Goal: Task Accomplishment & Management: Use online tool/utility

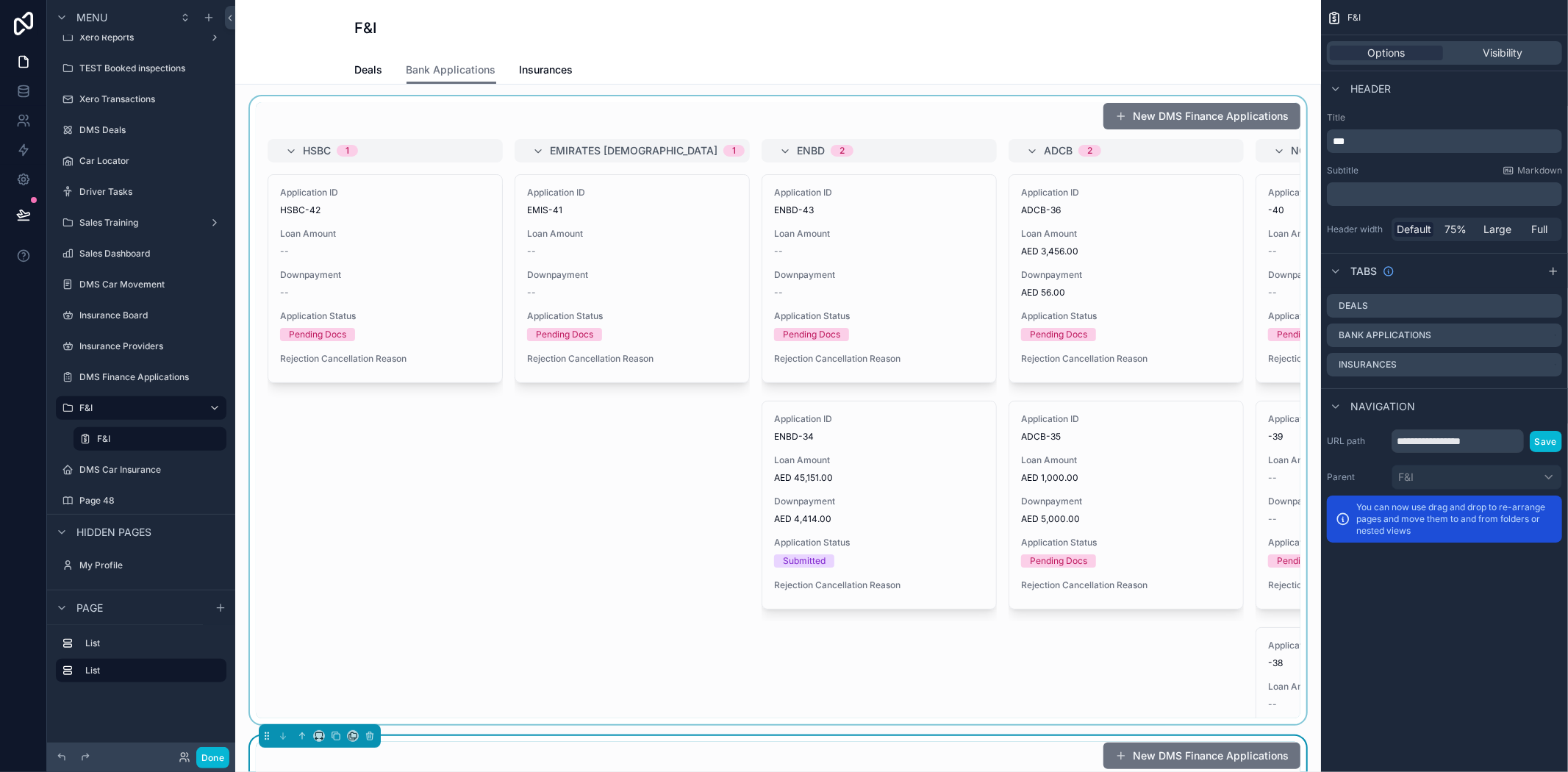
drag, startPoint x: 539, startPoint y: 574, endPoint x: 527, endPoint y: 551, distance: 25.9
click at [539, 574] on div "scrollable content" at bounding box center [778, 410] width 1062 height 628
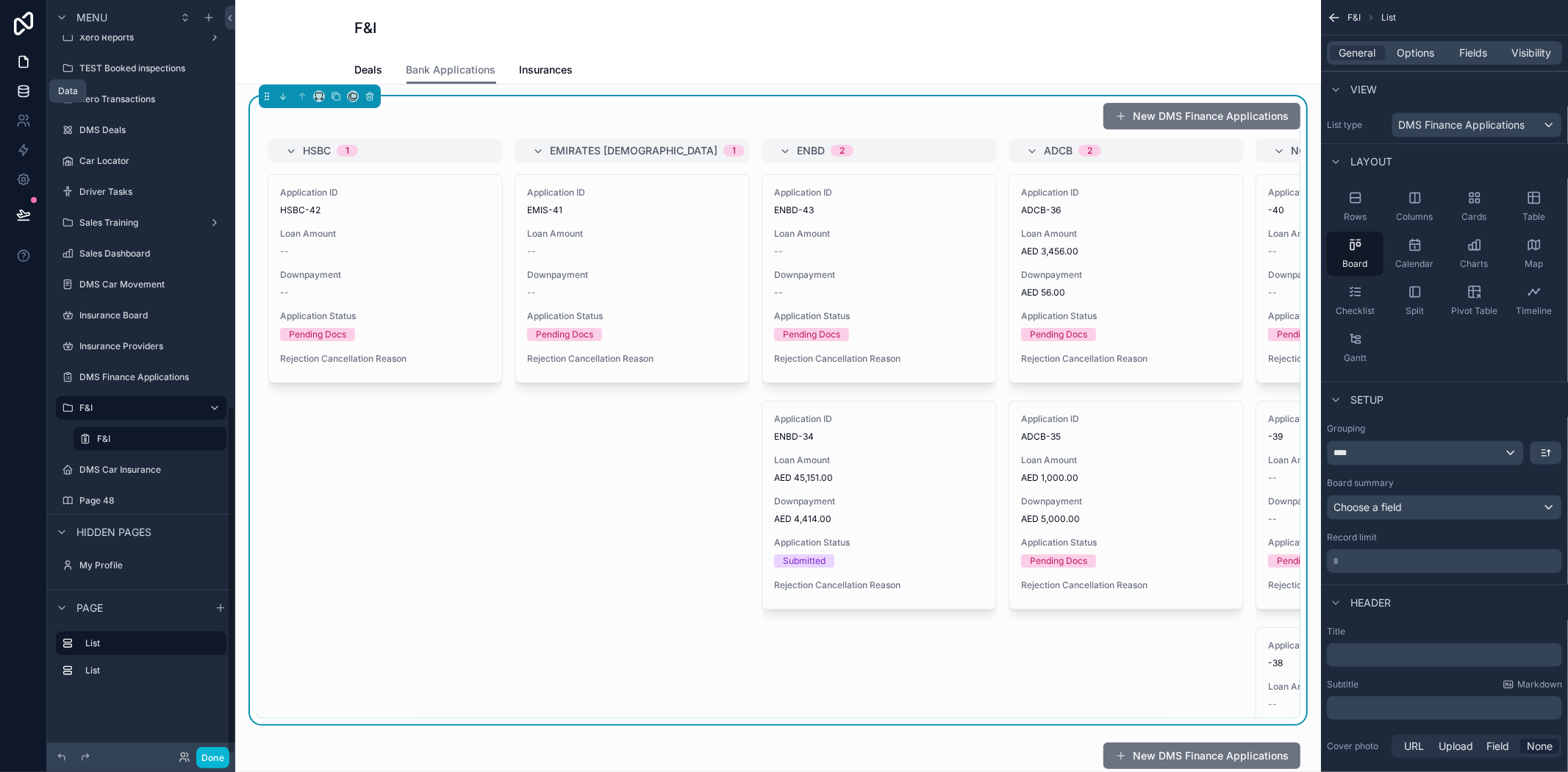
click at [19, 96] on icon at bounding box center [23, 94] width 10 height 6
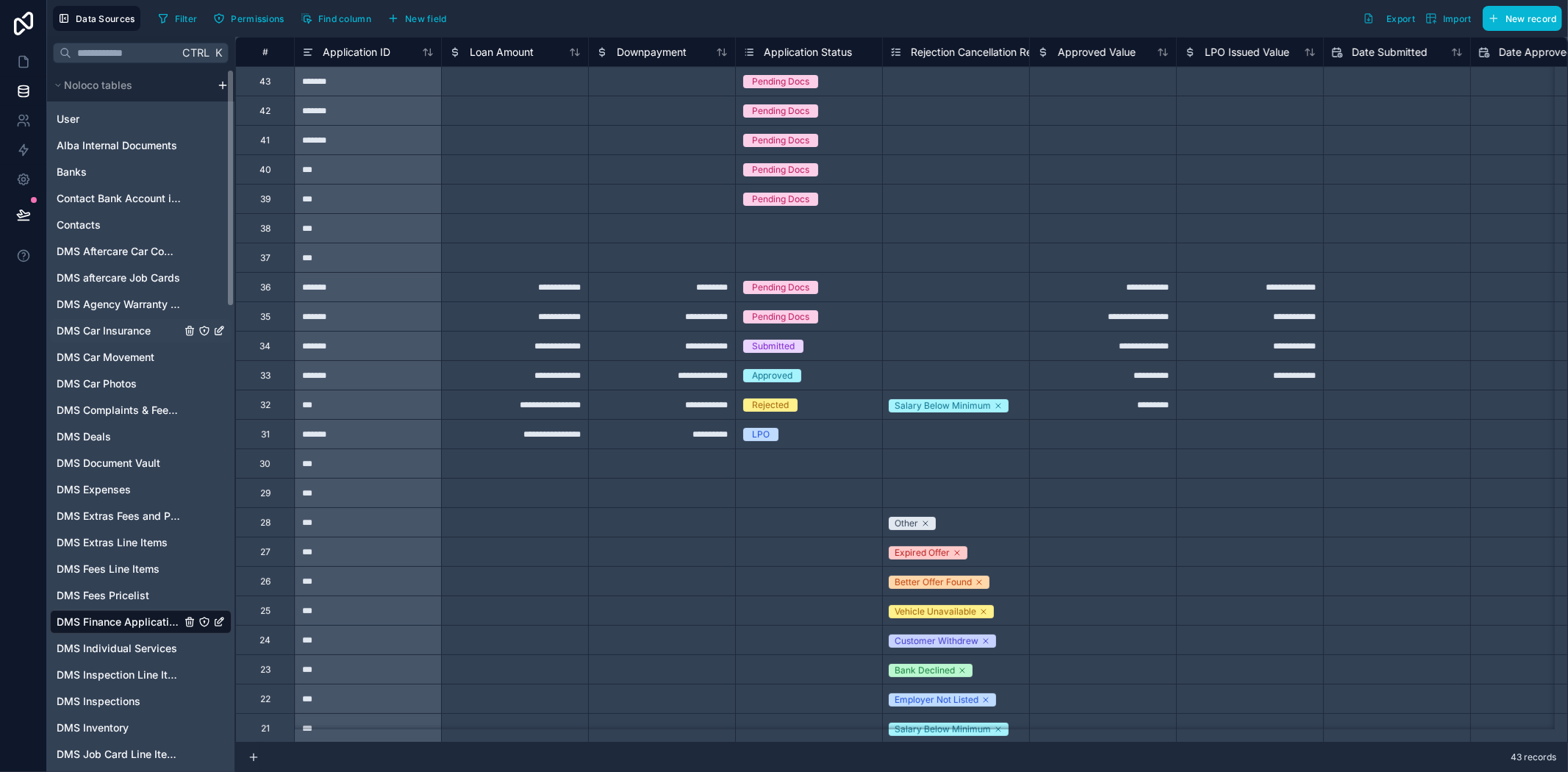
click at [118, 334] on span "DMS Car Insurance" at bounding box center [103, 330] width 95 height 15
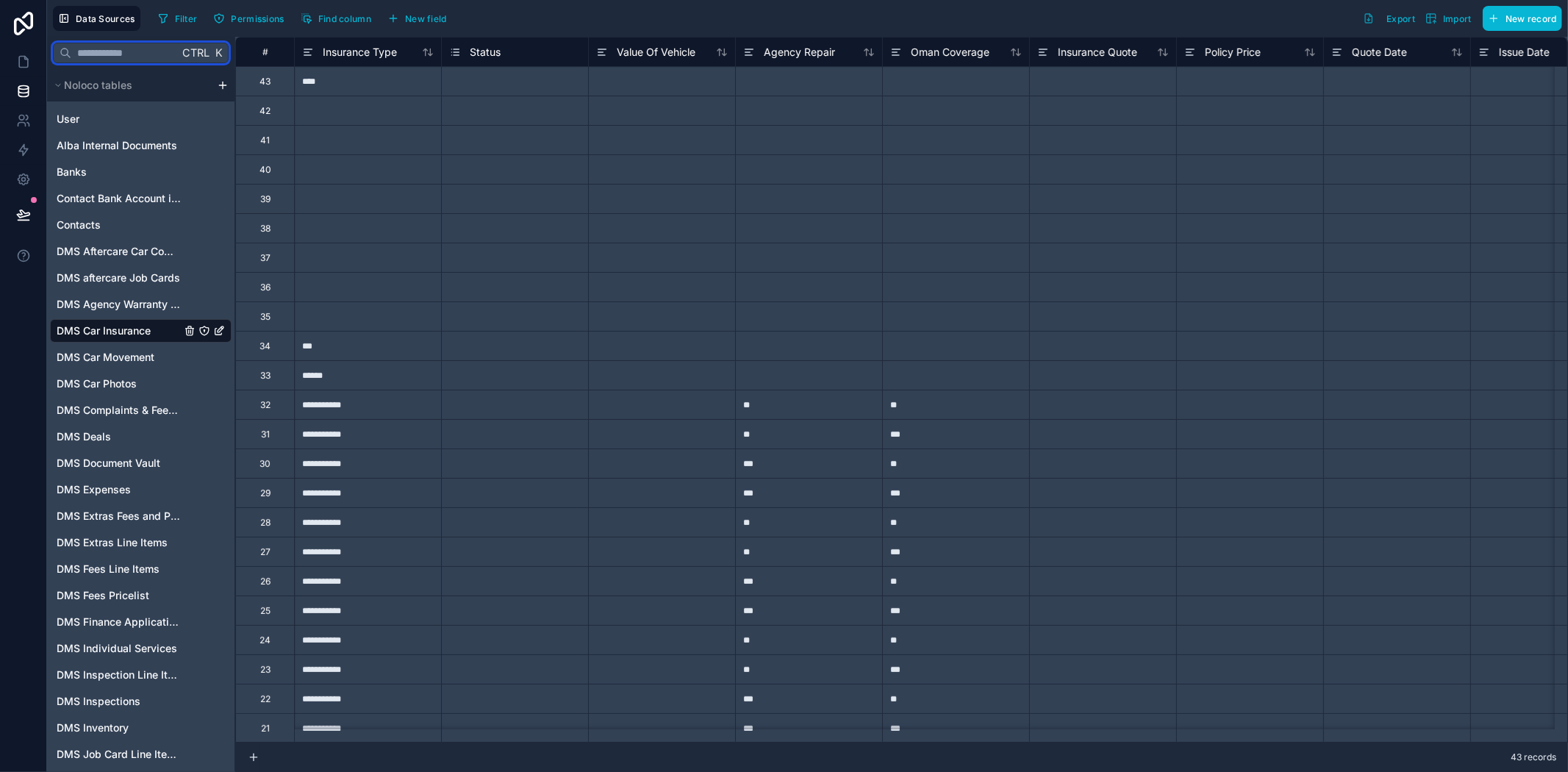
click at [138, 56] on input "text" at bounding box center [125, 53] width 107 height 26
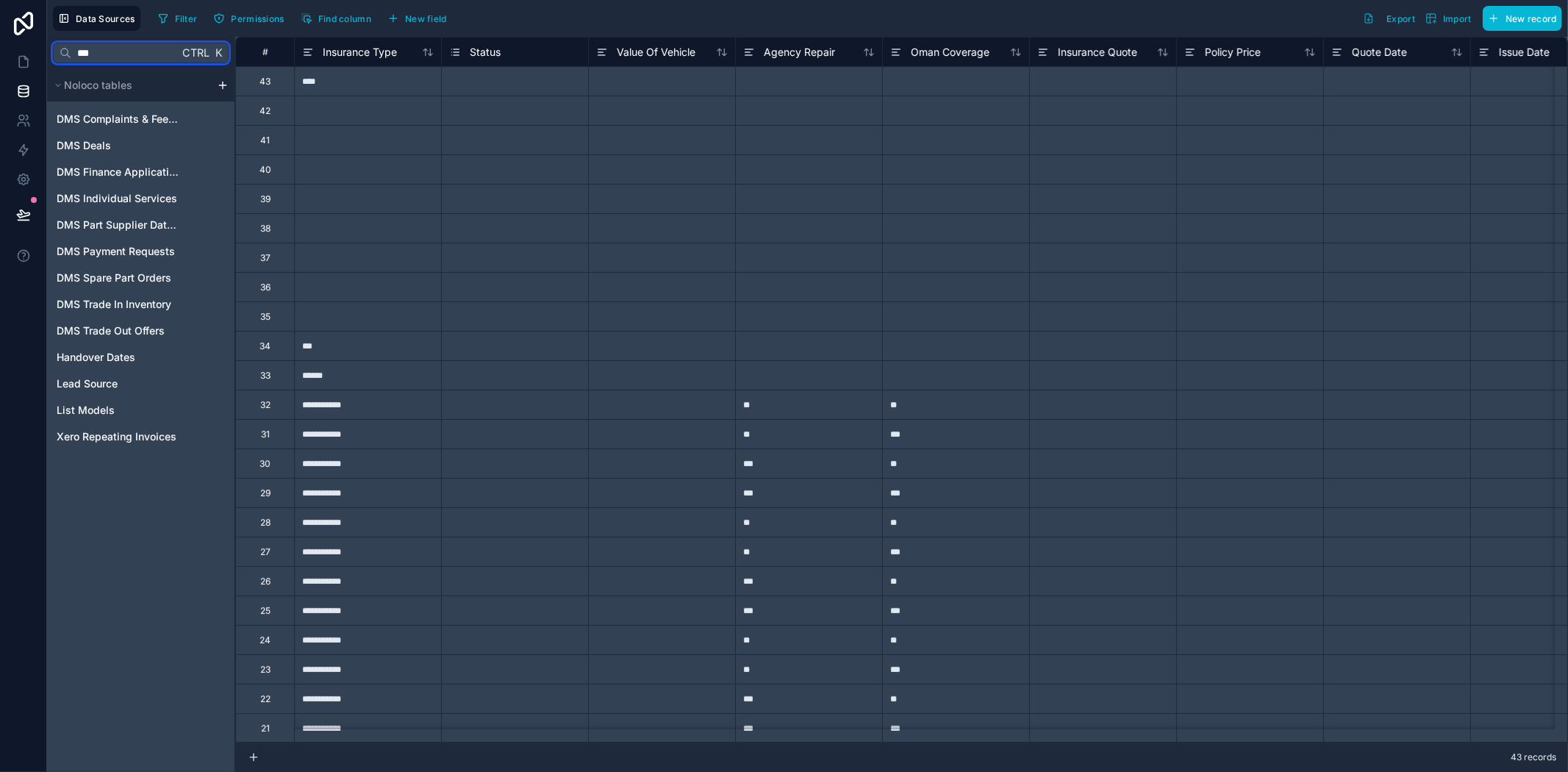
type input "****"
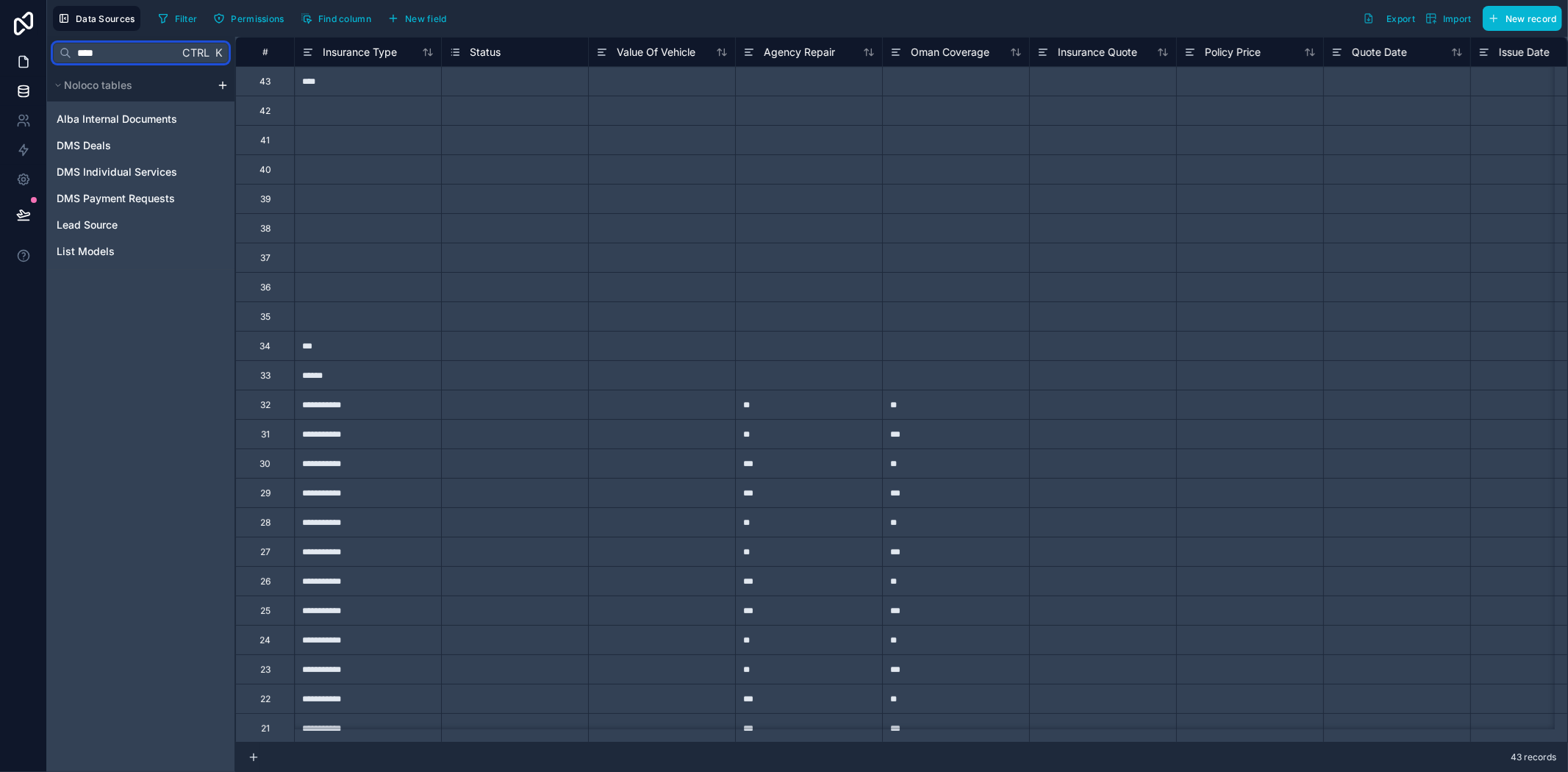
drag, startPoint x: 116, startPoint y: 47, endPoint x: 0, endPoint y: 47, distance: 116.0
click at [0, 47] on div "**********" at bounding box center [784, 386] width 1568 height 772
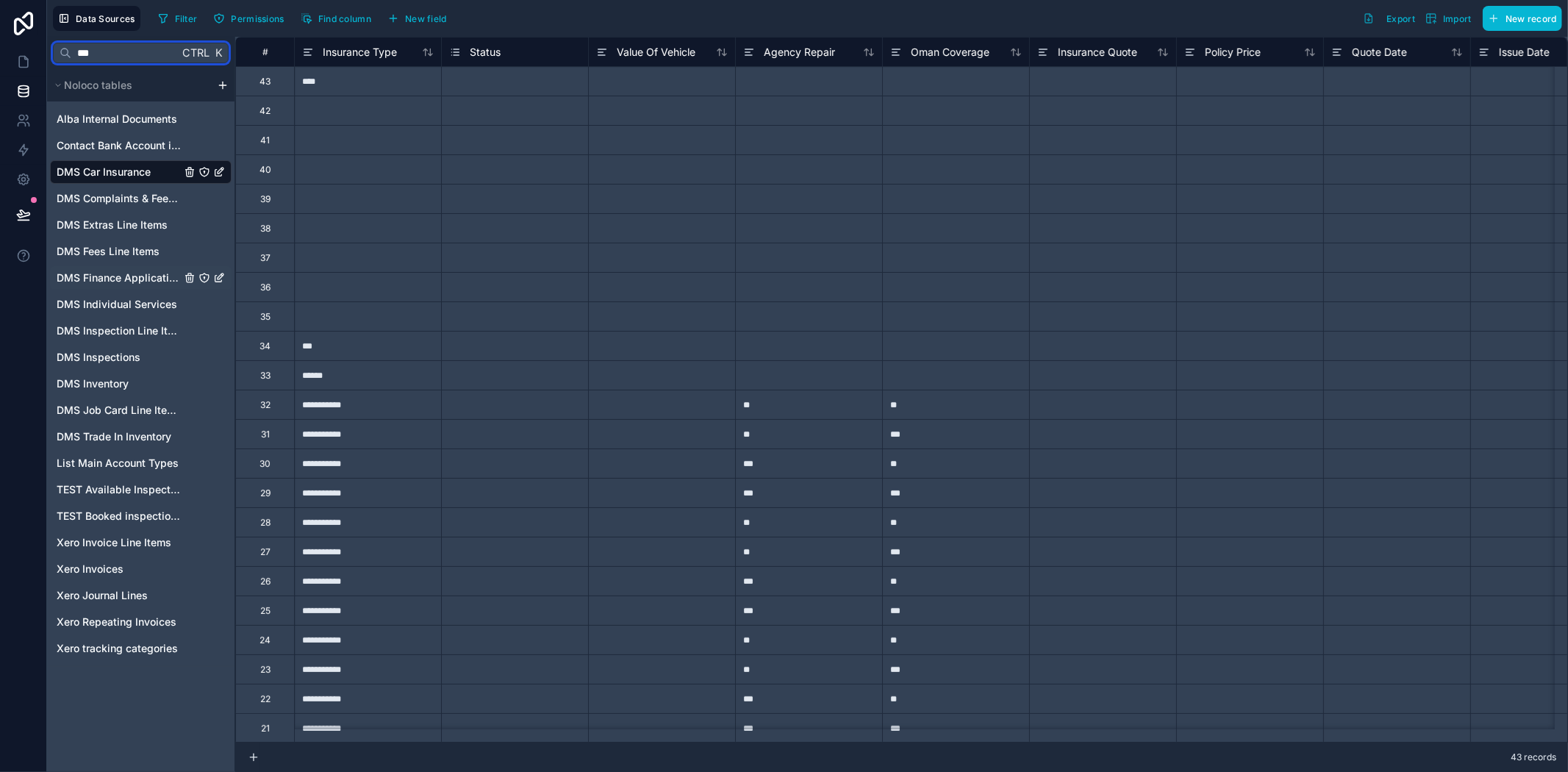
type input "***"
click at [153, 276] on span "DMS Finance Applications" at bounding box center [118, 277] width 125 height 15
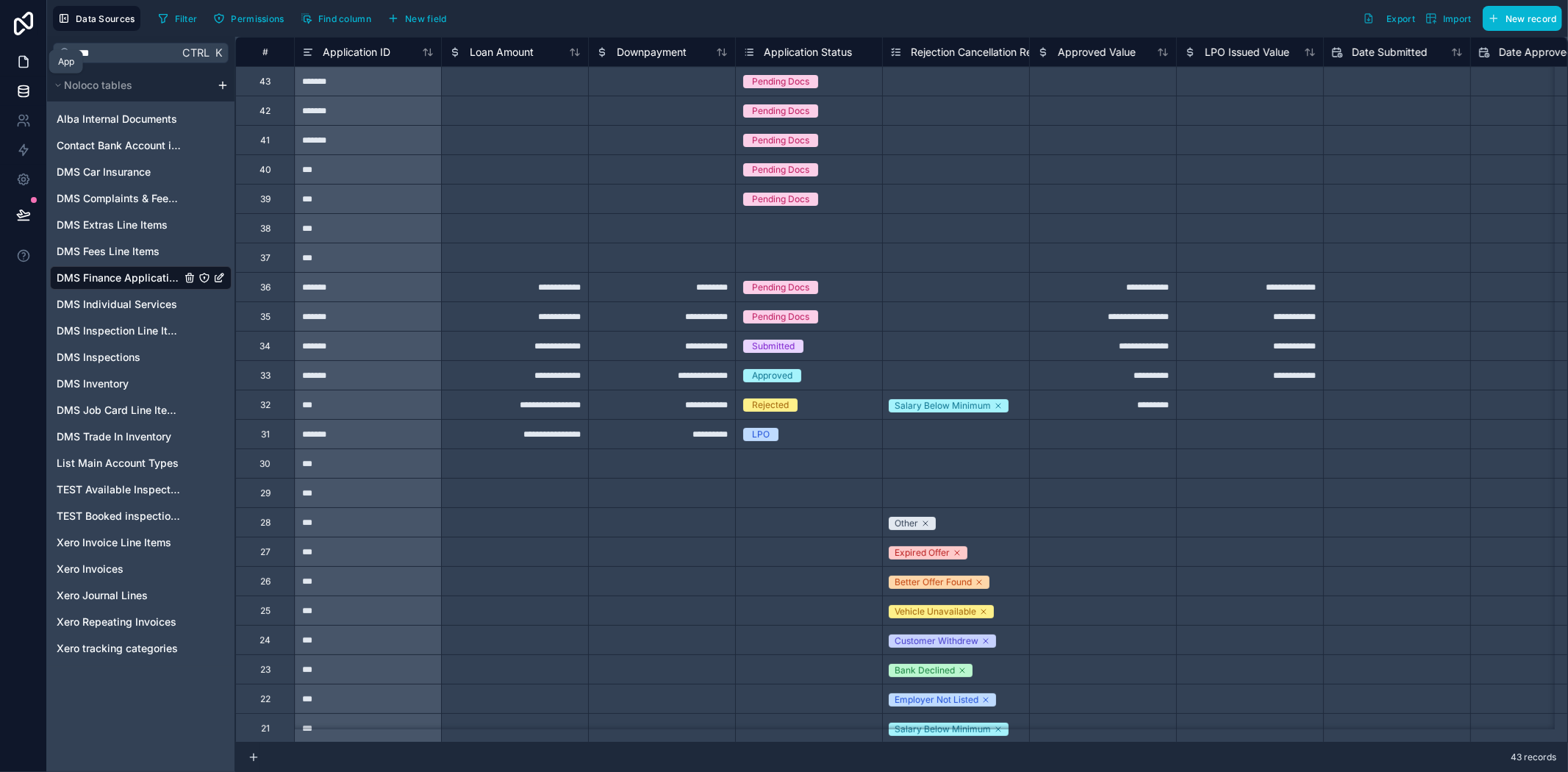
click at [24, 68] on icon at bounding box center [24, 62] width 9 height 11
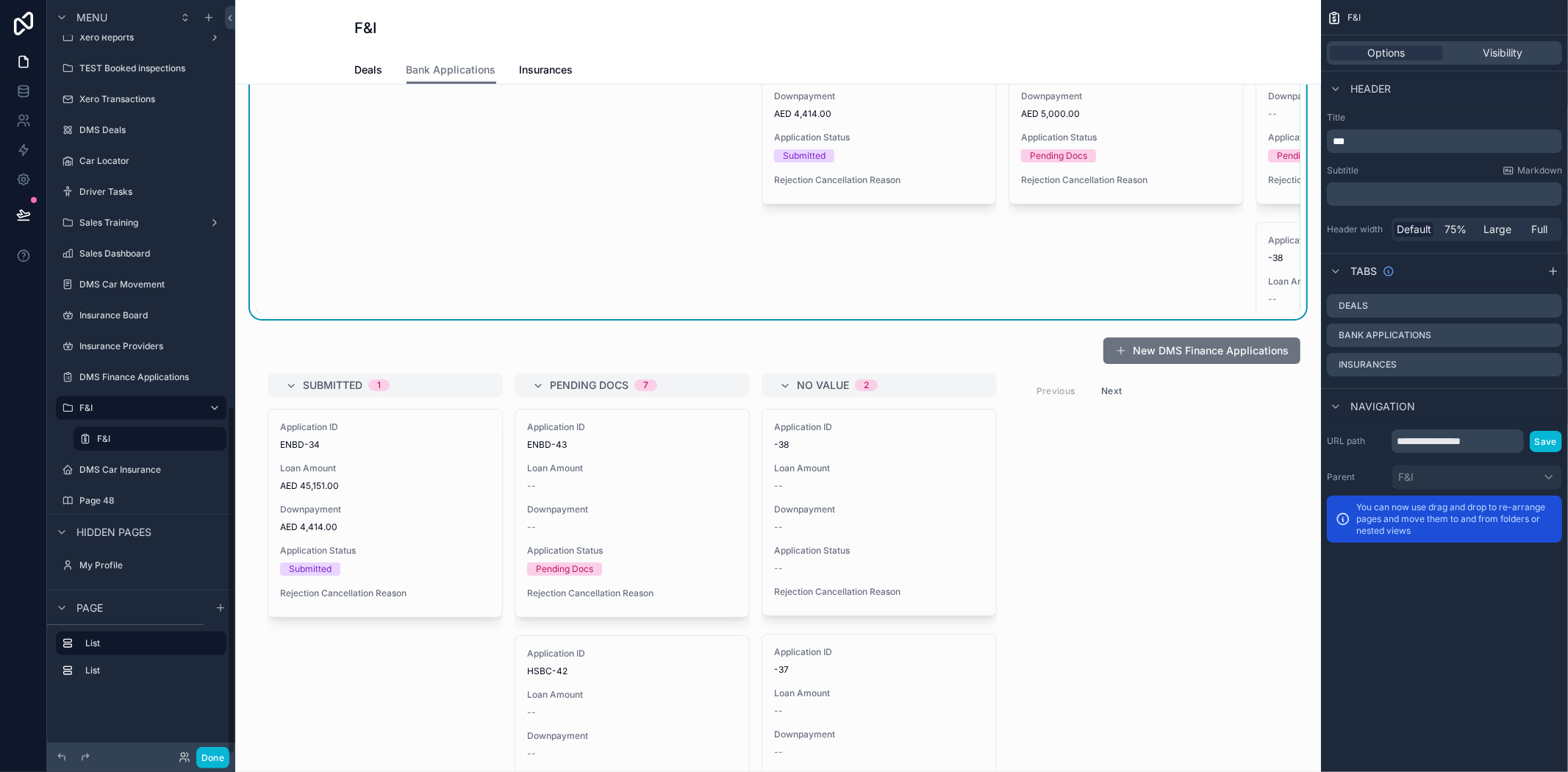
scroll to position [408, 0]
click at [105, 474] on div "DMS Car Insurance" at bounding box center [141, 470] width 124 height 18
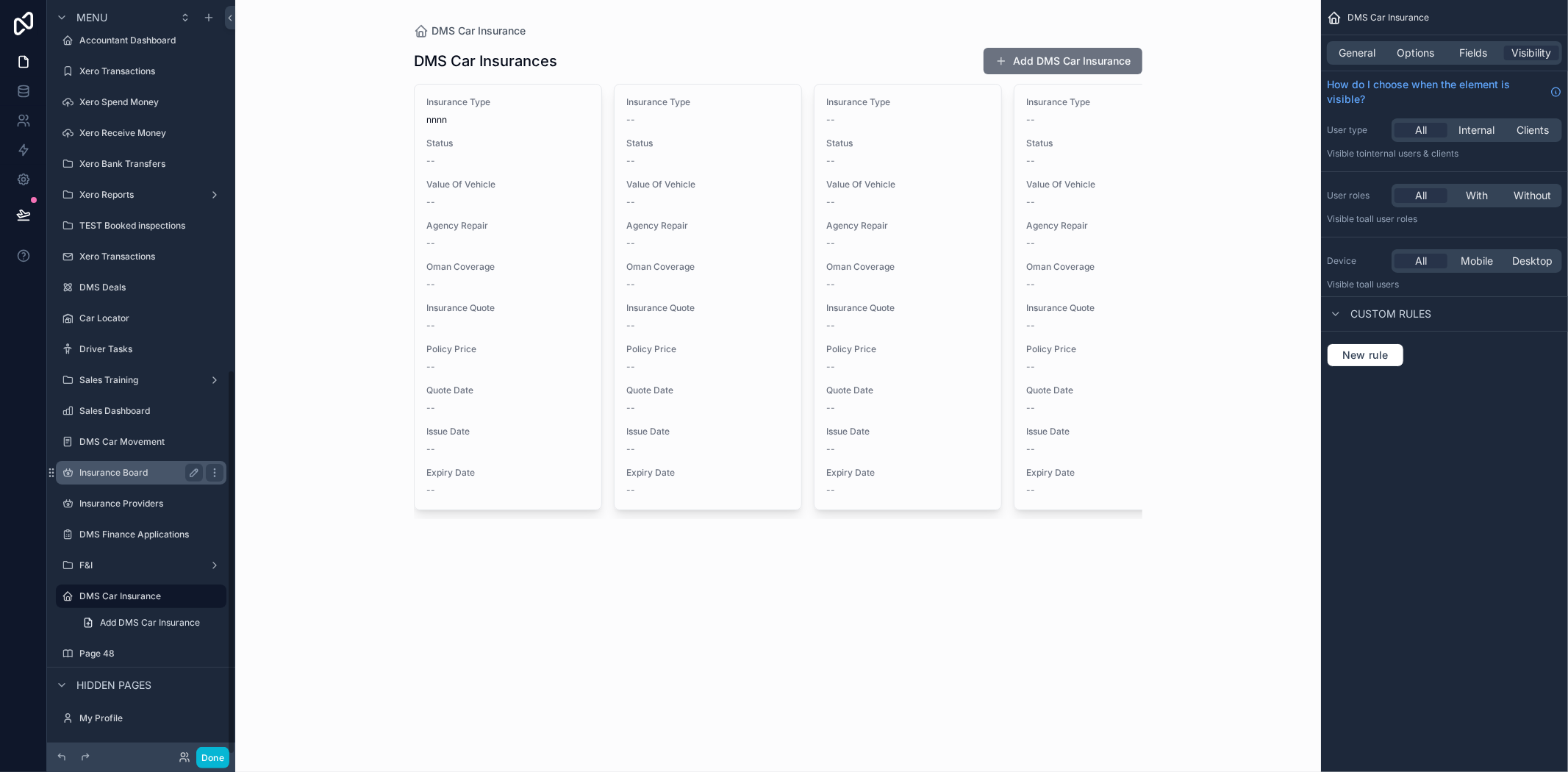
click at [136, 478] on div "Insurance Board" at bounding box center [141, 473] width 124 height 18
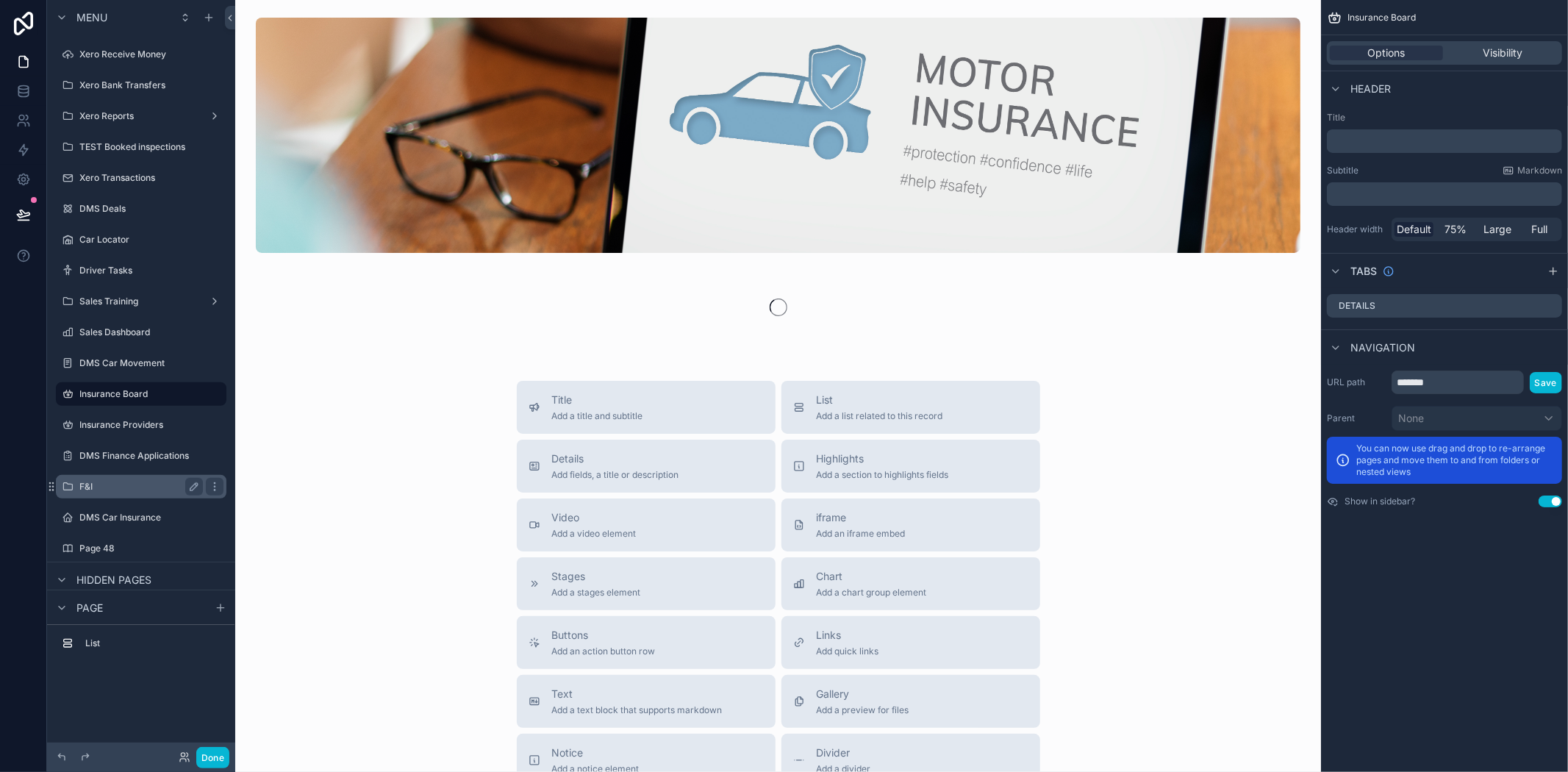
click at [123, 487] on label "F&I" at bounding box center [138, 486] width 117 height 11
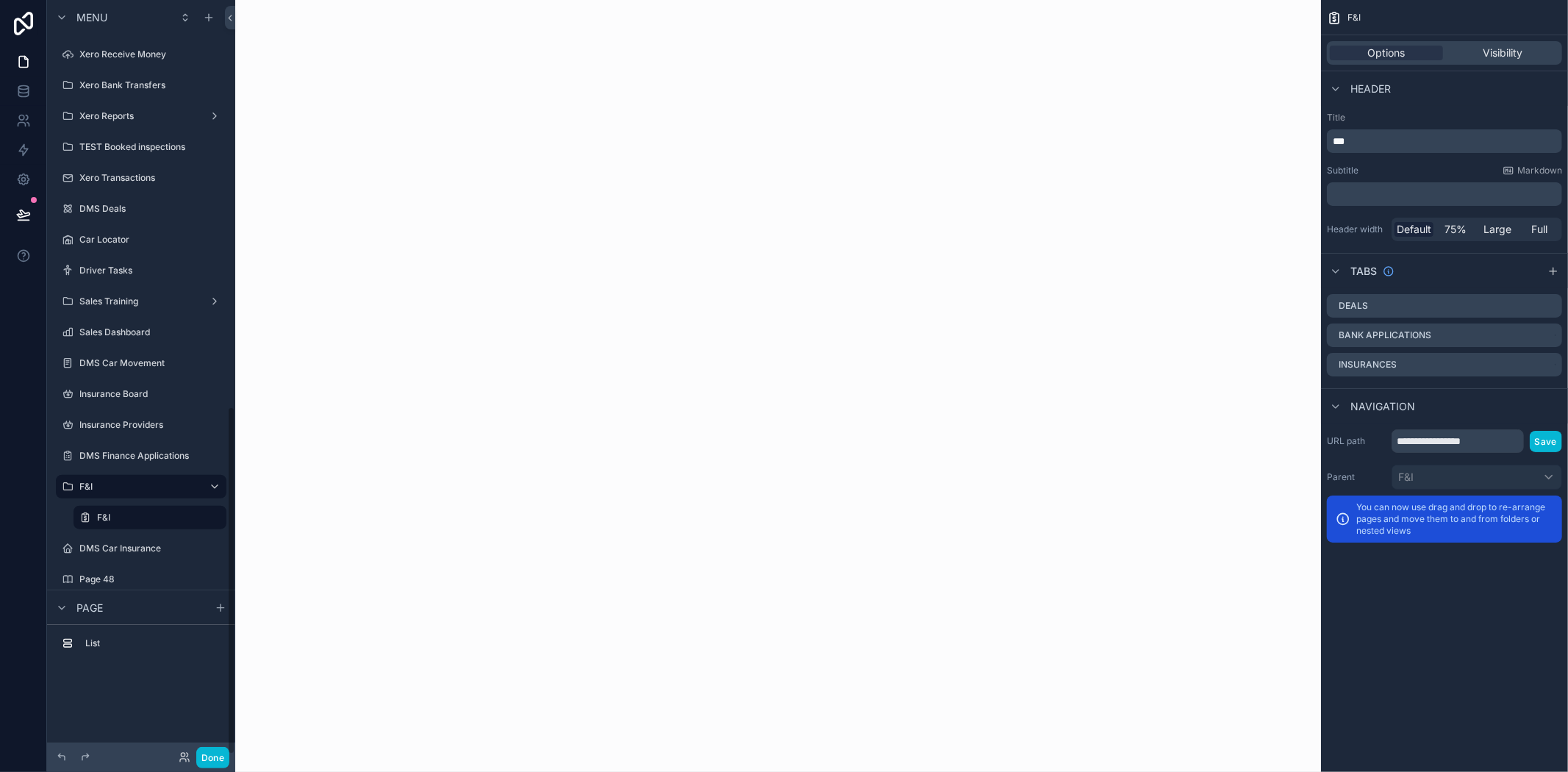
scroll to position [880, 0]
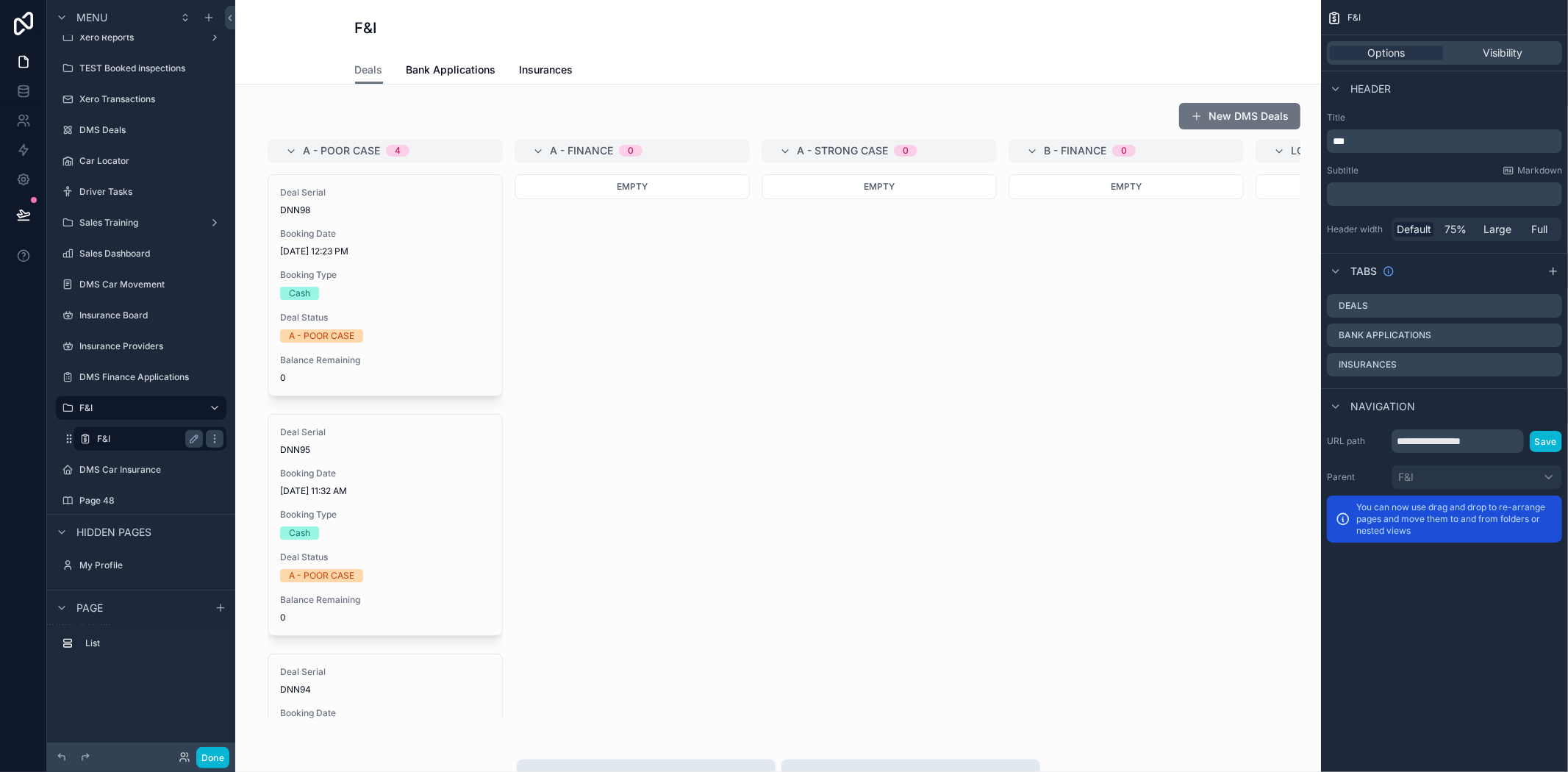
click at [125, 443] on div "F&I" at bounding box center [150, 439] width 106 height 18
drag, startPoint x: 462, startPoint y: 63, endPoint x: 466, endPoint y: 84, distance: 21.4
click at [463, 63] on span "Bank Applications" at bounding box center [451, 70] width 90 height 15
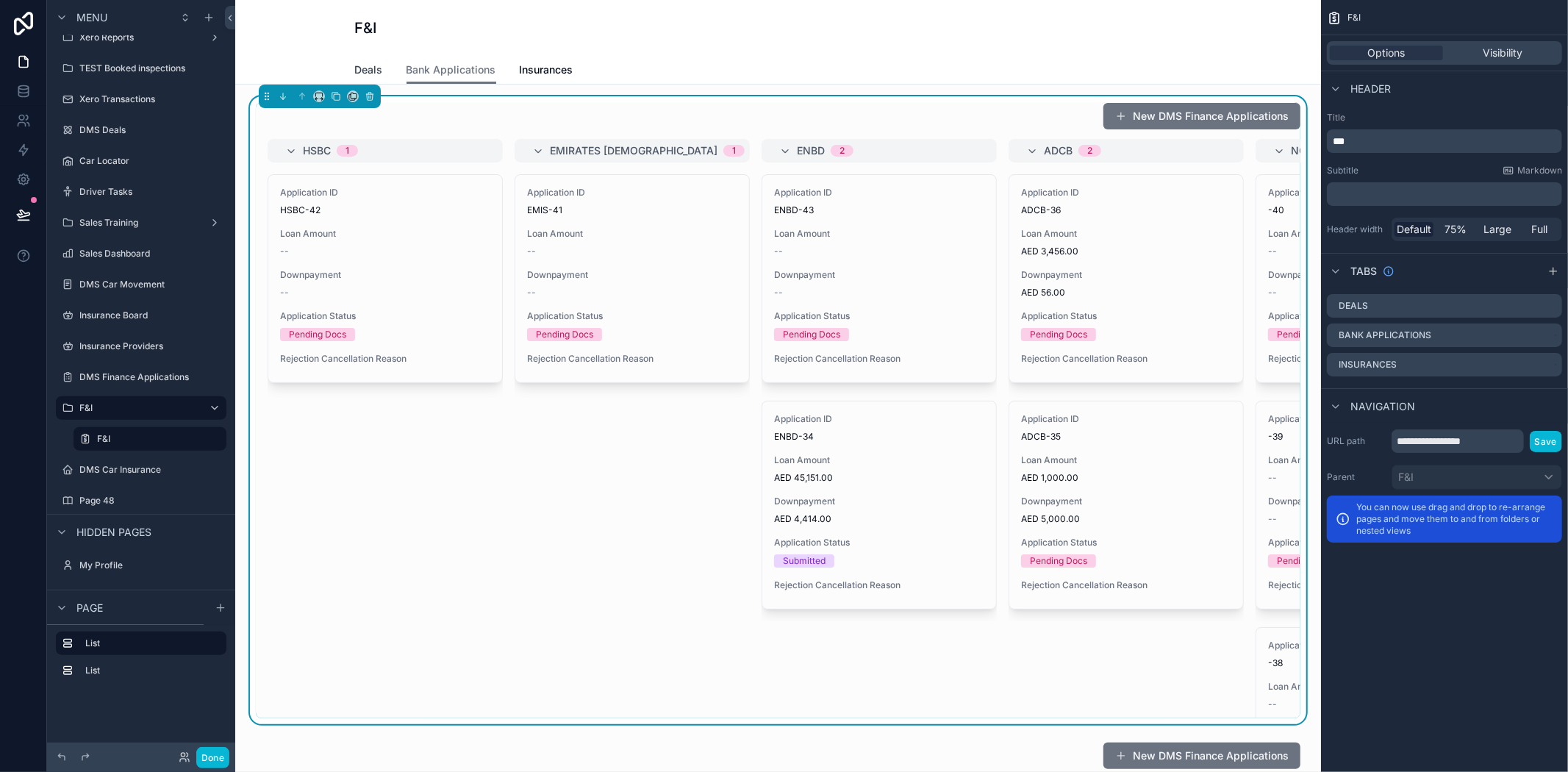
click at [369, 64] on span "Deals" at bounding box center [369, 70] width 28 height 15
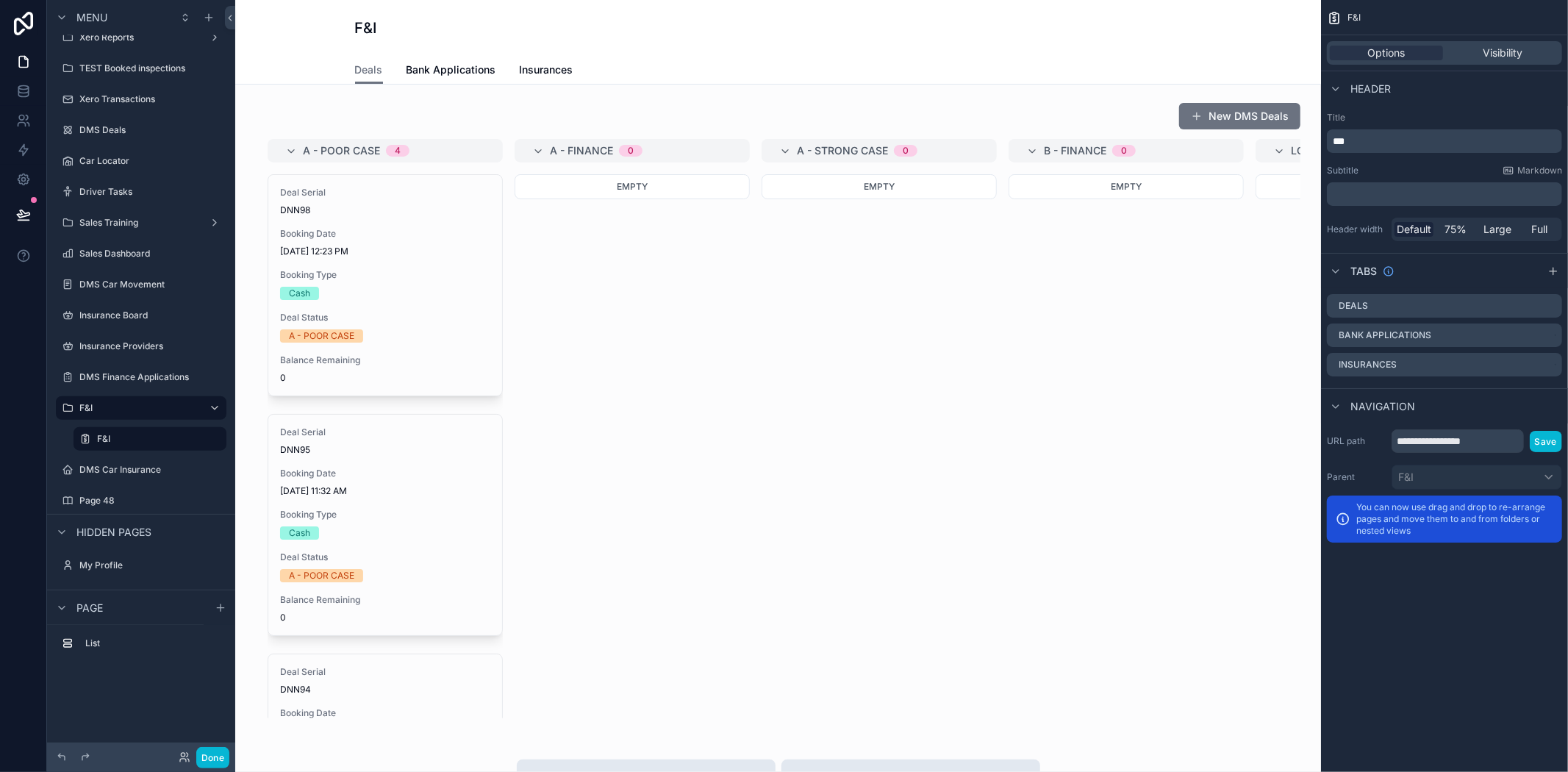
drag, startPoint x: 497, startPoint y: 244, endPoint x: 203, endPoint y: 672, distance: 519.2
click at [432, 511] on div "scrollable content" at bounding box center [778, 410] width 1062 height 628
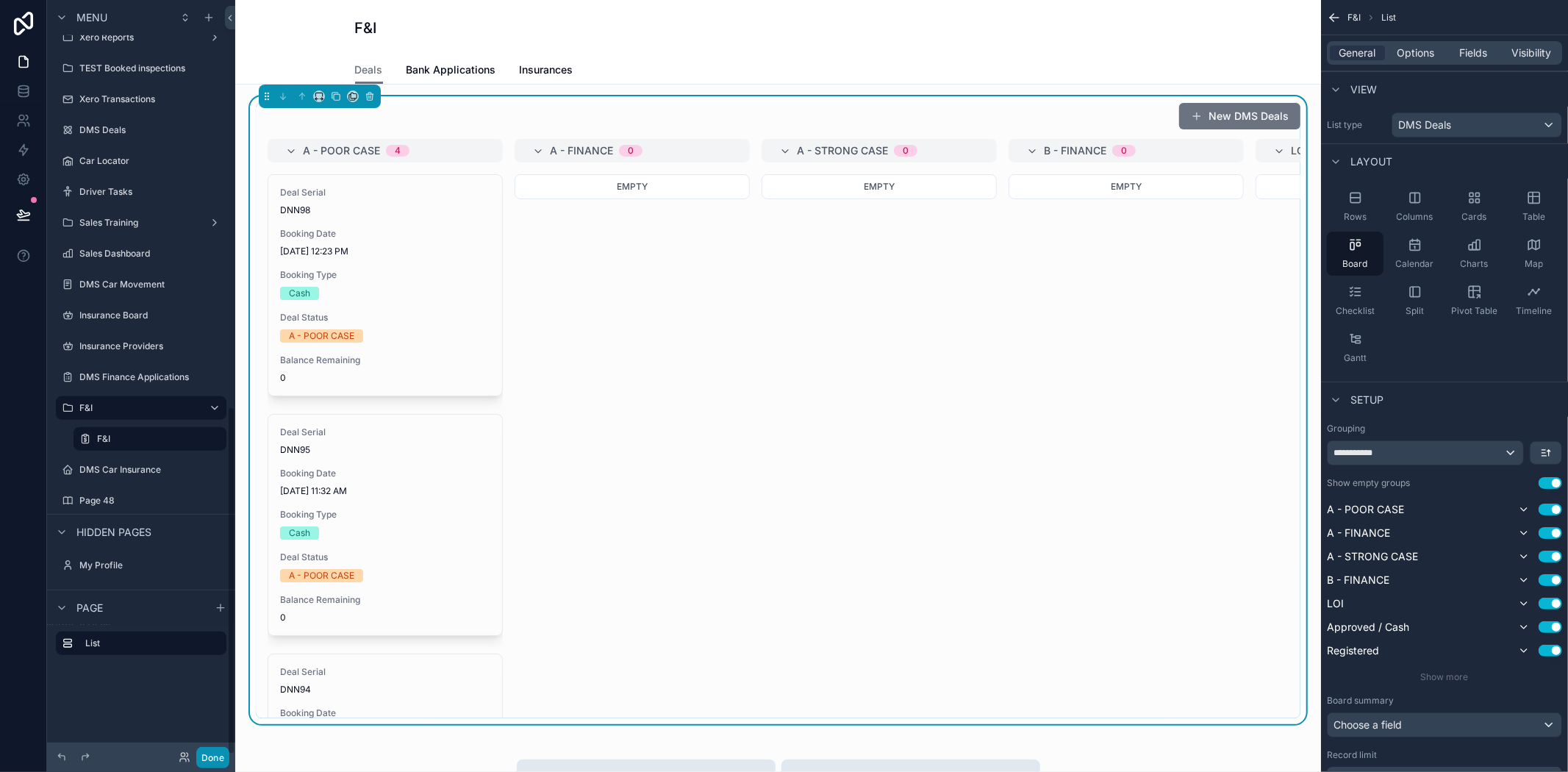
click at [221, 751] on button "Done" at bounding box center [212, 757] width 33 height 21
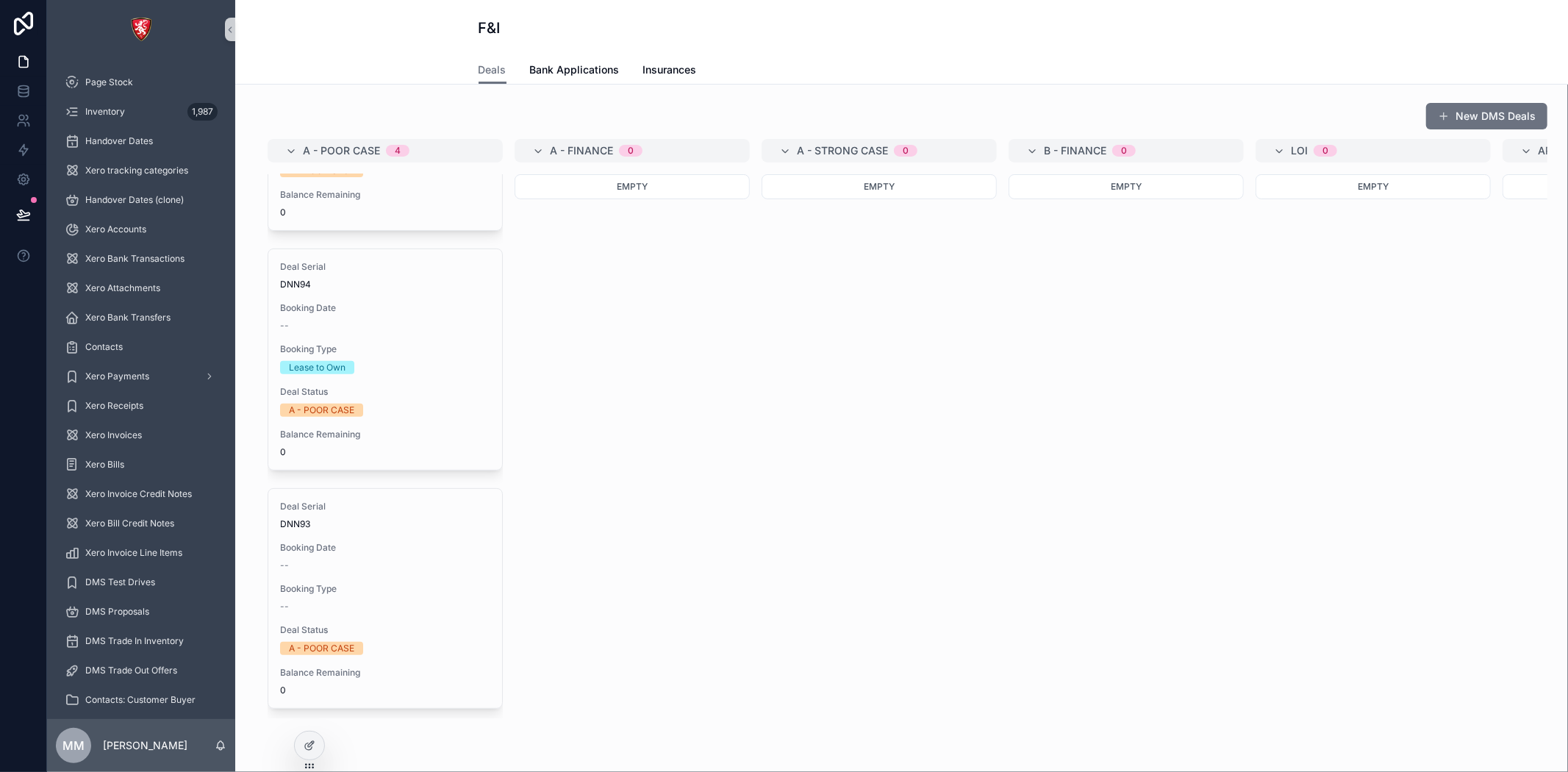
scroll to position [407, 0]
drag, startPoint x: 437, startPoint y: 633, endPoint x: 449, endPoint y: 627, distance: 13.4
click at [440, 632] on div "Deal Status A - POOR CASE" at bounding box center [385, 637] width 210 height 31
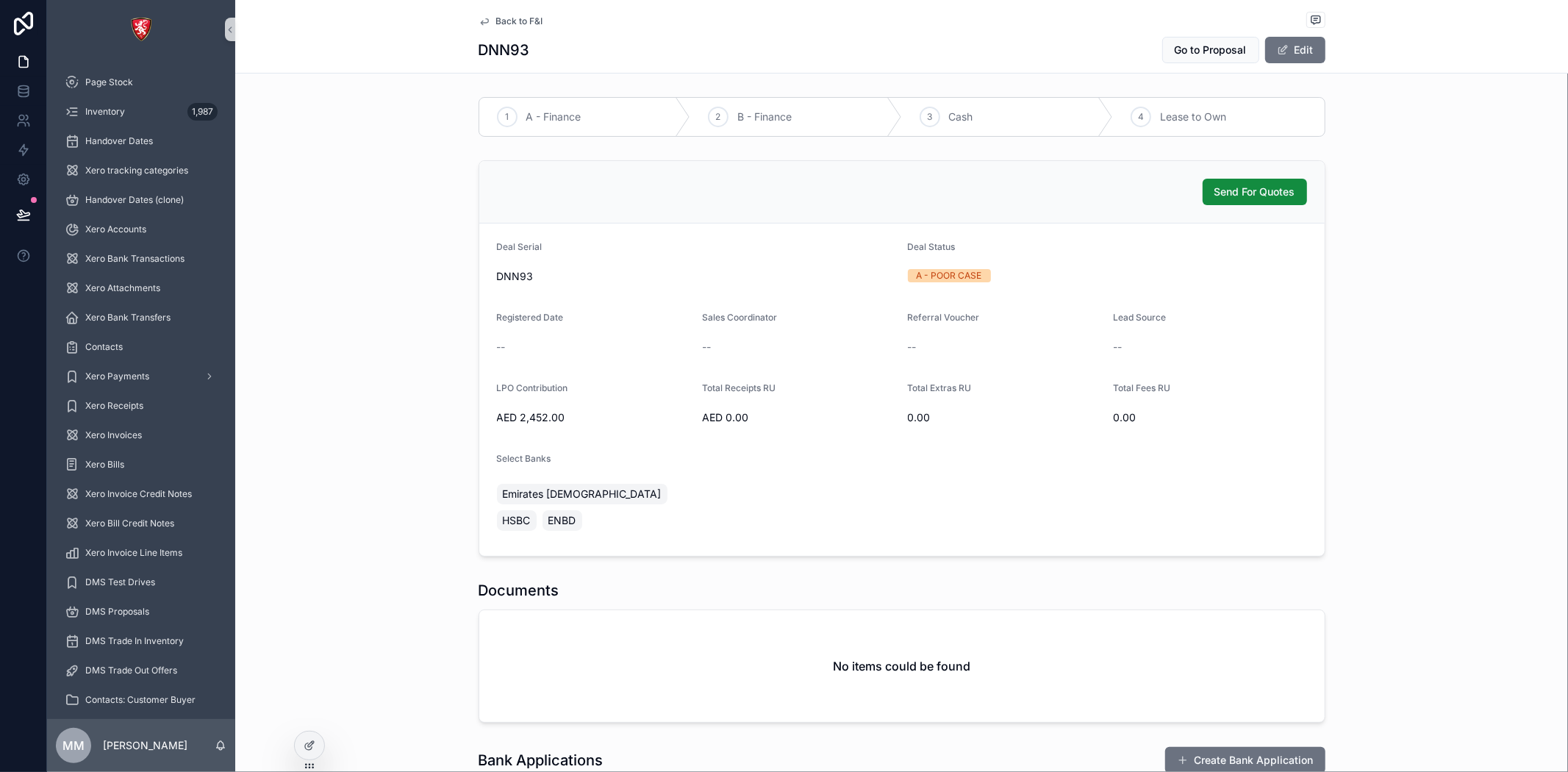
click at [979, 261] on div "Deal Status A - POOR CASE" at bounding box center [1108, 264] width 399 height 47
click at [958, 250] on div "Deal Status" at bounding box center [1108, 250] width 399 height 18
click at [951, 250] on div "Deal Status" at bounding box center [1108, 250] width 399 height 18
click at [1290, 44] on button "Edit" at bounding box center [1295, 50] width 60 height 26
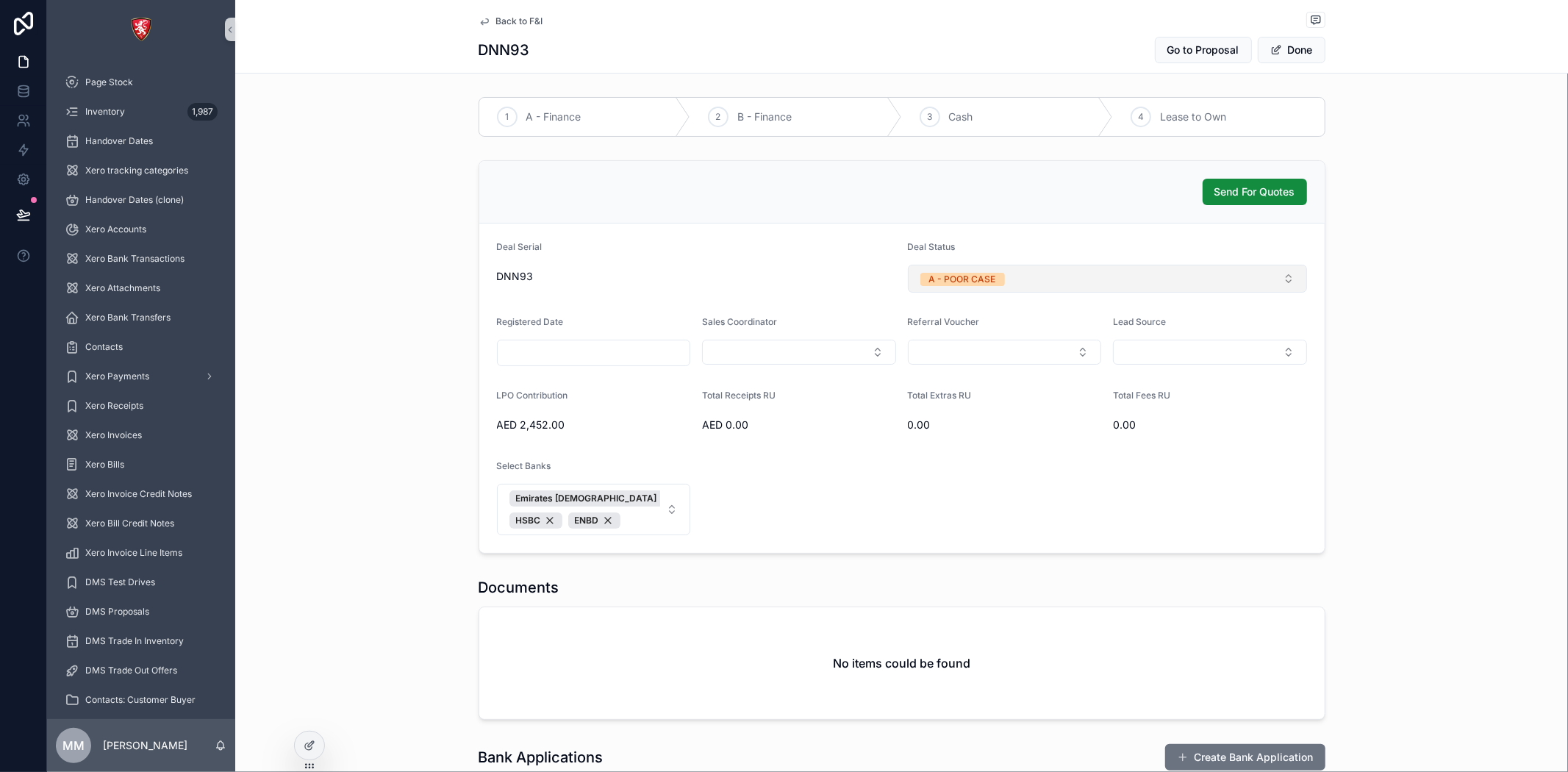
click at [988, 280] on div "A - POOR CASE" at bounding box center [963, 279] width 67 height 13
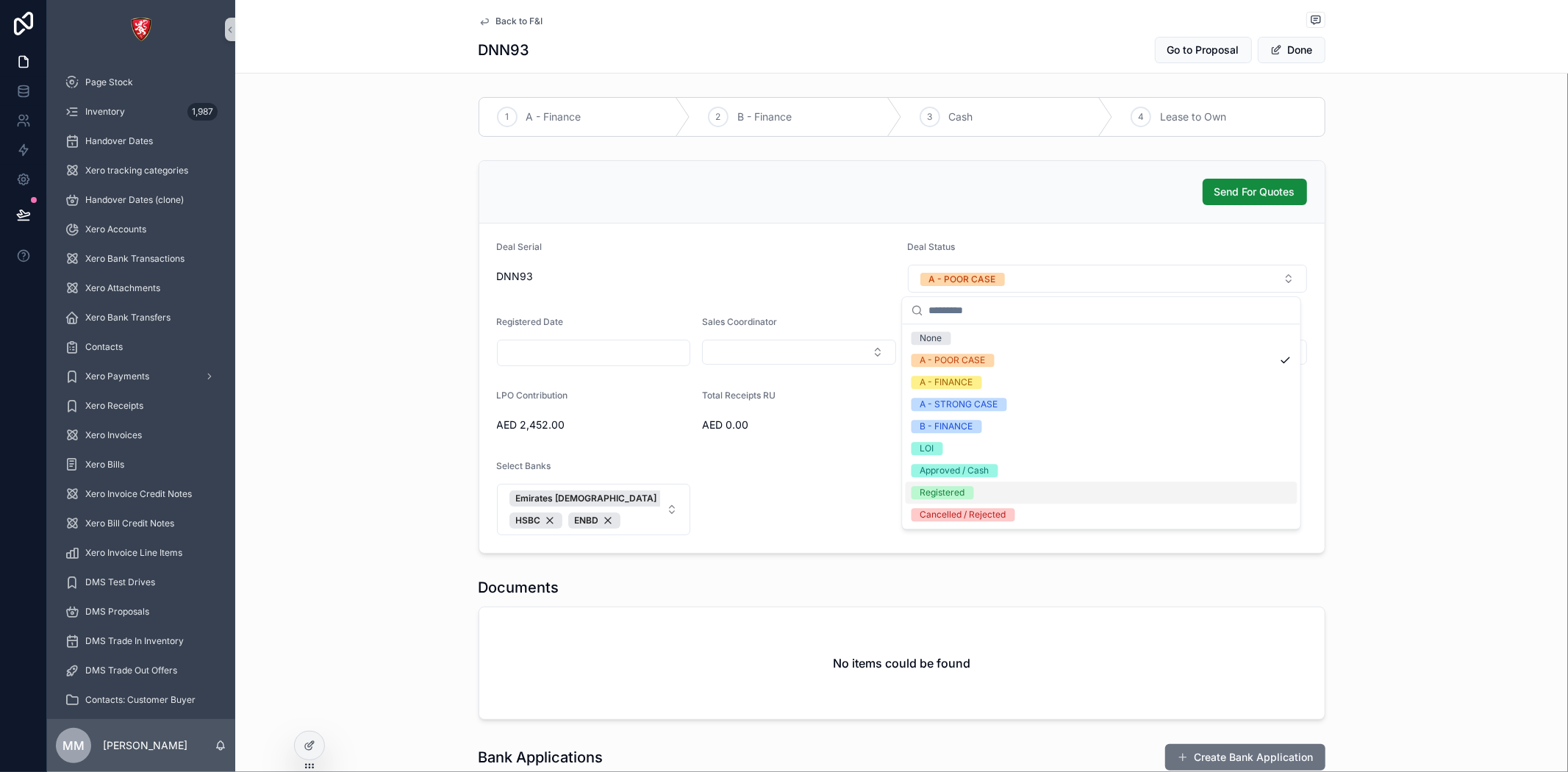
click at [1007, 488] on div "Registered" at bounding box center [1102, 492] width 392 height 22
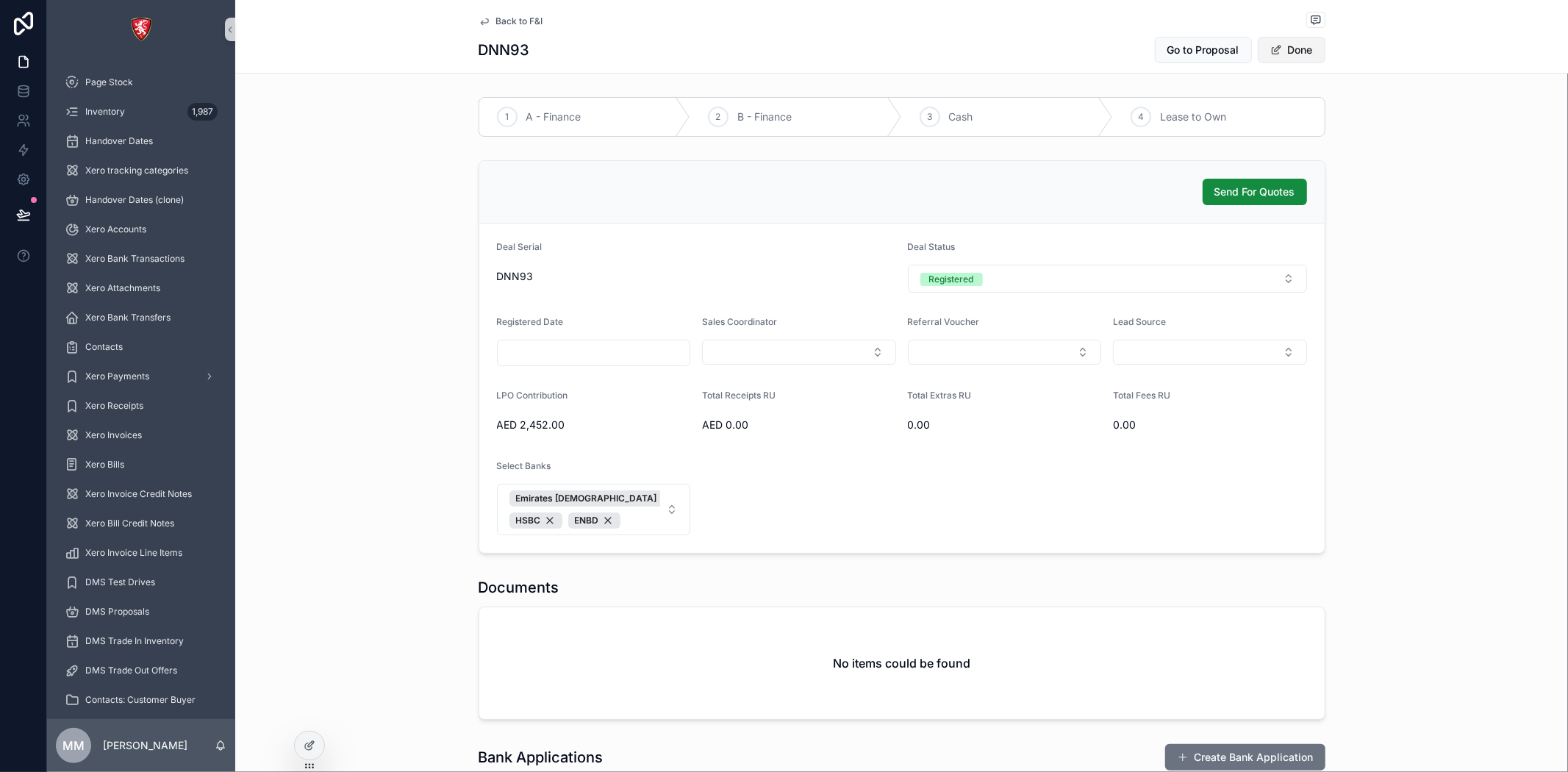
click at [1270, 45] on span "scrollable content" at bounding box center [1276, 49] width 11 height 11
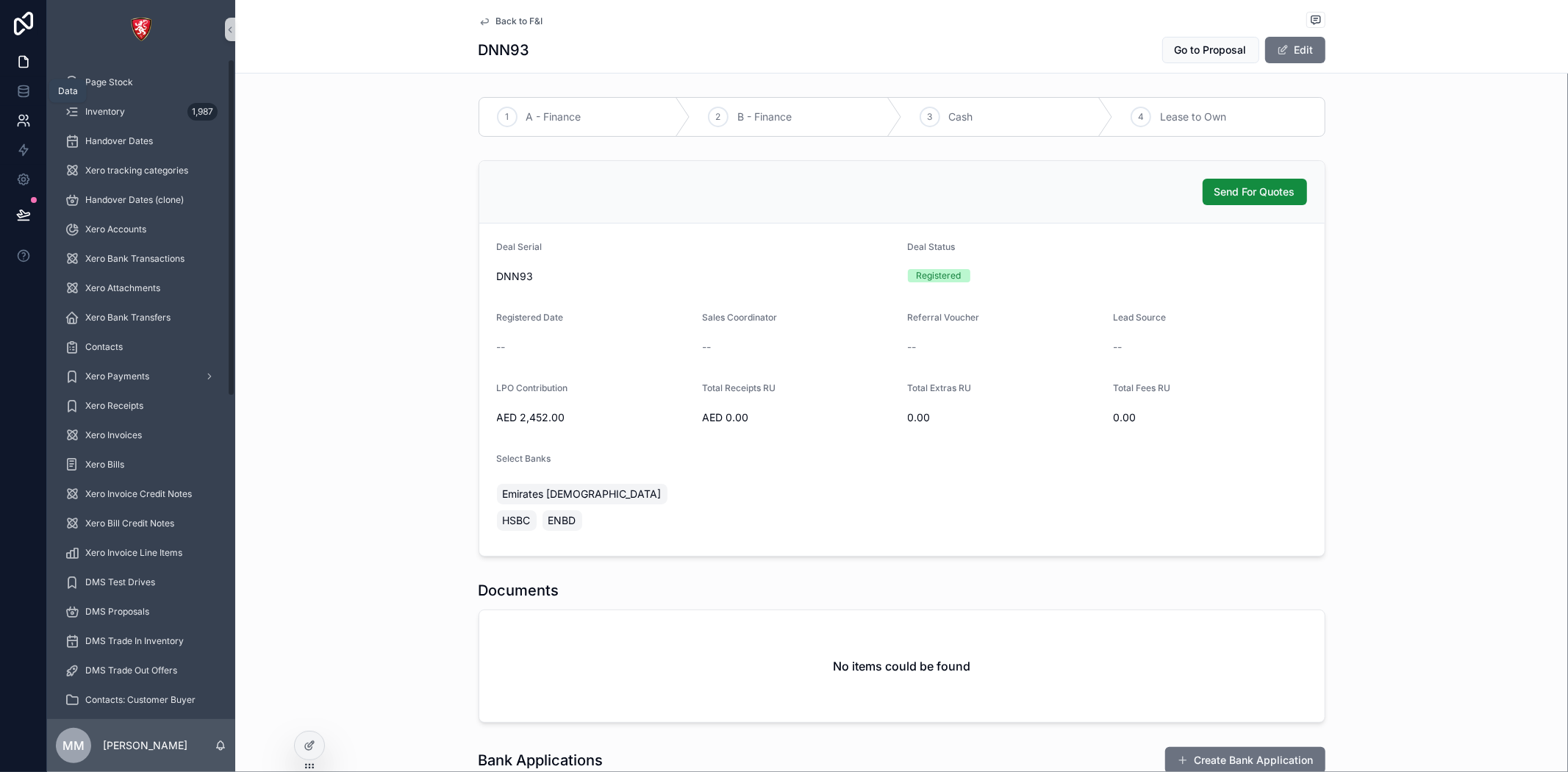
drag, startPoint x: 13, startPoint y: 100, endPoint x: 46, endPoint y: 133, distance: 46.7
click at [13, 100] on link at bounding box center [23, 91] width 46 height 29
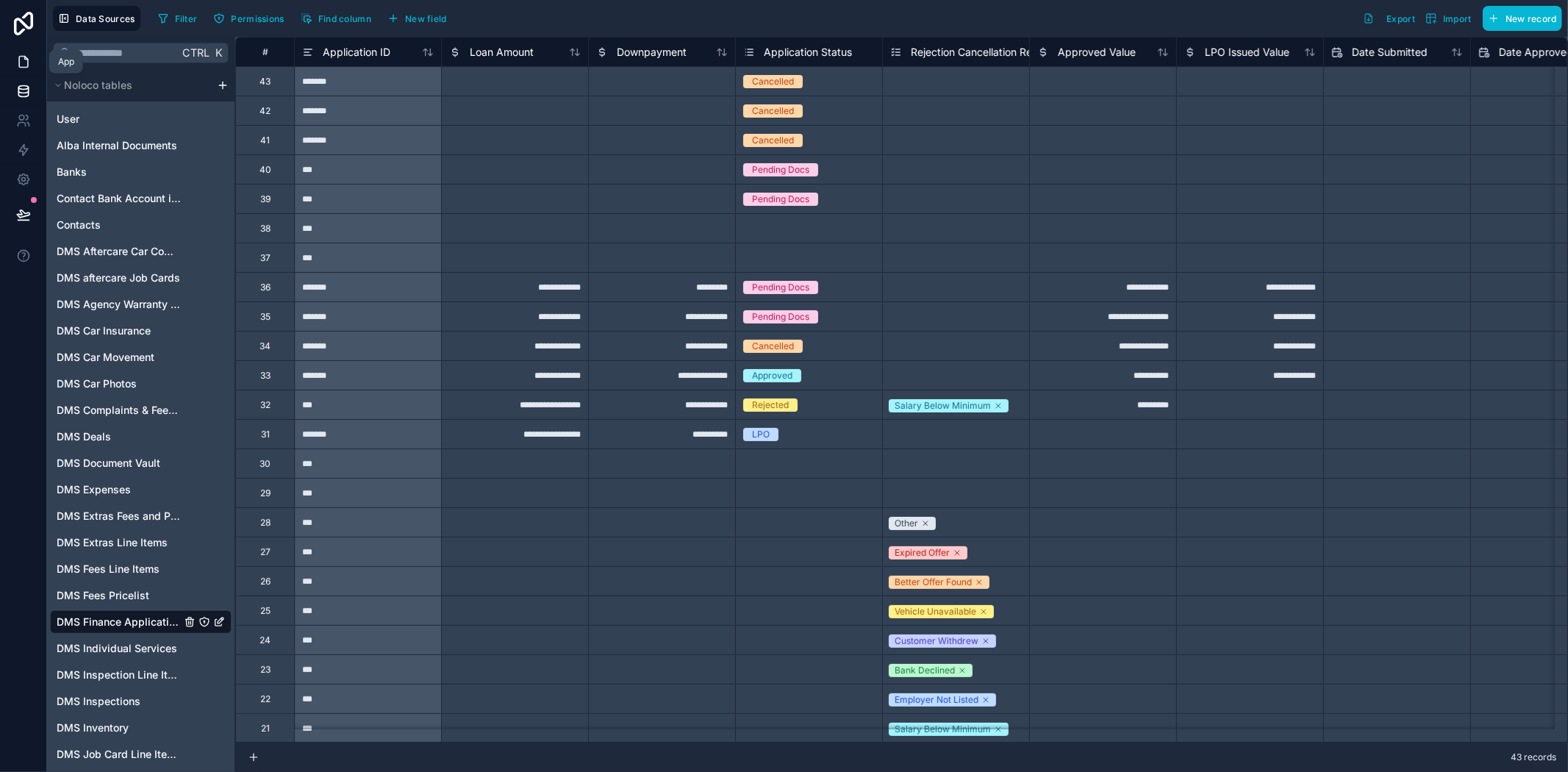
drag, startPoint x: 24, startPoint y: 55, endPoint x: 31, endPoint y: 70, distance: 16.6
click at [24, 55] on icon at bounding box center [23, 62] width 15 height 15
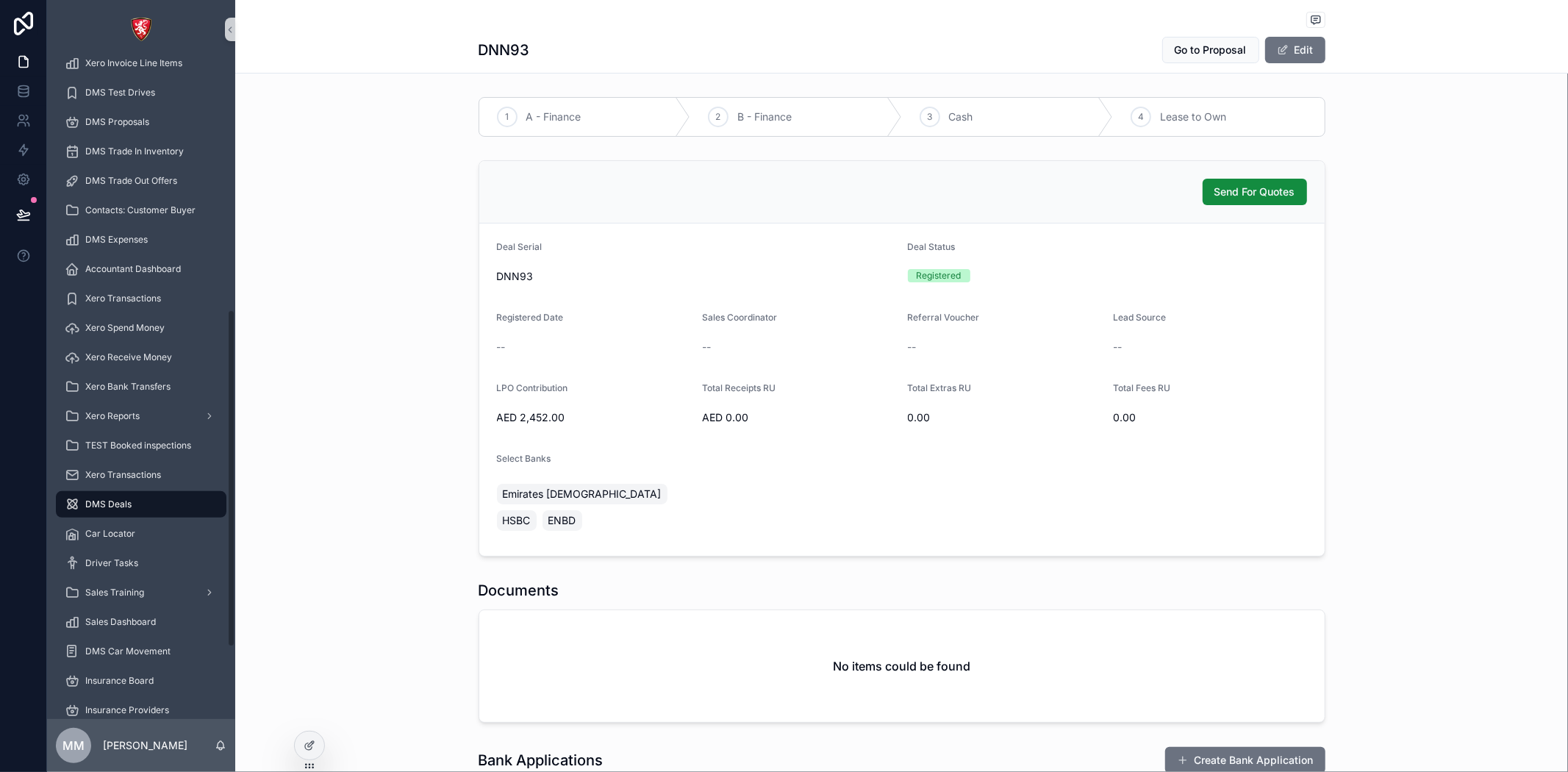
scroll to position [630, 0]
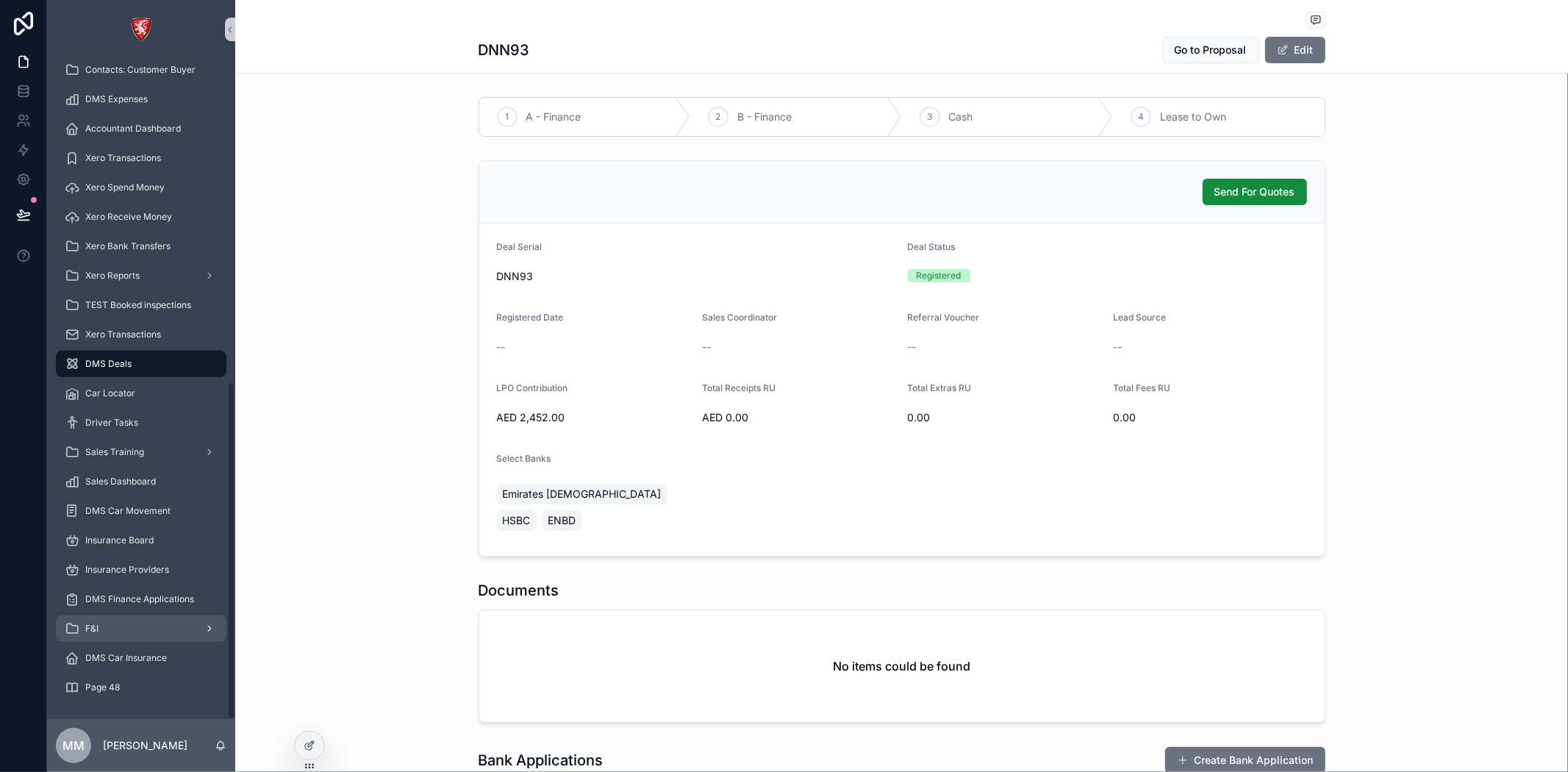
click at [107, 629] on div "F&I" at bounding box center [140, 628] width 153 height 24
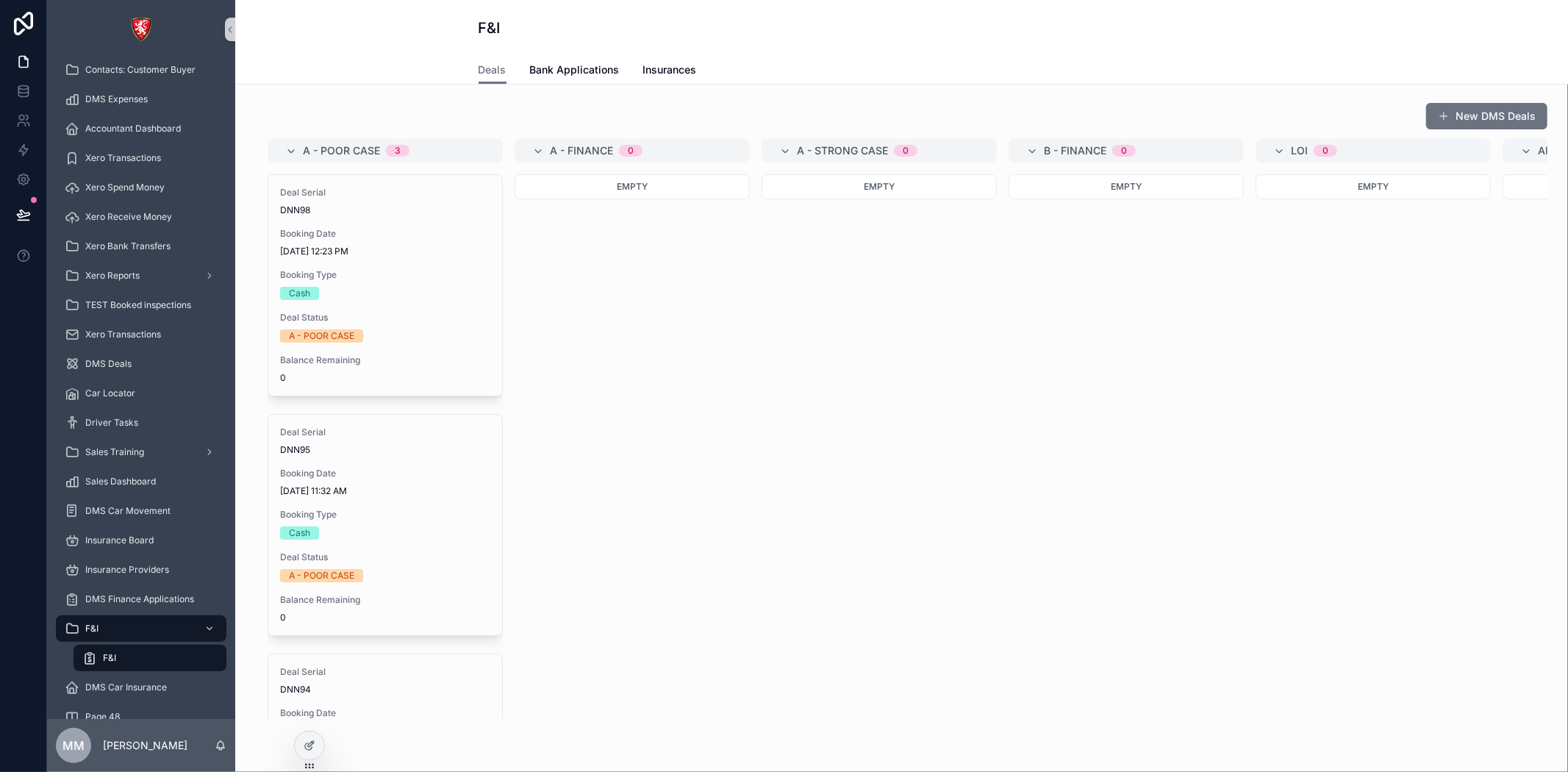
drag, startPoint x: 107, startPoint y: 655, endPoint x: 108, endPoint y: 666, distance: 11.0
click at [108, 655] on span "F&I" at bounding box center [109, 657] width 13 height 11
click at [690, 276] on div "Empty" at bounding box center [632, 315] width 235 height 283
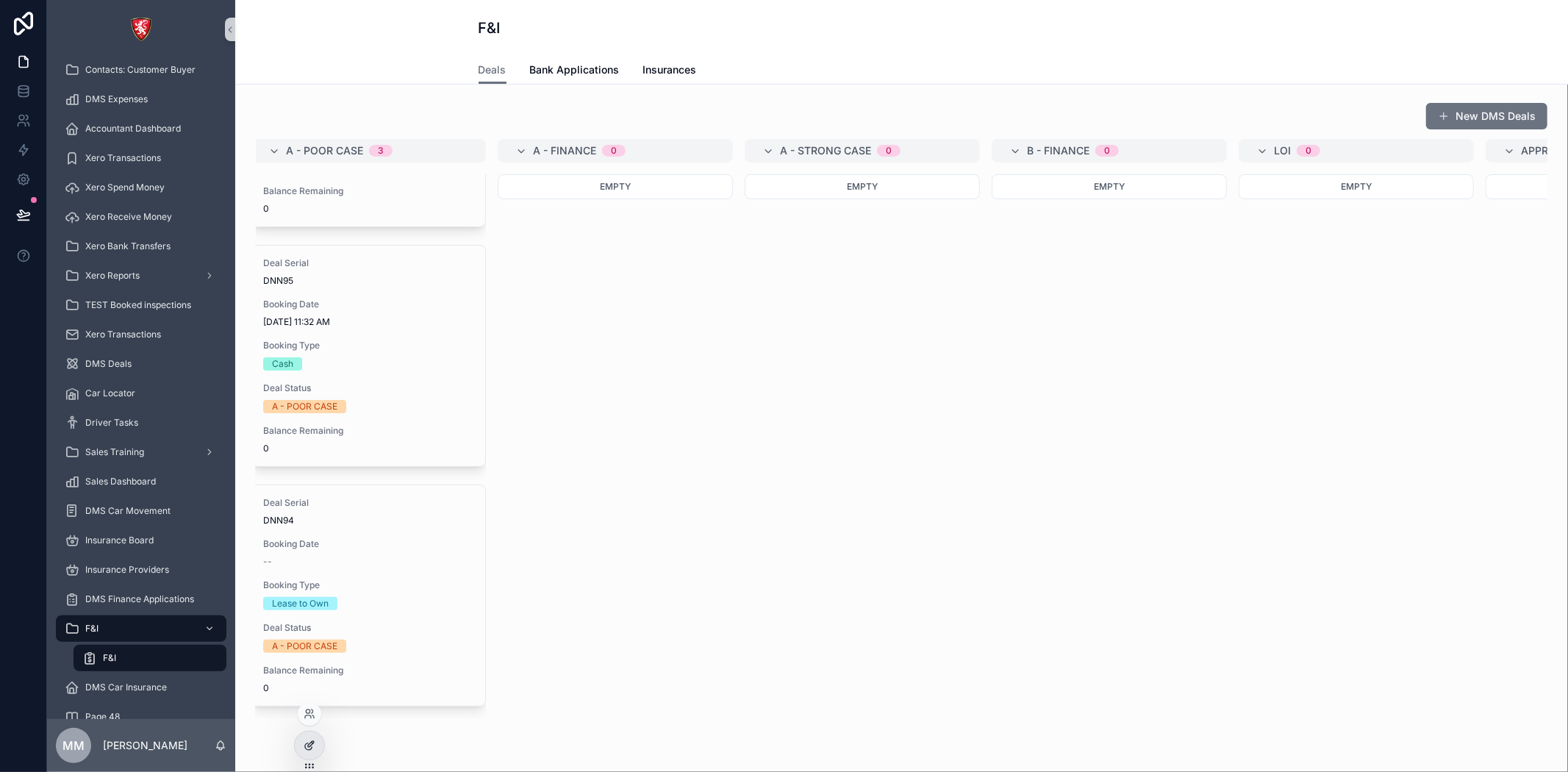
click at [307, 754] on div at bounding box center [309, 746] width 29 height 28
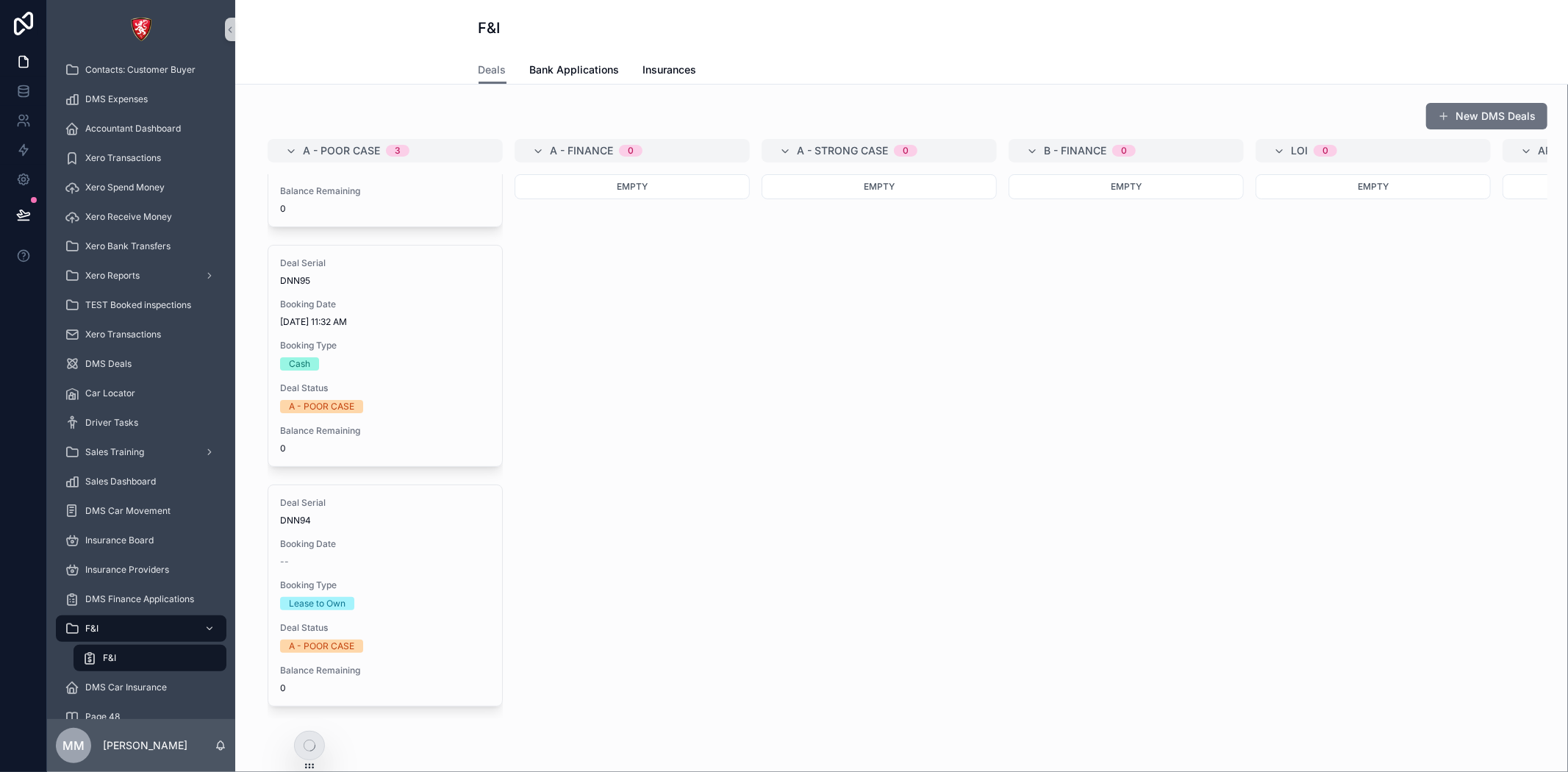
drag, startPoint x: 699, startPoint y: 562, endPoint x: 694, endPoint y: 552, distance: 11.2
click at [695, 553] on div "A - POOR CASE 3 Deal Serial DNN98 Booking Date 9/1/2025 12:23 PM Booking Type C…" at bounding box center [902, 428] width 1292 height 579
click at [694, 567] on div "A - POOR CASE 3 Deal Serial DNN98 Booking Date 9/1/2025 12:23 PM Booking Type C…" at bounding box center [902, 428] width 1292 height 579
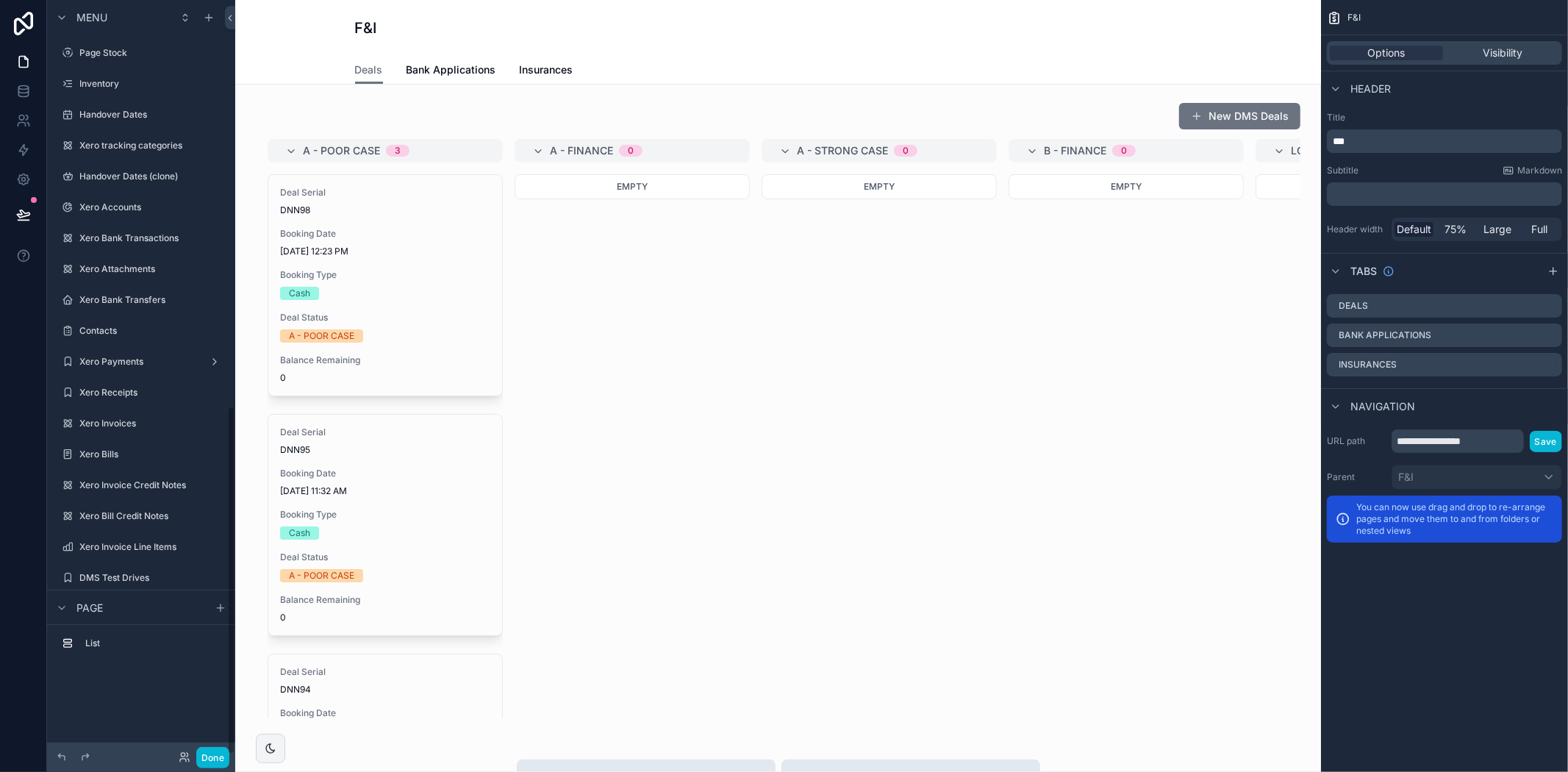
scroll to position [880, 0]
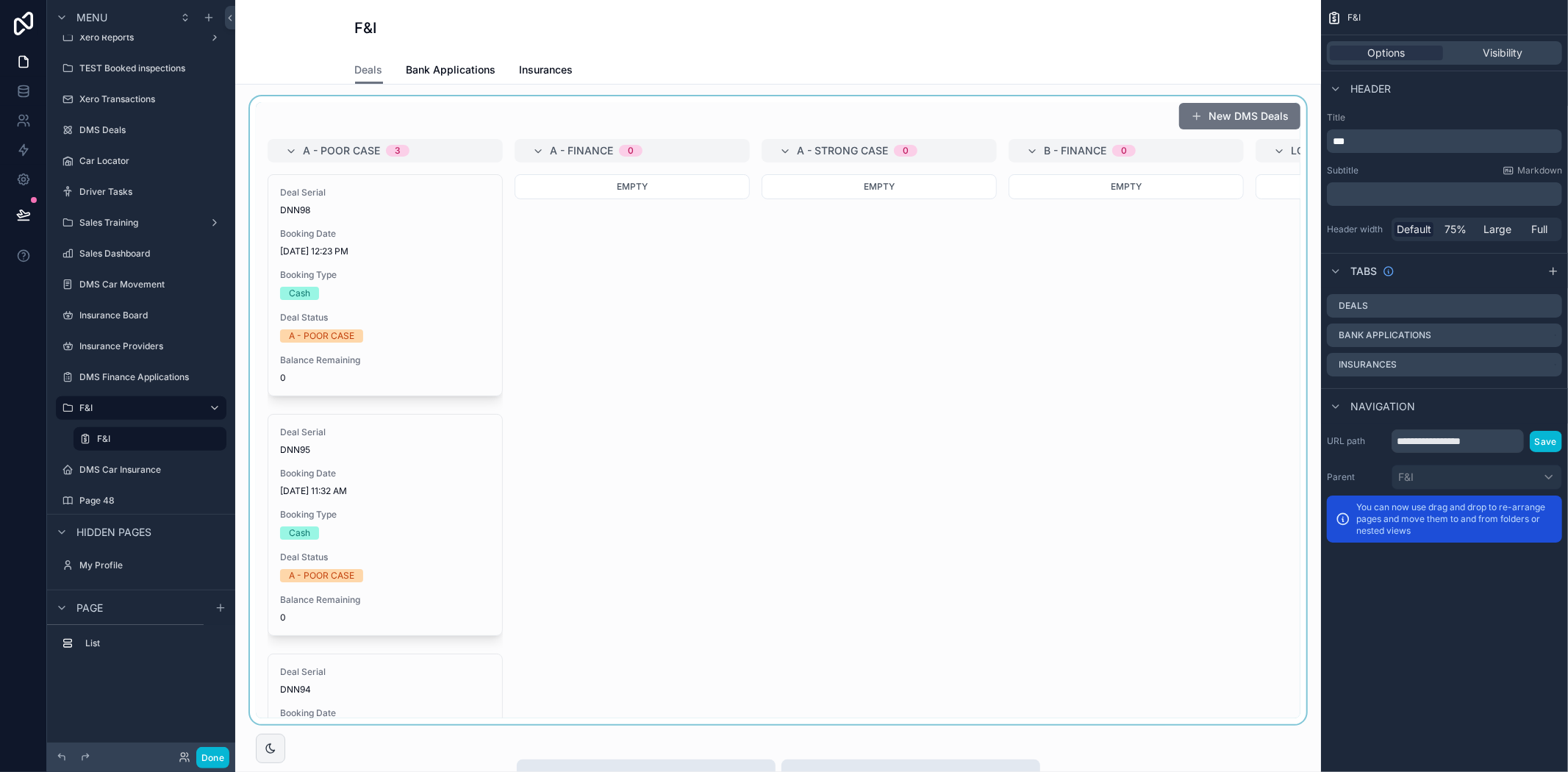
click at [1040, 367] on div "scrollable content" at bounding box center [778, 410] width 1062 height 628
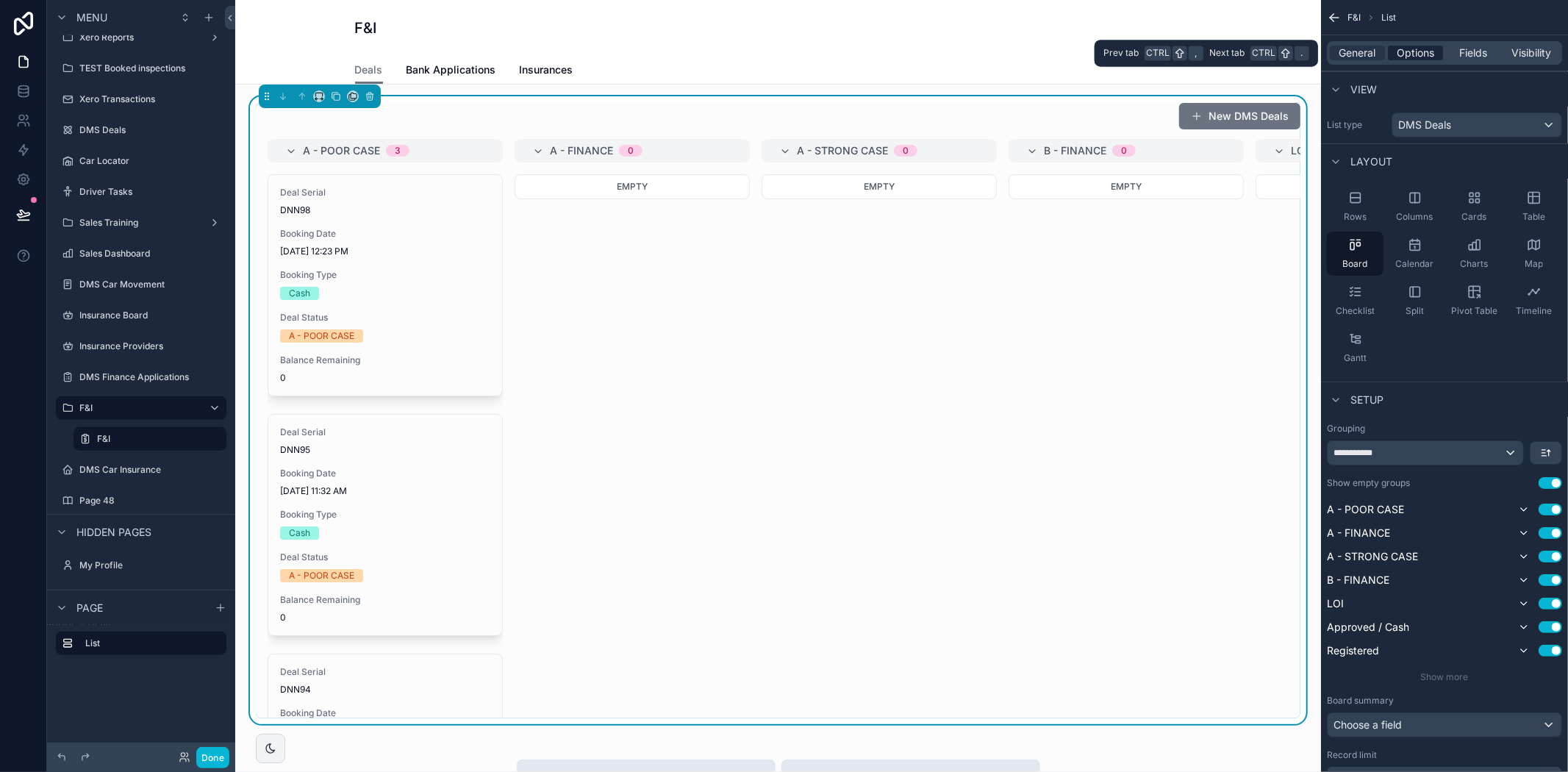
click at [1412, 47] on span "Options" at bounding box center [1415, 53] width 37 height 15
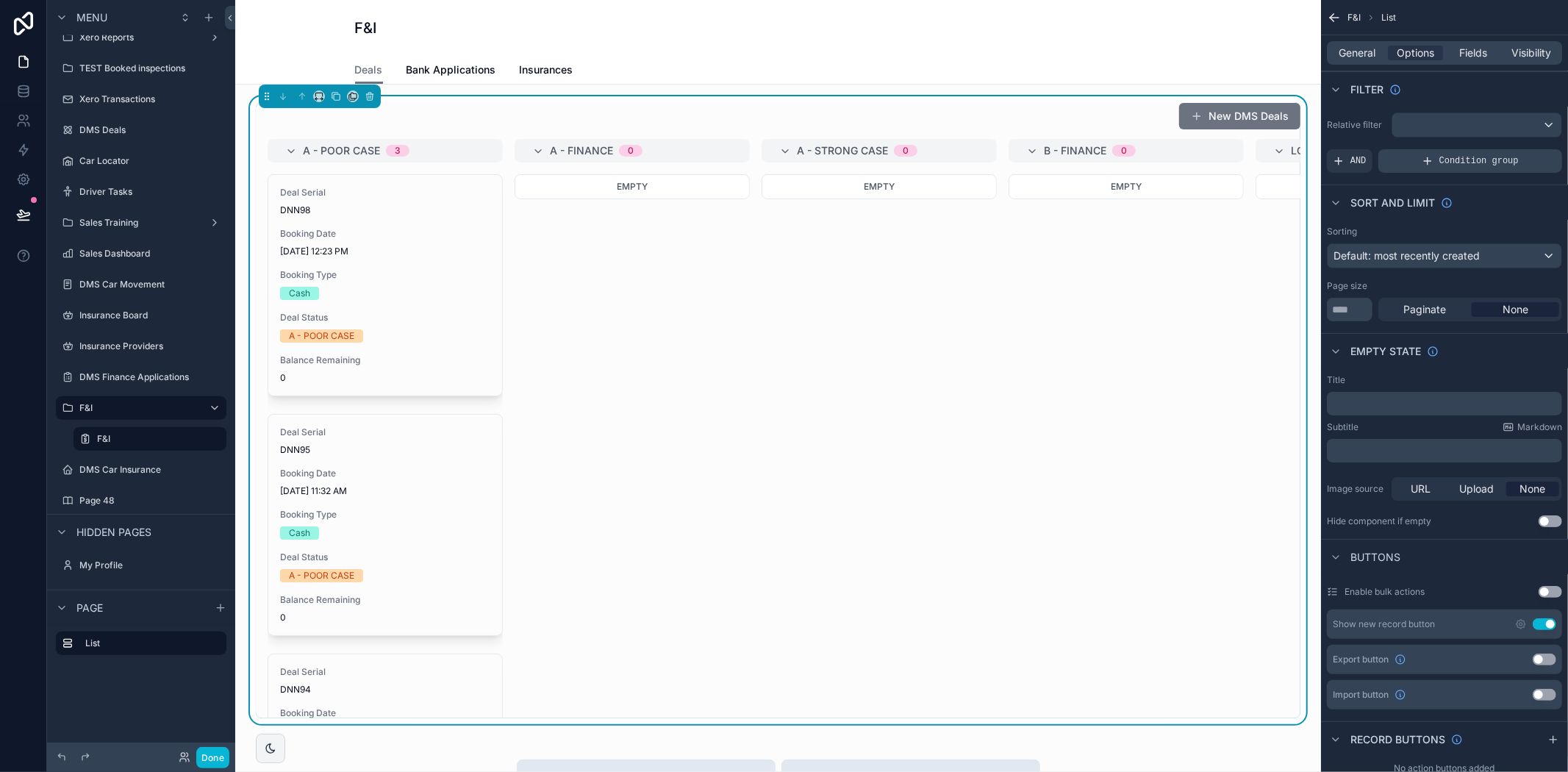
click at [1405, 163] on div "Condition group" at bounding box center [1470, 161] width 184 height 24
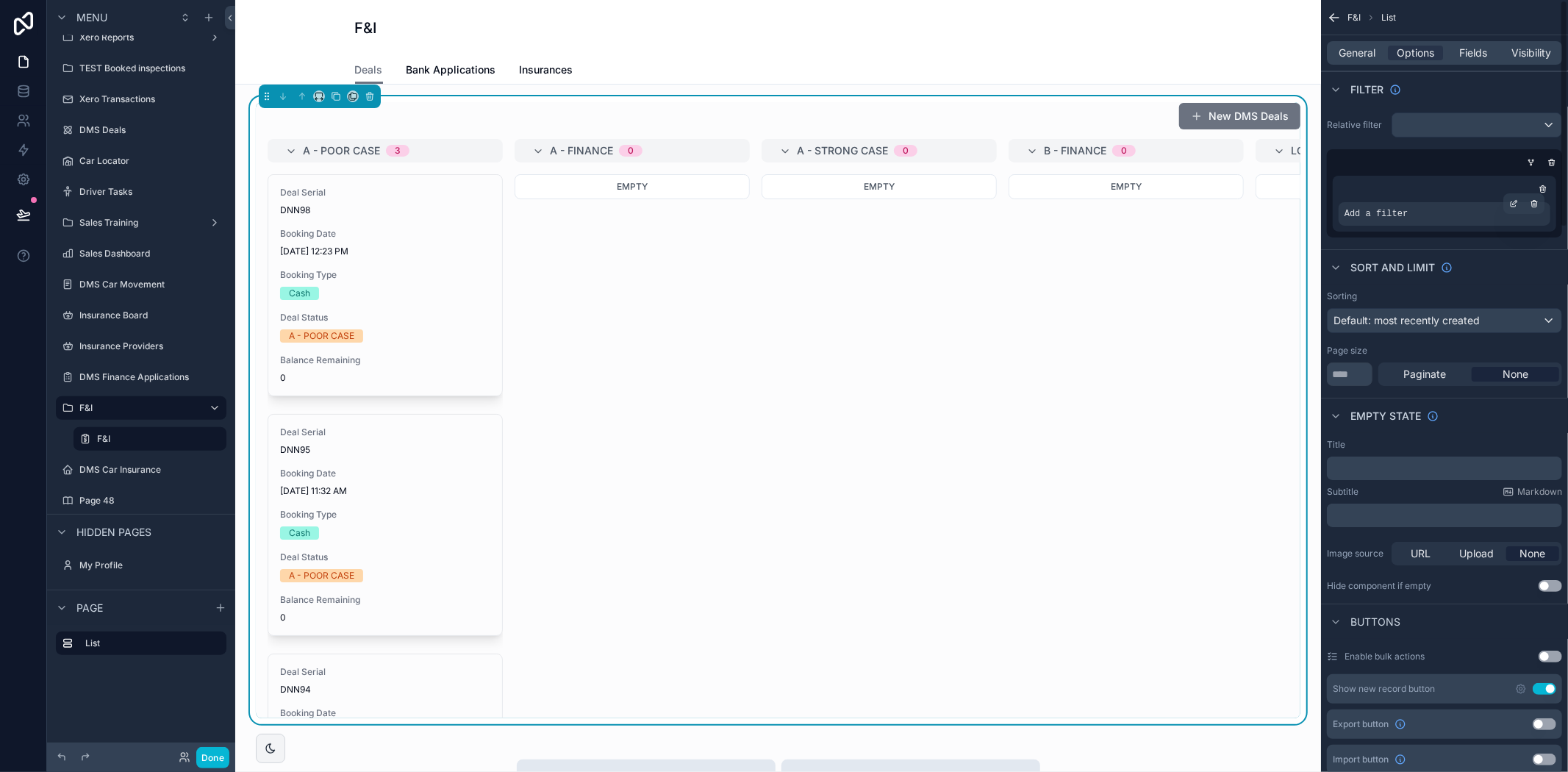
click at [1401, 218] on span "Add a filter" at bounding box center [1376, 213] width 64 height 11
click at [1517, 208] on icon "scrollable content" at bounding box center [1513, 204] width 9 height 9
click at [1210, 203] on button "Select a field" at bounding box center [1196, 191] width 89 height 25
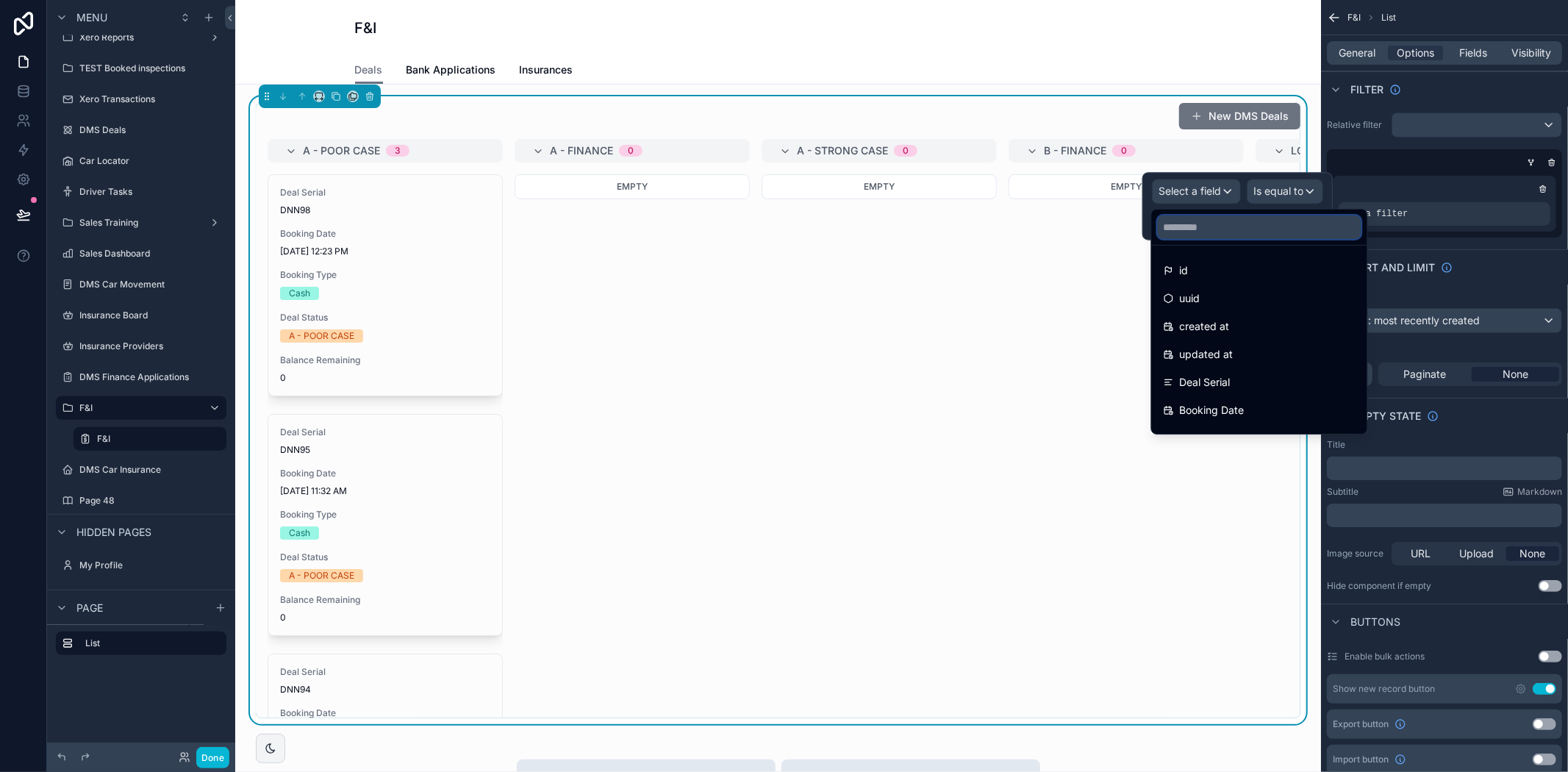
click at [1209, 223] on input "text" at bounding box center [1260, 227] width 203 height 24
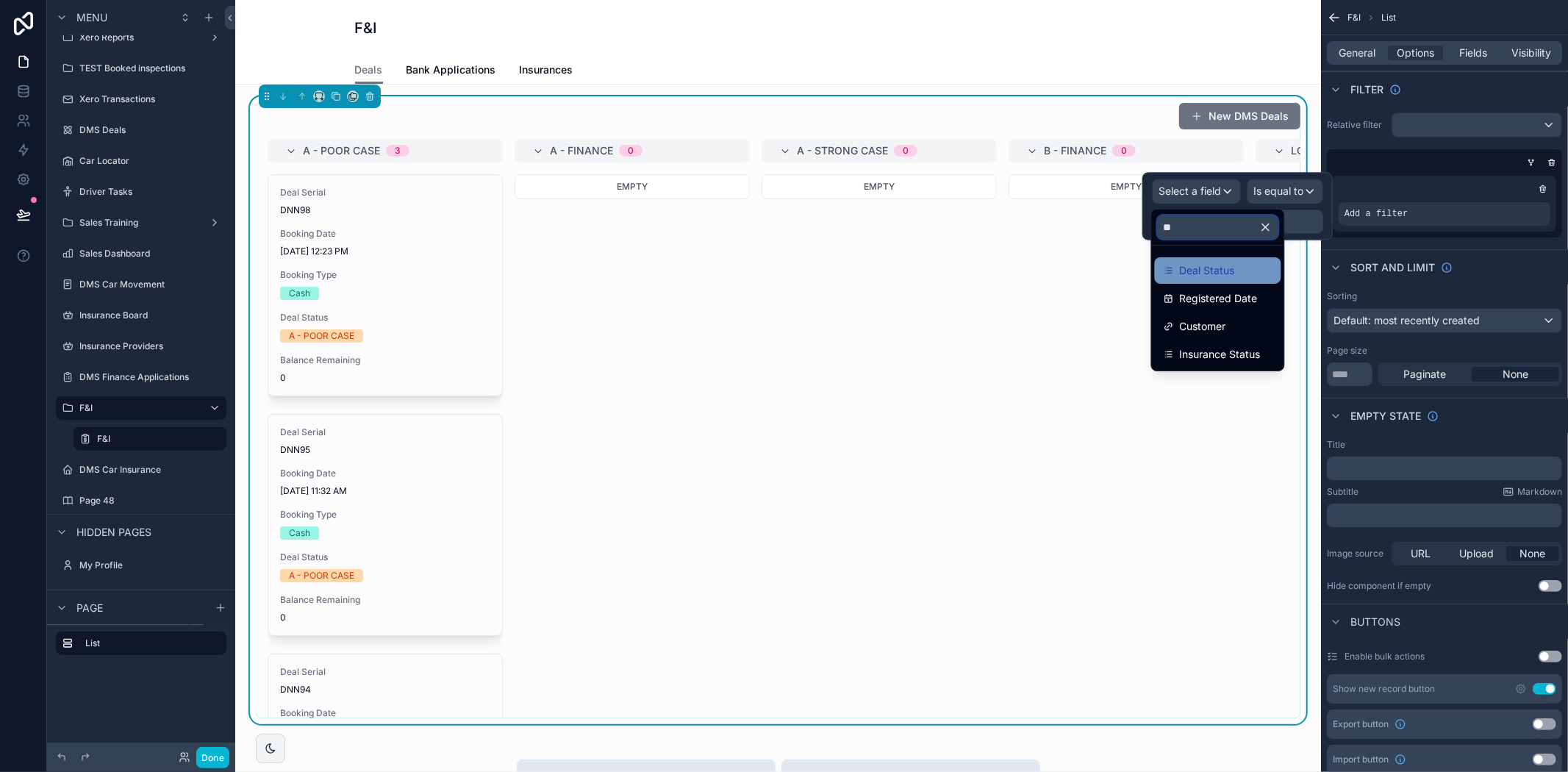
type input "**"
click at [1220, 269] on span "Deal Status" at bounding box center [1208, 270] width 55 height 18
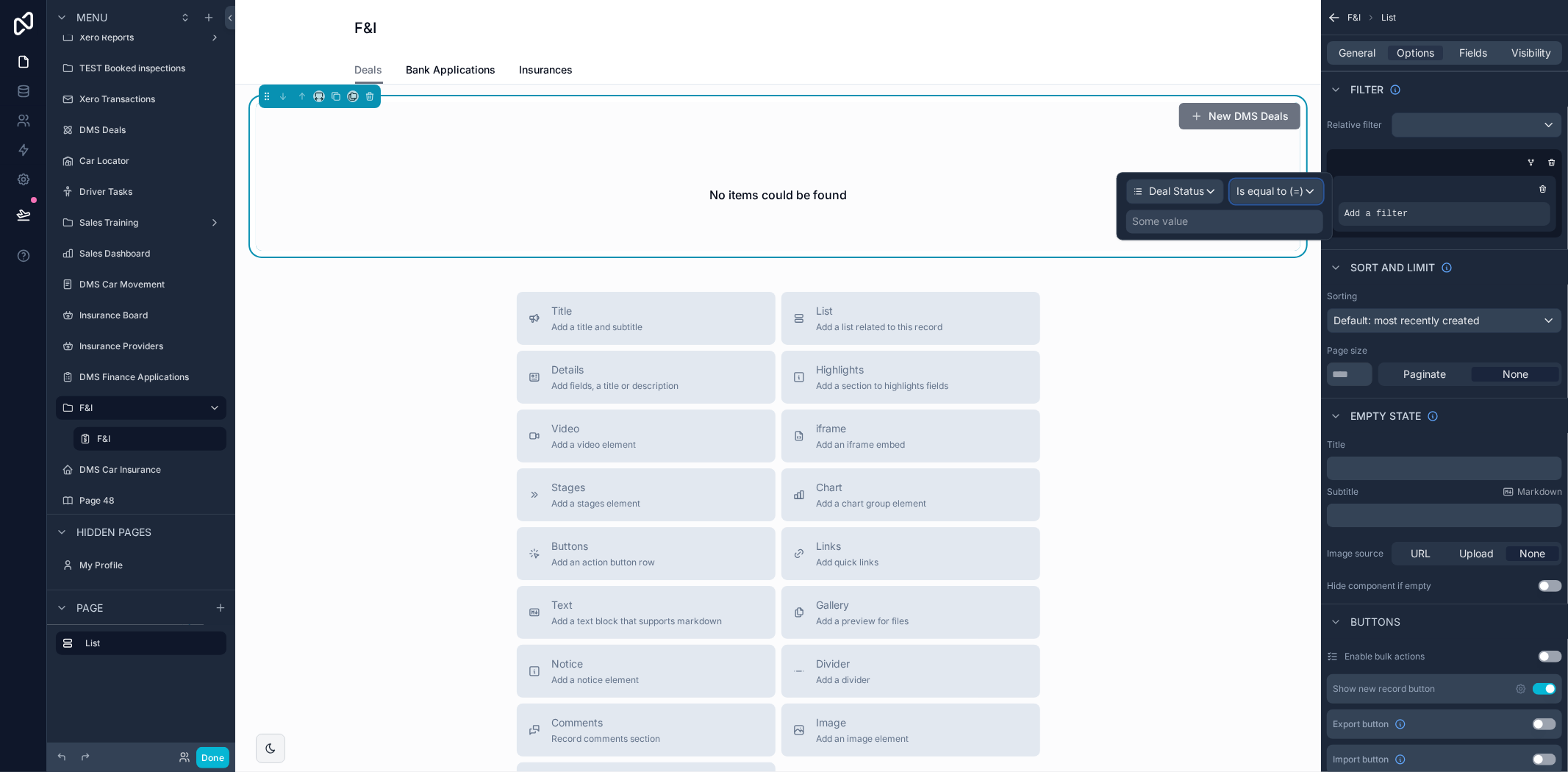
click at [1262, 197] on span "Is equal to (=)" at bounding box center [1270, 191] width 67 height 15
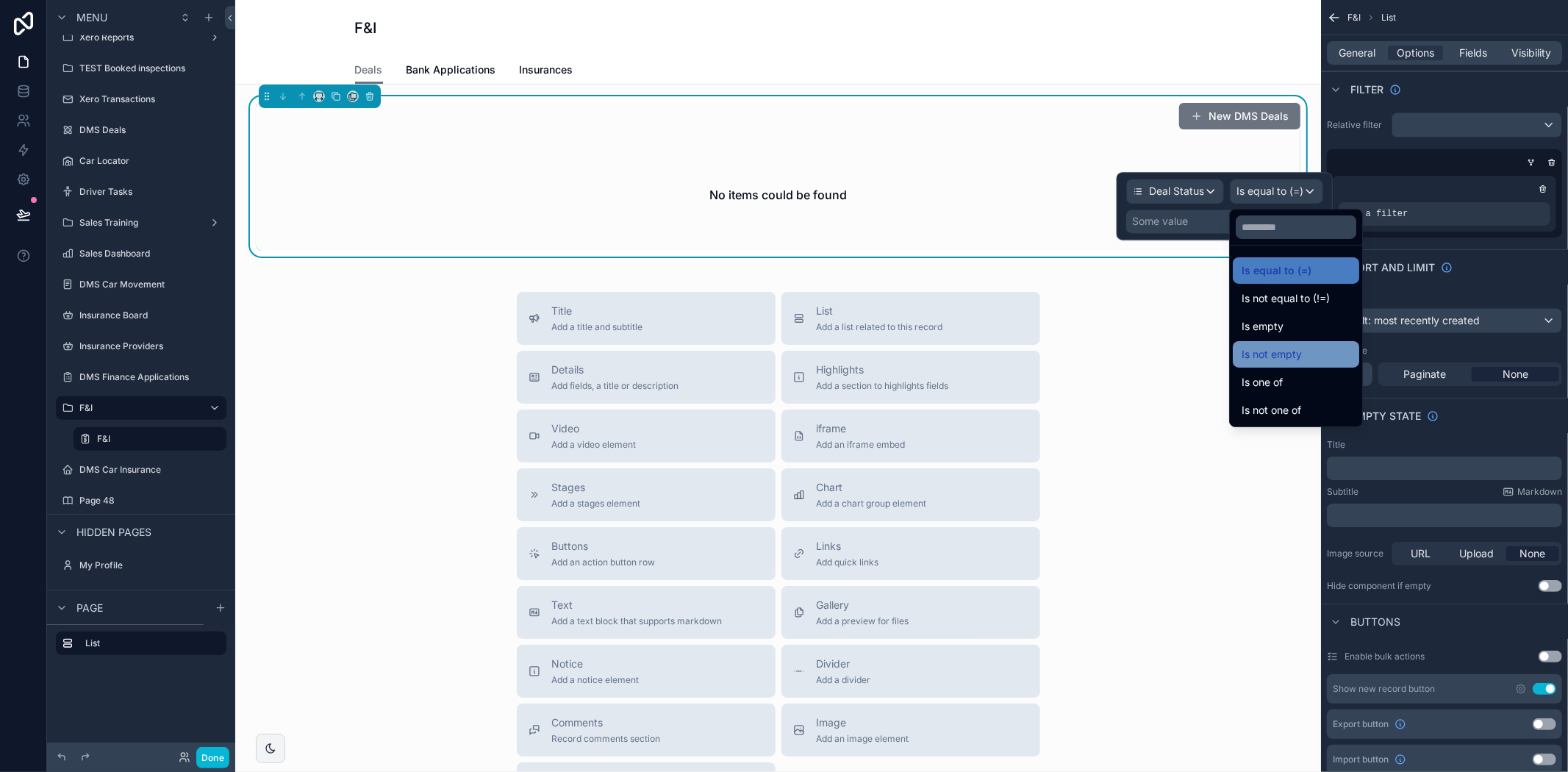
click at [1272, 353] on span "Is not empty" at bounding box center [1271, 354] width 60 height 18
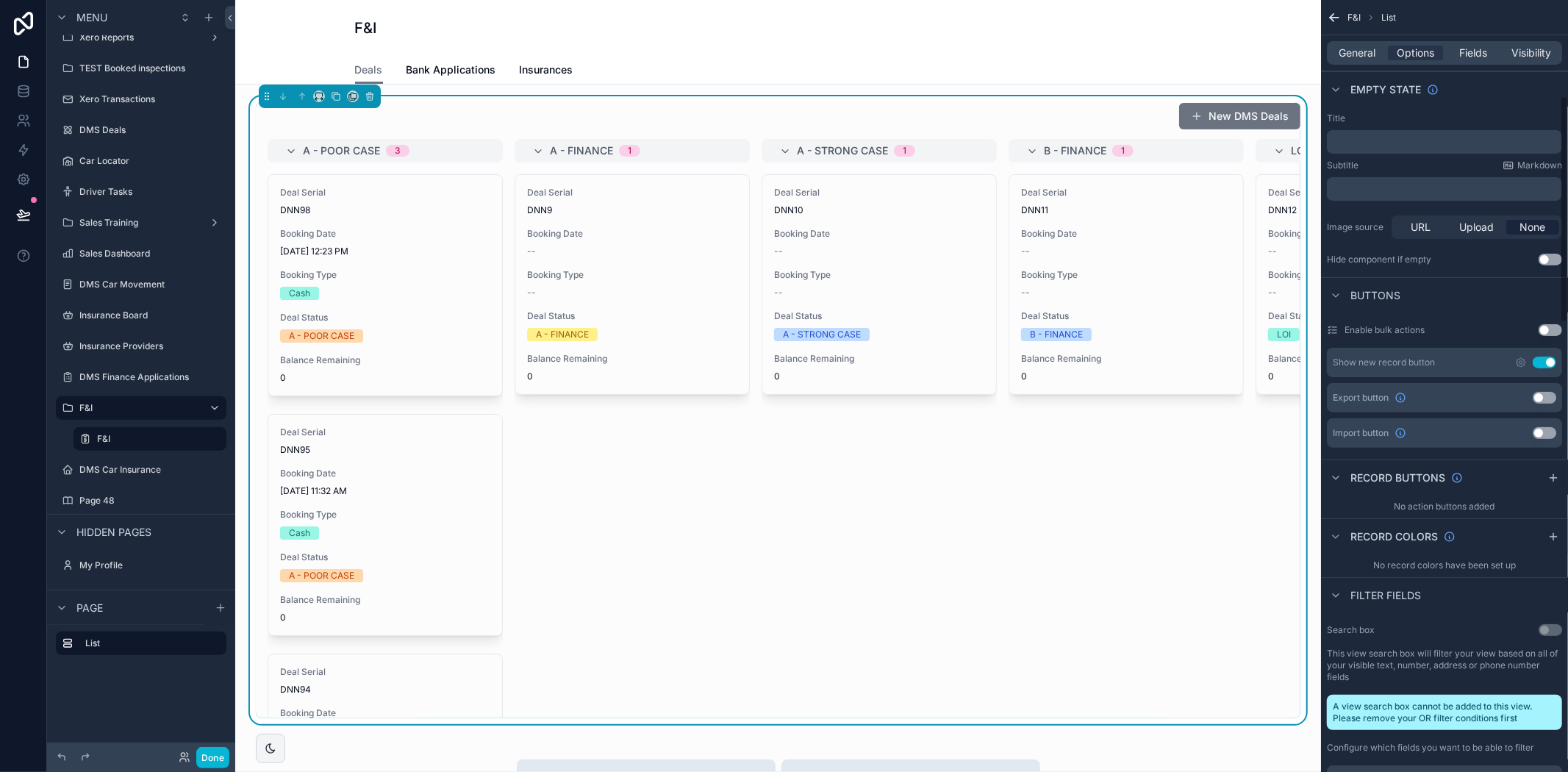
scroll to position [0, 0]
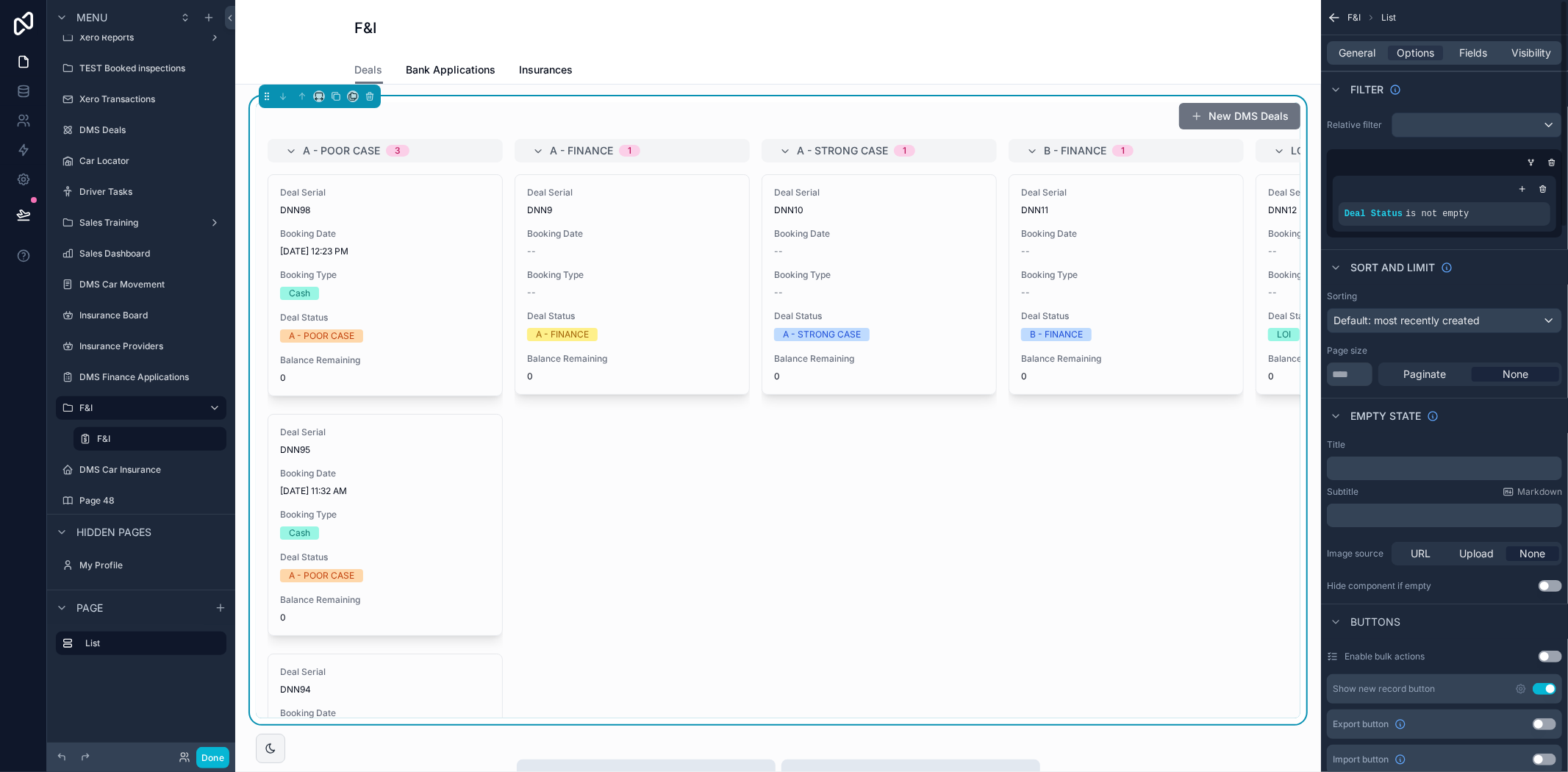
click at [1329, 8] on div "F&I List" at bounding box center [1444, 18] width 247 height 35
click at [1337, 18] on icon "scrollable content" at bounding box center [1334, 18] width 15 height 15
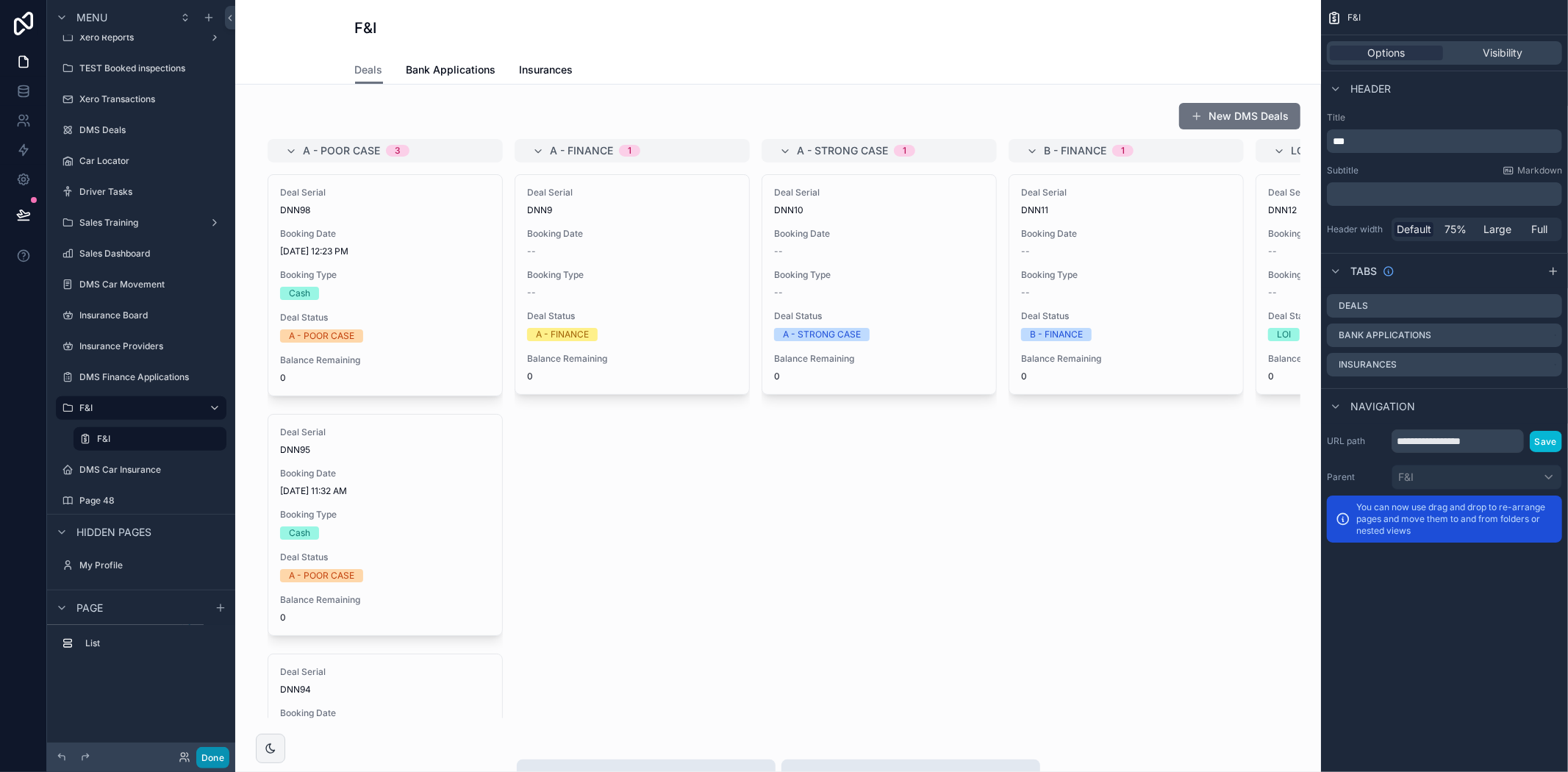
click at [221, 752] on button "Done" at bounding box center [212, 757] width 33 height 21
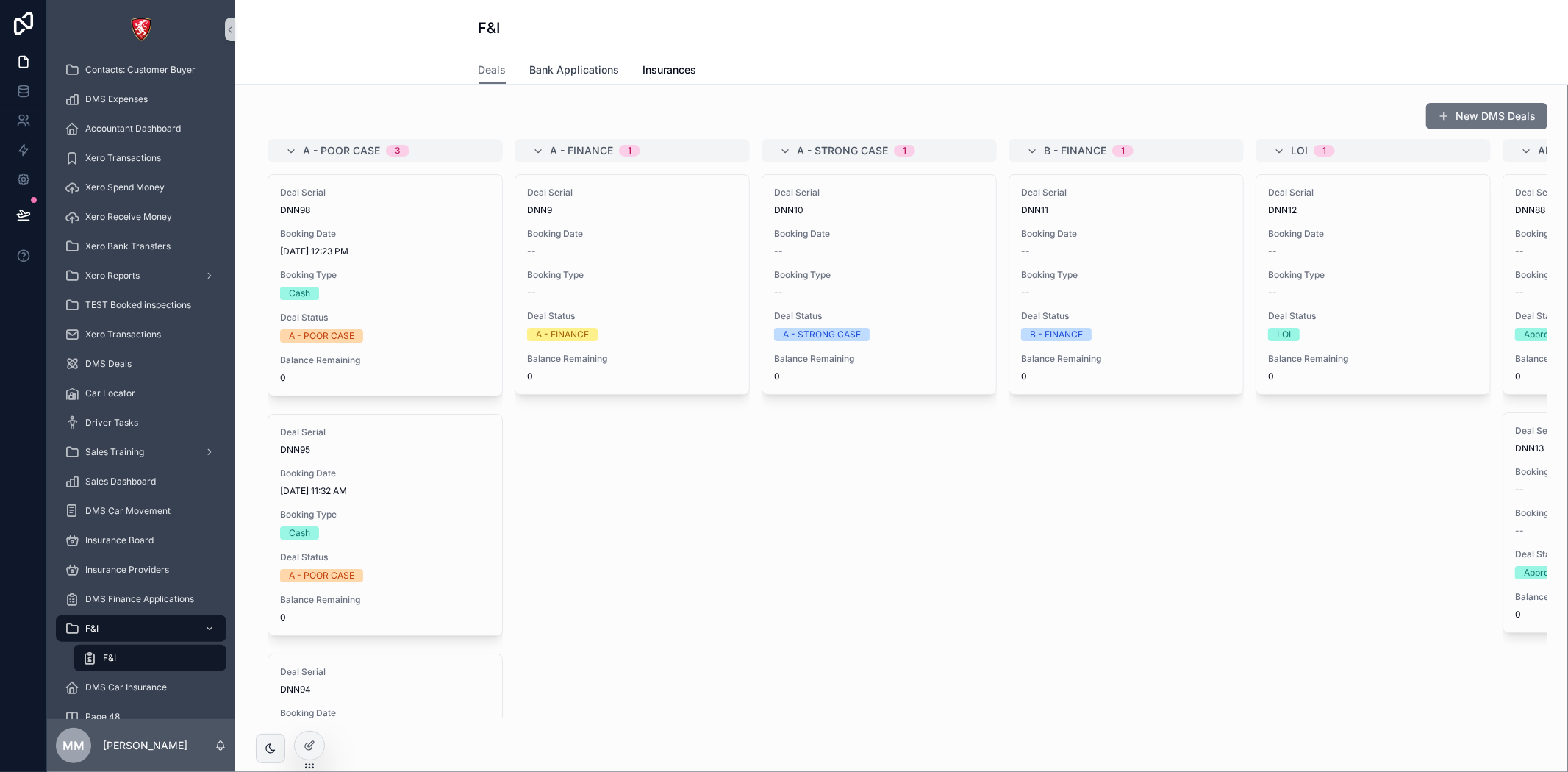
click at [579, 68] on span "Bank Applications" at bounding box center [575, 70] width 90 height 15
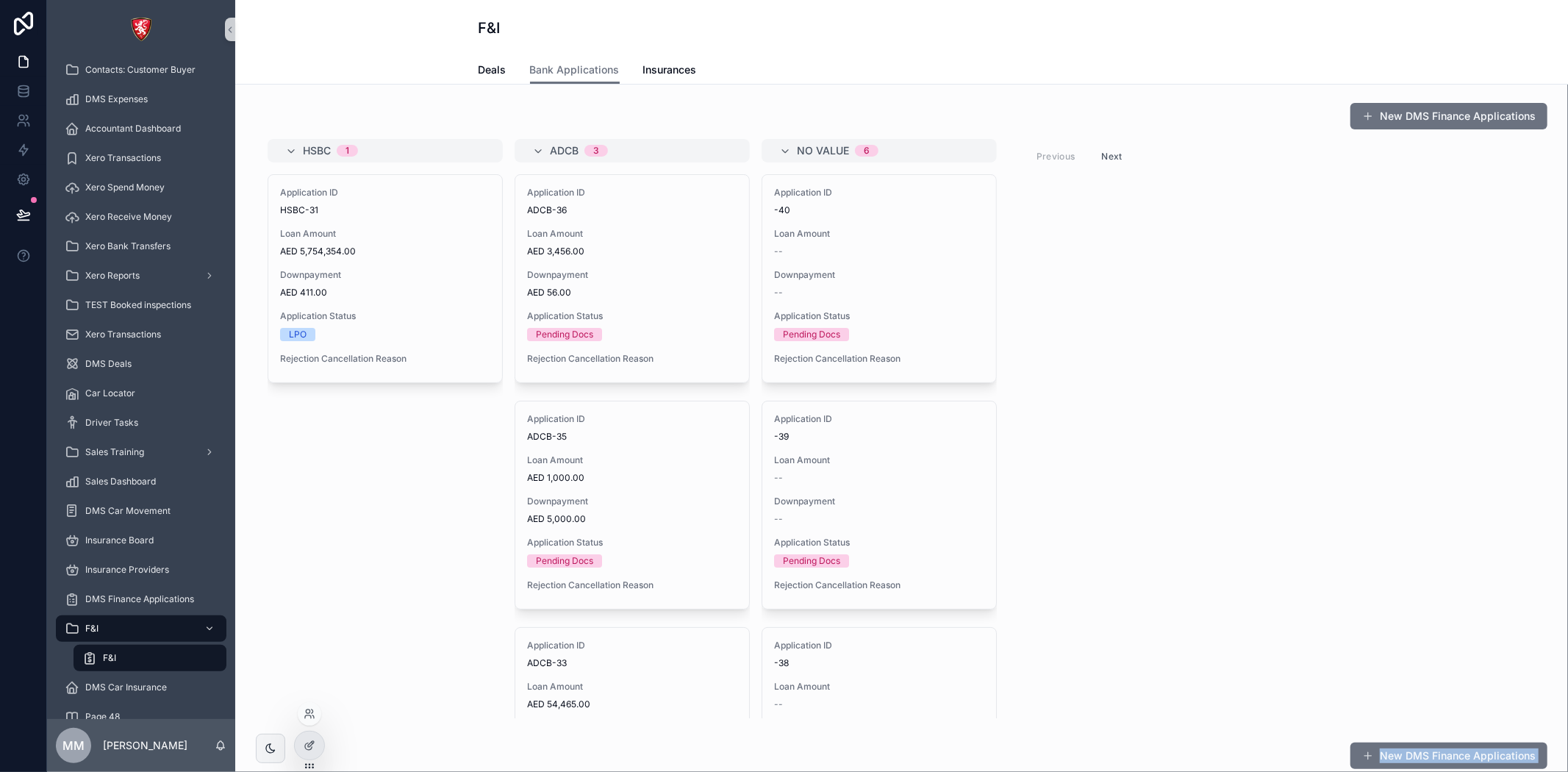
click at [294, 746] on div "Page Stock Inventory 1,987 Handover Dates Xero tracking categories Handover Dat…" at bounding box center [807, 386] width 1521 height 772
click at [304, 746] on icon at bounding box center [309, 745] width 11 height 11
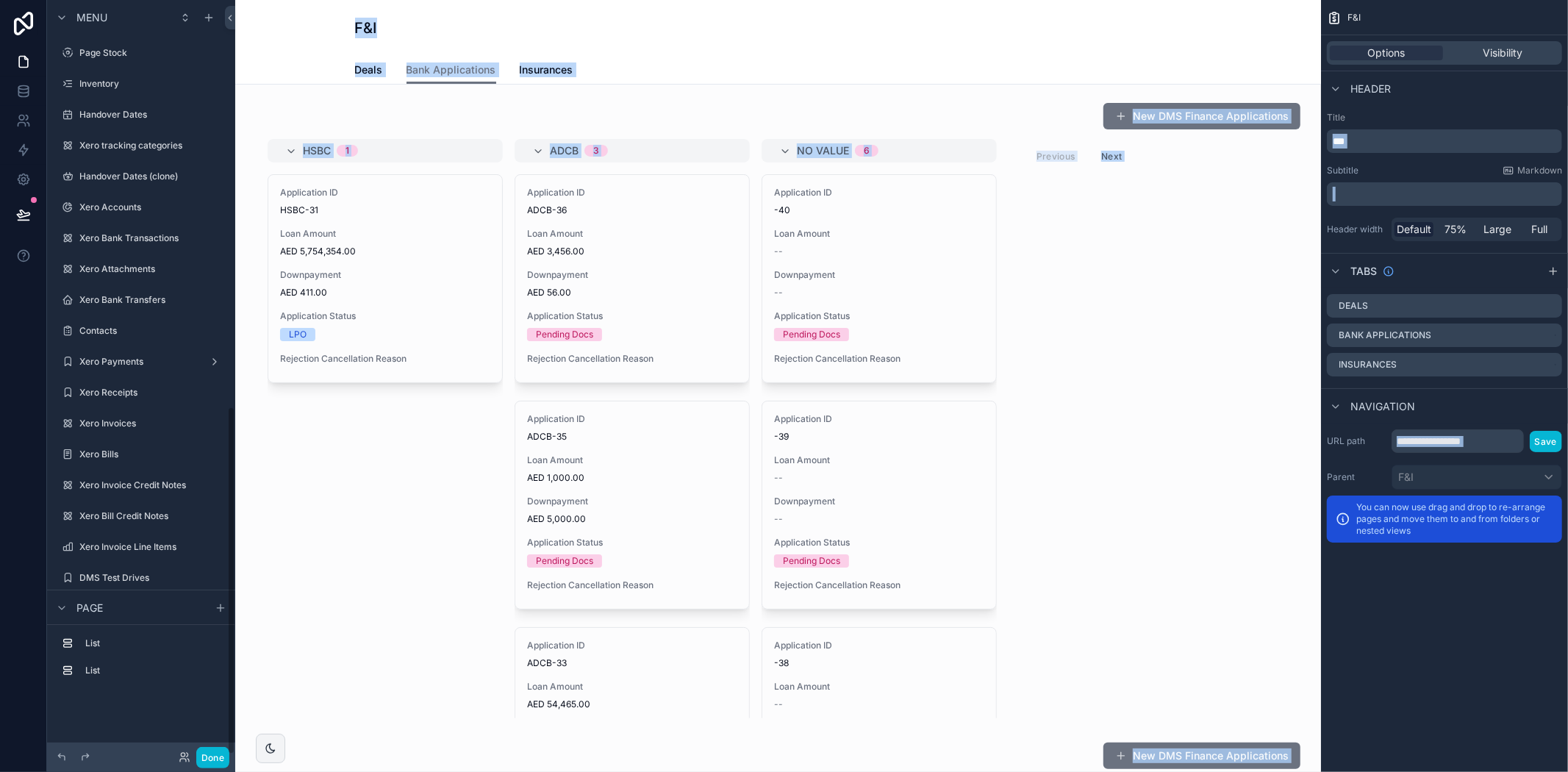
scroll to position [880, 0]
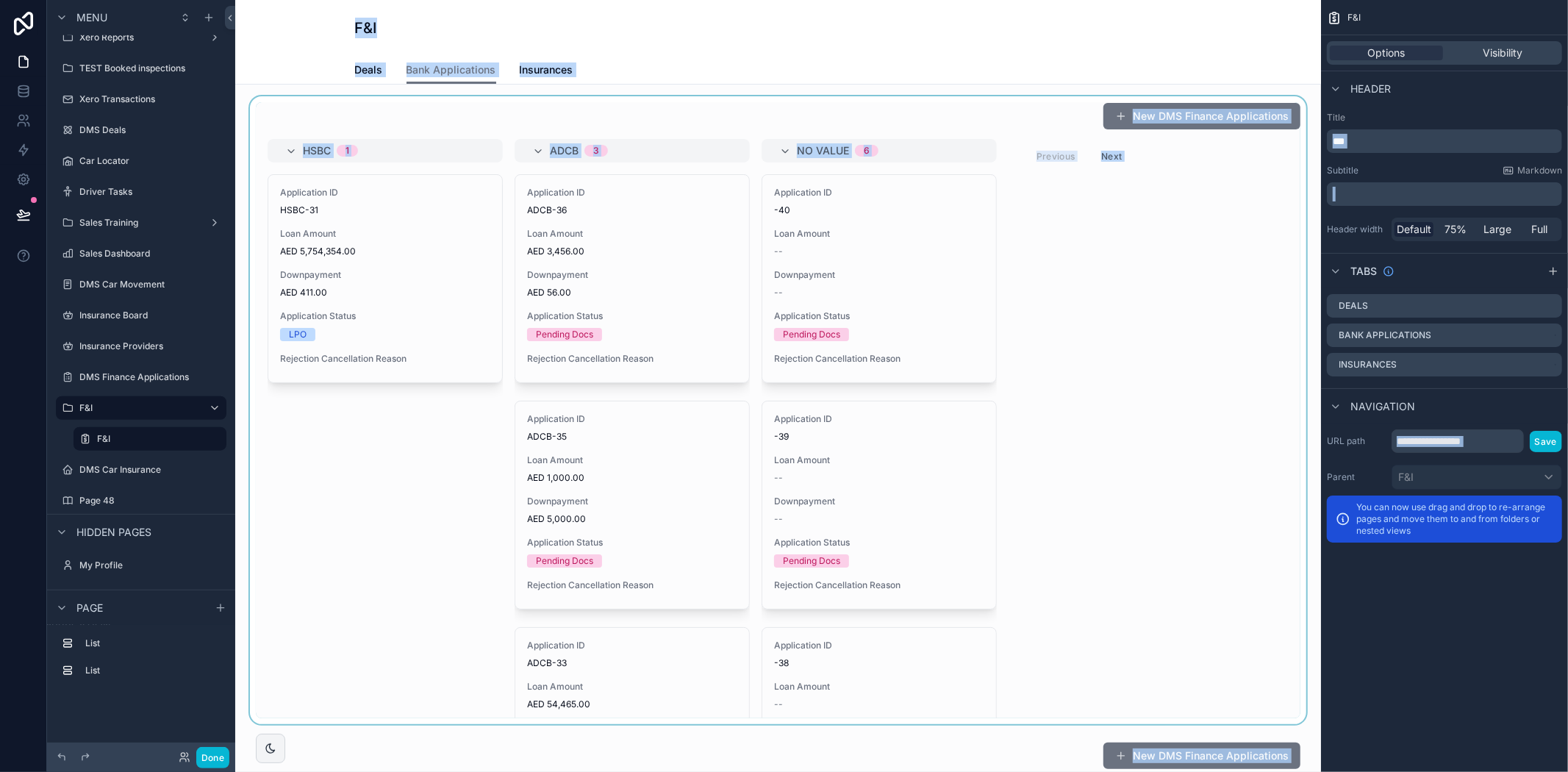
click at [1226, 344] on div "scrollable content" at bounding box center [778, 410] width 1062 height 628
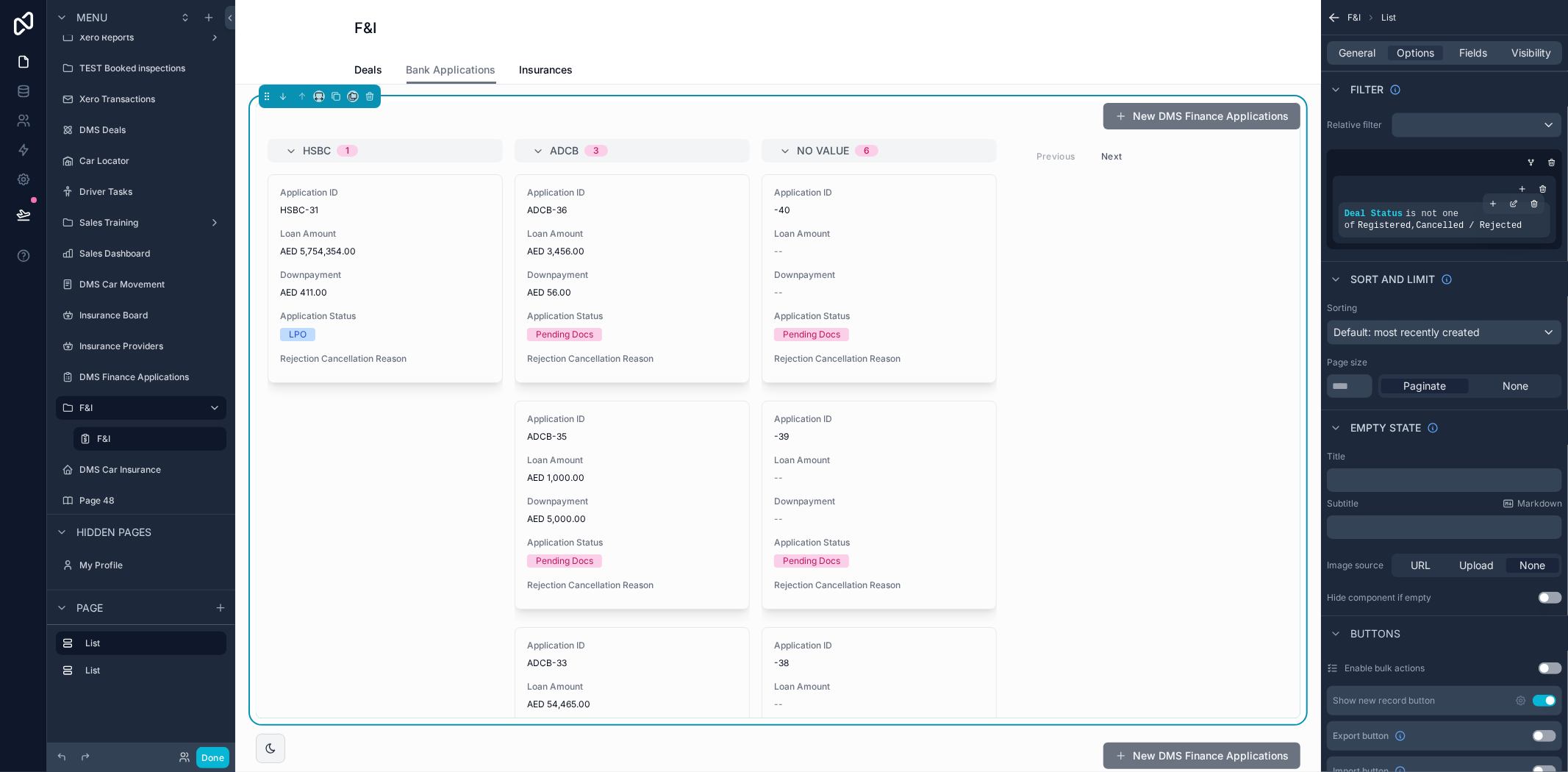
click at [1509, 225] on div "Deal Status is not one of Registered , Cancelled / Rejected" at bounding box center [1444, 219] width 200 height 24
click at [1523, 189] on icon "scrollable content" at bounding box center [1522, 189] width 9 height 9
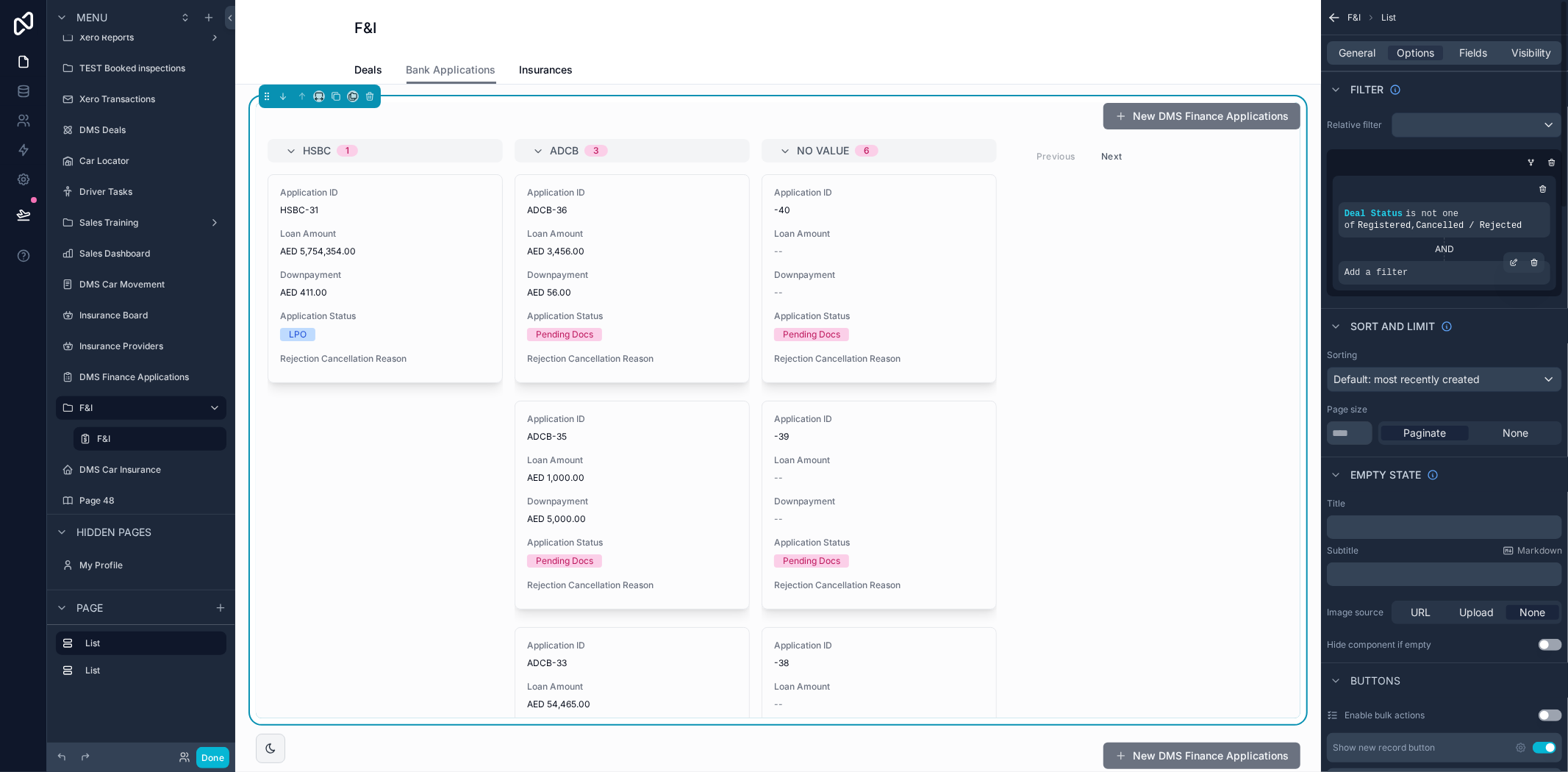
click at [1416, 269] on div "Add a filter" at bounding box center [1444, 272] width 212 height 24
click at [1511, 262] on icon "scrollable content" at bounding box center [1513, 262] width 9 height 9
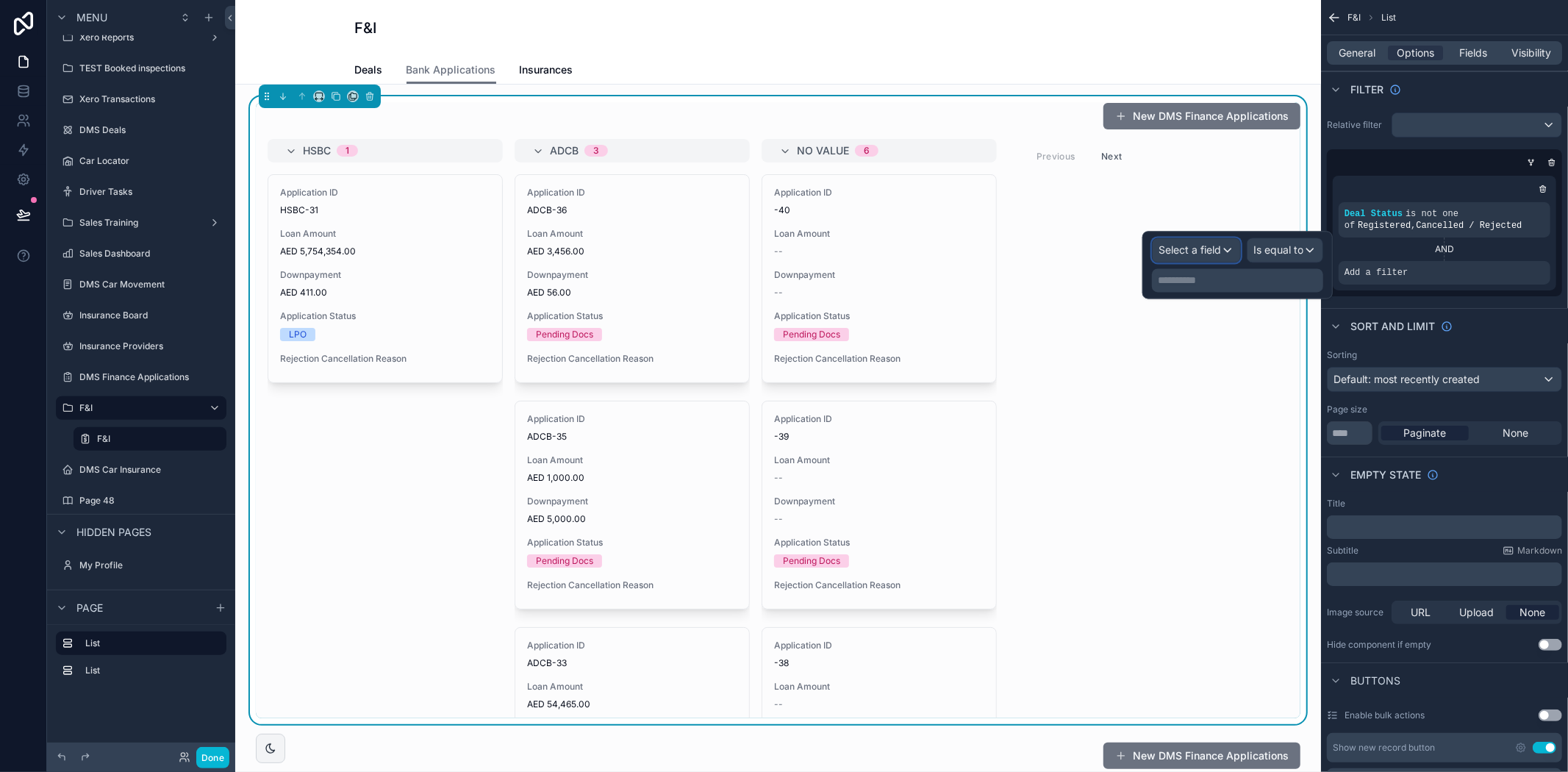
click at [1186, 257] on span "Select a field" at bounding box center [1189, 250] width 63 height 15
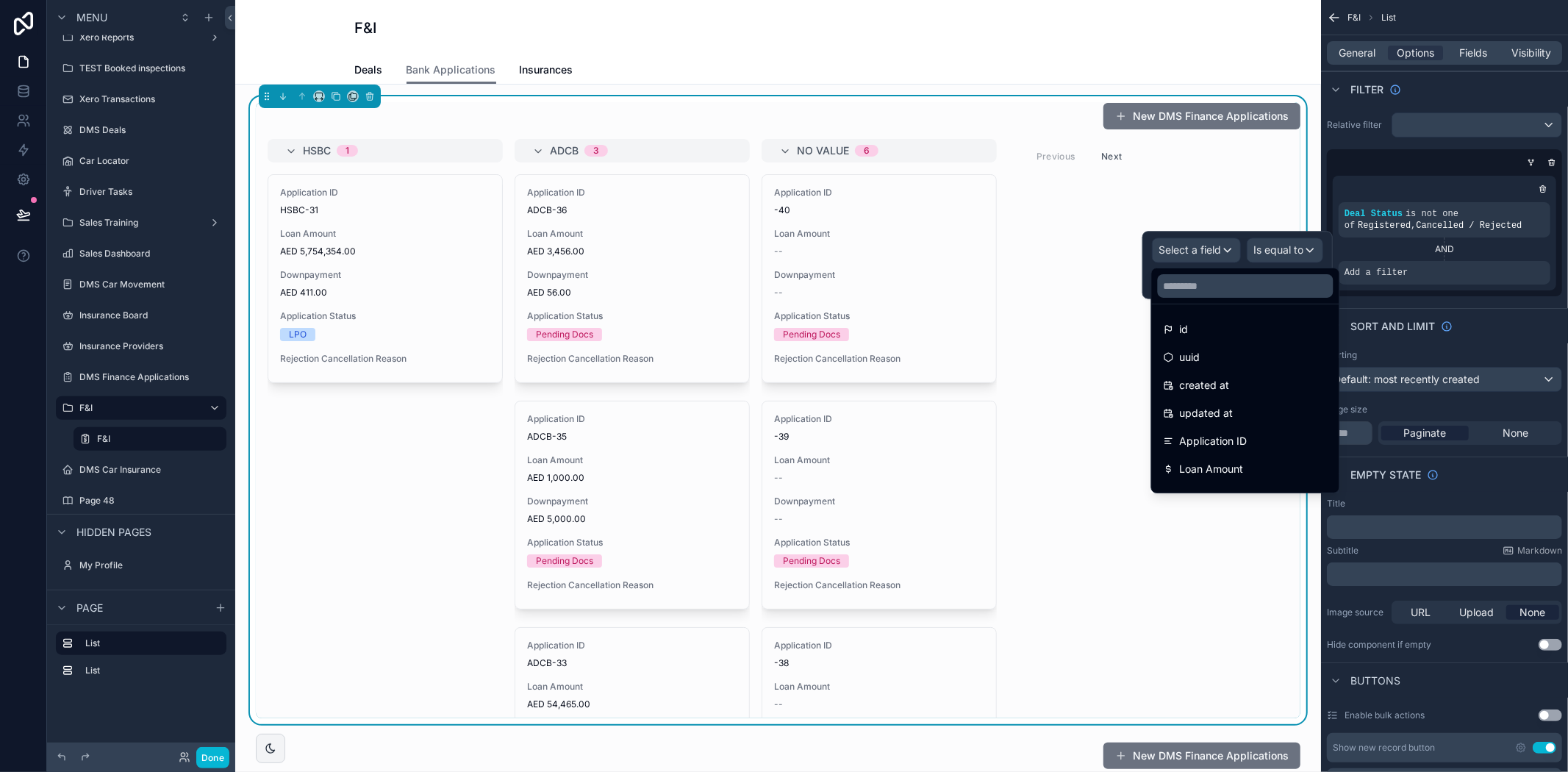
click at [1185, 247] on div at bounding box center [1238, 264] width 191 height 68
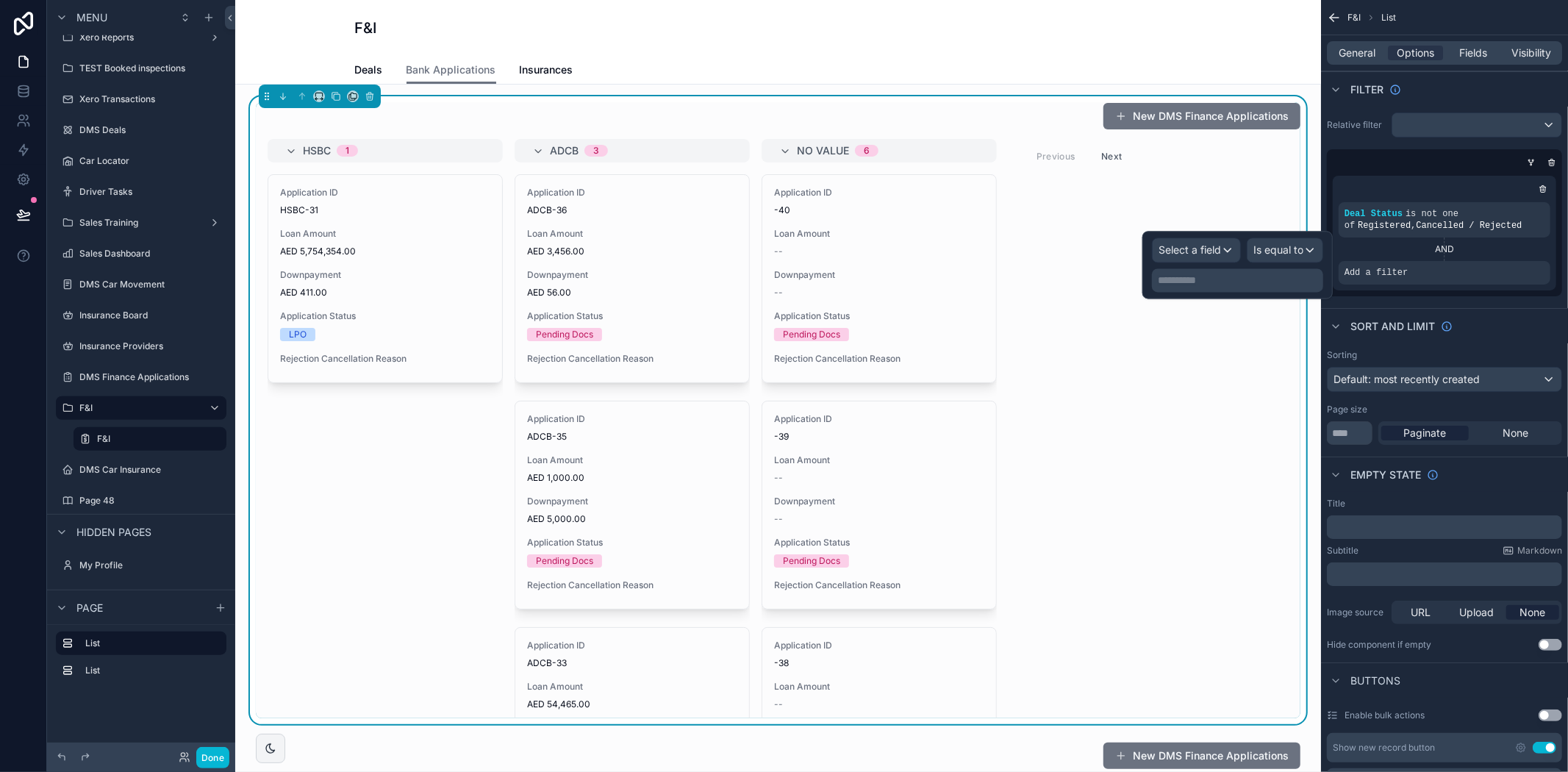
click at [1182, 279] on p "**********" at bounding box center [1239, 280] width 163 height 15
drag, startPoint x: 1215, startPoint y: 276, endPoint x: 1096, endPoint y: 274, distance: 119.0
click at [1096, 274] on div "Select a field Is equal to *** Menu Page Stock Inventory Handover Dates Xero tr…" at bounding box center [784, 386] width 1568 height 772
click at [1172, 246] on span "Select a field" at bounding box center [1189, 249] width 63 height 12
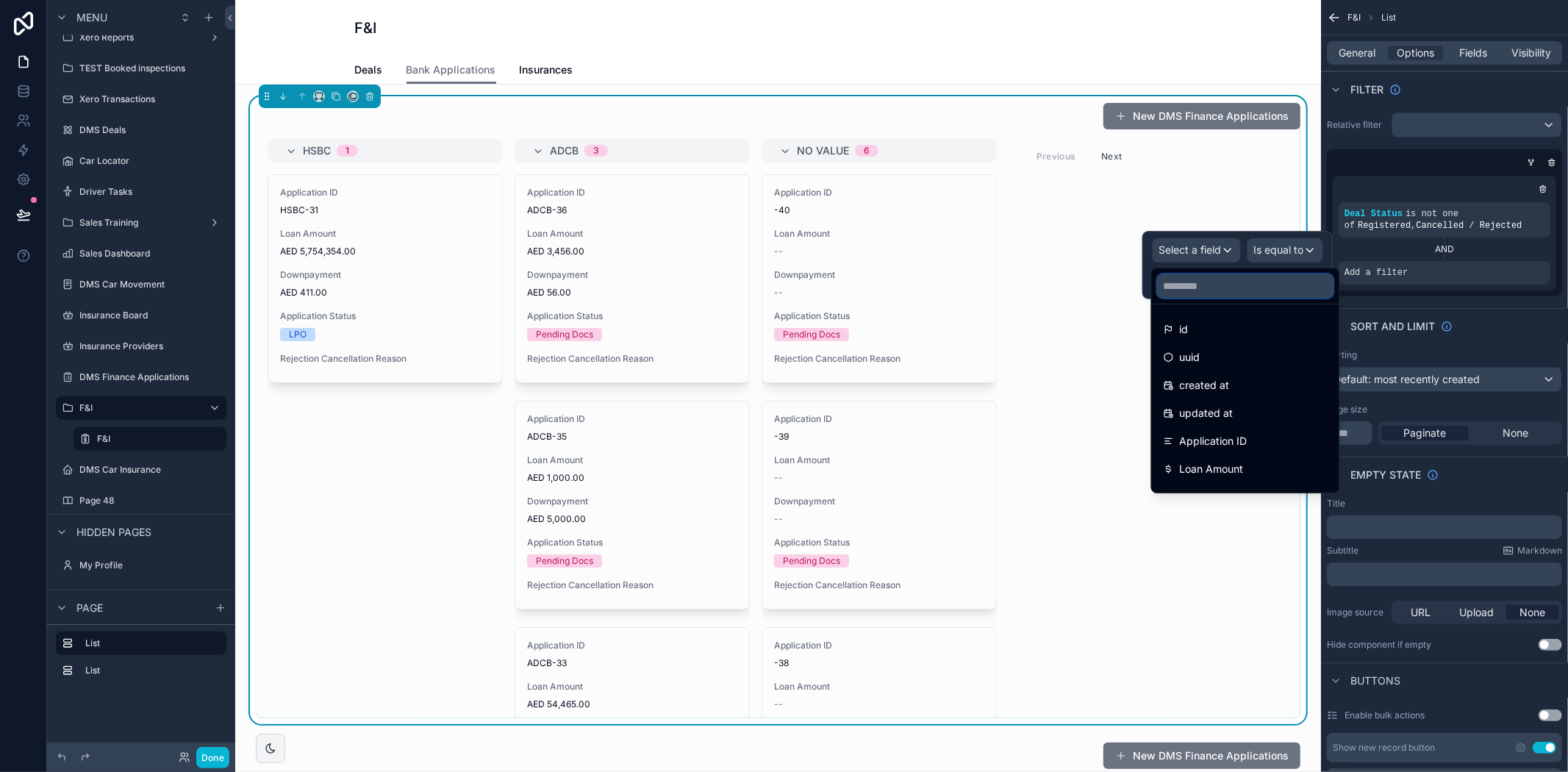
click at [1185, 289] on input "text" at bounding box center [1246, 285] width 176 height 24
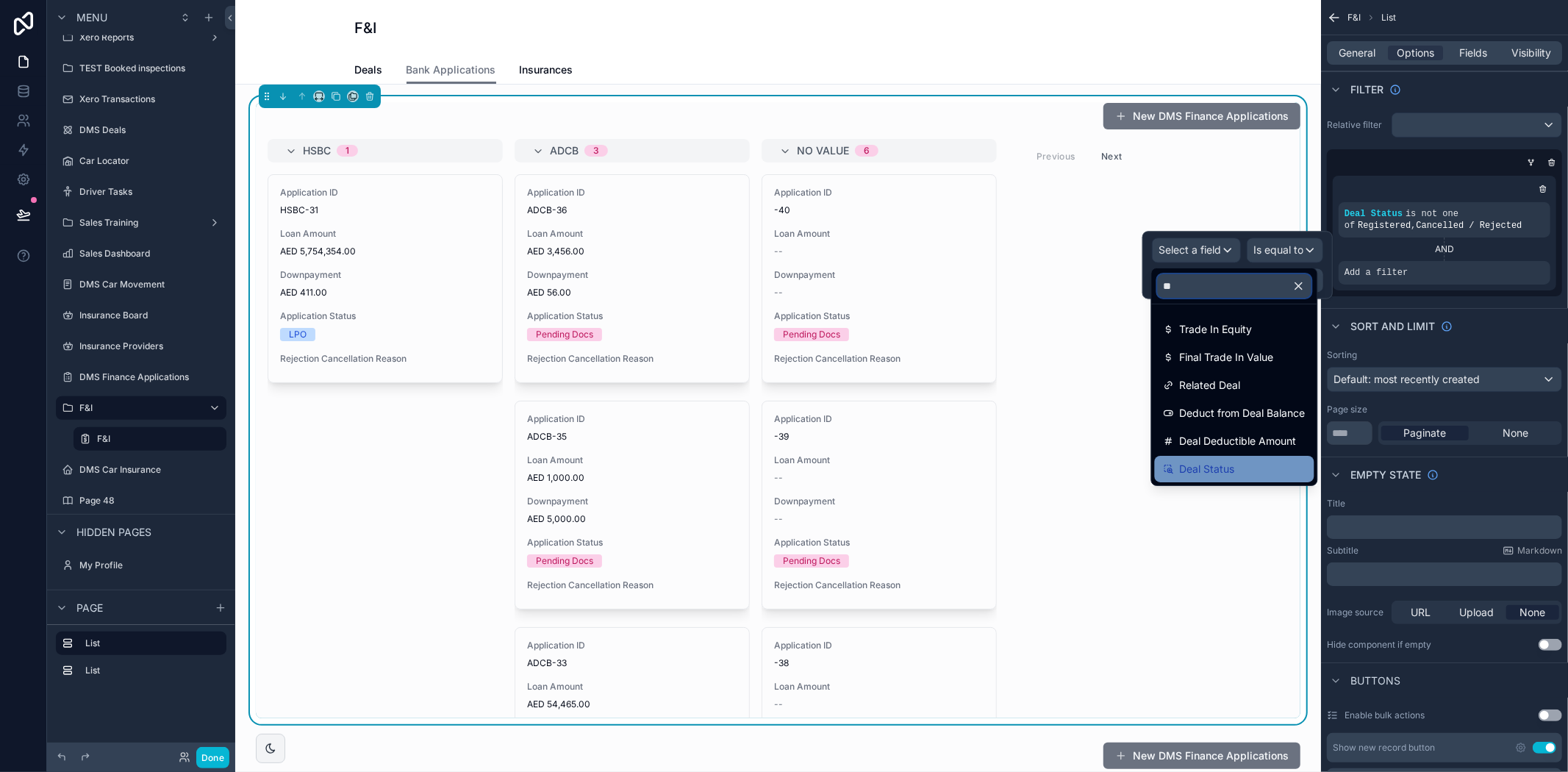
type input "**"
click at [1224, 474] on span "Deal Status" at bounding box center [1208, 469] width 55 height 18
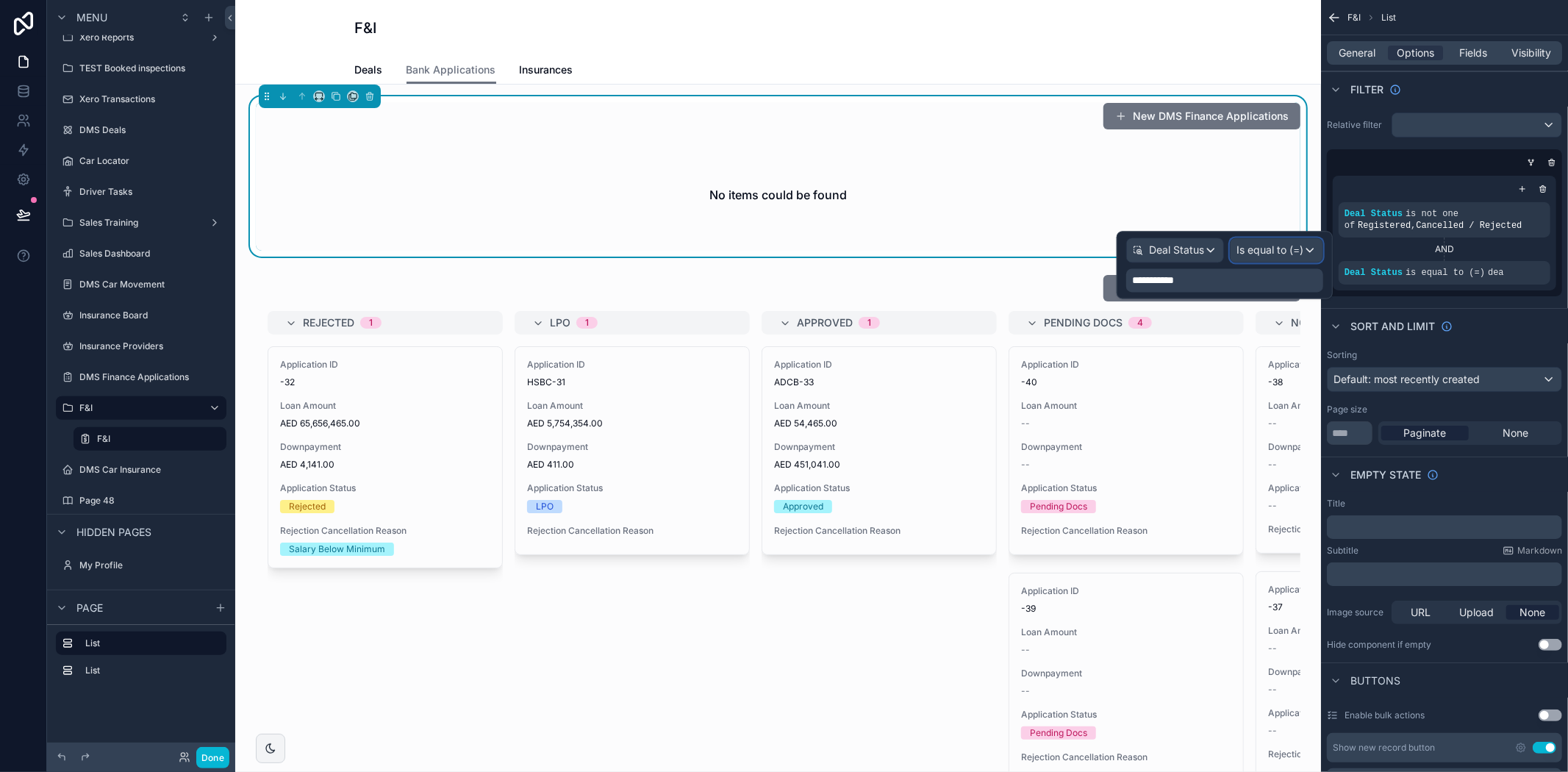
click at [1254, 247] on span "Is equal to (=)" at bounding box center [1270, 250] width 67 height 15
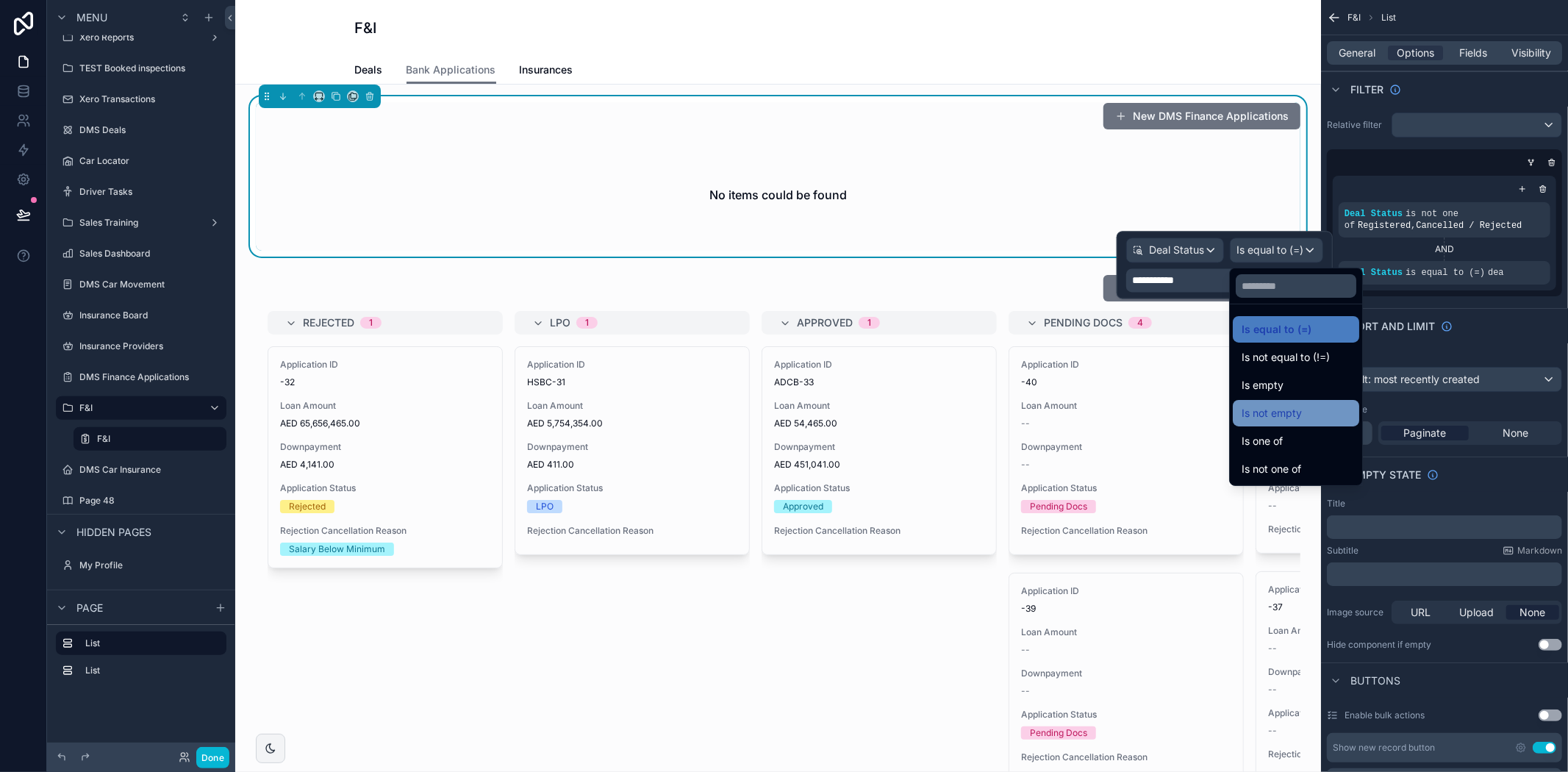
click at [1292, 412] on span "Is not empty" at bounding box center [1271, 413] width 60 height 18
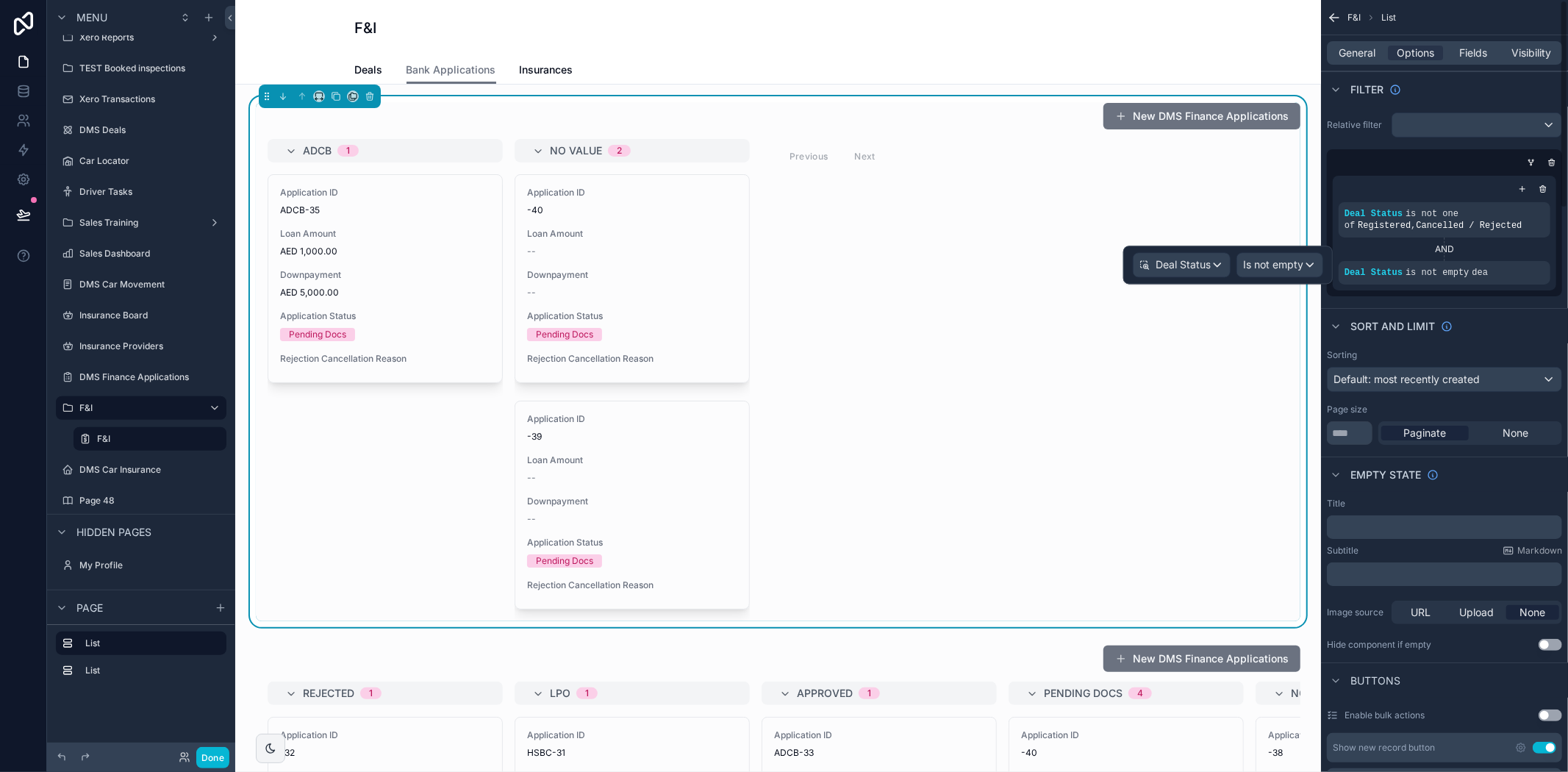
click at [1491, 274] on div "Deal Status is not empty dea" at bounding box center [1444, 272] width 200 height 11
click at [1531, 262] on icon "scrollable content" at bounding box center [1534, 262] width 9 height 9
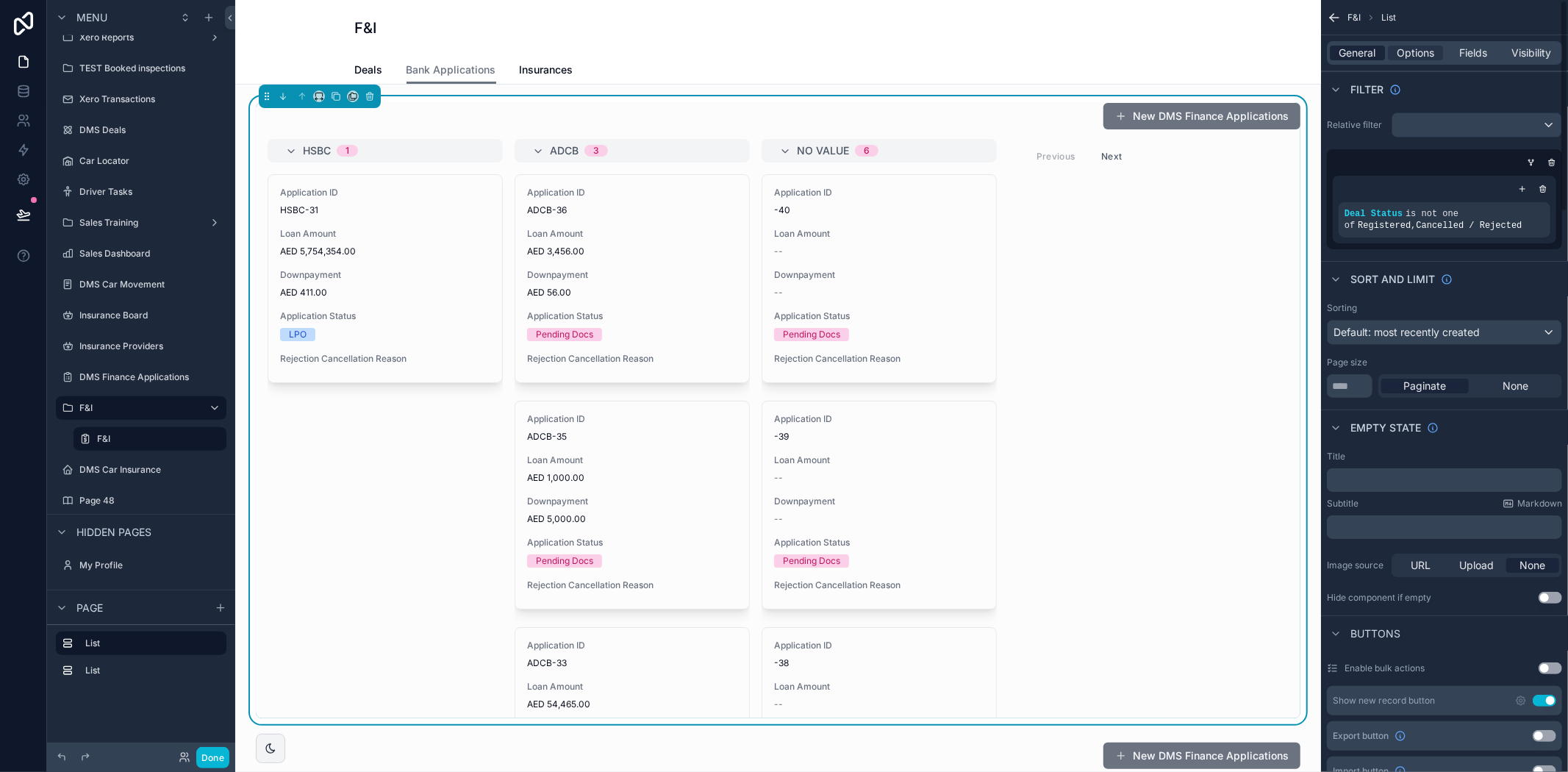
click at [1356, 52] on span "General" at bounding box center [1358, 53] width 37 height 15
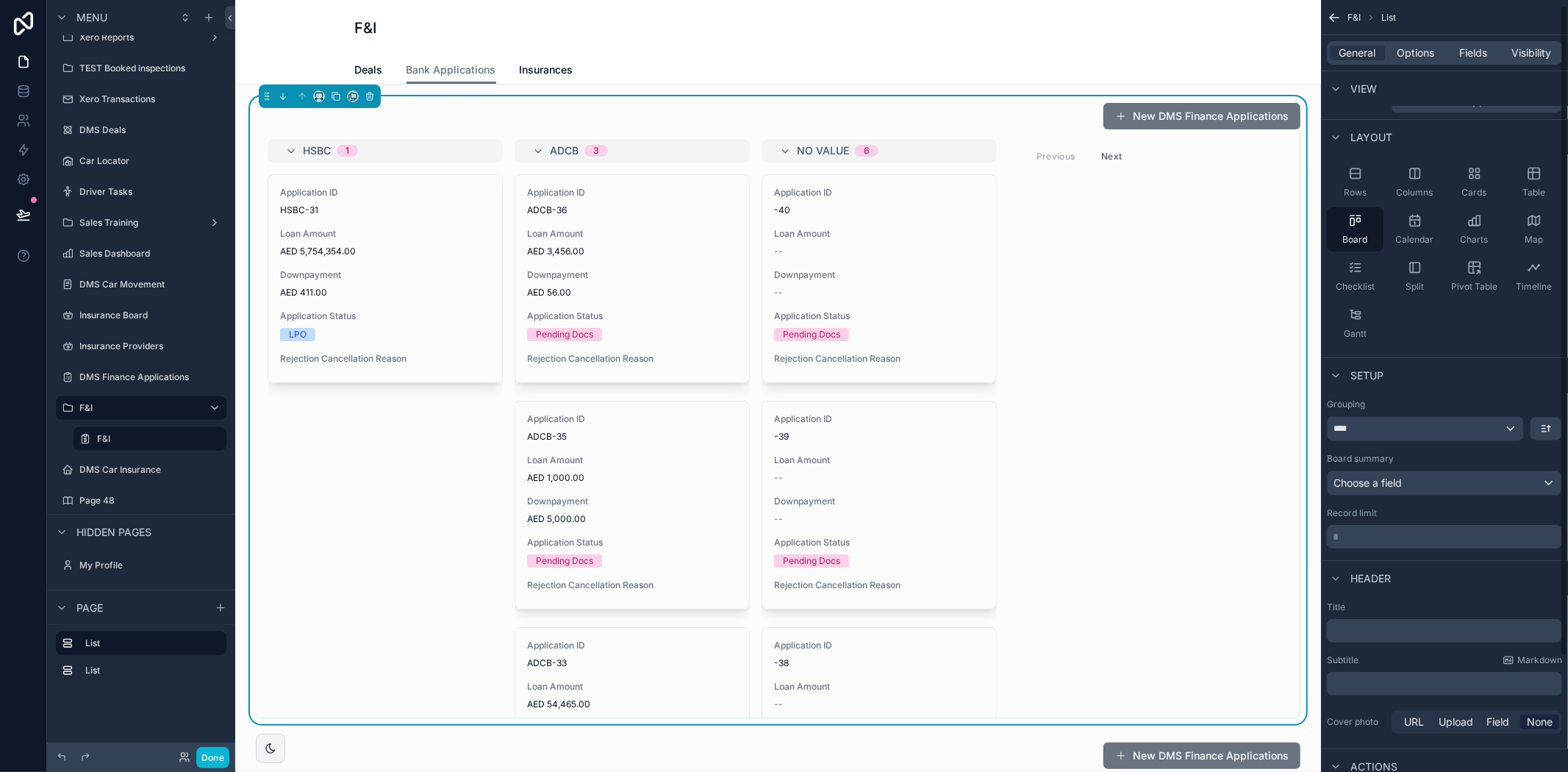
scroll to position [0, 0]
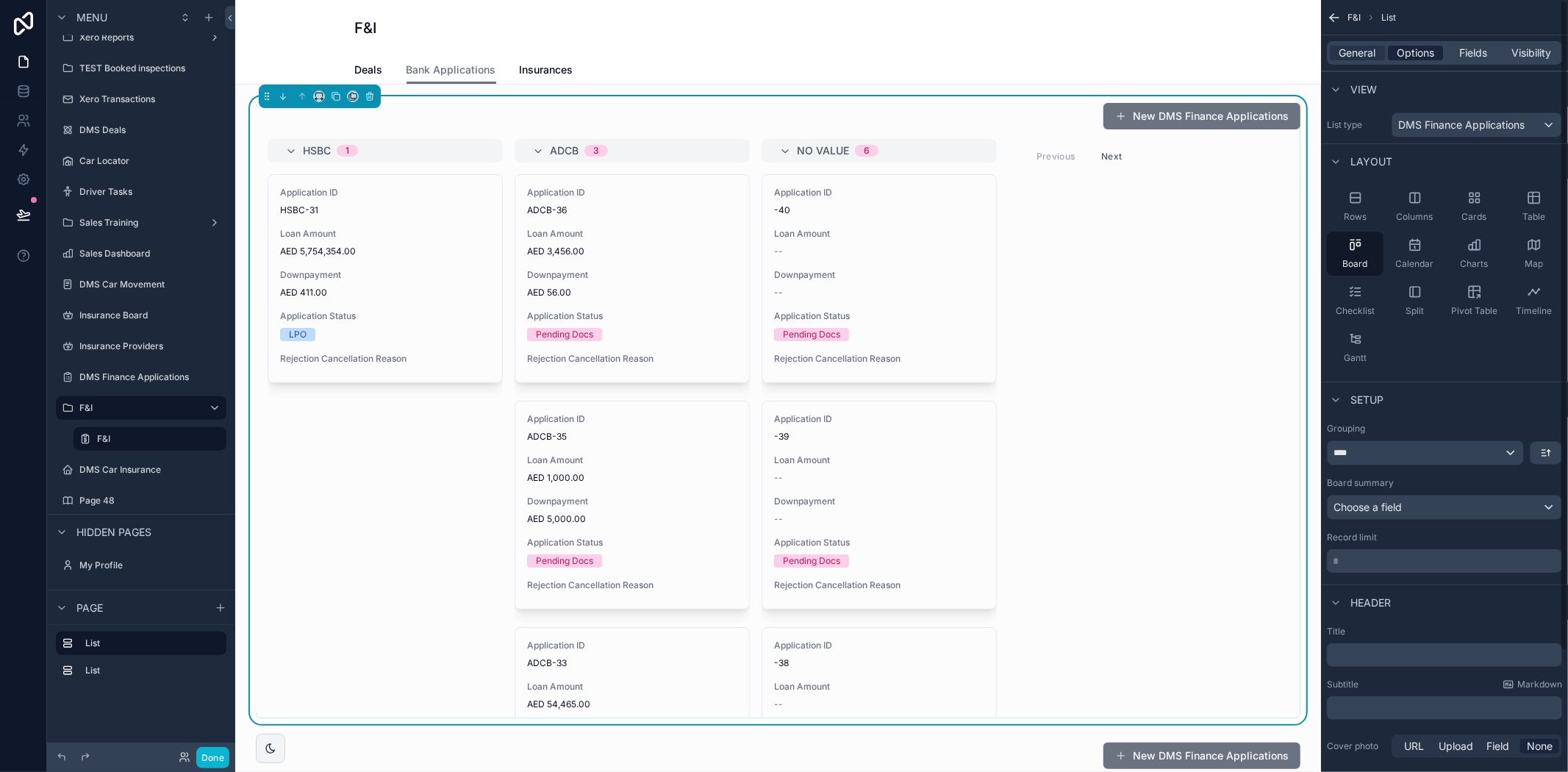
click at [1421, 59] on span "Options" at bounding box center [1415, 53] width 37 height 15
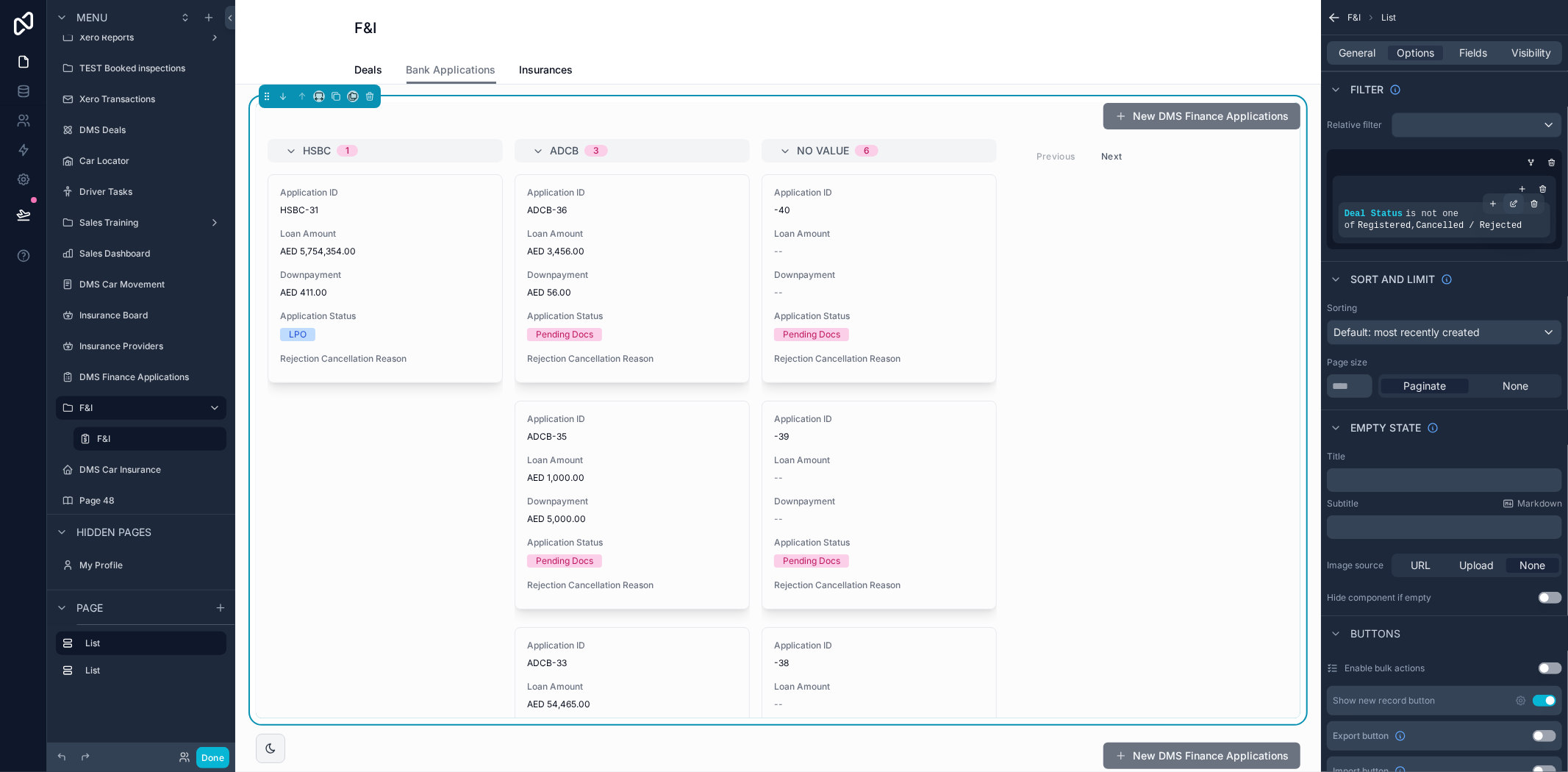
click at [1511, 200] on icon "scrollable content" at bounding box center [1513, 204] width 9 height 9
click at [1522, 189] on icon "scrollable content" at bounding box center [1522, 189] width 0 height 5
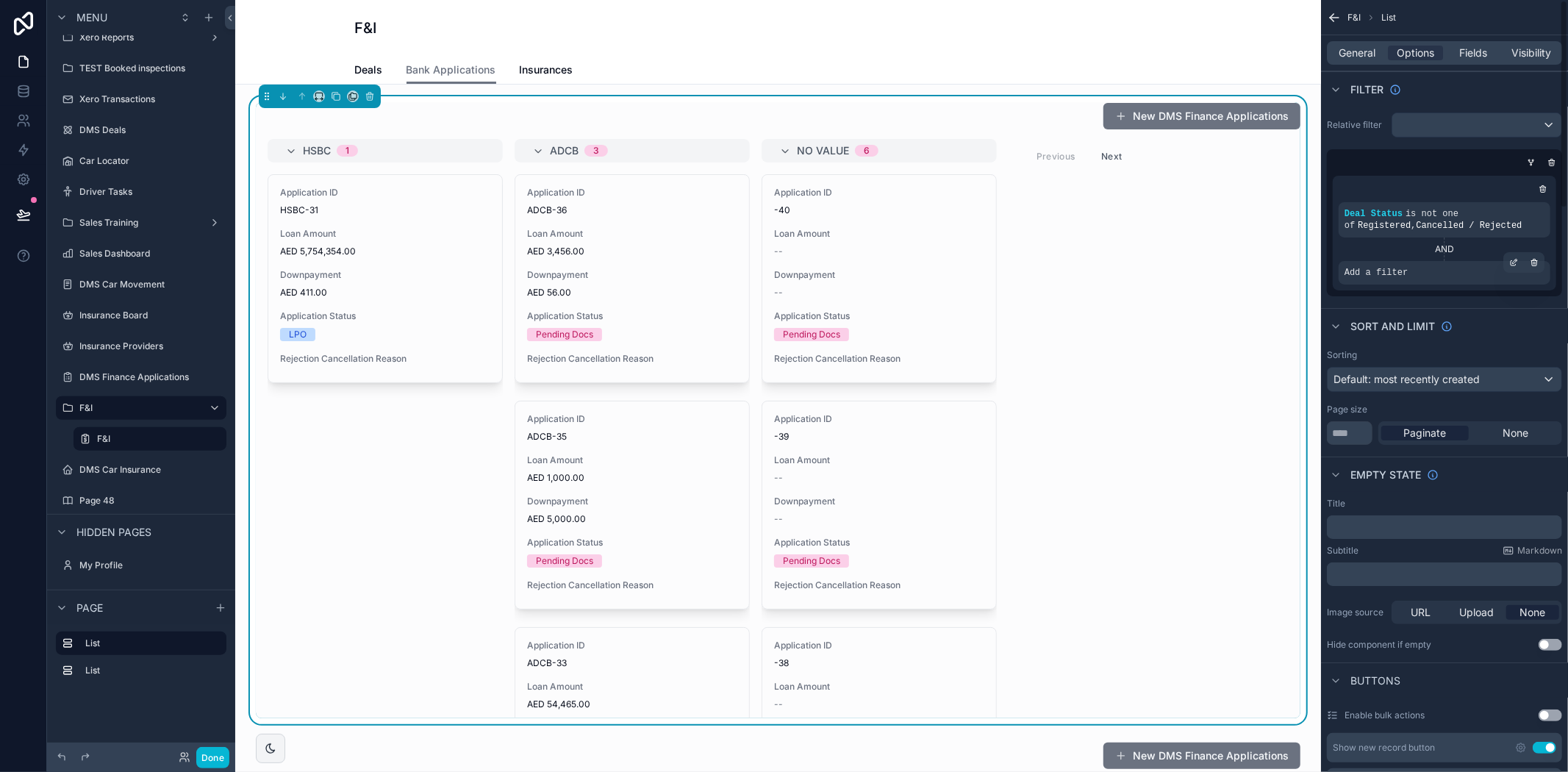
click at [1435, 269] on div "Add a filter" at bounding box center [1444, 272] width 212 height 24
click at [1511, 260] on icon "scrollable content" at bounding box center [1513, 262] width 9 height 9
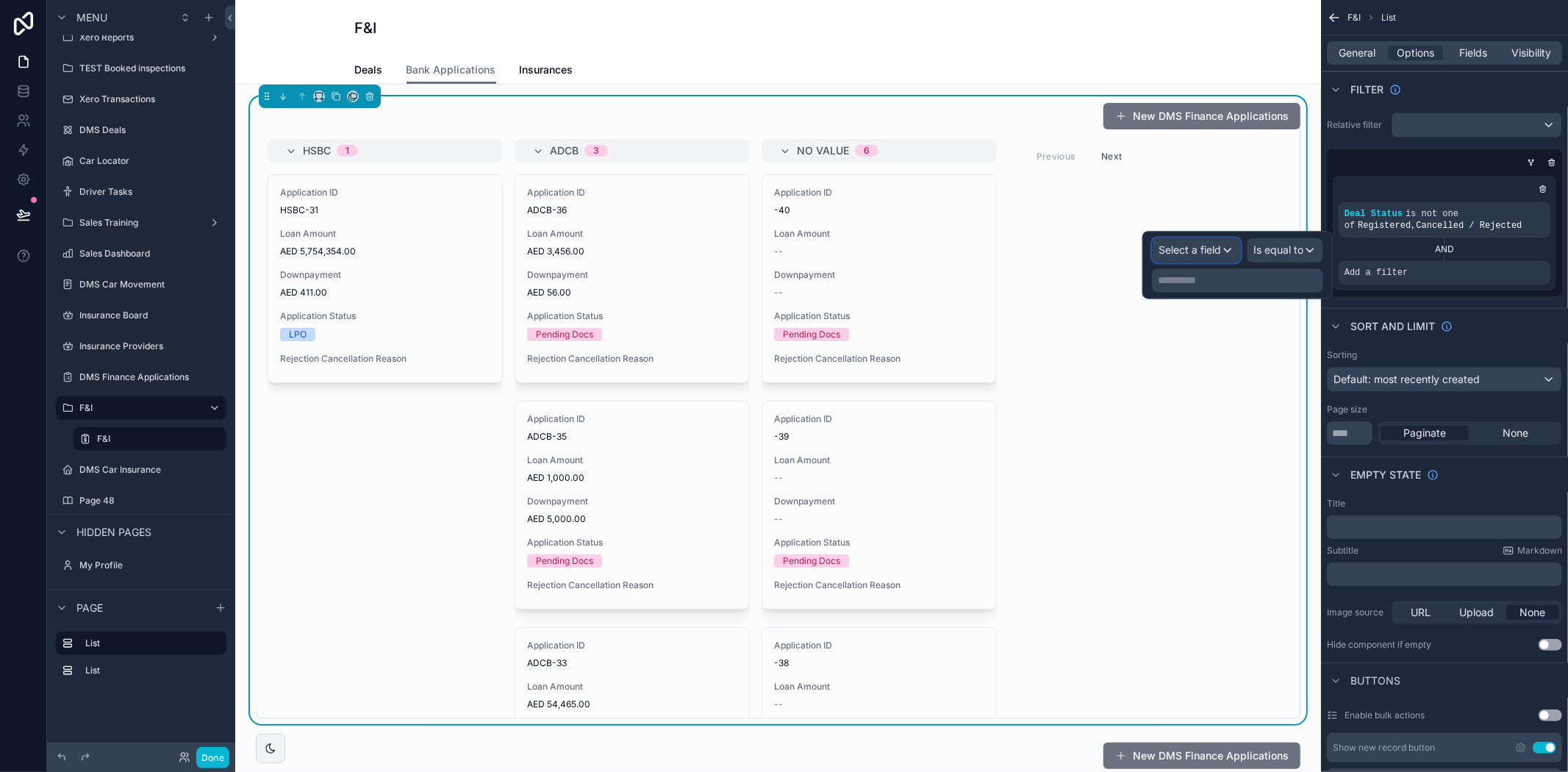
click at [1179, 243] on span "Select a field" at bounding box center [1189, 249] width 63 height 12
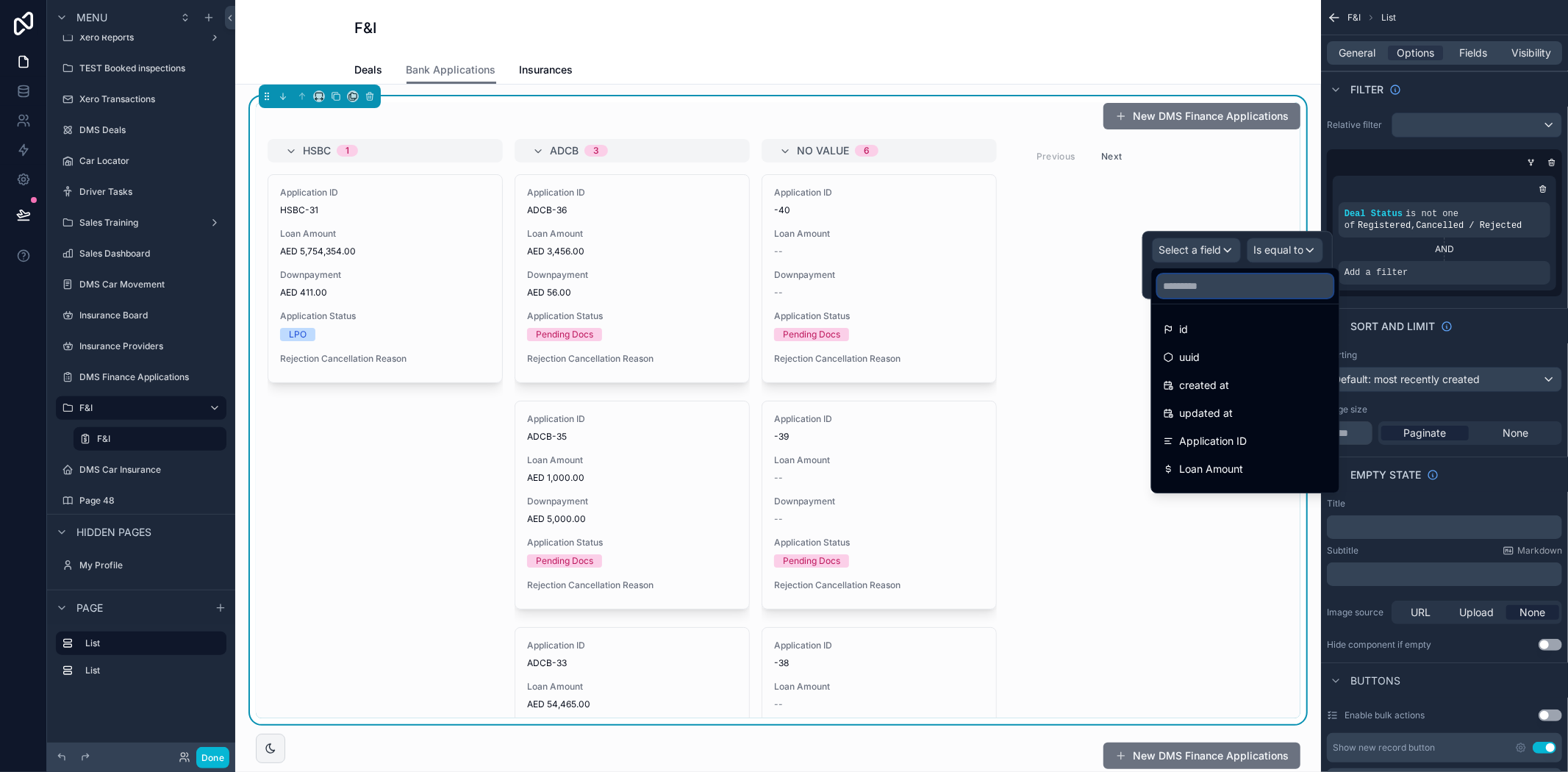
click at [1179, 287] on input "text" at bounding box center [1246, 285] width 176 height 24
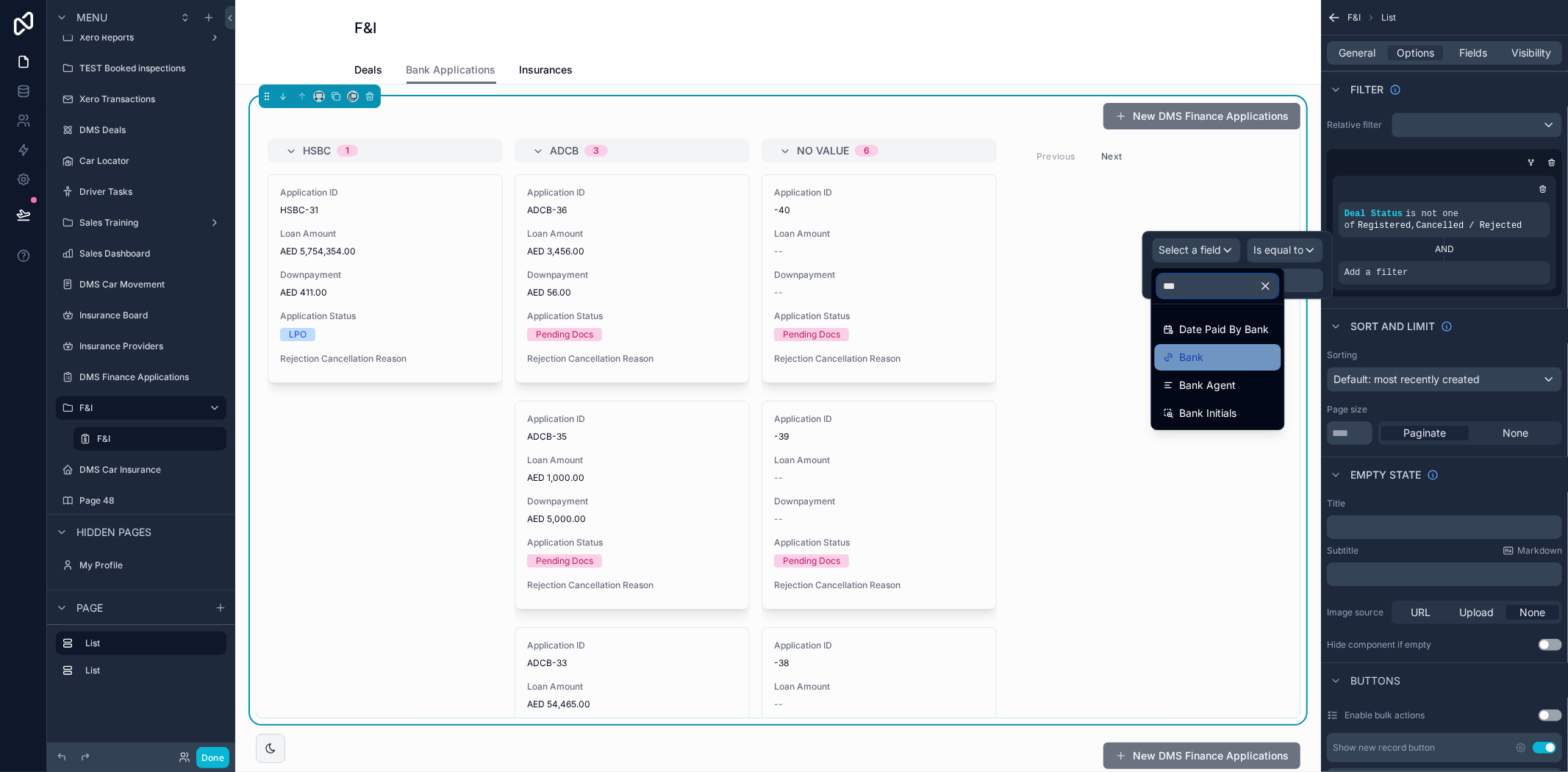
type input "***"
click at [1193, 347] on div "Bank" at bounding box center [1217, 357] width 126 height 26
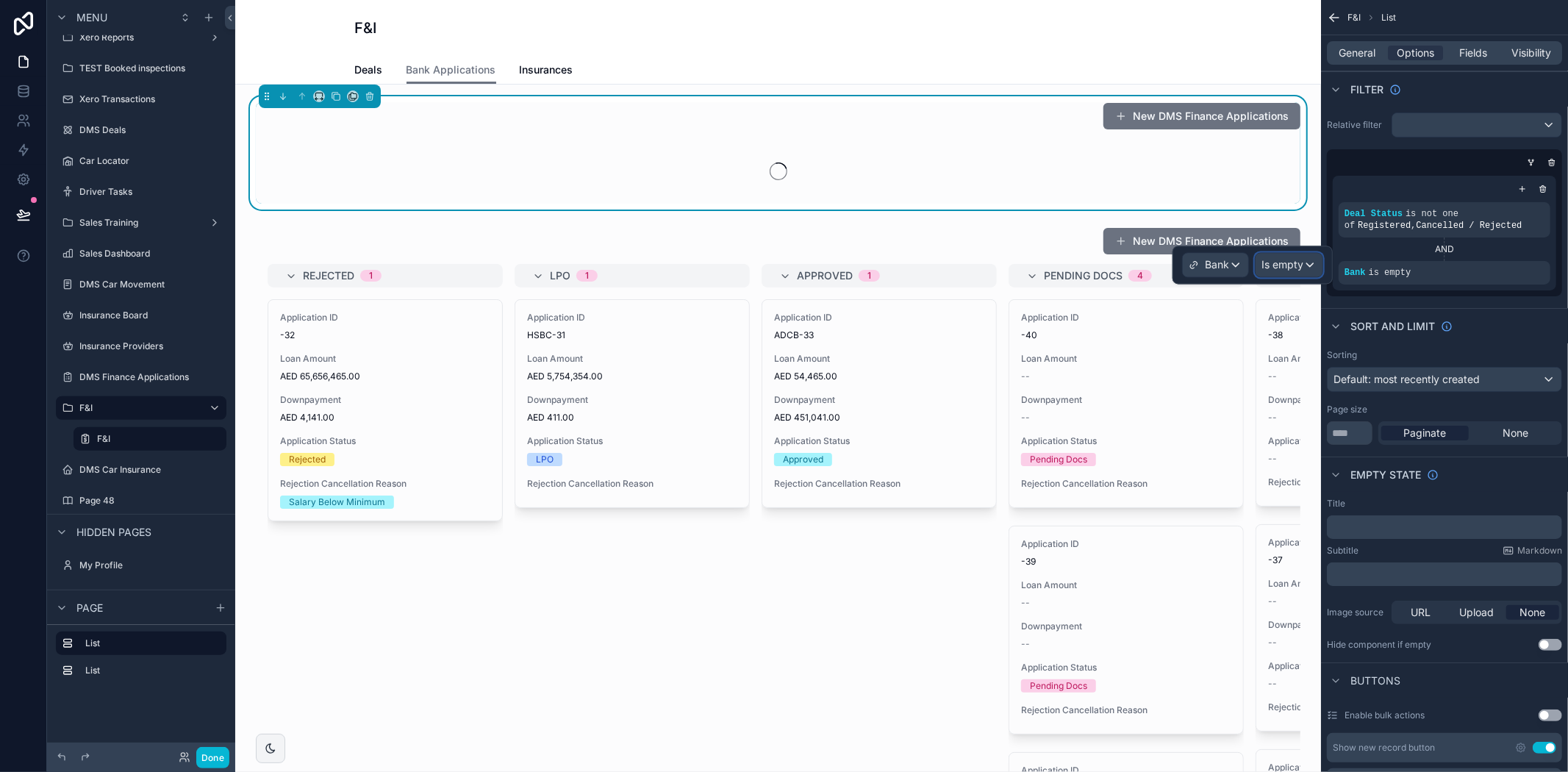
click at [1261, 269] on span "Is empty" at bounding box center [1282, 264] width 42 height 15
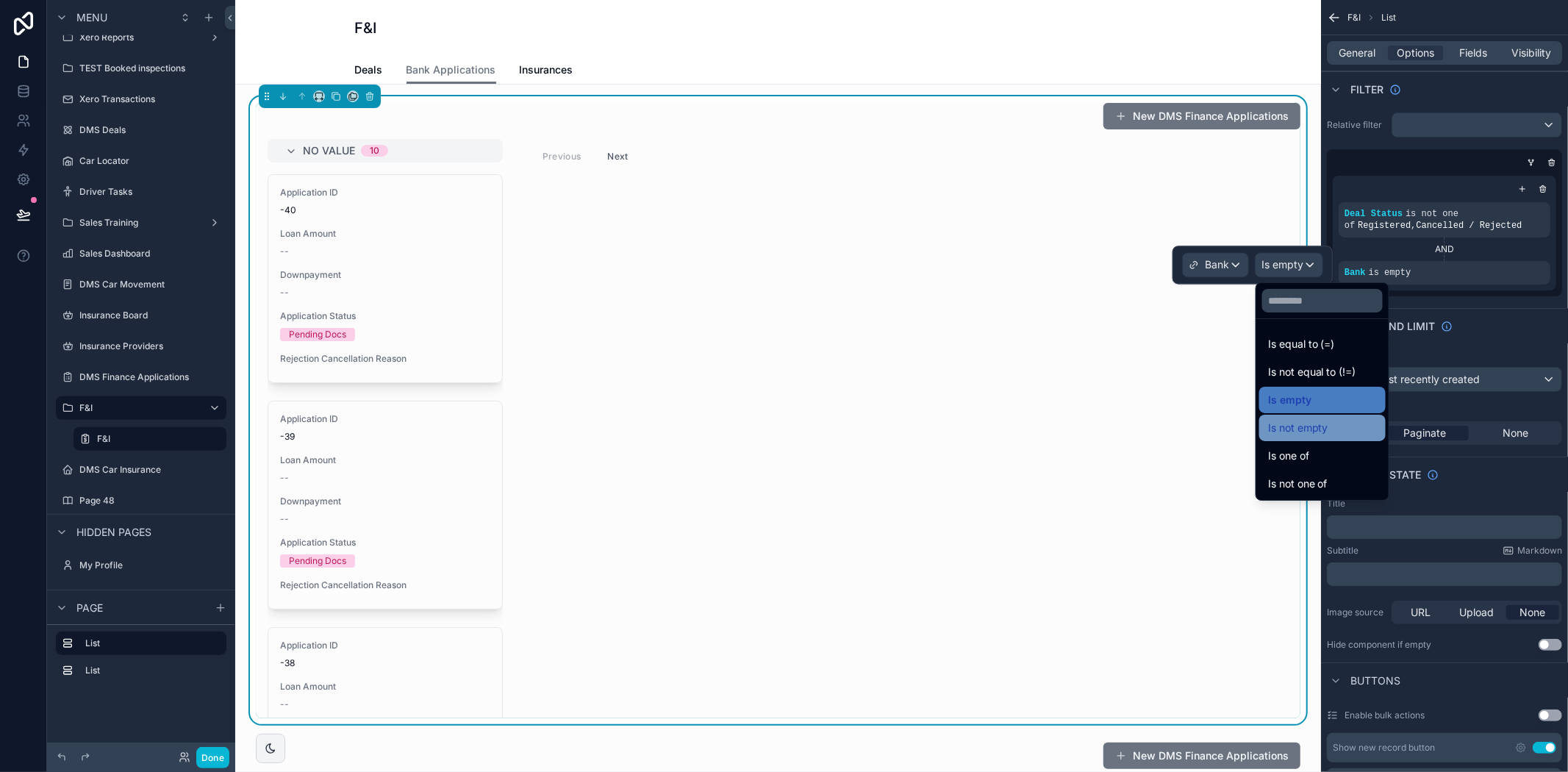
click at [1302, 420] on span "Is not empty" at bounding box center [1298, 428] width 60 height 18
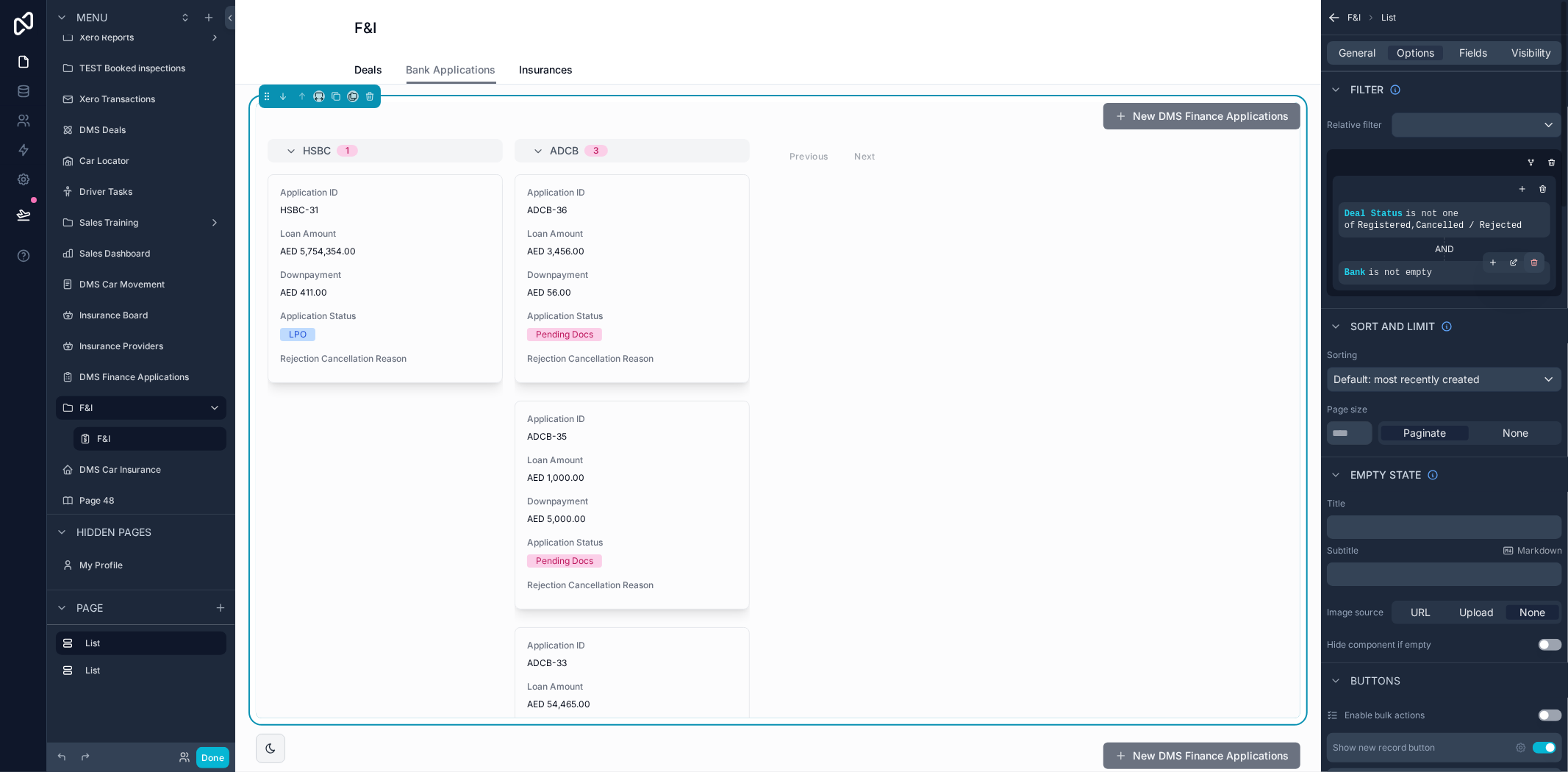
click at [1530, 261] on icon "scrollable content" at bounding box center [1534, 262] width 9 height 9
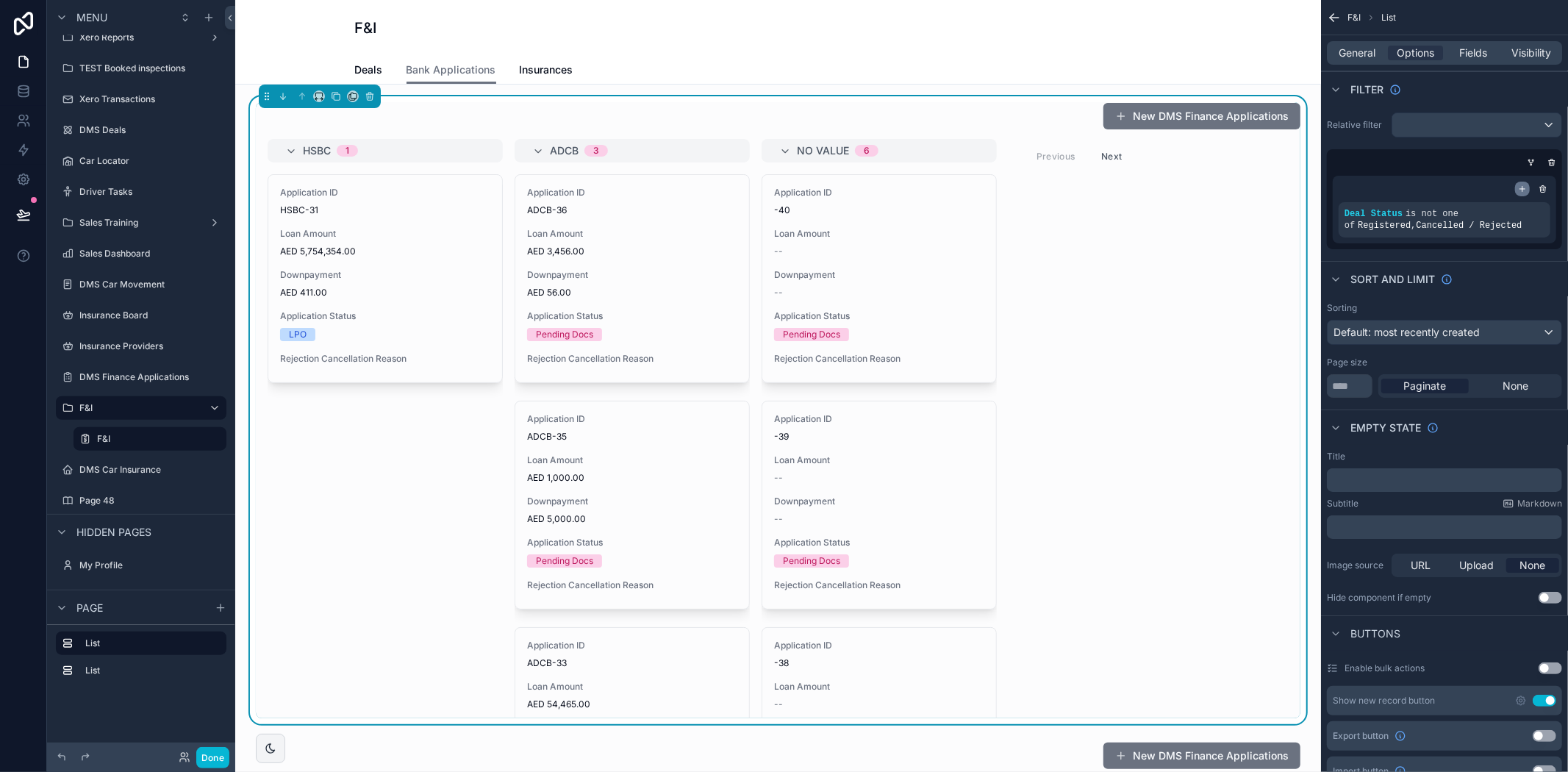
click at [1519, 186] on icon "scrollable content" at bounding box center [1522, 189] width 9 height 9
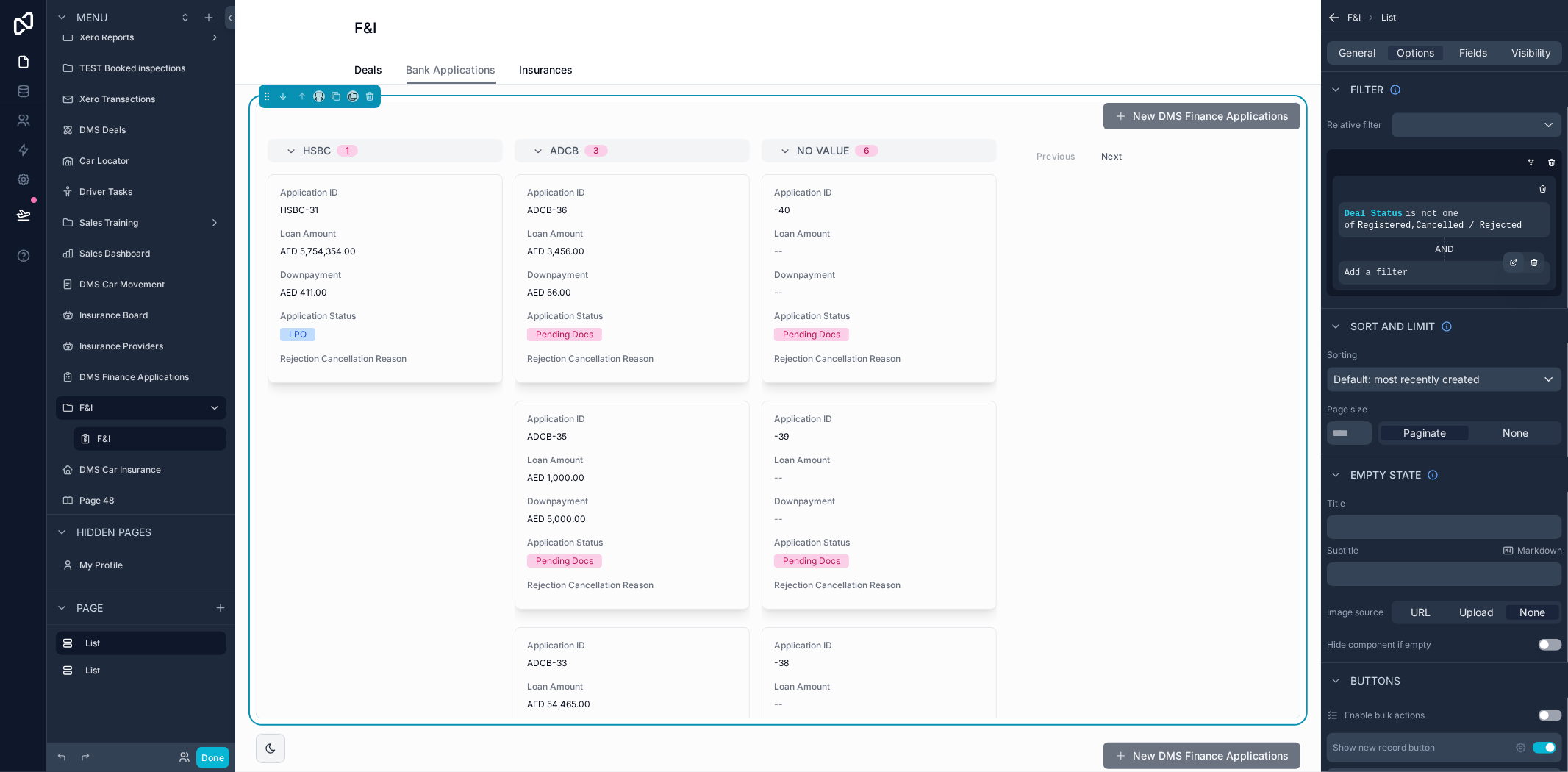
click at [1517, 259] on icon "scrollable content" at bounding box center [1513, 262] width 9 height 9
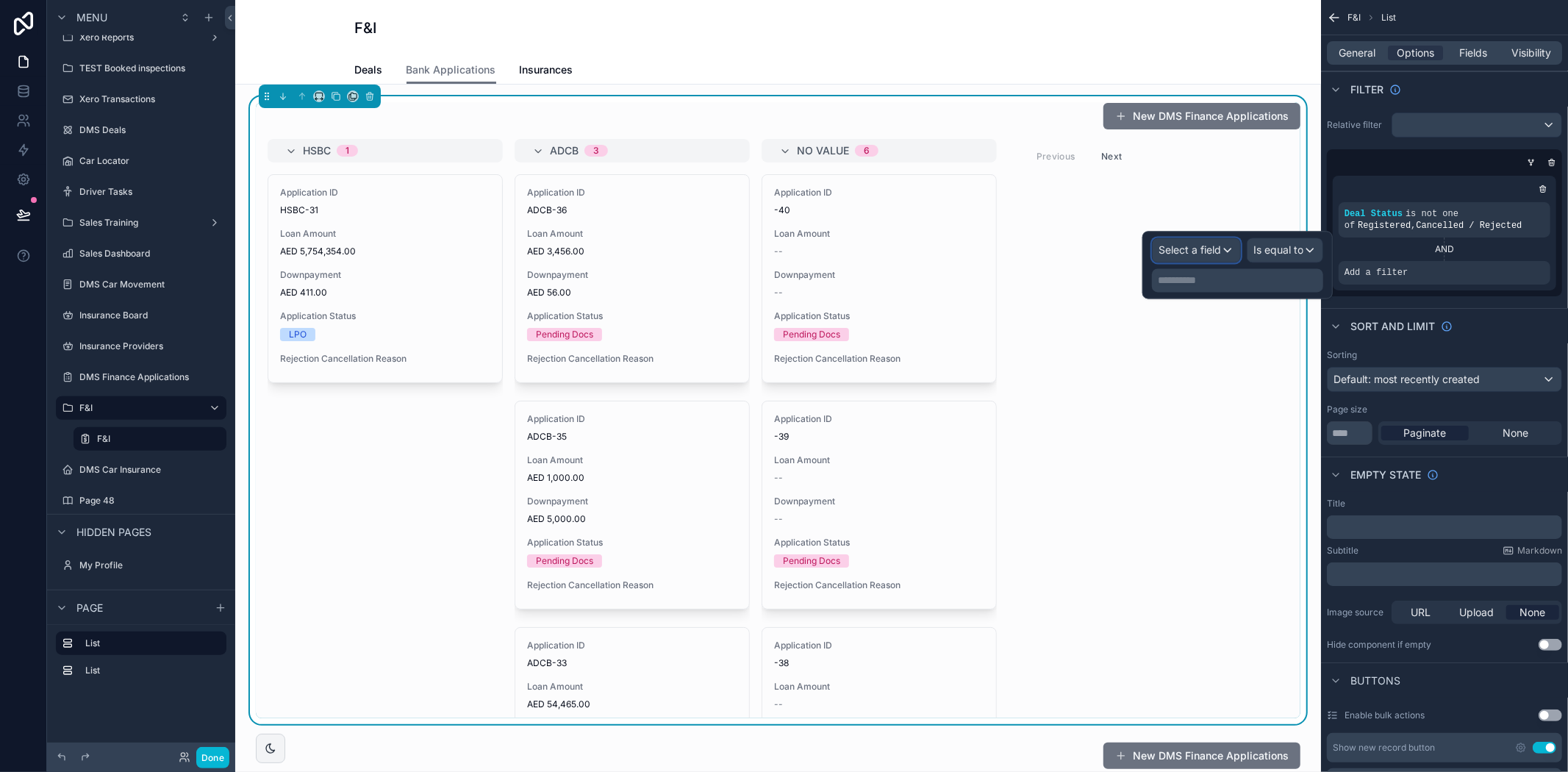
click at [1193, 246] on span "Select a field" at bounding box center [1189, 249] width 63 height 12
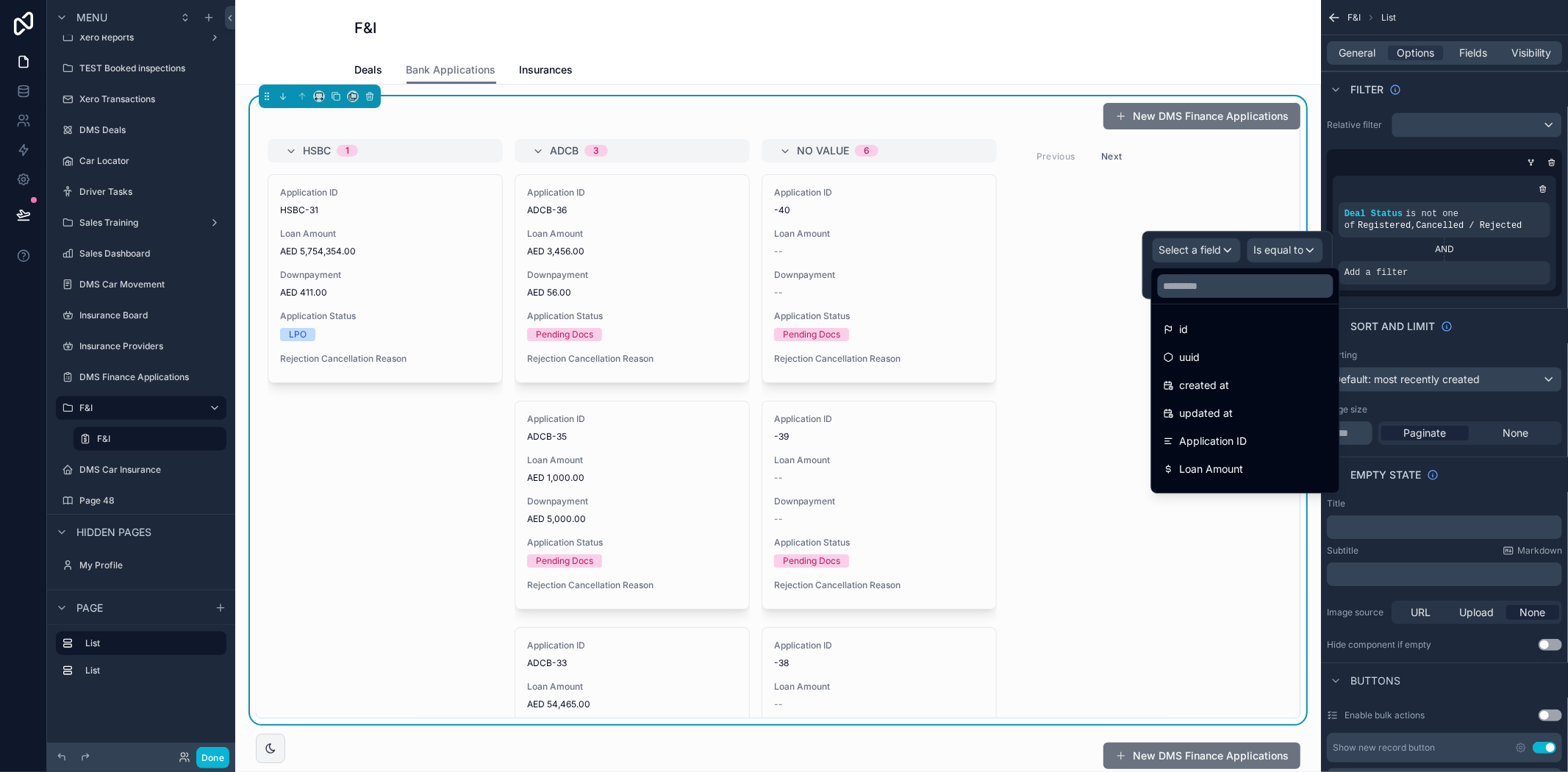
click at [1193, 246] on div at bounding box center [1238, 264] width 191 height 68
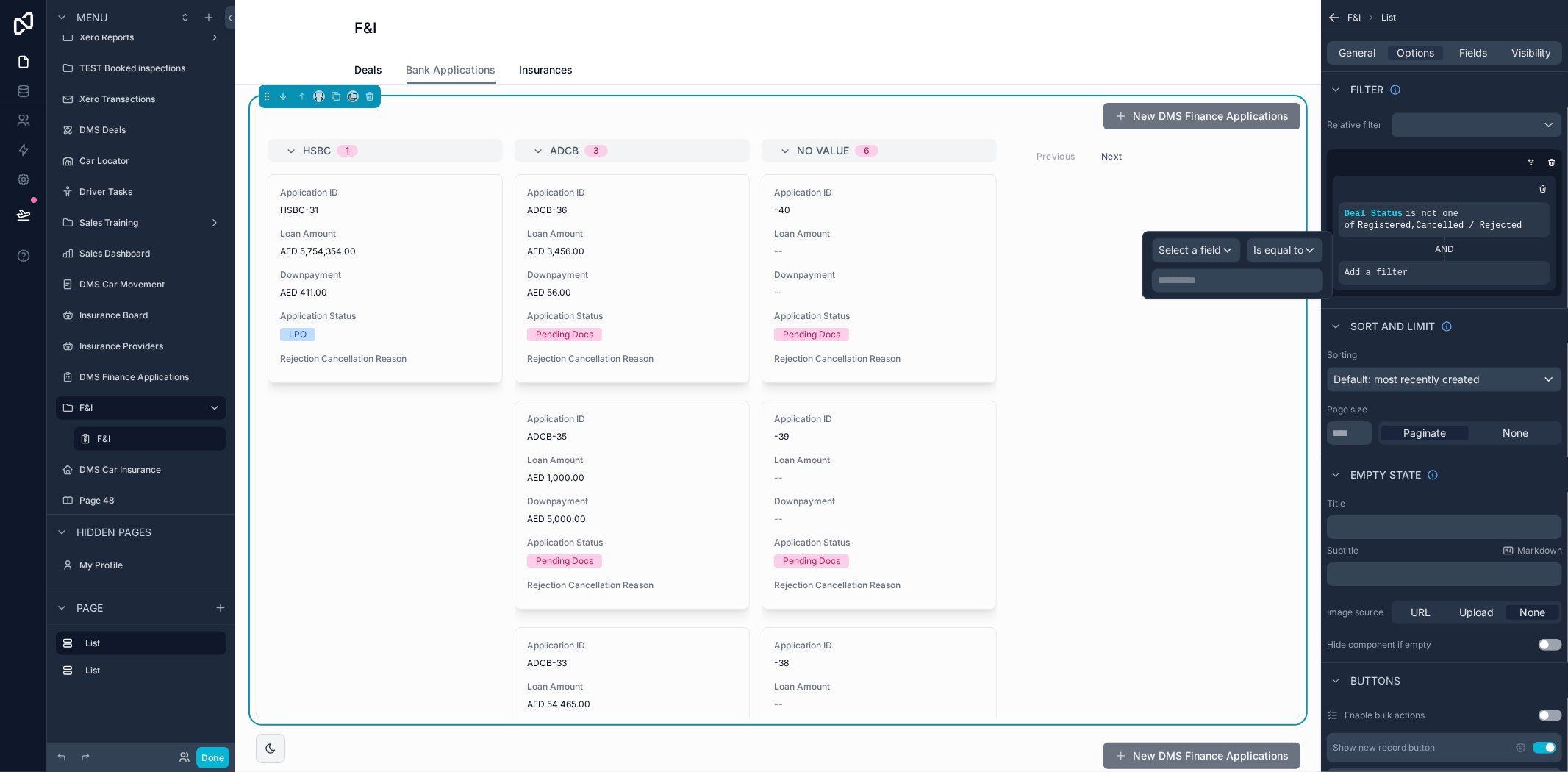
click at [1208, 236] on div "**********" at bounding box center [1238, 264] width 191 height 68
click at [1210, 247] on span "Select a field" at bounding box center [1189, 249] width 63 height 12
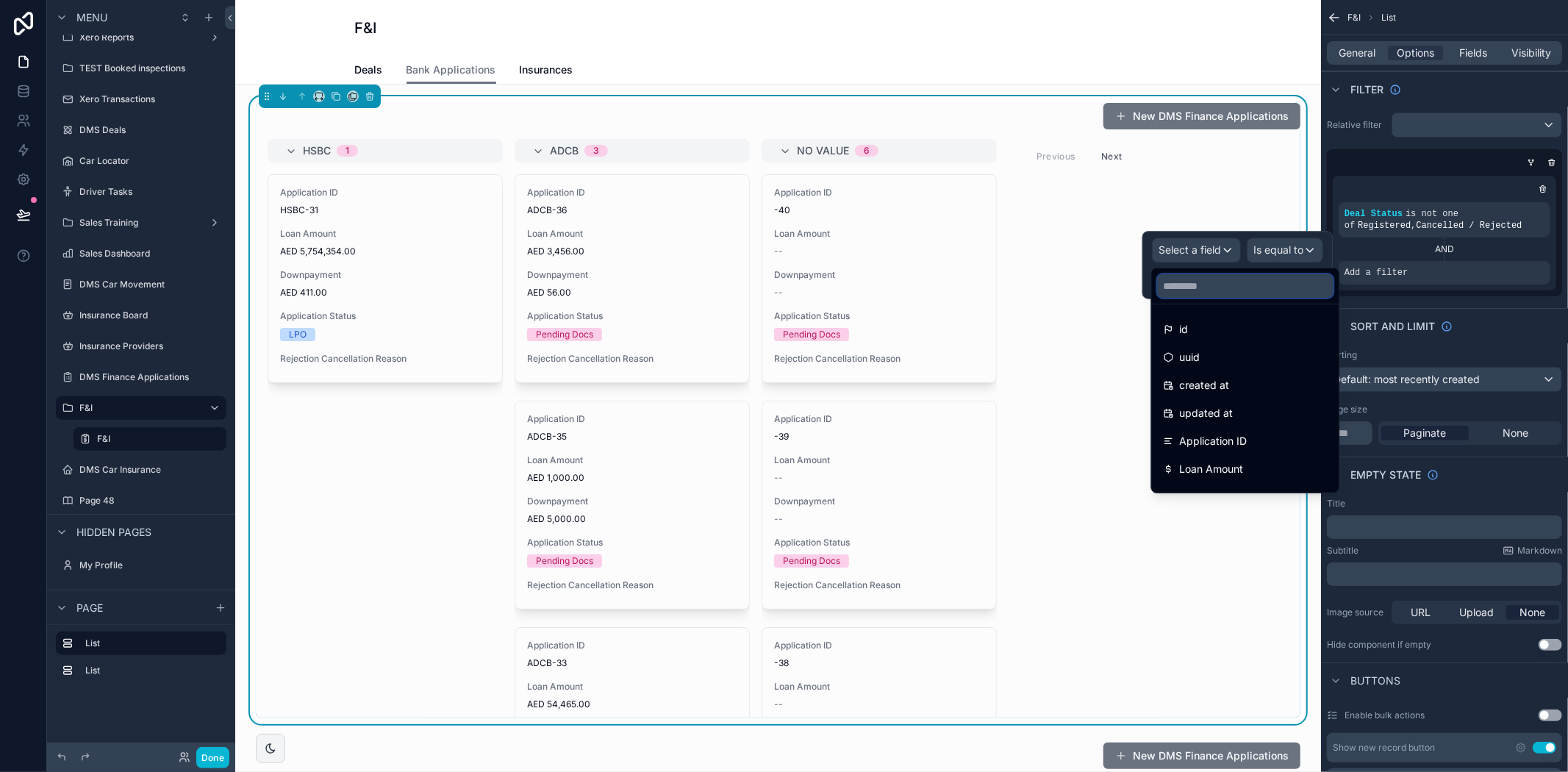
click at [1213, 284] on input "text" at bounding box center [1246, 285] width 176 height 24
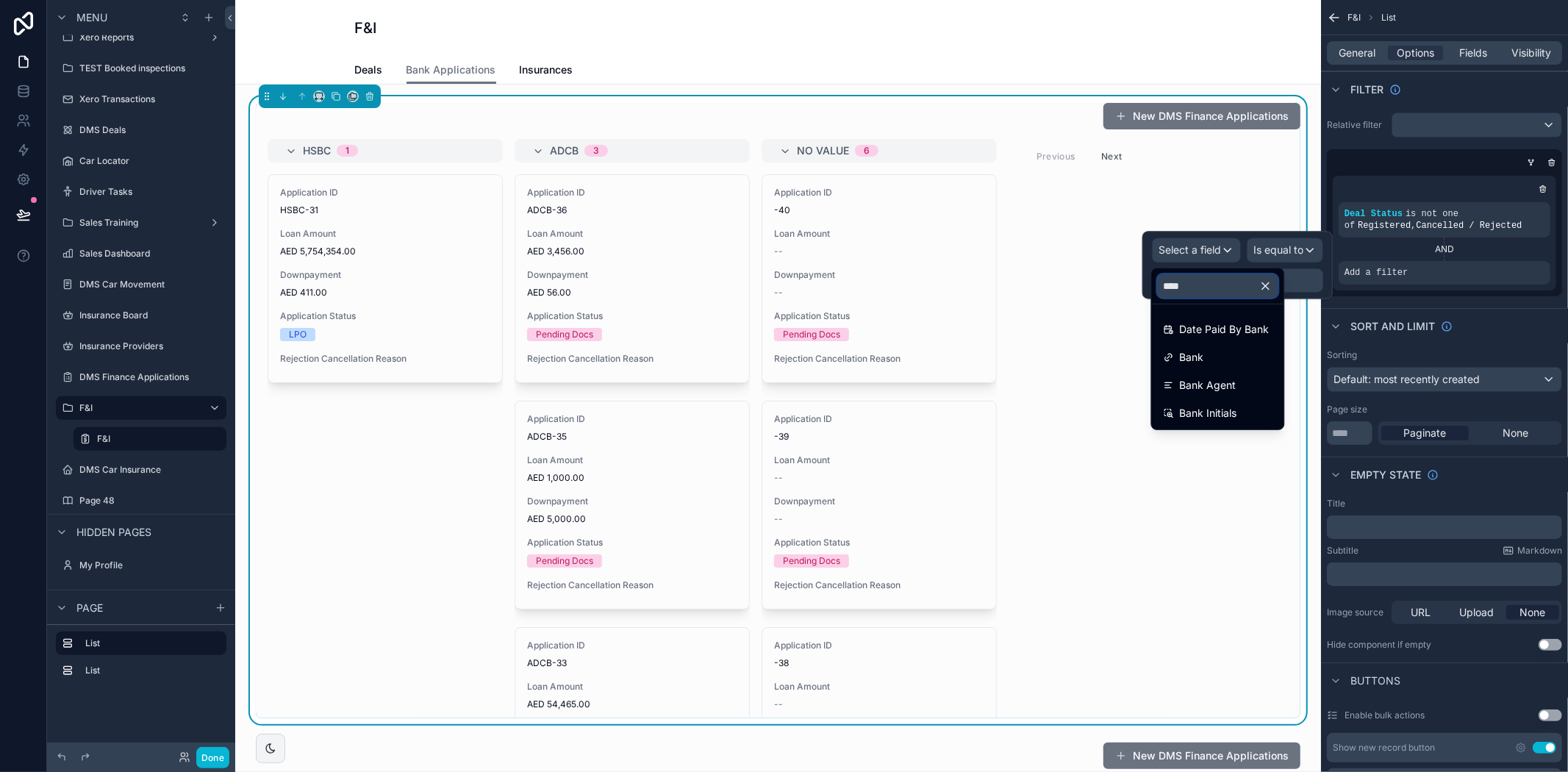
type input "****"
click at [1219, 346] on div "Bank" at bounding box center [1217, 357] width 126 height 26
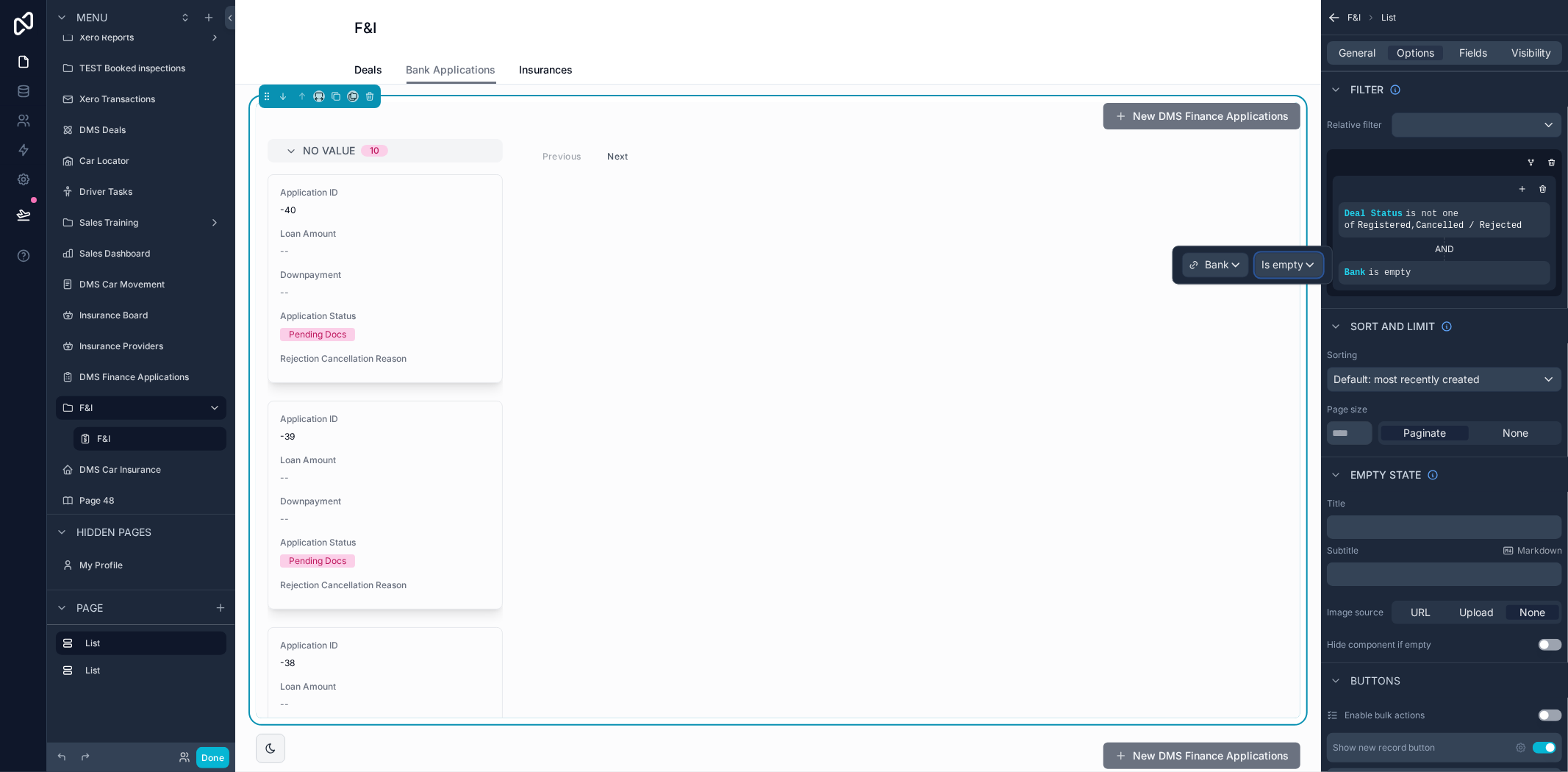
click at [1294, 261] on span "Is empty" at bounding box center [1282, 264] width 42 height 15
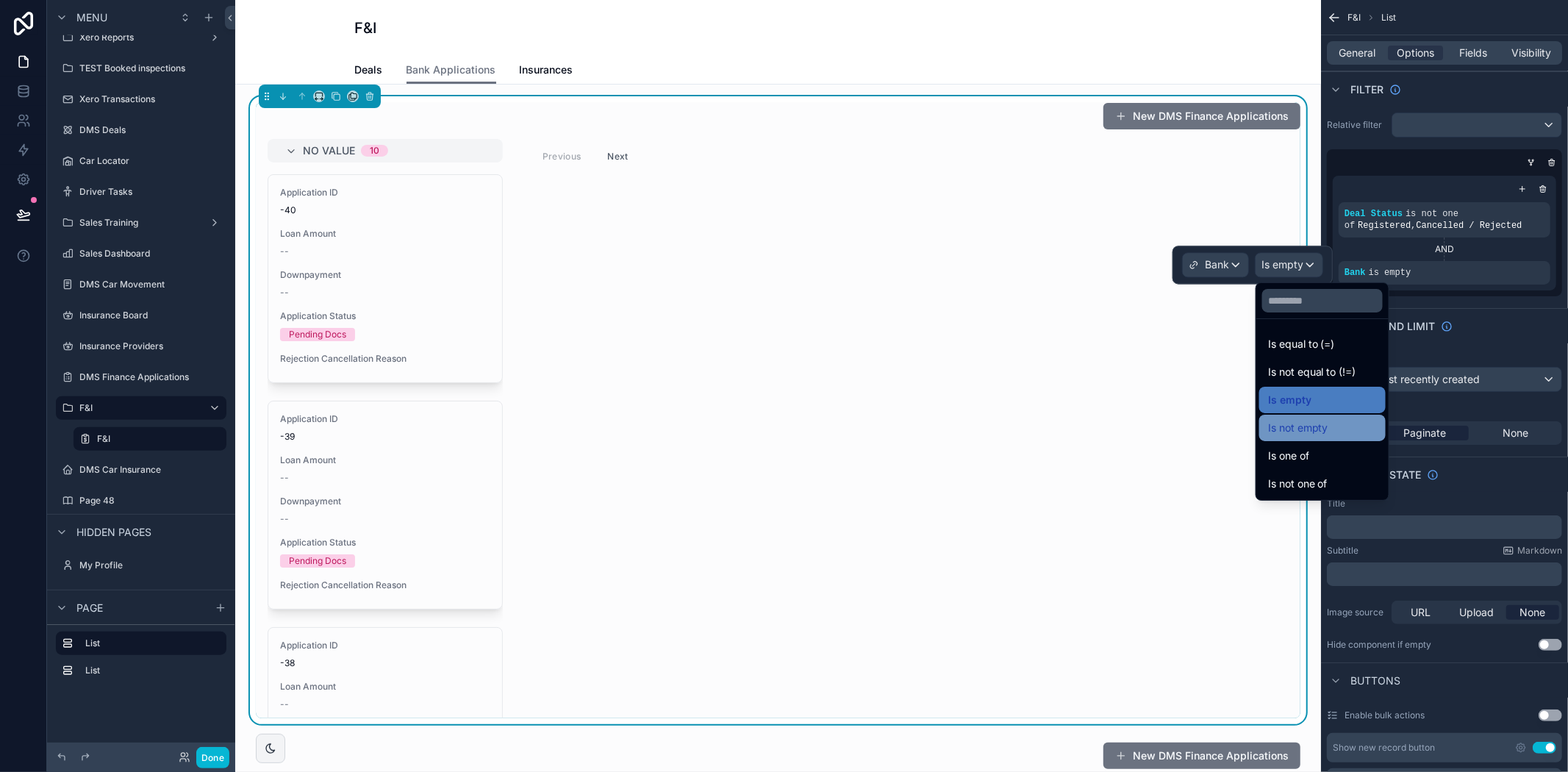
click at [1303, 429] on span "Is not empty" at bounding box center [1298, 428] width 60 height 18
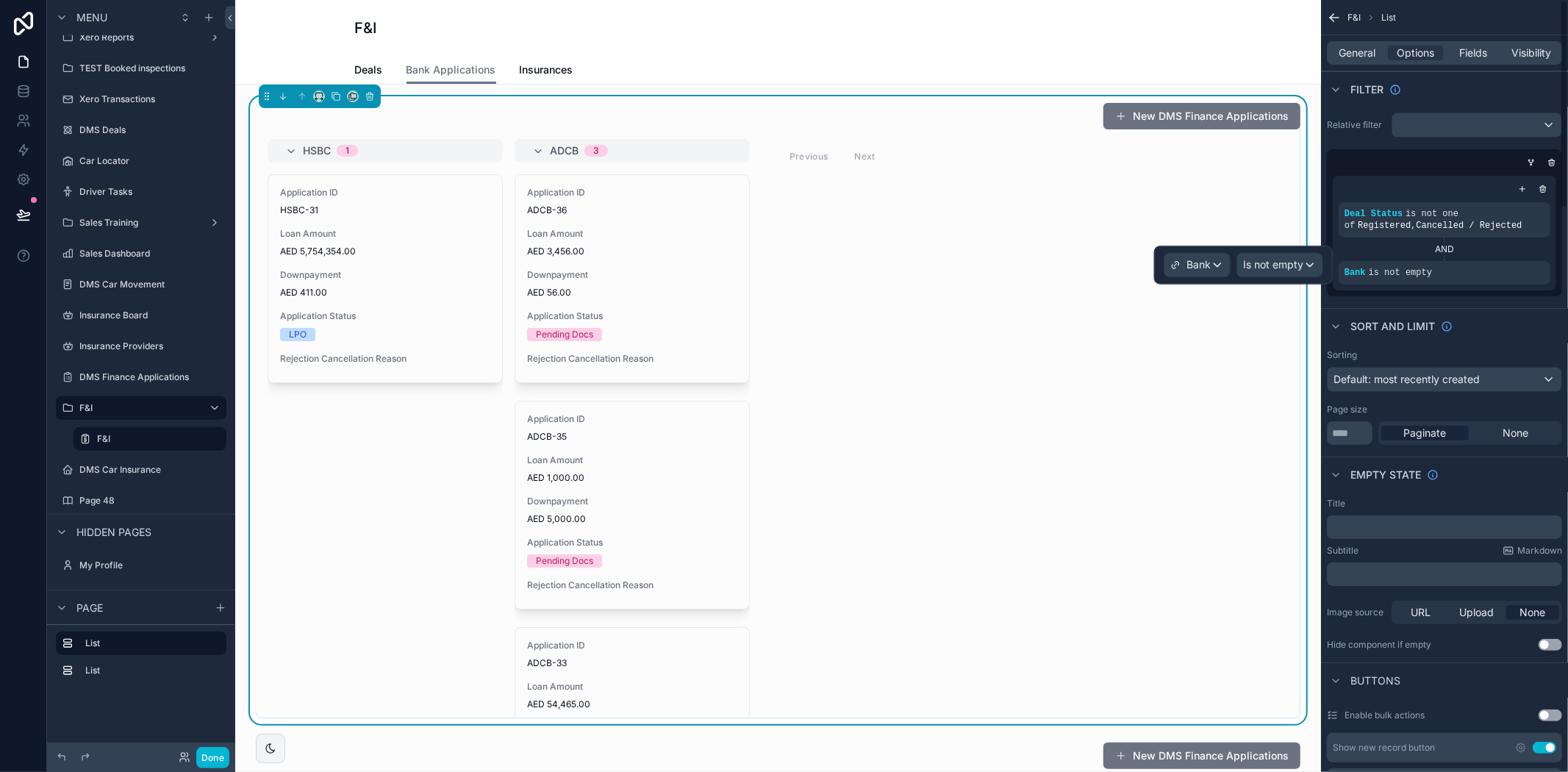
click at [1379, 297] on div "Relative filter Deal Status is not one of Registered , Cancelled / Rejected AND…" at bounding box center [1444, 204] width 247 height 195
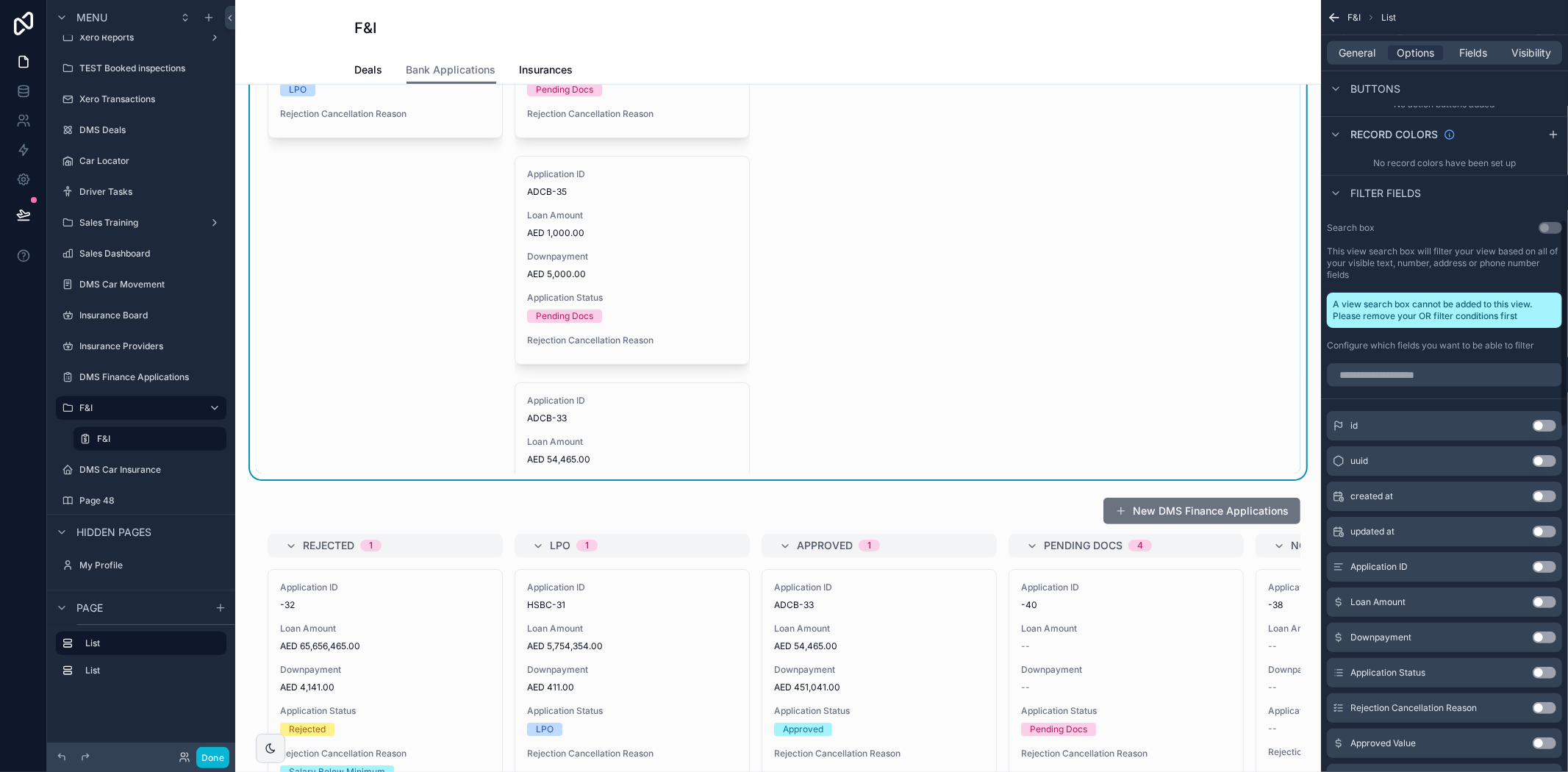
scroll to position [816, 0]
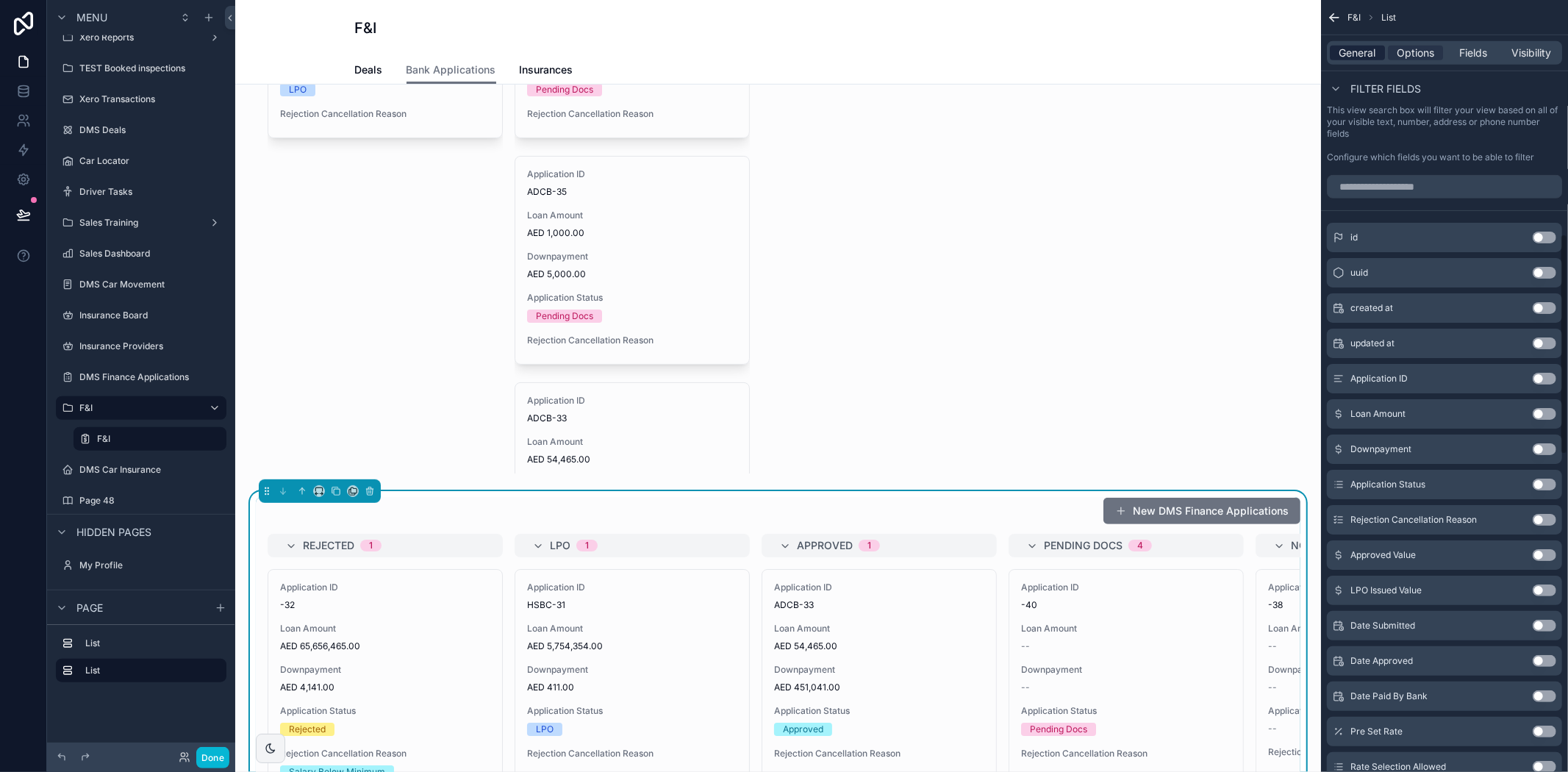
click at [1370, 52] on span "General" at bounding box center [1358, 53] width 37 height 15
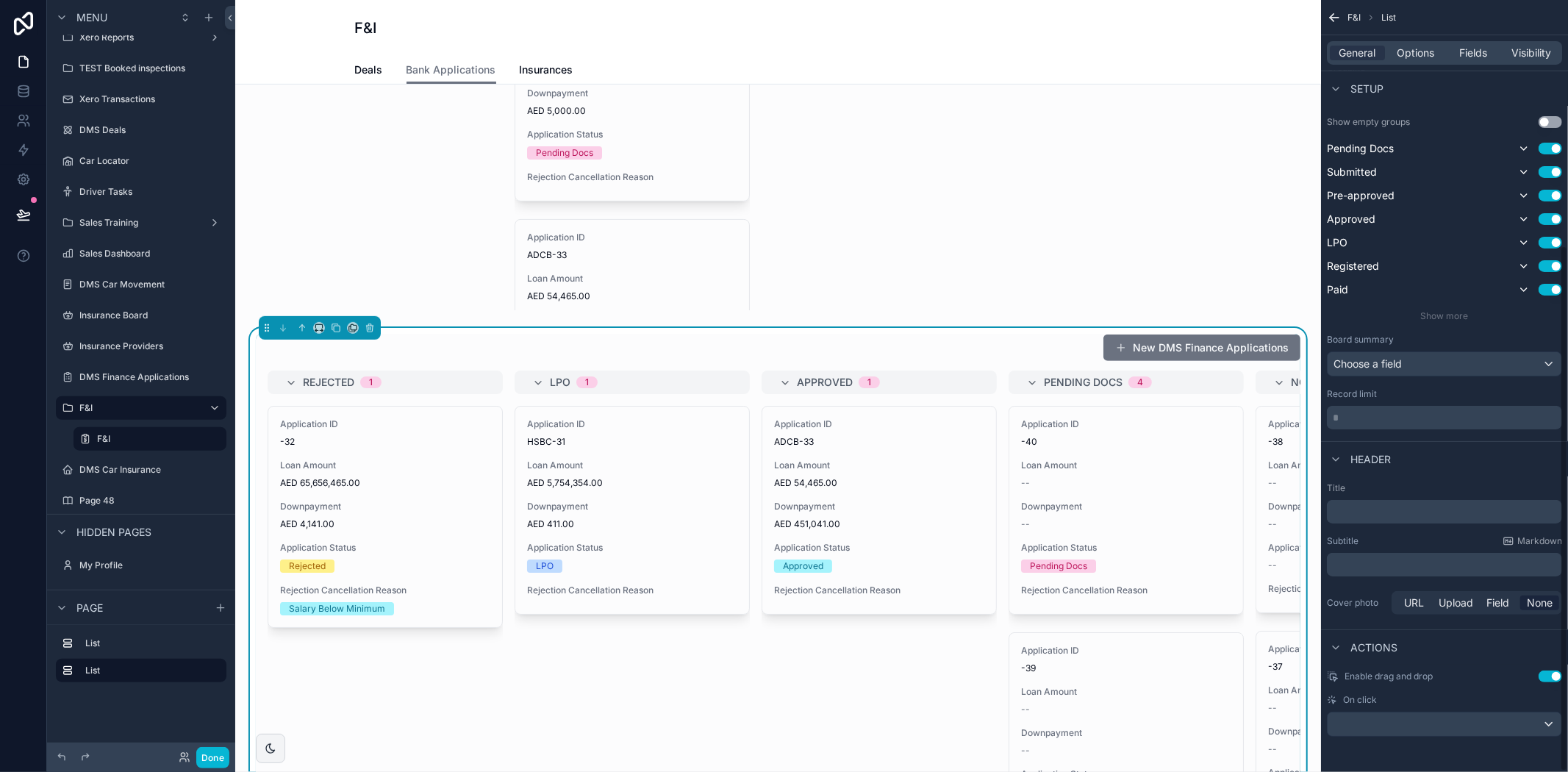
scroll to position [279, 0]
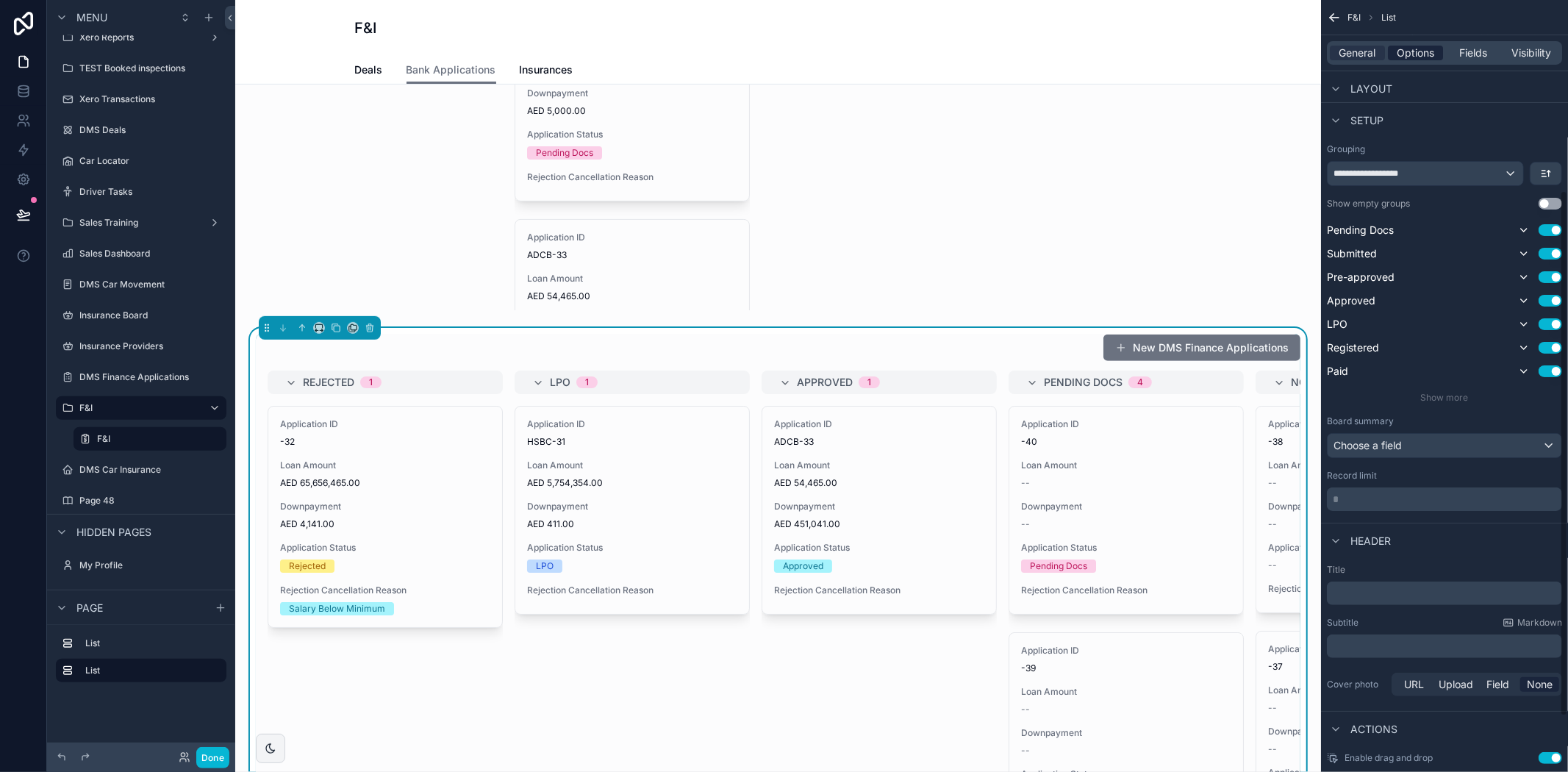
drag, startPoint x: 1423, startPoint y: 49, endPoint x: 1428, endPoint y: 57, distance: 9.4
click at [1423, 49] on span "Options" at bounding box center [1415, 53] width 37 height 15
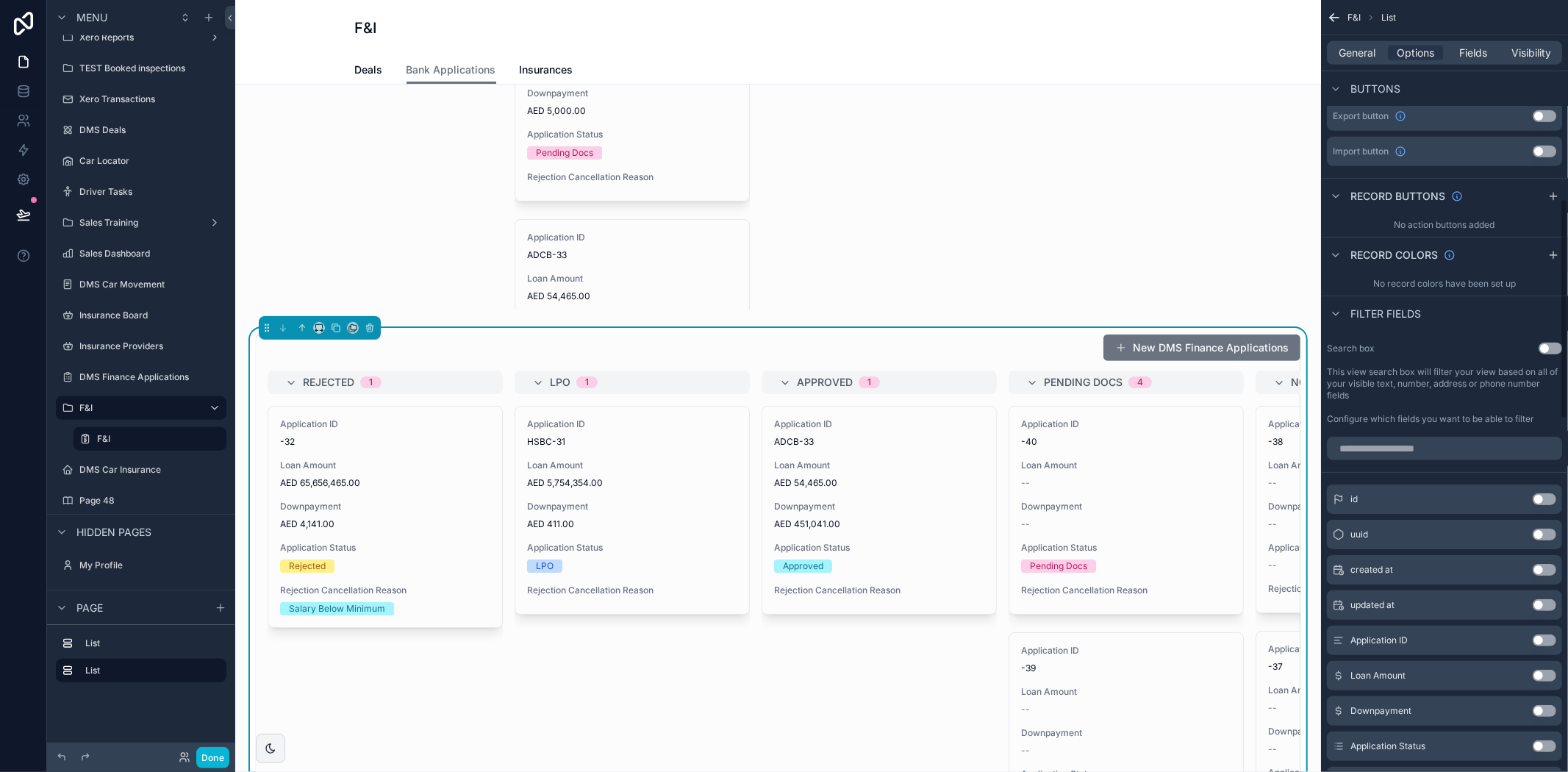
scroll to position [291, 0]
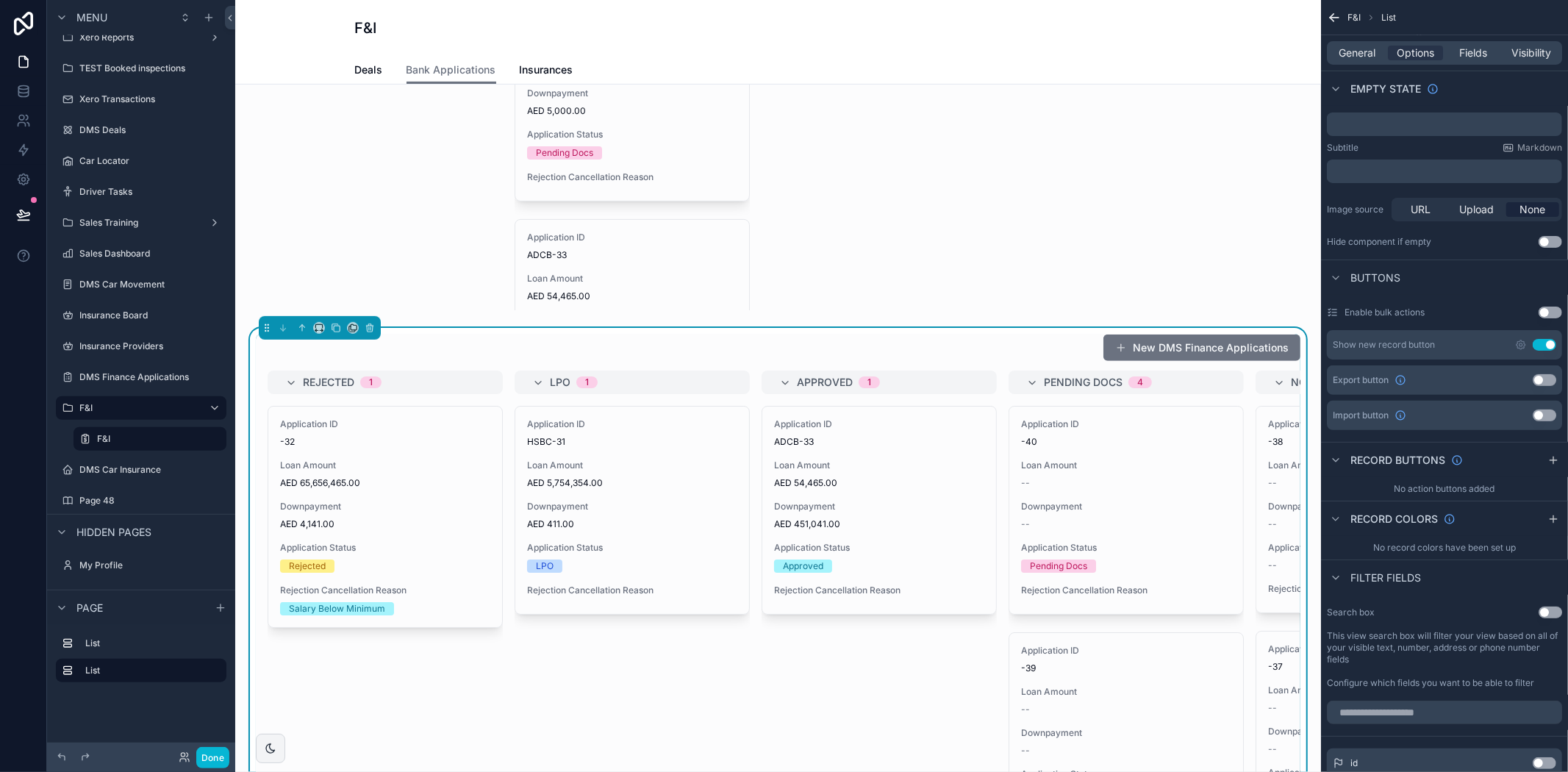
click at [1549, 339] on button "Use setting" at bounding box center [1544, 344] width 24 height 11
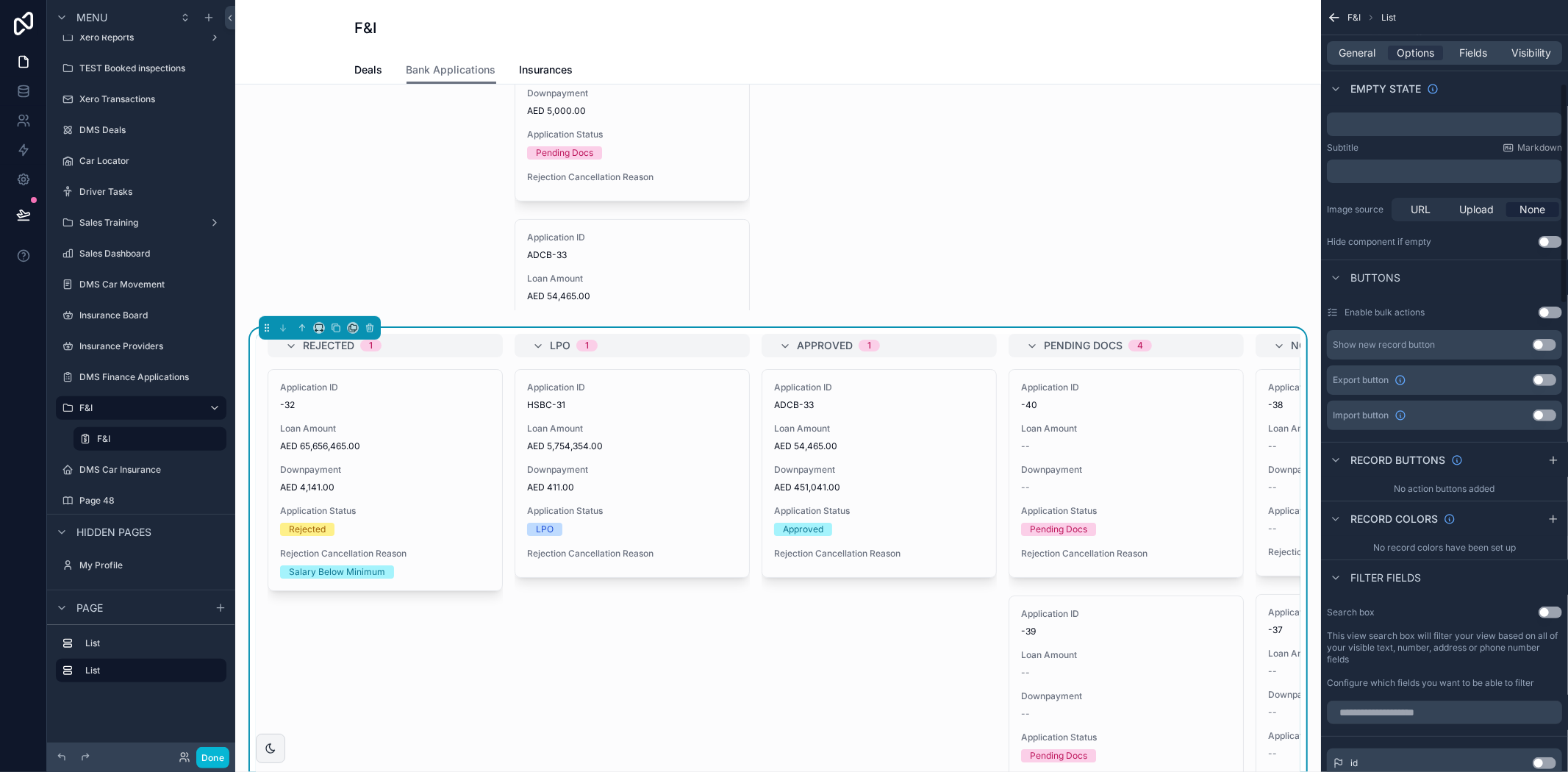
click at [1487, 86] on div "Empty state" at bounding box center [1444, 88] width 247 height 35
click at [1331, 18] on icon "scrollable content" at bounding box center [1331, 19] width 4 height 4
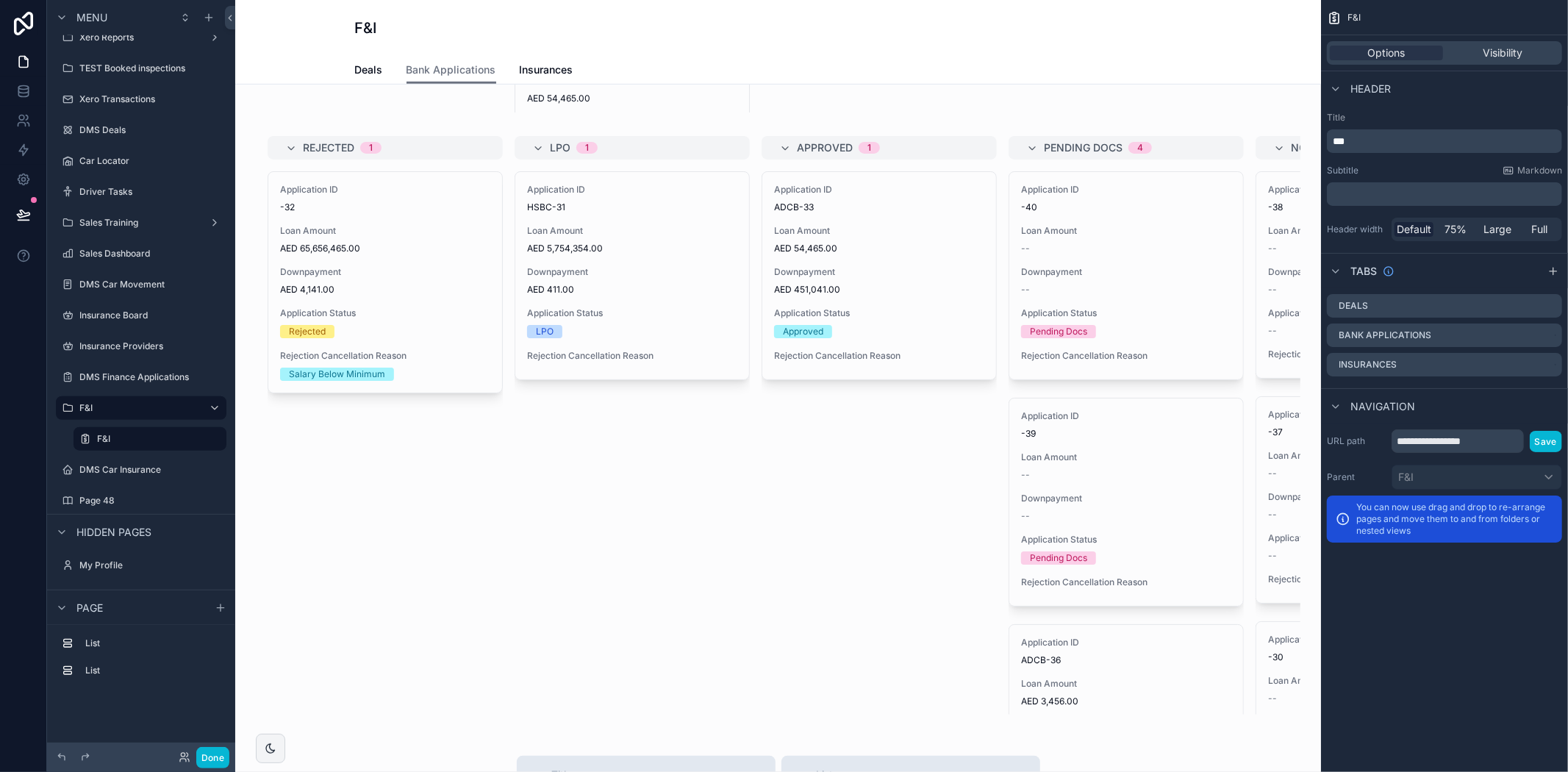
scroll to position [735, 0]
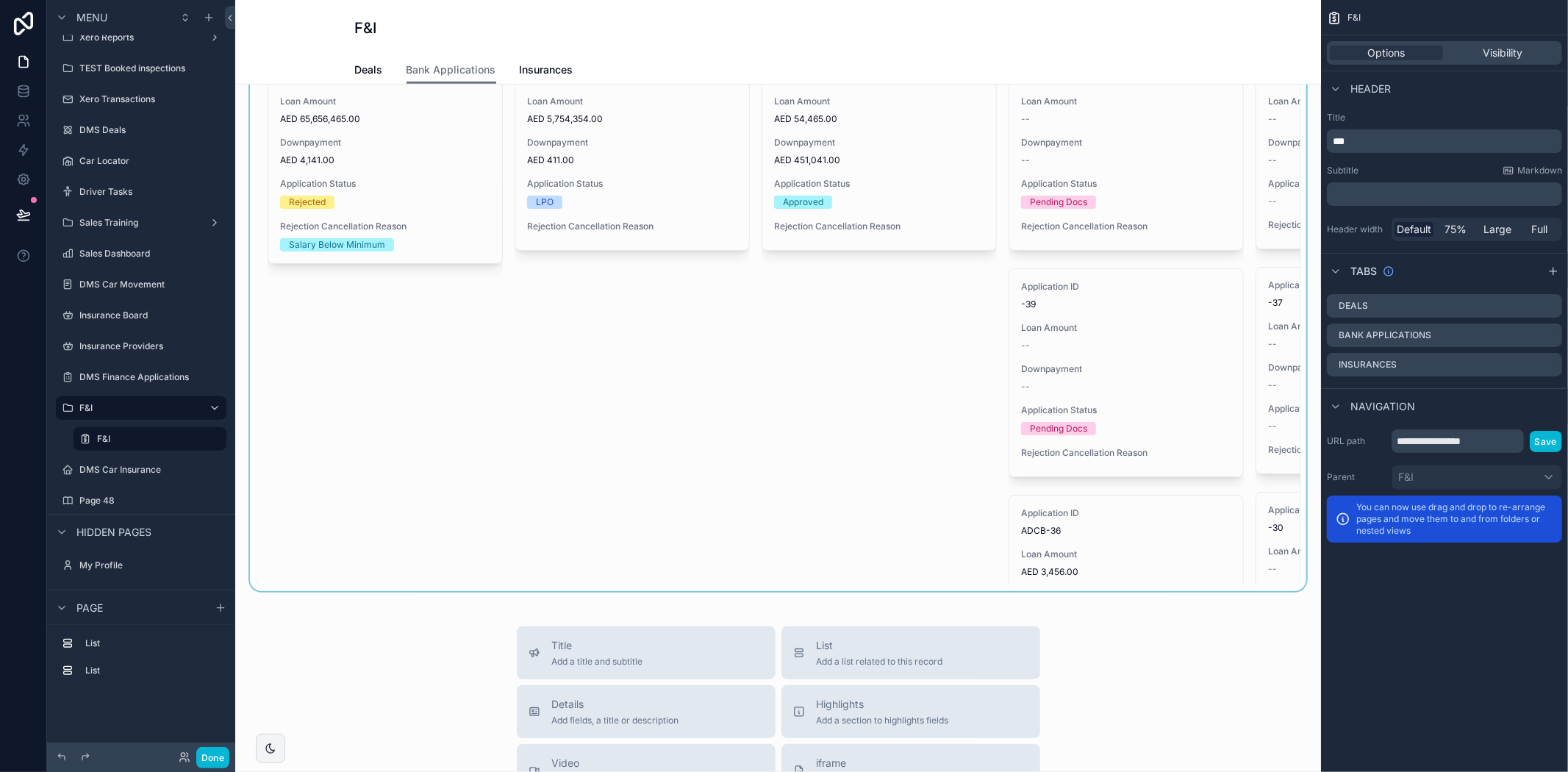
drag, startPoint x: 738, startPoint y: 587, endPoint x: 981, endPoint y: 534, distance: 248.7
click at [1018, 566] on div "scrollable content" at bounding box center [778, 296] width 1062 height 591
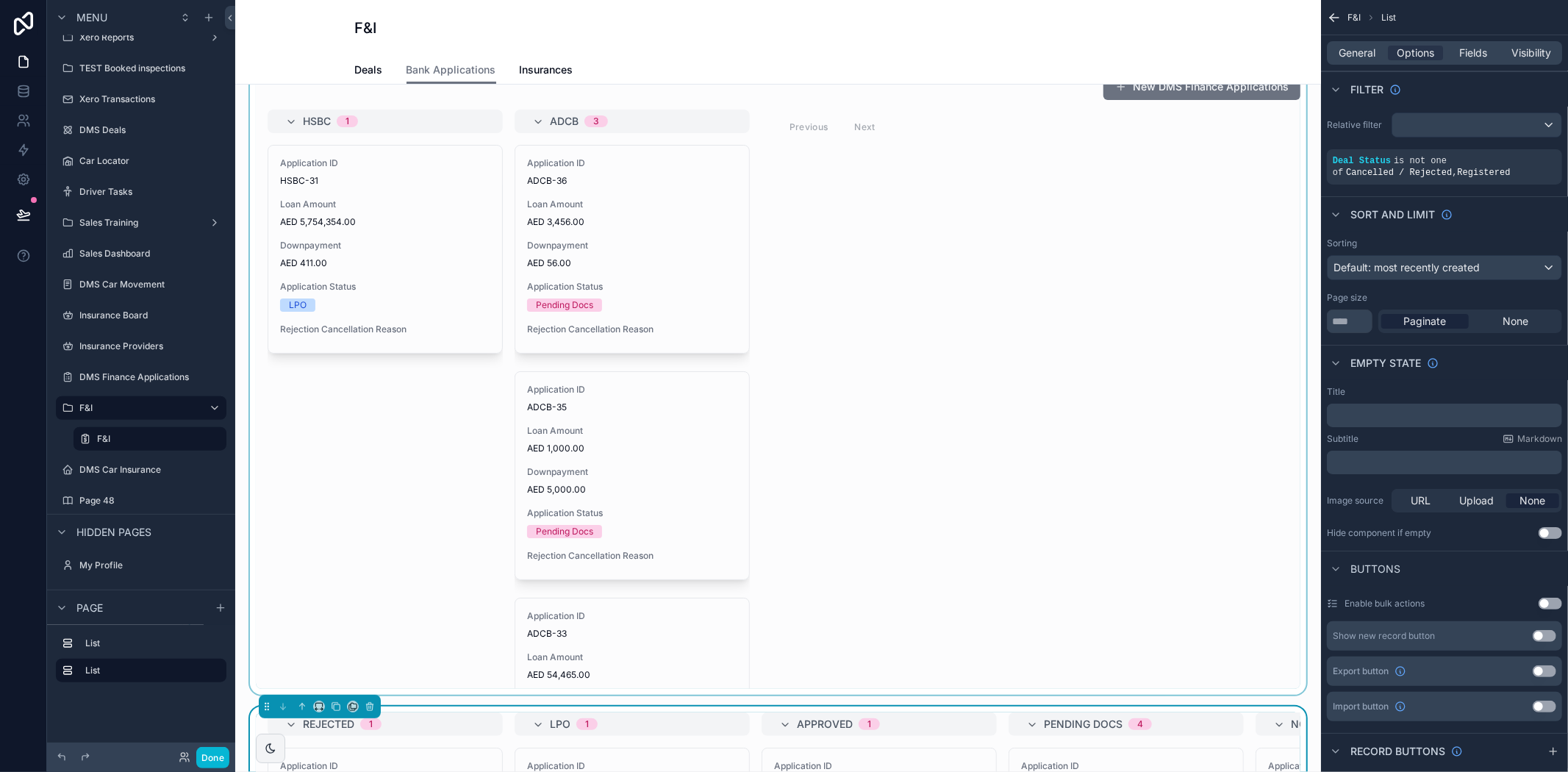
scroll to position [0, 0]
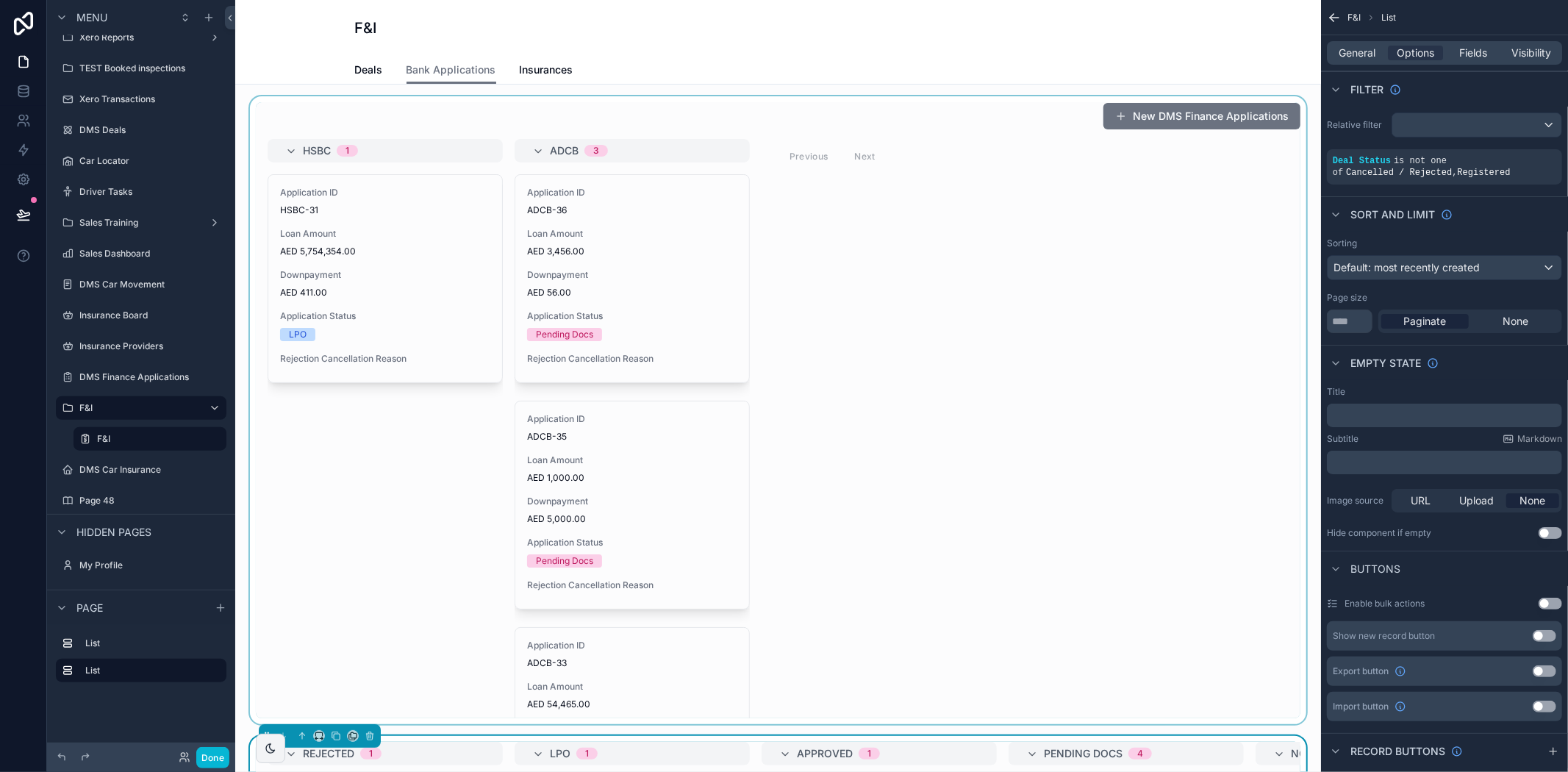
click at [1184, 173] on div "scrollable content" at bounding box center [778, 410] width 1062 height 628
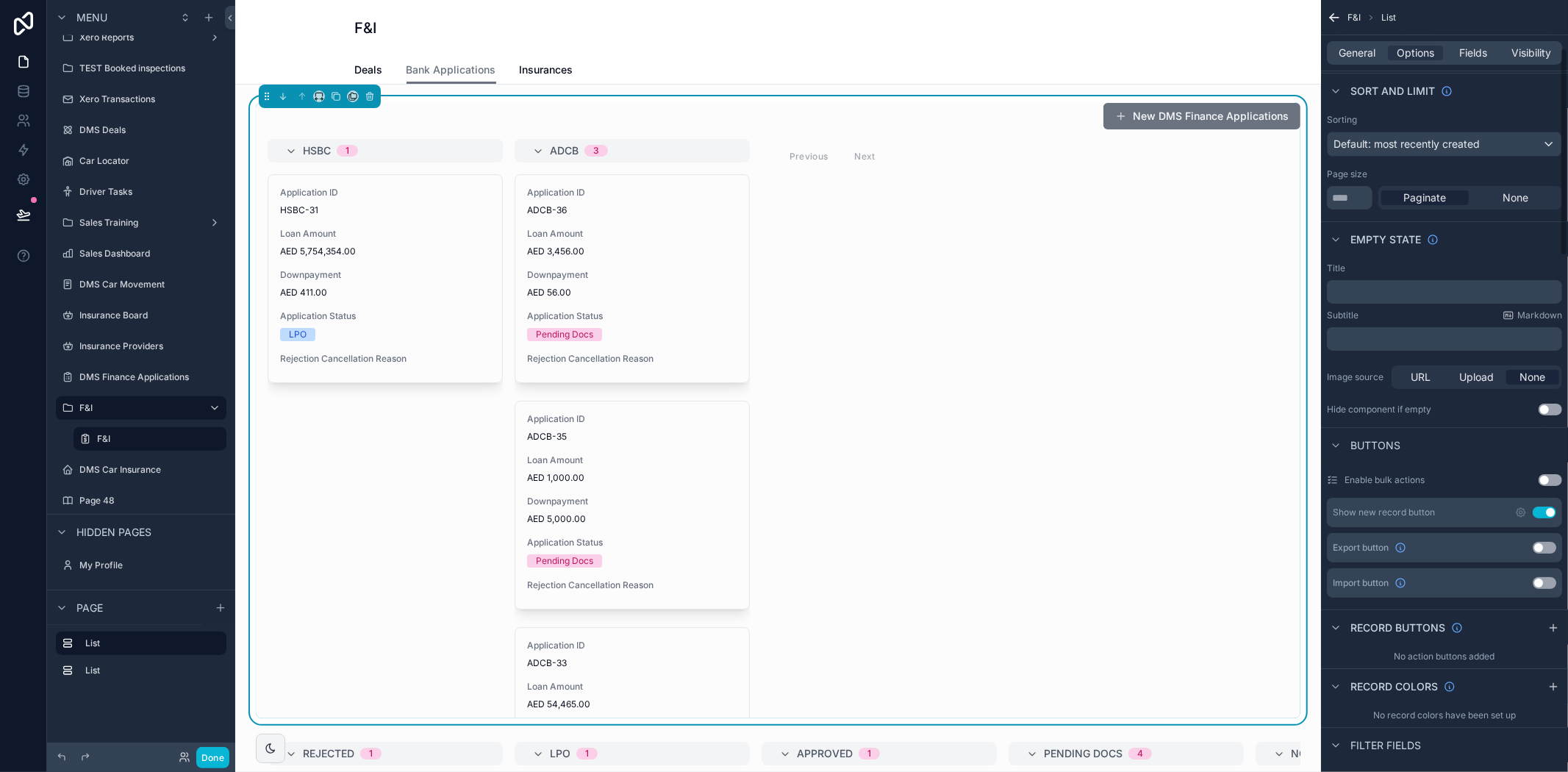
scroll to position [245, 0]
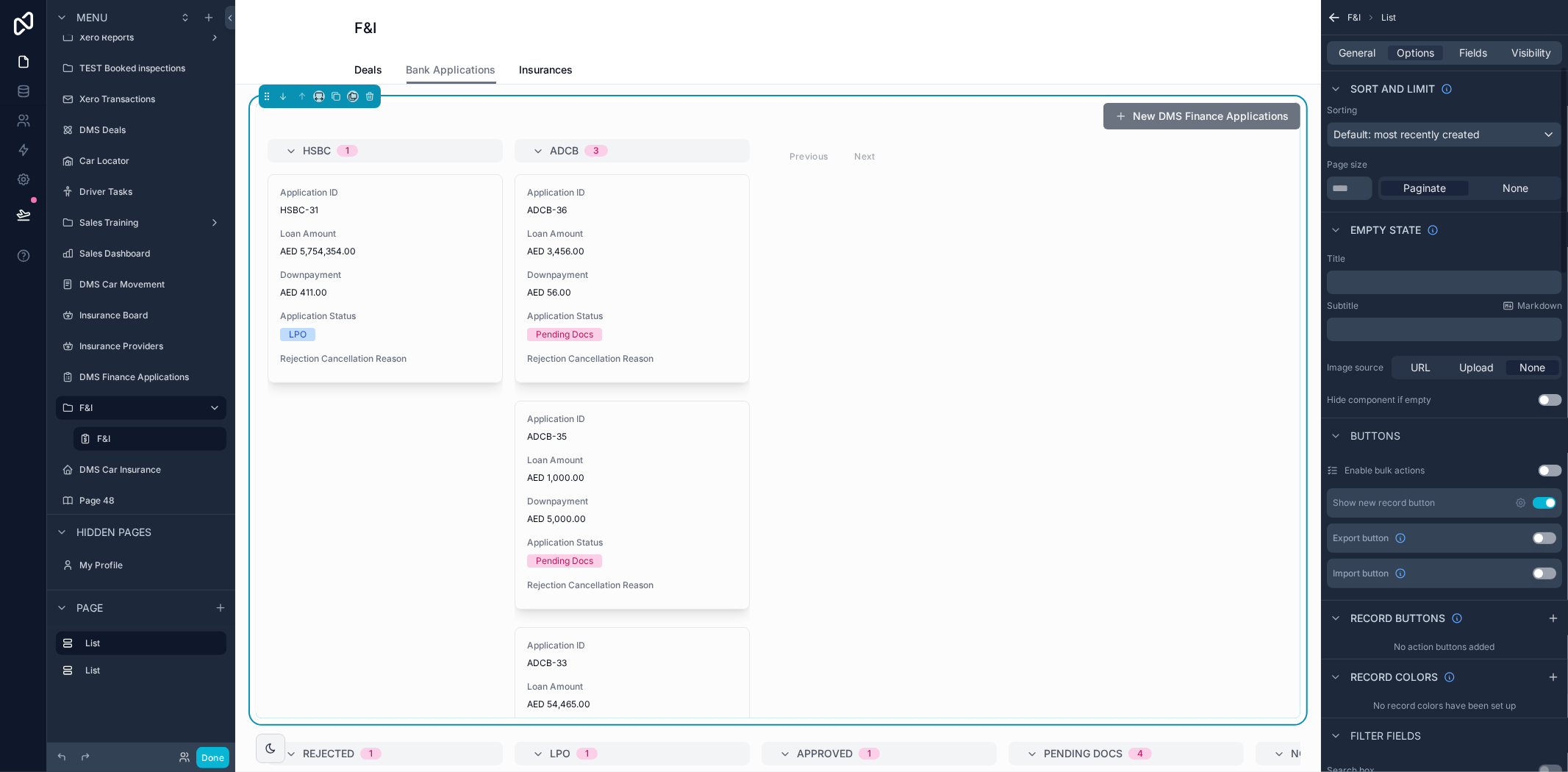
click at [1545, 498] on button "Use setting" at bounding box center [1544, 503] width 24 height 11
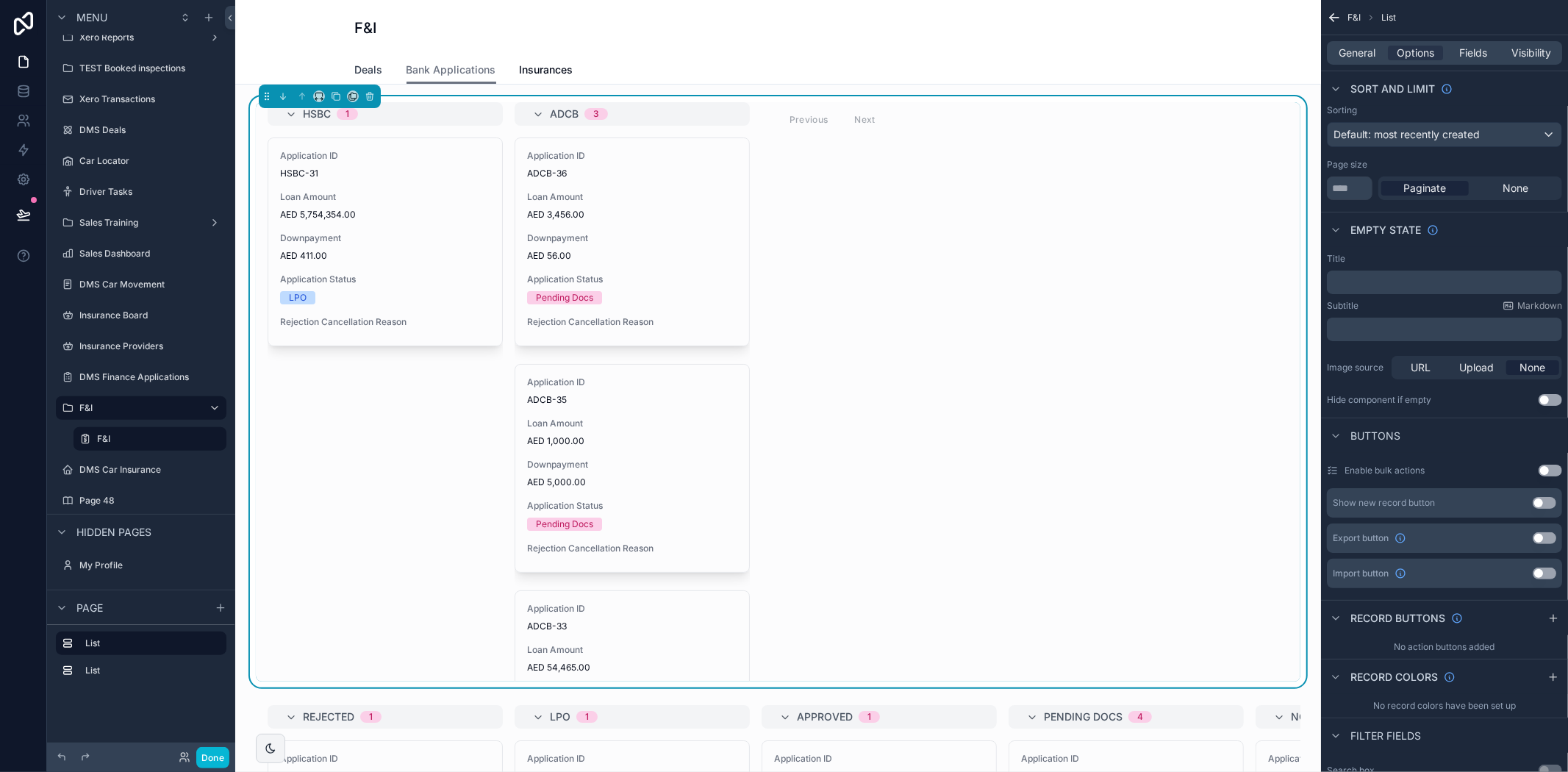
click at [364, 68] on span "Deals" at bounding box center [369, 70] width 28 height 15
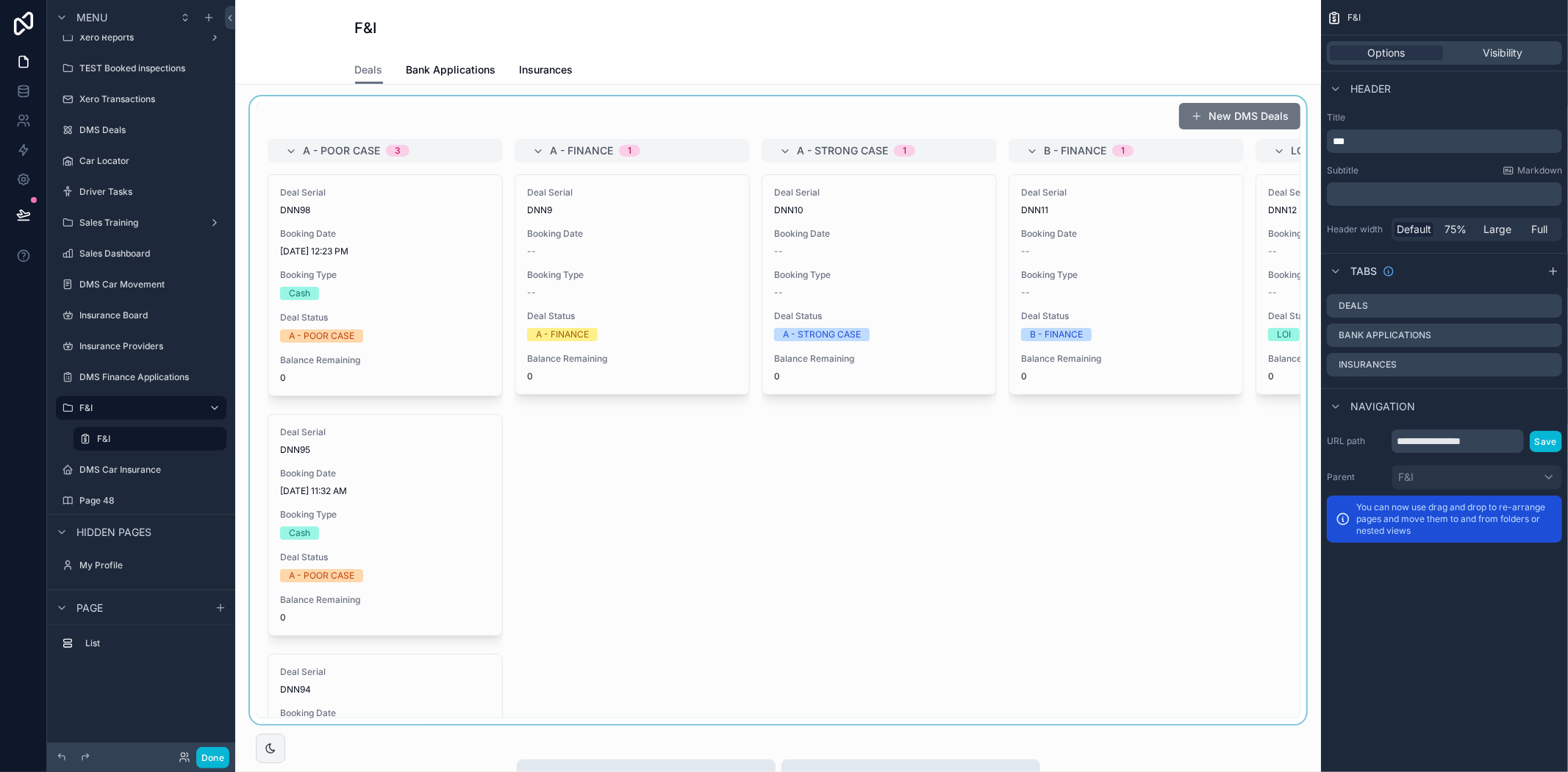
click at [1216, 118] on div "scrollable content" at bounding box center [778, 410] width 1062 height 628
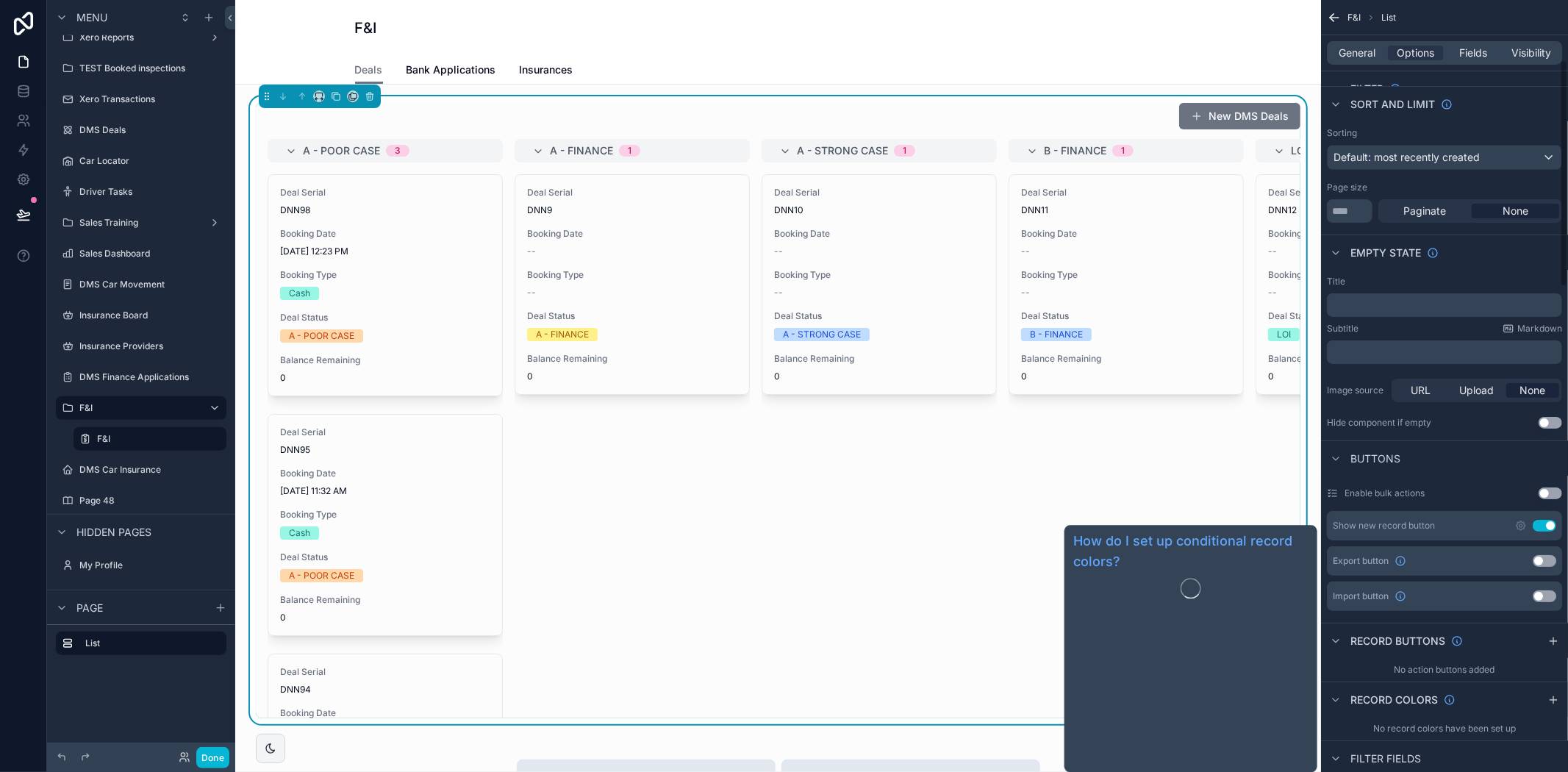
scroll to position [245, 0]
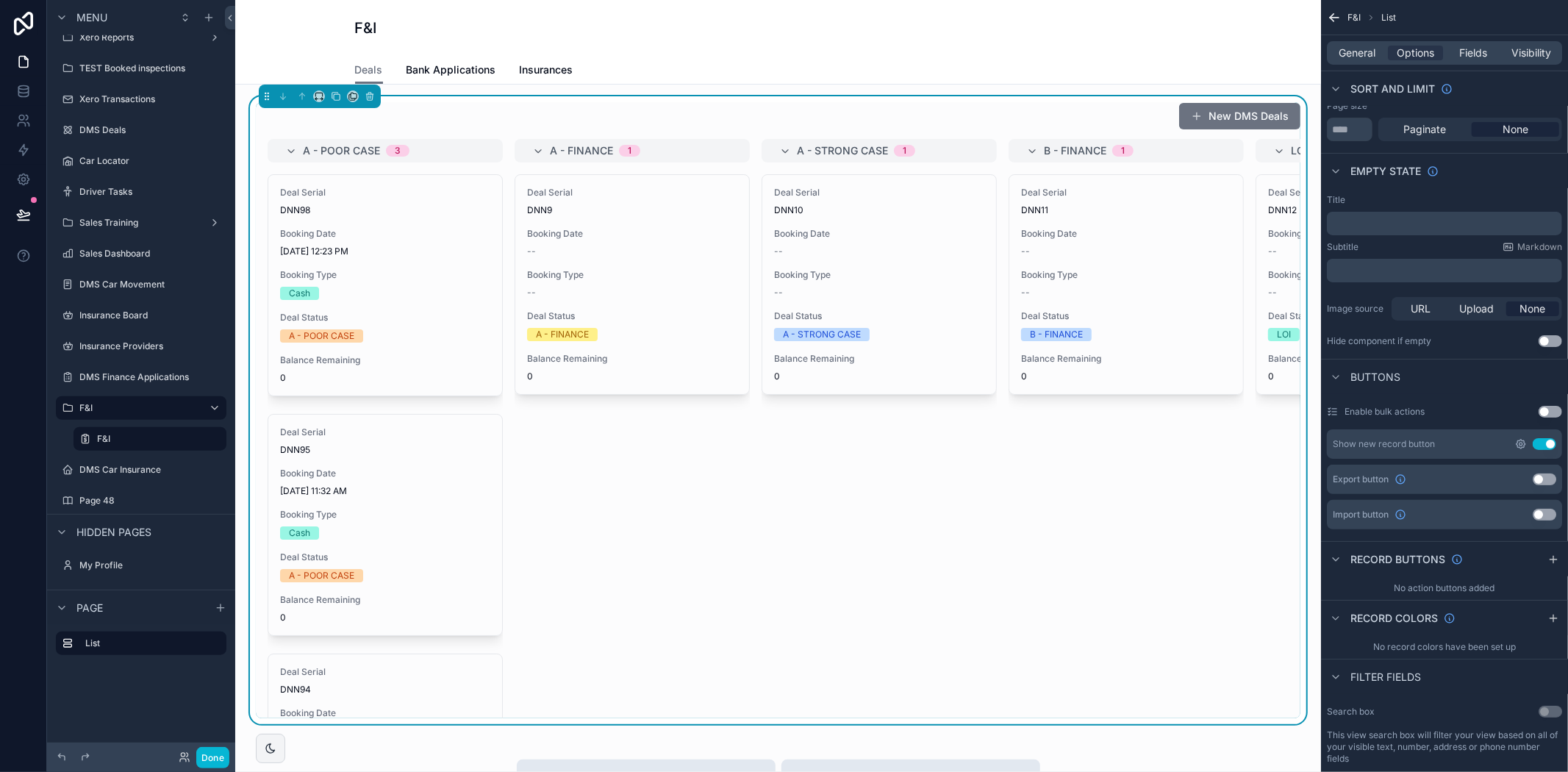
click at [1526, 444] on icon "scrollable content" at bounding box center [1521, 444] width 9 height 9
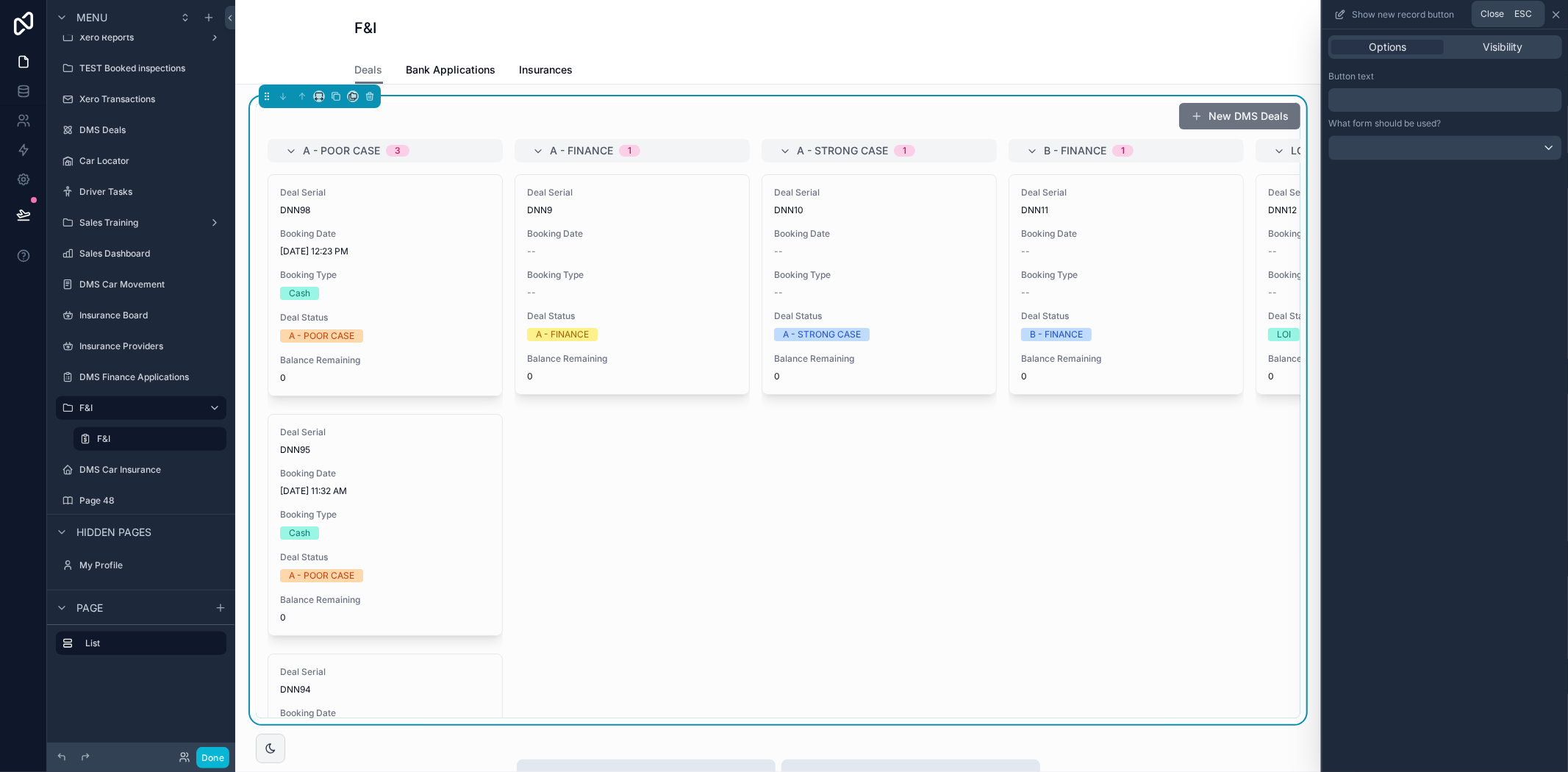
click at [1555, 15] on icon at bounding box center [1556, 14] width 6 height 6
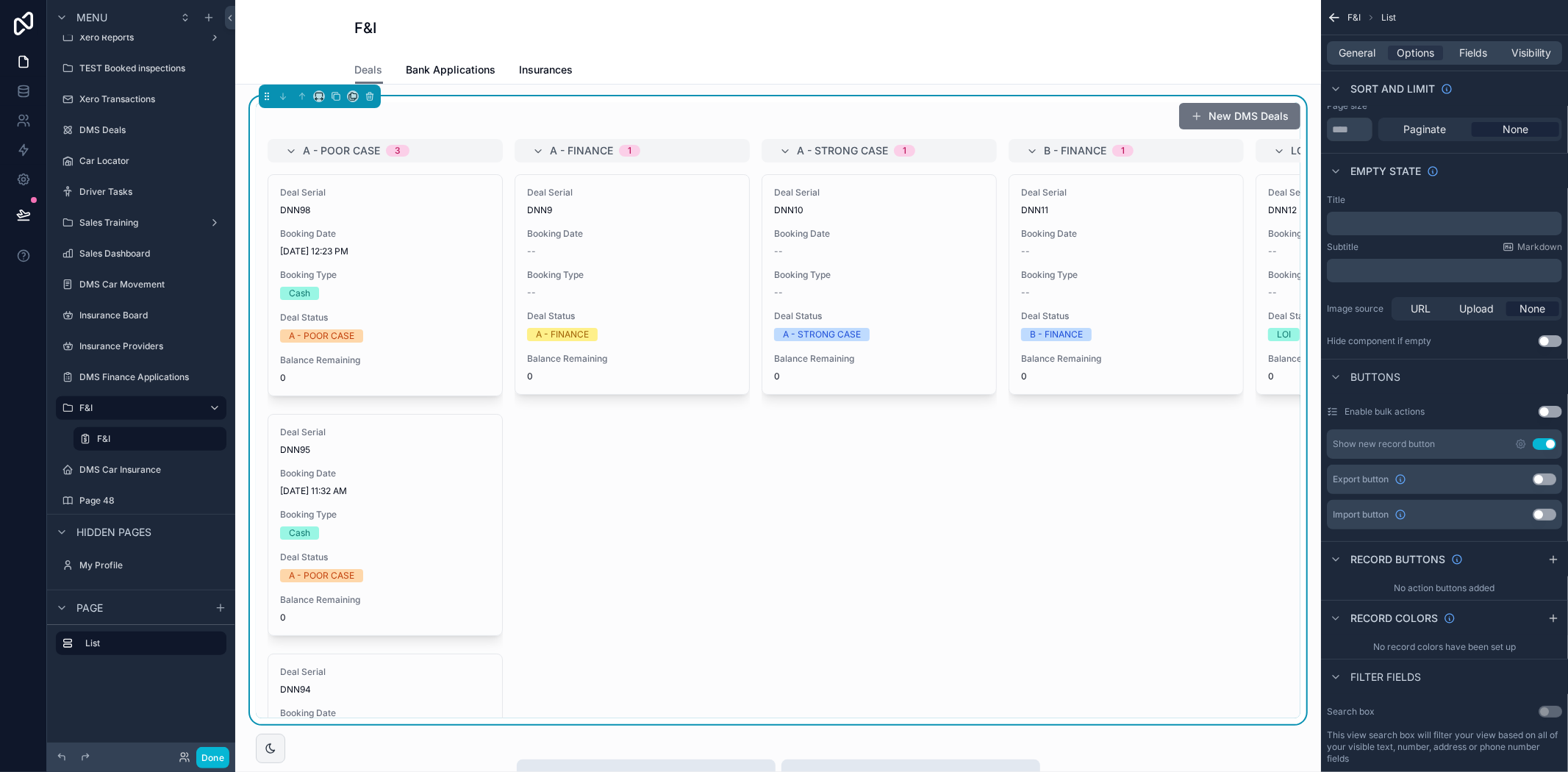
click at [1545, 444] on button "Use setting" at bounding box center [1544, 443] width 24 height 11
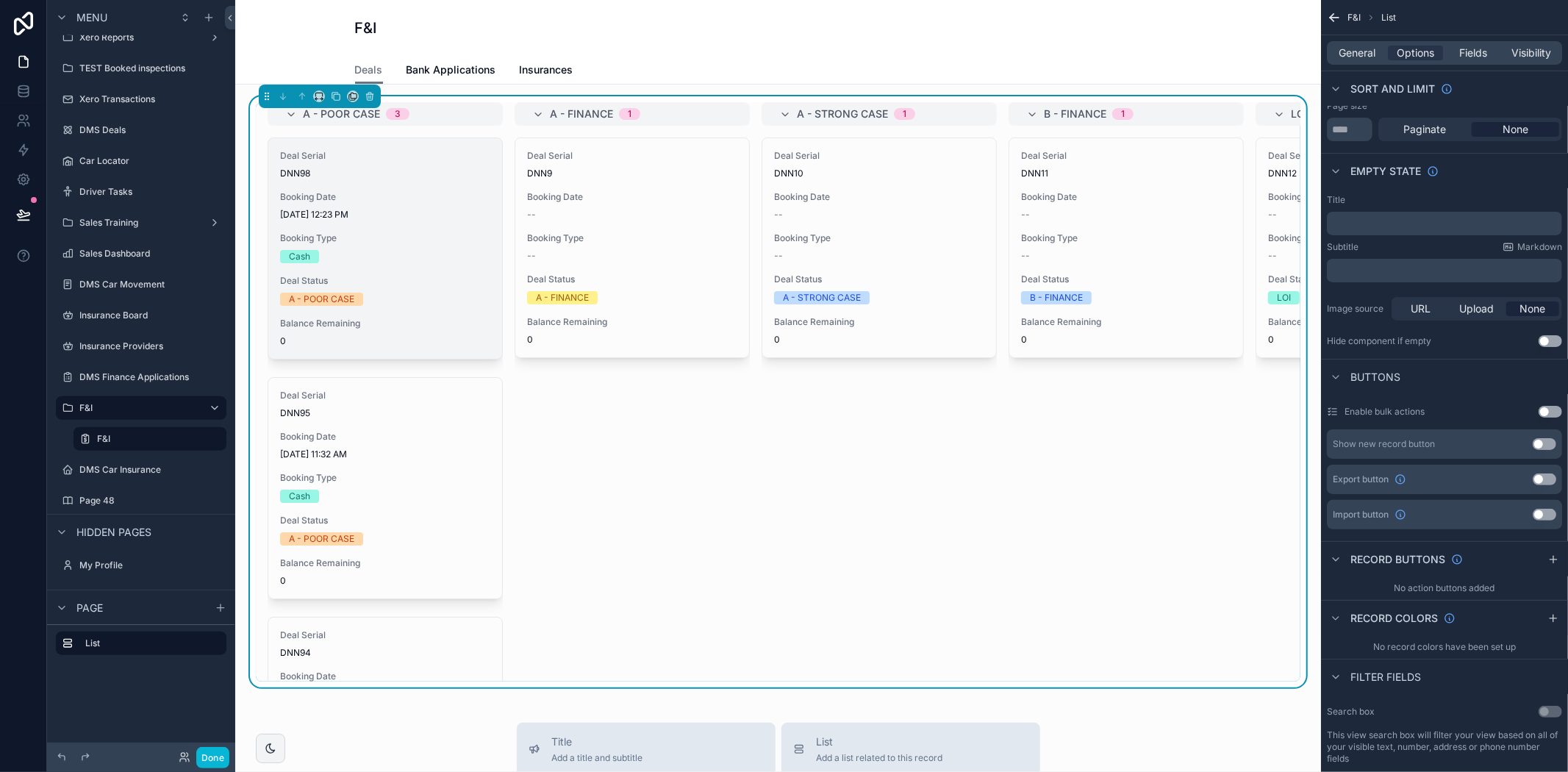
click at [414, 290] on div "Deal Status A - POOR CASE" at bounding box center [385, 290] width 210 height 31
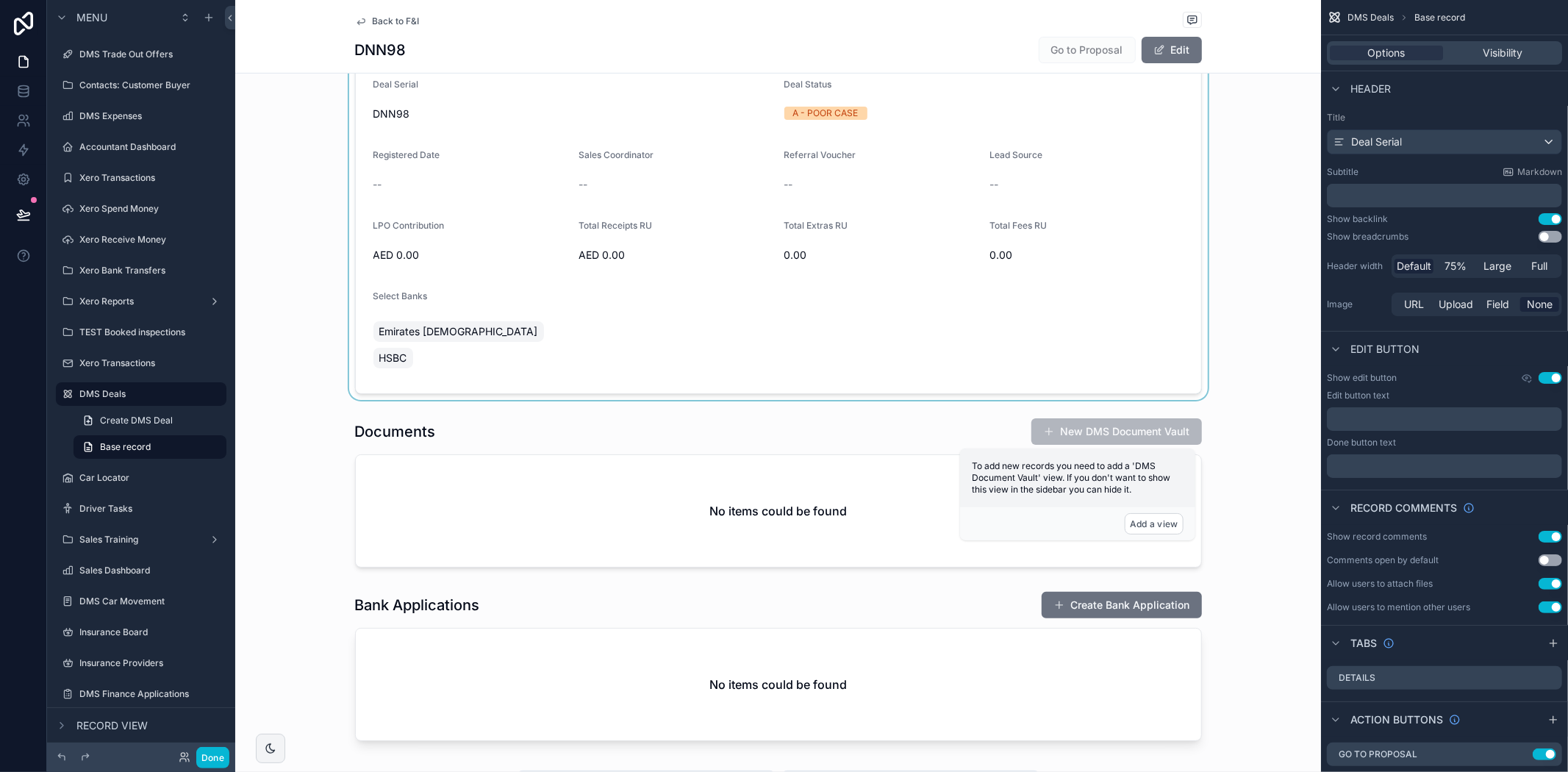
scroll to position [163, 0]
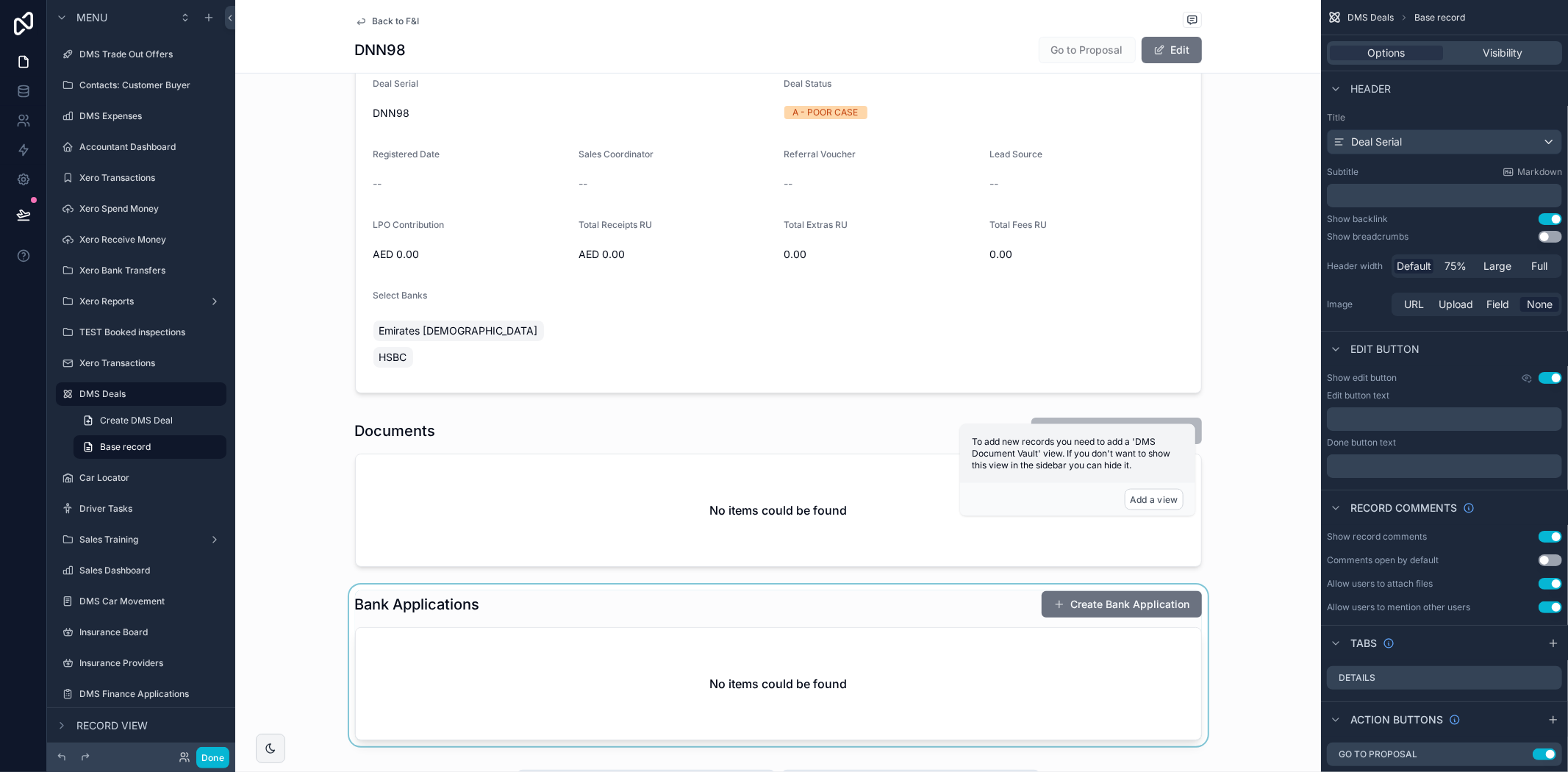
click at [1122, 645] on div "scrollable content" at bounding box center [777, 665] width 1086 height 162
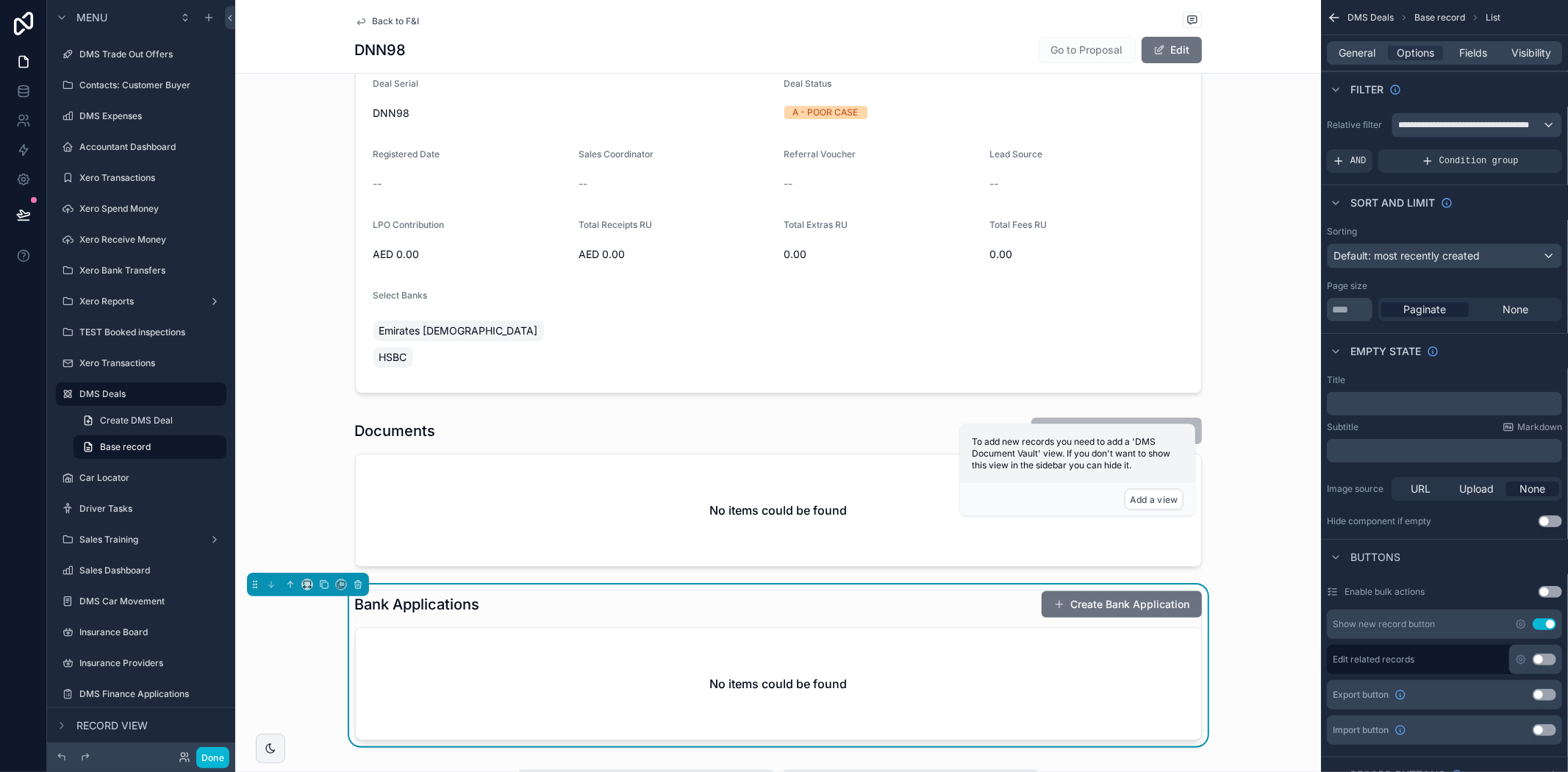
click at [1127, 425] on div "To add new records you need to add a 'DMS Document Vault' view. If you don't wa…" at bounding box center [1078, 453] width 235 height 59
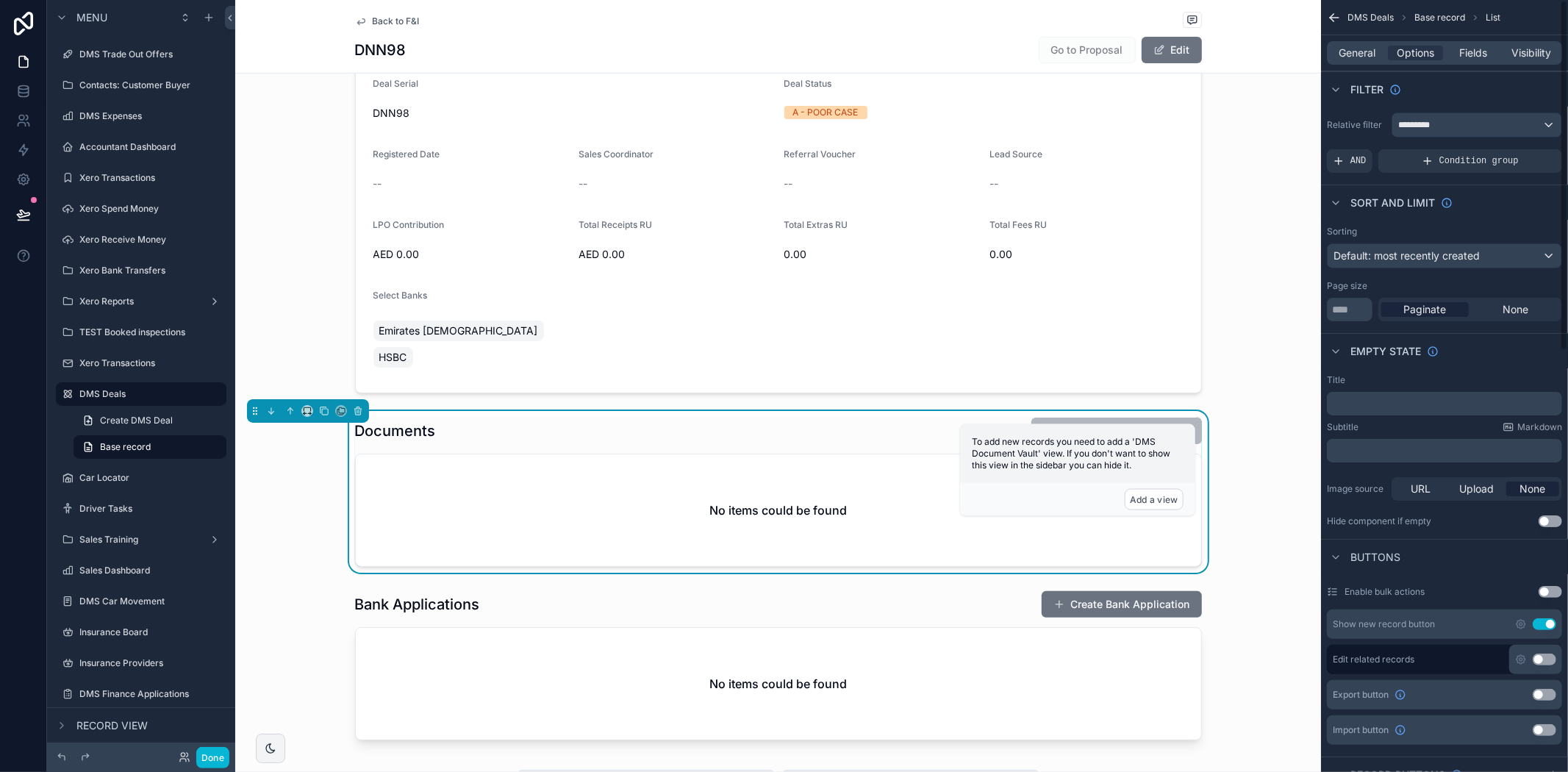
click at [1541, 620] on button "Use setting" at bounding box center [1544, 624] width 24 height 11
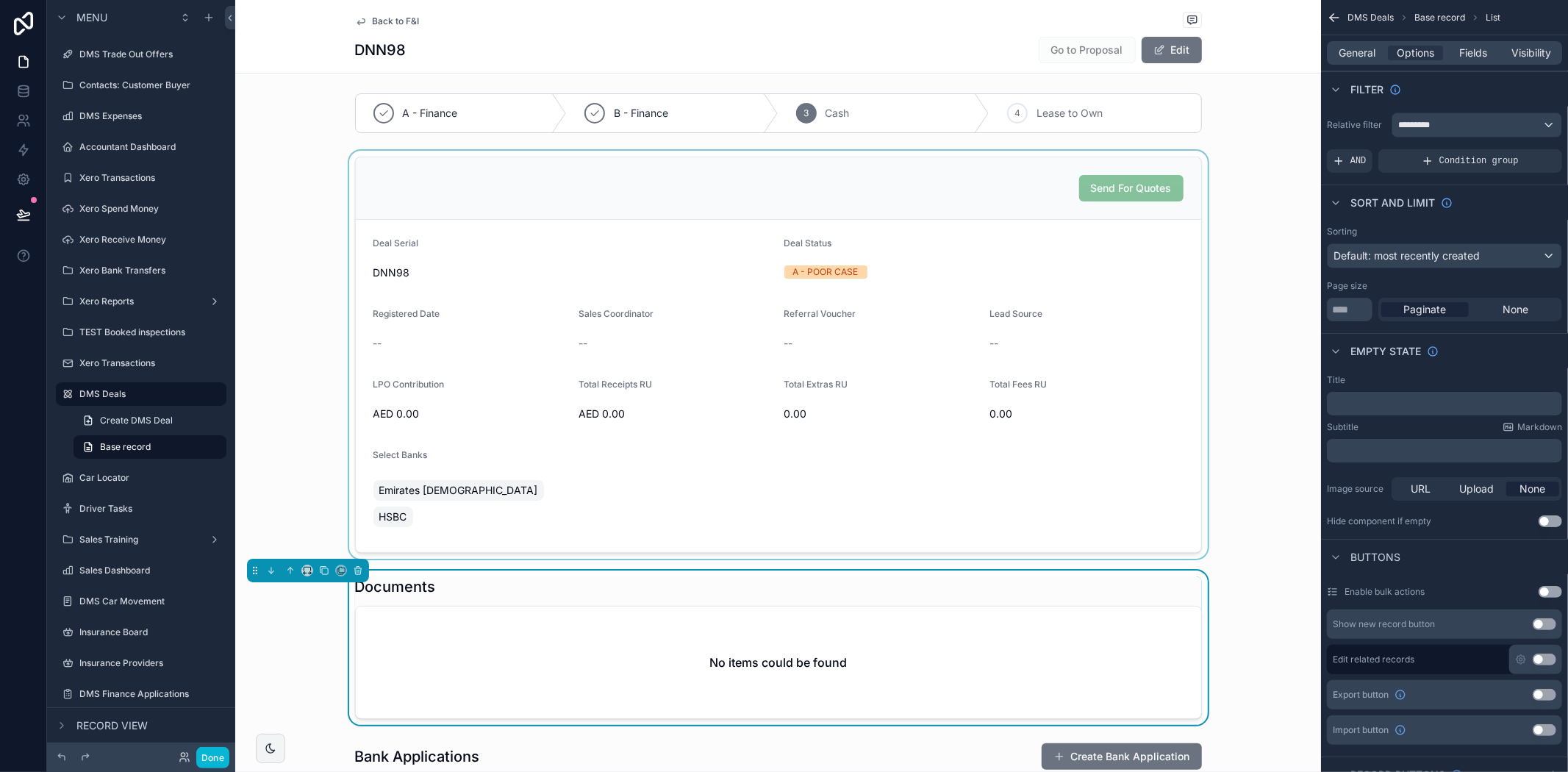
scroll to position [0, 0]
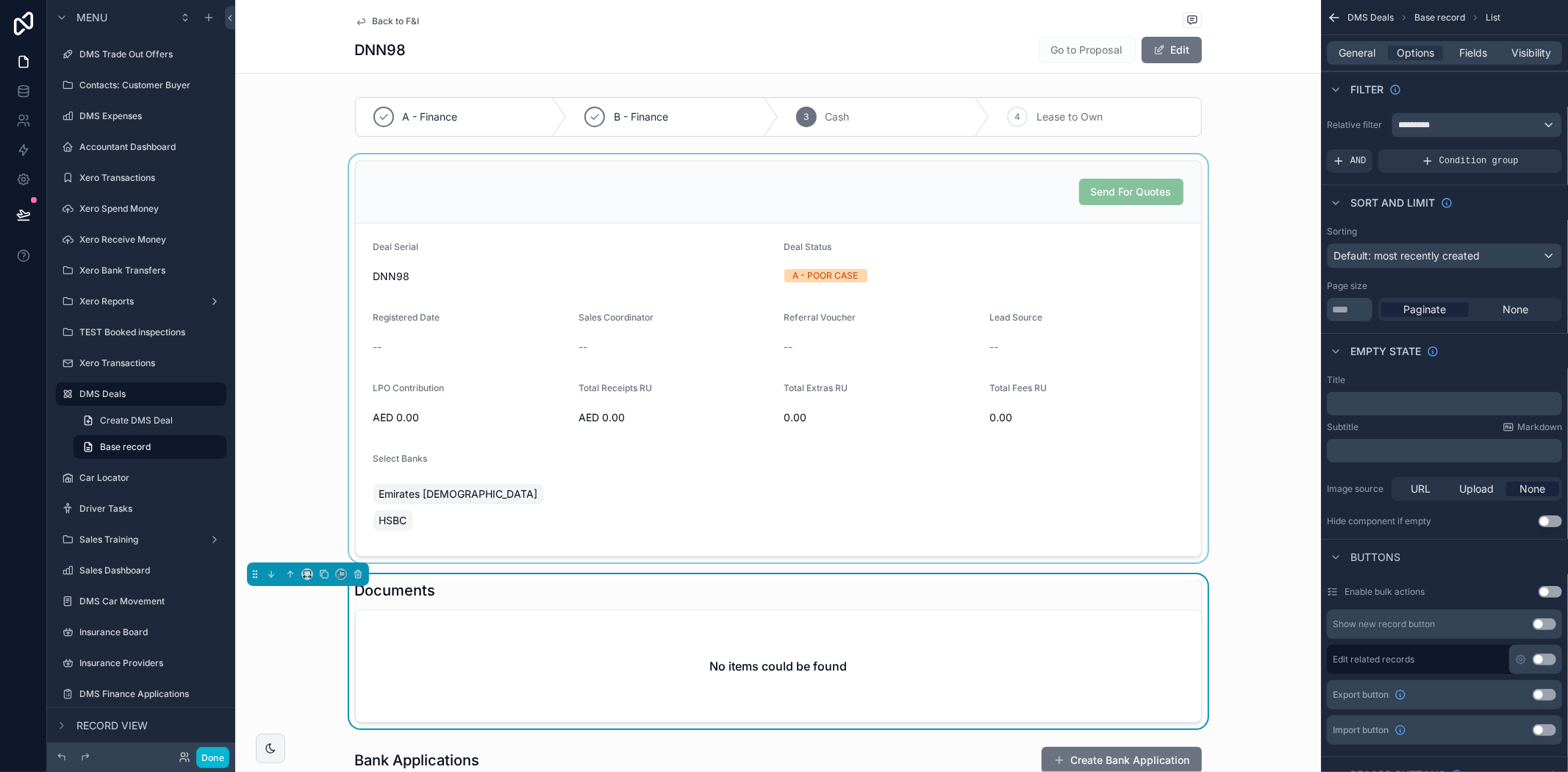
click at [1108, 468] on div "scrollable content" at bounding box center [777, 359] width 1086 height 408
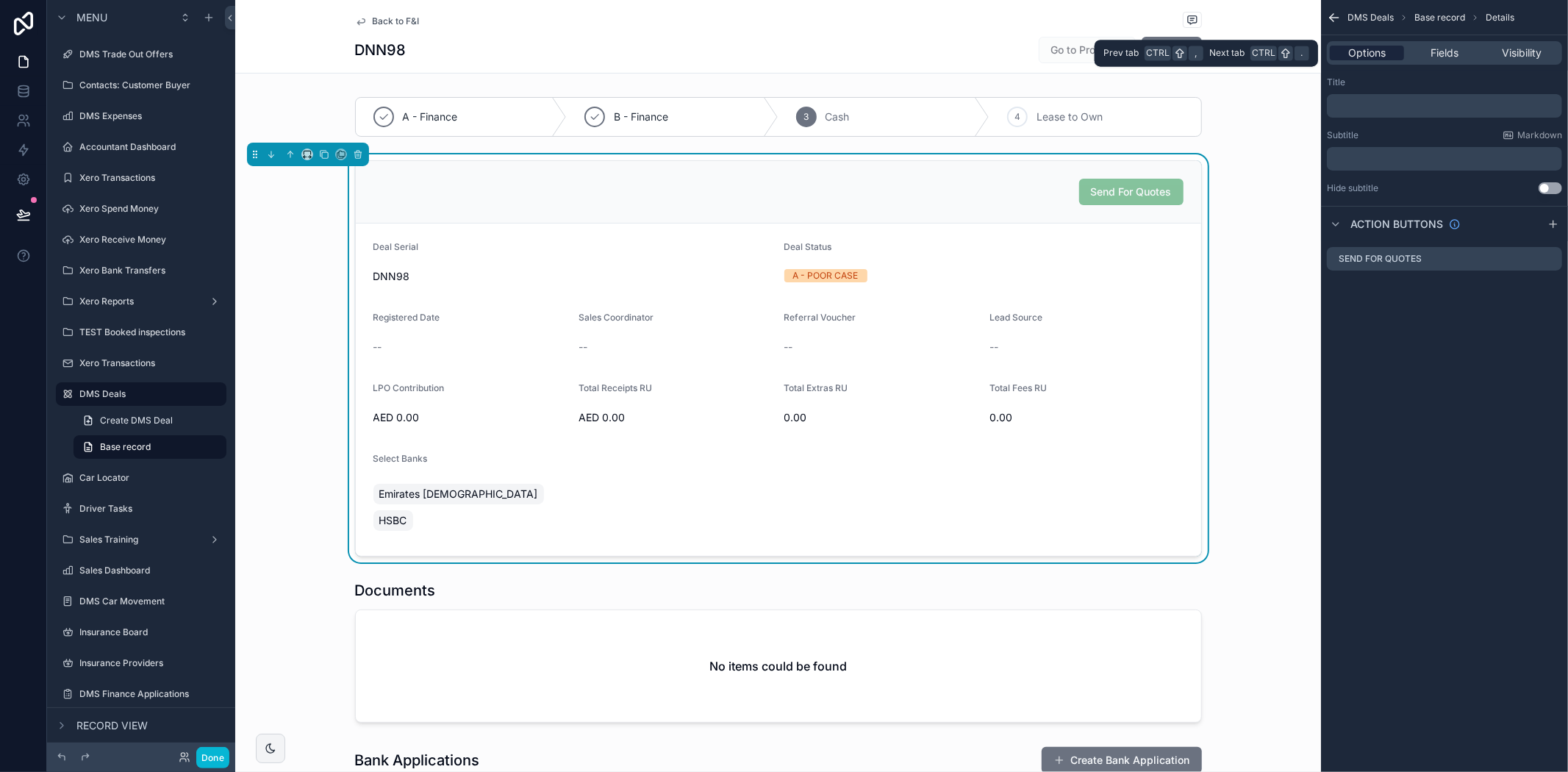
click at [1391, 48] on div "Options" at bounding box center [1367, 53] width 74 height 15
click at [1442, 48] on span "Fields" at bounding box center [1444, 53] width 28 height 15
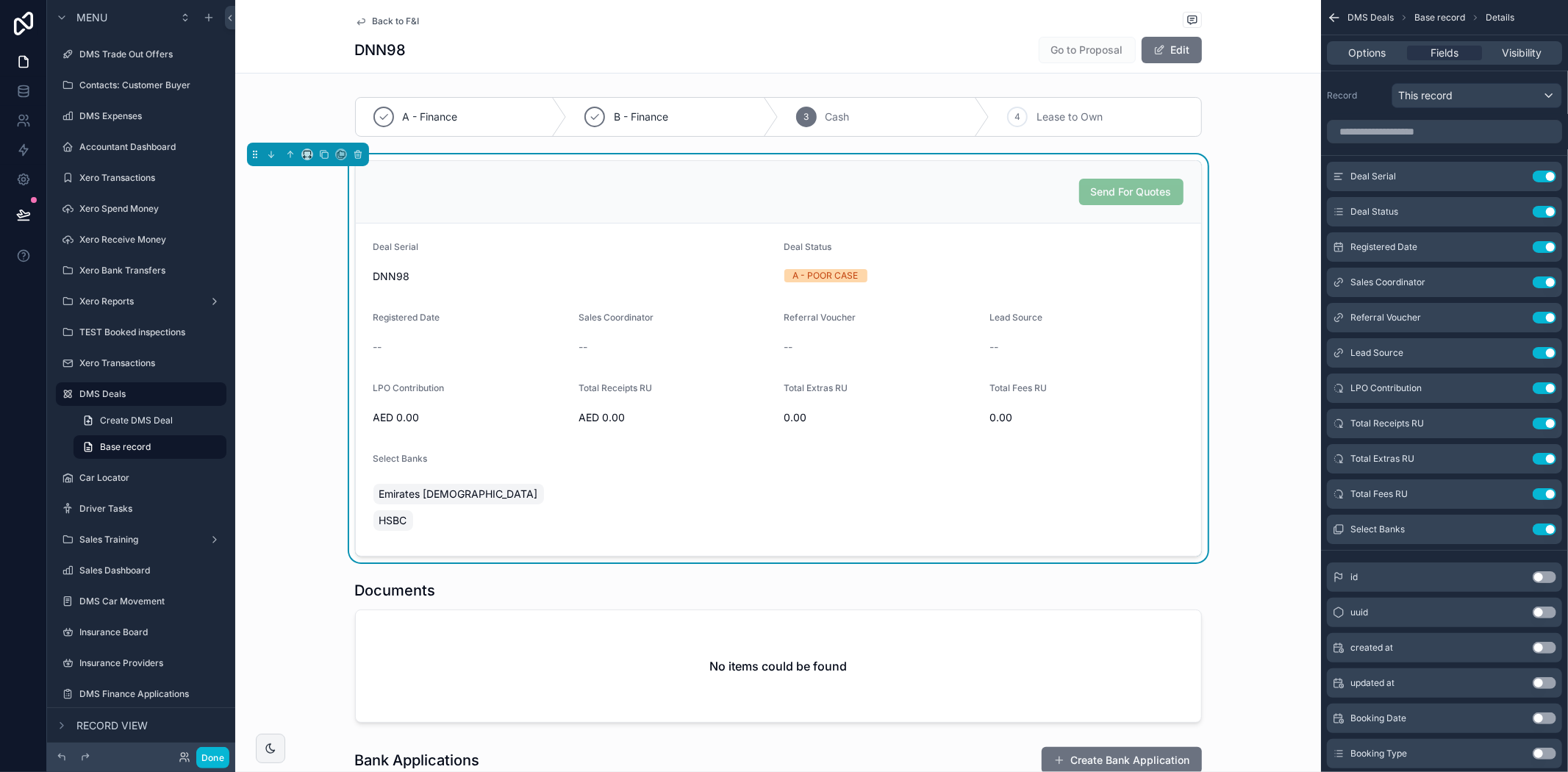
click at [1026, 416] on span "0.00" at bounding box center [1087, 417] width 194 height 15
click at [1360, 56] on span "Options" at bounding box center [1367, 53] width 37 height 15
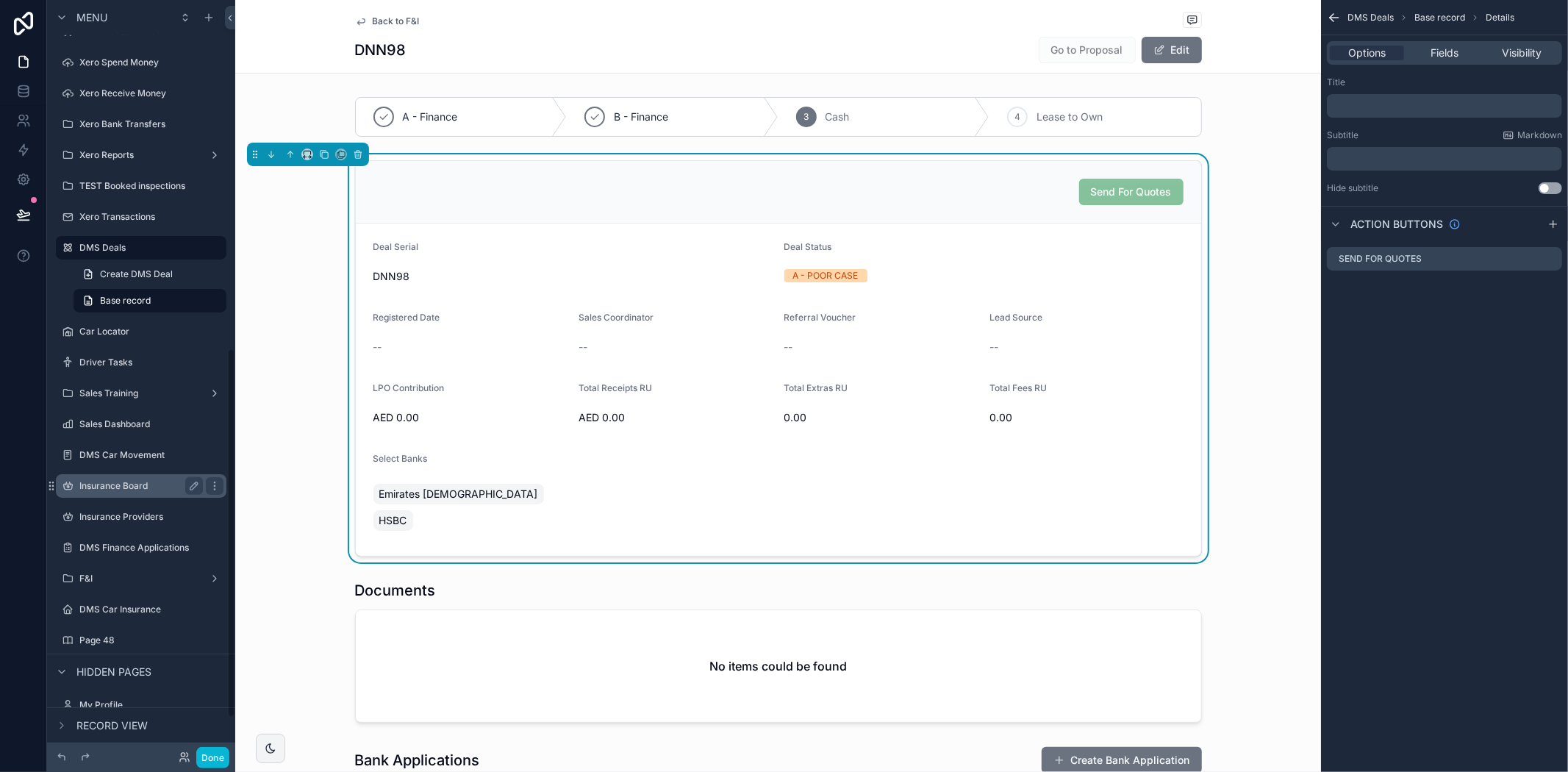
scroll to position [784, 0]
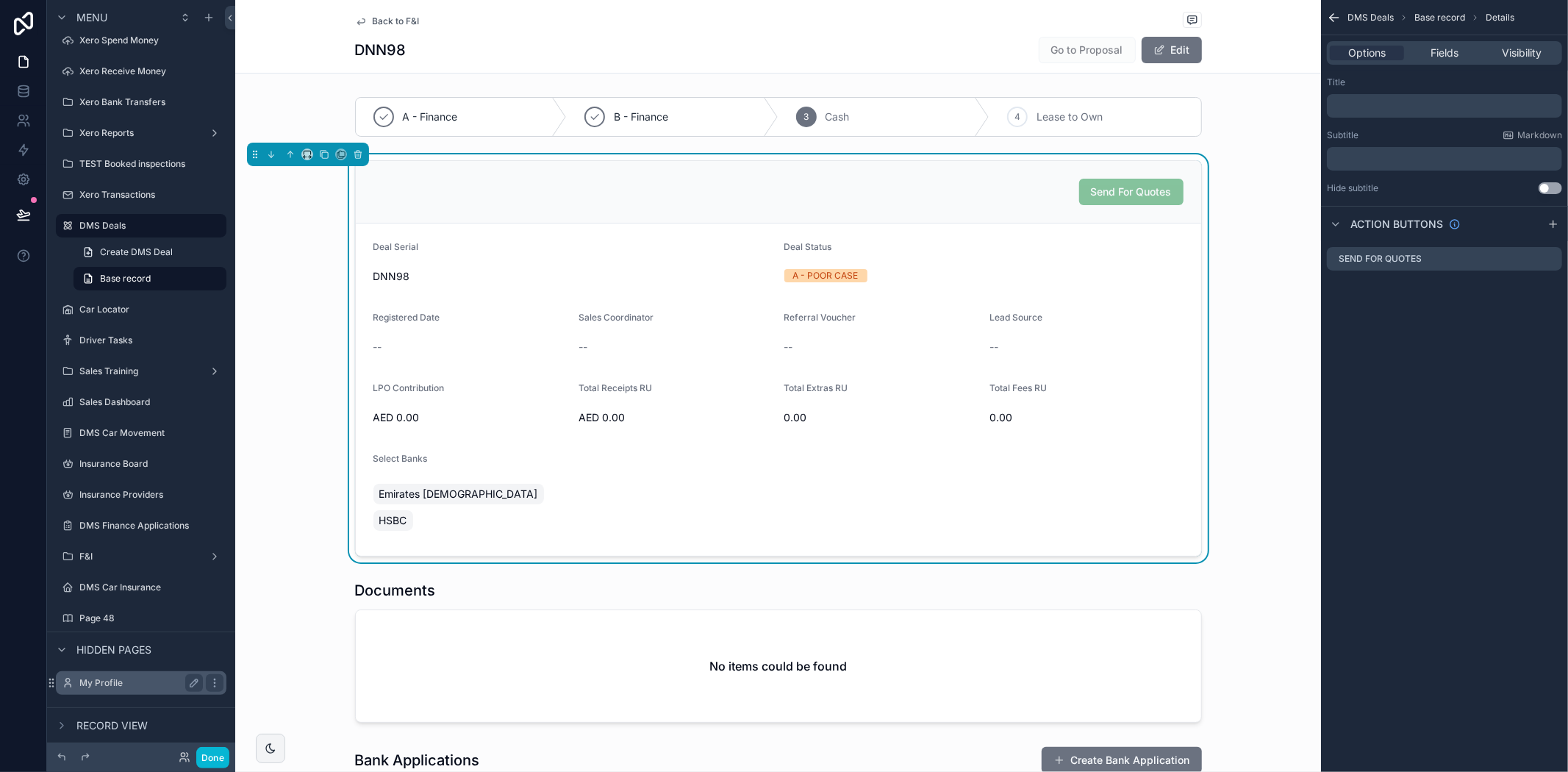
drag, startPoint x: 96, startPoint y: 558, endPoint x: 96, endPoint y: 571, distance: 13.0
click at [96, 558] on label "F&I" at bounding box center [141, 556] width 124 height 11
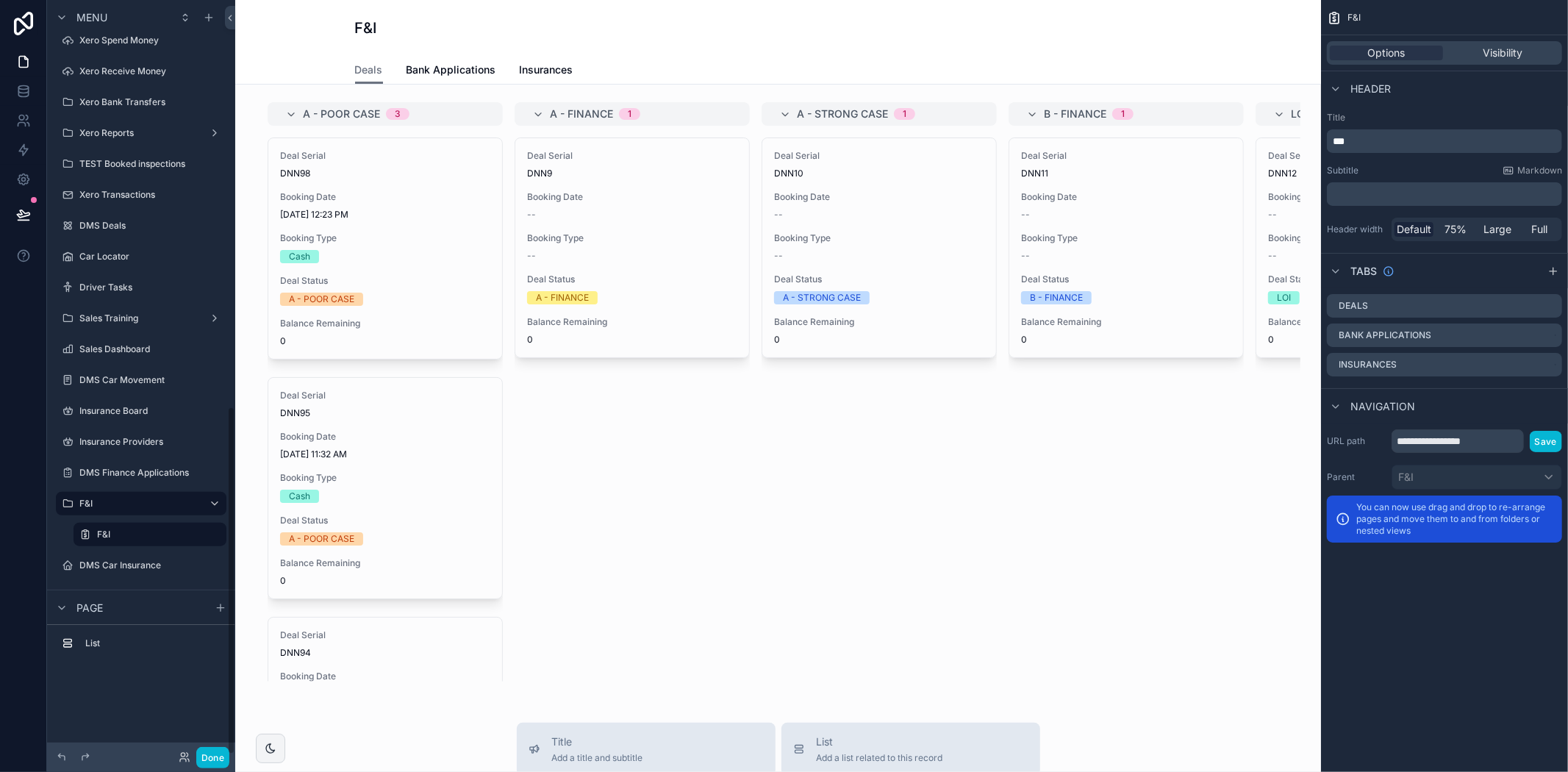
scroll to position [880, 0]
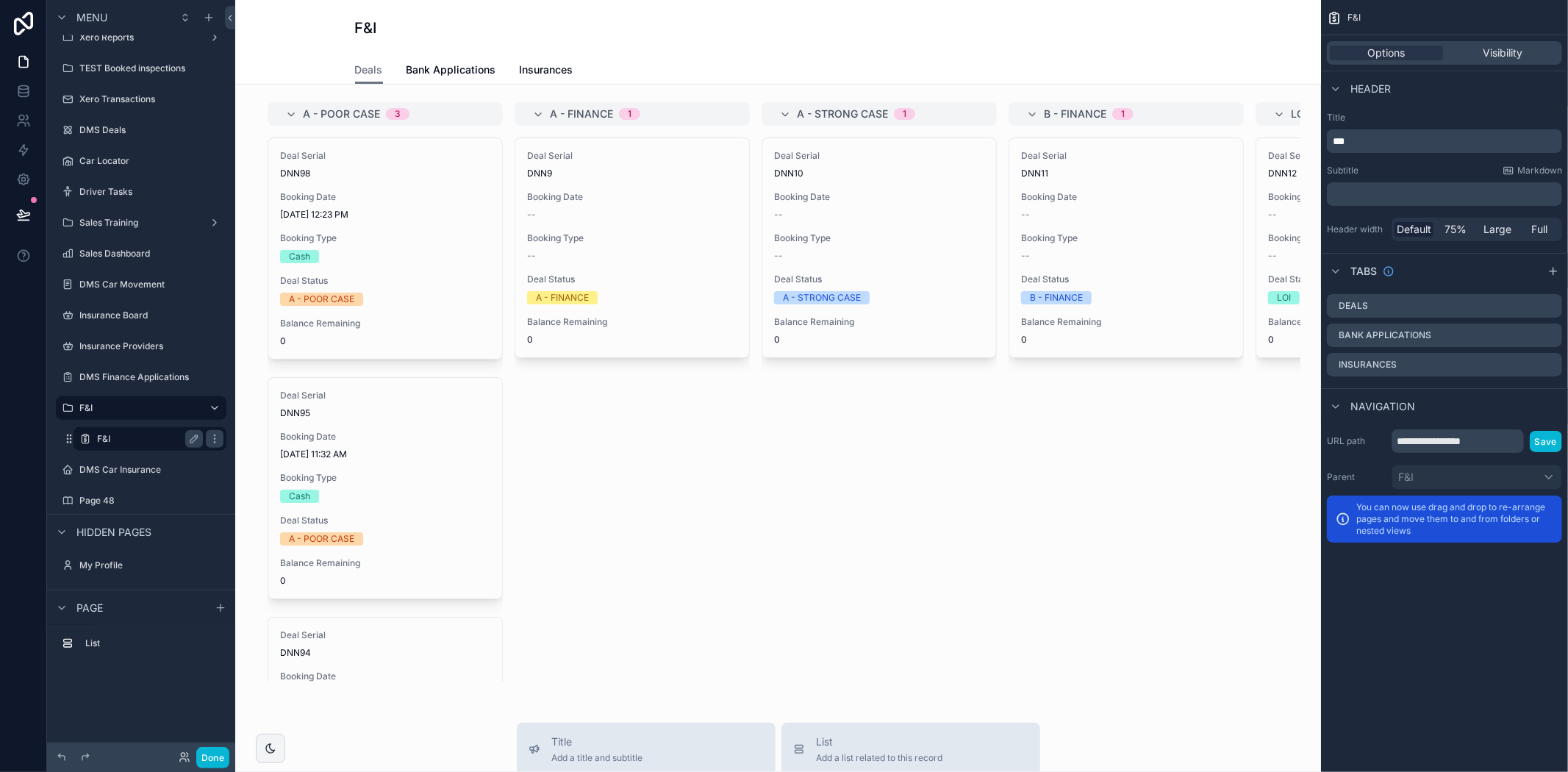
click at [137, 444] on div "F&I" at bounding box center [150, 439] width 106 height 18
click at [385, 256] on div "scrollable content" at bounding box center [778, 391] width 1062 height 591
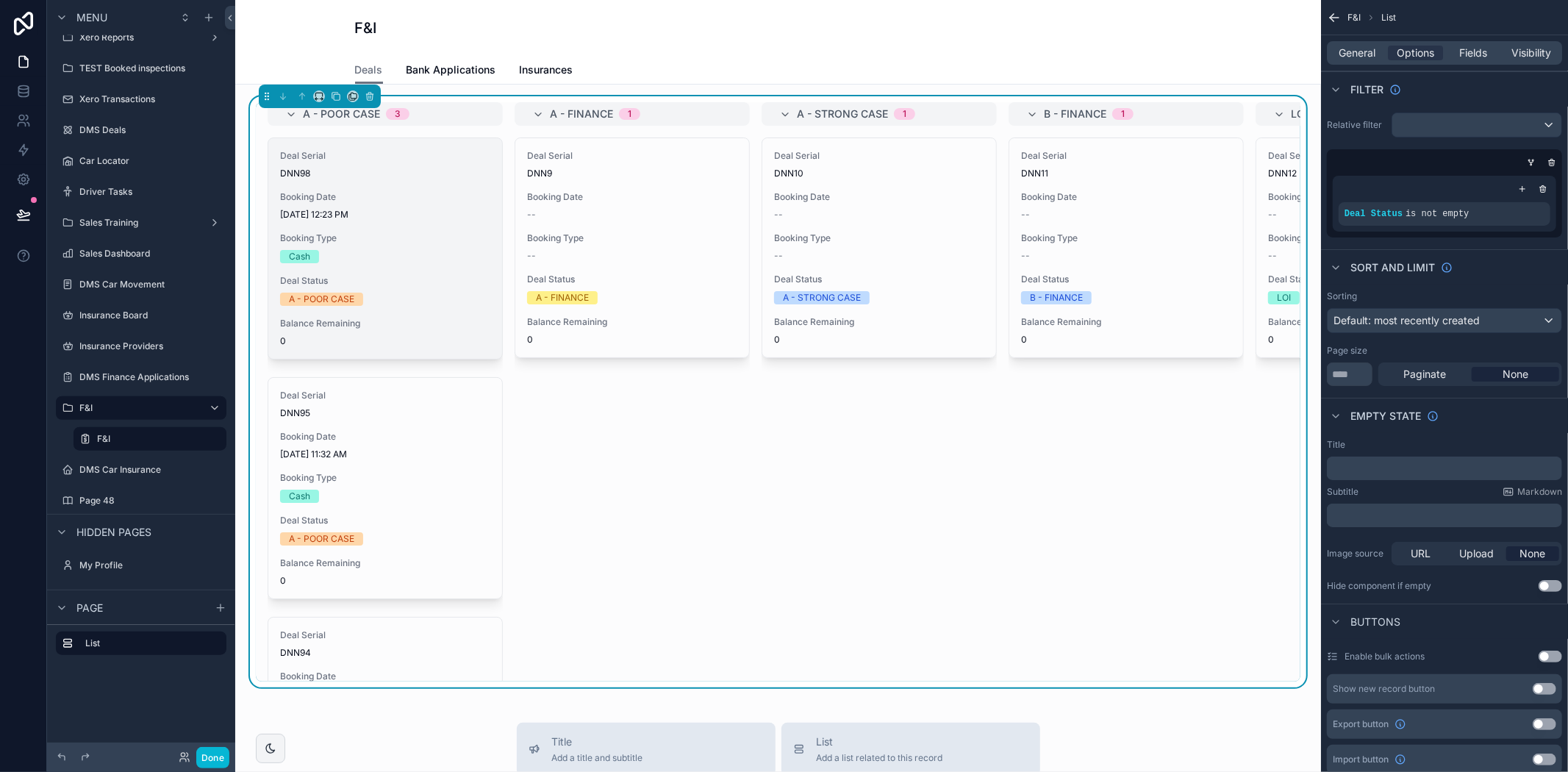
click at [376, 297] on div "A - POOR CASE" at bounding box center [385, 299] width 210 height 13
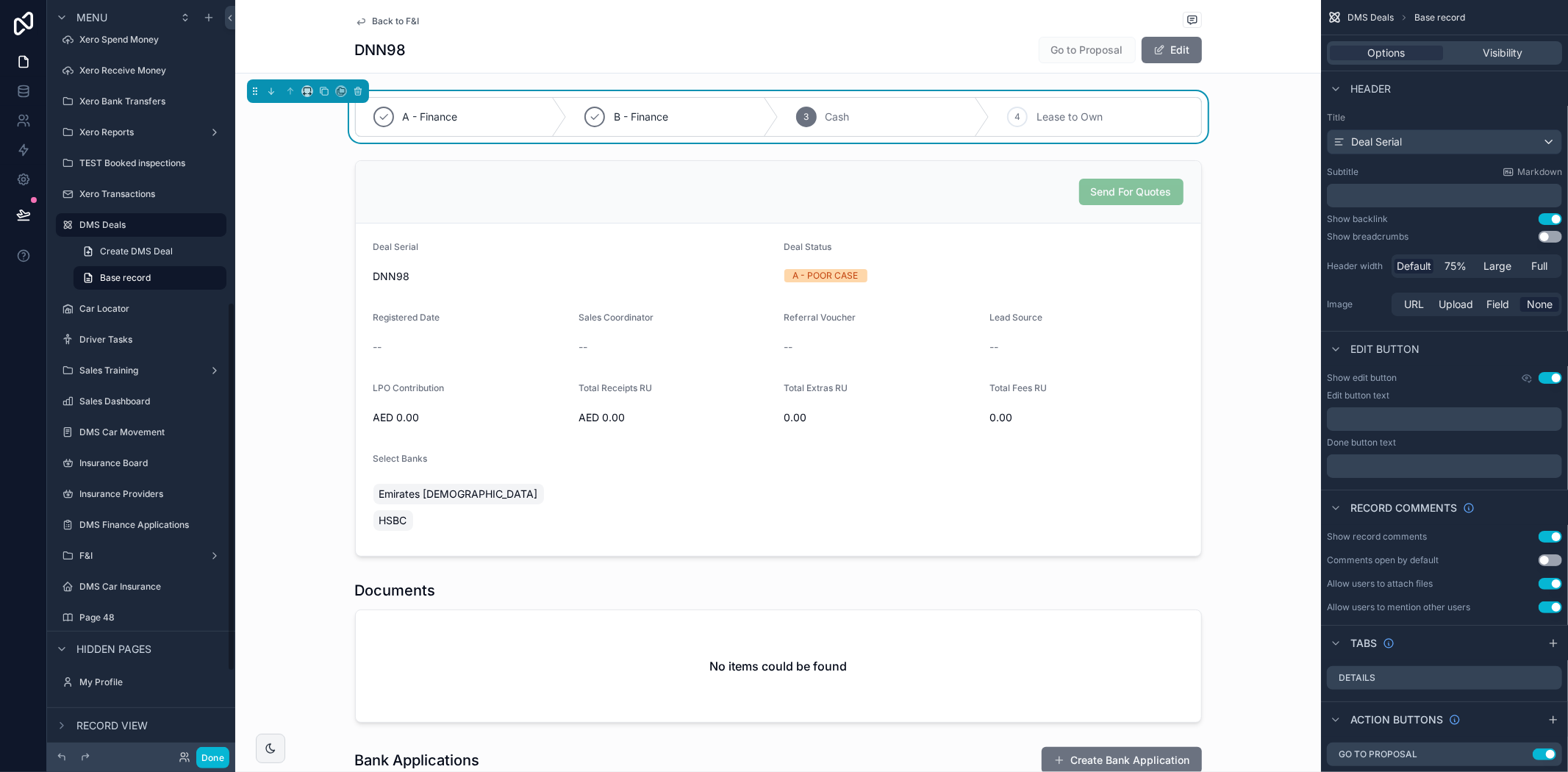
scroll to position [616, 0]
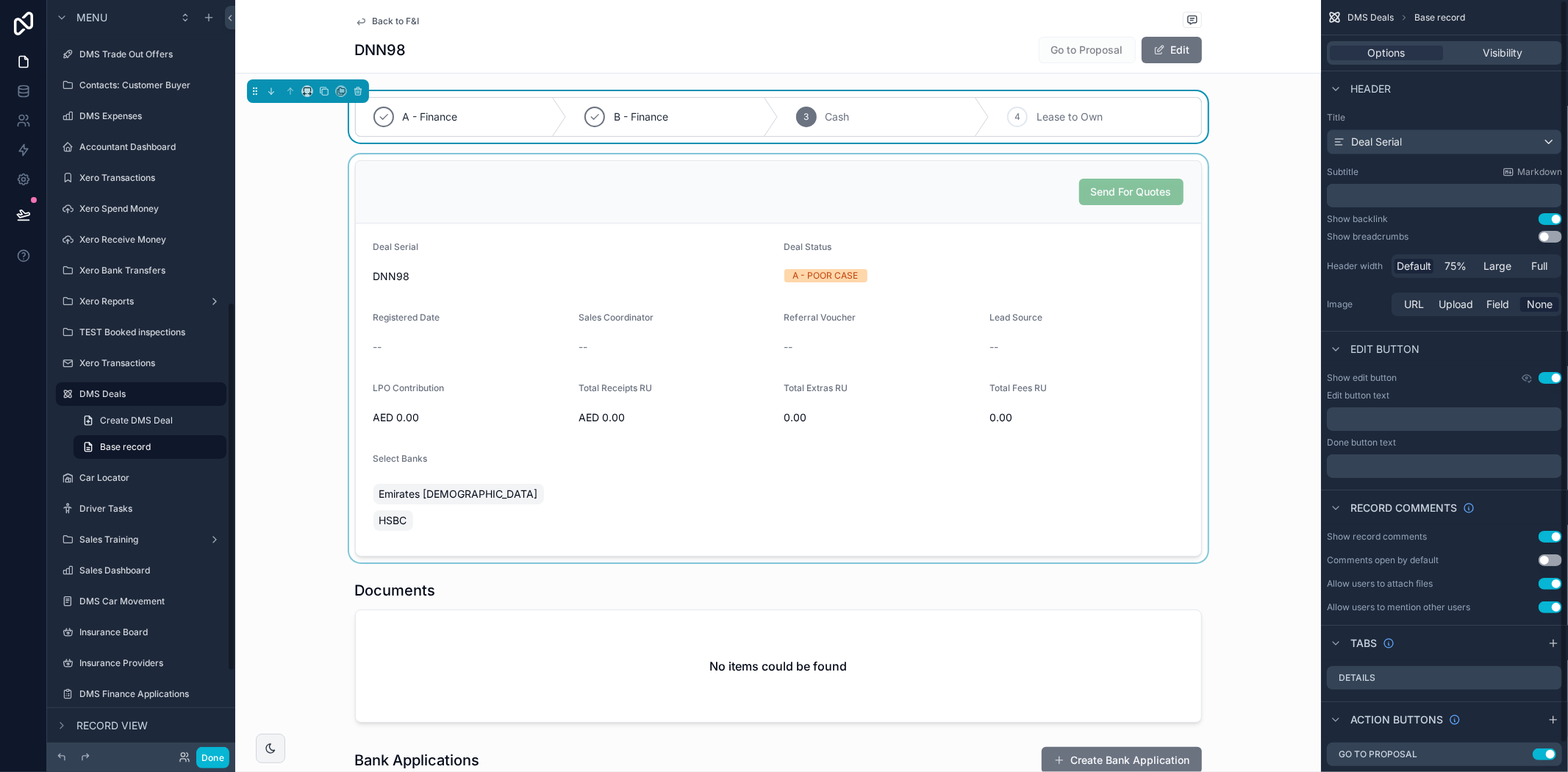
click at [1123, 247] on div "scrollable content" at bounding box center [777, 359] width 1086 height 408
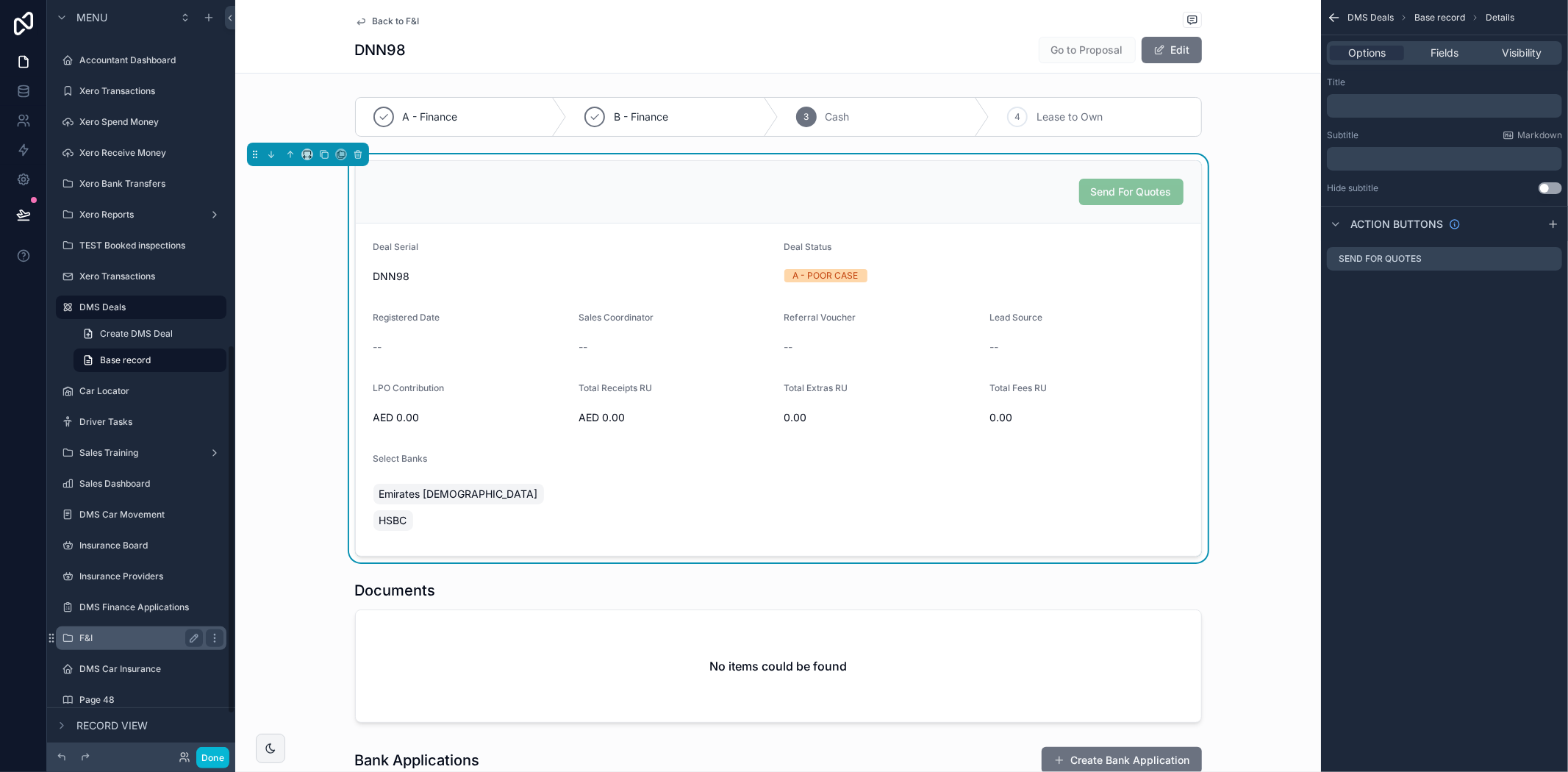
scroll to position [784, 0]
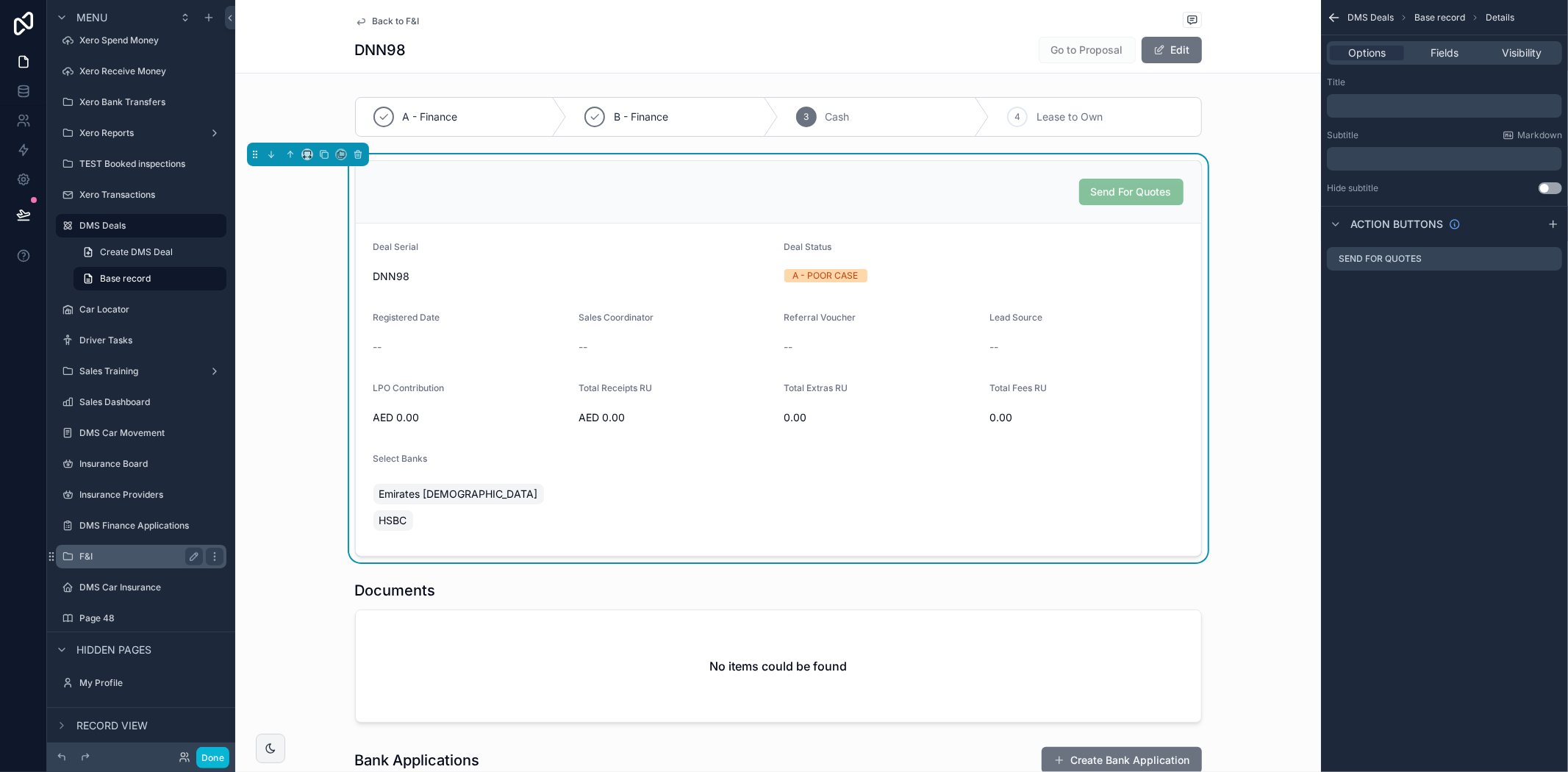
click at [159, 550] on label "F&I" at bounding box center [138, 556] width 117 height 11
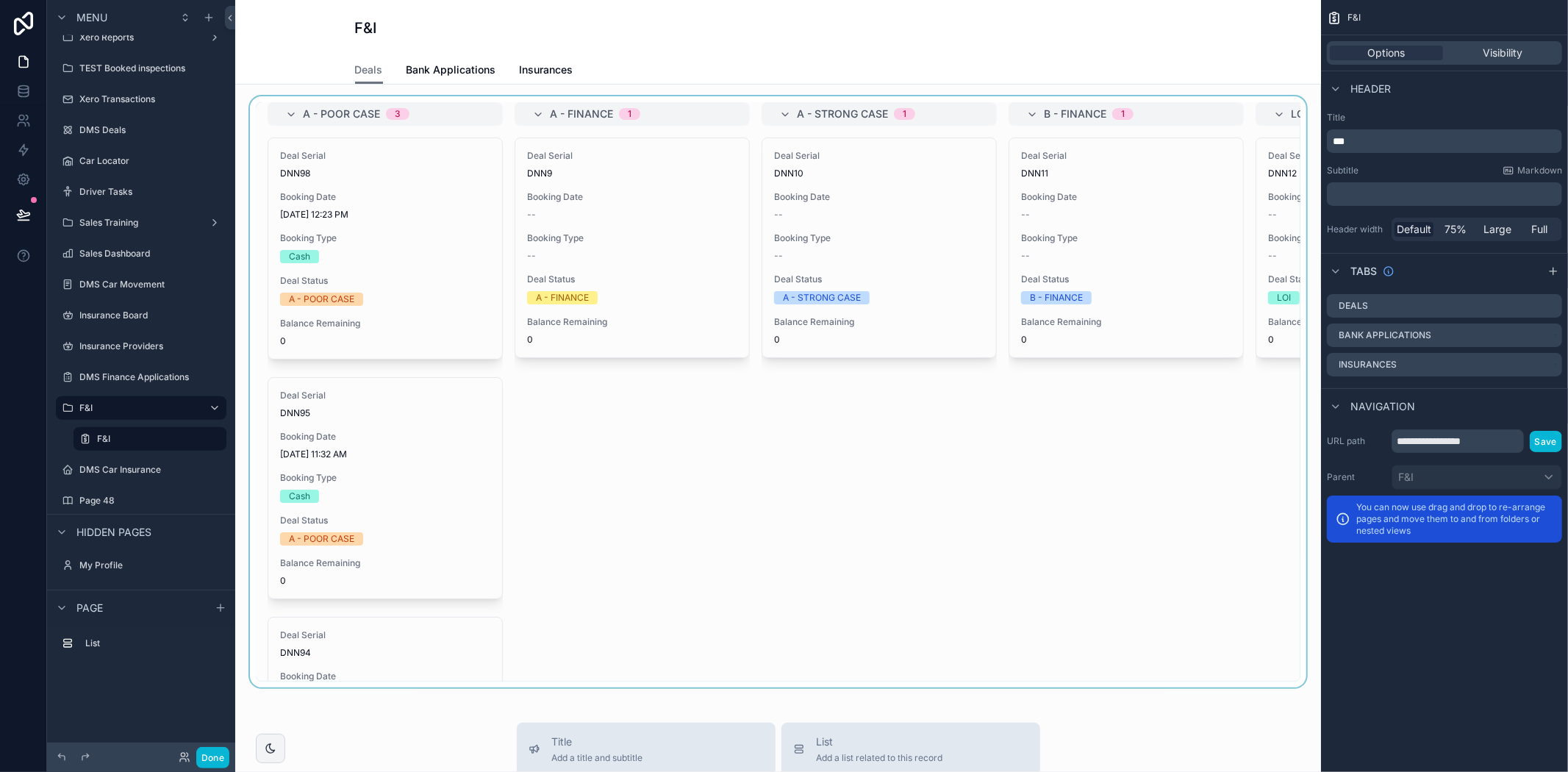
click at [945, 179] on div "scrollable content" at bounding box center [778, 391] width 1062 height 591
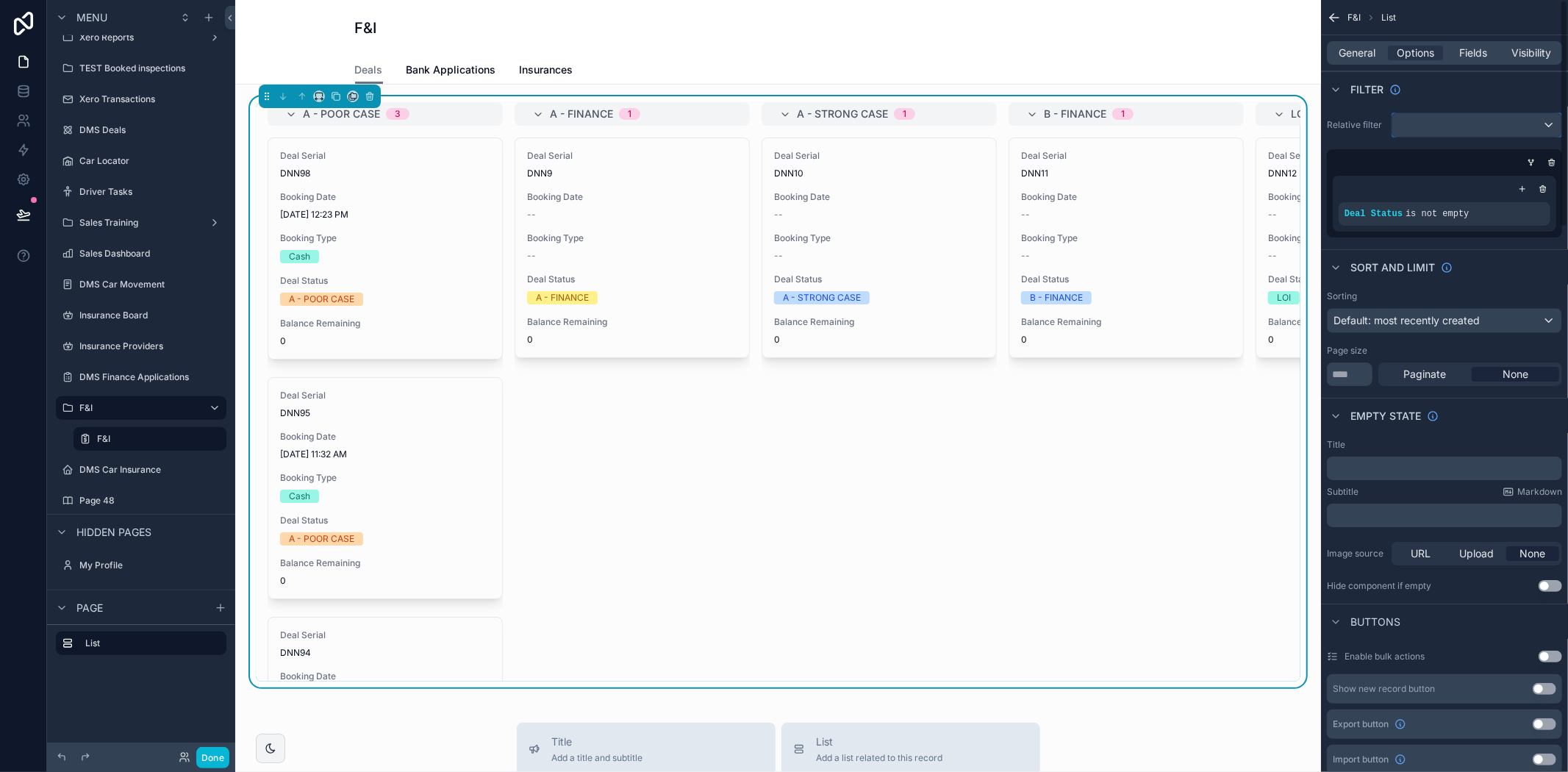
click at [1445, 131] on div "scrollable content" at bounding box center [1476, 125] width 169 height 24
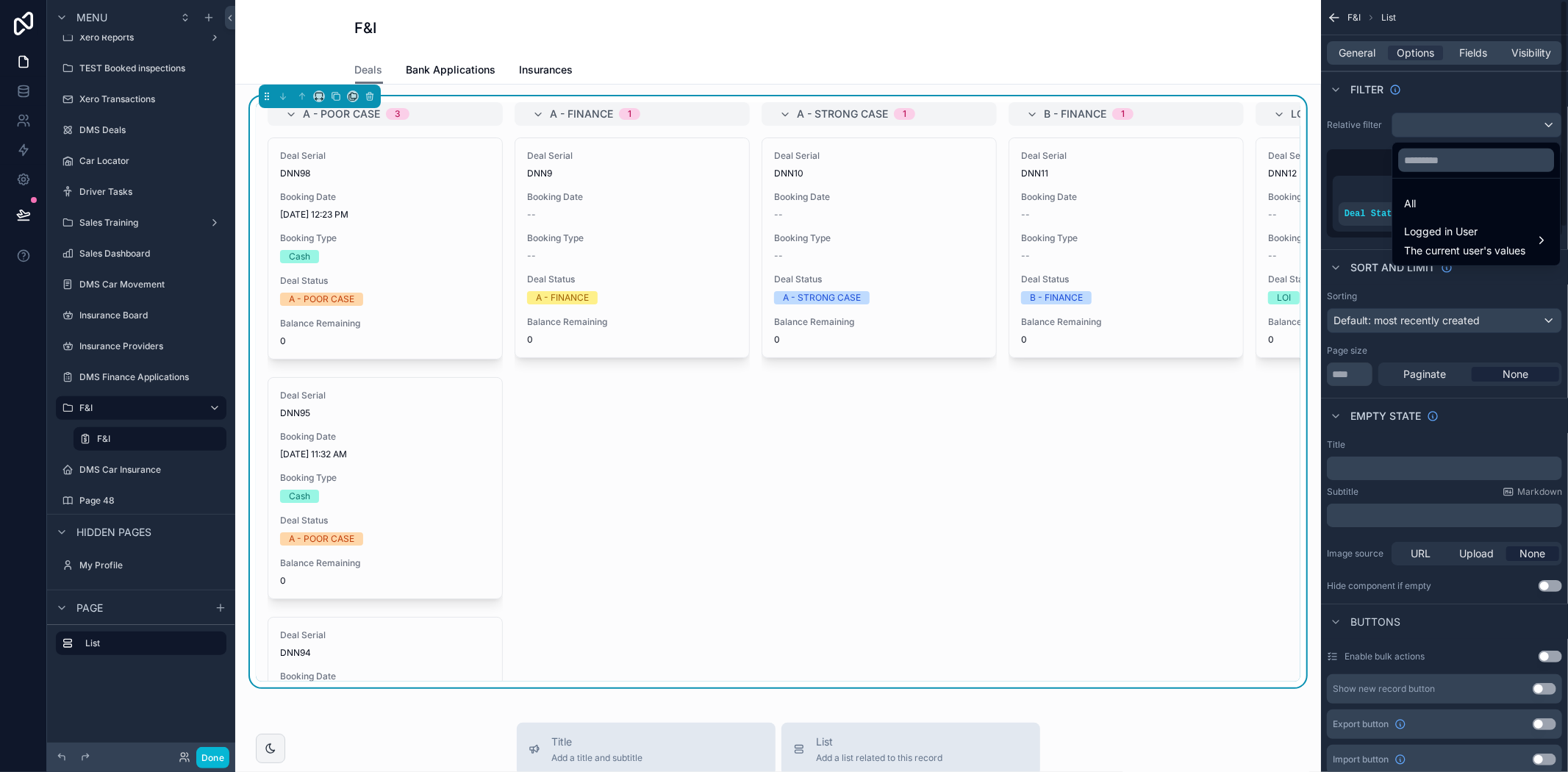
click at [1353, 54] on div "scrollable content" at bounding box center [784, 386] width 1568 height 772
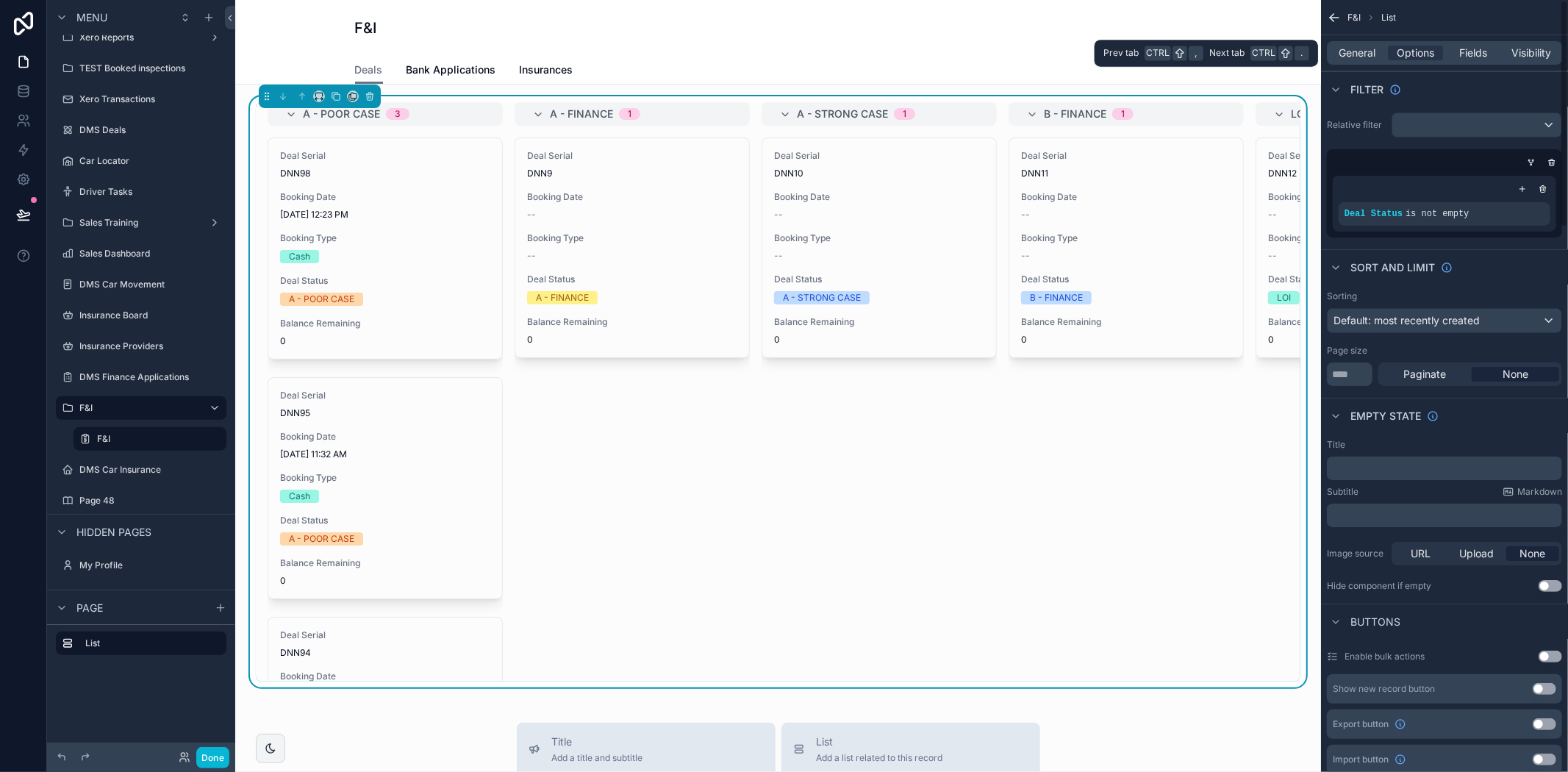
click at [1353, 54] on span "General" at bounding box center [1358, 53] width 37 height 15
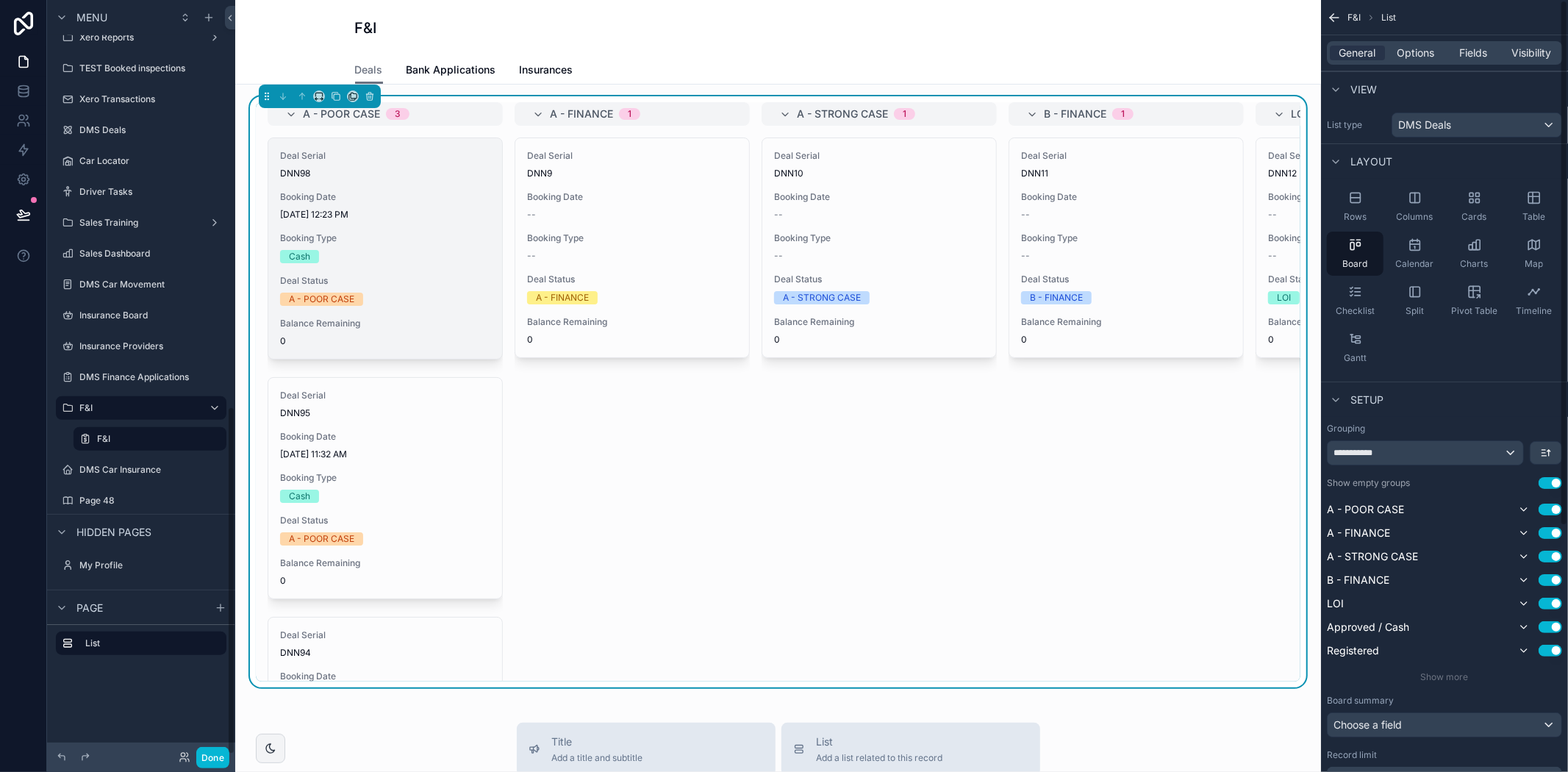
click at [419, 233] on span "Booking Type" at bounding box center [385, 238] width 210 height 11
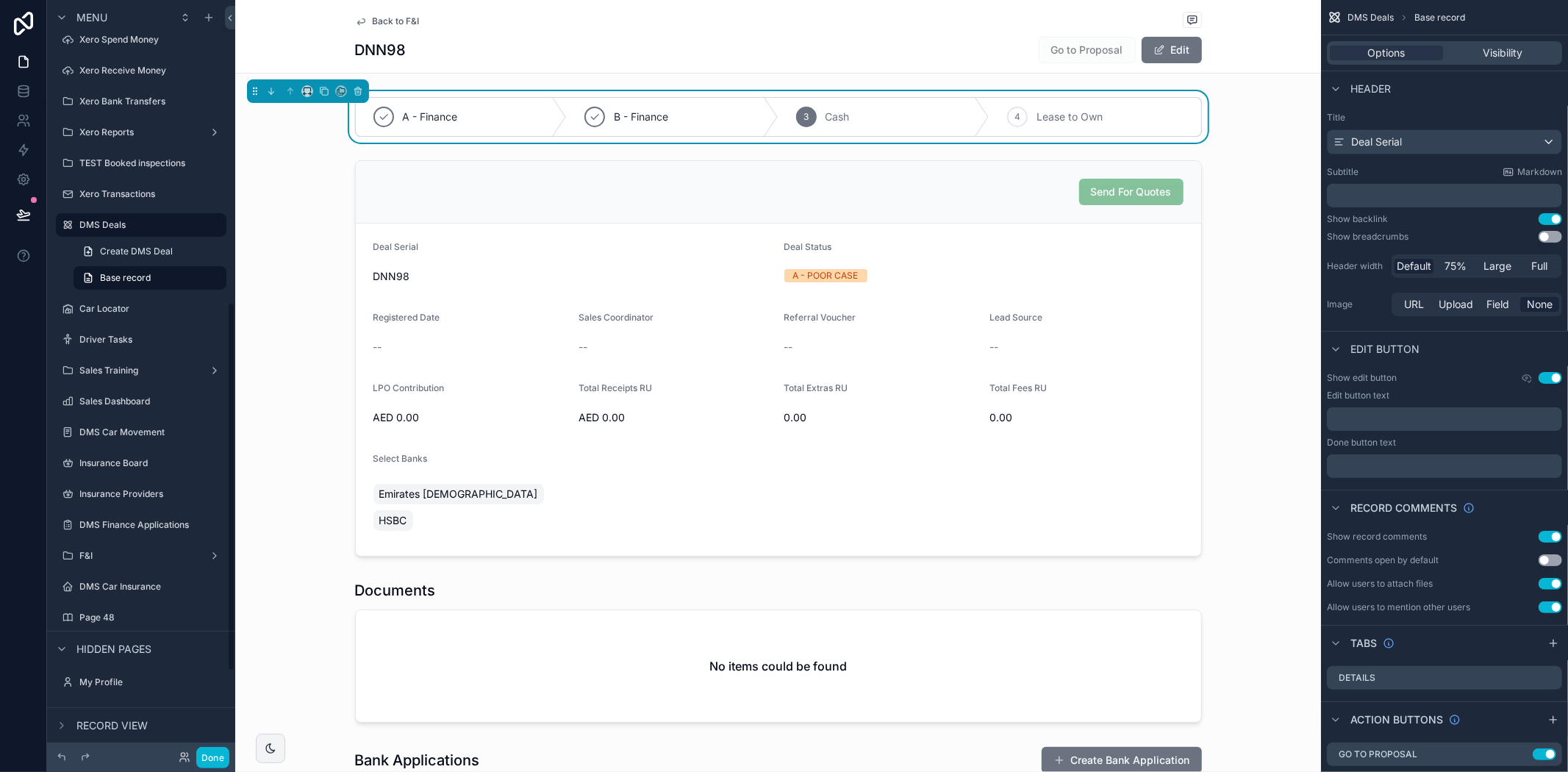
scroll to position [616, 0]
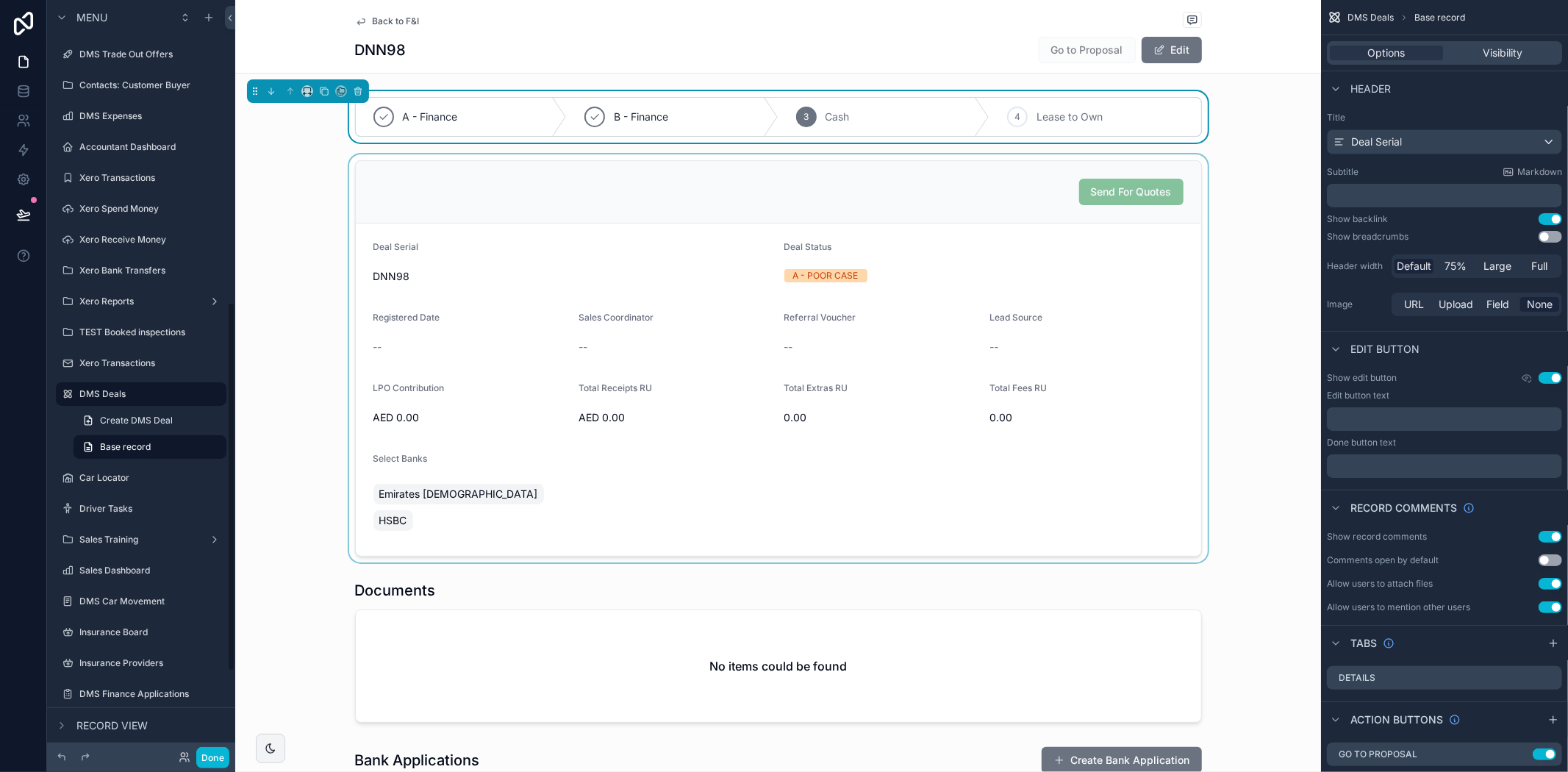
click at [1092, 408] on div "scrollable content" at bounding box center [777, 359] width 1086 height 408
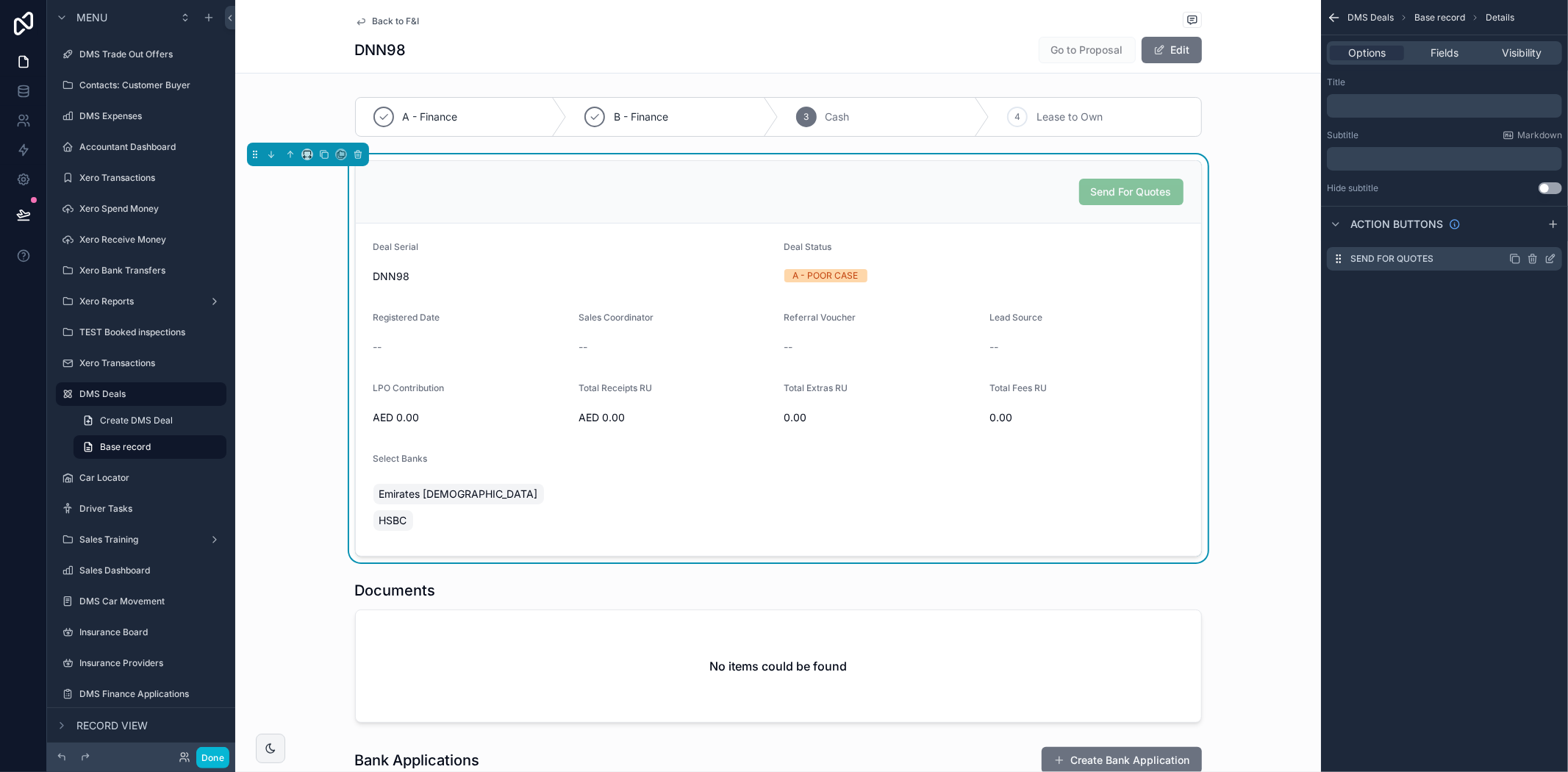
click at [1534, 261] on icon "scrollable content" at bounding box center [1532, 258] width 11 height 11
click at [1524, 231] on icon at bounding box center [1526, 235] width 11 height 11
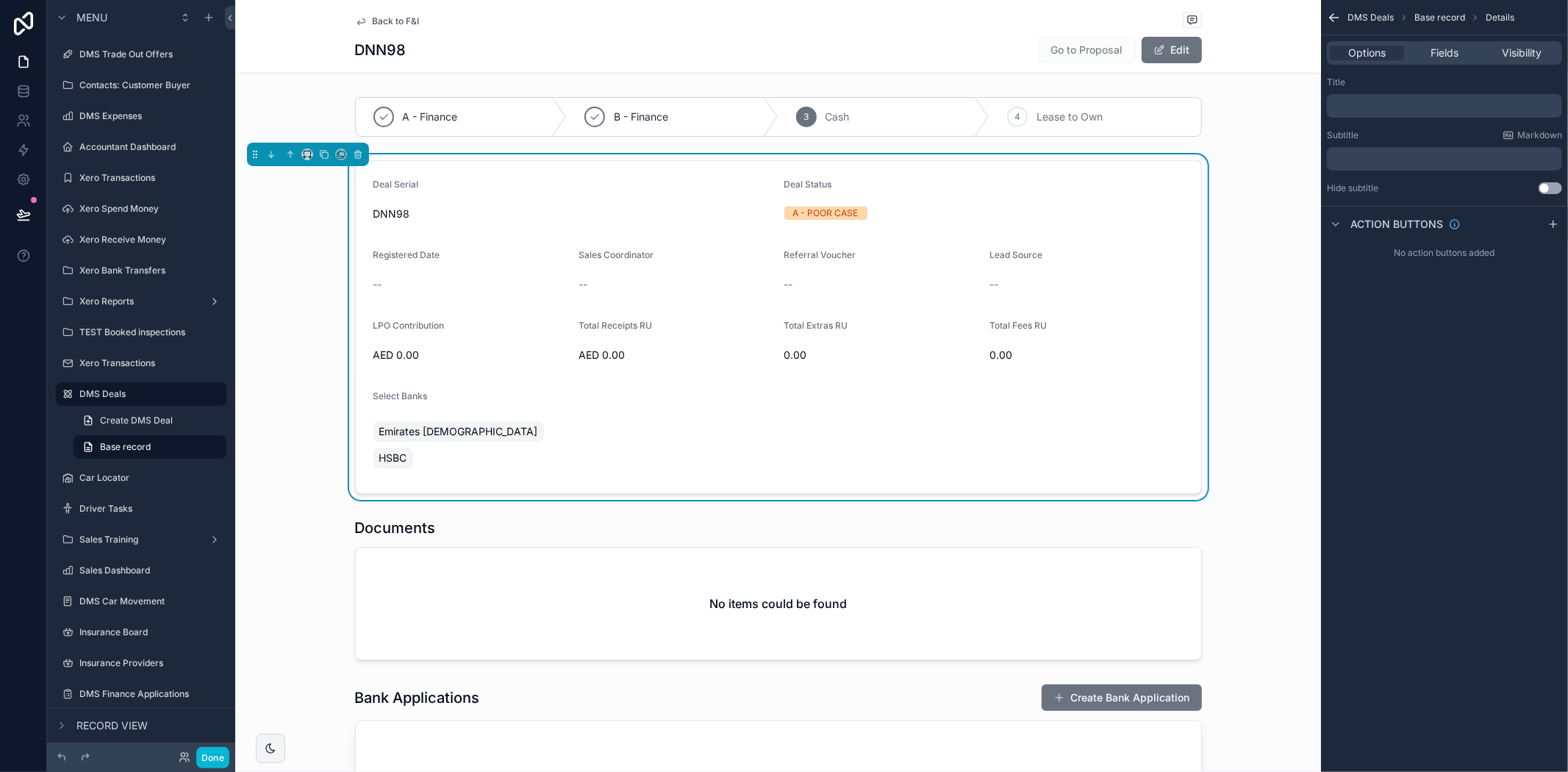
click at [1255, 380] on div "Deal Serial DNN98 Deal Status A - POOR CASE Registered Date -- Sales Coordinato…" at bounding box center [777, 327] width 1086 height 345
click at [828, 409] on form "Deal Serial DNN98 Deal Status A - POOR CASE Registered Date -- Sales Coordinato…" at bounding box center [778, 327] width 845 height 332
click at [225, 754] on button "Done" at bounding box center [212, 757] width 33 height 21
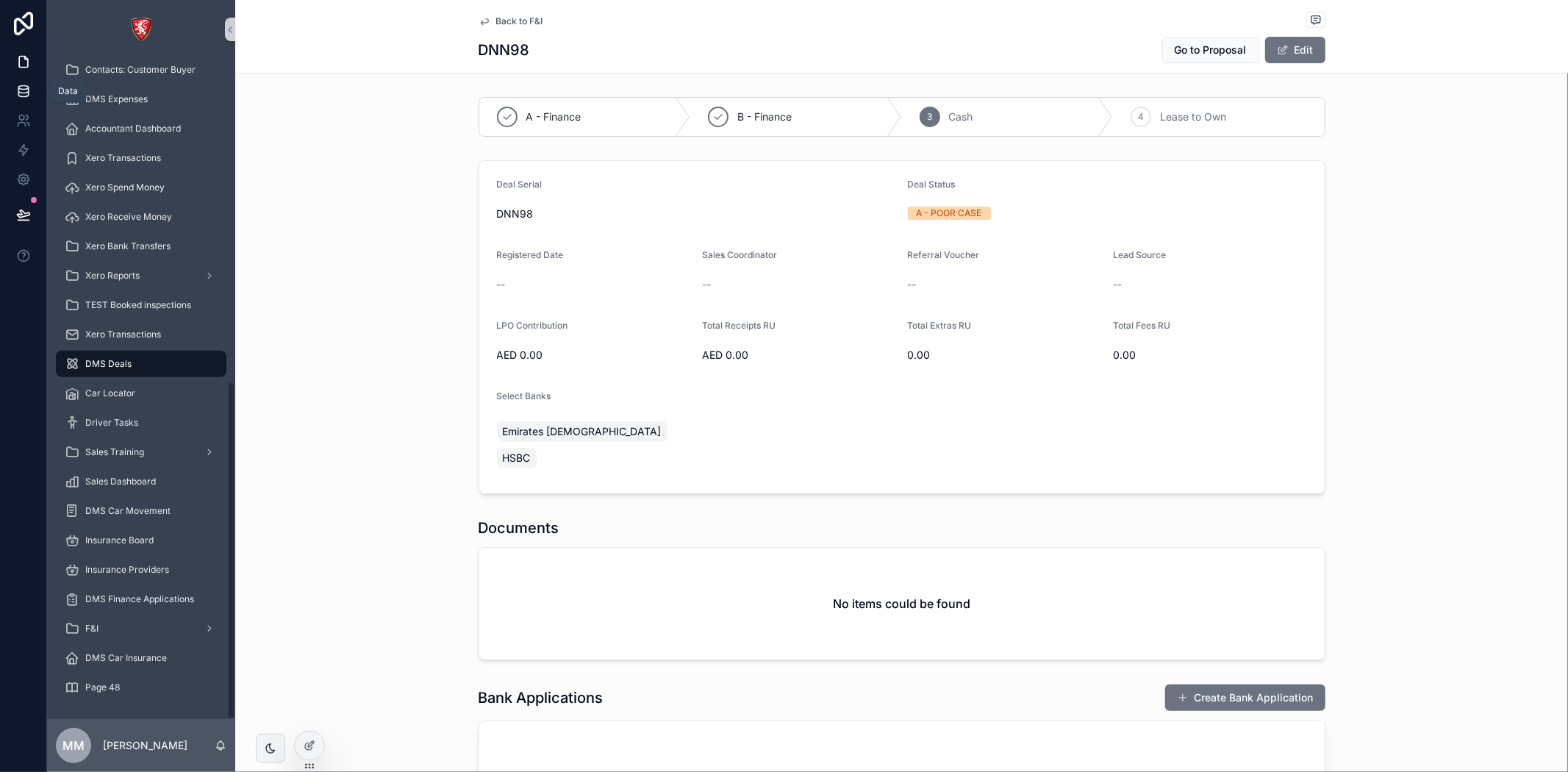
click at [19, 86] on icon at bounding box center [23, 87] width 10 height 4
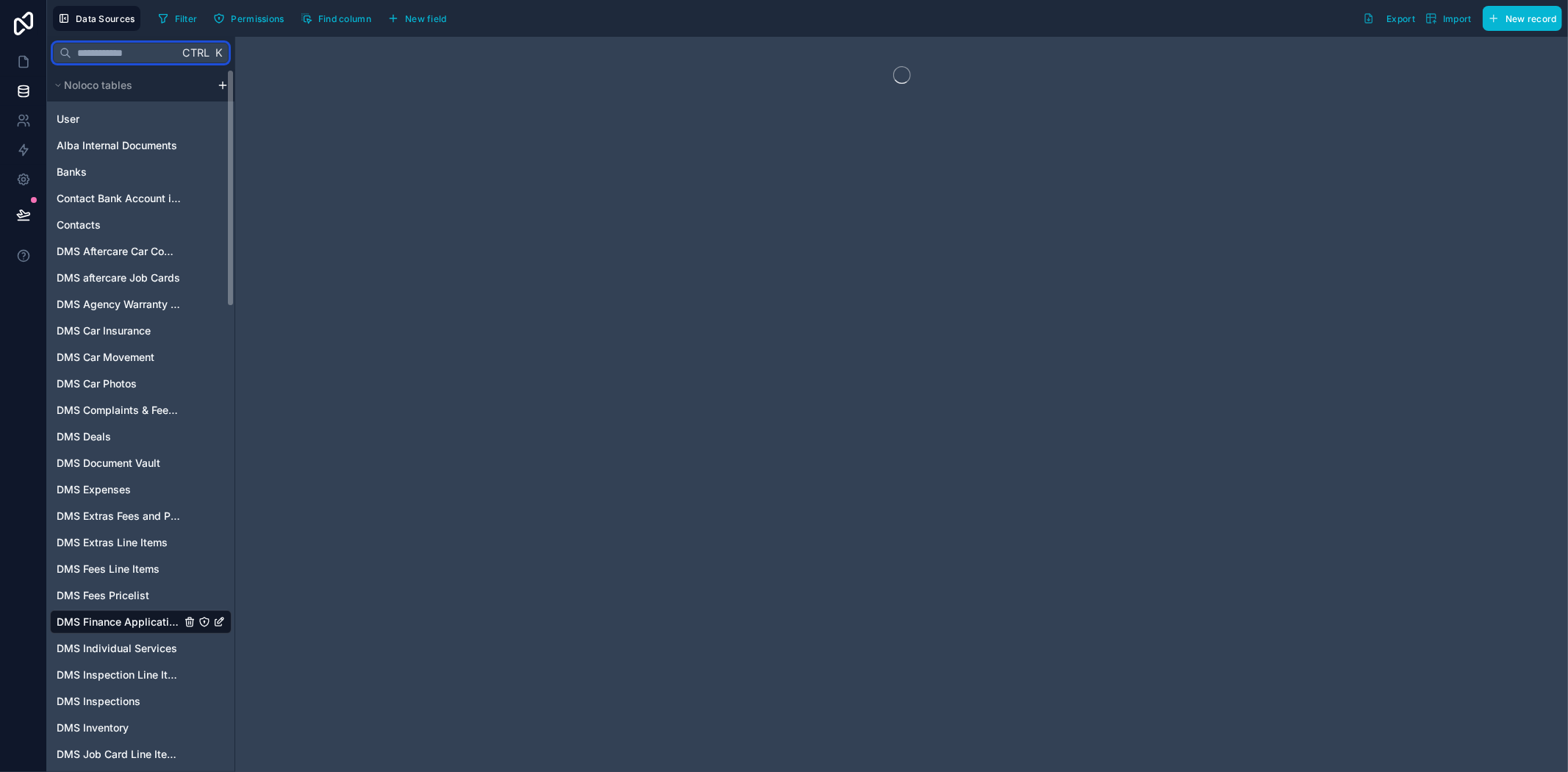
click at [149, 52] on input "text" at bounding box center [125, 53] width 107 height 26
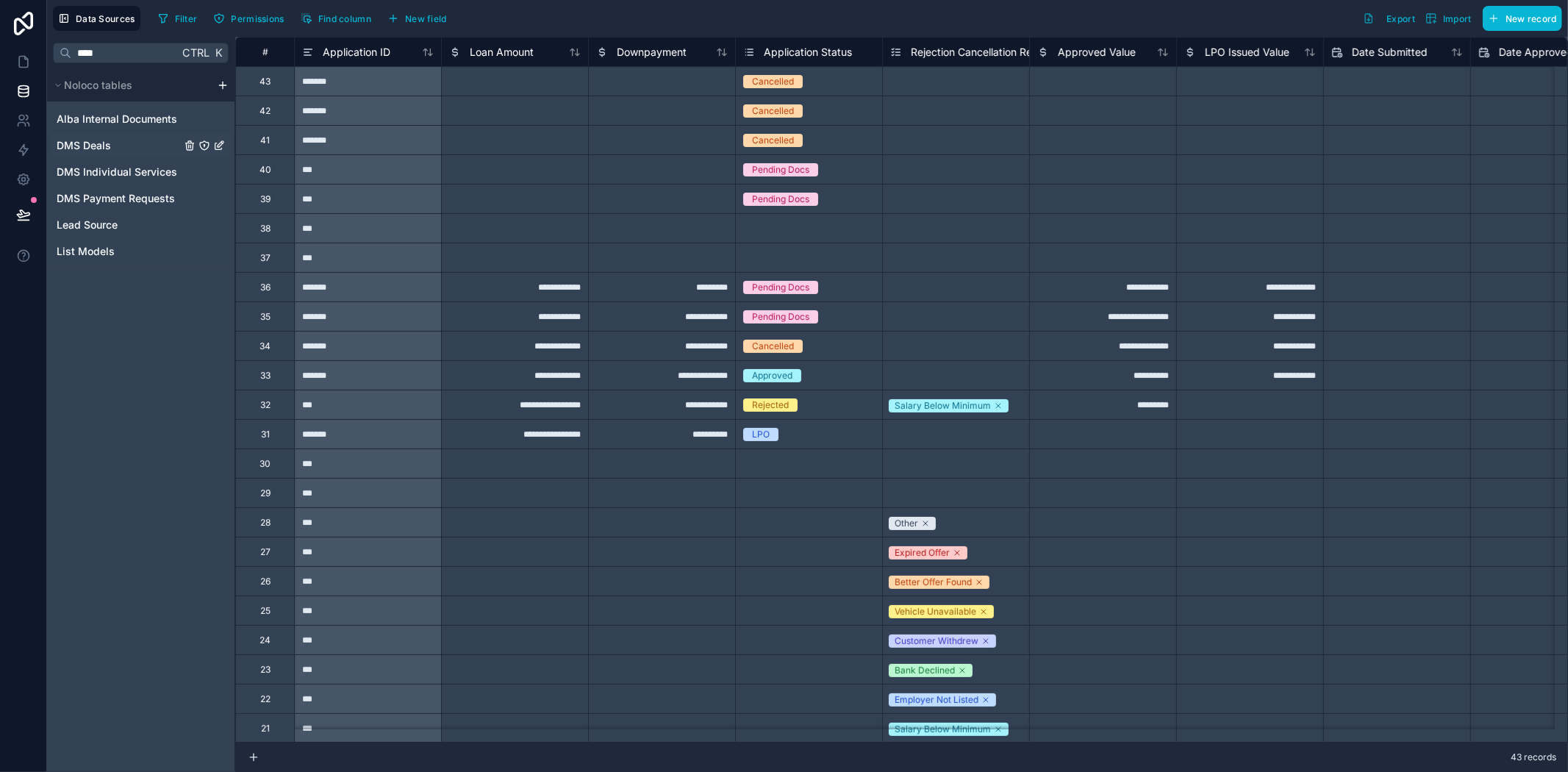
click at [117, 147] on div "DMS Deals" at bounding box center [141, 145] width 182 height 24
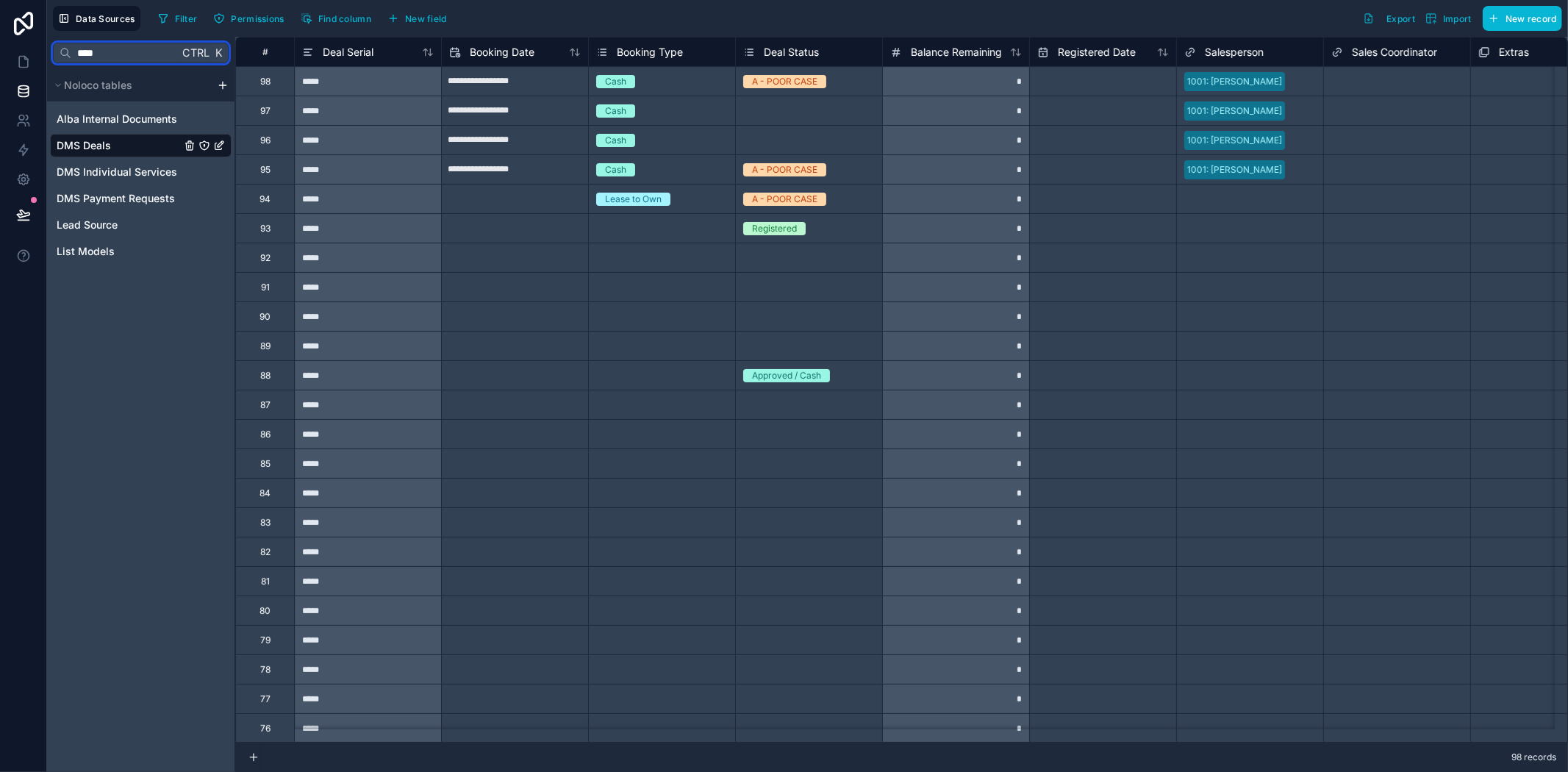
click at [136, 56] on input "****" at bounding box center [125, 53] width 107 height 26
click at [20, 51] on div "**********" at bounding box center [784, 386] width 1568 height 772
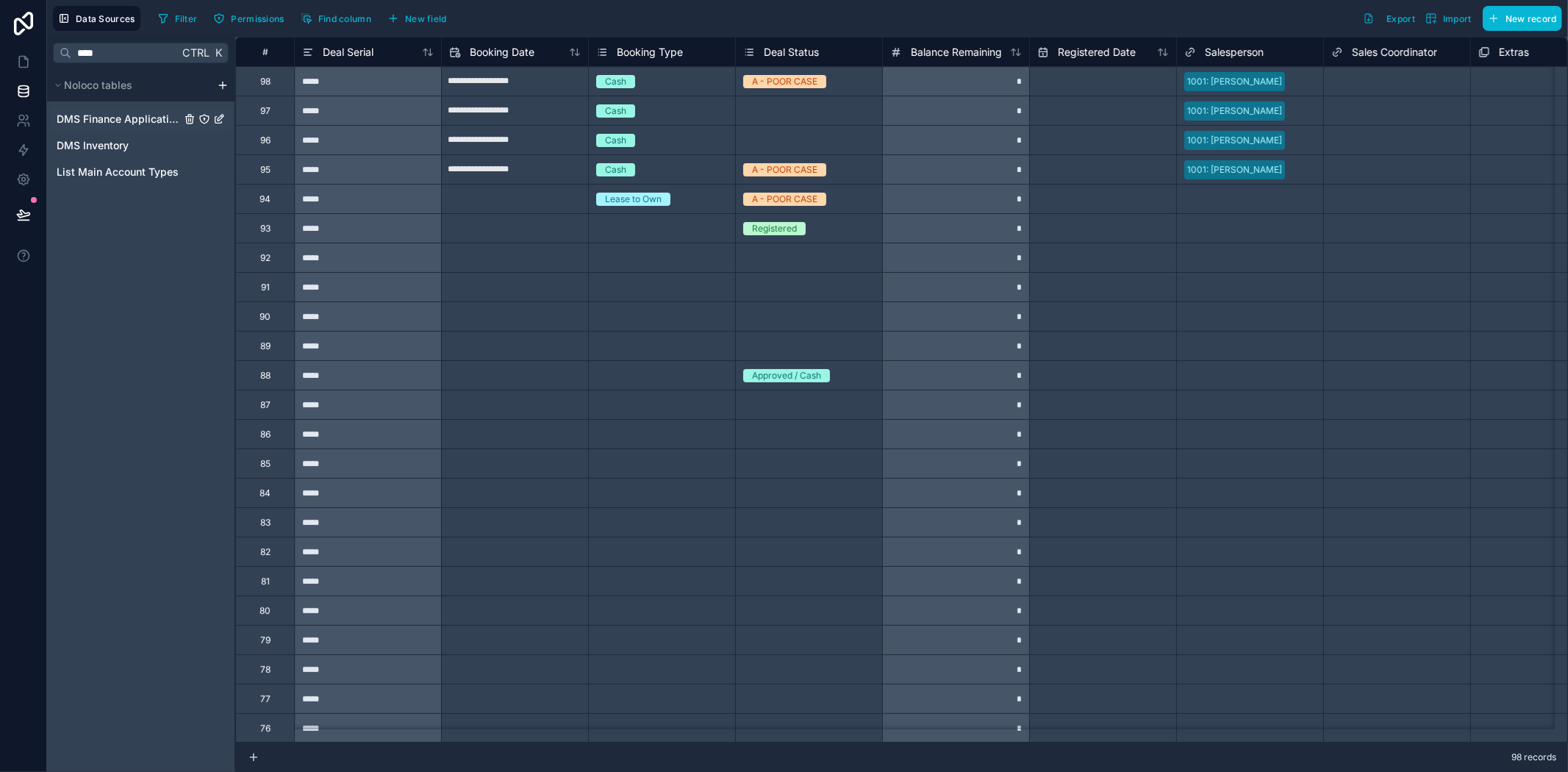
click at [153, 113] on span "DMS Finance Applications" at bounding box center [118, 118] width 125 height 15
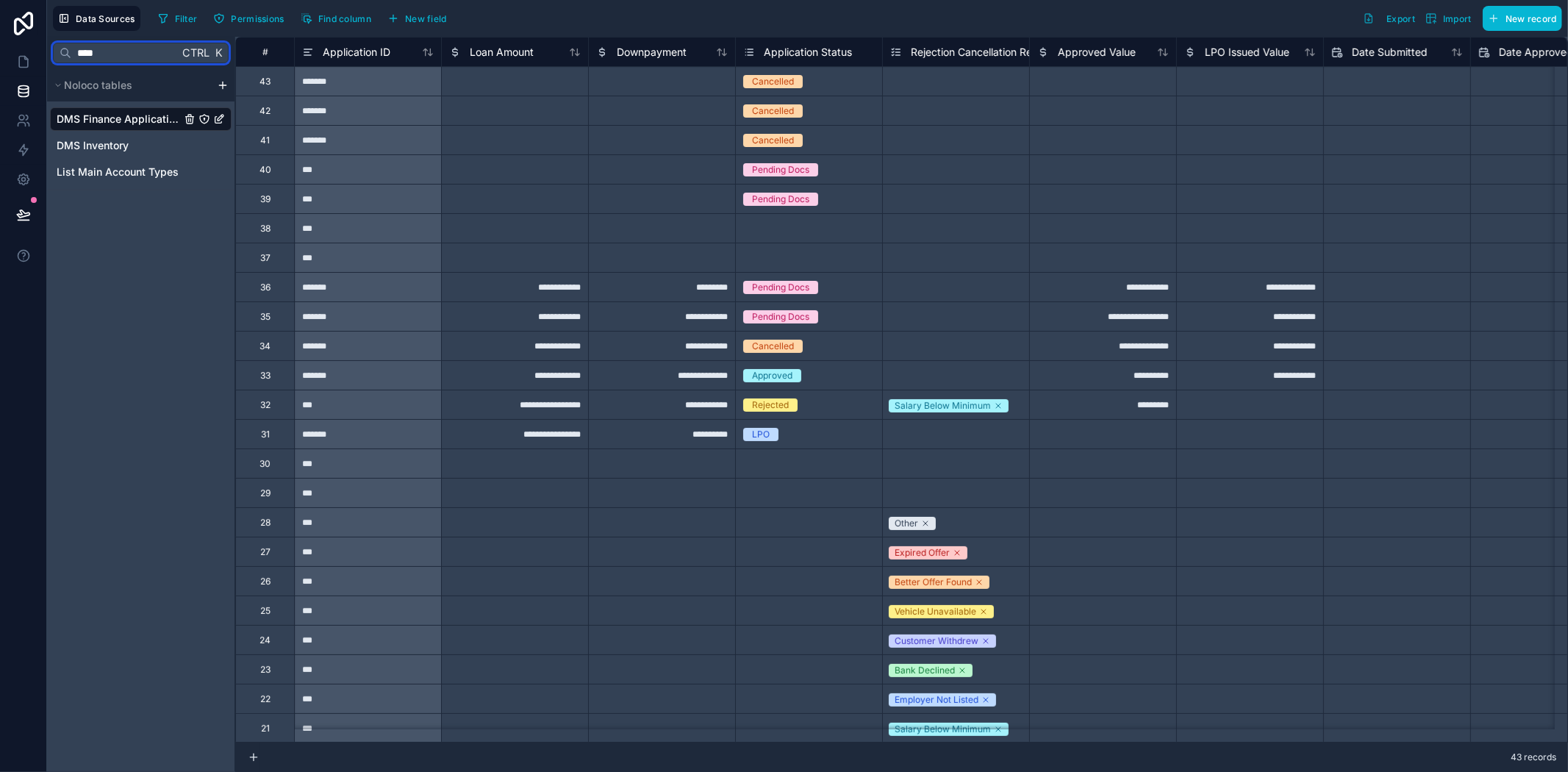
click at [105, 49] on input "****" at bounding box center [125, 53] width 107 height 26
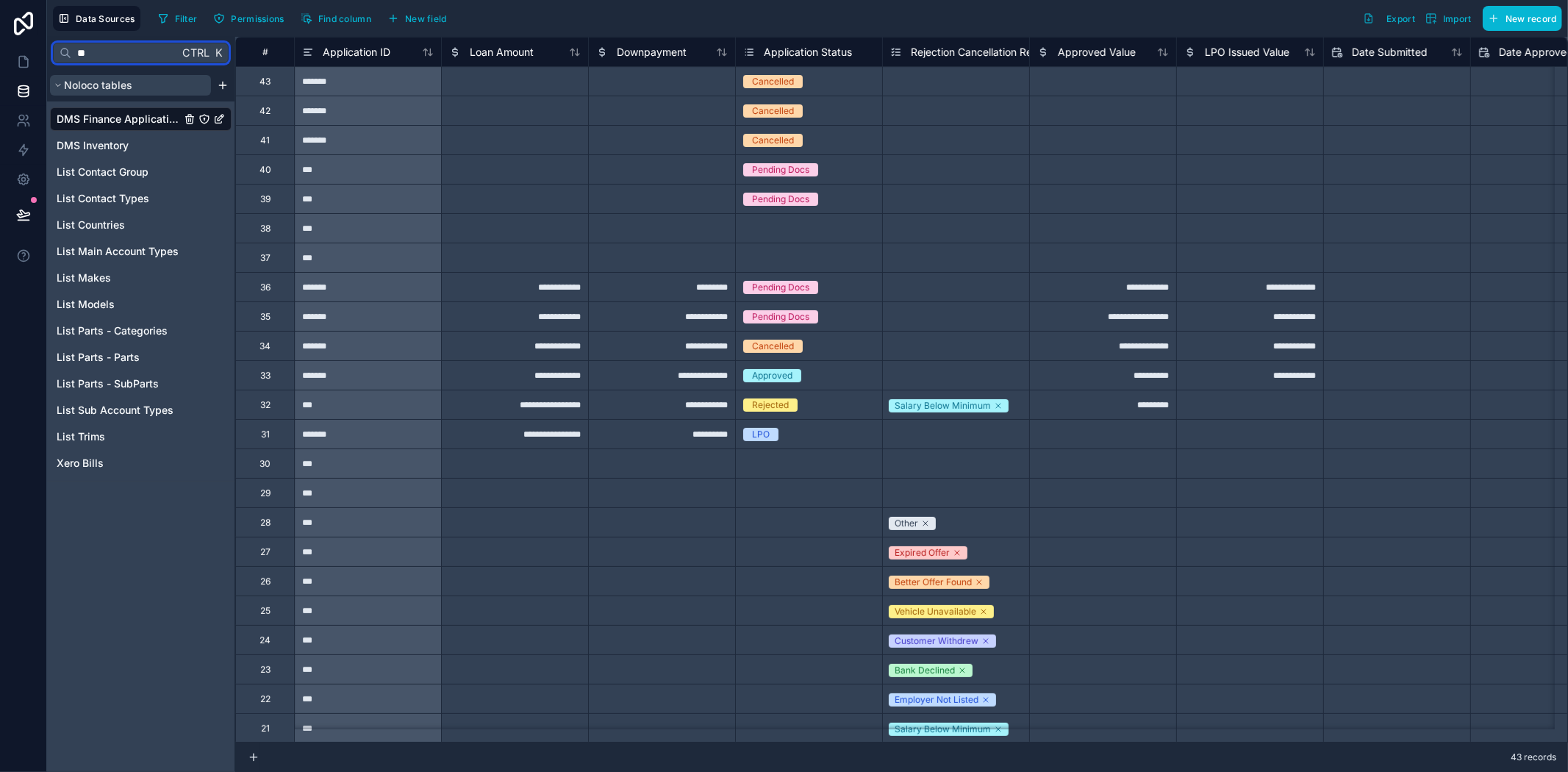
type input "*"
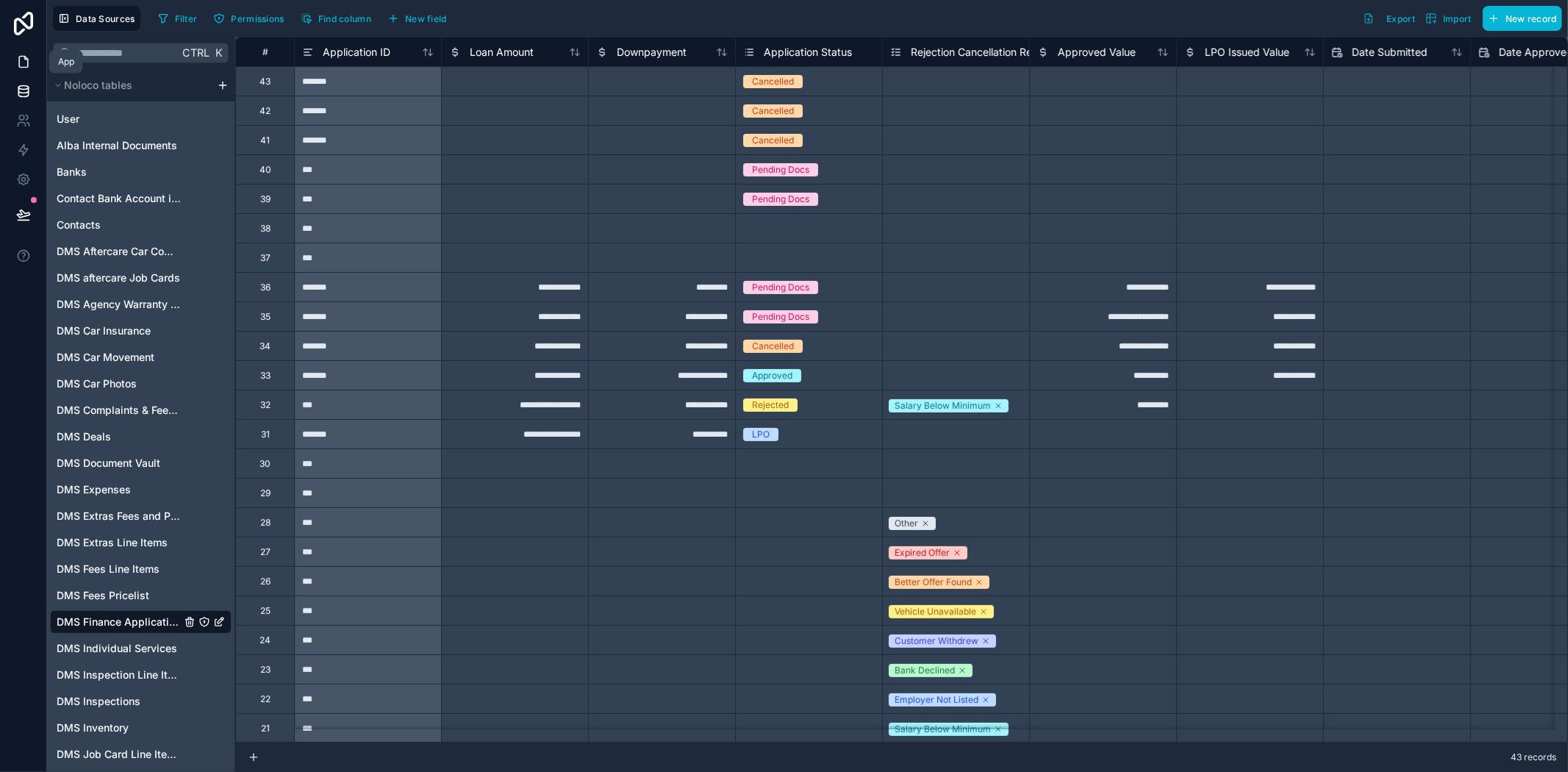
click at [27, 55] on icon at bounding box center [23, 62] width 15 height 15
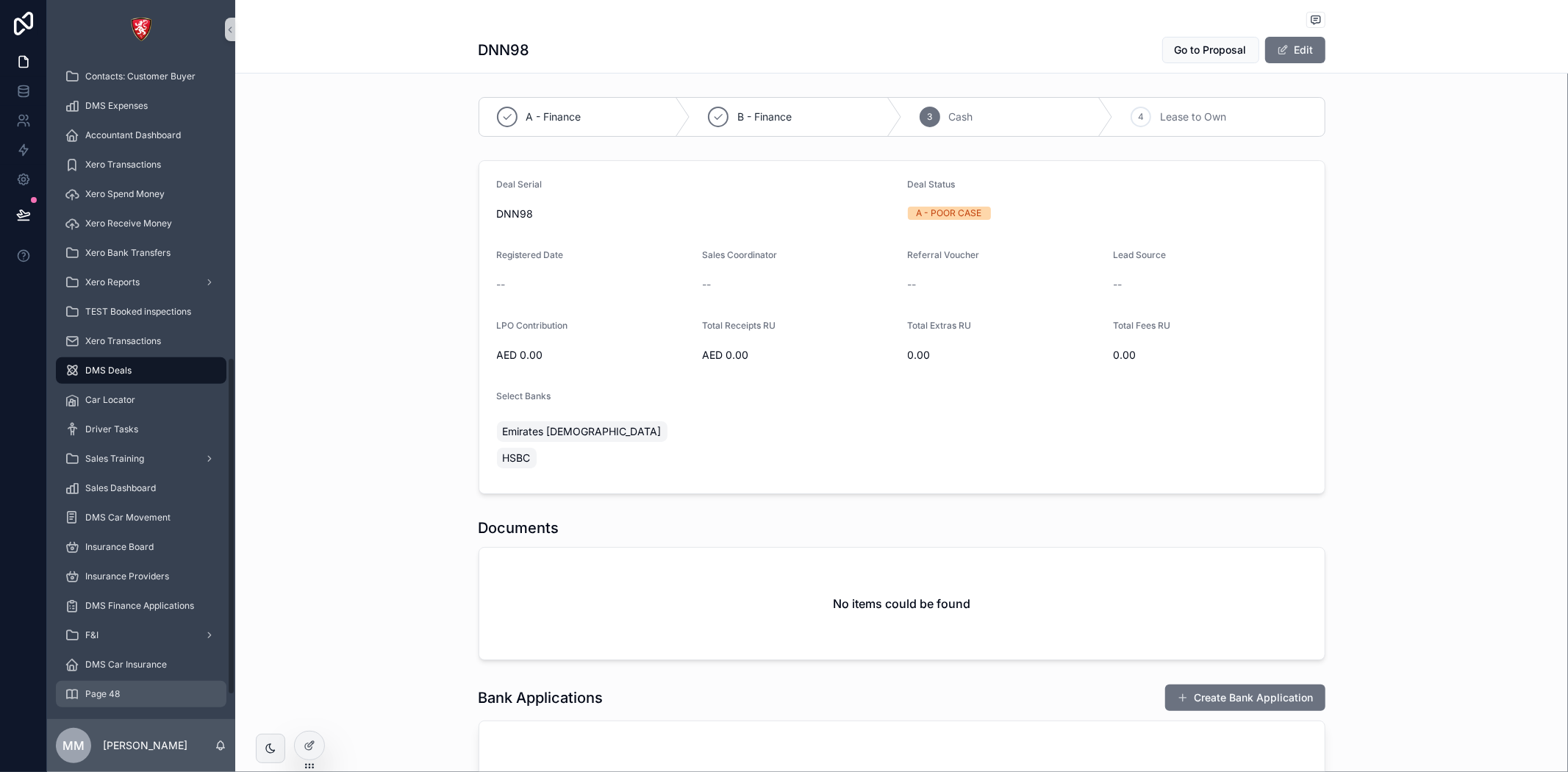
scroll to position [630, 0]
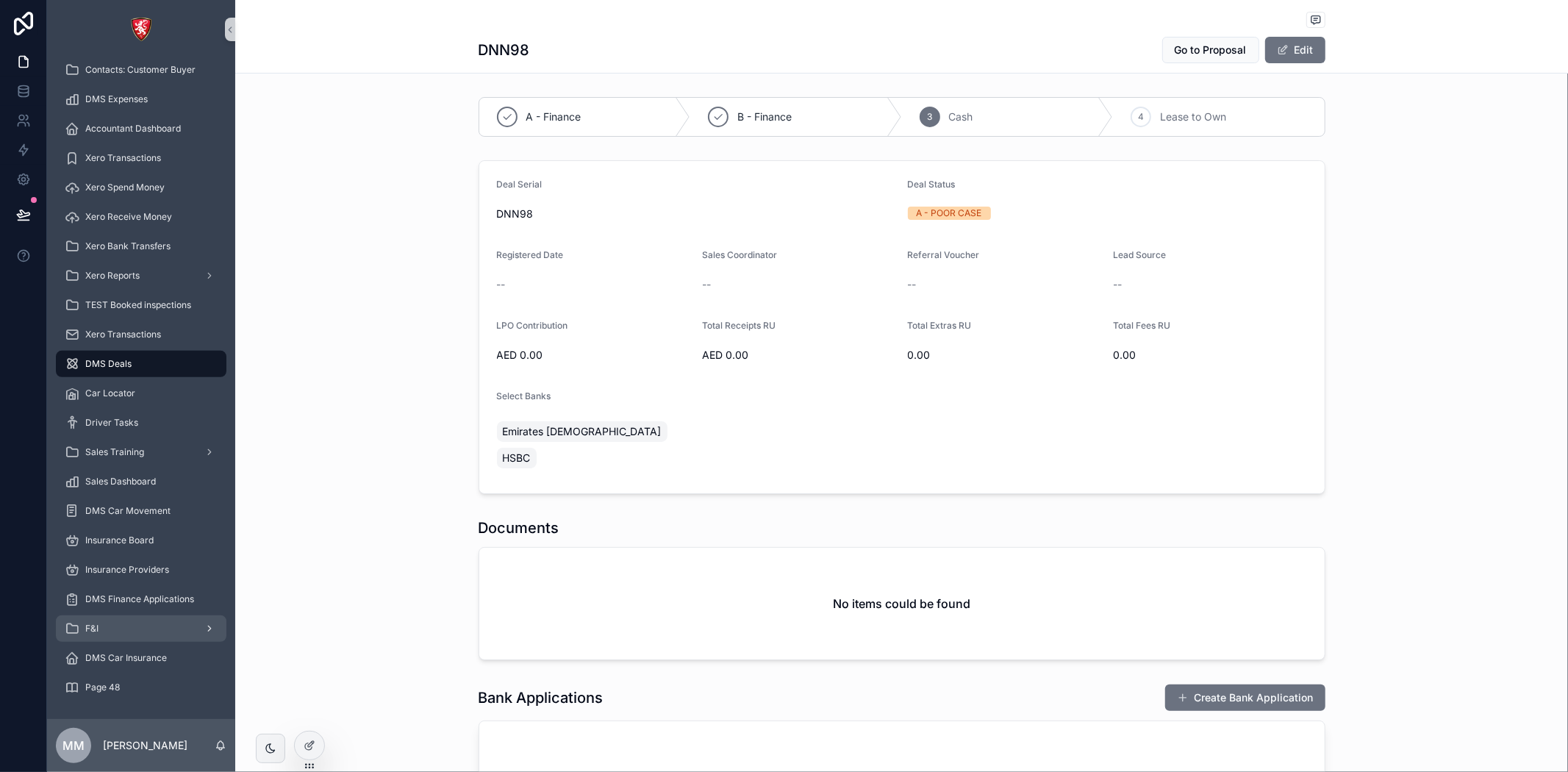
click at [142, 619] on div "F&I" at bounding box center [140, 628] width 153 height 24
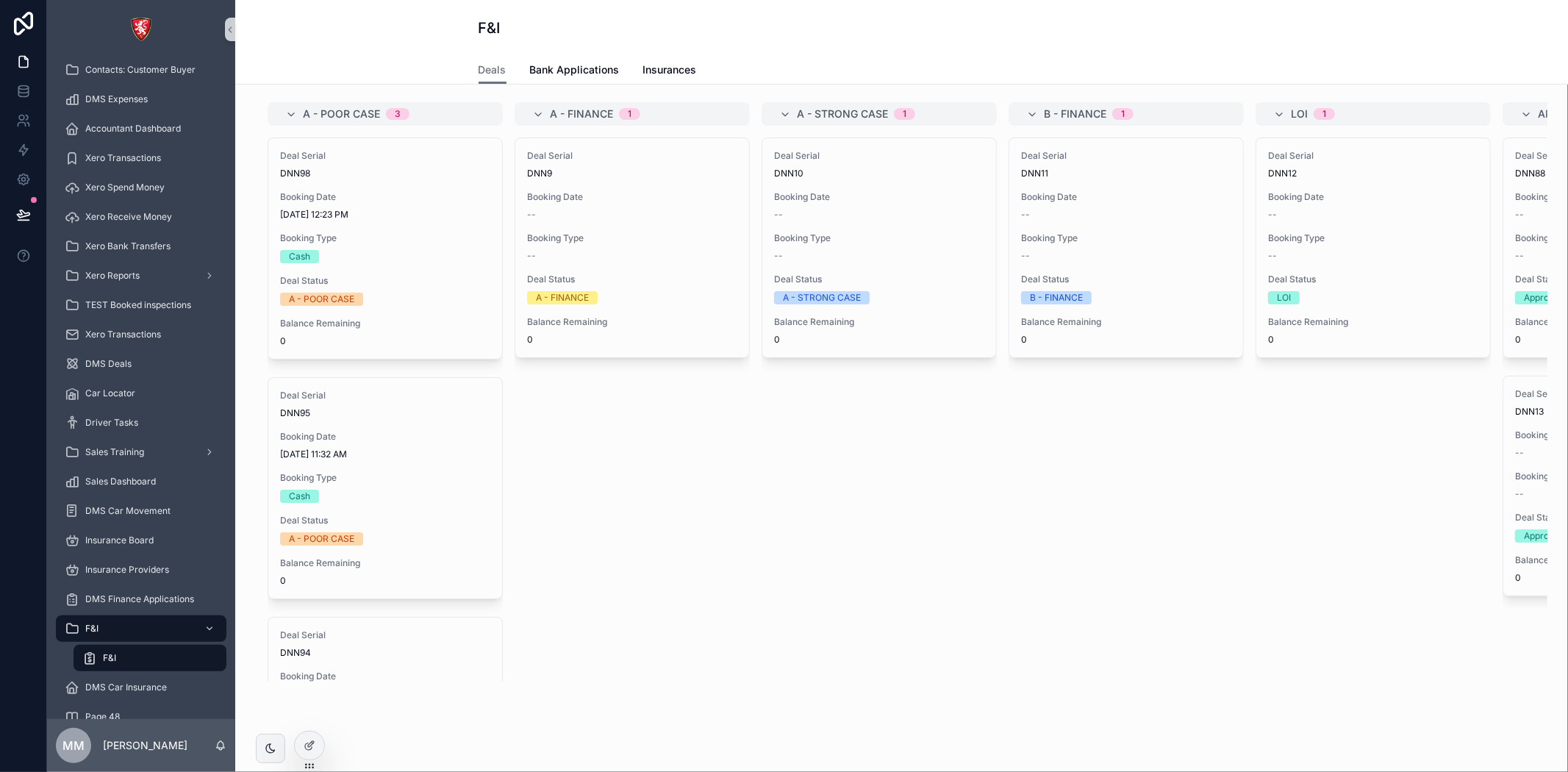
drag, startPoint x: 123, startPoint y: 653, endPoint x: 135, endPoint y: 657, distance: 12.6
click at [124, 653] on div "F&I" at bounding box center [149, 657] width 135 height 24
click at [307, 747] on icon at bounding box center [309, 745] width 11 height 11
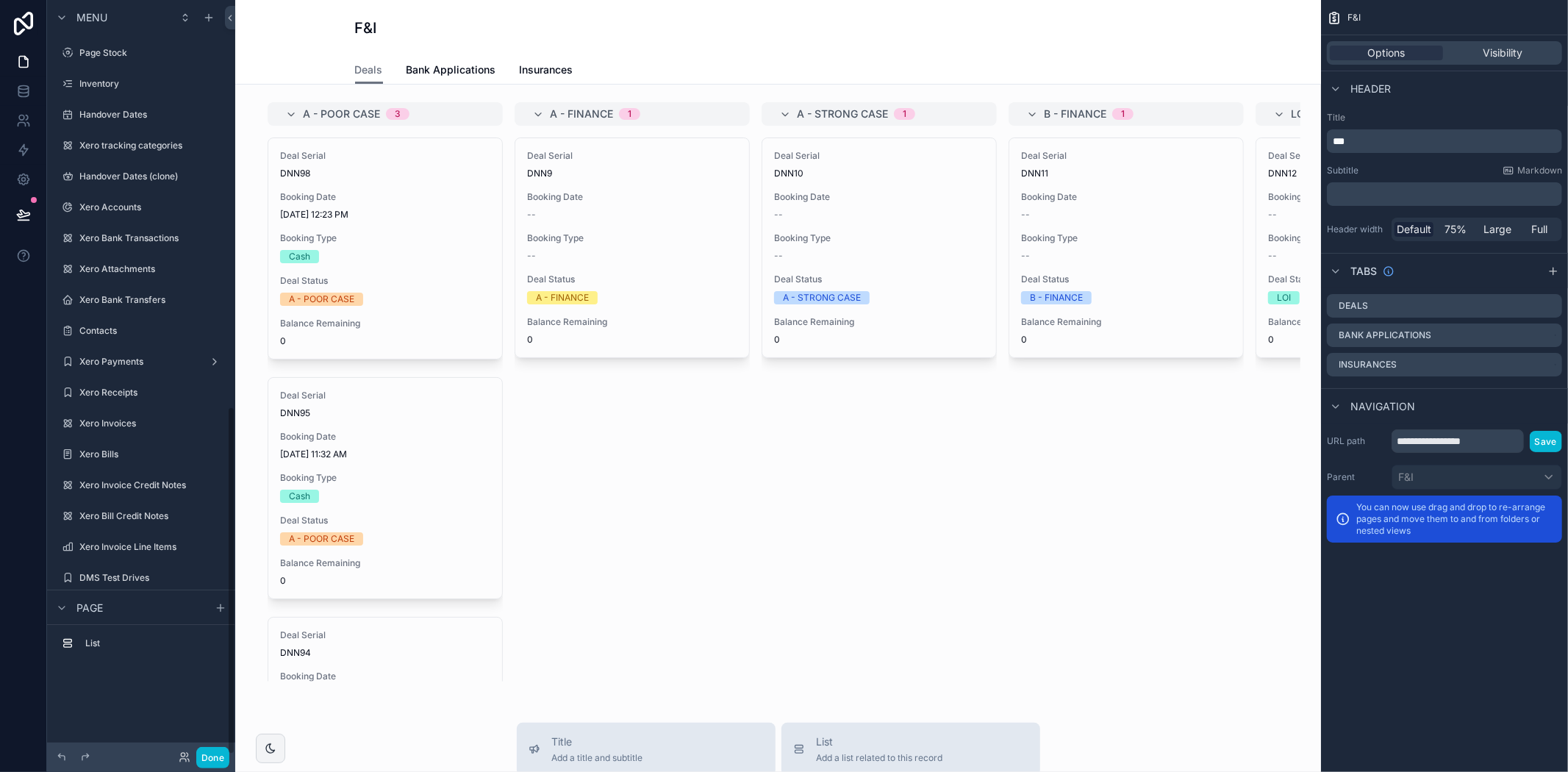
scroll to position [880, 0]
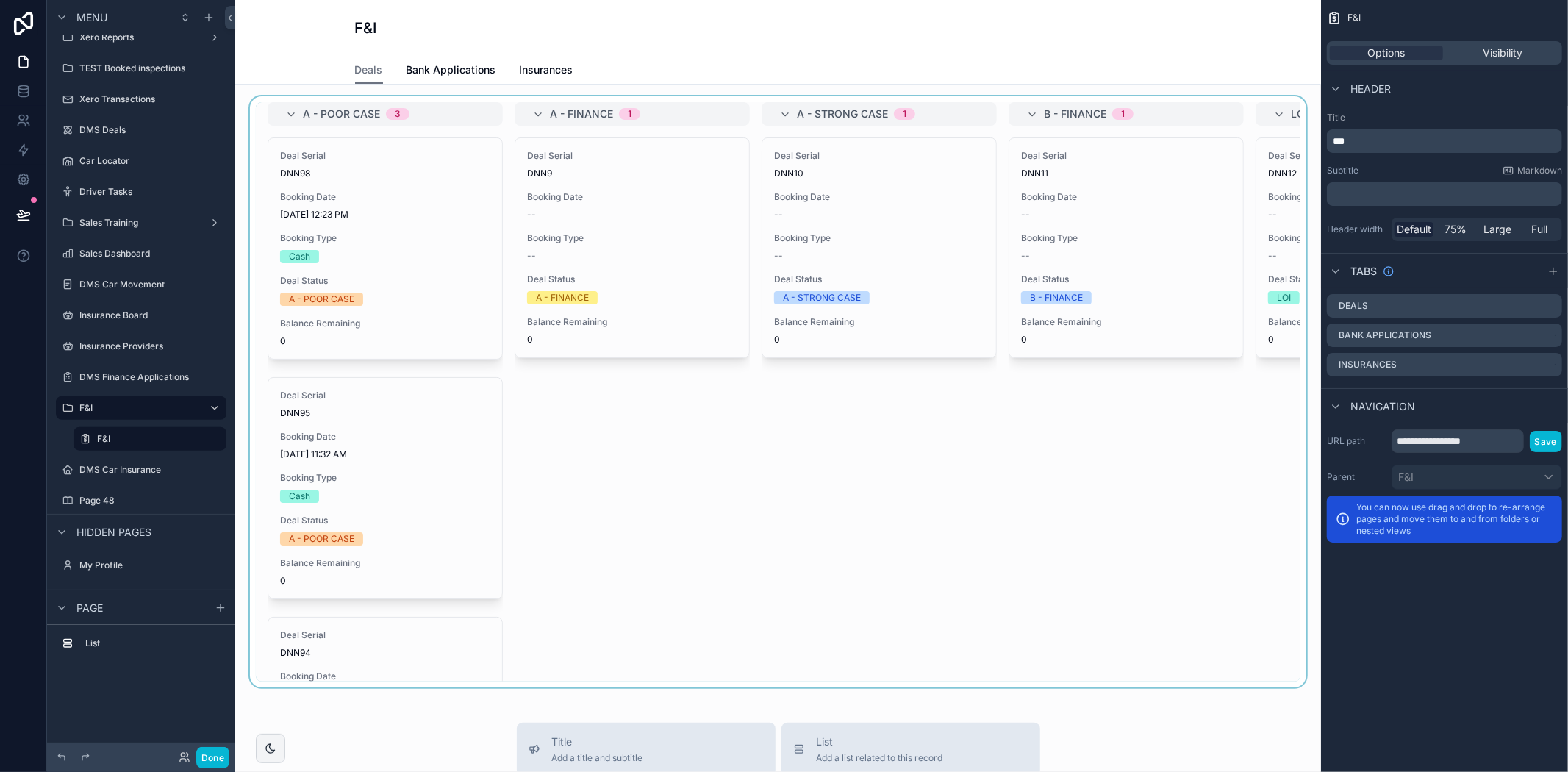
click at [690, 522] on div "scrollable content" at bounding box center [778, 391] width 1062 height 591
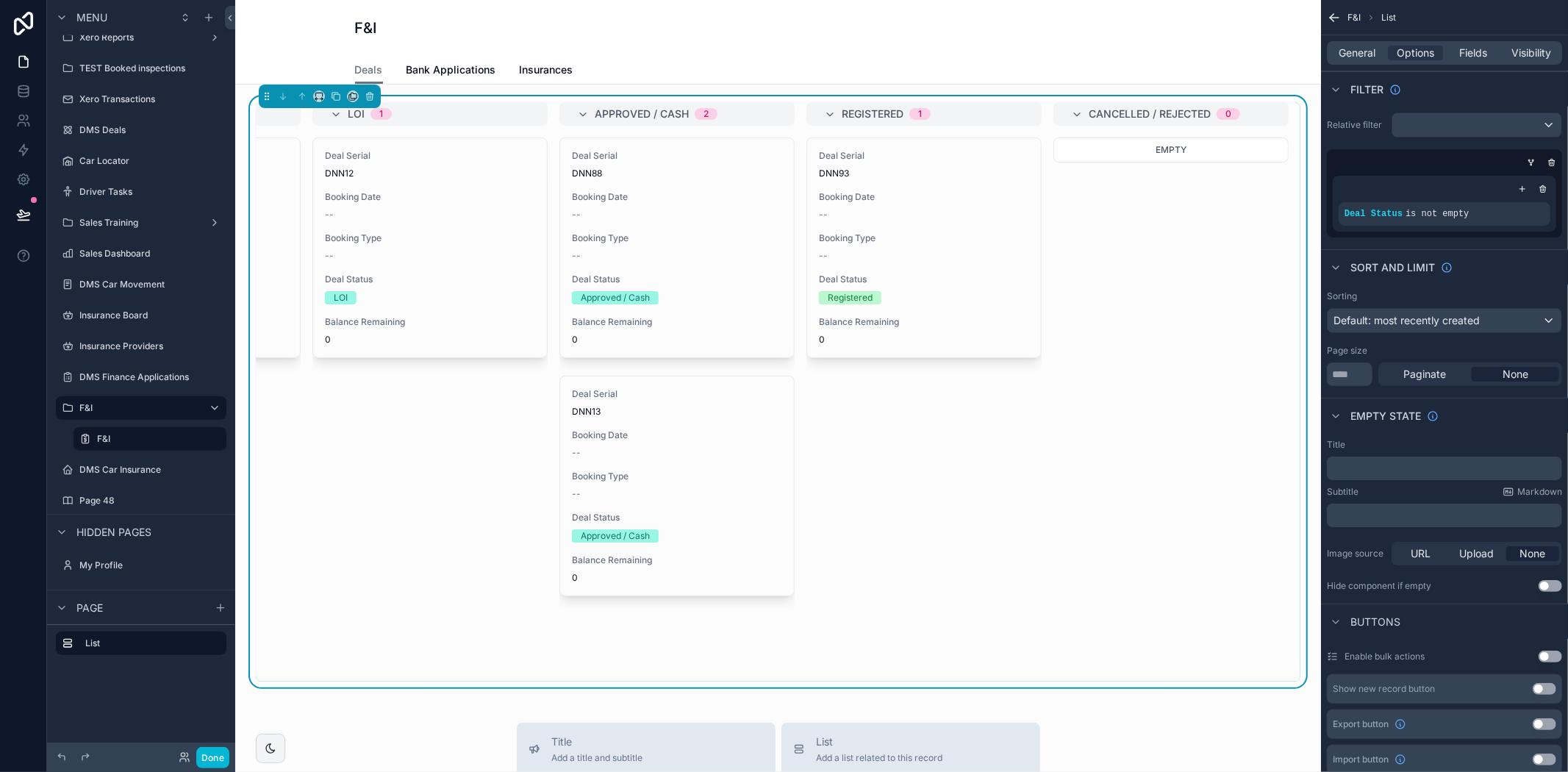
scroll to position [0, 0]
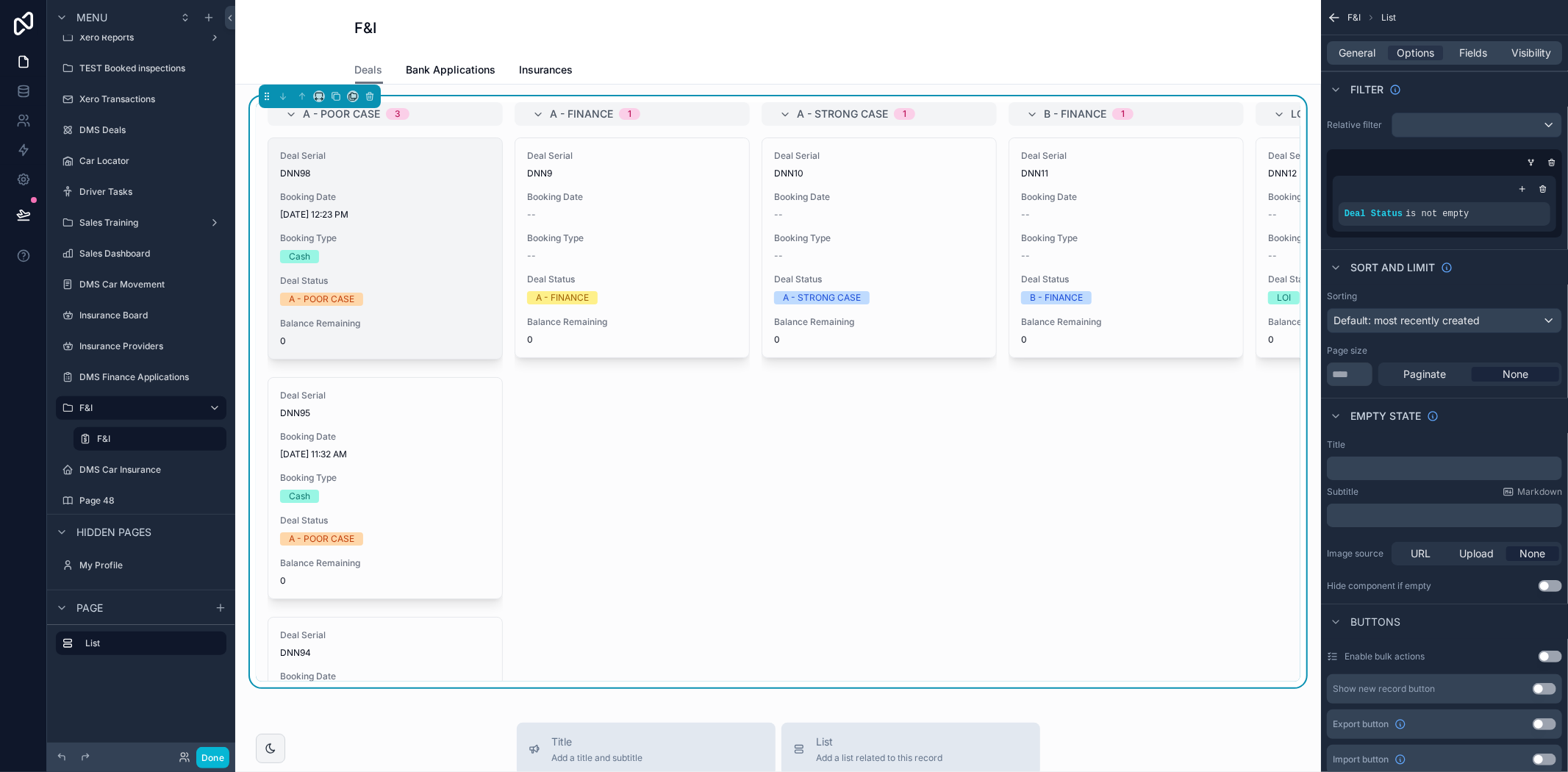
click at [405, 283] on span "Deal Status" at bounding box center [385, 280] width 210 height 11
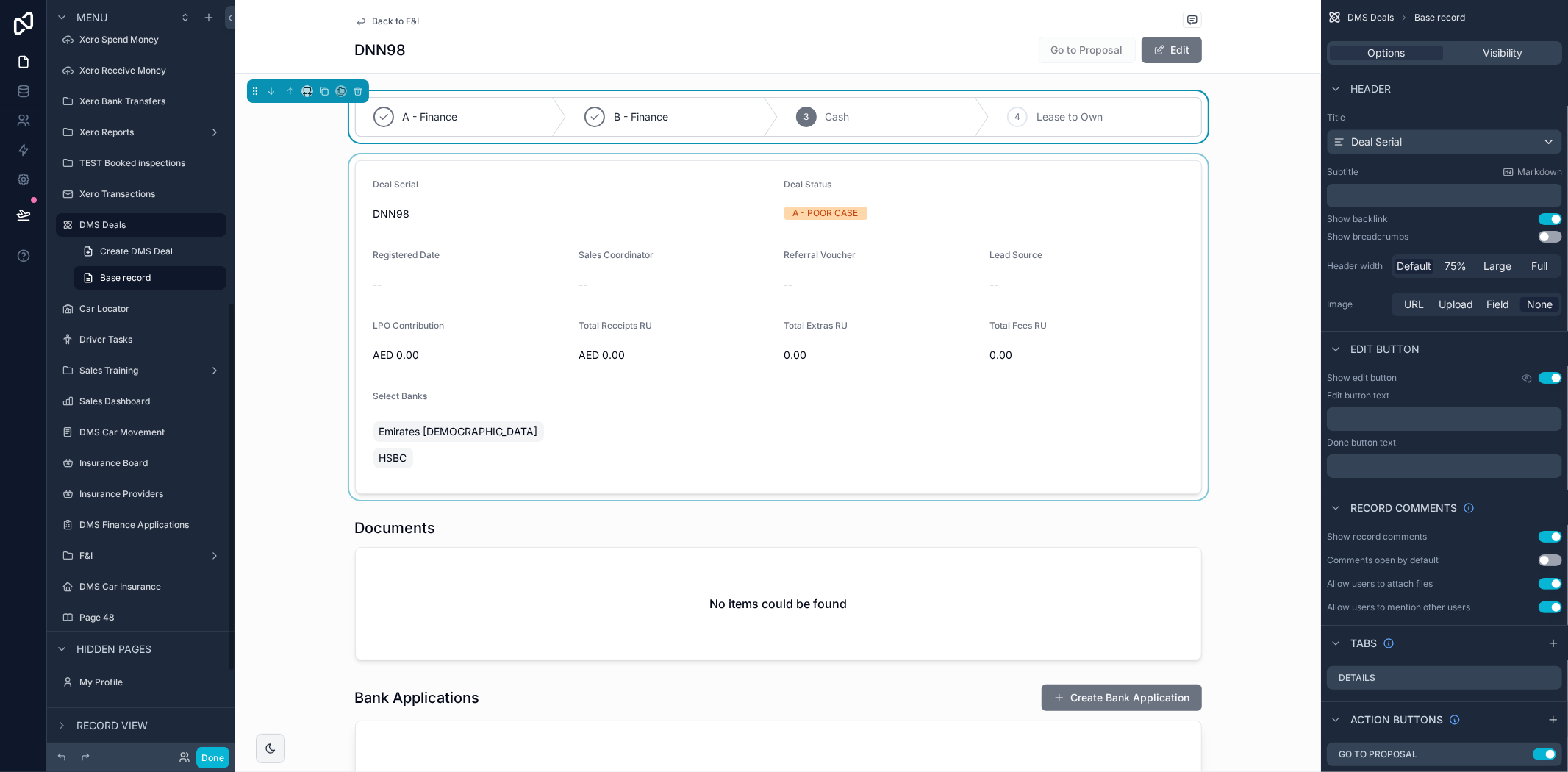
scroll to position [616, 0]
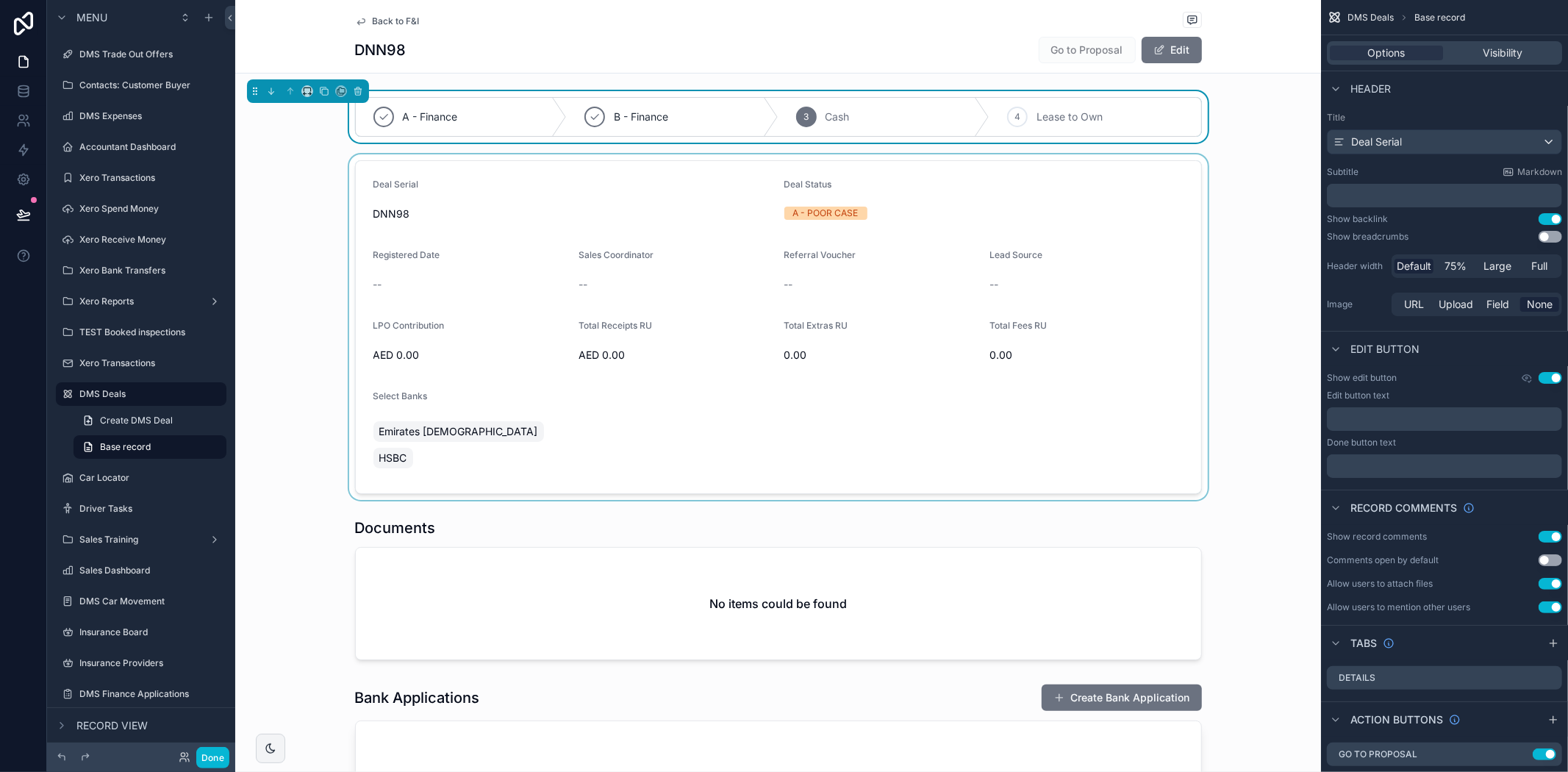
click at [939, 398] on div "scrollable content" at bounding box center [777, 327] width 1086 height 345
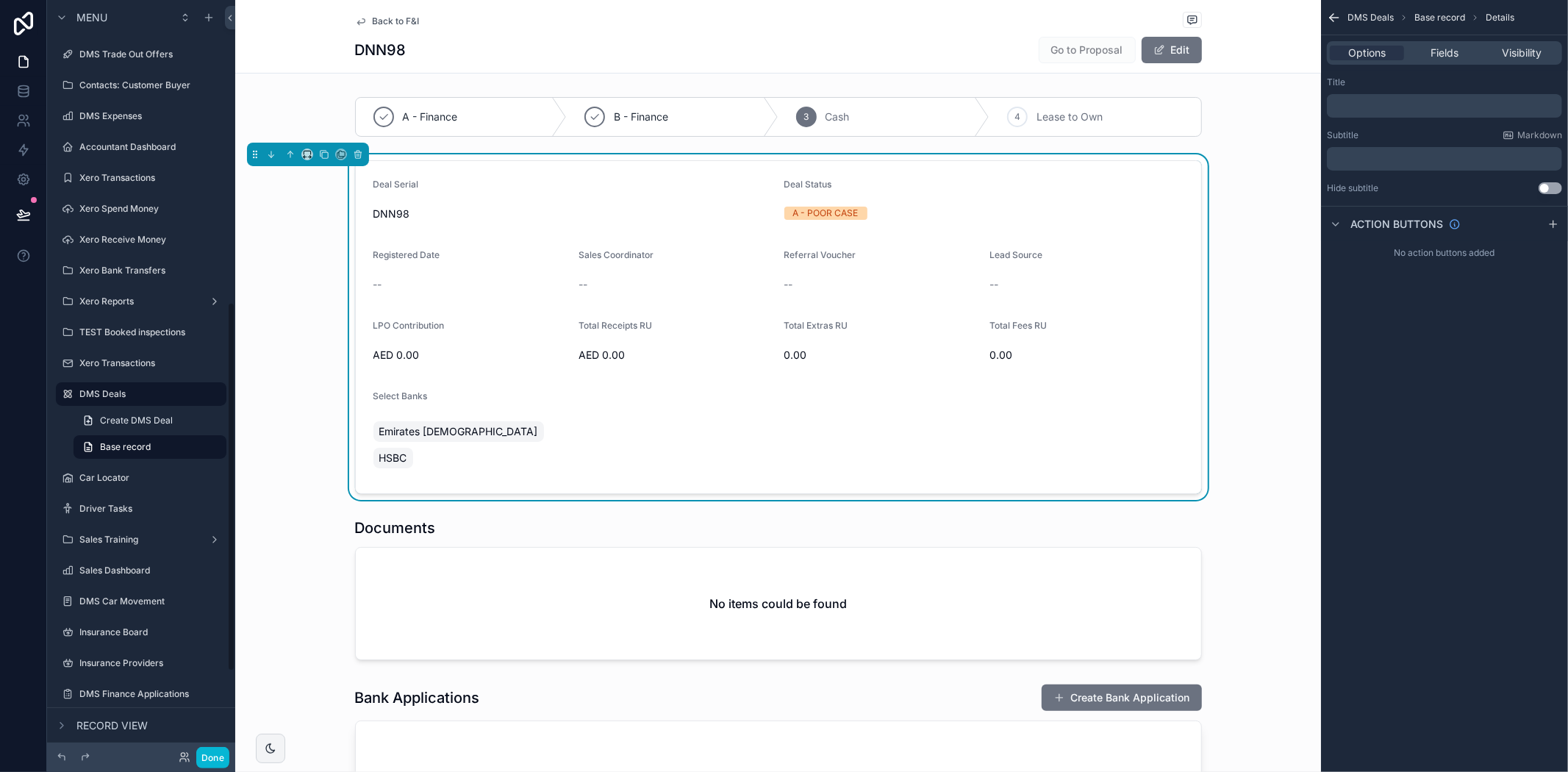
click at [849, 363] on div "0.00" at bounding box center [882, 355] width 194 height 24
click at [1441, 48] on span "Fields" at bounding box center [1444, 53] width 28 height 15
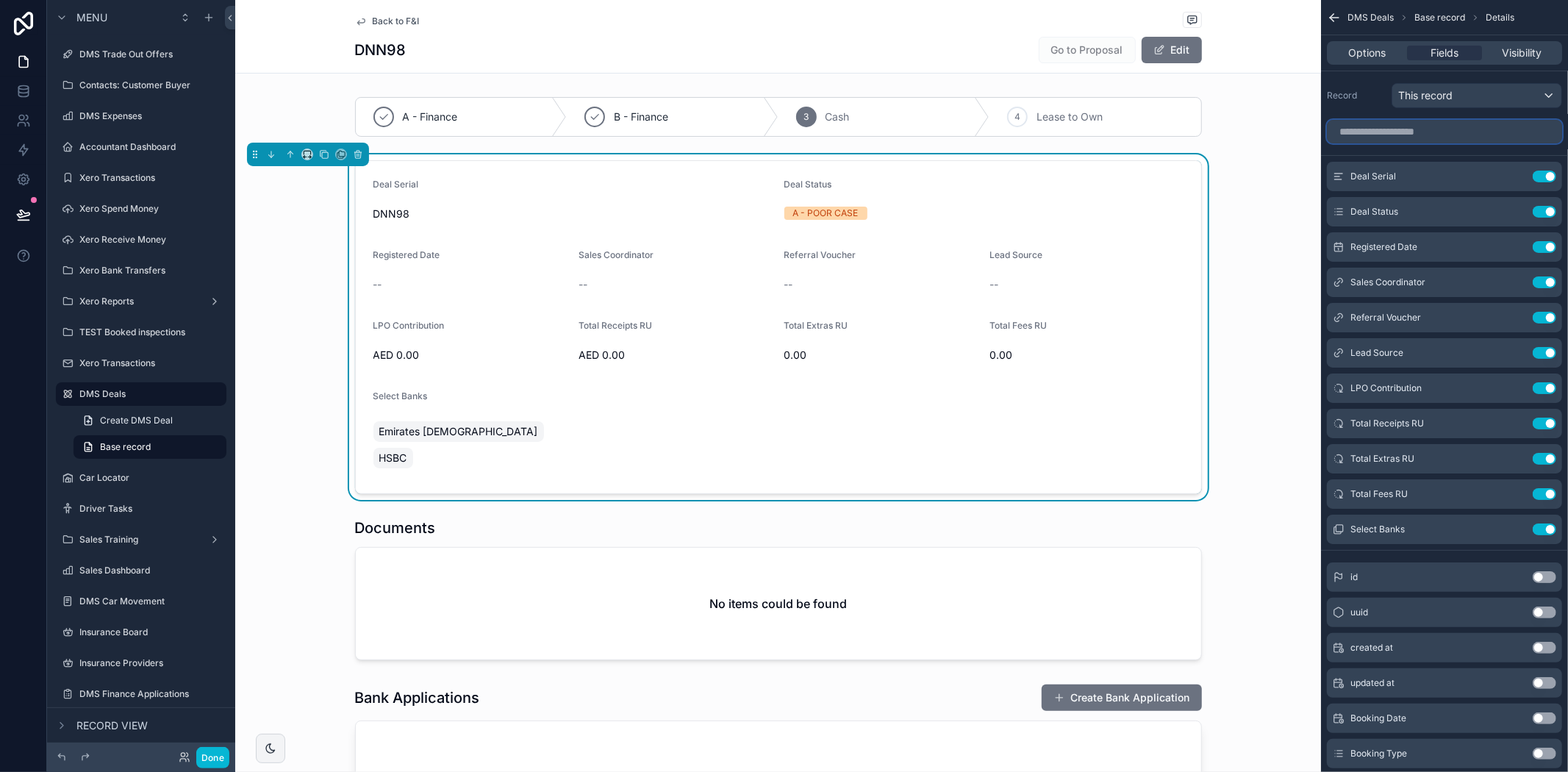
drag, startPoint x: 1412, startPoint y: 121, endPoint x: 1412, endPoint y: 113, distance: 8.0
click at [1412, 114] on div "scrollable content" at bounding box center [1444, 132] width 247 height 35
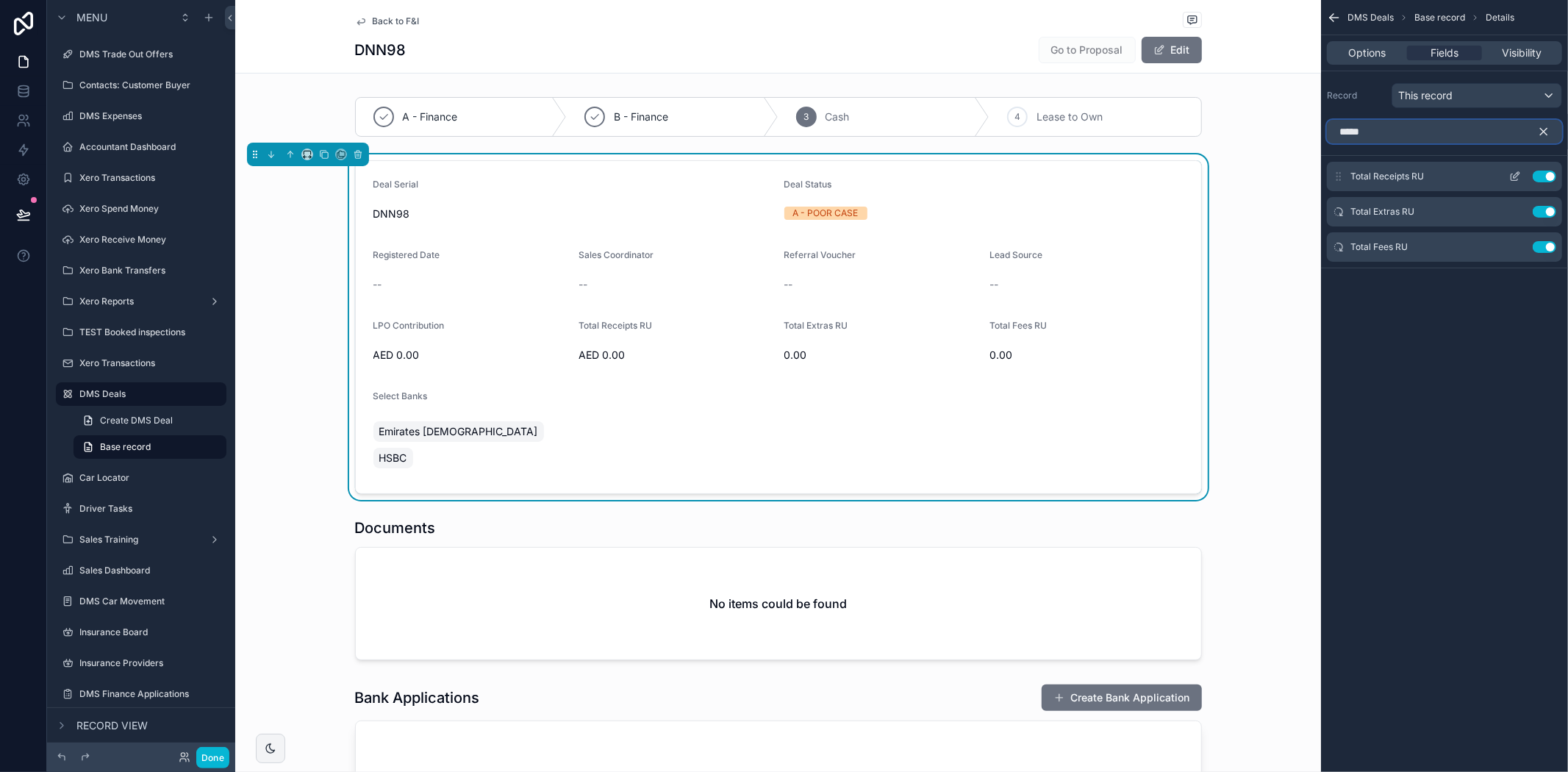
type input "*****"
click at [1552, 175] on button "Use setting" at bounding box center [1544, 176] width 24 height 11
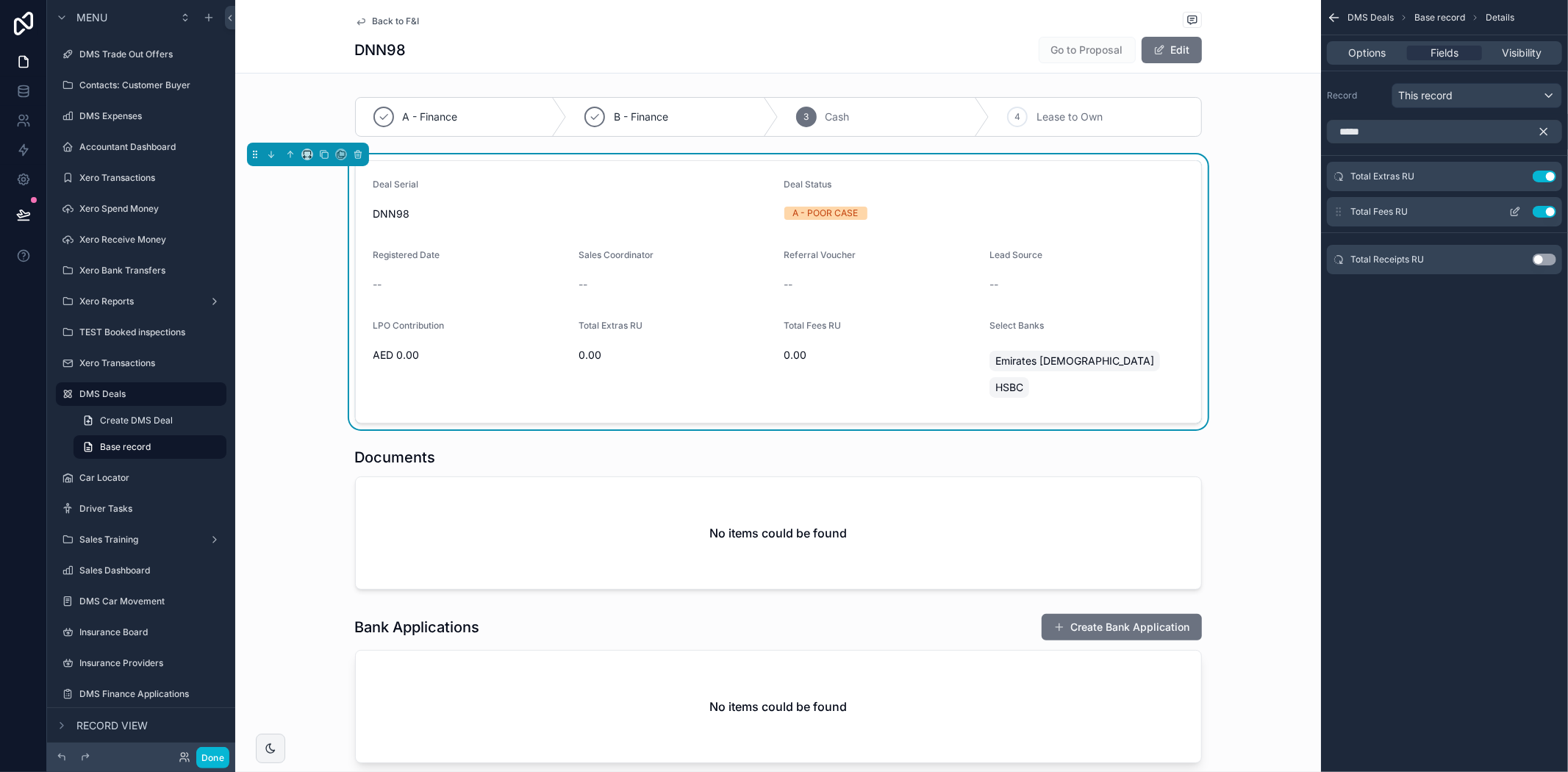
click at [1552, 213] on button "Use setting" at bounding box center [1544, 211] width 24 height 11
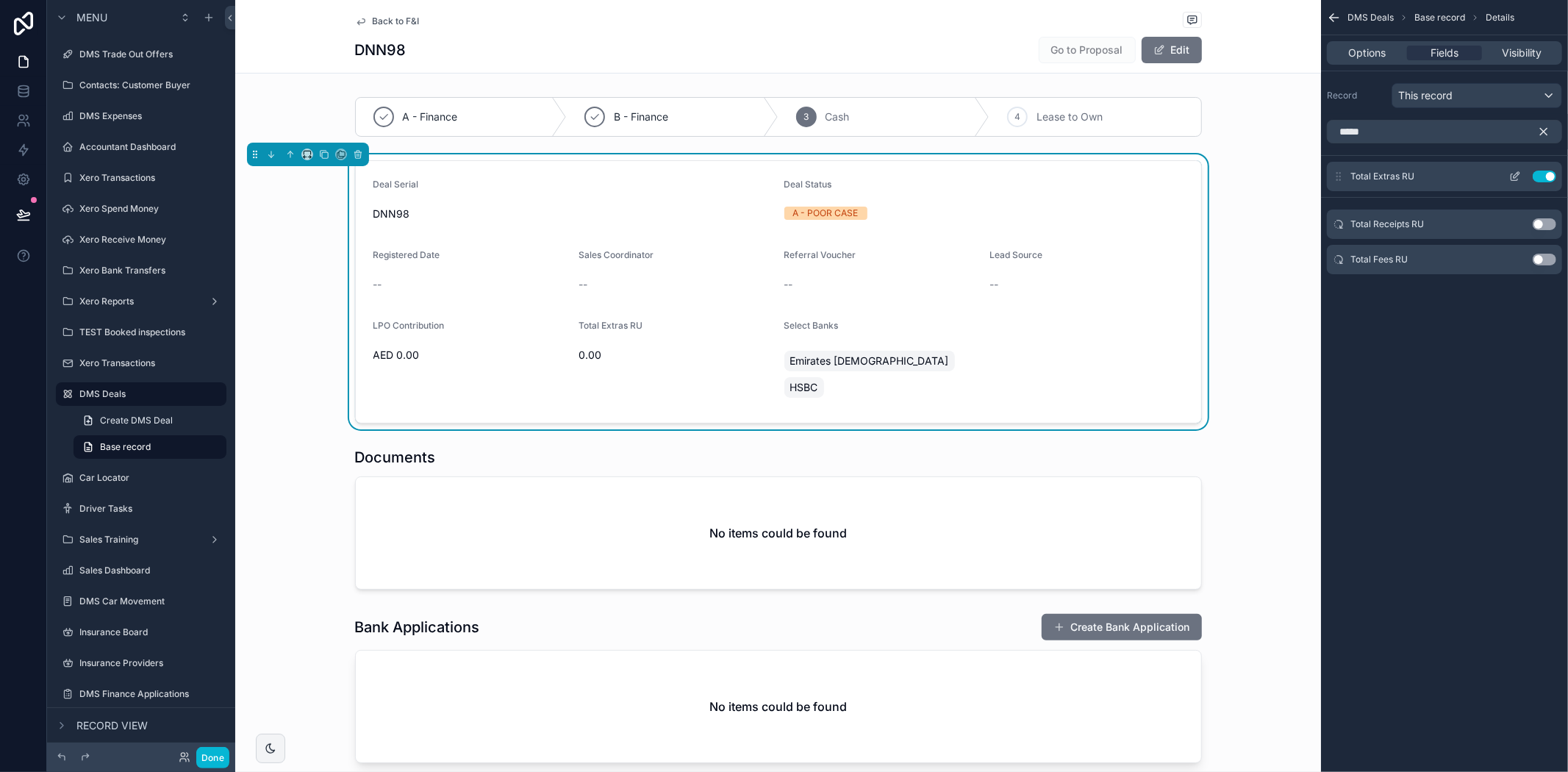
click at [1549, 178] on button "Use setting" at bounding box center [1544, 176] width 24 height 11
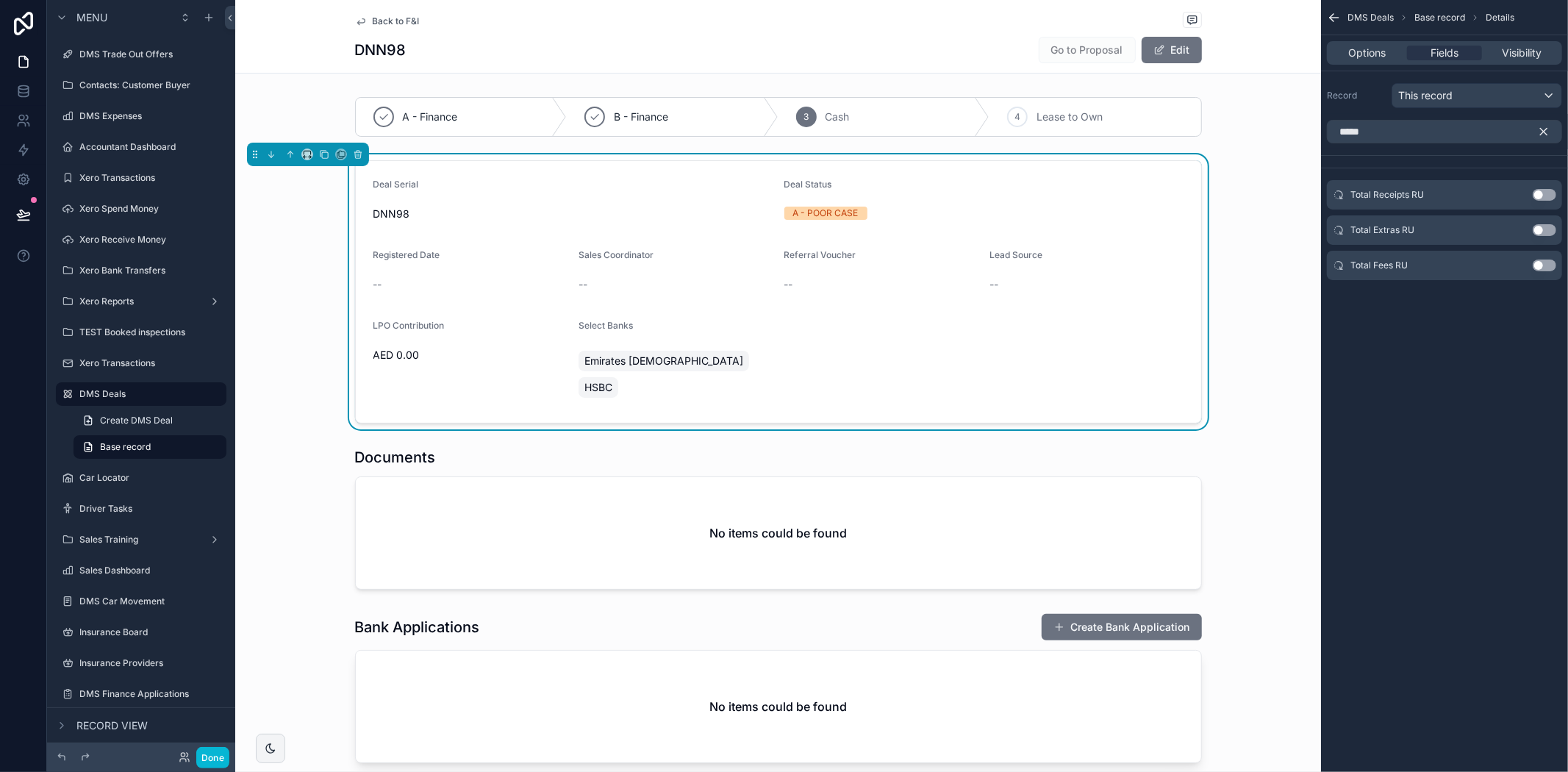
click at [1473, 651] on div "DMS Deals Base record Details Options Fields Visibility Record This record ****…" at bounding box center [1444, 386] width 247 height 772
click at [1260, 459] on div "scrollable content" at bounding box center [777, 518] width 1086 height 155
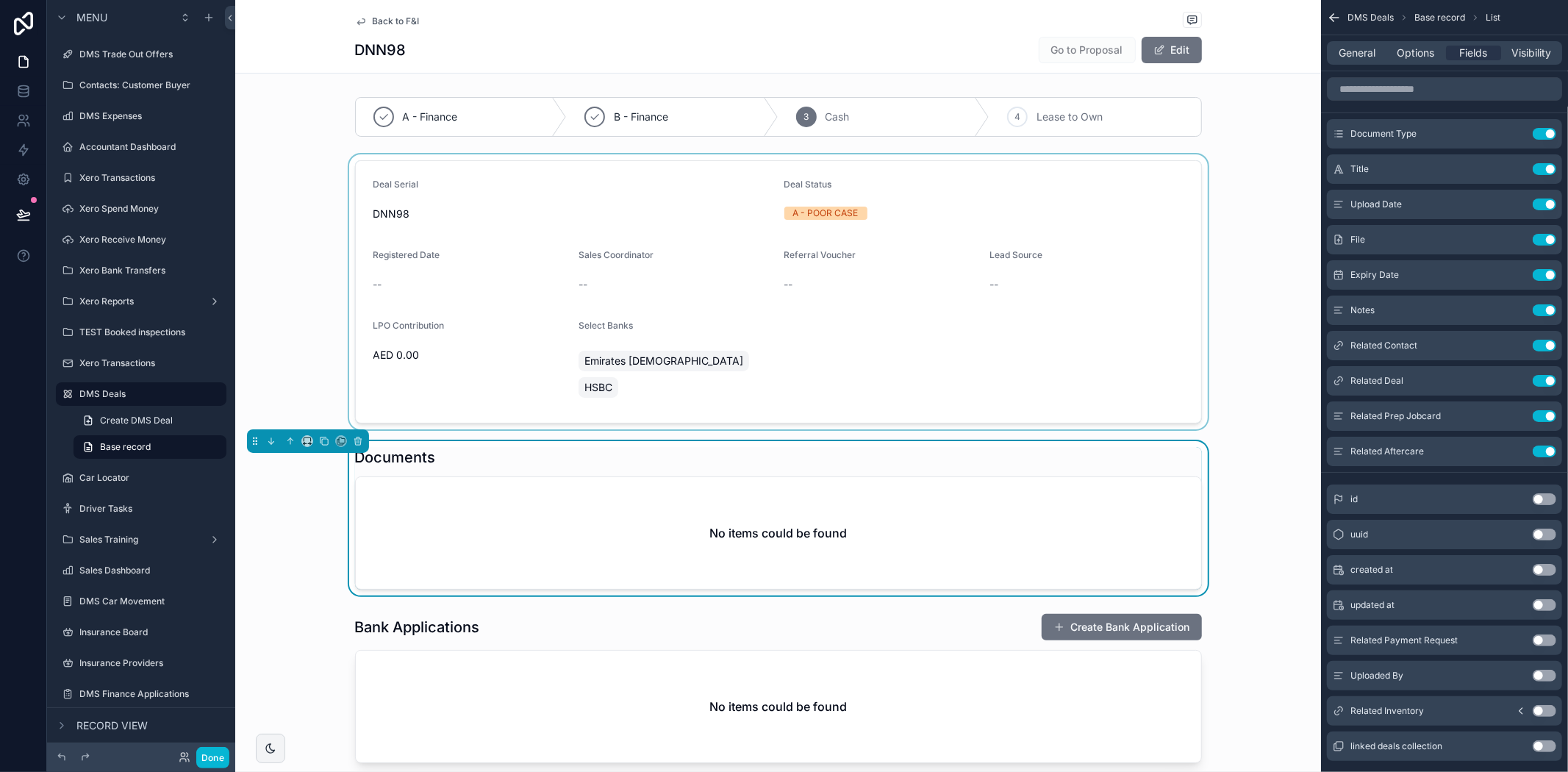
click at [864, 268] on div "scrollable content" at bounding box center [777, 291] width 1086 height 275
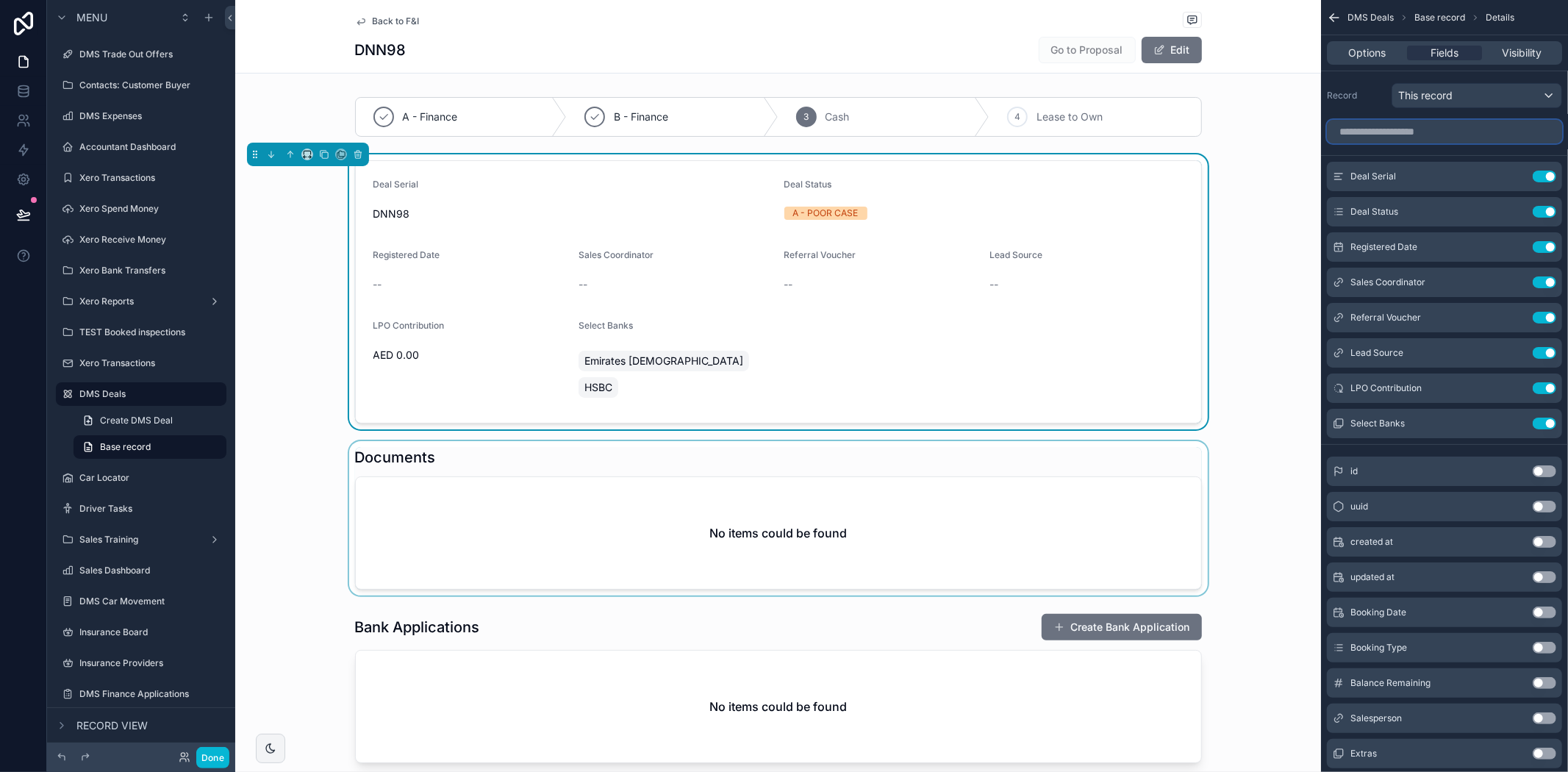
click at [1446, 128] on input "scrollable content" at bounding box center [1444, 132] width 235 height 24
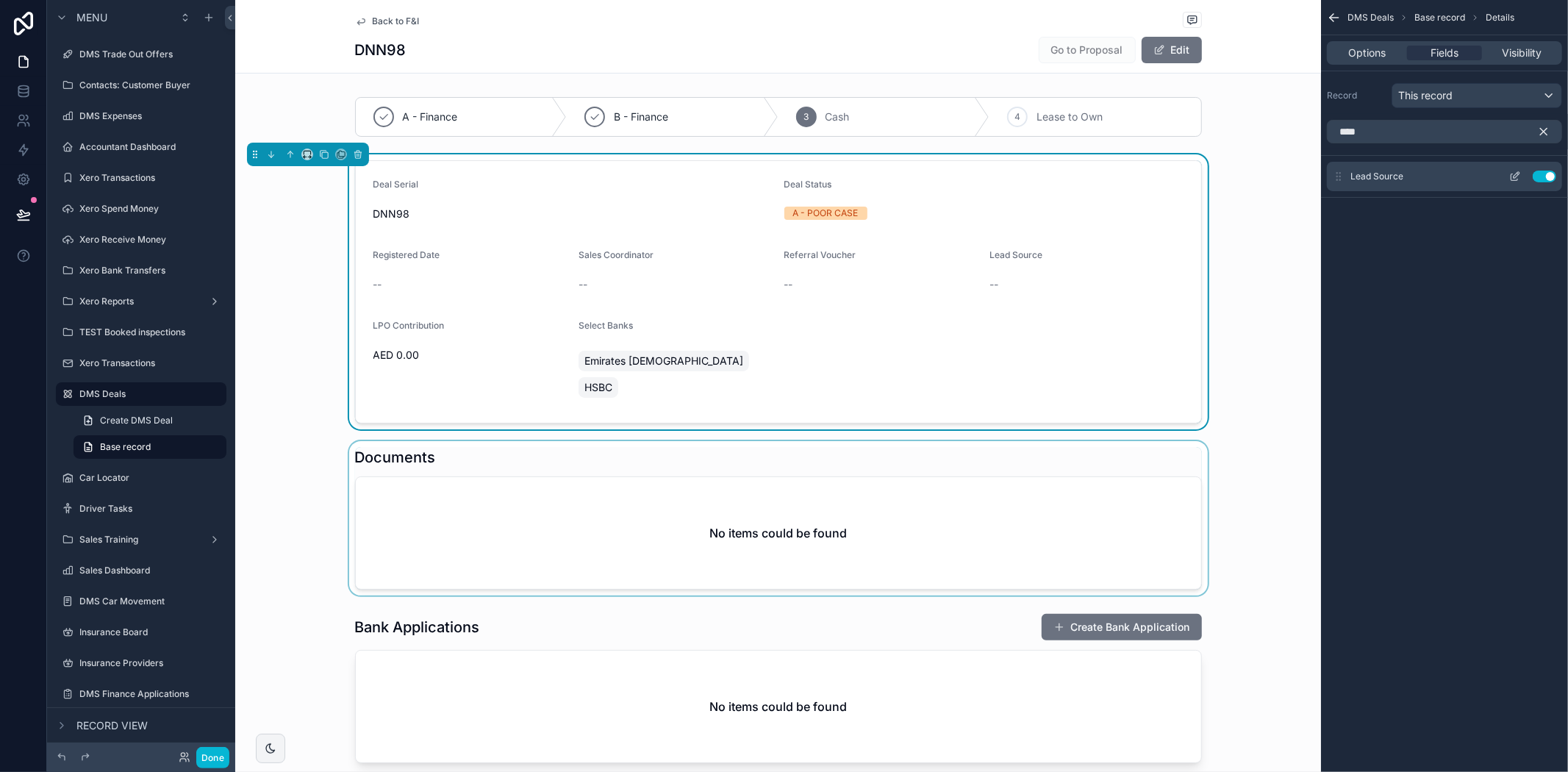
click at [1543, 175] on button "Use setting" at bounding box center [1544, 176] width 24 height 11
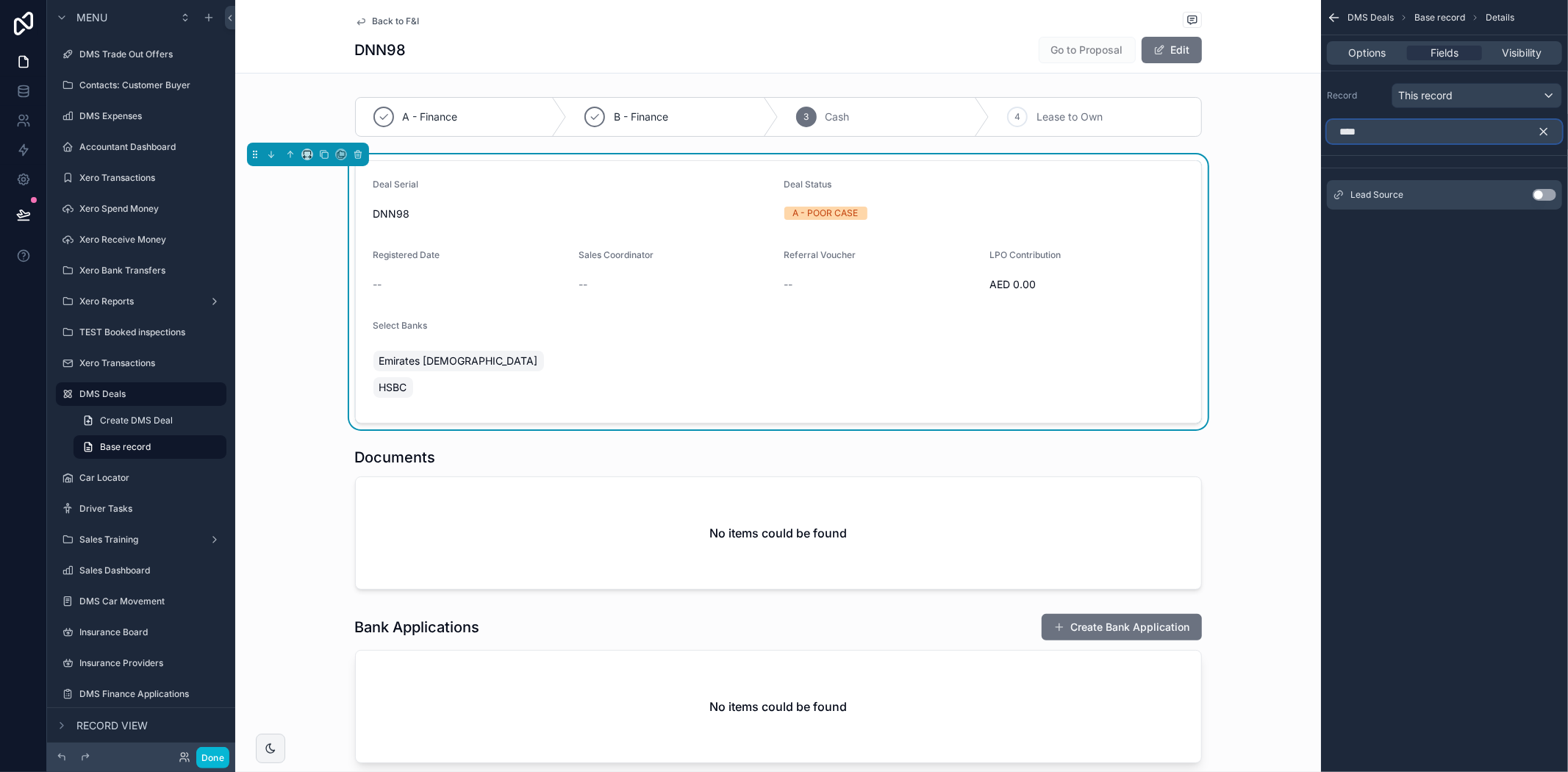
click at [1376, 134] on input "****" at bounding box center [1444, 132] width 235 height 24
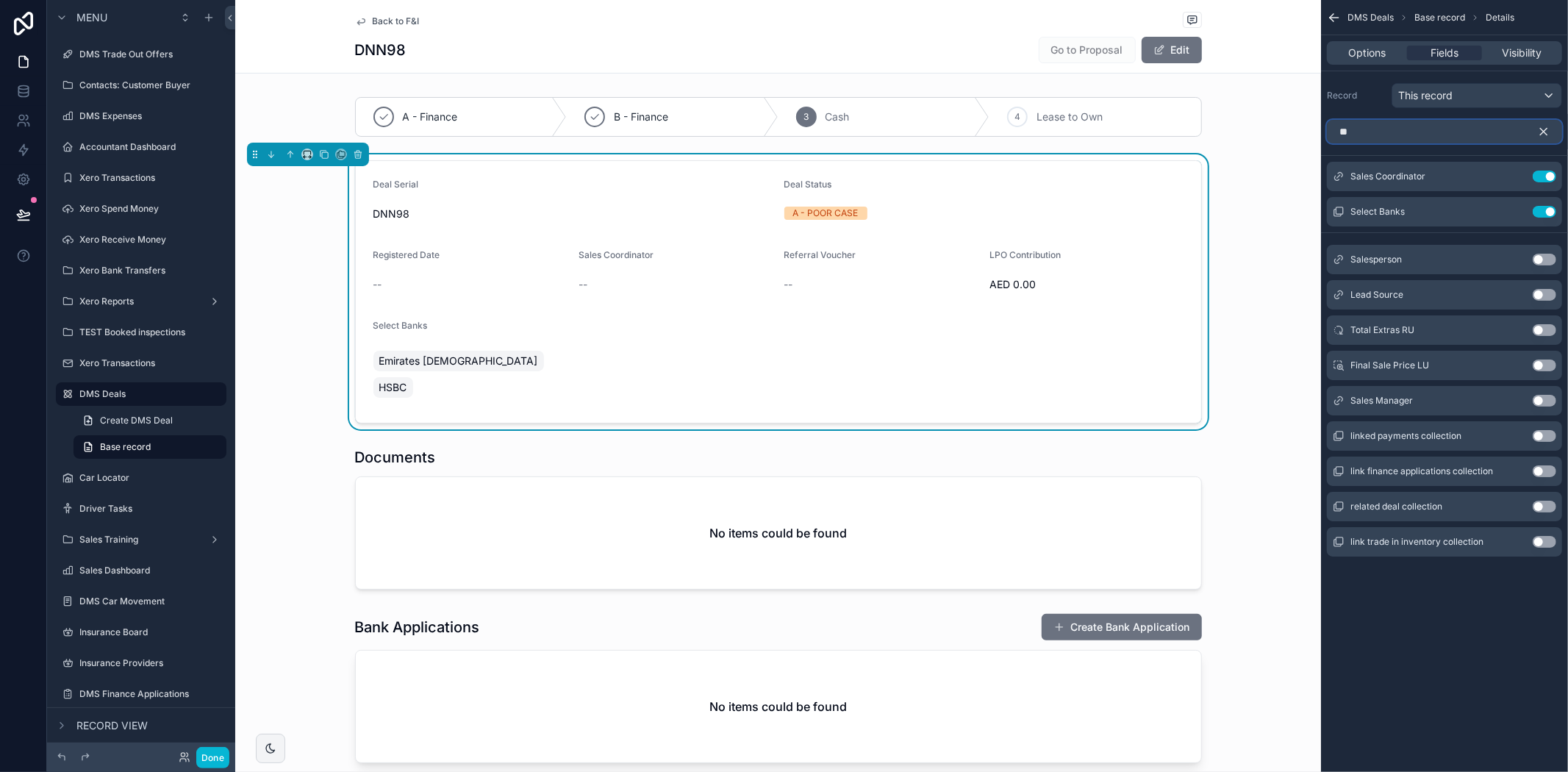
type input "*"
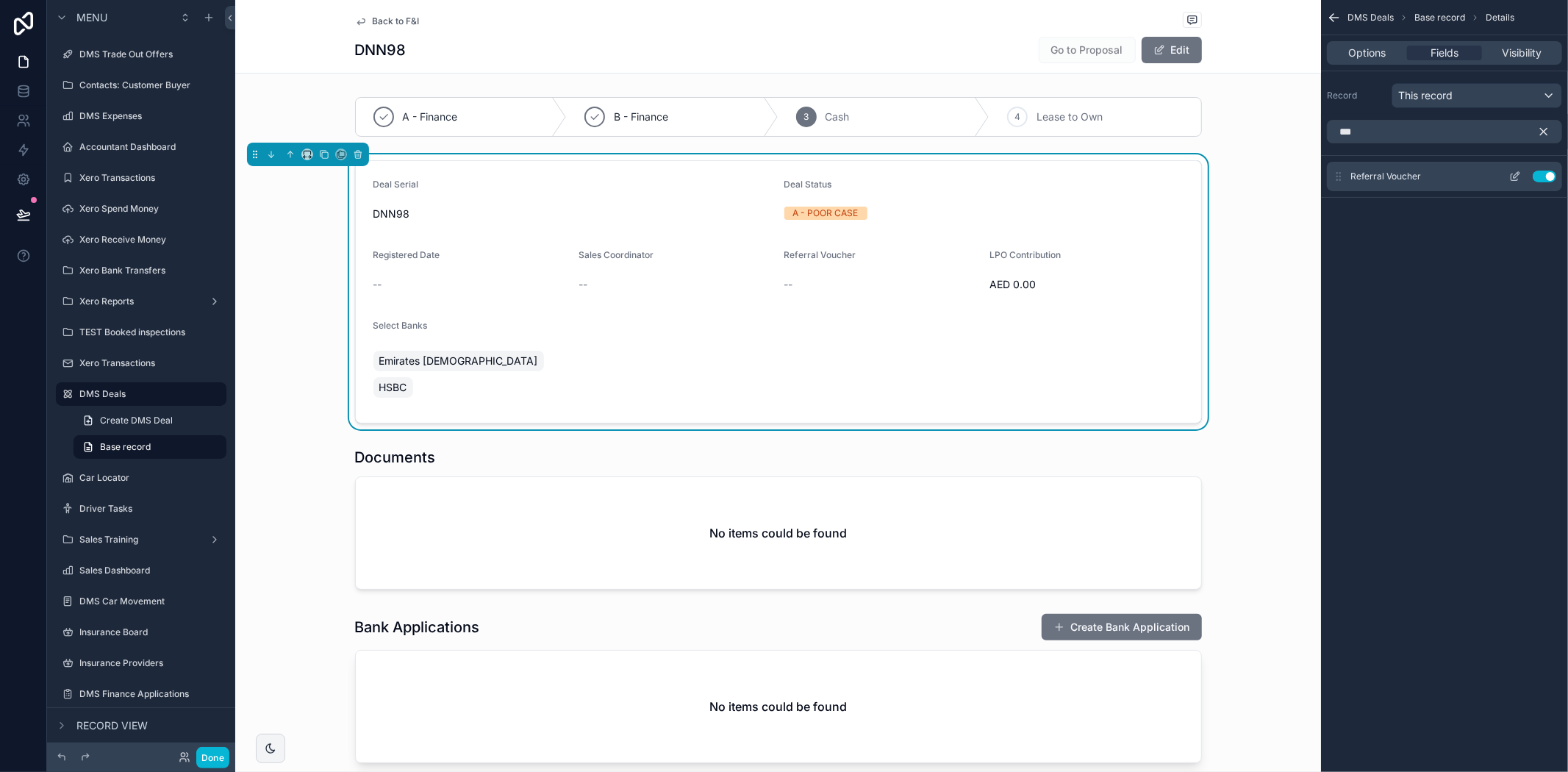
click at [1538, 177] on button "Use setting" at bounding box center [1544, 176] width 24 height 11
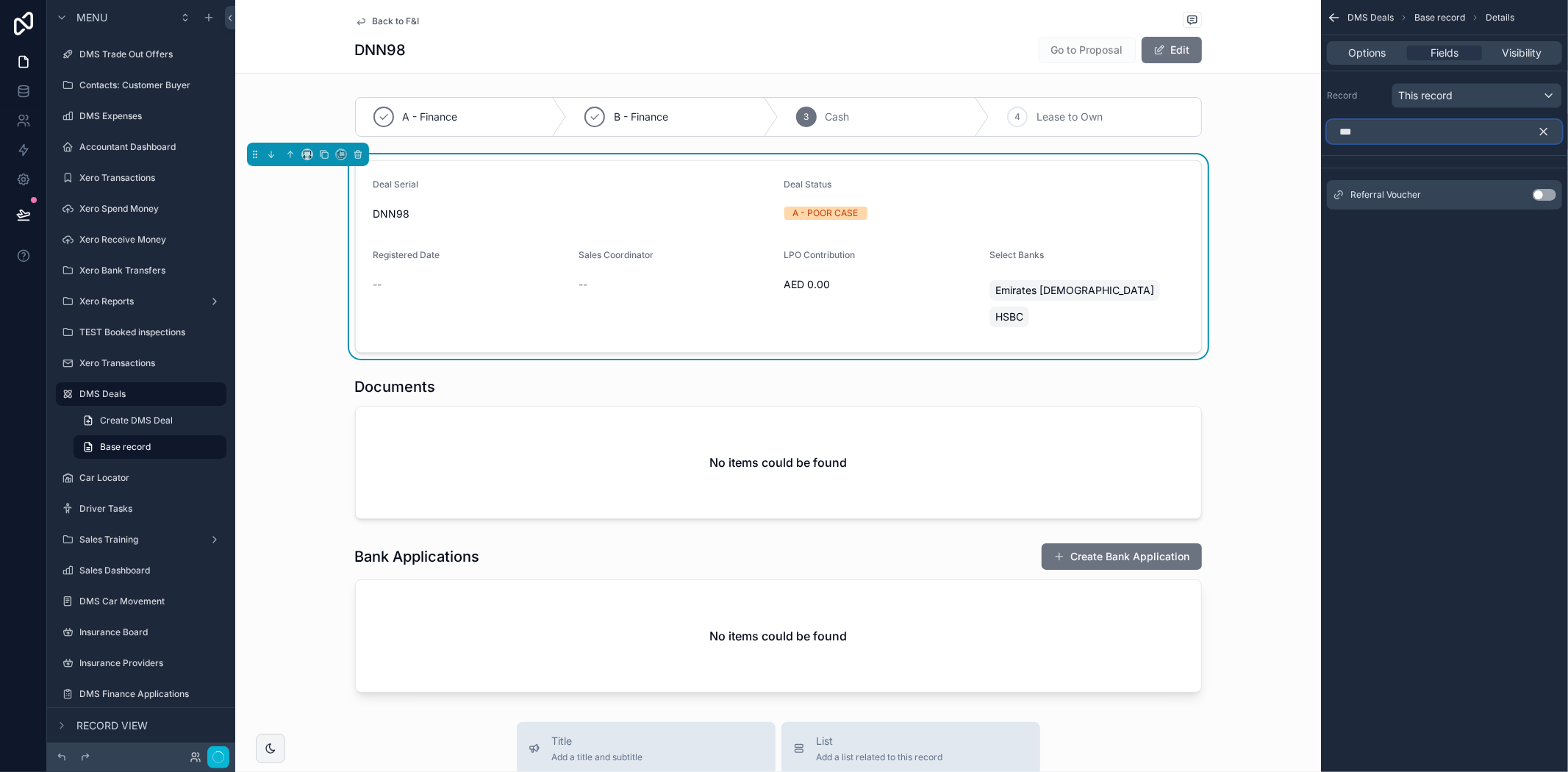
click at [1451, 131] on input "***" at bounding box center [1444, 132] width 235 height 24
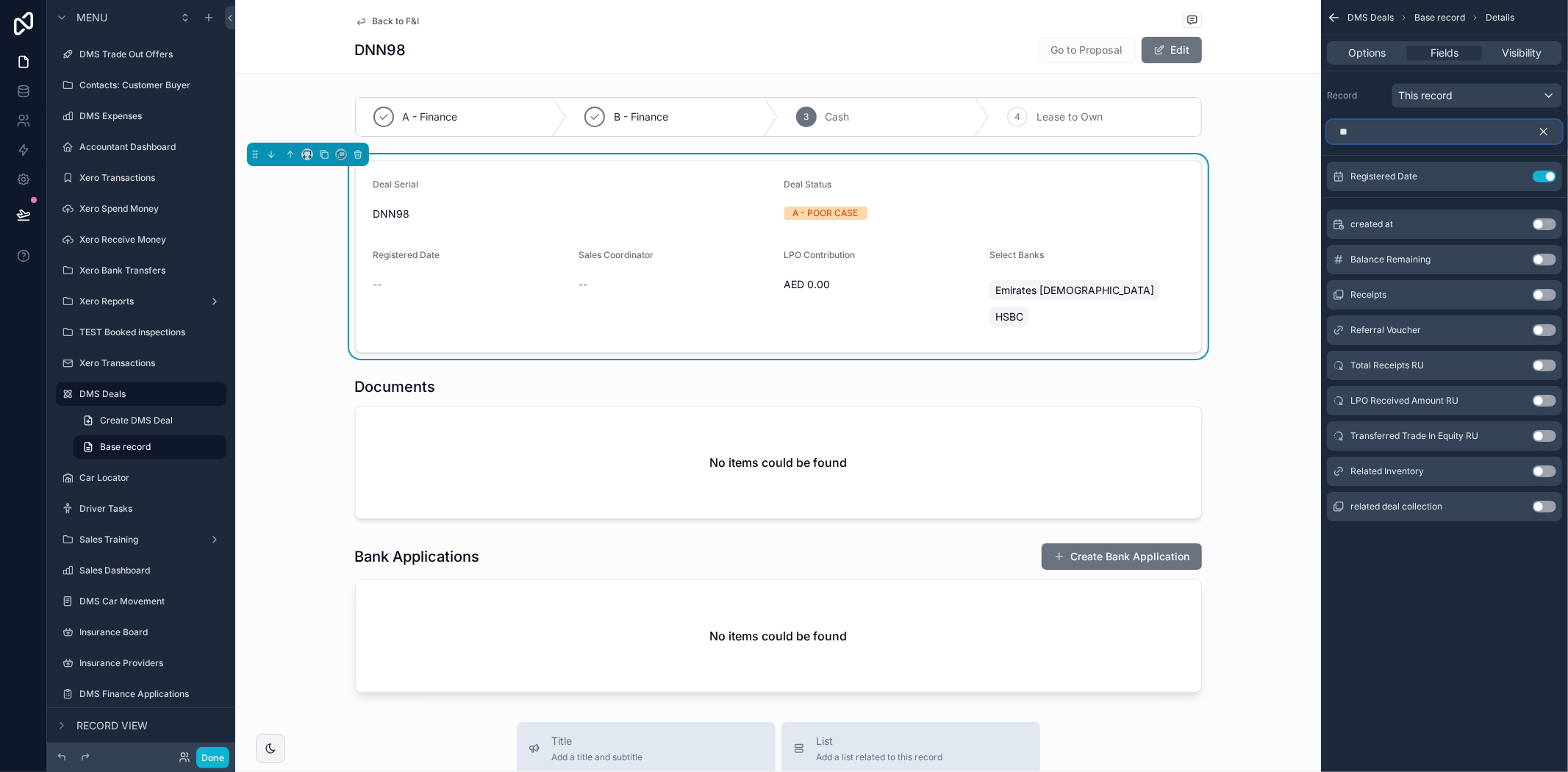
type input "*"
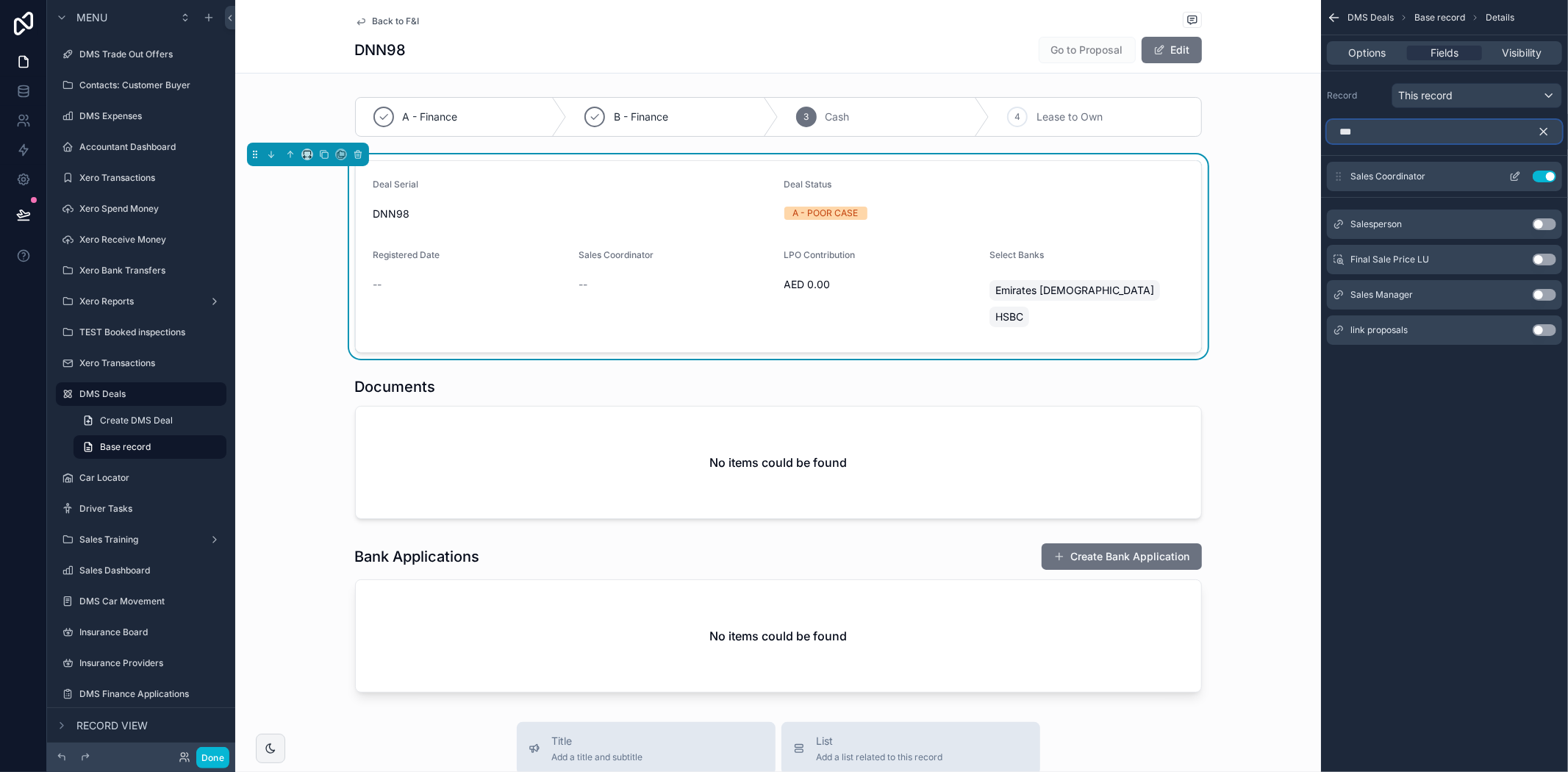
type input "***"
click at [1546, 179] on button "Use setting" at bounding box center [1544, 176] width 24 height 11
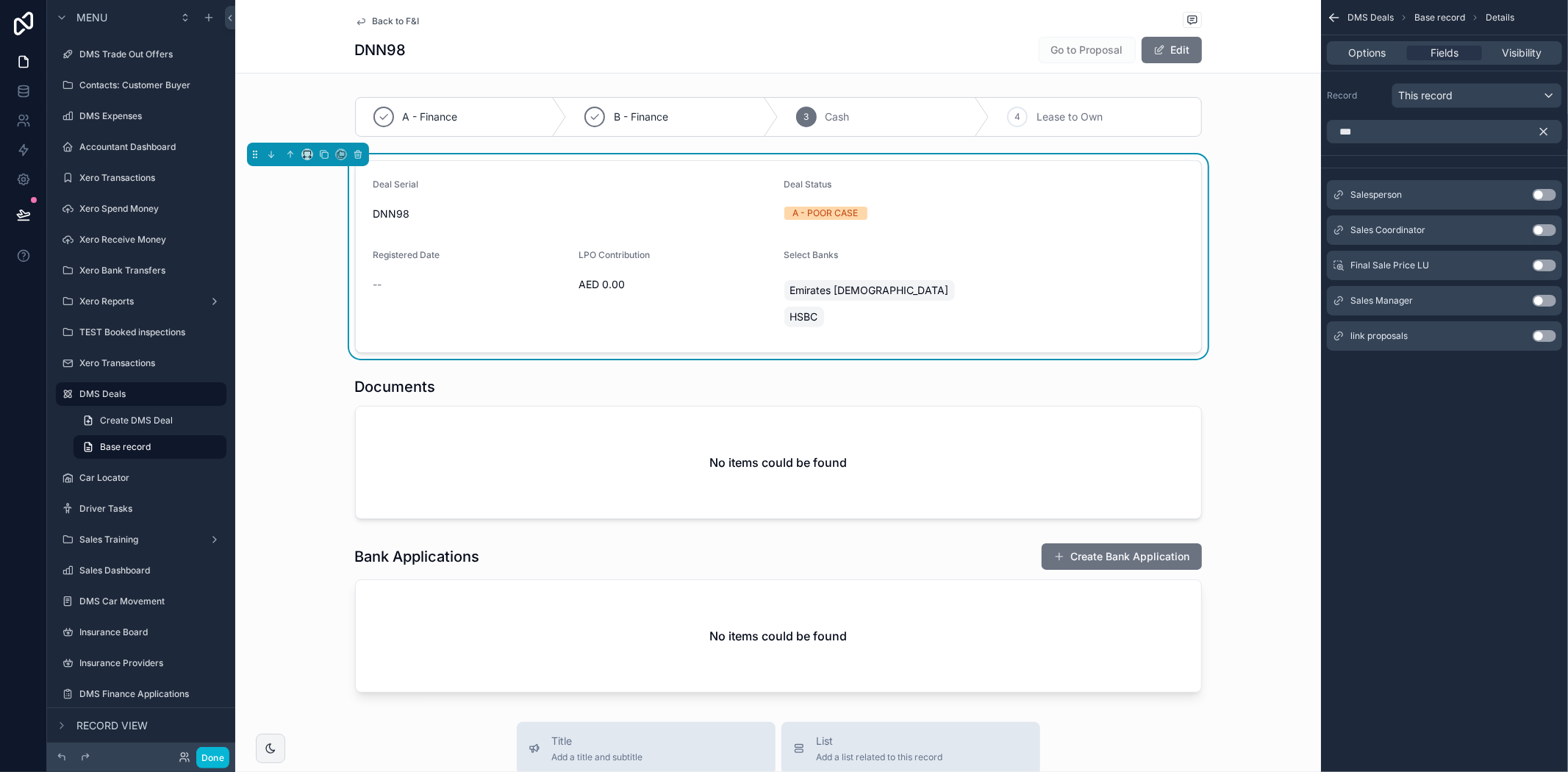
click at [1533, 479] on div "DMS Deals Base record Details Options Fields Visibility Record This record *** …" at bounding box center [1444, 386] width 247 height 772
click at [944, 288] on div "Emirates Islamic HSBC" at bounding box center [882, 304] width 194 height 53
click at [1539, 130] on icon "scrollable content" at bounding box center [1543, 131] width 13 height 13
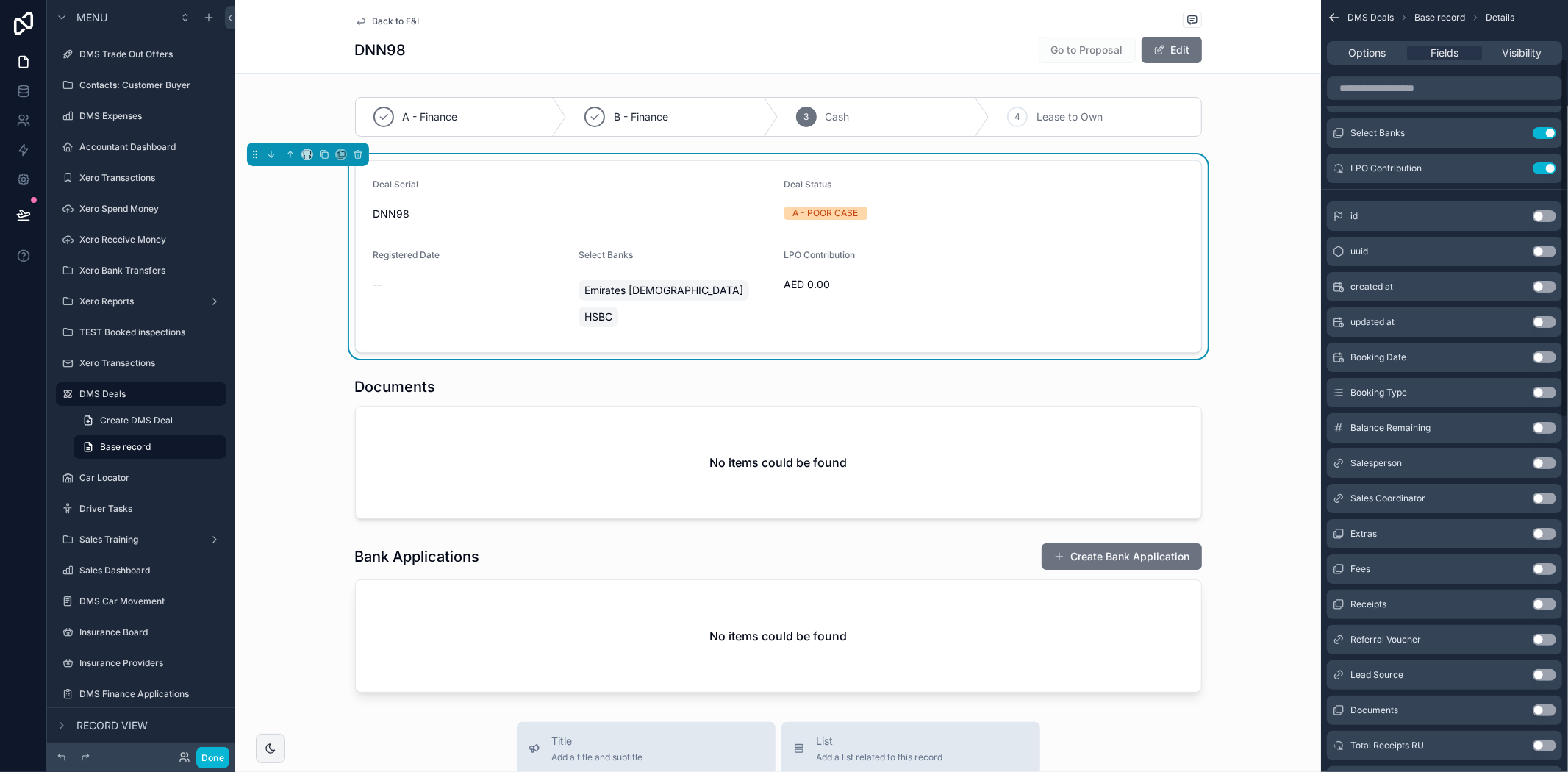
scroll to position [0, 0]
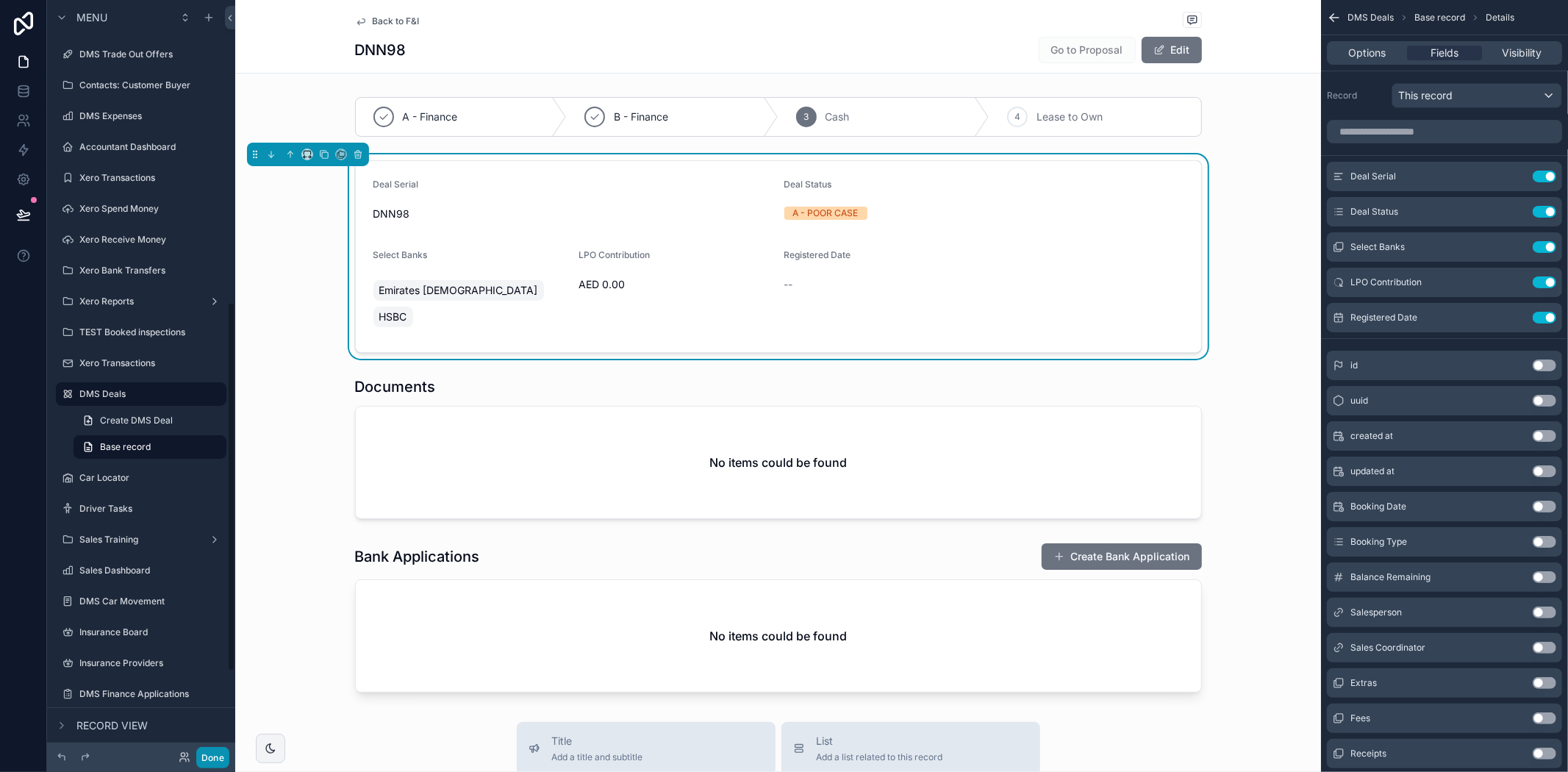
click at [215, 760] on button "Done" at bounding box center [212, 757] width 33 height 21
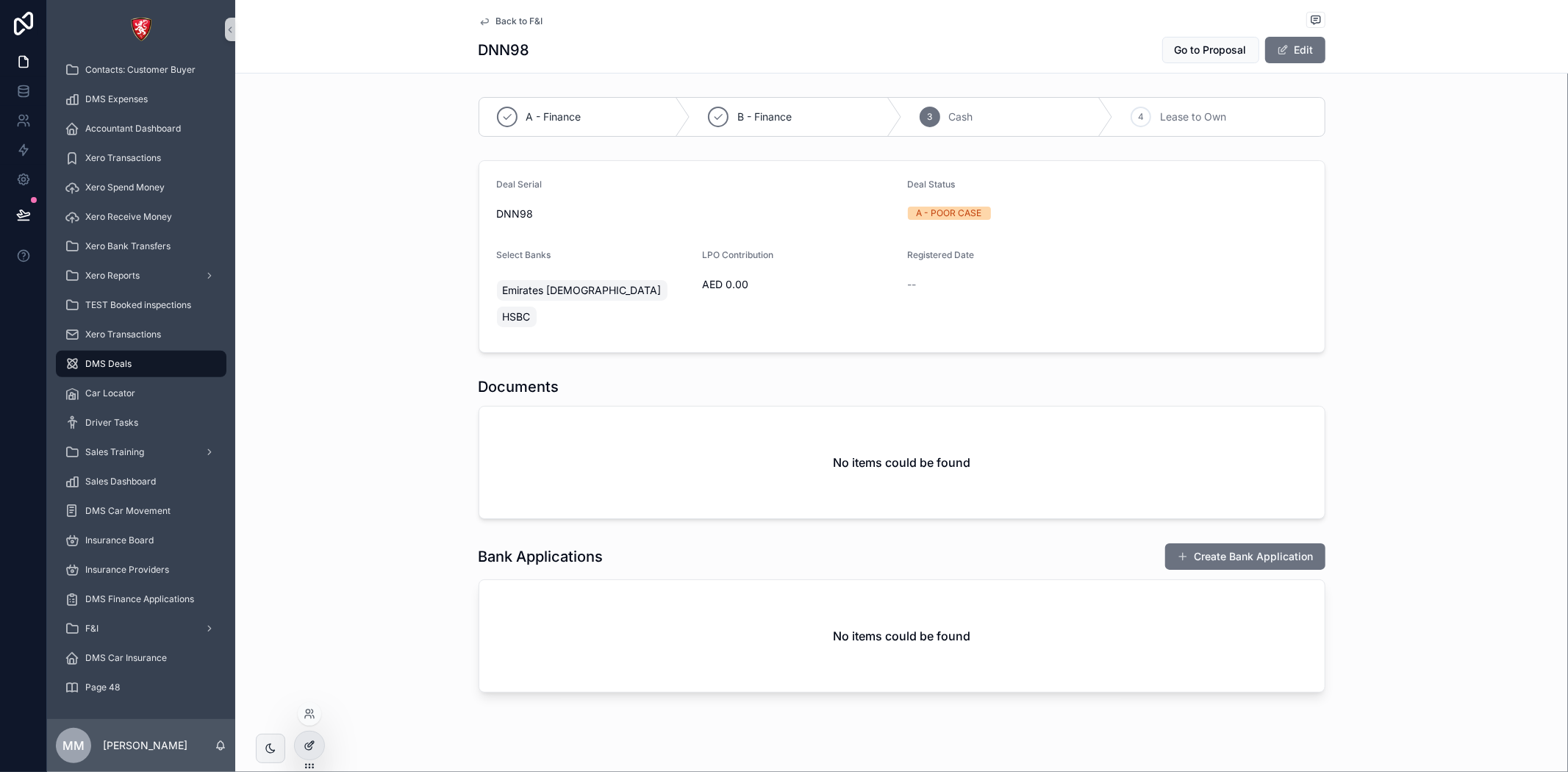
click at [314, 736] on div at bounding box center [309, 746] width 29 height 28
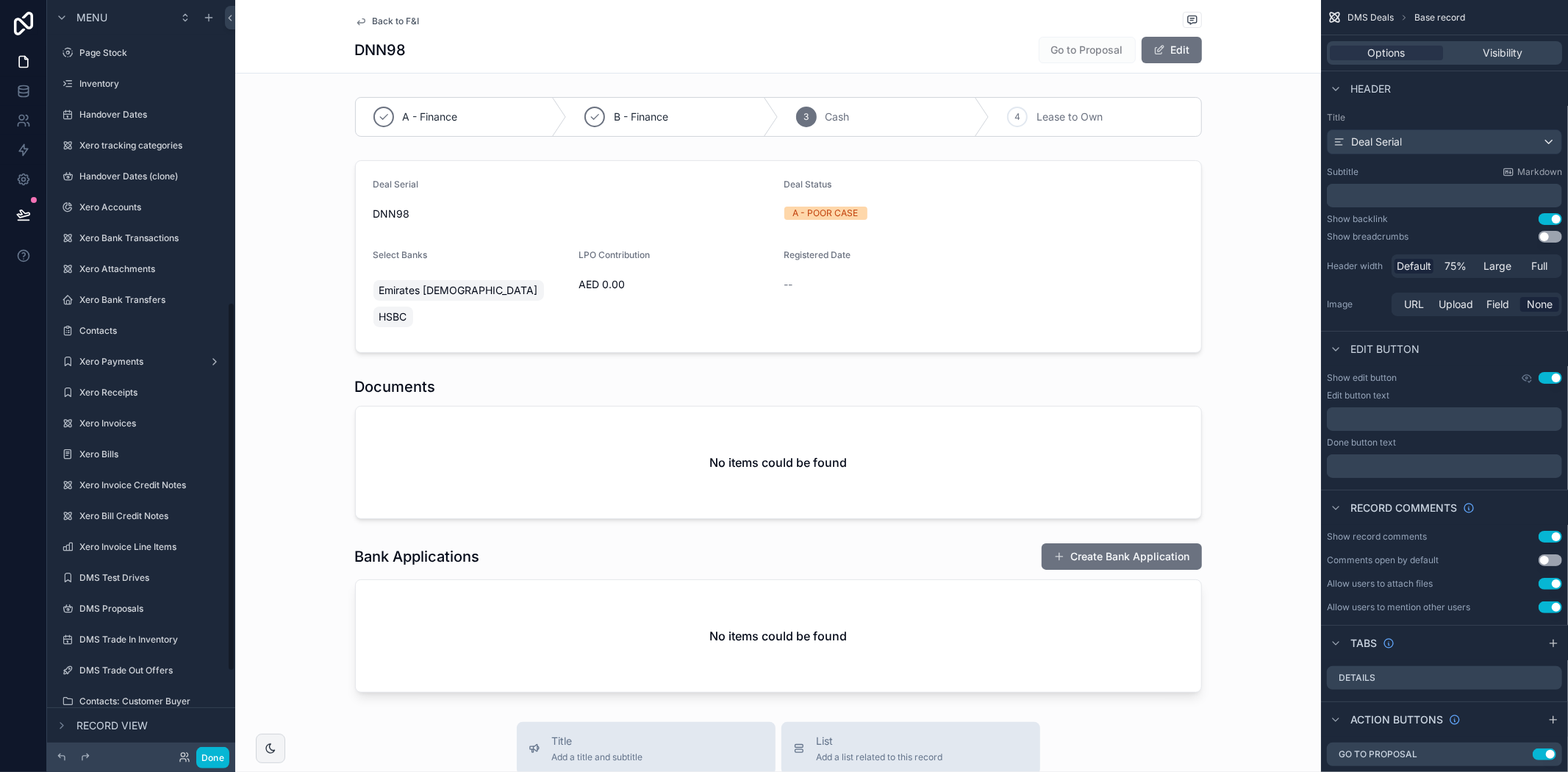
scroll to position [616, 0]
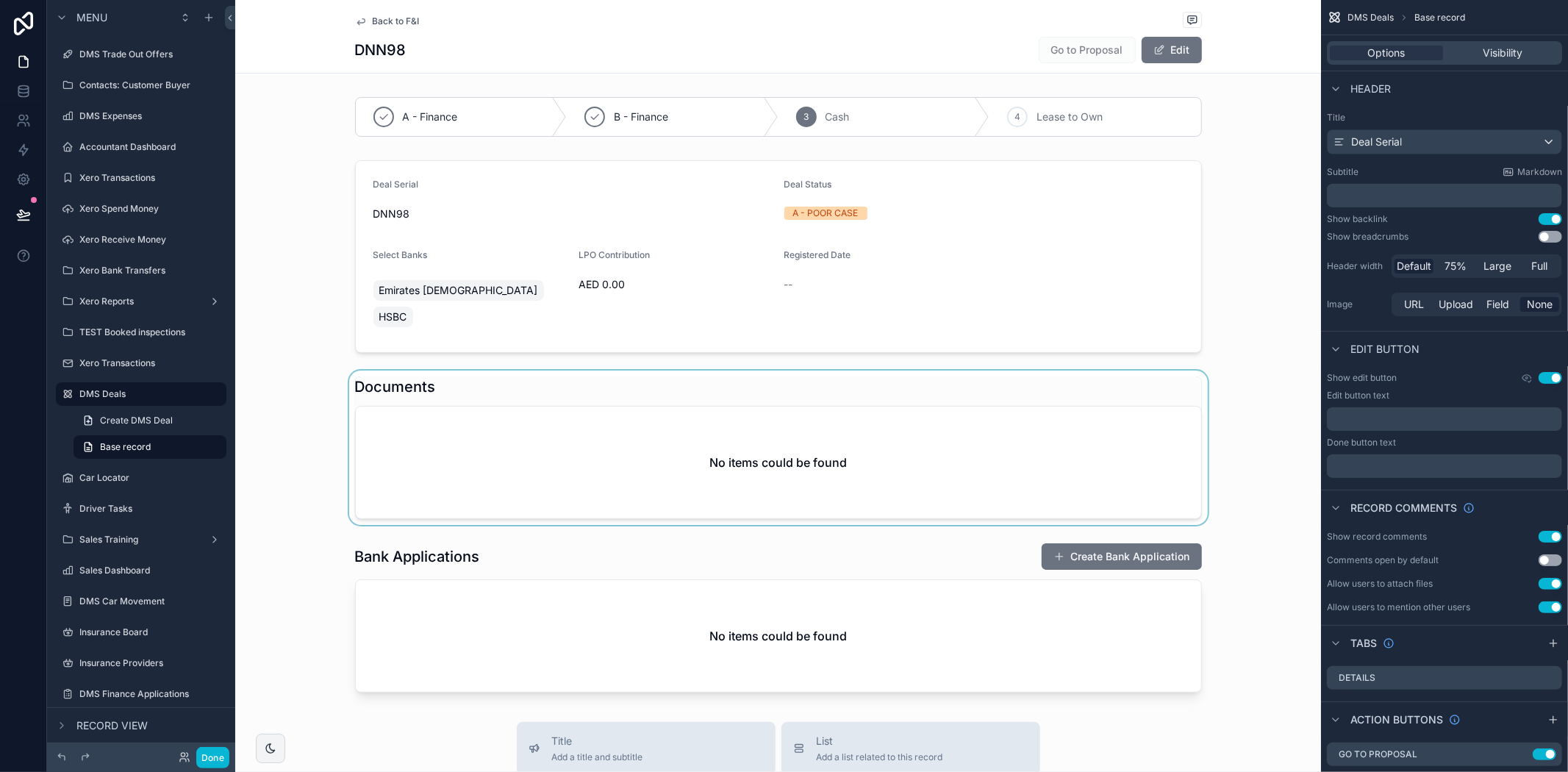
click at [624, 463] on div "scrollable content" at bounding box center [777, 447] width 1086 height 155
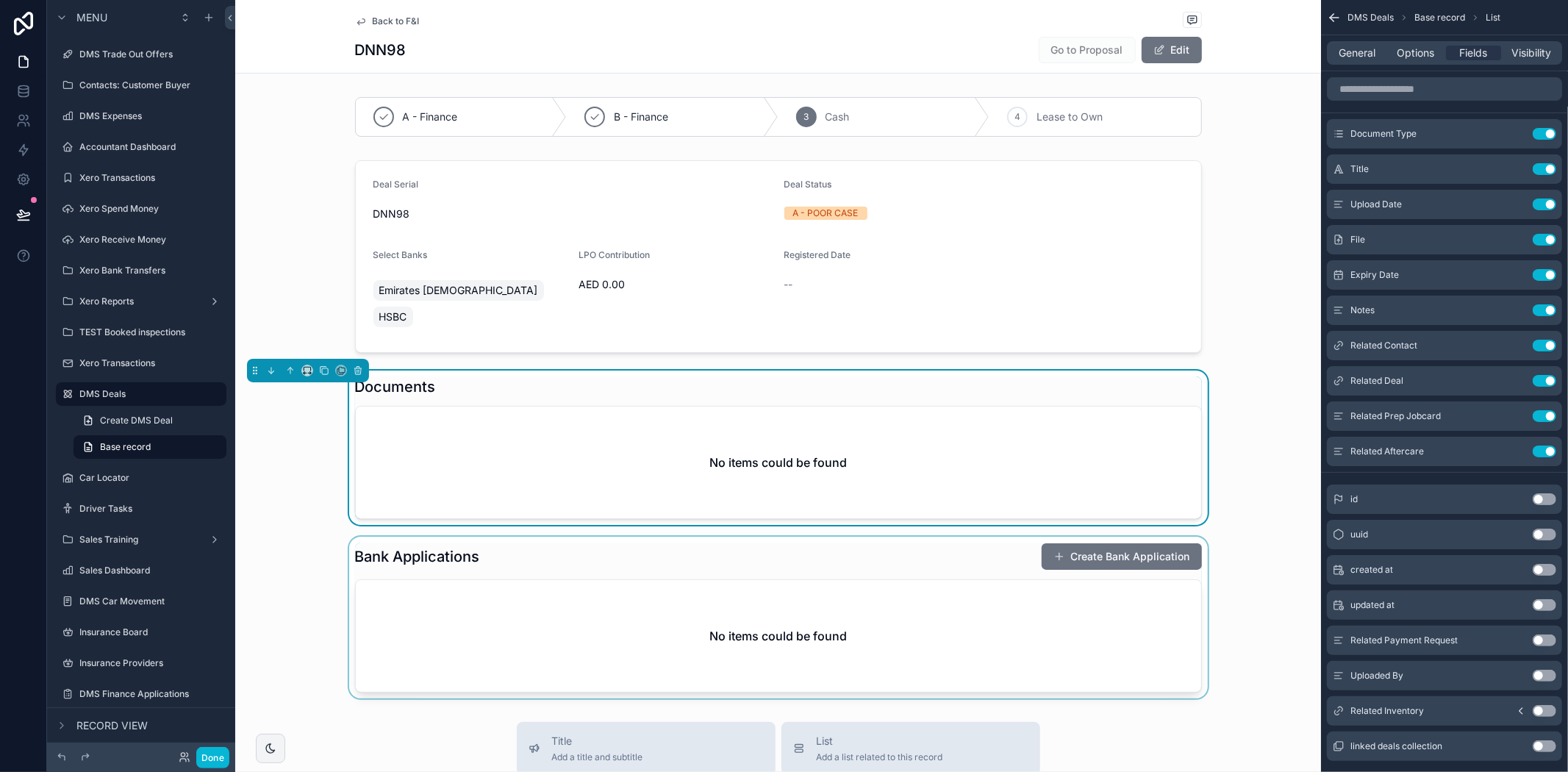
click at [660, 609] on div "scrollable content" at bounding box center [777, 617] width 1086 height 162
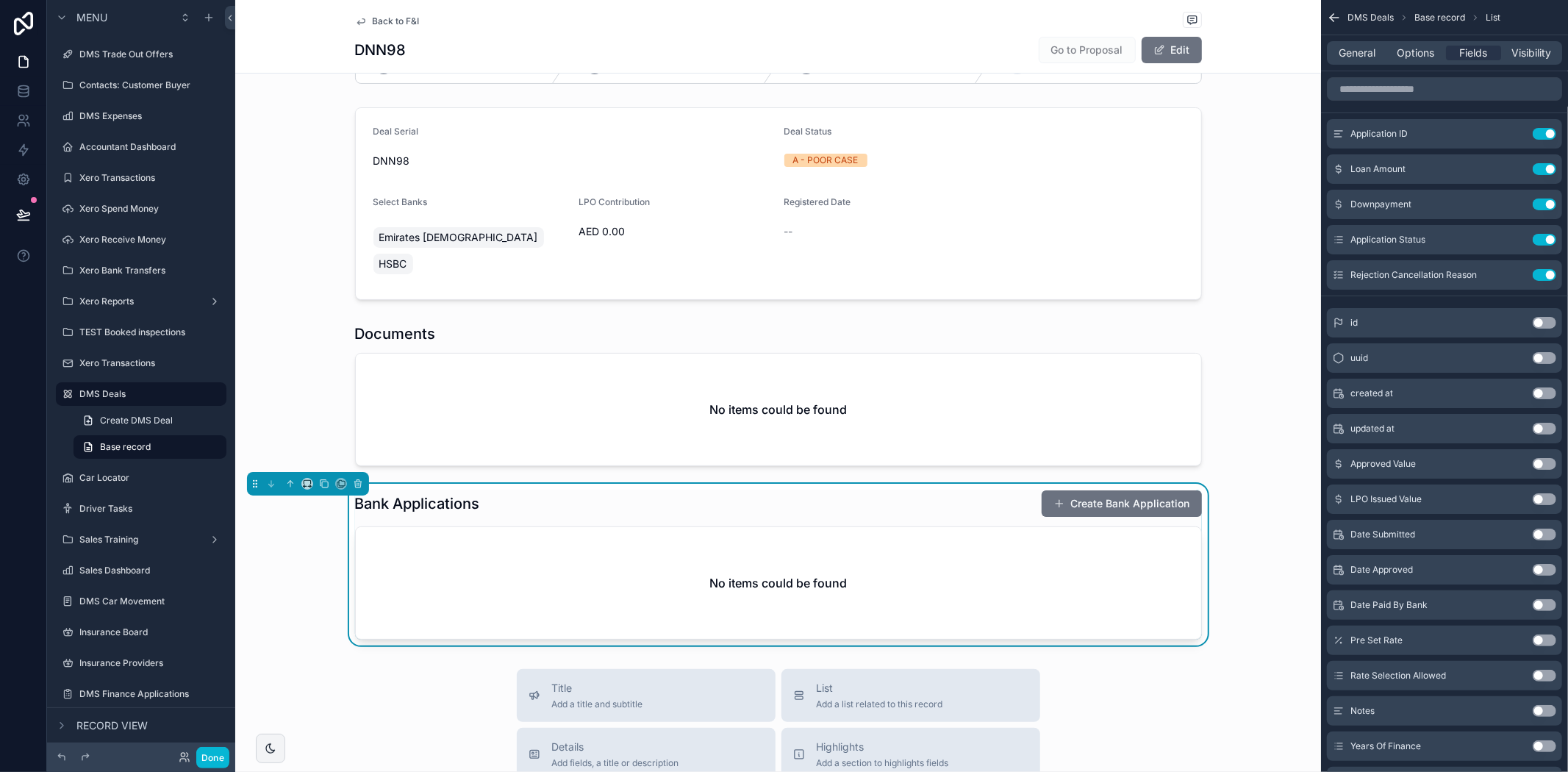
scroll to position [81, 0]
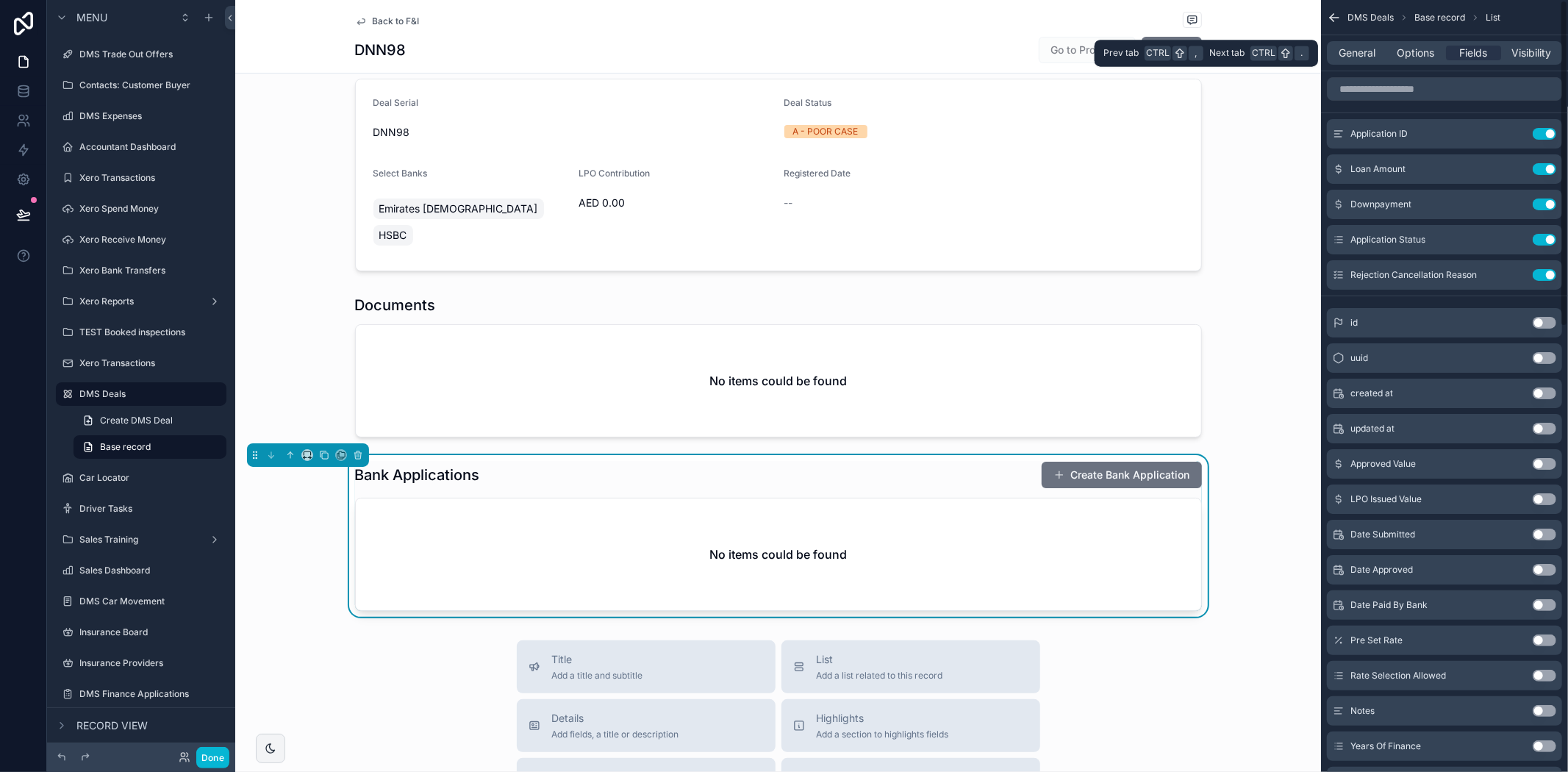
click at [1353, 64] on div "General Options Fields Visibility" at bounding box center [1444, 53] width 235 height 24
click at [1360, 48] on span "General" at bounding box center [1358, 53] width 37 height 15
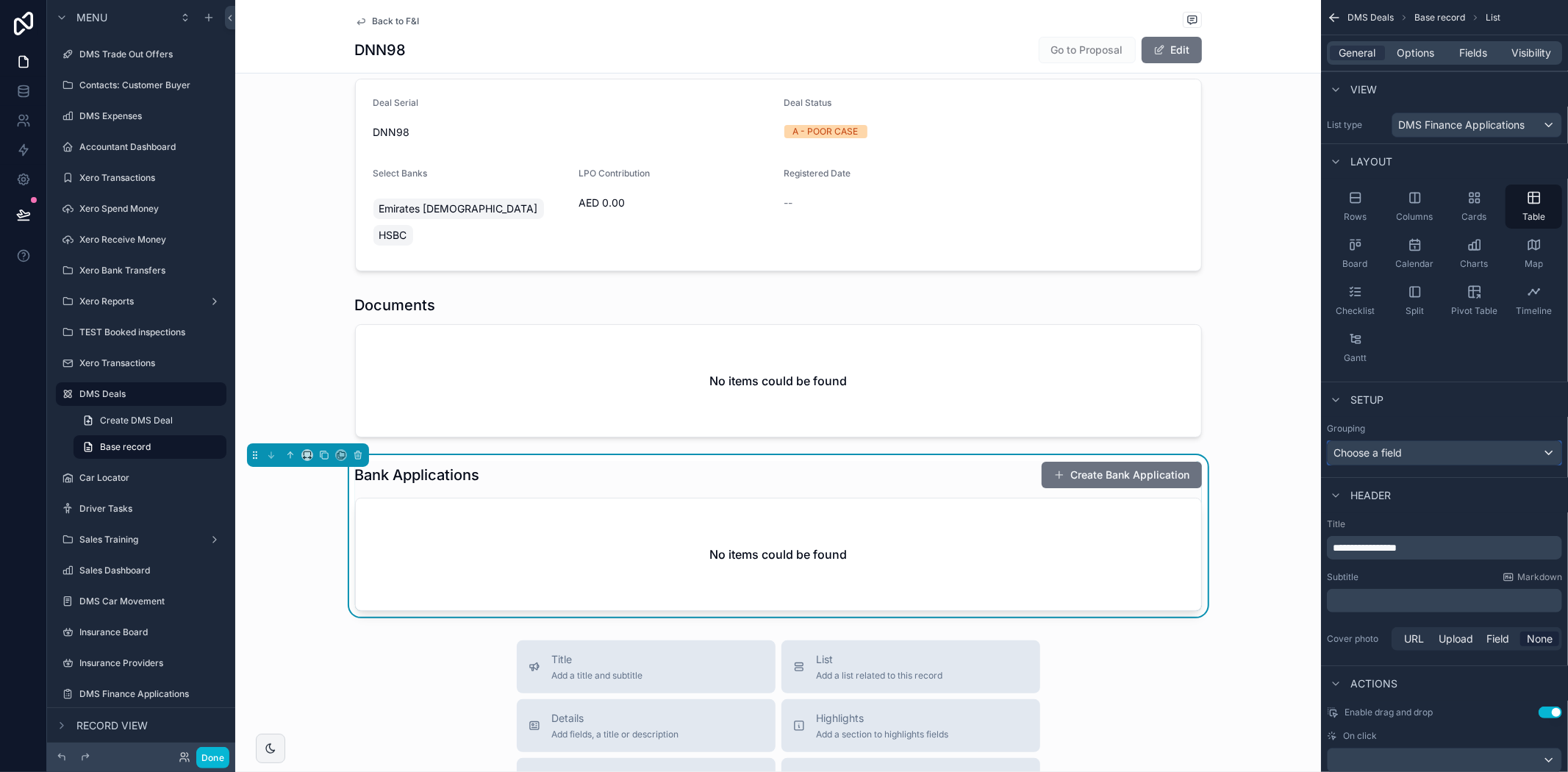
click at [1470, 459] on div "Choose a field" at bounding box center [1444, 452] width 234 height 24
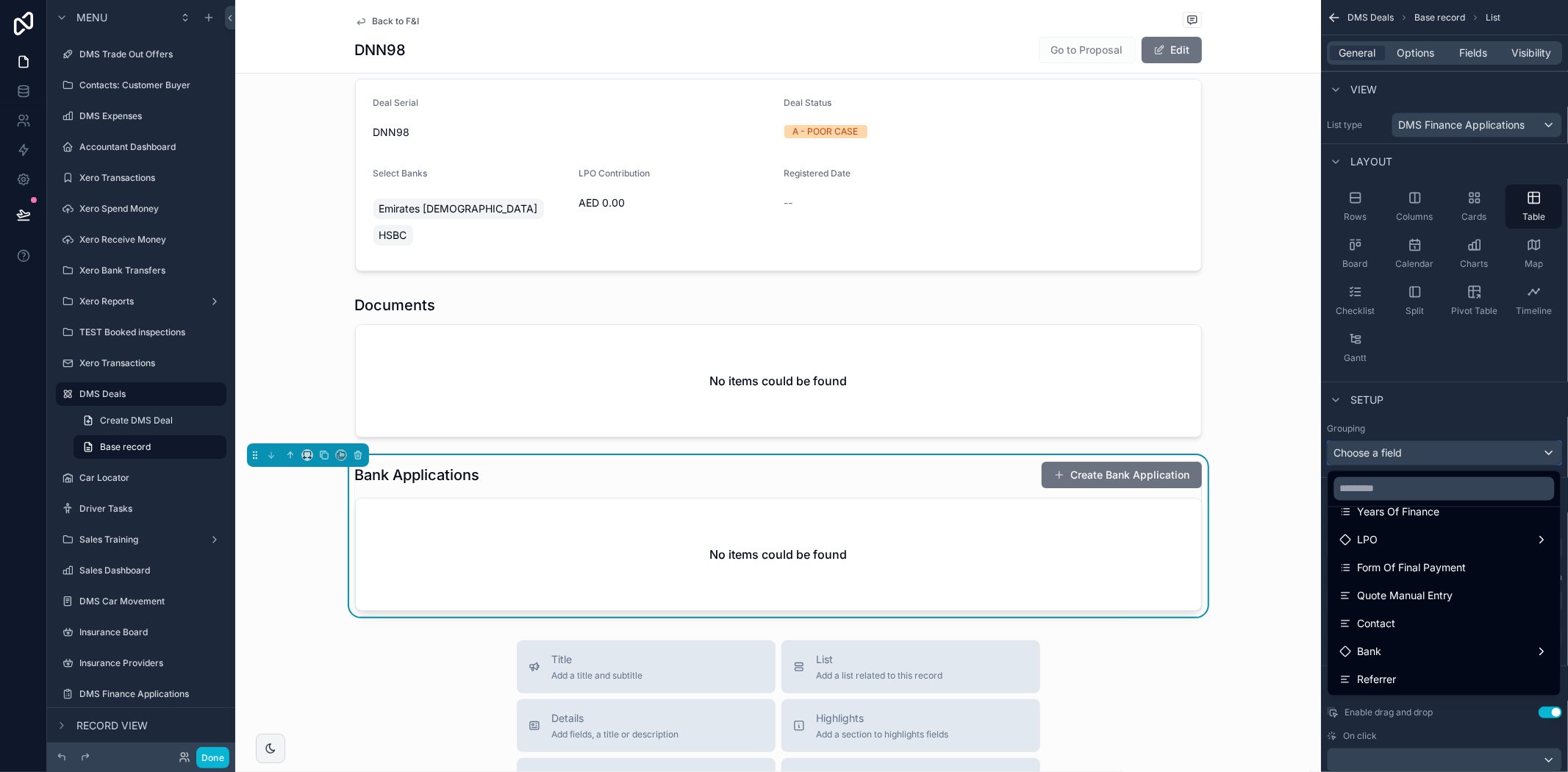
scroll to position [326, 0]
click at [1251, 455] on div "Bank Applications Create Bank Application No items could be found" at bounding box center [777, 535] width 1086 height 162
click at [1453, 175] on div "scrollable content" at bounding box center [784, 386] width 1568 height 772
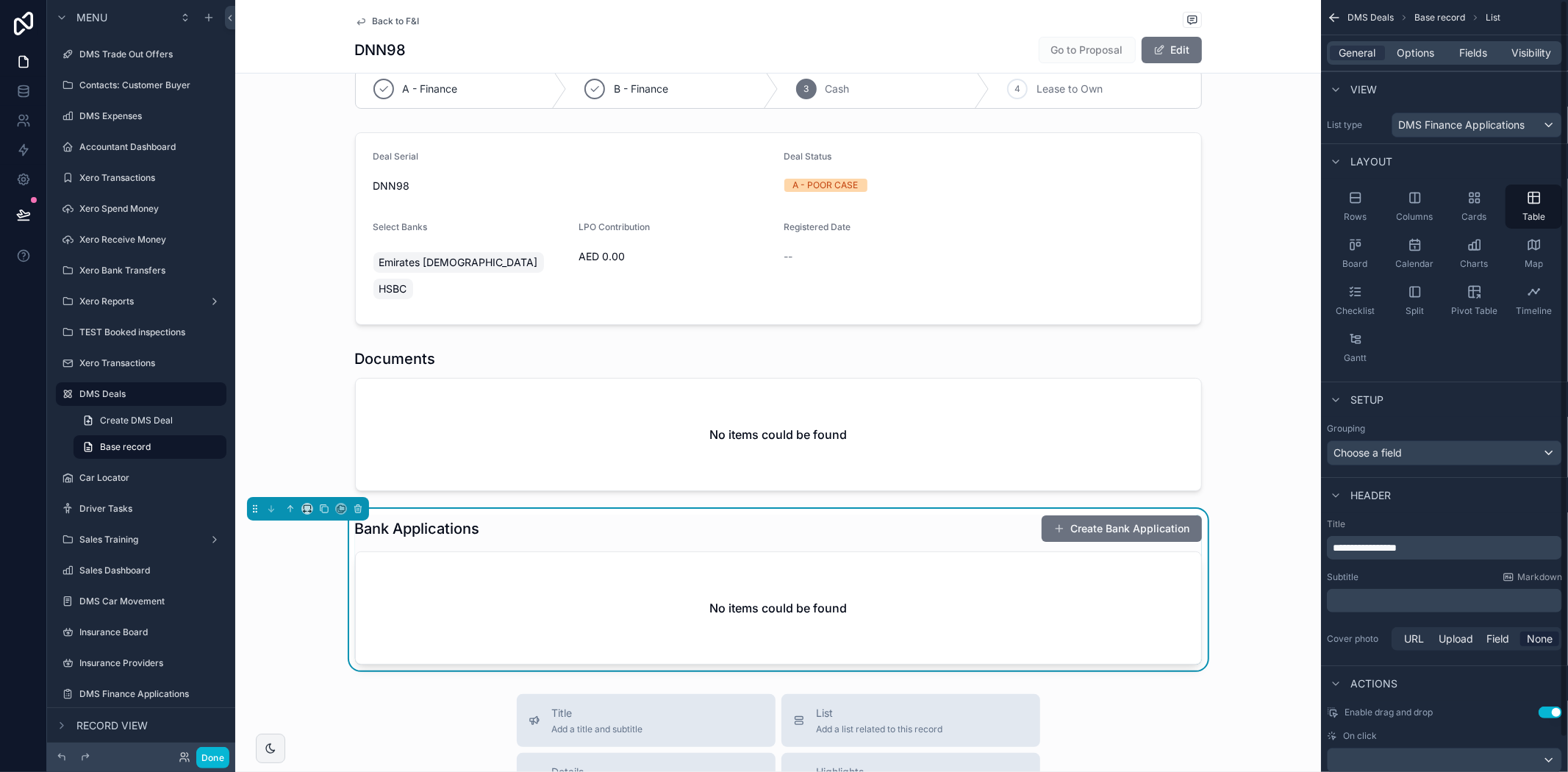
scroll to position [0, 0]
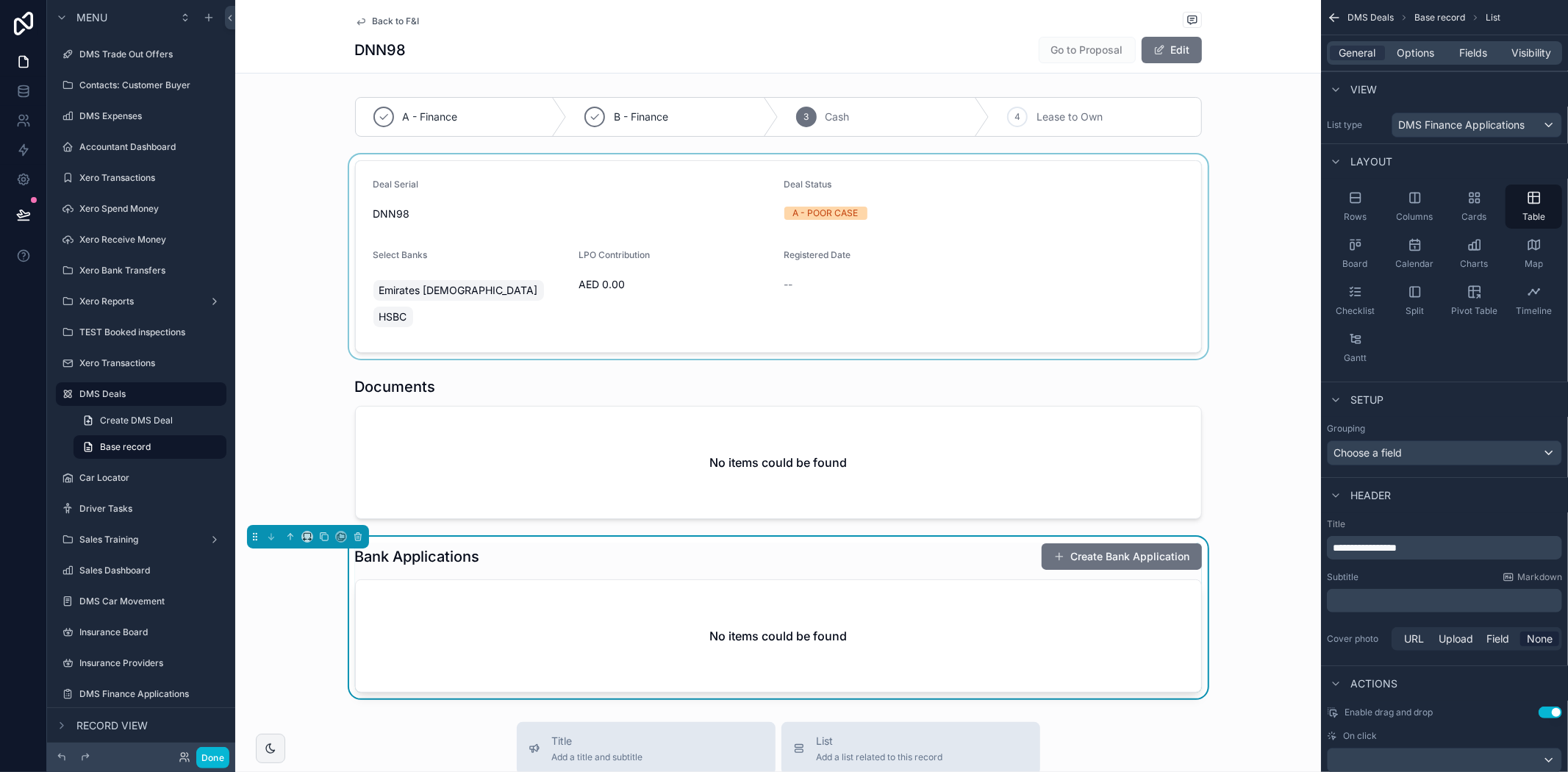
click at [1228, 184] on div "scrollable content" at bounding box center [777, 256] width 1086 height 204
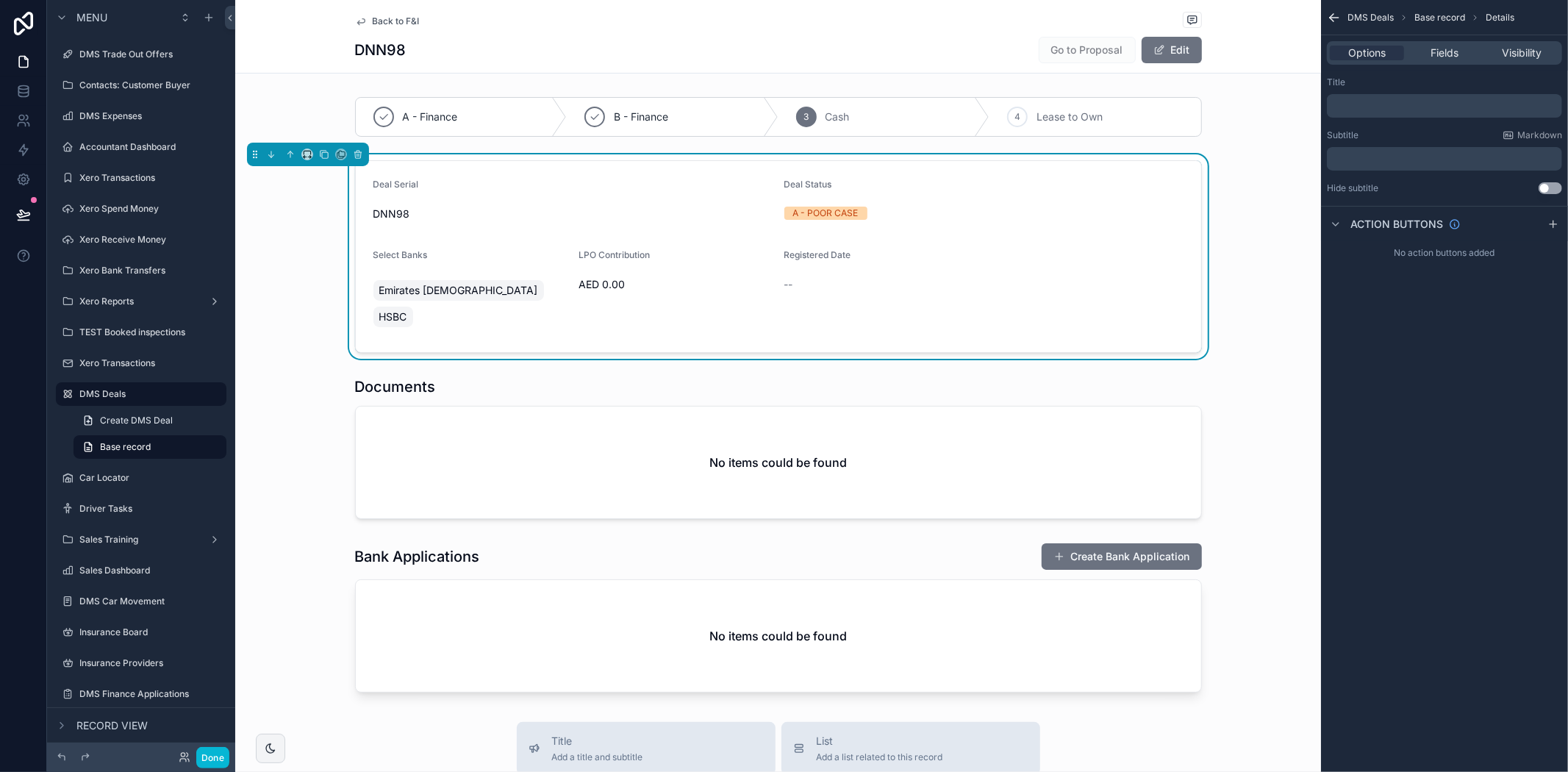
click at [383, 17] on span "Back to F&I" at bounding box center [396, 20] width 47 height 11
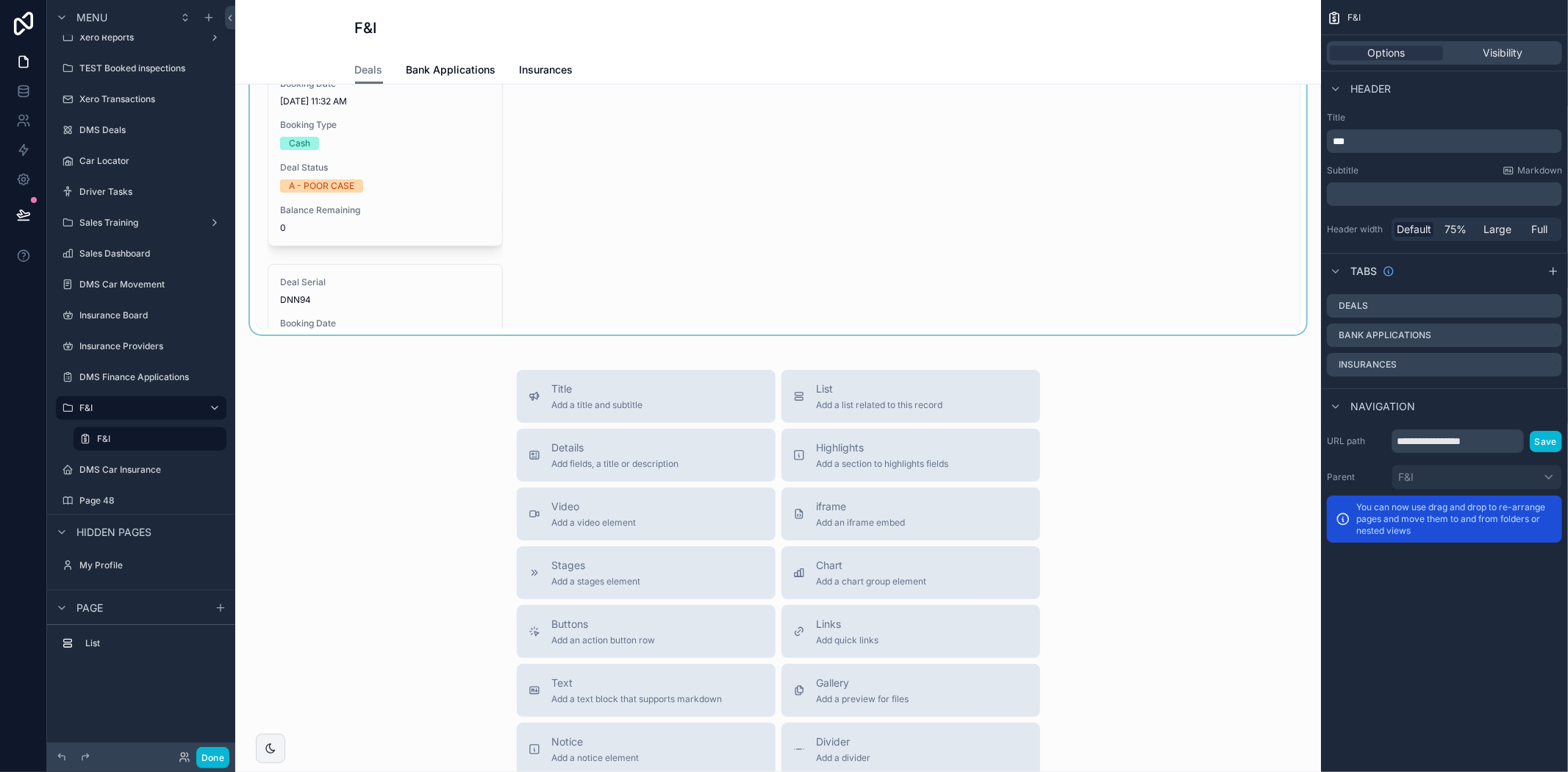
scroll to position [245, 0]
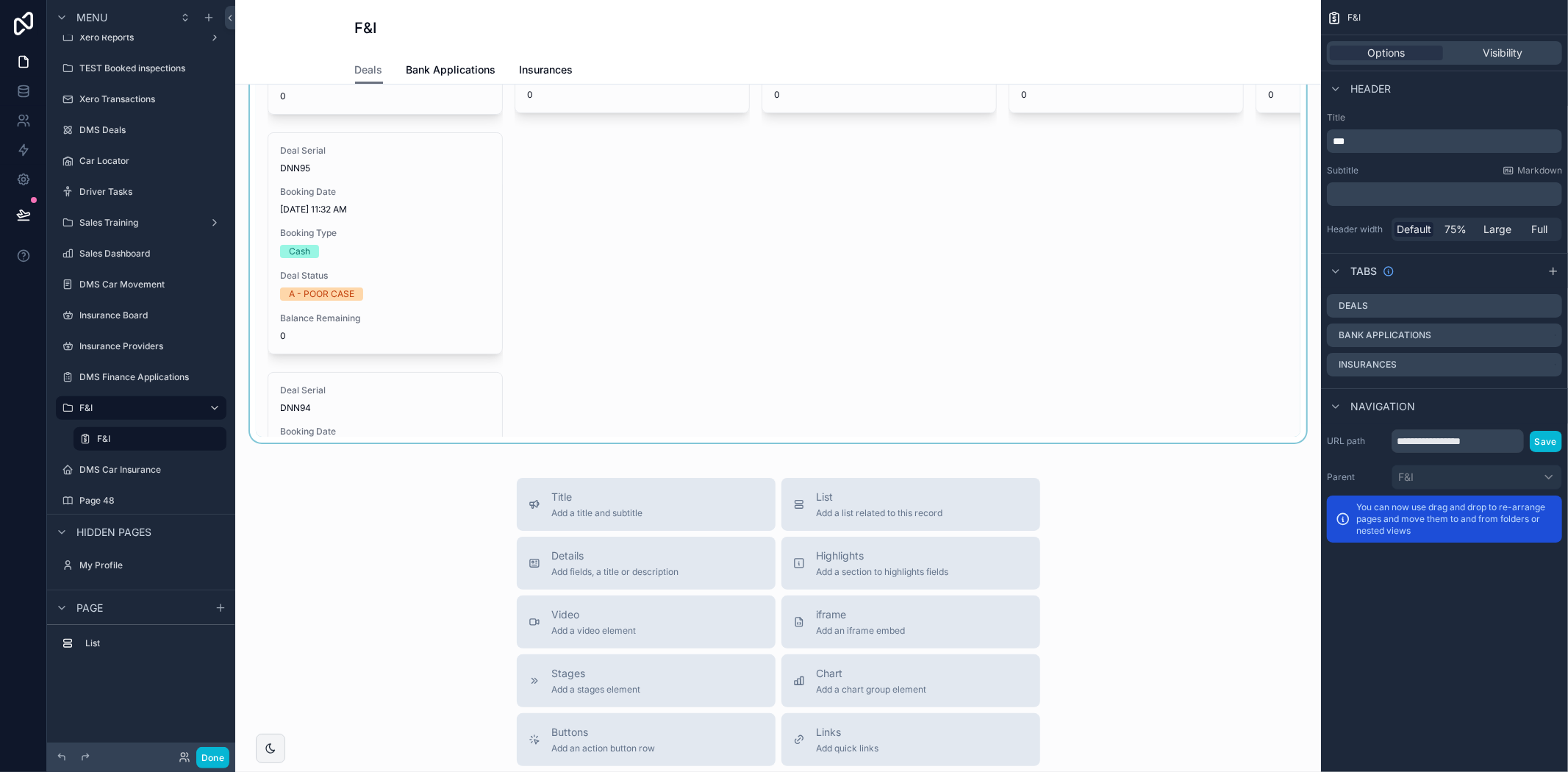
drag, startPoint x: 496, startPoint y: 294, endPoint x: 502, endPoint y: 382, distance: 88.2
click at [502, 382] on div "scrollable content" at bounding box center [778, 147] width 1062 height 591
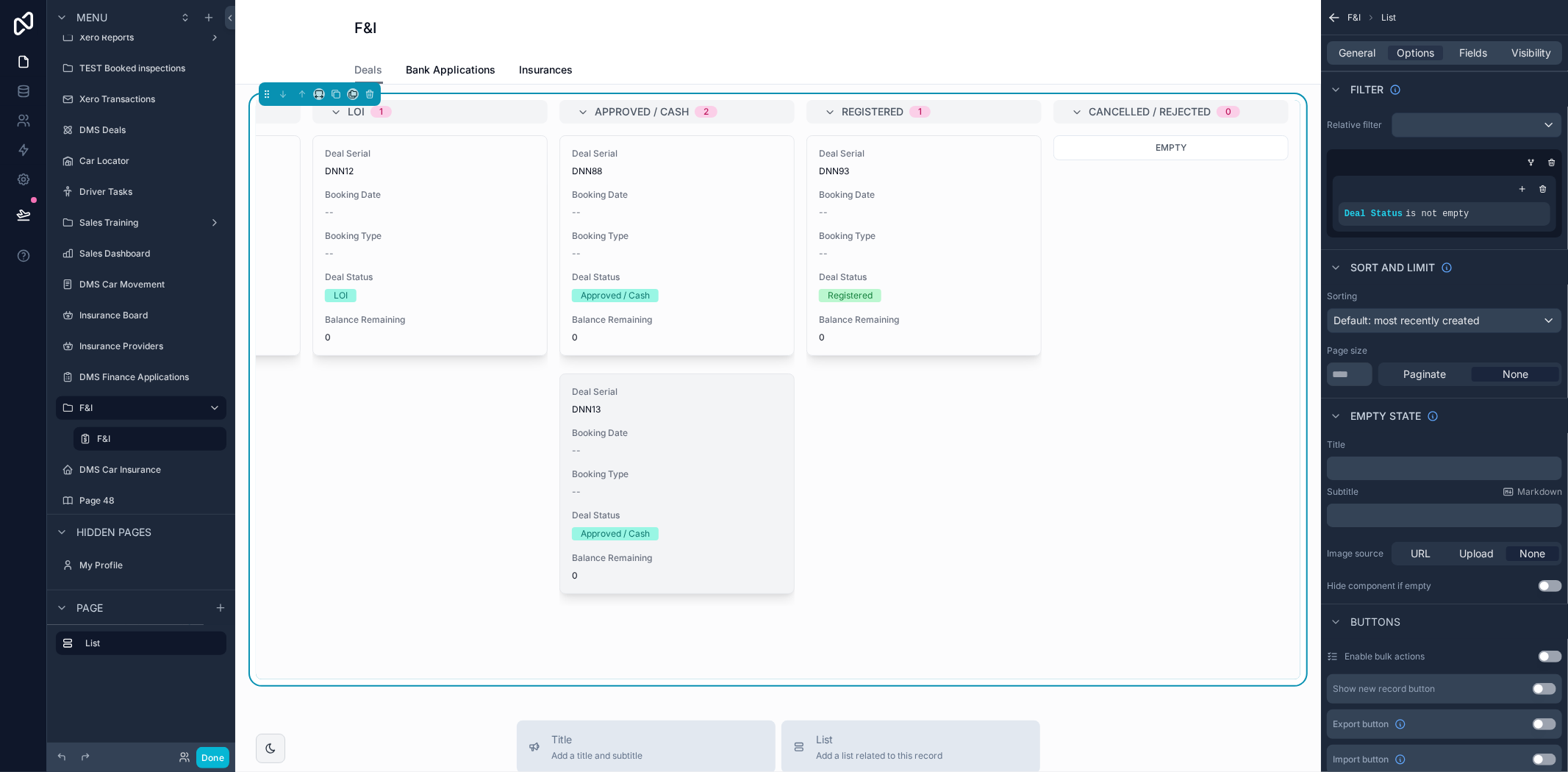
scroll to position [0, 0]
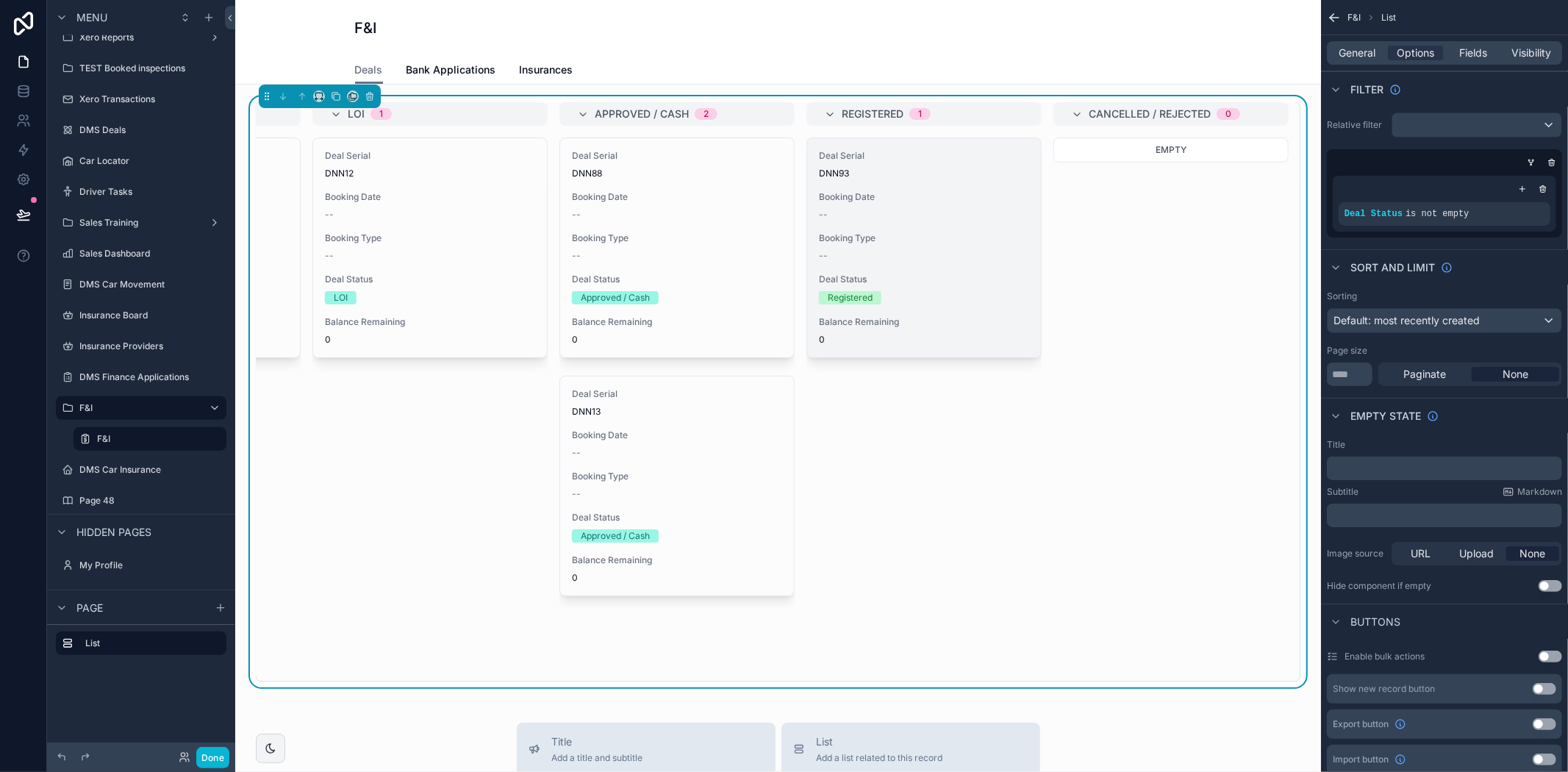
click at [944, 305] on div "Deal Serial DNN93 Booking Date -- Booking Type -- Deal Status Registered Balanc…" at bounding box center [924, 247] width 234 height 219
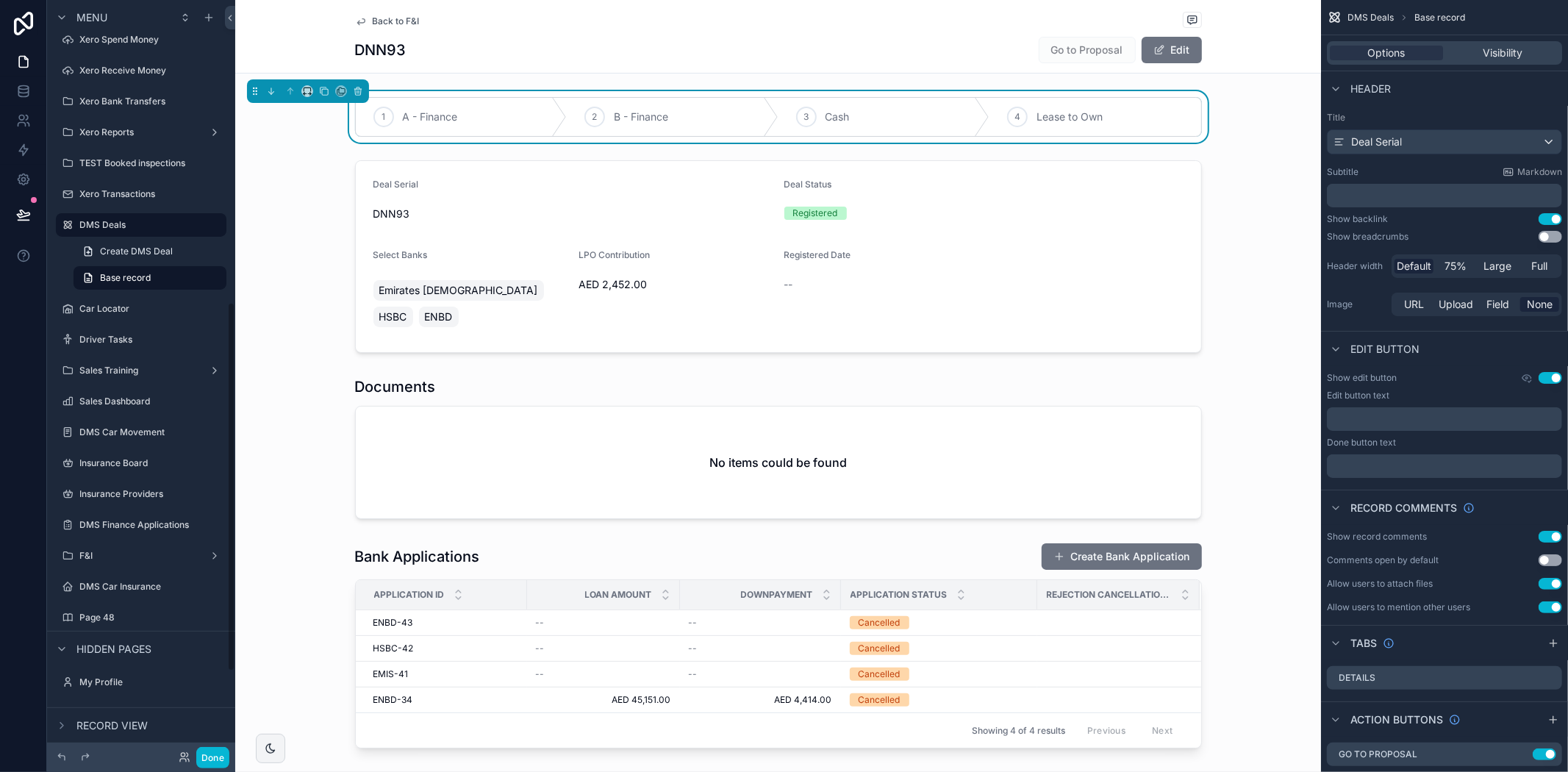
scroll to position [616, 0]
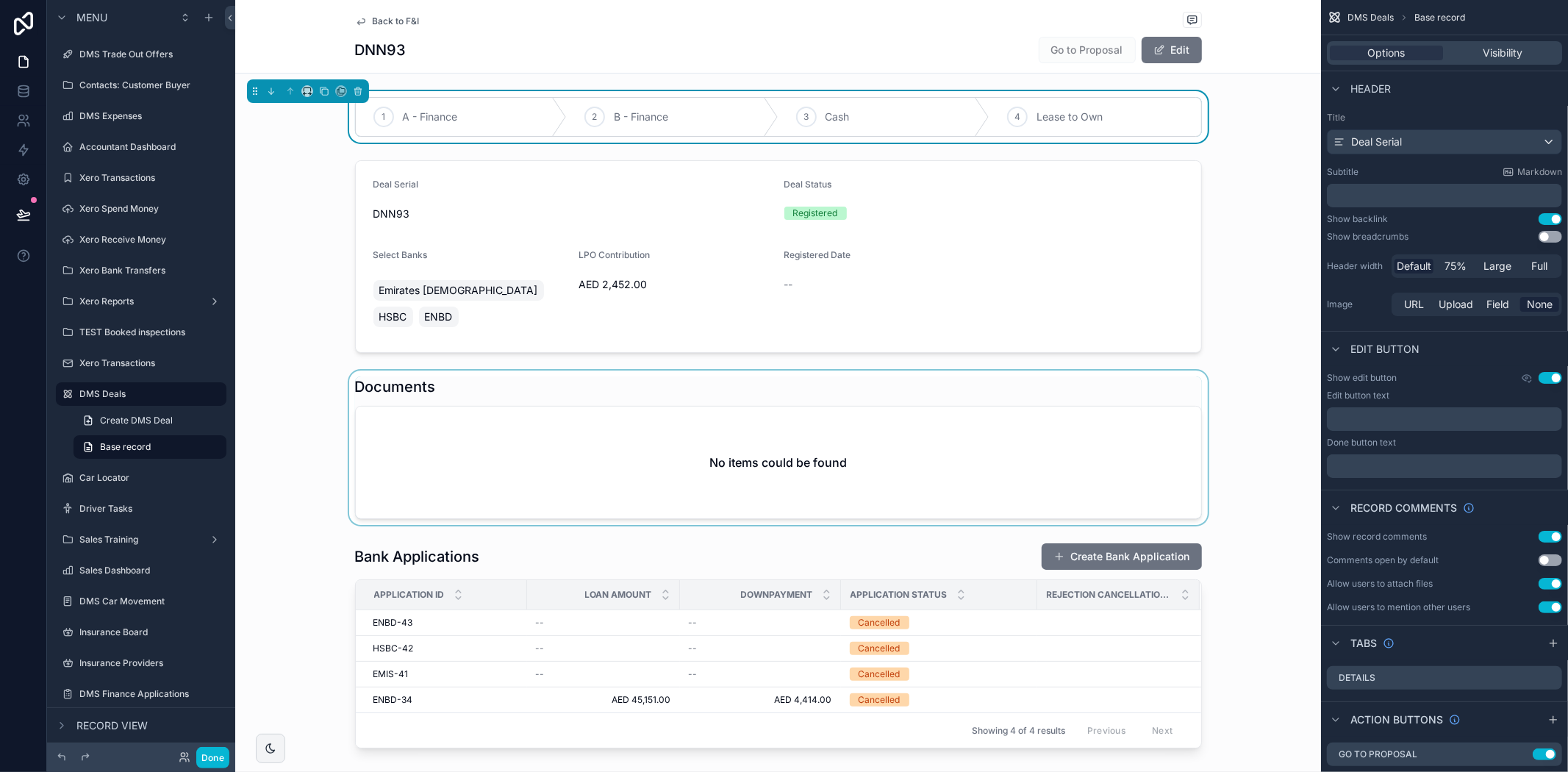
click at [878, 438] on div "scrollable content" at bounding box center [777, 447] width 1086 height 155
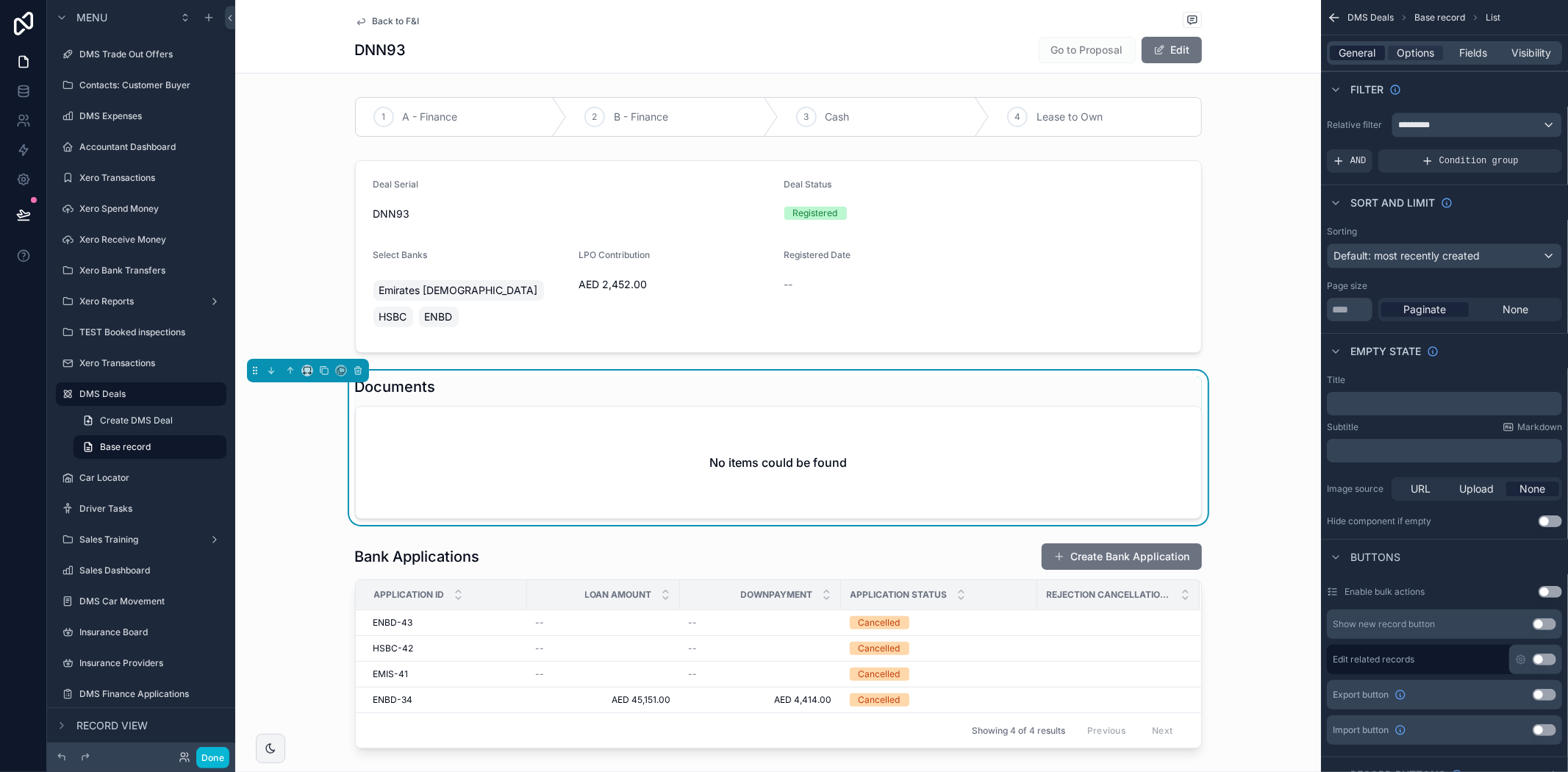
click at [1367, 59] on span "General" at bounding box center [1358, 53] width 37 height 15
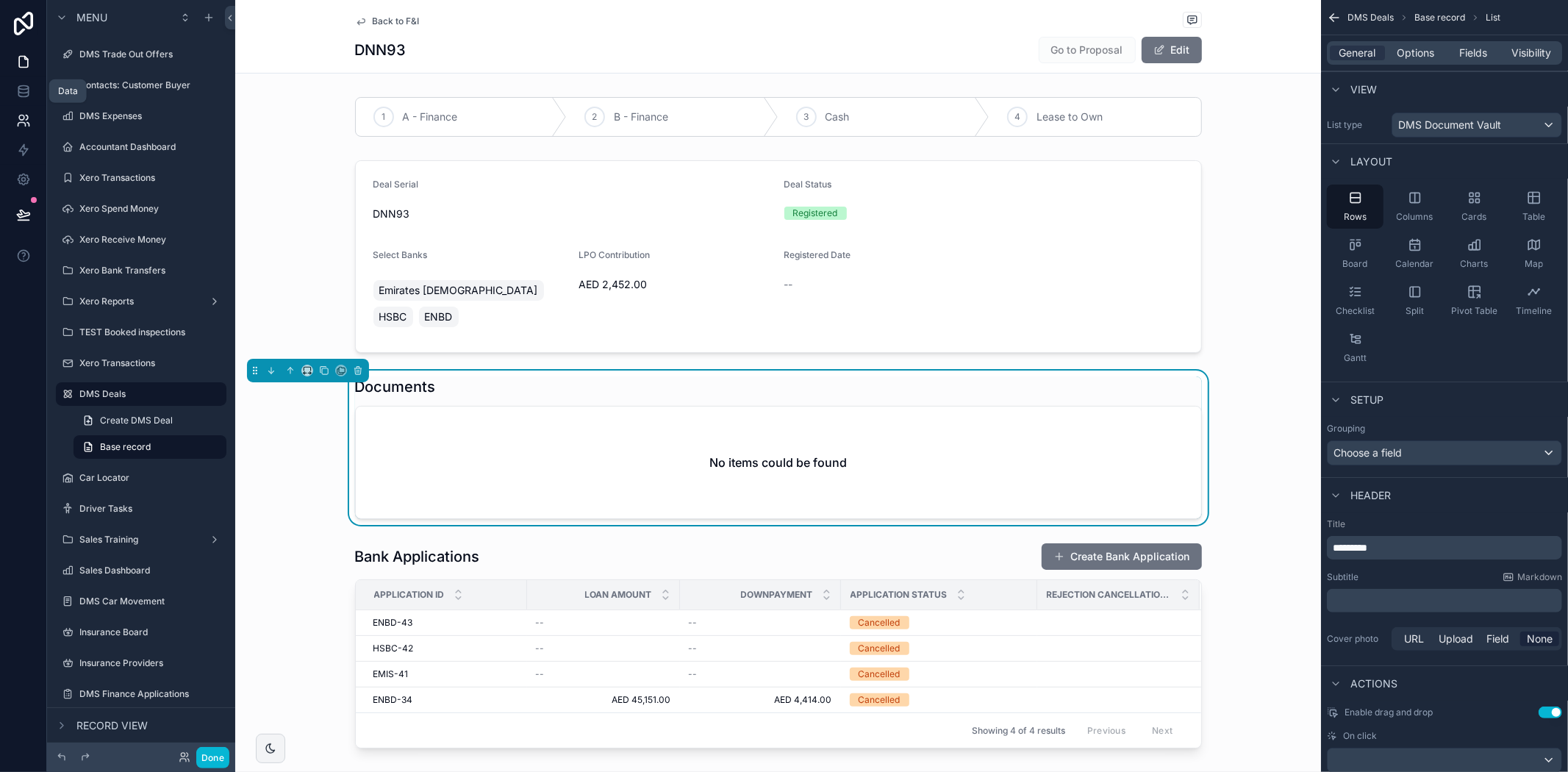
click at [29, 79] on link at bounding box center [23, 91] width 46 height 29
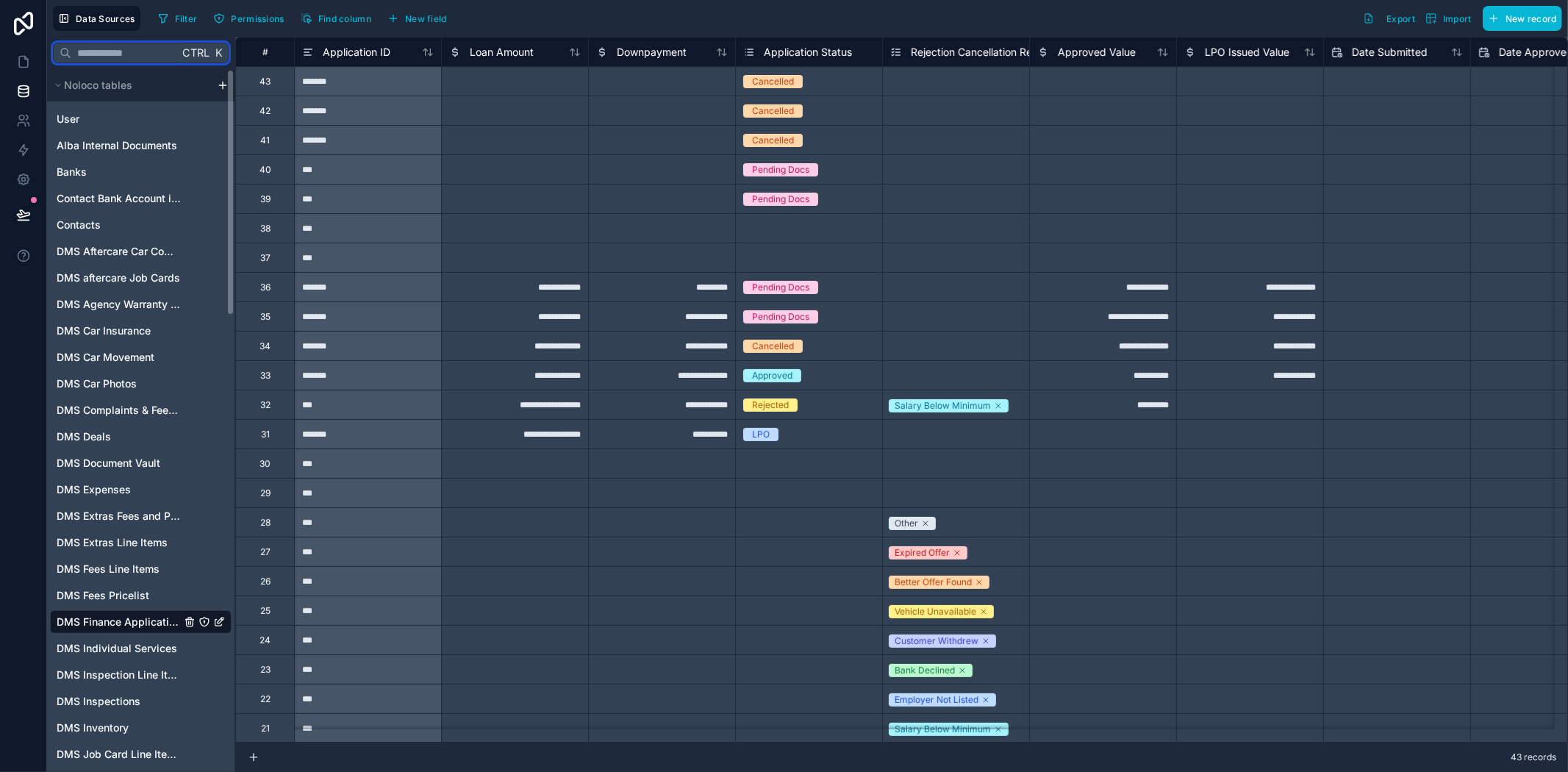
click at [151, 54] on input "text" at bounding box center [125, 53] width 107 height 26
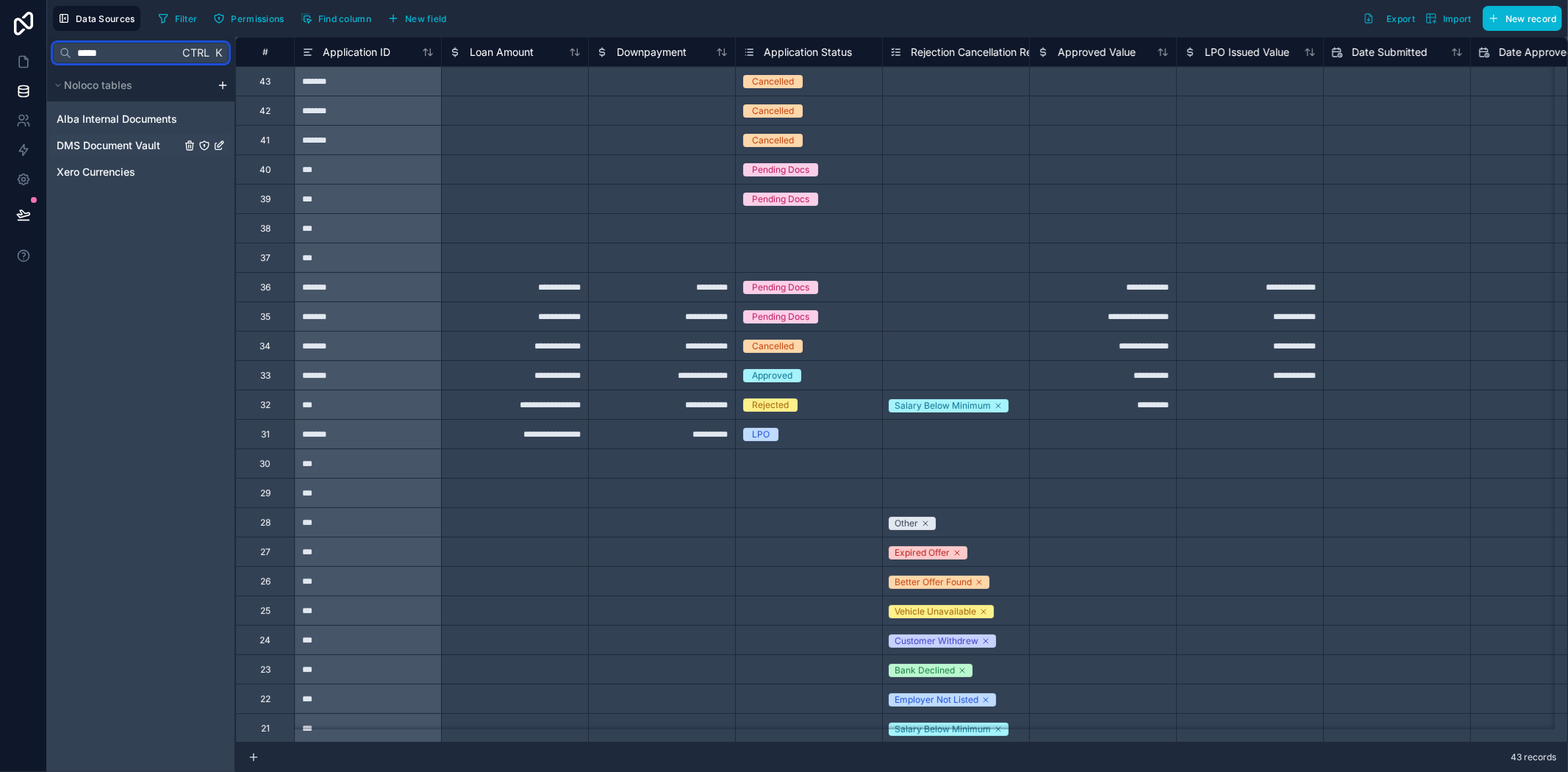
type input "*****"
click at [101, 155] on div "DMS Document Vault" at bounding box center [141, 145] width 182 height 24
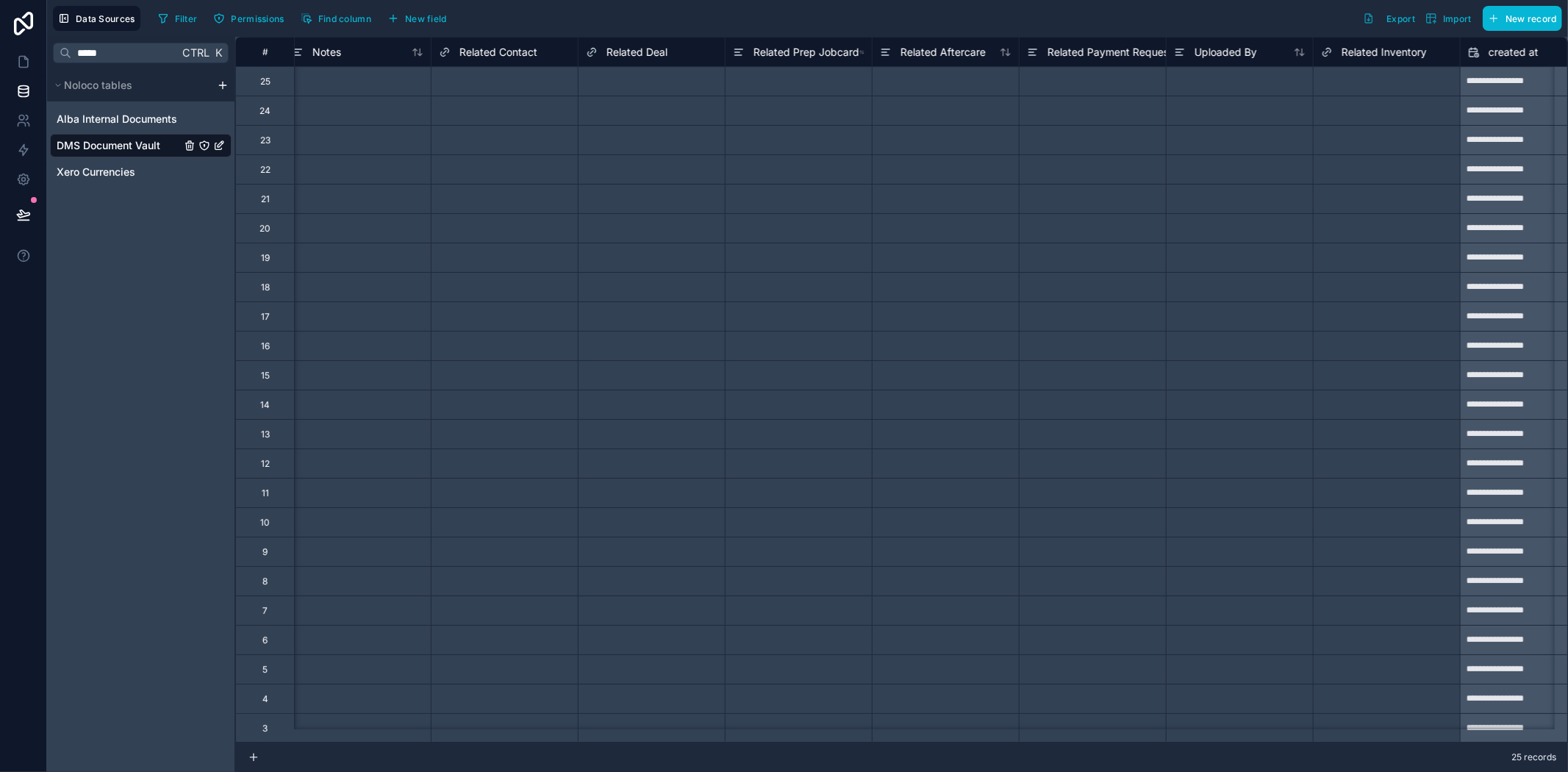
scroll to position [0, 743]
click at [607, 77] on div "Select a Related Deal" at bounding box center [633, 81] width 89 height 11
click at [617, 81] on div "Select a Related Deal" at bounding box center [631, 81] width 89 height 11
click at [650, 82] on div "Select a Related Deal" at bounding box center [631, 81] width 89 height 11
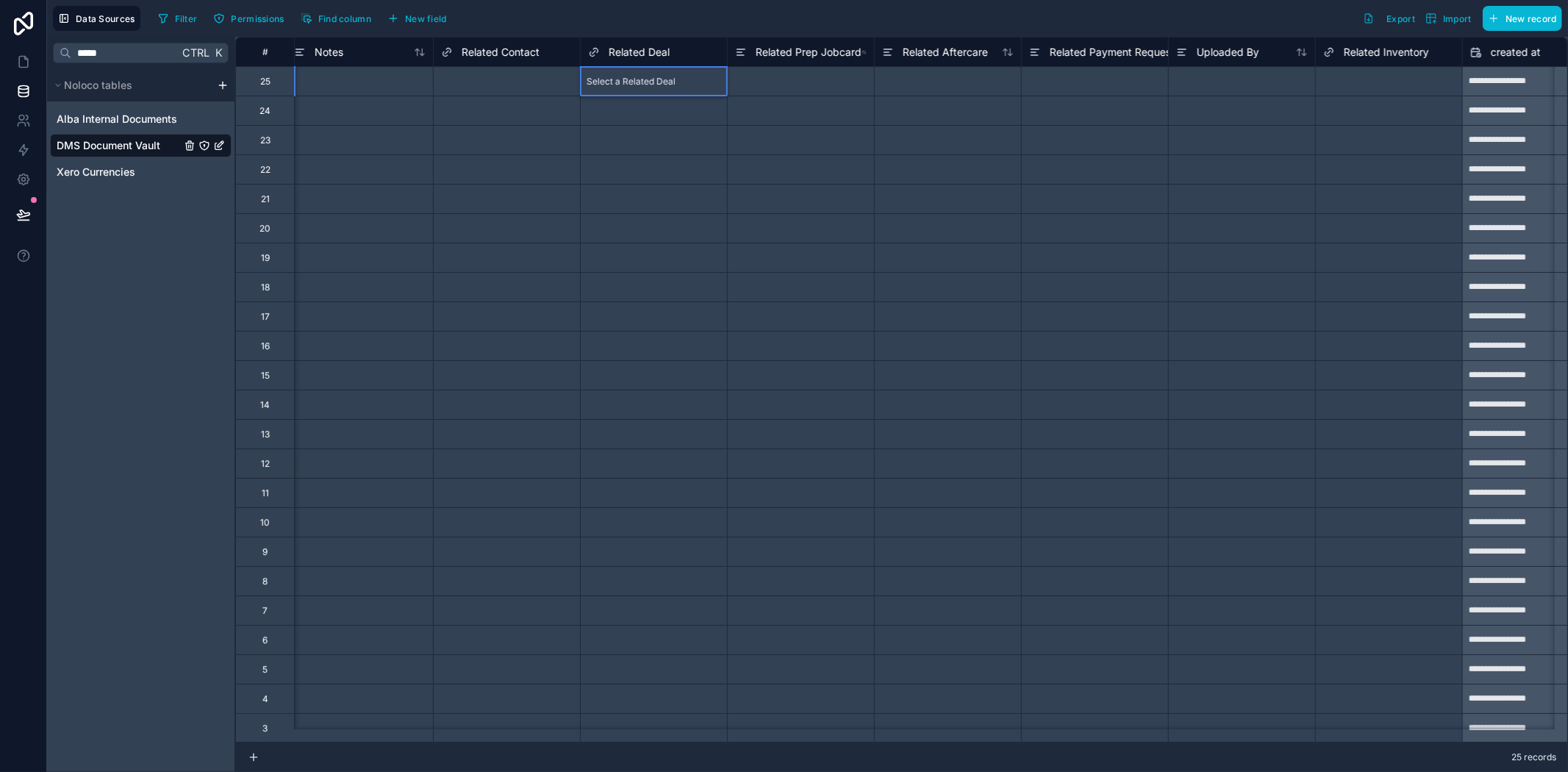
scroll to position [0, 0]
click at [884, 291] on div at bounding box center [947, 286] width 147 height 29
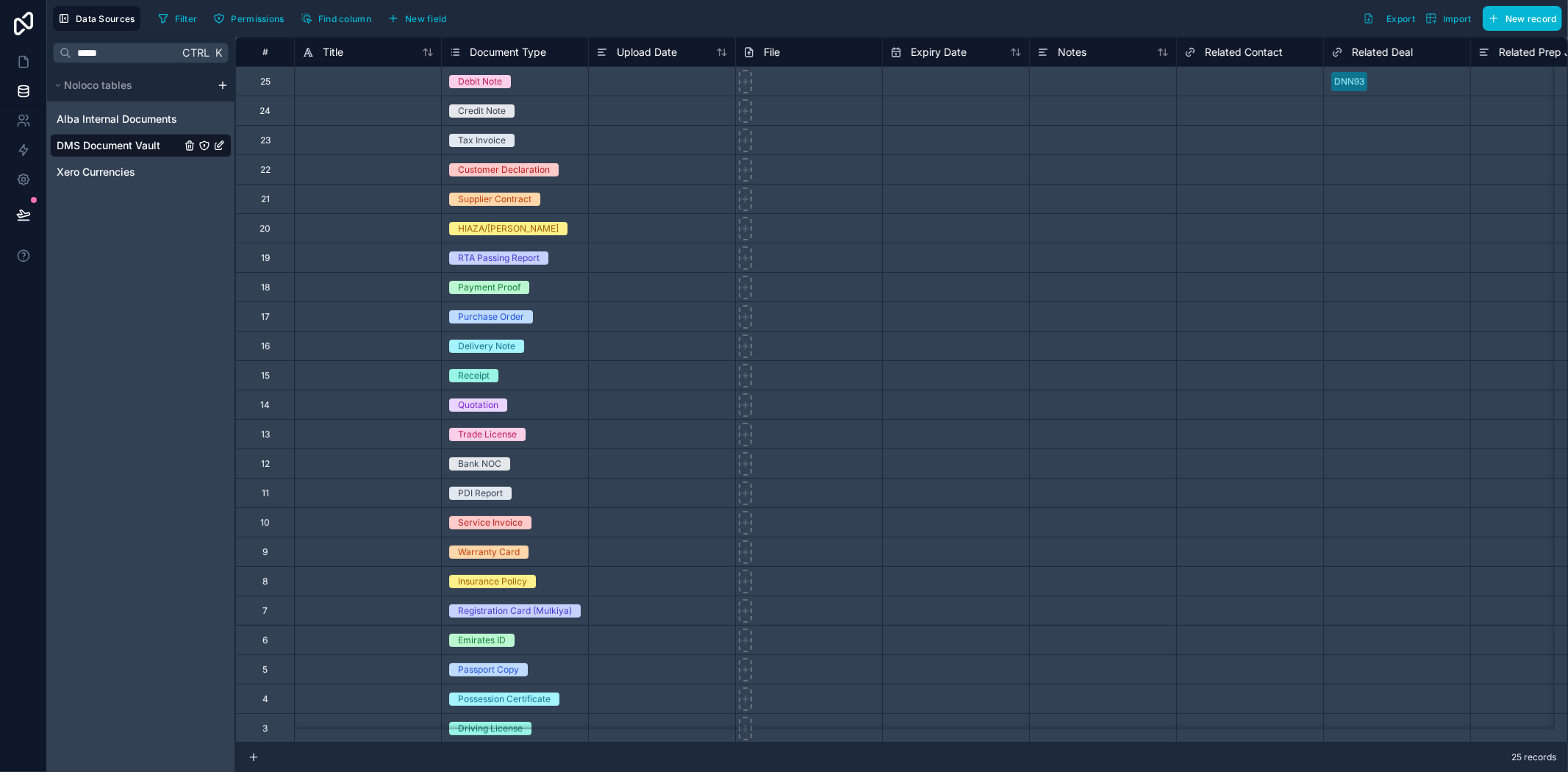
click at [1408, 251] on div "Select a Related Deal" at bounding box center [1398, 258] width 147 height 15
click at [1407, 252] on div "Select a Related Deal" at bounding box center [1374, 257] width 89 height 11
click at [1385, 251] on div "Select a Related Deal" at bounding box center [1398, 258] width 147 height 15
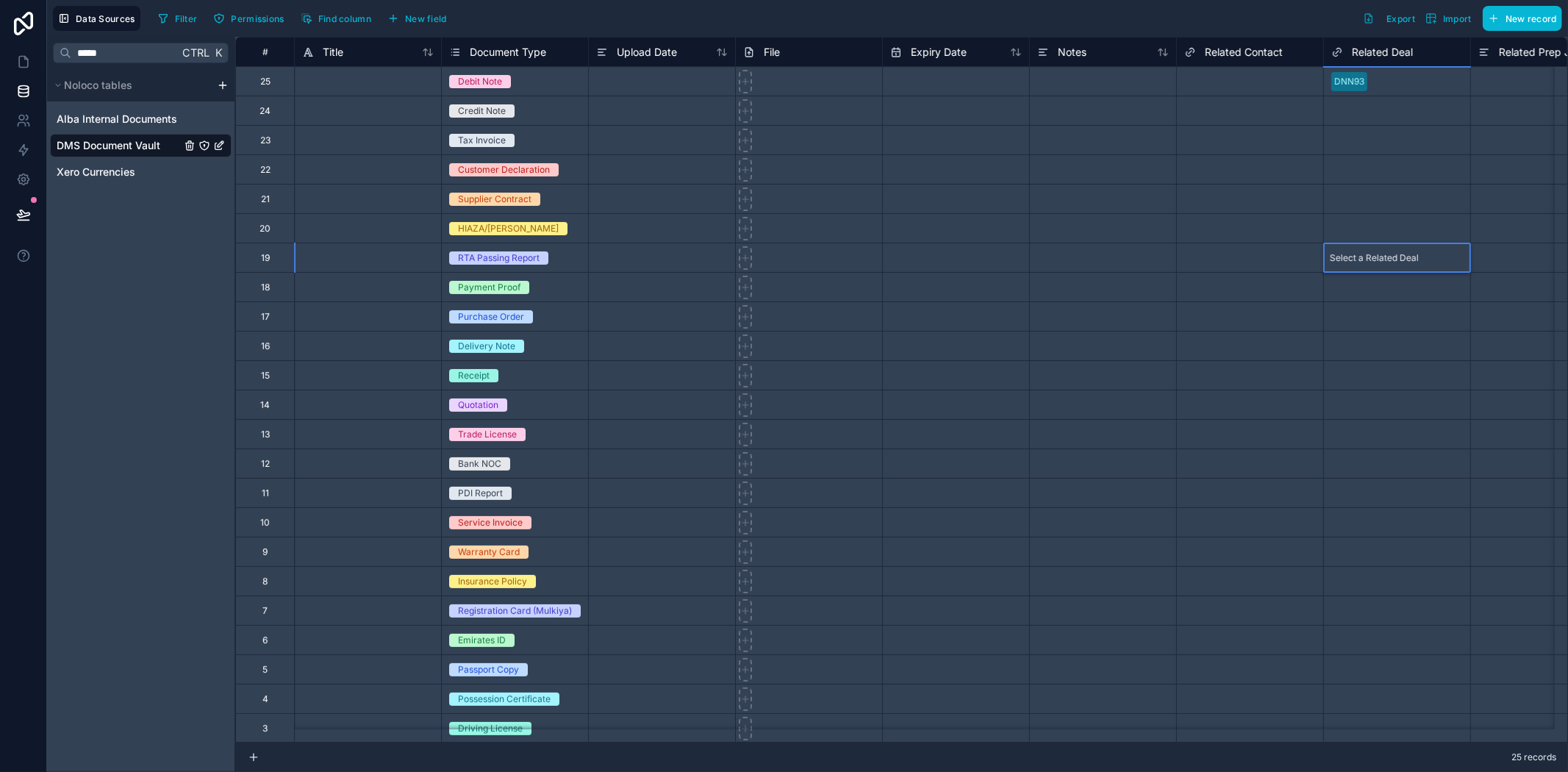
click at [1224, 465] on div "Select a Related Contact" at bounding box center [1236, 463] width 102 height 11
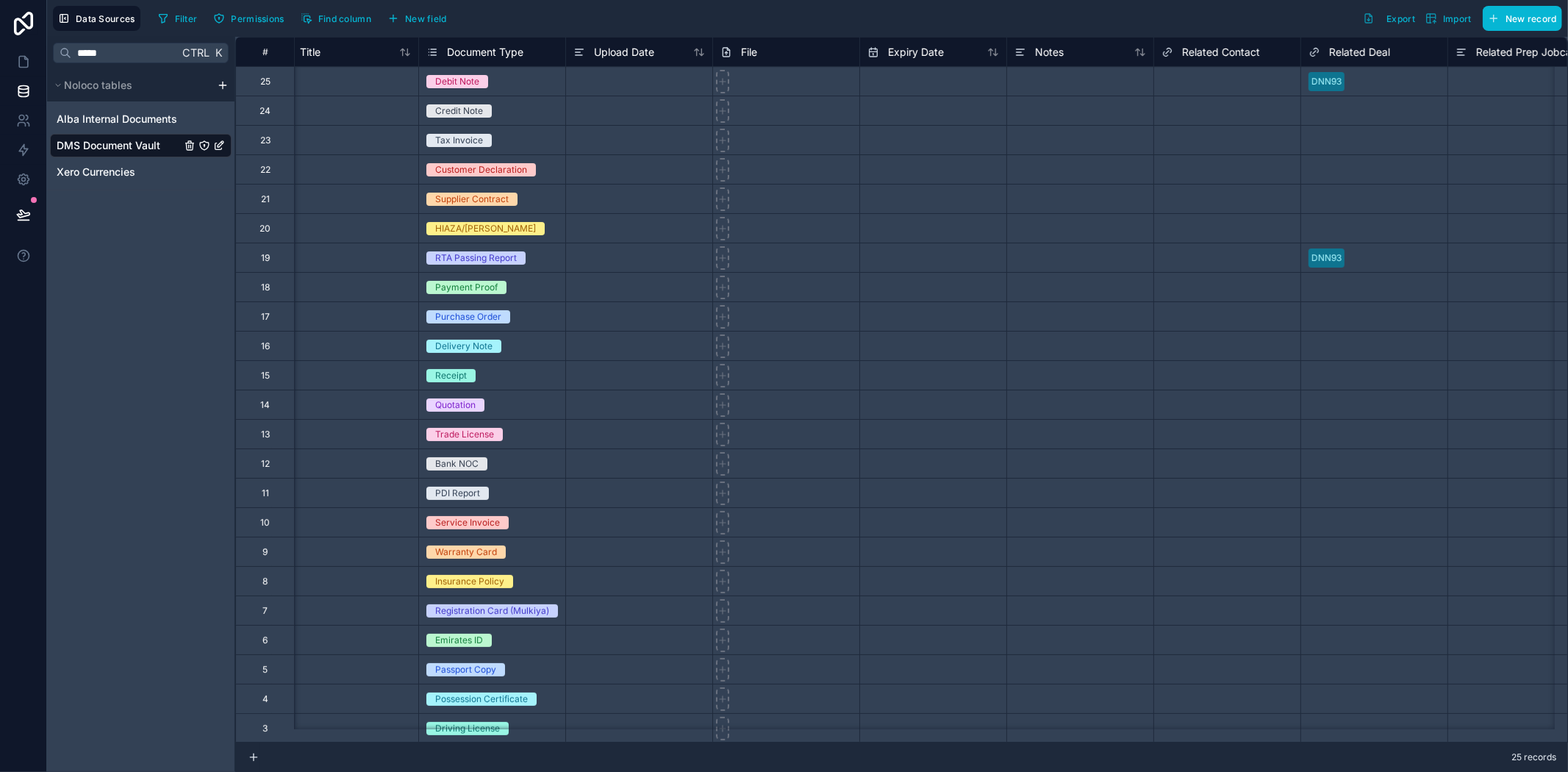
scroll to position [0, 90]
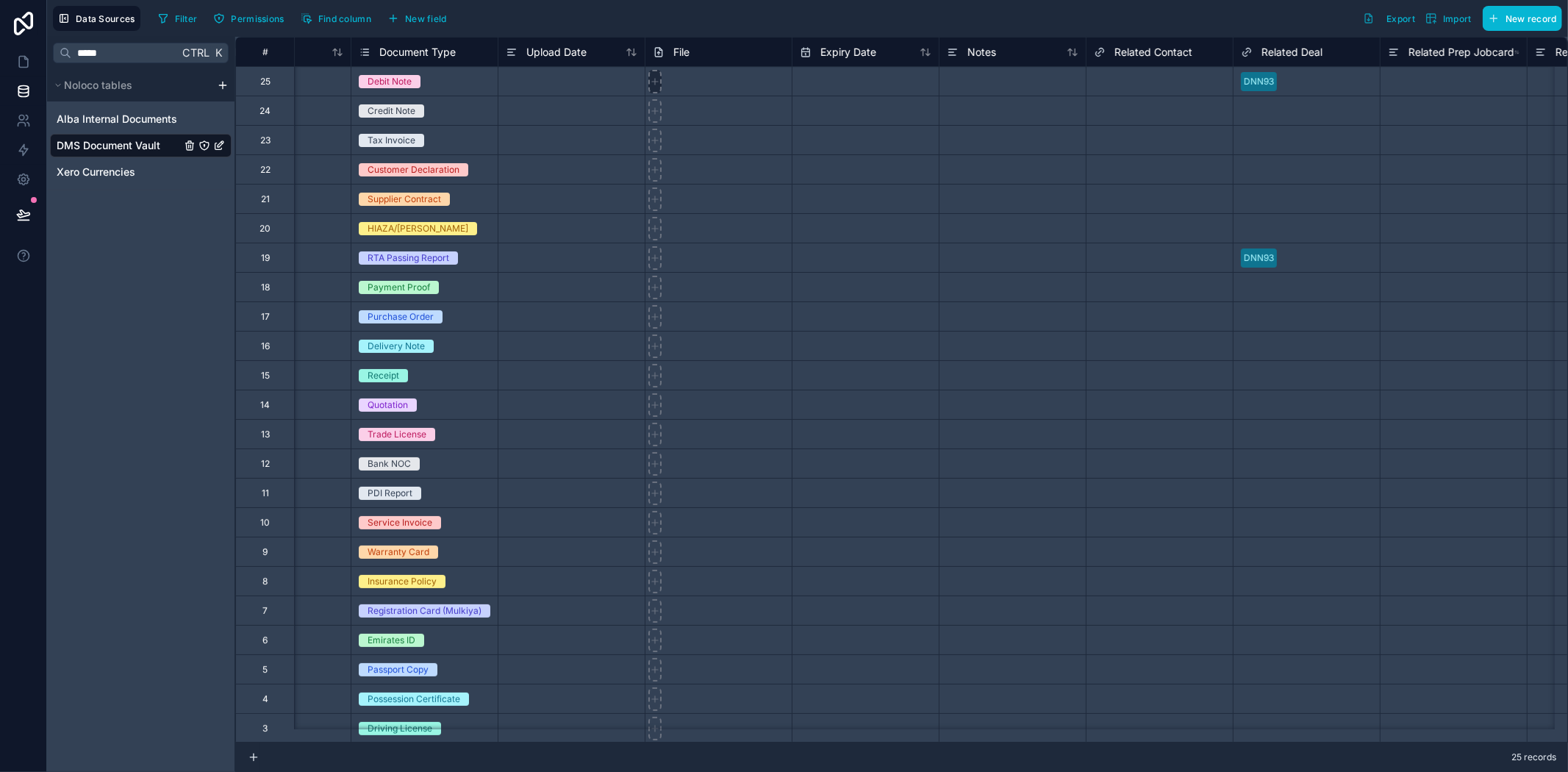
click at [655, 79] on icon at bounding box center [655, 82] width 11 height 11
type input "**********"
click at [673, 260] on div at bounding box center [718, 257] width 147 height 29
click at [650, 116] on icon at bounding box center [655, 111] width 11 height 11
type input "**********"
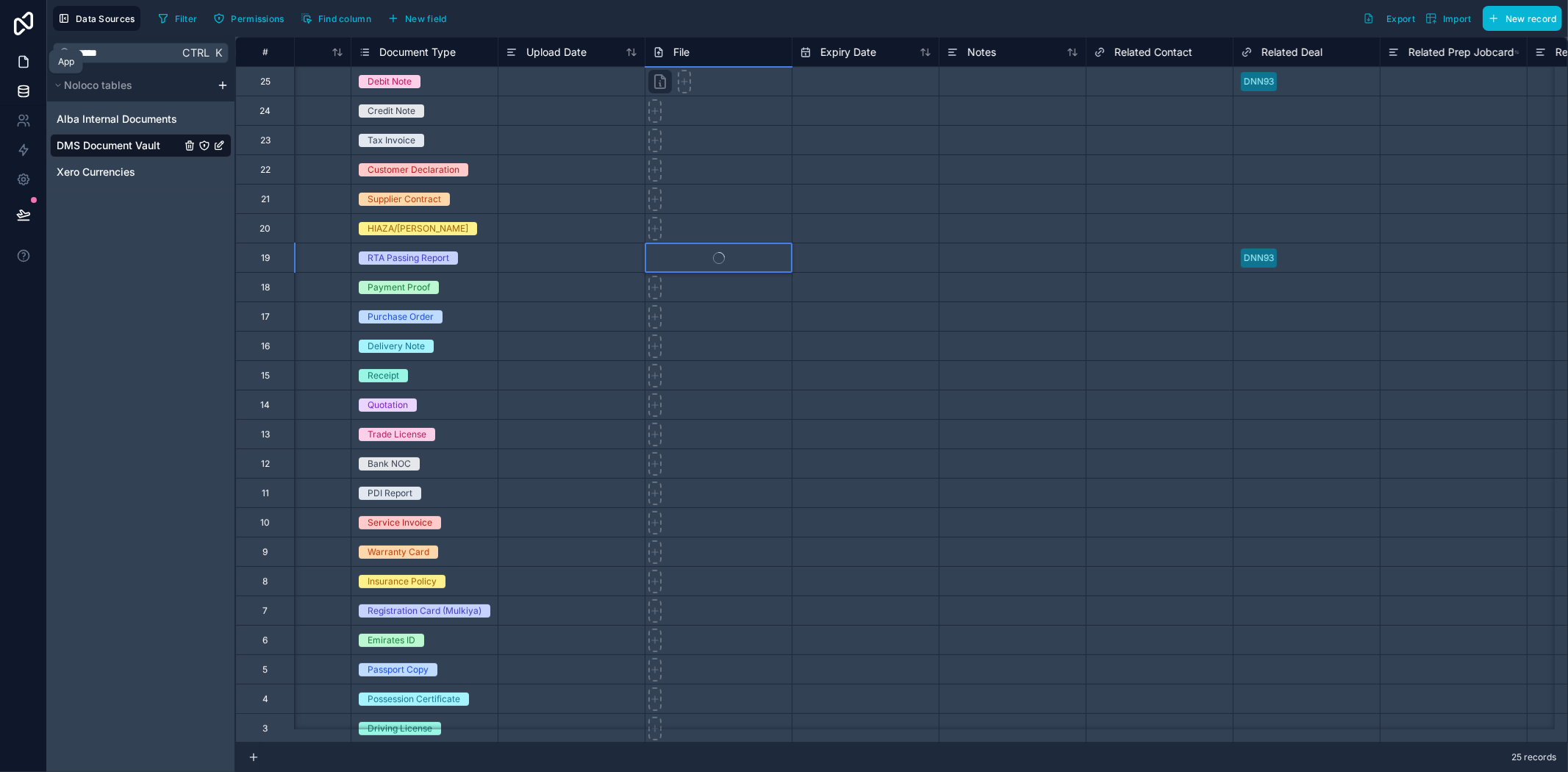
click at [24, 63] on icon at bounding box center [23, 62] width 15 height 15
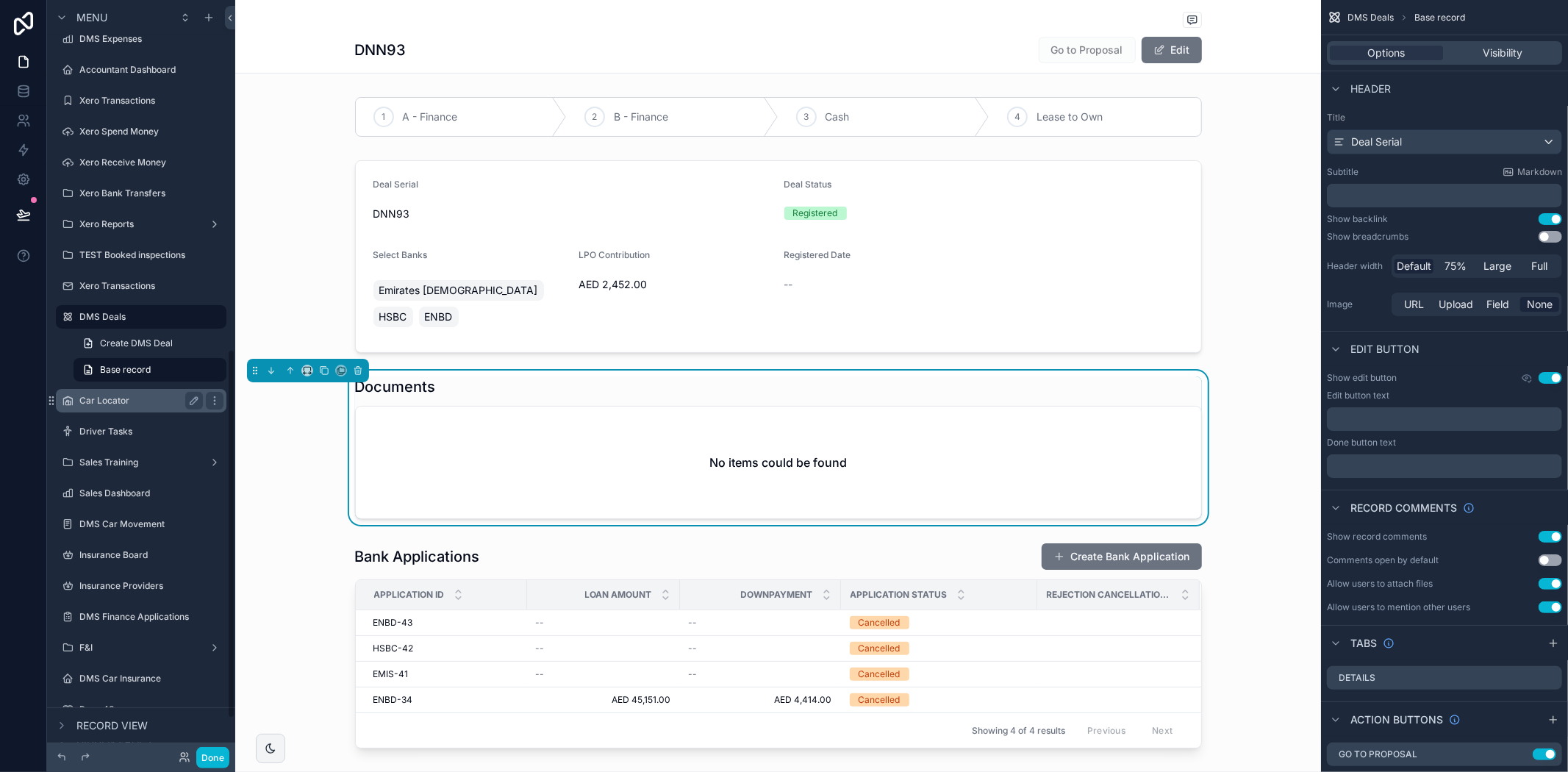
scroll to position [784, 0]
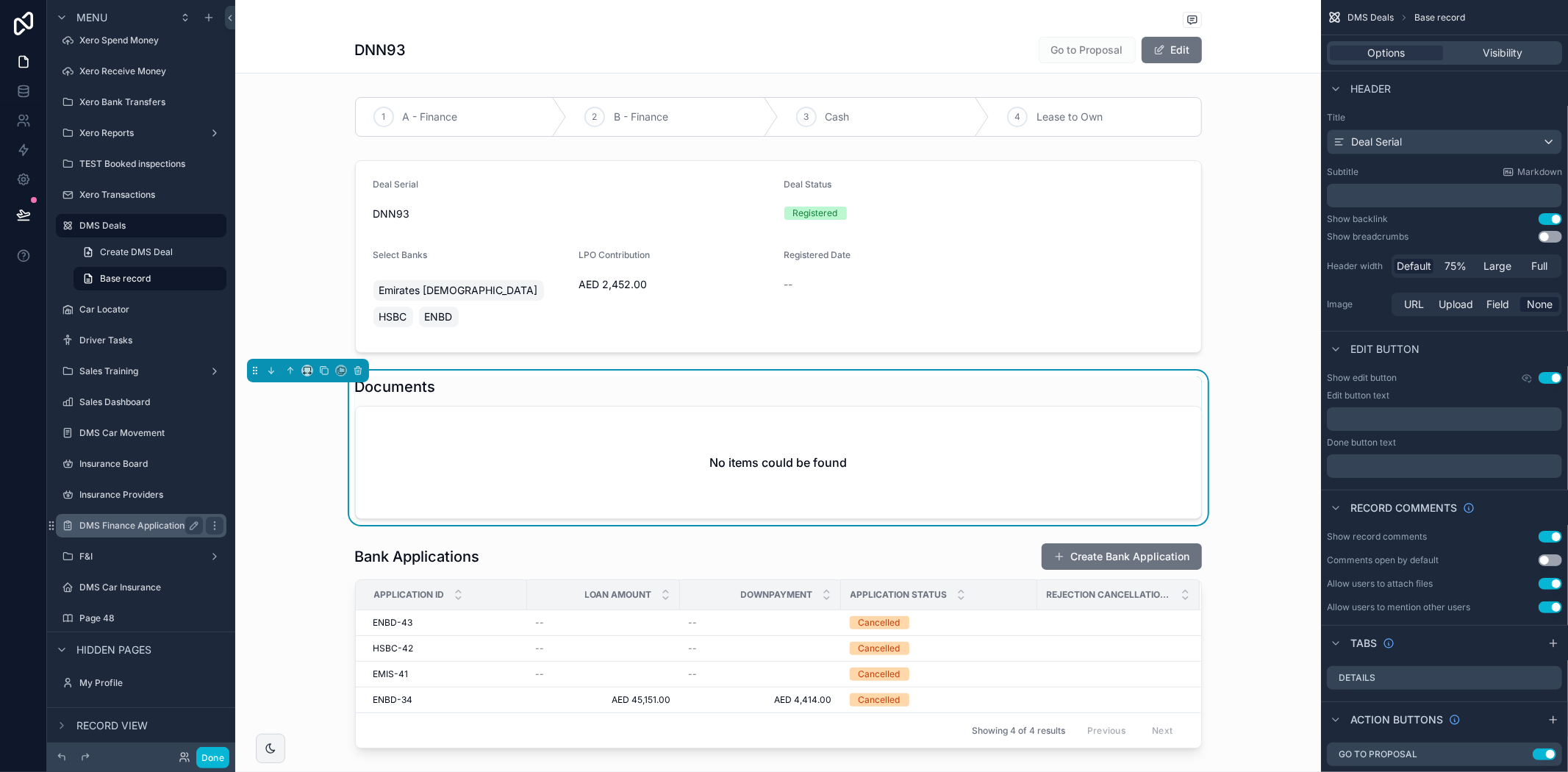
click at [137, 520] on label "DMS Finance Applications" at bounding box center [138, 525] width 117 height 11
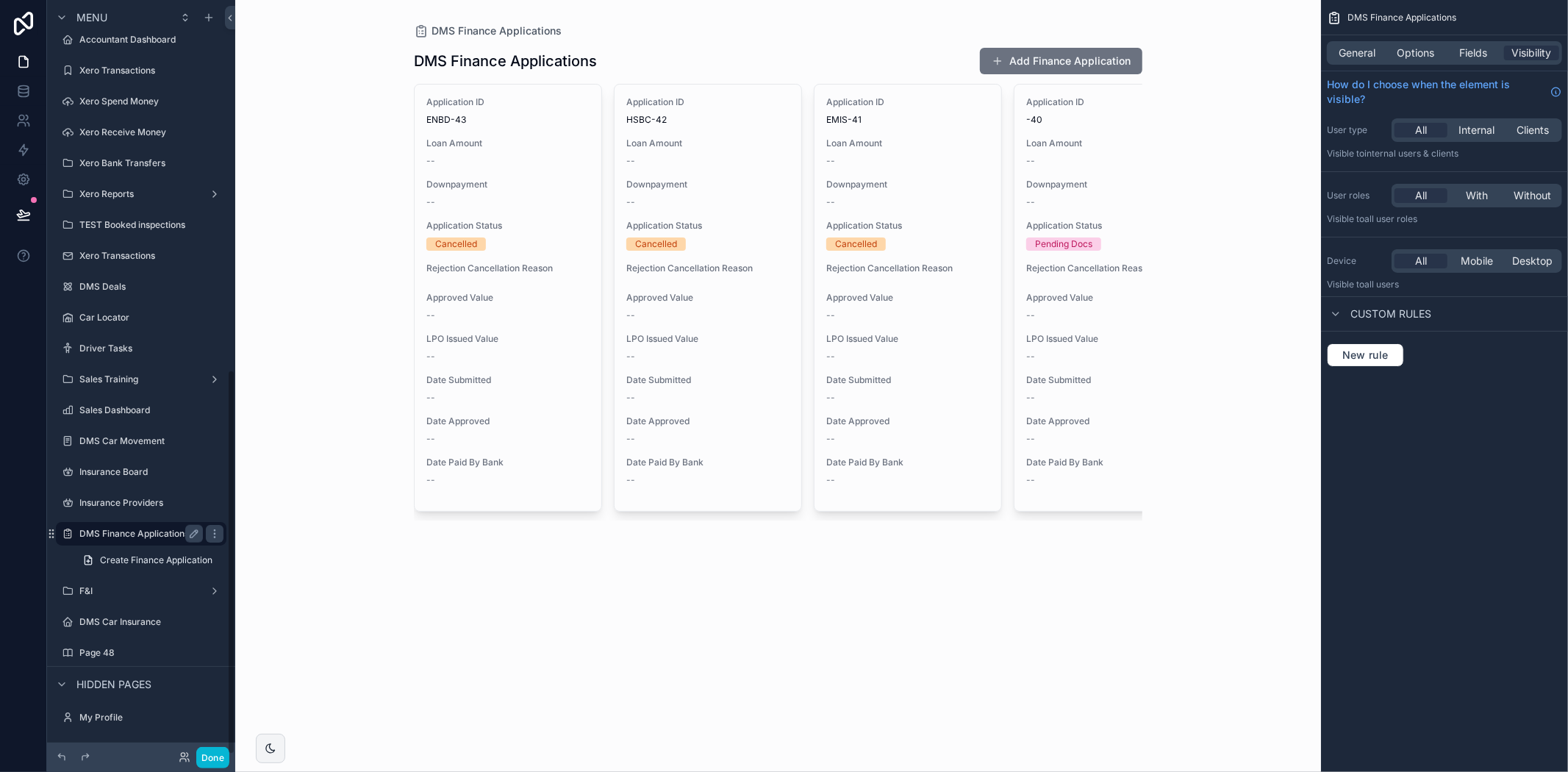
scroll to position [723, 0]
click at [96, 589] on label "F&I" at bounding box center [138, 591] width 117 height 11
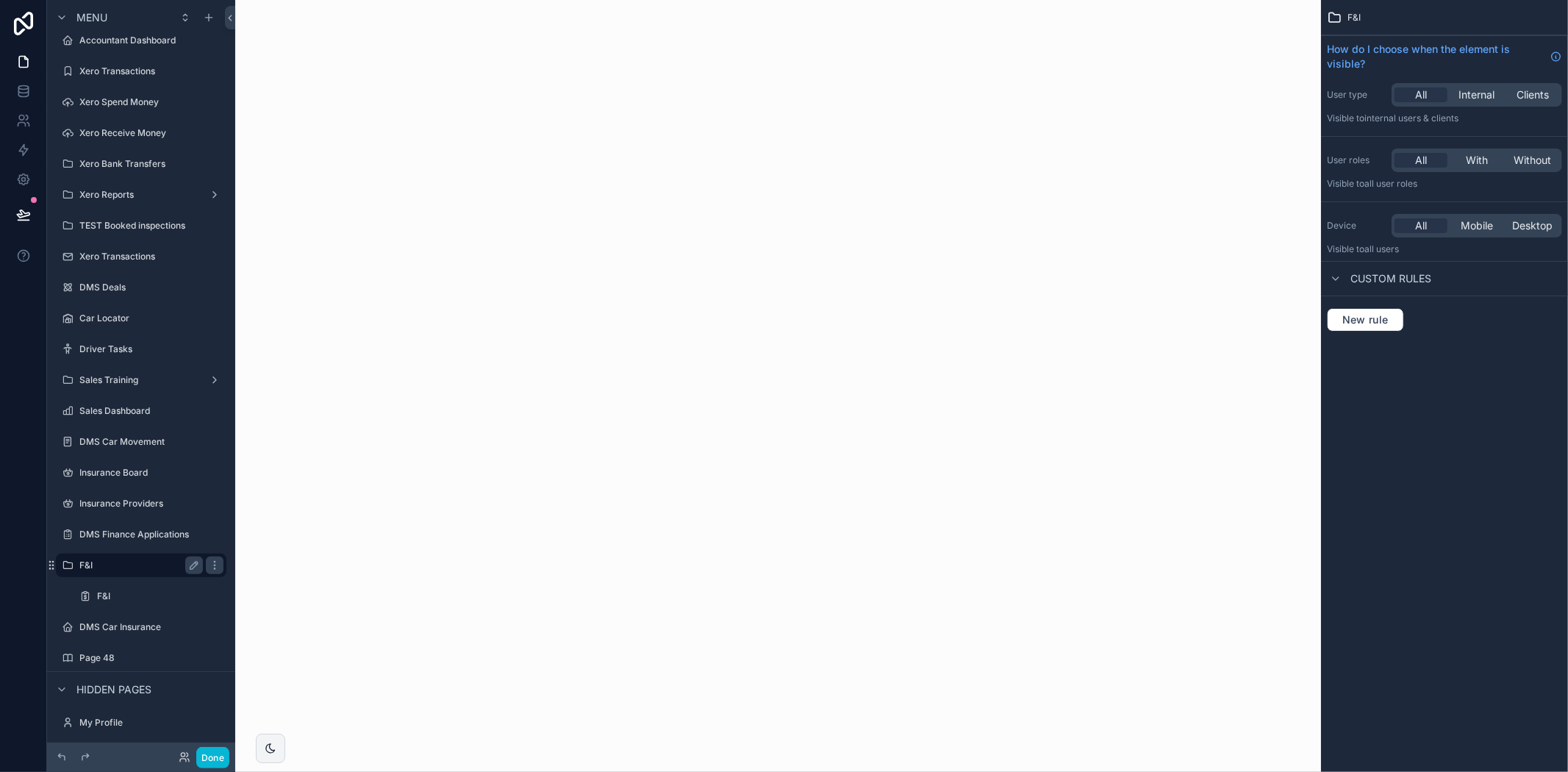
scroll to position [880, 0]
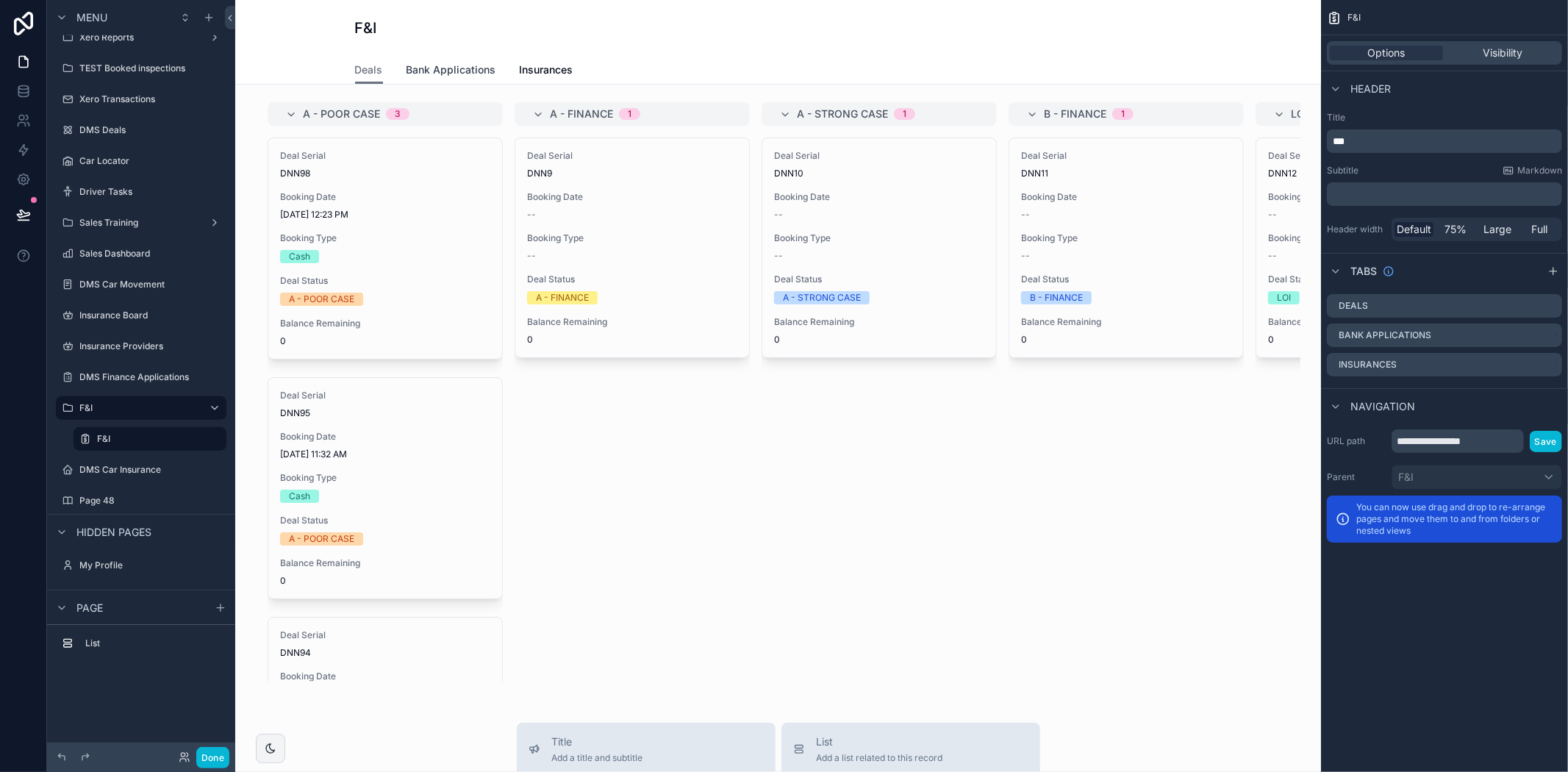
click at [449, 68] on span "Bank Applications" at bounding box center [451, 70] width 90 height 15
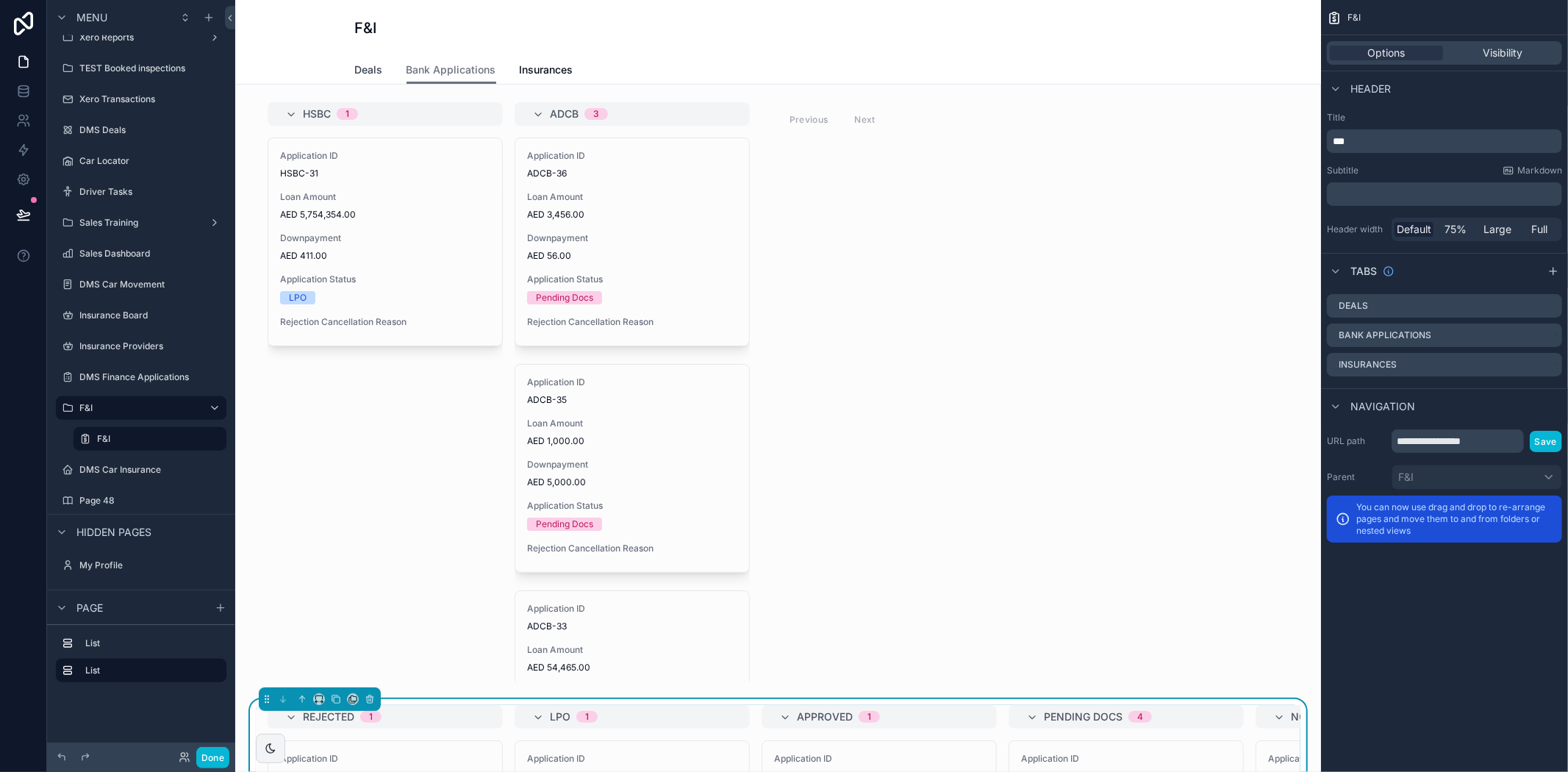
click at [375, 71] on span "Deals" at bounding box center [369, 70] width 28 height 15
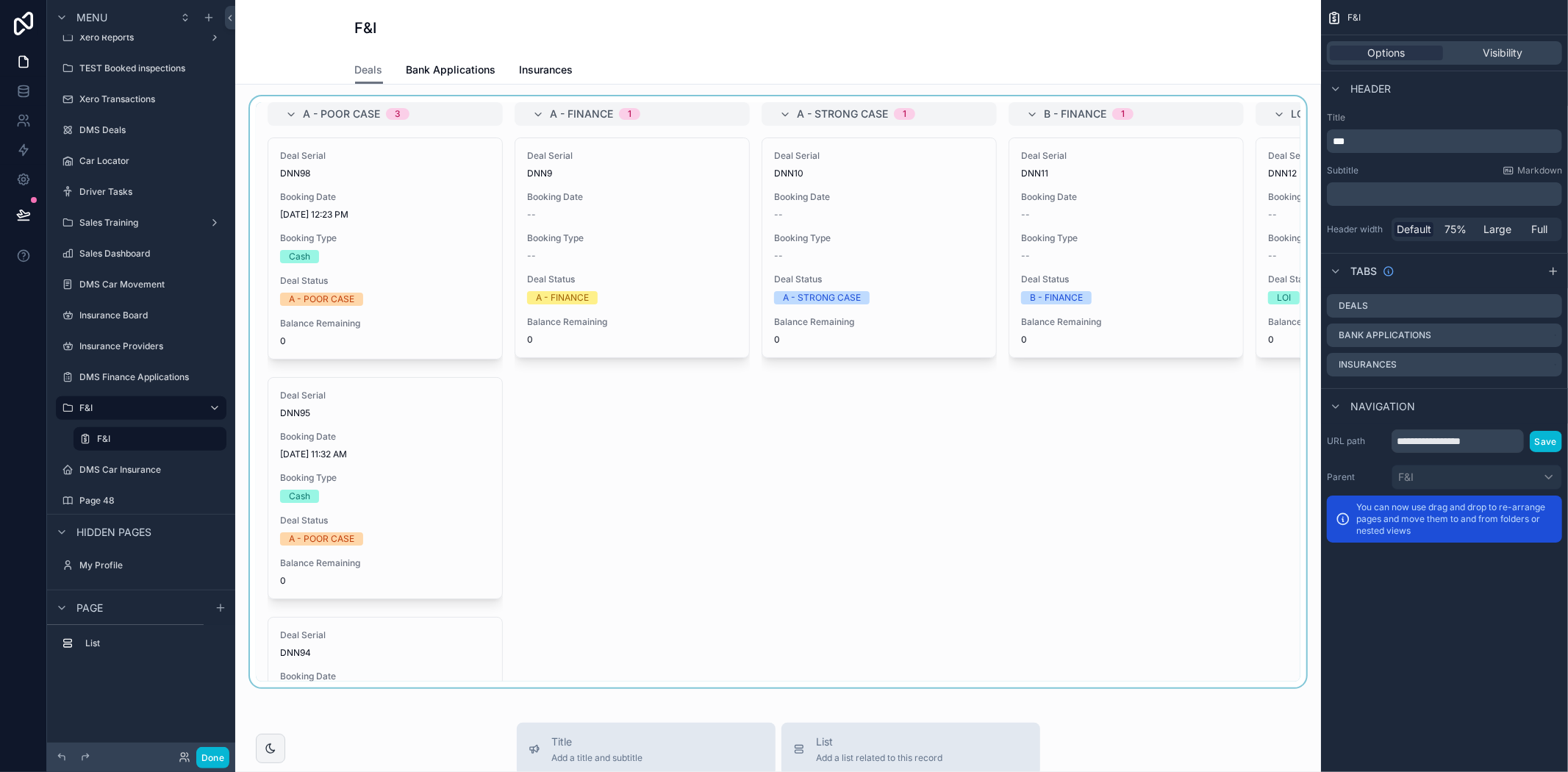
drag, startPoint x: 472, startPoint y: 688, endPoint x: 1107, endPoint y: 695, distance: 635.0
click at [1107, 687] on div "scrollable content" at bounding box center [778, 391] width 1062 height 591
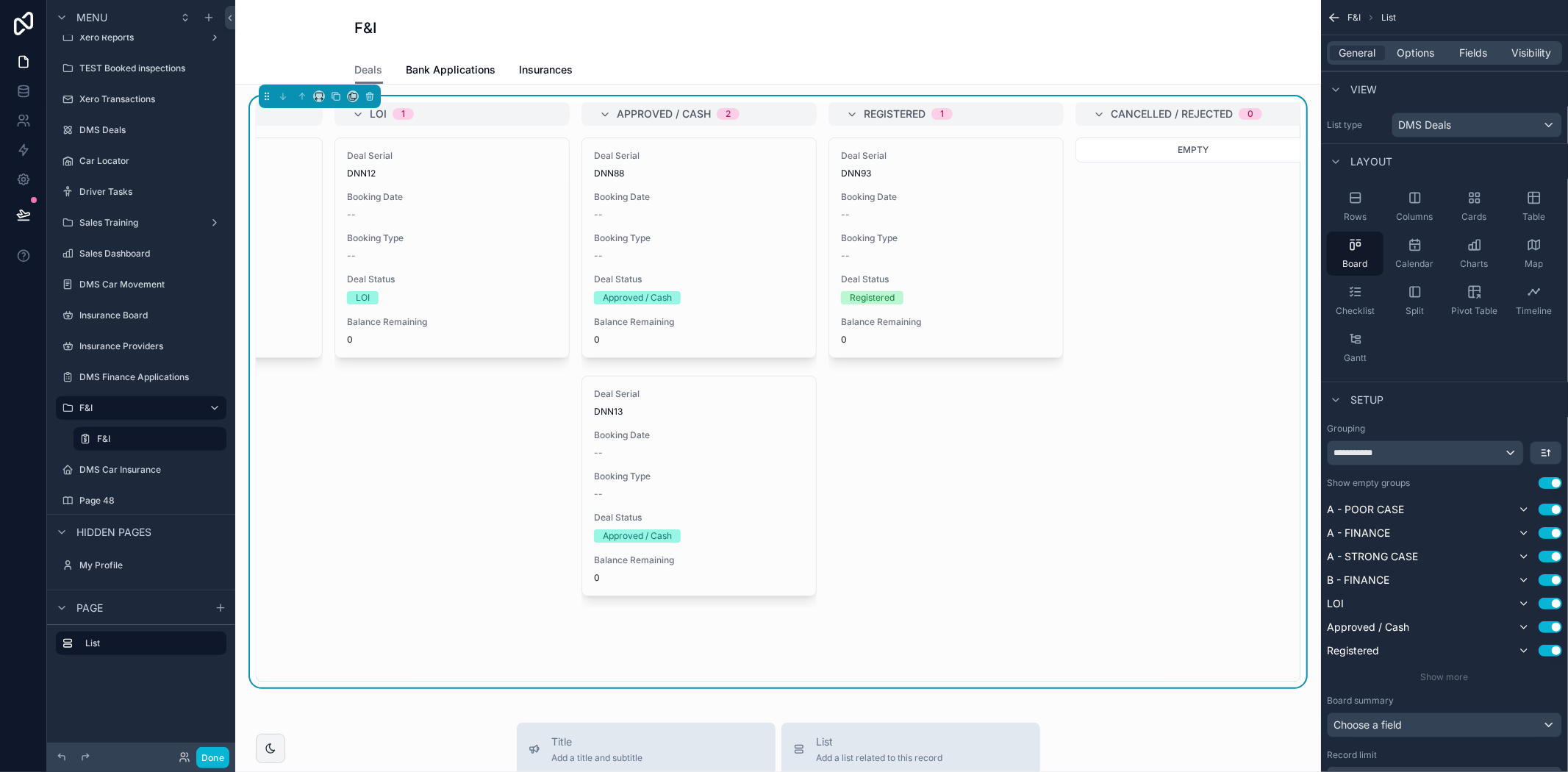
scroll to position [0, 956]
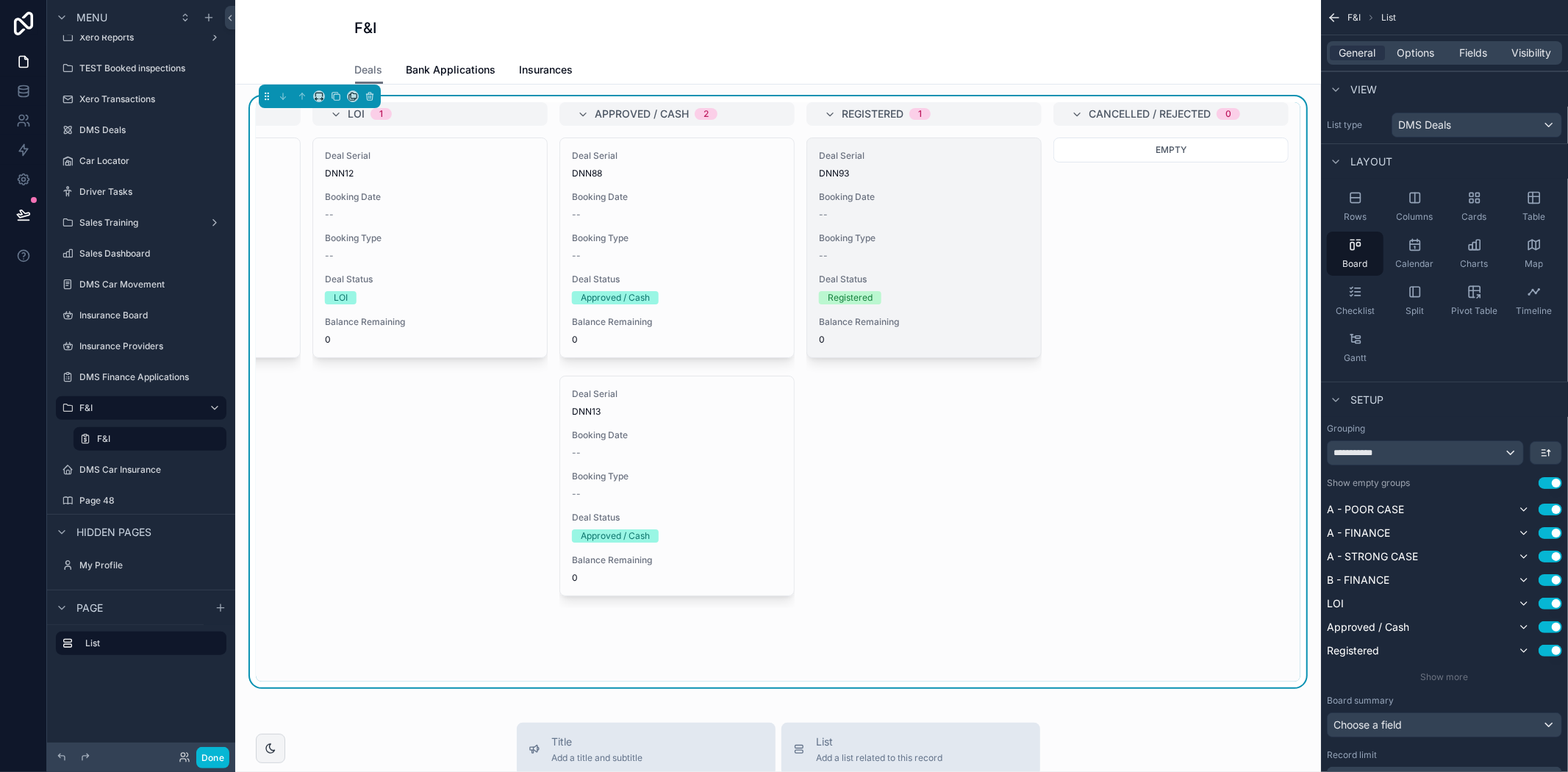
click at [958, 289] on div "Deal Status Registered" at bounding box center [924, 289] width 210 height 31
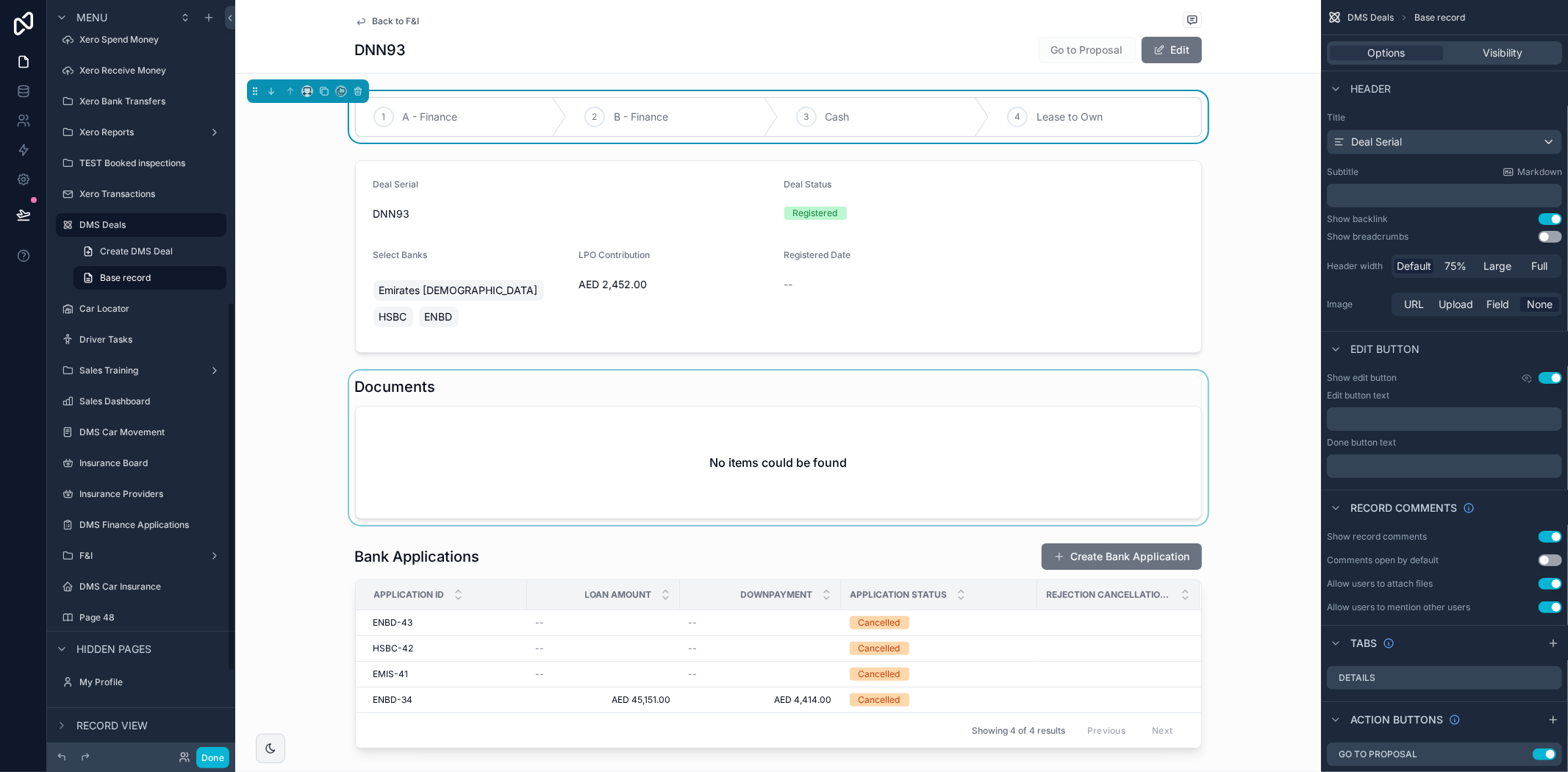
scroll to position [616, 0]
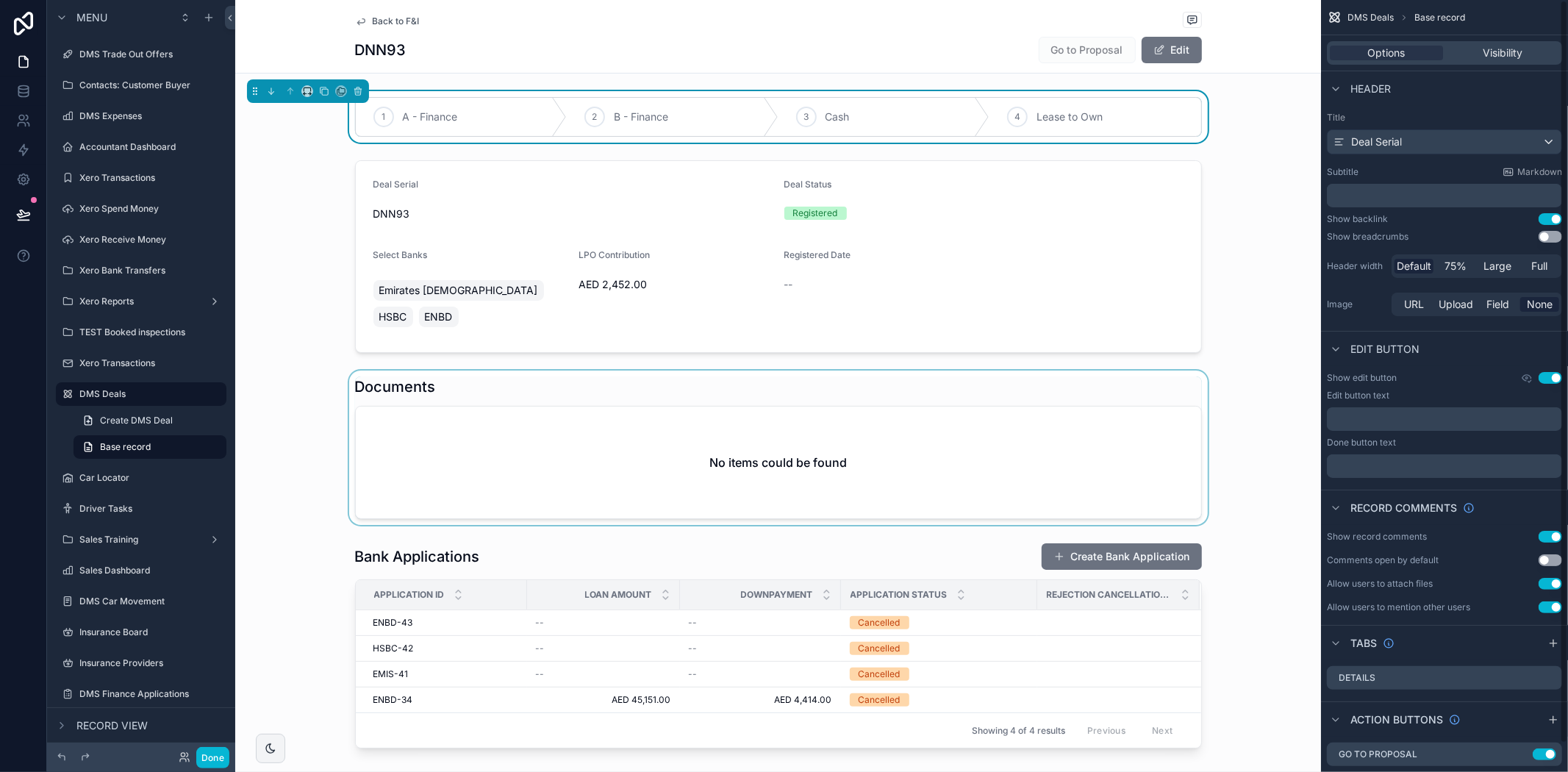
click at [1254, 370] on div "scrollable content" at bounding box center [777, 447] width 1086 height 155
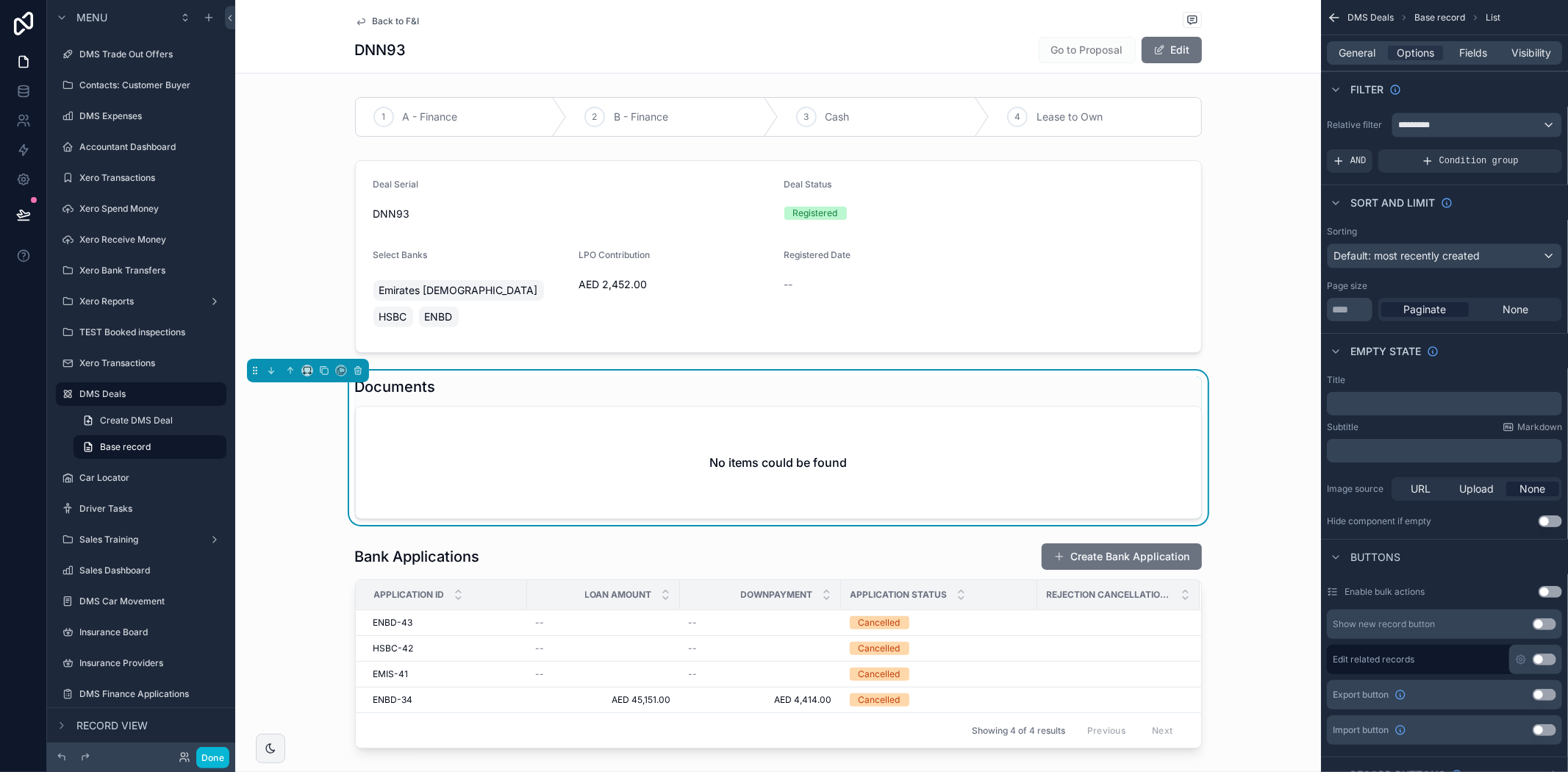
click at [1026, 431] on div "No items could be found" at bounding box center [778, 462] width 845 height 111
click at [902, 410] on div "No items could be found" at bounding box center [778, 462] width 845 height 111
click at [1465, 130] on div "*********" at bounding box center [1476, 125] width 169 height 24
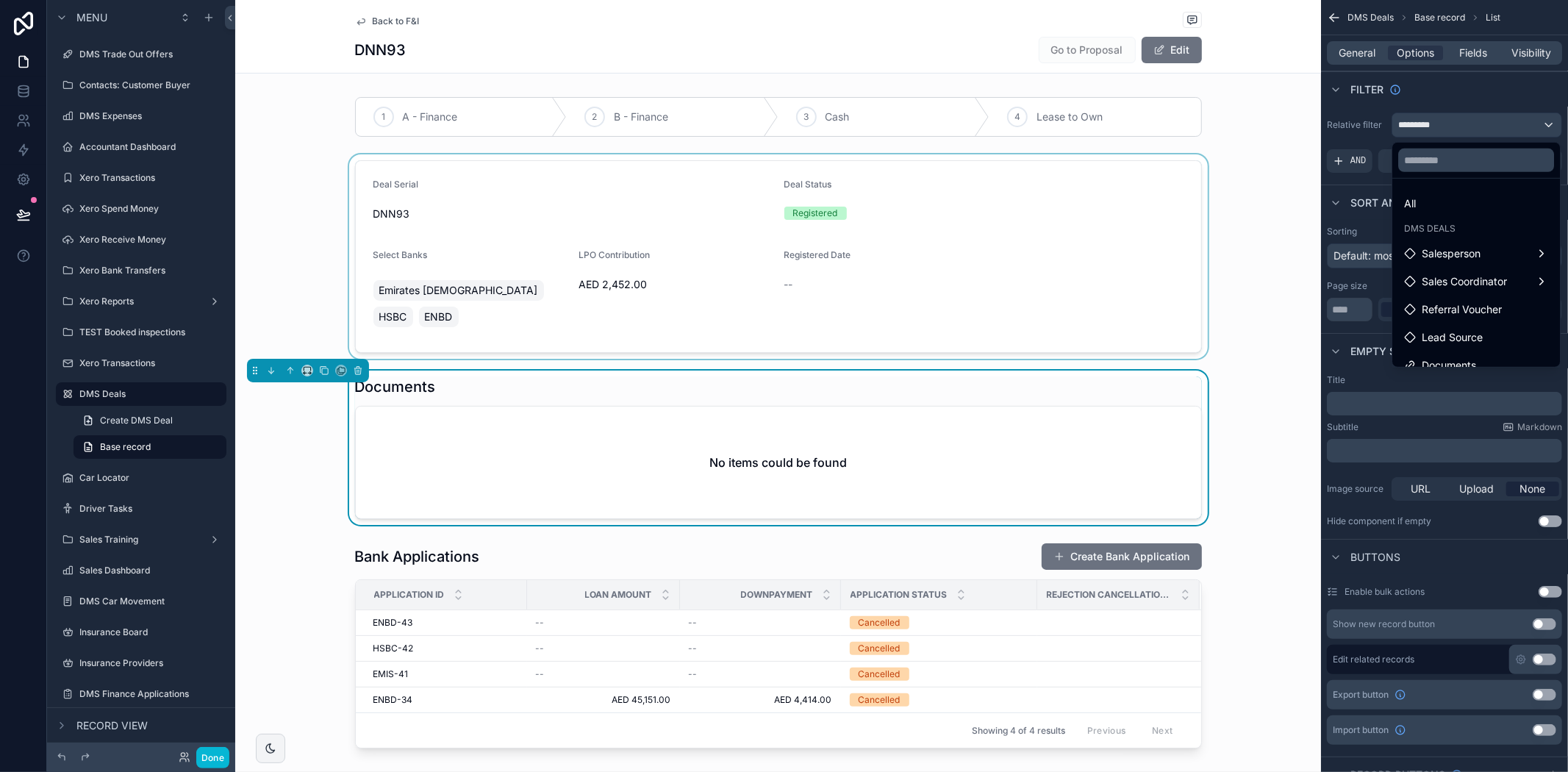
click at [1231, 187] on div "scrollable content" at bounding box center [777, 256] width 1086 height 204
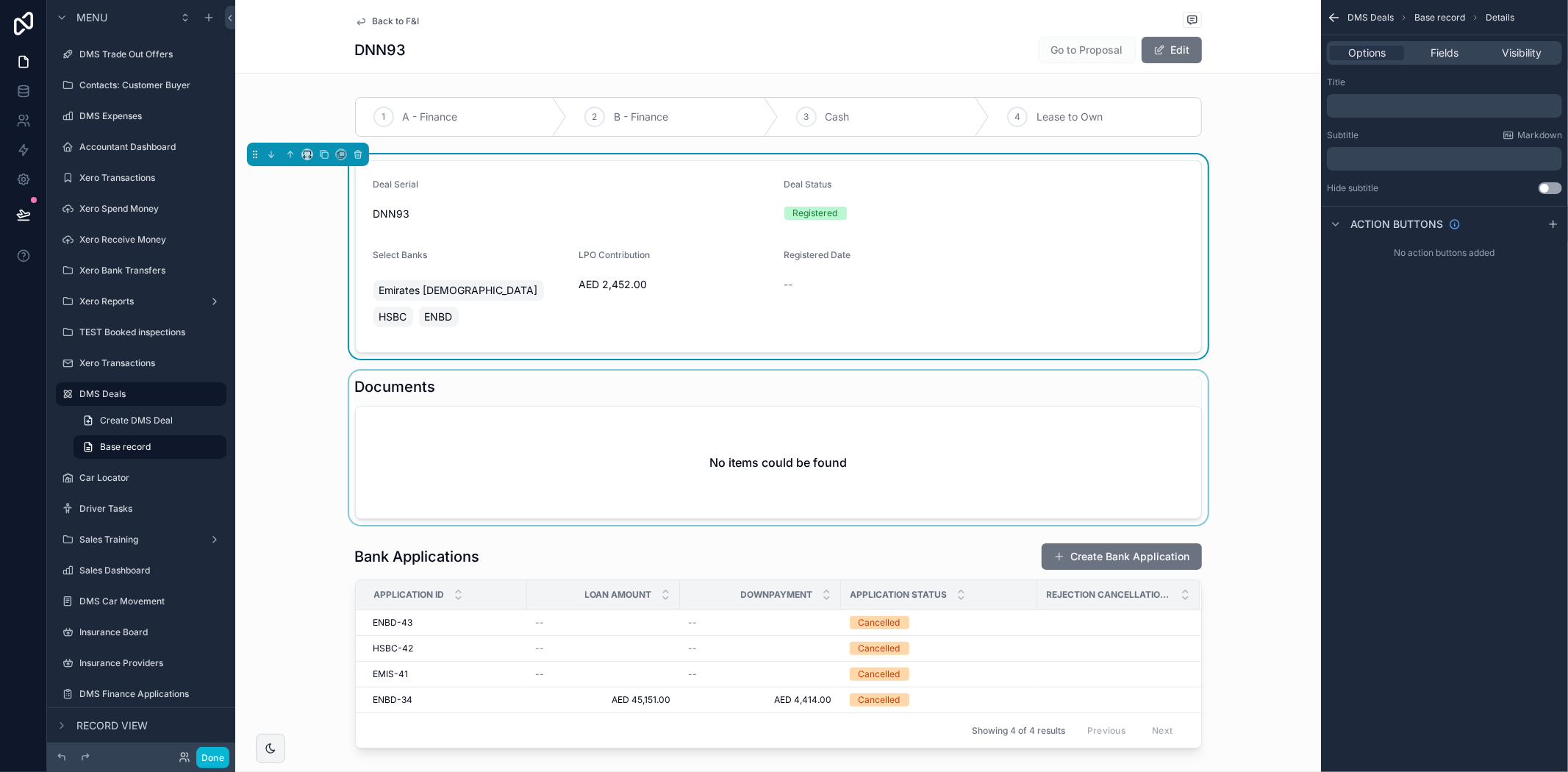
click at [949, 469] on div "scrollable content" at bounding box center [777, 447] width 1086 height 155
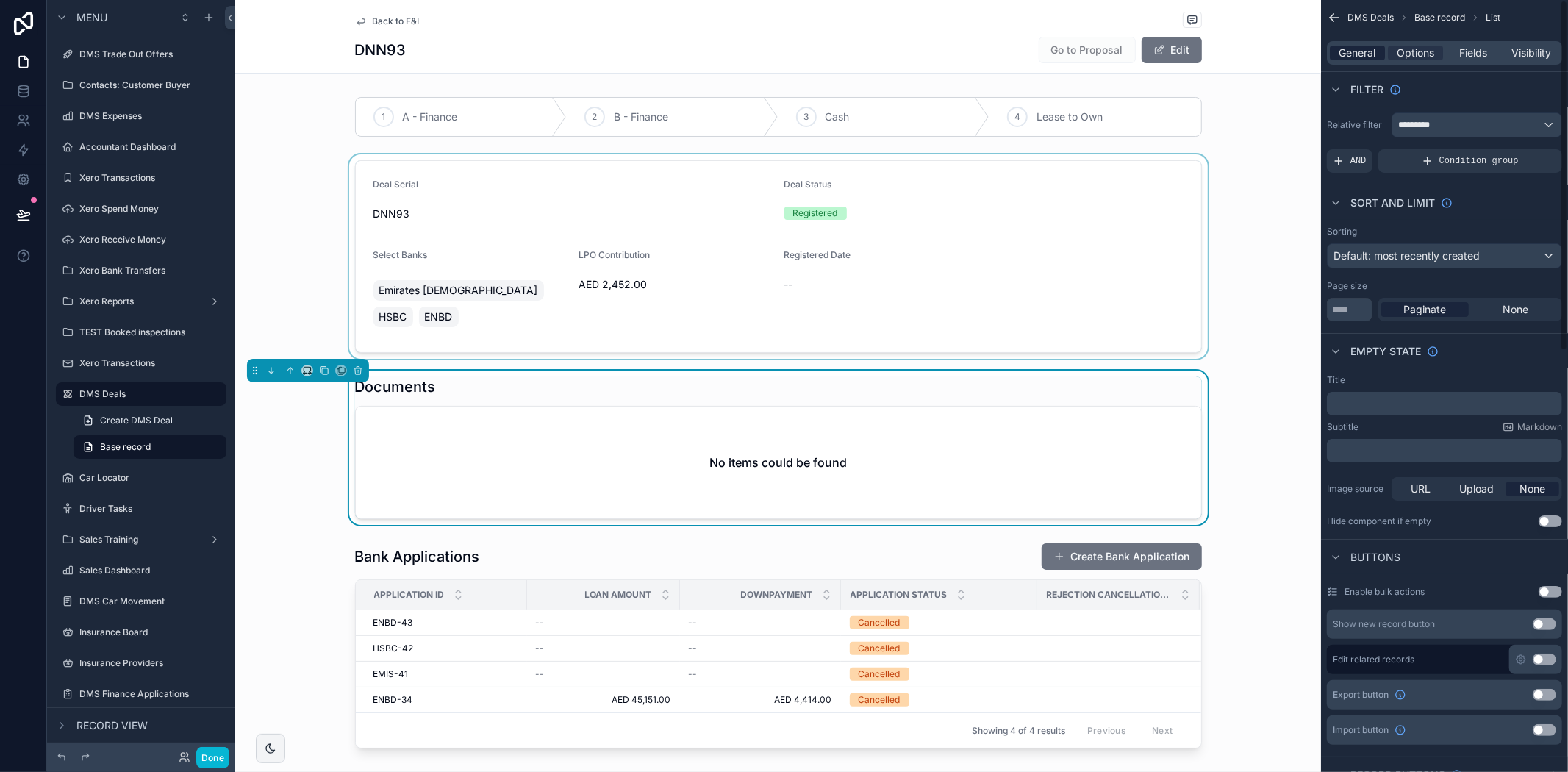
click at [1365, 51] on span "General" at bounding box center [1358, 53] width 37 height 15
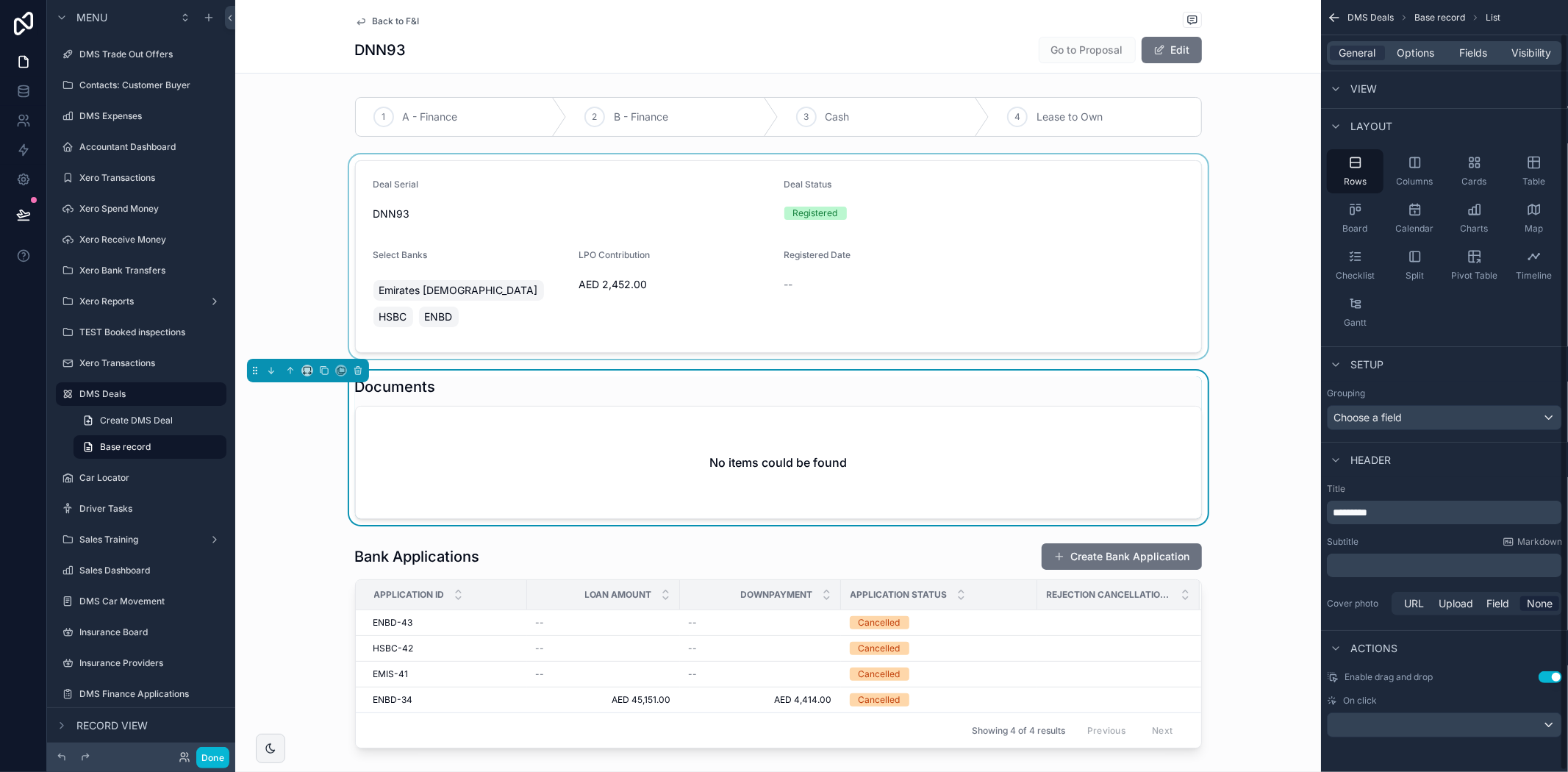
scroll to position [0, 0]
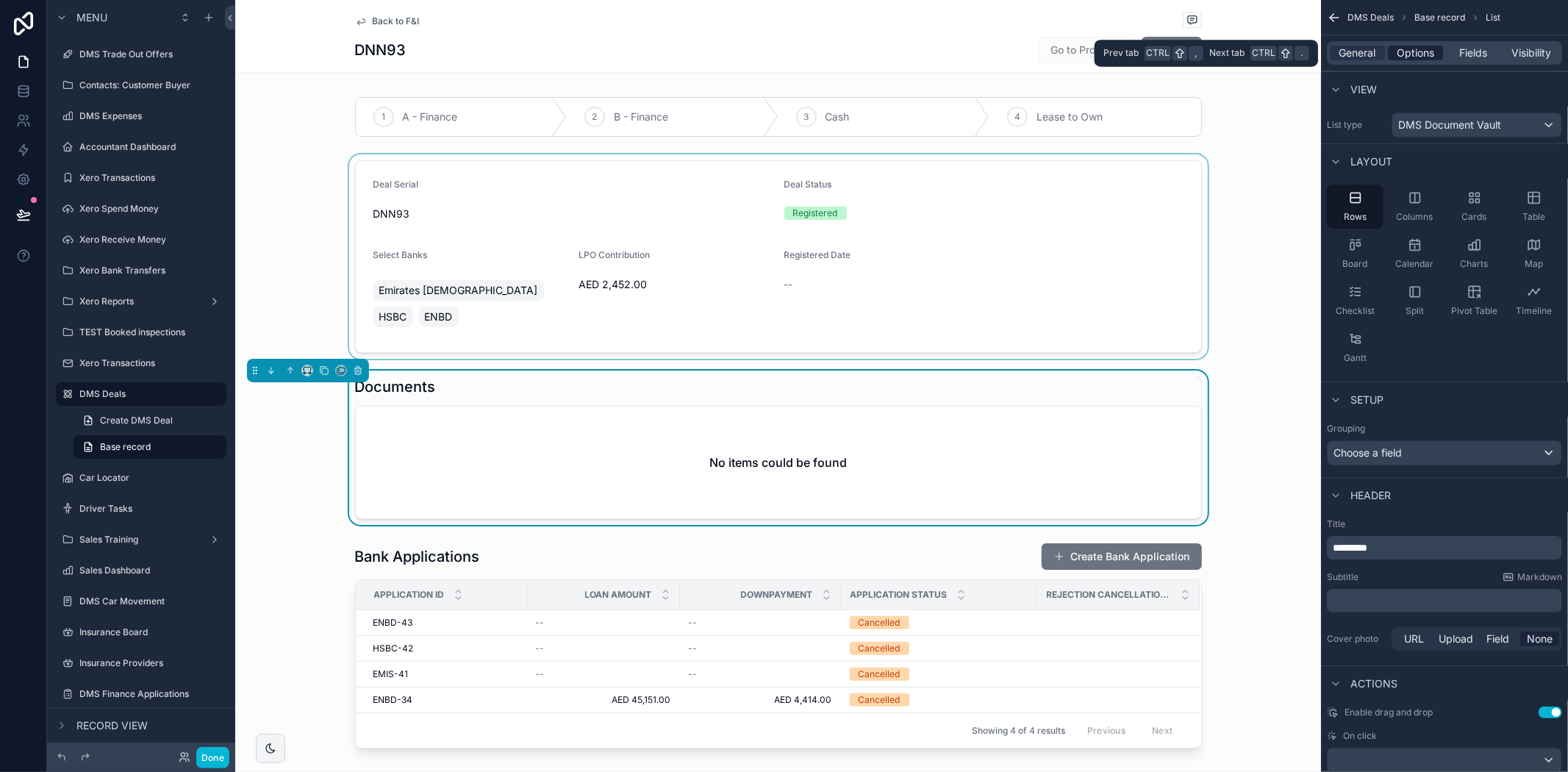
click at [1407, 55] on span "Options" at bounding box center [1415, 53] width 37 height 15
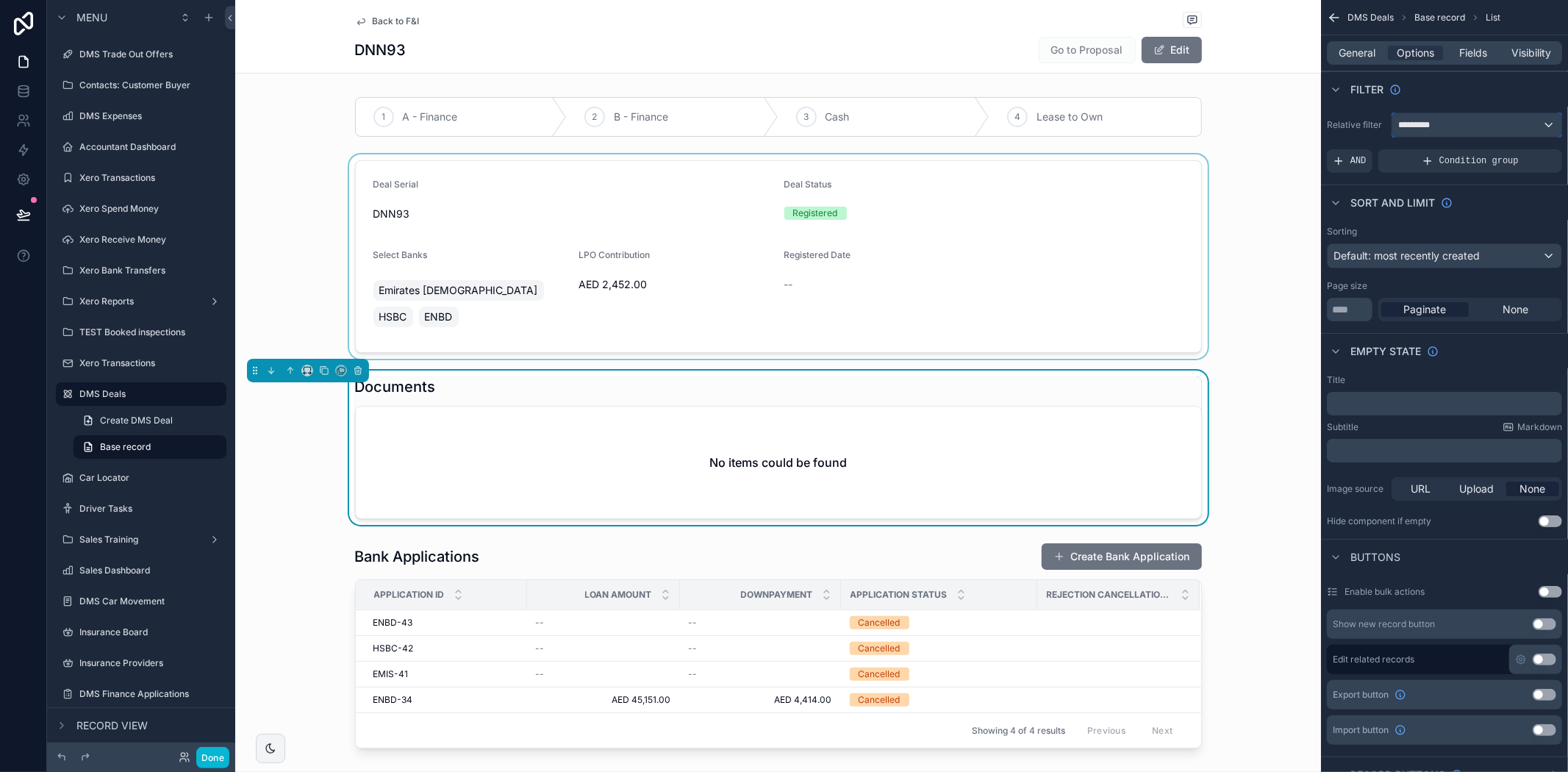
click at [1450, 125] on div "*********" at bounding box center [1476, 125] width 169 height 24
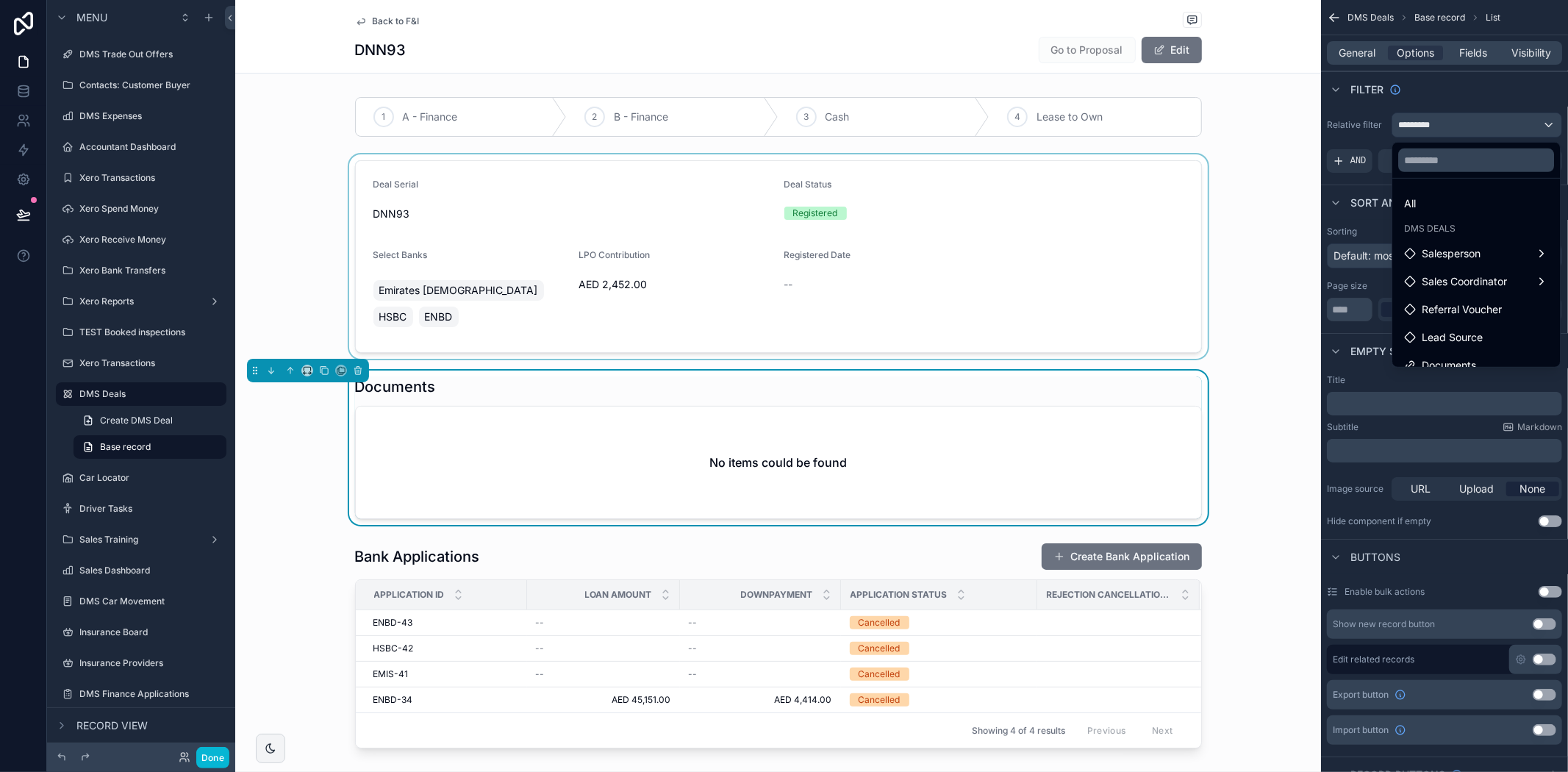
click at [1456, 122] on div "scrollable content" at bounding box center [784, 386] width 1568 height 772
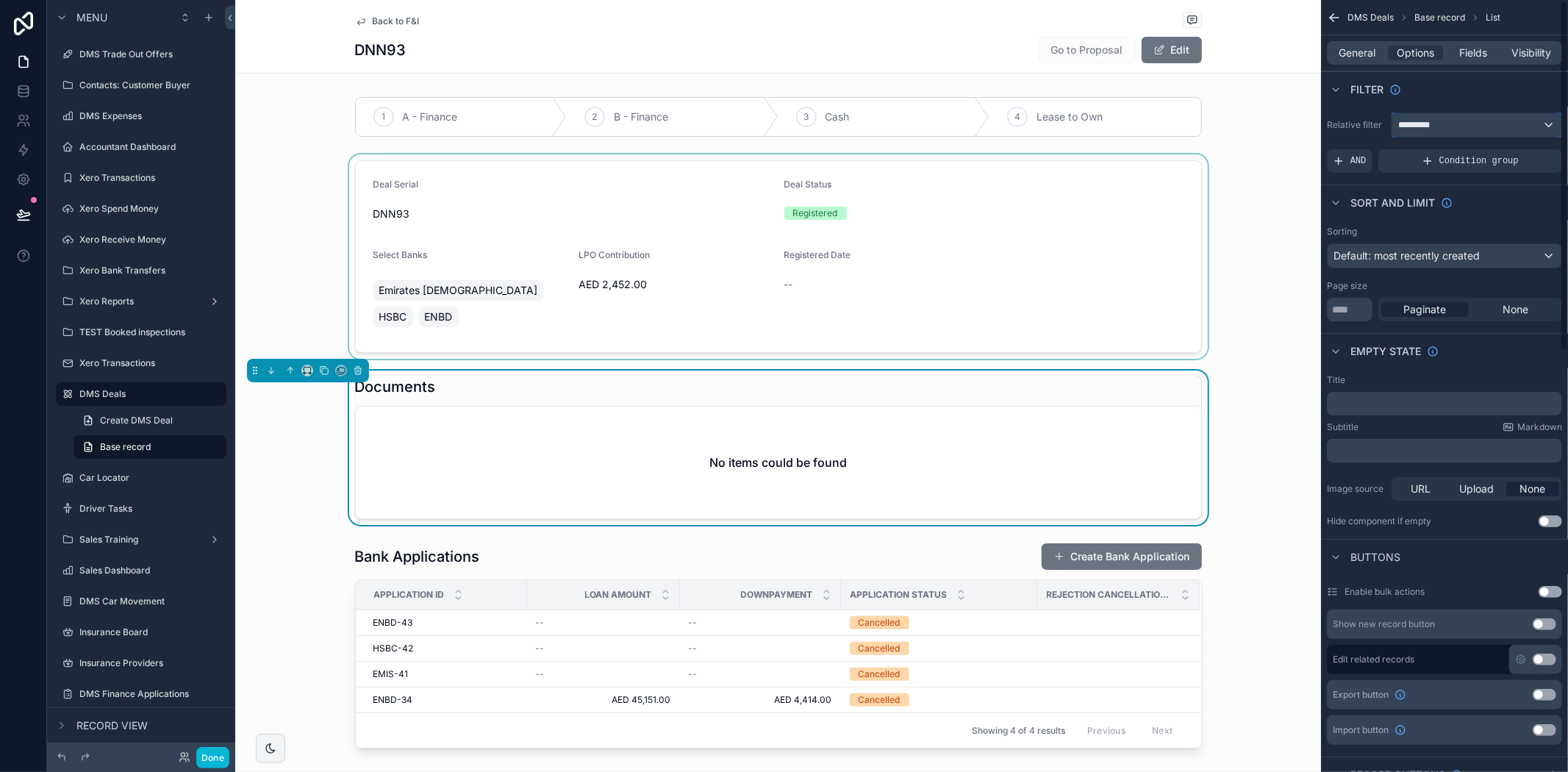
click at [1456, 129] on div "*********" at bounding box center [1476, 125] width 169 height 24
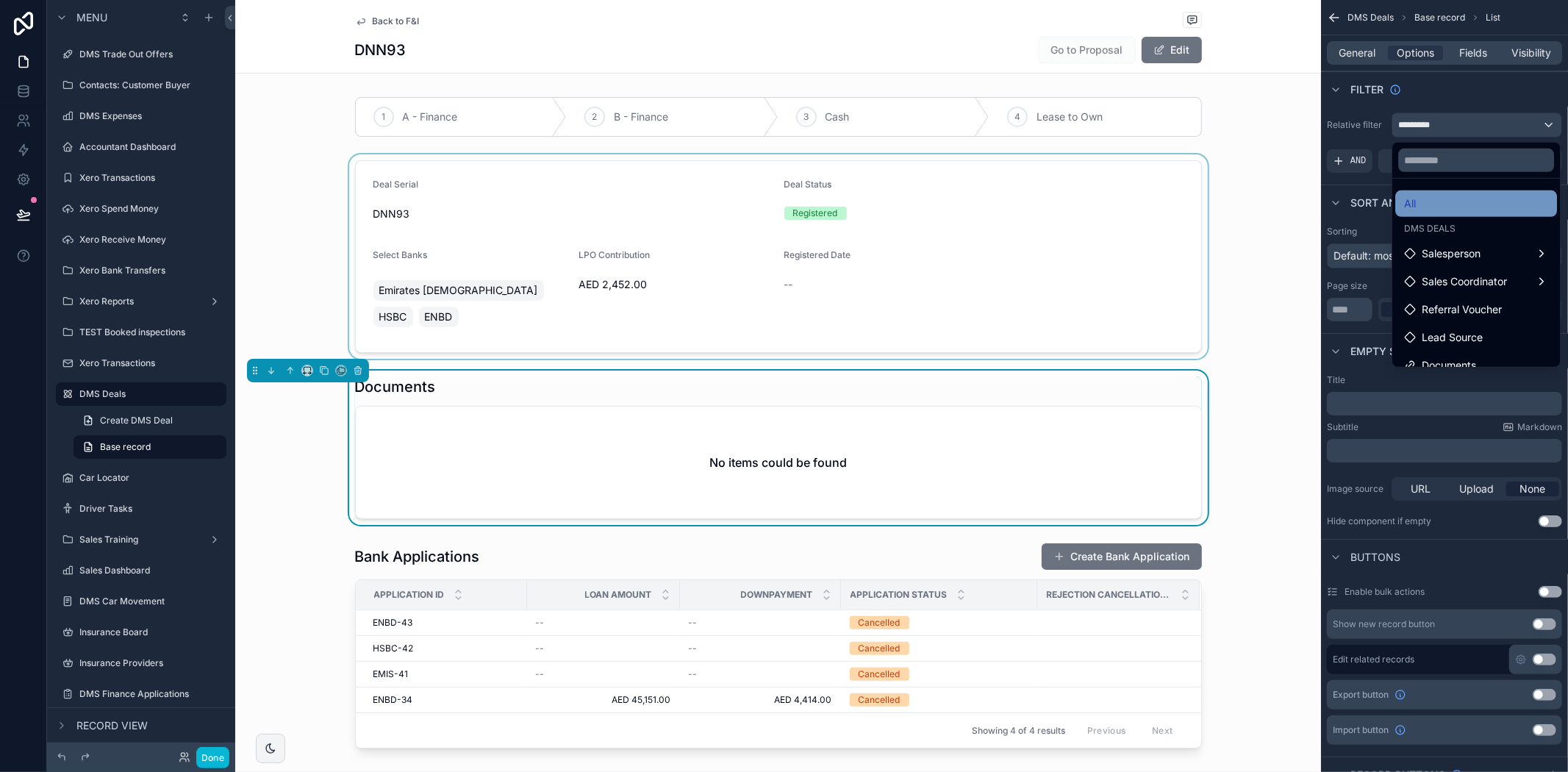
click at [1441, 209] on div "All" at bounding box center [1475, 204] width 144 height 18
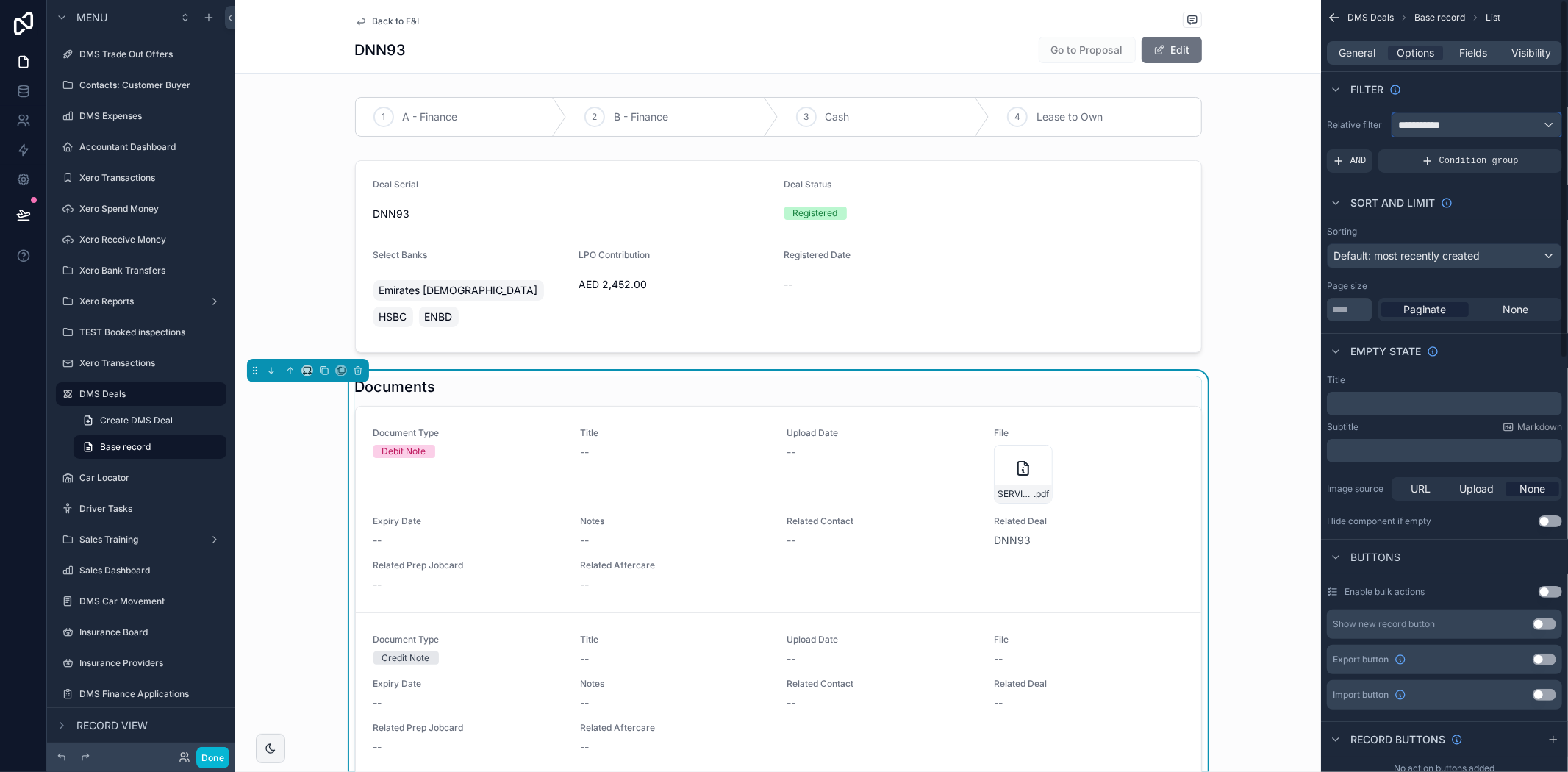
click at [1429, 115] on div "**********" at bounding box center [1476, 125] width 169 height 24
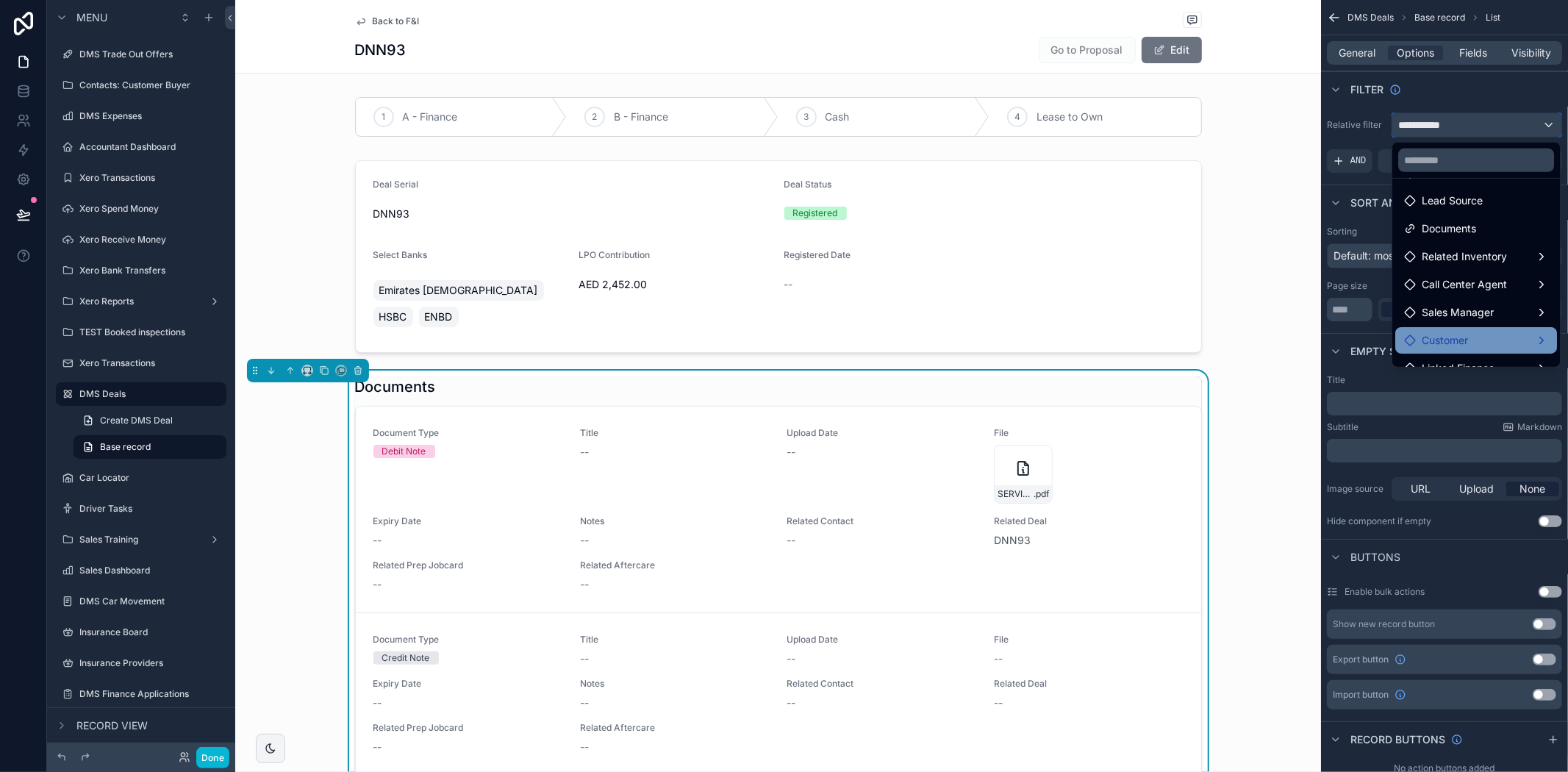
scroll to position [163, 0]
click at [1351, 52] on div "scrollable content" at bounding box center [784, 386] width 1568 height 772
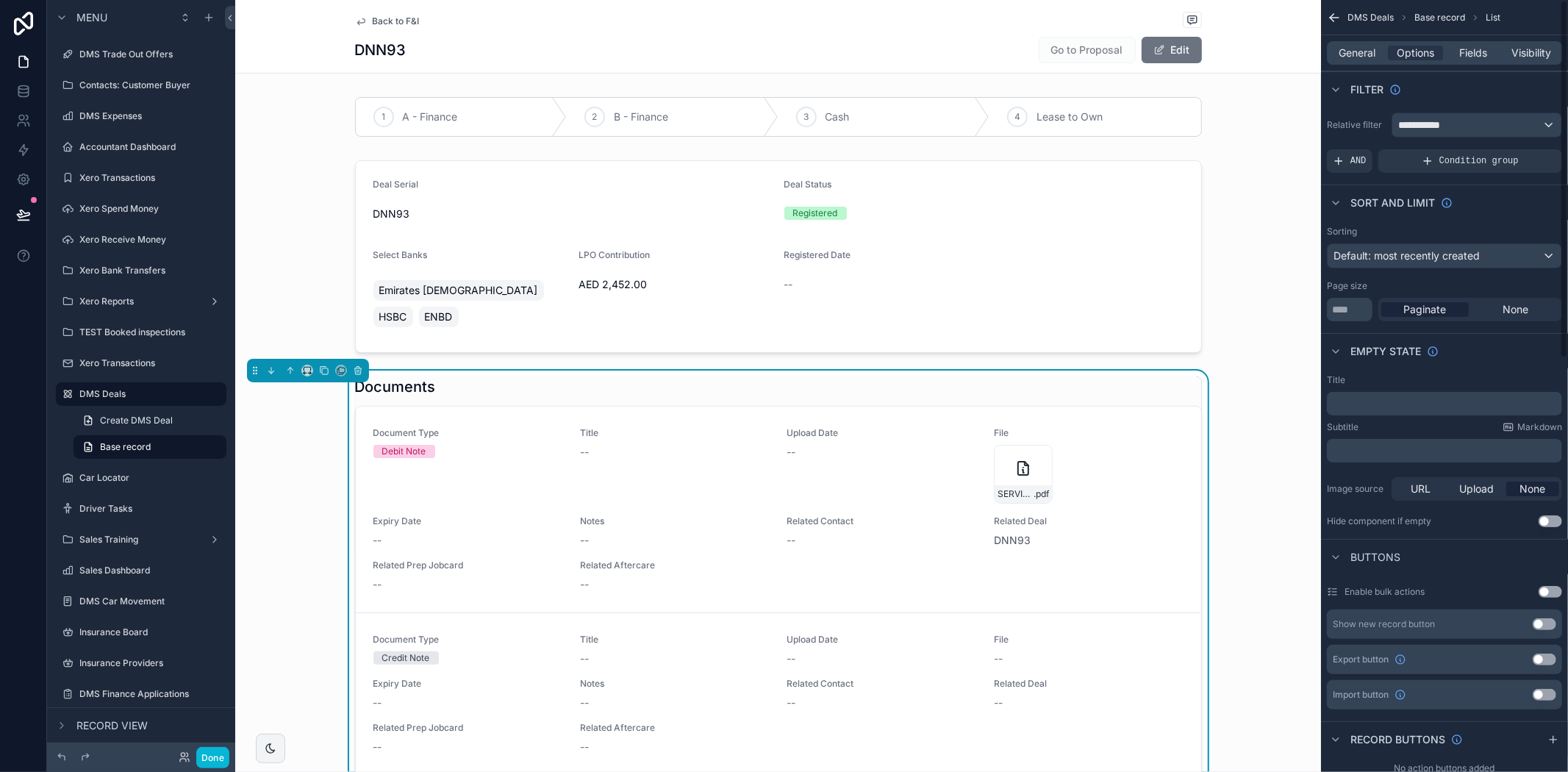
click at [1351, 52] on span "General" at bounding box center [1358, 53] width 37 height 15
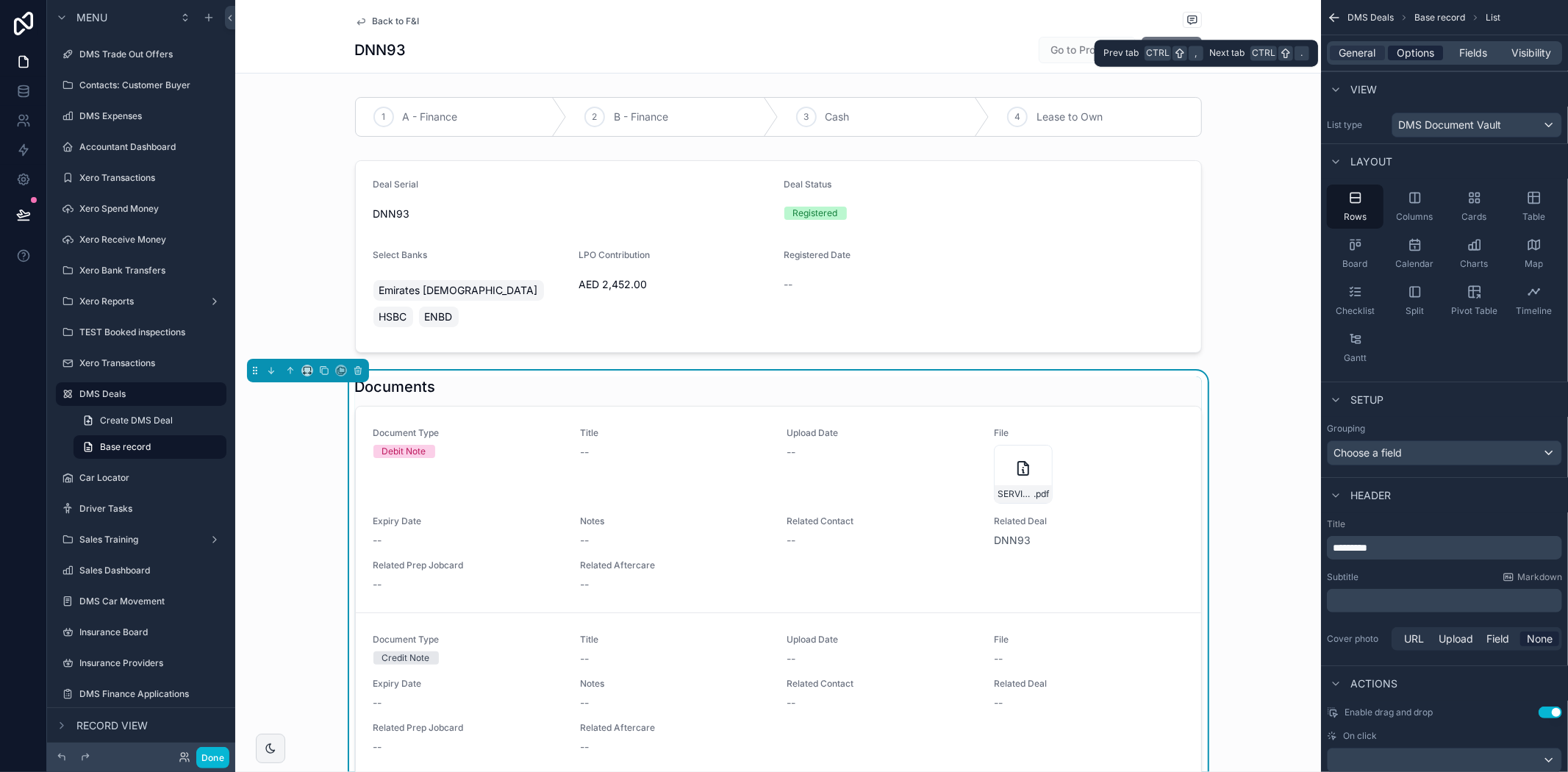
click at [1434, 52] on span "Options" at bounding box center [1415, 53] width 37 height 15
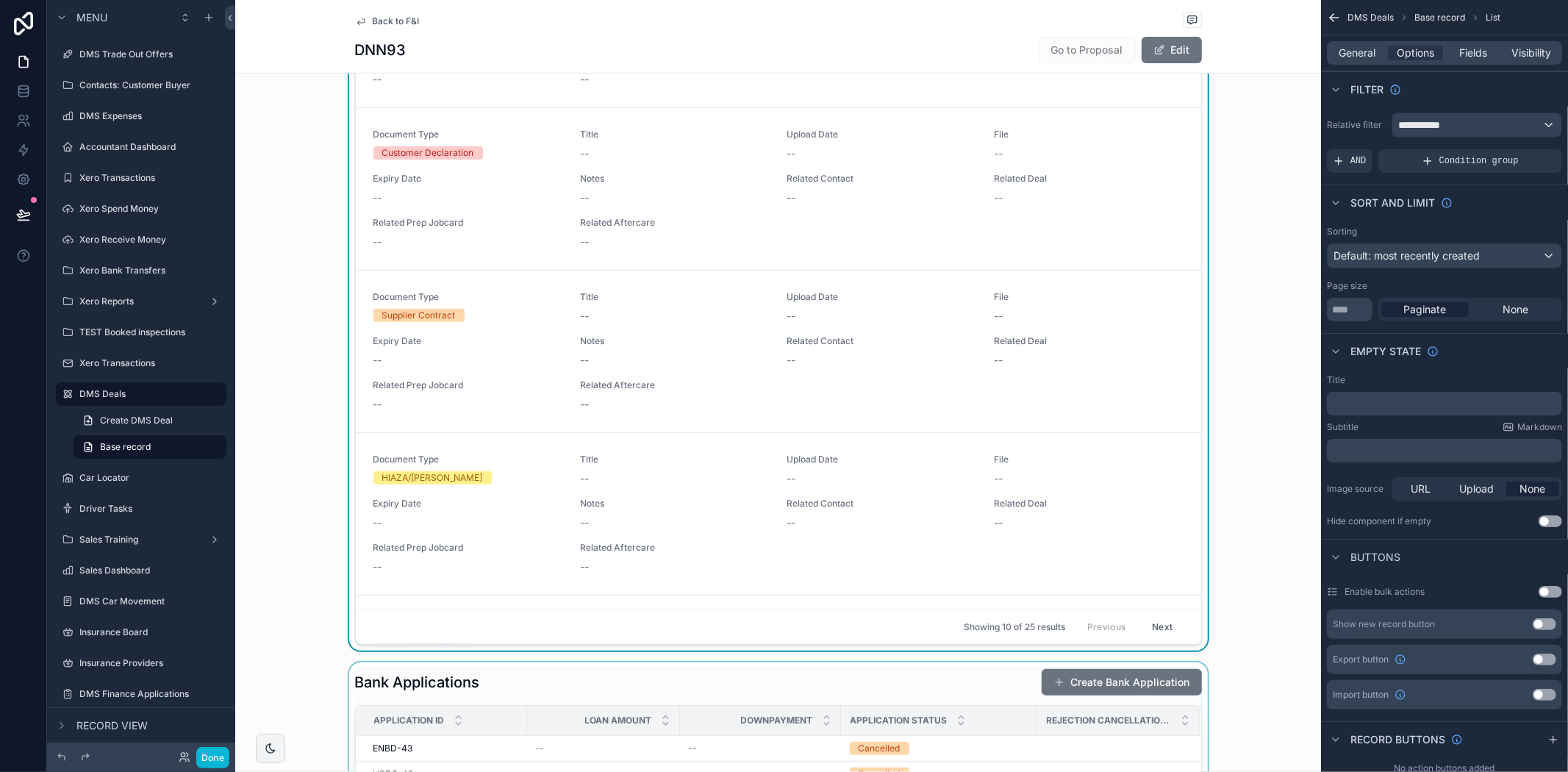
scroll to position [489, 0]
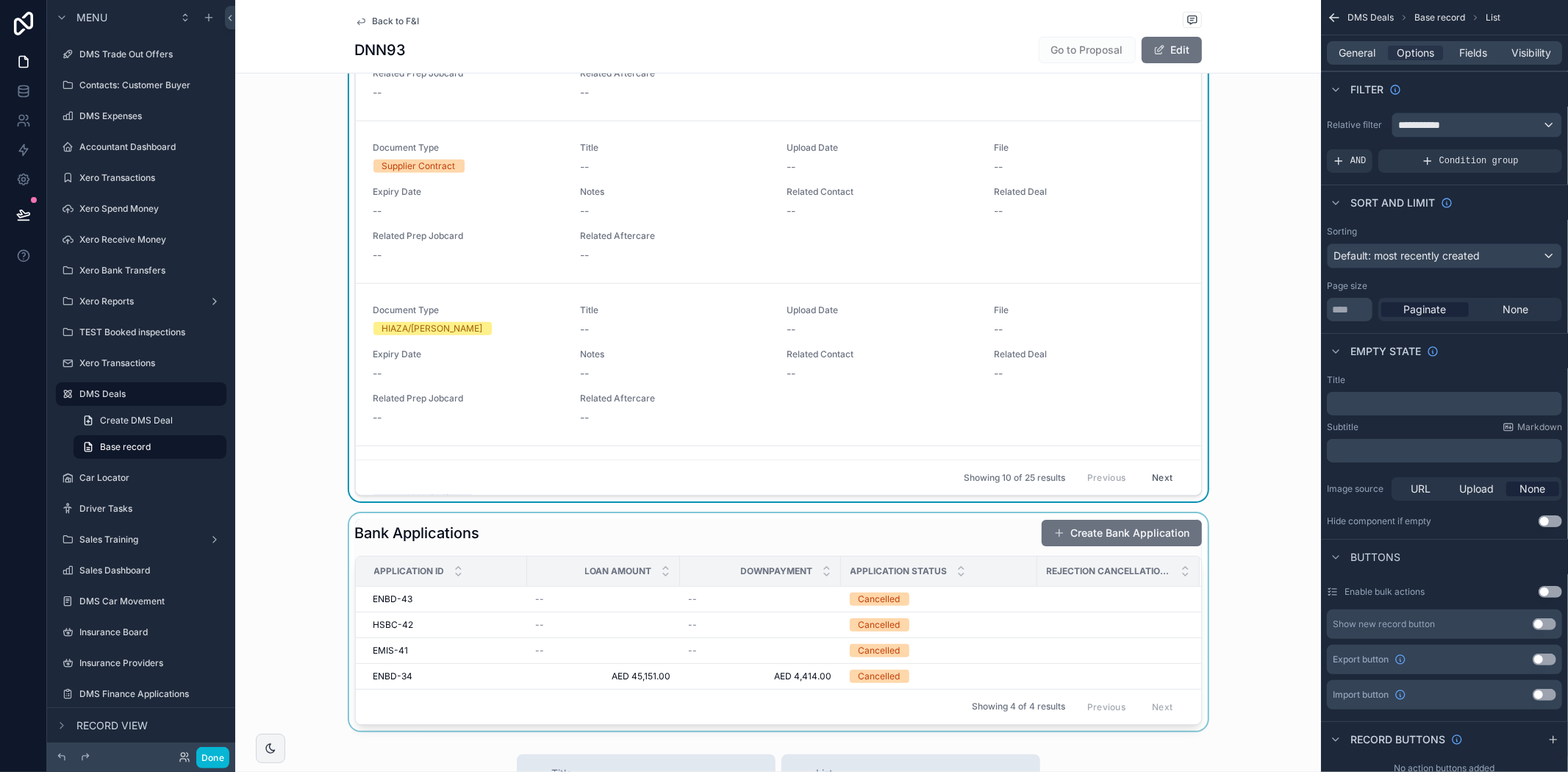
click at [987, 604] on div "scrollable content" at bounding box center [777, 622] width 1086 height 217
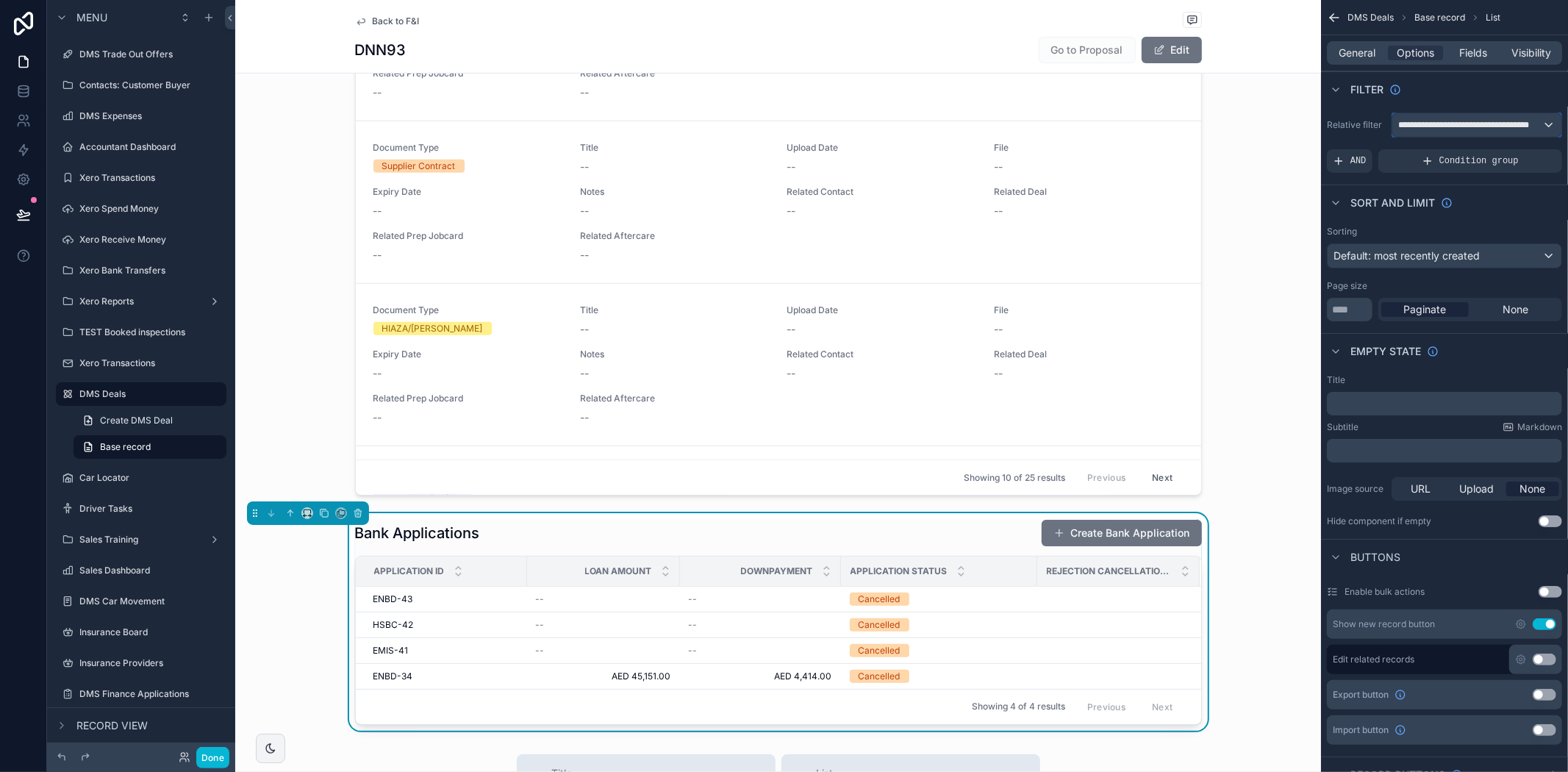
click at [1509, 124] on span "**********" at bounding box center [1470, 125] width 143 height 11
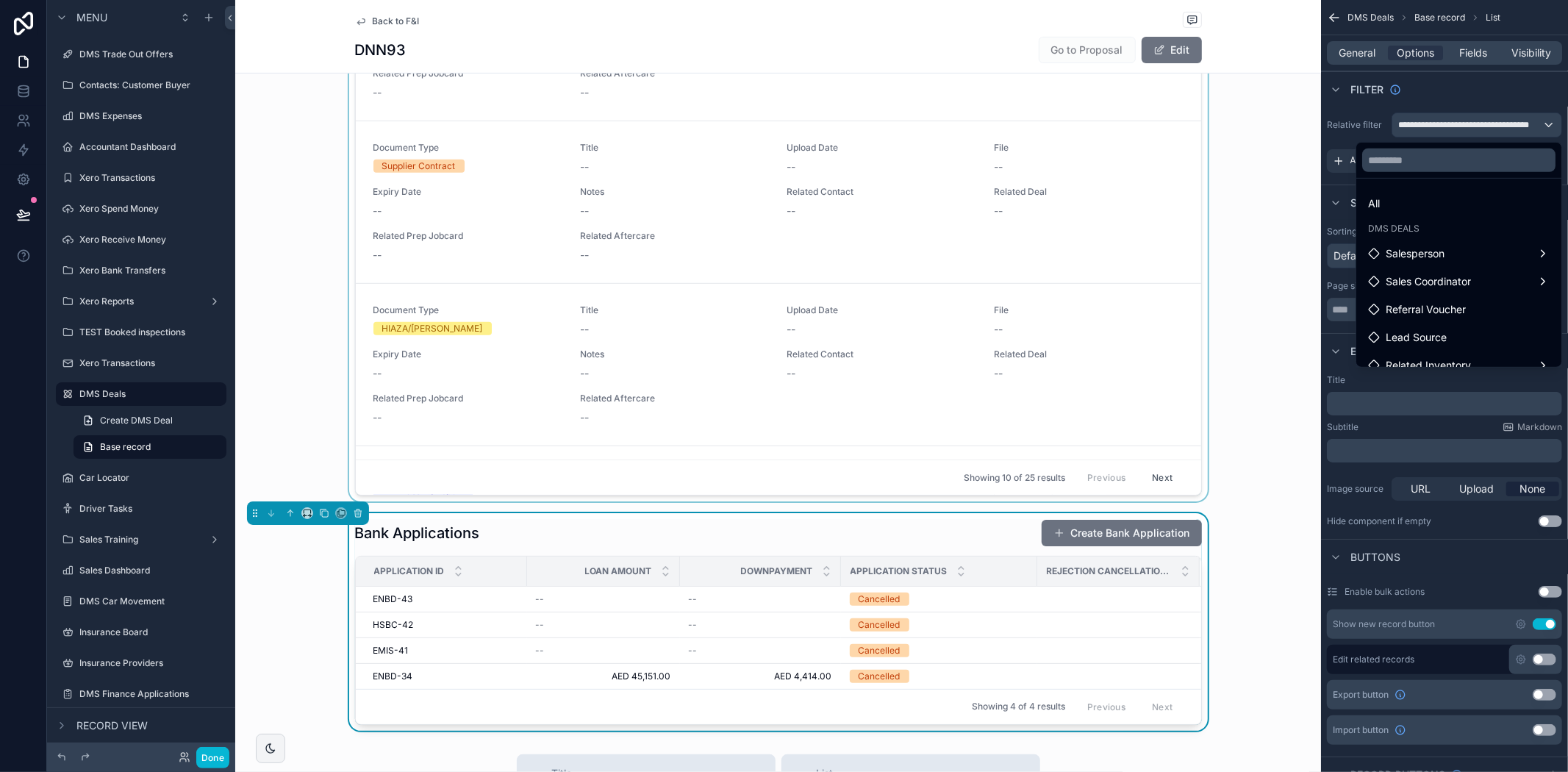
click at [1246, 283] on div "scrollable content" at bounding box center [777, 191] width 1086 height 620
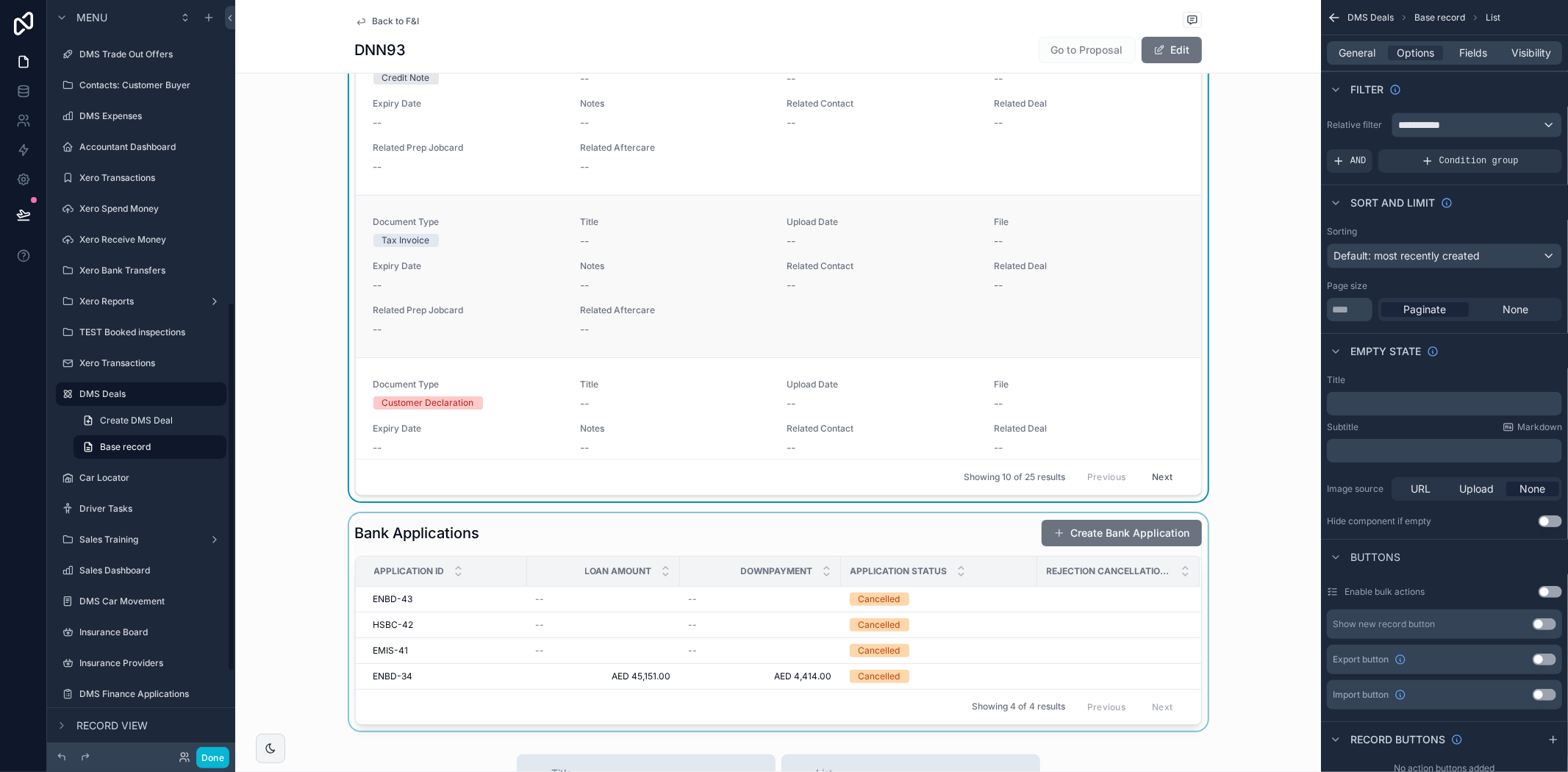
scroll to position [81, 0]
click at [853, 319] on div "Document Type Tax Invoice Title -- Upload Date -- File -- Expiry Date -- Notes …" at bounding box center [778, 284] width 845 height 163
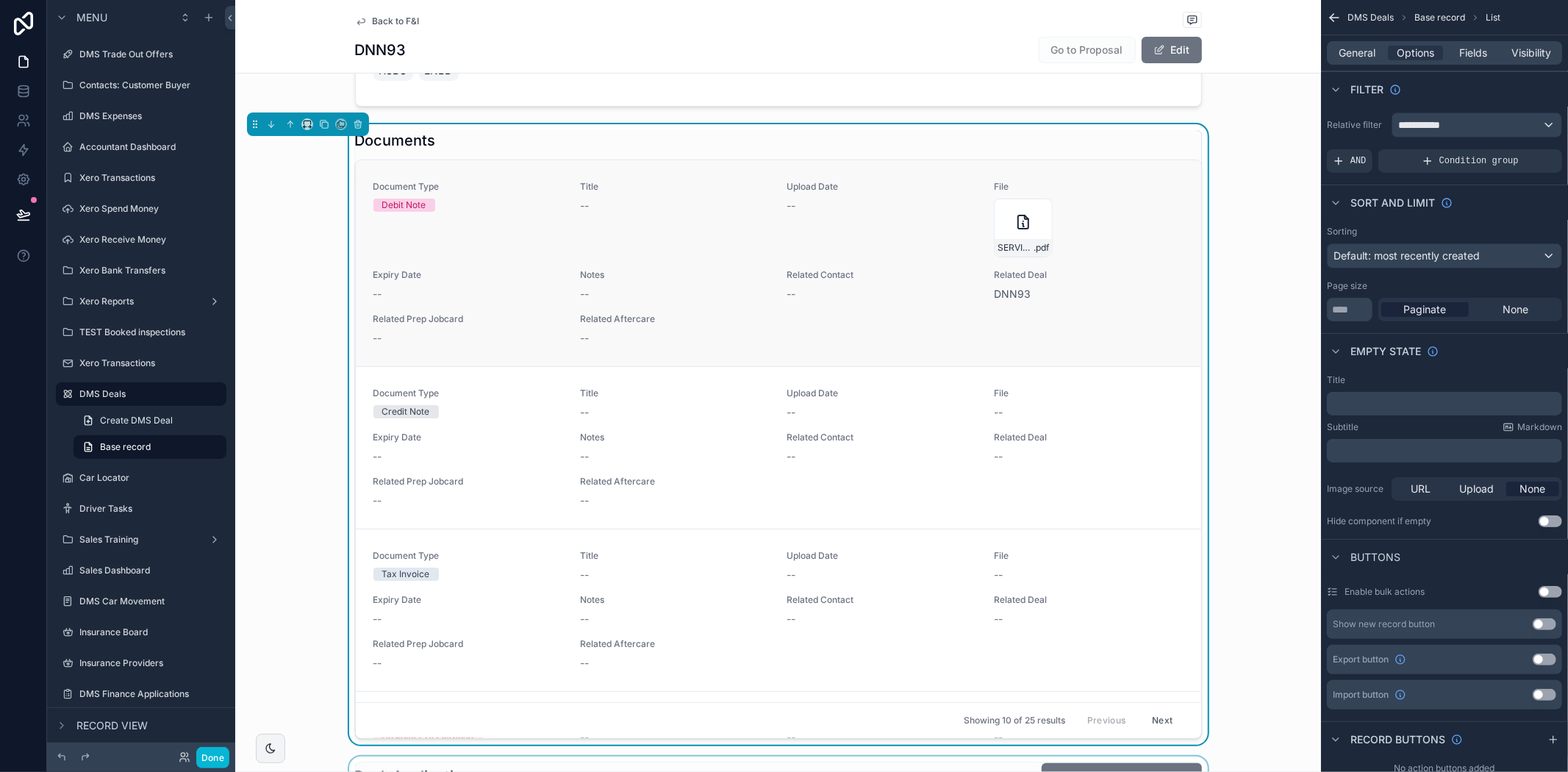
scroll to position [245, 0]
click at [422, 200] on div "Document Type Debit Note" at bounding box center [468, 220] width 190 height 77
click at [447, 132] on div "Documents" at bounding box center [778, 141] width 847 height 20
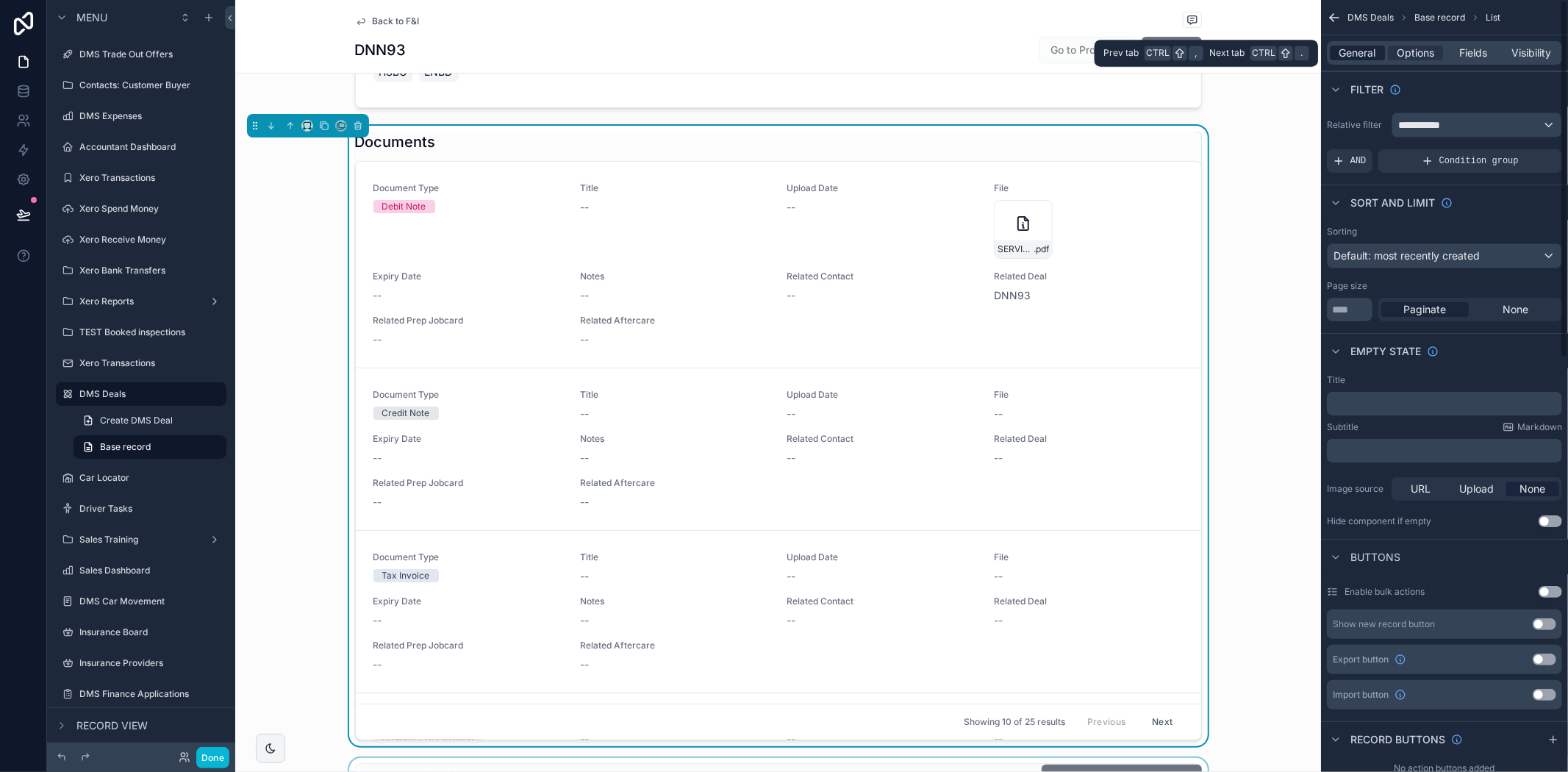
click at [1339, 47] on span "General" at bounding box center [1358, 53] width 37 height 15
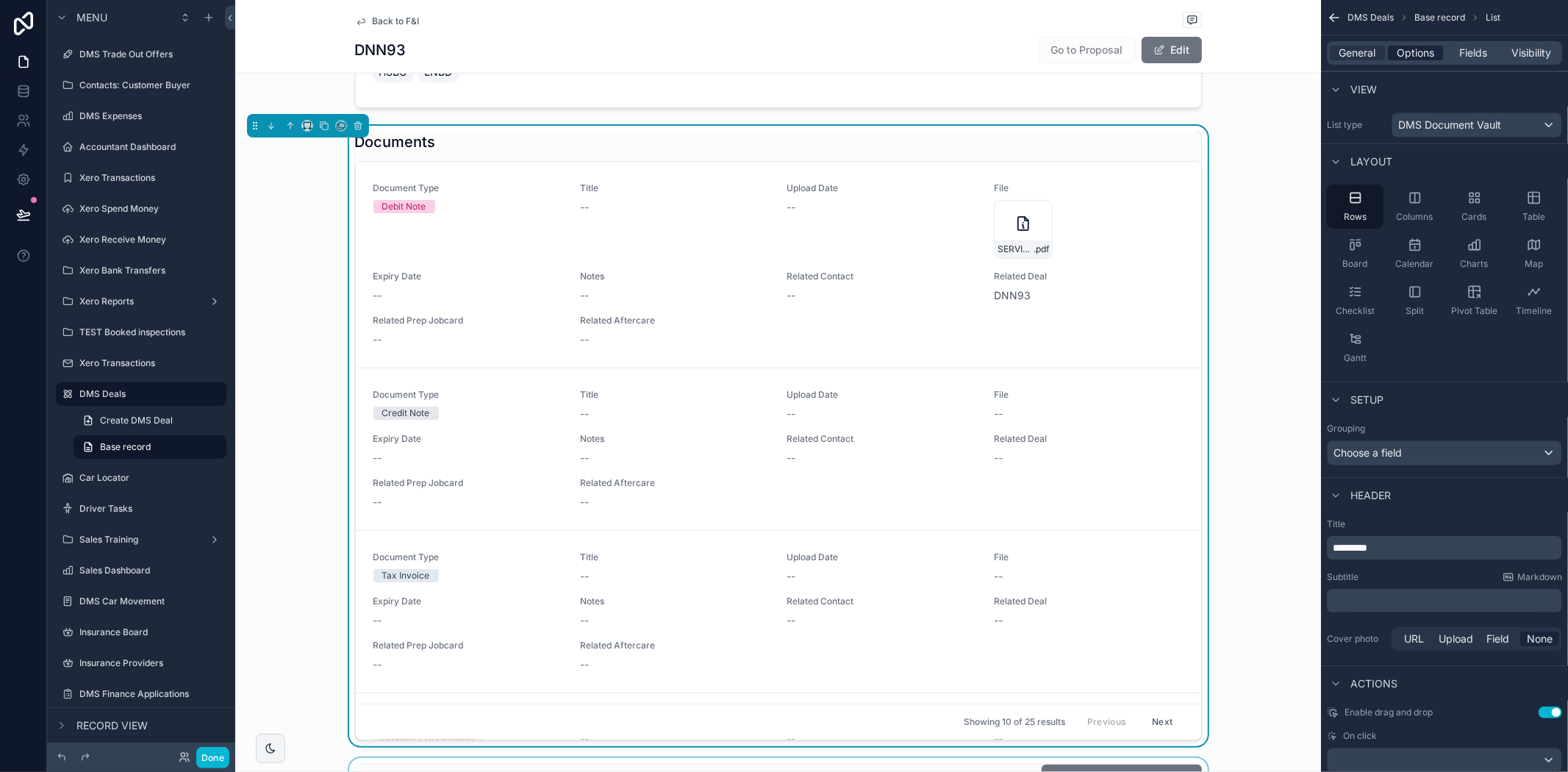
click at [1408, 59] on span "Options" at bounding box center [1415, 53] width 37 height 15
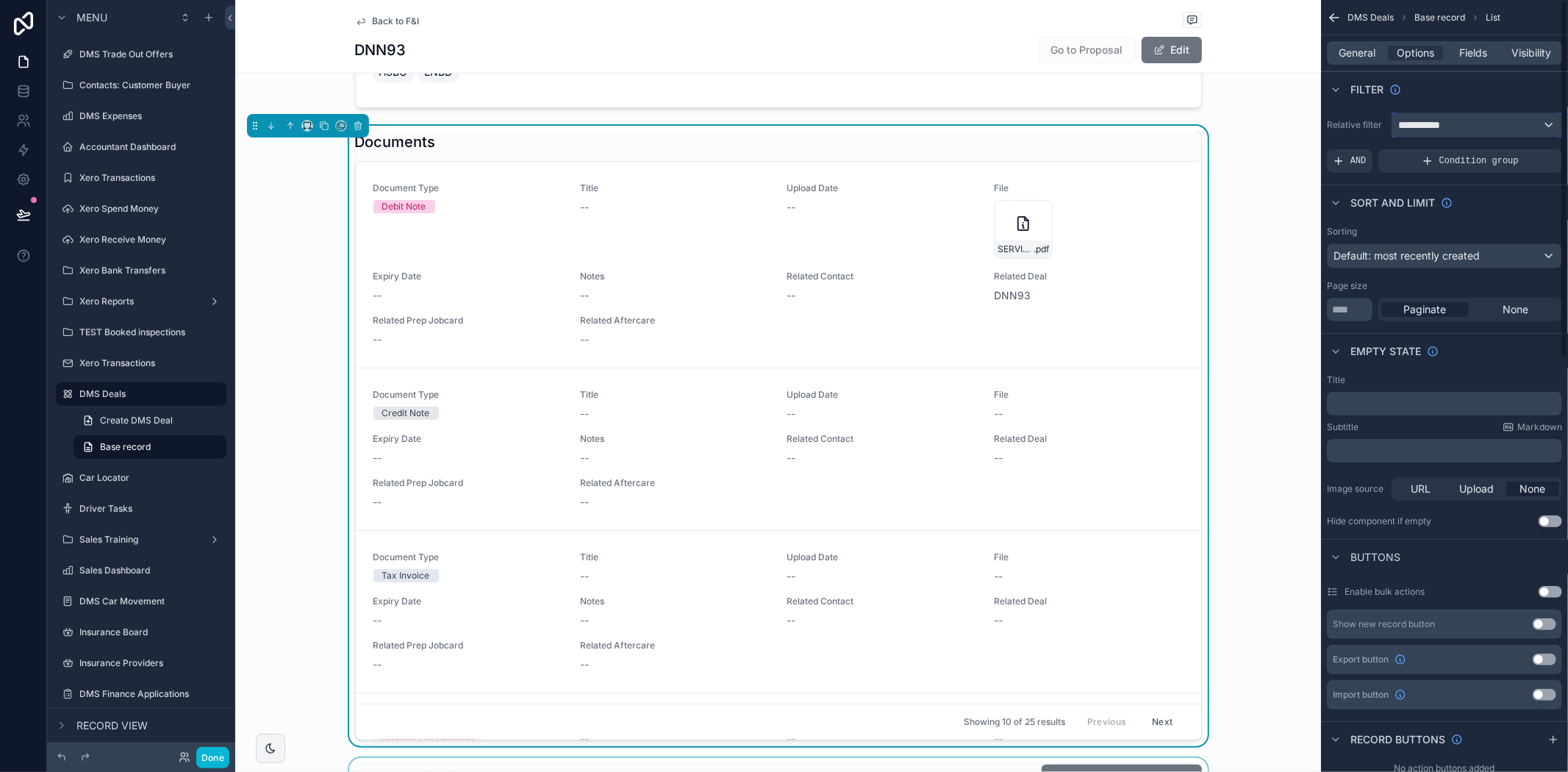
click at [1443, 127] on span "**********" at bounding box center [1426, 125] width 55 height 15
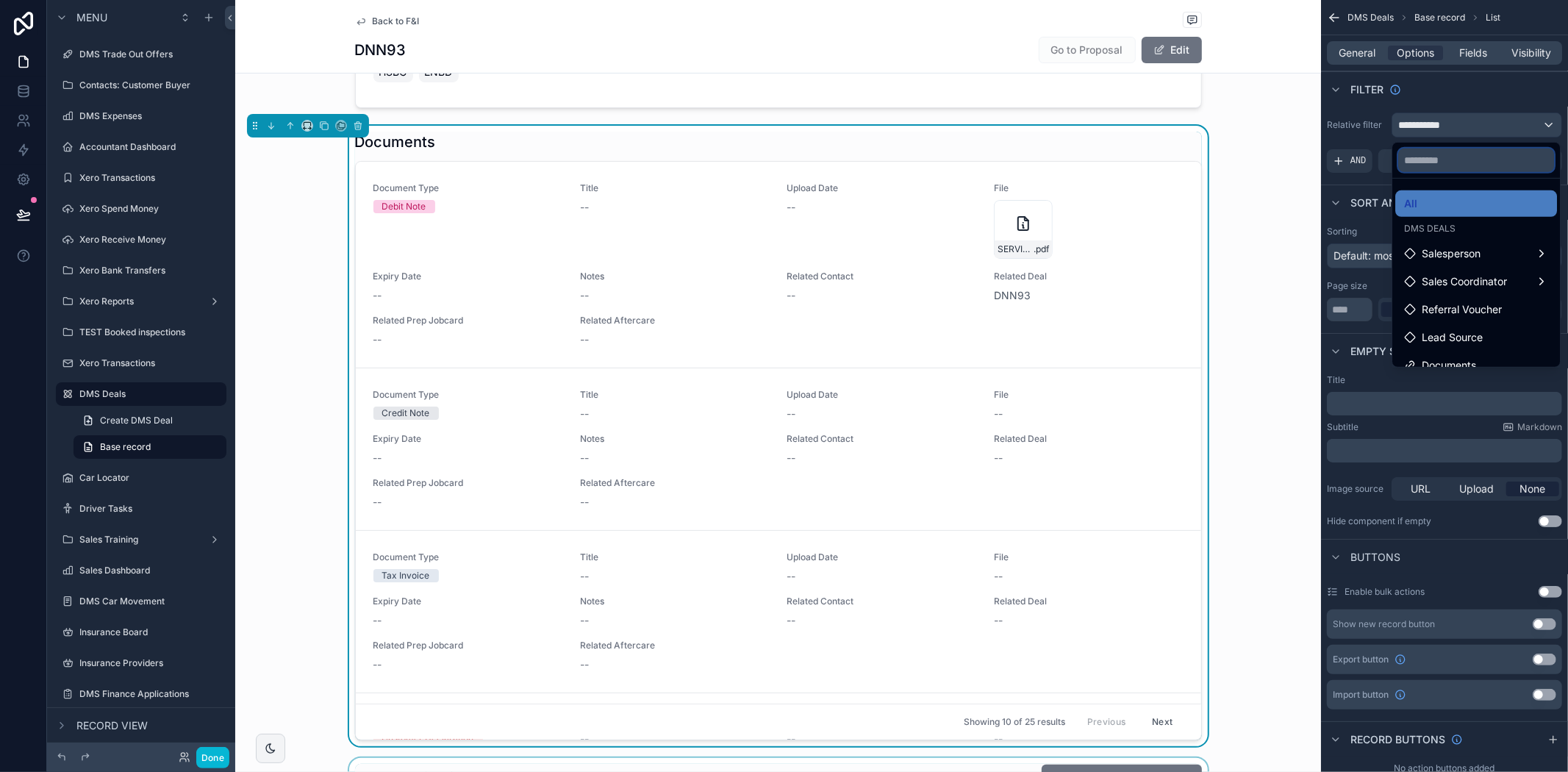
click at [1441, 158] on input "text" at bounding box center [1476, 160] width 155 height 24
type input "*****"
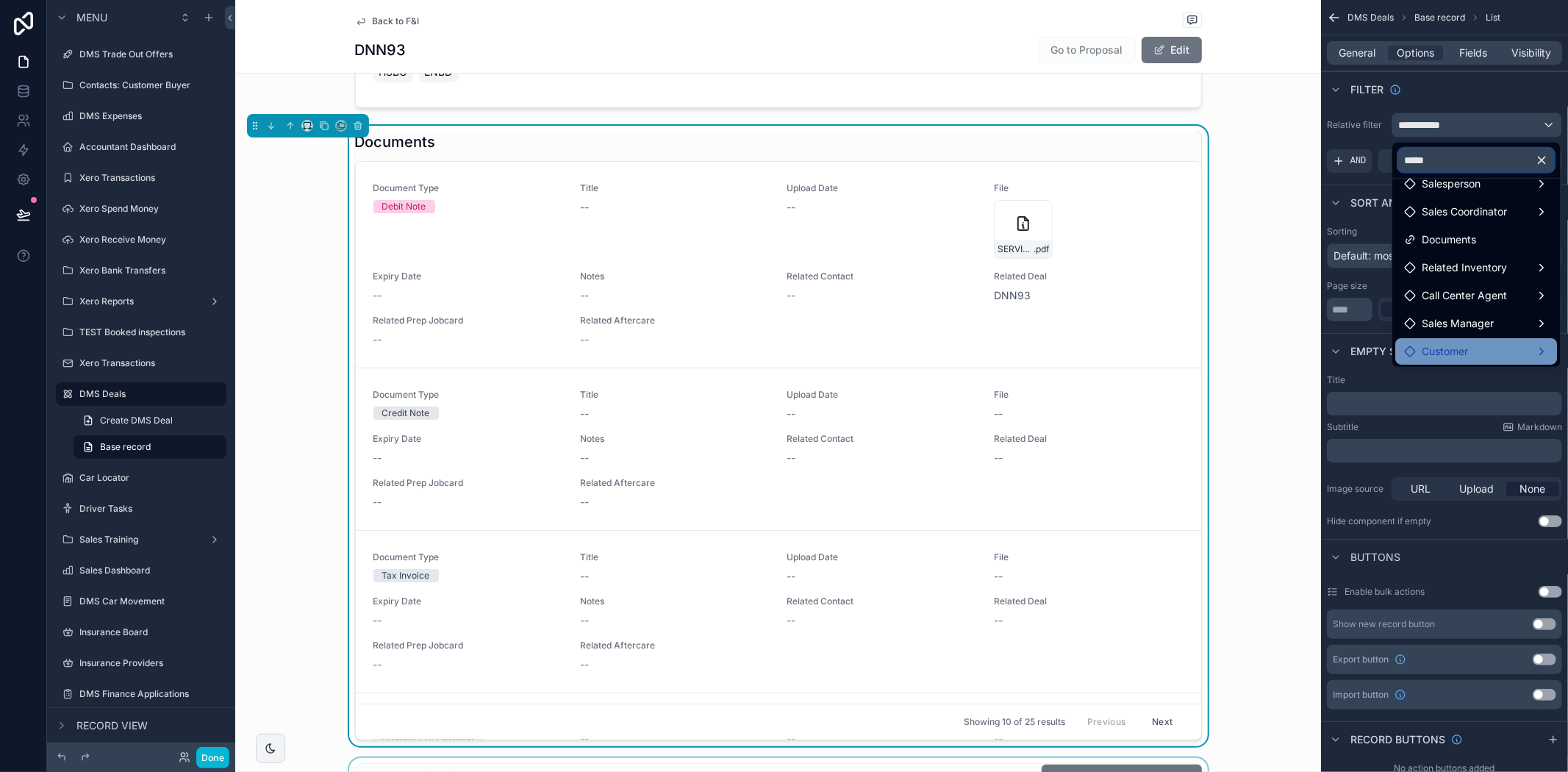
scroll to position [0, 0]
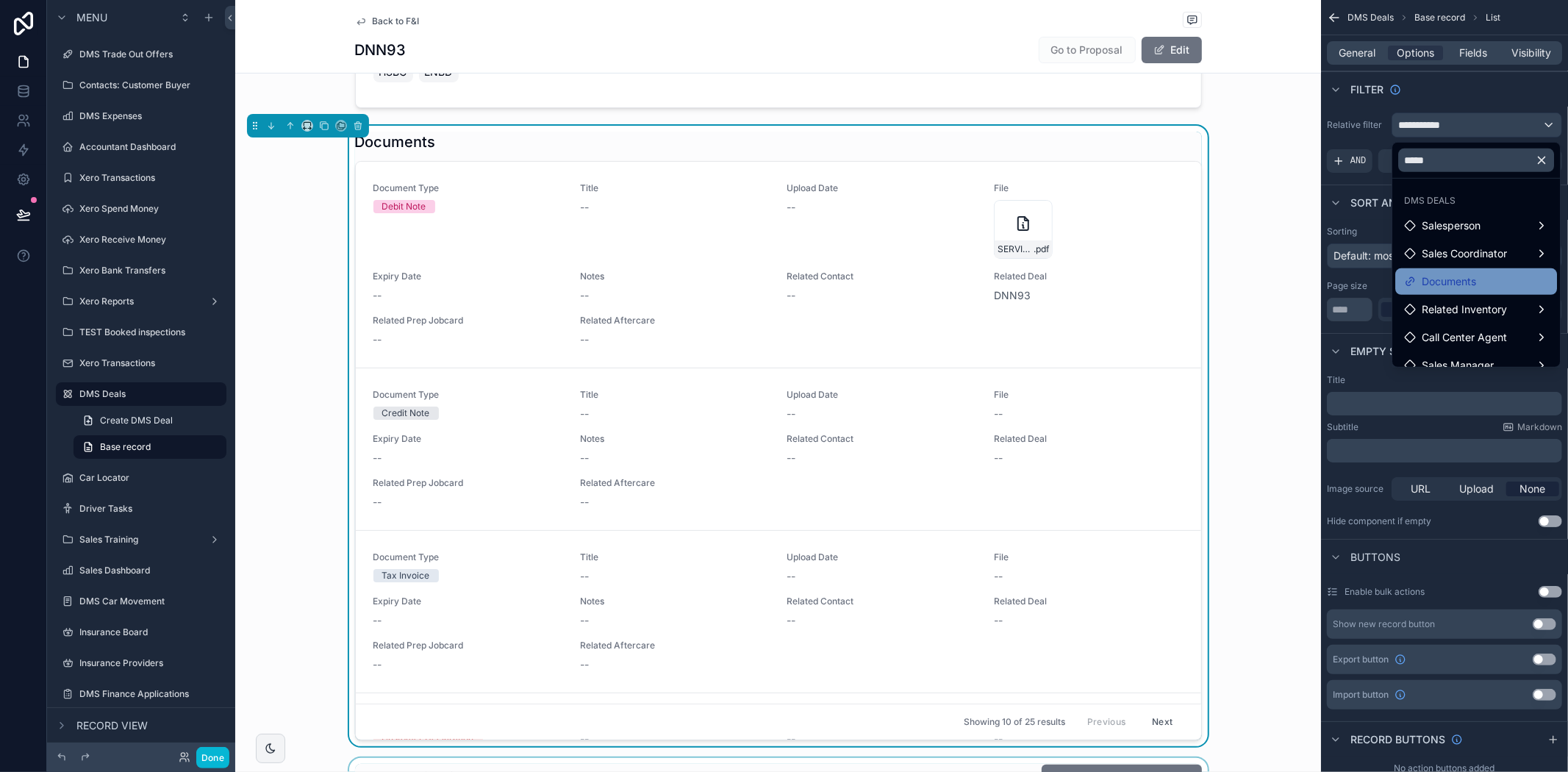
click at [1459, 283] on span "Documents" at bounding box center [1449, 282] width 55 height 18
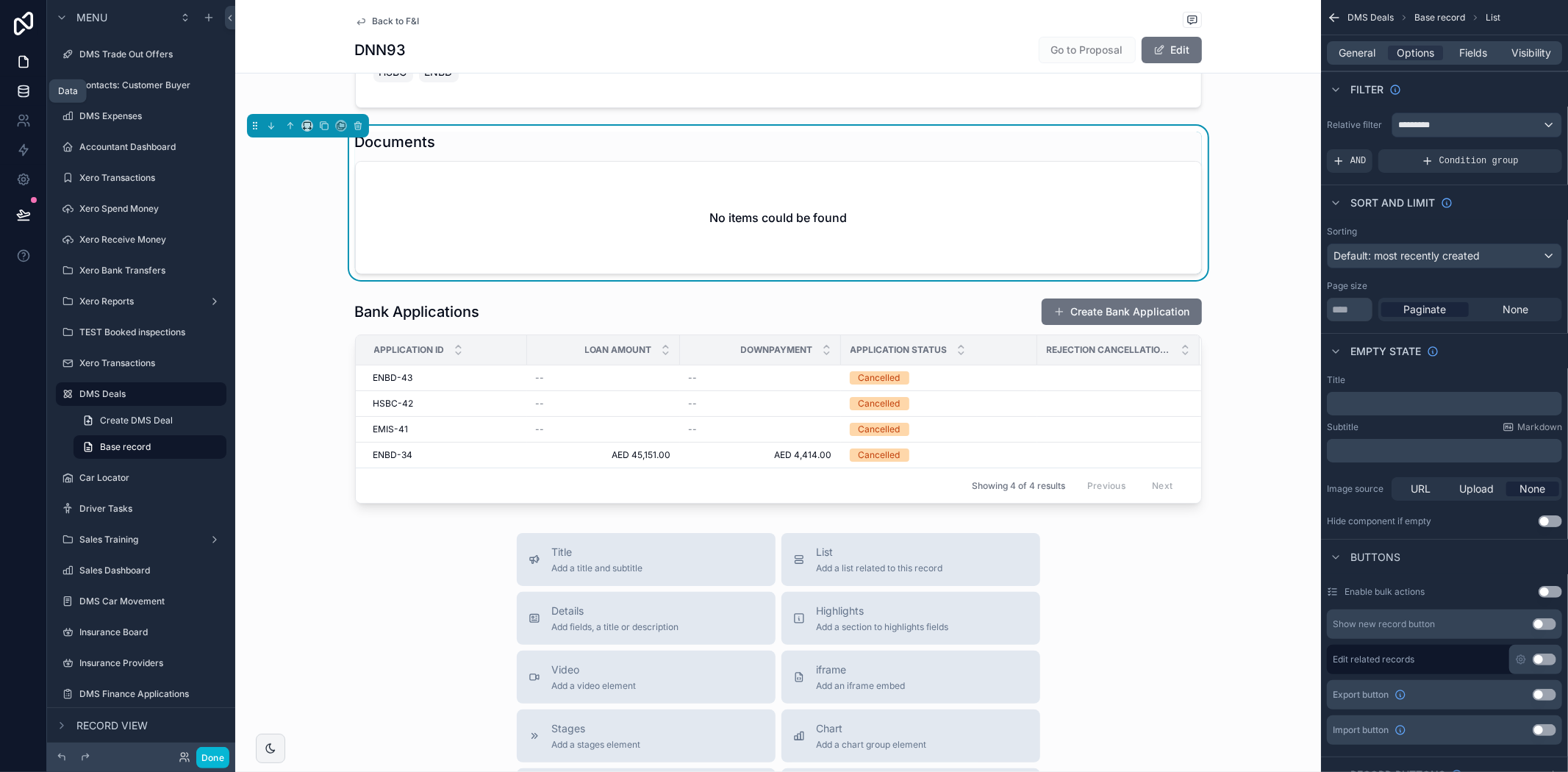
click at [8, 96] on link at bounding box center [23, 91] width 46 height 29
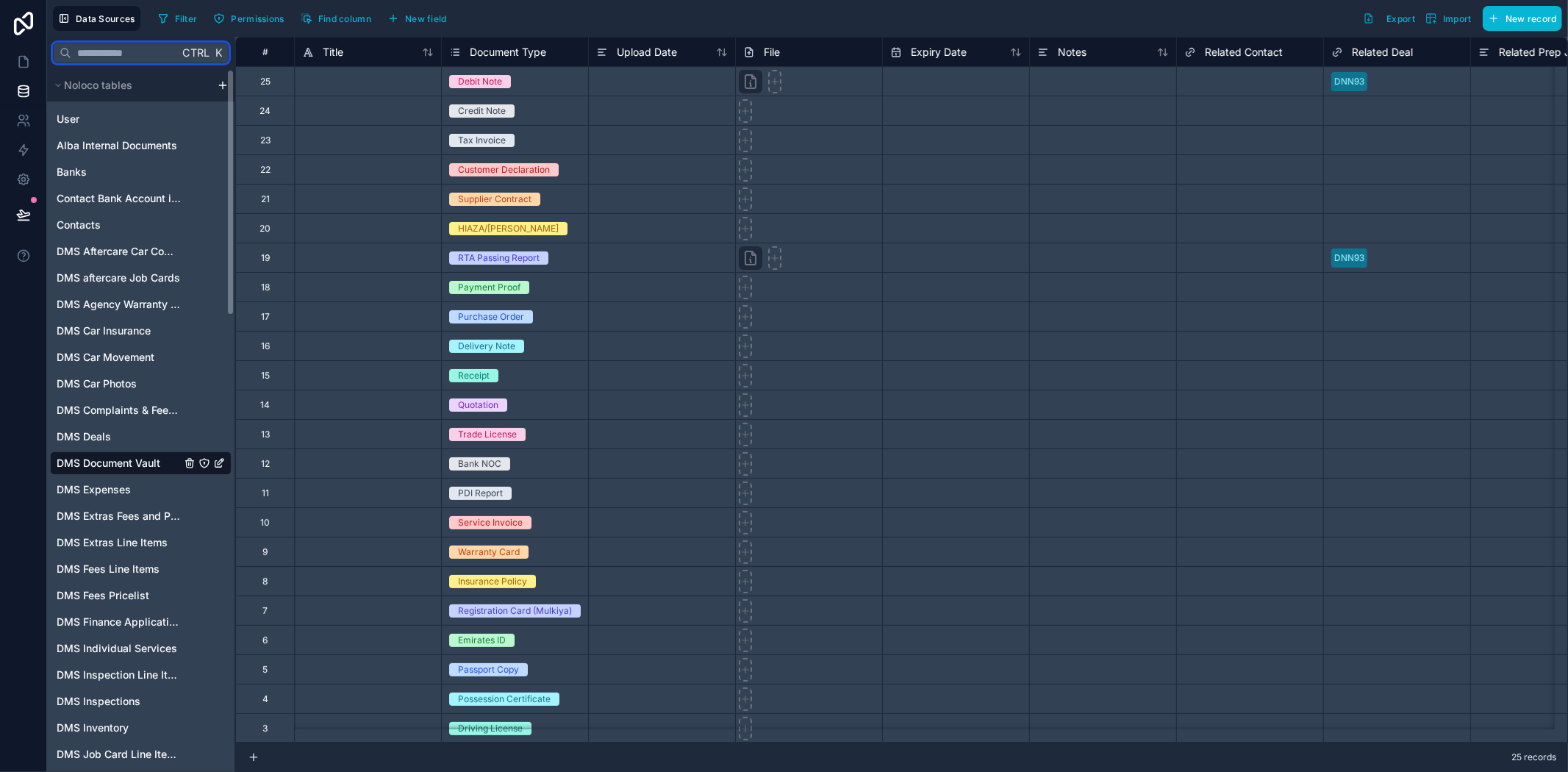
click at [119, 47] on input "text" at bounding box center [125, 53] width 107 height 26
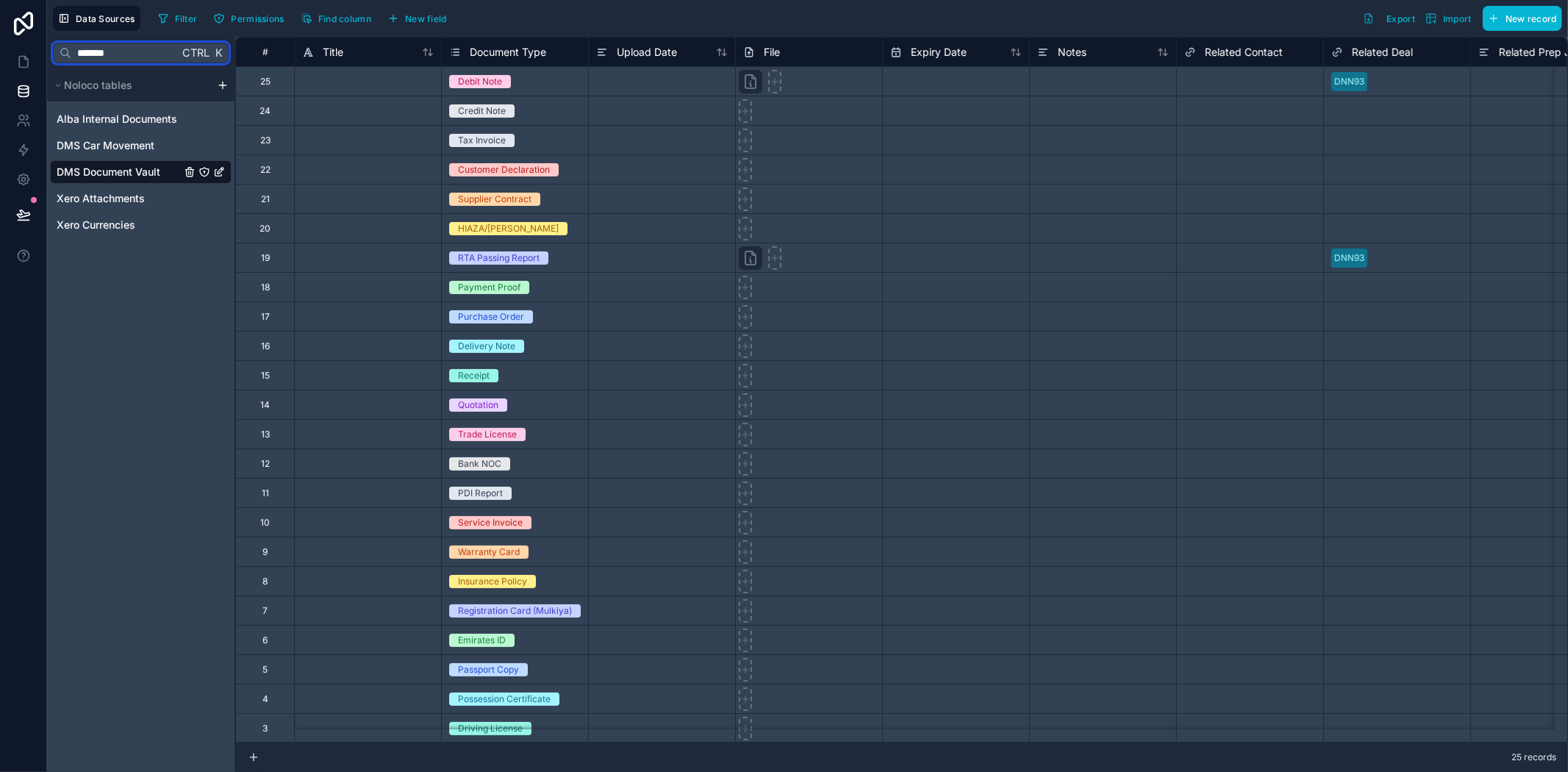
type input "*******"
click at [109, 167] on span "DMS Document Vault" at bounding box center [108, 171] width 103 height 15
click at [328, 22] on span "Find column" at bounding box center [345, 19] width 53 height 11
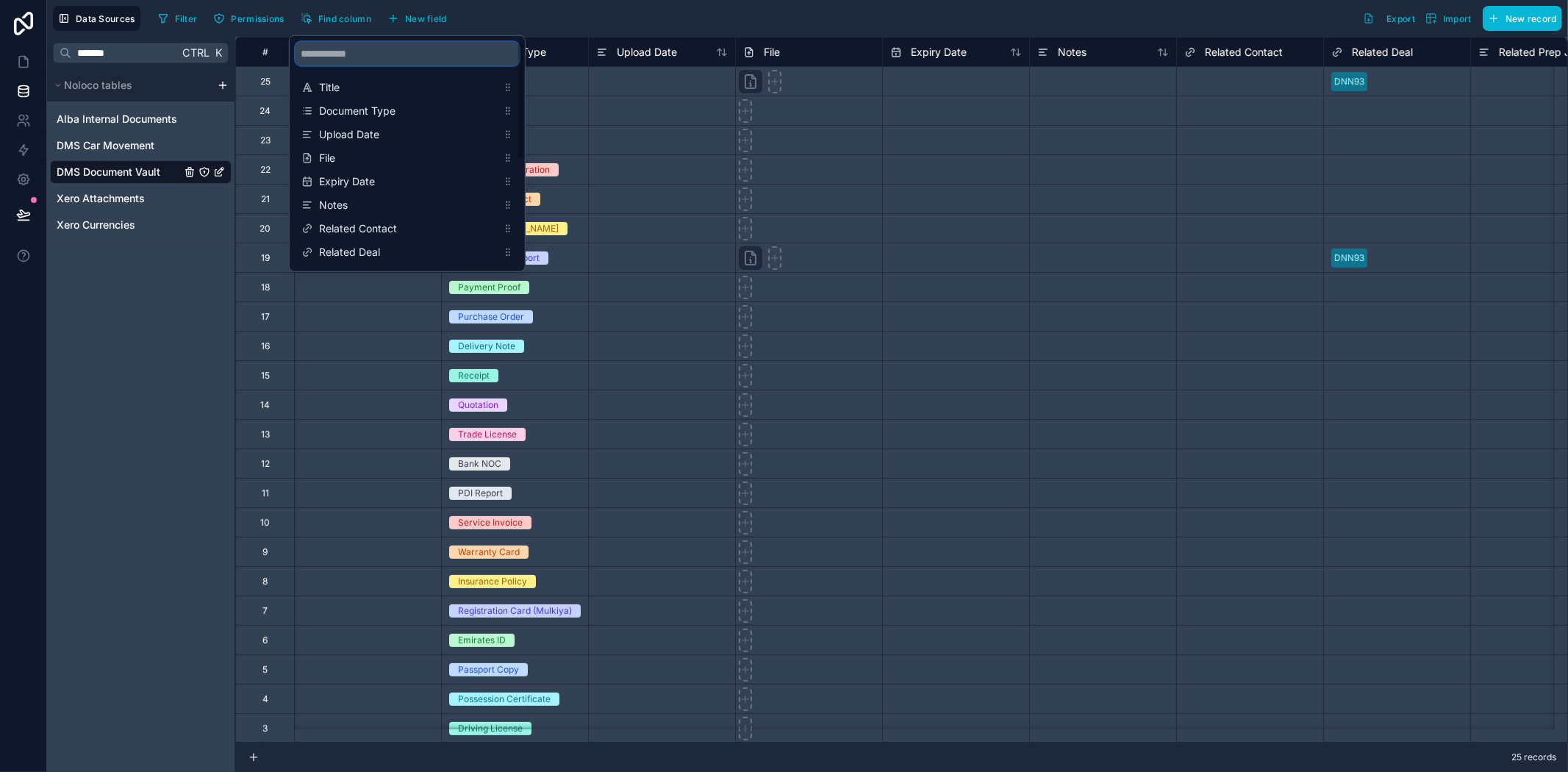
click at [342, 55] on input "scrollable content" at bounding box center [407, 53] width 223 height 24
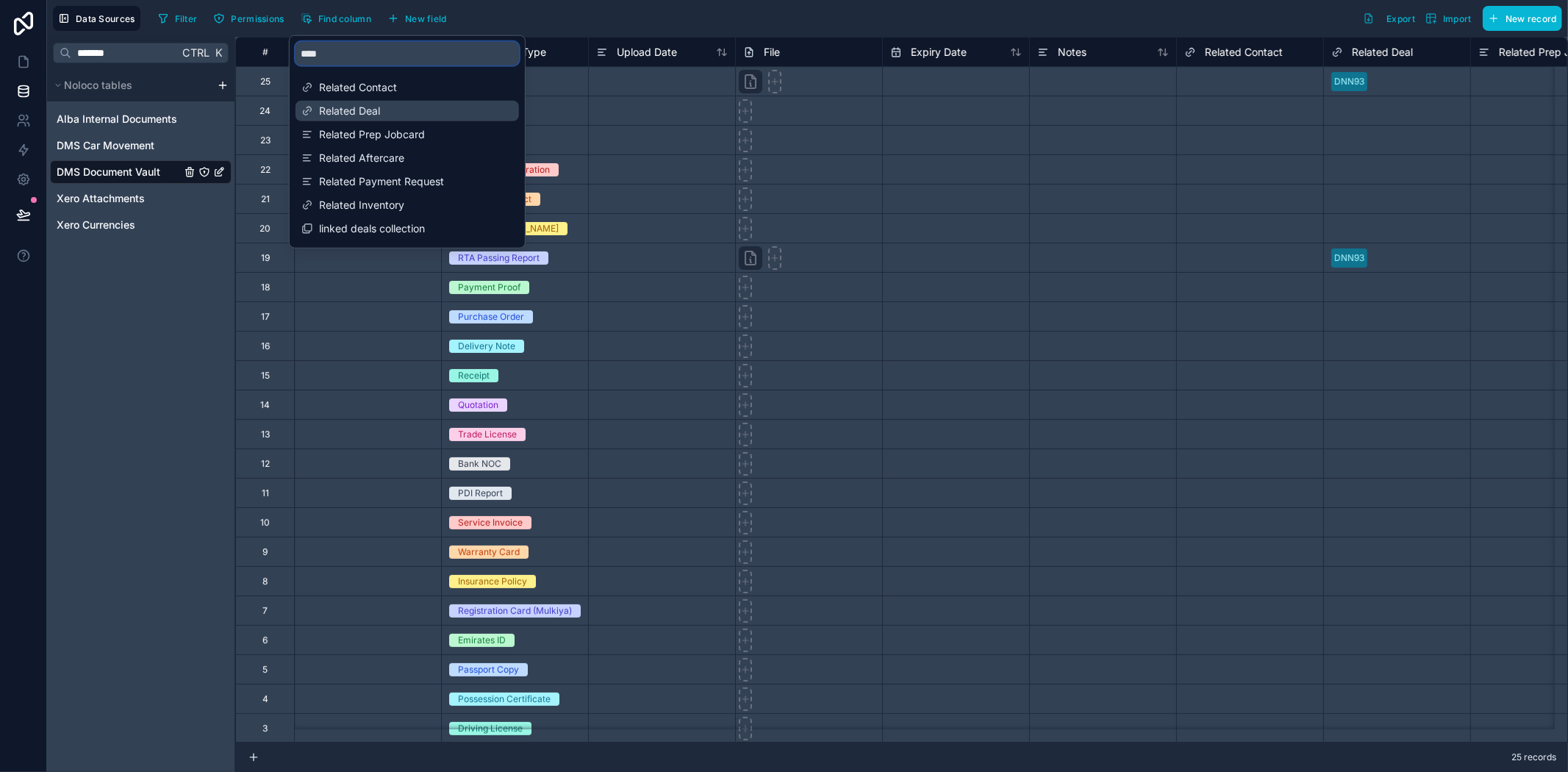
type input "****"
click at [378, 103] on span "Related Deal" at bounding box center [407, 110] width 178 height 15
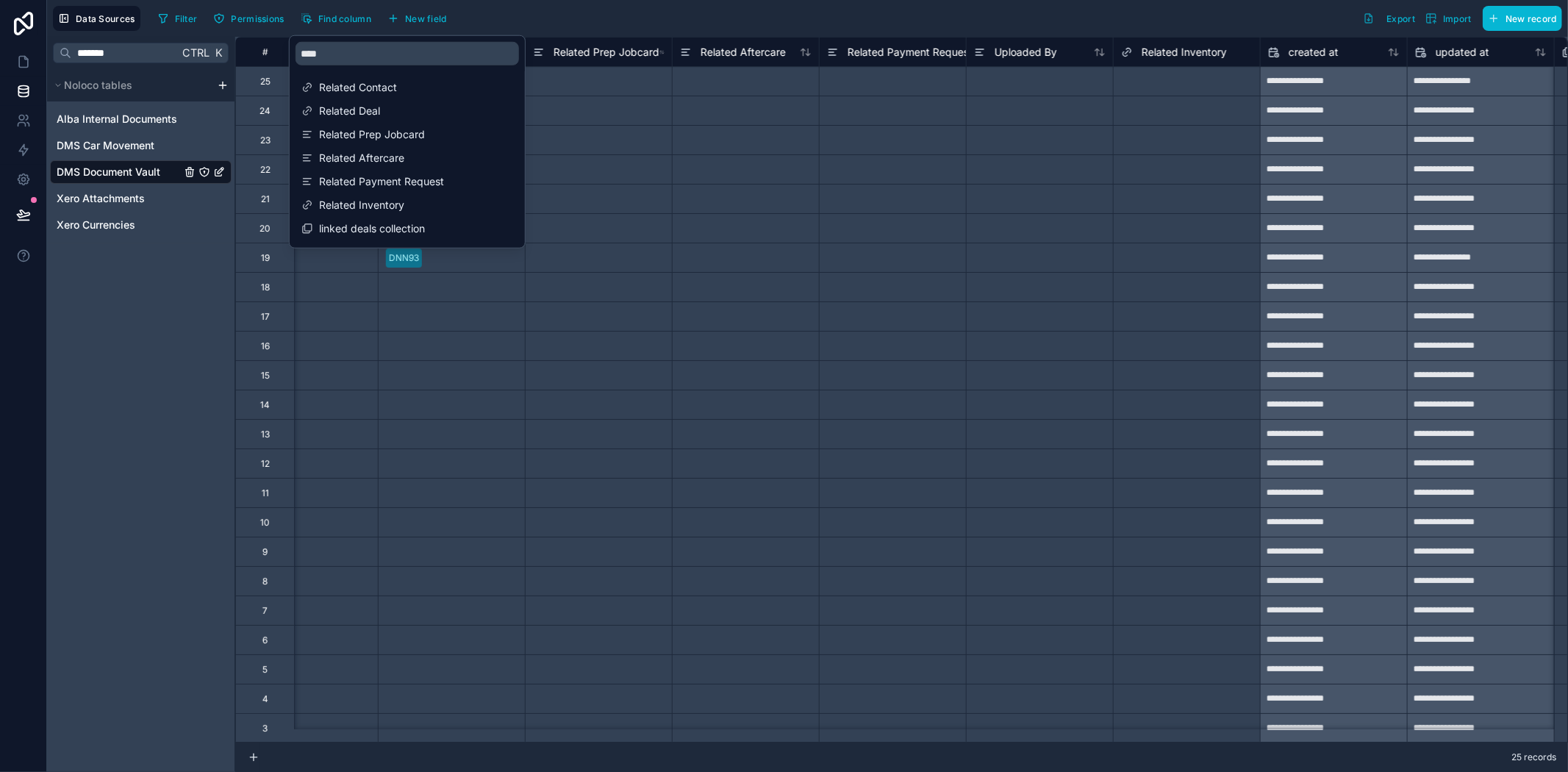
scroll to position [0, 1029]
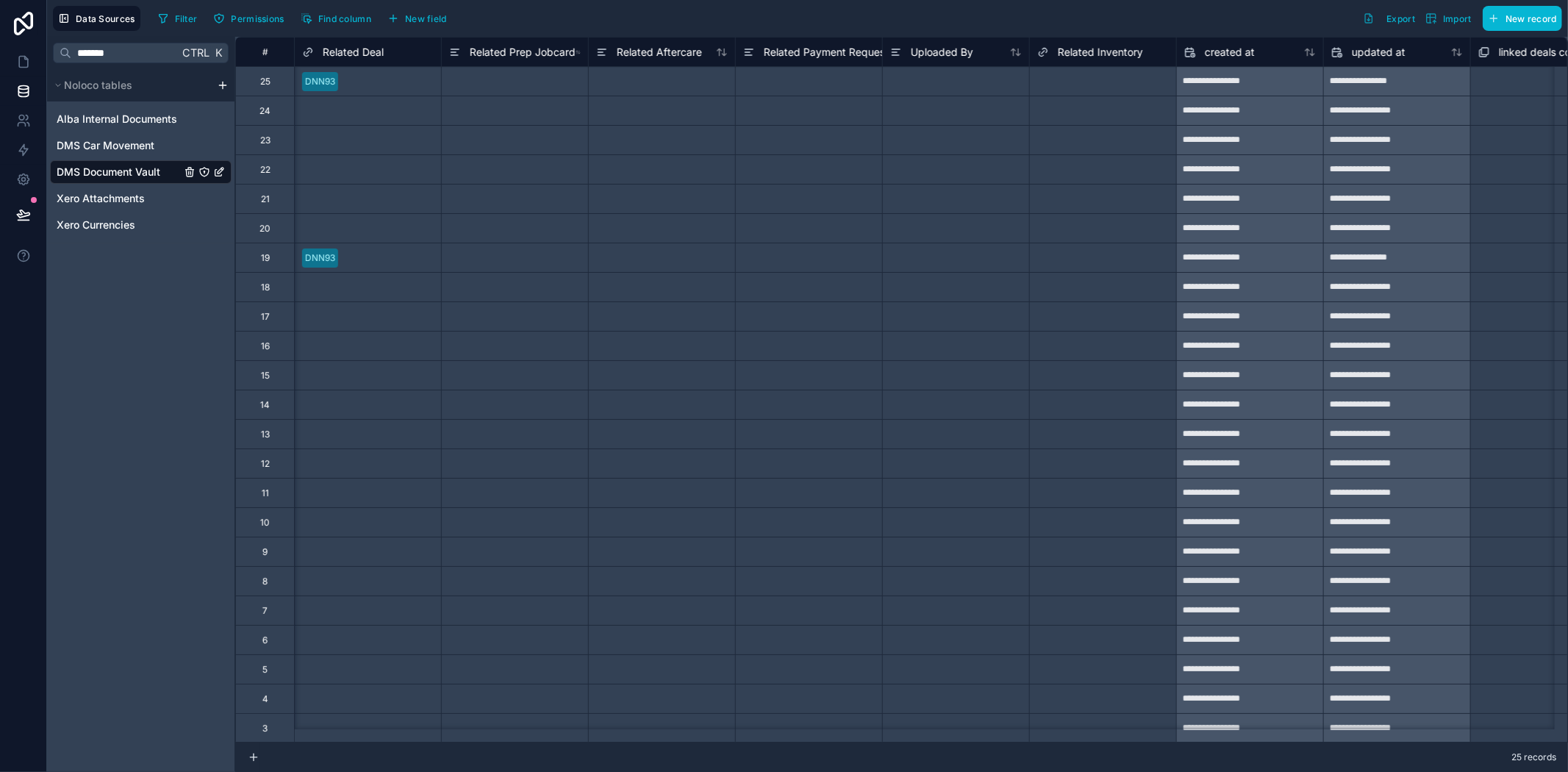
click at [631, 26] on div "Filter Permissions Find column New field Export Import New record" at bounding box center [857, 19] width 1410 height 25
click at [368, 46] on span "Related Deal" at bounding box center [352, 52] width 61 height 15
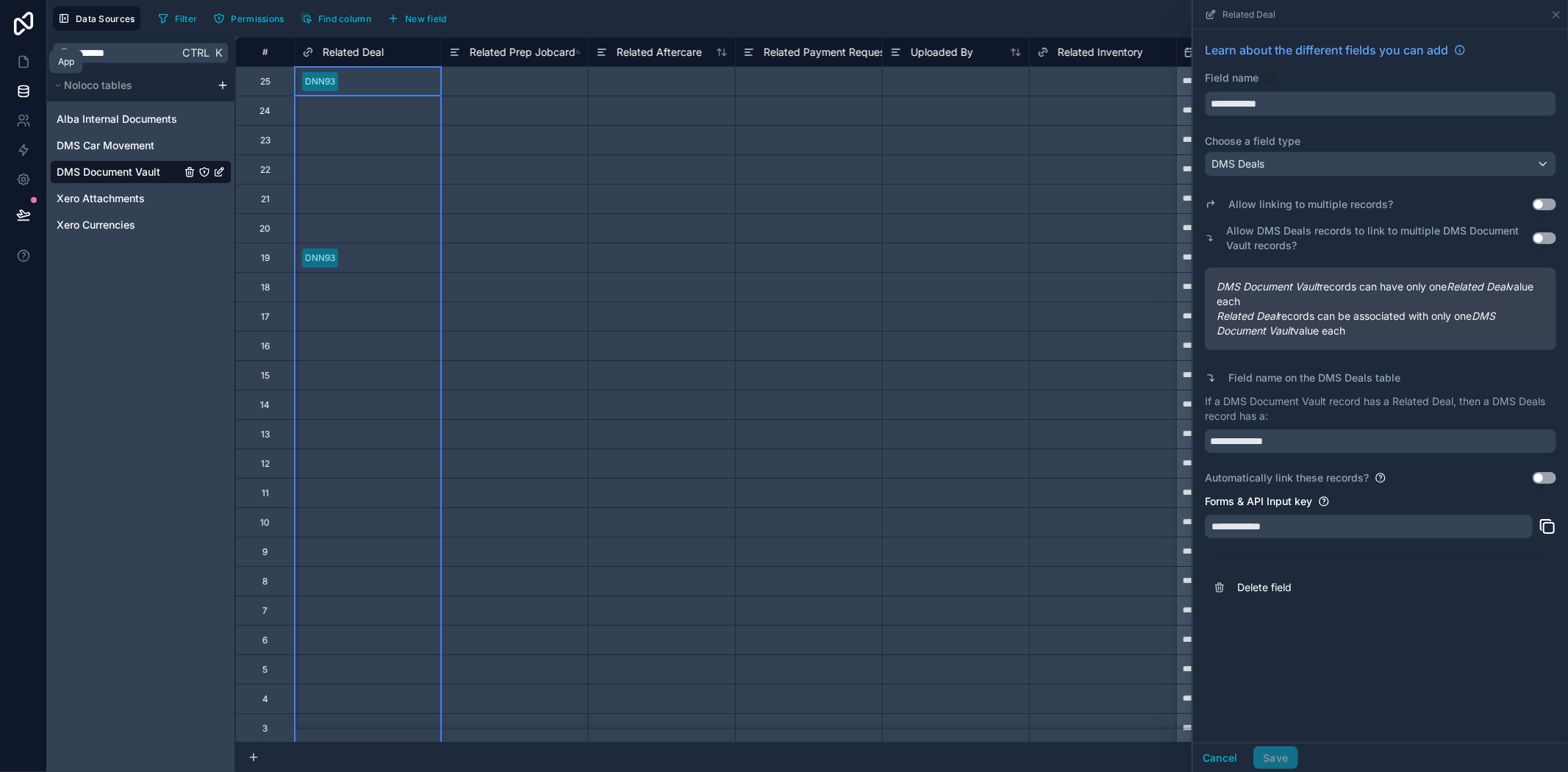
drag, startPoint x: 31, startPoint y: 68, endPoint x: 37, endPoint y: 87, distance: 19.9
click at [31, 68] on link at bounding box center [23, 61] width 46 height 29
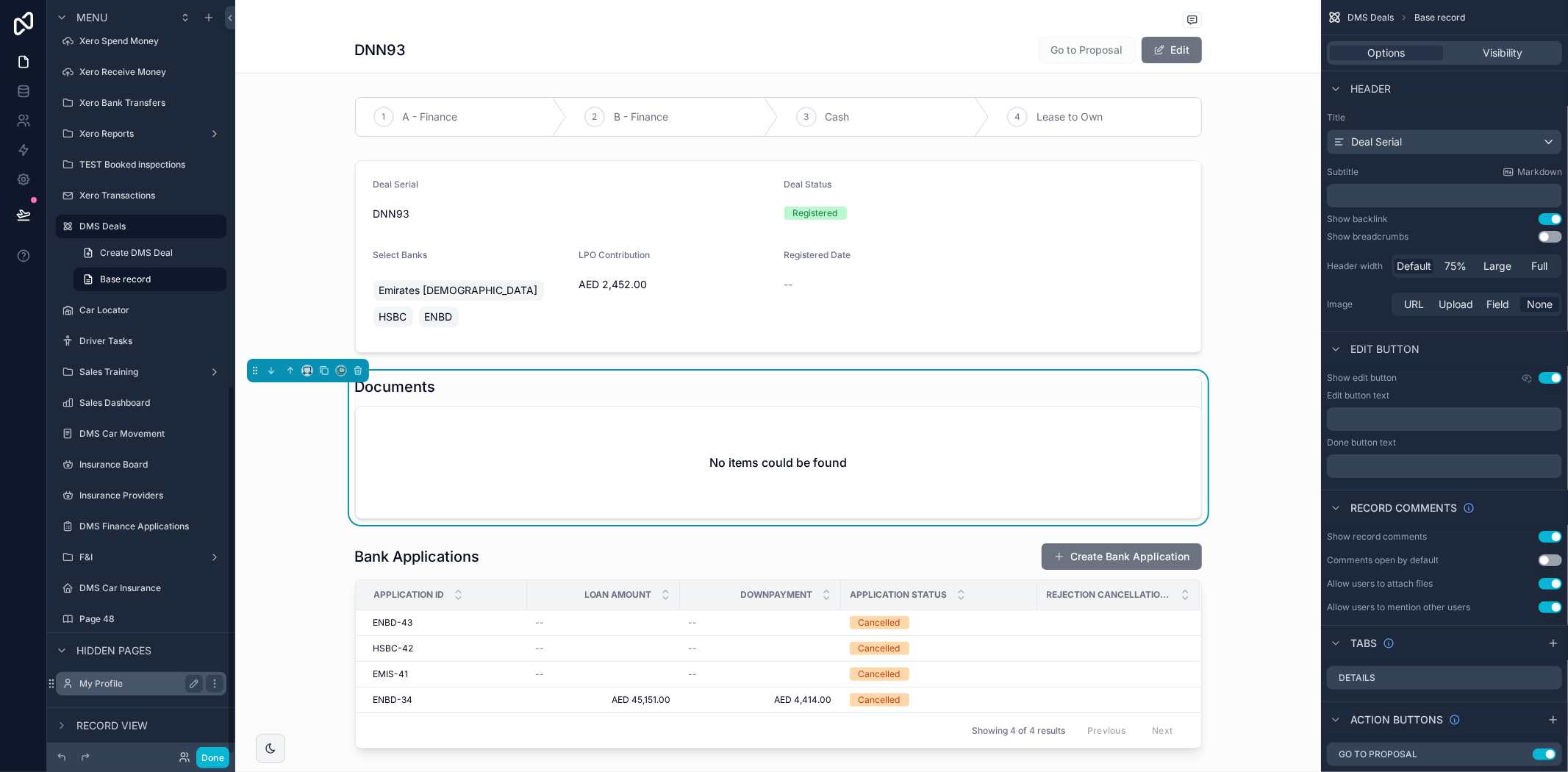
scroll to position [784, 0]
click at [113, 554] on label "F&I" at bounding box center [138, 556] width 117 height 11
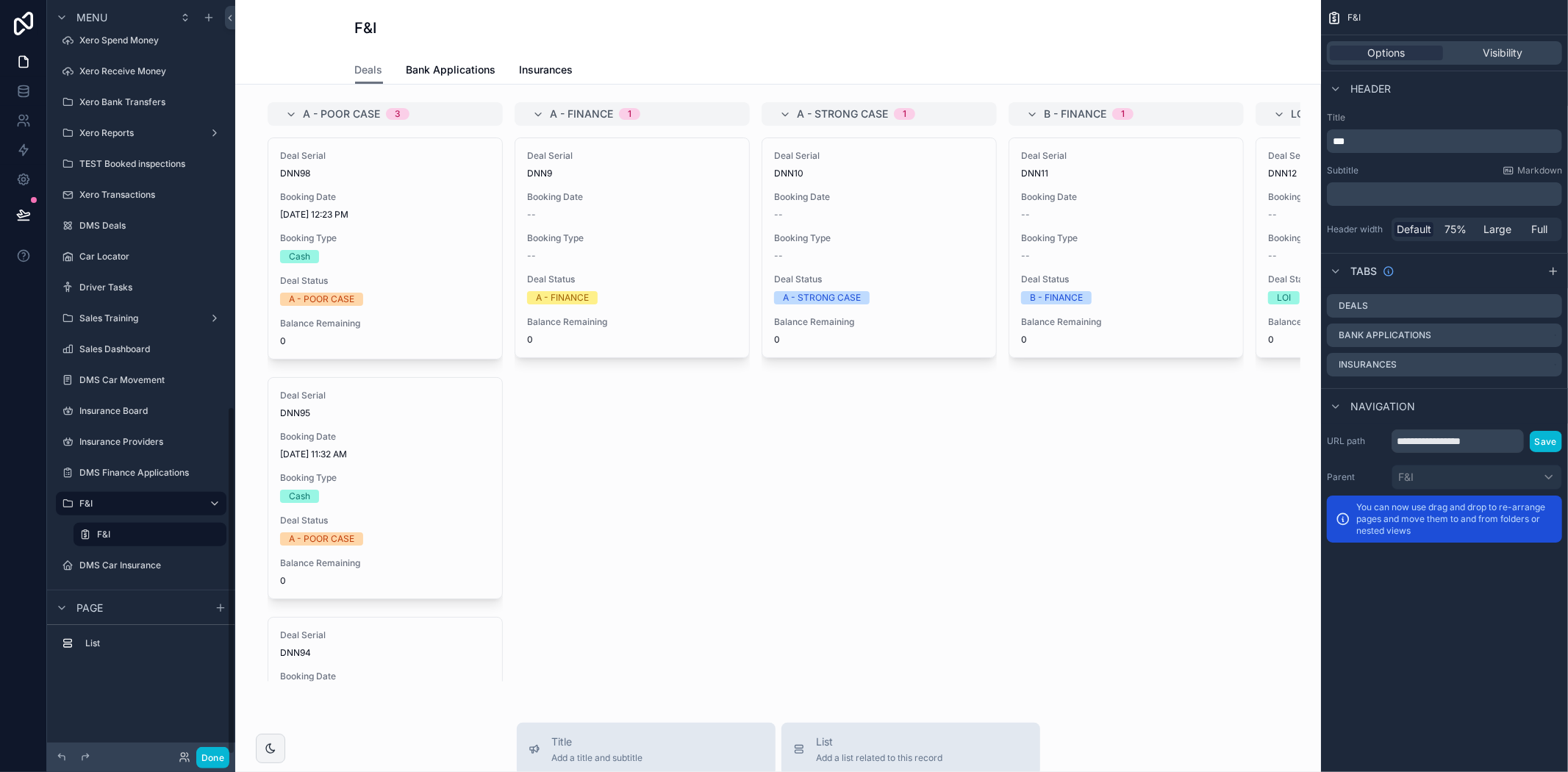
scroll to position [880, 0]
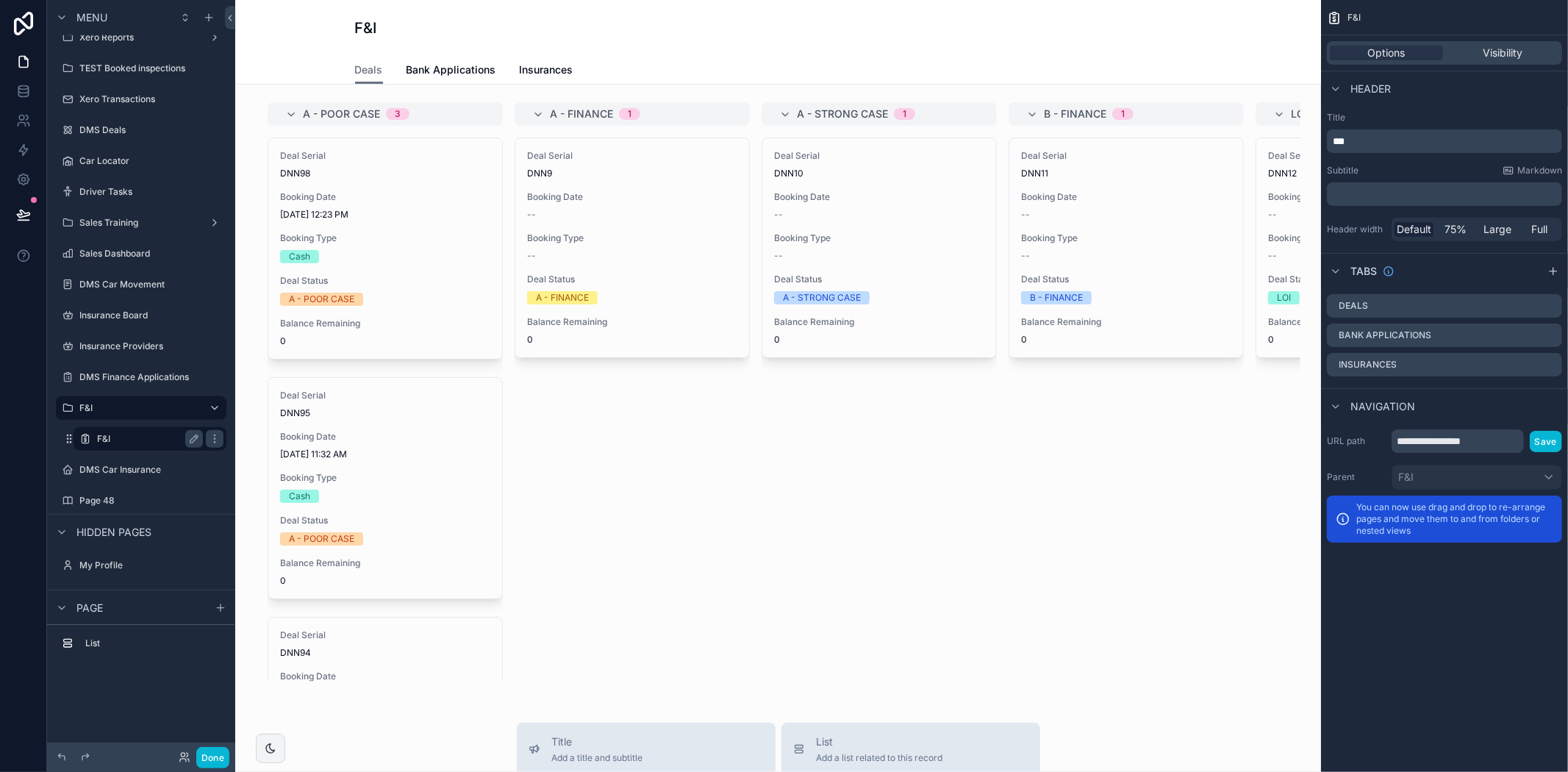
click at [97, 436] on label "F&I" at bounding box center [147, 438] width 100 height 11
click at [817, 463] on div "scrollable content" at bounding box center [778, 391] width 1062 height 591
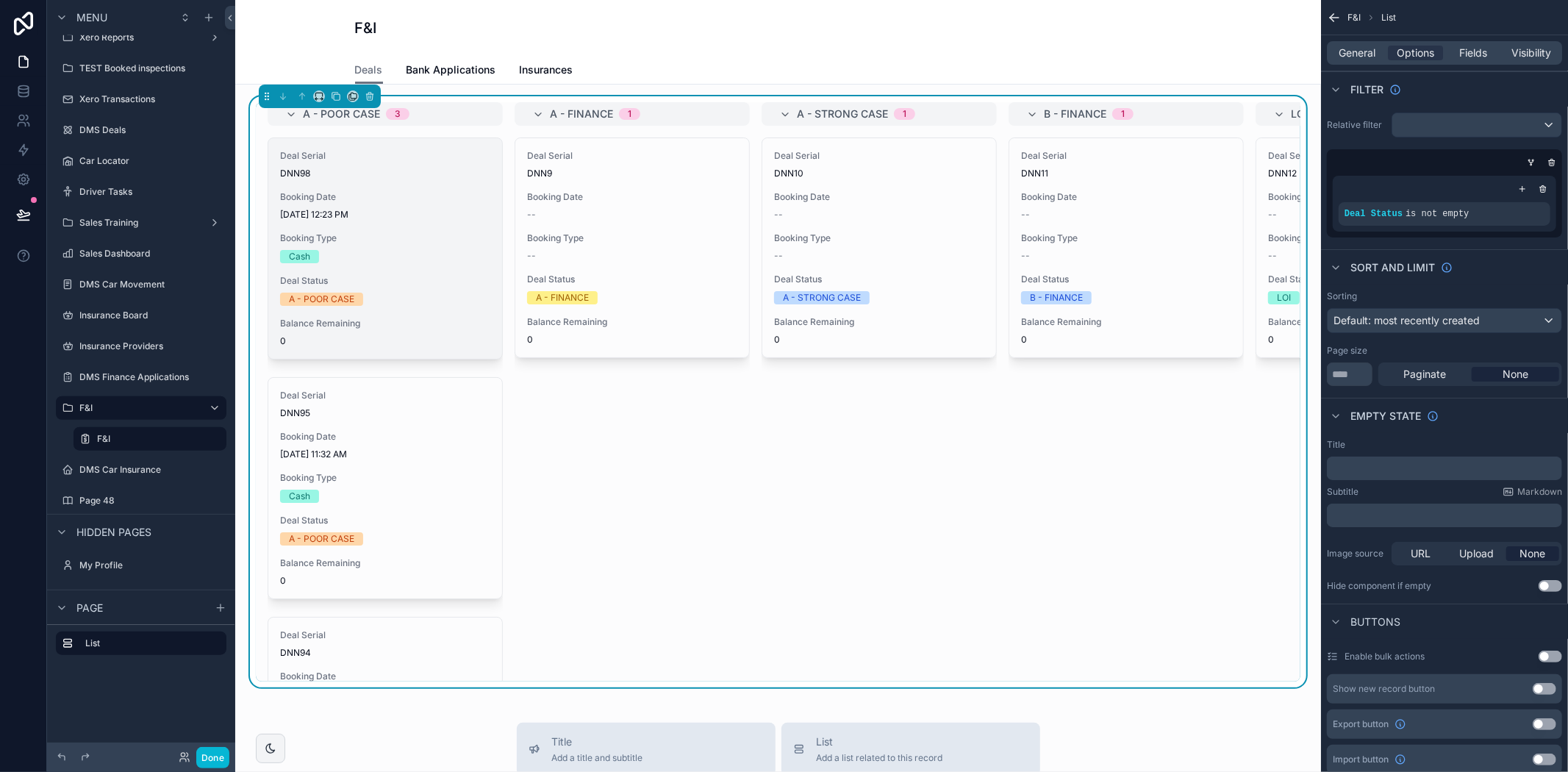
click at [392, 317] on span "Balance Remaining" at bounding box center [385, 322] width 210 height 11
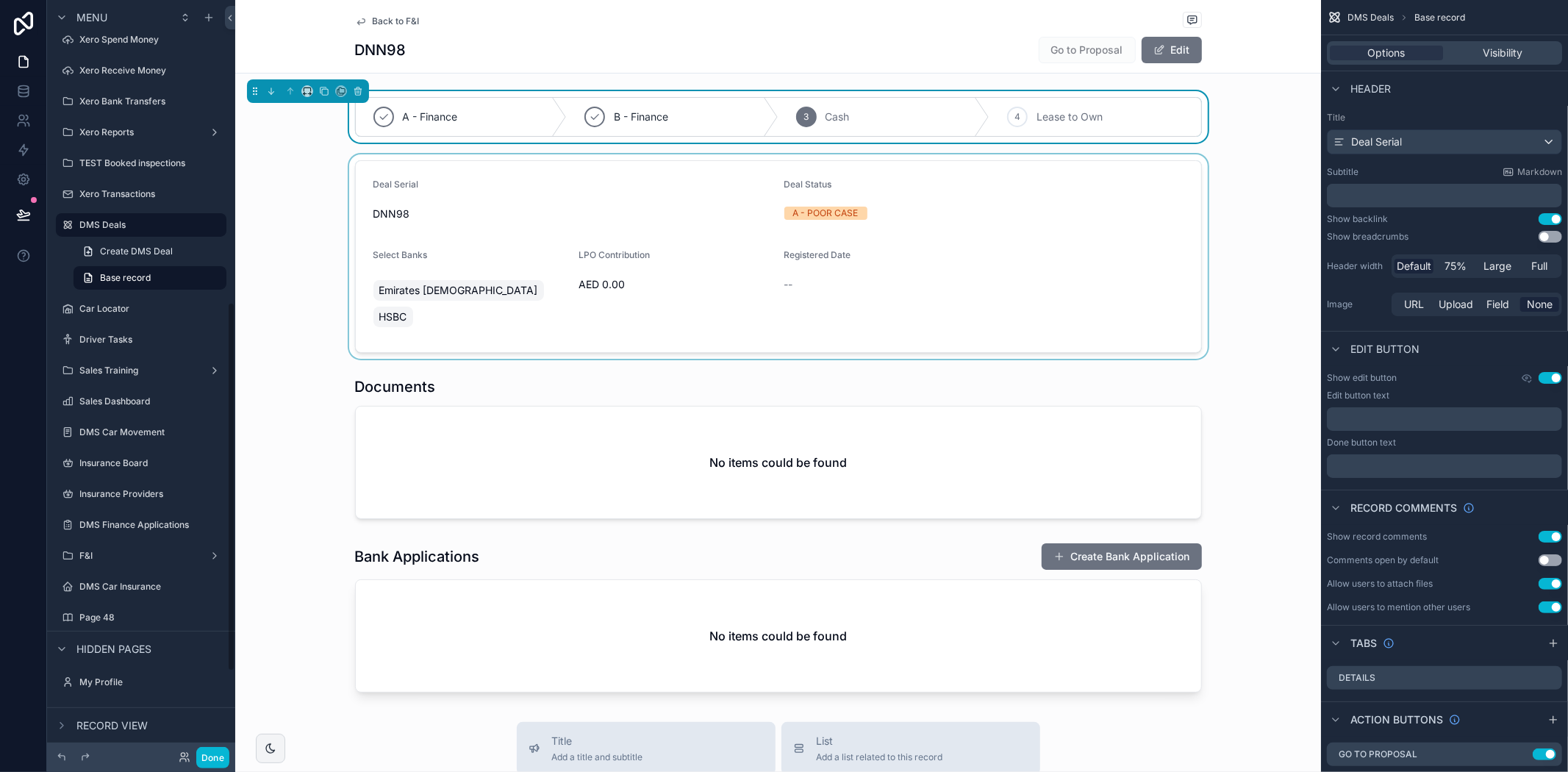
scroll to position [616, 0]
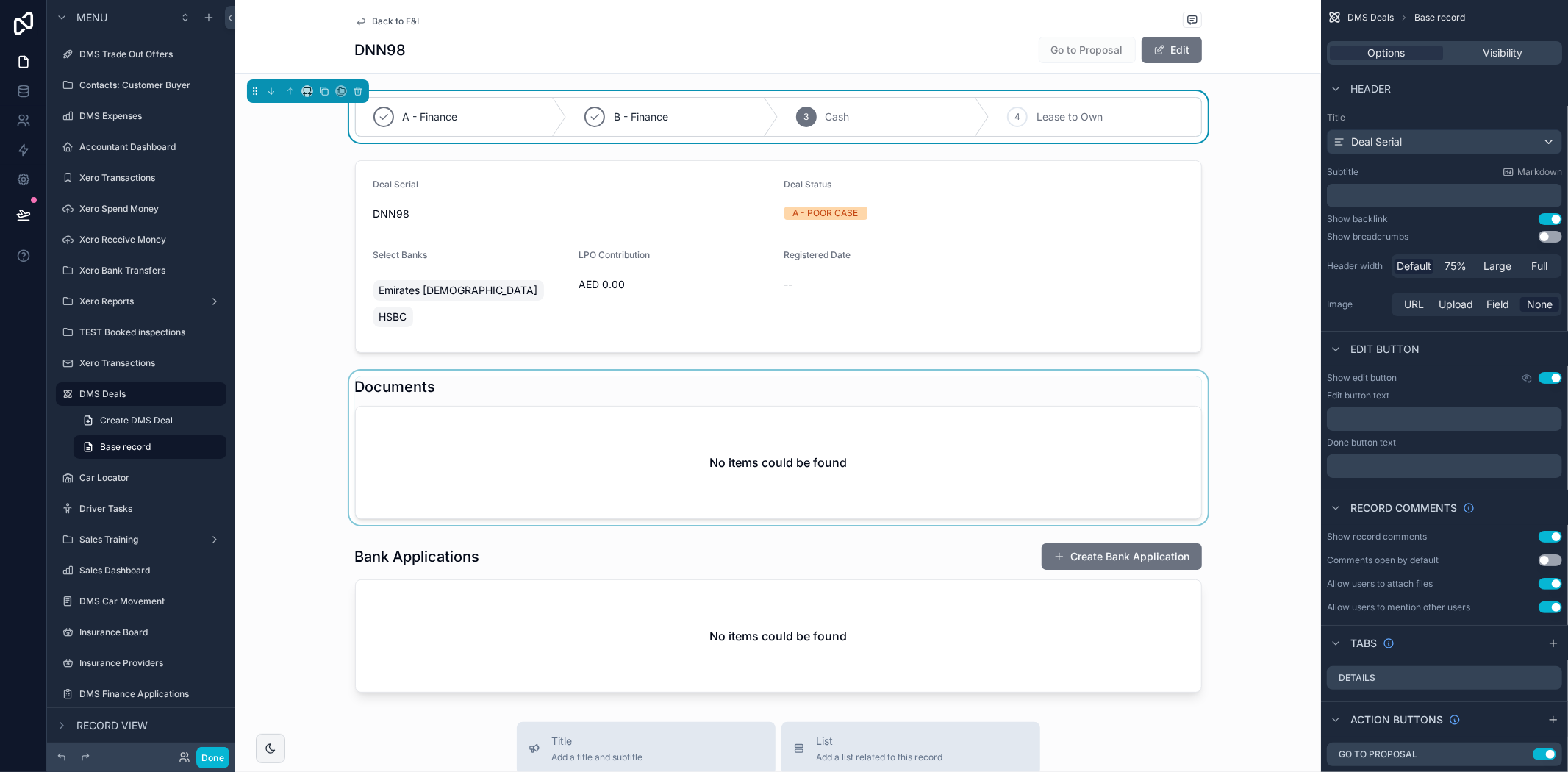
click at [848, 416] on div "scrollable content" at bounding box center [777, 447] width 1086 height 155
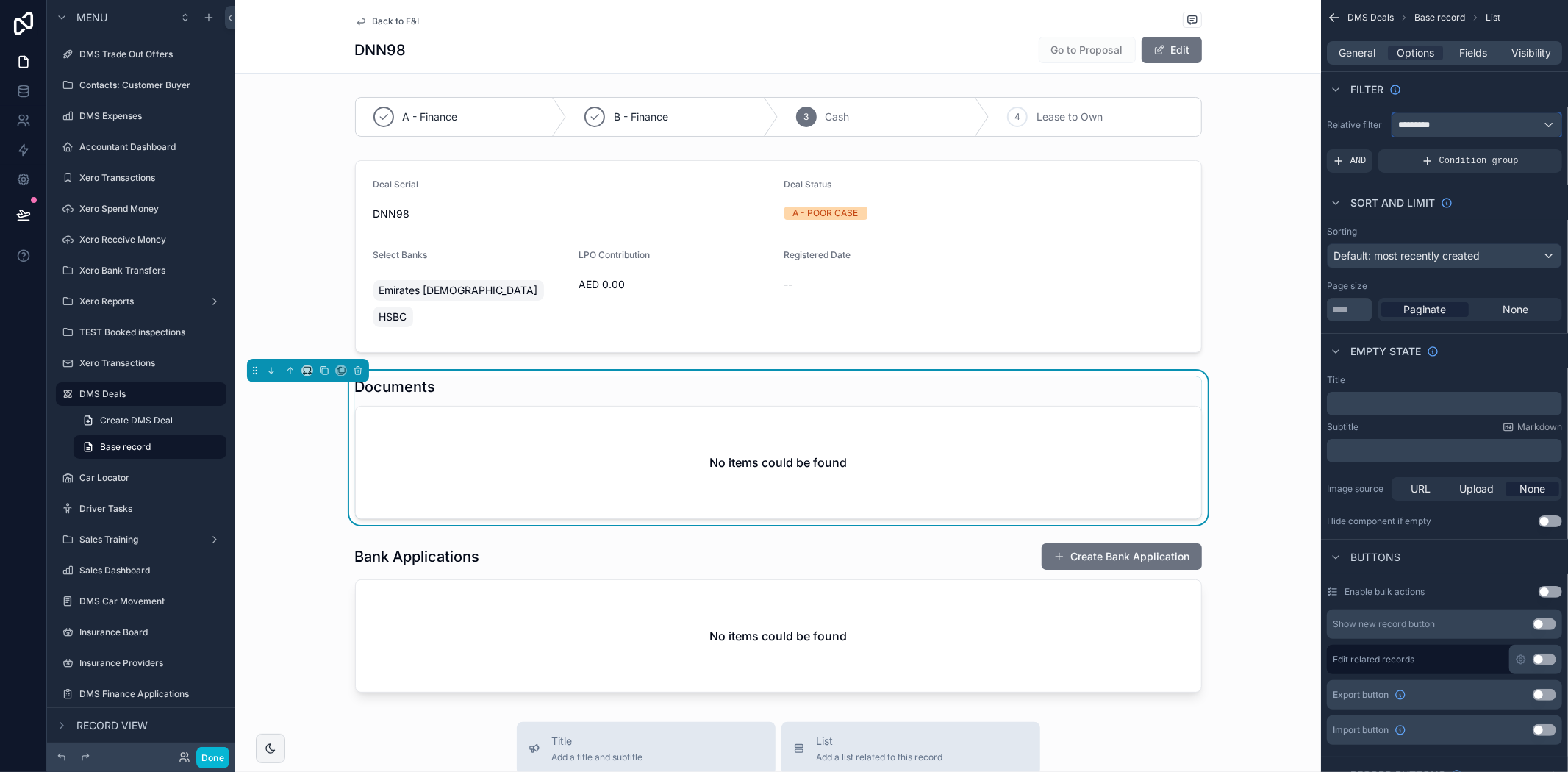
click at [1438, 119] on span "*********" at bounding box center [1421, 125] width 47 height 11
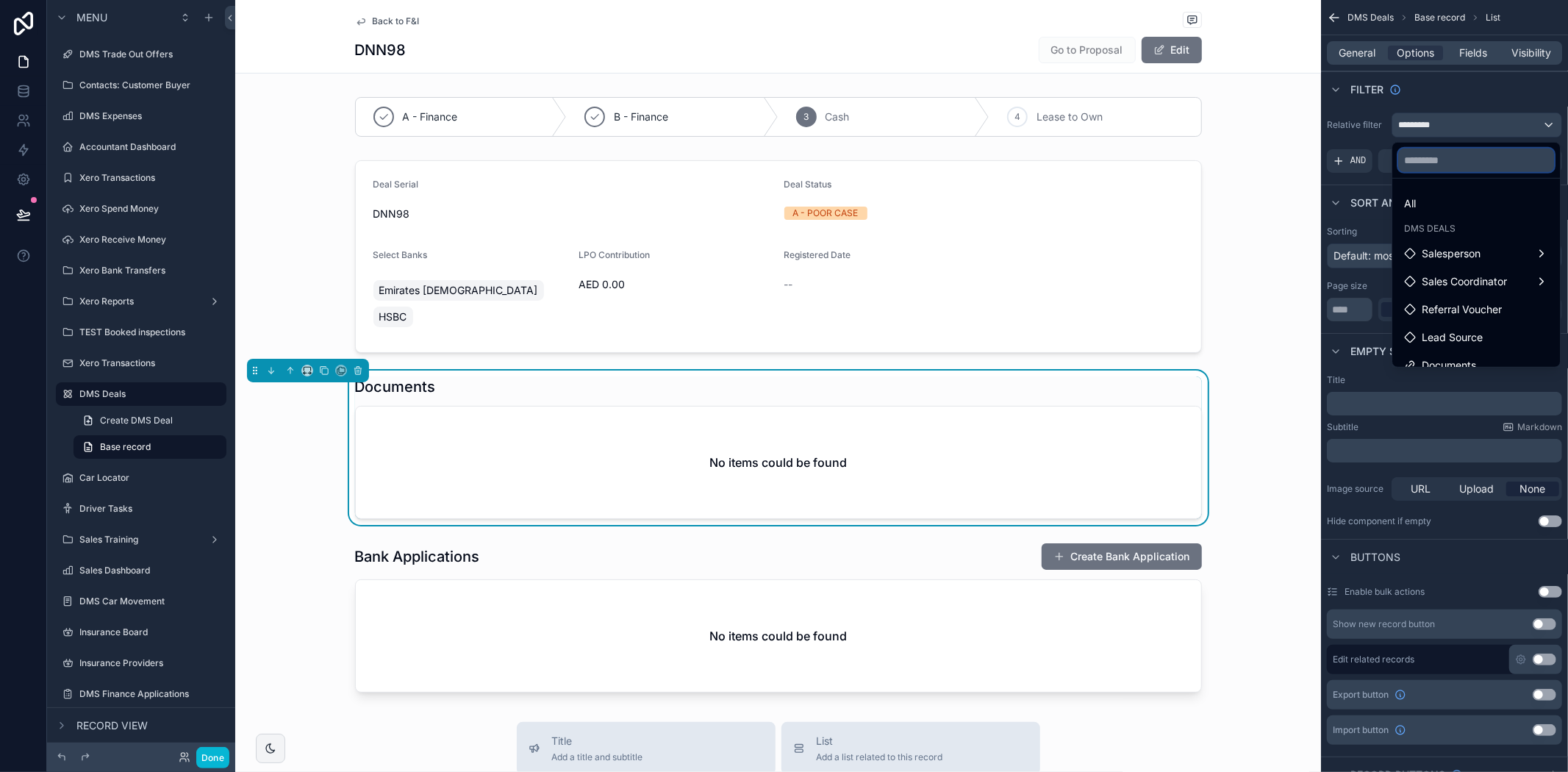
click at [1450, 158] on input "text" at bounding box center [1476, 160] width 155 height 24
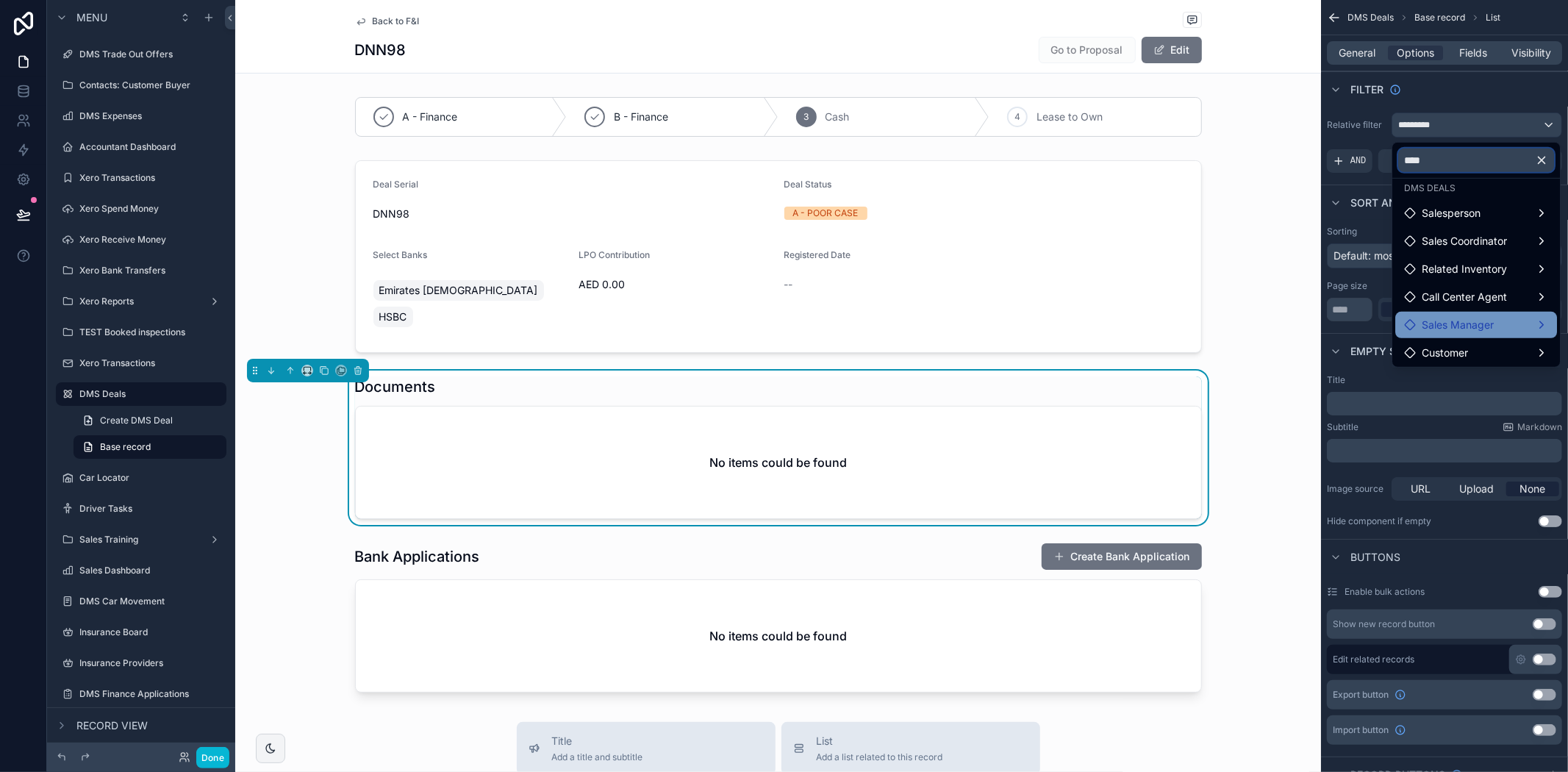
scroll to position [0, 0]
type input "****"
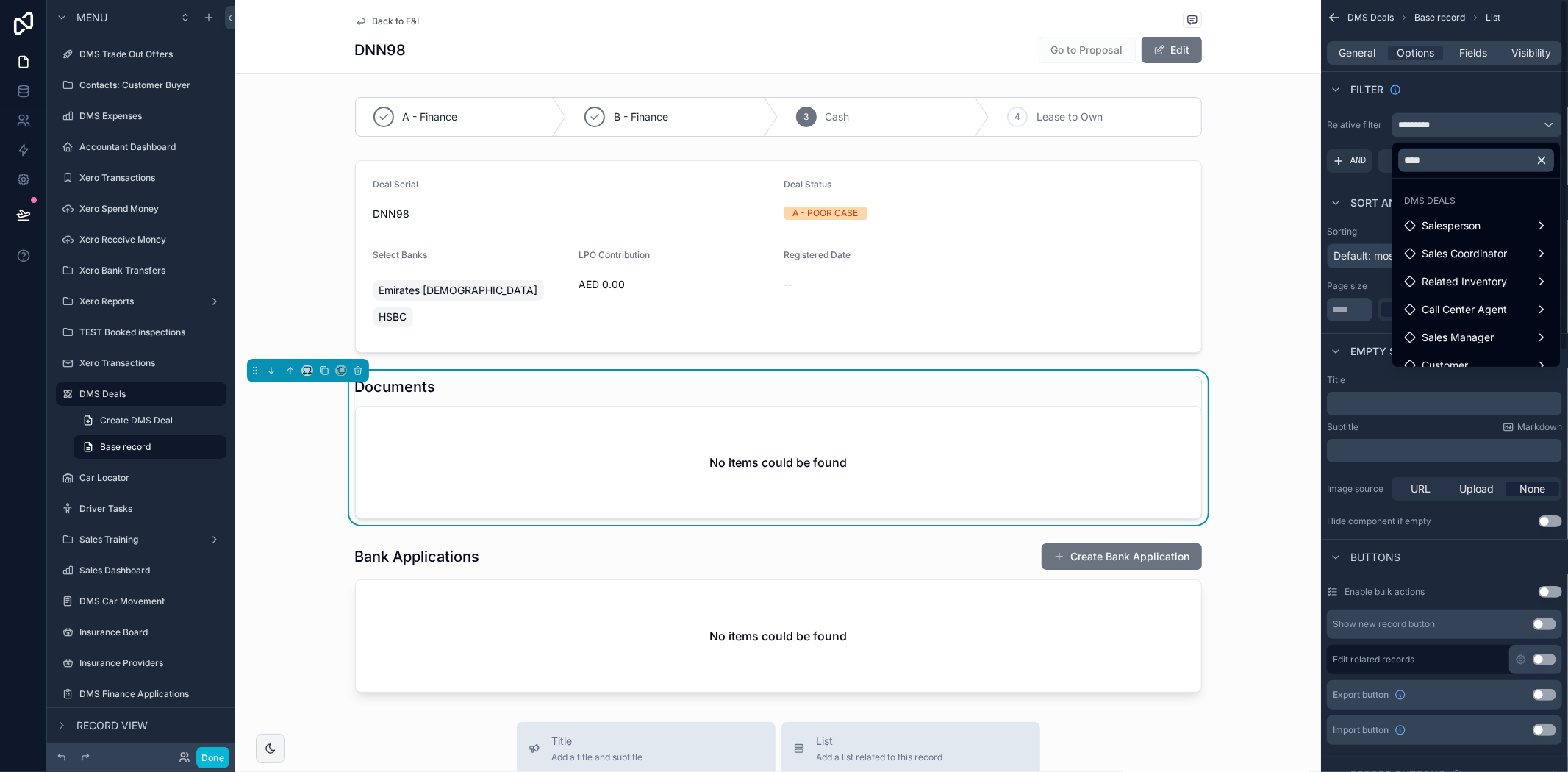
click at [1523, 124] on div "scrollable content" at bounding box center [784, 386] width 1568 height 772
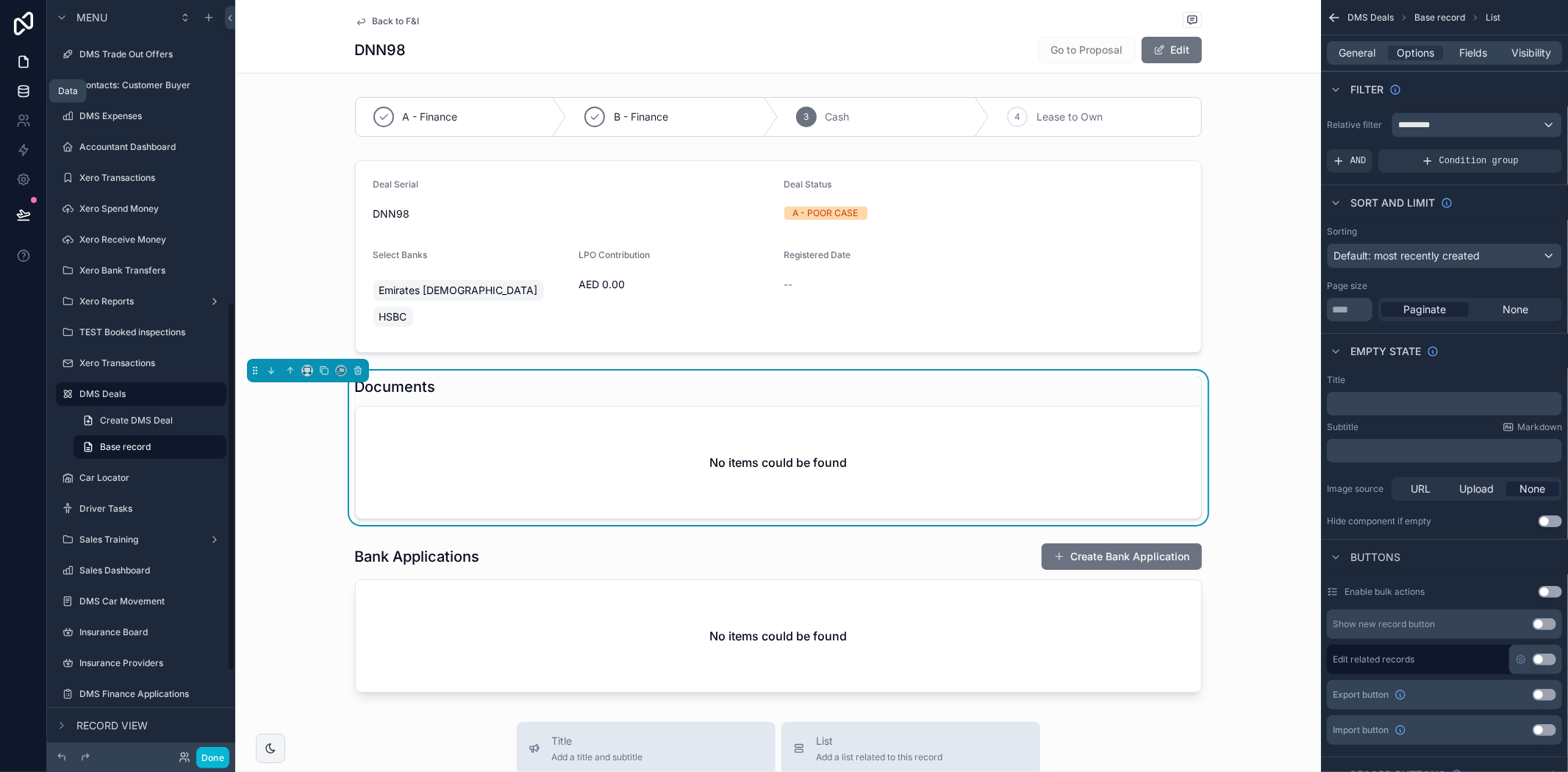
click at [15, 89] on link at bounding box center [23, 91] width 46 height 29
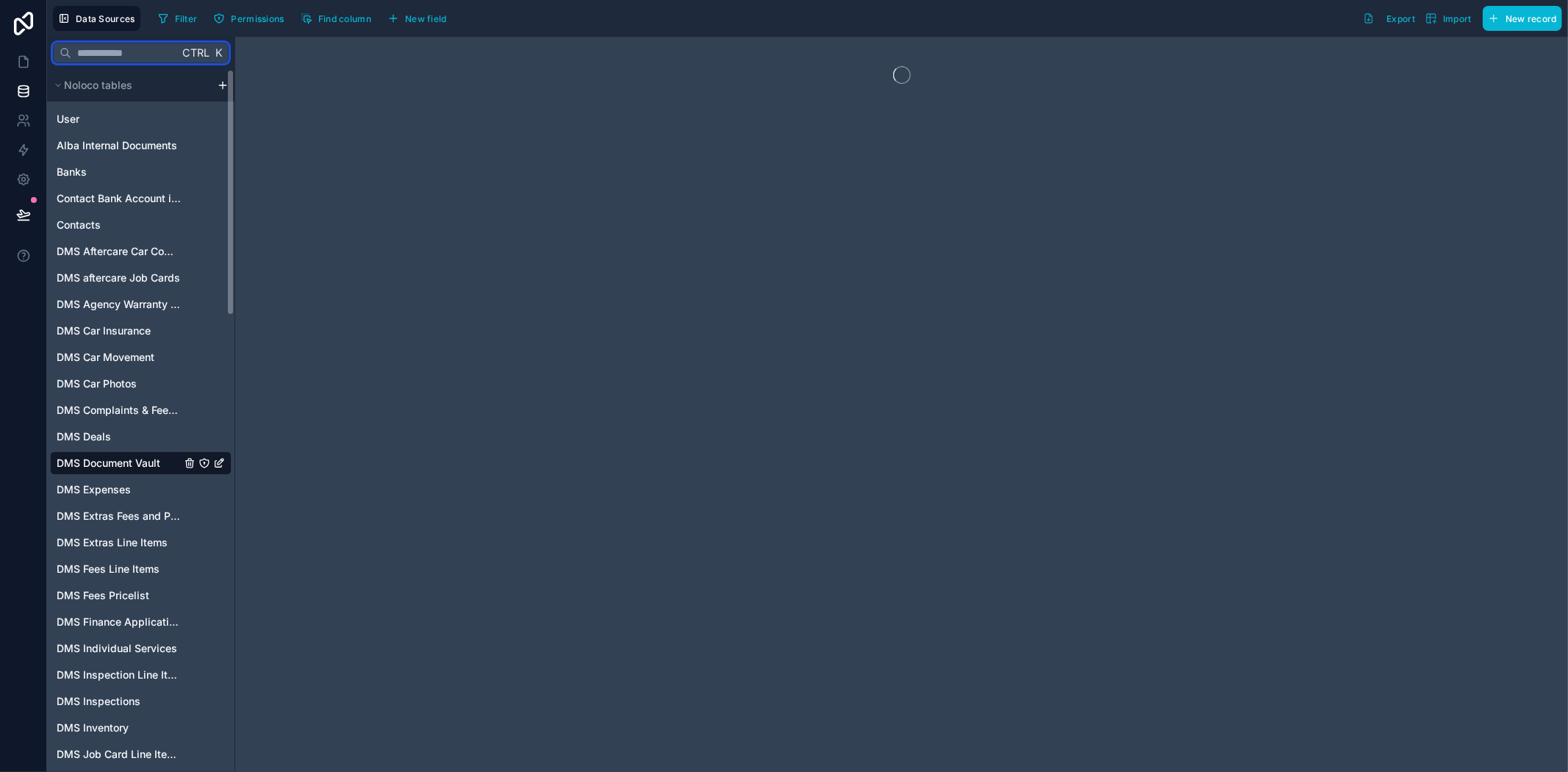
click at [163, 53] on input "text" at bounding box center [125, 53] width 107 height 26
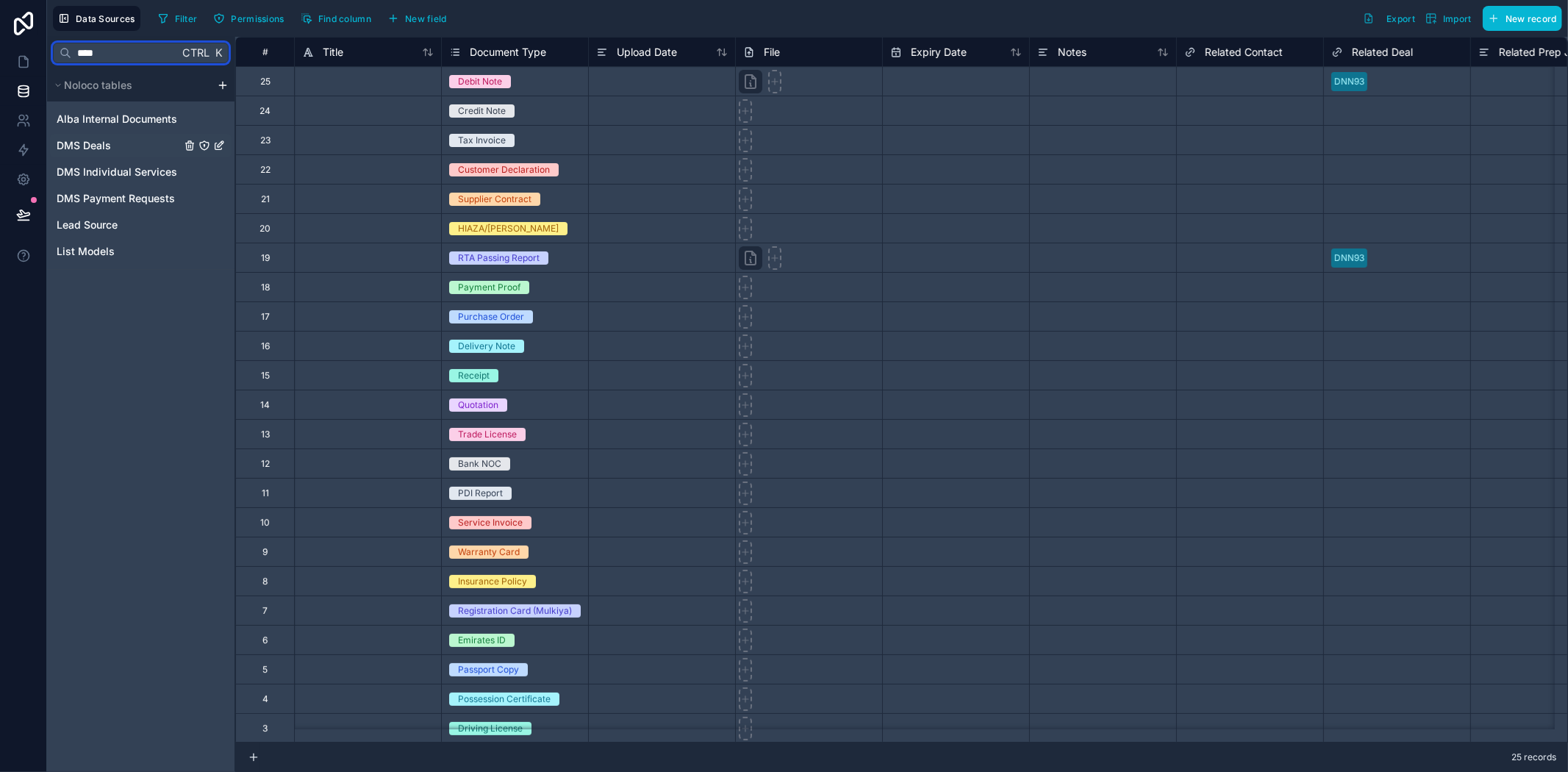
type input "****"
drag, startPoint x: 73, startPoint y: 142, endPoint x: 85, endPoint y: 164, distance: 25.1
click at [77, 142] on span "DMS Deals" at bounding box center [84, 145] width 55 height 15
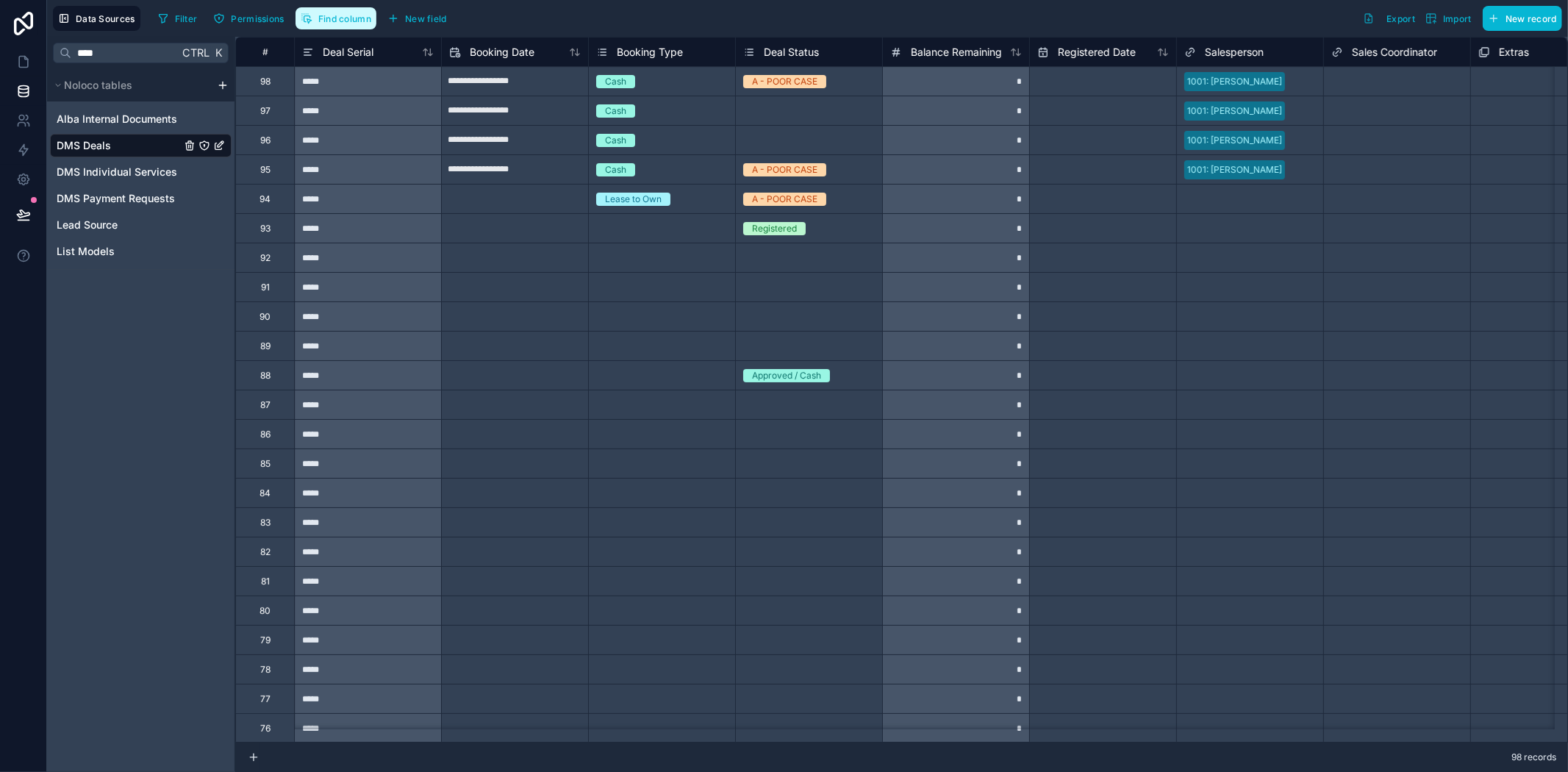
click at [339, 10] on button "Find column" at bounding box center [337, 18] width 81 height 22
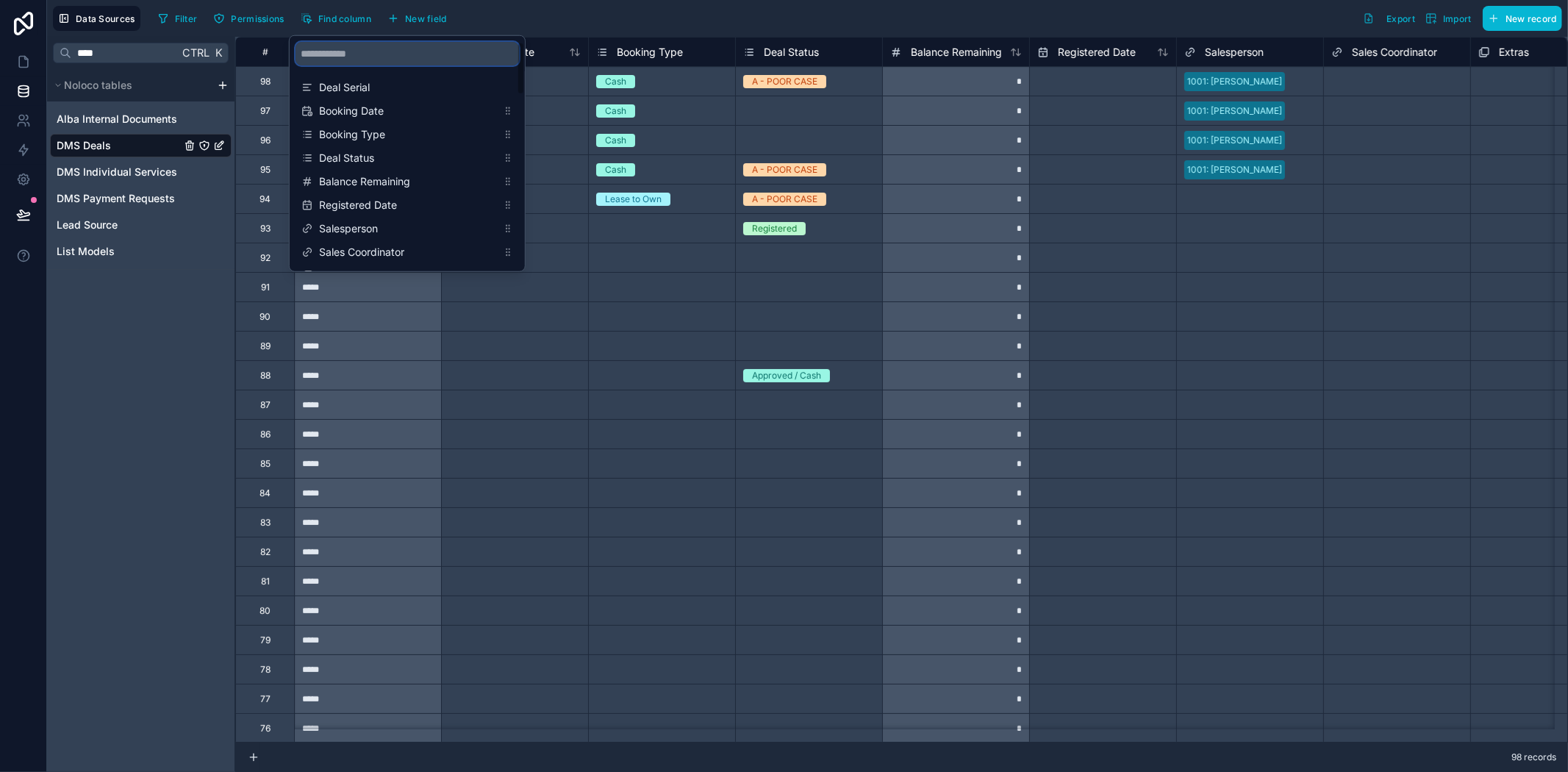
click at [340, 50] on input "scrollable content" at bounding box center [407, 53] width 223 height 24
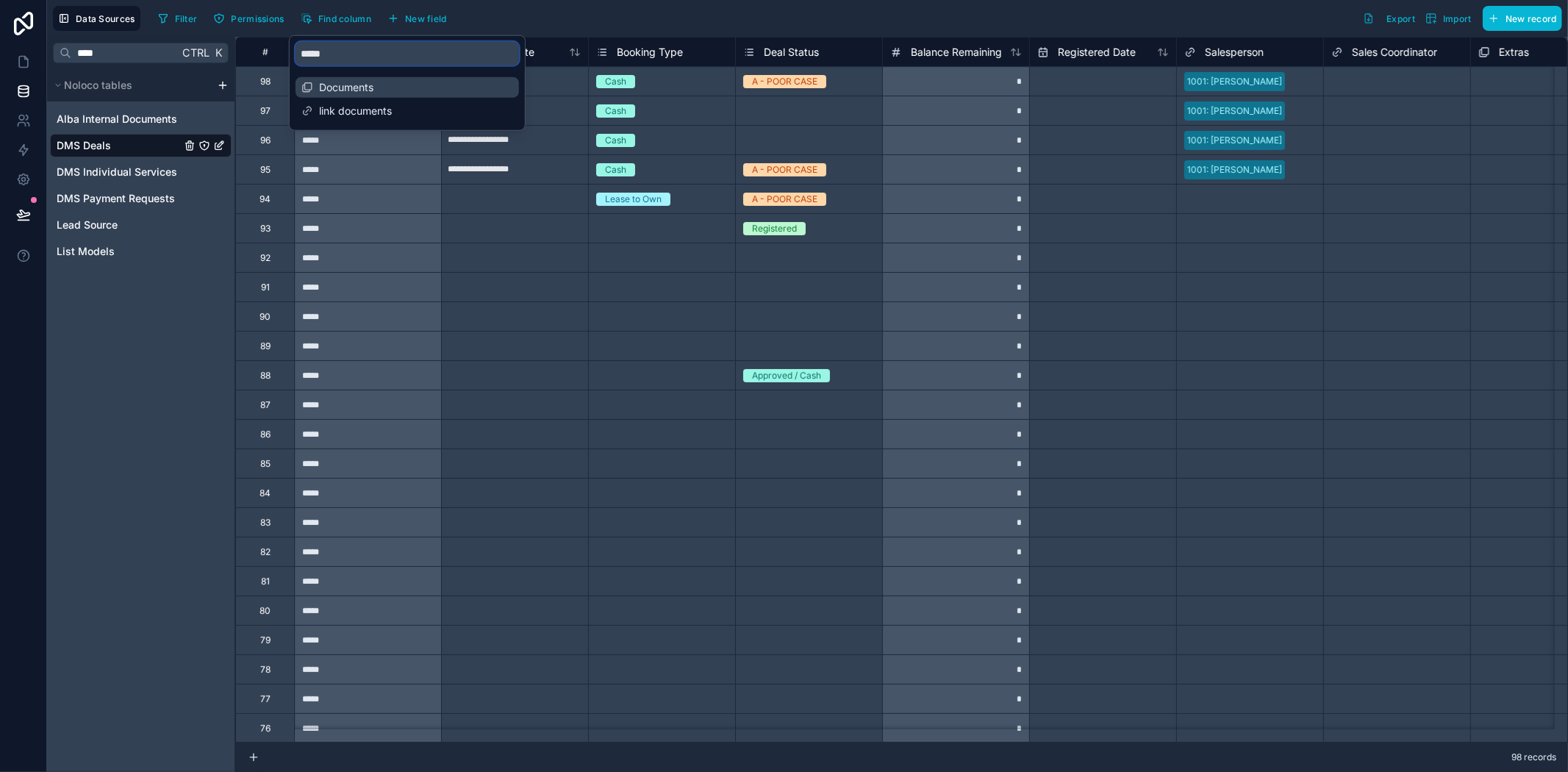
type input "*****"
click at [337, 90] on span "Documents" at bounding box center [407, 87] width 178 height 15
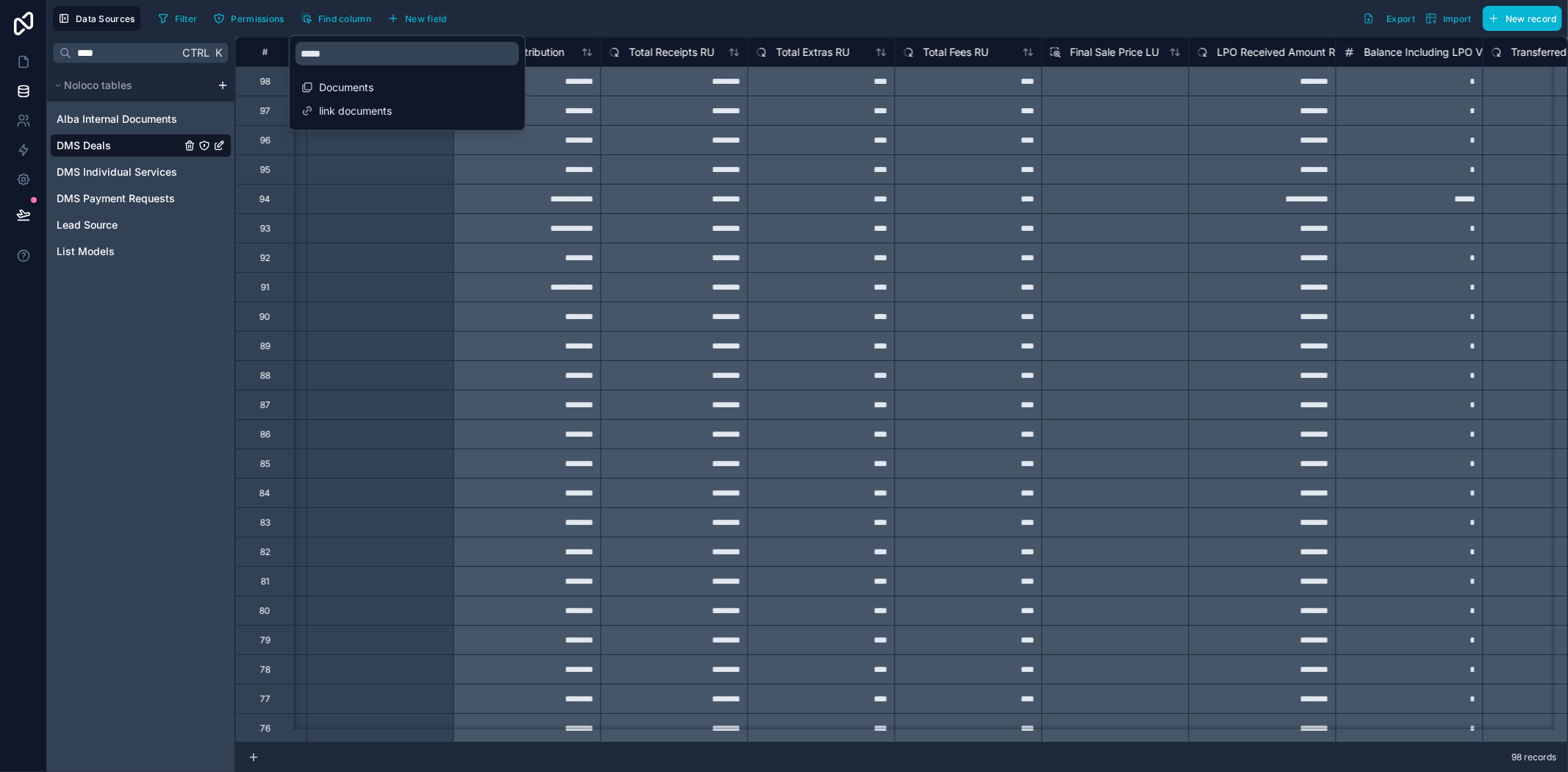
scroll to position [0, 1912]
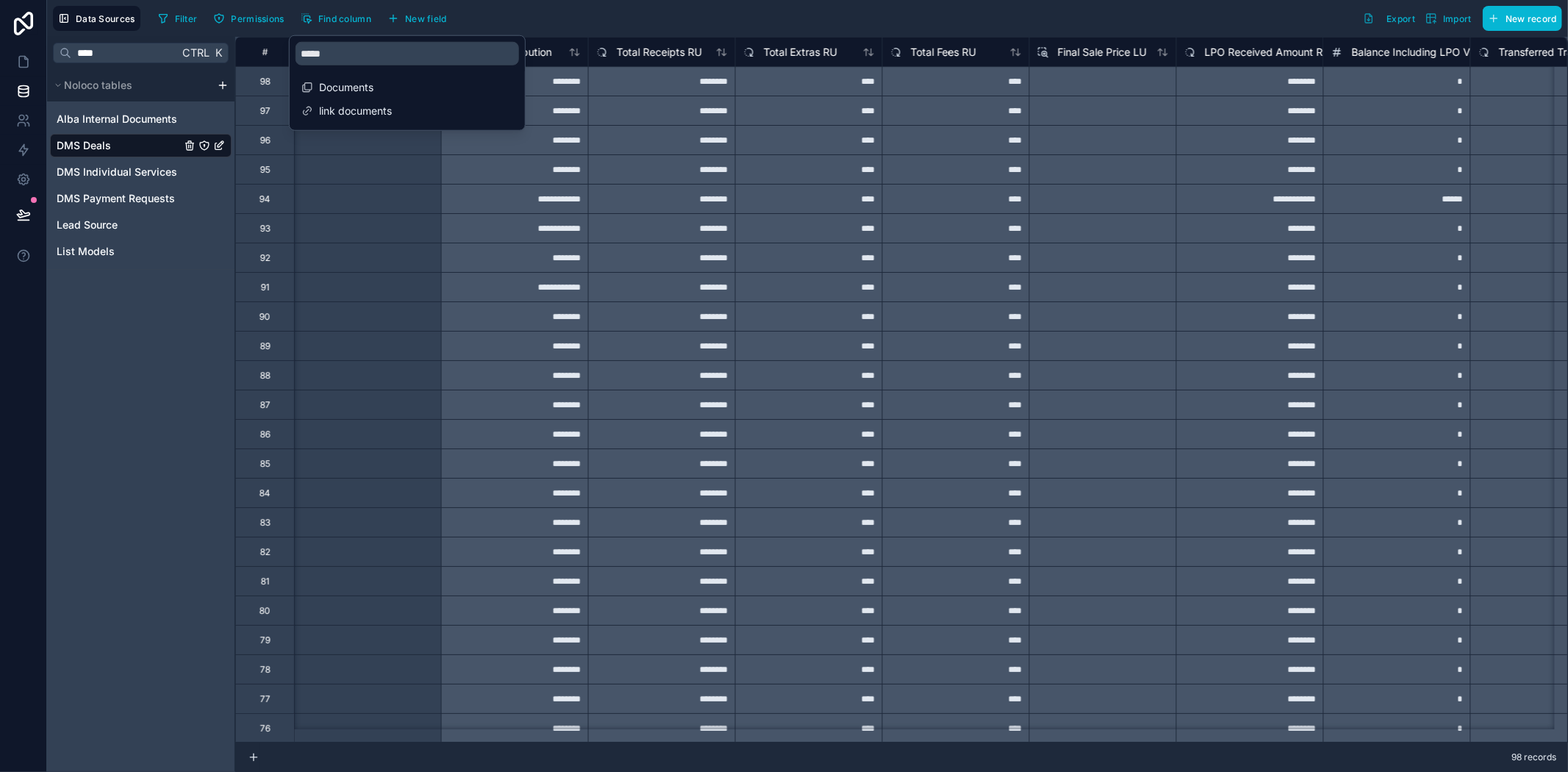
click at [1111, 6] on div "Filter Permissions Find column New field Export Import New record" at bounding box center [857, 19] width 1410 height 25
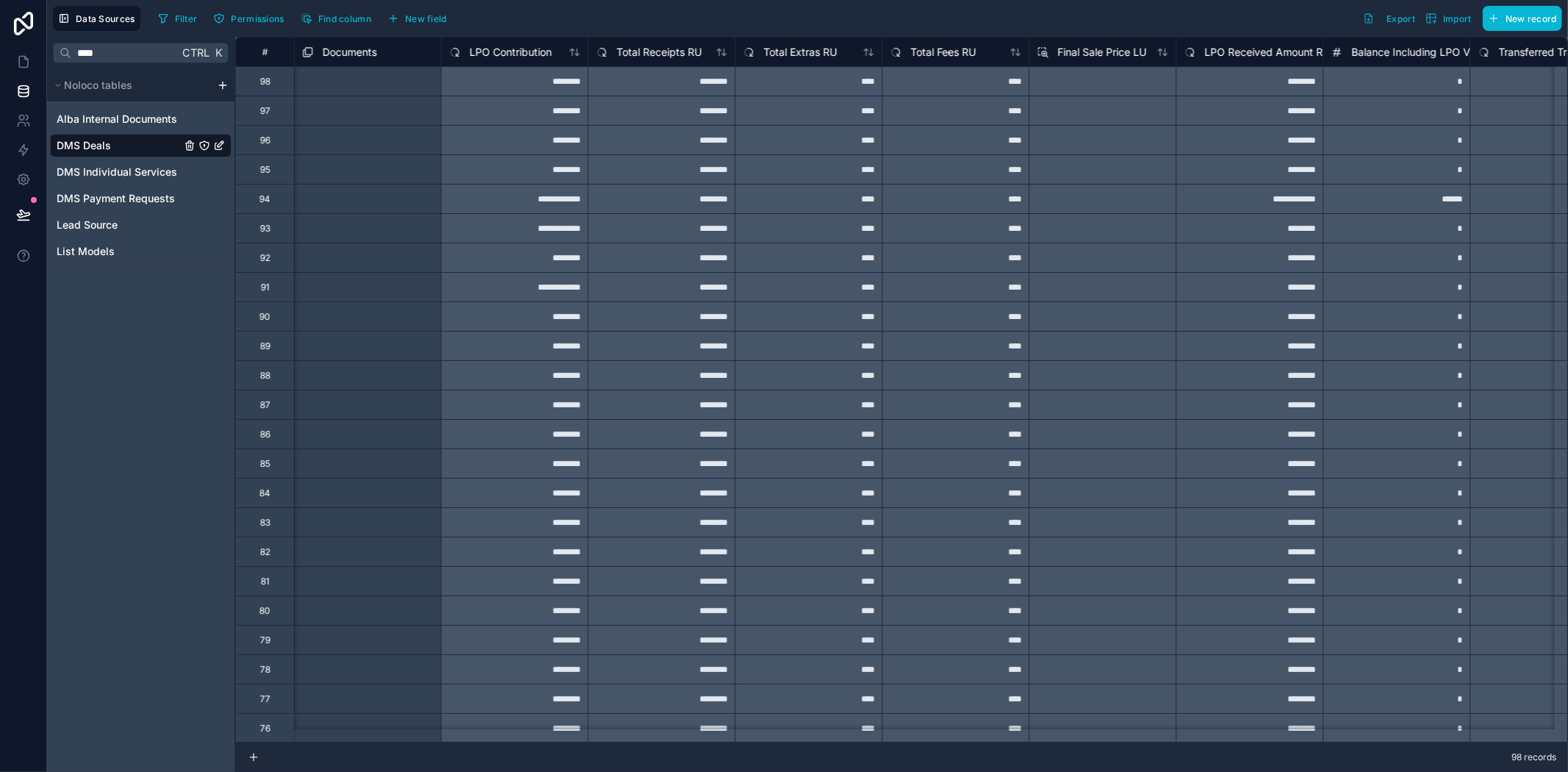
click at [370, 46] on span "Documents" at bounding box center [350, 52] width 55 height 15
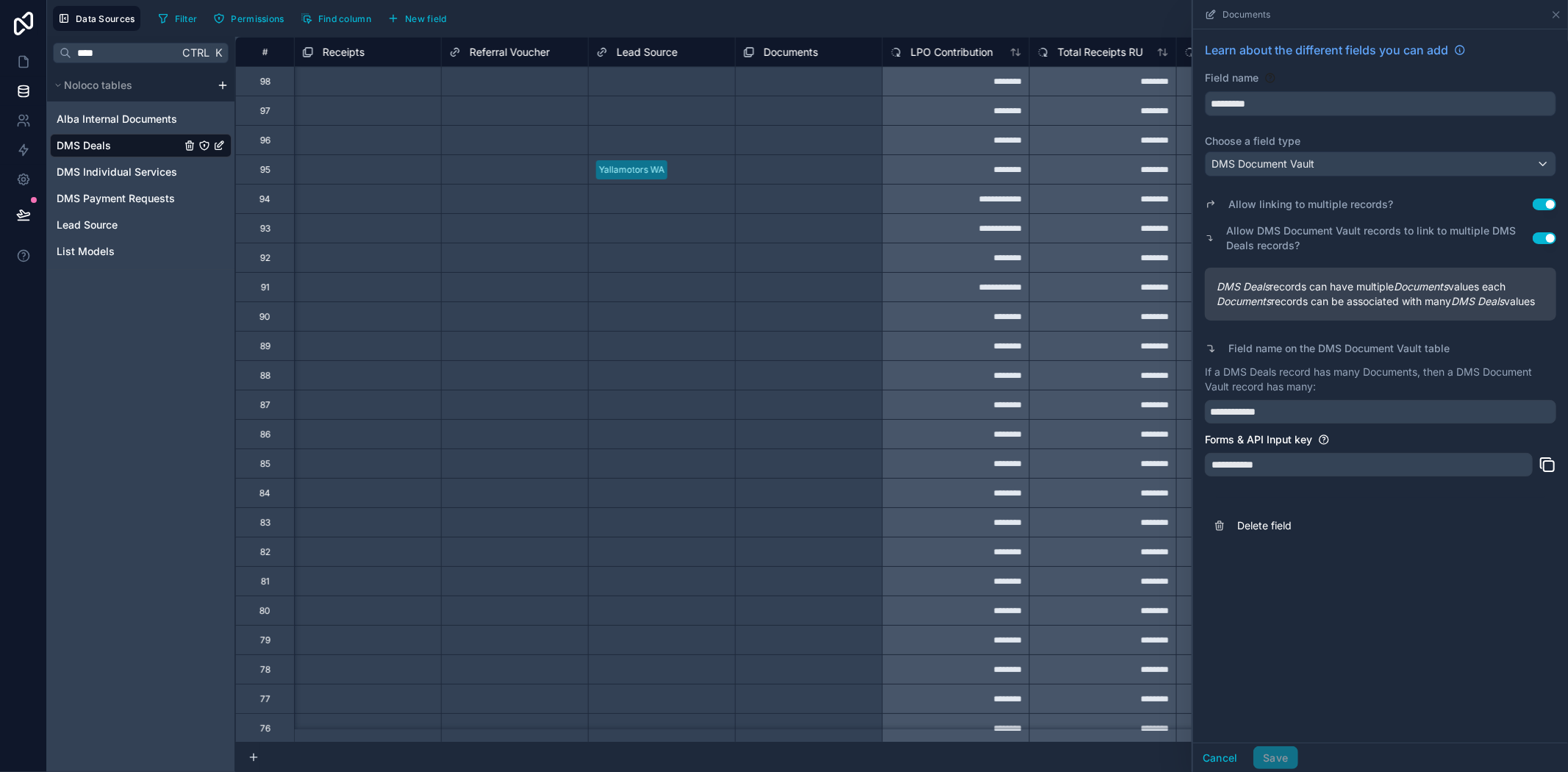
scroll to position [0, 1515]
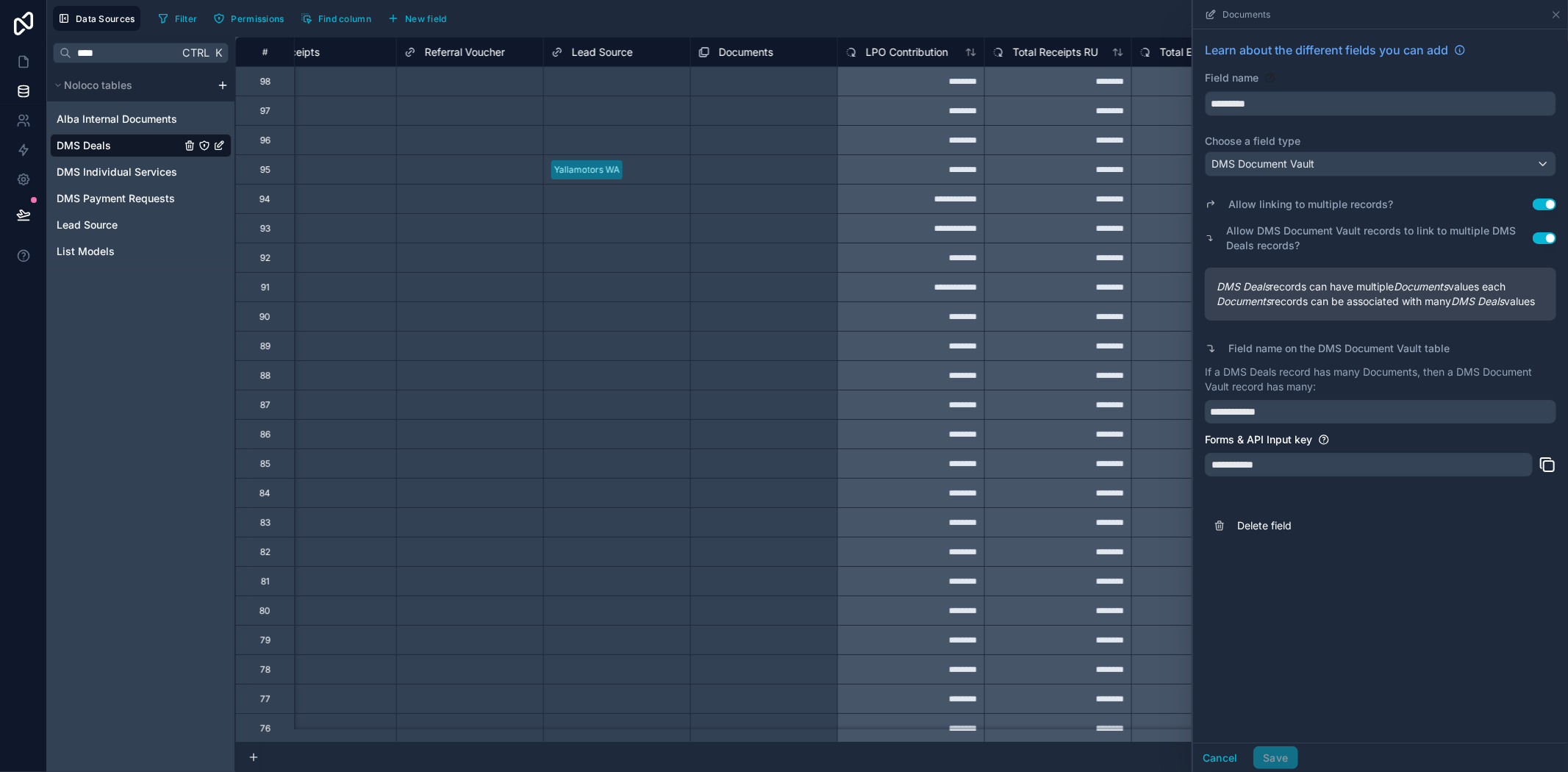
click at [711, 77] on div "Select a Documents" at bounding box center [740, 82] width 84 height 11
click at [711, 77] on div "Select a Documents" at bounding box center [732, 81] width 84 height 11
click at [742, 83] on div "Select a Documents" at bounding box center [732, 81] width 84 height 11
click at [744, 79] on div "Select a Documents" at bounding box center [732, 81] width 84 height 11
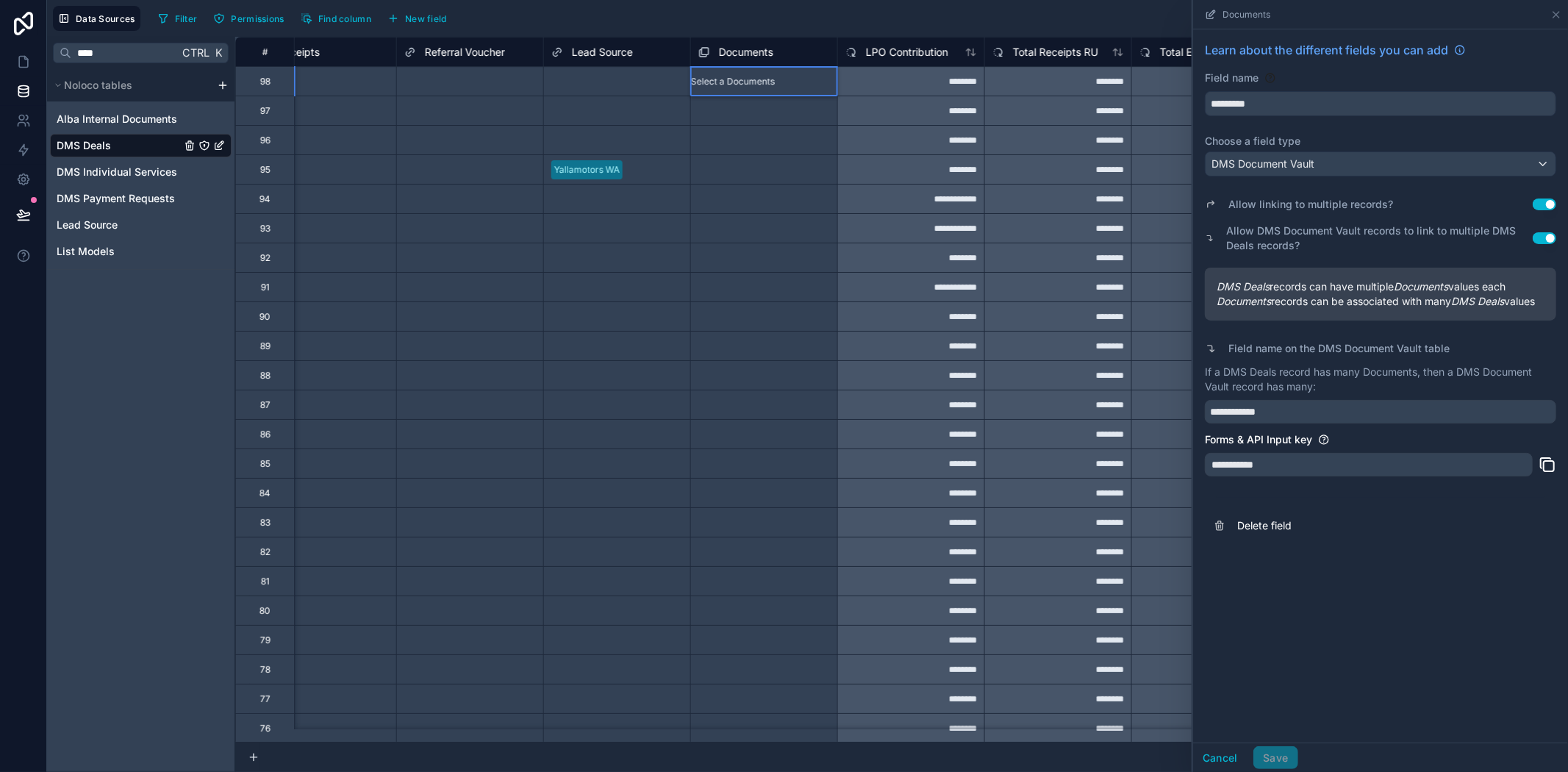
click at [760, 85] on div "Select a Documents" at bounding box center [732, 81] width 84 height 11
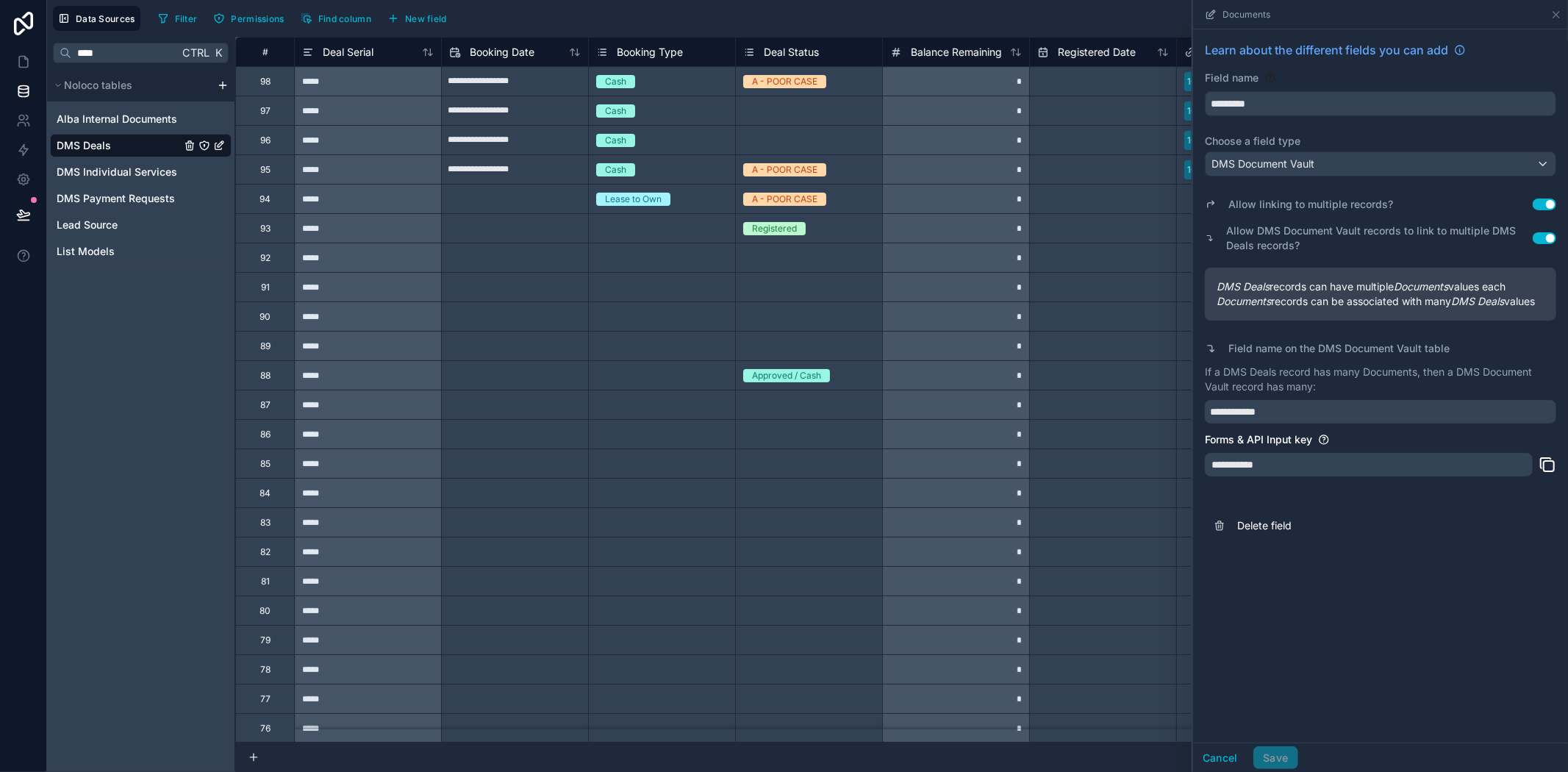
click at [505, 94] on input "text" at bounding box center [515, 81] width 147 height 24
select select "****"
select select "*"
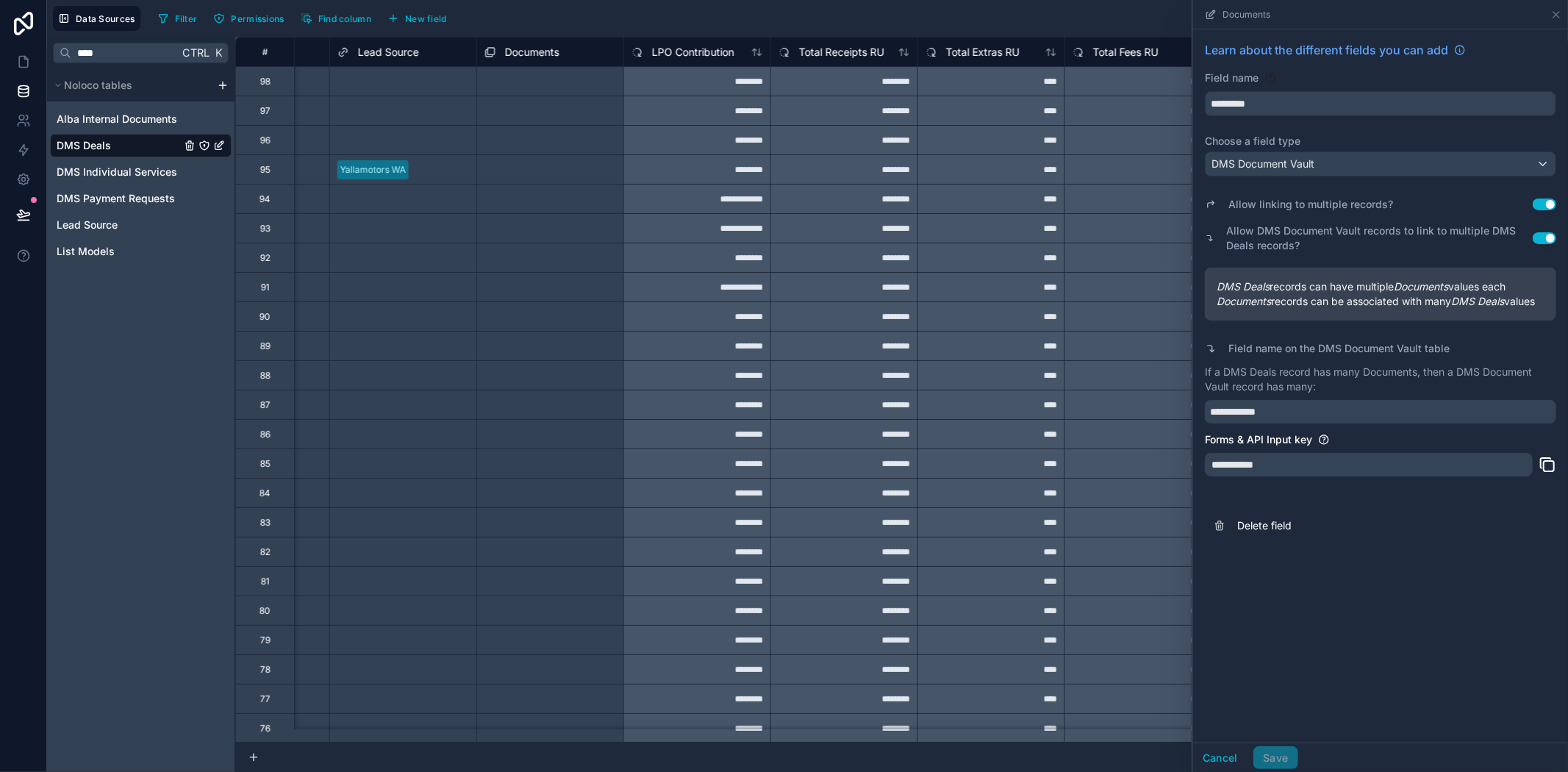
scroll to position [0, 1758]
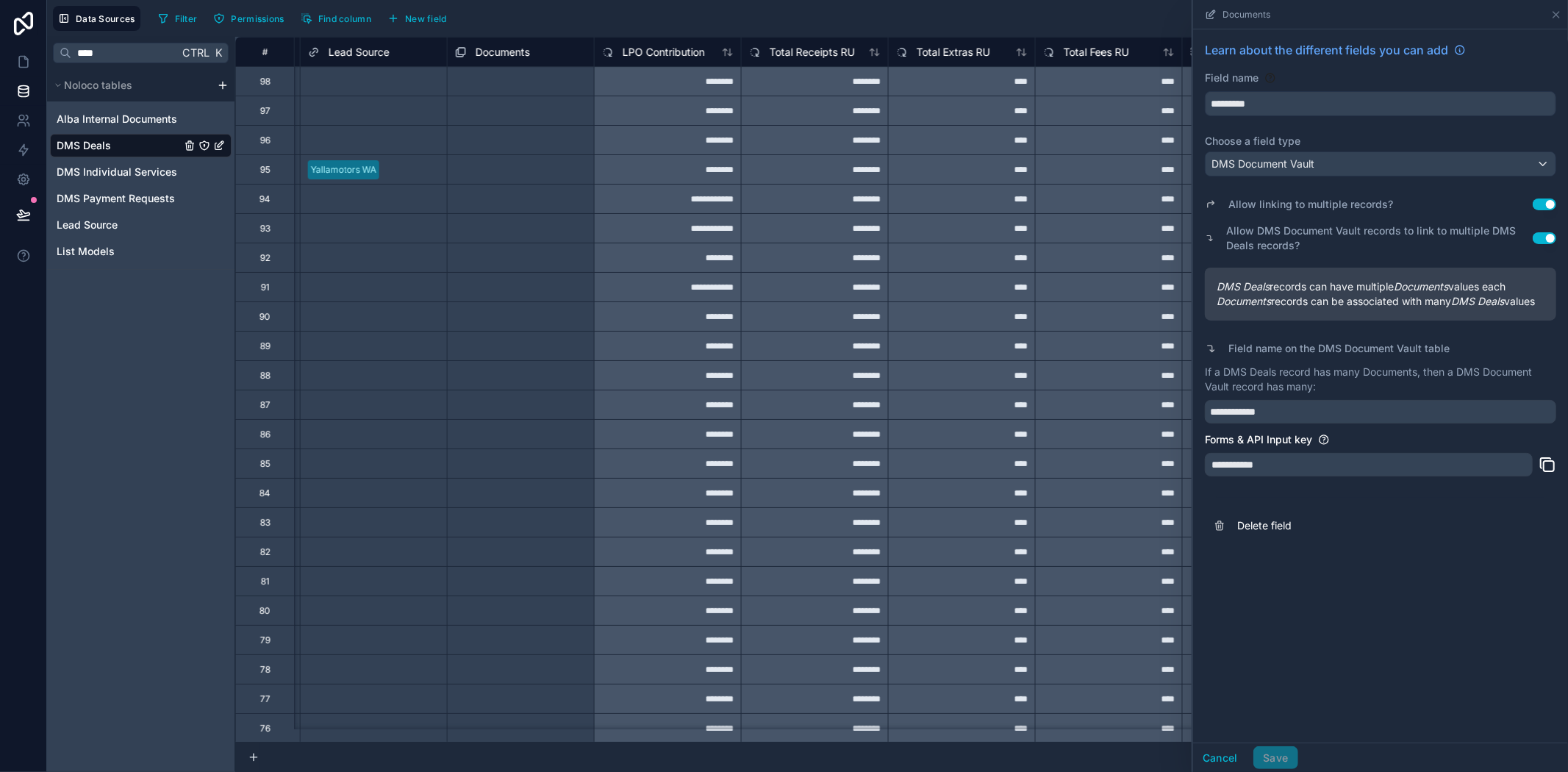
click at [561, 221] on div "Select a Documents" at bounding box center [521, 229] width 147 height 16
click at [532, 223] on div "Select a Documents" at bounding box center [489, 228] width 84 height 11
click at [537, 216] on div "Select a Documents" at bounding box center [521, 228] width 147 height 28
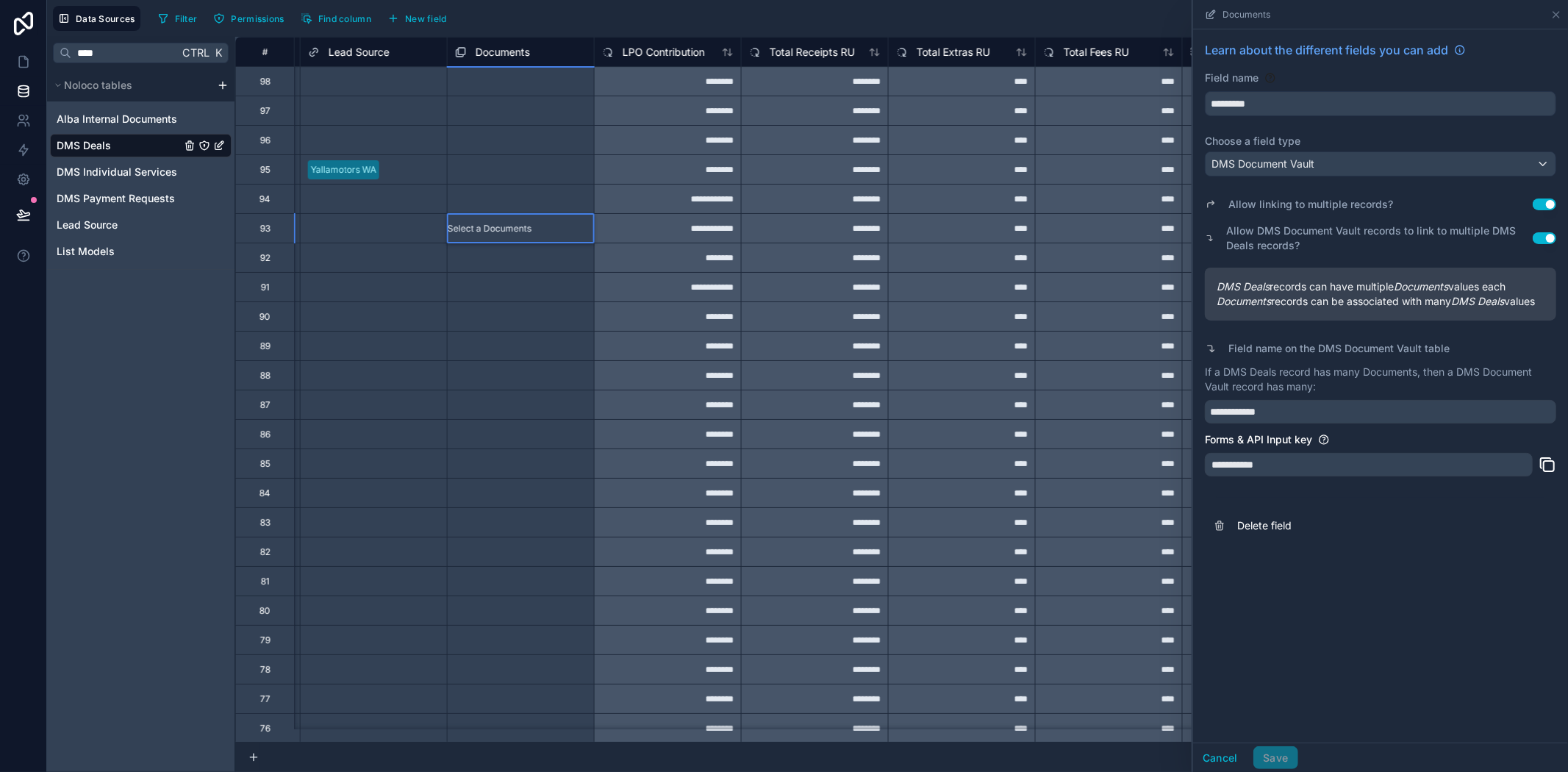
click at [523, 225] on div "Select a Documents" at bounding box center [489, 228] width 84 height 11
click at [24, 55] on icon at bounding box center [23, 62] width 15 height 15
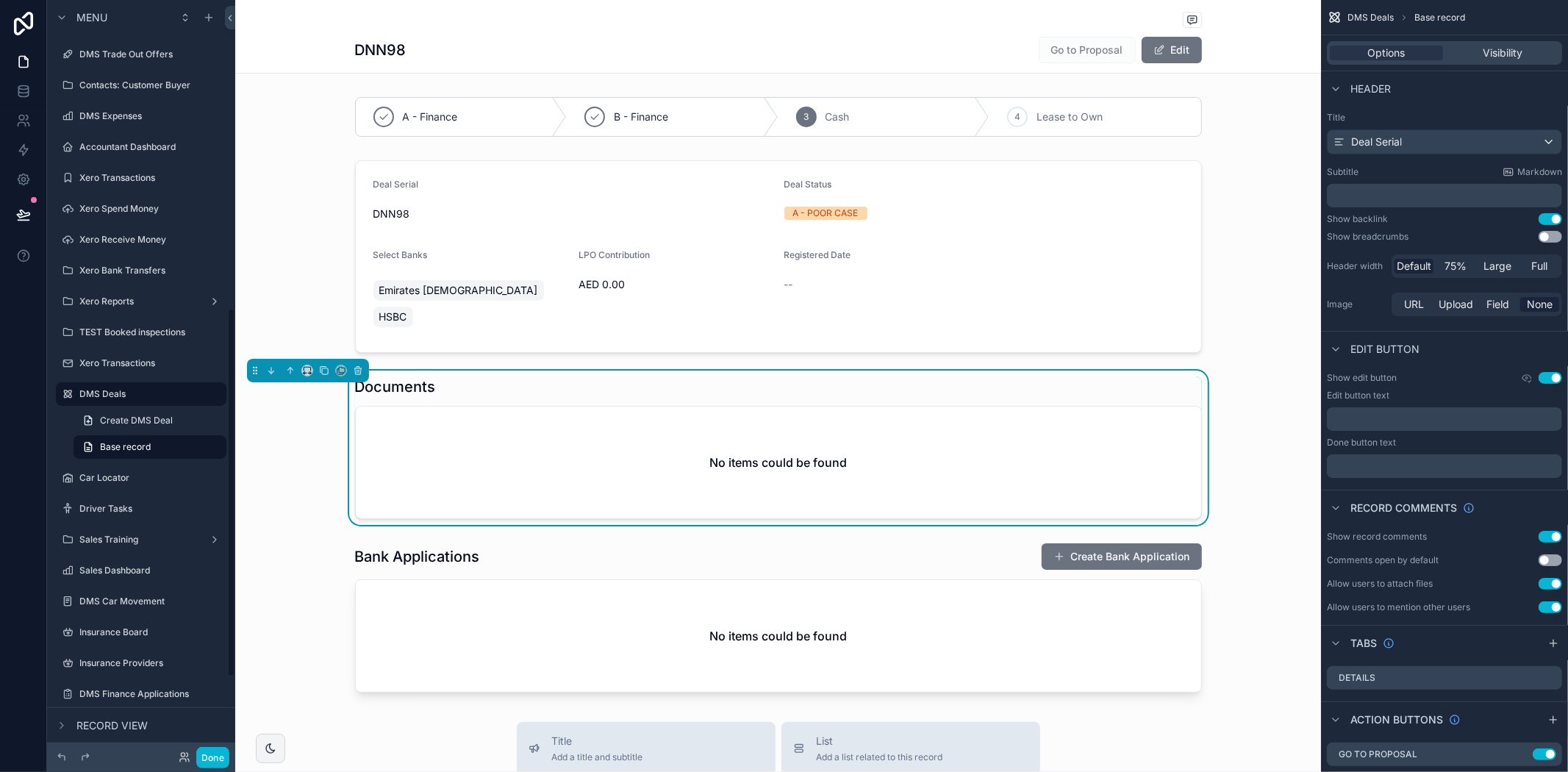
scroll to position [784, 0]
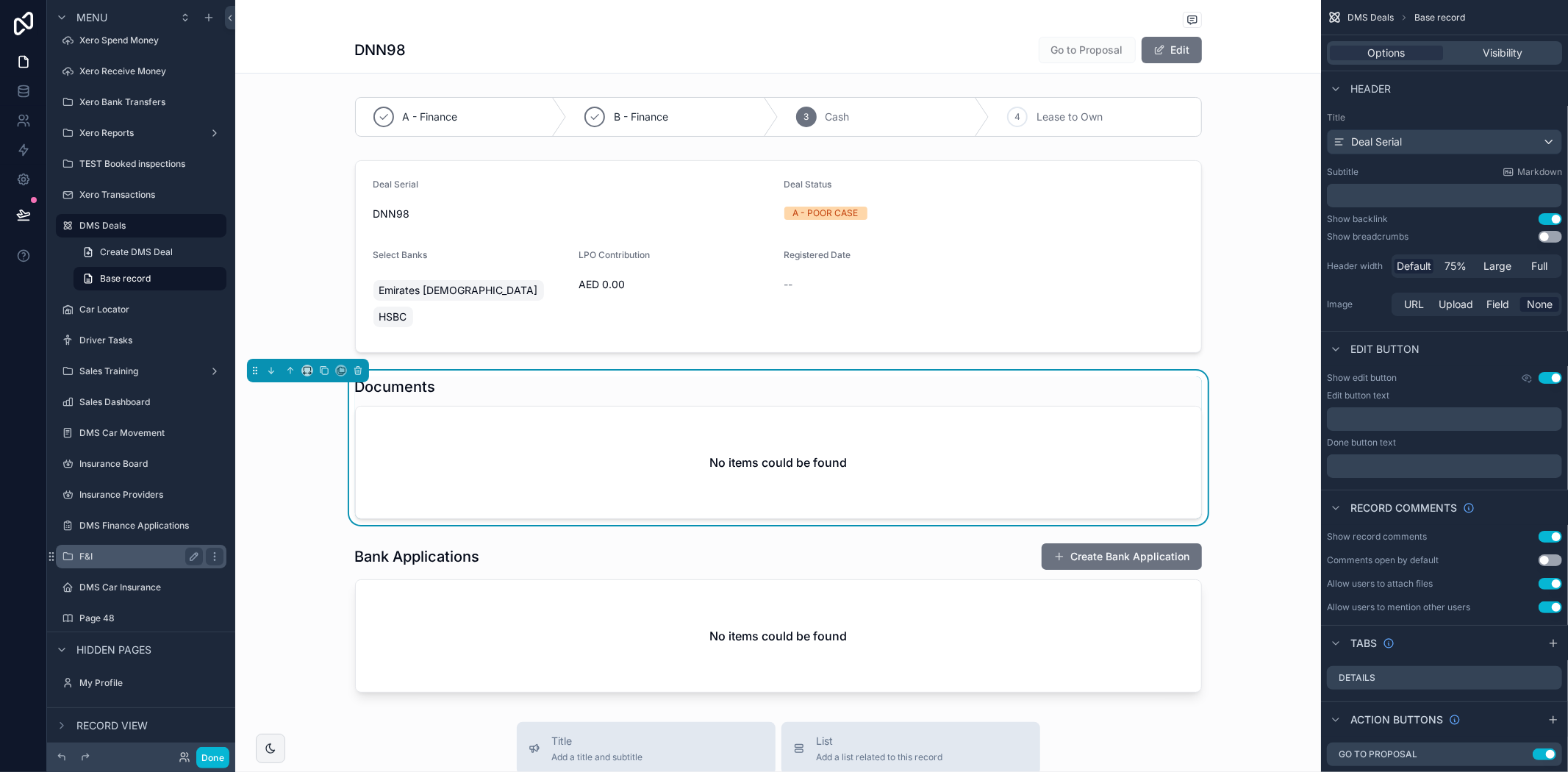
click at [107, 556] on label "F&I" at bounding box center [138, 556] width 117 height 11
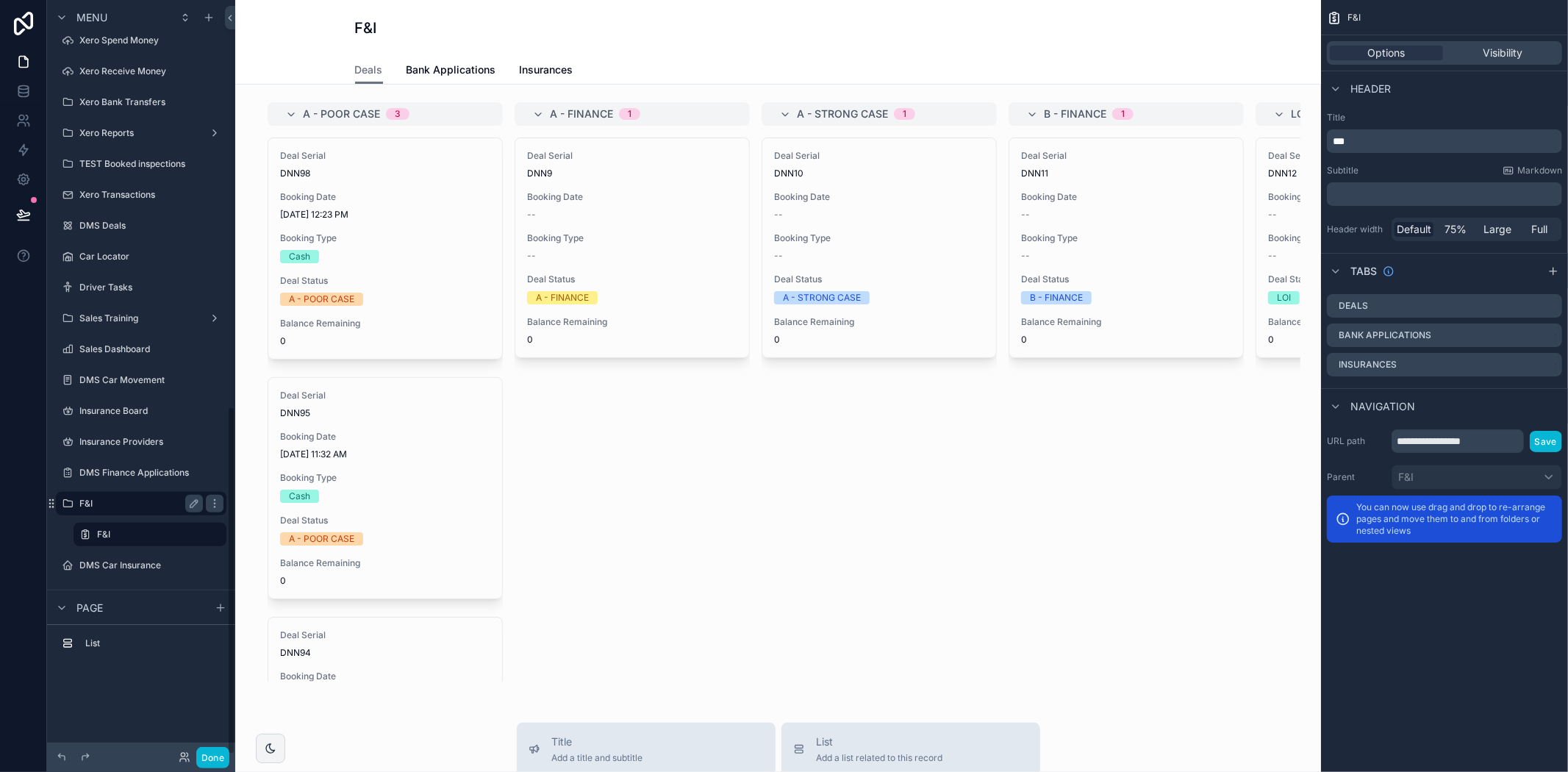
scroll to position [880, 0]
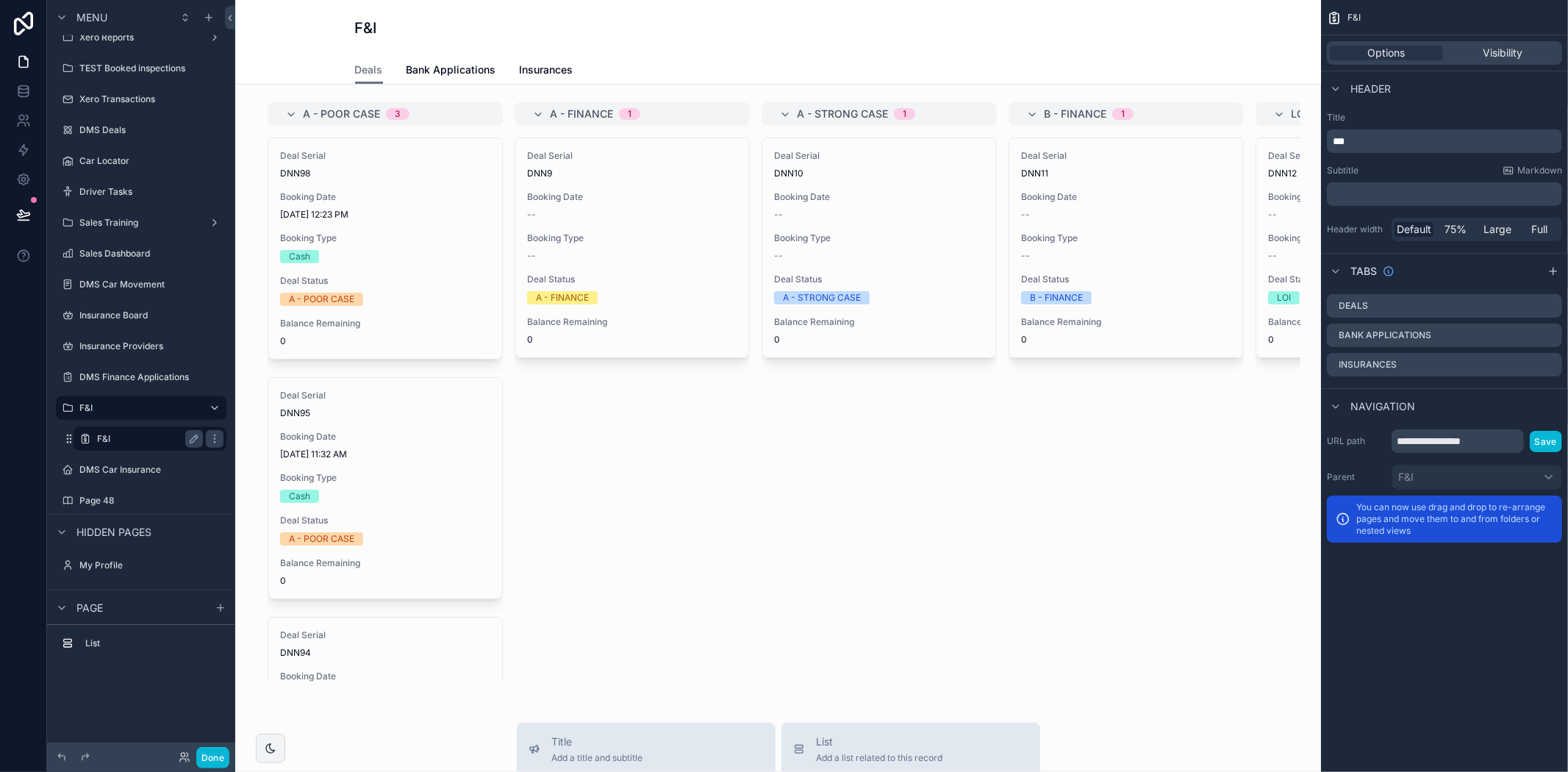
click at [112, 441] on label "F&I" at bounding box center [147, 438] width 100 height 11
click at [686, 526] on div "scrollable content" at bounding box center [778, 391] width 1062 height 591
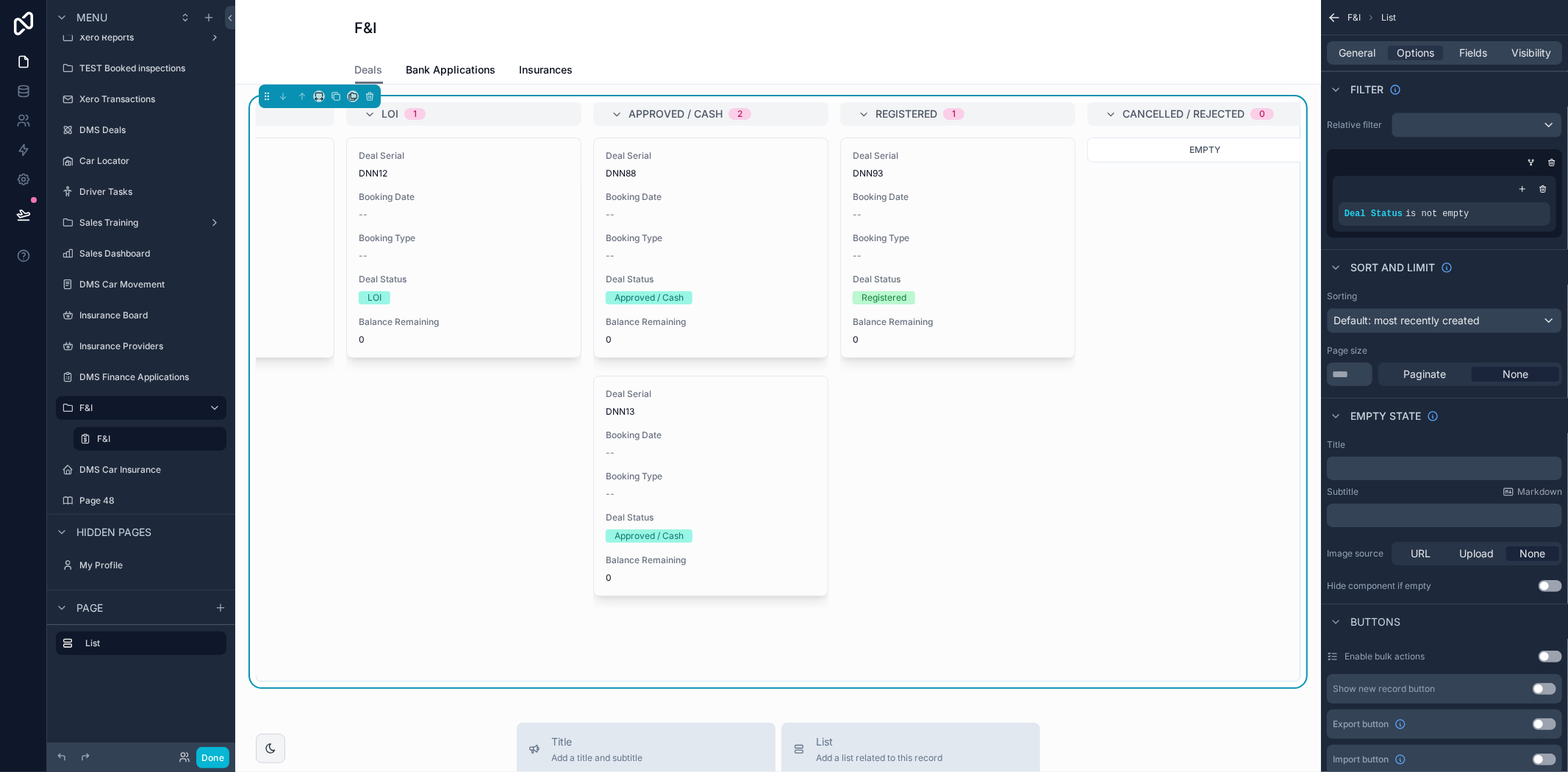
scroll to position [0, 915]
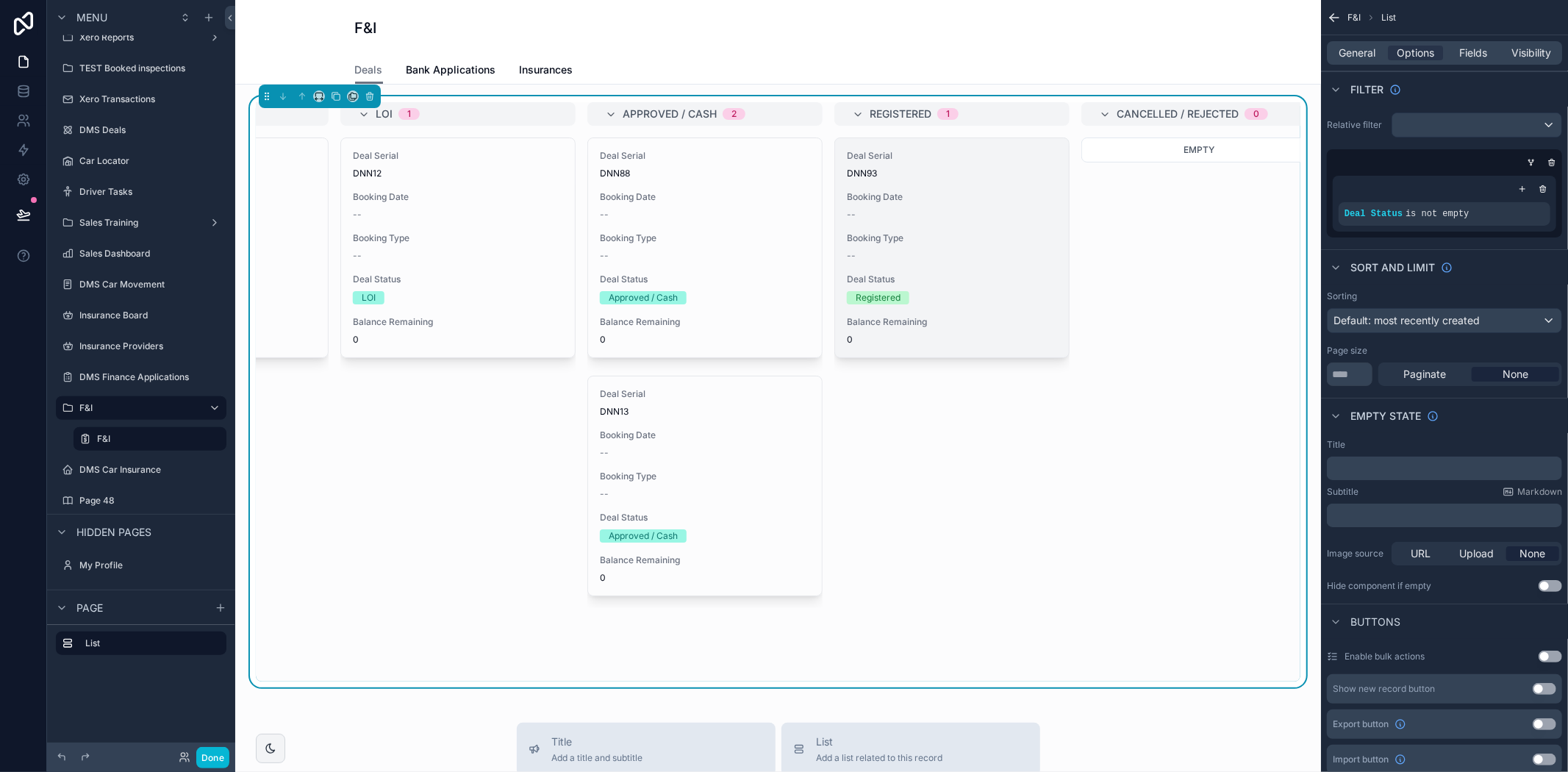
click at [1000, 269] on div "Deal Serial DNN93 Booking Date -- Booking Type -- Deal Status Registered Balanc…" at bounding box center [951, 247] width 234 height 219
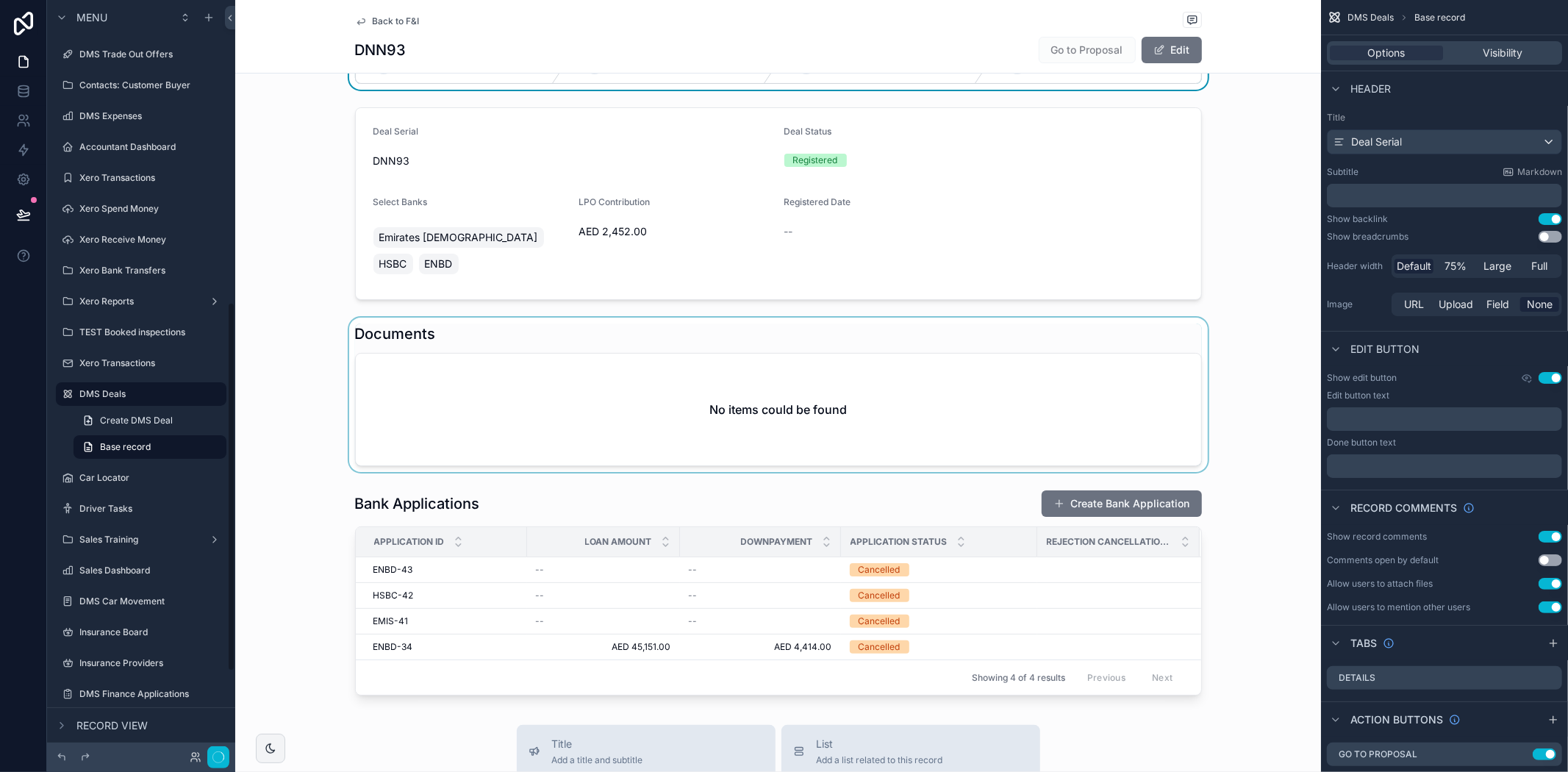
scroll to position [81, 0]
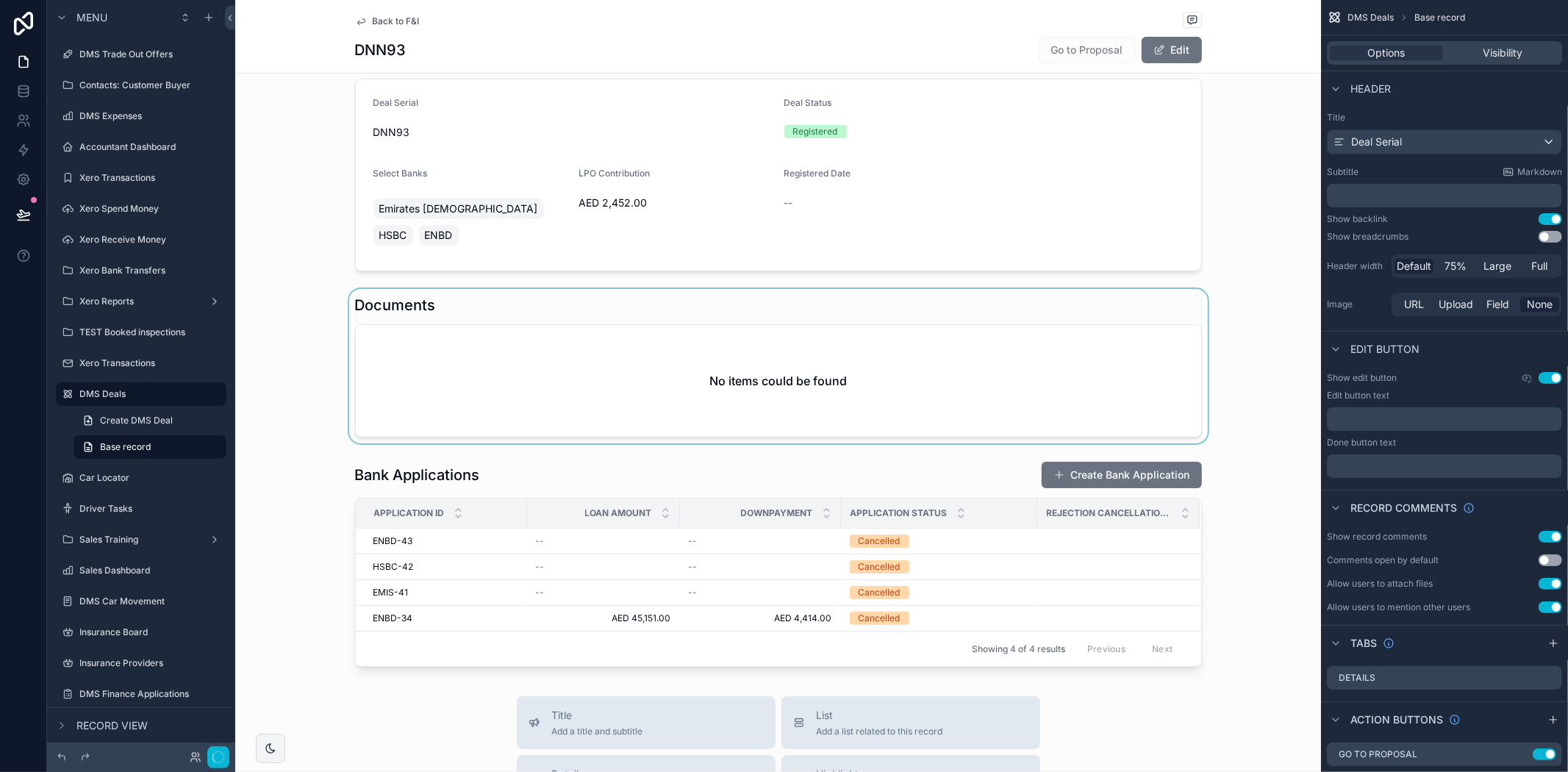
click at [894, 388] on div "scrollable content" at bounding box center [777, 366] width 1086 height 155
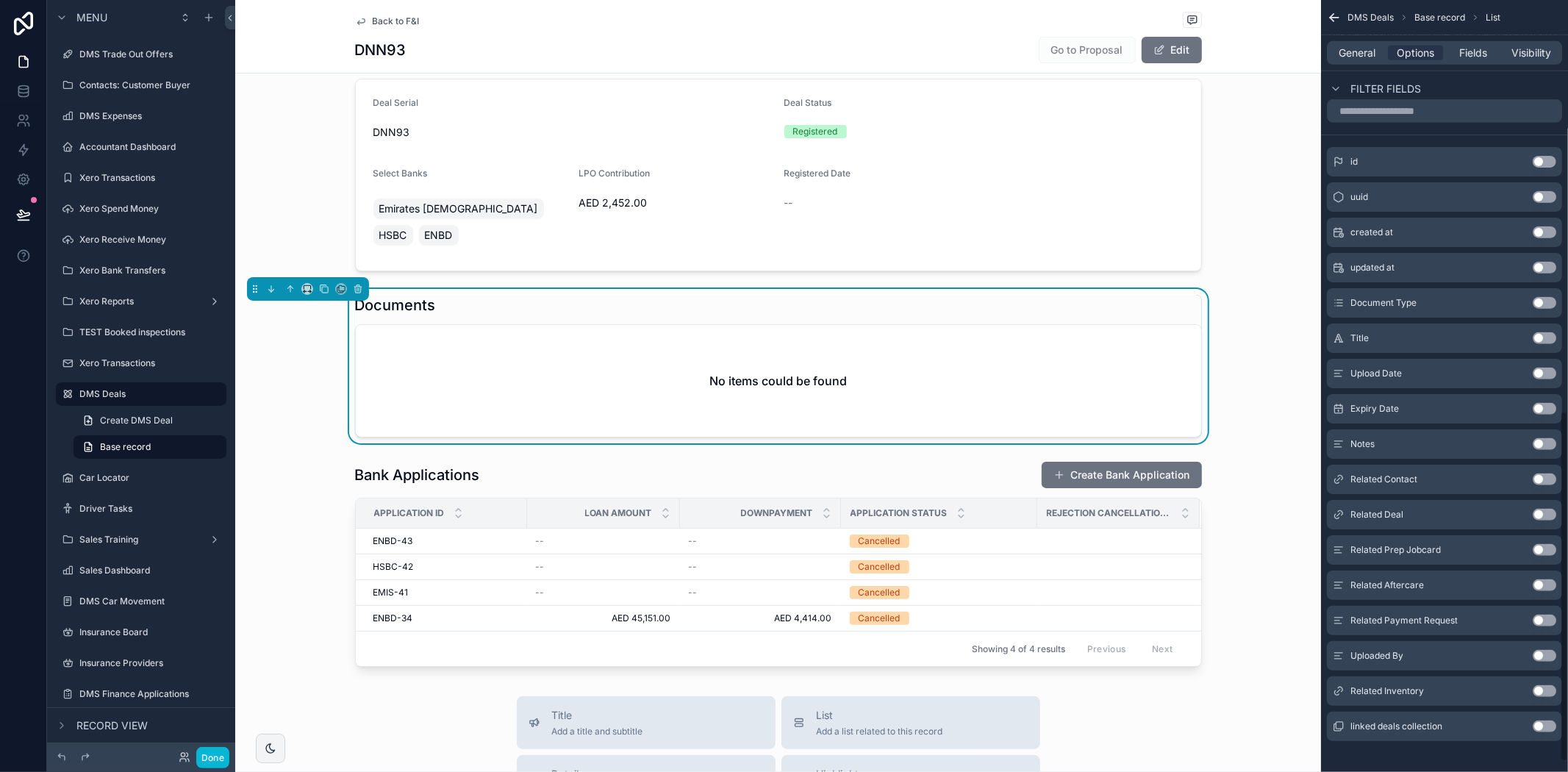
scroll to position [926, 0]
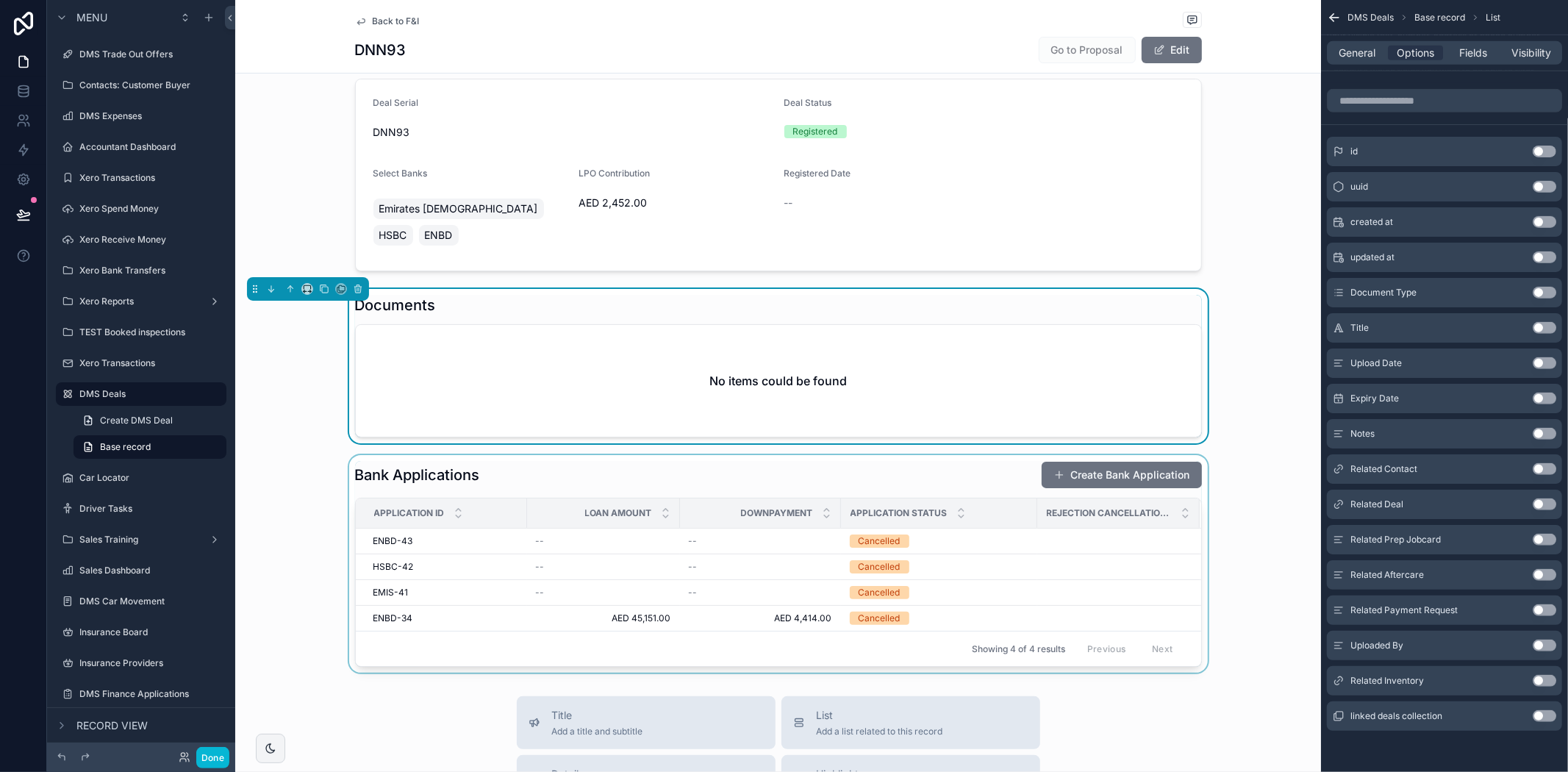
click at [1022, 560] on div "scrollable content" at bounding box center [777, 564] width 1086 height 217
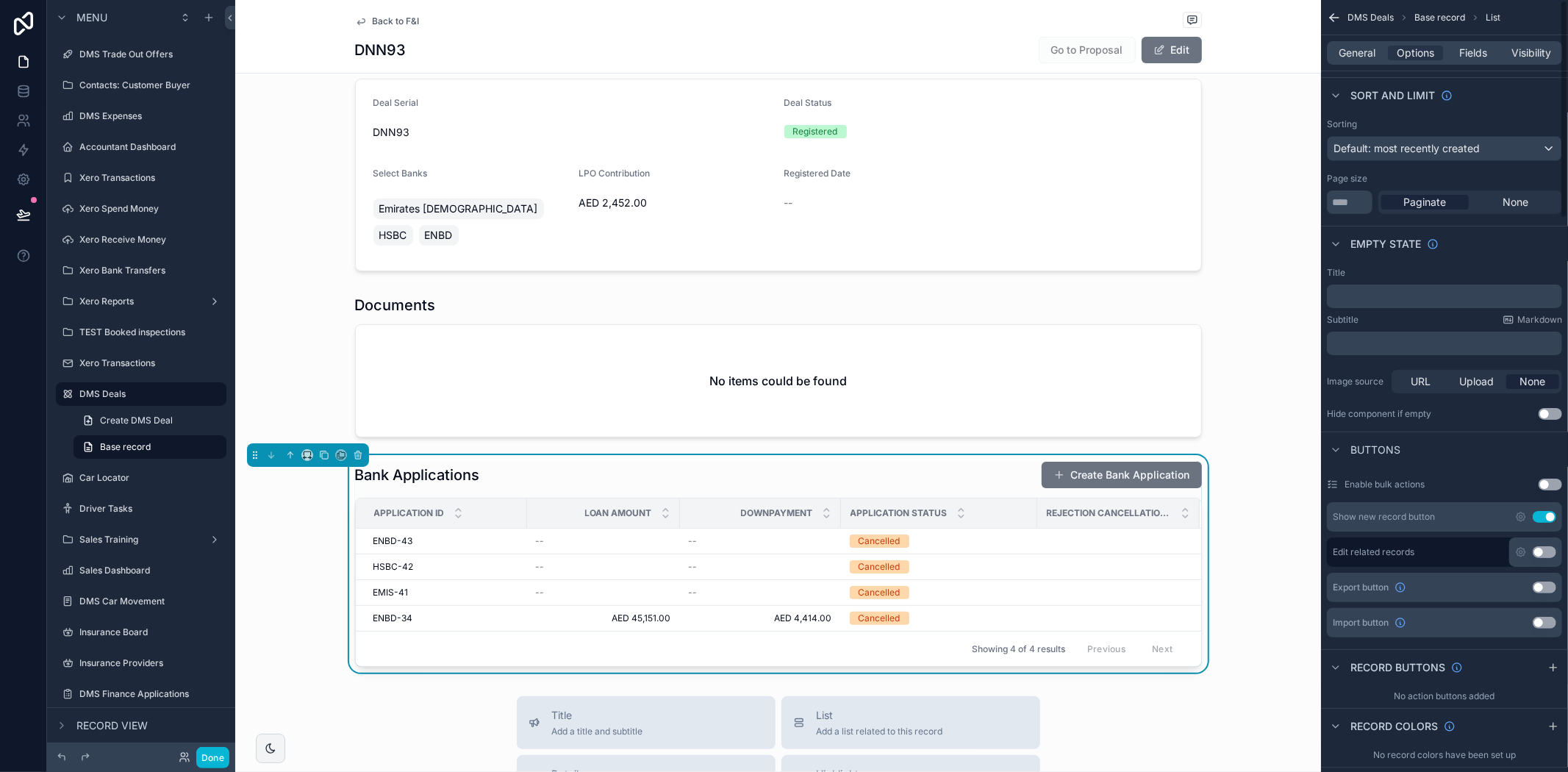
scroll to position [0, 0]
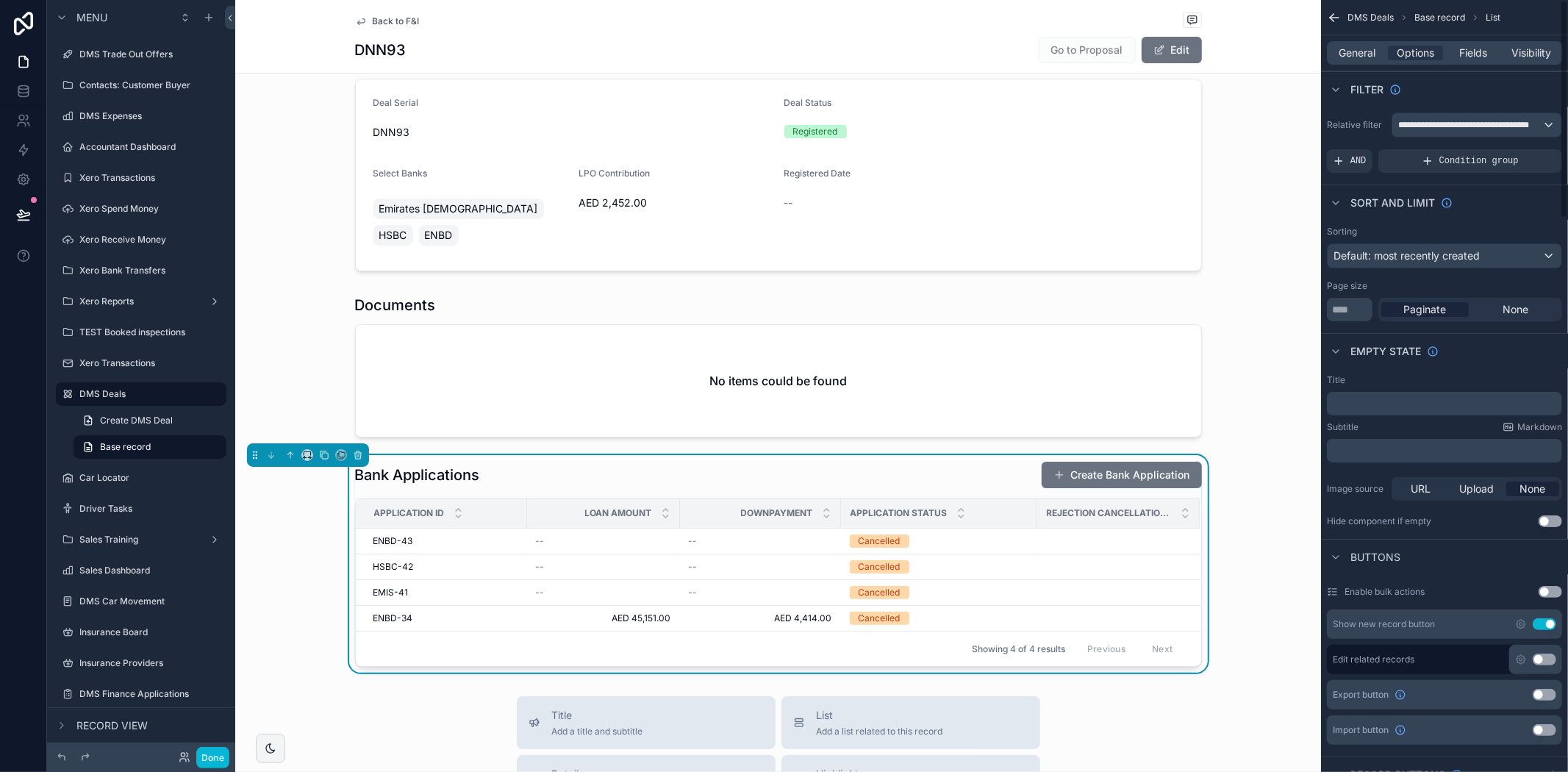
click at [1362, 57] on span "General" at bounding box center [1358, 53] width 37 height 15
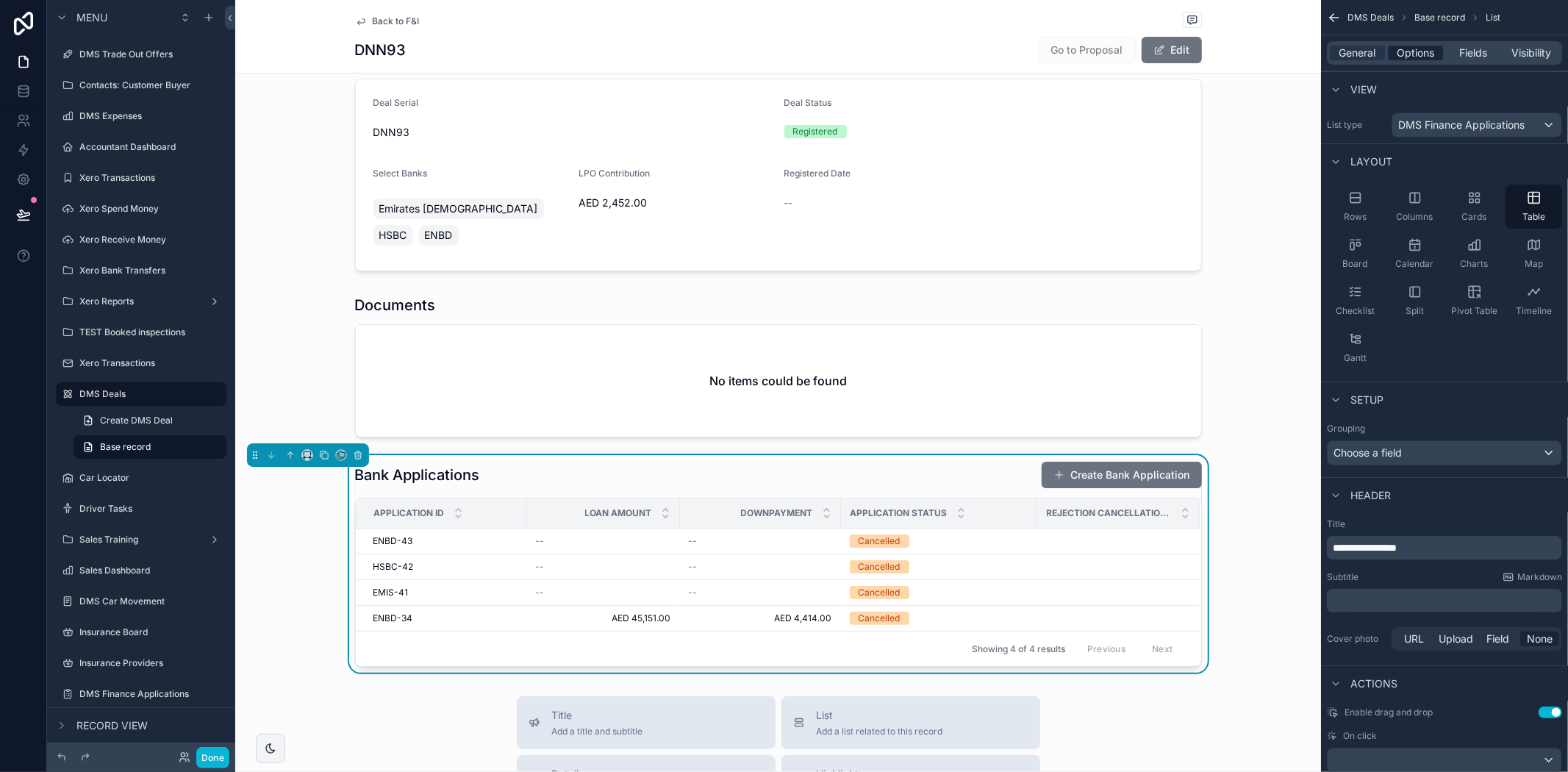
click at [1419, 49] on span "Options" at bounding box center [1415, 53] width 37 height 15
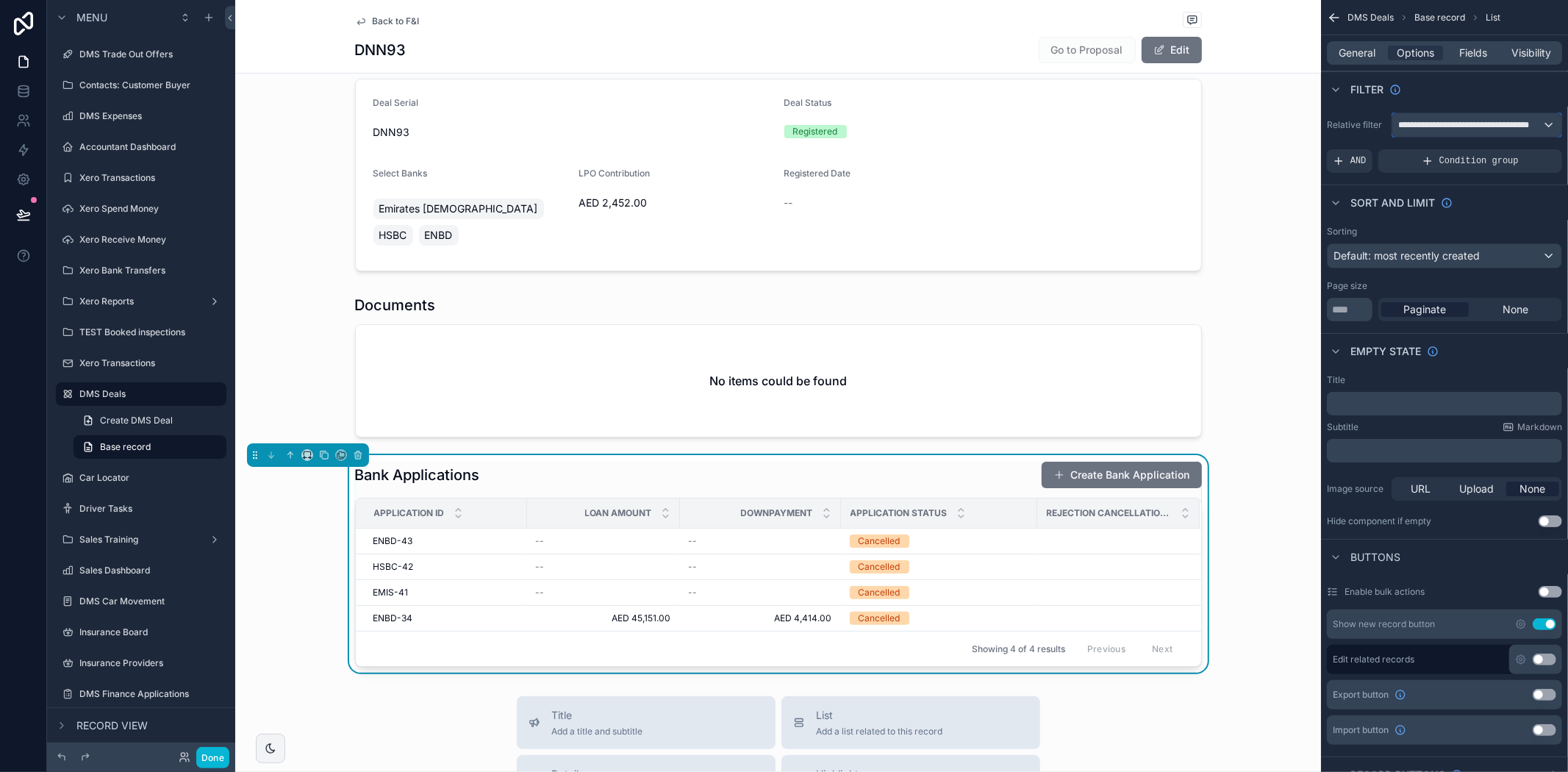
click at [1445, 127] on span "**********" at bounding box center [1470, 125] width 143 height 11
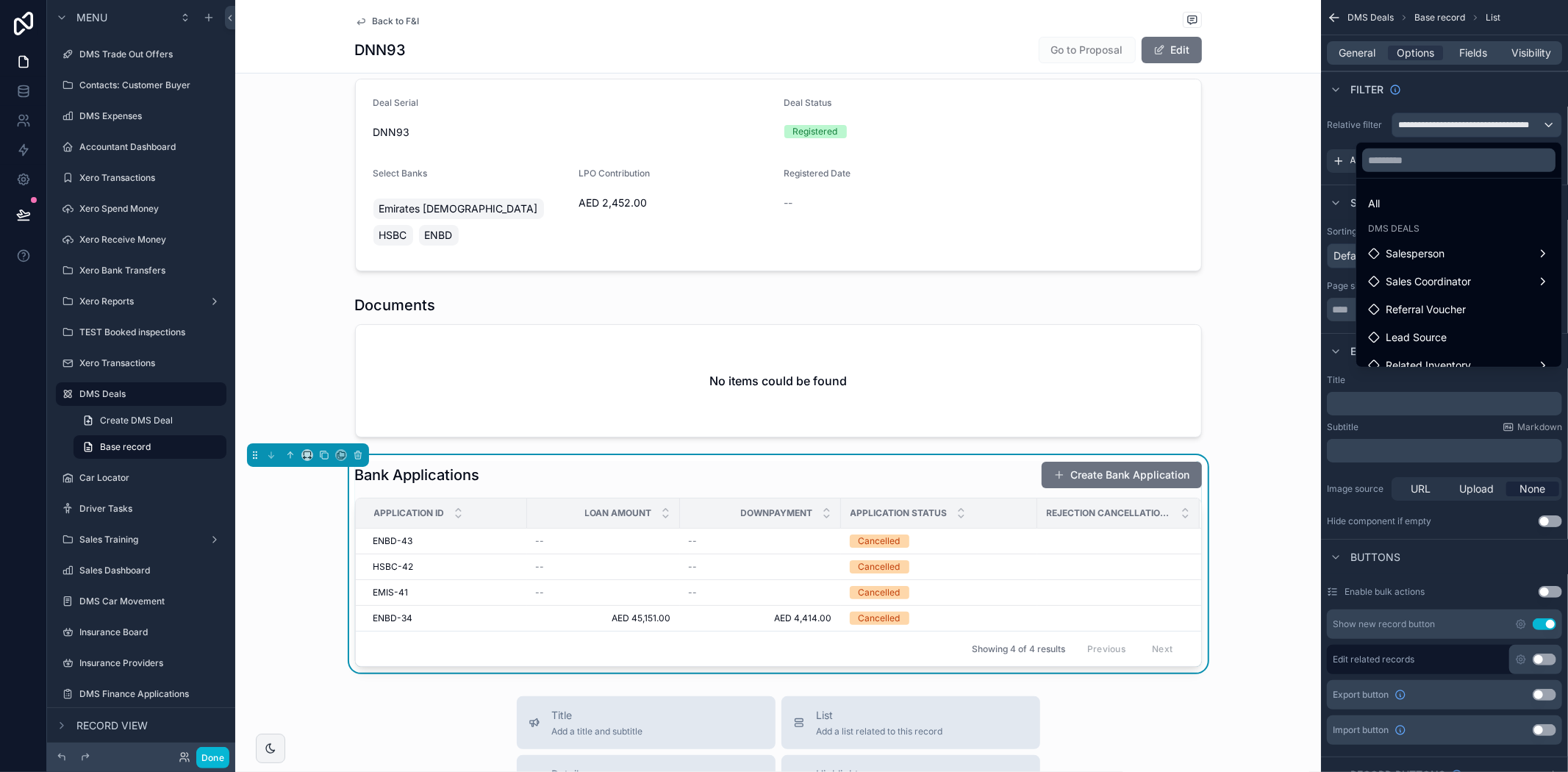
click at [1274, 455] on div "Bank Applications Create Bank Application Application ID Loan Amount Downpaymen…" at bounding box center [777, 564] width 1086 height 217
click at [981, 379] on div "scrollable content" at bounding box center [777, 366] width 1086 height 155
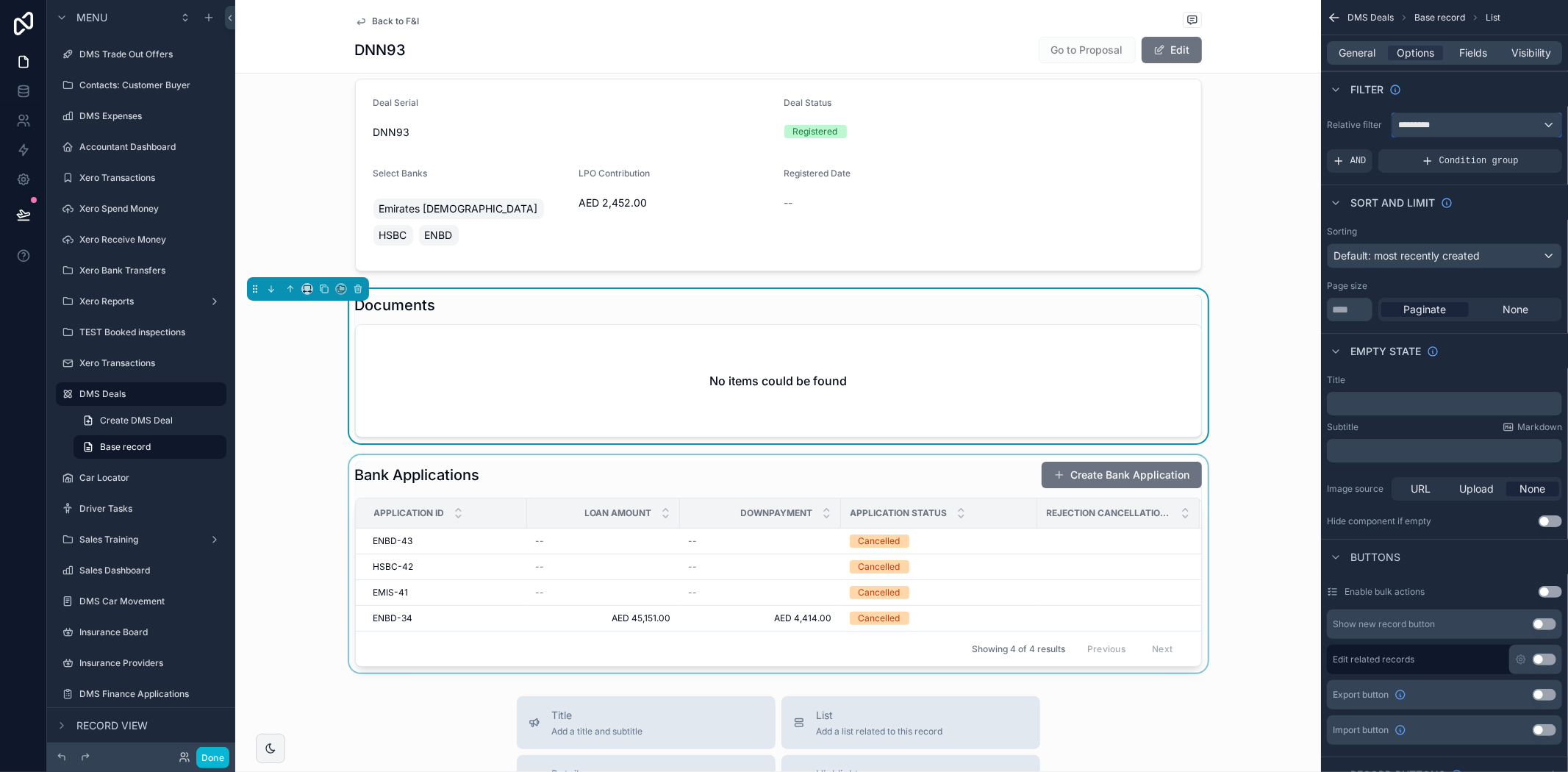
click at [1473, 124] on div "*********" at bounding box center [1476, 125] width 169 height 24
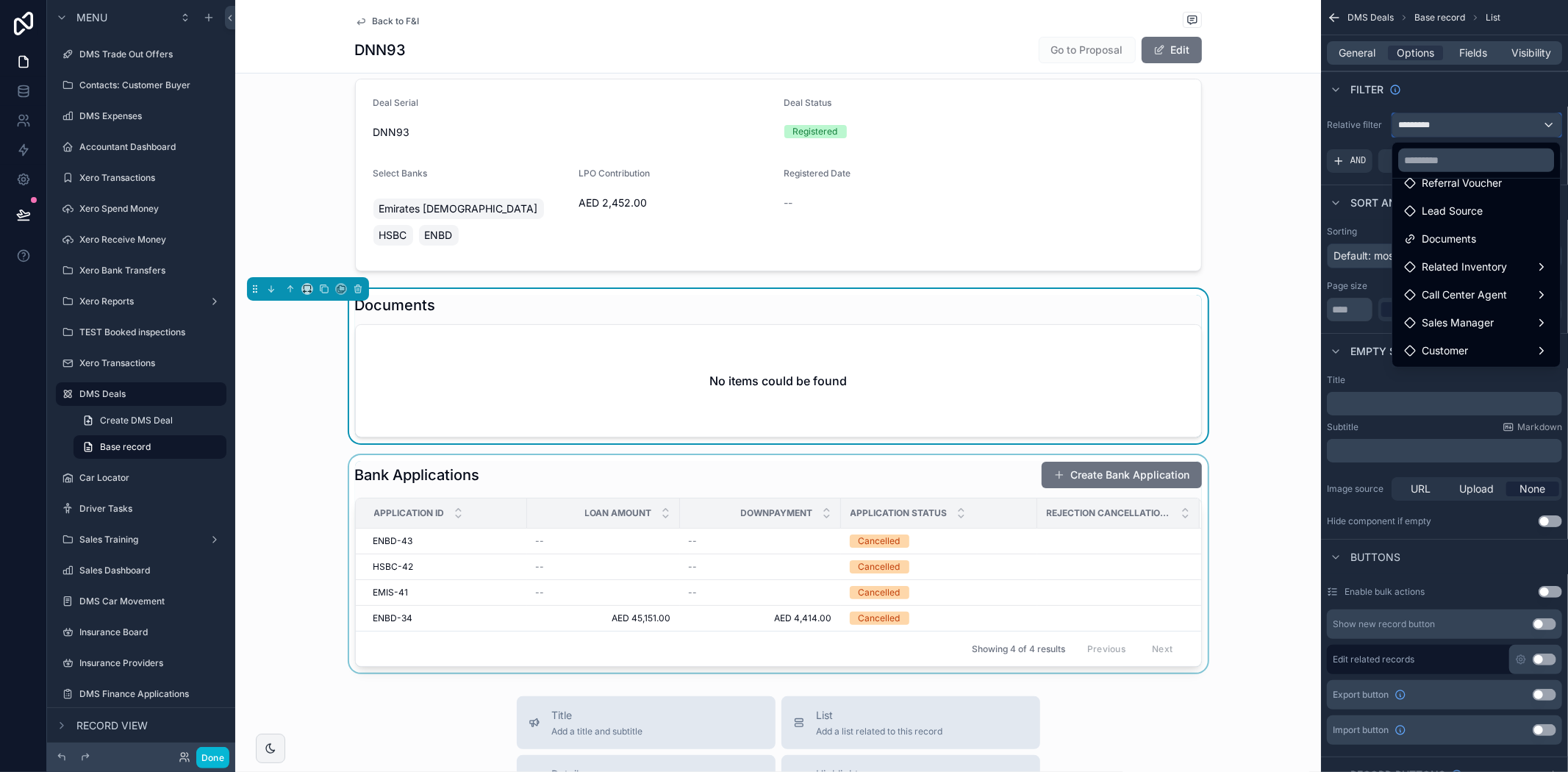
scroll to position [209, 0]
click at [1478, 322] on span "link documents" at bounding box center [1458, 323] width 72 height 18
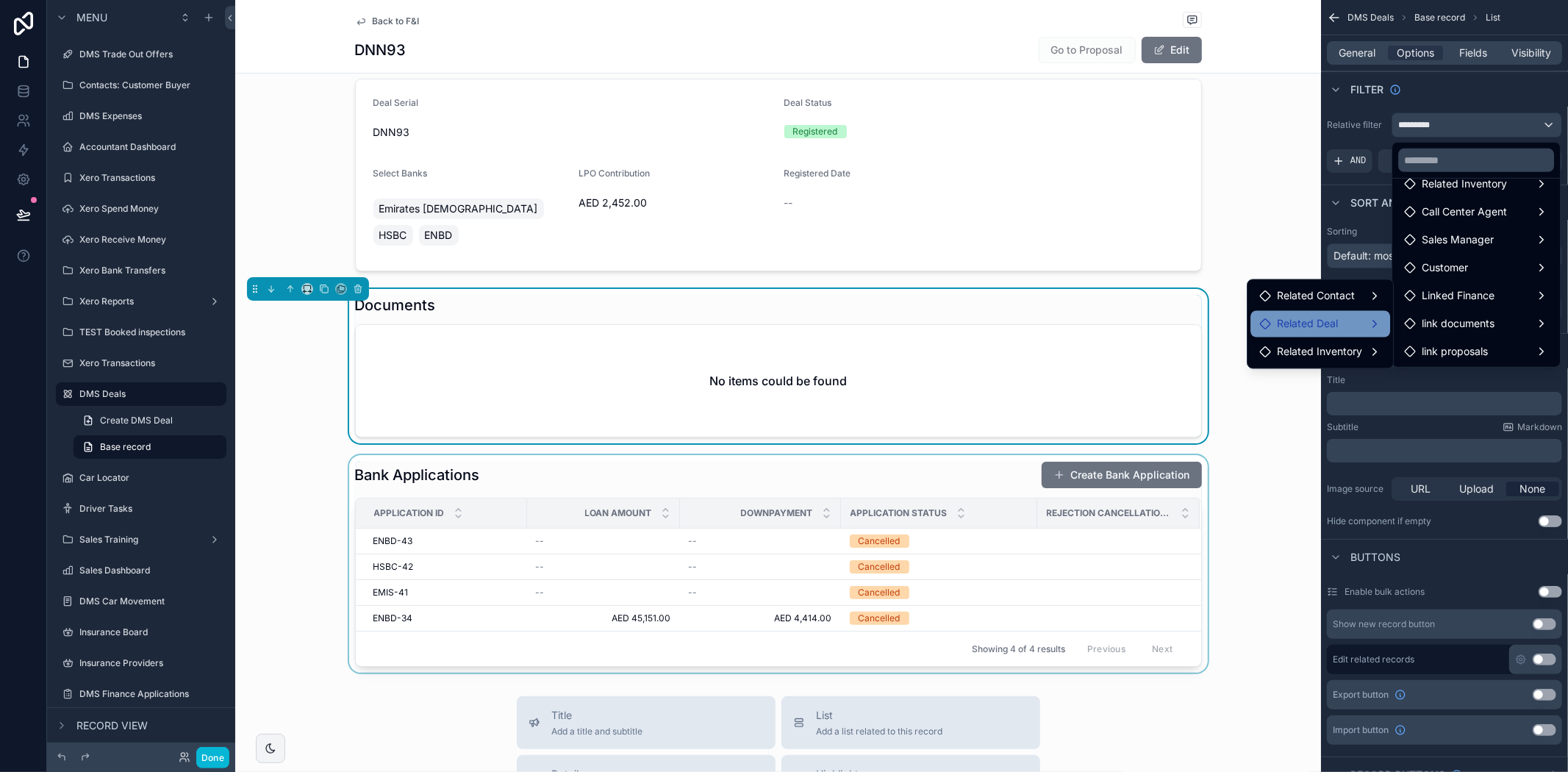
click at [1377, 320] on div "Related Deal" at bounding box center [1320, 324] width 122 height 18
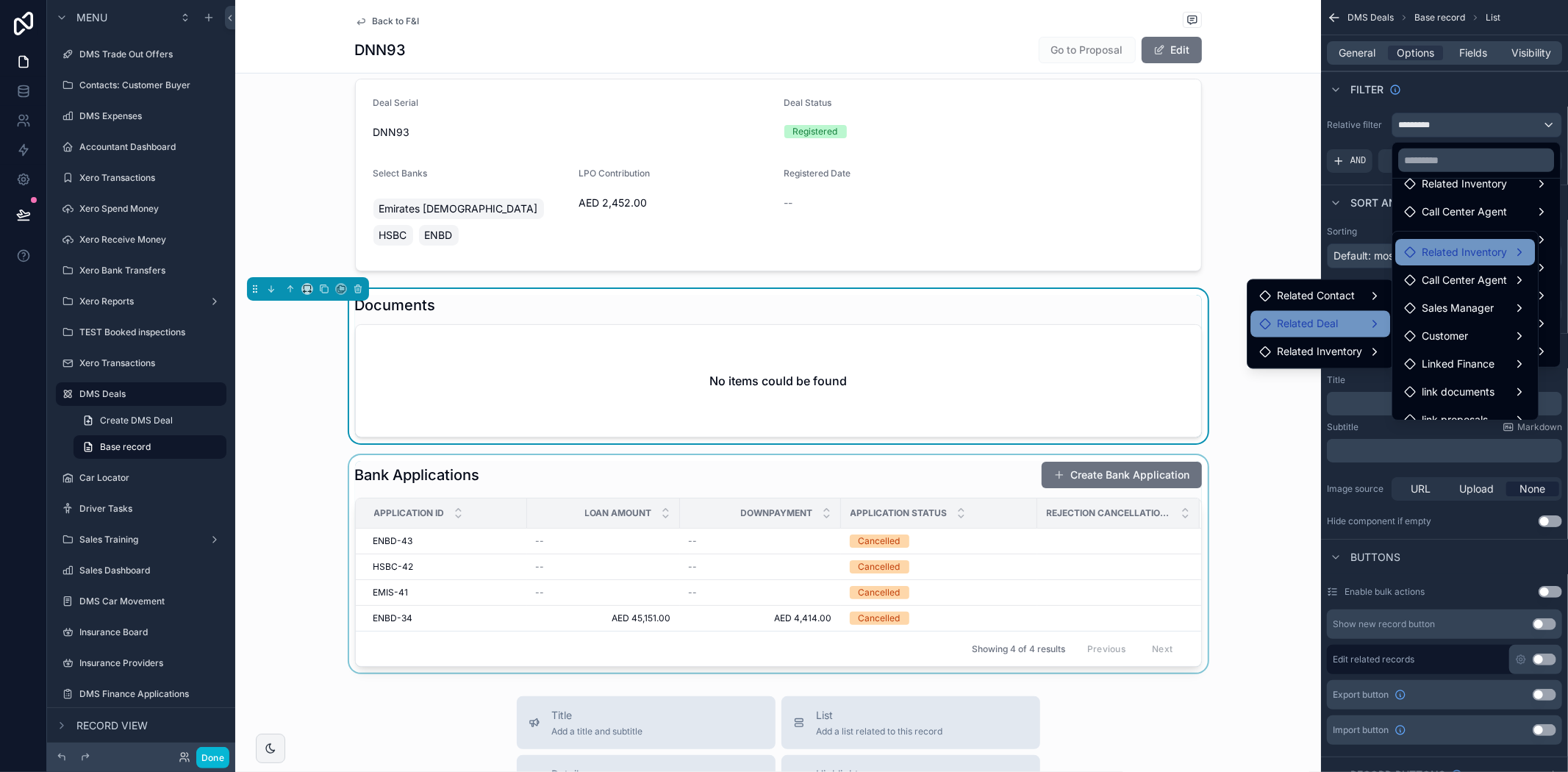
scroll to position [151, 0]
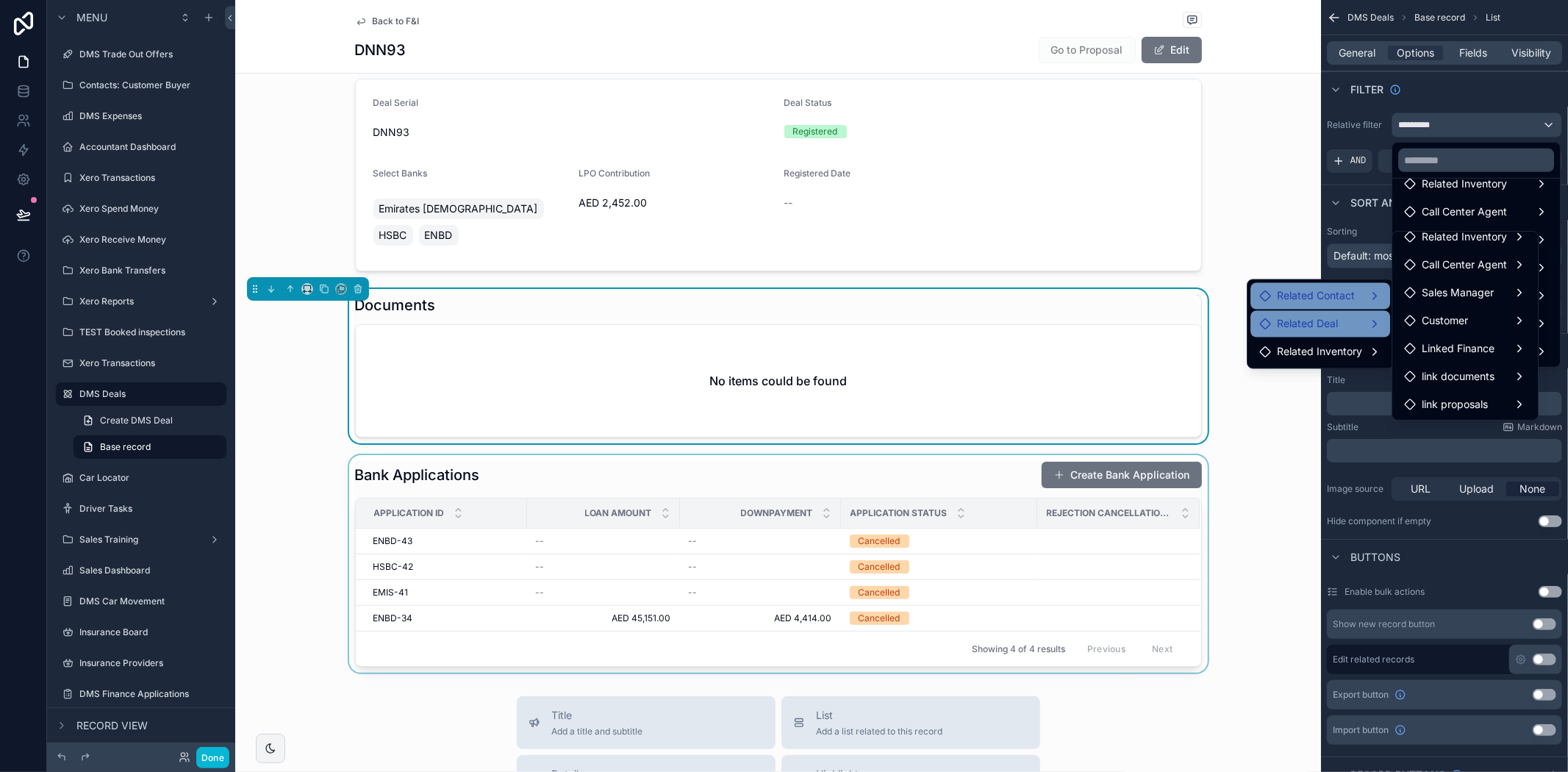
click at [1347, 302] on span "Related Contact" at bounding box center [1315, 296] width 78 height 18
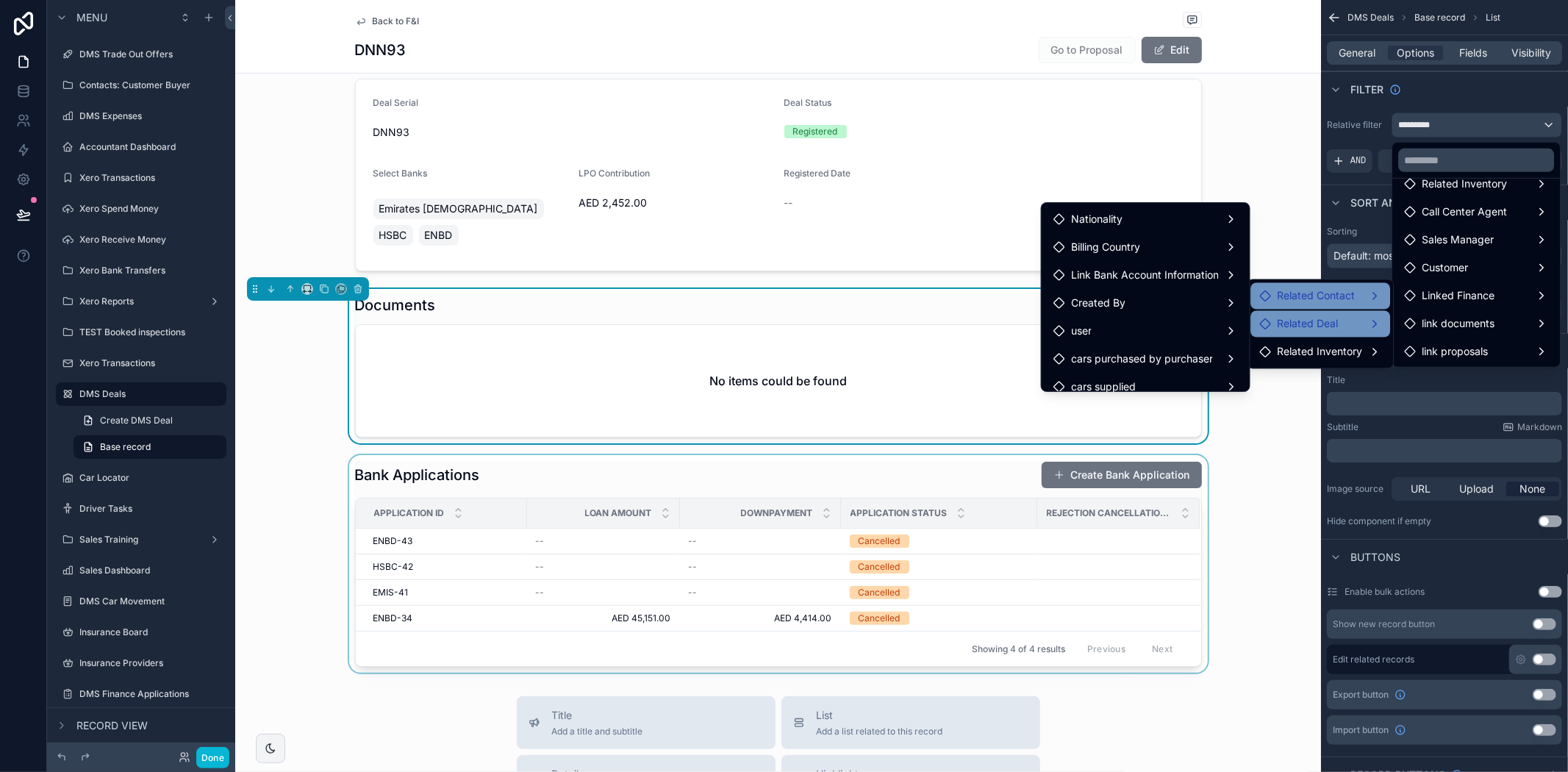
click at [1346, 326] on div "Related Deal" at bounding box center [1320, 324] width 122 height 18
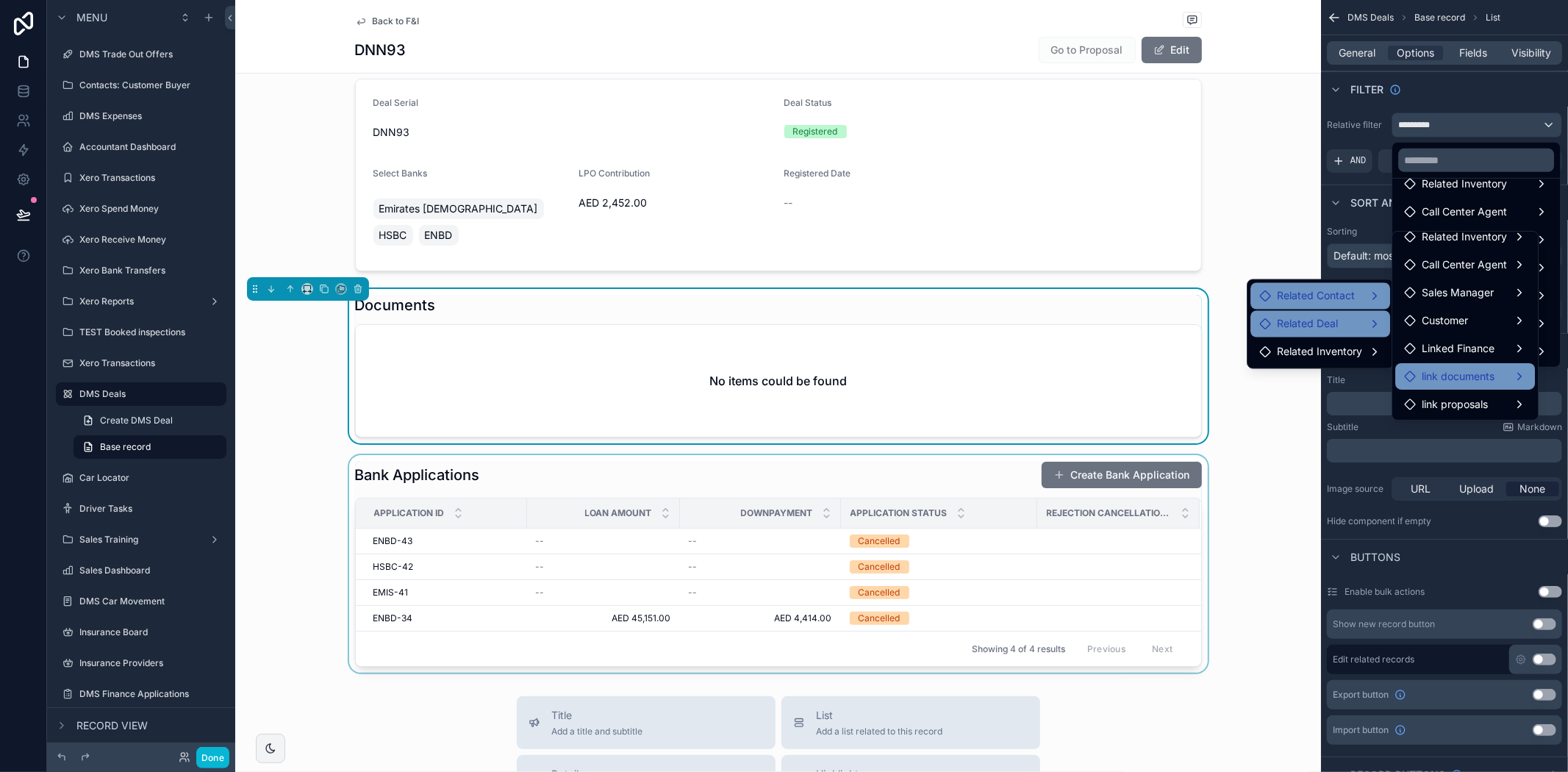
click at [1456, 377] on span "link documents" at bounding box center [1458, 376] width 72 height 18
click at [1511, 377] on div "link documents" at bounding box center [1465, 376] width 122 height 18
click at [1519, 373] on div "link documents" at bounding box center [1465, 376] width 122 height 18
click at [1519, 373] on div "link documents" at bounding box center [1465, 376] width 122 height 18
click at [1505, 373] on div "link documents" at bounding box center [1465, 376] width 122 height 18
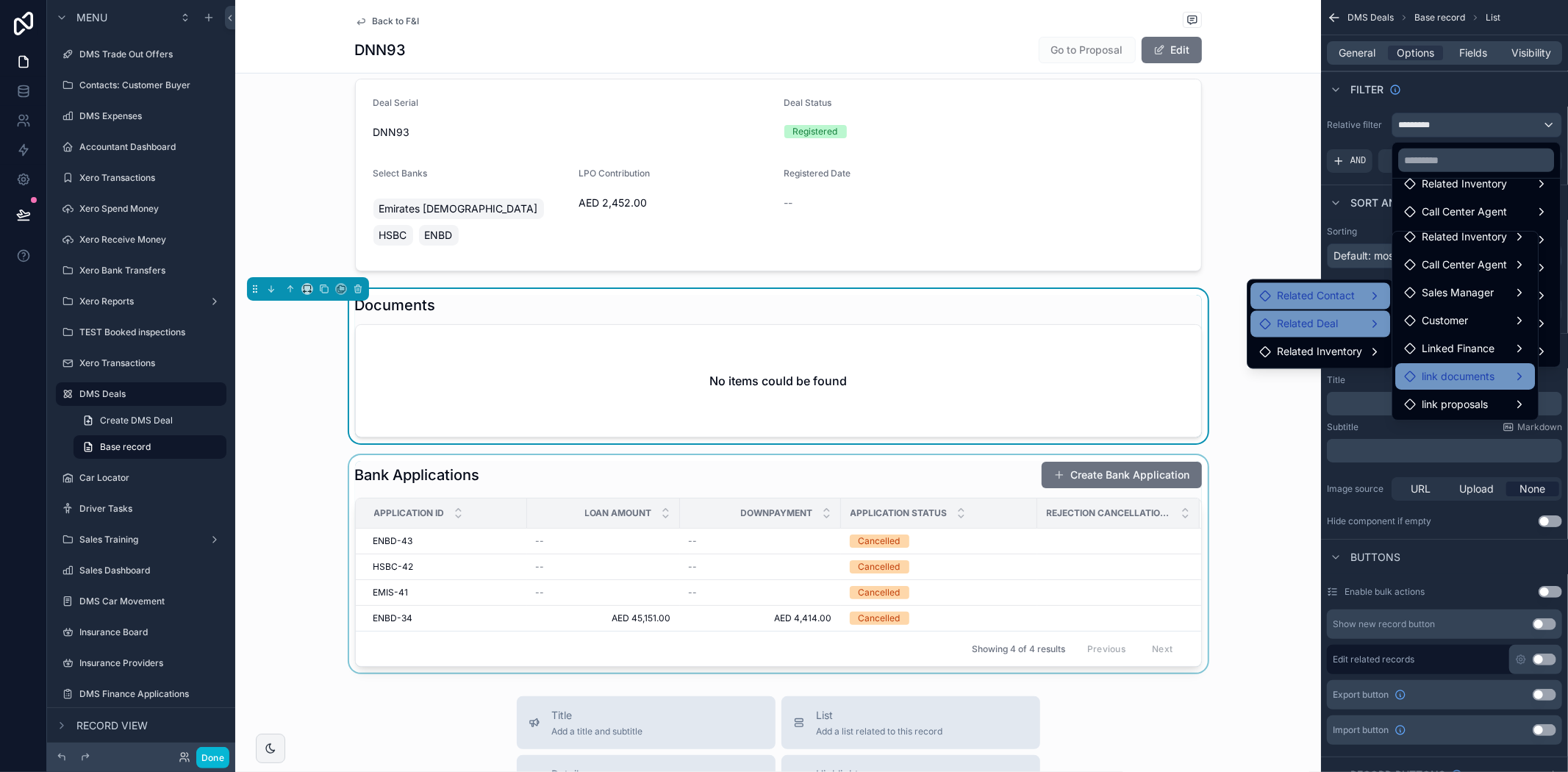
click at [1505, 373] on div "link documents" at bounding box center [1465, 376] width 122 height 18
click at [1371, 296] on div "Related Contact" at bounding box center [1320, 296] width 122 height 18
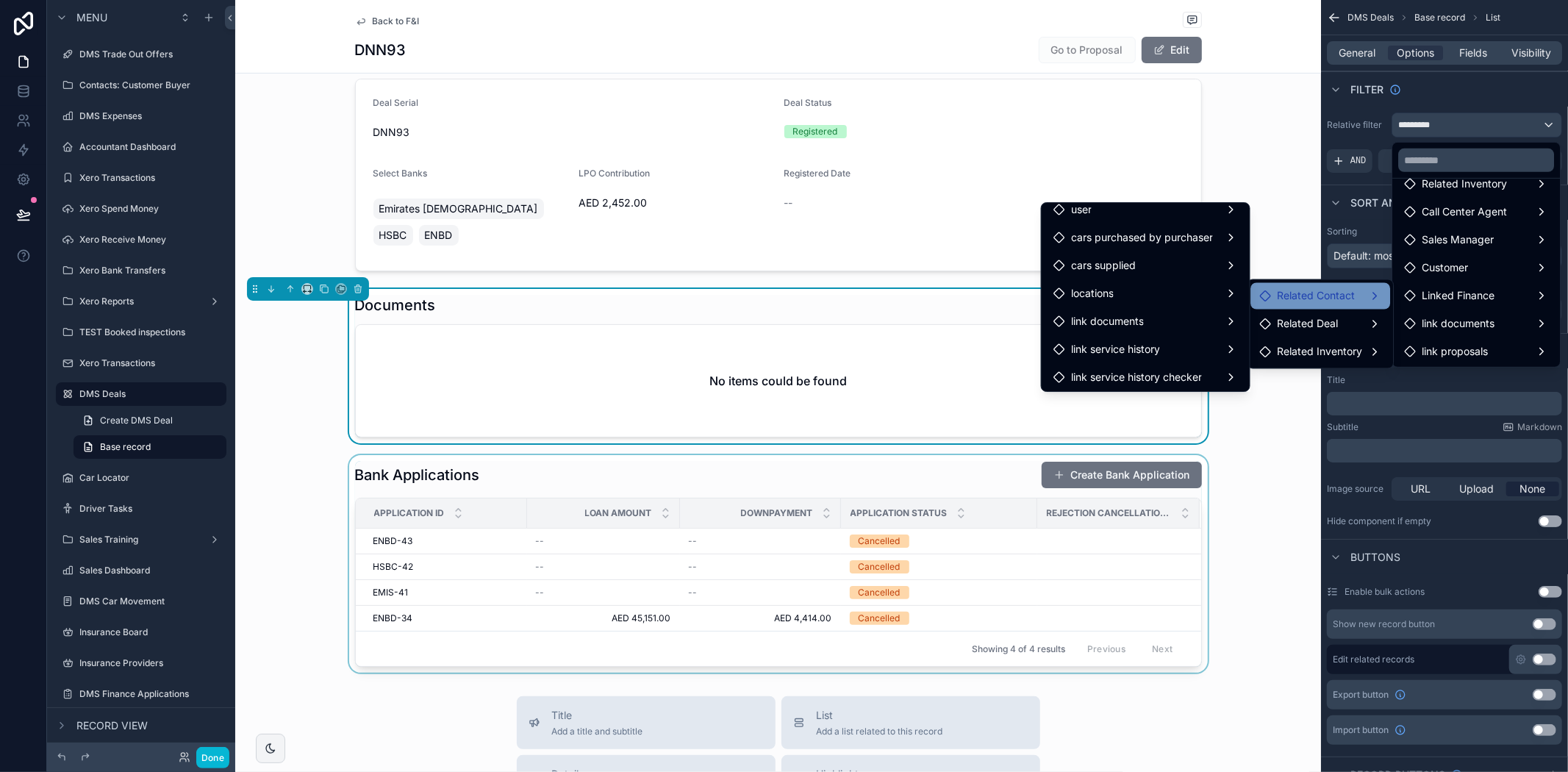
scroll to position [123, 0]
click at [1296, 316] on span "Related Deal" at bounding box center [1307, 324] width 61 height 18
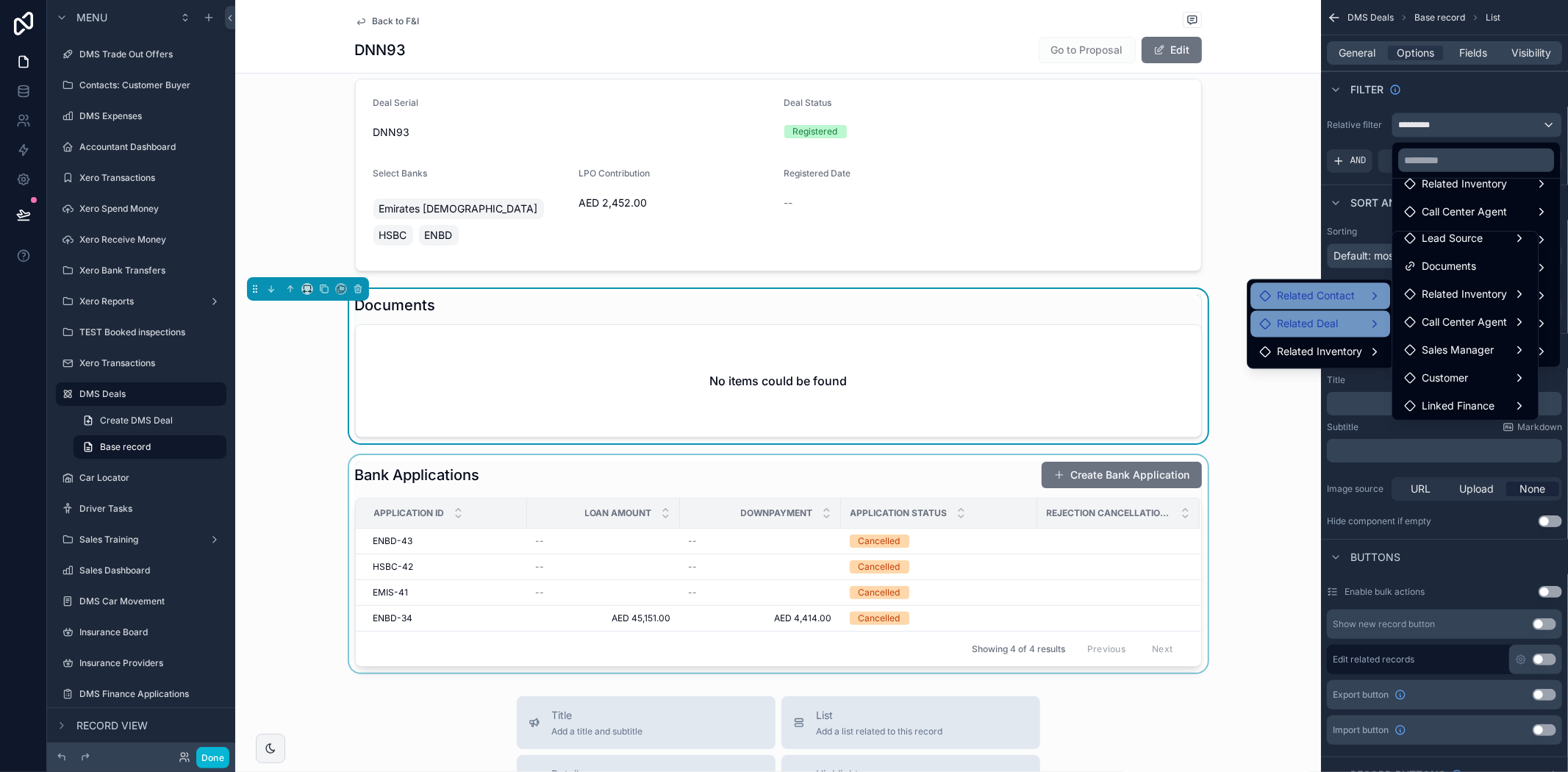
scroll to position [151, 0]
click at [1268, 419] on div "1 A - Finance 2 B - Finance 3 Cash 4 Lease to Own Deal Serial DNN93 Deal Status…" at bounding box center [777, 341] width 1086 height 663
click at [1270, 170] on div "scrollable content" at bounding box center [777, 174] width 1086 height 204
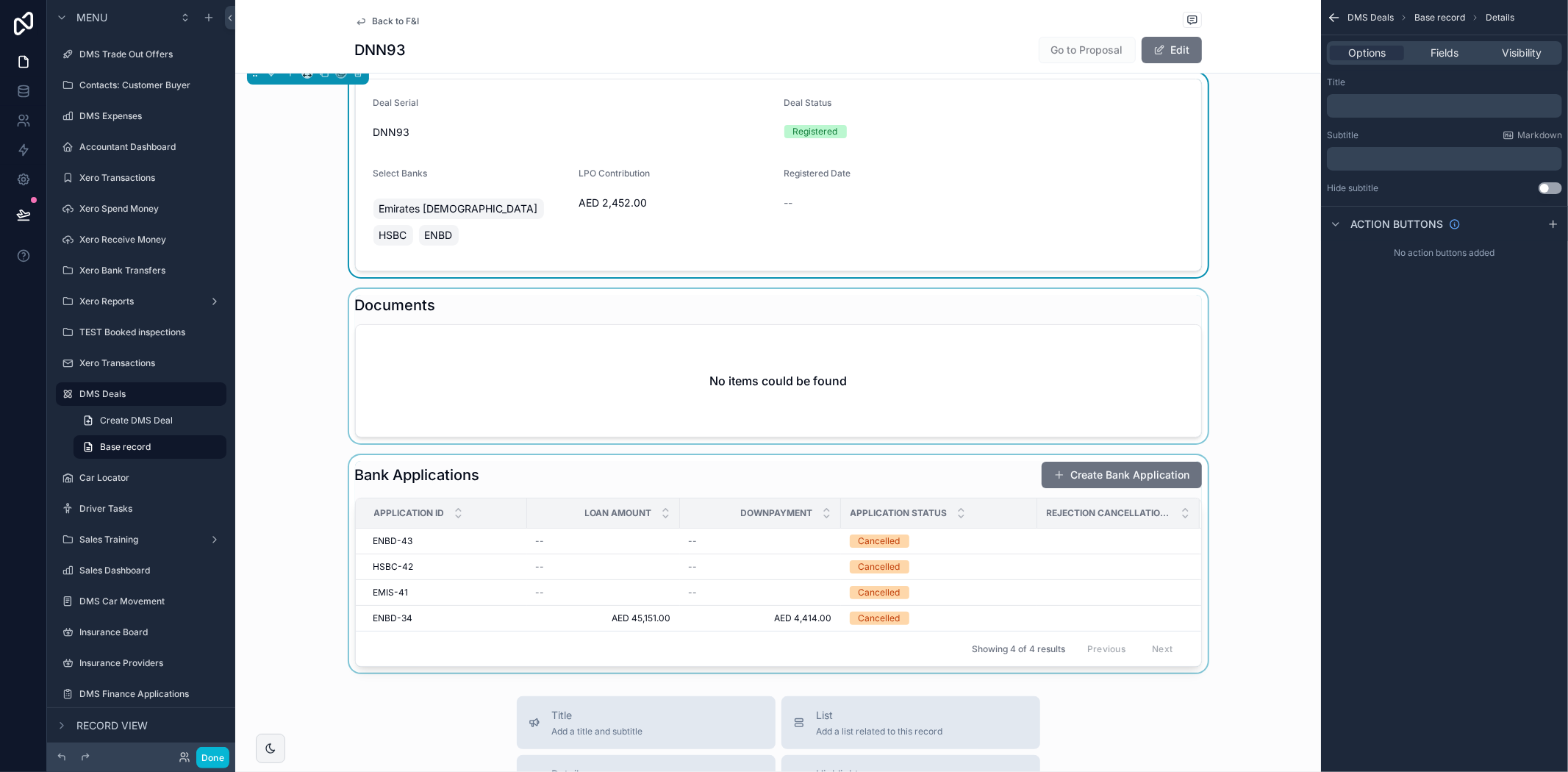
click at [878, 324] on div "scrollable content" at bounding box center [777, 366] width 1086 height 155
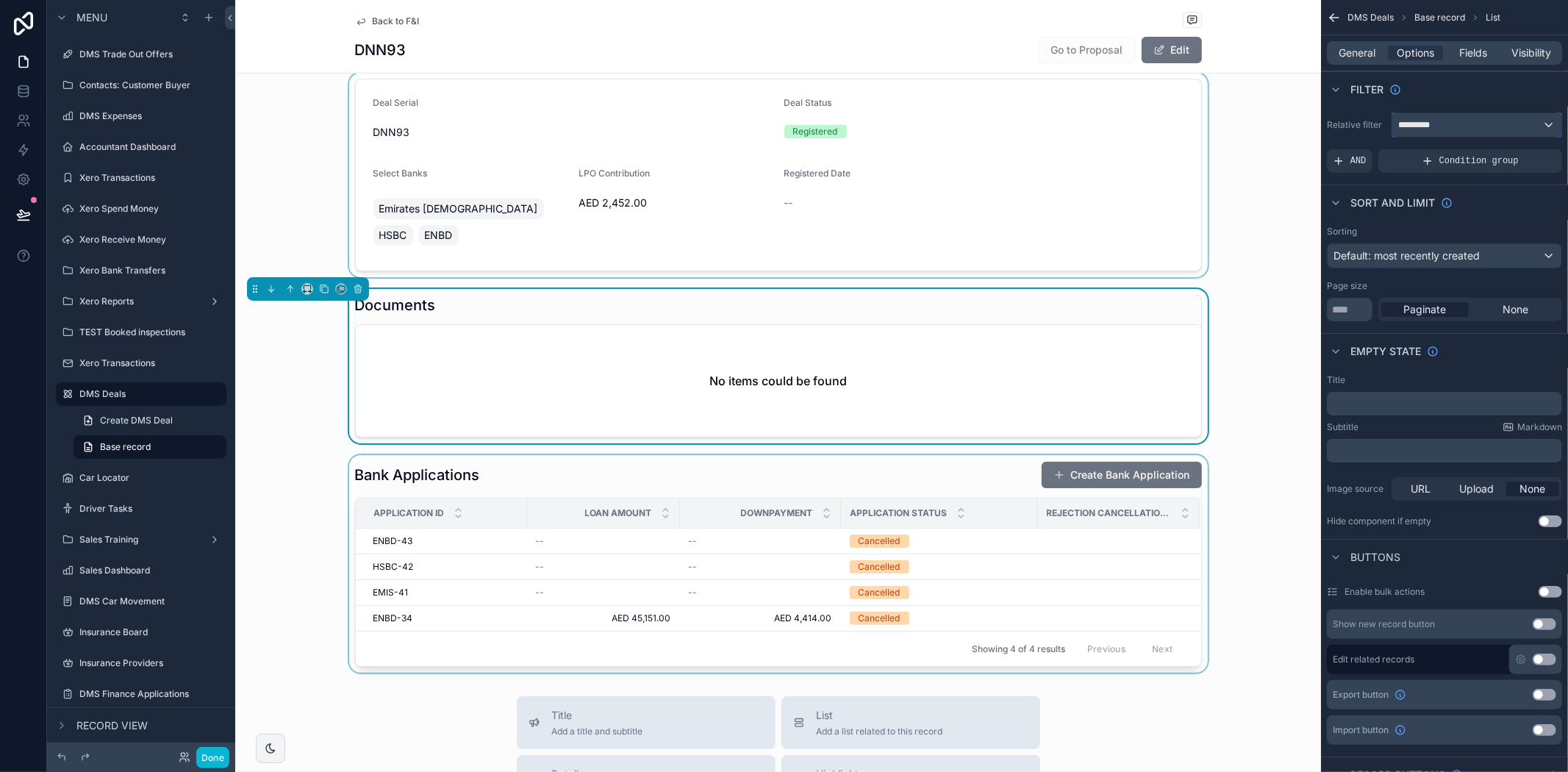
click at [1471, 122] on div "*********" at bounding box center [1476, 125] width 169 height 24
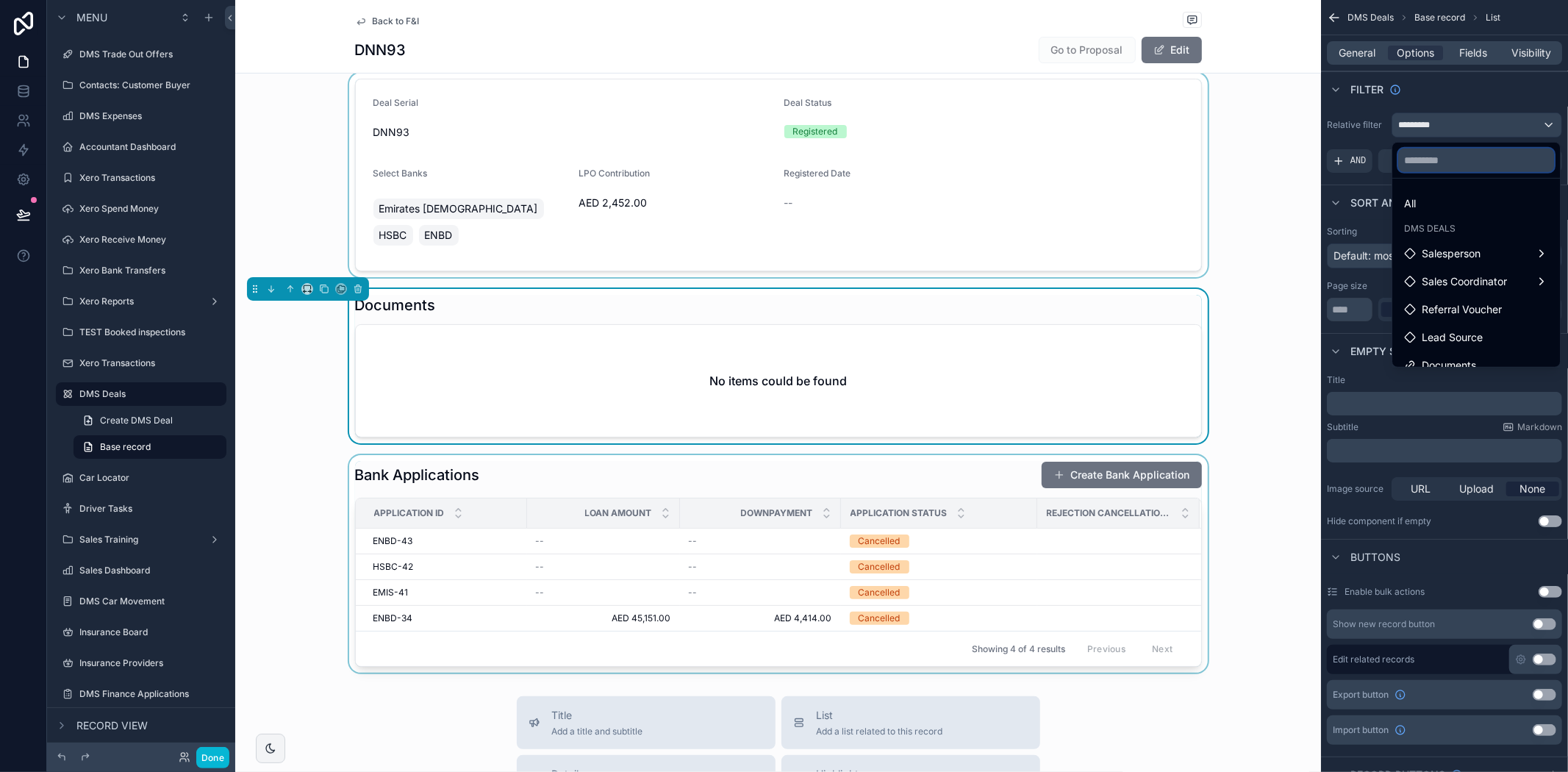
click at [1464, 150] on input "text" at bounding box center [1476, 160] width 155 height 24
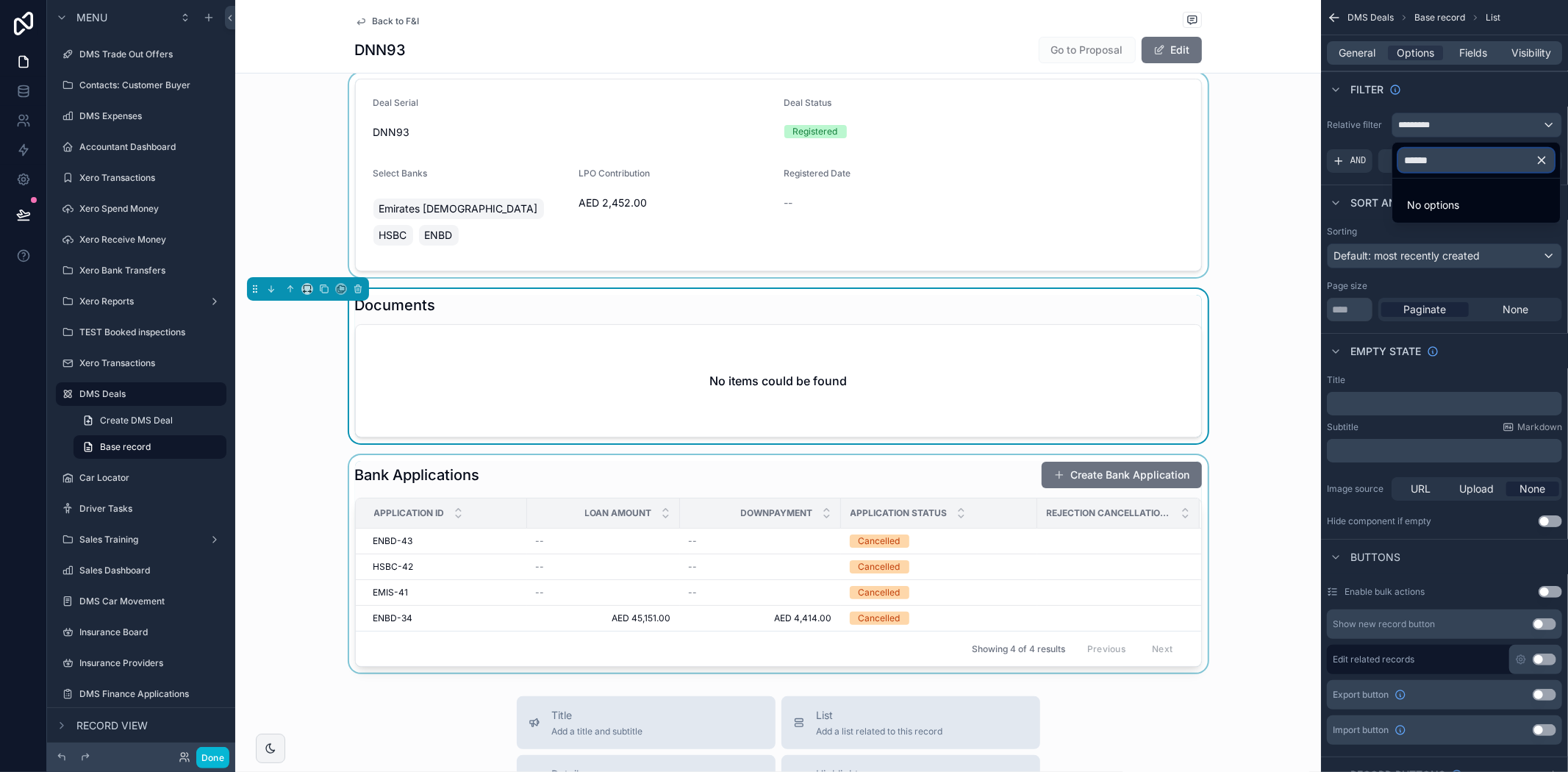
scroll to position [0, 0]
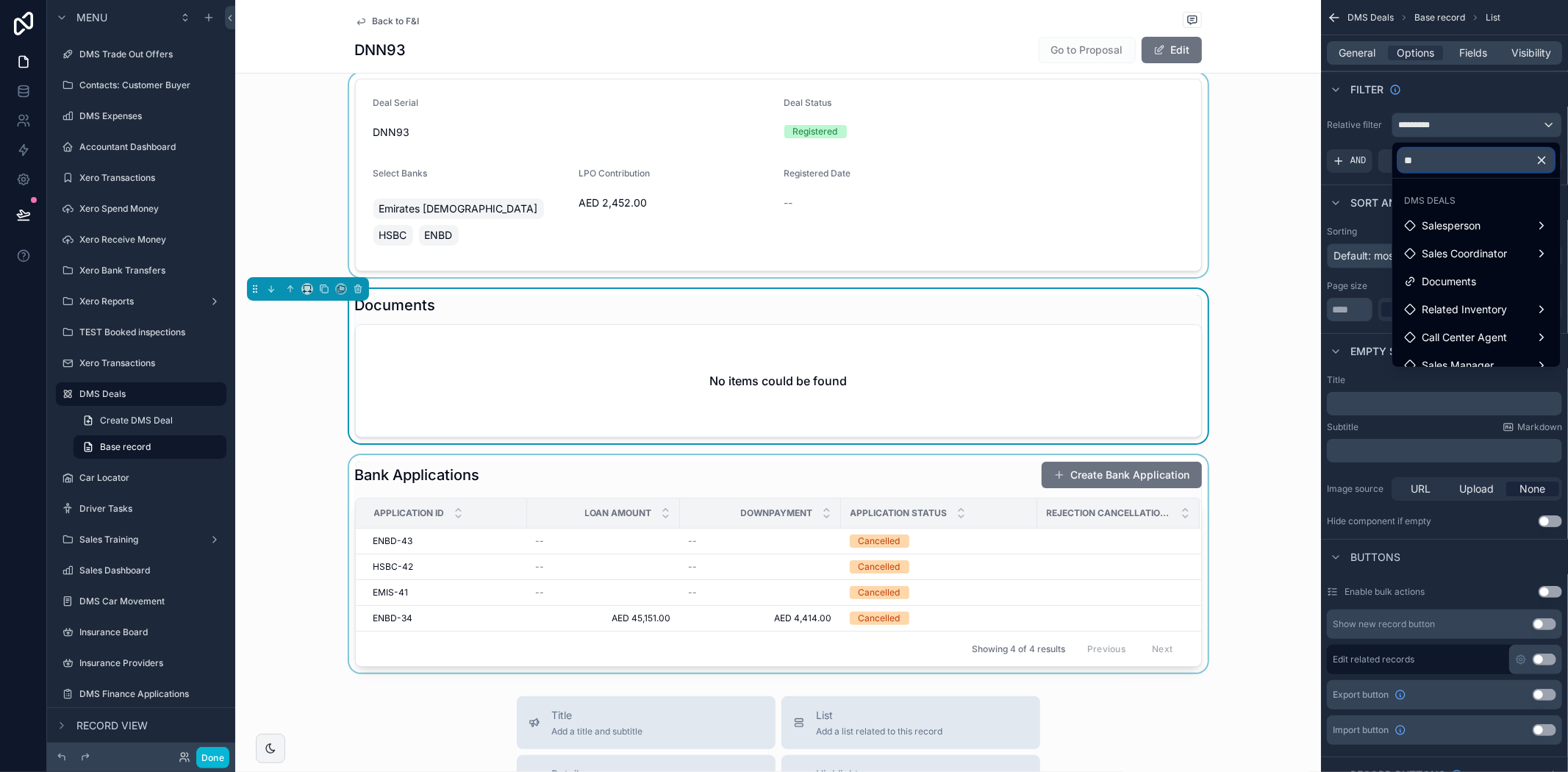
type input "*"
click at [1215, 187] on div "scrollable content" at bounding box center [777, 174] width 1086 height 204
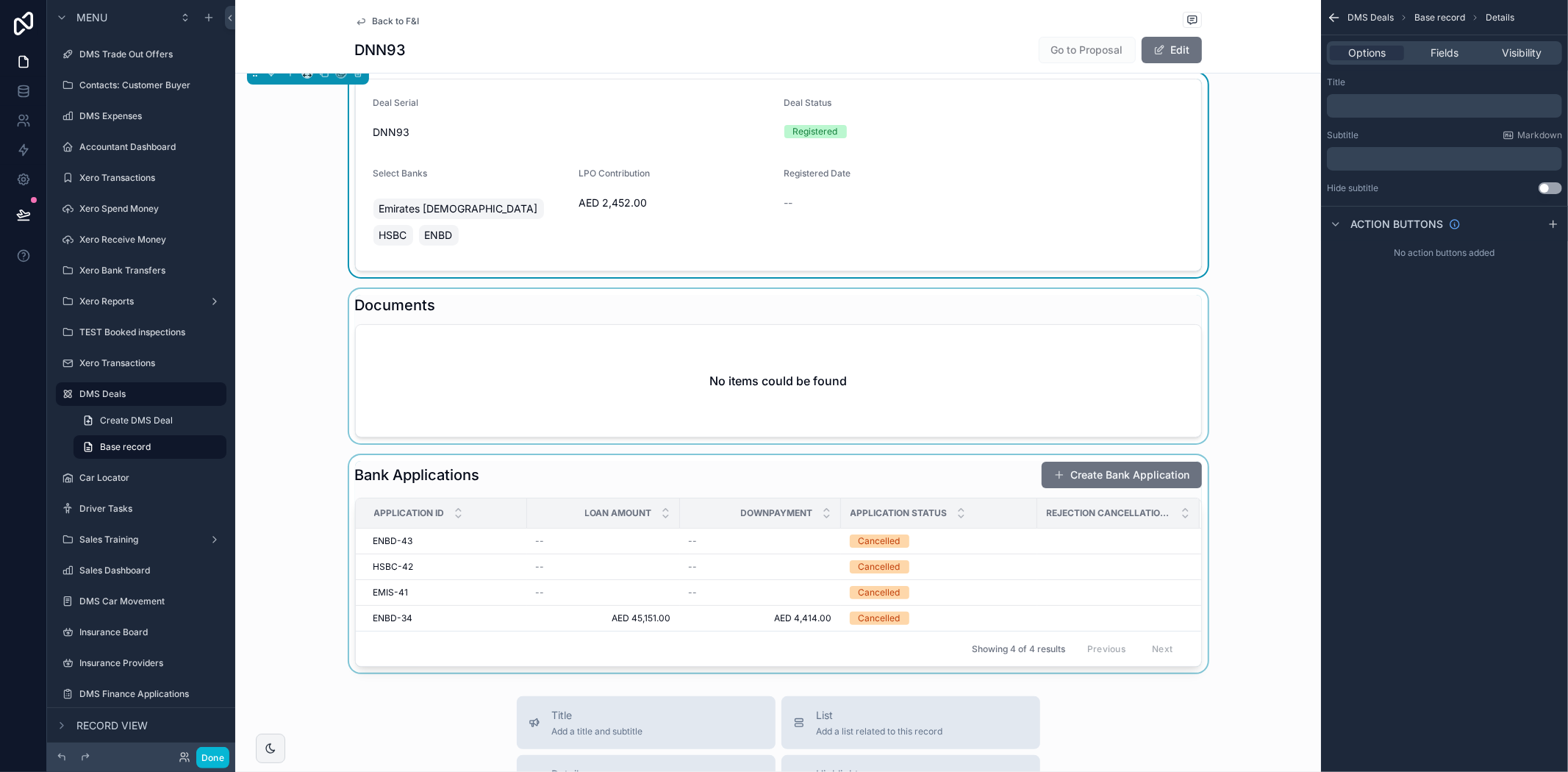
click at [983, 349] on div "scrollable content" at bounding box center [777, 366] width 1086 height 155
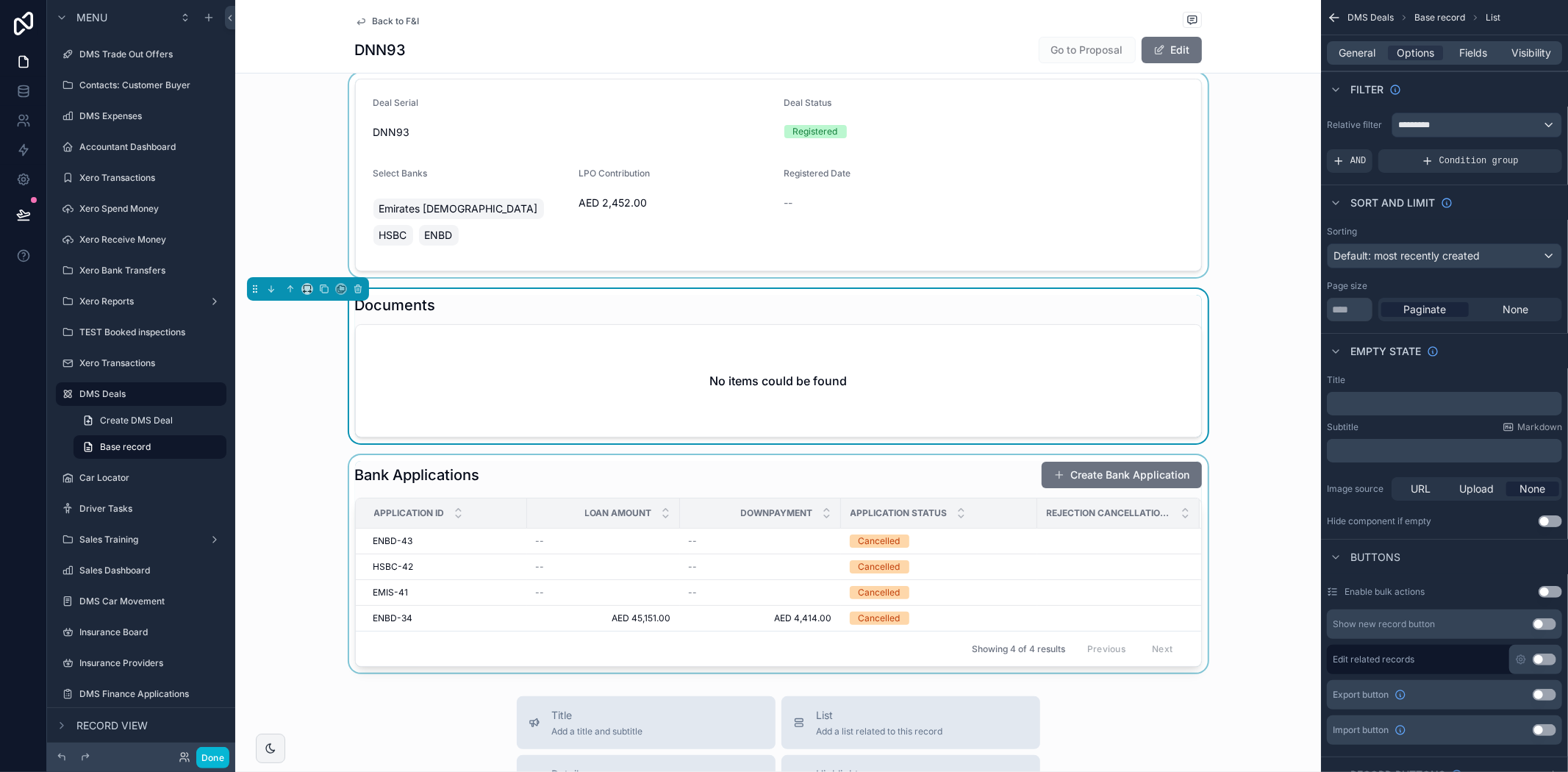
click at [952, 347] on div "No items could be found" at bounding box center [778, 381] width 845 height 111
click at [788, 372] on h2 "No items could be found" at bounding box center [778, 381] width 138 height 18
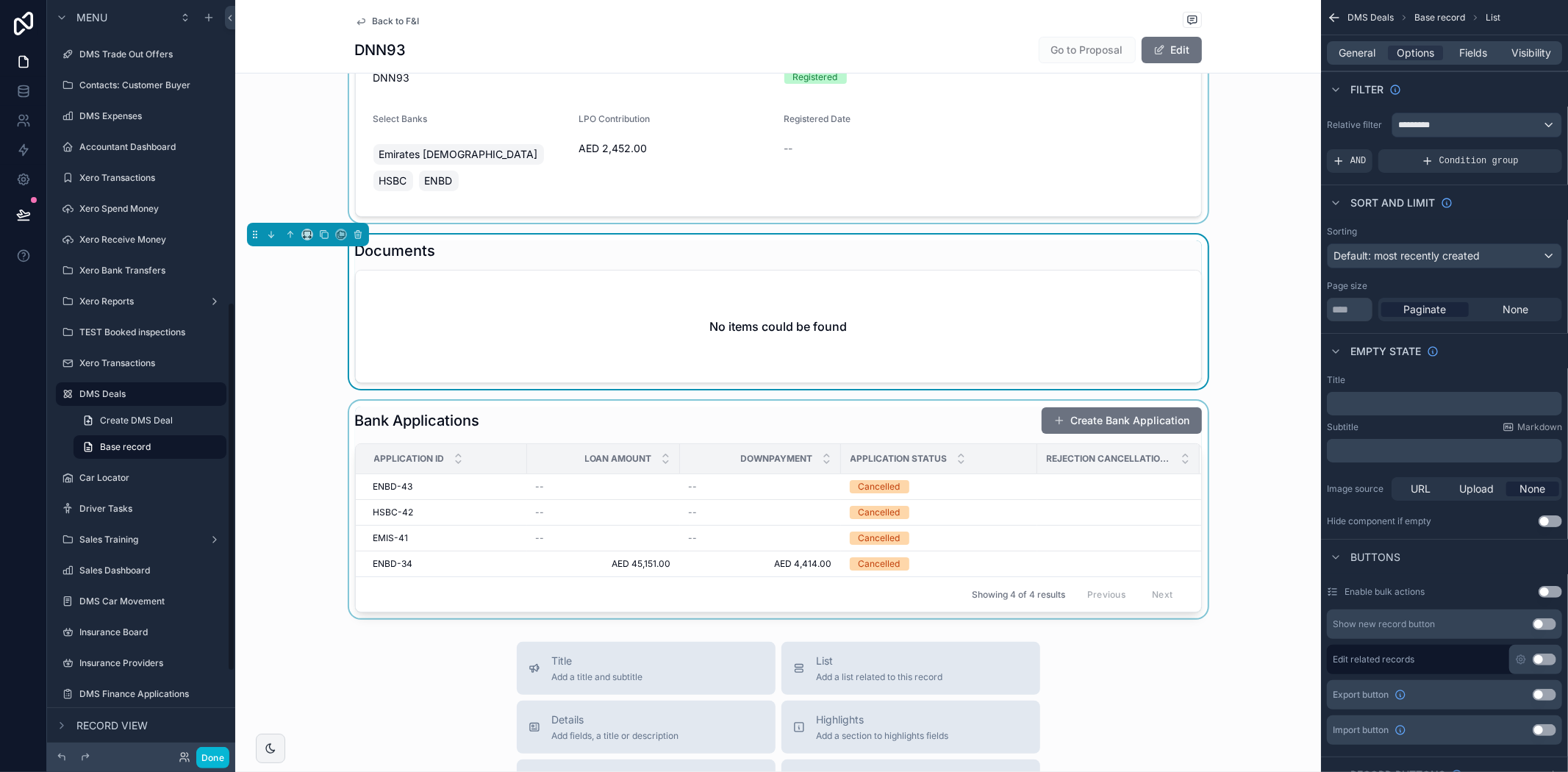
scroll to position [163, 0]
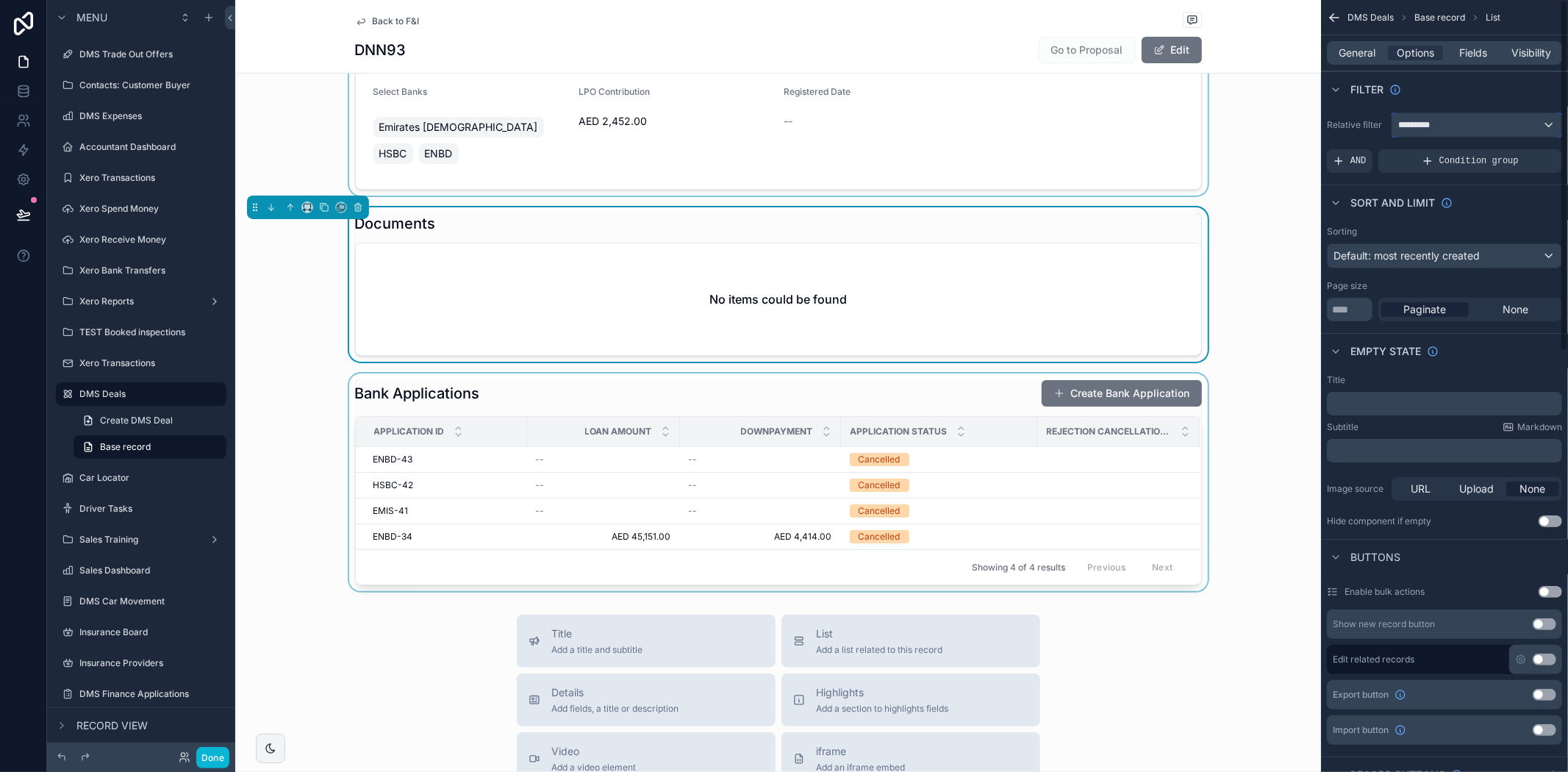
click at [1428, 119] on span "*********" at bounding box center [1421, 125] width 47 height 11
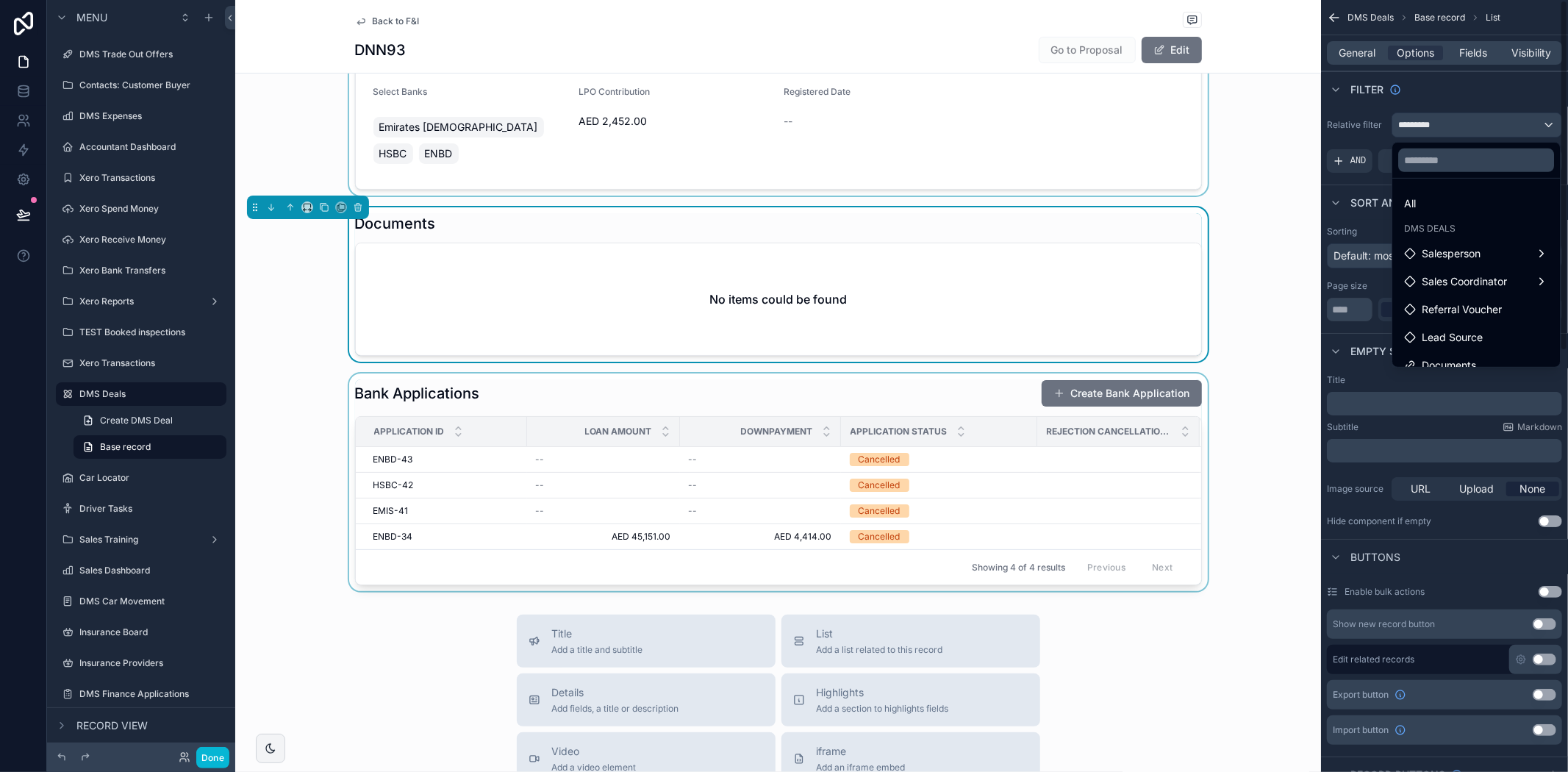
click at [1125, 483] on div "scrollable content" at bounding box center [777, 482] width 1086 height 217
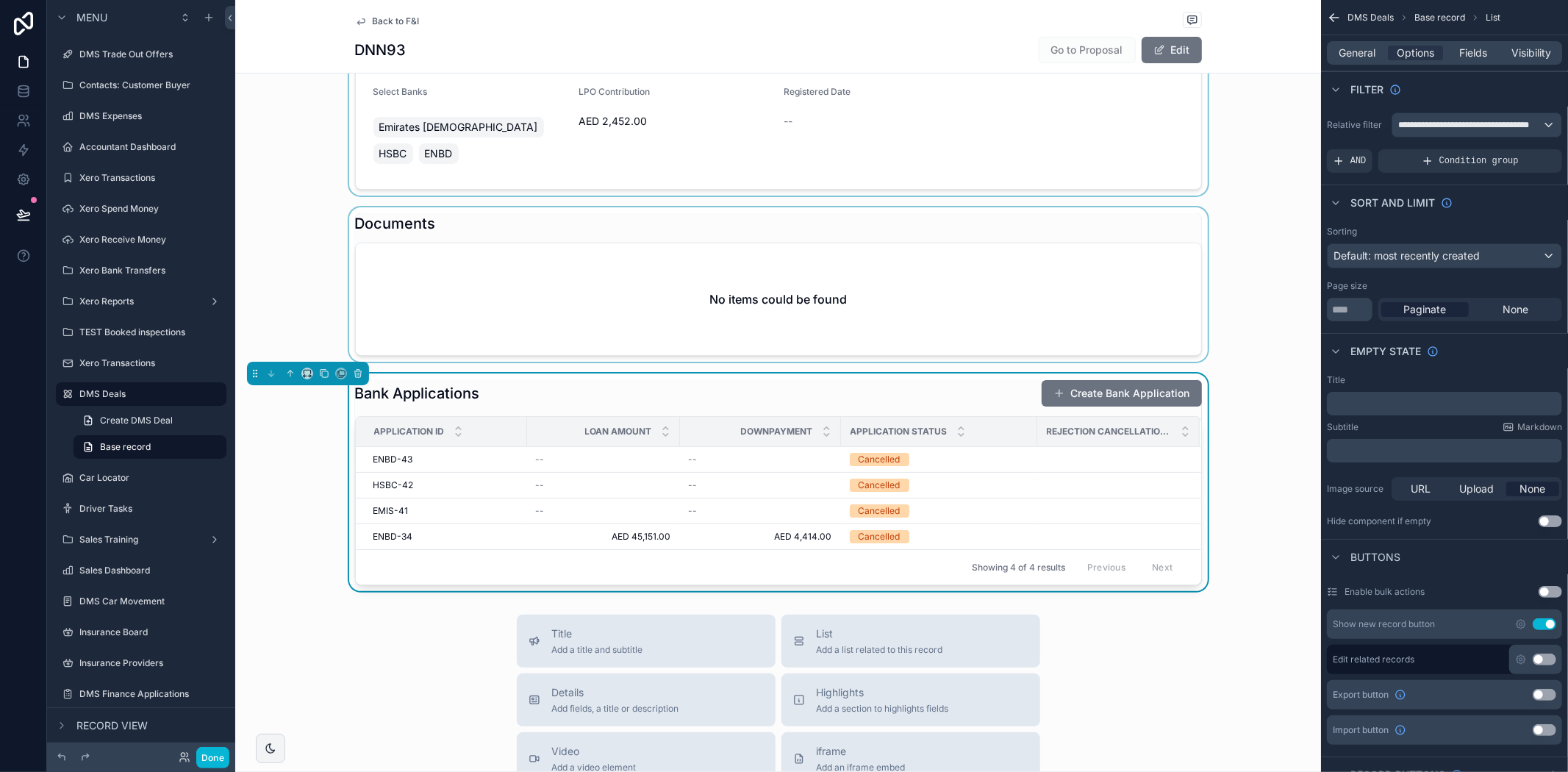
click at [495, 258] on div "scrollable content" at bounding box center [777, 284] width 1086 height 155
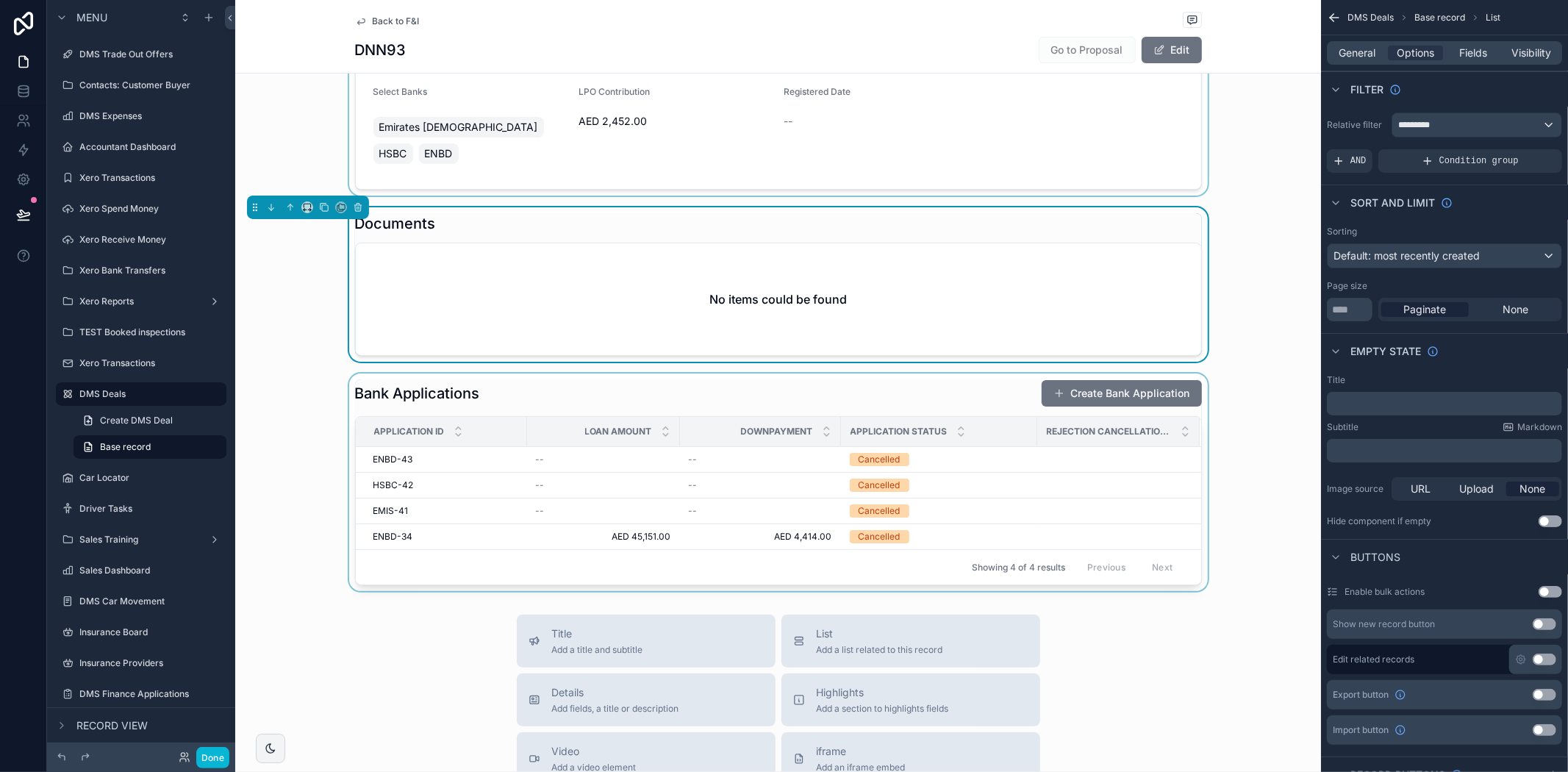
scroll to position [0, 0]
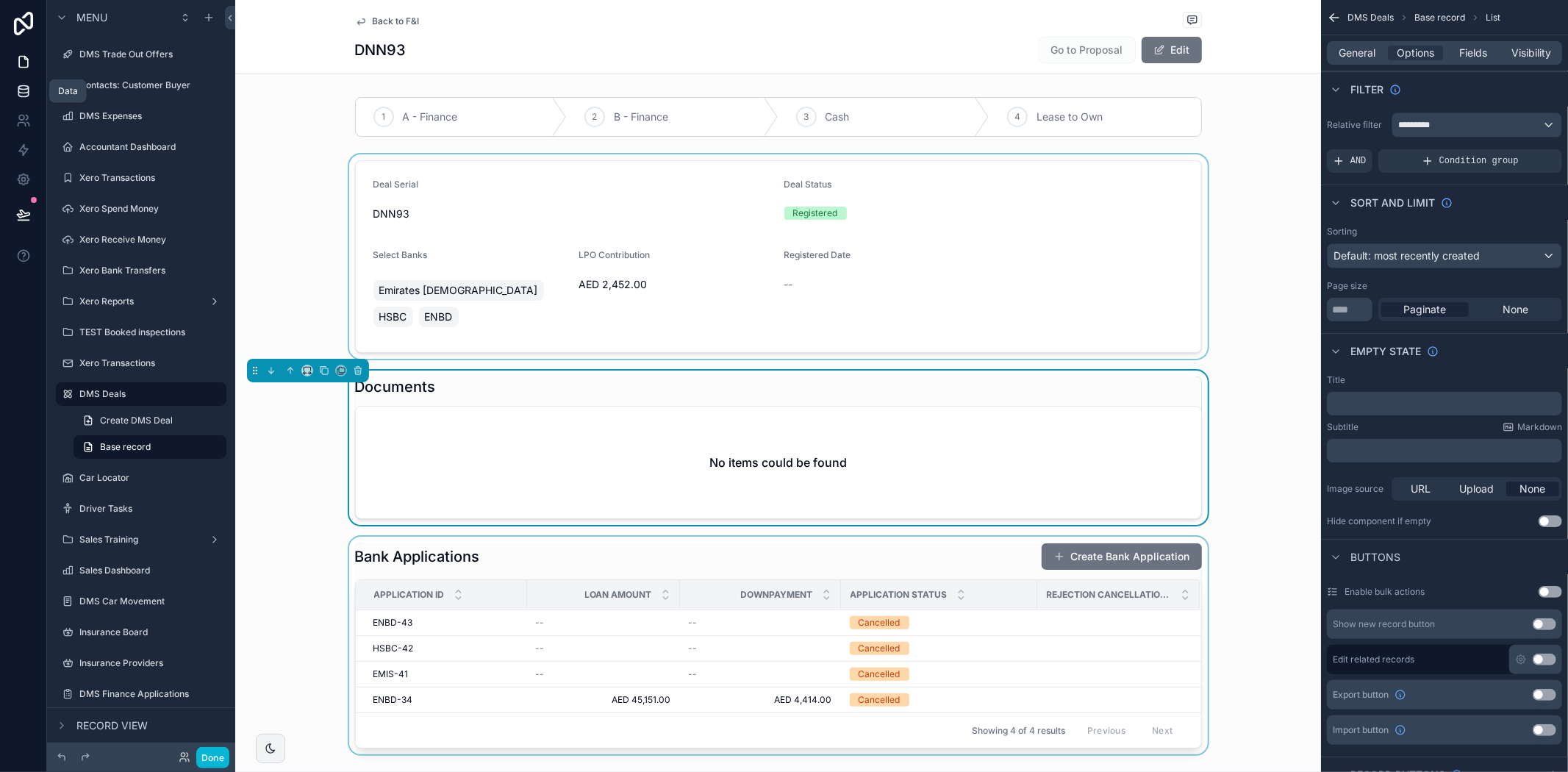
click at [27, 87] on icon at bounding box center [23, 90] width 10 height 6
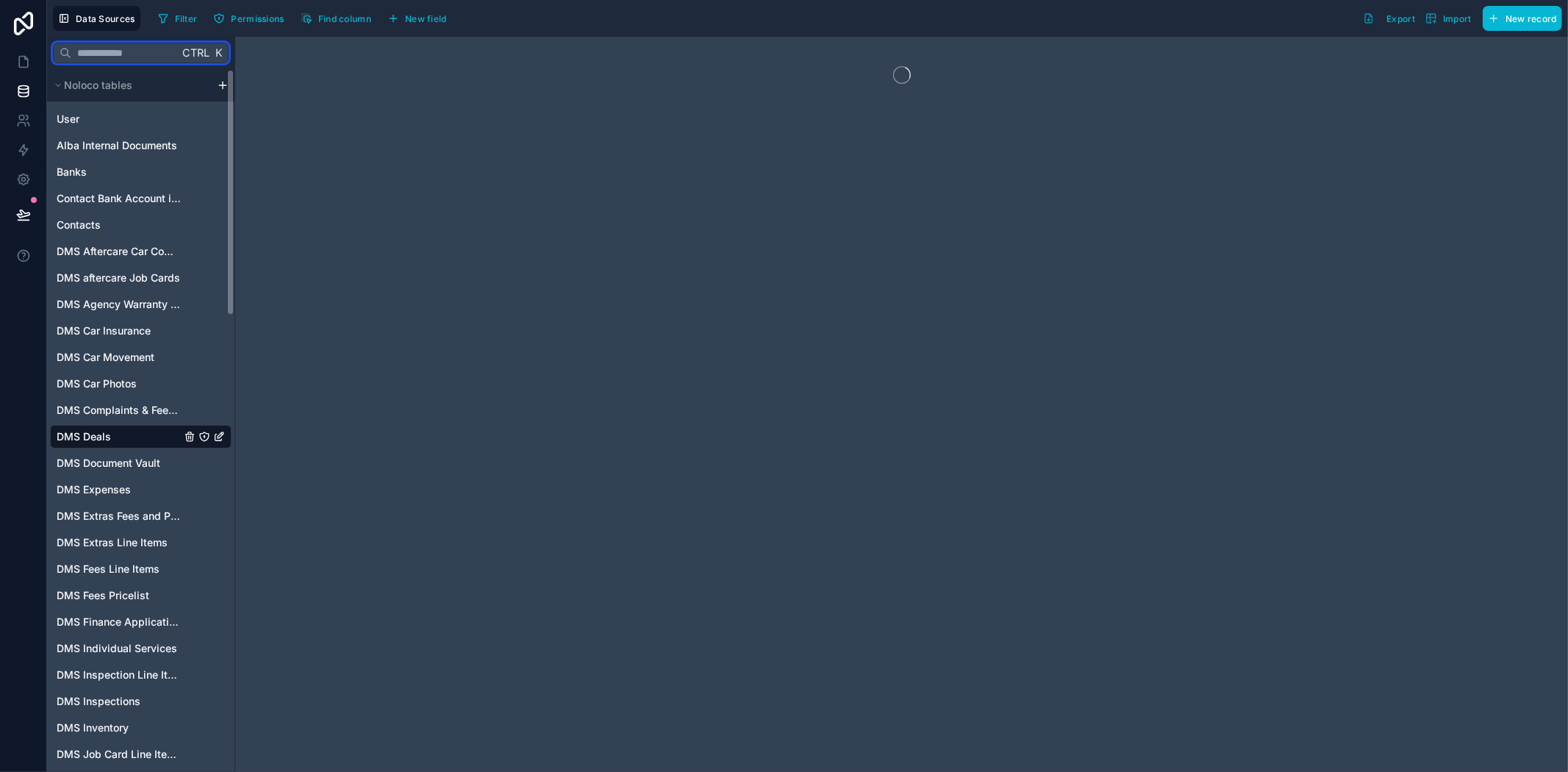
click at [108, 60] on input "text" at bounding box center [125, 53] width 107 height 26
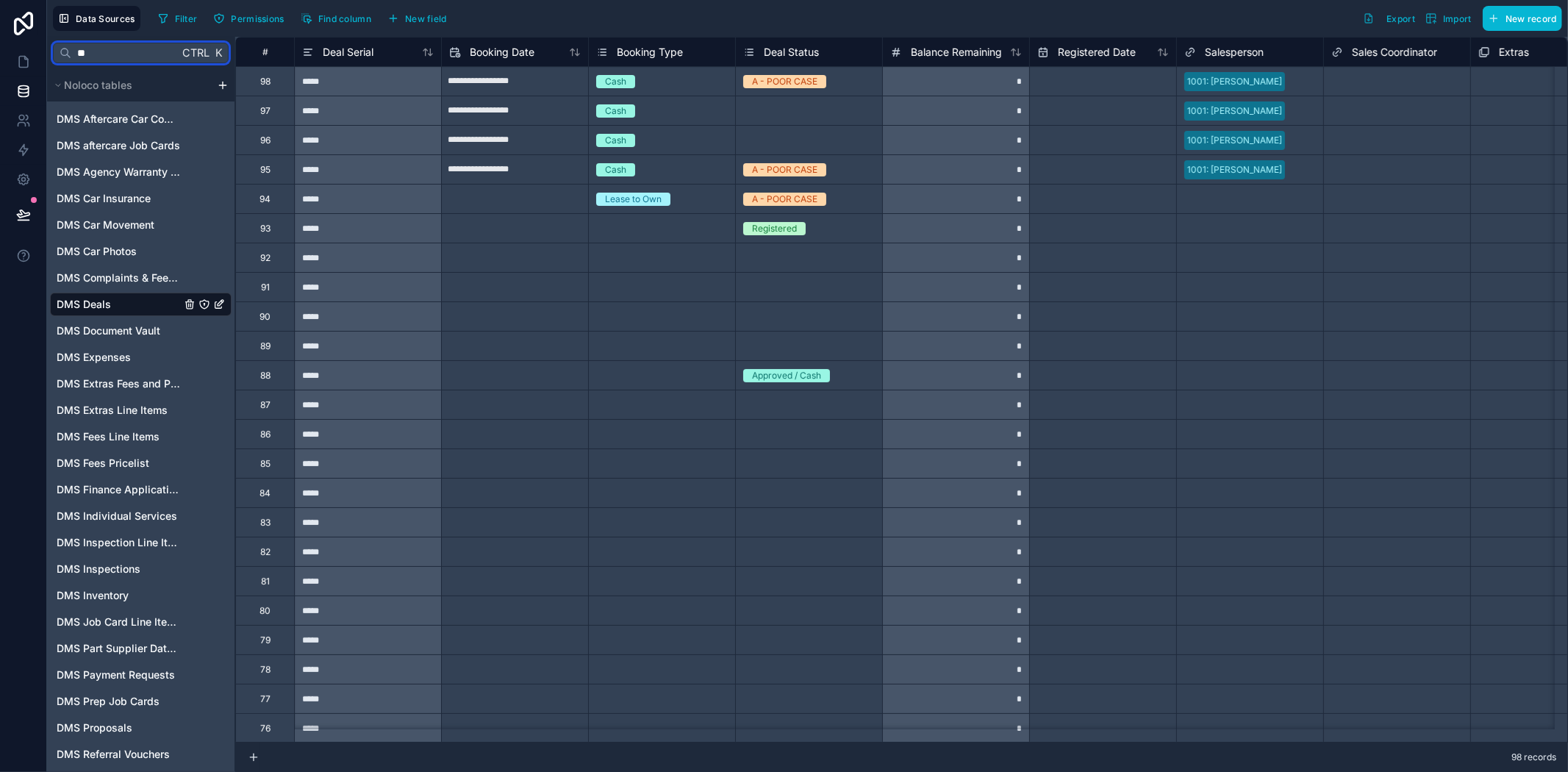
type input "**"
click at [103, 307] on span "DMS Deals" at bounding box center [84, 304] width 55 height 15
click at [326, 19] on span "Find column" at bounding box center [345, 19] width 53 height 11
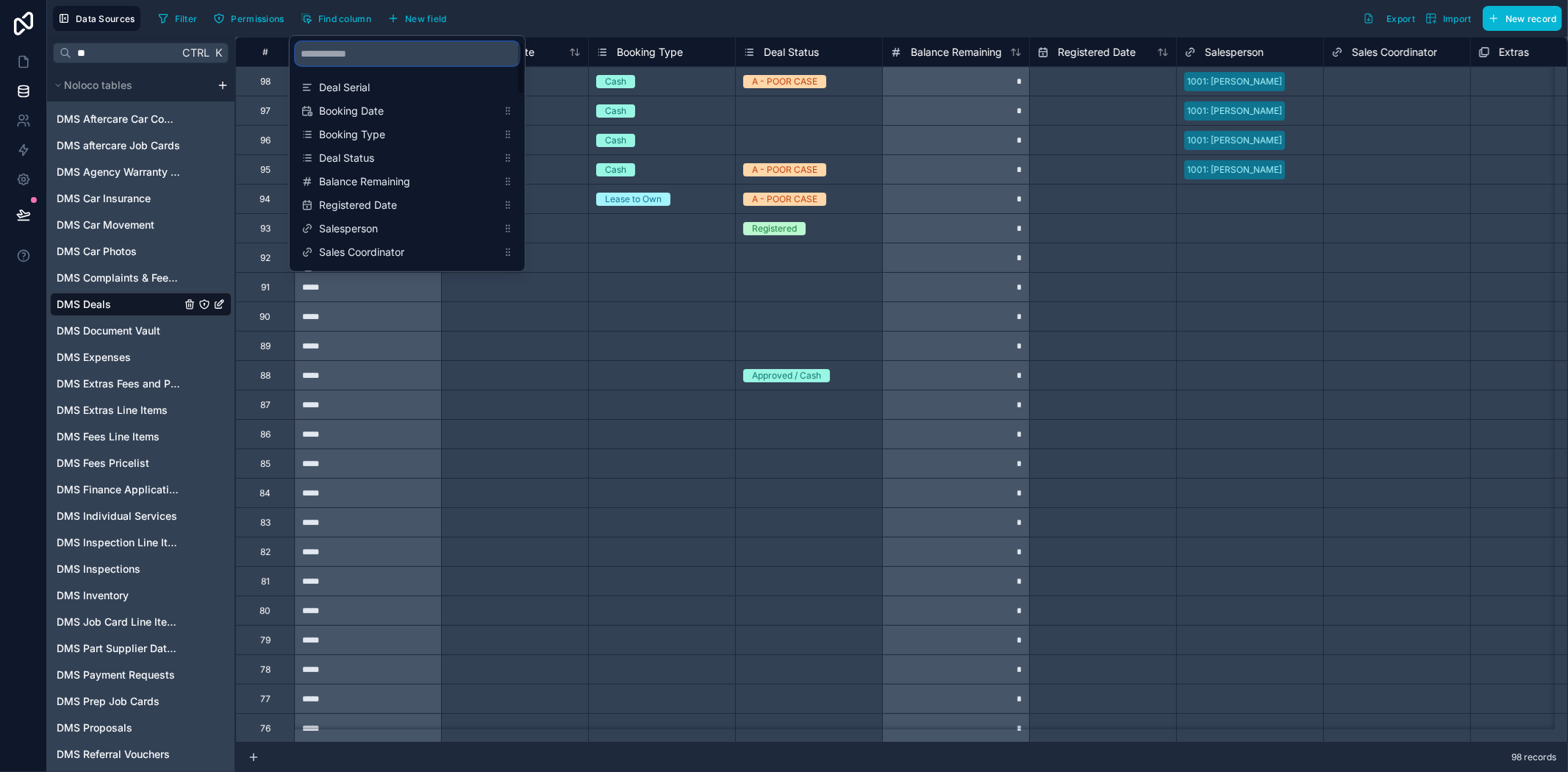
click at [323, 57] on input "scrollable content" at bounding box center [407, 53] width 223 height 24
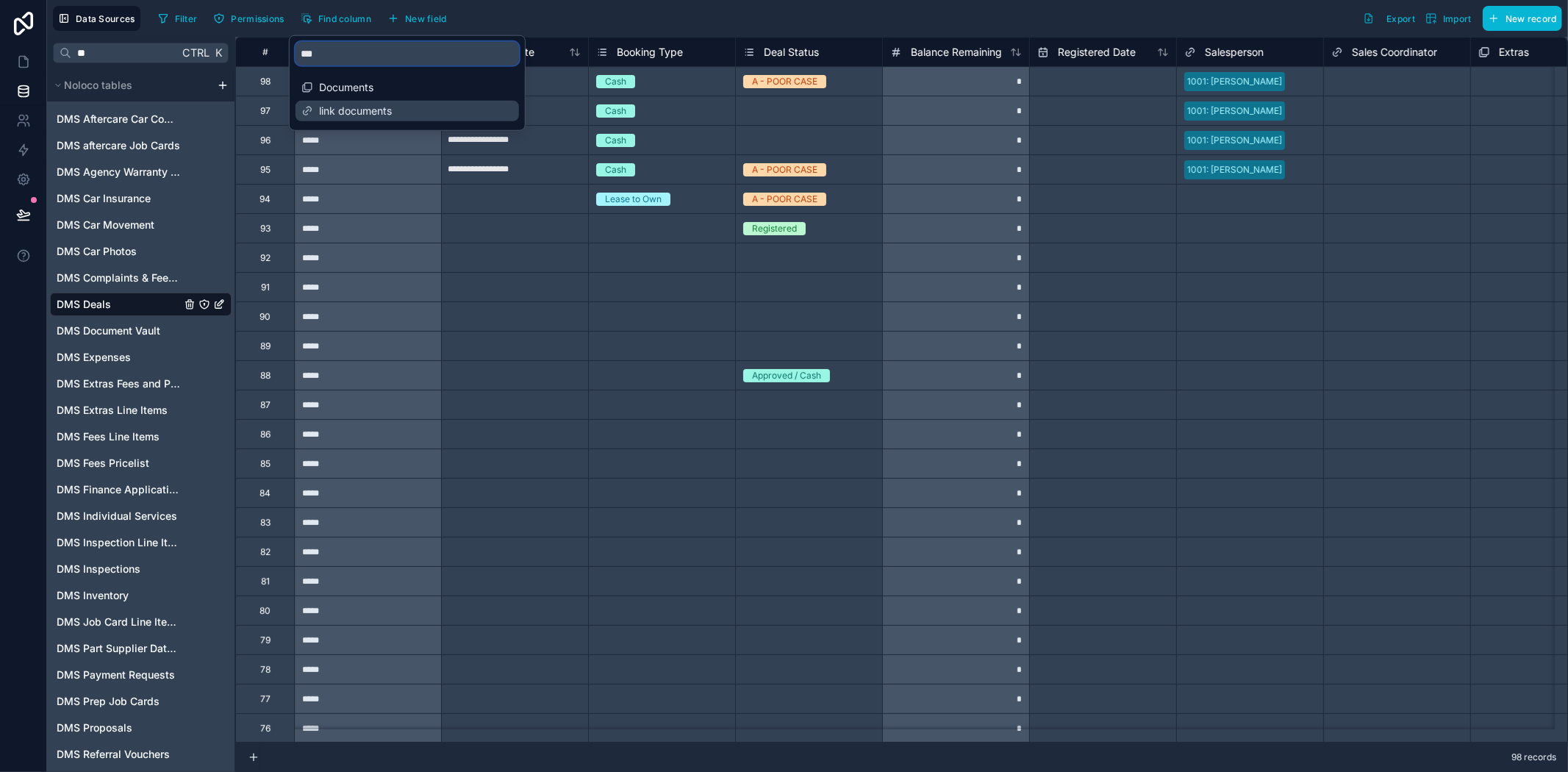
type input "***"
click at [343, 117] on span "link documents" at bounding box center [407, 110] width 178 height 15
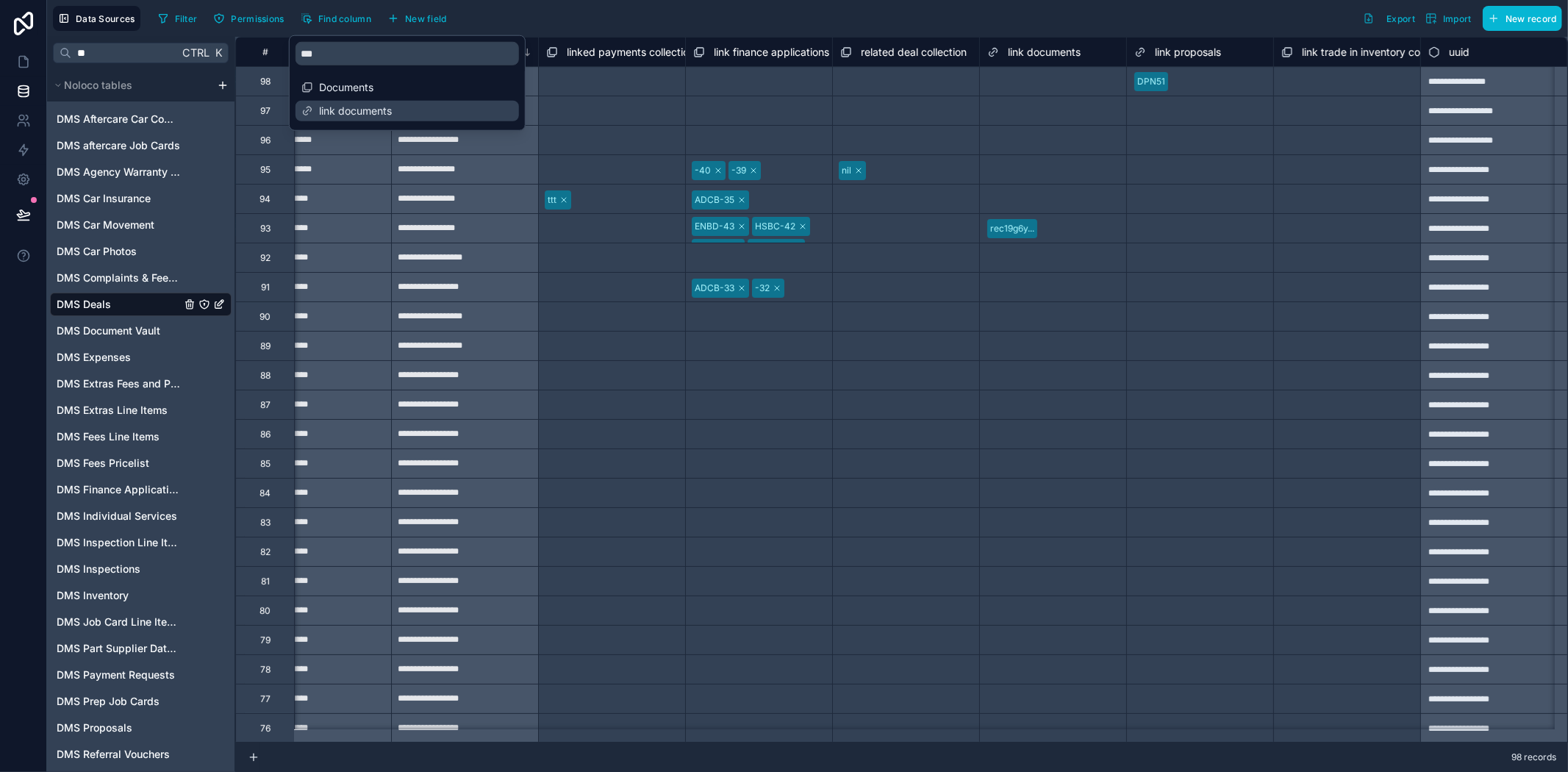
scroll to position [0, 4619]
click at [345, 92] on span "Documents" at bounding box center [407, 87] width 178 height 15
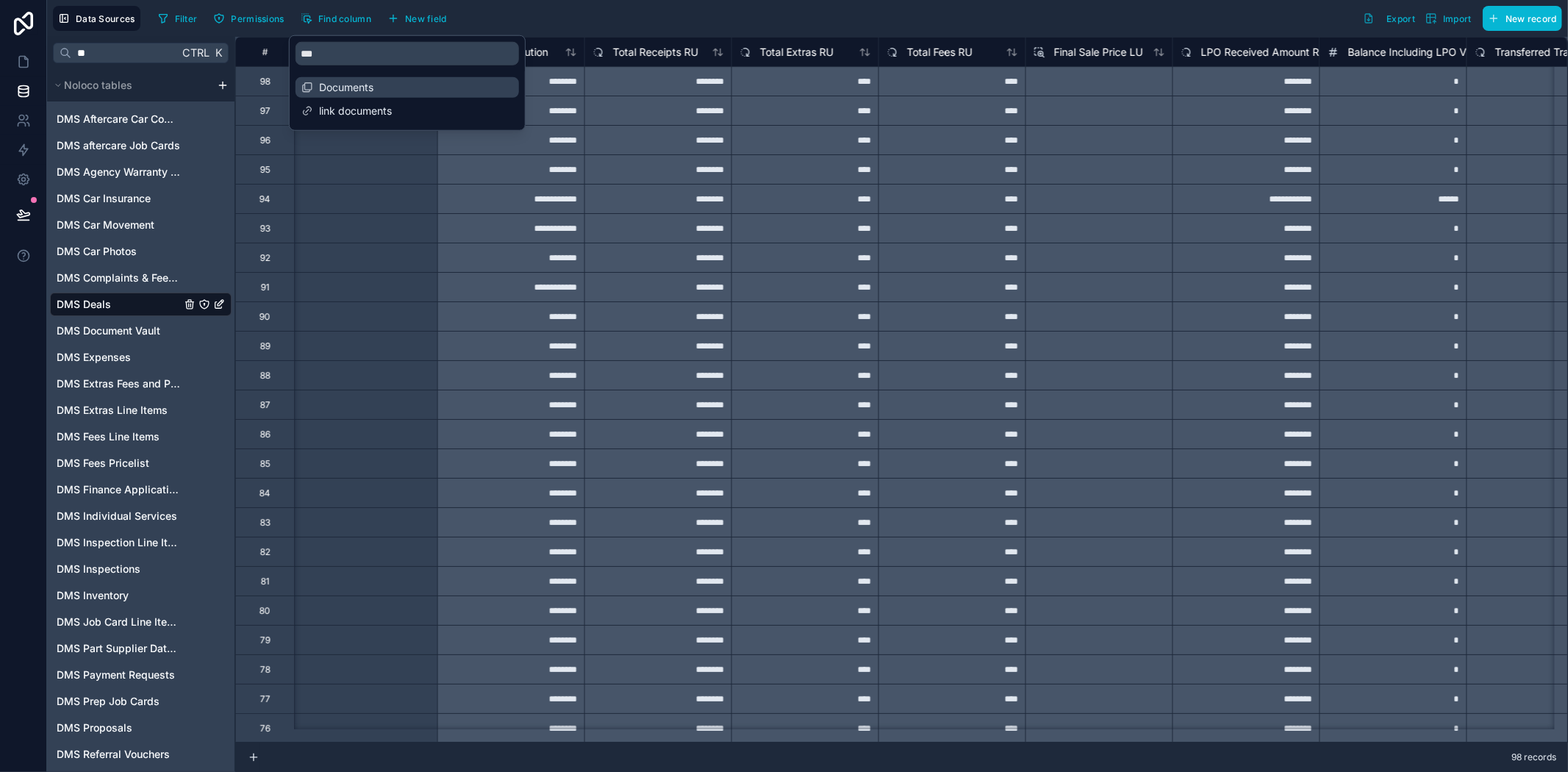
scroll to position [0, 1912]
click at [407, 341] on div "Select a Documents" at bounding box center [368, 346] width 147 height 16
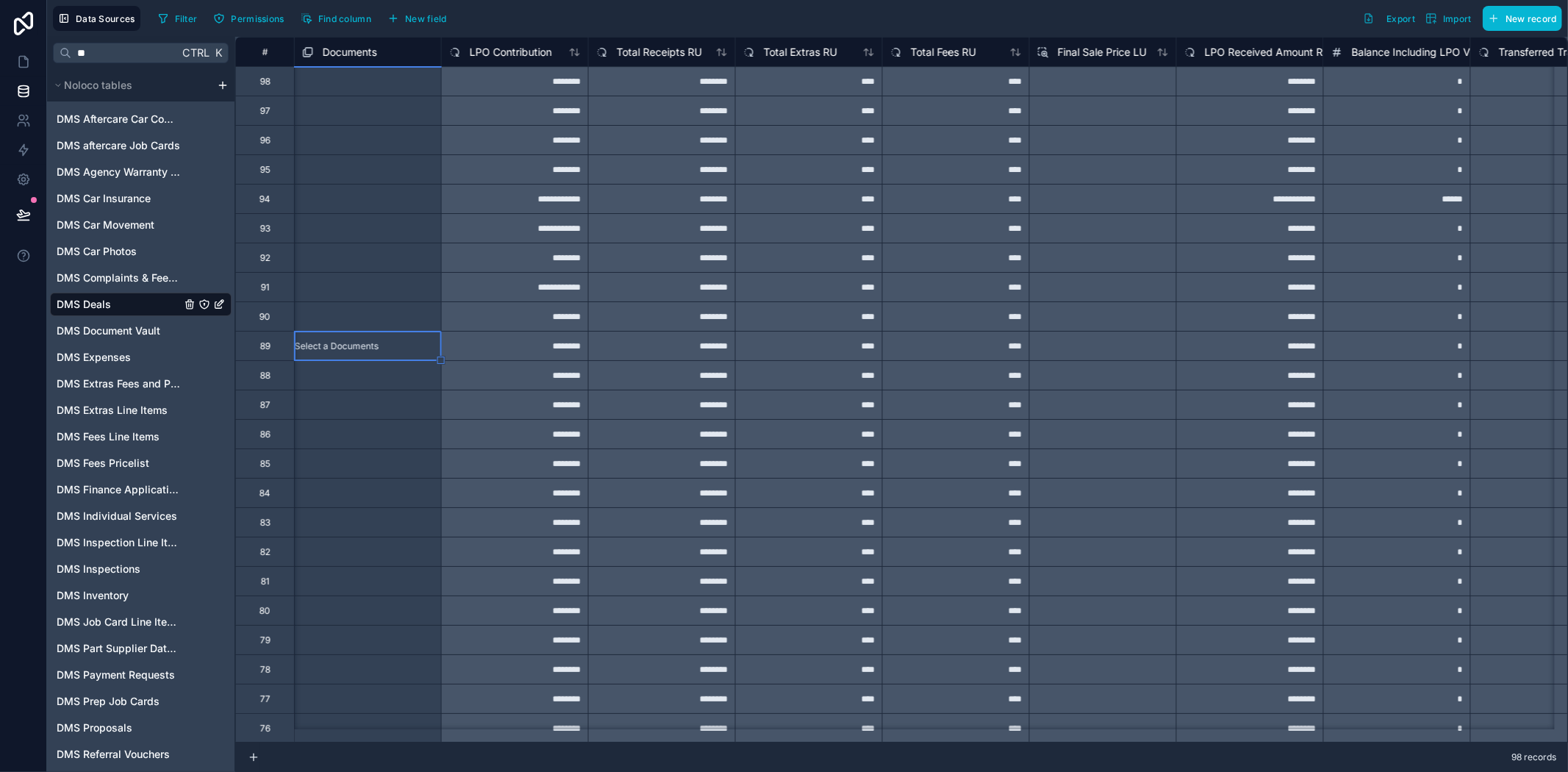
click at [355, 53] on span "Documents" at bounding box center [350, 52] width 55 height 15
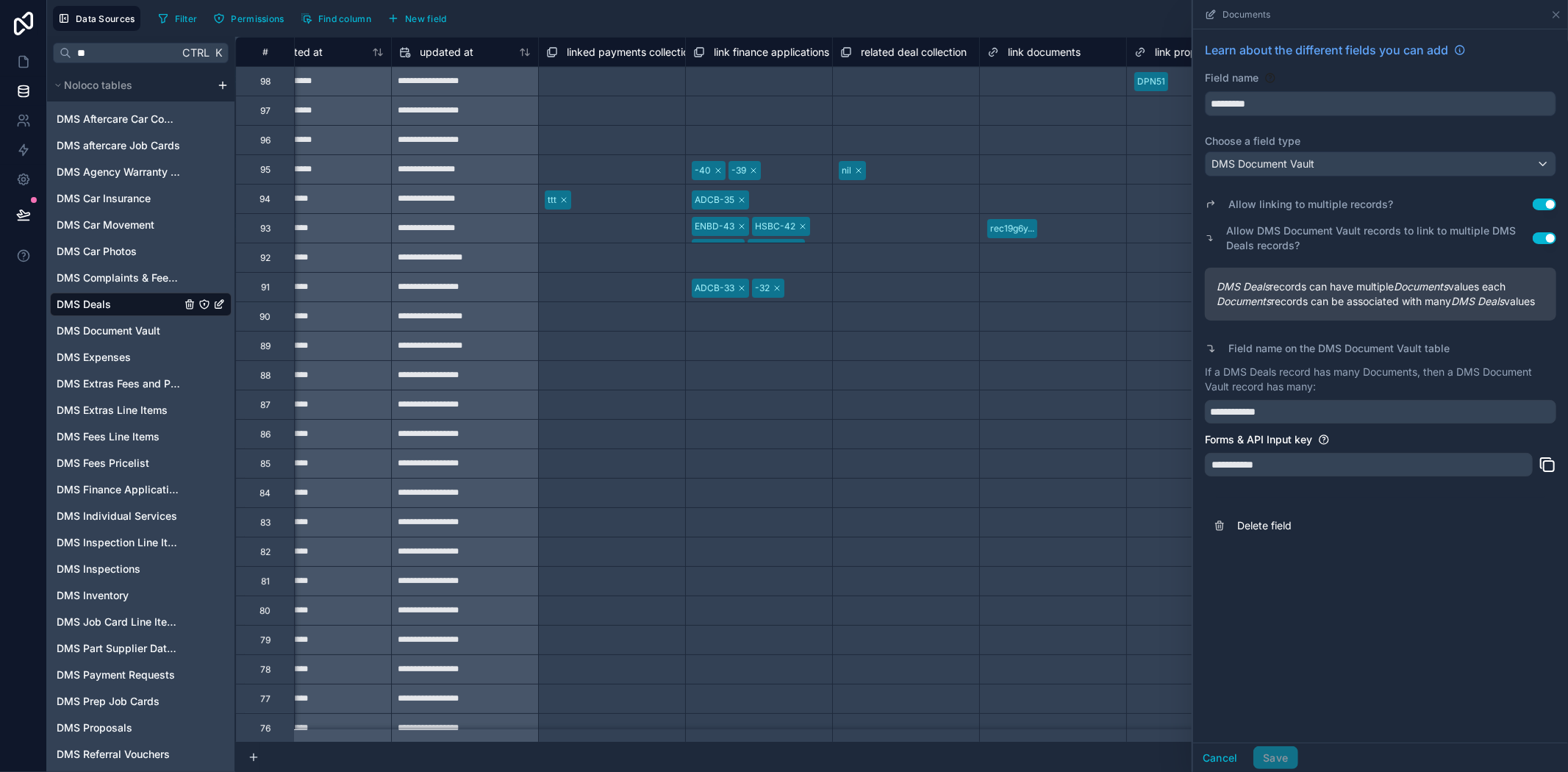
scroll to position [0, 4619]
click at [19, 61] on icon at bounding box center [23, 62] width 15 height 15
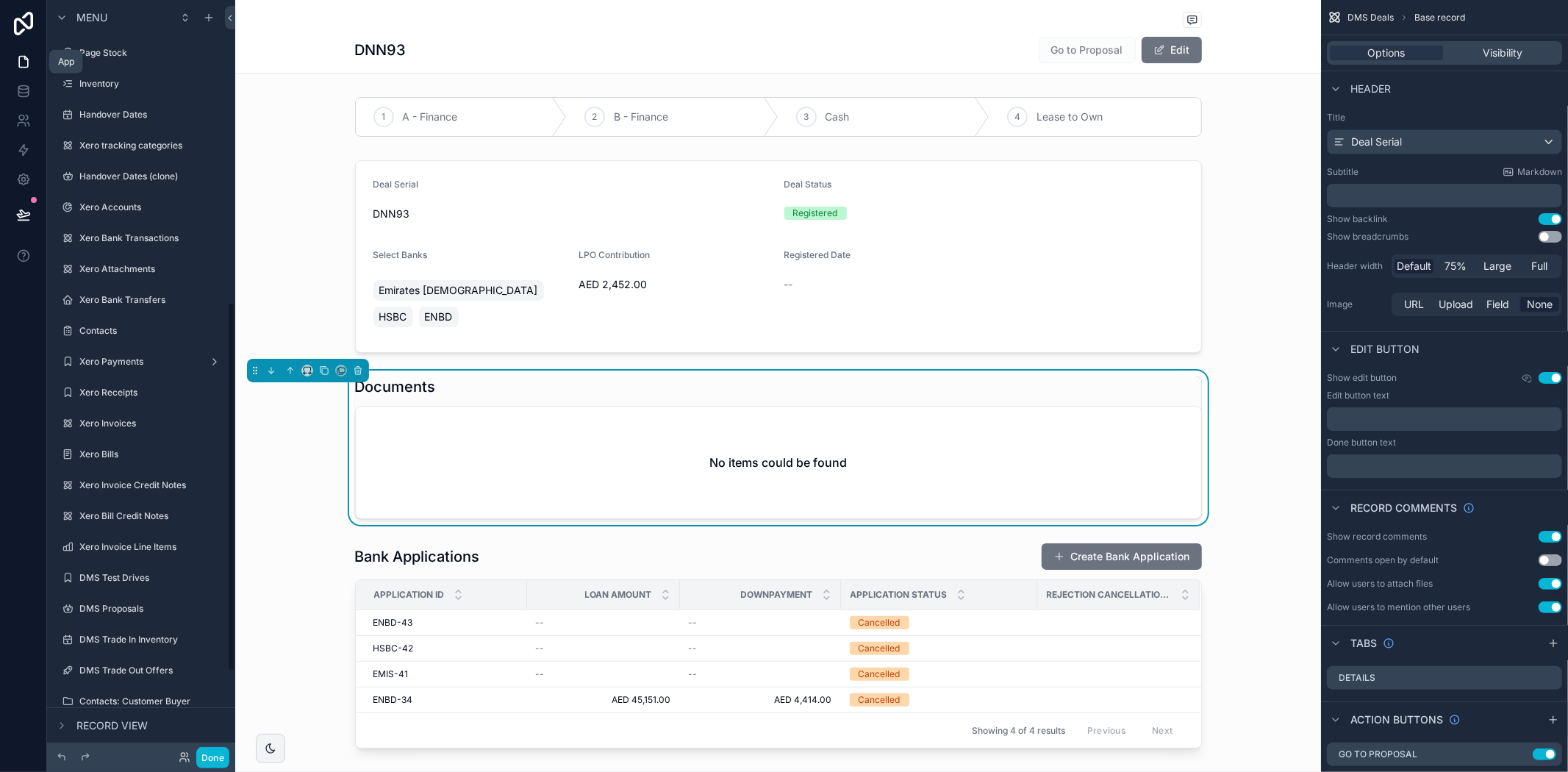
scroll to position [616, 0]
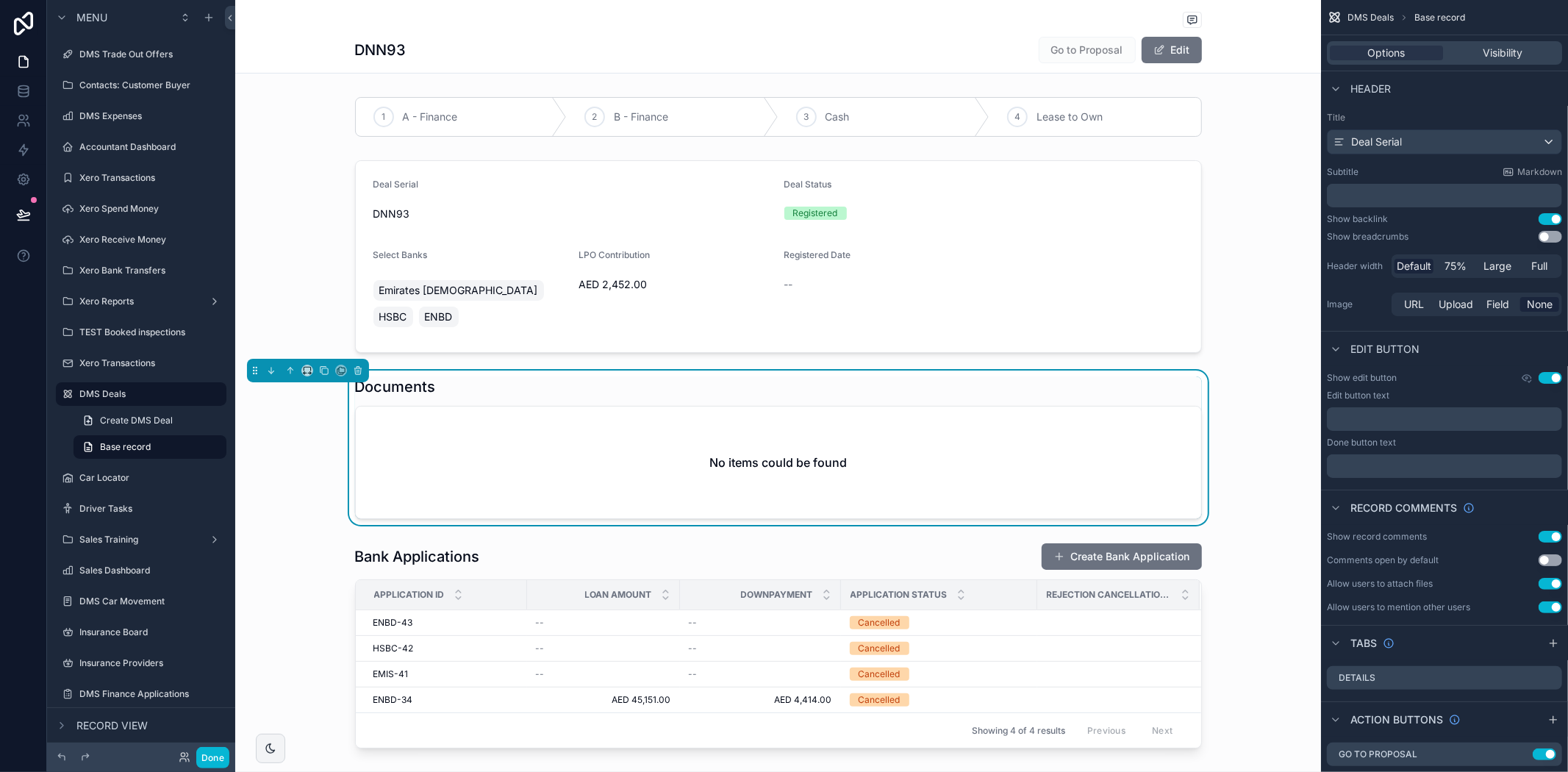
click at [1018, 406] on div "No items could be found" at bounding box center [778, 462] width 845 height 111
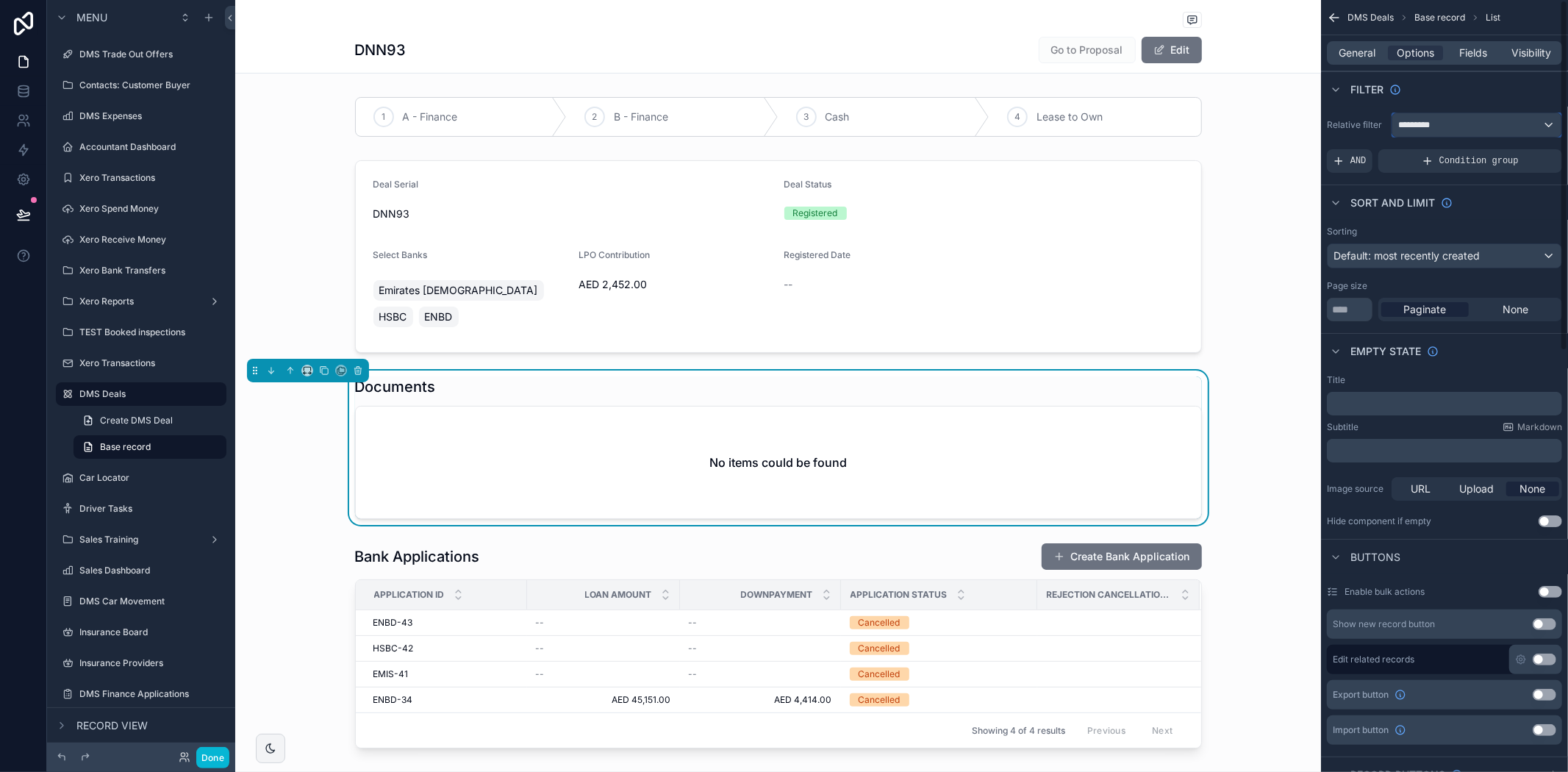
click at [1537, 126] on div "*********" at bounding box center [1476, 125] width 169 height 24
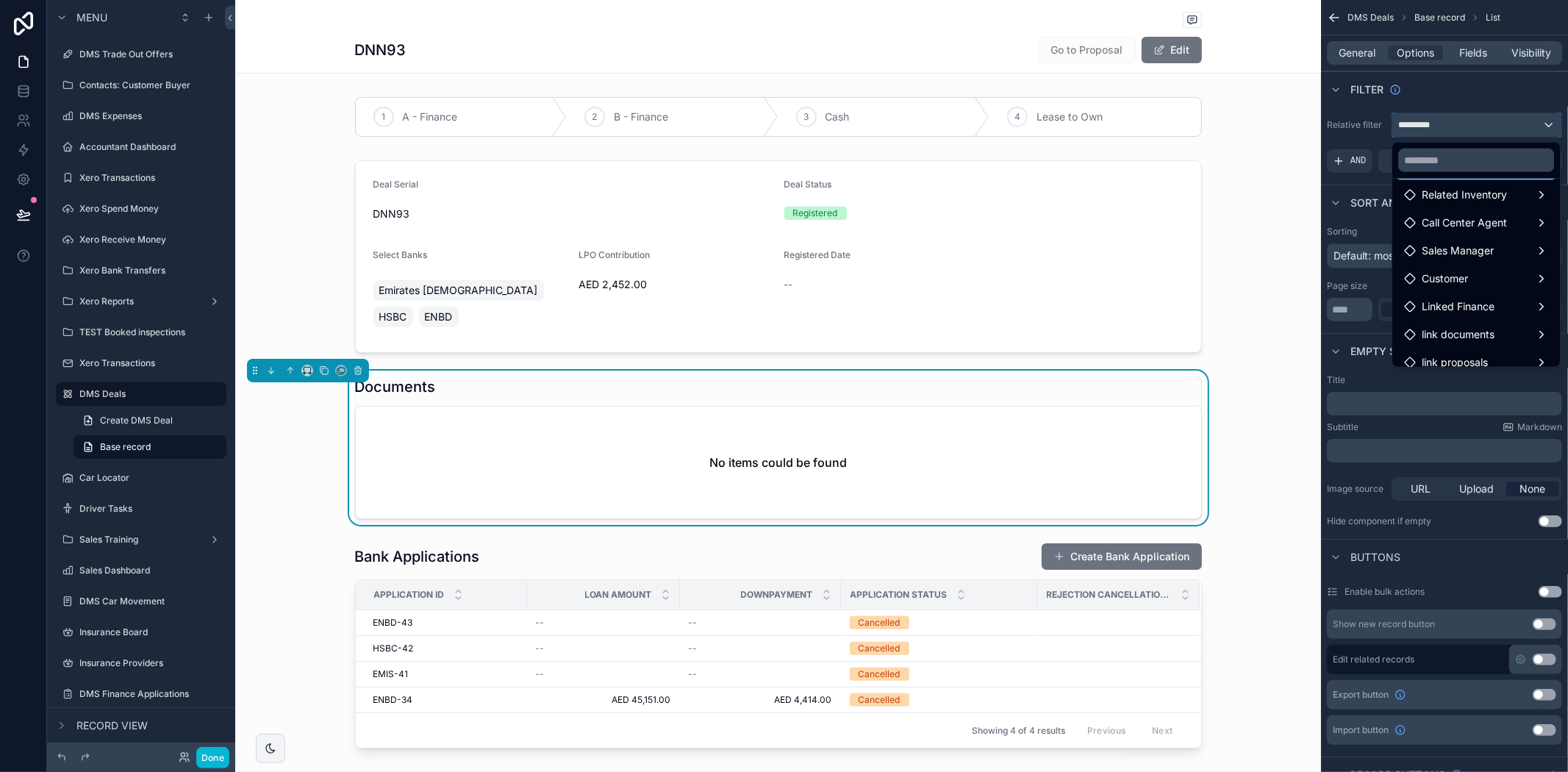
scroll to position [209, 0]
click at [1483, 329] on span "link documents" at bounding box center [1458, 323] width 72 height 18
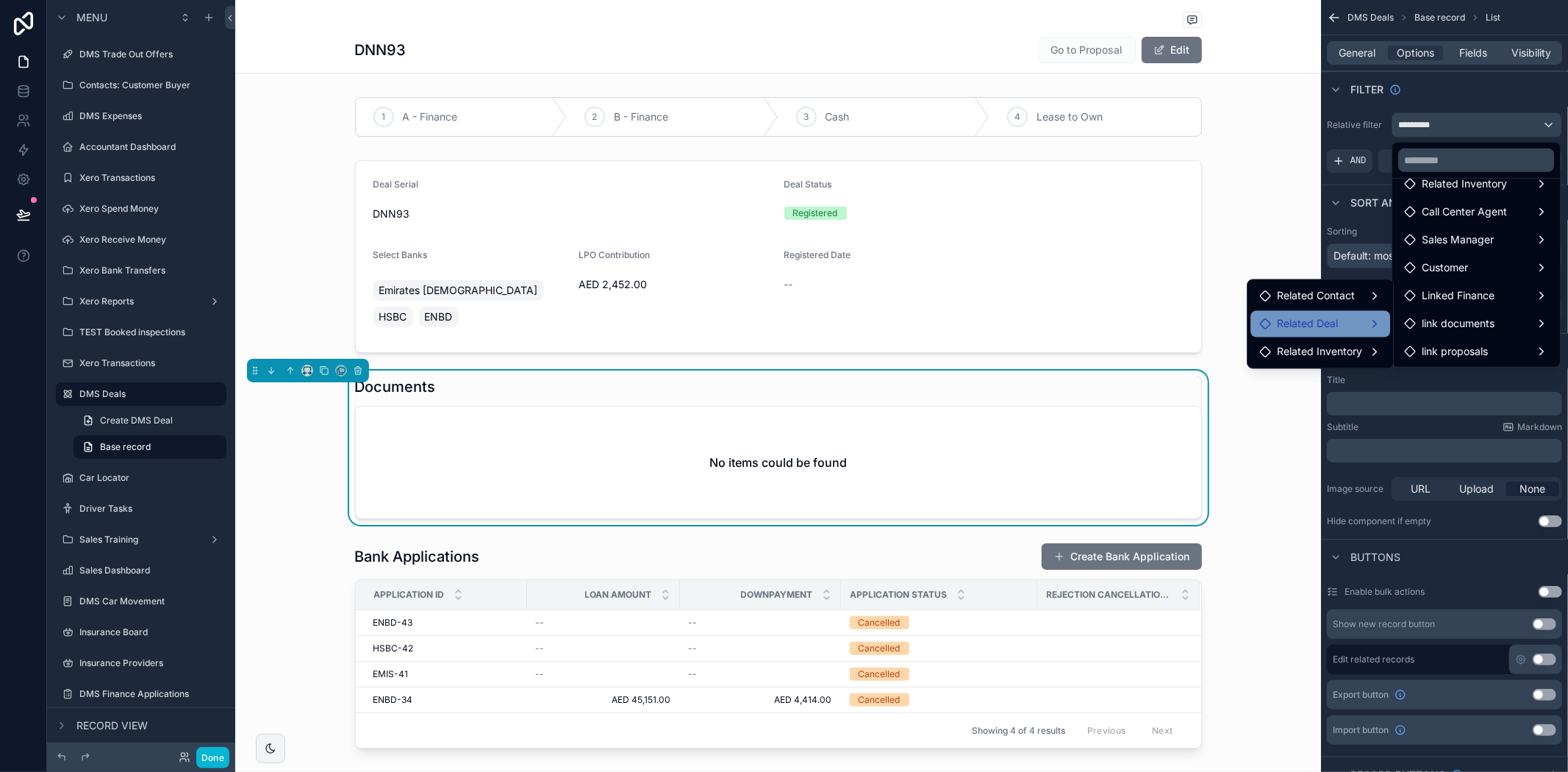
click at [1336, 315] on span "Related Deal" at bounding box center [1307, 324] width 61 height 18
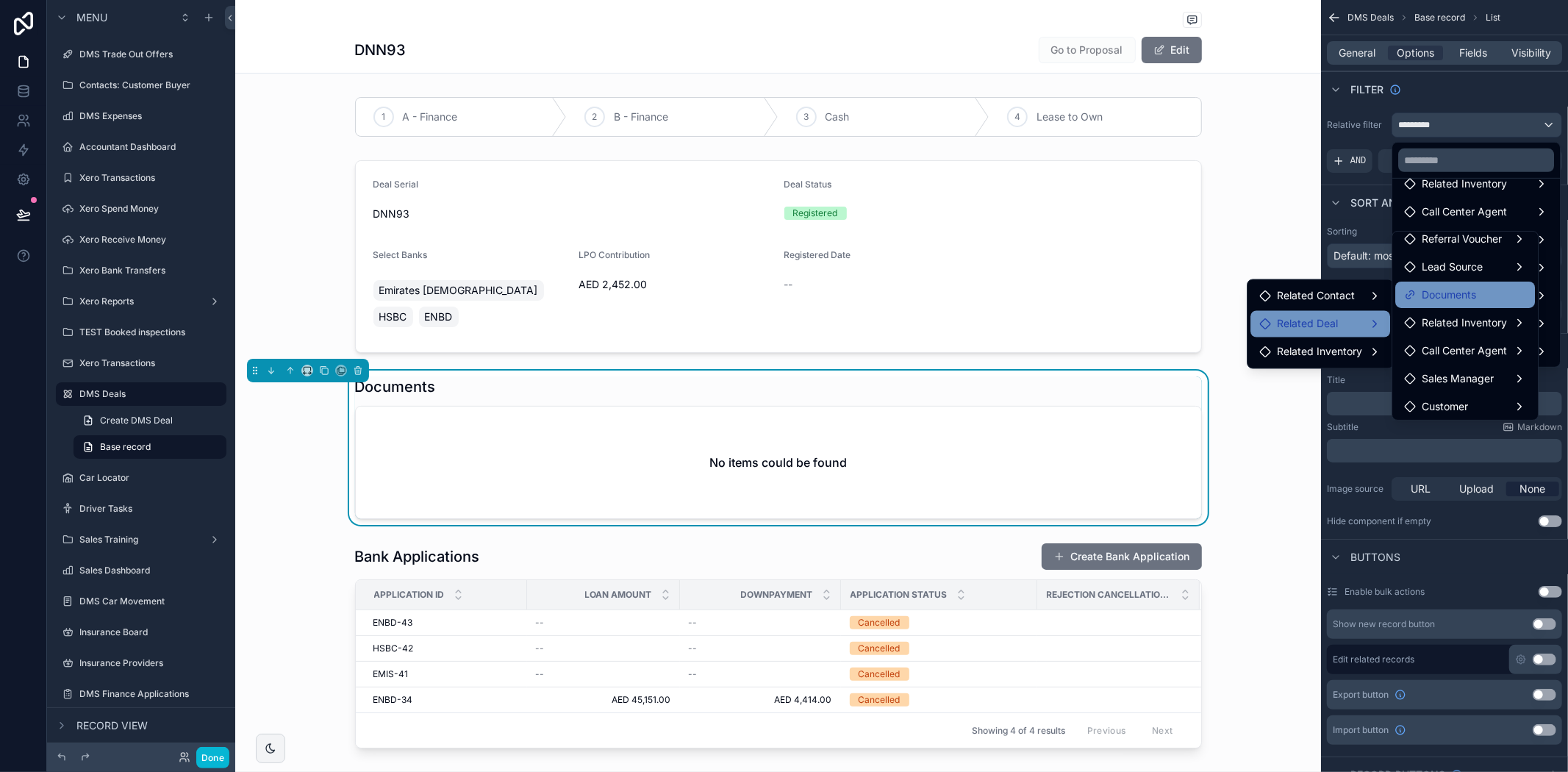
scroll to position [151, 0]
click at [1458, 379] on span "link documents" at bounding box center [1458, 376] width 72 height 18
click at [1355, 317] on div "Related Deal" at bounding box center [1320, 324] width 122 height 18
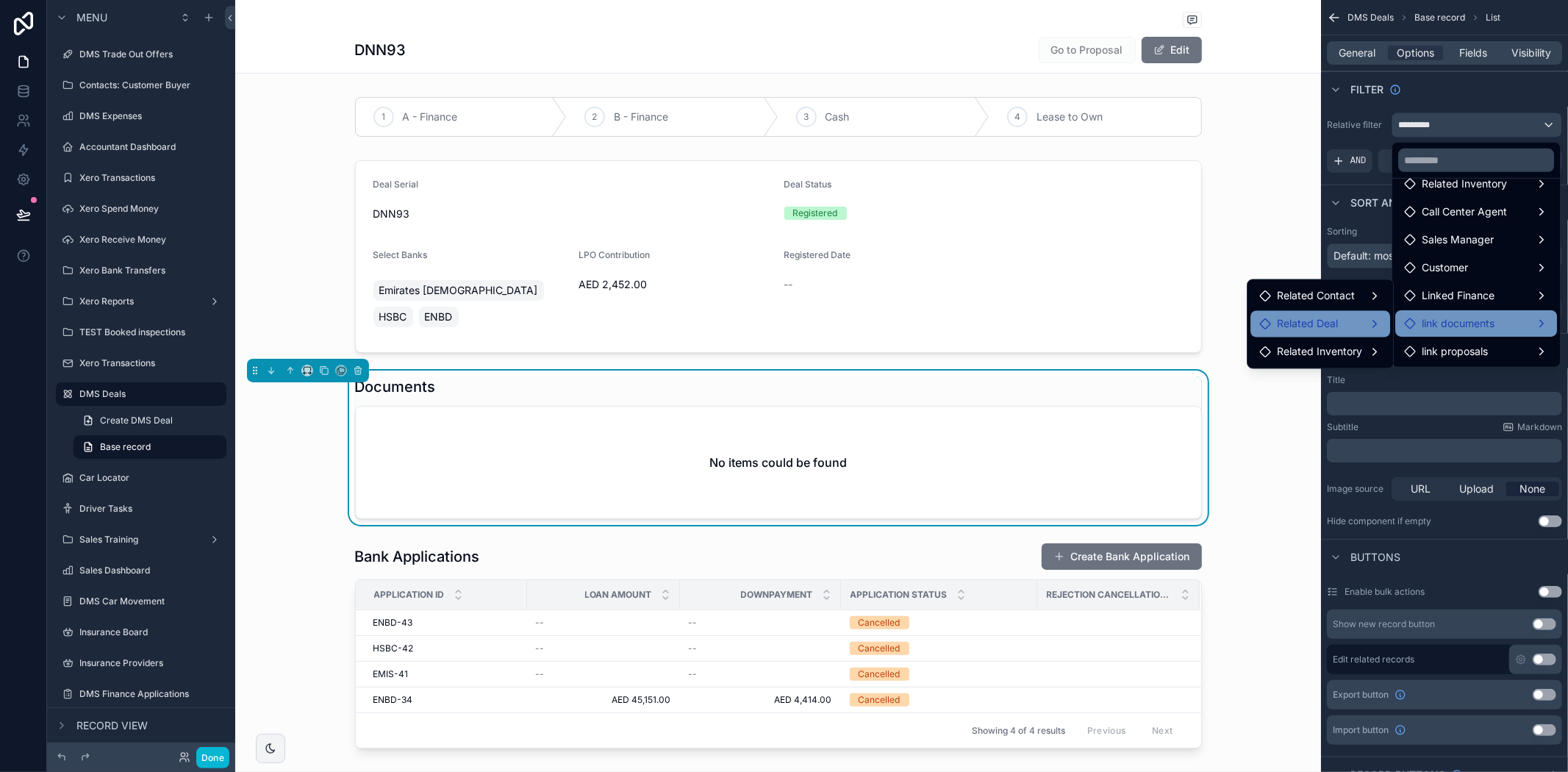
click at [1445, 319] on span "link documents" at bounding box center [1458, 323] width 72 height 18
click at [1443, 324] on span "link documents" at bounding box center [1458, 323] width 72 height 18
click at [1368, 328] on div "Related Deal" at bounding box center [1320, 324] width 122 height 18
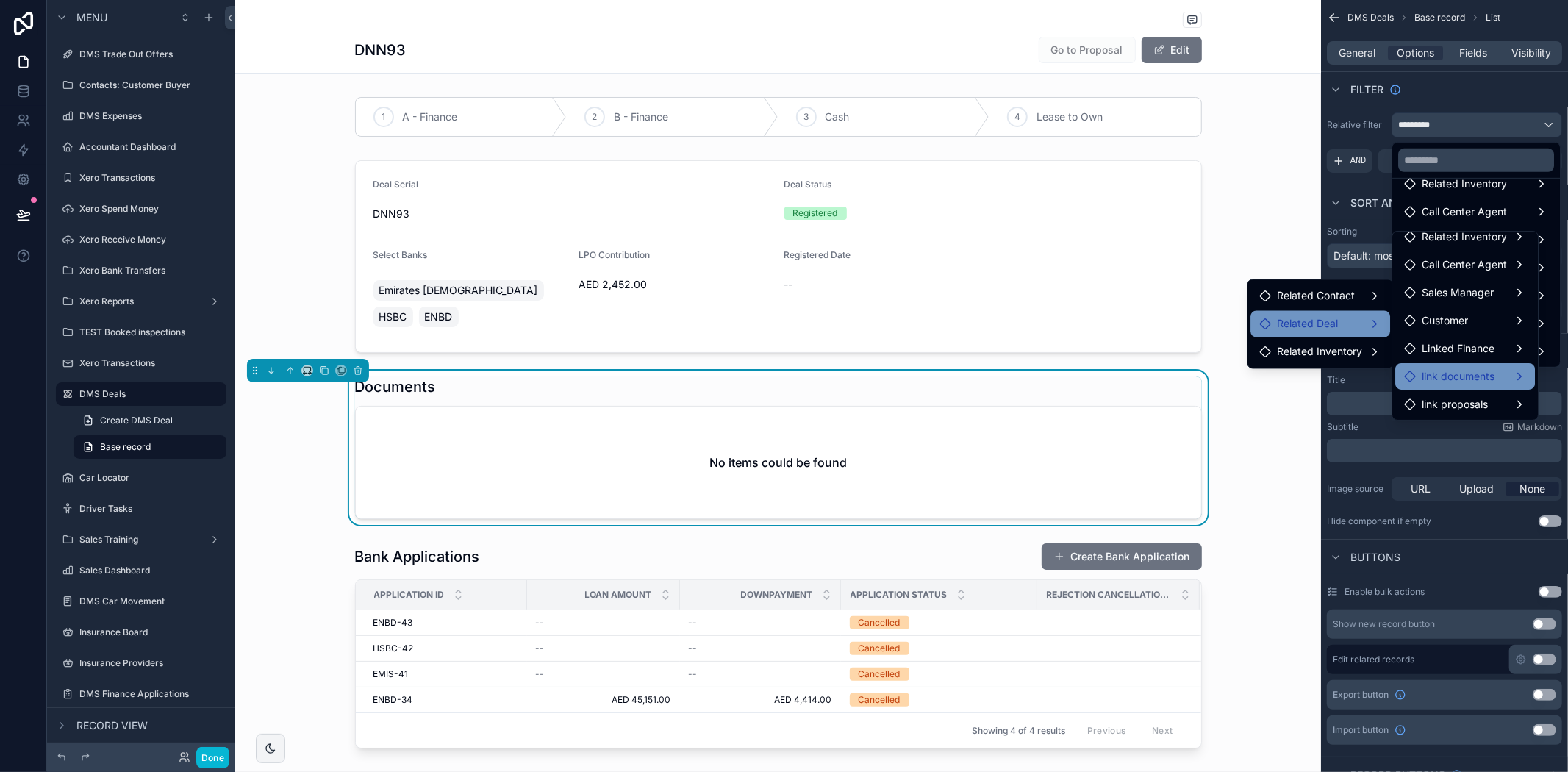
click at [1458, 367] on span "link documents" at bounding box center [1458, 376] width 72 height 18
click at [1488, 375] on span "link documents" at bounding box center [1458, 376] width 72 height 18
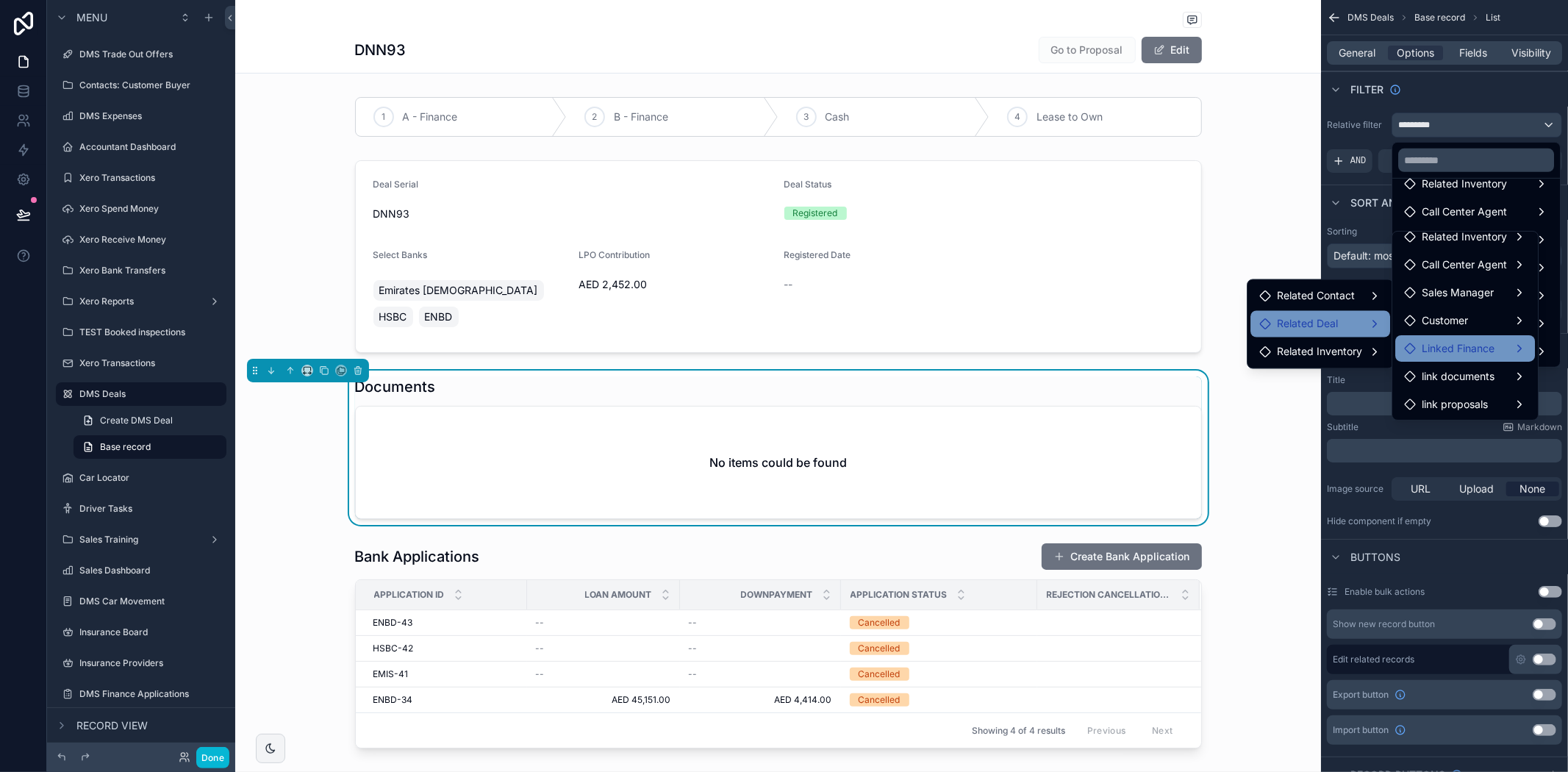
click at [1481, 352] on span "Linked Finance" at bounding box center [1458, 348] width 72 height 18
click at [1485, 379] on span "link documents" at bounding box center [1458, 376] width 72 height 18
drag, startPoint x: 1485, startPoint y: 379, endPoint x: 1481, endPoint y: 395, distance: 16.5
click at [1482, 387] on div "link documents" at bounding box center [1465, 376] width 140 height 26
click at [1481, 396] on span "link proposals" at bounding box center [1454, 405] width 66 height 18
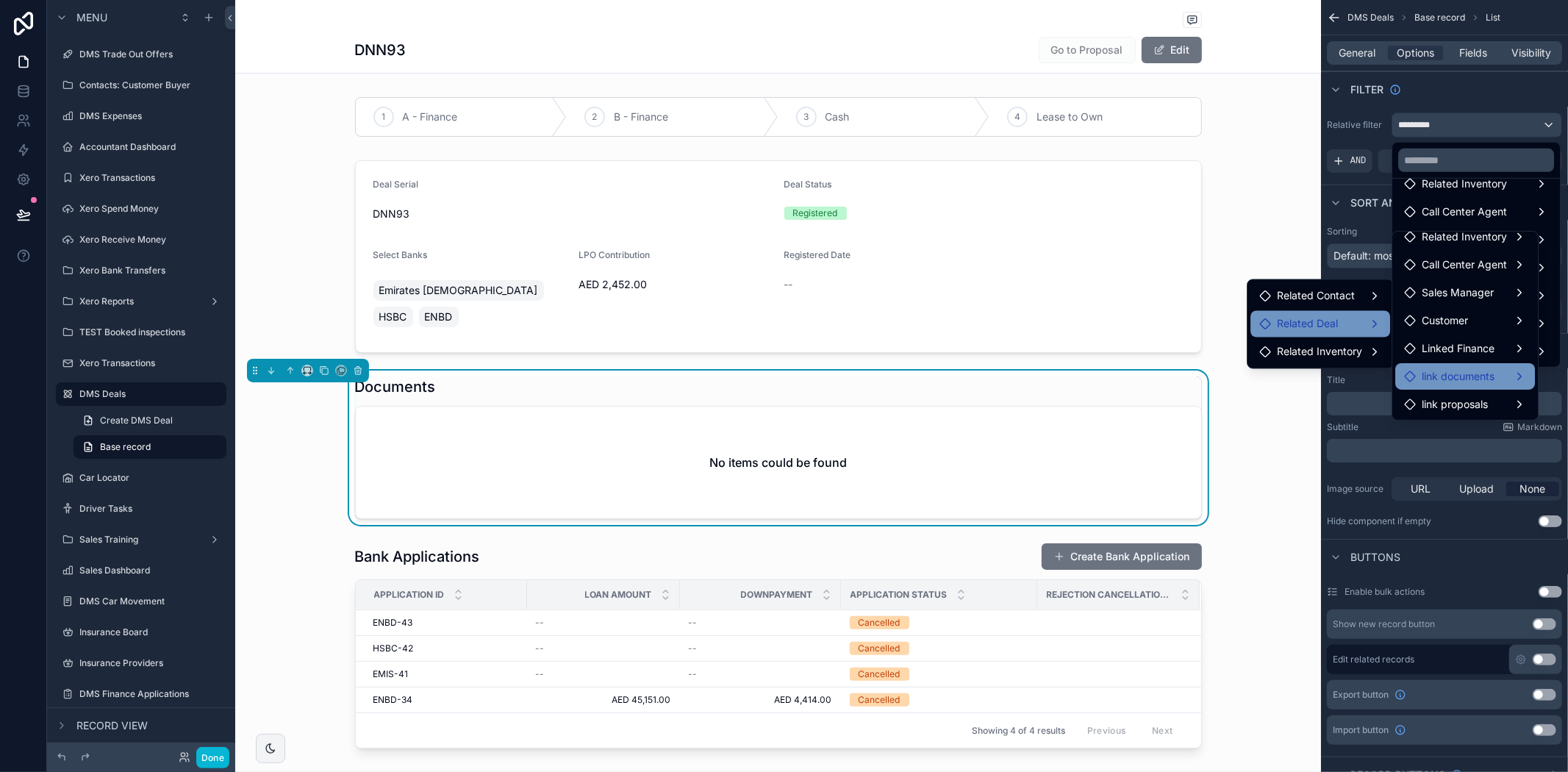
click at [1474, 372] on span "link documents" at bounding box center [1458, 376] width 72 height 18
click at [1474, 376] on span "link documents" at bounding box center [1458, 376] width 72 height 18
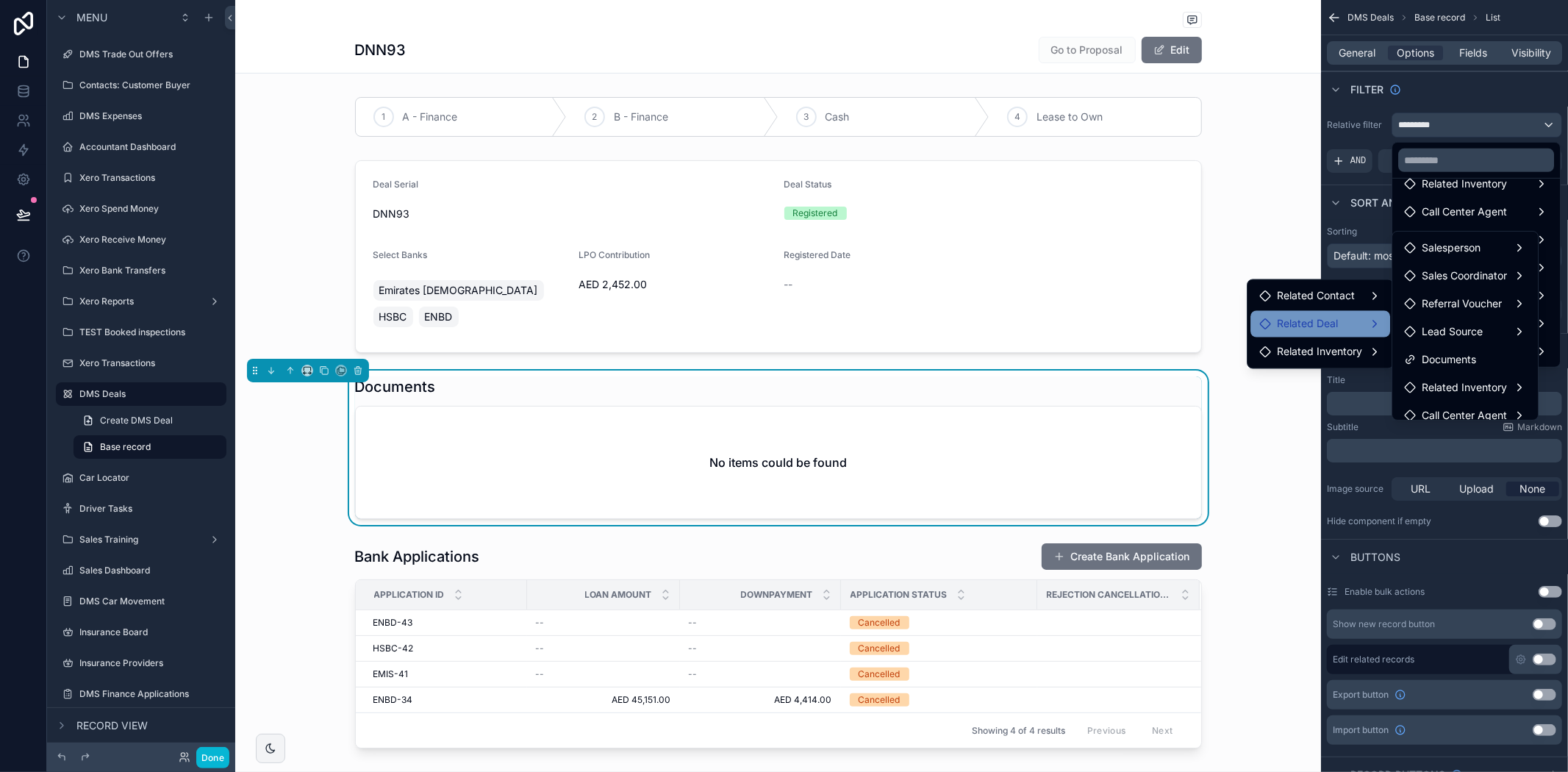
click at [1362, 185] on div "scrollable content" at bounding box center [784, 386] width 1568 height 772
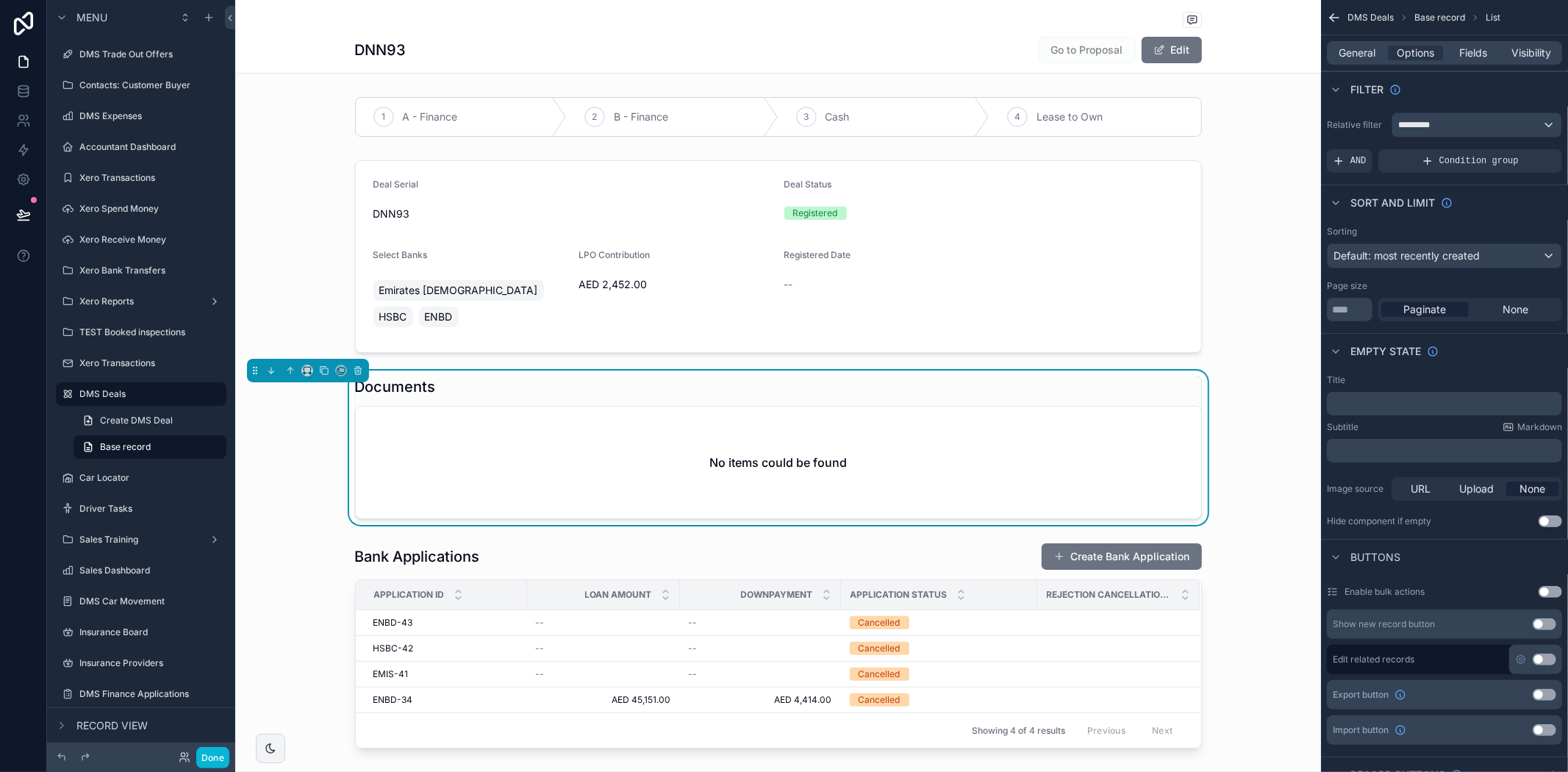
click at [703, 406] on div "No items could be found" at bounding box center [778, 462] width 845 height 111
click at [1354, 59] on span "General" at bounding box center [1358, 53] width 37 height 15
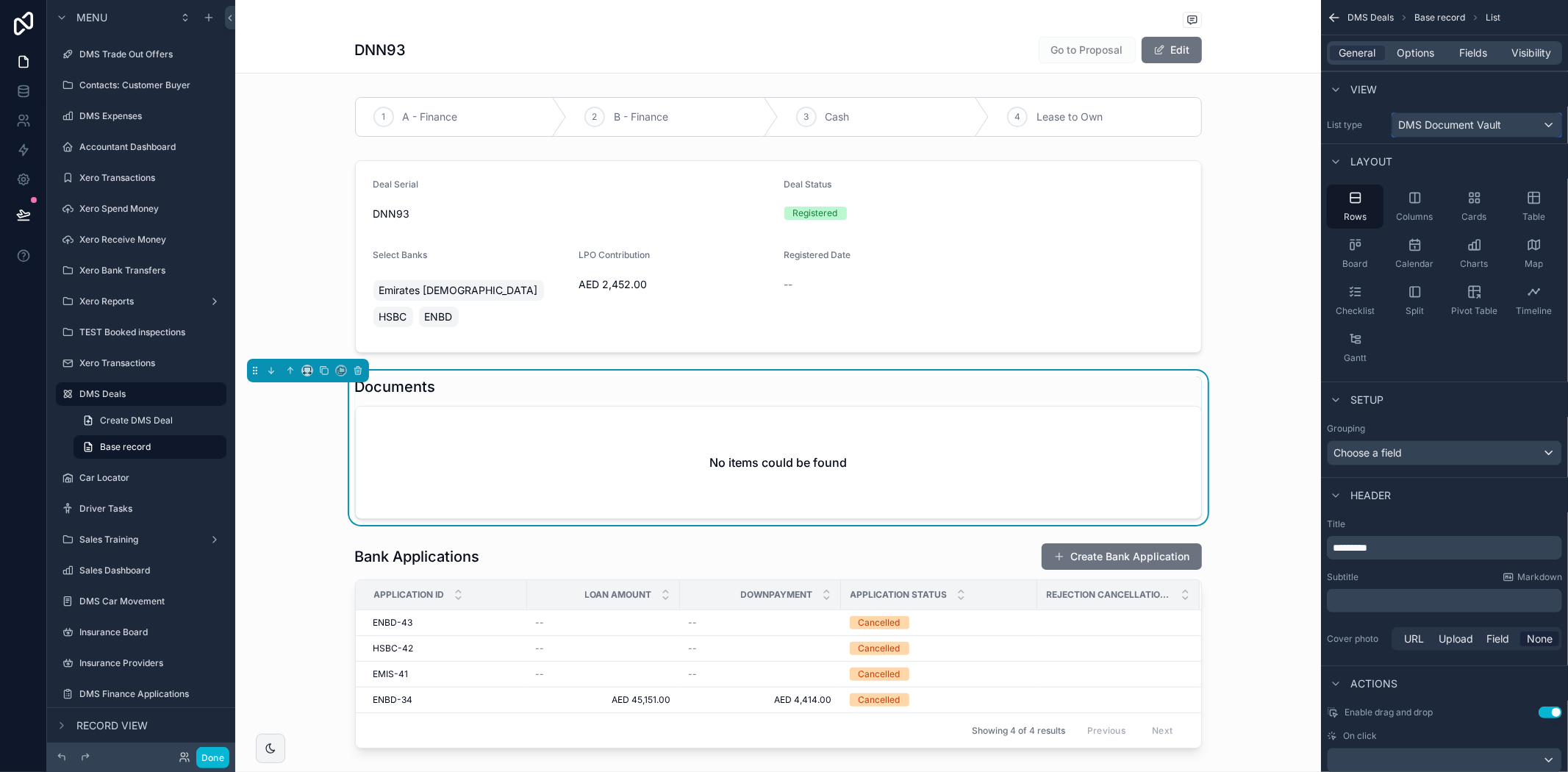
click at [1413, 123] on span "DMS Document Vault" at bounding box center [1450, 125] width 102 height 15
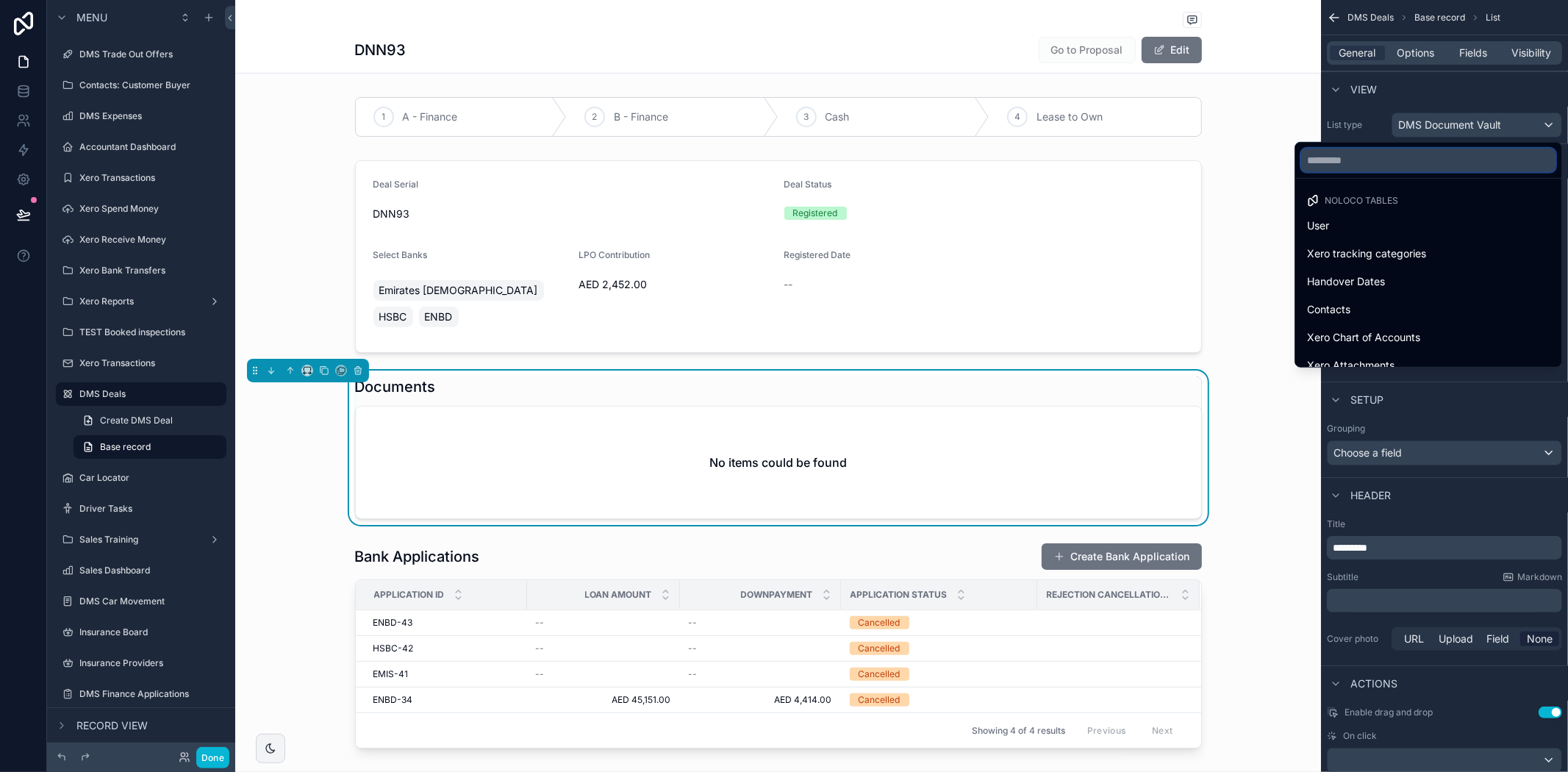
click at [1416, 158] on input "text" at bounding box center [1428, 160] width 254 height 24
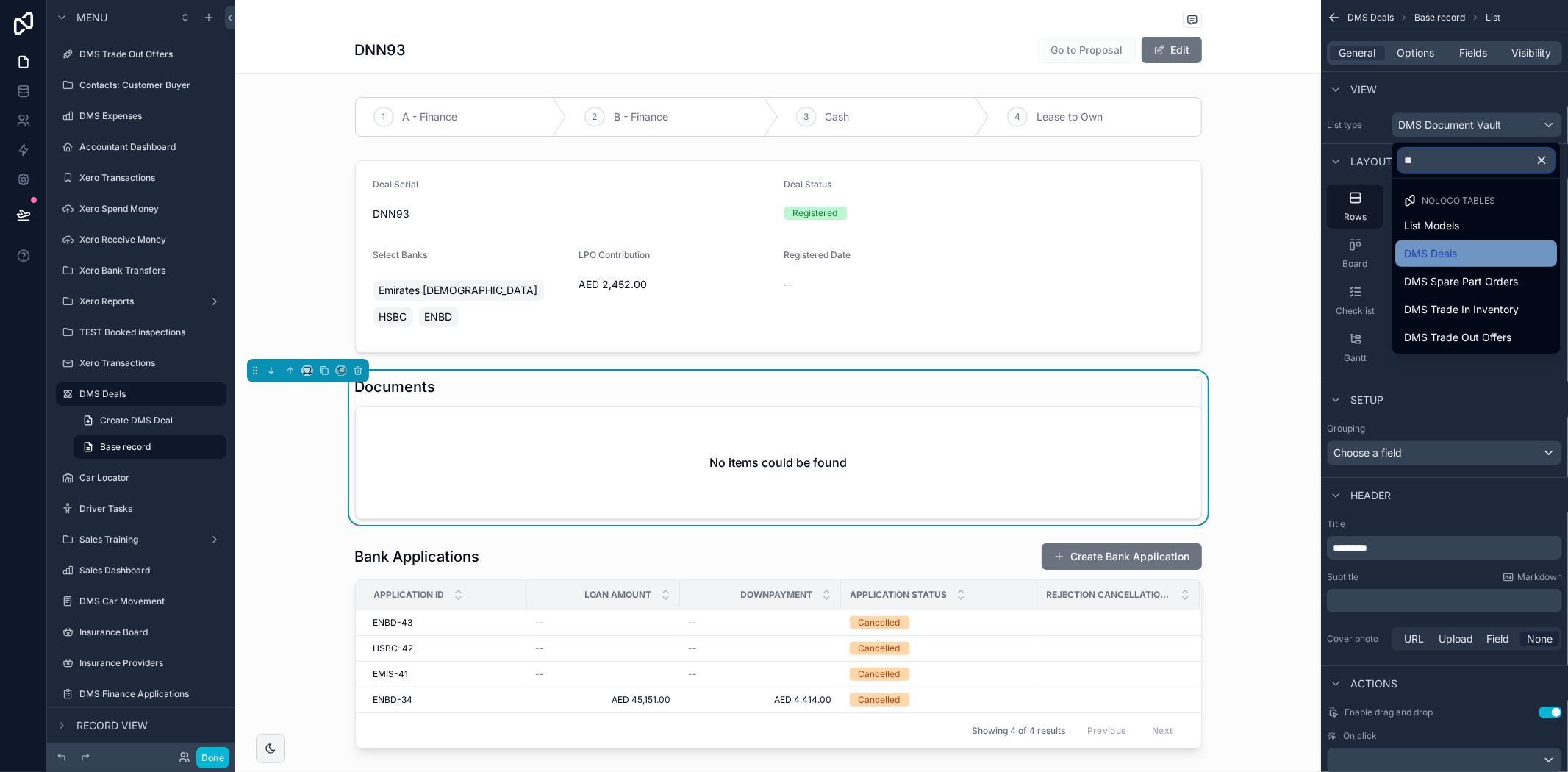
type input "**"
click at [1466, 243] on div "DMS Deals" at bounding box center [1475, 254] width 162 height 26
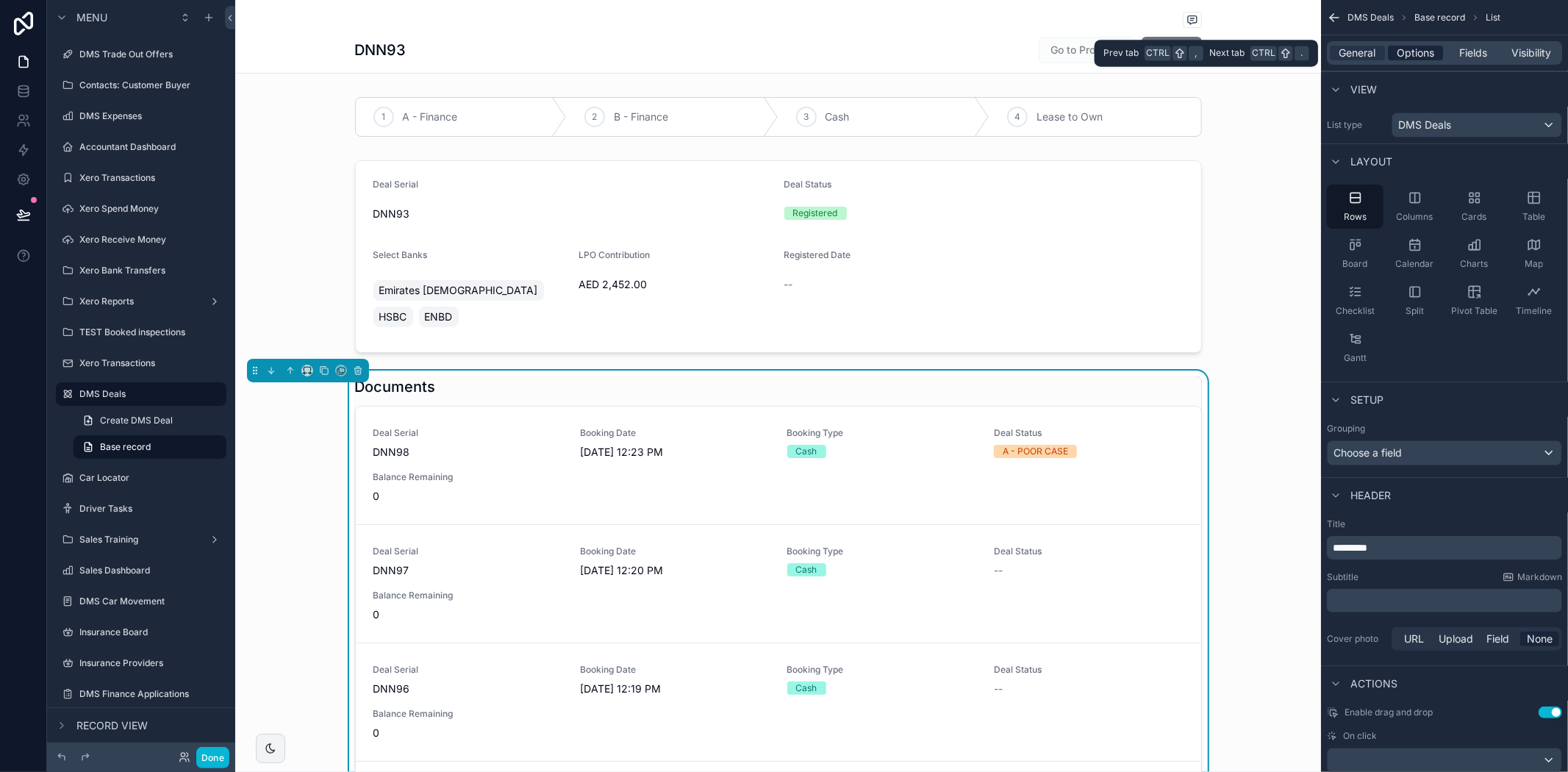
click at [1434, 55] on span "Options" at bounding box center [1415, 53] width 37 height 15
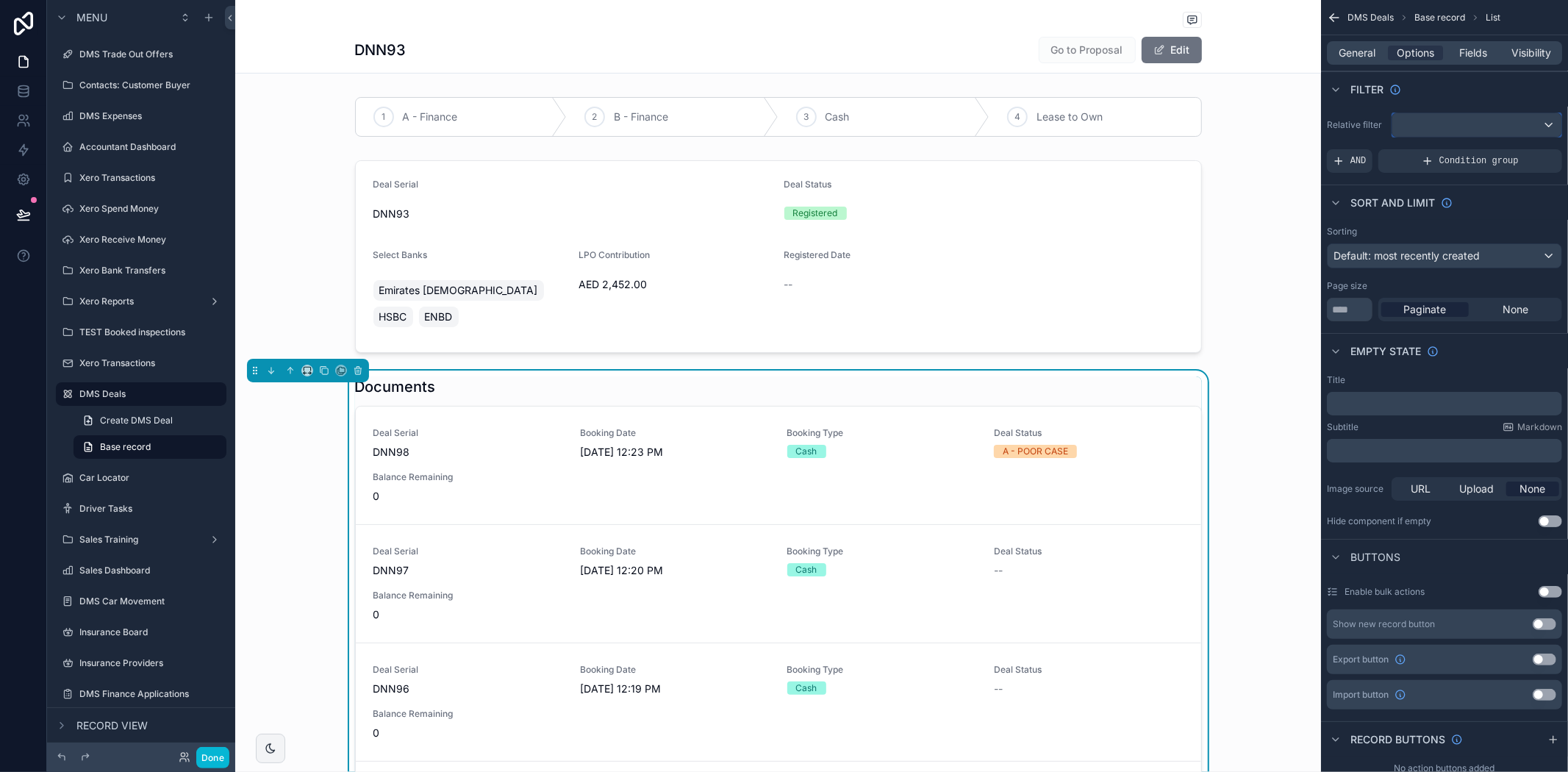
click at [1436, 128] on div "scrollable content" at bounding box center [1476, 125] width 169 height 24
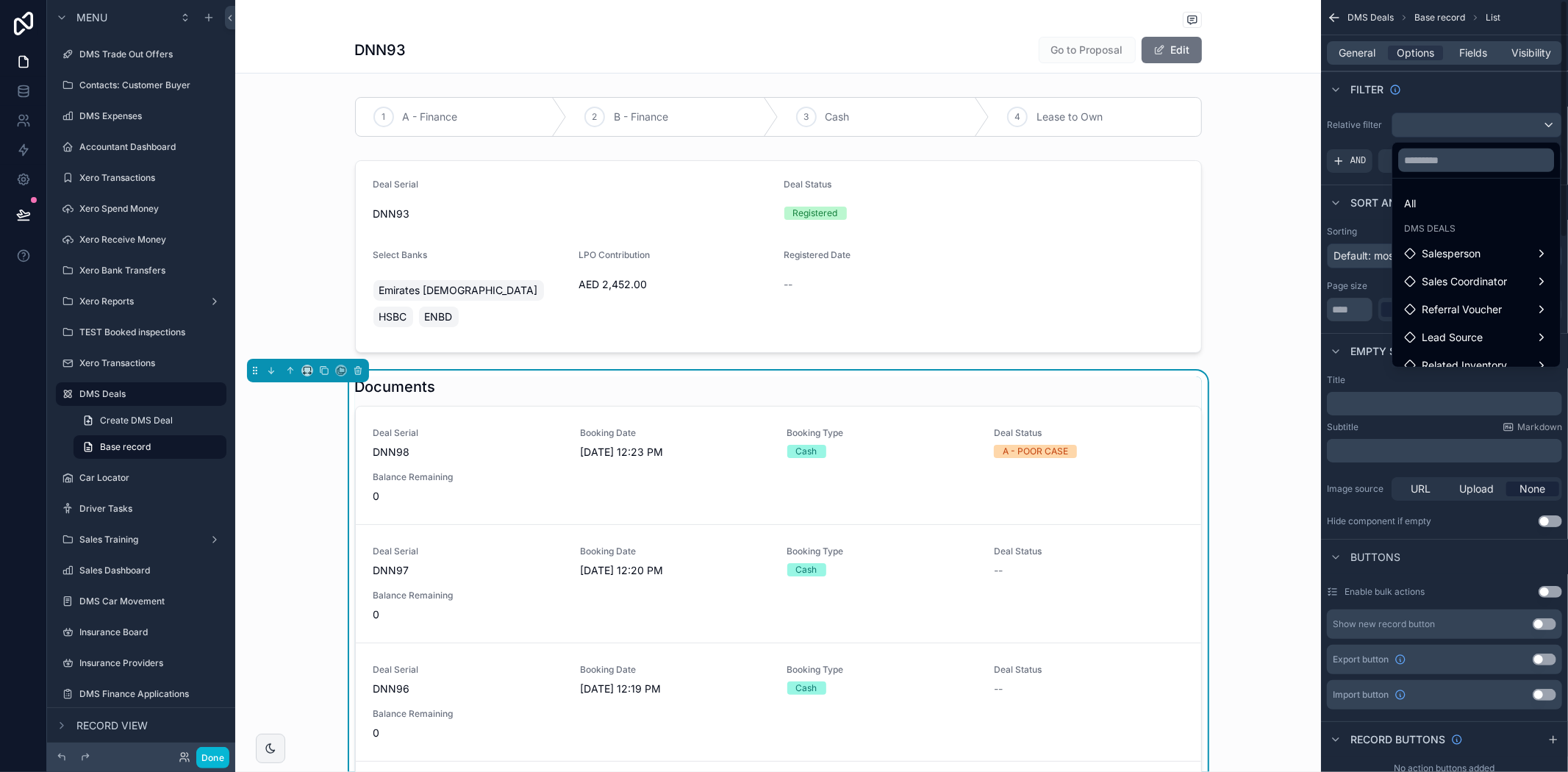
click at [24, 89] on div "scrollable content" at bounding box center [784, 386] width 1568 height 772
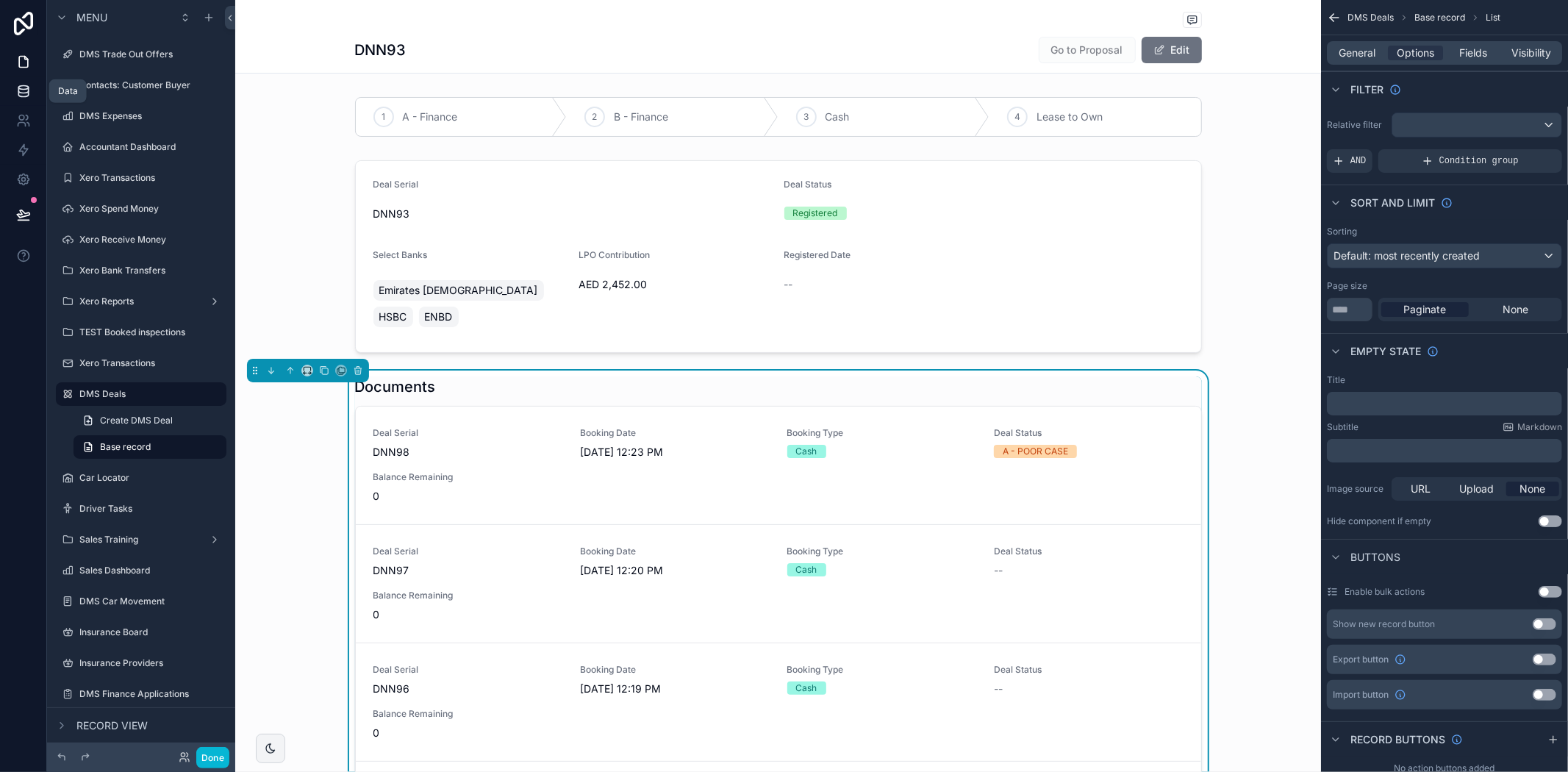
click at [24, 88] on icon at bounding box center [23, 91] width 15 height 15
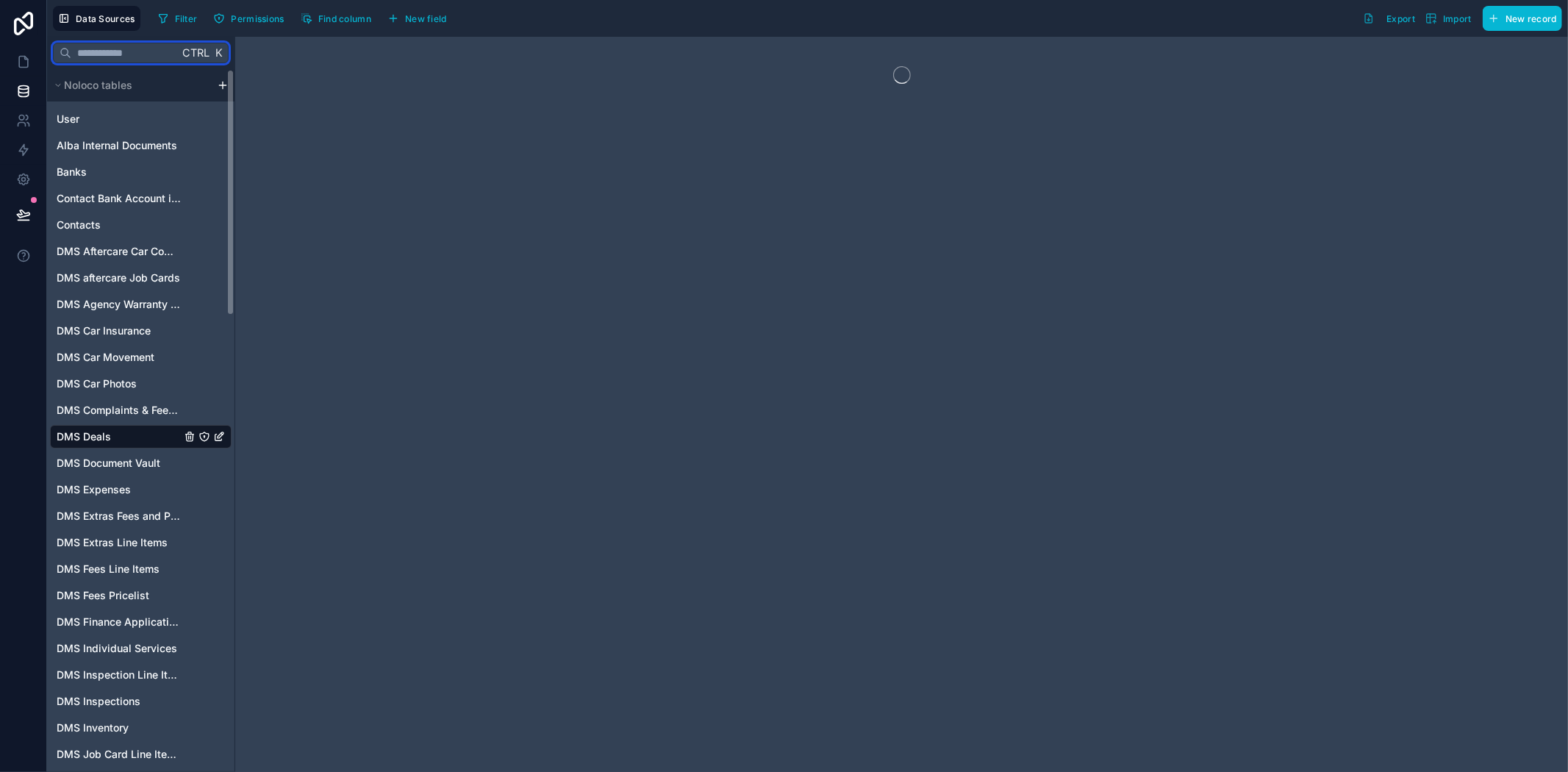
click at [122, 54] on input "text" at bounding box center [125, 53] width 107 height 26
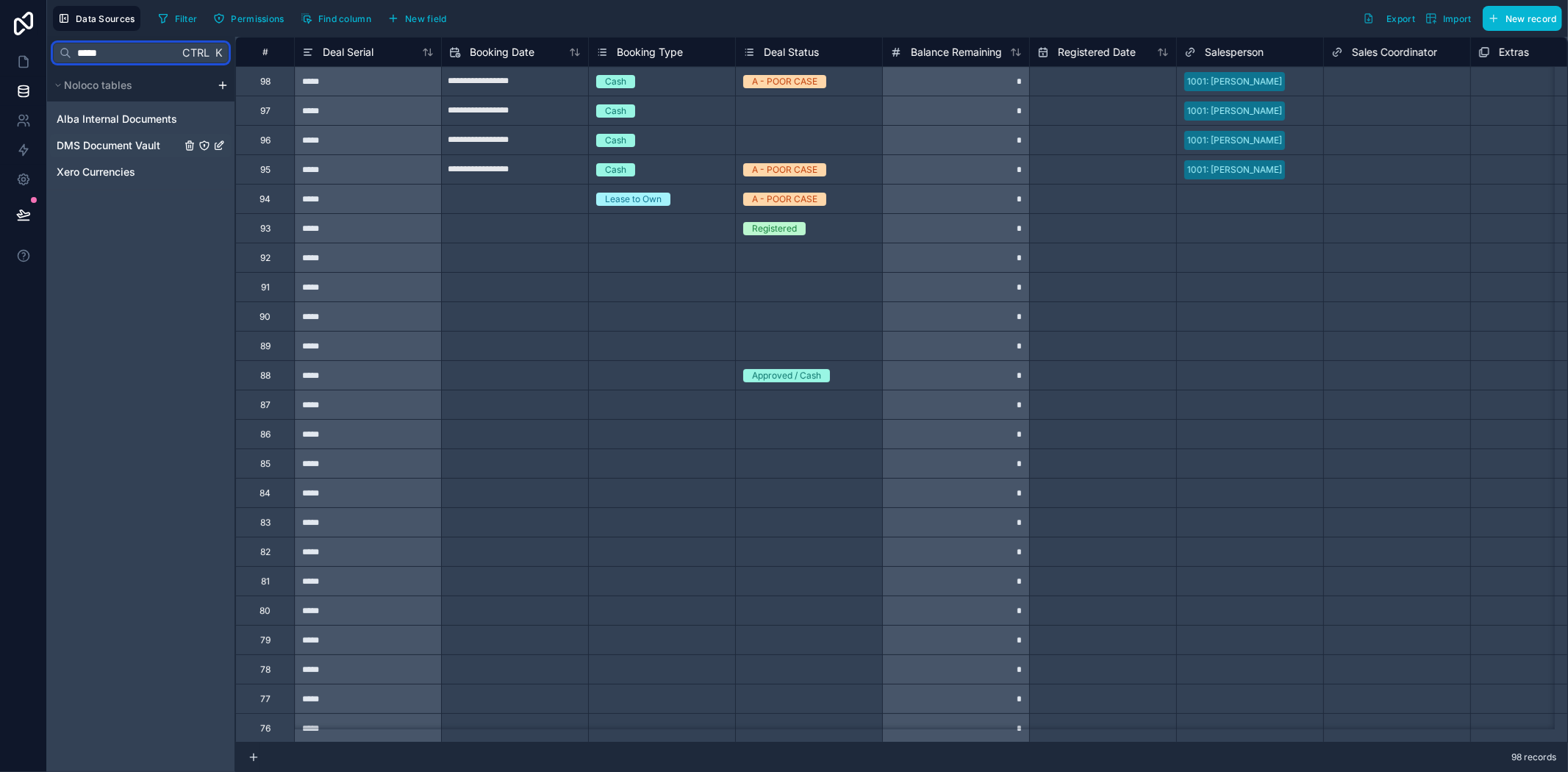
type input "*****"
click at [128, 145] on span "DMS Document Vault" at bounding box center [108, 145] width 103 height 15
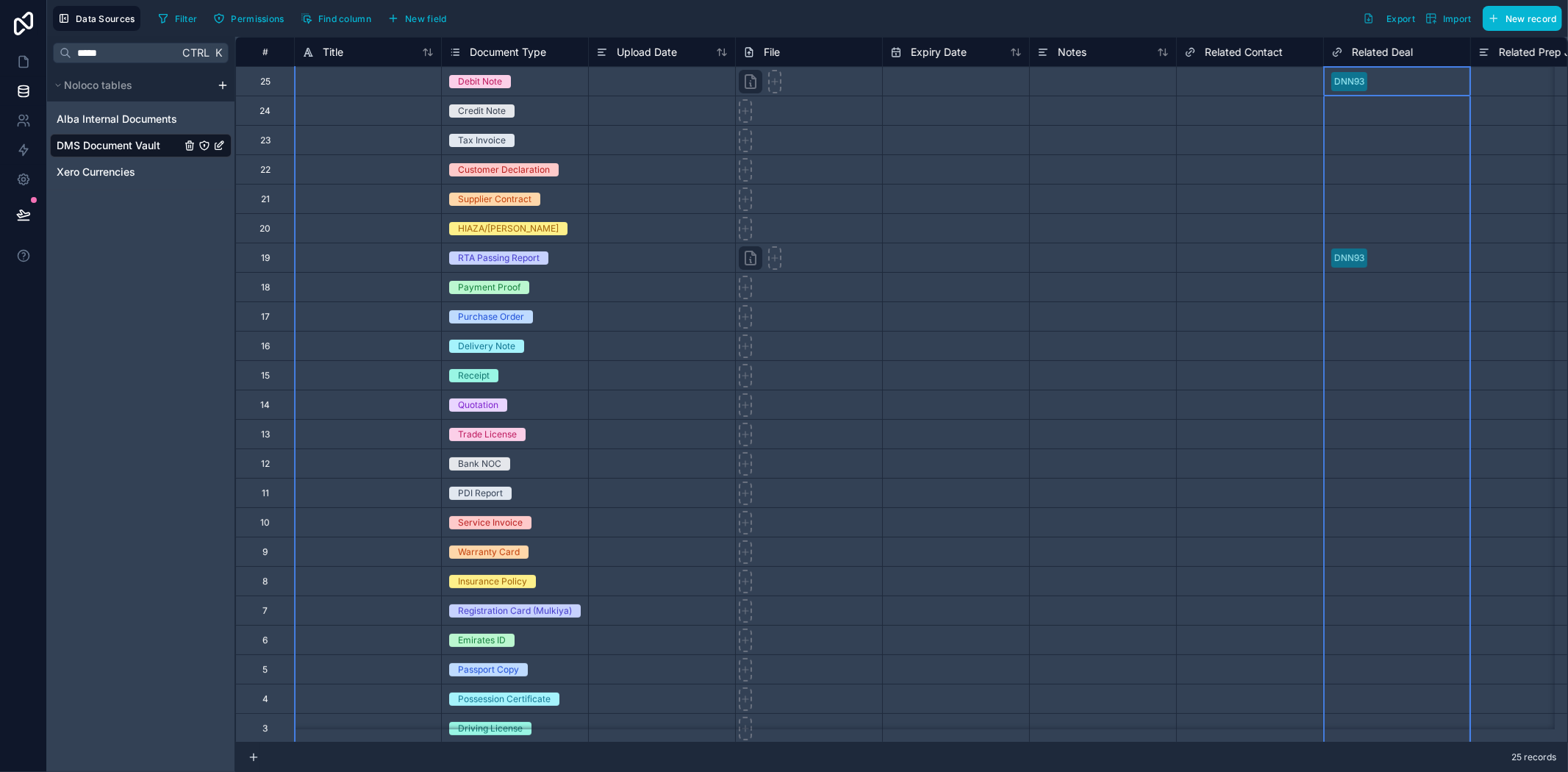
click at [1364, 50] on span "Related Deal" at bounding box center [1382, 52] width 61 height 15
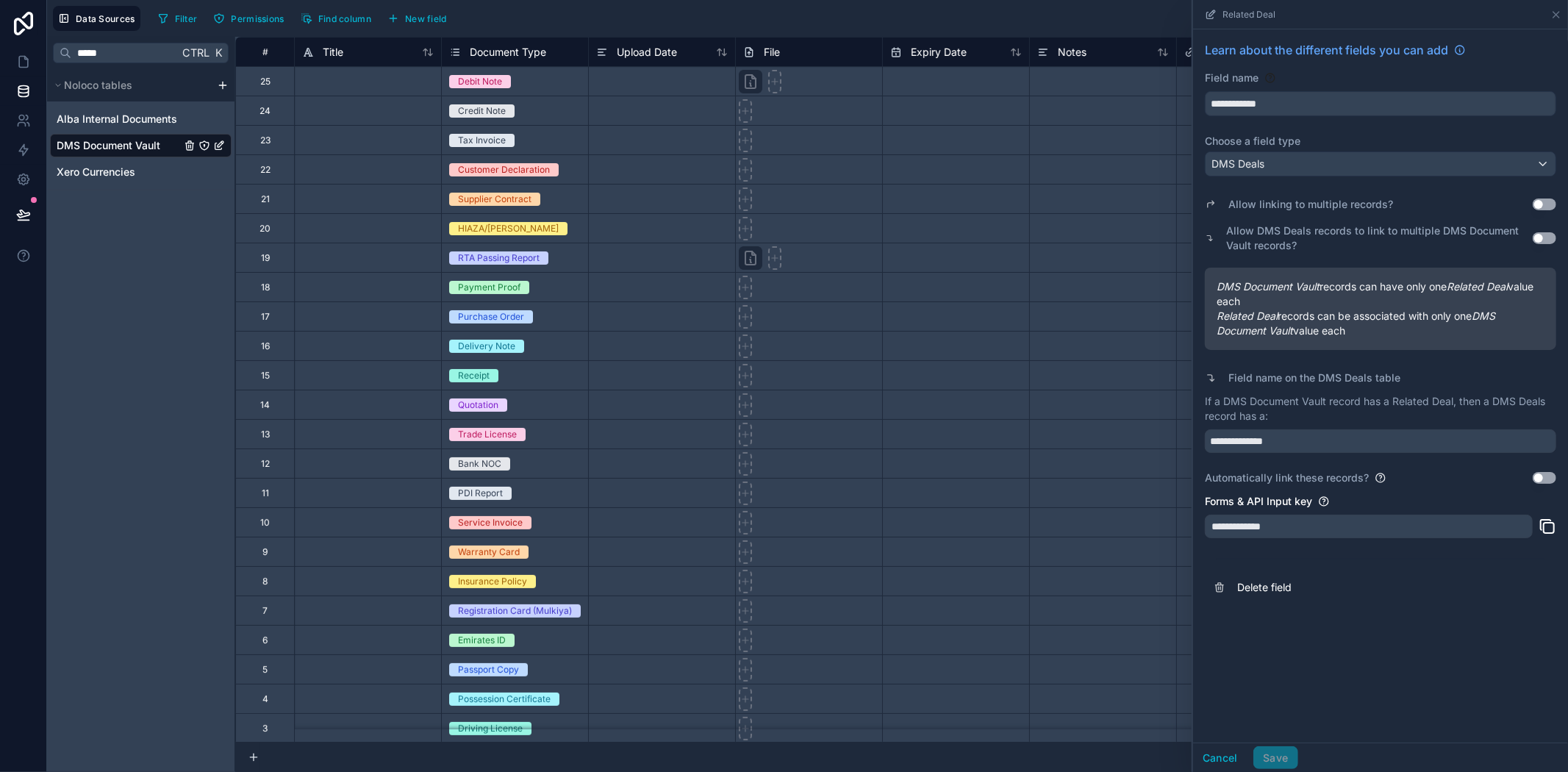
click at [1539, 238] on button "Use setting" at bounding box center [1544, 238] width 24 height 11
click at [1284, 751] on button "Save" at bounding box center [1276, 758] width 44 height 24
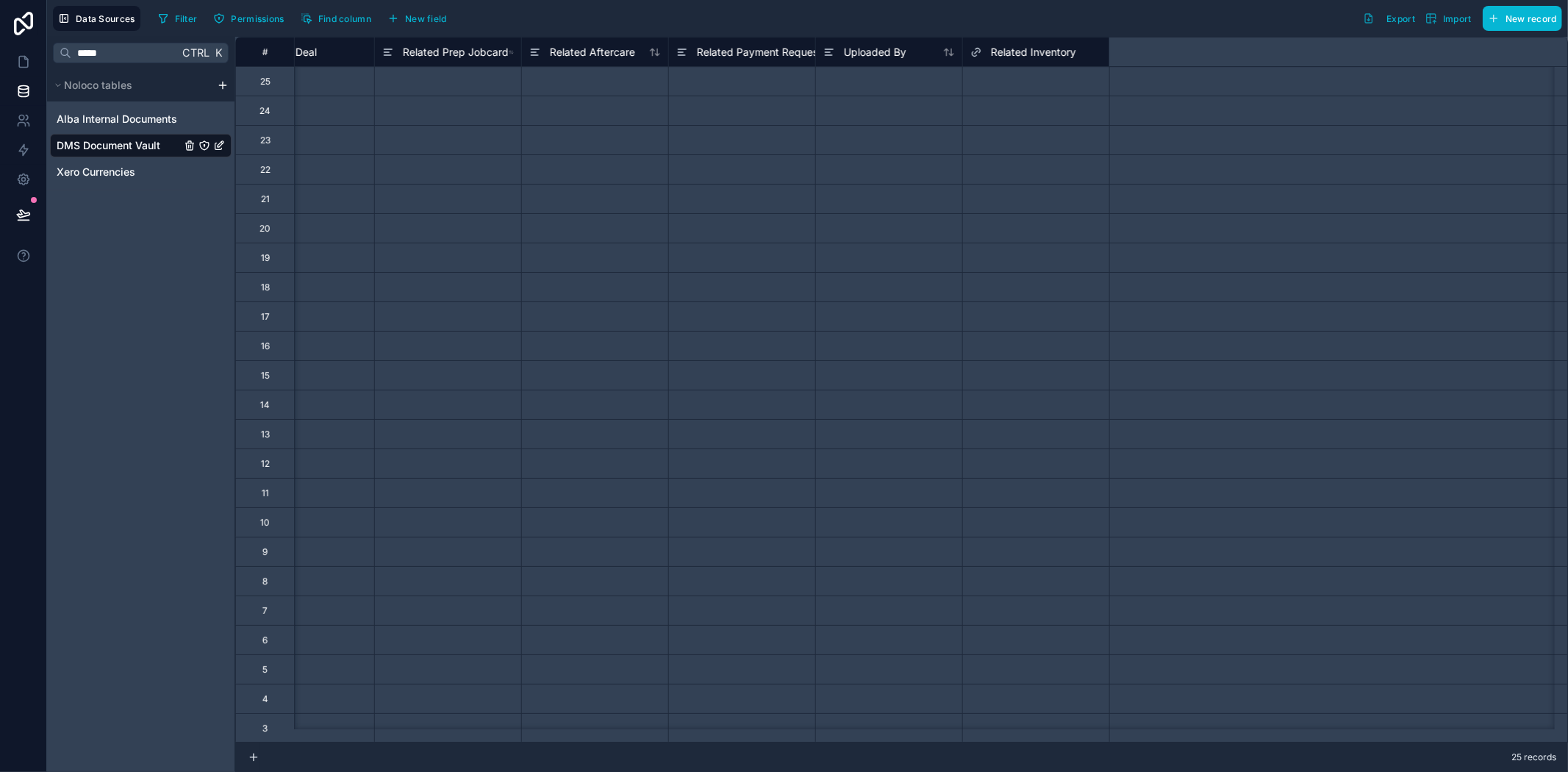
scroll to position [0, 1238]
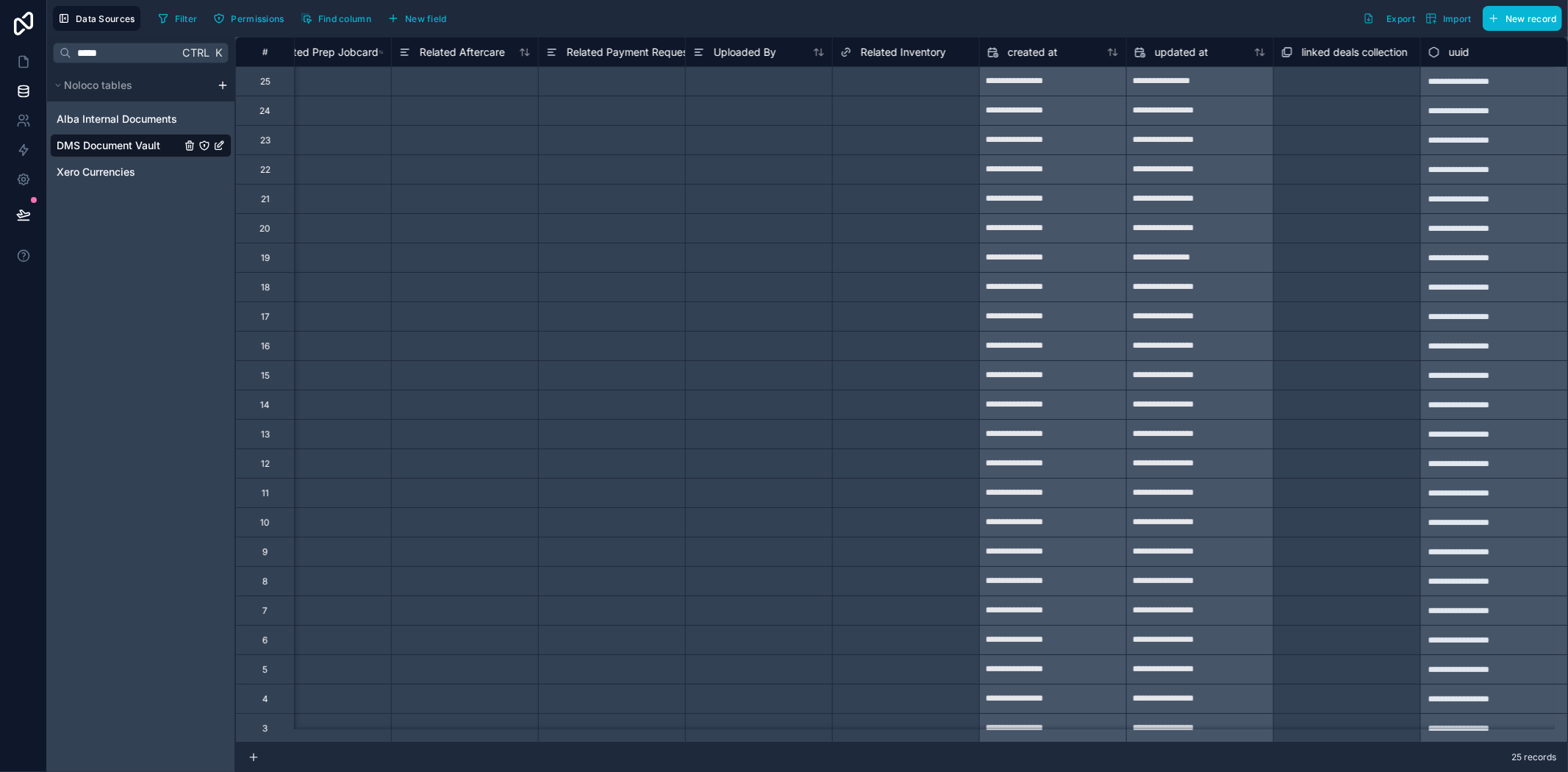
click at [1380, 54] on span "linked deals collection" at bounding box center [1355, 52] width 106 height 15
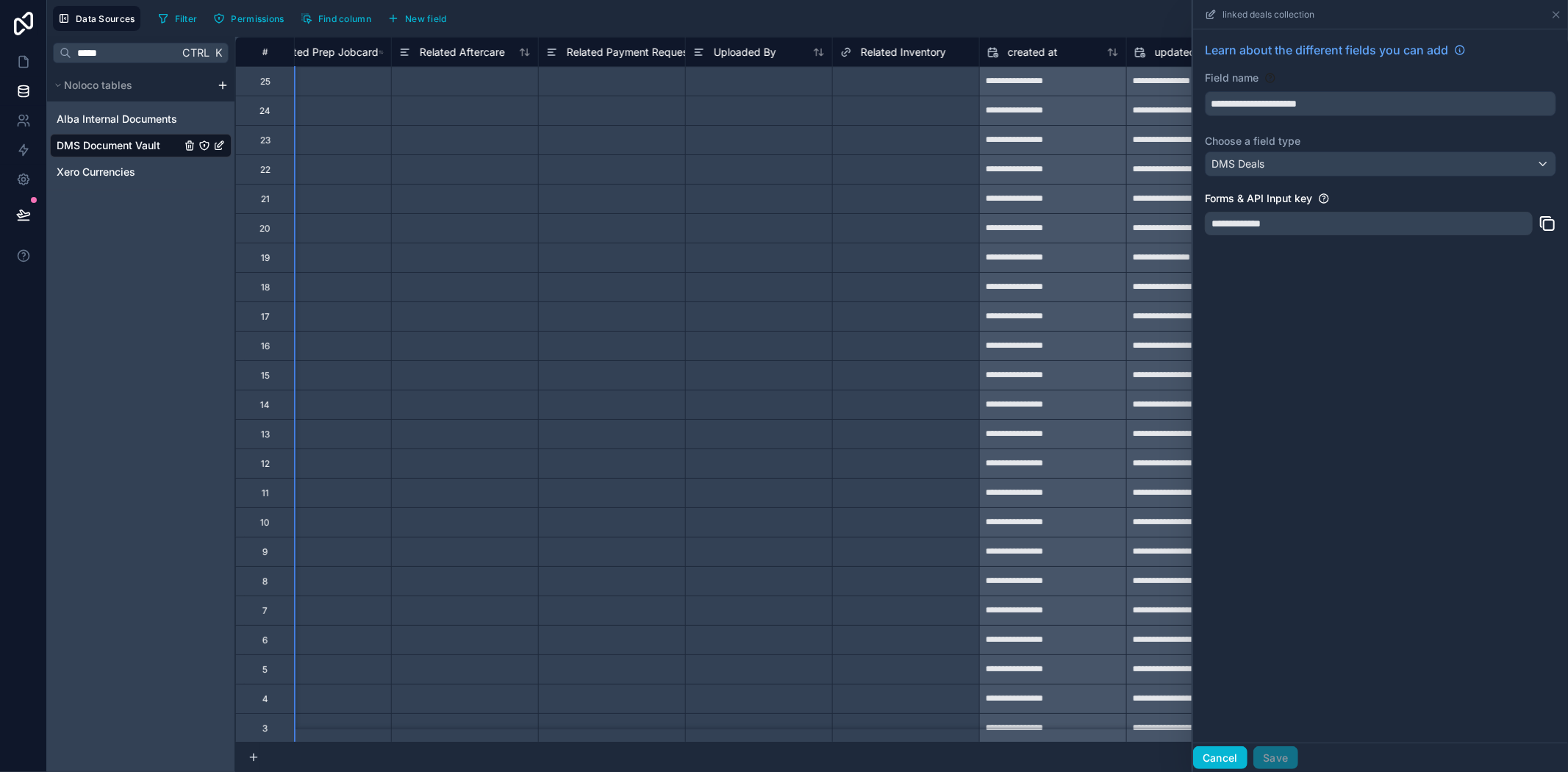
click at [1231, 751] on button "Cancel" at bounding box center [1221, 758] width 55 height 24
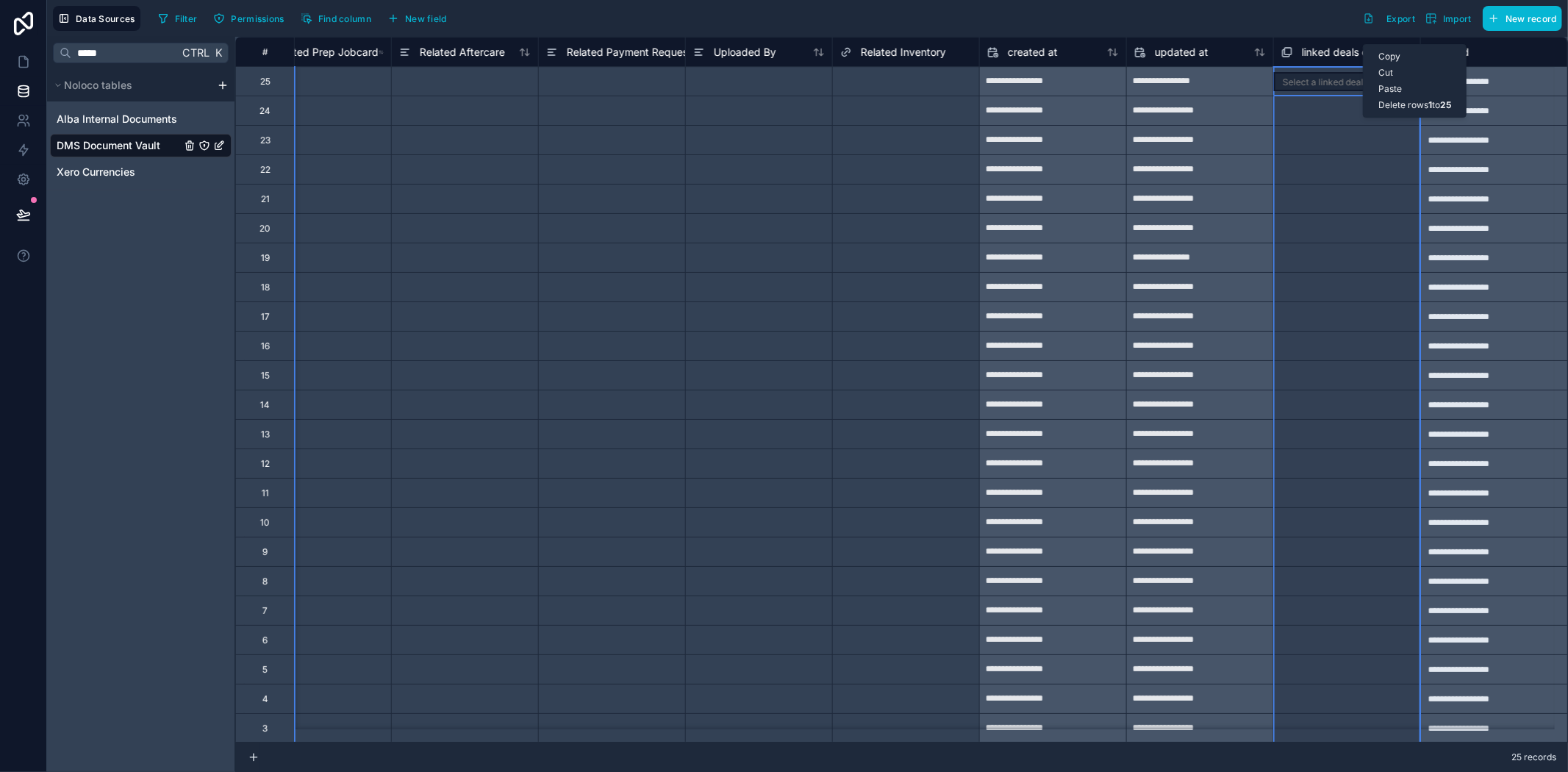
drag, startPoint x: 1363, startPoint y: 45, endPoint x: 1292, endPoint y: 31, distance: 72.4
click at [1292, 31] on div "Data Sources Filter Permissions Find column New field Export Import New record" at bounding box center [807, 19] width 1521 height 37
click at [1319, 55] on span "linked deals collection" at bounding box center [1355, 52] width 106 height 15
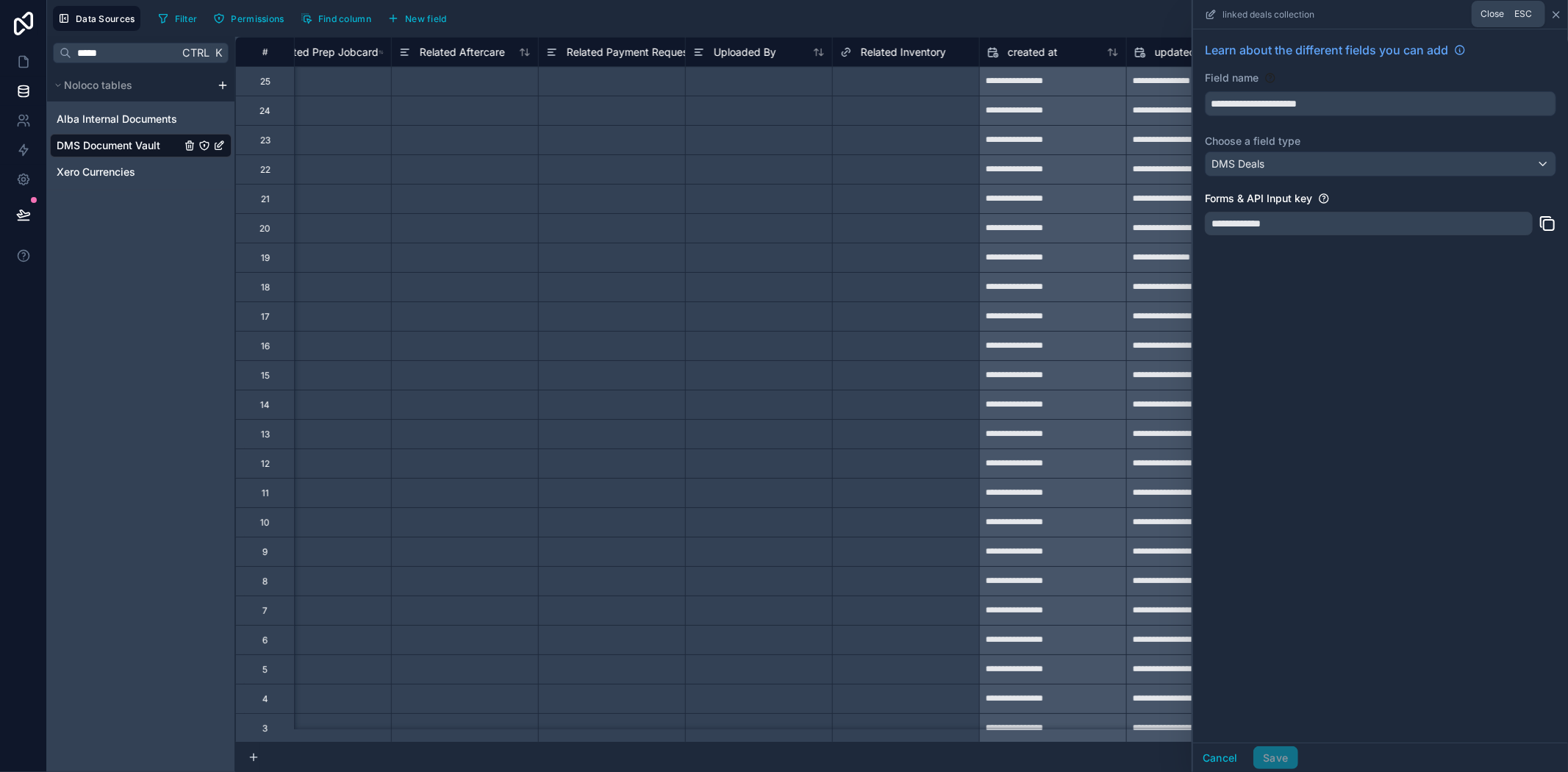
click at [1560, 19] on icon at bounding box center [1556, 14] width 11 height 11
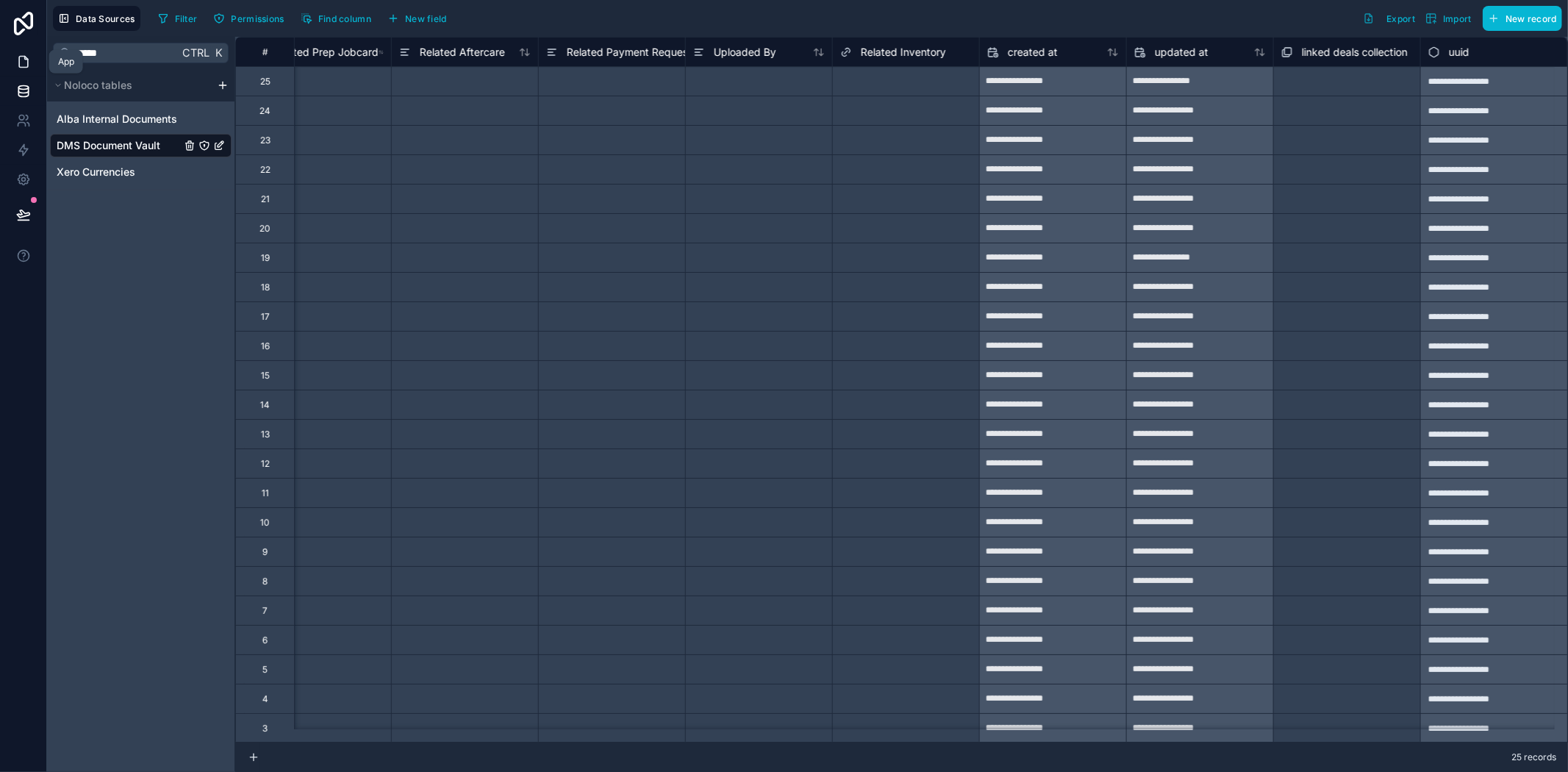
click at [32, 59] on link at bounding box center [23, 61] width 46 height 29
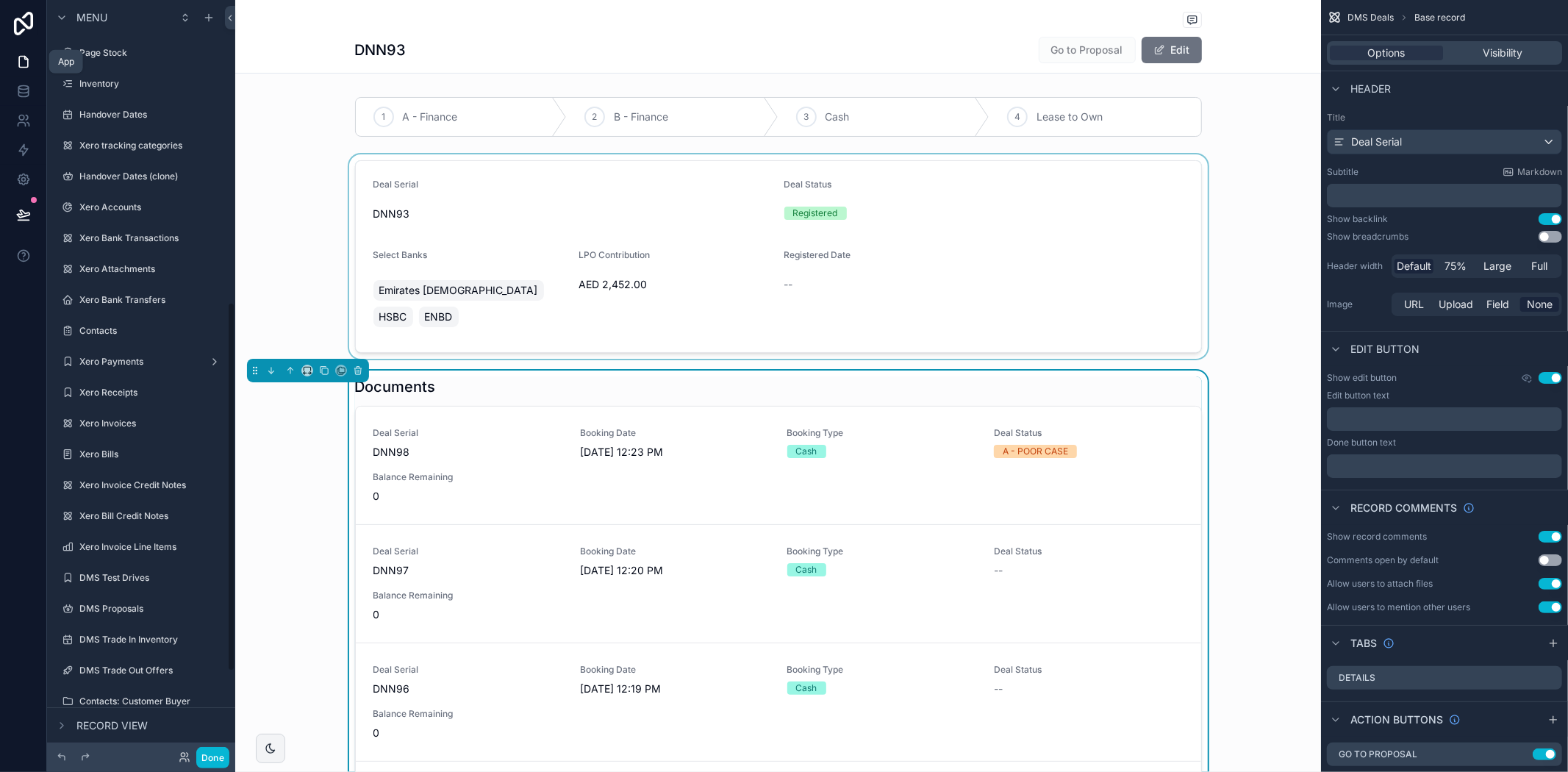
scroll to position [616, 0]
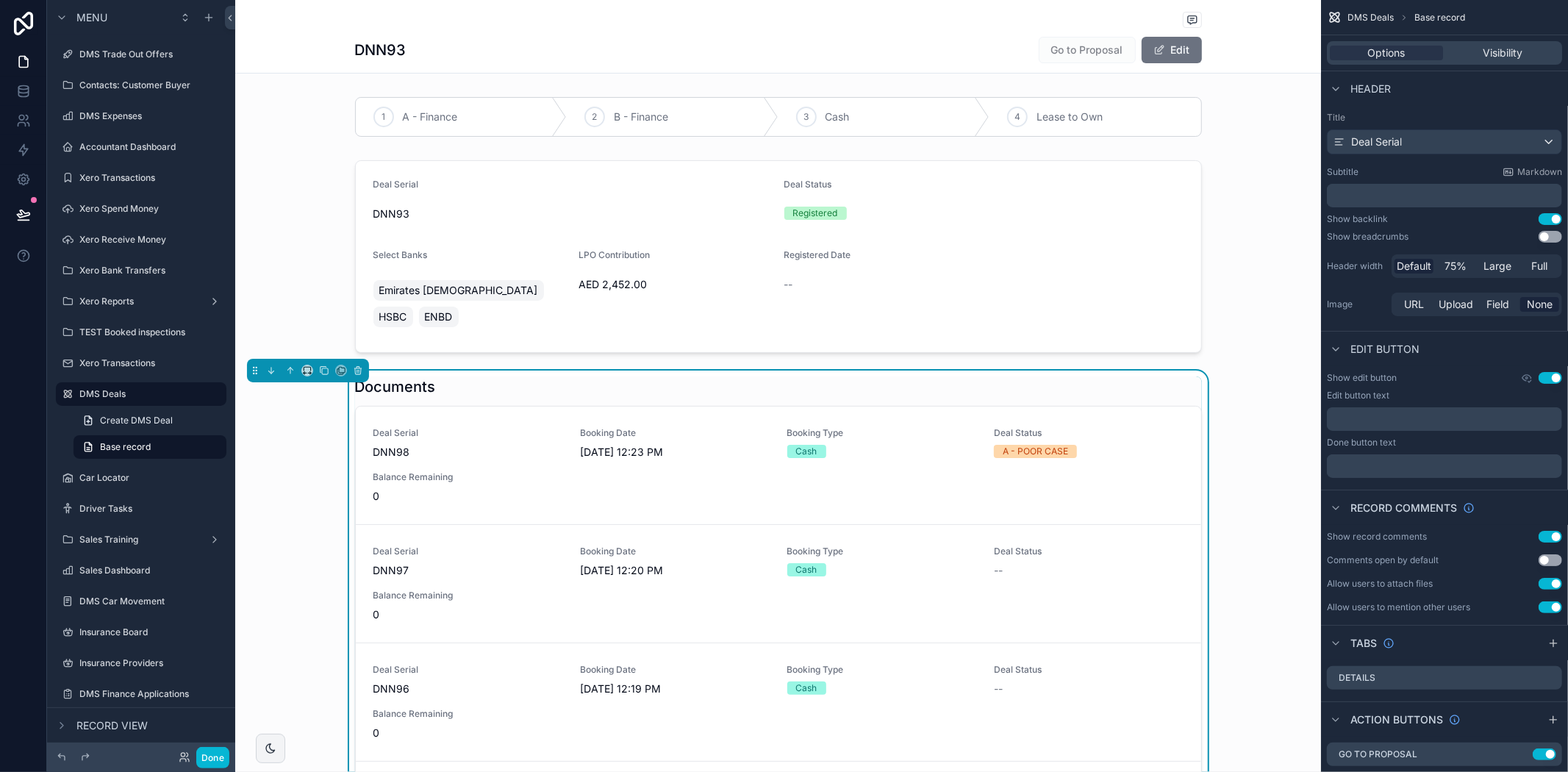
click at [897, 376] on div "Documents" at bounding box center [778, 386] width 847 height 20
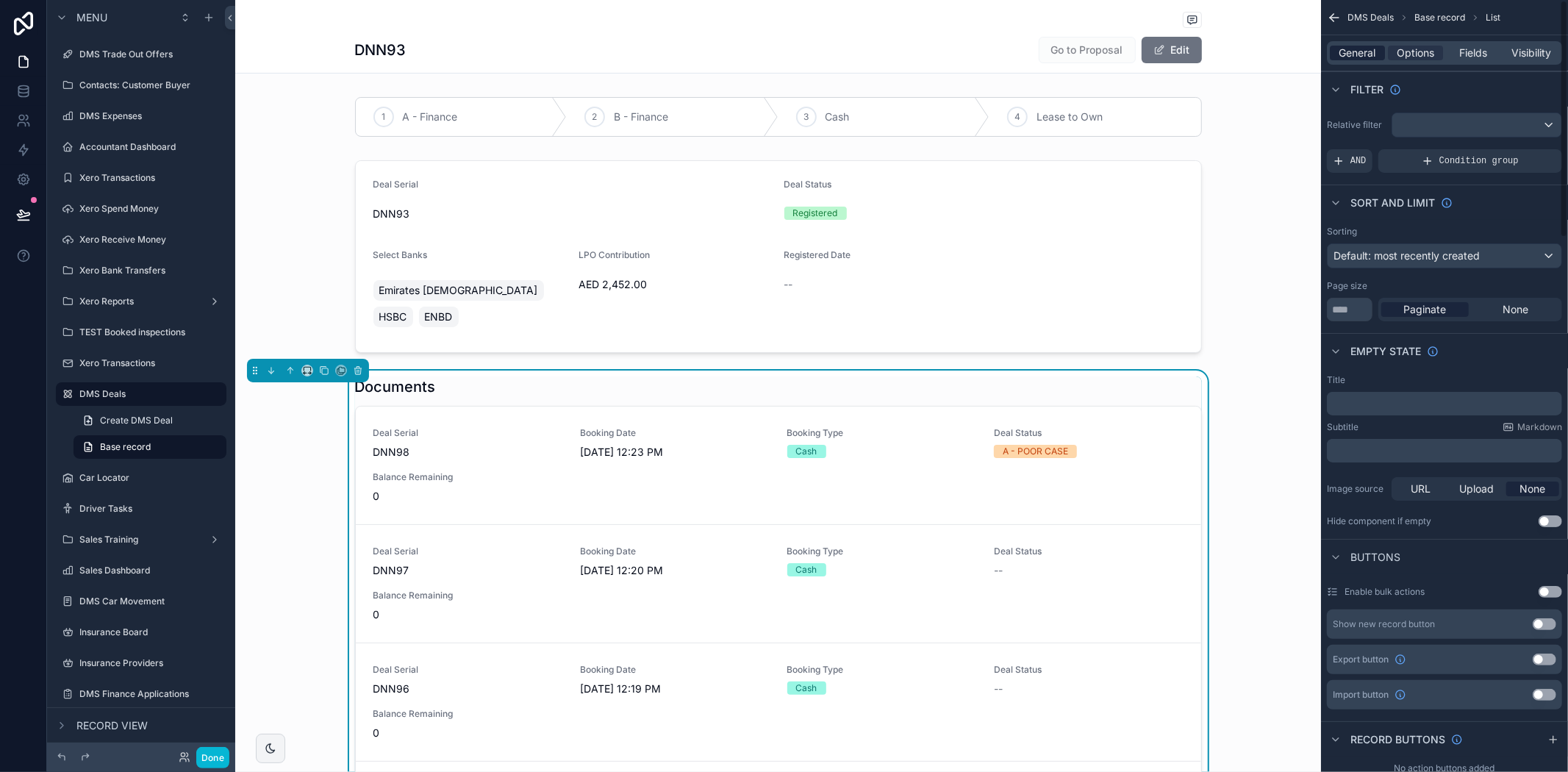
click at [1375, 49] on span "General" at bounding box center [1358, 53] width 37 height 15
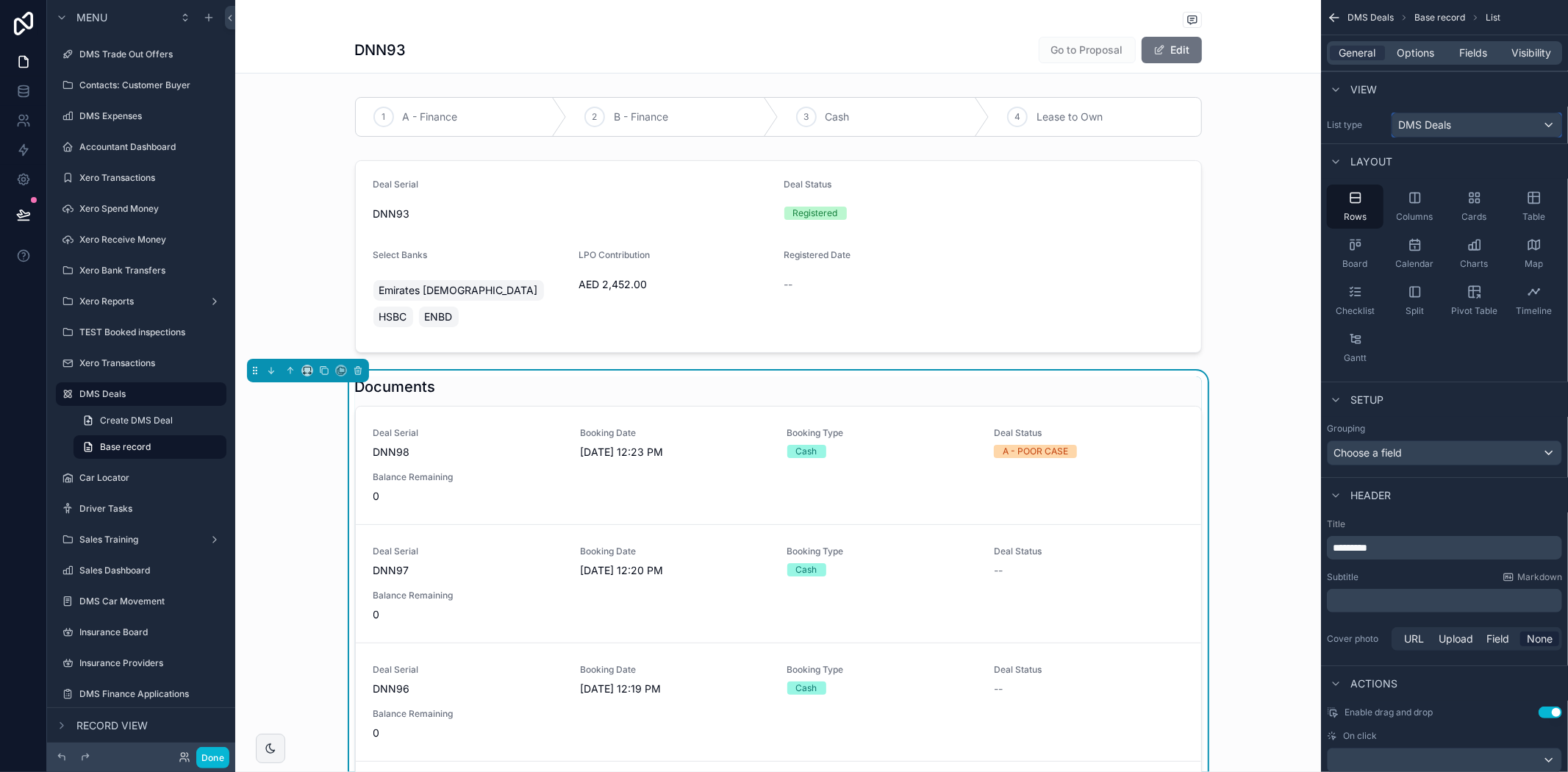
click at [1460, 127] on div "DMS Deals" at bounding box center [1476, 125] width 169 height 24
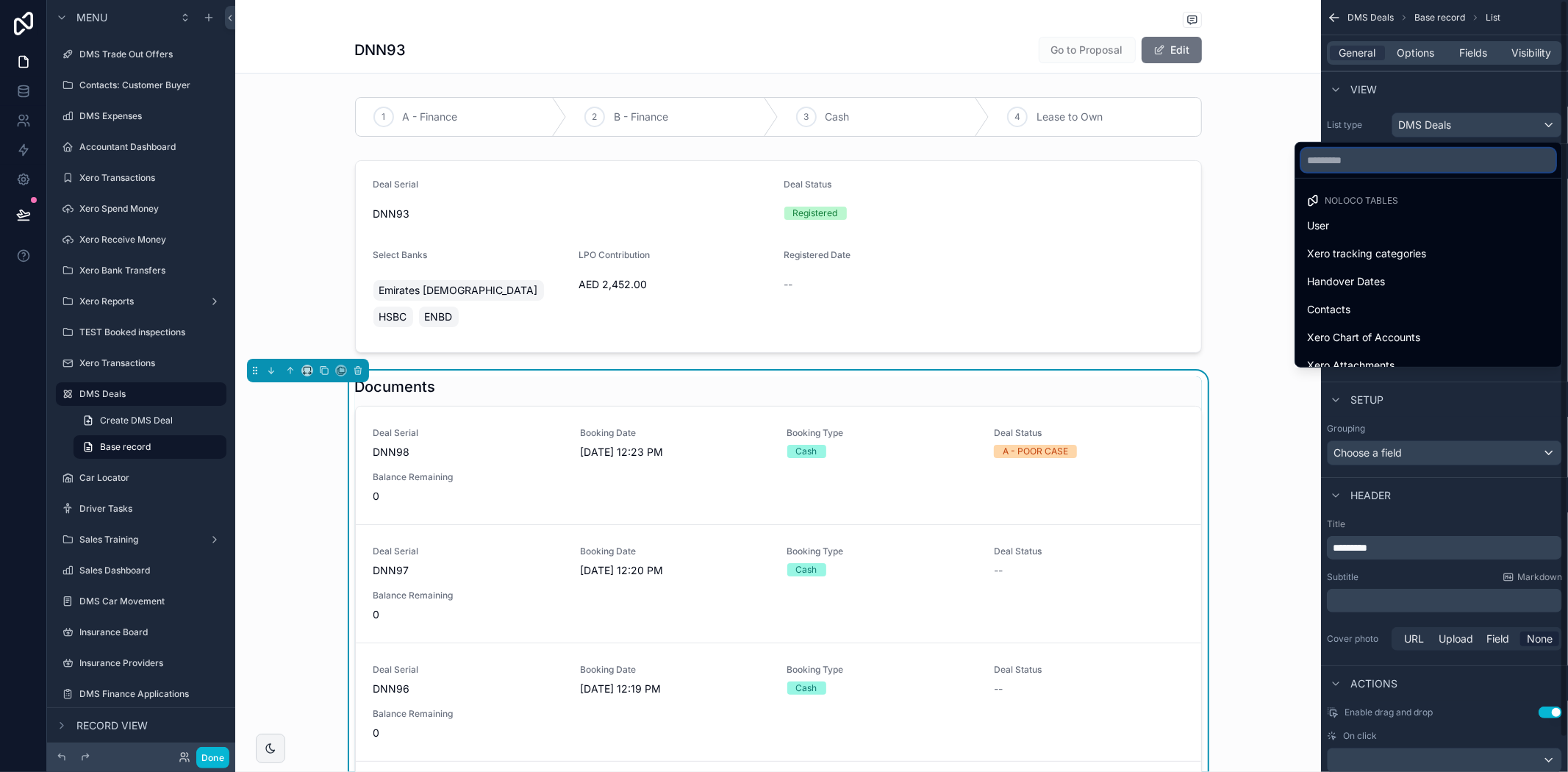
click at [1434, 156] on input "text" at bounding box center [1428, 160] width 254 height 24
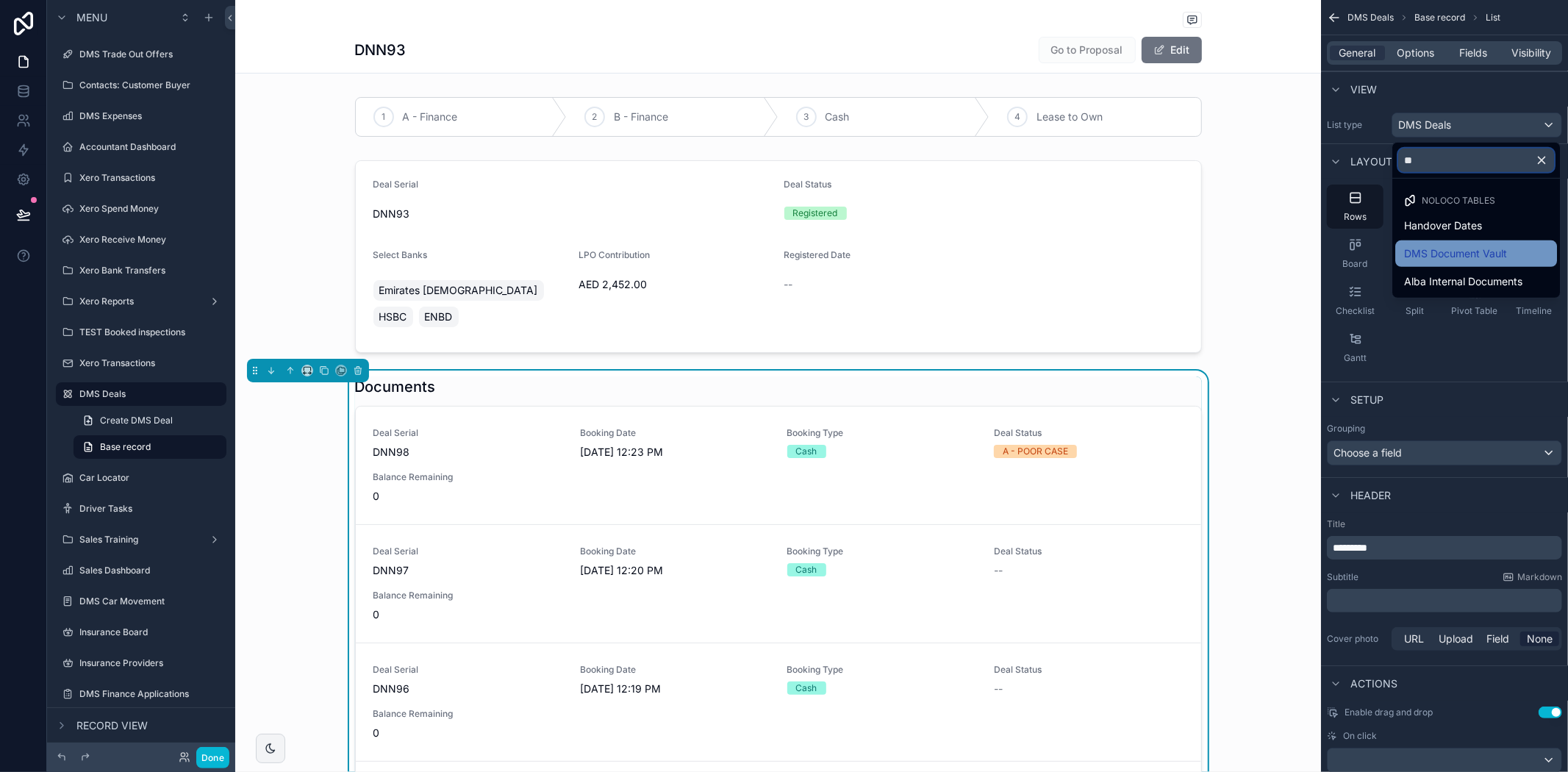
type input "**"
click at [1466, 261] on span "DMS Document Vault" at bounding box center [1455, 254] width 102 height 18
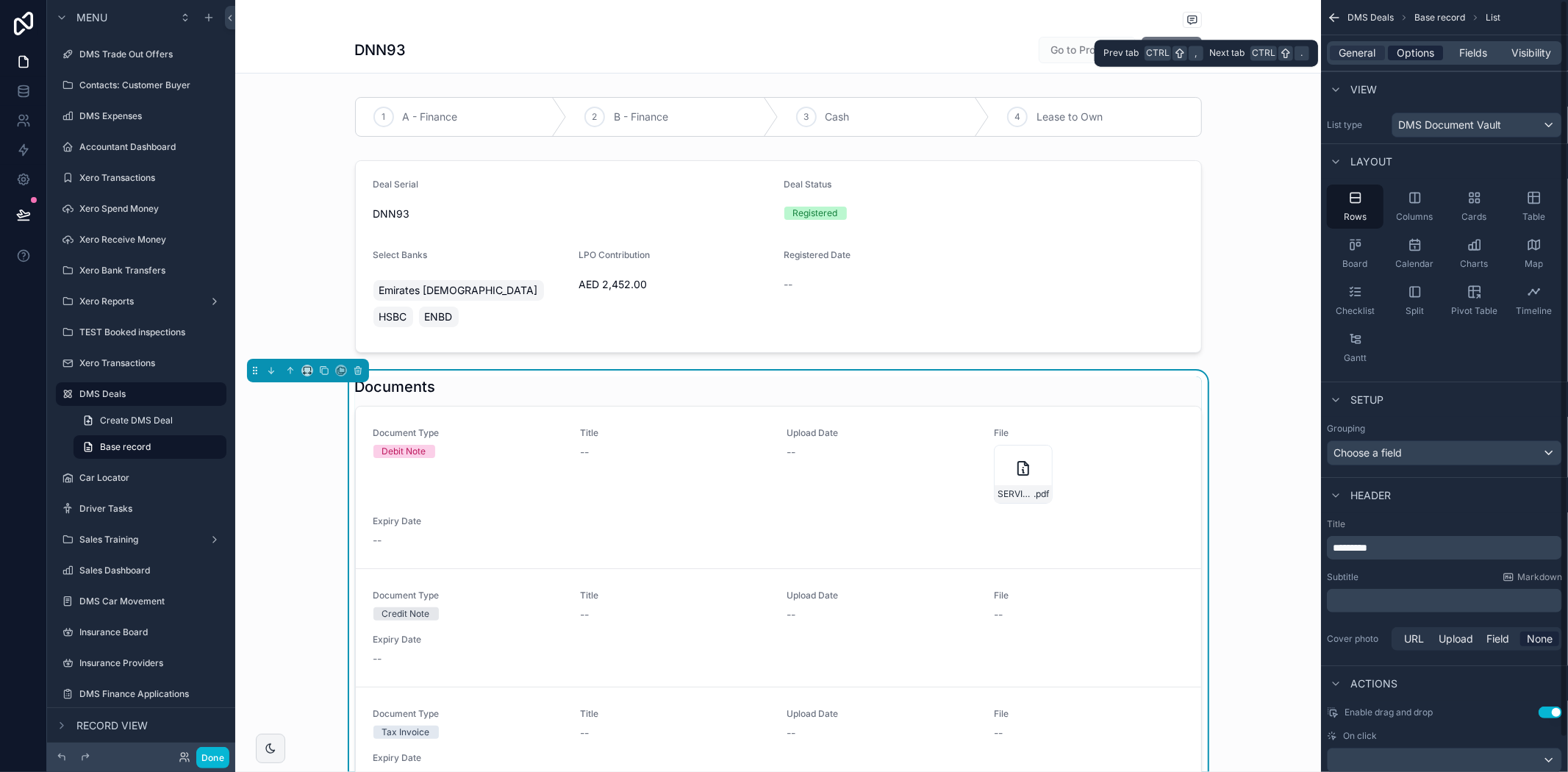
click at [1417, 54] on span "Options" at bounding box center [1415, 53] width 37 height 15
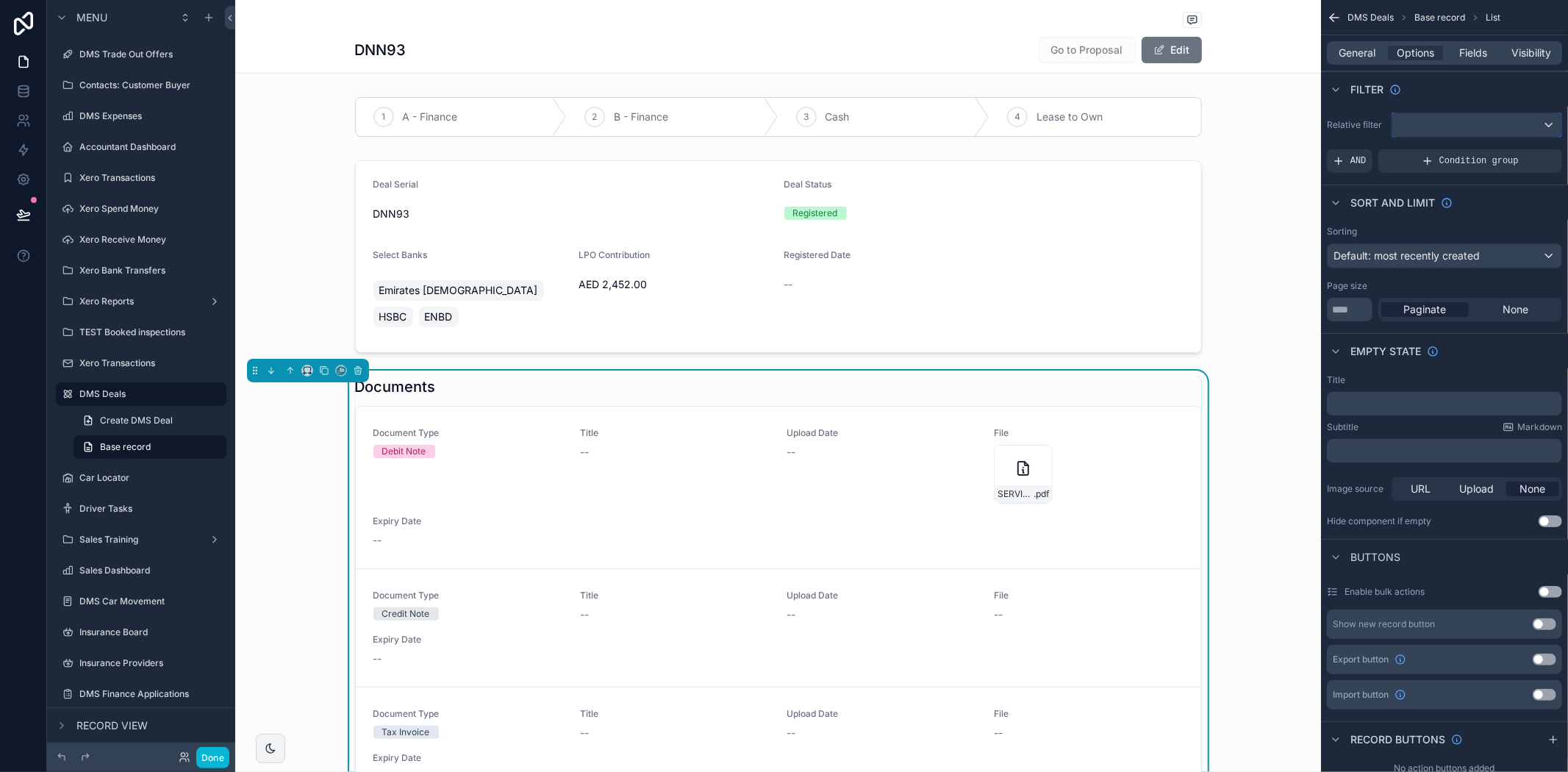
click at [1435, 120] on div "scrollable content" at bounding box center [1476, 125] width 169 height 24
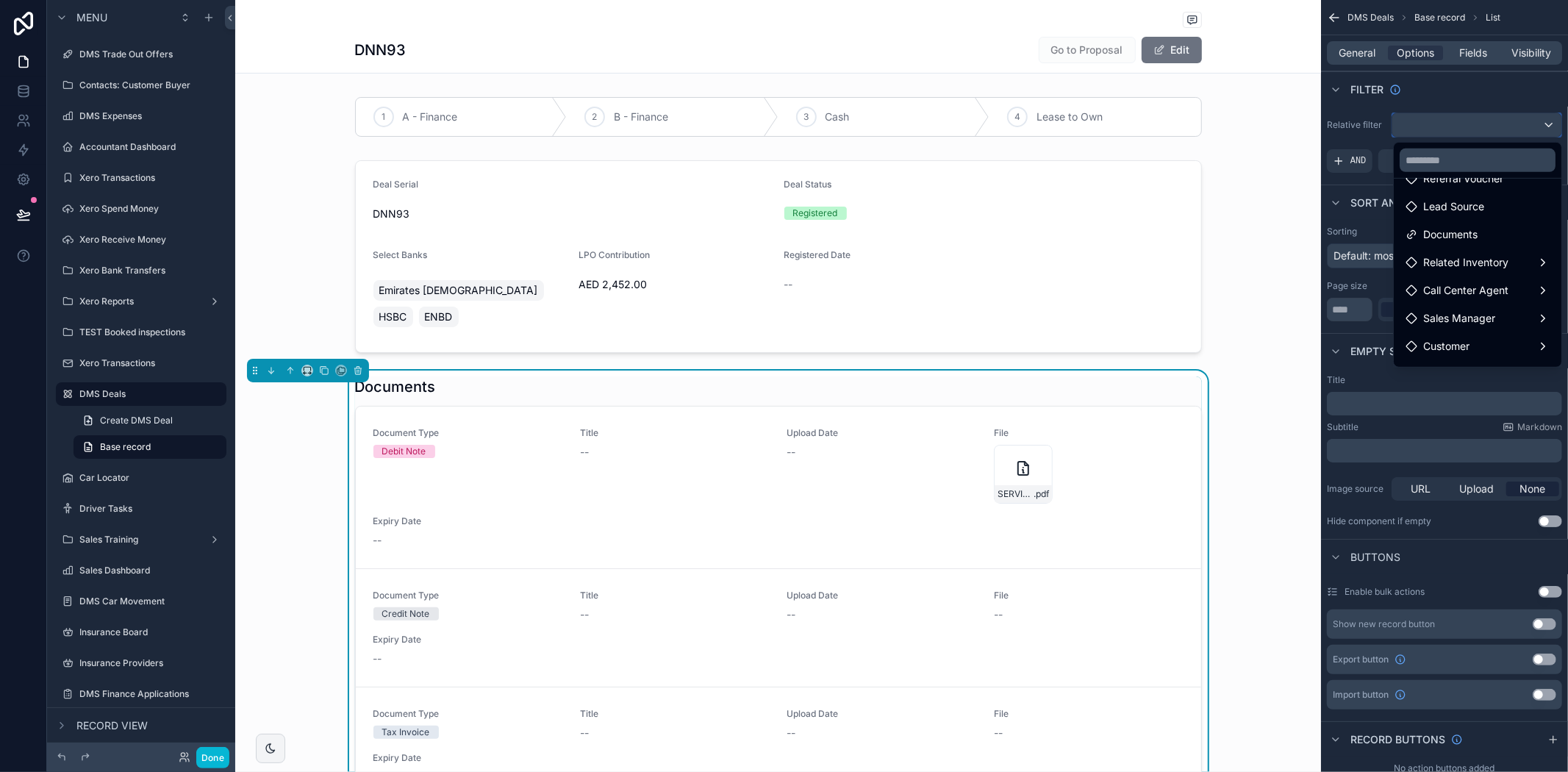
scroll to position [163, 0]
click at [1451, 194] on span "Documents" at bounding box center [1451, 202] width 55 height 18
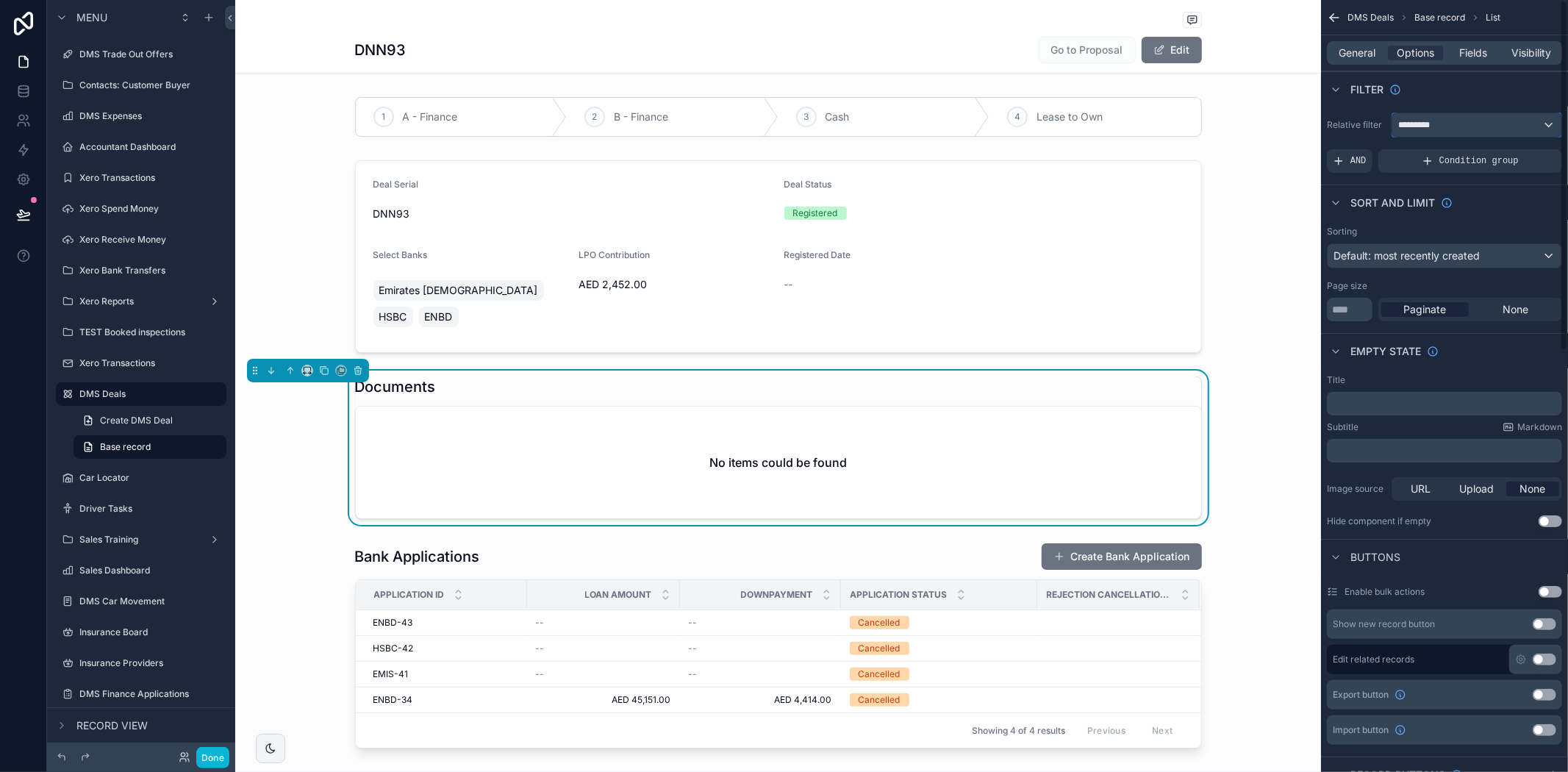
click at [1451, 124] on div "*********" at bounding box center [1476, 125] width 169 height 24
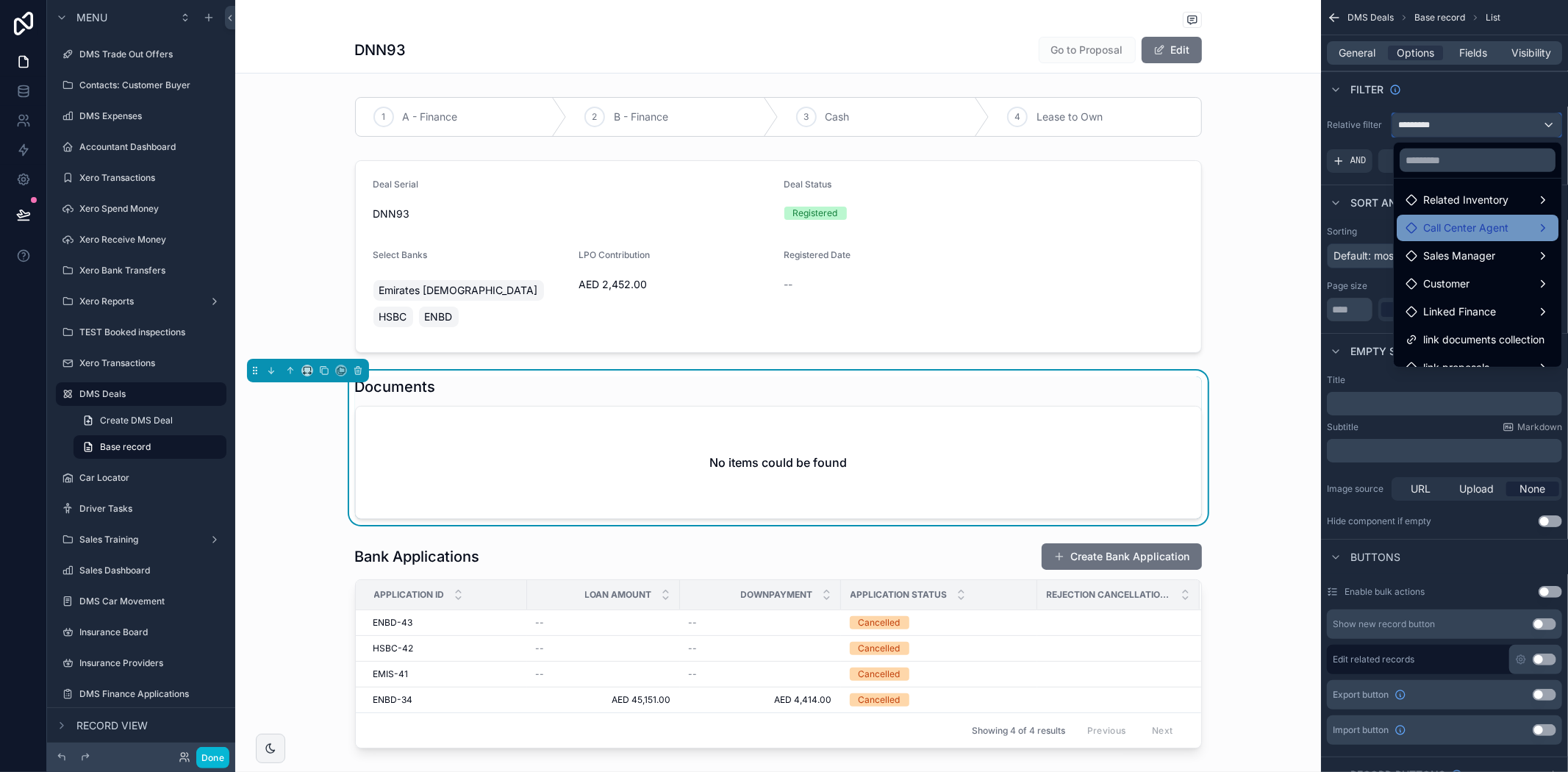
scroll to position [209, 0]
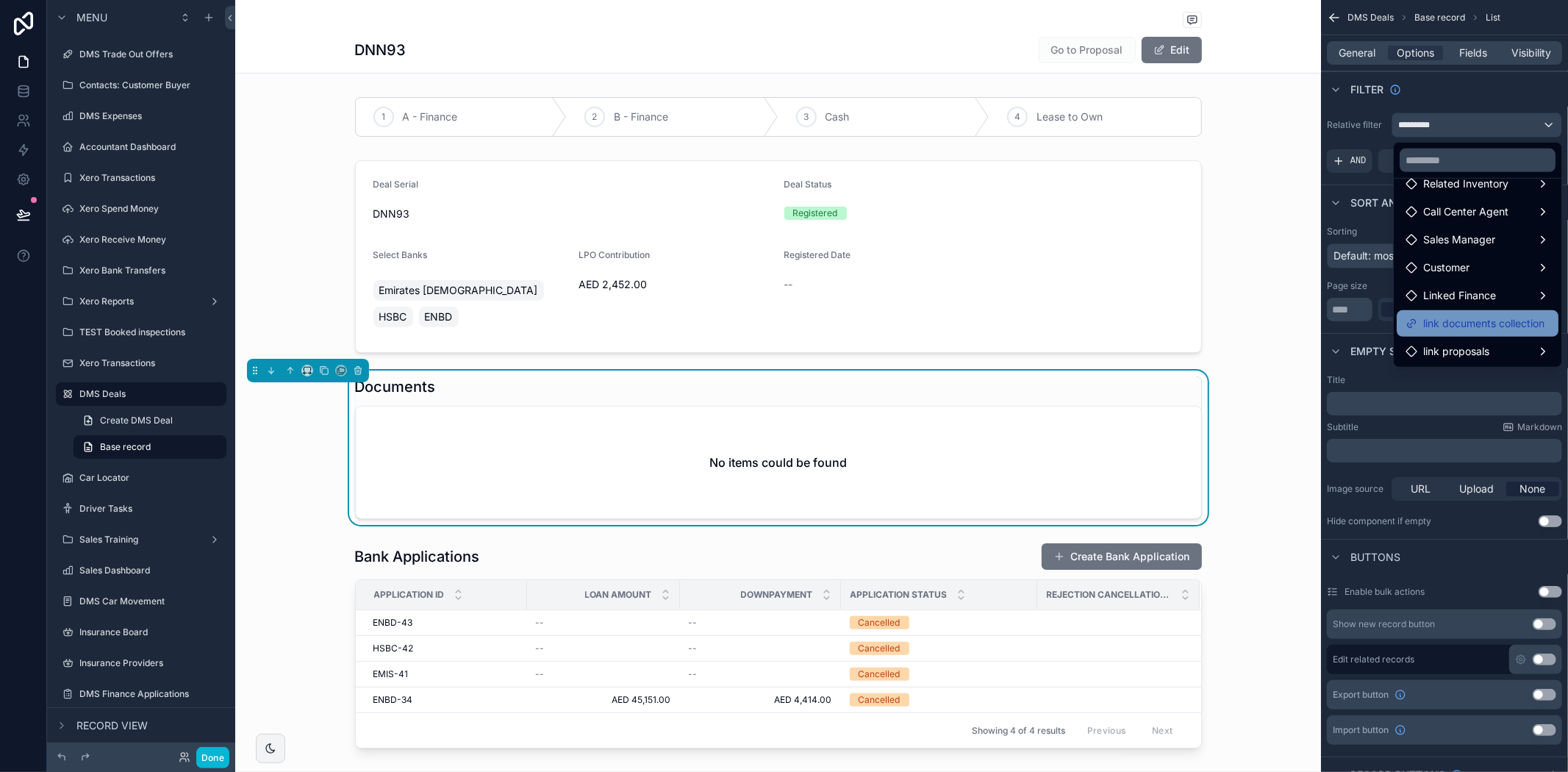
click at [1458, 325] on span "link documents collection" at bounding box center [1483, 323] width 121 height 18
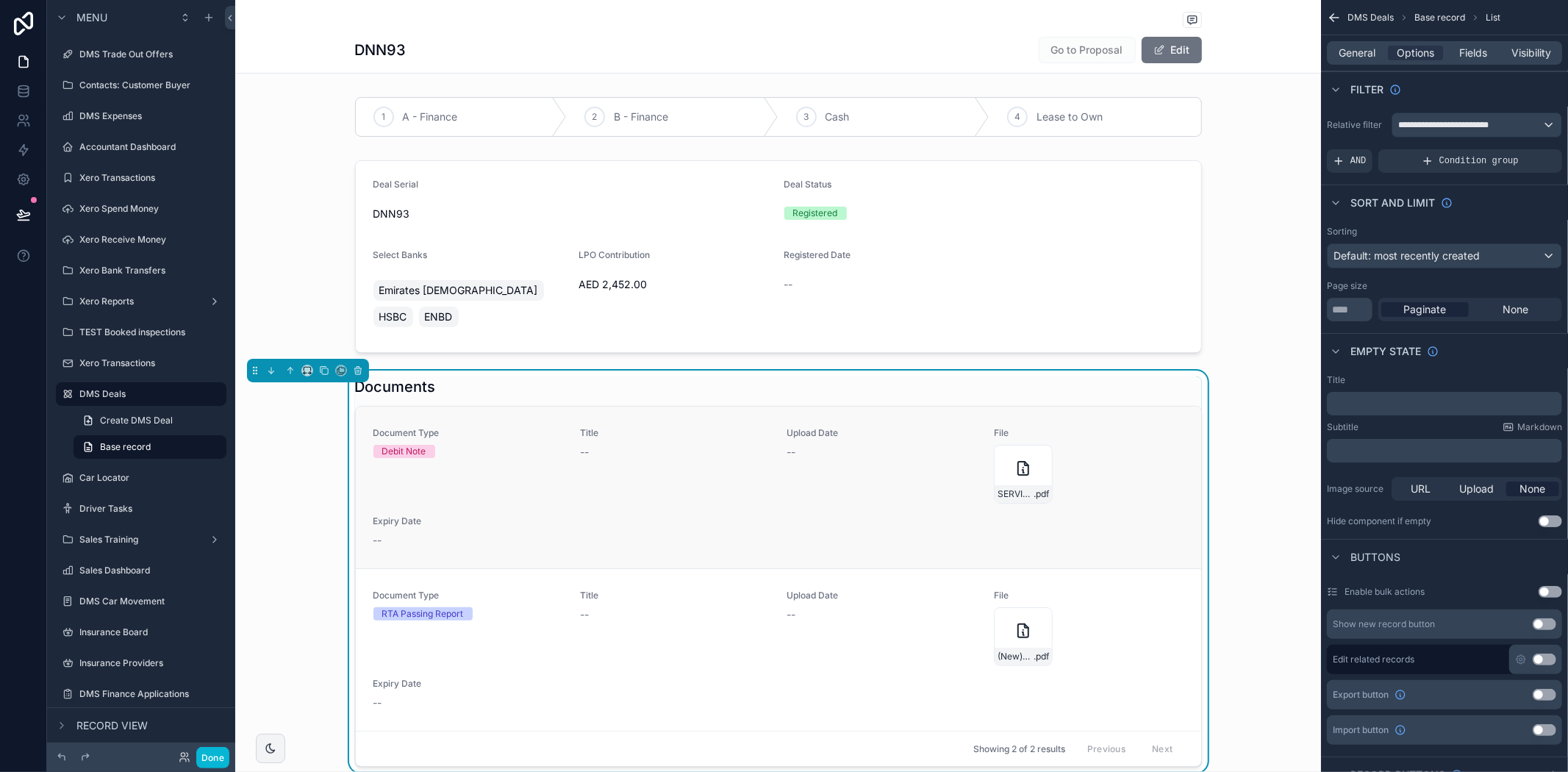
click at [825, 443] on div "Upload Date --" at bounding box center [882, 465] width 190 height 77
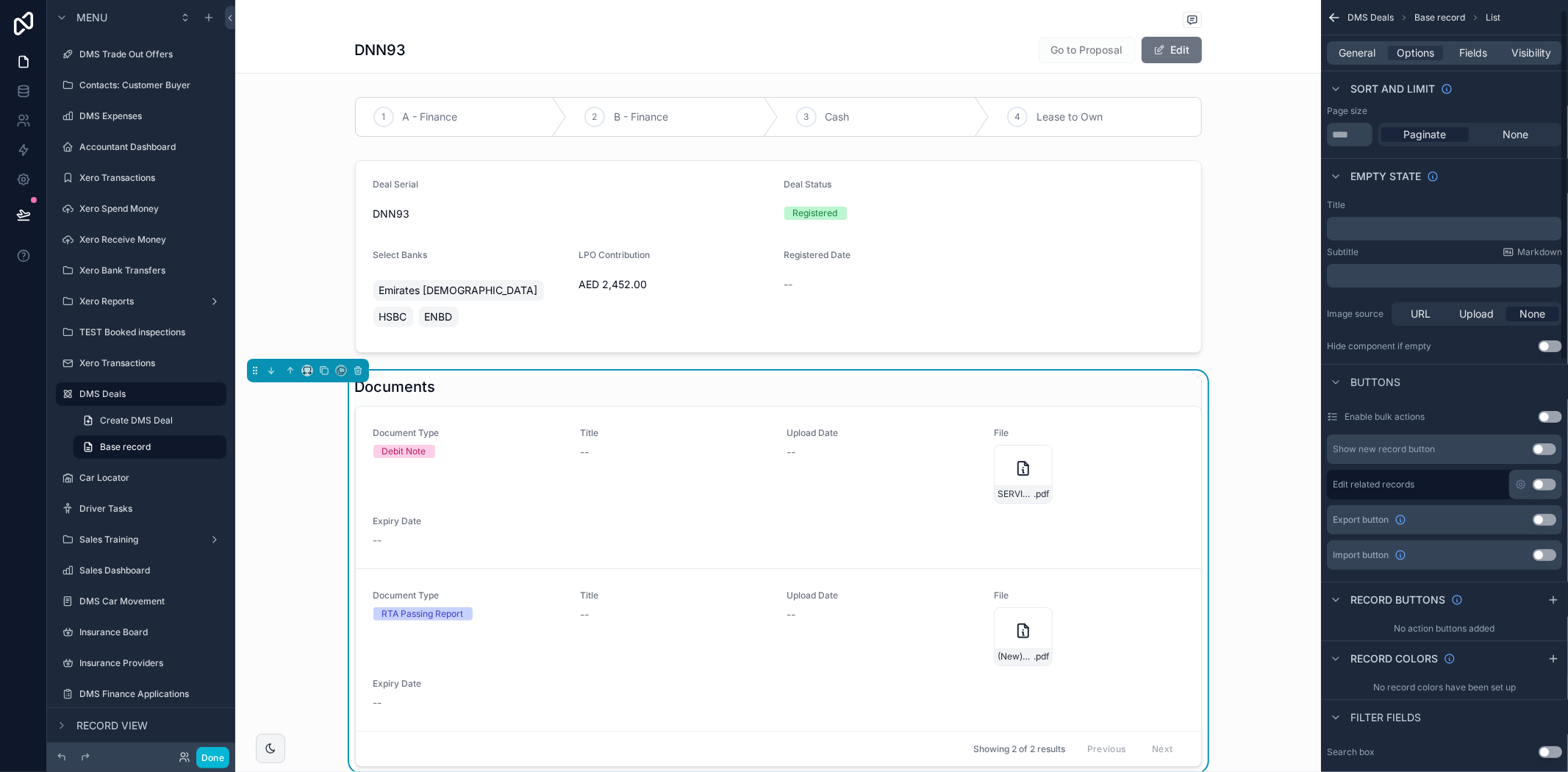
scroll to position [0, 0]
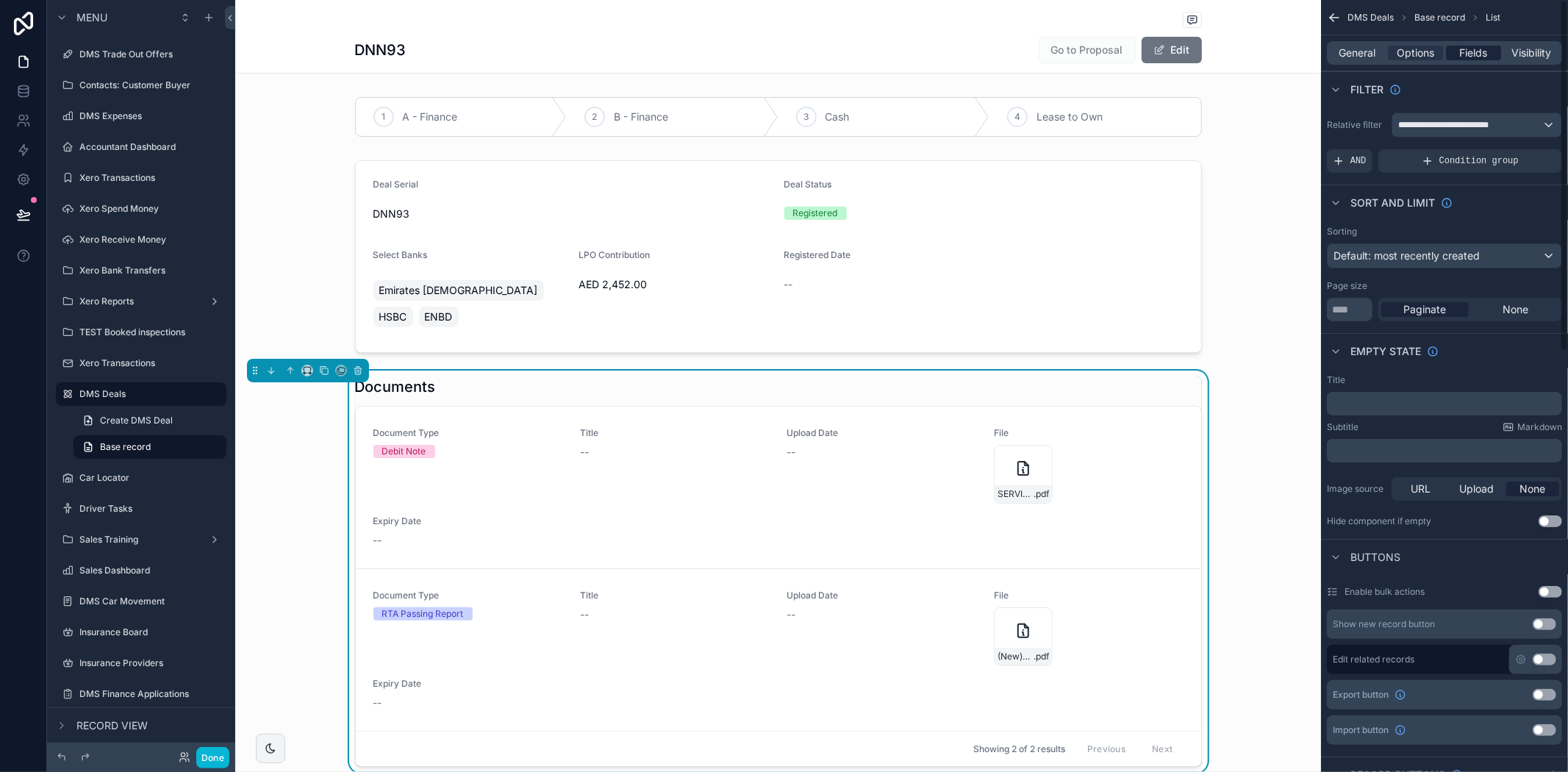
click at [1451, 49] on div "Fields" at bounding box center [1473, 53] width 55 height 15
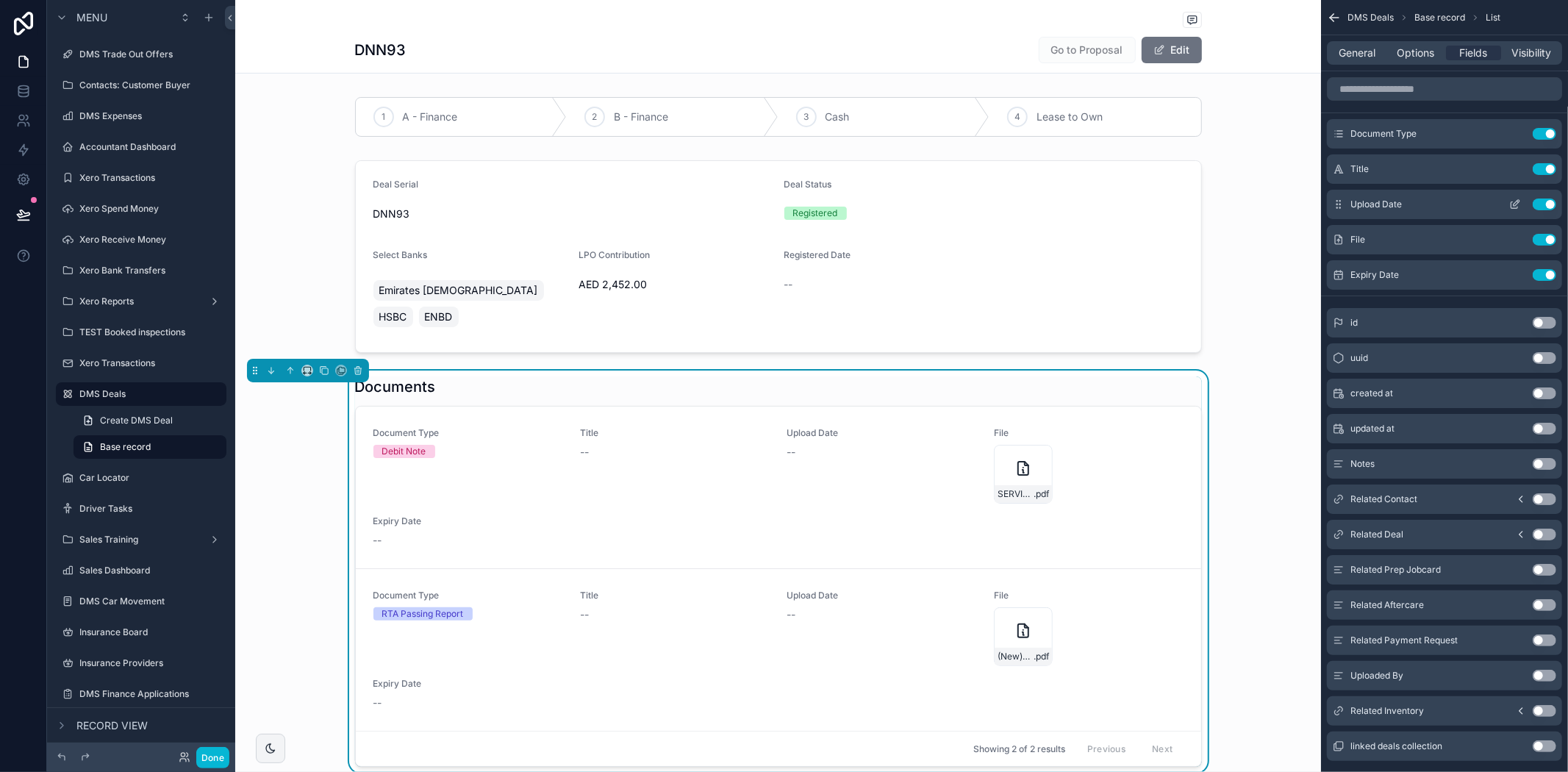
drag, startPoint x: 1552, startPoint y: 135, endPoint x: 1551, endPoint y: 155, distance: 20.0
click at [1552, 135] on button "Use setting" at bounding box center [1544, 133] width 24 height 11
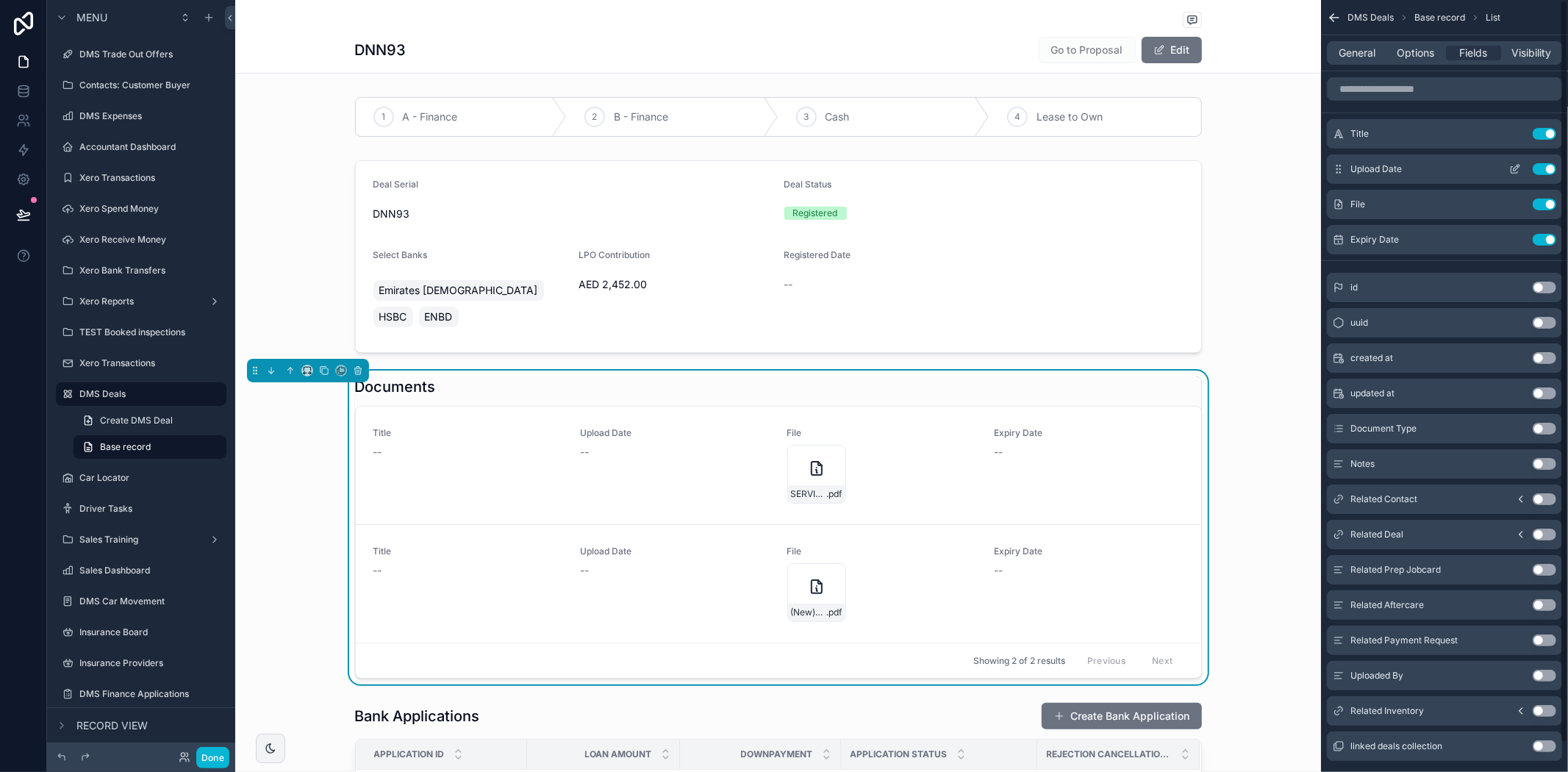
click at [1548, 166] on button "Use setting" at bounding box center [1544, 169] width 24 height 11
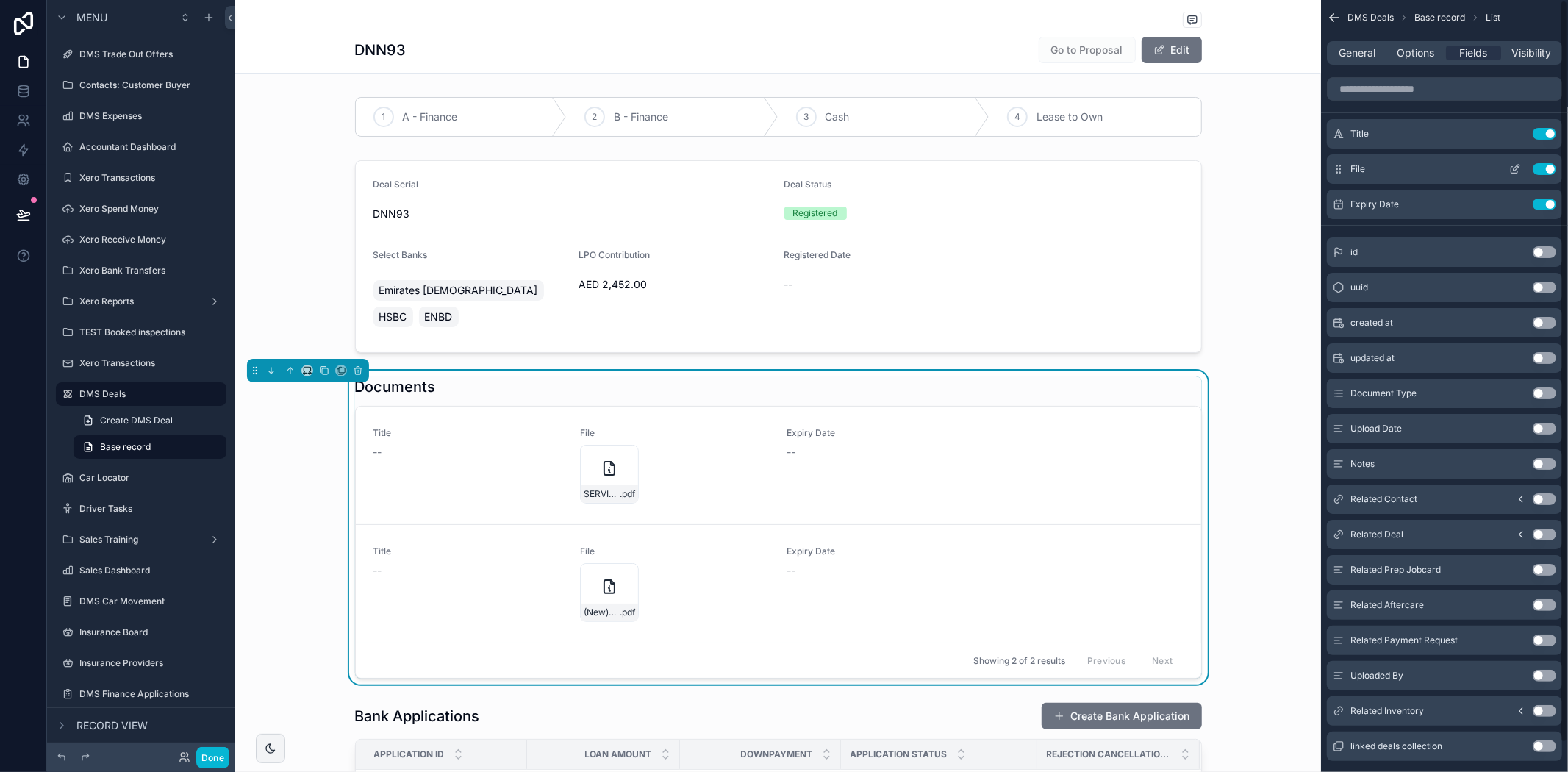
click at [1546, 155] on div "Title Use setting File Use setting Expiry Date Use setting" at bounding box center [1444, 169] width 247 height 100
click at [1546, 155] on div "File Use setting" at bounding box center [1444, 169] width 235 height 29
click at [1540, 175] on div "File Use setting" at bounding box center [1444, 169] width 235 height 29
click at [1540, 167] on button "Use setting" at bounding box center [1544, 169] width 24 height 11
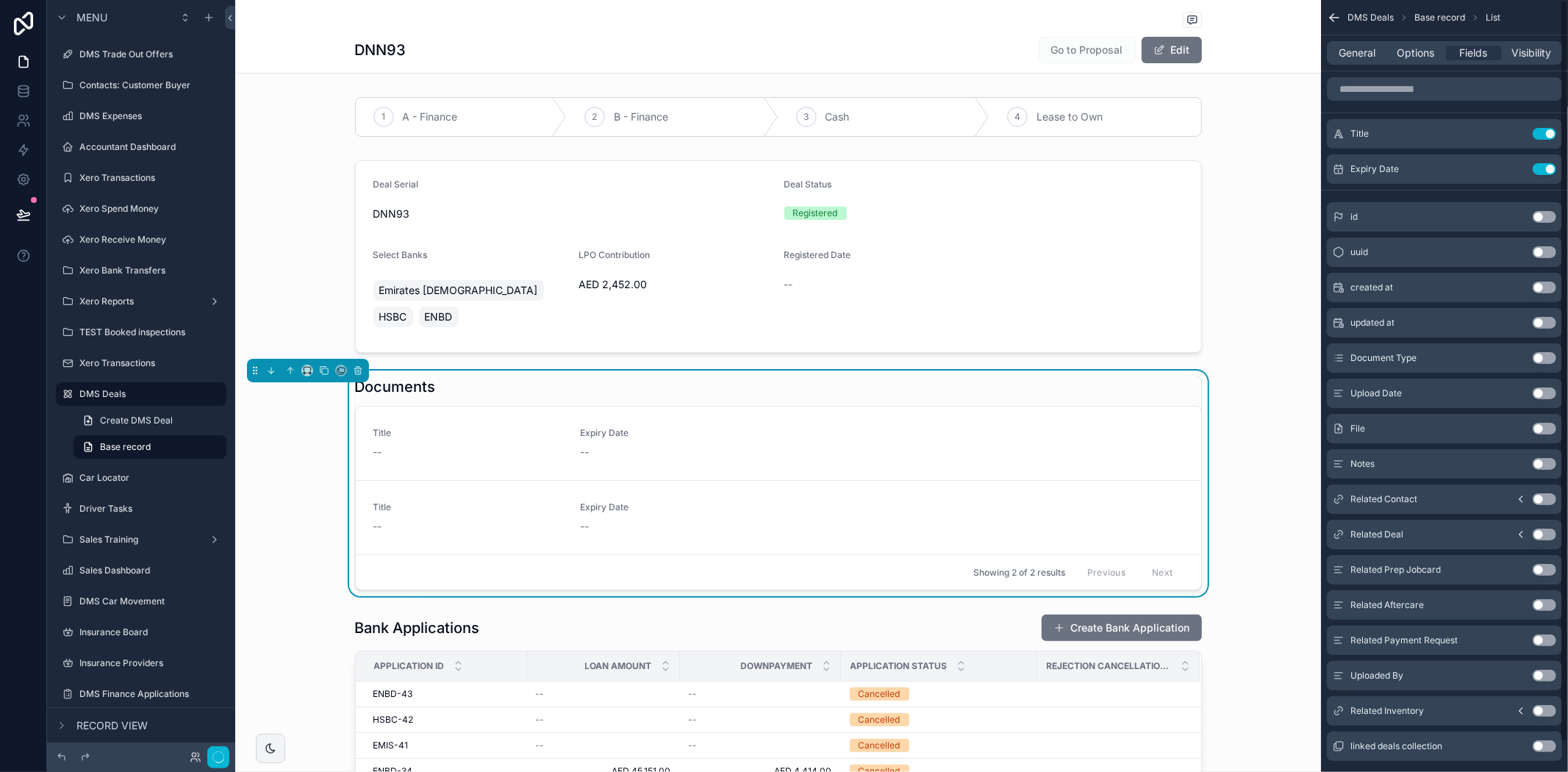
click at [1540, 167] on button "Use setting" at bounding box center [1544, 169] width 24 height 11
click at [1544, 137] on button "Use setting" at bounding box center [1544, 133] width 24 height 11
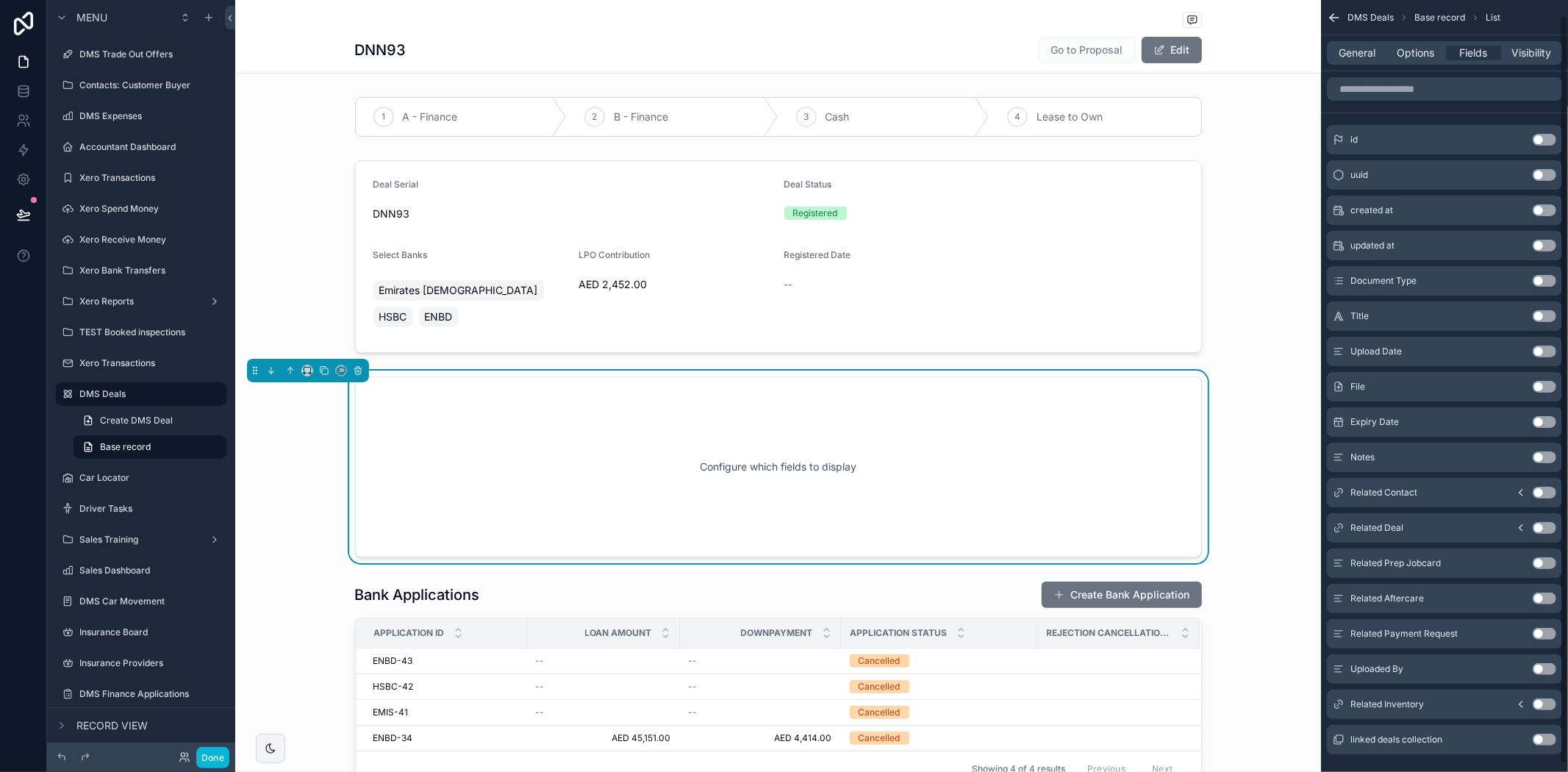
scroll to position [24, 0]
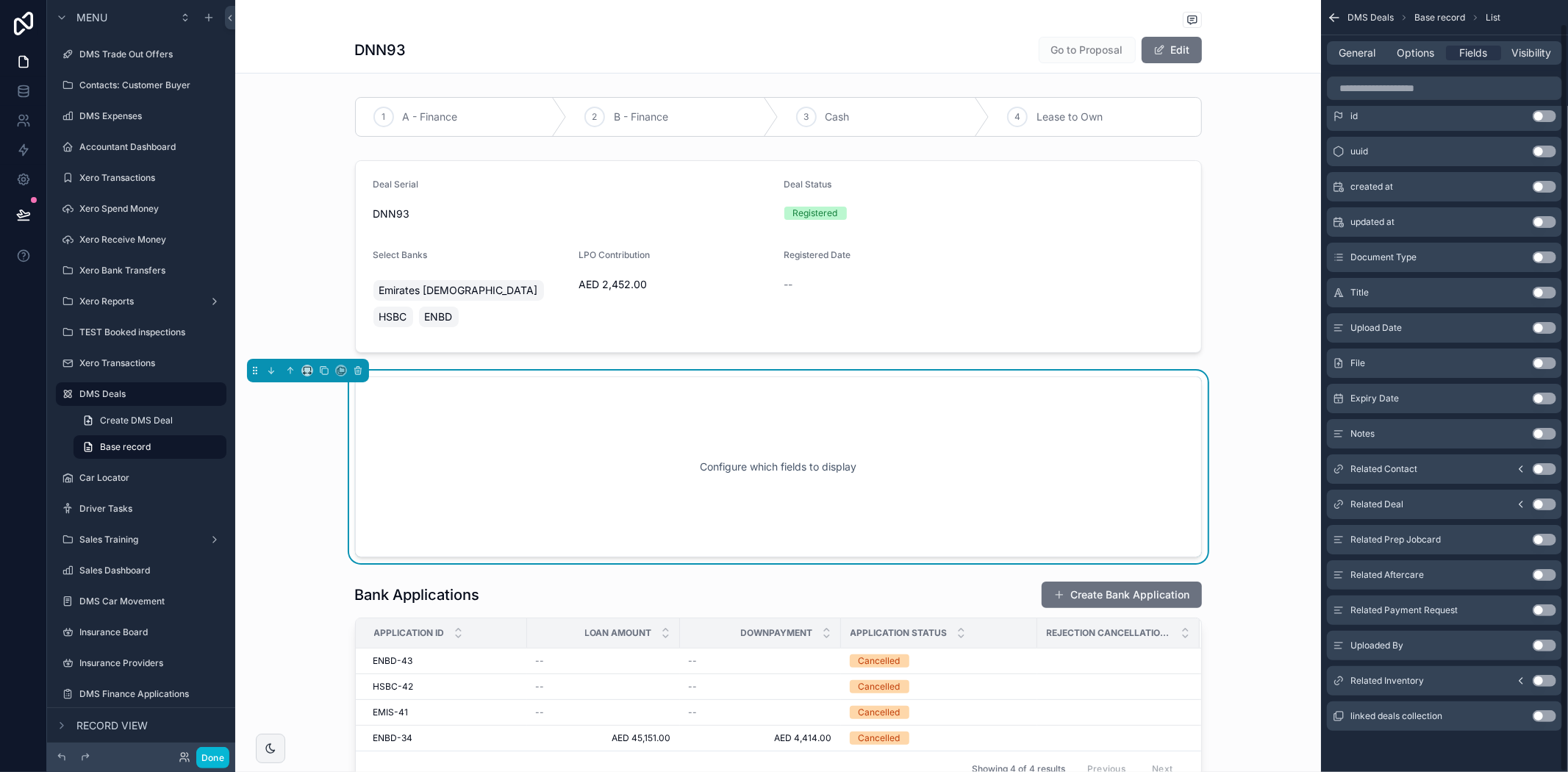
click at [1547, 498] on button "Use setting" at bounding box center [1544, 503] width 24 height 11
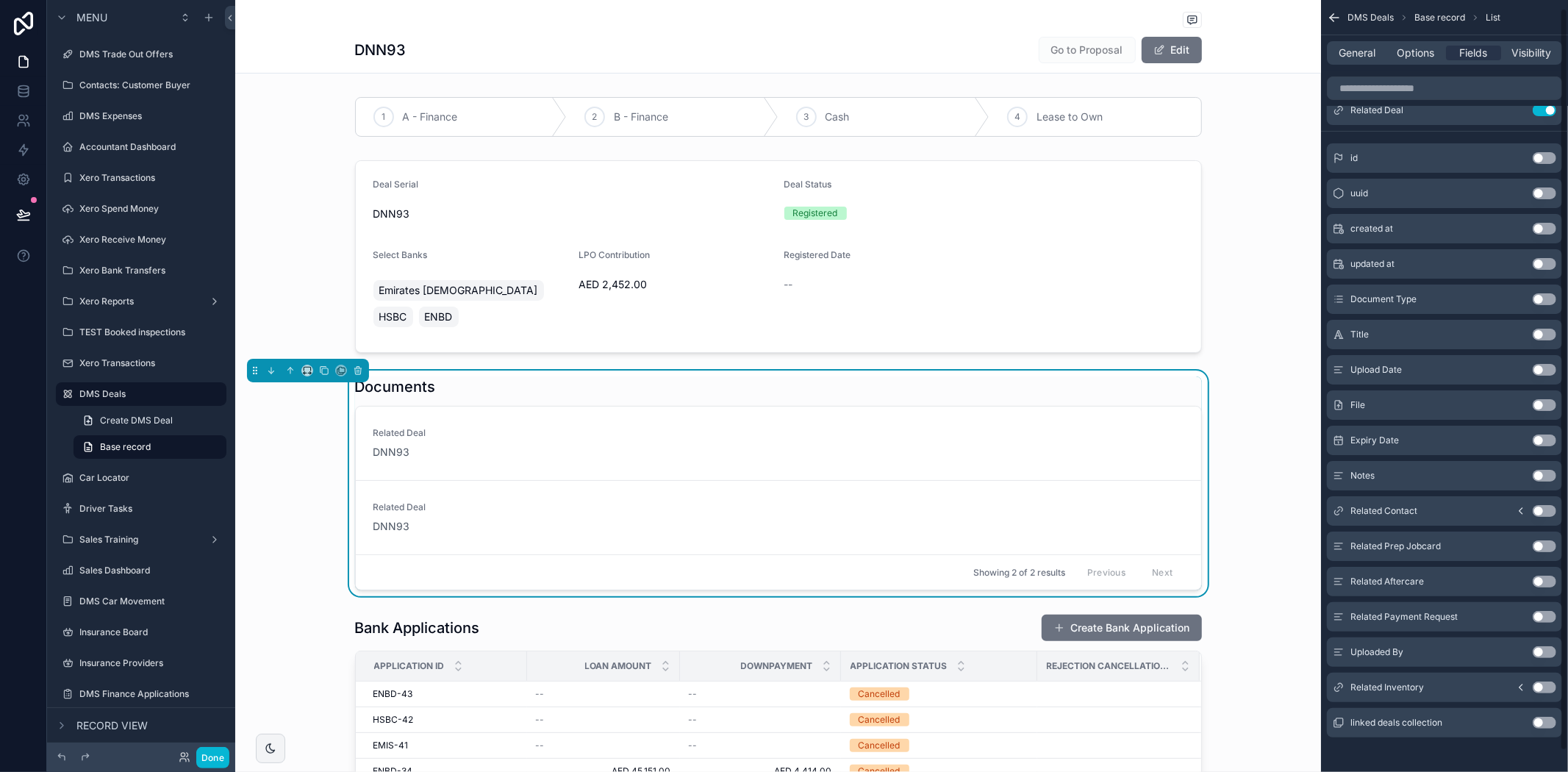
scroll to position [0, 0]
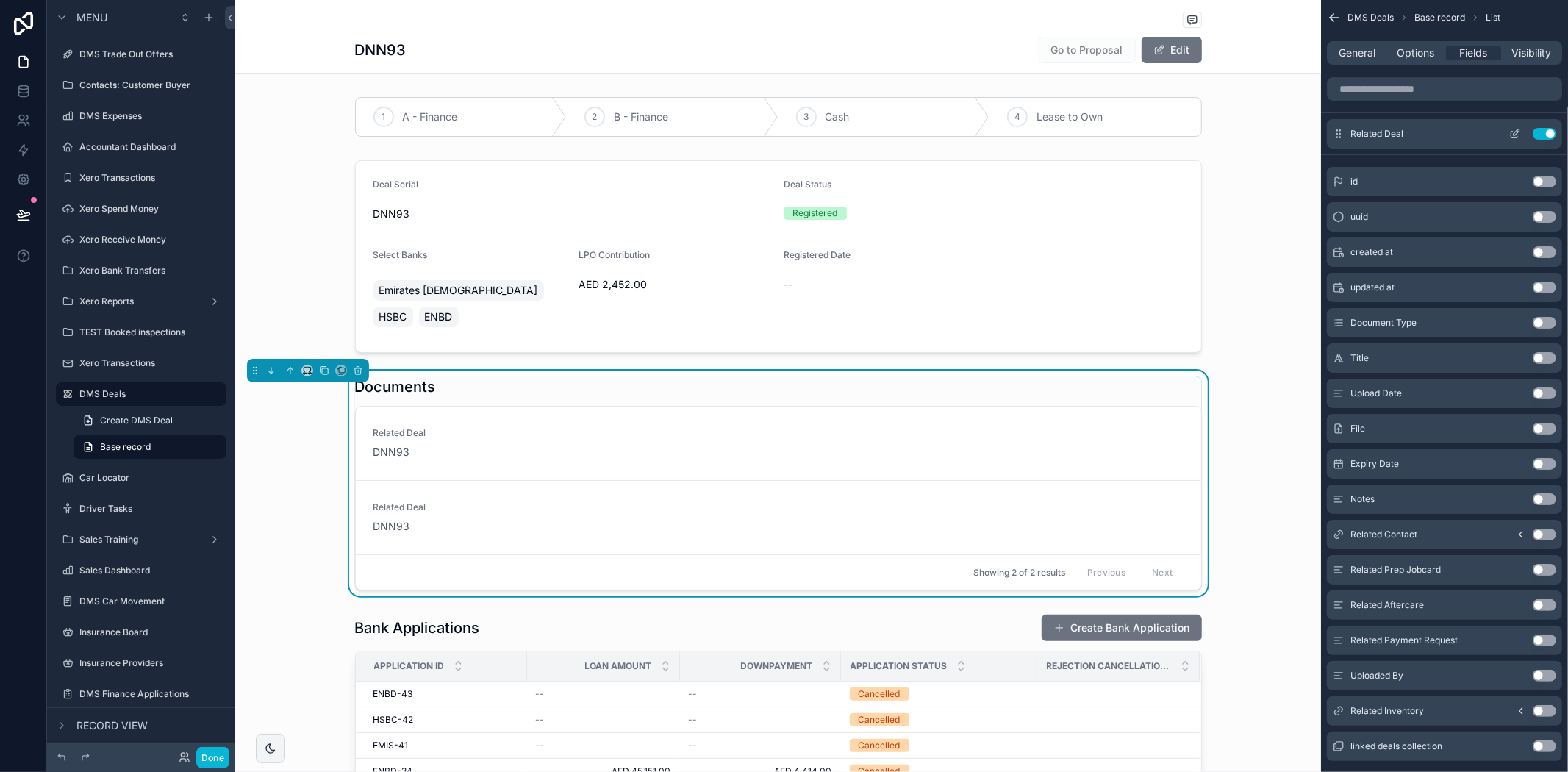
click at [1541, 133] on button "Use setting" at bounding box center [1544, 133] width 24 height 11
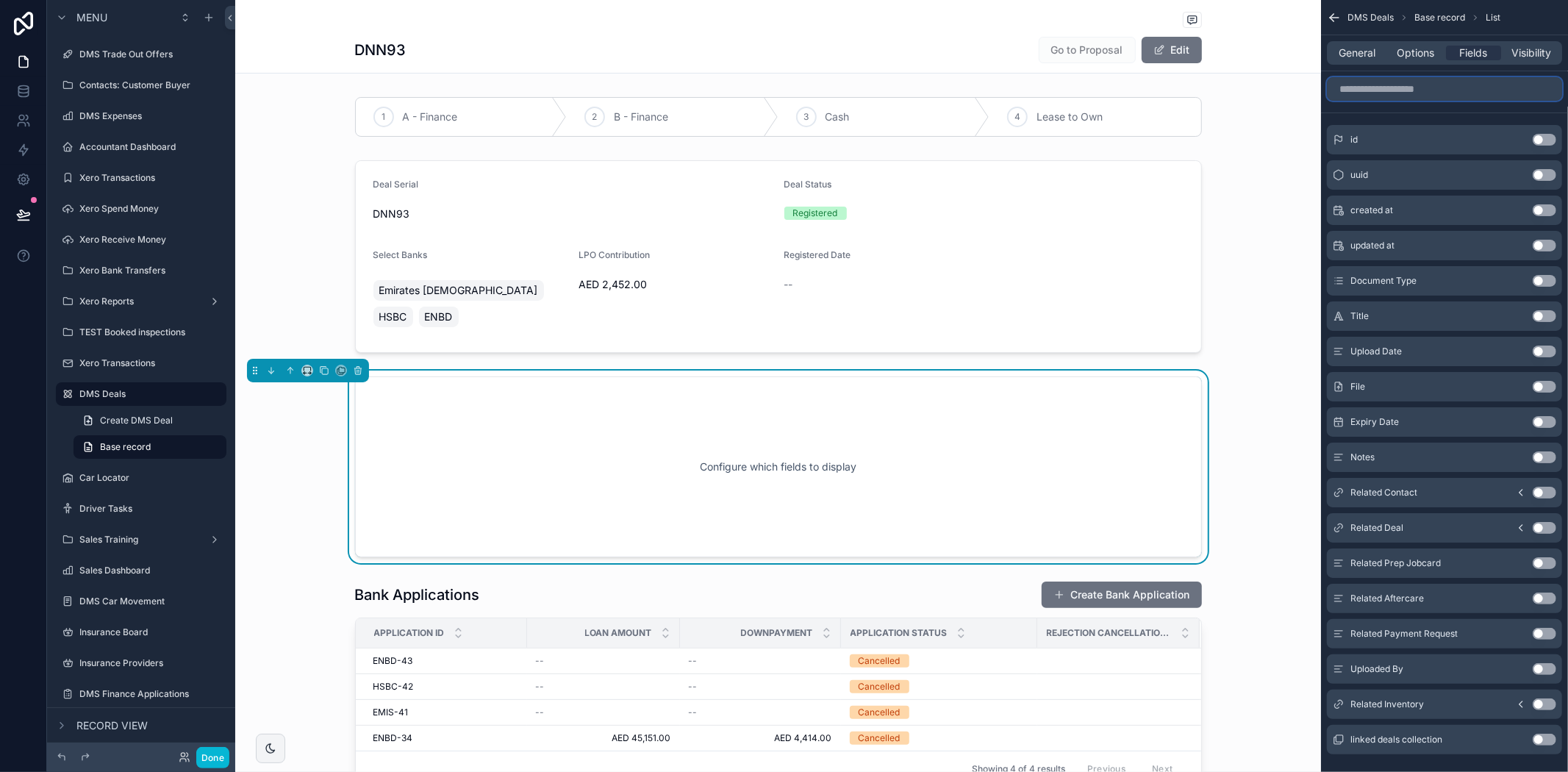
click at [1379, 95] on input "scrollable content" at bounding box center [1444, 88] width 235 height 24
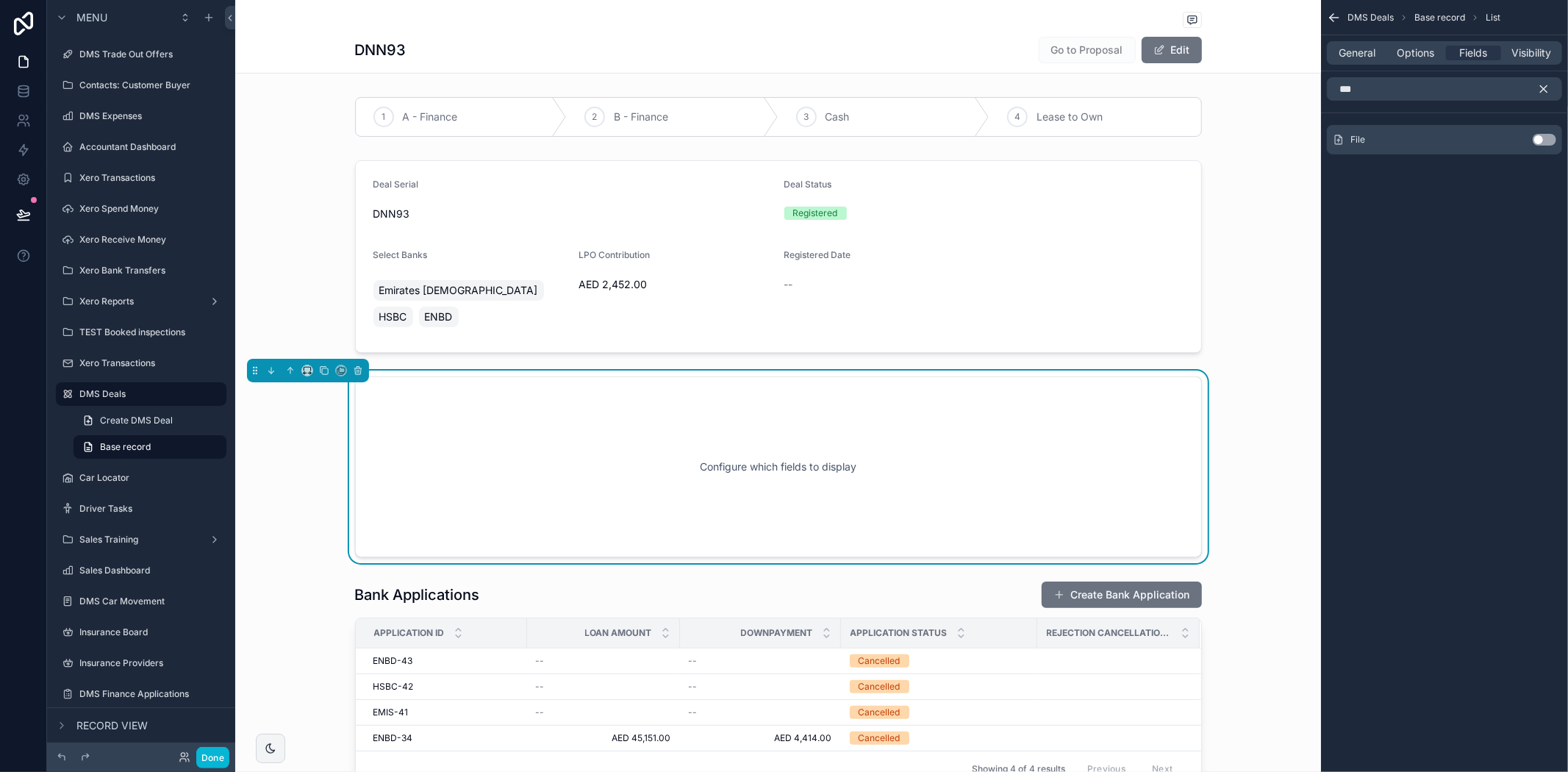
click at [1544, 134] on button "Use setting" at bounding box center [1544, 139] width 24 height 11
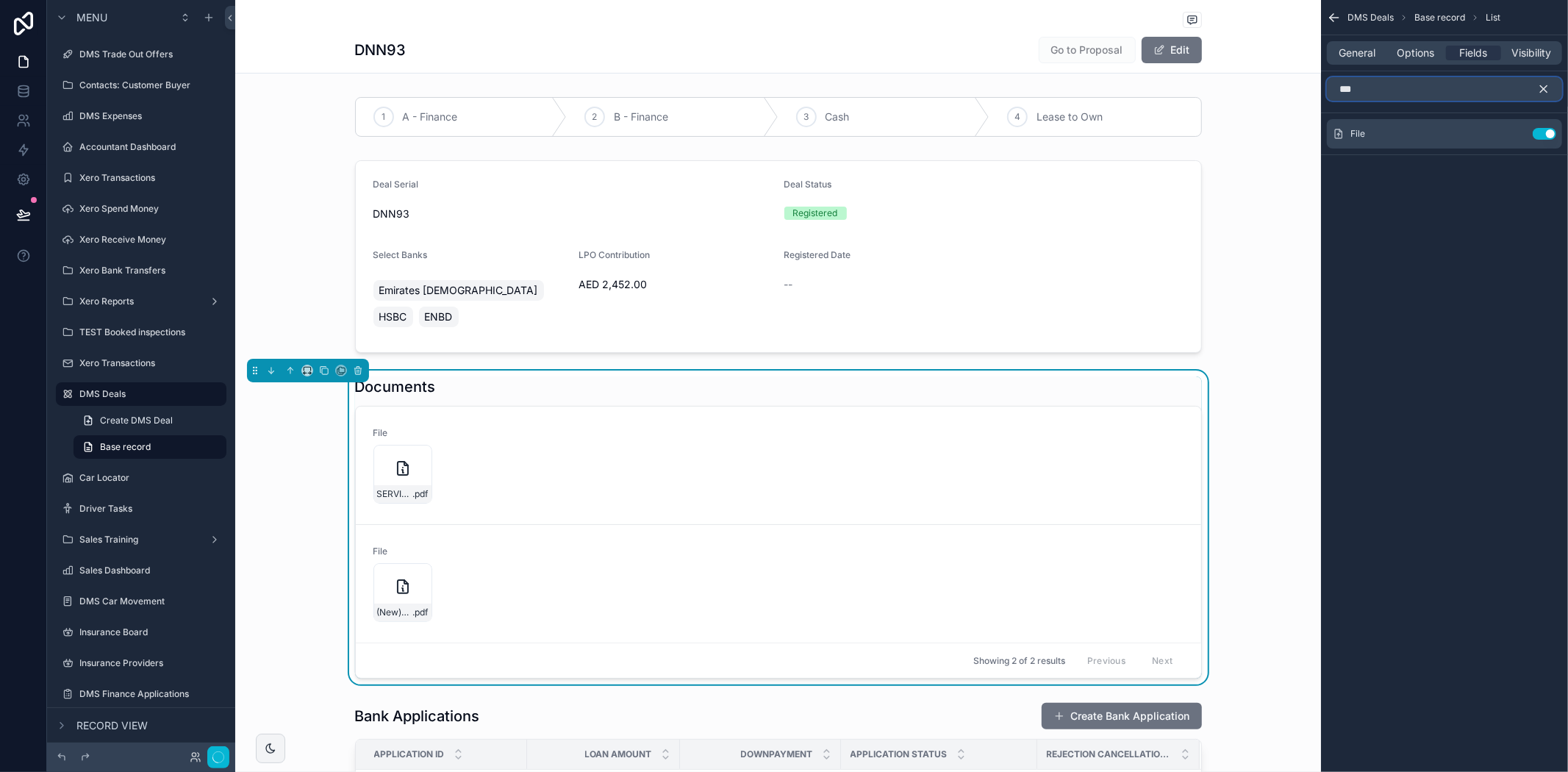
click at [1390, 78] on input "***" at bounding box center [1444, 88] width 235 height 24
type input "*"
type input "***"
click at [1545, 151] on button "Use setting" at bounding box center [1544, 152] width 24 height 11
click at [1254, 370] on div "Documents File SERVICE-VOUCHER---AH00563 .pdf Document Type Debit Note File (Ne…" at bounding box center [777, 526] width 1086 height 314
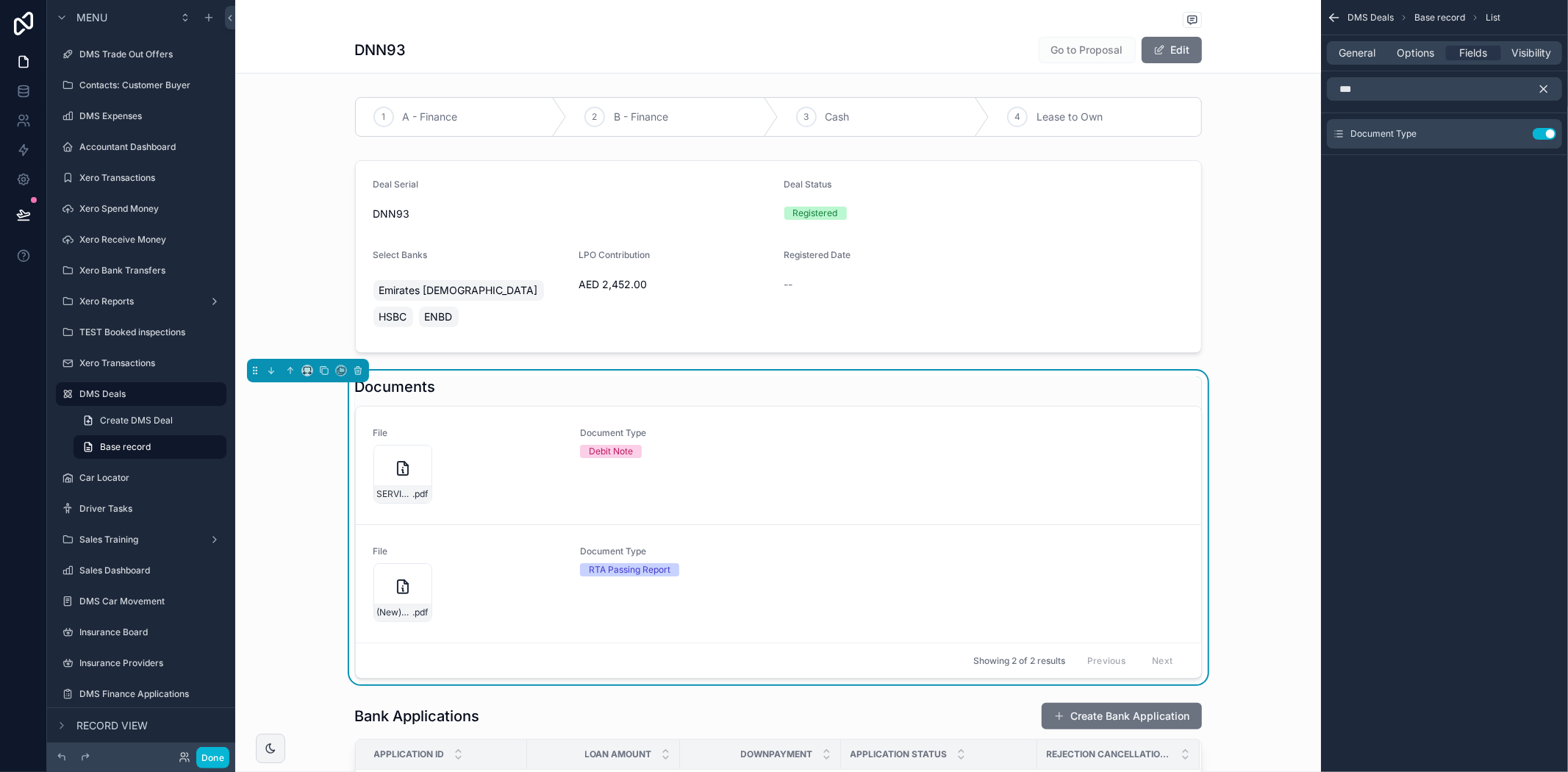
scroll to position [163, 0]
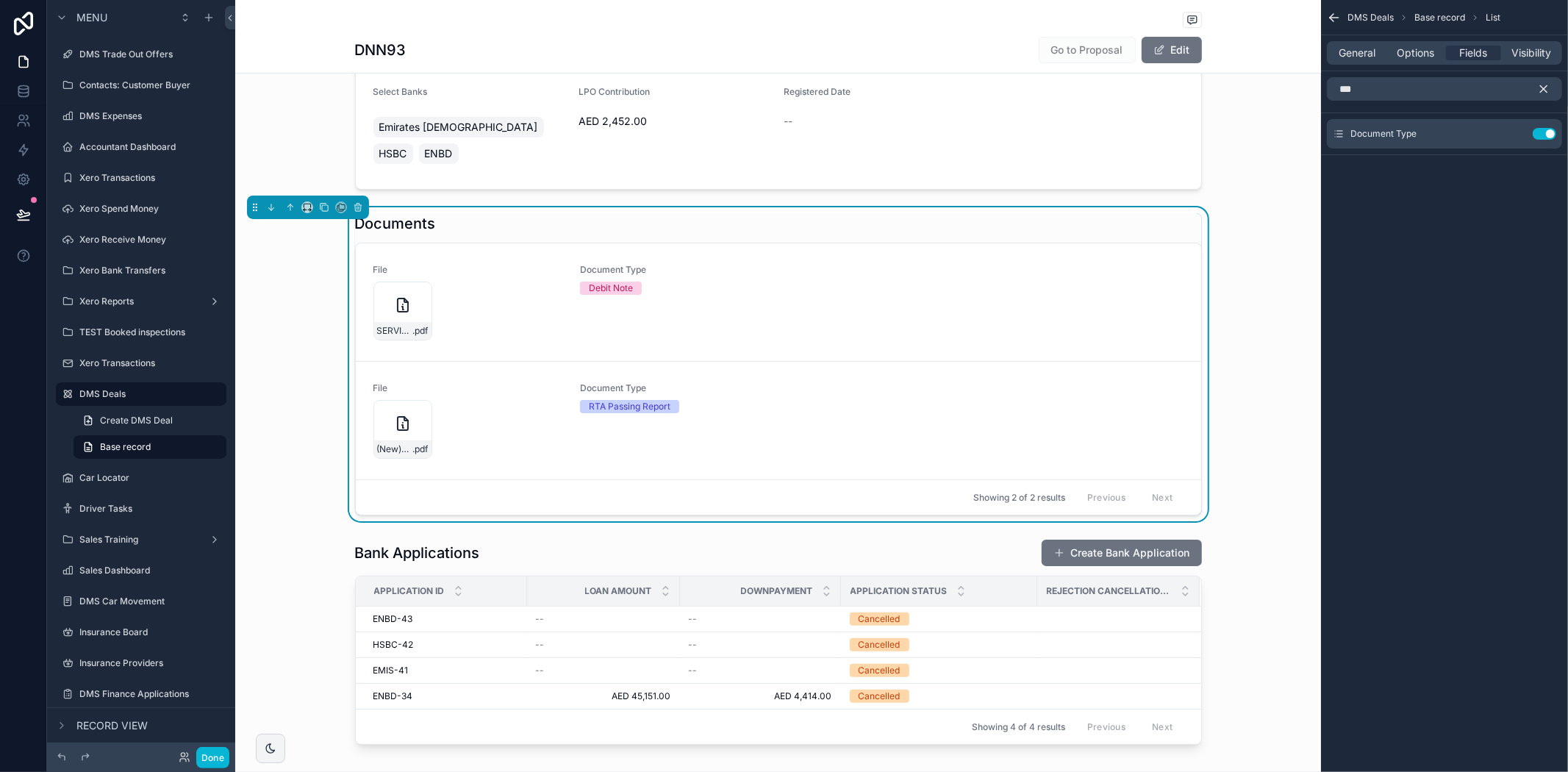
click at [1336, 15] on icon "scrollable content" at bounding box center [1334, 18] width 15 height 15
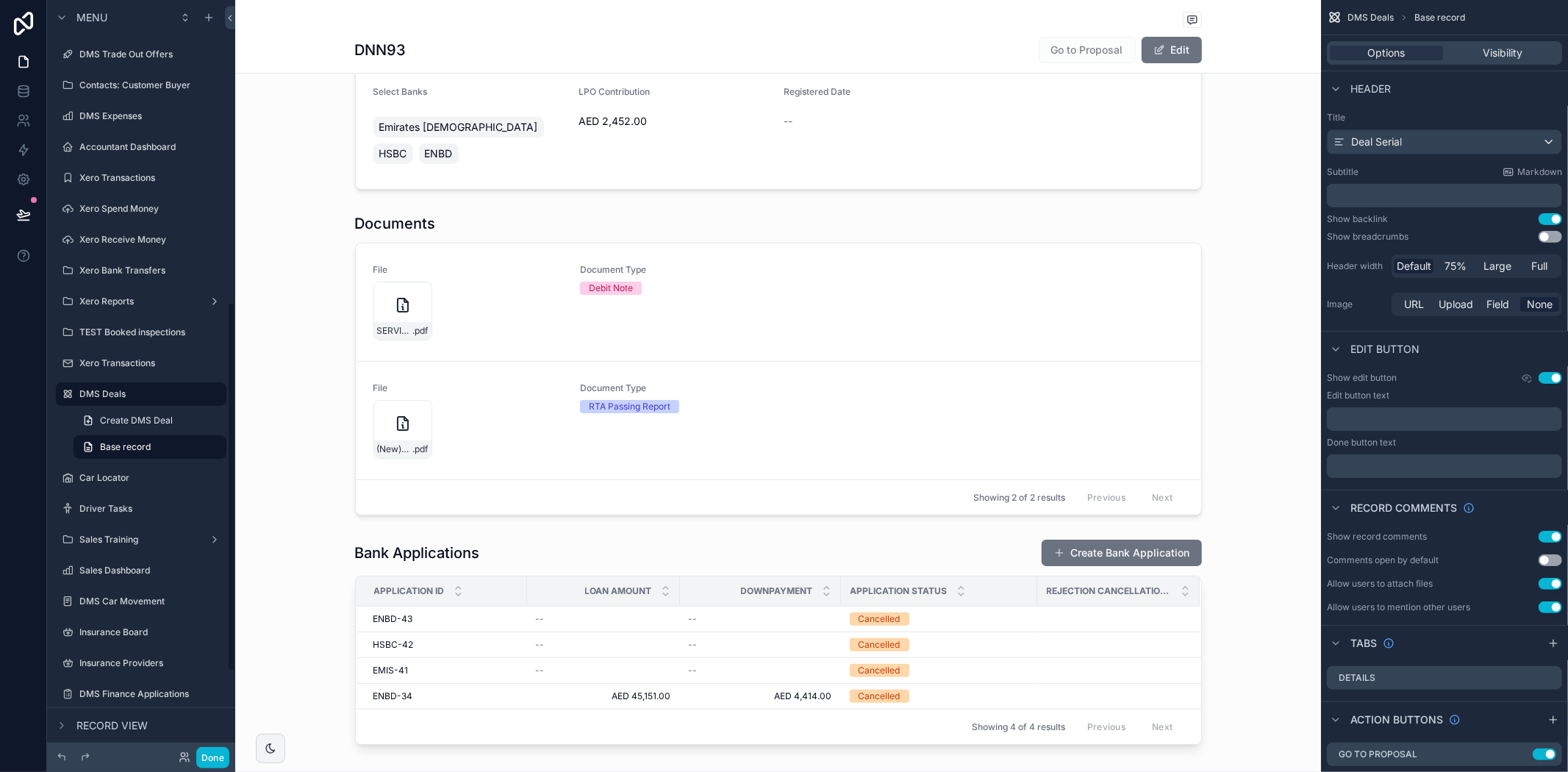
click at [211, 745] on div "Done" at bounding box center [140, 756] width 188 height 29
click at [208, 751] on button "Done" at bounding box center [212, 757] width 33 height 21
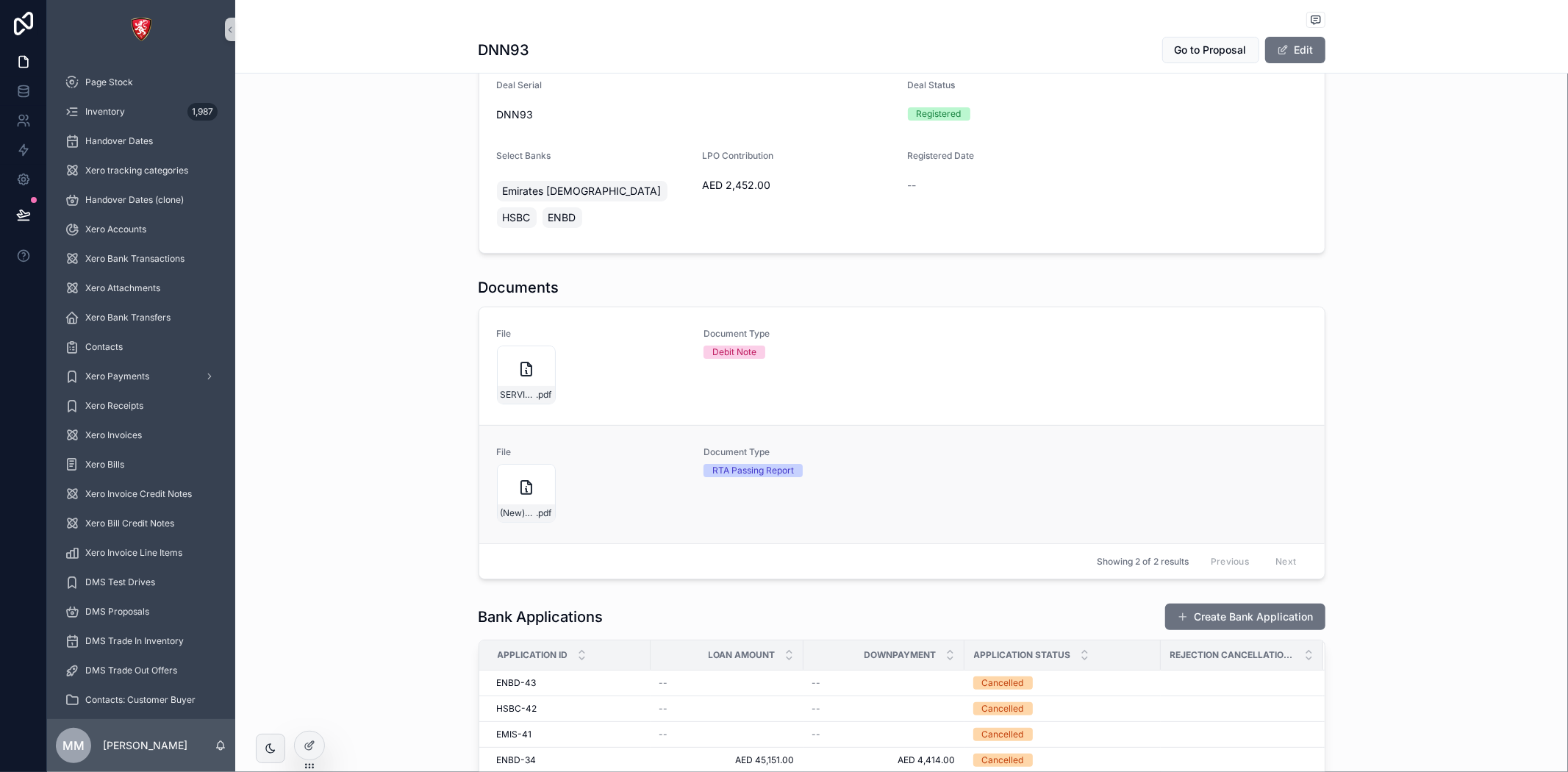
scroll to position [208, 0]
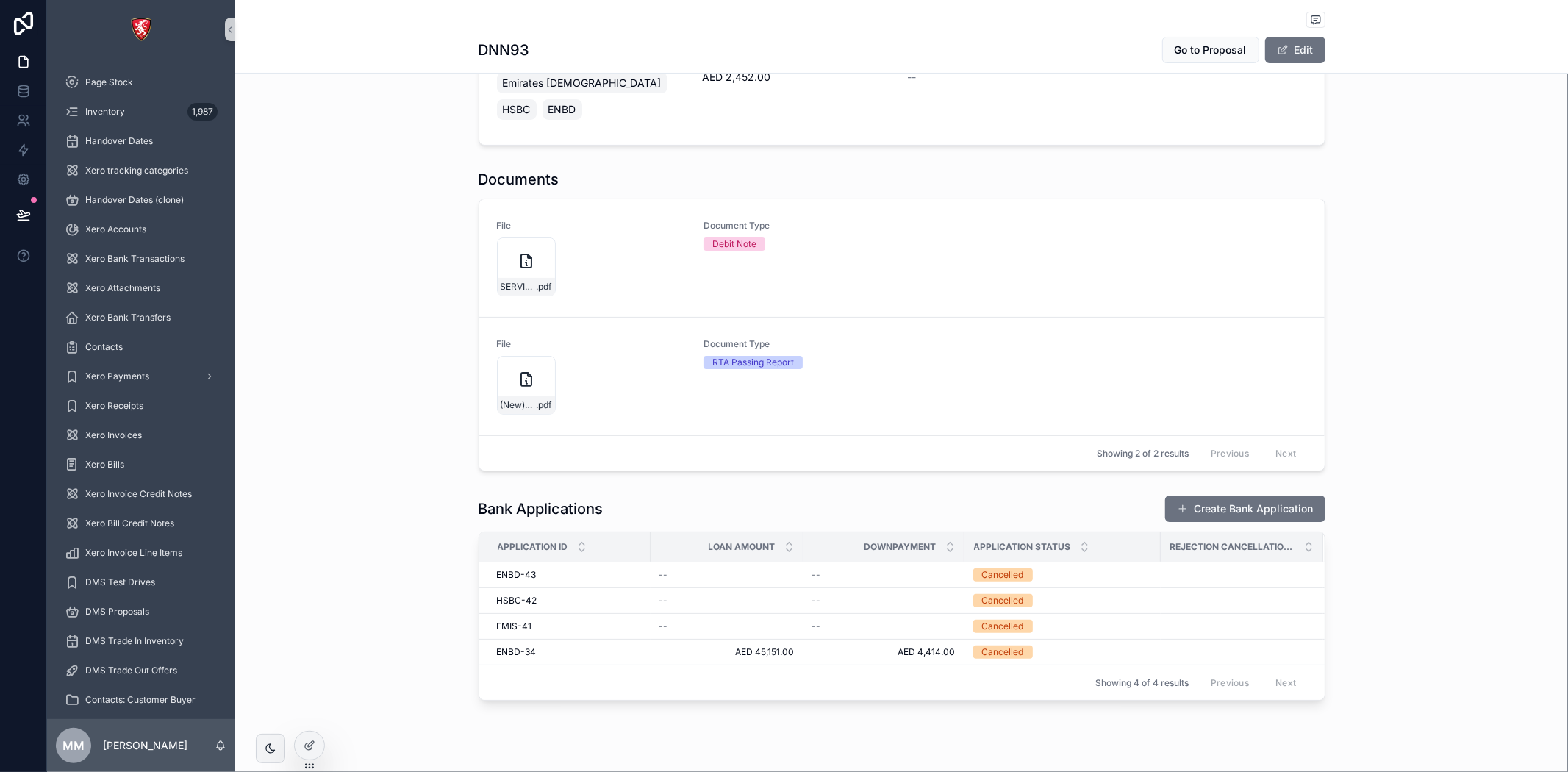
click at [1270, 541] on span "Rejection Cancellation Reason" at bounding box center [1232, 546] width 125 height 11
click at [1071, 533] on div "Application Status" at bounding box center [1063, 547] width 195 height 28
click at [310, 733] on div at bounding box center [309, 746] width 29 height 28
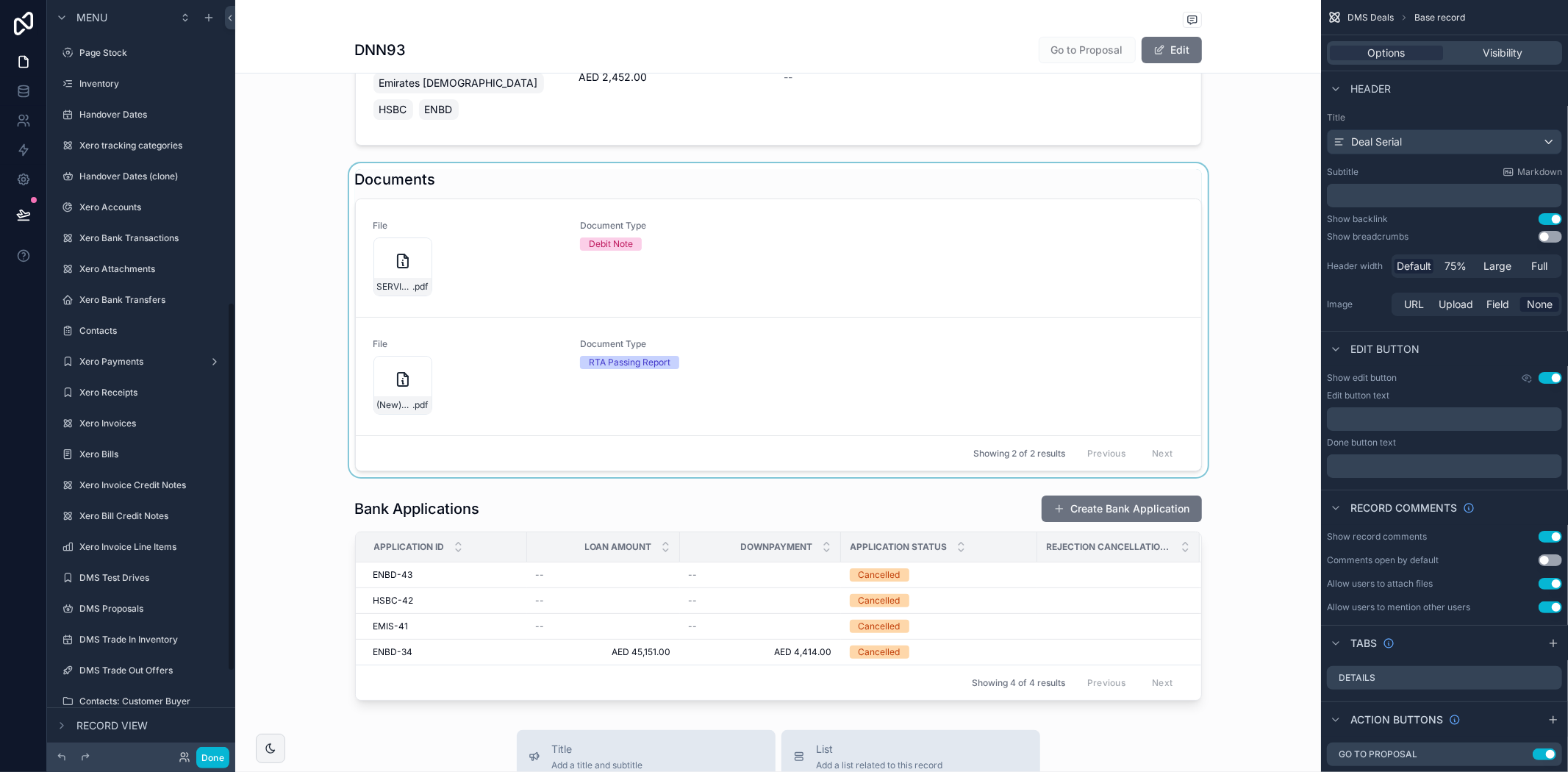
scroll to position [616, 0]
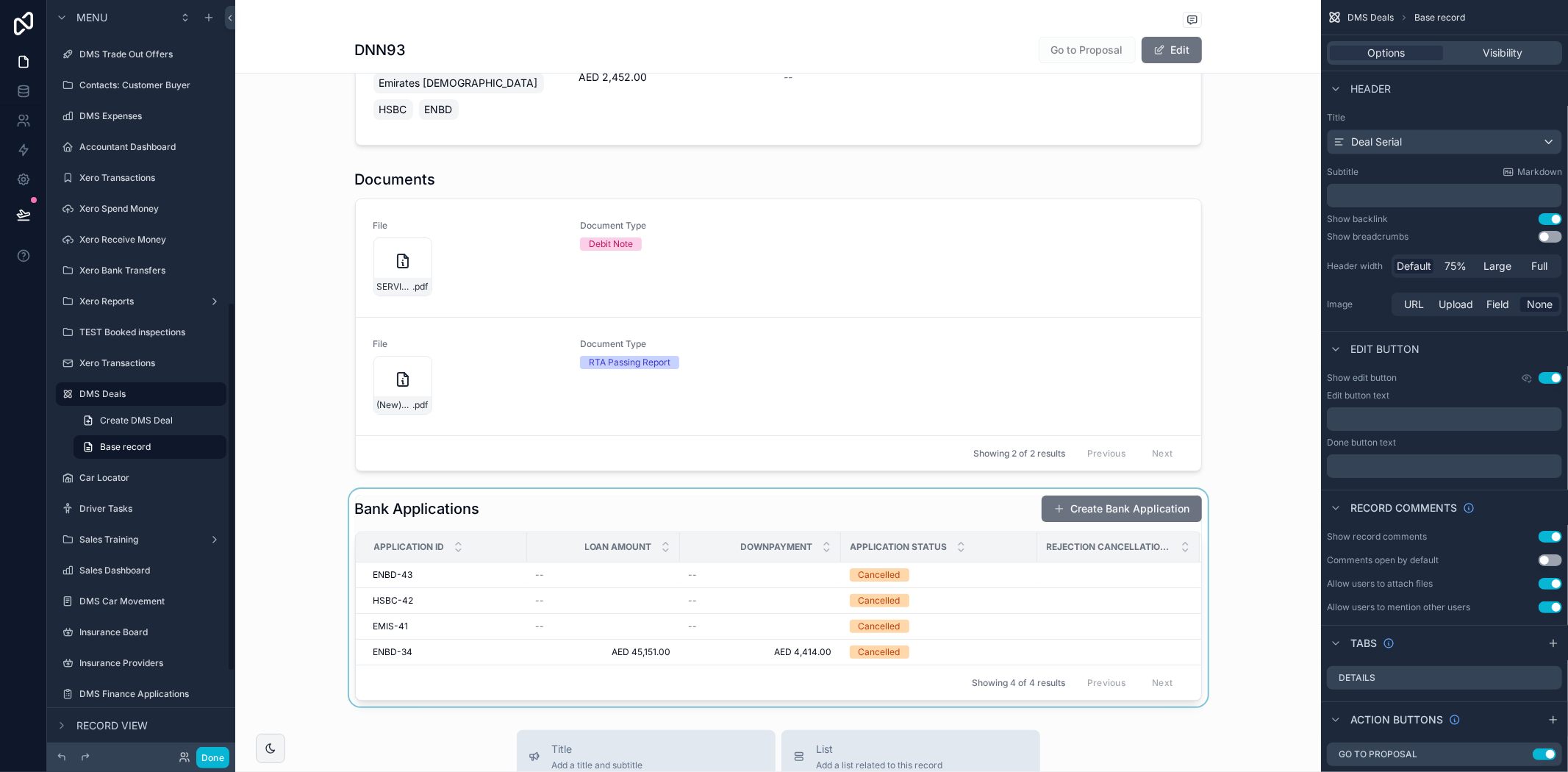
click at [903, 539] on div "scrollable content" at bounding box center [777, 597] width 1086 height 217
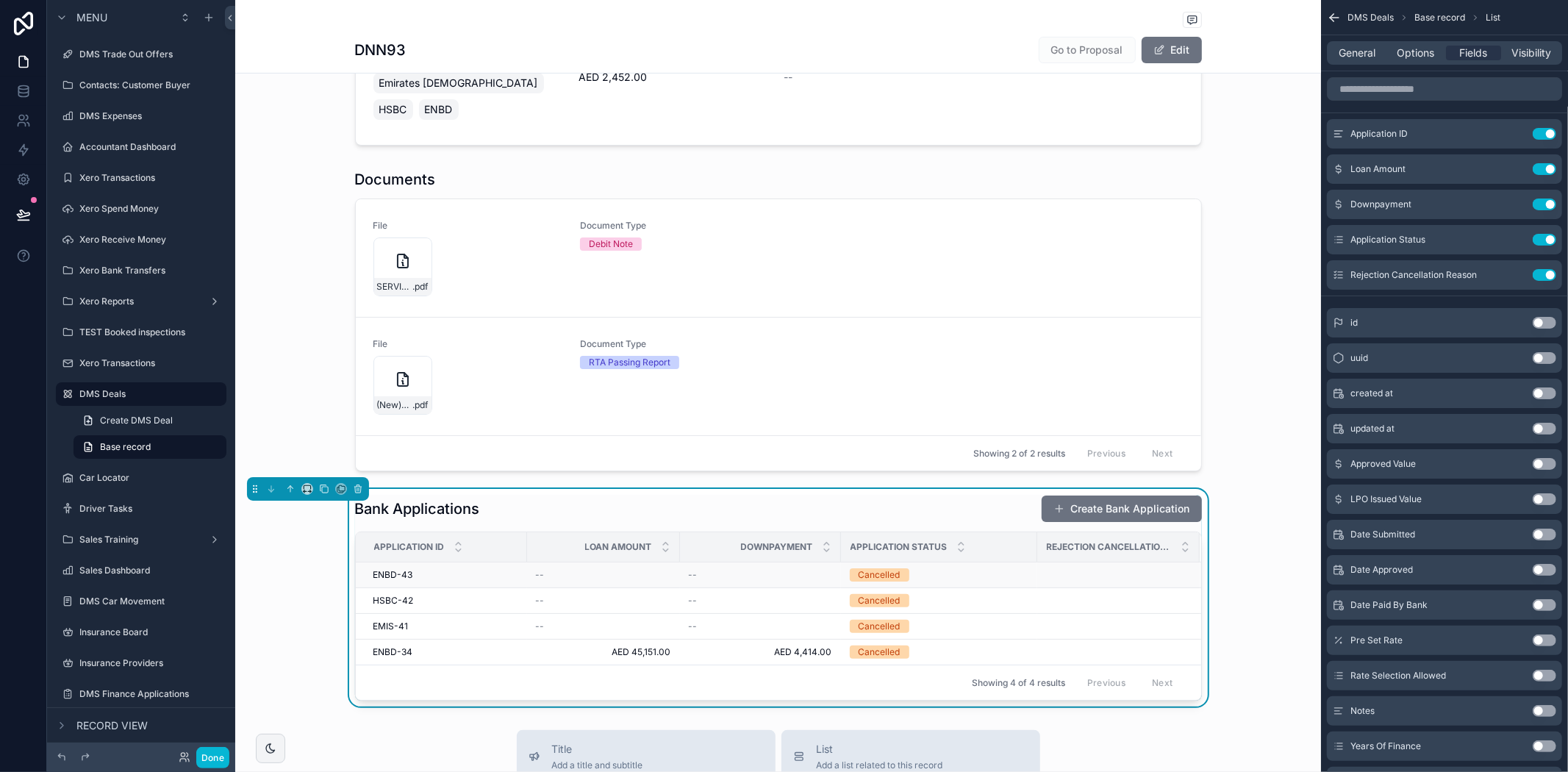
click at [1009, 563] on td "Cancelled" at bounding box center [939, 575] width 196 height 26
click at [1010, 563] on td "Cancelled" at bounding box center [939, 575] width 196 height 26
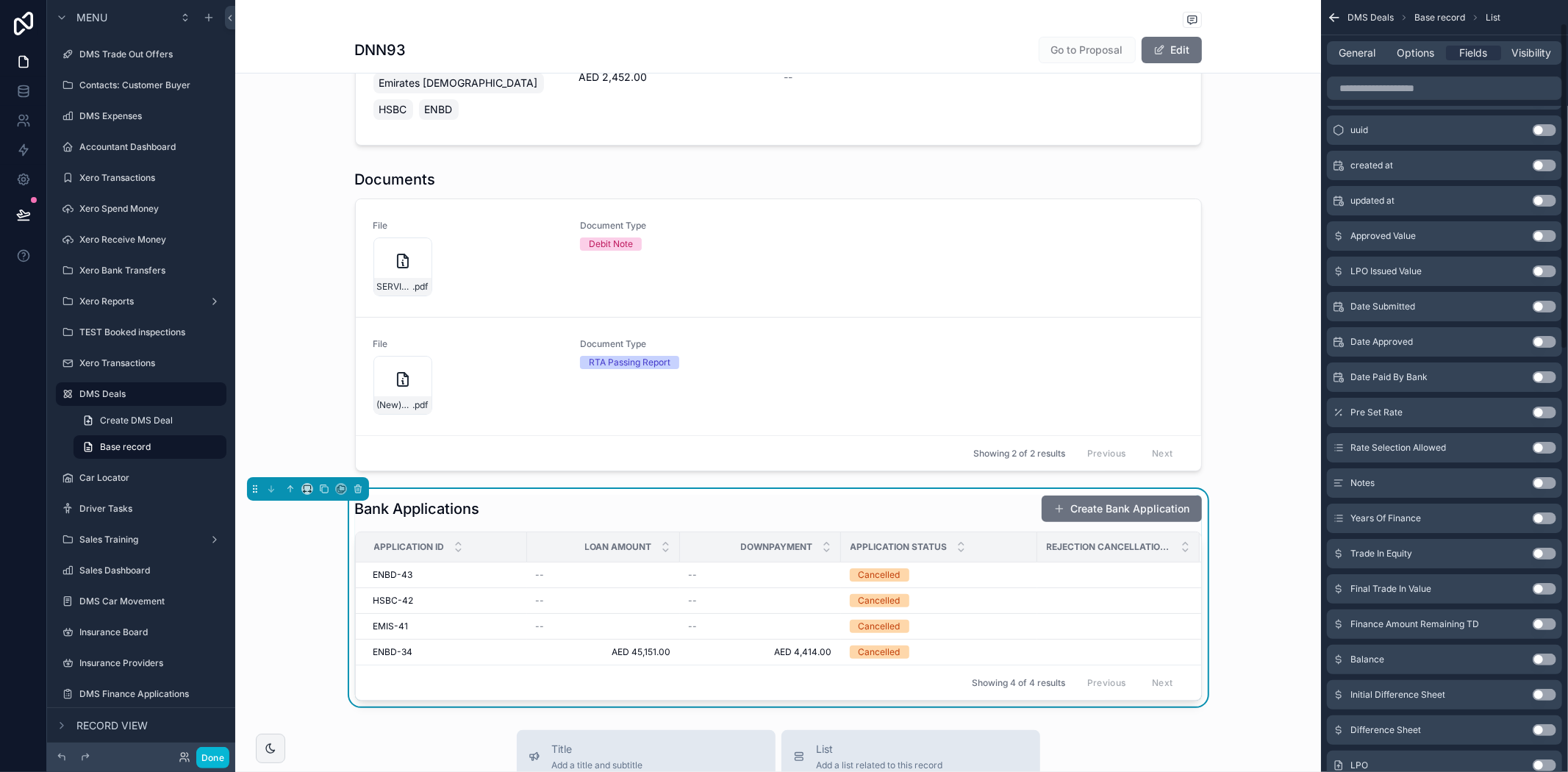
scroll to position [0, 0]
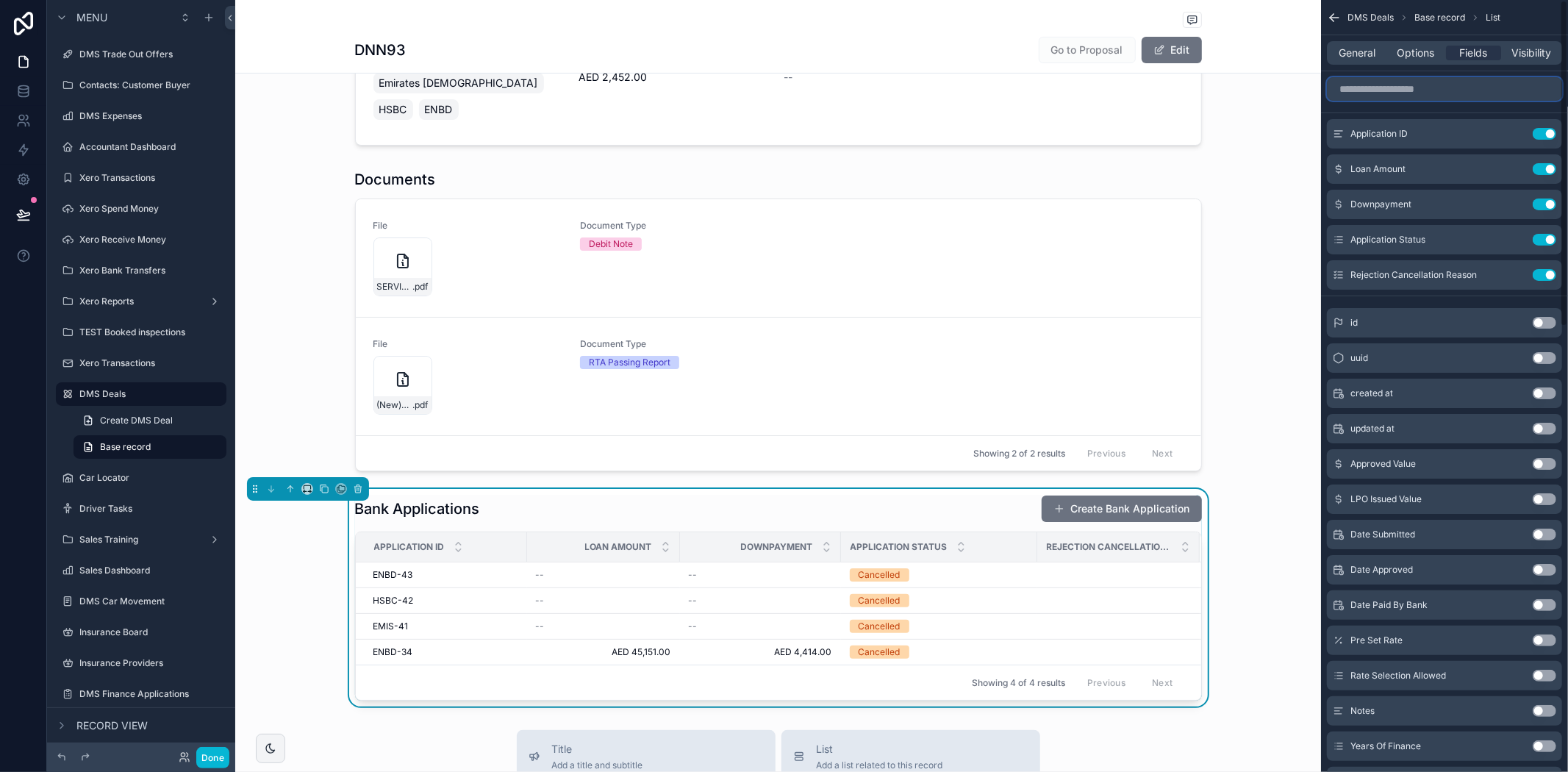
click at [1403, 95] on input "scrollable content" at bounding box center [1444, 88] width 235 height 24
click at [1547, 272] on button "Use setting" at bounding box center [1544, 275] width 24 height 11
click at [1226, 592] on div "Bank Applications Create Bank Application Application ID Loan Amount Downpaymen…" at bounding box center [777, 597] width 1086 height 217
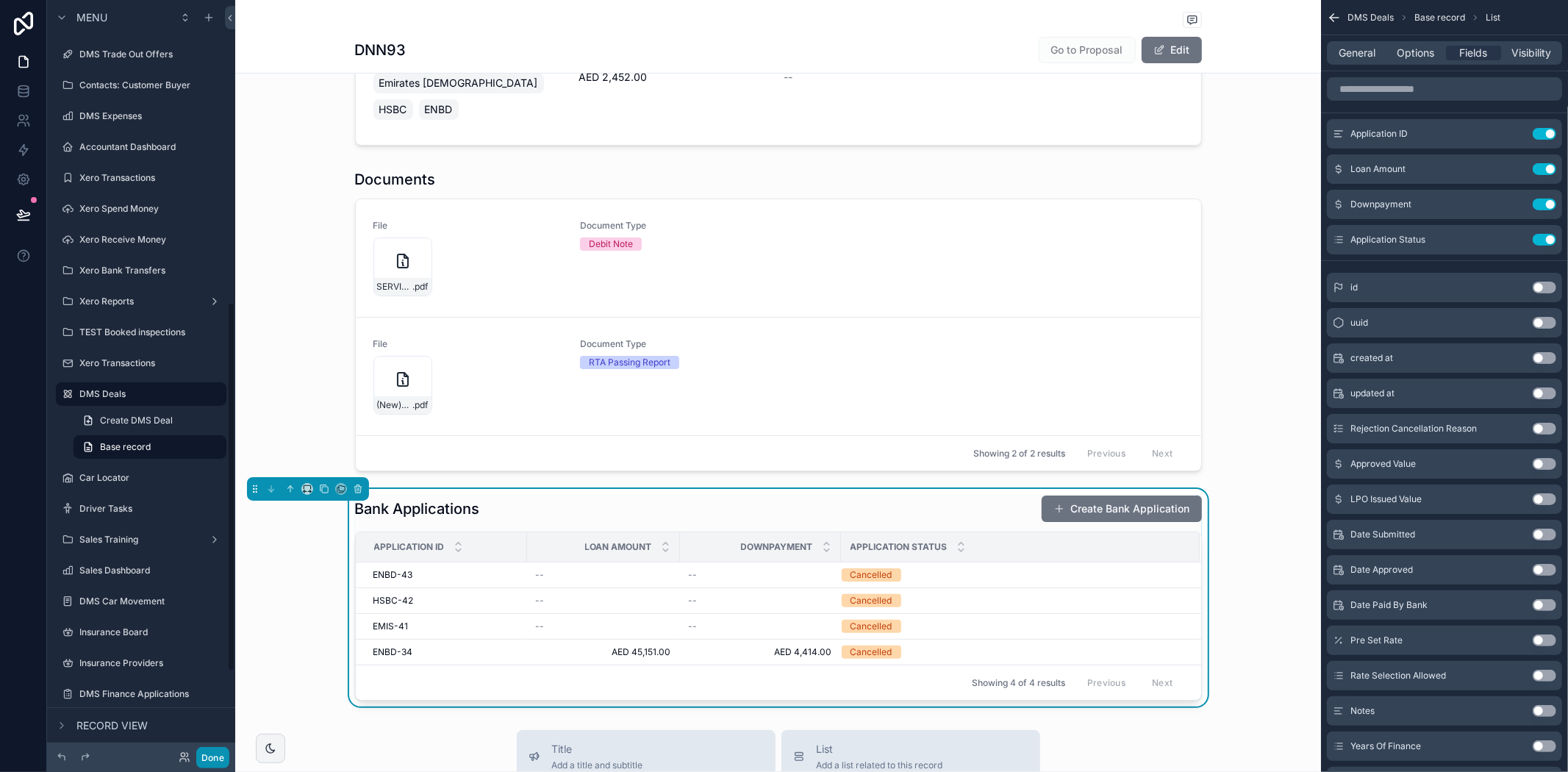
click at [211, 747] on button "Done" at bounding box center [212, 757] width 33 height 21
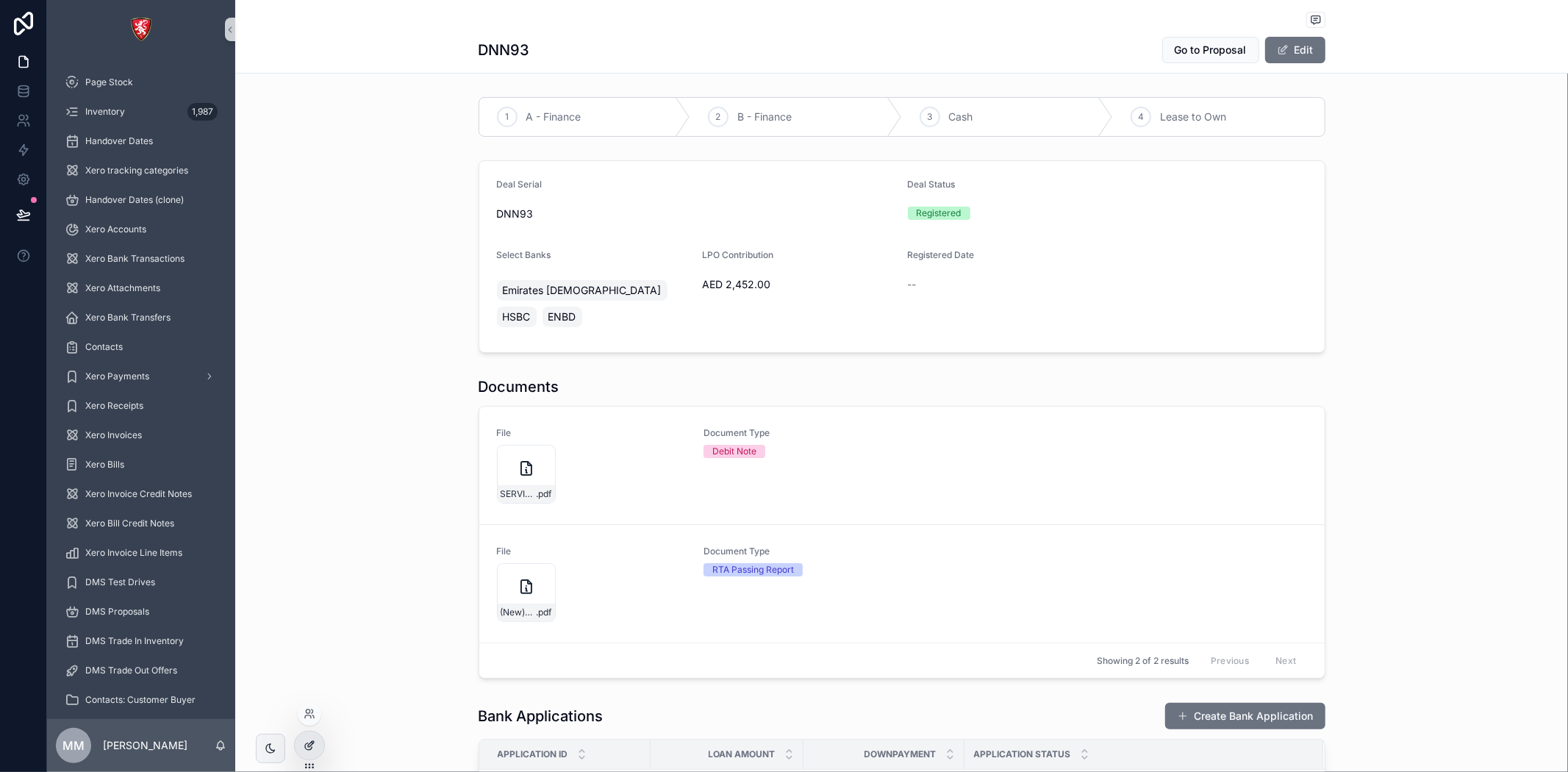
click at [312, 739] on icon at bounding box center [309, 745] width 11 height 11
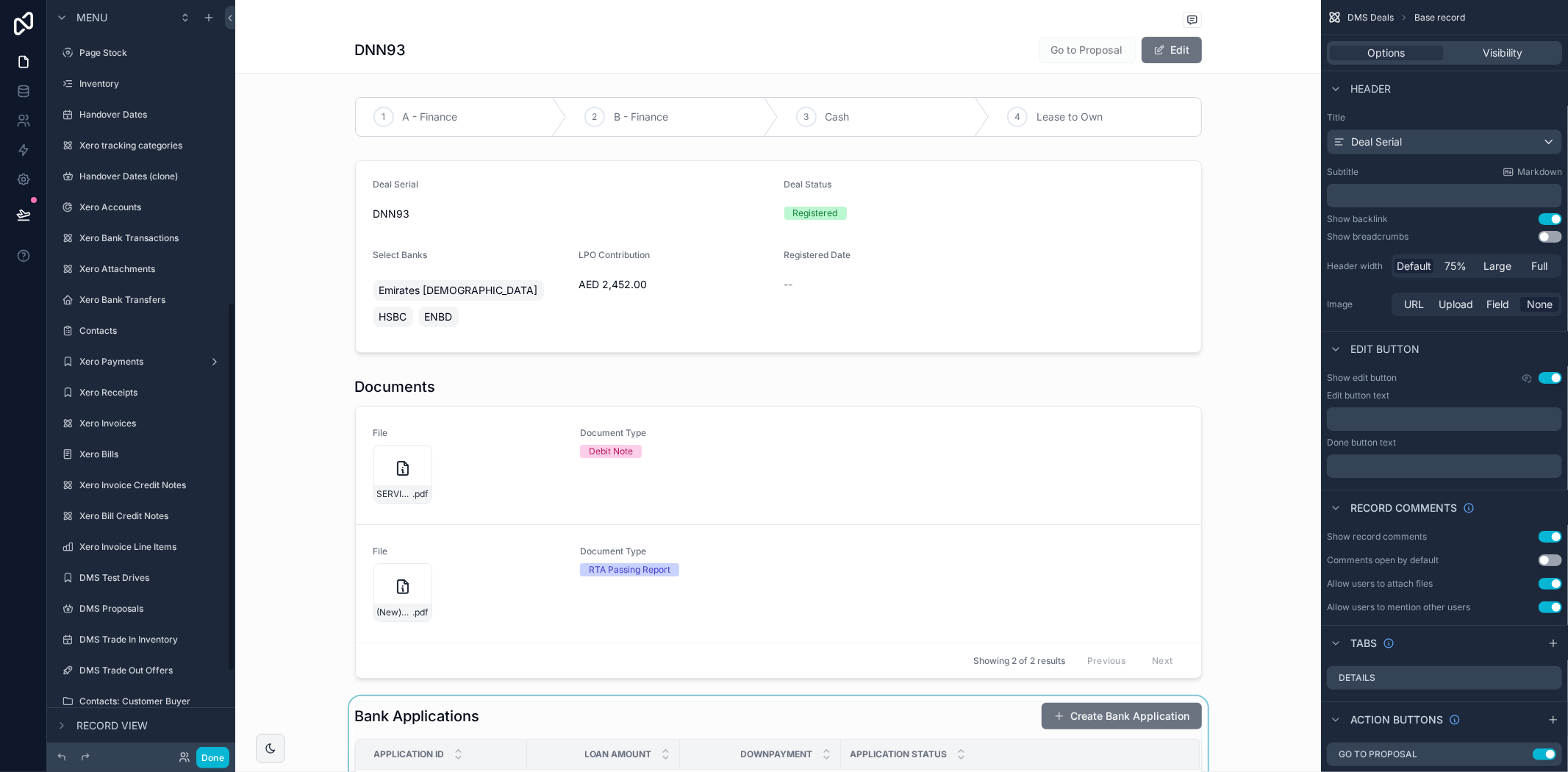
scroll to position [616, 0]
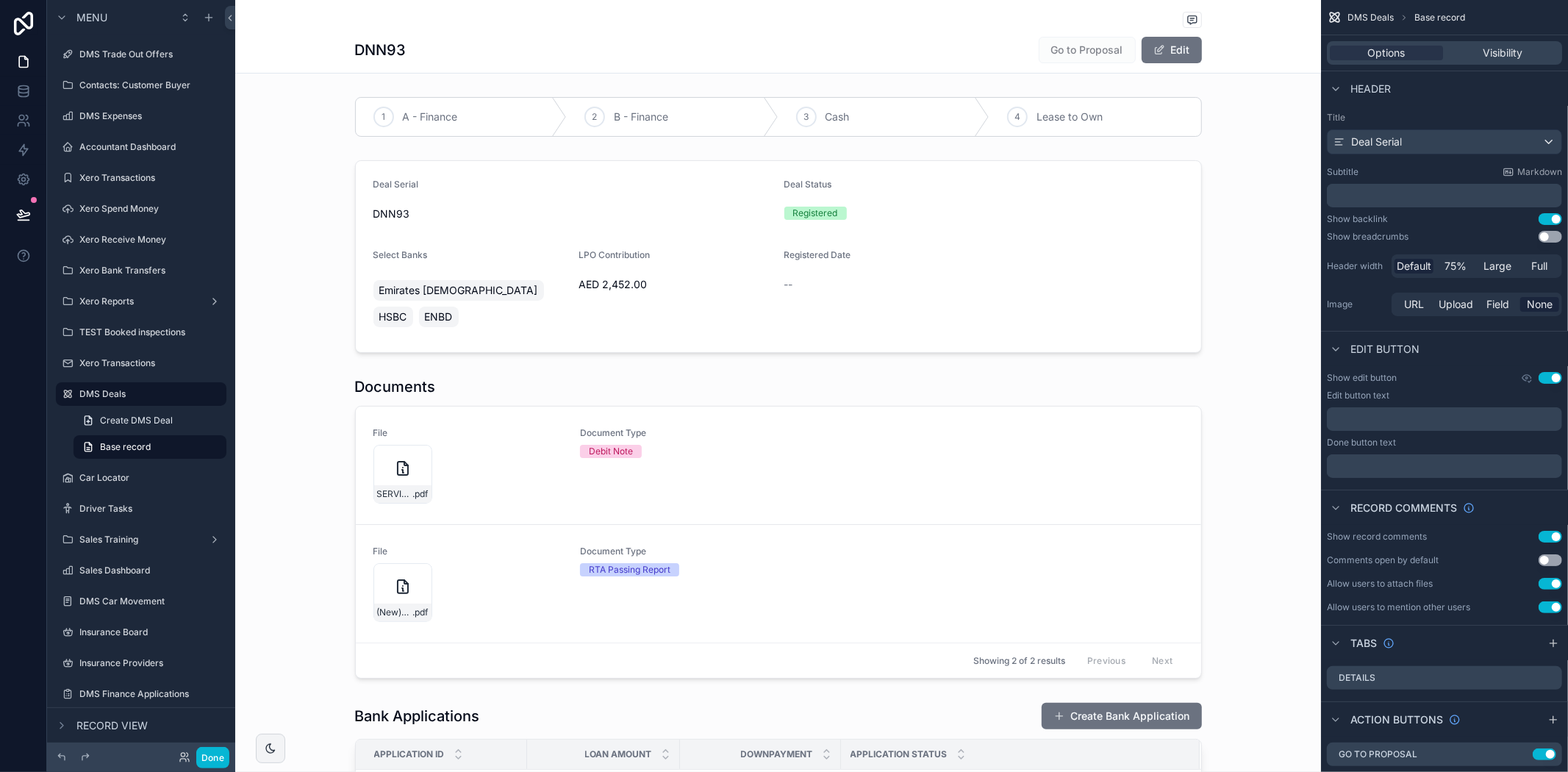
click at [343, 59] on div "DNN93 Go to Proposal Edit" at bounding box center [777, 36] width 1086 height 73
click at [361, 57] on h1 "DNN93" at bounding box center [381, 49] width 51 height 20
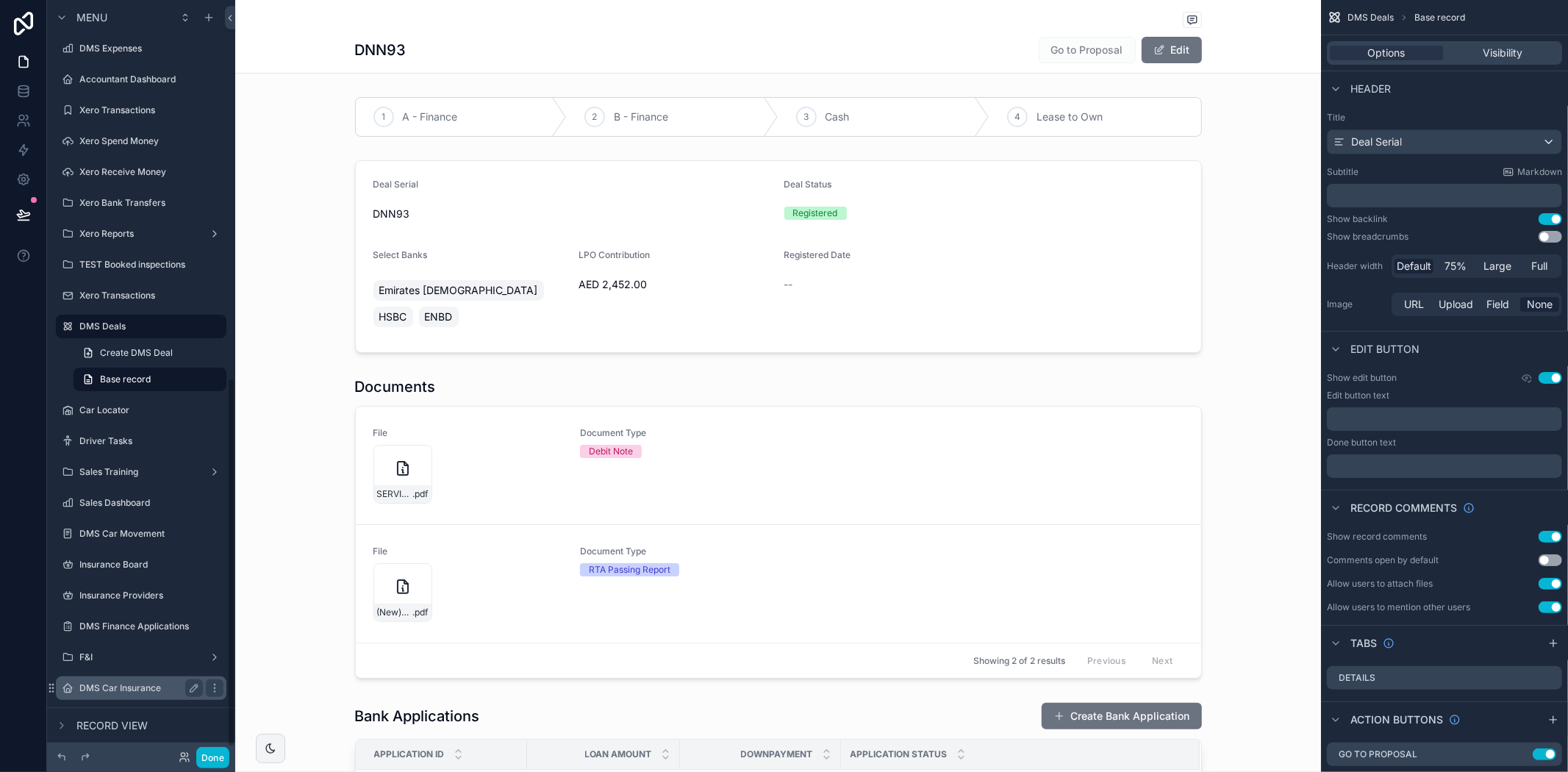
scroll to position [784, 0]
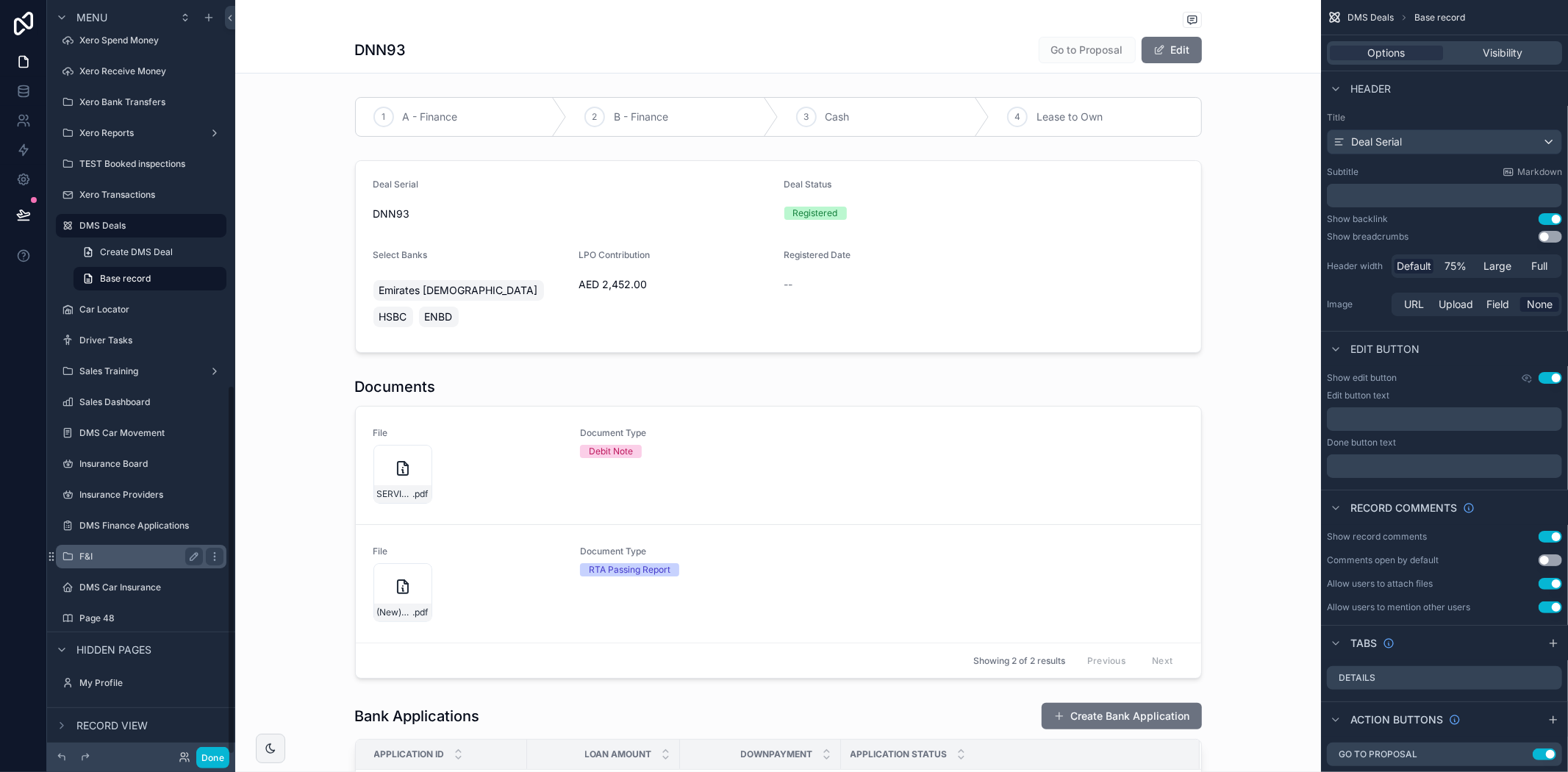
click at [119, 554] on label "F&I" at bounding box center [138, 556] width 117 height 11
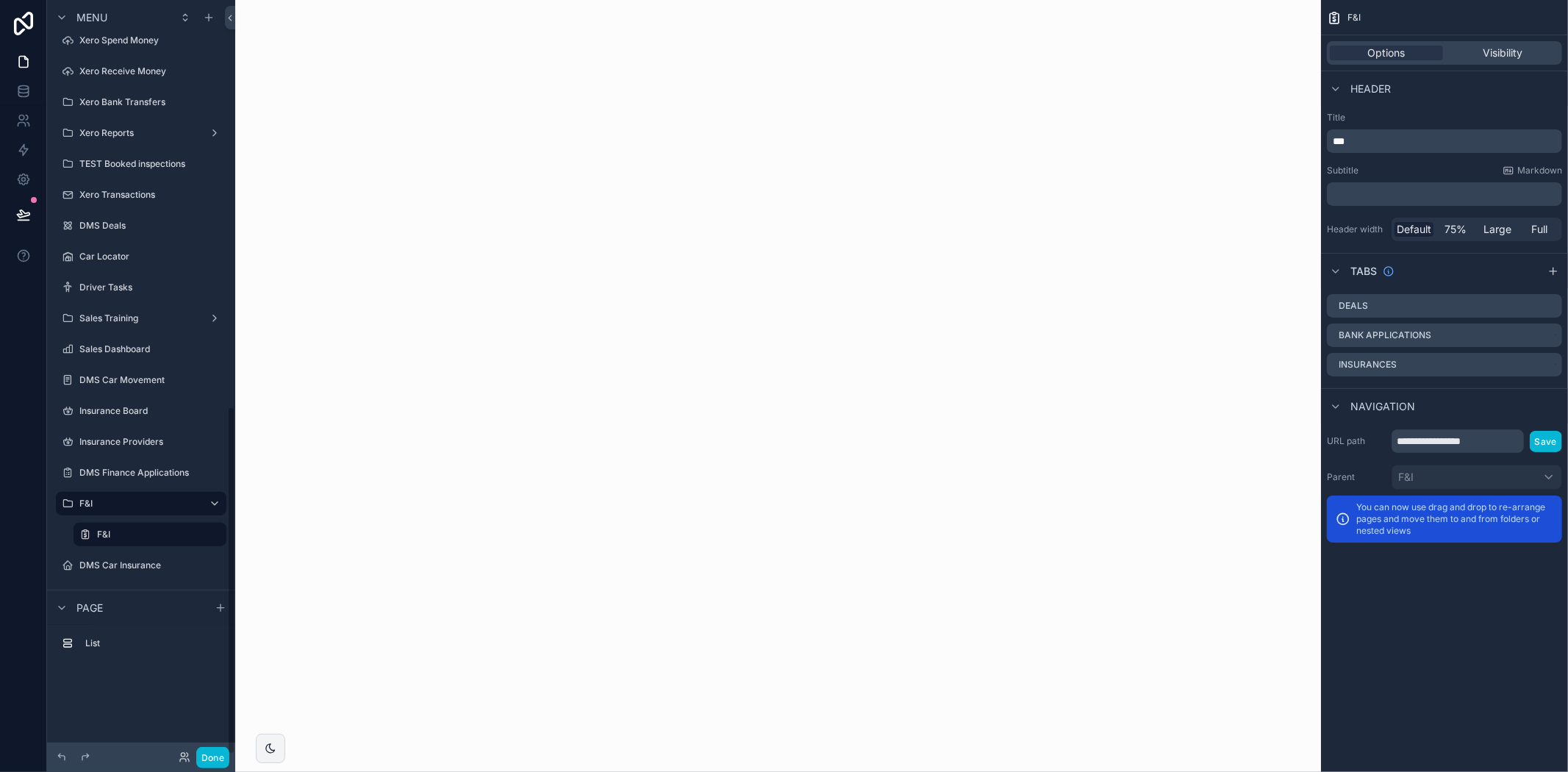
scroll to position [880, 0]
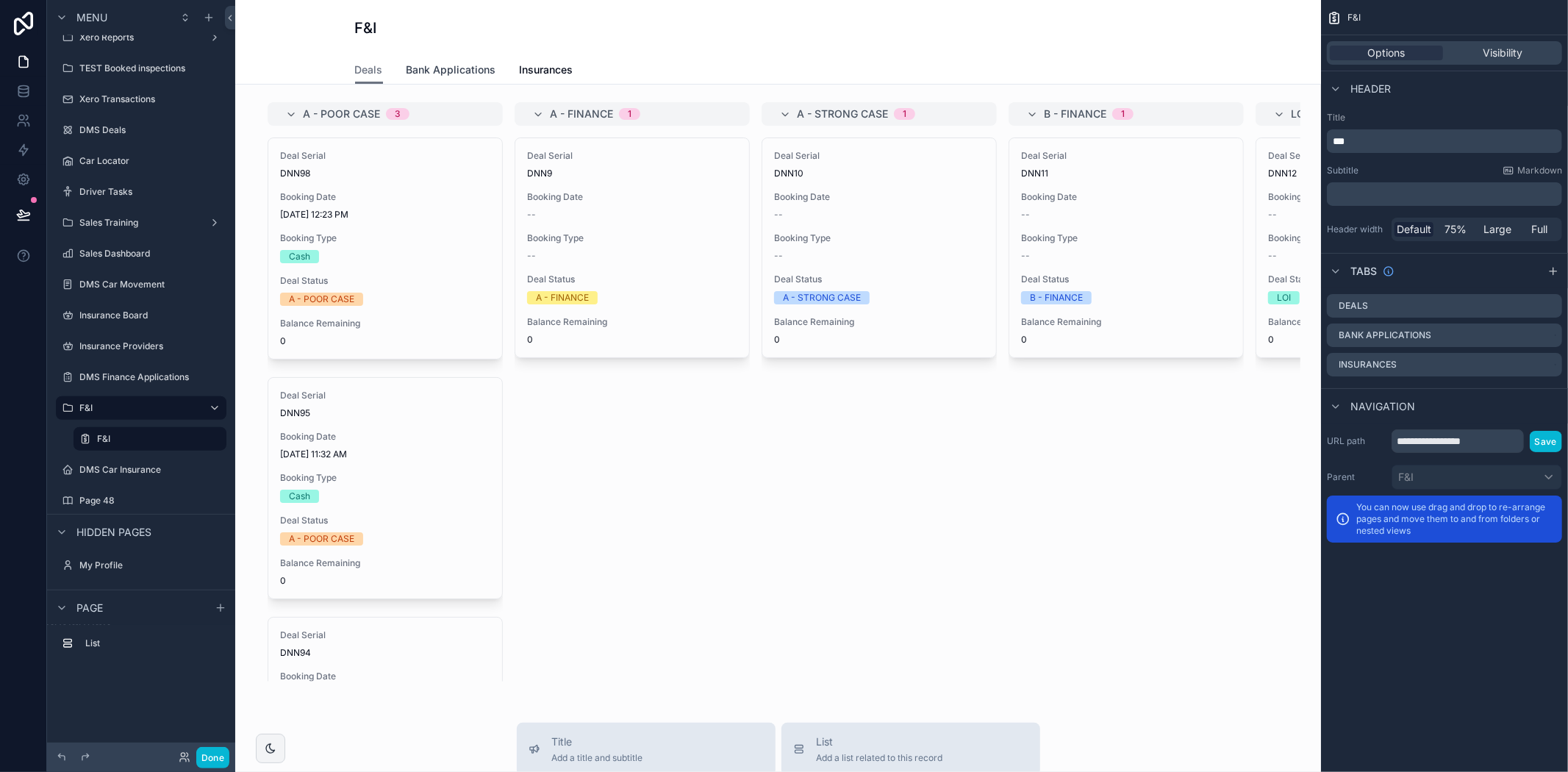
click at [468, 64] on span "Bank Applications" at bounding box center [451, 70] width 90 height 15
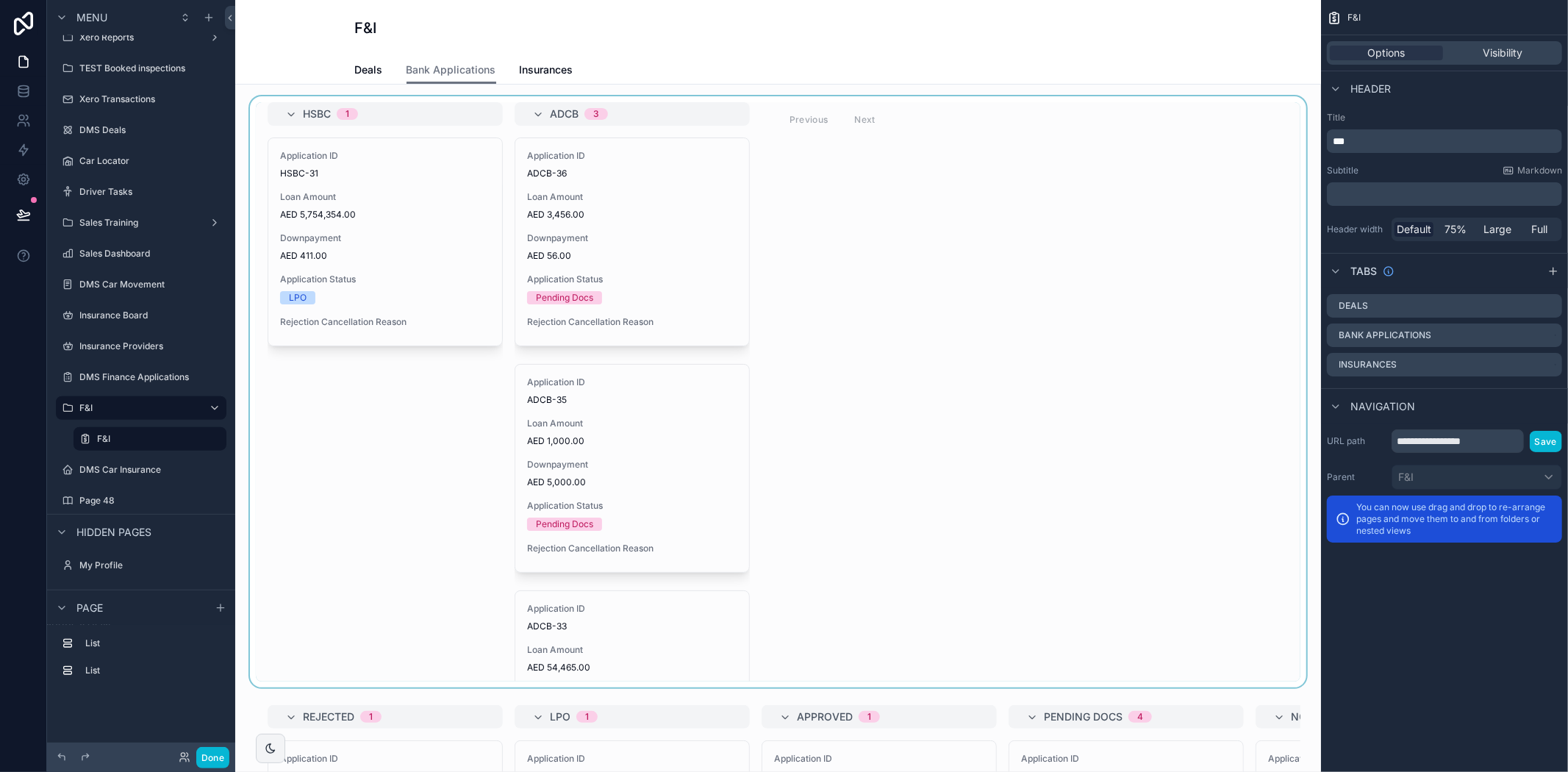
click at [1079, 314] on div "scrollable content" at bounding box center [778, 391] width 1062 height 591
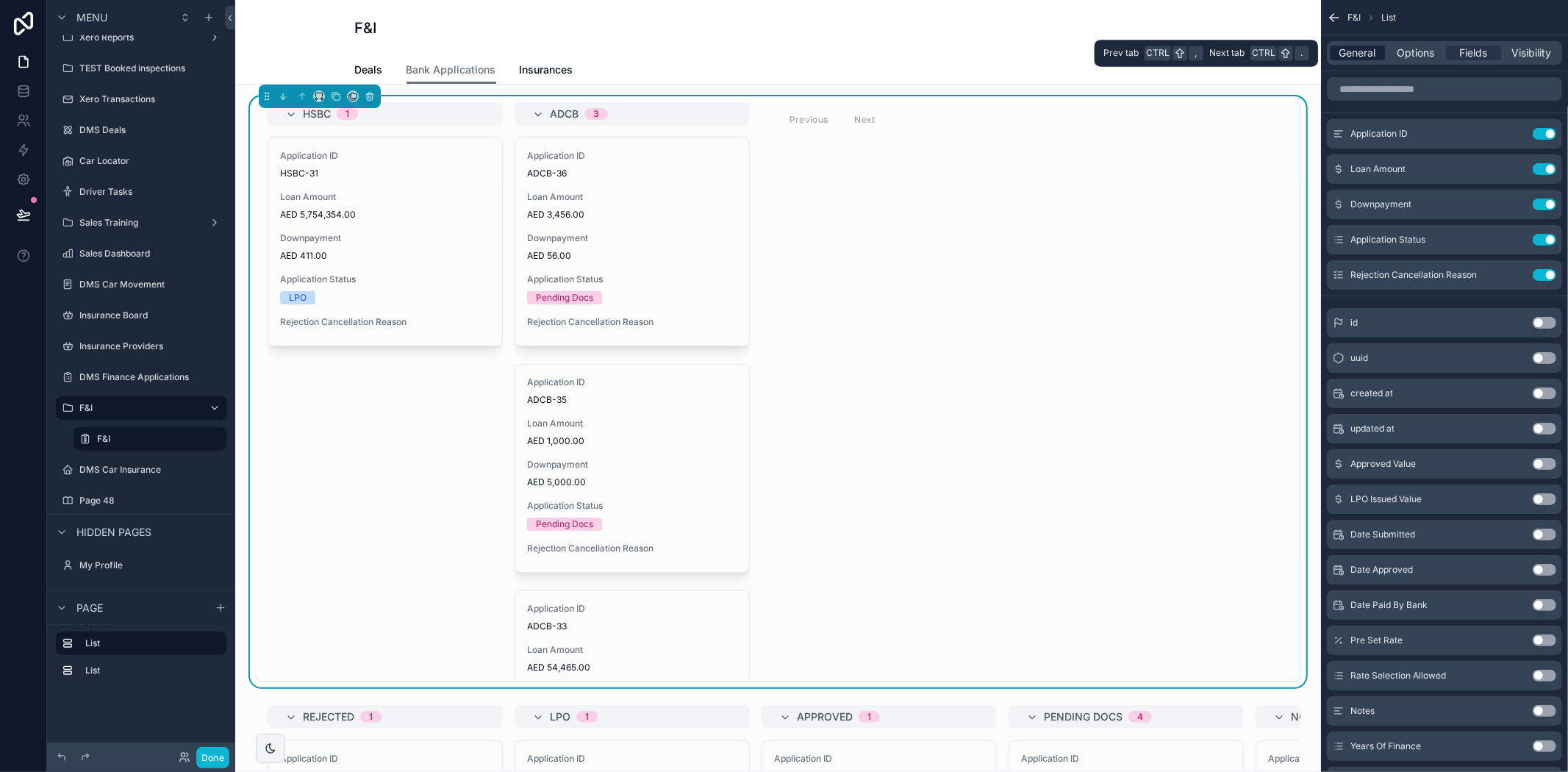
click at [1366, 55] on span "General" at bounding box center [1358, 53] width 37 height 15
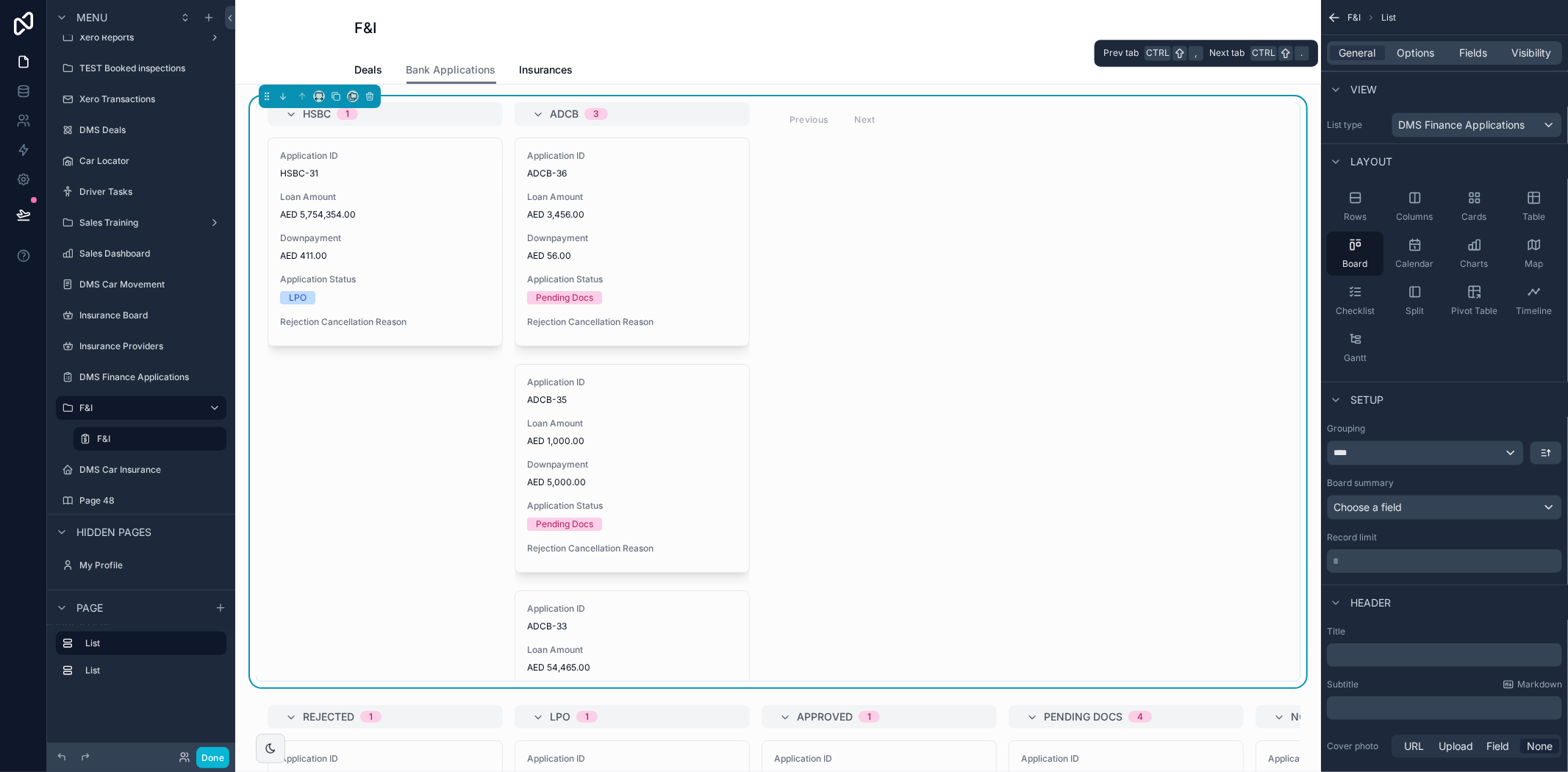
click at [1412, 44] on div "General Options Fields Visibility" at bounding box center [1444, 53] width 235 height 24
click at [1412, 49] on span "Options" at bounding box center [1415, 53] width 37 height 15
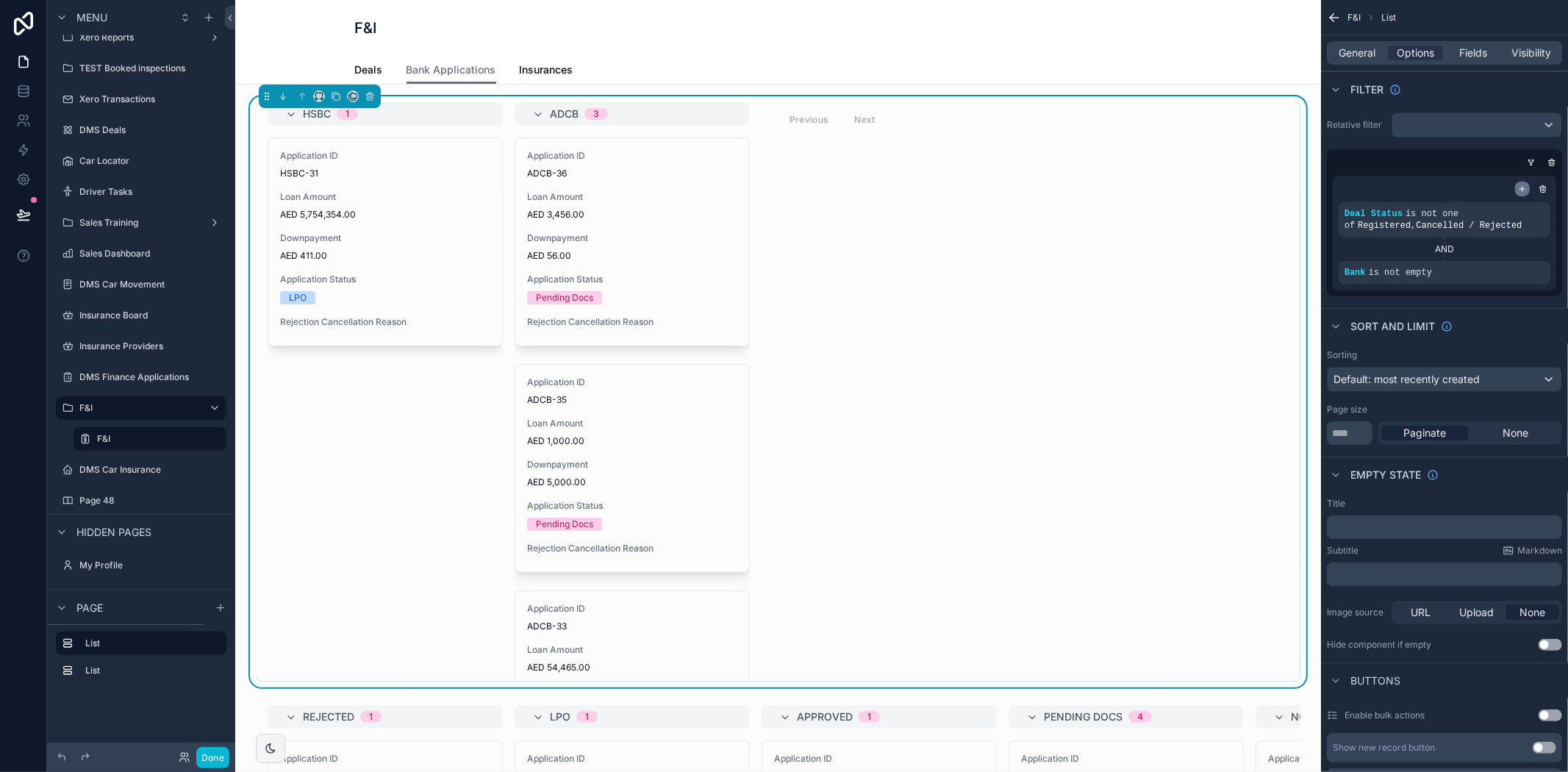
click at [1519, 186] on icon "scrollable content" at bounding box center [1522, 189] width 9 height 9
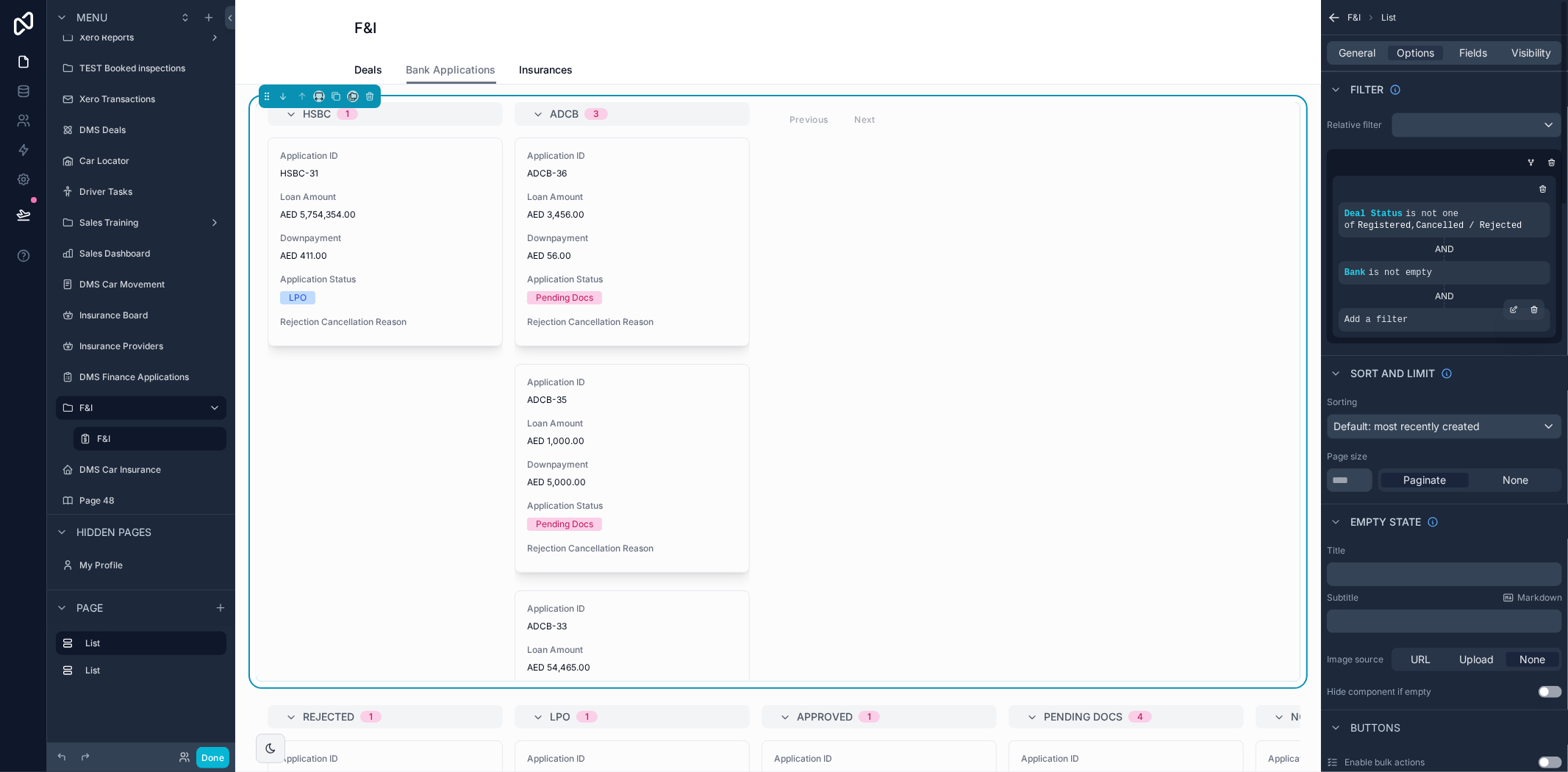
click at [1381, 326] on div "Add a filter" at bounding box center [1444, 320] width 212 height 24
click at [1510, 307] on icon "scrollable content" at bounding box center [1513, 309] width 9 height 9
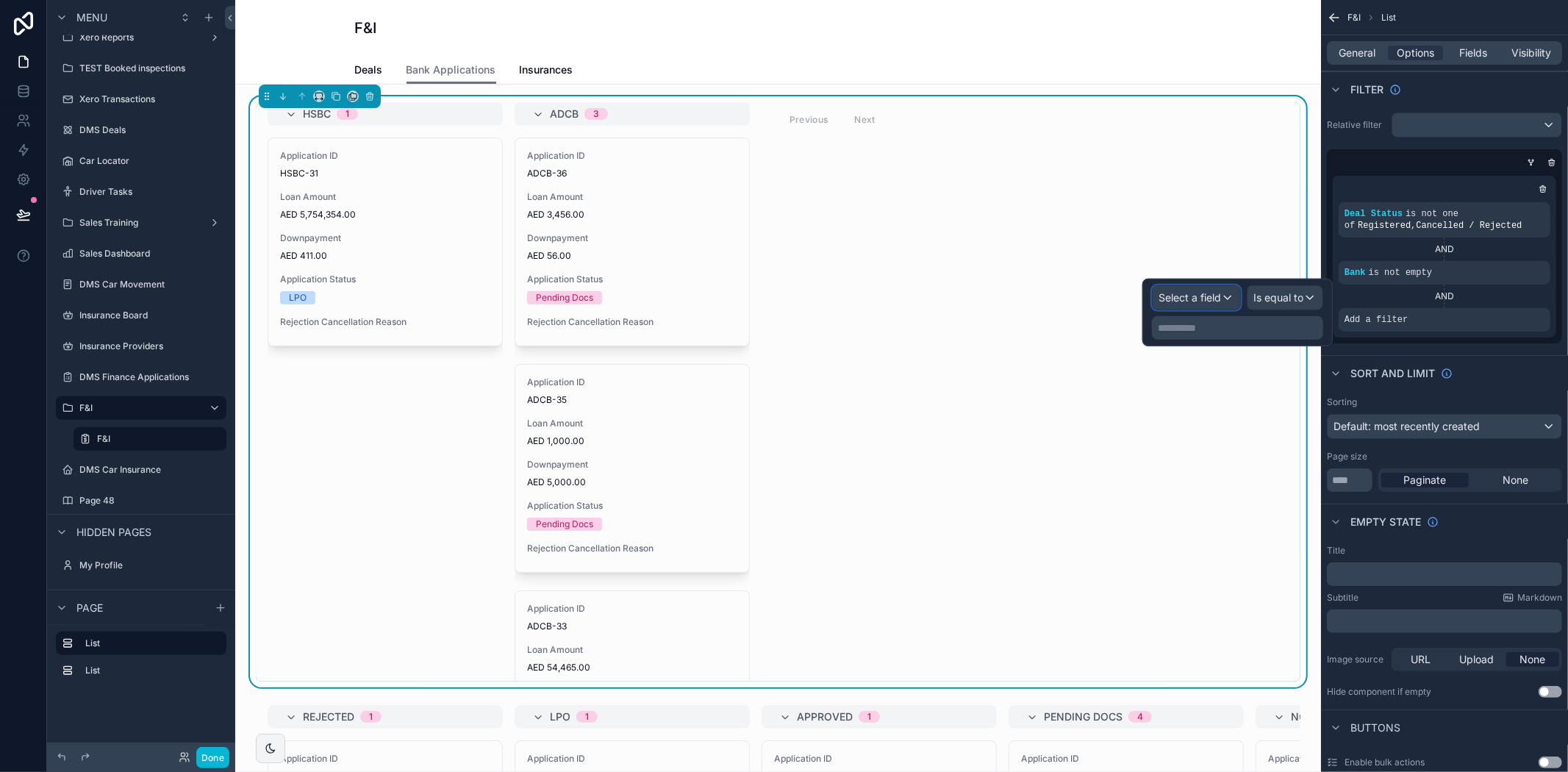
click at [1191, 309] on button "Select a field" at bounding box center [1196, 298] width 89 height 25
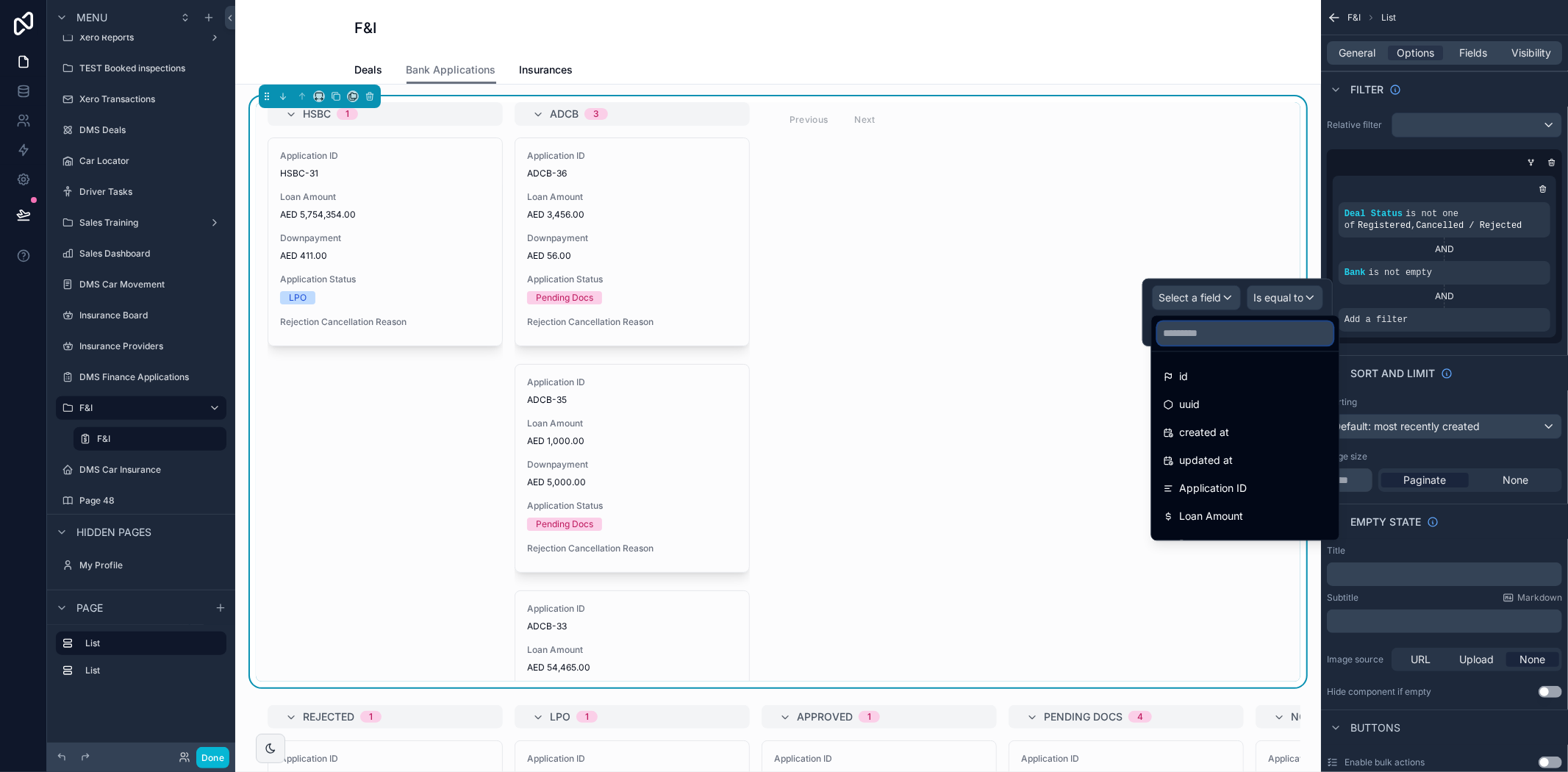
click at [1187, 334] on input "text" at bounding box center [1246, 333] width 176 height 24
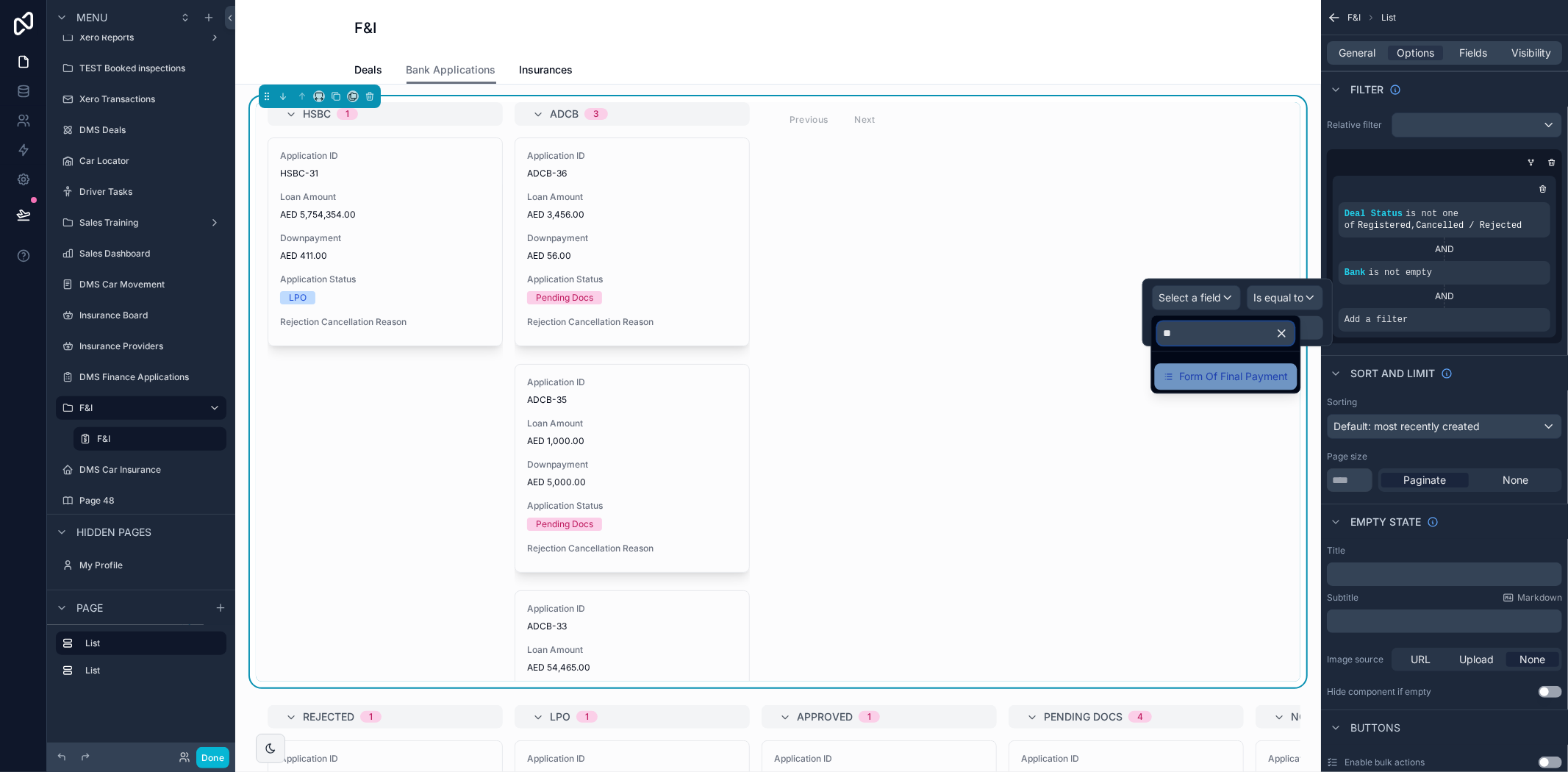
type input "**"
click at [1222, 363] on div "Form Of Final Payment" at bounding box center [1225, 376] width 142 height 26
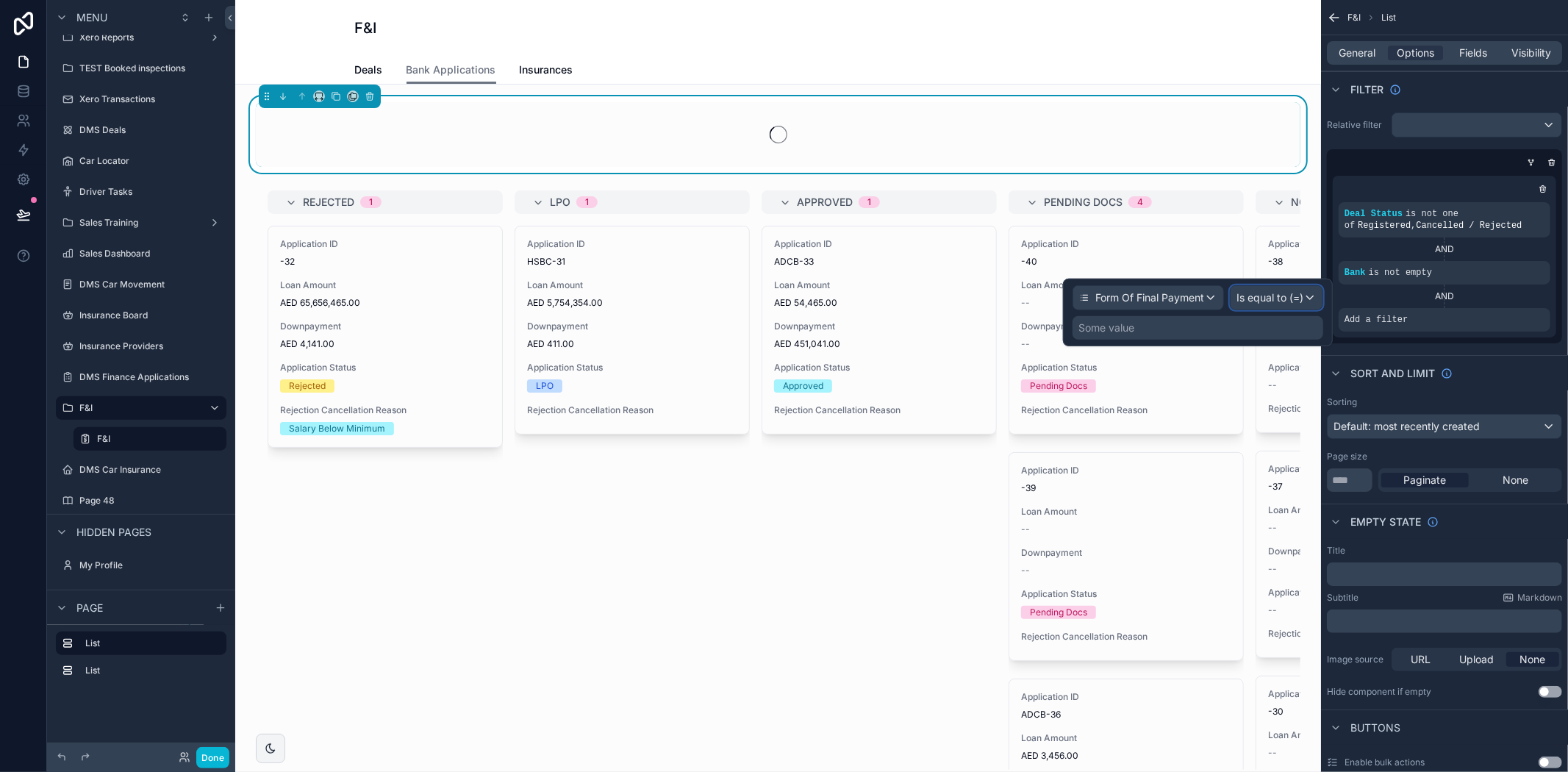
click at [1261, 298] on span "Is equal to (=)" at bounding box center [1270, 298] width 67 height 15
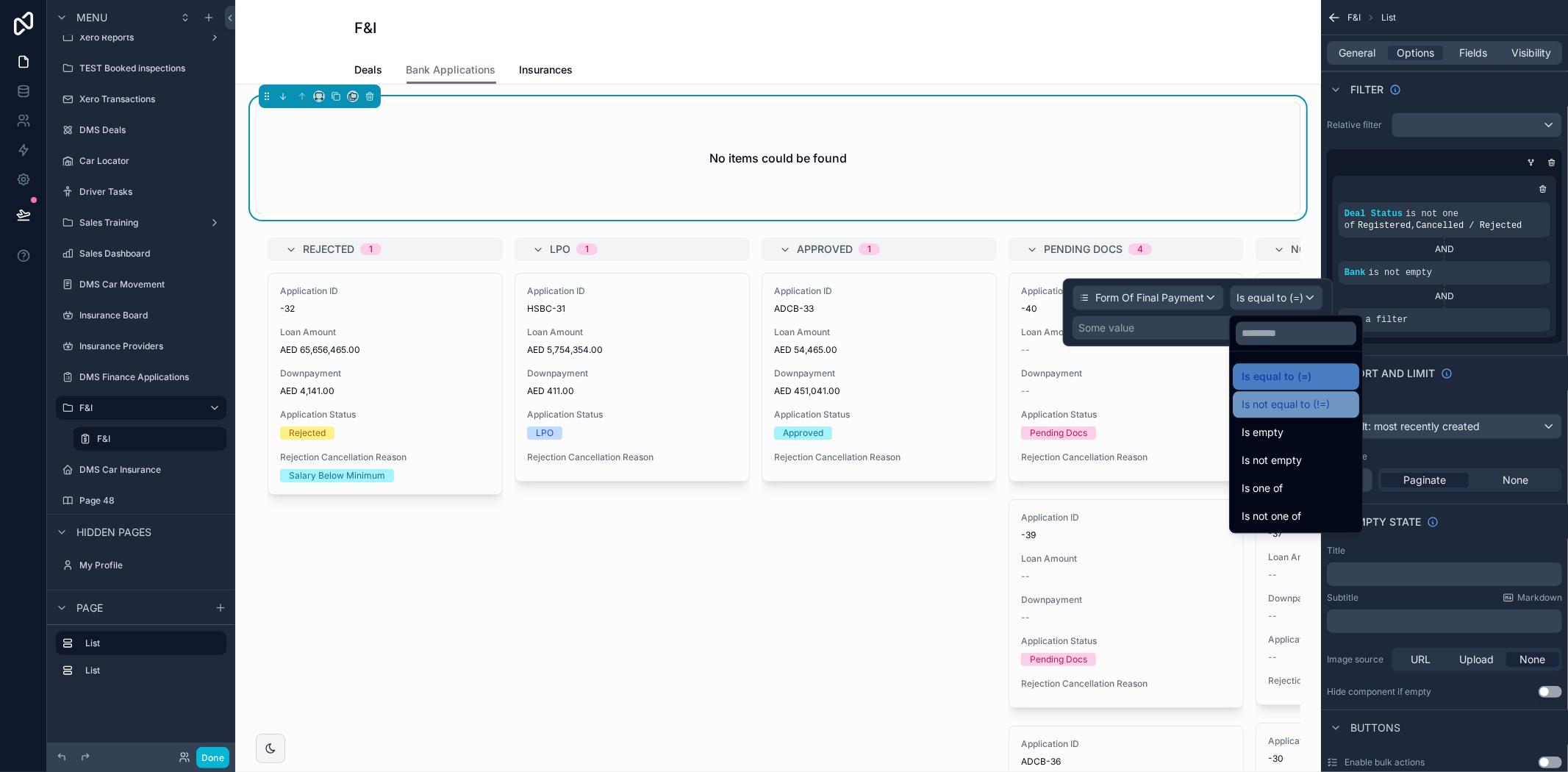
click at [1292, 397] on span "Is not equal to (!=)" at bounding box center [1285, 405] width 88 height 18
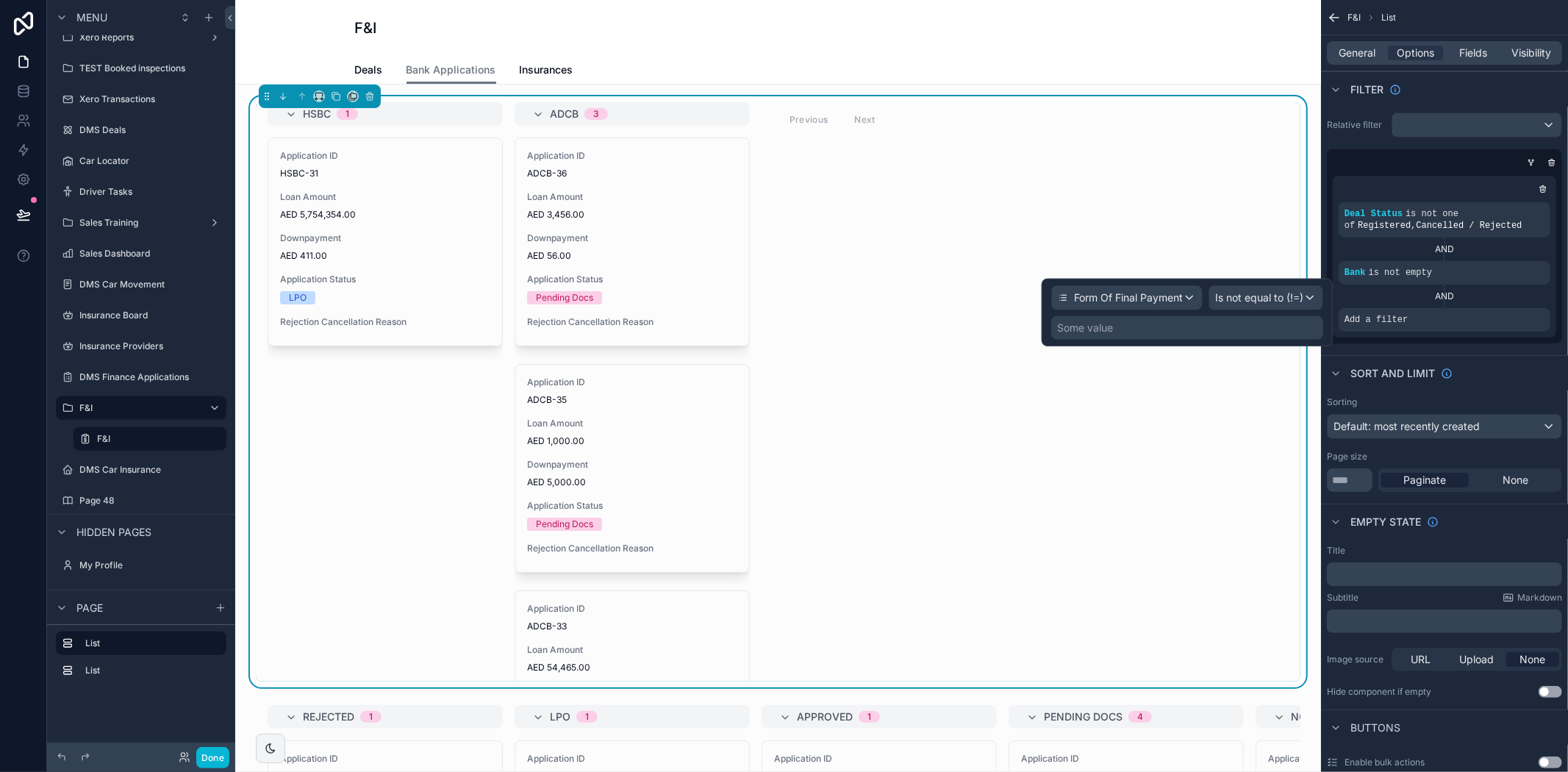
click at [1180, 339] on div "Form Of Final Payment Is not equal to (!=) Some value" at bounding box center [1187, 312] width 292 height 68
click at [1148, 324] on div "Some value" at bounding box center [1187, 328] width 272 height 24
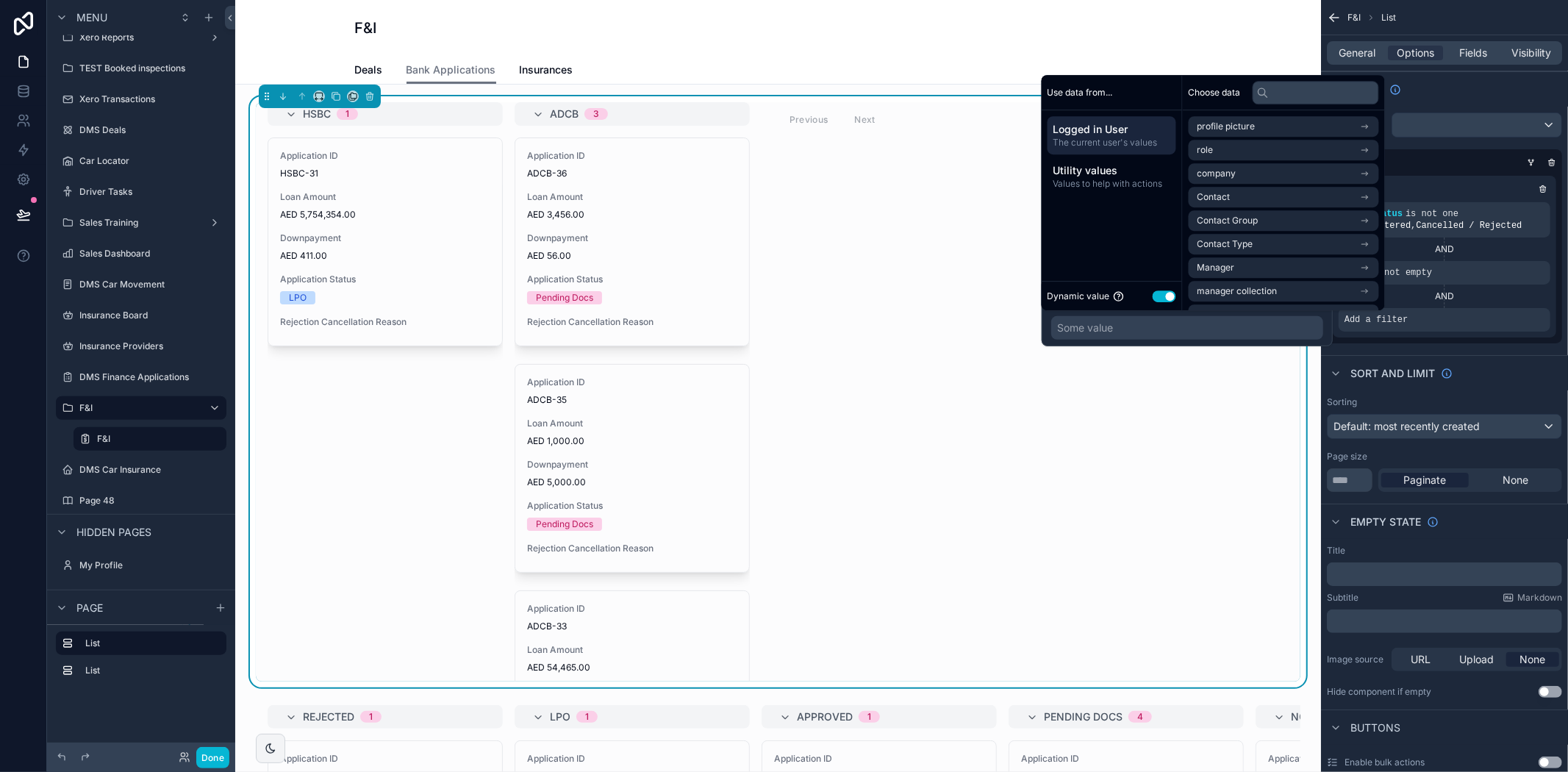
click at [1164, 297] on button "Use setting" at bounding box center [1164, 296] width 24 height 11
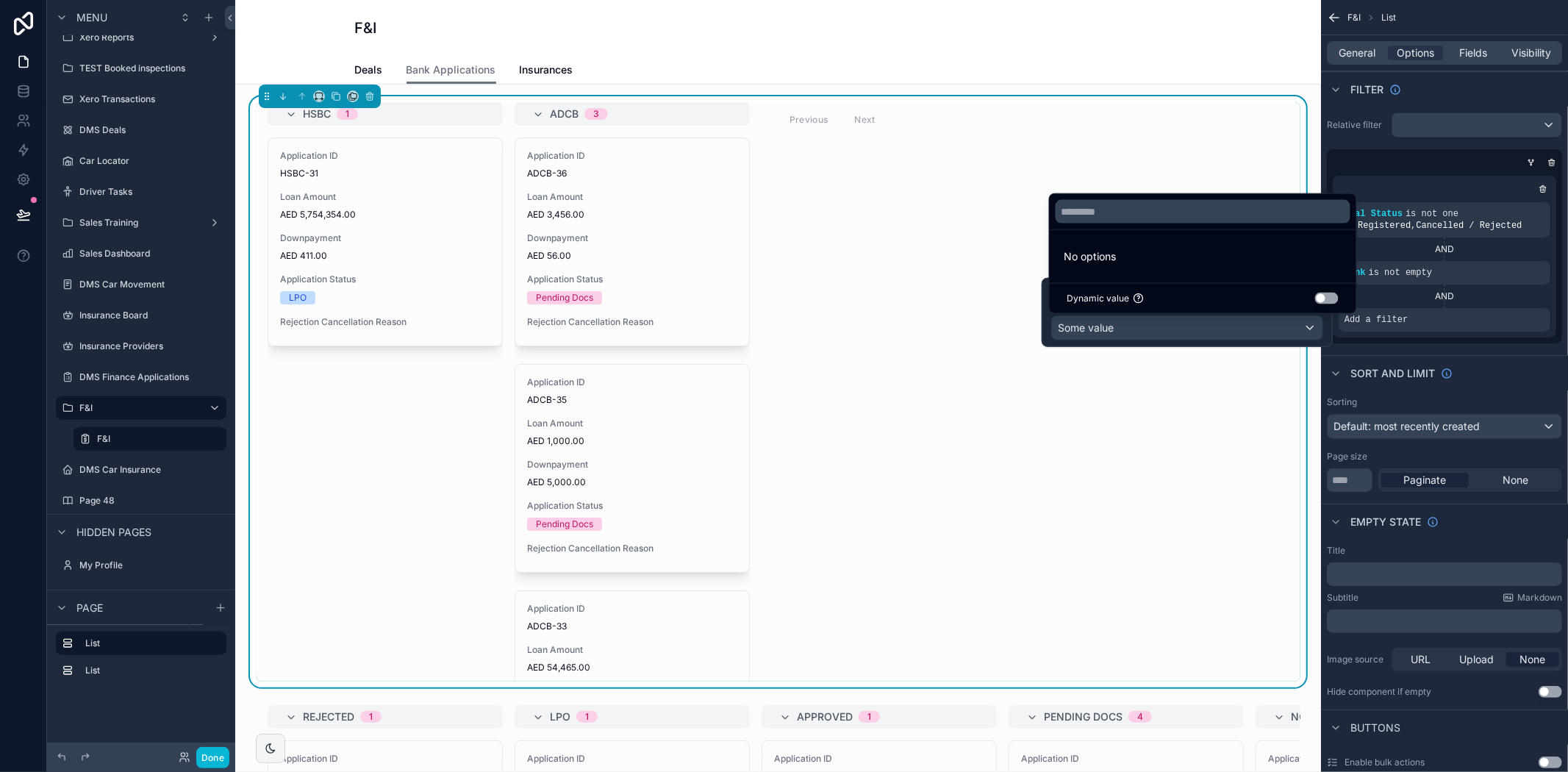
click at [1135, 342] on div at bounding box center [1187, 313] width 292 height 69
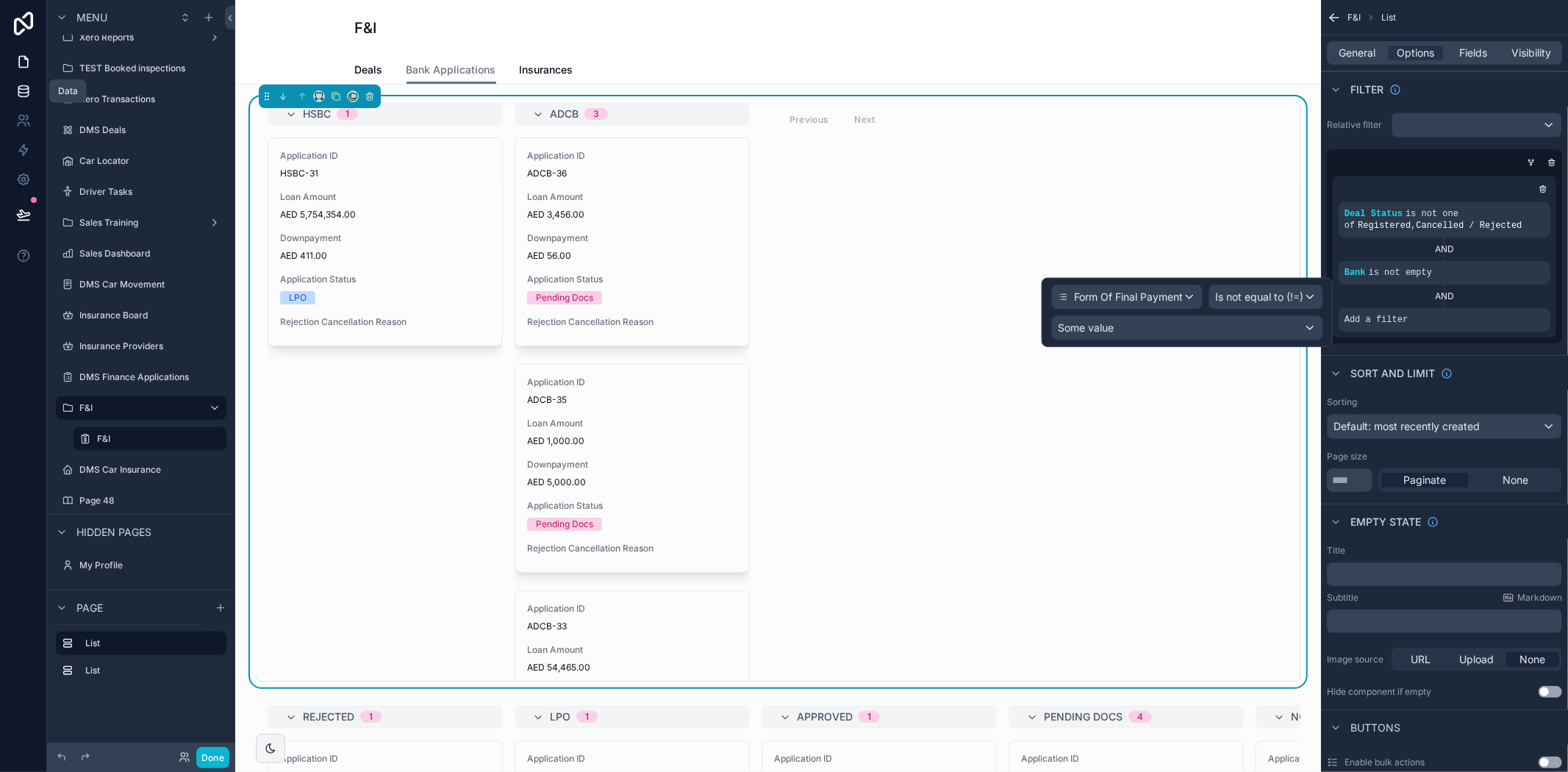
drag, startPoint x: 25, startPoint y: 81, endPoint x: 35, endPoint y: 87, distance: 11.7
click at [25, 81] on link at bounding box center [23, 91] width 46 height 29
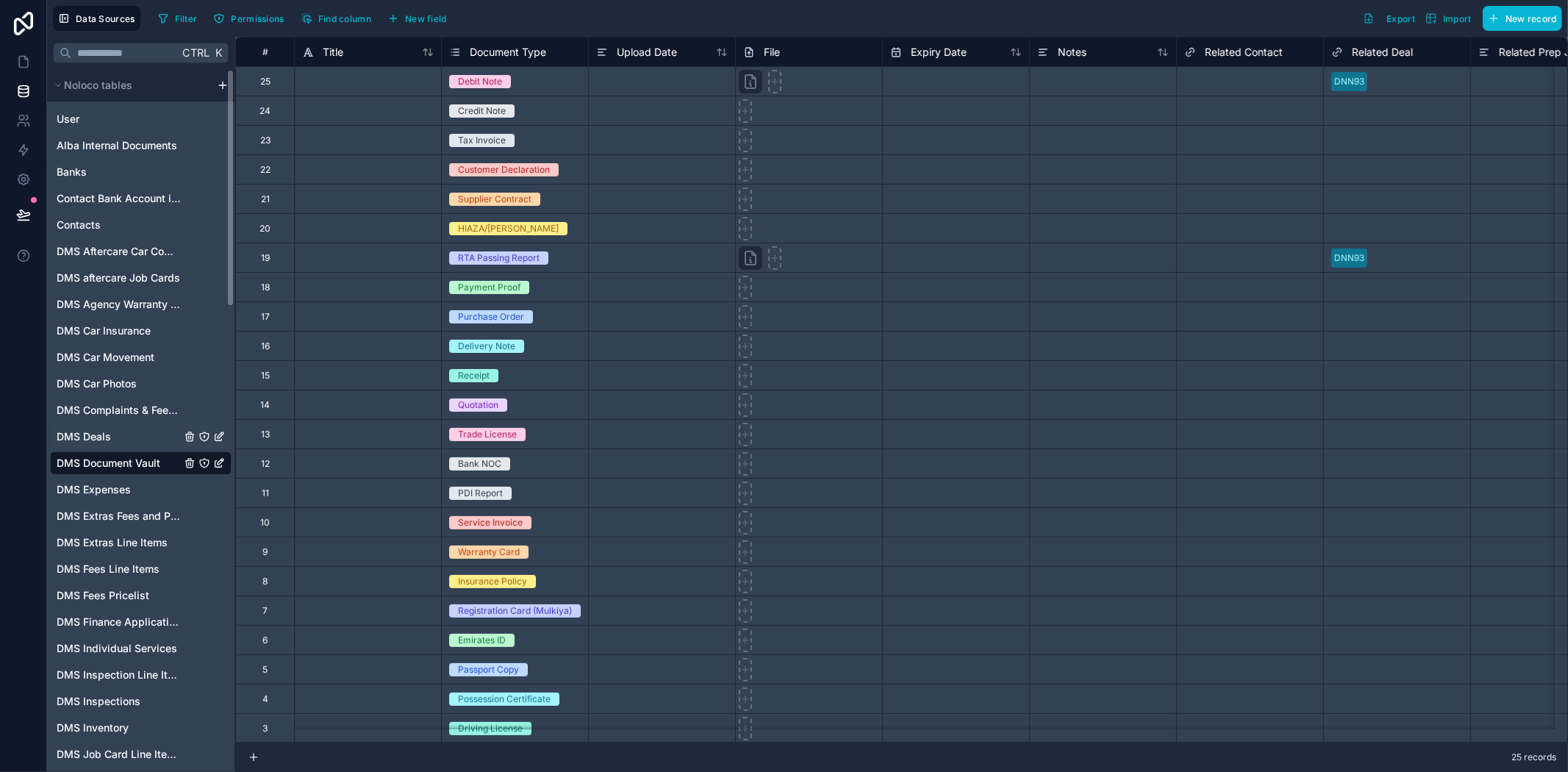
drag, startPoint x: 103, startPoint y: 434, endPoint x: 115, endPoint y: 444, distance: 15.6
click at [103, 434] on span "DMS Deals" at bounding box center [84, 436] width 55 height 15
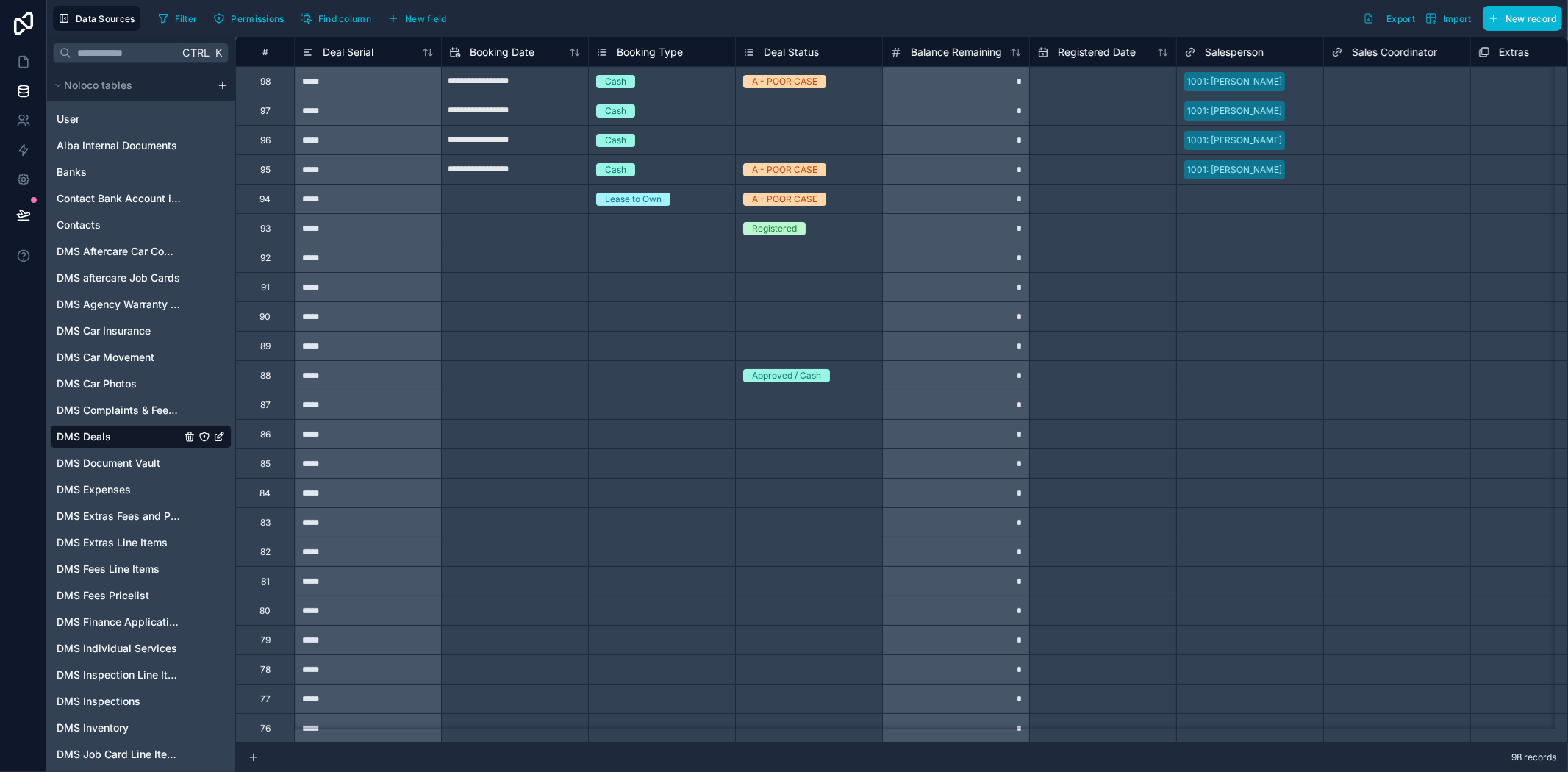
scroll to position [0, 11]
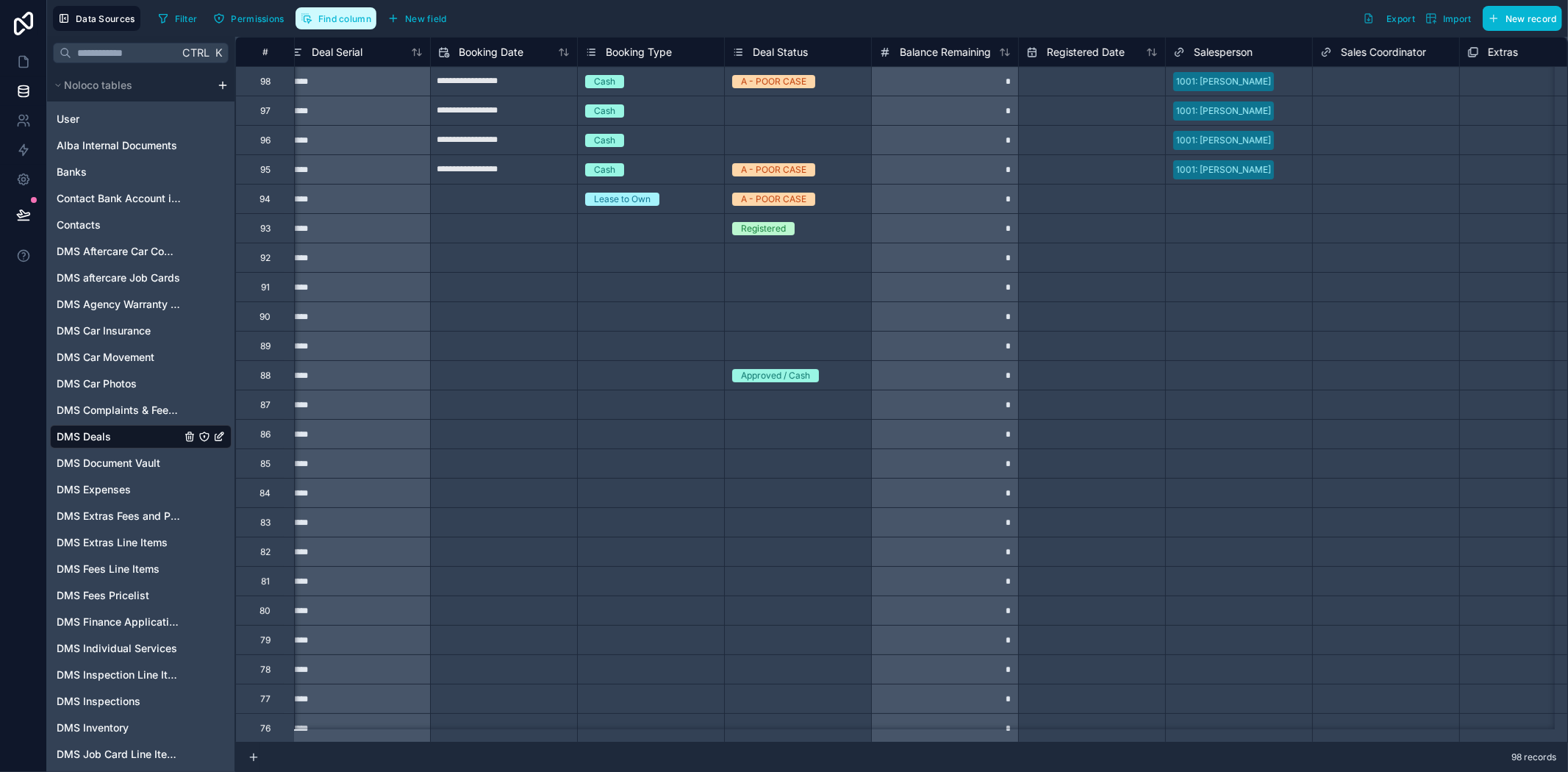
click at [357, 19] on span "Find column" at bounding box center [345, 19] width 53 height 11
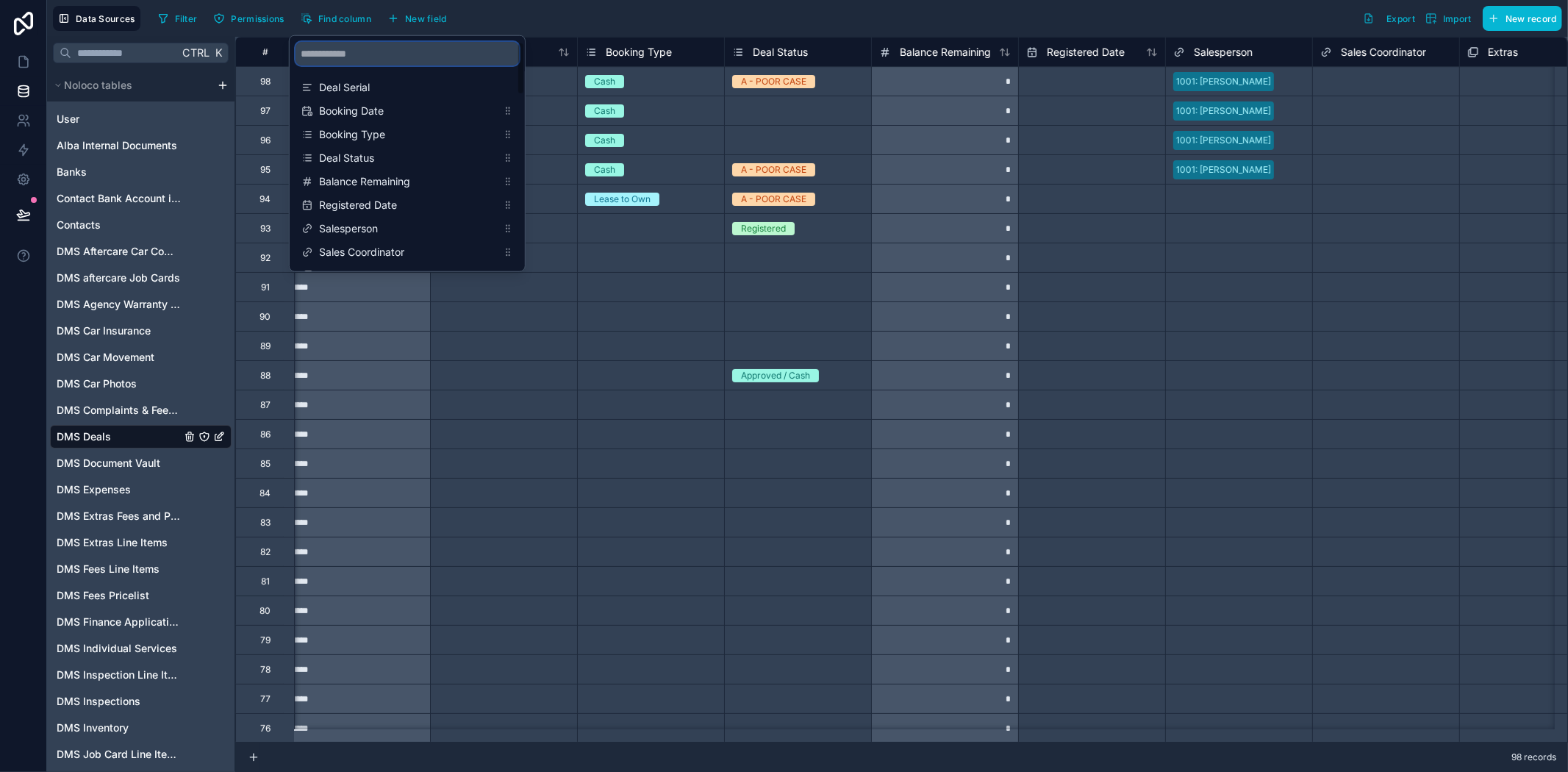
click at [368, 59] on input "scrollable content" at bounding box center [407, 53] width 223 height 24
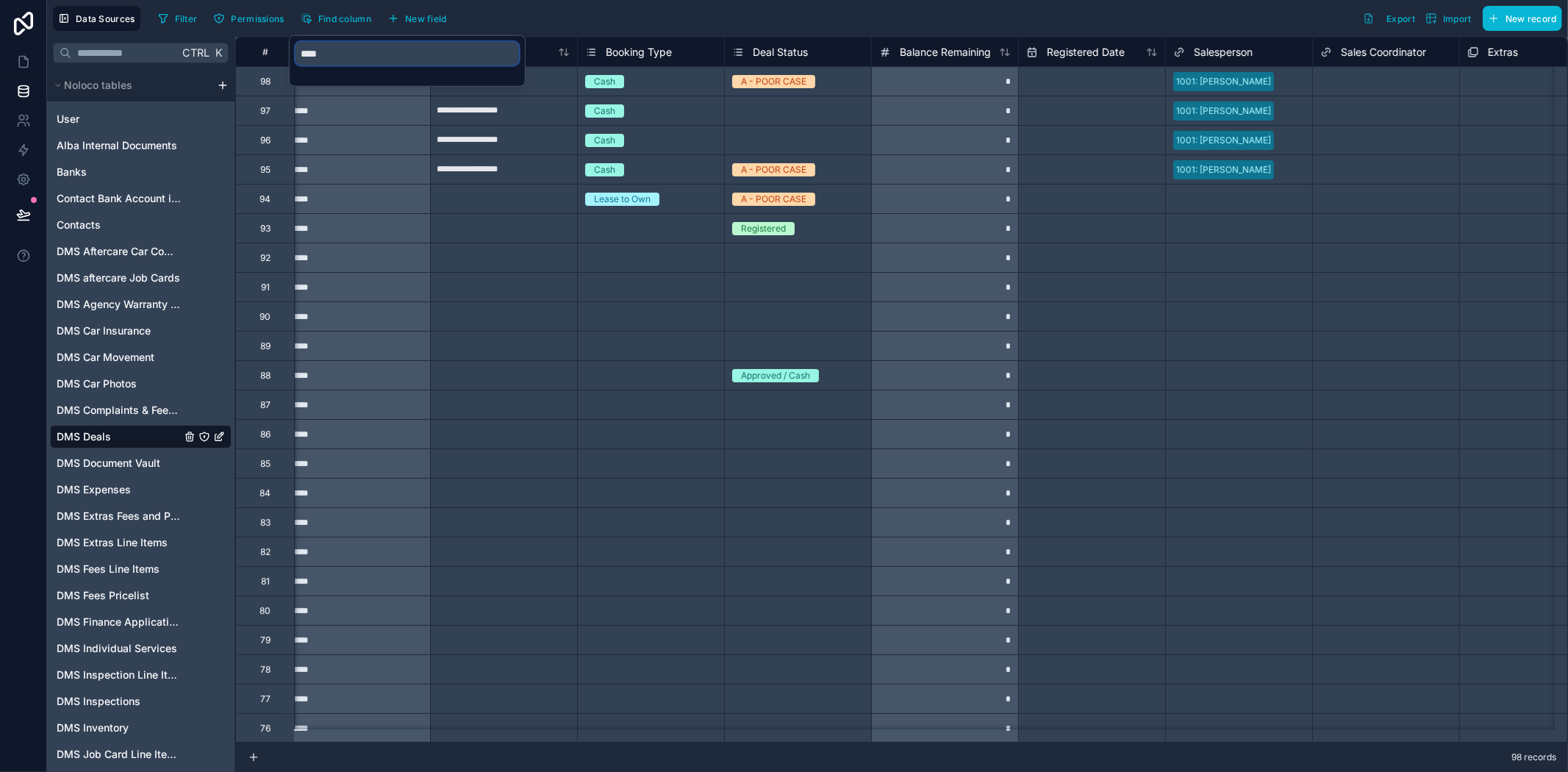
click at [369, 57] on input "****" at bounding box center [407, 53] width 223 height 24
drag, startPoint x: 370, startPoint y: 57, endPoint x: 283, endPoint y: 52, distance: 87.1
click at [283, 52] on div "Data Sources Filter Permissions Find column New field Export Import New record …" at bounding box center [807, 386] width 1521 height 772
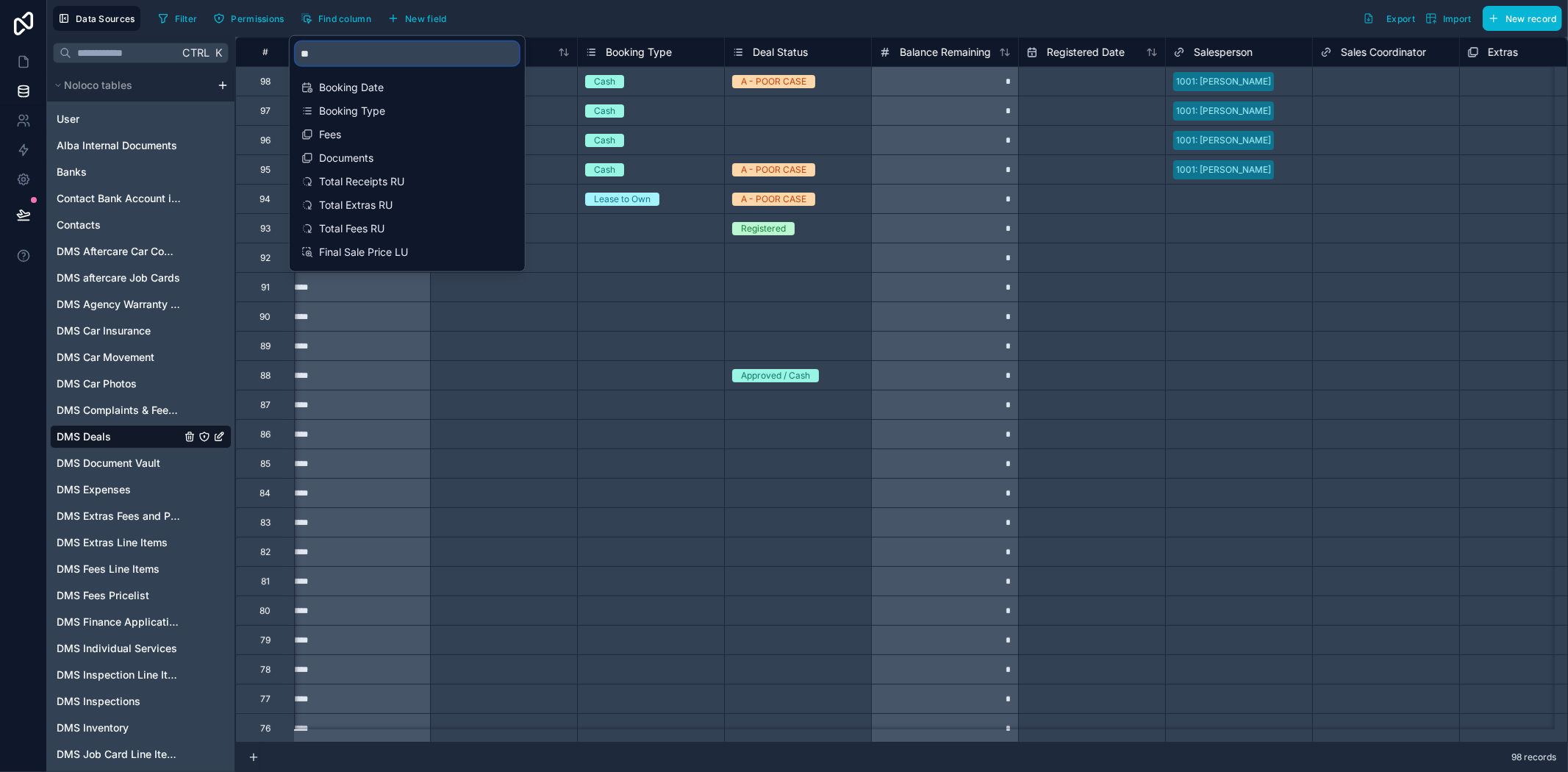
type input "*"
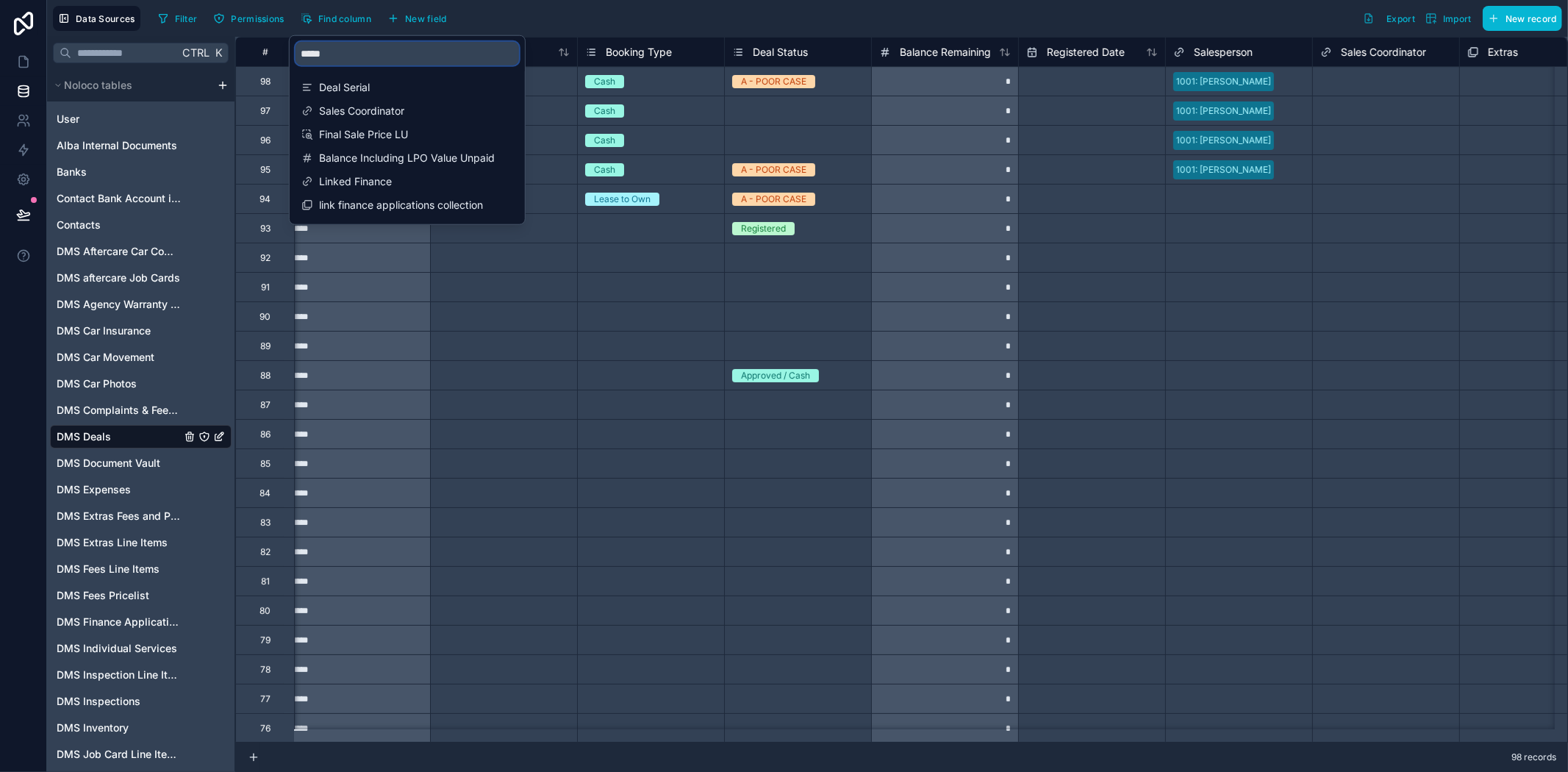
drag, startPoint x: 362, startPoint y: 52, endPoint x: 142, endPoint y: 55, distance: 220.0
click at [142, 55] on div "Data Sources Filter Permissions Find column New field Export Import New record …" at bounding box center [807, 386] width 1521 height 772
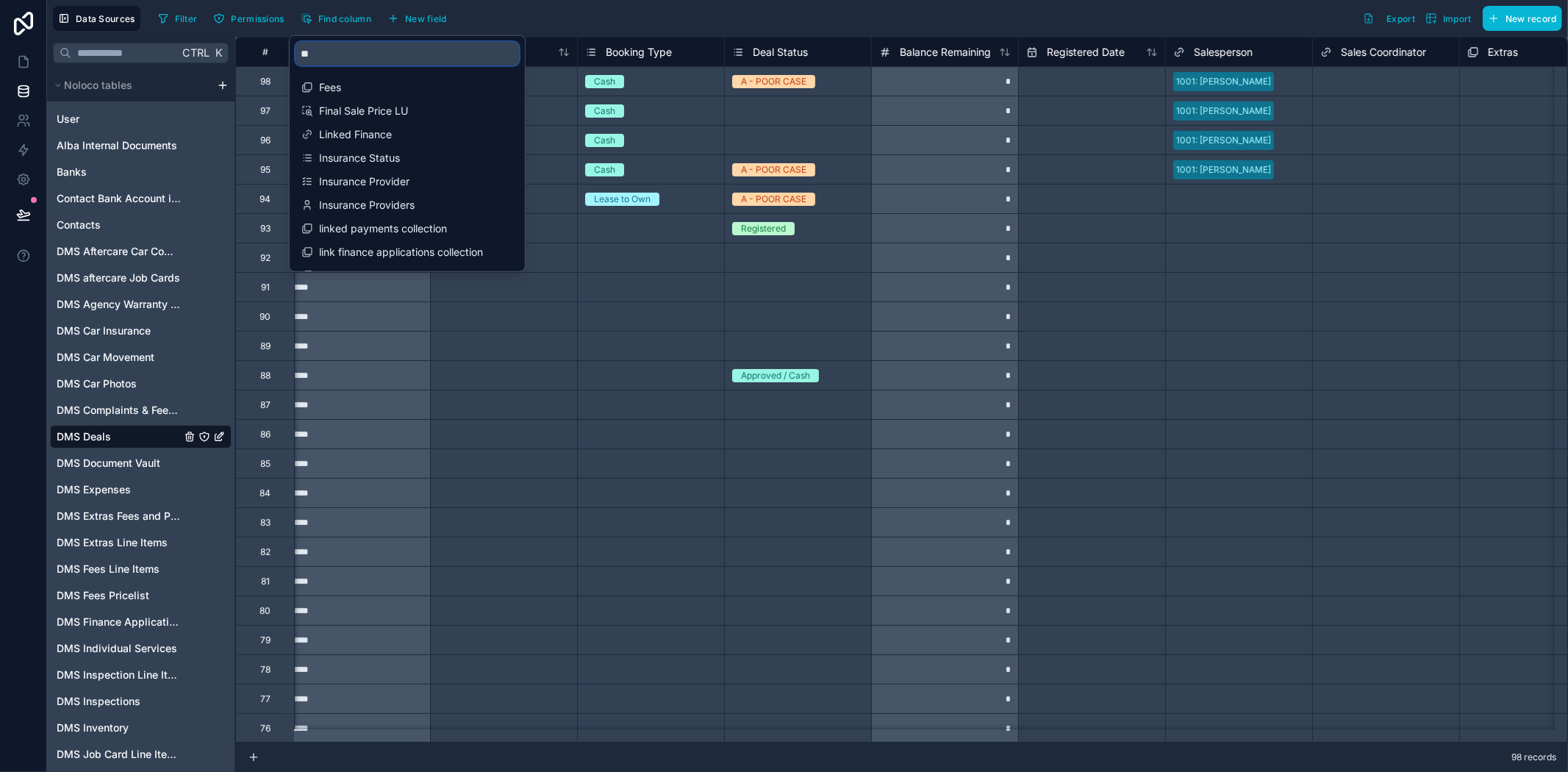
type input "*"
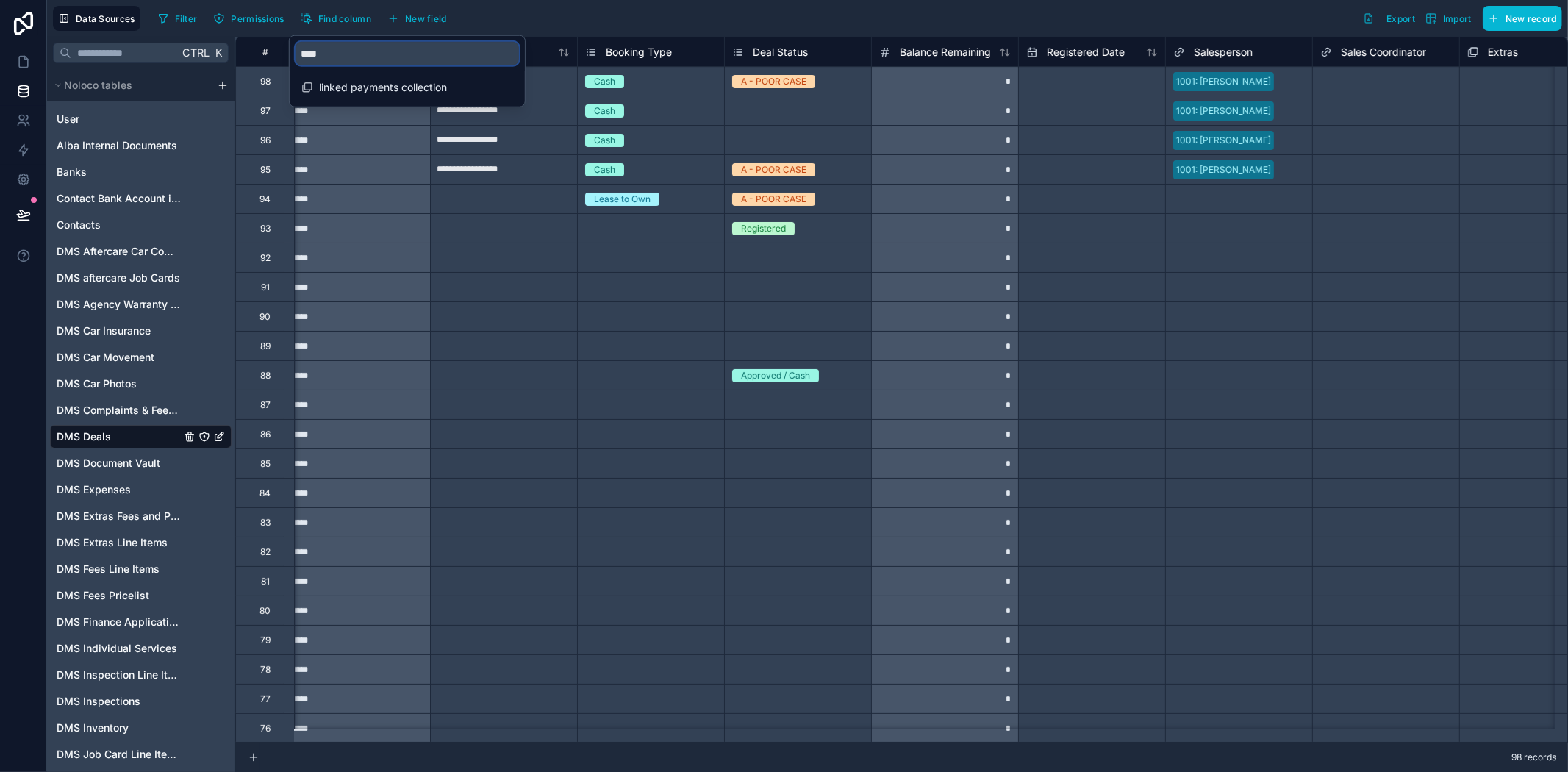
drag, startPoint x: 361, startPoint y: 49, endPoint x: 337, endPoint y: 54, distance: 24.5
click at [337, 54] on input "****" at bounding box center [407, 53] width 223 height 24
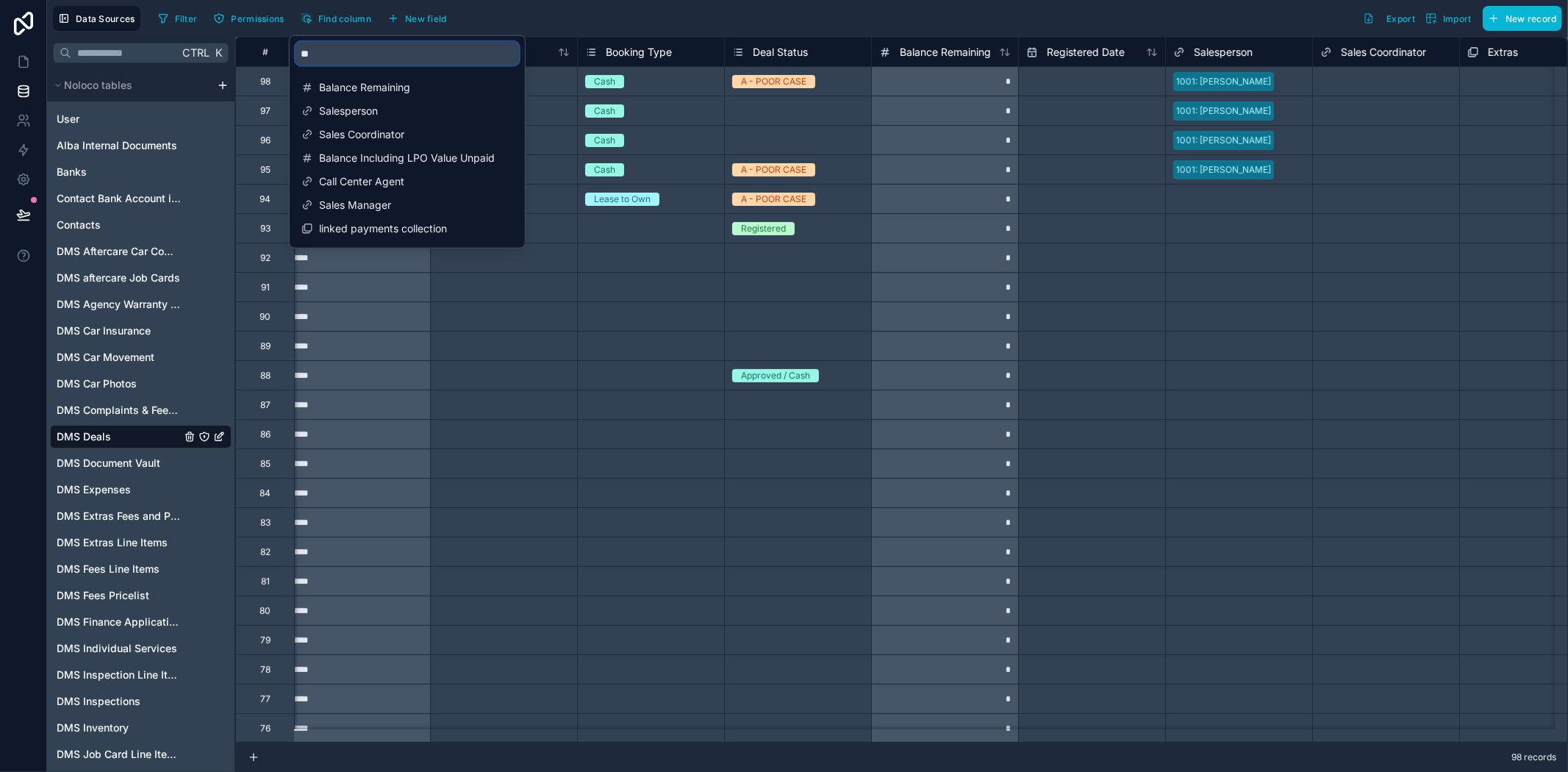
type input "*"
click at [602, 59] on div "Booking Type" at bounding box center [628, 52] width 87 height 18
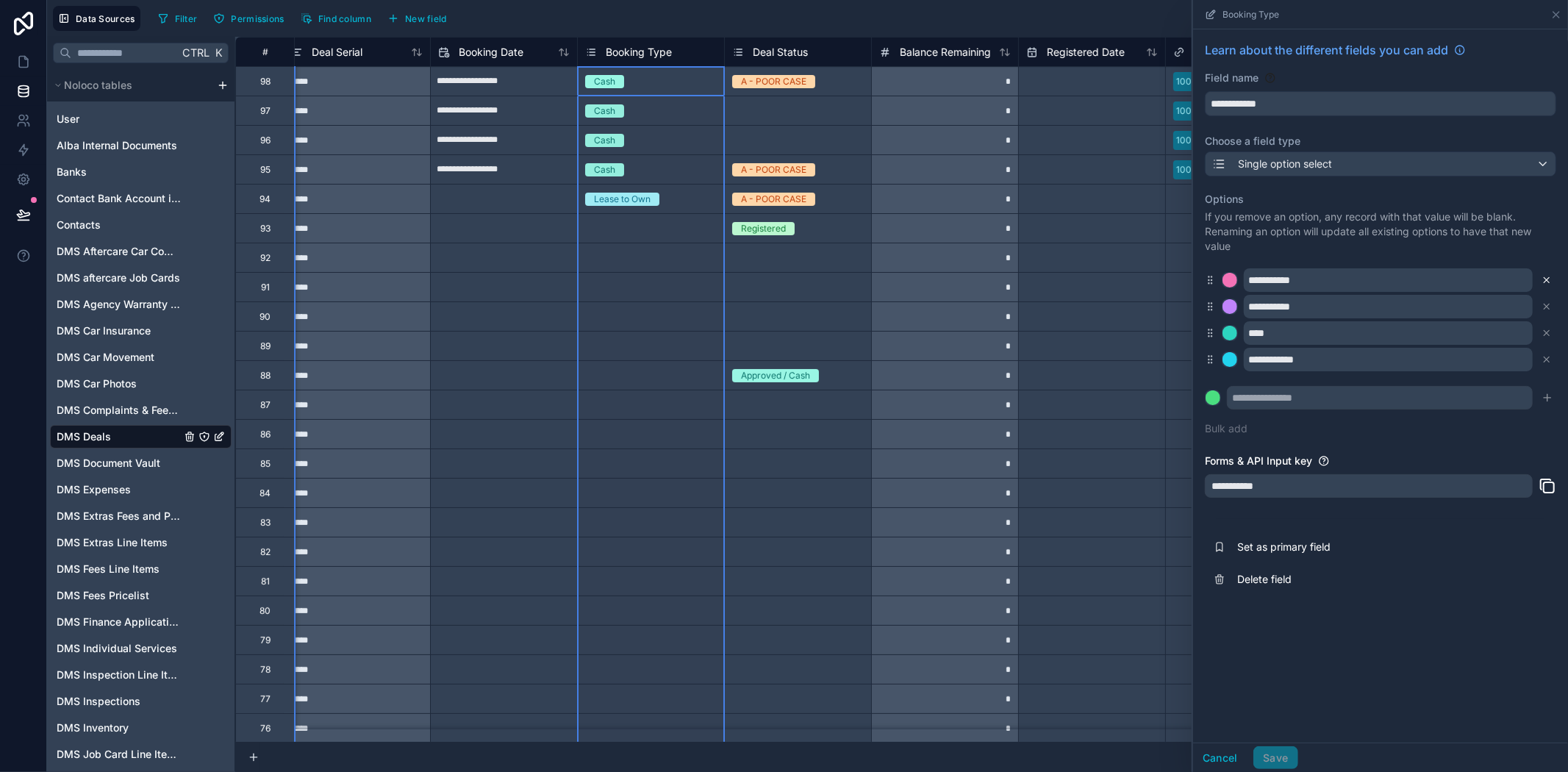
click at [1548, 278] on icon at bounding box center [1547, 281] width 5 height 5
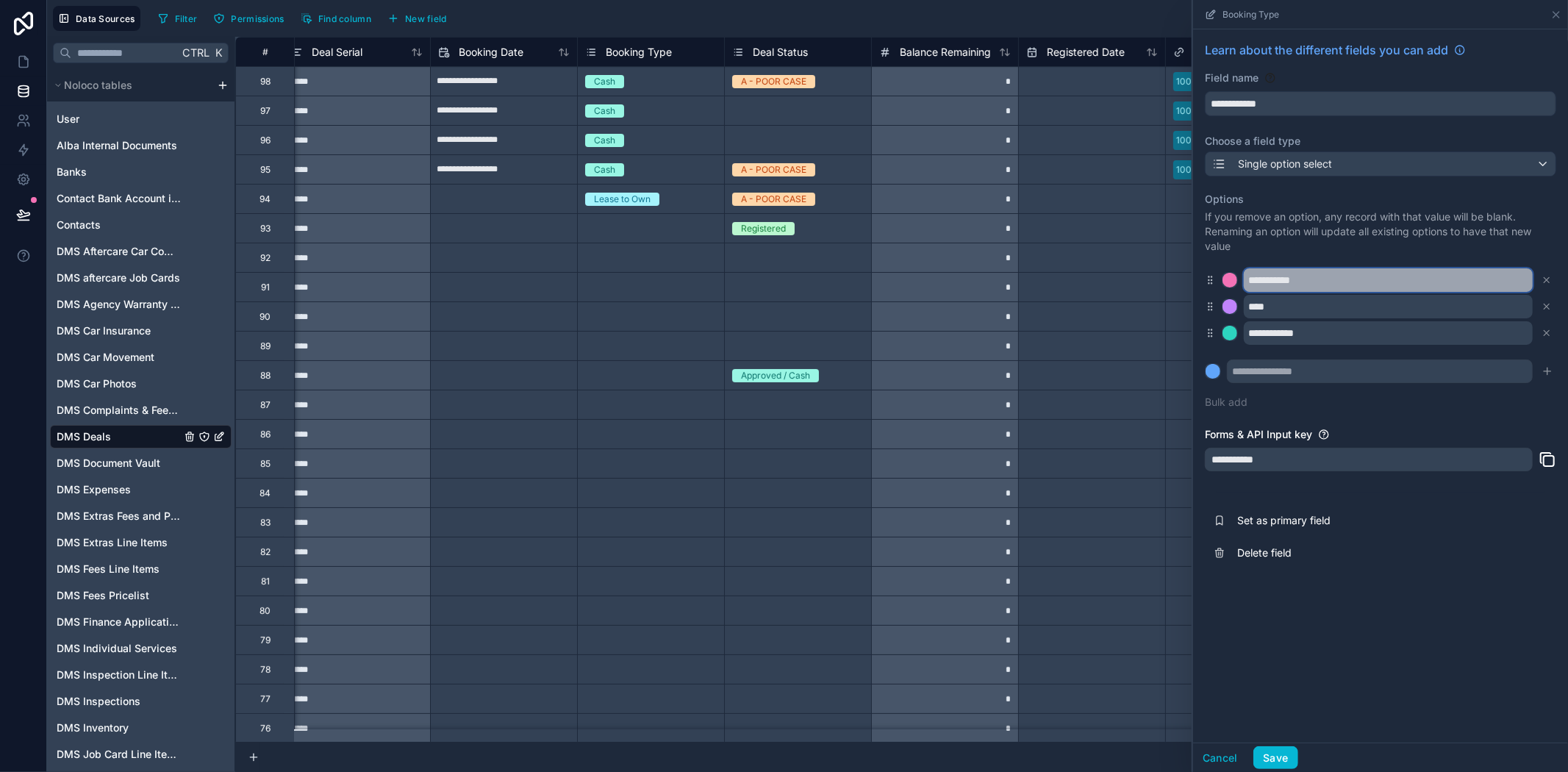
click at [1261, 277] on input "**********" at bounding box center [1388, 280] width 289 height 24
type input "**********"
click at [1417, 691] on div "**********" at bounding box center [1381, 385] width 375 height 713
click at [1273, 762] on button "Save" at bounding box center [1276, 758] width 44 height 24
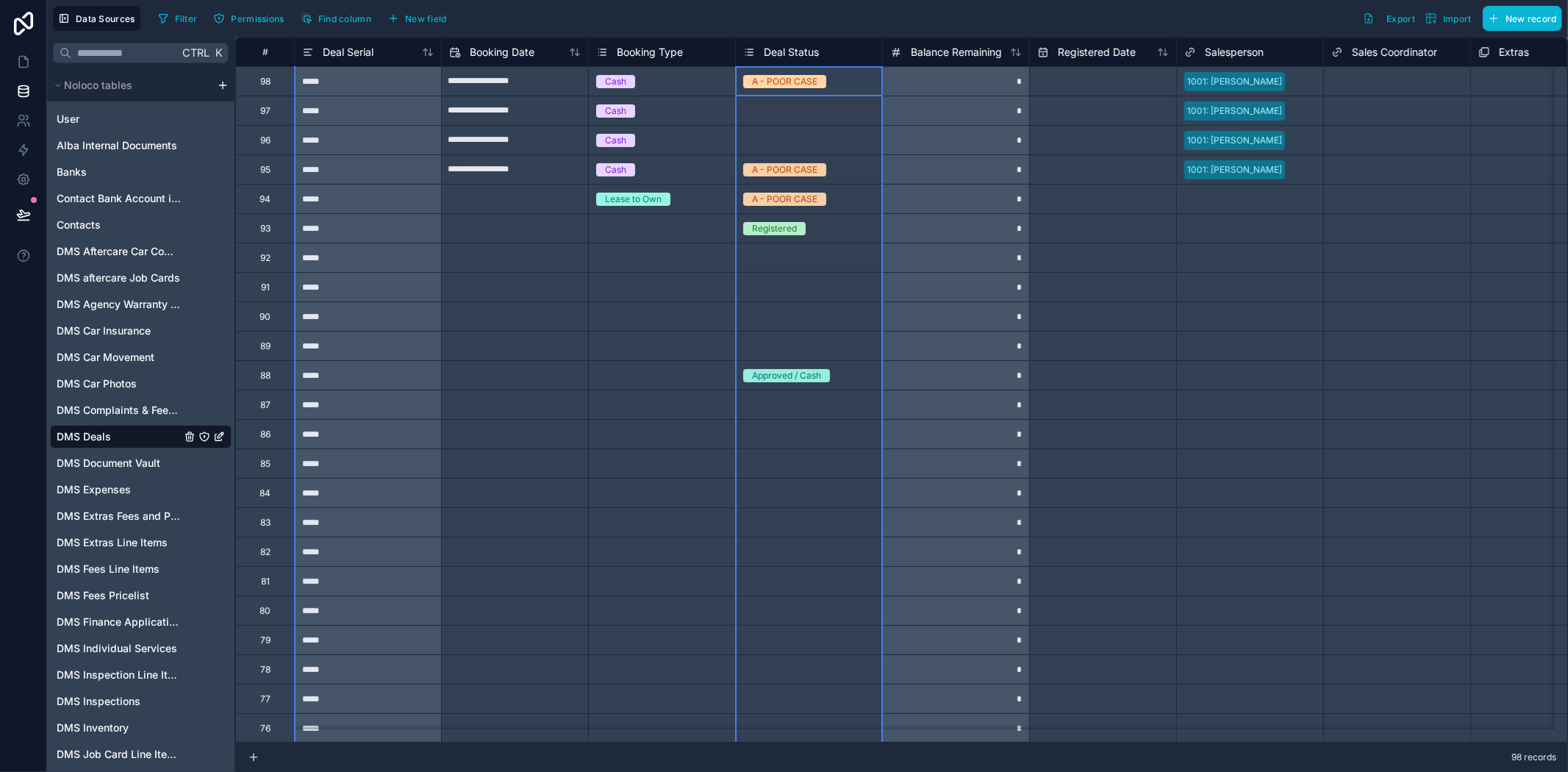
click at [818, 59] on span "Deal Status" at bounding box center [792, 52] width 55 height 15
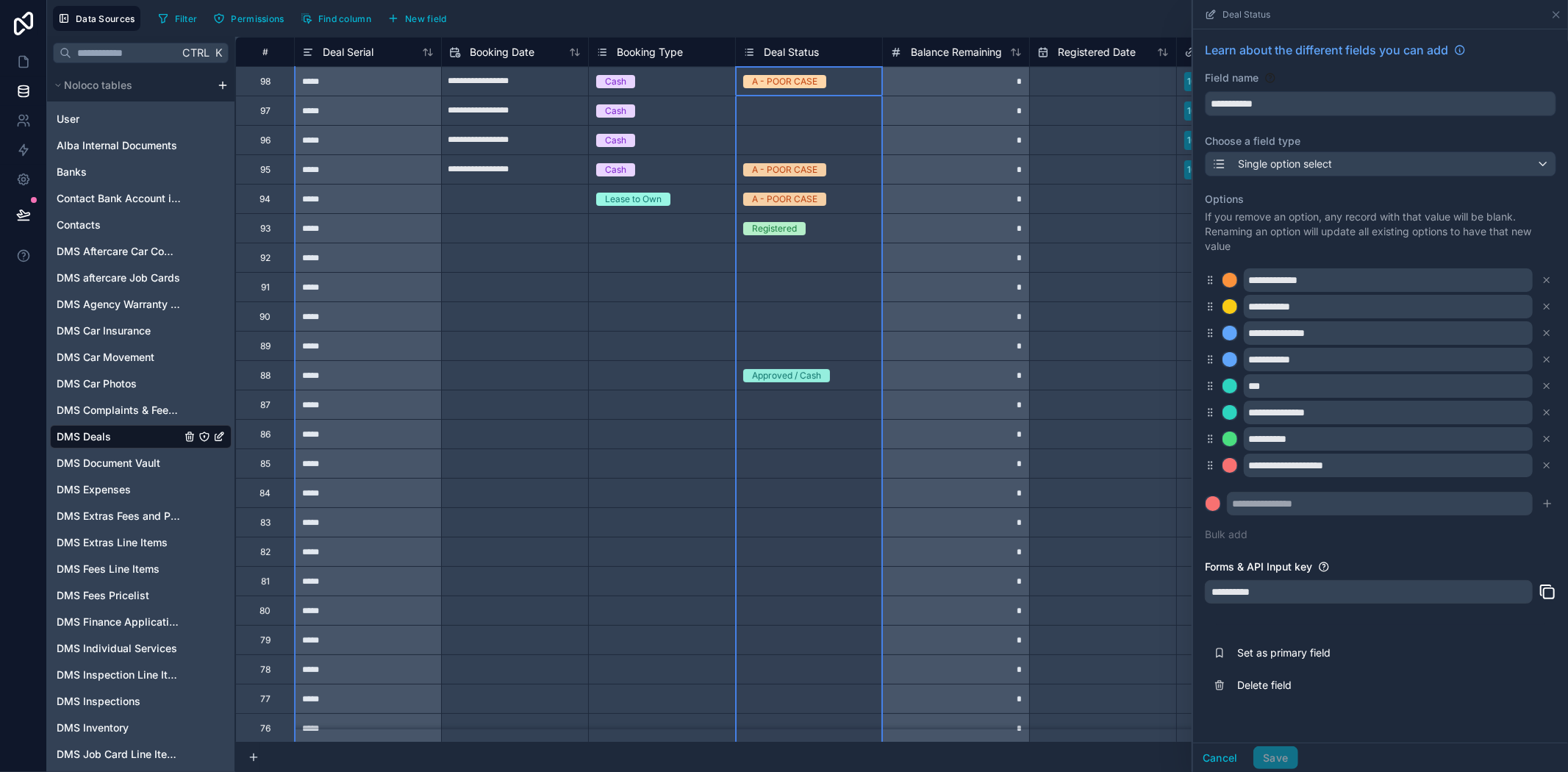
click at [658, 48] on span "Booking Type" at bounding box center [649, 52] width 66 height 15
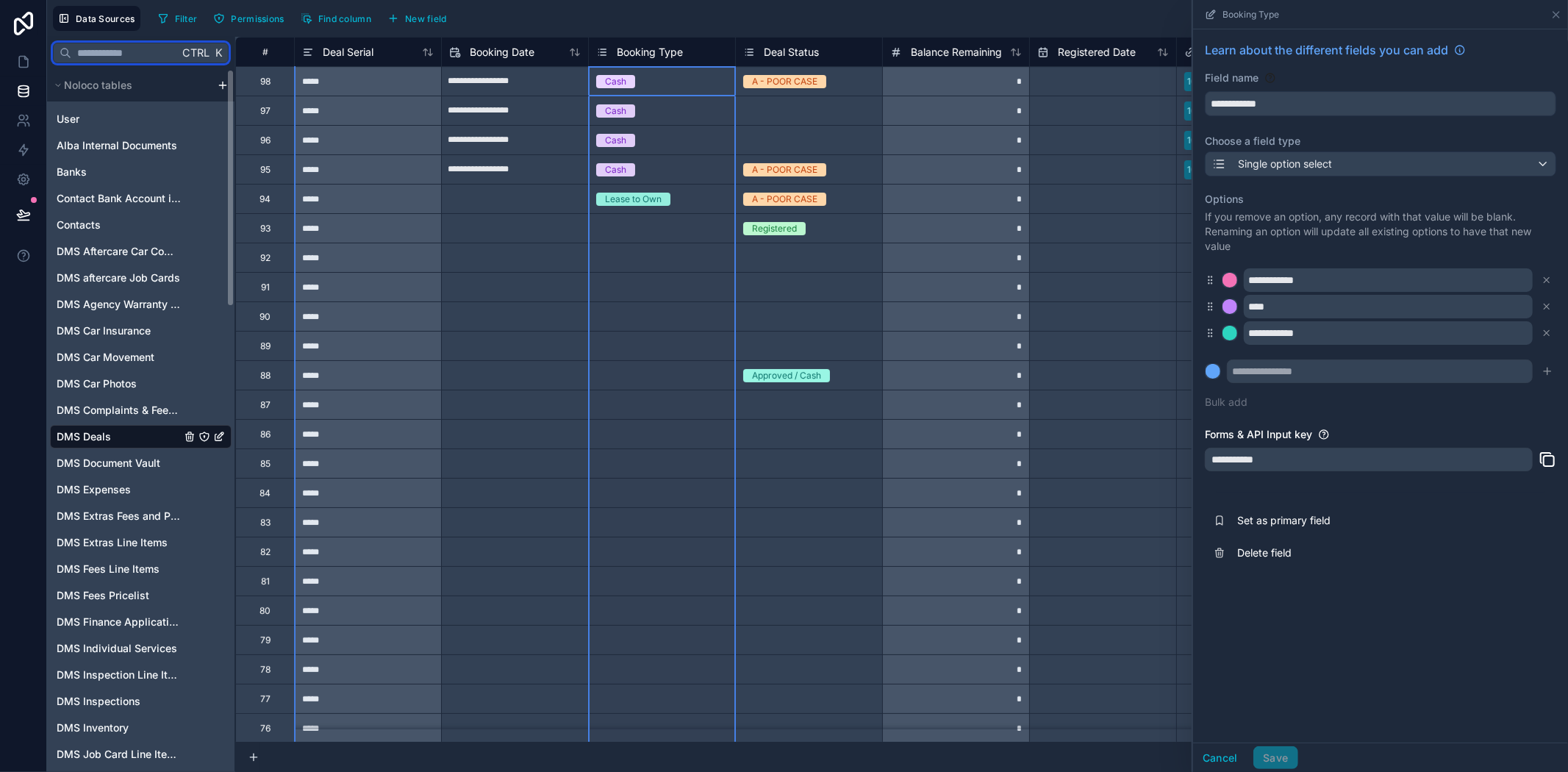
click at [166, 50] on input "text" at bounding box center [125, 53] width 107 height 26
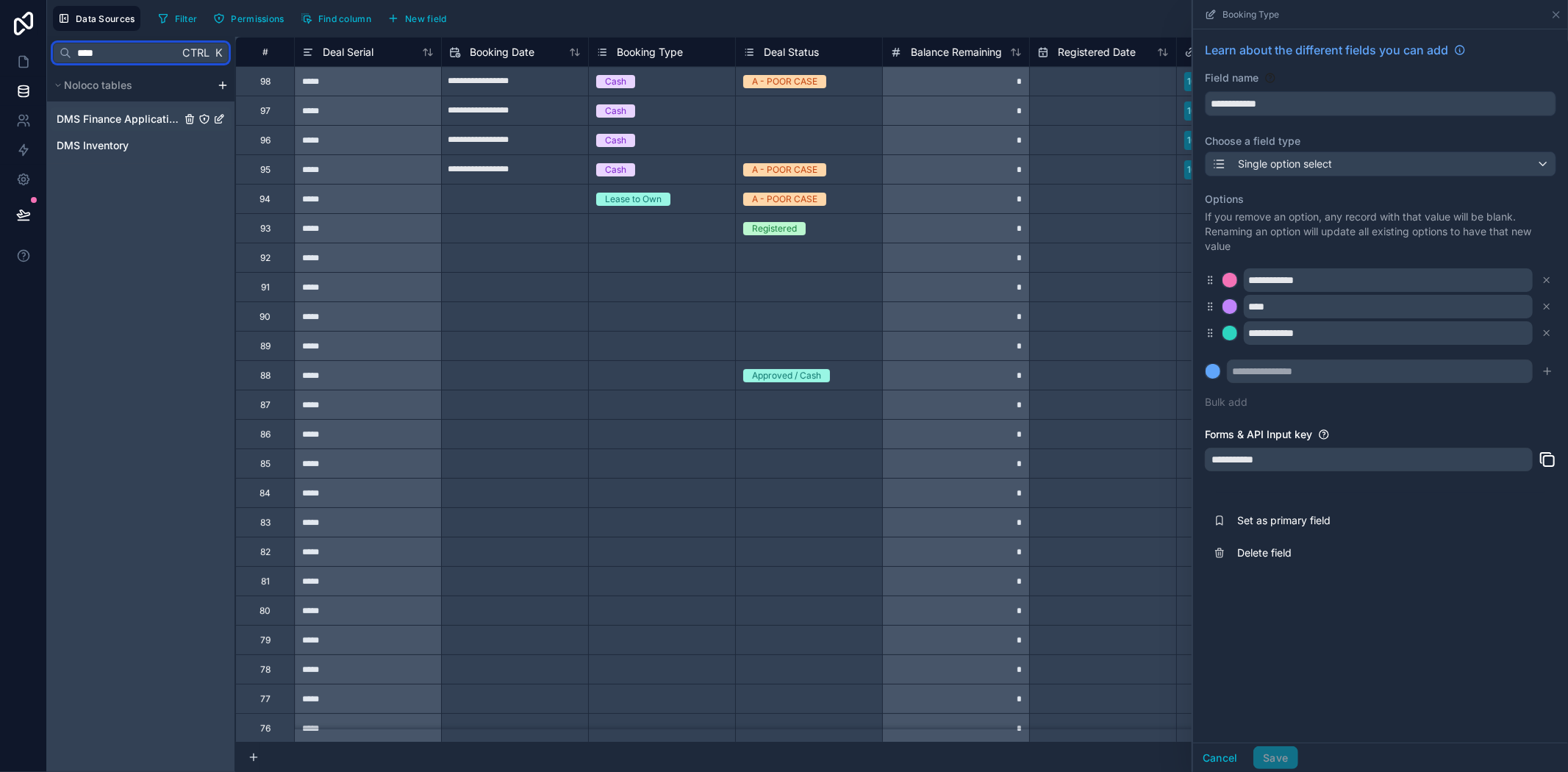
type input "****"
click at [121, 107] on div "DMS Finance Applications" at bounding box center [141, 118] width 182 height 24
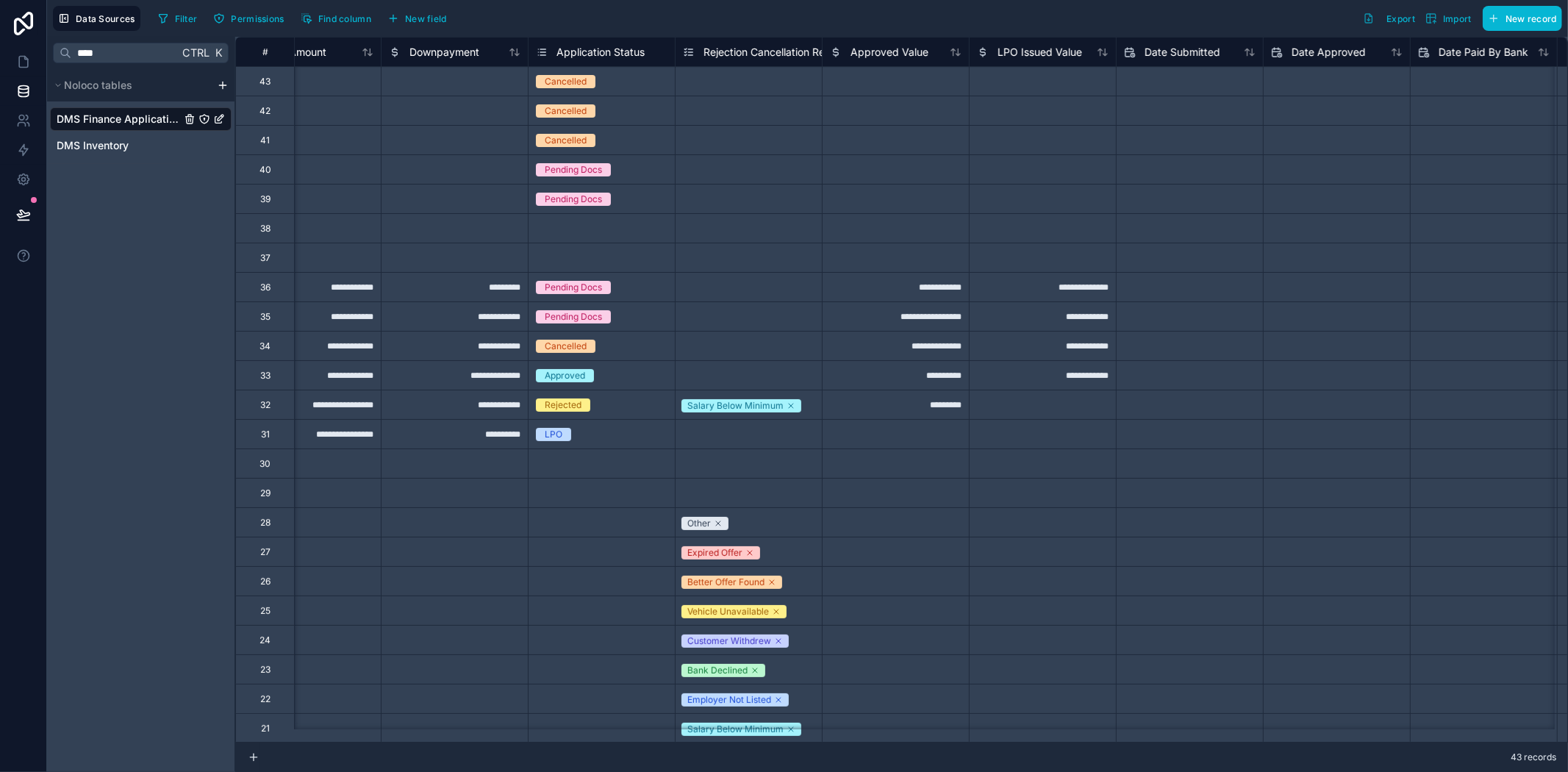
scroll to position [0, 224]
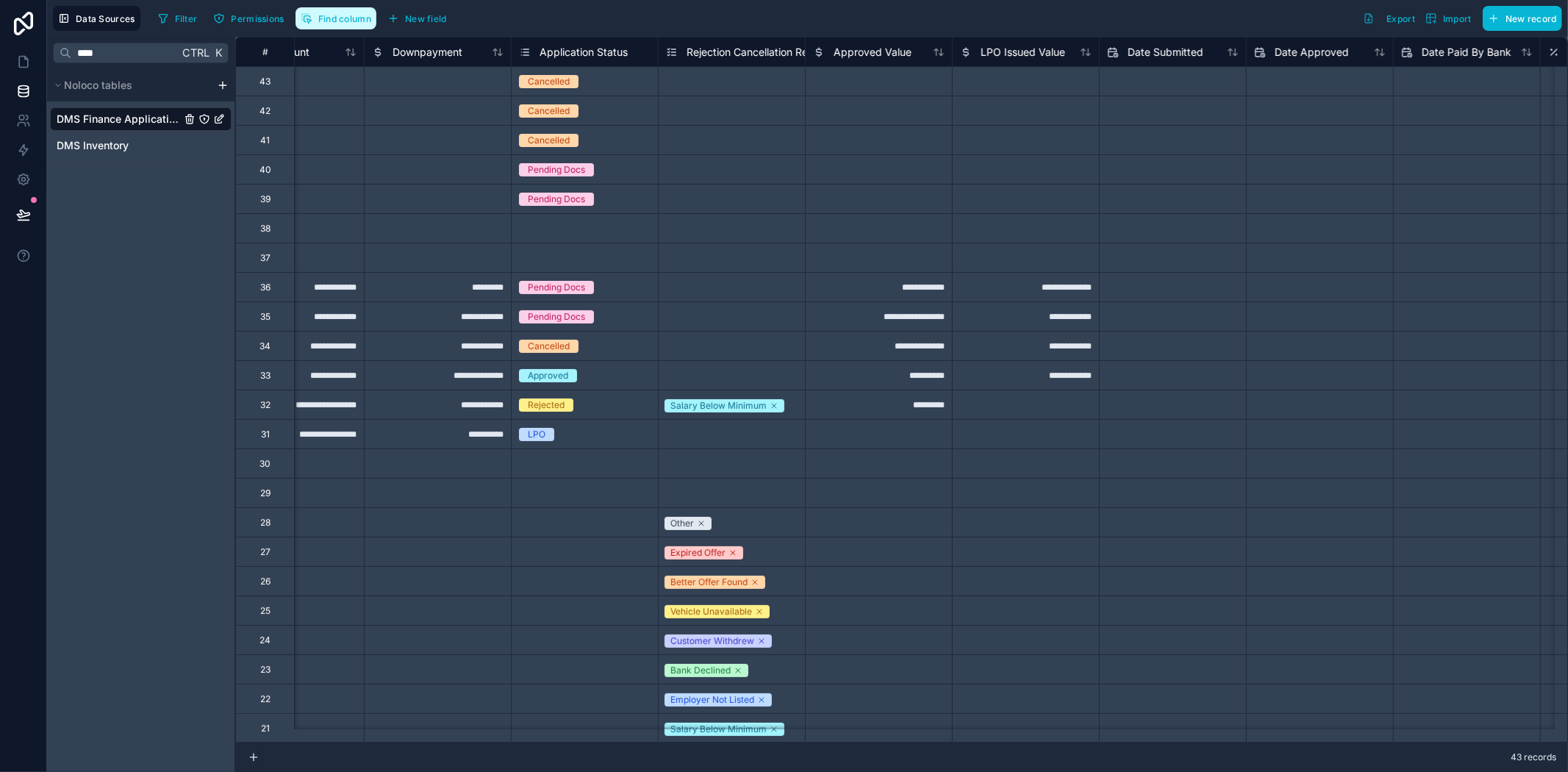
click at [317, 19] on button "Find column" at bounding box center [337, 18] width 81 height 22
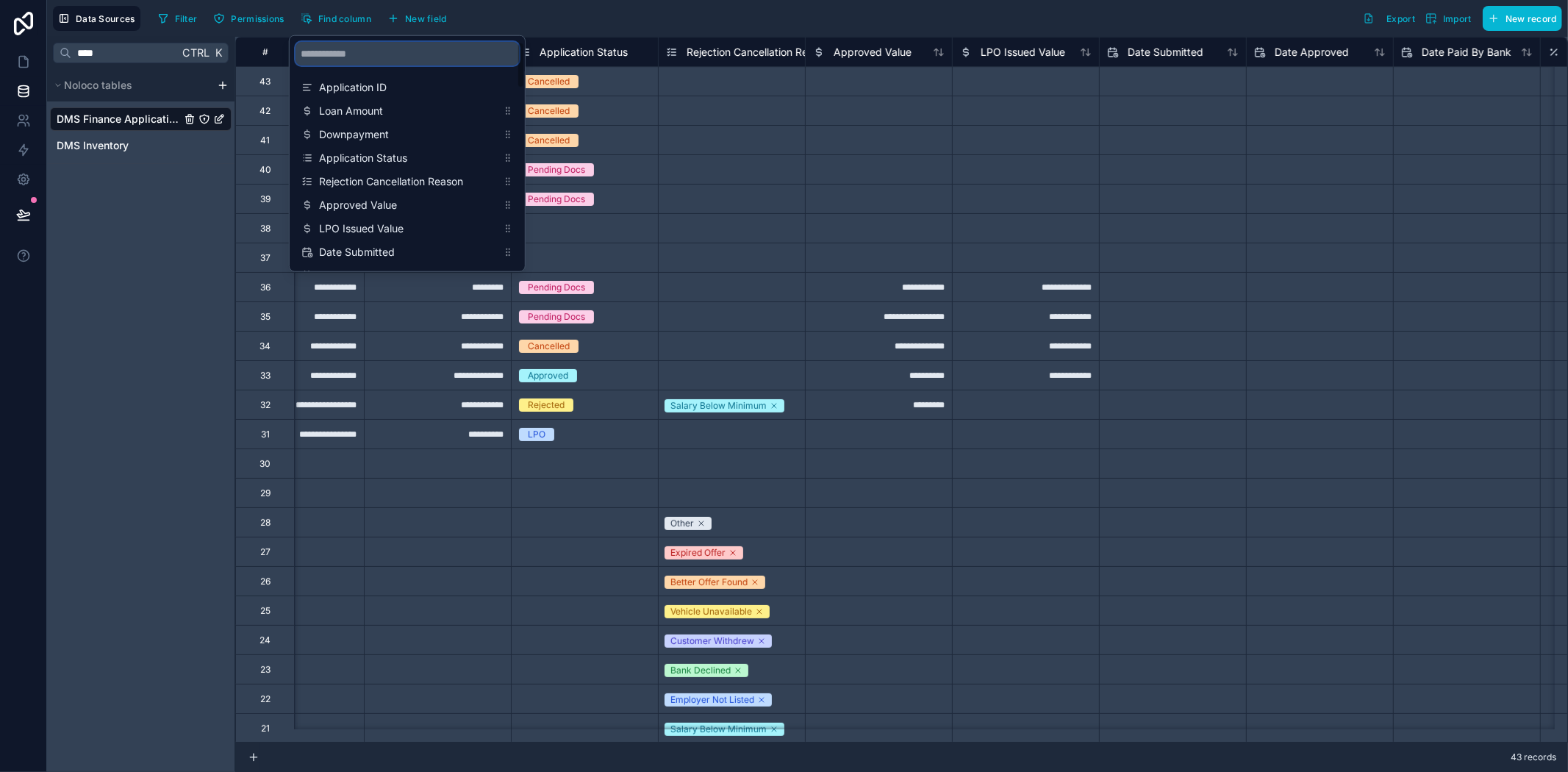
click at [374, 52] on input "scrollable content" at bounding box center [407, 53] width 223 height 24
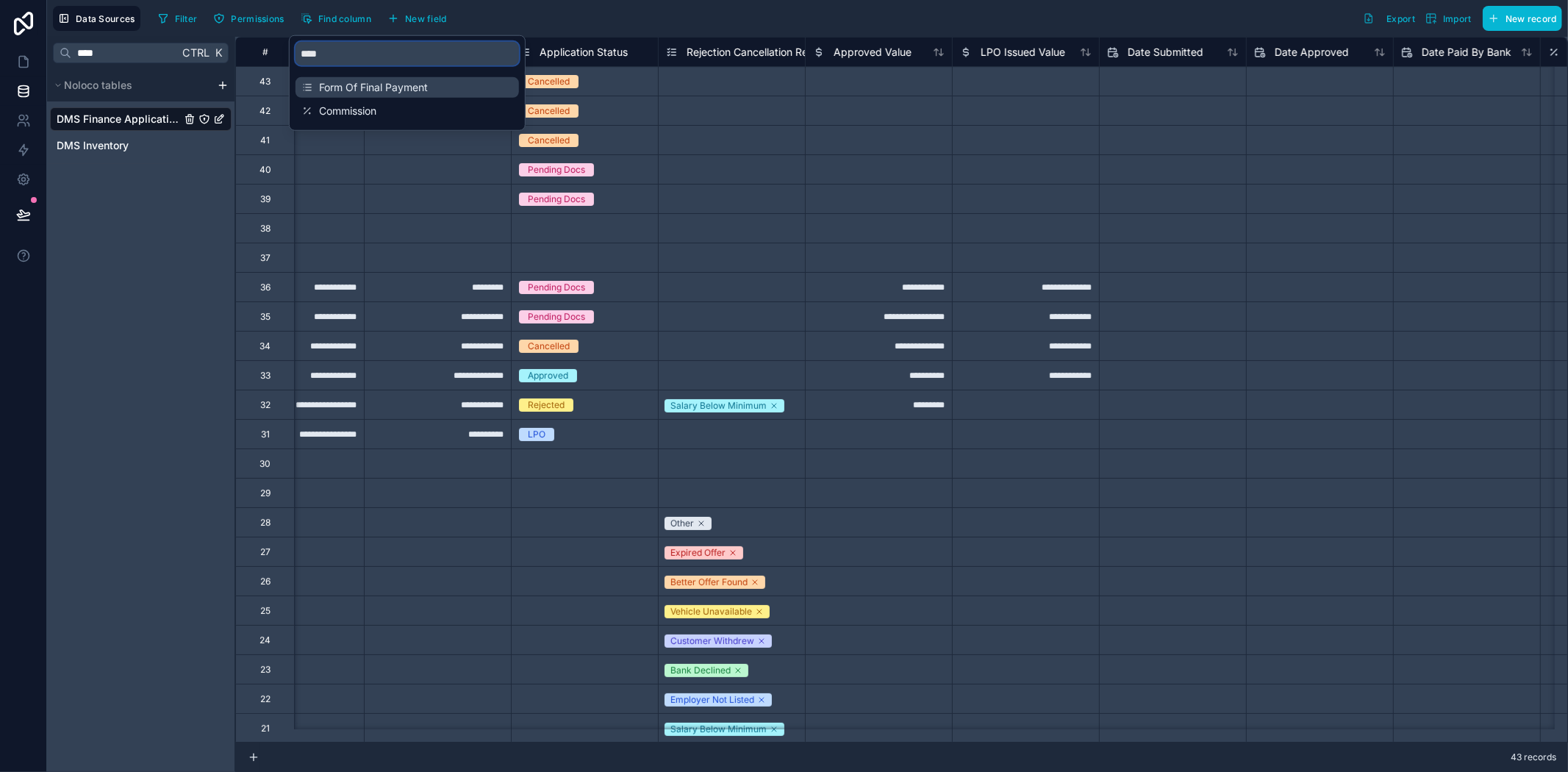
type input "****"
click at [364, 86] on span "Form Of Final Payment" at bounding box center [407, 87] width 178 height 15
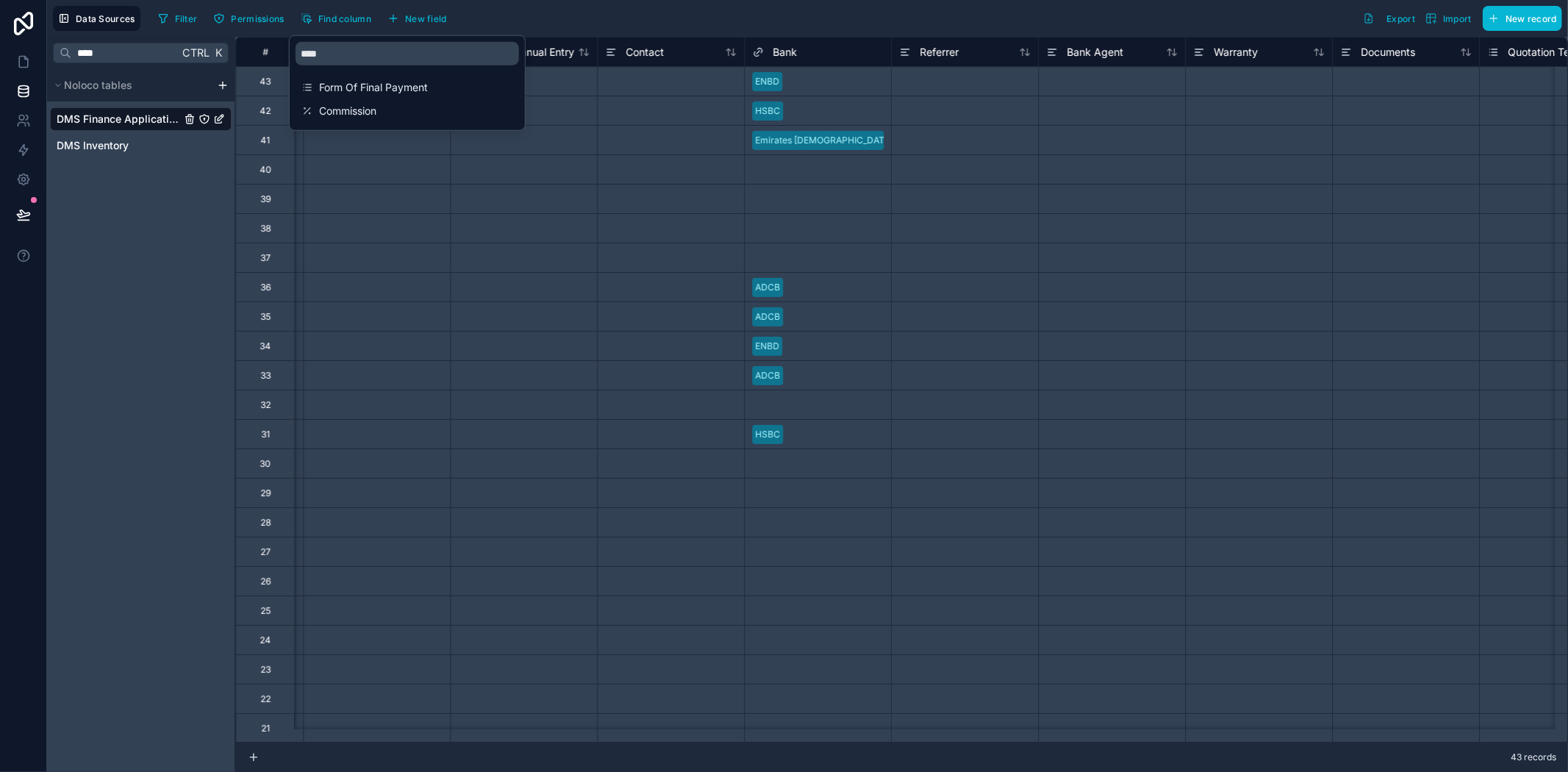
scroll to position [0, 3087]
click at [611, 20] on div "Filter Permissions Find column New field Export Import New record" at bounding box center [857, 19] width 1410 height 25
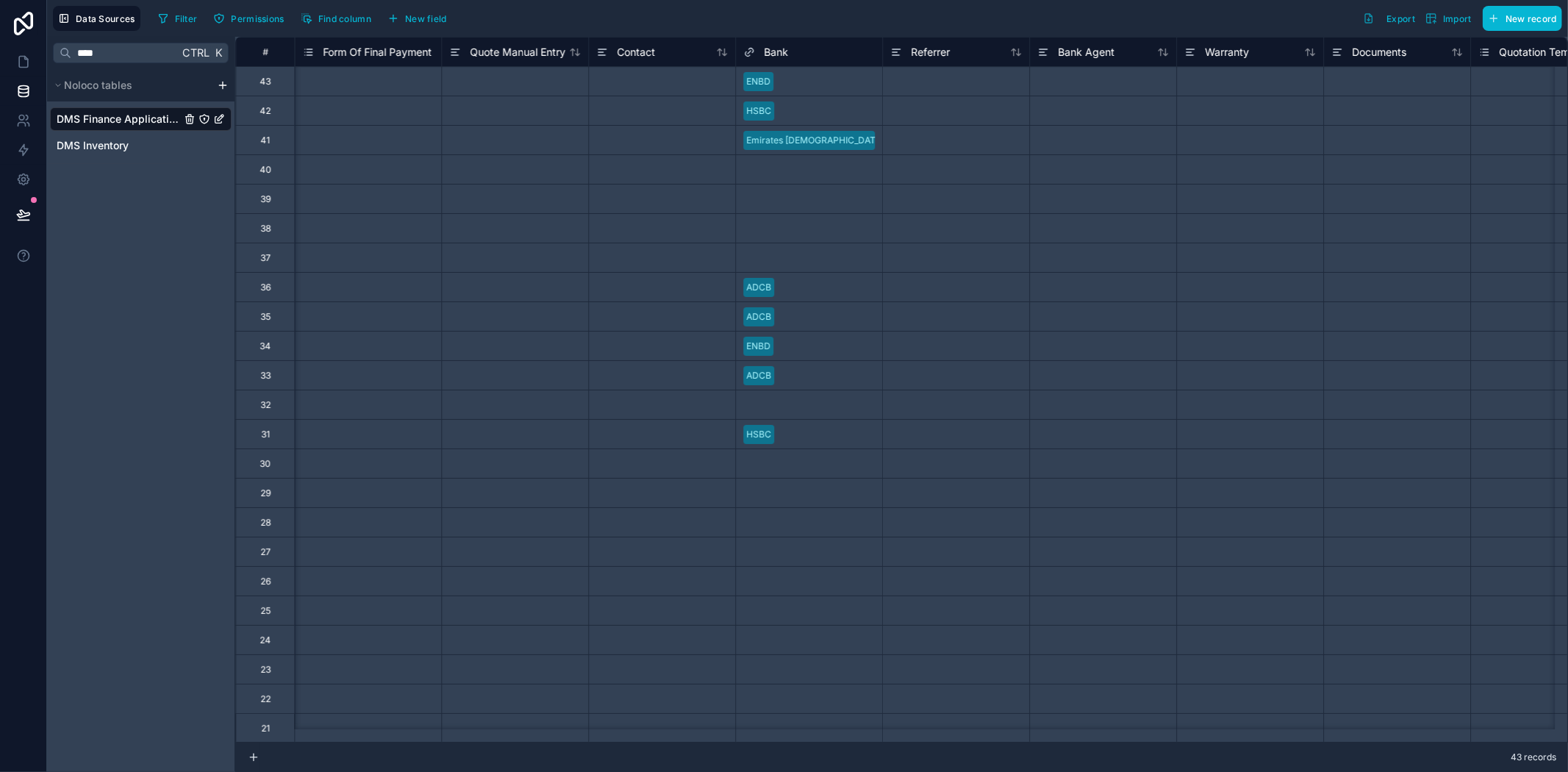
click at [337, 59] on span "Form Of Final Payment" at bounding box center [376, 52] width 109 height 15
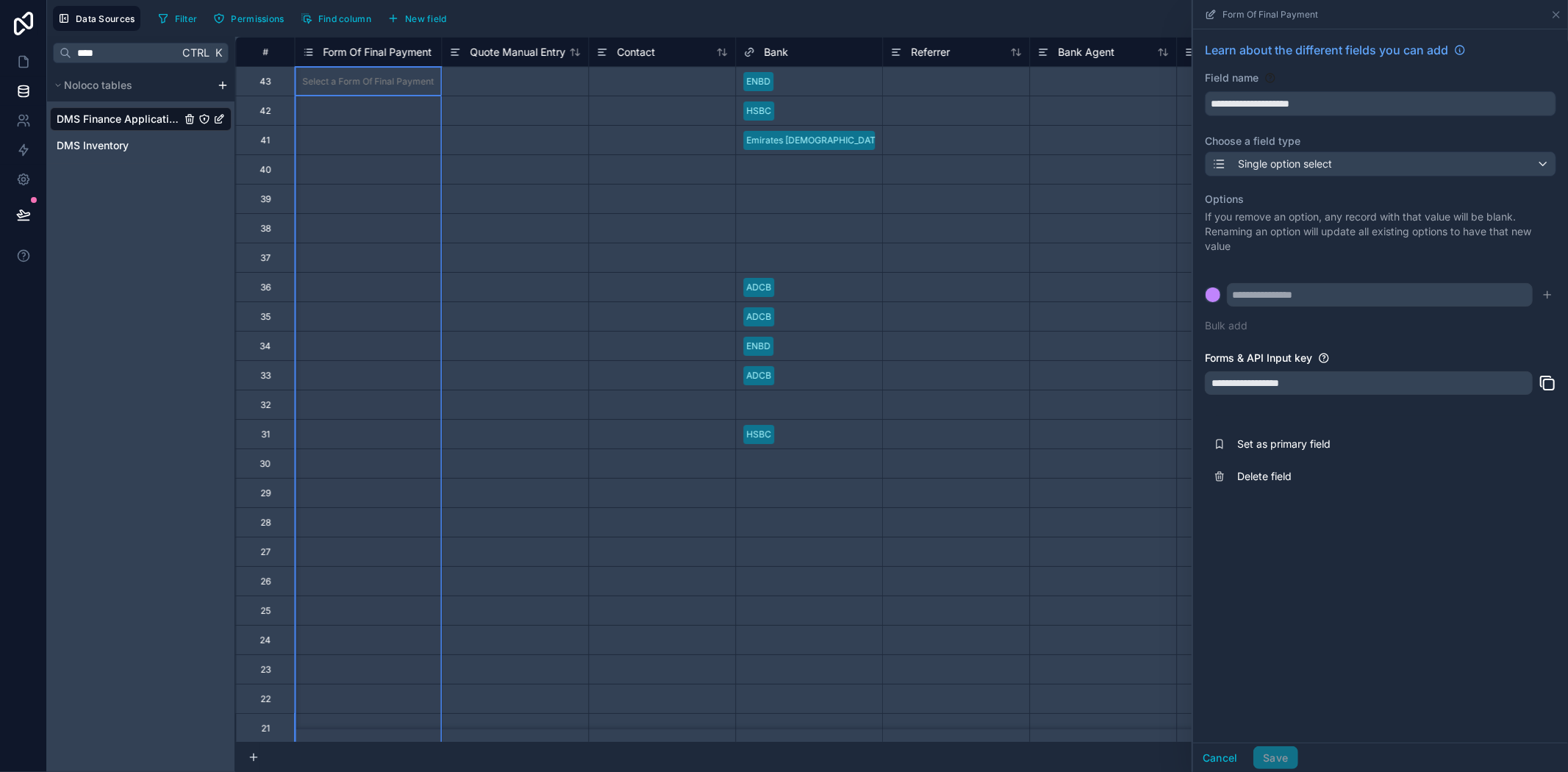
click at [350, 52] on span "Form Of Final Payment" at bounding box center [376, 52] width 109 height 15
click at [1377, 98] on input "**********" at bounding box center [1381, 103] width 350 height 24
drag, startPoint x: 1341, startPoint y: 107, endPoint x: 1189, endPoint y: 108, distance: 152.0
click at [1189, 108] on div "# Difference Sheet LPO Form Of Final Payment Quote Manual Entry Contact Bank Re…" at bounding box center [901, 405] width 1333 height 735
paste input "text"
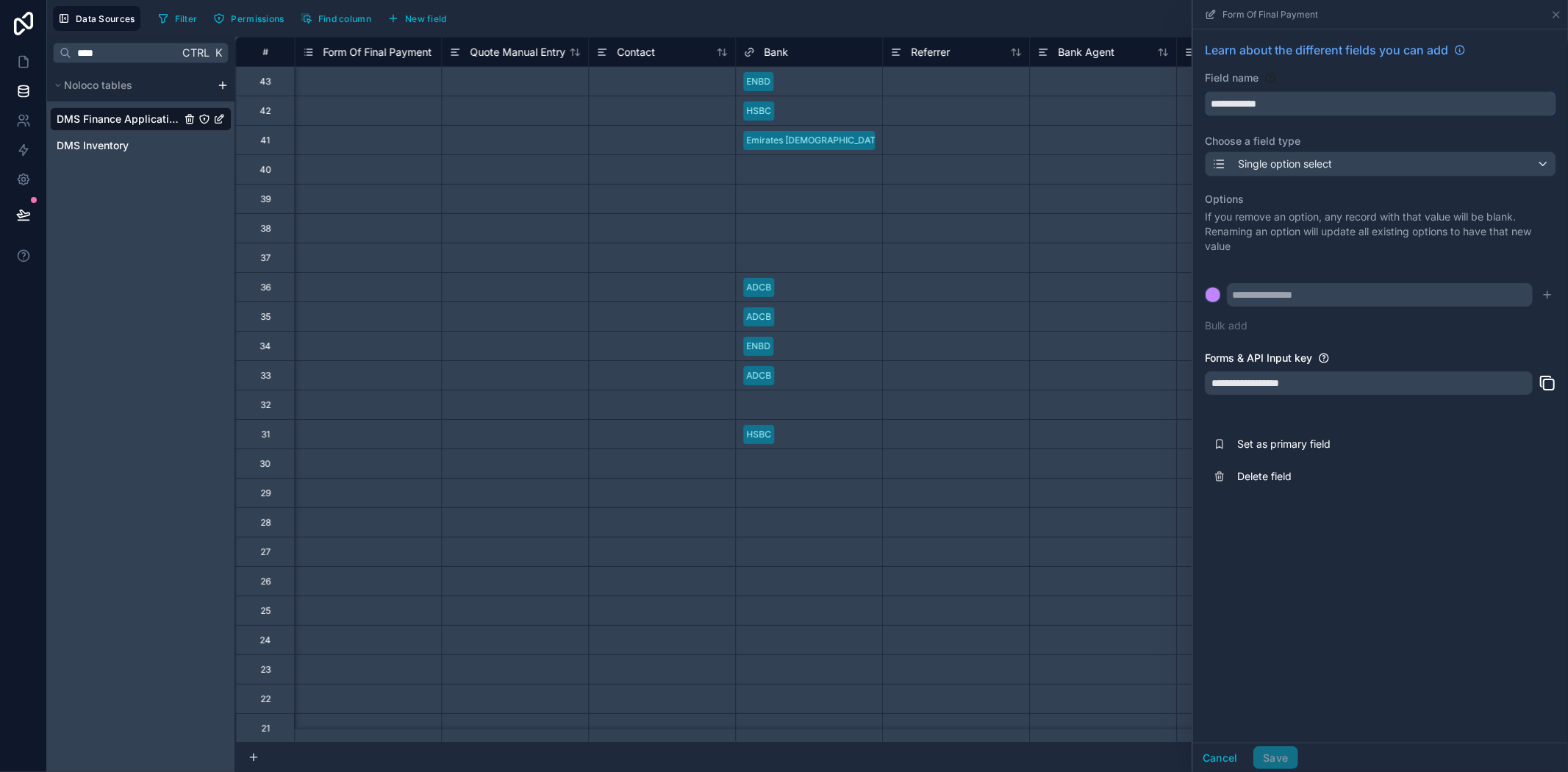
type input "**********"
click at [1372, 677] on div "**********" at bounding box center [1381, 385] width 375 height 713
click at [1309, 175] on div "Single option select" at bounding box center [1381, 163] width 350 height 24
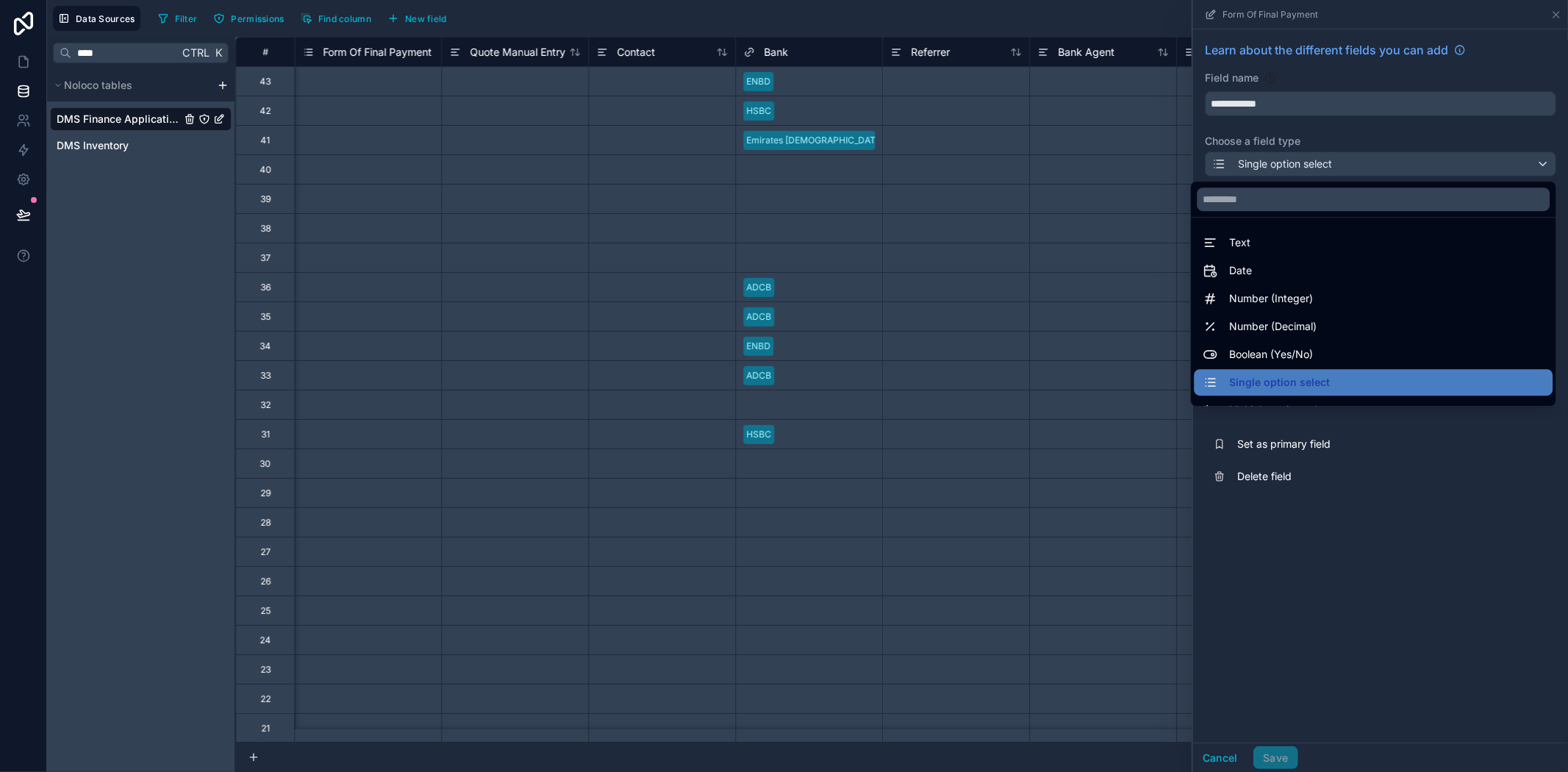
click at [1373, 130] on div at bounding box center [1381, 386] width 375 height 772
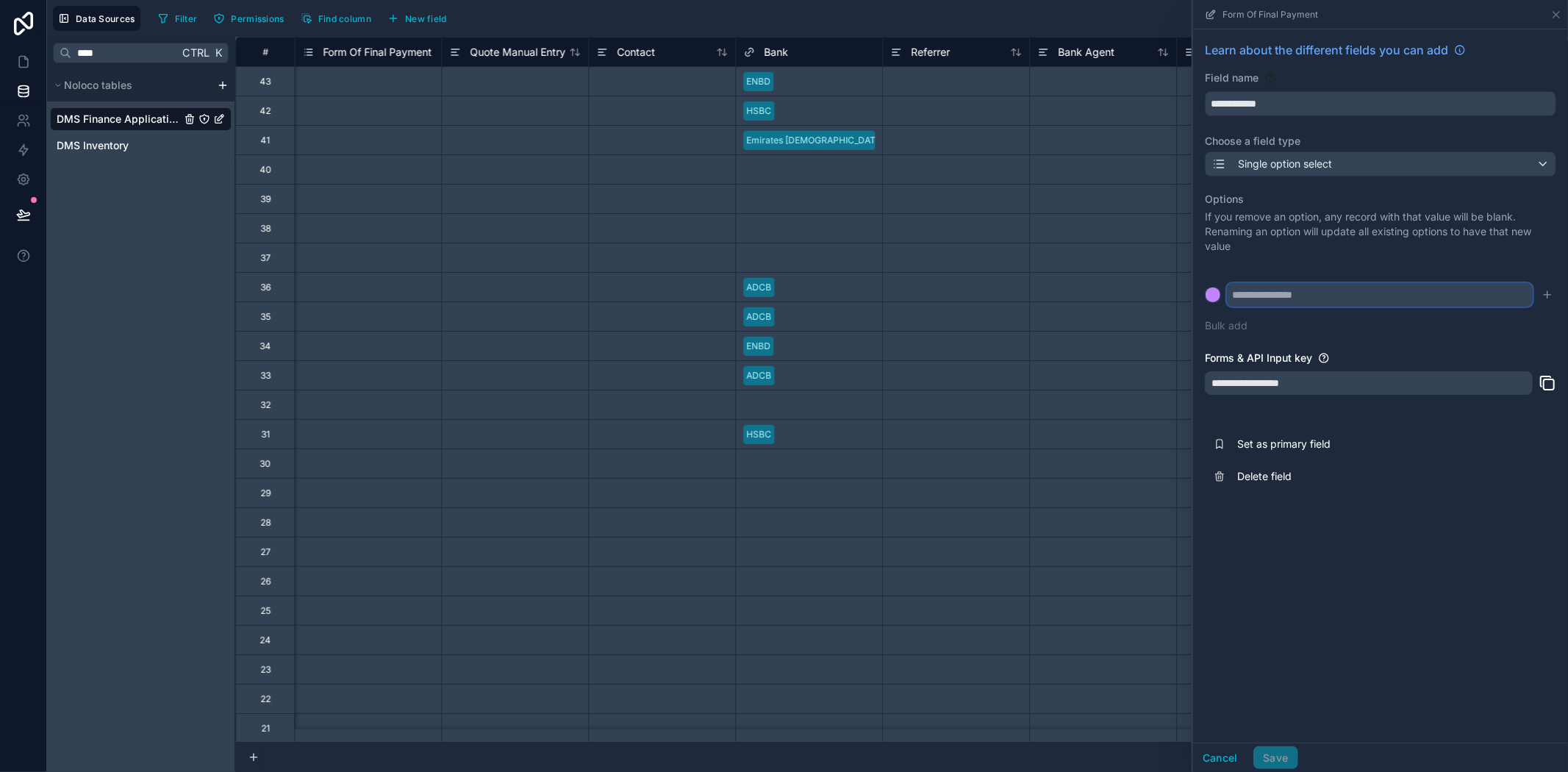
click at [1311, 291] on input "text" at bounding box center [1380, 294] width 306 height 24
click at [1420, 170] on div "Single option select" at bounding box center [1381, 163] width 350 height 24
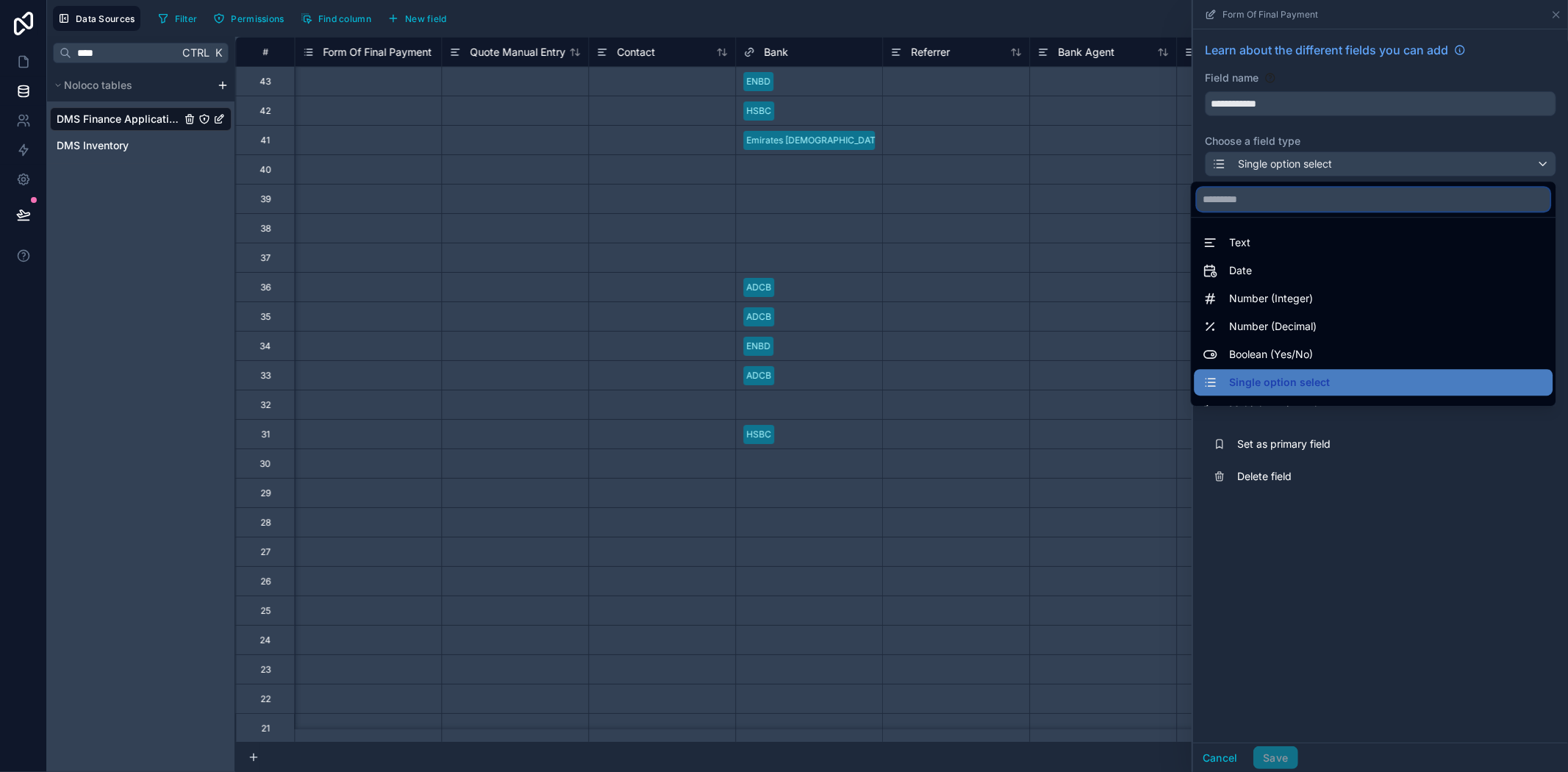
click at [1268, 200] on input "text" at bounding box center [1373, 199] width 352 height 24
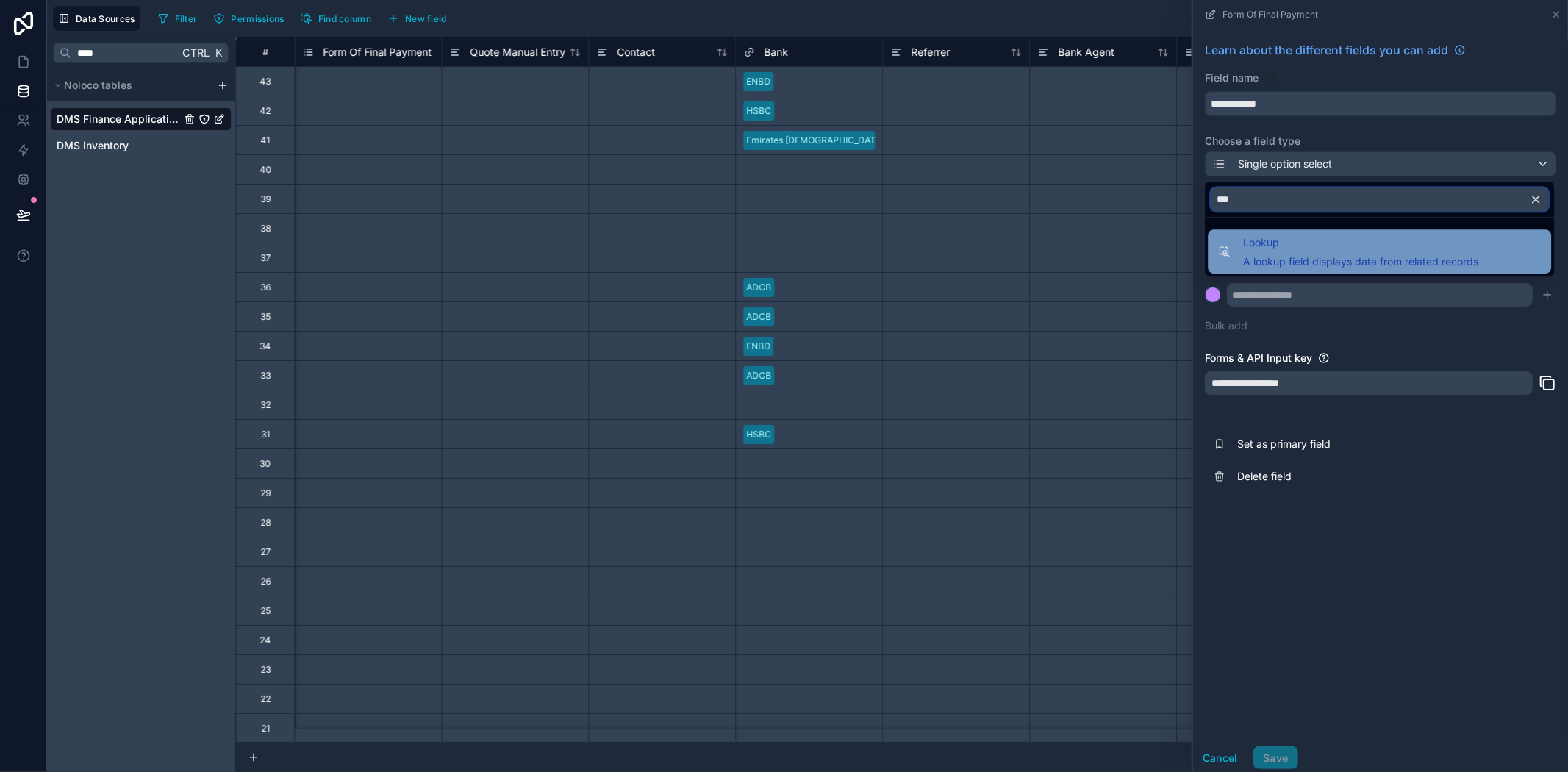
type input "***"
click at [1386, 261] on span "A lookup field displays data from related records" at bounding box center [1360, 261] width 235 height 15
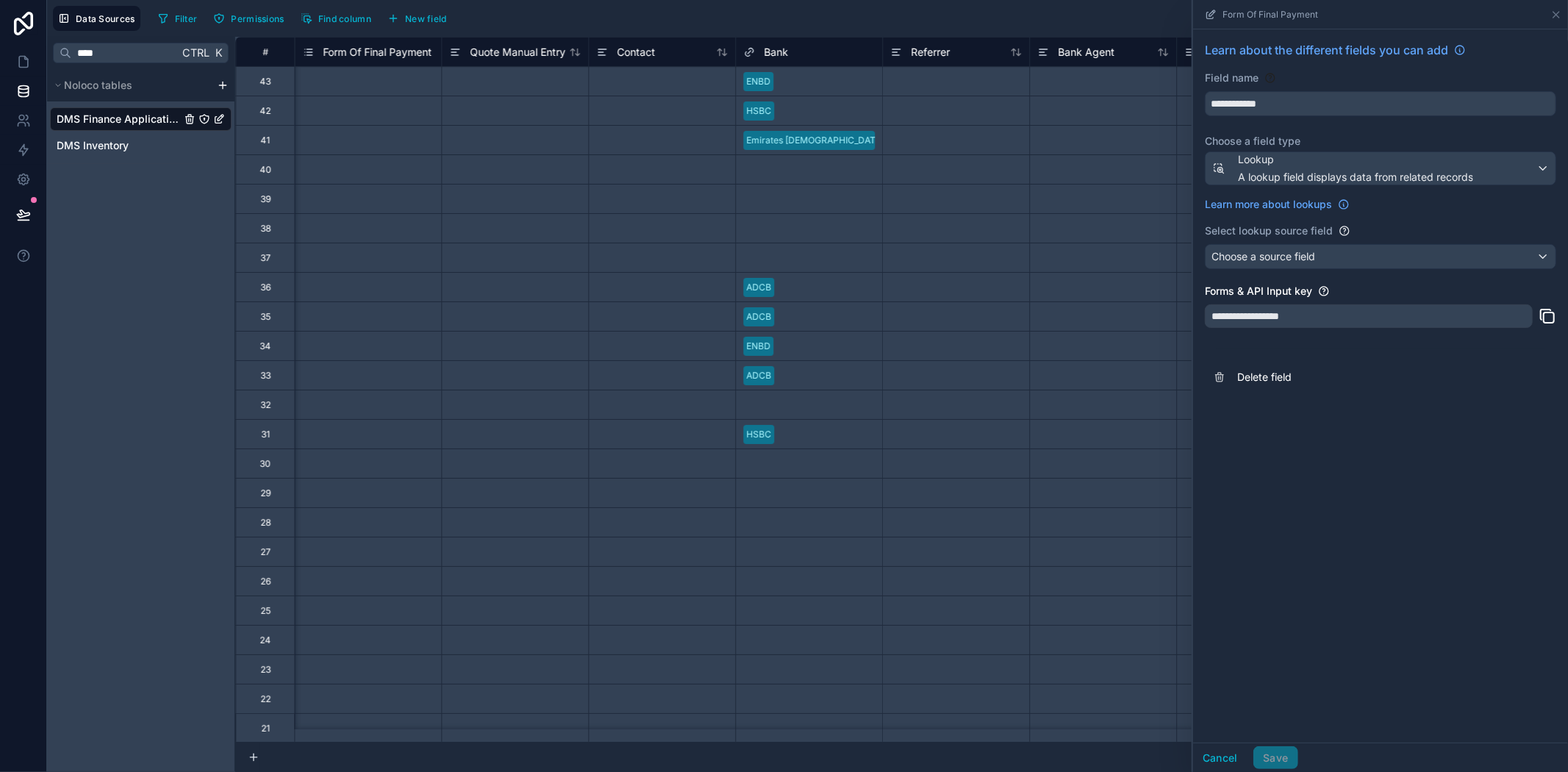
click at [1491, 197] on div "Learn more about lookups" at bounding box center [1381, 201] width 352 height 20
click at [1384, 166] on span "Lookup" at bounding box center [1355, 159] width 235 height 15
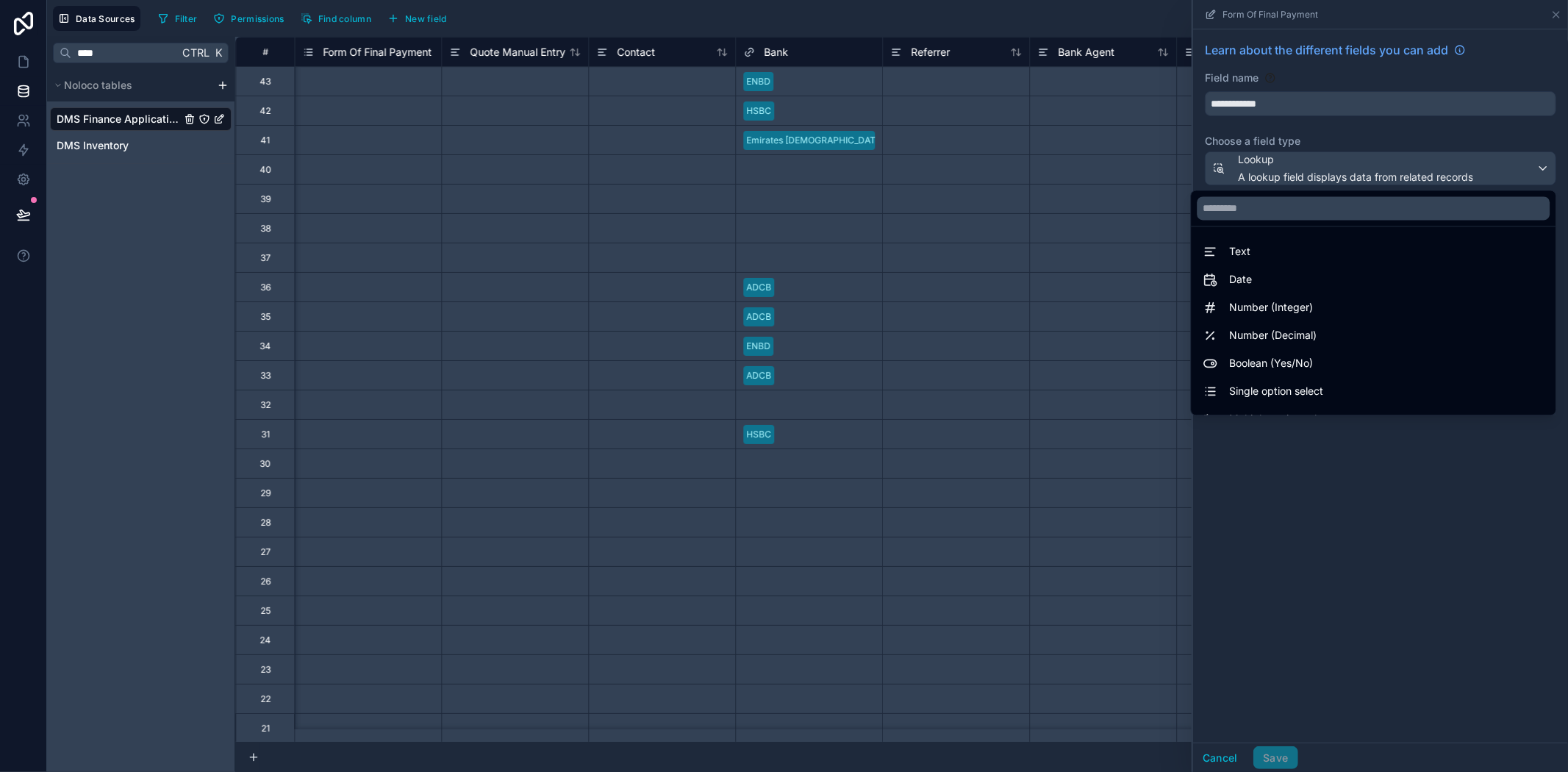
click at [1368, 167] on div at bounding box center [1381, 386] width 375 height 772
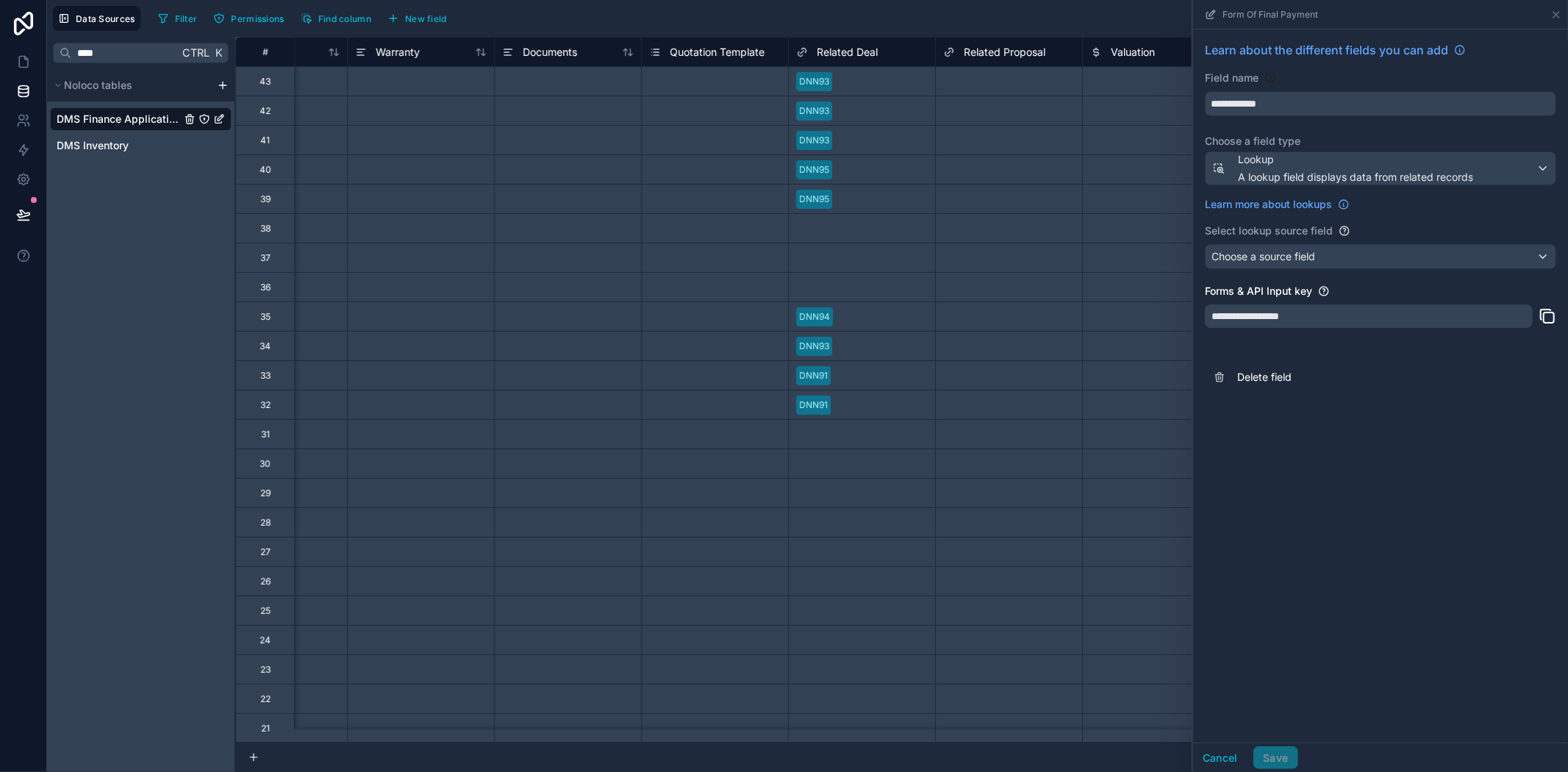
scroll to position [0, 3926]
click at [1289, 305] on div "**********" at bounding box center [1368, 315] width 328 height 24
click at [1317, 425] on div "**********" at bounding box center [1381, 385] width 375 height 713
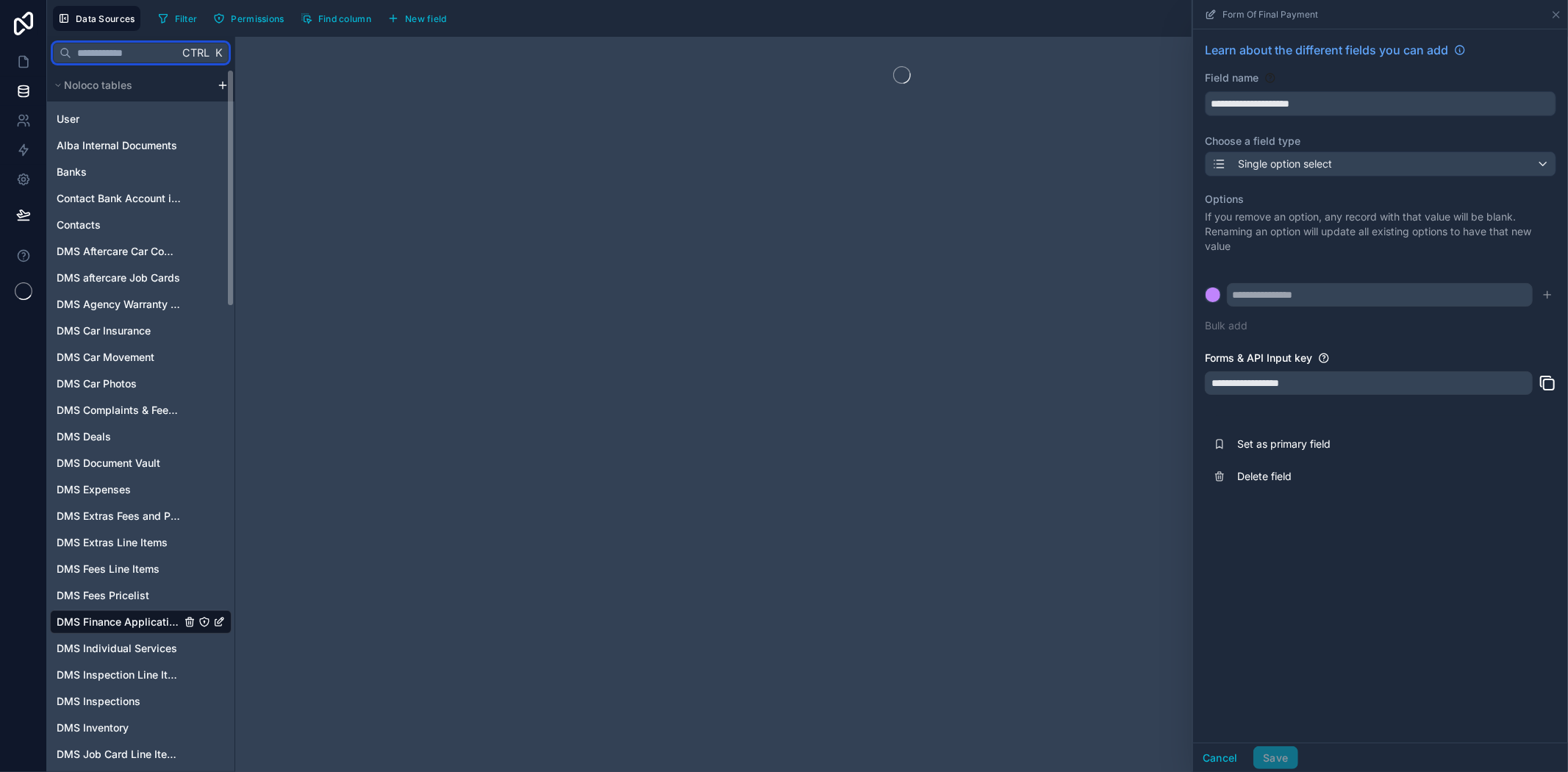
click at [105, 54] on input "text" at bounding box center [125, 53] width 107 height 26
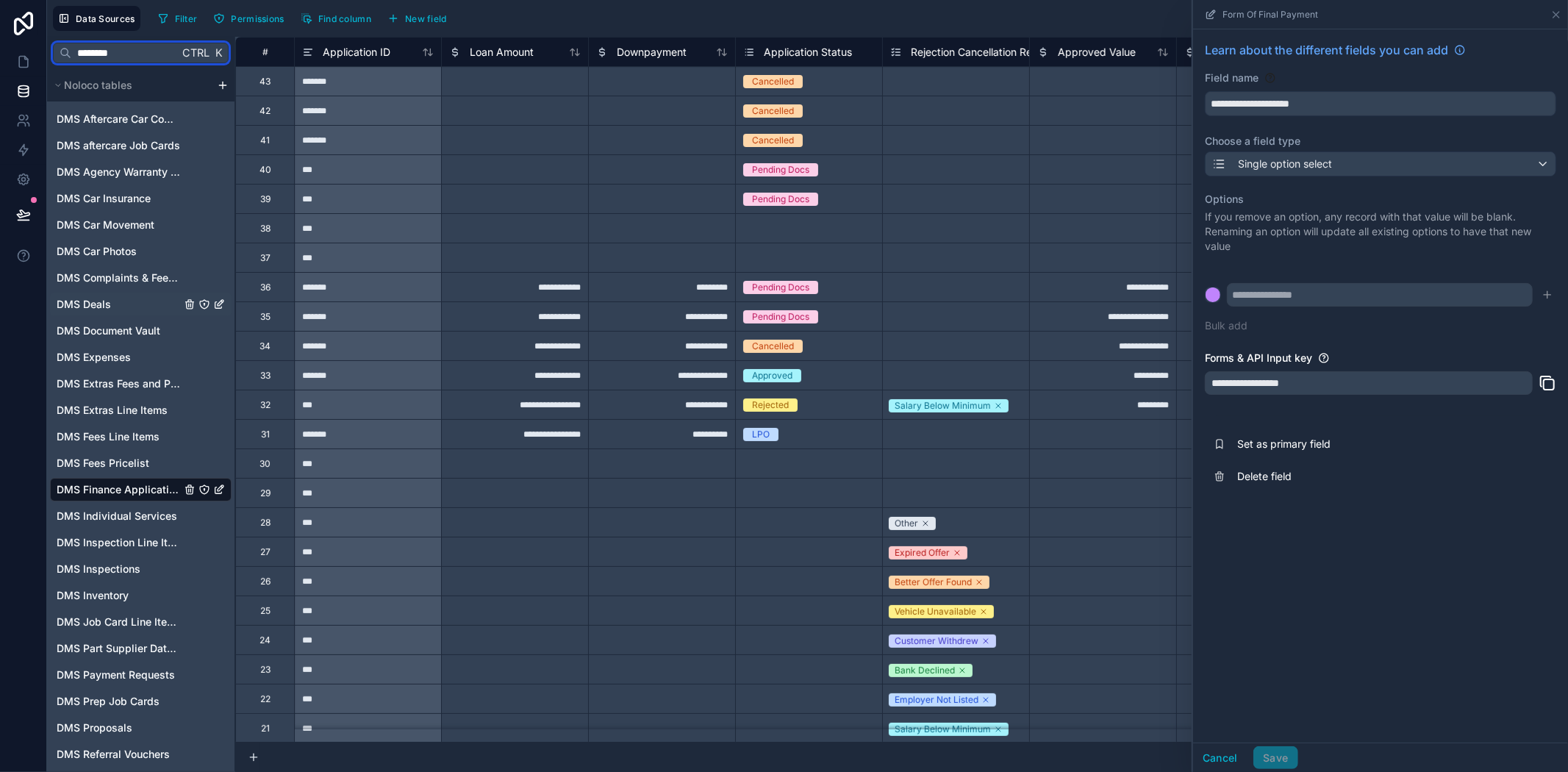
type input "********"
click at [137, 299] on div "DMS Deals" at bounding box center [141, 304] width 182 height 24
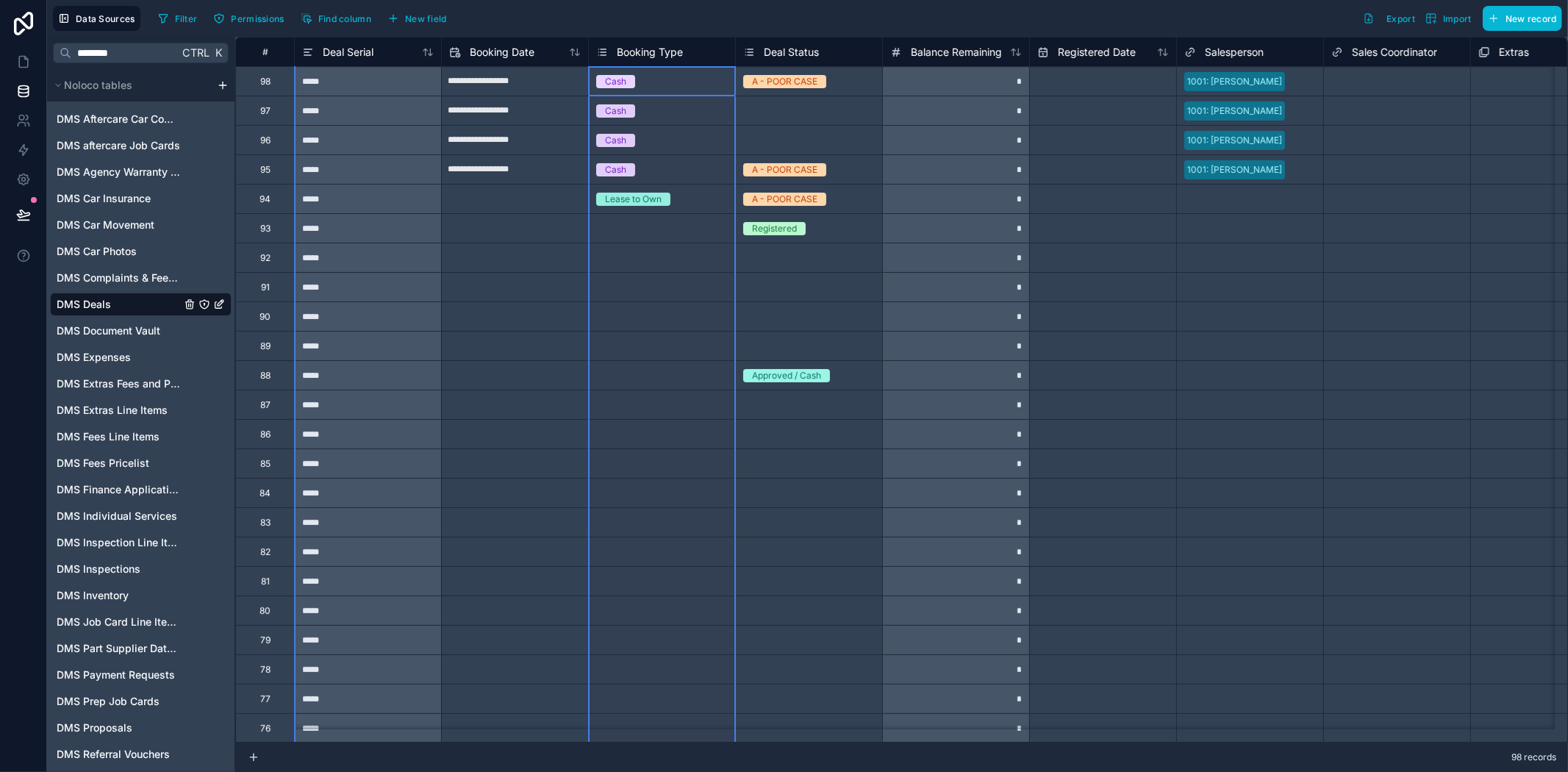
click at [667, 52] on span "Booking Type" at bounding box center [649, 52] width 66 height 15
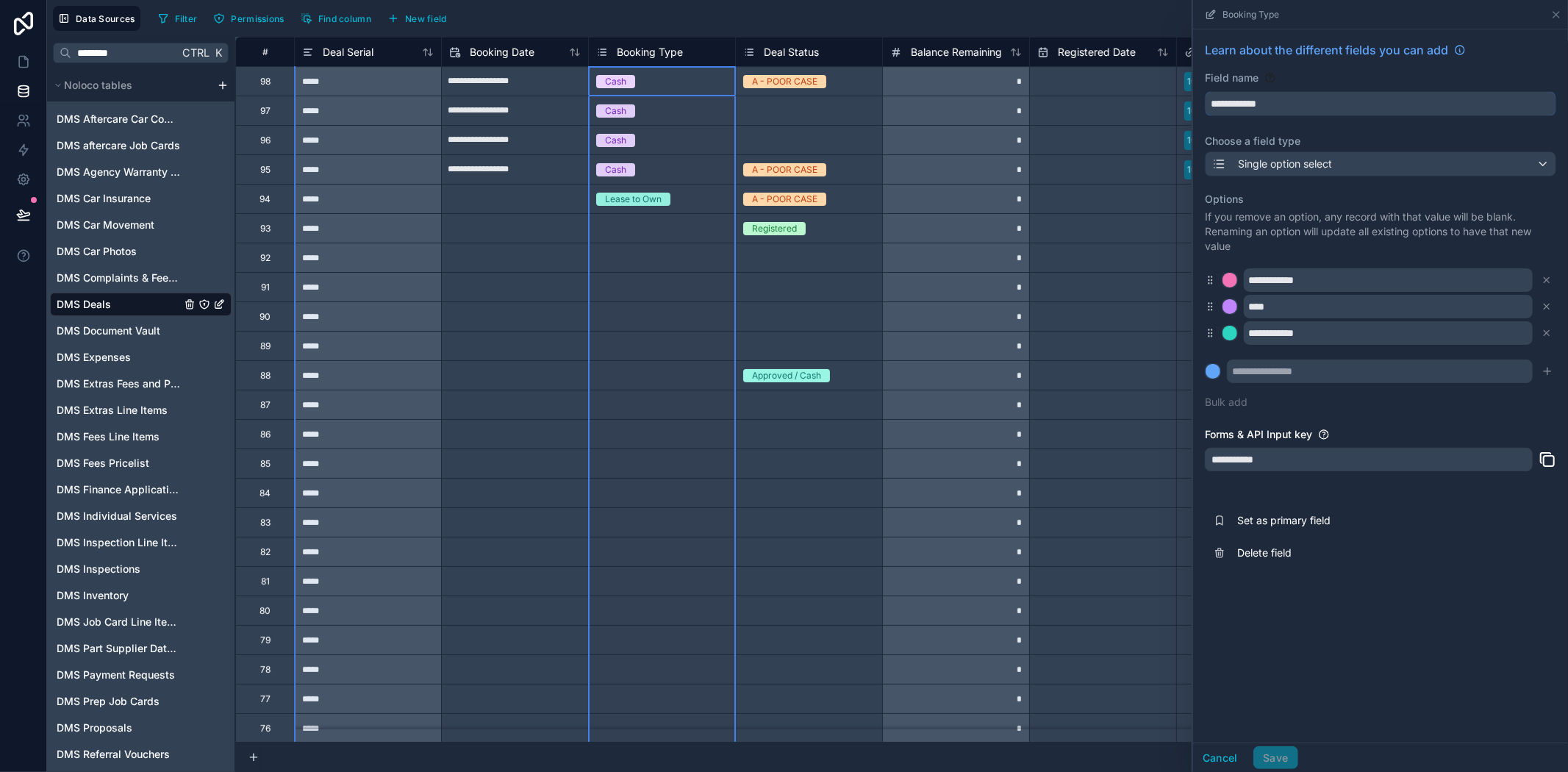
click at [1254, 100] on input "**********" at bounding box center [1381, 103] width 350 height 24
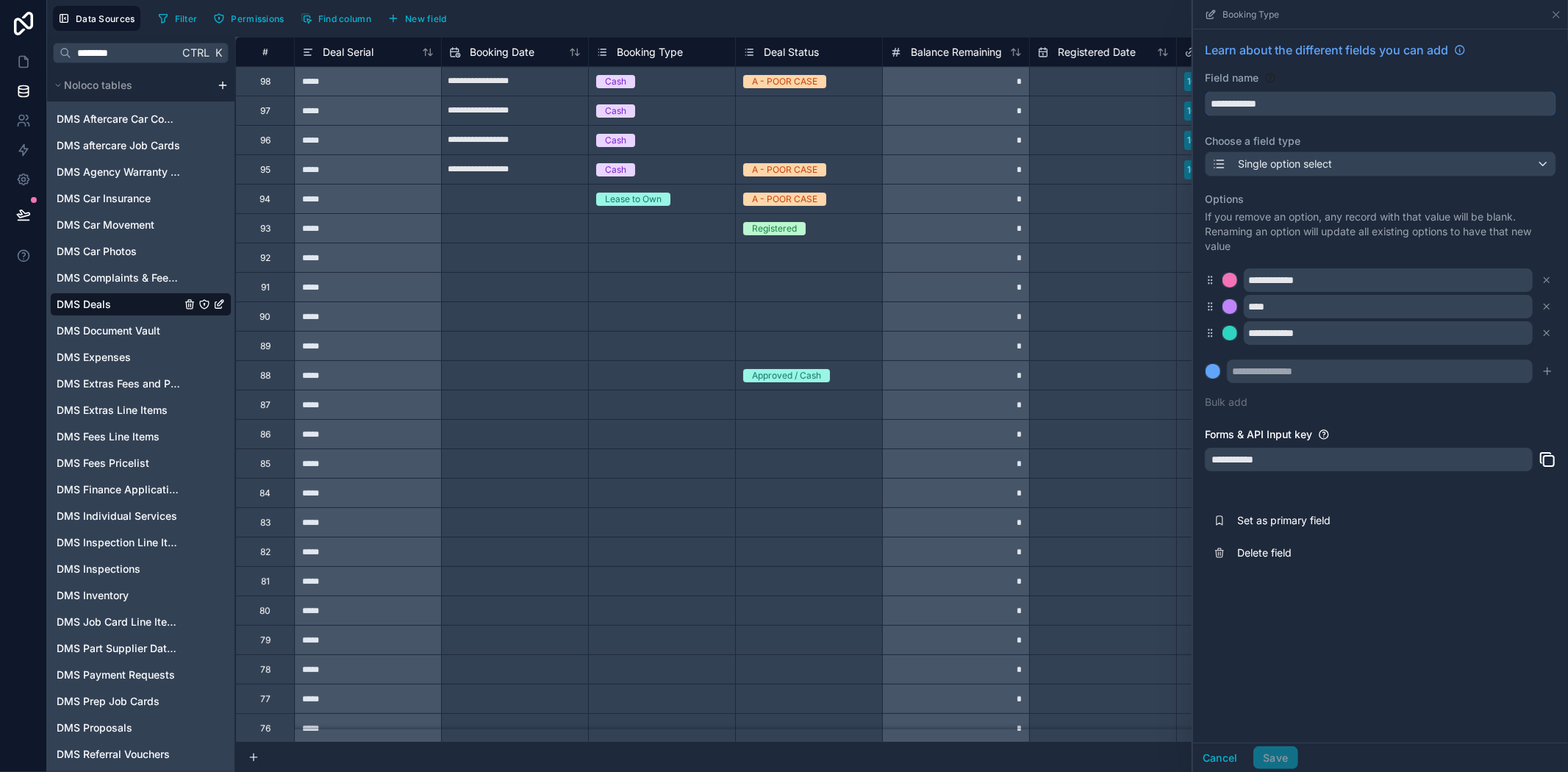
click at [1254, 100] on input "**********" at bounding box center [1381, 103] width 350 height 24
click at [1254, 100] on input "**********" at bounding box center [1381, 103] width 350 height 24
click at [1303, 278] on input "**********" at bounding box center [1388, 280] width 289 height 24
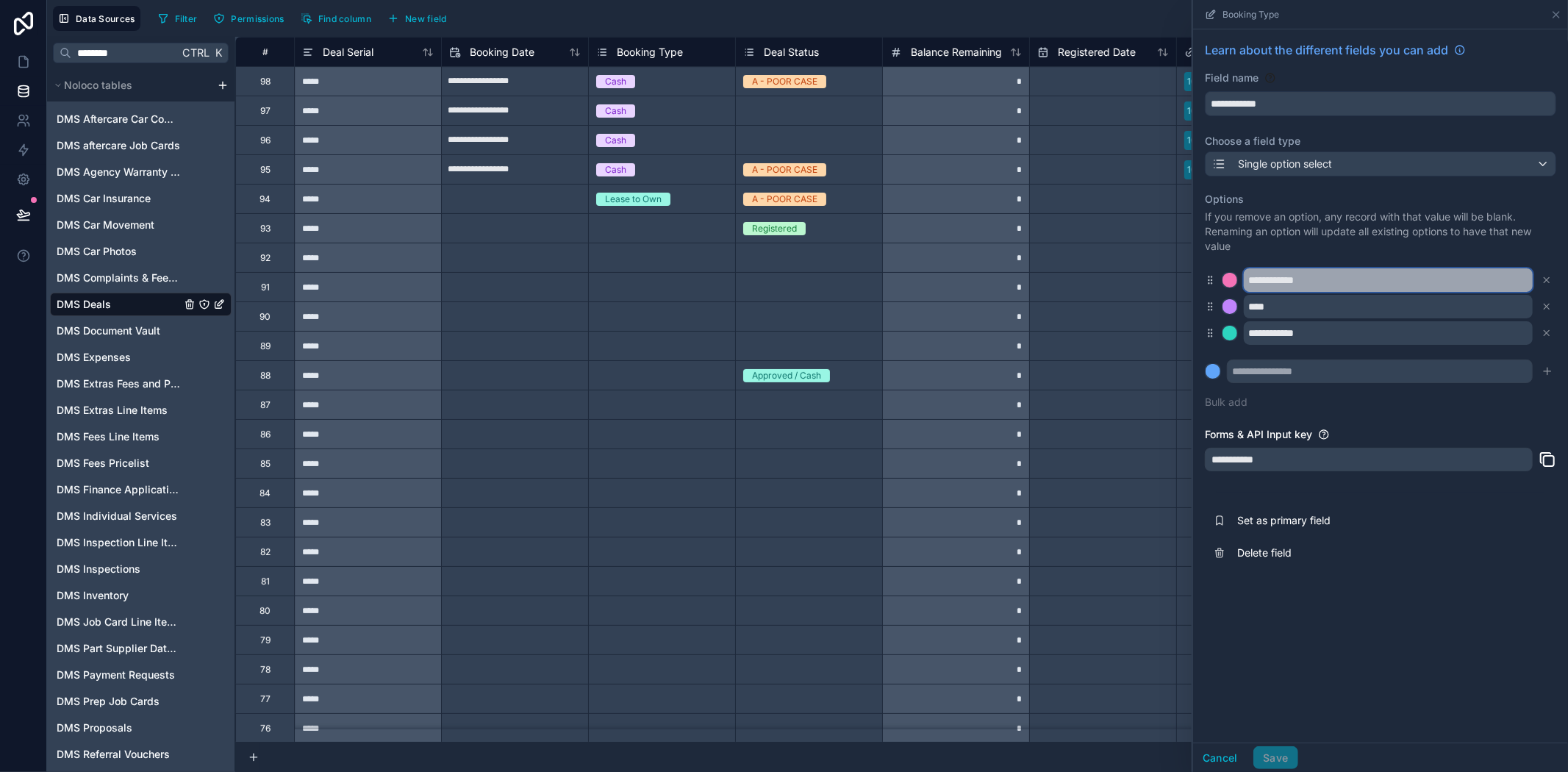
click at [1303, 278] on input "**********" at bounding box center [1388, 280] width 289 height 24
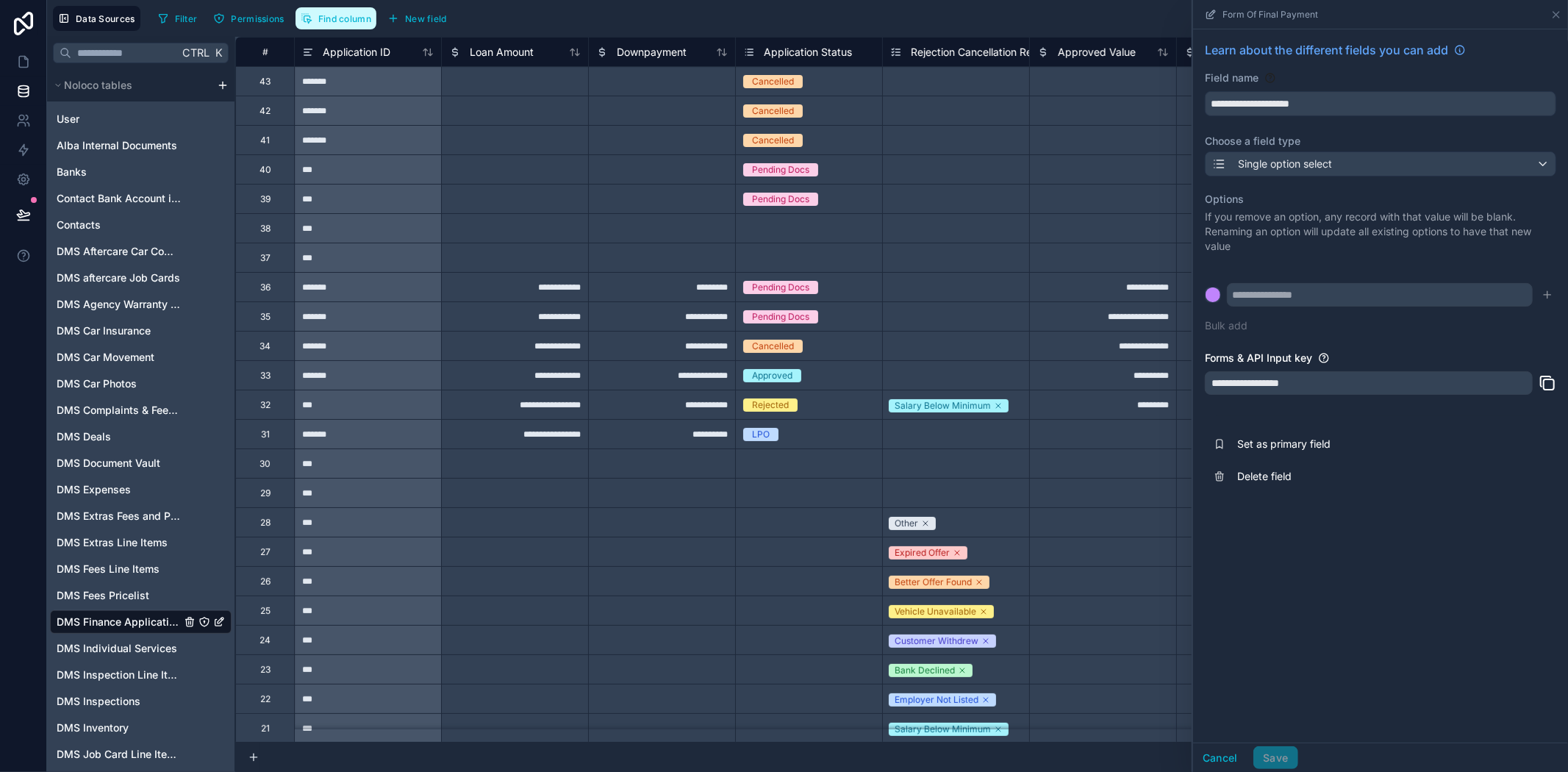
click at [368, 23] on span "Find column" at bounding box center [345, 19] width 53 height 11
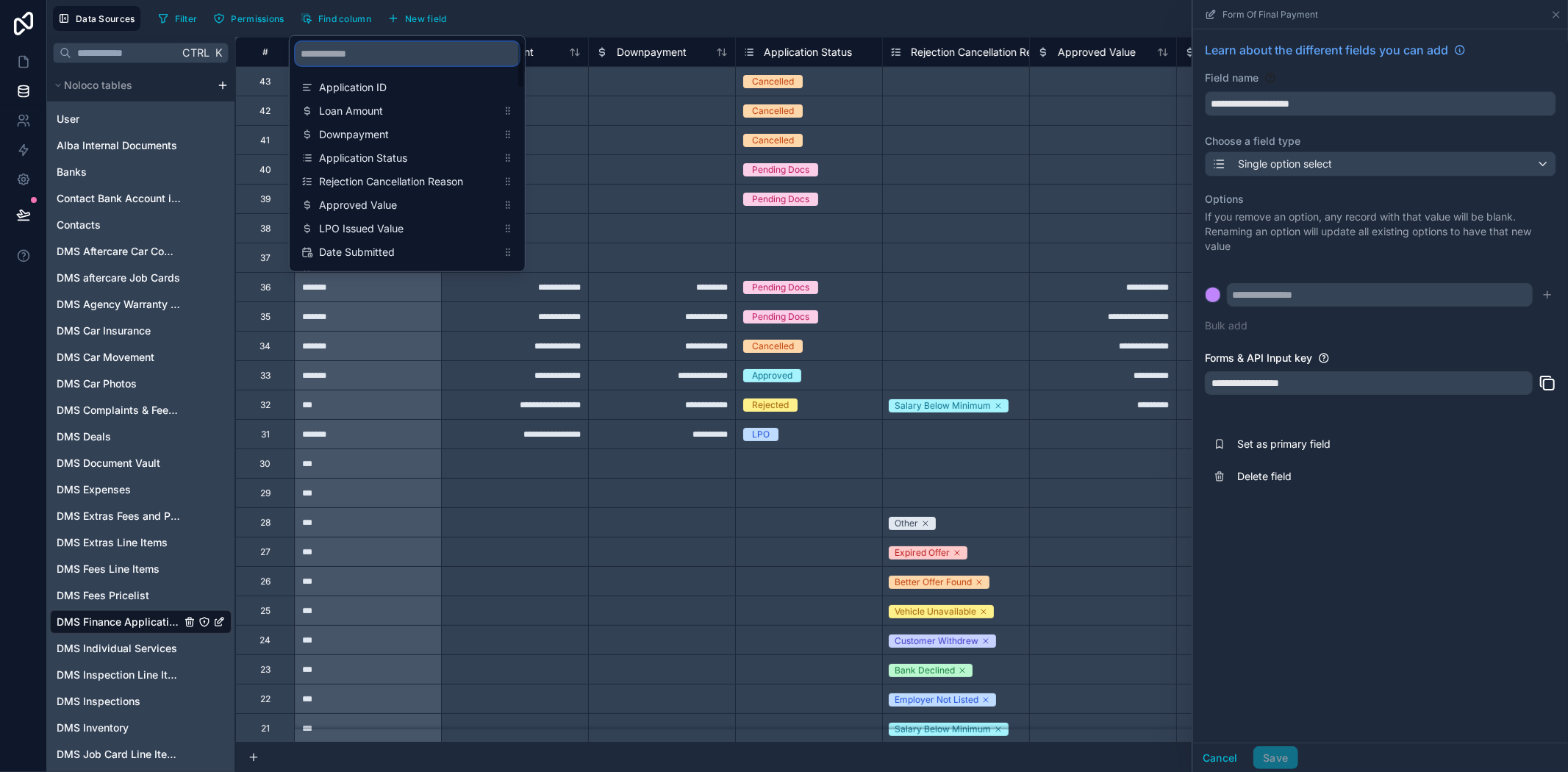
click at [373, 45] on input "scrollable content" at bounding box center [407, 53] width 223 height 24
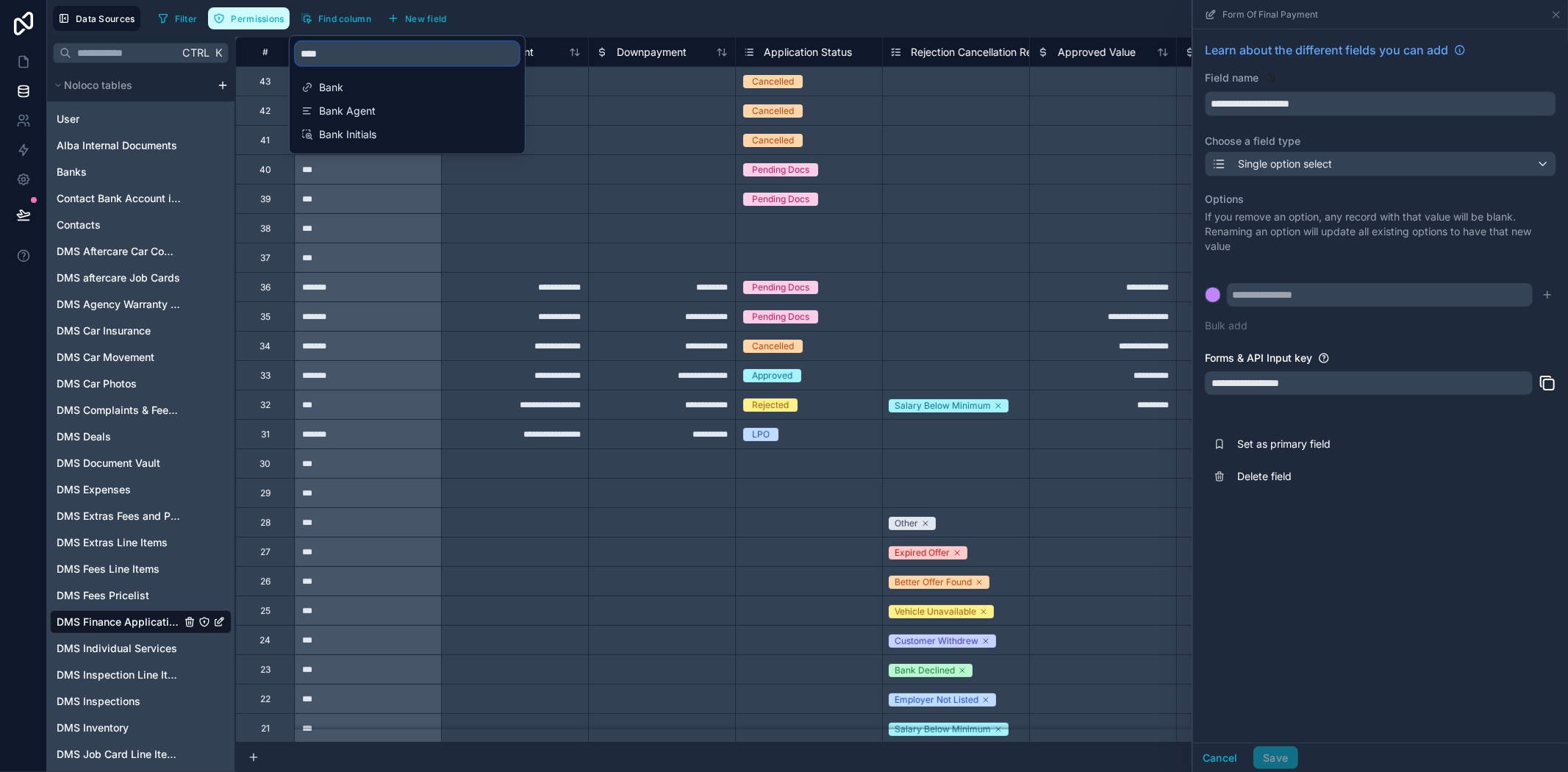
drag, startPoint x: 284, startPoint y: 40, endPoint x: 210, endPoint y: 26, distance: 75.3
click at [210, 26] on div "Data Sources Filter Permissions Find column New field Export Import New record …" at bounding box center [807, 386] width 1521 height 772
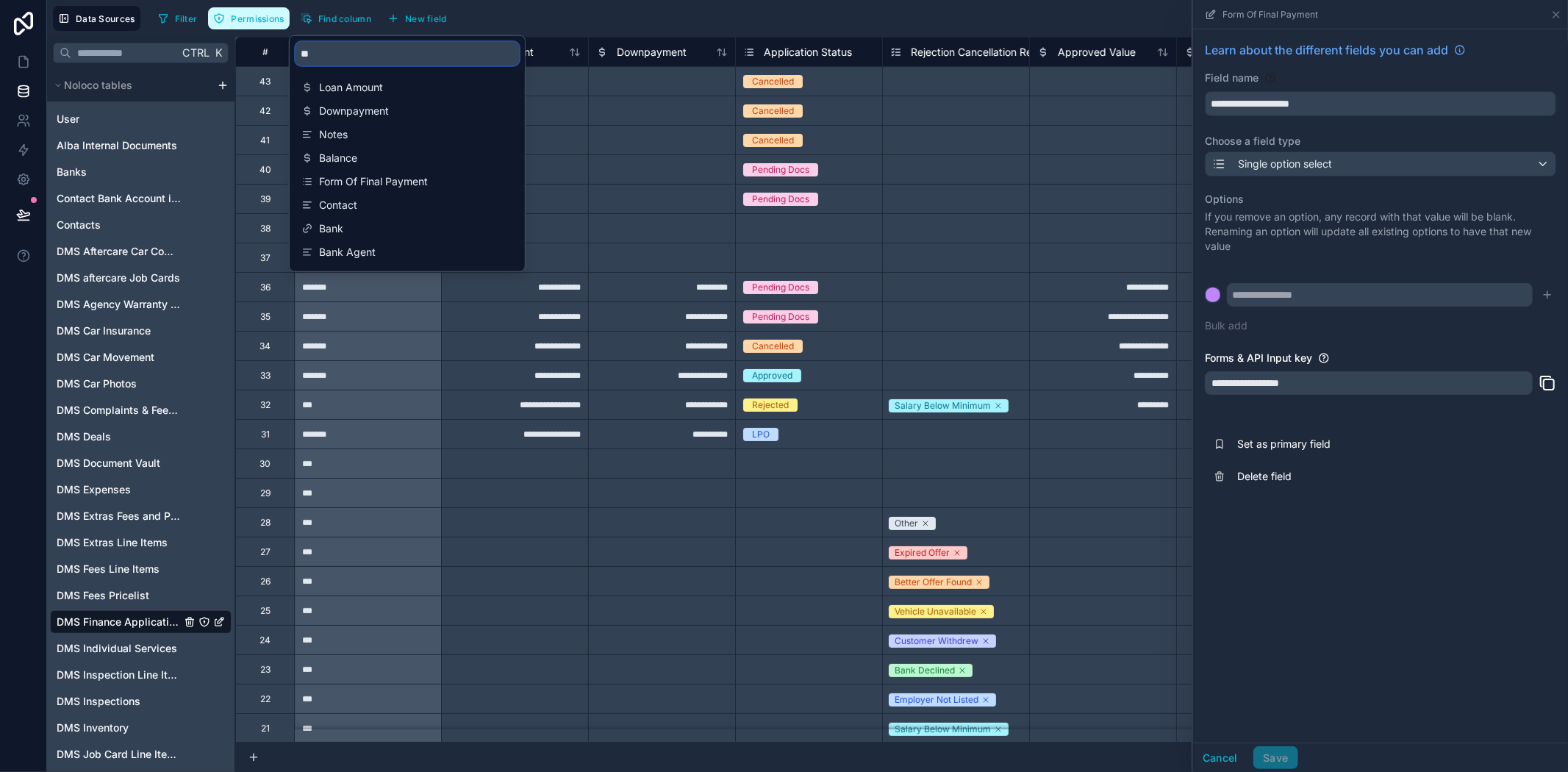
type input "*"
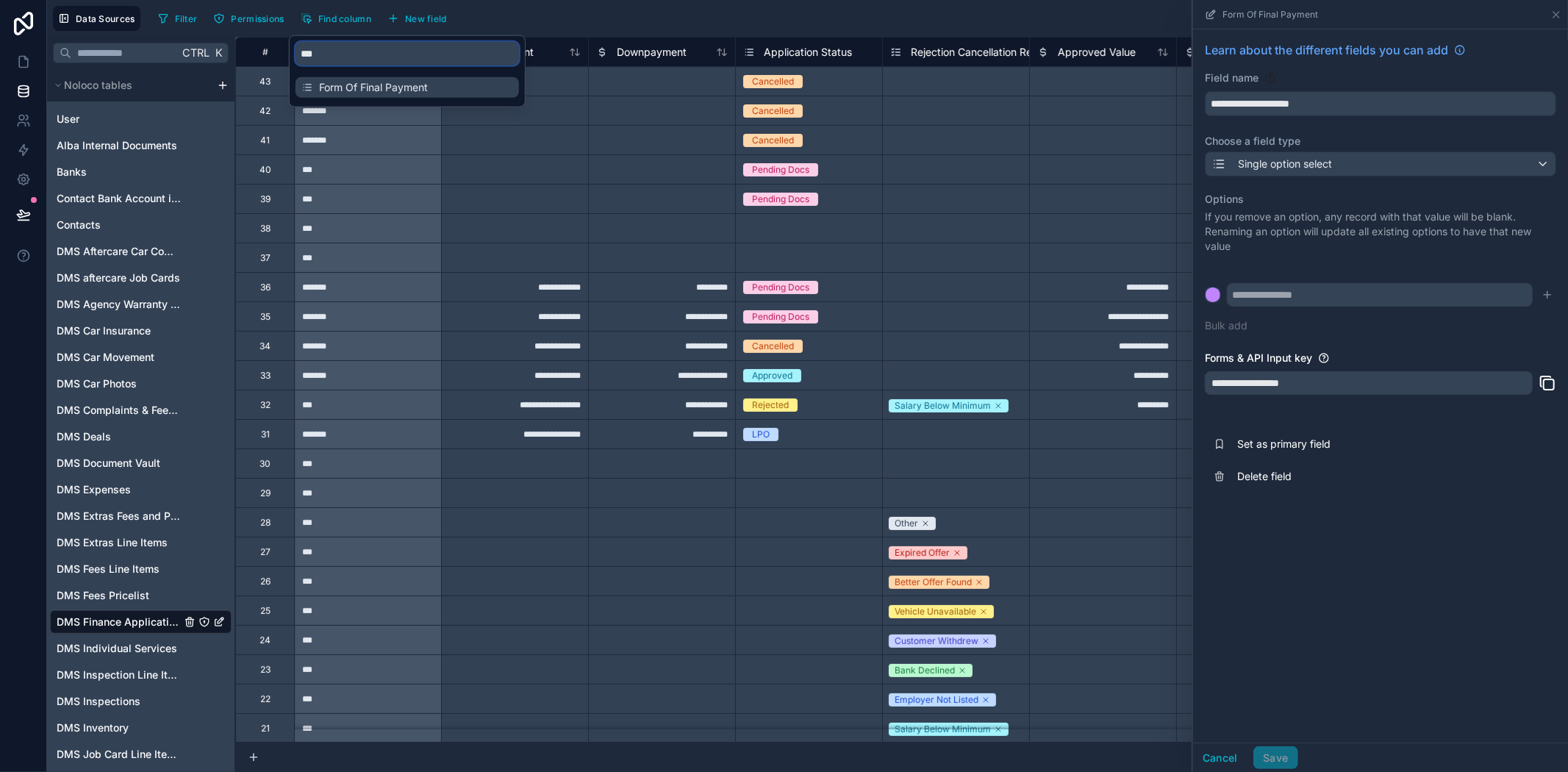
type input "***"
click at [478, 85] on span "Form Of Final Payment" at bounding box center [407, 87] width 178 height 15
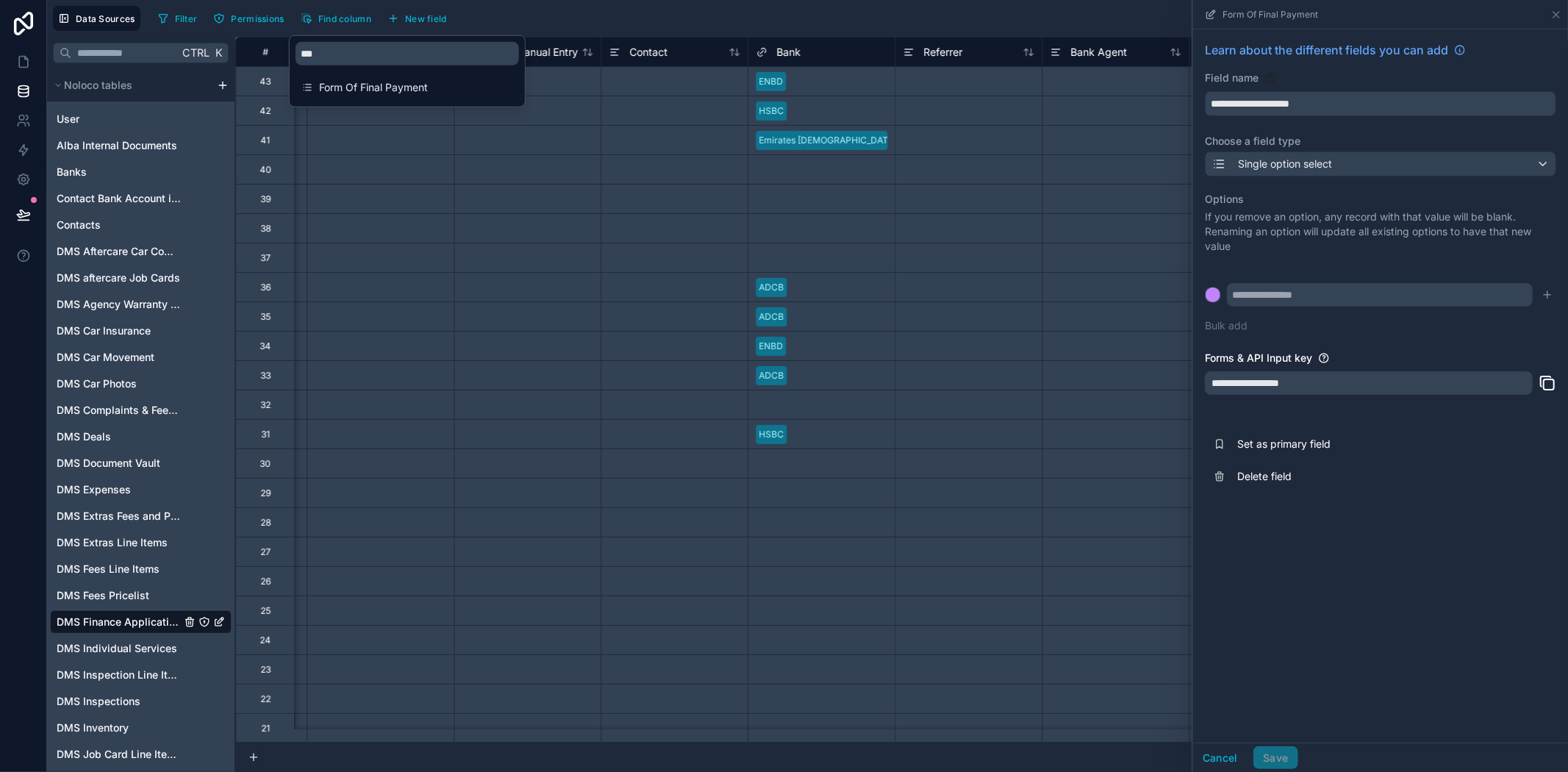
scroll to position [0, 3087]
click at [505, 171] on div at bounding box center [514, 169] width 147 height 29
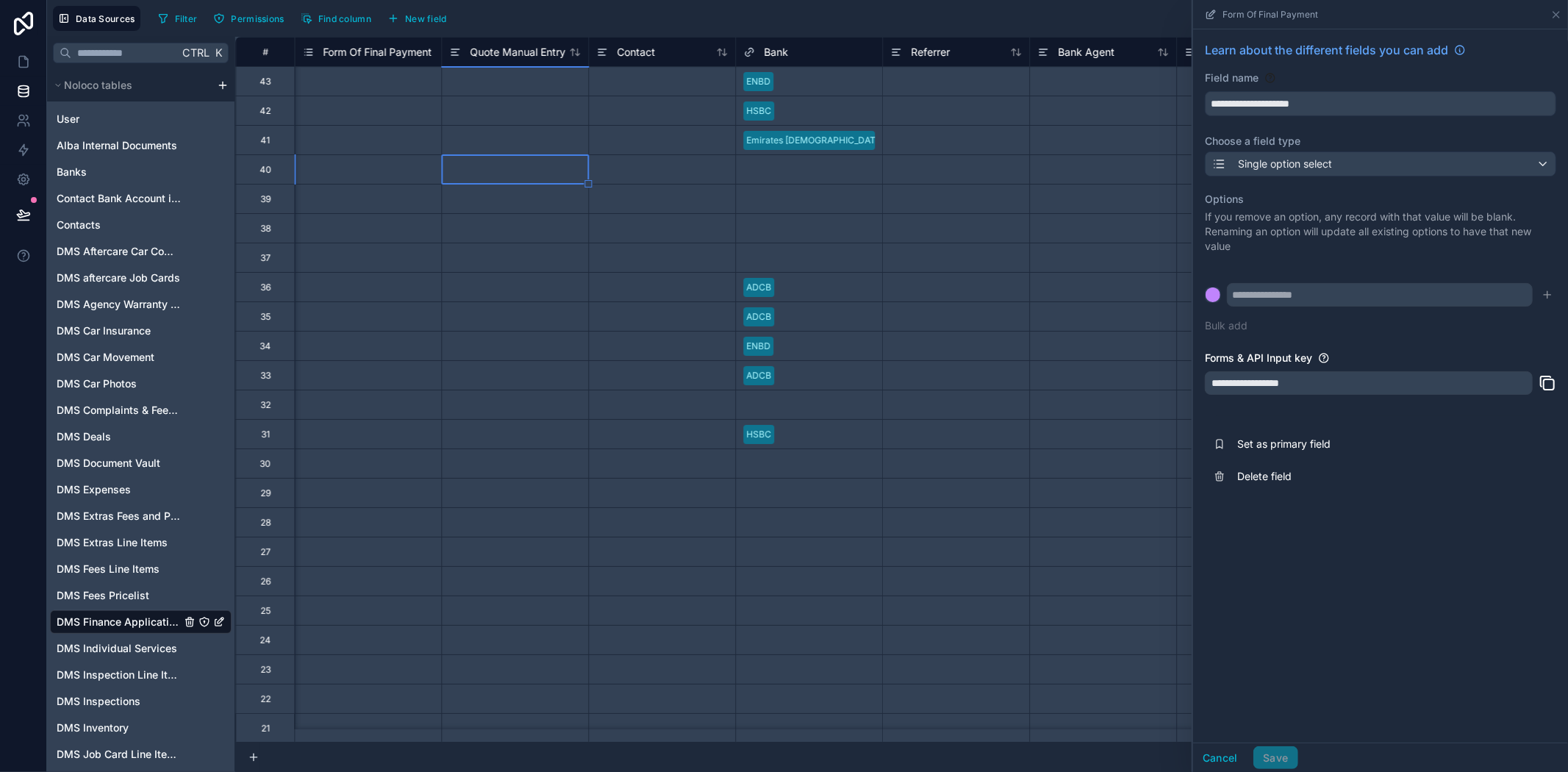
click at [379, 57] on span "Form Of Final Payment" at bounding box center [376, 52] width 109 height 15
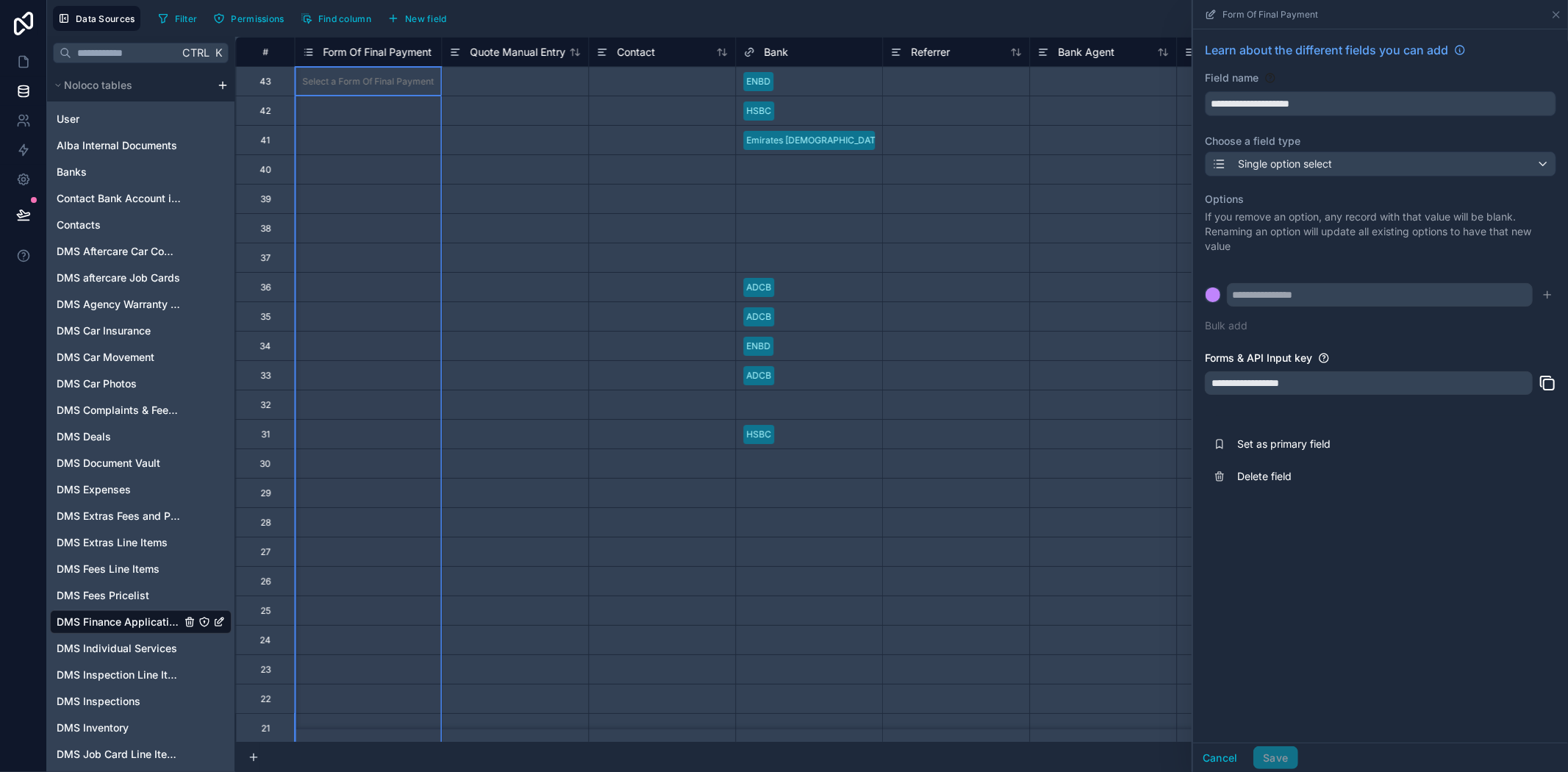
click at [397, 56] on span "Form Of Final Payment" at bounding box center [376, 52] width 109 height 15
click at [349, 54] on span "Form Of Final Payment" at bounding box center [376, 52] width 109 height 15
click at [392, 43] on div "Form Of Final Payment" at bounding box center [367, 52] width 129 height 18
click at [388, 49] on span "Form Of Final Payment" at bounding box center [376, 52] width 109 height 15
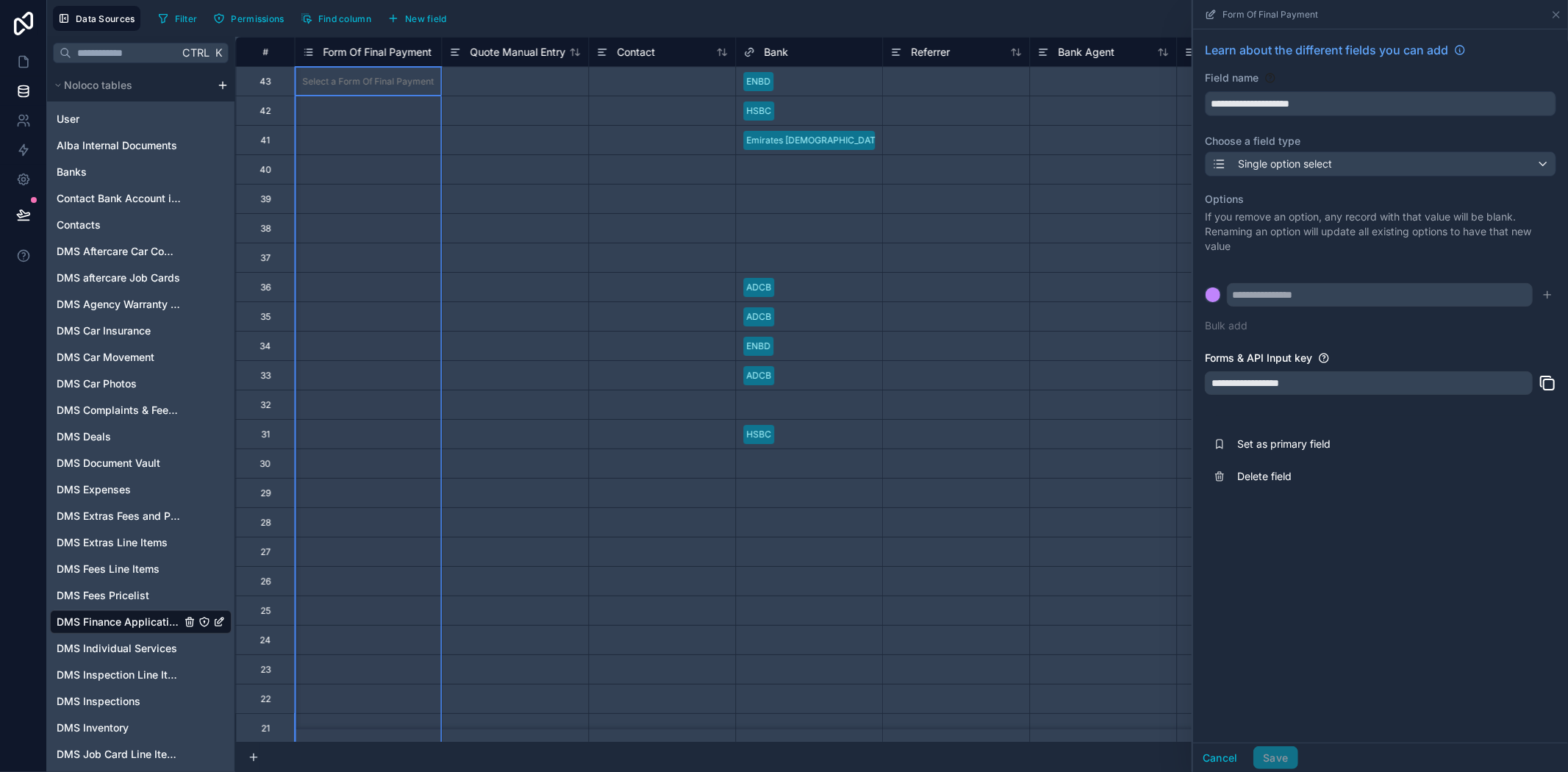
click at [388, 49] on span "Form Of Final Payment" at bounding box center [376, 52] width 109 height 15
drag, startPoint x: 1311, startPoint y: 107, endPoint x: 1143, endPoint y: 111, distance: 168.0
click at [1148, 109] on div "# Difference Sheet LPO Form Of Final Payment Quote Manual Entry Contact Bank Re…" at bounding box center [901, 405] width 1333 height 735
paste input "text"
type input "**********"
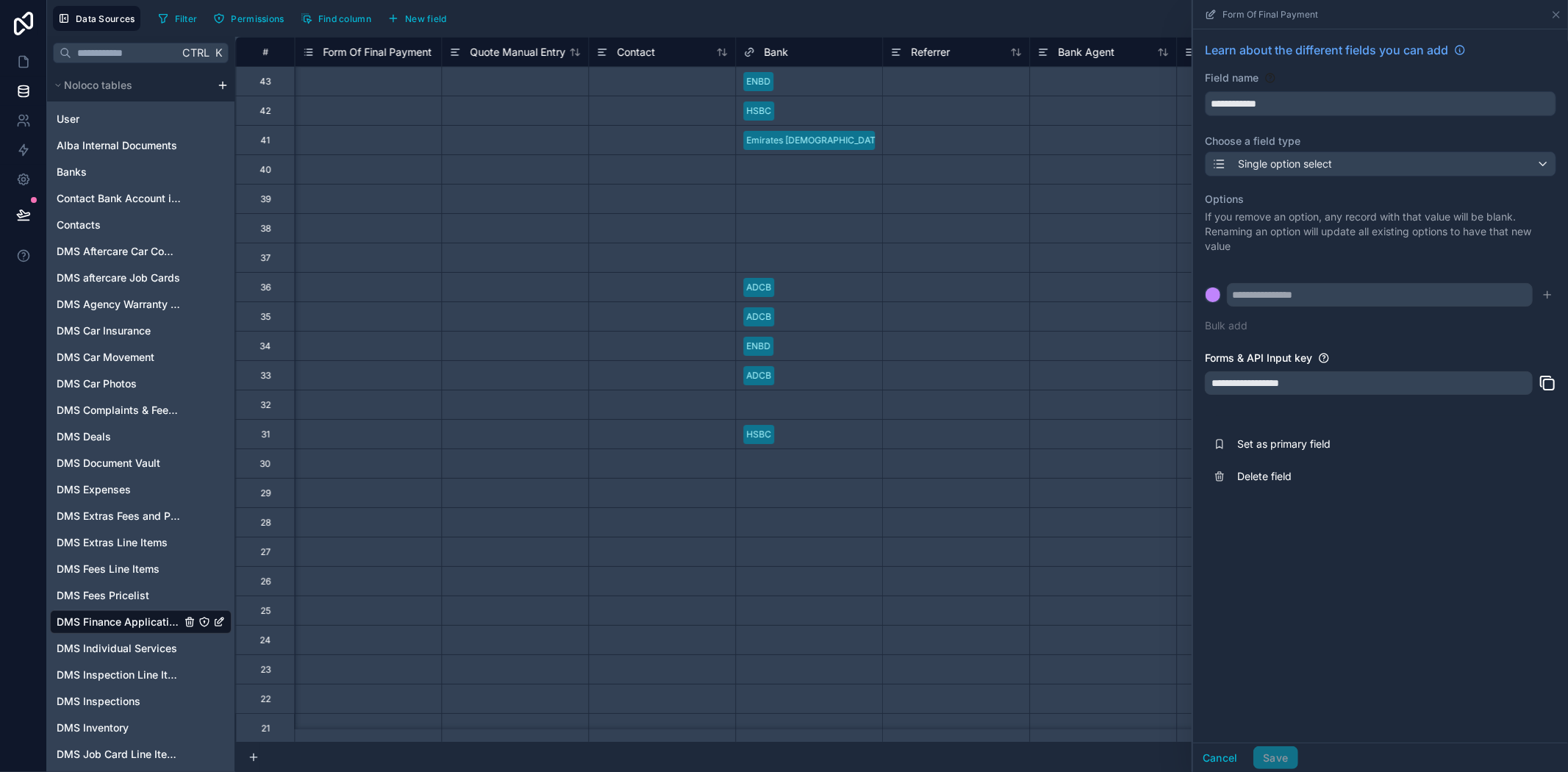
click at [1325, 701] on div "**********" at bounding box center [1381, 385] width 375 height 713
click at [1272, 758] on div "Cancel Save" at bounding box center [1246, 758] width 105 height 24
click at [1351, 174] on div "Single option select" at bounding box center [1381, 163] width 350 height 24
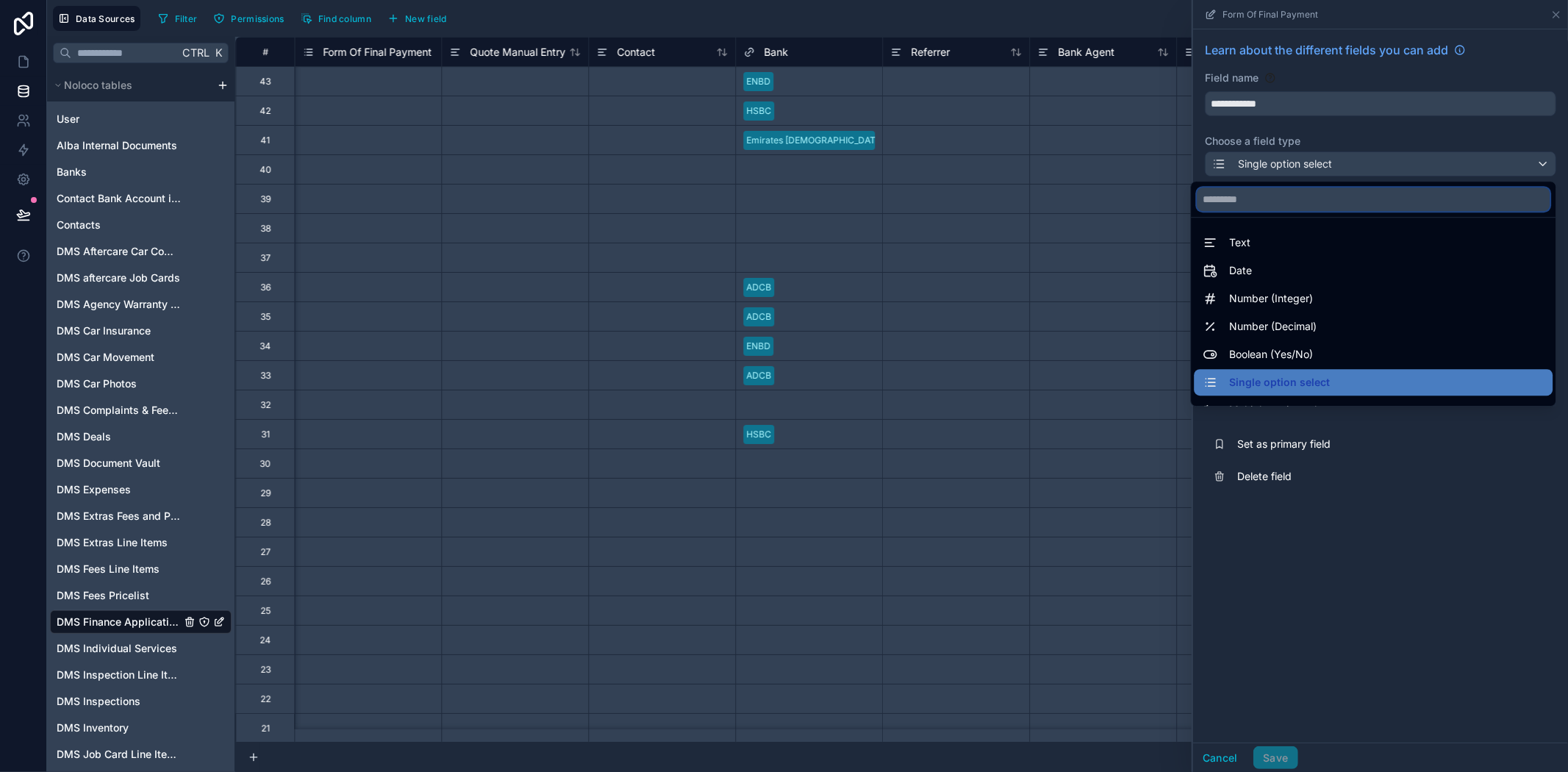
click at [1282, 201] on input "text" at bounding box center [1373, 199] width 352 height 24
type input "*"
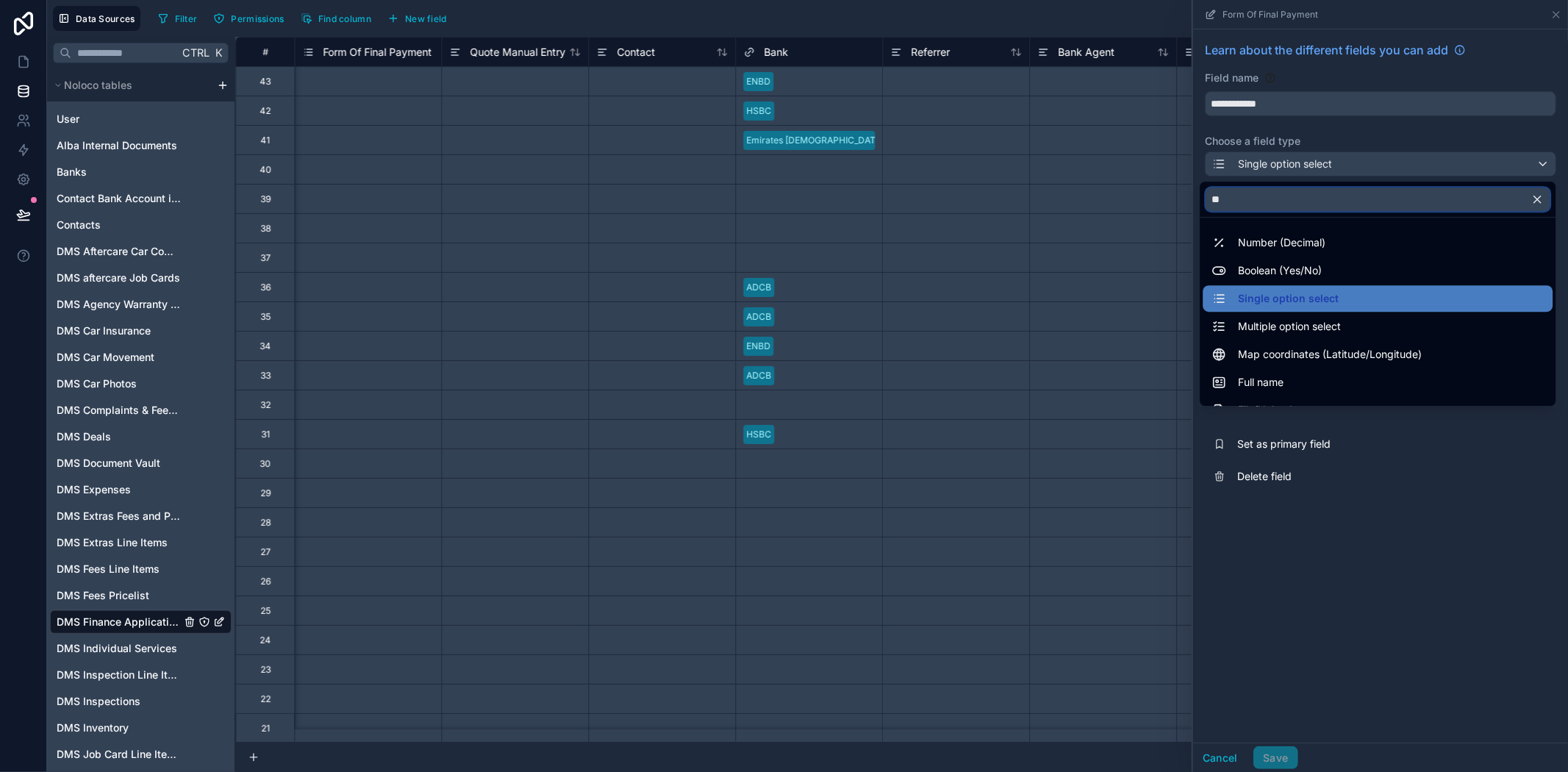
type input "***"
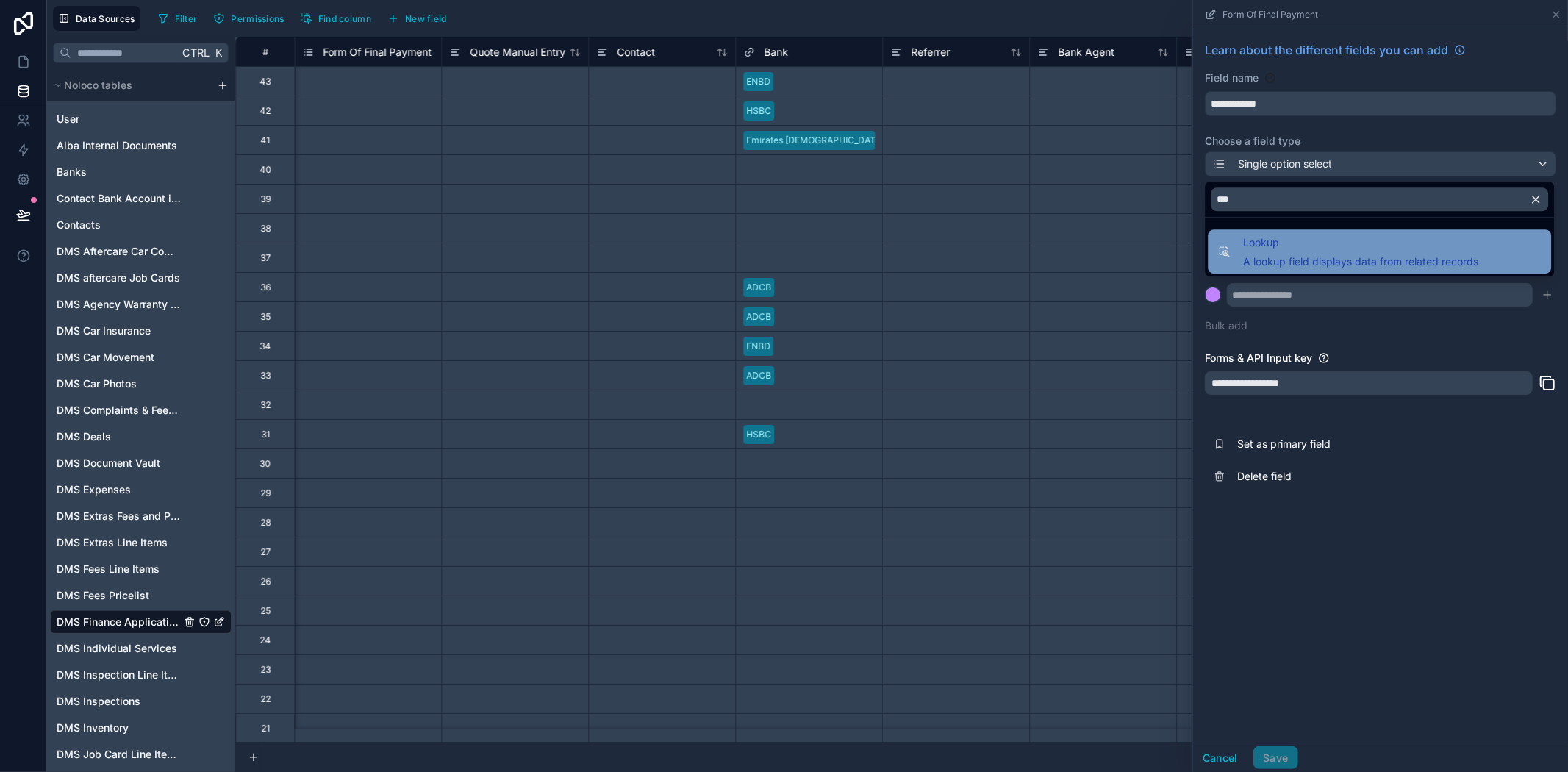
click at [1320, 240] on span "Lookup" at bounding box center [1360, 243] width 235 height 18
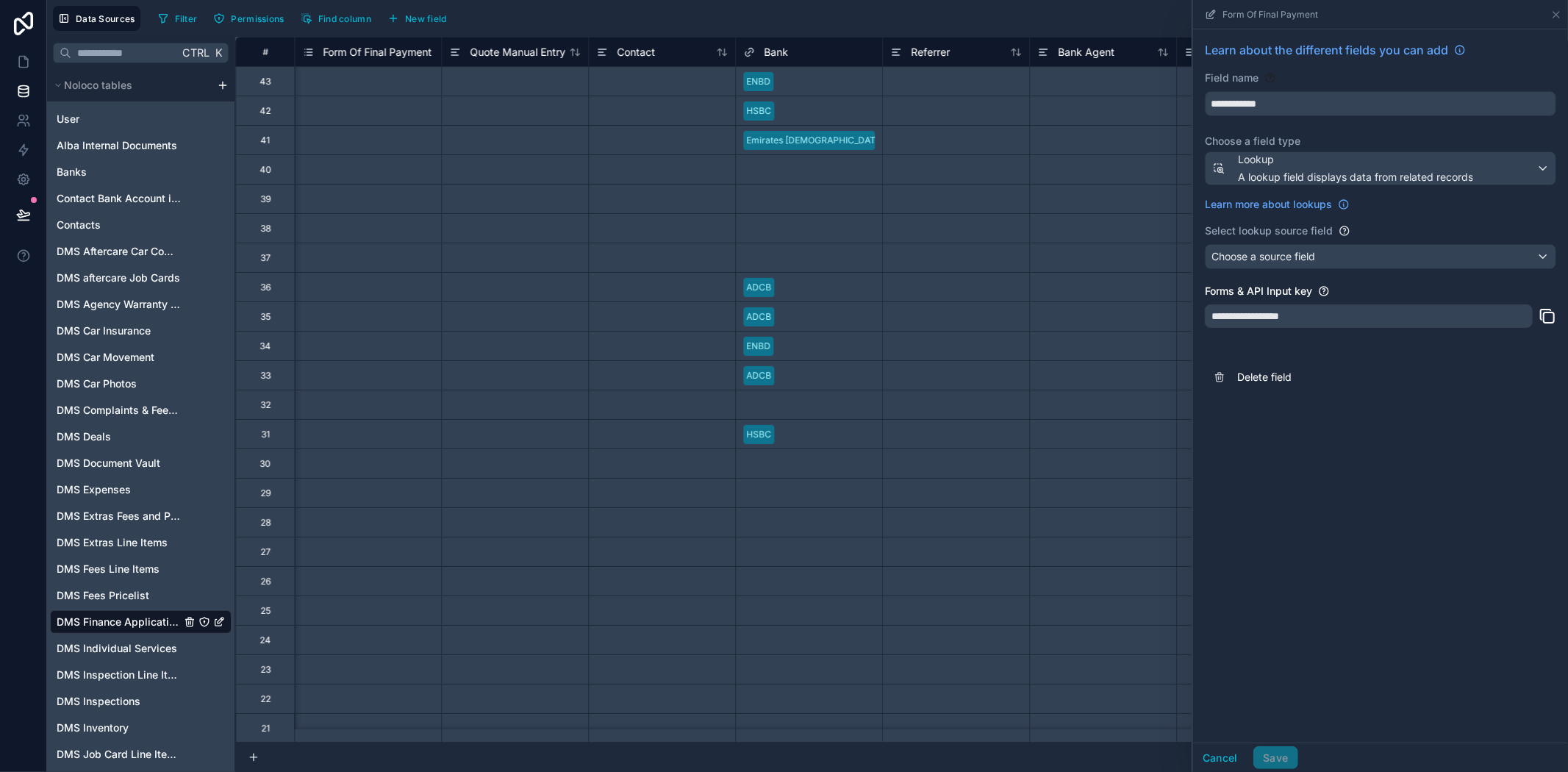
drag, startPoint x: 1441, startPoint y: 202, endPoint x: 1425, endPoint y: 284, distance: 83.5
click at [1441, 202] on div "Learn more about lookups" at bounding box center [1381, 201] width 352 height 20
click at [1228, 750] on button "Cancel" at bounding box center [1221, 758] width 55 height 24
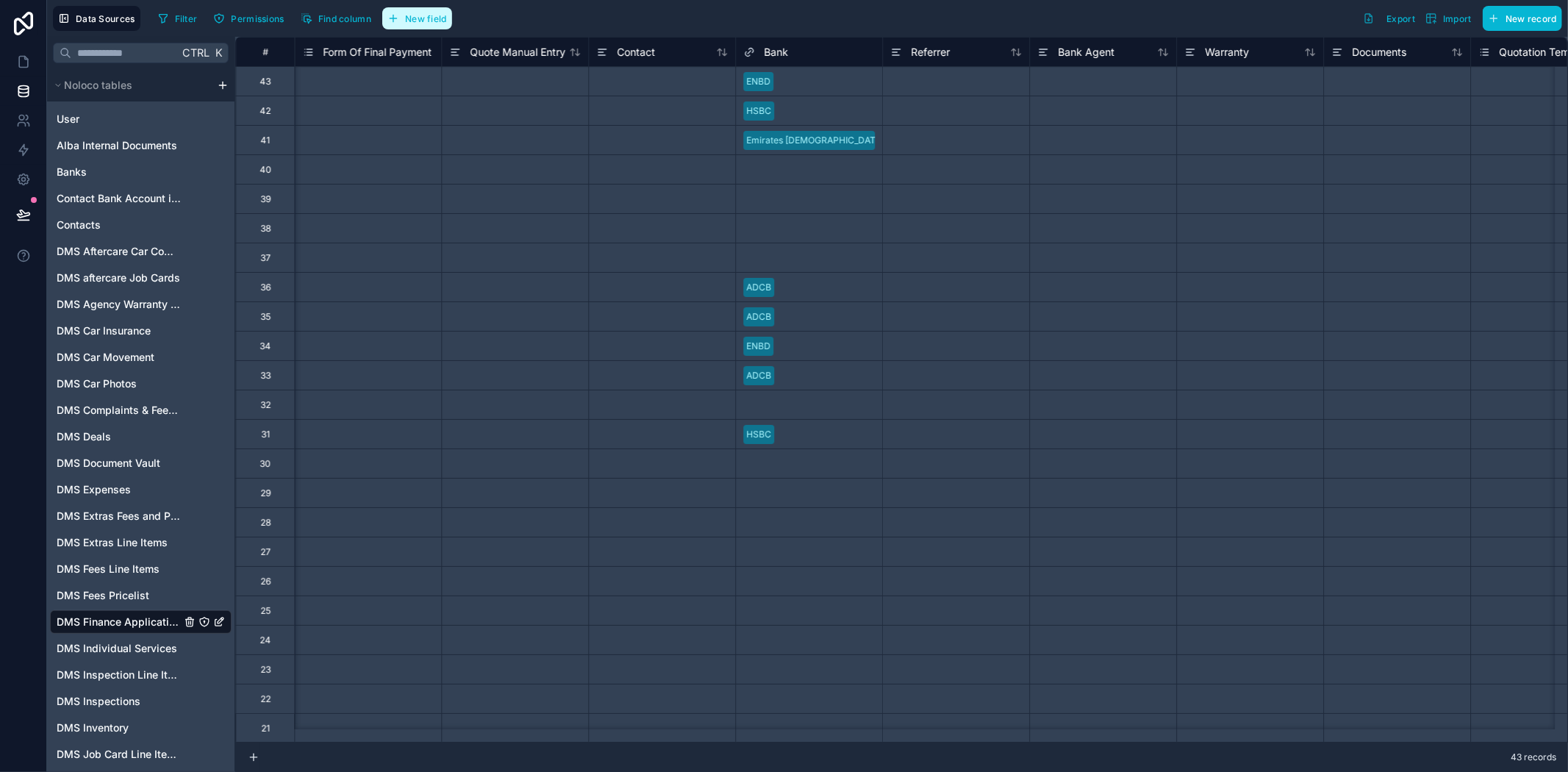
click at [412, 23] on span "New field" at bounding box center [425, 19] width 42 height 11
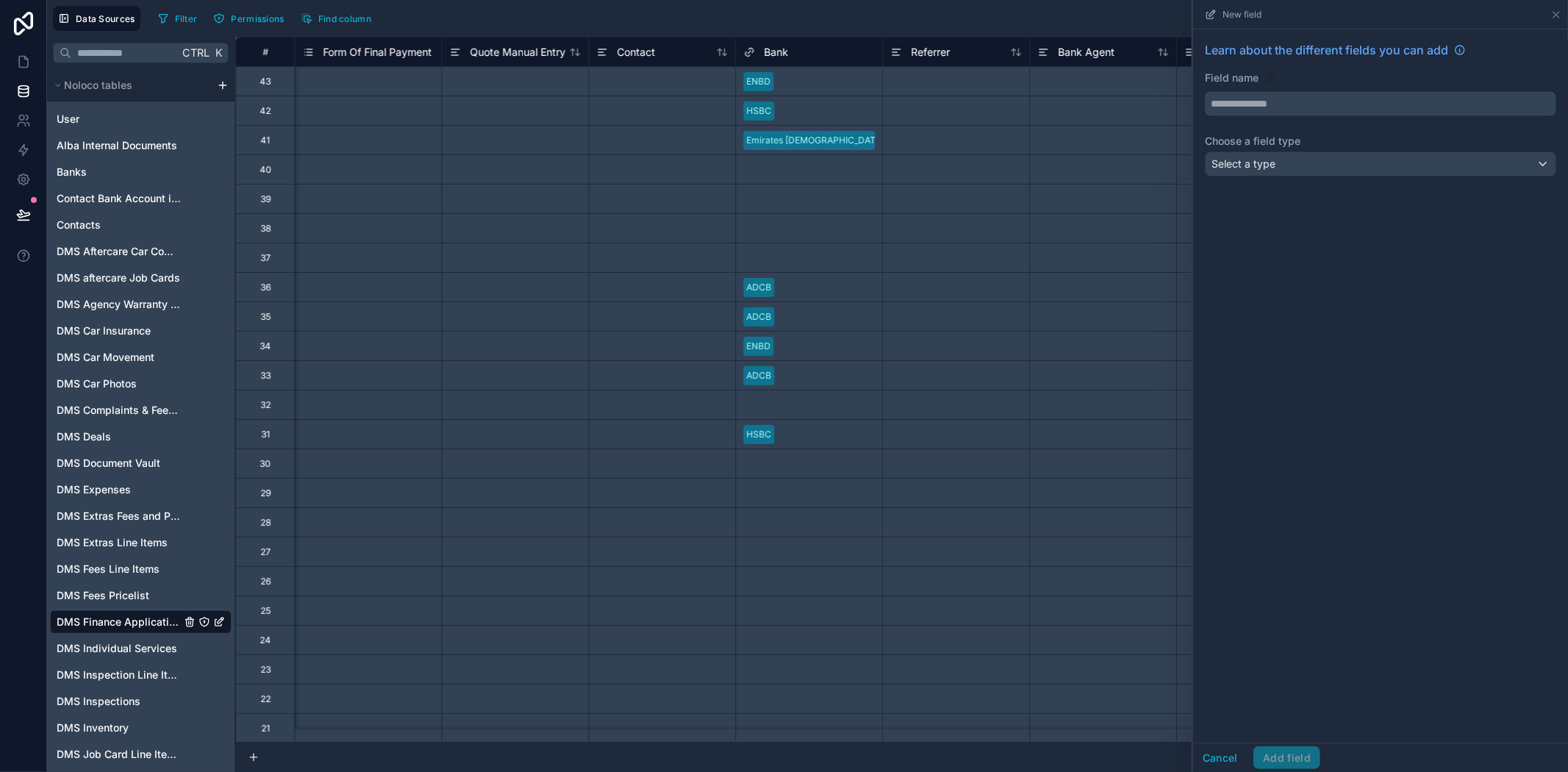
click at [1328, 111] on input "text" at bounding box center [1381, 103] width 350 height 24
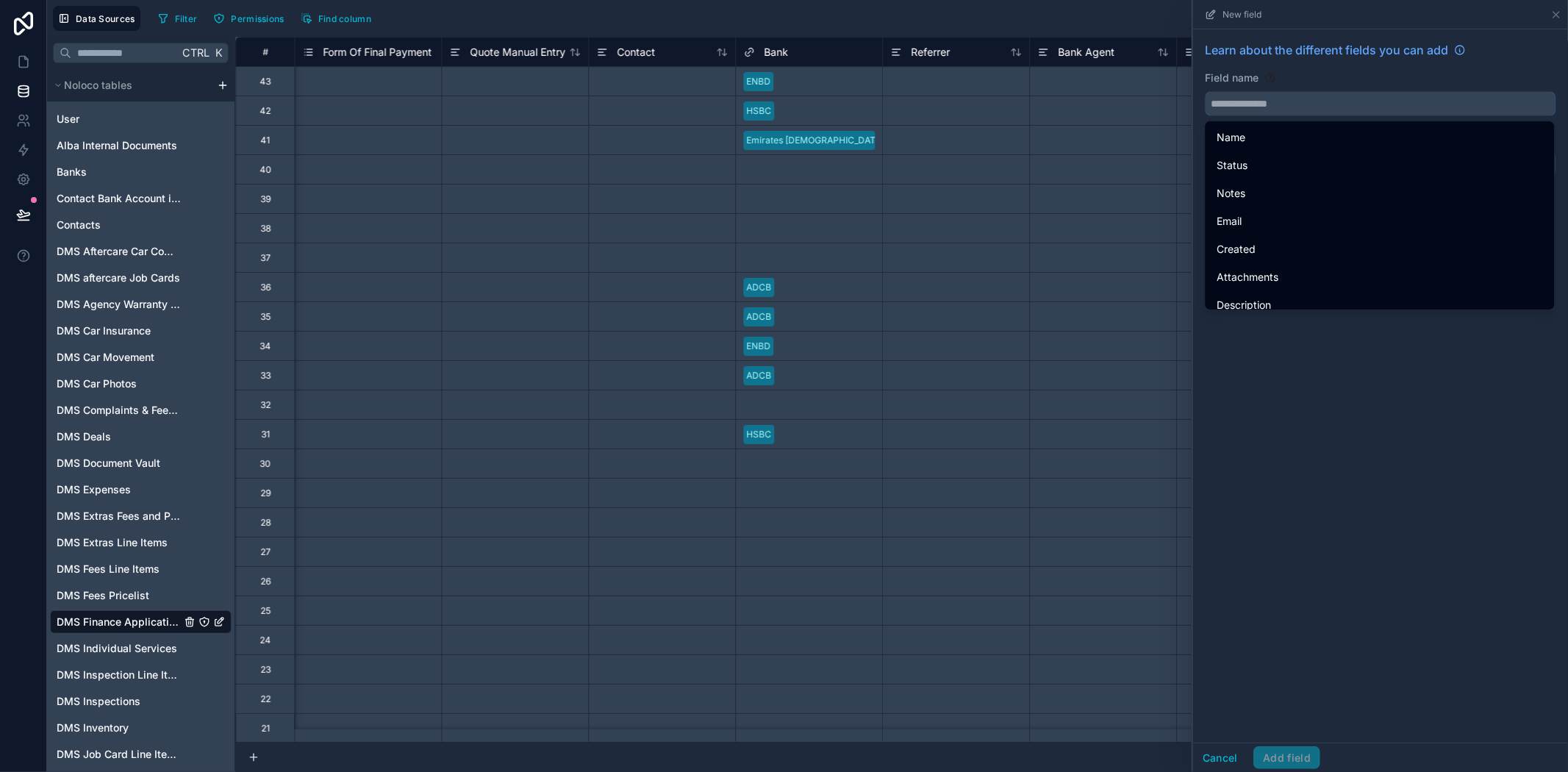
paste input "**********"
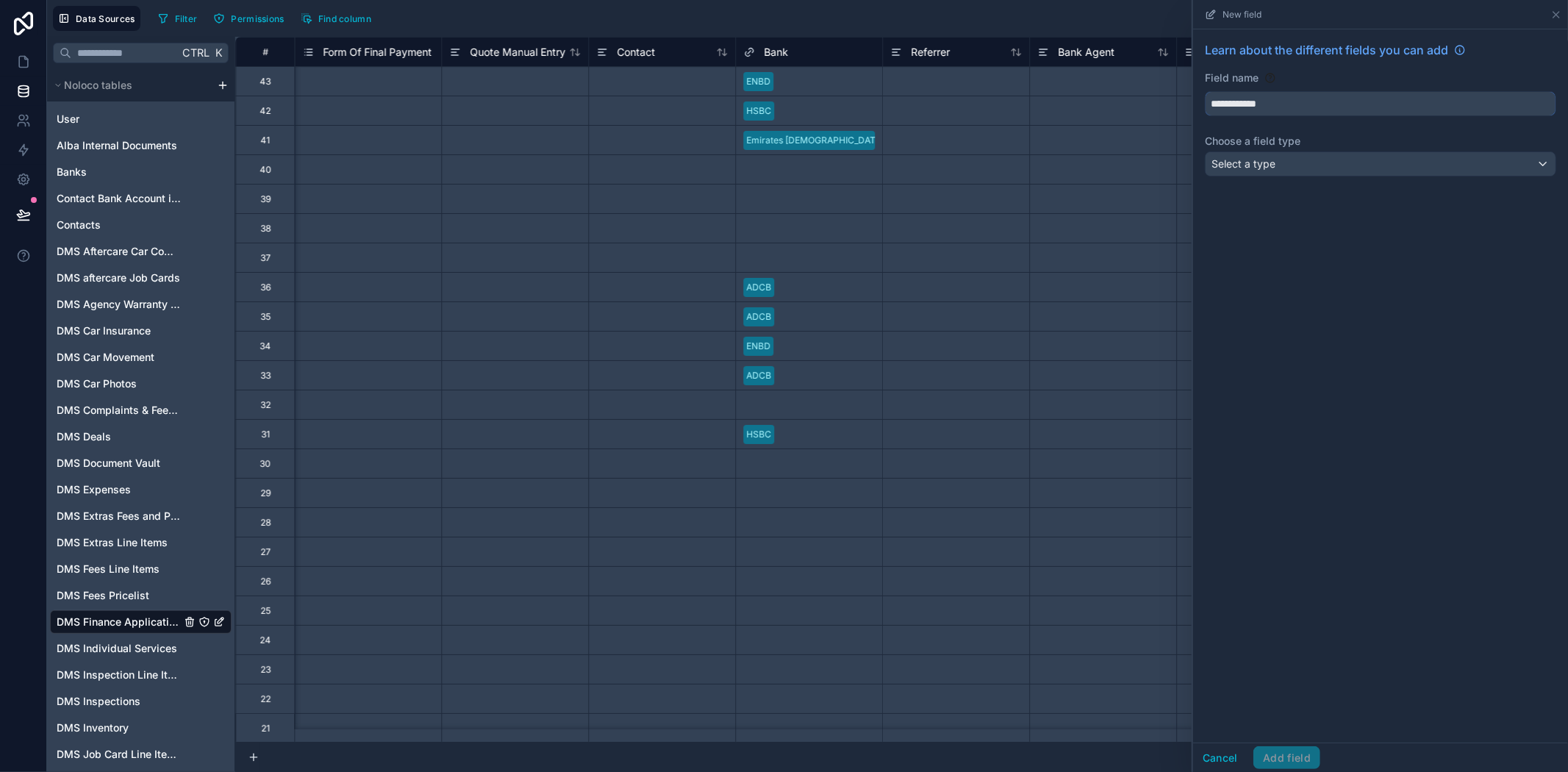
type input "**********"
drag, startPoint x: 1385, startPoint y: 444, endPoint x: 1307, endPoint y: 232, distance: 225.9
click at [1385, 445] on div "**********" at bounding box center [1381, 385] width 375 height 713
click at [1267, 167] on span "Select a type" at bounding box center [1243, 163] width 64 height 12
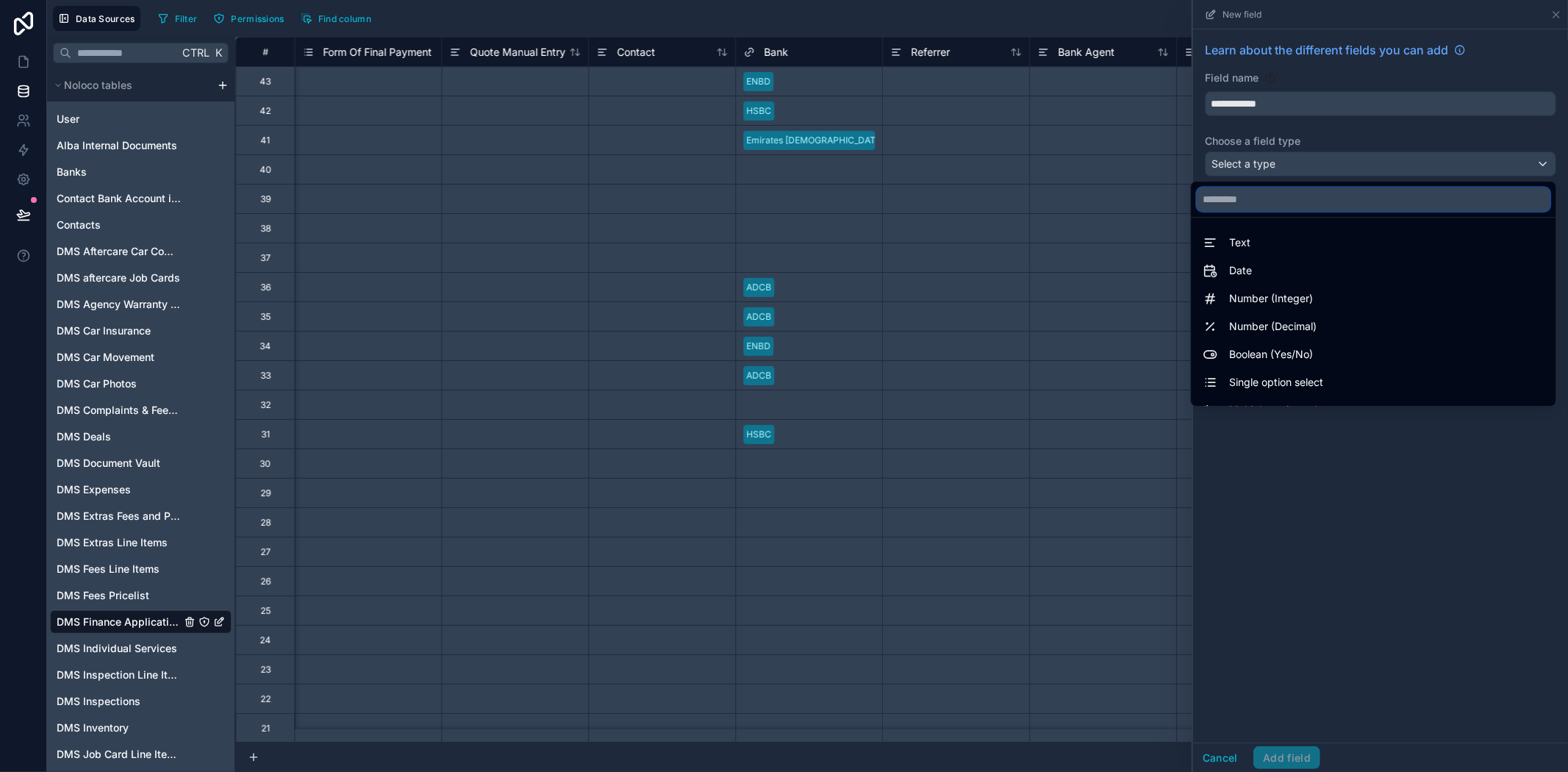
click at [1275, 200] on input "text" at bounding box center [1373, 199] width 352 height 24
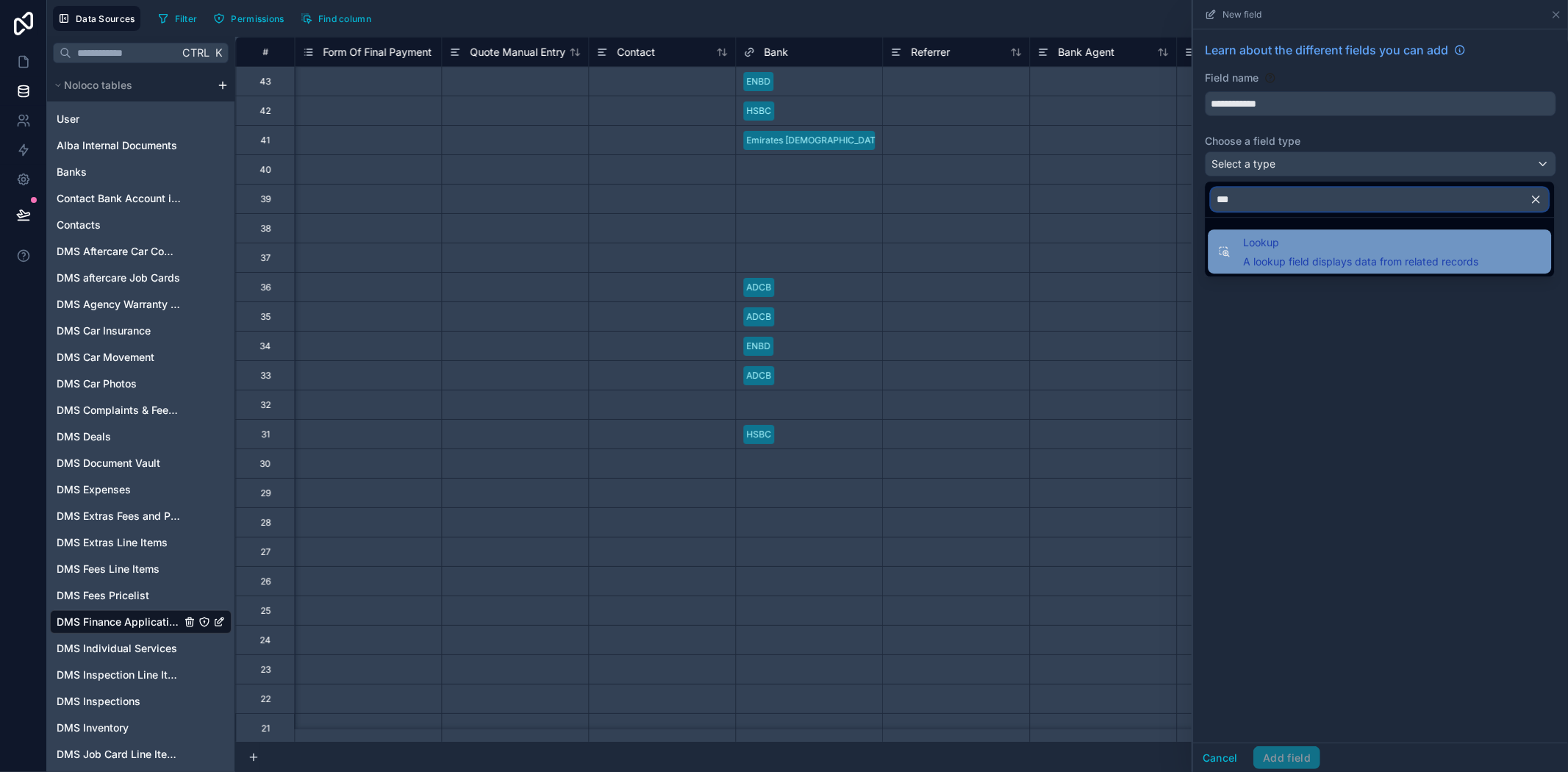
type input "***"
click at [1377, 238] on span "Lookup" at bounding box center [1360, 243] width 235 height 18
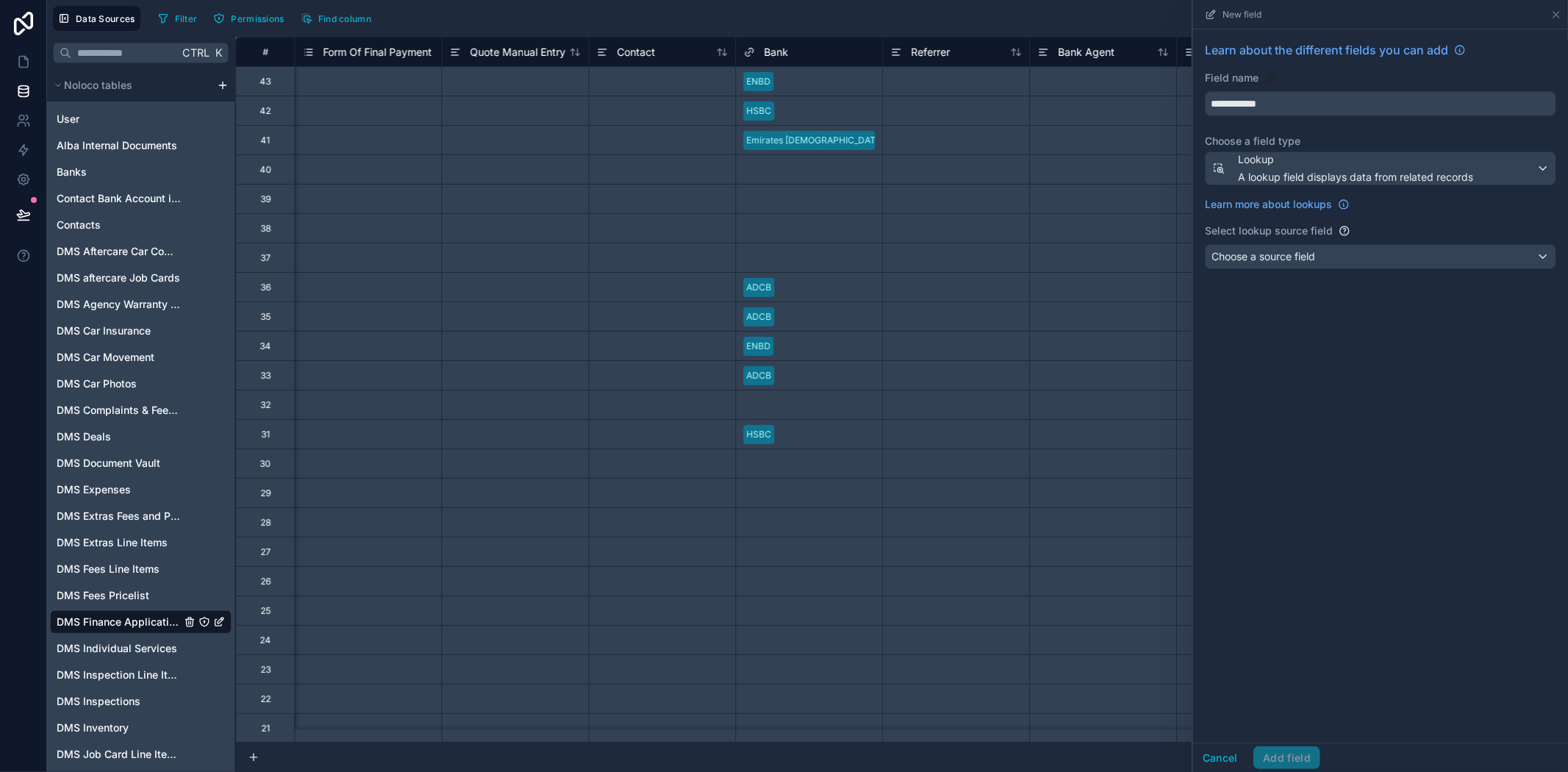
click at [1410, 422] on div "**********" at bounding box center [1381, 385] width 375 height 713
click at [1324, 252] on div "Choose a source field" at bounding box center [1381, 256] width 350 height 24
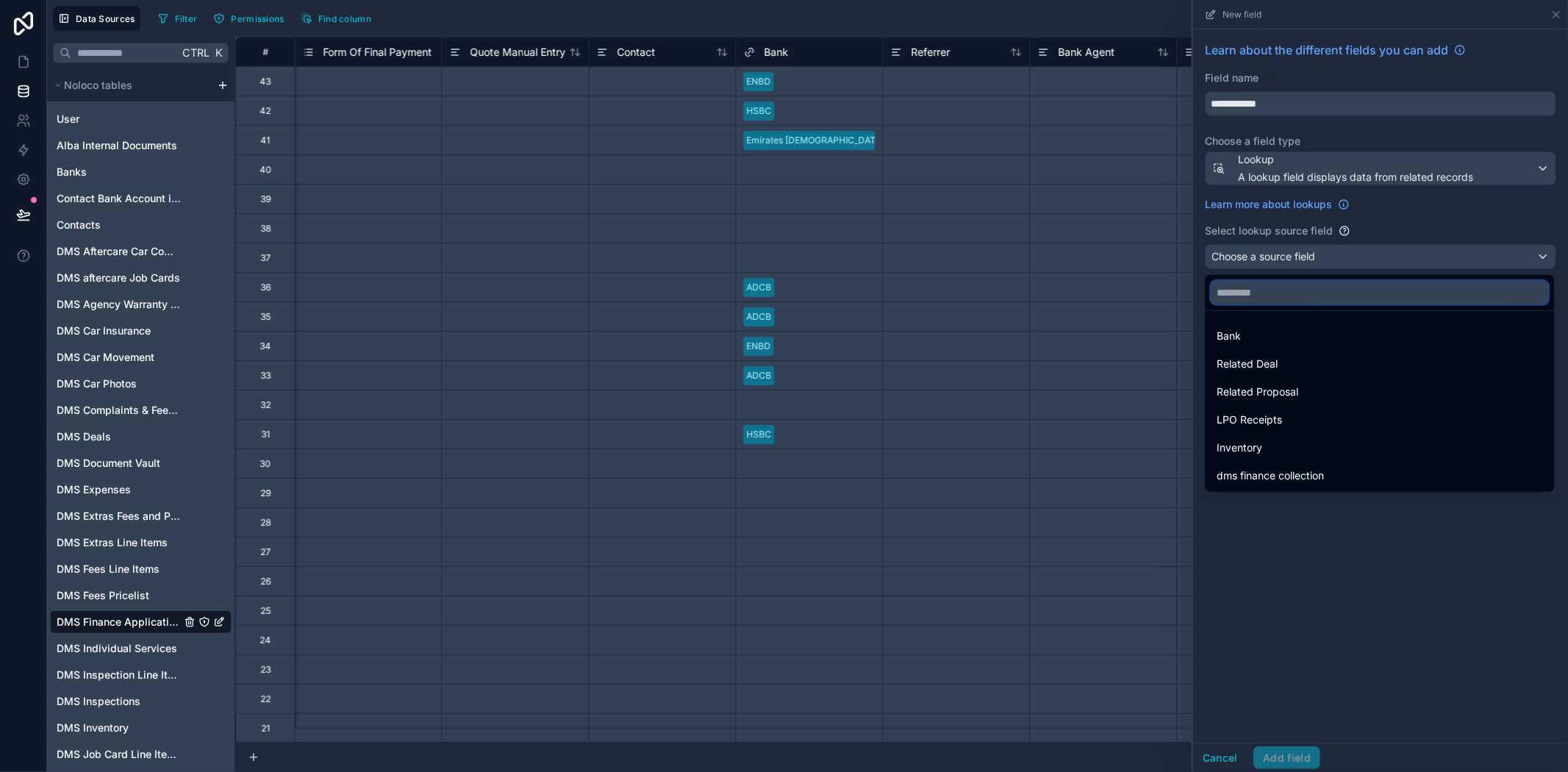
click at [1313, 296] on input "text" at bounding box center [1379, 292] width 337 height 24
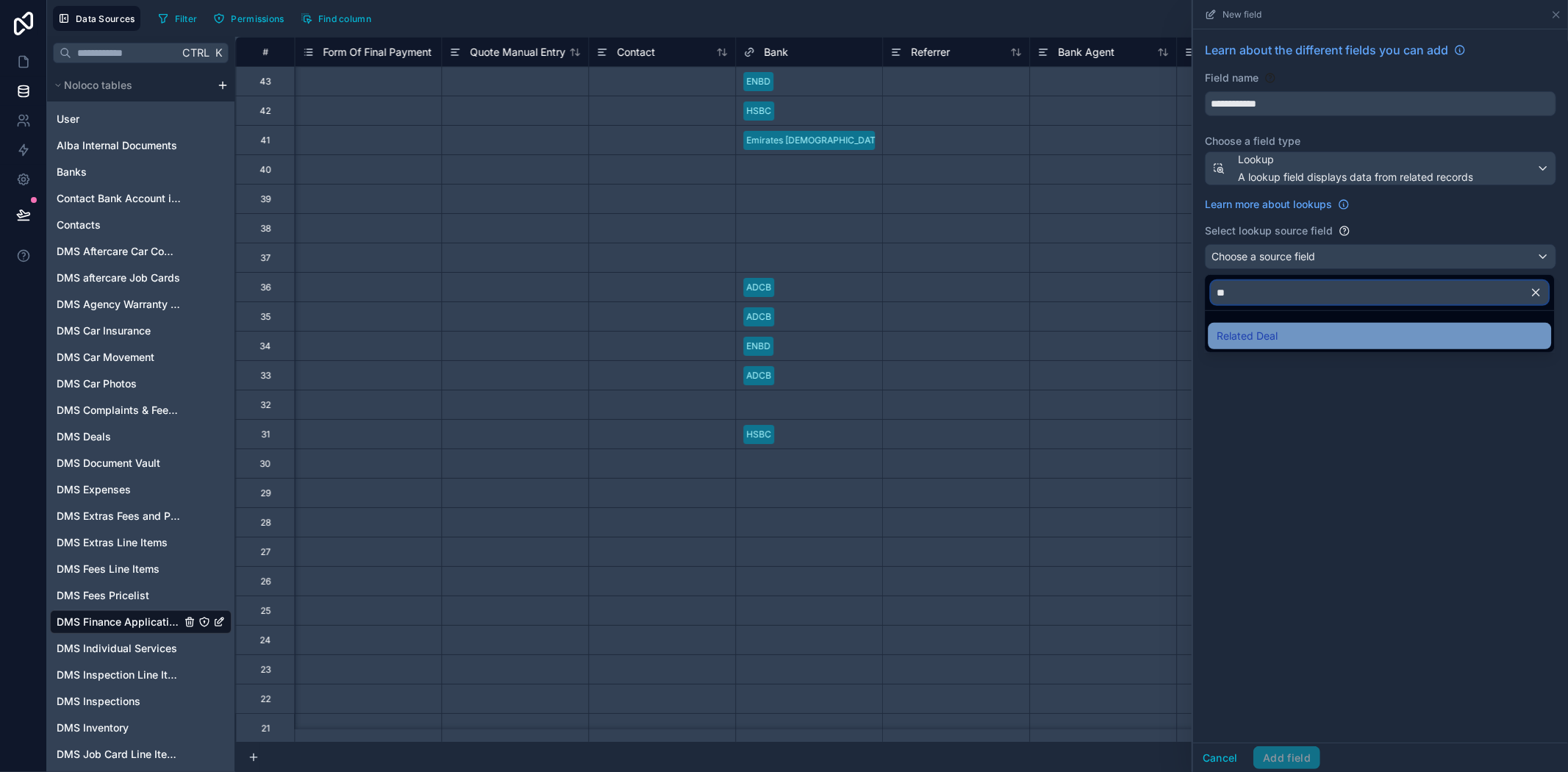
type input "**"
click at [1299, 341] on div "Related Deal" at bounding box center [1379, 336] width 326 height 18
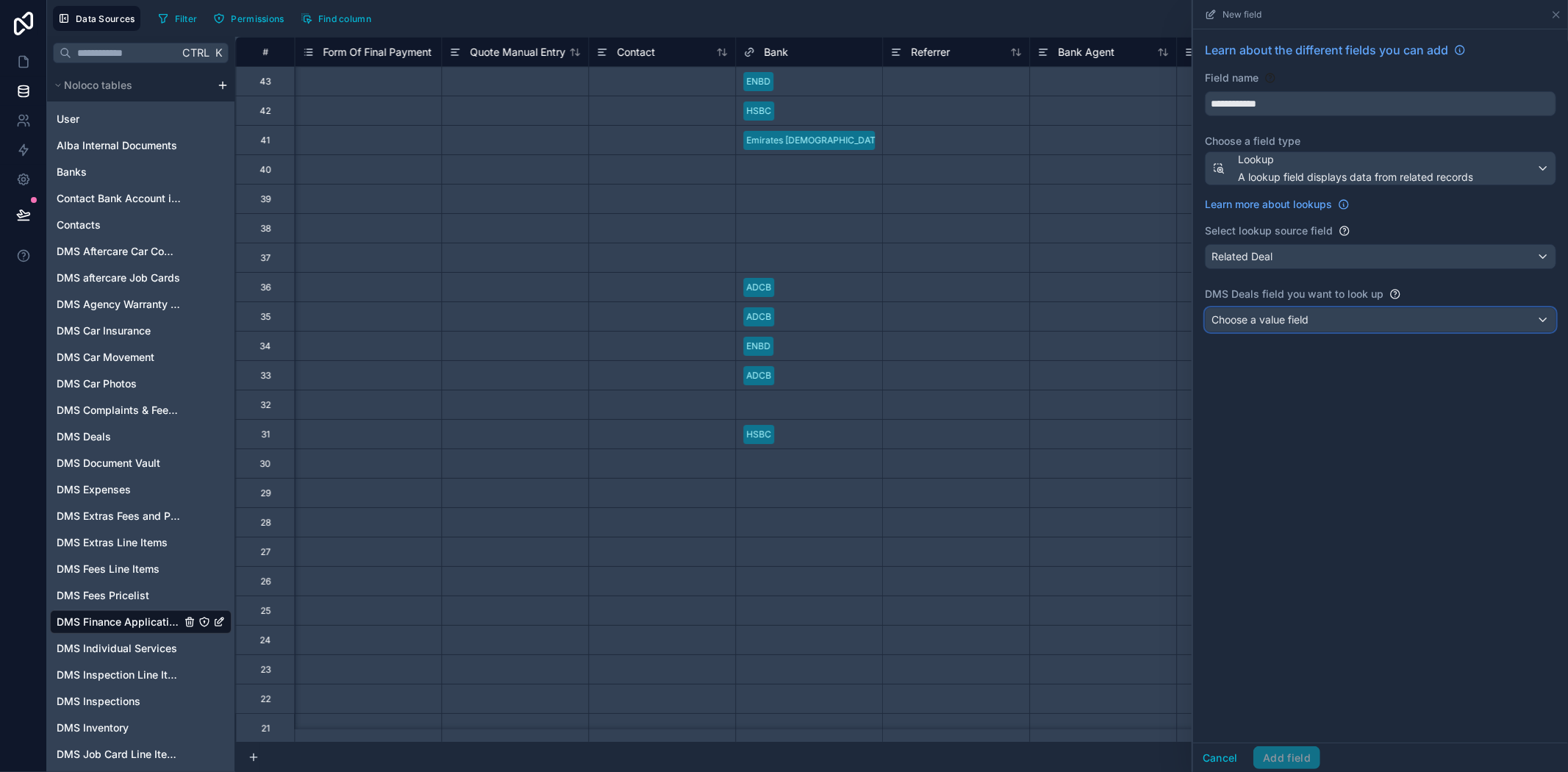
click at [1232, 312] on div "Choose a value field" at bounding box center [1381, 320] width 350 height 24
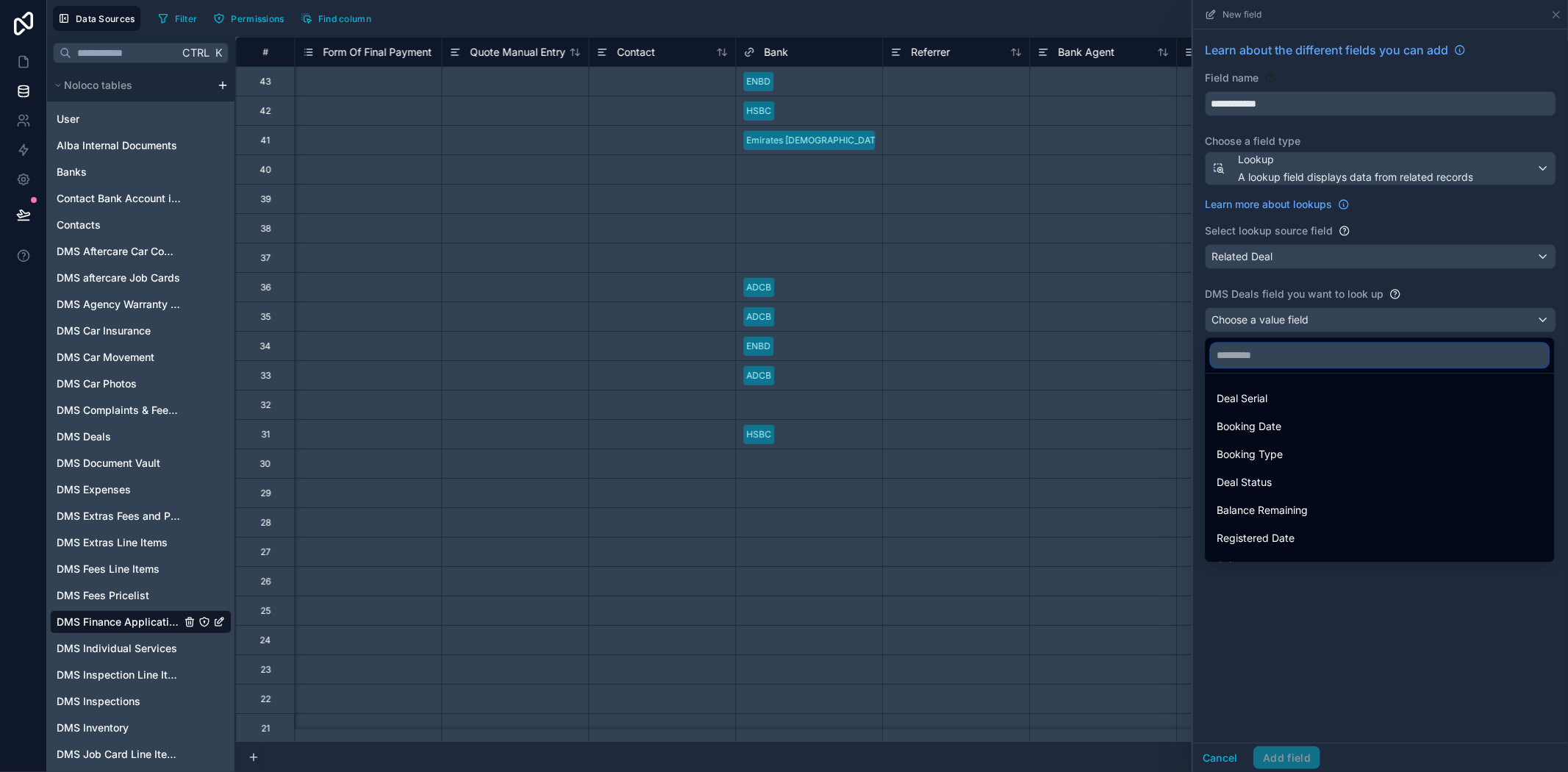
click at [1264, 351] on input "text" at bounding box center [1379, 355] width 337 height 24
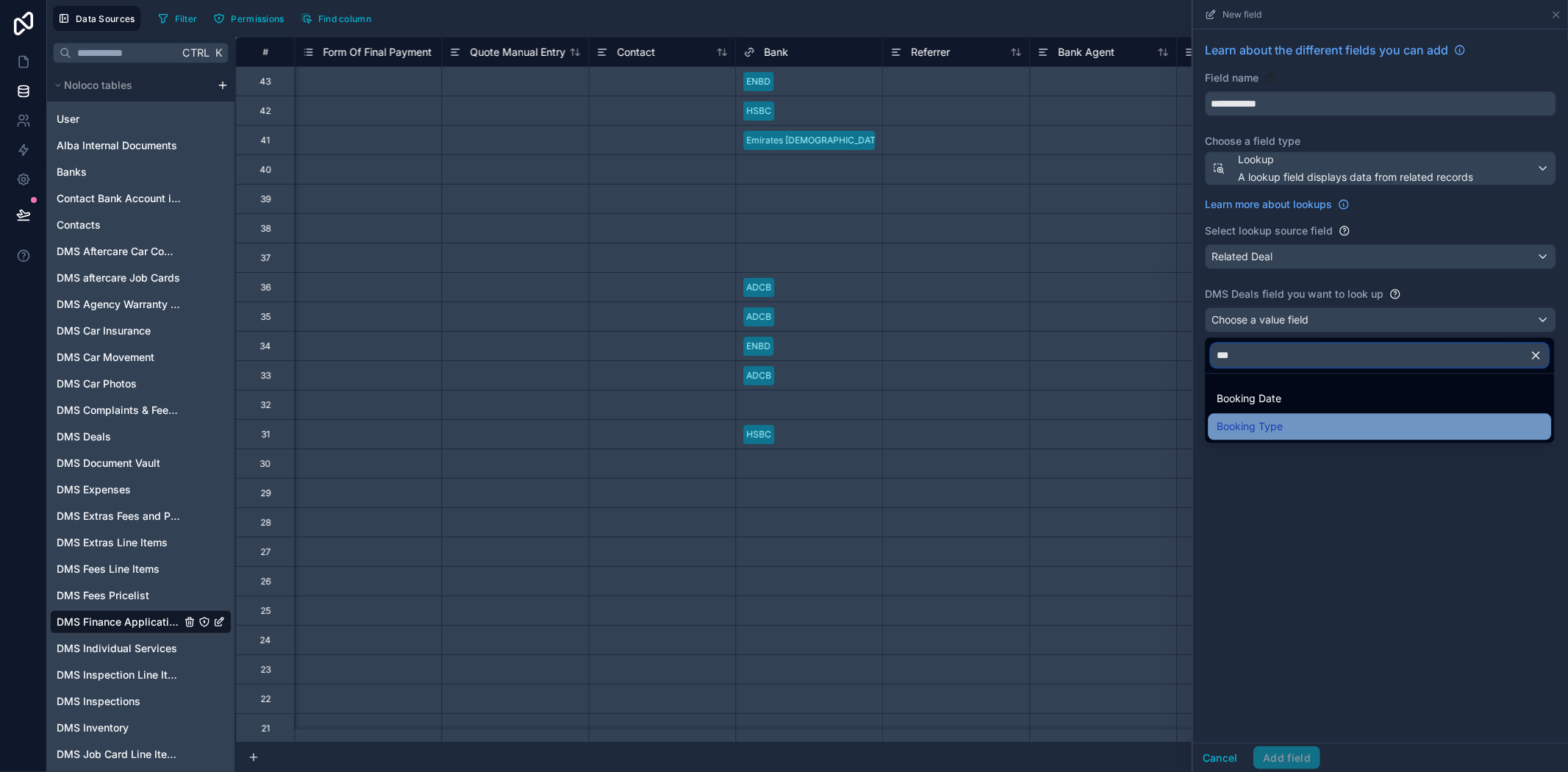
type input "***"
click at [1261, 422] on span "Booking Type" at bounding box center [1249, 427] width 66 height 18
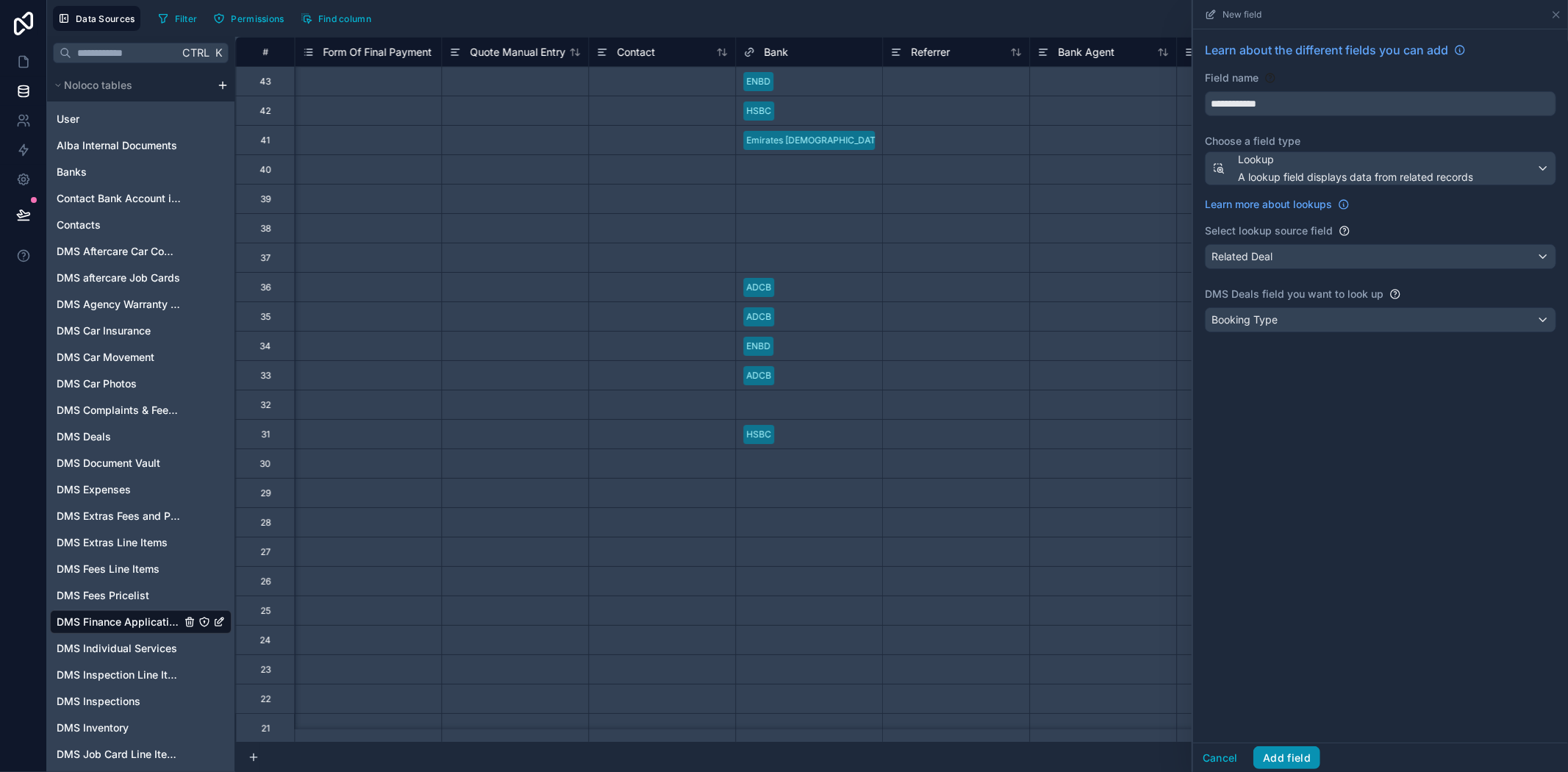
click at [1282, 755] on button "Add field" at bounding box center [1287, 758] width 67 height 24
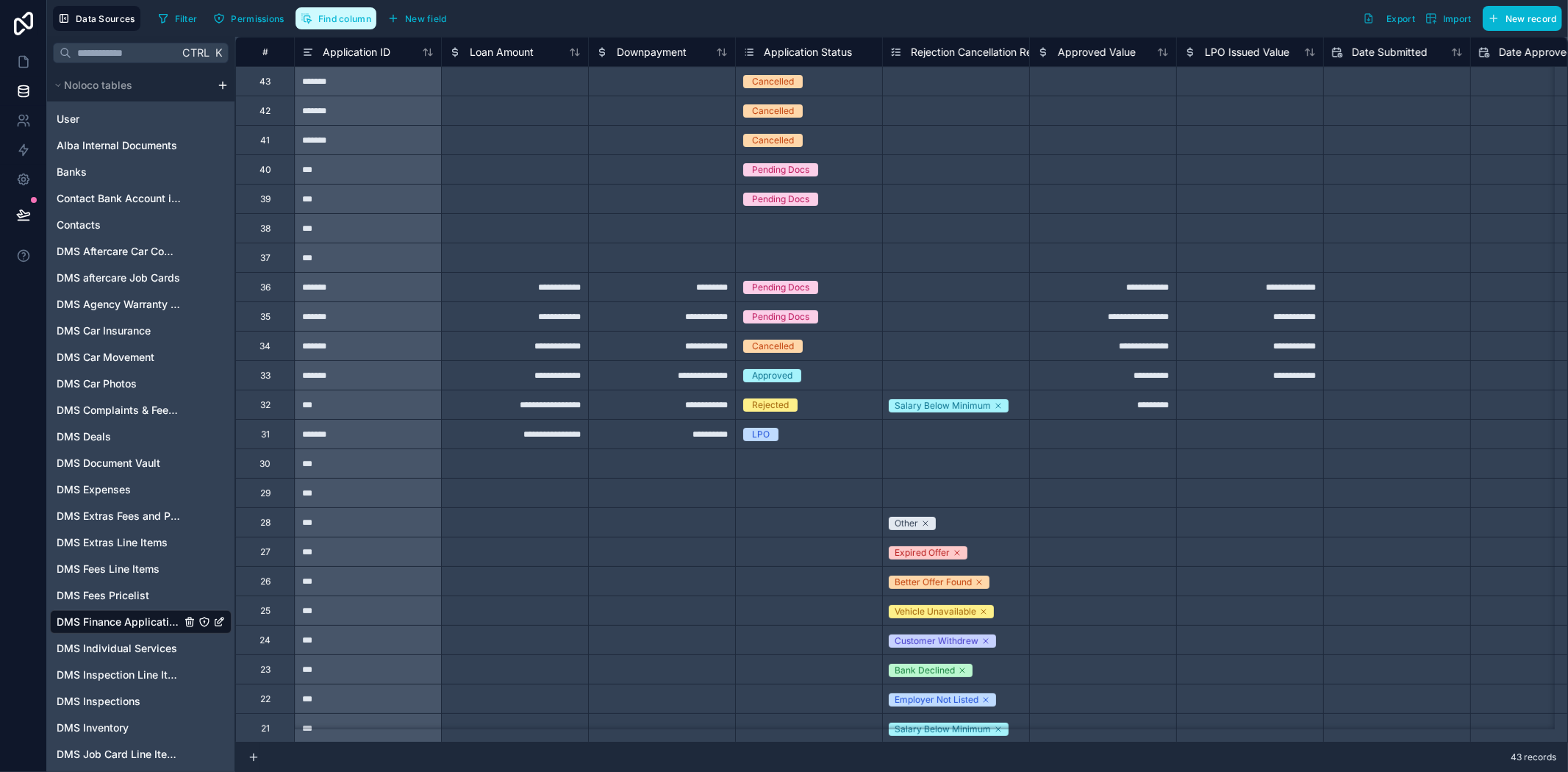
click at [347, 16] on span "Find column" at bounding box center [345, 19] width 53 height 11
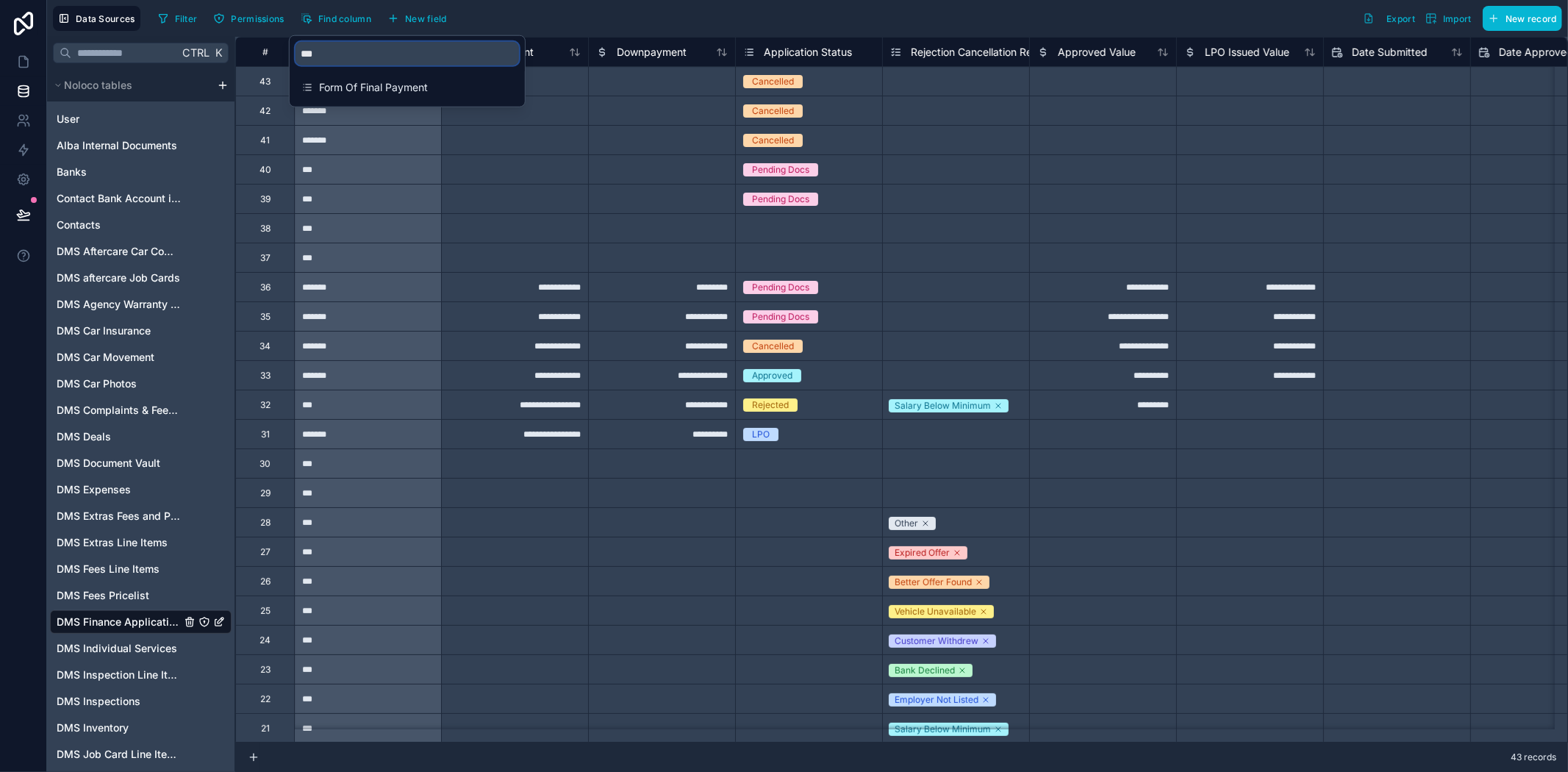
click at [357, 57] on input "***" at bounding box center [407, 53] width 223 height 24
click at [375, 84] on span "Form Of Final Payment" at bounding box center [407, 87] width 178 height 15
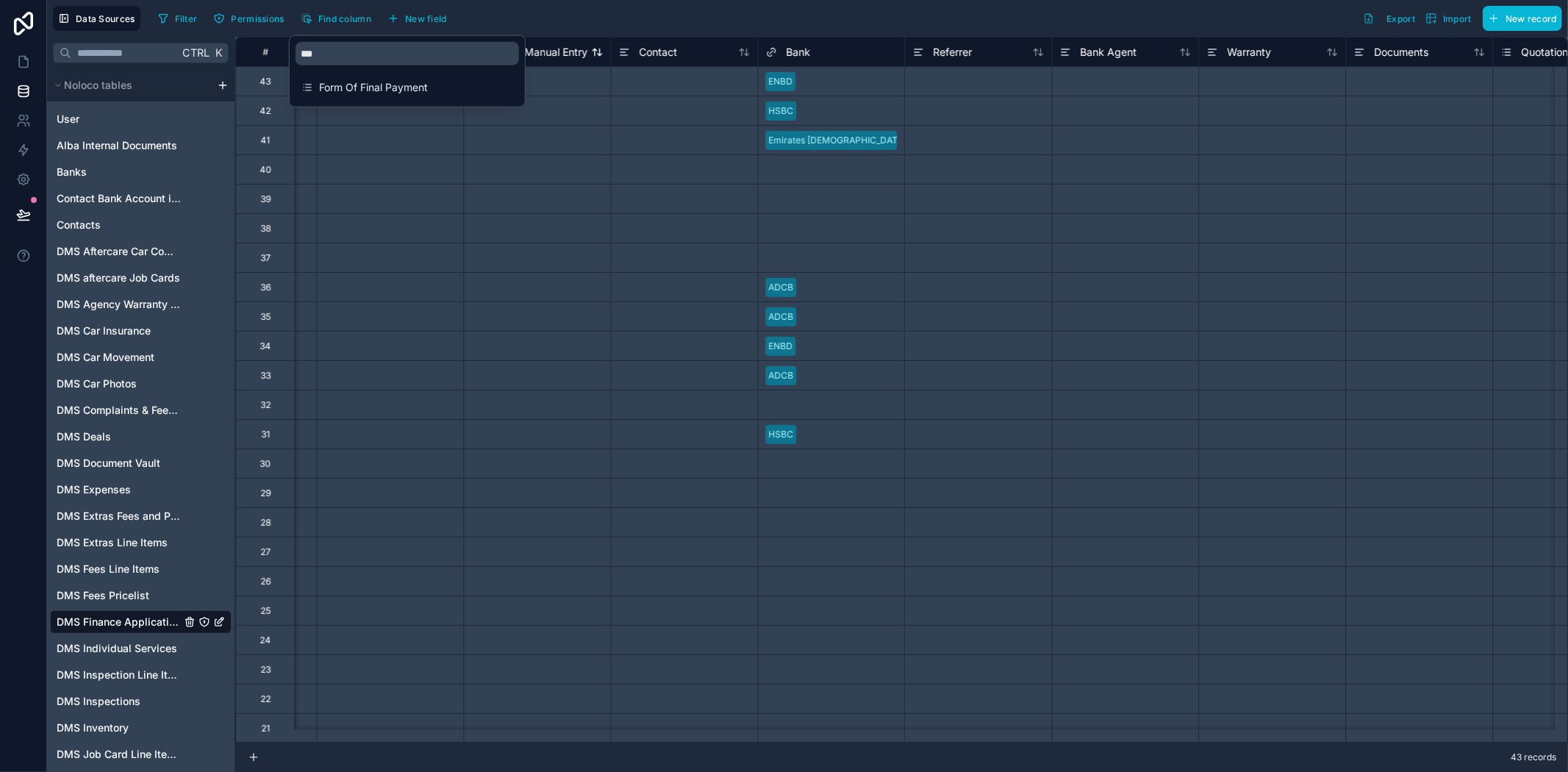
scroll to position [0, 3087]
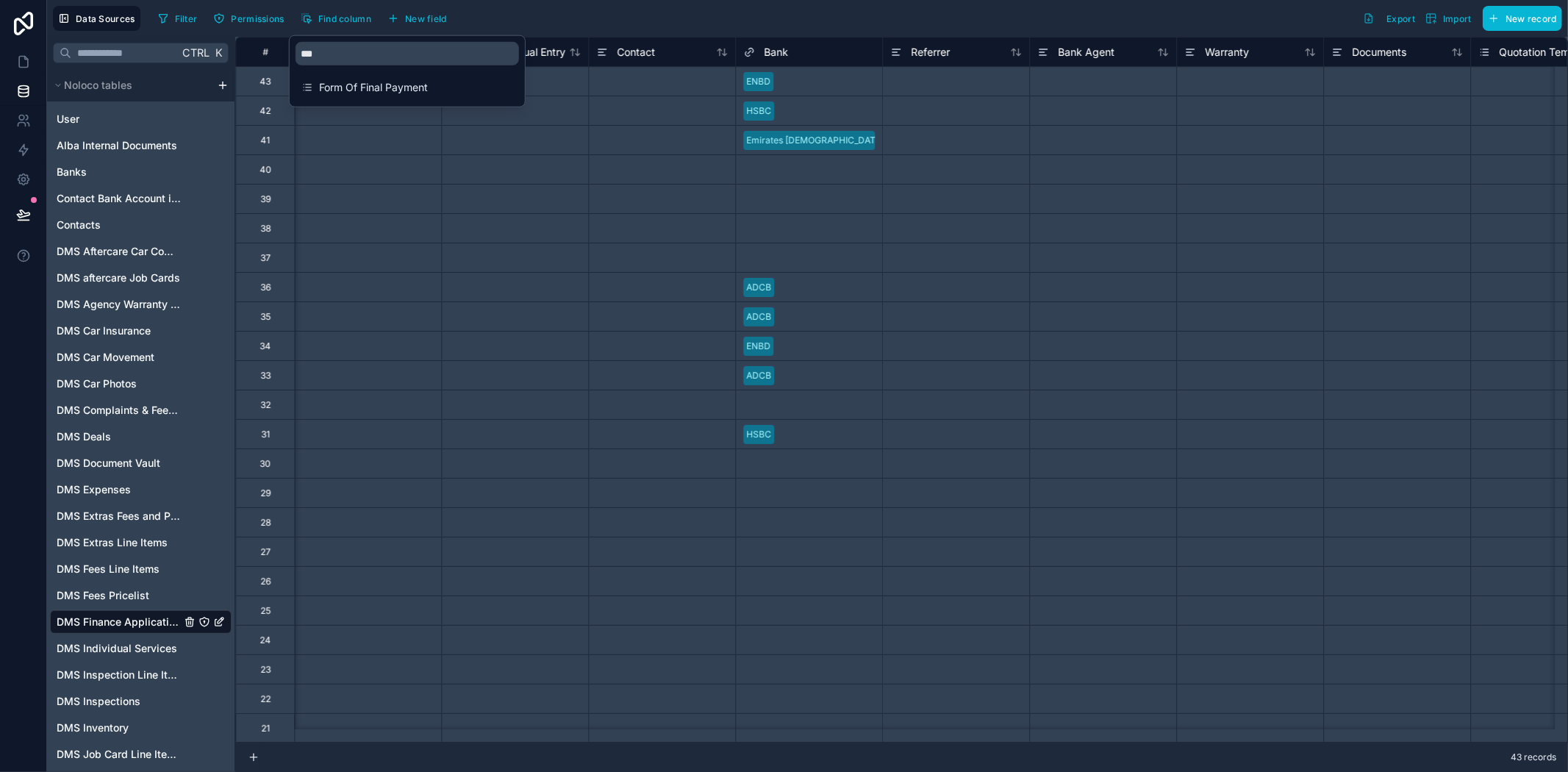
click at [587, 132] on div at bounding box center [514, 139] width 147 height 29
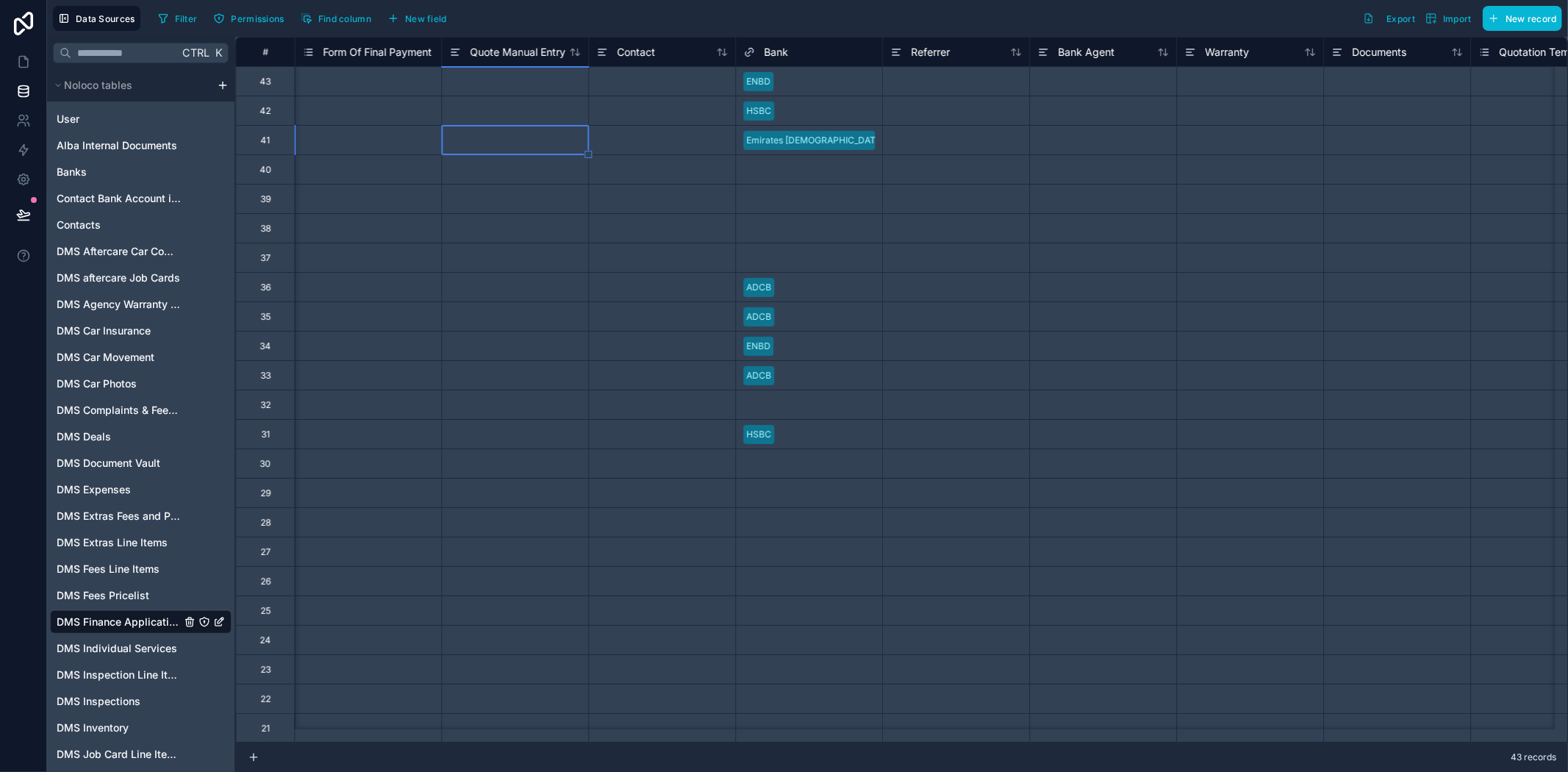
click at [375, 40] on div "Form Of Final Payment" at bounding box center [367, 51] width 147 height 29
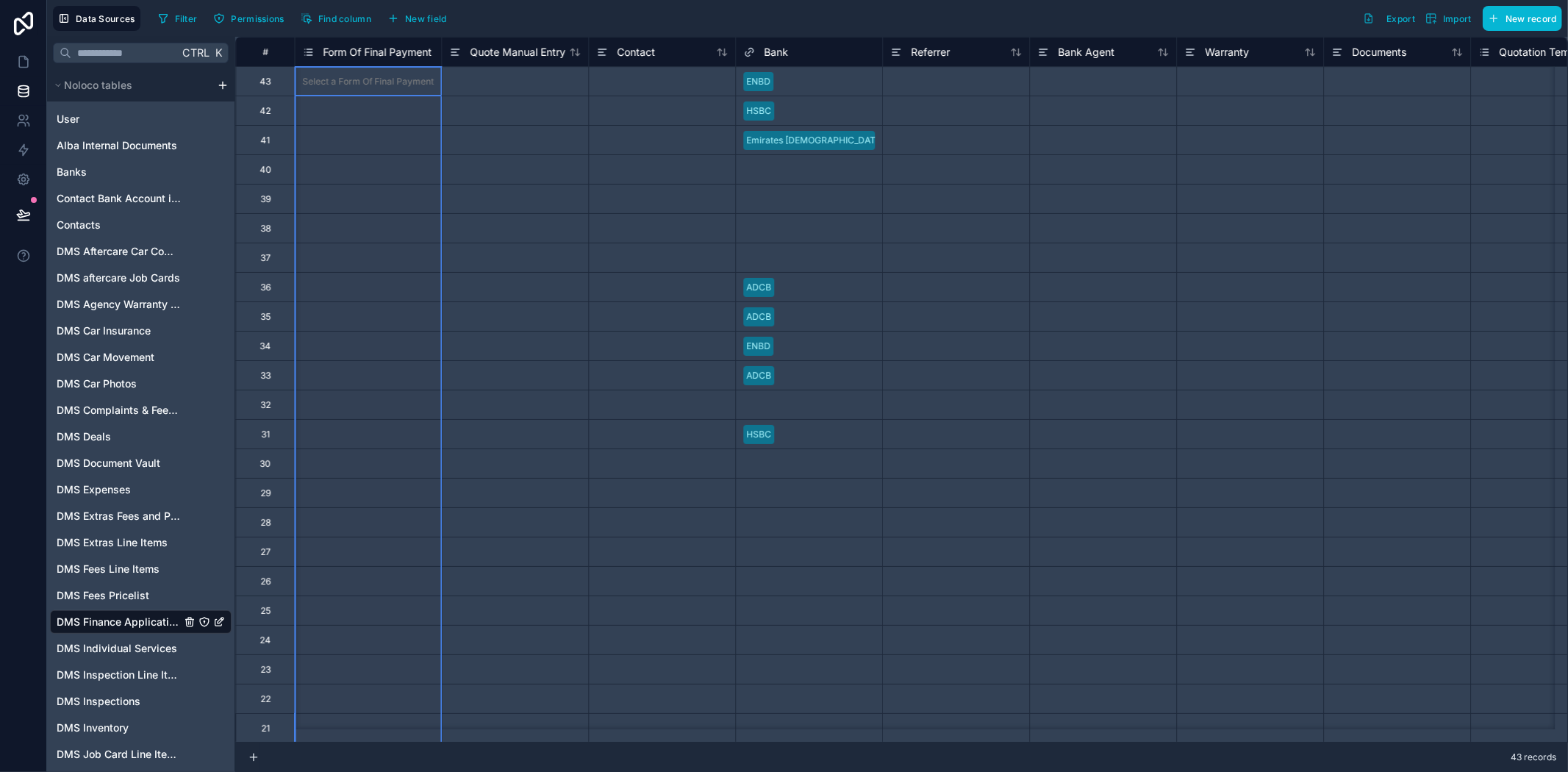
click at [375, 47] on span "Form Of Final Payment" at bounding box center [376, 52] width 109 height 15
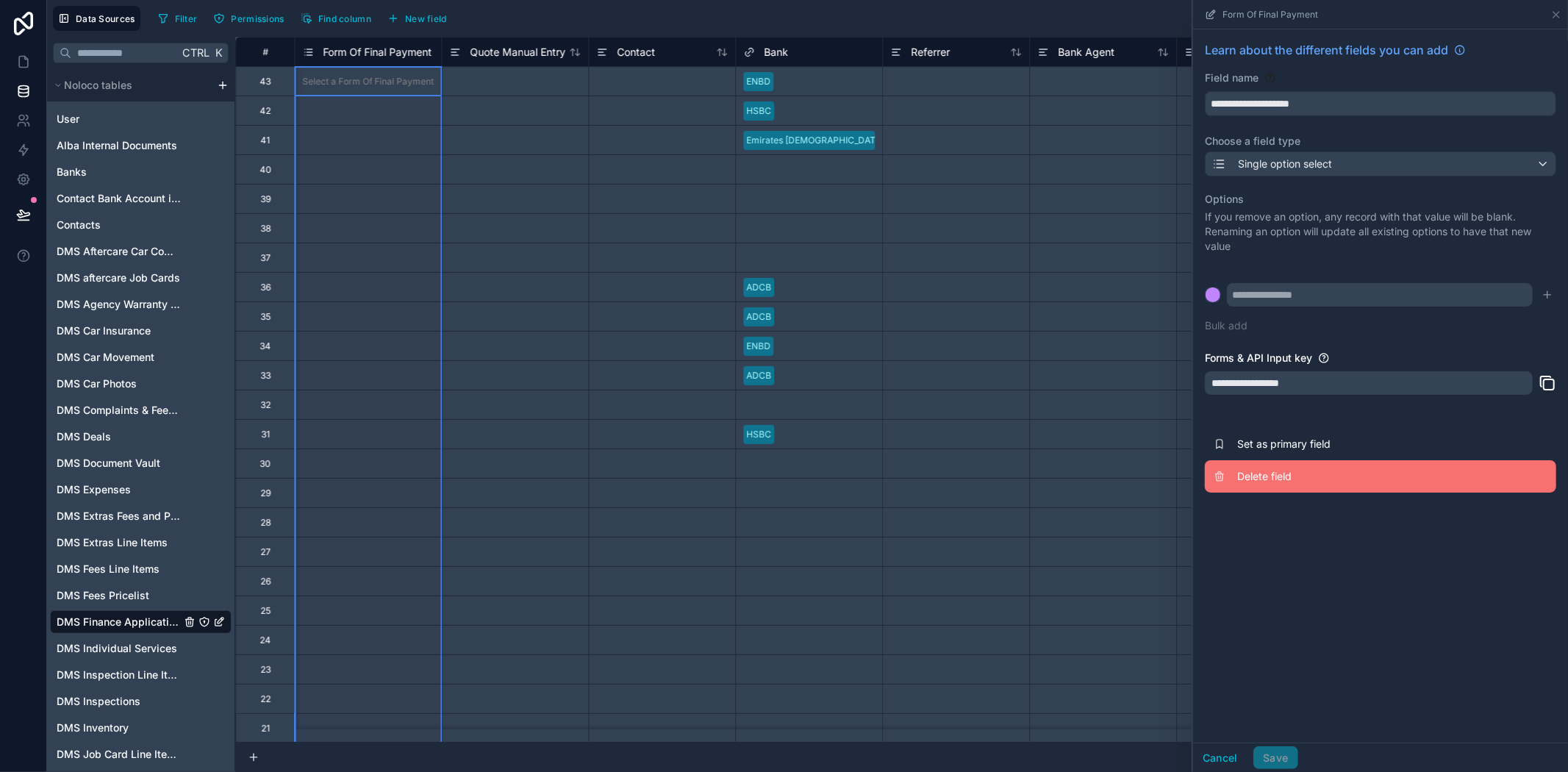
click at [1268, 469] on span "Delete field" at bounding box center [1343, 476] width 212 height 15
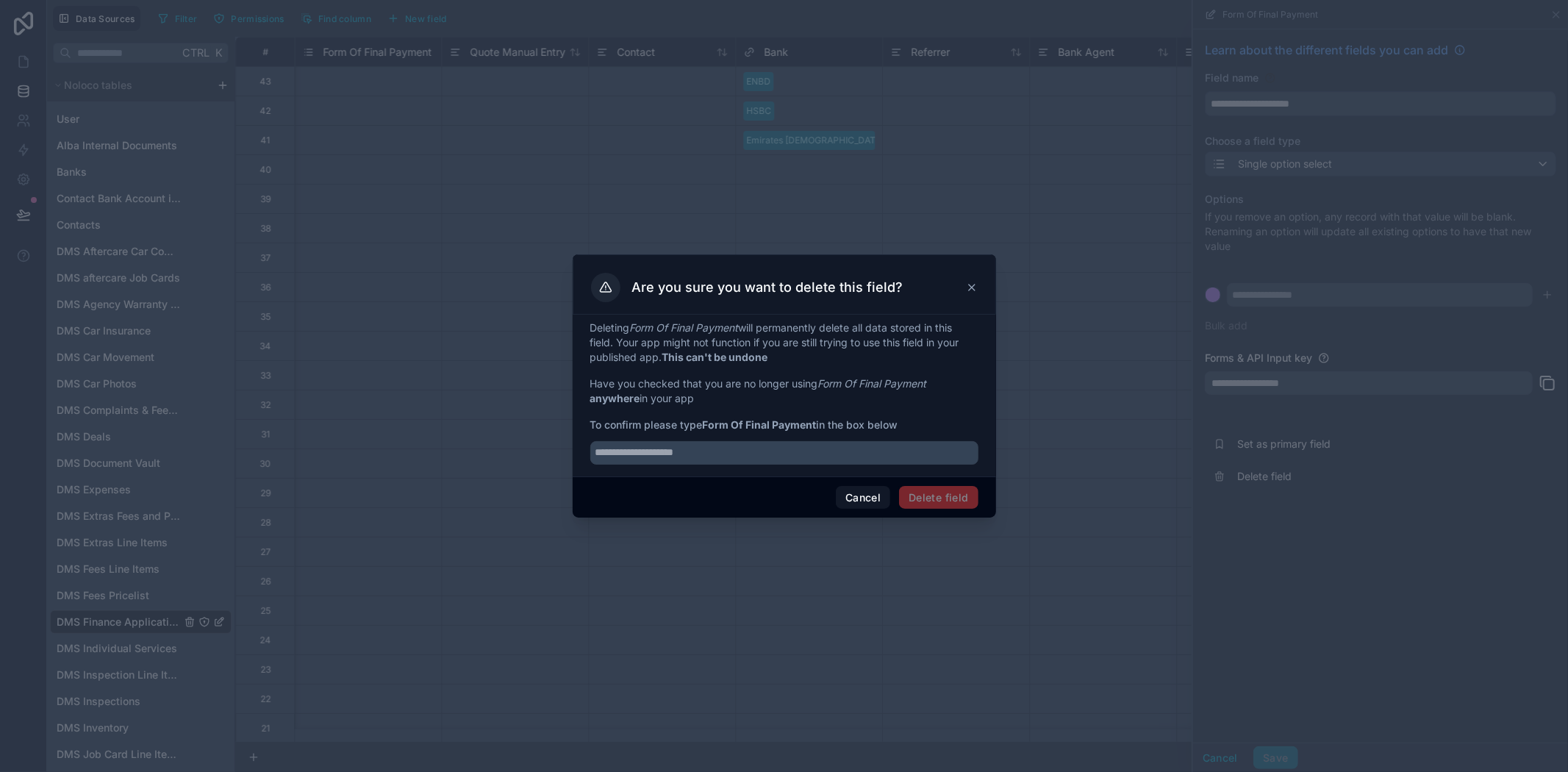
click at [777, 421] on strong "Form Of Final Payment" at bounding box center [760, 424] width 114 height 12
drag, startPoint x: 706, startPoint y: 425, endPoint x: 820, endPoint y: 422, distance: 114.0
click at [820, 422] on span "To confirm please type Form Of Final Payment in the box below" at bounding box center [784, 425] width 388 height 15
copy strong "Form Of Final Payment"
click at [696, 452] on input "text" at bounding box center [784, 452] width 388 height 24
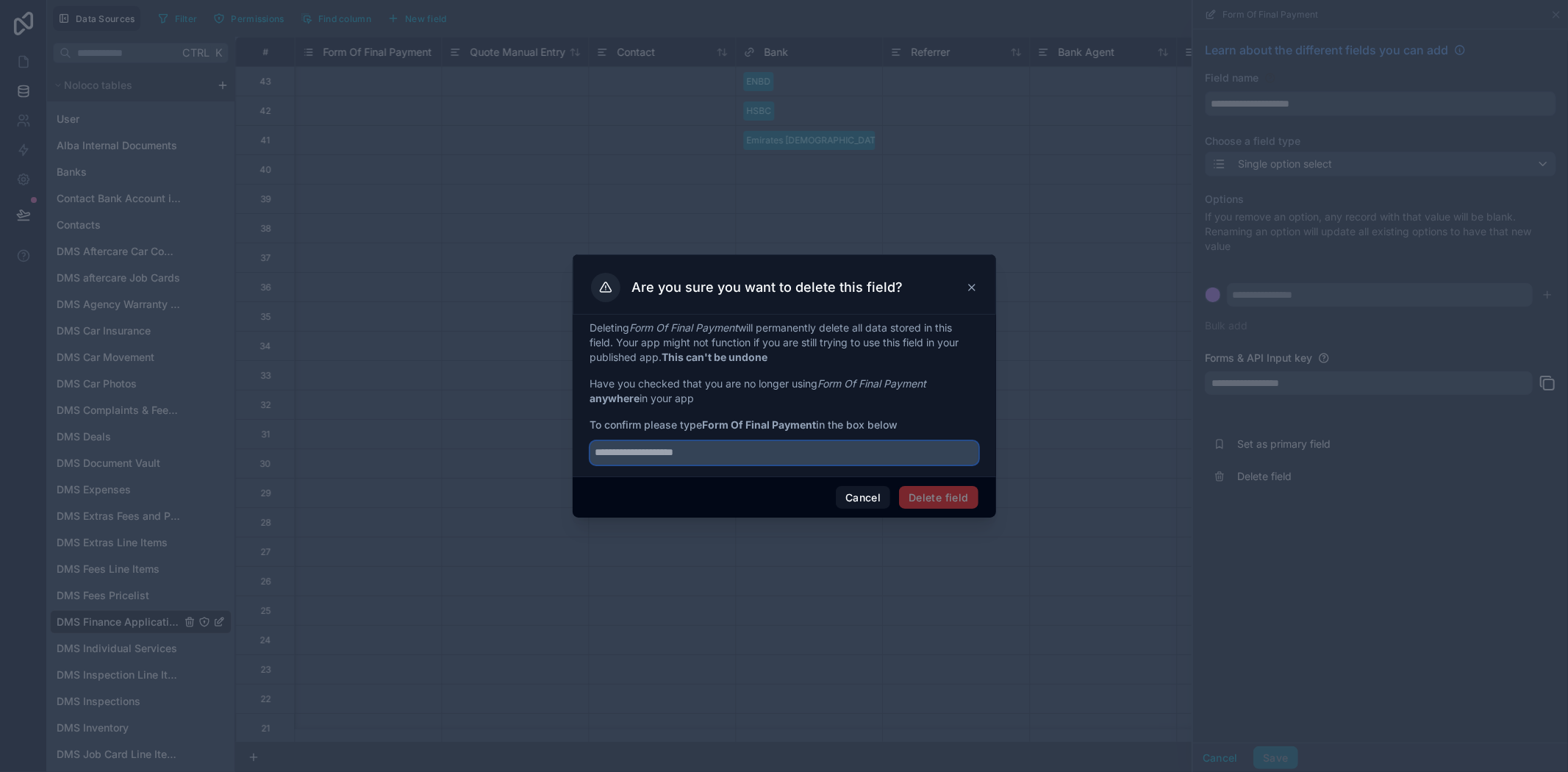
paste input "**********"
type input "**********"
click at [928, 503] on button "Delete field" at bounding box center [938, 497] width 79 height 24
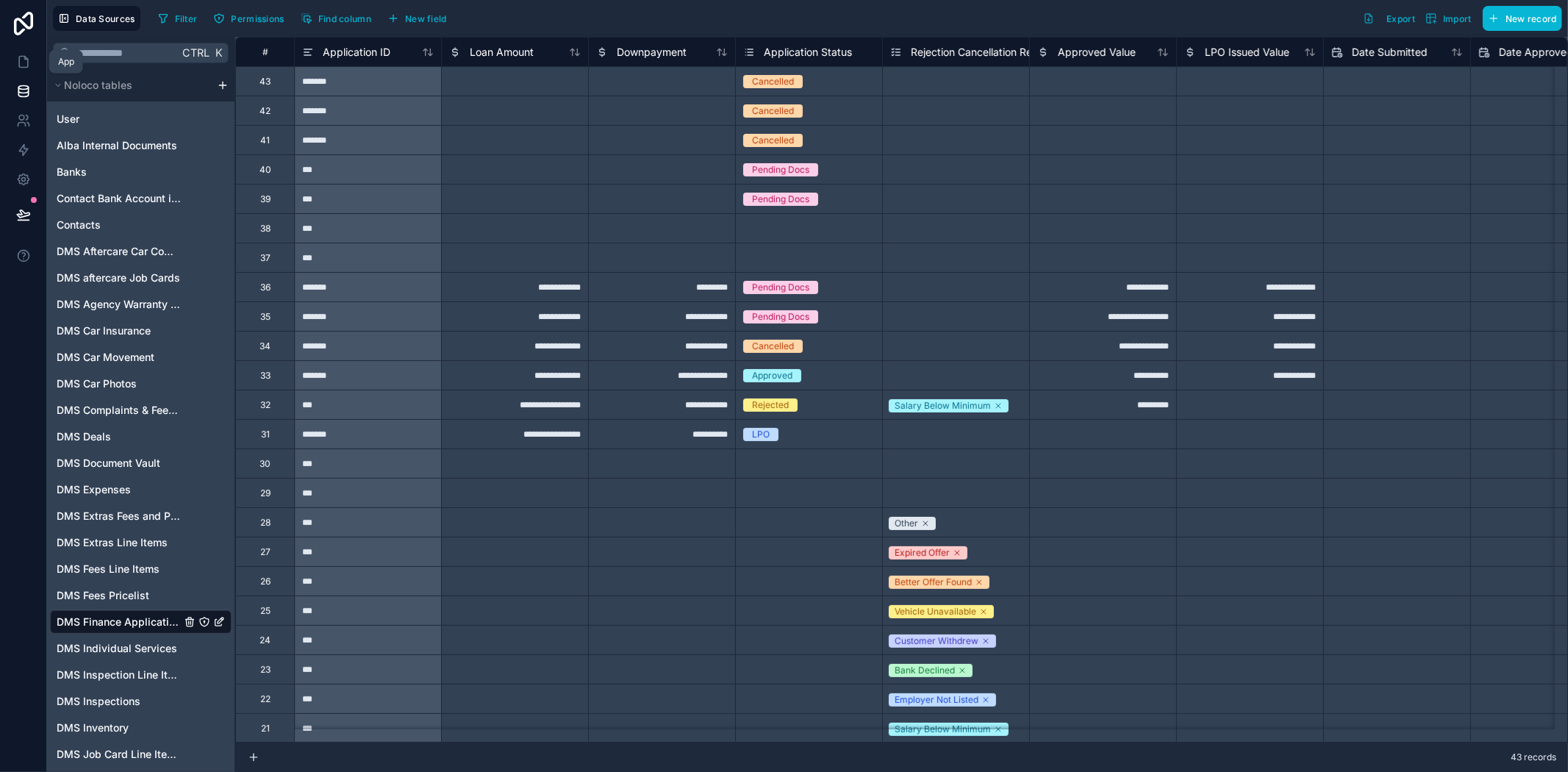
drag, startPoint x: 17, startPoint y: 60, endPoint x: 20, endPoint y: 84, distance: 24.2
click at [17, 60] on icon at bounding box center [23, 62] width 15 height 15
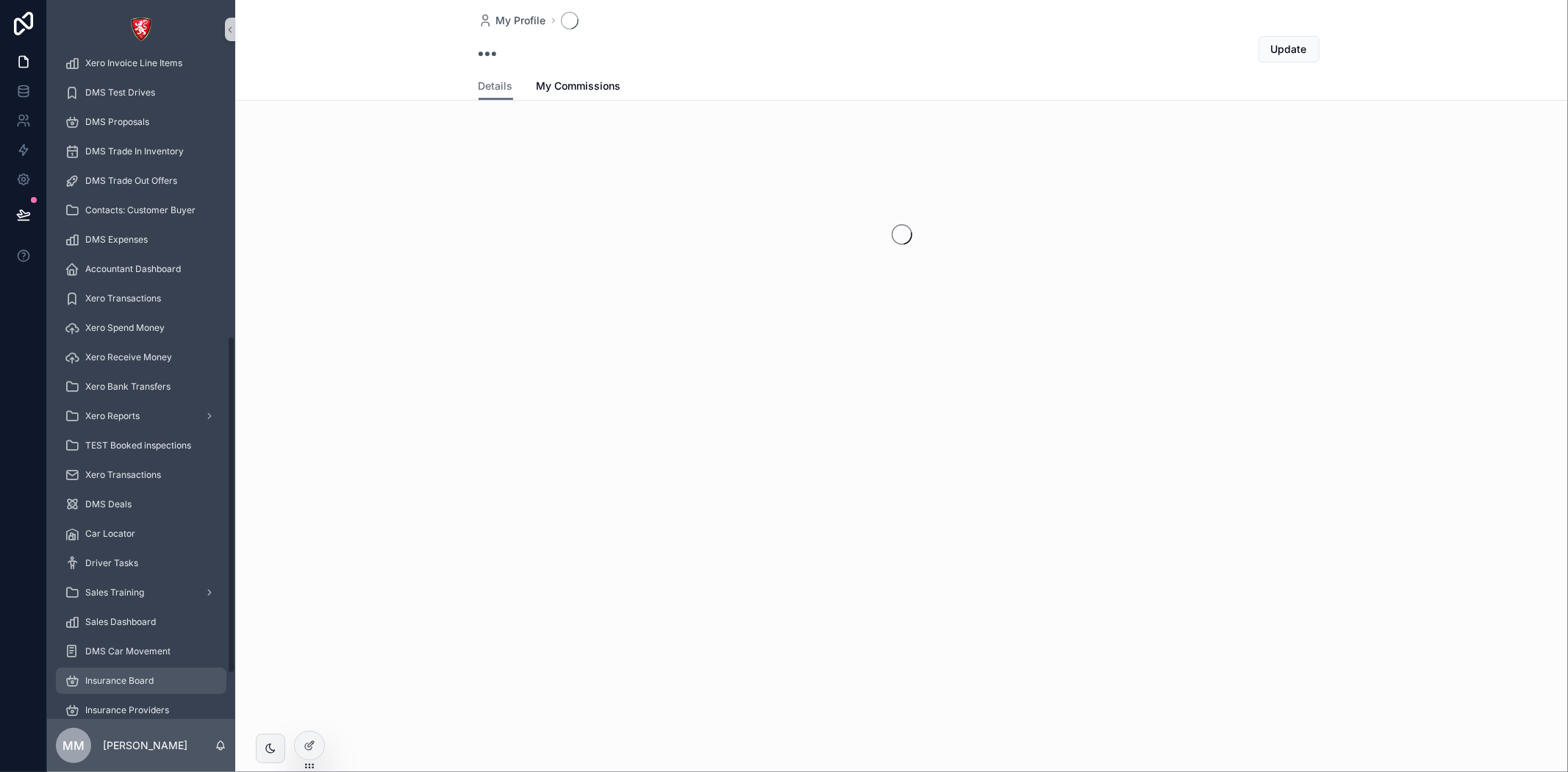
scroll to position [630, 0]
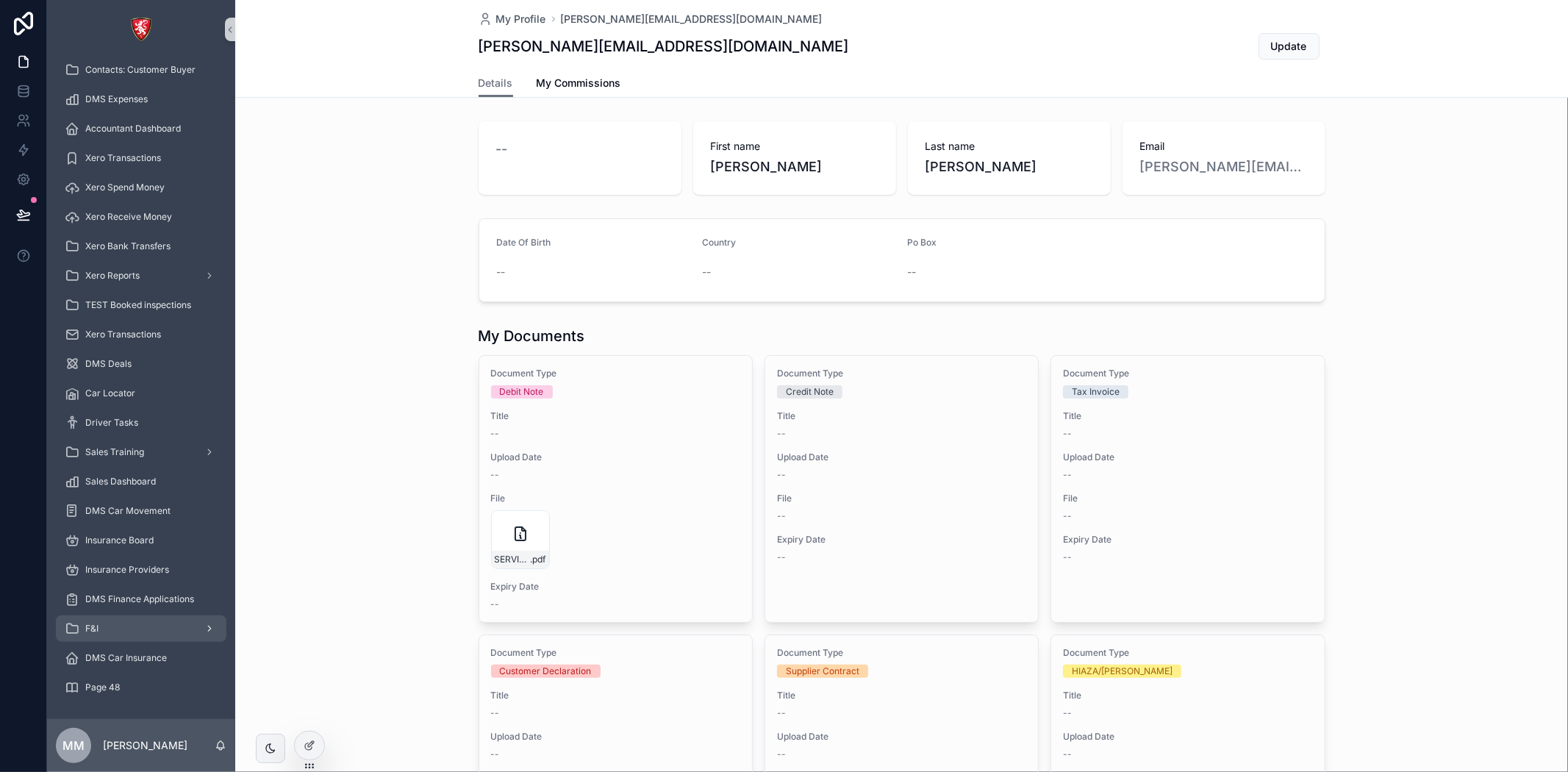
click at [140, 632] on div "F&I" at bounding box center [140, 628] width 153 height 24
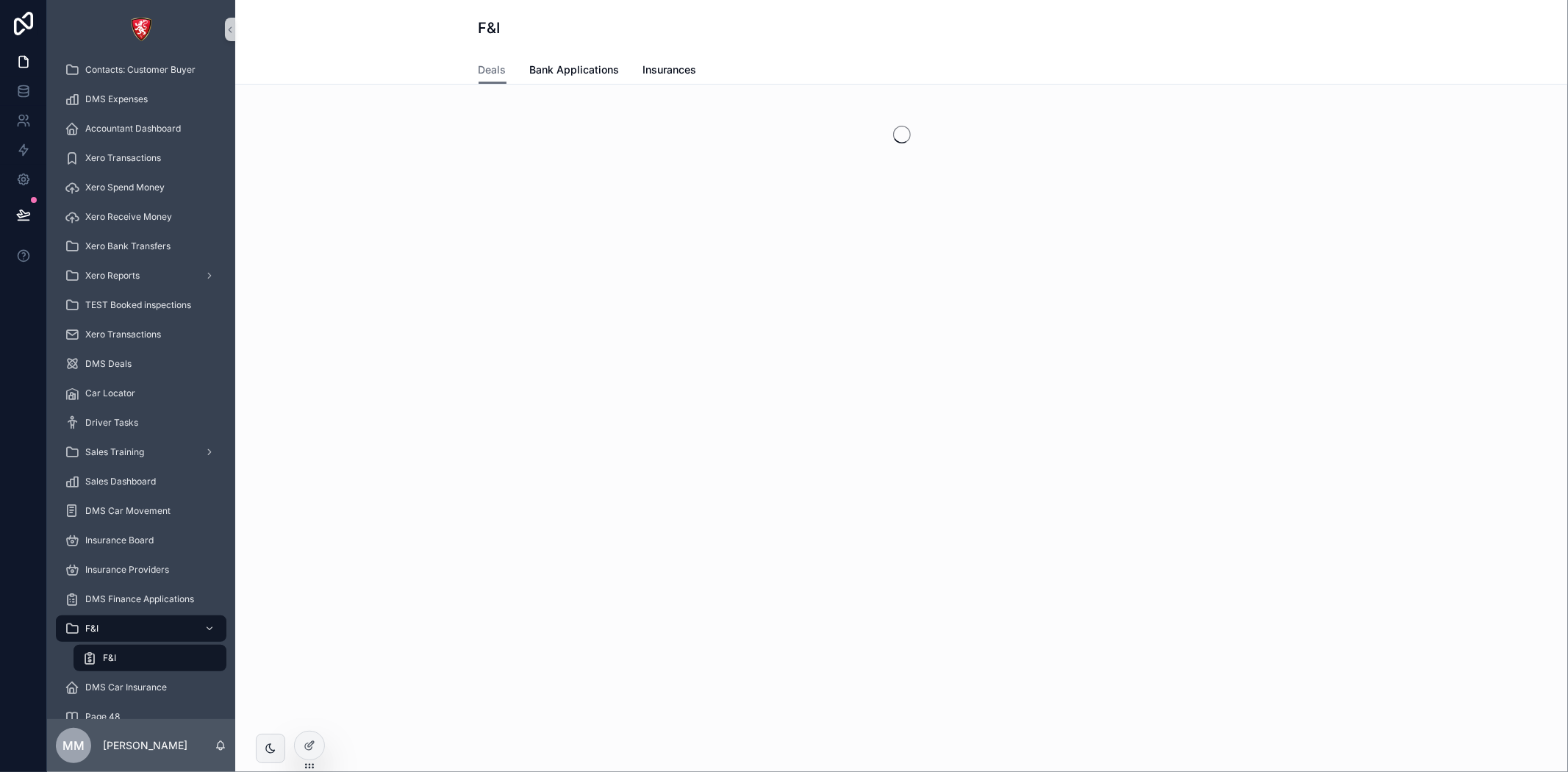
click at [125, 653] on div "F&I" at bounding box center [149, 657] width 135 height 24
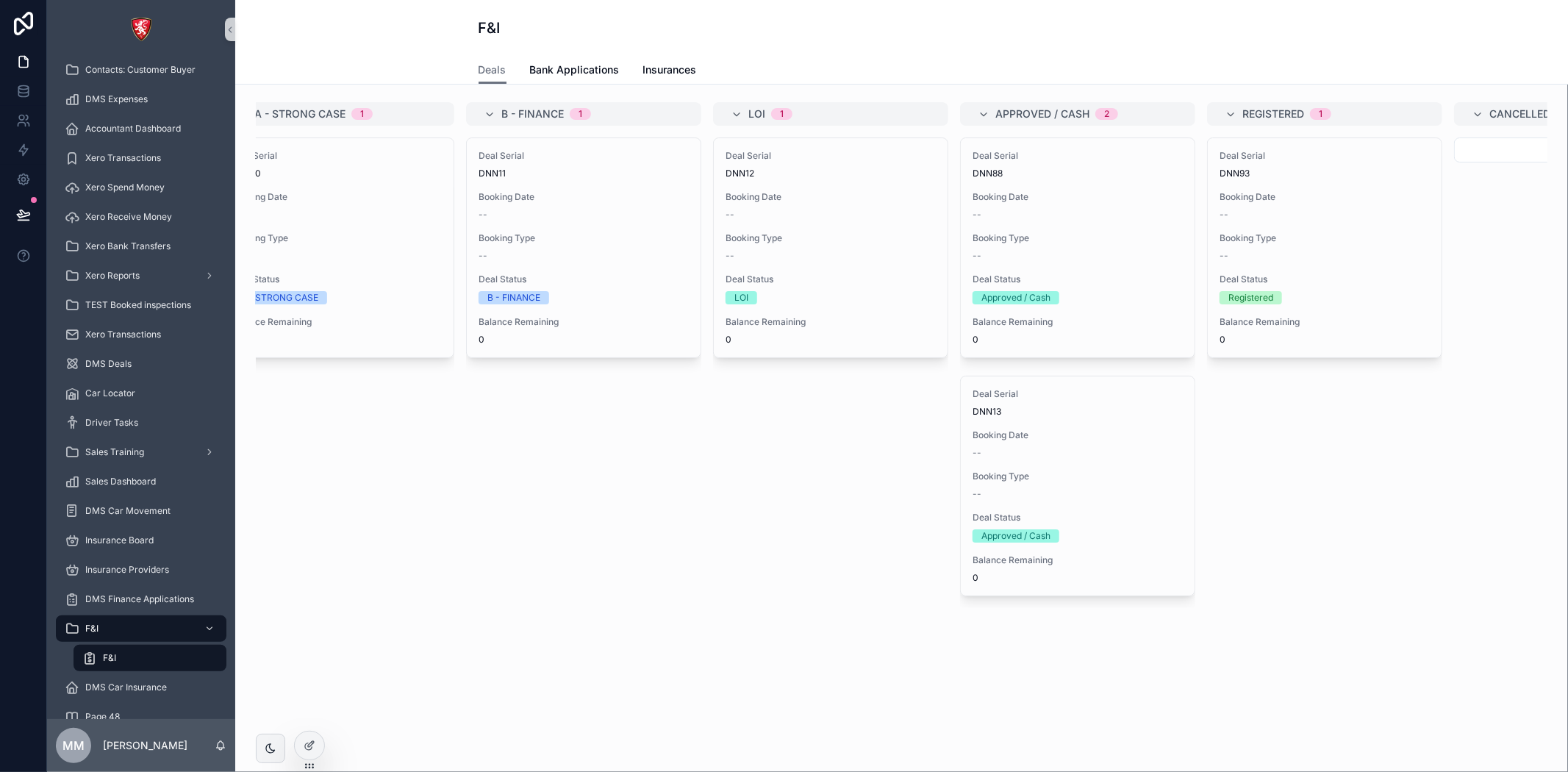
scroll to position [0, 708]
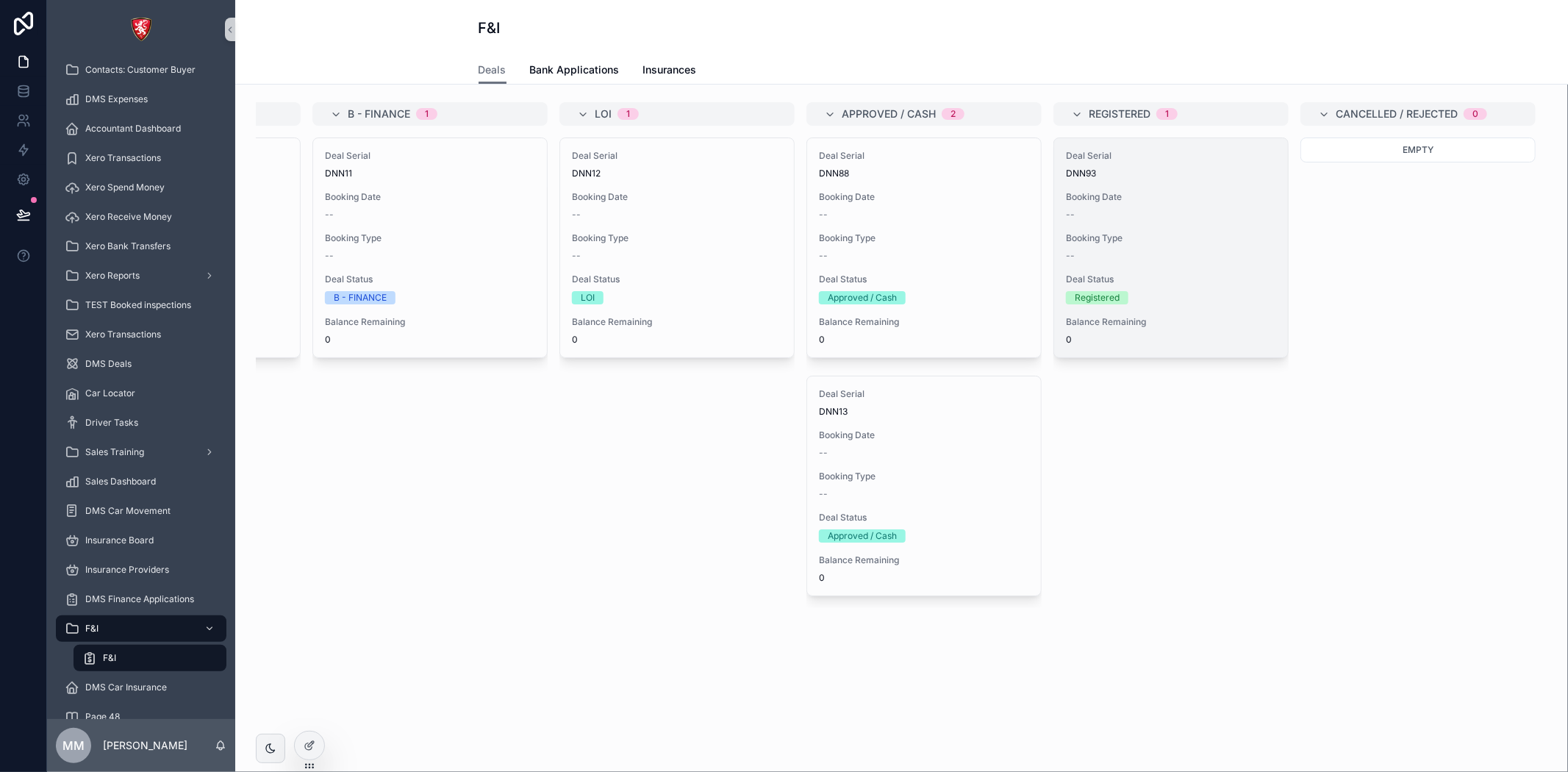
click at [1193, 281] on span "Deal Status" at bounding box center [1171, 279] width 210 height 11
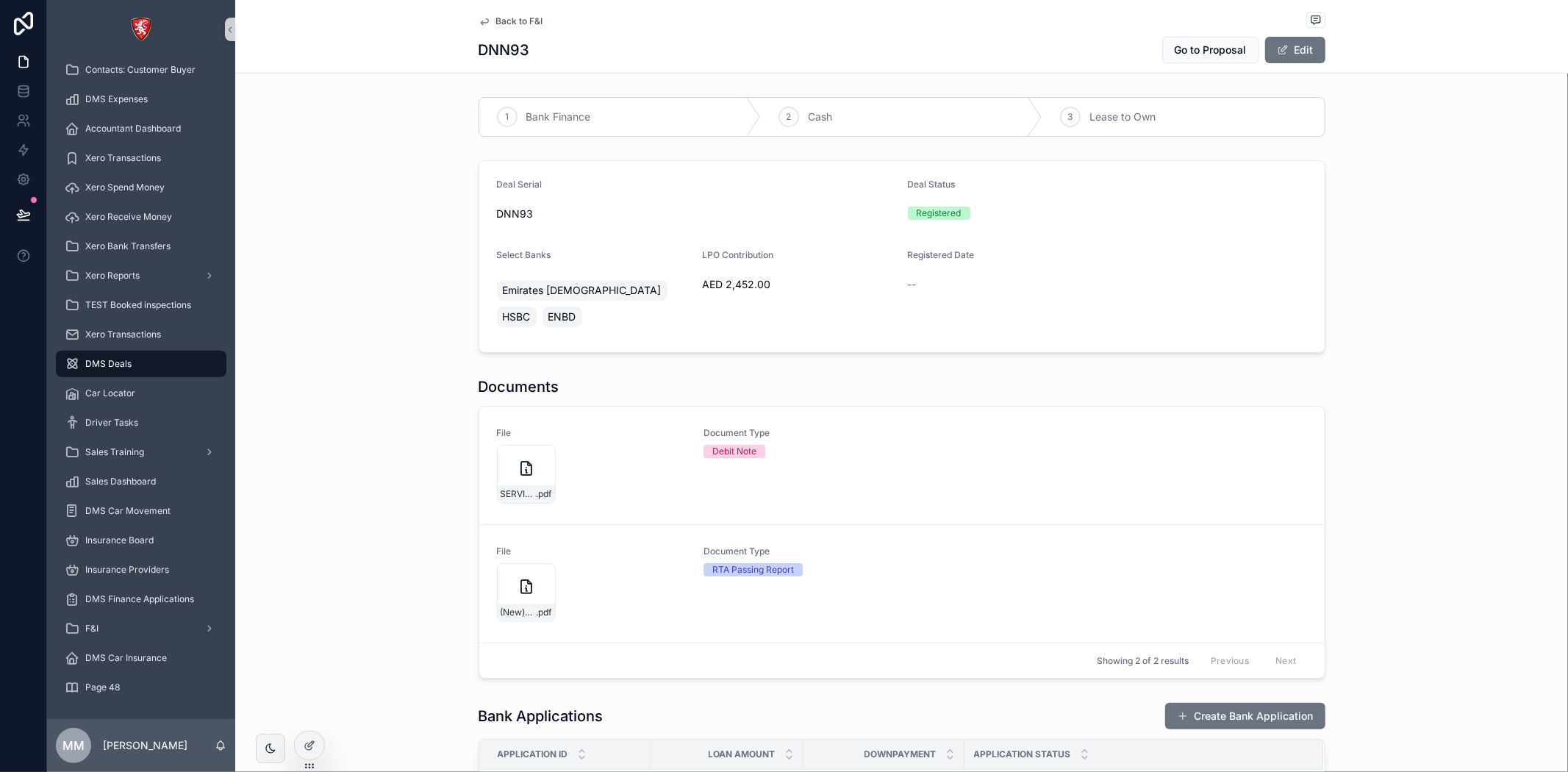
click at [504, 26] on div "Back to F&I" at bounding box center [902, 20] width 847 height 19
click at [519, 6] on div "Back to F&I DNN93 Go to Proposal Edit" at bounding box center [902, 36] width 847 height 72
click at [515, 15] on span "Back to F&I" at bounding box center [519, 20] width 47 height 11
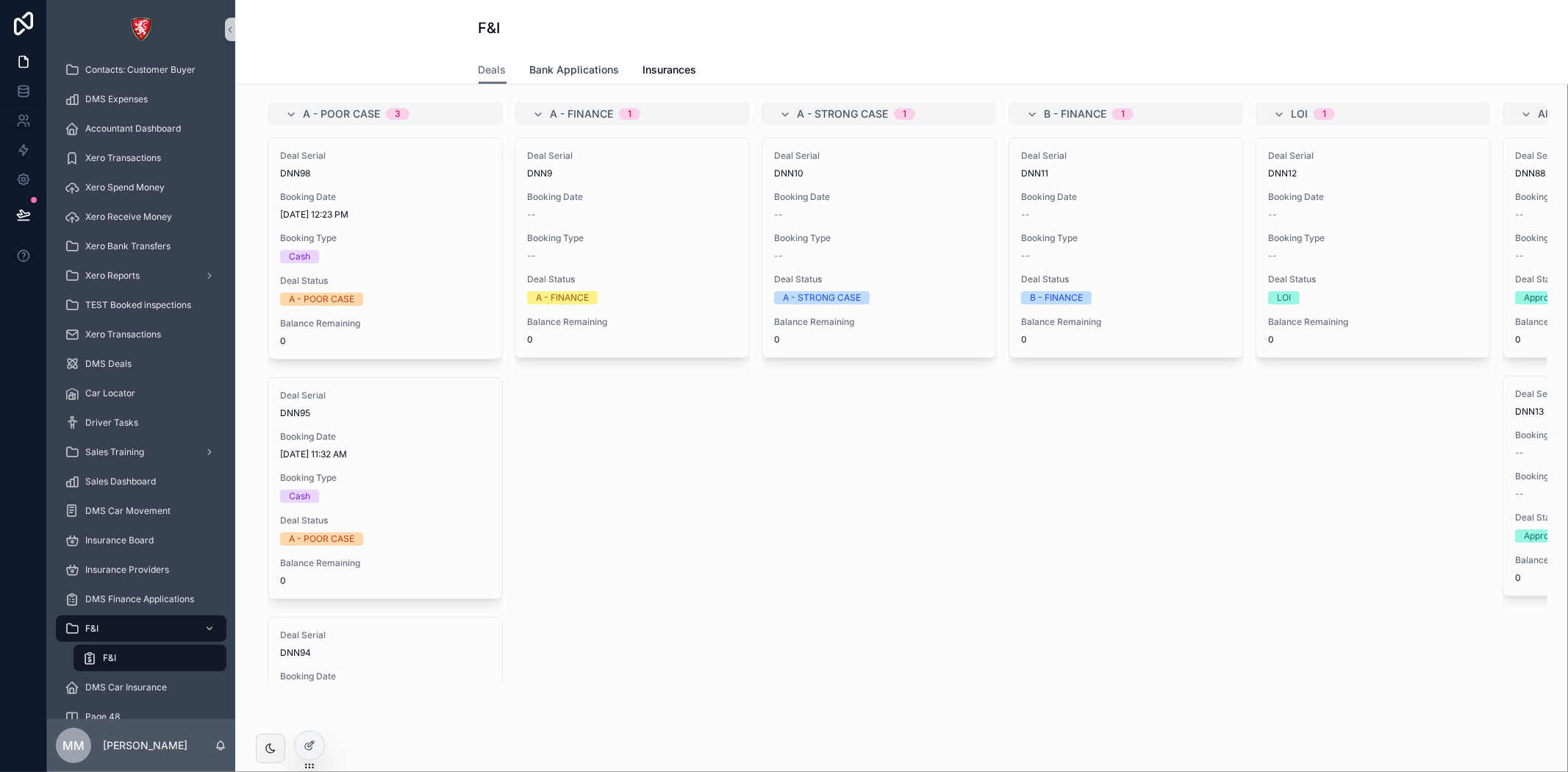
click at [573, 77] on link "Bank Applications" at bounding box center [575, 71] width 90 height 29
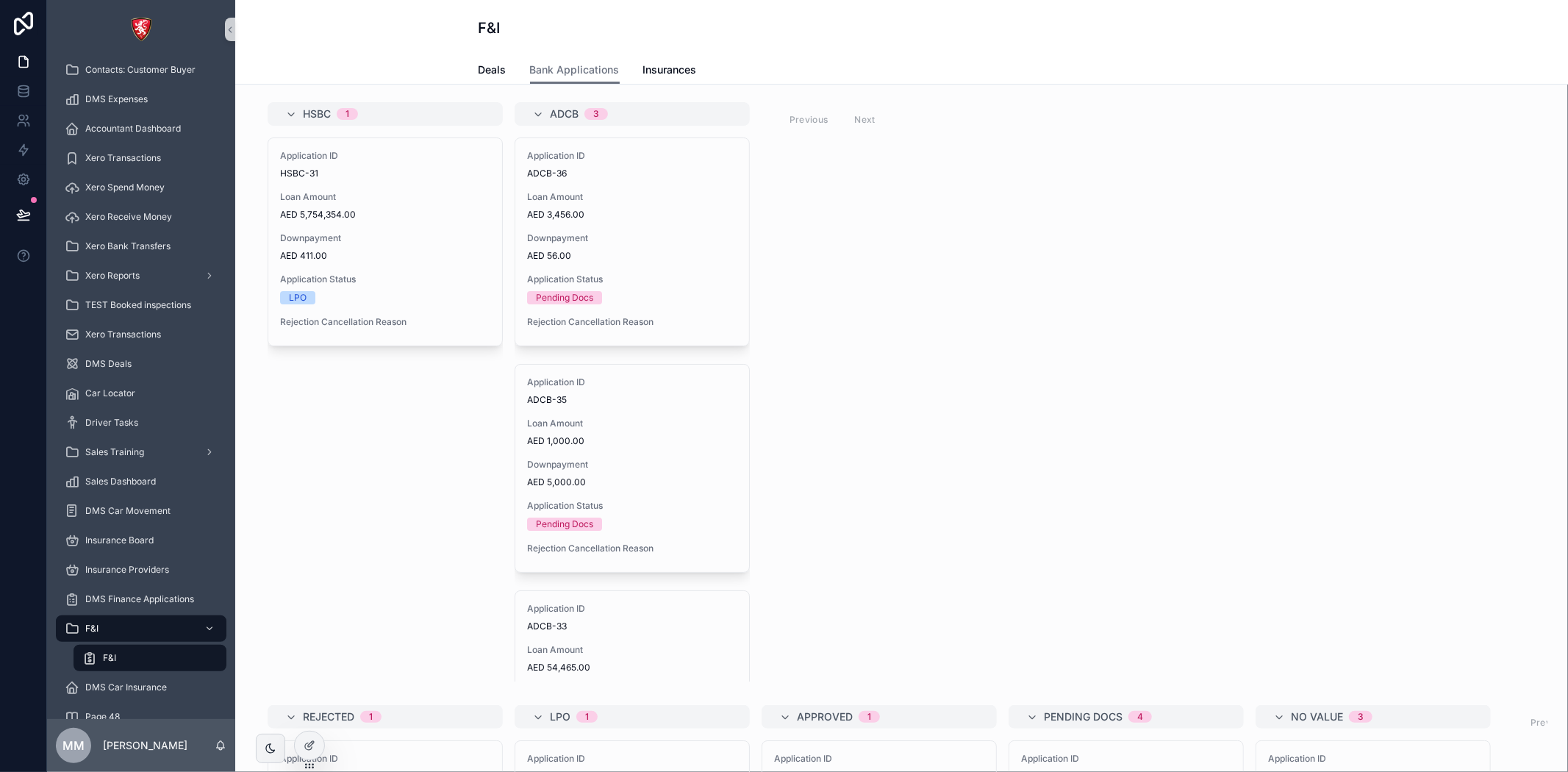
click at [762, 423] on div "HSBC 1 Application ID HSBC-31 Loan Amount AED 5,754,354.00 Downpayment AED 411.…" at bounding box center [902, 392] width 1292 height 579
click at [304, 740] on icon at bounding box center [309, 745] width 11 height 11
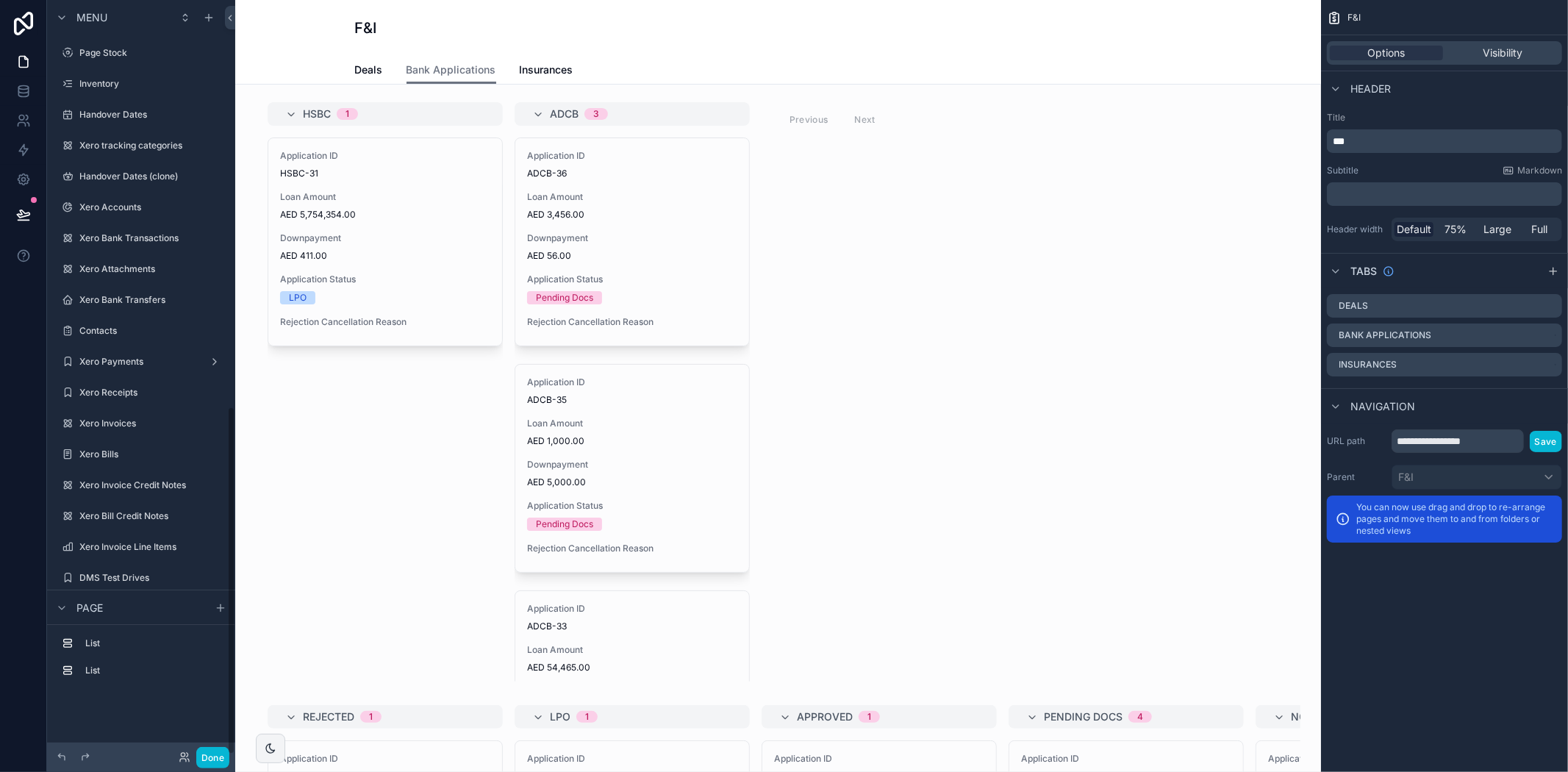
scroll to position [880, 0]
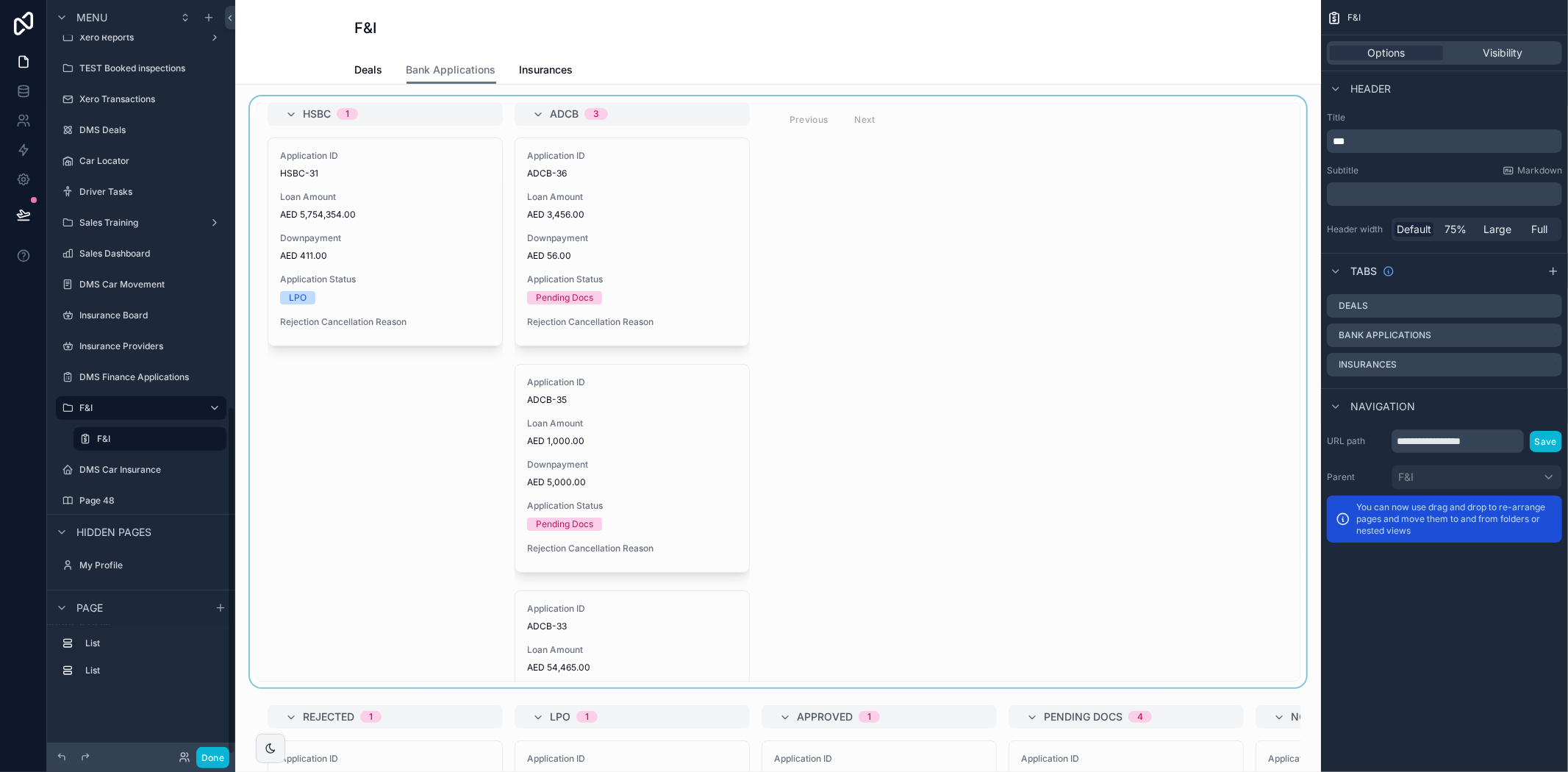
click at [908, 336] on div "scrollable content" at bounding box center [778, 391] width 1062 height 591
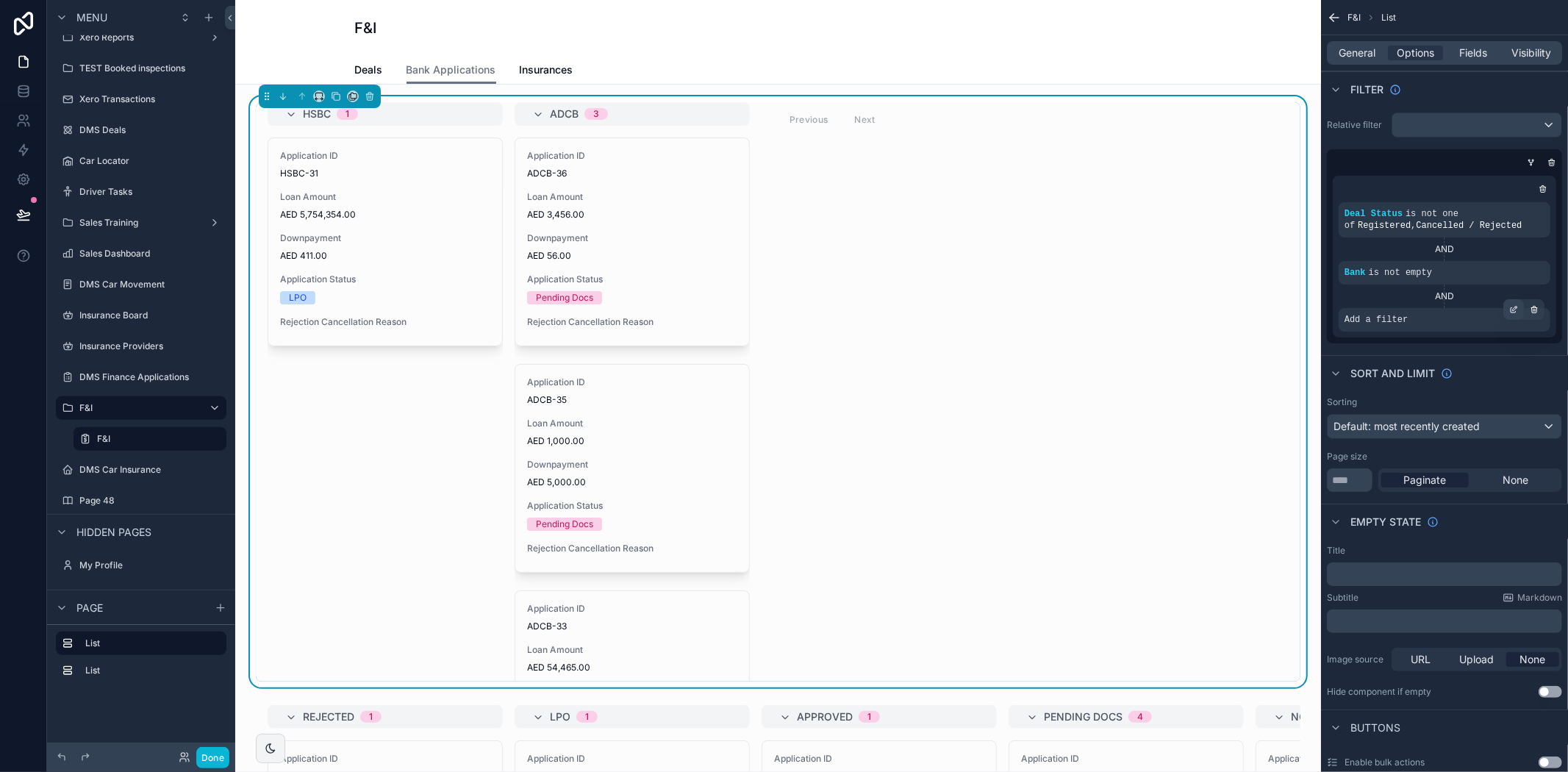
click at [1511, 313] on icon "scrollable content" at bounding box center [1513, 309] width 9 height 9
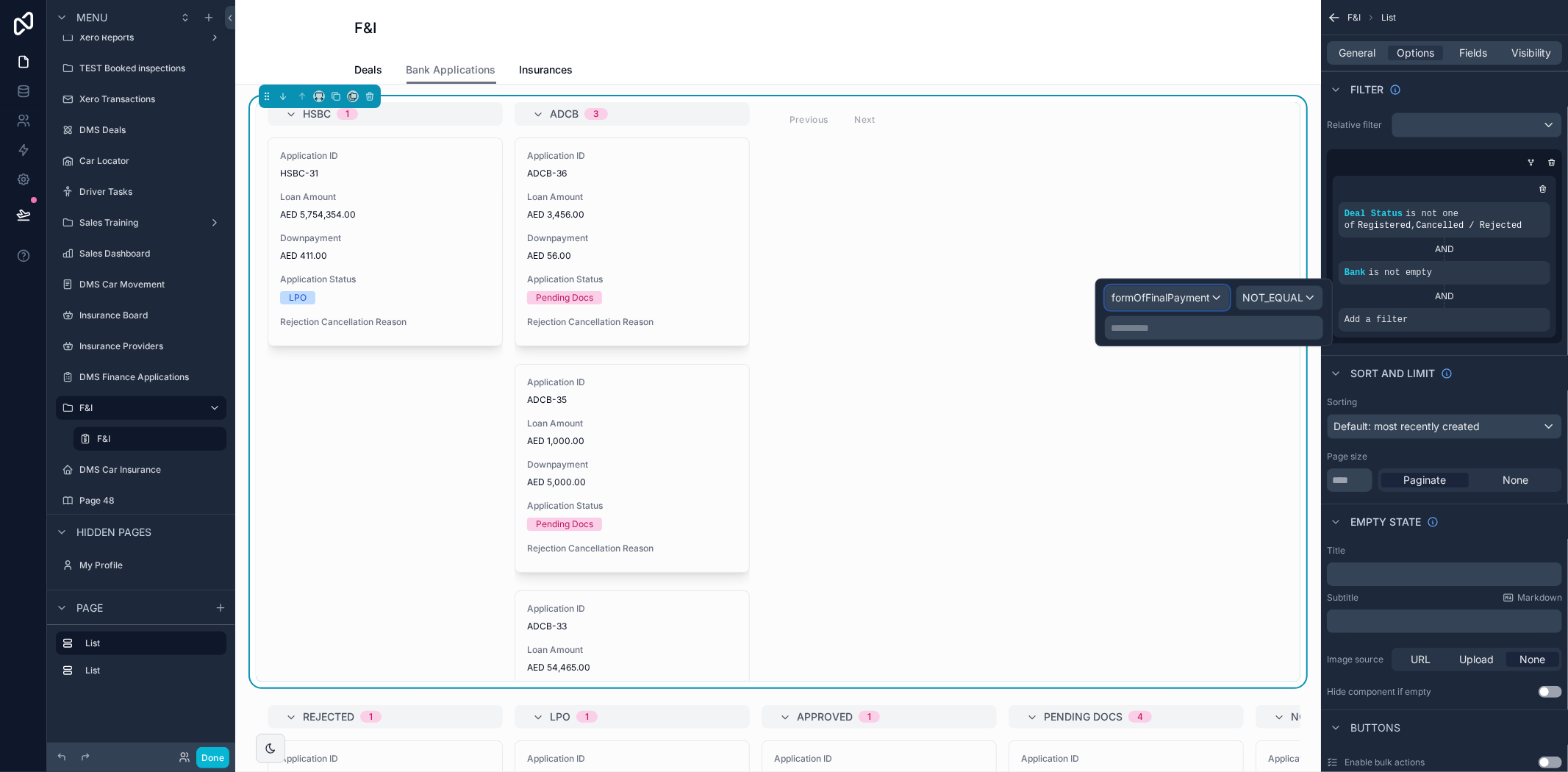
click at [1181, 294] on span "formOfFinalPayment" at bounding box center [1161, 298] width 99 height 15
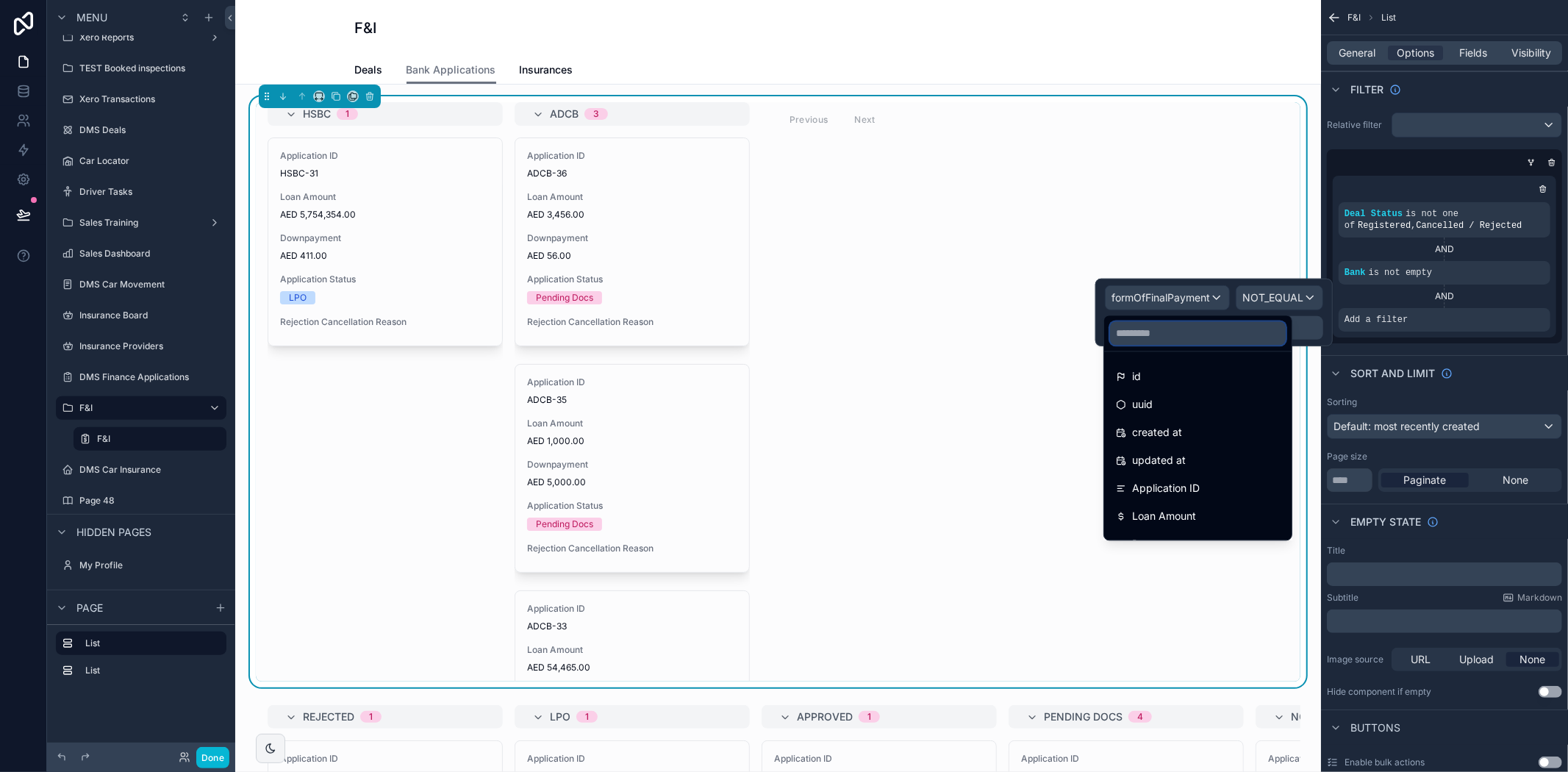
click at [1181, 332] on input "text" at bounding box center [1197, 333] width 176 height 24
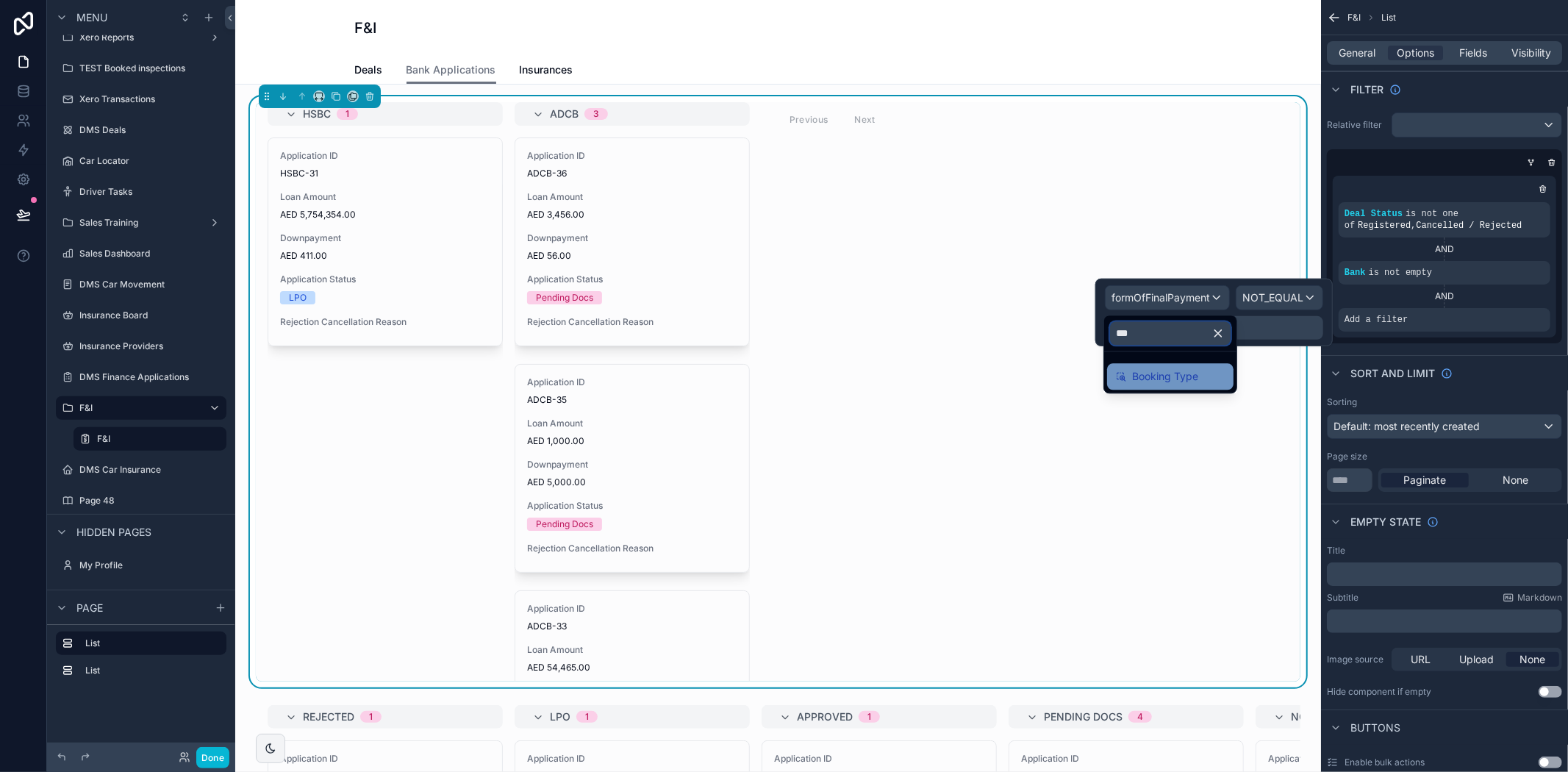
type input "***"
click at [1185, 373] on span "Booking Type" at bounding box center [1164, 376] width 66 height 18
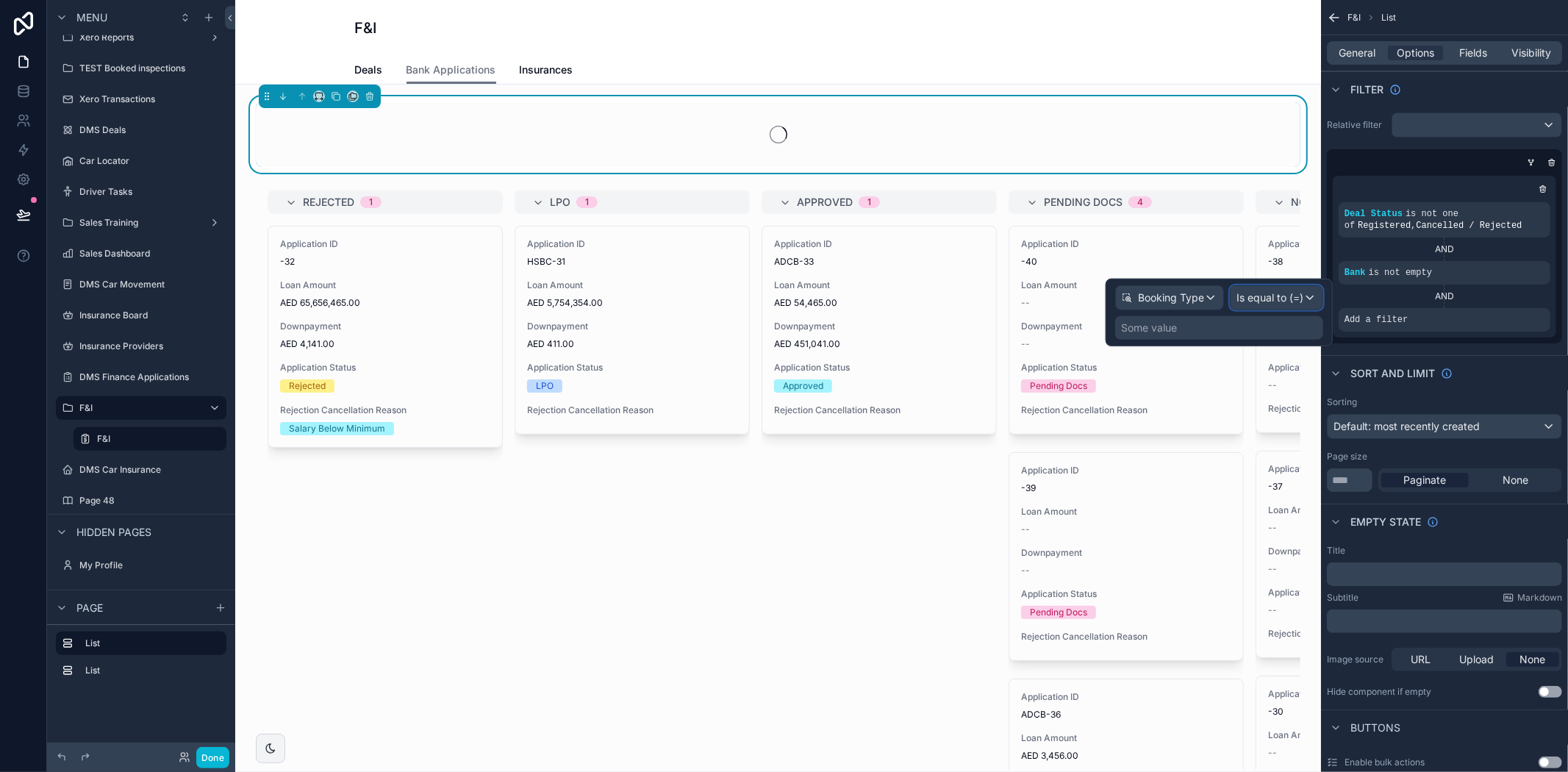
click at [1267, 292] on span "Is equal to (=)" at bounding box center [1270, 298] width 67 height 15
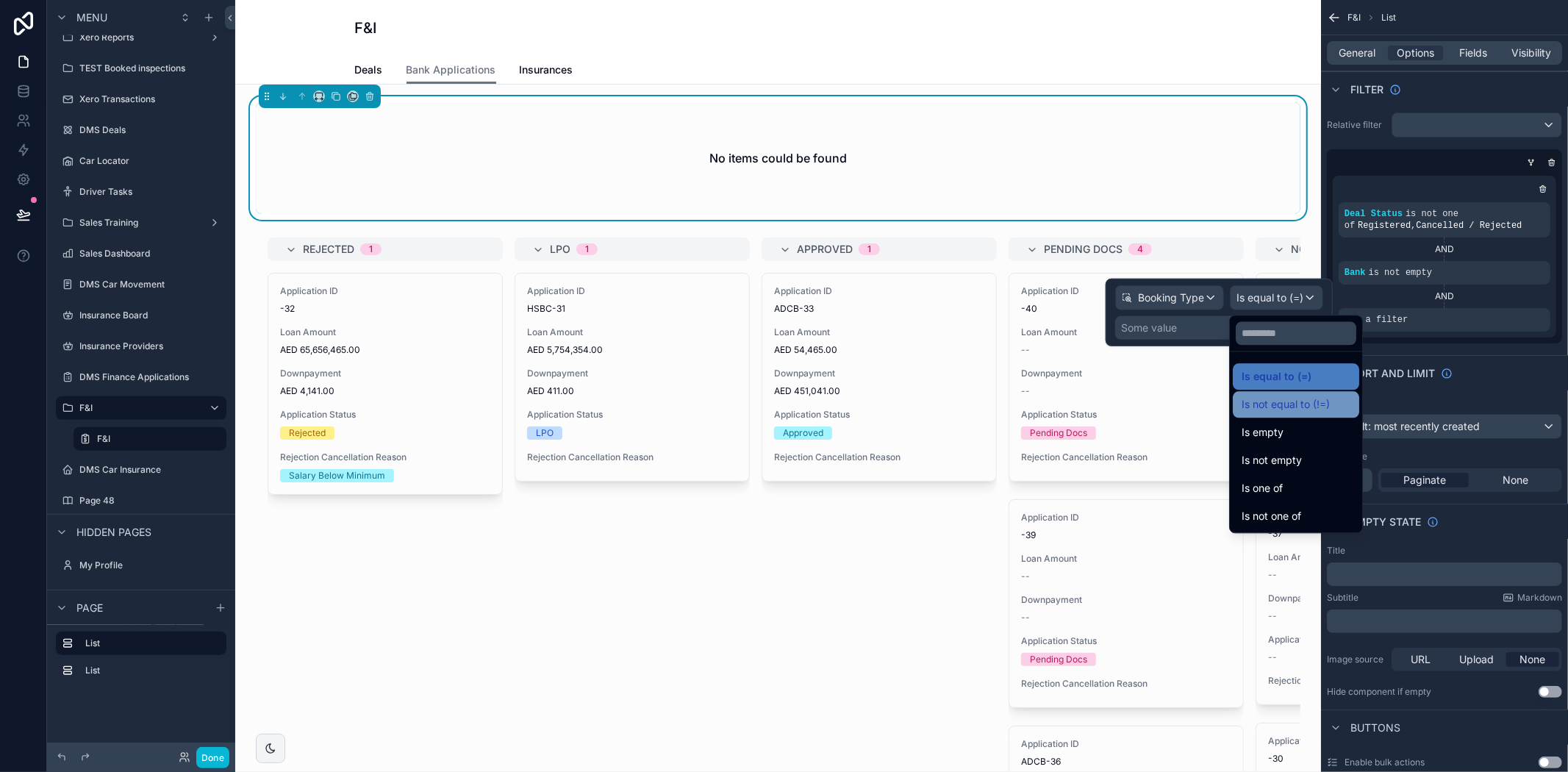
click at [1303, 412] on span "Is not equal to (!=)" at bounding box center [1285, 405] width 88 height 18
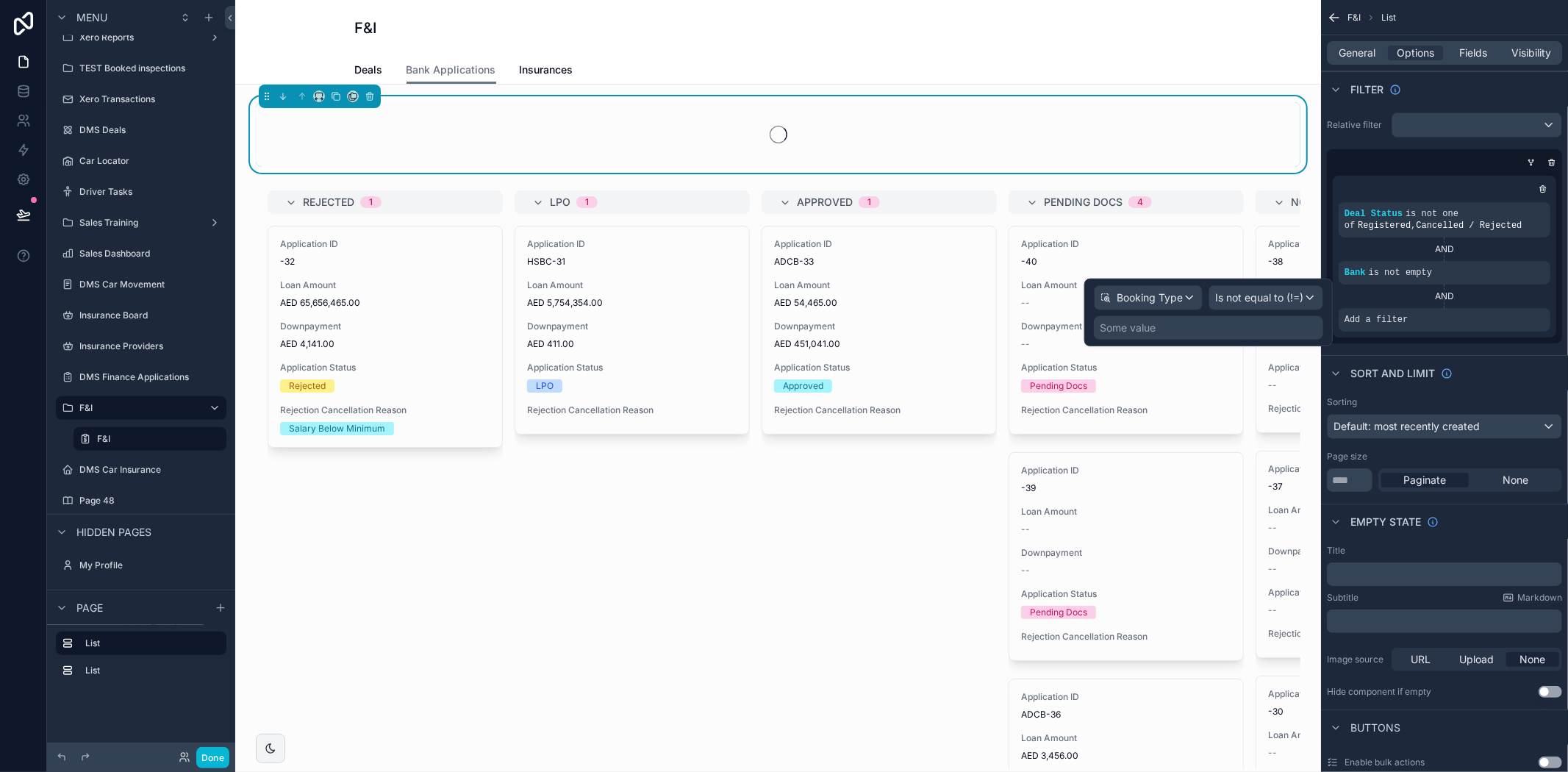
click at [1170, 331] on div "Some value" at bounding box center [1208, 328] width 230 height 24
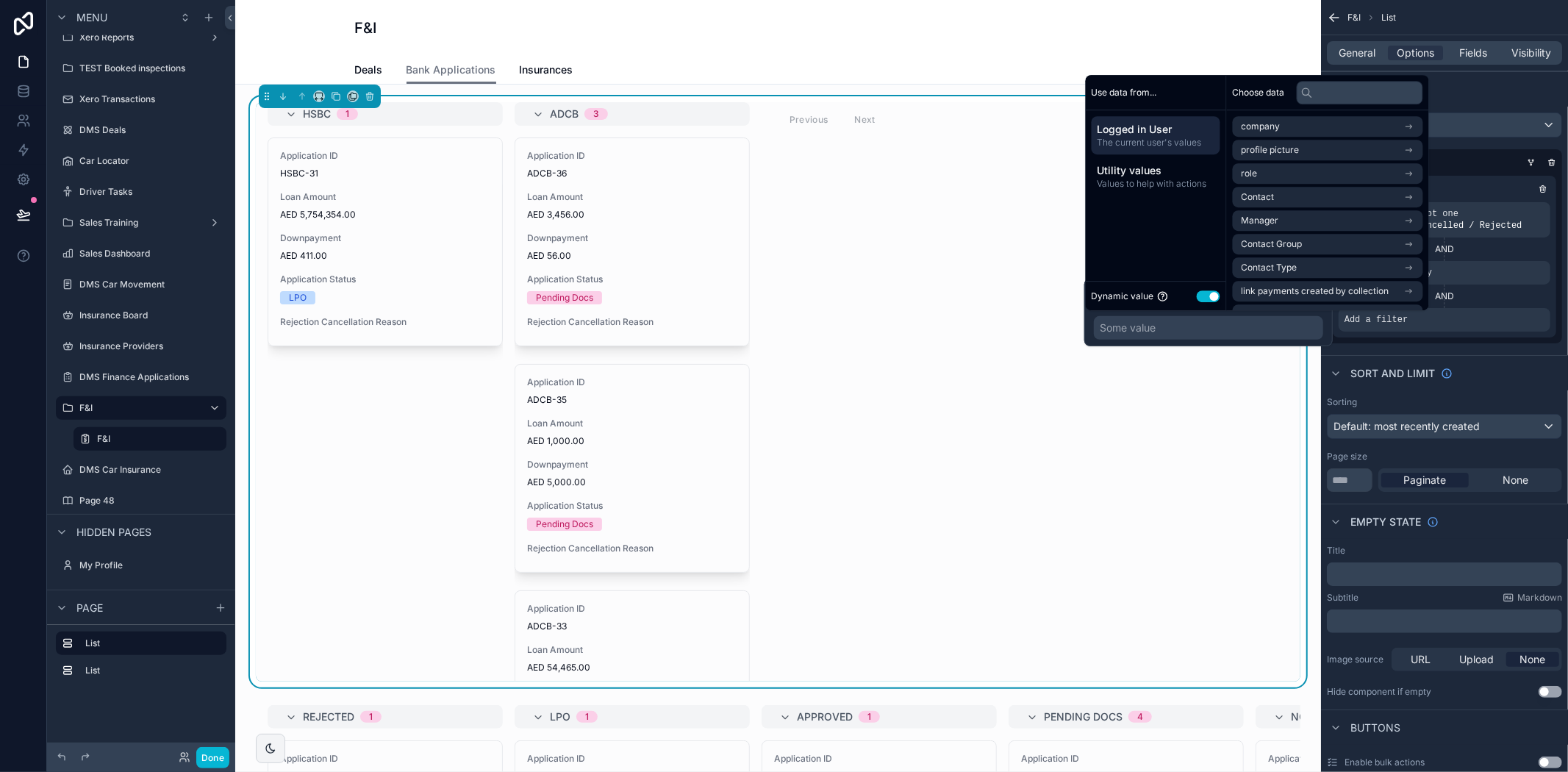
click at [1217, 298] on button "Use setting" at bounding box center [1208, 296] width 24 height 11
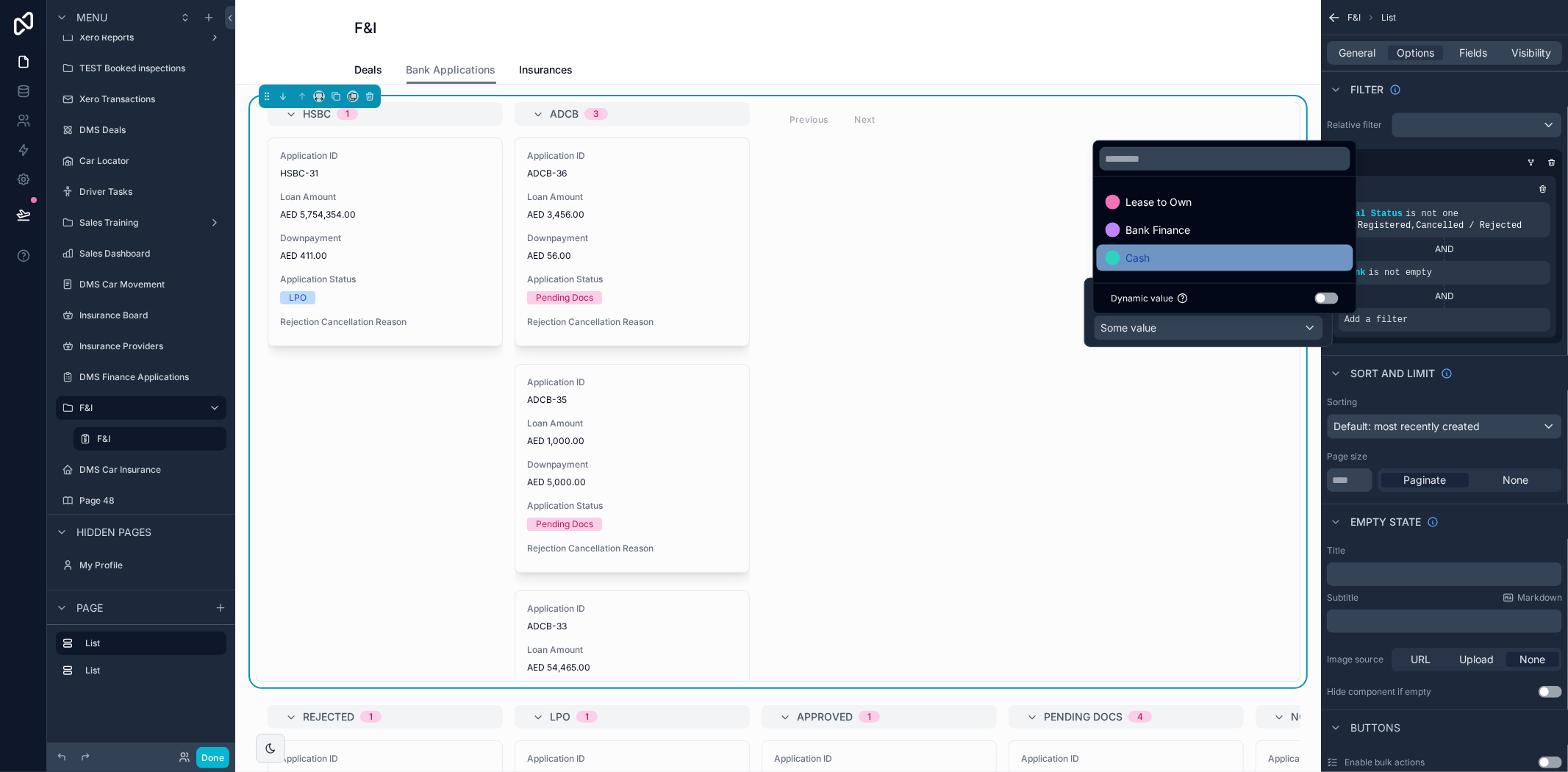
click at [1149, 261] on span "Cash" at bounding box center [1138, 258] width 24 height 18
click at [1191, 334] on div "Cash" at bounding box center [1208, 328] width 228 height 24
click at [1207, 297] on div "Dynamic value Use setting" at bounding box center [1224, 298] width 227 height 11
click at [1378, 338] on div "Deal Status is not one of Registered , Cancelled / Rejected AND Bank is not emp…" at bounding box center [1444, 256] width 235 height 173
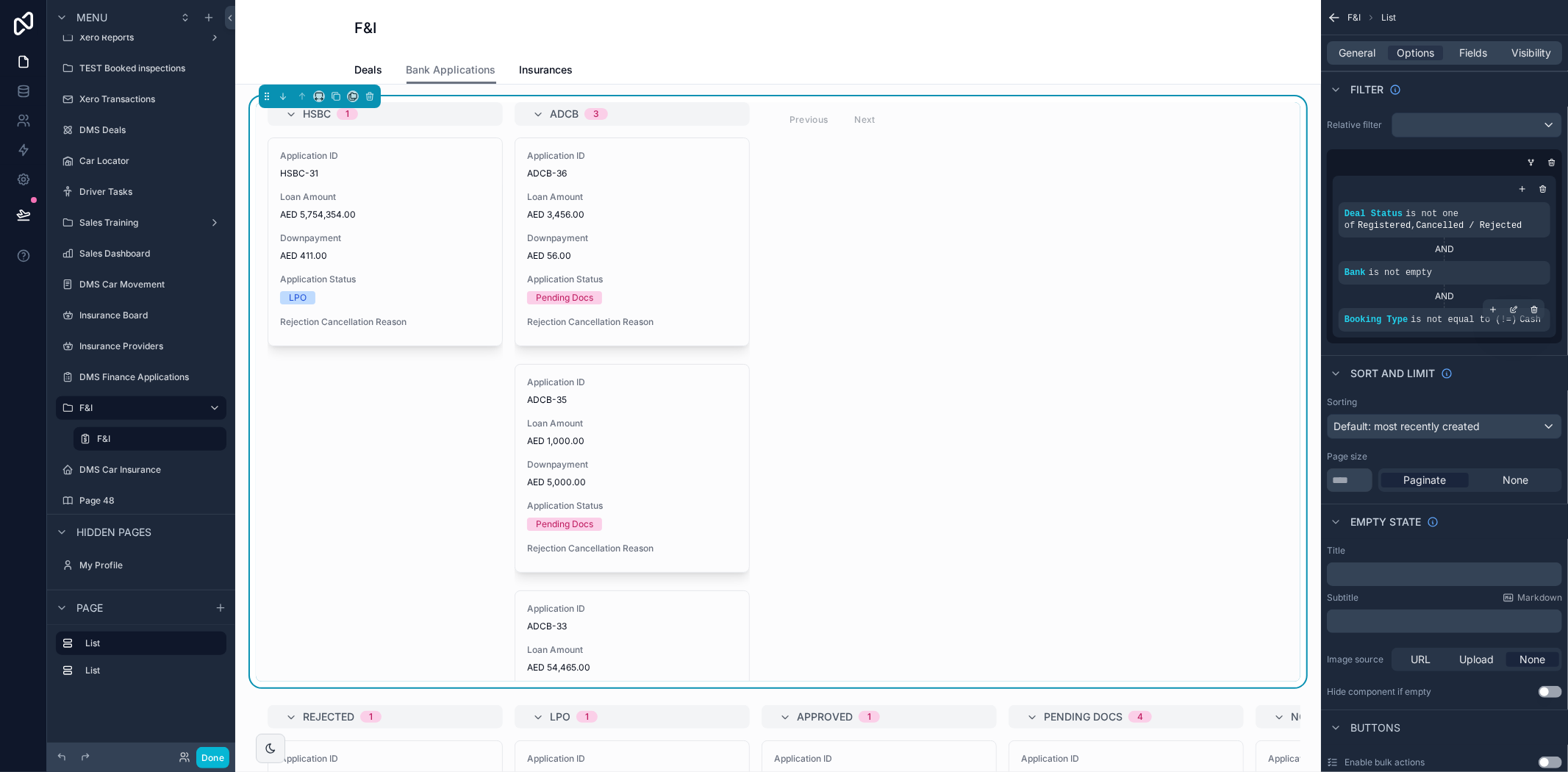
click at [1451, 324] on div "Booking Type is not equal to (!=) Cash" at bounding box center [1444, 319] width 200 height 11
click at [1511, 310] on icon "scrollable content" at bounding box center [1513, 309] width 9 height 9
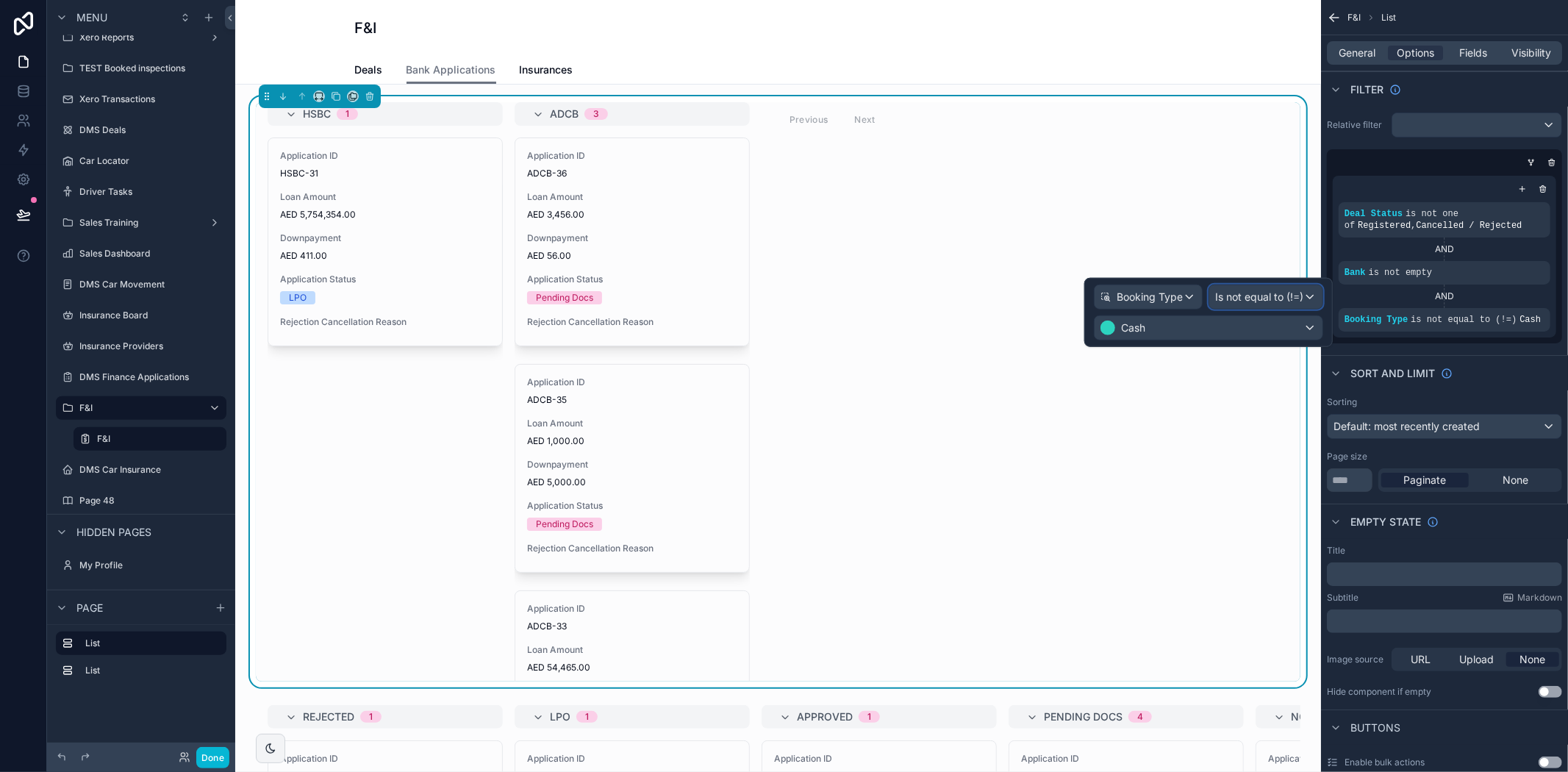
click at [1302, 296] on span "Is not equal to (!=)" at bounding box center [1259, 297] width 88 height 15
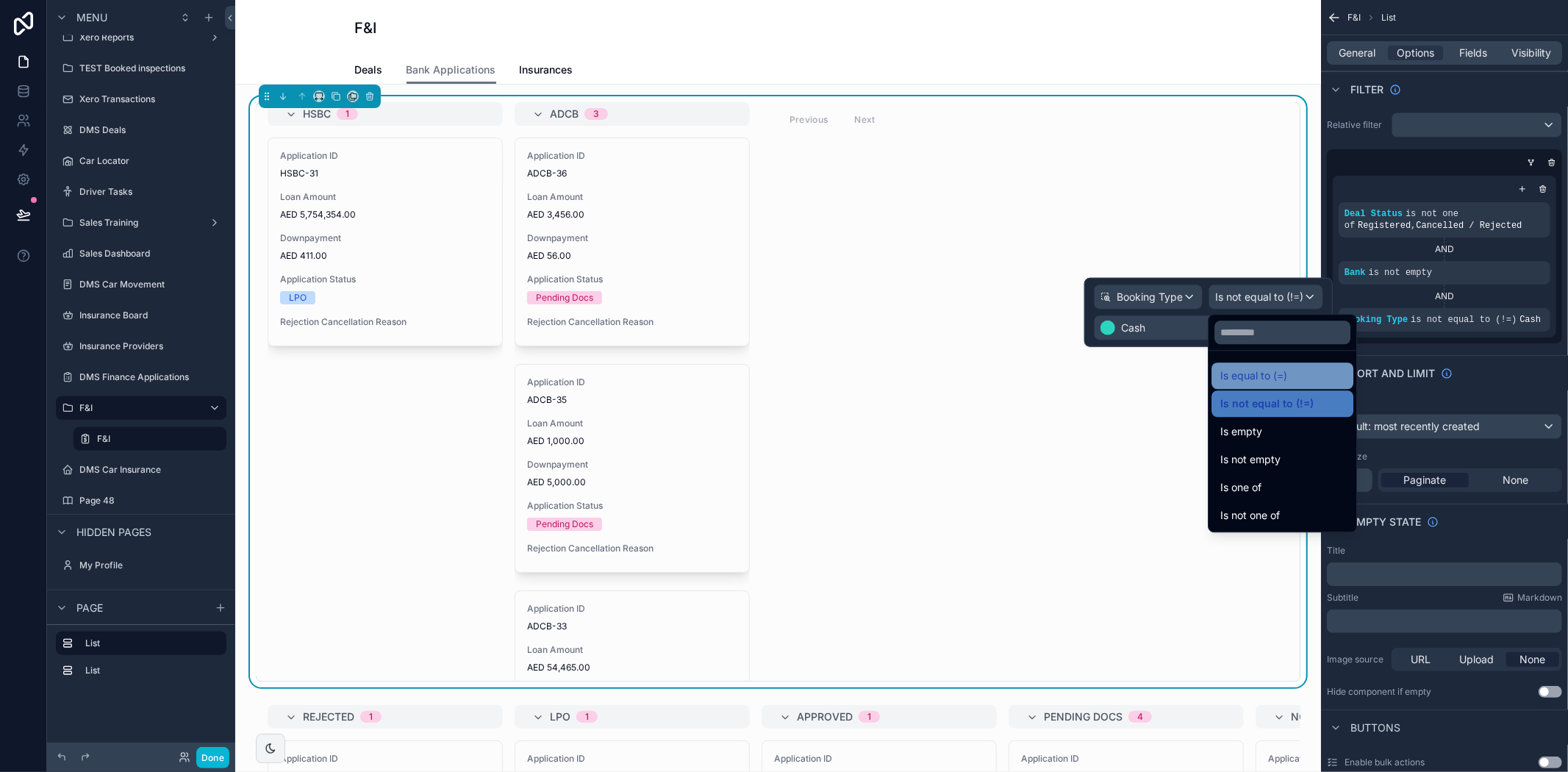
click at [1269, 381] on span "Is equal to (=)" at bounding box center [1254, 375] width 67 height 18
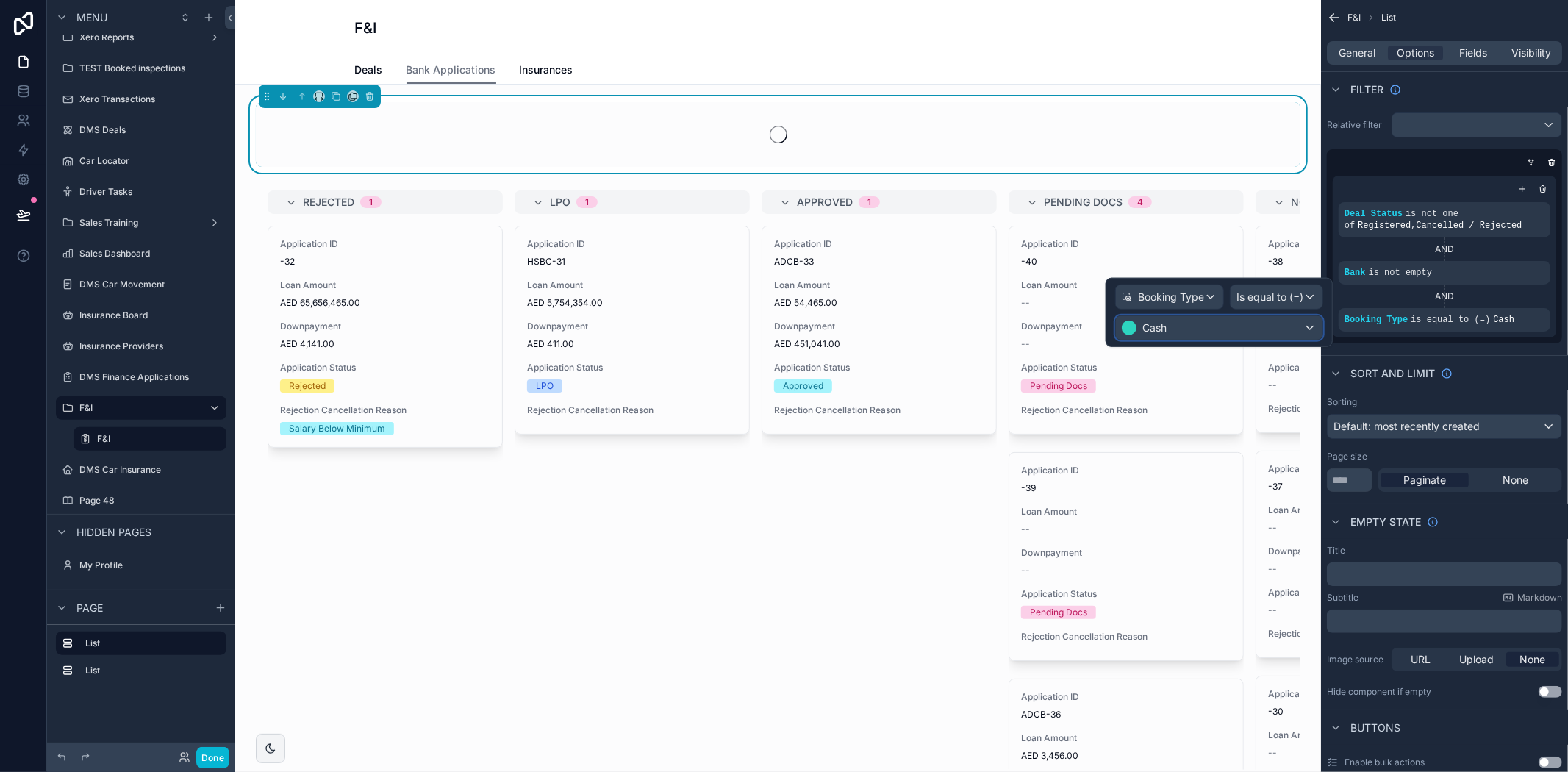
click at [1150, 332] on span "Cash" at bounding box center [1154, 328] width 24 height 15
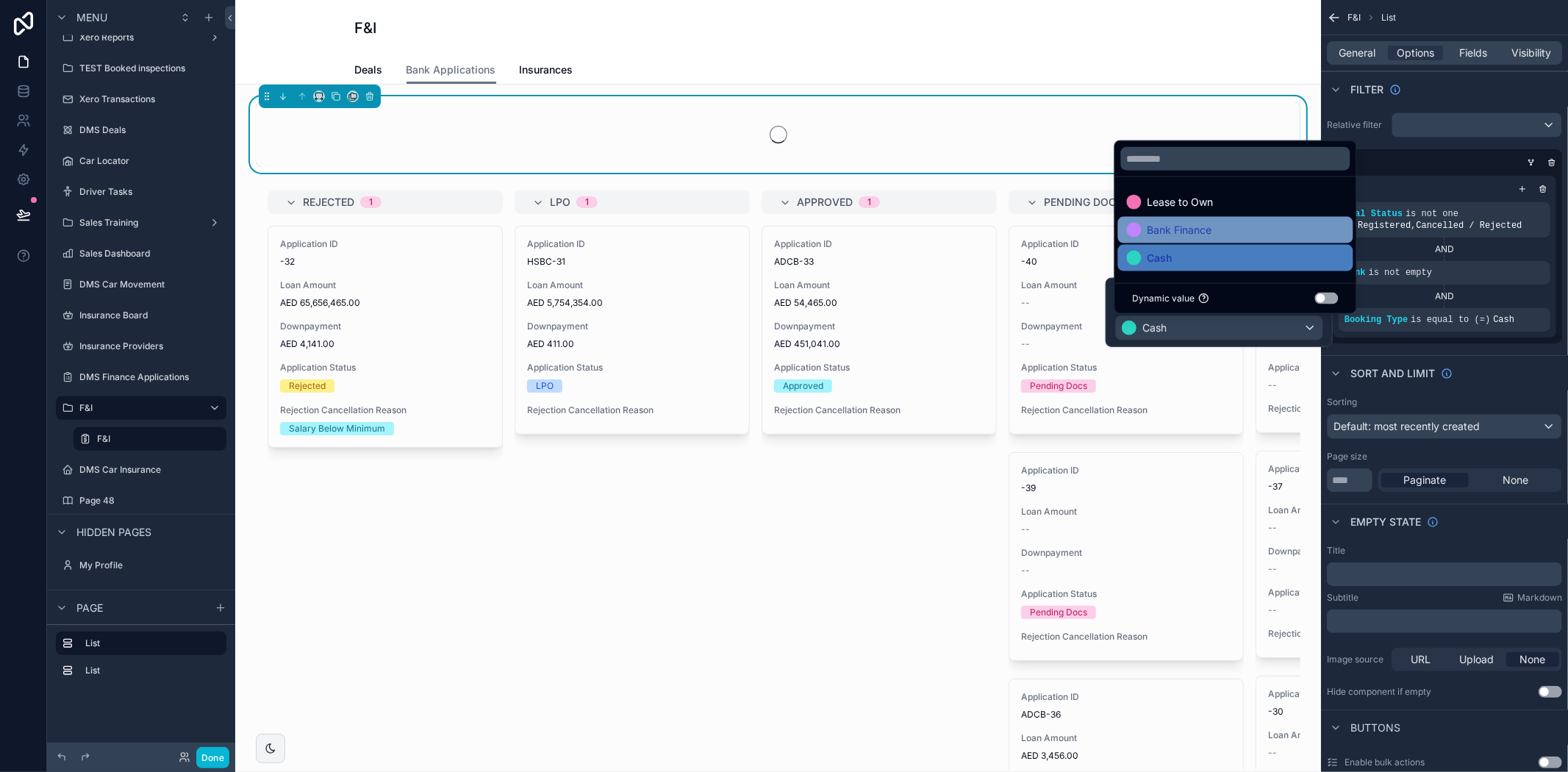
click at [1193, 226] on span "Bank Finance" at bounding box center [1179, 230] width 64 height 18
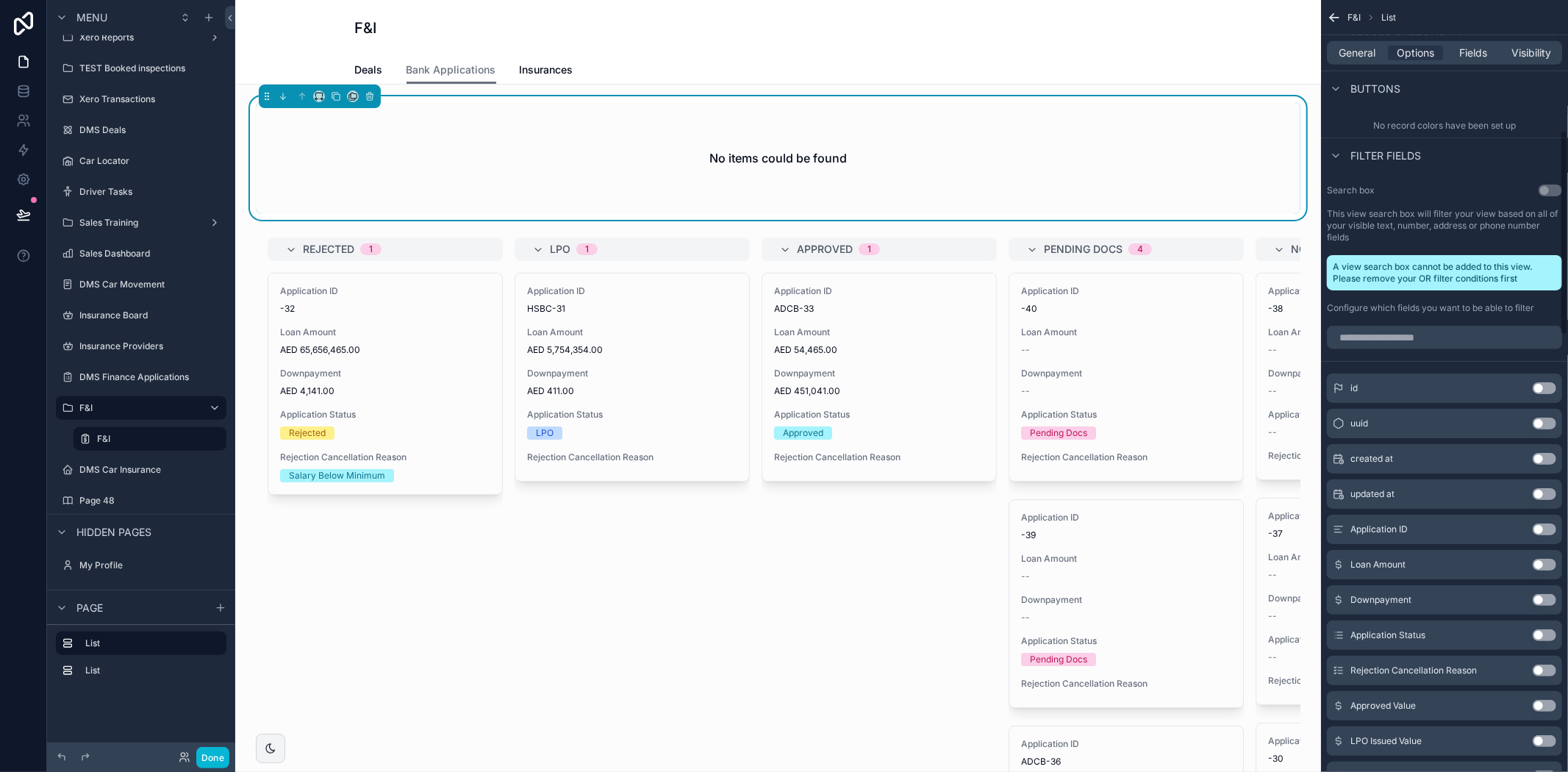
scroll to position [980, 0]
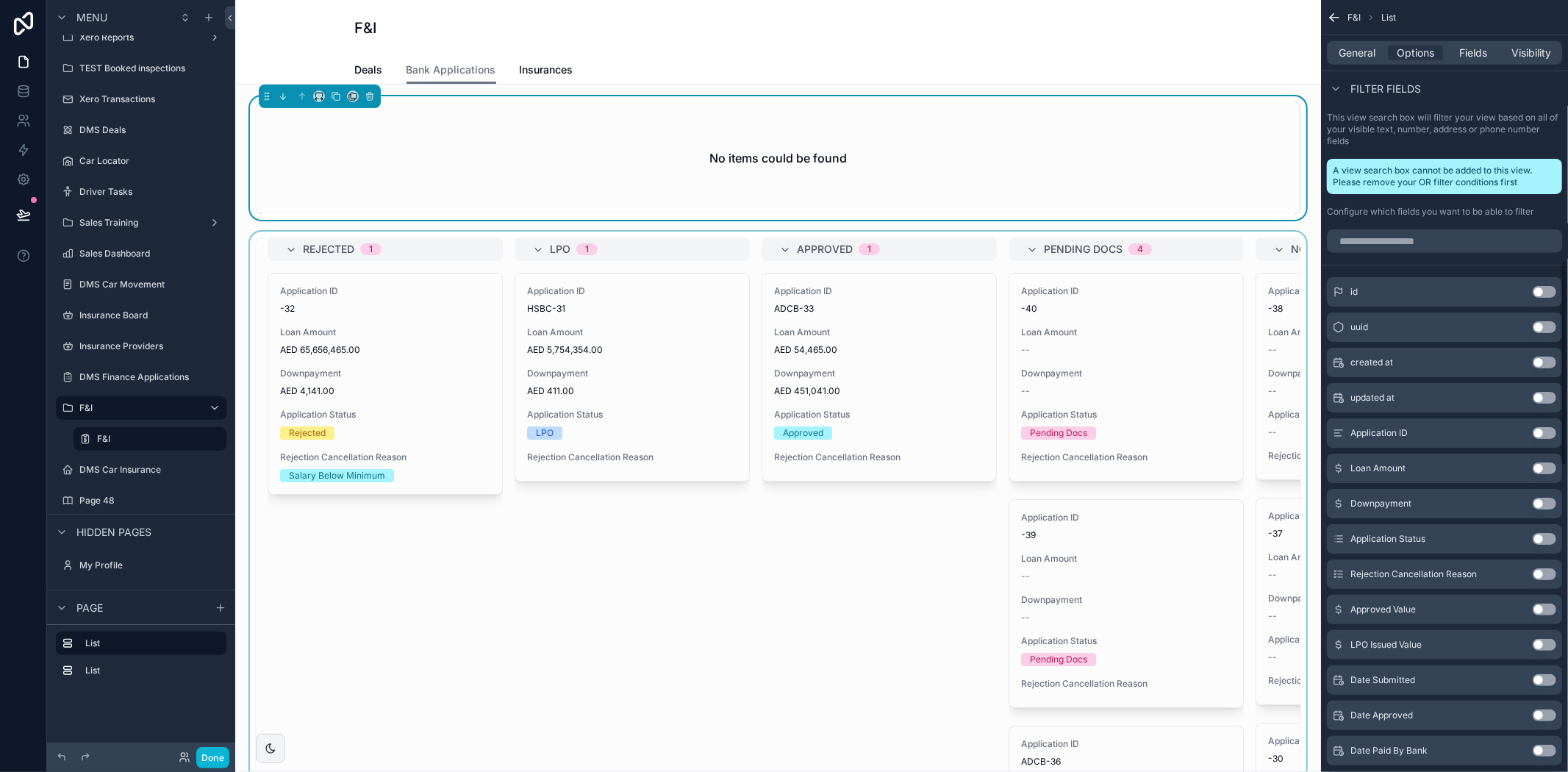
drag, startPoint x: 902, startPoint y: 733, endPoint x: 892, endPoint y: 729, distance: 10.8
click at [902, 733] on div "scrollable content" at bounding box center [778, 526] width 1062 height 591
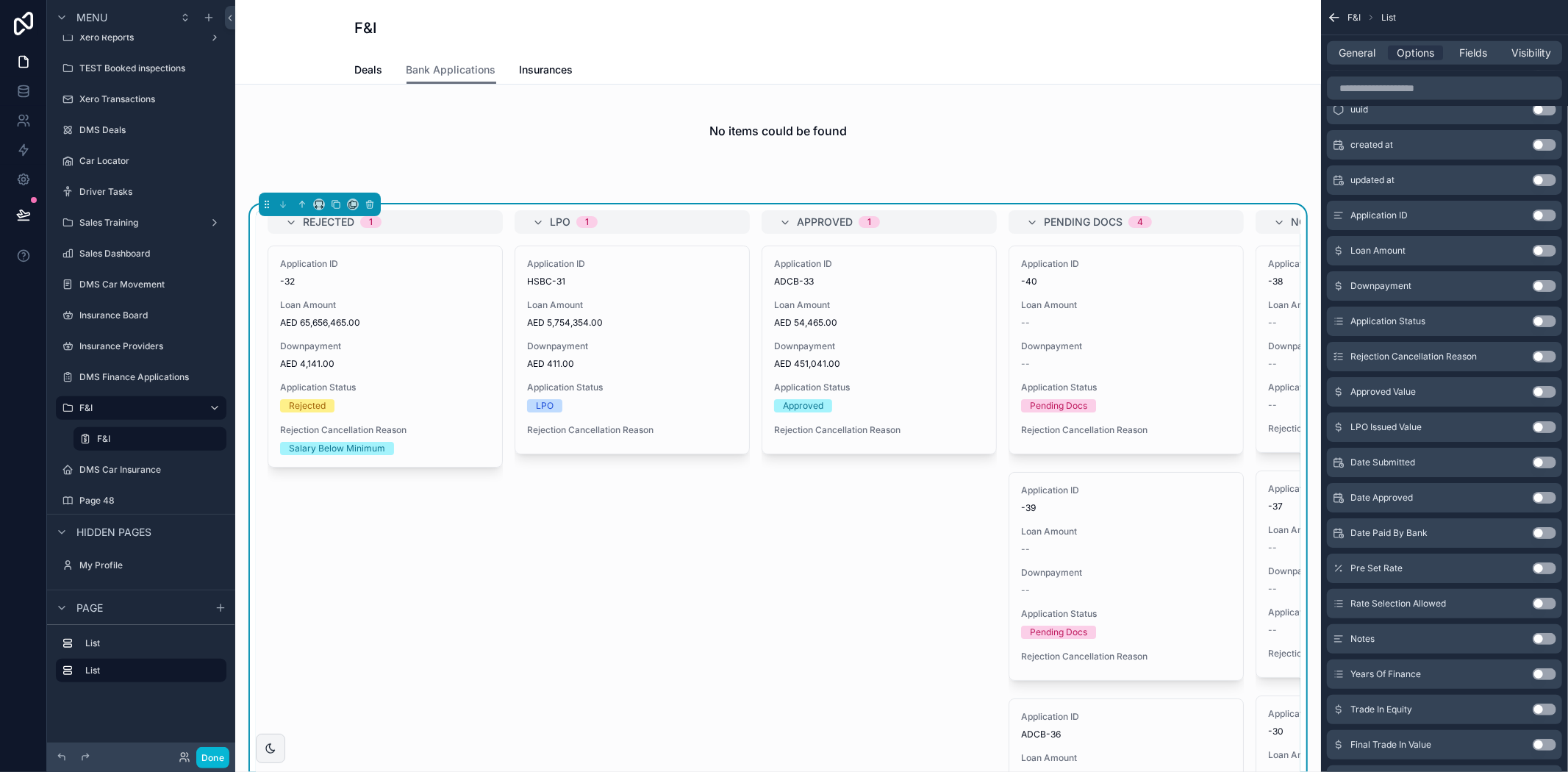
scroll to position [0, 0]
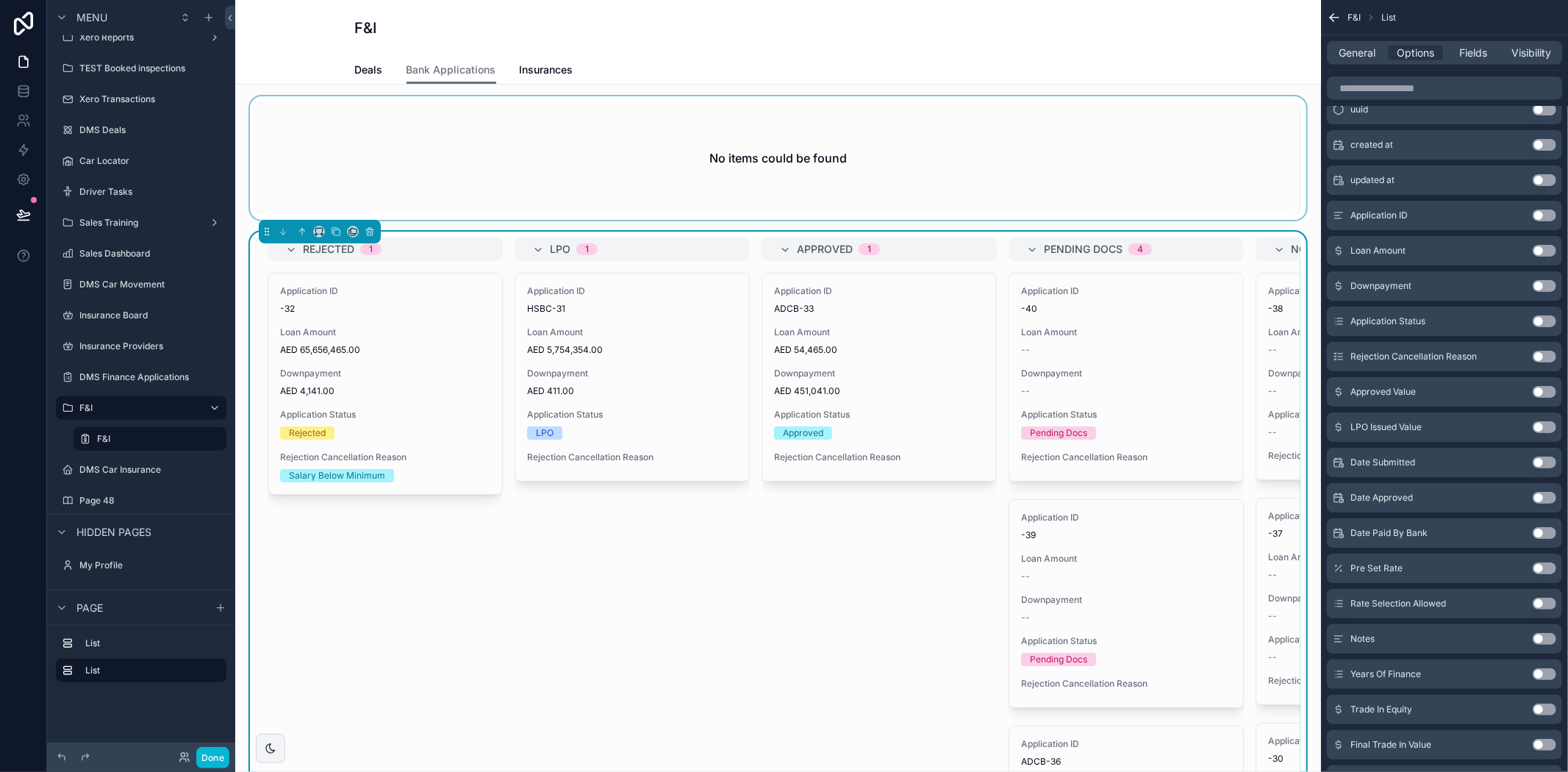
click at [816, 132] on div "scrollable content" at bounding box center [778, 158] width 1062 height 124
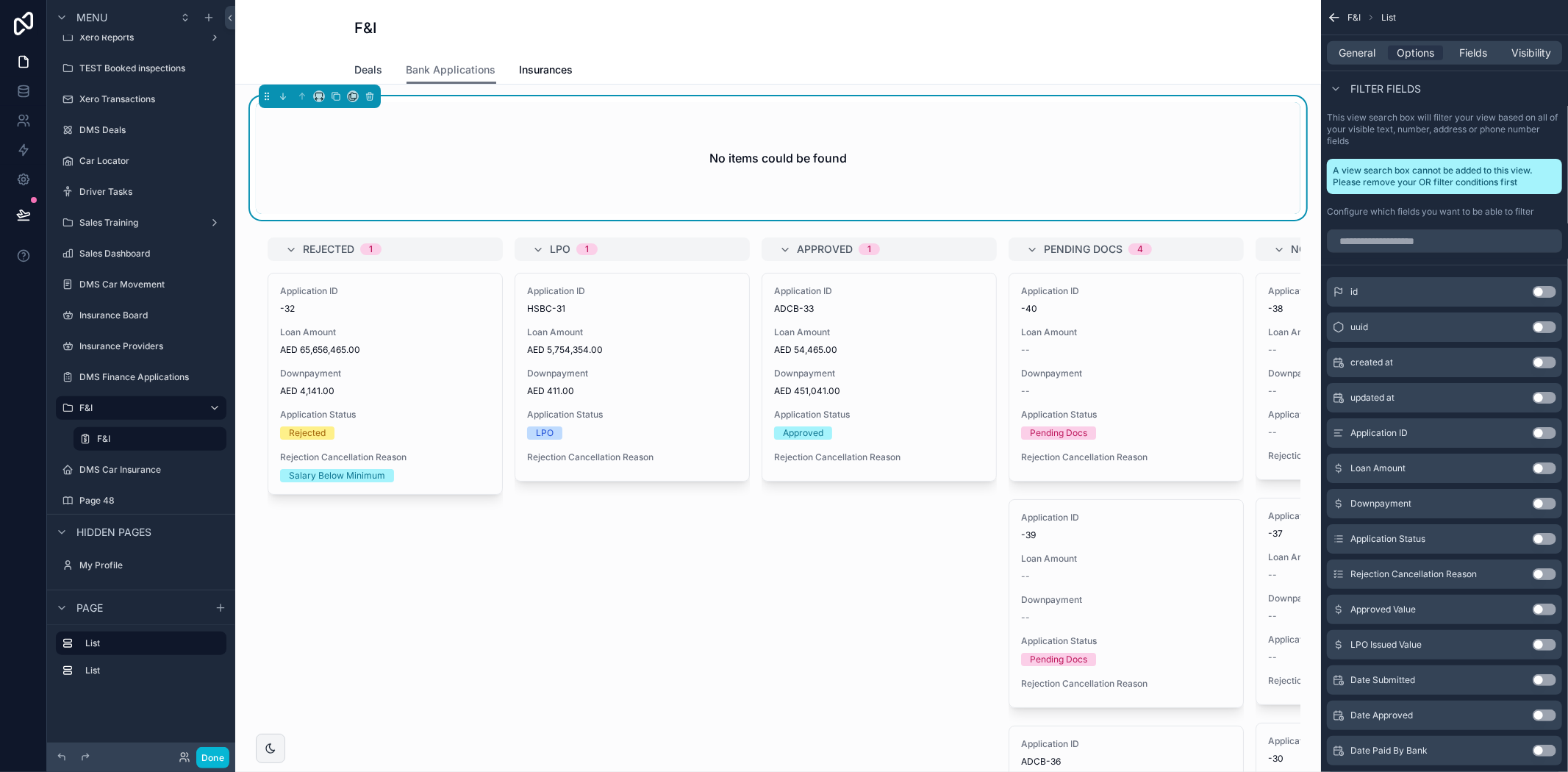
click at [366, 71] on span "Deals" at bounding box center [369, 70] width 28 height 15
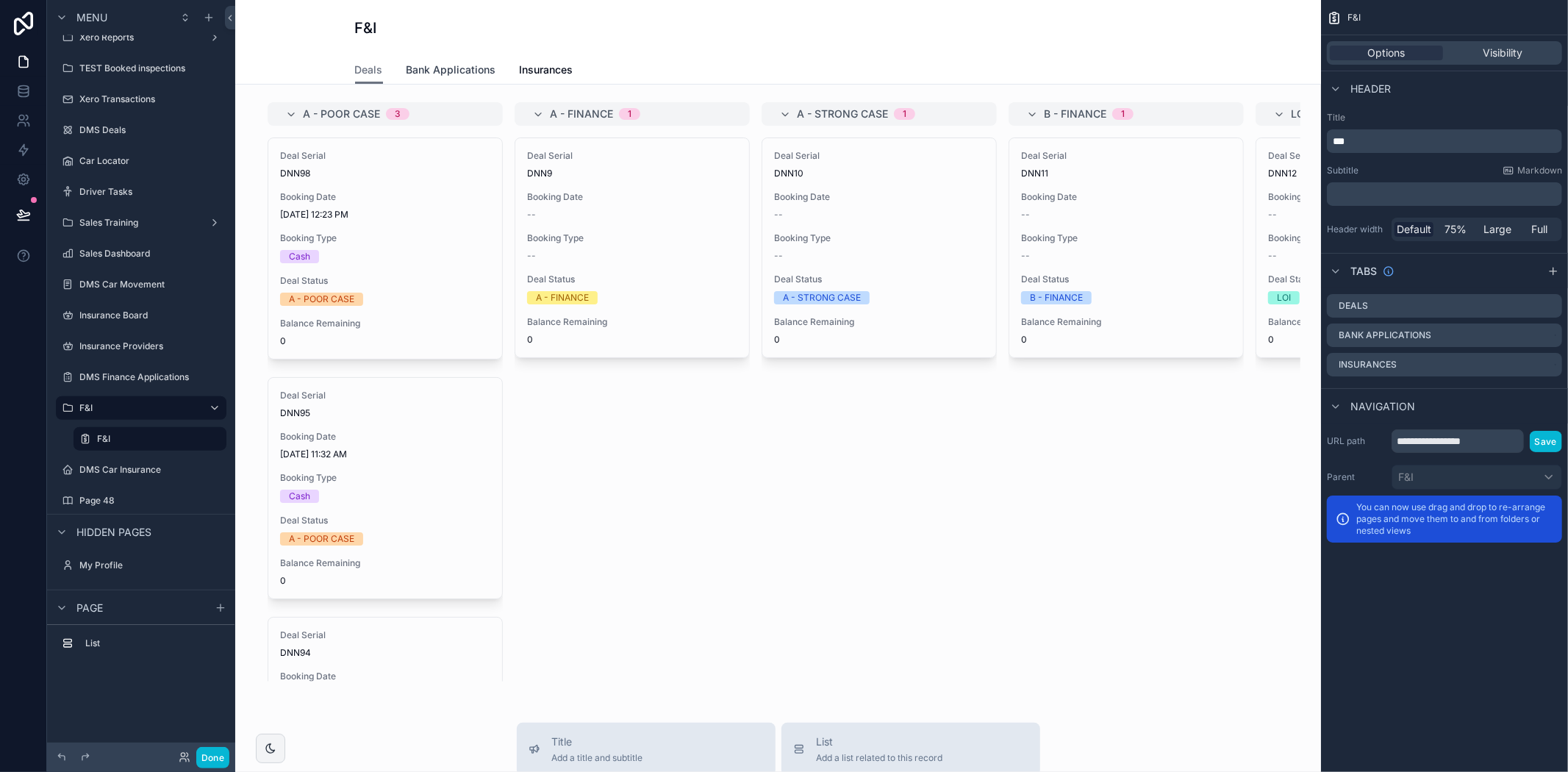
click at [475, 64] on span "Bank Applications" at bounding box center [451, 70] width 90 height 15
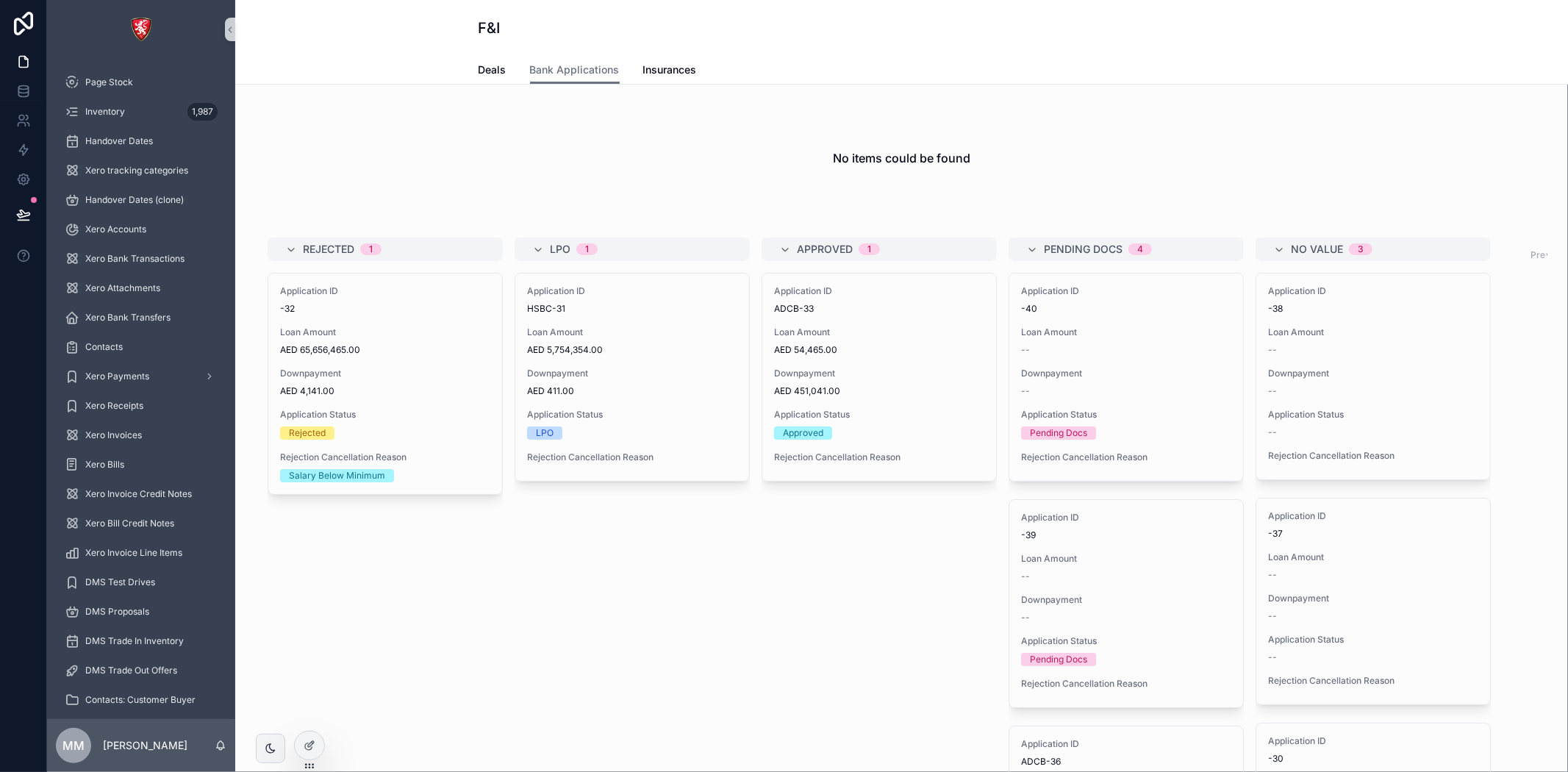
click at [857, 155] on h2 "No items could be found" at bounding box center [902, 158] width 138 height 18
click at [479, 68] on span "Deals" at bounding box center [493, 70] width 28 height 15
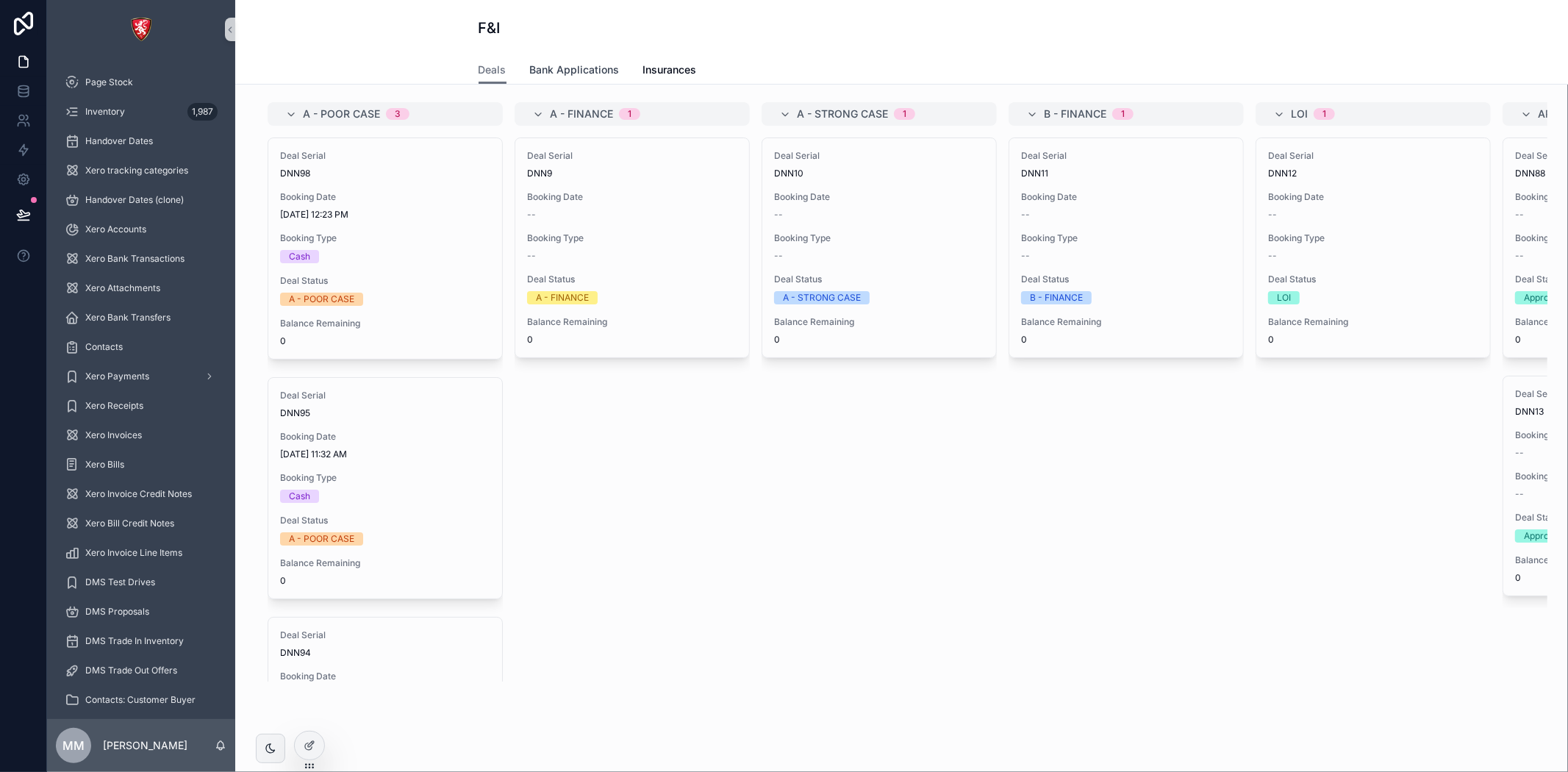
click at [584, 72] on span "Bank Applications" at bounding box center [575, 70] width 90 height 15
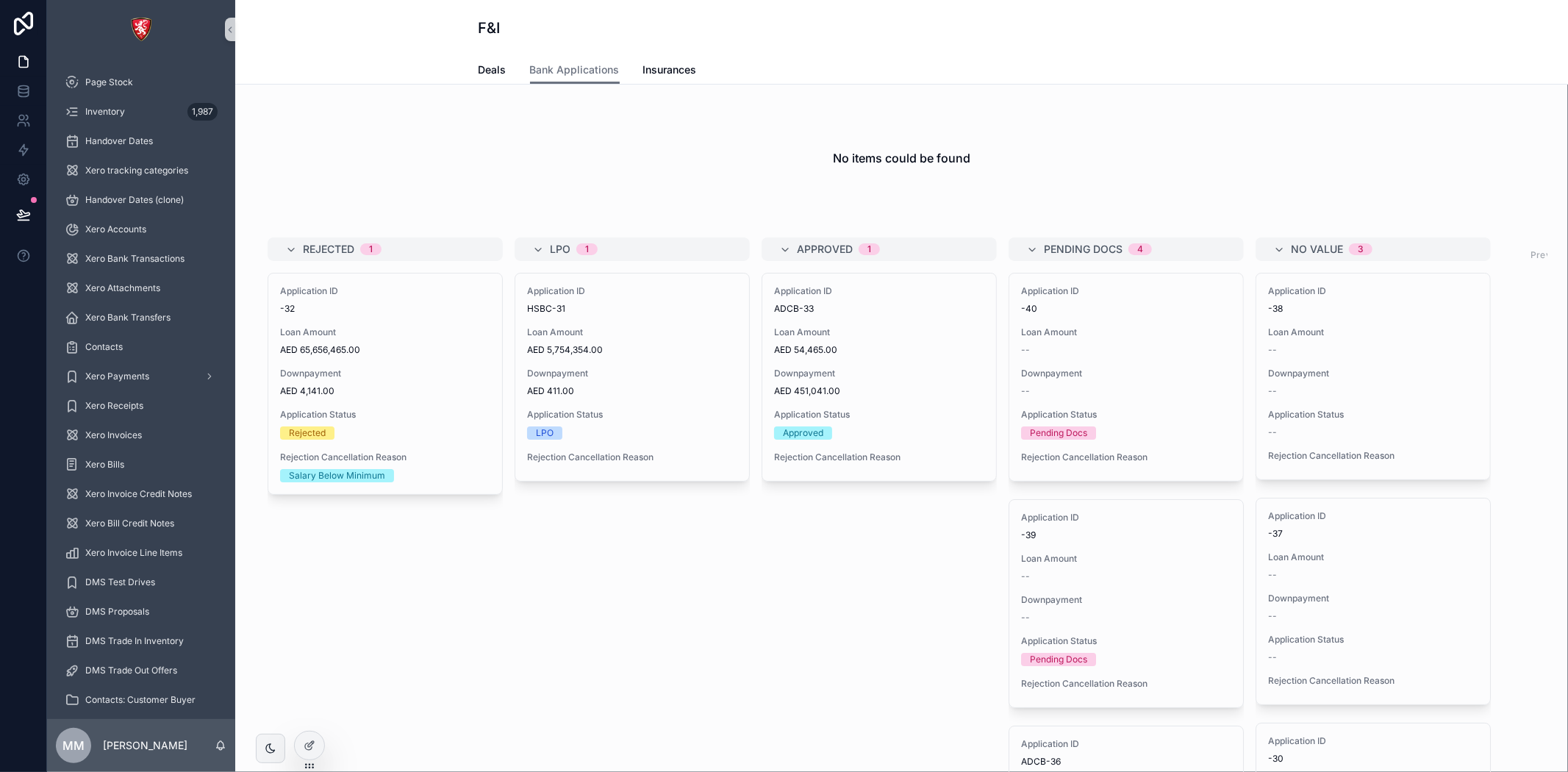
click at [945, 149] on h2 "No items could be found" at bounding box center [902, 158] width 138 height 18
click at [899, 153] on h2 "No items could be found" at bounding box center [902, 158] width 138 height 18
click at [300, 751] on div at bounding box center [309, 746] width 29 height 28
click at [907, 149] on h2 "No items could be found" at bounding box center [902, 158] width 138 height 18
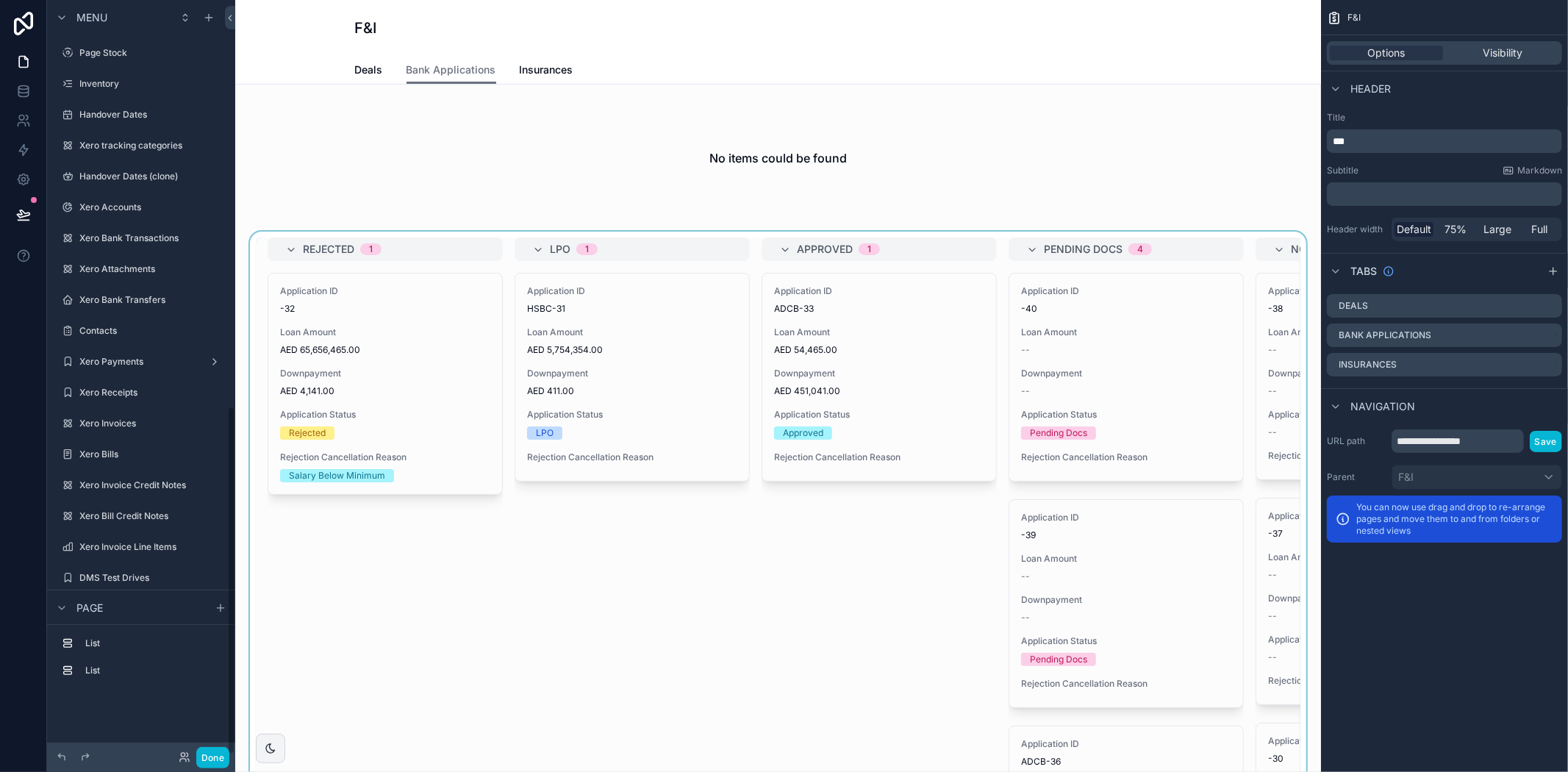
scroll to position [880, 0]
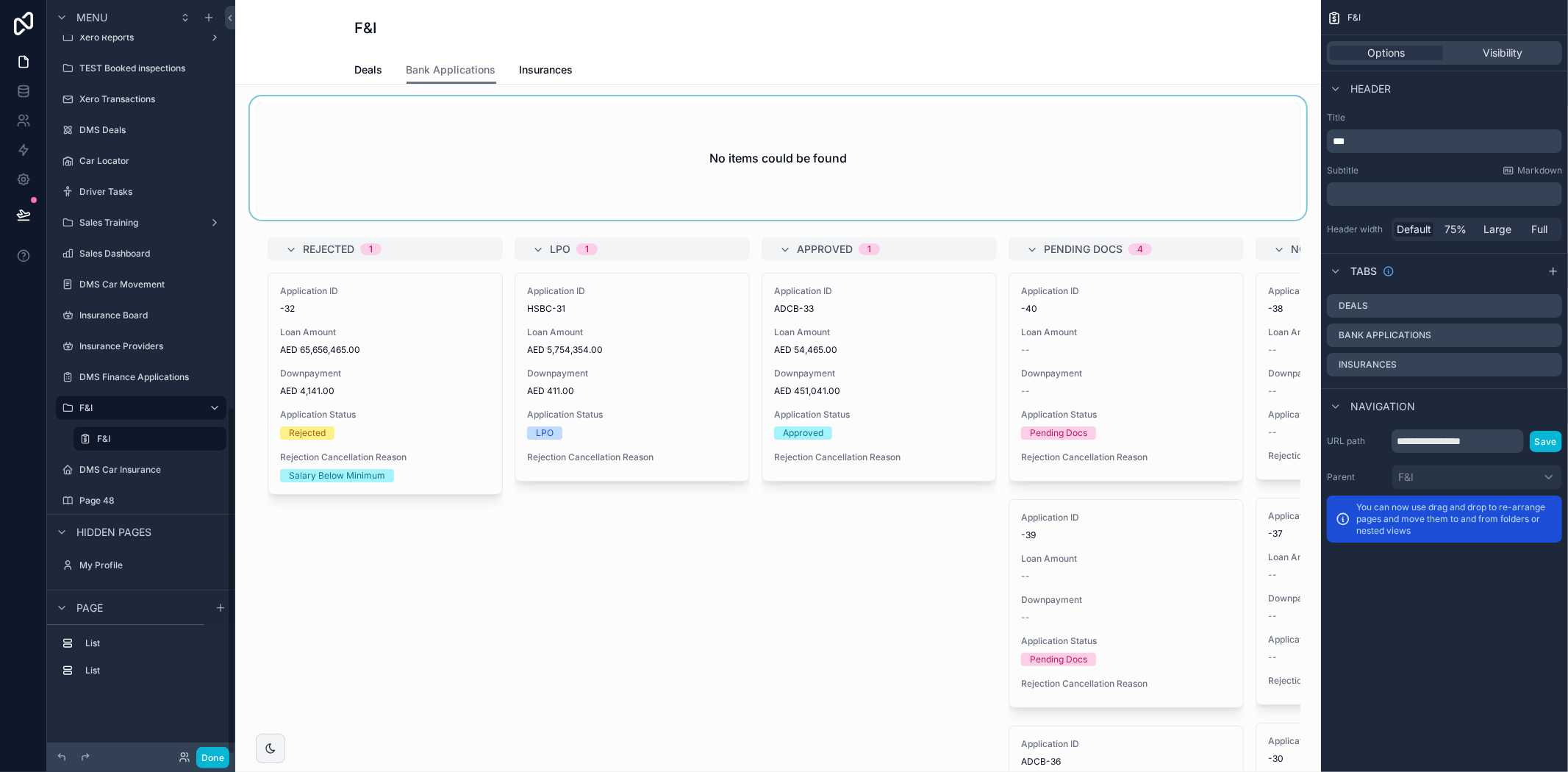
click at [802, 157] on div "scrollable content" at bounding box center [778, 158] width 1062 height 124
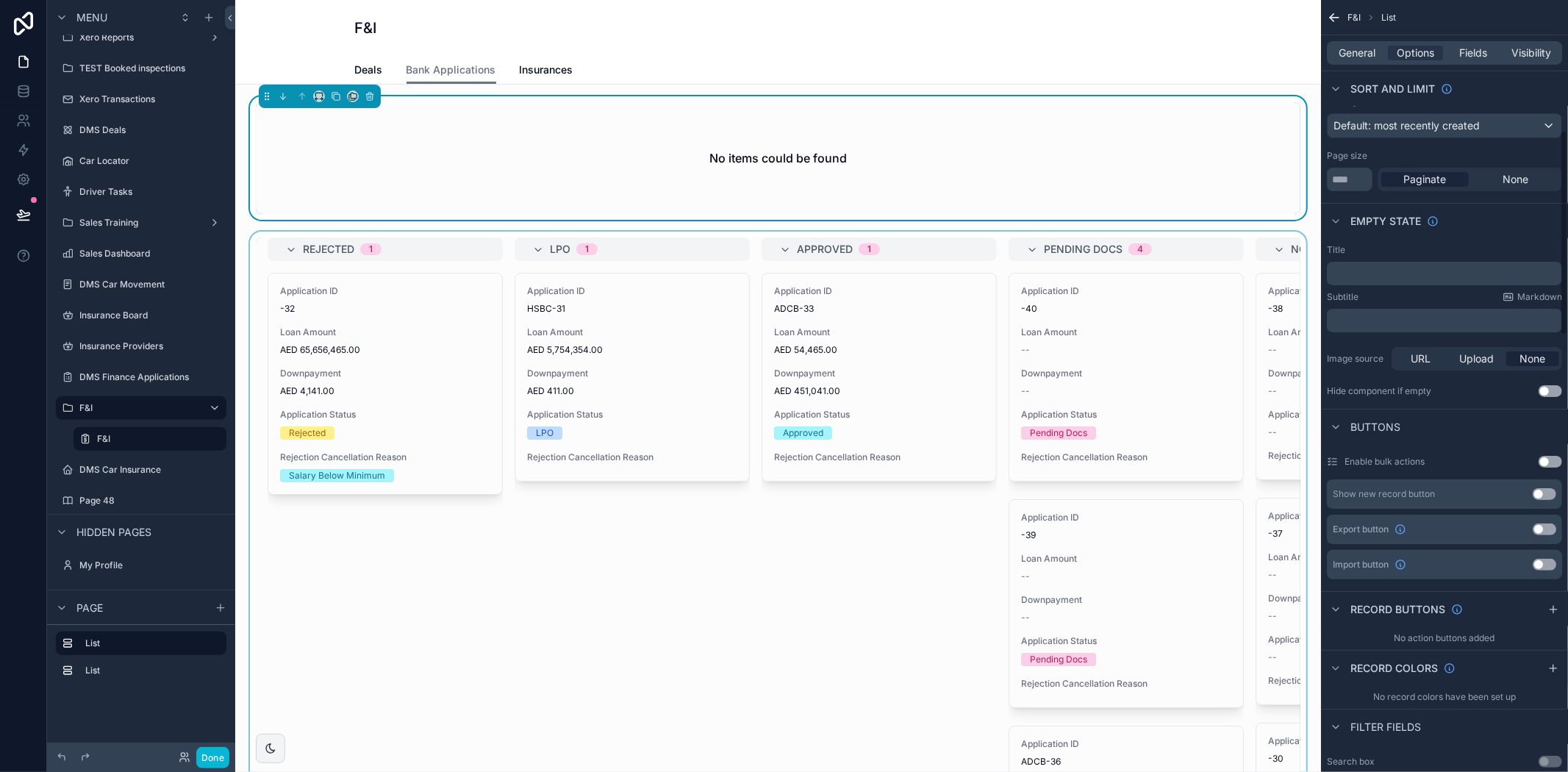
scroll to position [489, 0]
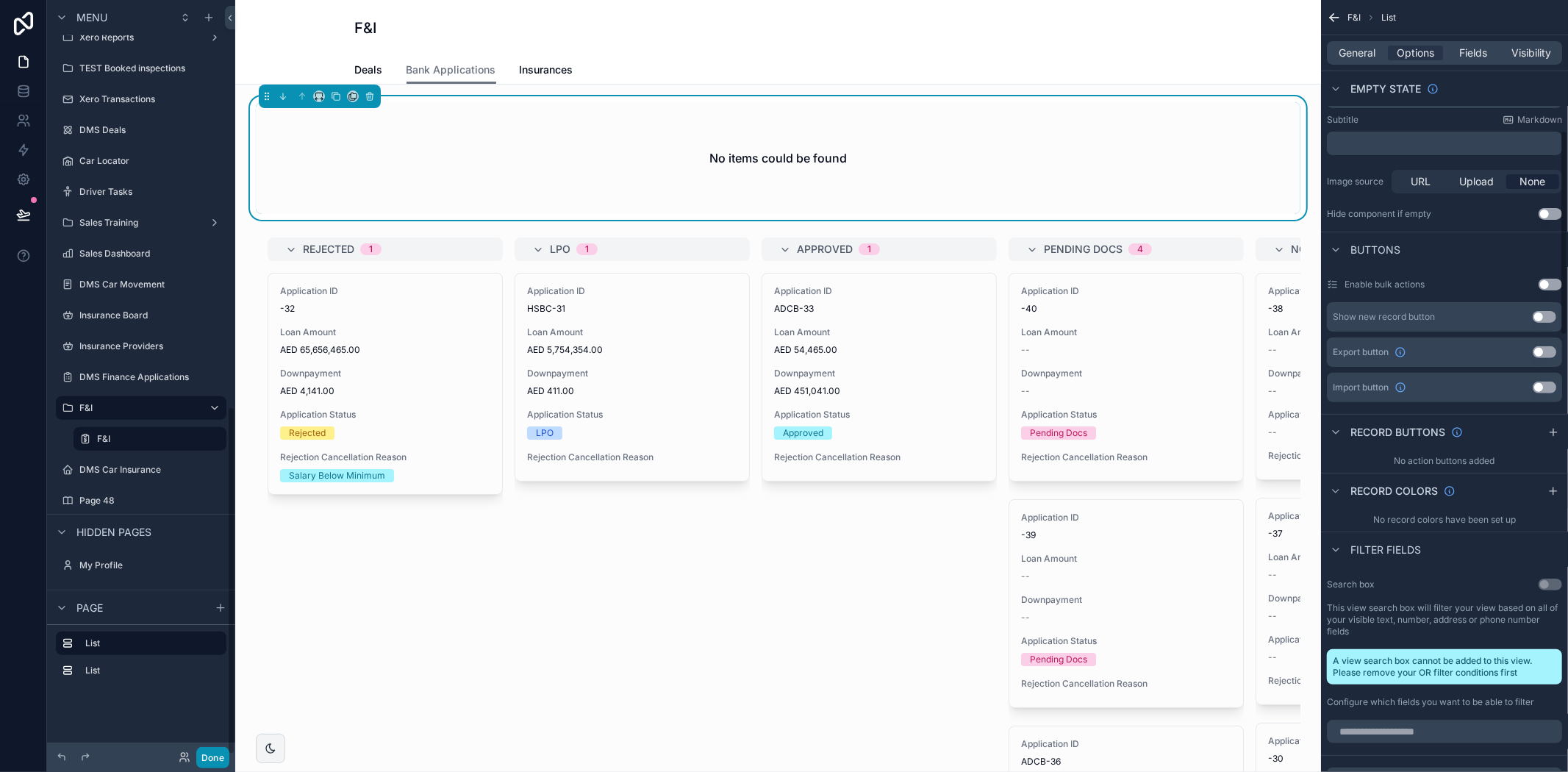
click at [216, 753] on button "Done" at bounding box center [212, 757] width 33 height 21
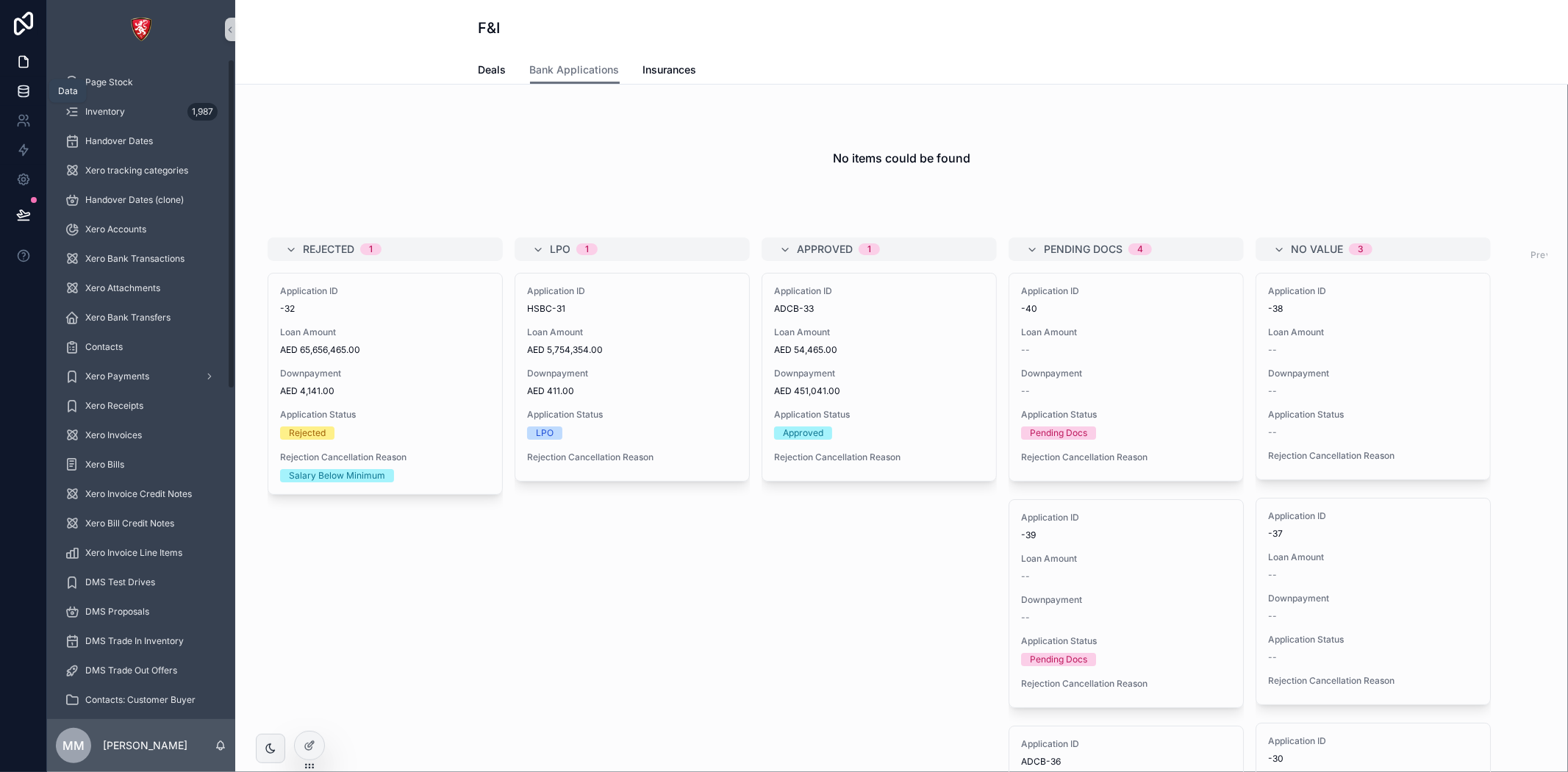
click at [27, 86] on icon at bounding box center [23, 91] width 15 height 15
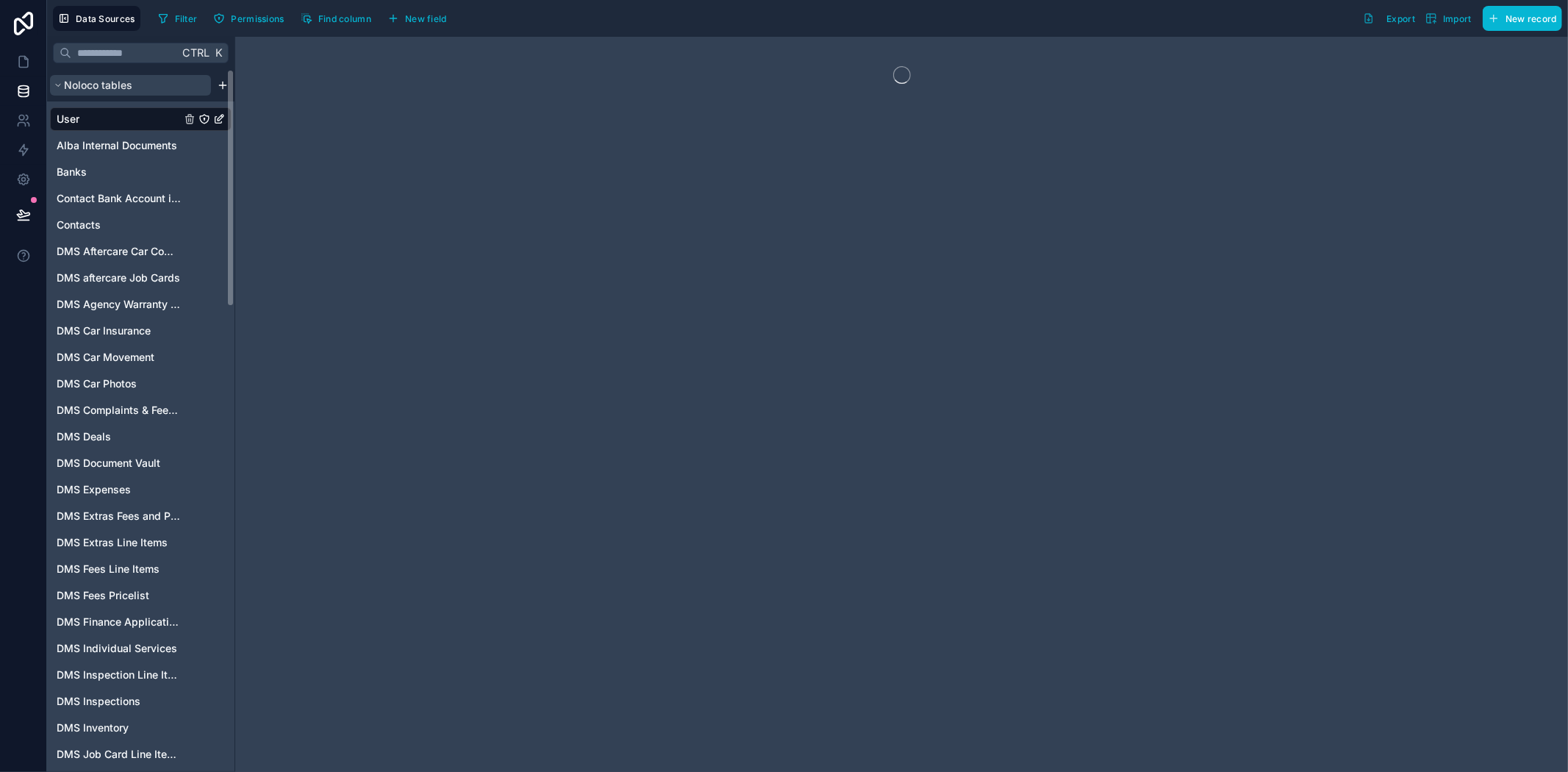
click at [114, 81] on span "Noloco tables" at bounding box center [97, 85] width 68 height 15
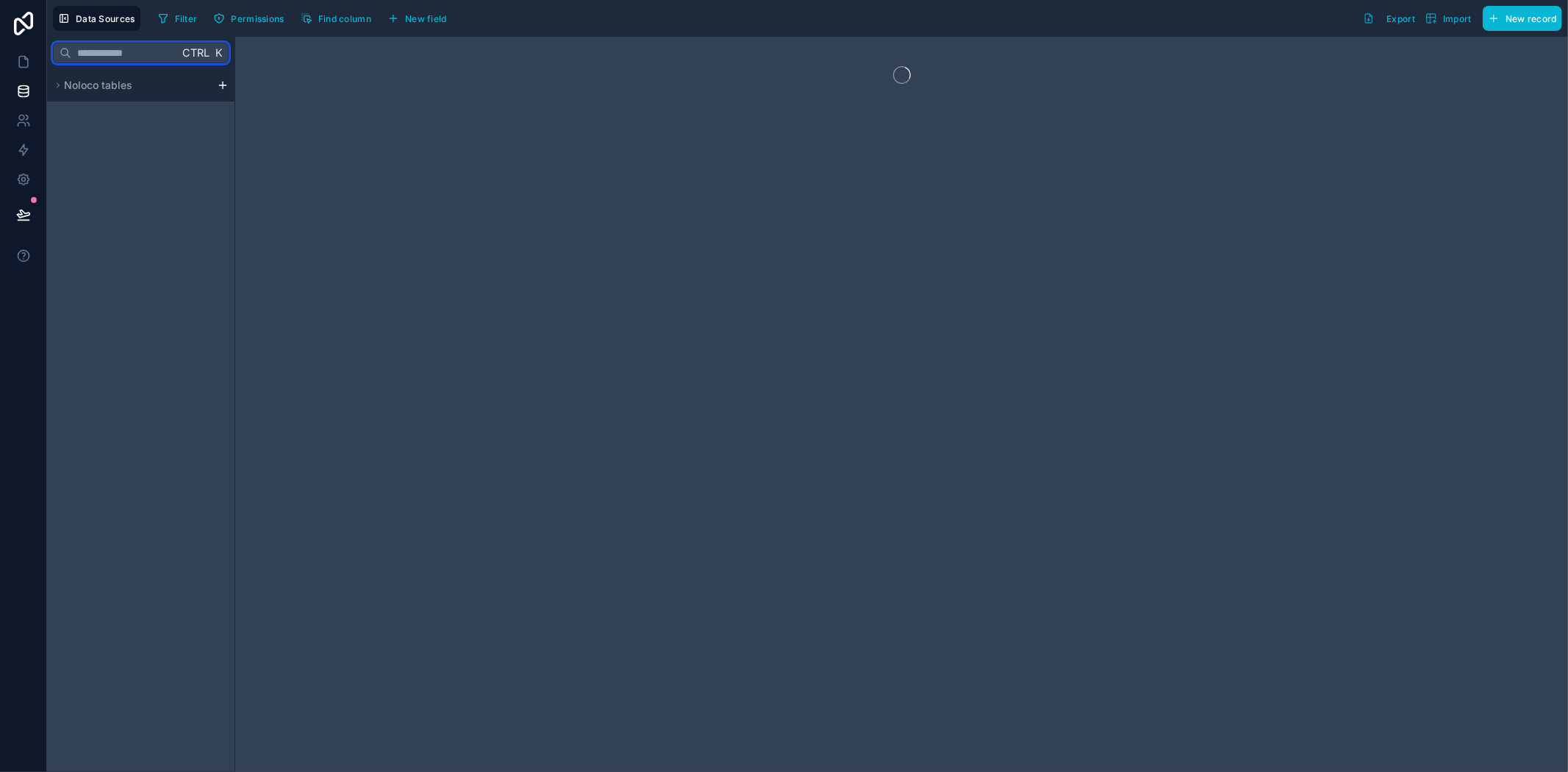
click at [130, 50] on input "text" at bounding box center [125, 53] width 107 height 26
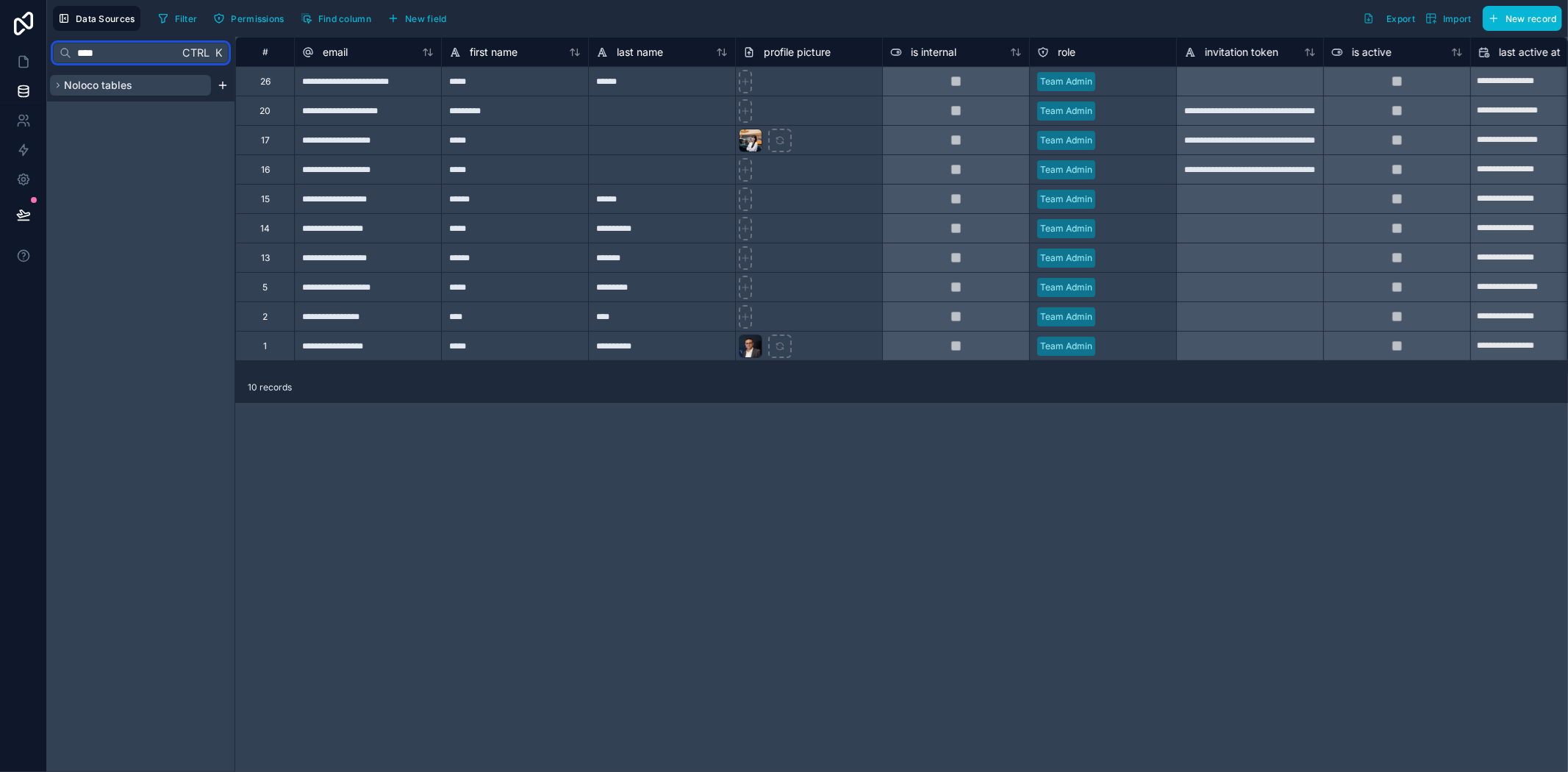
type input "****"
click at [128, 81] on span "Noloco tables" at bounding box center [97, 85] width 68 height 15
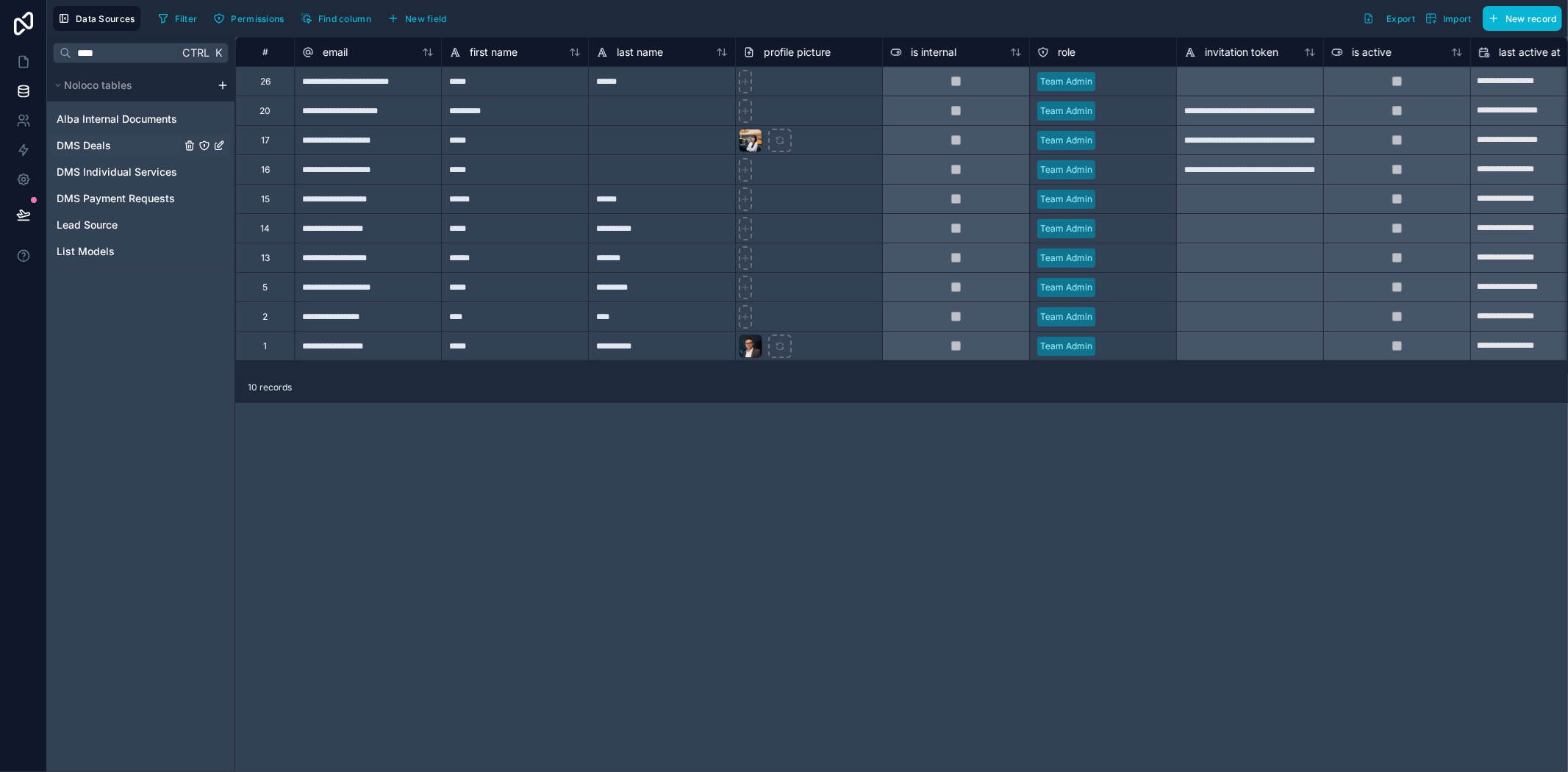
click at [122, 137] on div "DMS Deals" at bounding box center [141, 145] width 182 height 24
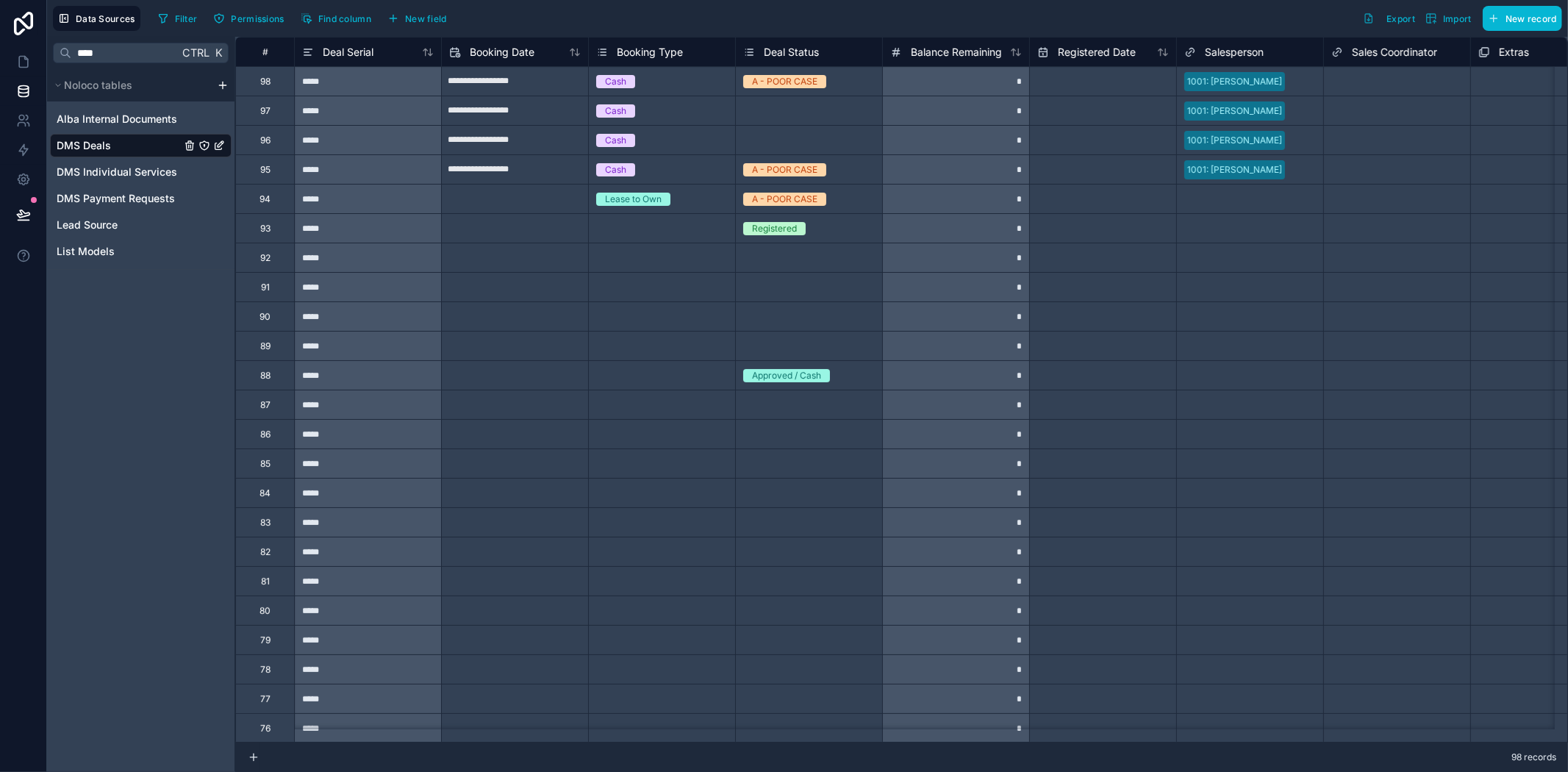
click at [633, 223] on div "Select a Booking Type" at bounding box center [642, 228] width 93 height 11
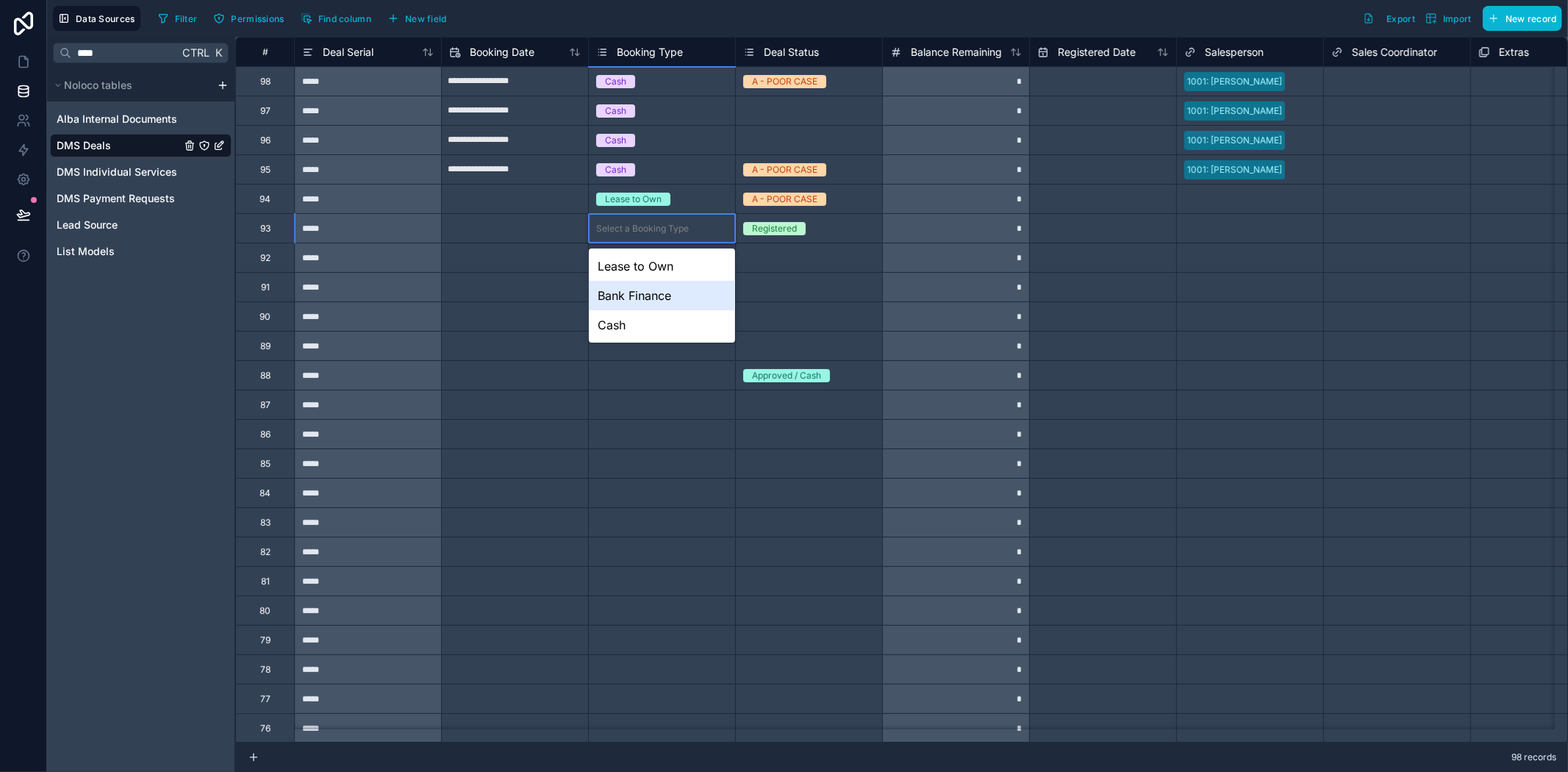
click at [671, 299] on div "Bank Finance" at bounding box center [663, 295] width 147 height 29
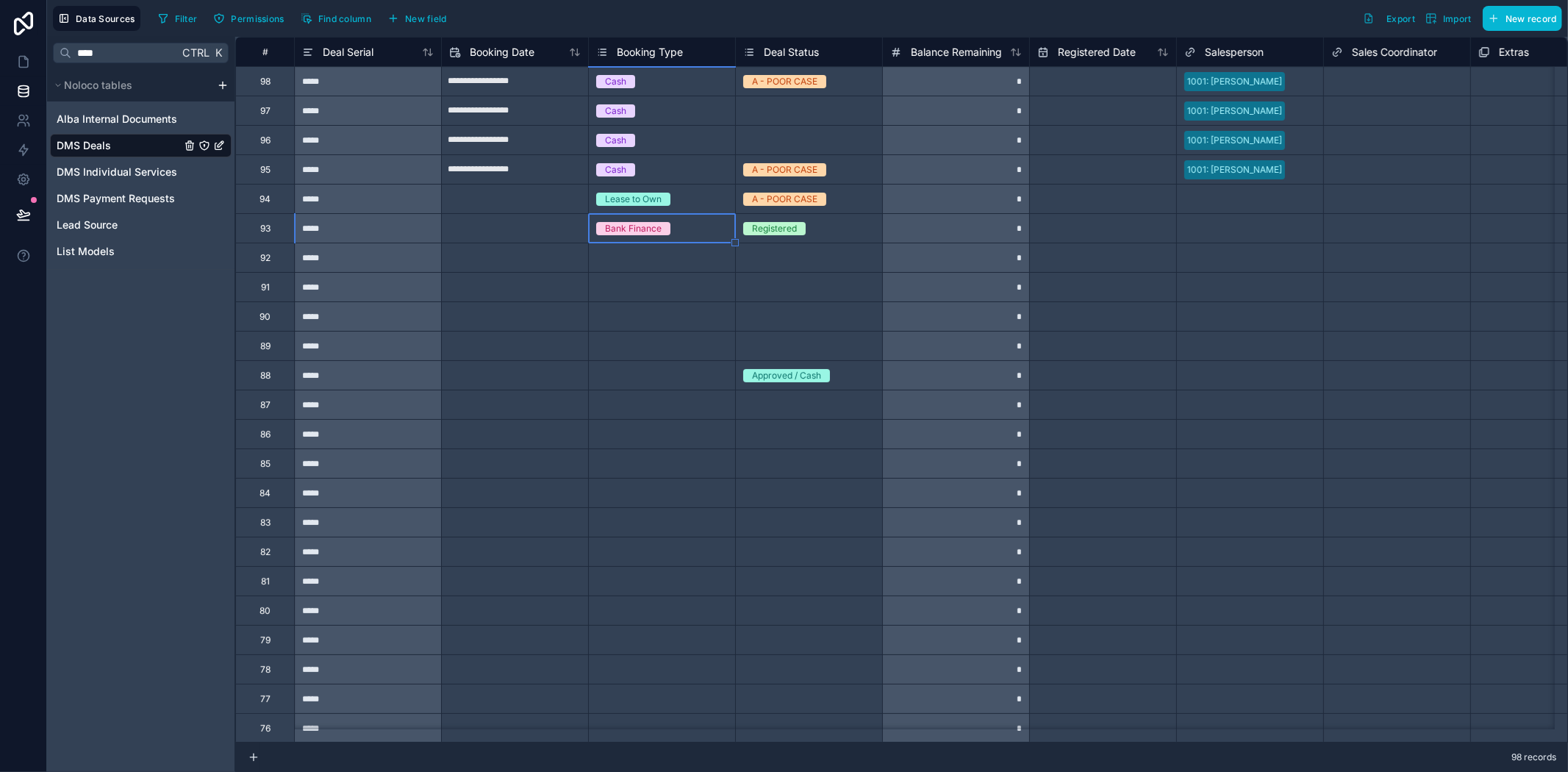
click at [640, 265] on div "Select a Booking Type" at bounding box center [663, 257] width 147 height 28
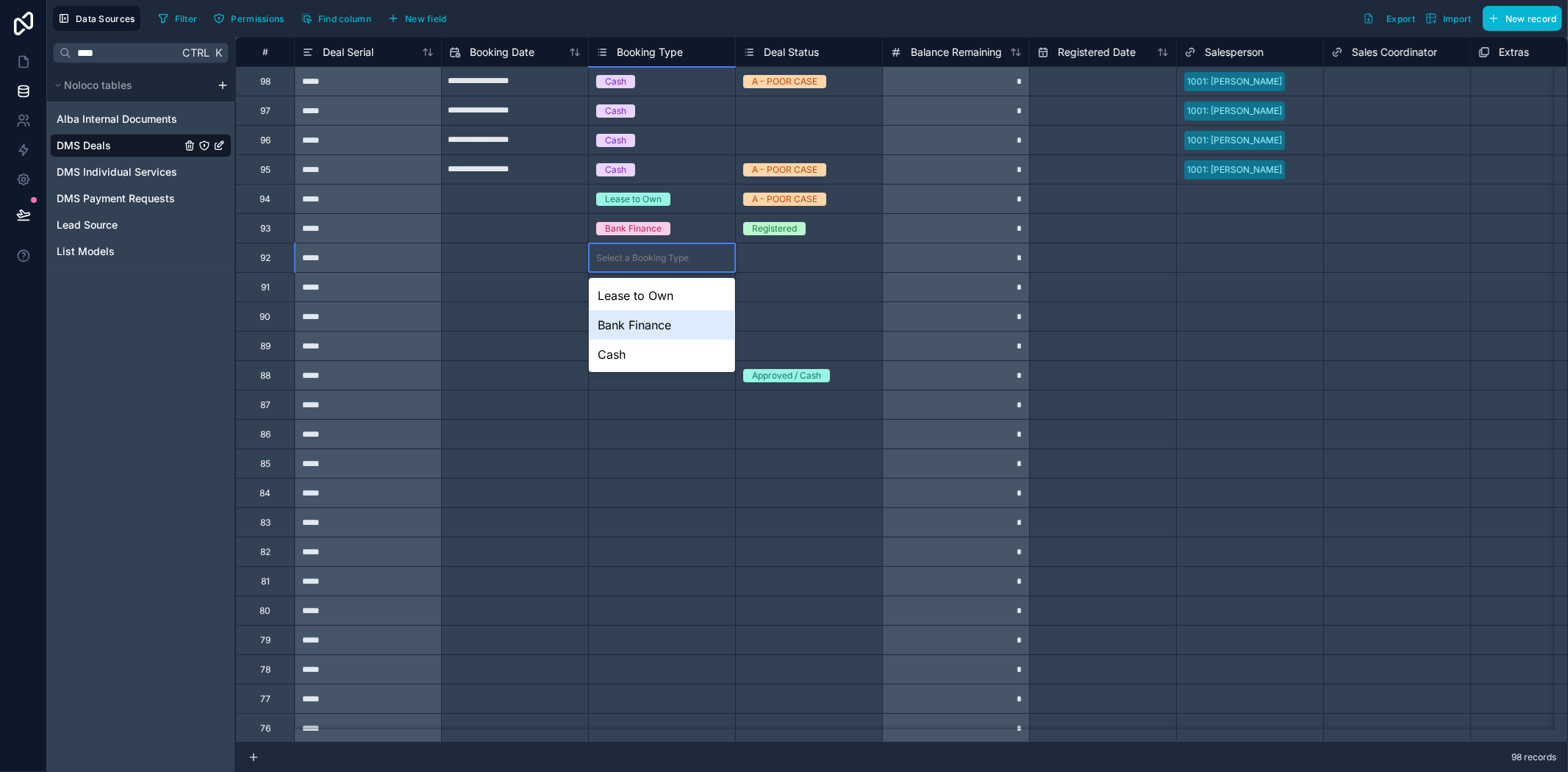
click at [652, 329] on div "Bank Finance" at bounding box center [663, 324] width 147 height 29
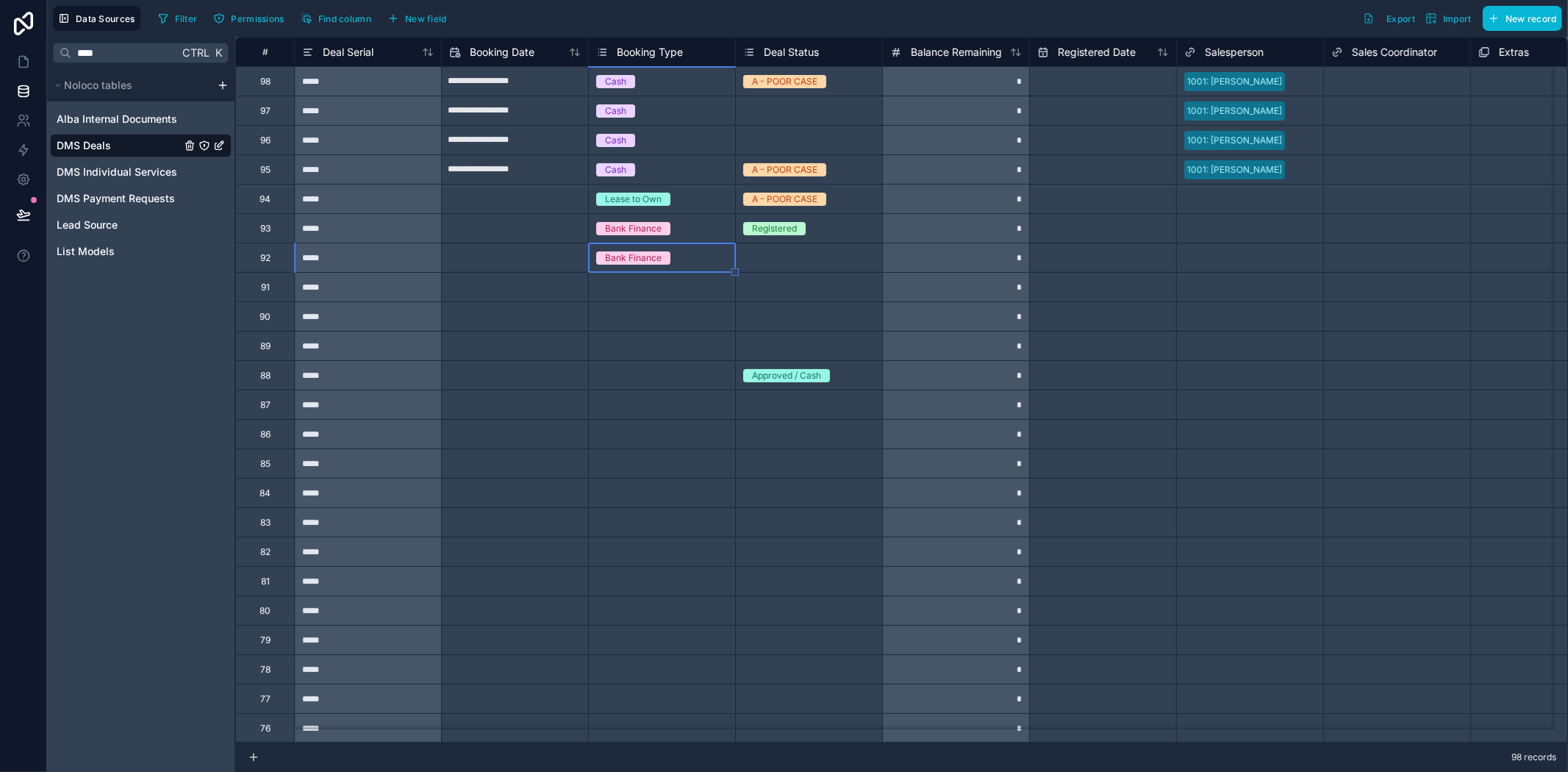
click at [669, 280] on div "Select a Booking Type" at bounding box center [663, 287] width 147 height 15
click at [666, 280] on div "Select a Booking Type" at bounding box center [663, 287] width 147 height 15
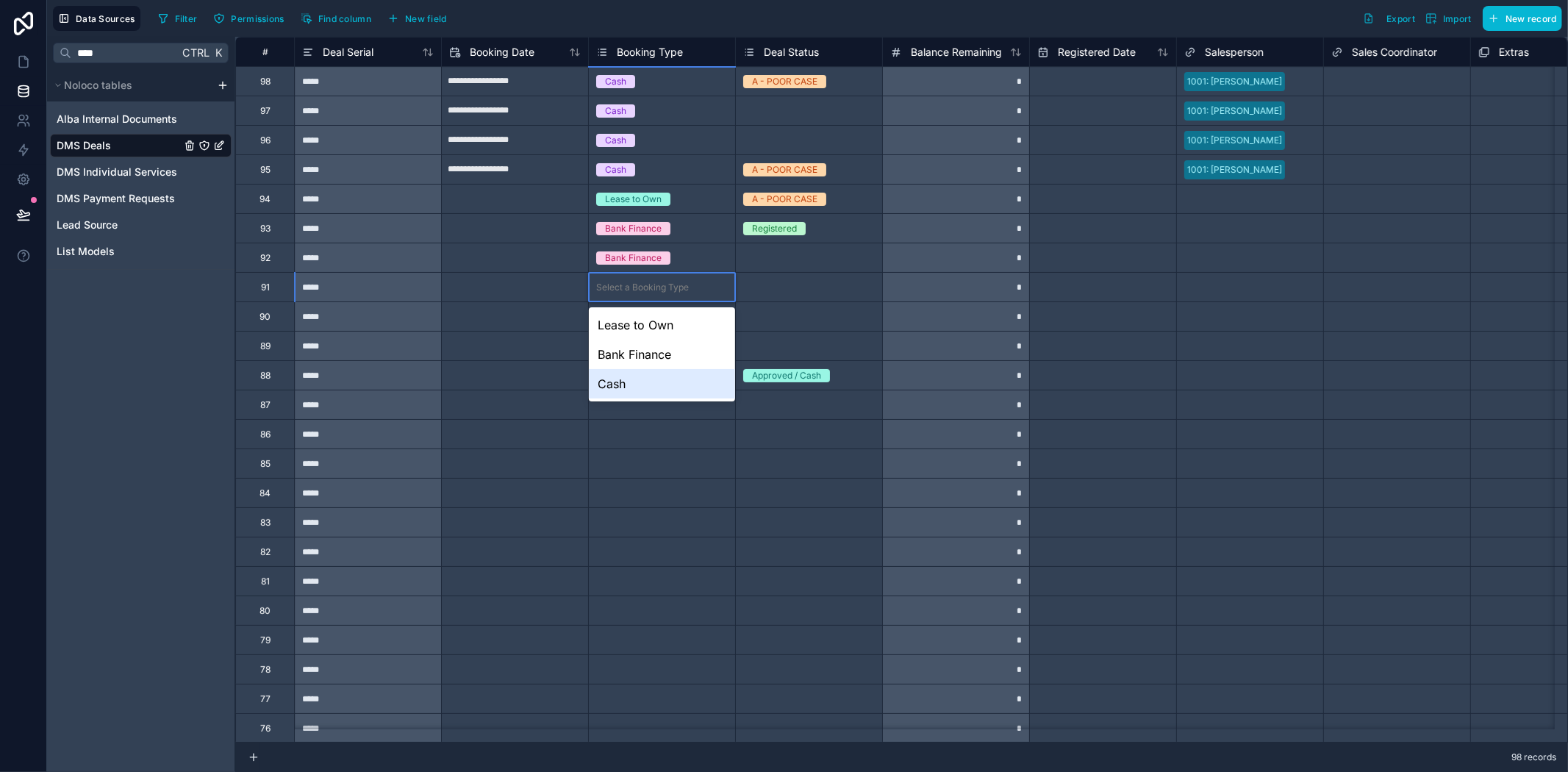
click at [663, 364] on div "Bank Finance" at bounding box center [663, 353] width 147 height 29
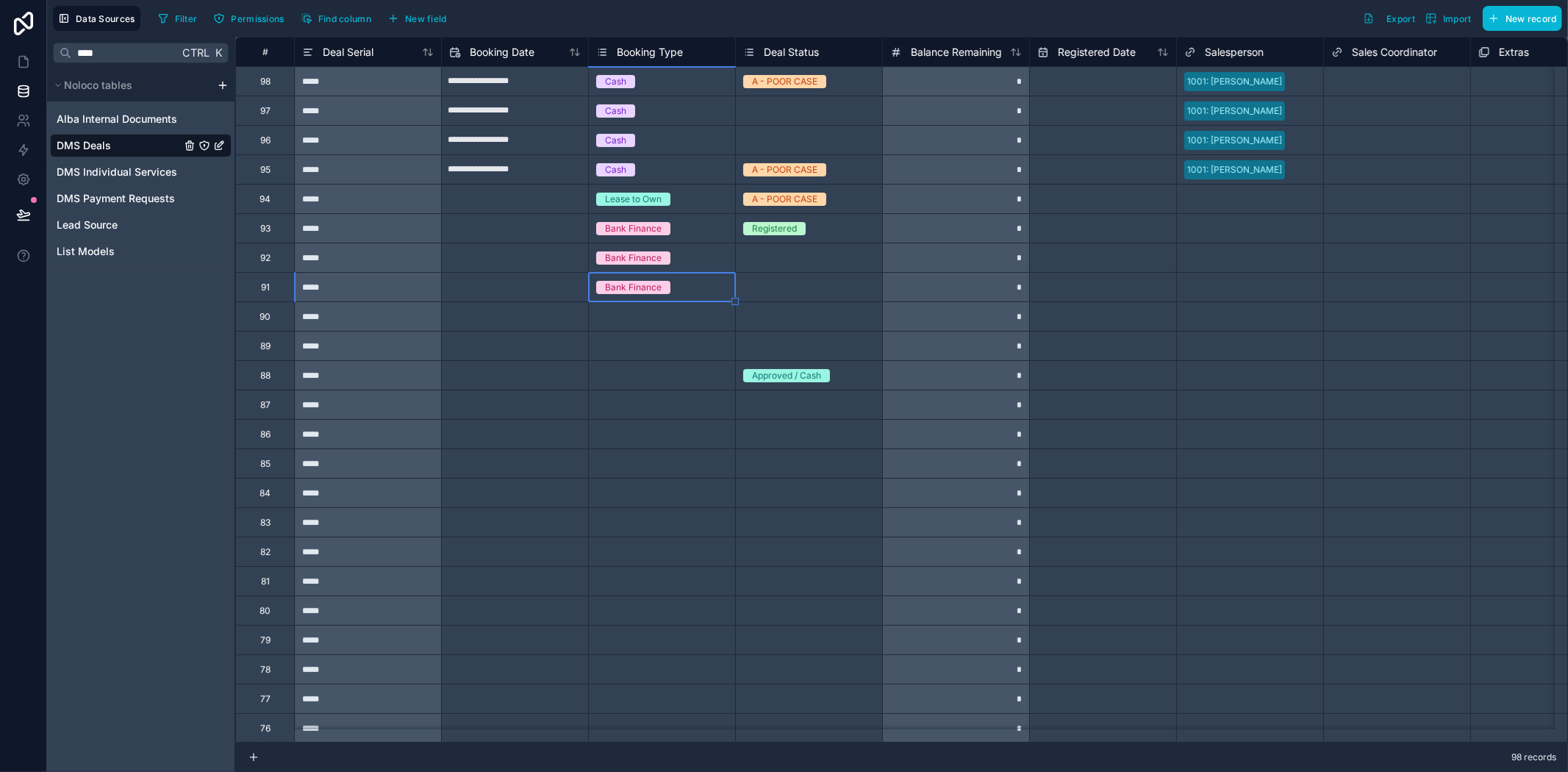
click at [633, 327] on div "Select a Booking Type" at bounding box center [663, 316] width 147 height 28
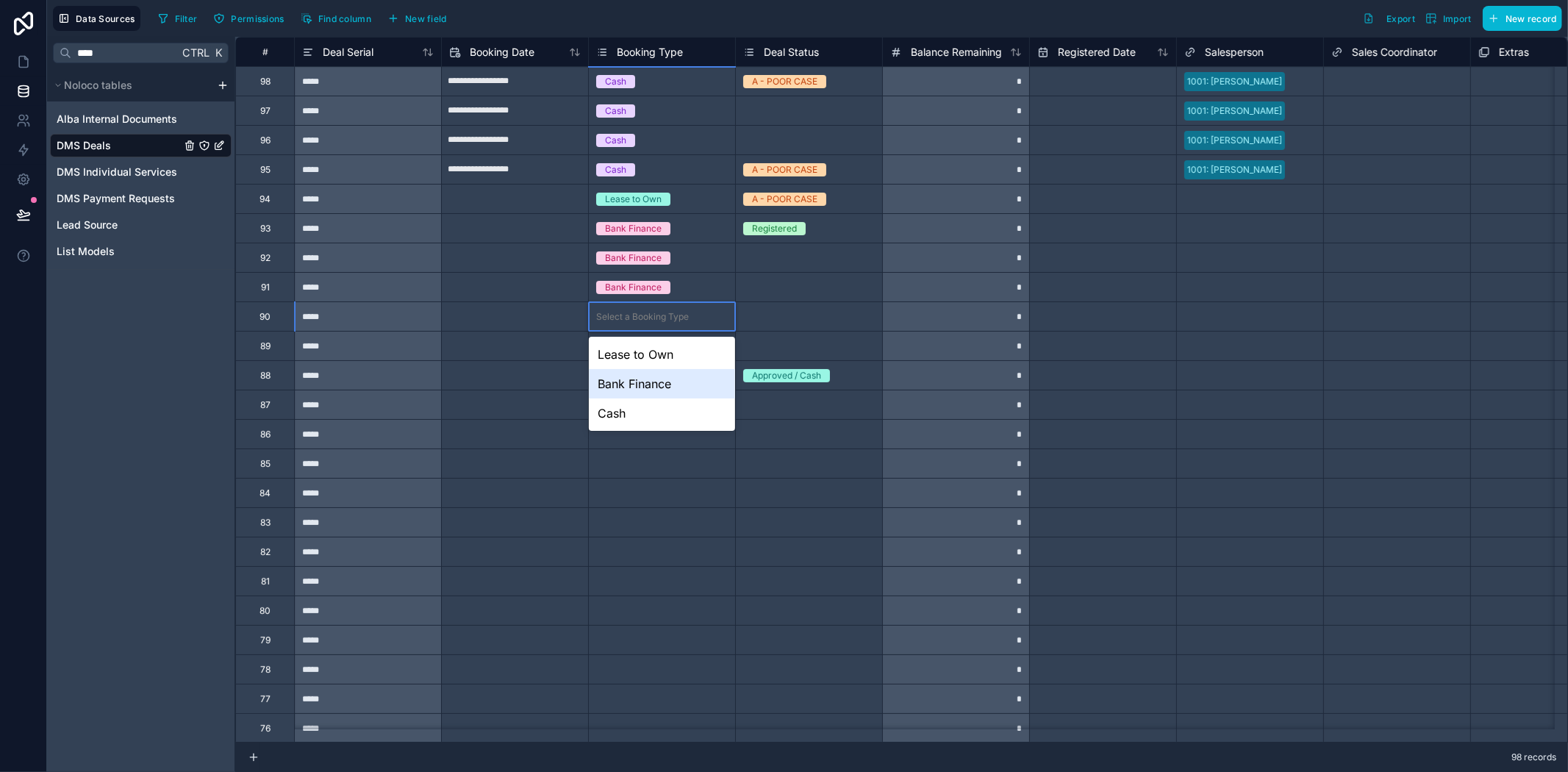
click at [646, 382] on div "Bank Finance" at bounding box center [663, 383] width 147 height 29
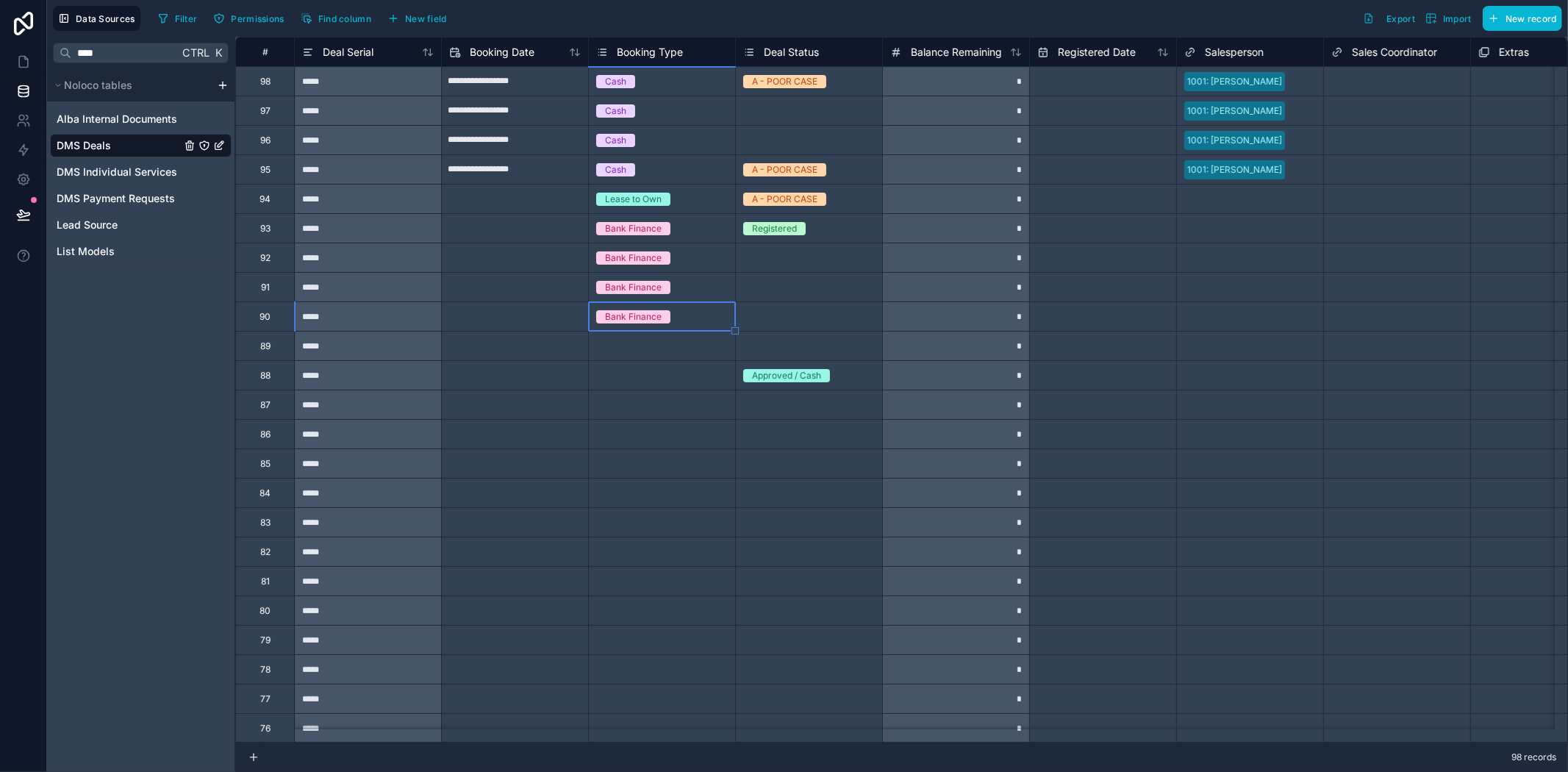
click at [648, 362] on div "Select a Booking Type" at bounding box center [663, 375] width 147 height 28
click at [647, 362] on div "Select a Booking Type" at bounding box center [663, 375] width 147 height 28
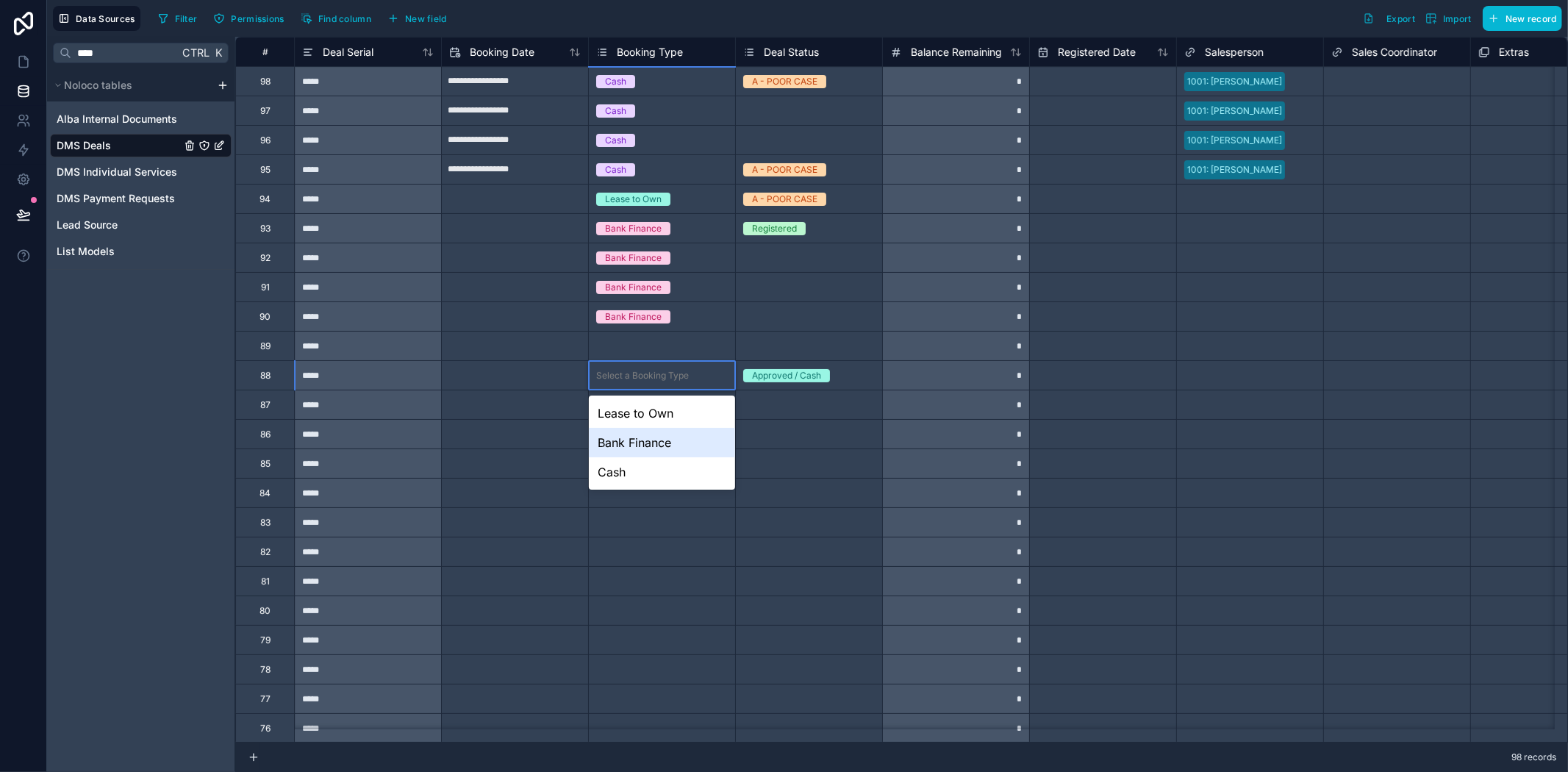
click at [657, 443] on div "Bank Finance" at bounding box center [663, 442] width 147 height 29
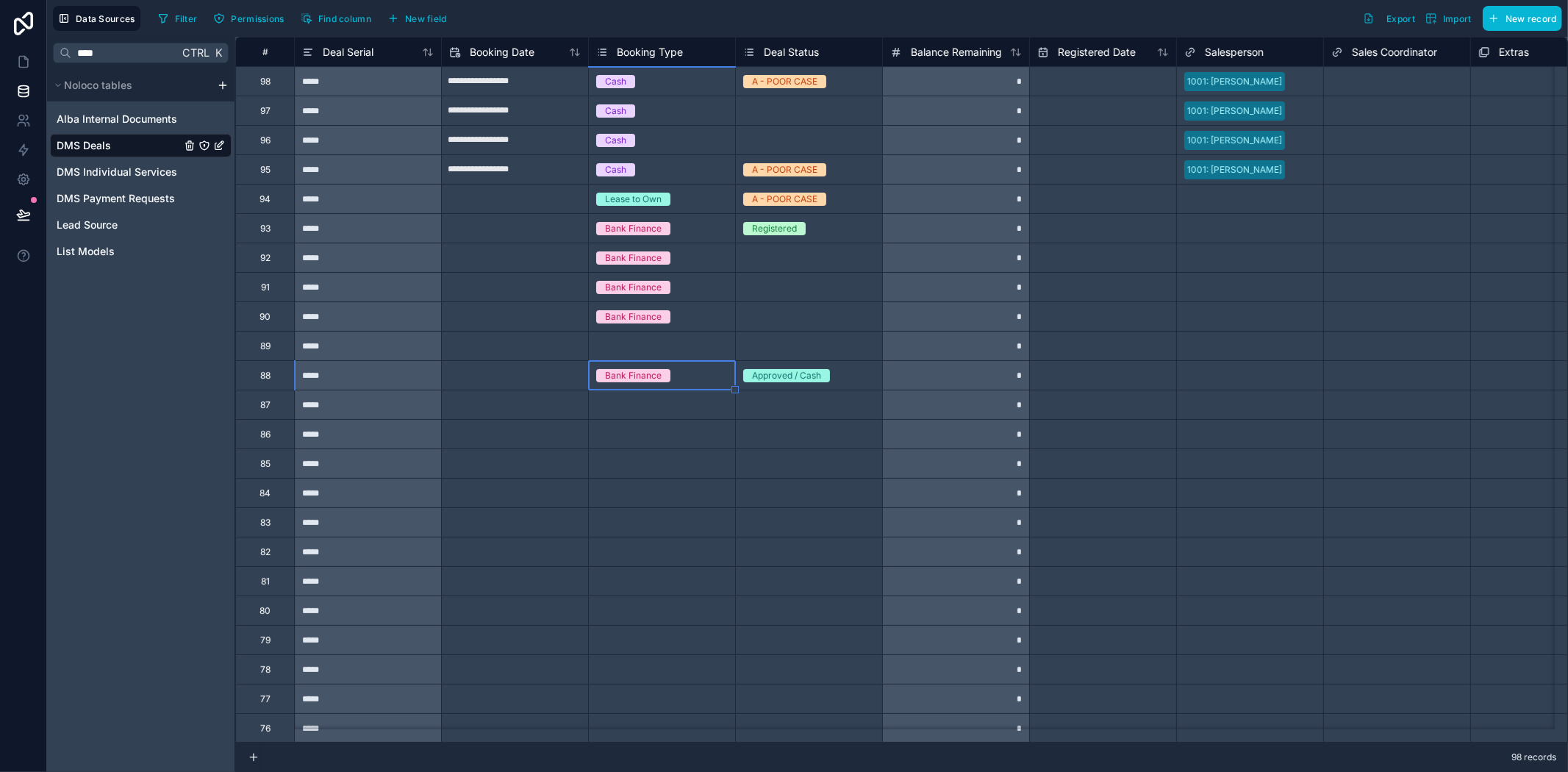
drag, startPoint x: 523, startPoint y: 388, endPoint x: 428, endPoint y: 320, distance: 116.8
click at [523, 386] on div at bounding box center [514, 375] width 147 height 29
drag, startPoint x: 19, startPoint y: 57, endPoint x: 66, endPoint y: 69, distance: 48.5
click at [19, 57] on icon at bounding box center [23, 62] width 15 height 15
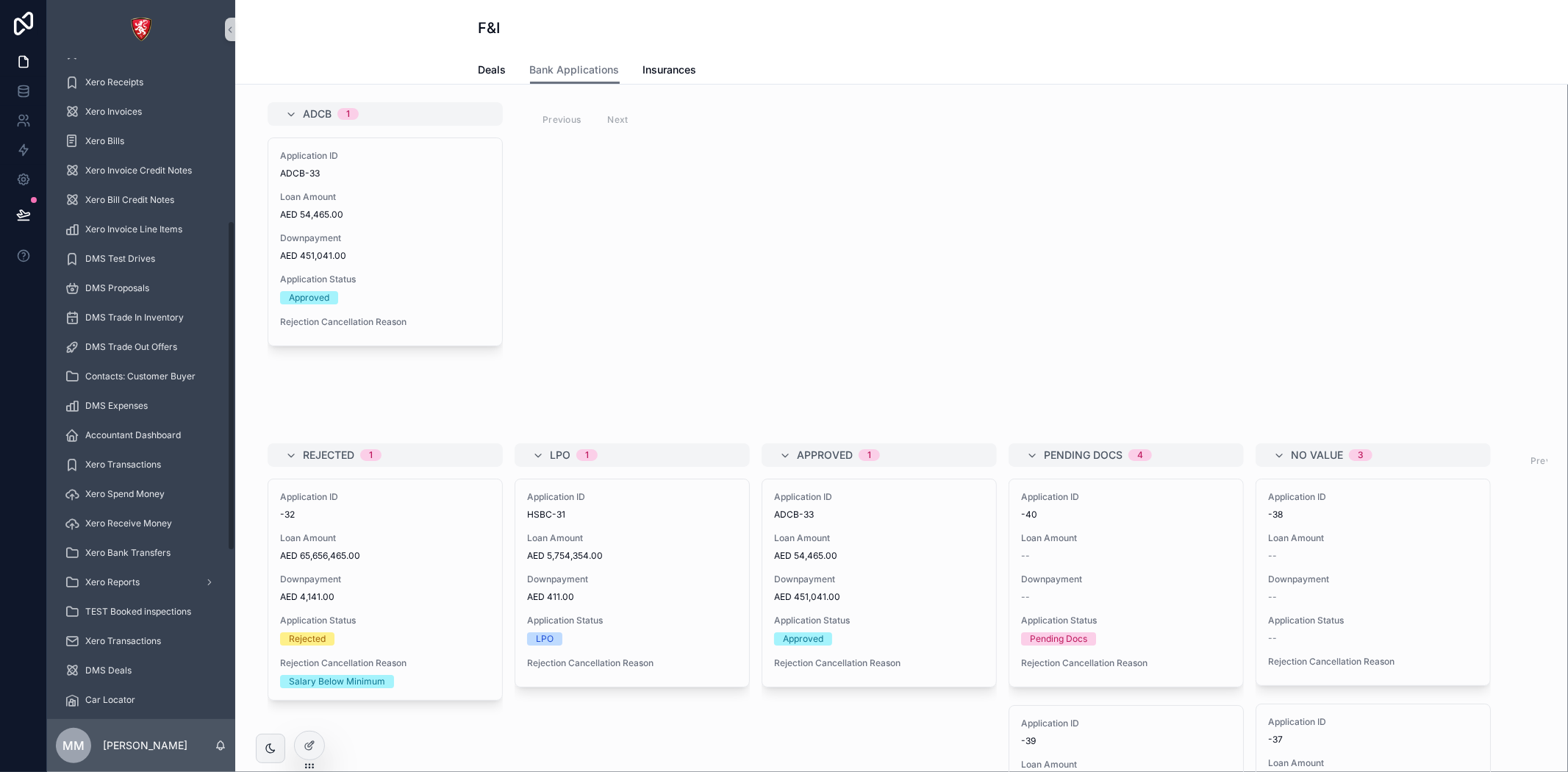
scroll to position [489, 0]
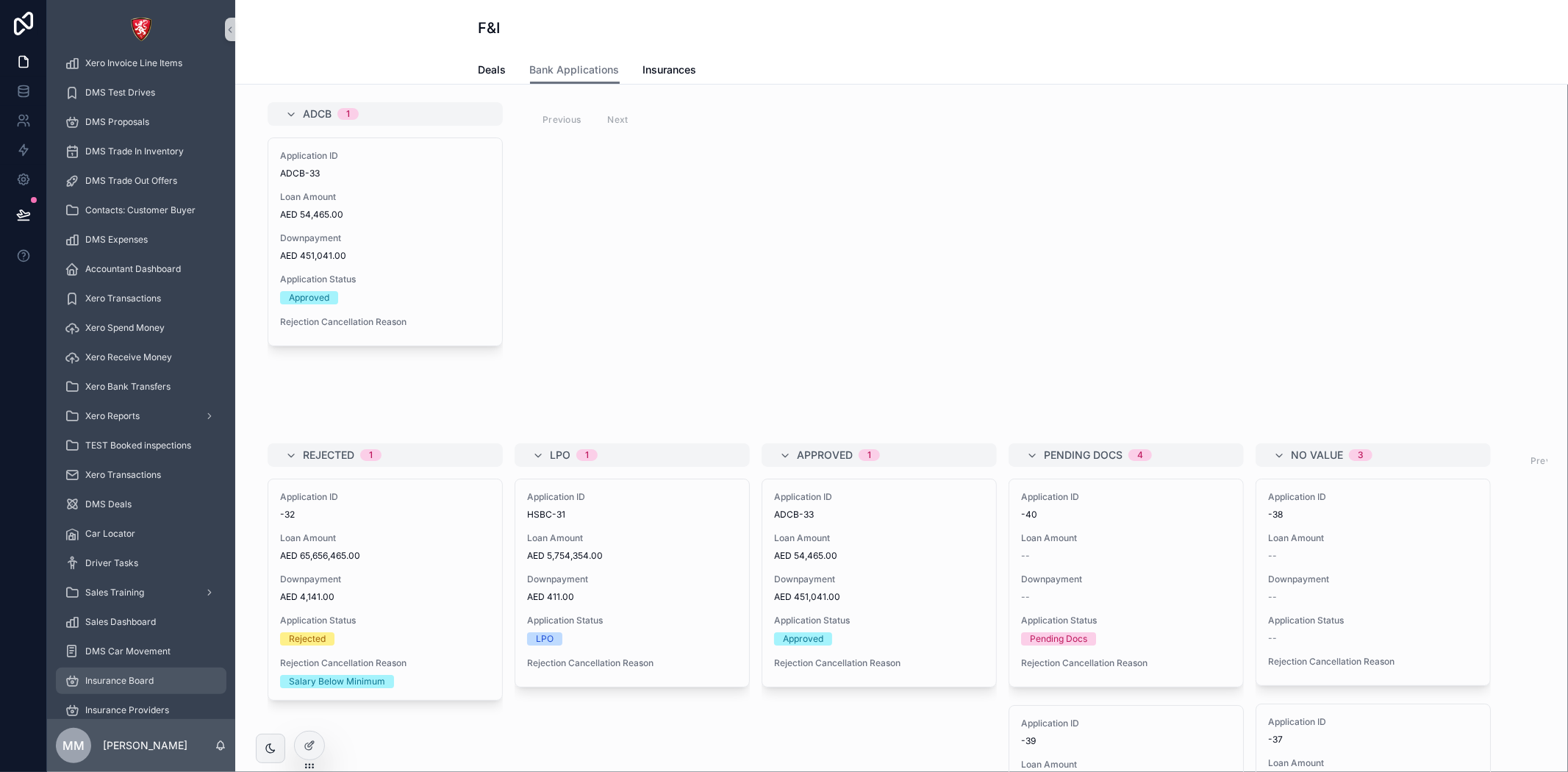
click at [141, 685] on div "Insurance Board" at bounding box center [140, 680] width 153 height 24
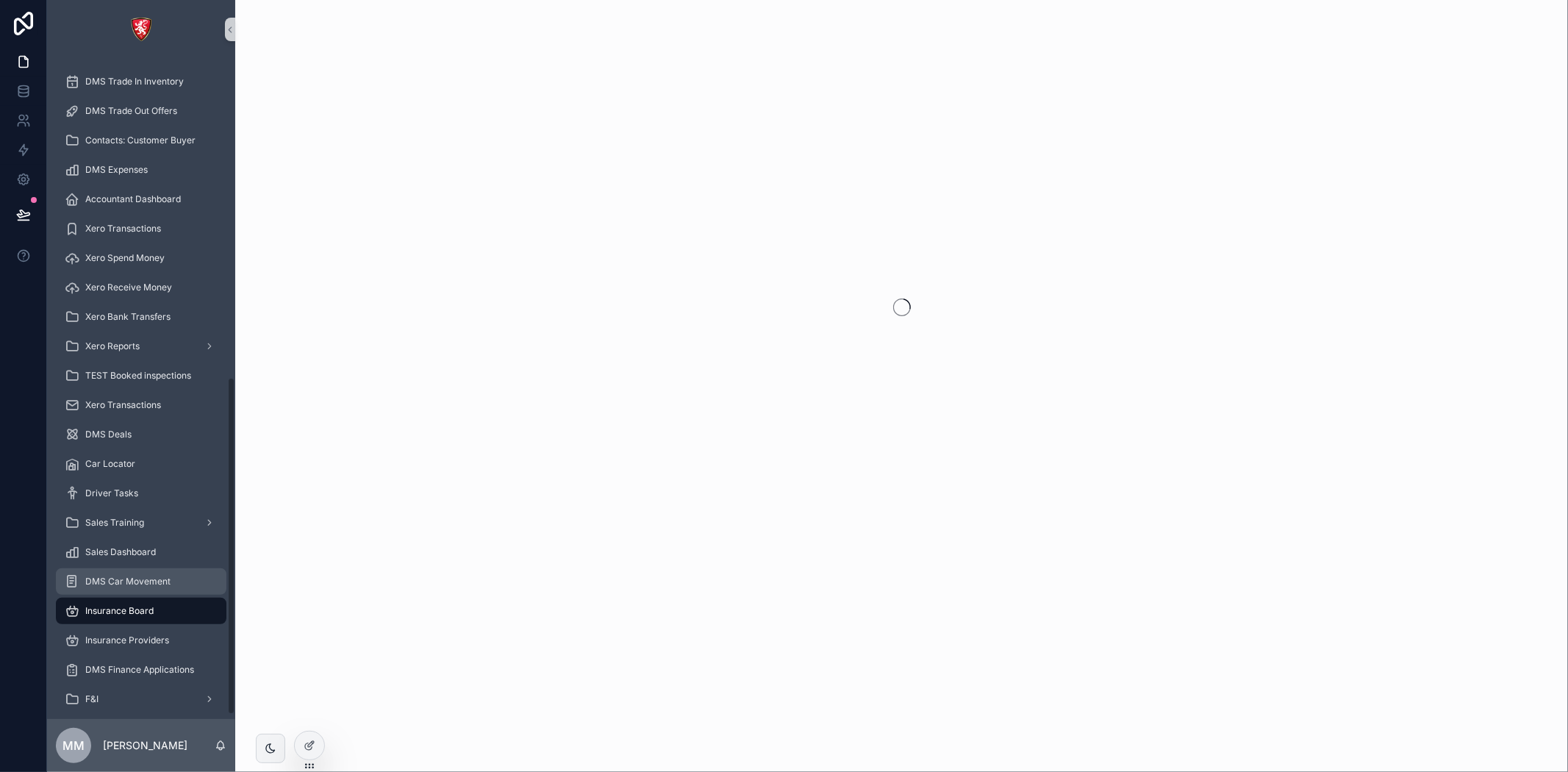
scroll to position [630, 0]
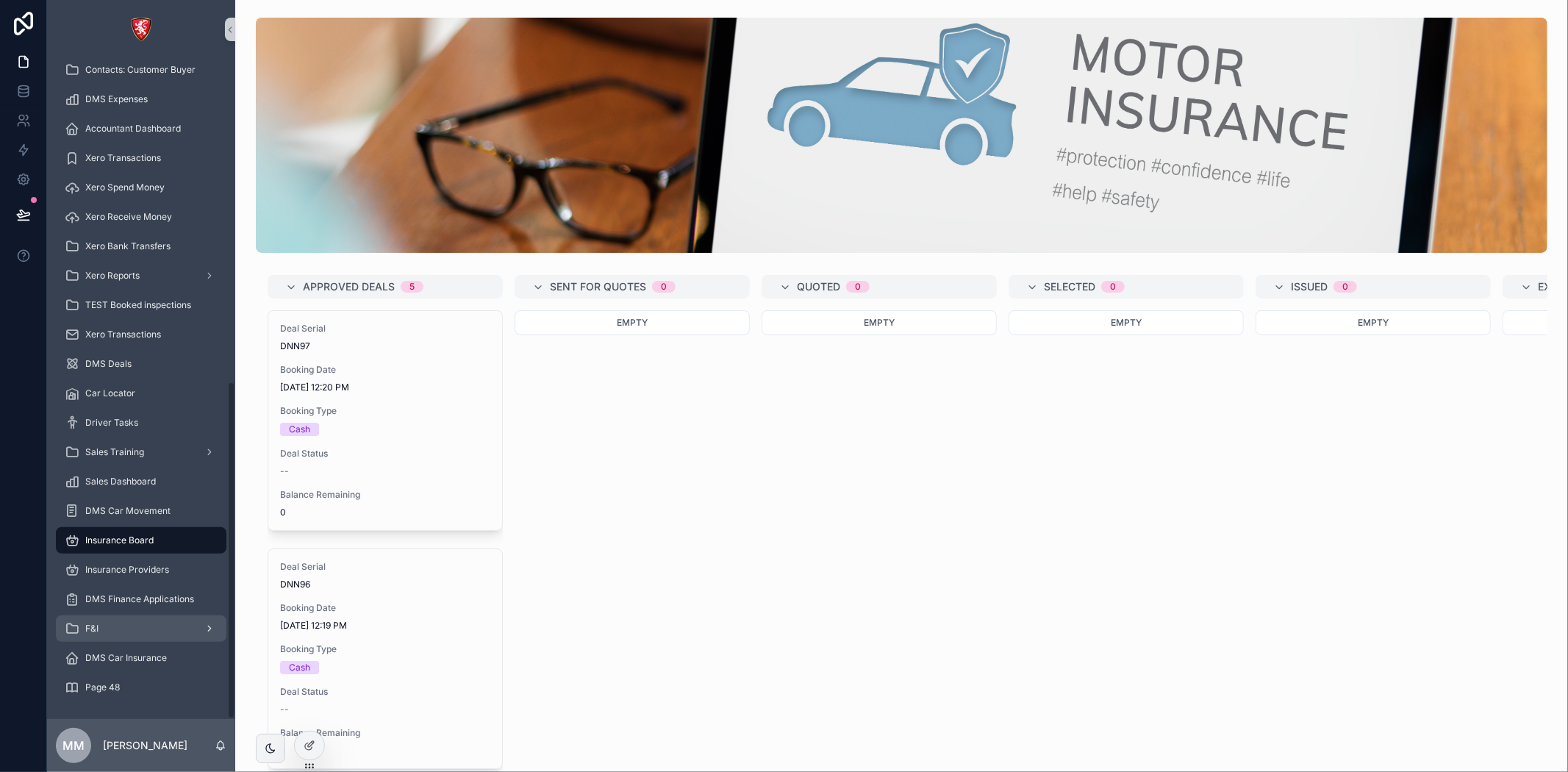
click at [125, 624] on div "F&I" at bounding box center [140, 628] width 153 height 24
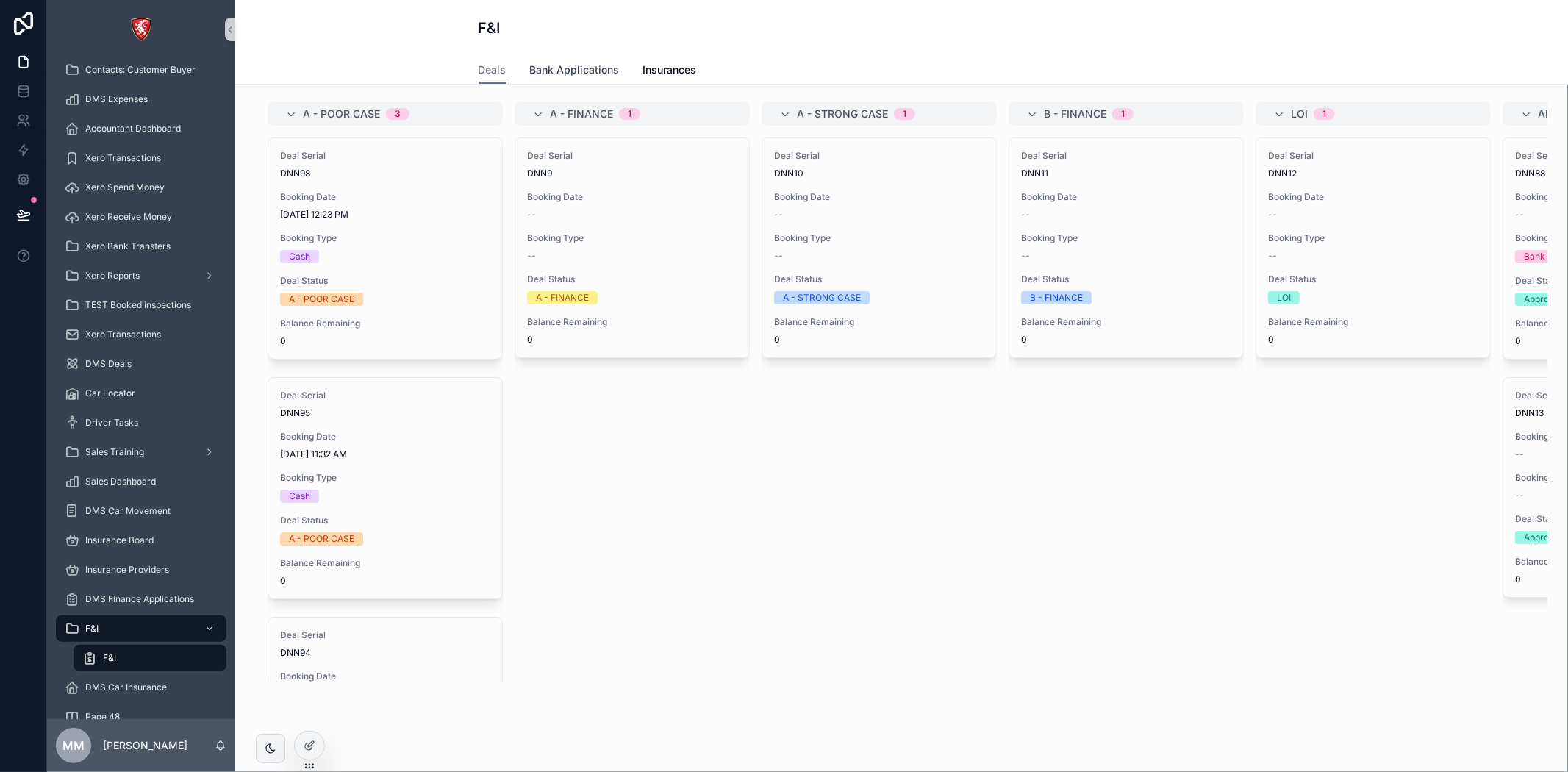
click at [545, 68] on span "Bank Applications" at bounding box center [575, 70] width 90 height 15
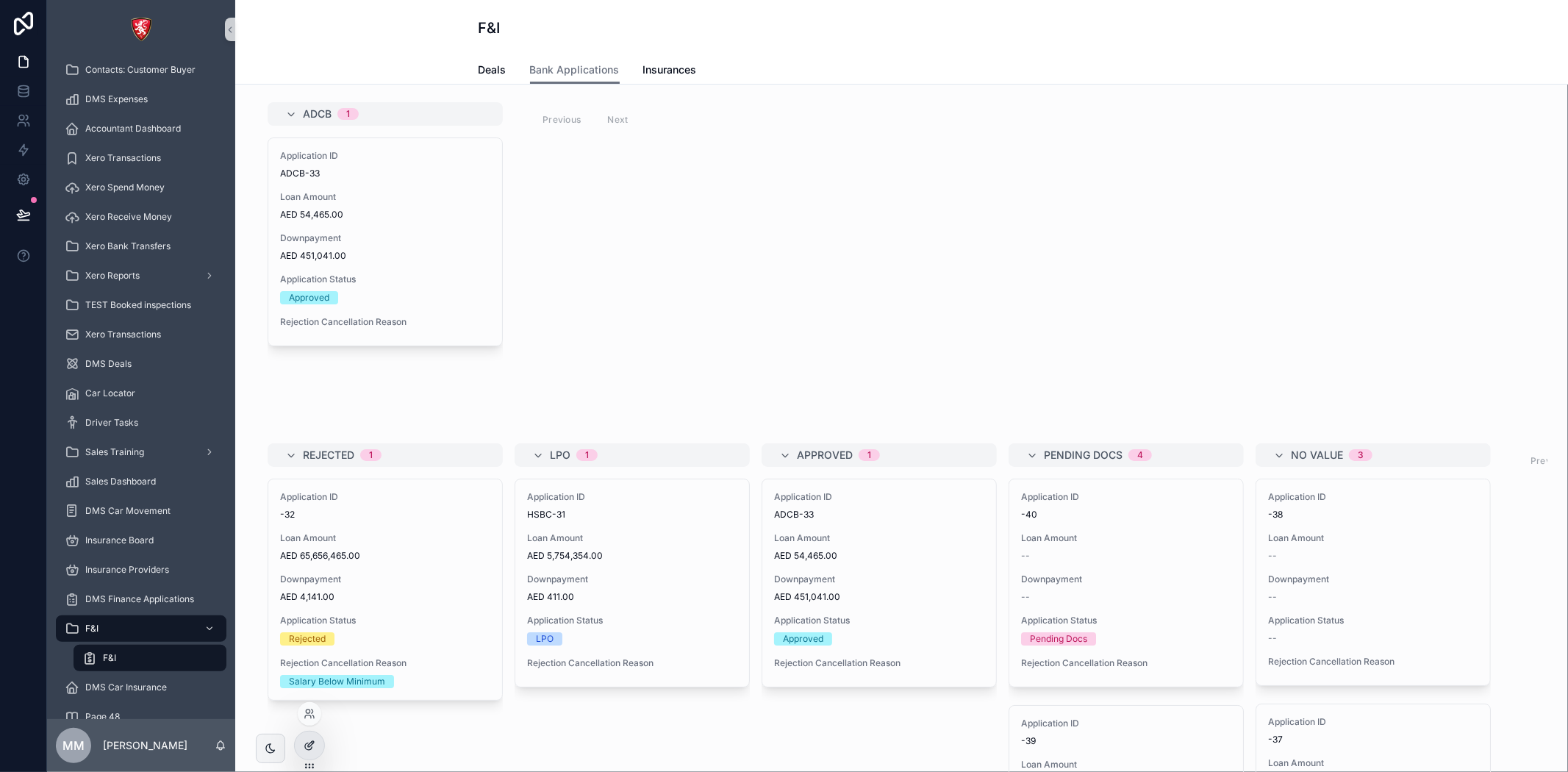
click at [299, 739] on div at bounding box center [309, 746] width 29 height 28
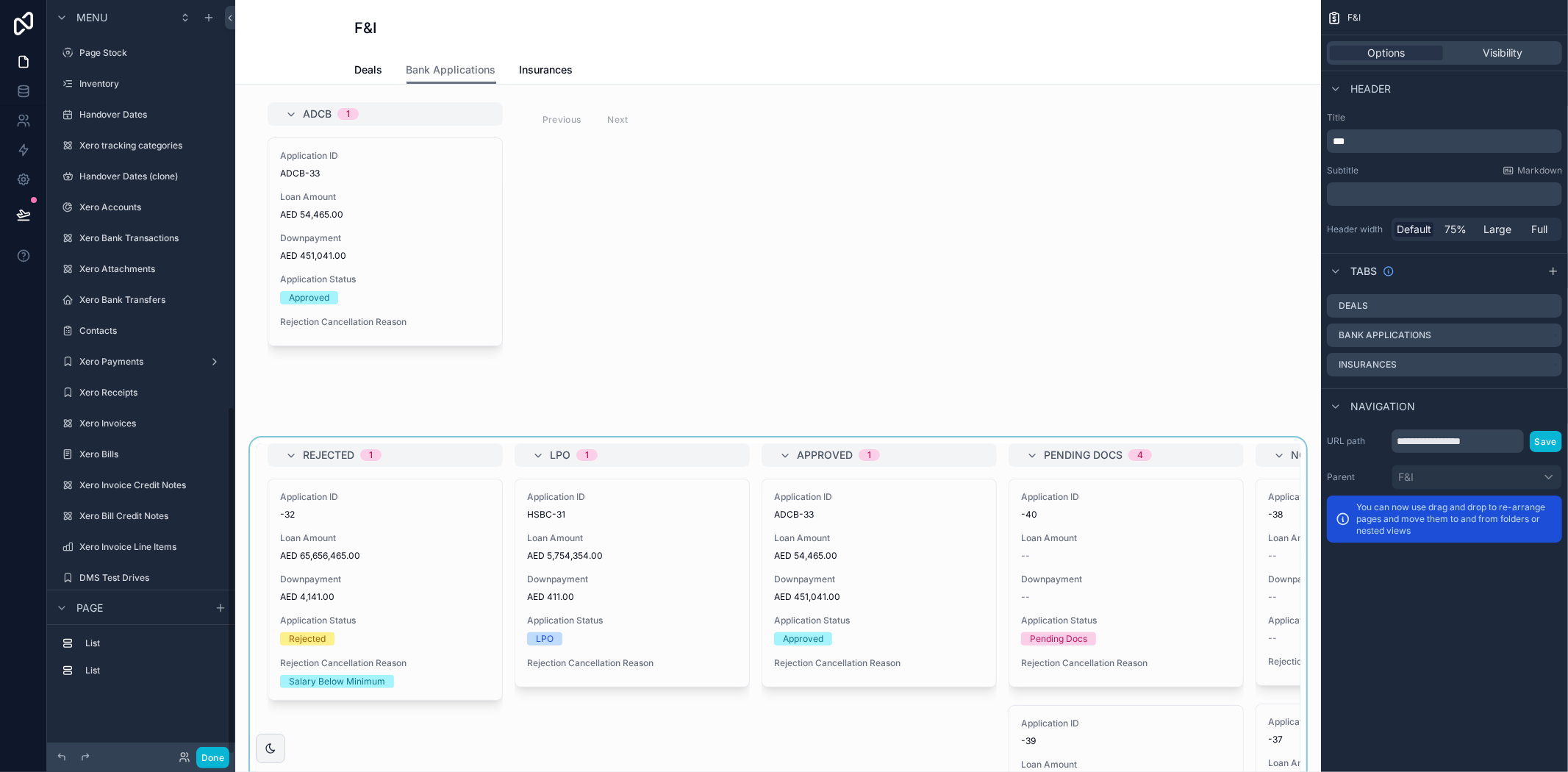
scroll to position [880, 0]
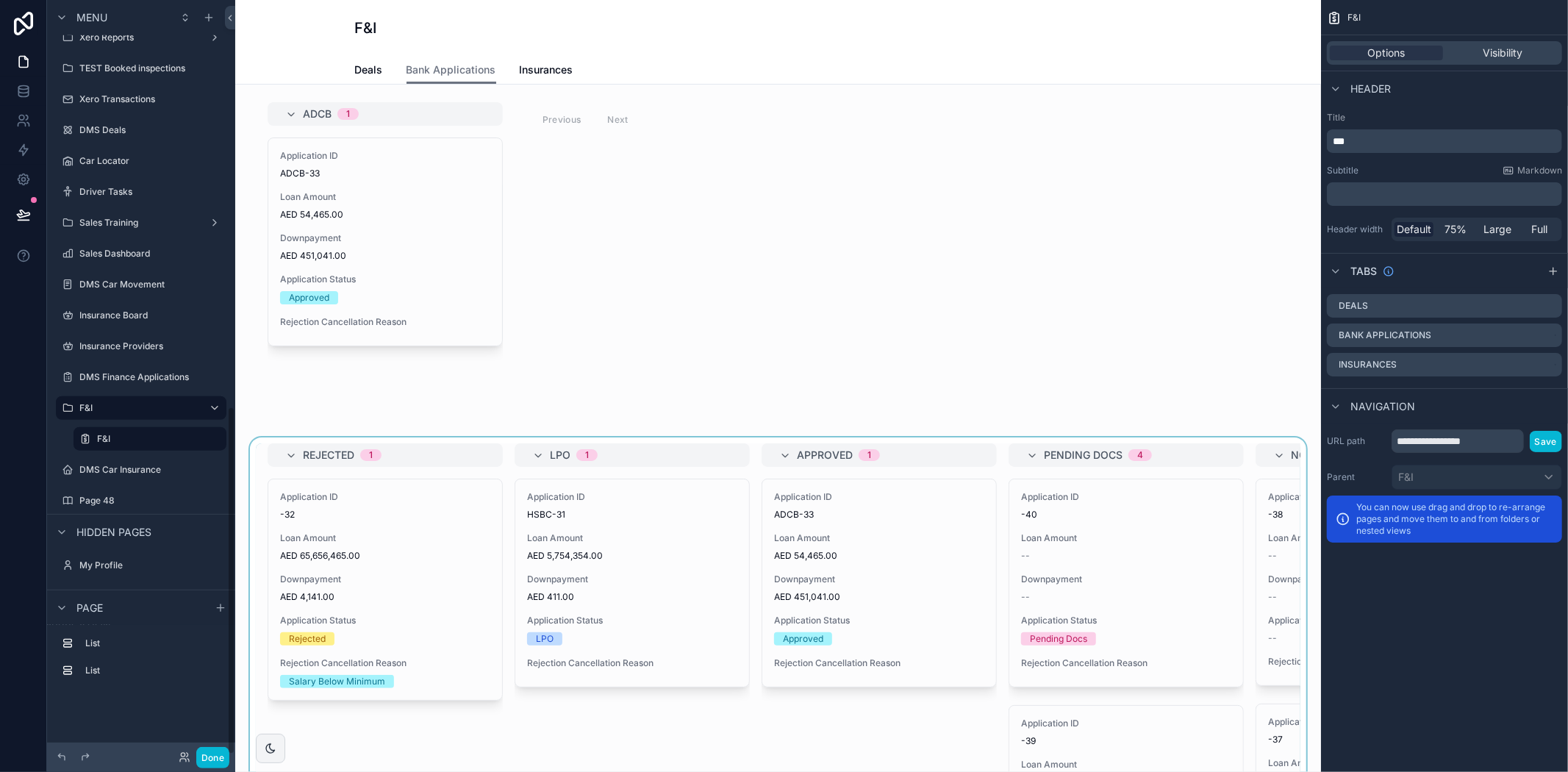
click at [887, 609] on div "scrollable content" at bounding box center [778, 732] width 1062 height 591
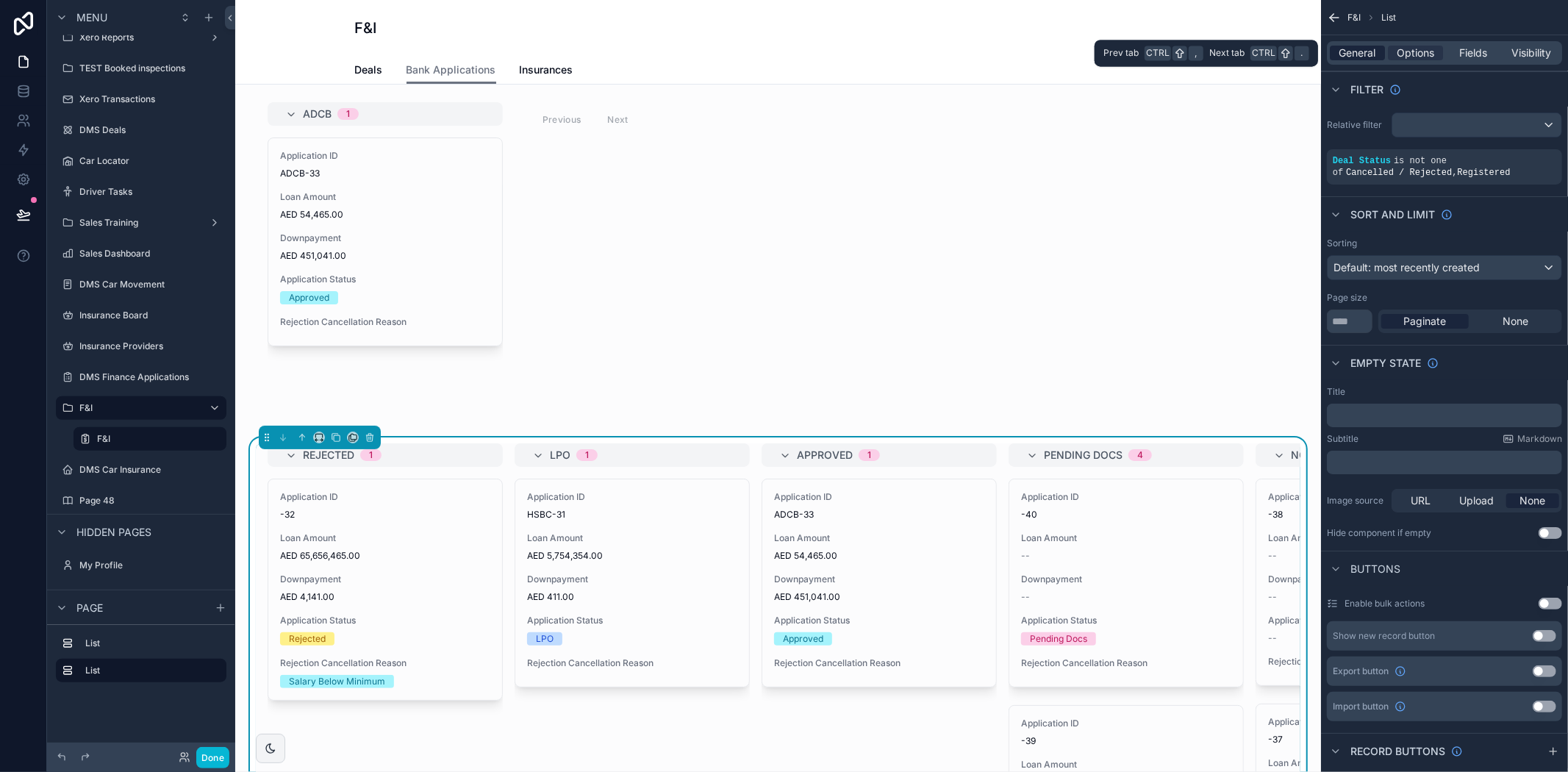
click at [1342, 48] on span "General" at bounding box center [1358, 53] width 37 height 15
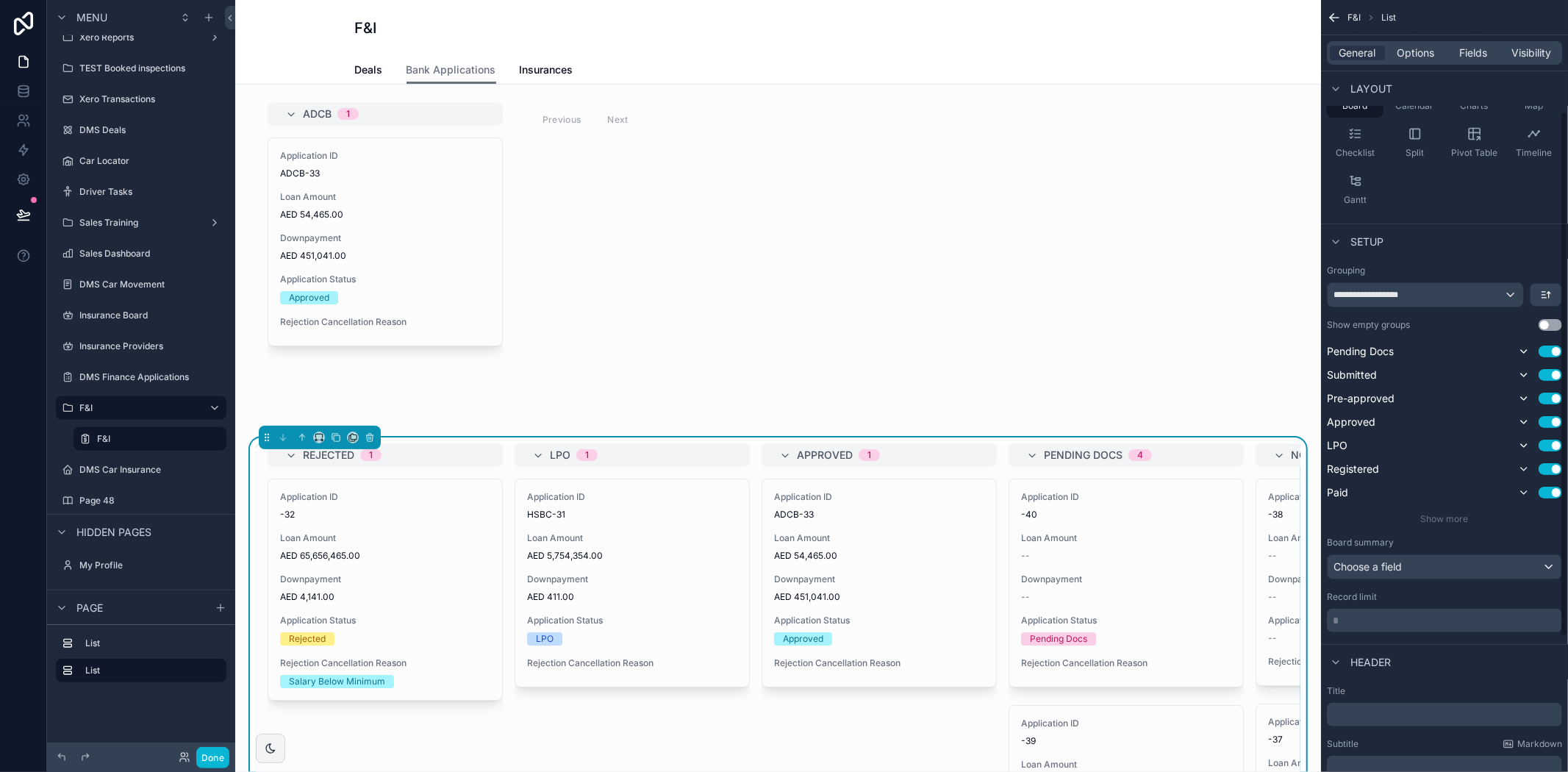
scroll to position [163, 0]
click at [1417, 55] on span "Options" at bounding box center [1415, 53] width 37 height 15
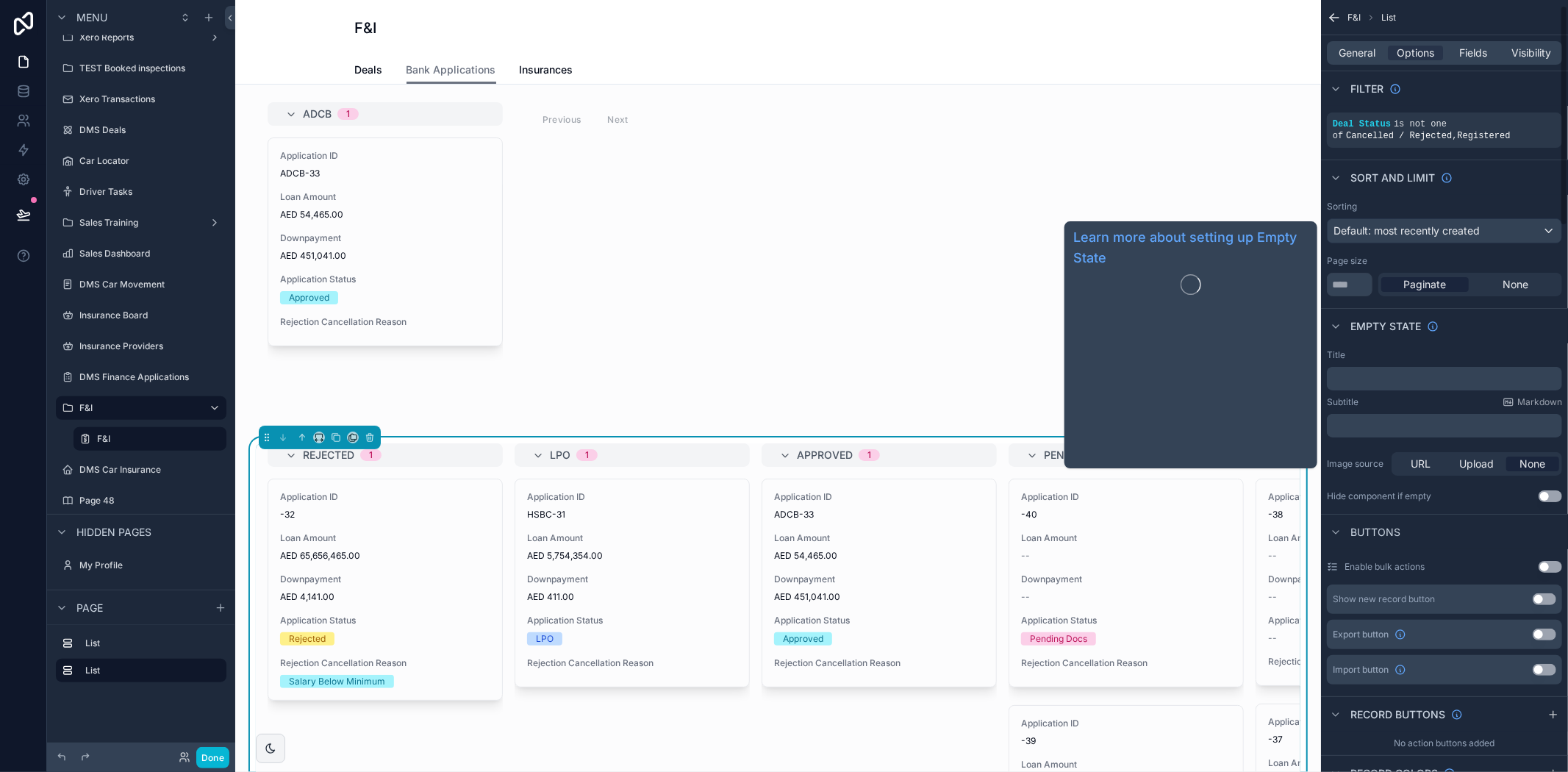
scroll to position [0, 0]
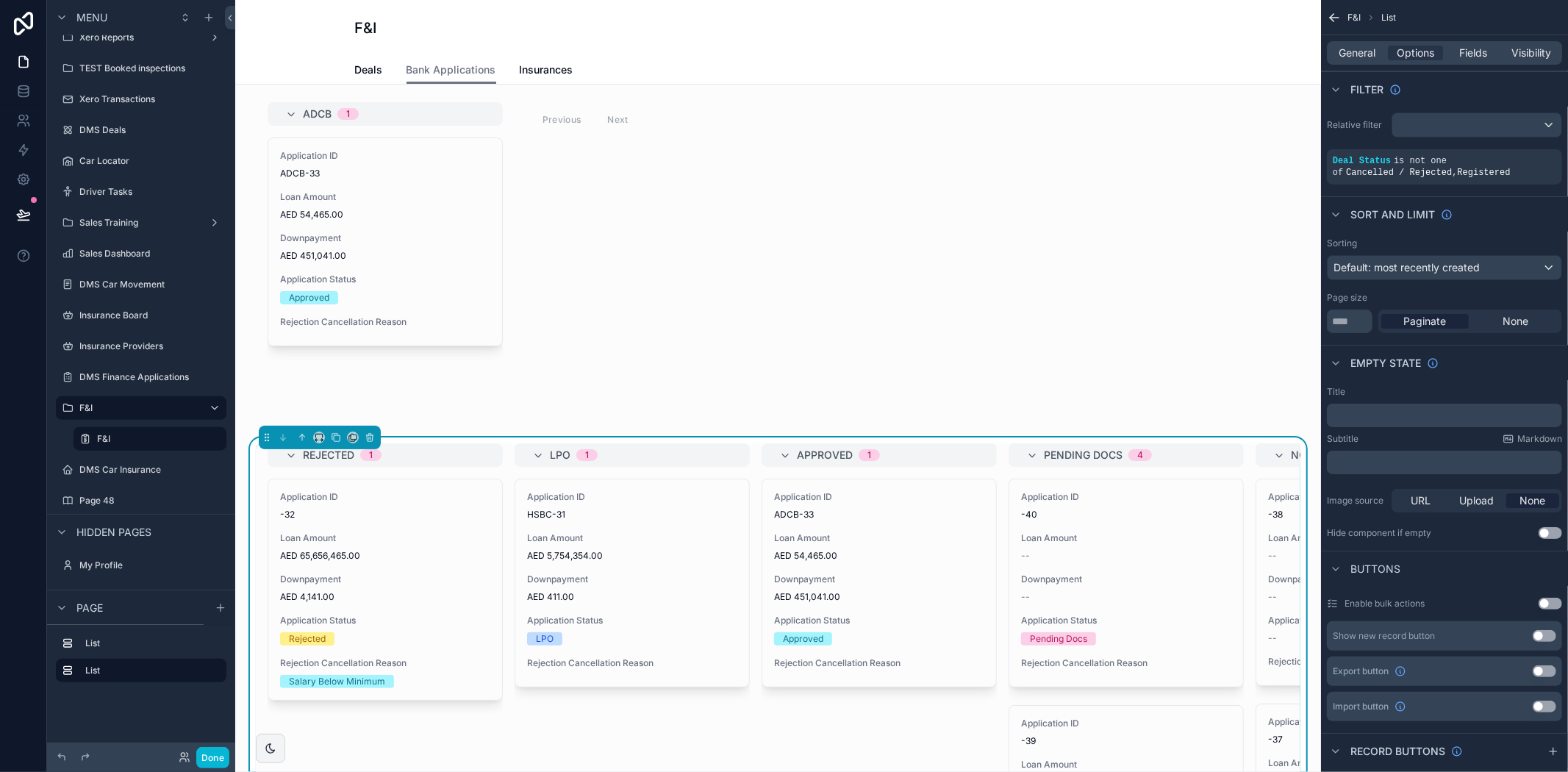
click at [1524, 223] on div "Sort And Limit" at bounding box center [1444, 214] width 247 height 35
click at [1530, 150] on icon "scrollable content" at bounding box center [1526, 151] width 9 height 9
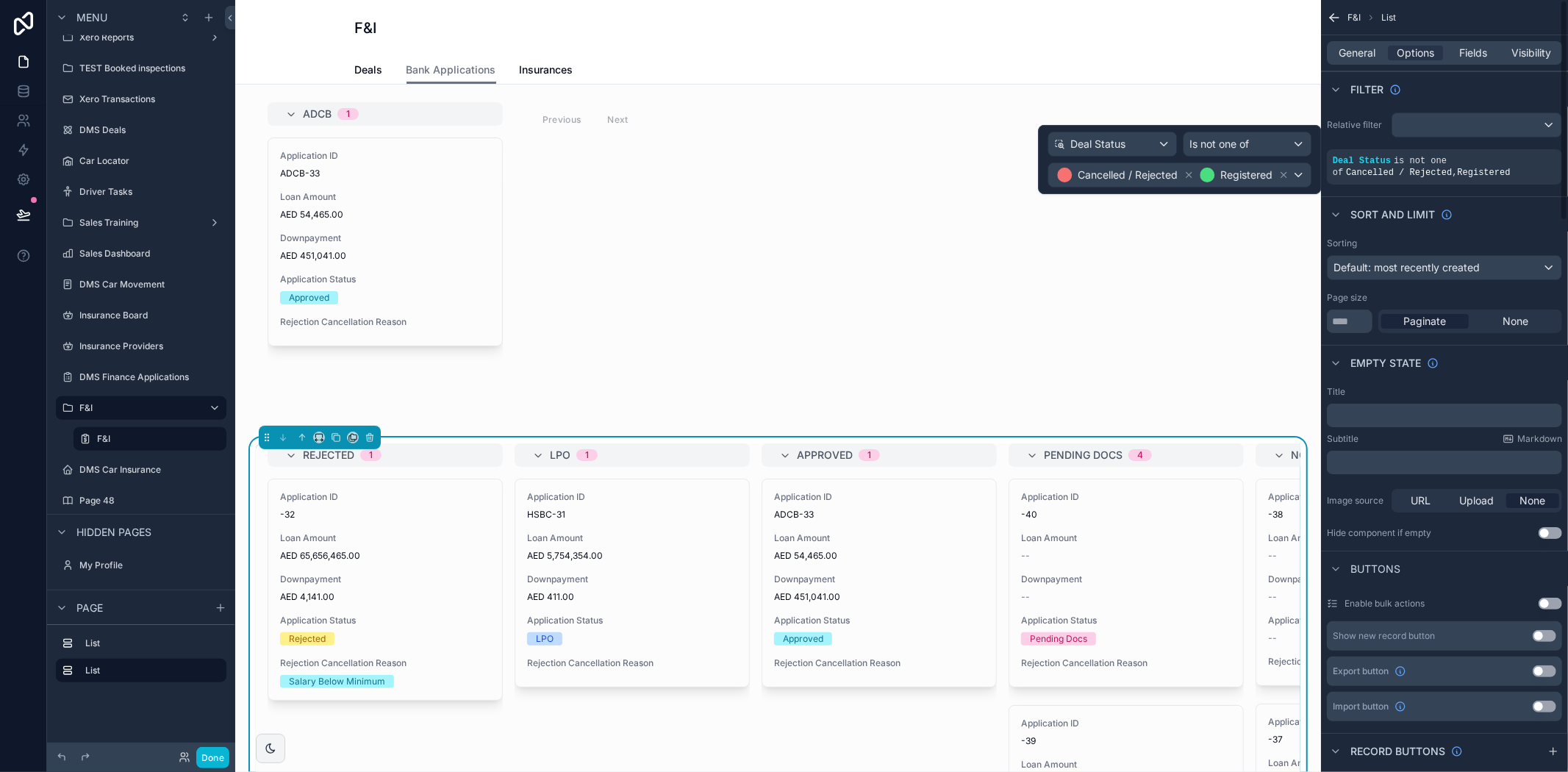
click at [1518, 229] on div "Sort And Limit" at bounding box center [1444, 214] width 247 height 35
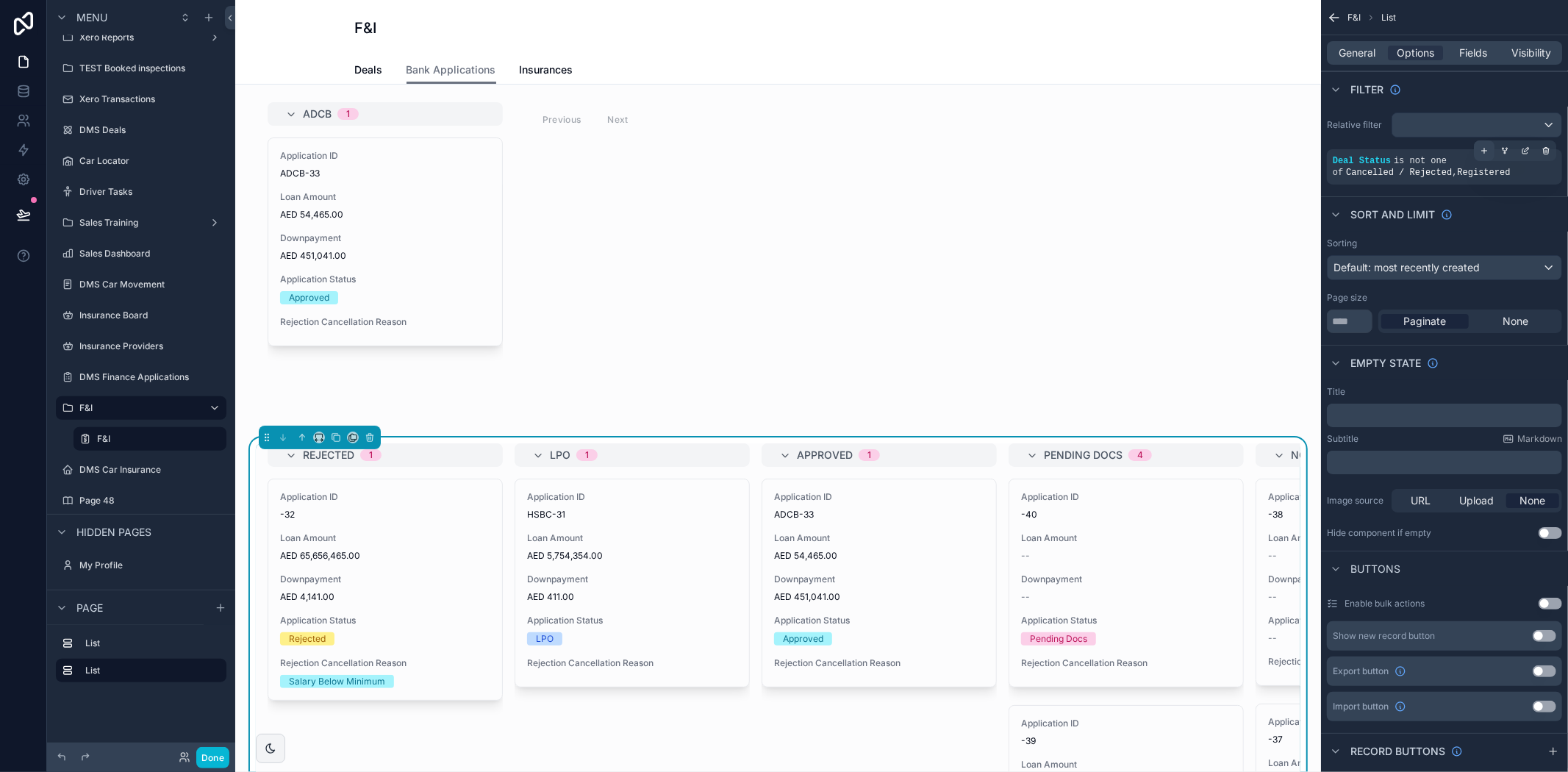
click at [1481, 155] on icon "scrollable content" at bounding box center [1484, 151] width 9 height 9
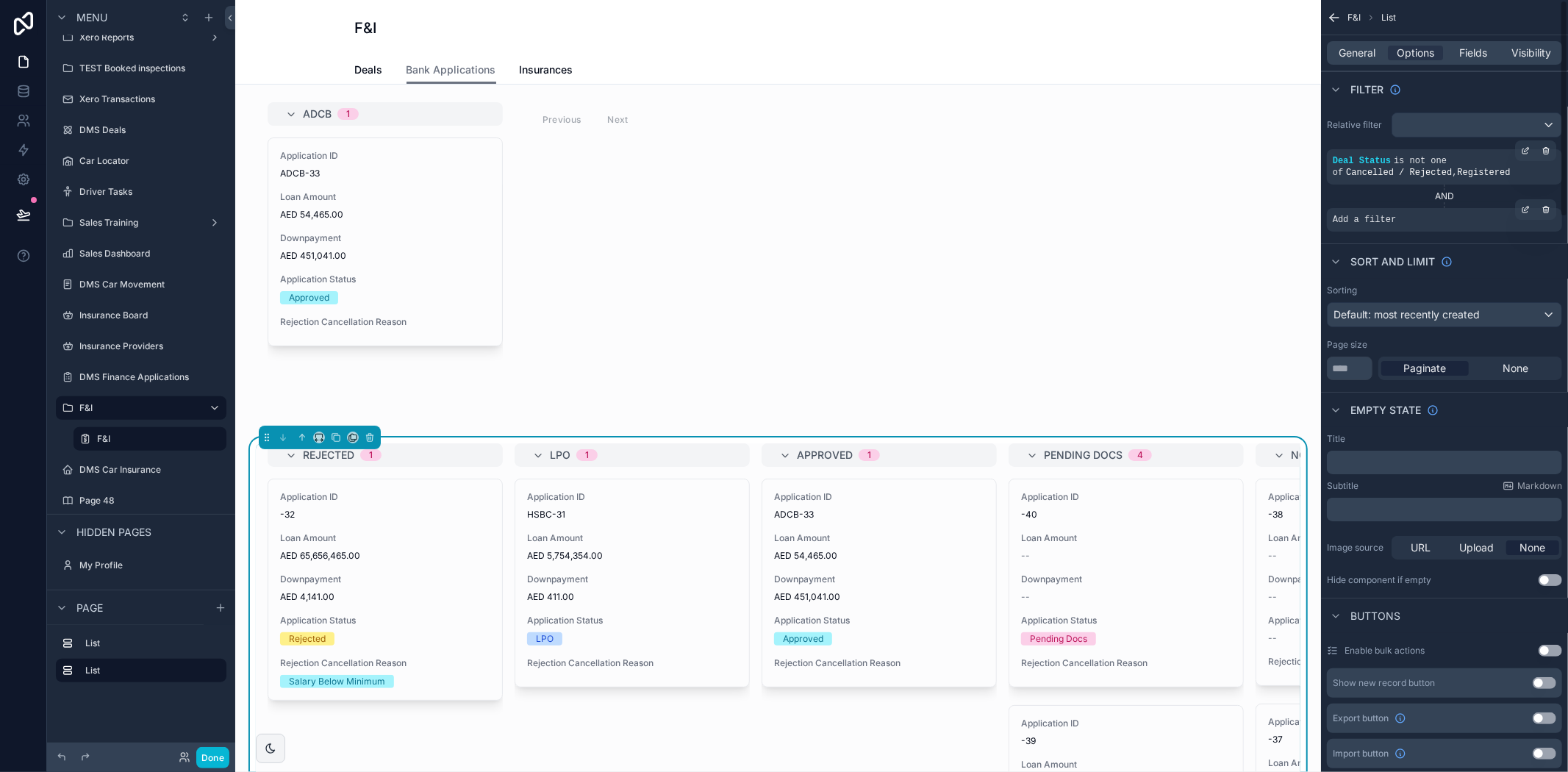
click at [1400, 222] on div "Add a filter" at bounding box center [1444, 219] width 235 height 24
click at [1529, 208] on icon "scrollable content" at bounding box center [1526, 208] width 4 height 4
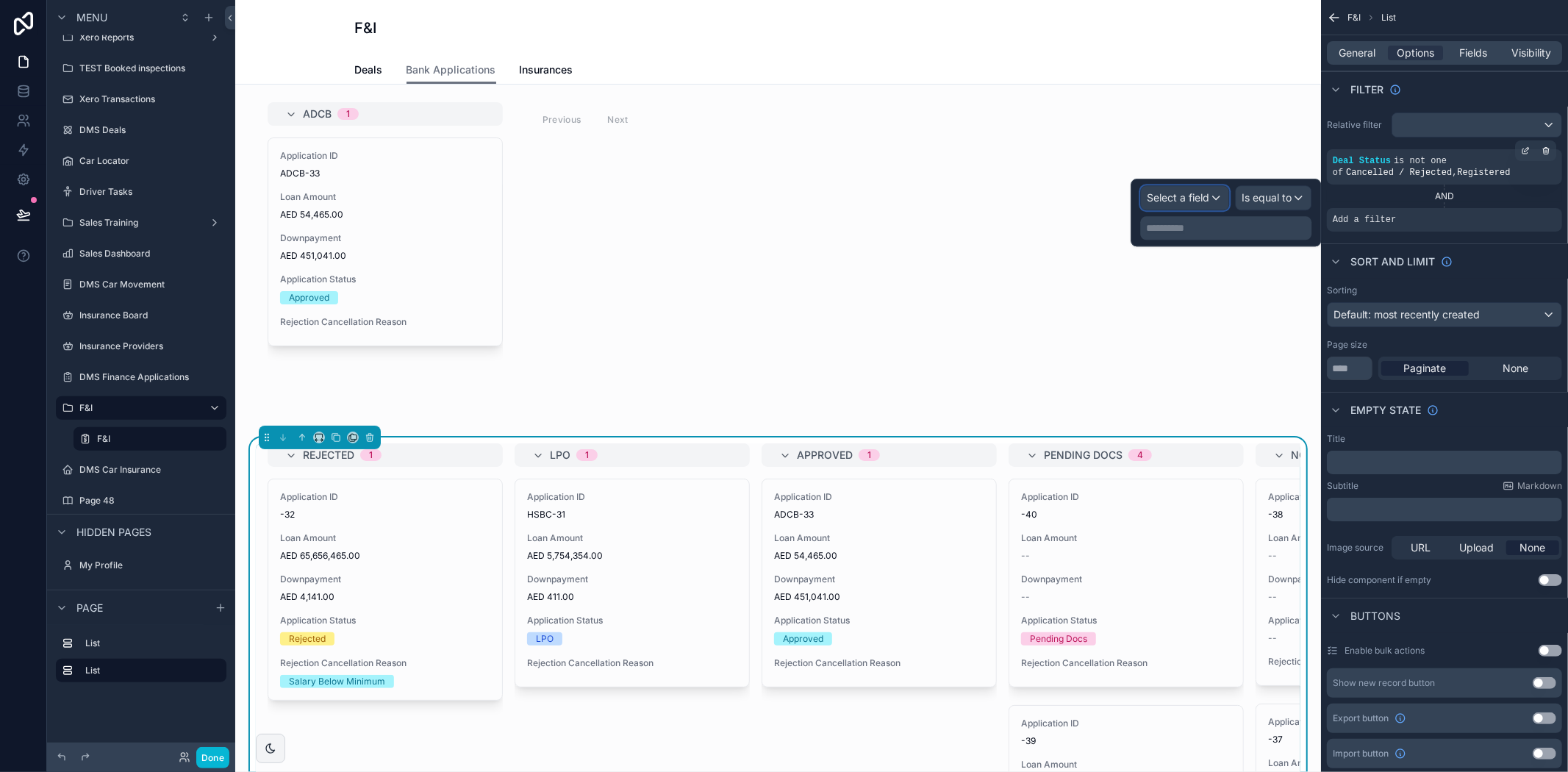
click at [1193, 199] on span "Select a field" at bounding box center [1178, 197] width 63 height 12
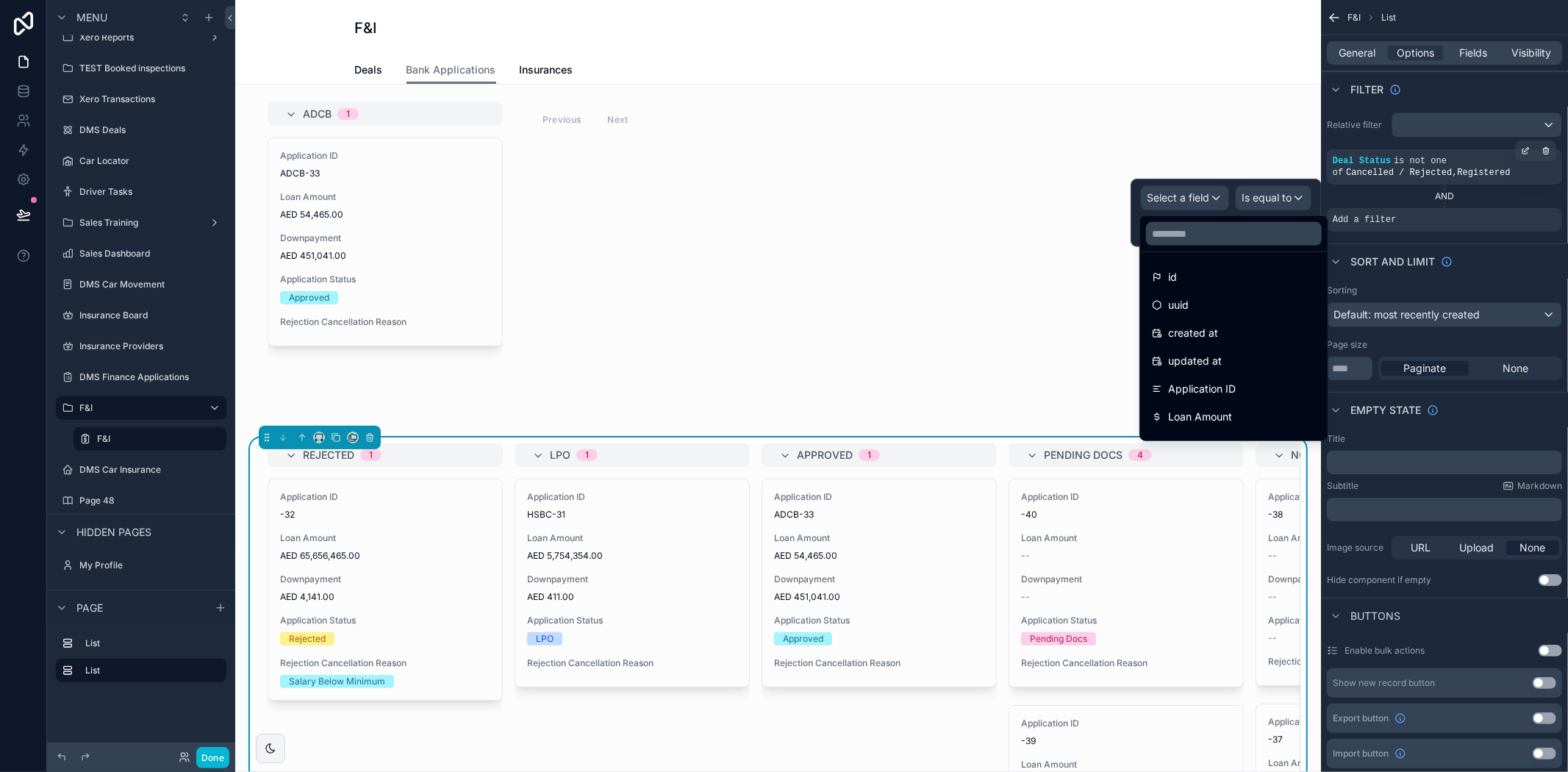
click at [1193, 199] on div at bounding box center [1226, 212] width 191 height 68
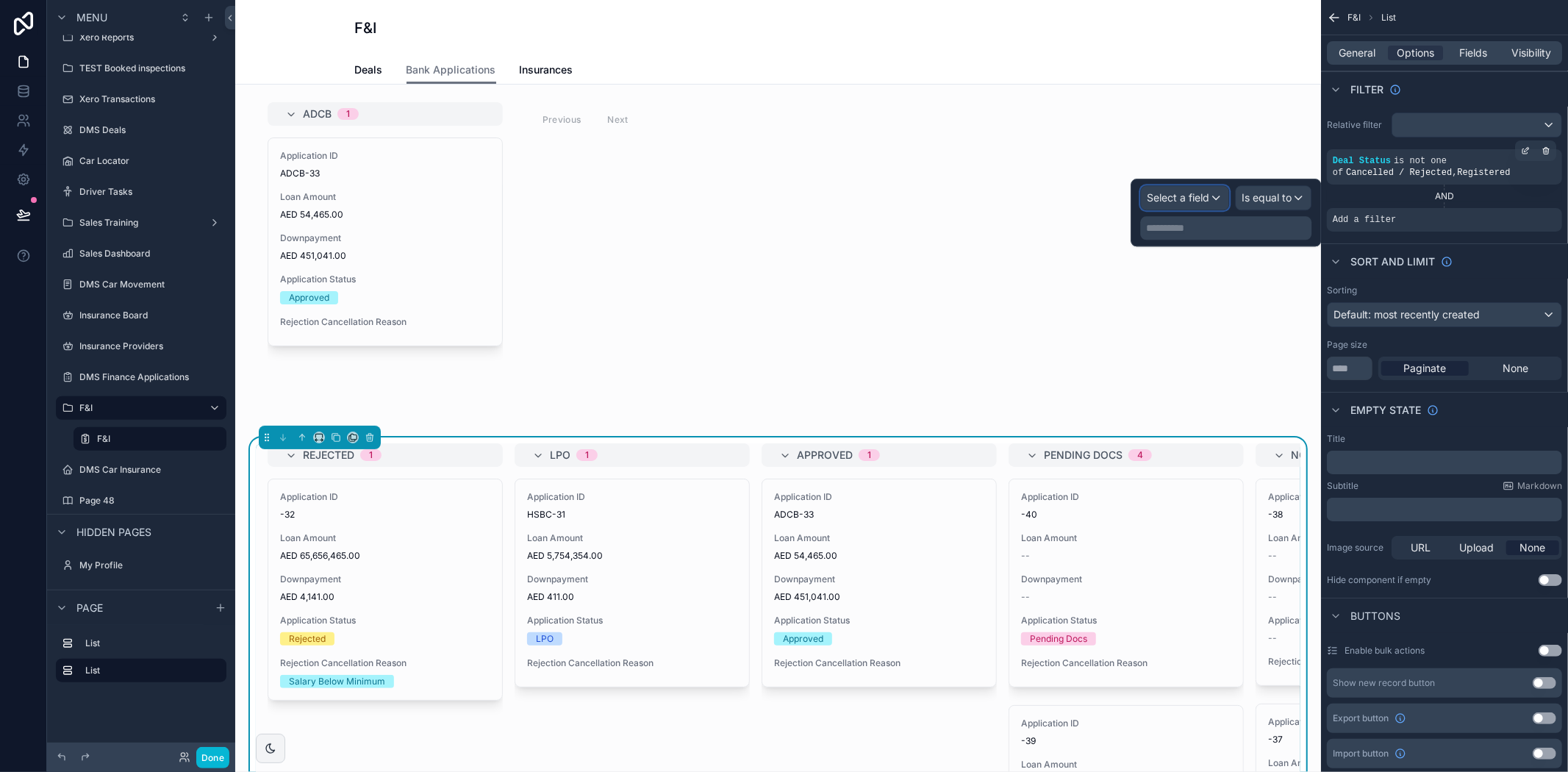
click at [1189, 197] on span "Select a field" at bounding box center [1178, 197] width 63 height 12
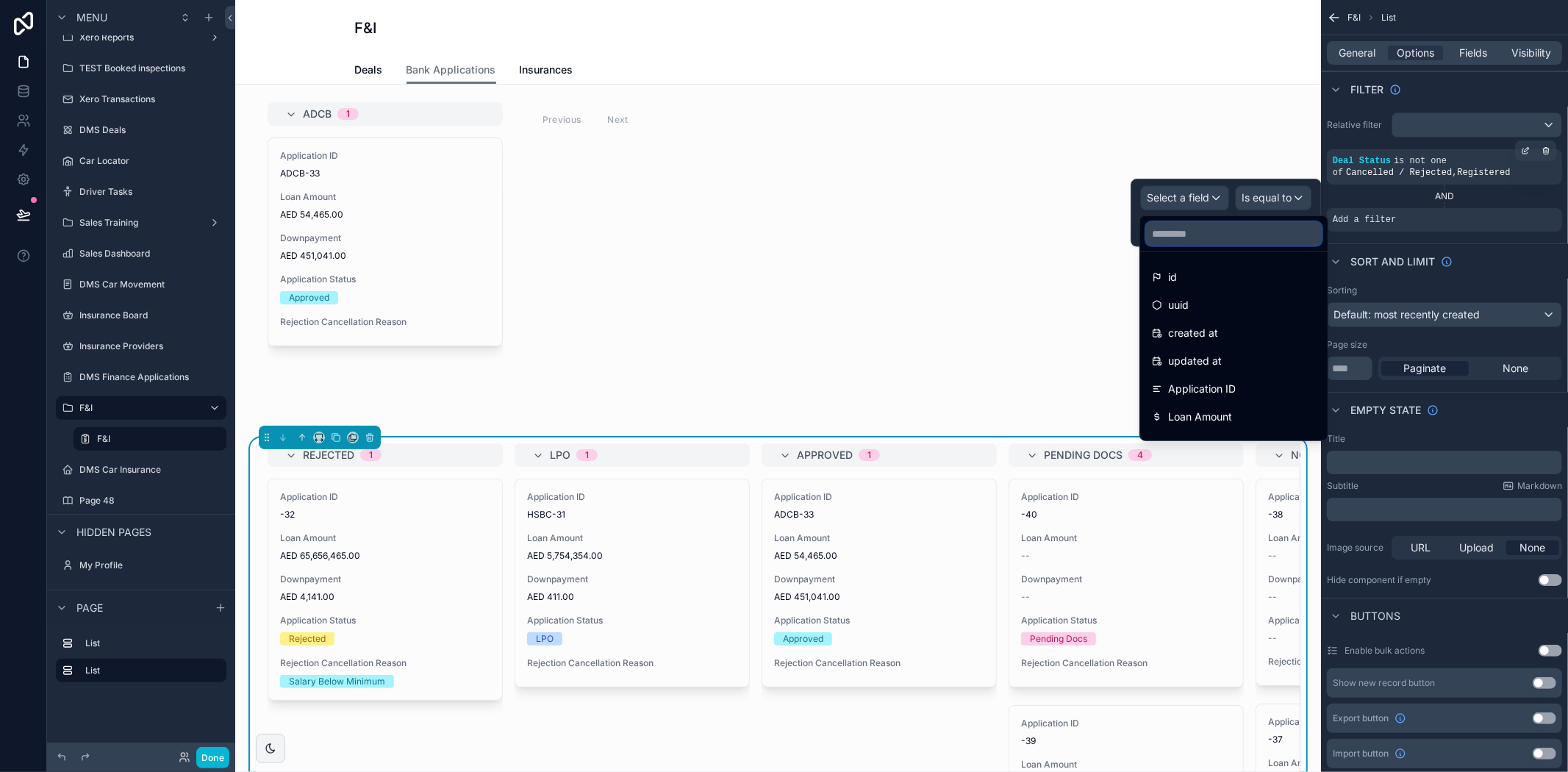
click at [1202, 234] on input "text" at bounding box center [1233, 233] width 176 height 24
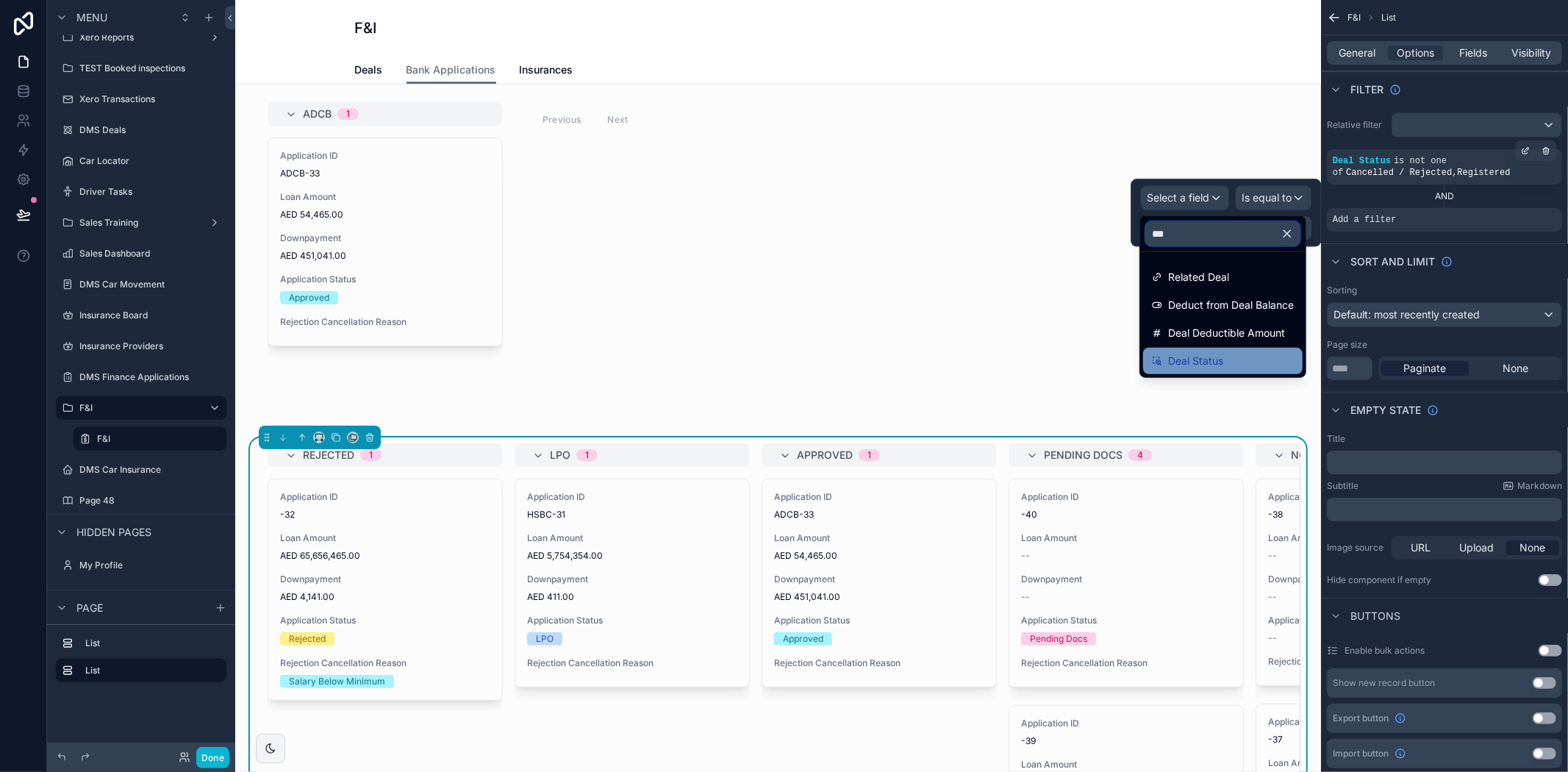
type input "***"
click at [1182, 359] on span "Deal Status" at bounding box center [1195, 361] width 55 height 18
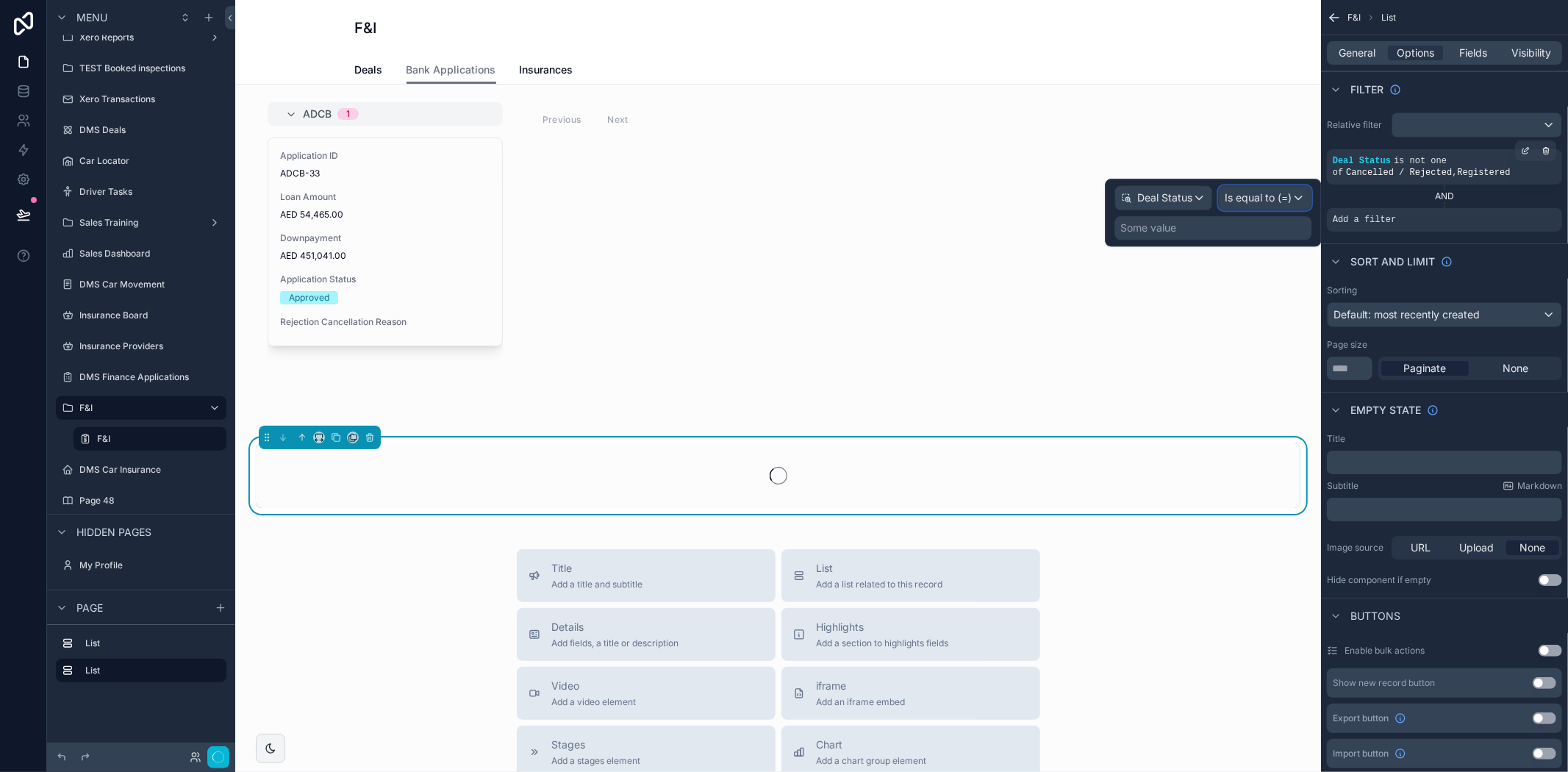
click at [1258, 197] on span "Is equal to (=)" at bounding box center [1258, 198] width 67 height 15
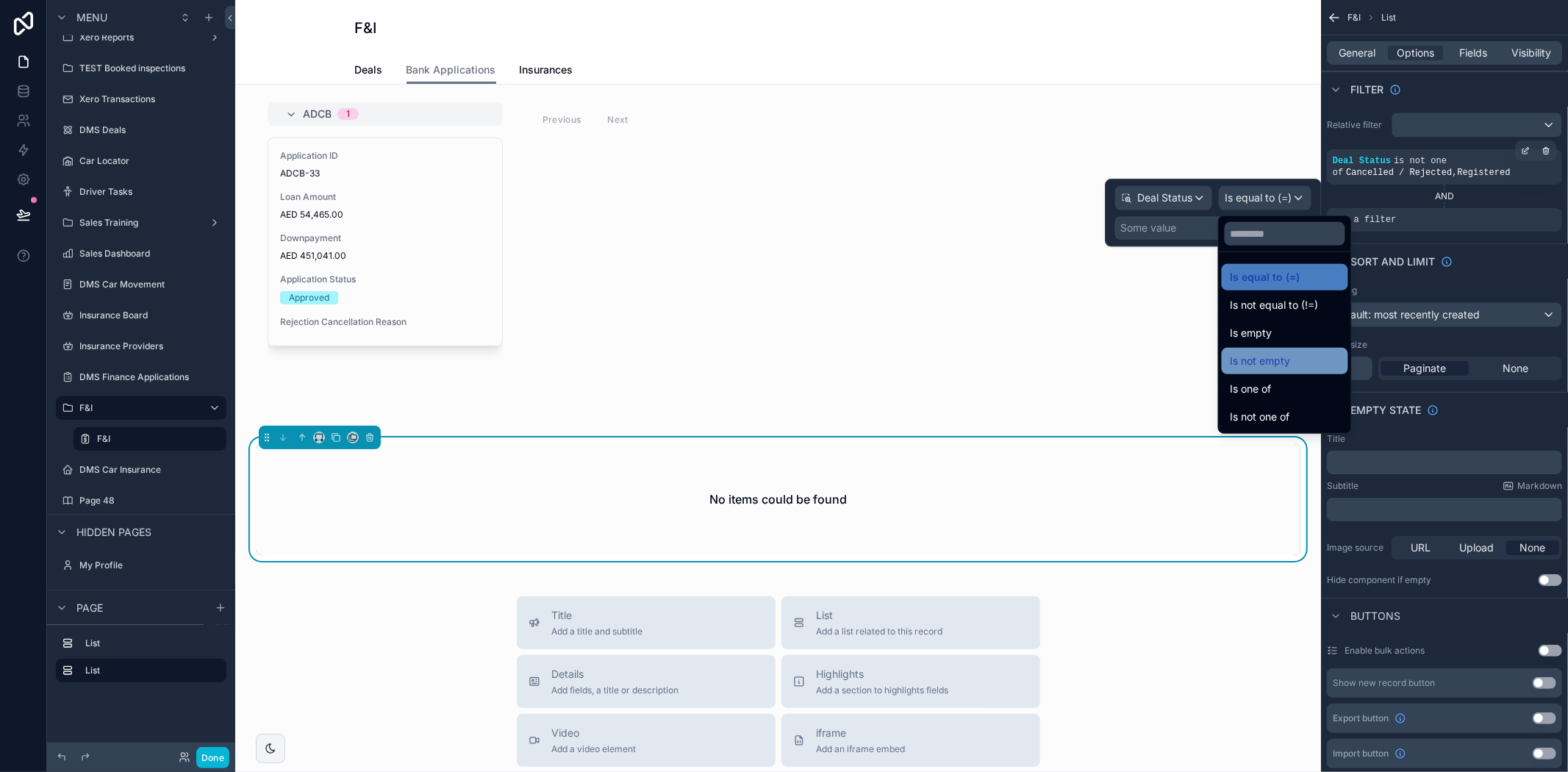
click at [1253, 357] on span "Is not empty" at bounding box center [1261, 361] width 60 height 18
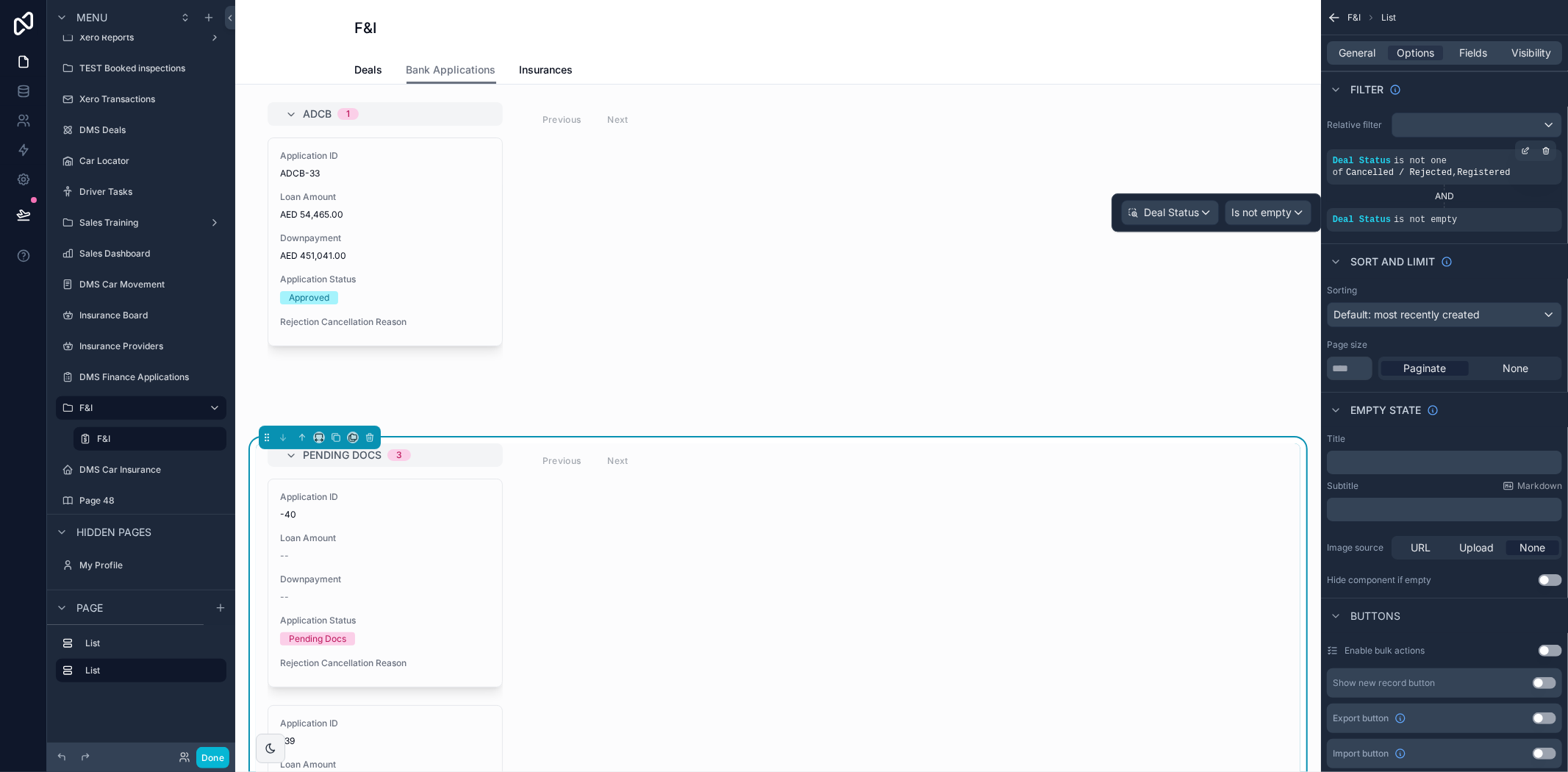
click at [1511, 253] on div "Sort And Limit" at bounding box center [1444, 261] width 247 height 35
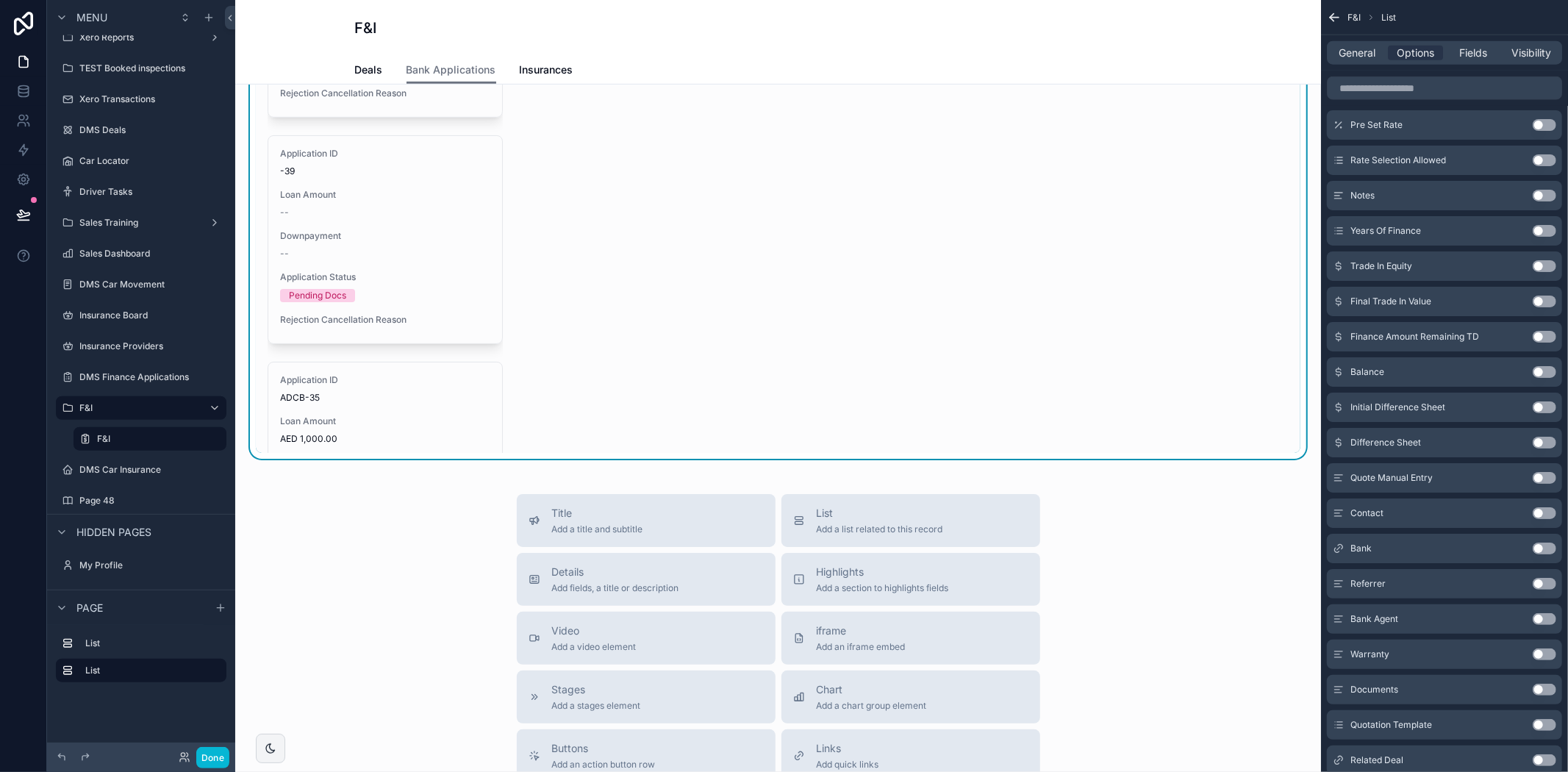
scroll to position [489, 0]
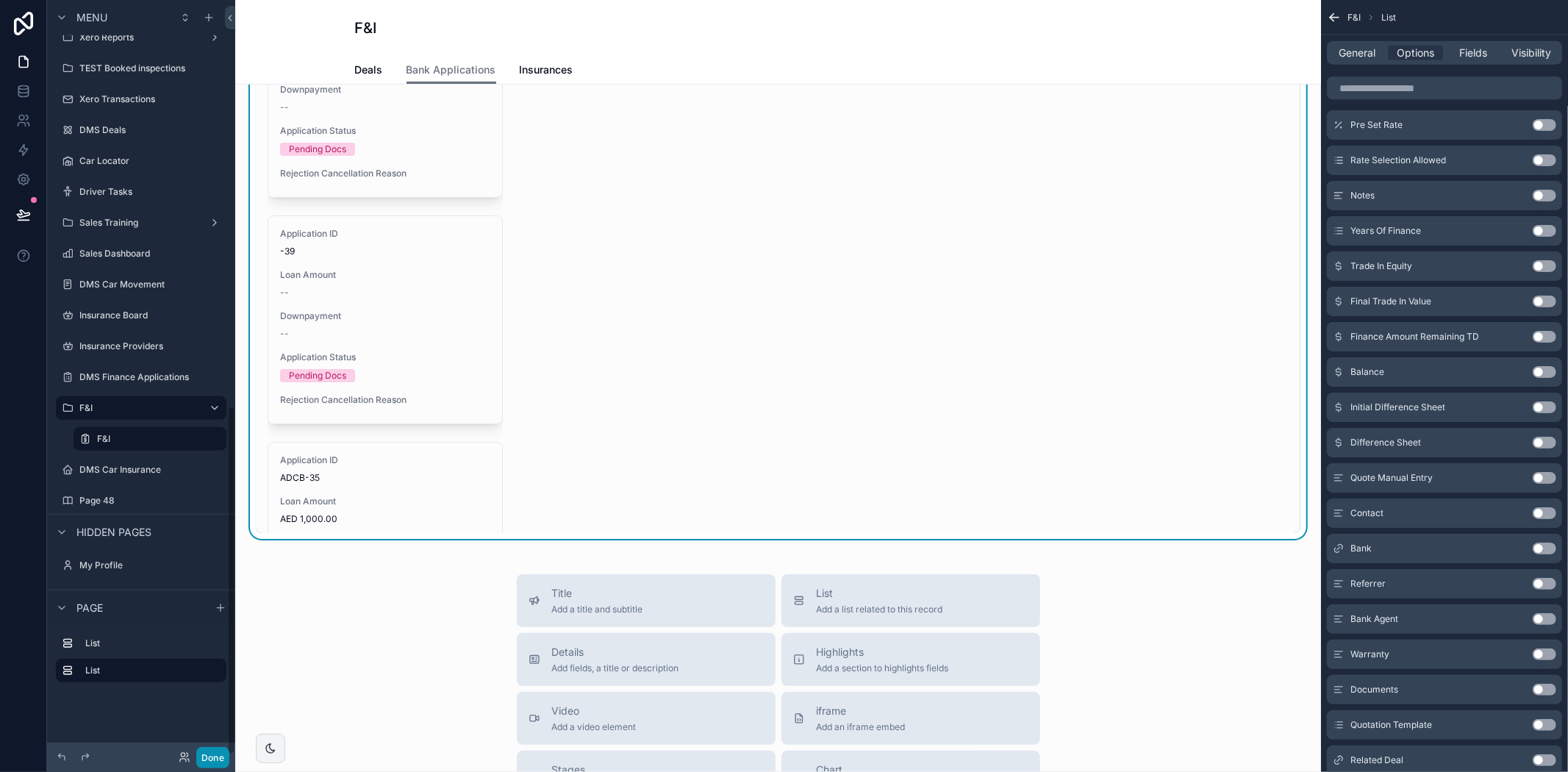
click at [208, 751] on button "Done" at bounding box center [212, 757] width 33 height 21
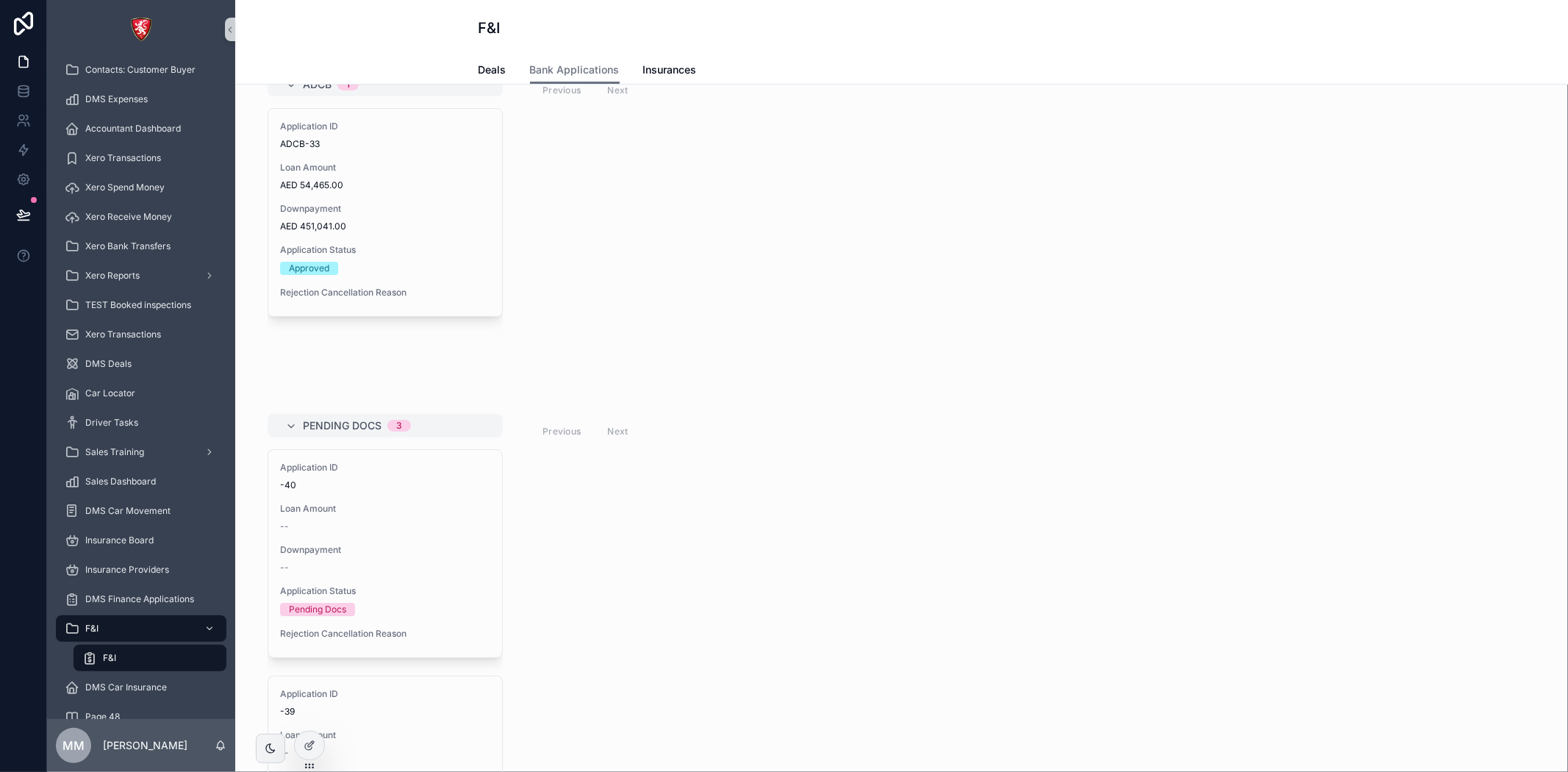
scroll to position [0, 0]
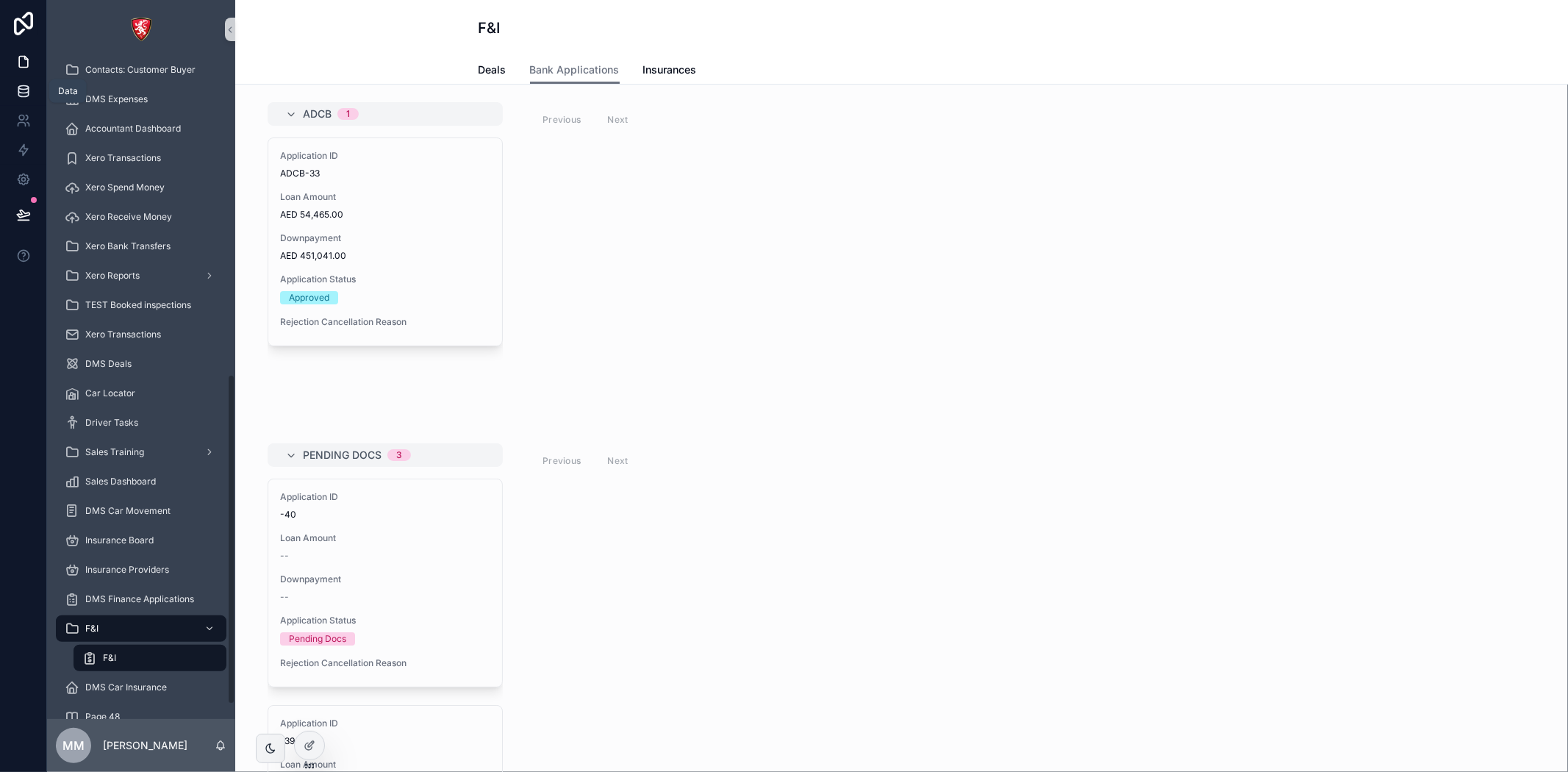
click at [29, 99] on link at bounding box center [23, 91] width 46 height 29
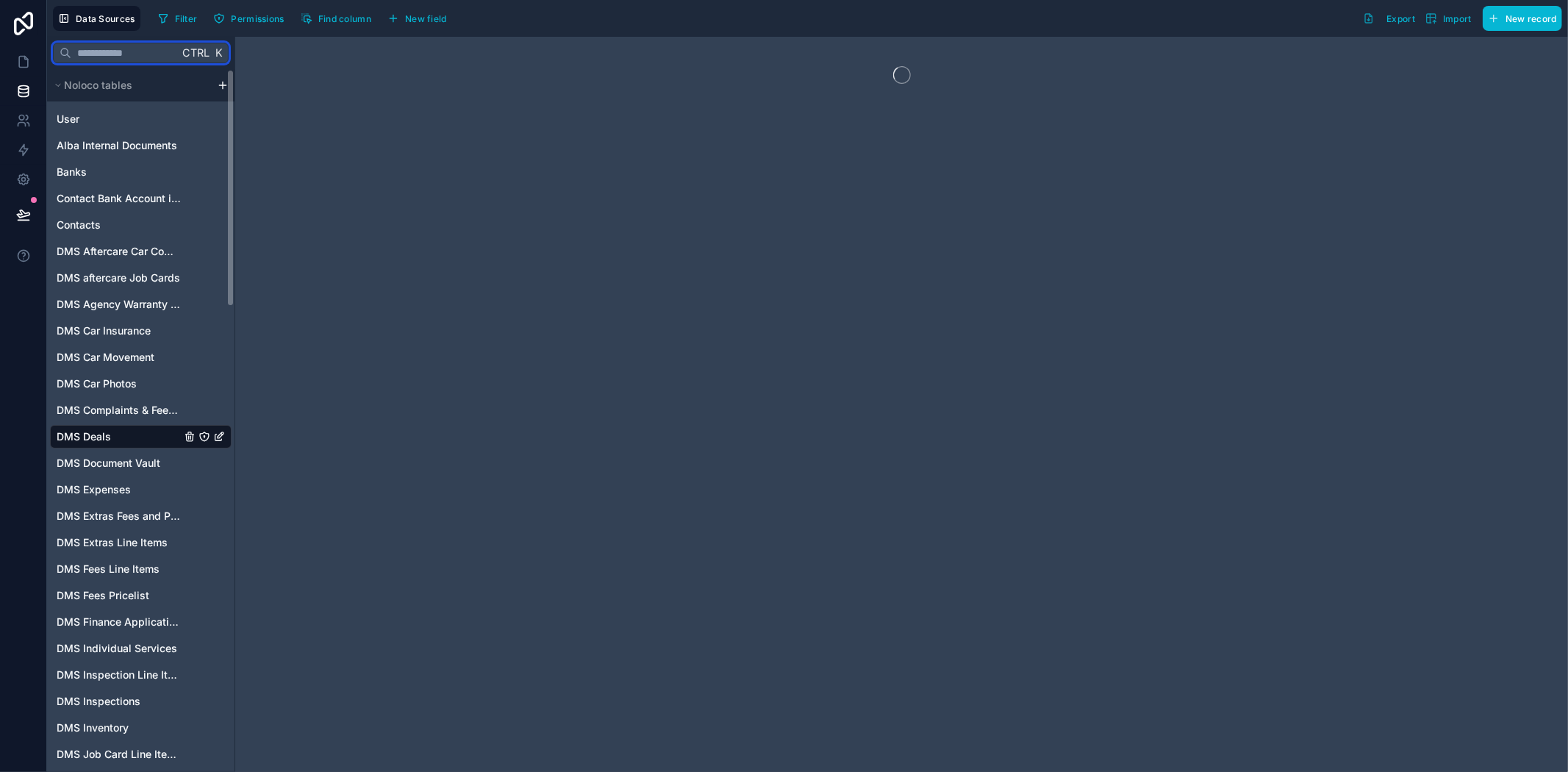
click at [90, 51] on input "text" at bounding box center [125, 53] width 107 height 26
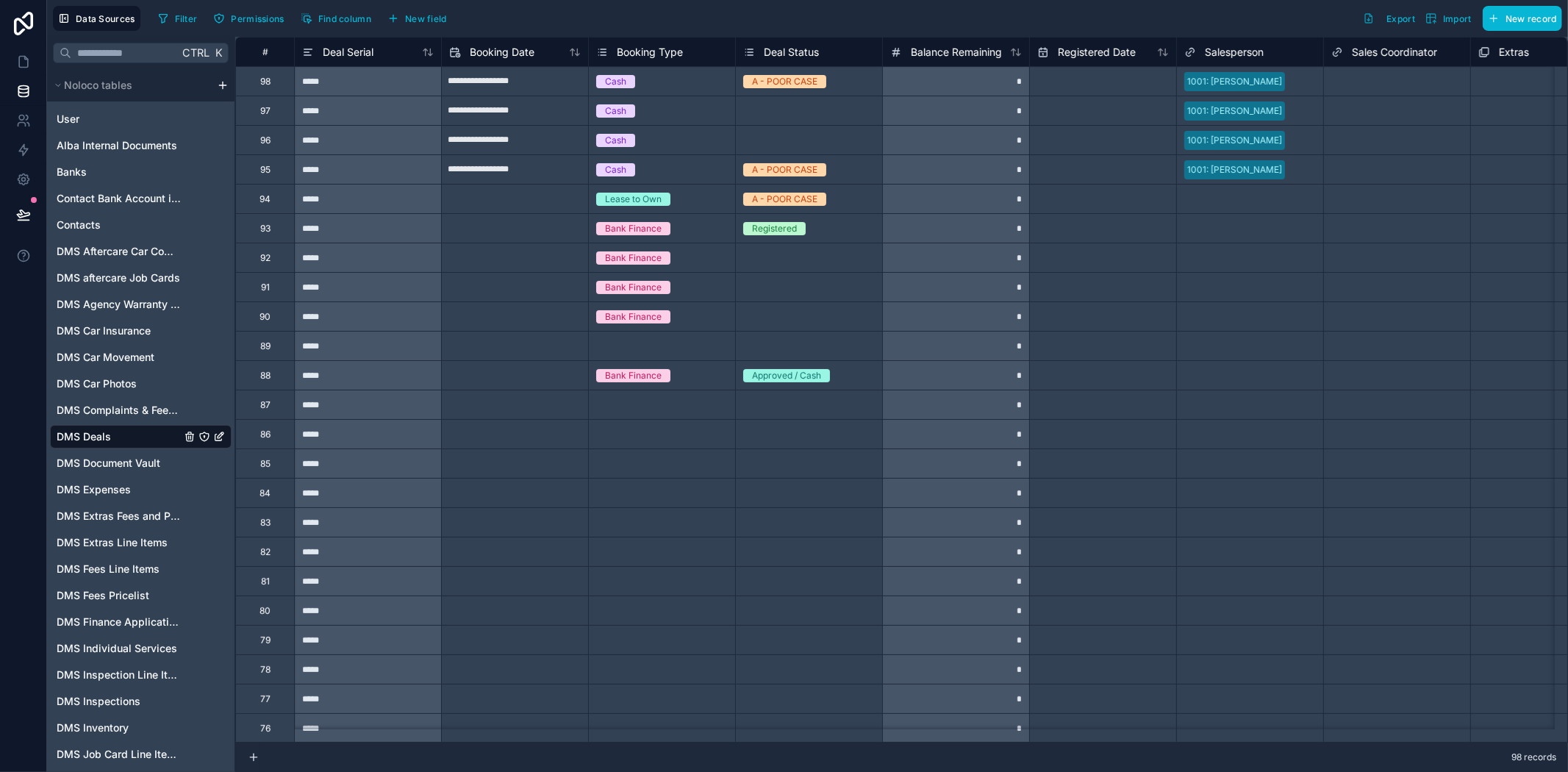
click at [640, 348] on div "Select a Booking Type" at bounding box center [642, 345] width 93 height 11
click at [640, 349] on div "Select a Booking Type" at bounding box center [642, 345] width 93 height 11
click at [640, 350] on div "Select a Booking Type" at bounding box center [642, 345] width 93 height 11
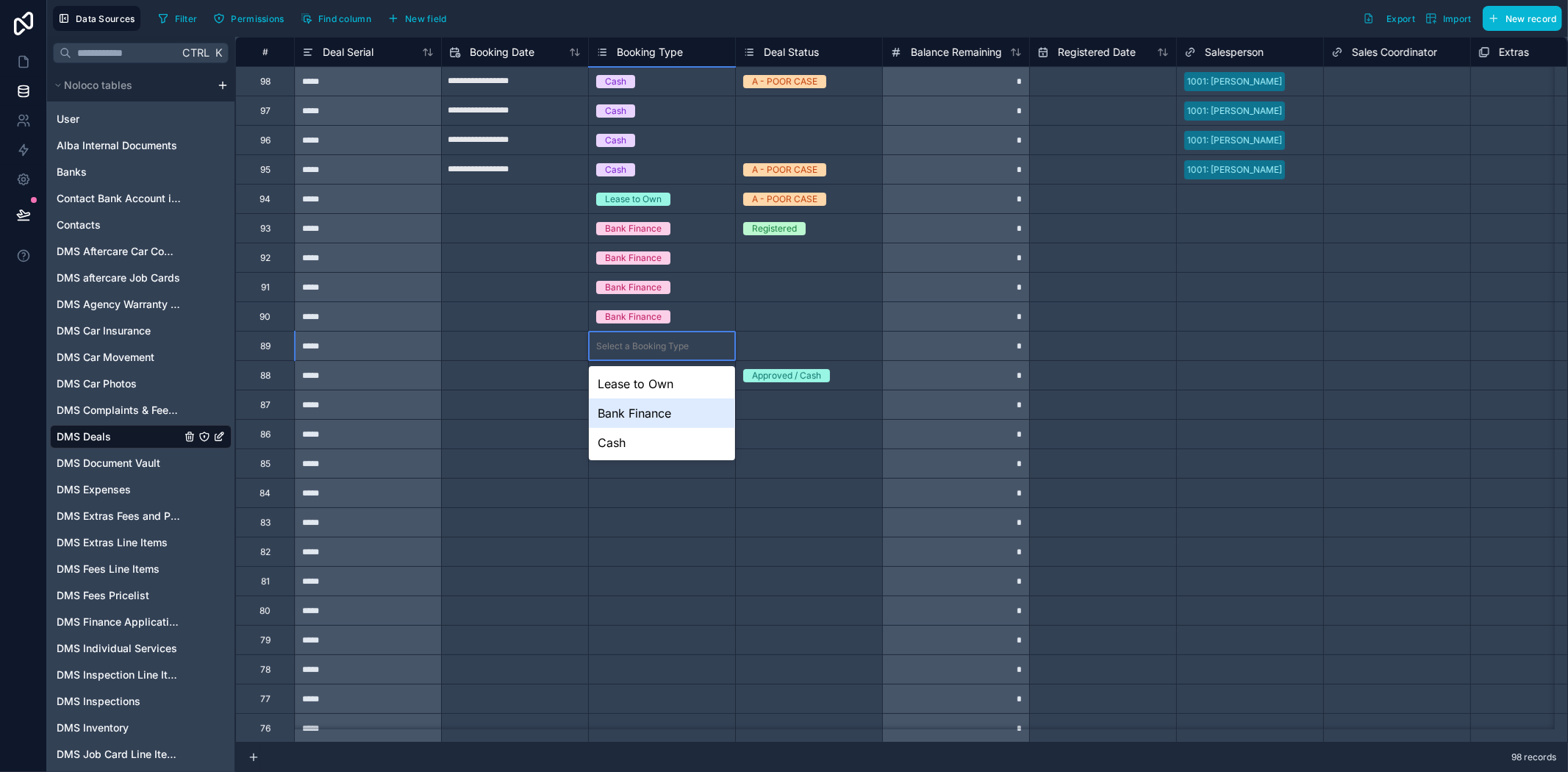
click at [641, 420] on div "Bank Finance" at bounding box center [663, 412] width 147 height 29
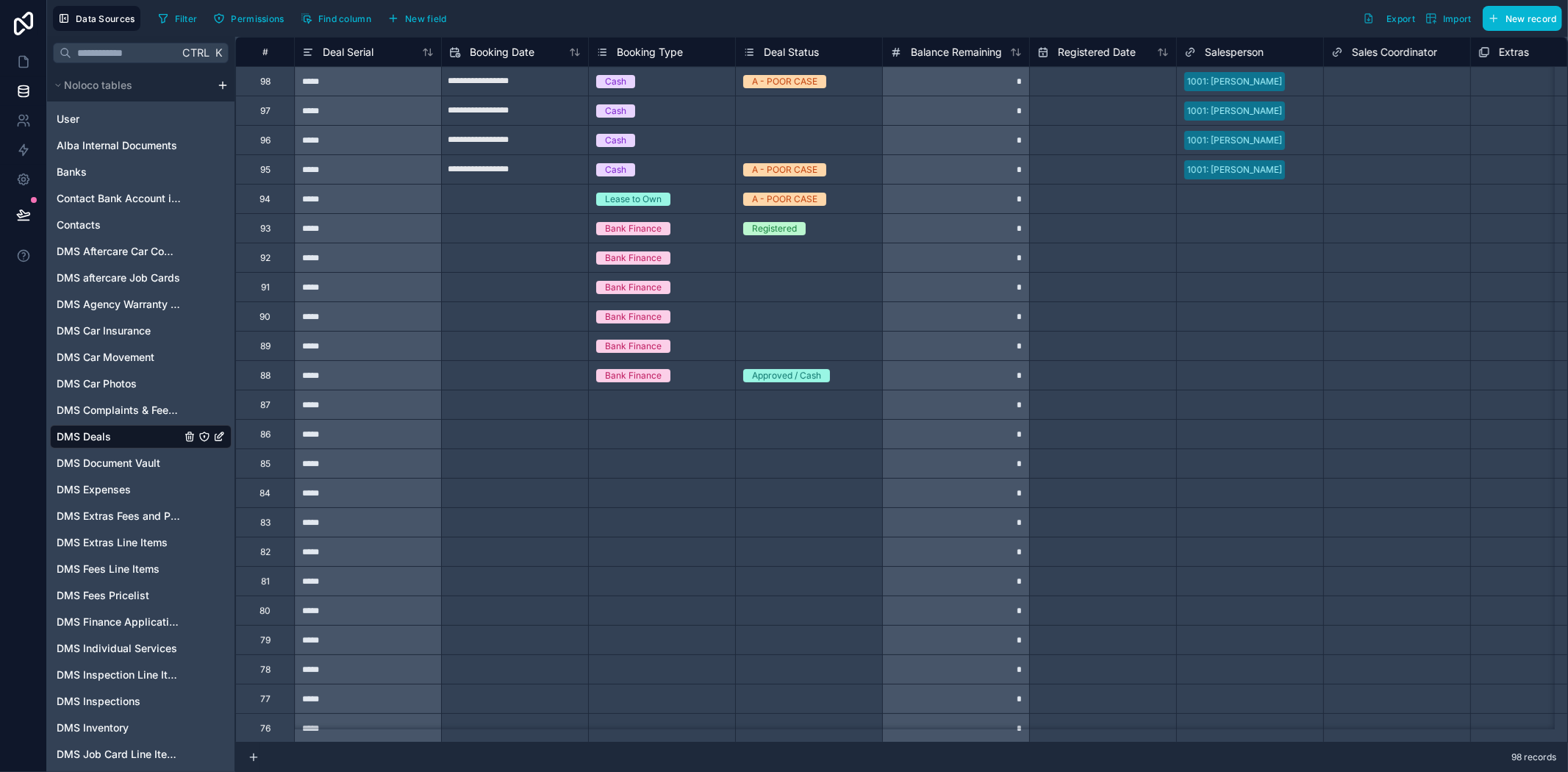
click at [502, 94] on input "text" at bounding box center [515, 81] width 147 height 24
select select "****"
select select "*"
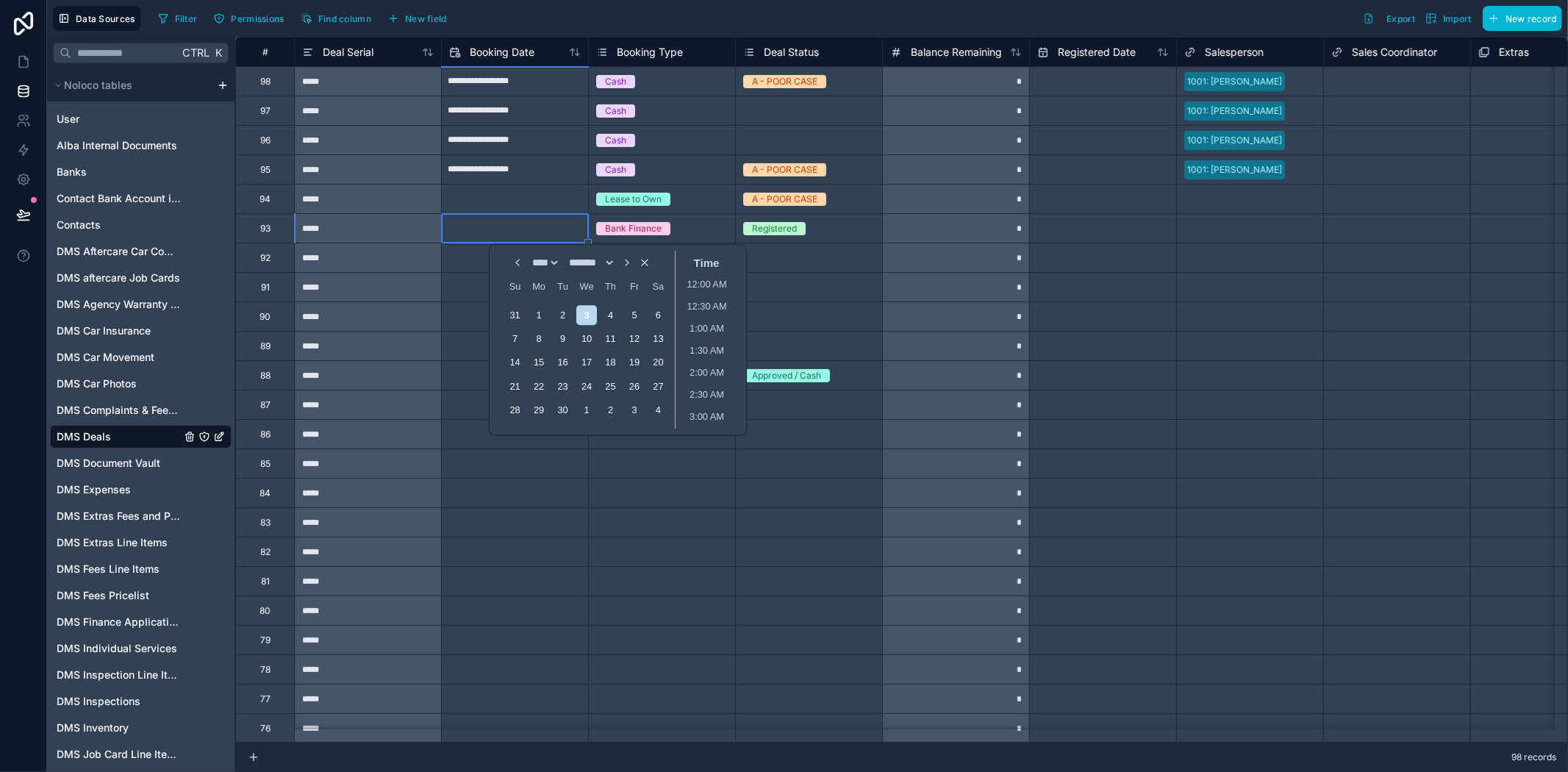
click at [666, 503] on div "Select a Booking Type" at bounding box center [663, 493] width 147 height 28
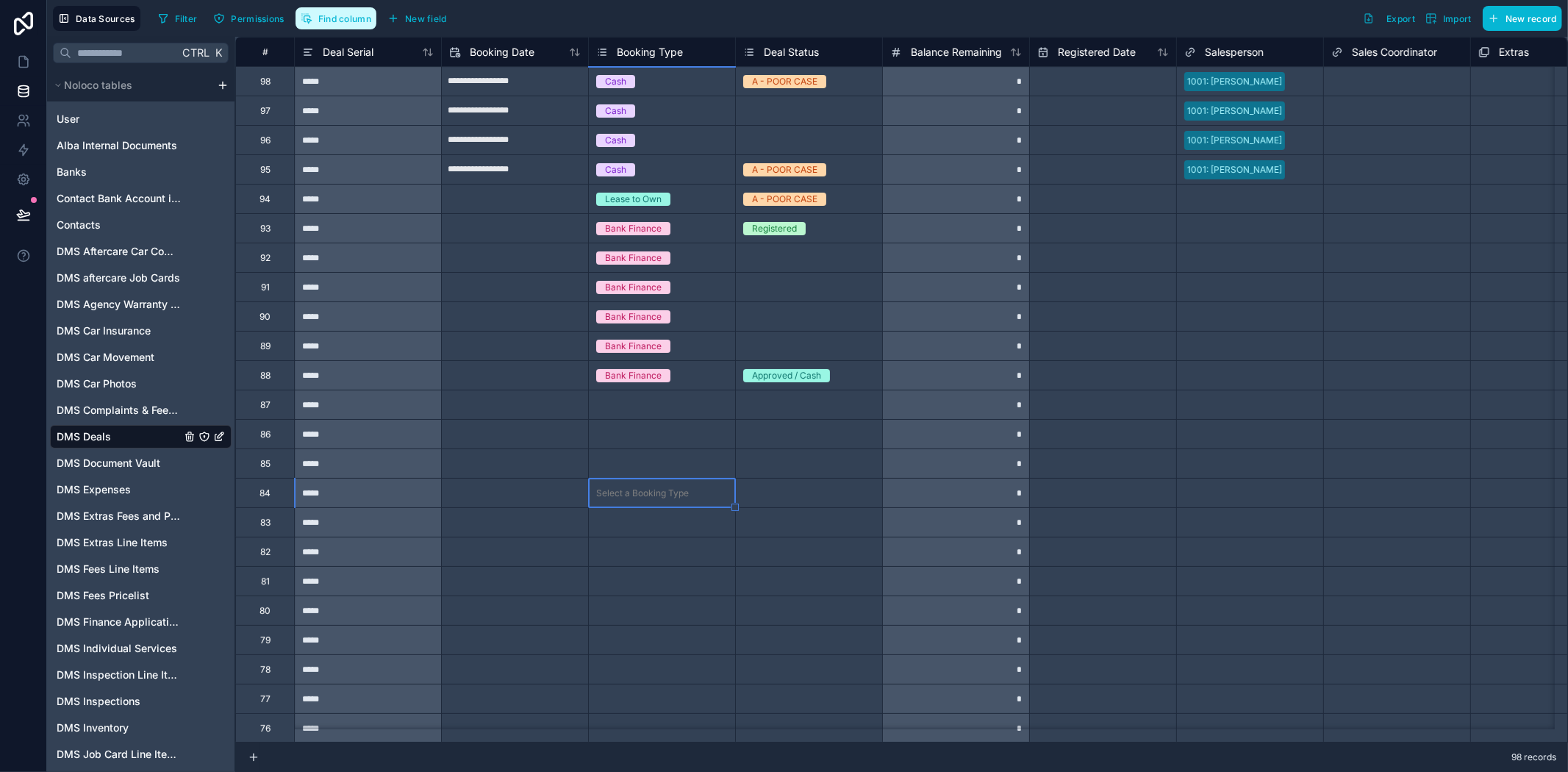
click at [313, 26] on button "Find column" at bounding box center [337, 18] width 81 height 22
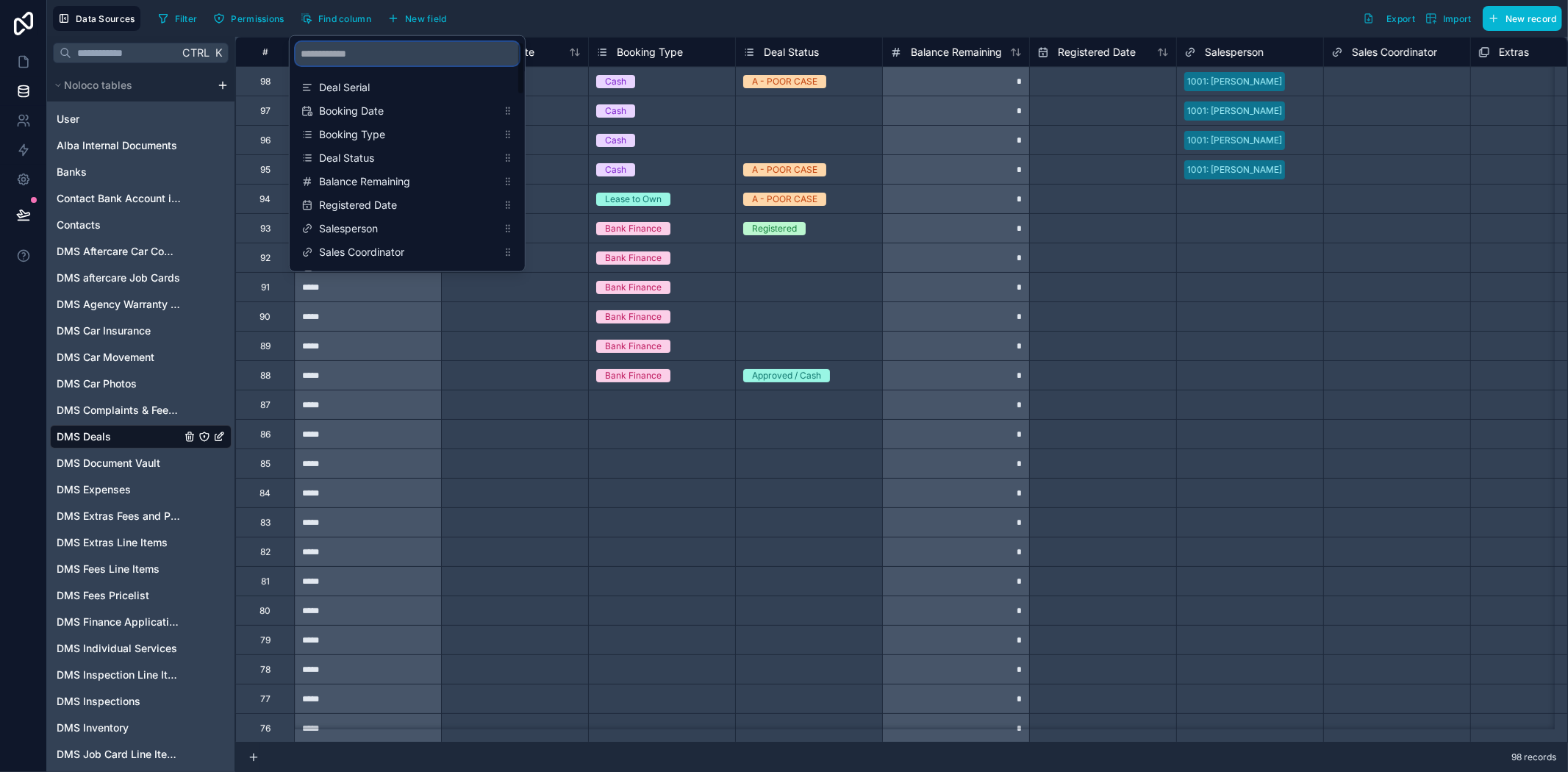
click at [327, 45] on input "scrollable content" at bounding box center [407, 53] width 223 height 24
type input "****"
click at [371, 195] on div "Select Banks" at bounding box center [407, 205] width 223 height 20
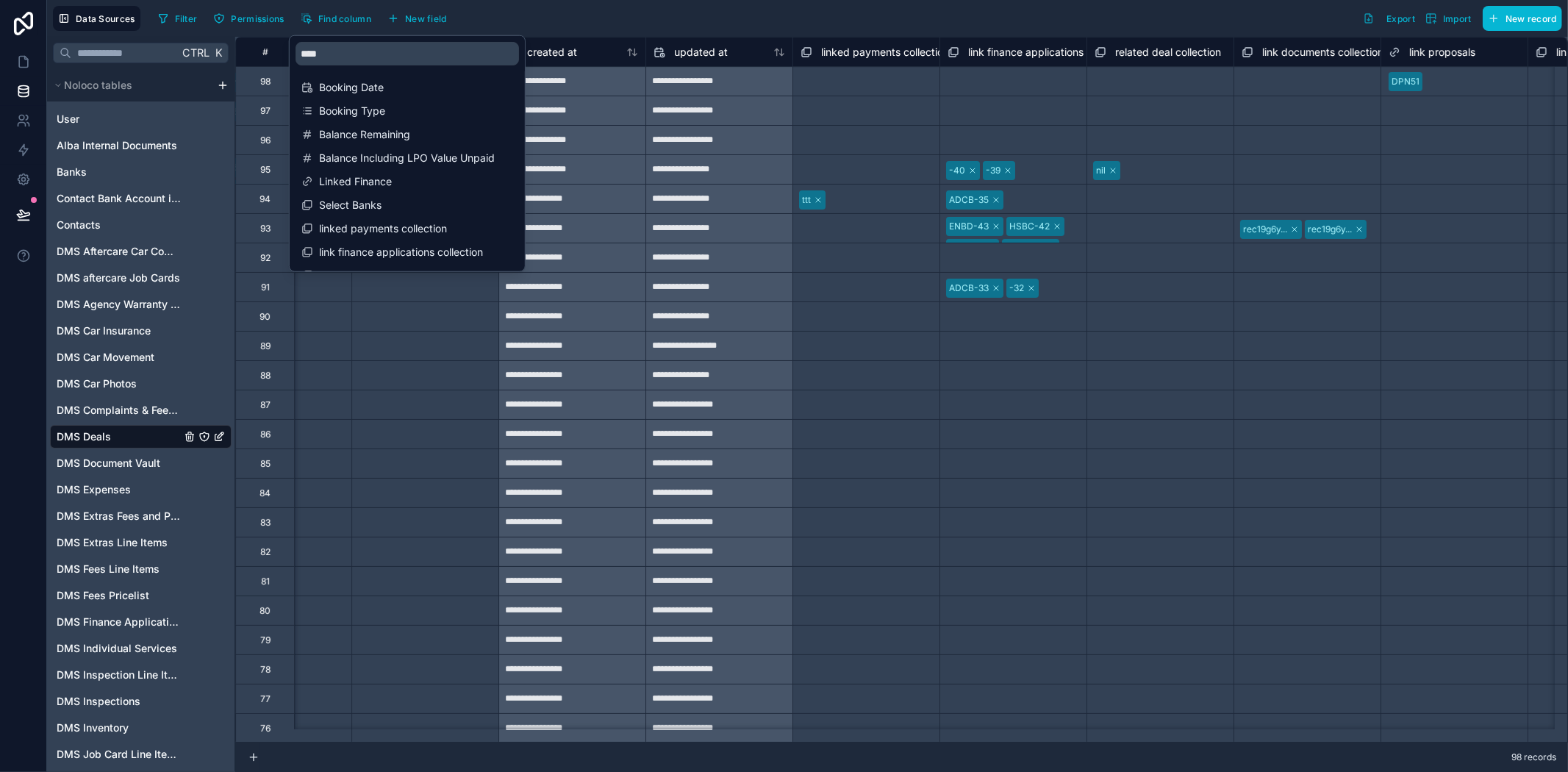
scroll to position [0, 4411]
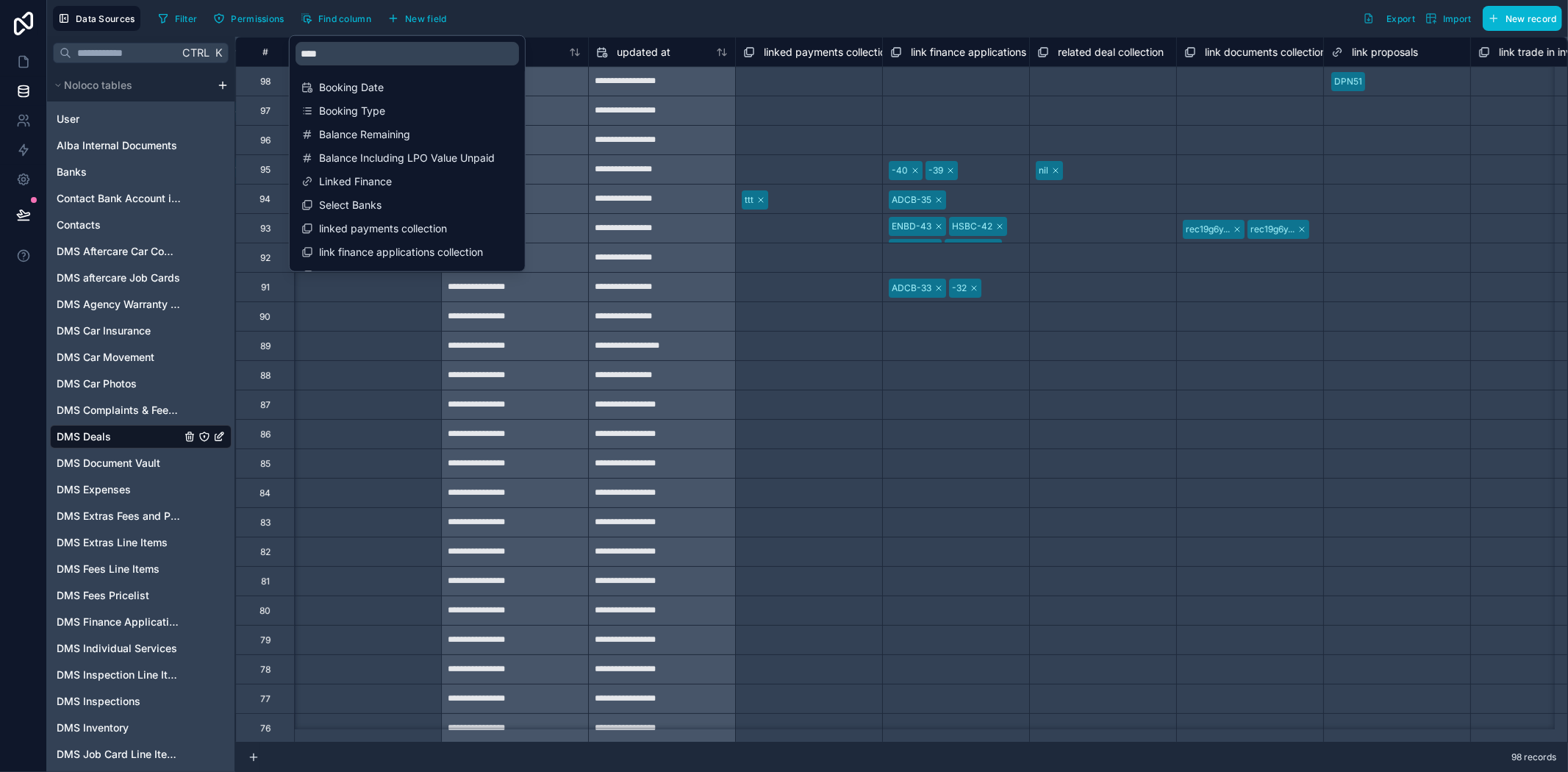
click at [1009, 427] on div "Select a link finance applications collection" at bounding box center [956, 435] width 132 height 24
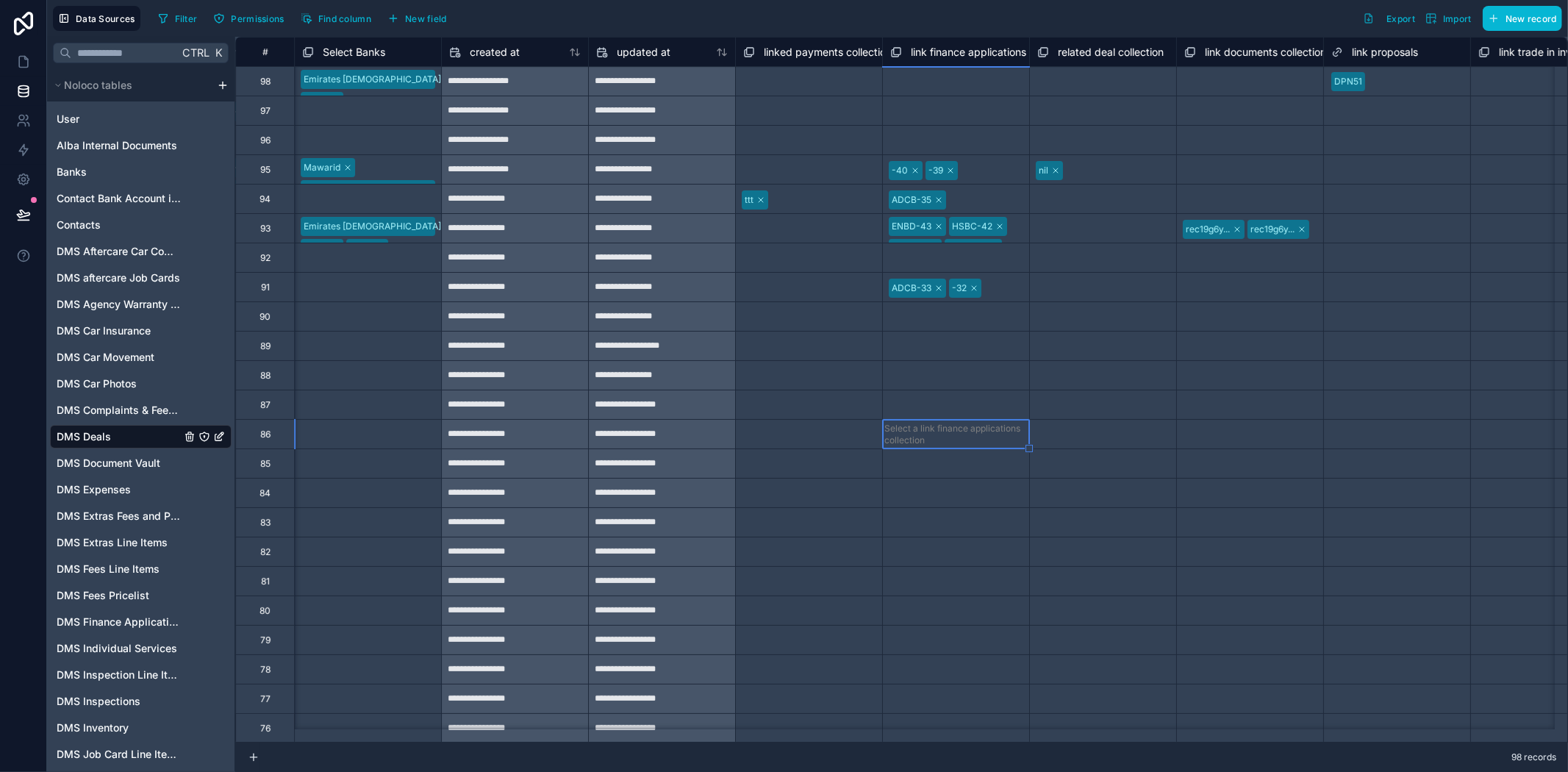
click at [318, 375] on div "Select a Select Banks" at bounding box center [347, 375] width 90 height 11
click at [366, 381] on div "Select a Select Banks" at bounding box center [341, 375] width 90 height 11
click at [351, 346] on div "Select a Select Banks" at bounding box center [347, 346] width 90 height 11
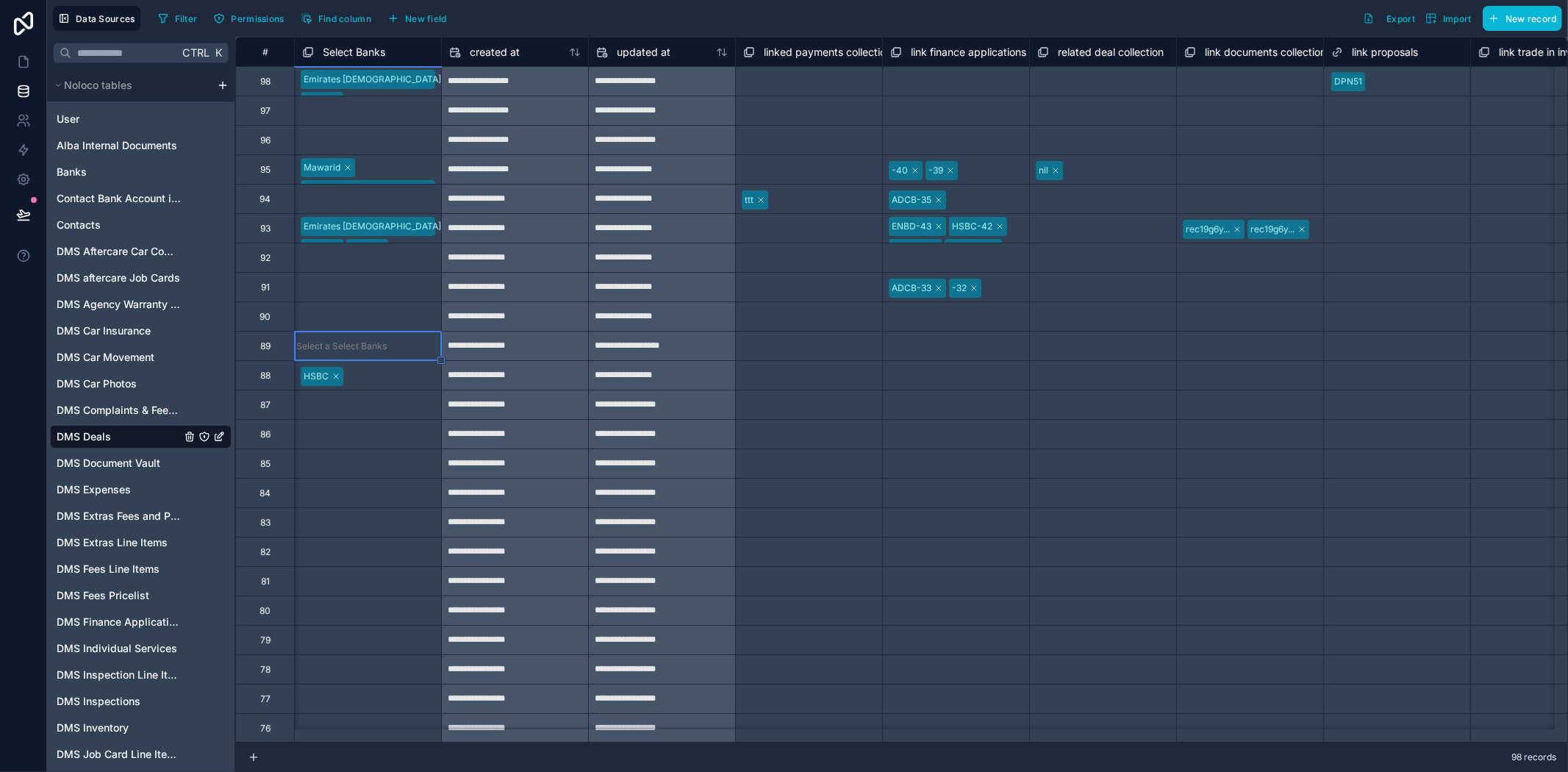
click at [351, 346] on div "Select a Select Banks" at bounding box center [341, 345] width 90 height 11
click at [367, 314] on div "Select a Select Banks" at bounding box center [347, 317] width 90 height 11
click at [367, 314] on div "Select a Select Banks" at bounding box center [341, 316] width 90 height 11
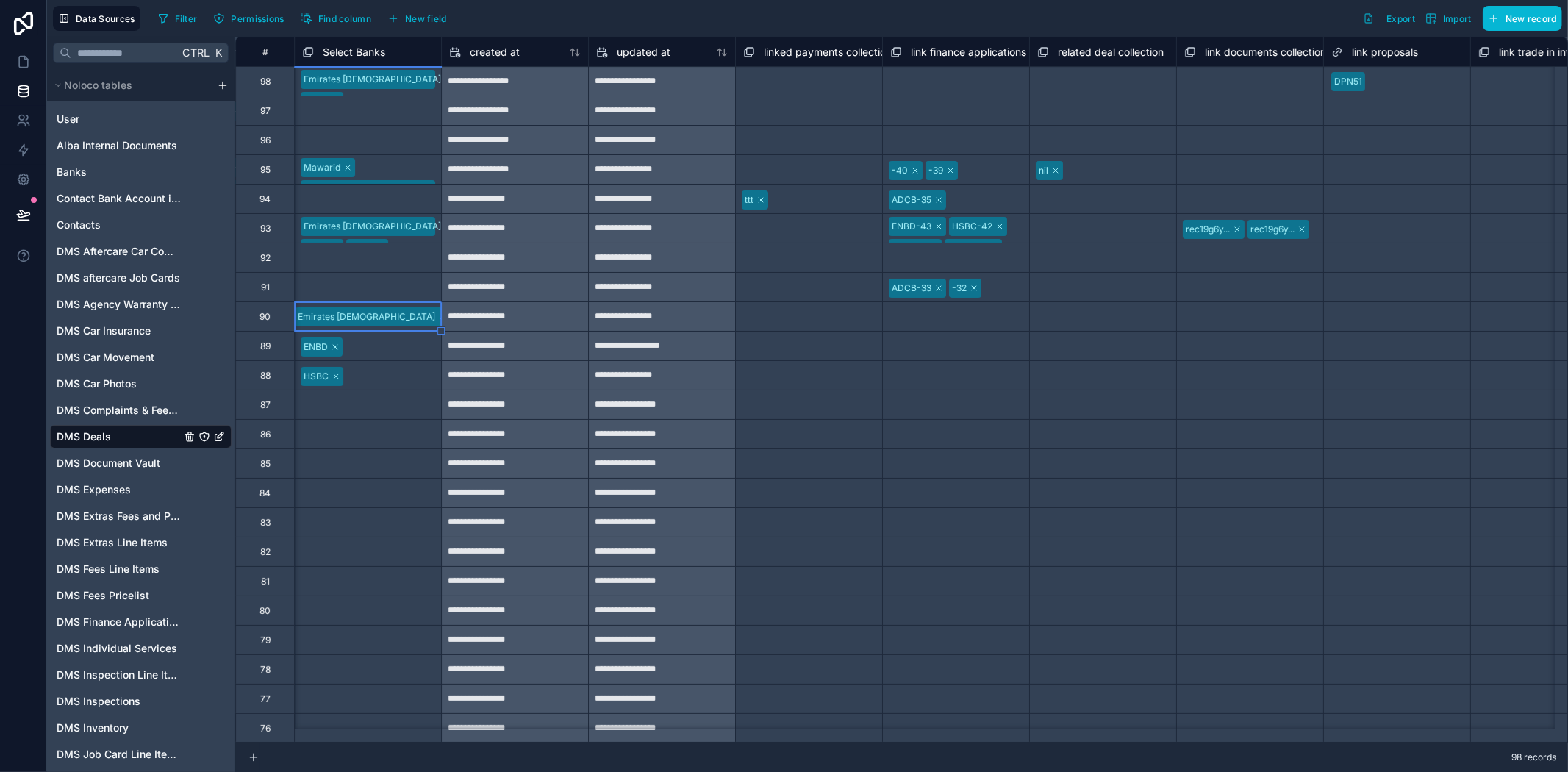
click at [346, 270] on div "Select a Select Banks" at bounding box center [368, 257] width 147 height 28
click at [351, 287] on div "Select a Select Banks" at bounding box center [347, 288] width 90 height 11
click at [351, 287] on div "Select a Select Banks" at bounding box center [341, 287] width 90 height 11
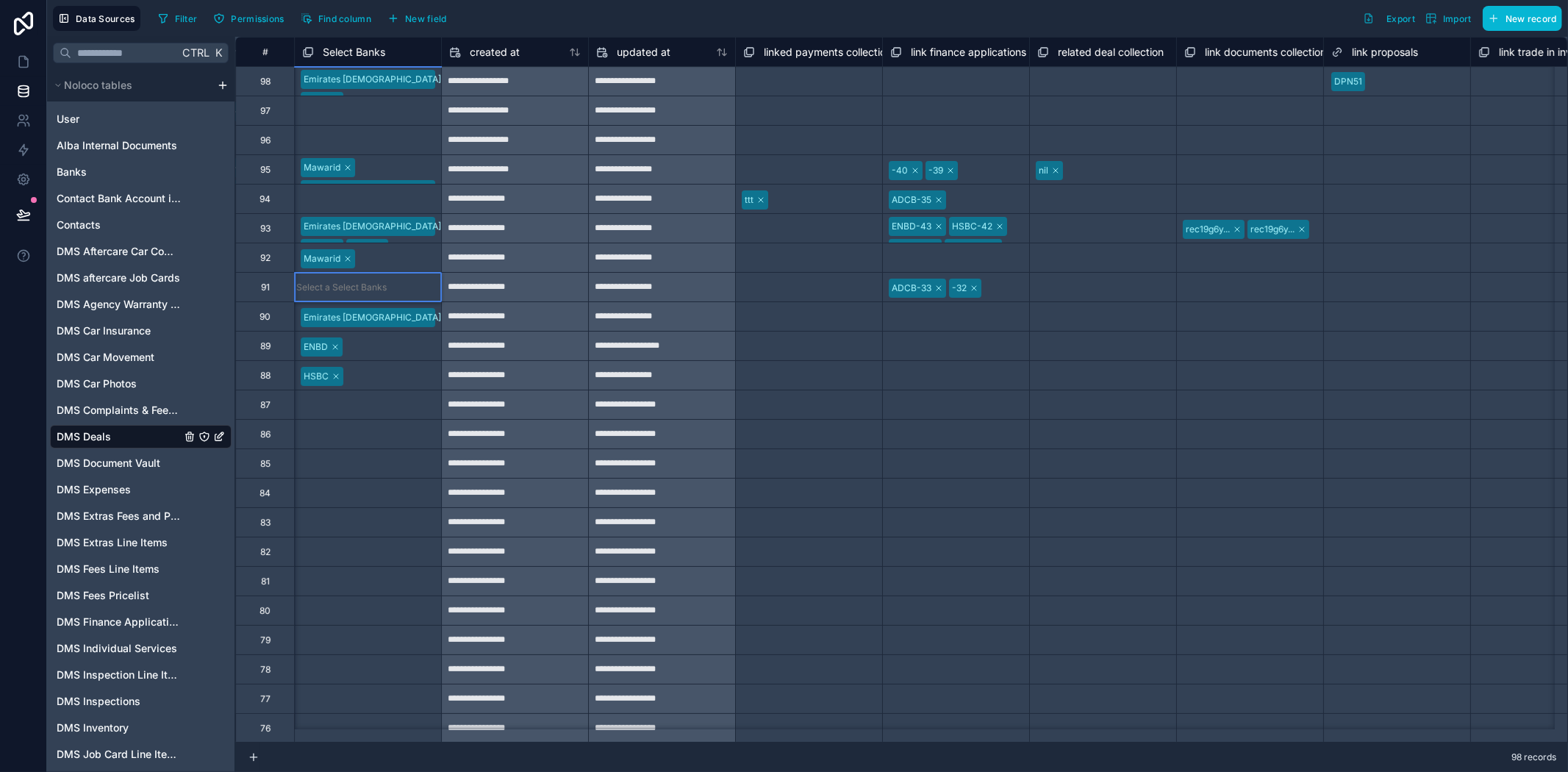
click at [1127, 522] on div "Select a related deal collection" at bounding box center [1101, 523] width 128 height 11
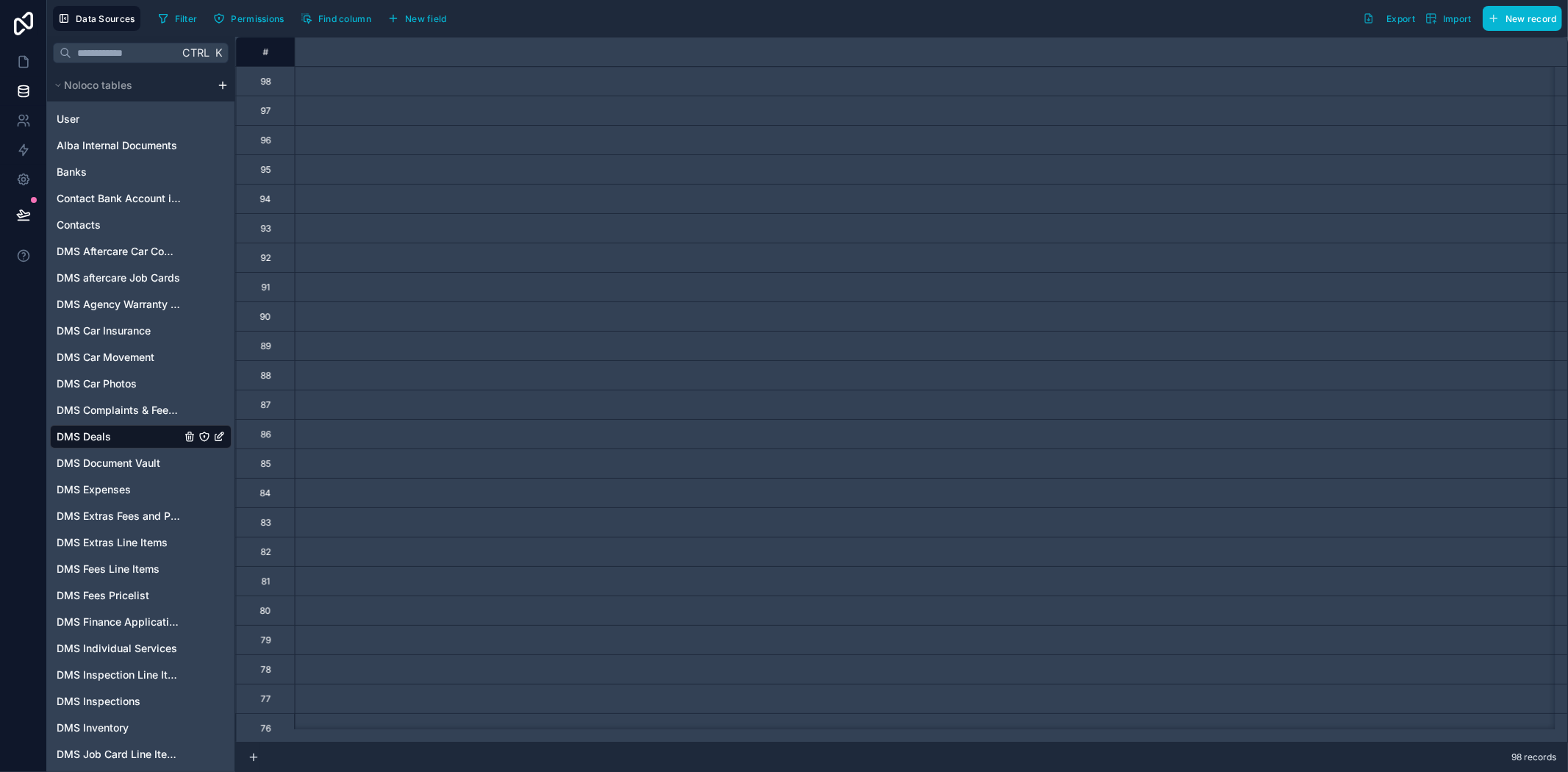
scroll to position [0, 0]
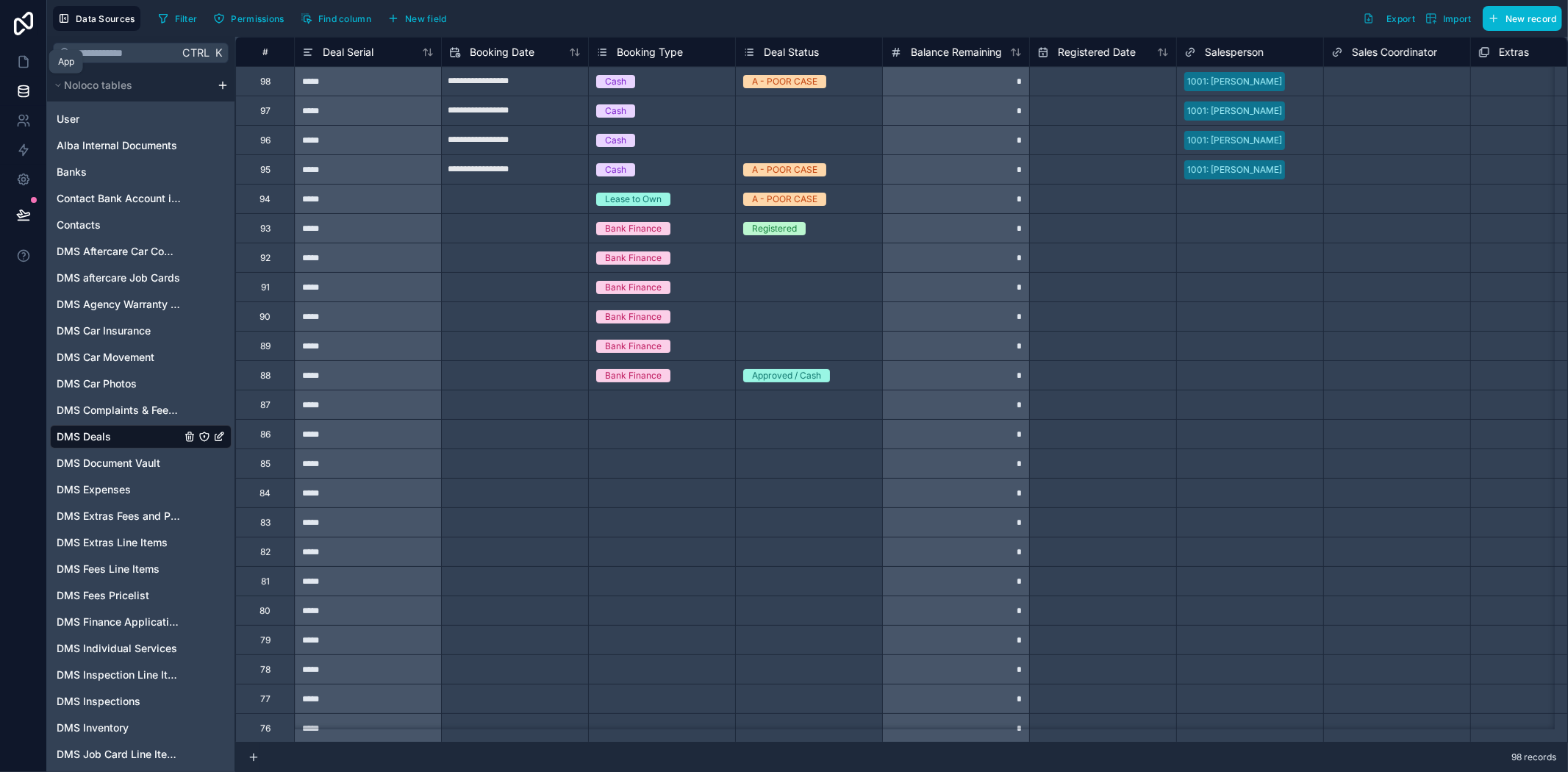
drag, startPoint x: 27, startPoint y: 68, endPoint x: 24, endPoint y: 83, distance: 15.3
click at [27, 68] on icon at bounding box center [23, 62] width 15 height 15
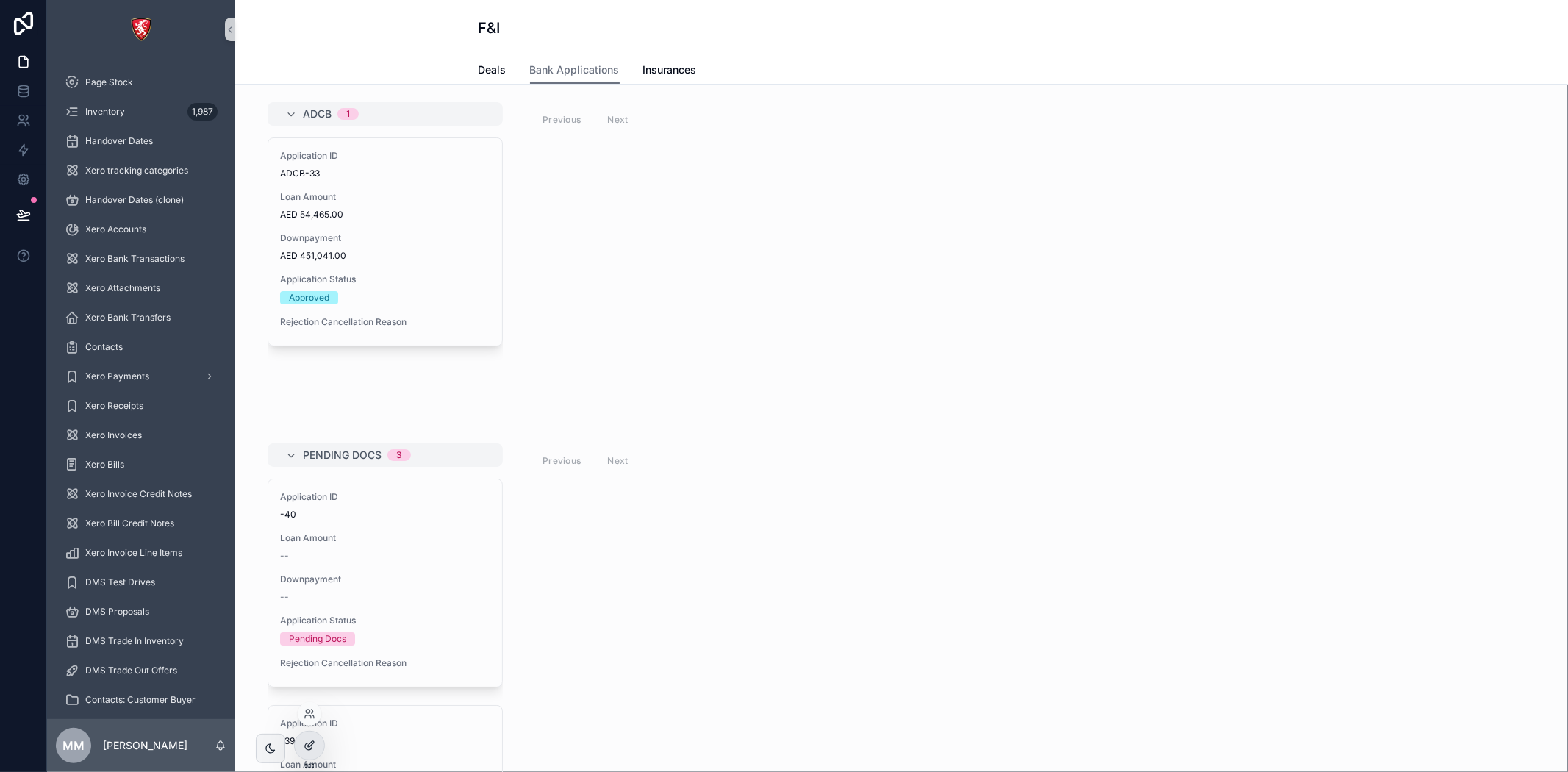
click at [309, 746] on icon at bounding box center [311, 744] width 6 height 6
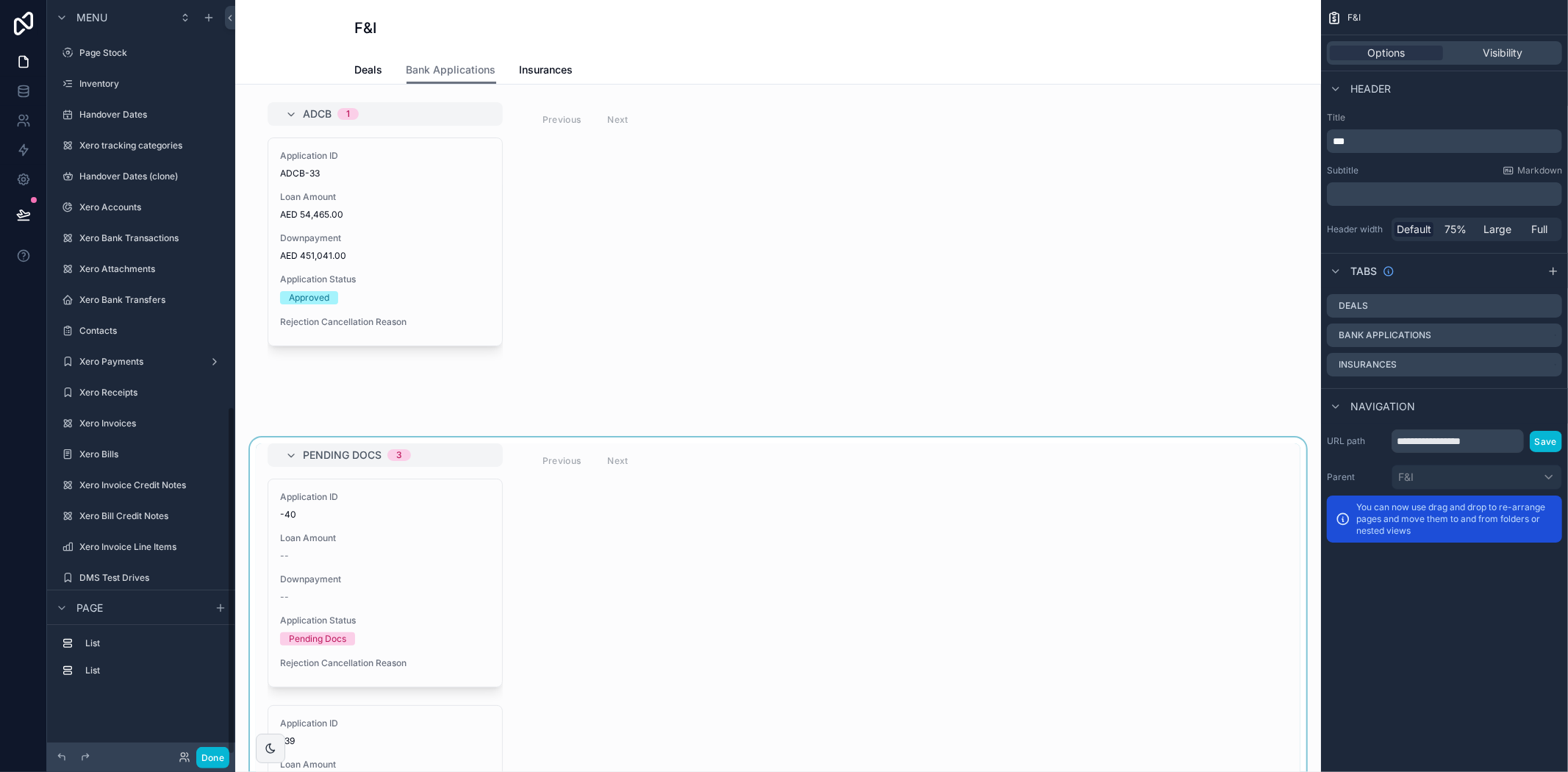
scroll to position [880, 0]
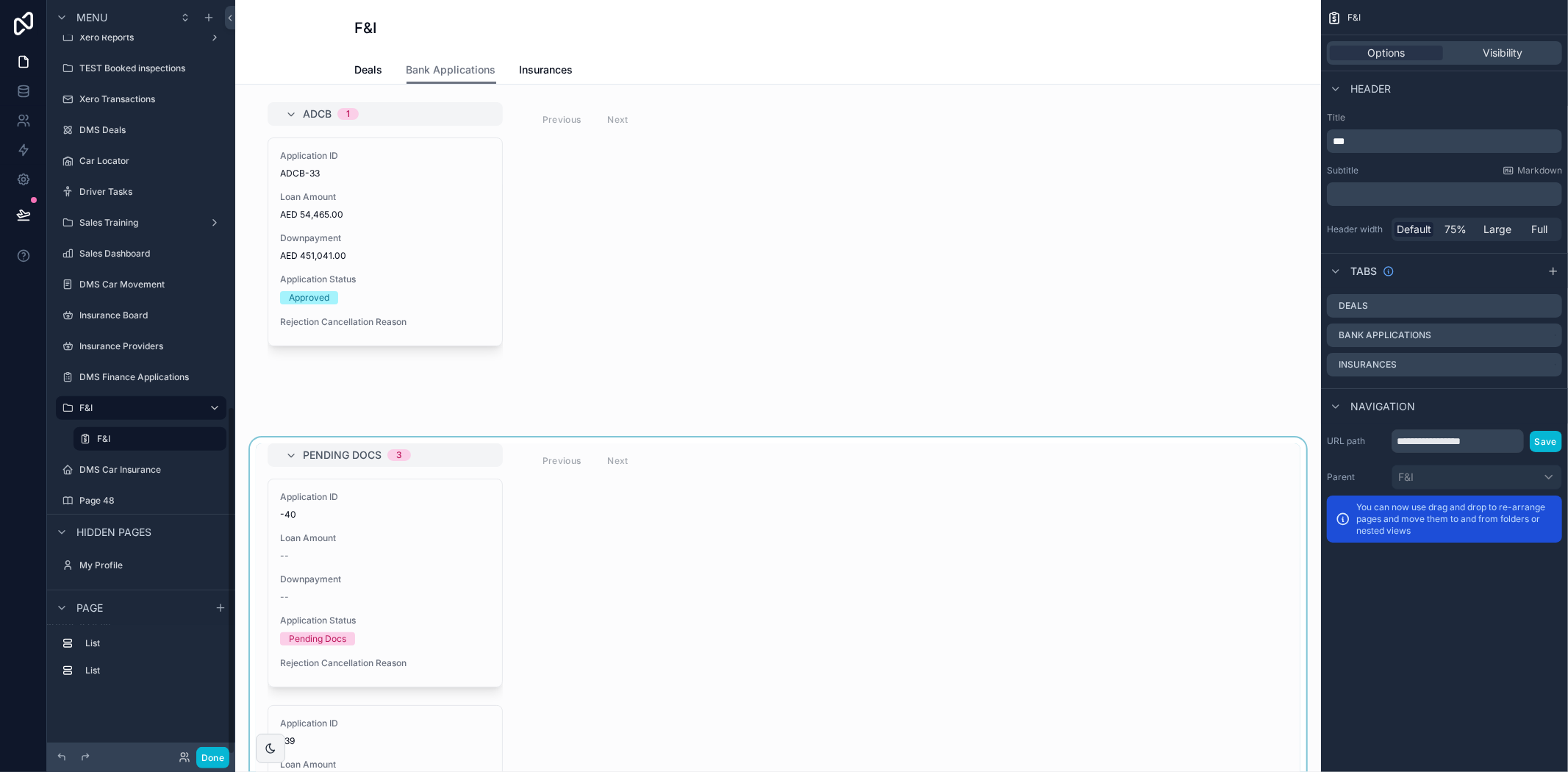
click at [824, 694] on div "scrollable content" at bounding box center [778, 732] width 1062 height 591
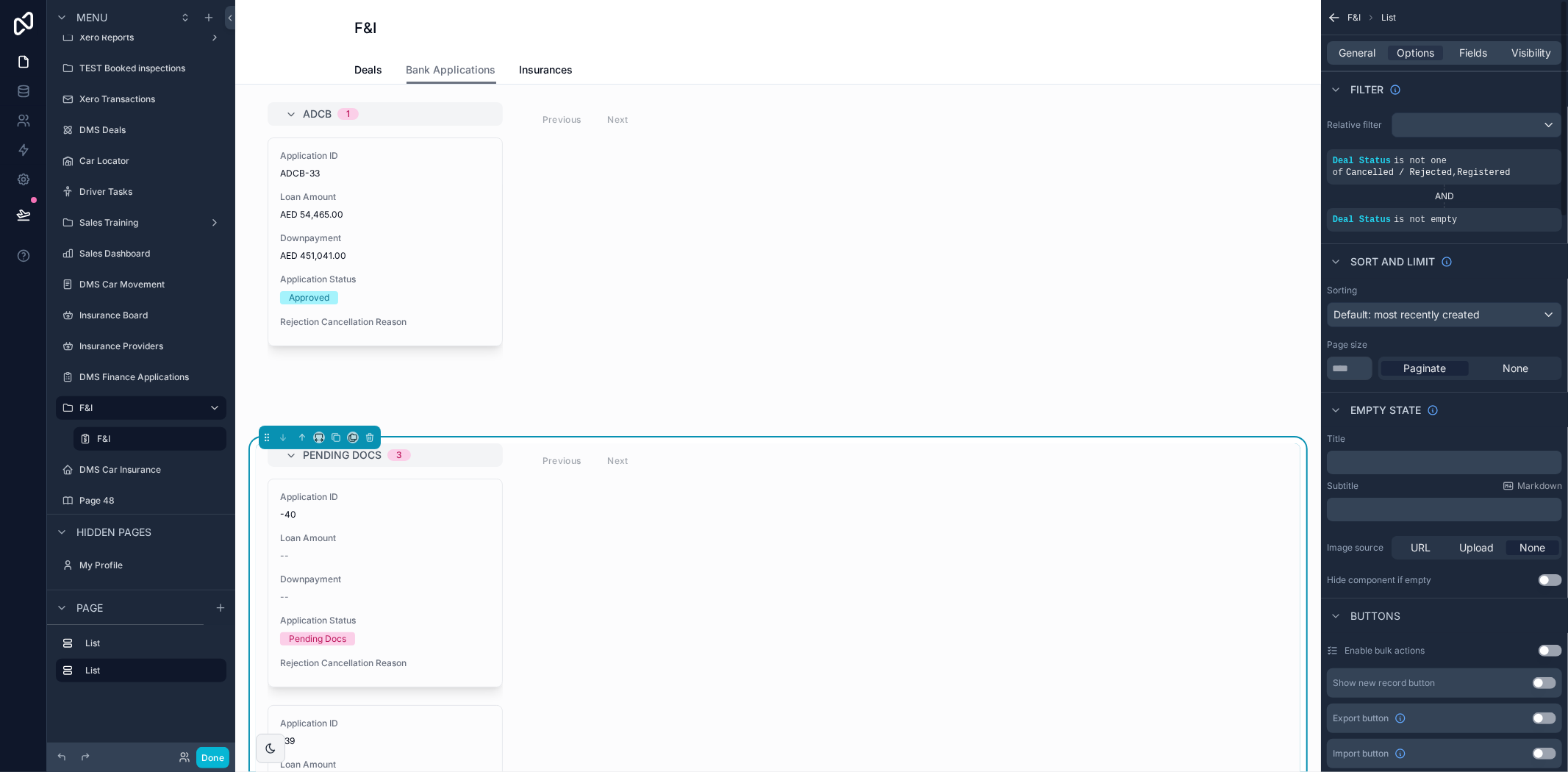
click at [1372, 39] on div "General Options Fields Visibility" at bounding box center [1444, 53] width 247 height 35
click at [1369, 44] on div "General Options Fields Visibility" at bounding box center [1444, 53] width 235 height 24
click at [1359, 46] on span "General" at bounding box center [1358, 53] width 37 height 15
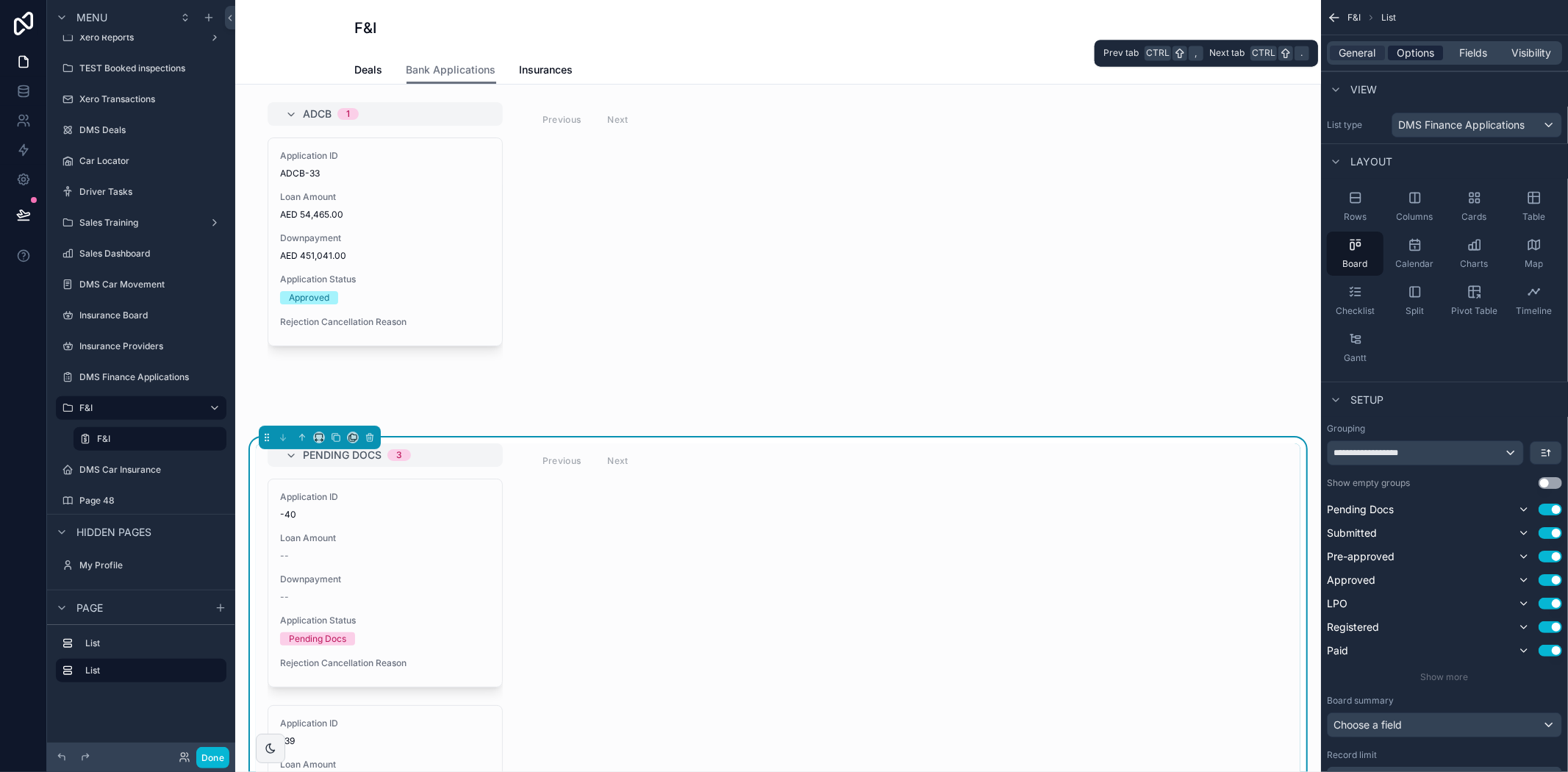
click at [1430, 54] on span "Options" at bounding box center [1415, 53] width 37 height 15
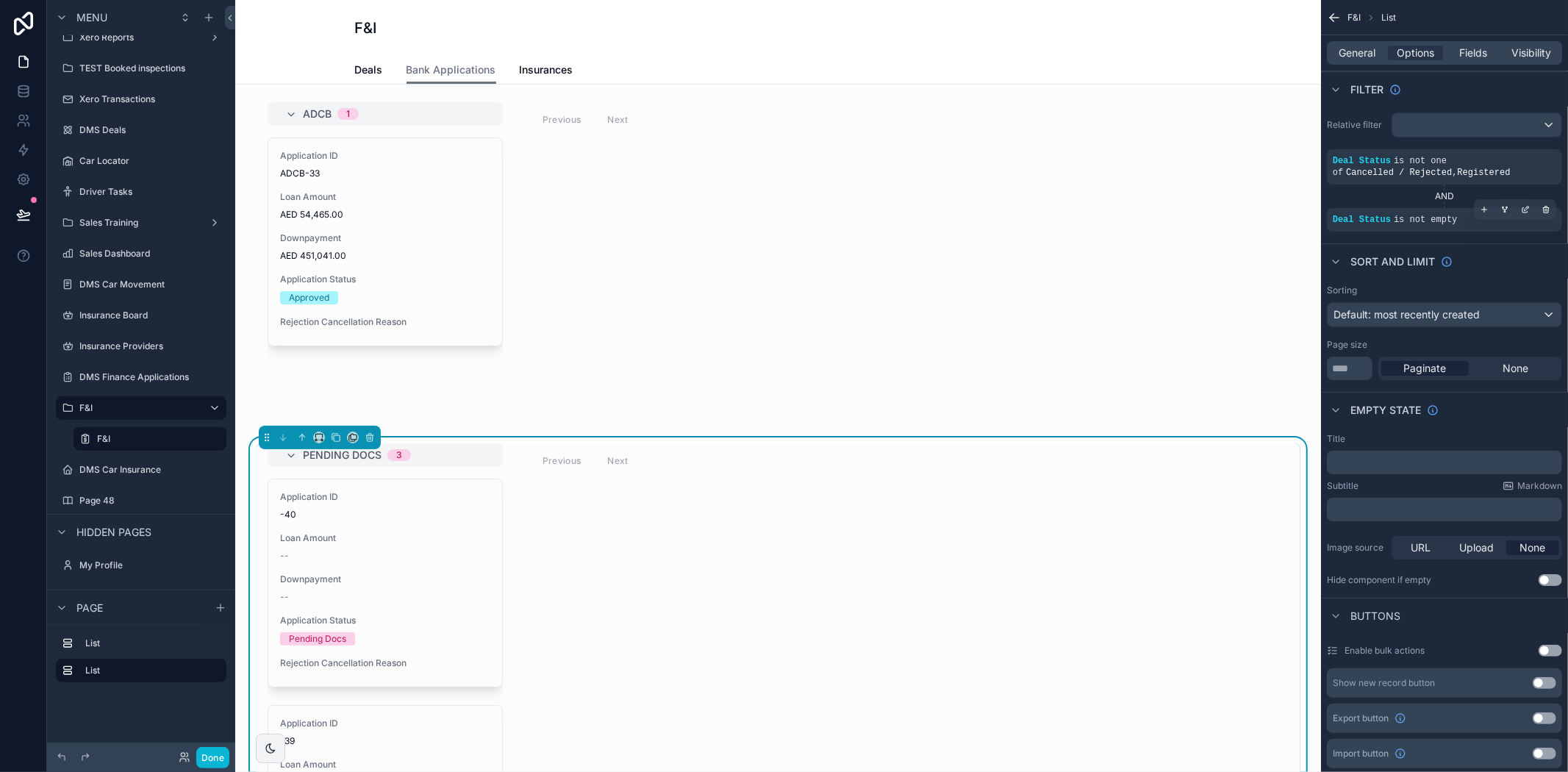
click at [1457, 225] on div "Deal Status is not empty" at bounding box center [1444, 219] width 235 height 24
click at [1521, 208] on icon "scrollable content" at bounding box center [1526, 209] width 9 height 9
click at [1522, 208] on icon "scrollable content" at bounding box center [1525, 210] width 5 height 5
click at [1149, 205] on span "Deal Status" at bounding box center [1171, 212] width 55 height 15
click at [1152, 215] on span "Deal Status" at bounding box center [1171, 212] width 55 height 15
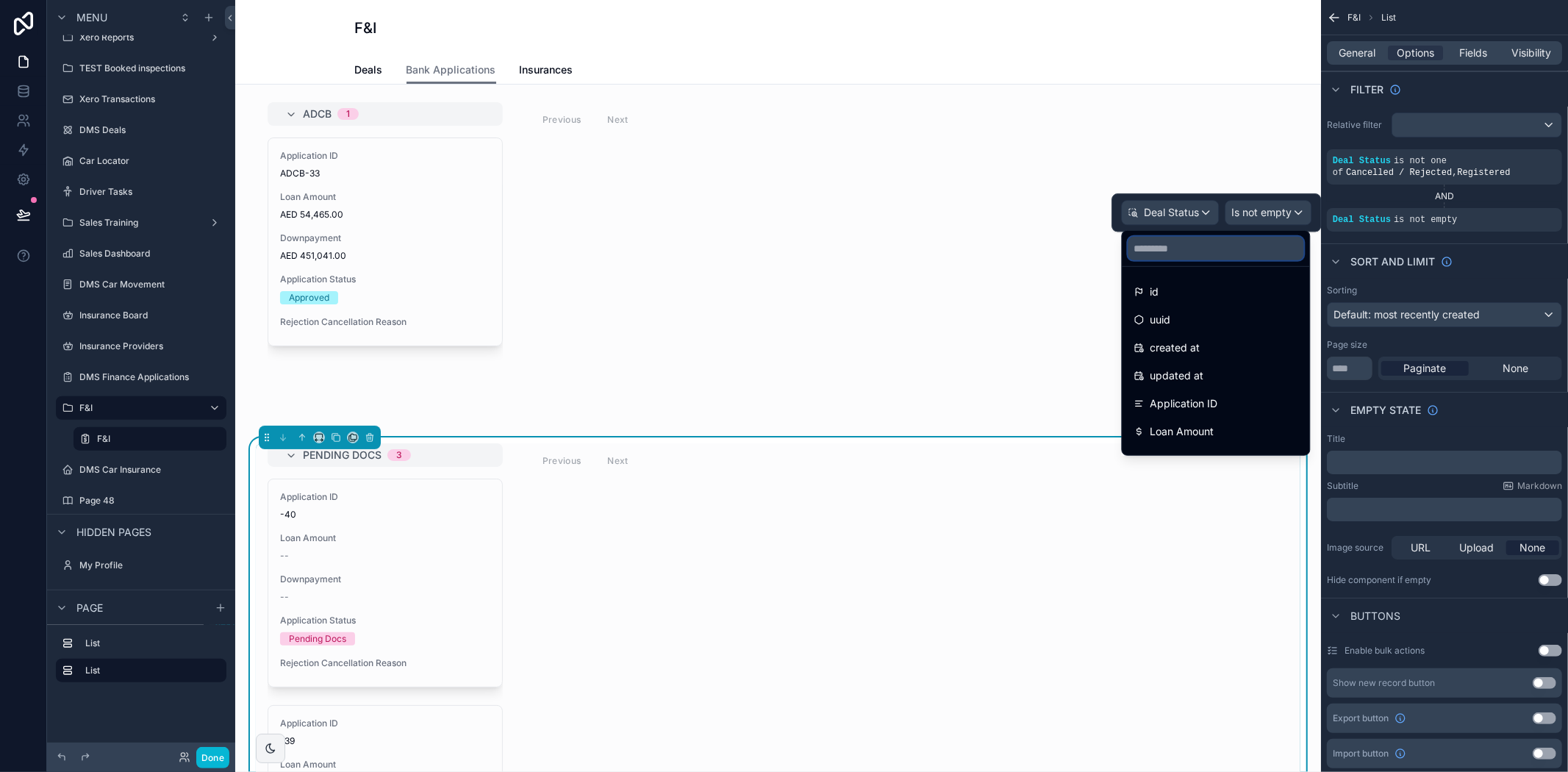
click at [1177, 255] on input "text" at bounding box center [1216, 248] width 176 height 24
click at [1355, 50] on span "General" at bounding box center [1358, 53] width 37 height 15
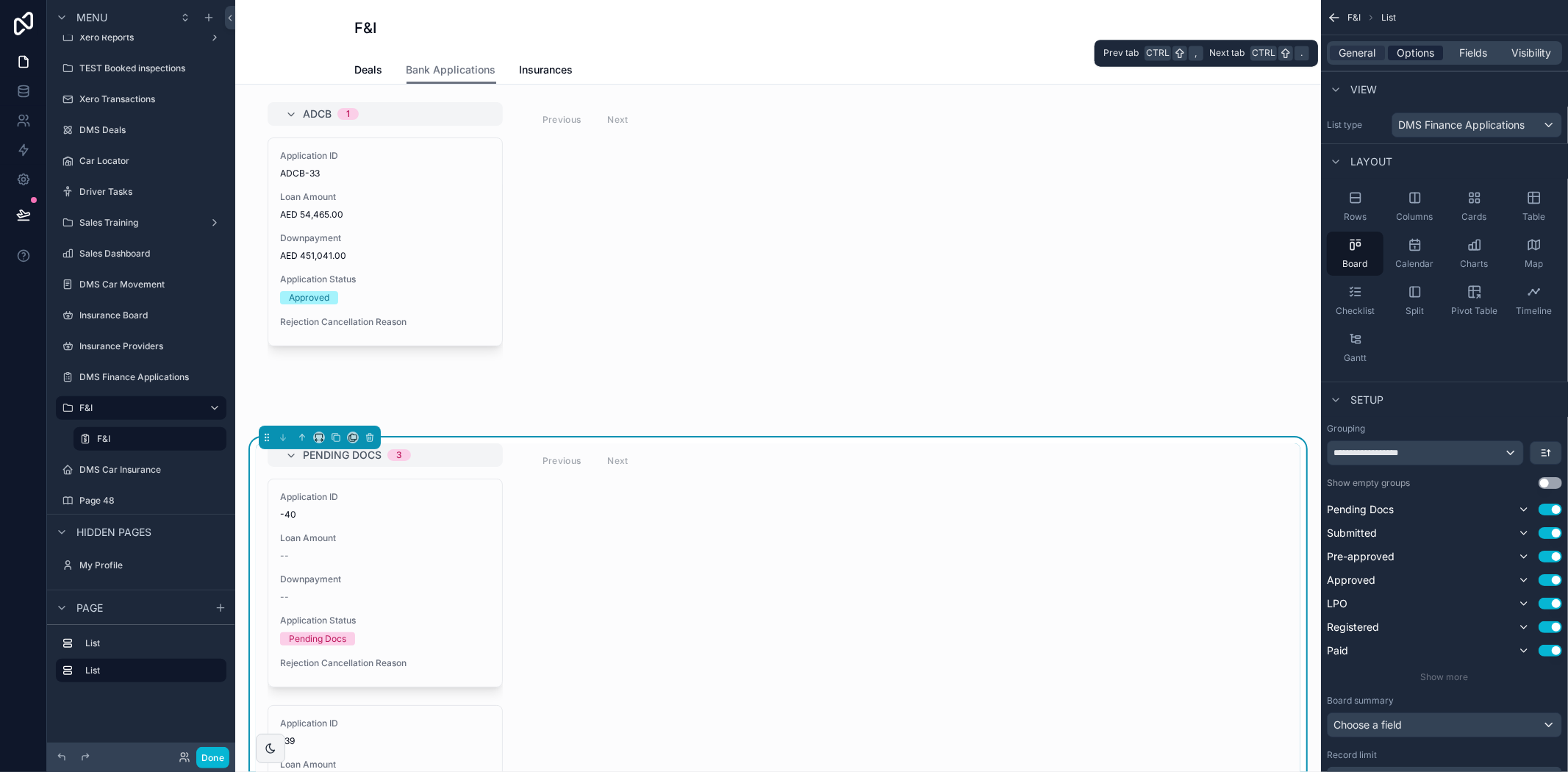
click at [1428, 56] on span "Options" at bounding box center [1415, 53] width 37 height 15
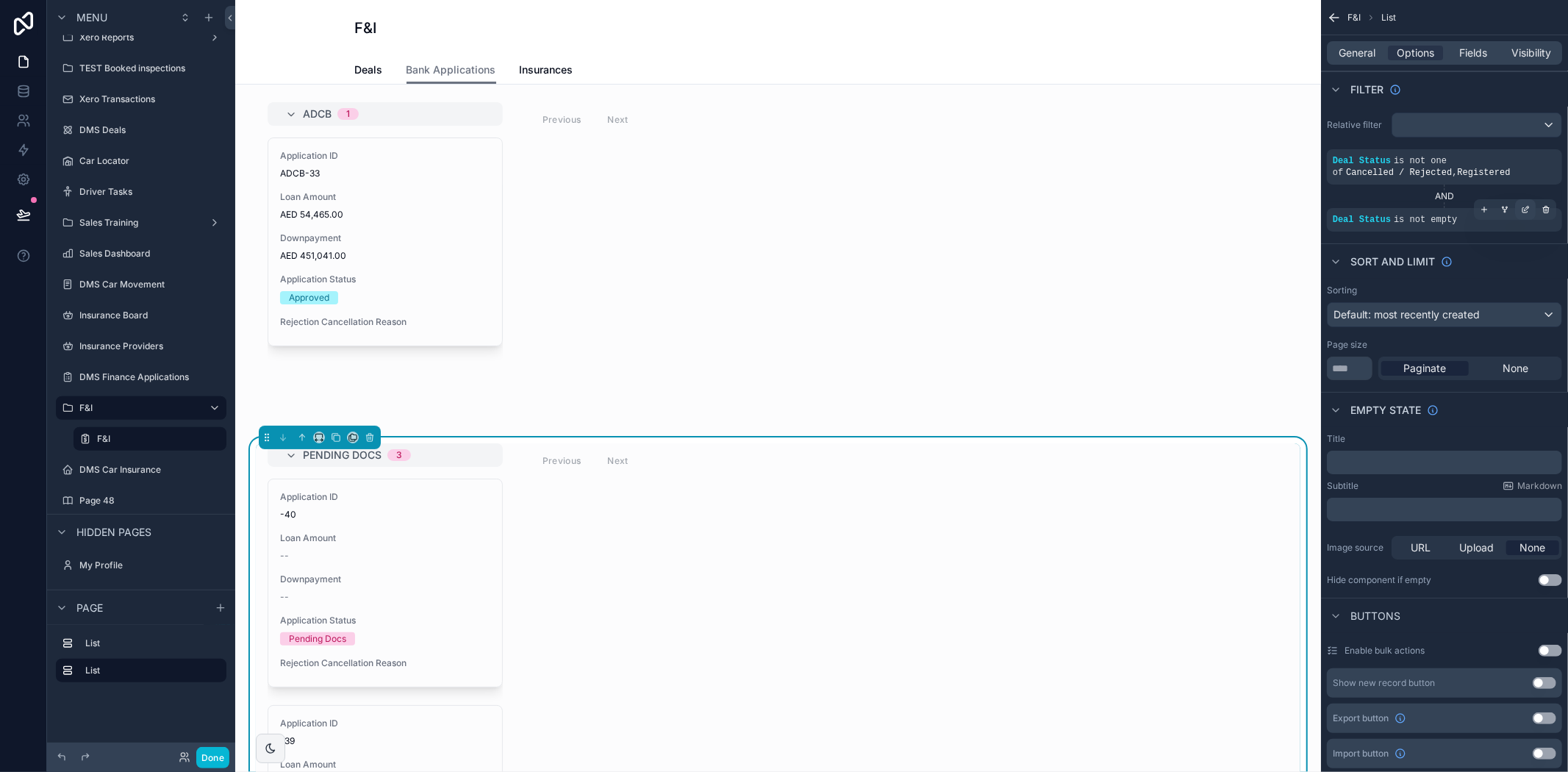
click at [1526, 208] on icon "scrollable content" at bounding box center [1526, 208] width 4 height 4
click at [1179, 208] on span "Deal Status" at bounding box center [1171, 212] width 55 height 15
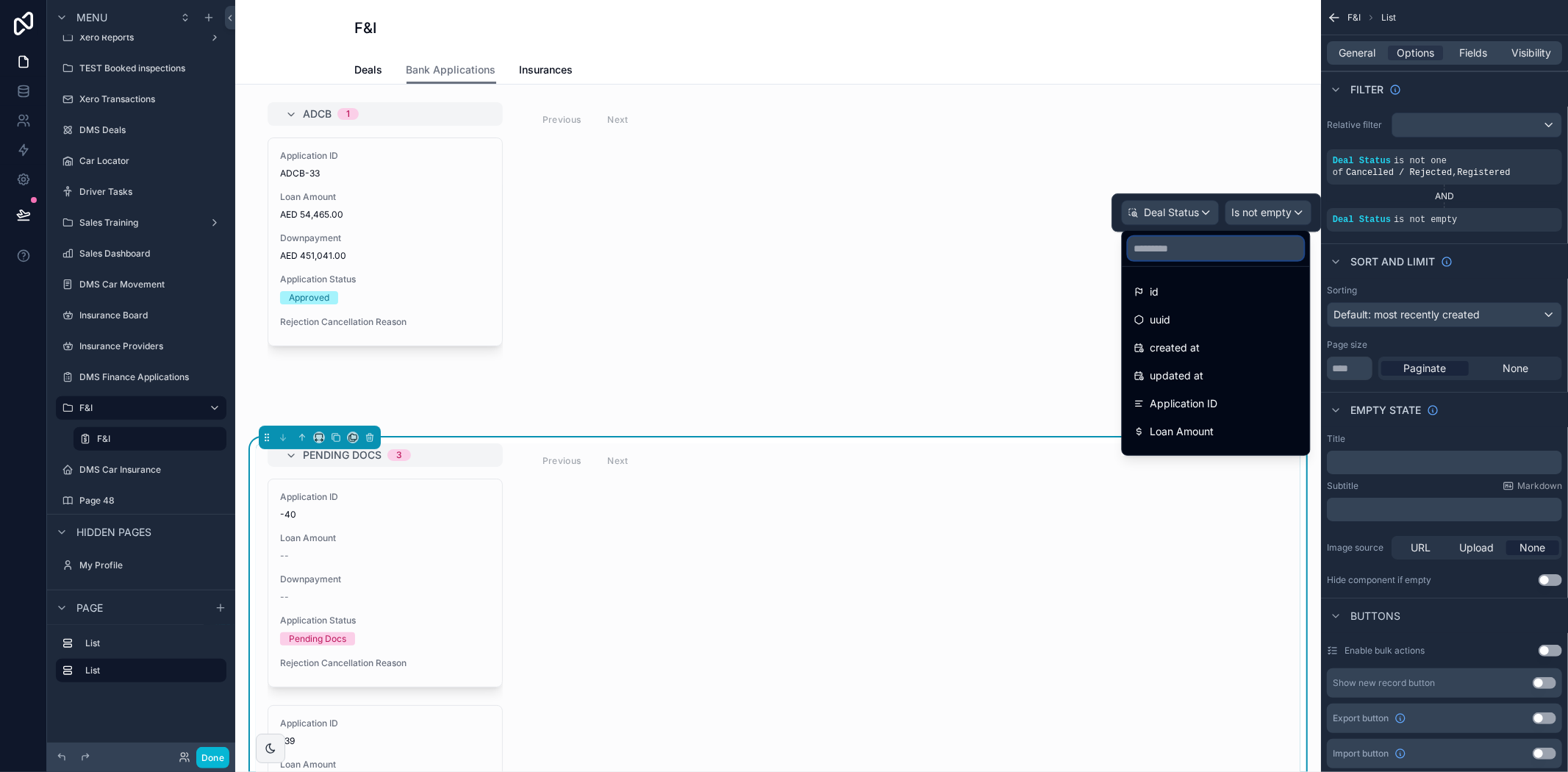
click at [1178, 254] on input "text" at bounding box center [1216, 248] width 176 height 24
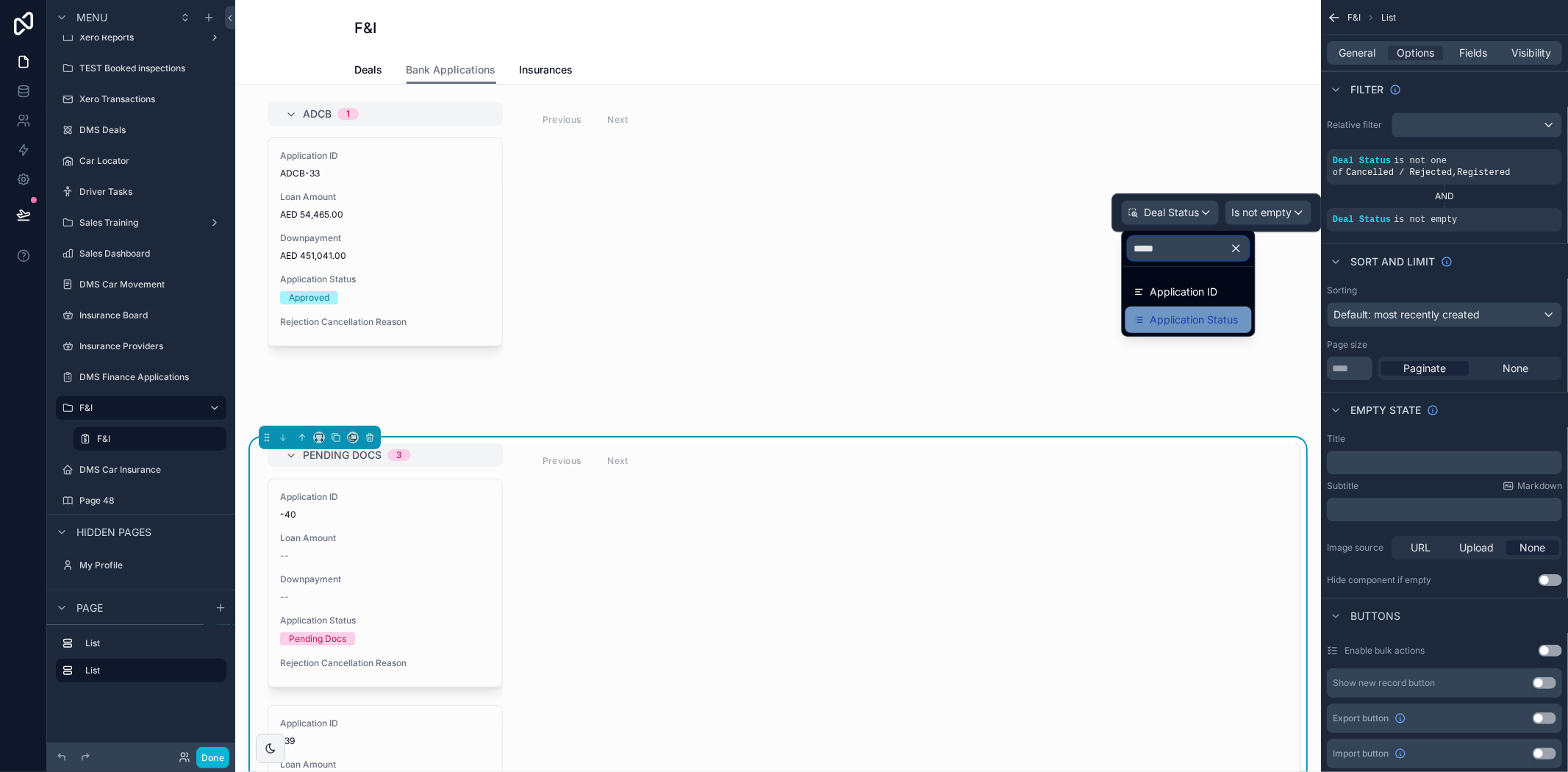
type input "*****"
click at [1189, 322] on span "Application Status" at bounding box center [1194, 320] width 88 height 18
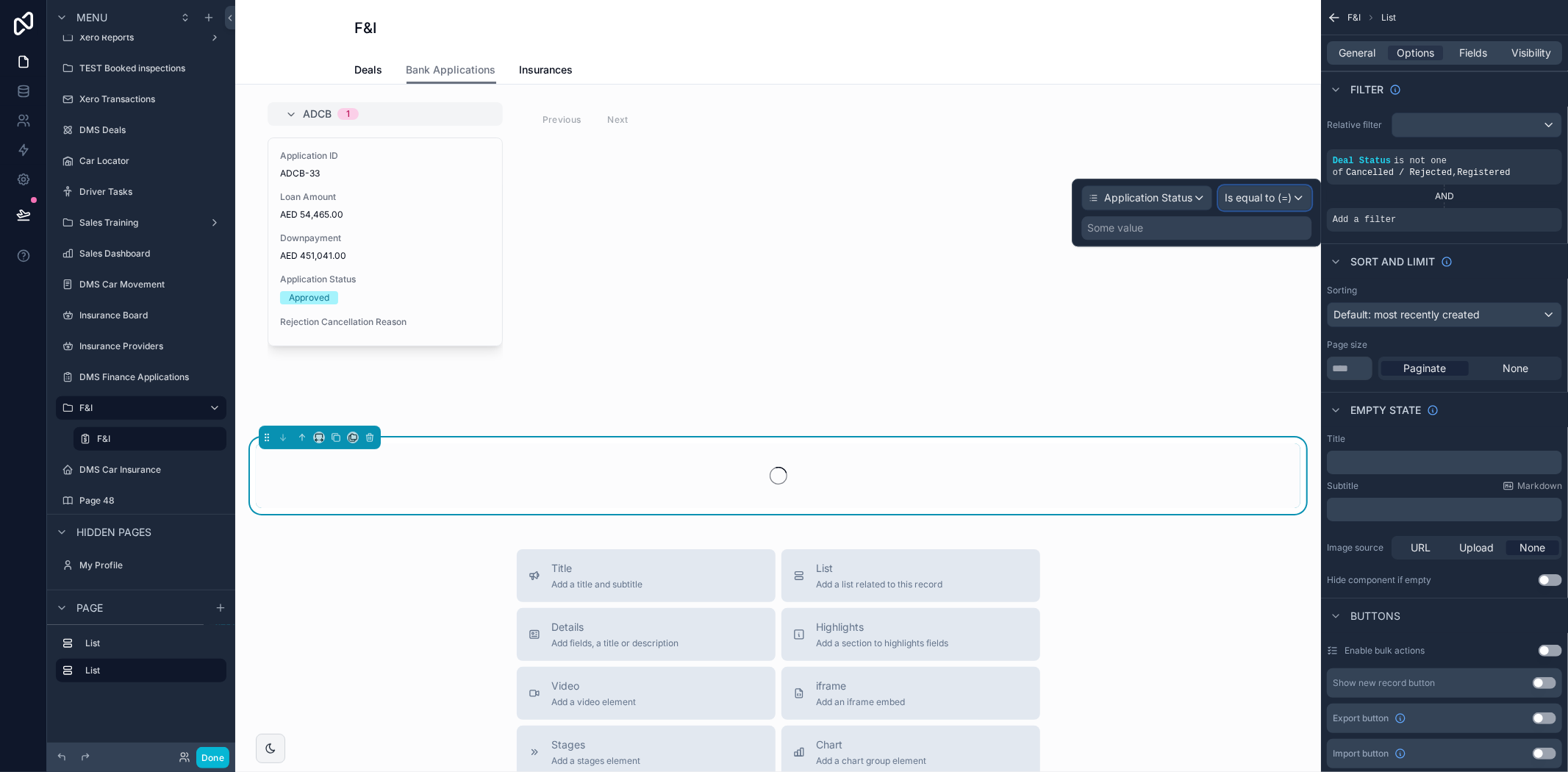
click at [1276, 203] on span "Is equal to (=)" at bounding box center [1258, 198] width 67 height 15
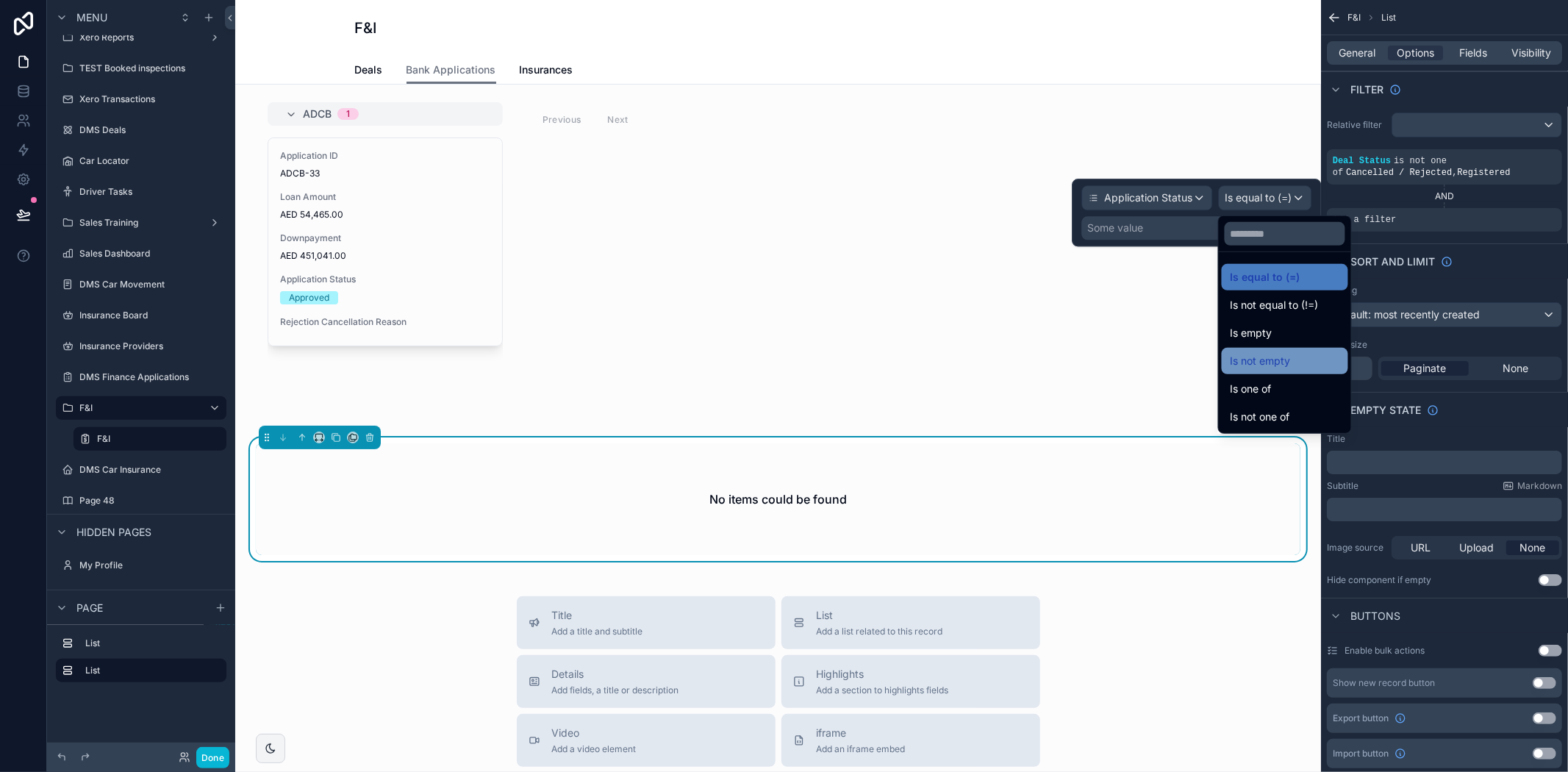
click at [1281, 359] on span "Is not empty" at bounding box center [1261, 361] width 60 height 18
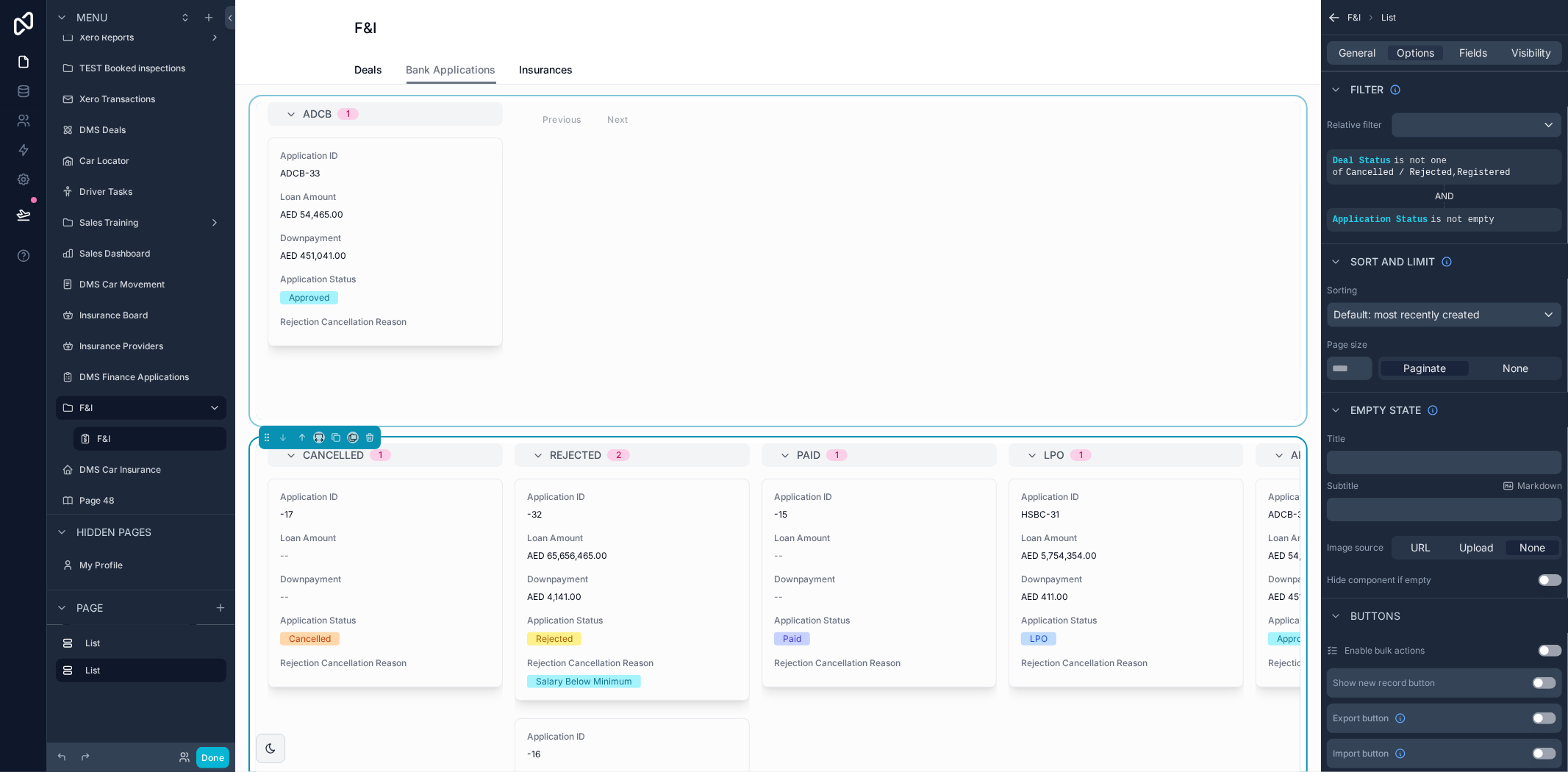
click at [777, 284] on div "scrollable content" at bounding box center [778, 261] width 1062 height 329
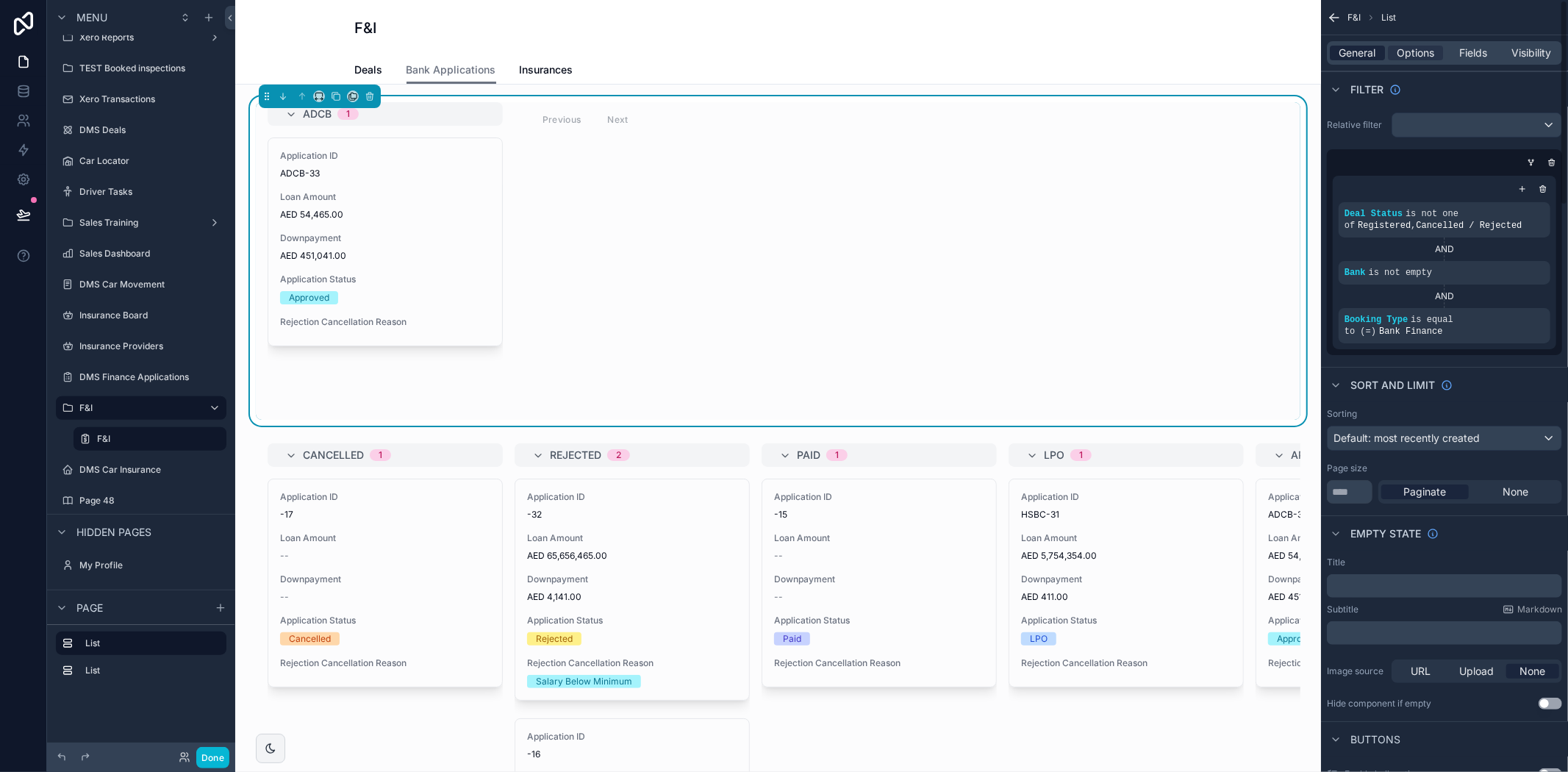
click at [1360, 51] on span "General" at bounding box center [1358, 53] width 37 height 15
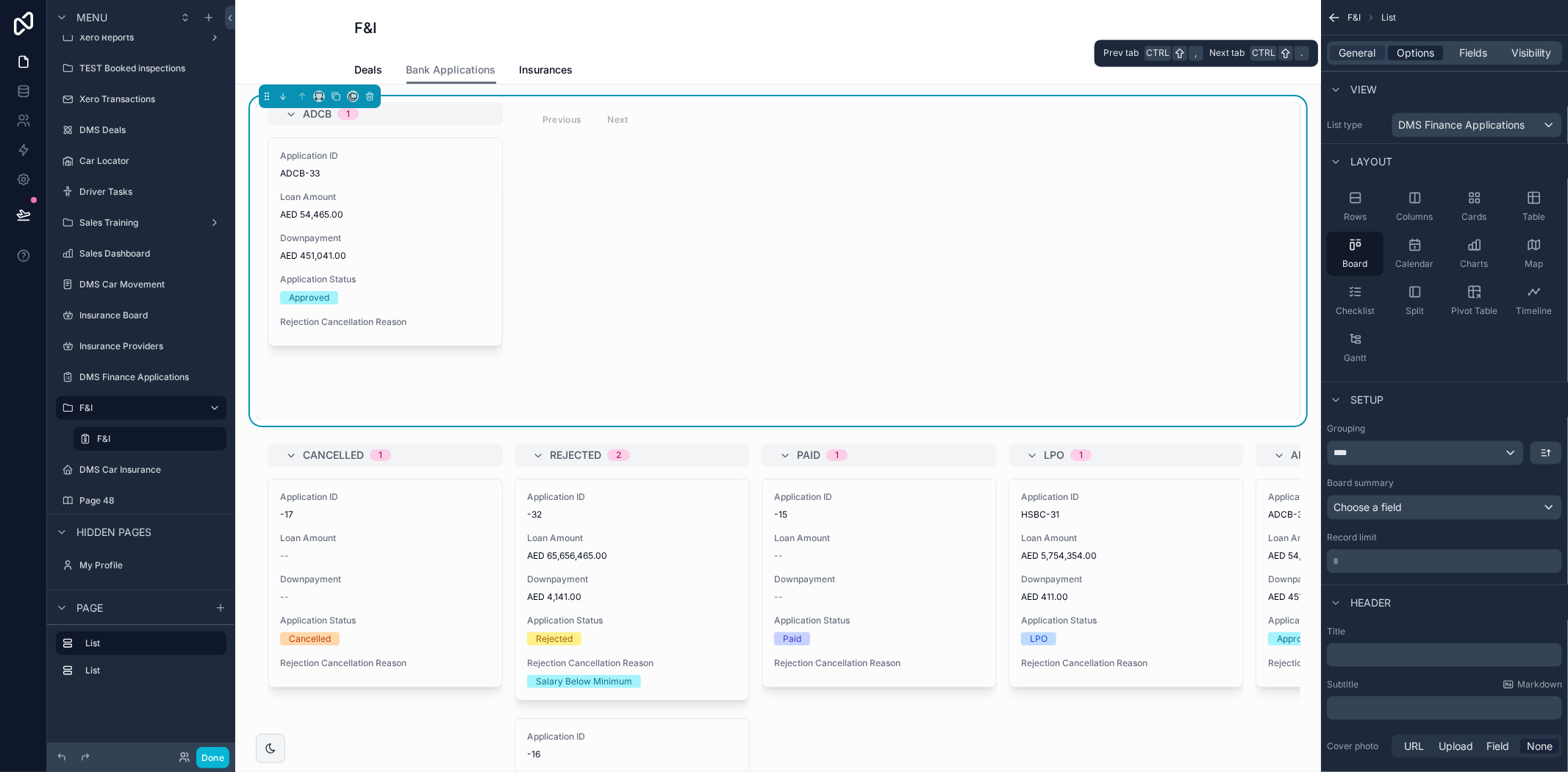
click at [1415, 48] on span "Options" at bounding box center [1415, 53] width 37 height 15
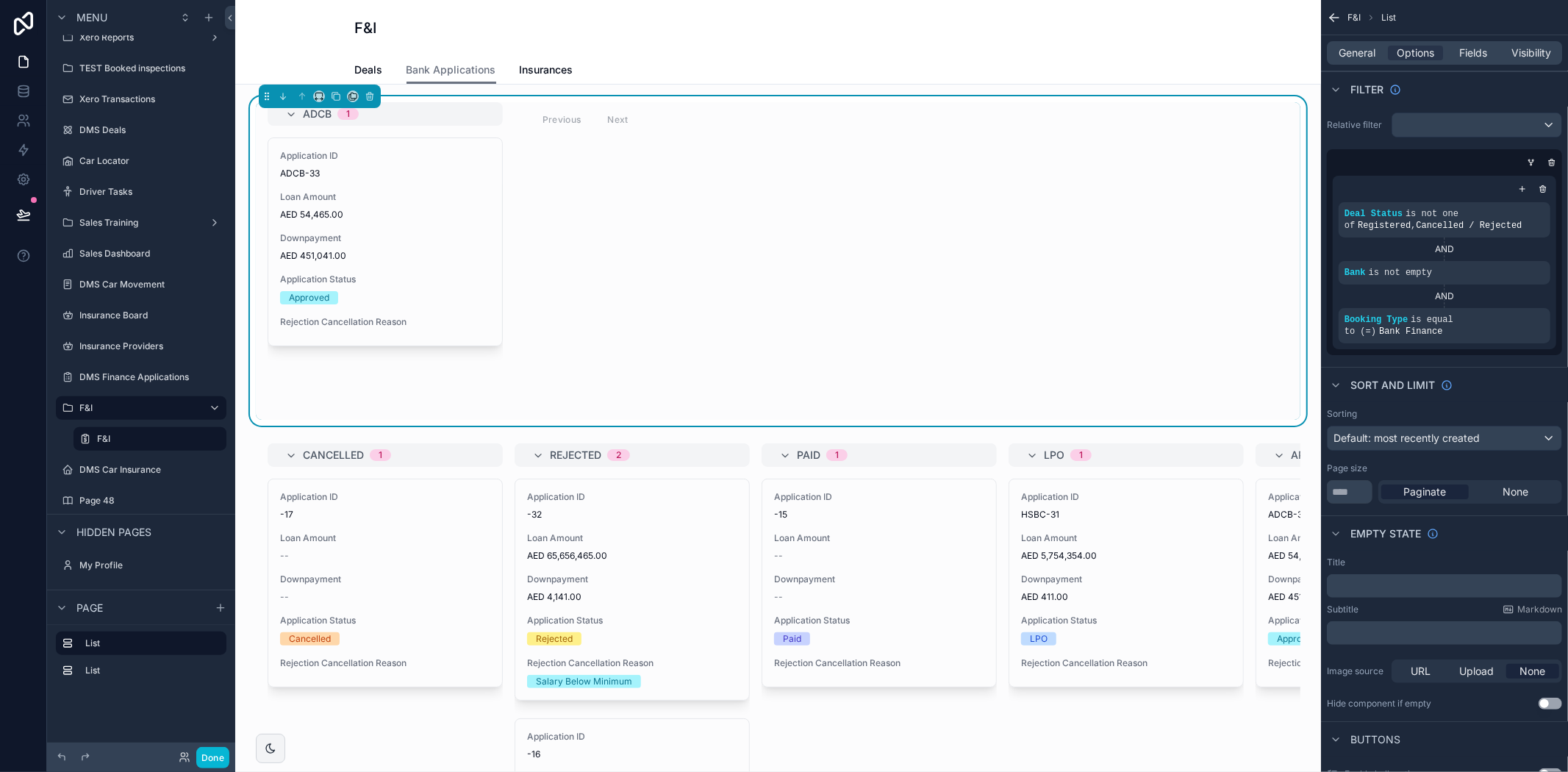
click at [1232, 57] on div "Deals Bank Applications Insurances" at bounding box center [777, 70] width 1068 height 28
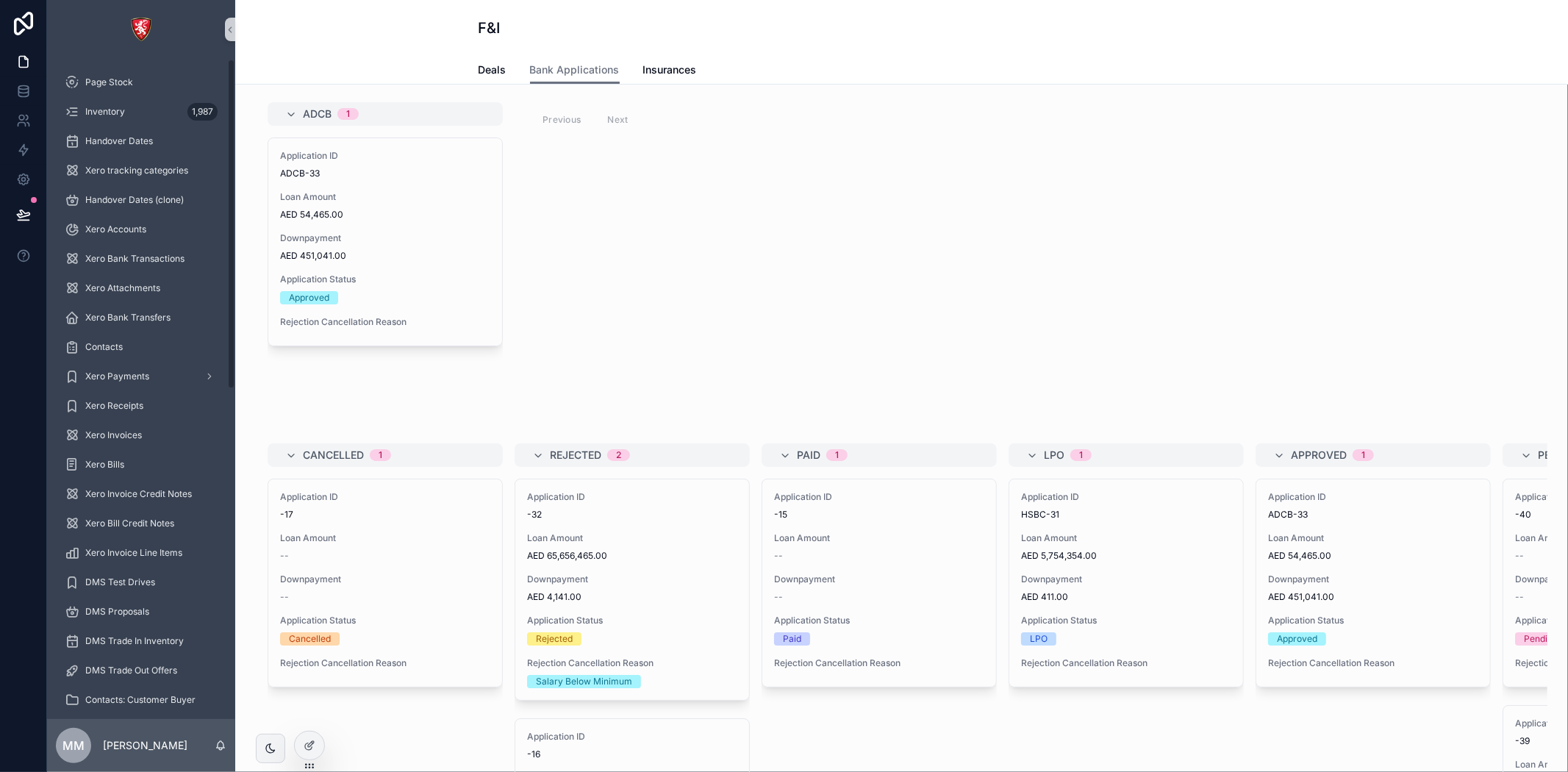
click at [655, 283] on div "ADCB 1 Application ID ADCB-33 Loan Amount AED 54,465.00 Downpayment AED 451,041…" at bounding box center [902, 261] width 1292 height 317
click at [307, 757] on div at bounding box center [309, 746] width 29 height 28
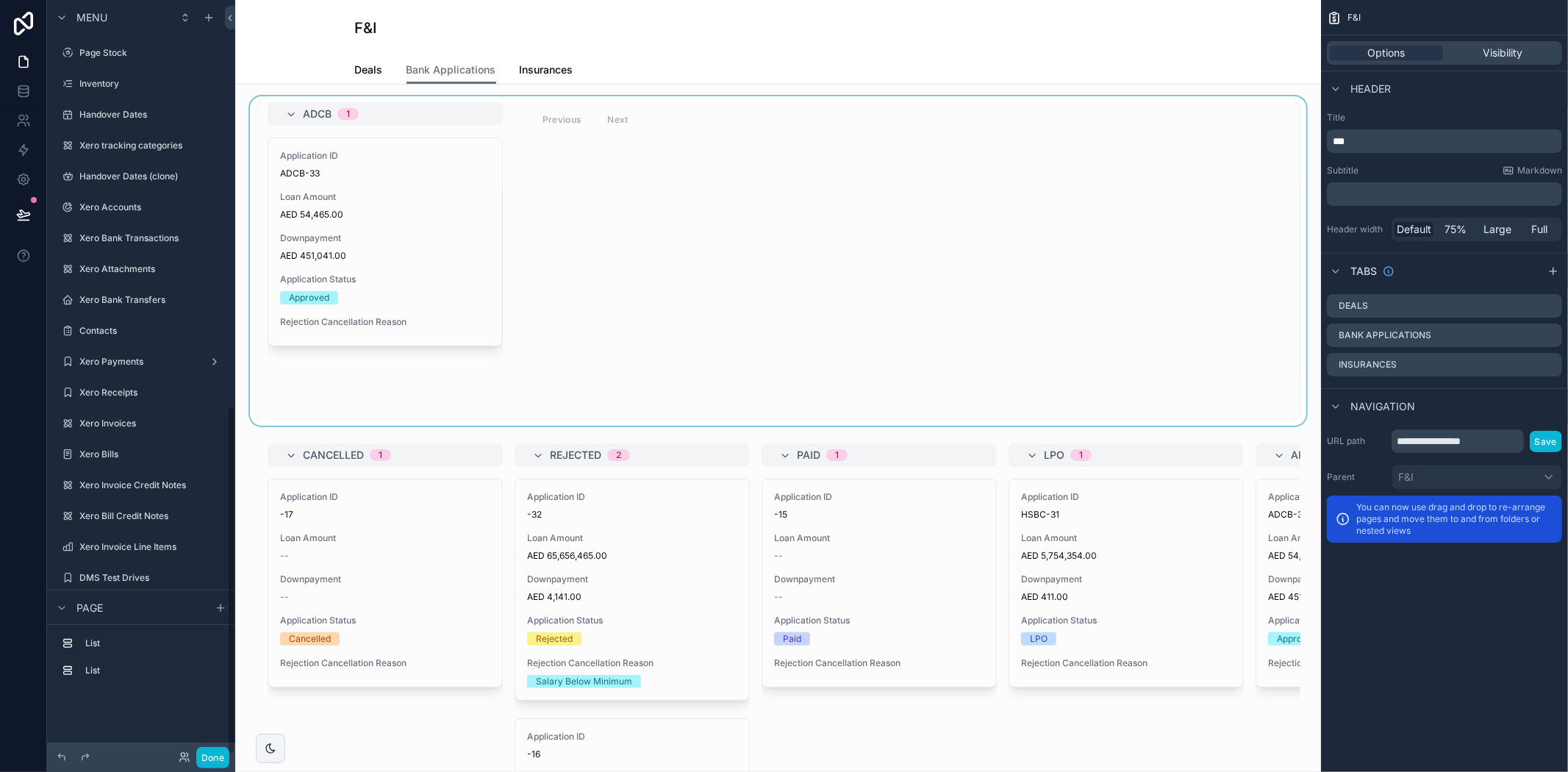
scroll to position [880, 0]
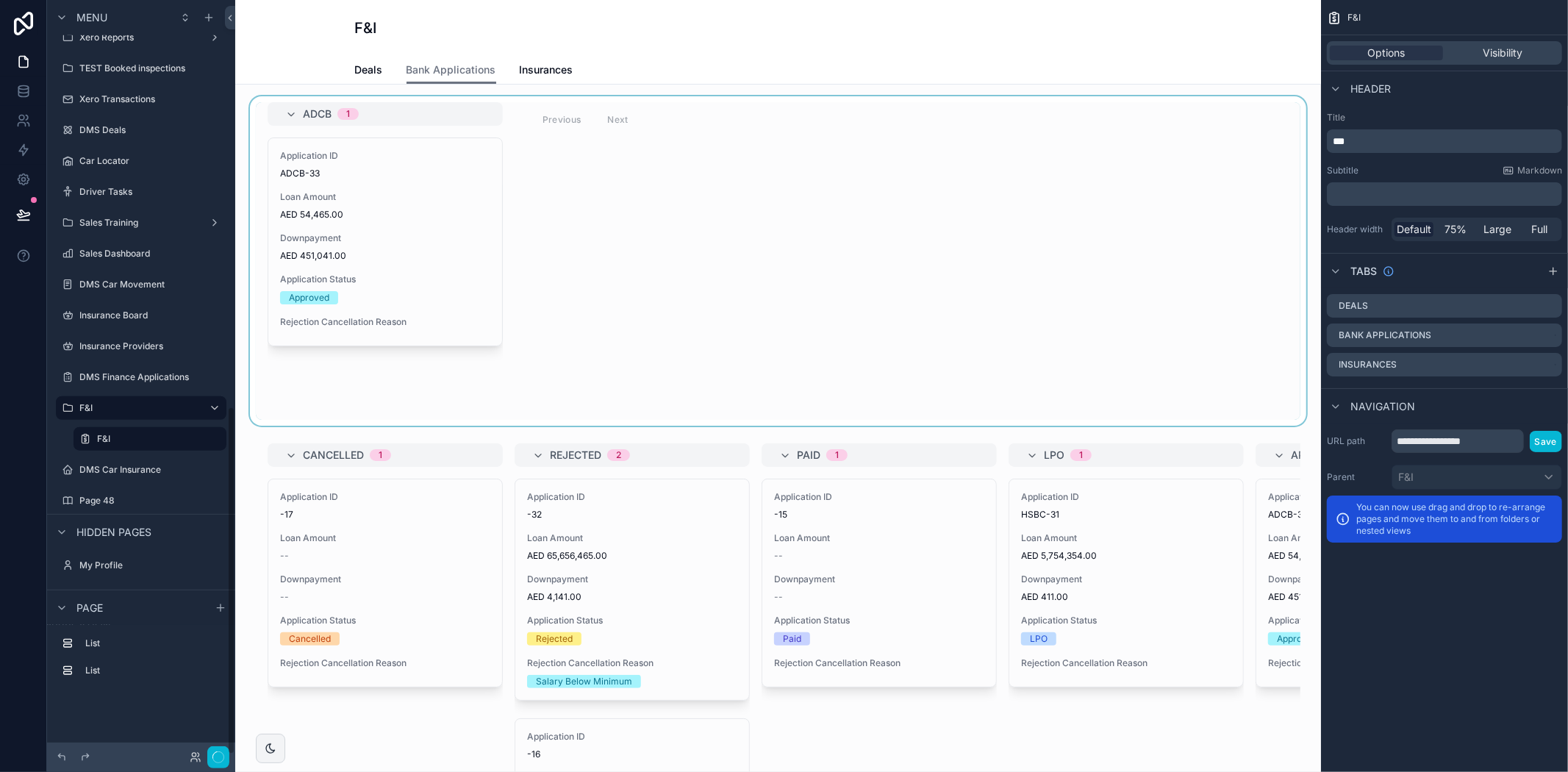
click at [651, 246] on div "scrollable content" at bounding box center [778, 261] width 1062 height 329
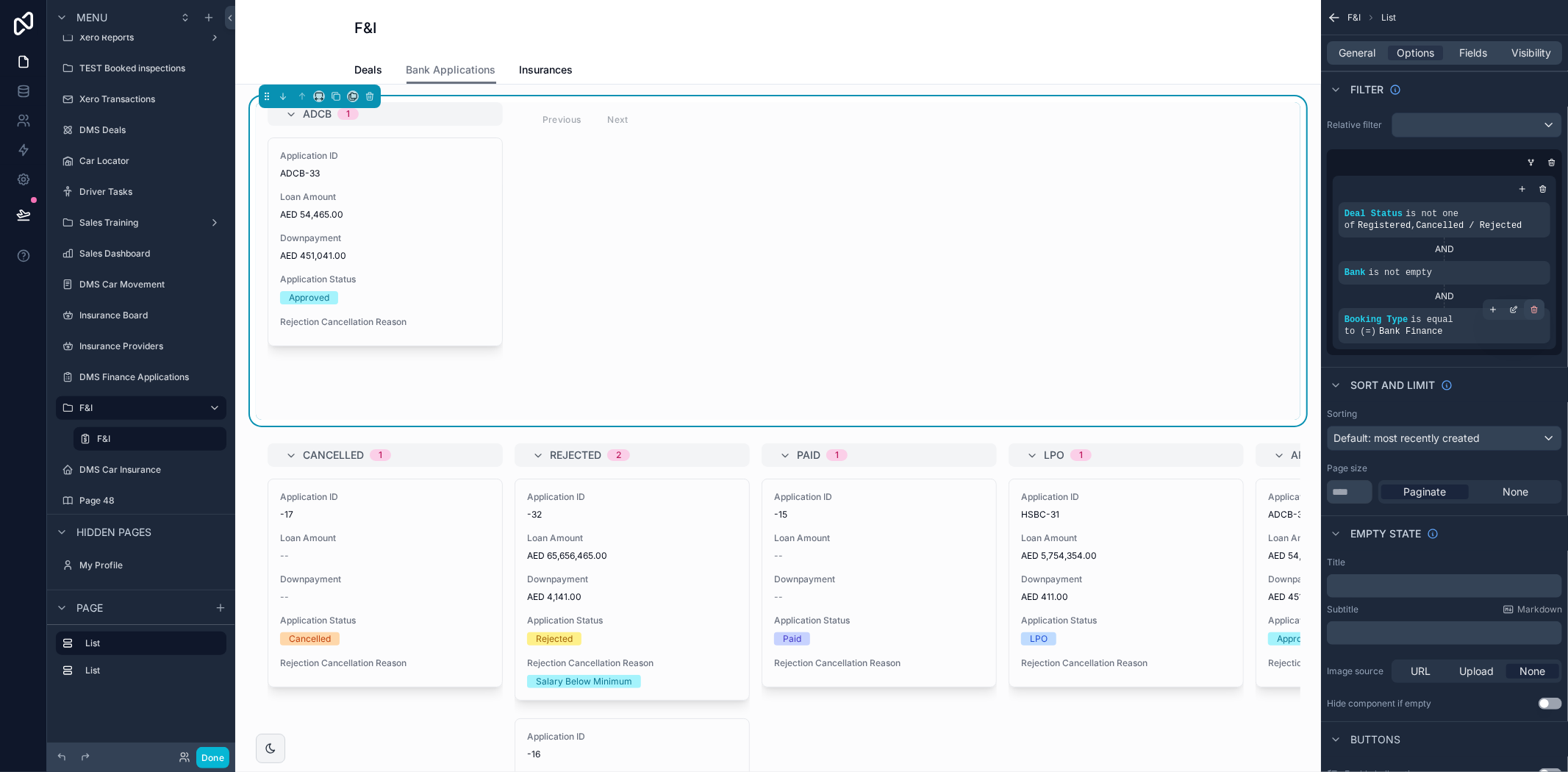
click at [1531, 308] on icon "scrollable content" at bounding box center [1534, 308] width 6 height 0
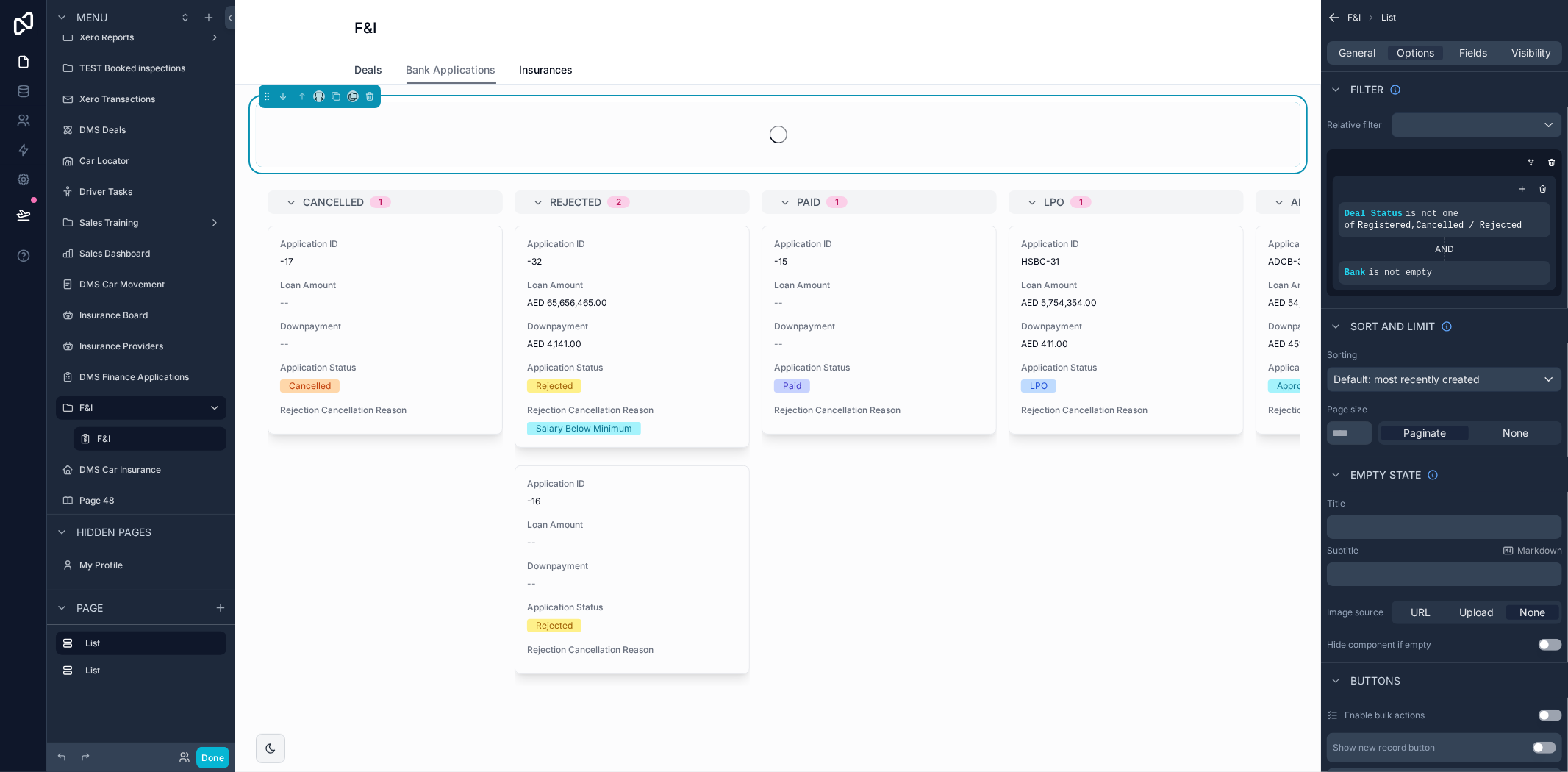
click at [361, 71] on span "Deals" at bounding box center [369, 70] width 28 height 15
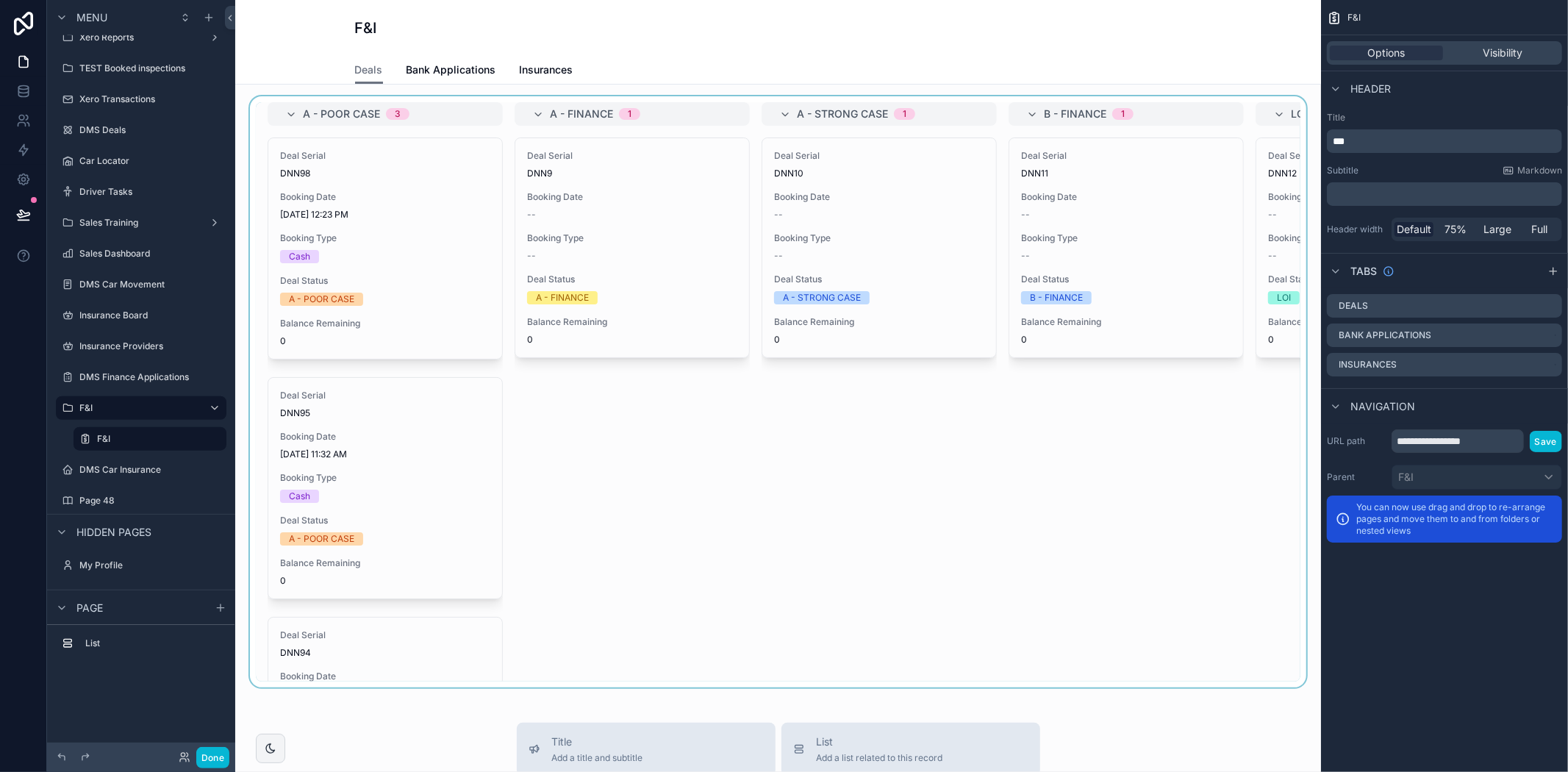
click at [930, 476] on div "scrollable content" at bounding box center [778, 391] width 1062 height 591
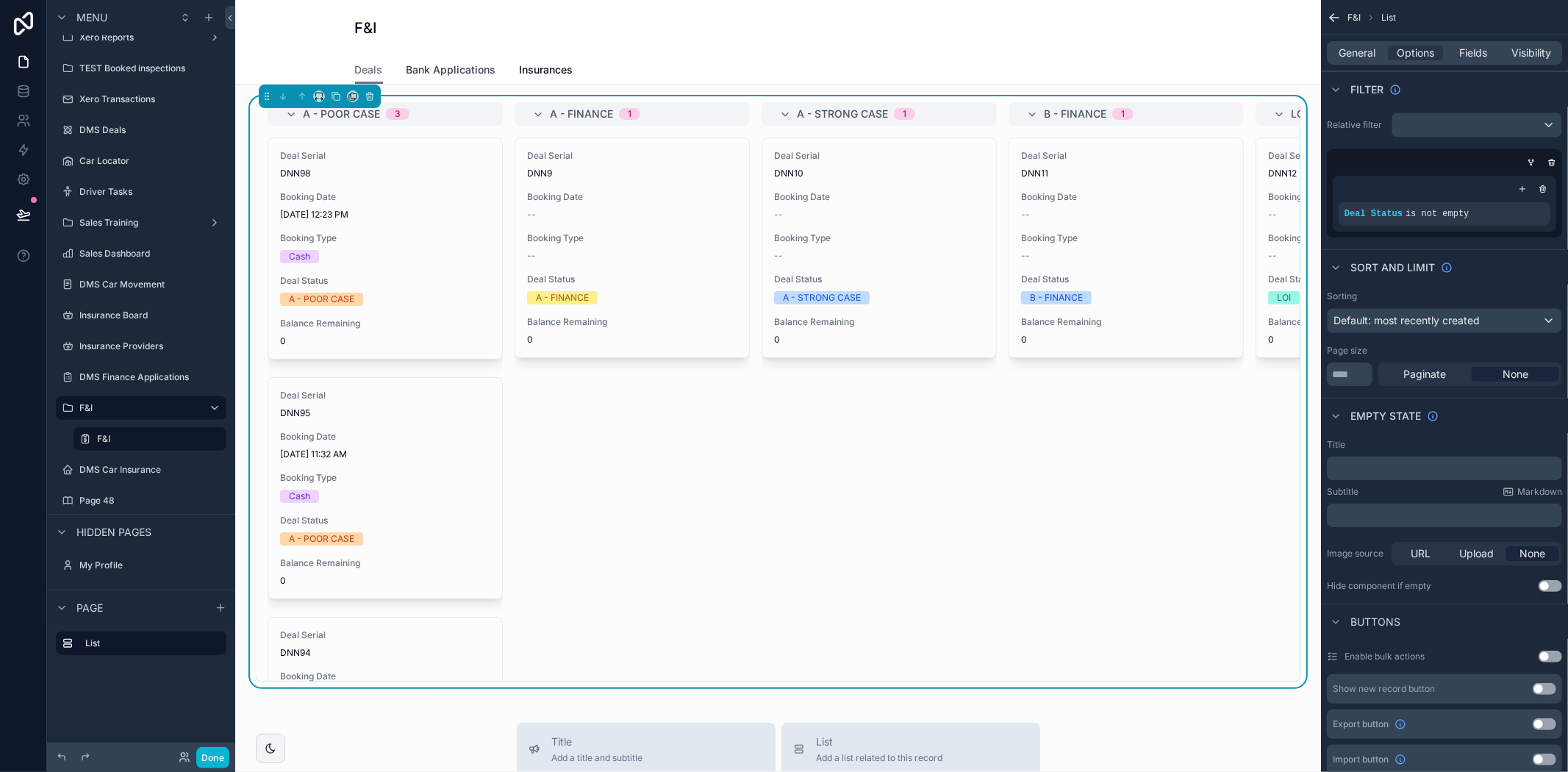
click at [437, 71] on span "Bank Applications" at bounding box center [451, 70] width 90 height 15
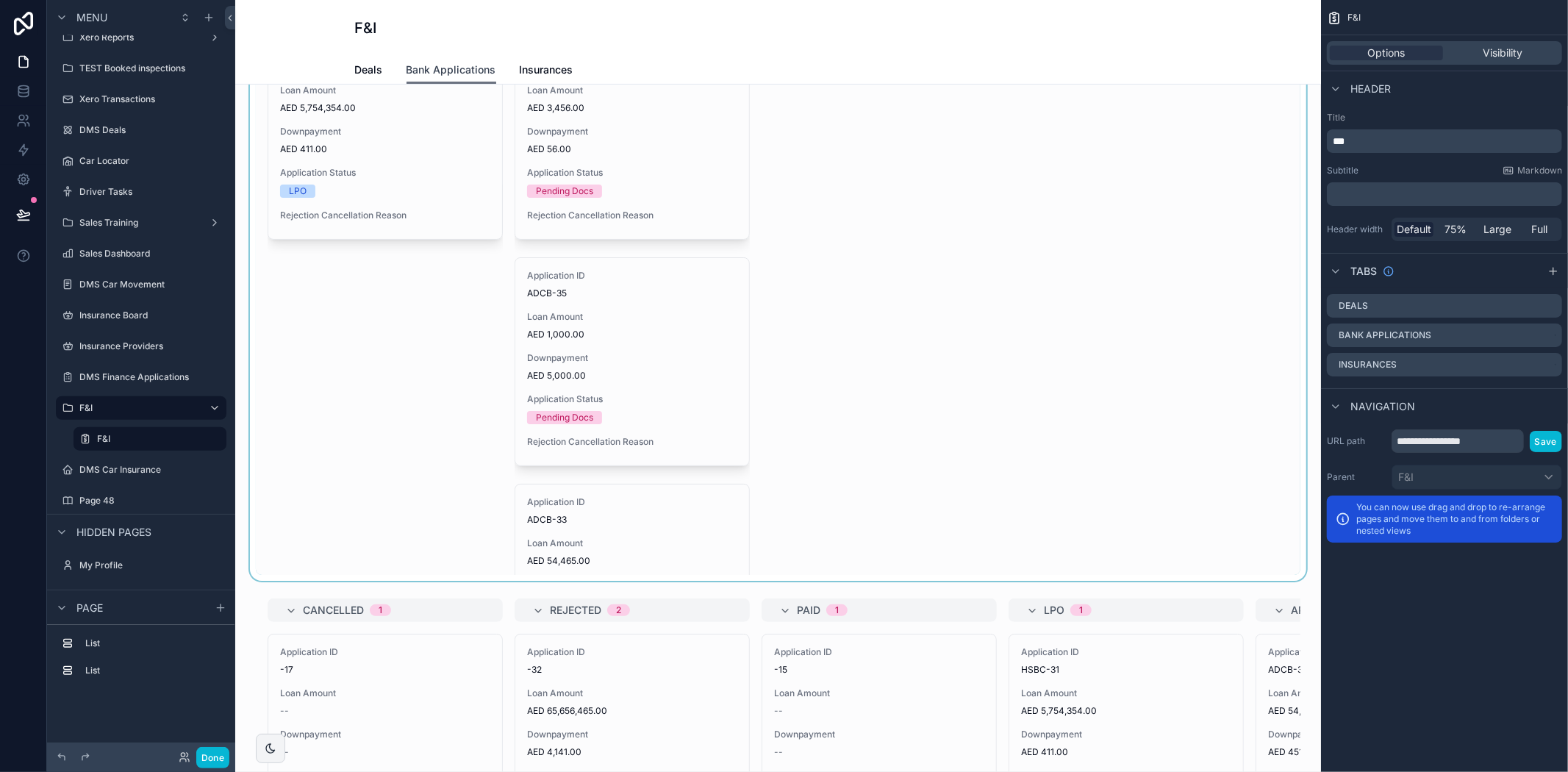
scroll to position [245, 0]
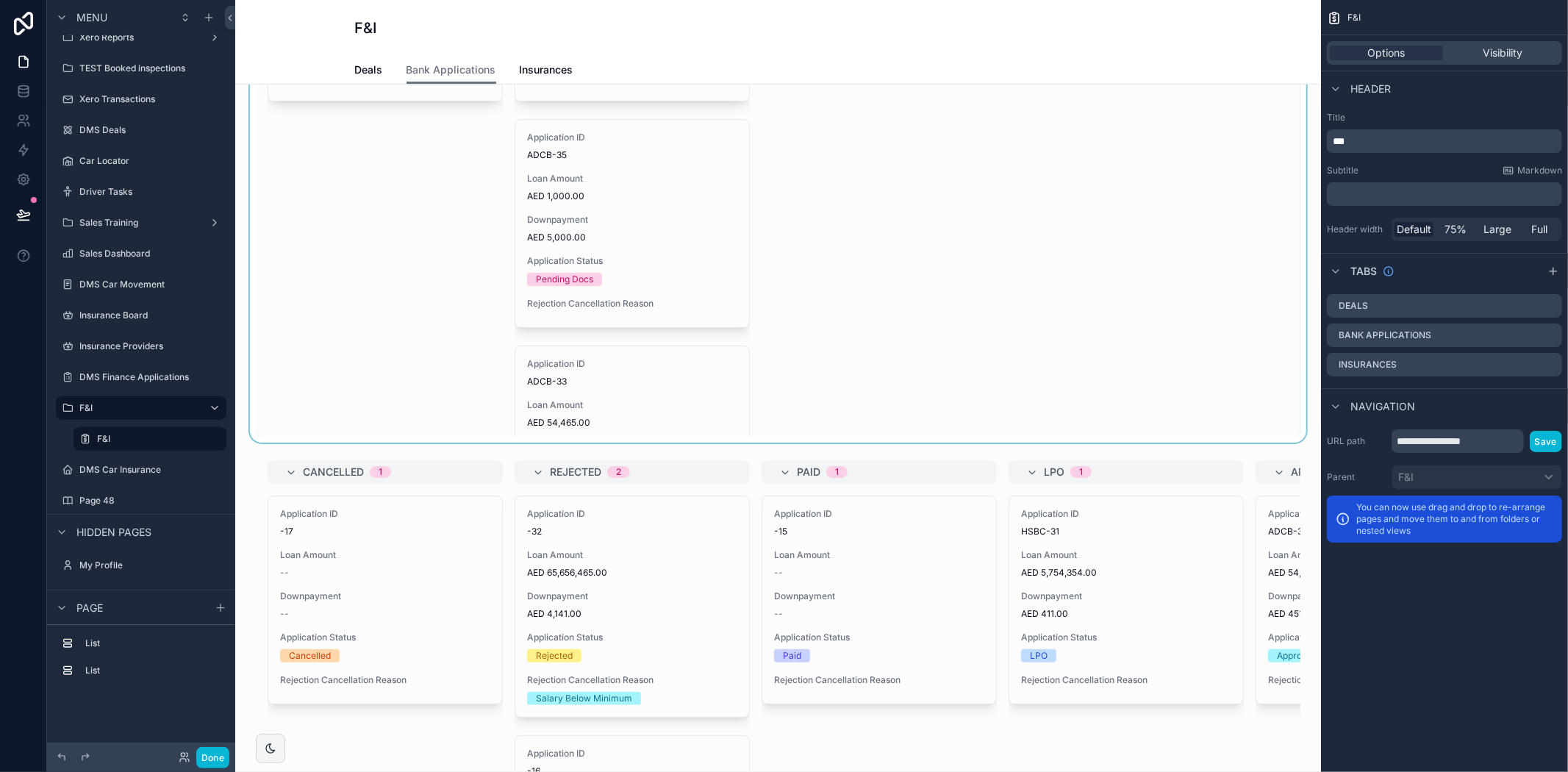
click at [917, 405] on div "scrollable content" at bounding box center [778, 147] width 1062 height 591
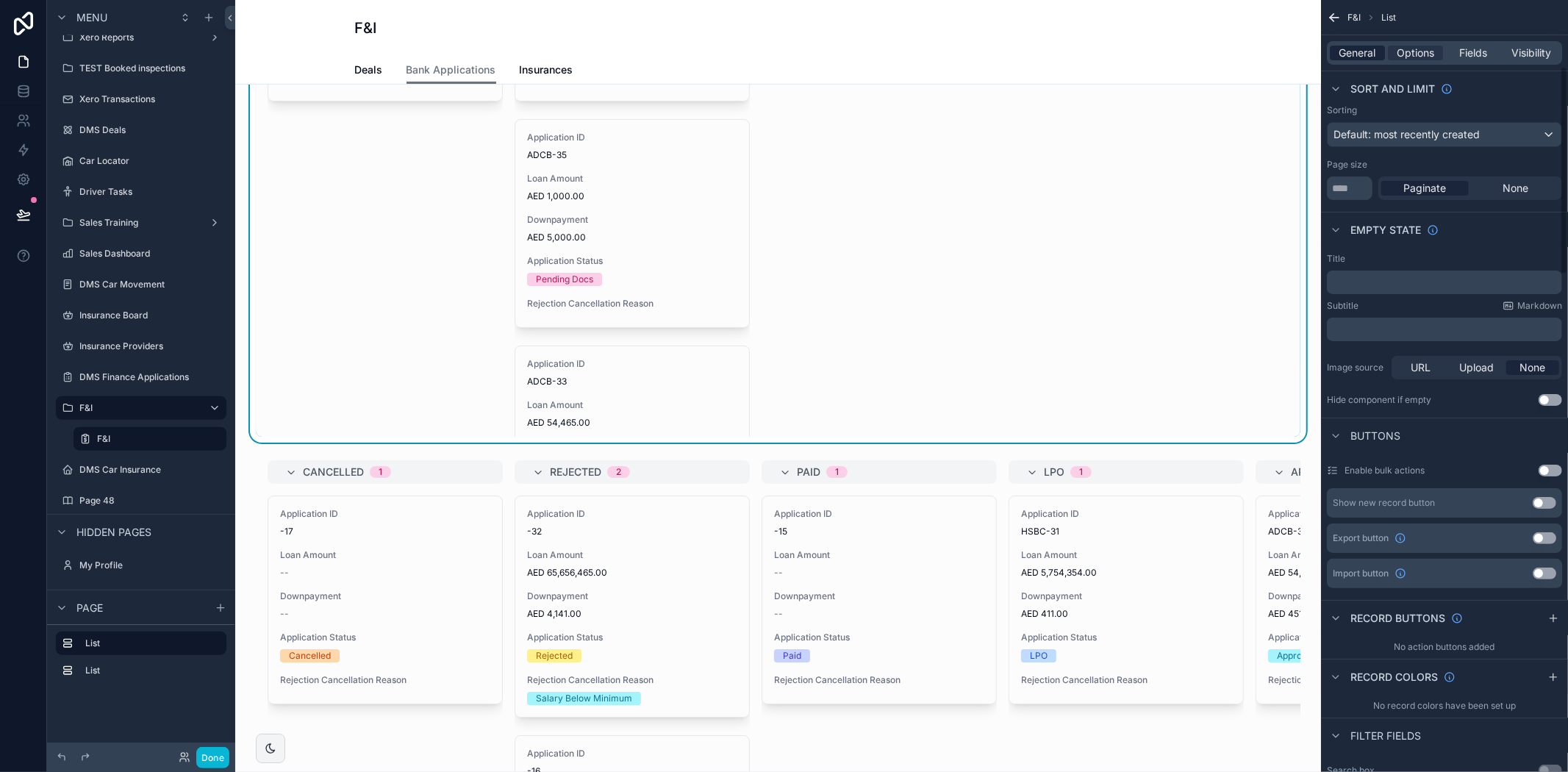
click at [1349, 49] on span "General" at bounding box center [1358, 53] width 37 height 15
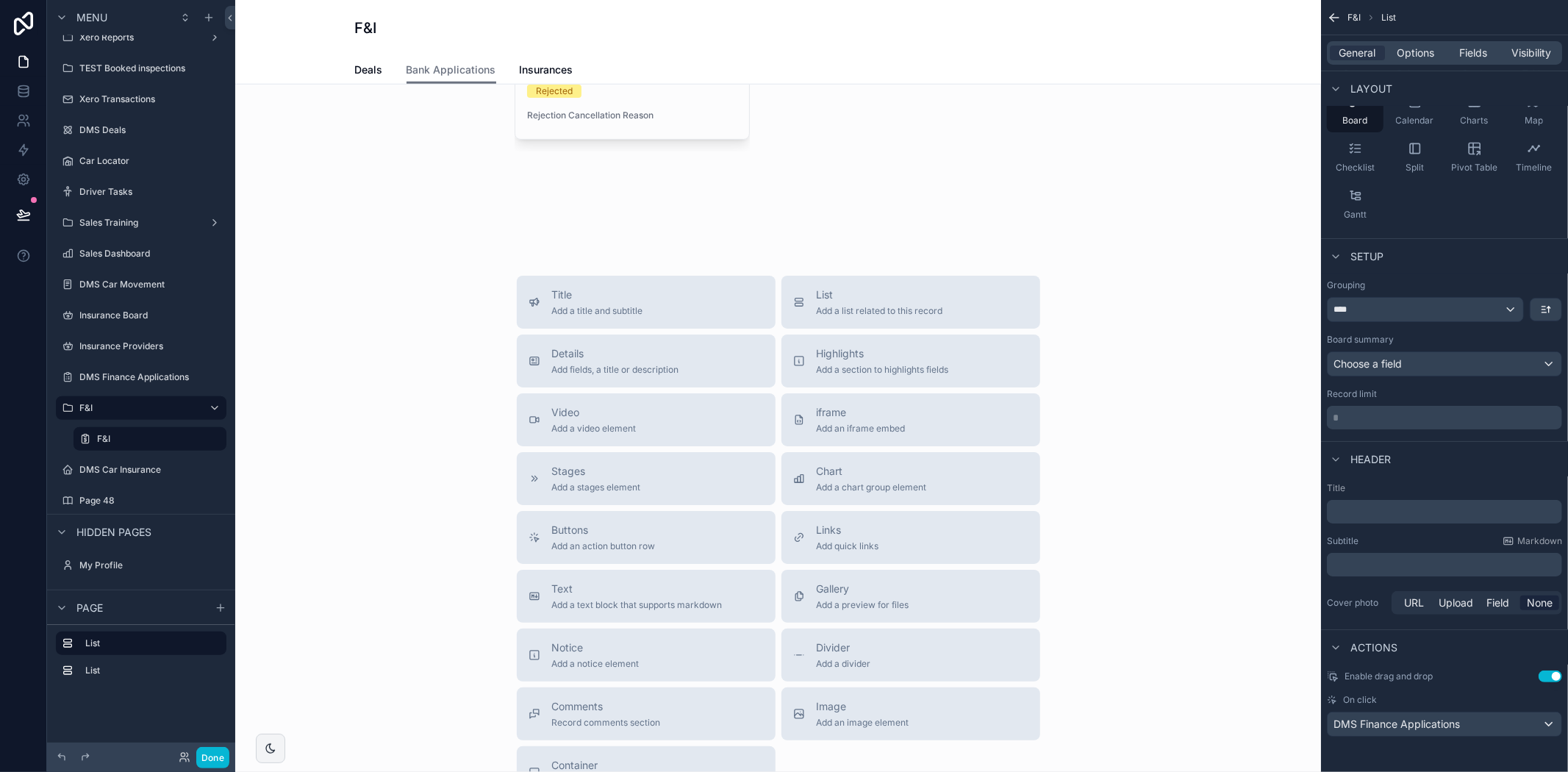
scroll to position [1143, 0]
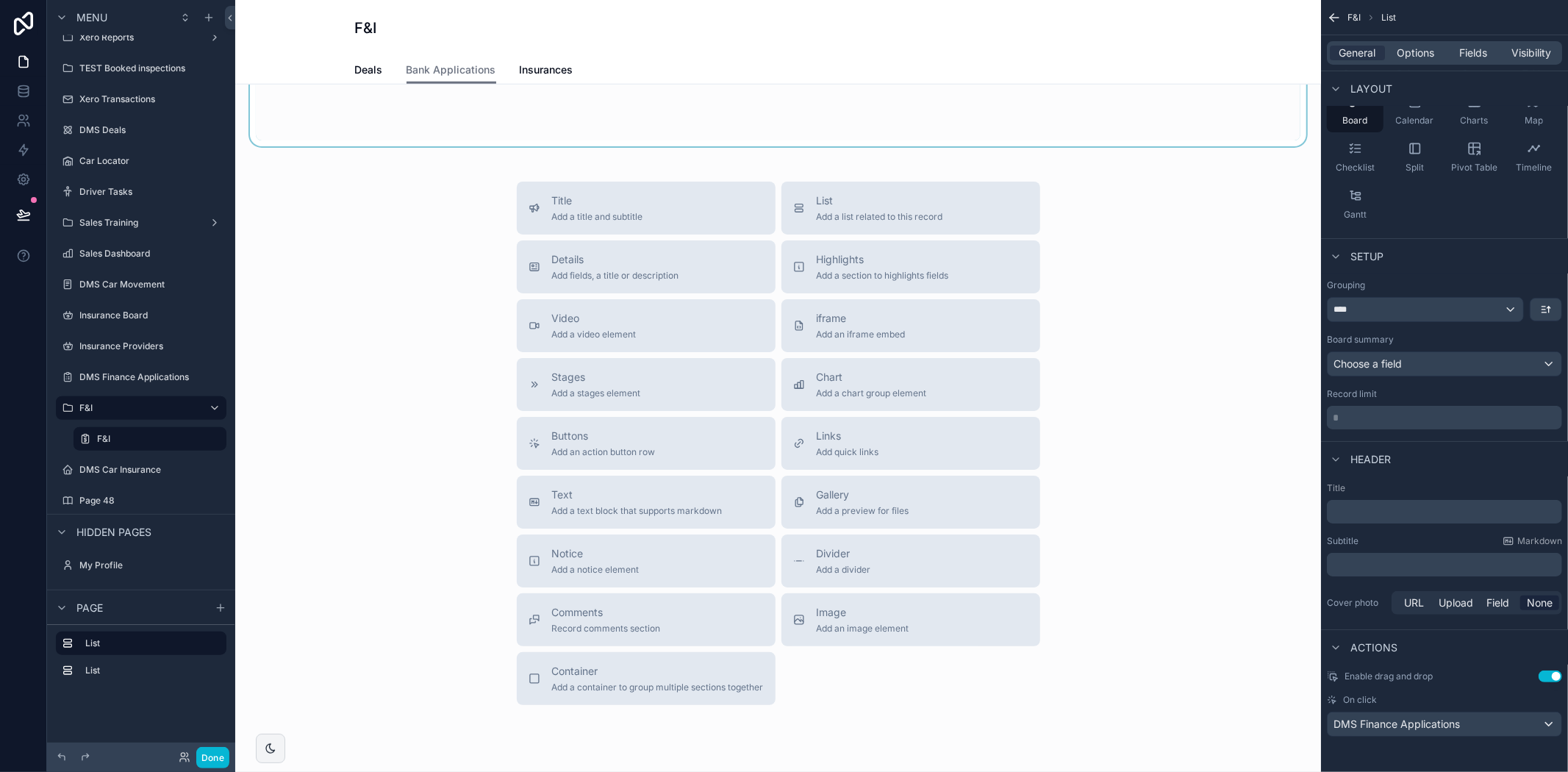
drag, startPoint x: 838, startPoint y: 574, endPoint x: 826, endPoint y: 140, distance: 434.2
click at [879, 576] on div "Divider Add a divider" at bounding box center [911, 560] width 235 height 29
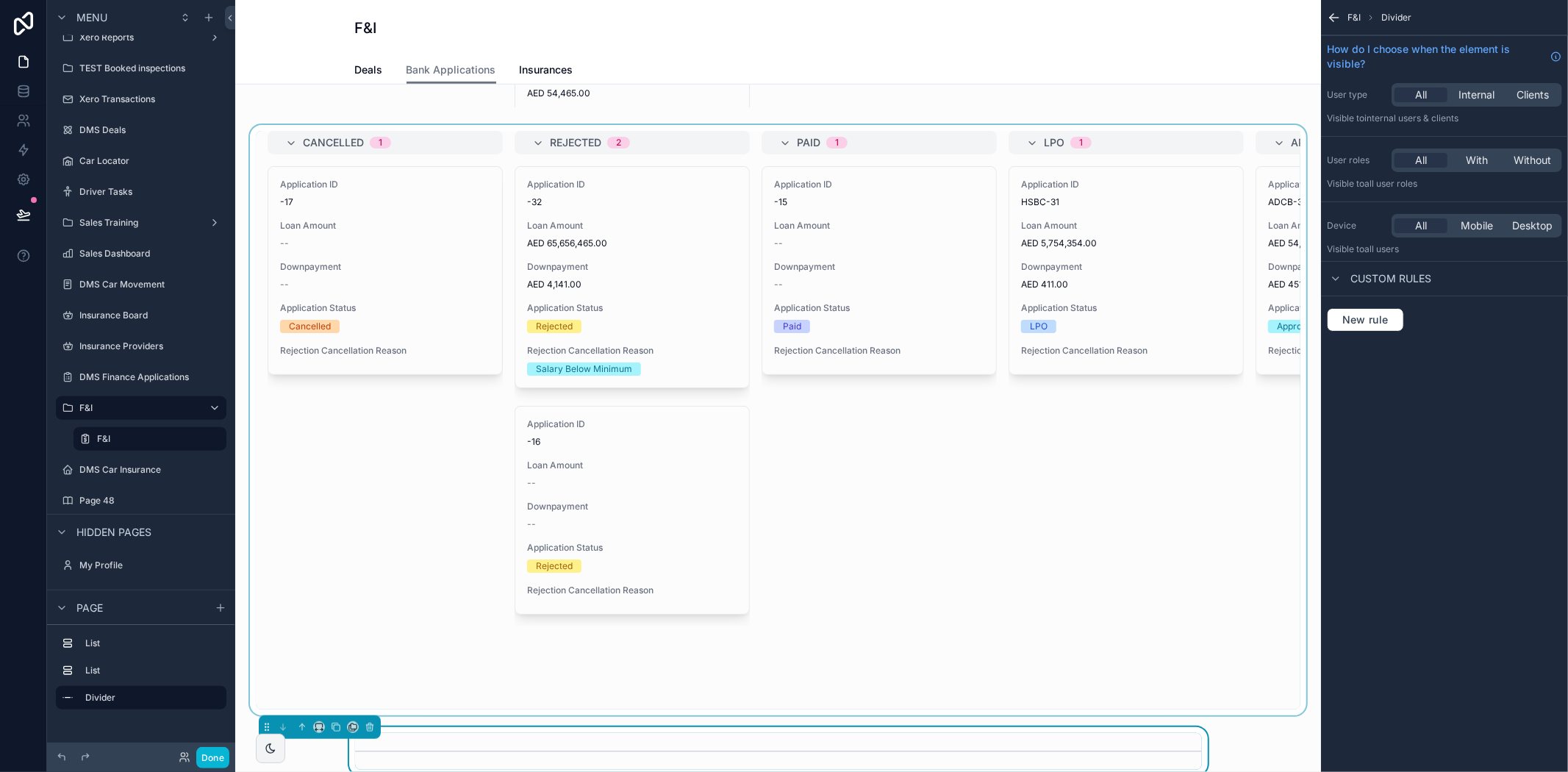
scroll to position [625, 0]
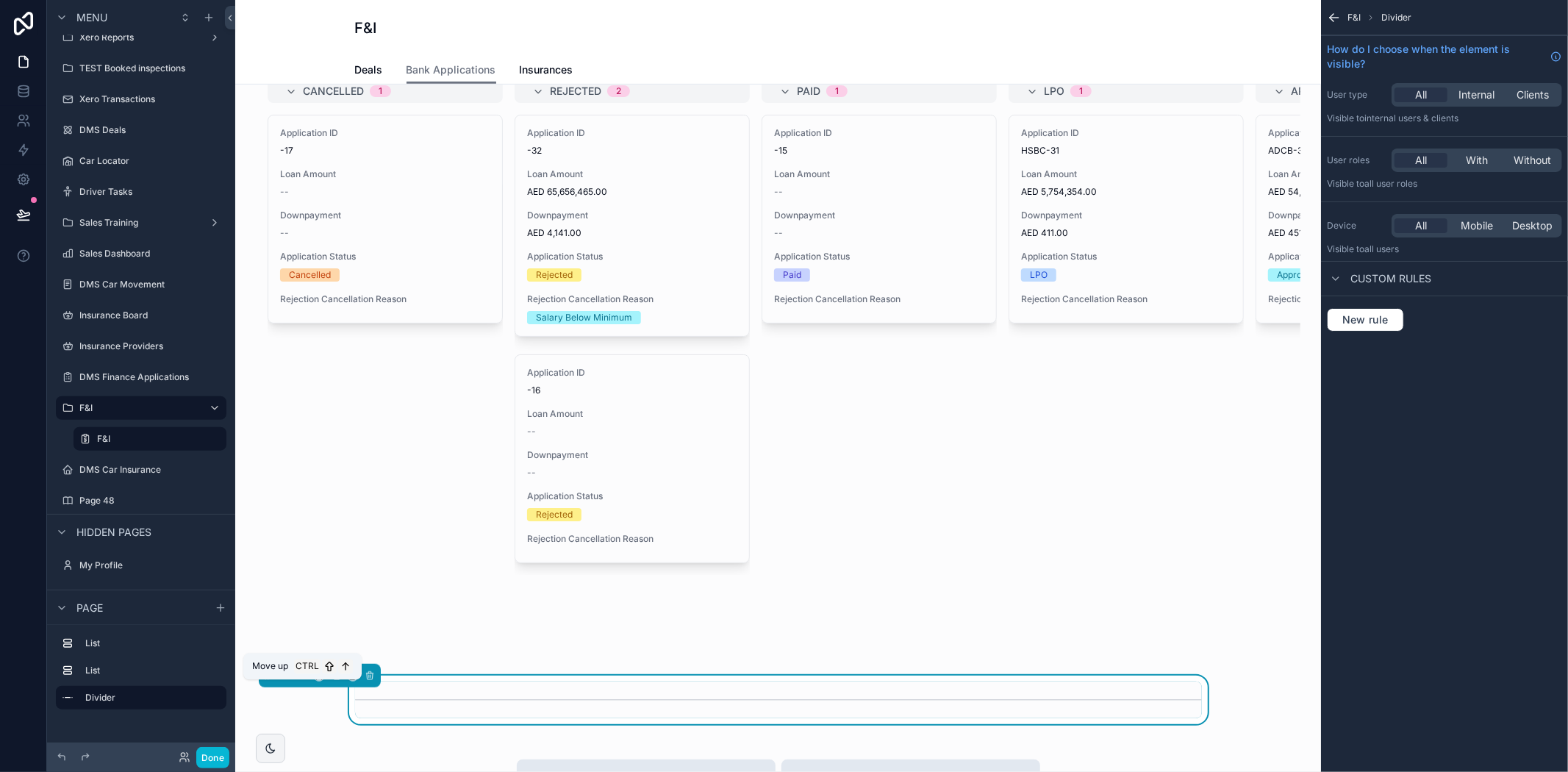
click at [296, 684] on button "scrollable content" at bounding box center [302, 676] width 16 height 16
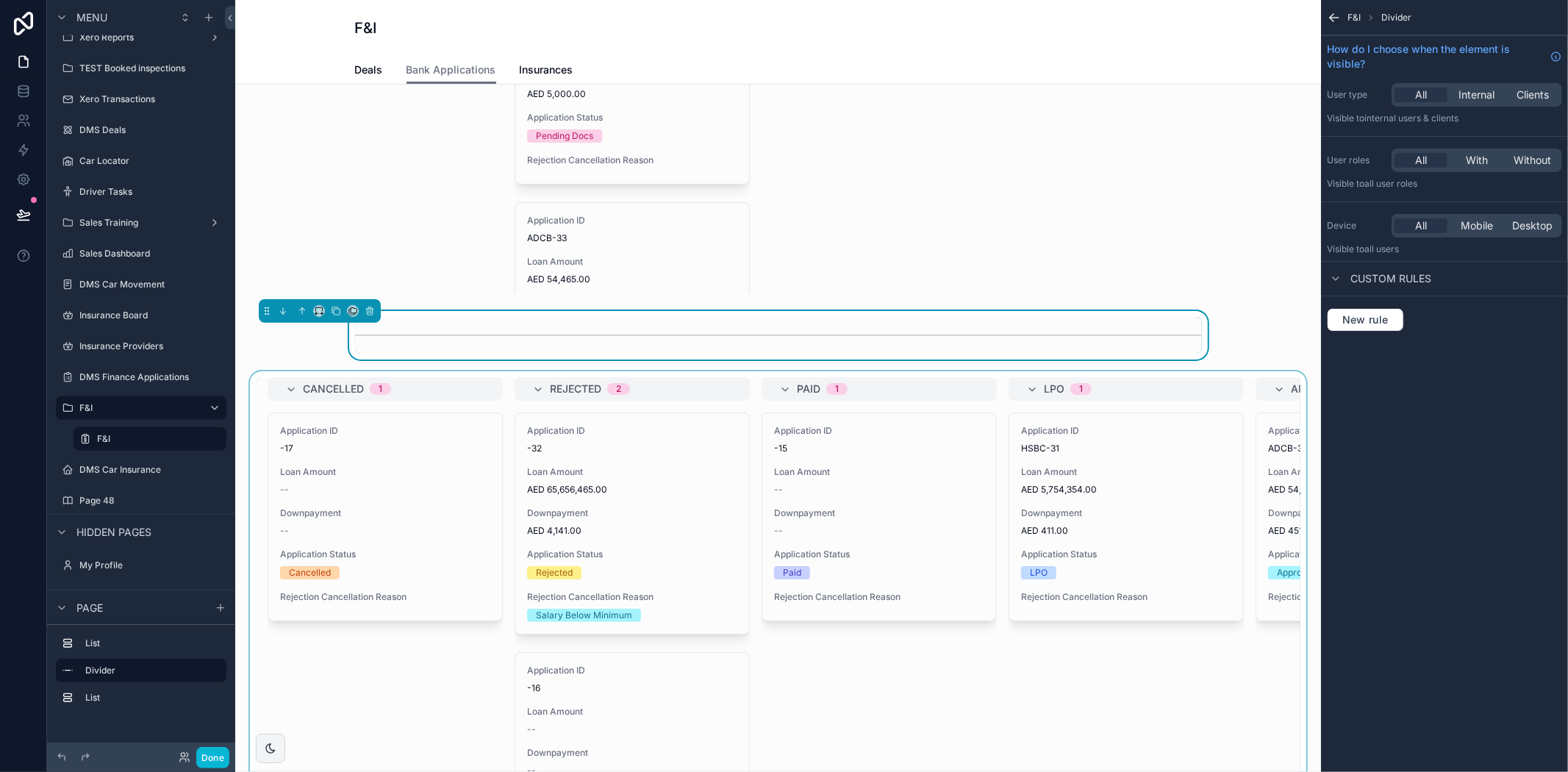
scroll to position [380, 0]
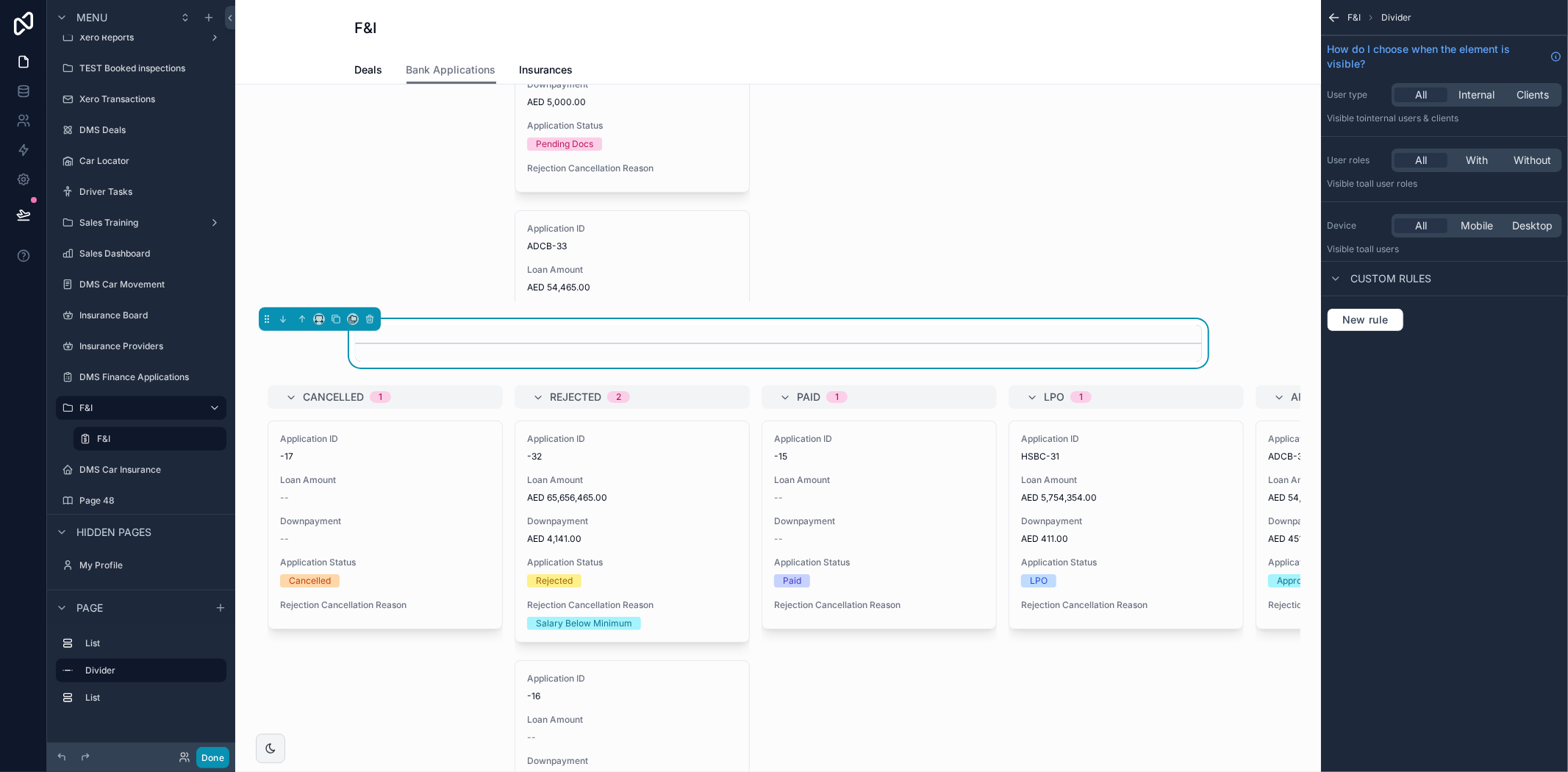
click at [219, 760] on button "Done" at bounding box center [212, 757] width 33 height 21
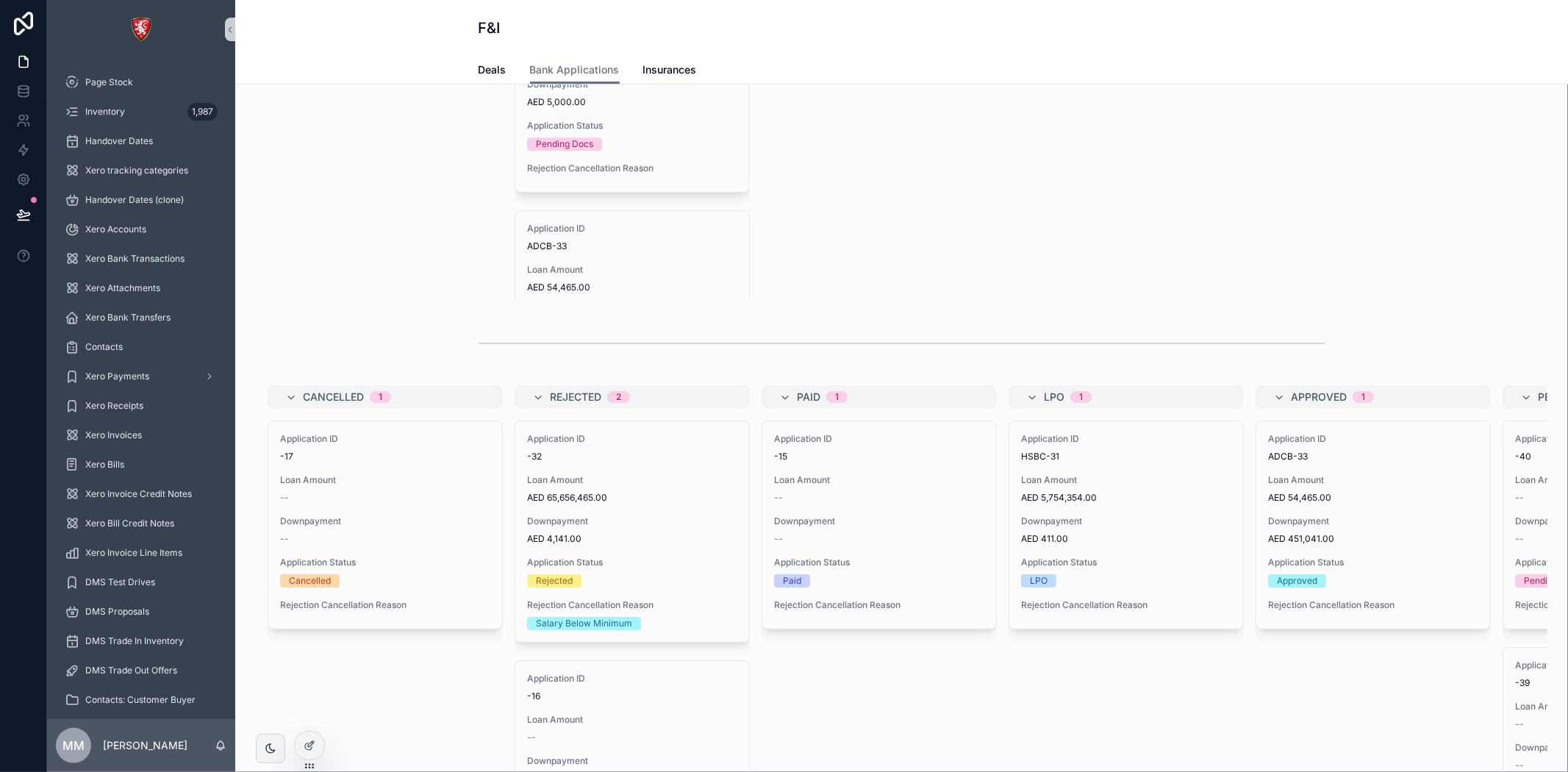
click at [466, 339] on div "scrollable content" at bounding box center [902, 343] width 1309 height 49
click at [314, 751] on div at bounding box center [309, 746] width 29 height 28
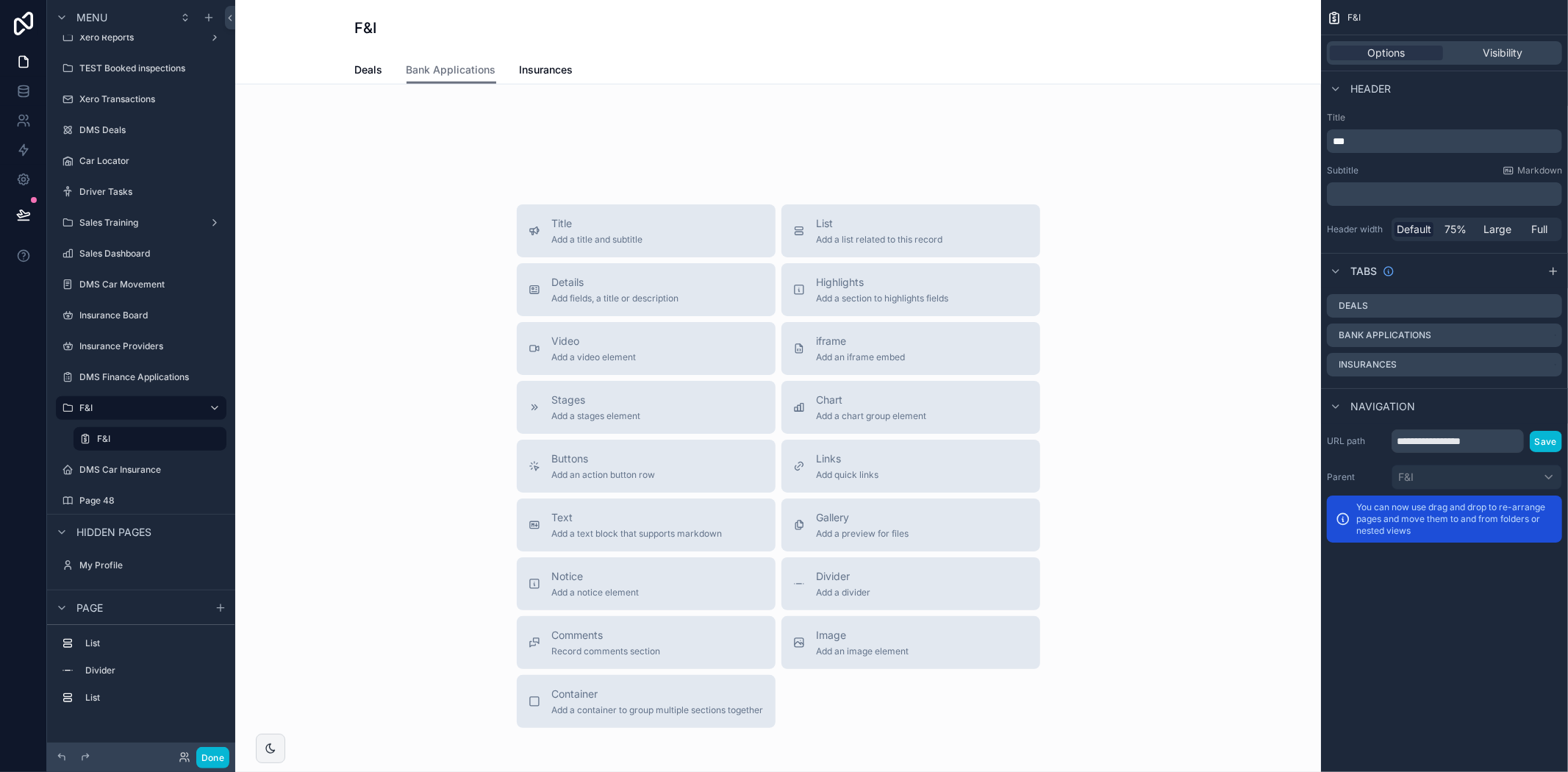
scroll to position [1288, 0]
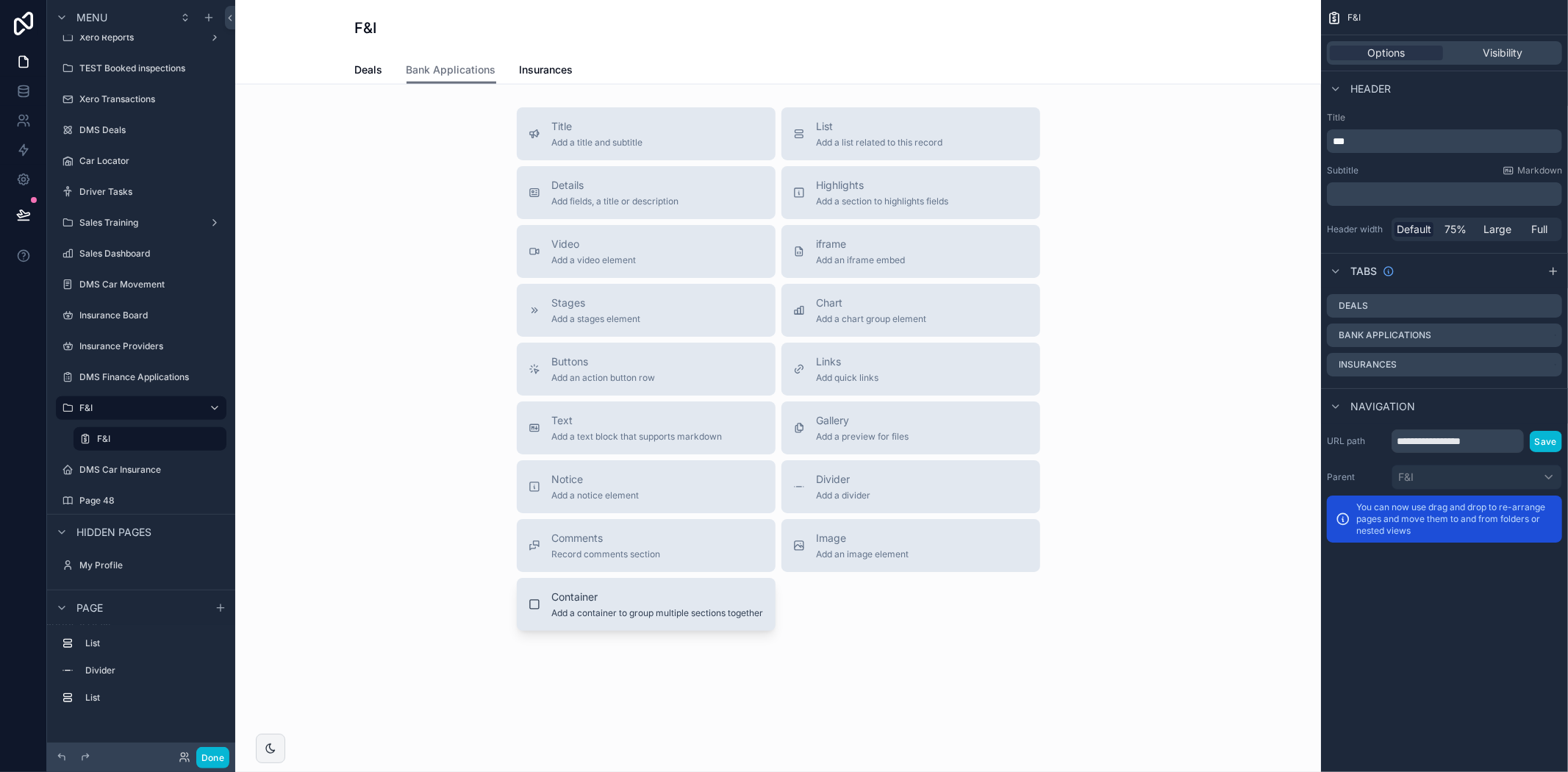
click at [700, 614] on span "Add a container to group multiple sections together" at bounding box center [658, 612] width 212 height 11
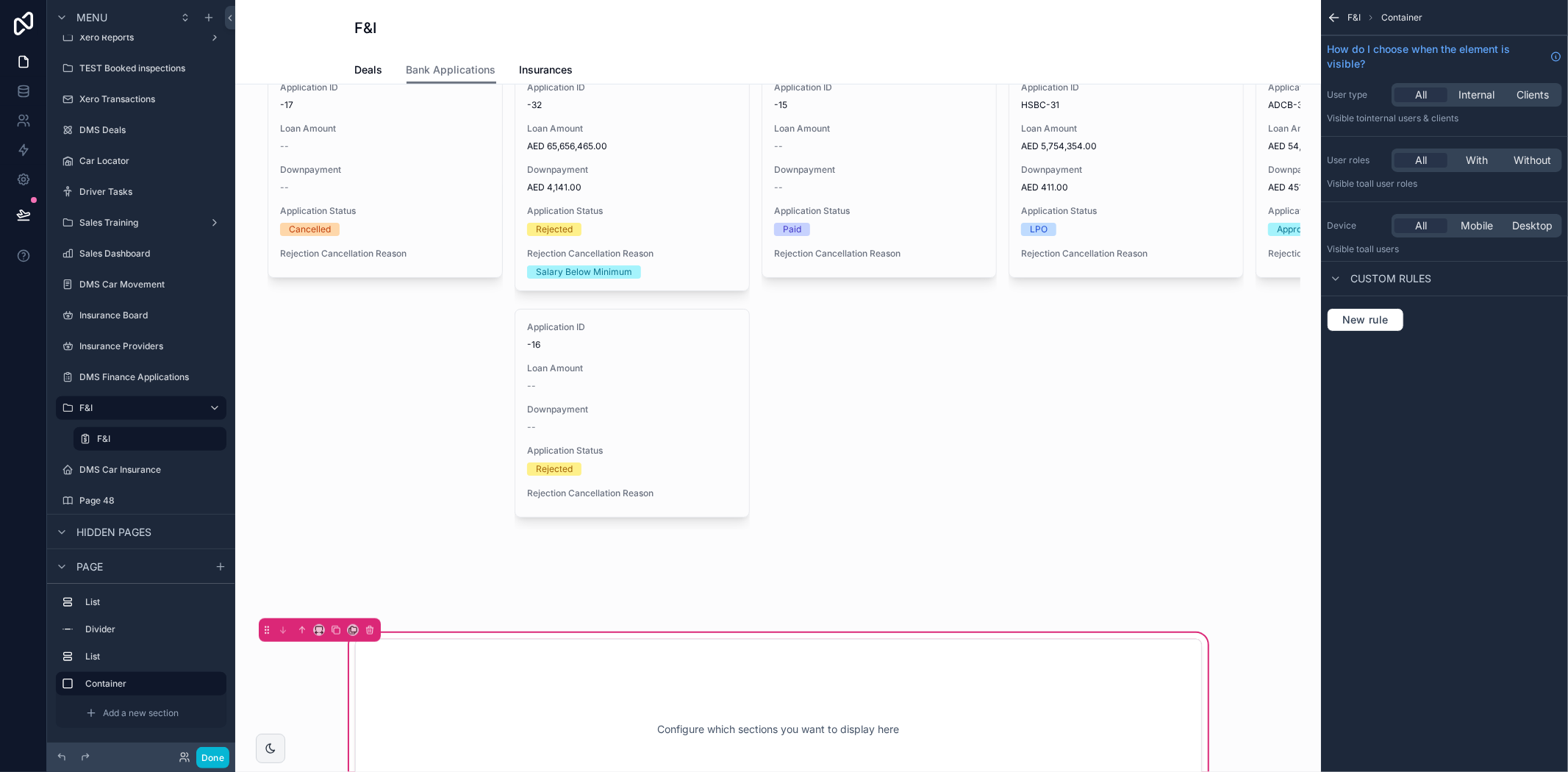
scroll to position [730, 0]
drag, startPoint x: 567, startPoint y: 733, endPoint x: 553, endPoint y: 520, distance: 213.5
click at [553, 520] on div "HSBC 1 Application ID HSBC-31 Loan Amount AED 5,754,354.00 Downpayment AED 411.…" at bounding box center [777, 430] width 1086 height 2152
click at [824, 473] on div "scrollable content" at bounding box center [778, 323] width 1062 height 591
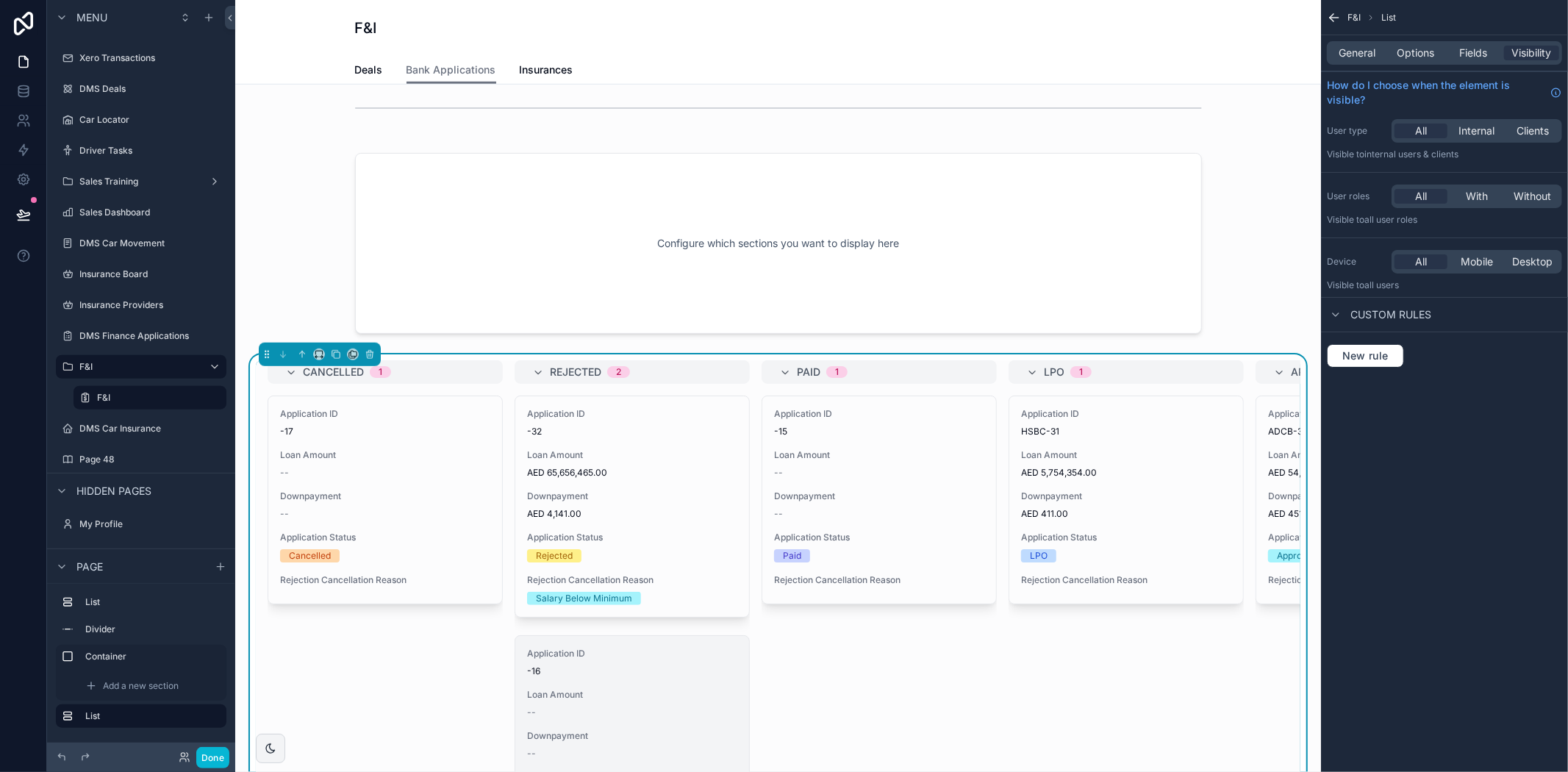
scroll to position [405, 0]
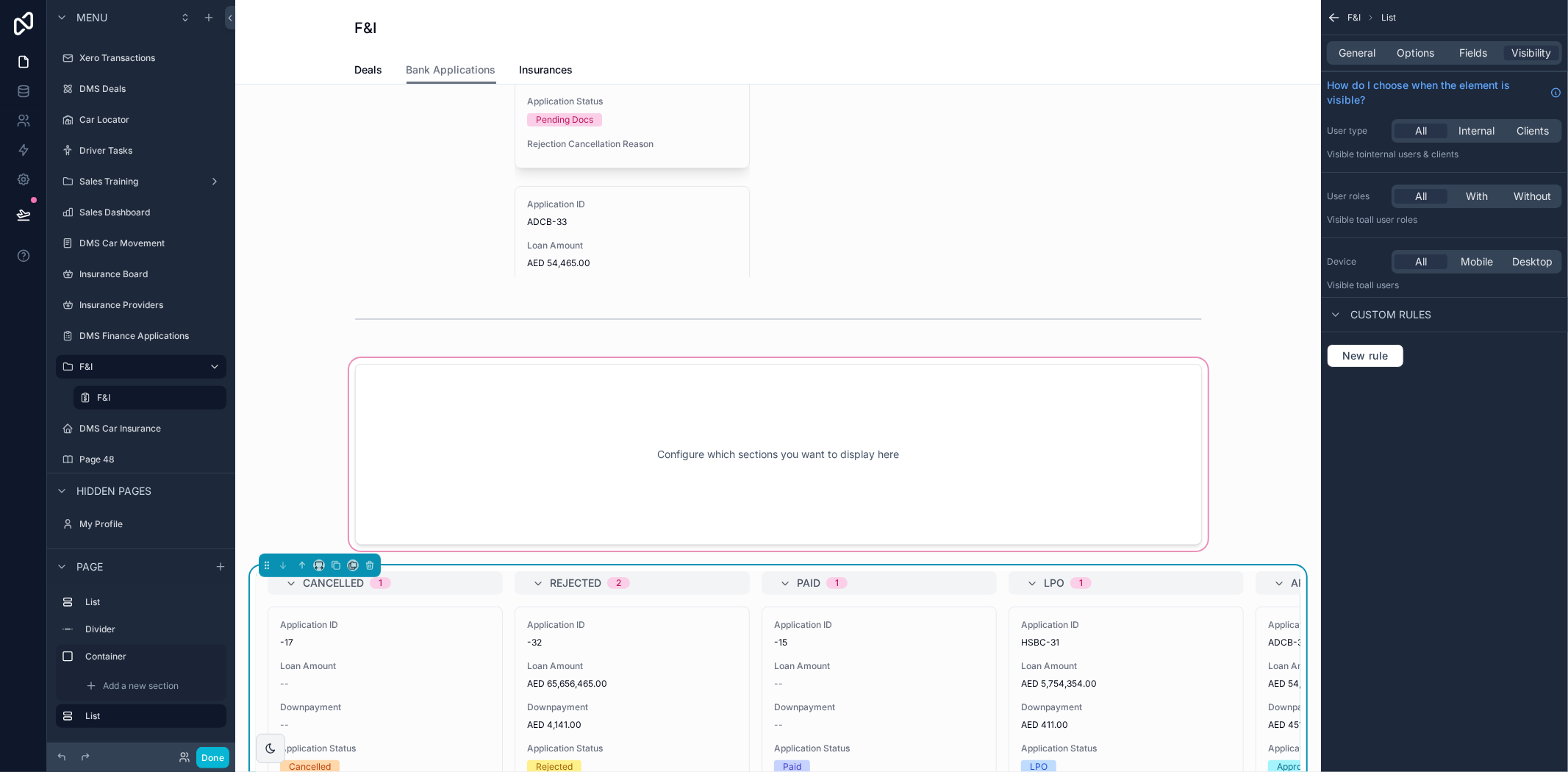
click at [722, 415] on div "scrollable content" at bounding box center [778, 454] width 1062 height 199
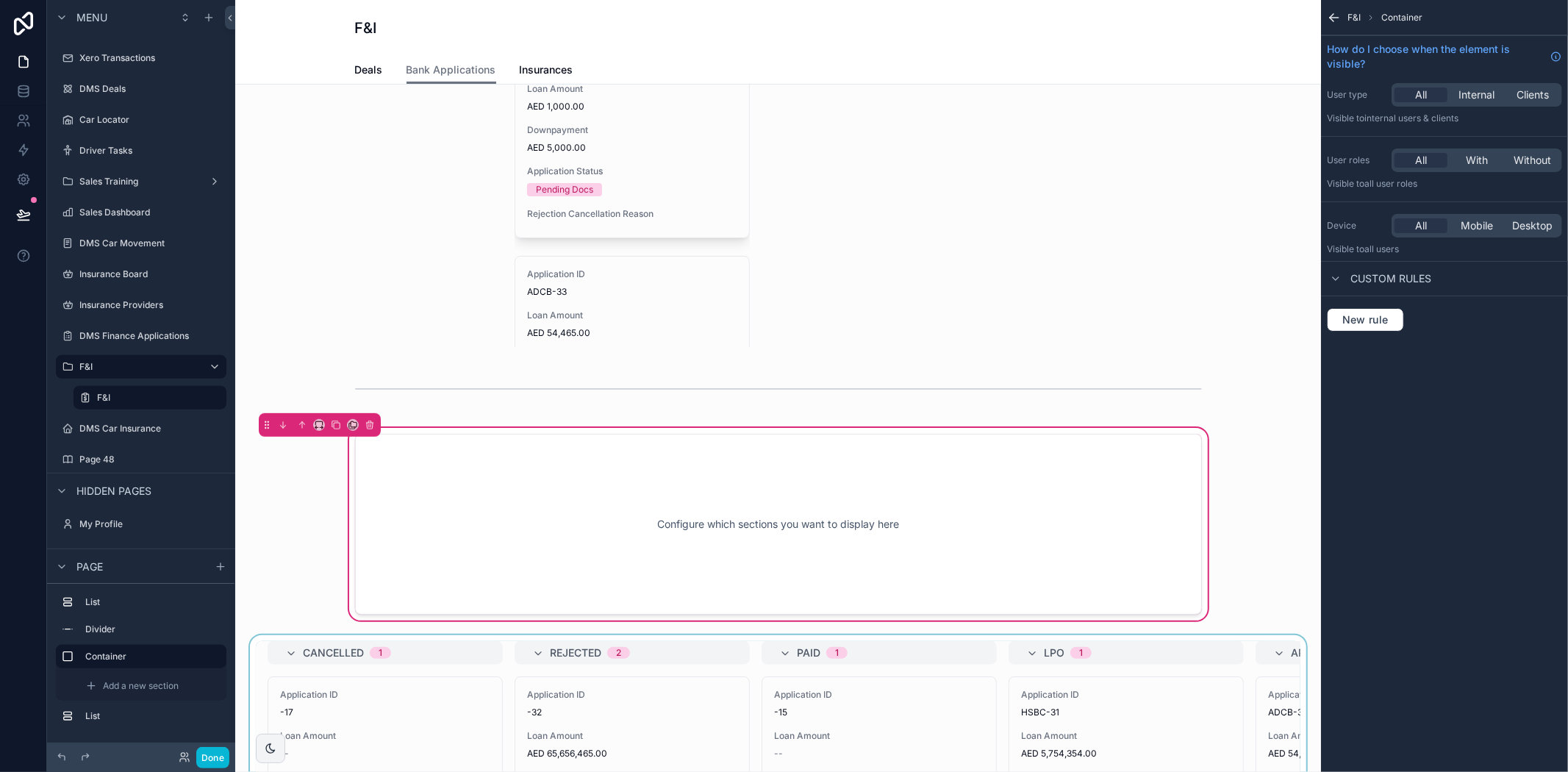
scroll to position [322, 0]
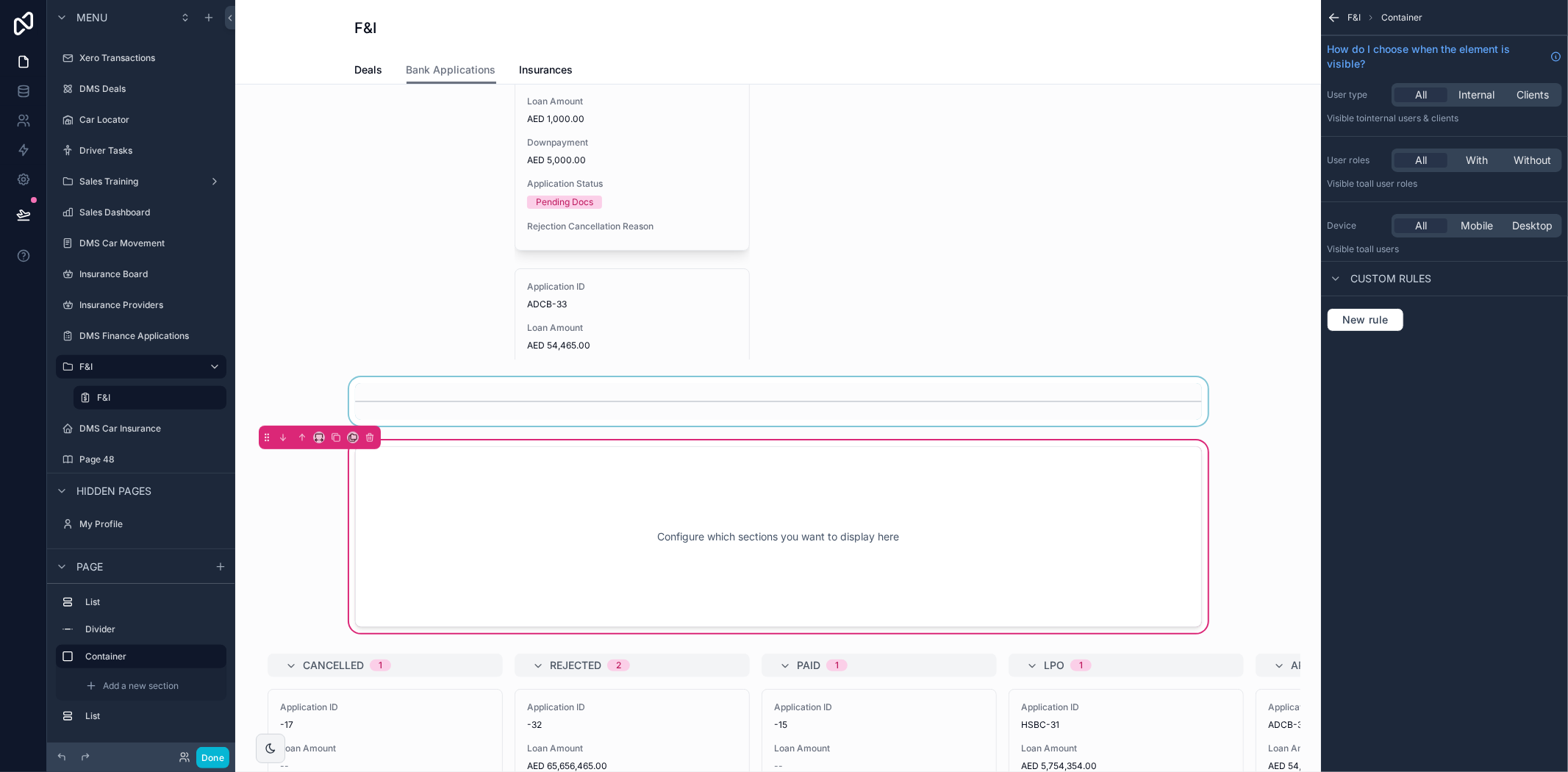
click at [747, 391] on div "scrollable content" at bounding box center [778, 401] width 1062 height 49
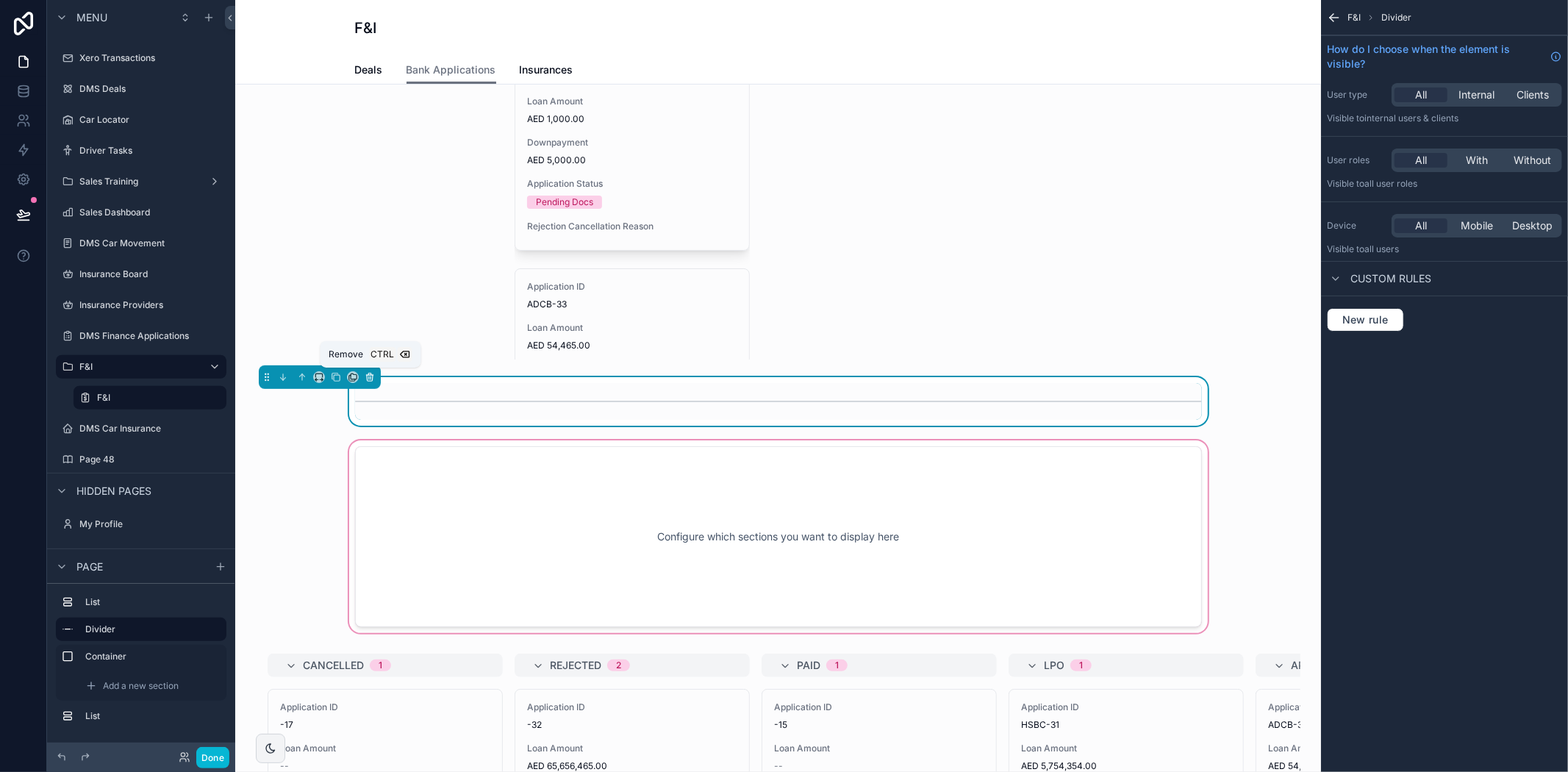
click at [368, 375] on icon "scrollable content" at bounding box center [370, 377] width 11 height 11
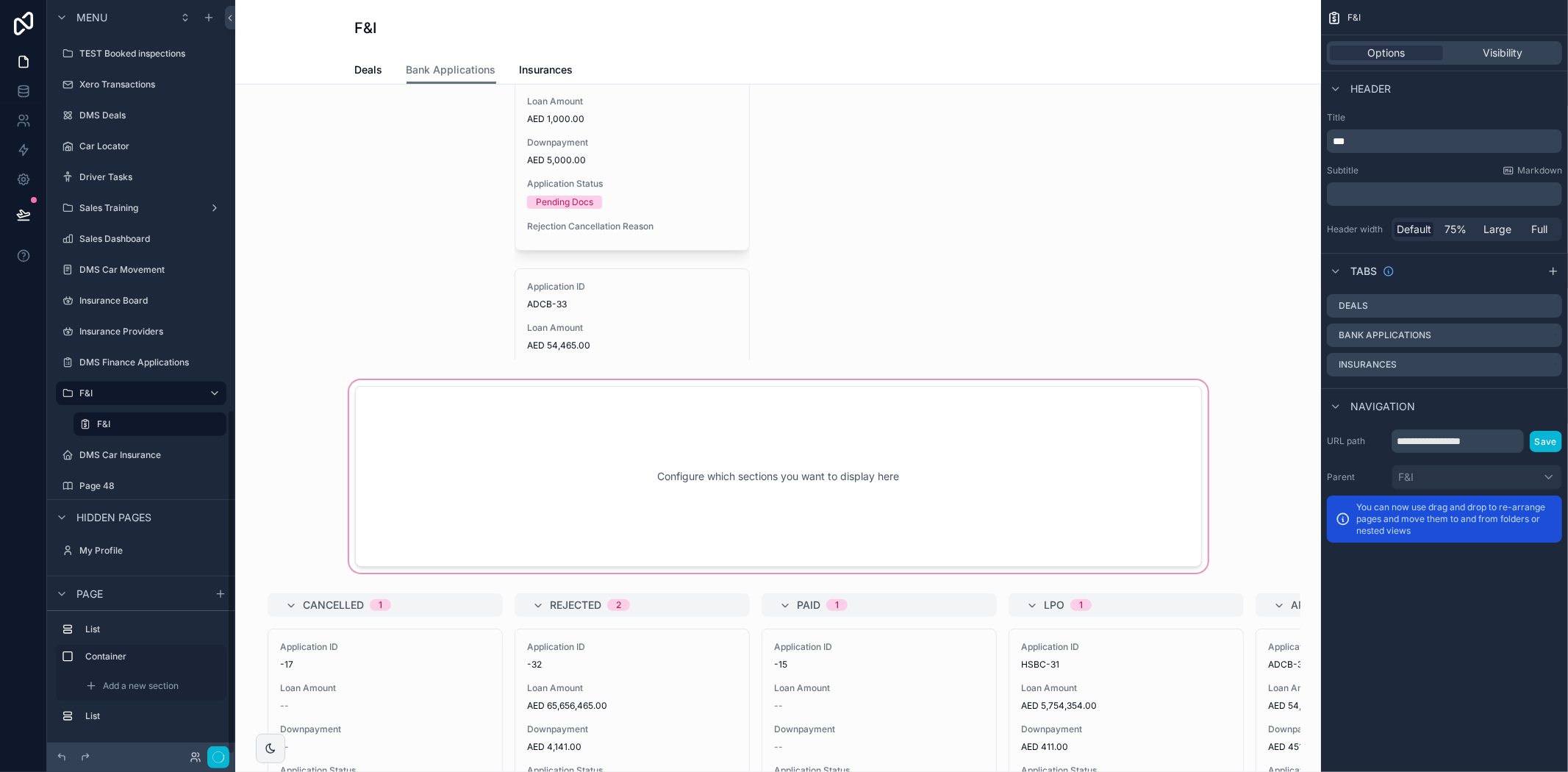
scroll to position [894, 0]
click at [628, 484] on div "scrollable content" at bounding box center [778, 476] width 1062 height 199
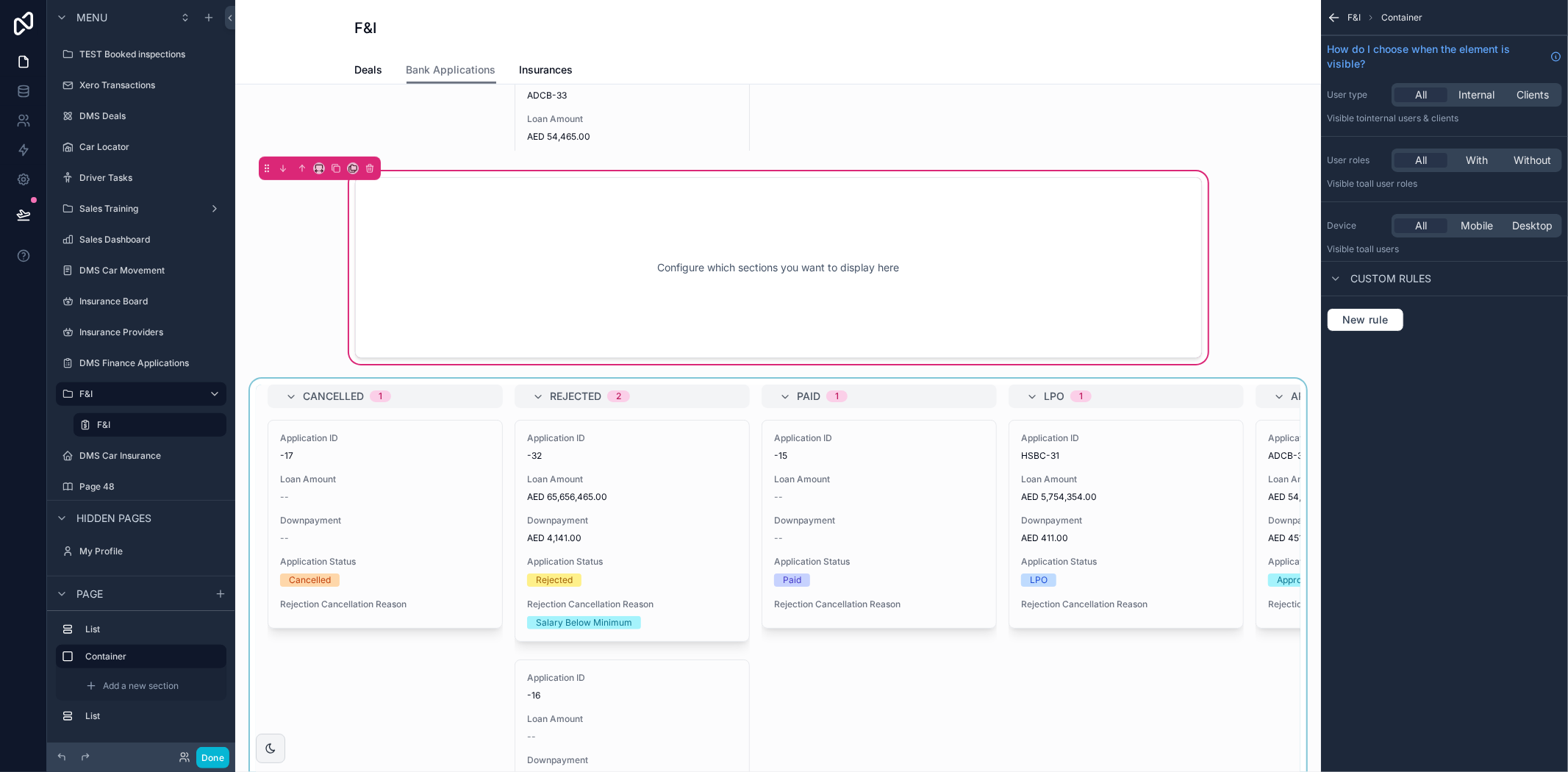
scroll to position [567, 0]
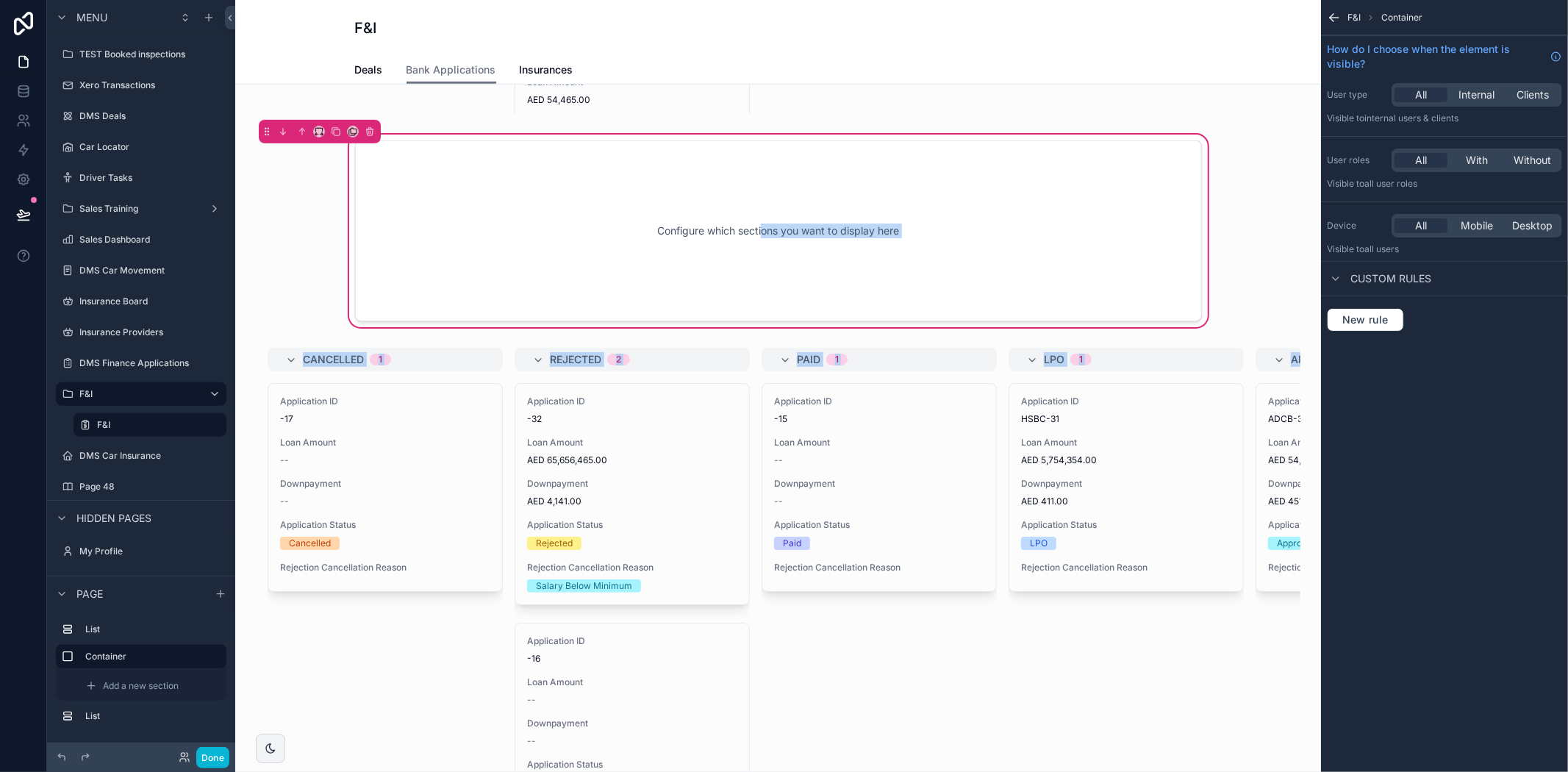
drag, startPoint x: 961, startPoint y: 666, endPoint x: 755, endPoint y: 228, distance: 484.0
click at [755, 228] on div "HSBC 1 Application ID HSBC-31 Loan Amount AED 5,754,354.00 Downpayment AED 411.…" at bounding box center [777, 562] width 1086 height 2091
click at [284, 261] on div "Configure which sections you want to display here" at bounding box center [778, 231] width 1062 height 199
drag, startPoint x: 1254, startPoint y: 650, endPoint x: 1055, endPoint y: 120, distance: 566.1
click at [1104, 155] on div "HSBC 1 Application ID HSBC-31 Loan Amount AED 5,754,354.00 Downpayment AED 411.…" at bounding box center [777, 562] width 1086 height 2091
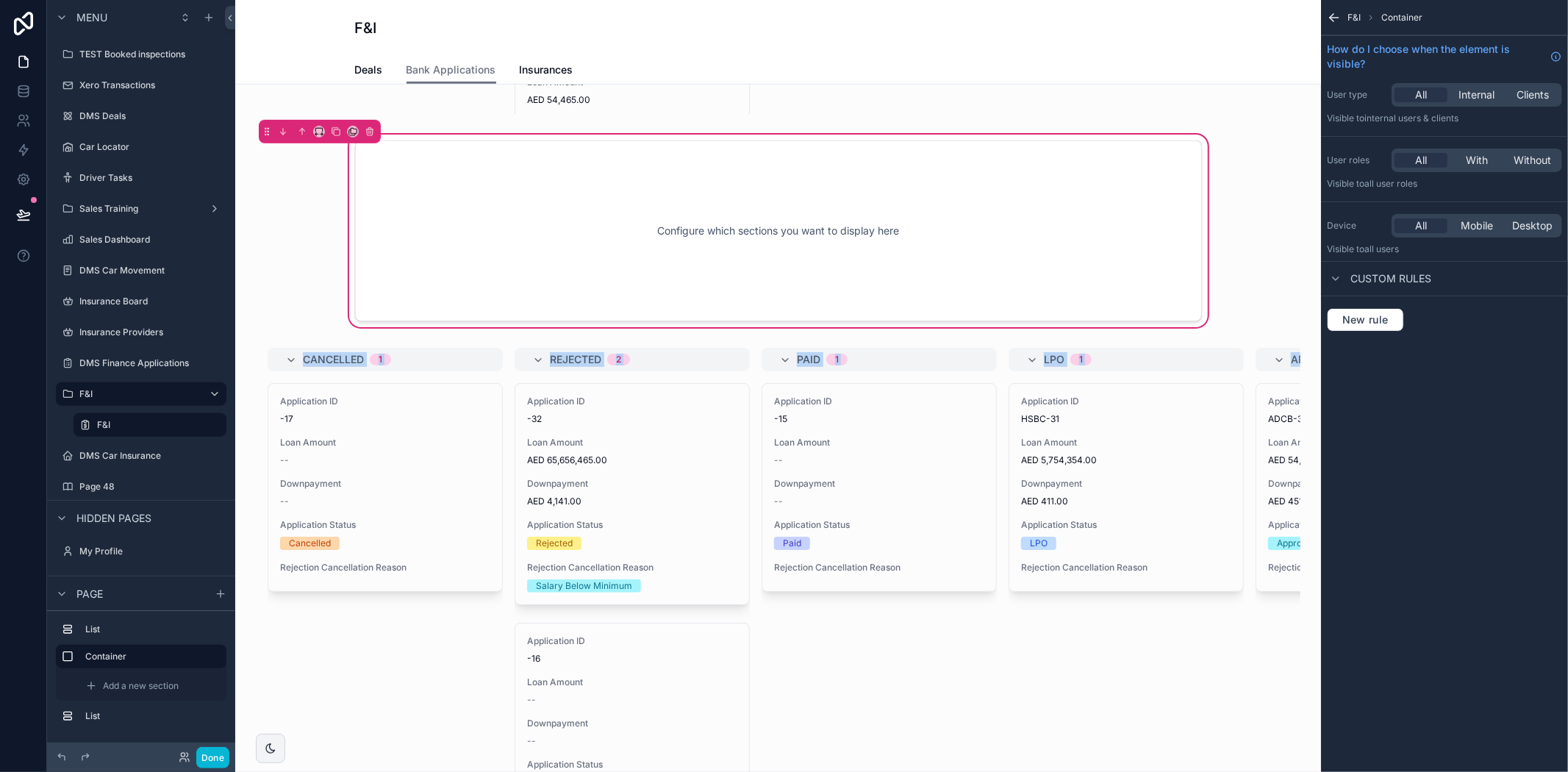
click at [1251, 240] on div "Configure which sections you want to display here" at bounding box center [778, 231] width 1062 height 199
drag, startPoint x: 1511, startPoint y: 420, endPoint x: 1490, endPoint y: 392, distance: 35.0
click at [1511, 420] on div "F&I Container How do I choose when the element is visible? User type All Intern…" at bounding box center [1444, 386] width 247 height 772
drag, startPoint x: 905, startPoint y: 629, endPoint x: 919, endPoint y: 251, distance: 378.3
click at [919, 251] on div "HSBC 1 Application ID HSBC-31 Loan Amount AED 5,754,354.00 Downpayment AED 411.…" at bounding box center [777, 562] width 1086 height 2091
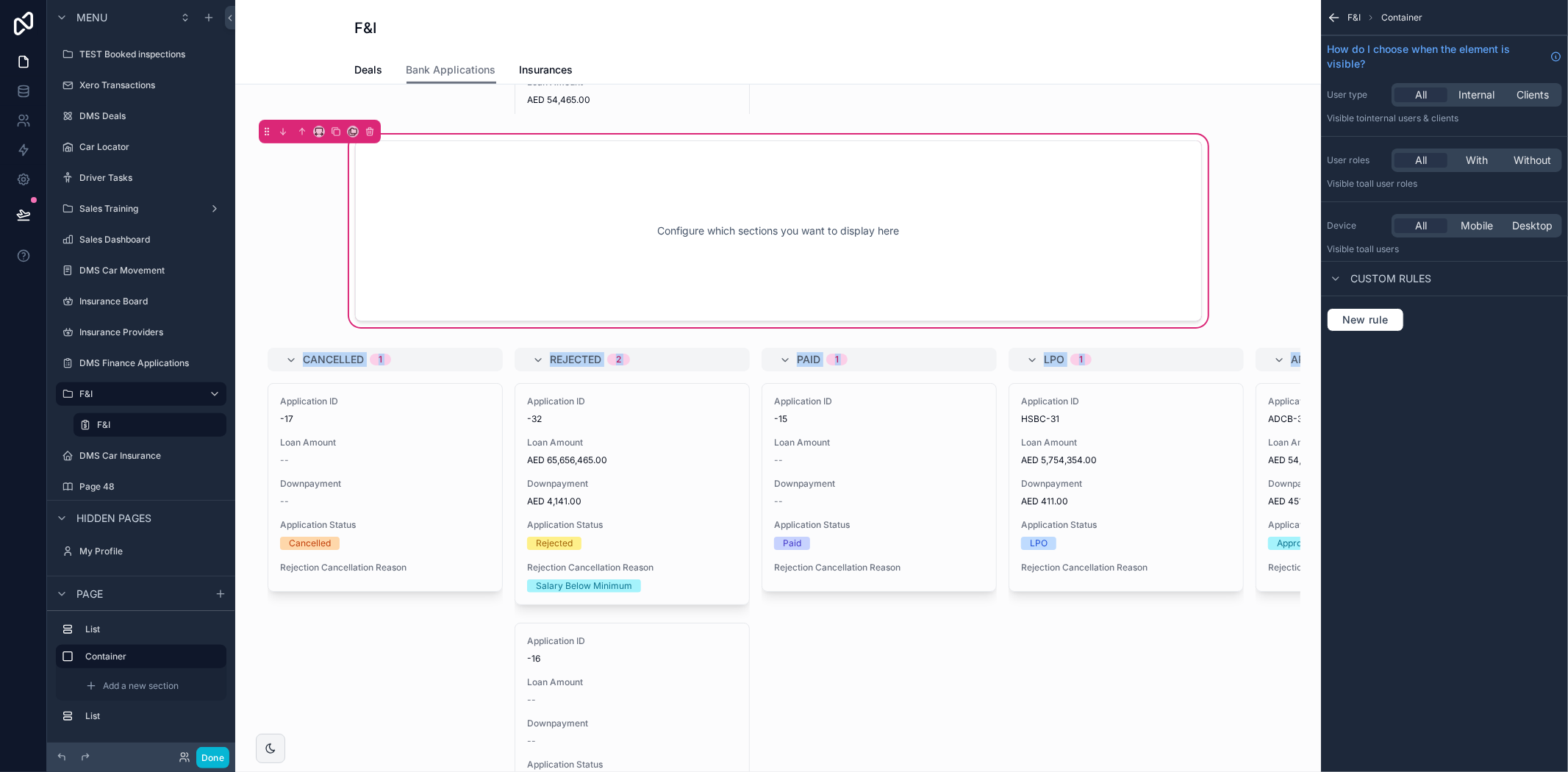
click at [1254, 262] on div "Configure which sections you want to display here" at bounding box center [778, 231] width 1062 height 199
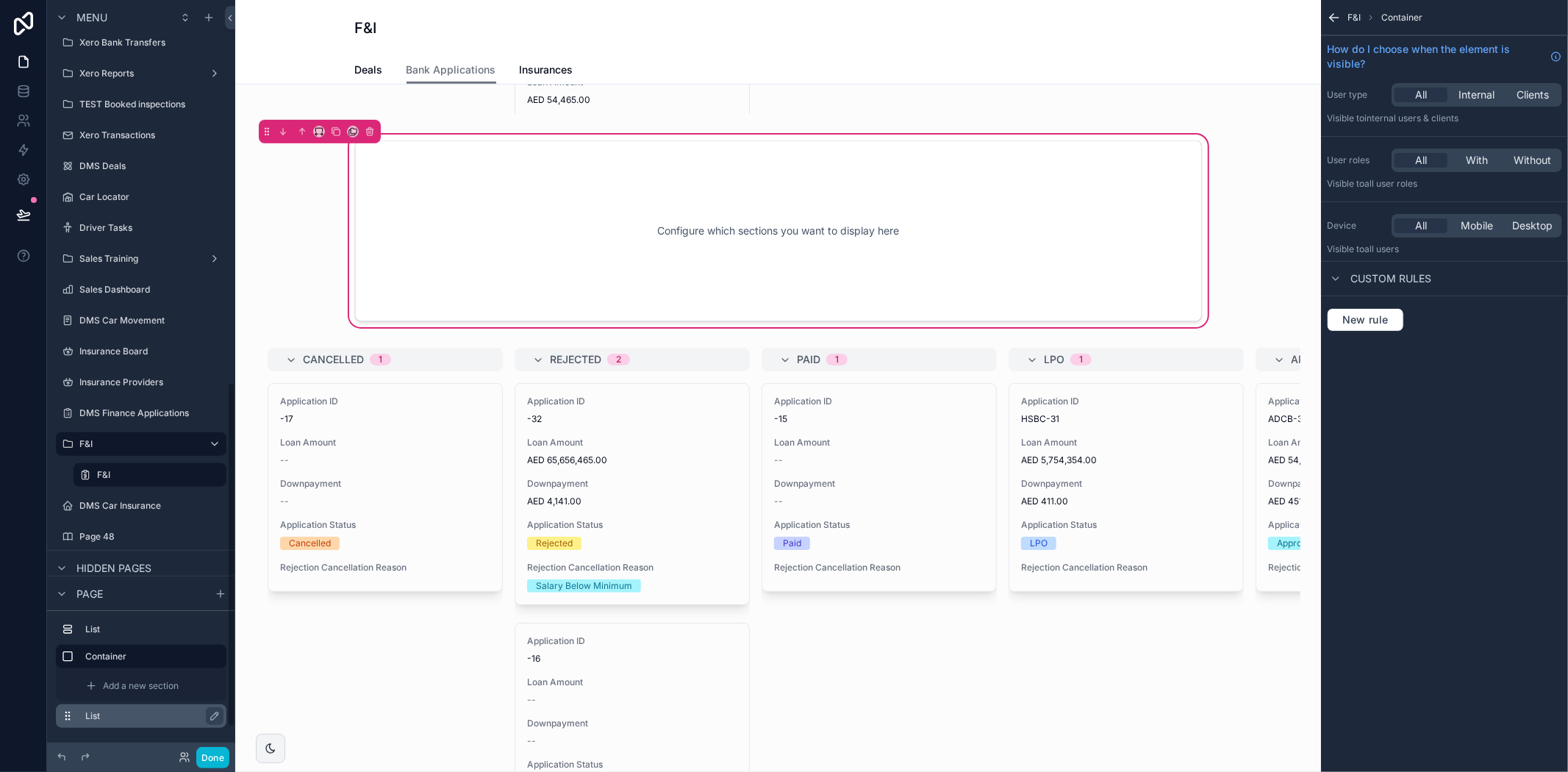
scroll to position [894, 0]
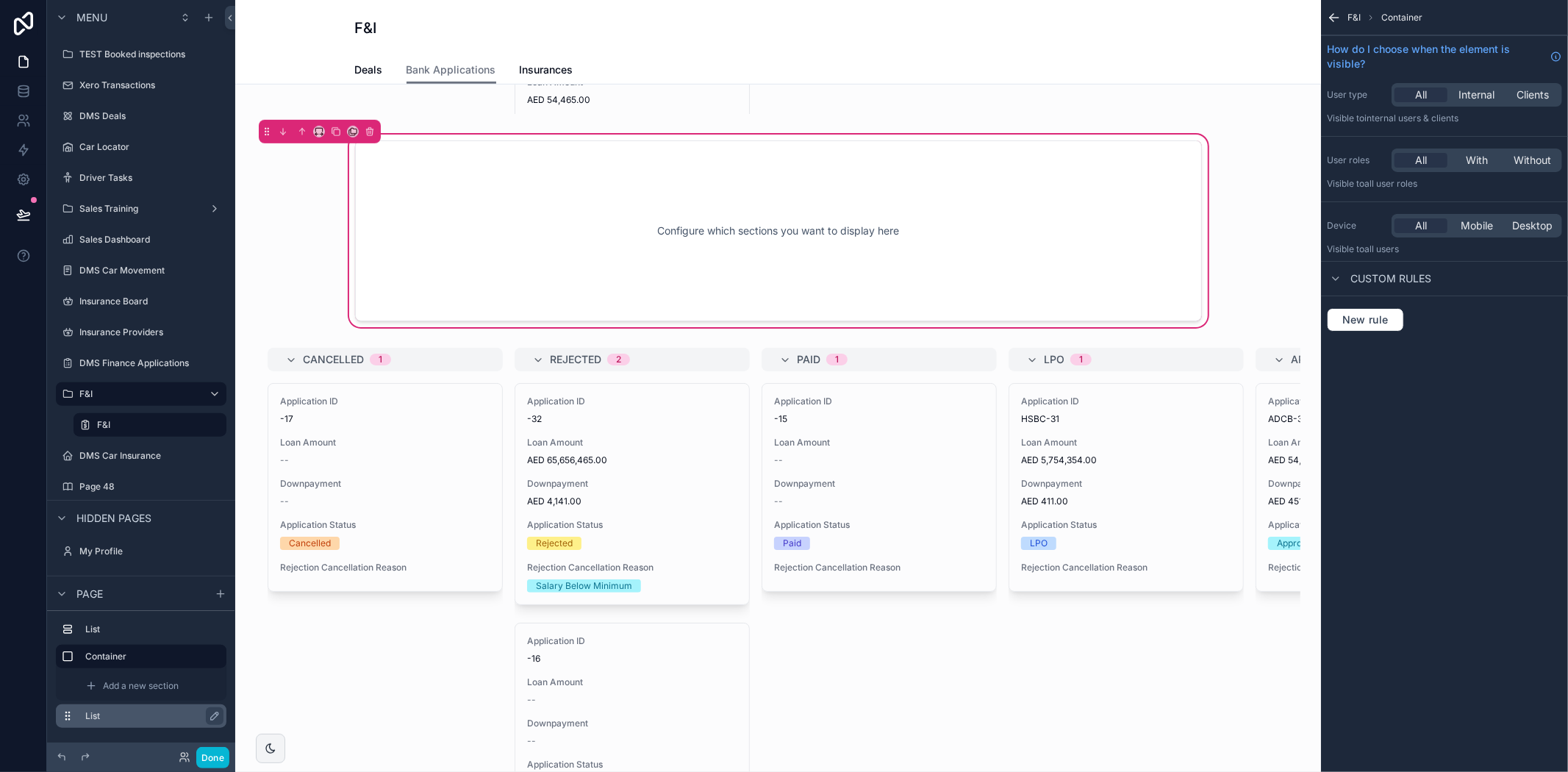
click at [118, 713] on label "List" at bounding box center [150, 715] width 129 height 11
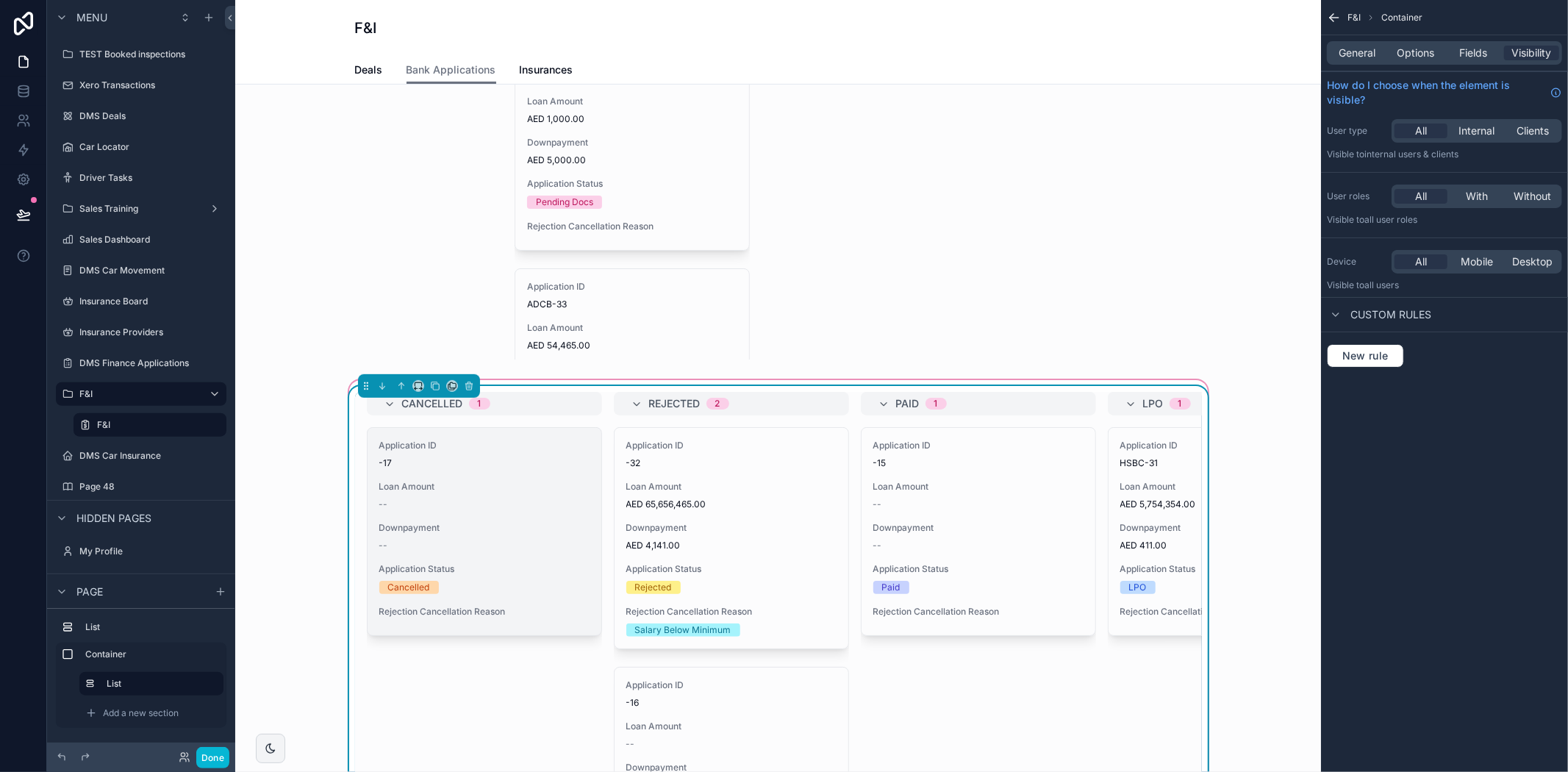
scroll to position [405, 0]
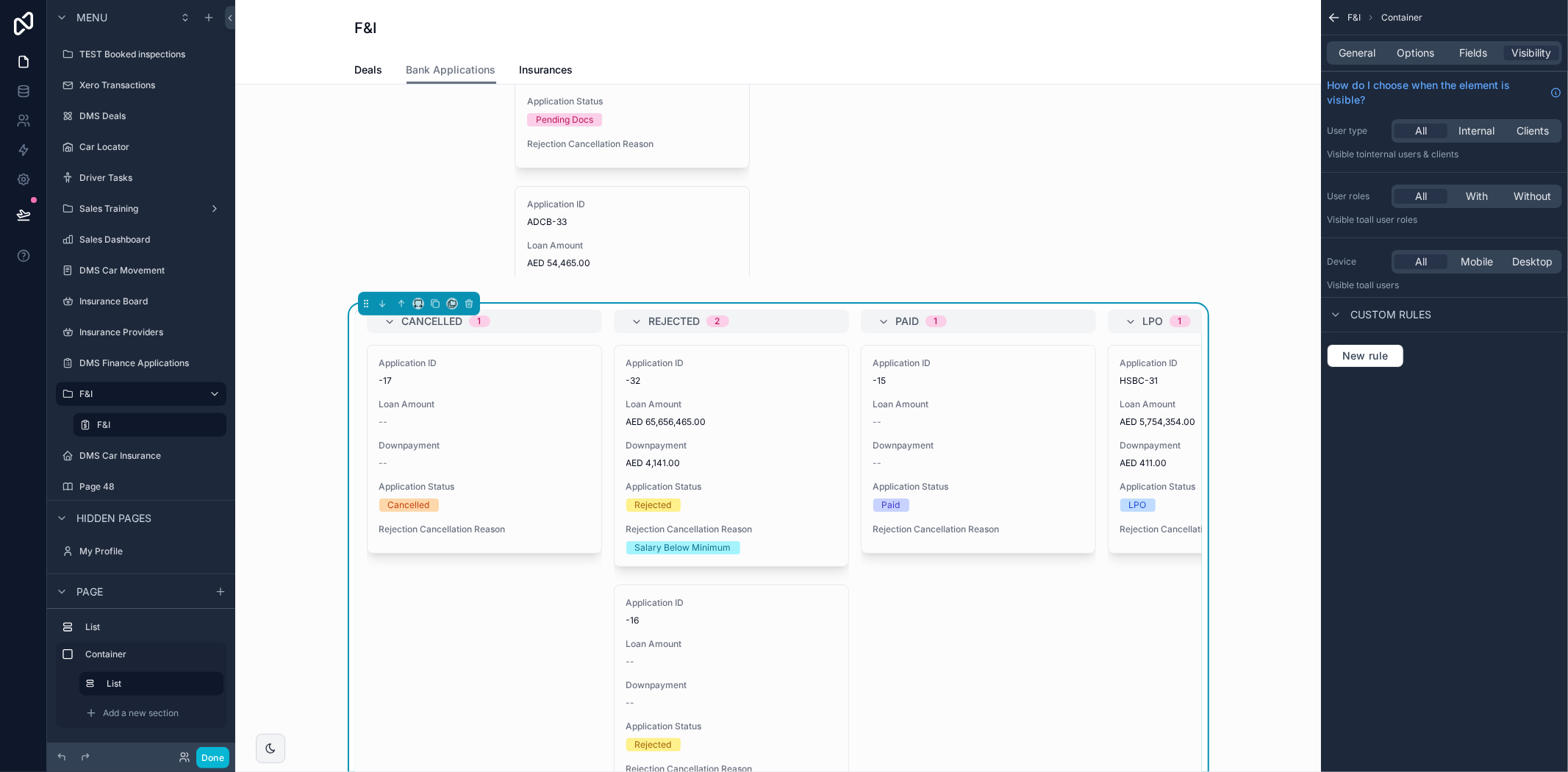
click at [1266, 467] on div "Cancelled 1 Application ID -17 Loan Amount -- Downpayment -- Application Status…" at bounding box center [778, 599] width 1062 height 609
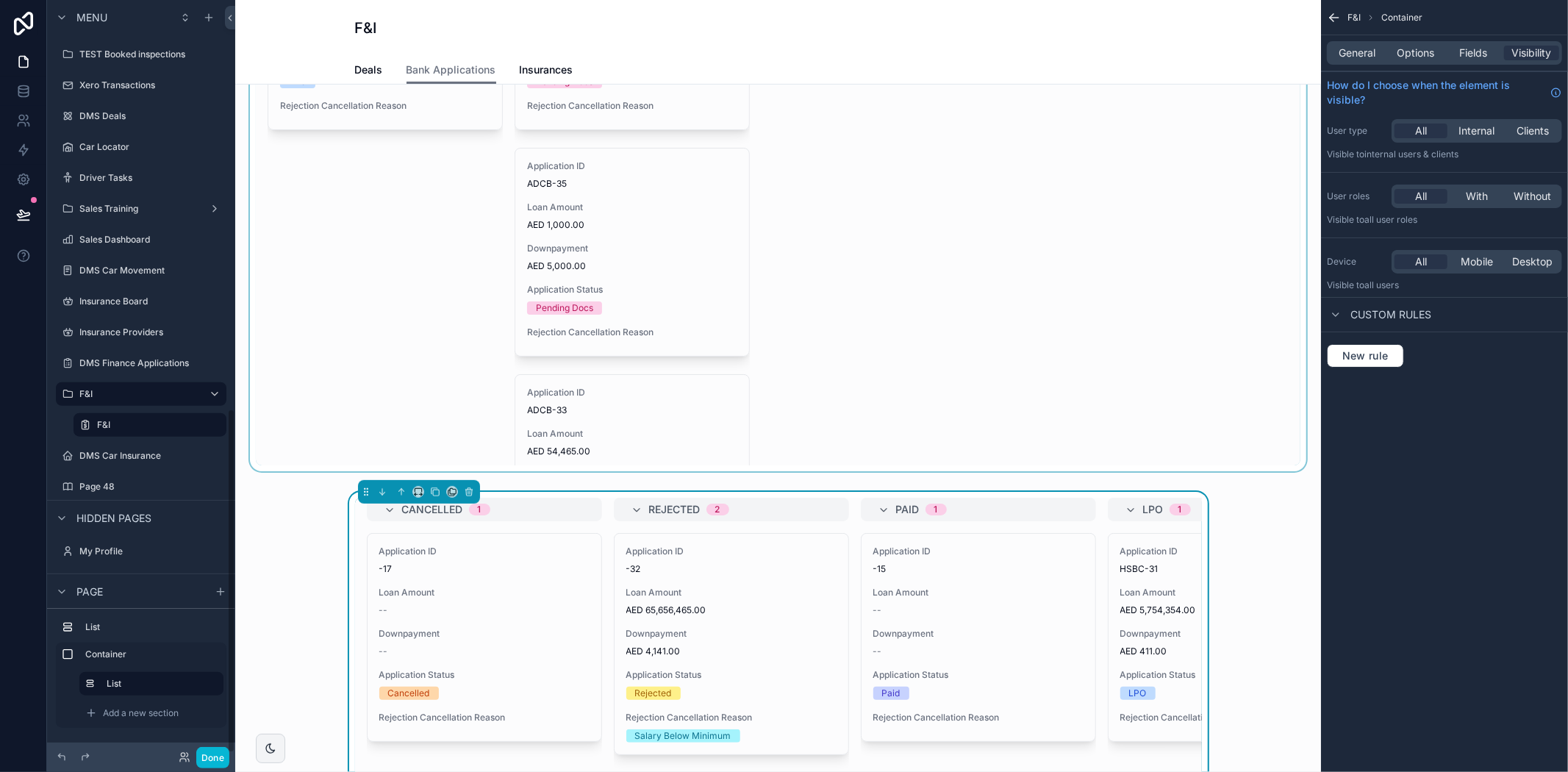
scroll to position [0, 0]
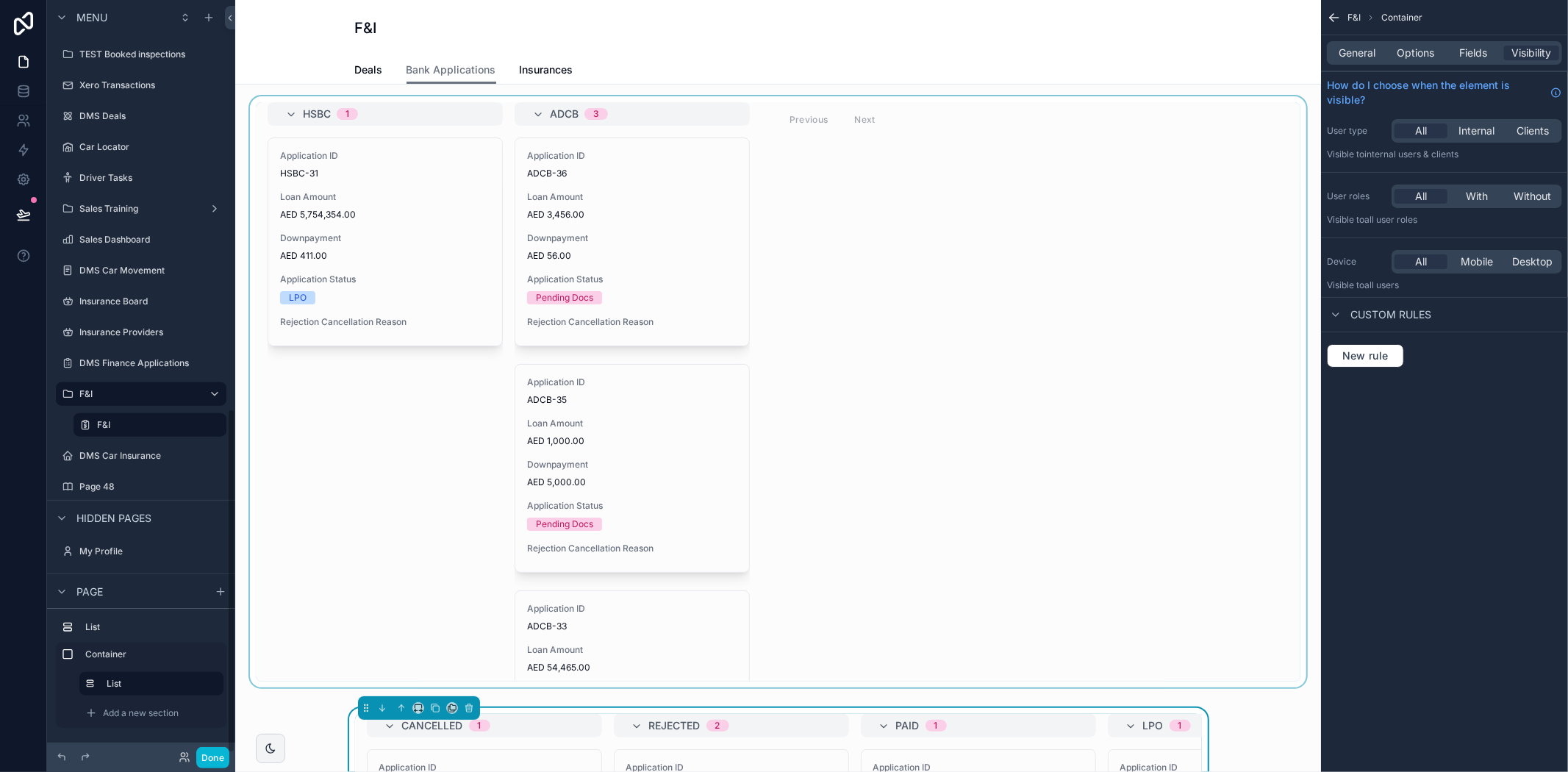
click at [882, 460] on div "scrollable content" at bounding box center [778, 391] width 1062 height 591
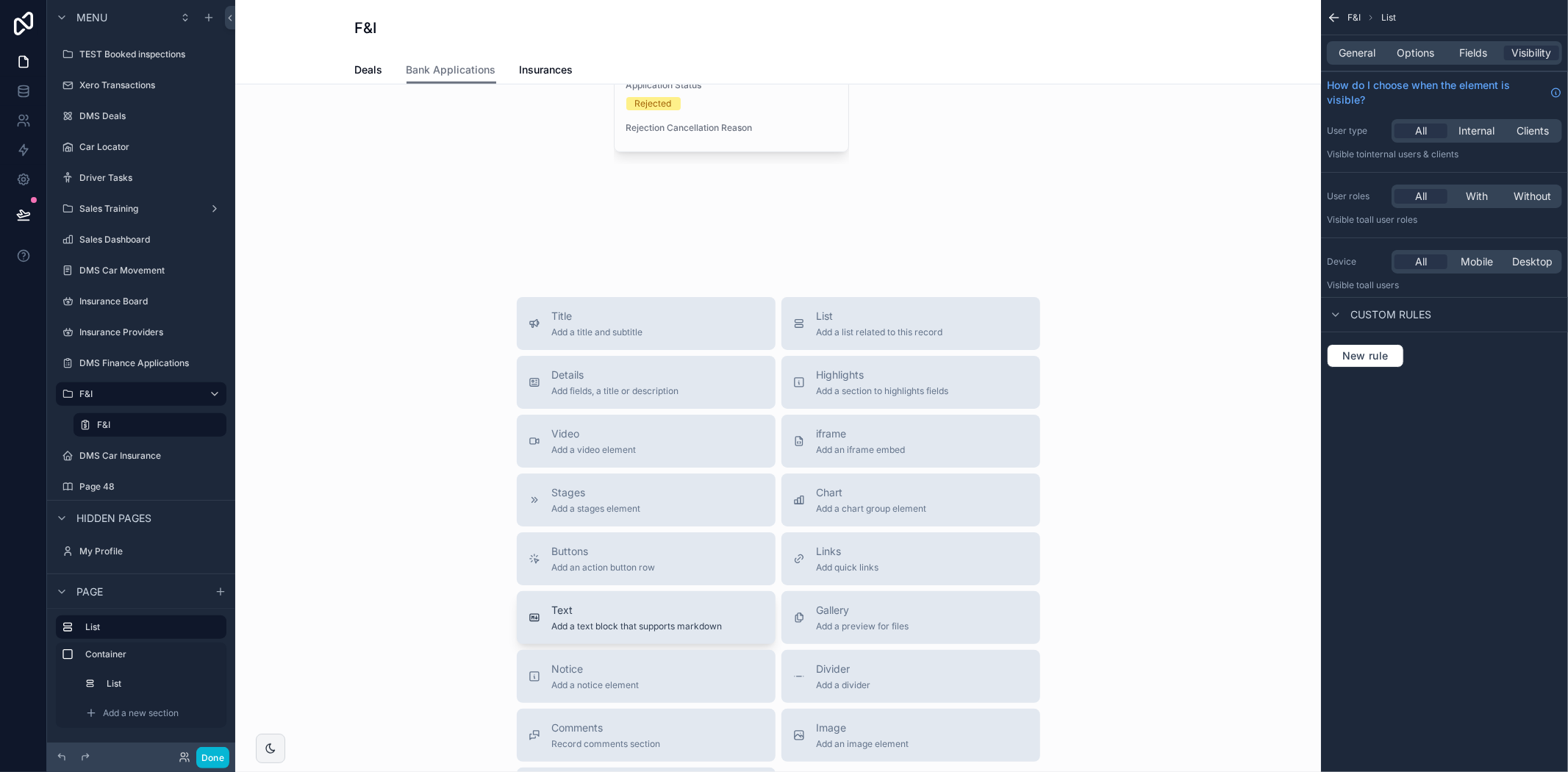
scroll to position [1062, 0]
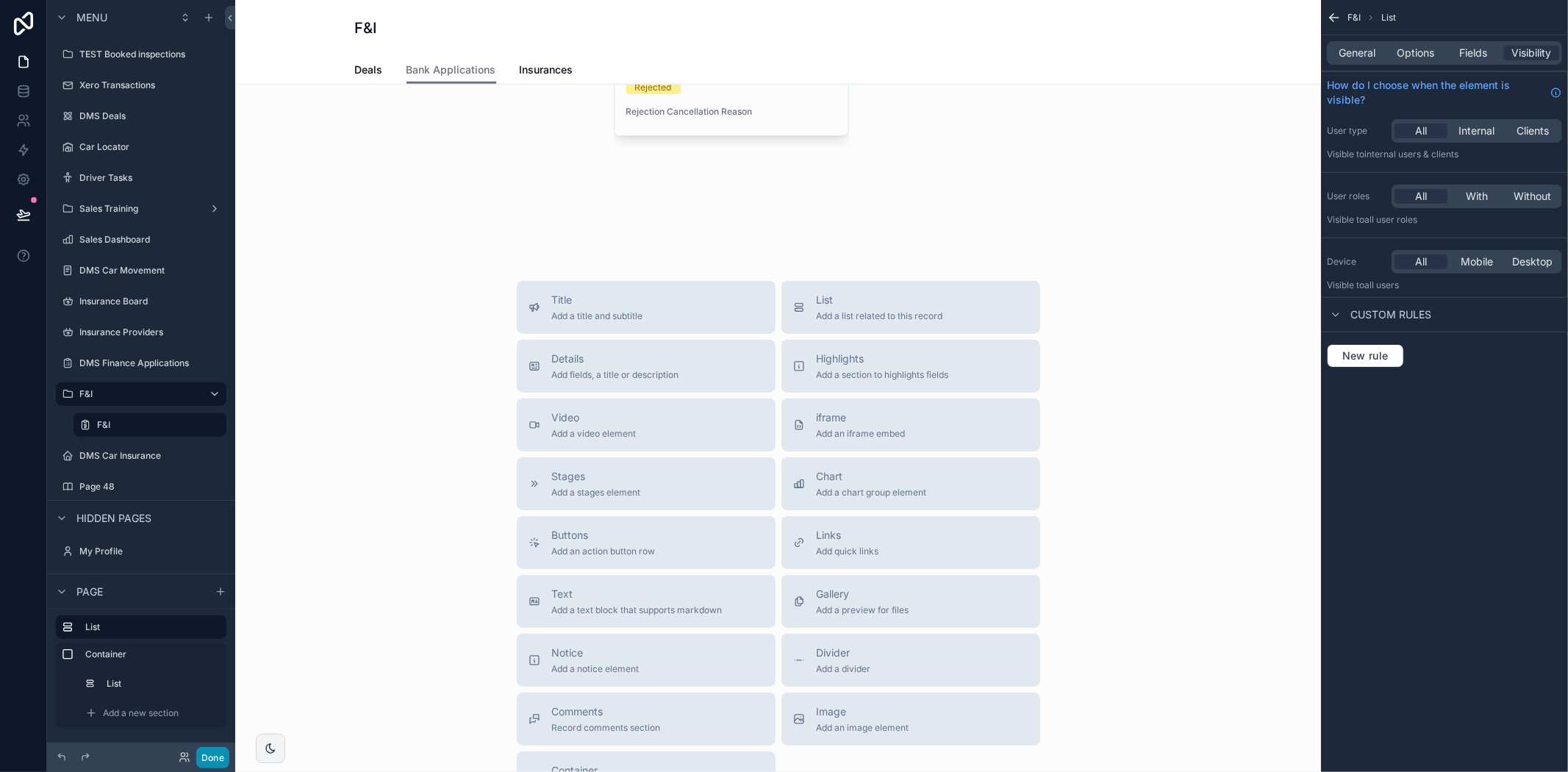
drag, startPoint x: 203, startPoint y: 751, endPoint x: 219, endPoint y: 767, distance: 22.6
click at [204, 751] on button "Done" at bounding box center [212, 757] width 33 height 21
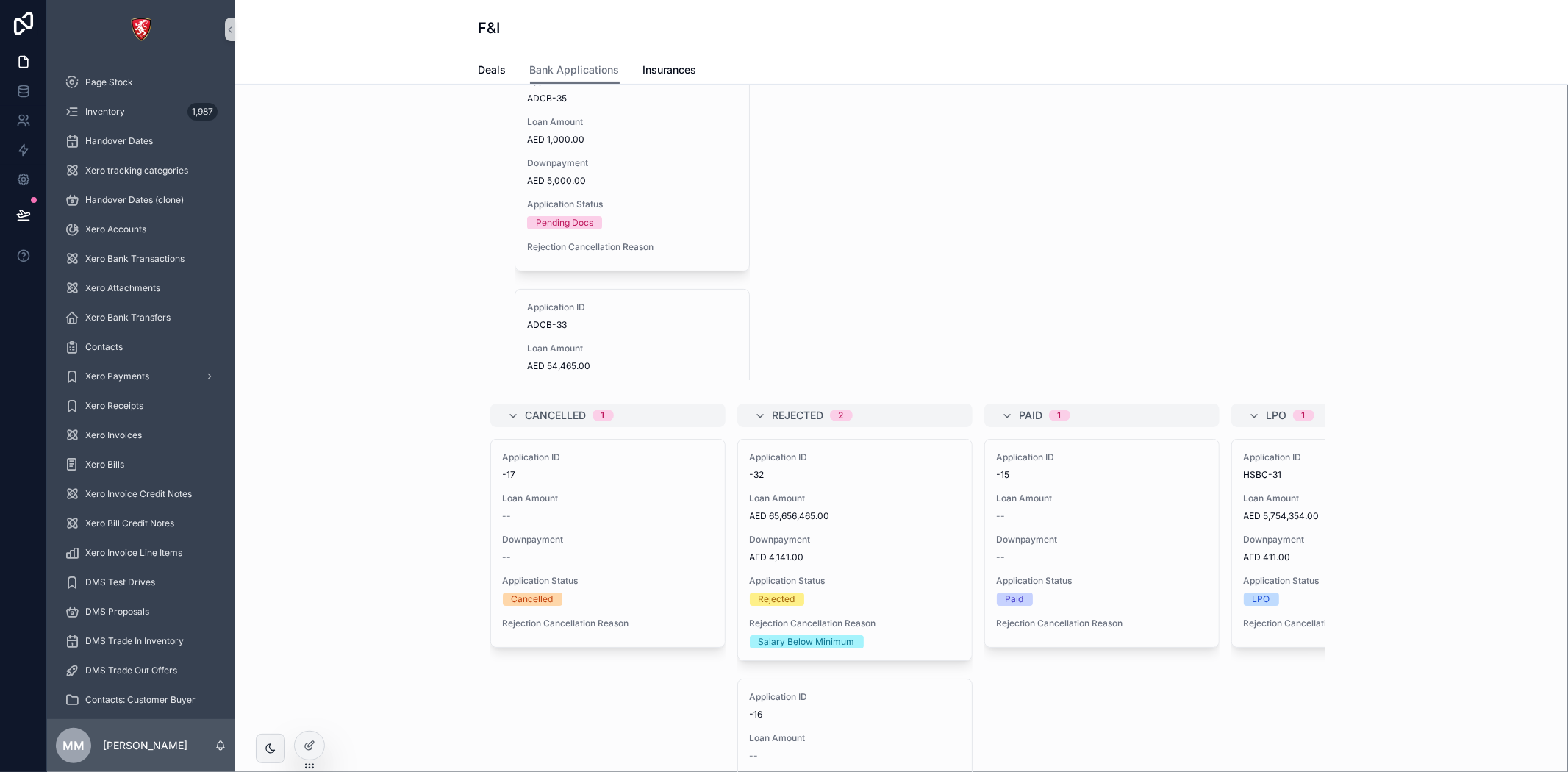
scroll to position [326, 0]
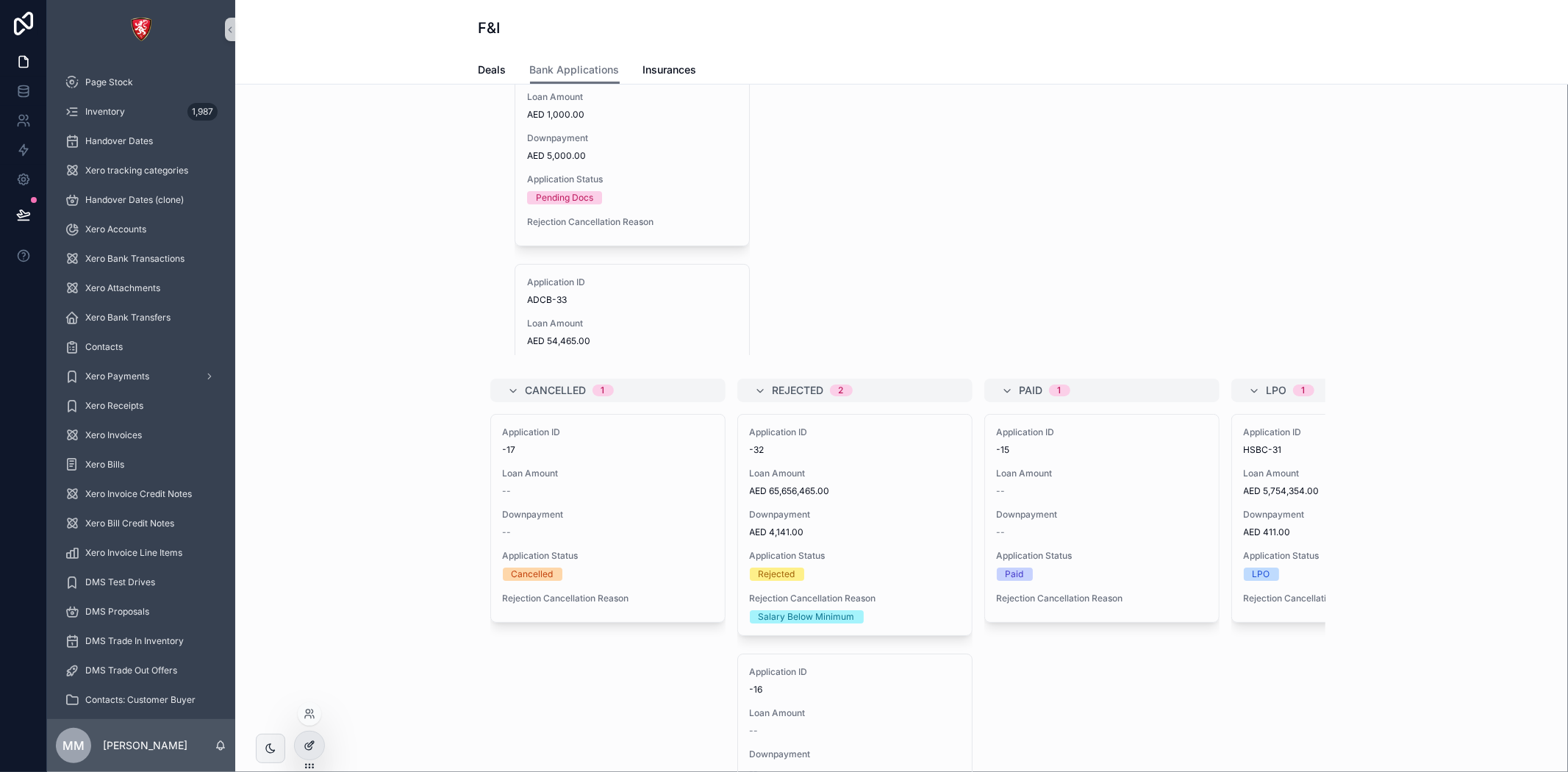
click at [309, 753] on div at bounding box center [309, 746] width 29 height 28
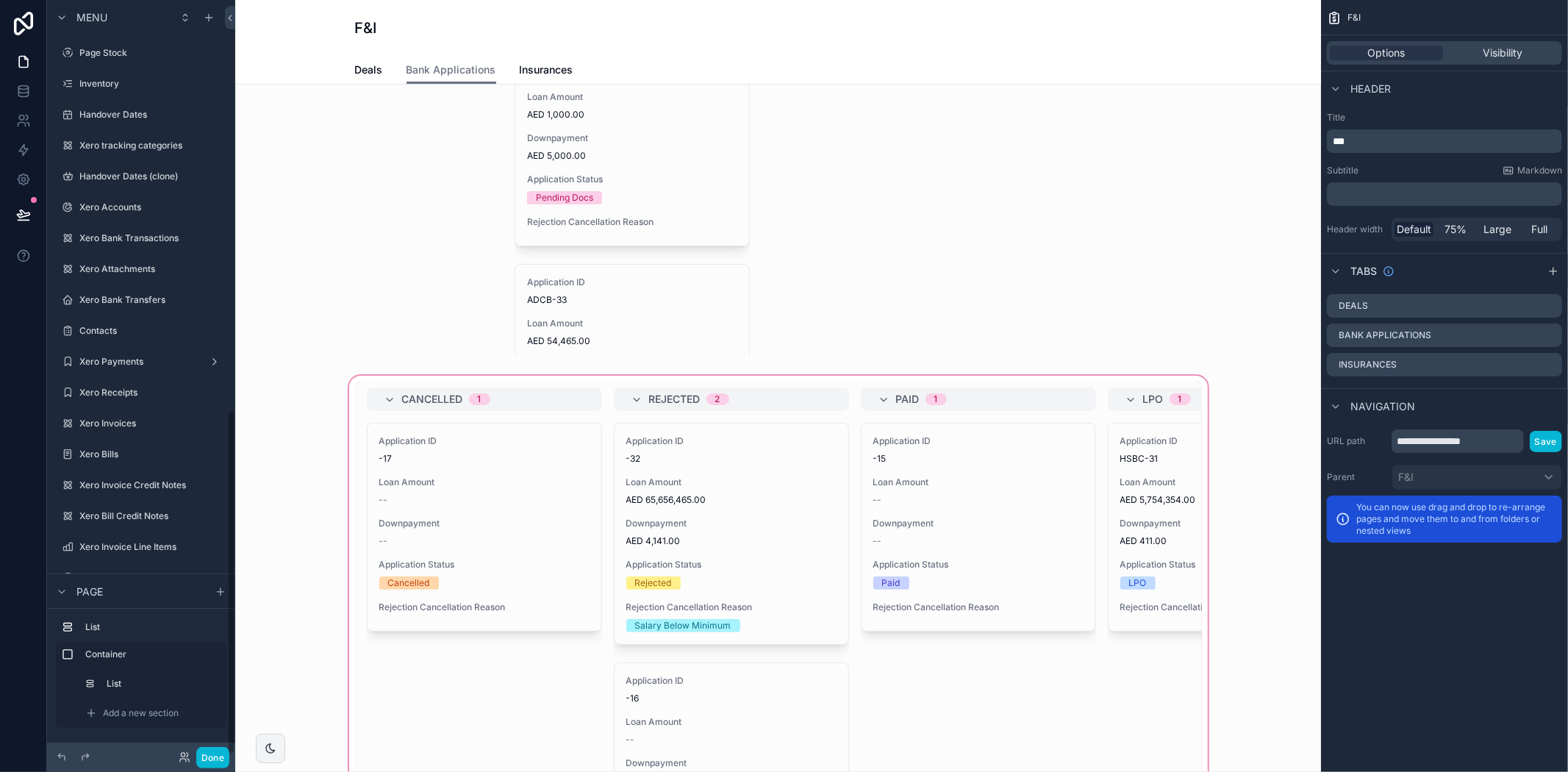
scroll to position [897, 0]
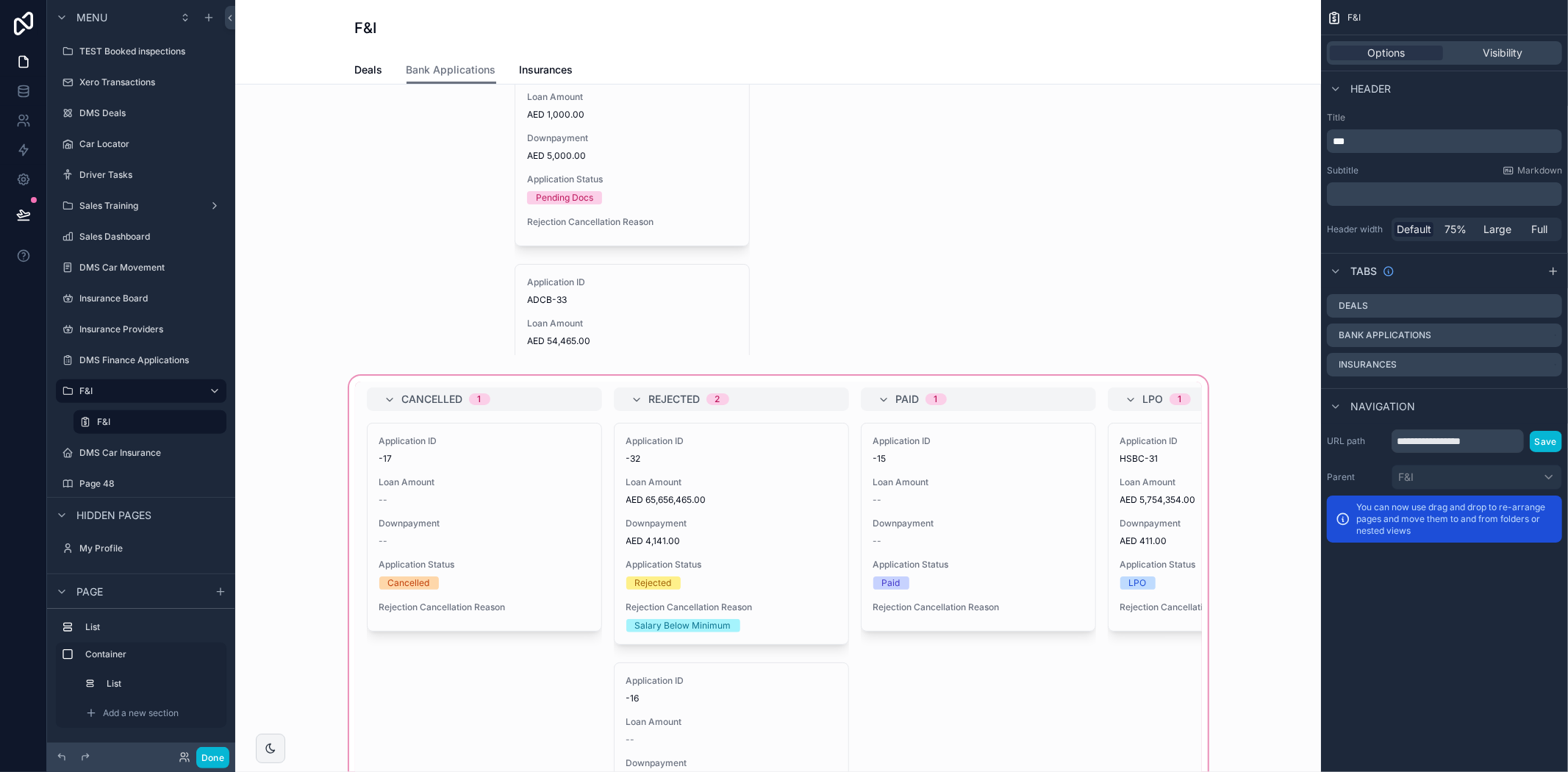
click at [1026, 725] on div "scrollable content" at bounding box center [778, 677] width 1062 height 609
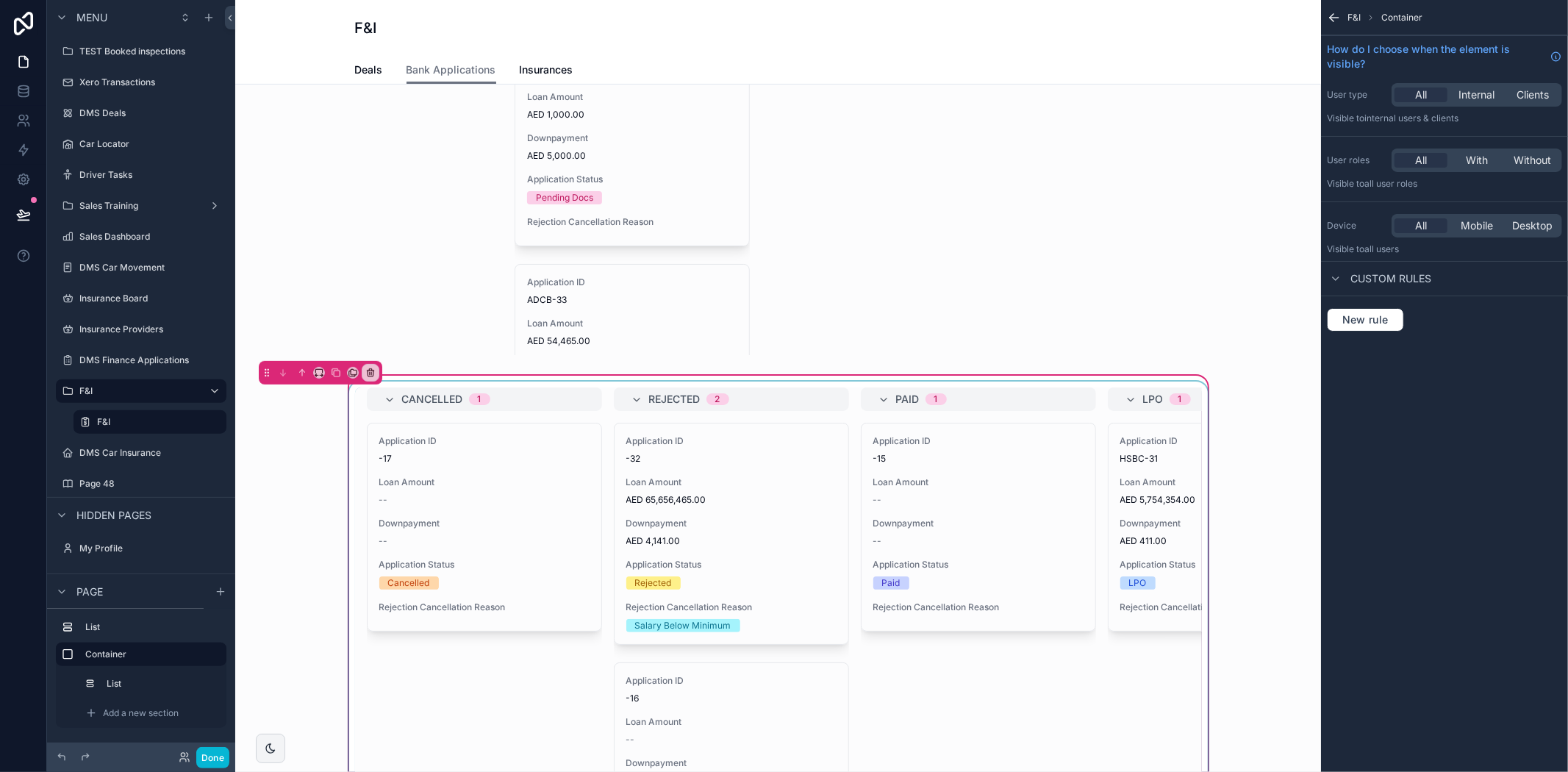
click at [979, 660] on div "scrollable content" at bounding box center [778, 677] width 865 height 591
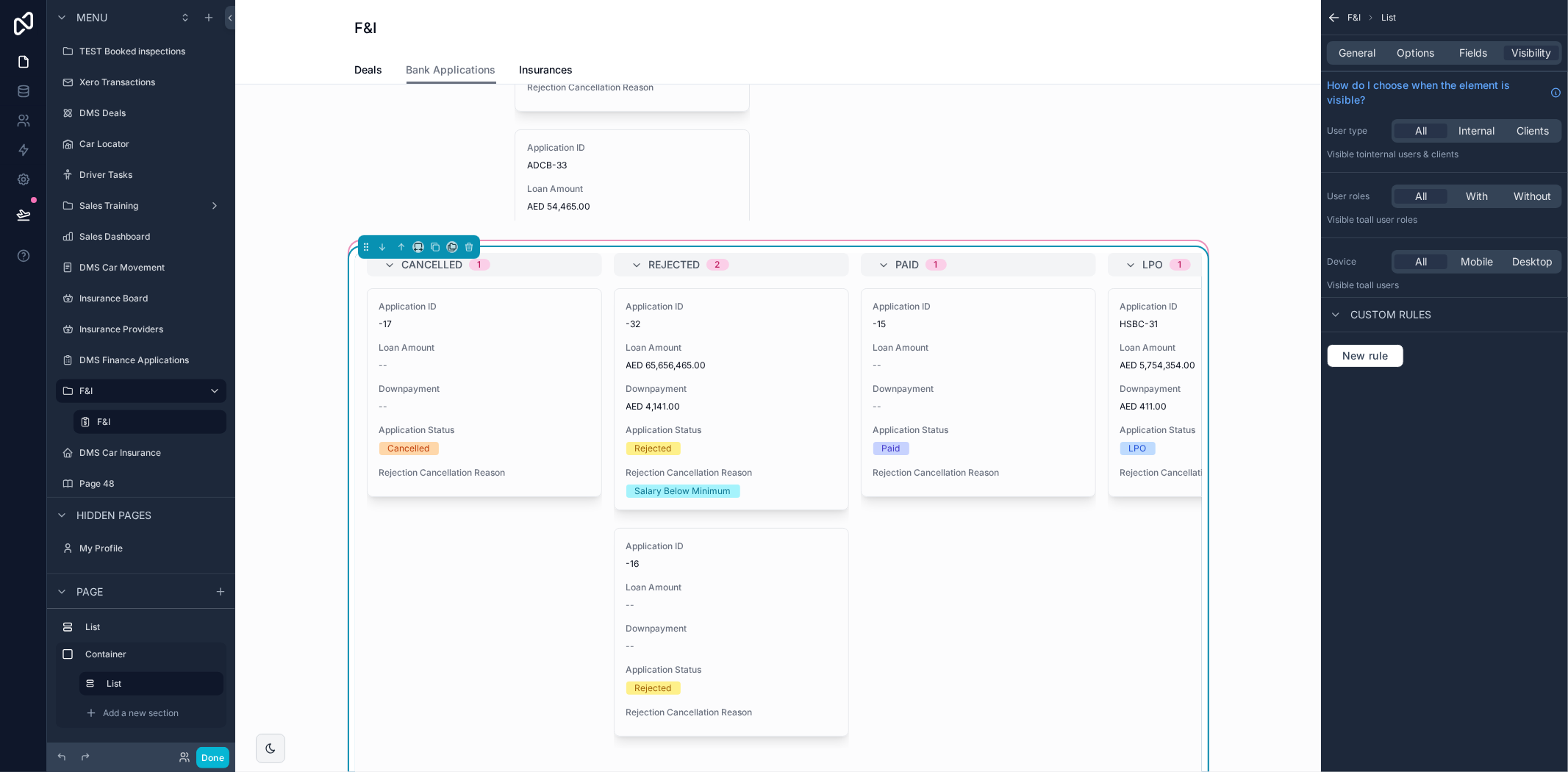
scroll to position [489, 0]
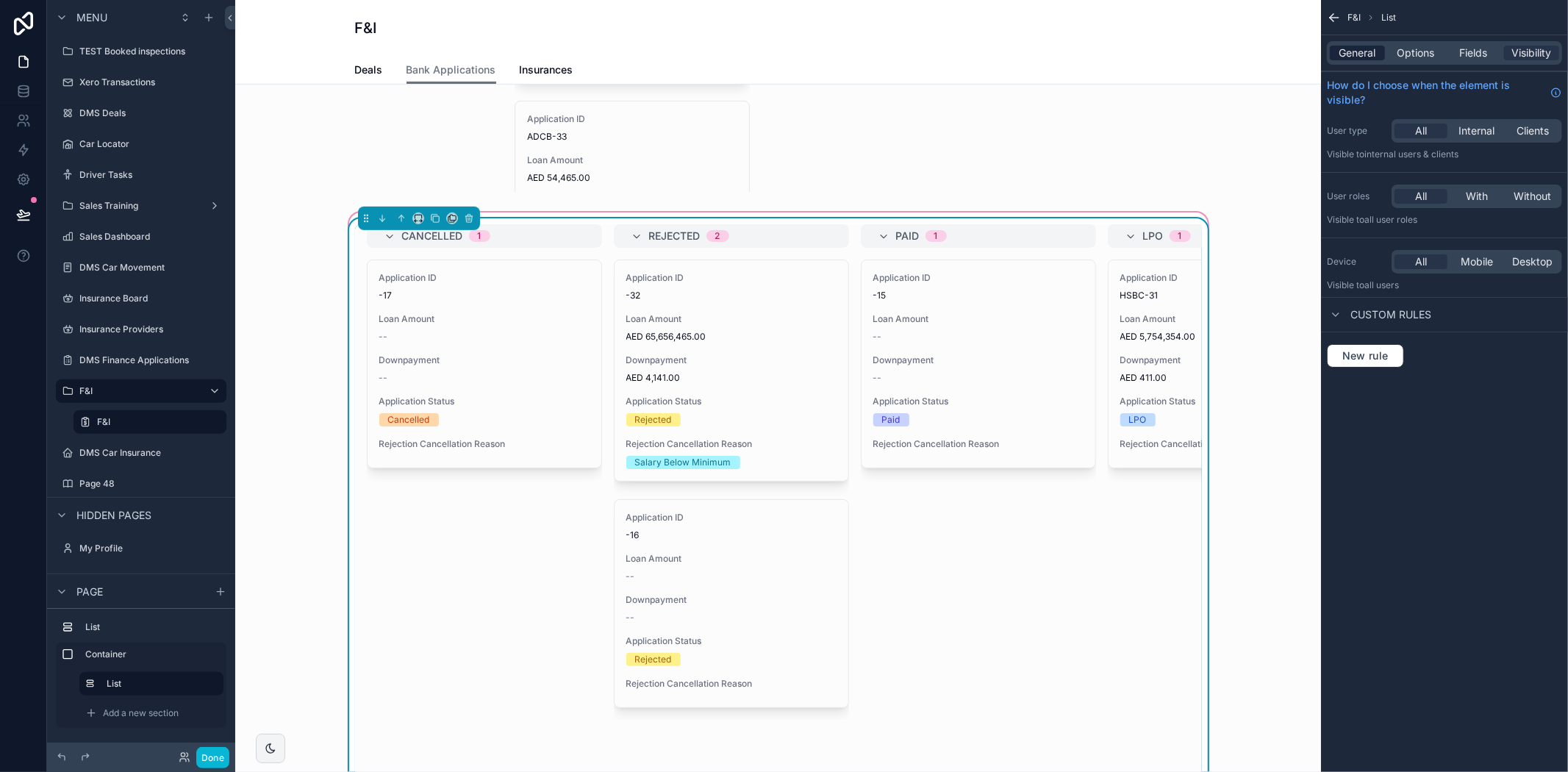
click at [1353, 53] on span "General" at bounding box center [1358, 53] width 37 height 15
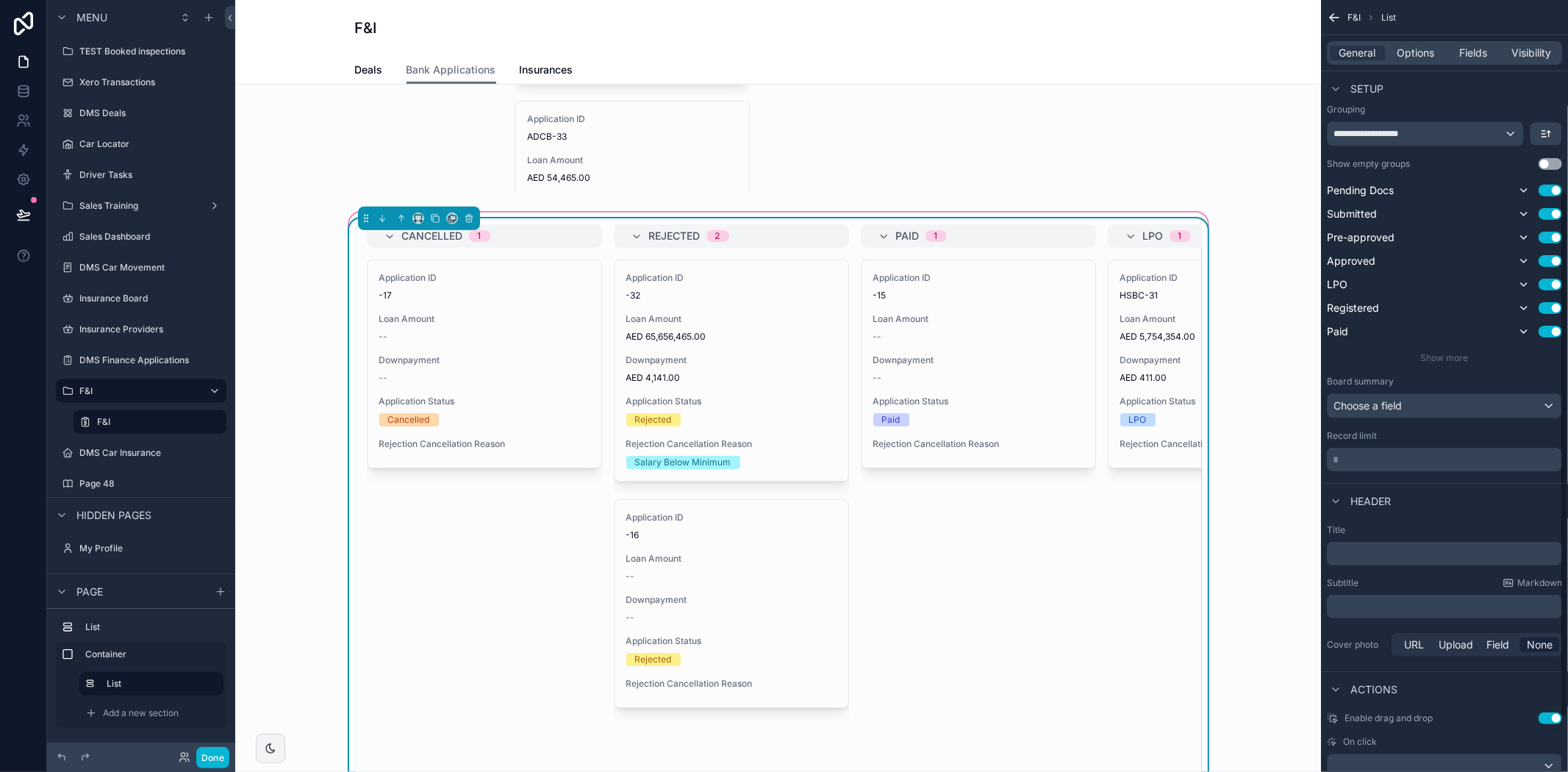
scroll to position [279, 0]
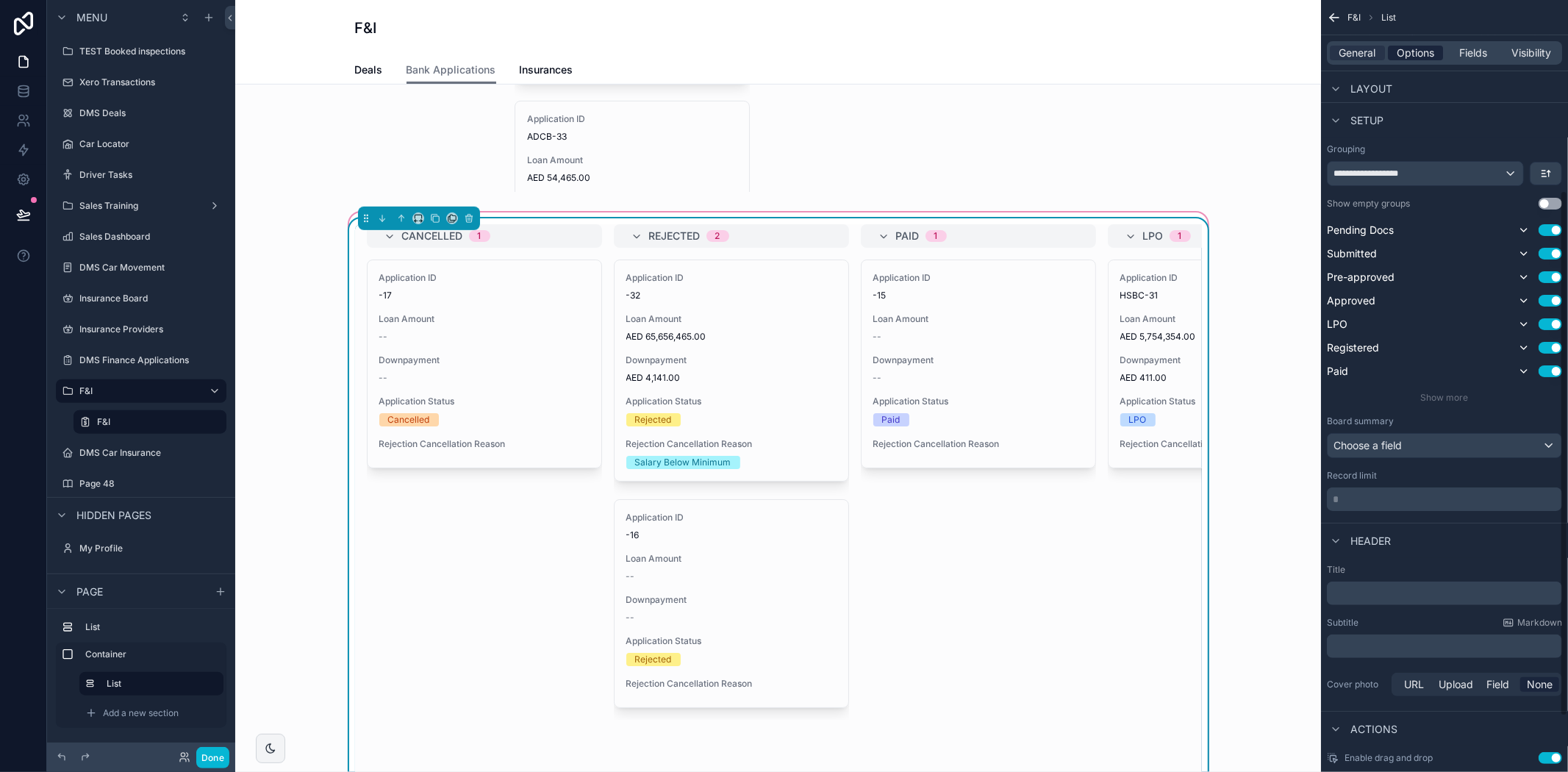
click at [1415, 52] on span "Options" at bounding box center [1415, 53] width 37 height 15
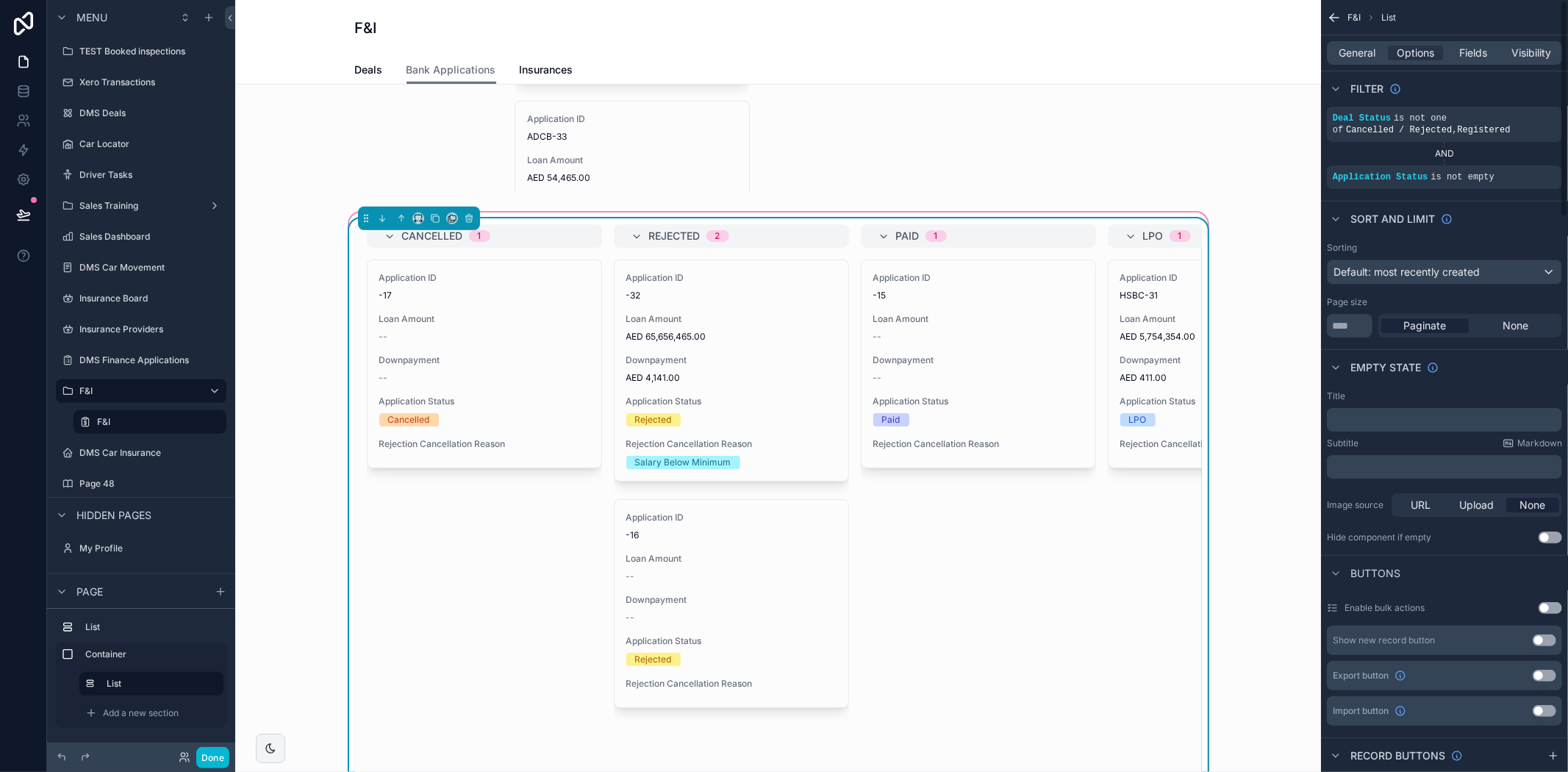
scroll to position [0, 0]
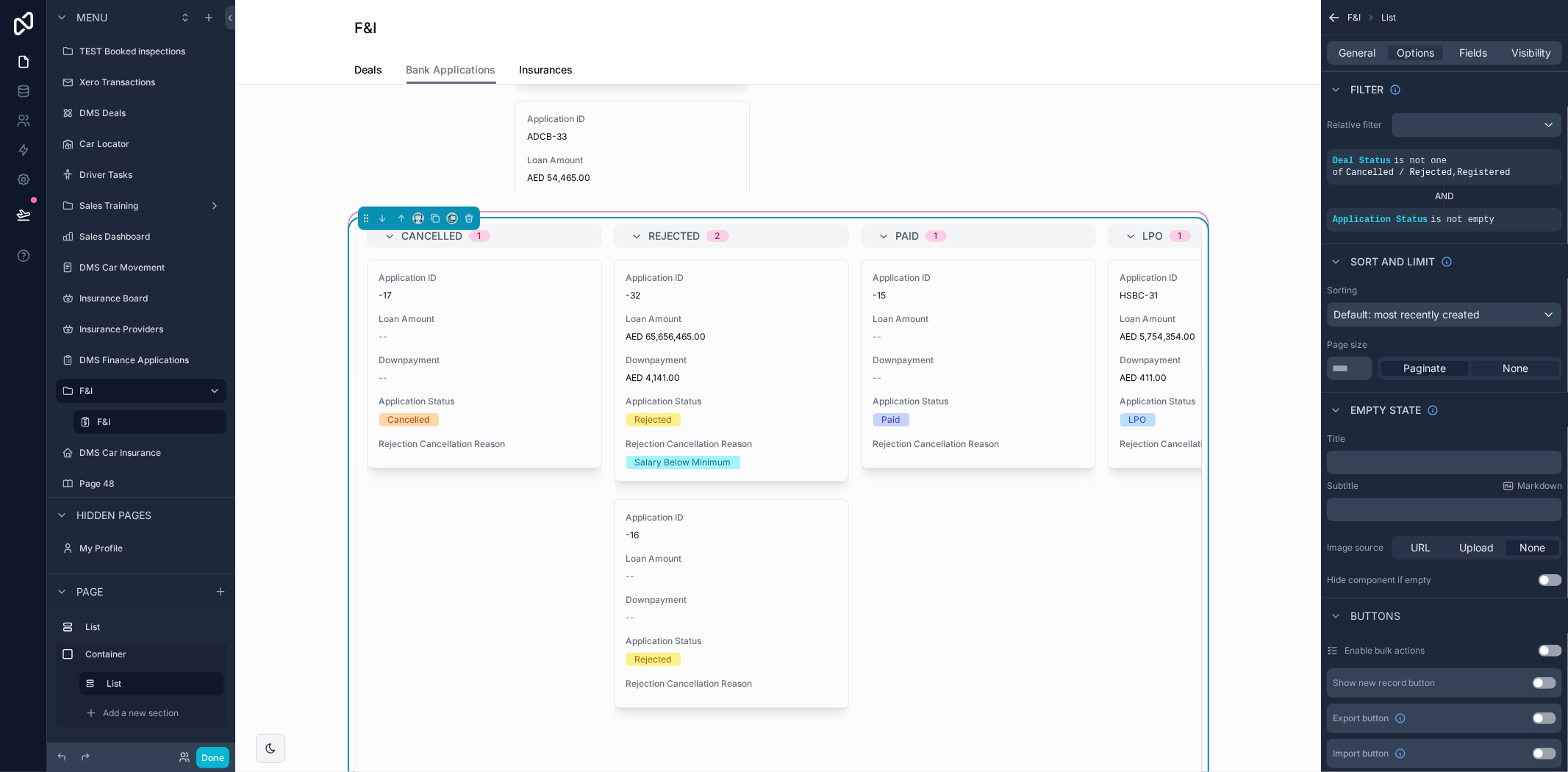
click at [1512, 368] on span "None" at bounding box center [1515, 368] width 26 height 15
click at [1103, 544] on div "Cancelled 1 Application ID -17 Loan Amount -- Downpayment -- Application Status…" at bounding box center [778, 514] width 847 height 579
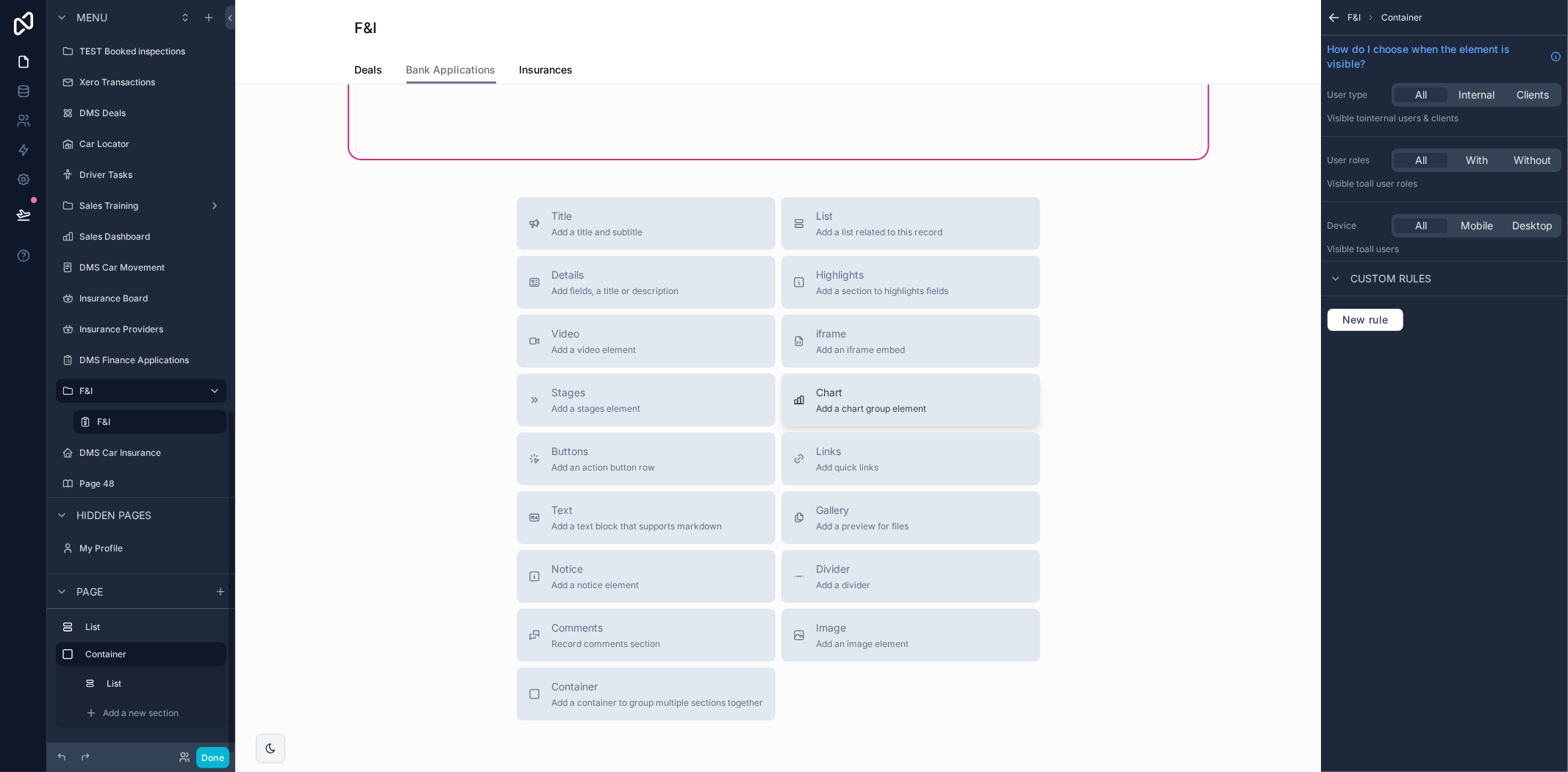
scroll to position [1245, 0]
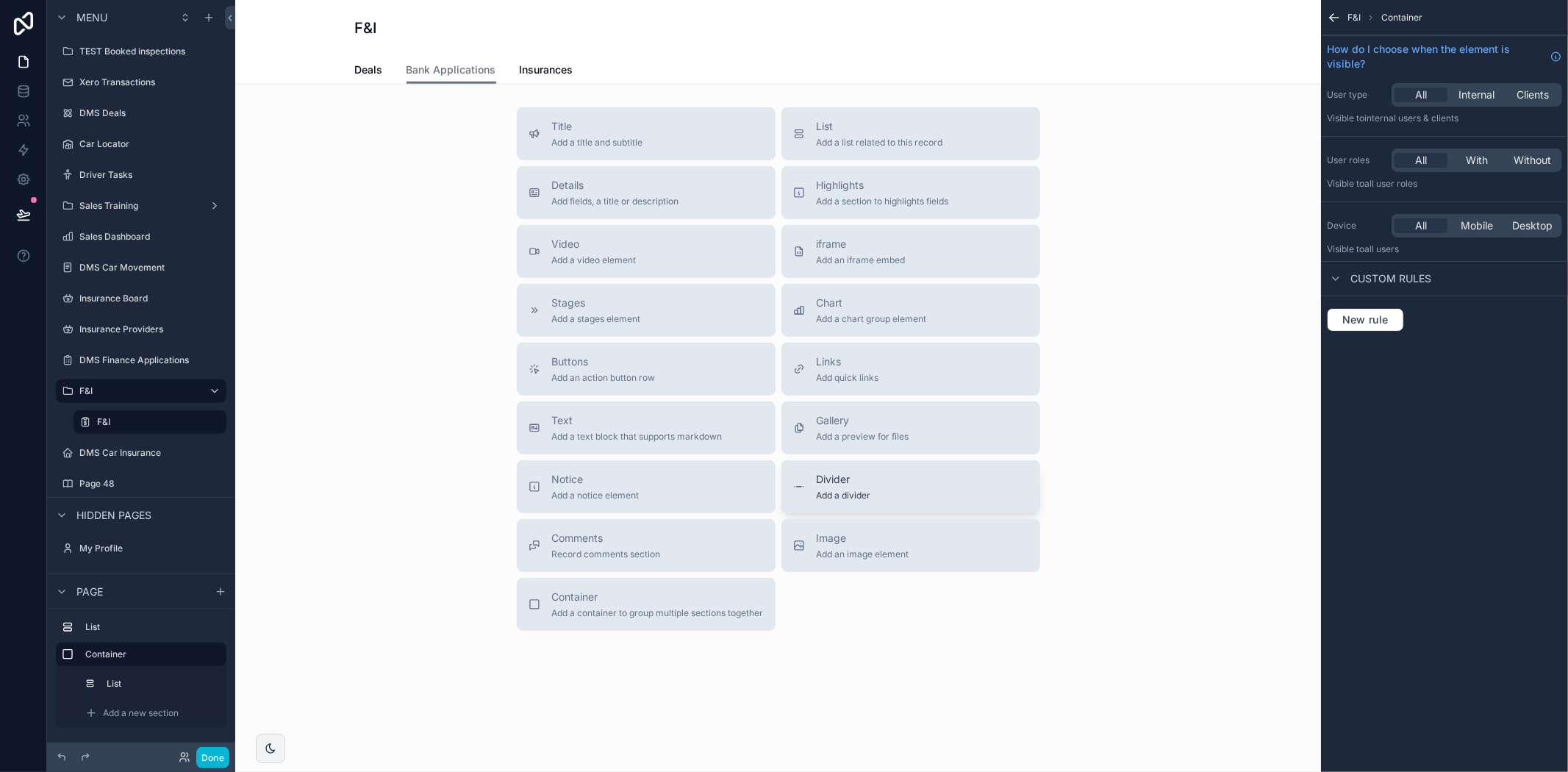
click at [851, 488] on div "Divider Add a divider" at bounding box center [844, 486] width 55 height 29
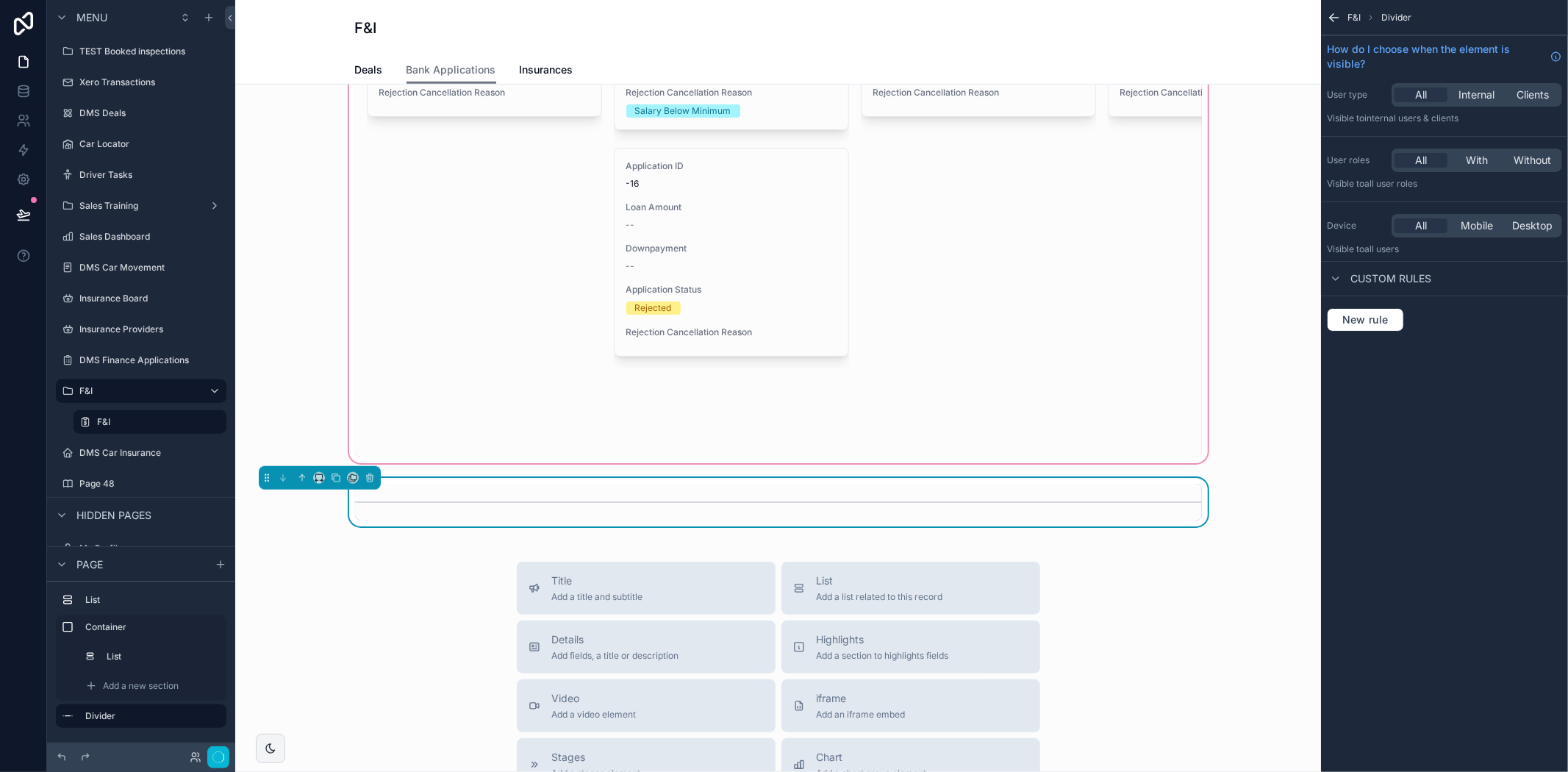
scroll to position [724, 0]
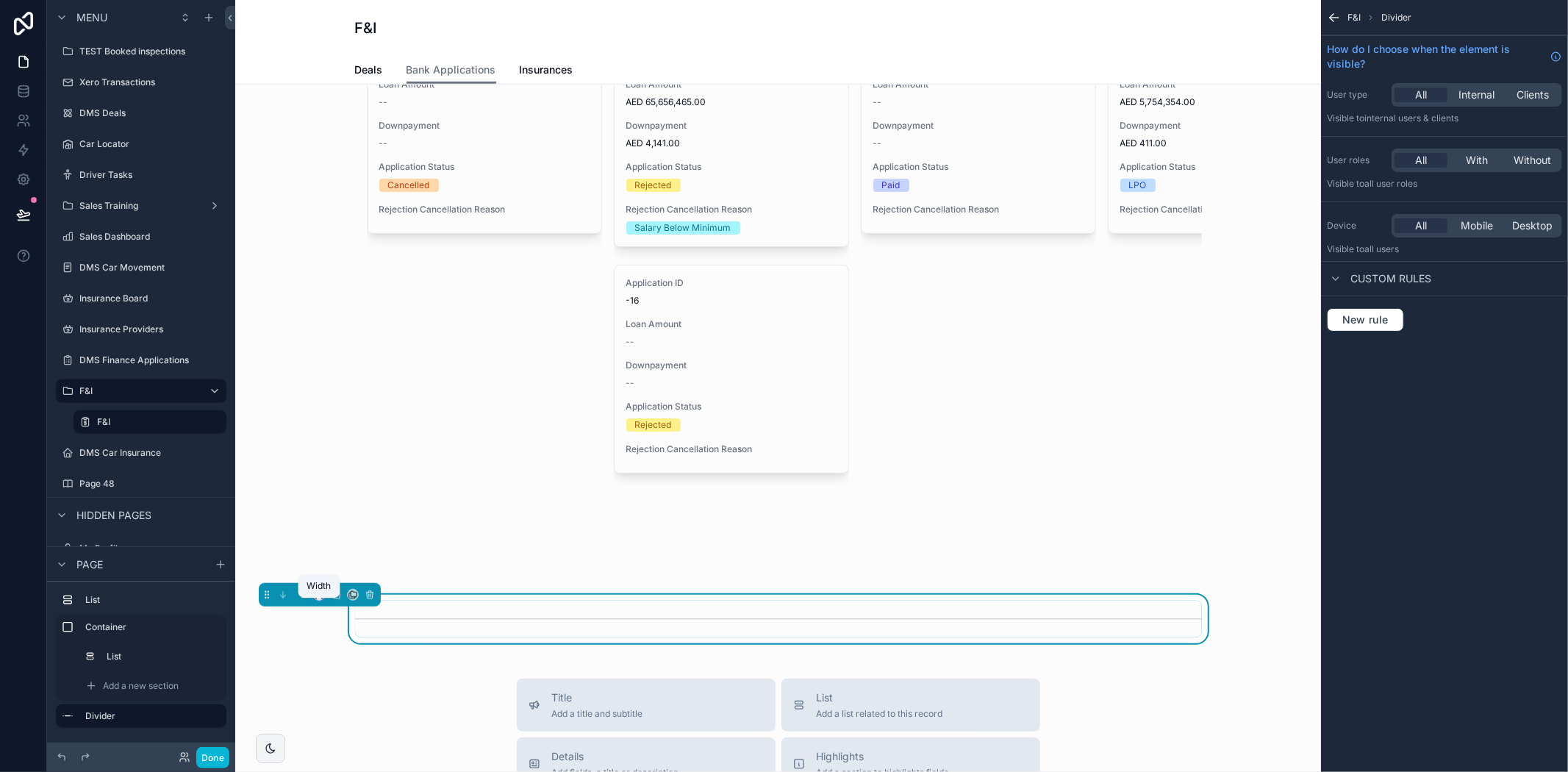
click at [317, 600] on icon "scrollable content" at bounding box center [319, 594] width 11 height 11
click at [353, 588] on span "Full width" at bounding box center [349, 594] width 46 height 18
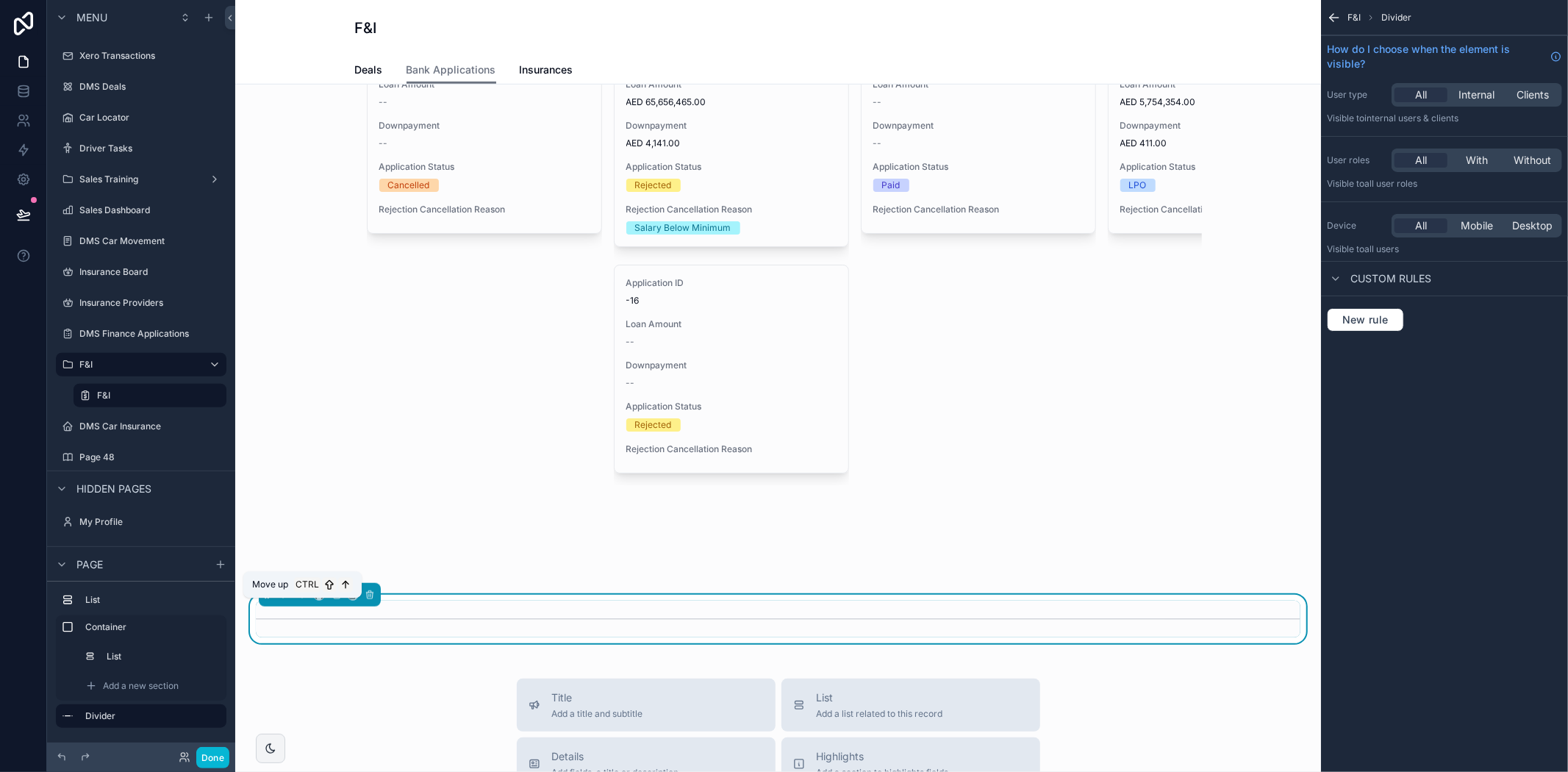
click at [302, 598] on icon "scrollable content" at bounding box center [302, 594] width 0 height 6
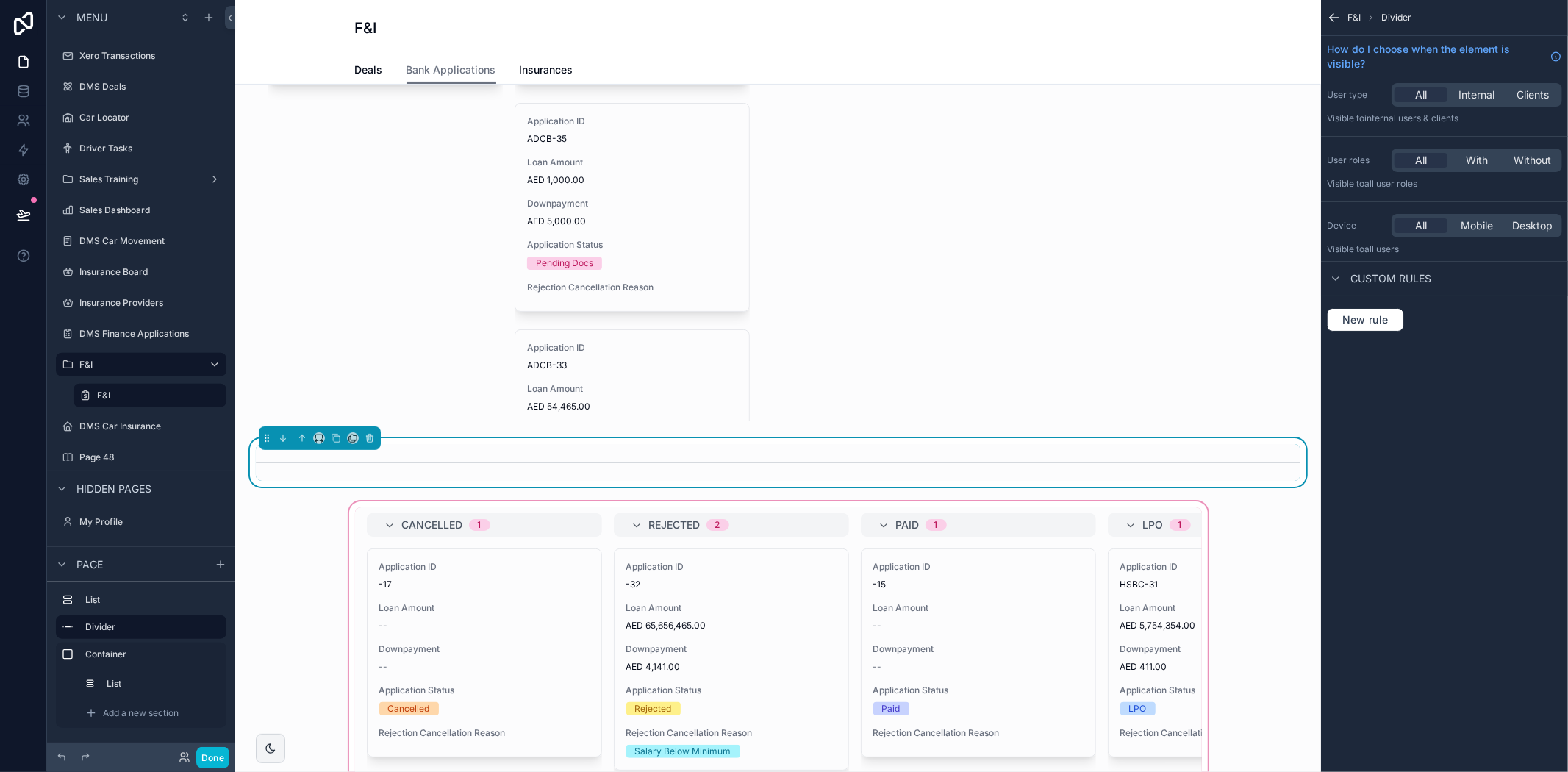
scroll to position [234, 0]
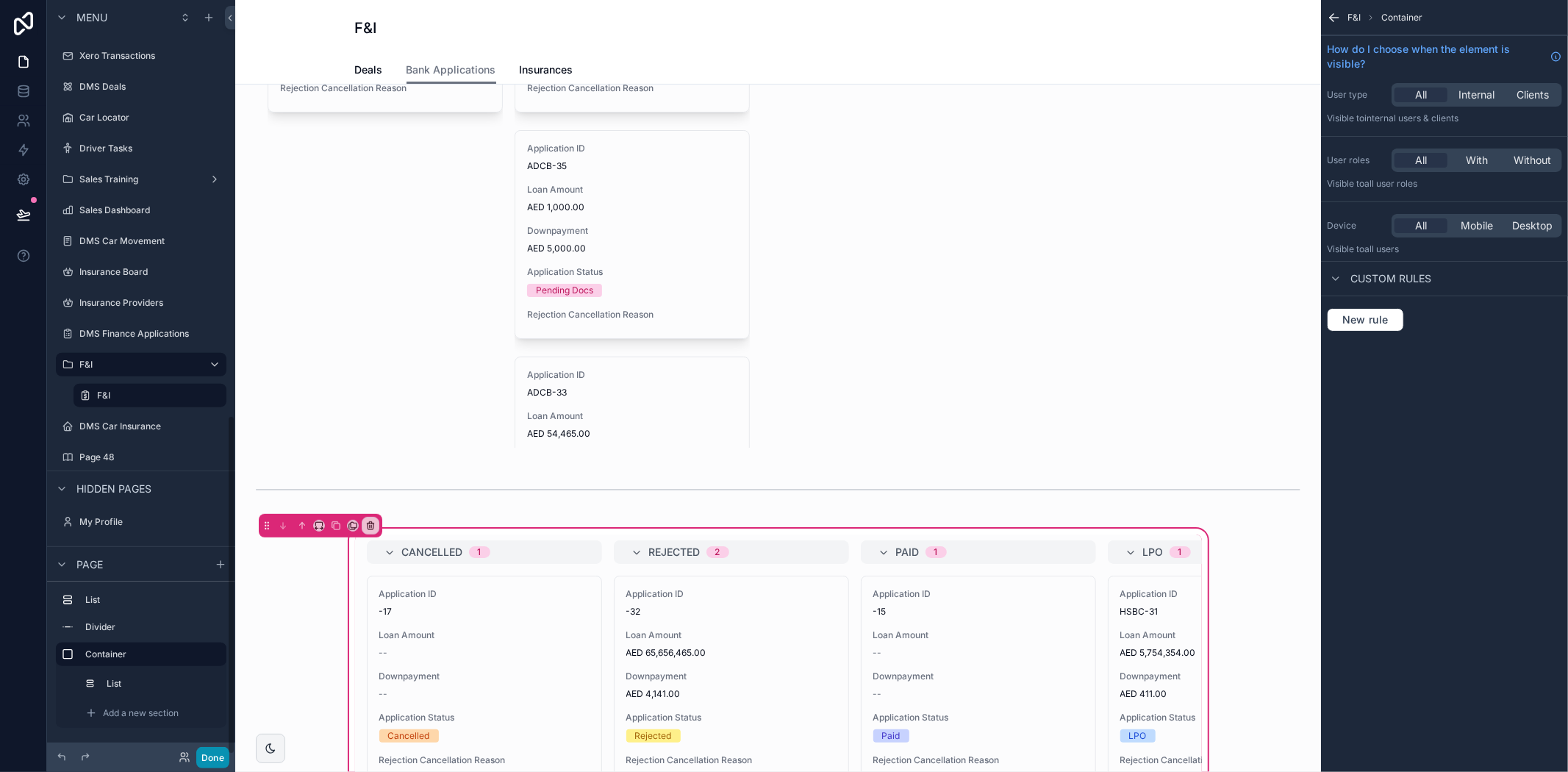
click at [216, 760] on button "Done" at bounding box center [212, 757] width 33 height 21
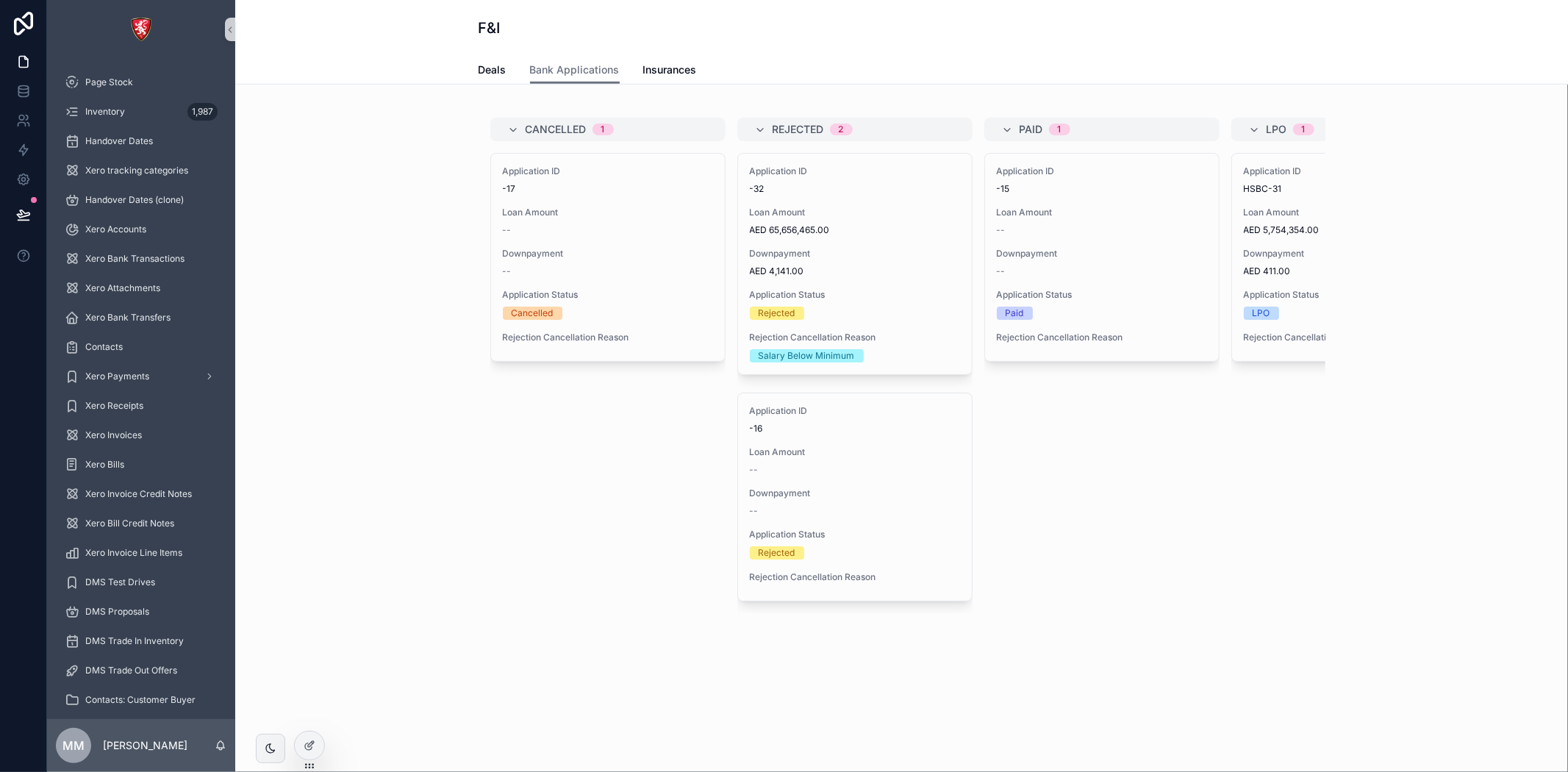
scroll to position [707, 0]
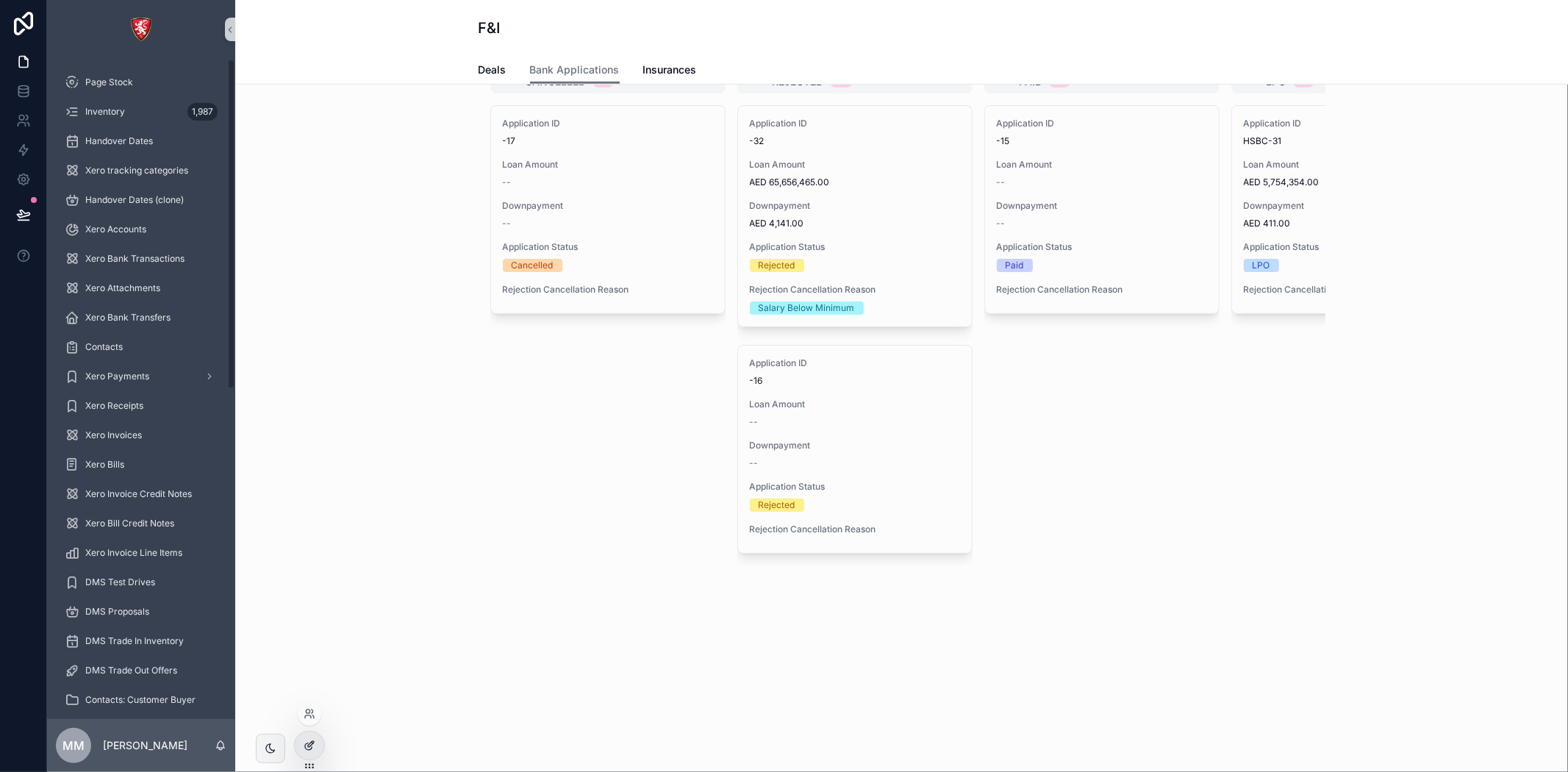
click at [311, 752] on div at bounding box center [309, 746] width 29 height 28
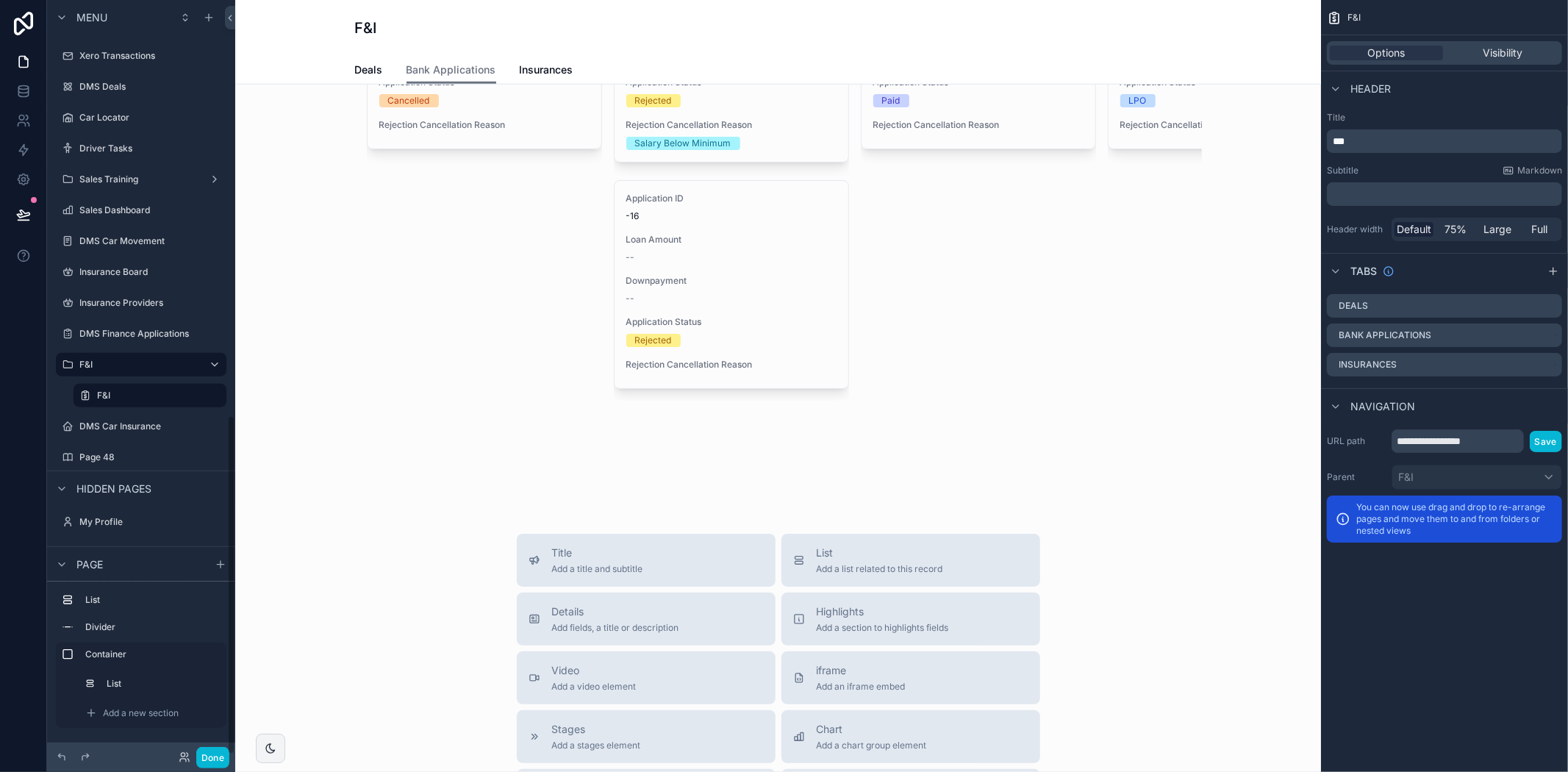
scroll to position [869, 0]
click at [1138, 435] on div "scrollable content" at bounding box center [778, 193] width 1062 height 609
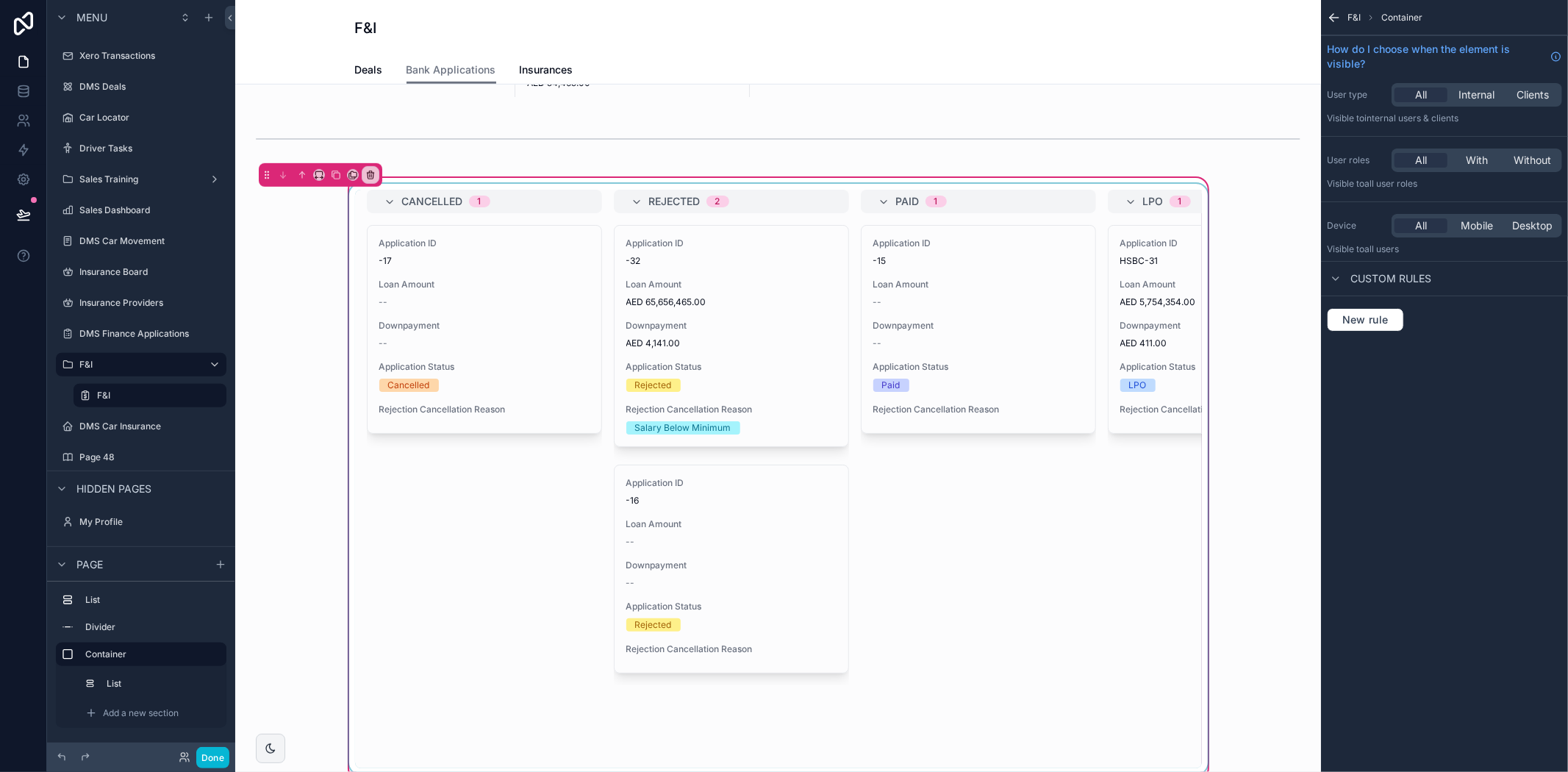
scroll to position [542, 0]
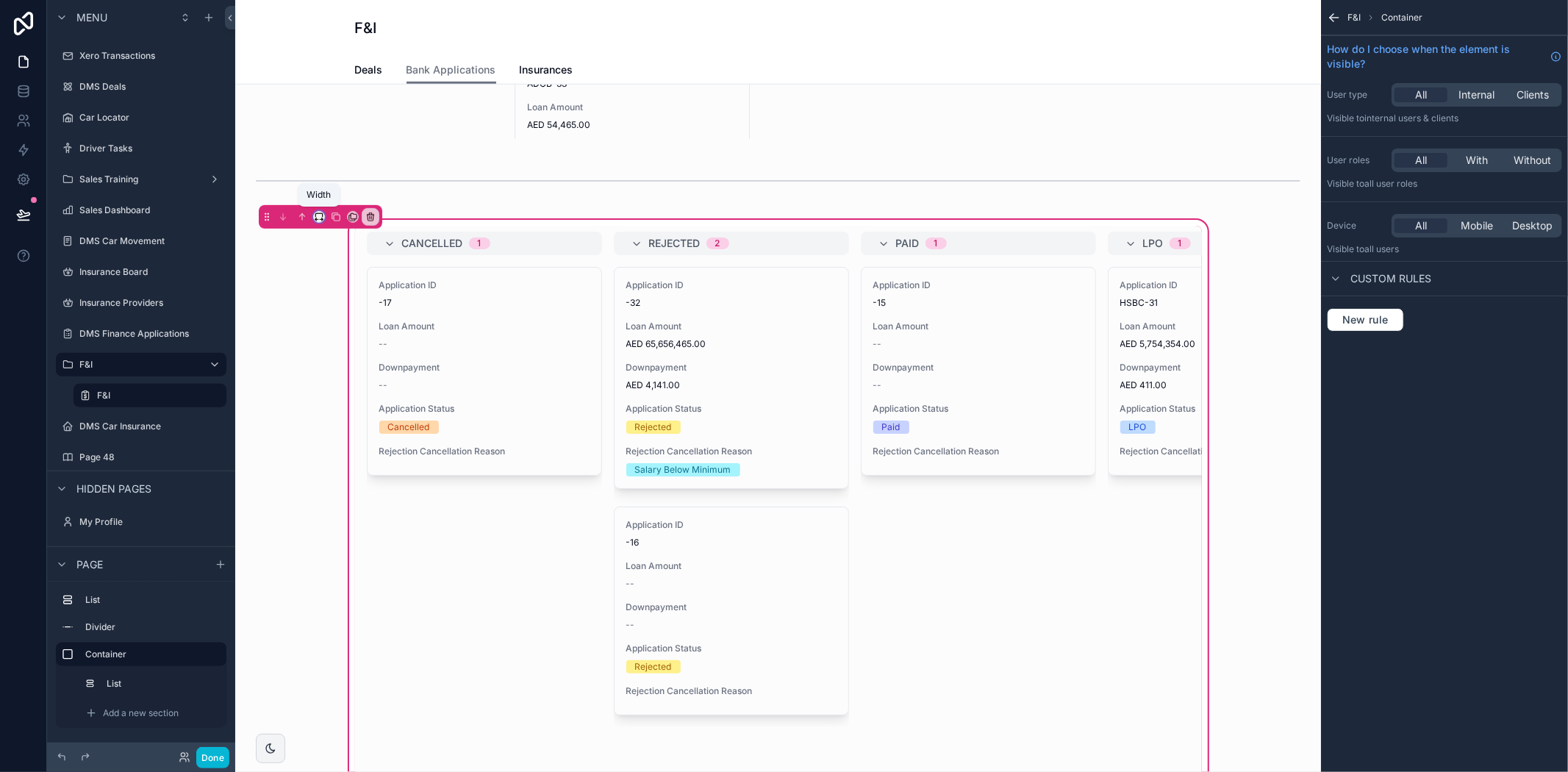
click at [317, 216] on icon "scrollable content" at bounding box center [319, 217] width 11 height 11
click at [352, 408] on span "Full width" at bounding box center [349, 410] width 46 height 18
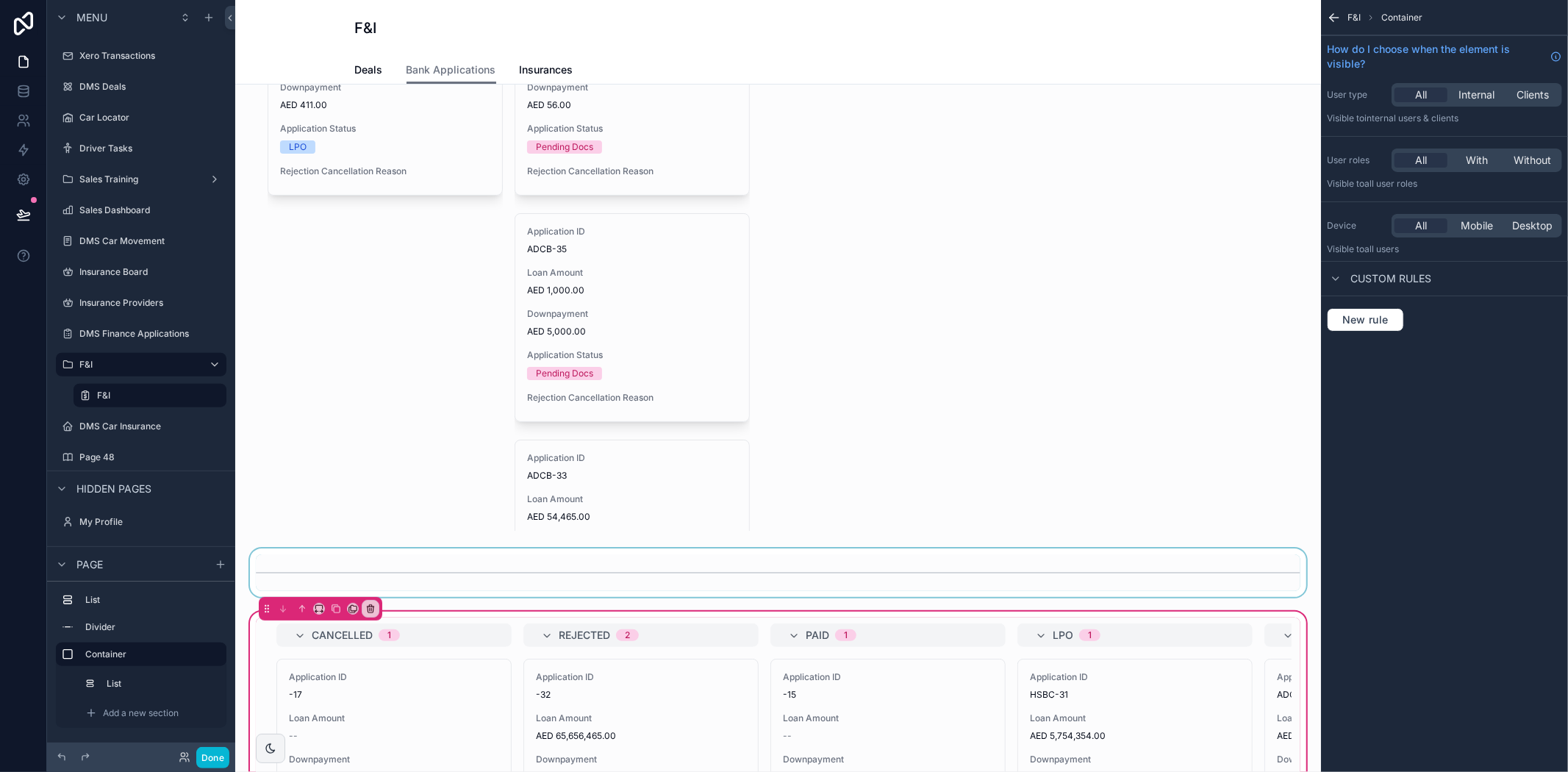
scroll to position [163, 0]
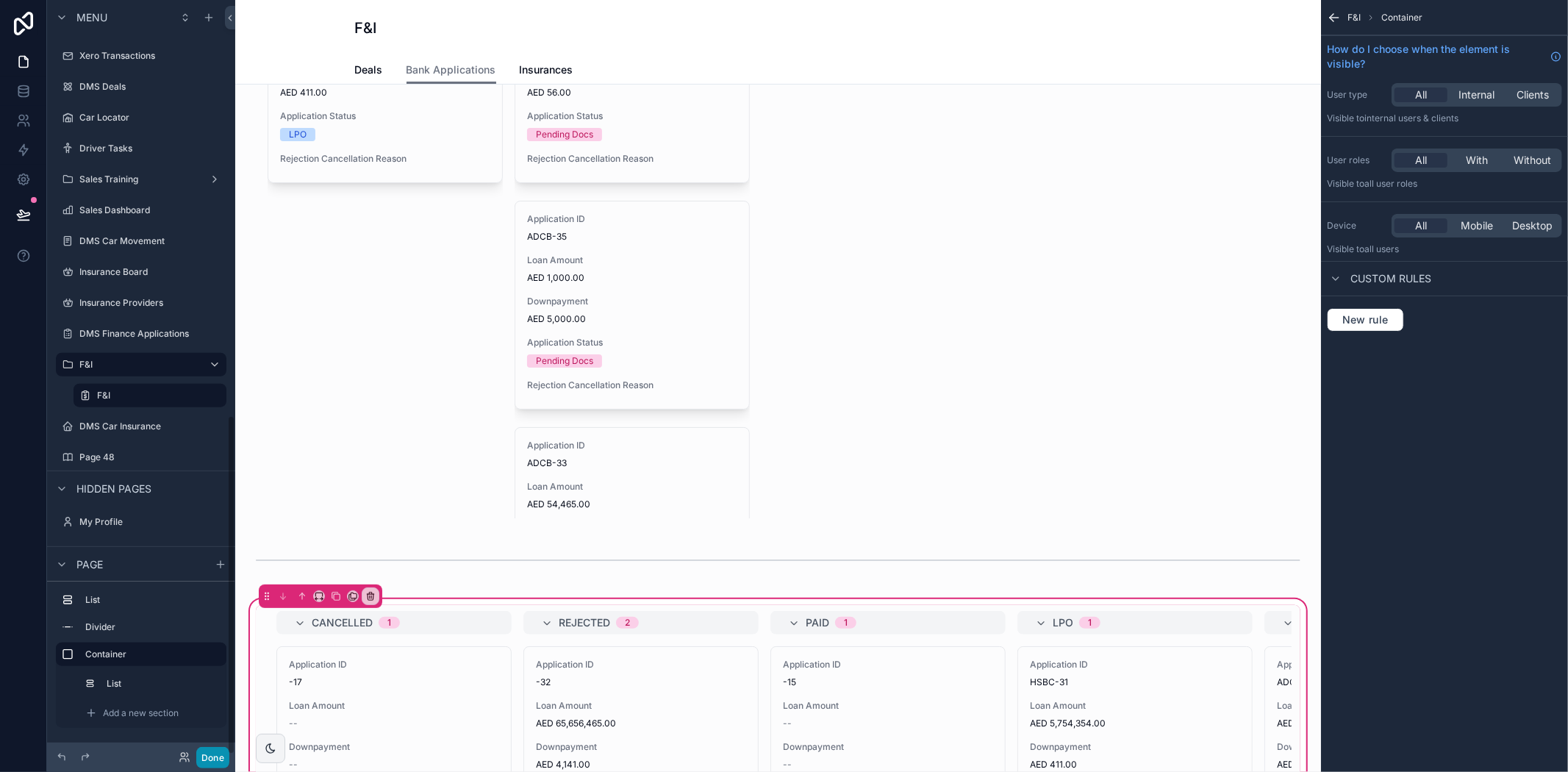
click at [216, 762] on button "Done" at bounding box center [212, 757] width 33 height 21
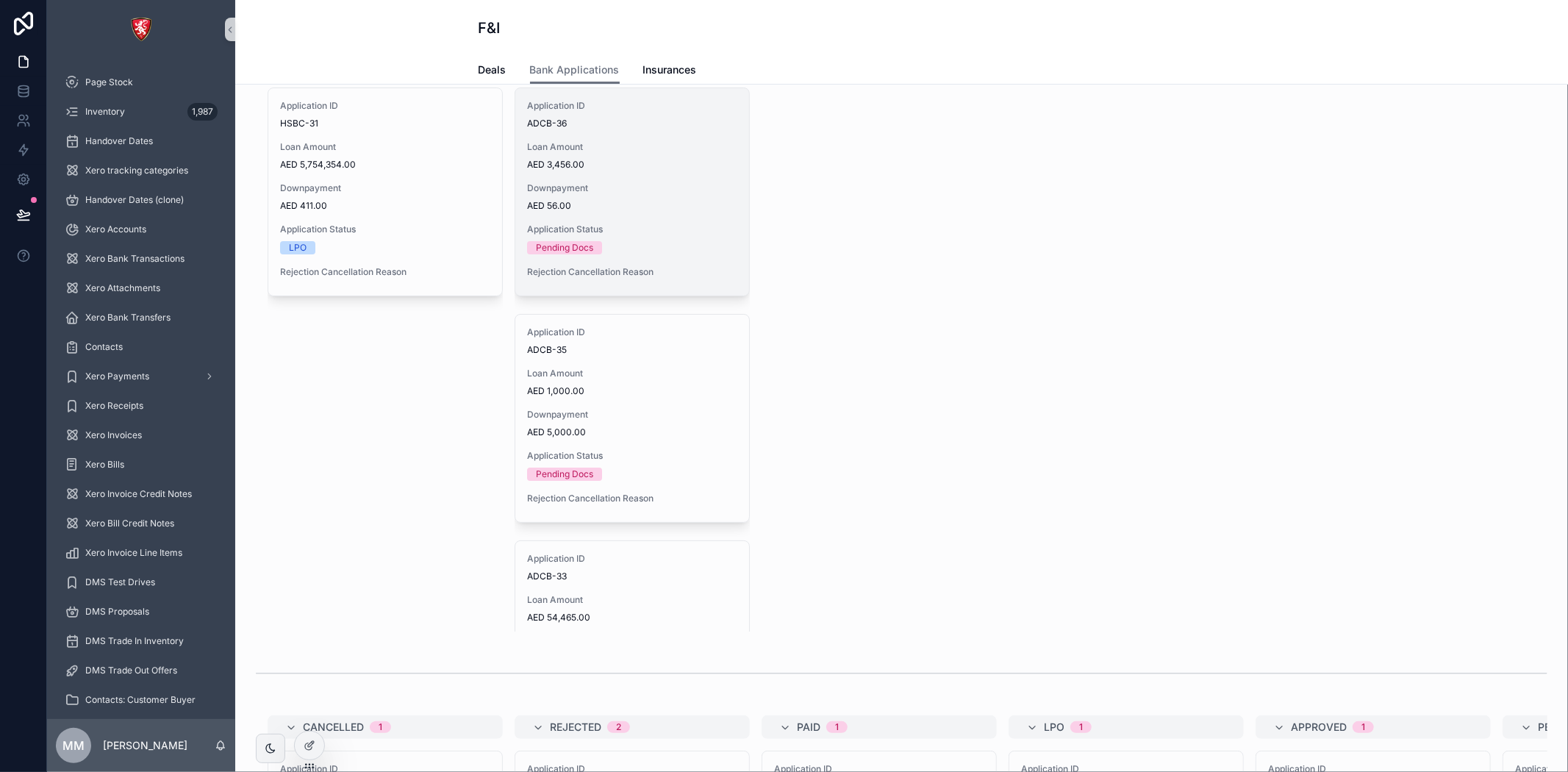
scroll to position [0, 0]
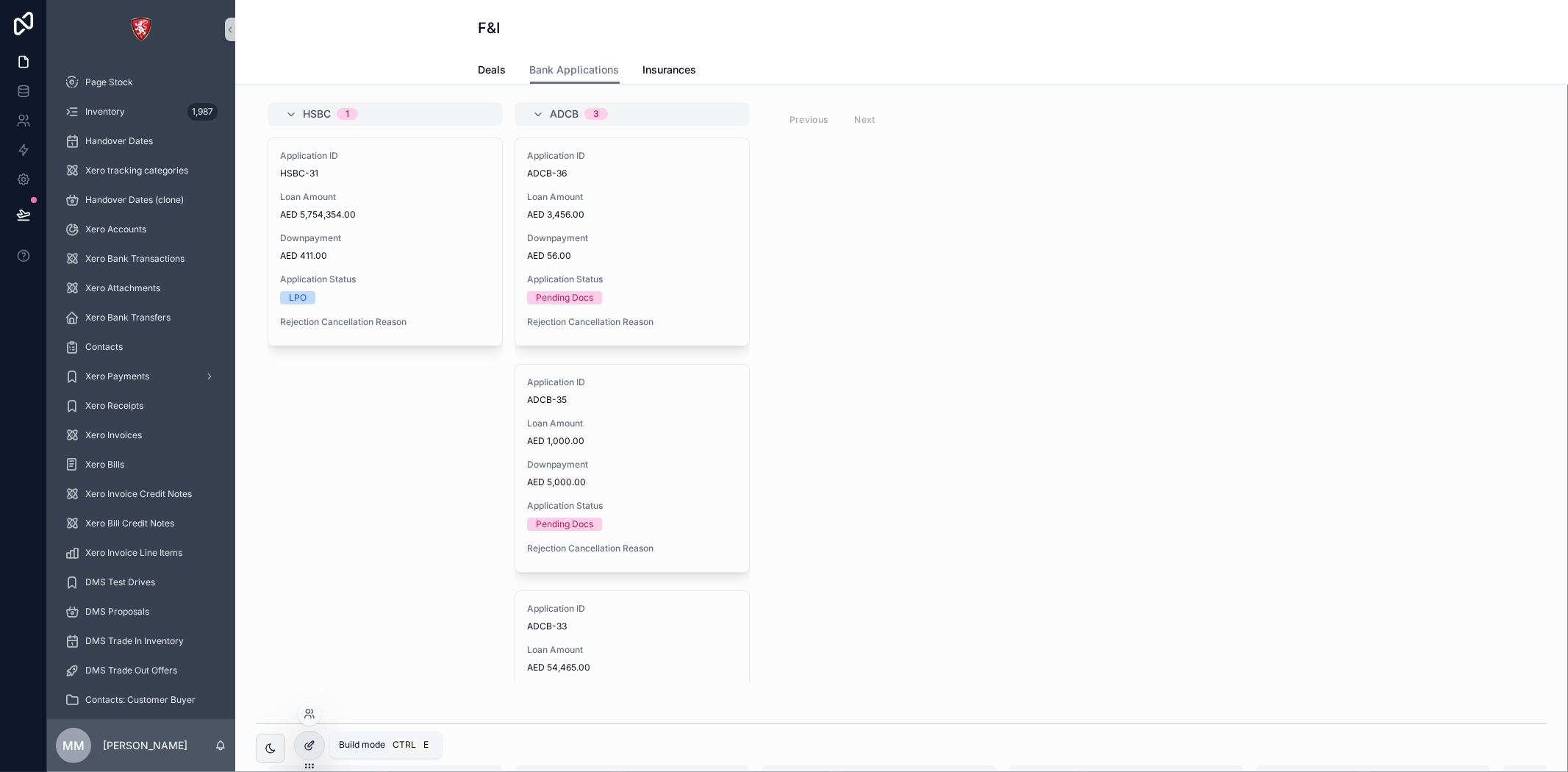
click at [307, 750] on icon at bounding box center [307, 746] width 6 height 6
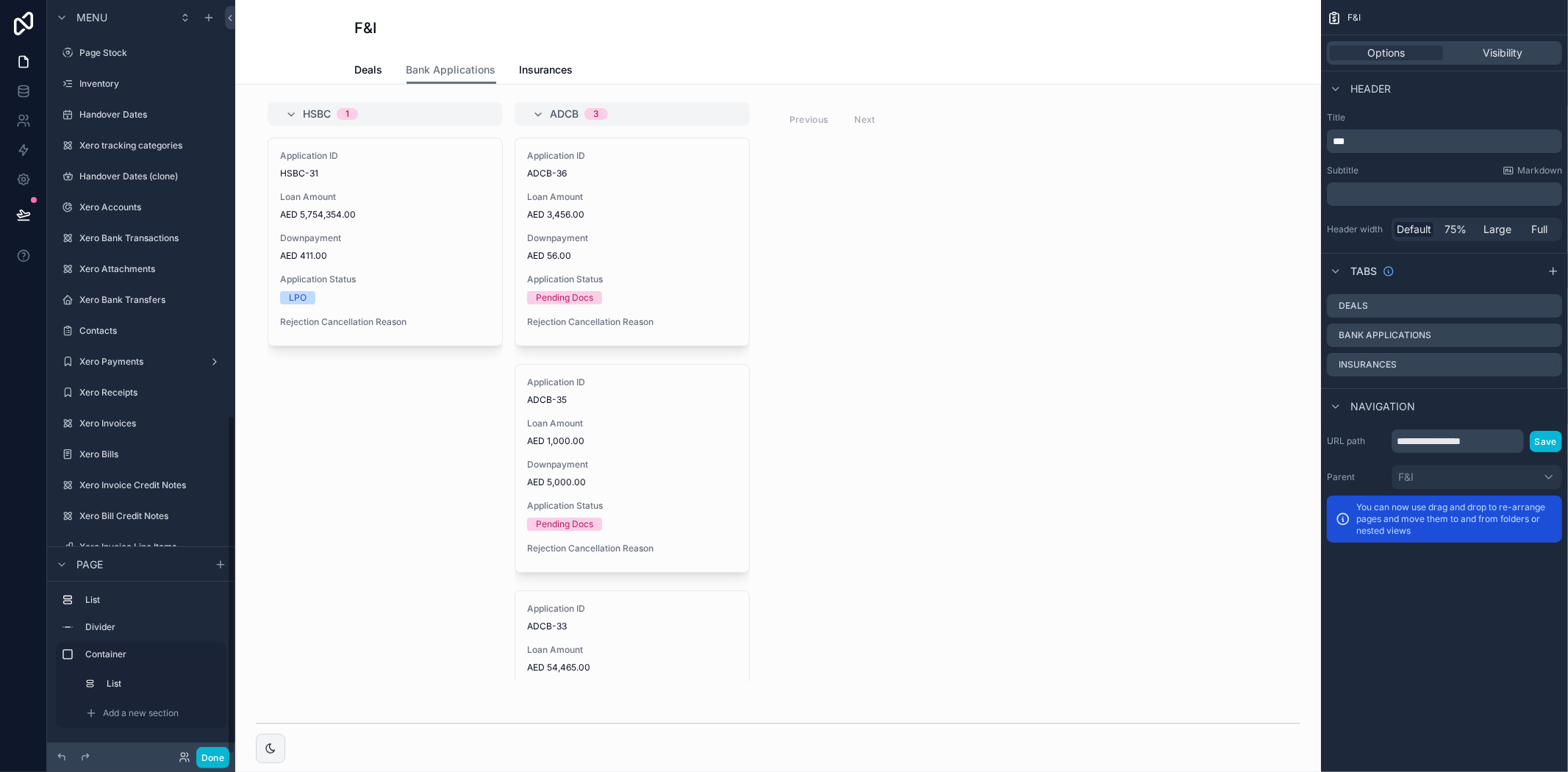
scroll to position [923, 0]
click at [1267, 34] on div "F&I Bank Applications Deals Bank Applications Insurances" at bounding box center [777, 42] width 1086 height 85
click at [1355, 16] on span "F&I" at bounding box center [1353, 17] width 13 height 11
click at [1355, 13] on span "F&I" at bounding box center [1353, 17] width 13 height 11
click at [1537, 232] on span "Full" at bounding box center [1540, 229] width 16 height 15
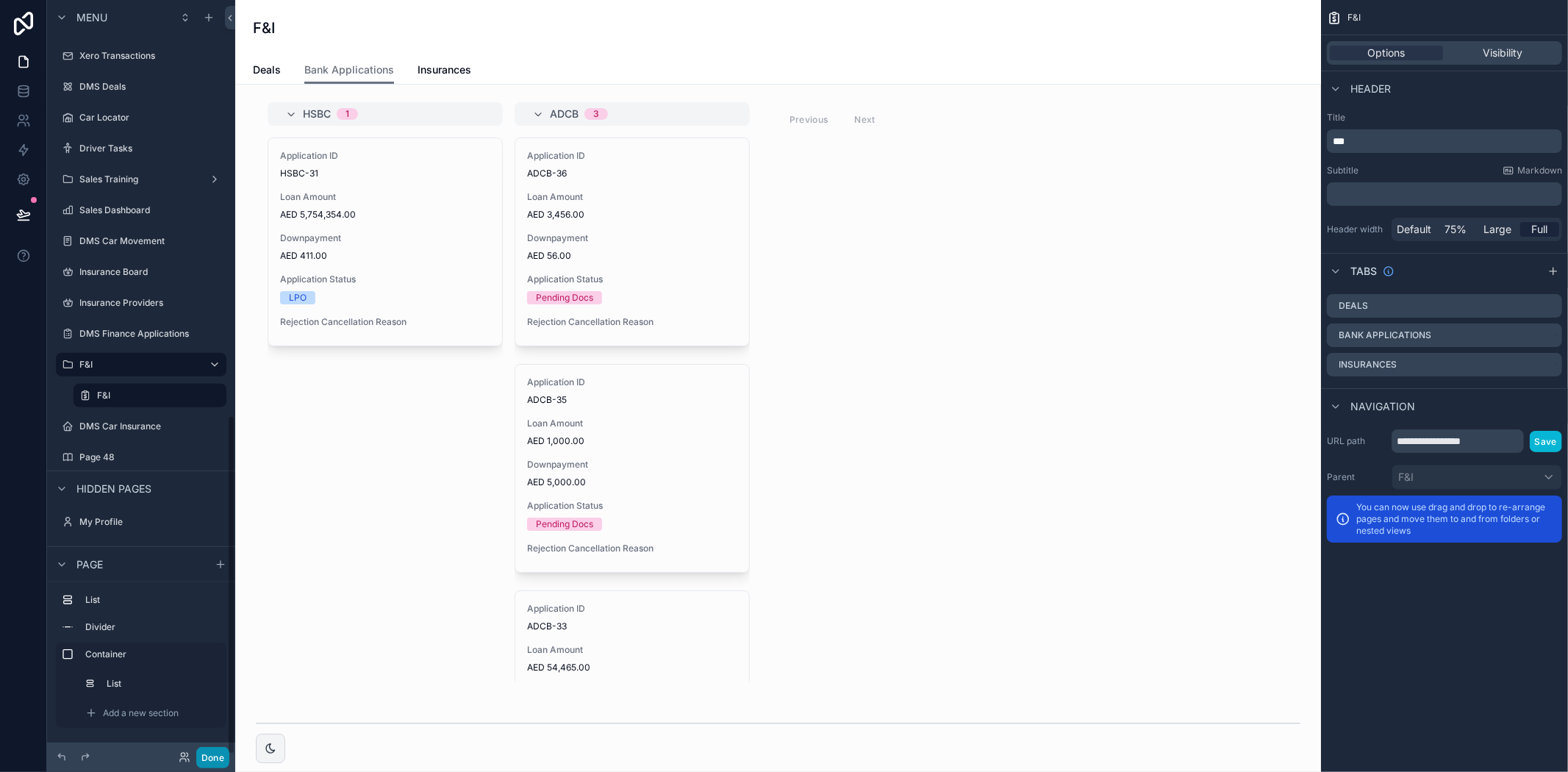
click at [223, 755] on button "Done" at bounding box center [212, 757] width 33 height 21
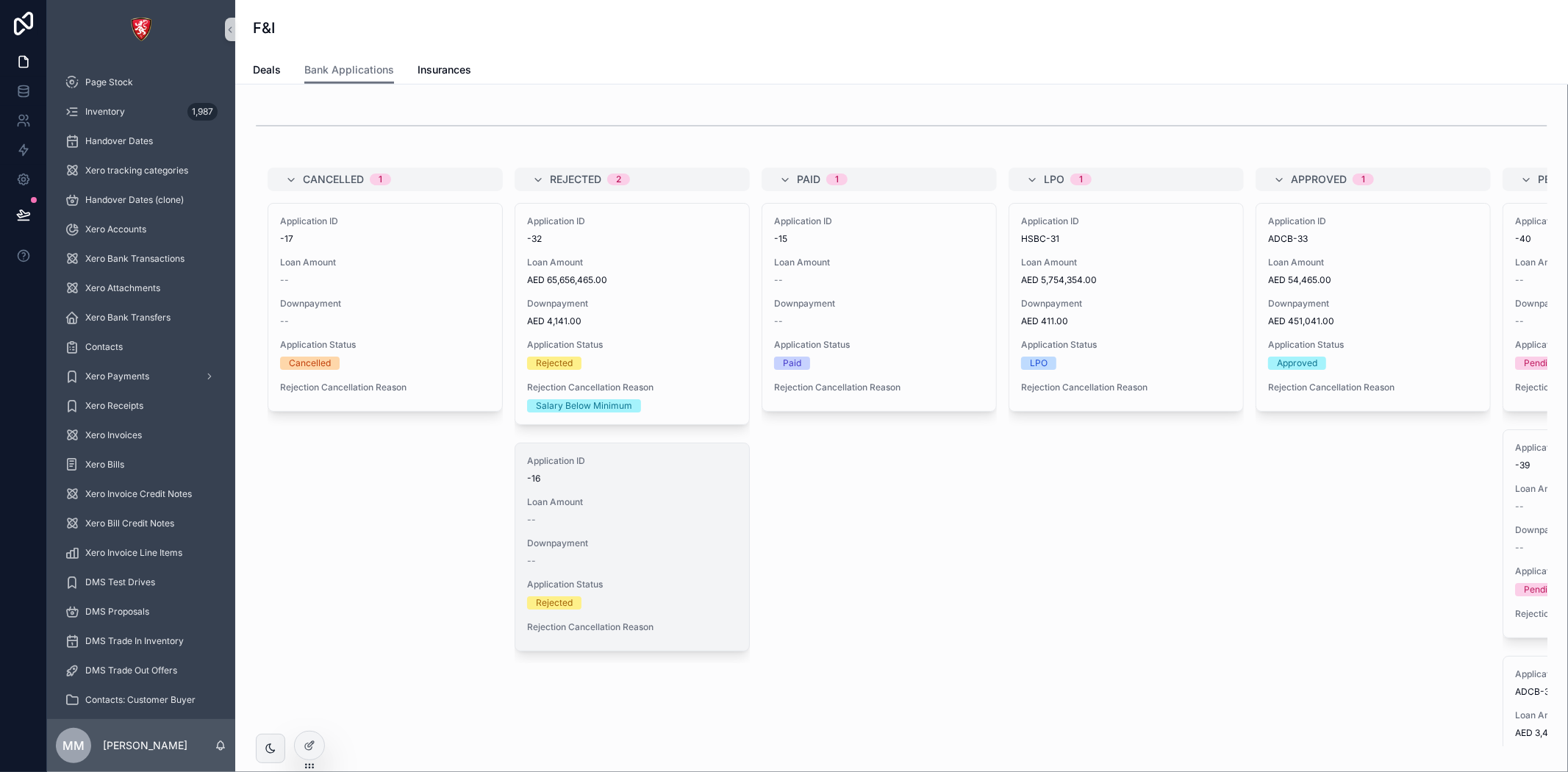
scroll to position [707, 0]
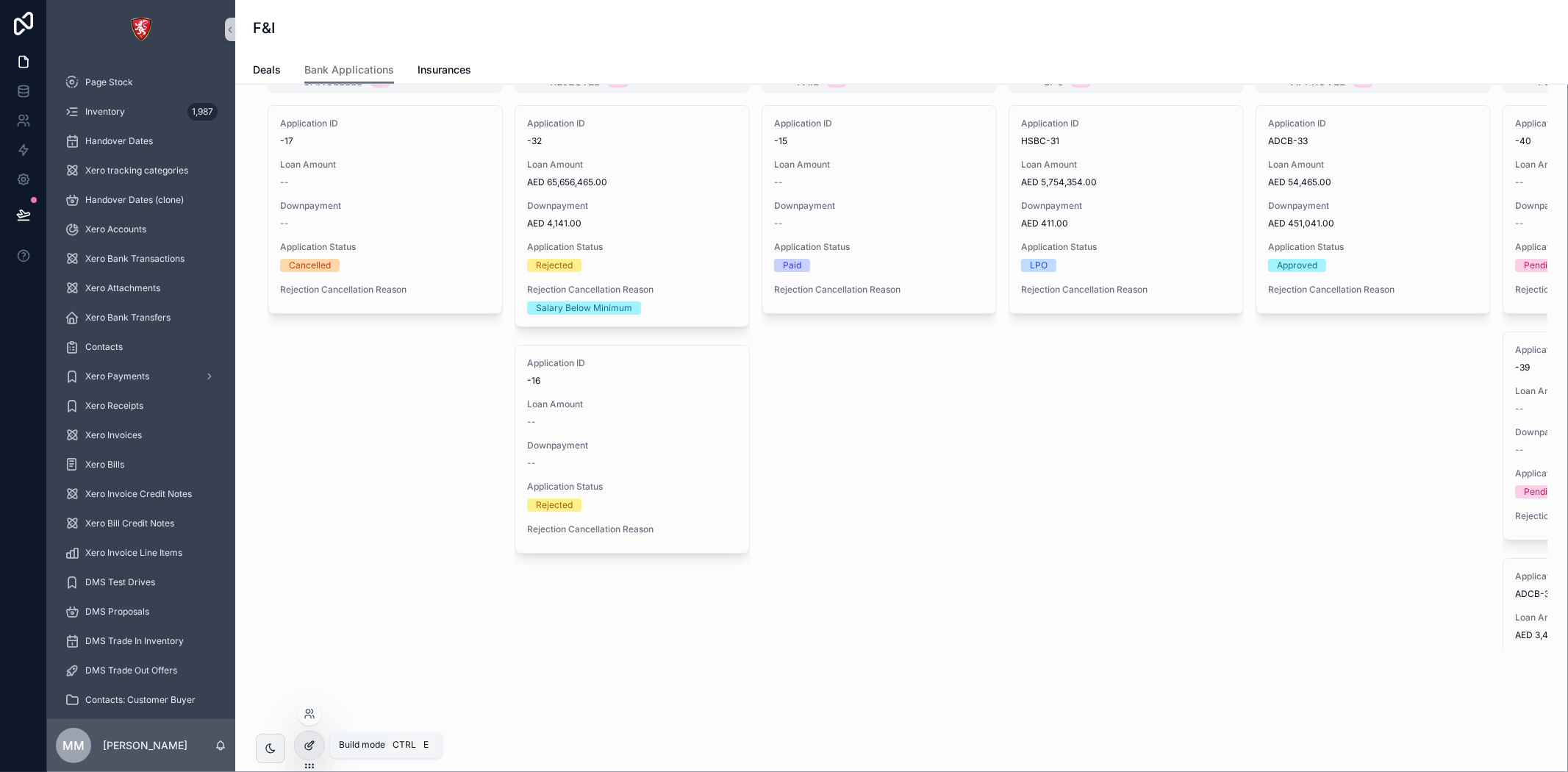
click at [321, 748] on div at bounding box center [309, 746] width 29 height 28
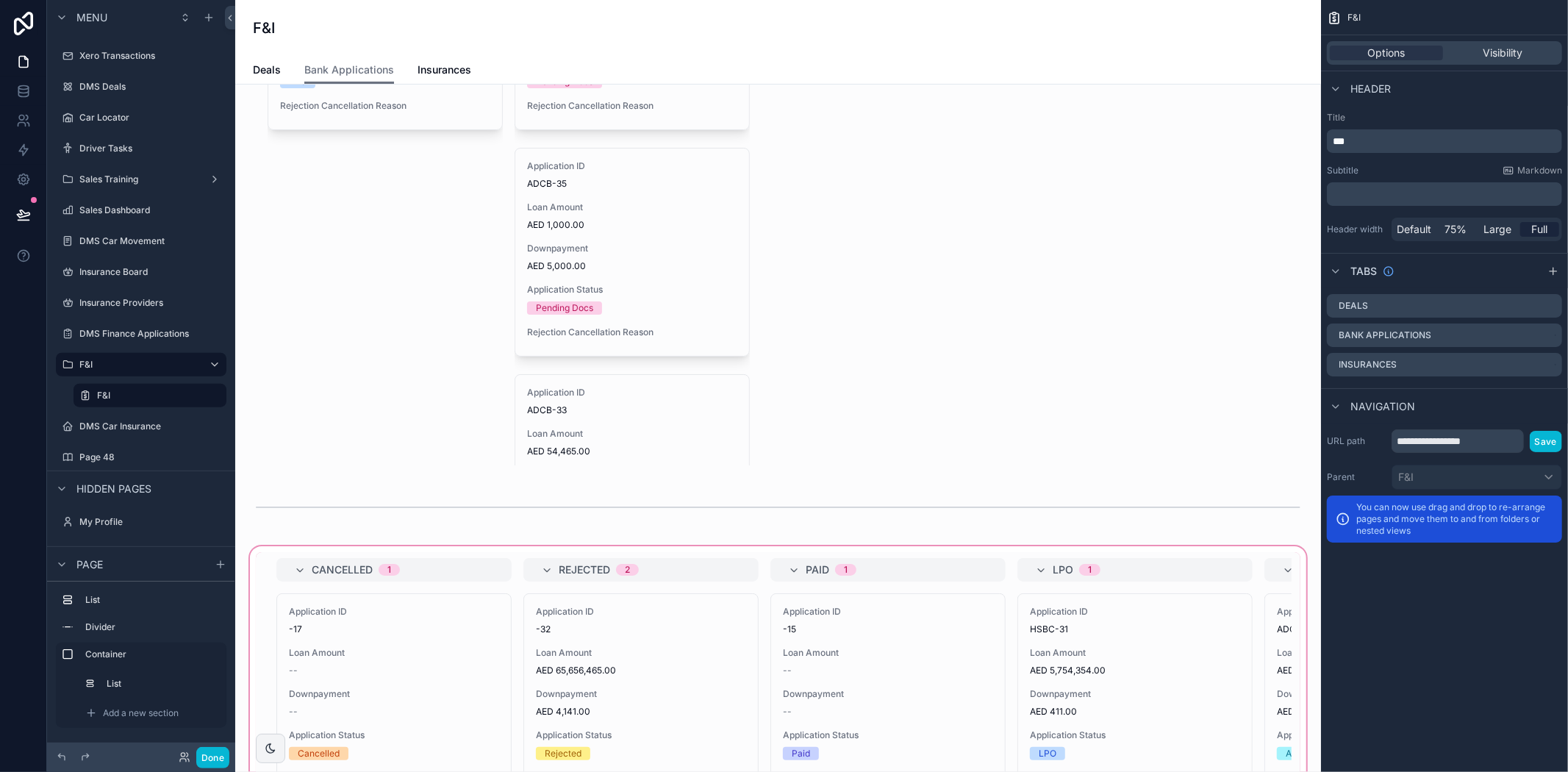
scroll to position [0, 0]
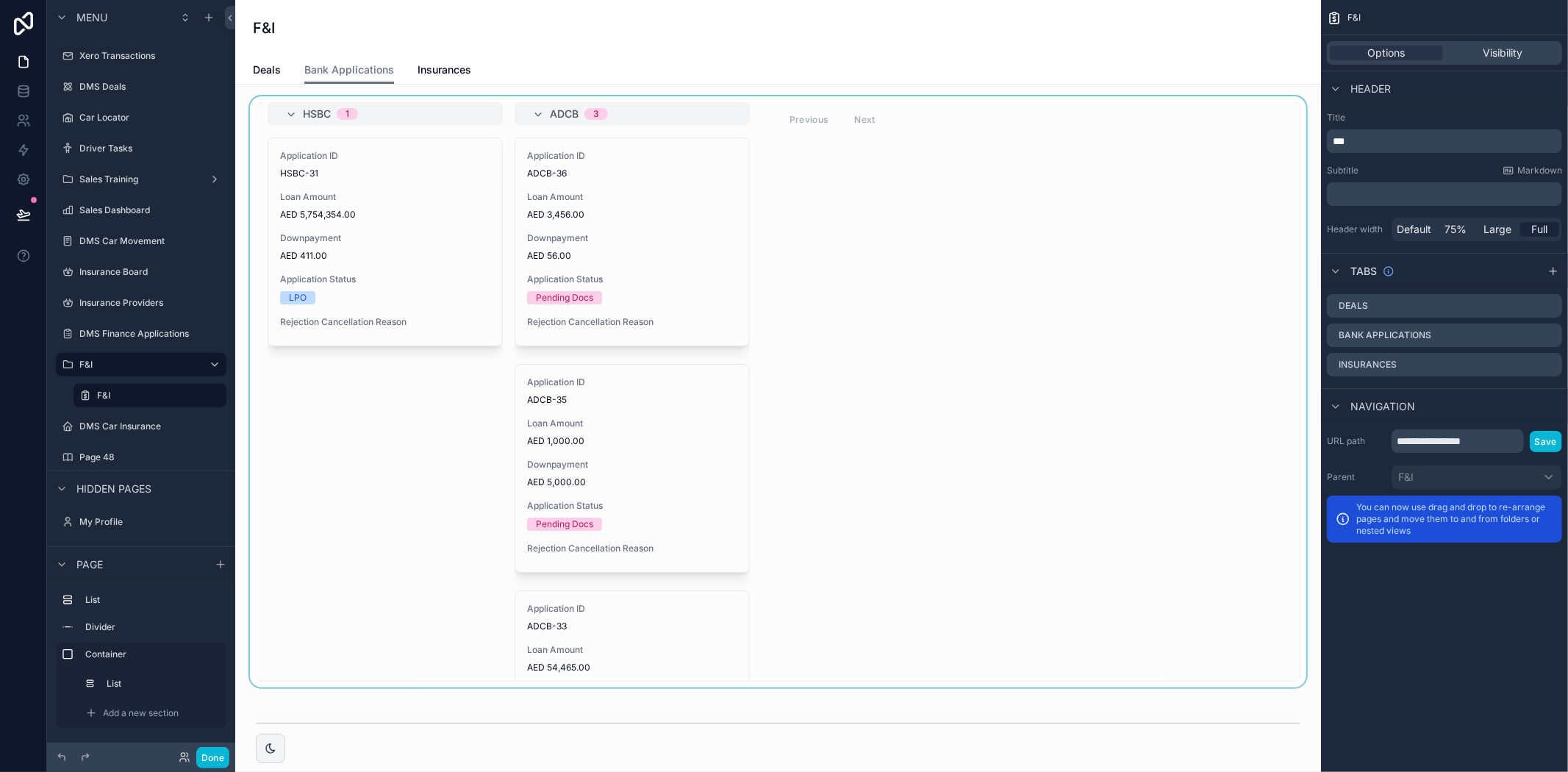
click at [983, 174] on div "scrollable content" at bounding box center [778, 391] width 1062 height 591
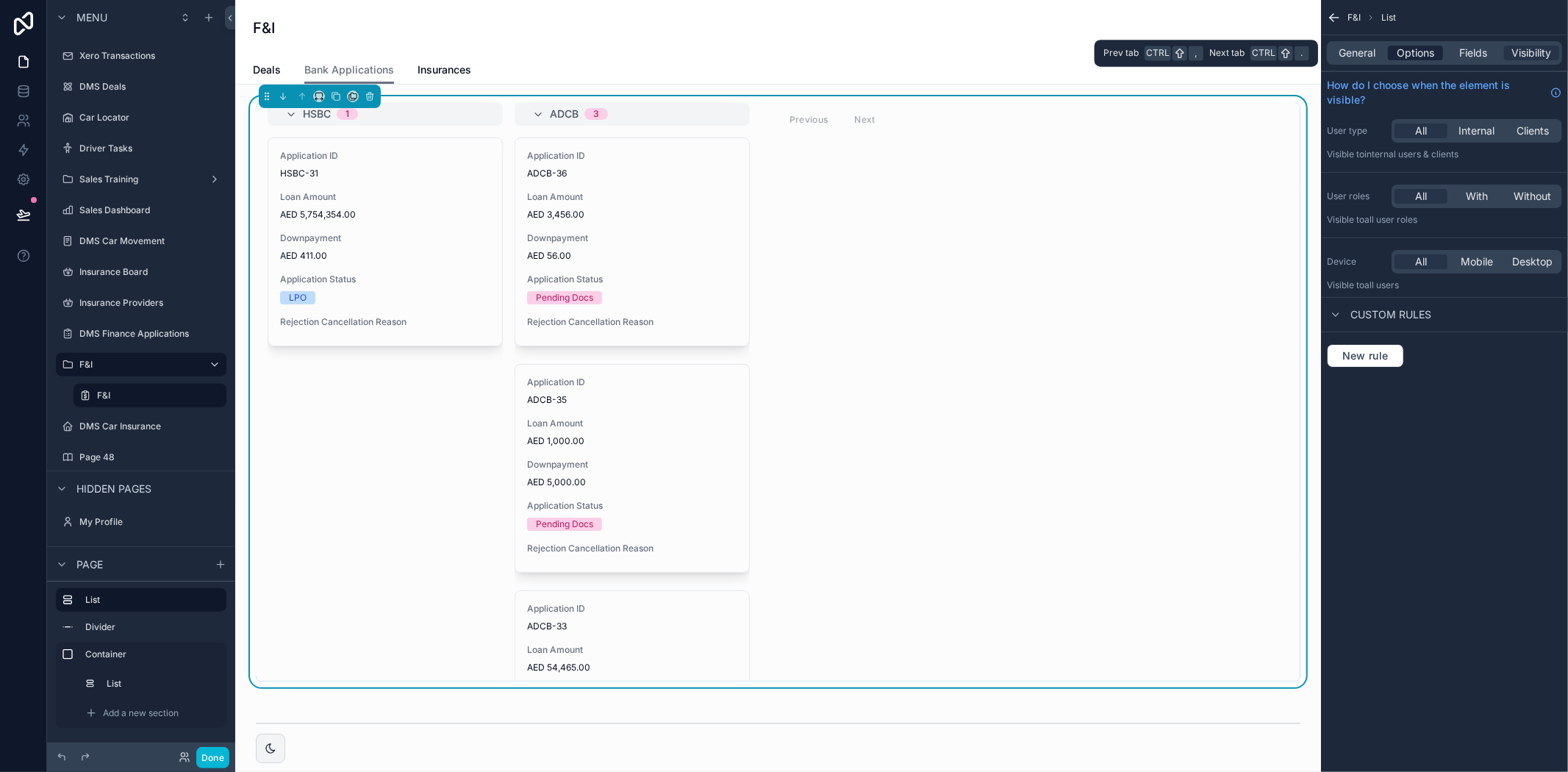
click at [1413, 54] on span "Options" at bounding box center [1415, 53] width 37 height 15
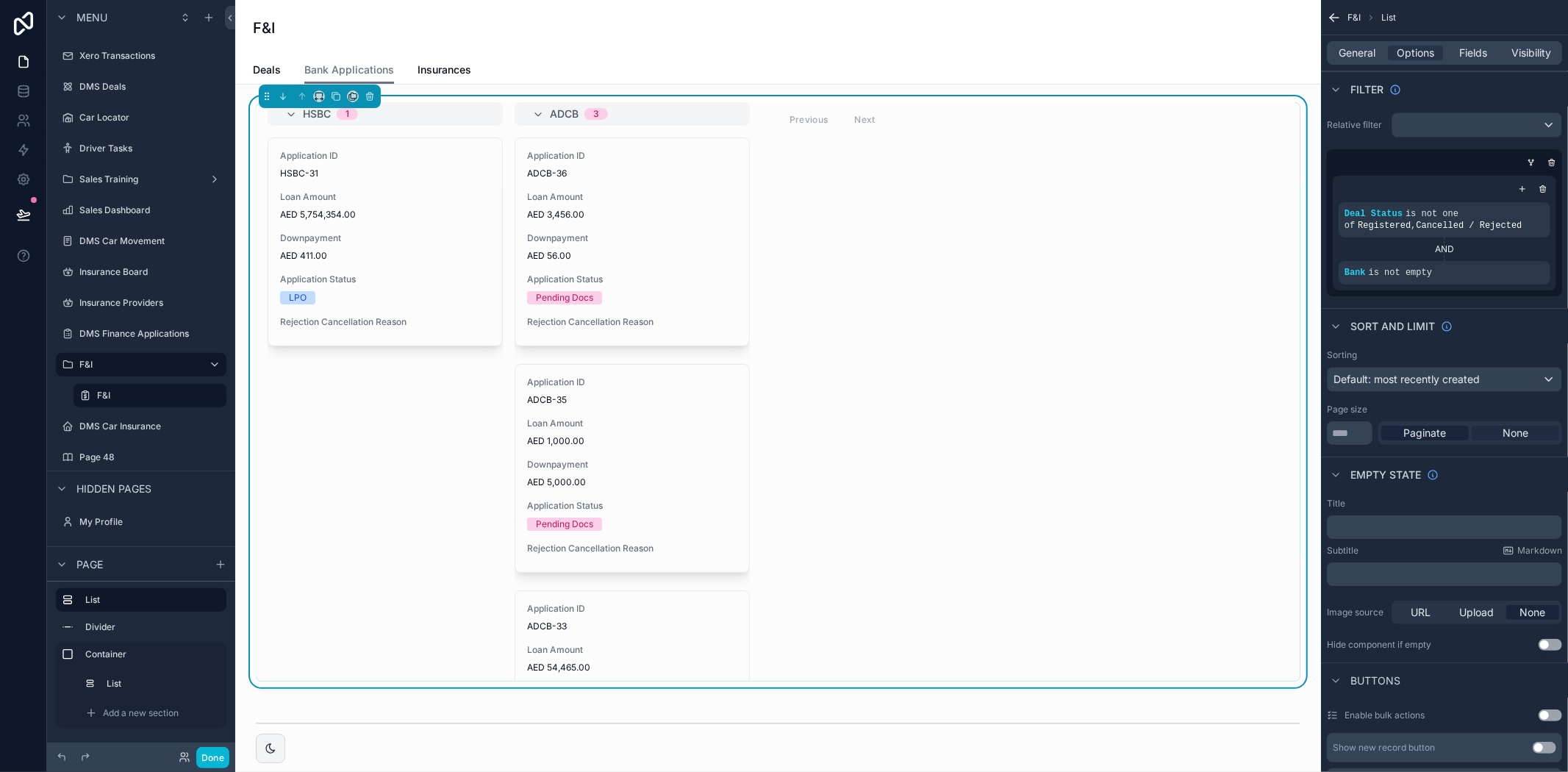
click at [1507, 435] on span "None" at bounding box center [1515, 433] width 26 height 15
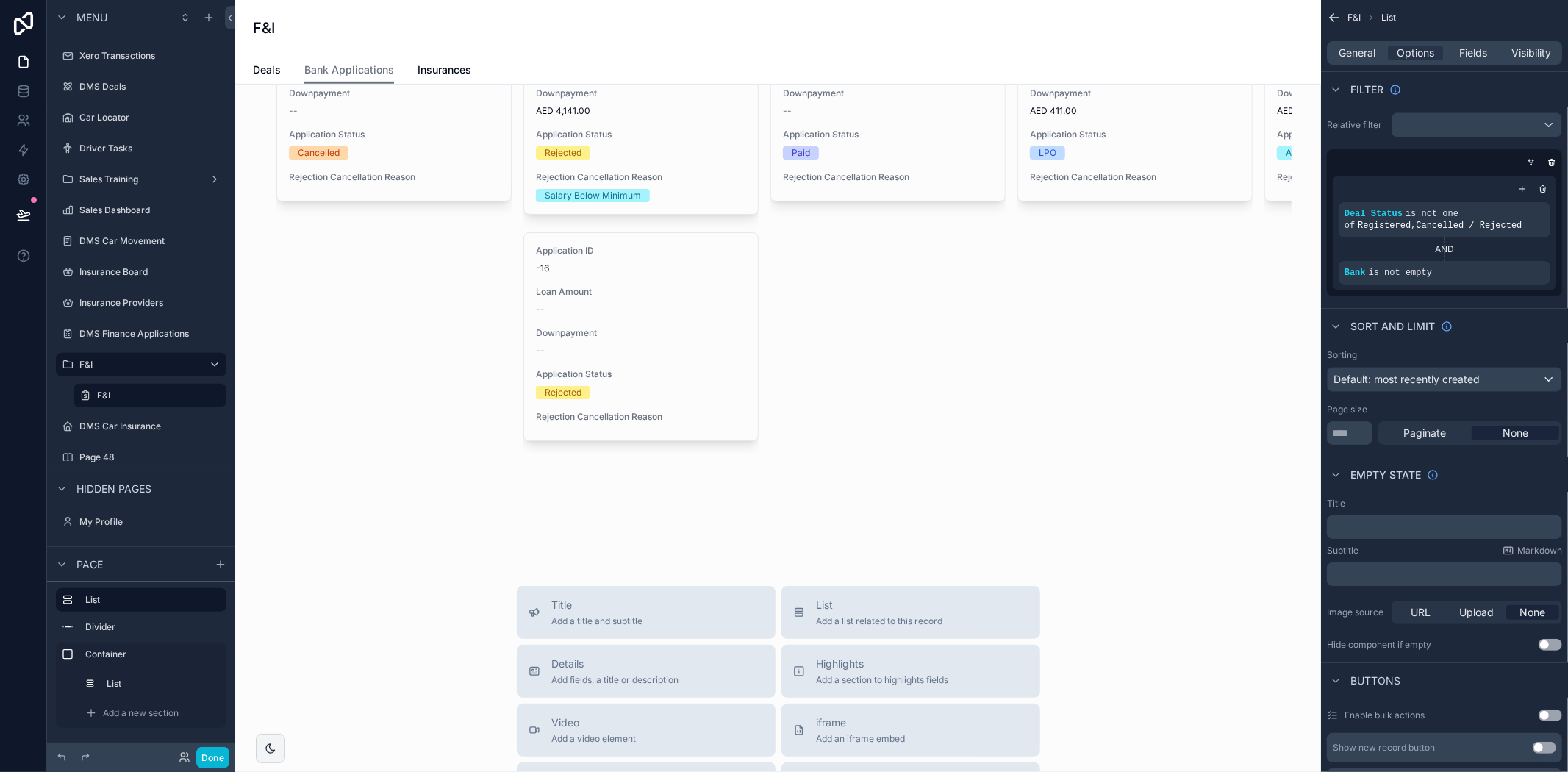
scroll to position [1306, 0]
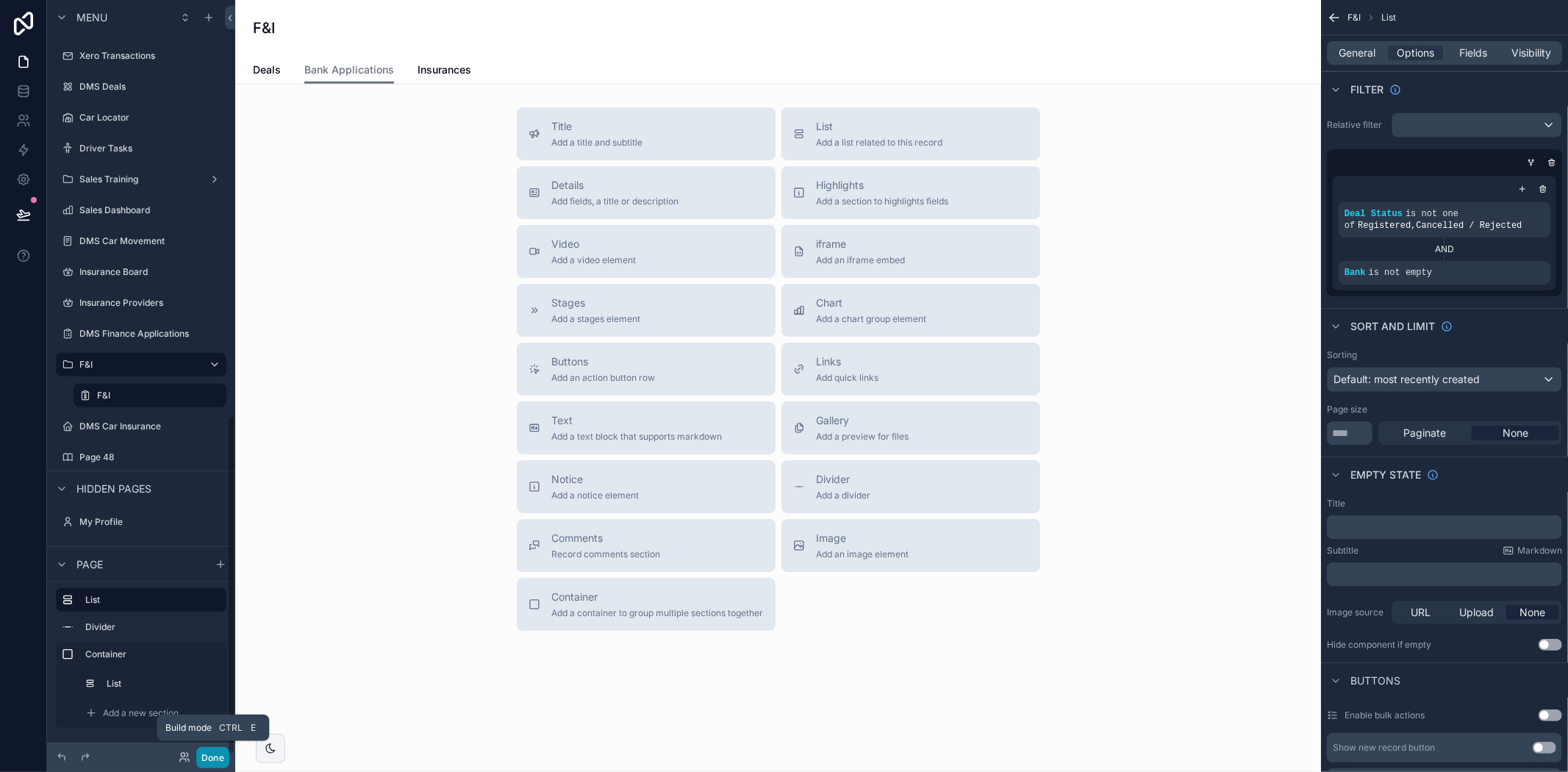
click at [212, 754] on button "Done" at bounding box center [212, 757] width 33 height 21
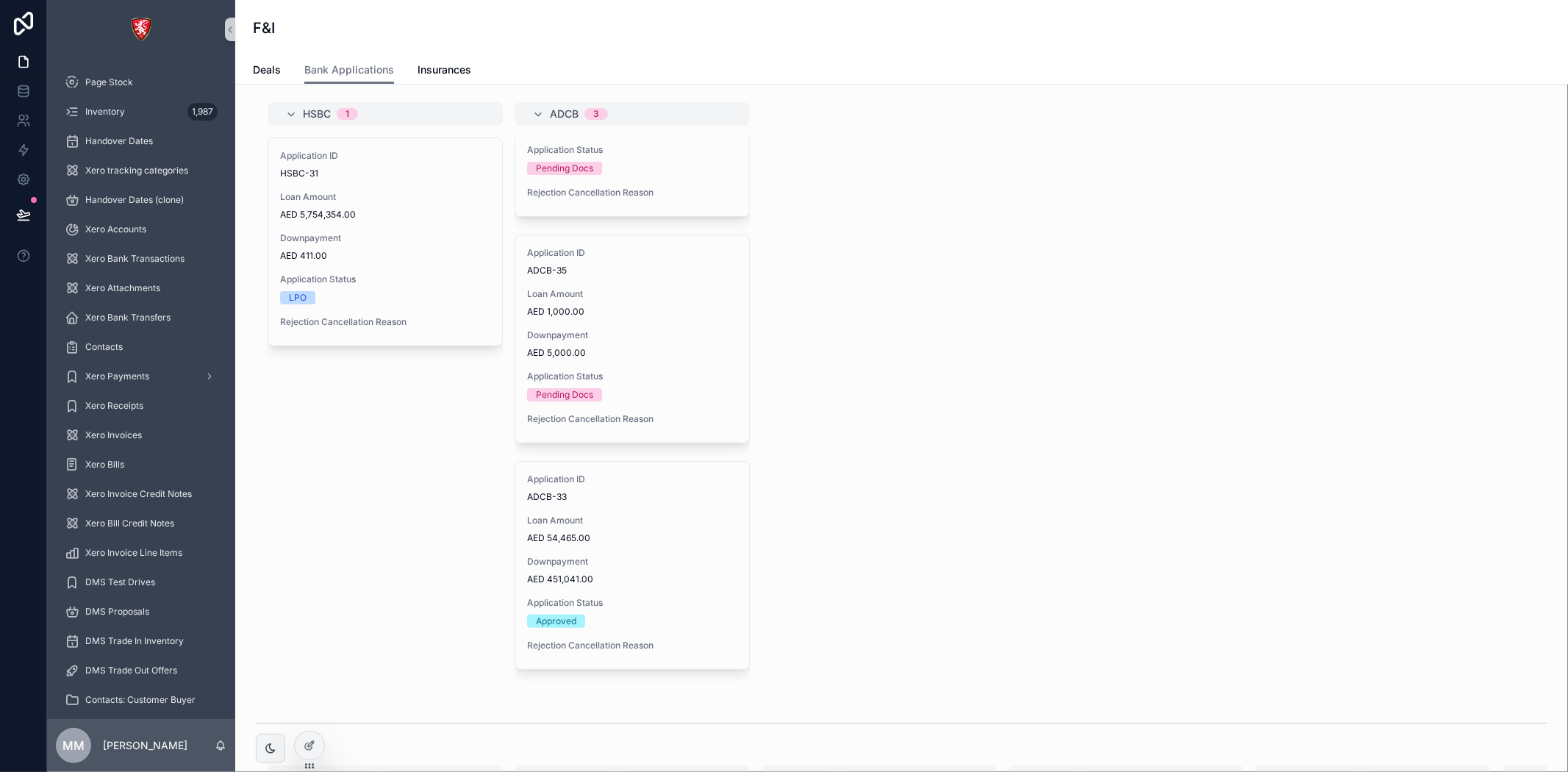
scroll to position [0, 0]
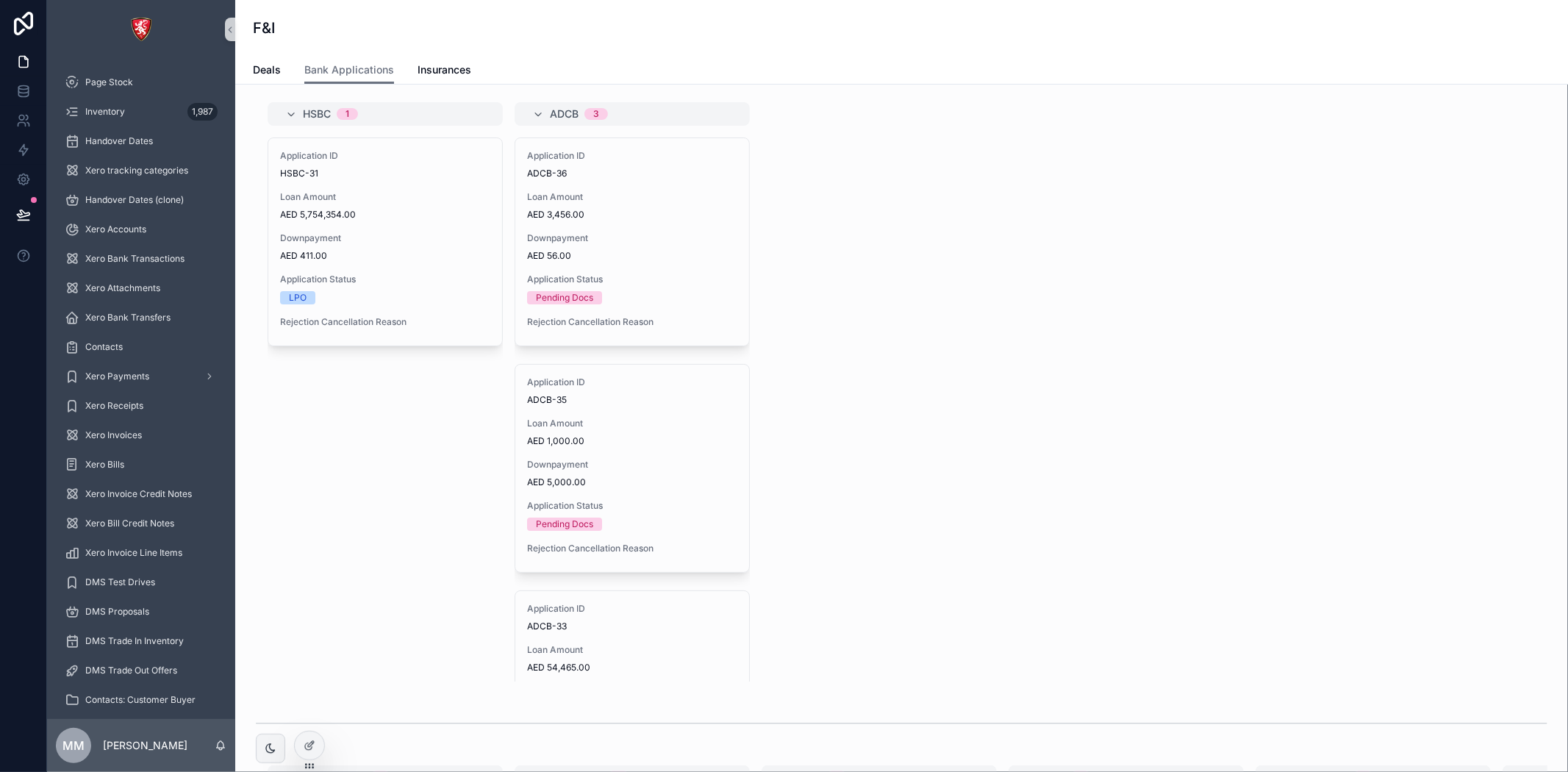
drag, startPoint x: 750, startPoint y: 296, endPoint x: 739, endPoint y: 344, distance: 49.2
click at [739, 344] on div "HSBC 1 Application ID HSBC-31 Loan Amount AED 5,754,354.00 Downpayment AED 411.…" at bounding box center [902, 392] width 1292 height 579
click at [309, 750] on icon at bounding box center [307, 746] width 6 height 6
click at [276, 753] on div "scrollable content" at bounding box center [270, 748] width 13 height 13
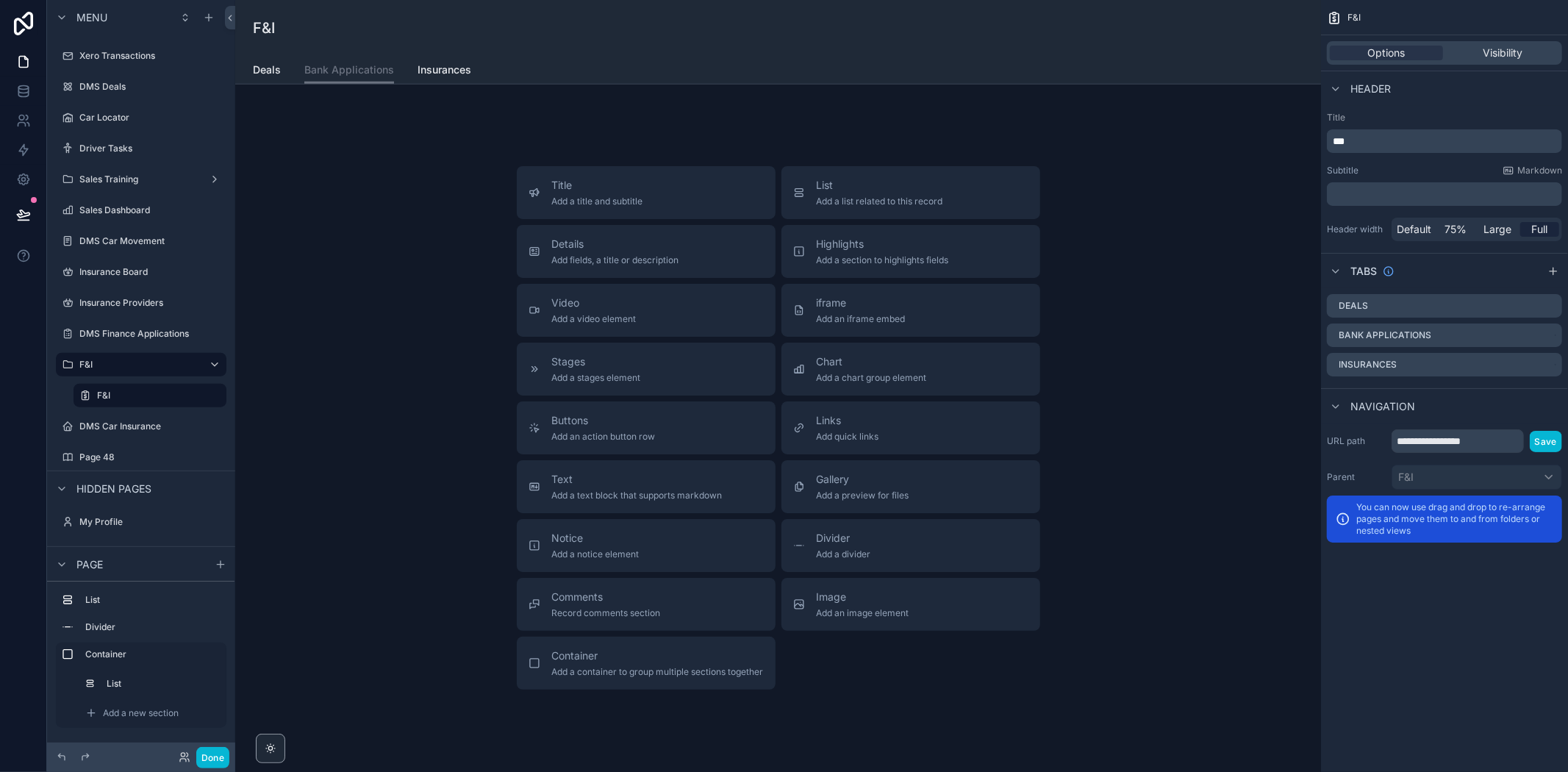
scroll to position [1302, 0]
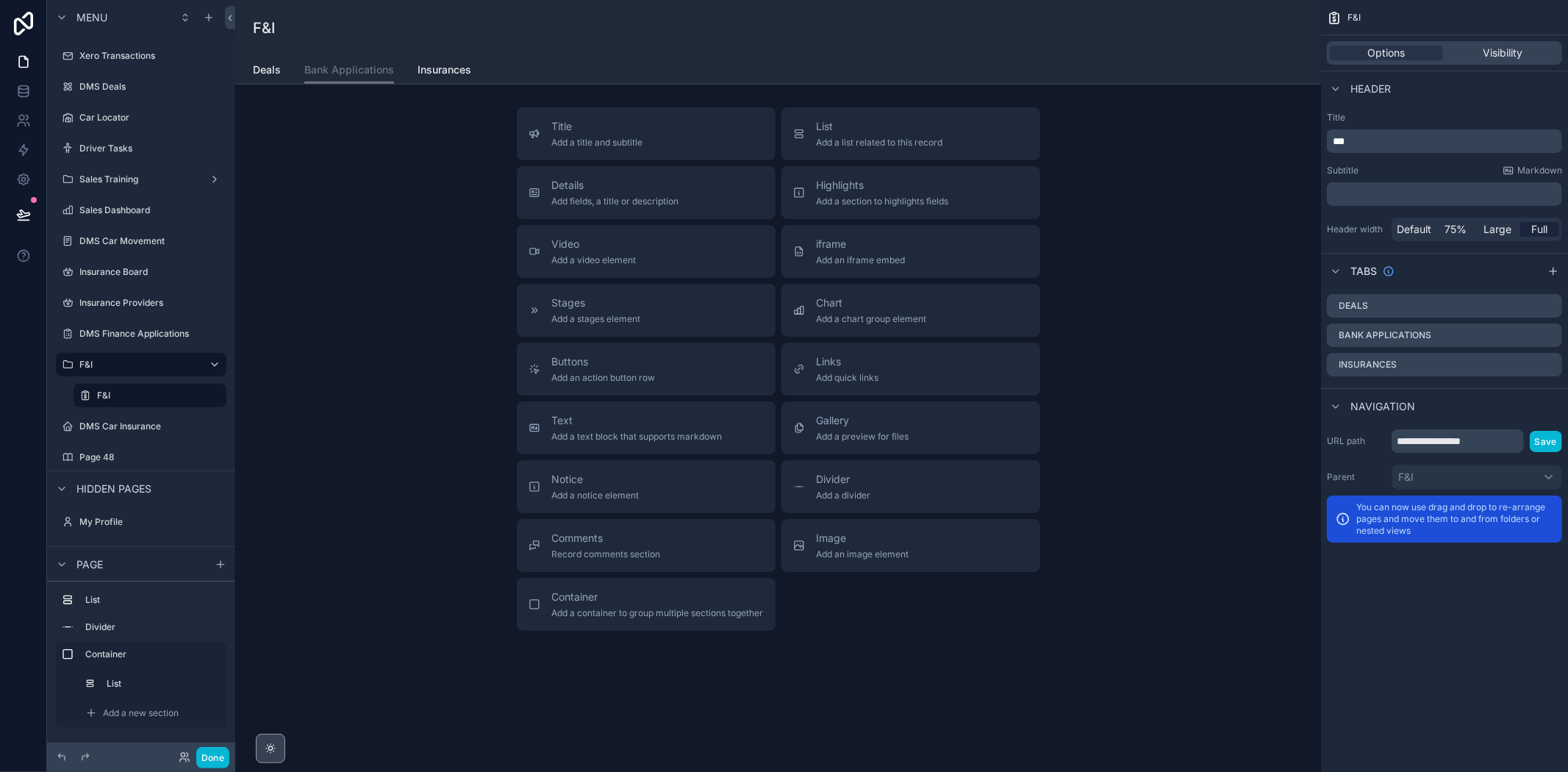
click at [270, 742] on icon "scrollable content" at bounding box center [270, 747] width 11 height 11
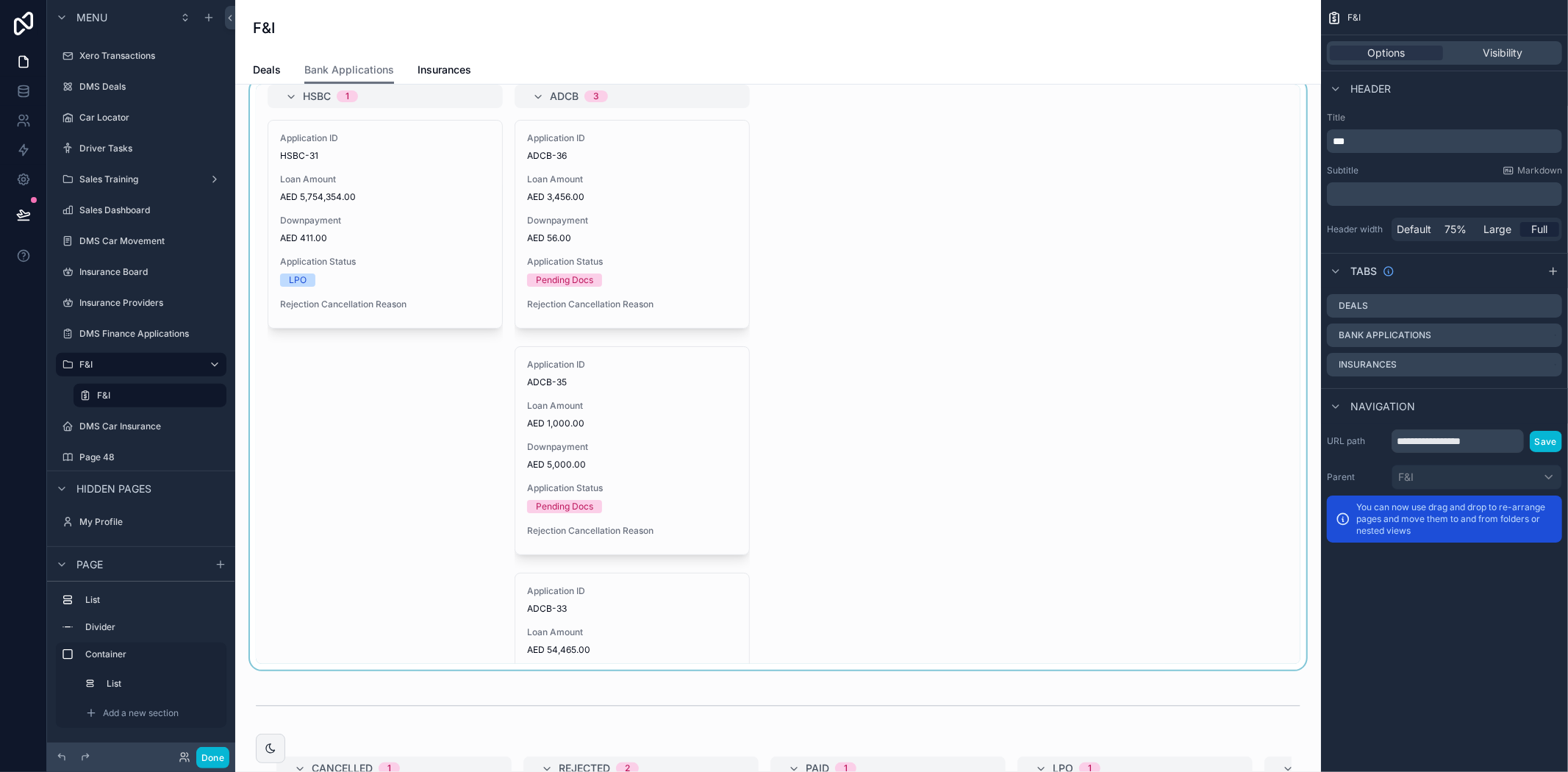
scroll to position [0, 0]
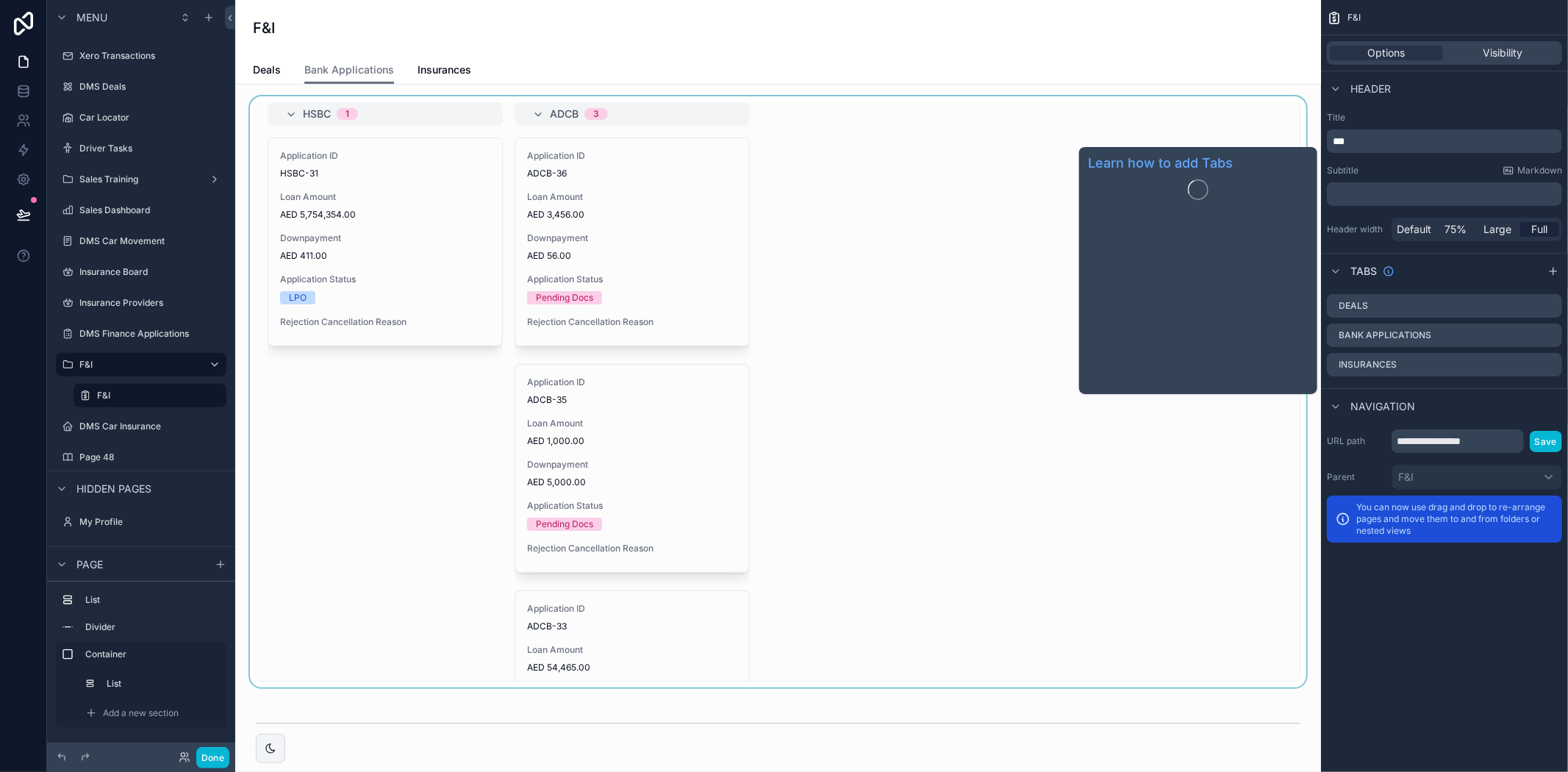
click at [990, 394] on div "scrollable content" at bounding box center [778, 391] width 1062 height 591
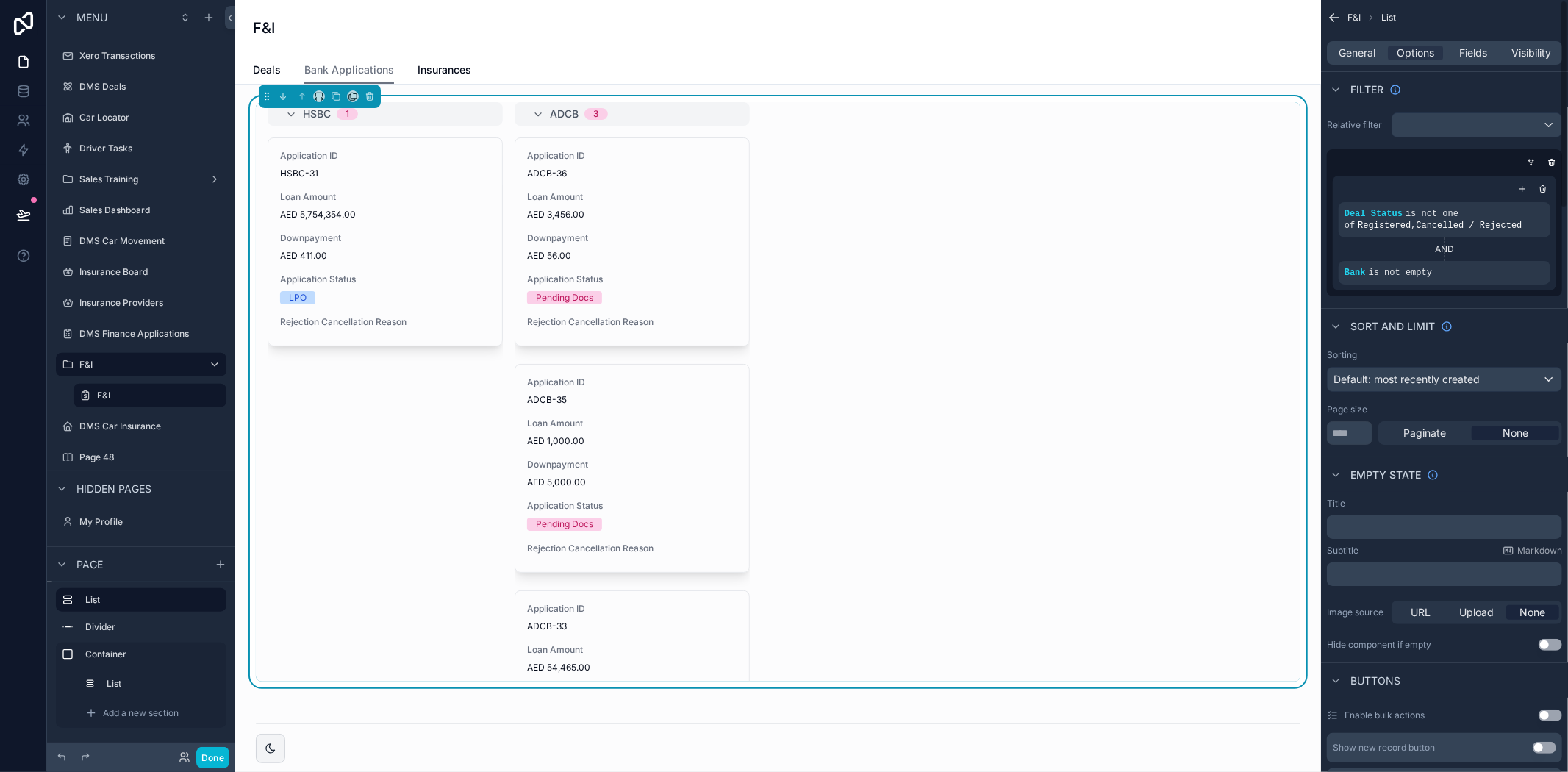
click at [855, 359] on div "HSBC 1 Application ID HSBC-31 Loan Amount AED 5,754,354.00 Downpayment AED 411.…" at bounding box center [778, 392] width 1044 height 579
click at [1553, 642] on button "Use setting" at bounding box center [1550, 644] width 24 height 11
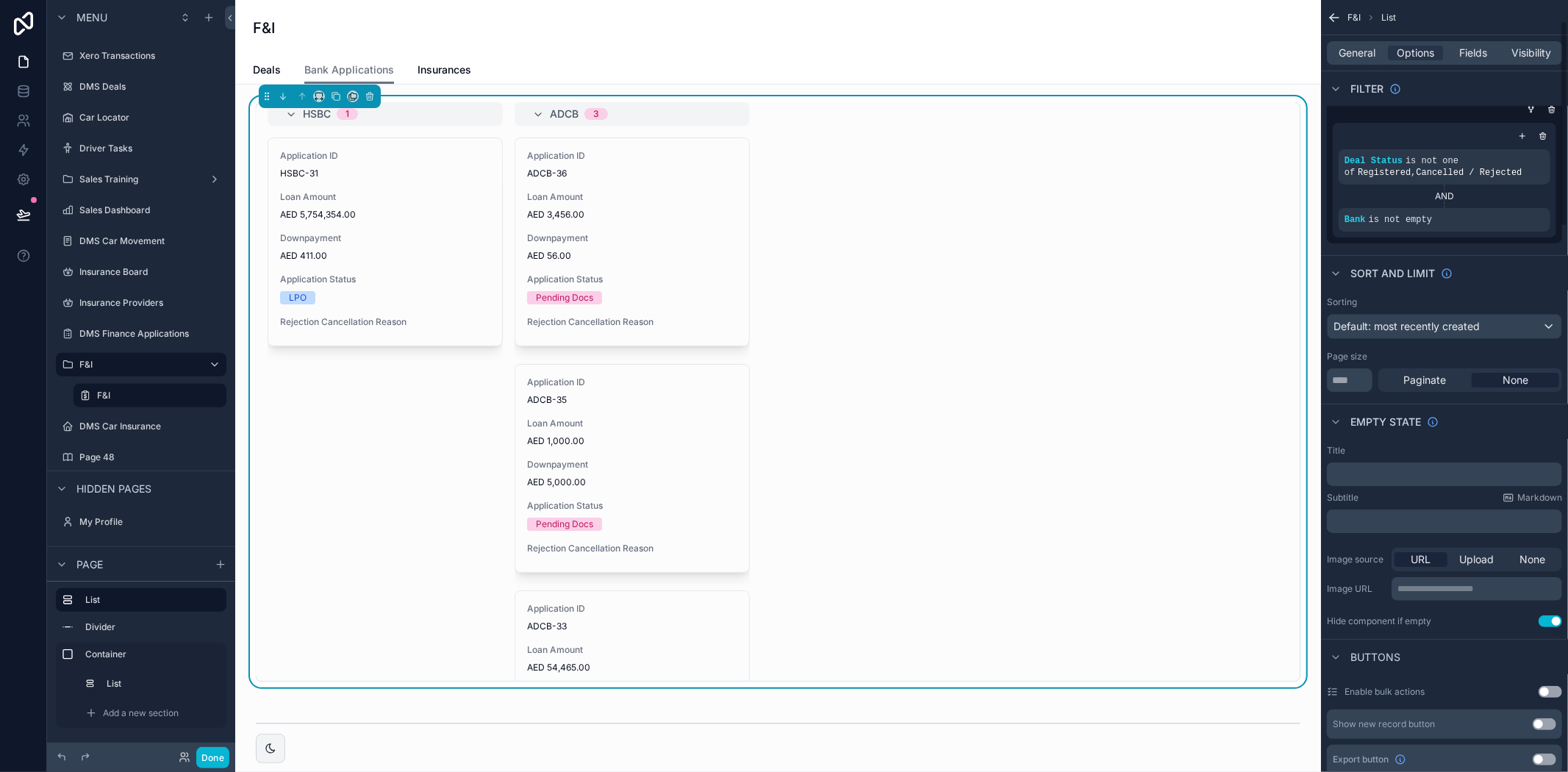
scroll to position [81, 0]
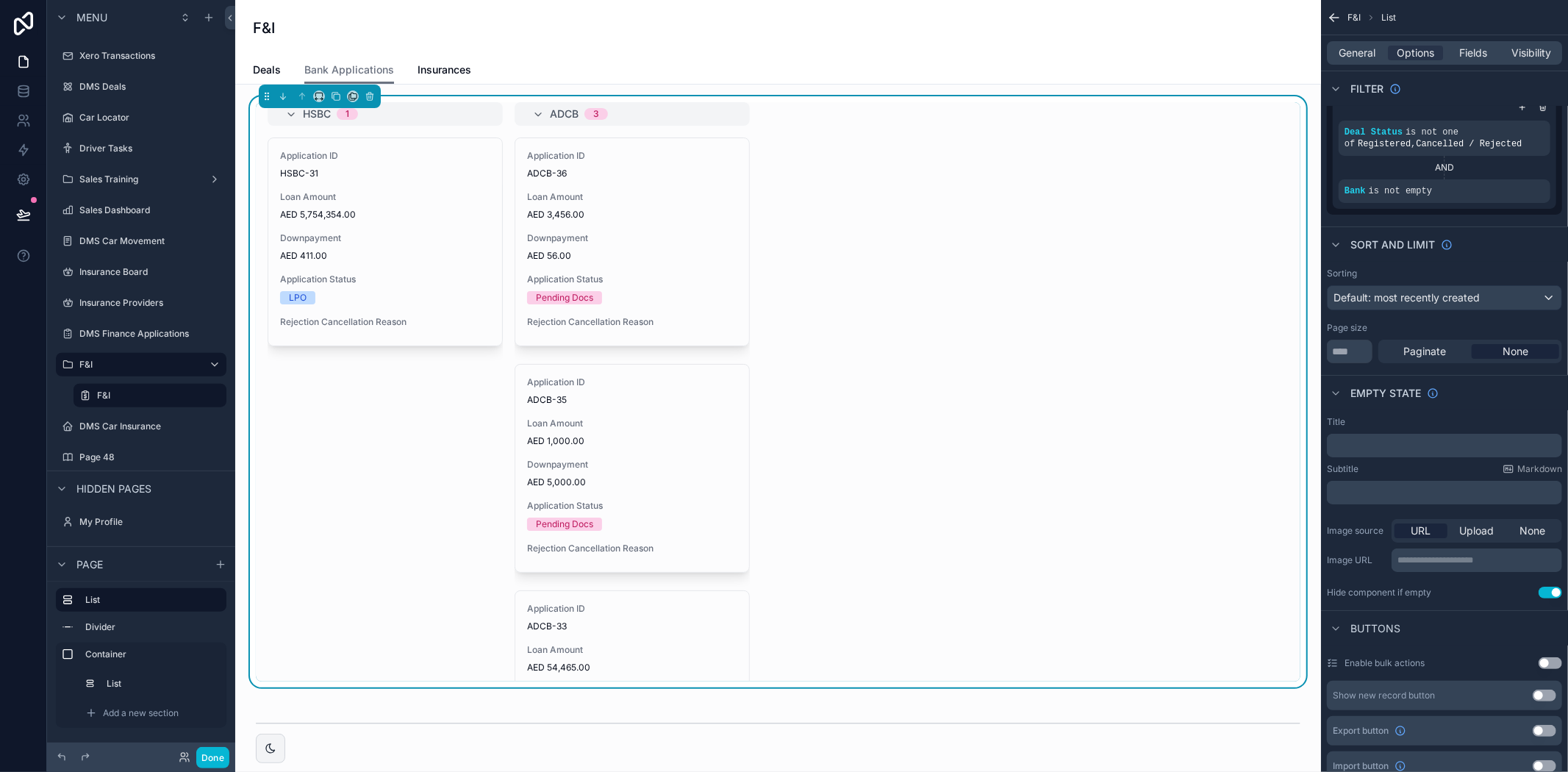
click at [1552, 589] on button "Use setting" at bounding box center [1550, 592] width 24 height 11
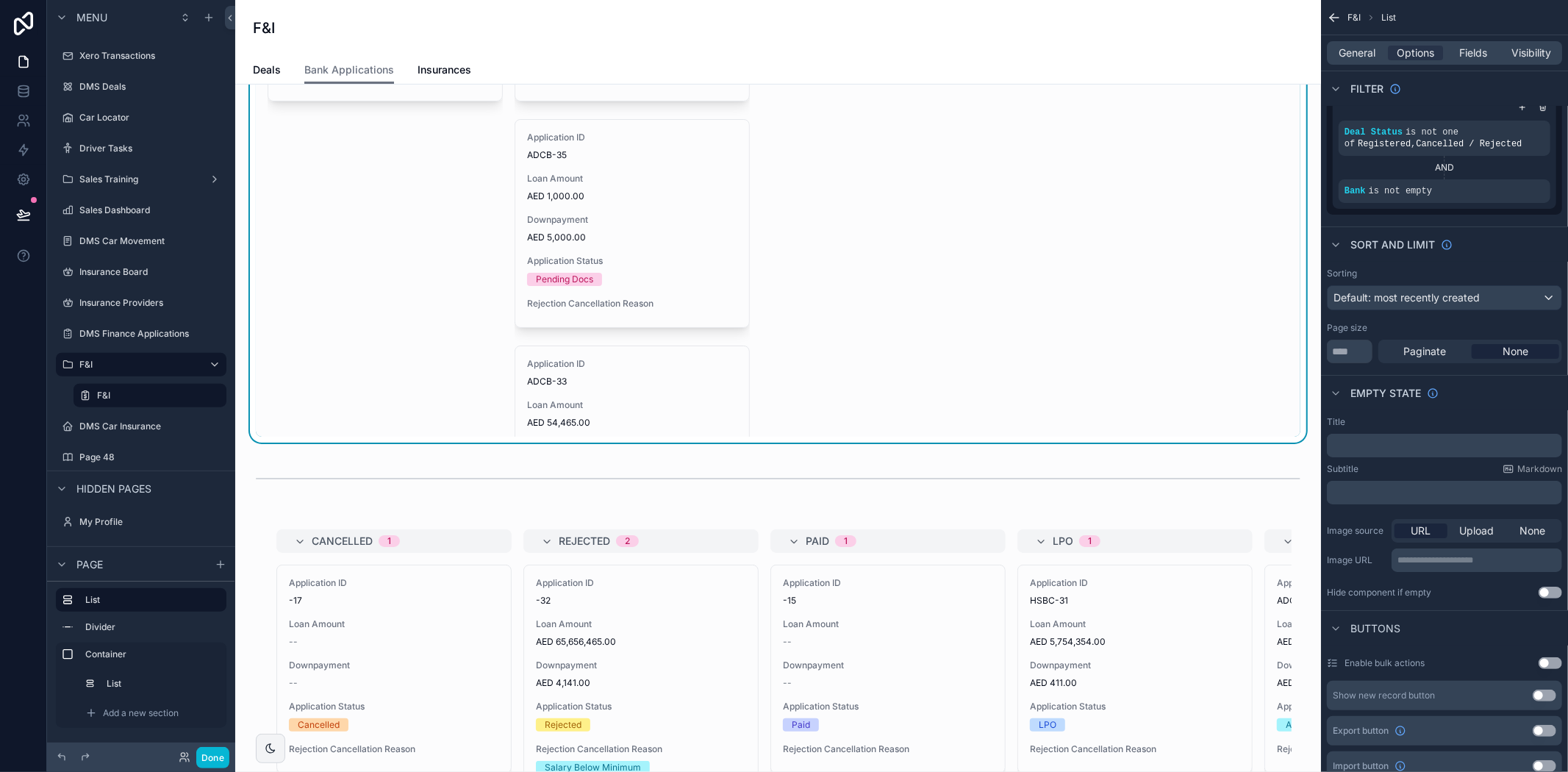
scroll to position [0, 0]
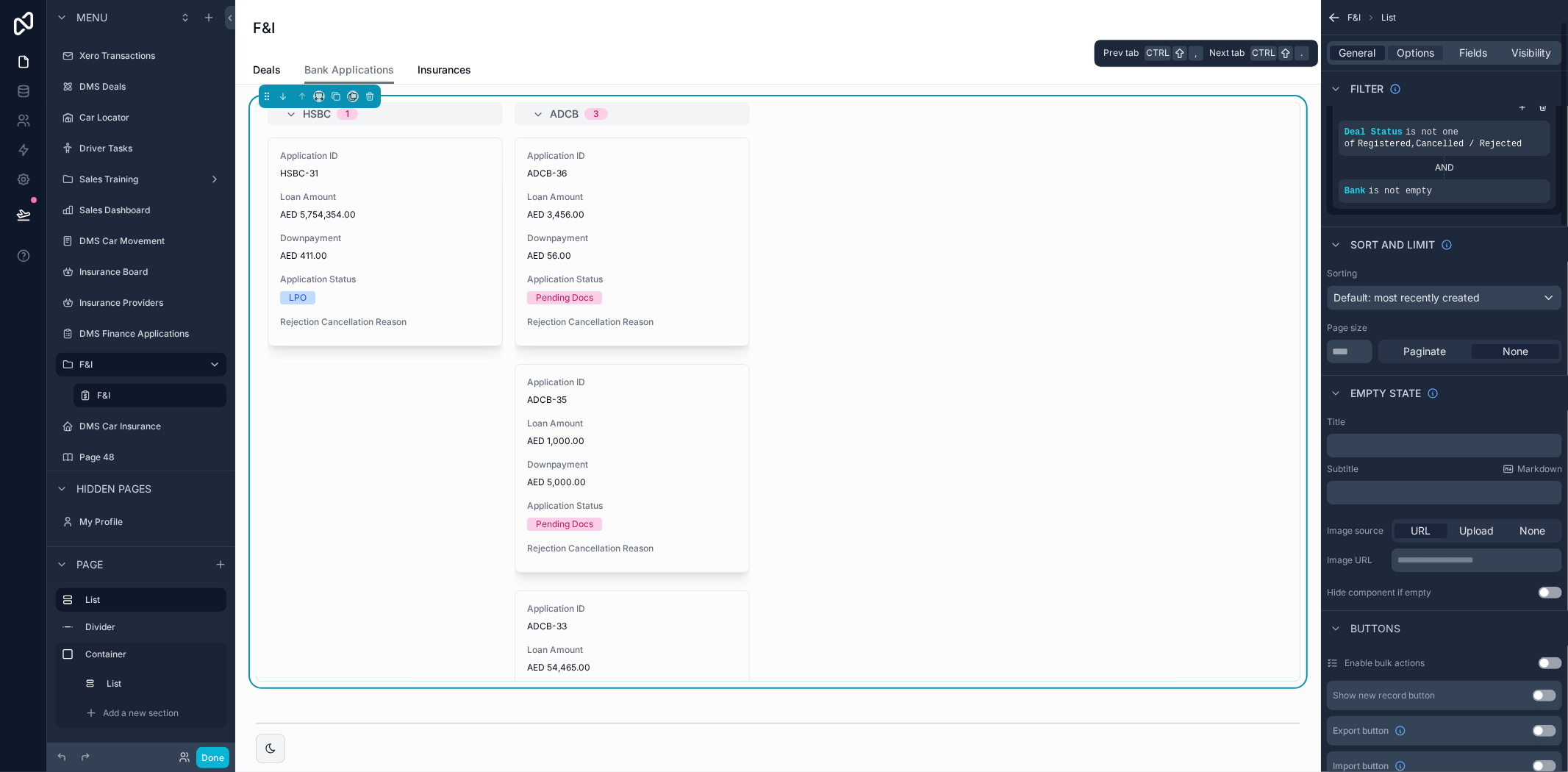
click at [1353, 55] on span "General" at bounding box center [1358, 53] width 37 height 15
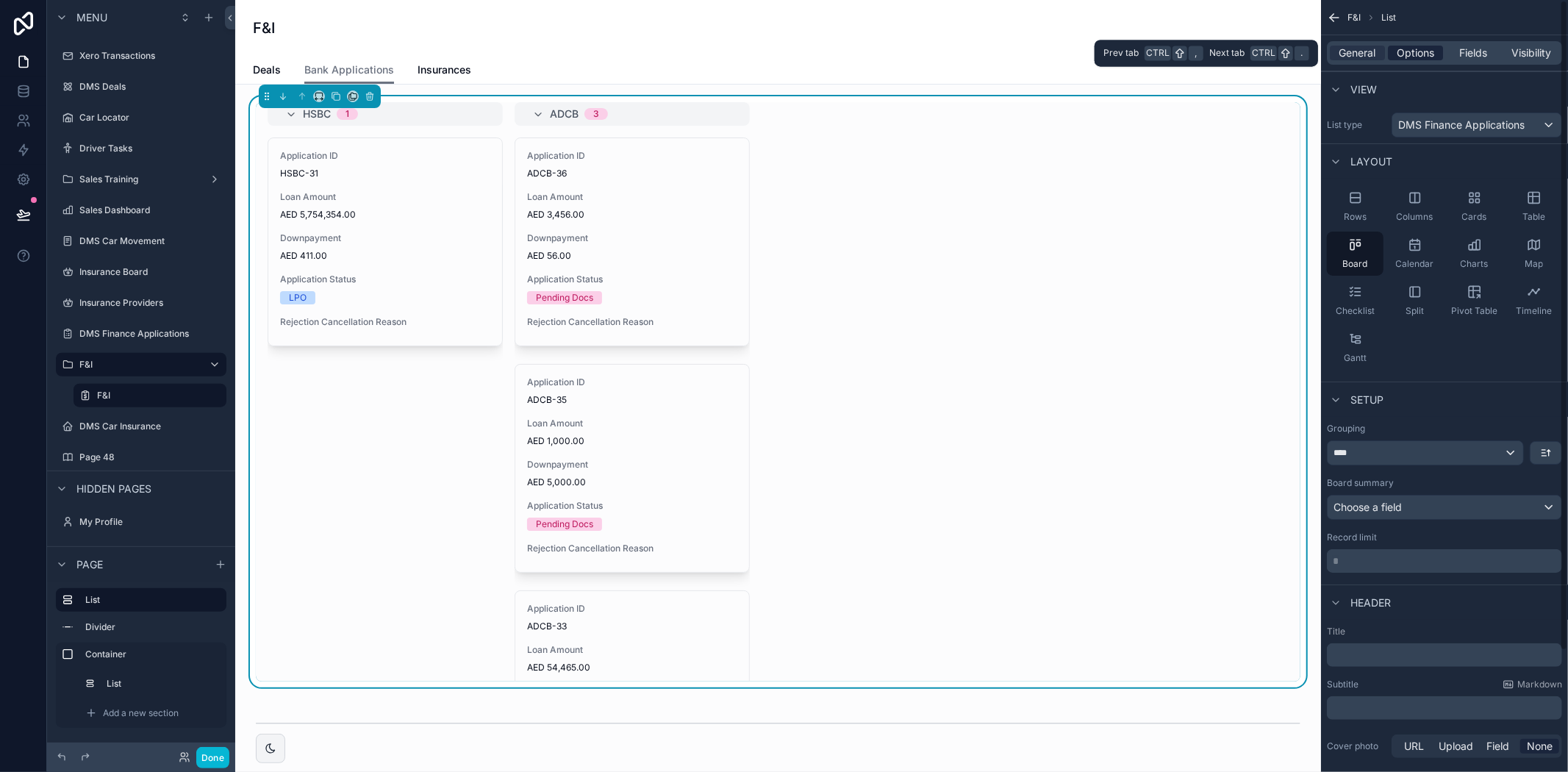
click at [1403, 59] on span "Options" at bounding box center [1415, 53] width 37 height 15
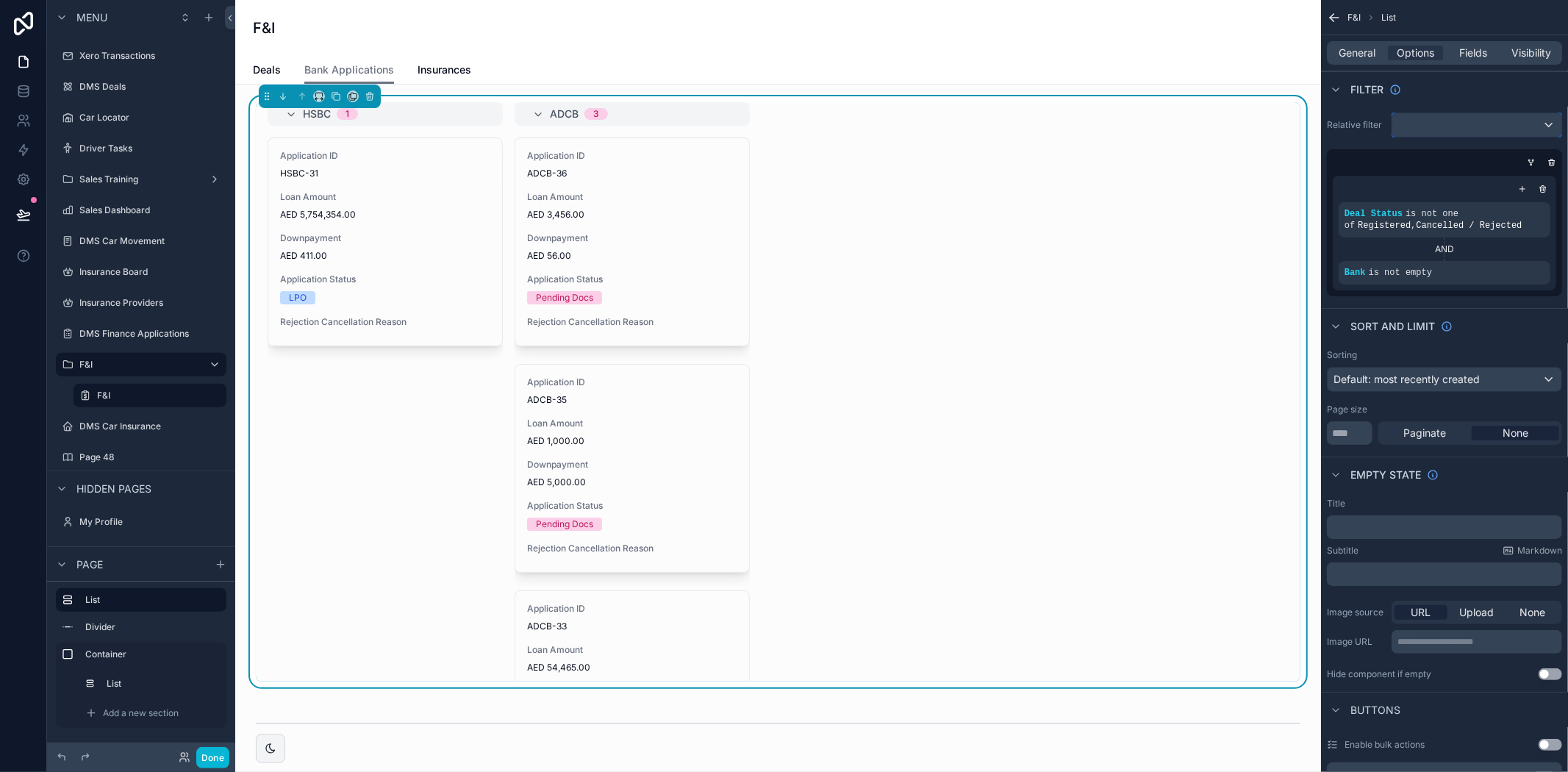
click at [1432, 126] on div "scrollable content" at bounding box center [1476, 125] width 169 height 24
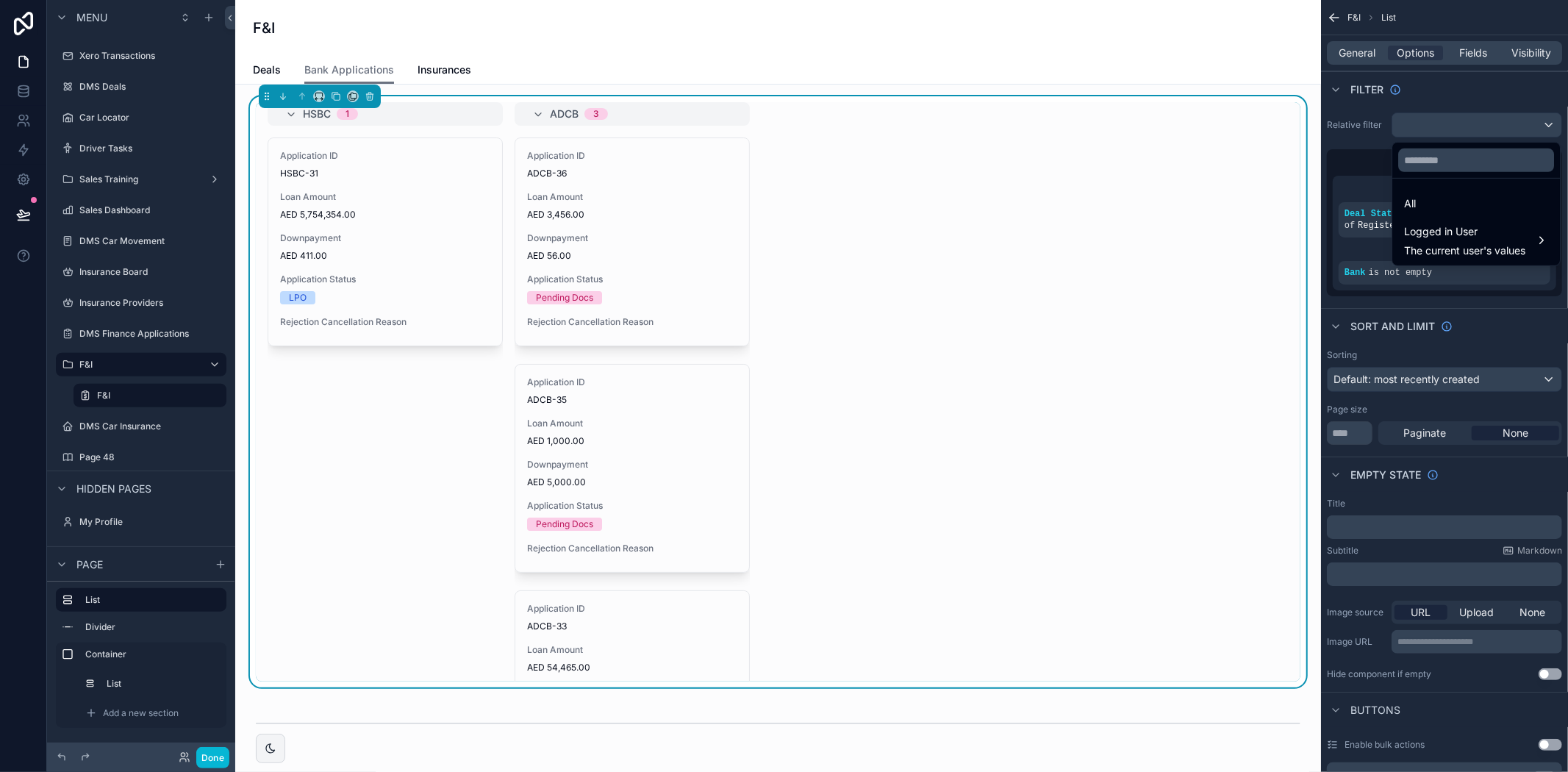
click at [1453, 97] on div "scrollable content" at bounding box center [784, 386] width 1568 height 772
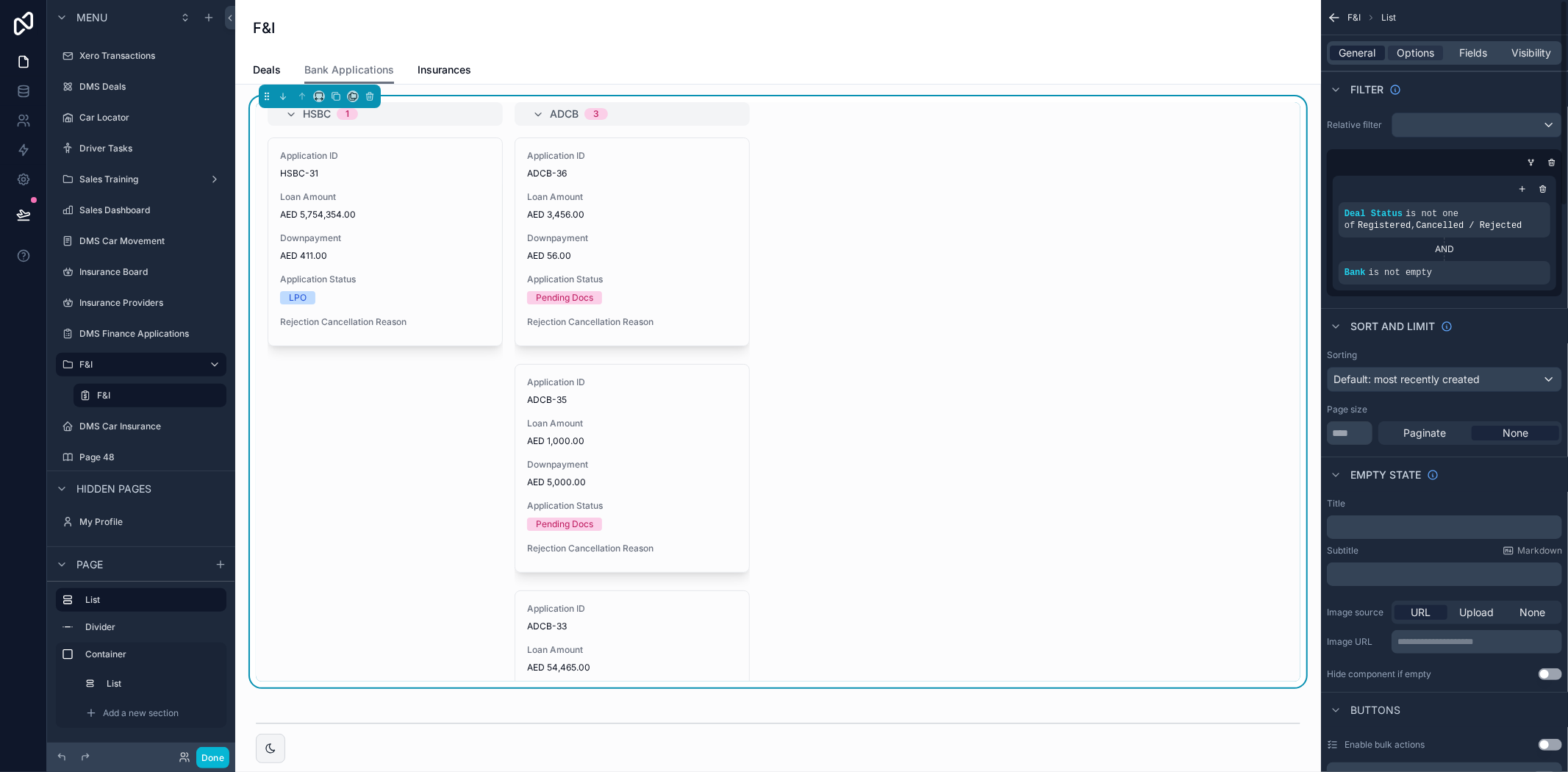
click at [1347, 56] on span "General" at bounding box center [1358, 53] width 37 height 15
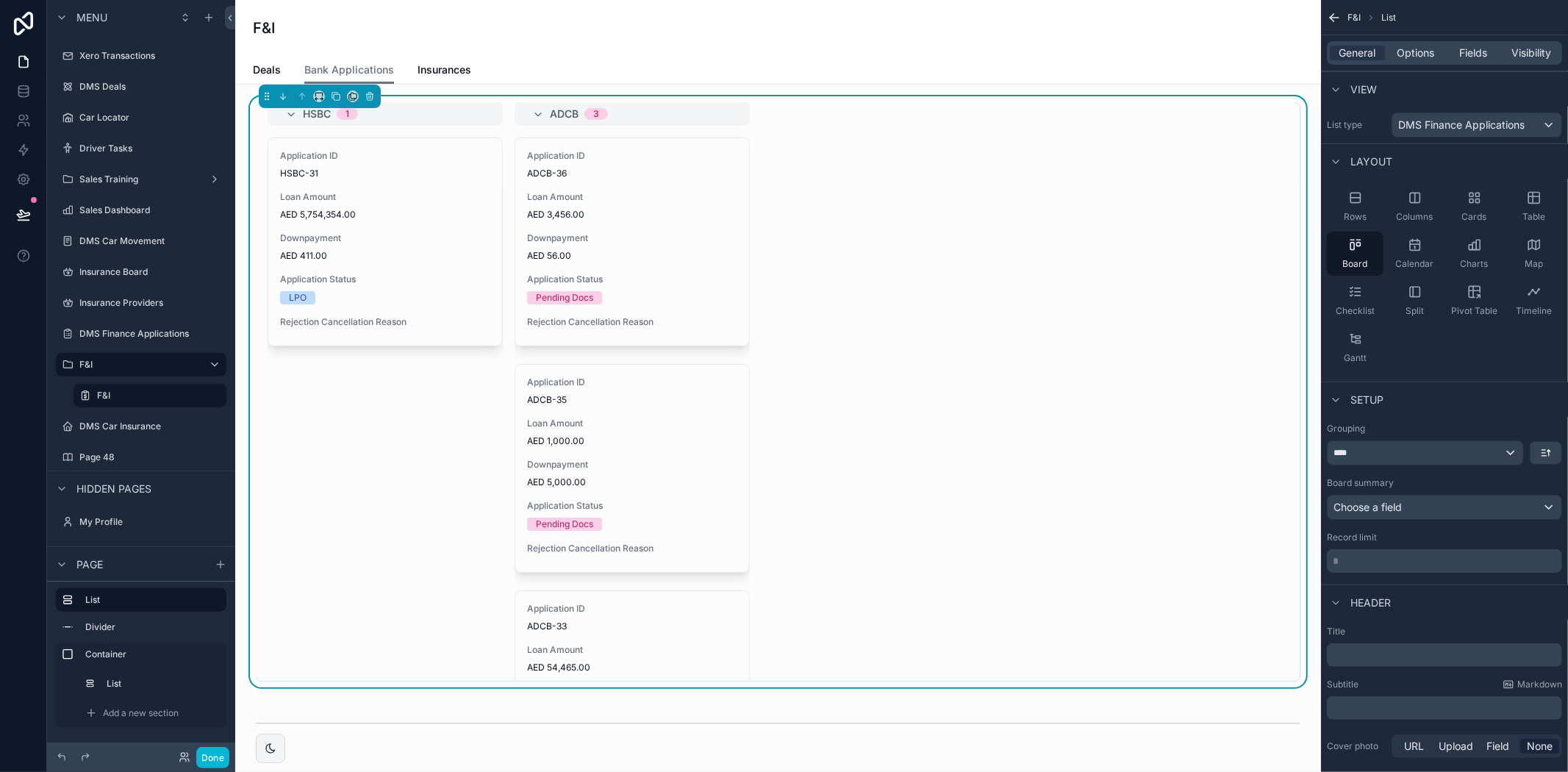
click at [1058, 232] on div "HSBC 1 Application ID HSBC-31 Loan Amount AED 5,754,354.00 Downpayment AED 411.…" at bounding box center [778, 392] width 1044 height 579
click at [1180, 277] on div "HSBC 1 Application ID HSBC-31 Loan Amount AED 5,754,354.00 Downpayment AED 411.…" at bounding box center [778, 392] width 1044 height 579
click at [1420, 46] on span "Options" at bounding box center [1415, 53] width 37 height 15
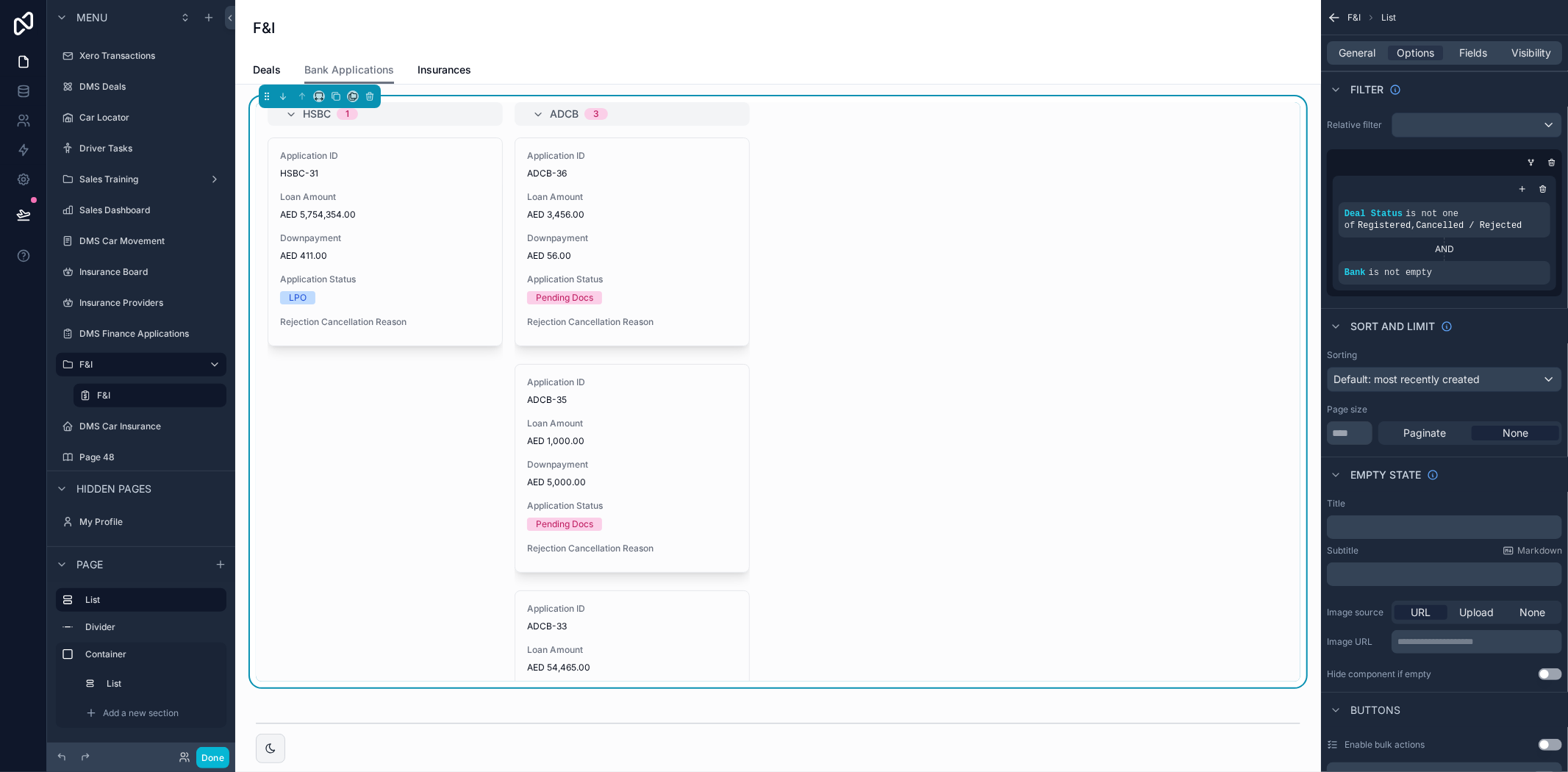
click at [1412, 527] on p "﻿" at bounding box center [1446, 526] width 226 height 11
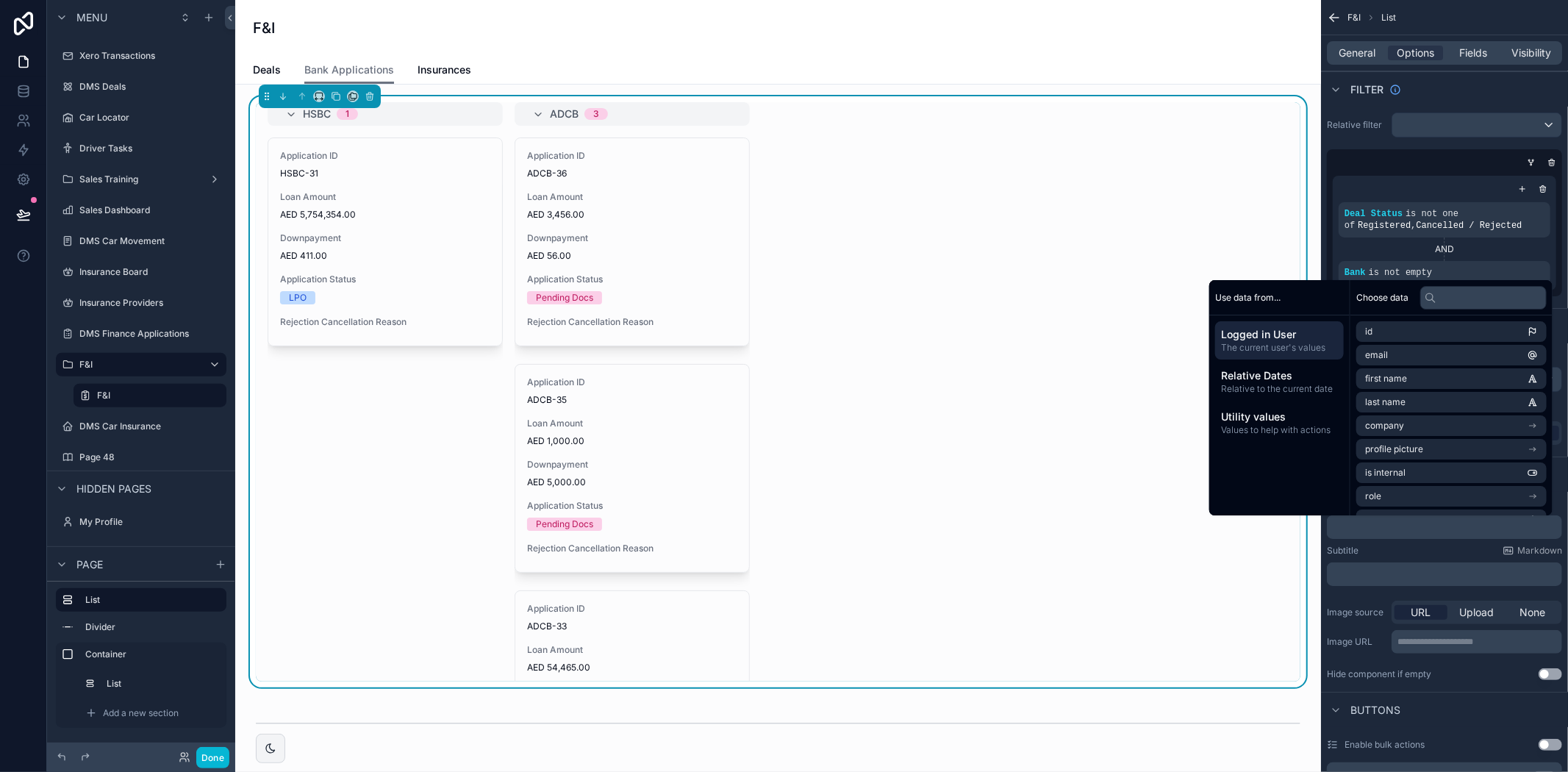
click at [1392, 578] on p "﻿" at bounding box center [1446, 573] width 226 height 11
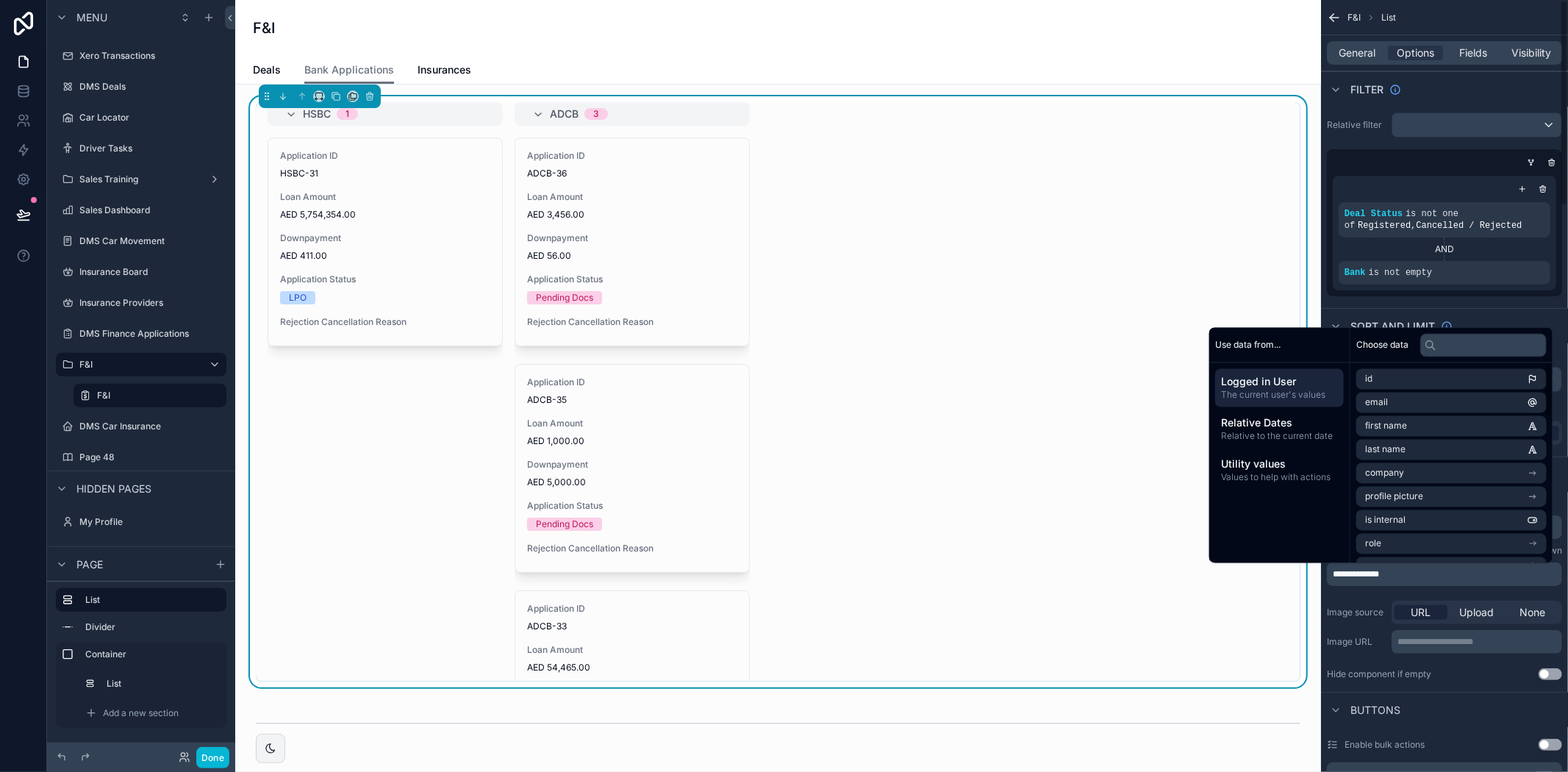
click at [1398, 571] on p "**********" at bounding box center [1446, 573] width 226 height 11
click at [1474, 308] on div "Sort And Limit" at bounding box center [1444, 326] width 247 height 35
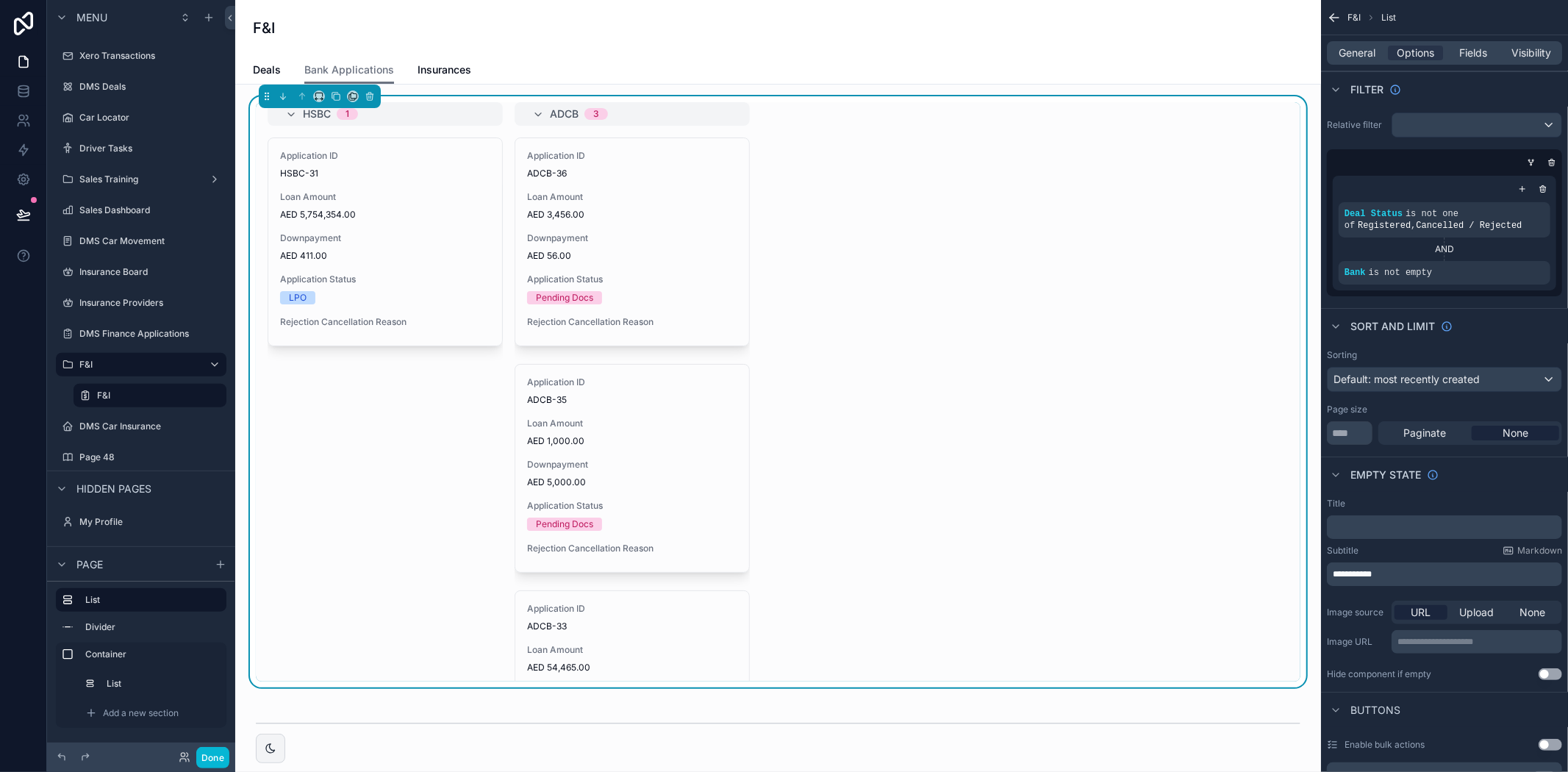
click at [1368, 532] on p "﻿" at bounding box center [1446, 526] width 226 height 11
click at [1372, 573] on span "**********" at bounding box center [1352, 574] width 39 height 9
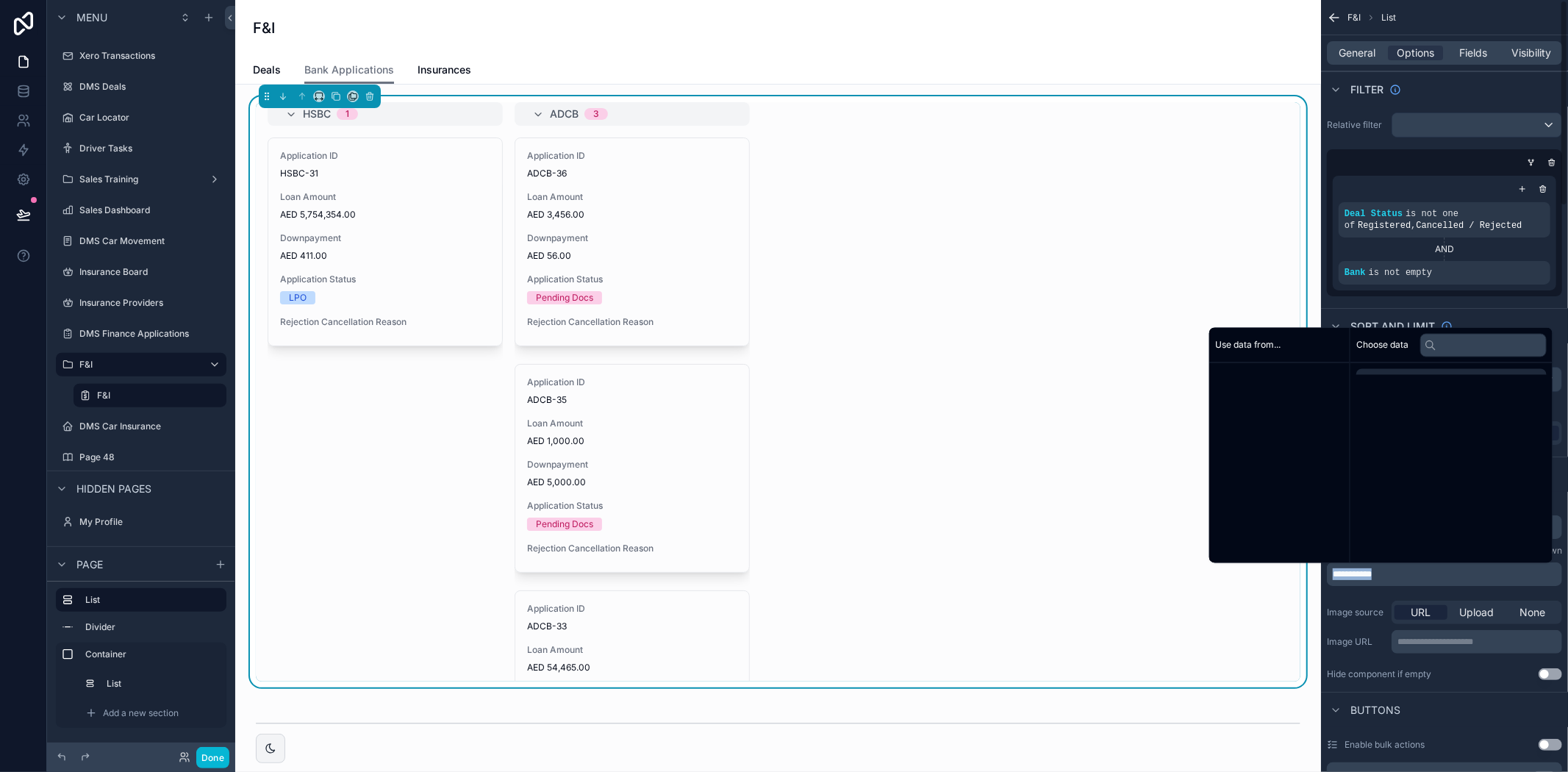
click at [1372, 573] on span "**********" at bounding box center [1352, 574] width 39 height 9
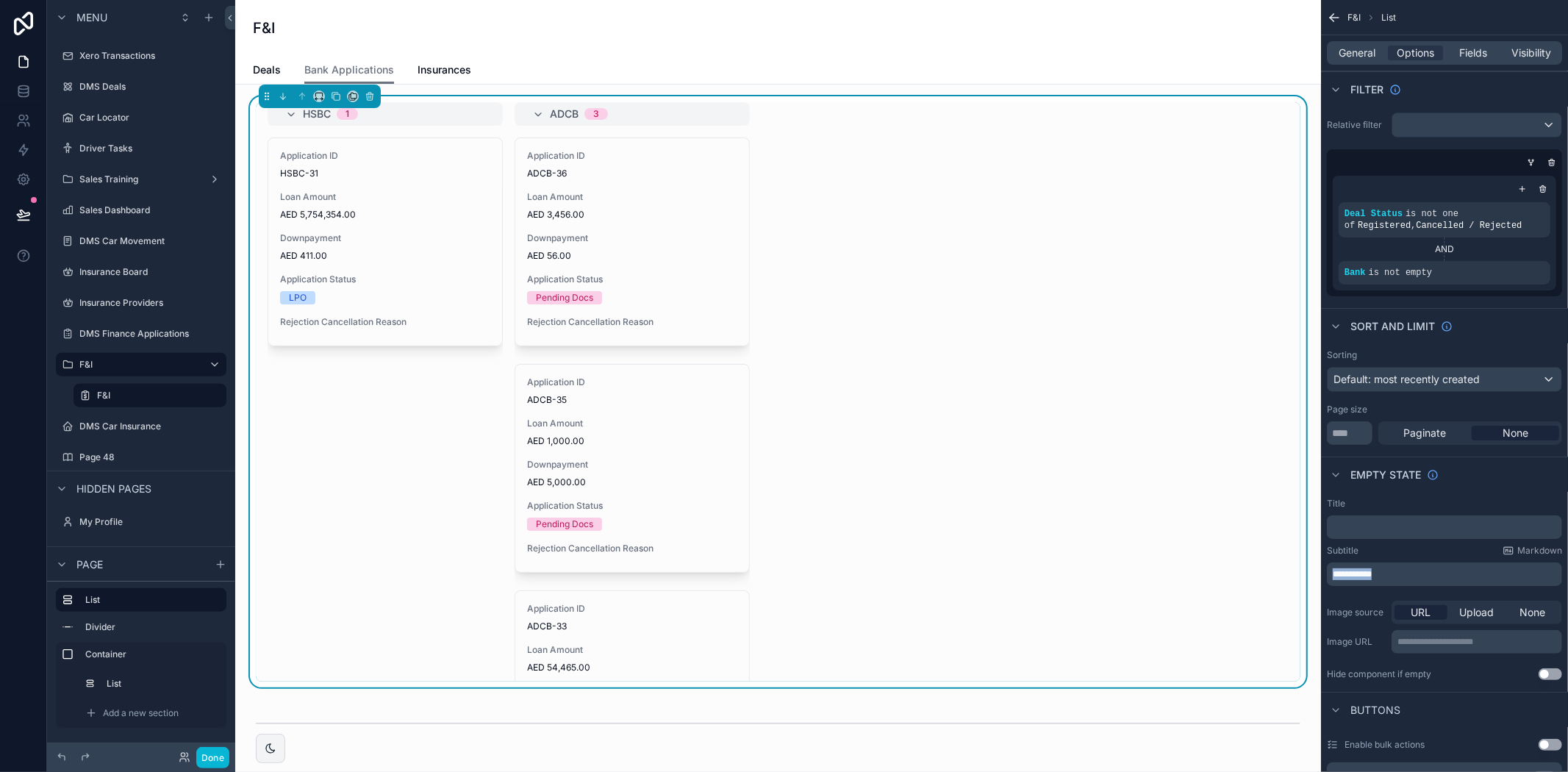
click at [1372, 573] on span "**********" at bounding box center [1352, 574] width 39 height 9
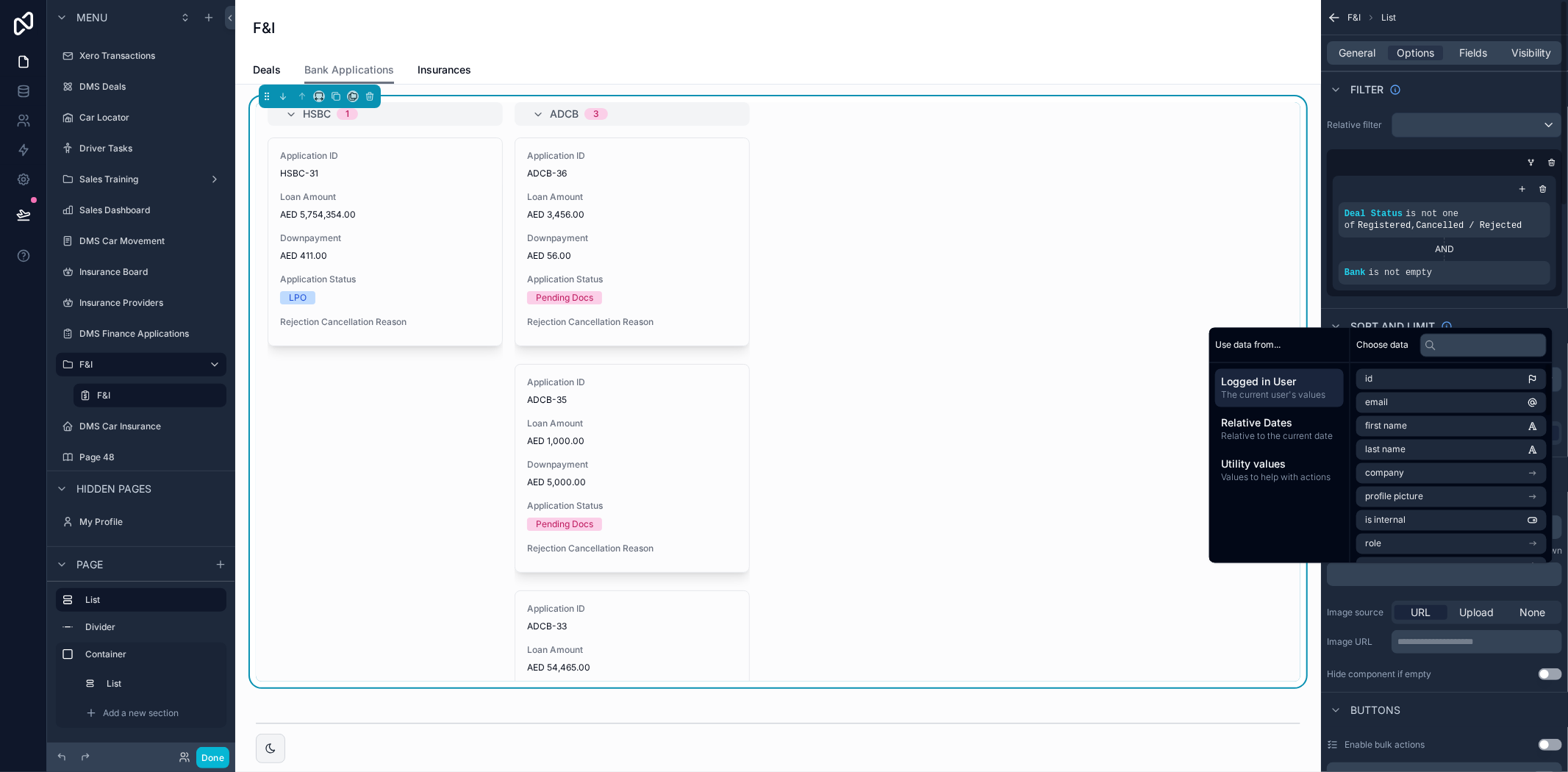
click at [1390, 300] on div "Relative filter Deal Status is not one of Registered , Cancelled / Rejected AND…" at bounding box center [1444, 204] width 247 height 195
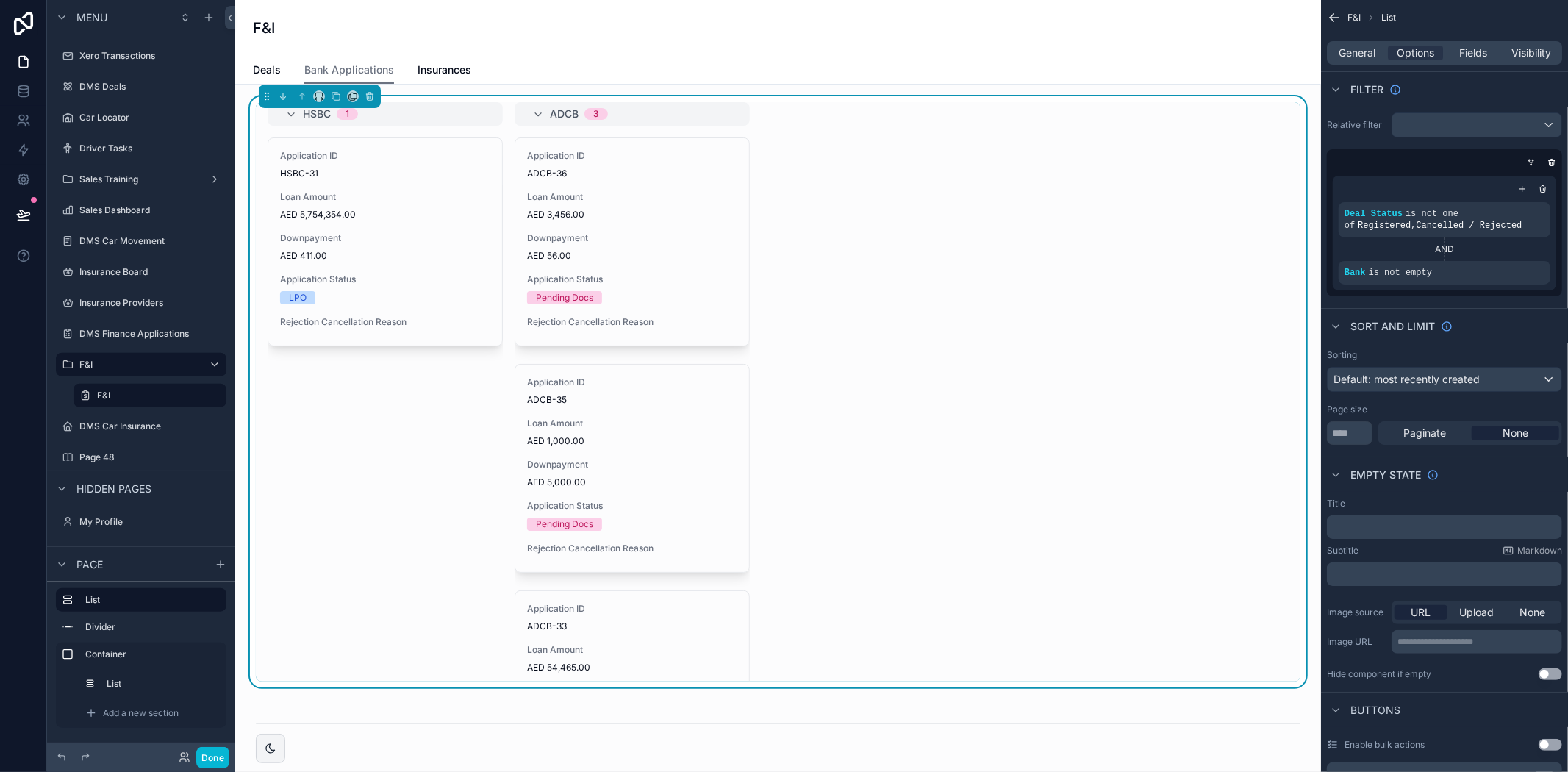
click at [1363, 524] on p "﻿" at bounding box center [1446, 526] width 226 height 11
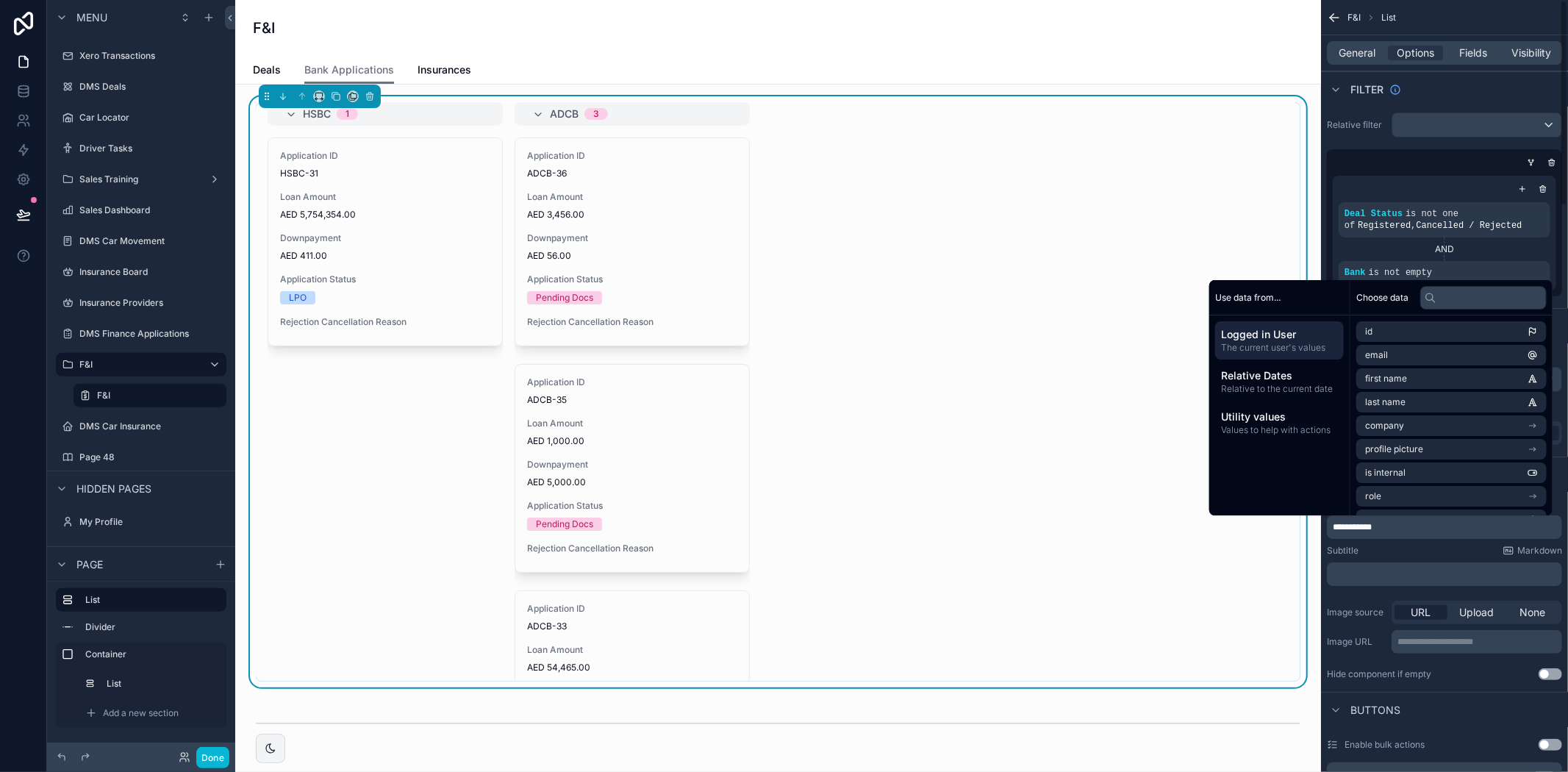
click at [1390, 173] on div "Deal Status is not one of Registered , Cancelled / Rejected AND Bank is not emp…" at bounding box center [1444, 232] width 235 height 126
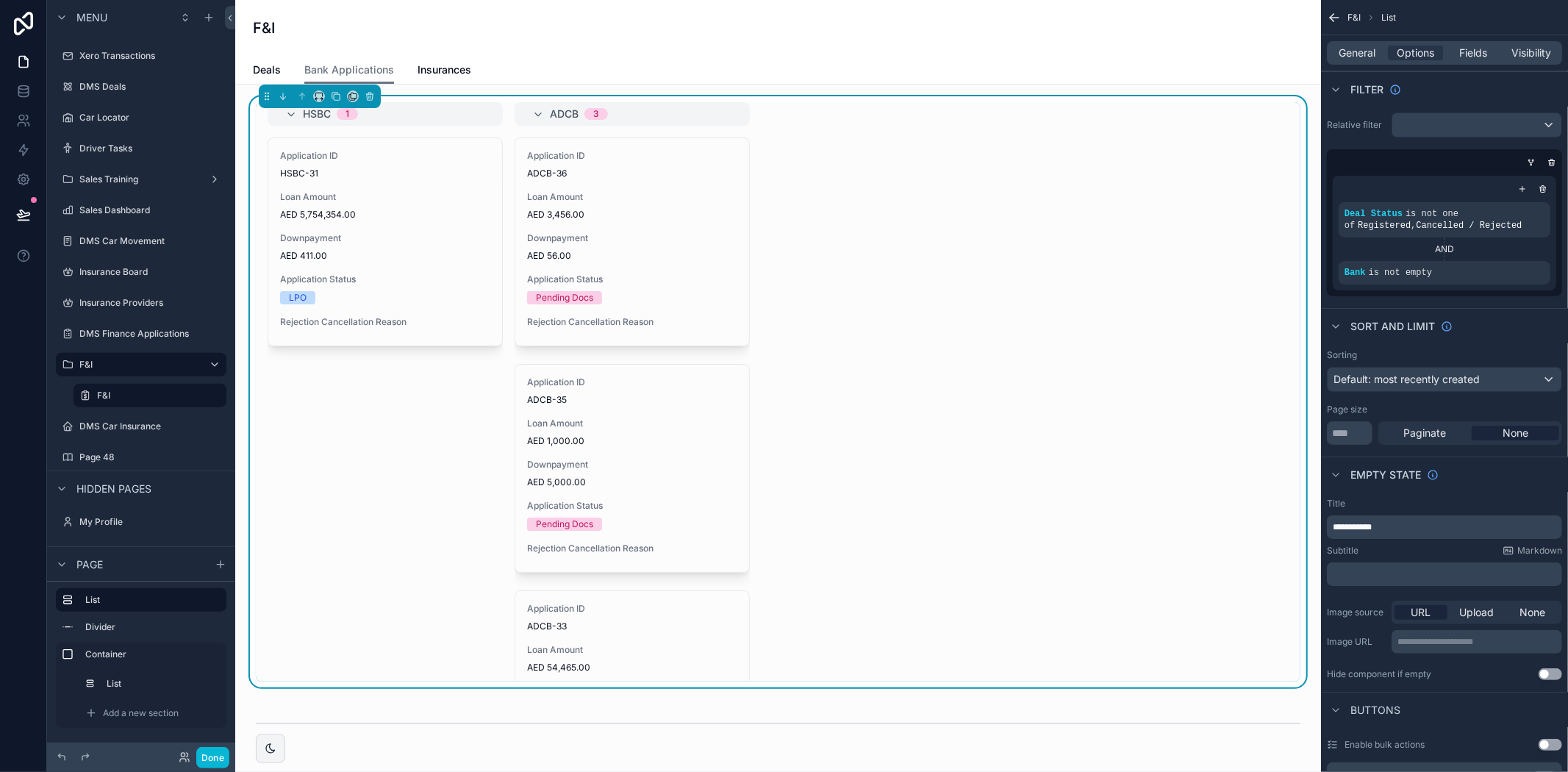
click at [1360, 523] on span "**********" at bounding box center [1352, 527] width 39 height 9
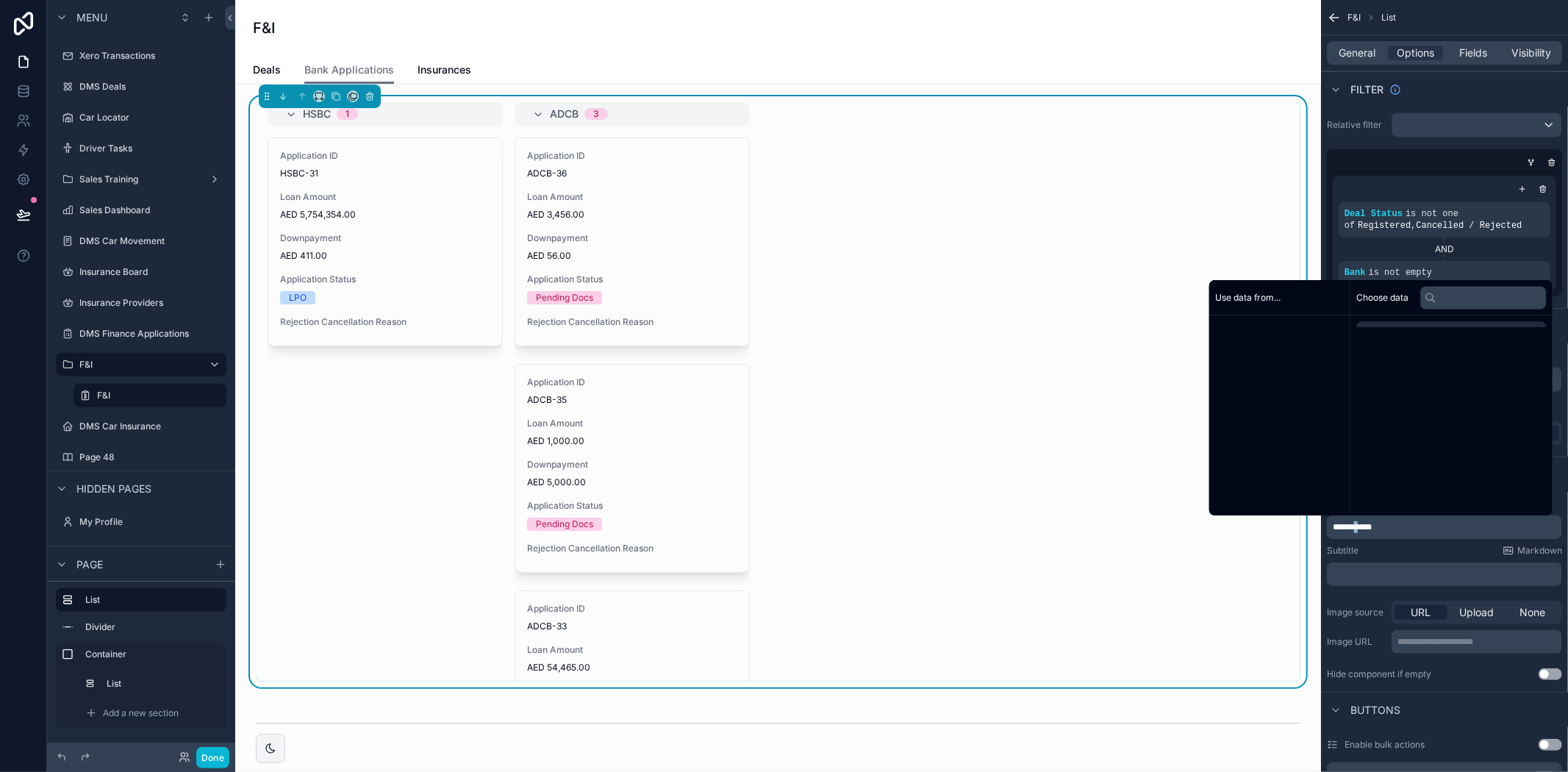
click at [1360, 523] on span "**********" at bounding box center [1352, 527] width 39 height 9
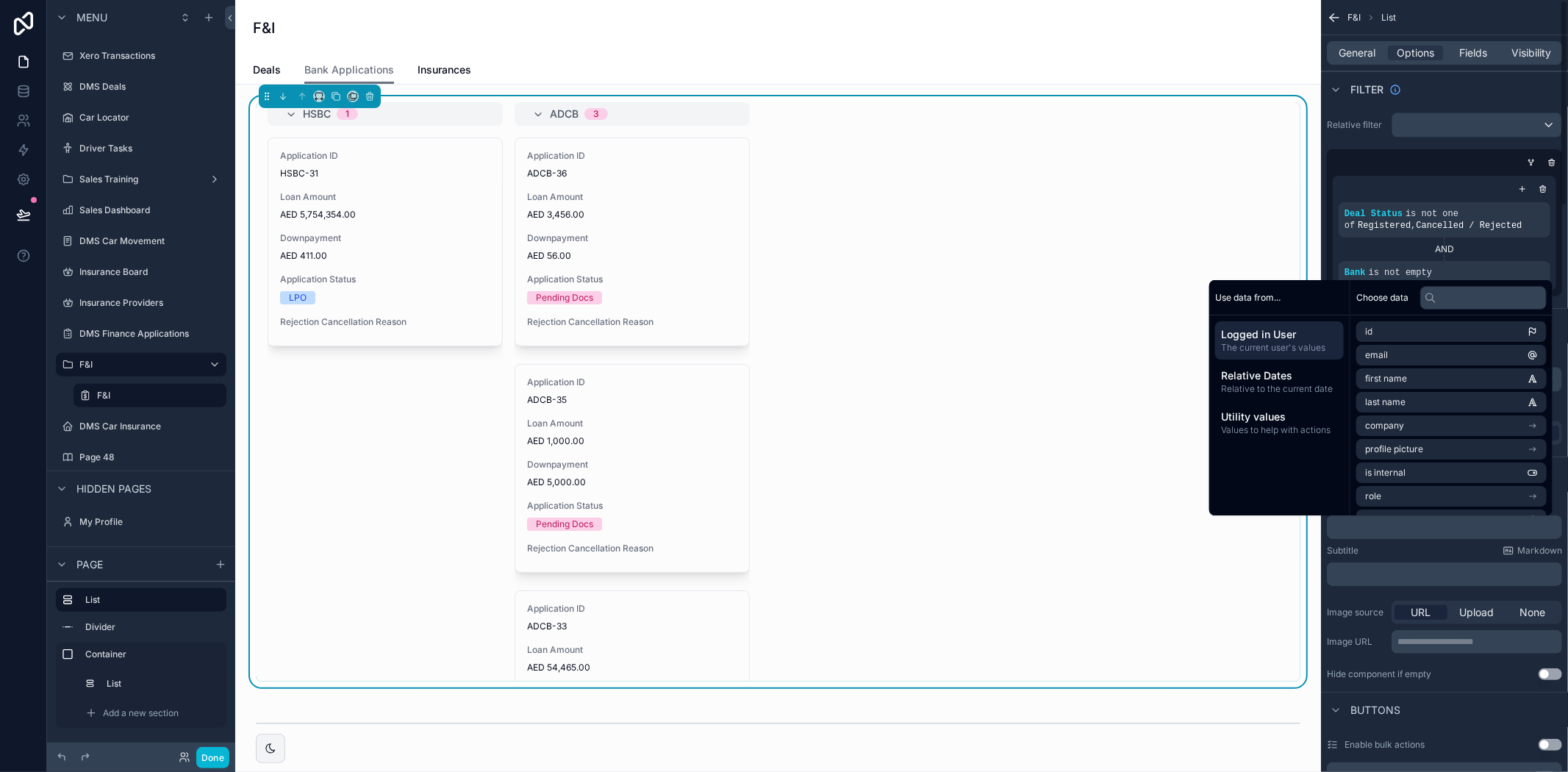
click at [1464, 169] on div "scrollable content" at bounding box center [1442, 163] width 235 height 15
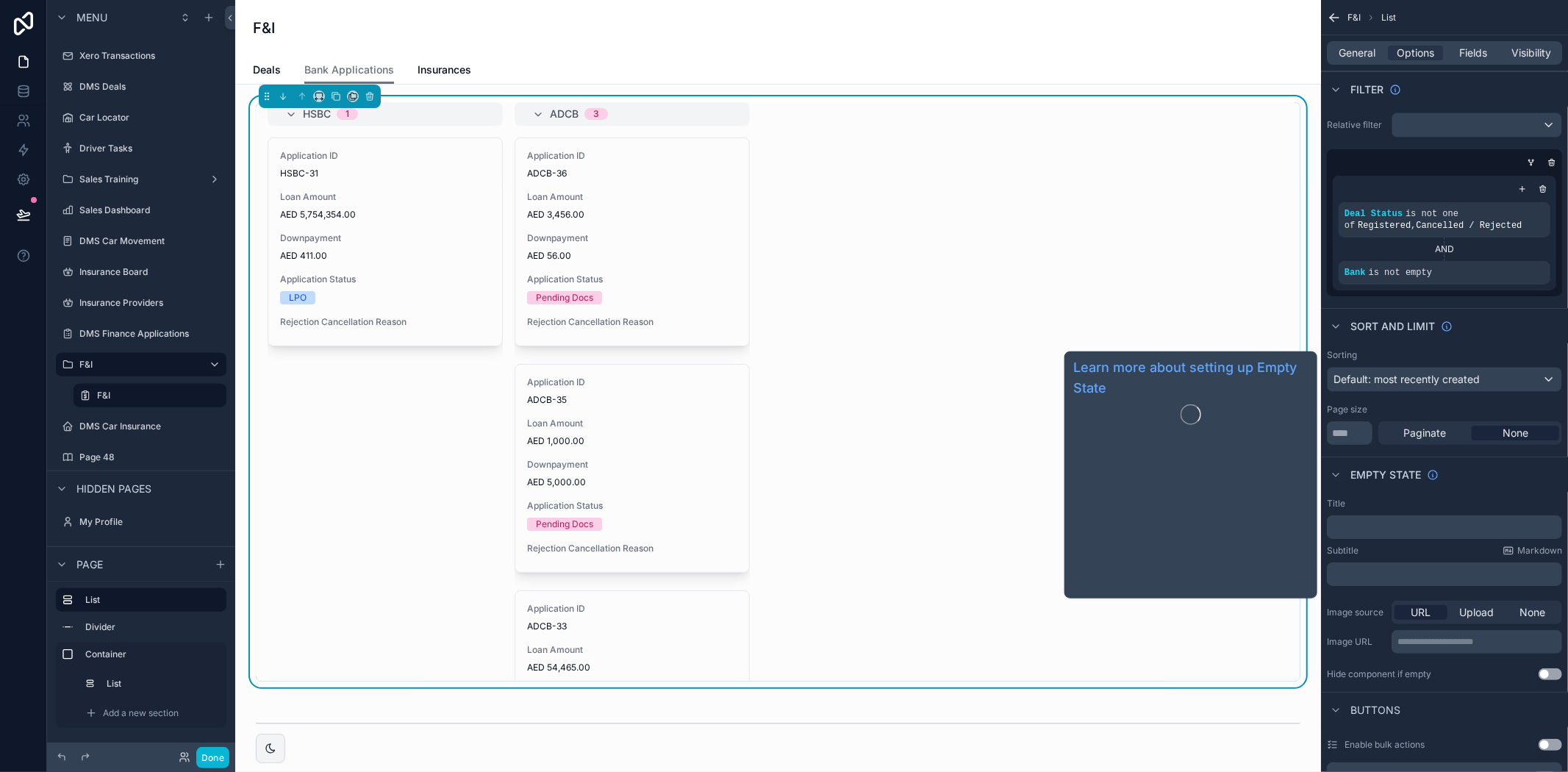
click at [1364, 474] on span "Empty state" at bounding box center [1386, 474] width 71 height 15
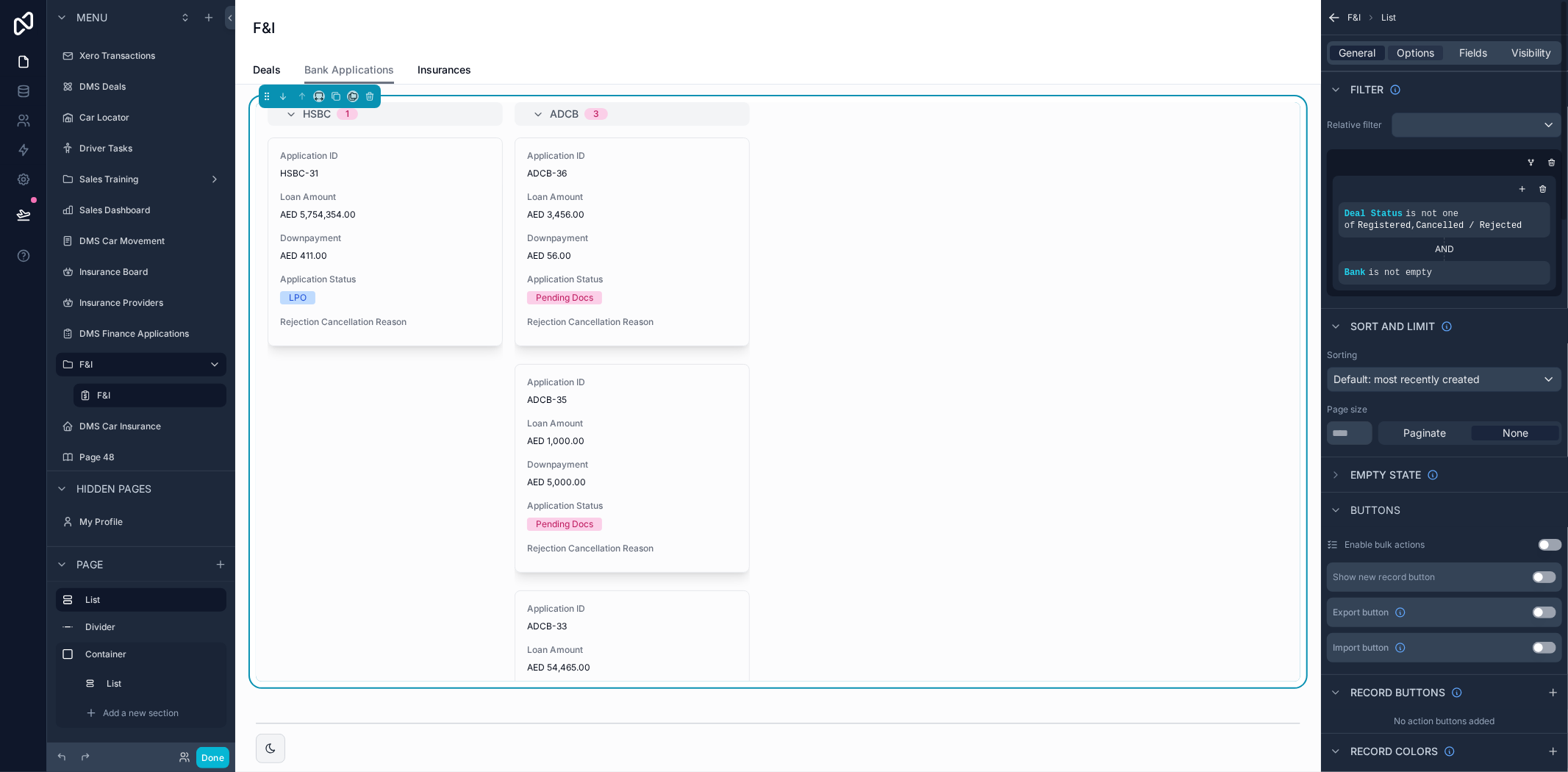
click at [1357, 51] on span "General" at bounding box center [1358, 53] width 37 height 15
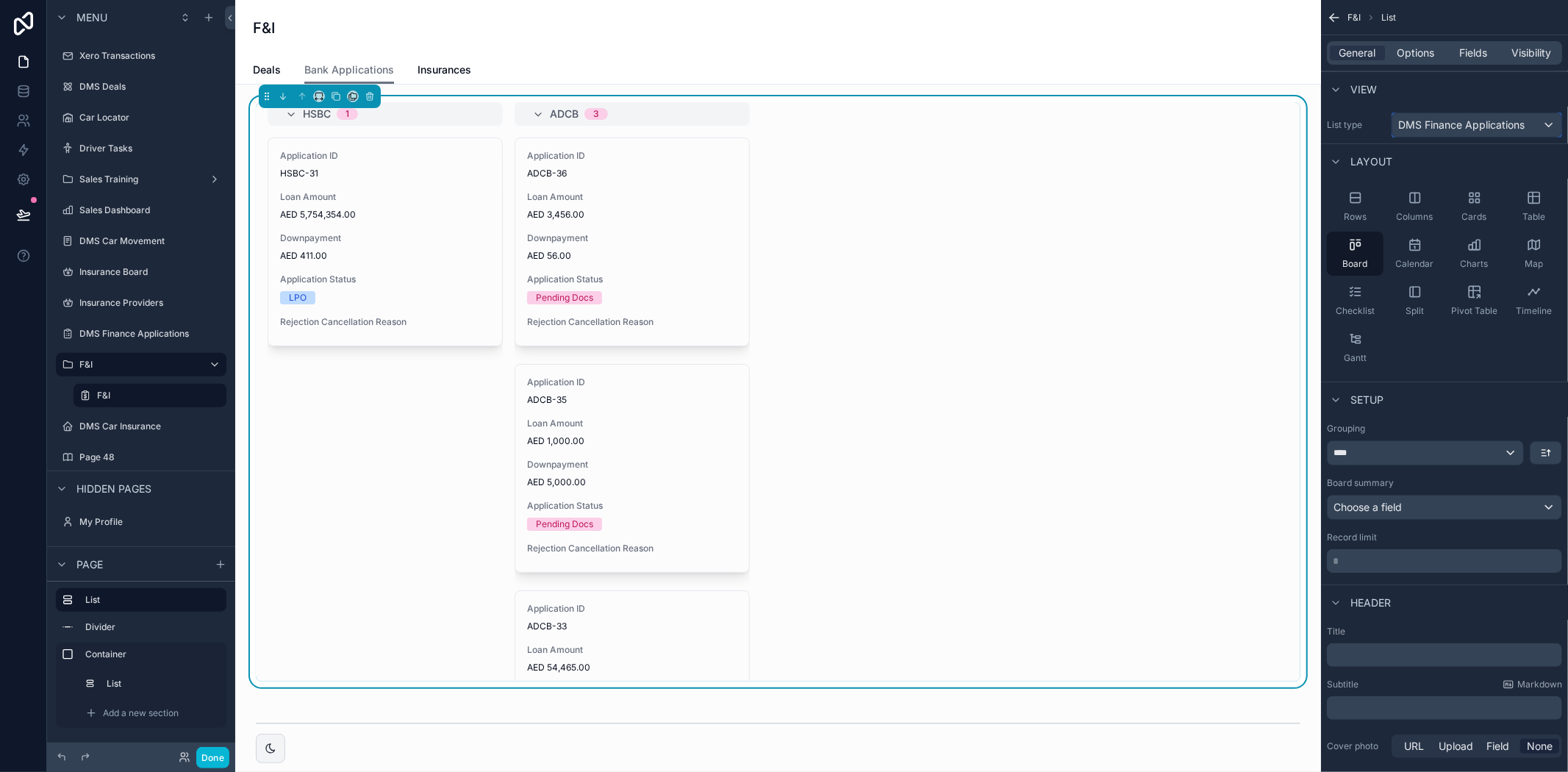
click at [1493, 133] on div "DMS Finance Applications" at bounding box center [1476, 125] width 169 height 24
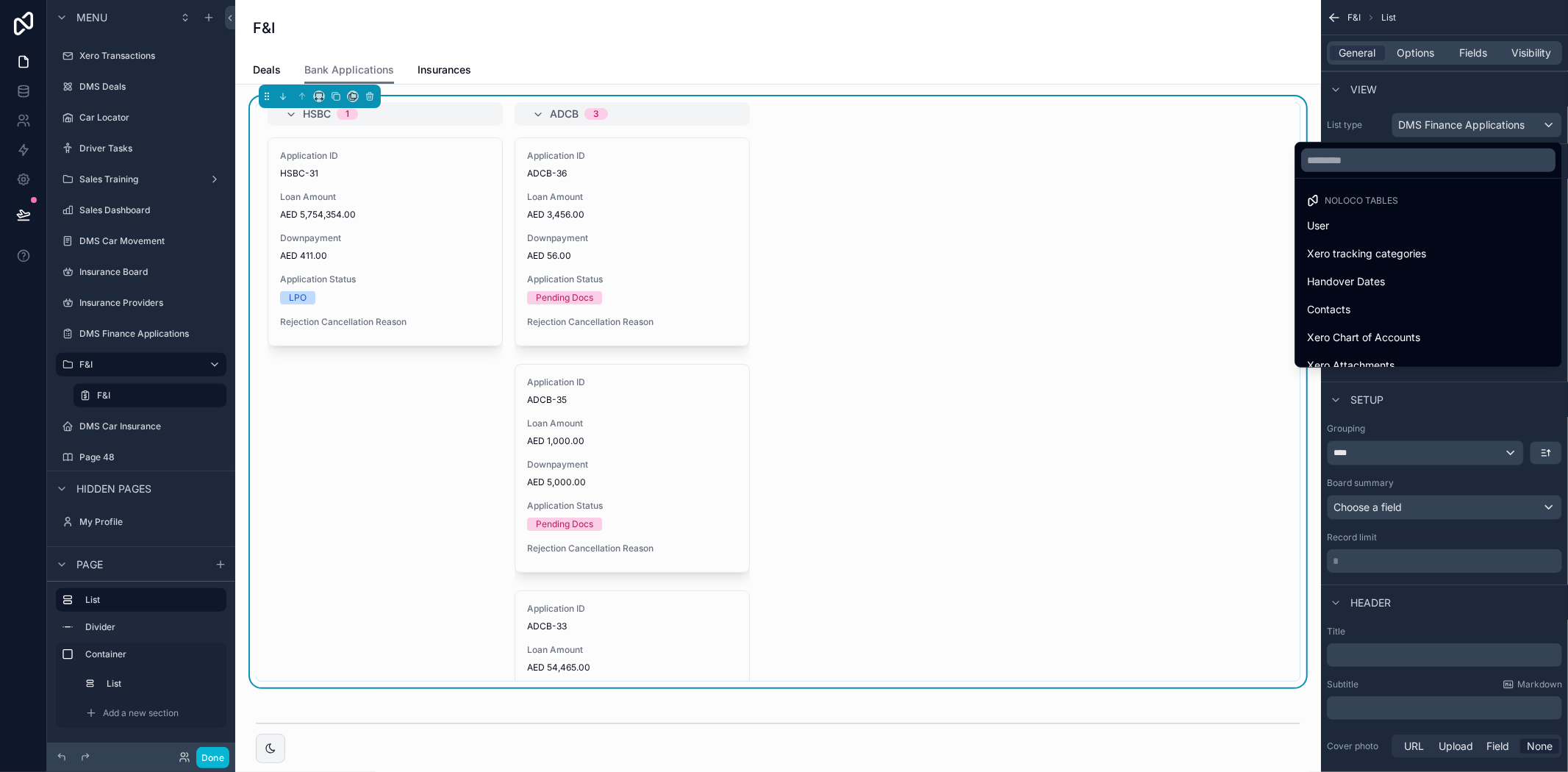
click at [1494, 87] on div "scrollable content" at bounding box center [784, 386] width 1568 height 772
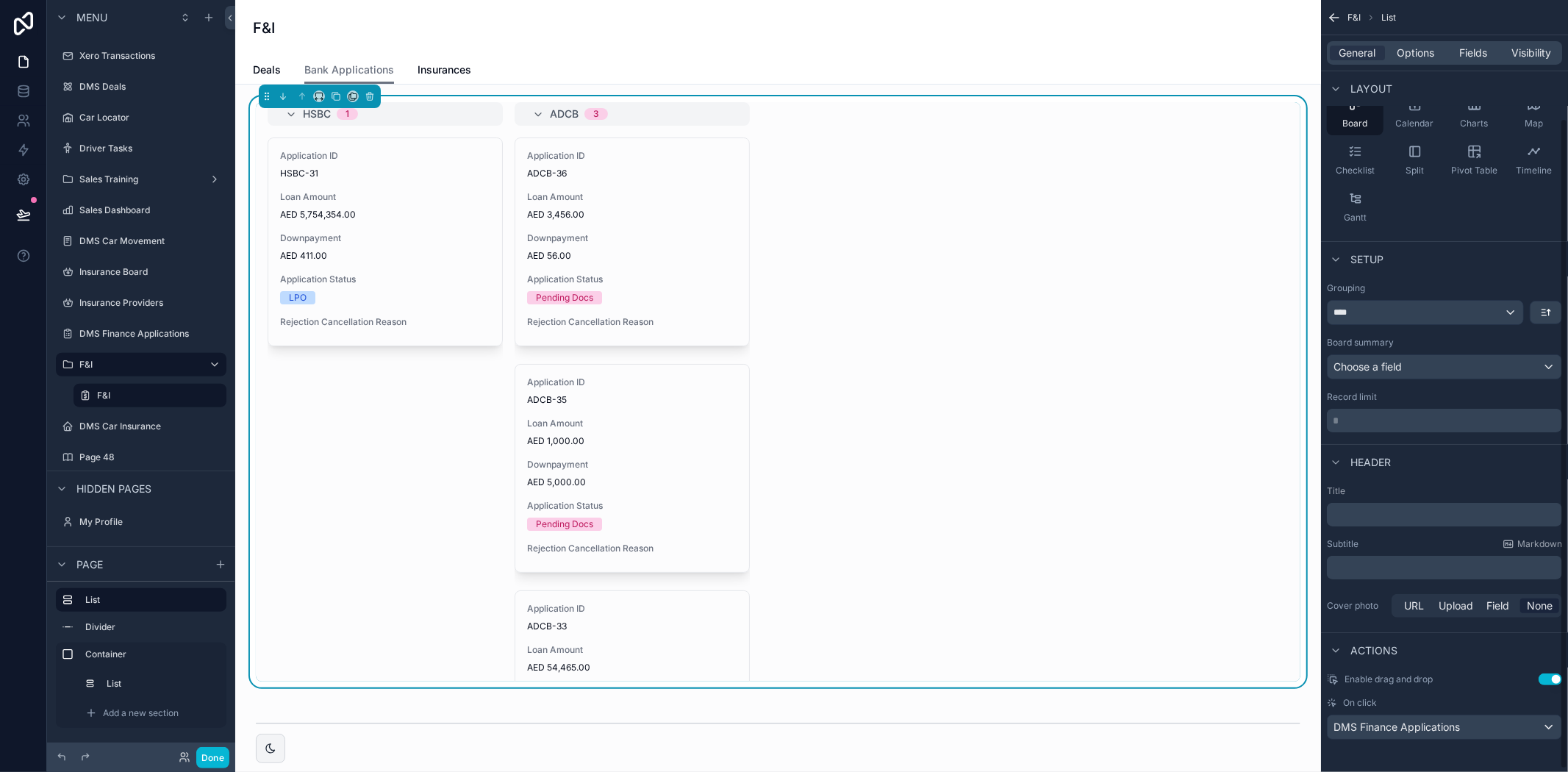
scroll to position [143, 0]
click at [1412, 501] on div "﻿" at bounding box center [1444, 511] width 235 height 24
click at [1408, 510] on p "﻿" at bounding box center [1446, 511] width 226 height 15
paste div "scrollable content"
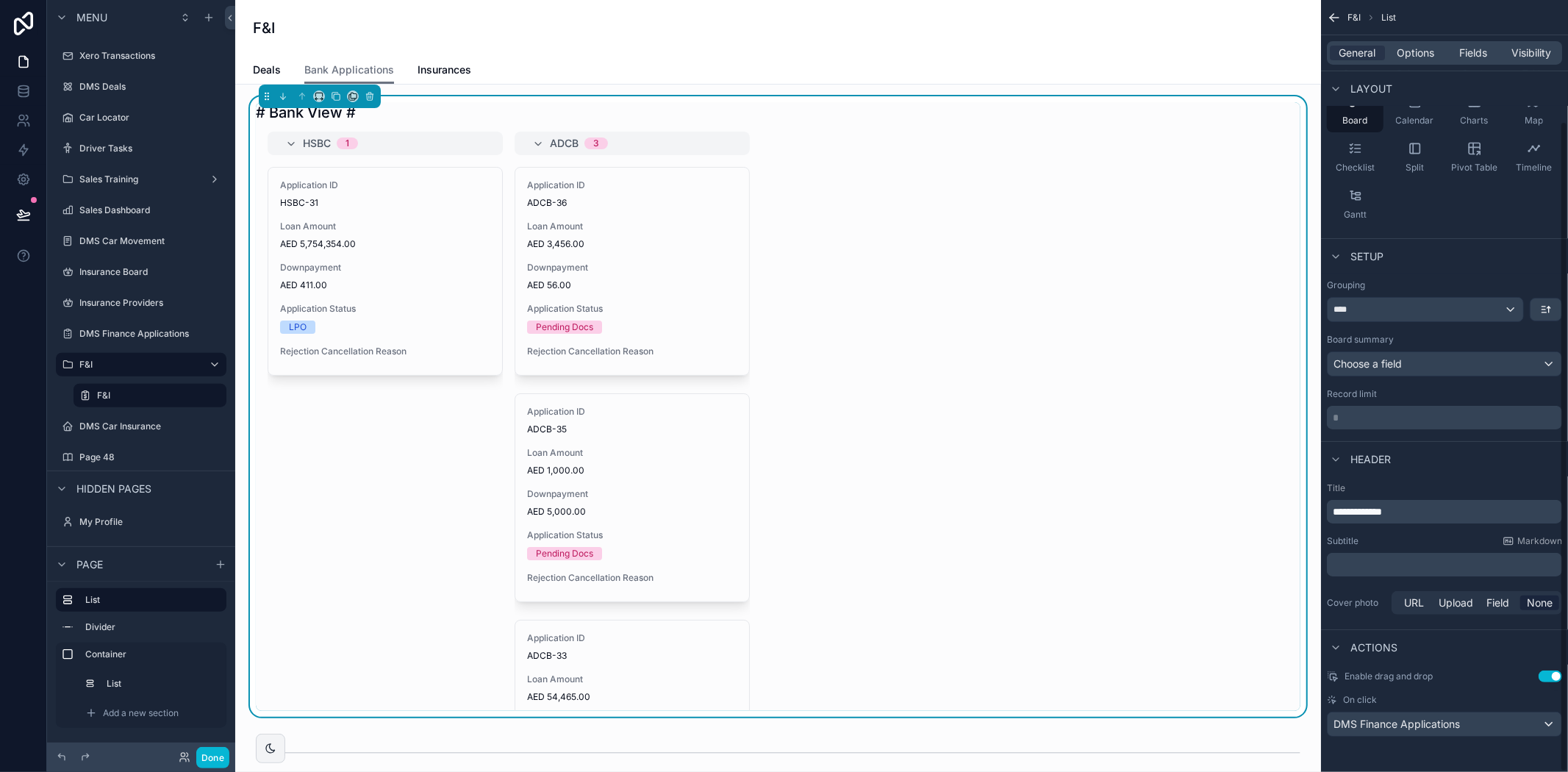
click at [1410, 507] on p "**********" at bounding box center [1446, 511] width 226 height 15
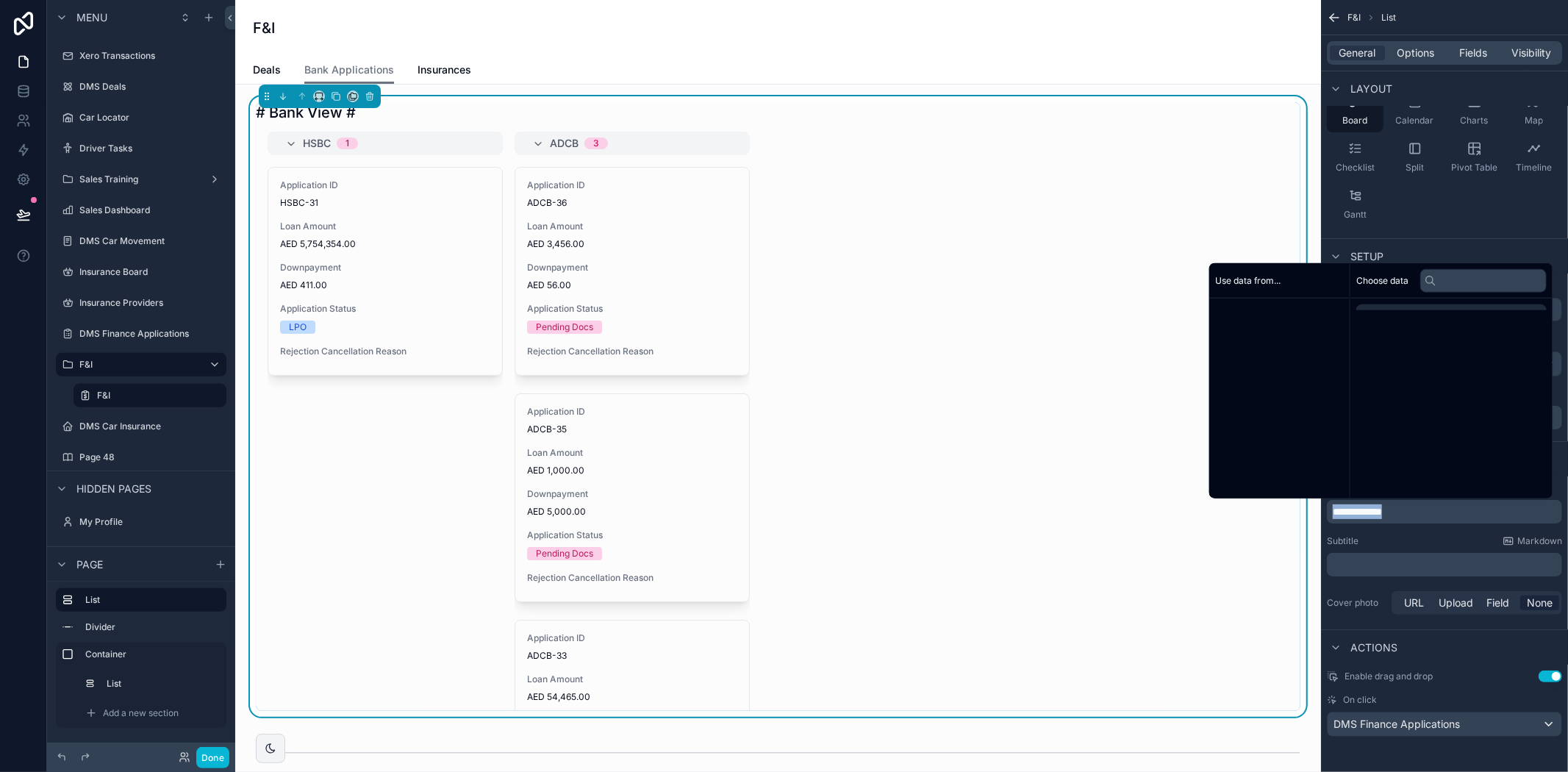
click at [1410, 508] on p "**********" at bounding box center [1446, 511] width 226 height 15
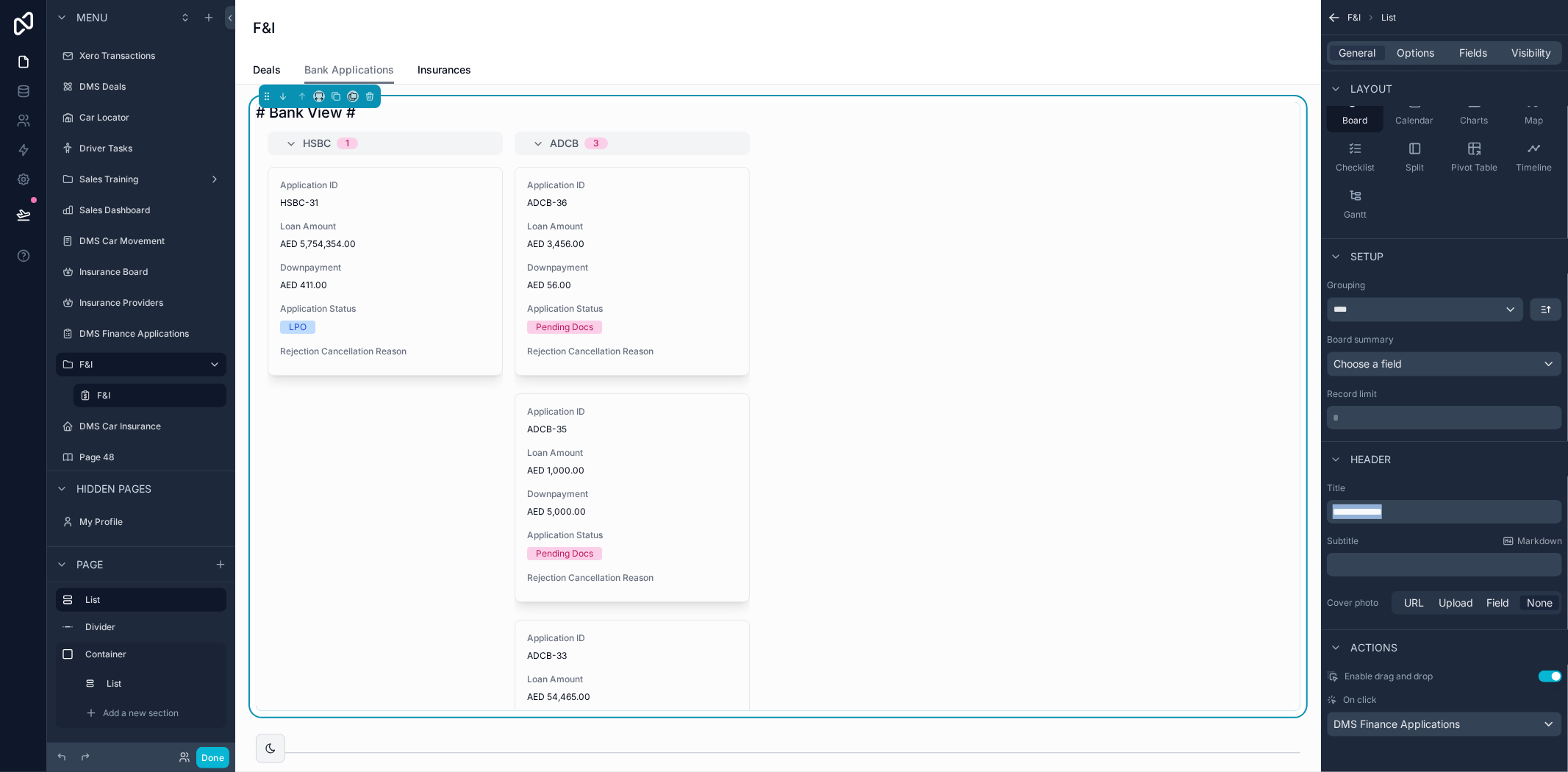
click at [1410, 508] on p "**********" at bounding box center [1446, 511] width 226 height 15
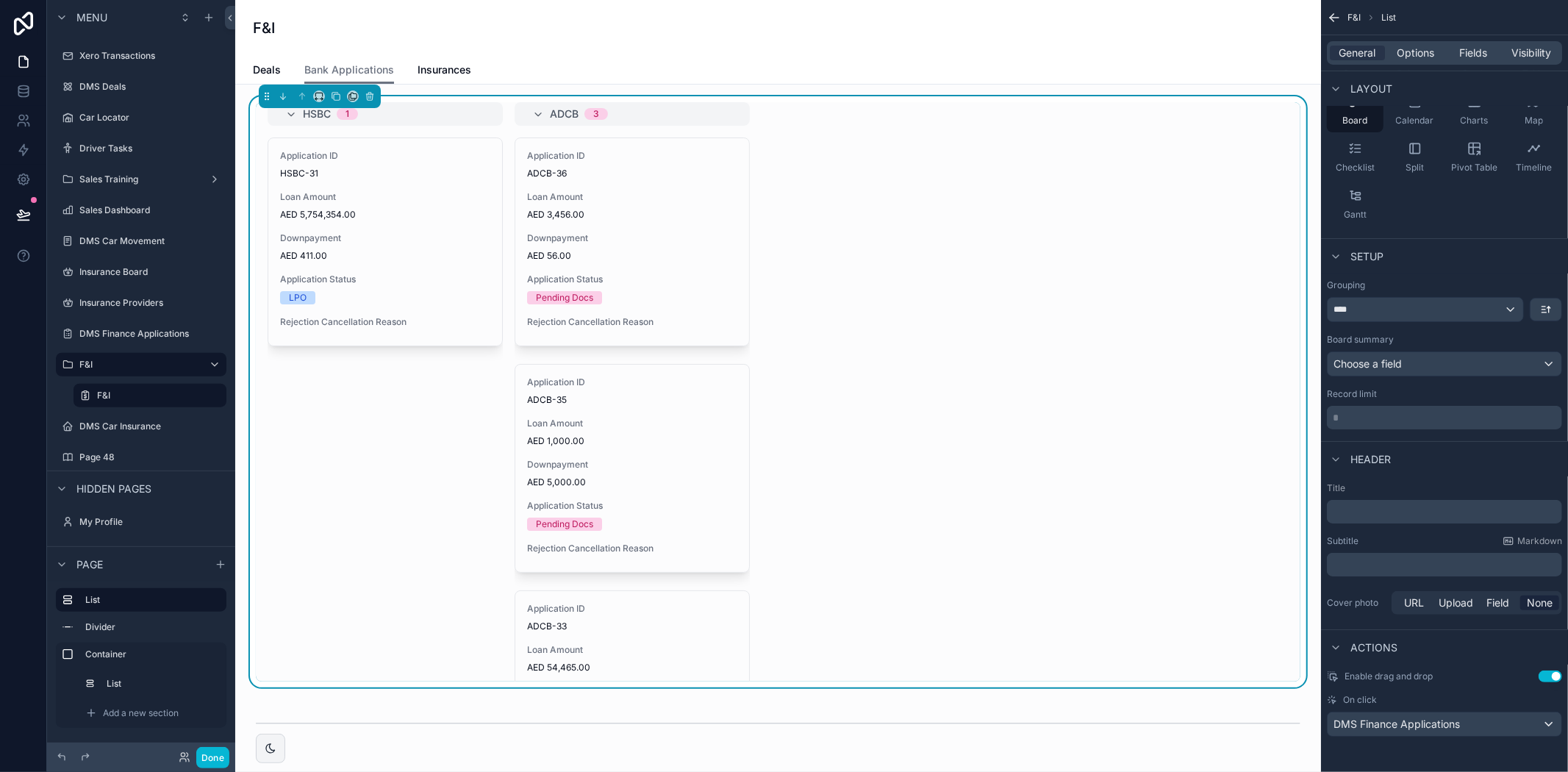
drag, startPoint x: 1375, startPoint y: 571, endPoint x: 1345, endPoint y: 554, distance: 34.5
click at [1345, 554] on div "﻿" at bounding box center [1444, 564] width 235 height 24
click at [1347, 557] on p "﻿" at bounding box center [1446, 564] width 226 height 15
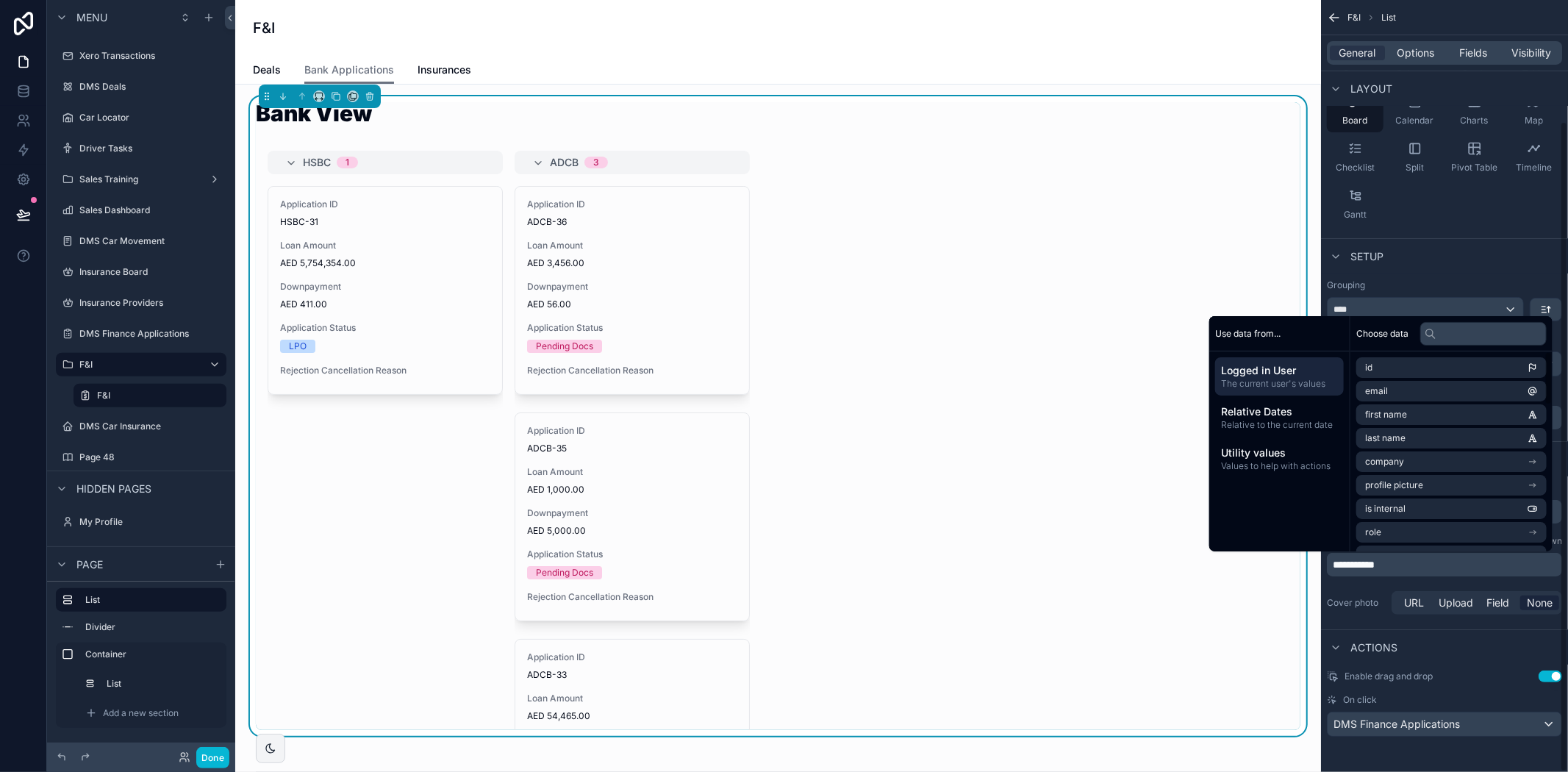
click at [1443, 269] on div "Setup" at bounding box center [1444, 256] width 247 height 35
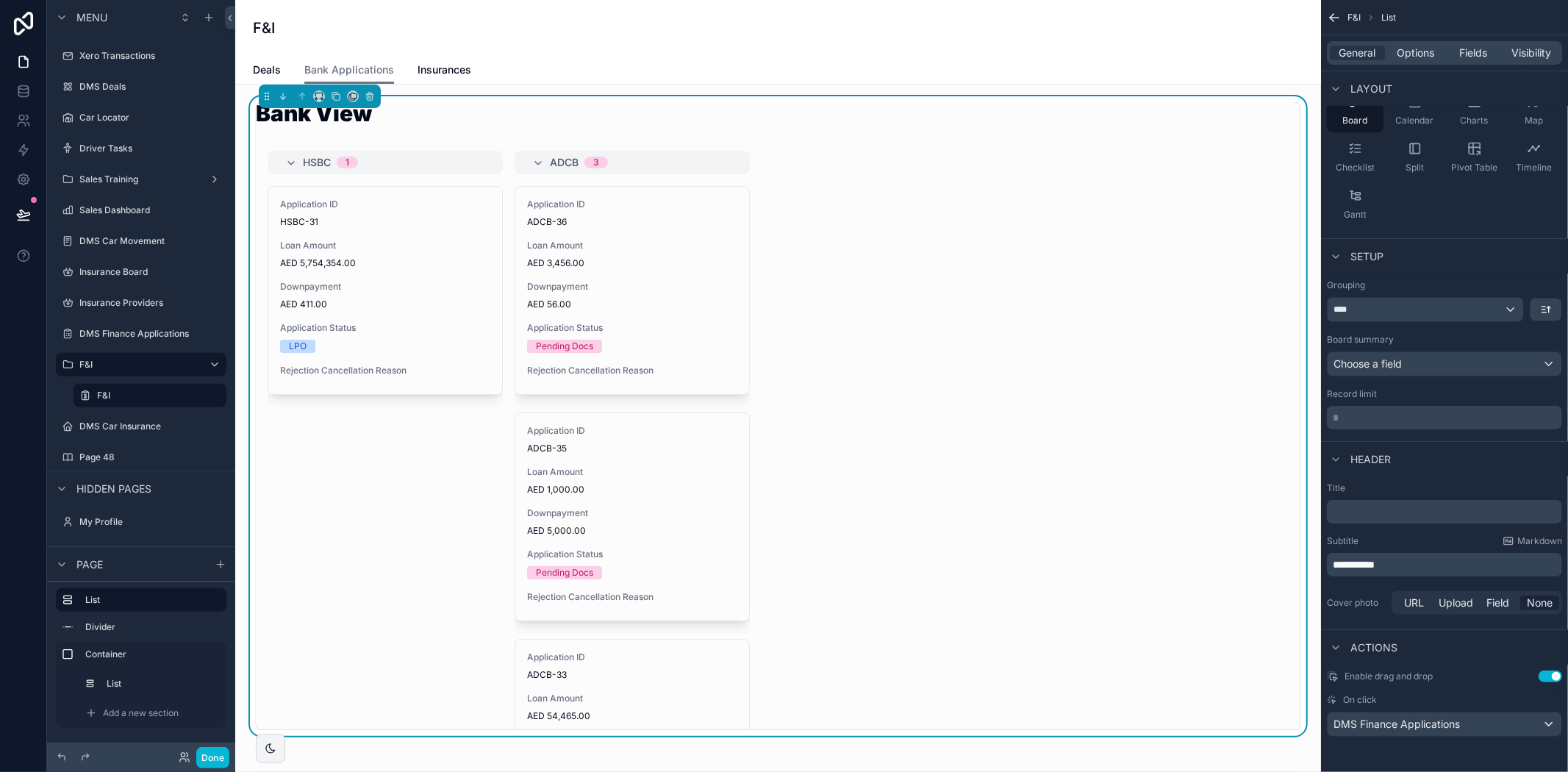
click at [1339, 564] on span "**********" at bounding box center [1353, 564] width 42 height 11
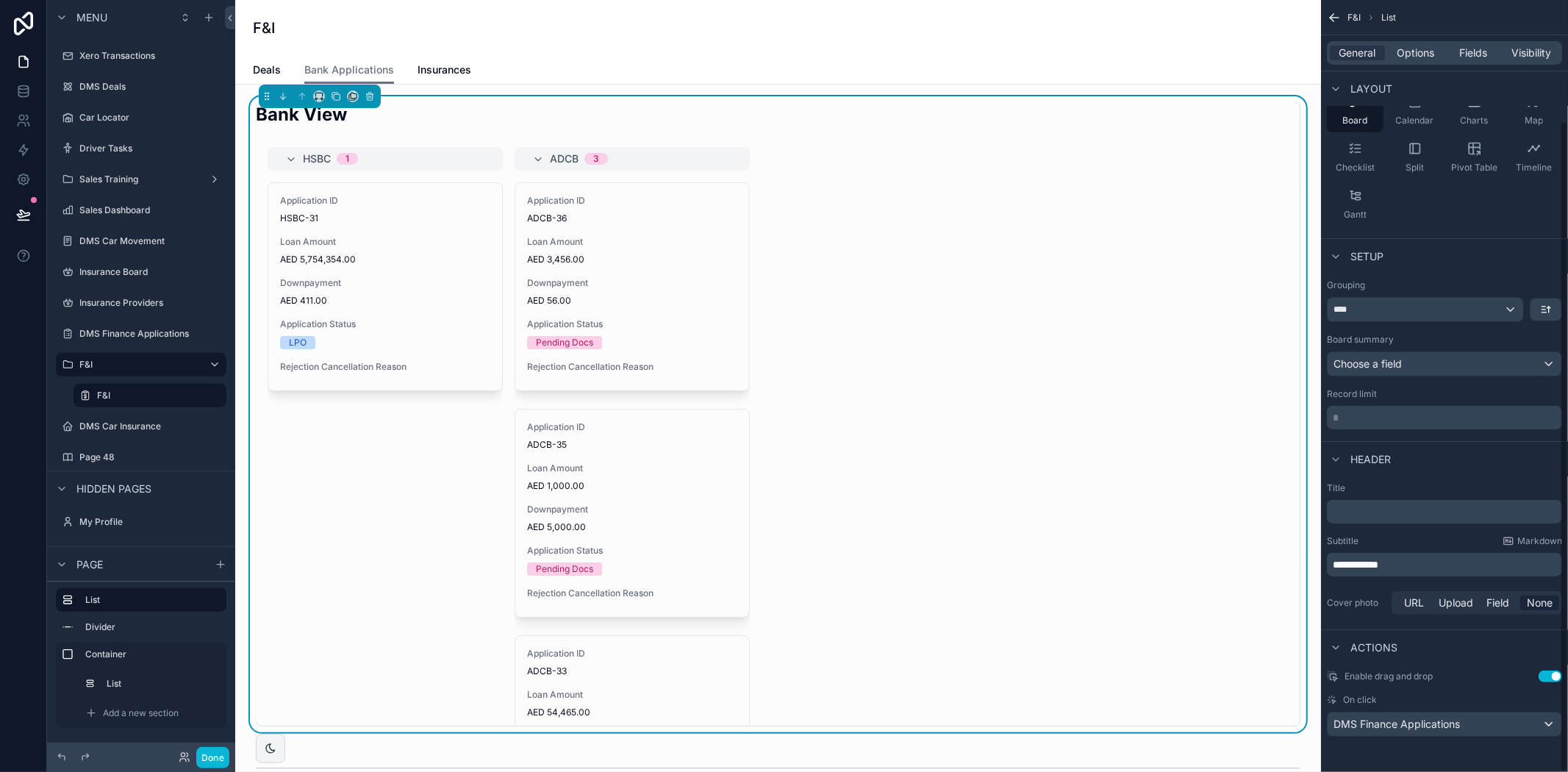
click at [1463, 273] on div "Setup" at bounding box center [1444, 256] width 247 height 35
click at [1443, 478] on div "**********" at bounding box center [1444, 549] width 247 height 147
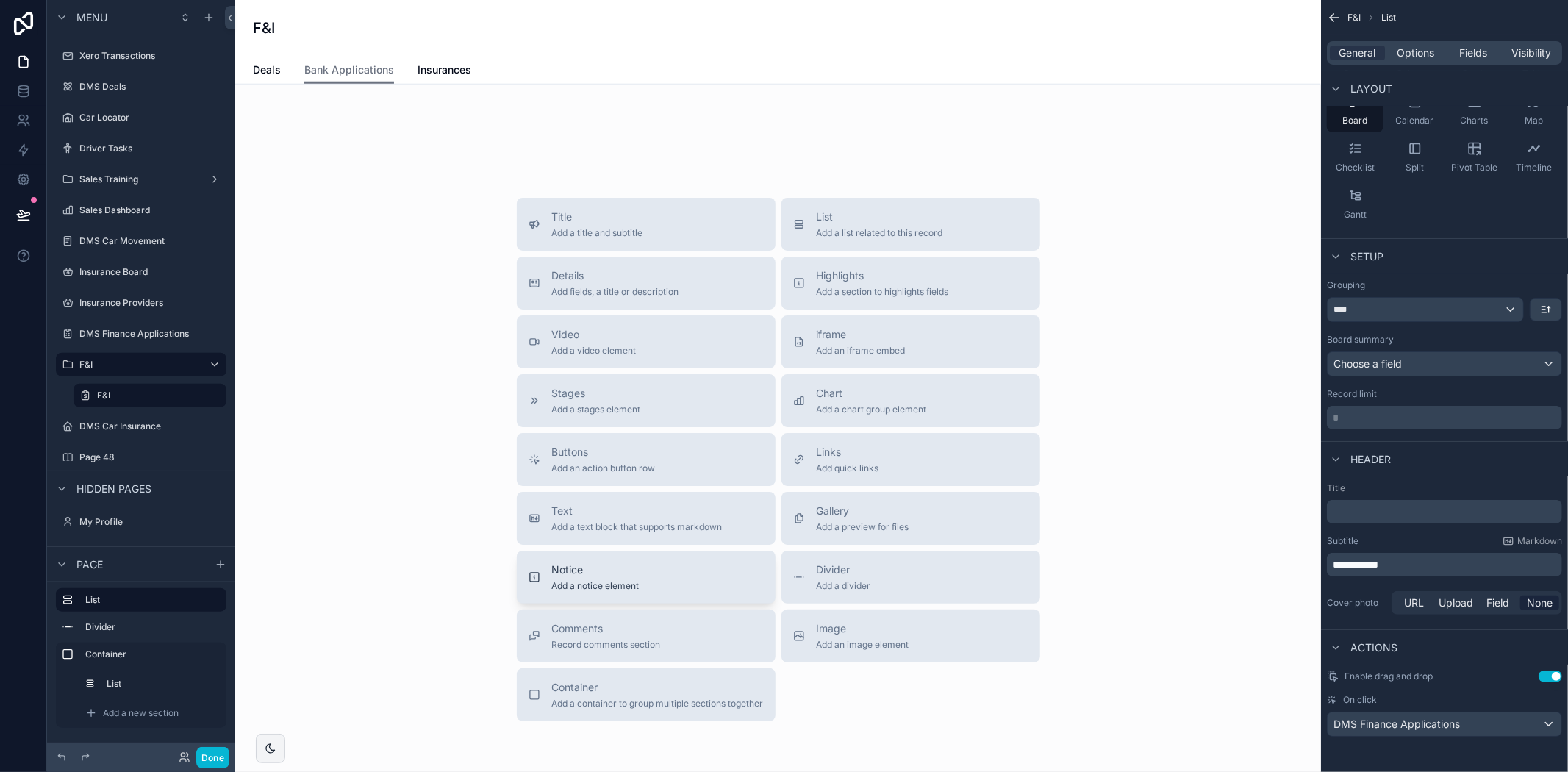
scroll to position [1351, 0]
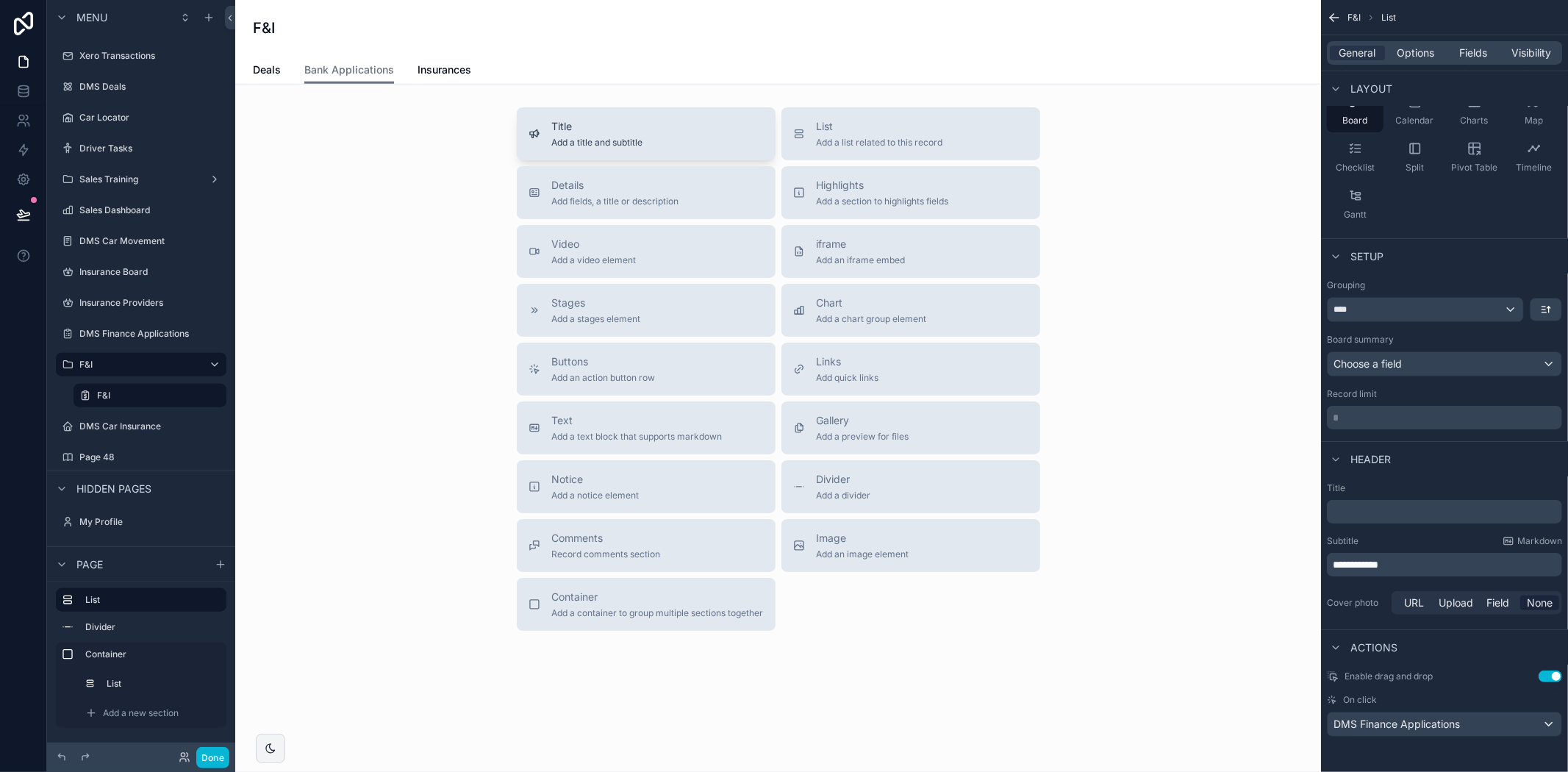
click at [623, 138] on span "Add a title and subtitle" at bounding box center [597, 142] width 91 height 11
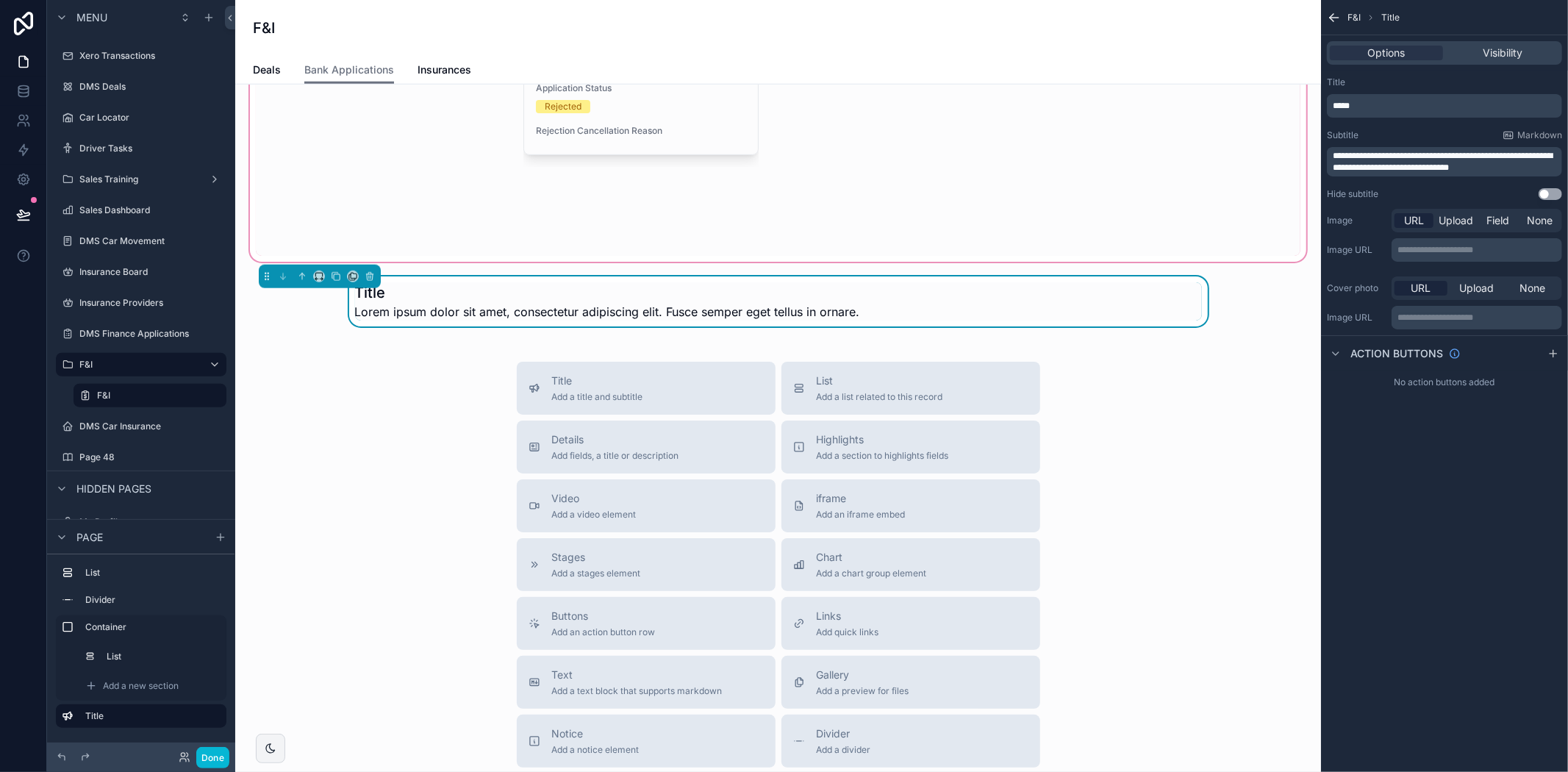
scroll to position [1074, 0]
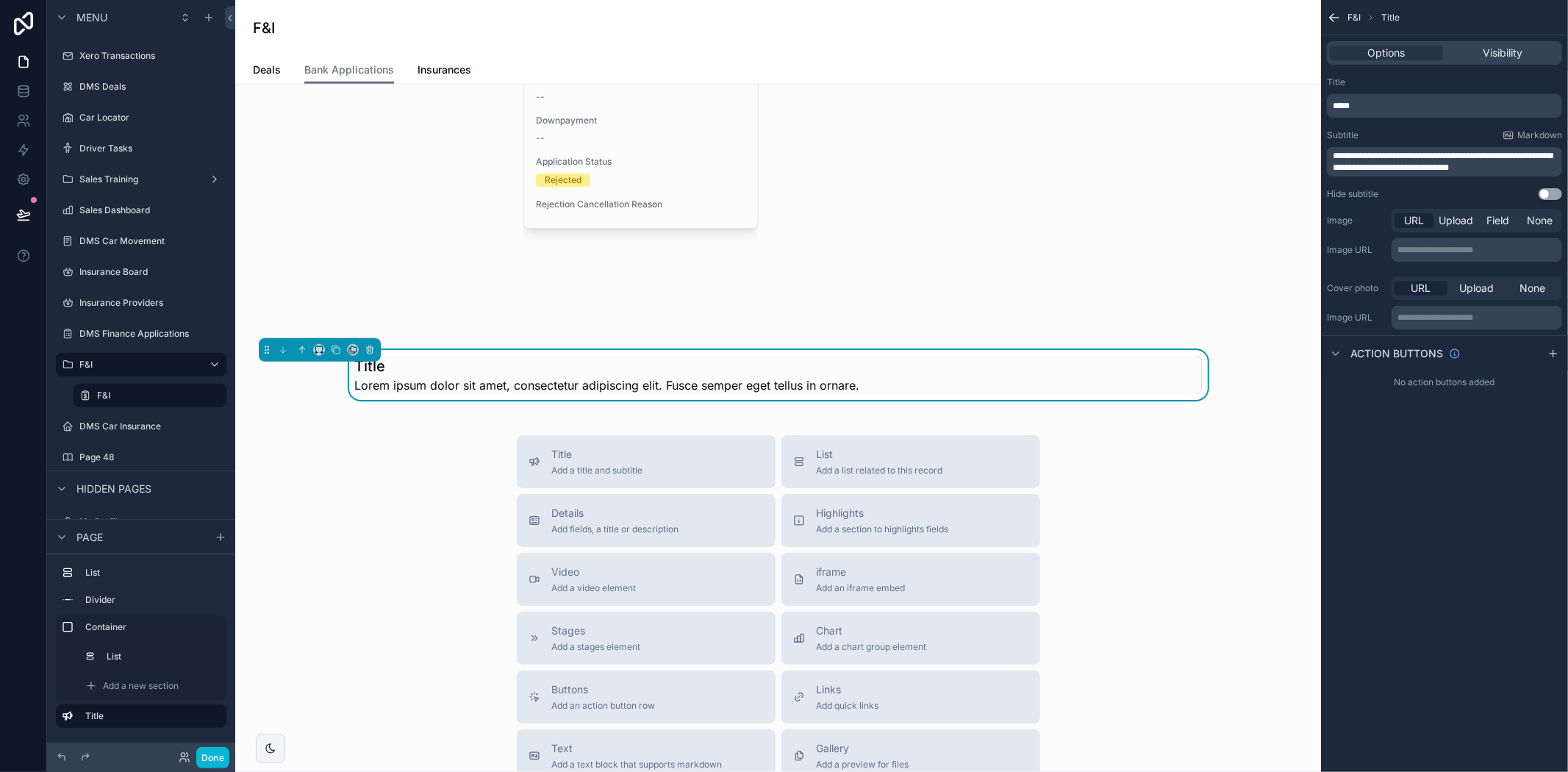
click at [755, 376] on h1 "Title" at bounding box center [608, 366] width 505 height 20
click at [872, 390] on div "Title Lorem ipsum dolor sit amet, consectetur adipiscing elit. Fusce semper ege…" at bounding box center [778, 375] width 847 height 38
drag, startPoint x: 850, startPoint y: 399, endPoint x: 843, endPoint y: 391, distance: 10.6
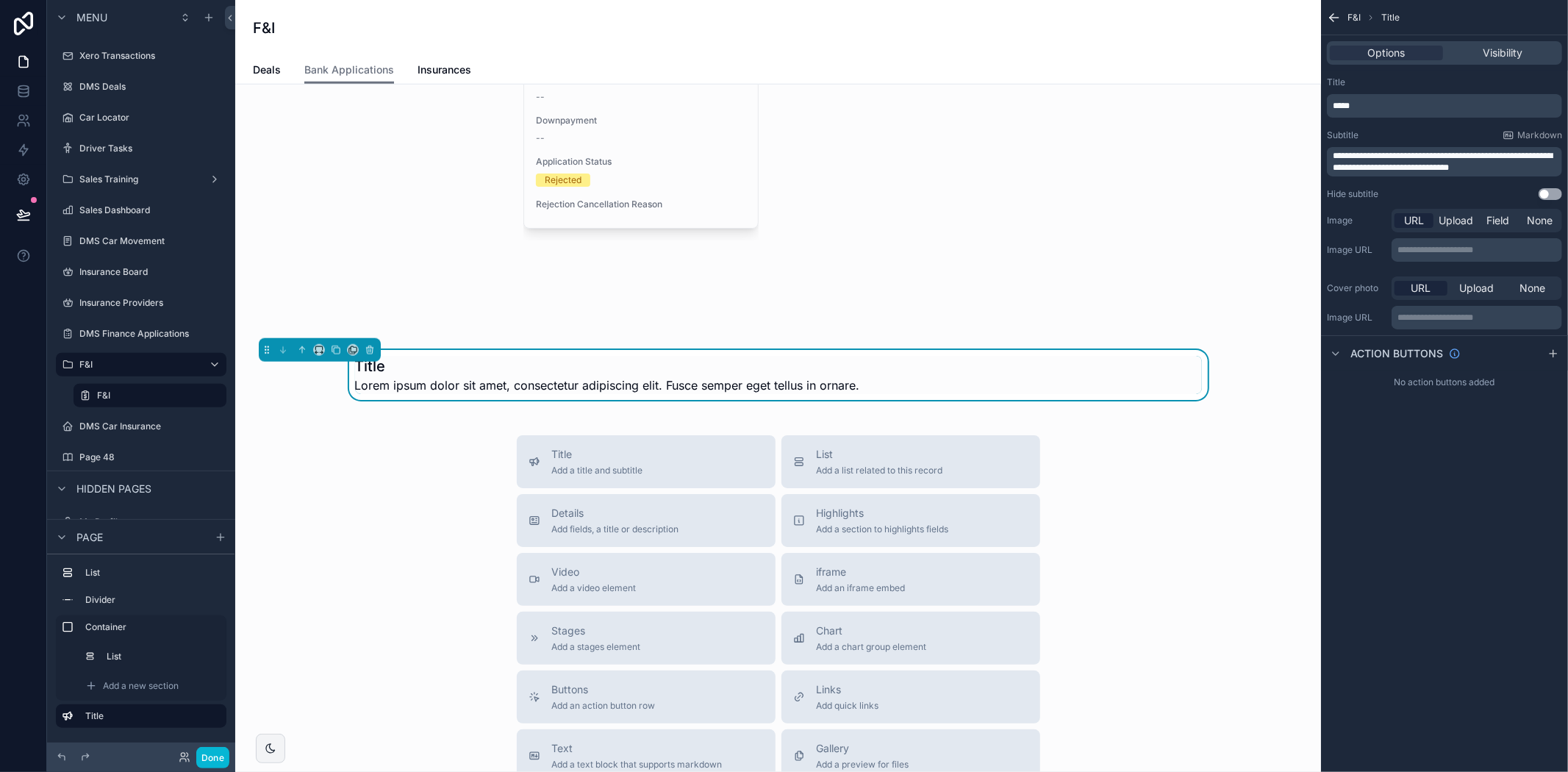
click at [848, 394] on span "Lorem ipsum dolor sit amet, consectetur adipiscing elit. Fusce semper eget tell…" at bounding box center [608, 385] width 505 height 18
click at [836, 390] on span "Lorem ipsum dolor sit amet, consectetur adipiscing elit. Fusce semper eget tell…" at bounding box center [608, 385] width 505 height 18
click at [1524, 138] on span "Markdown" at bounding box center [1539, 134] width 45 height 11
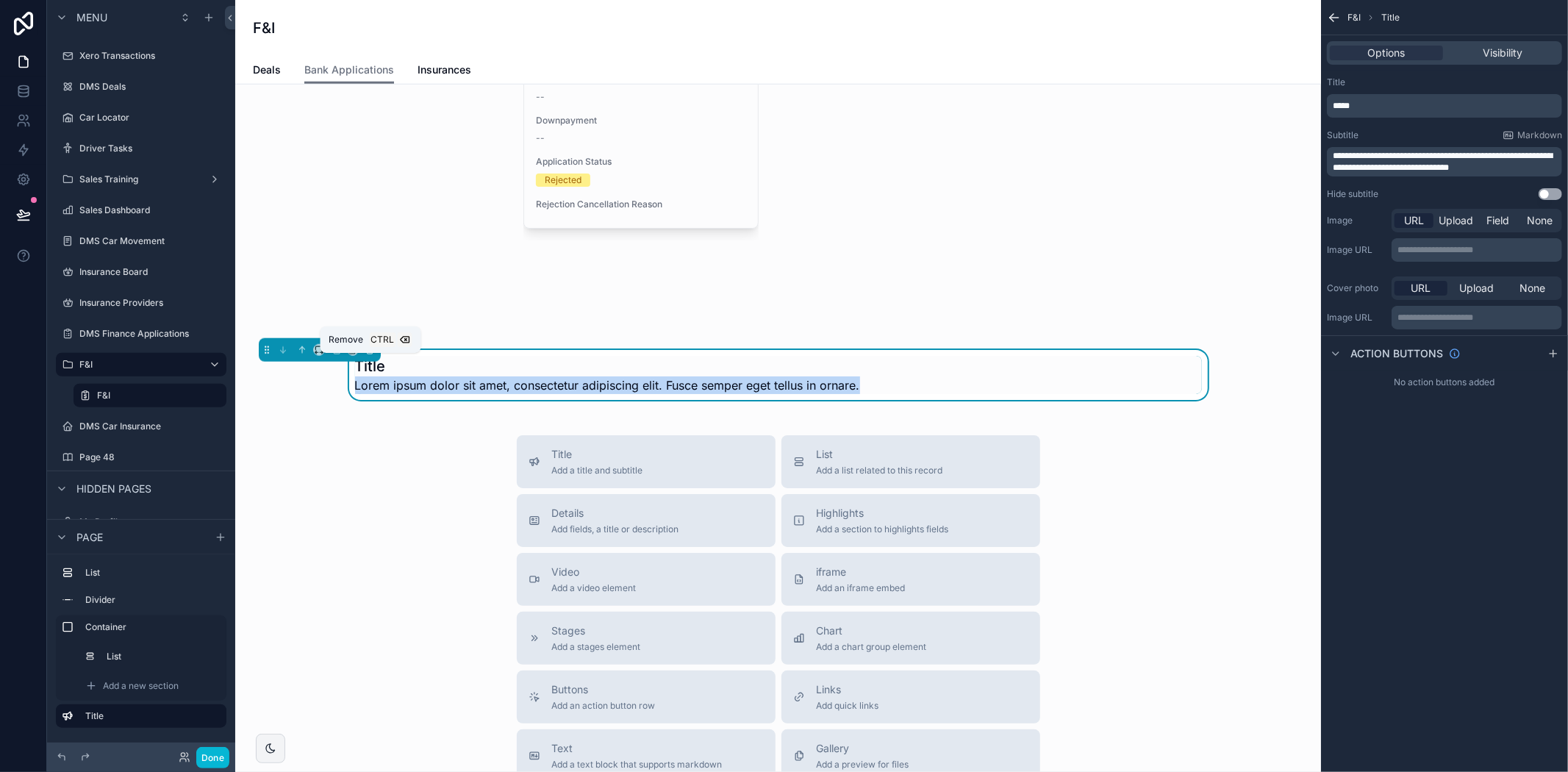
click at [367, 353] on icon "scrollable content" at bounding box center [369, 351] width 6 height 6
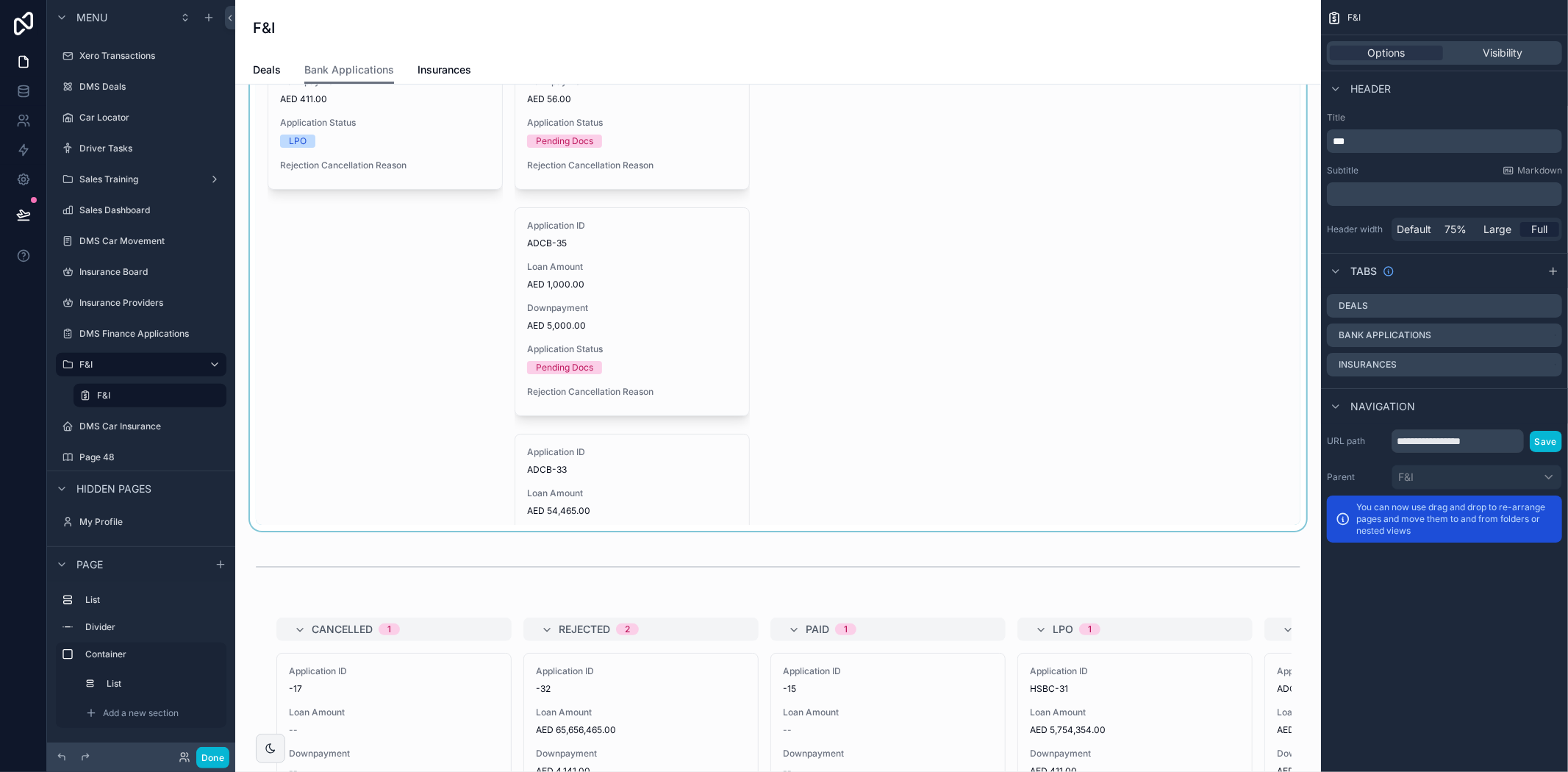
scroll to position [0, 0]
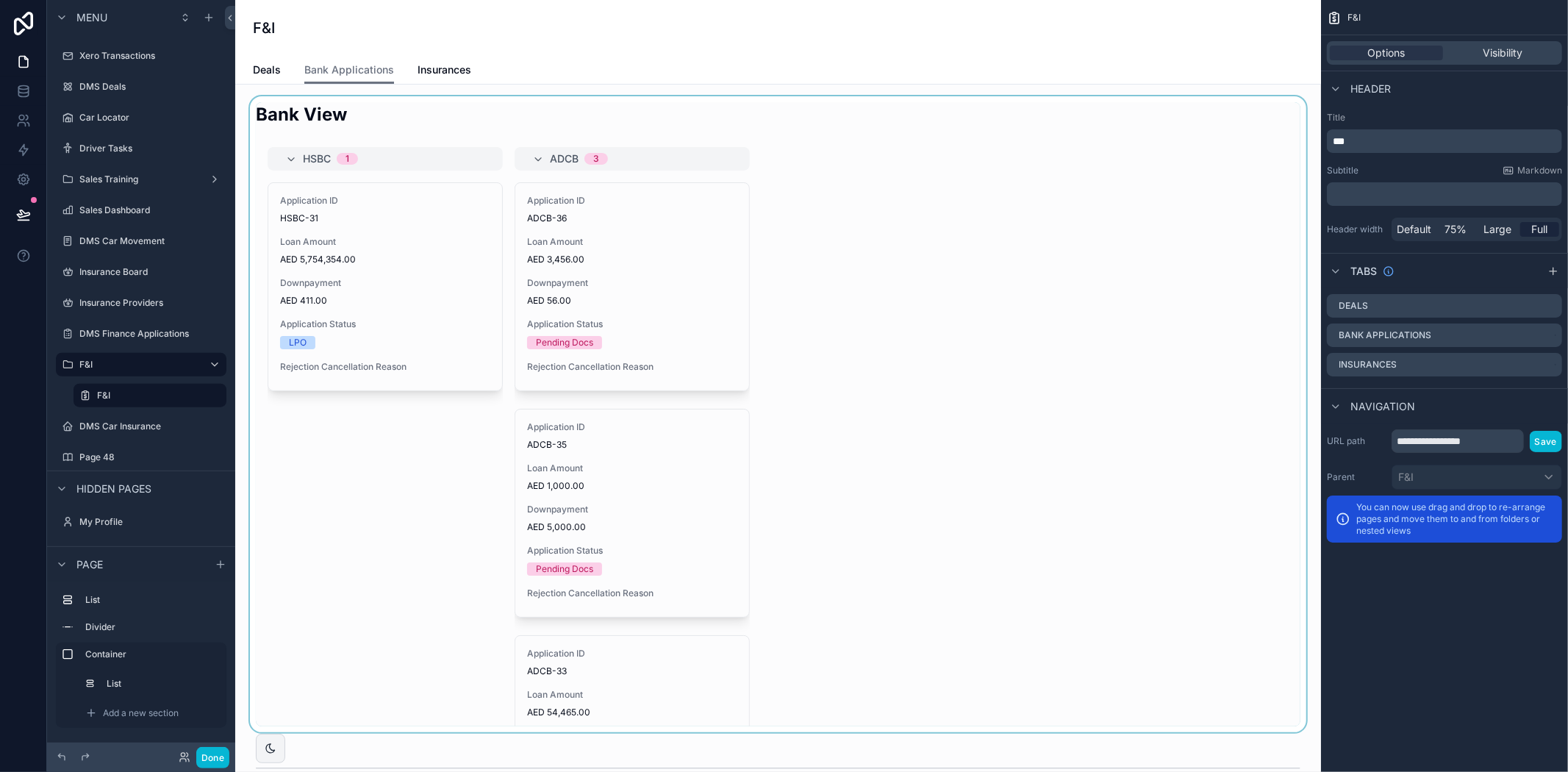
click at [928, 434] on div "scrollable content" at bounding box center [778, 414] width 1062 height 636
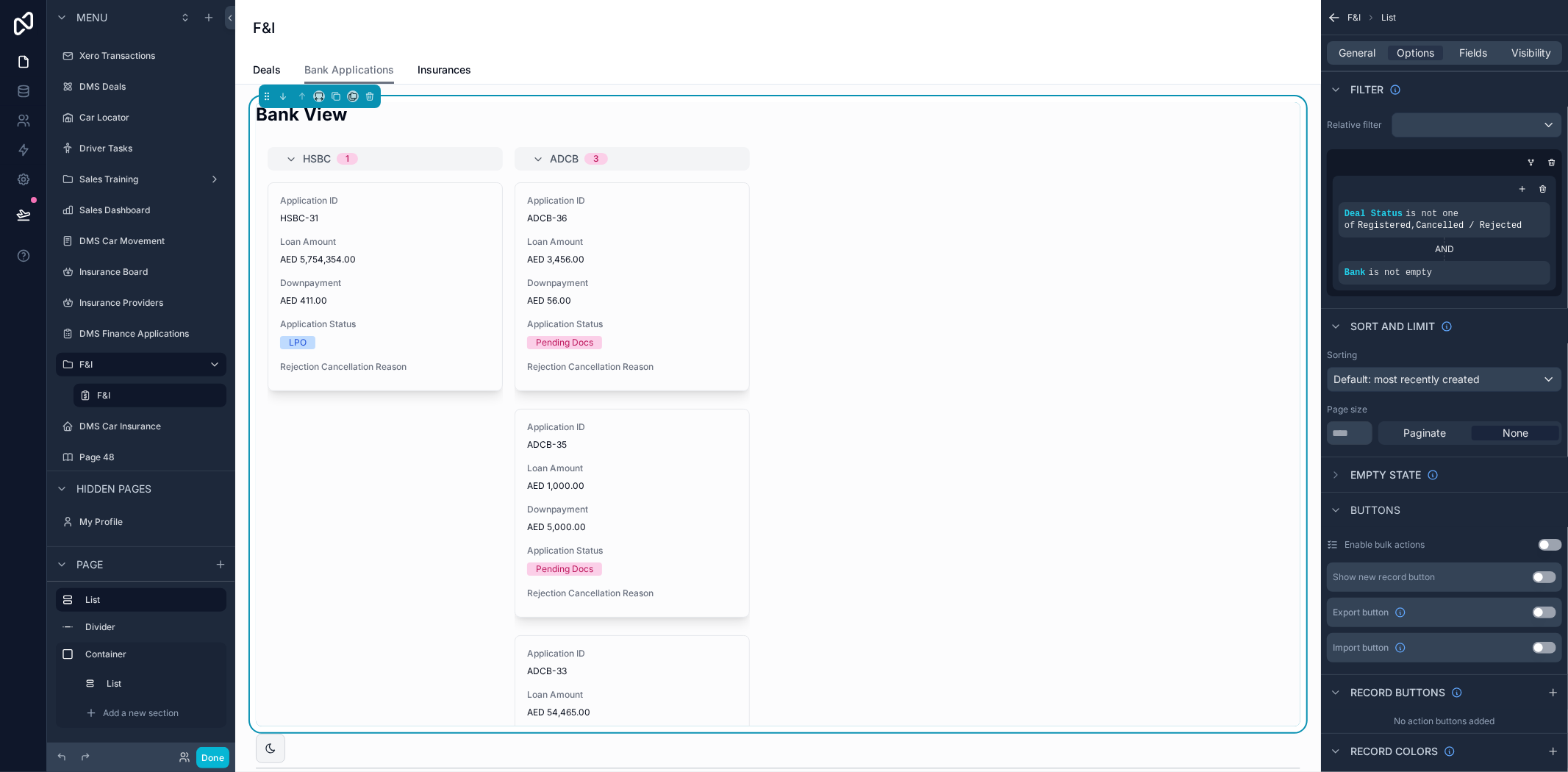
click at [318, 124] on h2 "Bank View" at bounding box center [301, 114] width 91 height 24
click at [981, 291] on div "HSBC 1 Application ID HSBC-31 Loan Amount AED 5,754,354.00 Downpayment AED 411.…" at bounding box center [778, 436] width 1044 height 579
click at [1353, 52] on span "General" at bounding box center [1358, 53] width 37 height 15
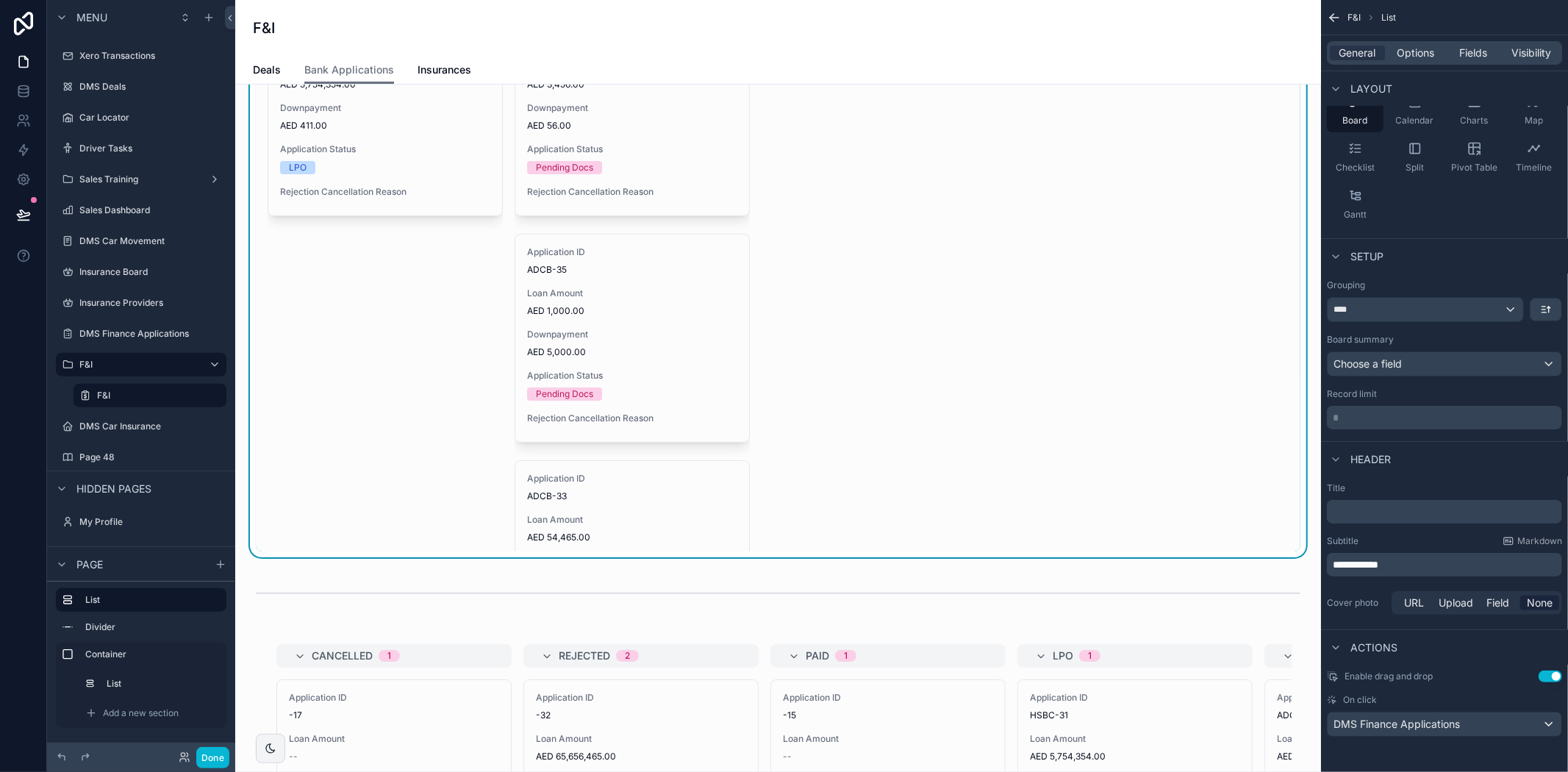
scroll to position [163, 0]
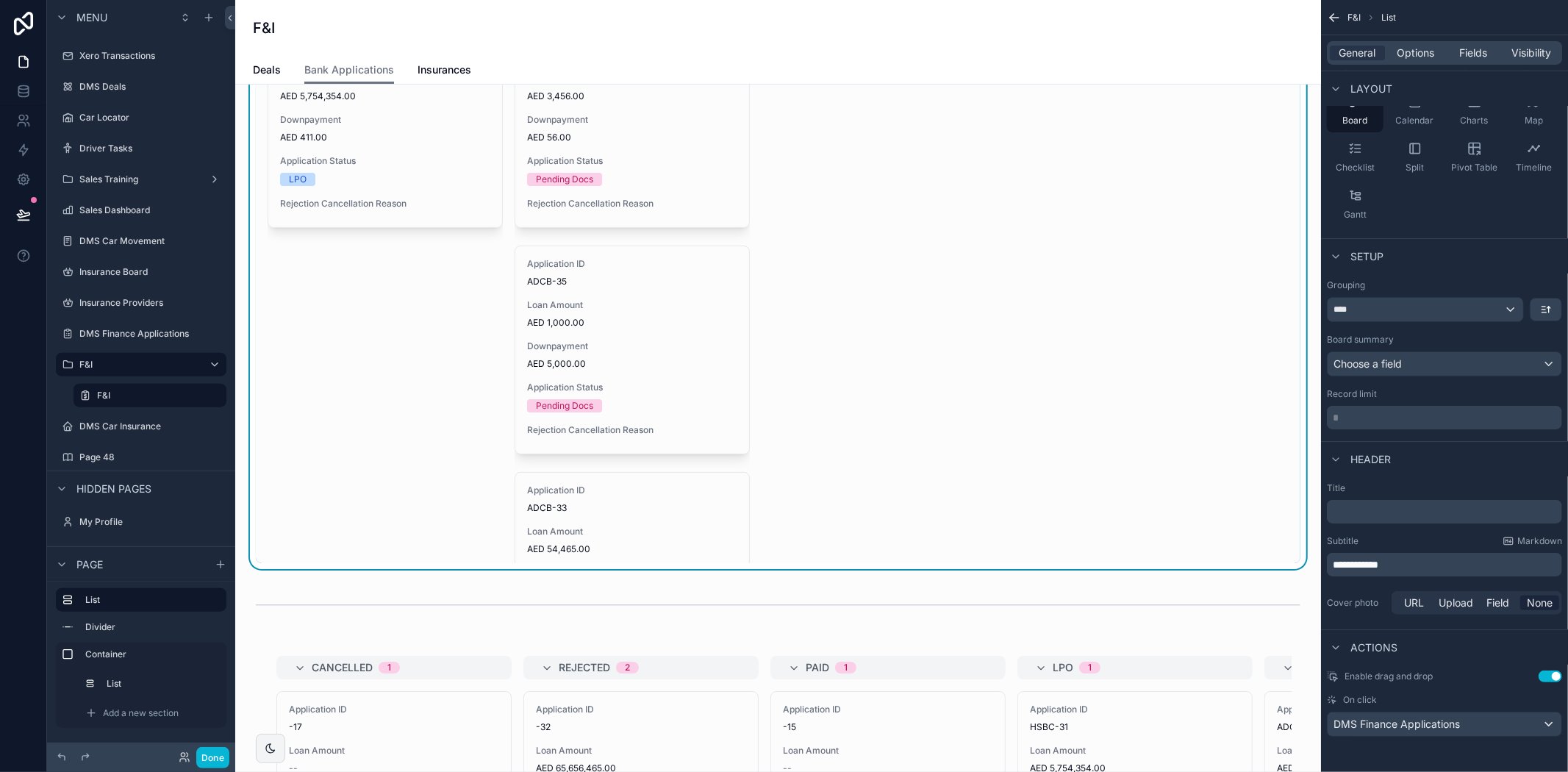
click at [1548, 672] on button "Use setting" at bounding box center [1550, 676] width 24 height 11
click at [1548, 677] on button "Use setting" at bounding box center [1550, 676] width 24 height 11
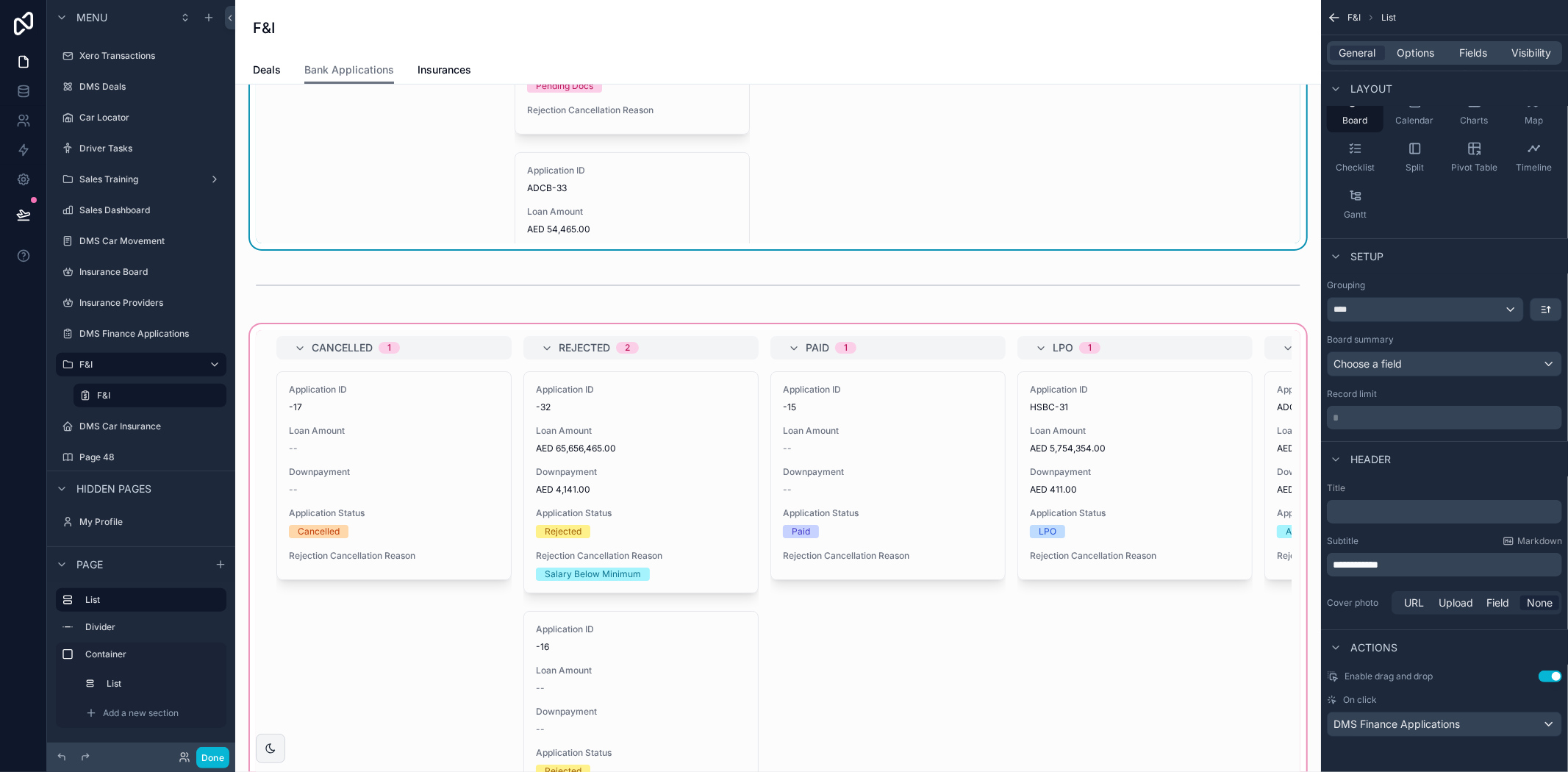
scroll to position [326, 0]
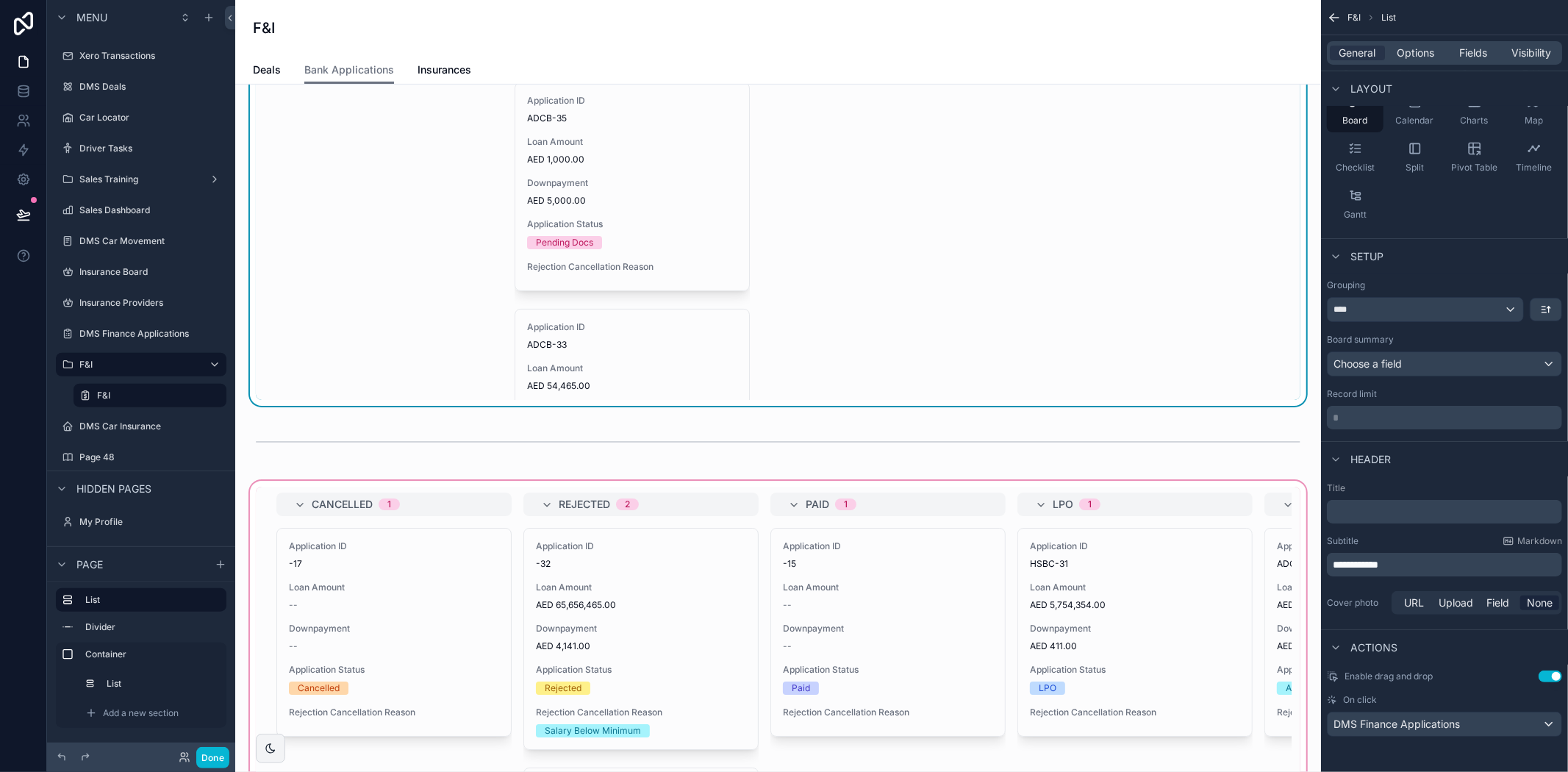
click at [1281, 520] on div "scrollable content" at bounding box center [778, 782] width 1062 height 609
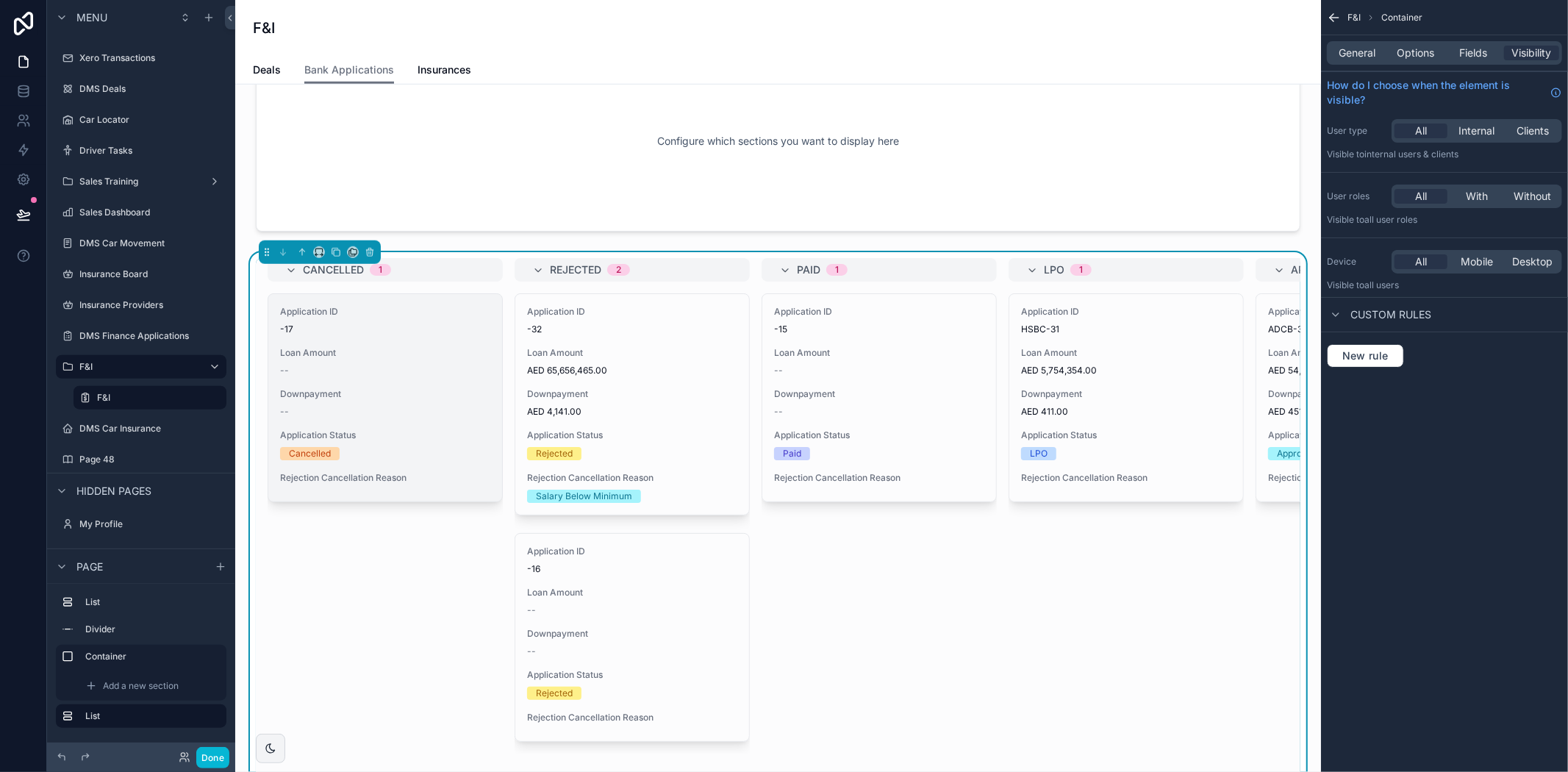
scroll to position [653, 0]
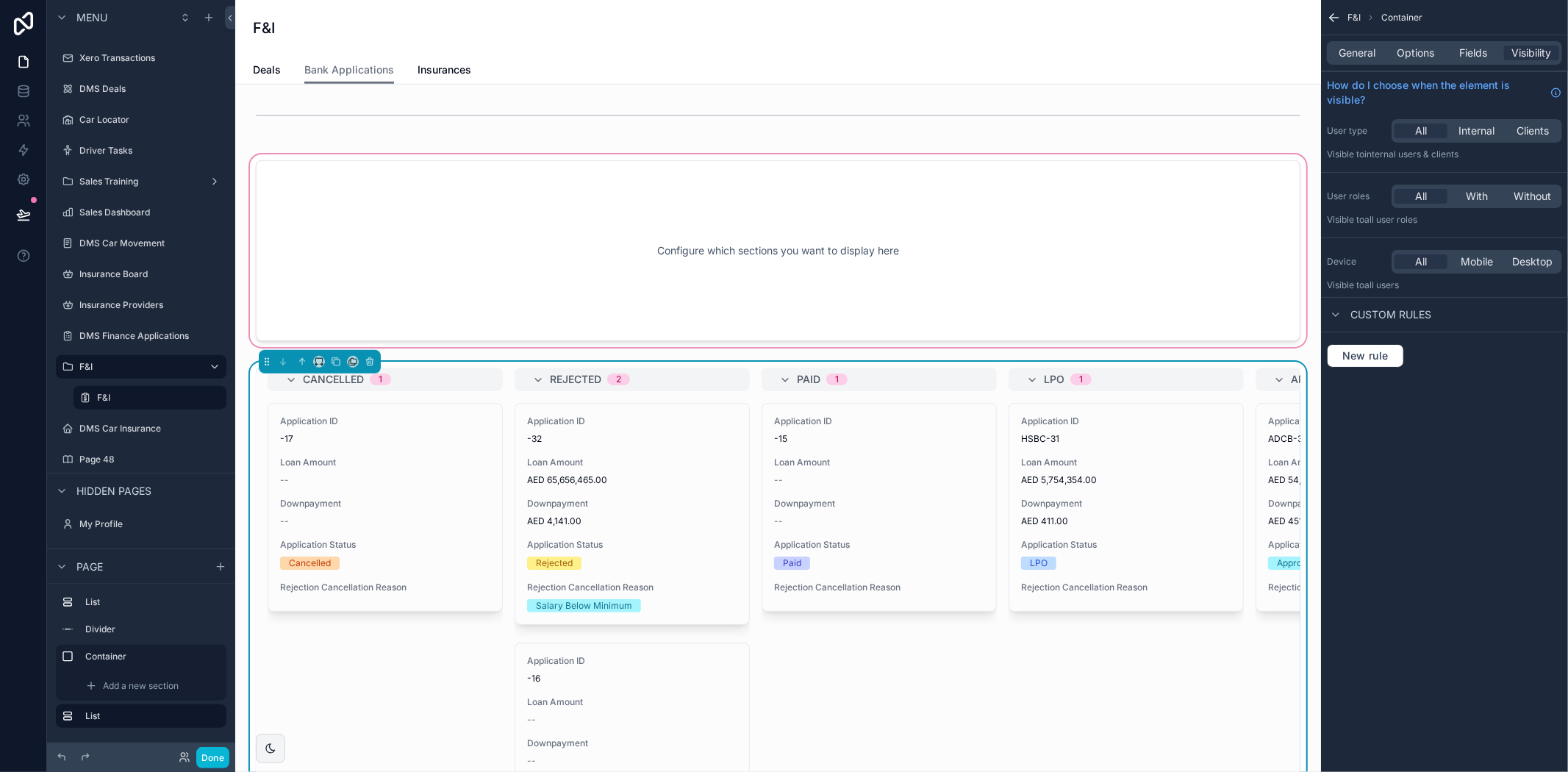
click at [674, 322] on div "scrollable content" at bounding box center [778, 250] width 1062 height 199
click at [769, 269] on div "scrollable content" at bounding box center [778, 250] width 1062 height 199
click at [502, 257] on div "scrollable content" at bounding box center [778, 250] width 1062 height 199
click at [436, 238] on div "scrollable content" at bounding box center [778, 250] width 1062 height 199
click at [436, 237] on div "scrollable content" at bounding box center [778, 250] width 1062 height 199
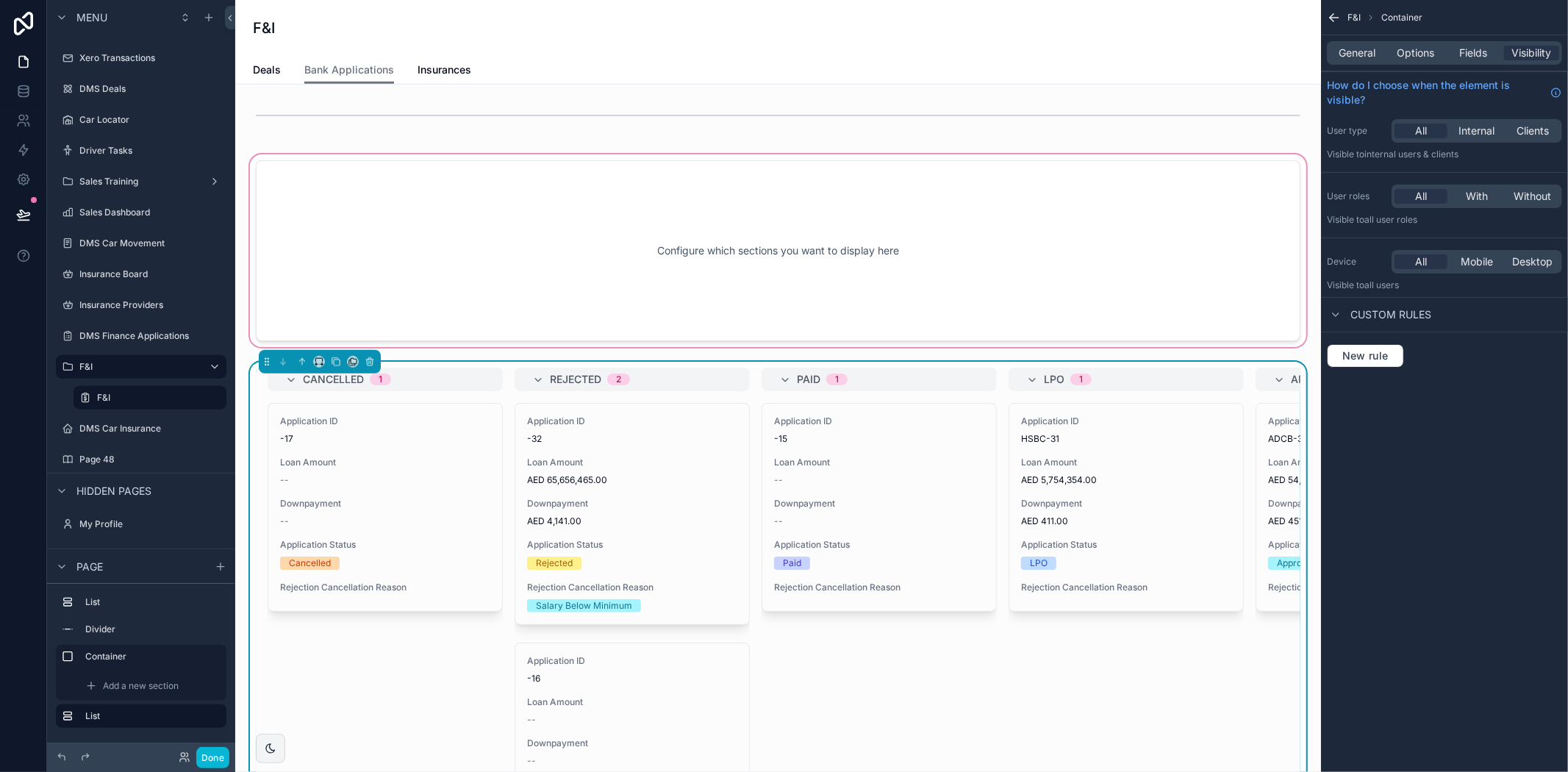
click at [436, 225] on div "scrollable content" at bounding box center [778, 250] width 1062 height 199
click at [436, 224] on div "scrollable content" at bounding box center [778, 250] width 1062 height 199
click at [1548, 459] on div "F&I Container General Options Fields Visibility How do I choose when the elemen…" at bounding box center [1444, 386] width 247 height 772
click at [1521, 458] on div "F&I Container General Options Fields Visibility How do I choose when the elemen…" at bounding box center [1444, 386] width 247 height 772
click at [1198, 240] on div "scrollable content" at bounding box center [778, 250] width 1062 height 199
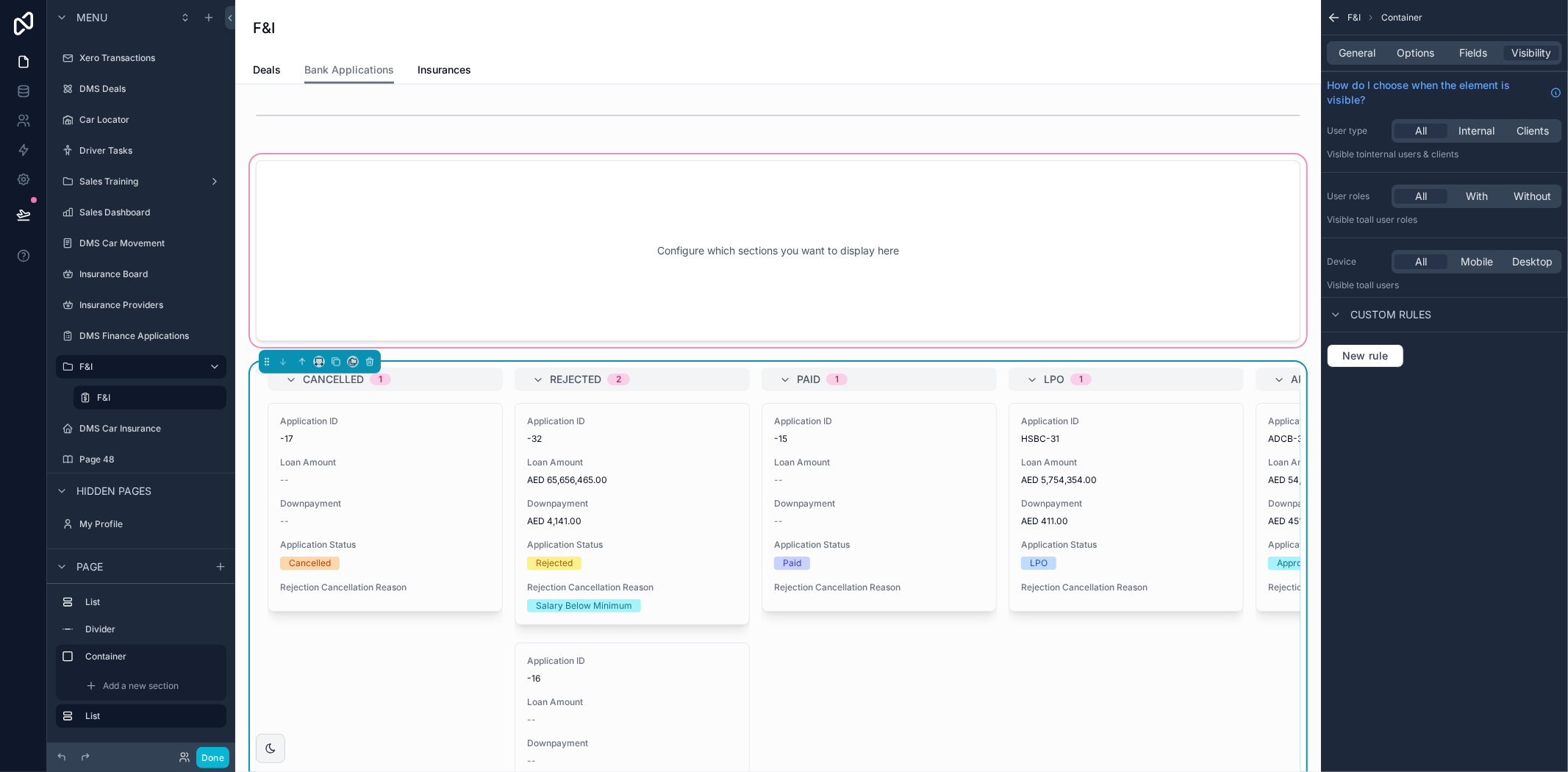
click at [1198, 240] on div "scrollable content" at bounding box center [778, 250] width 1062 height 199
click at [834, 225] on div "scrollable content" at bounding box center [778, 250] width 1062 height 199
click at [111, 652] on label "Container" at bounding box center [150, 655] width 129 height 11
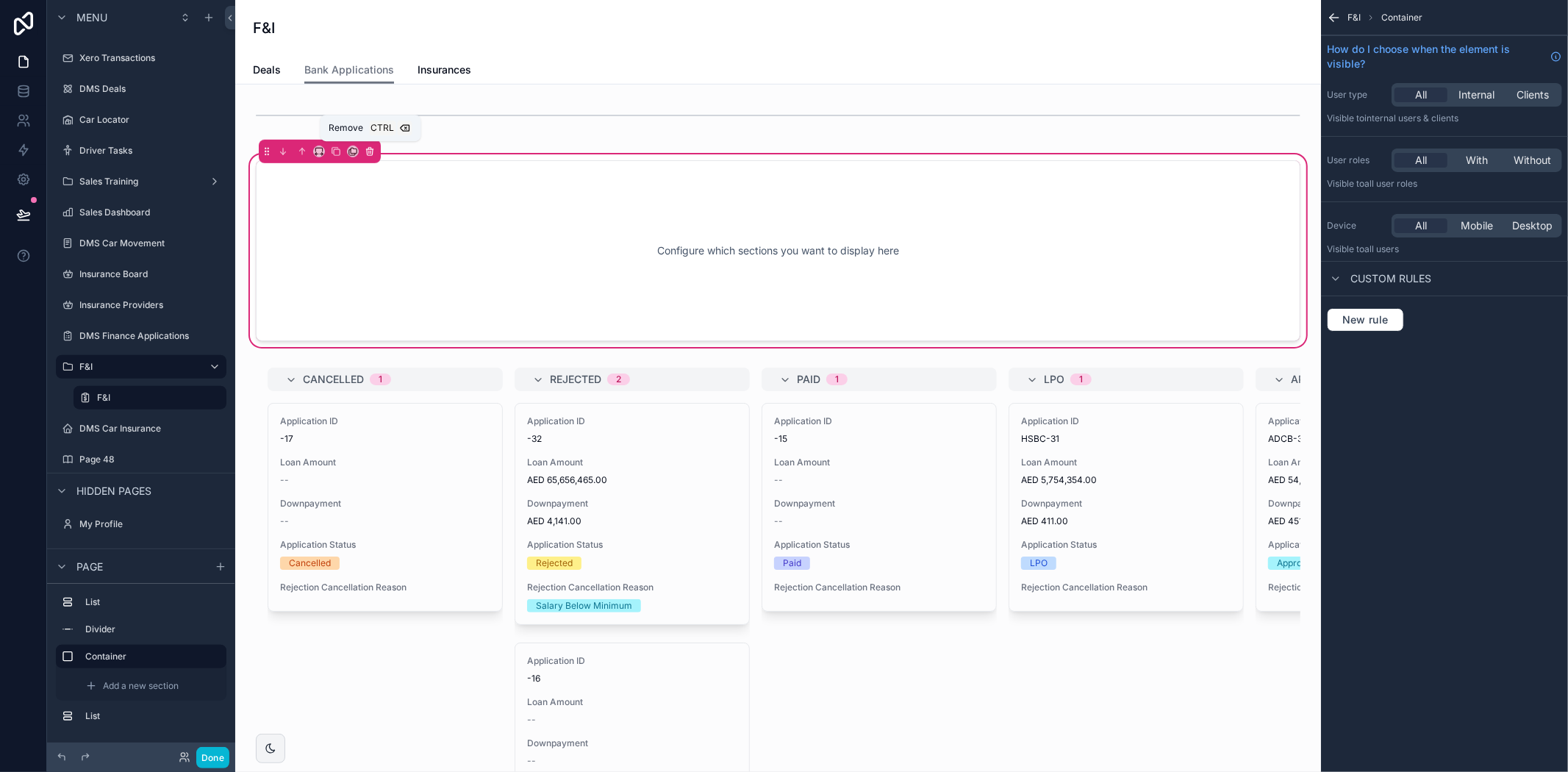
click at [371, 152] on icon "scrollable content" at bounding box center [369, 152] width 6 height 6
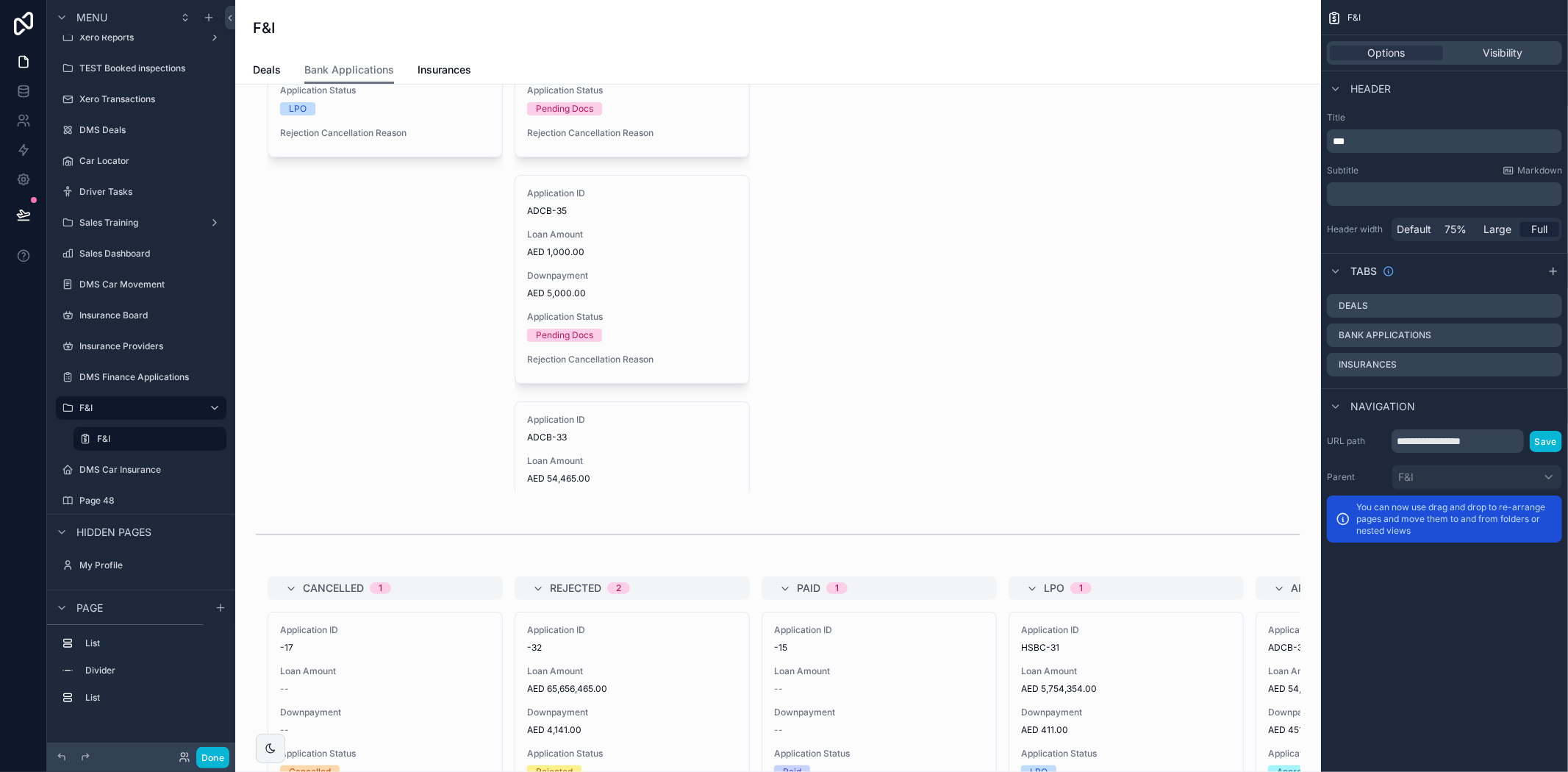
scroll to position [408, 0]
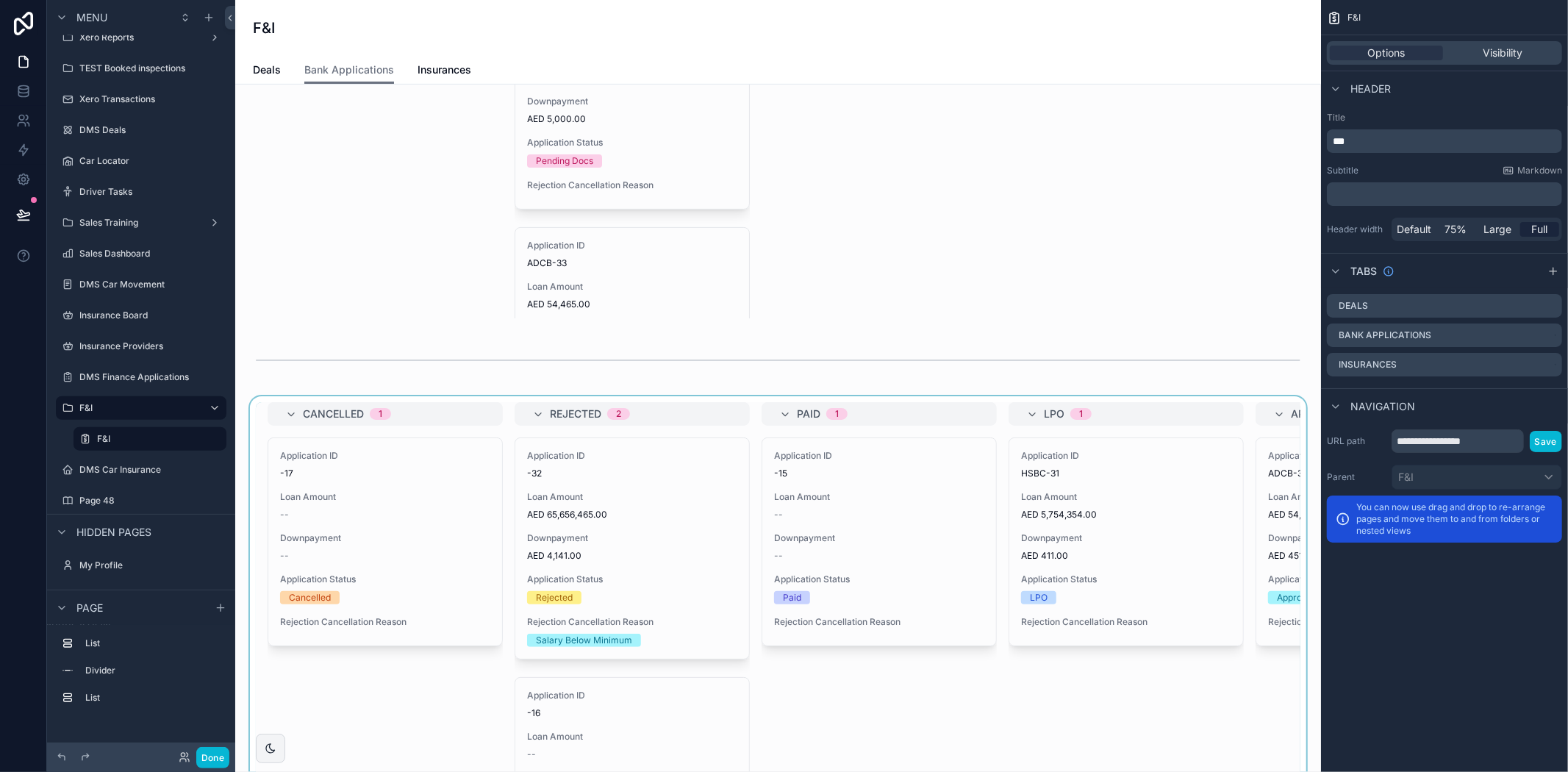
click at [1116, 628] on div "scrollable content" at bounding box center [778, 692] width 1062 height 591
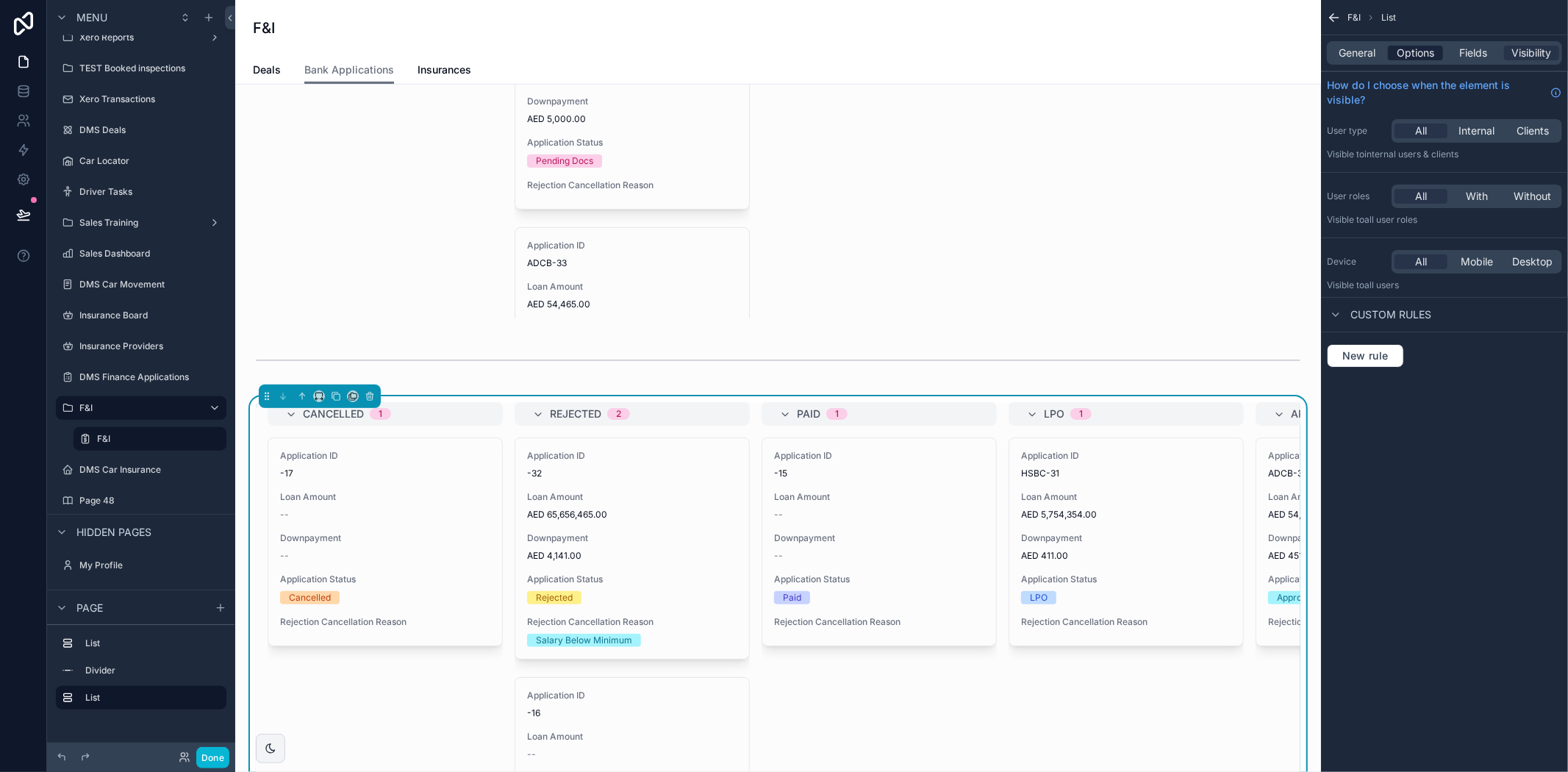
click at [1420, 55] on span "Options" at bounding box center [1415, 53] width 37 height 15
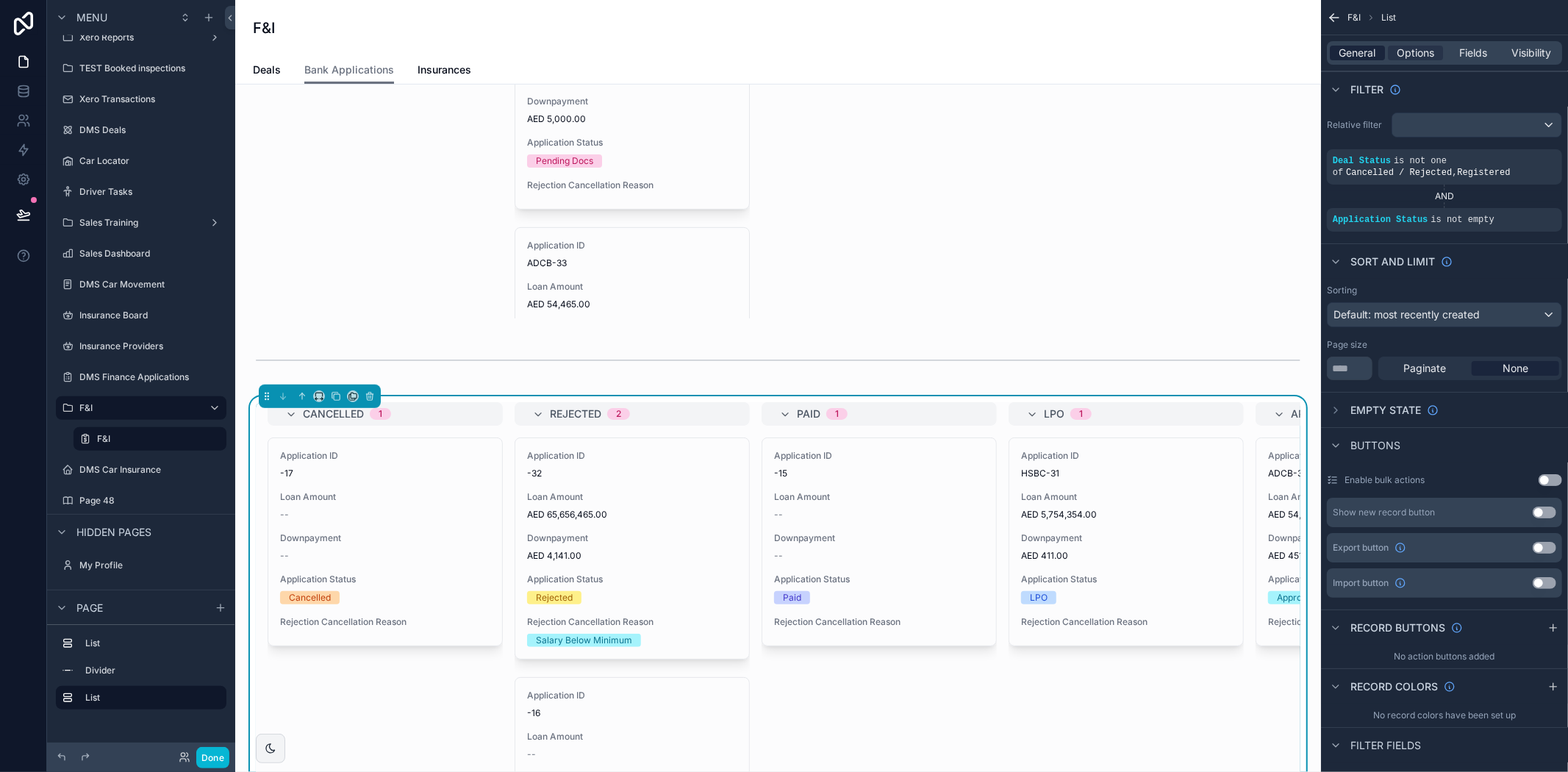
click at [1359, 50] on span "General" at bounding box center [1358, 53] width 37 height 15
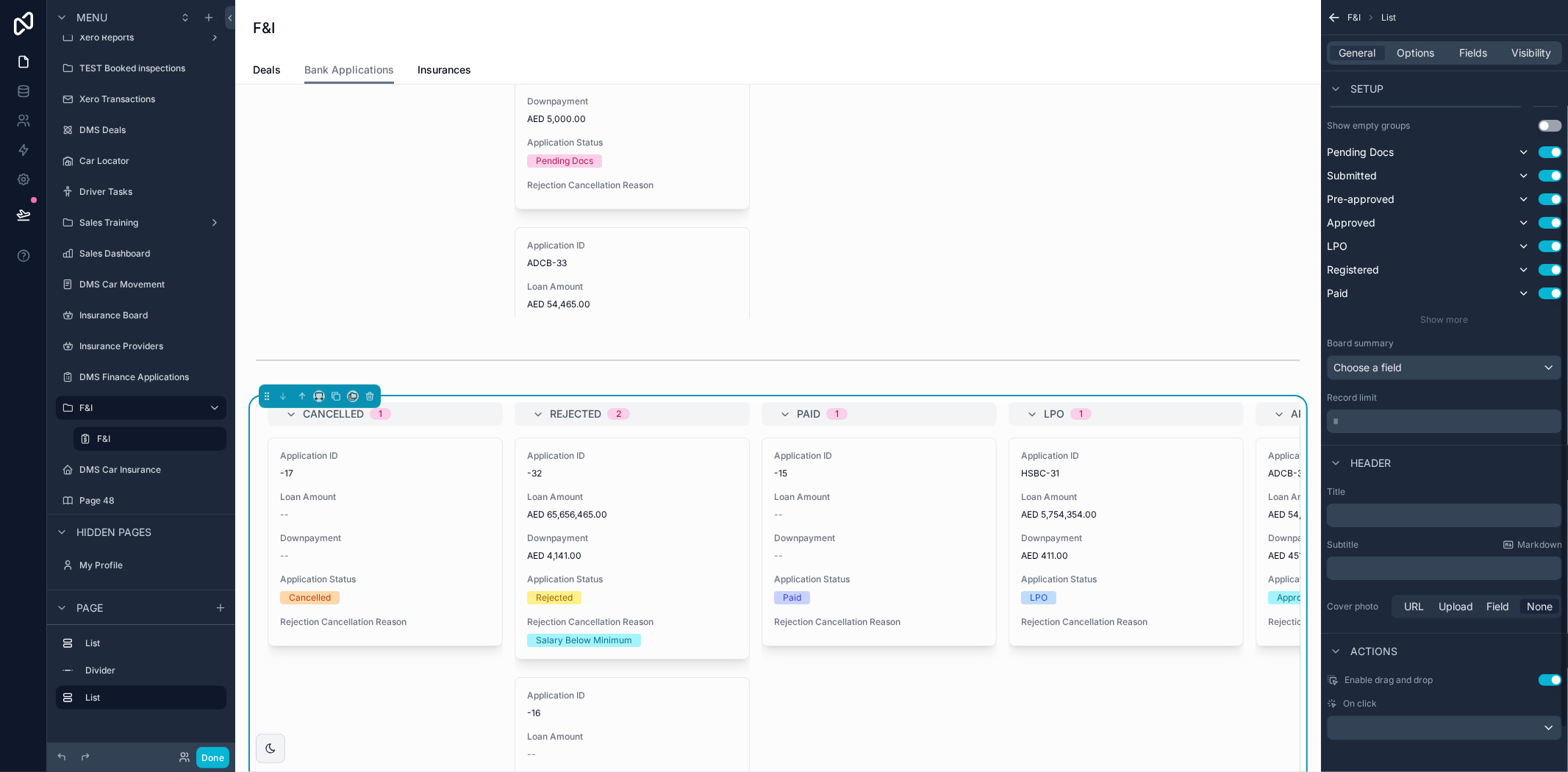
scroll to position [361, 0]
click at [1420, 512] on p "﻿" at bounding box center [1446, 511] width 226 height 15
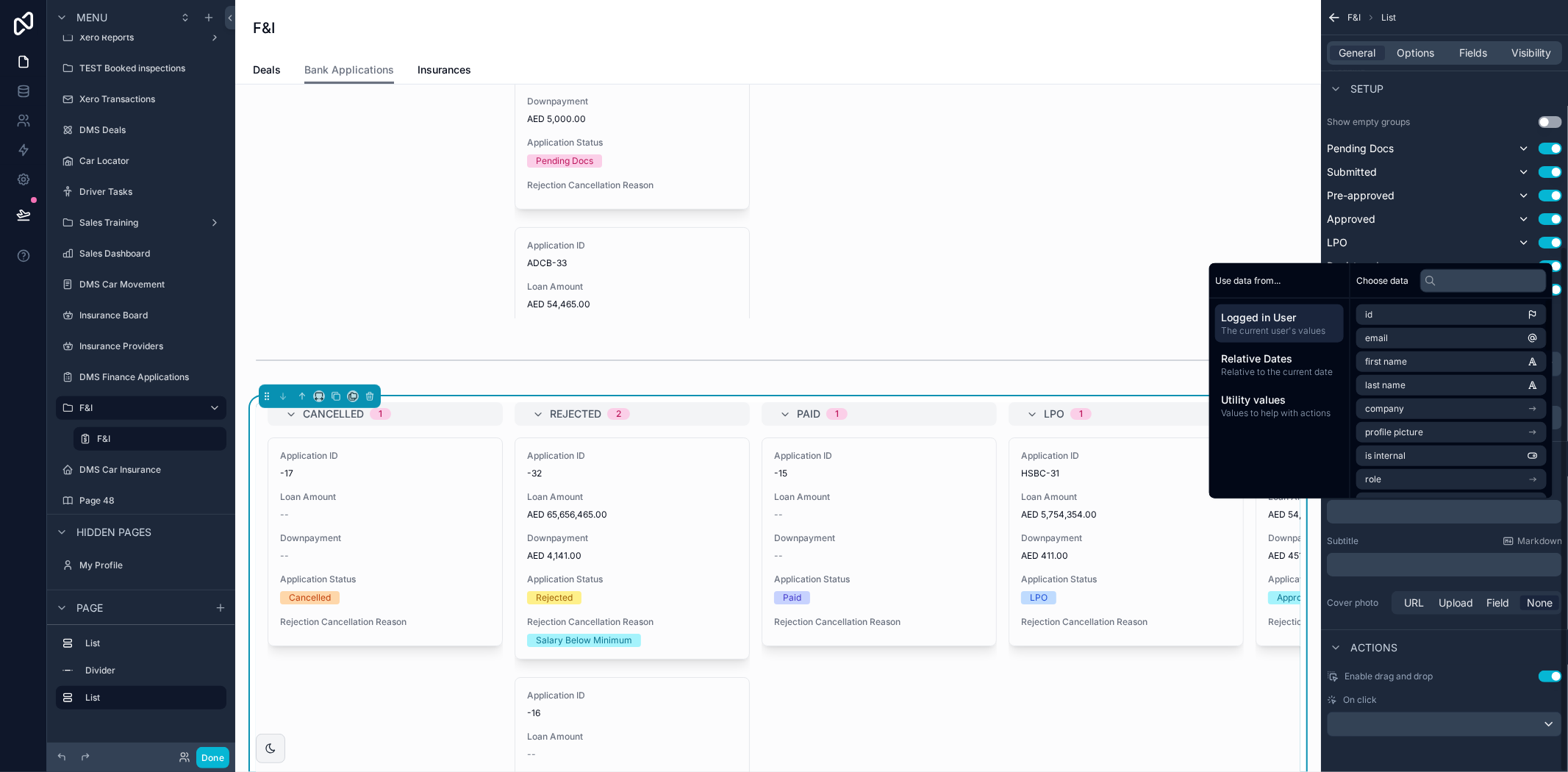
click at [1395, 564] on p "﻿" at bounding box center [1446, 564] width 226 height 15
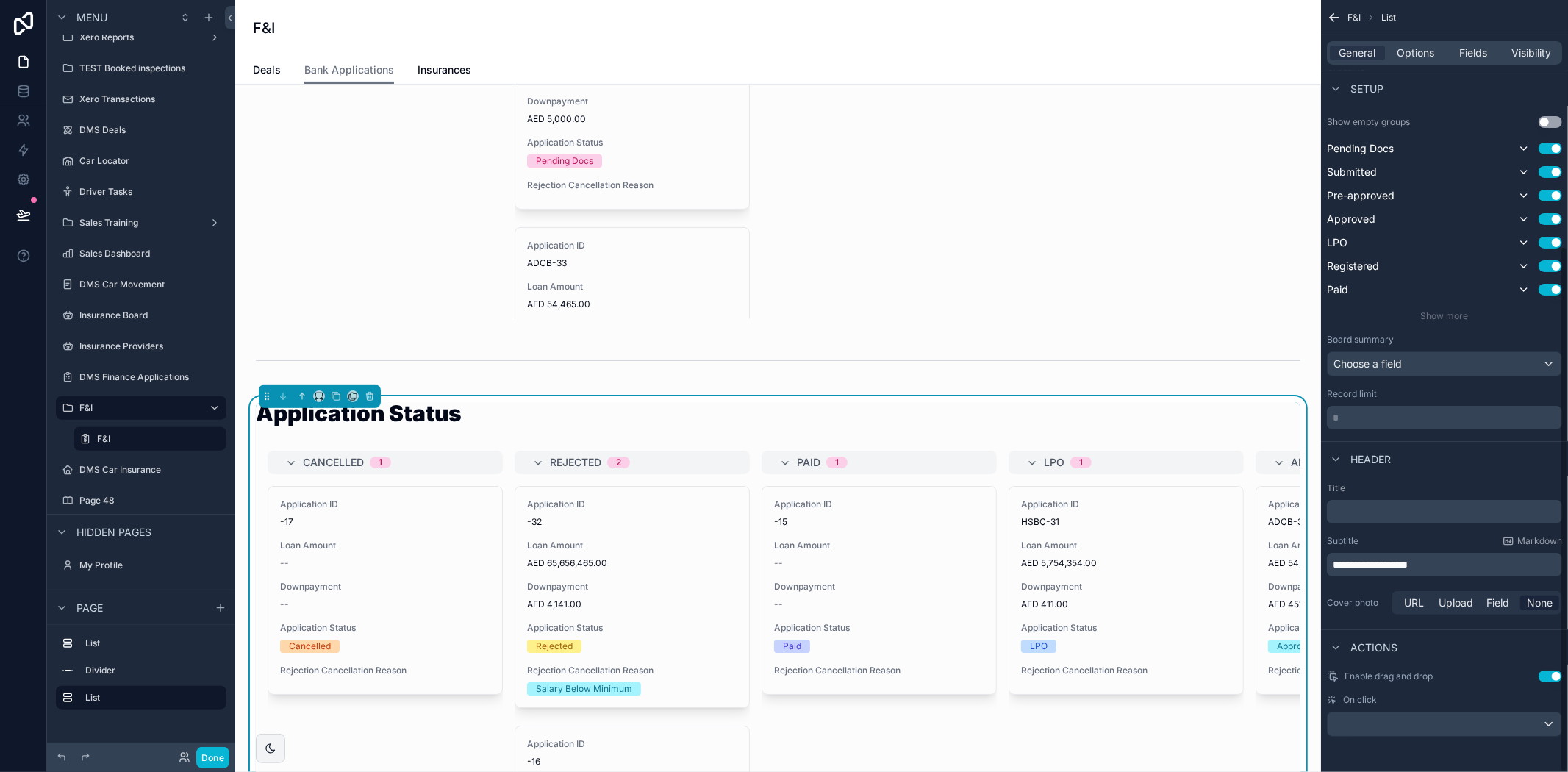
click at [1338, 563] on span "**********" at bounding box center [1370, 564] width 75 height 11
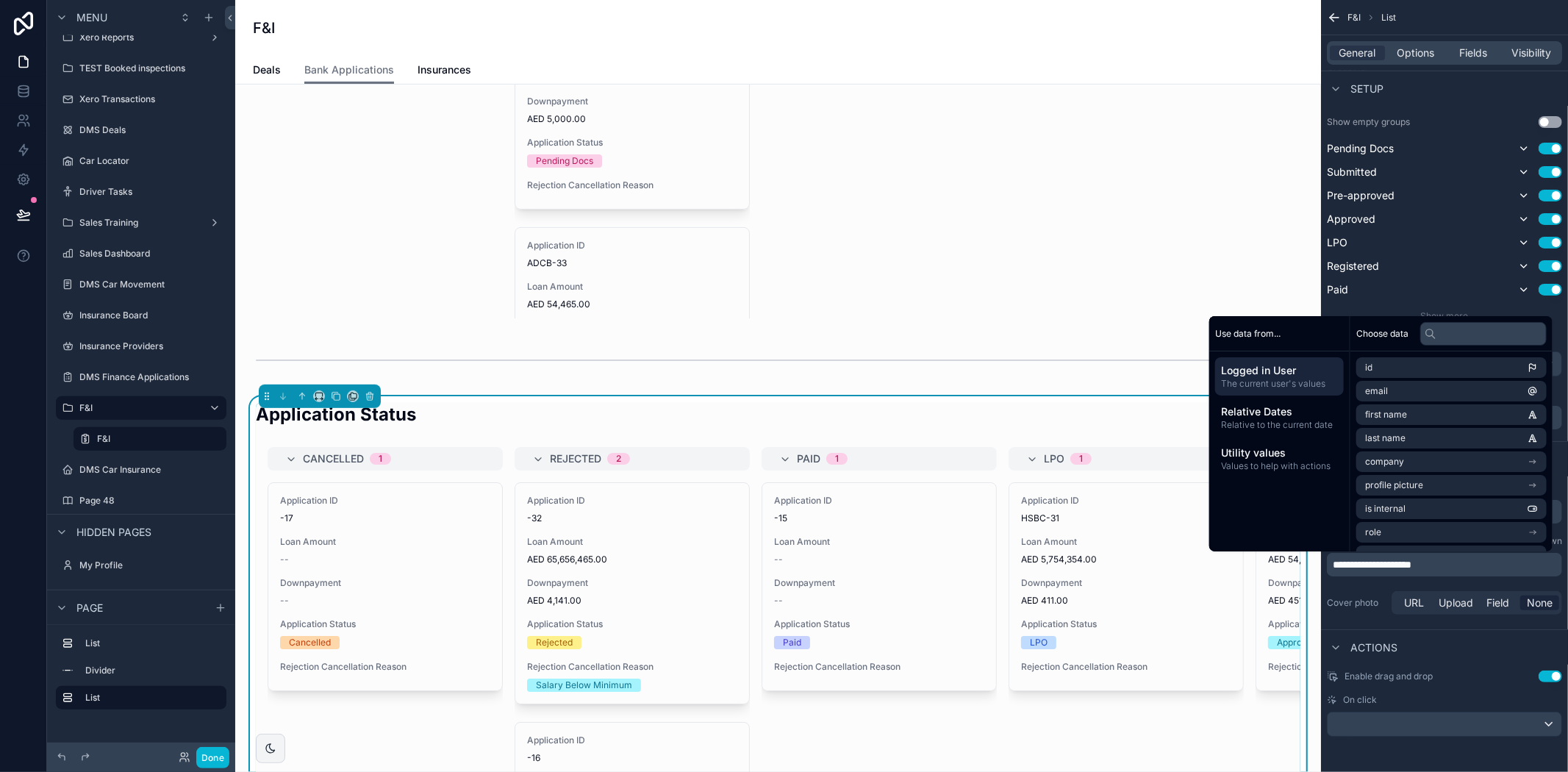
click at [1526, 626] on div "**********" at bounding box center [1444, 190] width 247 height 1103
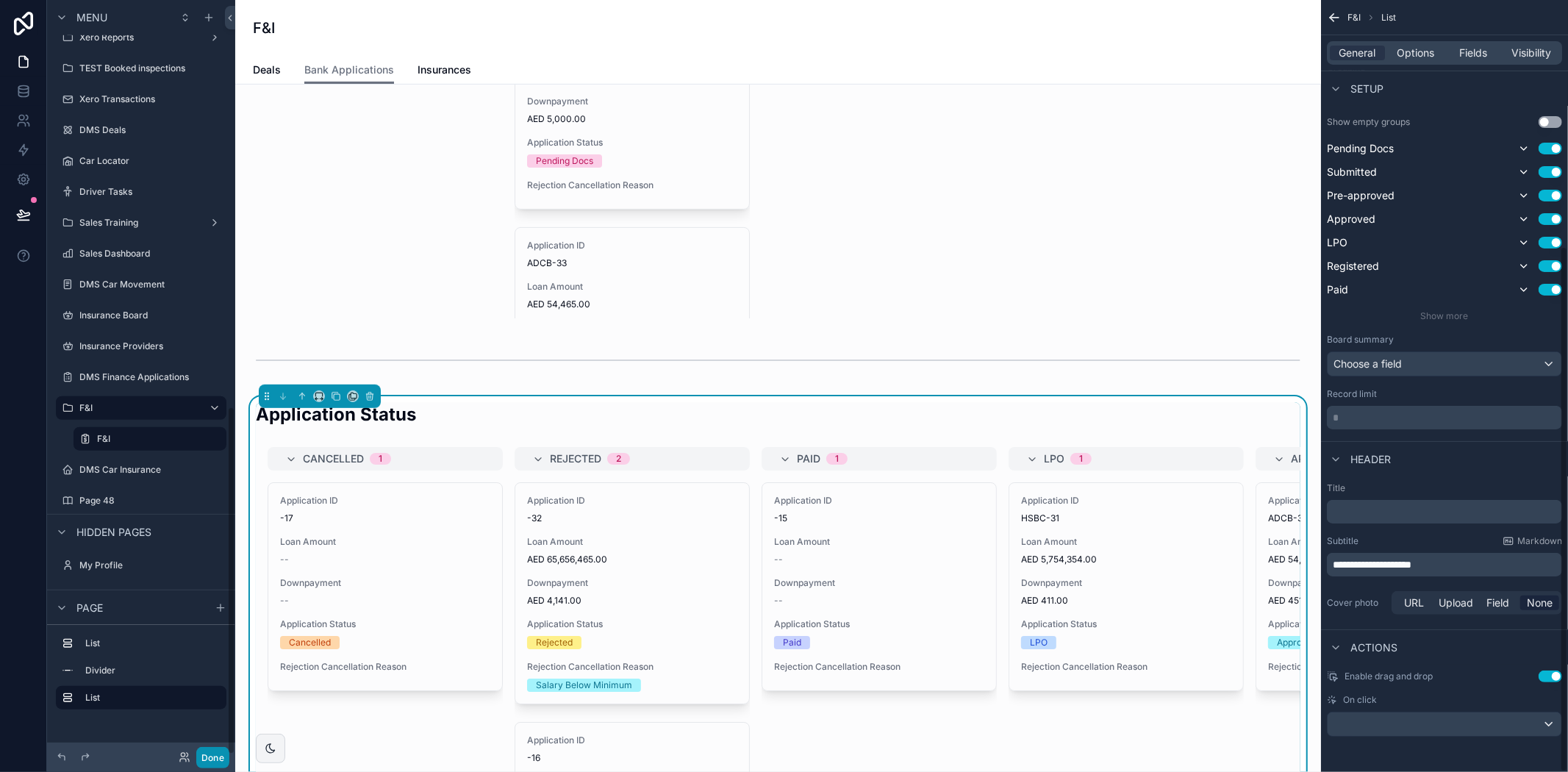
click at [222, 759] on button "Done" at bounding box center [212, 757] width 33 height 21
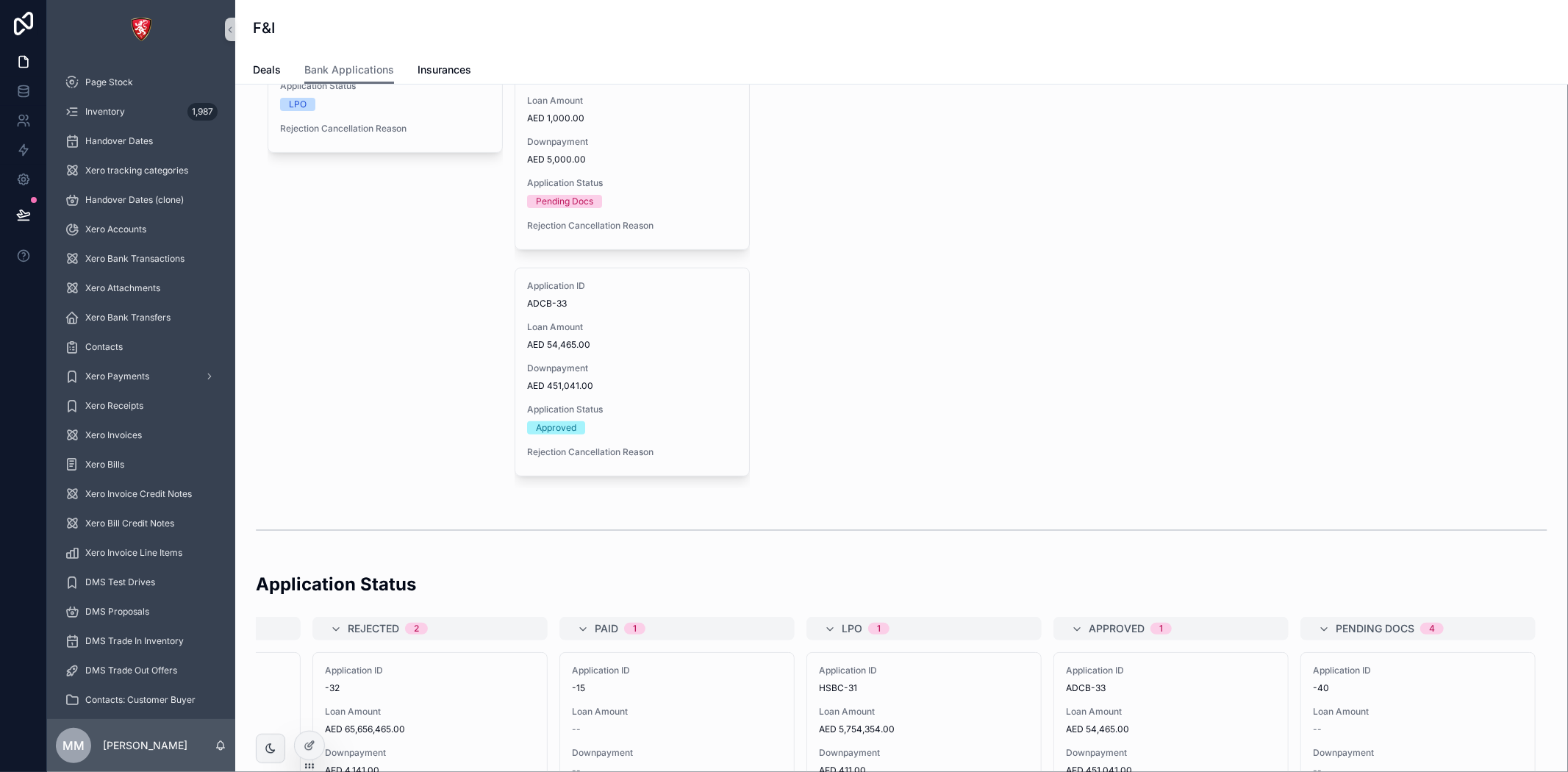
scroll to position [245, 0]
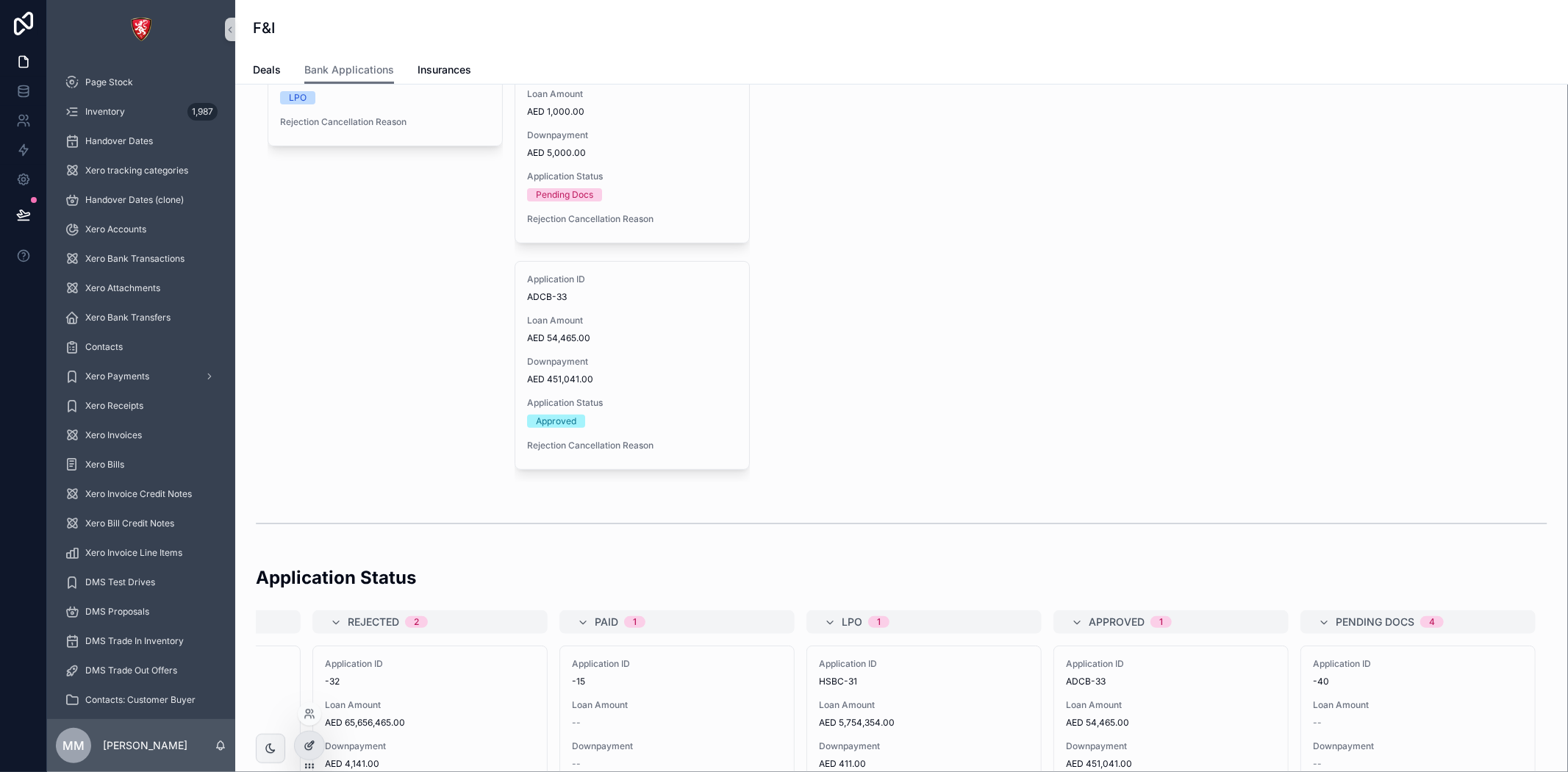
click at [302, 753] on div at bounding box center [309, 746] width 29 height 28
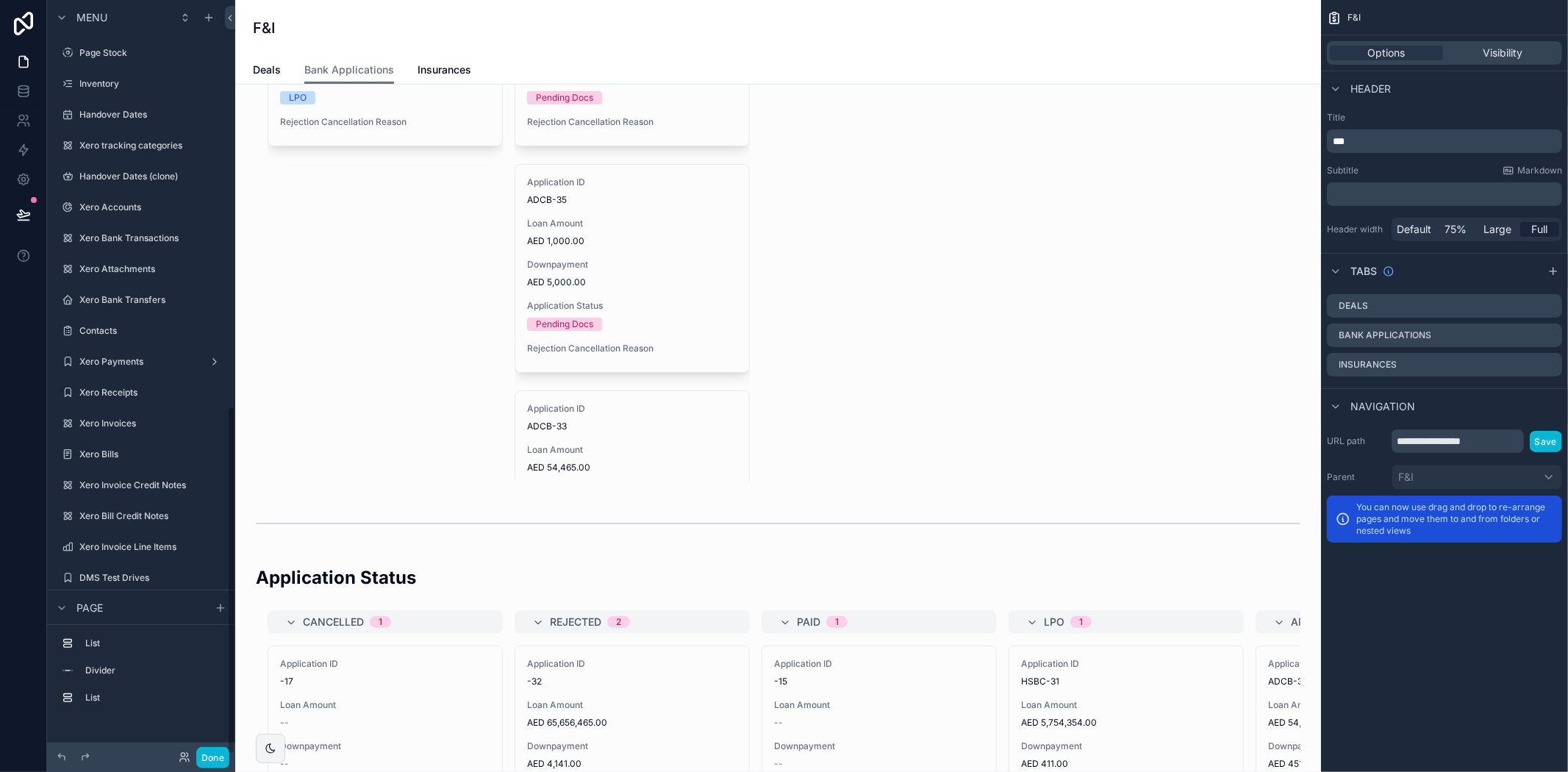
scroll to position [880, 0]
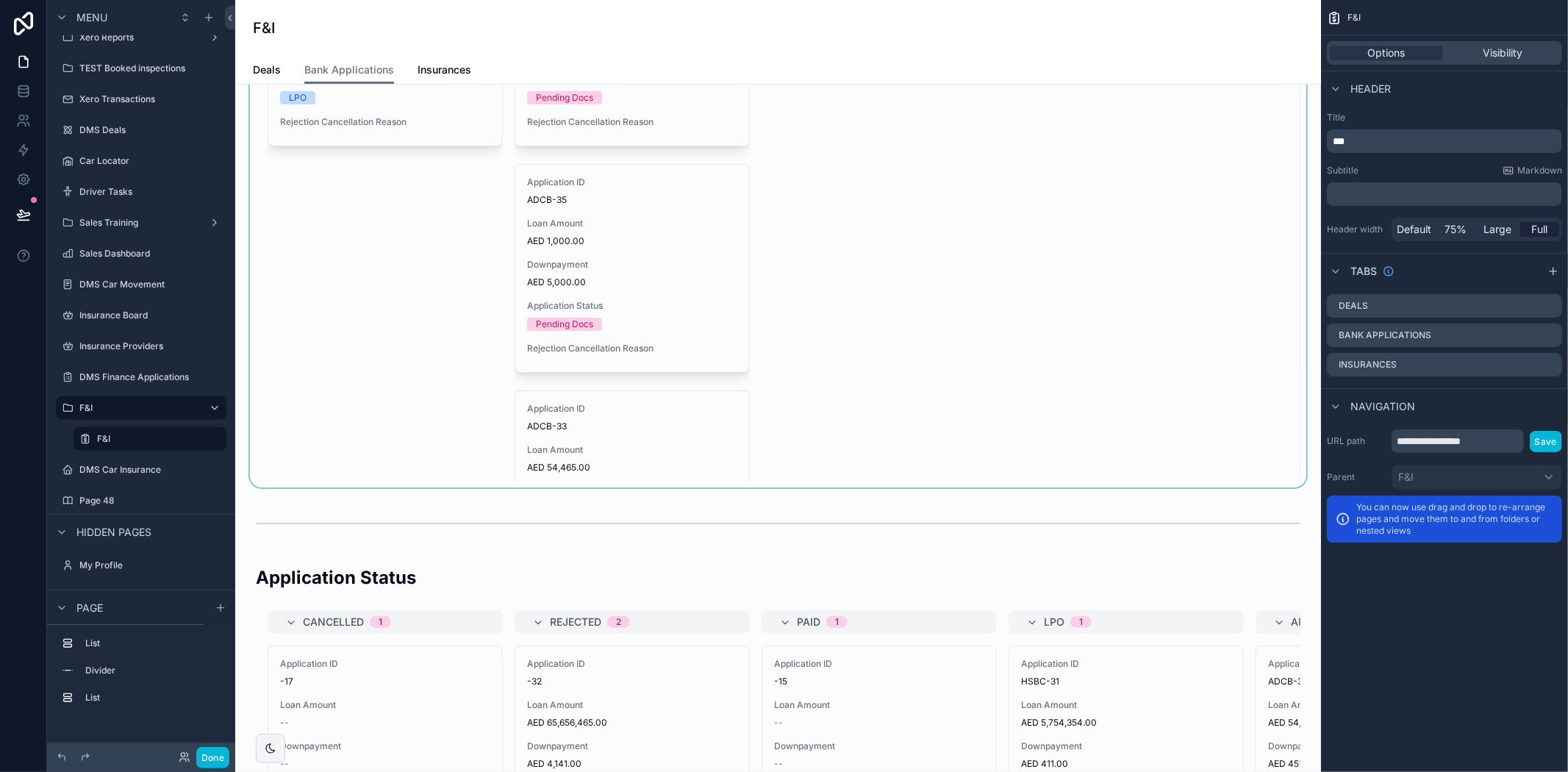
click at [988, 401] on div "scrollable content" at bounding box center [778, 170] width 1062 height 636
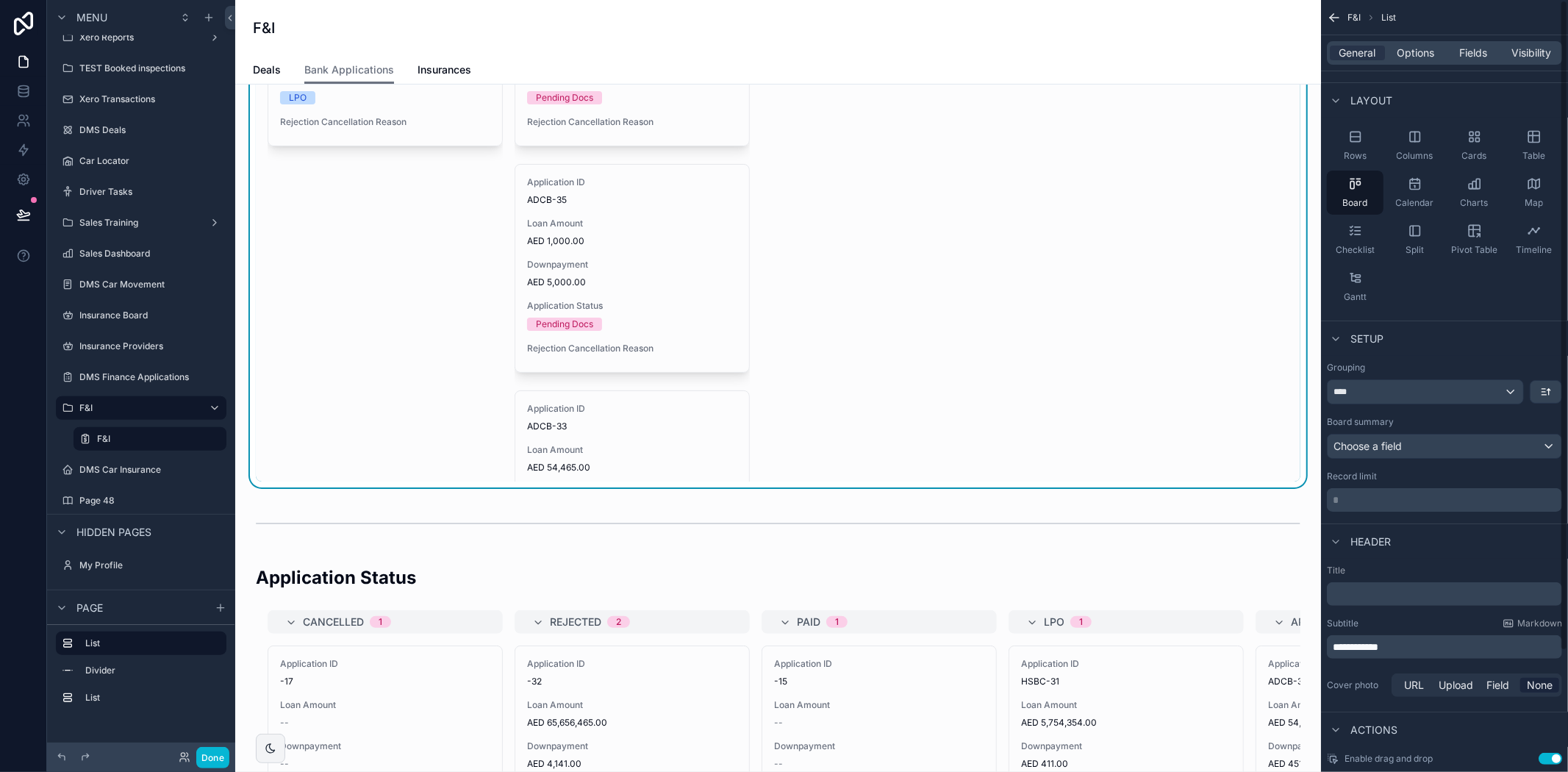
scroll to position [143, 0]
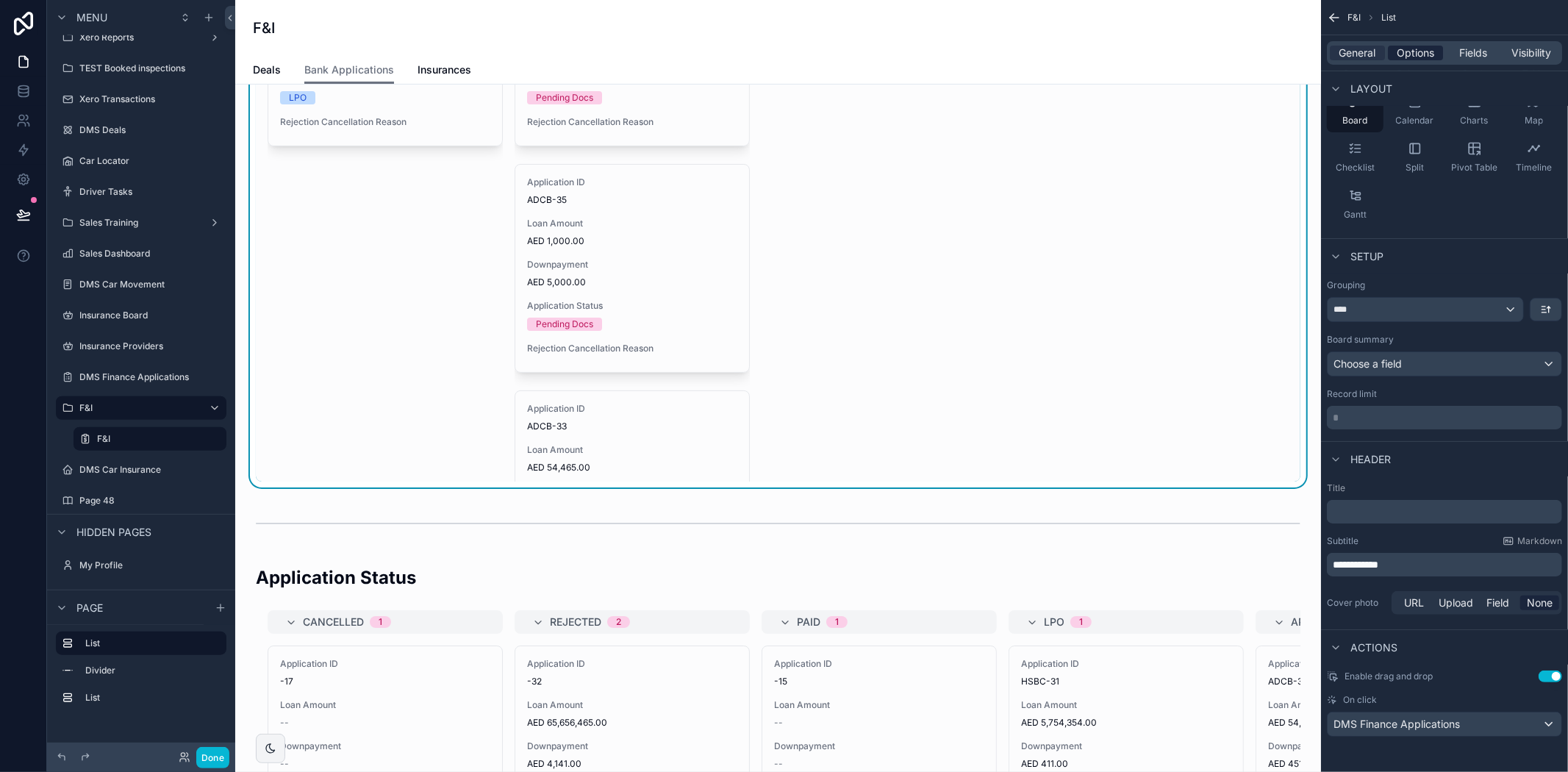
click at [1403, 53] on span "Options" at bounding box center [1415, 53] width 37 height 15
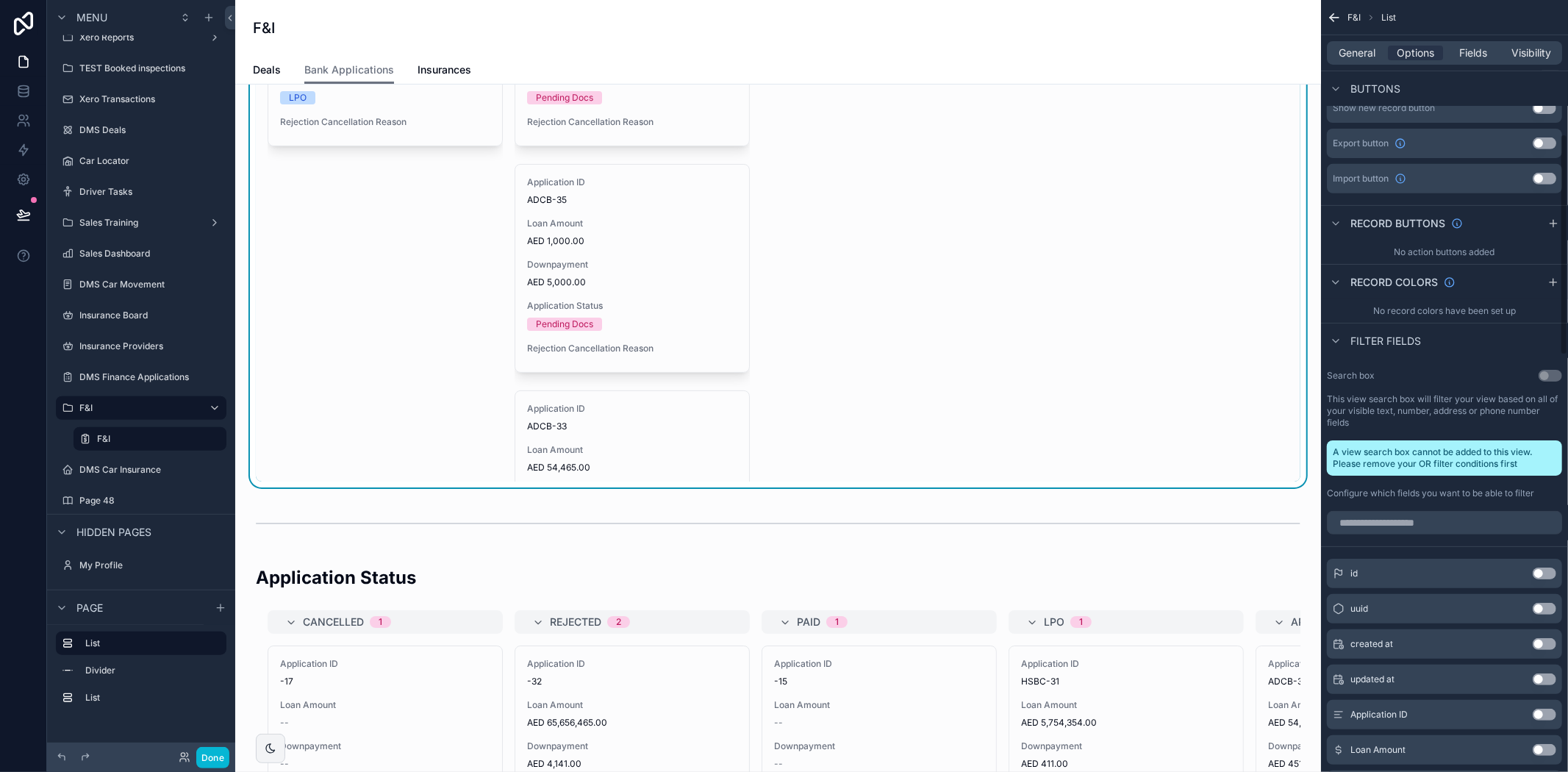
scroll to position [471, 0]
click at [1552, 281] on icon "scrollable content" at bounding box center [1552, 281] width 6 height 0
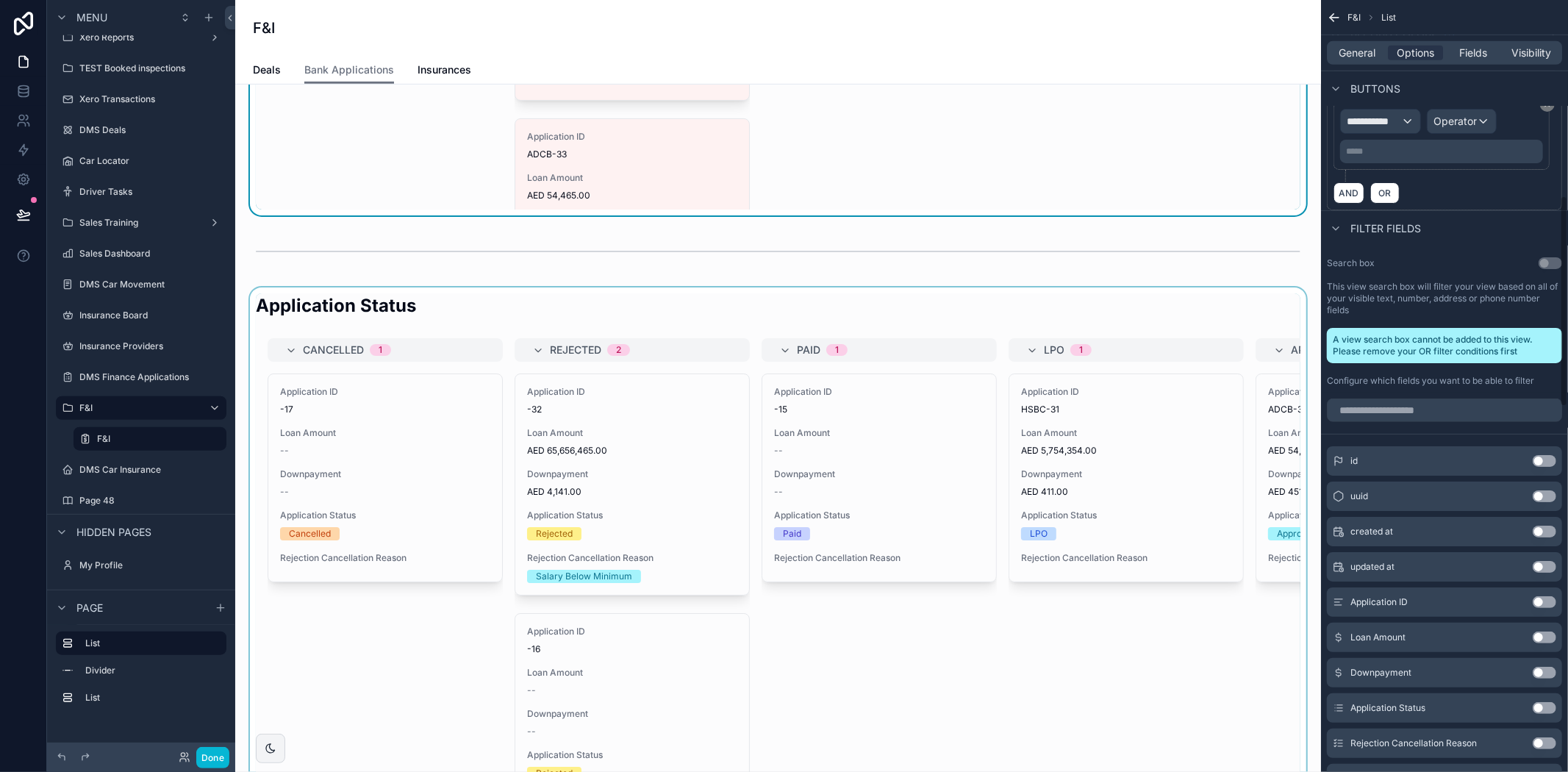
scroll to position [571, 0]
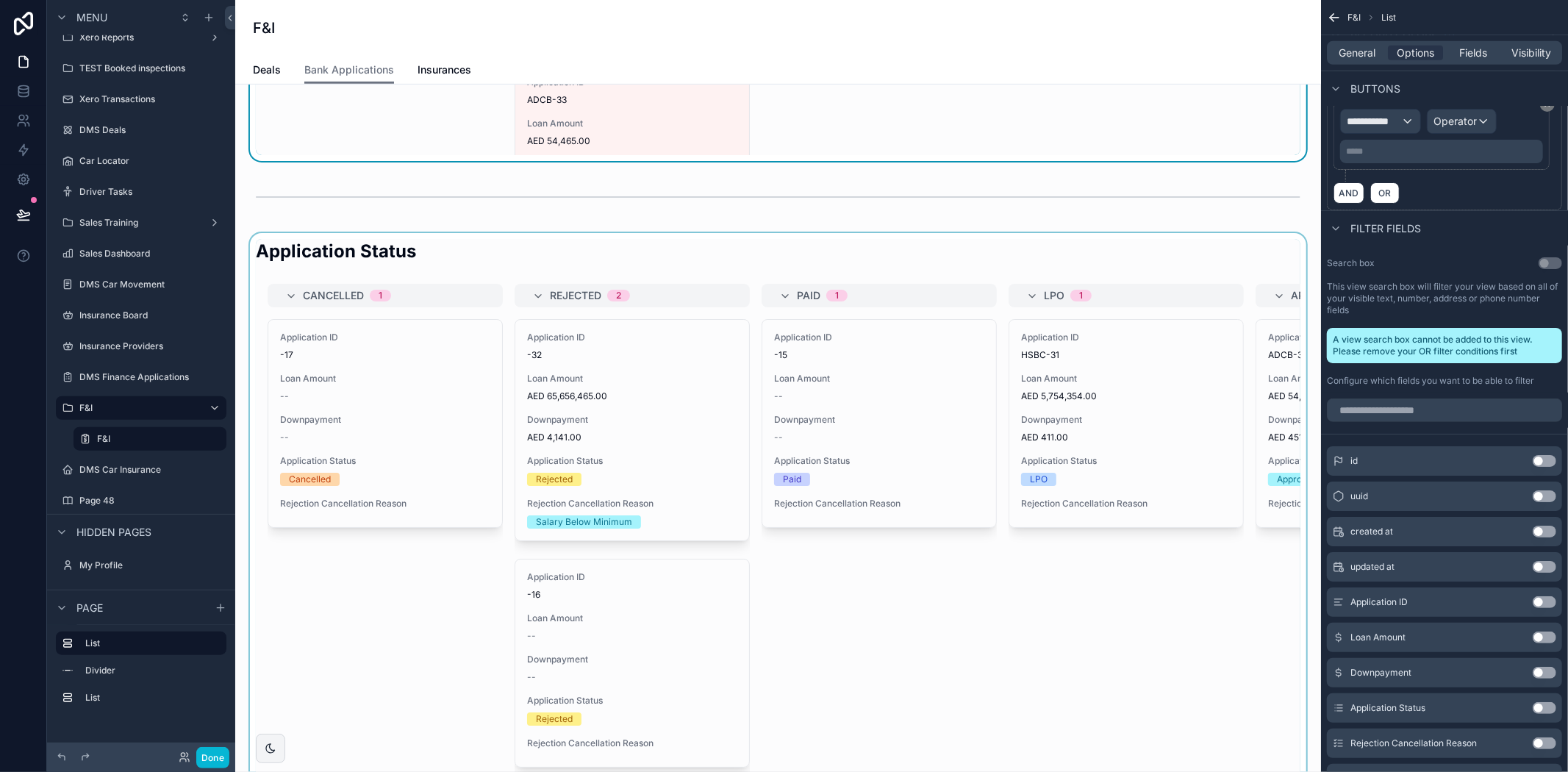
click at [769, 270] on div "scrollable content" at bounding box center [778, 551] width 1062 height 636
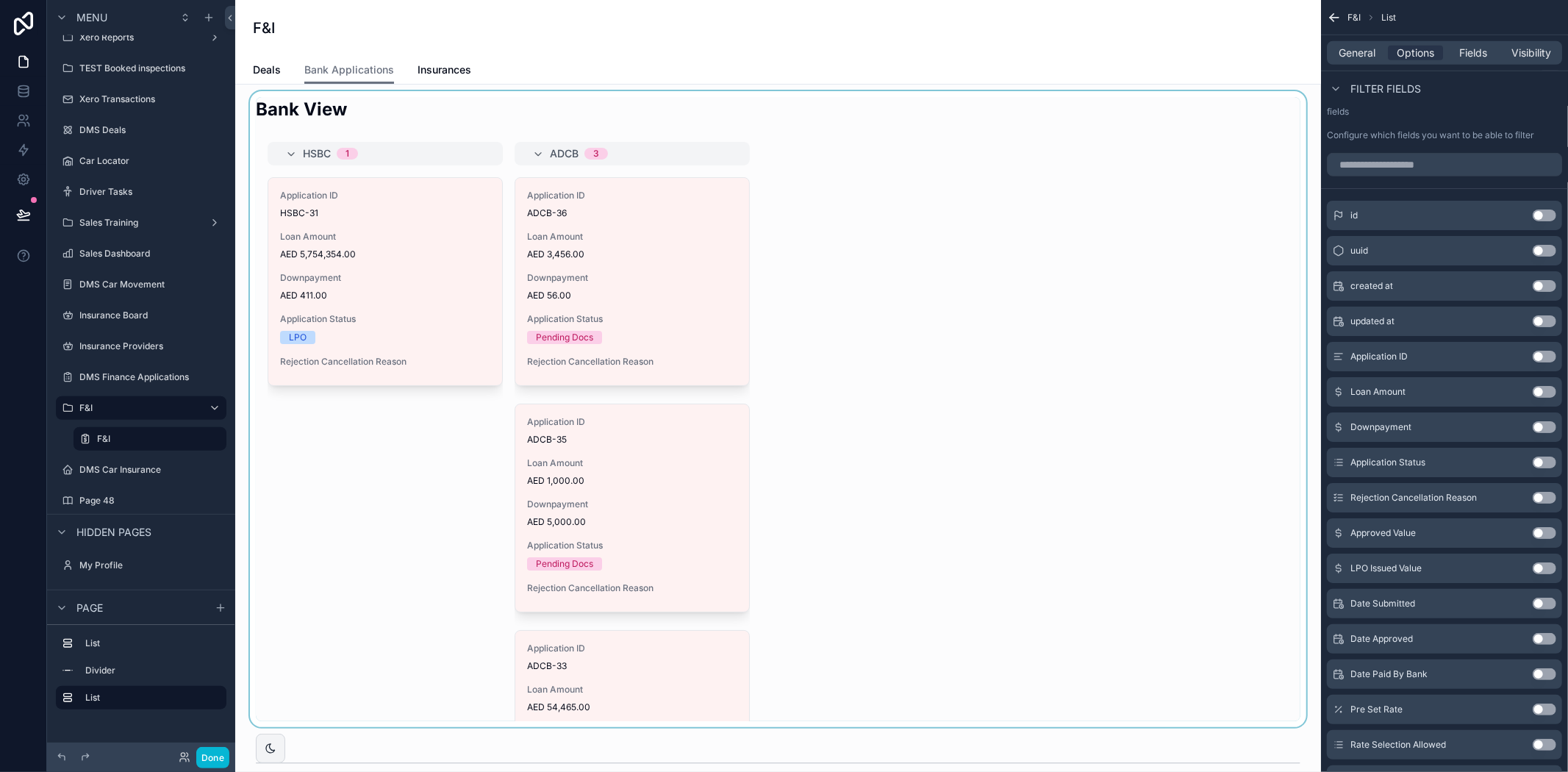
scroll to position [0, 0]
click at [996, 276] on div "scrollable content" at bounding box center [778, 414] width 1062 height 636
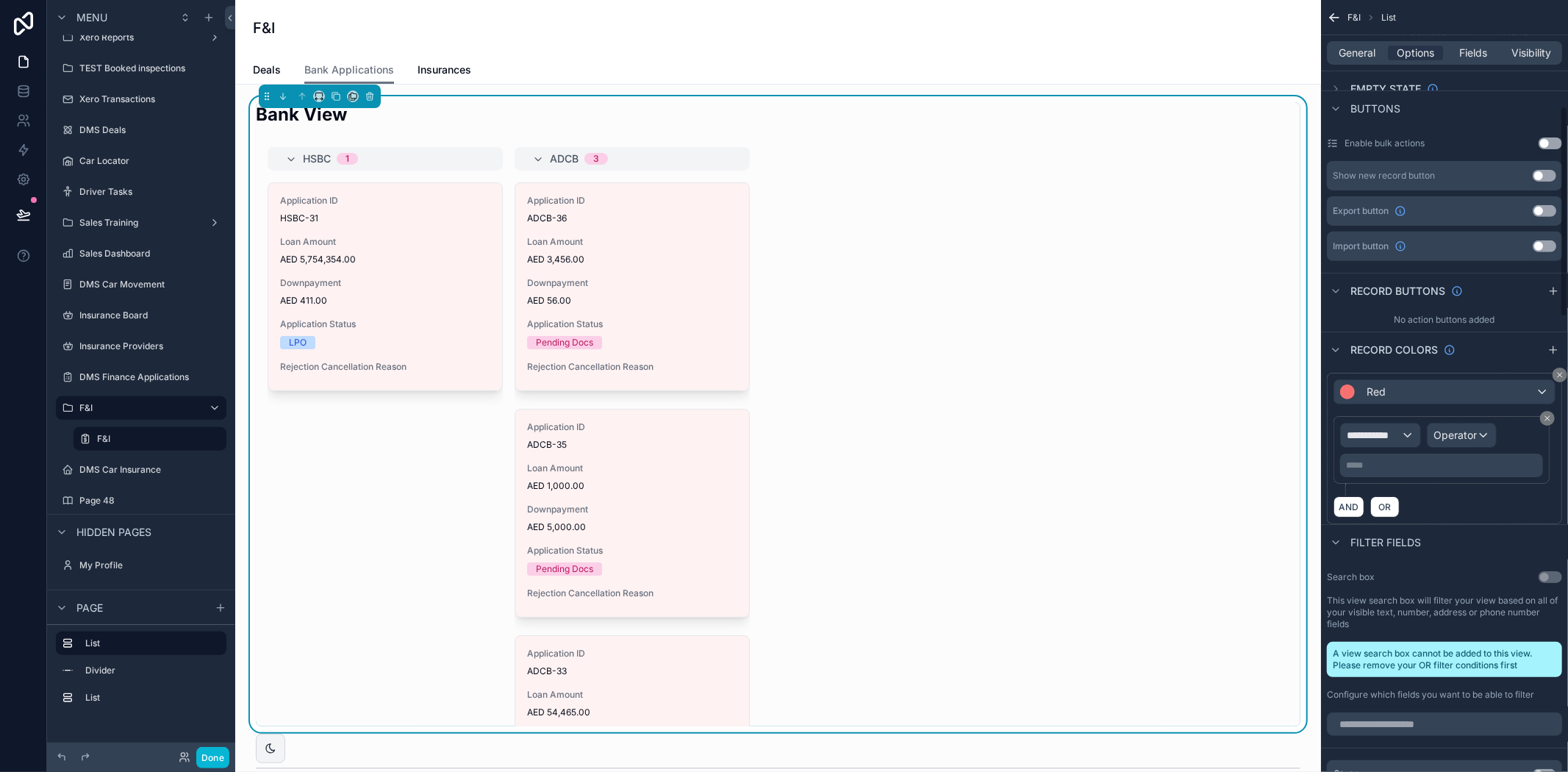
scroll to position [388, 0]
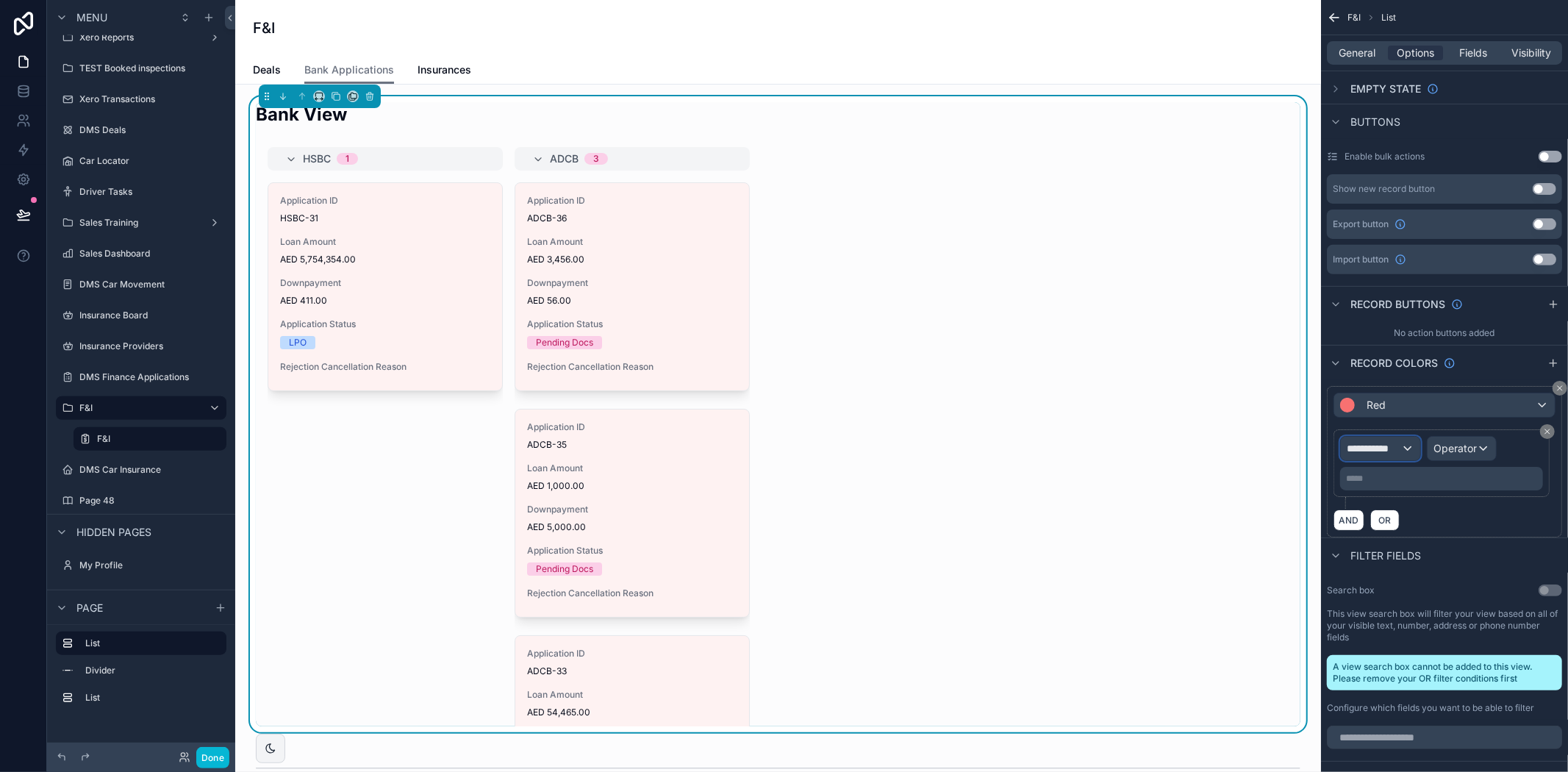
click at [1390, 445] on span "**********" at bounding box center [1374, 448] width 55 height 15
click at [1397, 487] on input "text" at bounding box center [1406, 483] width 120 height 24
type input "***"
click at [1435, 532] on div "Row values Row values" at bounding box center [1406, 536] width 109 height 35
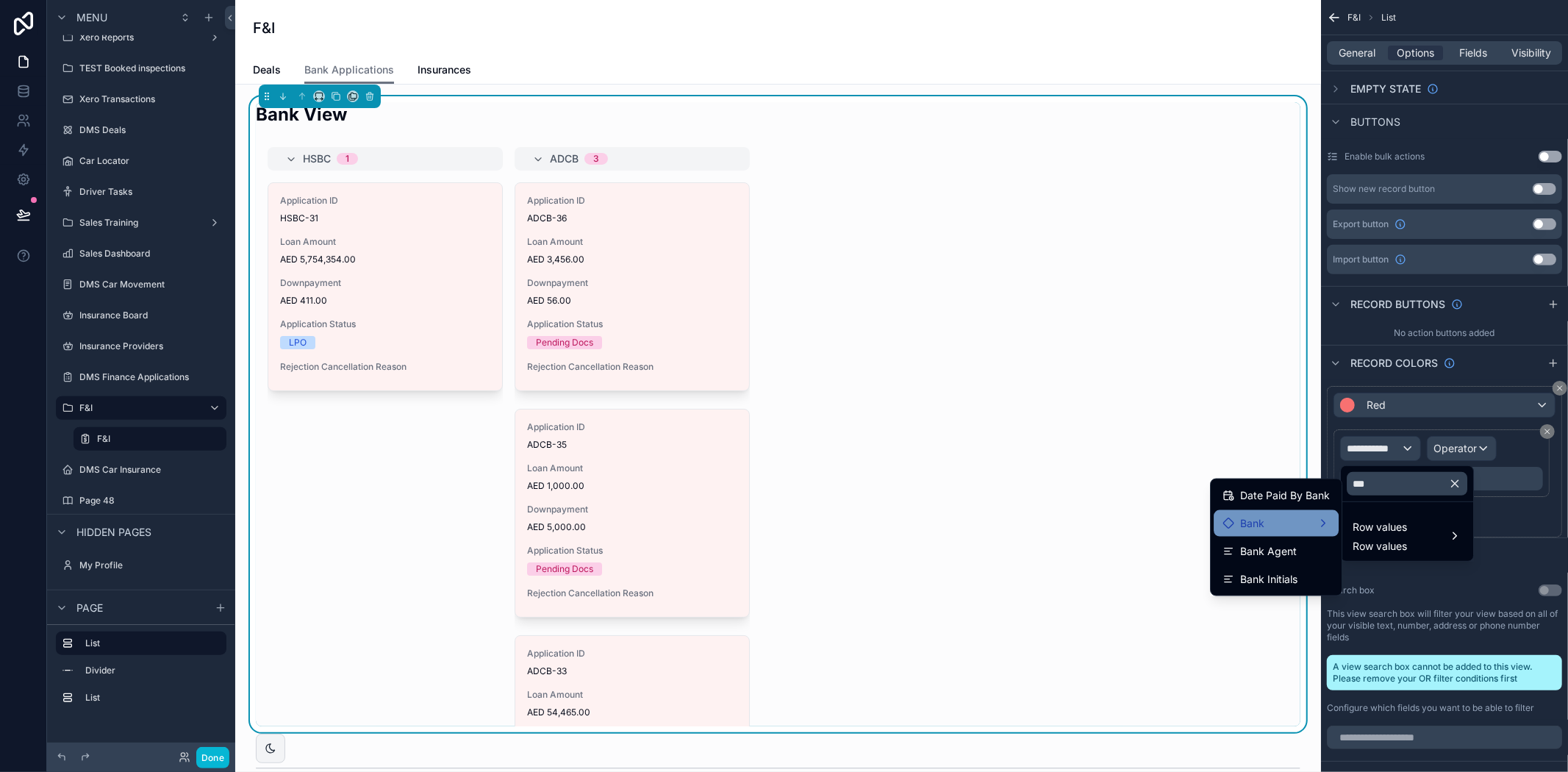
click at [1299, 527] on div "Bank" at bounding box center [1276, 523] width 107 height 18
click at [1405, 532] on span "bank applied" at bounding box center [1402, 525] width 64 height 18
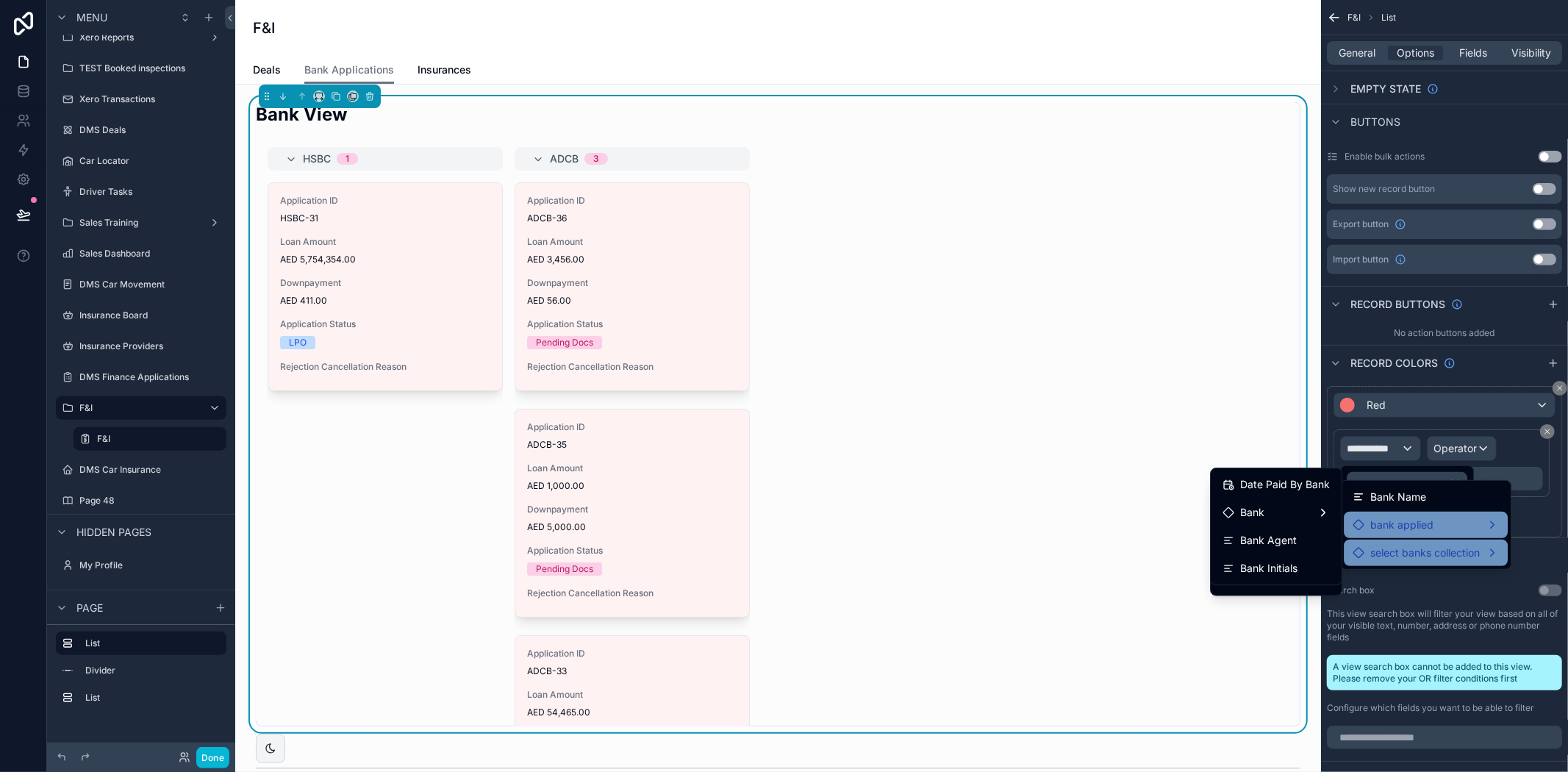
click at [1466, 548] on span "select banks collection" at bounding box center [1425, 553] width 110 height 18
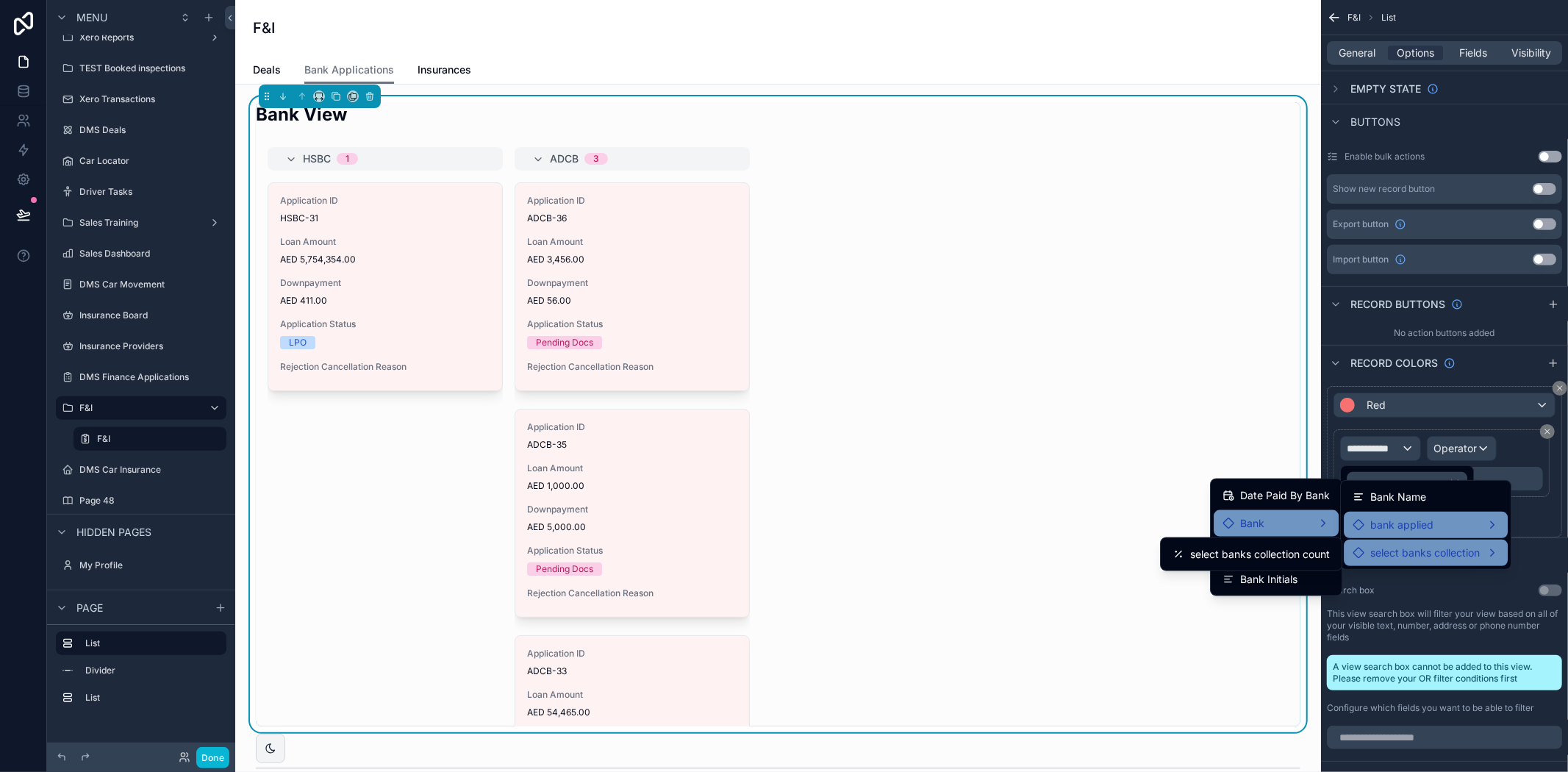
click at [1399, 527] on span "bank applied" at bounding box center [1402, 525] width 64 height 18
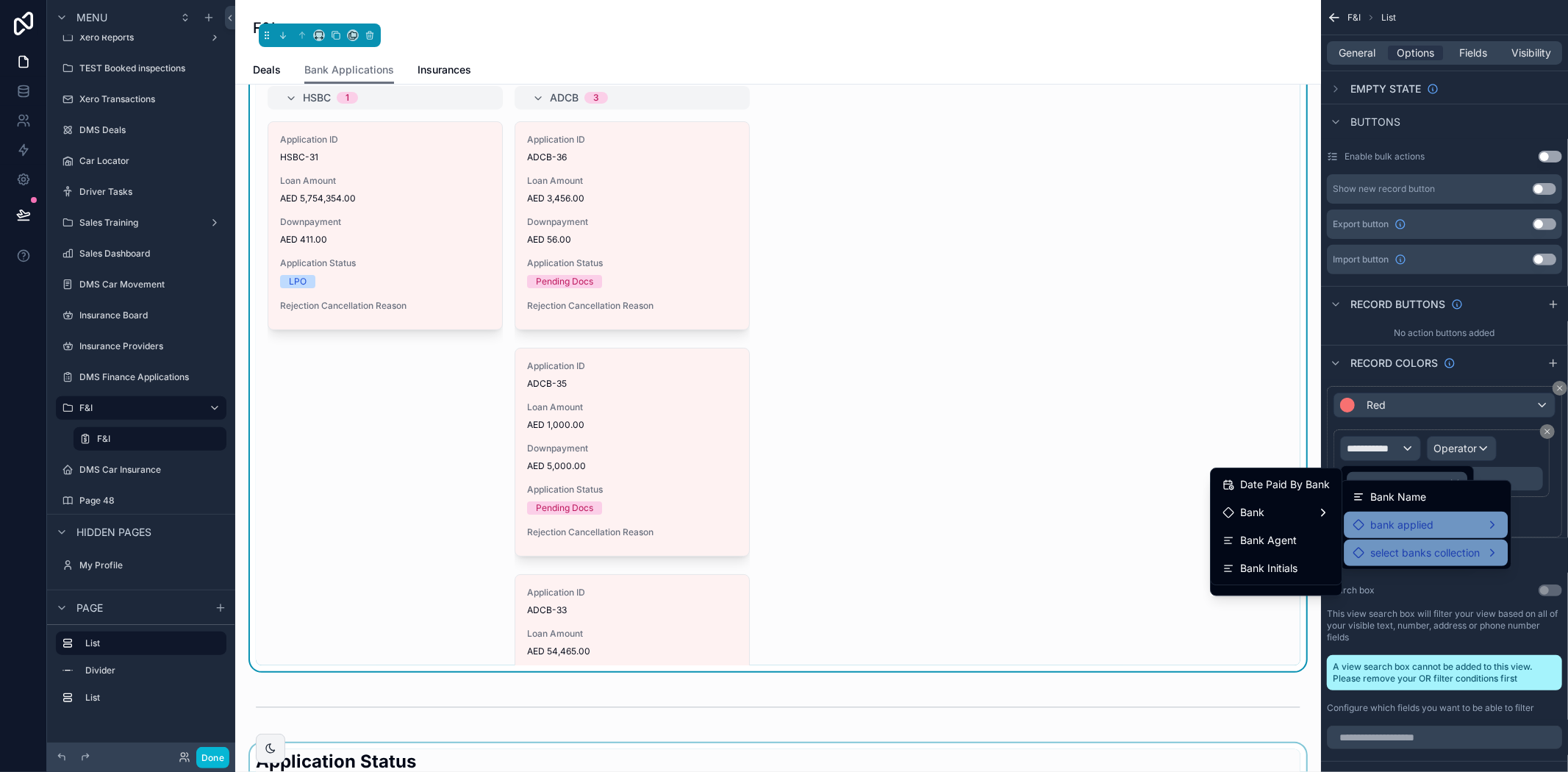
scroll to position [0, 0]
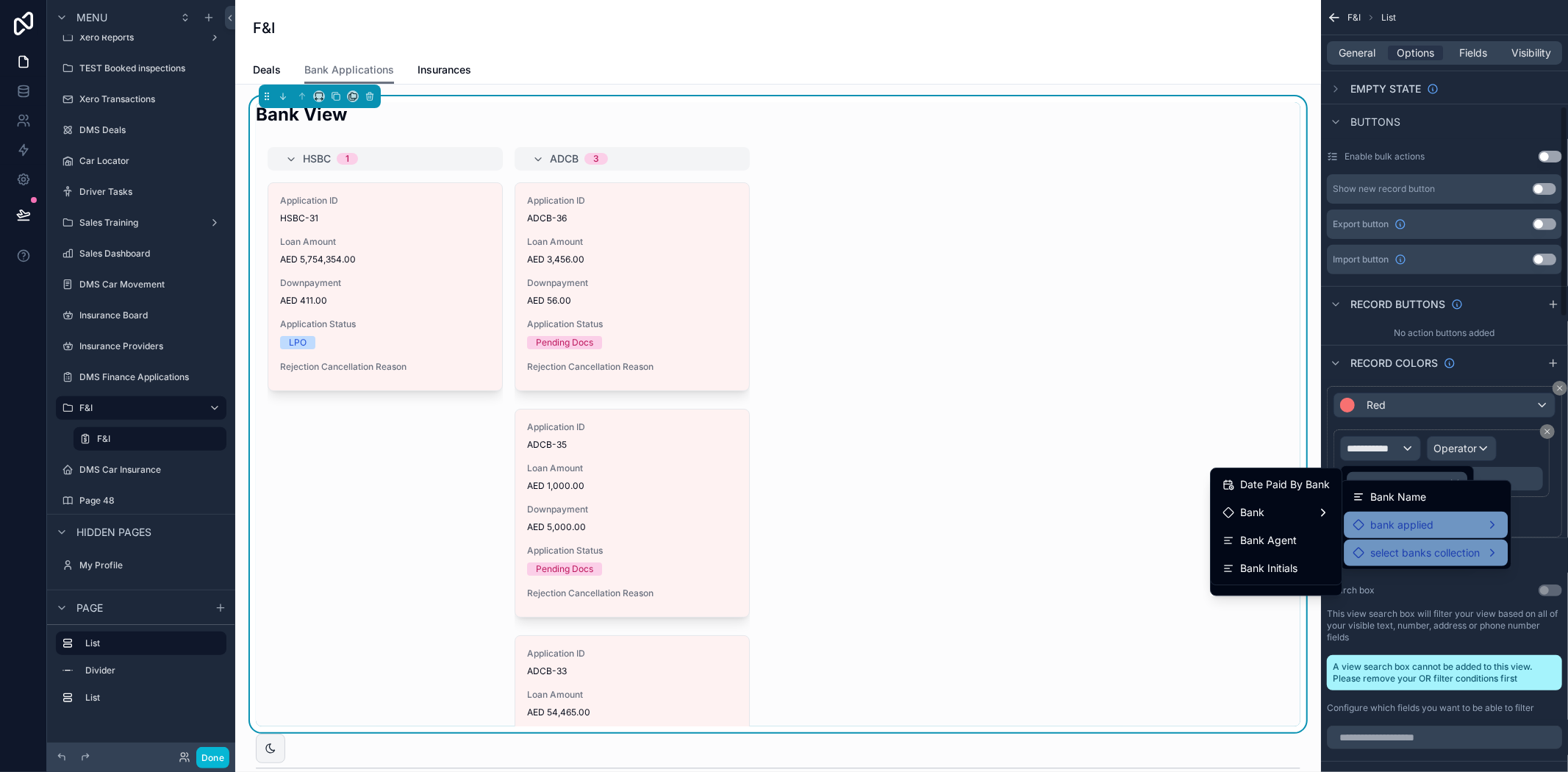
click at [1545, 545] on div "scrollable content" at bounding box center [784, 386] width 1568 height 772
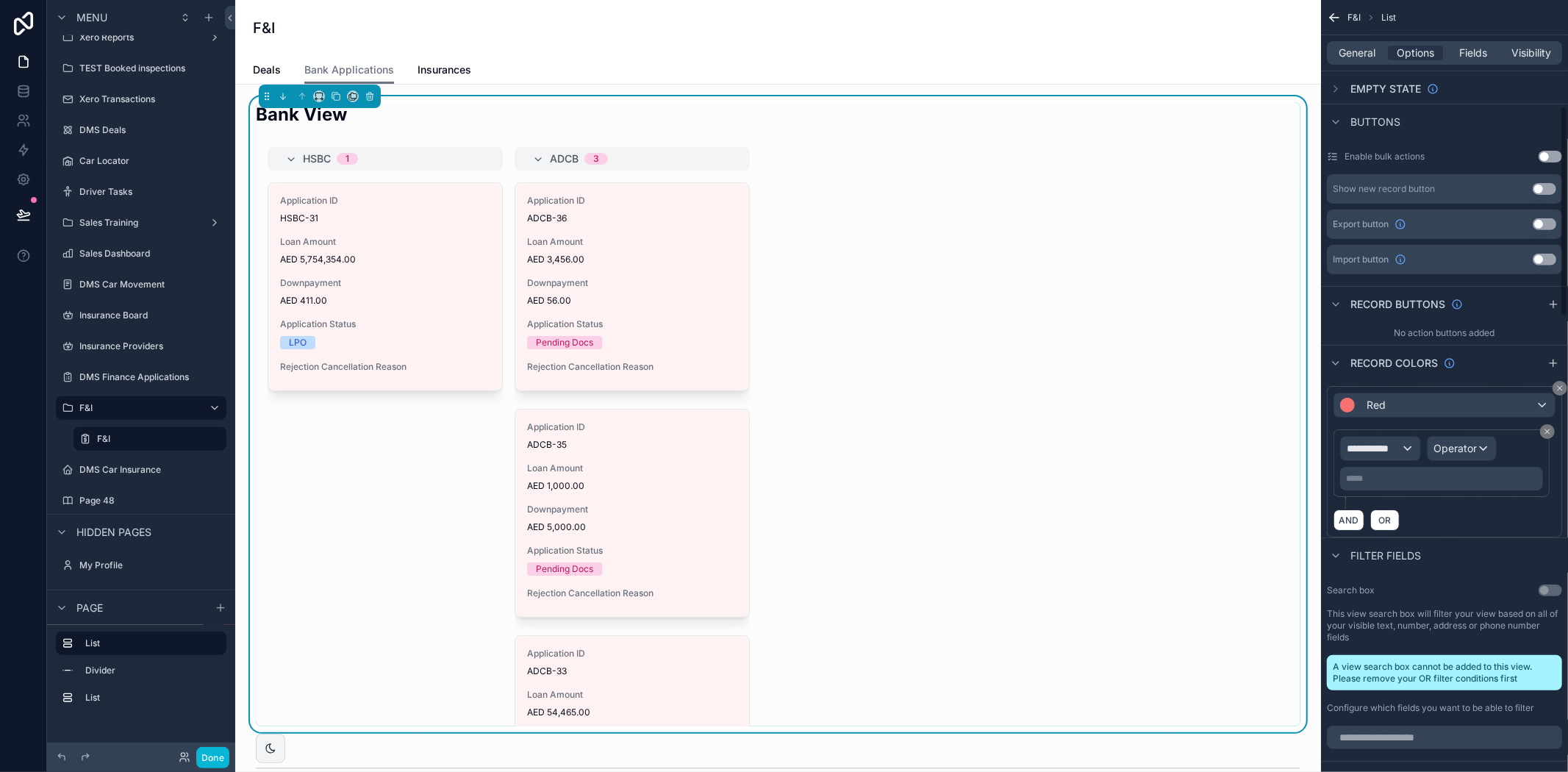
click at [1473, 480] on p "***** ﻿" at bounding box center [1443, 478] width 194 height 11
click at [1511, 545] on div "Filter fields" at bounding box center [1444, 555] width 247 height 35
click at [1391, 449] on span "**********" at bounding box center [1374, 448] width 55 height 15
click at [1412, 474] on input "***" at bounding box center [1406, 483] width 120 height 24
click at [1407, 549] on span "Row values" at bounding box center [1380, 546] width 55 height 15
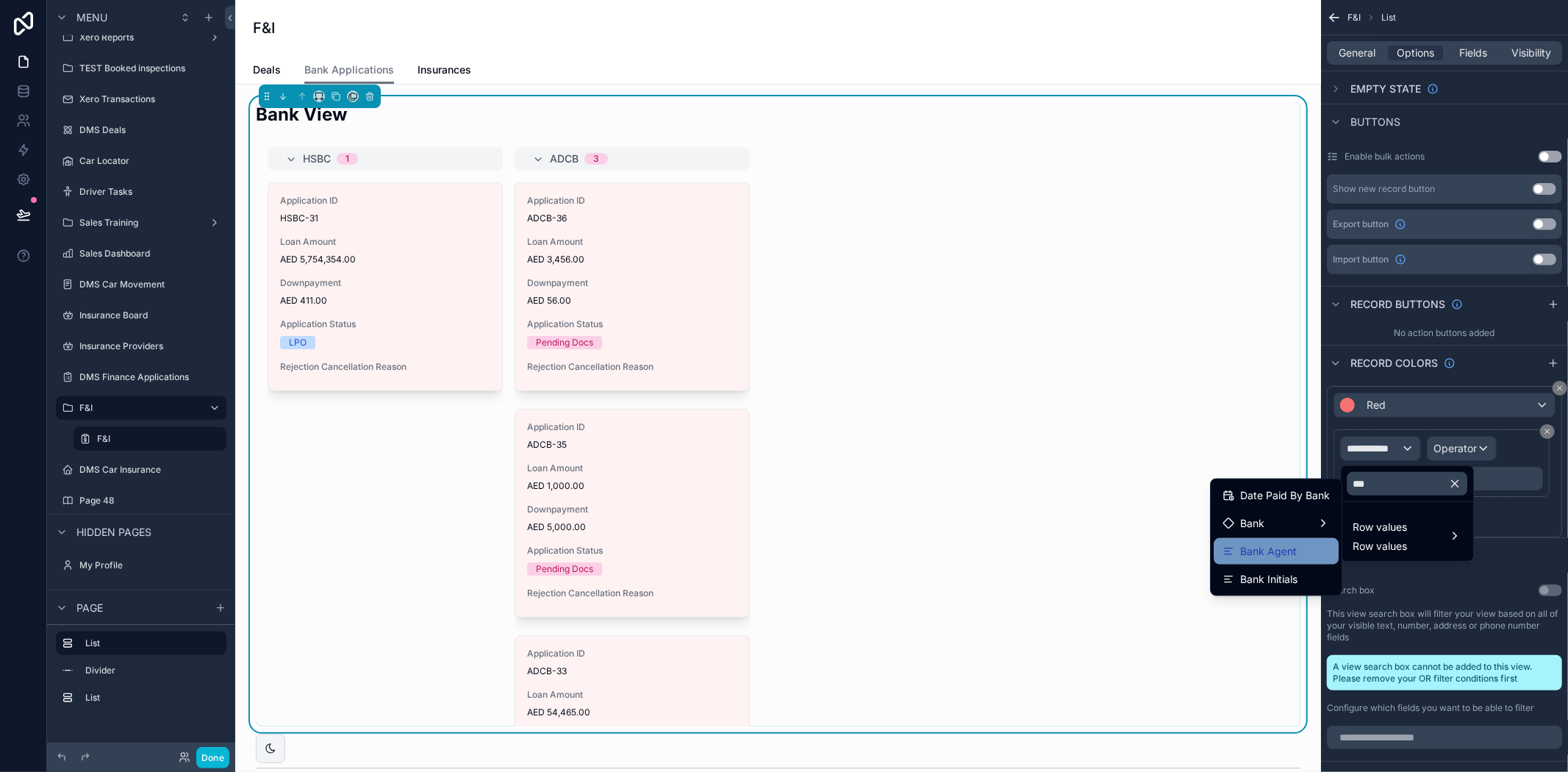
click at [1314, 548] on div "Bank Agent" at bounding box center [1276, 551] width 107 height 18
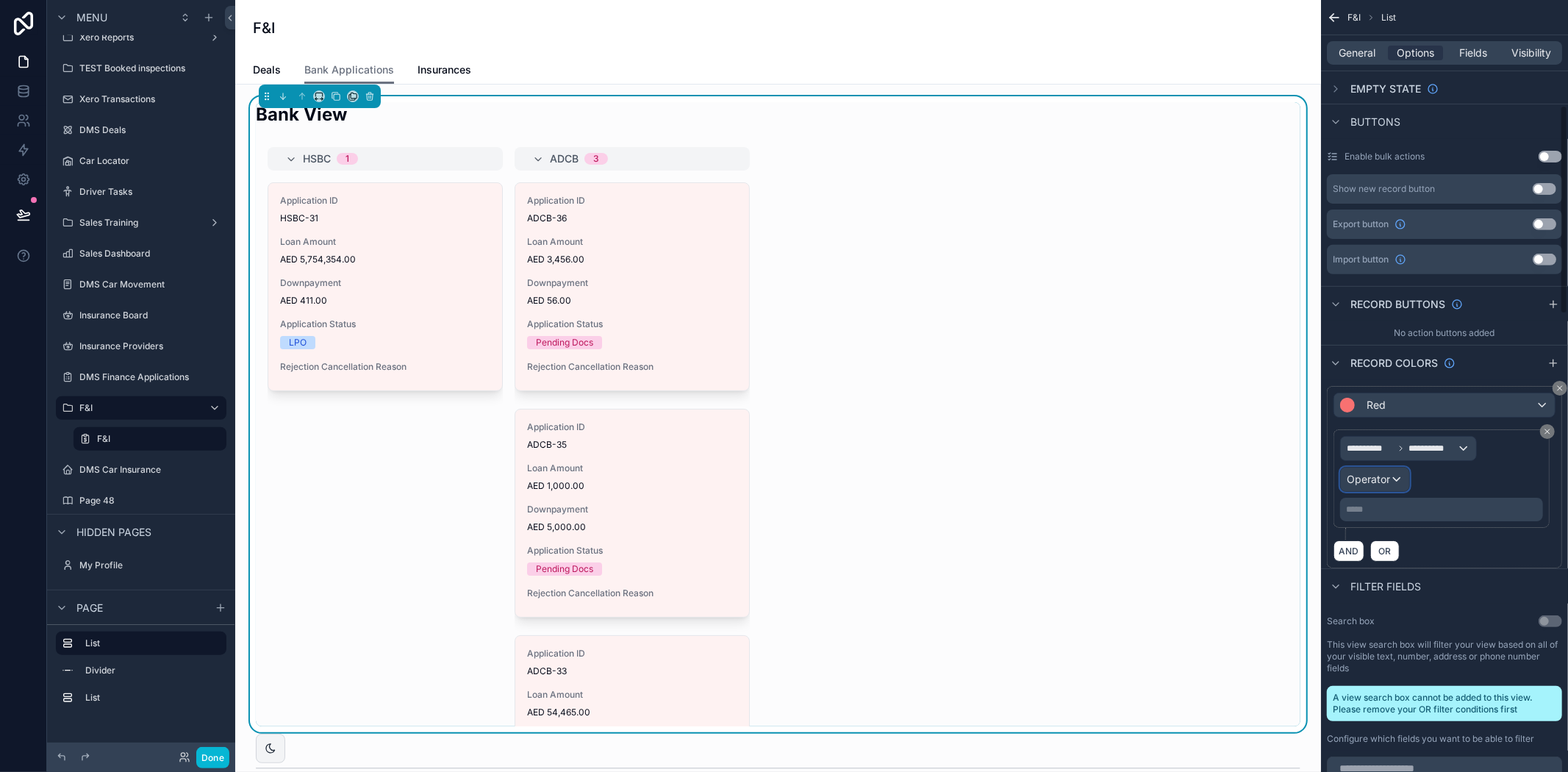
click at [1384, 479] on span "Operator" at bounding box center [1367, 479] width 43 height 12
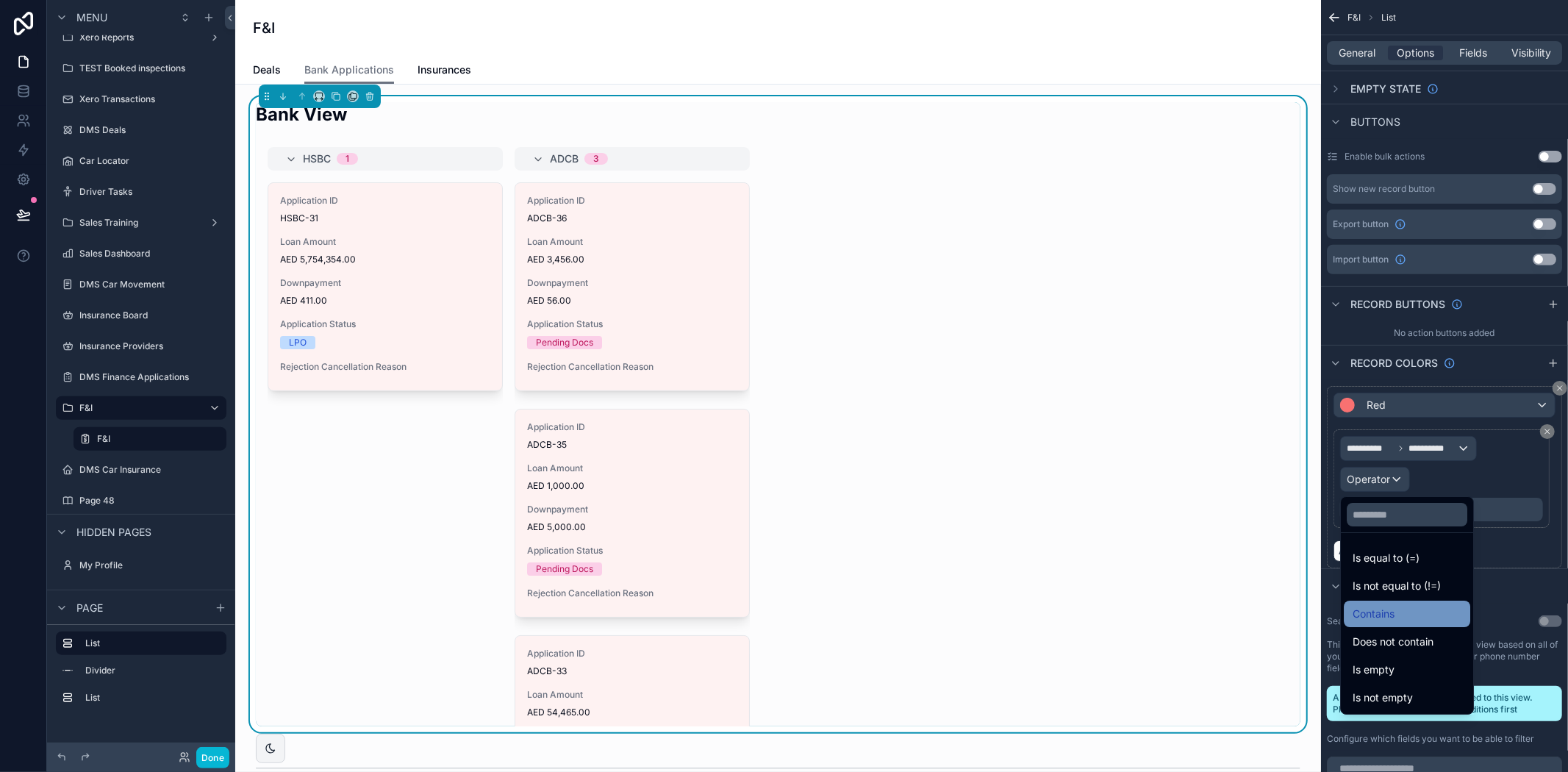
click at [1423, 613] on div "Contains" at bounding box center [1406, 614] width 109 height 18
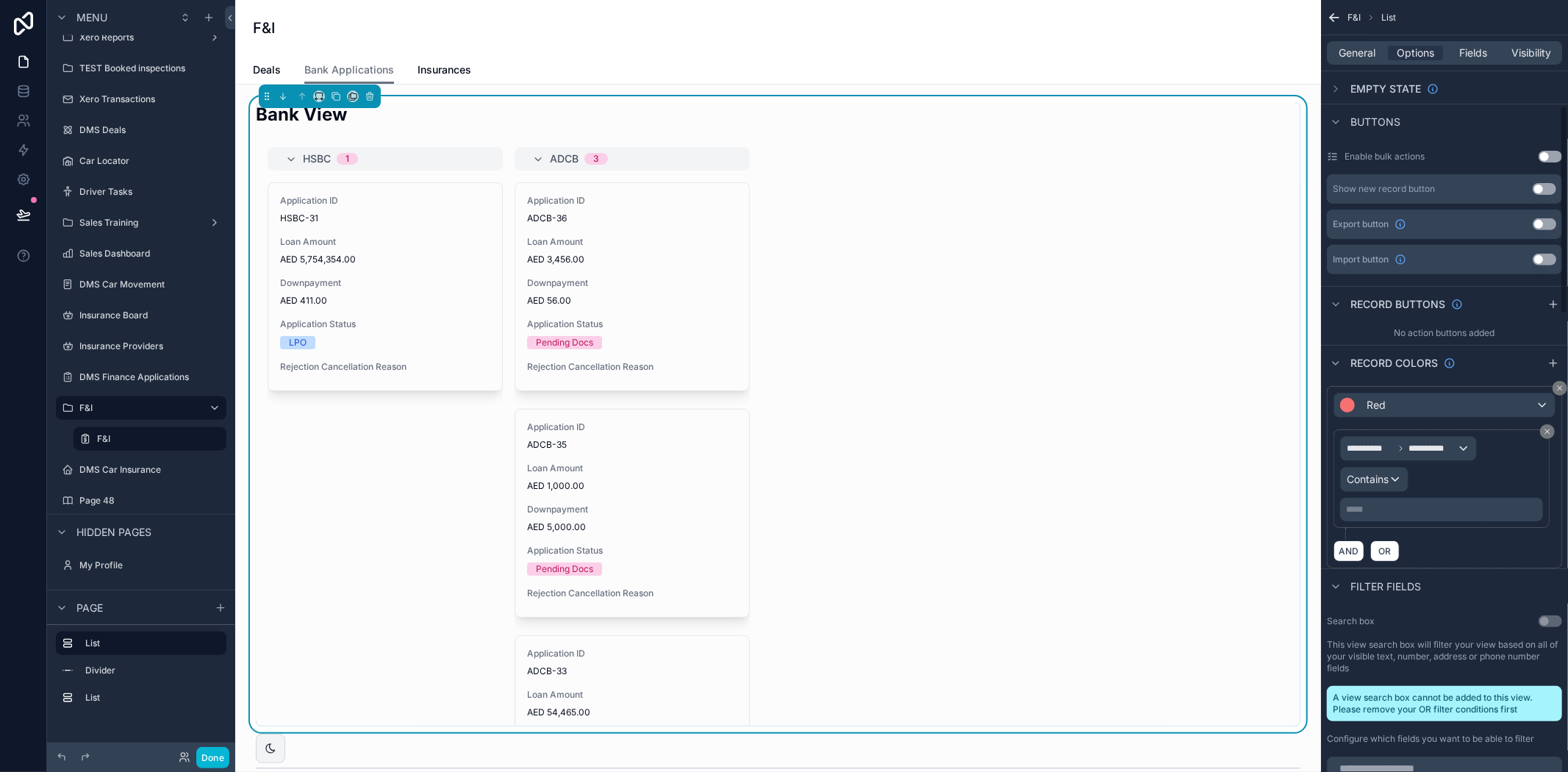
click at [1431, 511] on p "***** ﻿" at bounding box center [1443, 509] width 194 height 11
click at [1413, 523] on div "**********" at bounding box center [1441, 479] width 216 height 99
click at [1414, 509] on p "***** ﻿" at bounding box center [1443, 509] width 194 height 11
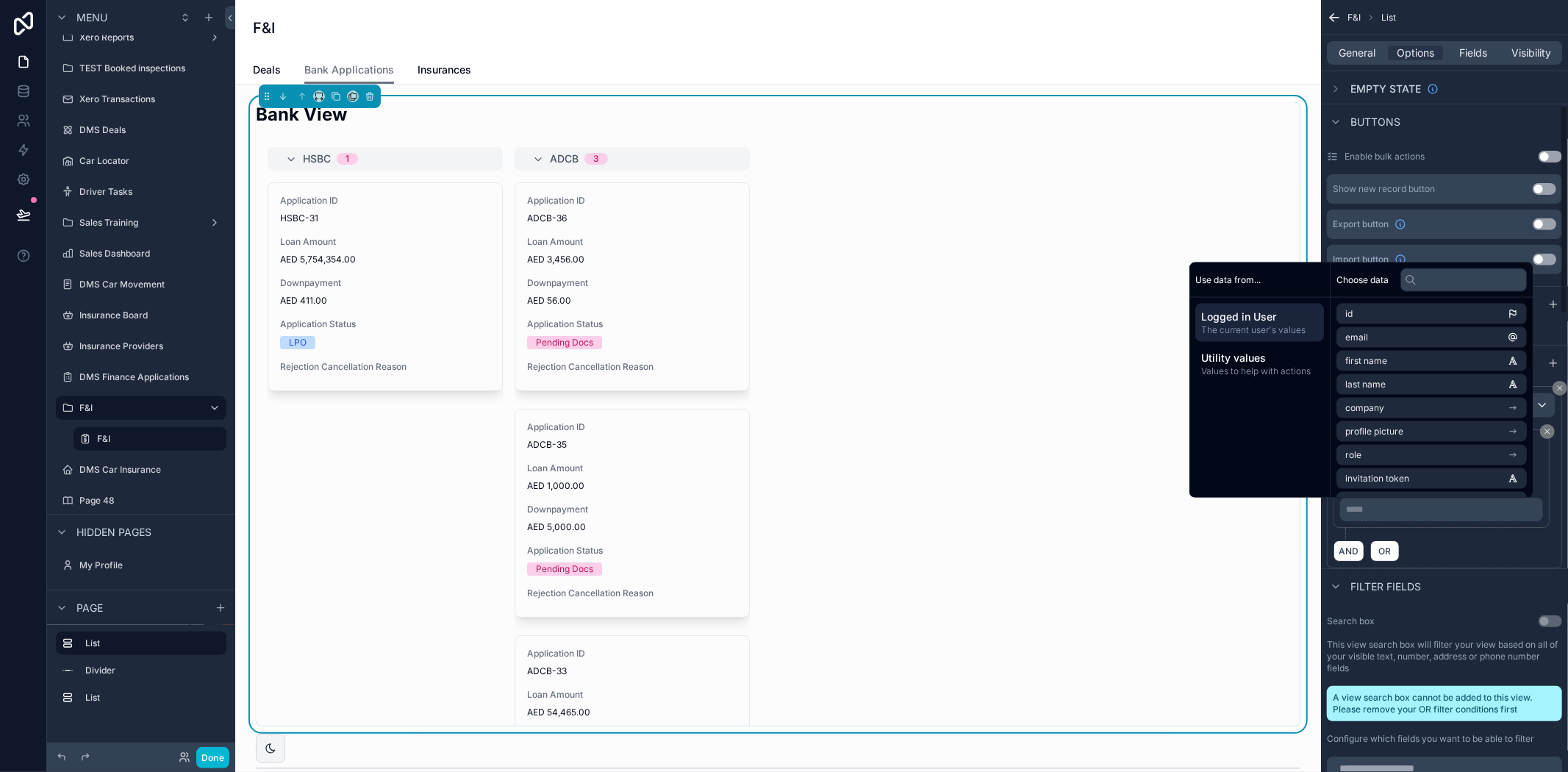
click at [1420, 526] on div "**********" at bounding box center [1441, 479] width 216 height 99
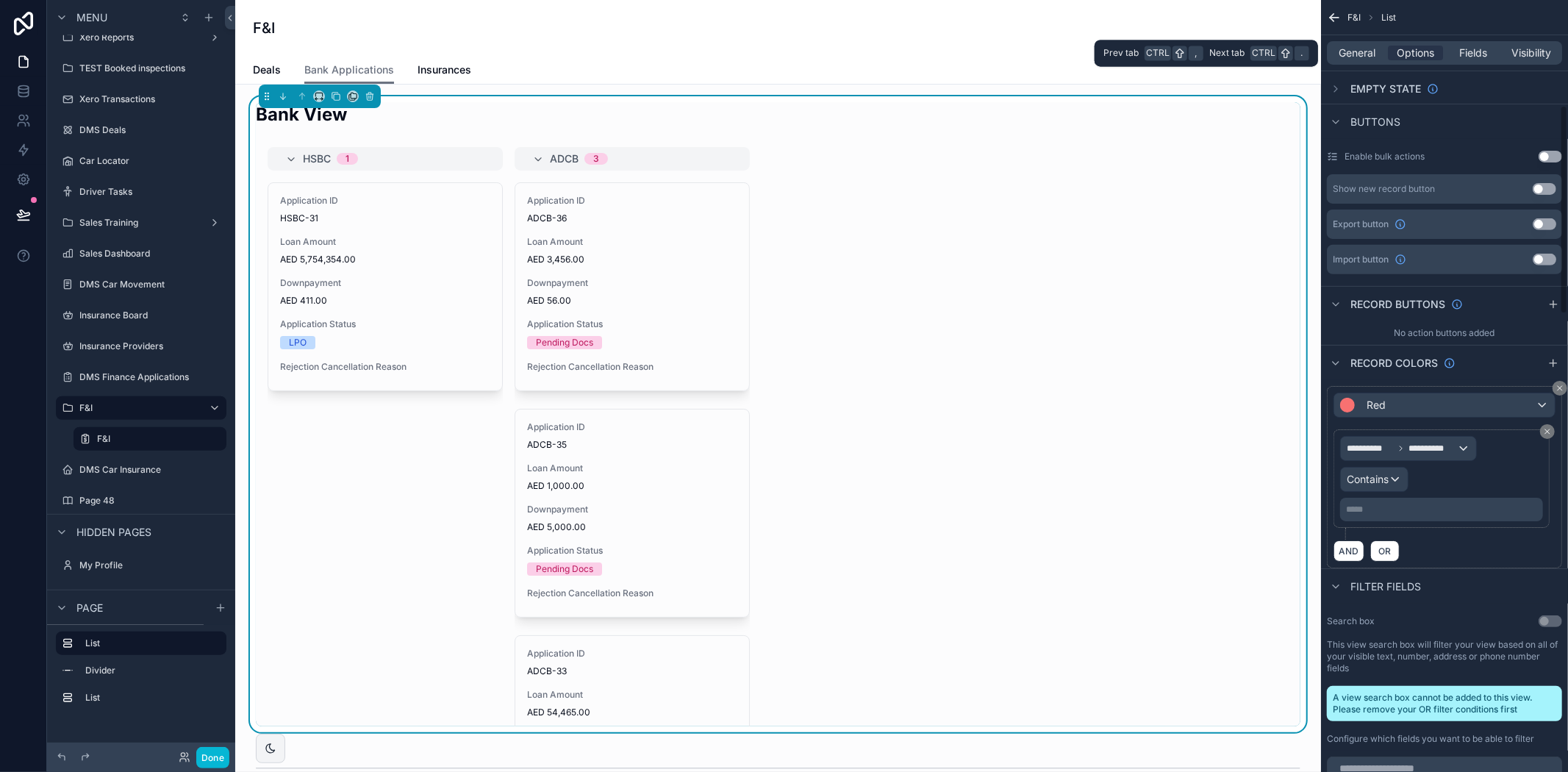
click at [1345, 57] on span "General" at bounding box center [1358, 53] width 37 height 15
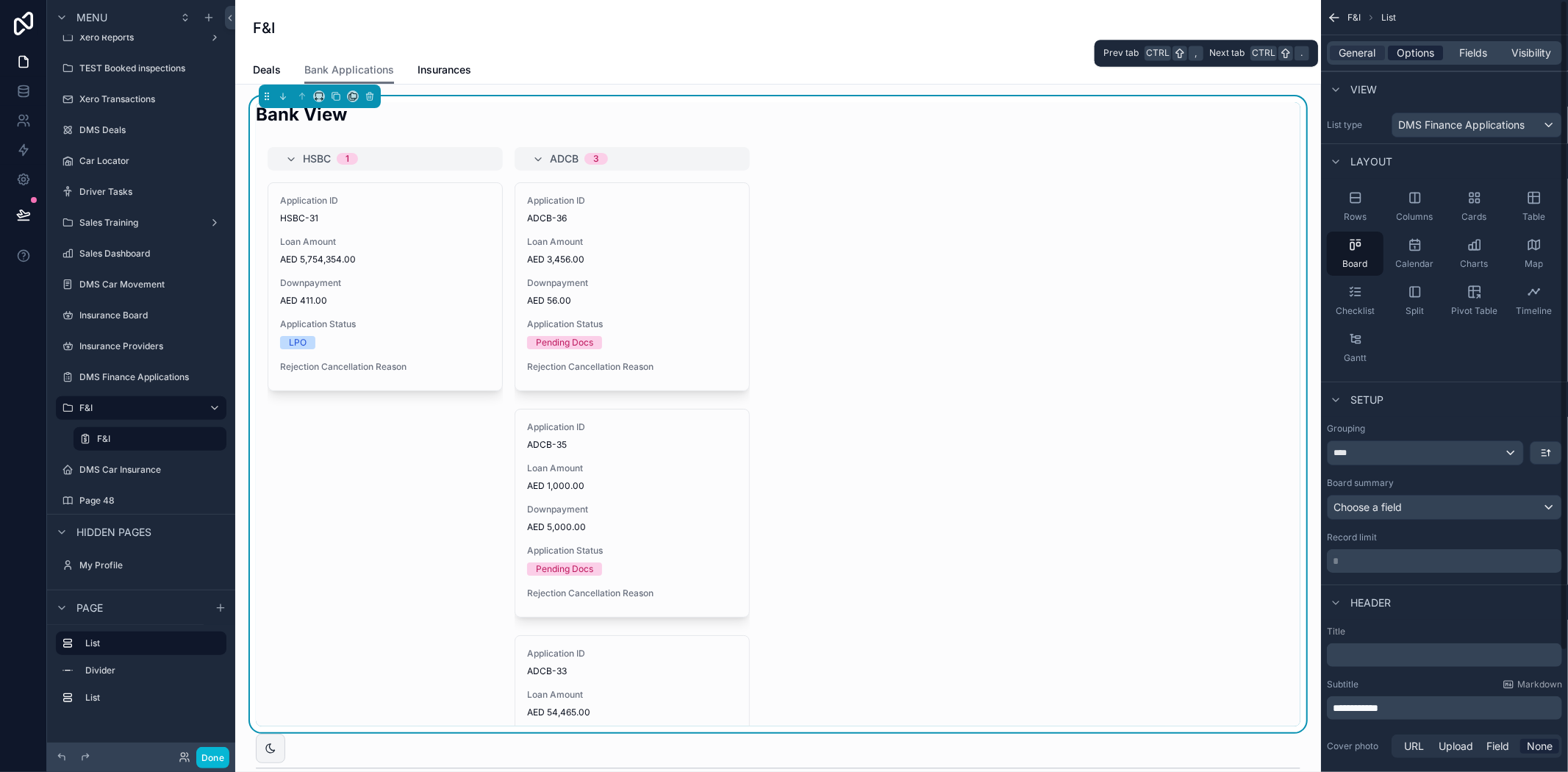
click at [1416, 52] on span "Options" at bounding box center [1415, 53] width 37 height 15
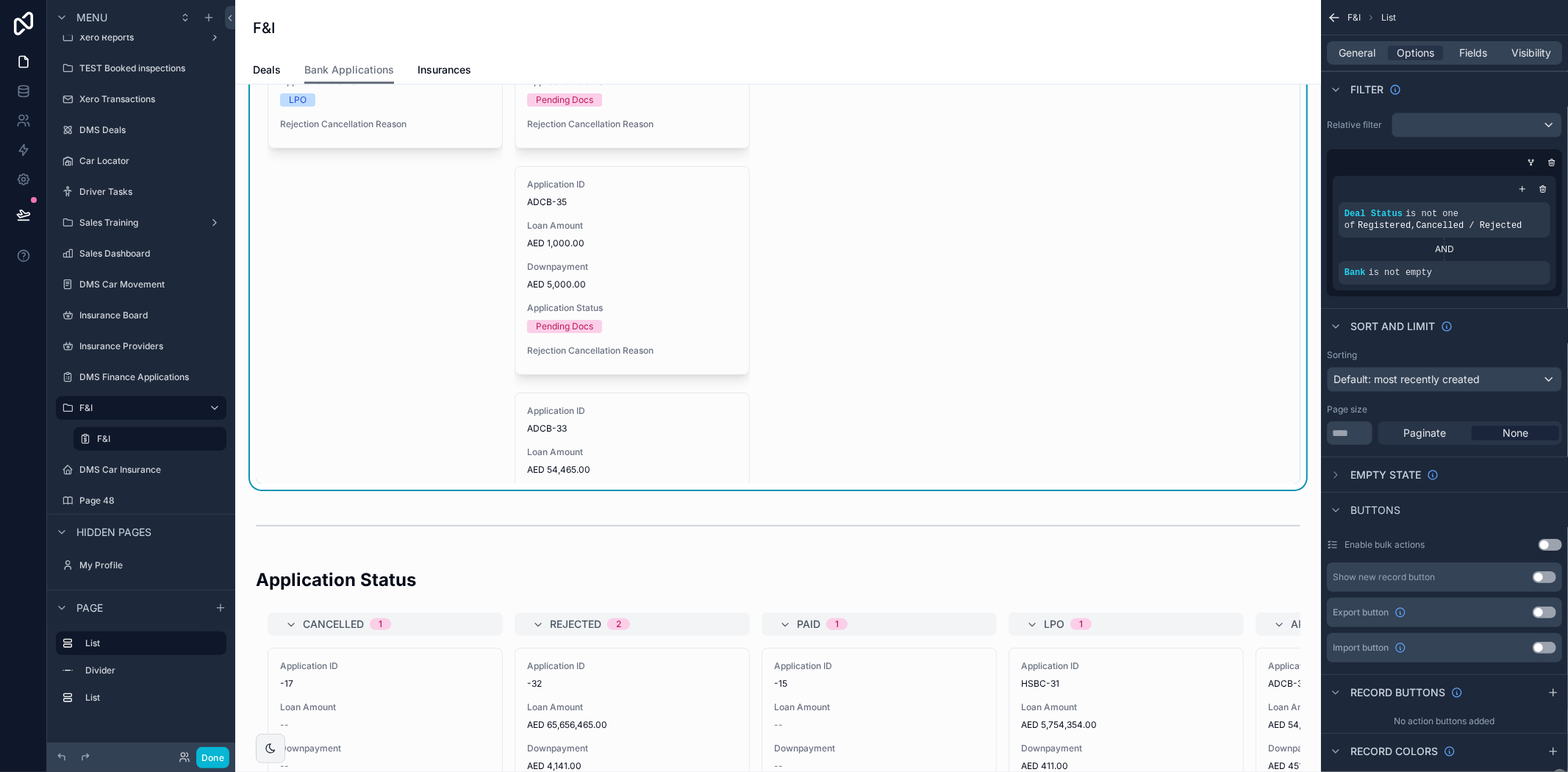
scroll to position [245, 0]
click at [1112, 401] on div "HSBC 1 Application ID HSBC-31 Loan Amount AED 5,754,354.00 Downpayment AED 411.…" at bounding box center [778, 192] width 1044 height 579
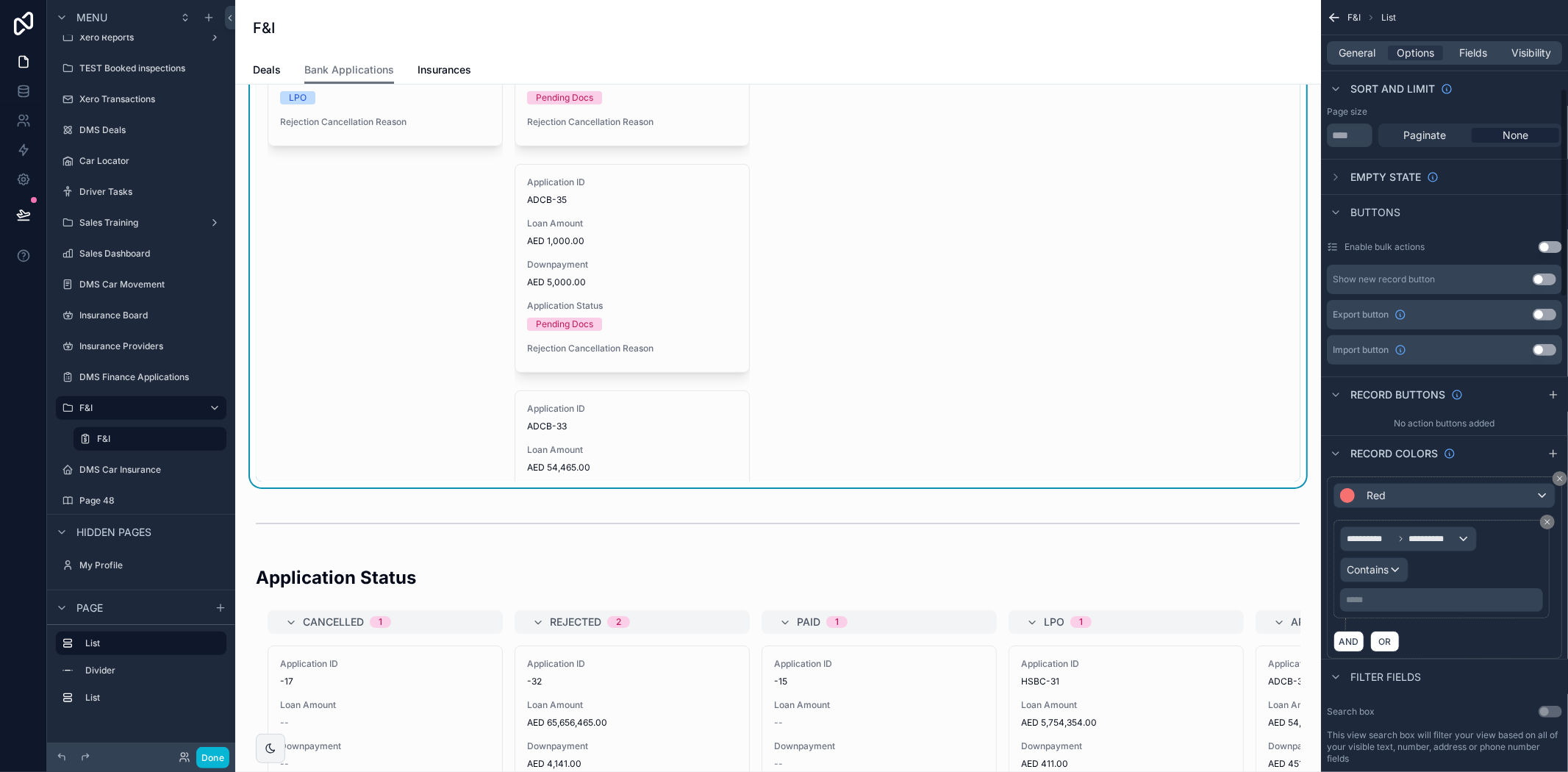
scroll to position [326, 0]
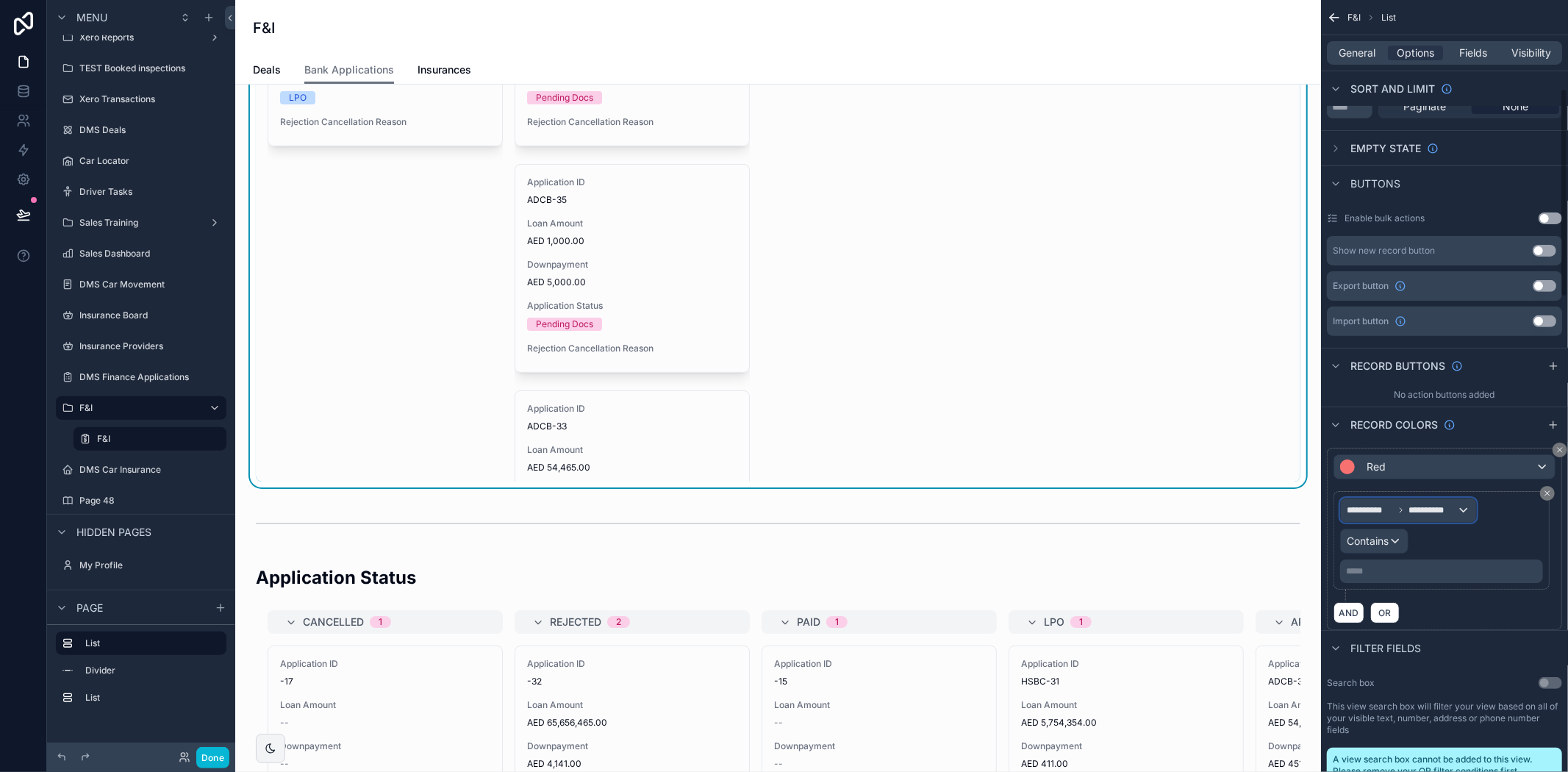
click at [1429, 511] on span "**********" at bounding box center [1432, 510] width 48 height 11
click at [1407, 593] on span "Row values" at bounding box center [1380, 589] width 55 height 18
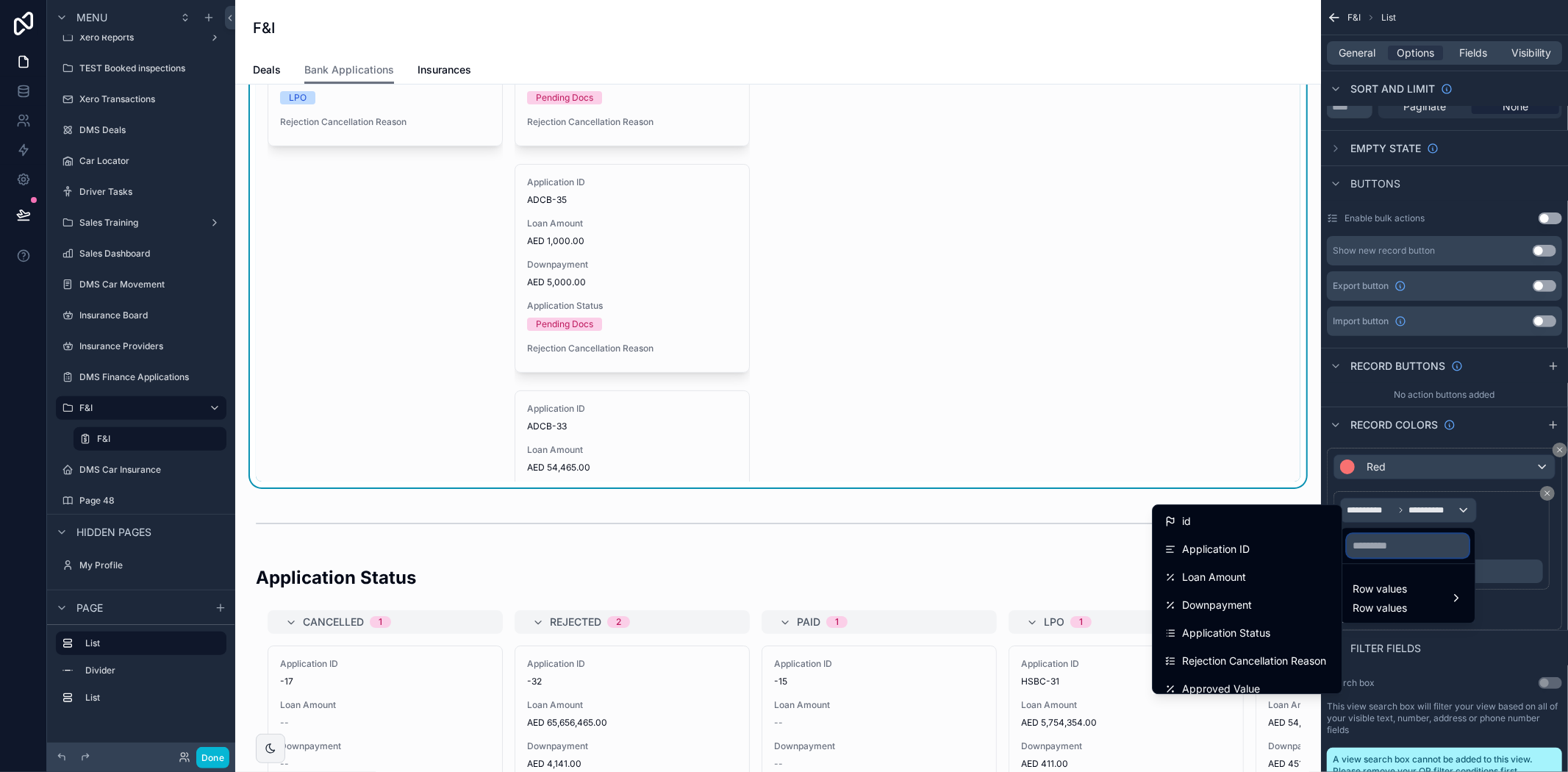
click at [1399, 542] on input "text" at bounding box center [1407, 545] width 122 height 24
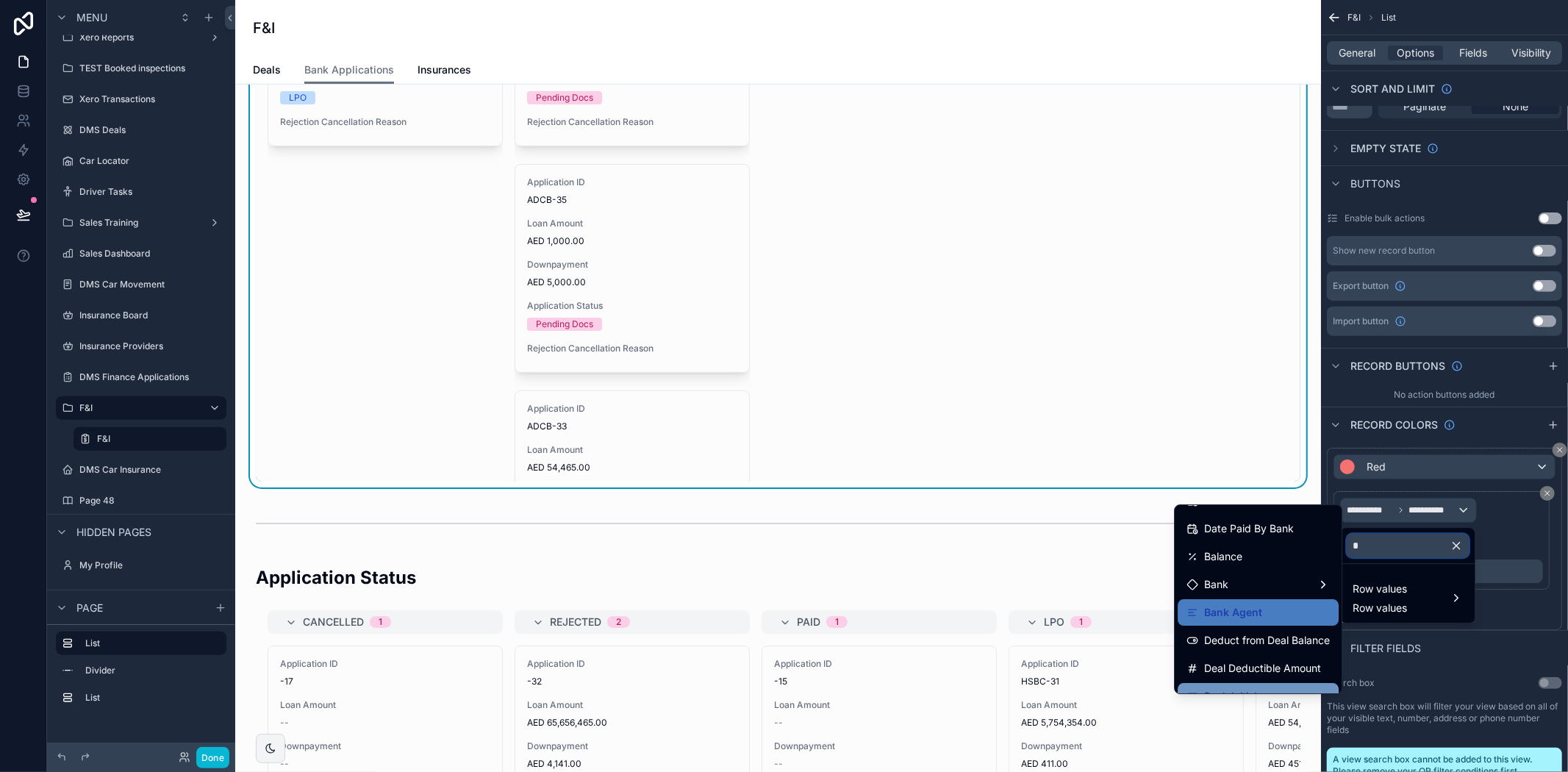
scroll to position [0, 0]
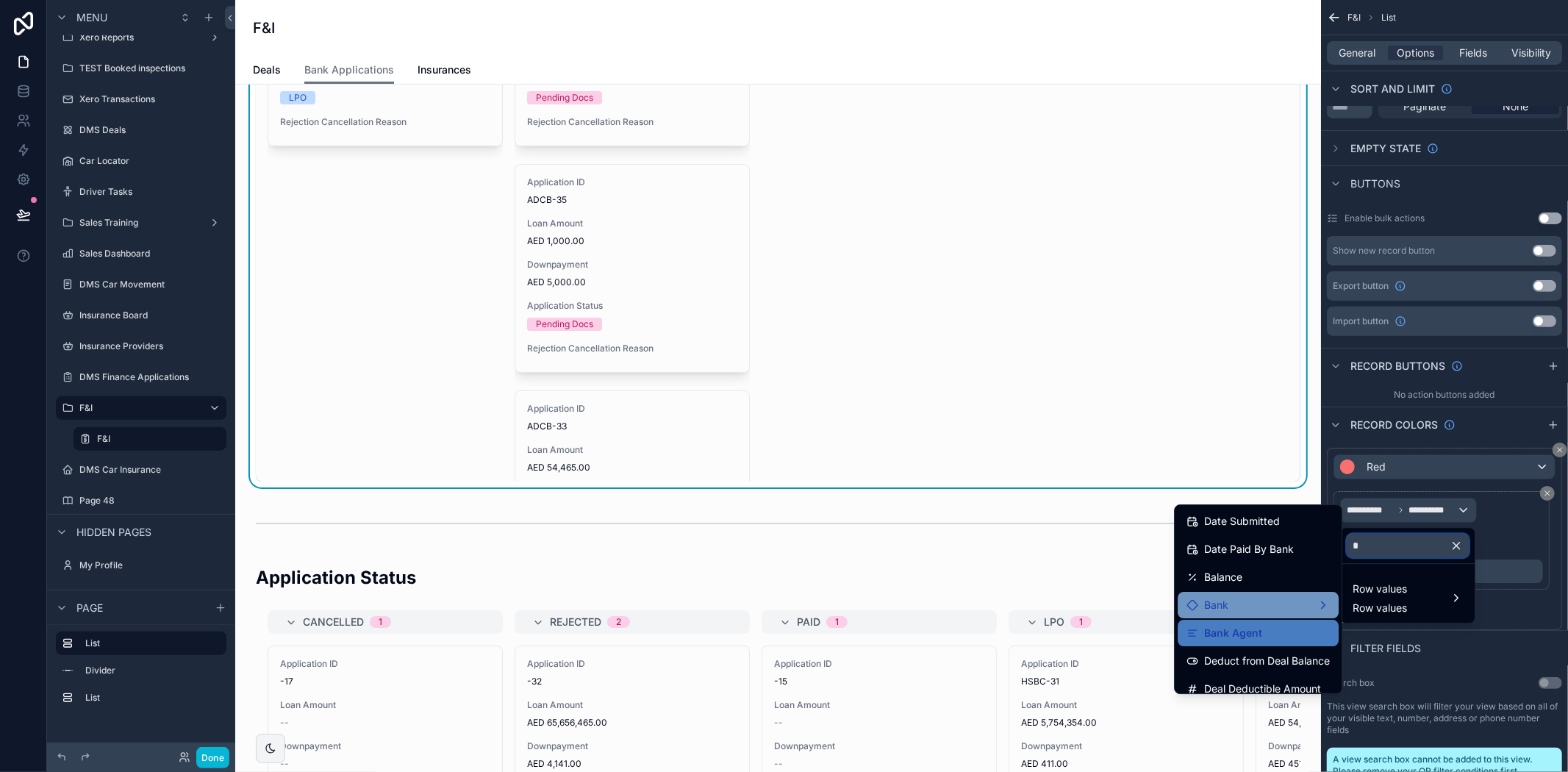
type input "*"
click at [1254, 608] on div "Bank" at bounding box center [1258, 605] width 143 height 18
click at [1375, 585] on span "Bank Name" at bounding box center [1386, 579] width 56 height 18
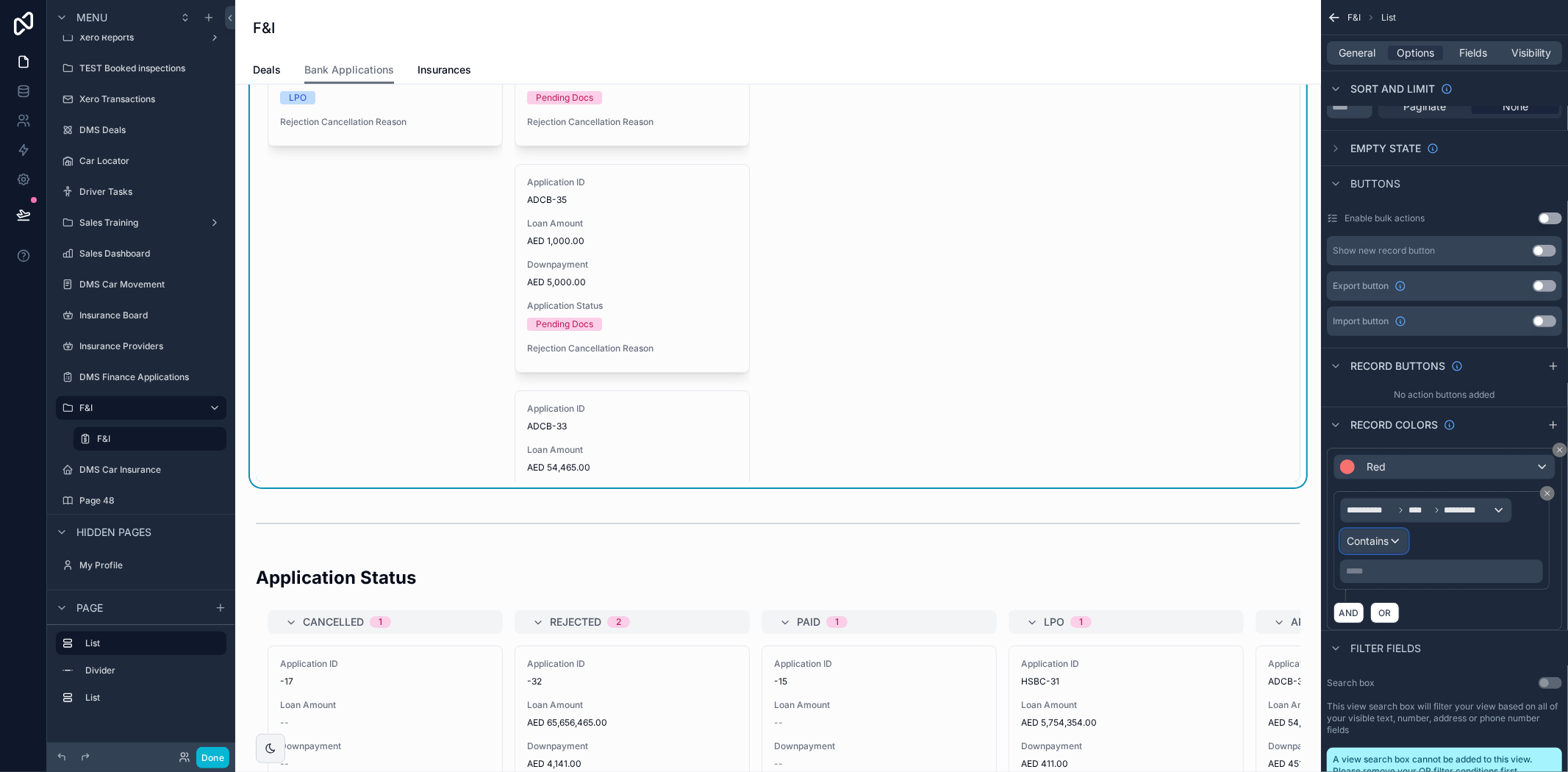
click at [1386, 540] on span "Contains" at bounding box center [1367, 541] width 42 height 15
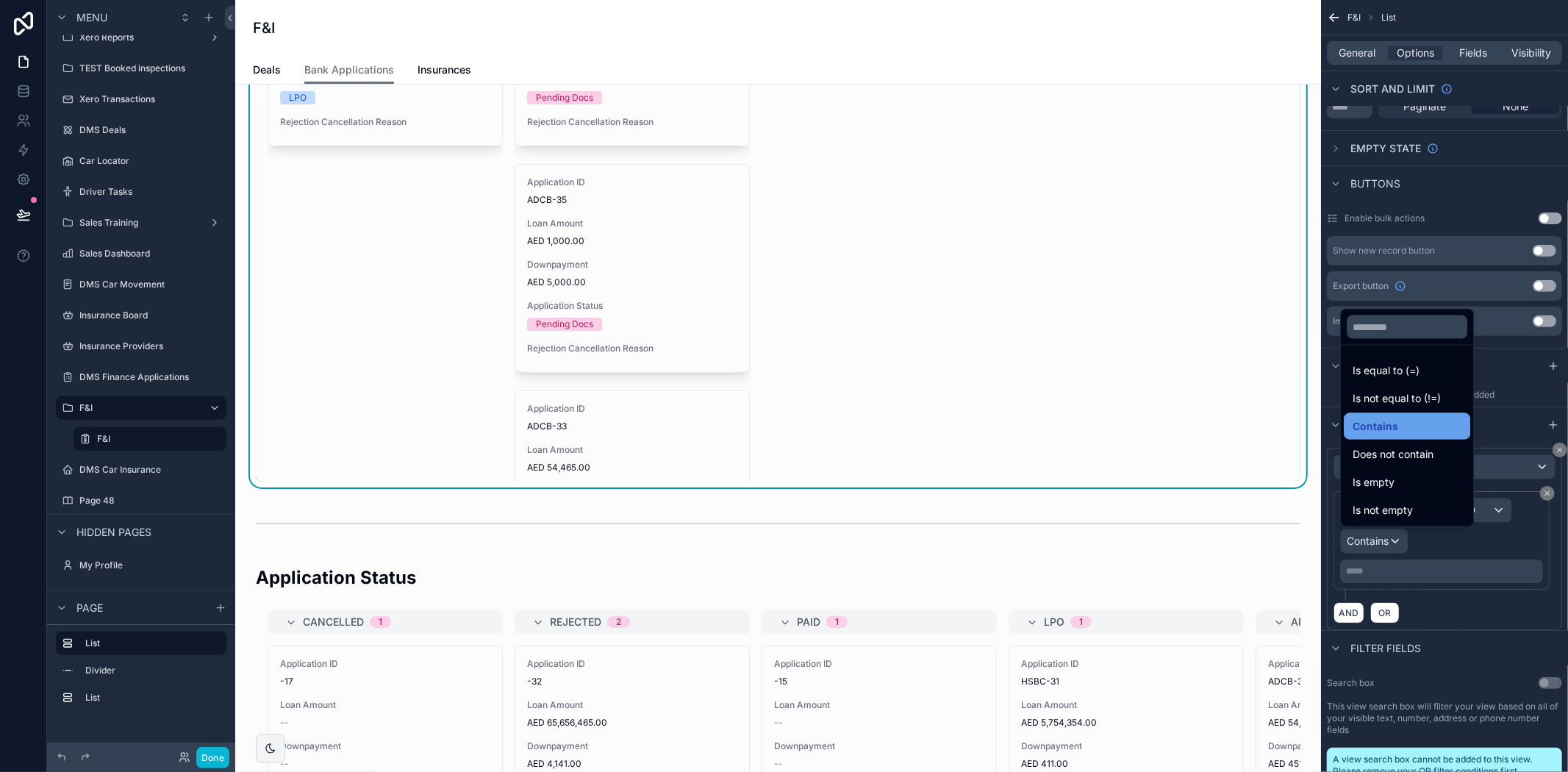
click at [1416, 429] on div "Contains" at bounding box center [1406, 427] width 109 height 18
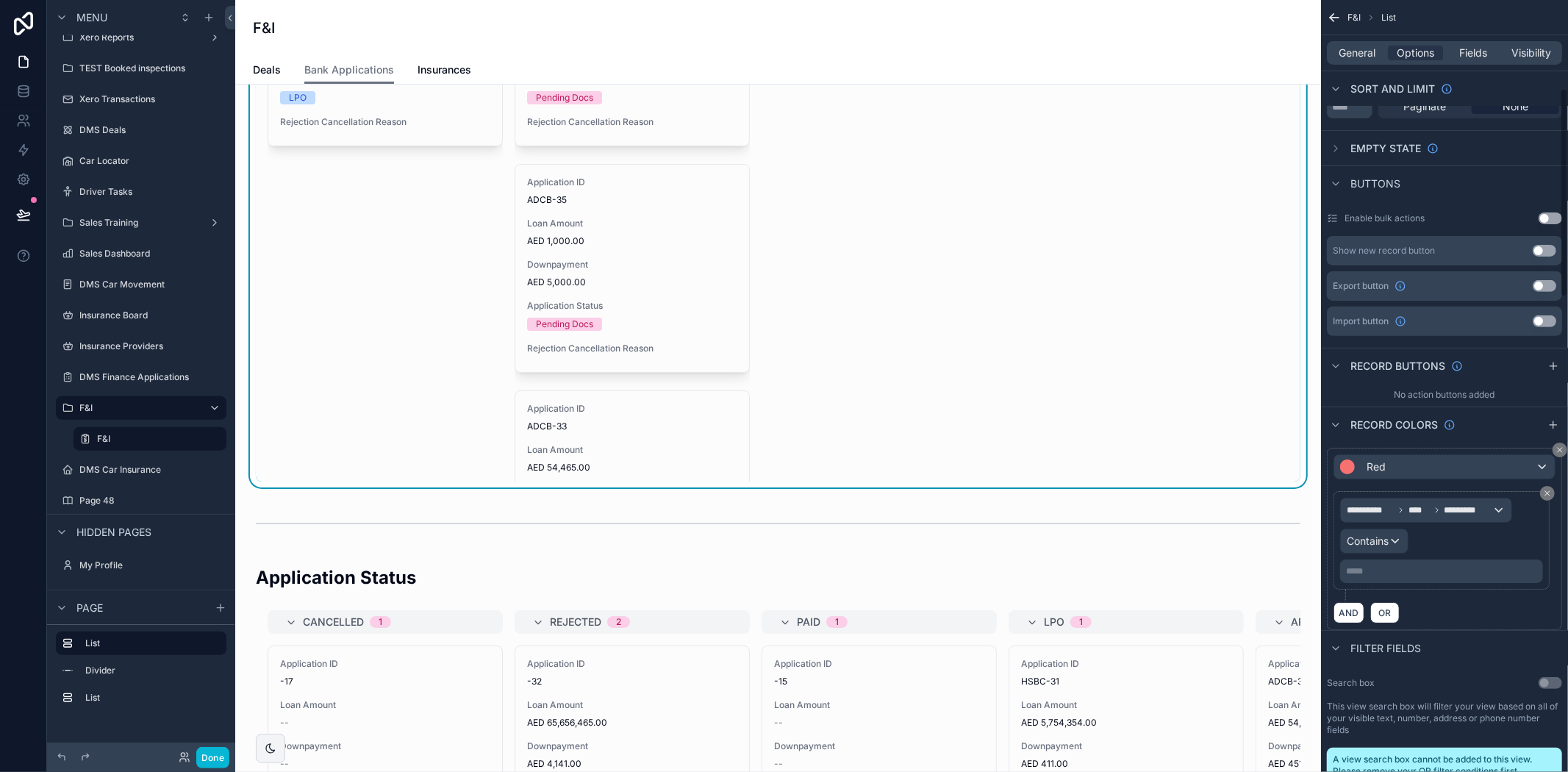
click at [1390, 568] on p "***** ﻿" at bounding box center [1443, 571] width 194 height 11
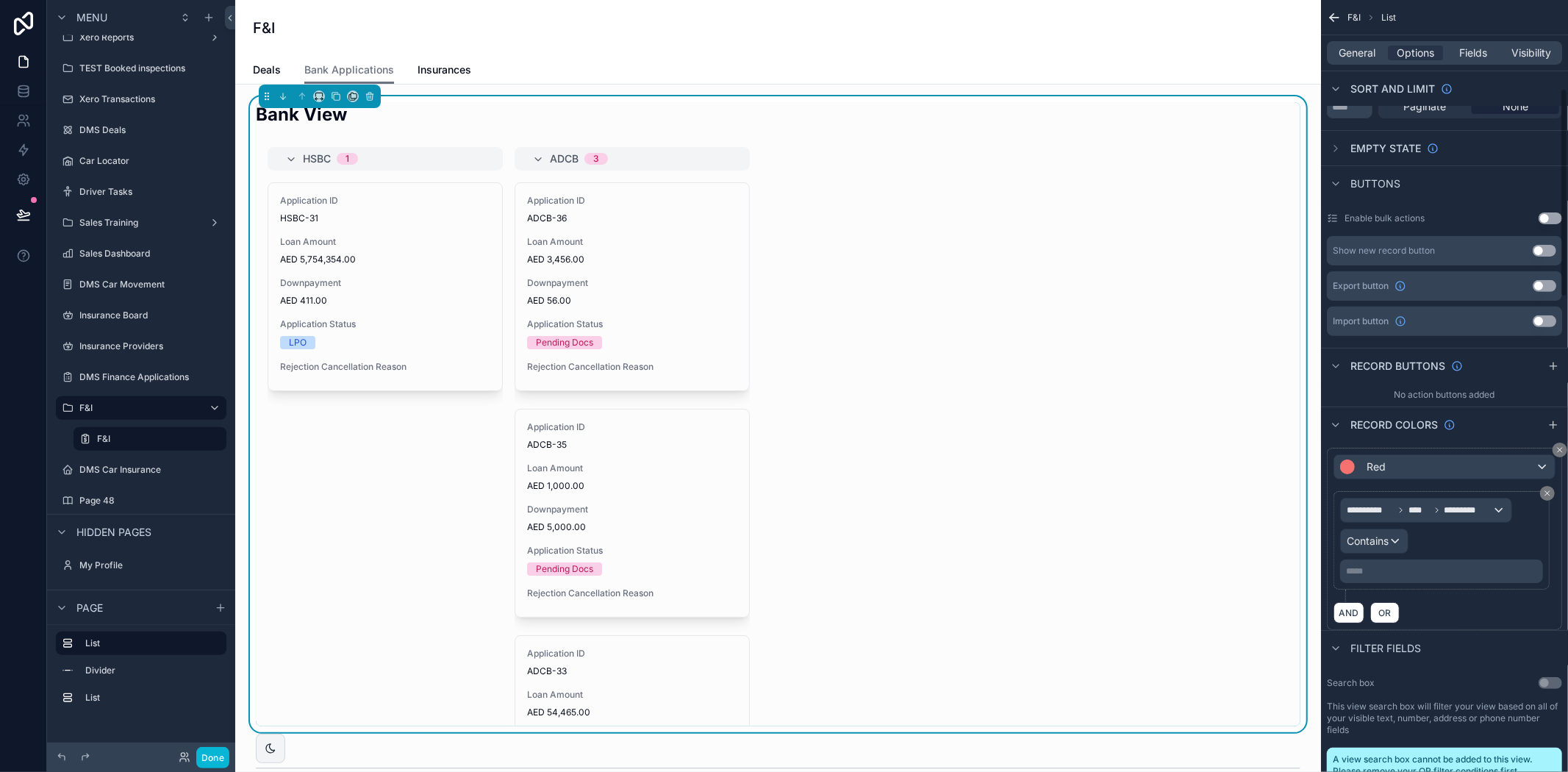
click at [1461, 569] on p "***** ﻿" at bounding box center [1443, 571] width 194 height 11
click at [1445, 571] on p "***** ﻿" at bounding box center [1443, 571] width 194 height 11
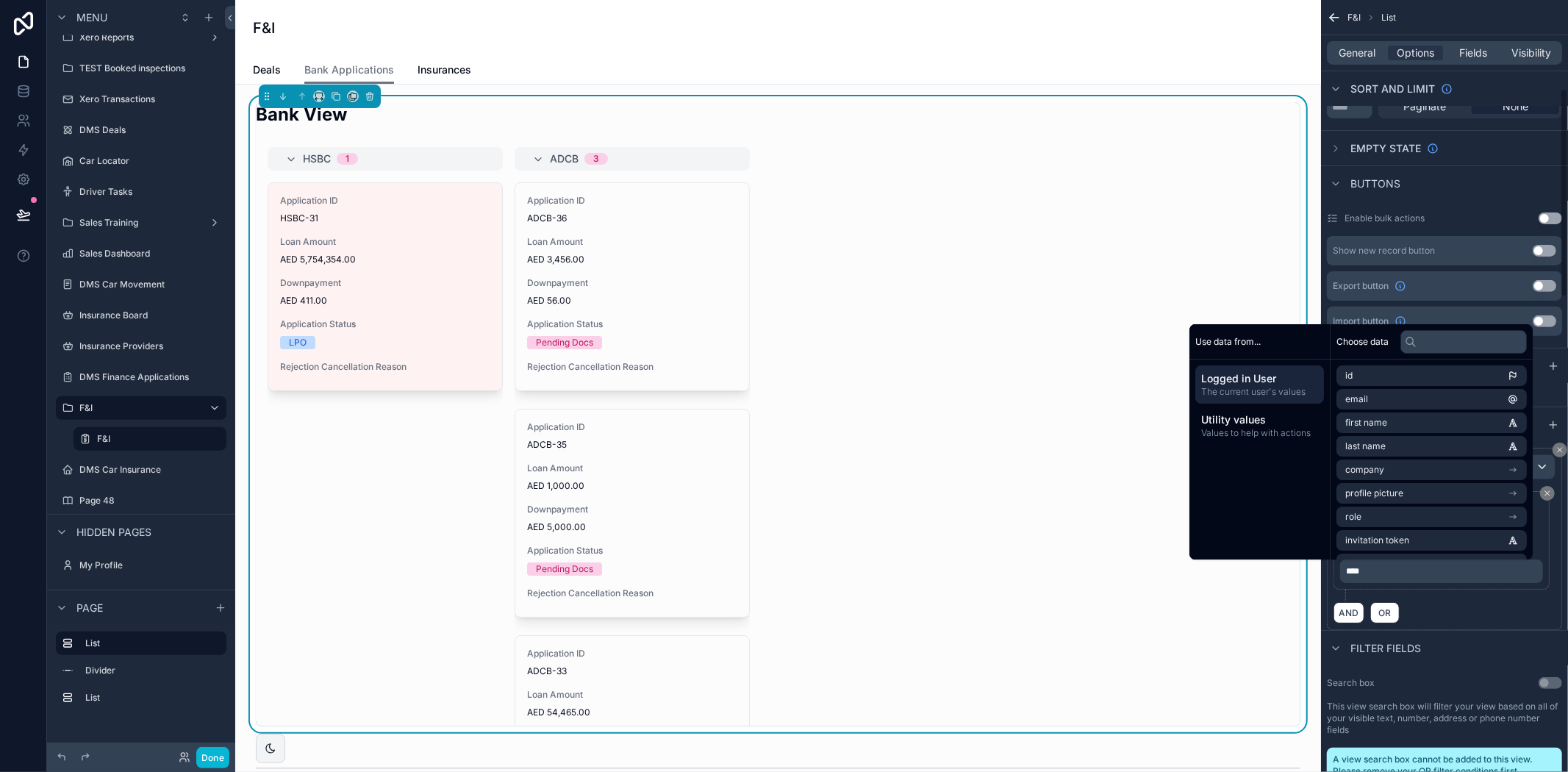
click at [1468, 609] on div "AND OR" at bounding box center [1443, 612] width 222 height 22
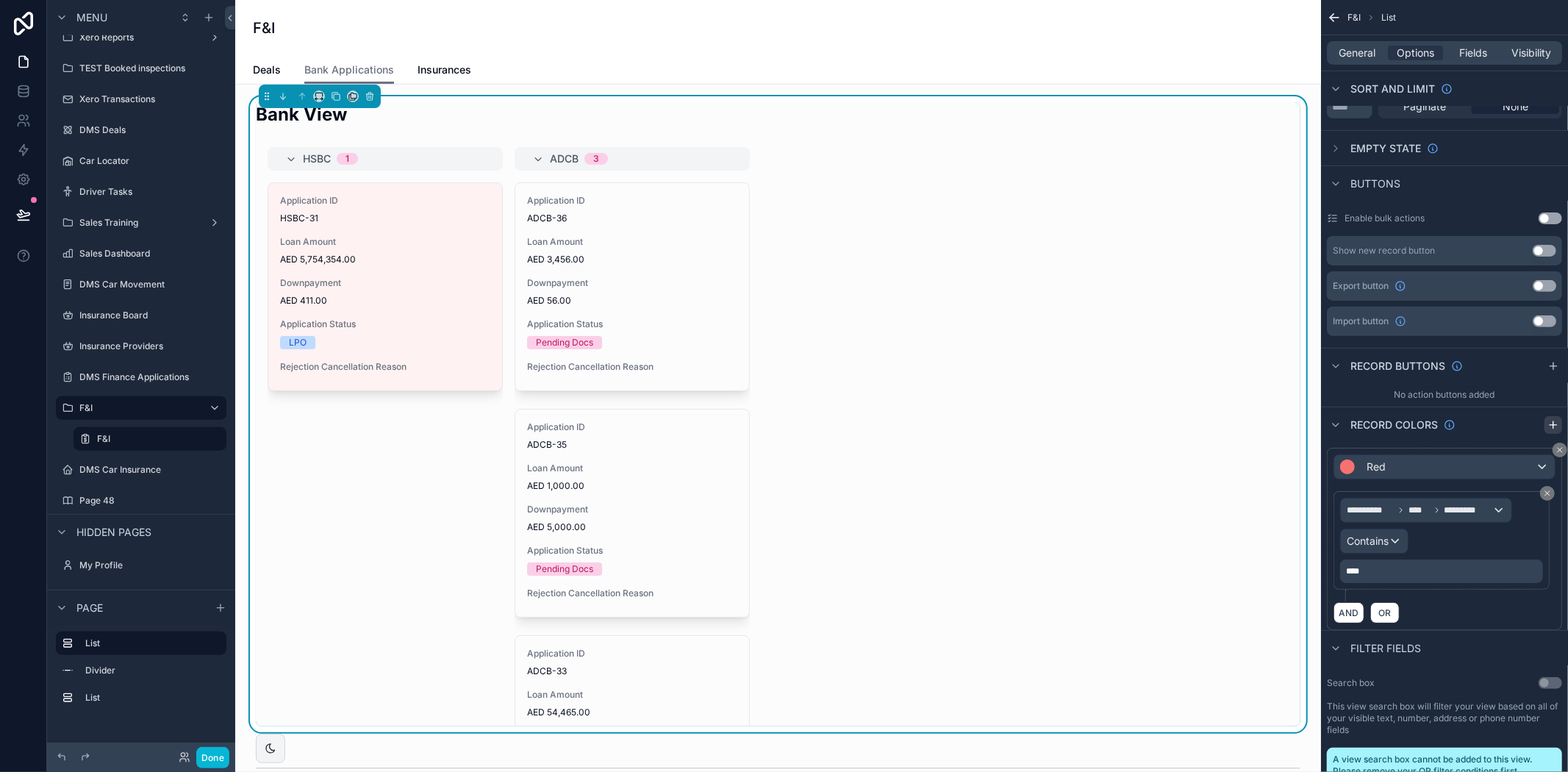
click at [1553, 421] on icon "scrollable content" at bounding box center [1553, 424] width 0 height 6
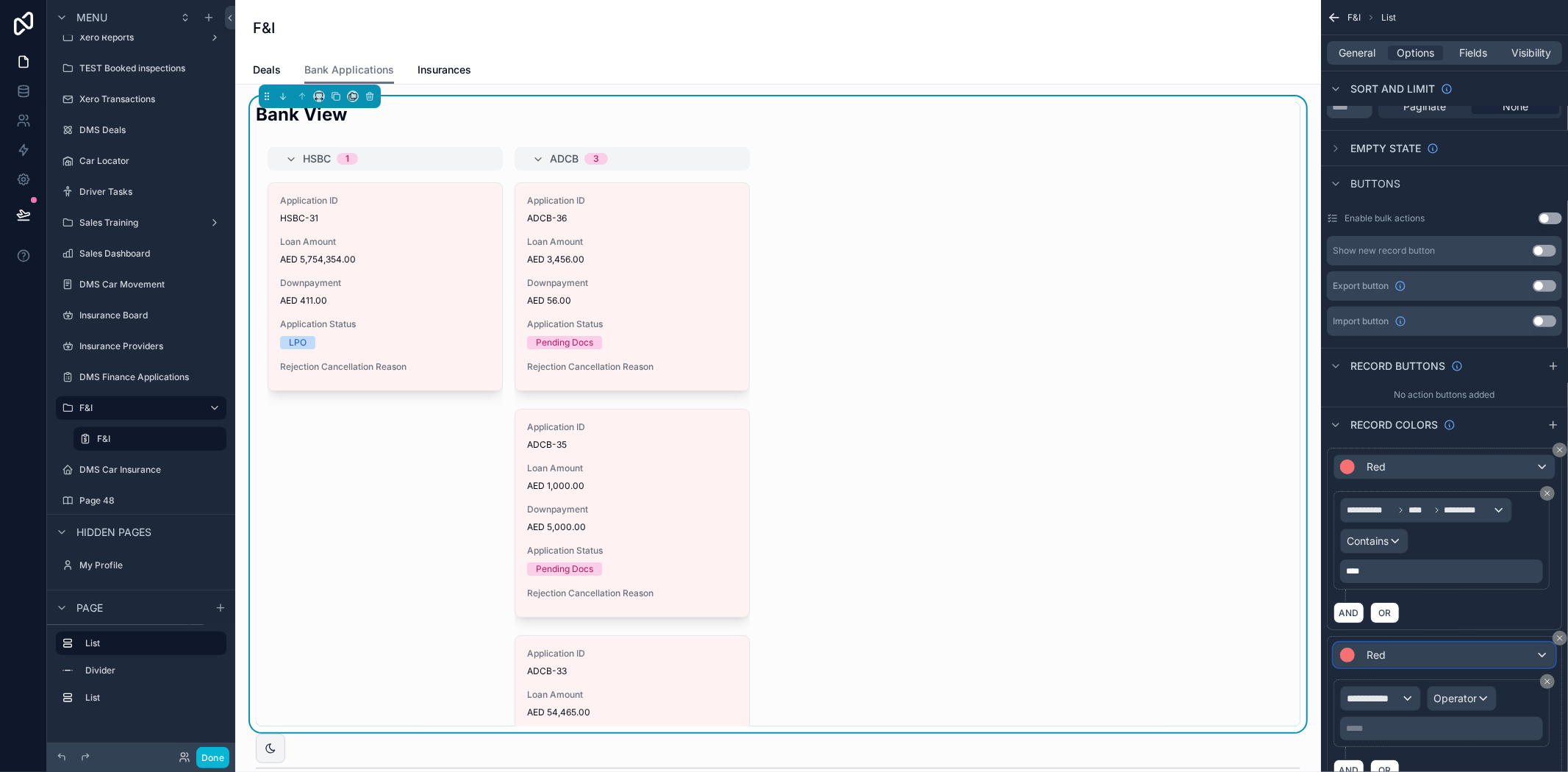
click at [1437, 655] on div "Red" at bounding box center [1444, 655] width 221 height 24
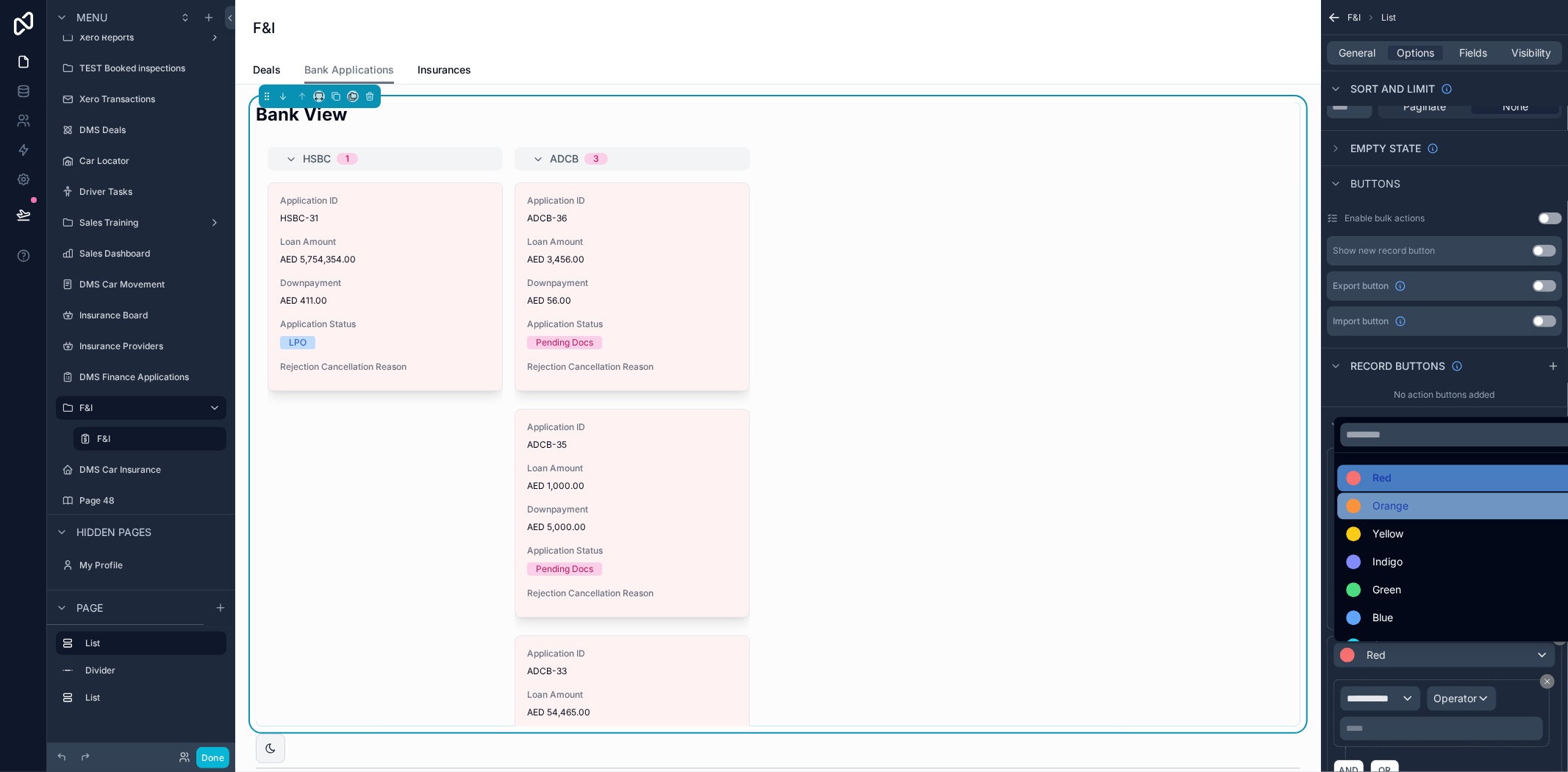
click at [1405, 511] on span "Orange" at bounding box center [1390, 506] width 36 height 18
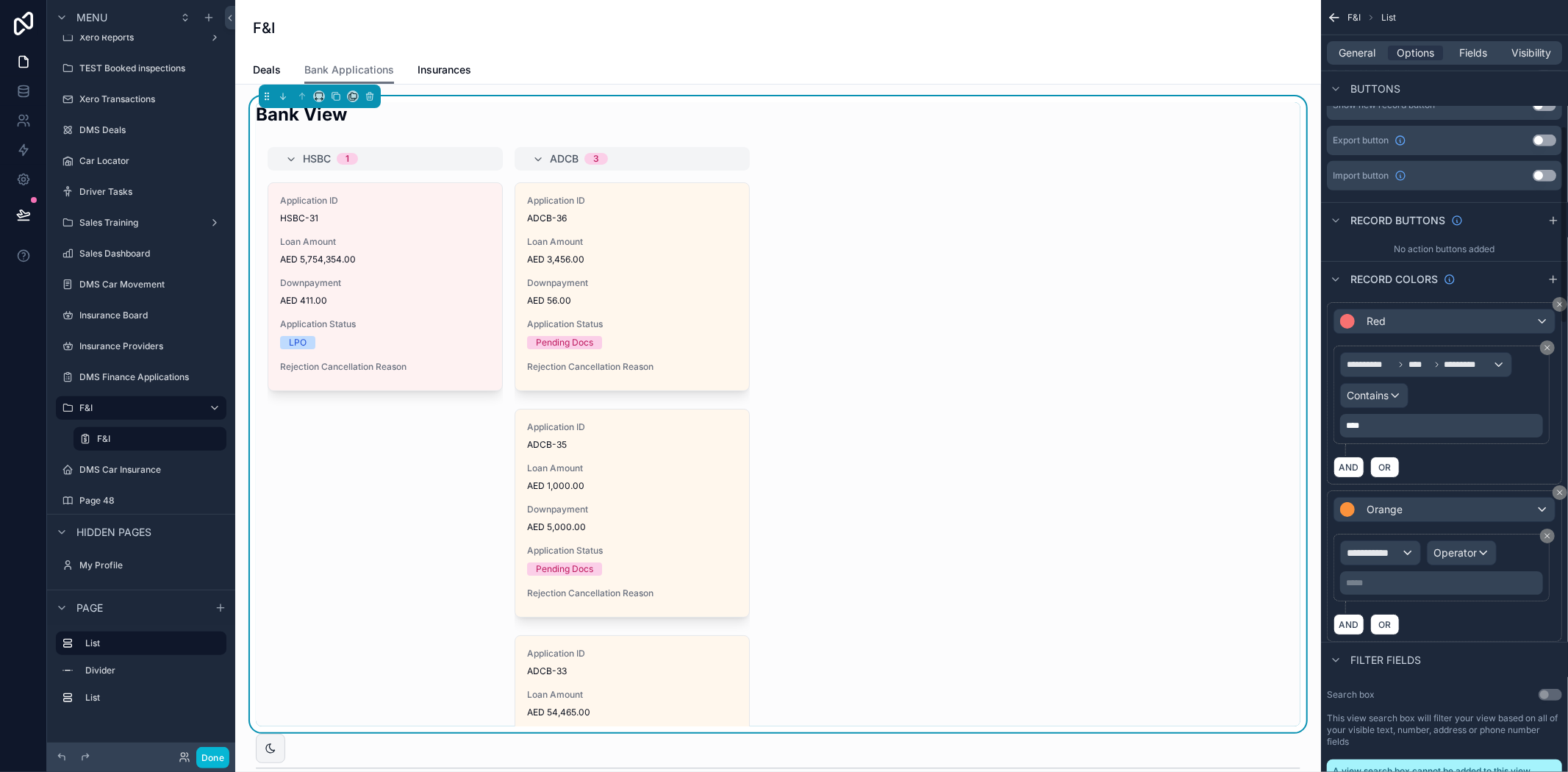
scroll to position [489, 0]
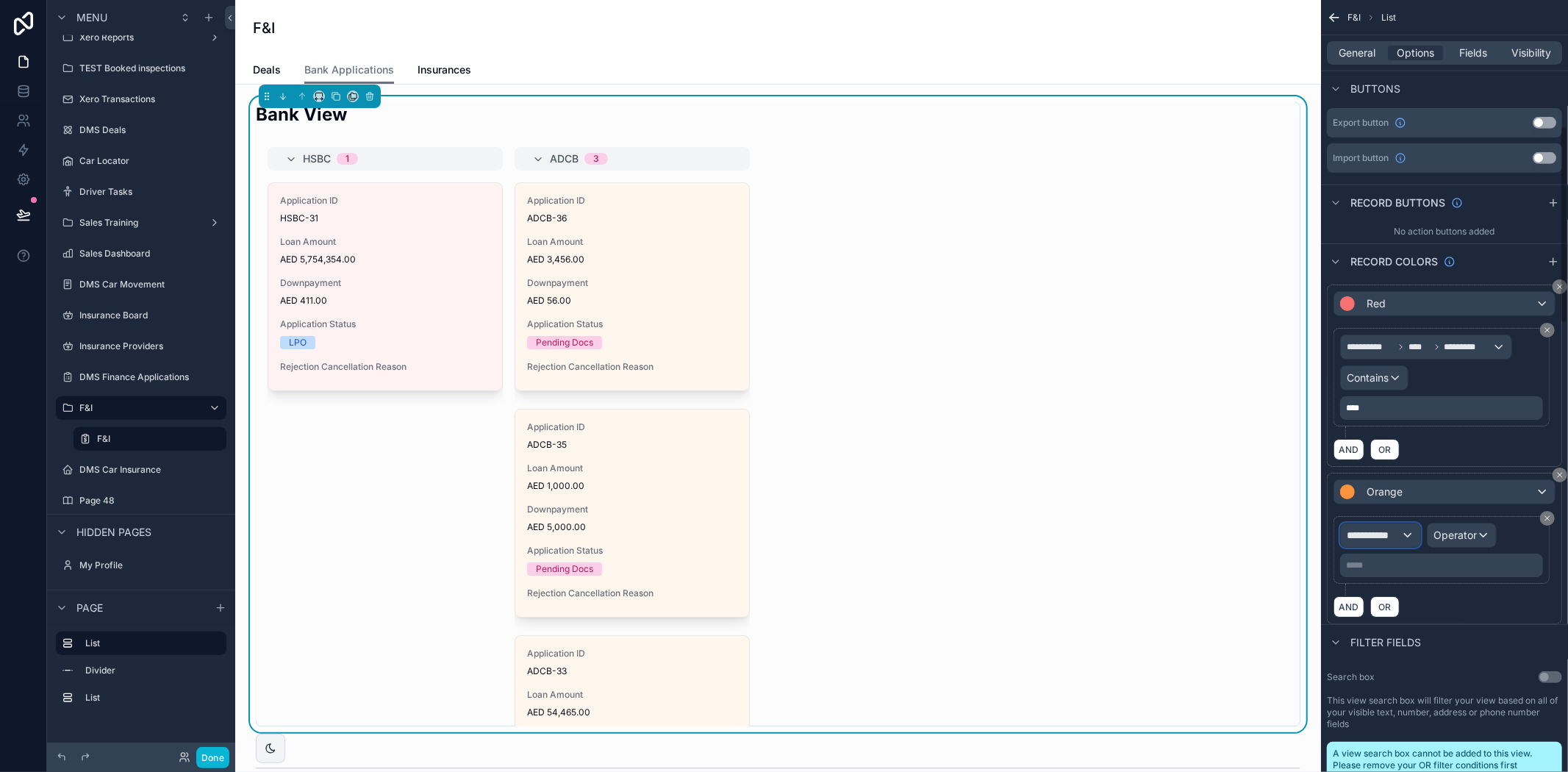
click at [1385, 531] on span "**********" at bounding box center [1374, 534] width 55 height 15
click at [1392, 560] on input "text" at bounding box center [1406, 571] width 120 height 24
type input "**"
click at [1410, 627] on div "Row values Row values" at bounding box center [1406, 624] width 109 height 35
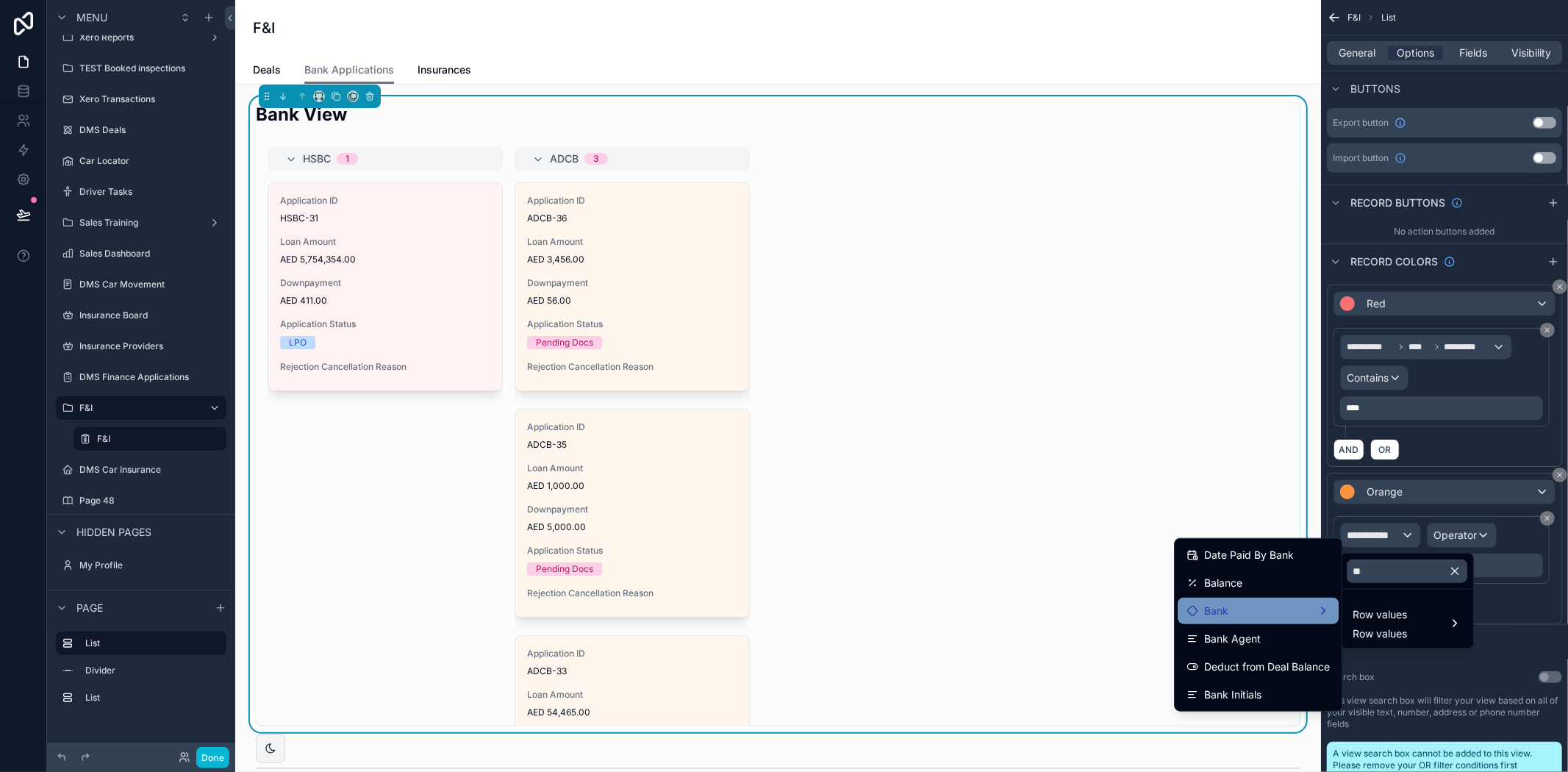
click at [1262, 602] on div "Bank" at bounding box center [1258, 611] width 143 height 18
click at [1420, 589] on span "Bank Name" at bounding box center [1398, 585] width 56 height 18
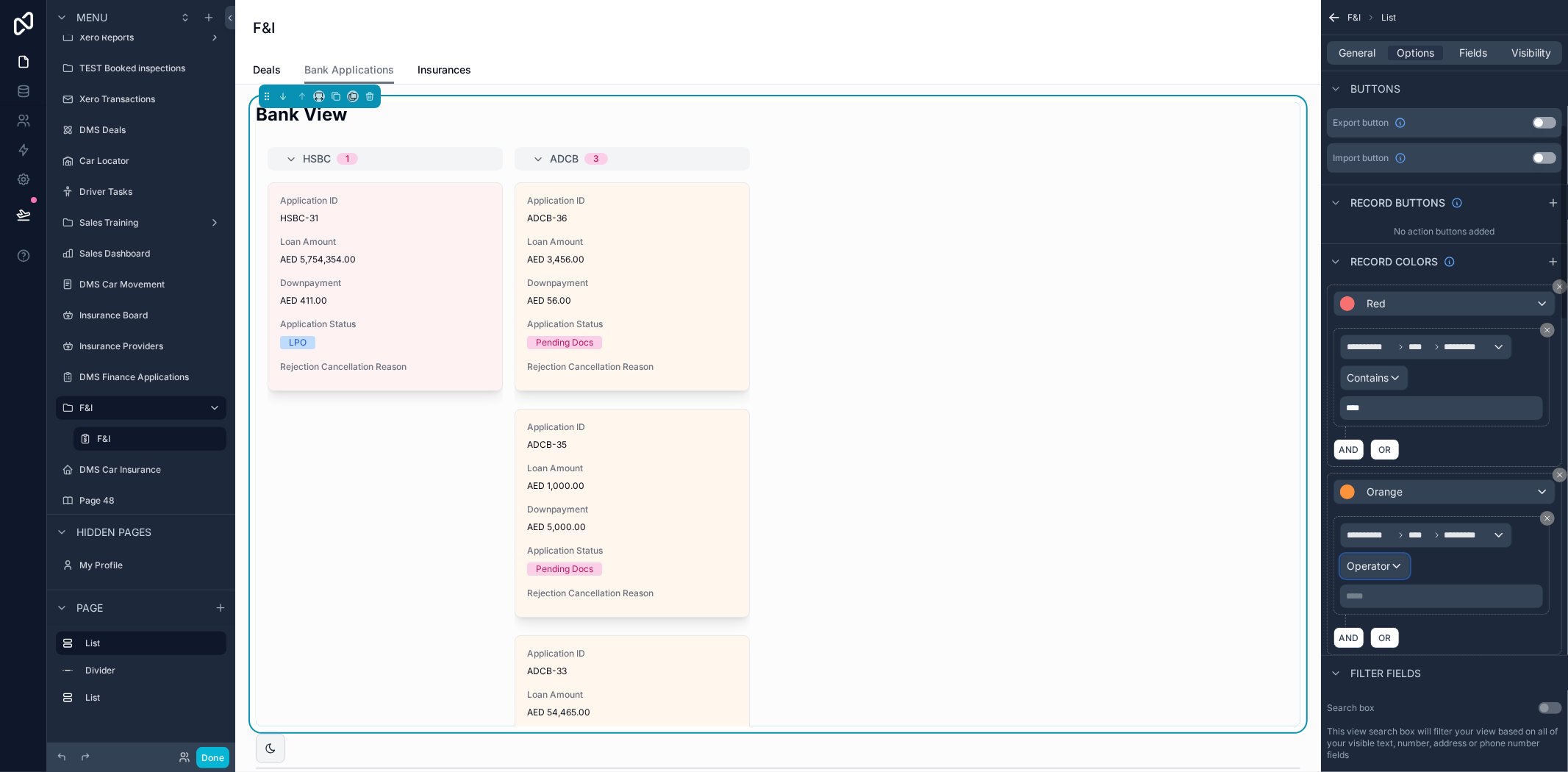
click at [1378, 569] on span "Operator" at bounding box center [1367, 565] width 43 height 12
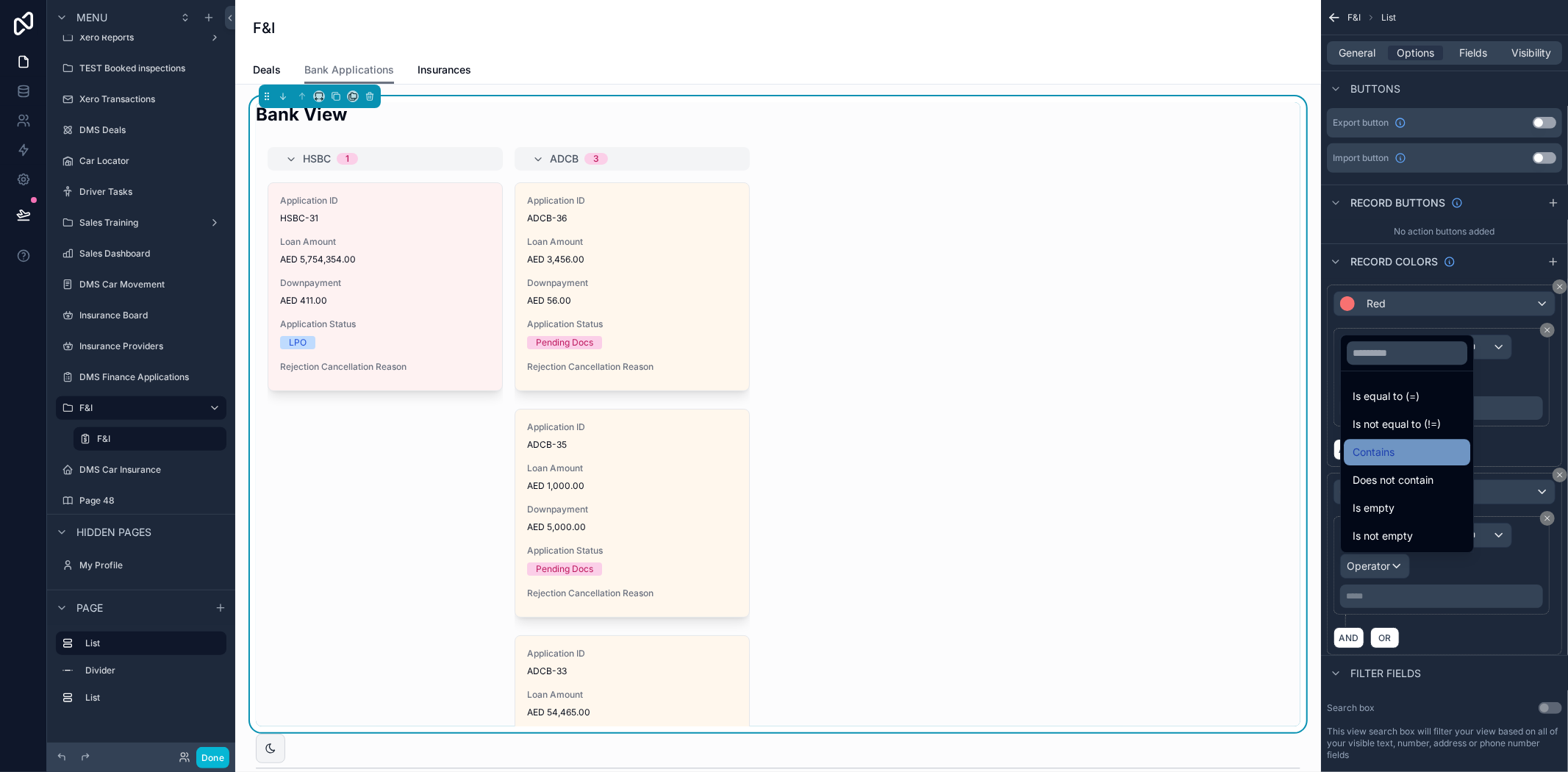
click at [1398, 458] on div "Contains" at bounding box center [1406, 452] width 109 height 18
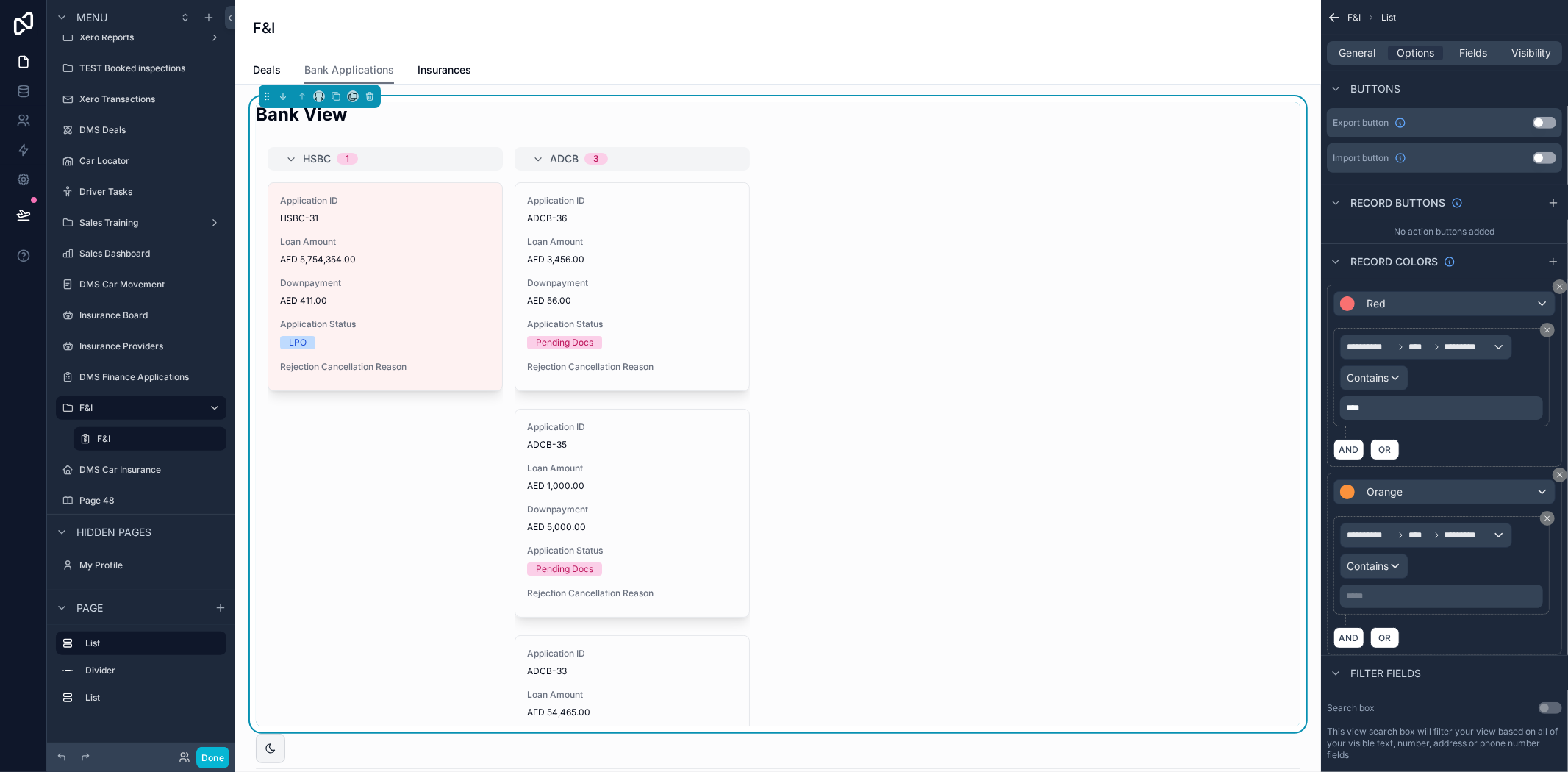
click at [1395, 597] on p "***** ﻿" at bounding box center [1443, 595] width 194 height 11
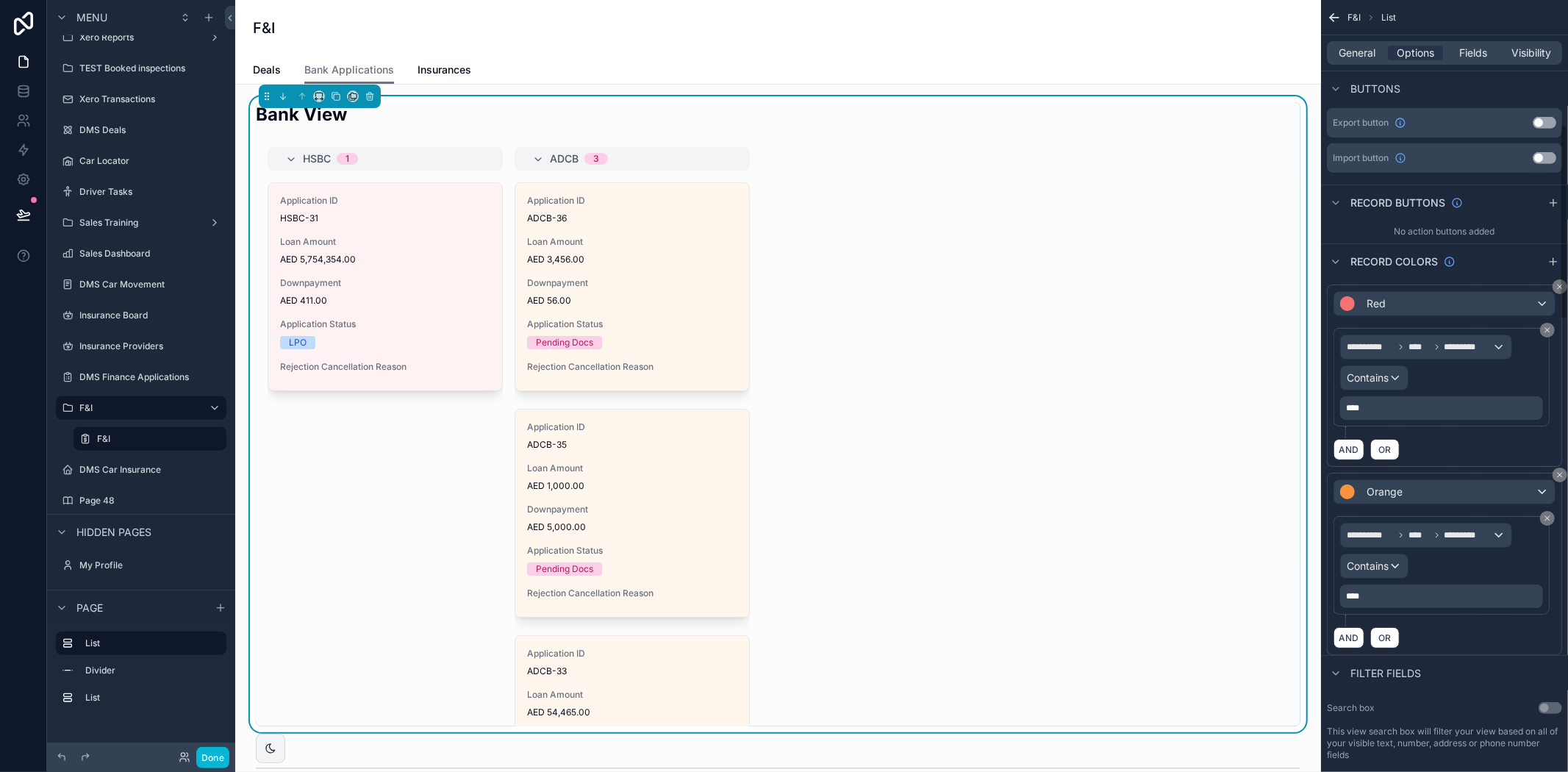
click at [1483, 640] on div "AND OR" at bounding box center [1443, 637] width 222 height 22
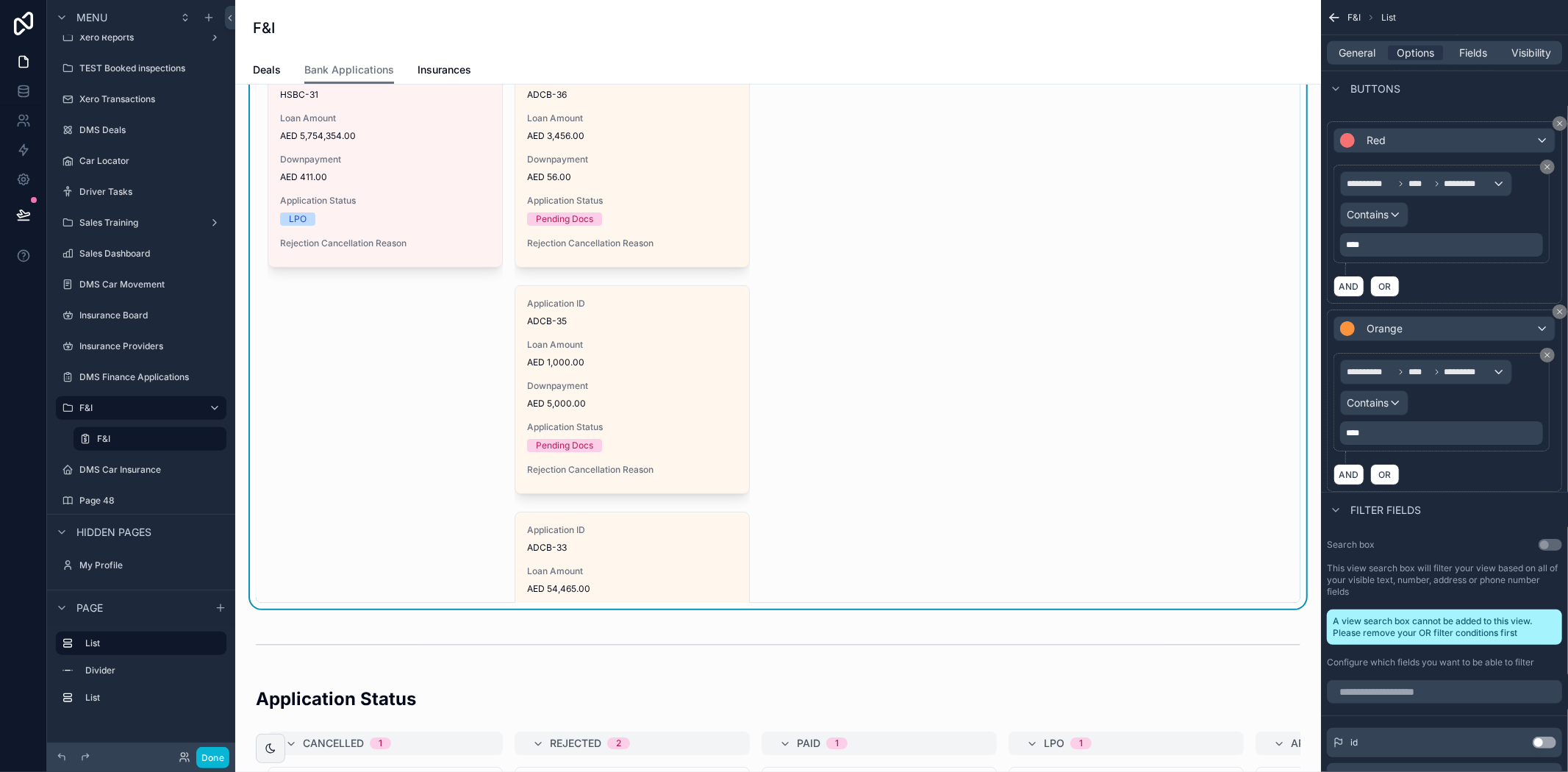
scroll to position [81, 0]
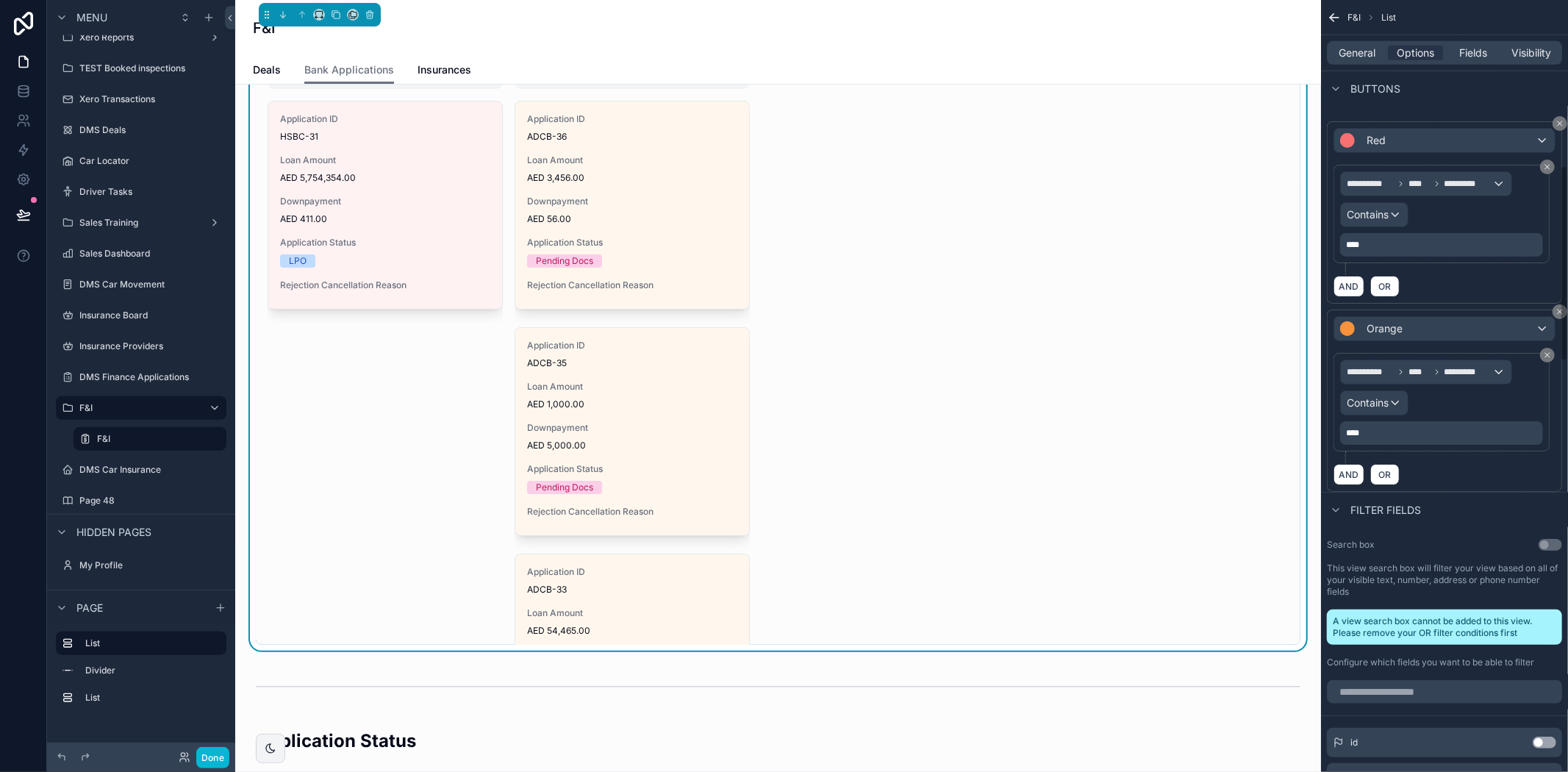
click at [1508, 507] on div "Filter fields" at bounding box center [1444, 510] width 247 height 35
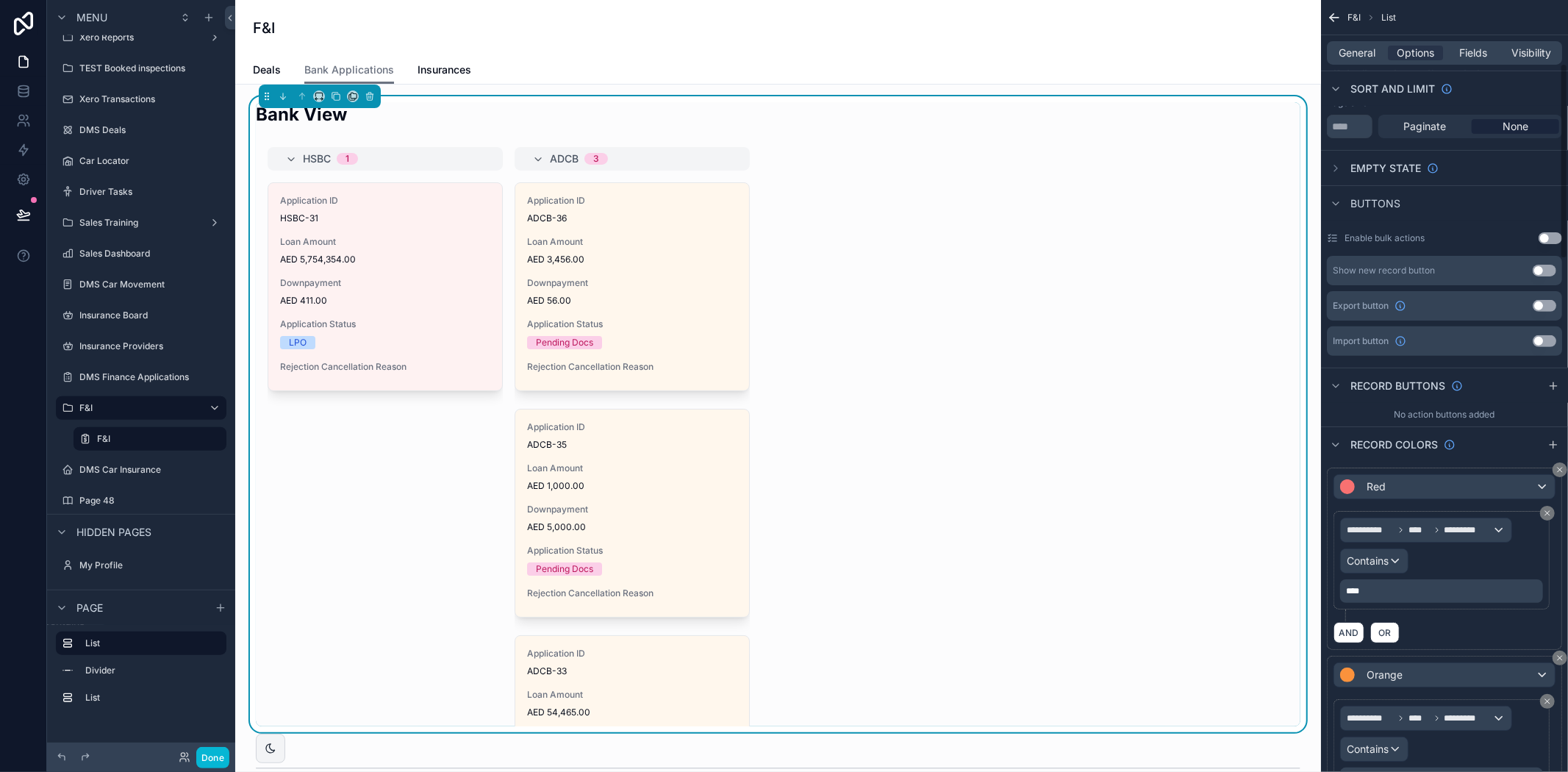
scroll to position [245, 0]
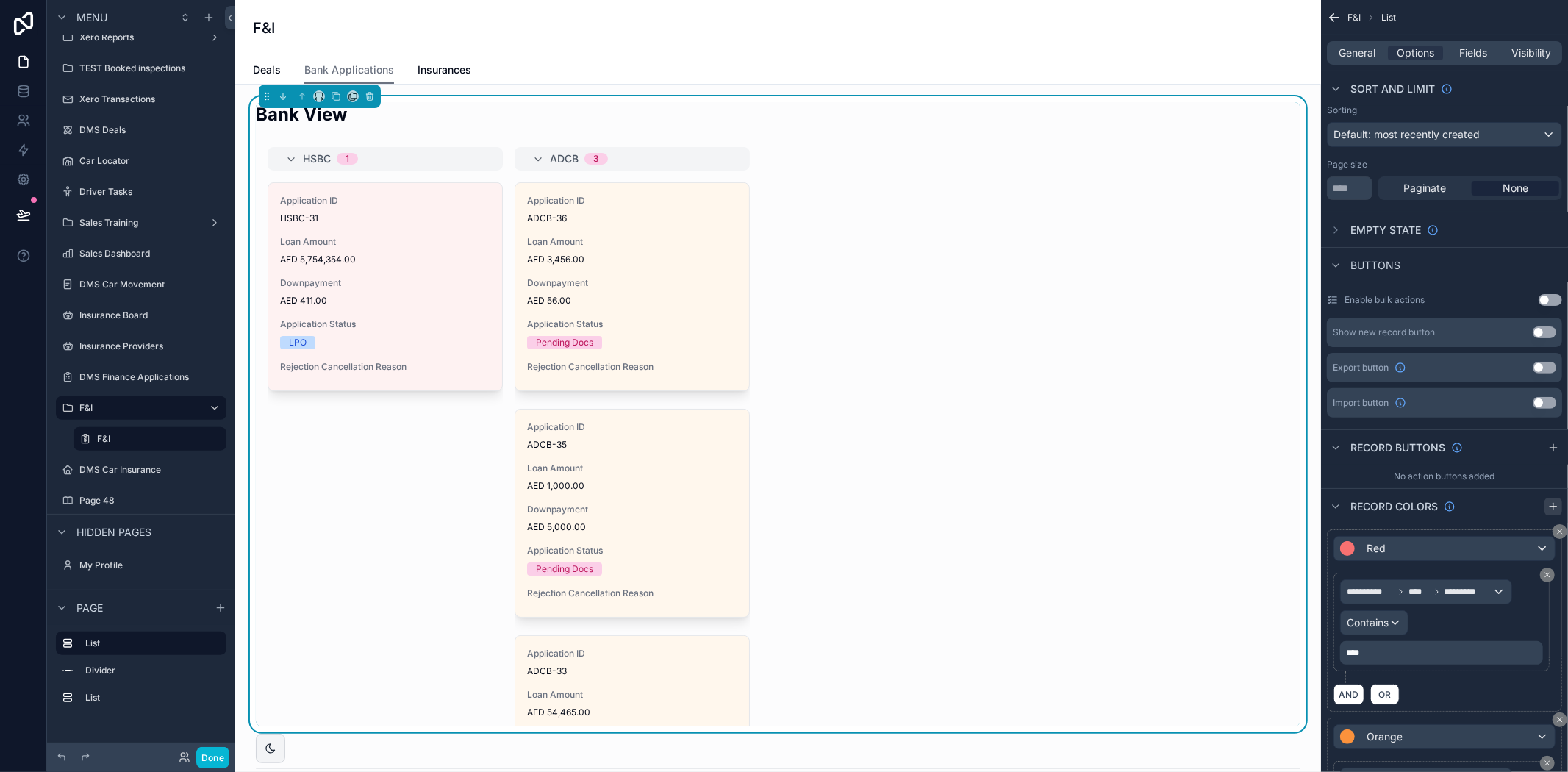
click at [1553, 504] on icon "scrollable content" at bounding box center [1553, 505] width 0 height 6
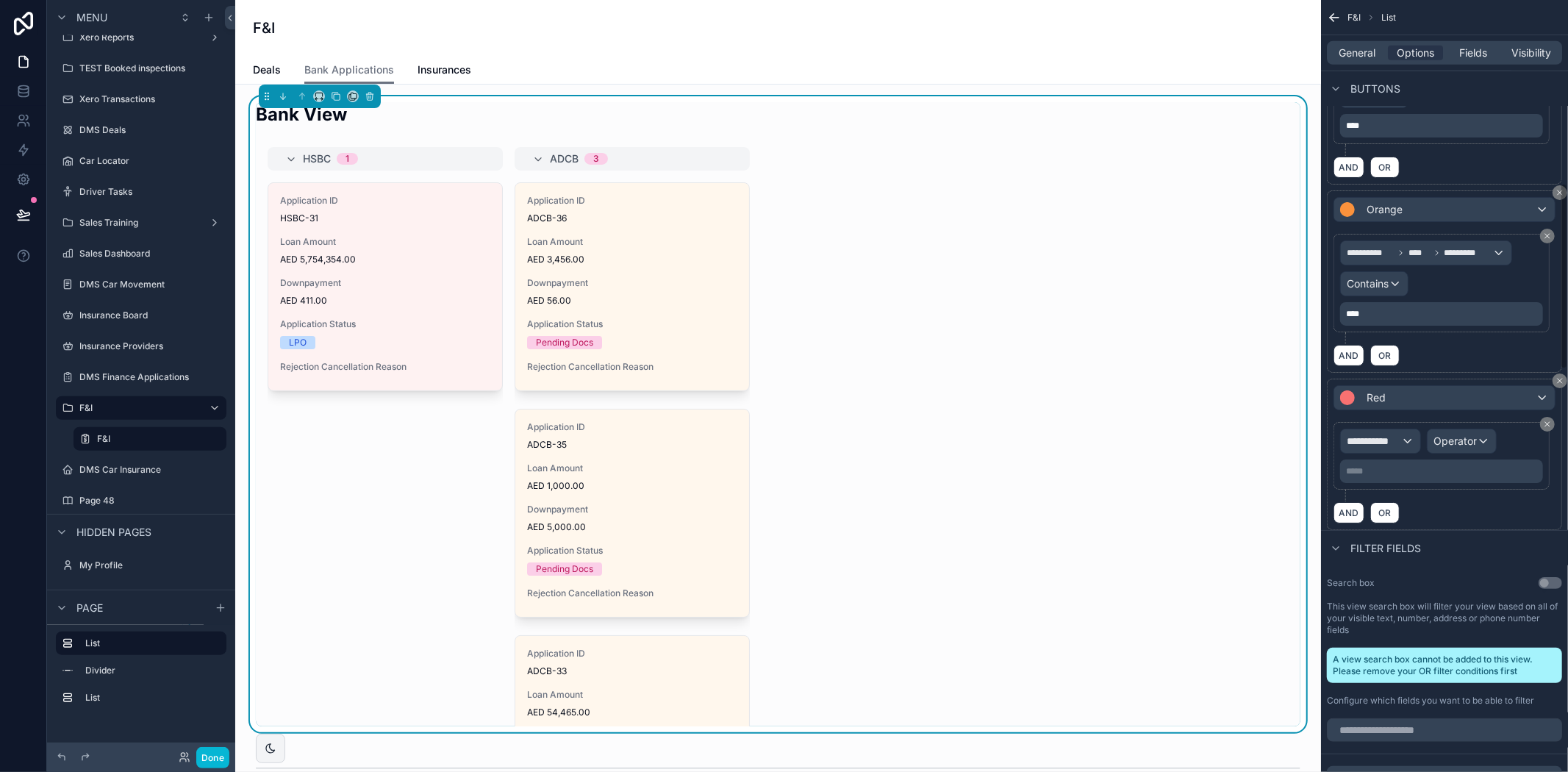
scroll to position [735, 0]
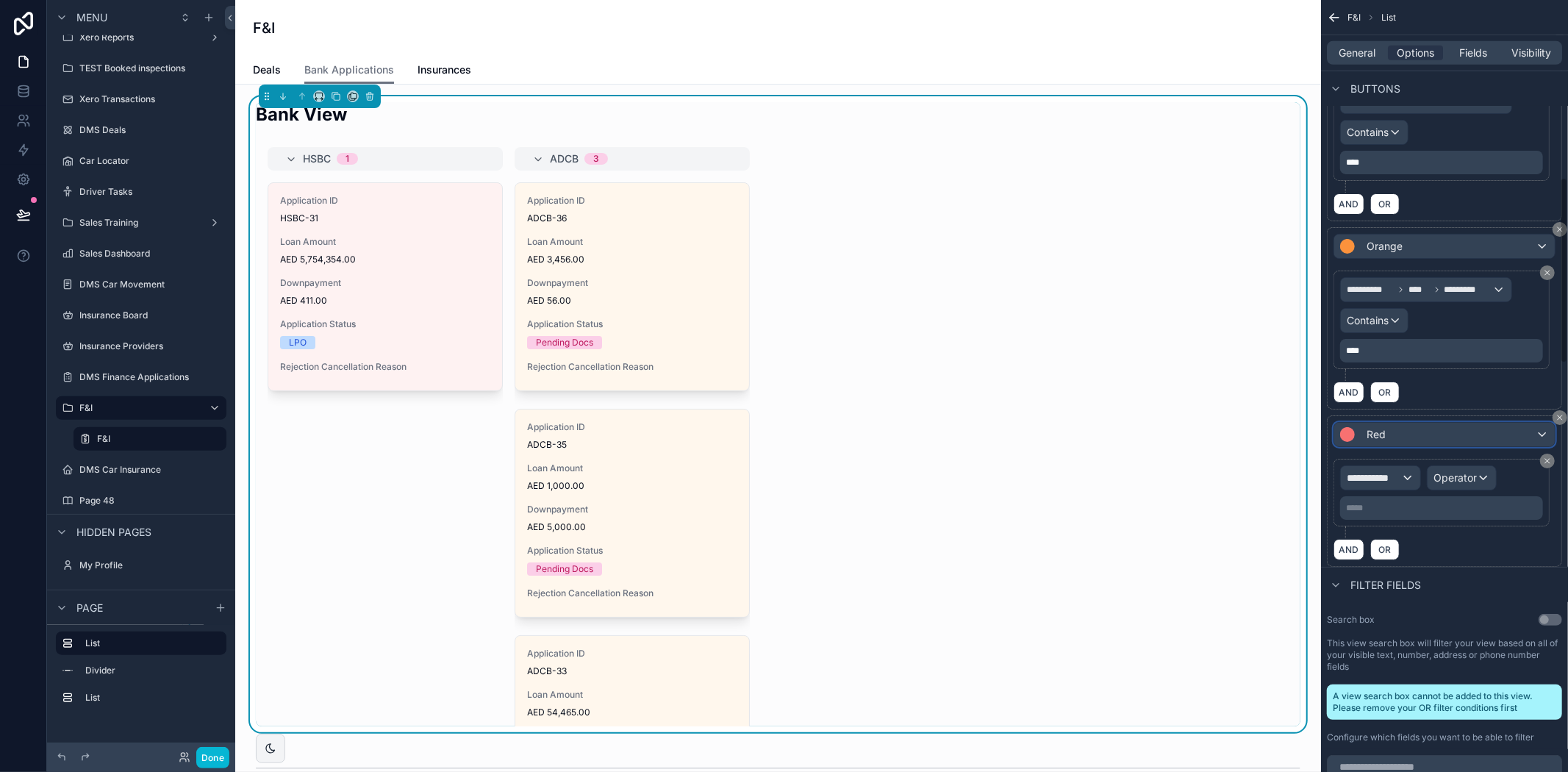
click at [1456, 443] on div "Red" at bounding box center [1444, 434] width 221 height 24
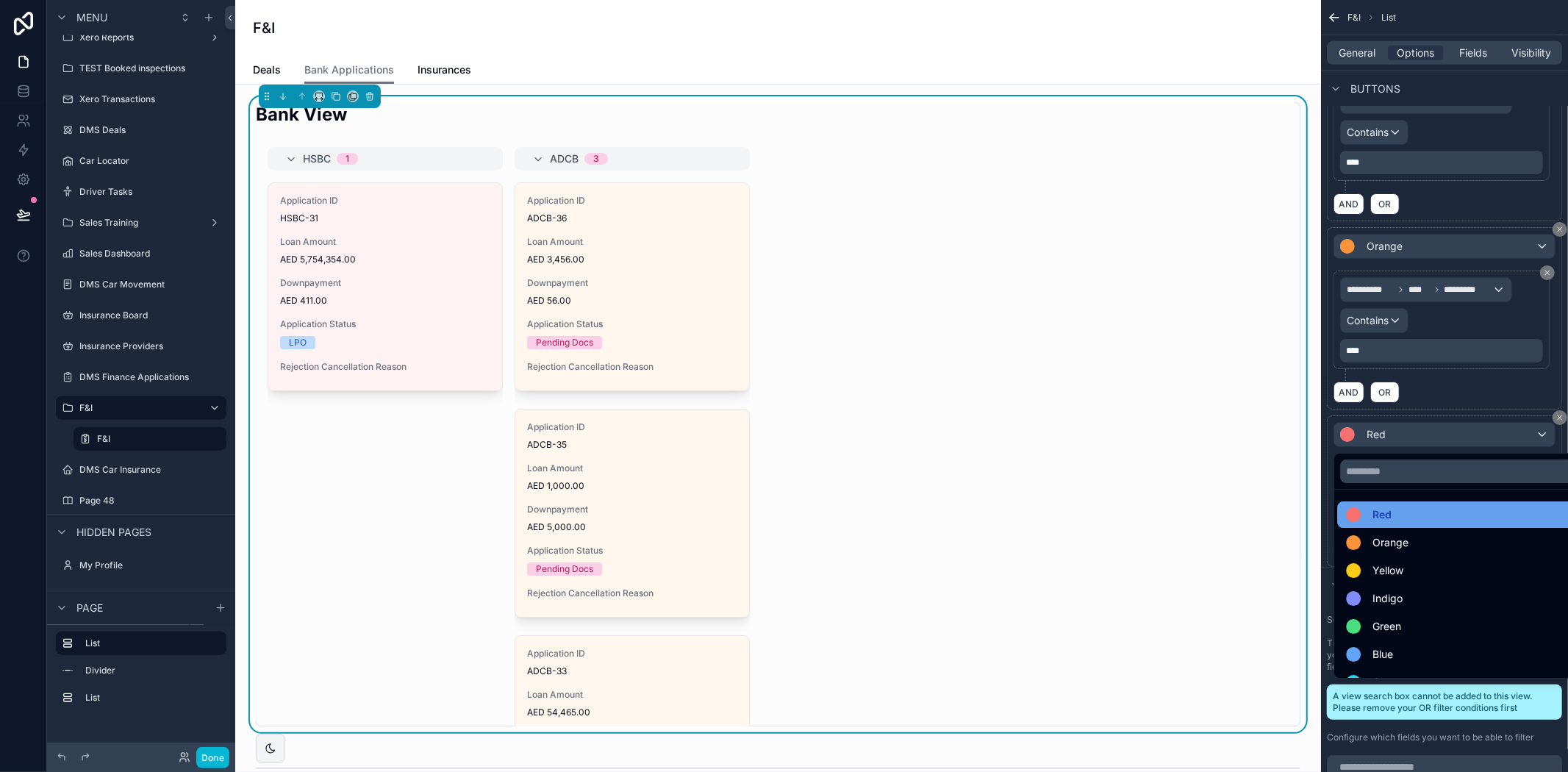
click at [1437, 510] on div "Red" at bounding box center [1461, 514] width 231 height 18
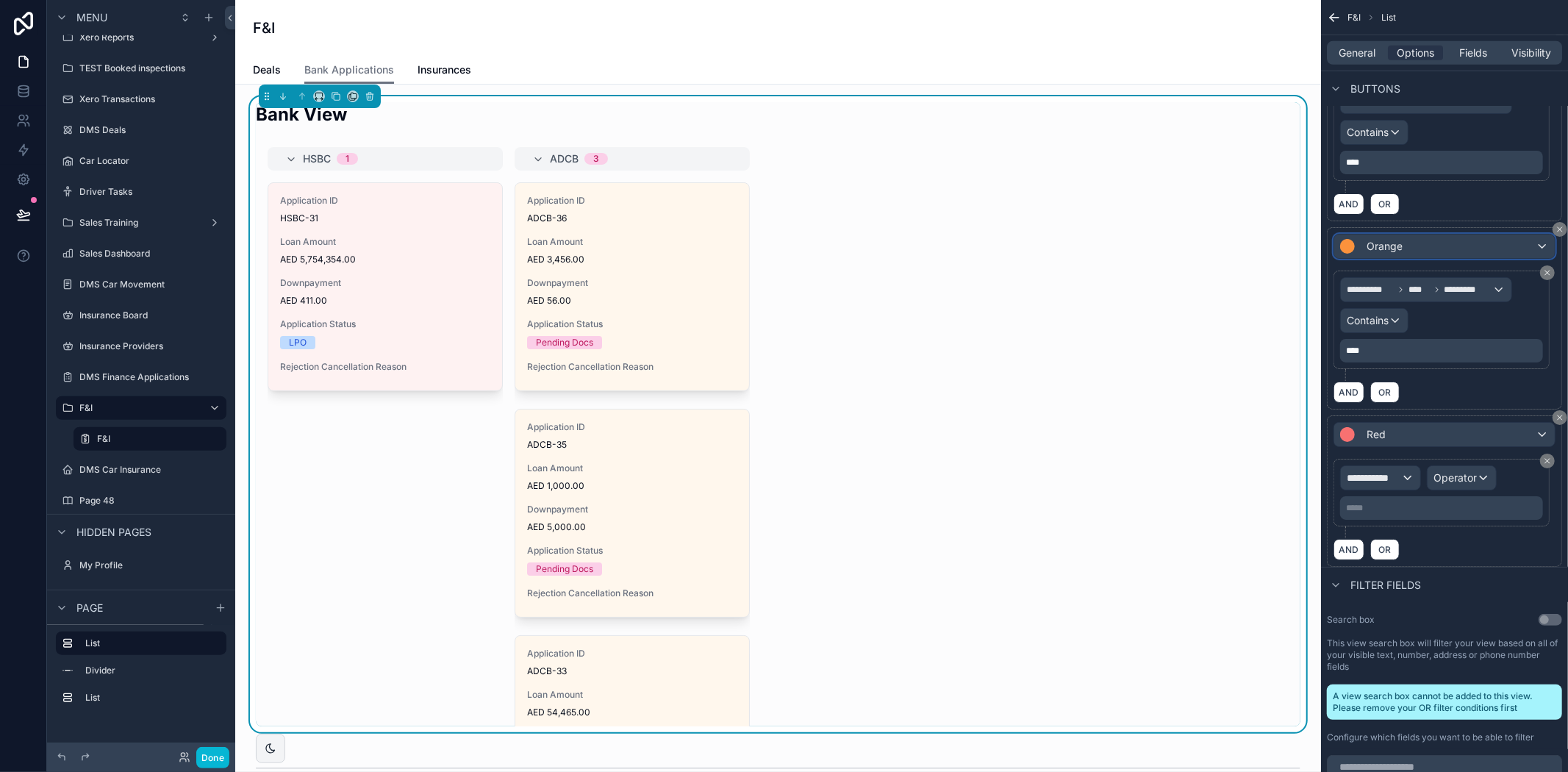
click at [1496, 252] on div "Orange" at bounding box center [1444, 246] width 221 height 24
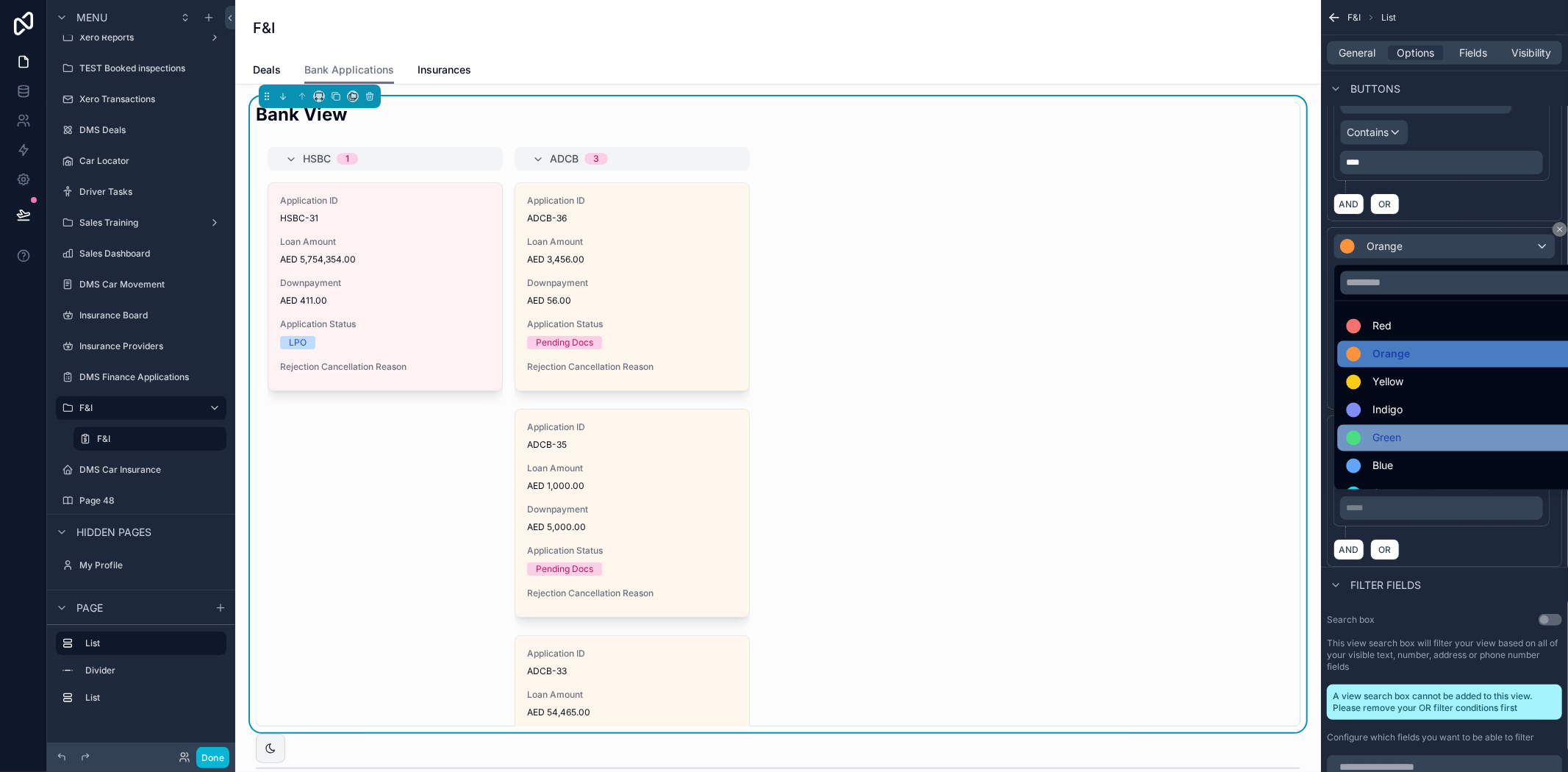
click at [1410, 429] on div "Green" at bounding box center [1461, 438] width 231 height 18
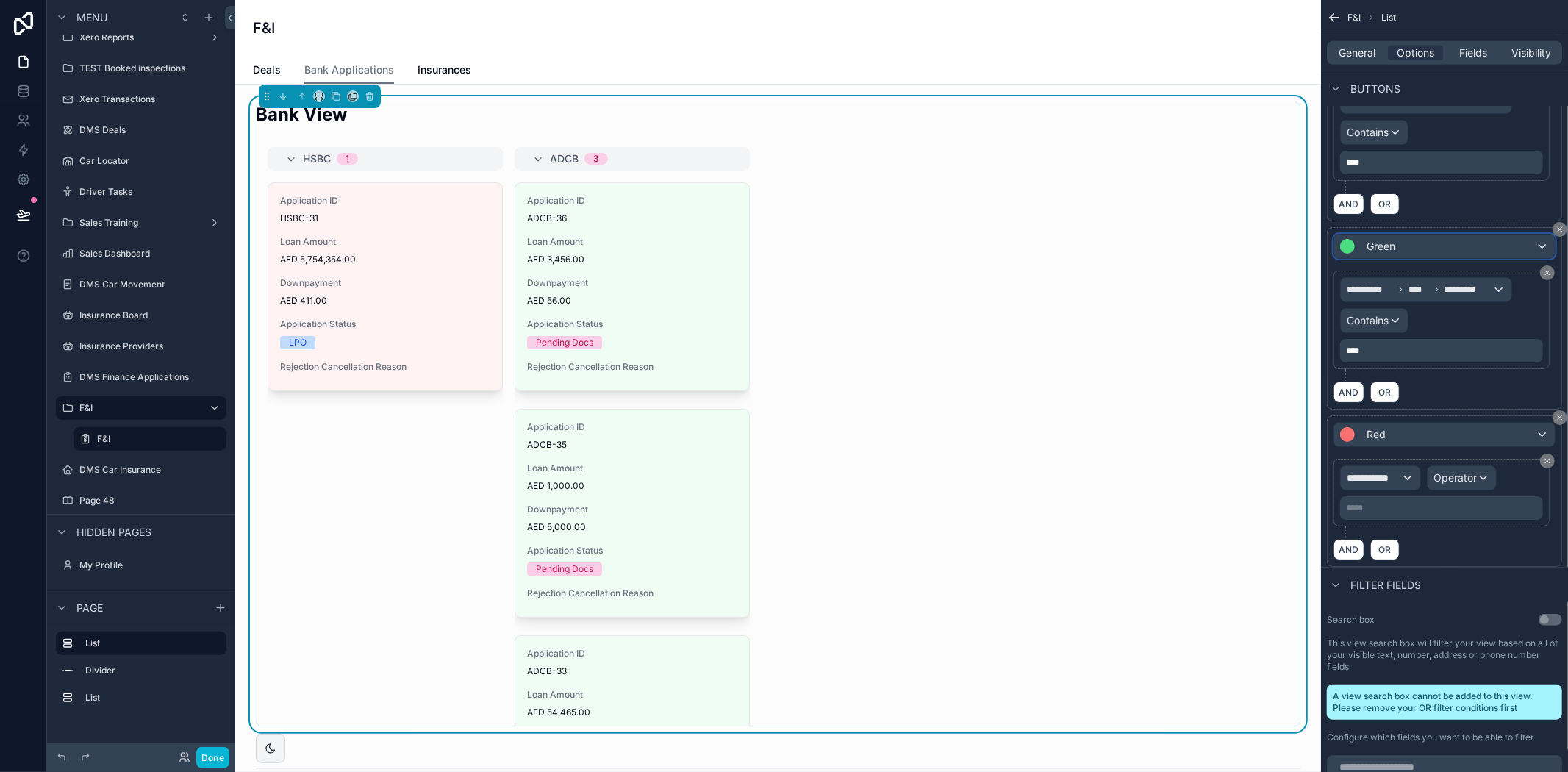
click at [1446, 241] on div "Green" at bounding box center [1444, 246] width 221 height 24
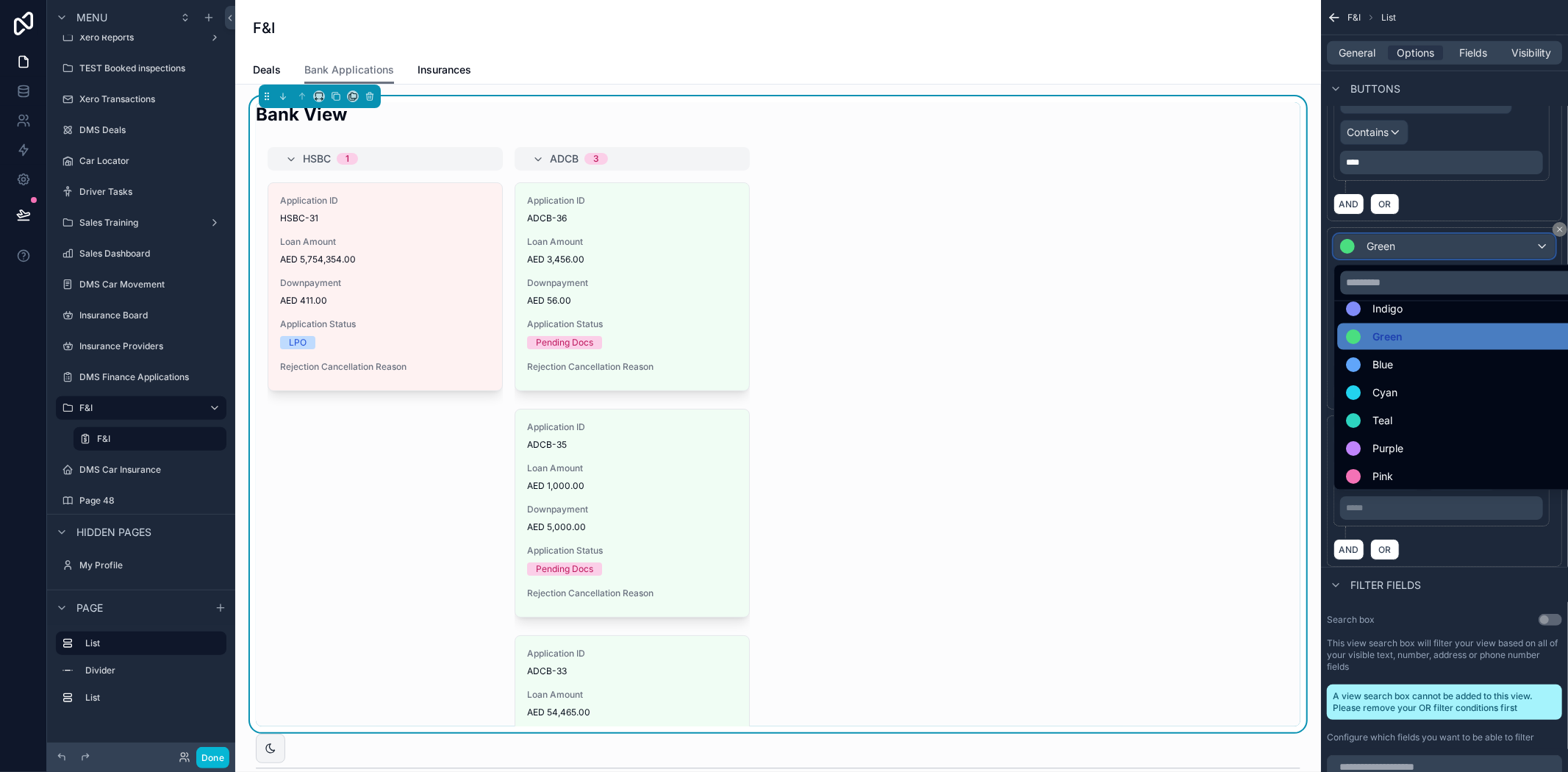
scroll to position [104, 0]
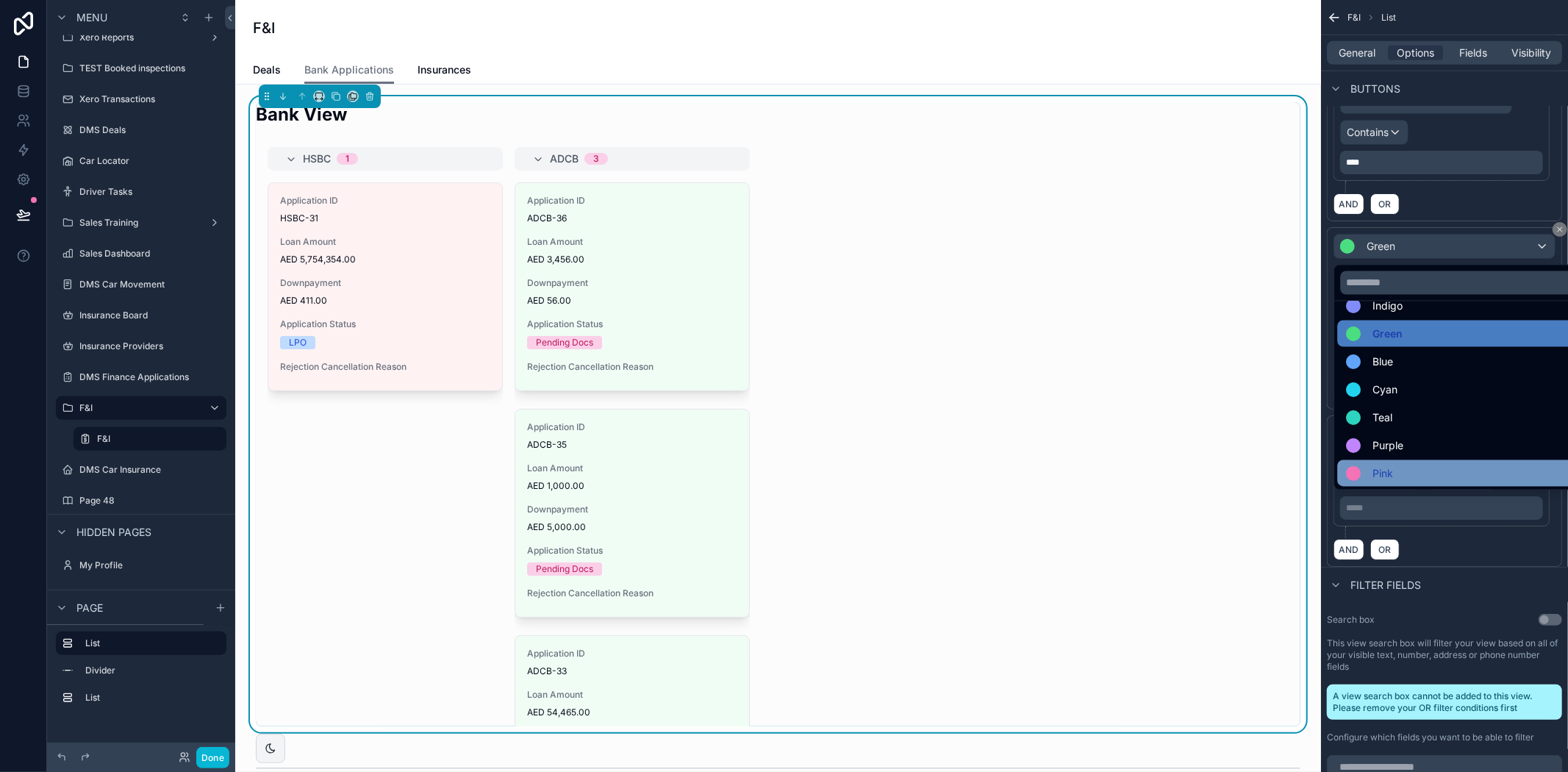
click at [1429, 469] on div "Pink" at bounding box center [1461, 473] width 231 height 18
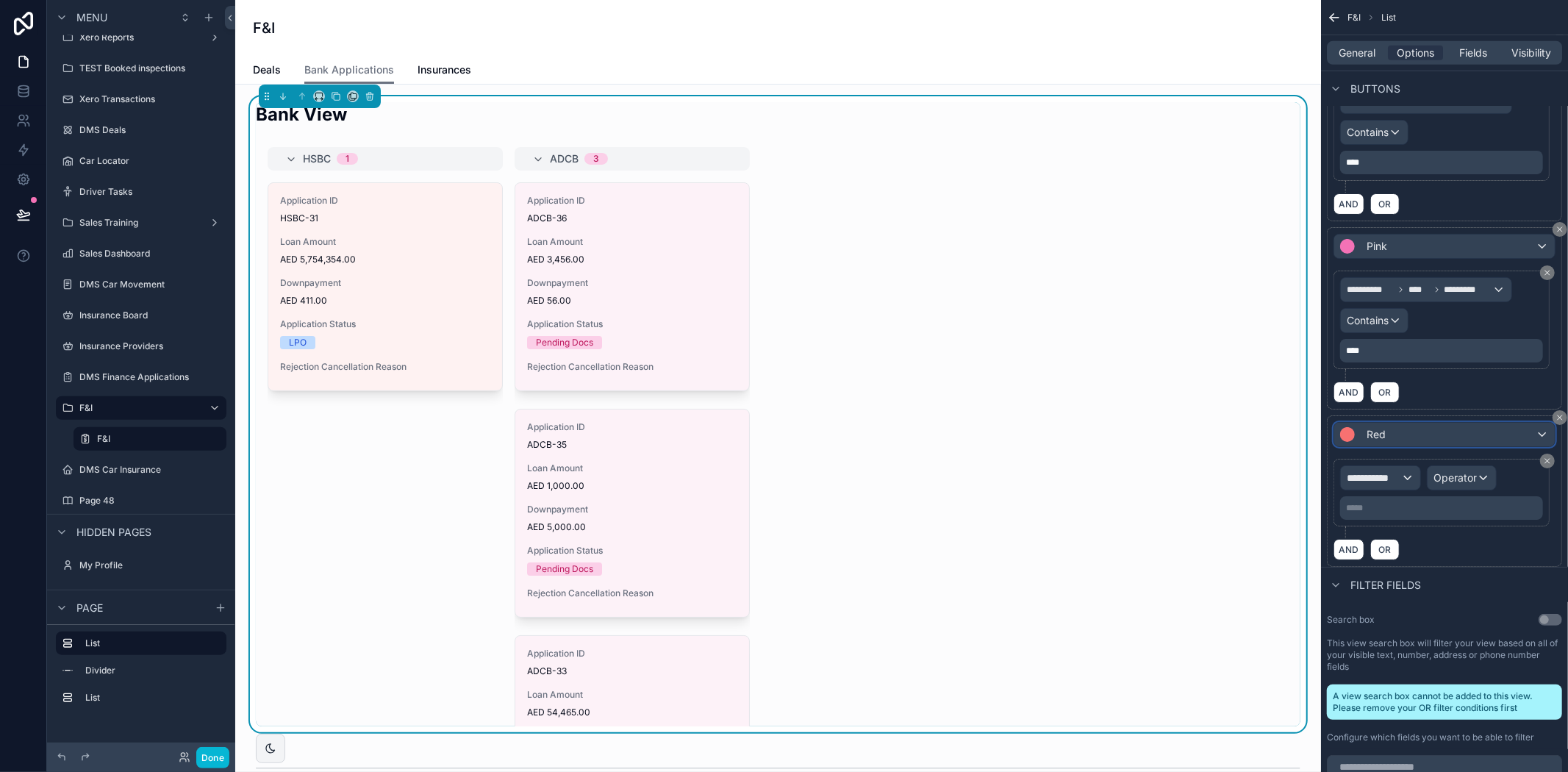
click at [1399, 443] on div "Red" at bounding box center [1444, 434] width 221 height 24
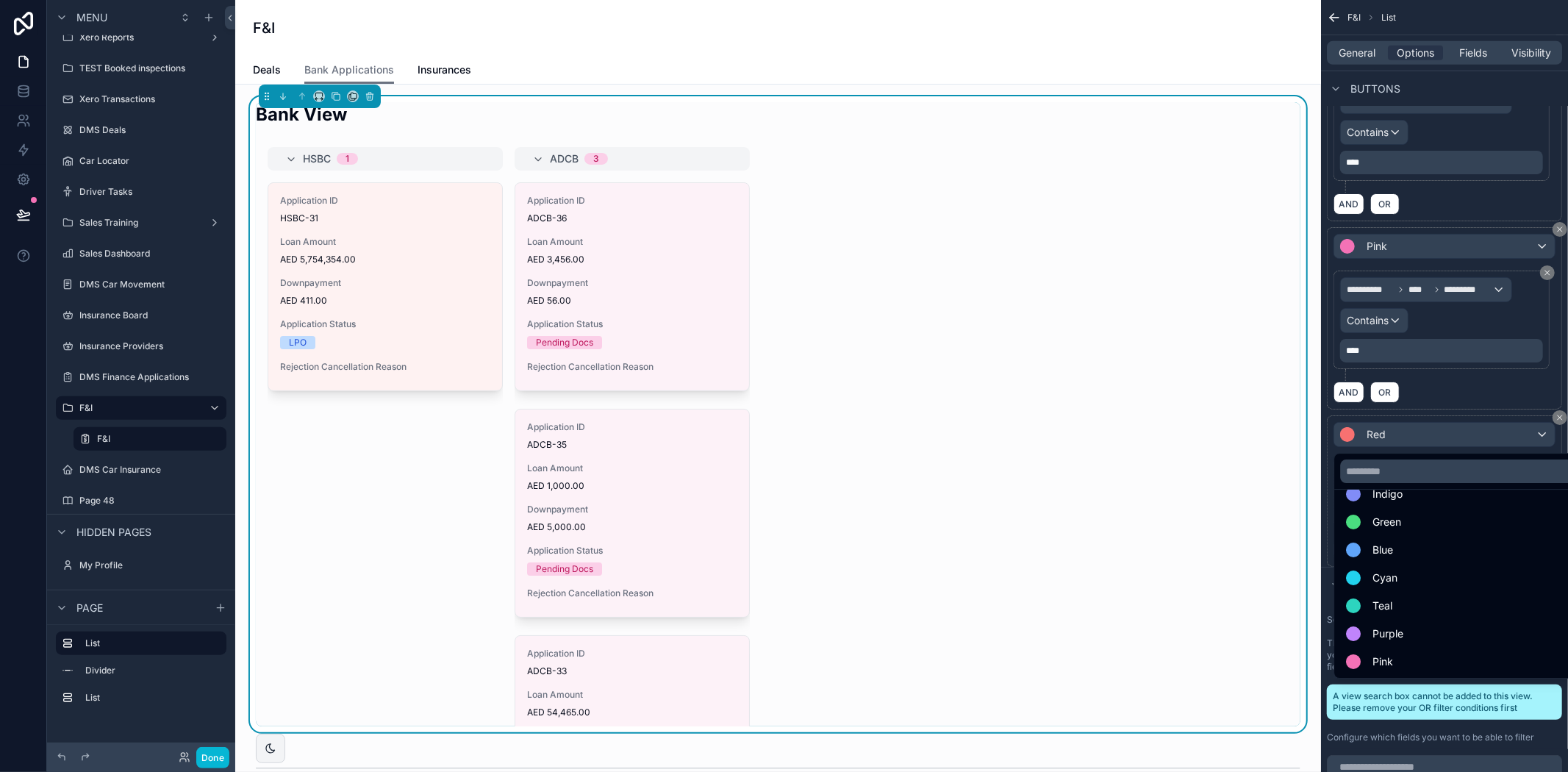
drag, startPoint x: 1392, startPoint y: 650, endPoint x: 1393, endPoint y: 636, distance: 14.0
click at [1393, 650] on div "Pink" at bounding box center [1461, 662] width 248 height 26
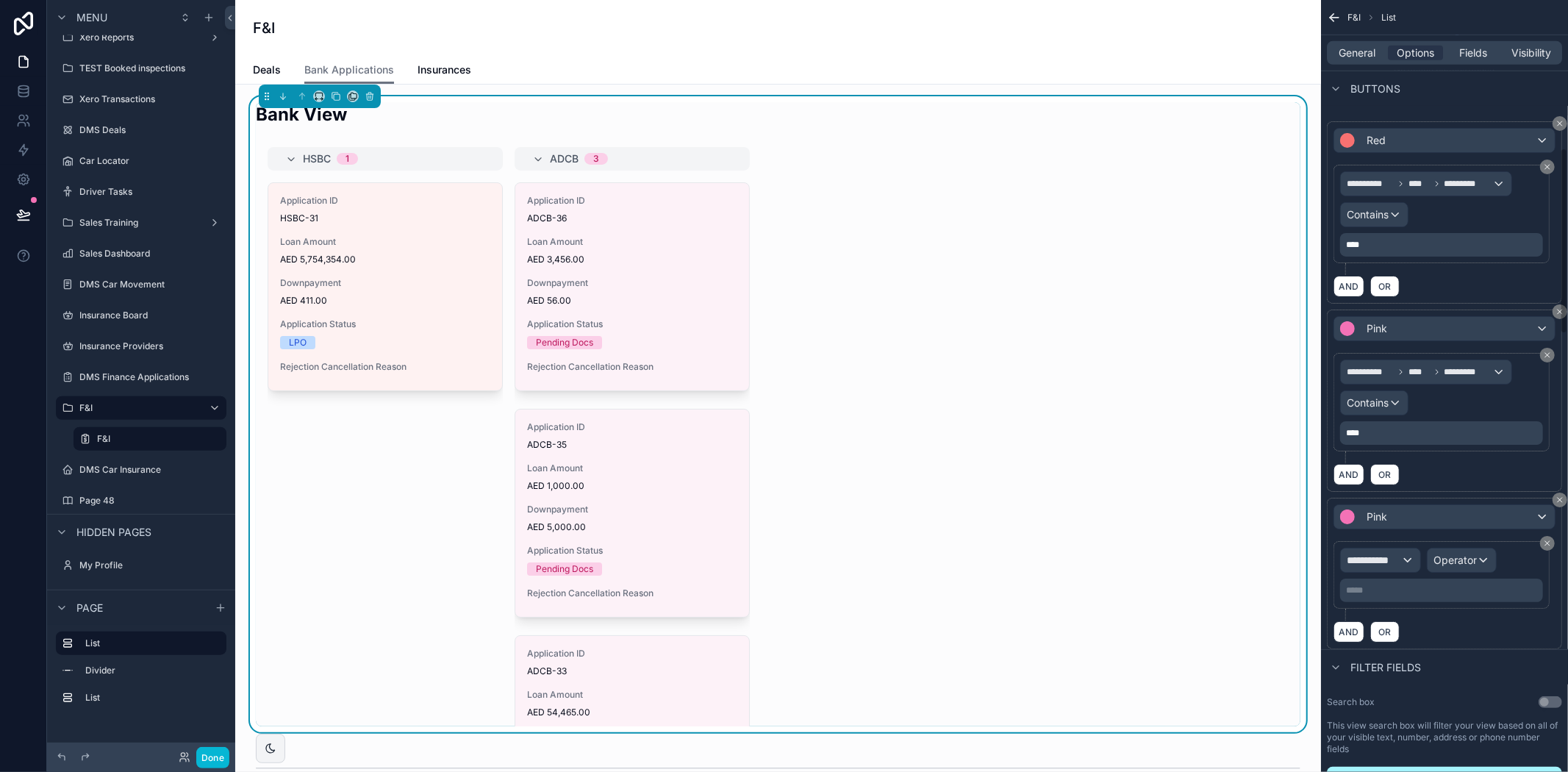
scroll to position [571, 0]
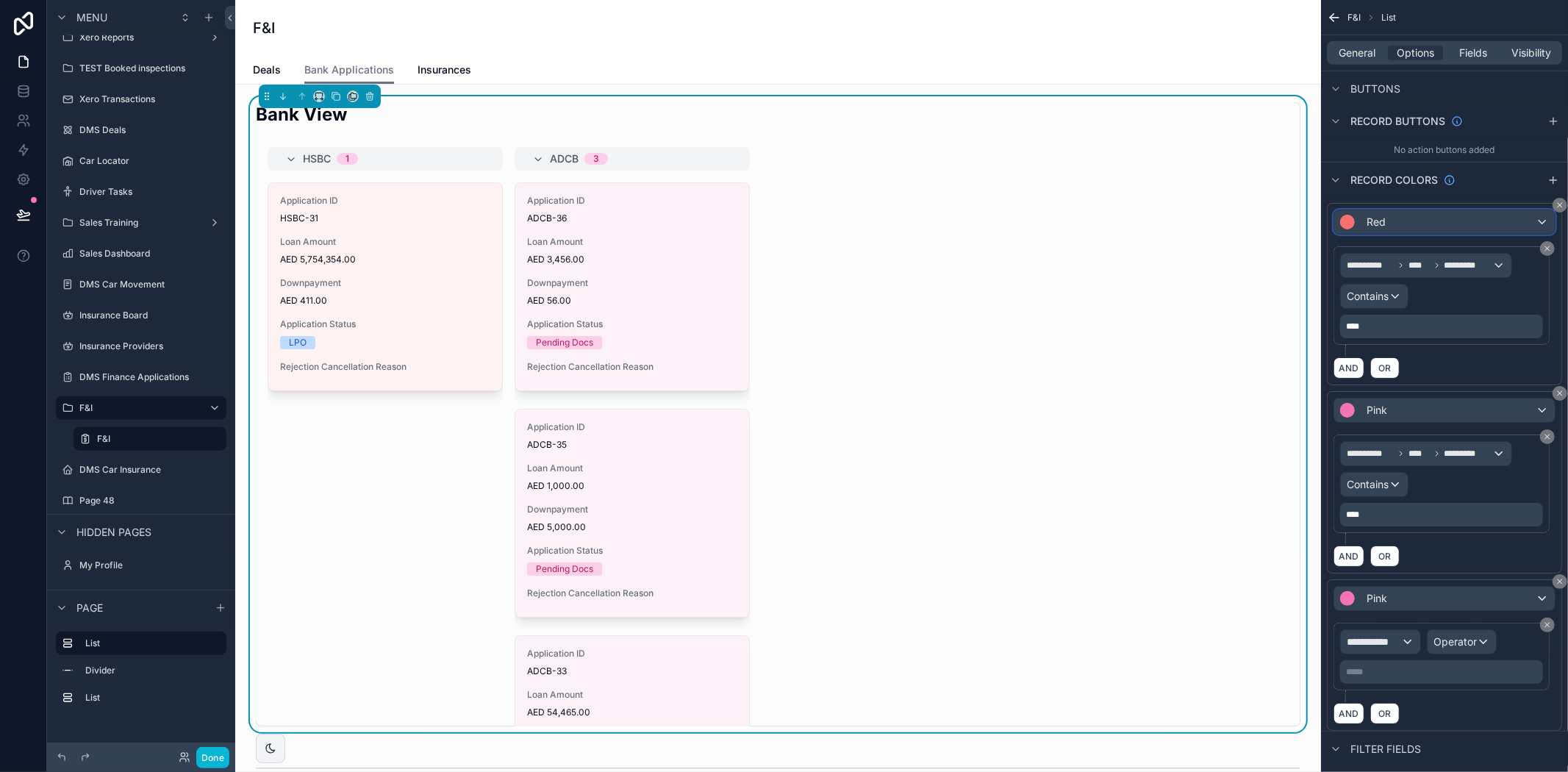
click at [1493, 217] on div "Red" at bounding box center [1444, 222] width 221 height 24
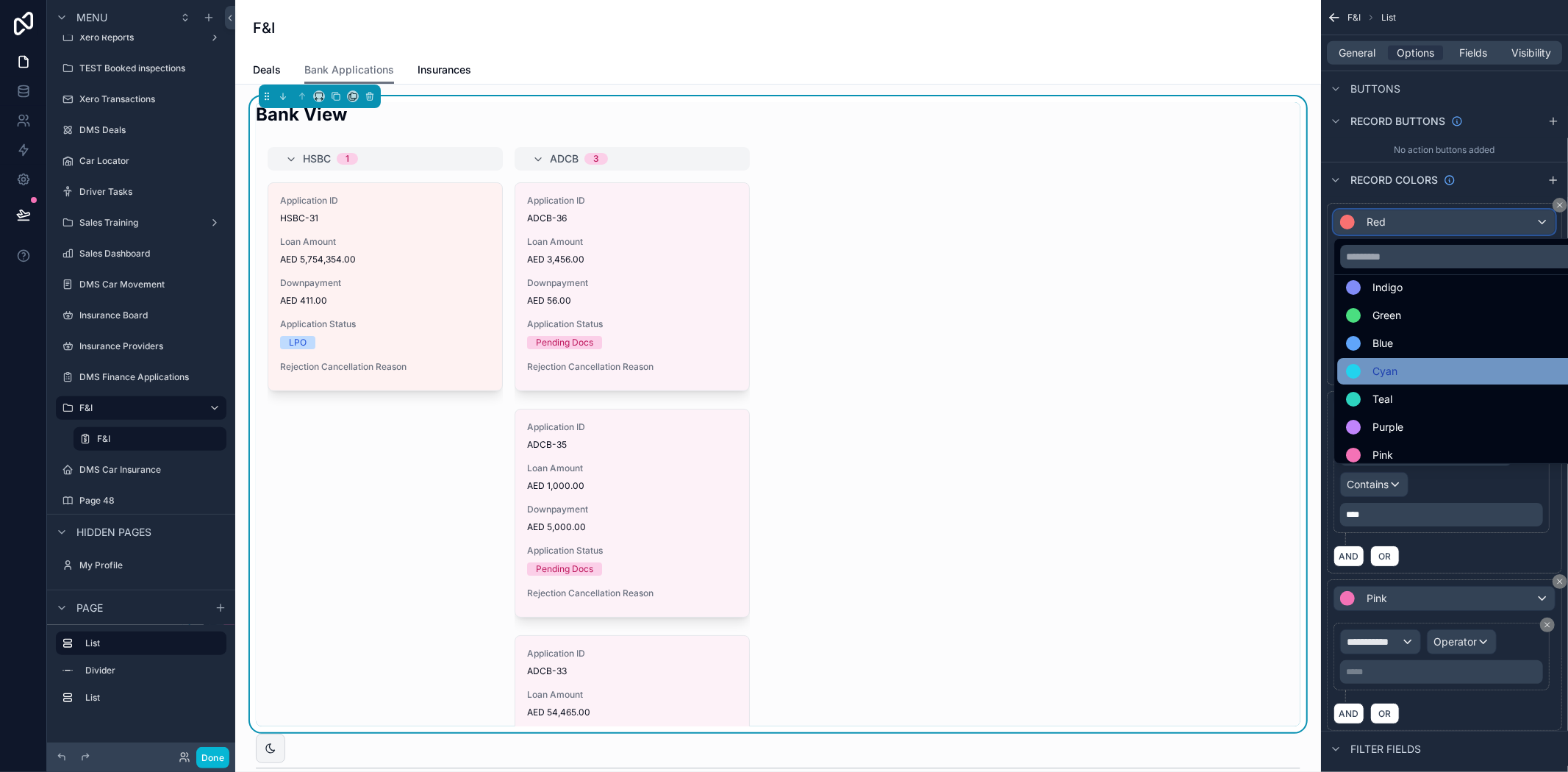
scroll to position [104, 0]
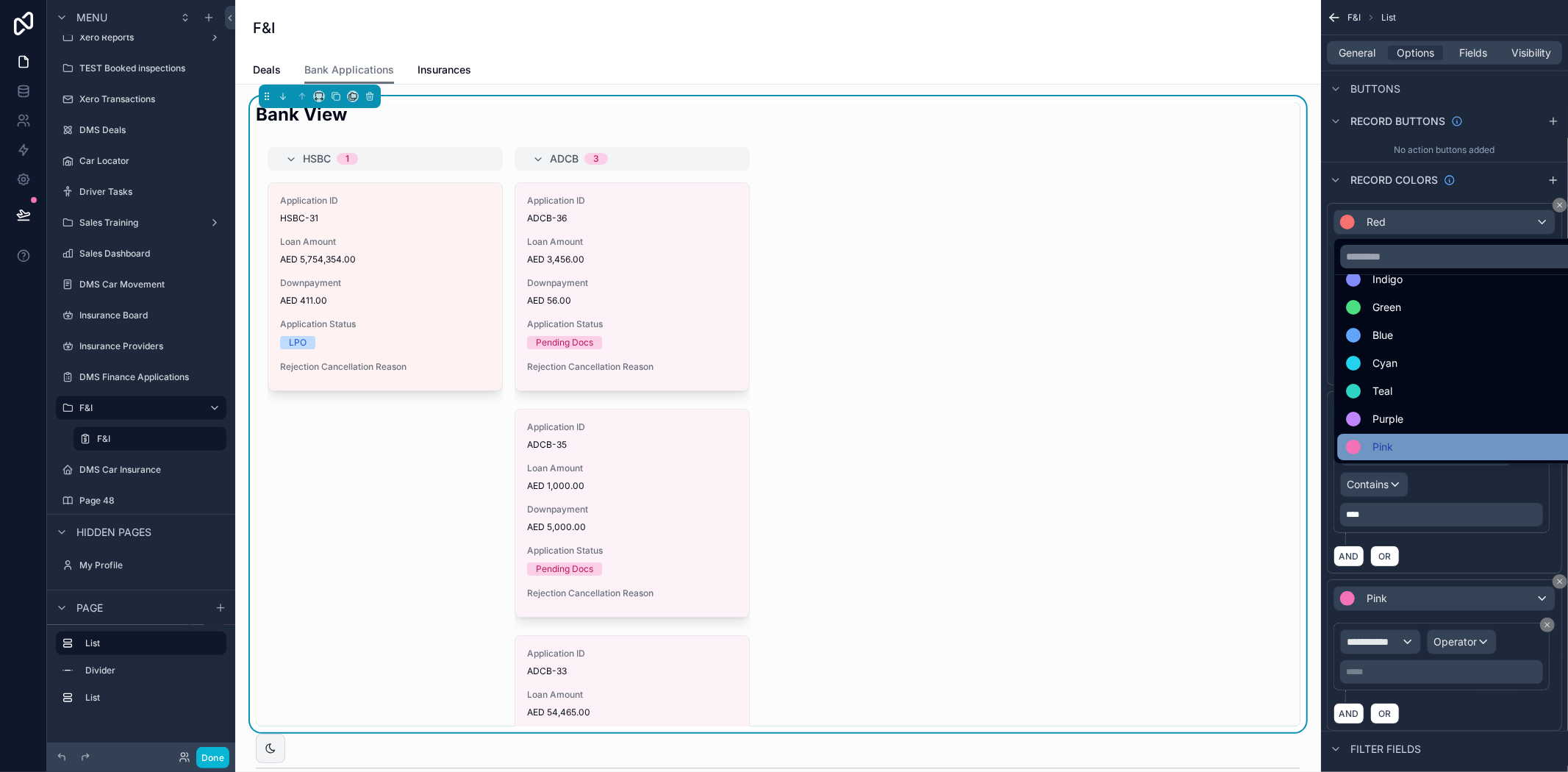
click at [1401, 445] on div "Pink" at bounding box center [1461, 447] width 231 height 18
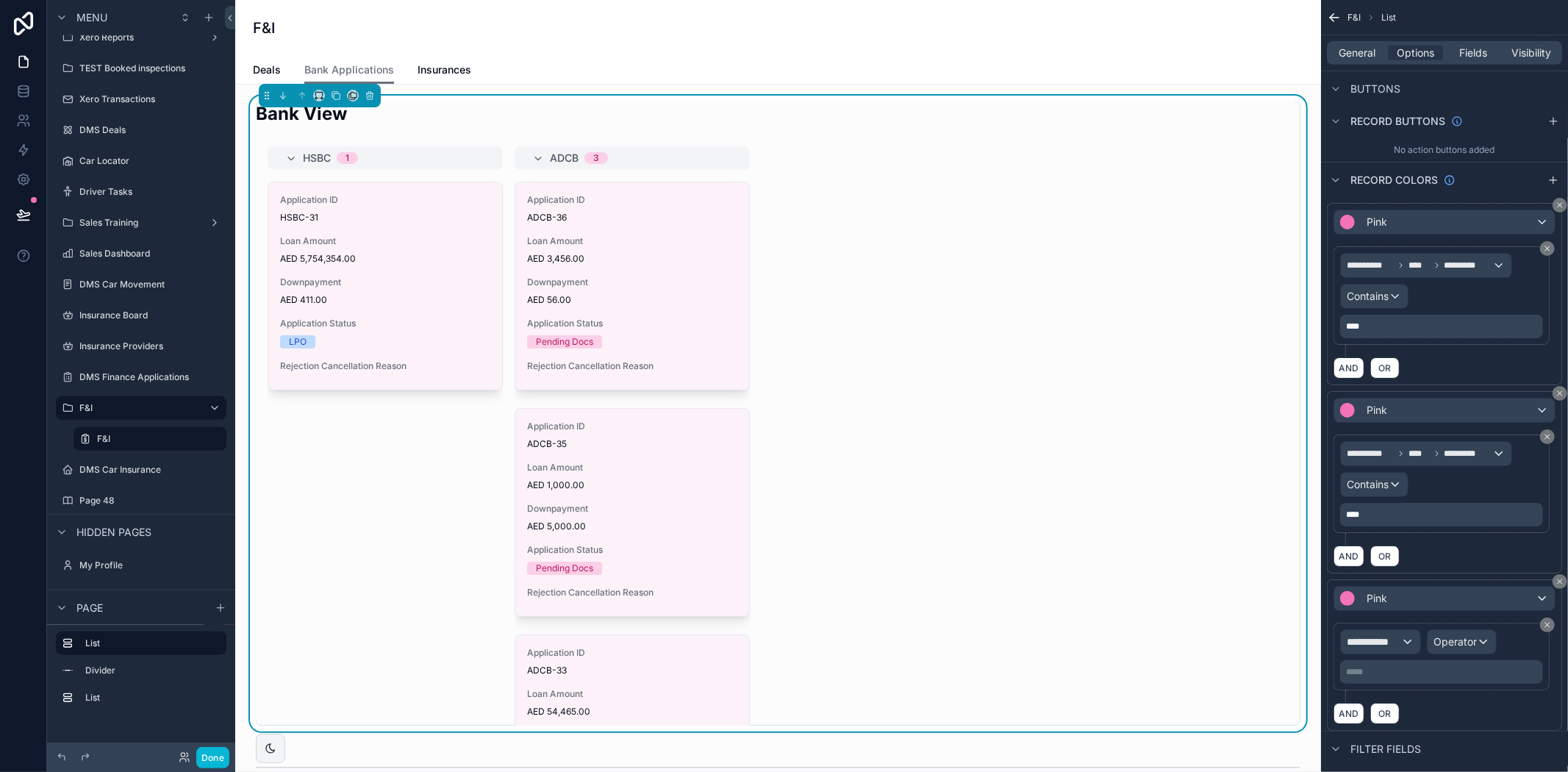
scroll to position [0, 0]
click at [1557, 204] on icon "scrollable content" at bounding box center [1560, 205] width 9 height 9
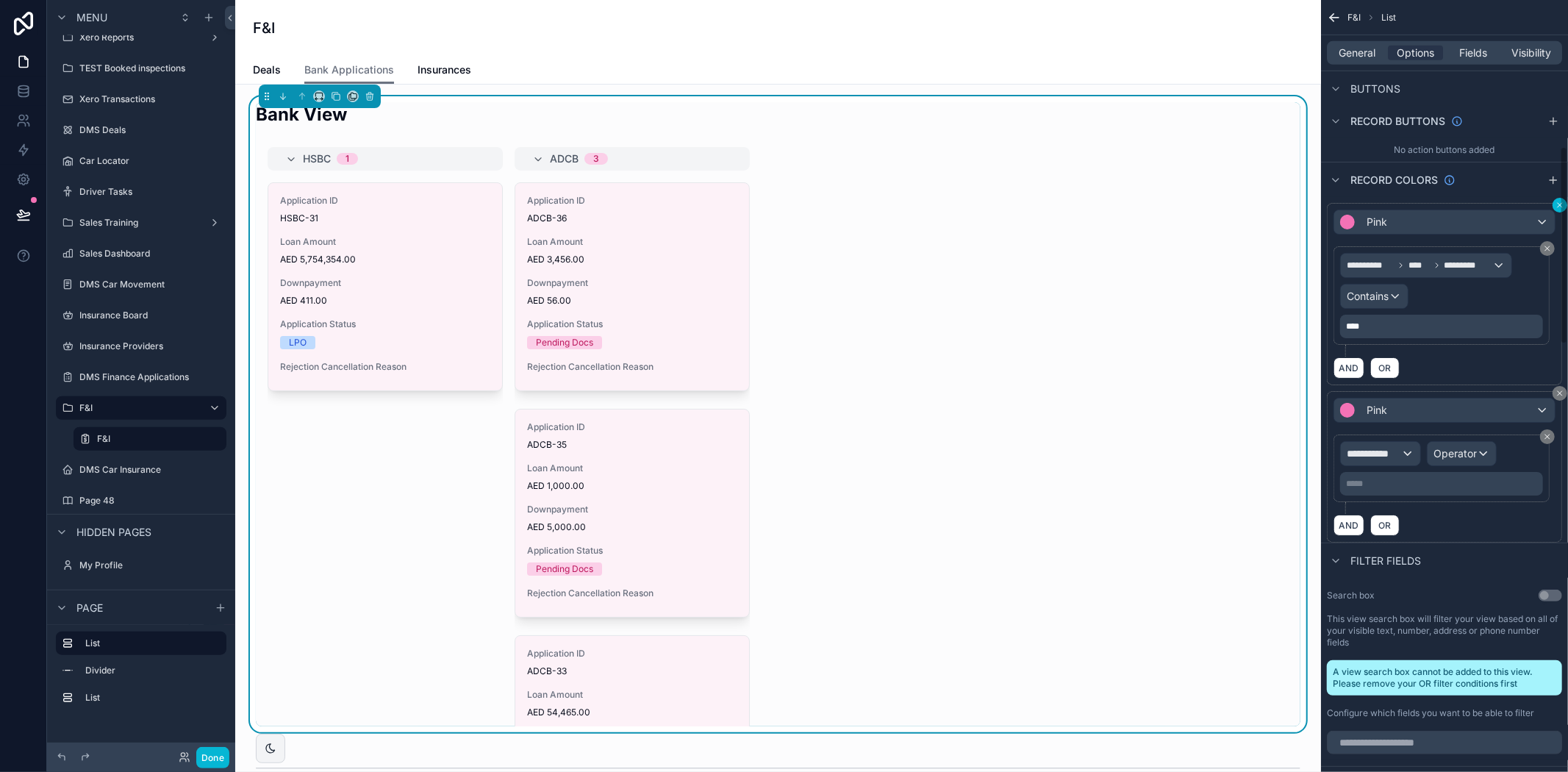
click at [1558, 206] on icon "scrollable content" at bounding box center [1559, 205] width 4 height 4
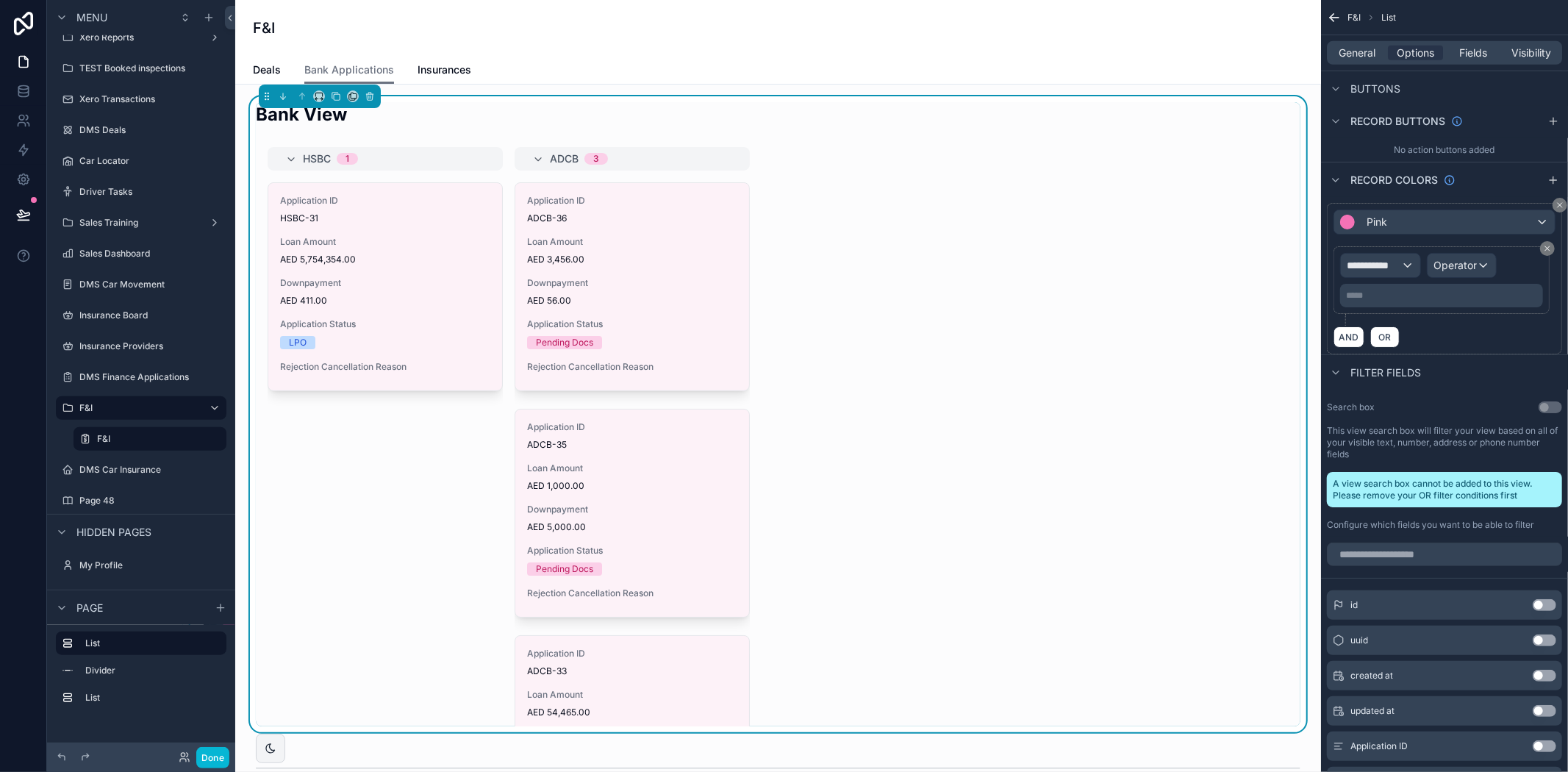
click at [1504, 265] on div "**********" at bounding box center [1442, 280] width 203 height 55
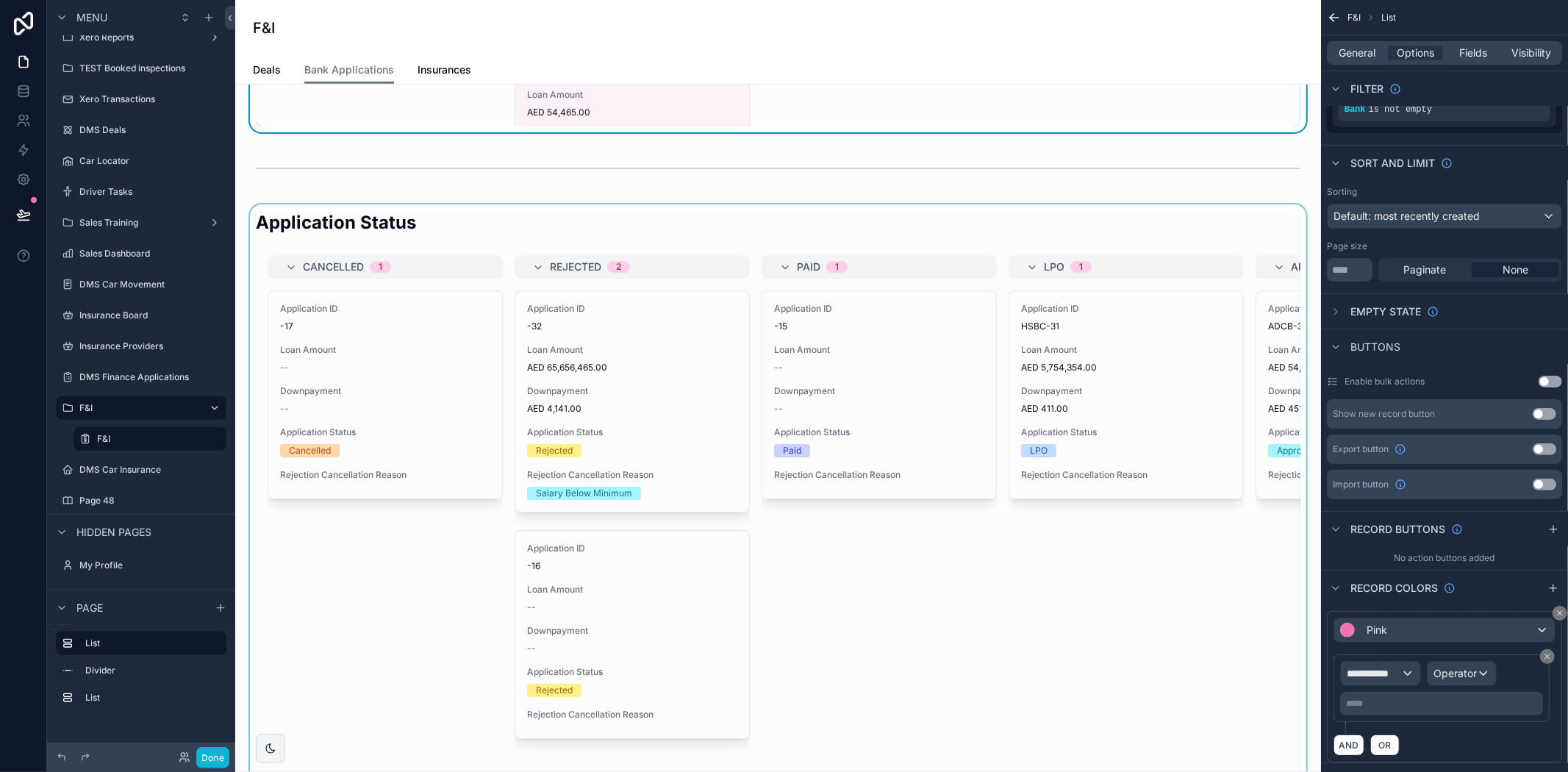
scroll to position [571, 0]
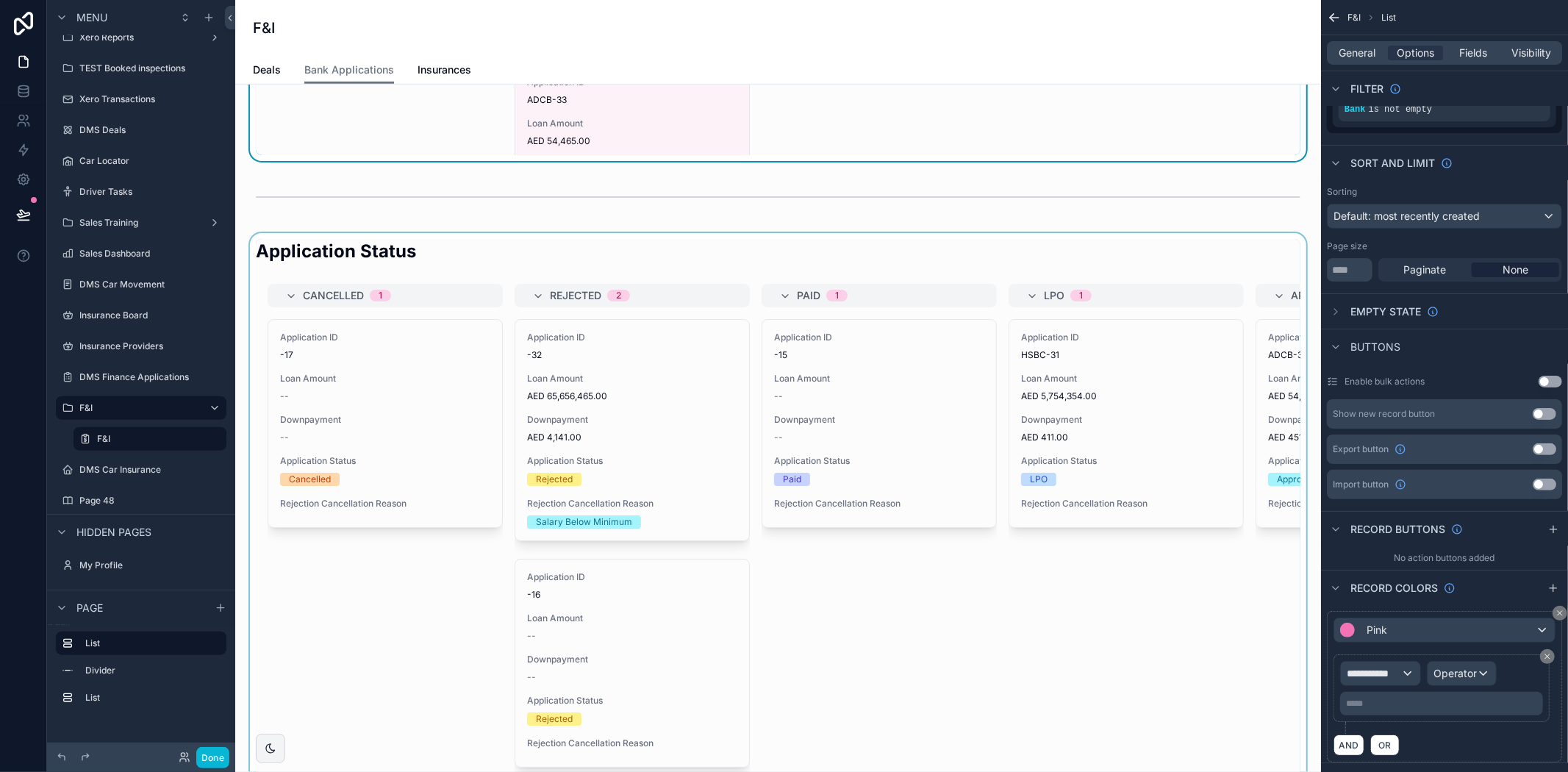
click at [733, 246] on div "scrollable content" at bounding box center [778, 551] width 1062 height 636
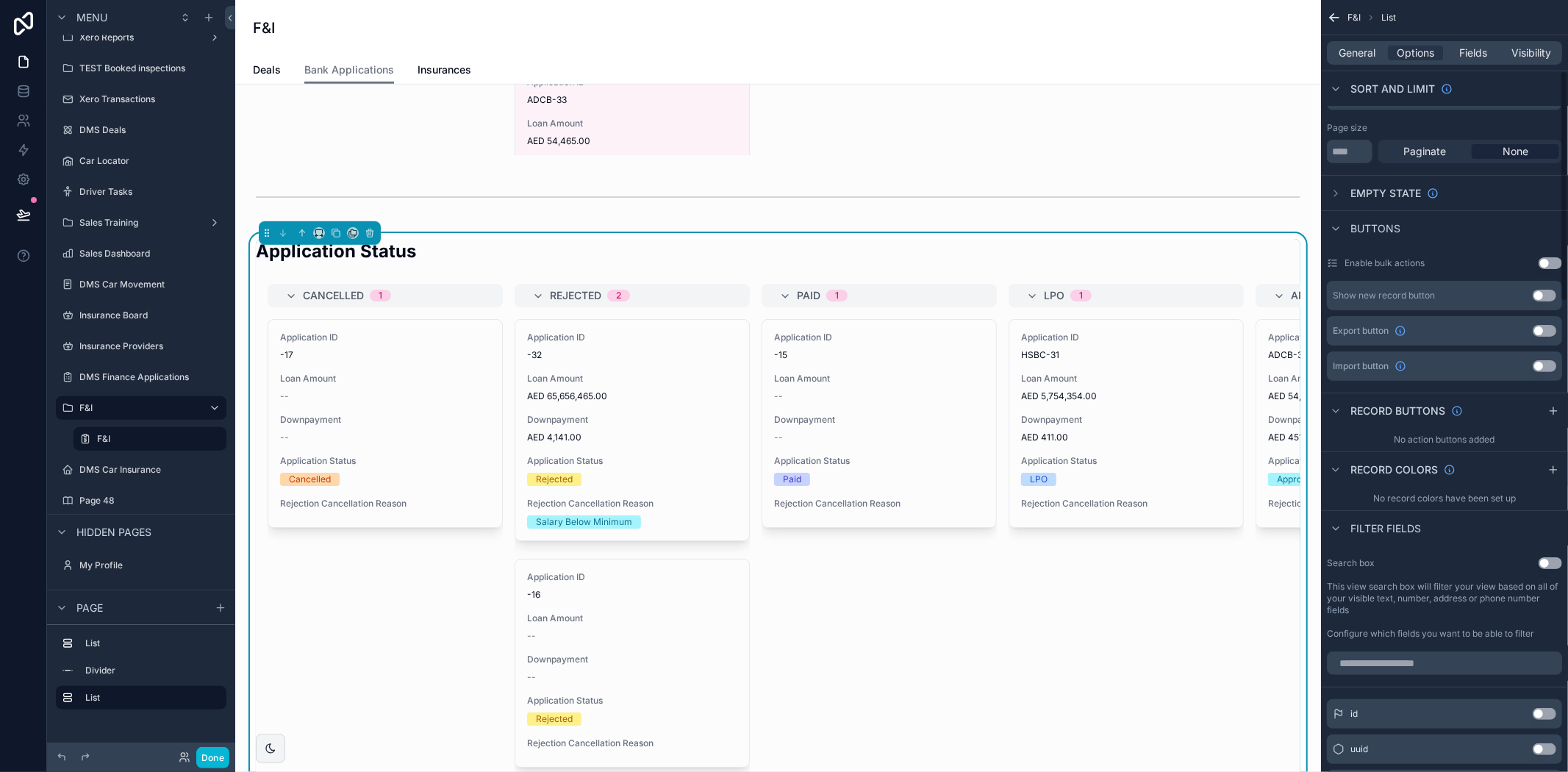
scroll to position [245, 0]
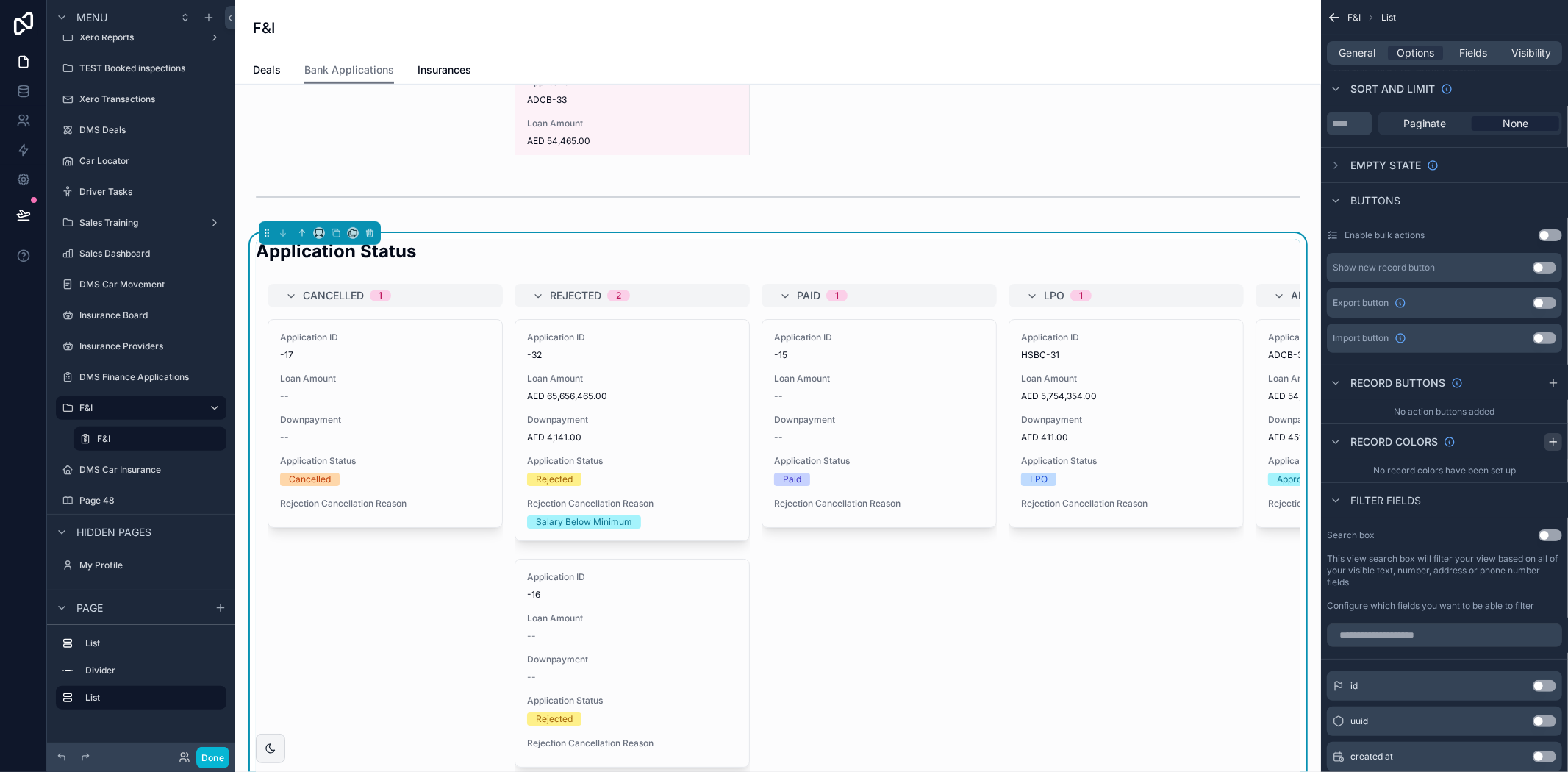
click at [1548, 439] on icon "scrollable content" at bounding box center [1553, 441] width 11 height 11
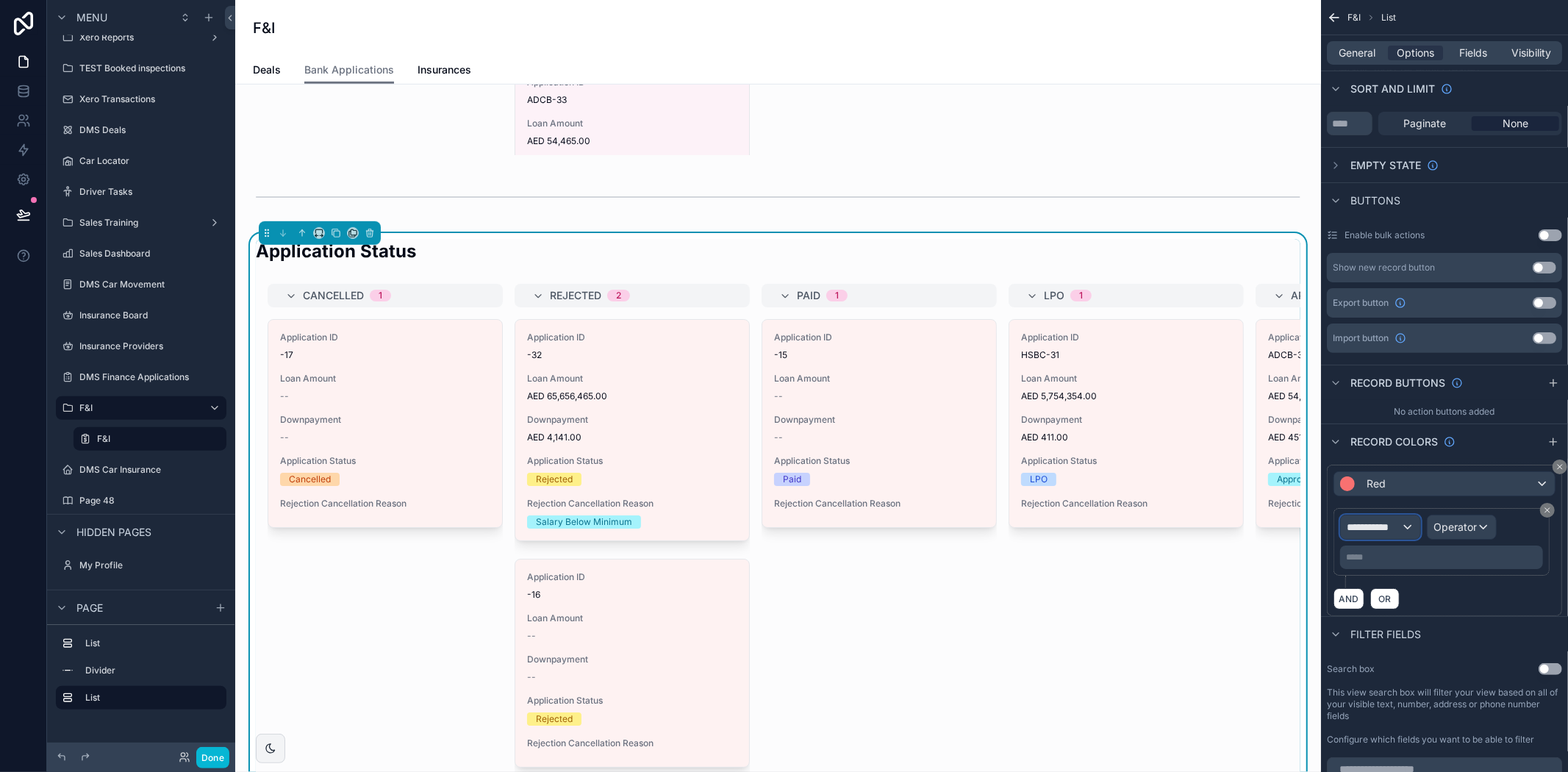
click at [1399, 526] on span "**********" at bounding box center [1374, 526] width 55 height 15
click at [1390, 527] on div "scrollable content" at bounding box center [784, 386] width 1568 height 772
click at [1393, 526] on span "**********" at bounding box center [1374, 526] width 55 height 15
click at [1398, 567] on input "text" at bounding box center [1406, 563] width 120 height 24
type input "***"
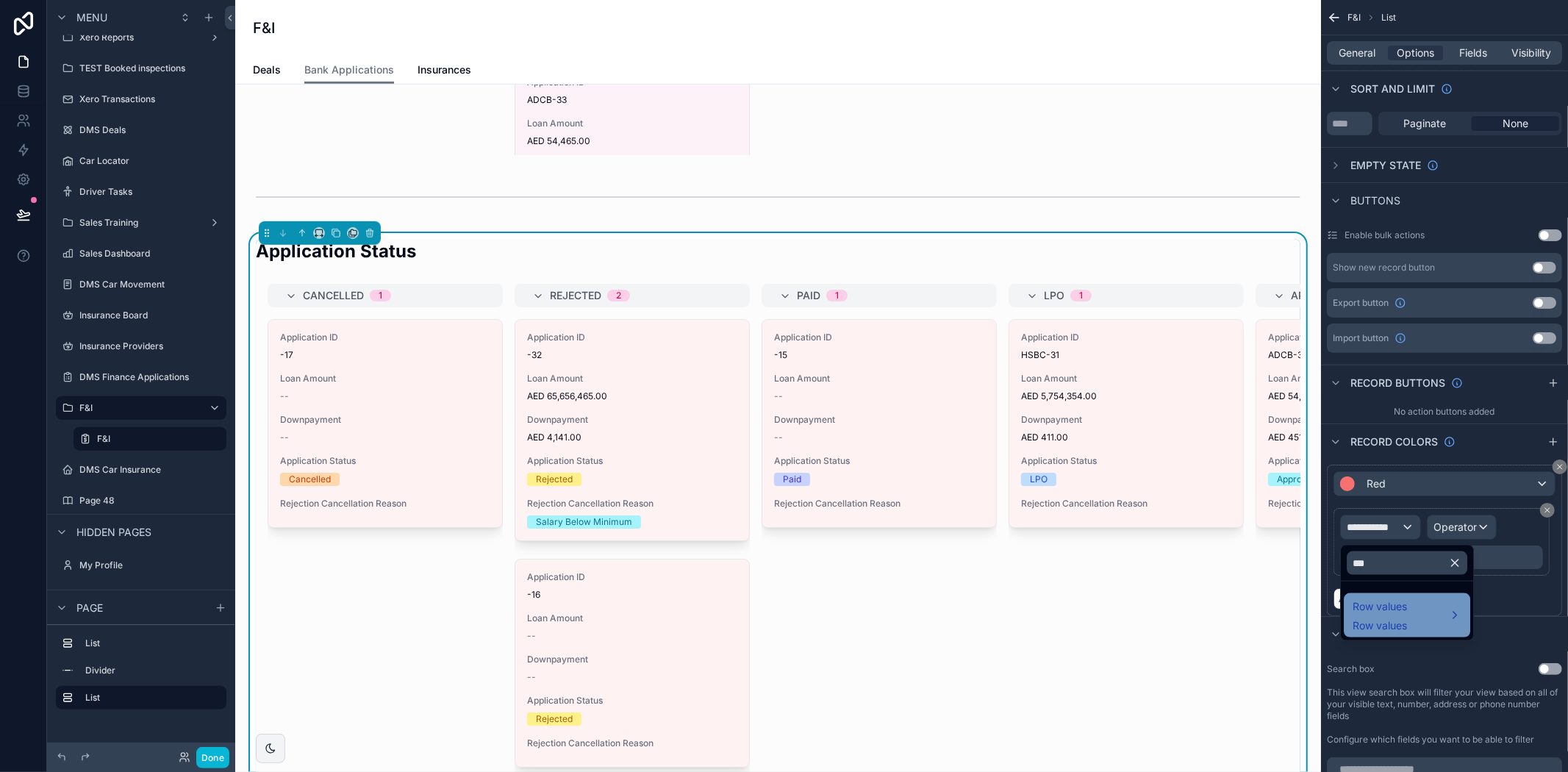
click at [1405, 614] on span "Row values" at bounding box center [1380, 607] width 55 height 18
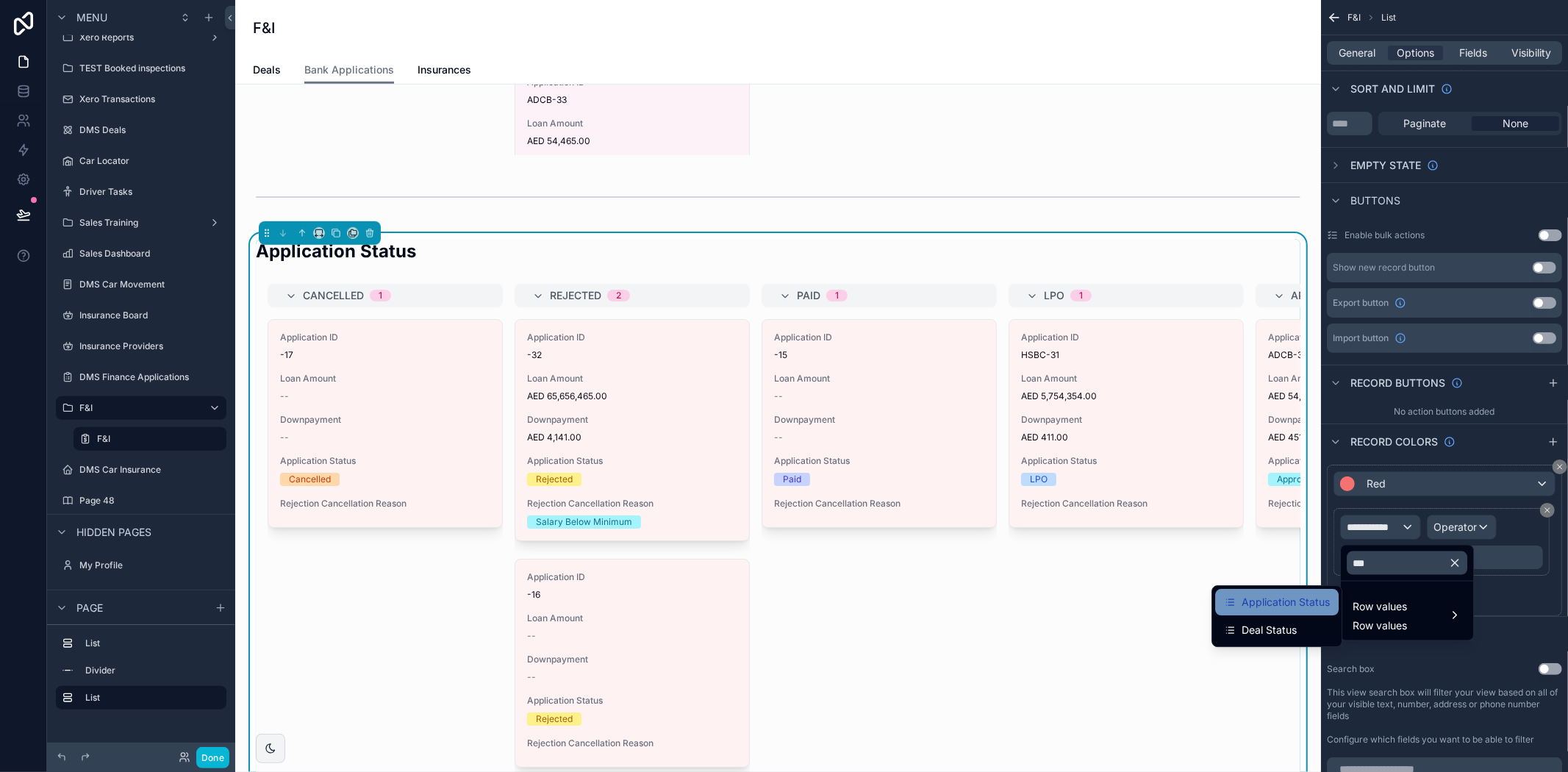
click at [1309, 602] on span "Application Status" at bounding box center [1285, 602] width 88 height 18
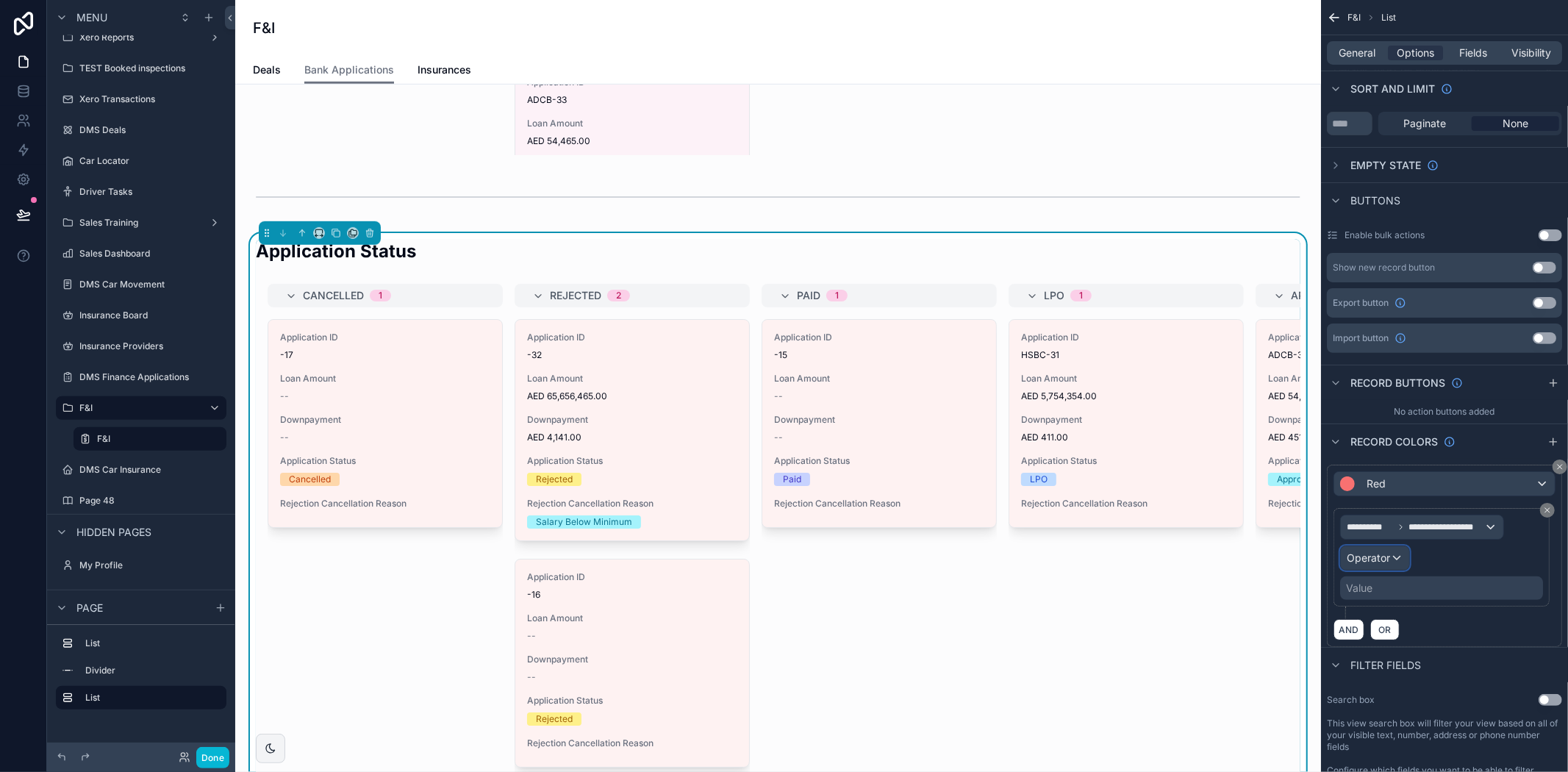
click at [1373, 549] on div "Operator" at bounding box center [1375, 557] width 68 height 24
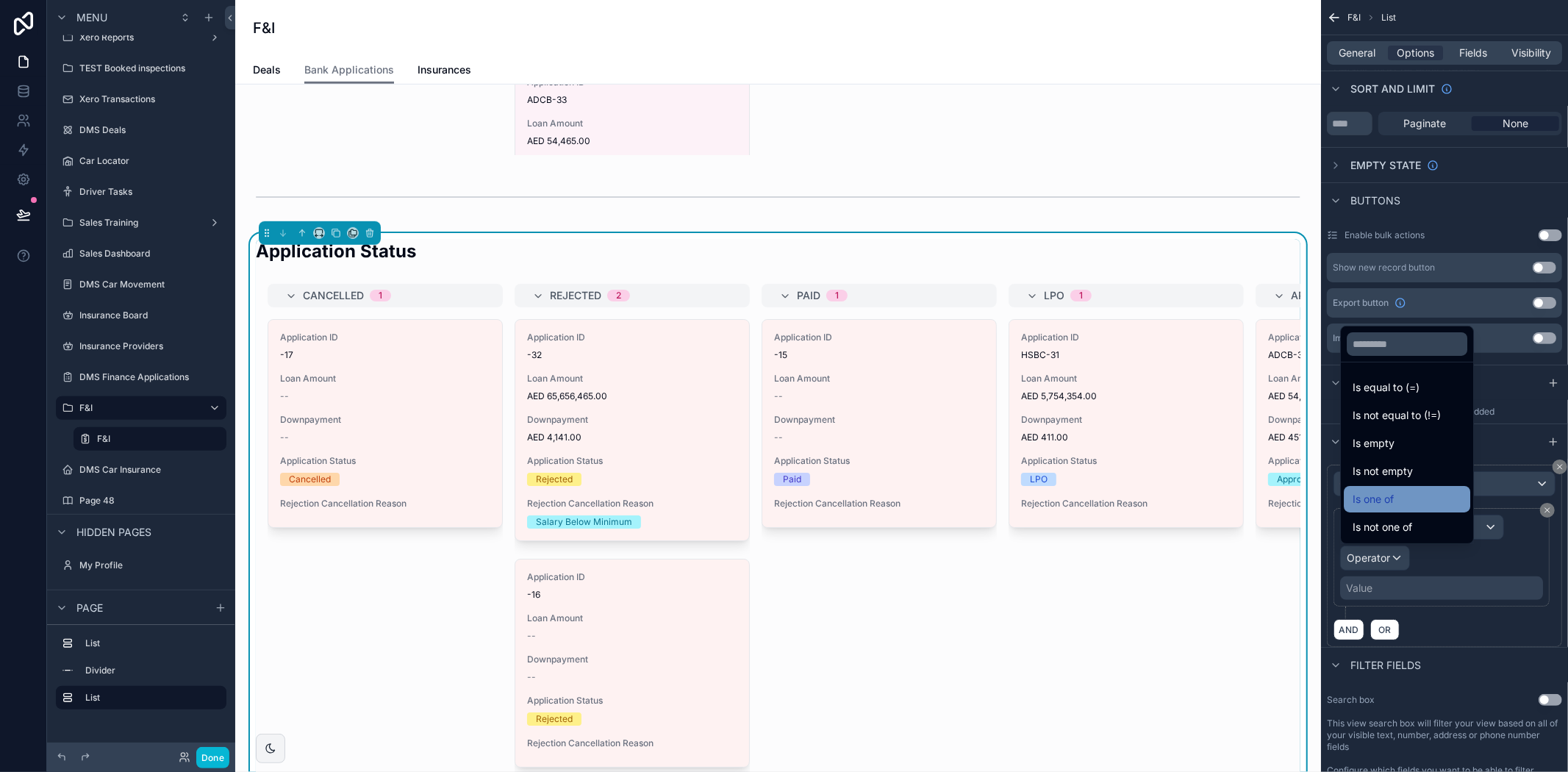
click at [1412, 502] on div "Is one of" at bounding box center [1406, 499] width 109 height 18
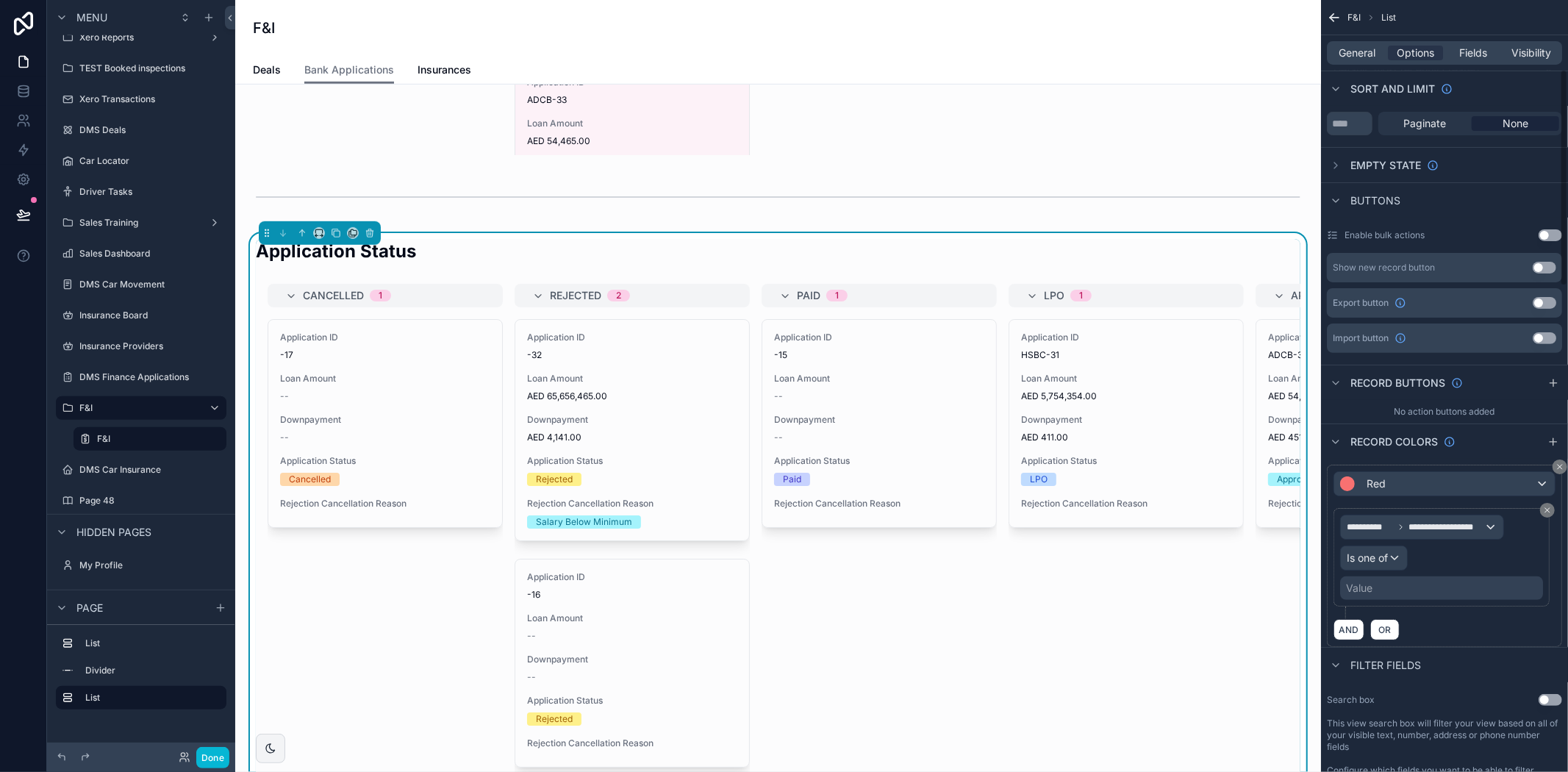
click at [1398, 587] on div "Value" at bounding box center [1442, 587] width 203 height 24
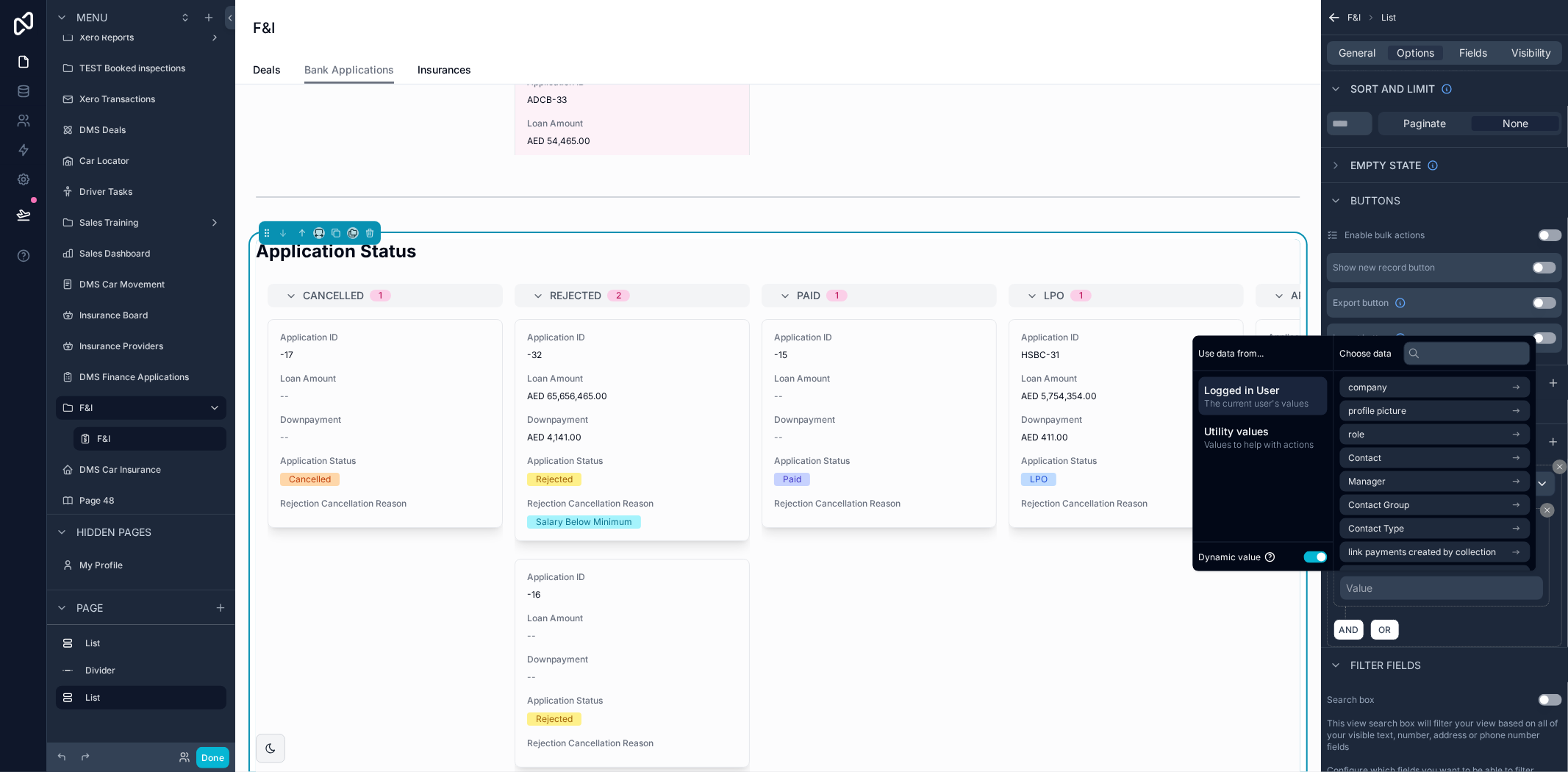
click at [1306, 554] on button "Use setting" at bounding box center [1315, 556] width 24 height 11
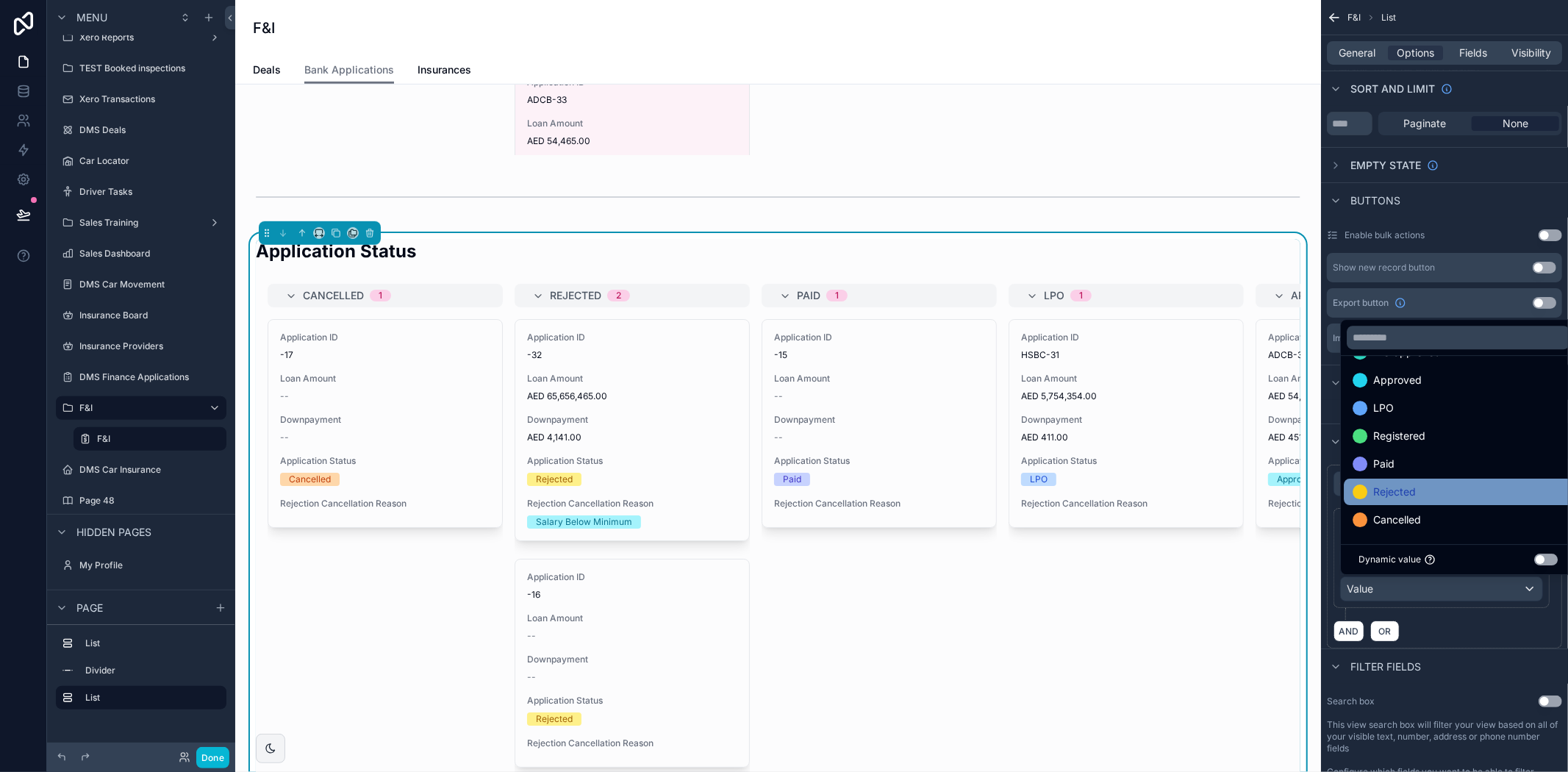
click at [1421, 491] on div "Rejected" at bounding box center [1458, 492] width 211 height 18
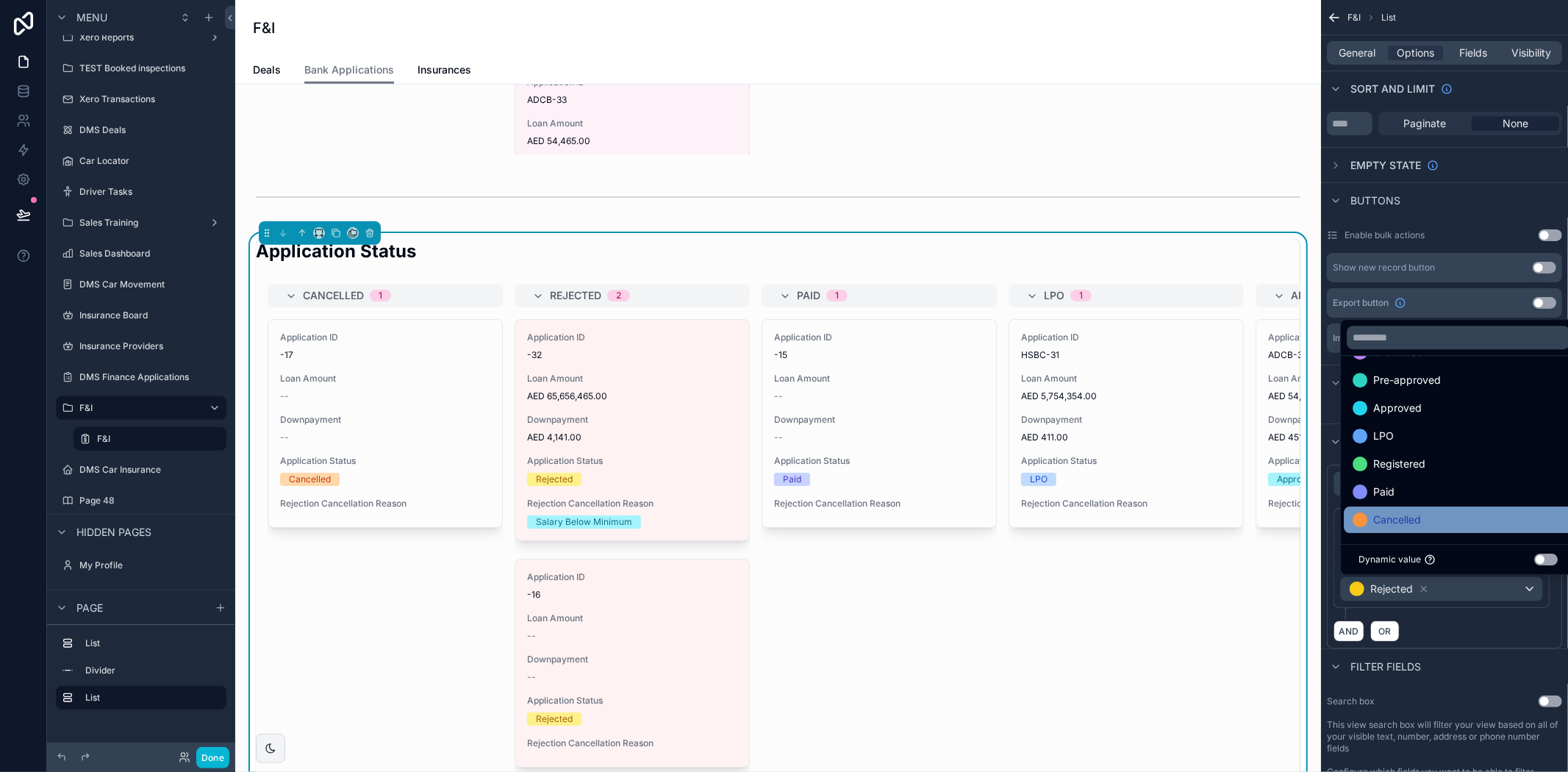
click at [1408, 512] on span "Cancelled" at bounding box center [1397, 519] width 48 height 18
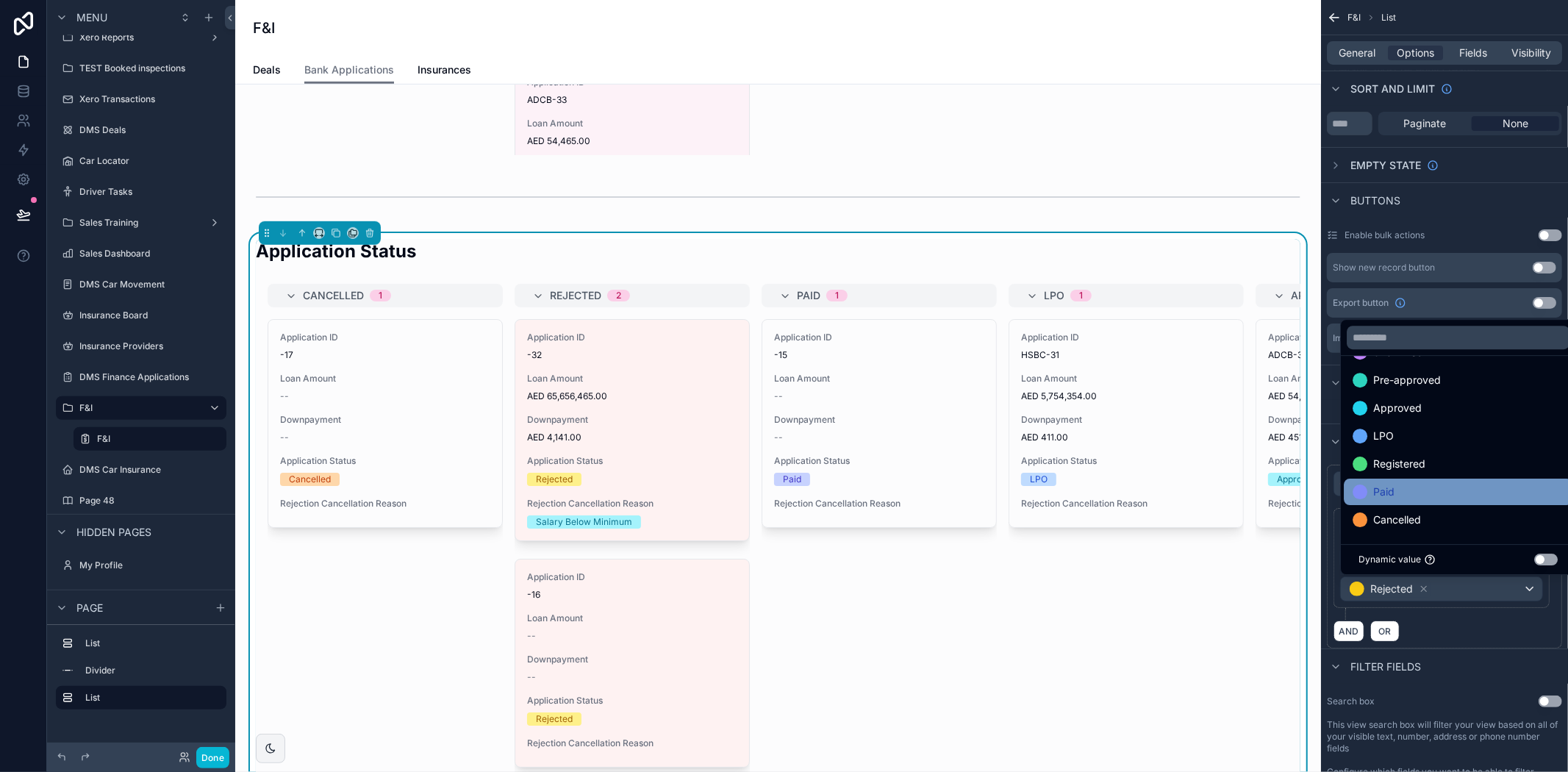
scroll to position [29, 0]
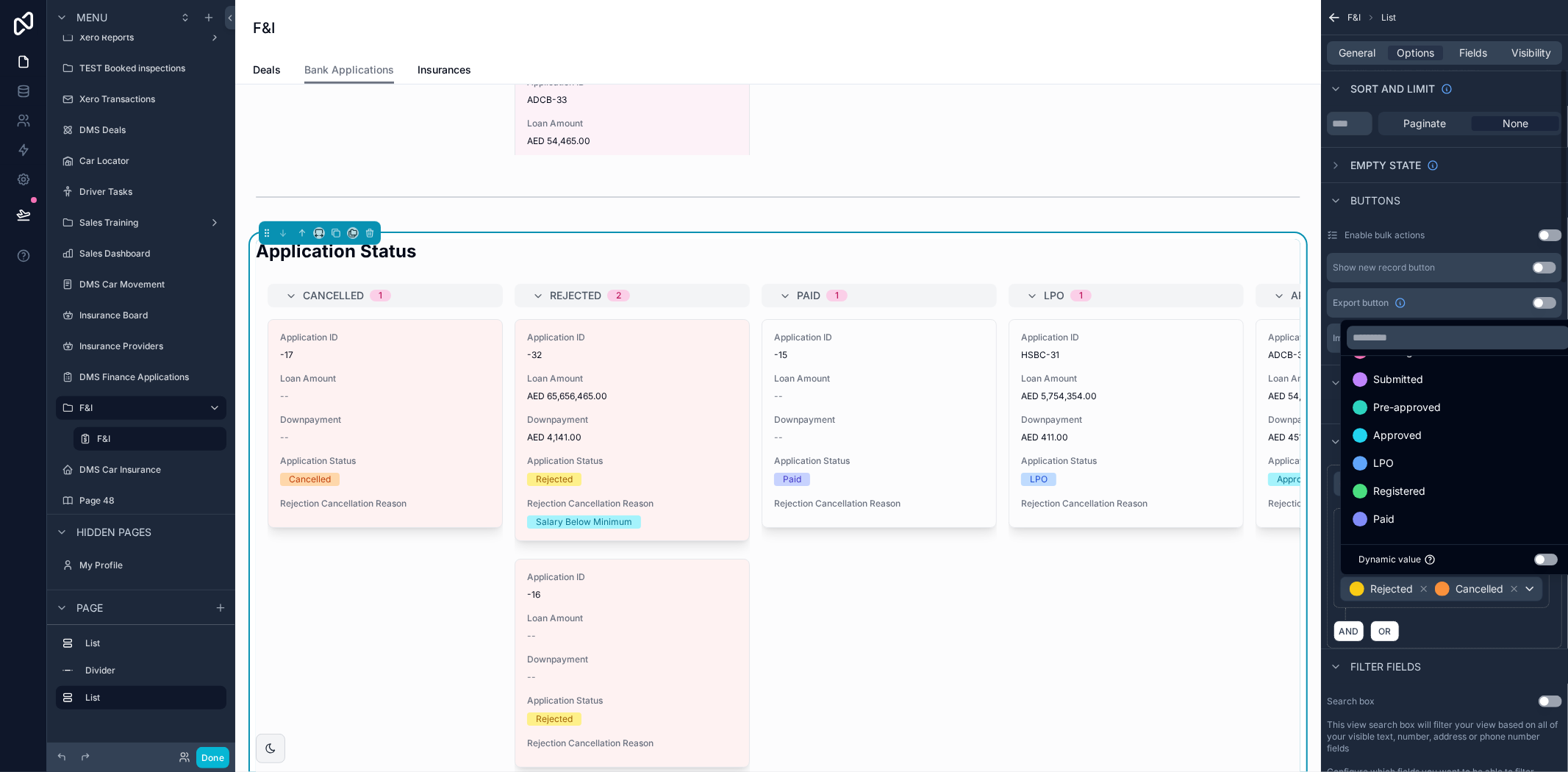
click at [1474, 641] on div "AND OR" at bounding box center [1443, 630] width 222 height 22
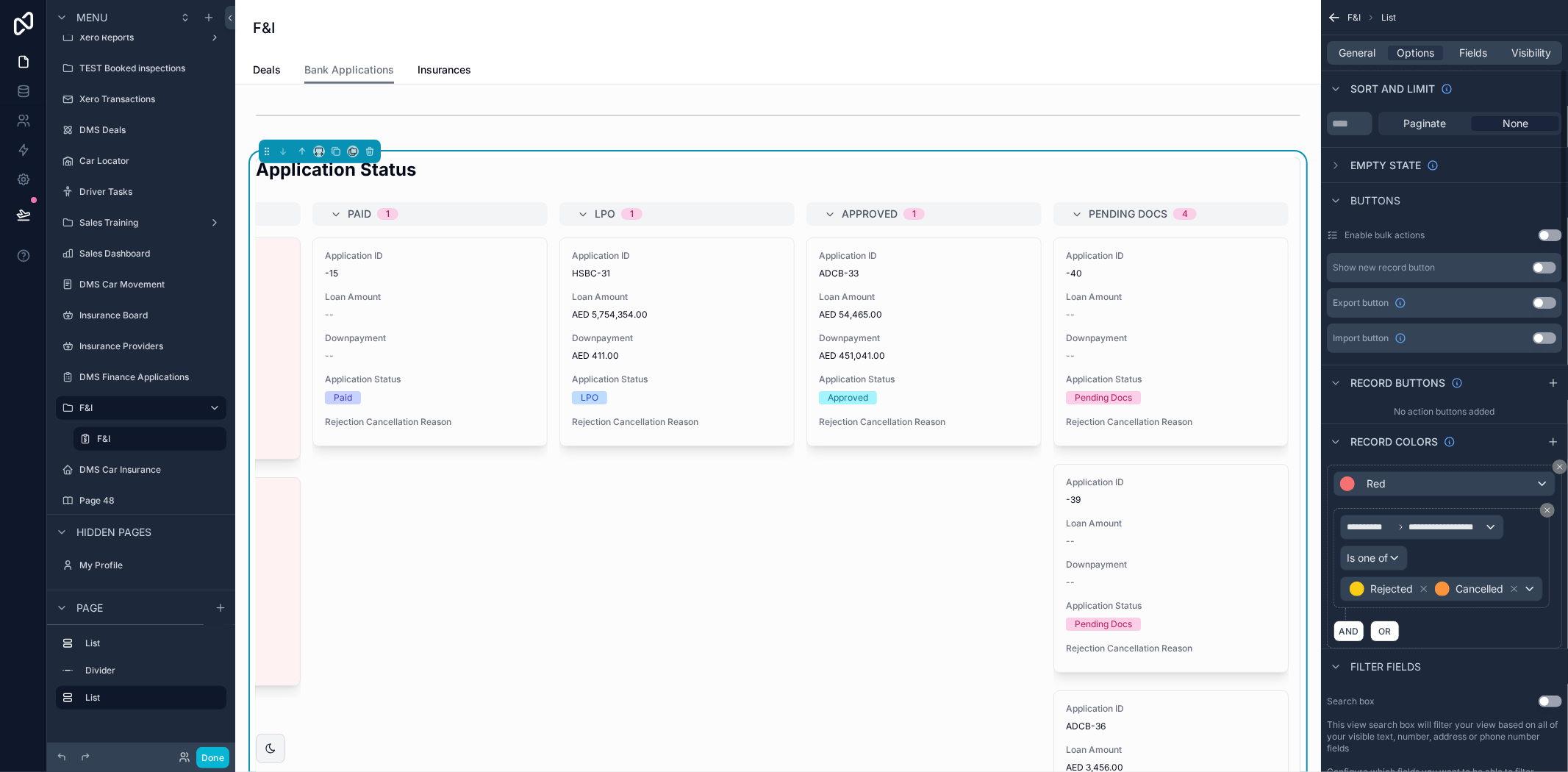
scroll to position [326, 0]
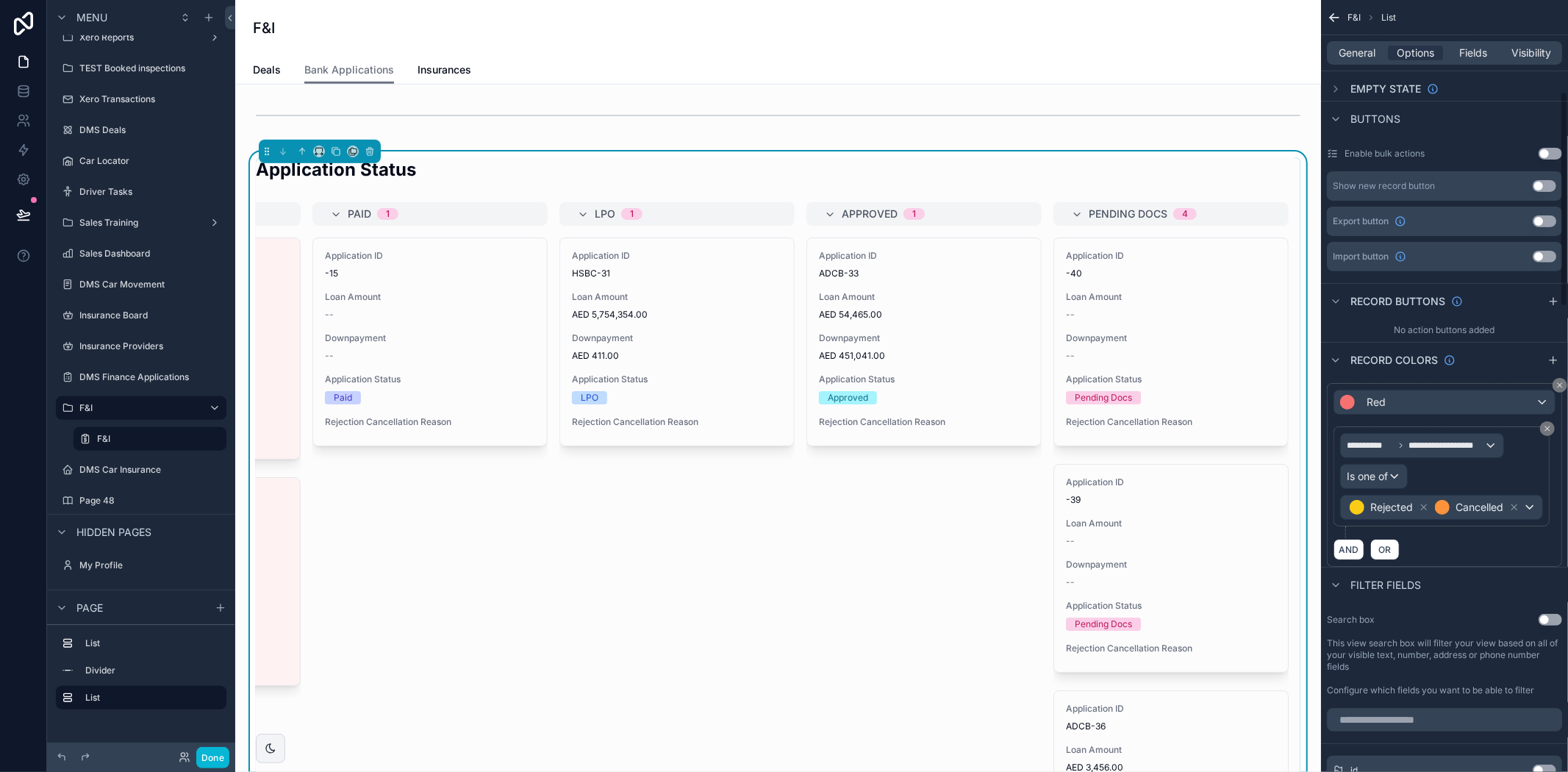
click at [1552, 363] on icon "scrollable content" at bounding box center [1553, 360] width 11 height 11
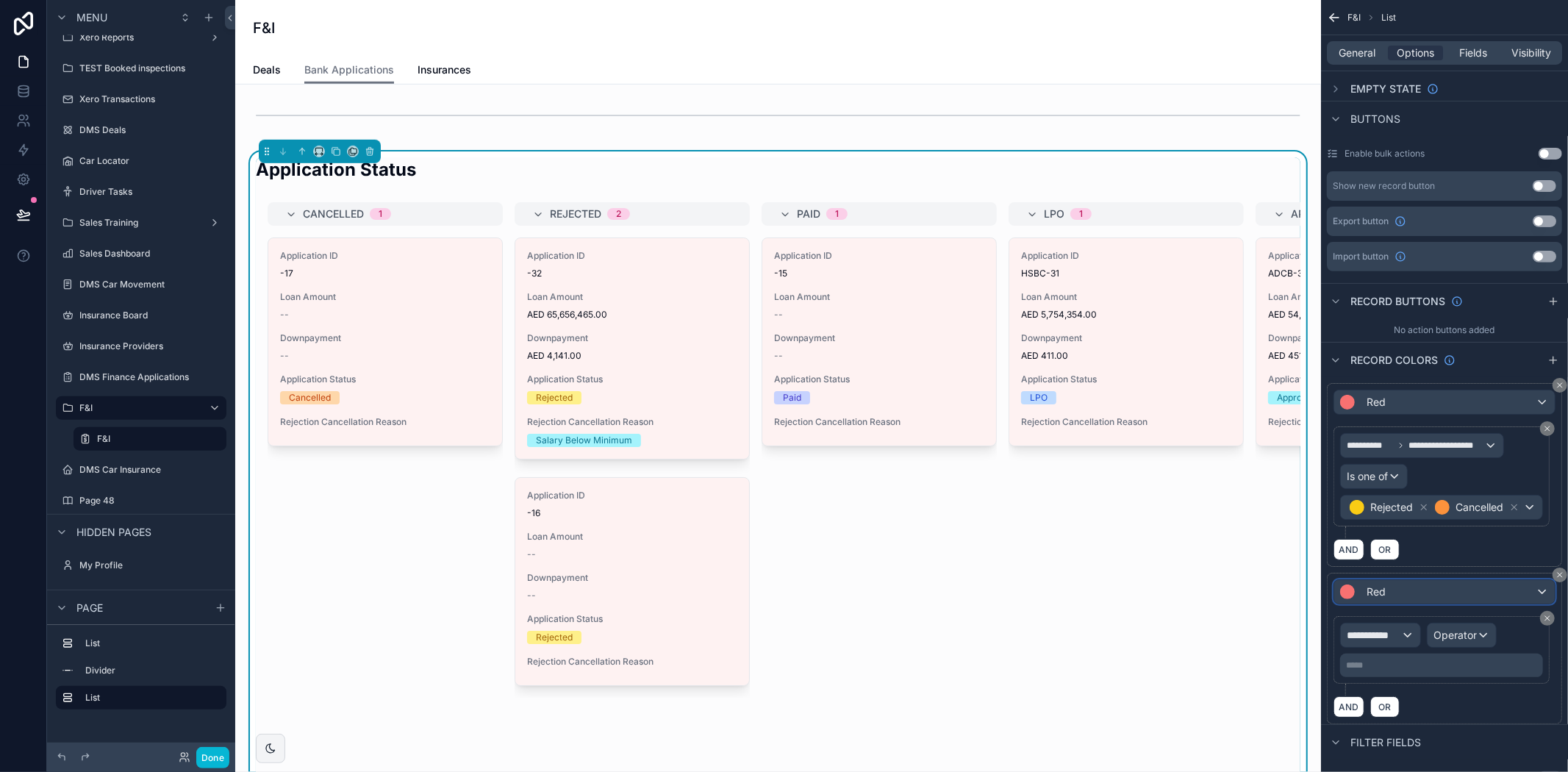
click at [1412, 603] on div "Red" at bounding box center [1444, 592] width 221 height 24
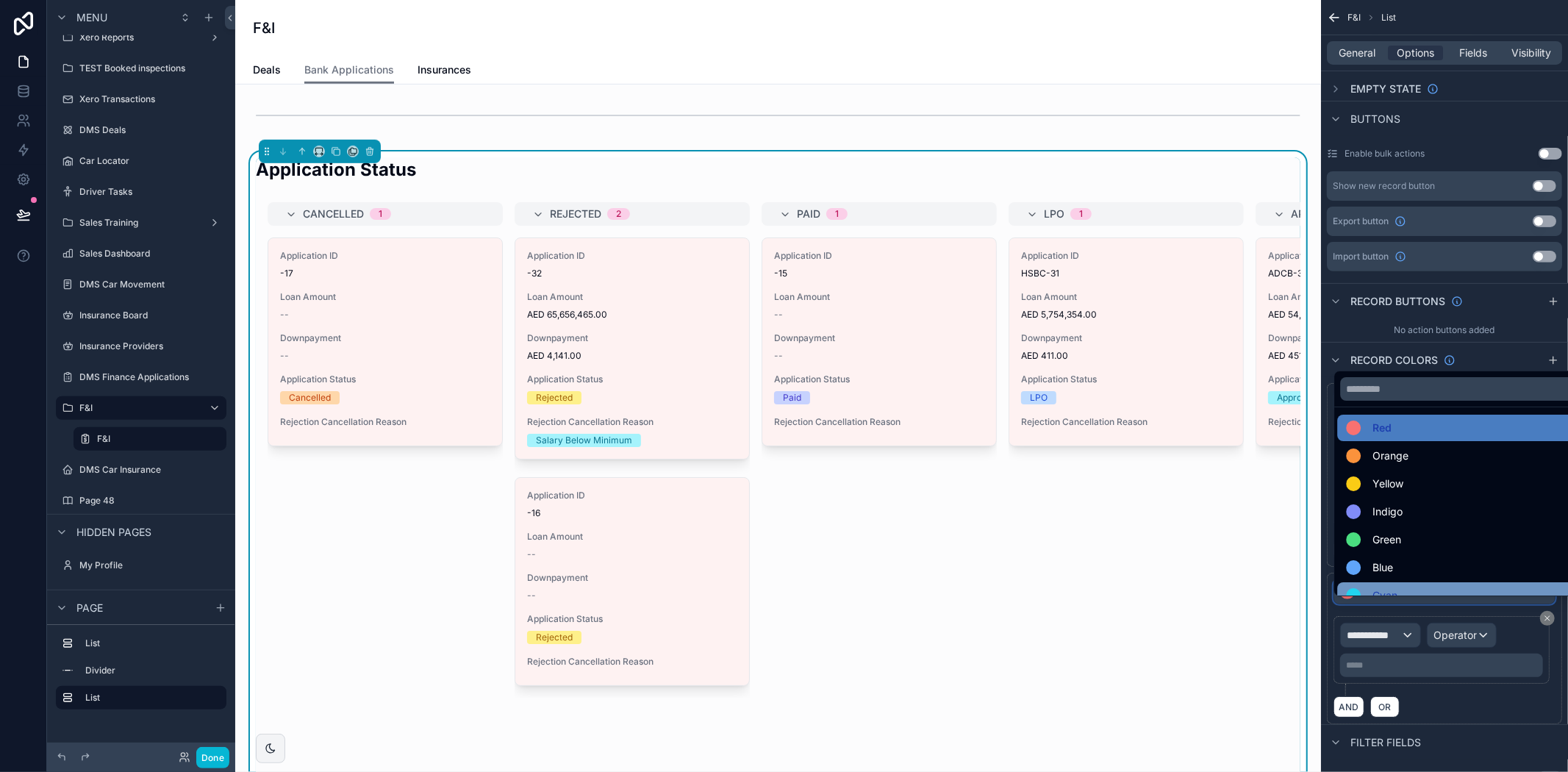
scroll to position [0, 0]
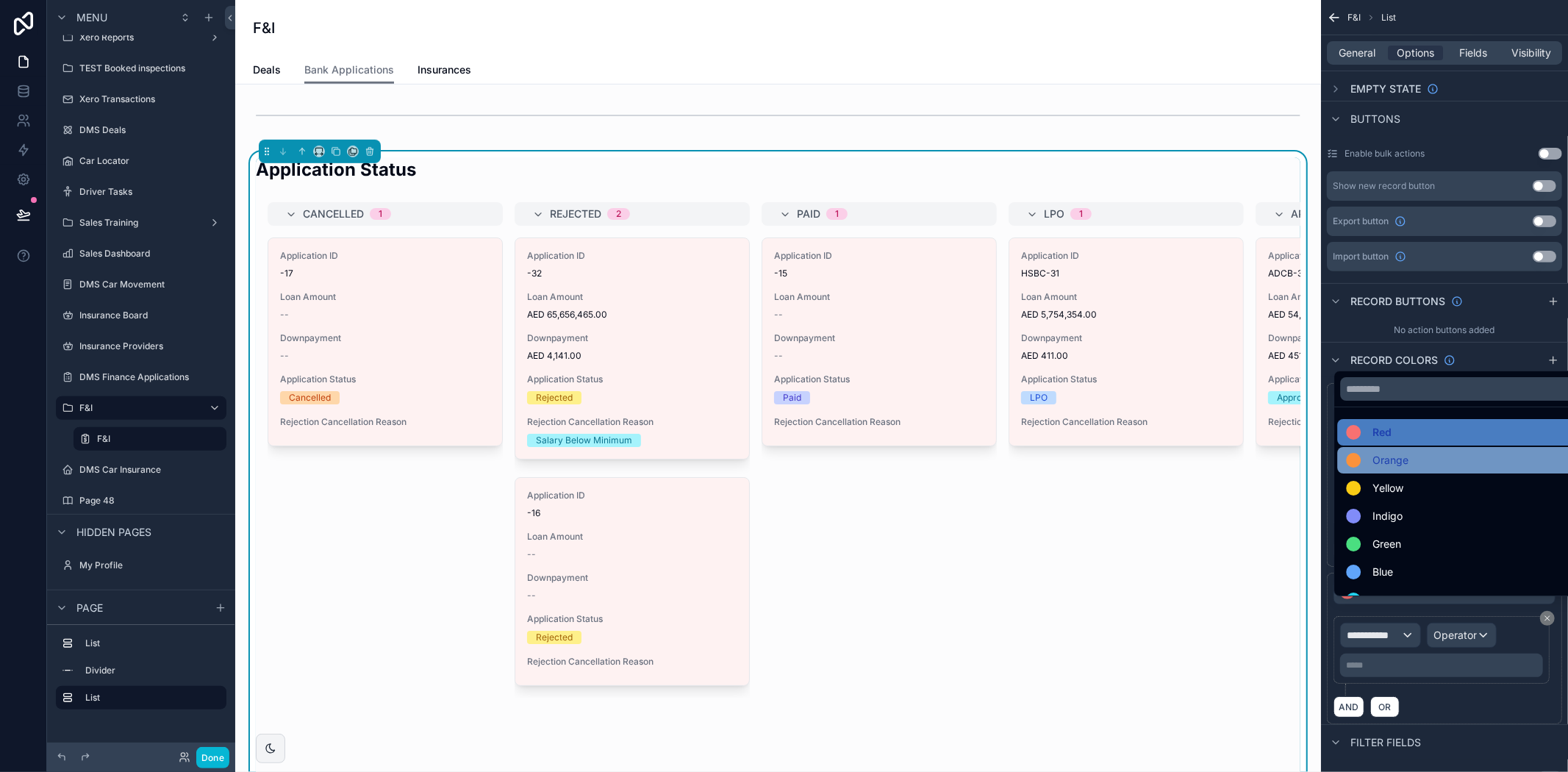
click at [1413, 461] on div "Orange" at bounding box center [1461, 460] width 231 height 18
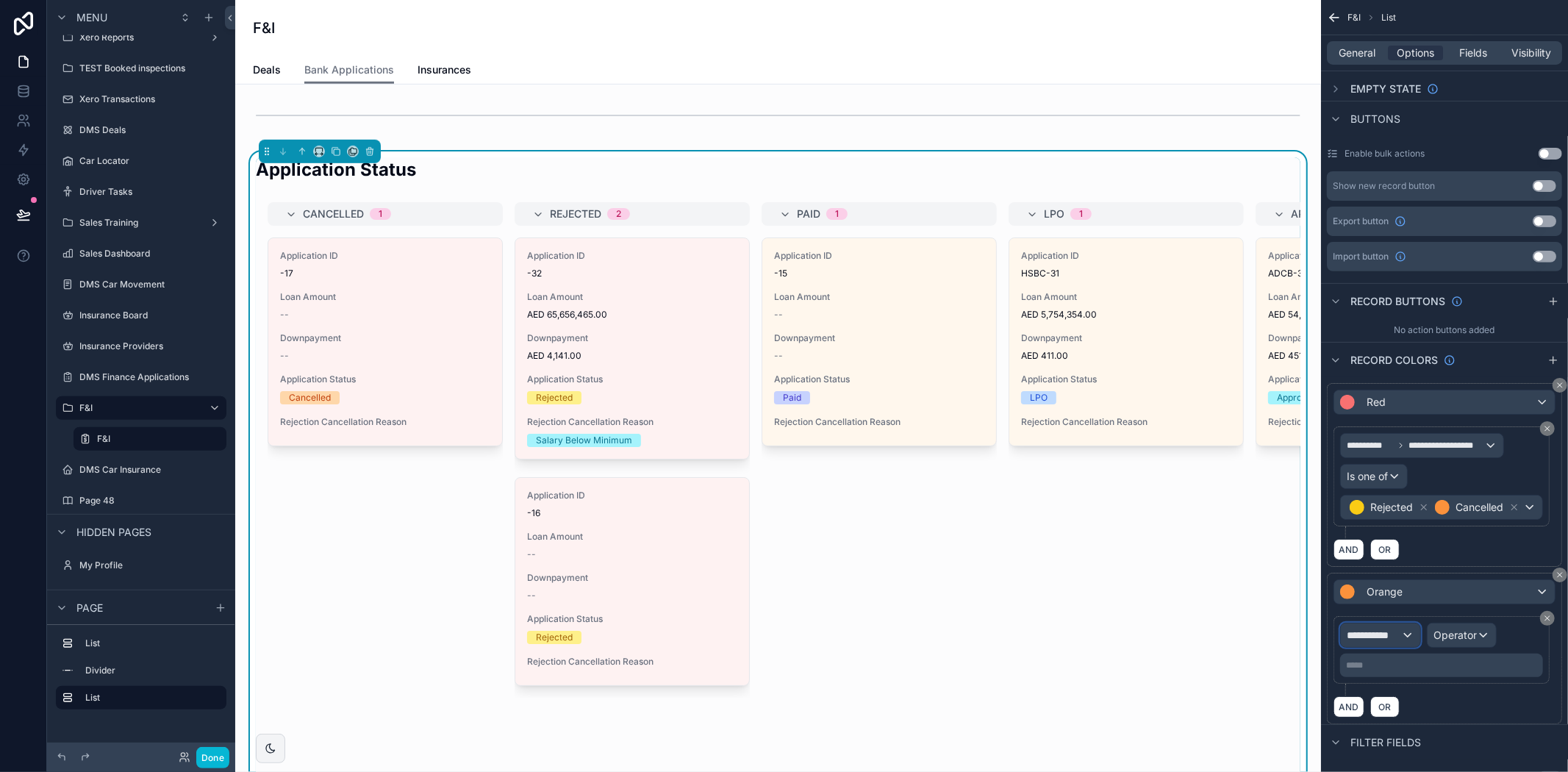
click at [1395, 642] on span "**********" at bounding box center [1374, 635] width 55 height 15
click at [1375, 690] on input "text" at bounding box center [1406, 689] width 120 height 24
type input "***"
click at [1381, 729] on span "Row values" at bounding box center [1380, 733] width 55 height 18
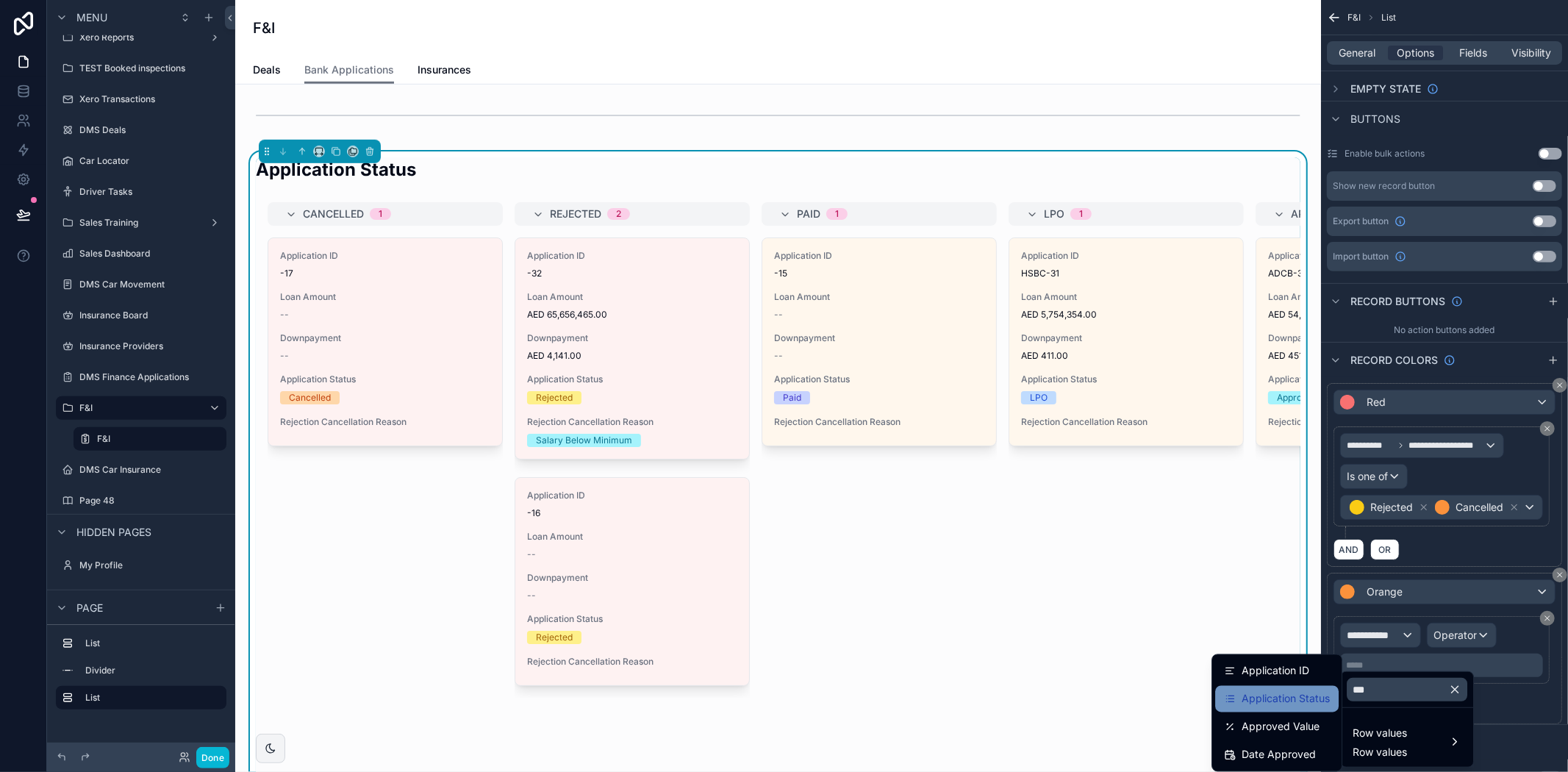
click at [1294, 700] on span "Application Status" at bounding box center [1285, 699] width 88 height 18
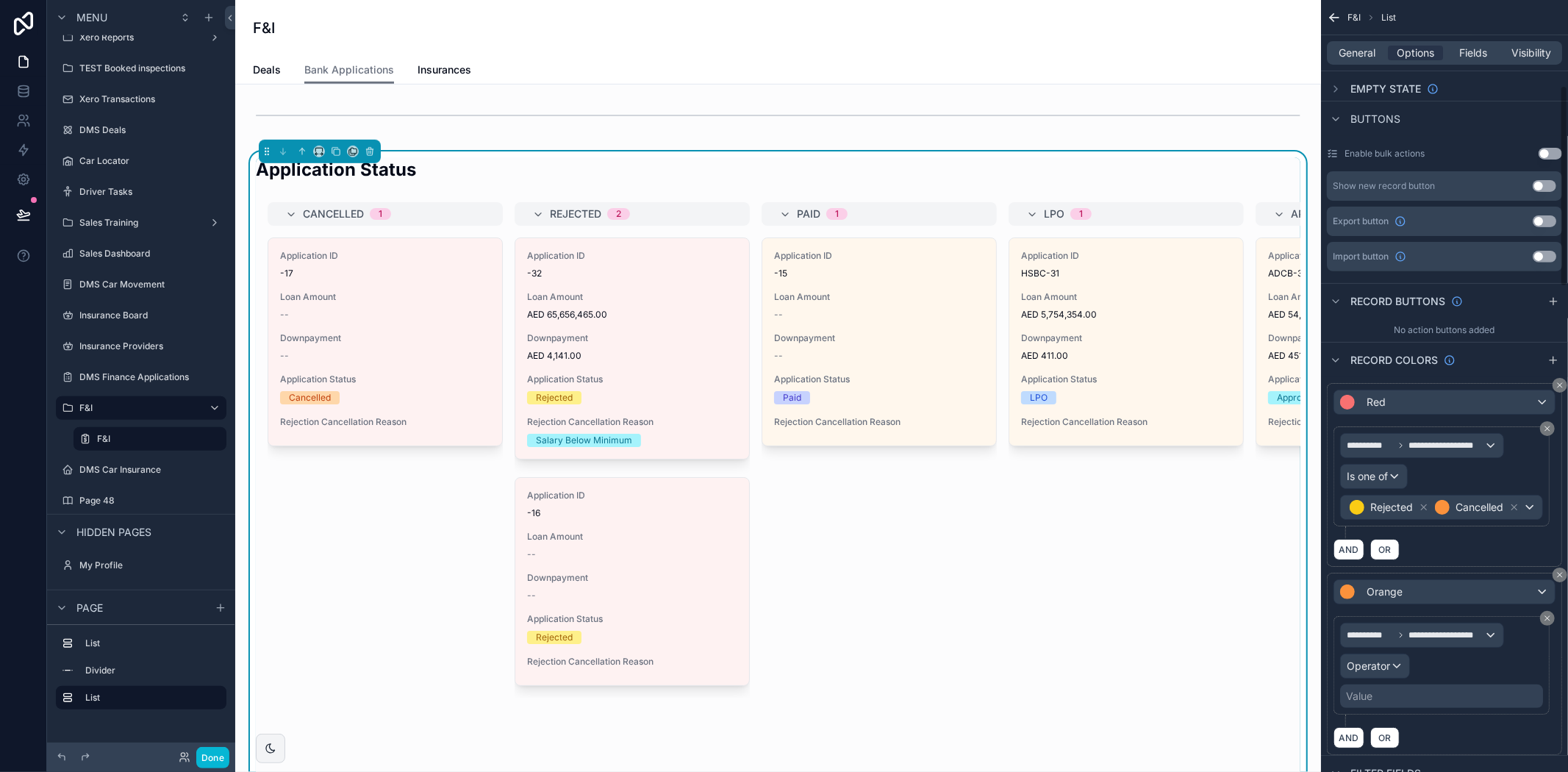
click at [1409, 708] on div "Value" at bounding box center [1442, 696] width 203 height 24
click at [1395, 677] on div "Operator" at bounding box center [1375, 666] width 68 height 24
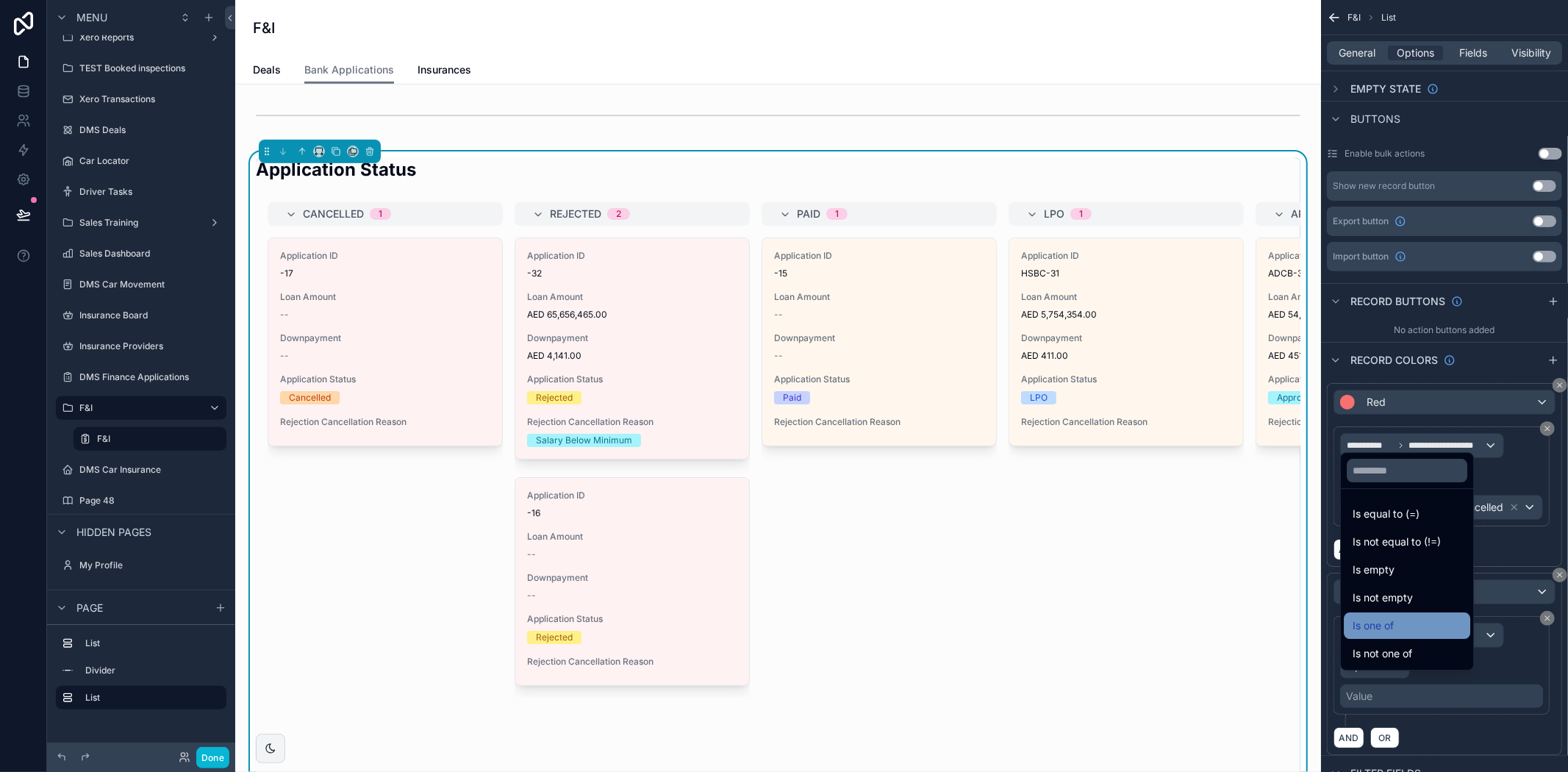
click at [1401, 628] on div "Is one of" at bounding box center [1406, 625] width 109 height 18
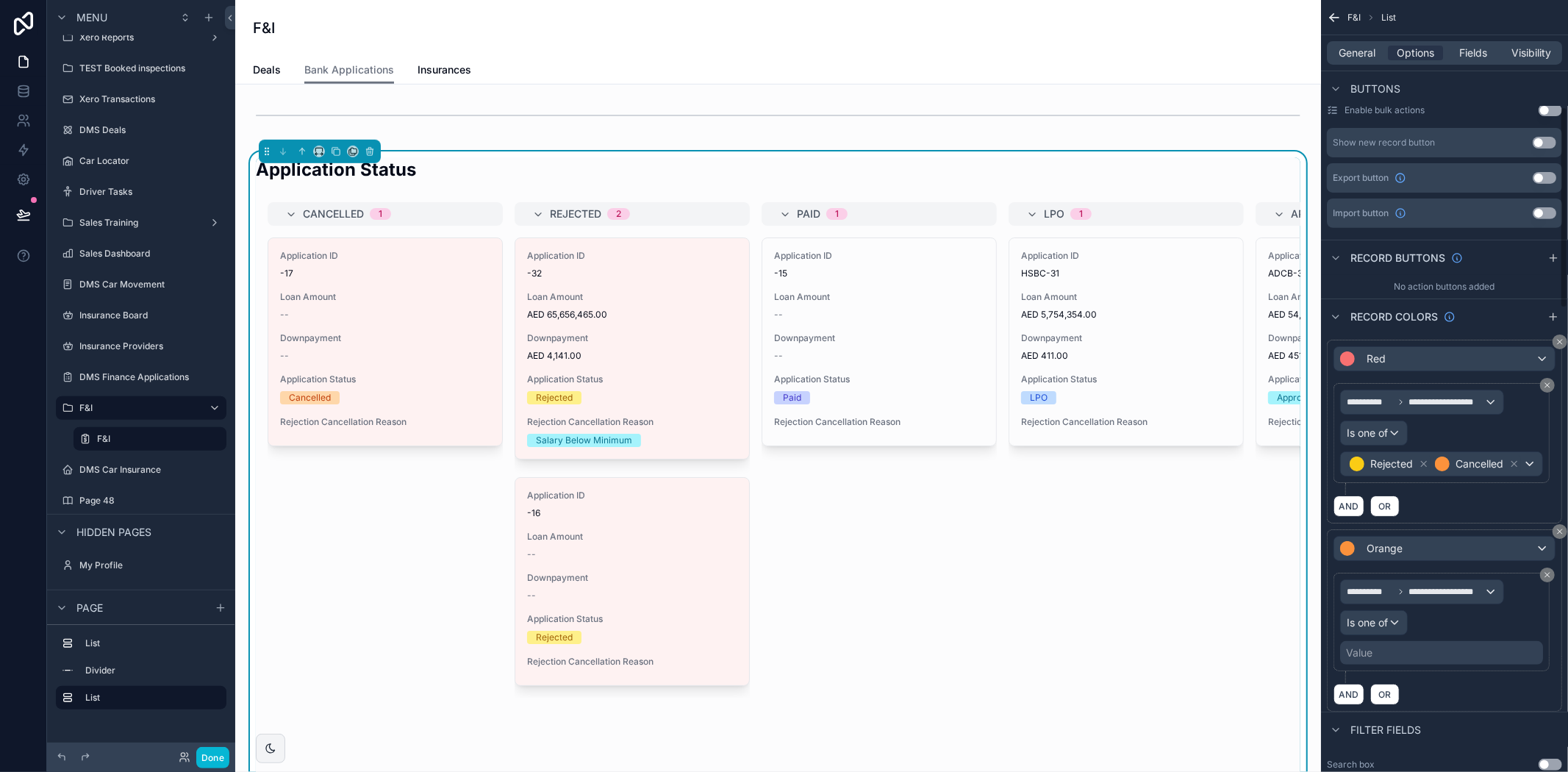
scroll to position [408, 0]
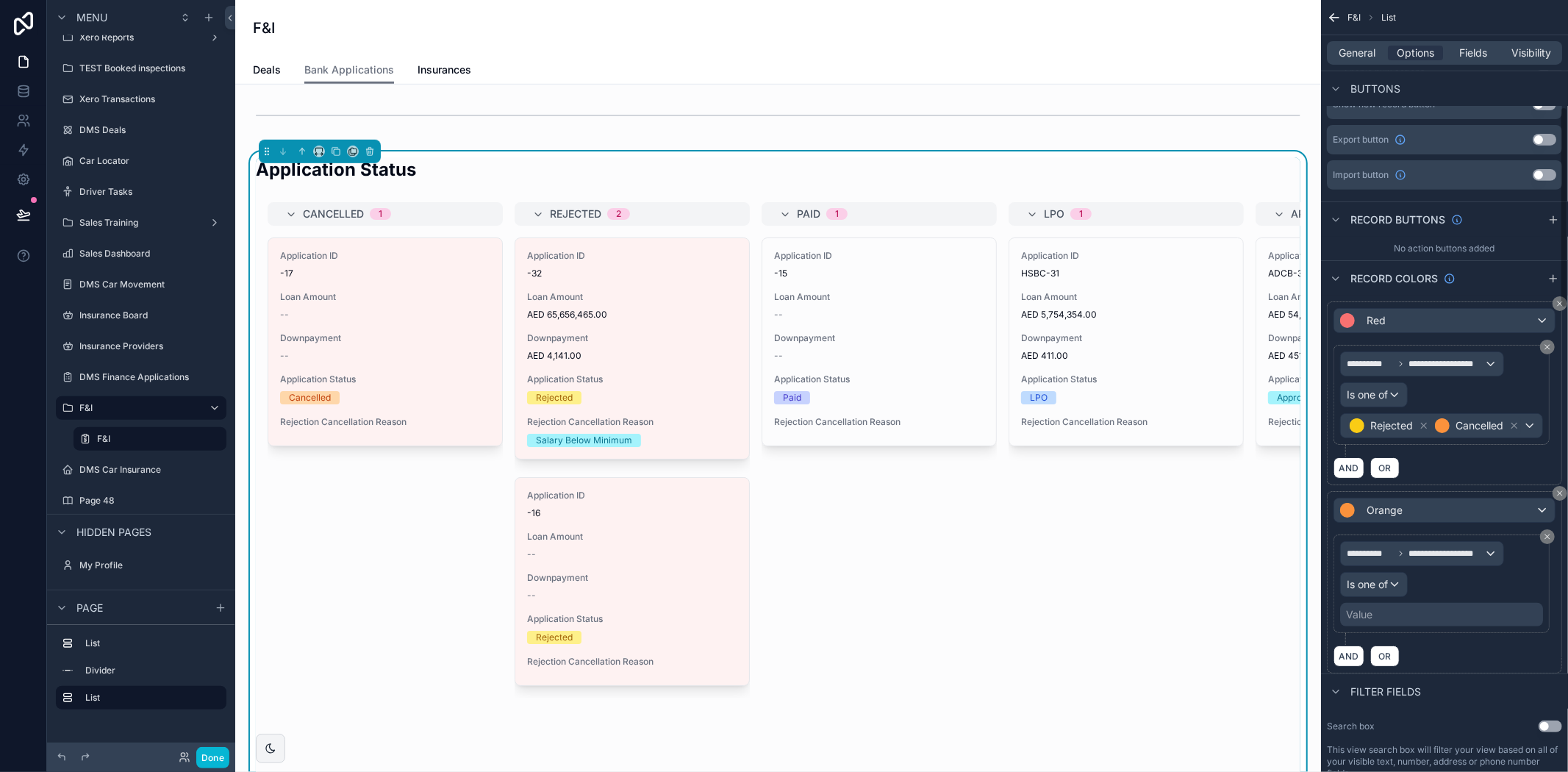
click at [1391, 626] on div "Value" at bounding box center [1442, 614] width 203 height 24
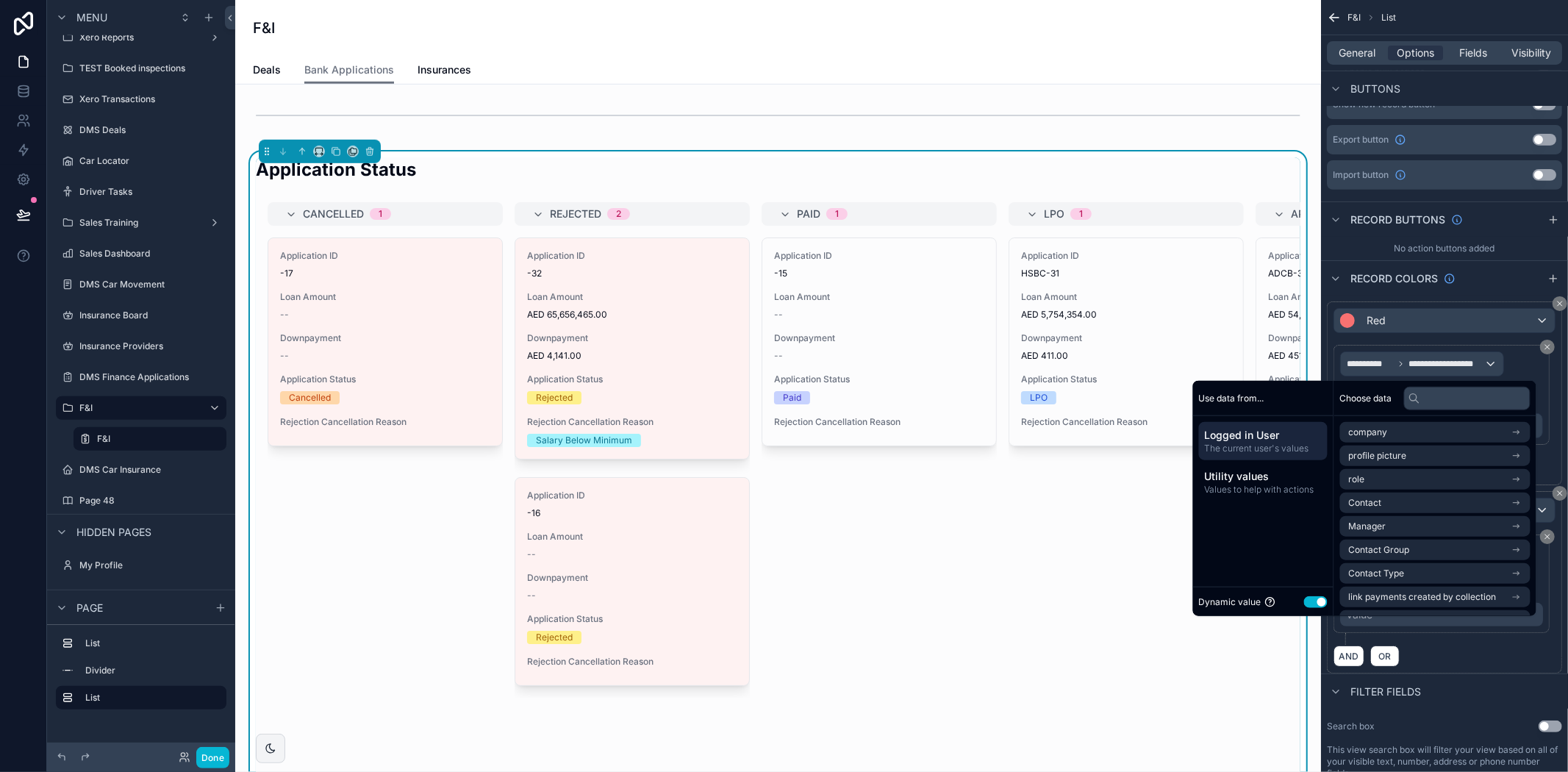
click at [1310, 605] on button "Use setting" at bounding box center [1315, 601] width 24 height 11
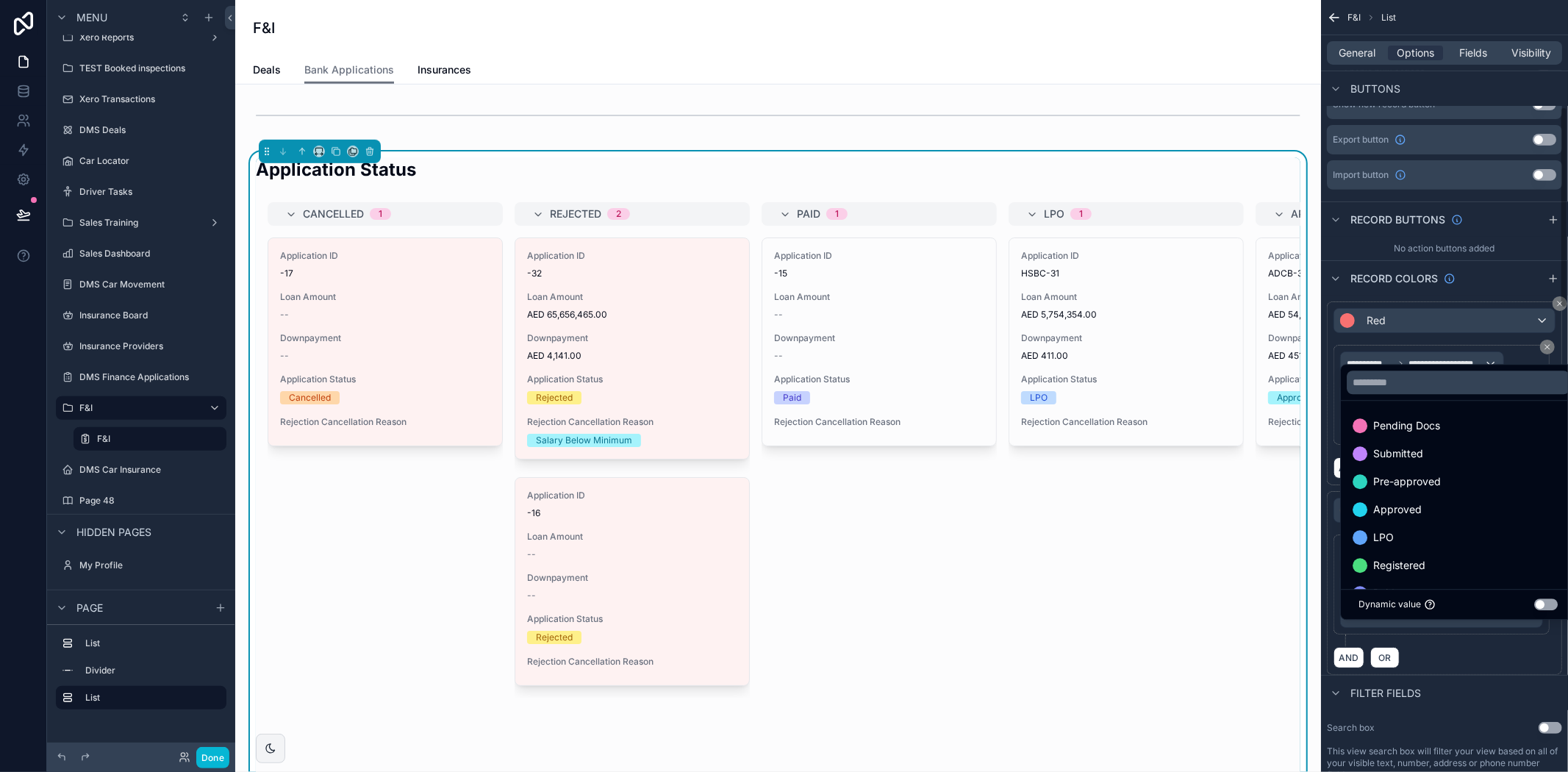
click at [1510, 680] on div "scrollable content" at bounding box center [784, 386] width 1568 height 772
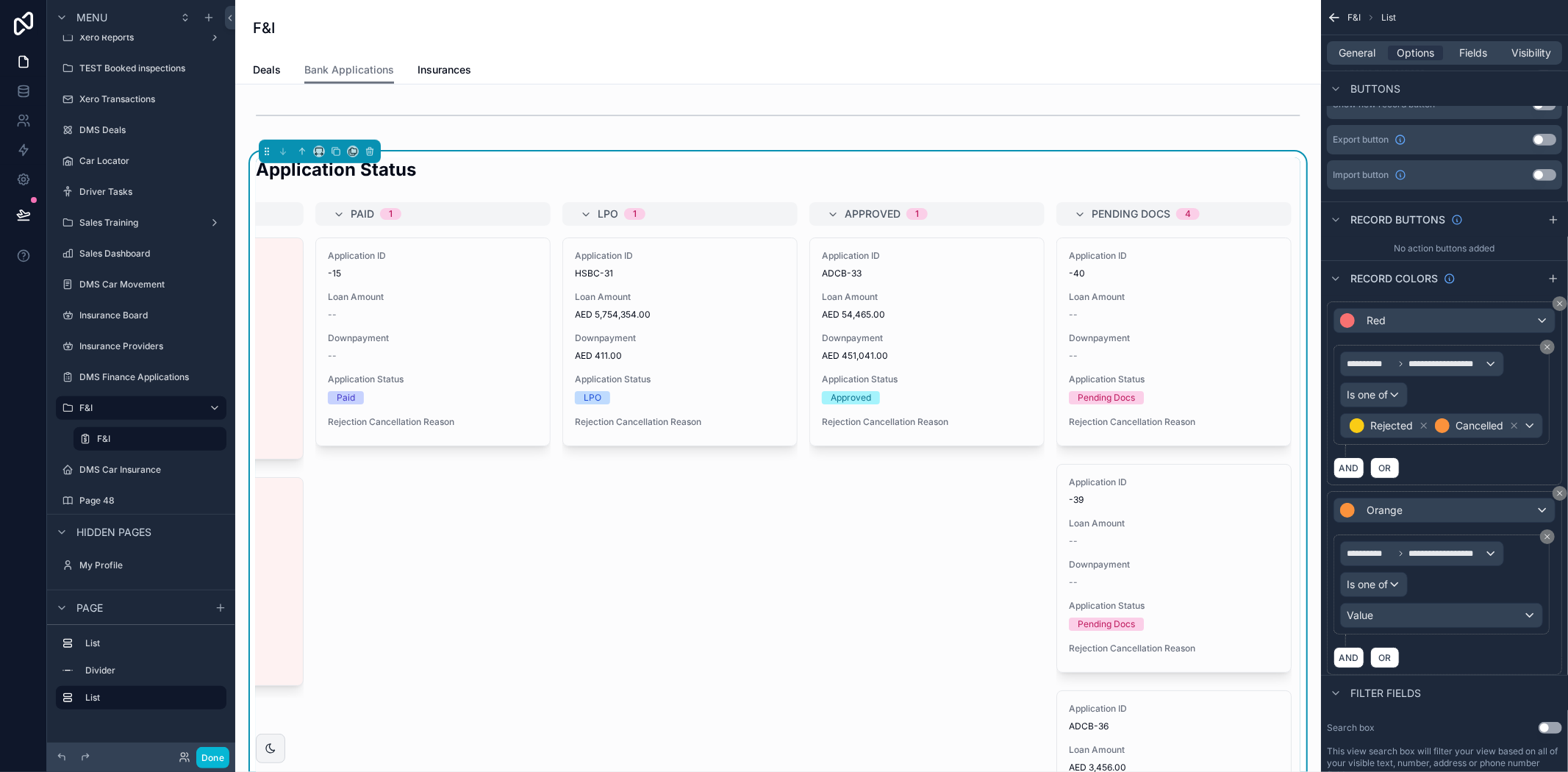
scroll to position [0, 461]
click at [1400, 627] on div "Value" at bounding box center [1442, 615] width 201 height 24
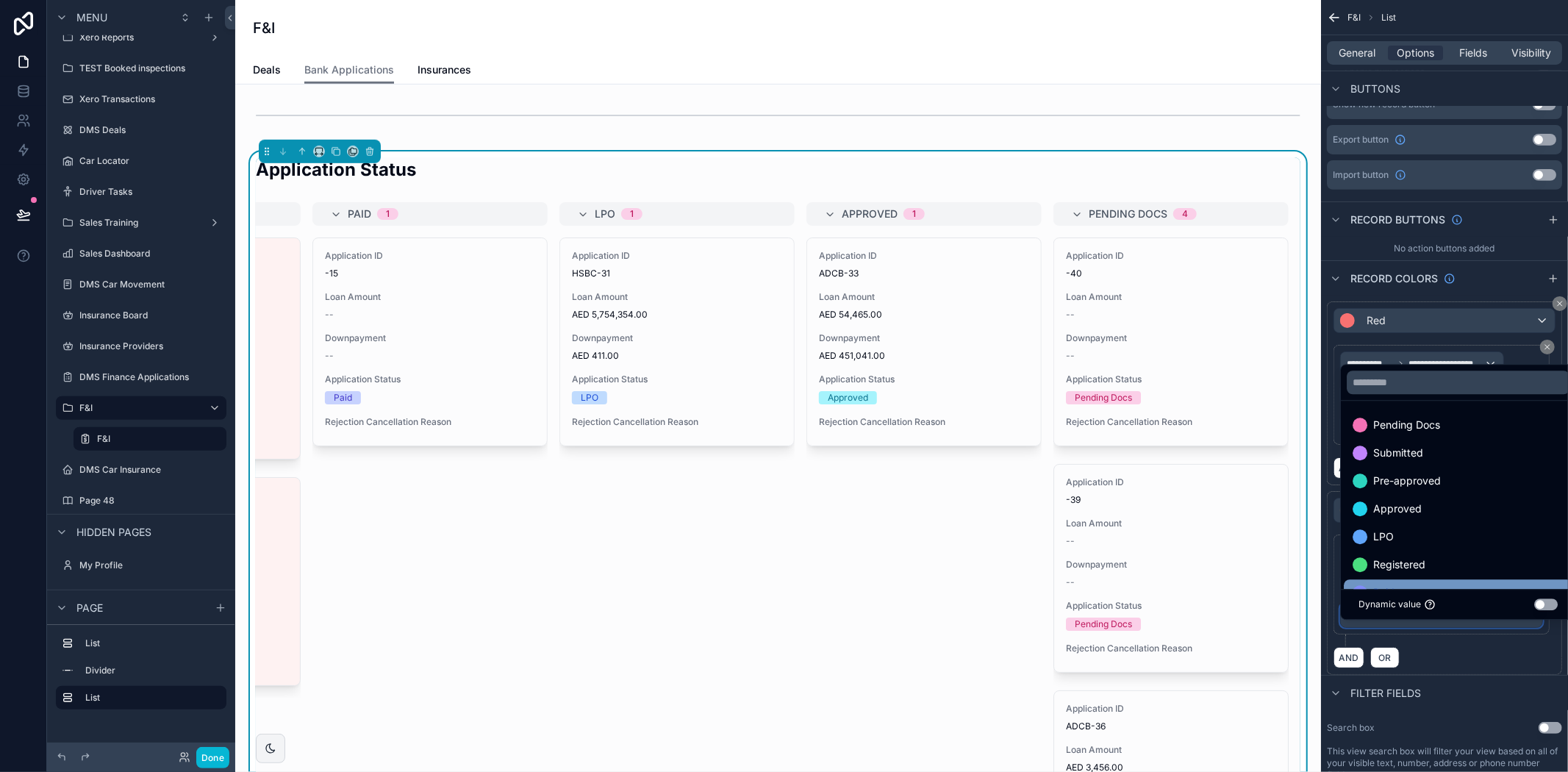
scroll to position [0, 0]
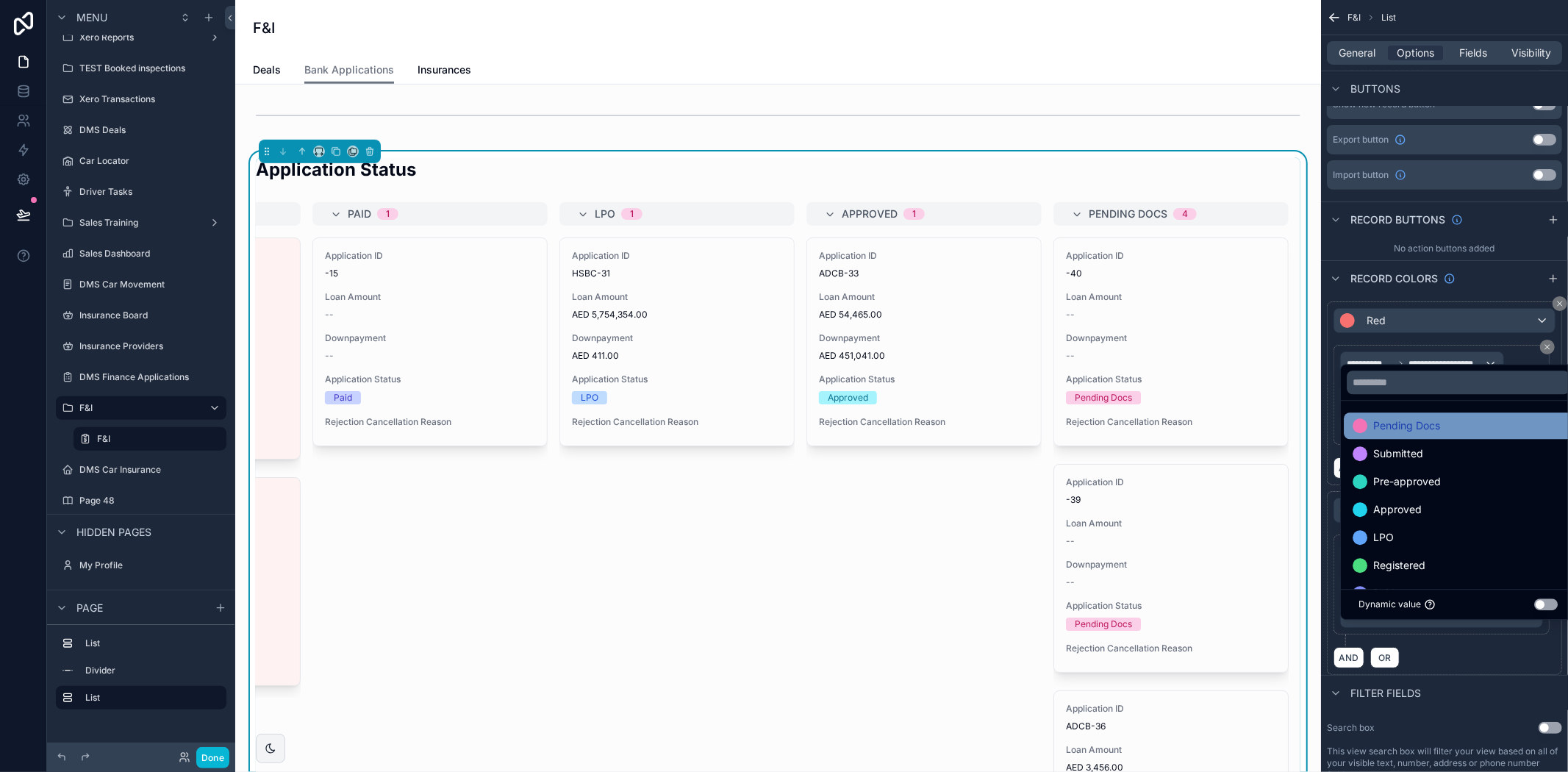
click at [1467, 421] on div "Pending Docs" at bounding box center [1458, 426] width 211 height 18
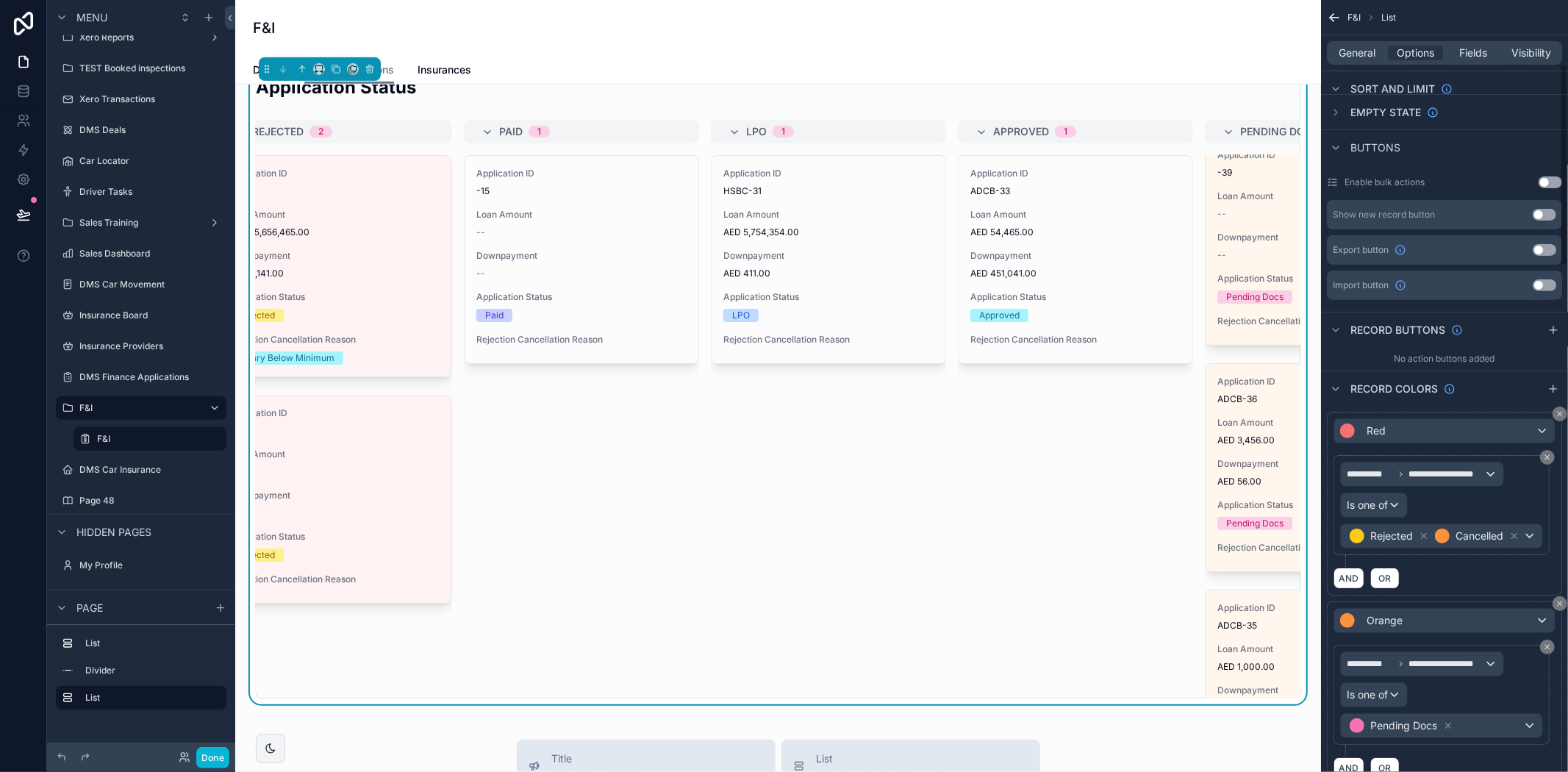
scroll to position [245, 0]
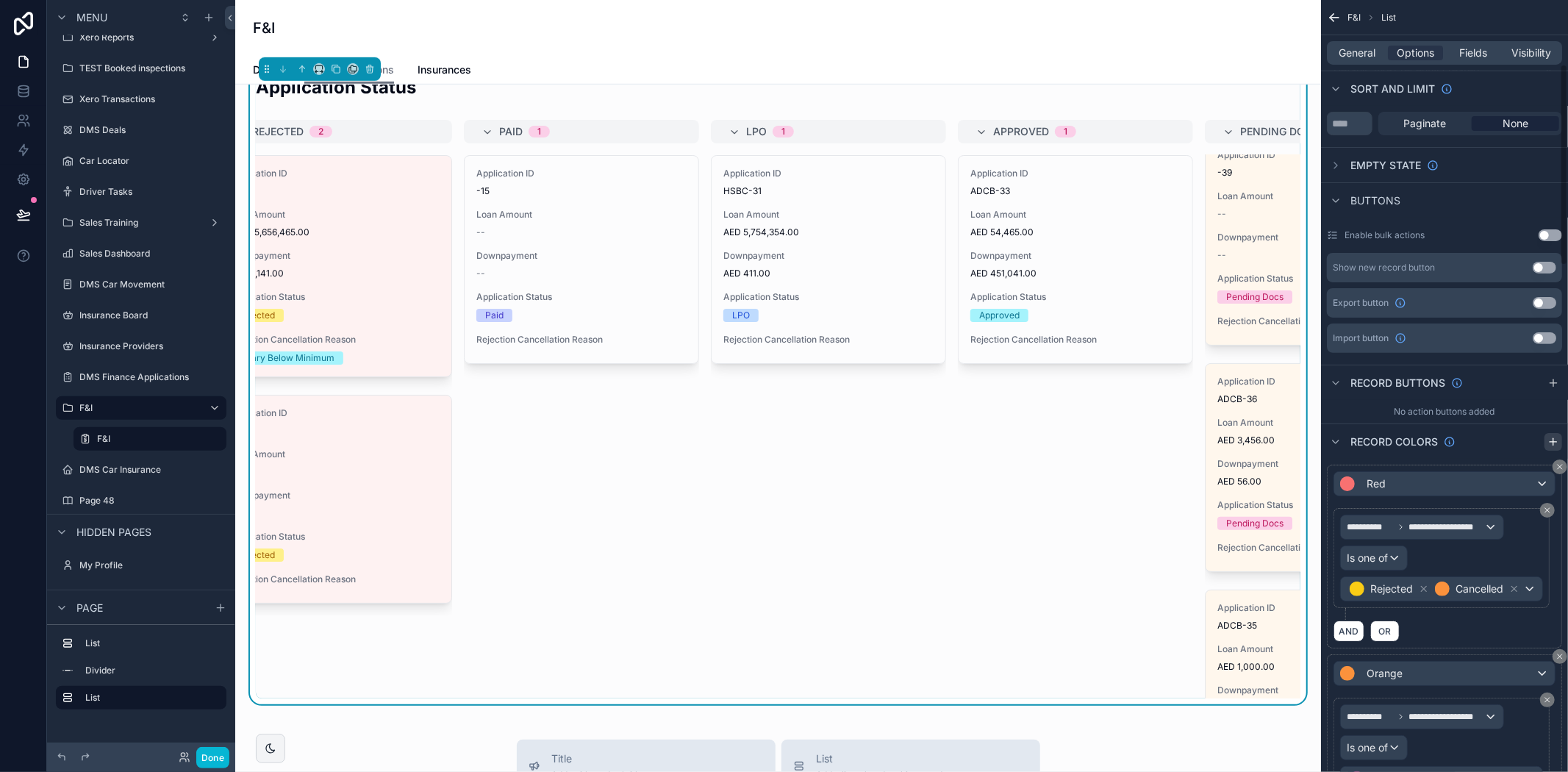
click at [1553, 434] on button "scrollable content" at bounding box center [1553, 442] width 18 height 18
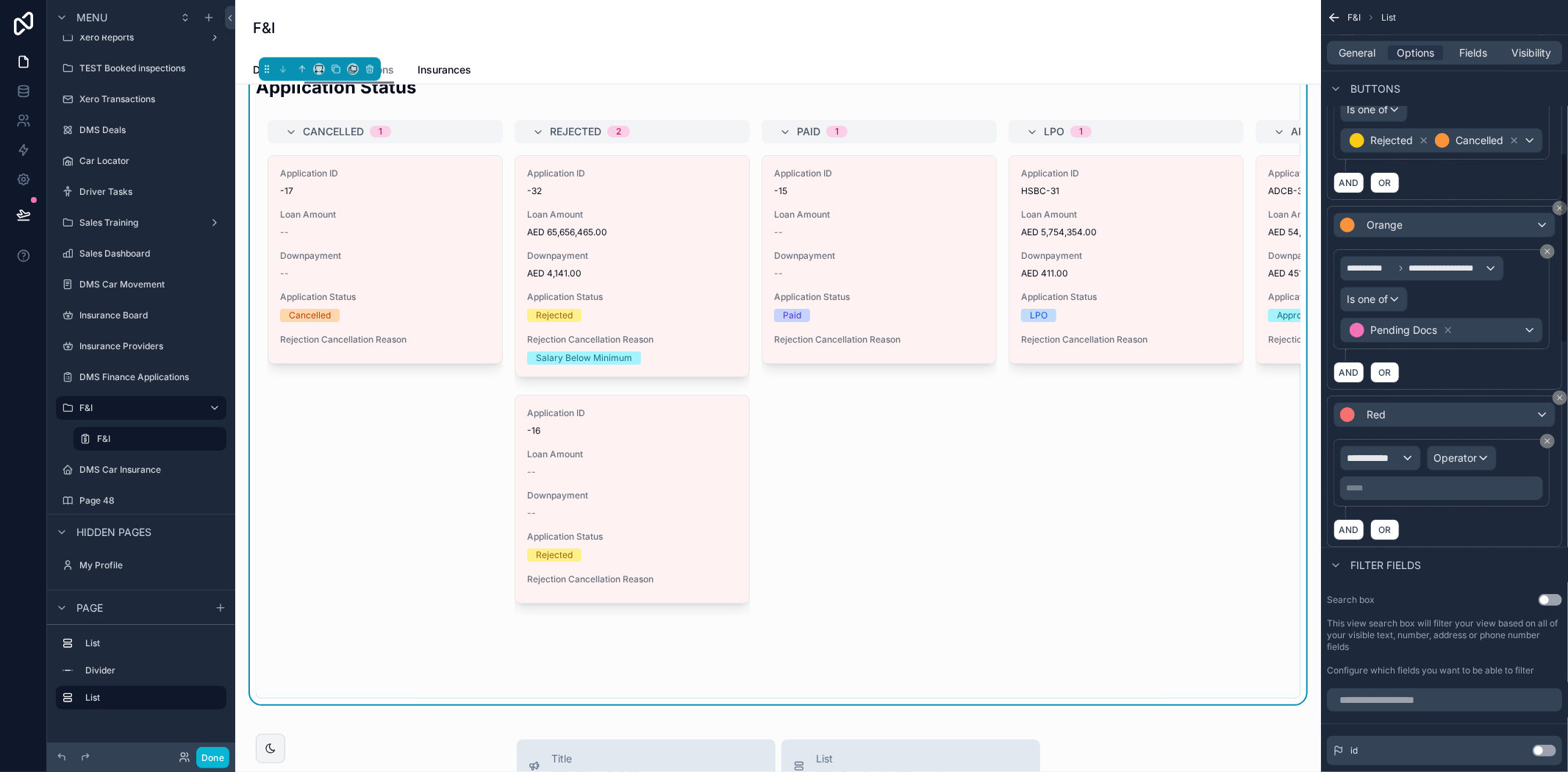
scroll to position [735, 0]
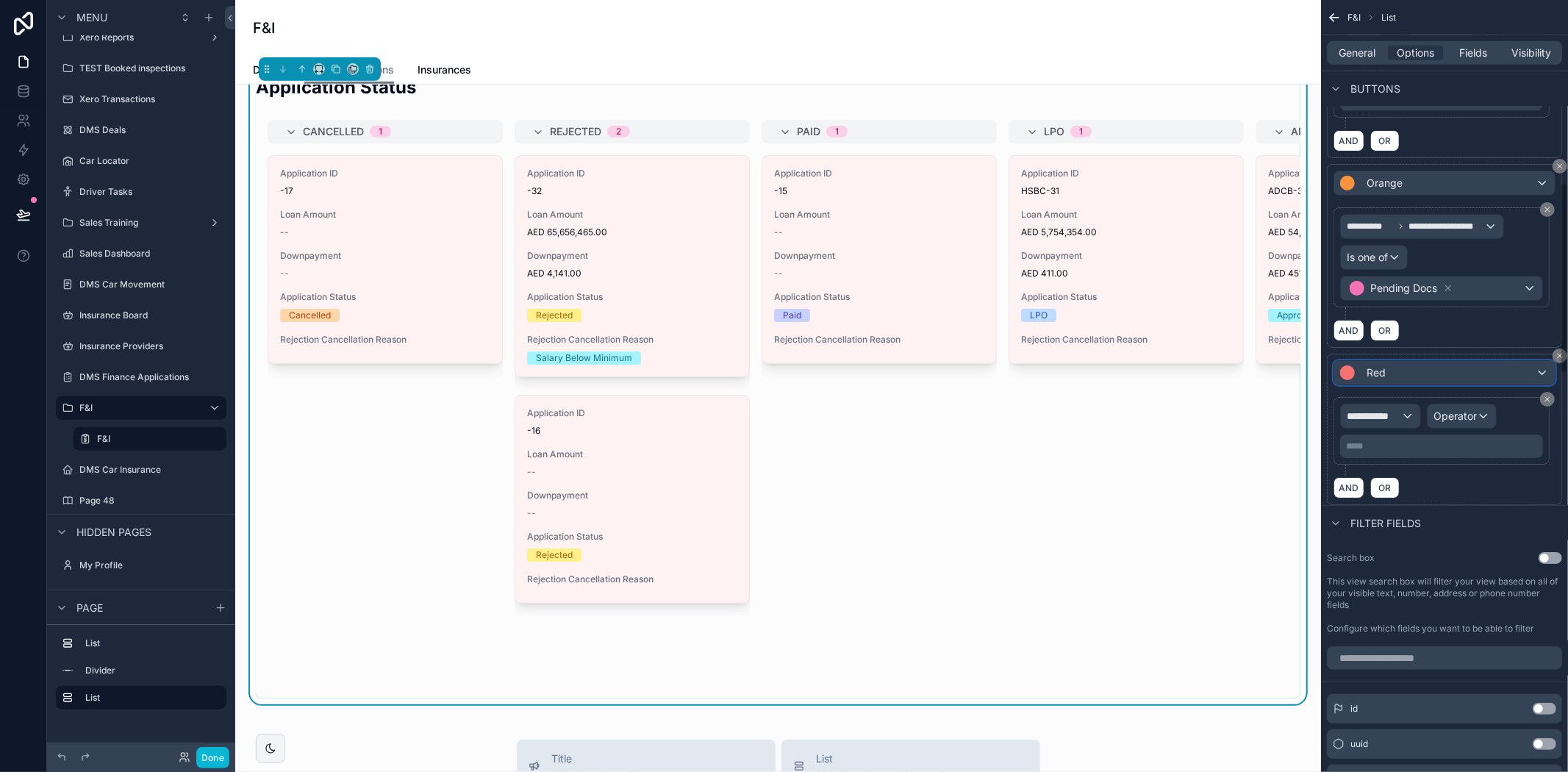
click at [1490, 384] on div "Red" at bounding box center [1444, 373] width 221 height 24
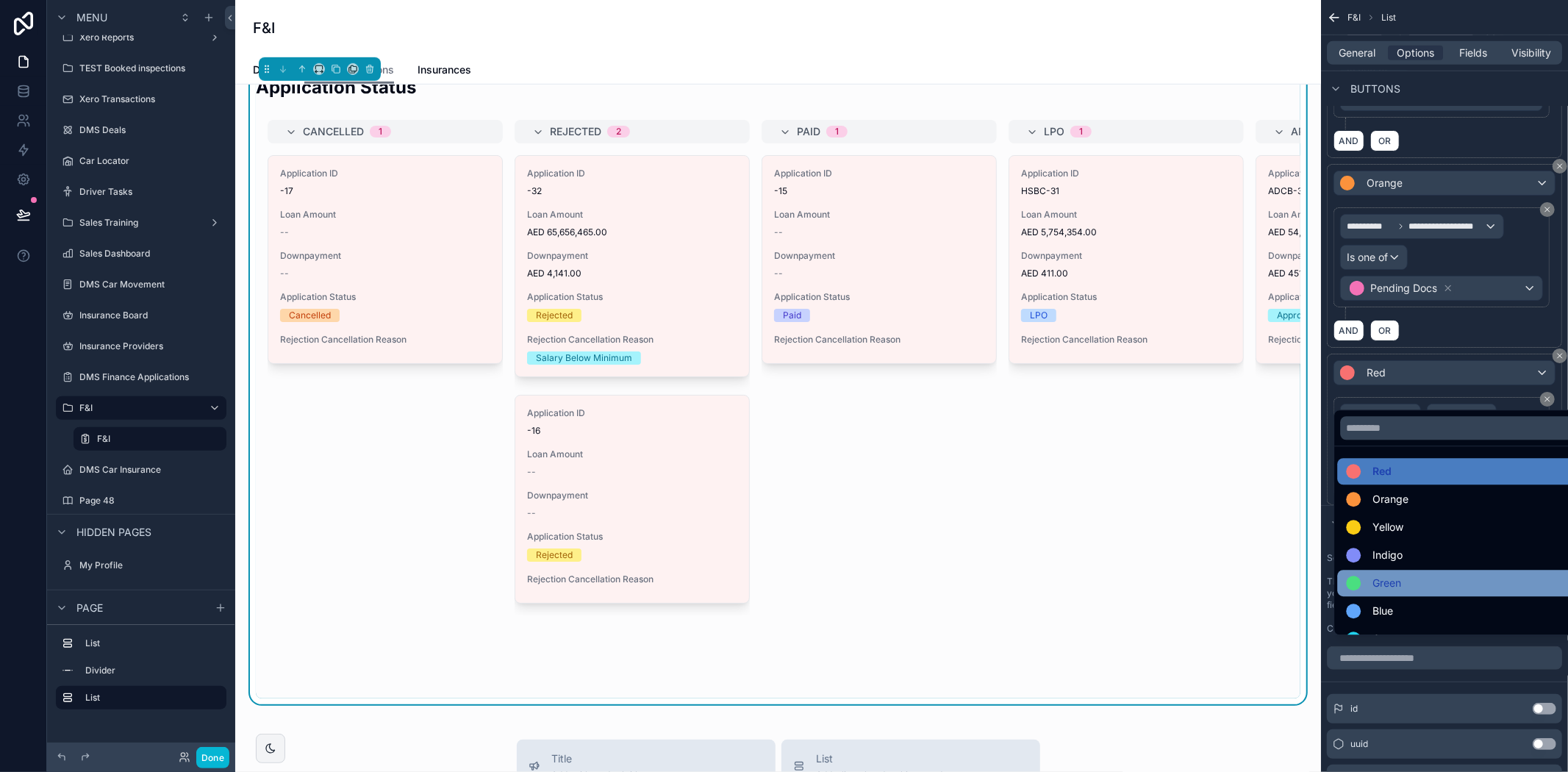
click at [1395, 584] on span "Green" at bounding box center [1387, 583] width 28 height 18
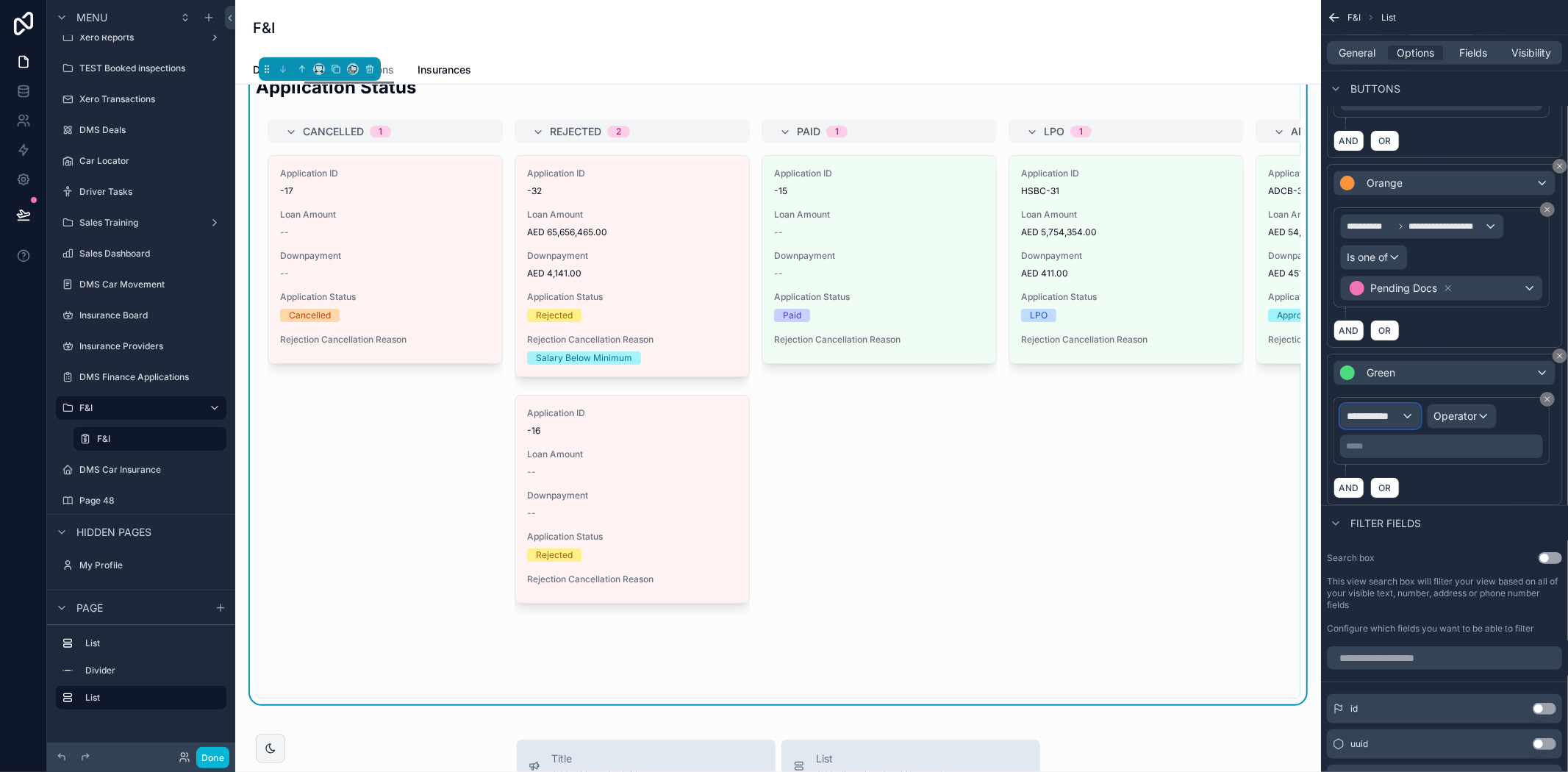
click at [1402, 428] on div "**********" at bounding box center [1381, 416] width 80 height 24
click at [1382, 476] on input "text" at bounding box center [1406, 471] width 120 height 24
type input "****"
click at [1415, 515] on div "Row values Row values" at bounding box center [1406, 523] width 109 height 35
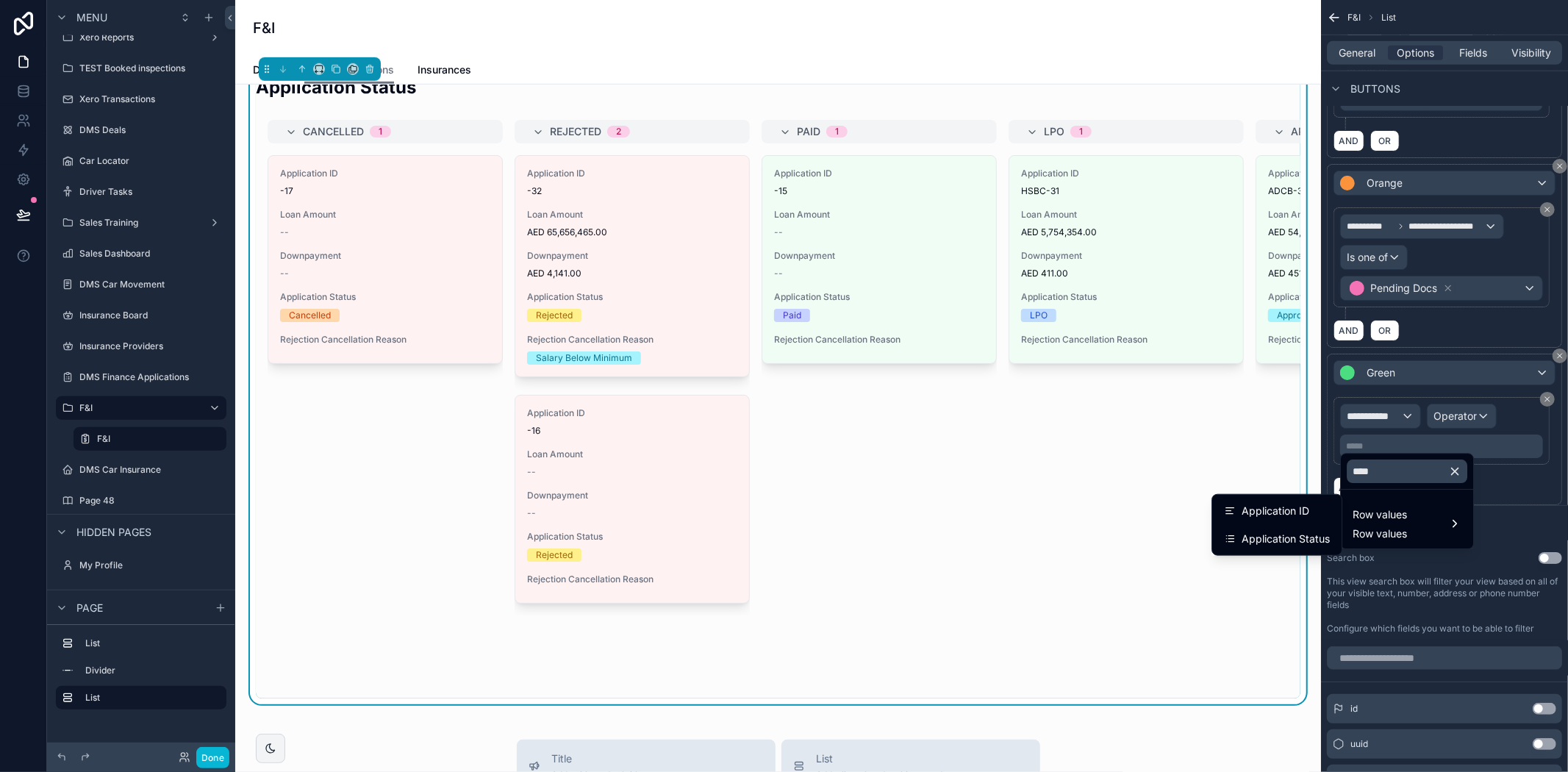
drag, startPoint x: 1311, startPoint y: 533, endPoint x: 1340, endPoint y: 526, distance: 29.8
click at [1311, 533] on span "Application Status" at bounding box center [1285, 539] width 88 height 18
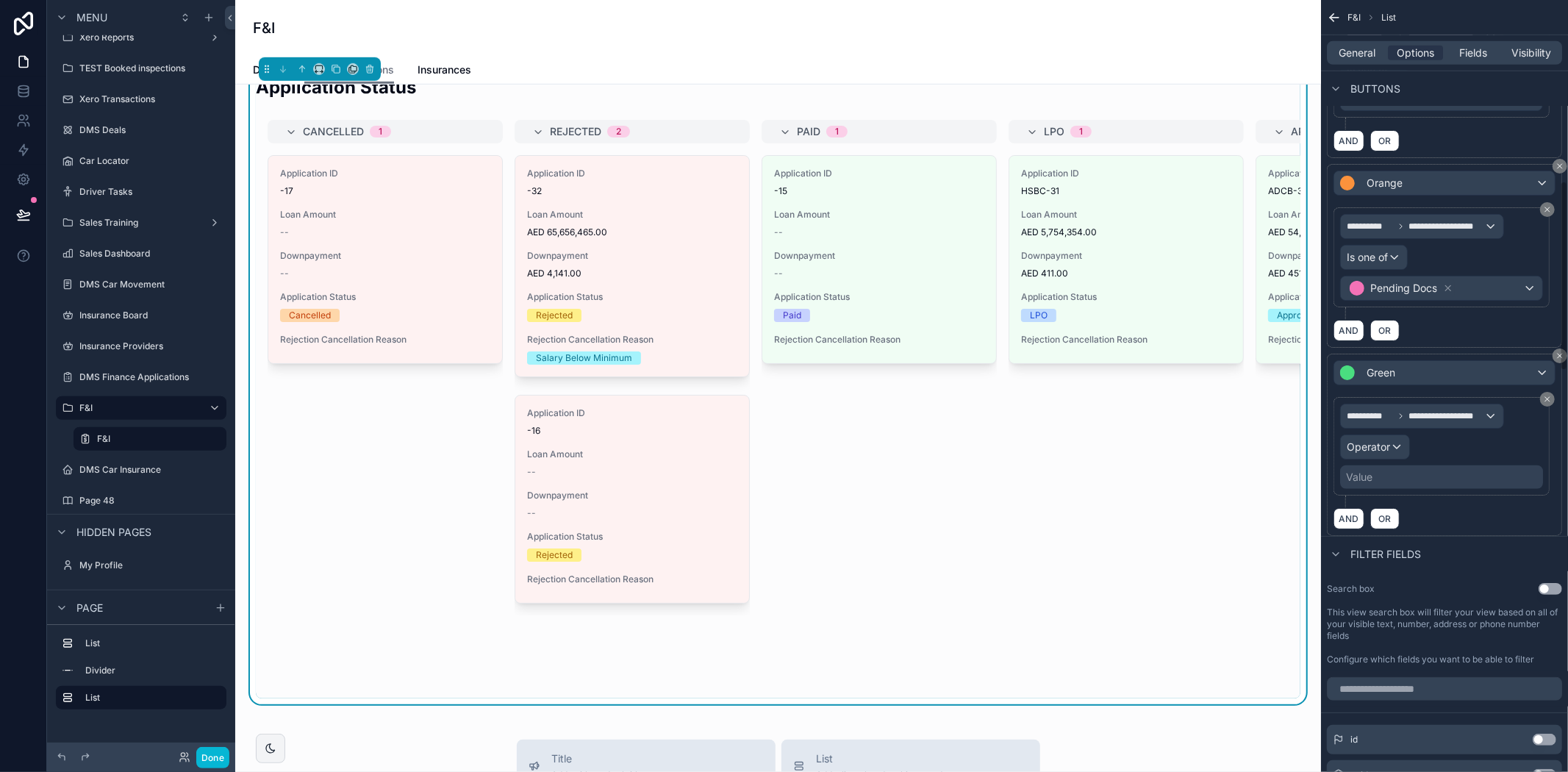
click at [1382, 488] on div "Value" at bounding box center [1442, 477] width 203 height 24
click at [1382, 488] on div "Value" at bounding box center [1442, 477] width 203 height 24
click at [1384, 488] on div "Value" at bounding box center [1442, 477] width 203 height 24
click at [1383, 488] on div "Value" at bounding box center [1442, 477] width 203 height 24
click at [1451, 488] on div "Value" at bounding box center [1442, 477] width 203 height 24
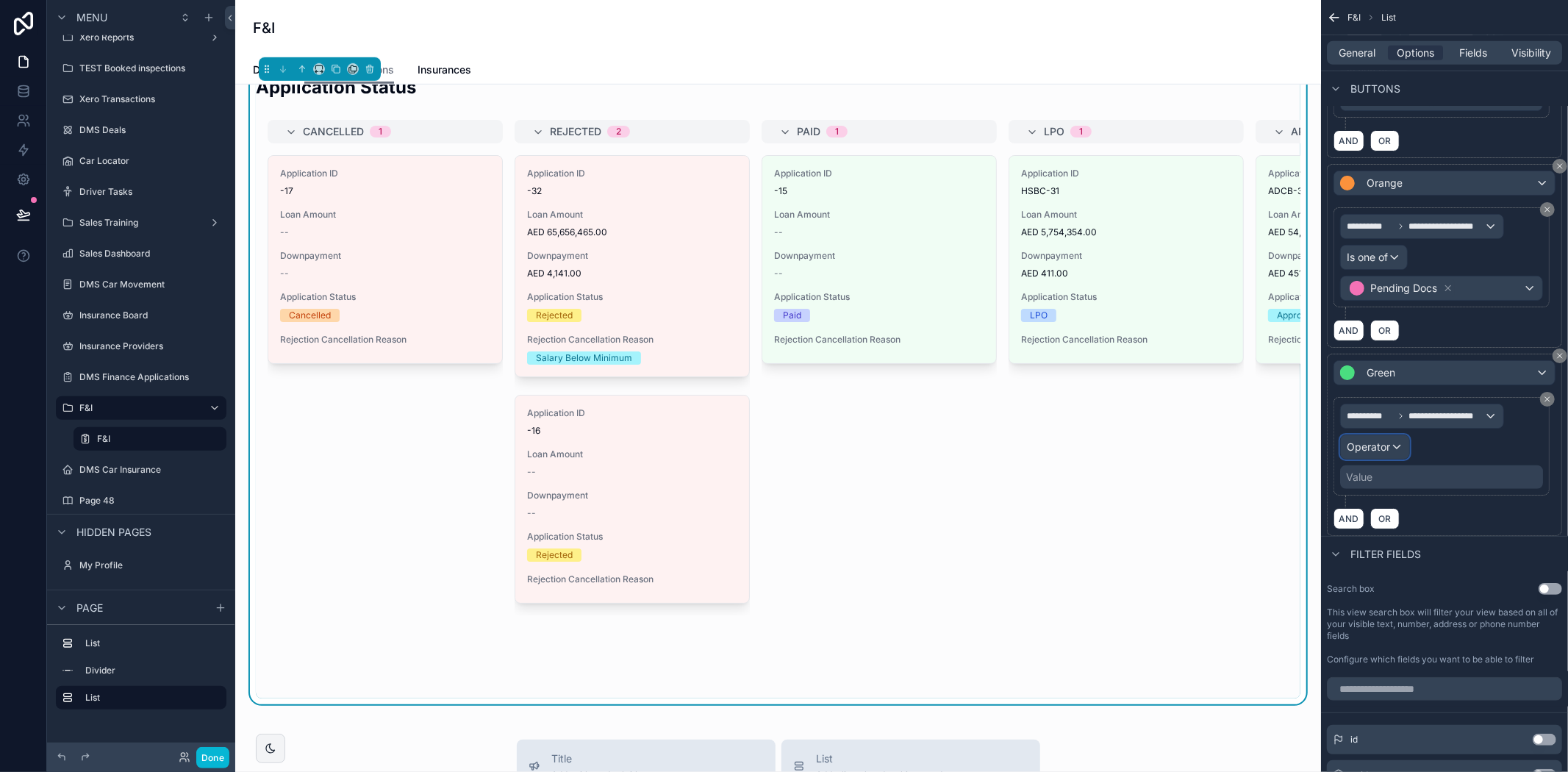
click at [1386, 453] on span "Operator" at bounding box center [1367, 446] width 43 height 12
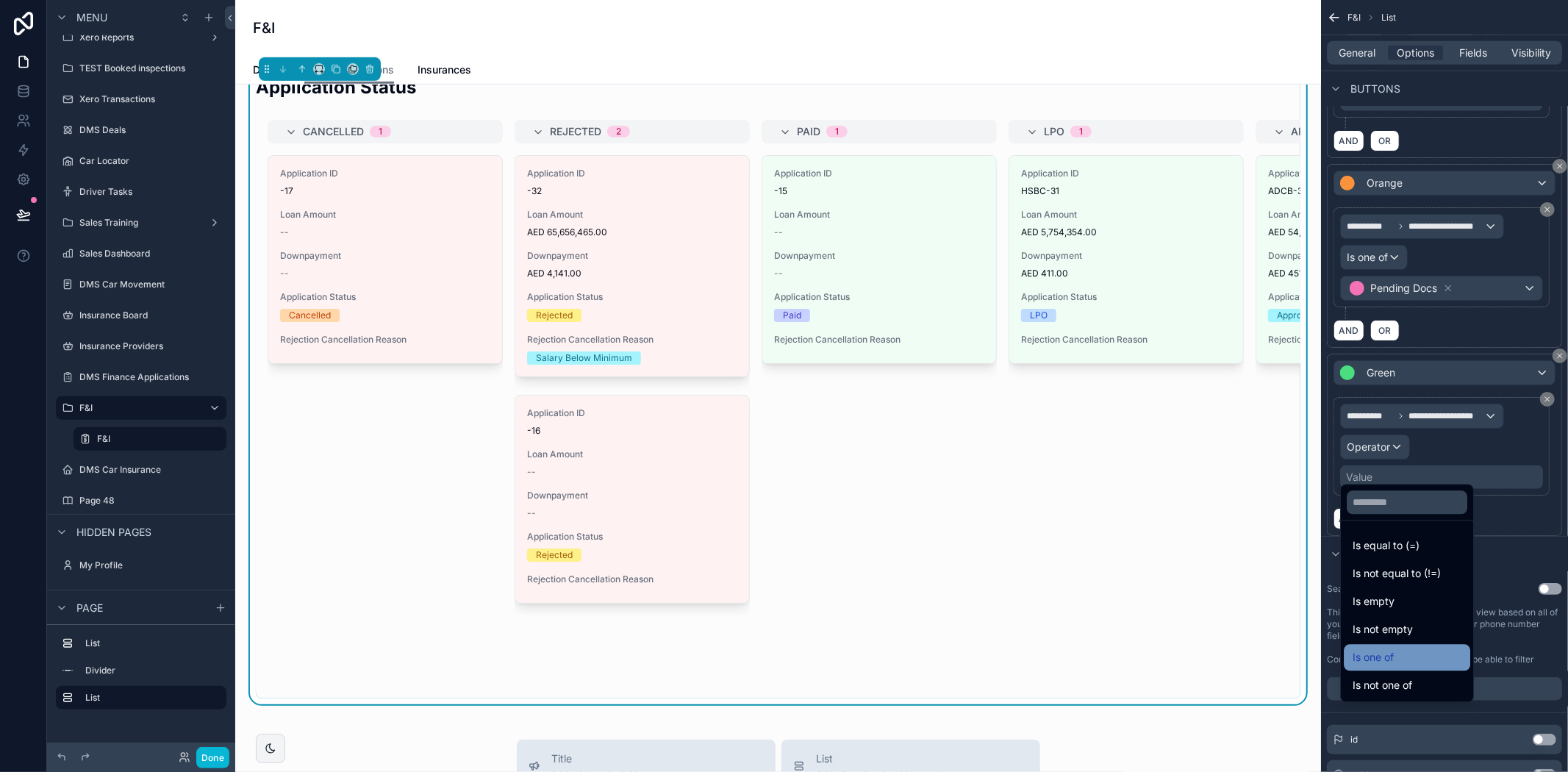
click at [1400, 659] on div "Is one of" at bounding box center [1406, 657] width 109 height 18
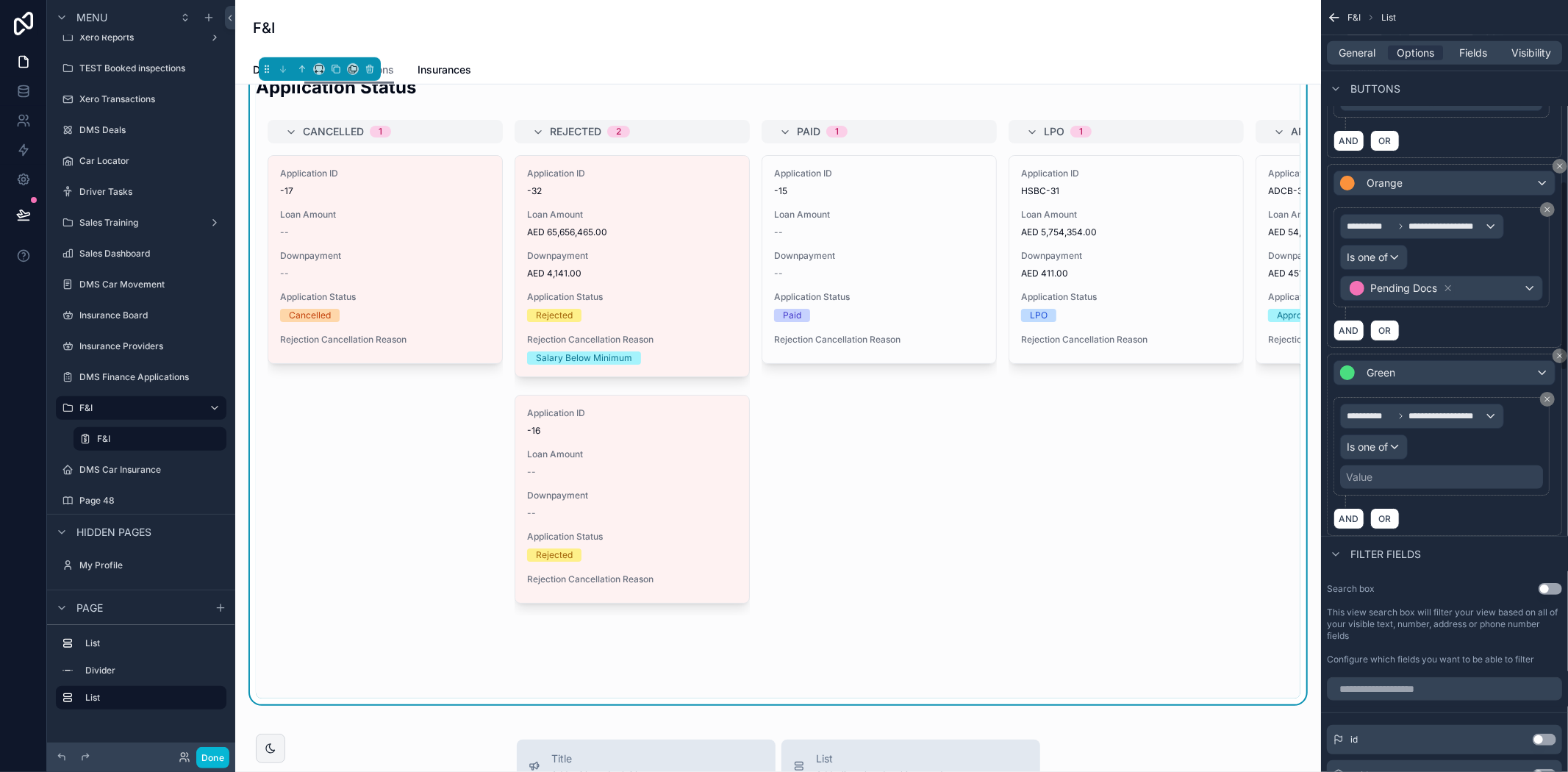
click at [1417, 488] on div "Value" at bounding box center [1442, 477] width 203 height 24
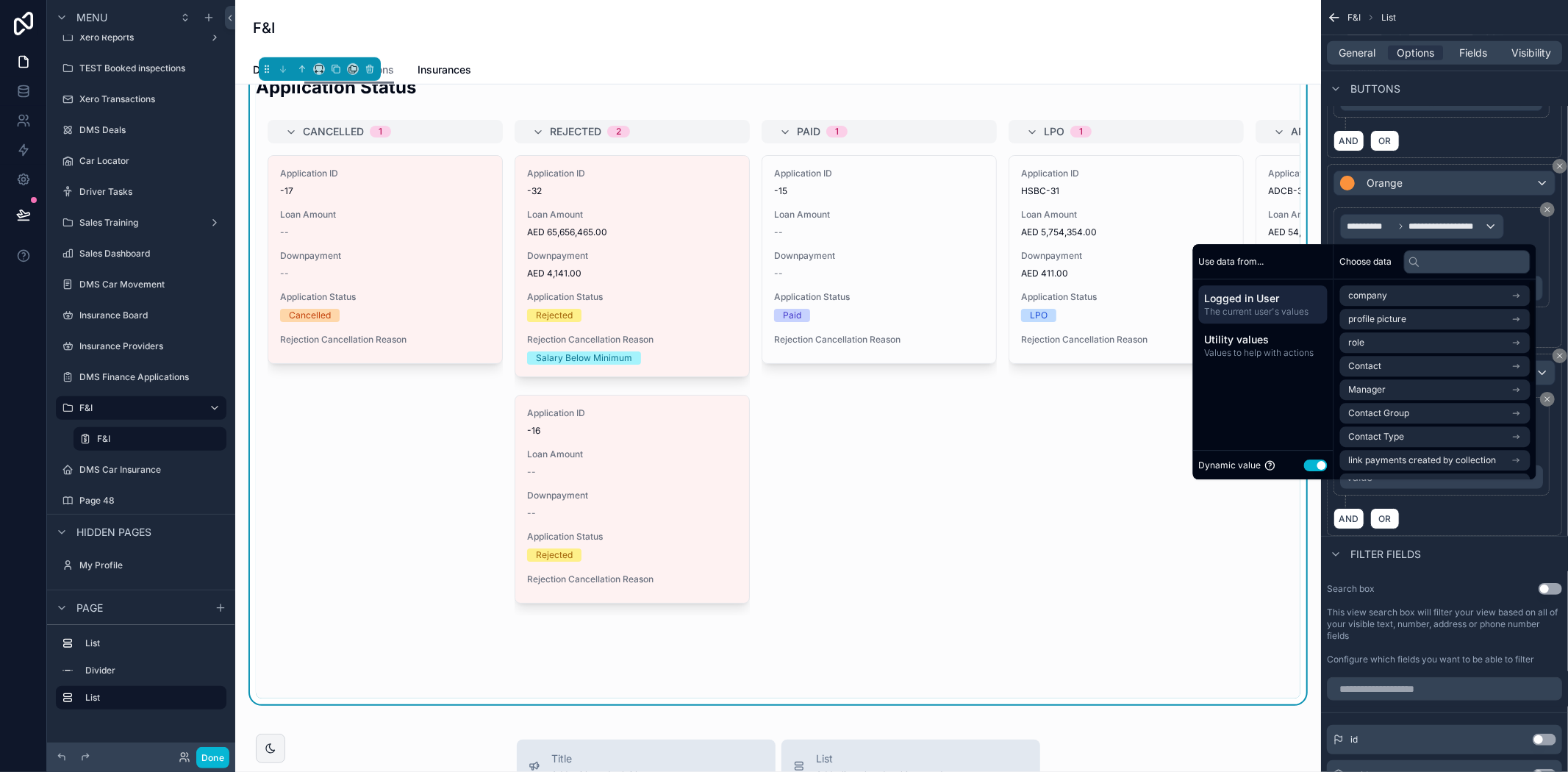
click at [1310, 466] on button "Use setting" at bounding box center [1315, 465] width 24 height 11
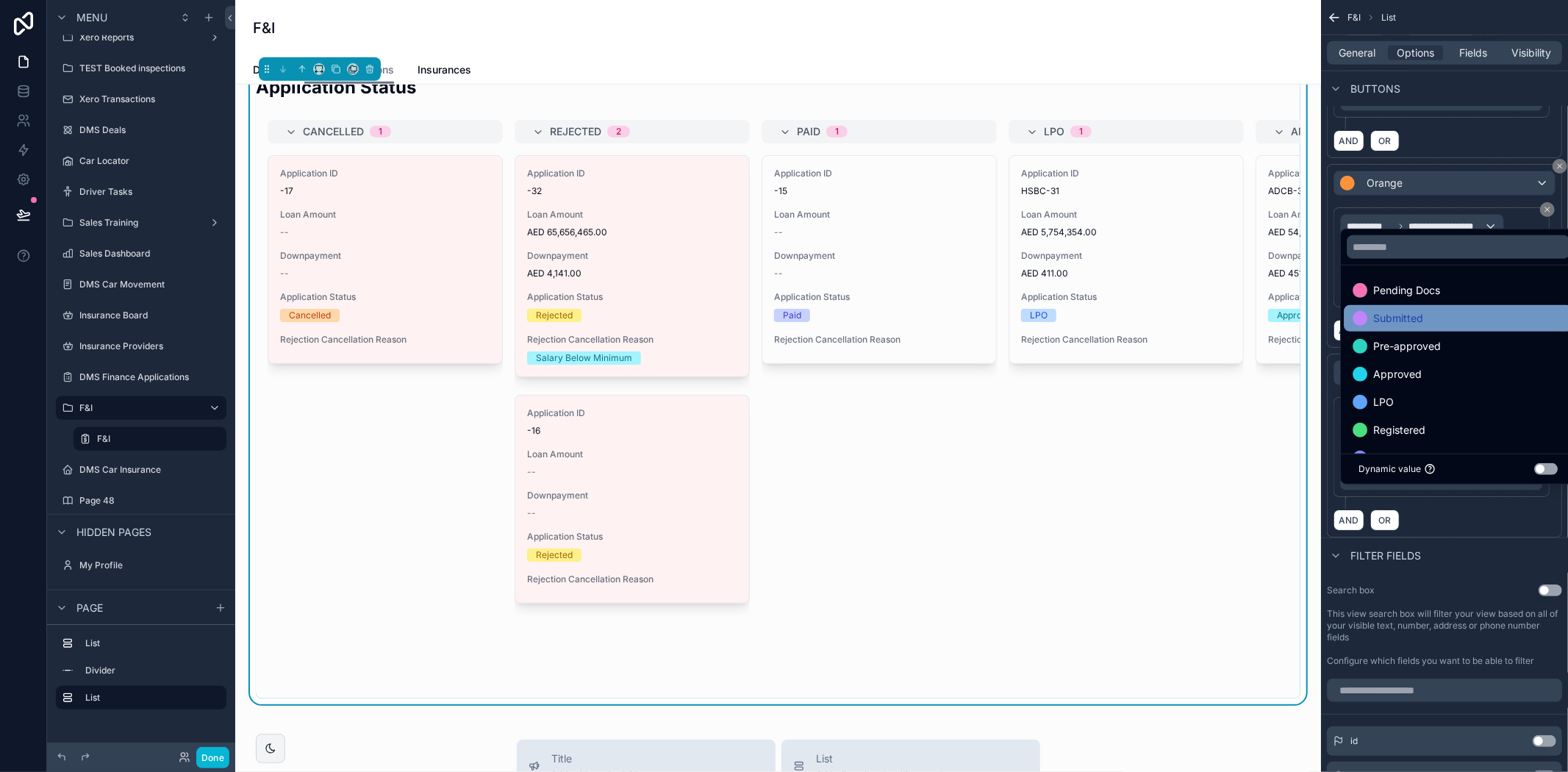
scroll to position [81, 0]
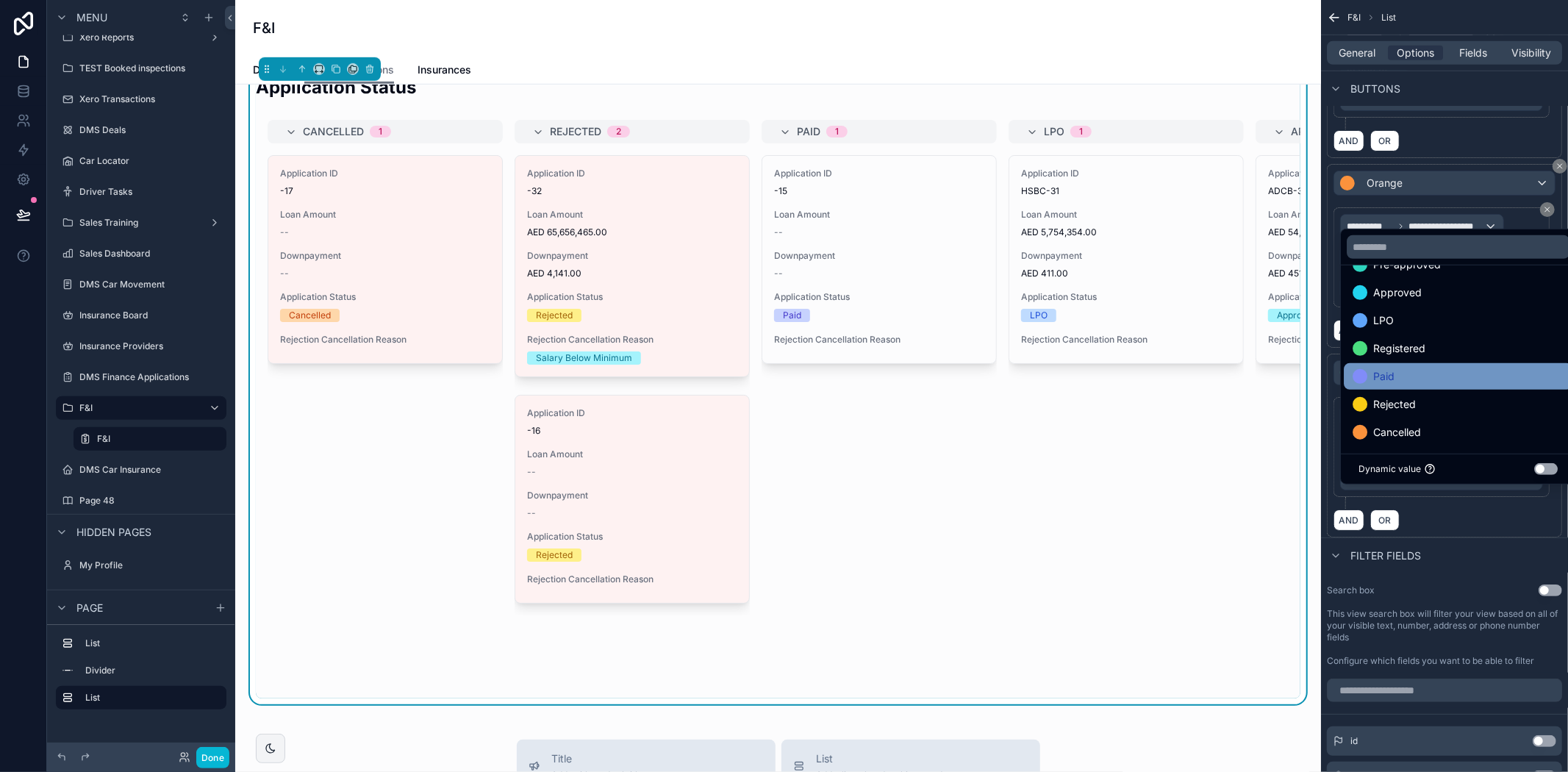
click at [1420, 367] on div "Paid" at bounding box center [1458, 376] width 211 height 18
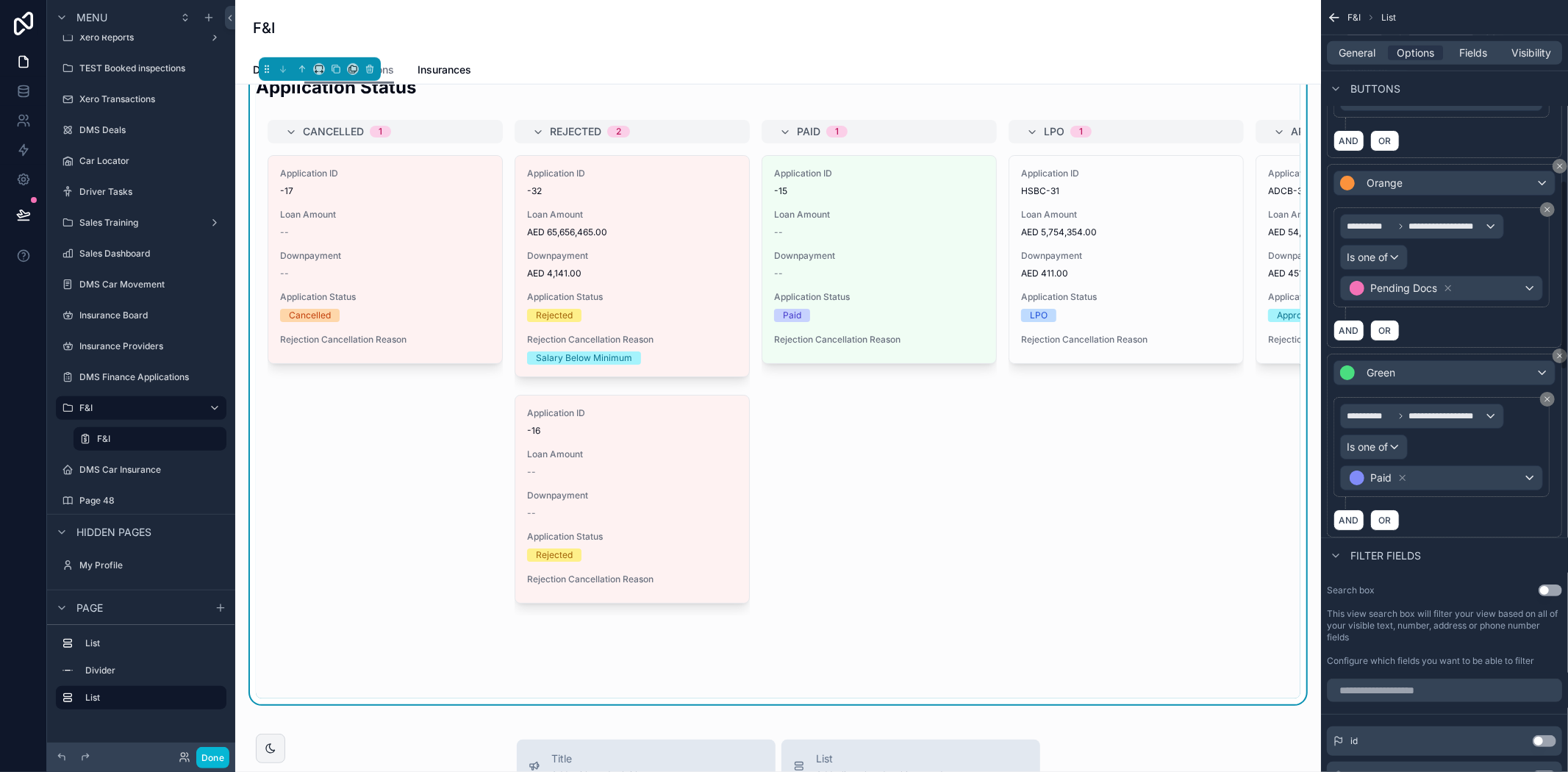
click at [1483, 531] on div "AND OR" at bounding box center [1443, 519] width 222 height 22
click at [1435, 489] on div "Paid" at bounding box center [1442, 478] width 201 height 24
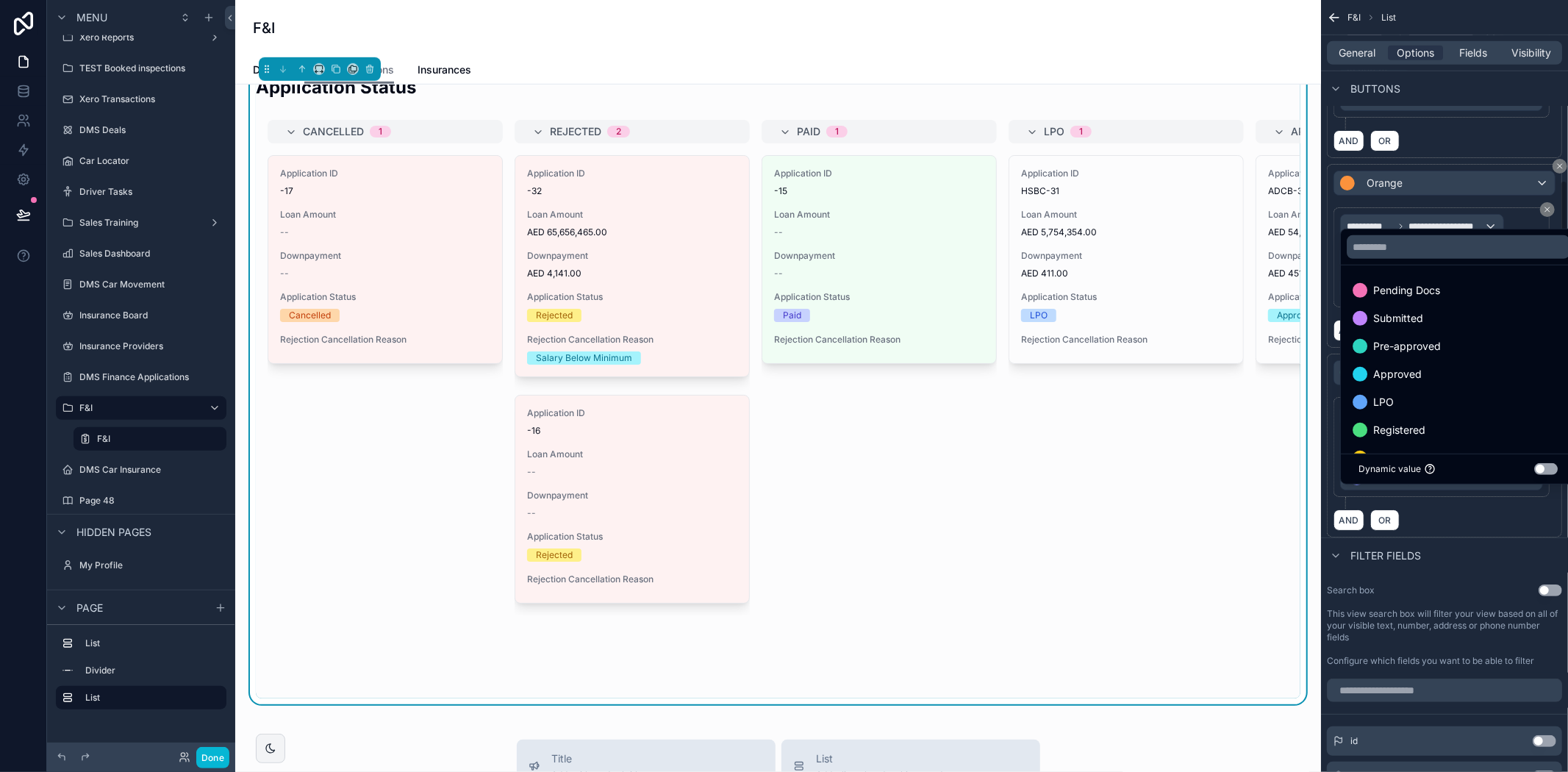
click at [1481, 535] on div "scrollable content" at bounding box center [784, 386] width 1568 height 772
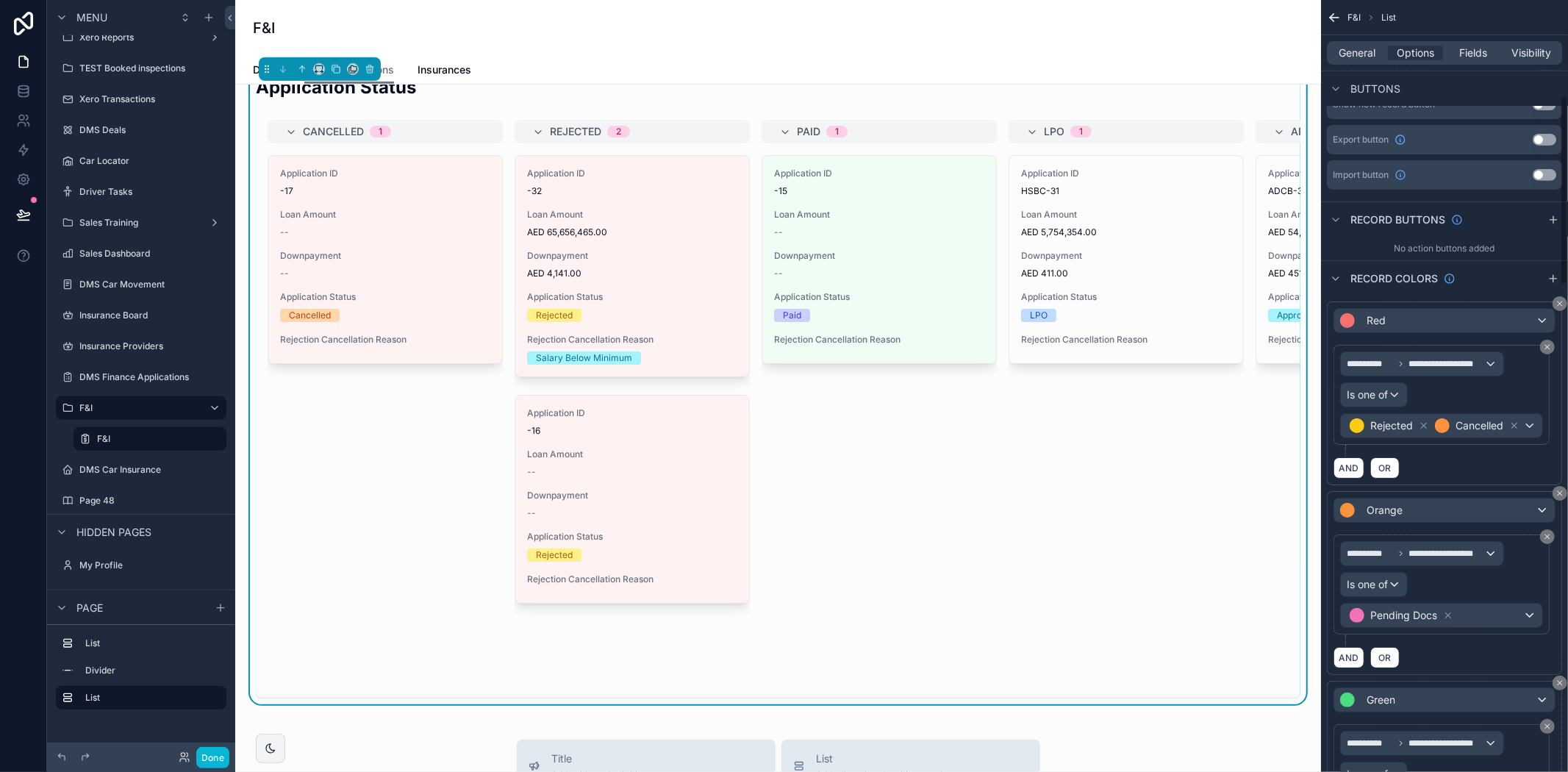
scroll to position [326, 0]
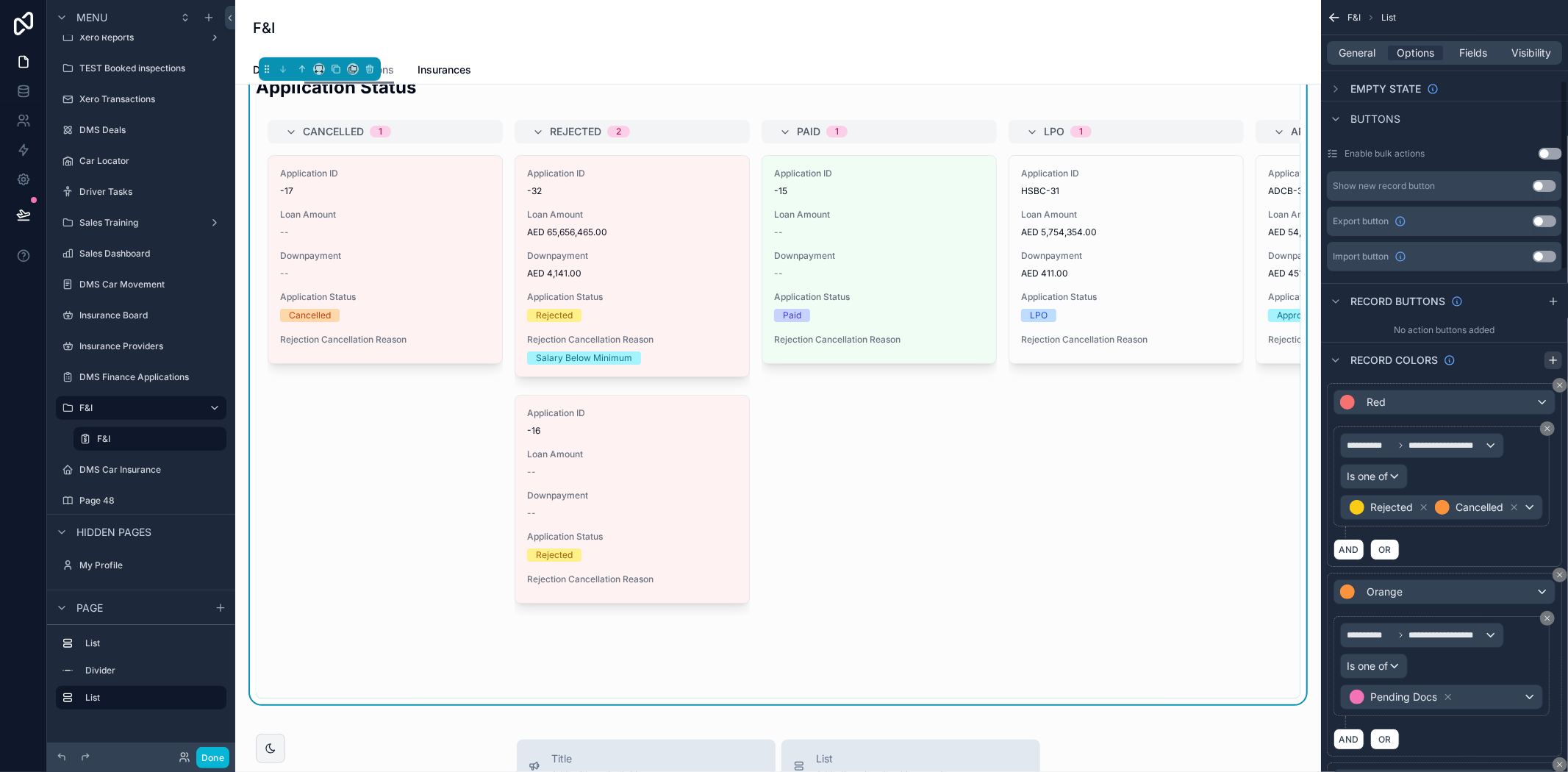
click at [1553, 357] on icon "scrollable content" at bounding box center [1553, 360] width 0 height 6
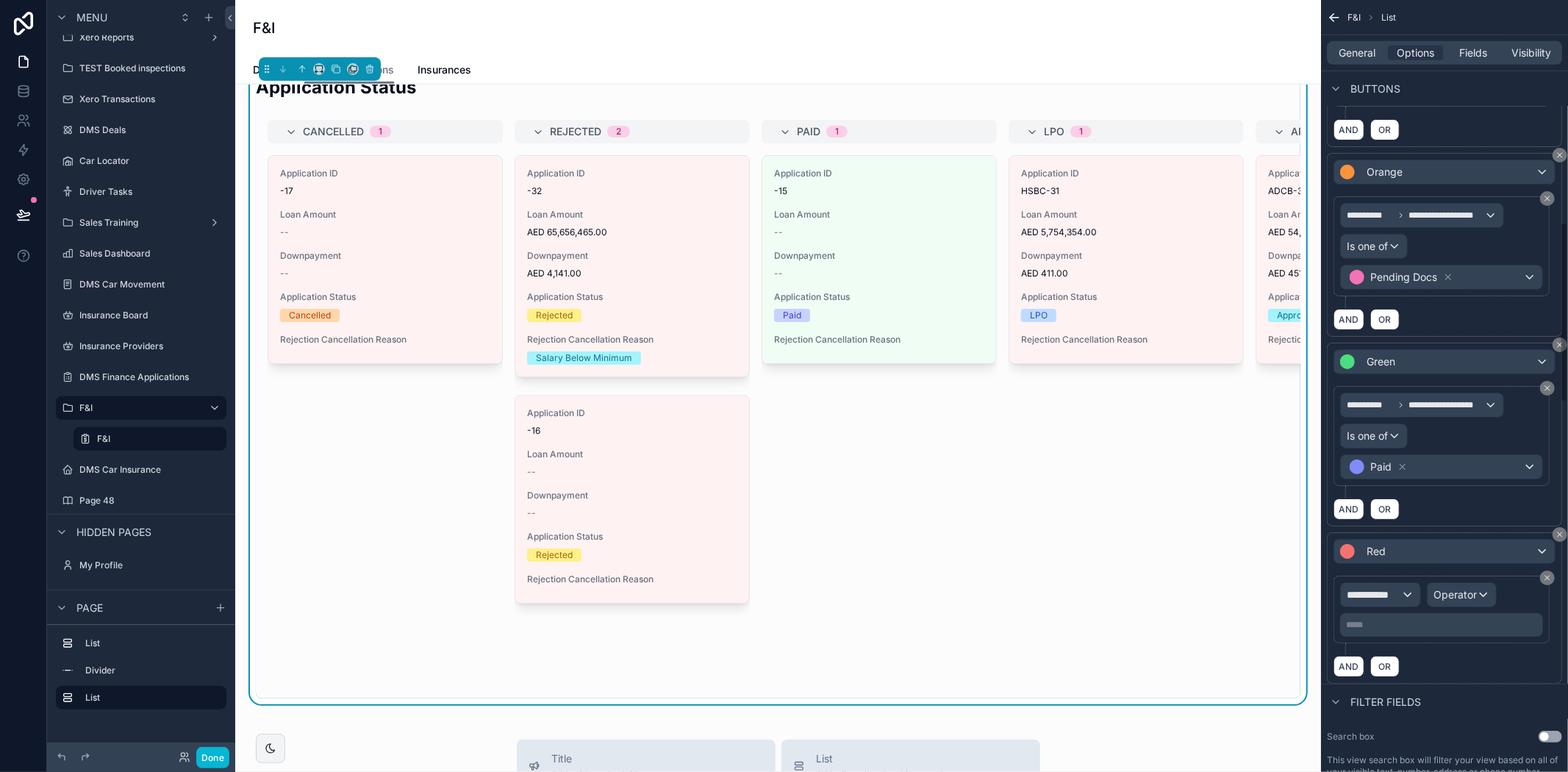
scroll to position [980, 0]
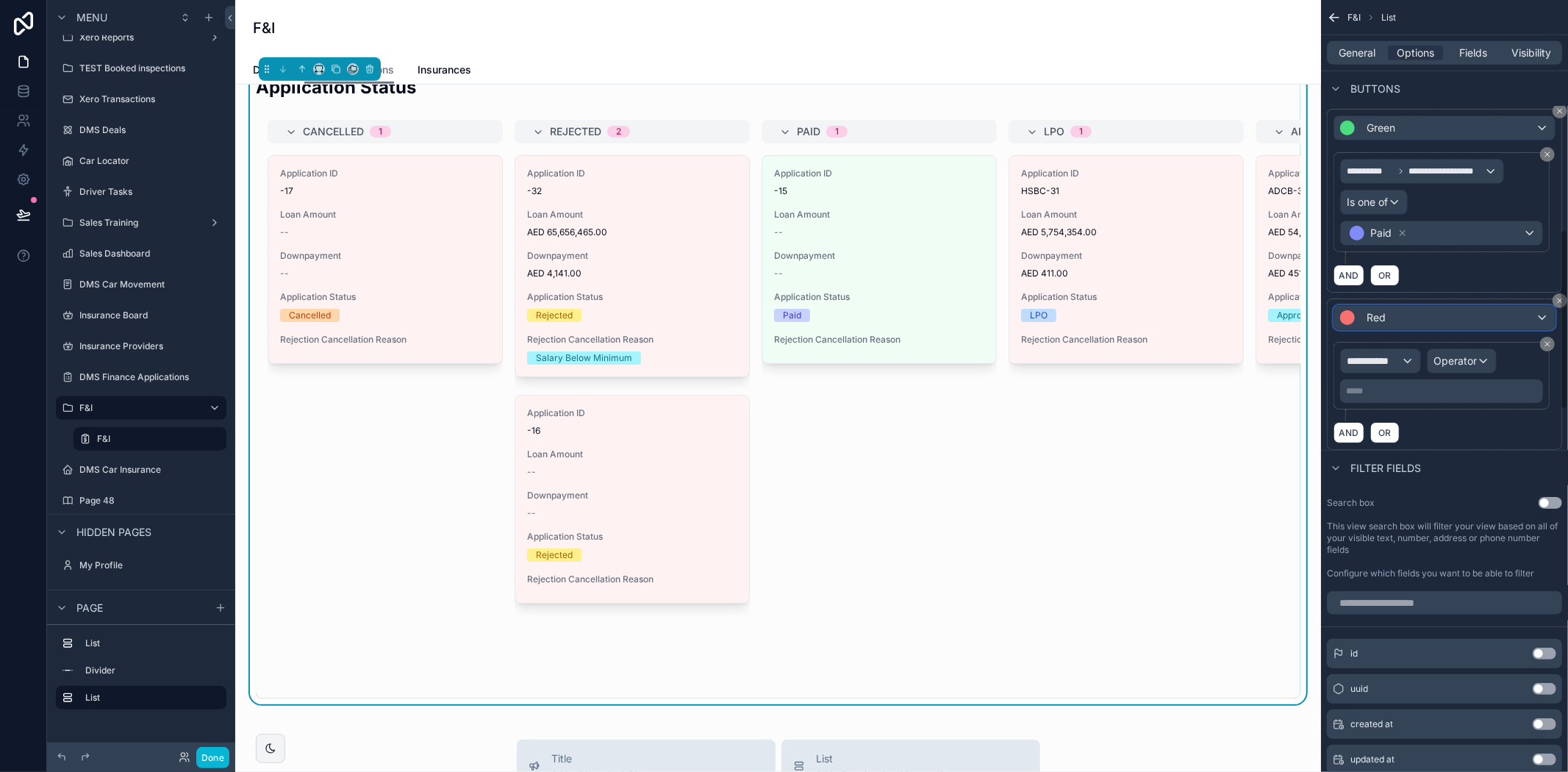
click at [1398, 329] on div "Red" at bounding box center [1444, 317] width 221 height 24
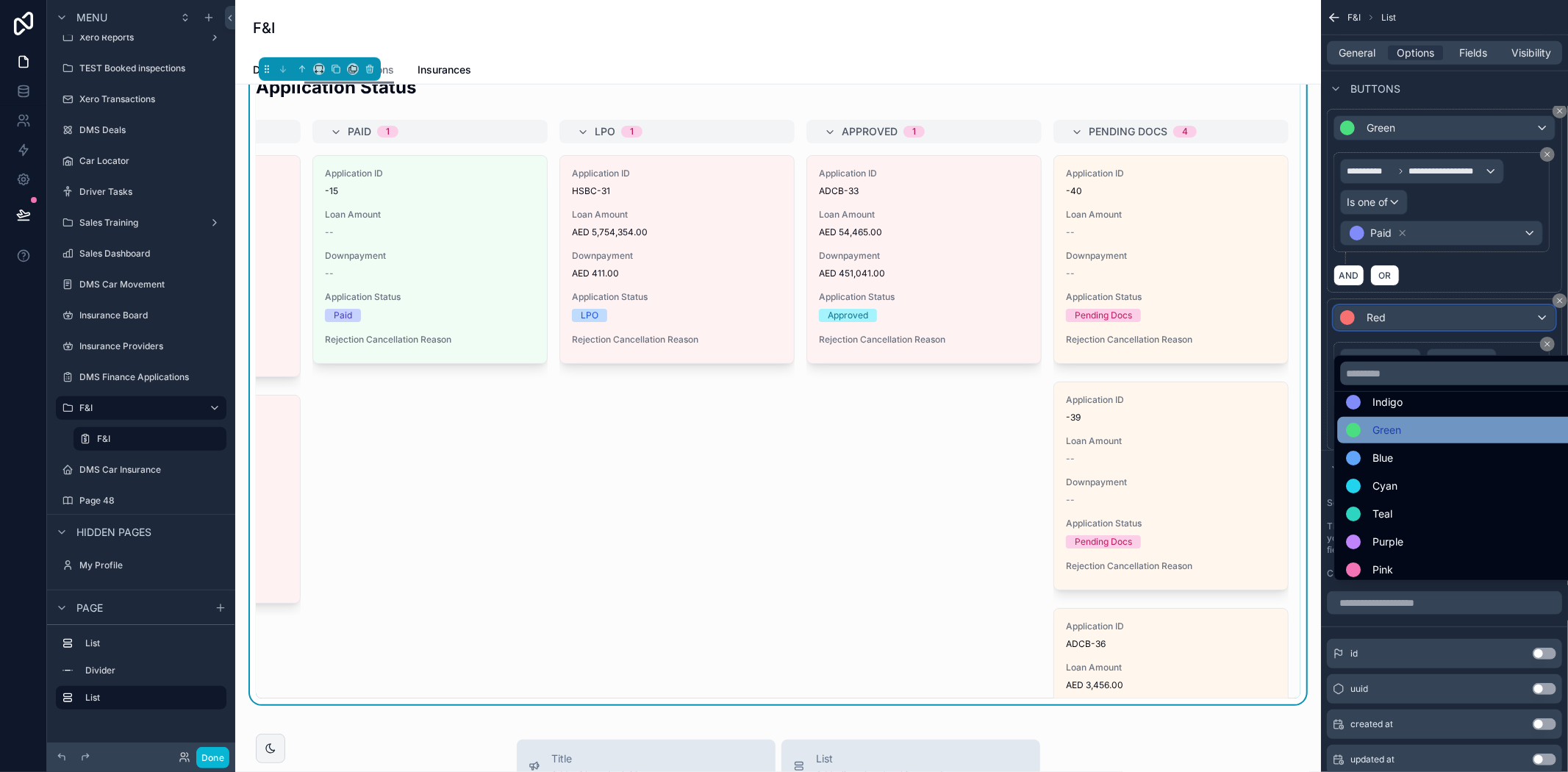
scroll to position [104, 0]
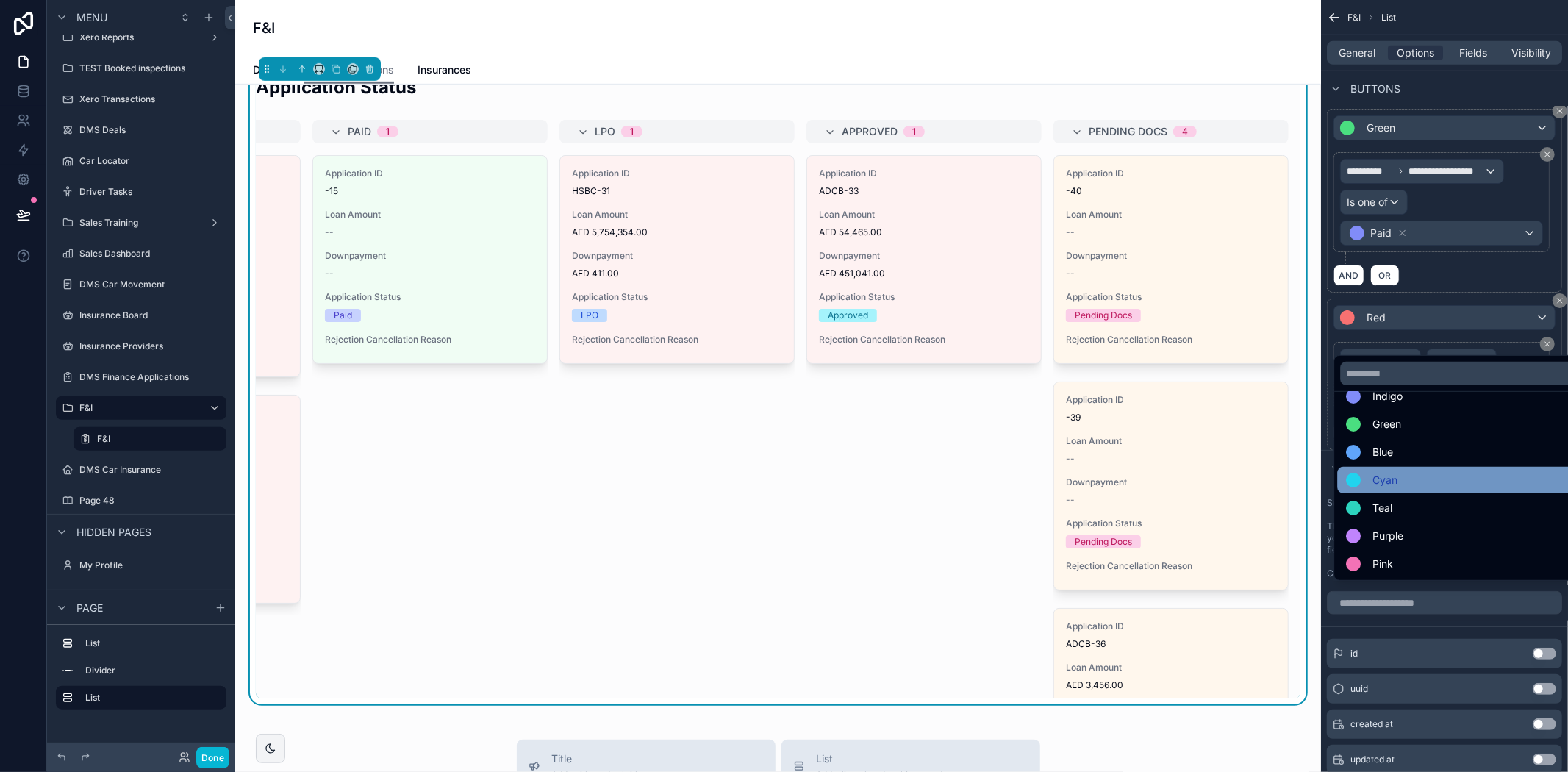
click at [1416, 475] on div "Cyan" at bounding box center [1461, 480] width 231 height 18
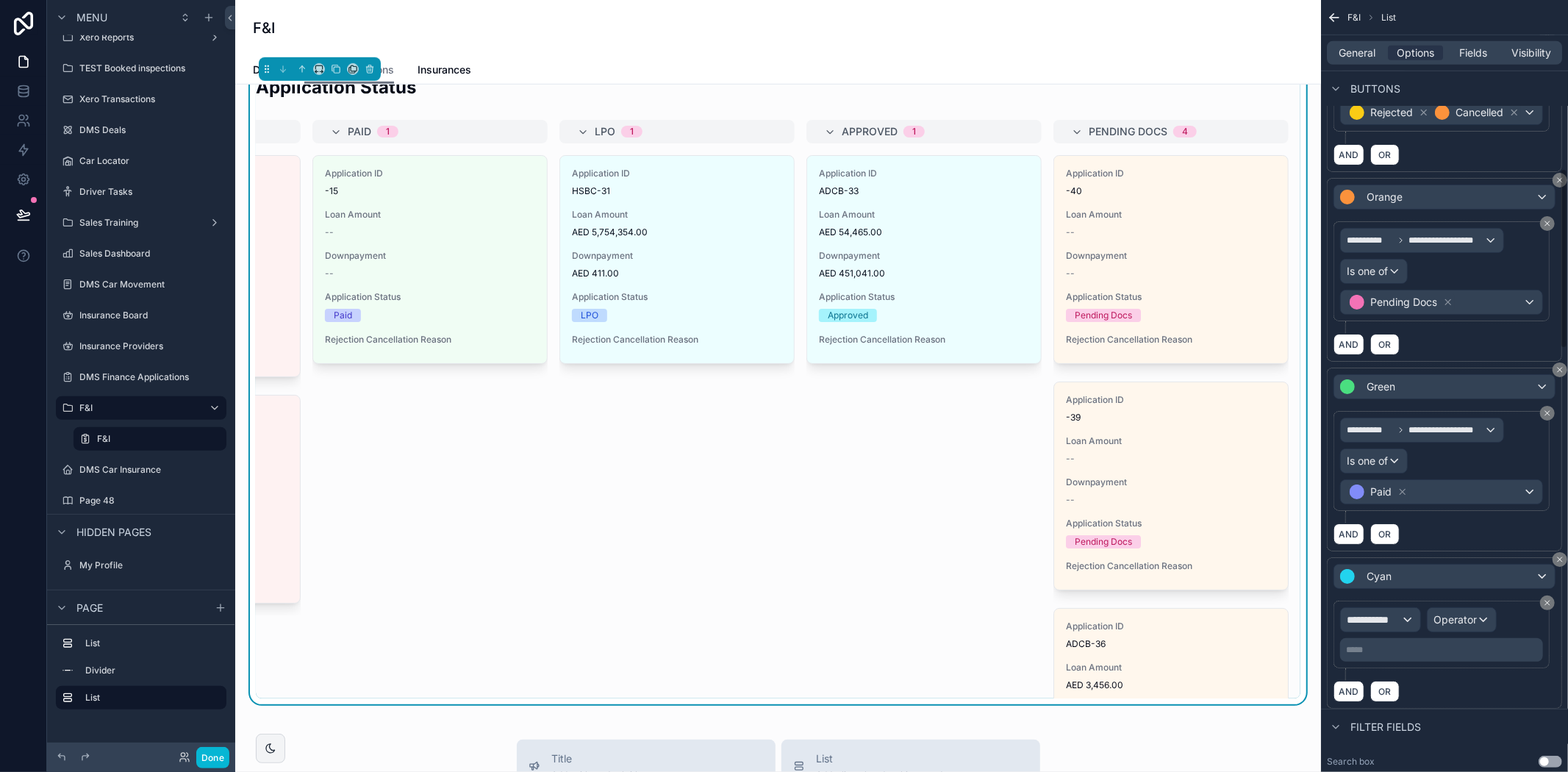
scroll to position [653, 0]
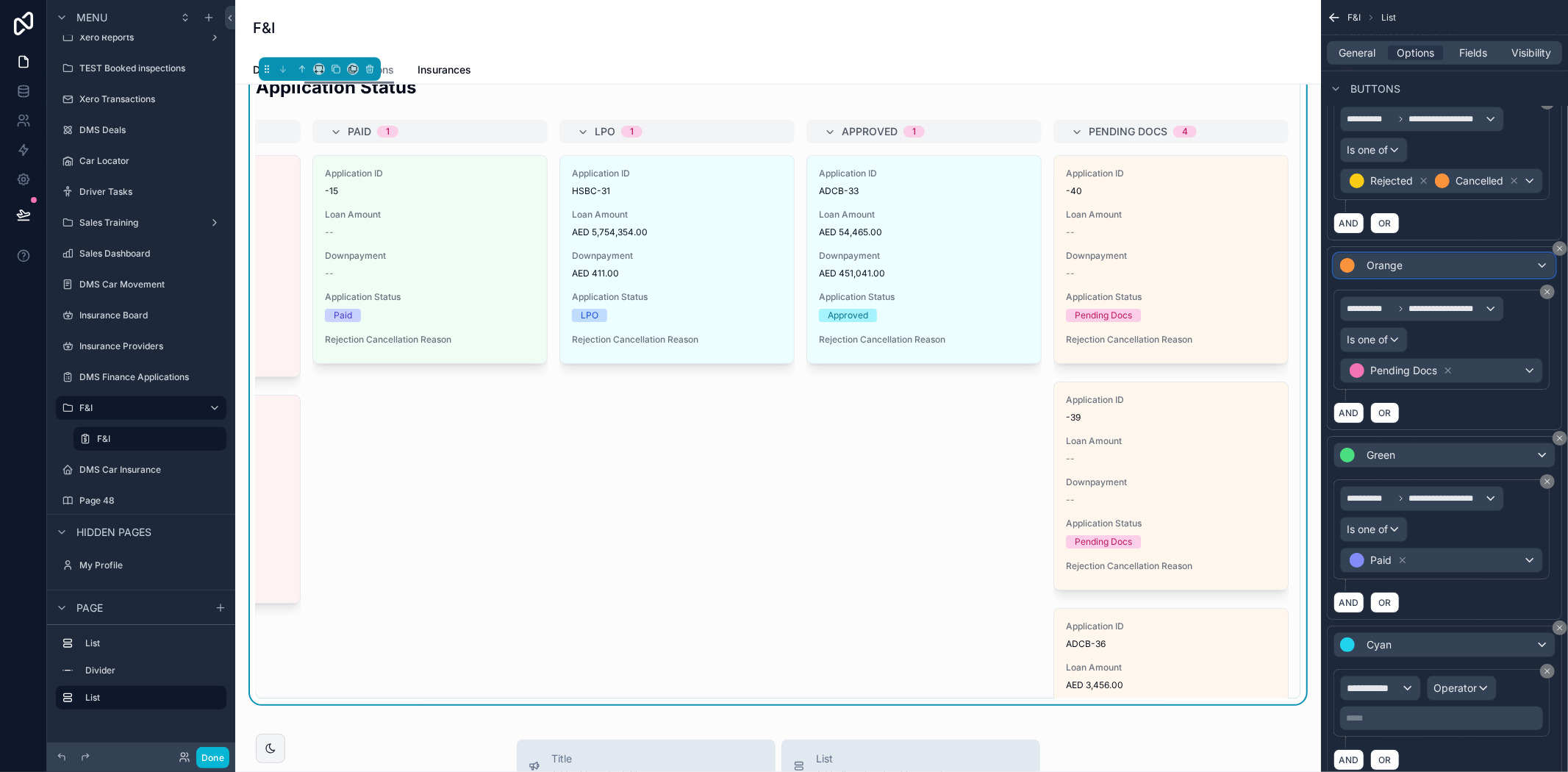
click at [1478, 277] on div "Orange" at bounding box center [1444, 265] width 221 height 24
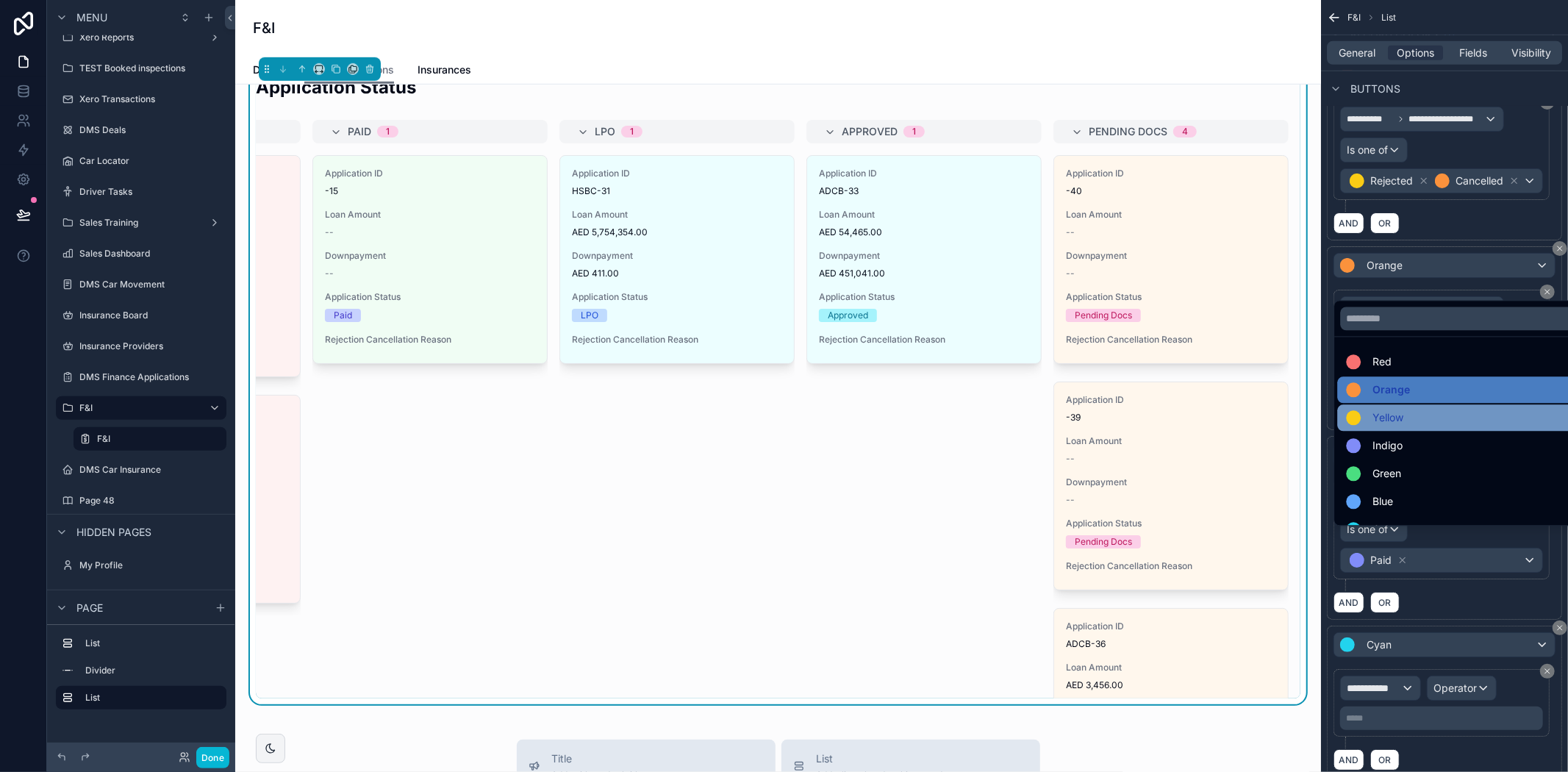
click at [1441, 412] on div "Yellow" at bounding box center [1461, 418] width 231 height 18
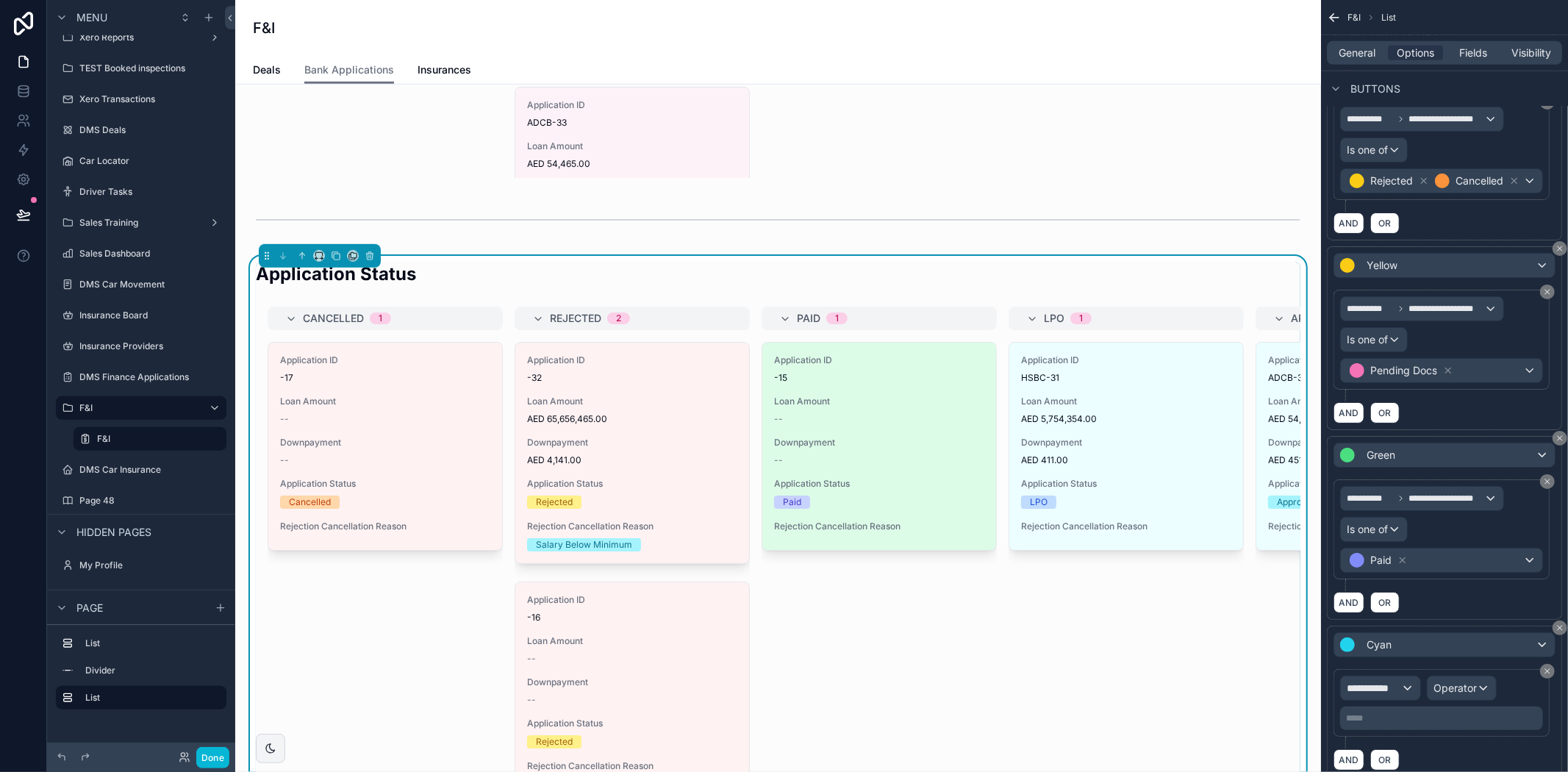
scroll to position [571, 0]
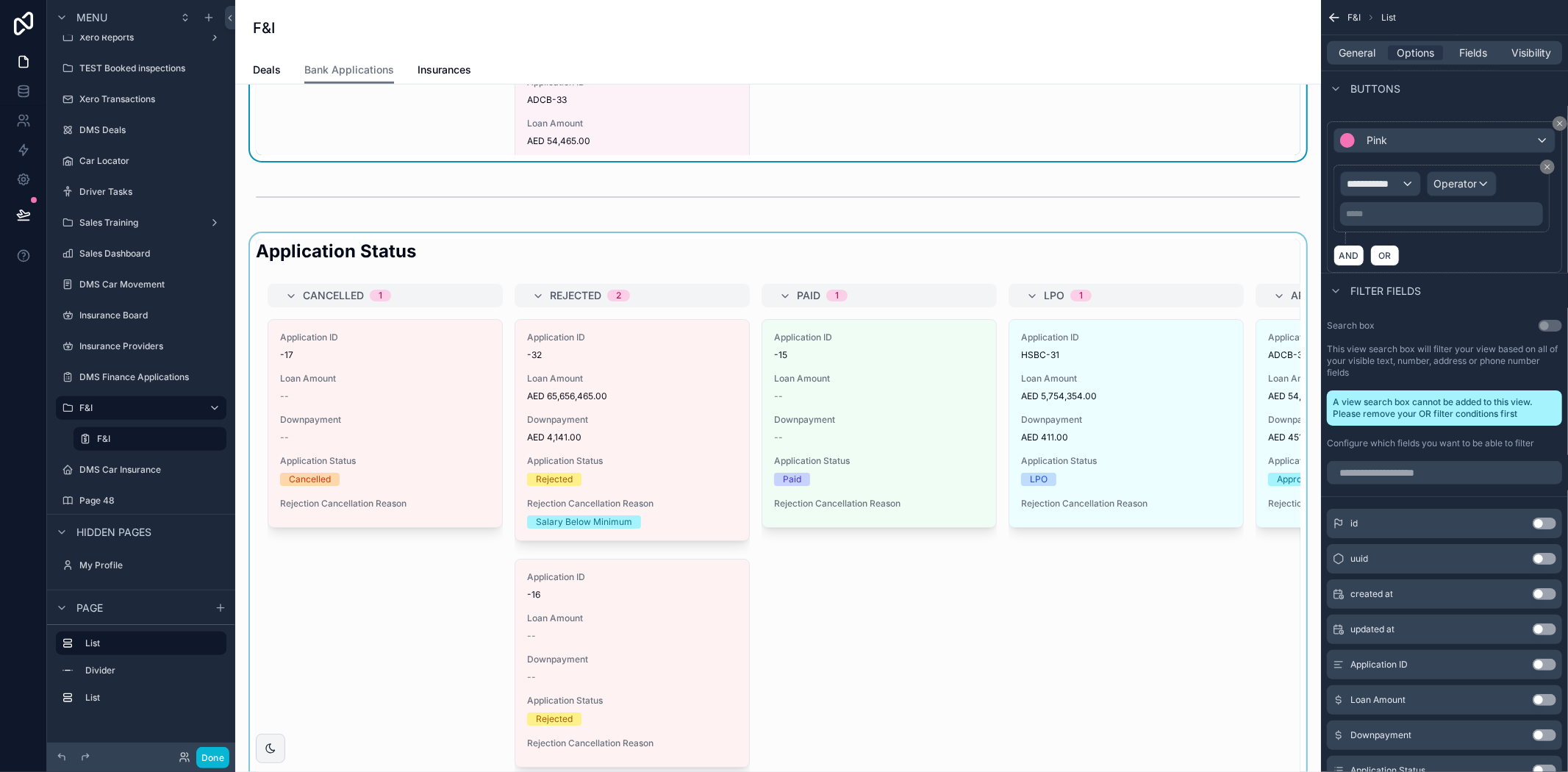
click at [760, 261] on div "scrollable content" at bounding box center [778, 551] width 1062 height 636
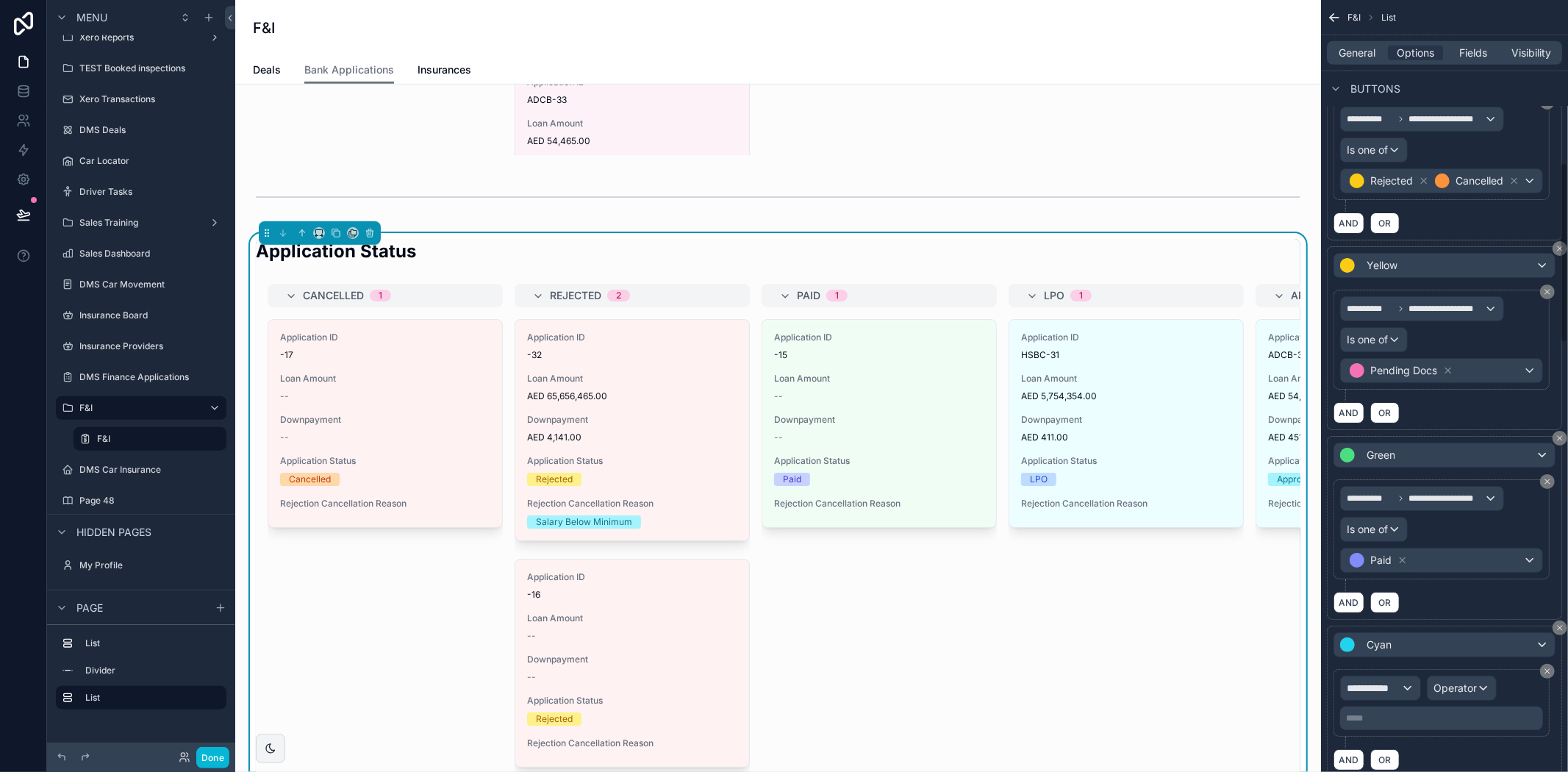
scroll to position [898, 0]
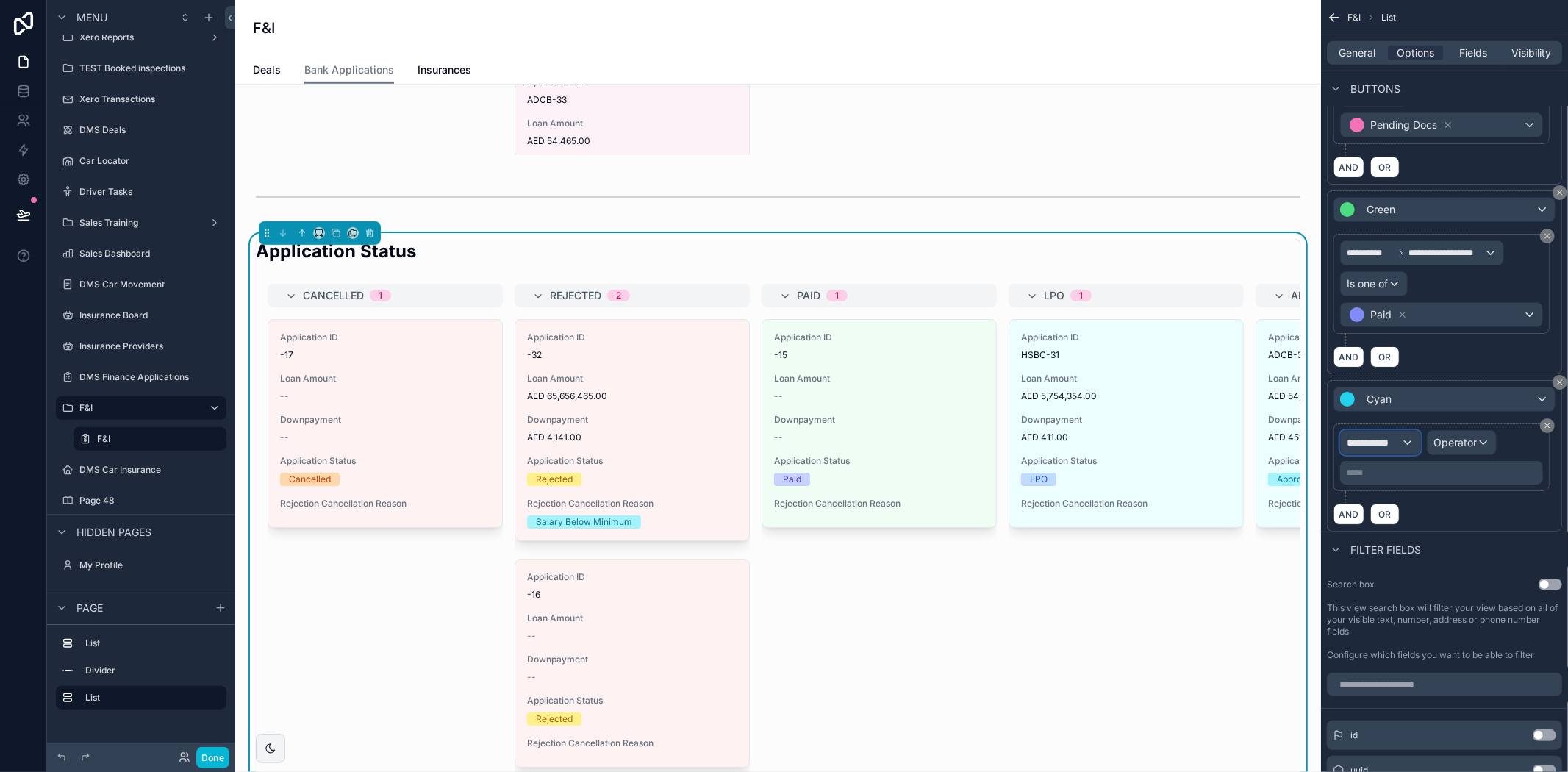
click at [1390, 450] on span "**********" at bounding box center [1374, 443] width 55 height 15
click at [1391, 500] on input "text" at bounding box center [1406, 499] width 120 height 24
click at [1406, 541] on span "Row values" at bounding box center [1380, 542] width 55 height 18
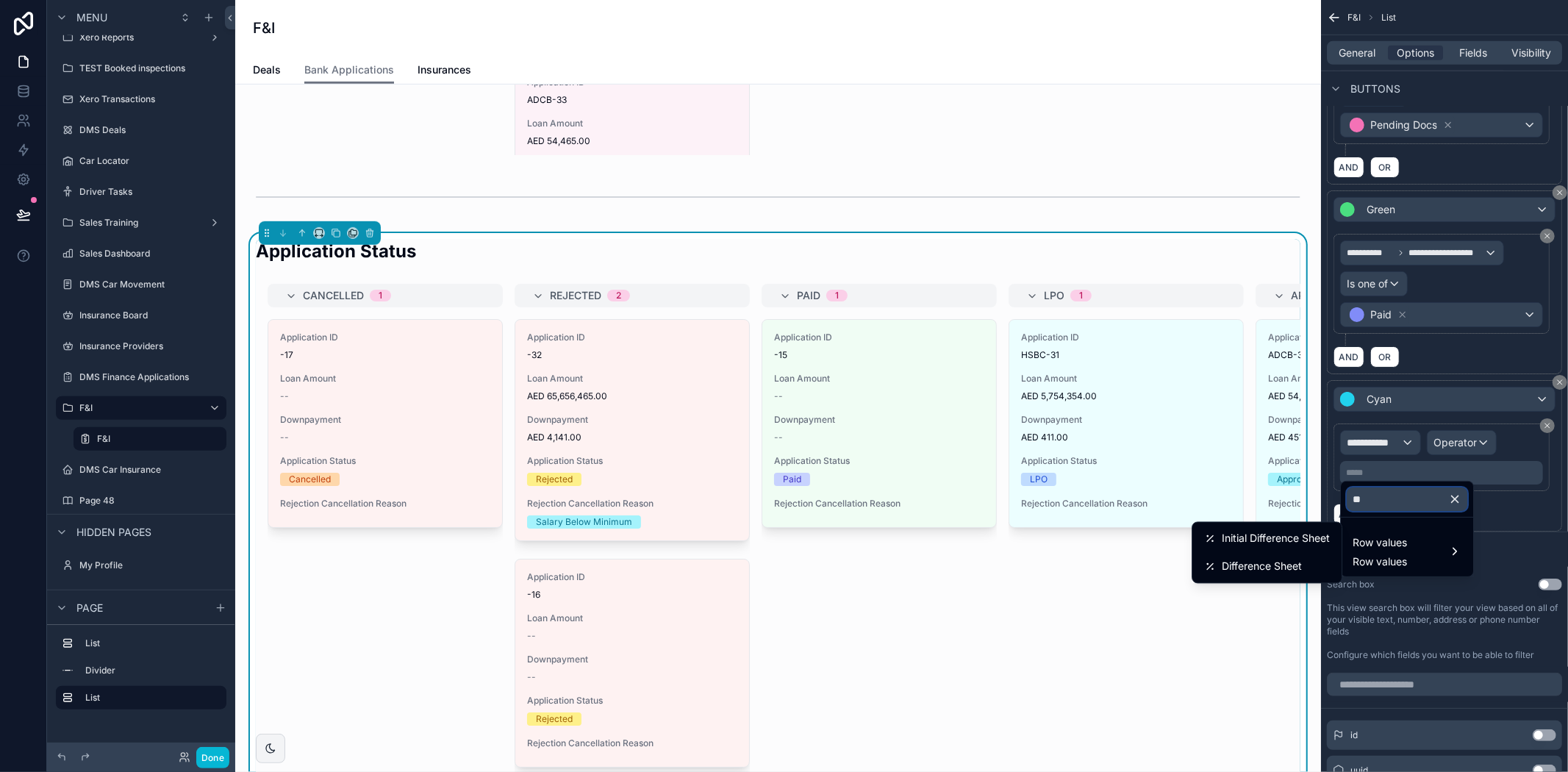
click at [1390, 498] on input "**" at bounding box center [1406, 499] width 120 height 24
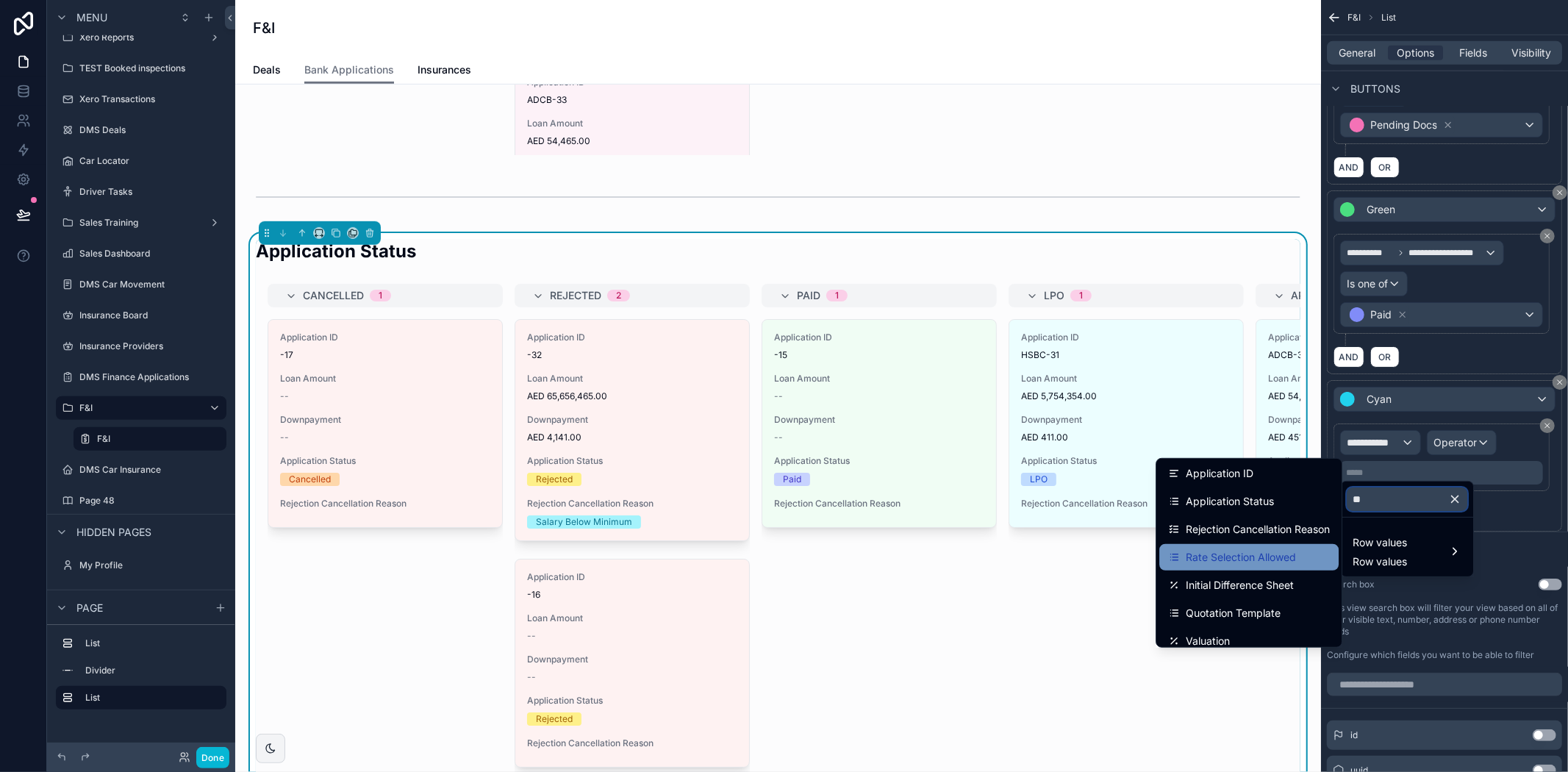
scroll to position [0, 0]
type input "**"
click at [1461, 500] on icon "button" at bounding box center [1454, 499] width 13 height 13
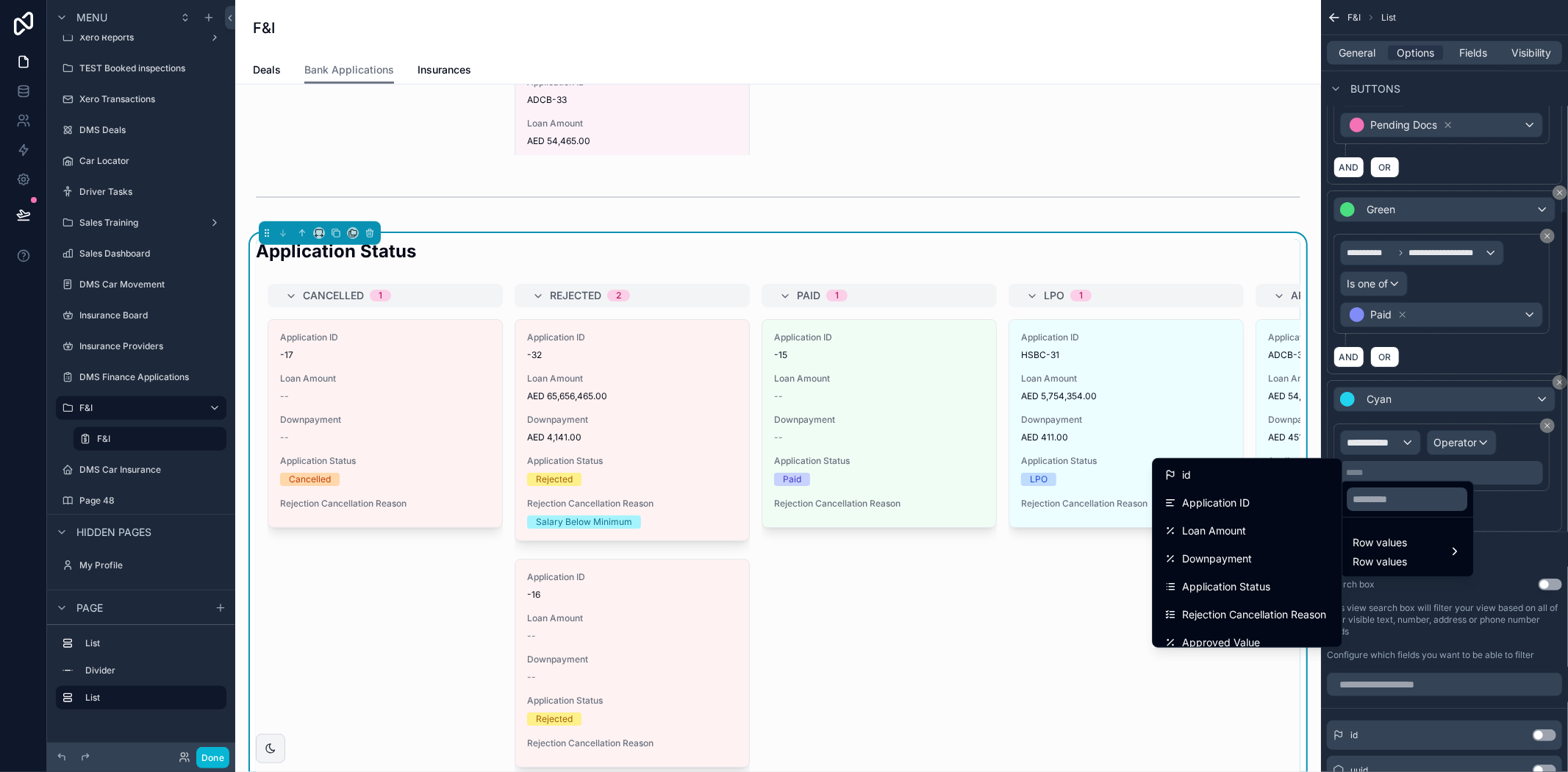
click at [1514, 478] on div "scrollable content" at bounding box center [784, 386] width 1568 height 772
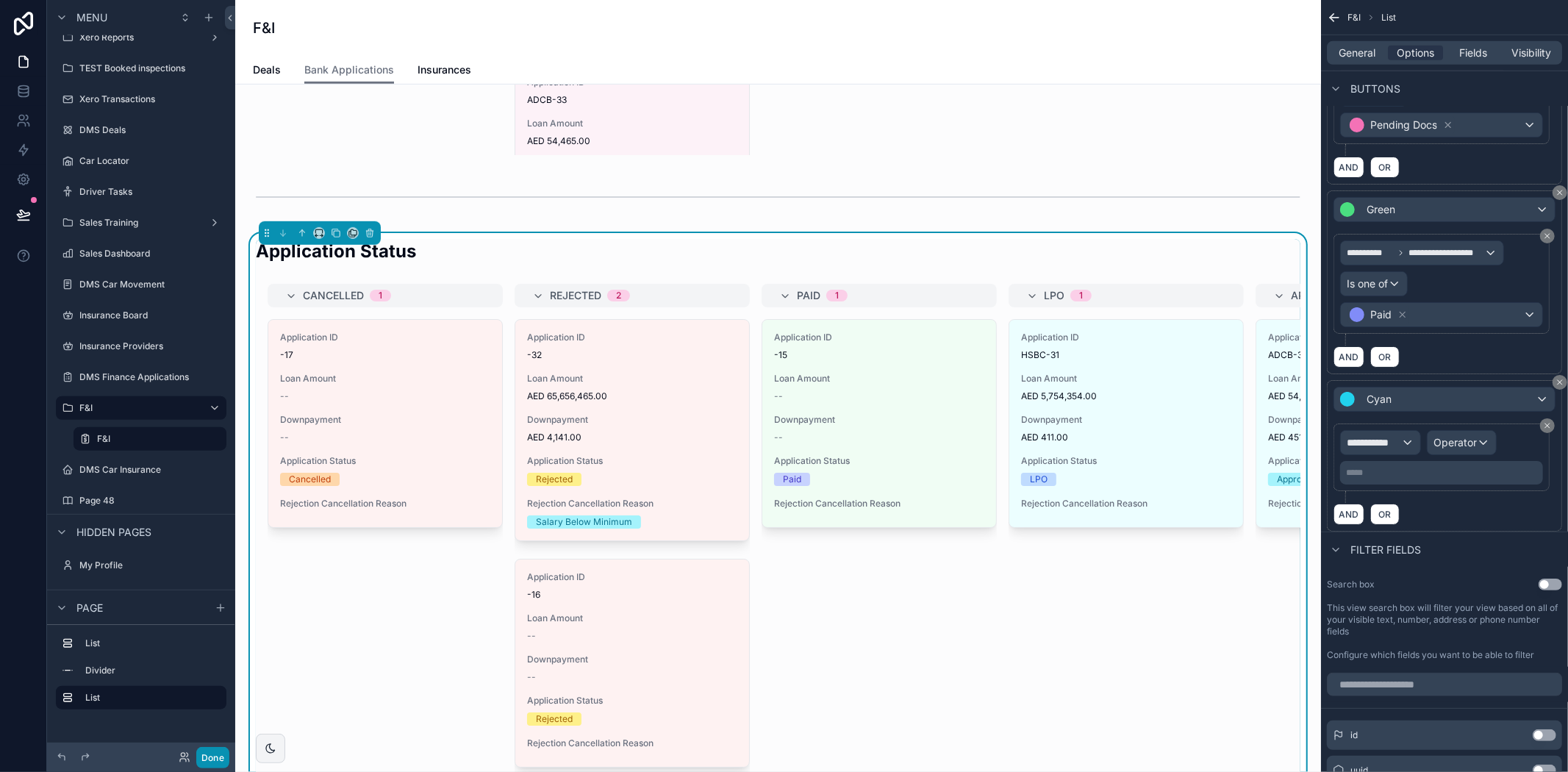
click at [216, 755] on button "Done" at bounding box center [212, 757] width 33 height 21
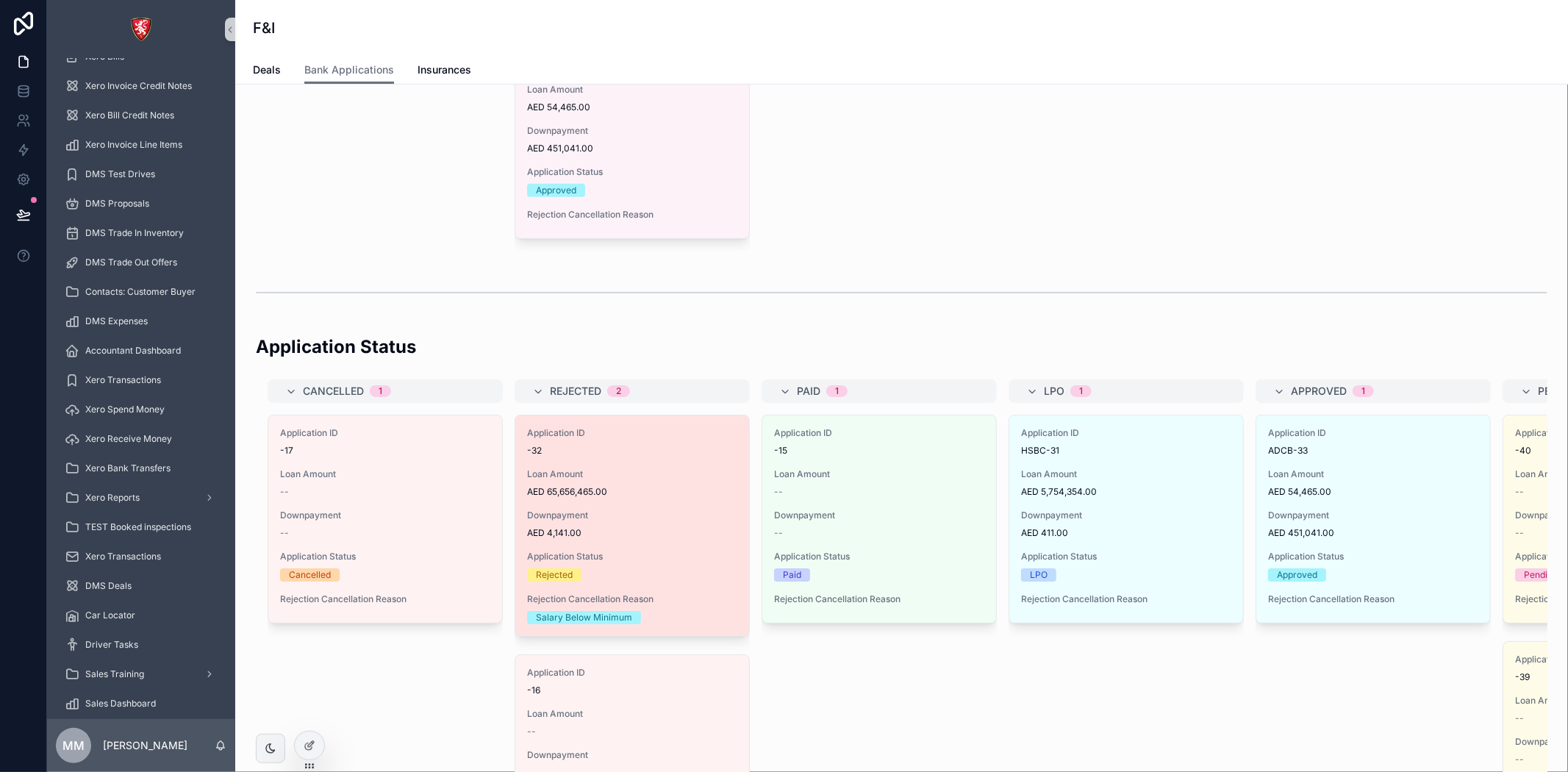
scroll to position [469, 0]
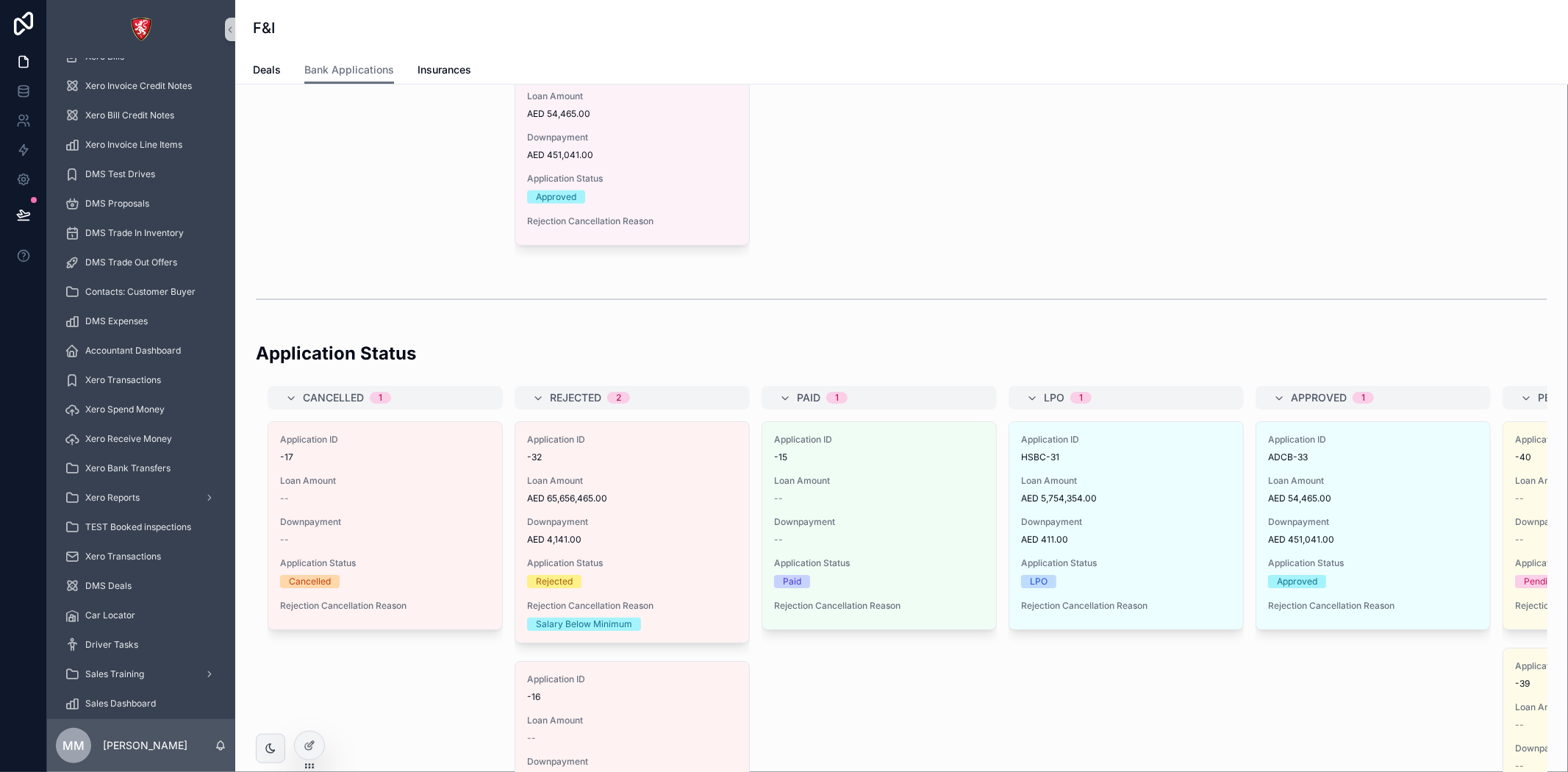
click at [808, 382] on div "Application Status Cancelled 1 Application ID -17 Loan Amount -- Downpayment --…" at bounding box center [902, 653] width 1292 height 624
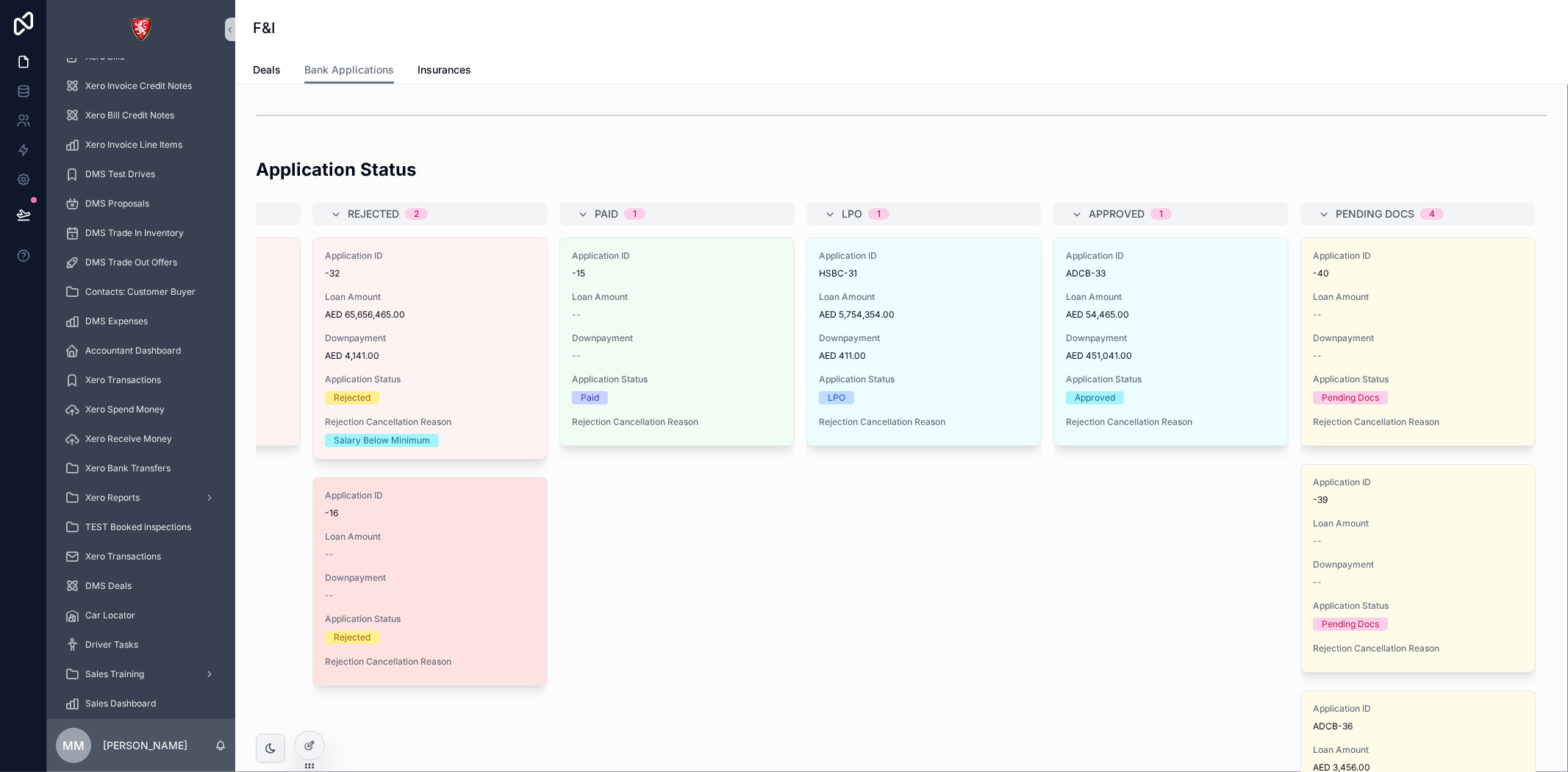
scroll to position [551, 0]
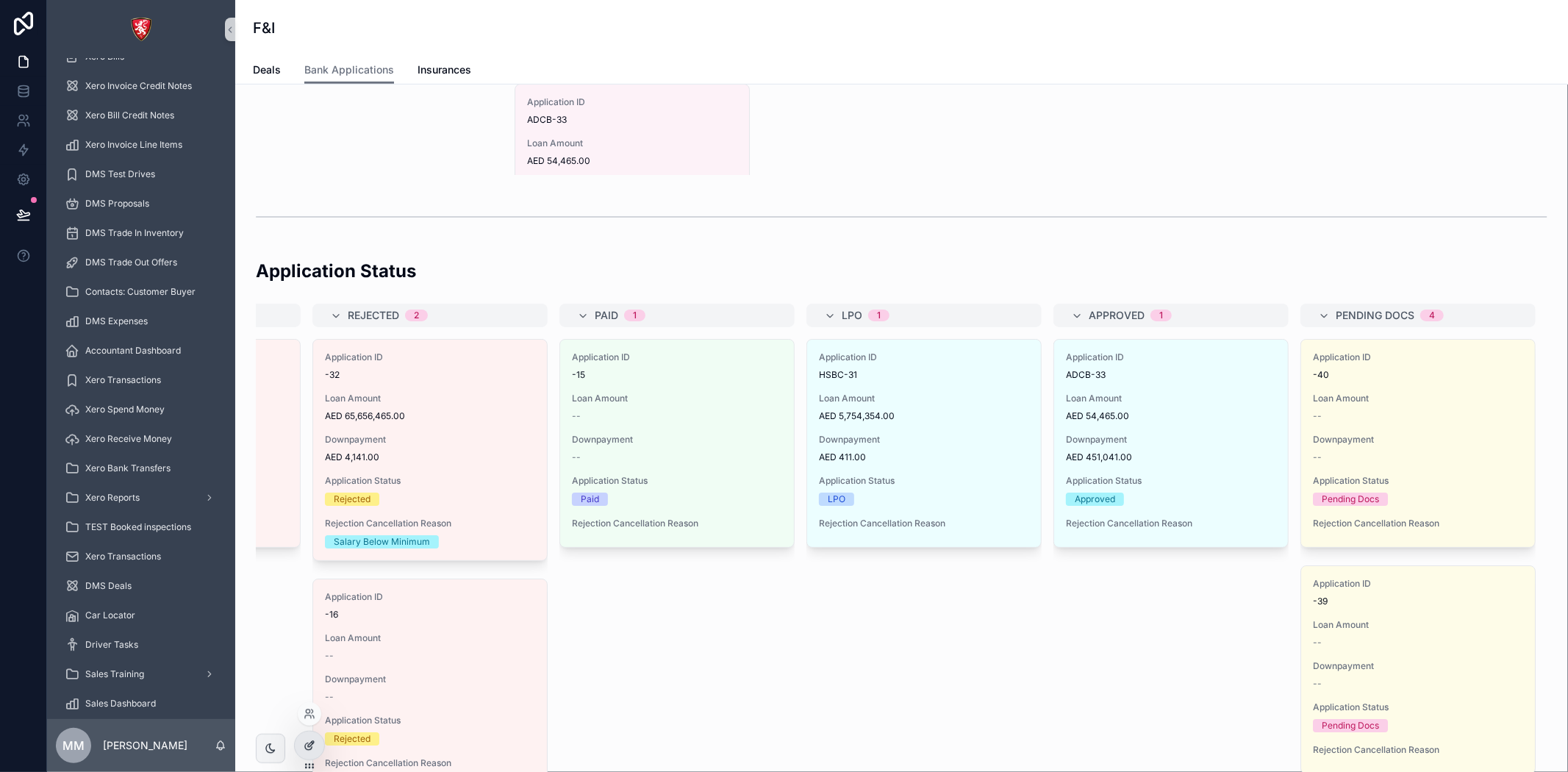
click at [306, 753] on div at bounding box center [309, 746] width 29 height 28
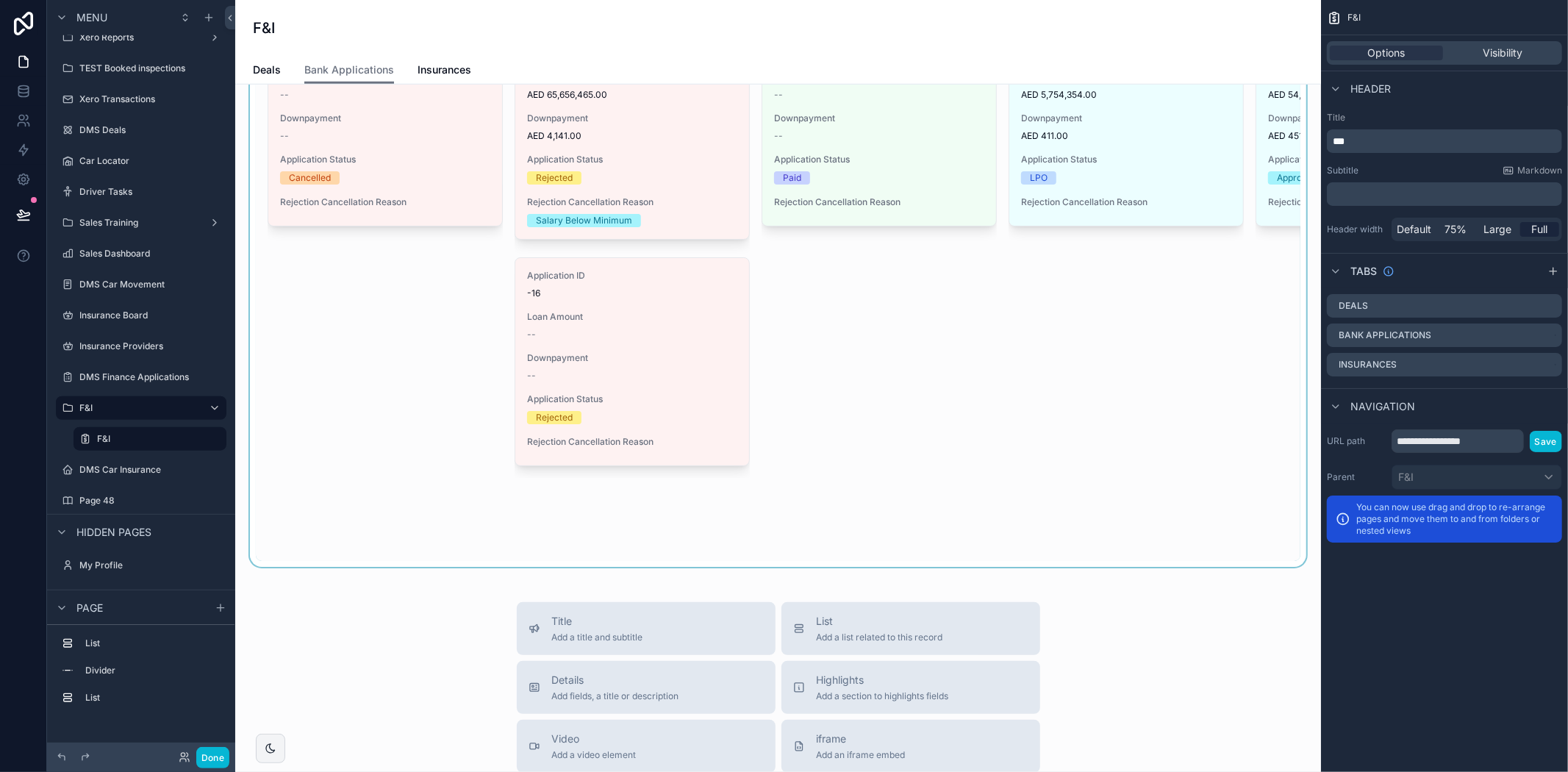
scroll to position [878, 0]
click at [1199, 541] on div "scrollable content" at bounding box center [778, 245] width 1062 height 636
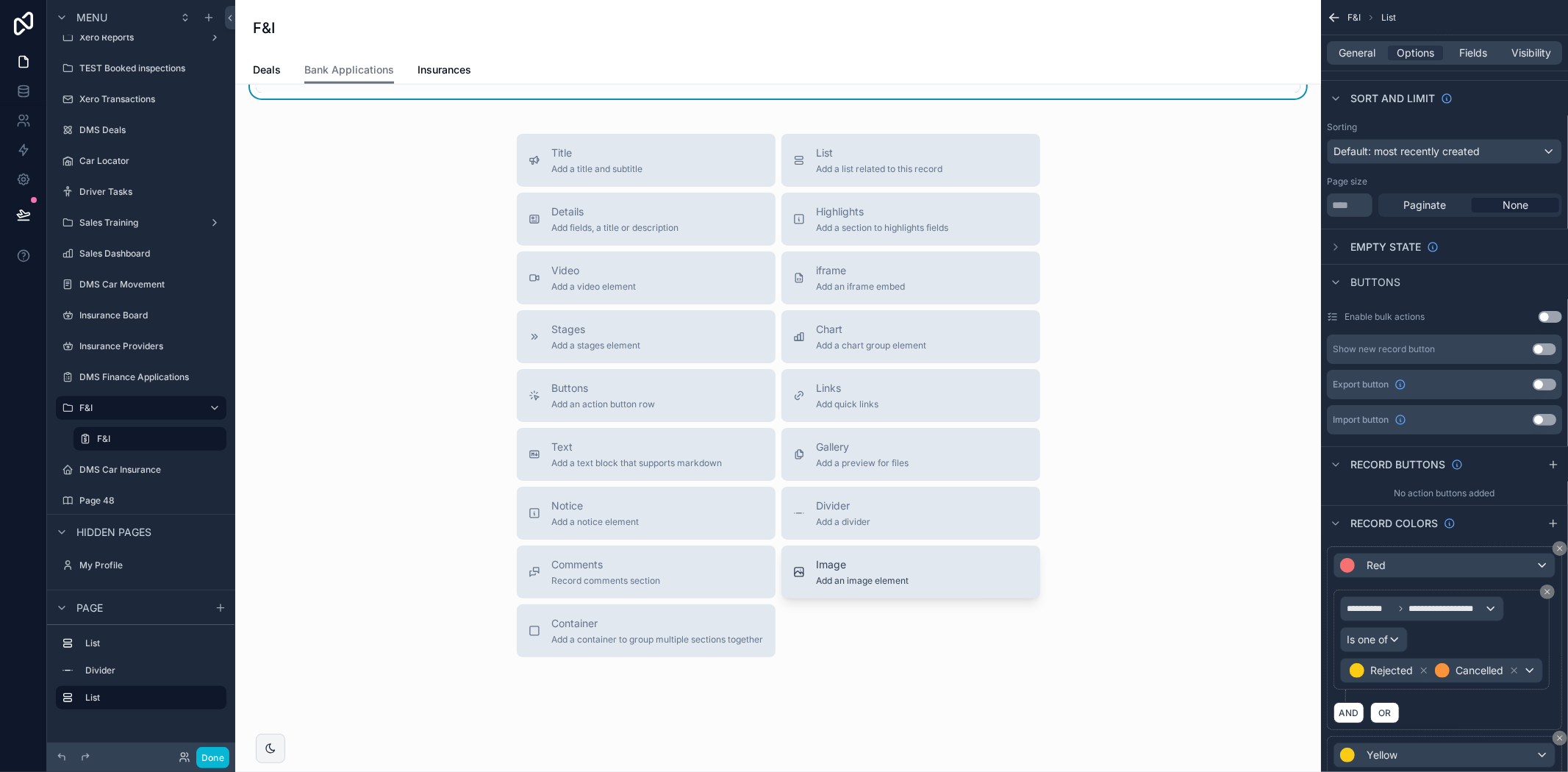
scroll to position [1368, 0]
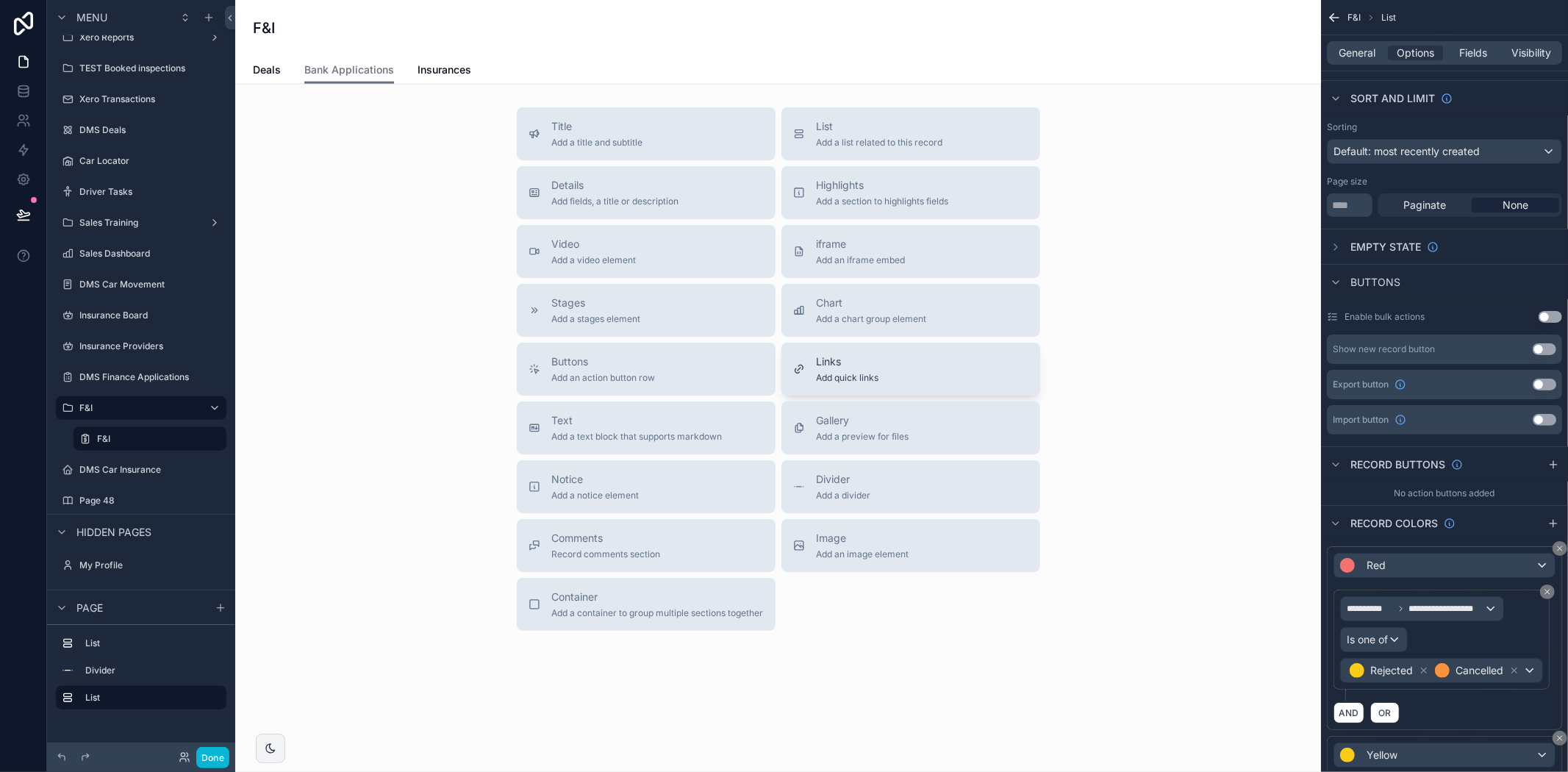
click at [875, 383] on div "Links Add quick links" at bounding box center [911, 368] width 235 height 29
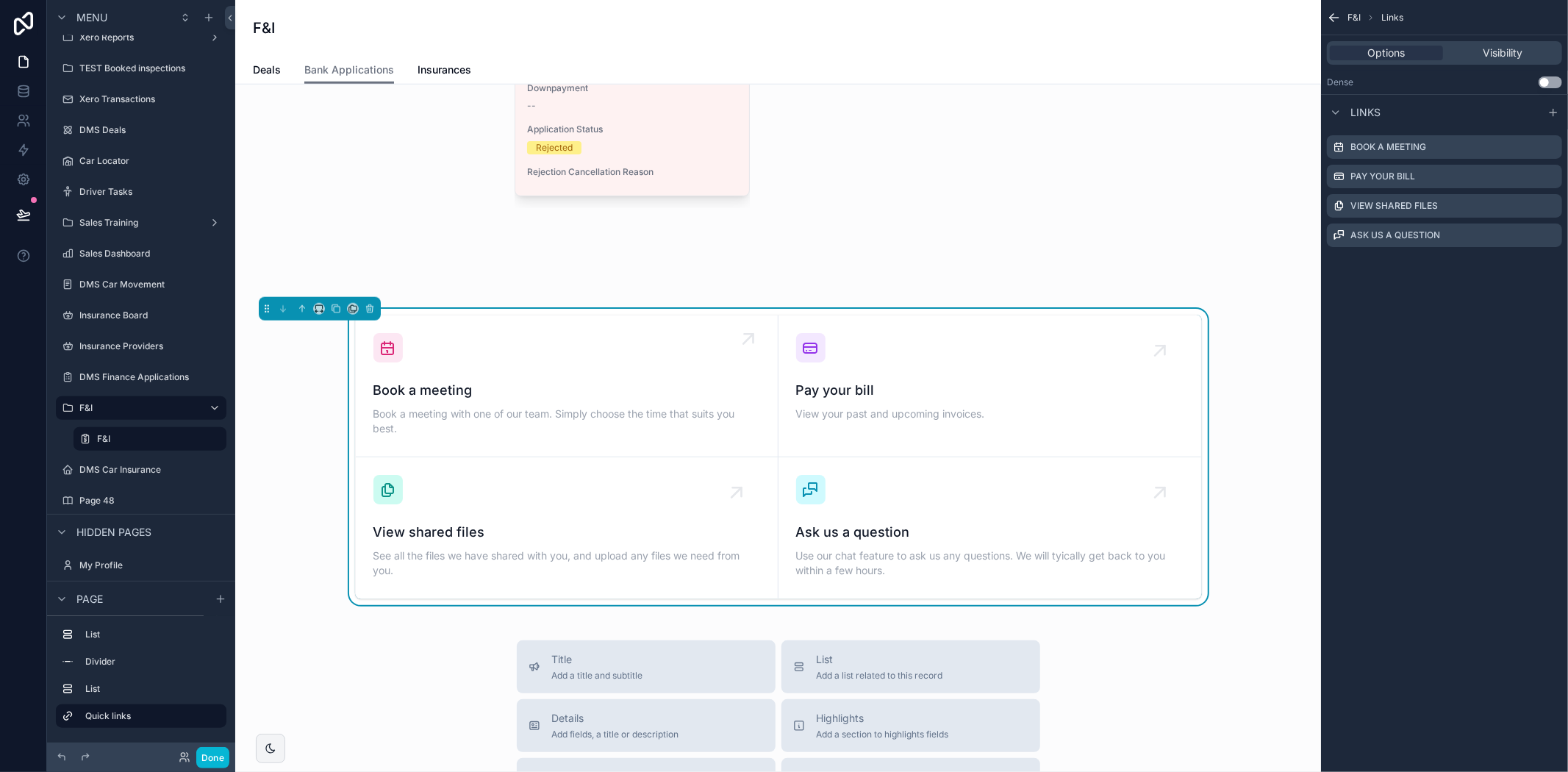
scroll to position [1223, 0]
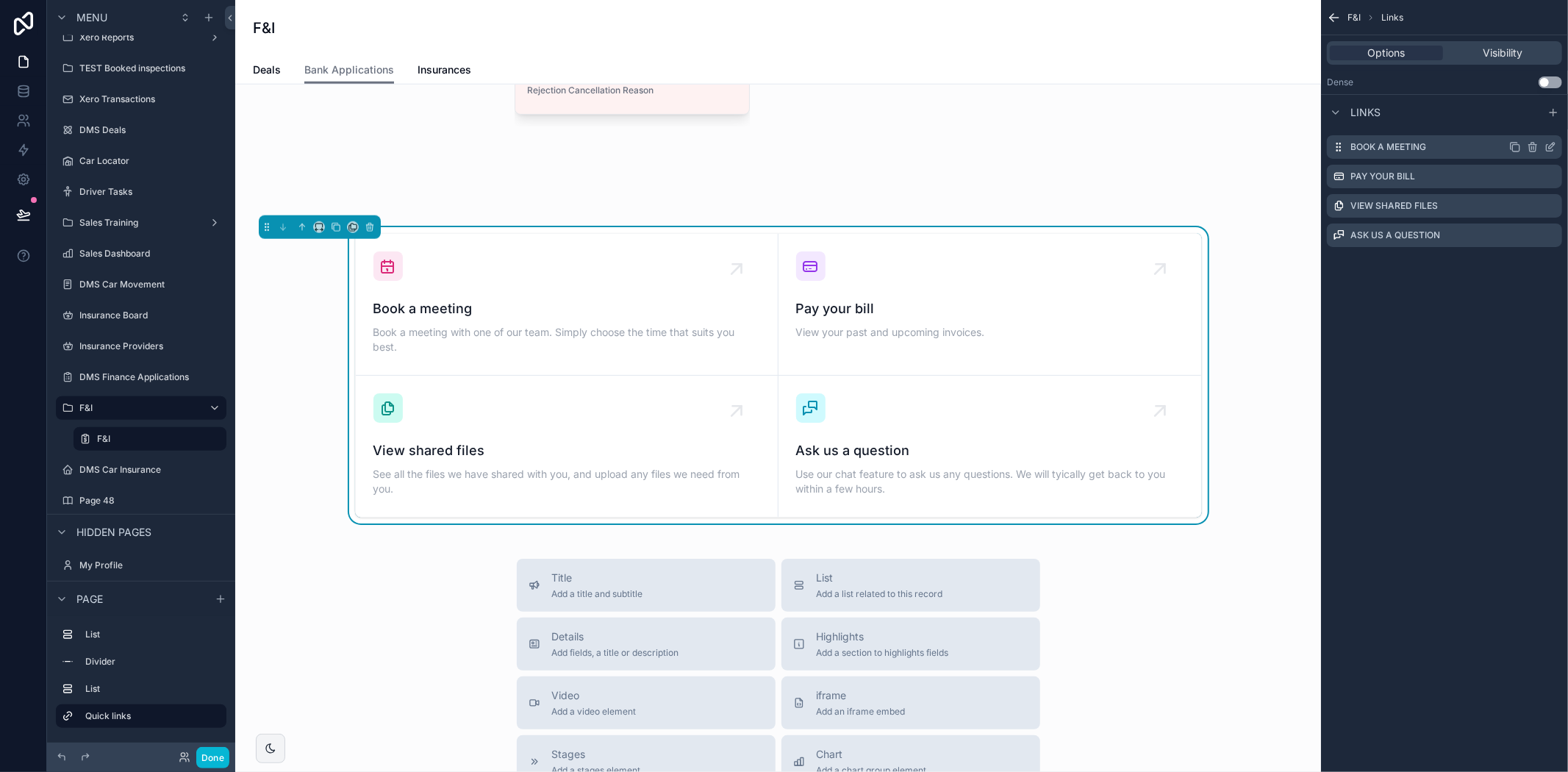
click at [1548, 149] on icon "scrollable content" at bounding box center [1549, 147] width 11 height 11
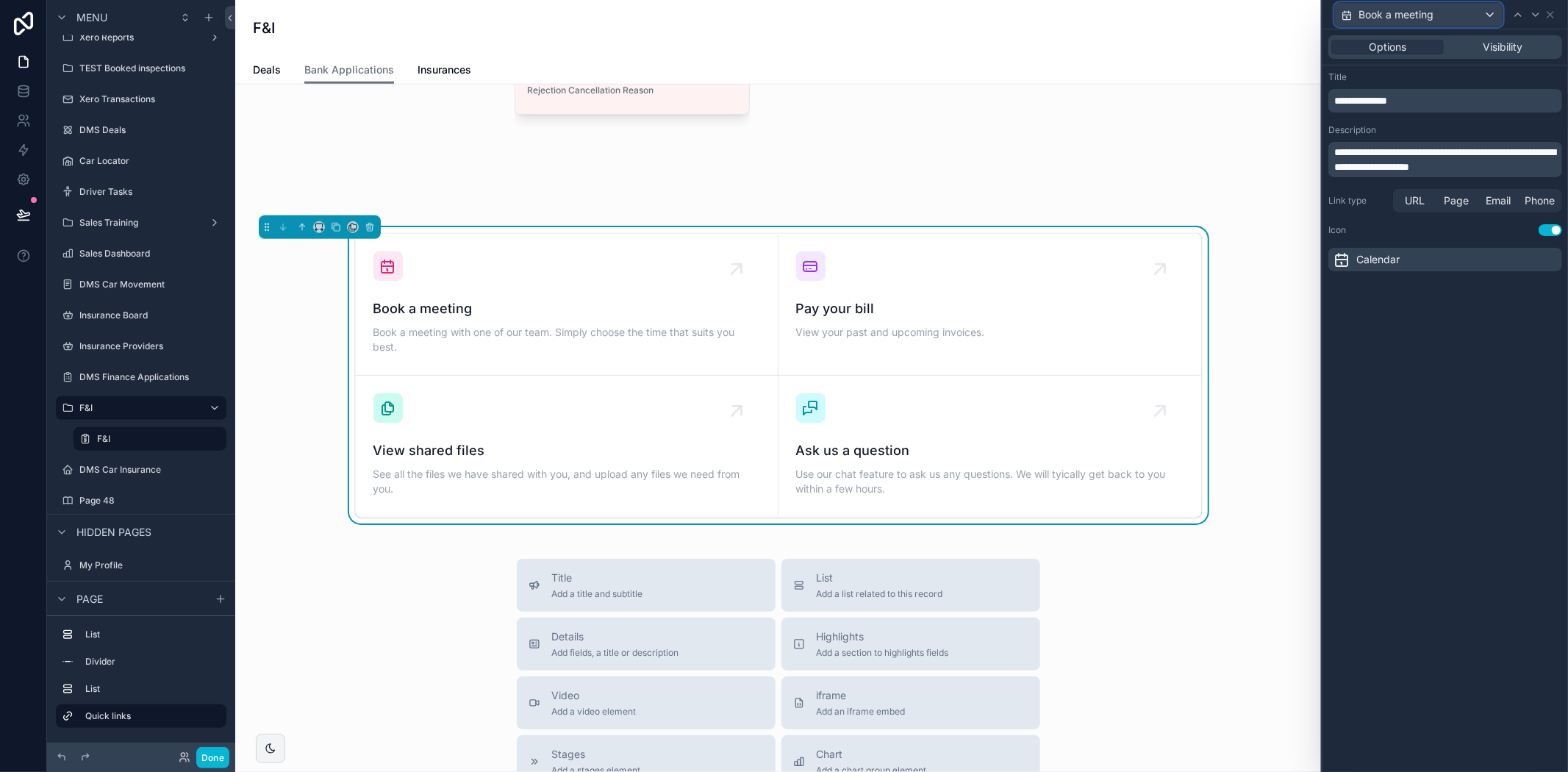
click at [1427, 12] on span "Book a meeting" at bounding box center [1396, 14] width 75 height 15
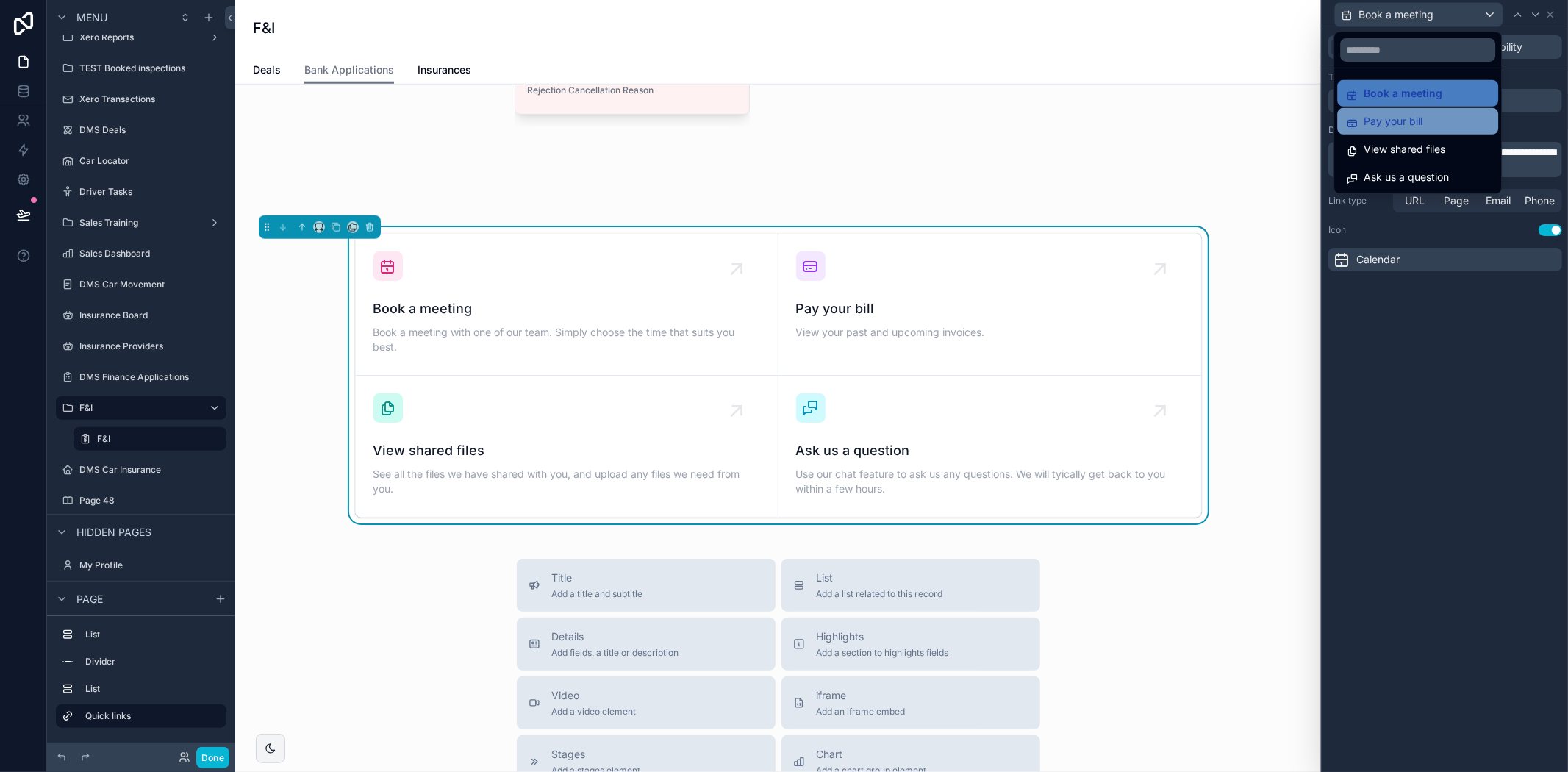
click at [1420, 117] on span "Pay your bill" at bounding box center [1393, 121] width 59 height 18
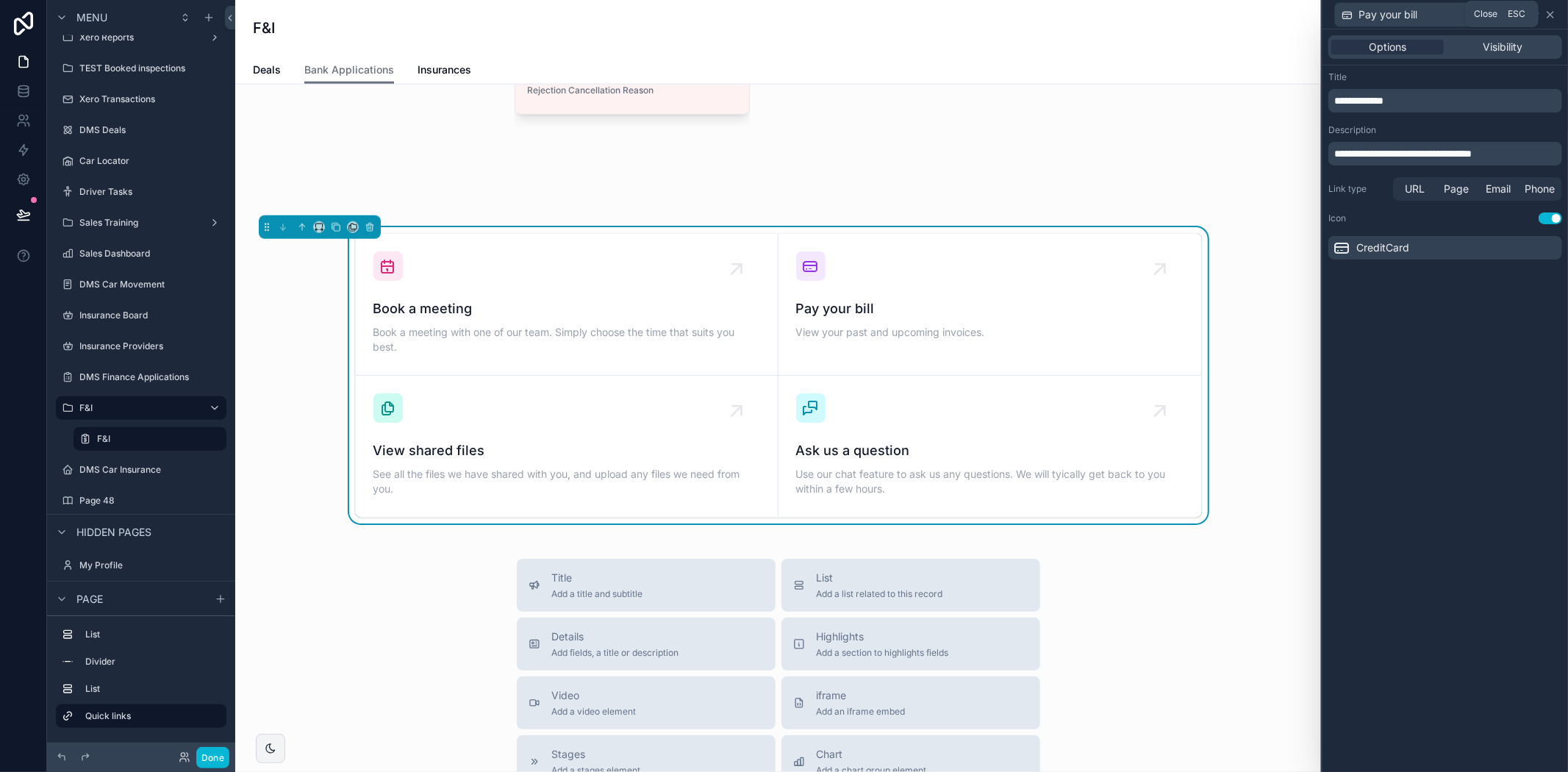
click at [1549, 16] on icon at bounding box center [1549, 14] width 11 height 11
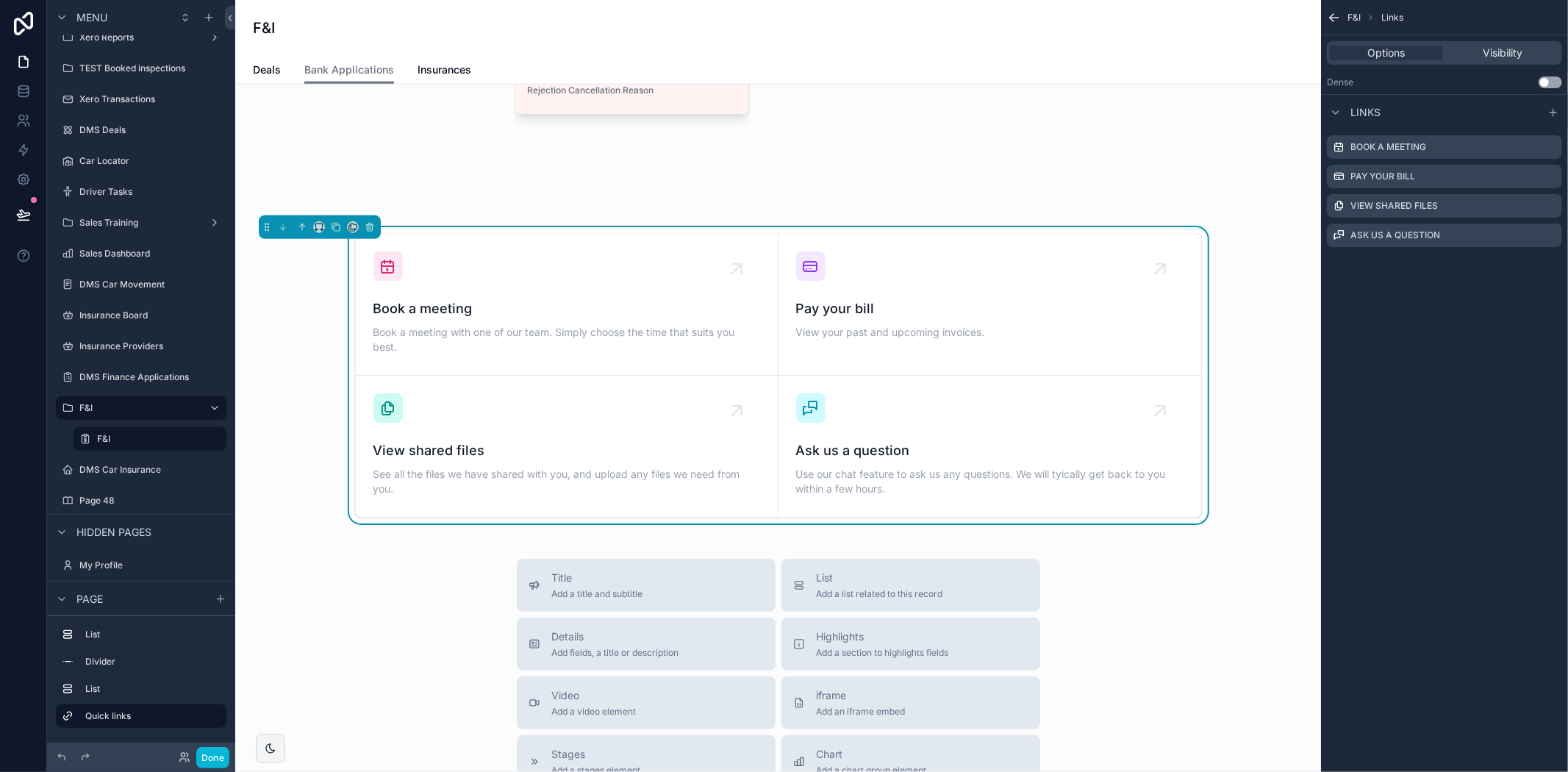
click at [1549, 83] on button "Use setting" at bounding box center [1550, 82] width 24 height 11
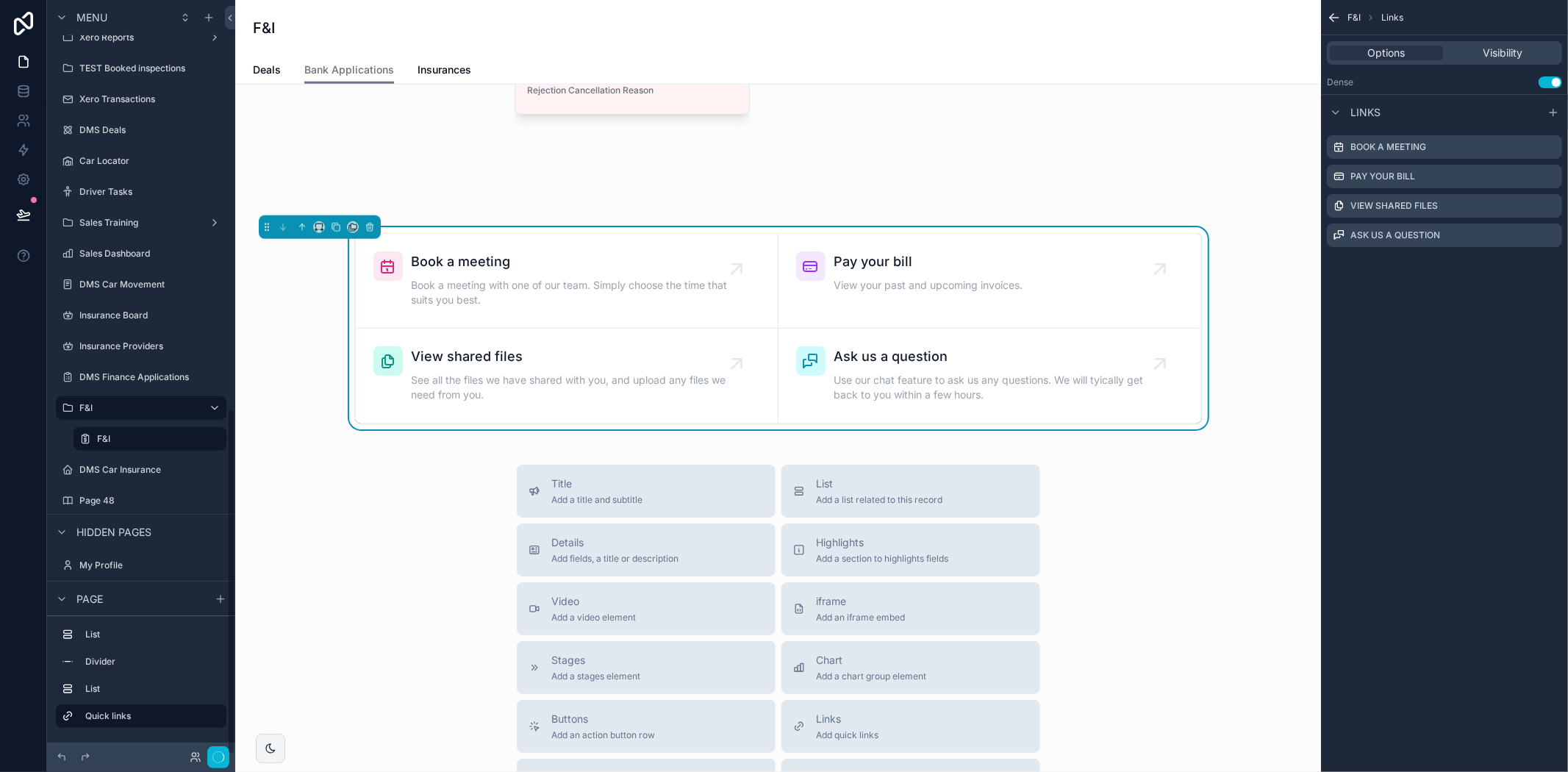
scroll to position [889, 0]
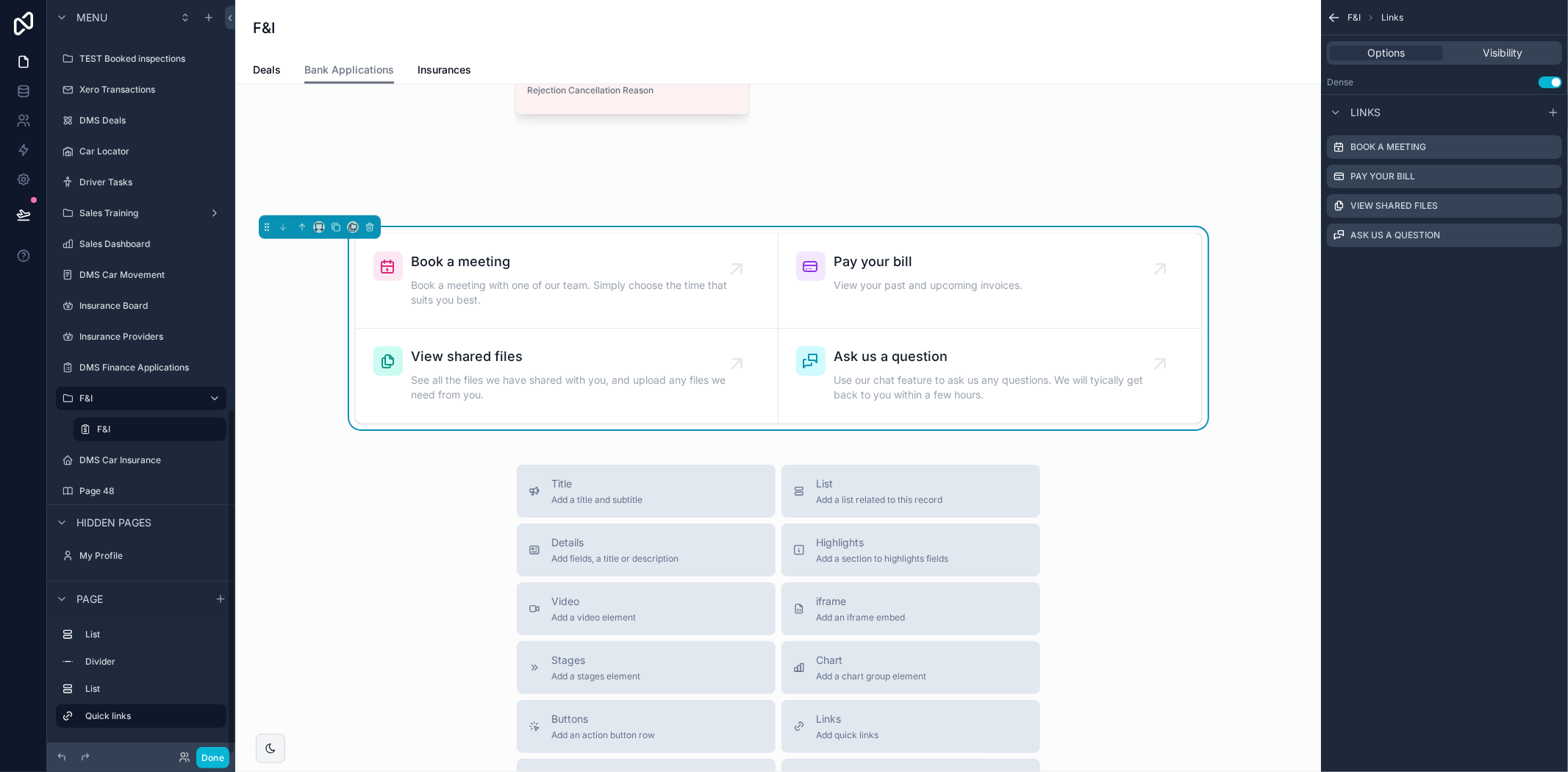
click at [1549, 83] on button "Use setting" at bounding box center [1550, 82] width 24 height 11
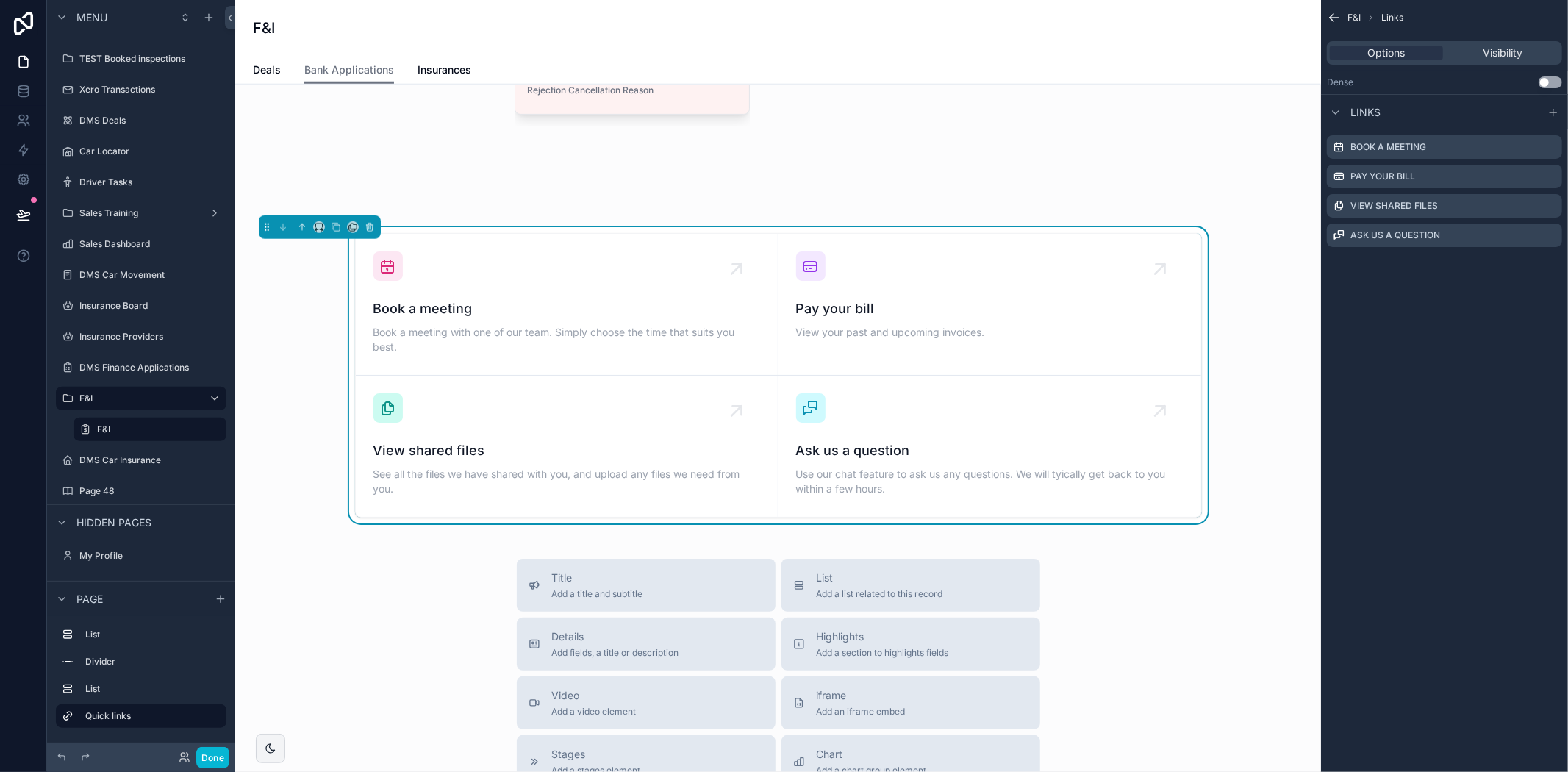
click at [1549, 83] on button "Use setting" at bounding box center [1550, 82] width 24 height 11
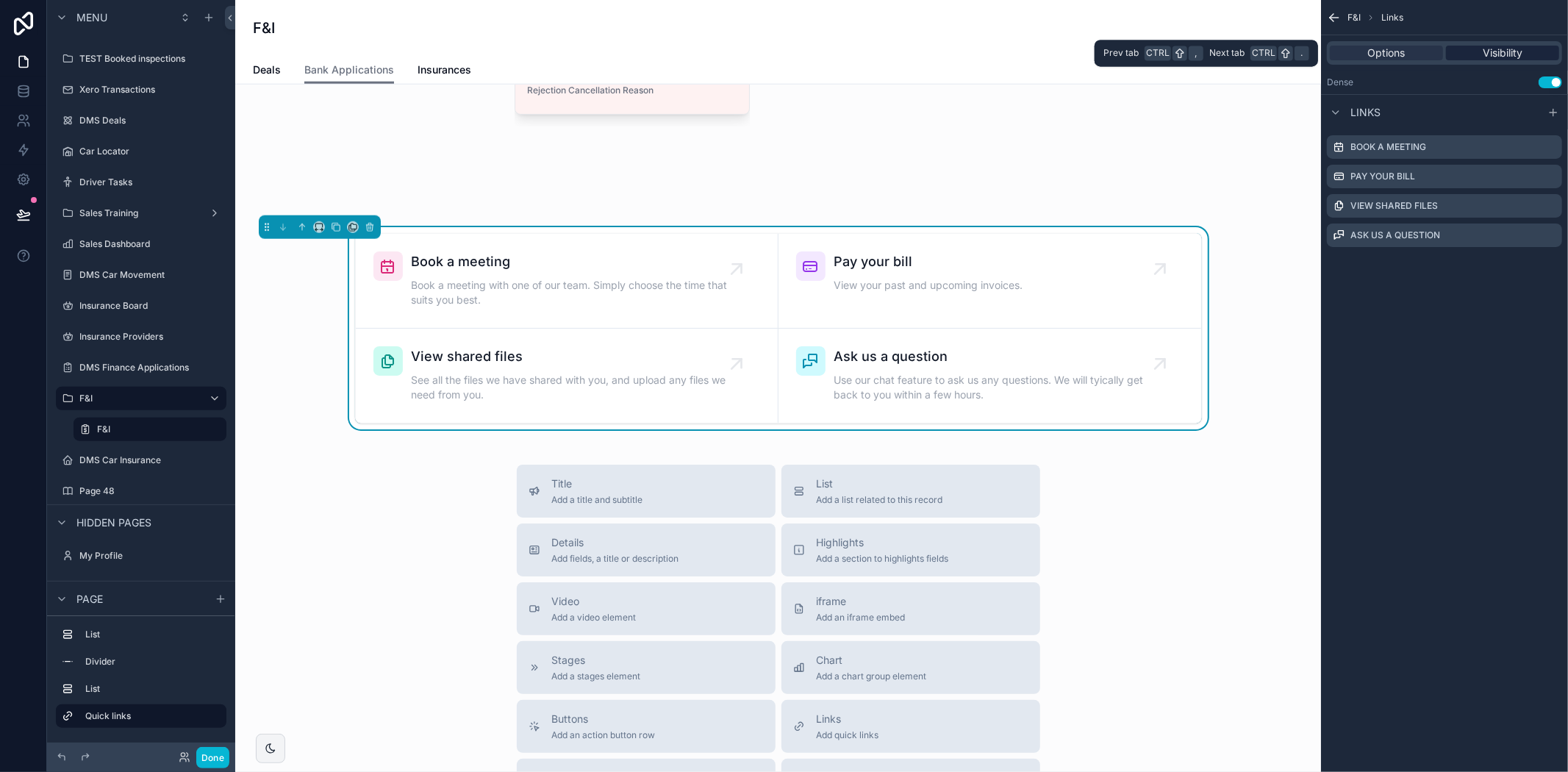
click at [1515, 53] on span "Visibility" at bounding box center [1502, 53] width 40 height 15
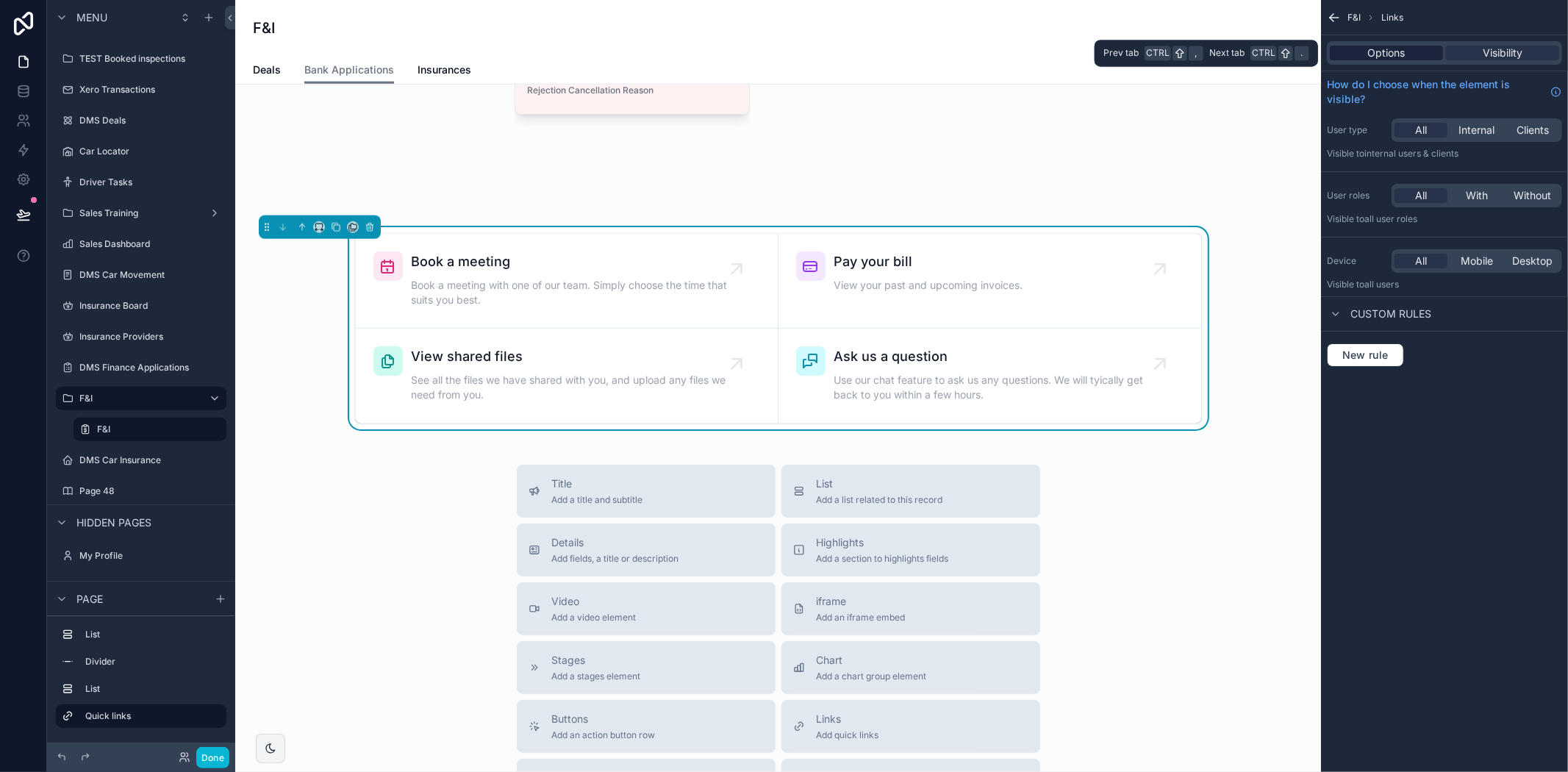
click at [1376, 57] on span "Options" at bounding box center [1387, 53] width 37 height 15
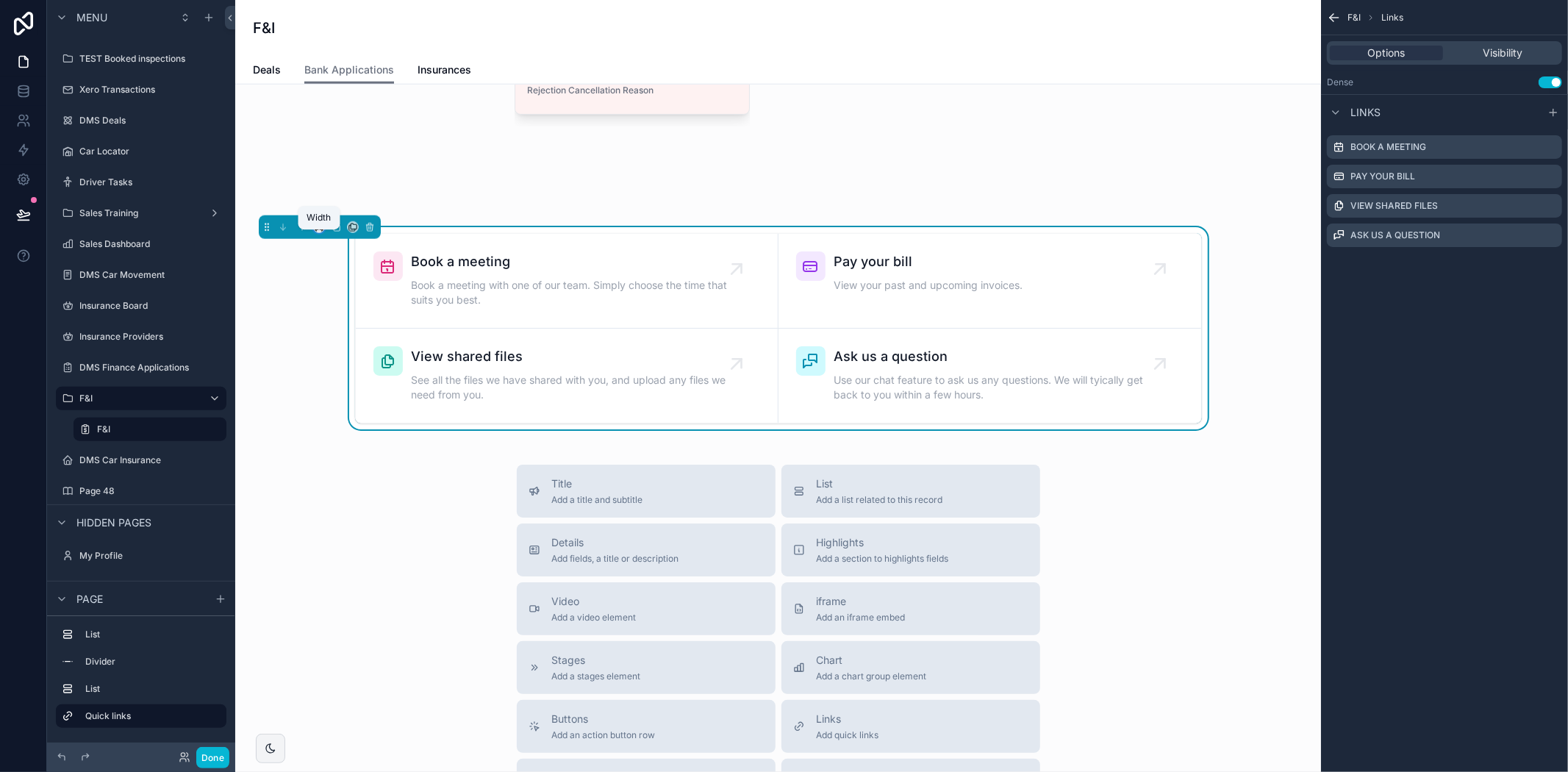
click at [314, 232] on icon "scrollable content" at bounding box center [319, 227] width 11 height 11
click at [338, 428] on span "Full width" at bounding box center [349, 432] width 46 height 18
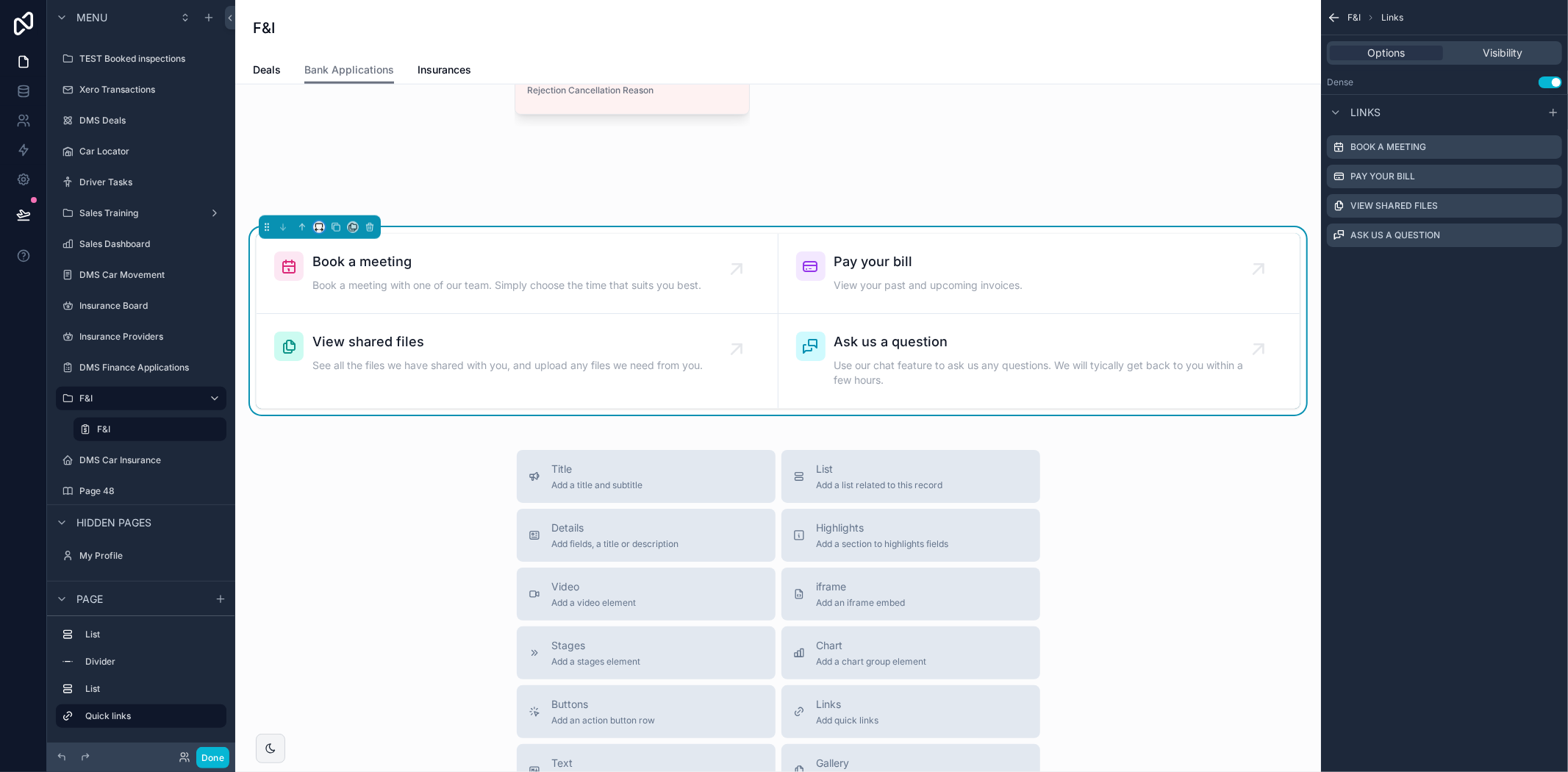
click at [321, 232] on icon "scrollable content" at bounding box center [319, 227] width 11 height 11
click at [339, 396] on span "75%" at bounding box center [337, 405] width 22 height 18
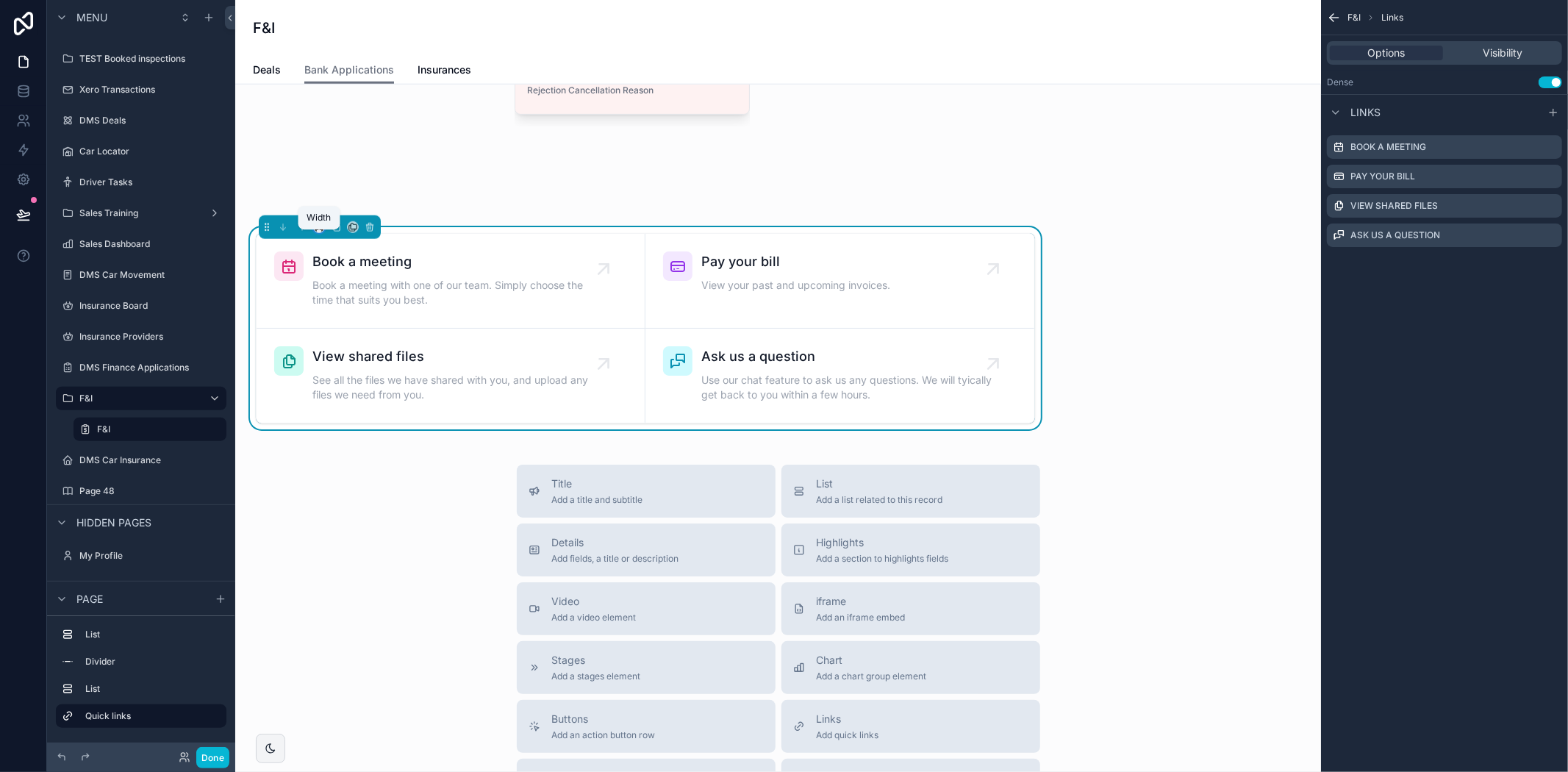
click at [314, 232] on icon "scrollable content" at bounding box center [319, 227] width 11 height 11
click at [320, 265] on div "Default" at bounding box center [349, 265] width 64 height 26
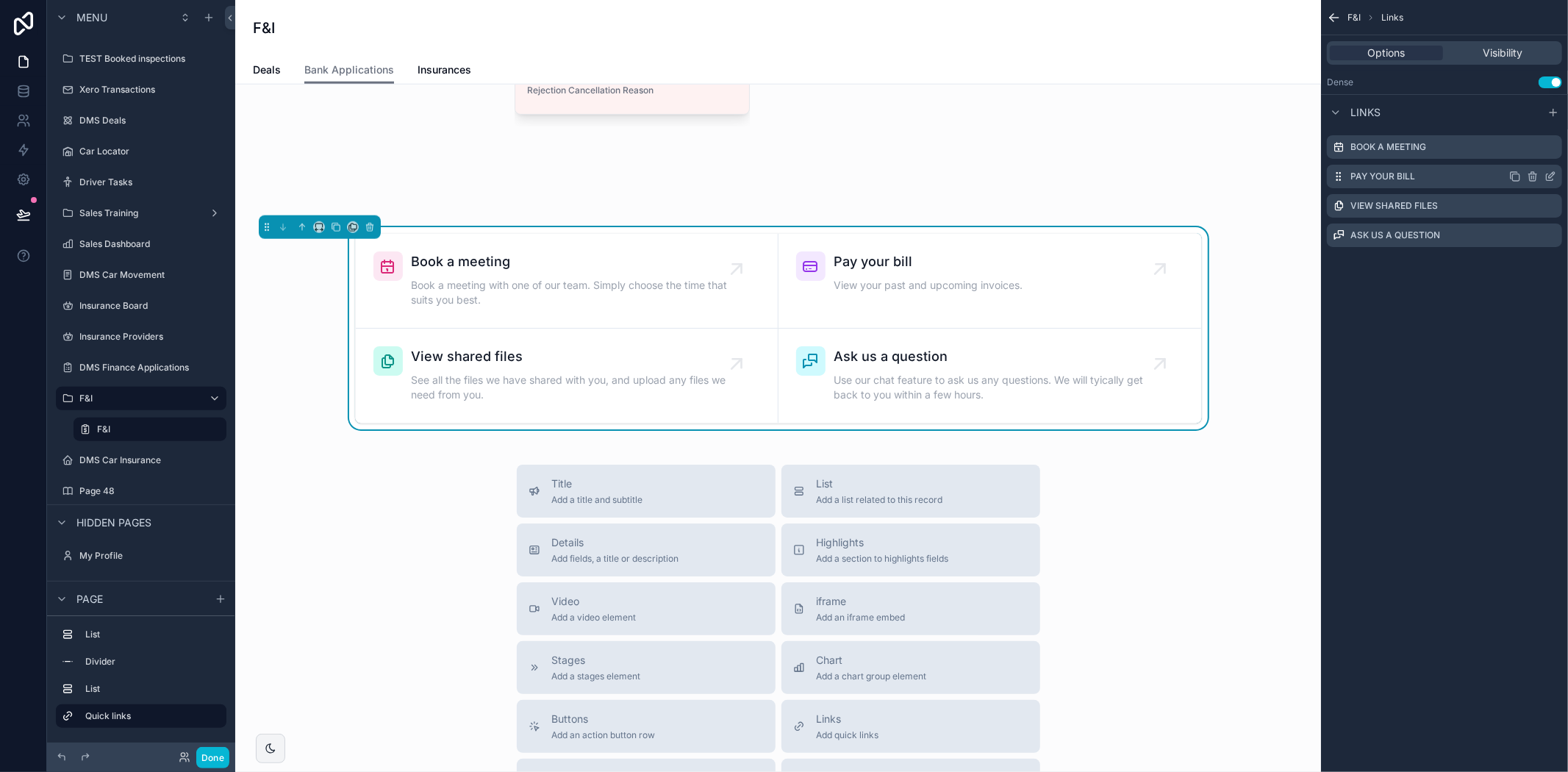
click at [1552, 178] on icon "scrollable content" at bounding box center [1549, 176] width 11 height 11
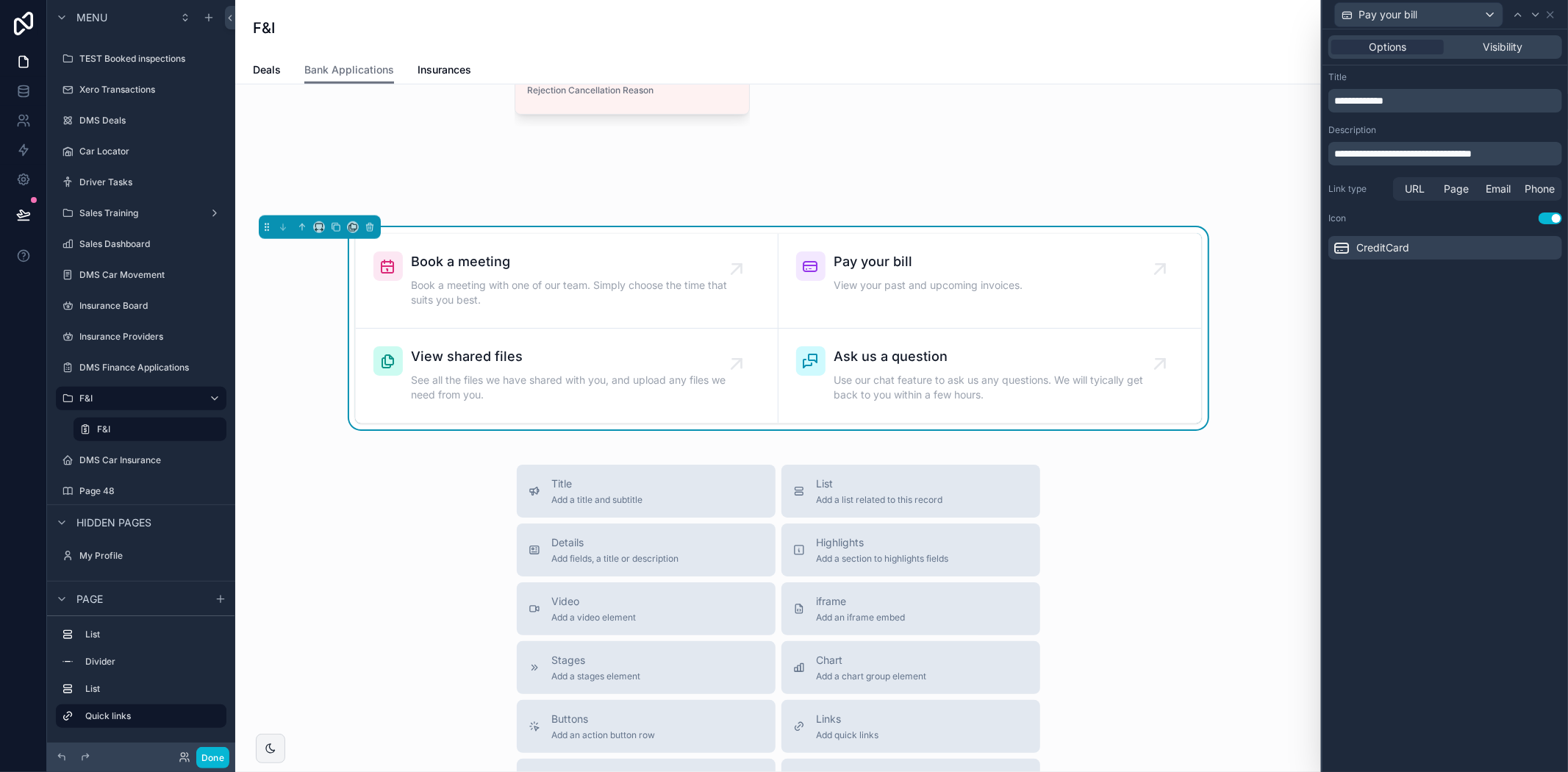
click at [1543, 216] on button "Use setting" at bounding box center [1550, 217] width 24 height 11
click at [1542, 215] on button "Use setting" at bounding box center [1550, 217] width 24 height 11
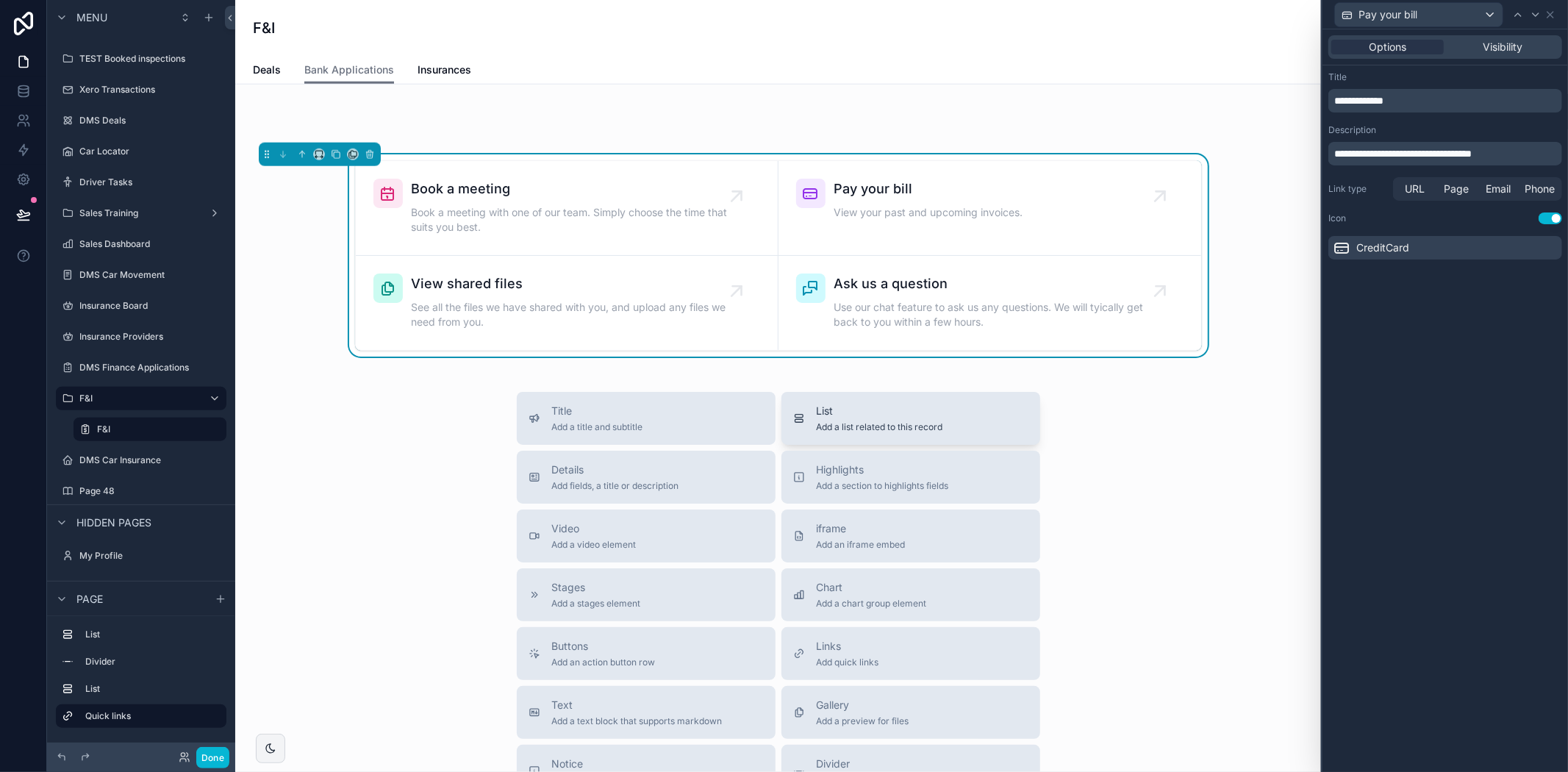
scroll to position [1306, 0]
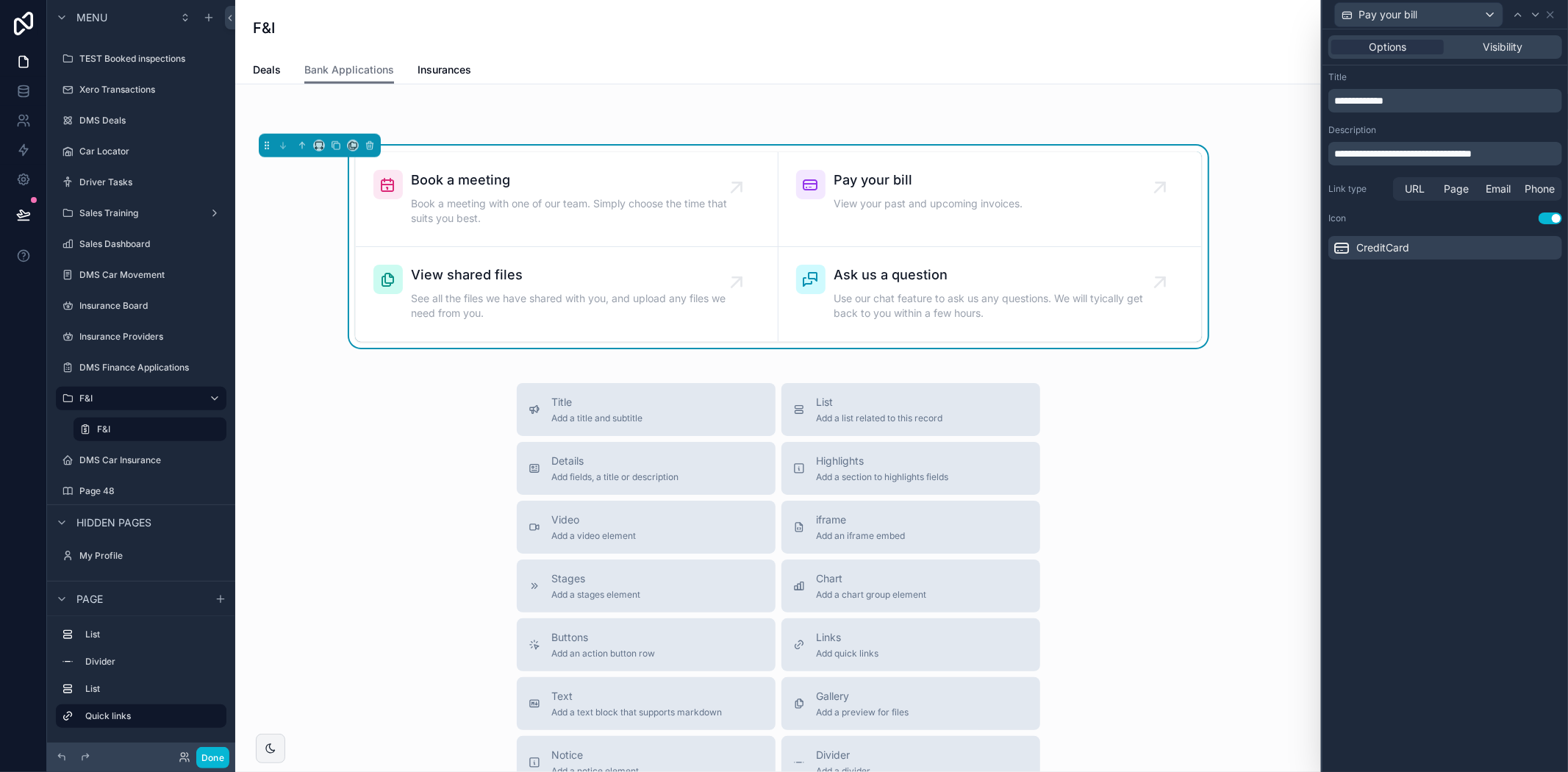
click at [1385, 252] on span "CreditCard" at bounding box center [1382, 247] width 53 height 15
click at [1431, 364] on div "**********" at bounding box center [1445, 400] width 246 height 742
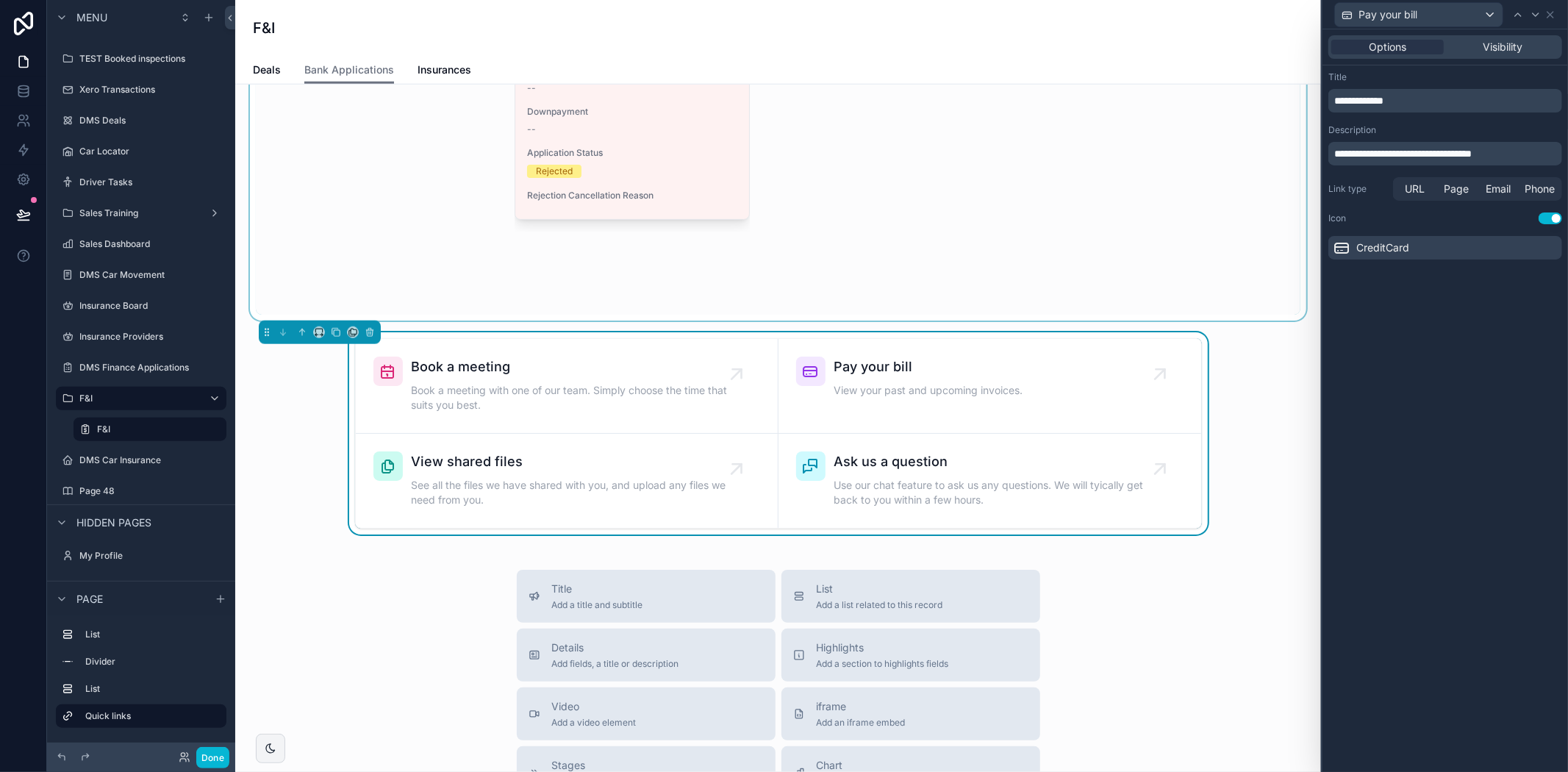
scroll to position [1142, 0]
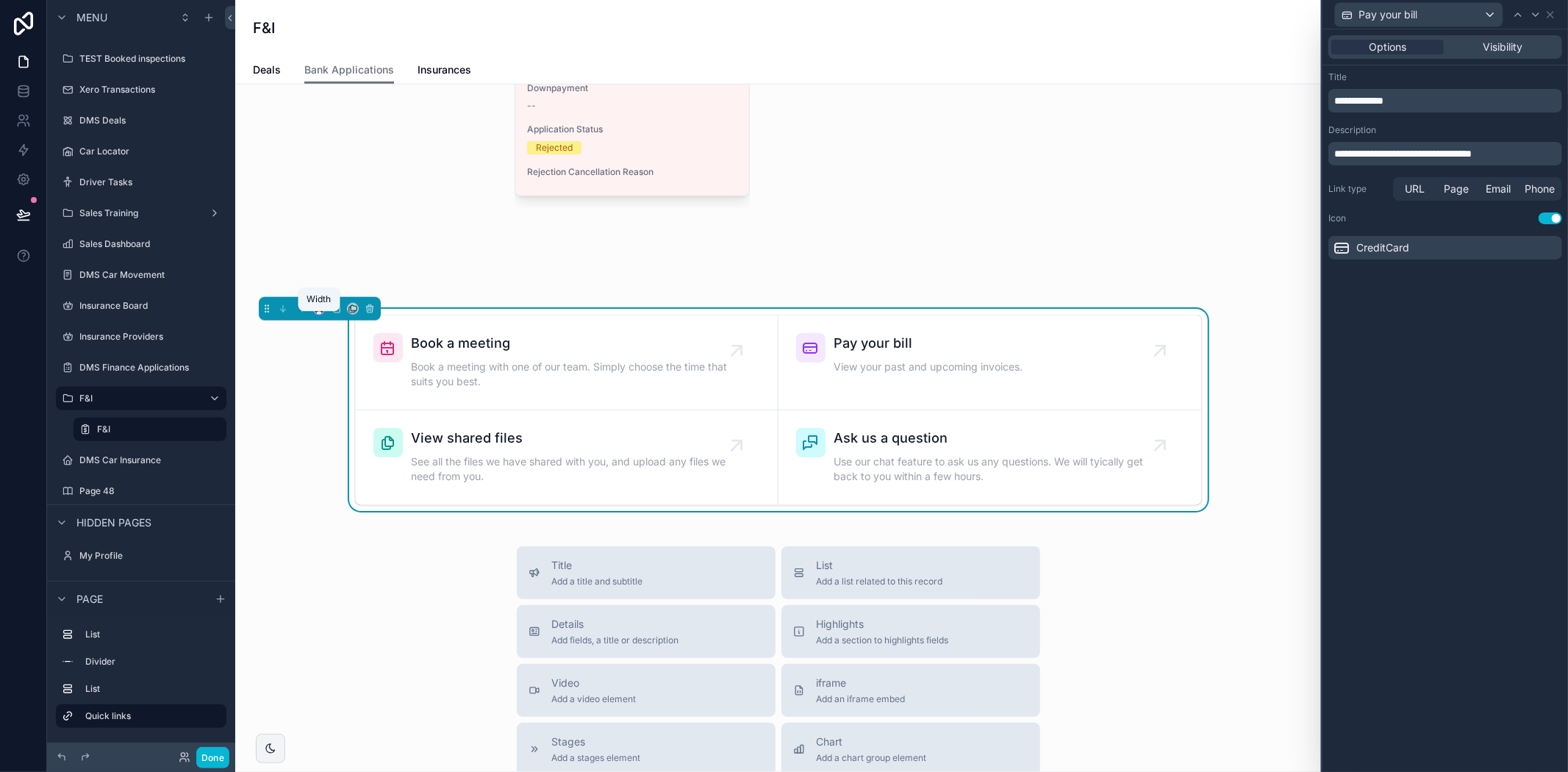
click at [318, 314] on icon "scrollable content" at bounding box center [319, 309] width 11 height 11
click at [349, 509] on span "Full width" at bounding box center [349, 514] width 46 height 18
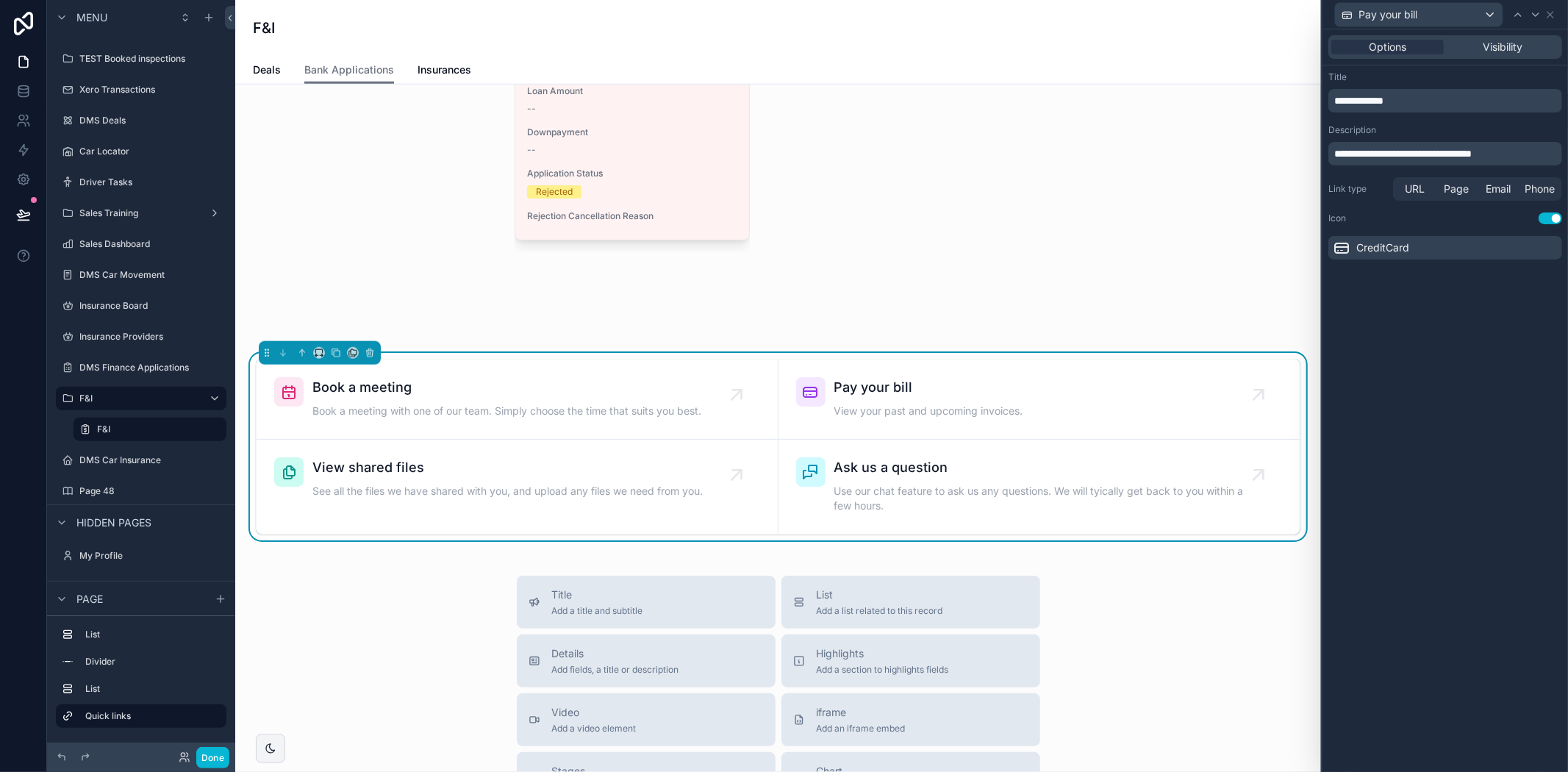
scroll to position [1061, 0]
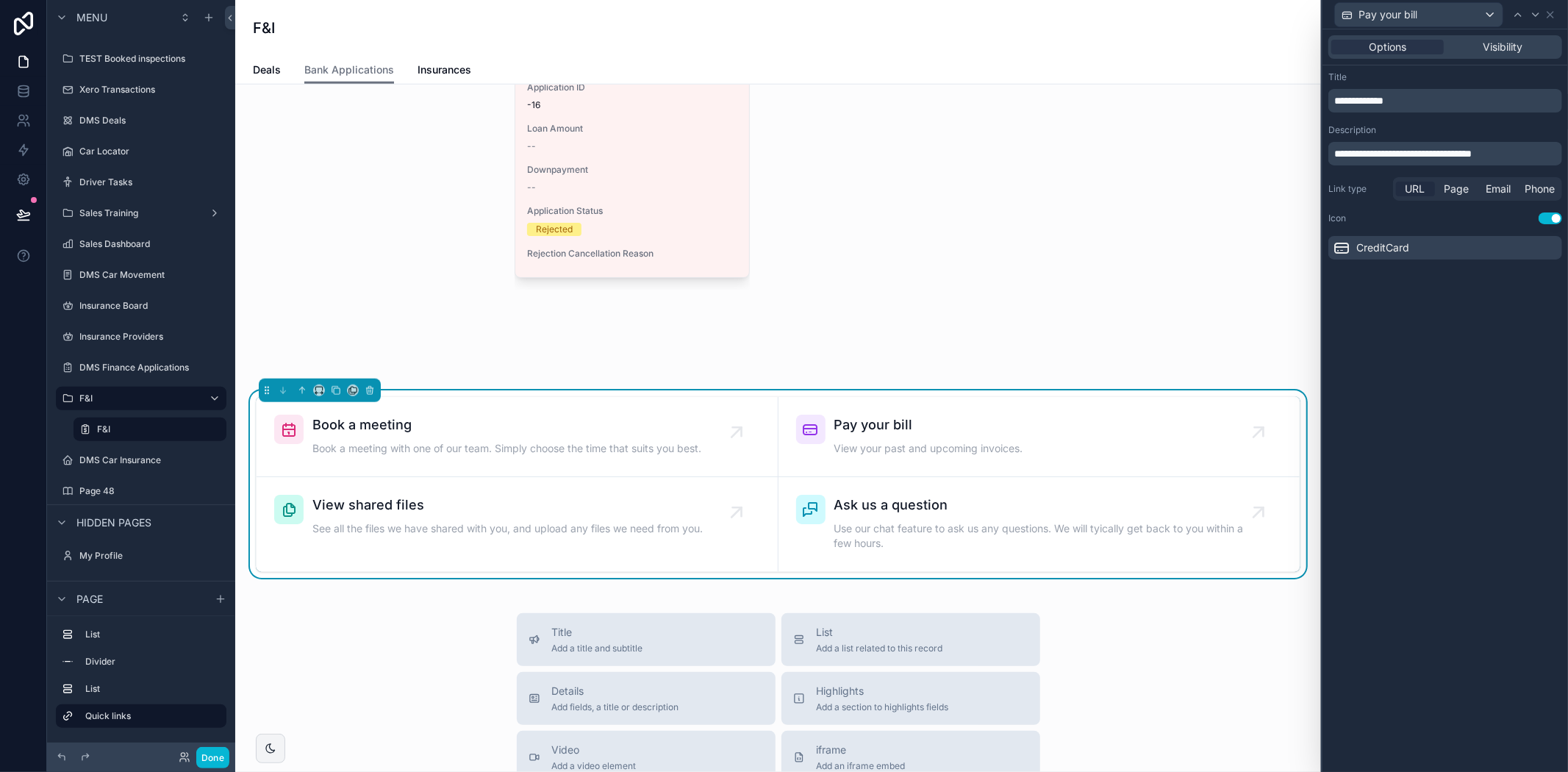
click at [1426, 186] on div "URL" at bounding box center [1415, 189] width 39 height 15
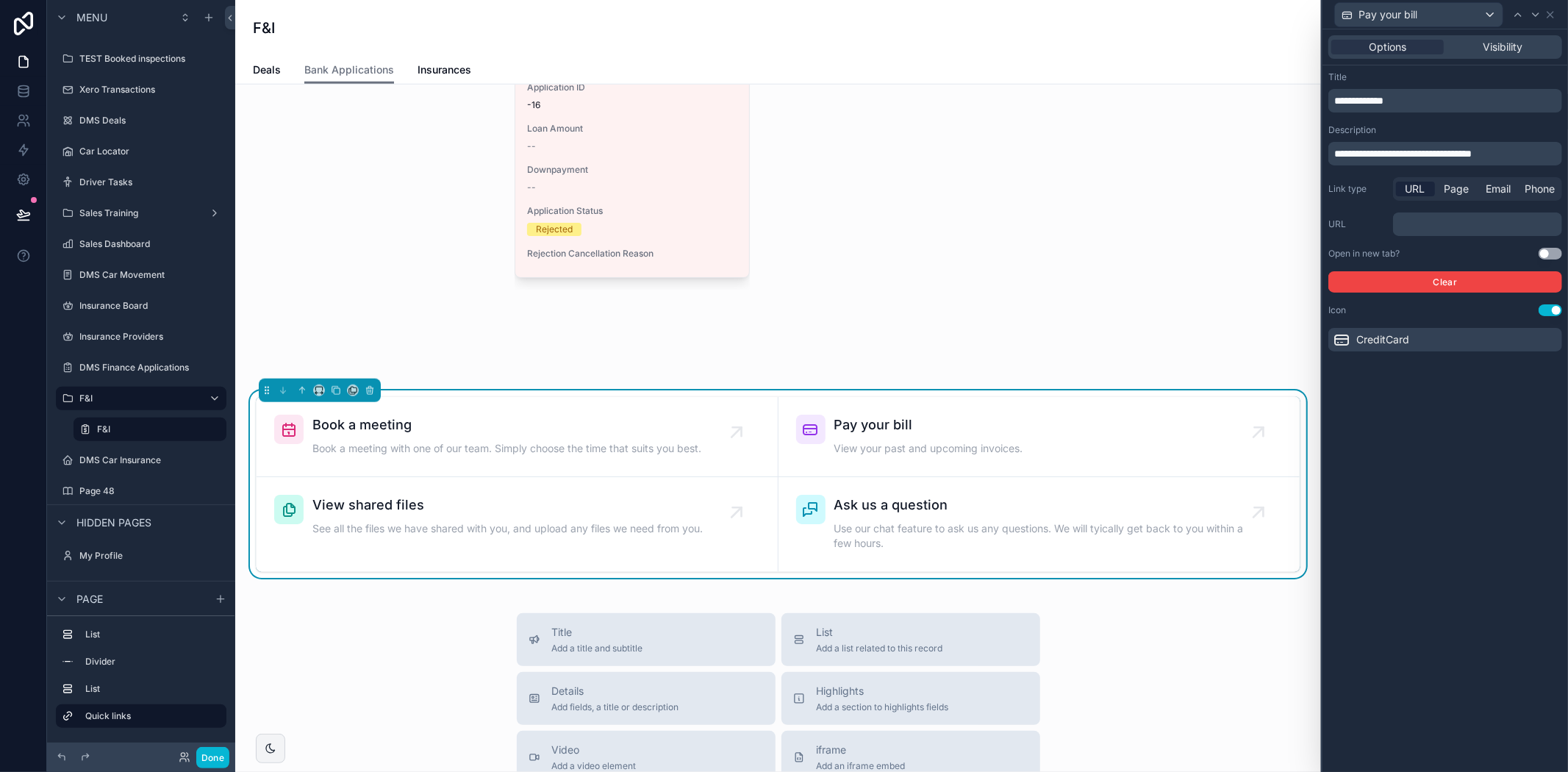
click at [1476, 226] on p "﻿" at bounding box center [1479, 223] width 160 height 15
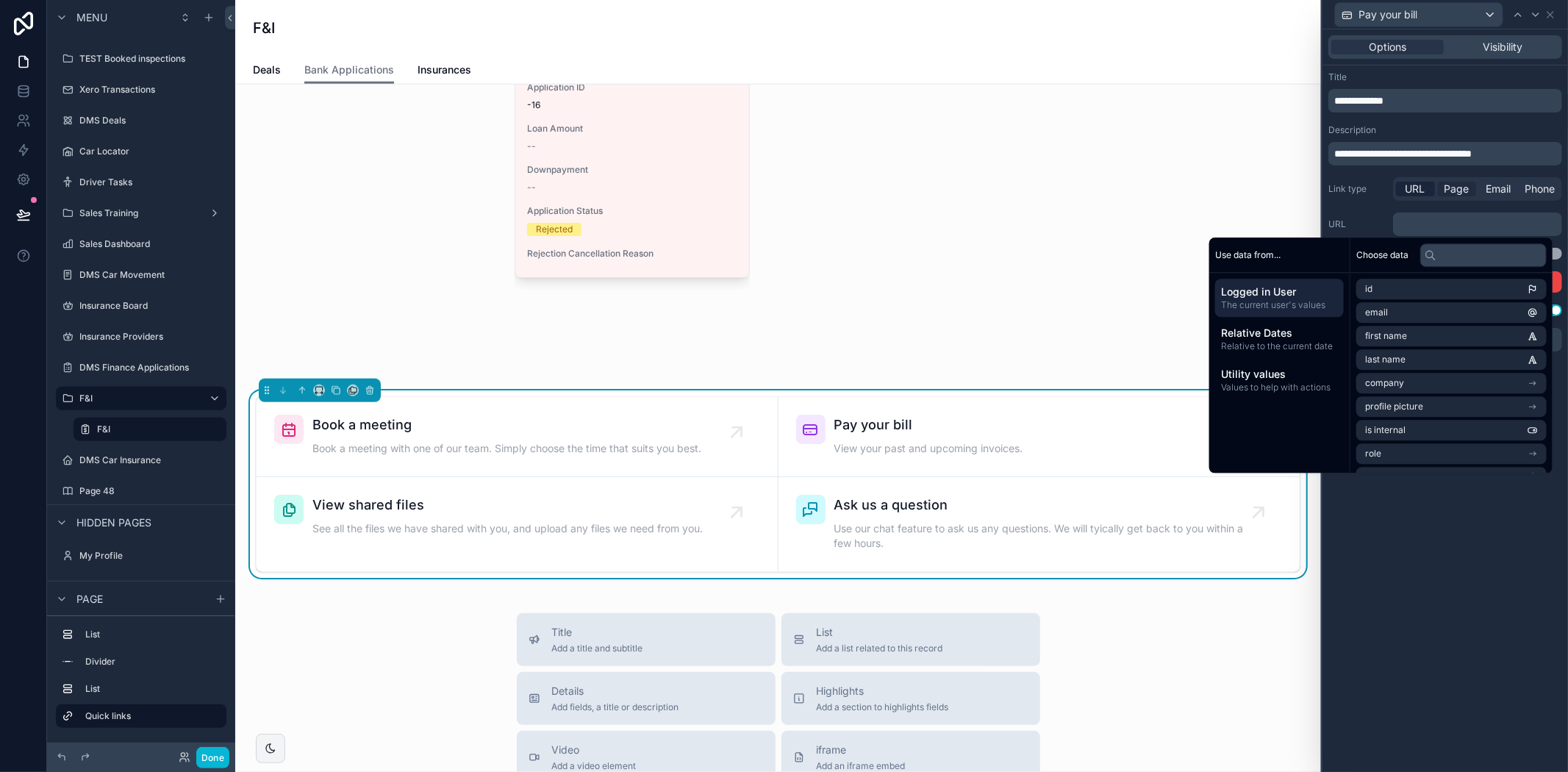
click at [1453, 191] on span "Page" at bounding box center [1457, 189] width 25 height 15
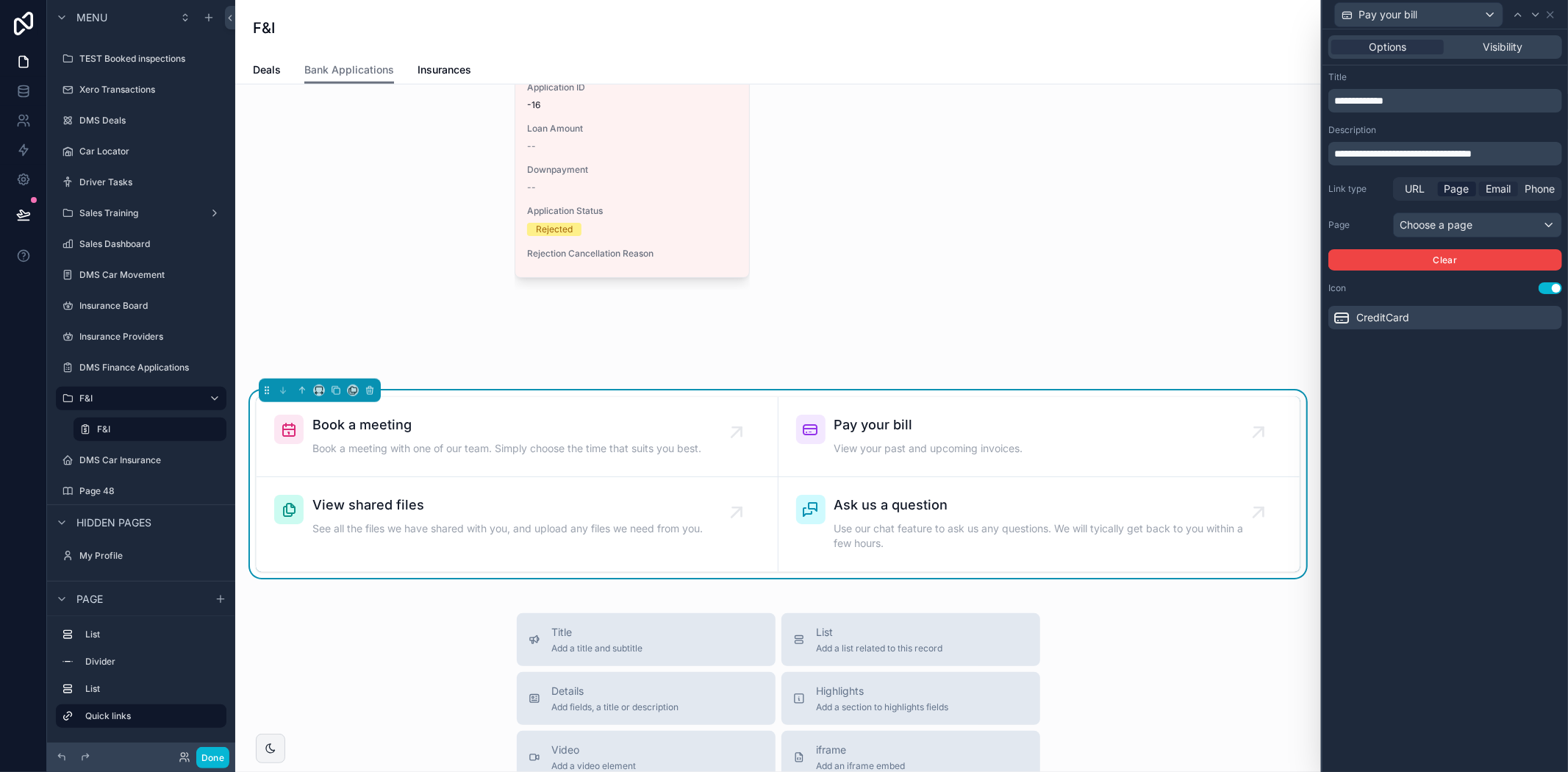
click at [1496, 186] on span "Email" at bounding box center [1498, 189] width 25 height 15
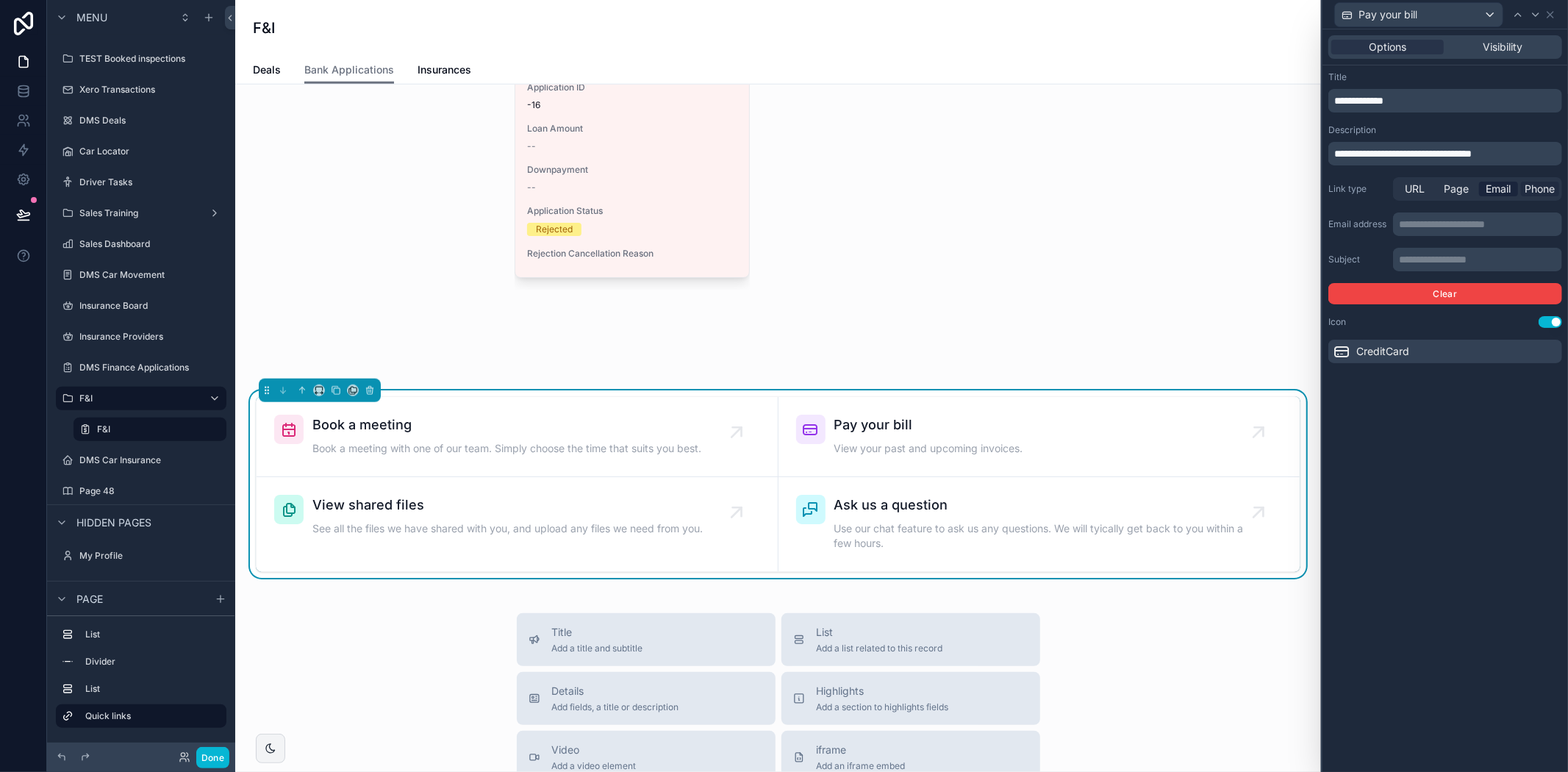
click at [1537, 185] on span "Phone" at bounding box center [1540, 189] width 30 height 15
click at [370, 396] on icon "scrollable content" at bounding box center [370, 390] width 11 height 11
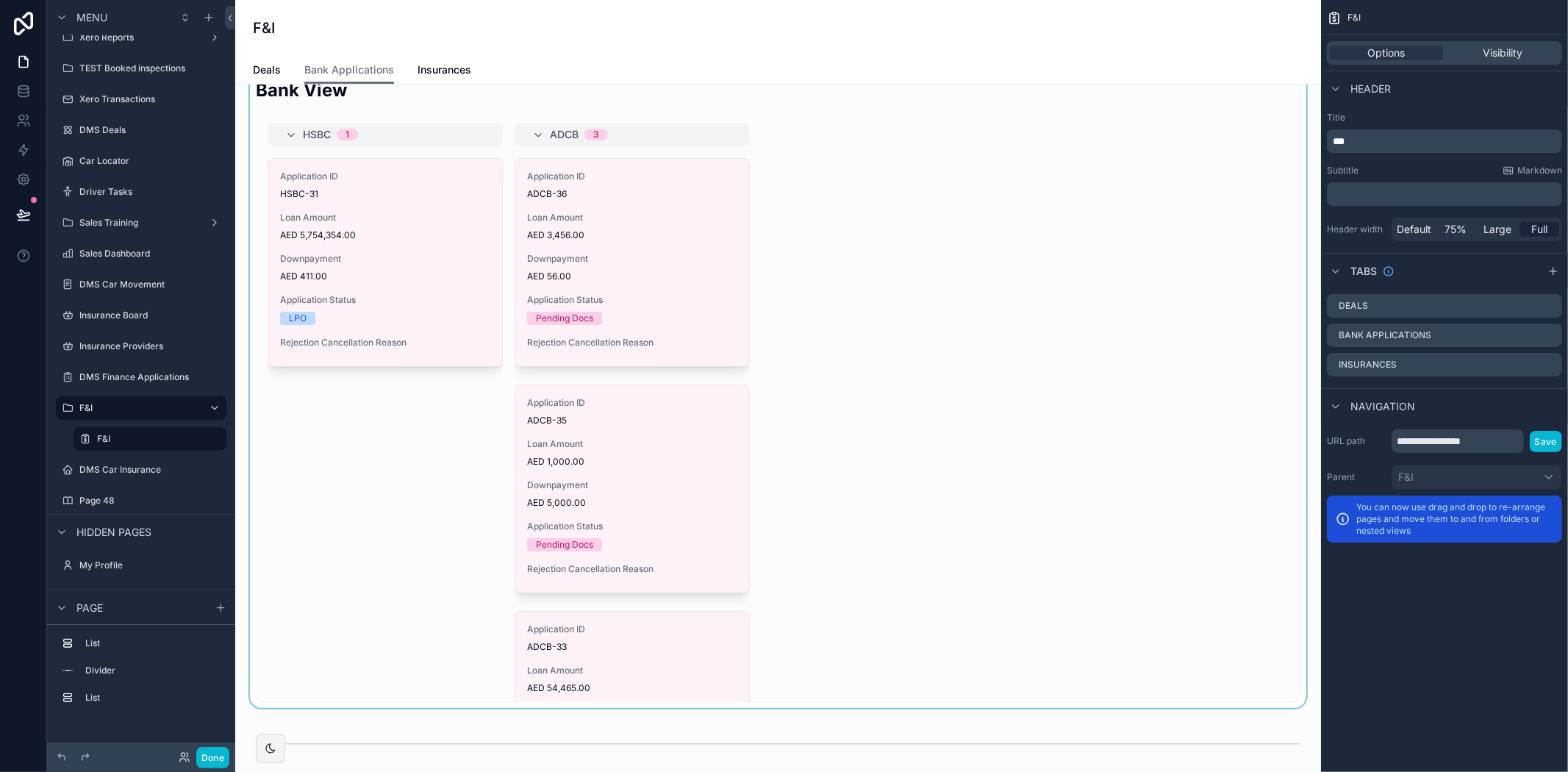
scroll to position [0, 0]
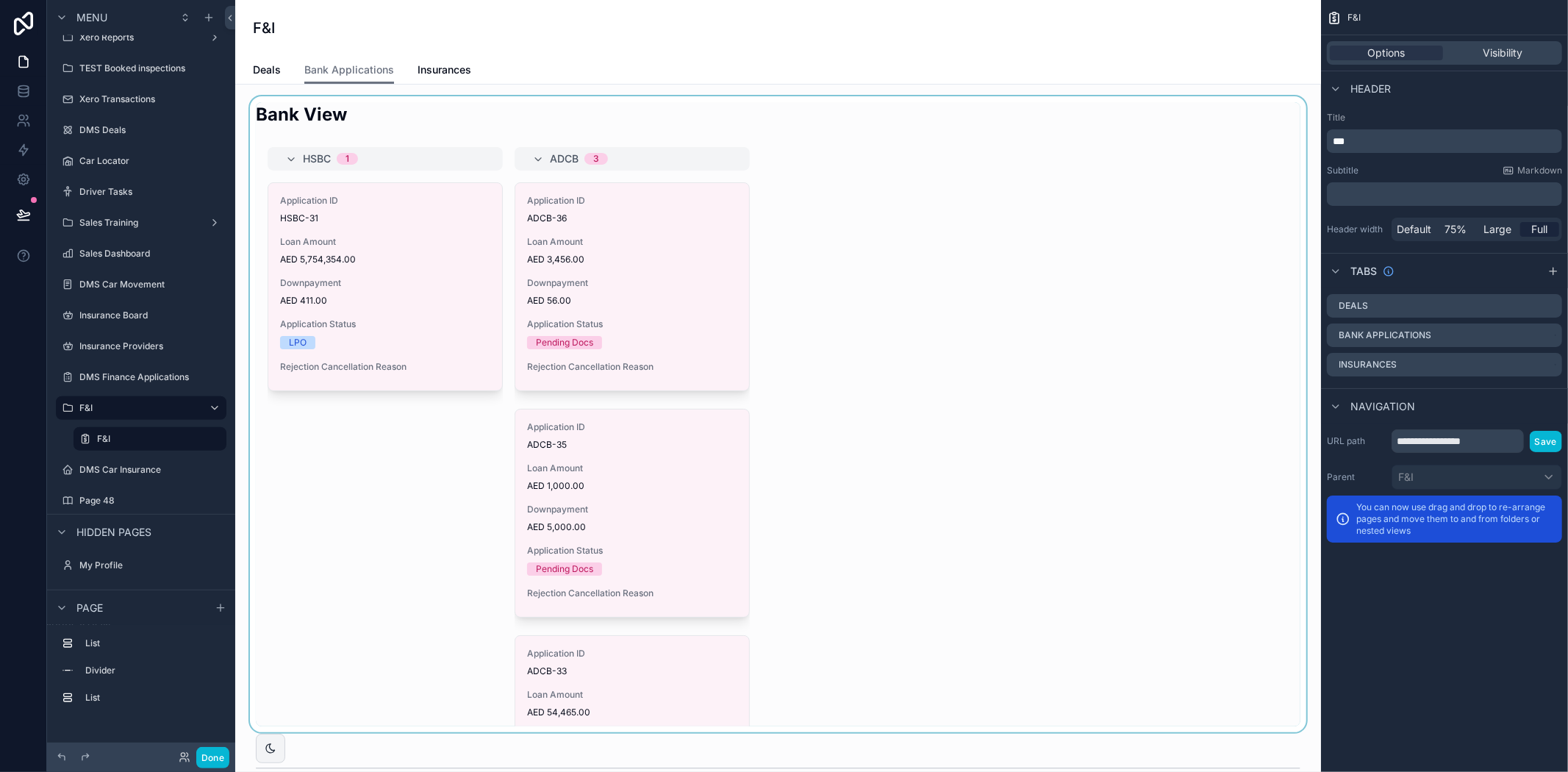
click at [943, 192] on div "scrollable content" at bounding box center [778, 414] width 1062 height 636
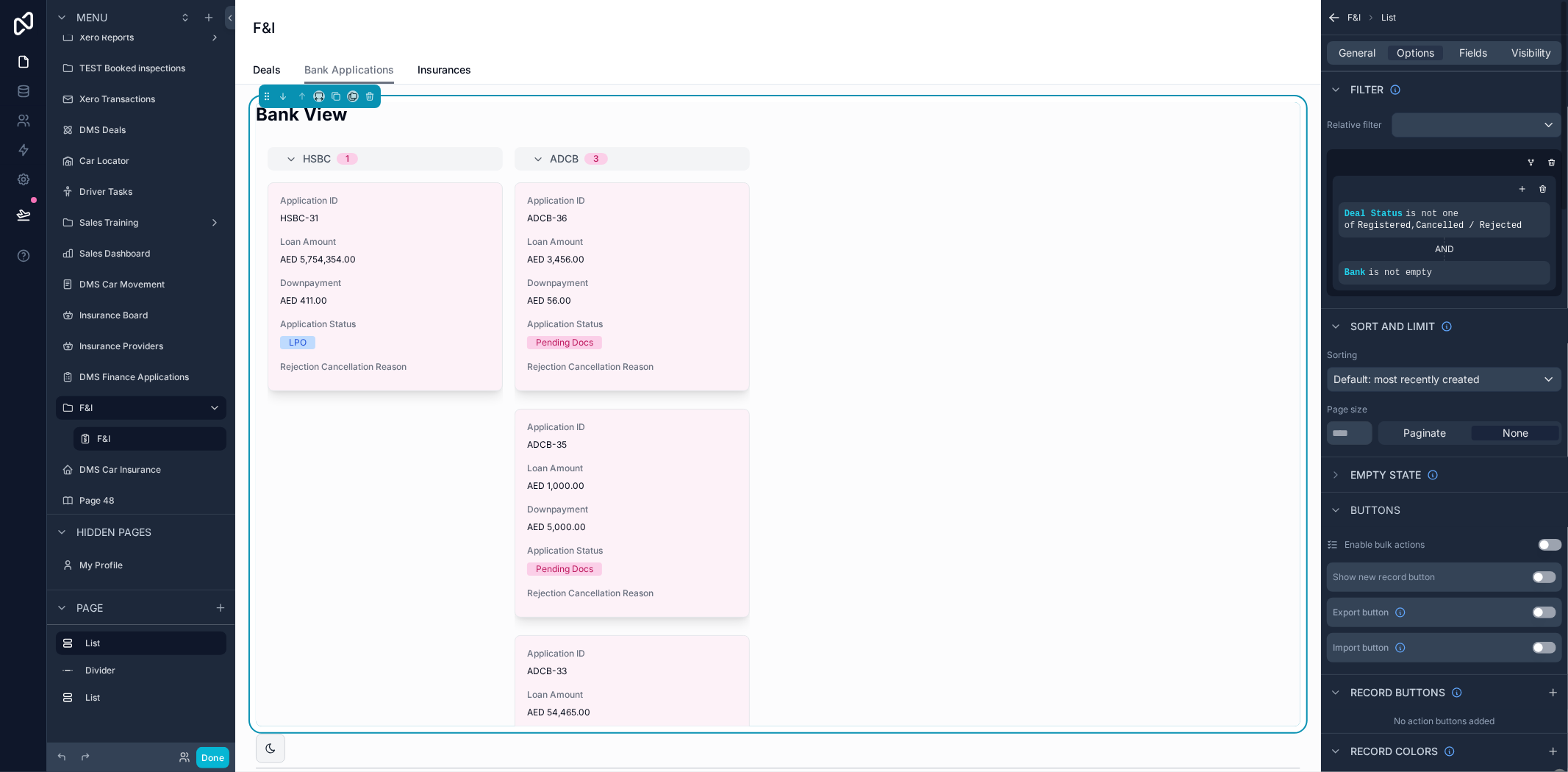
click at [1075, 243] on div "HSBC 1 Application ID HSBC-31 Loan Amount AED 5,754,354.00 Downpayment AED 411.…" at bounding box center [778, 436] width 1044 height 579
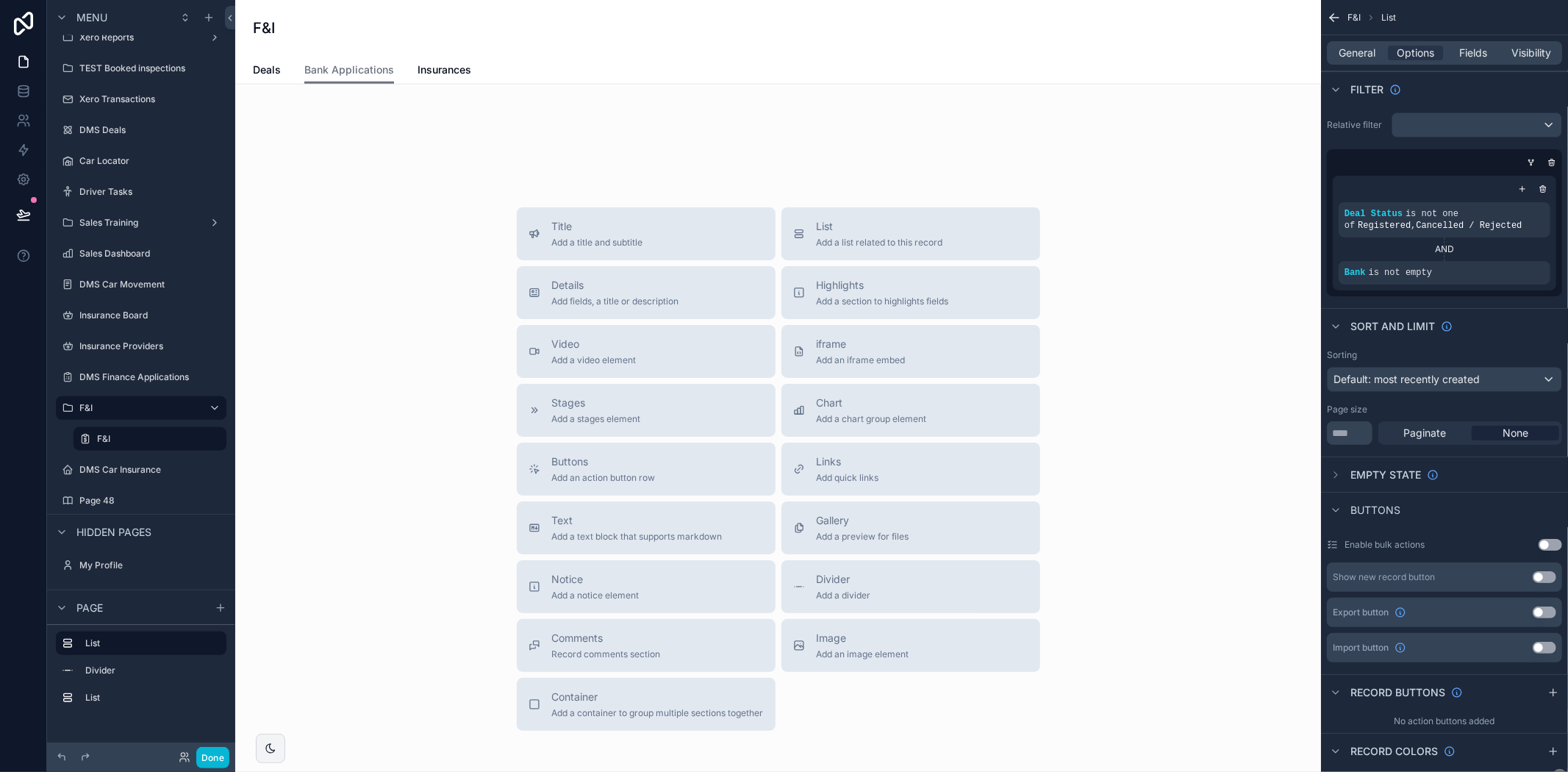
scroll to position [1296, 0]
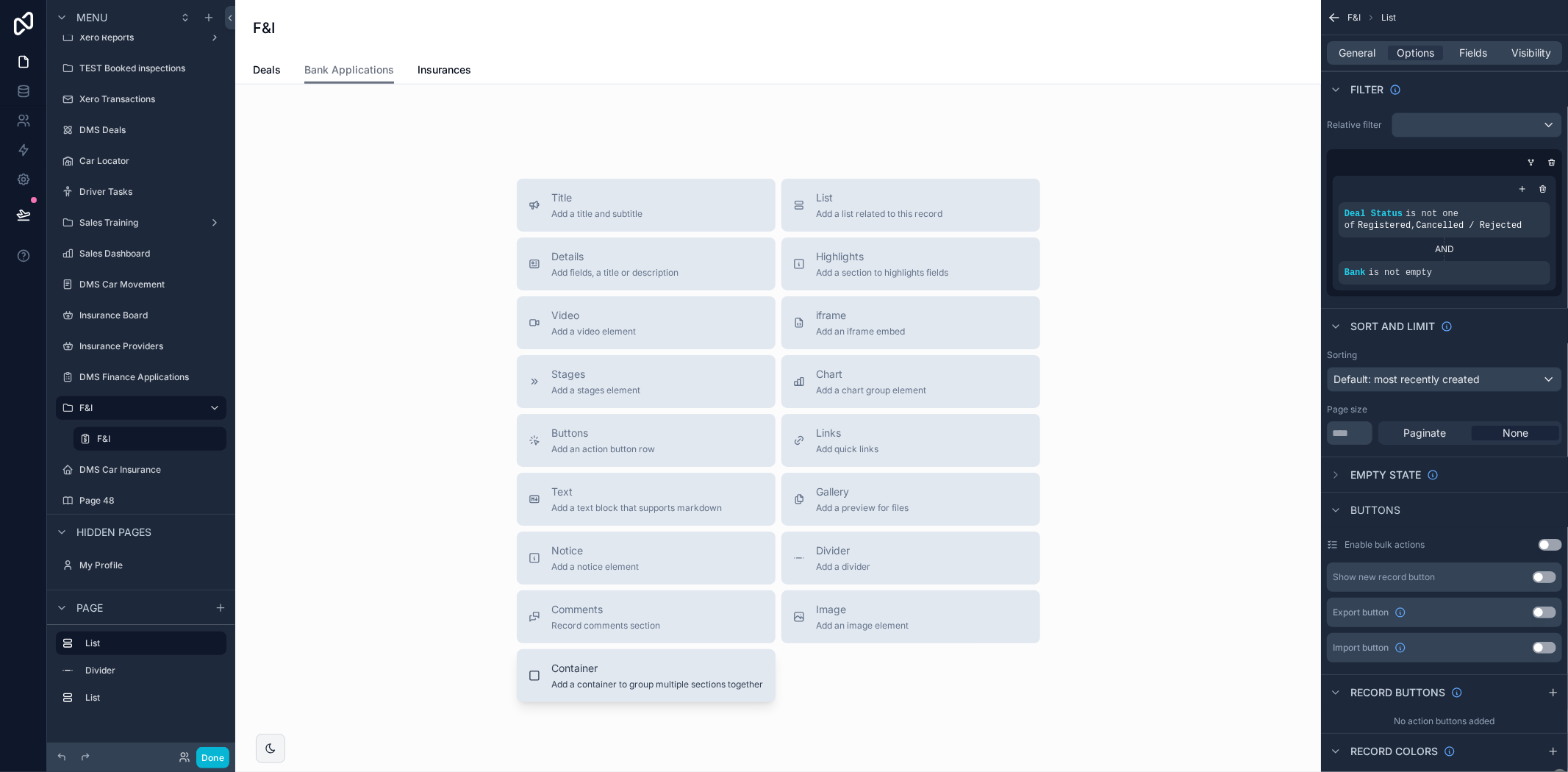
click at [659, 676] on span "Container" at bounding box center [658, 668] width 212 height 15
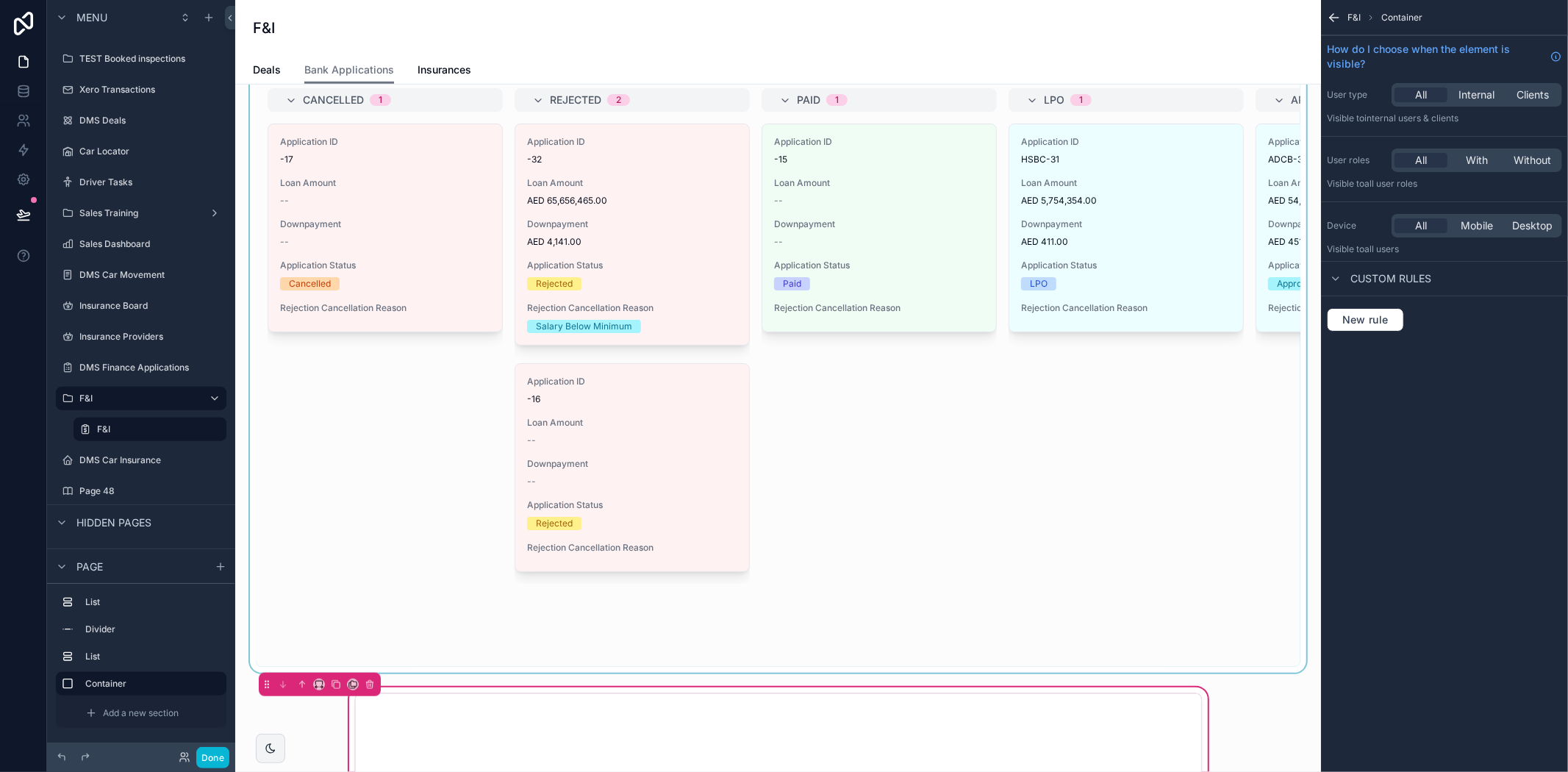
scroll to position [522, 0]
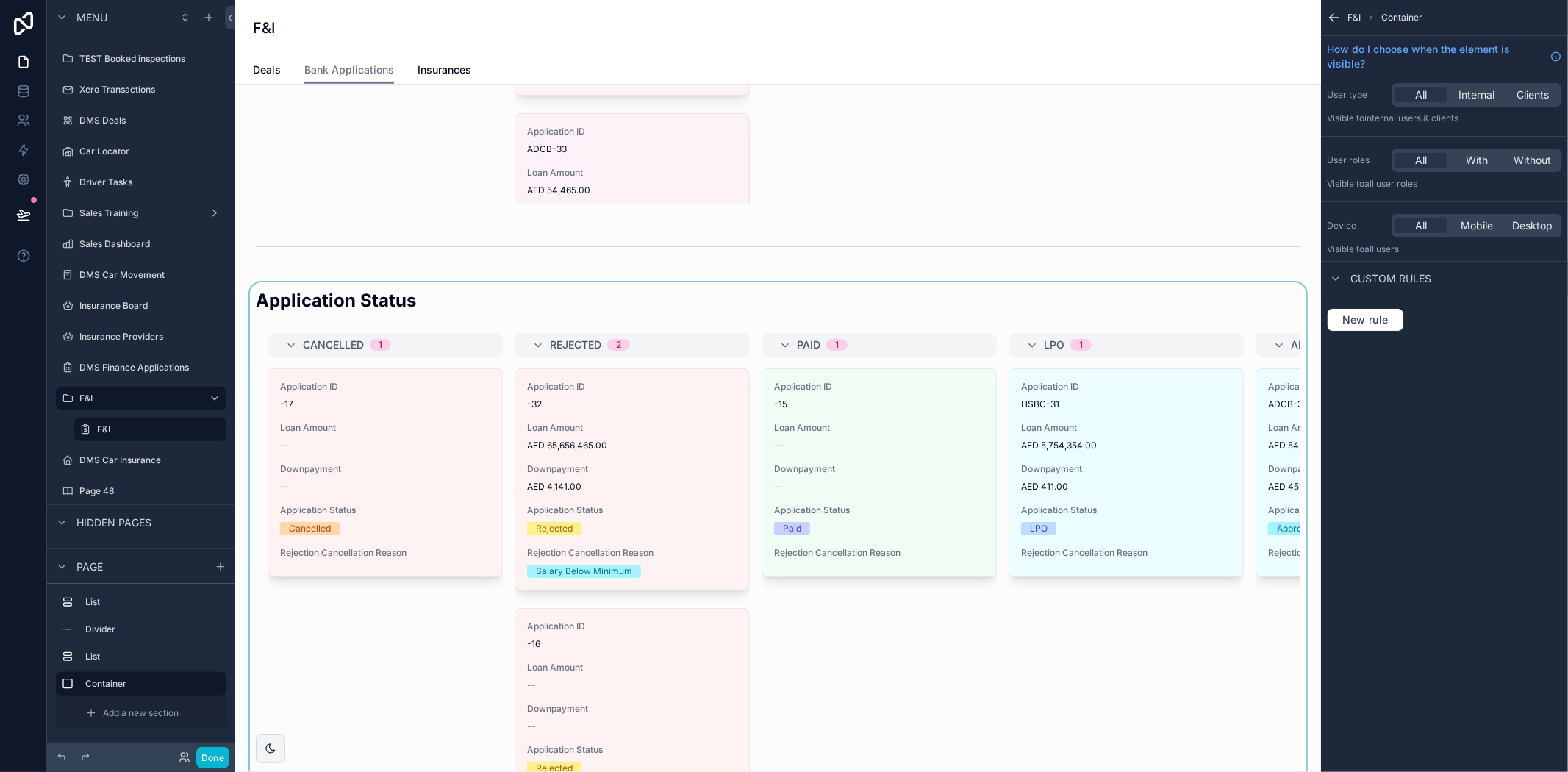
click at [906, 303] on div "scrollable content" at bounding box center [778, 601] width 1062 height 636
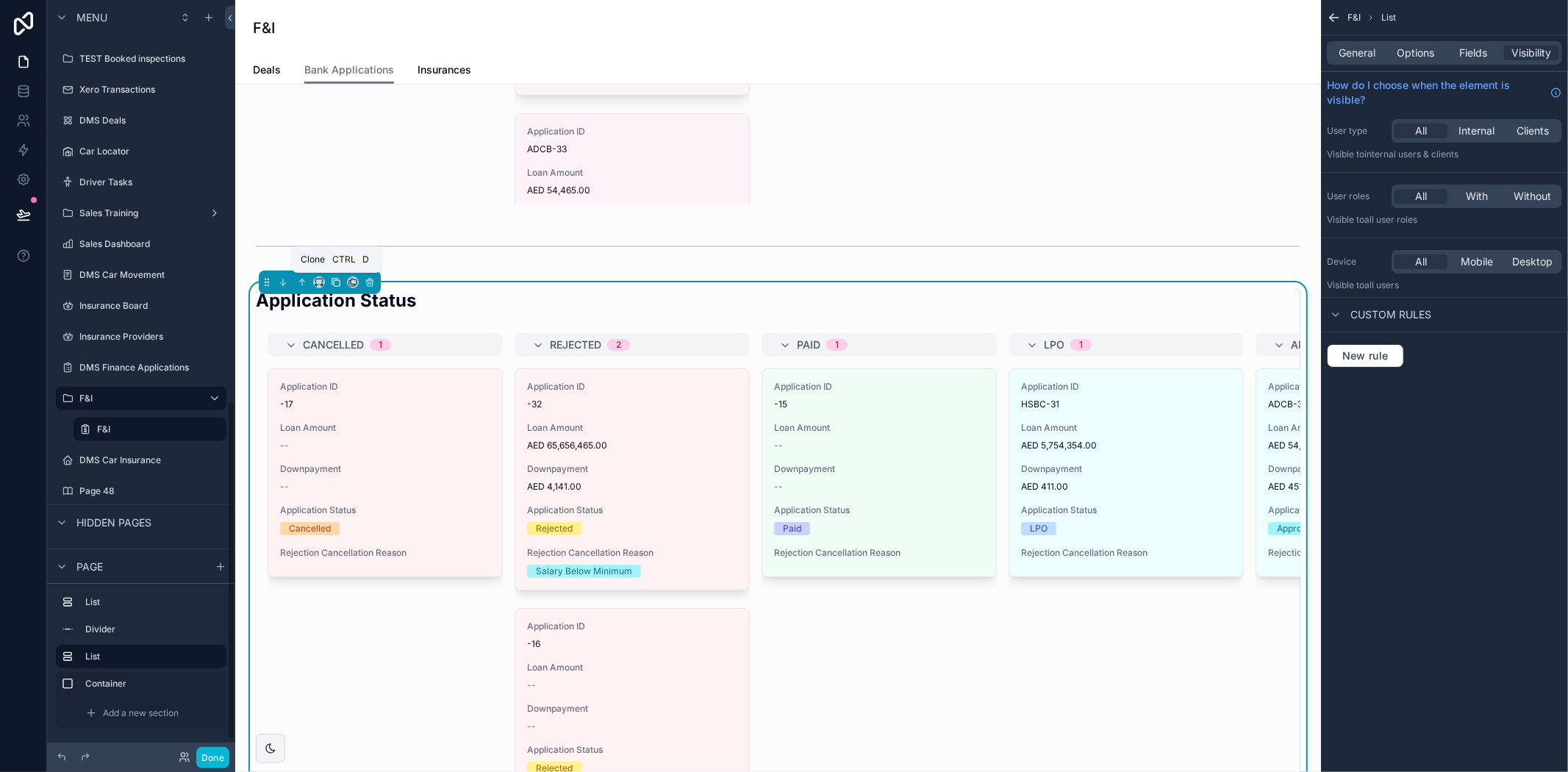
click at [339, 281] on icon "scrollable content" at bounding box center [336, 283] width 11 height 11
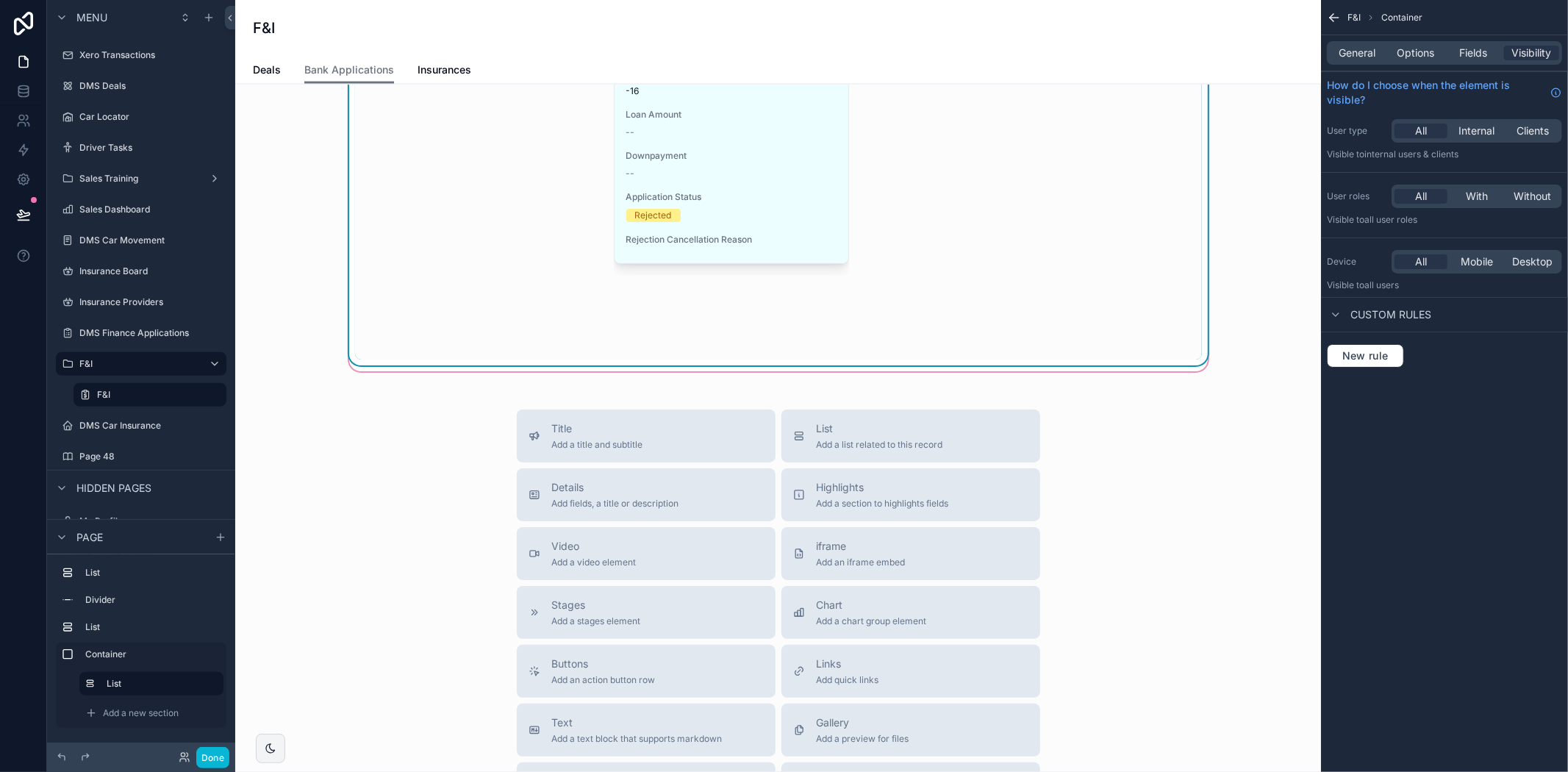
scroll to position [1910, 0]
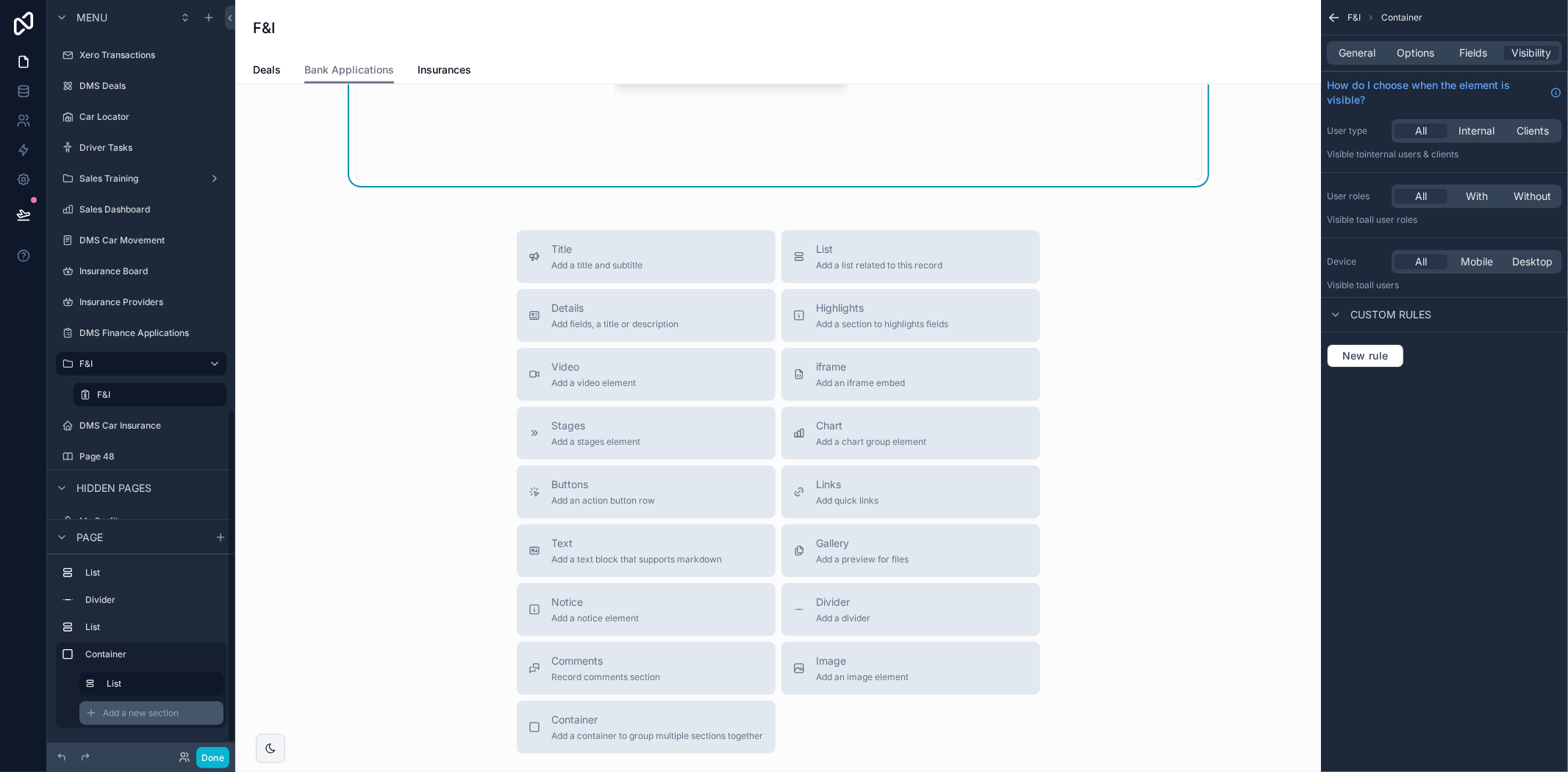
click at [134, 707] on span "Add a new section" at bounding box center [140, 712] width 76 height 11
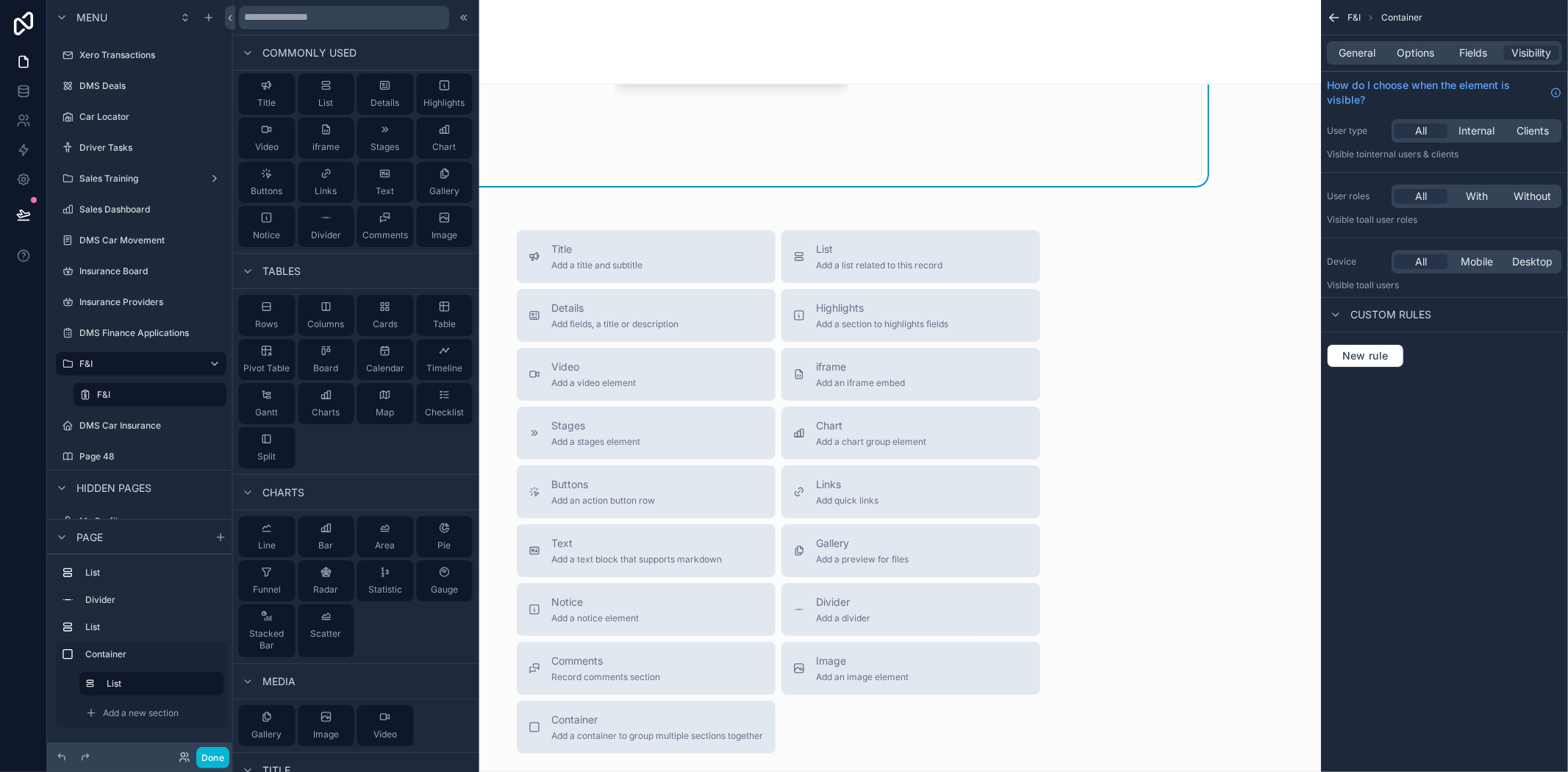
scroll to position [0, 0]
click at [1217, 335] on div "Title Add a title and subtitle List Add a list related to this record Details A…" at bounding box center [778, 491] width 1062 height 523
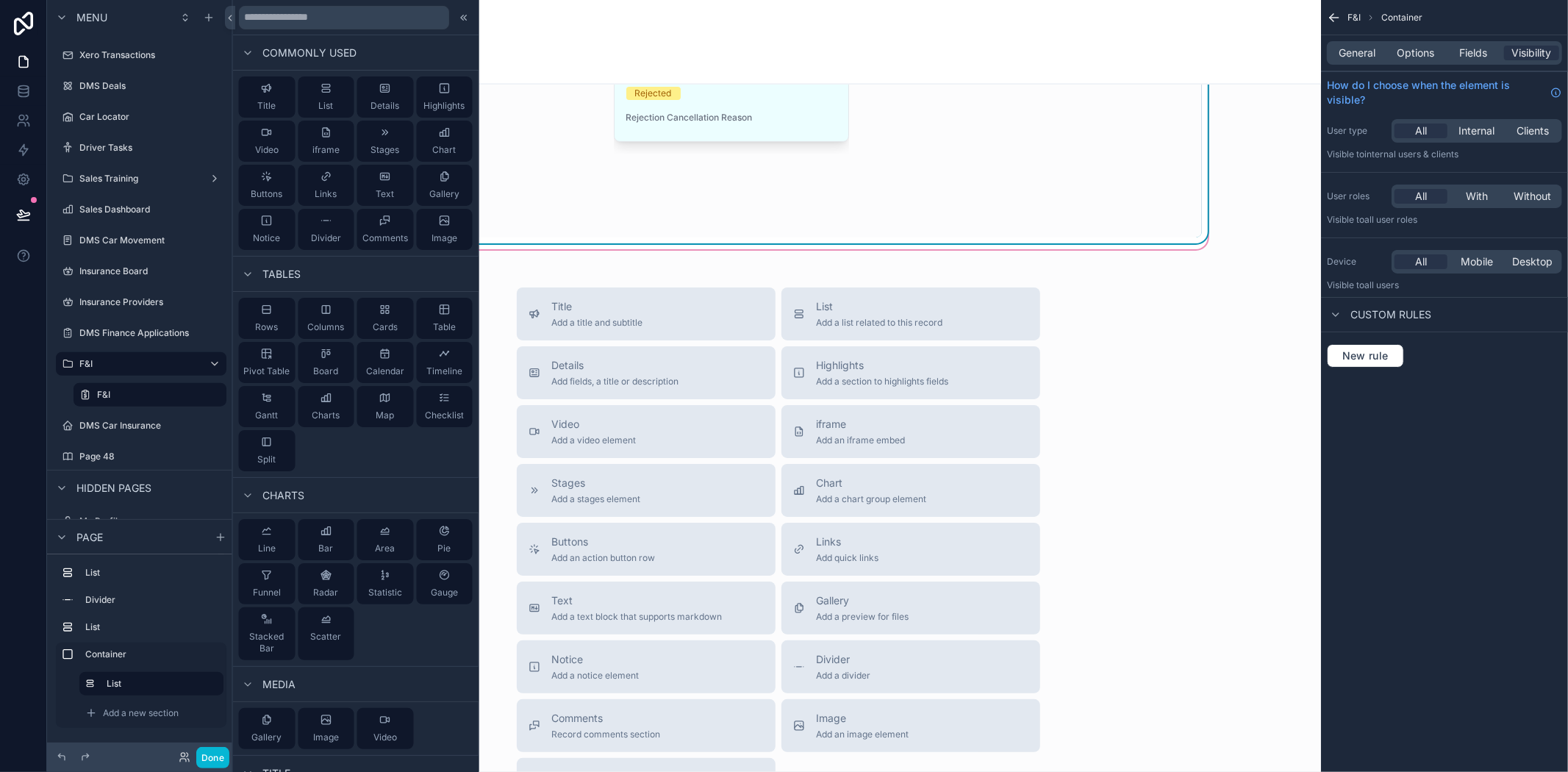
scroll to position [1828, 0]
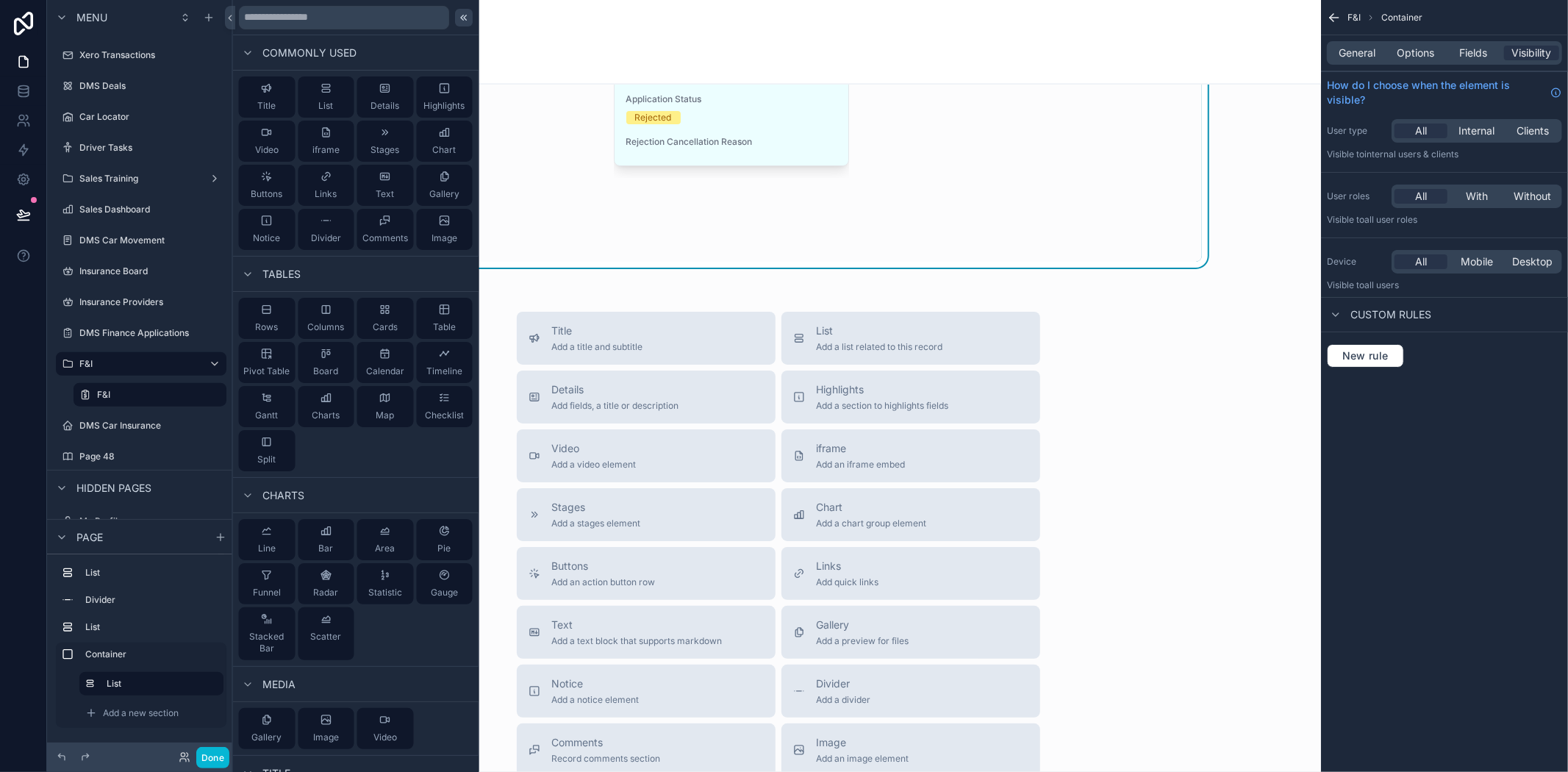
click at [458, 17] on icon at bounding box center [463, 17] width 11 height 11
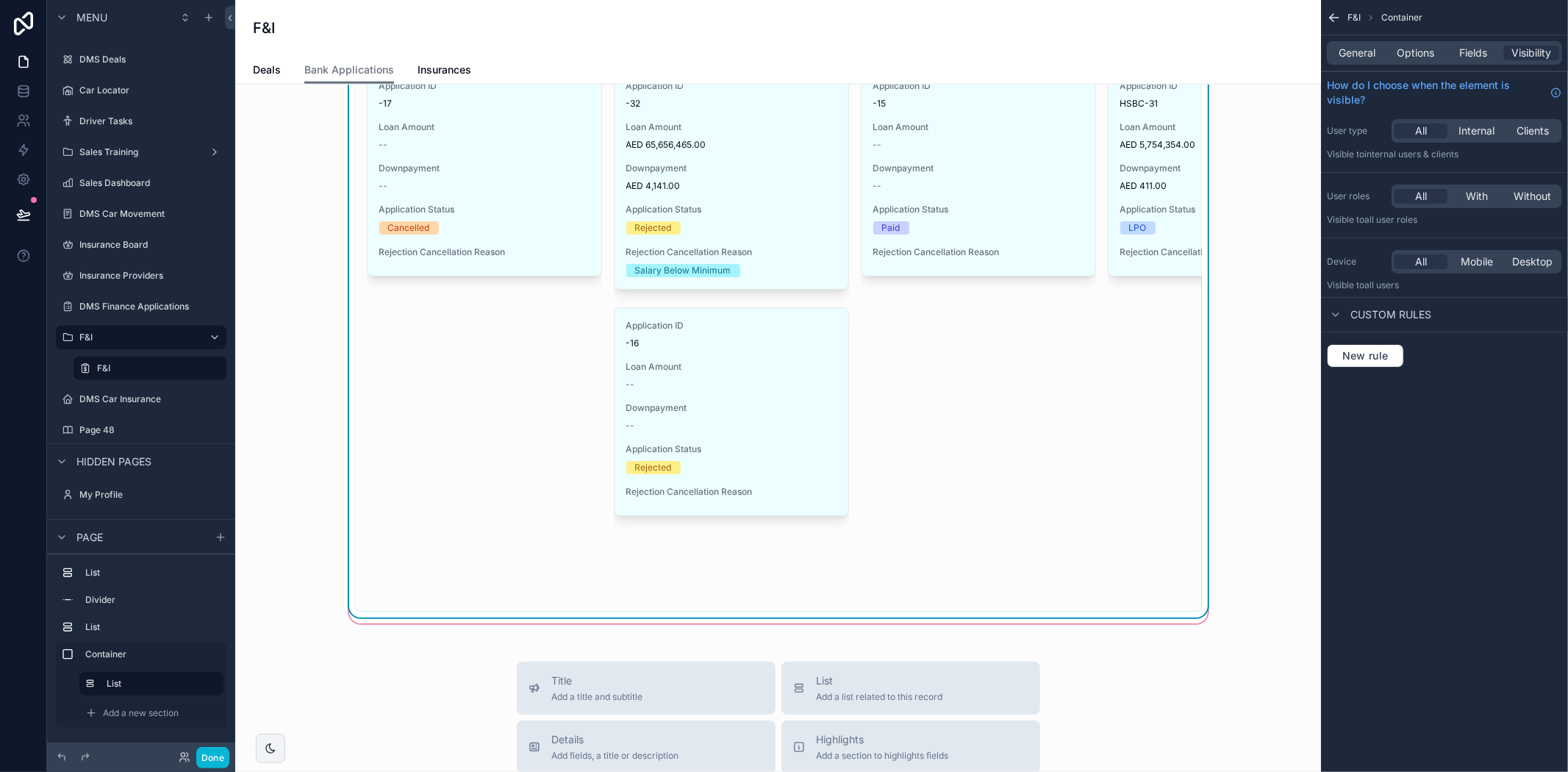
scroll to position [1502, 0]
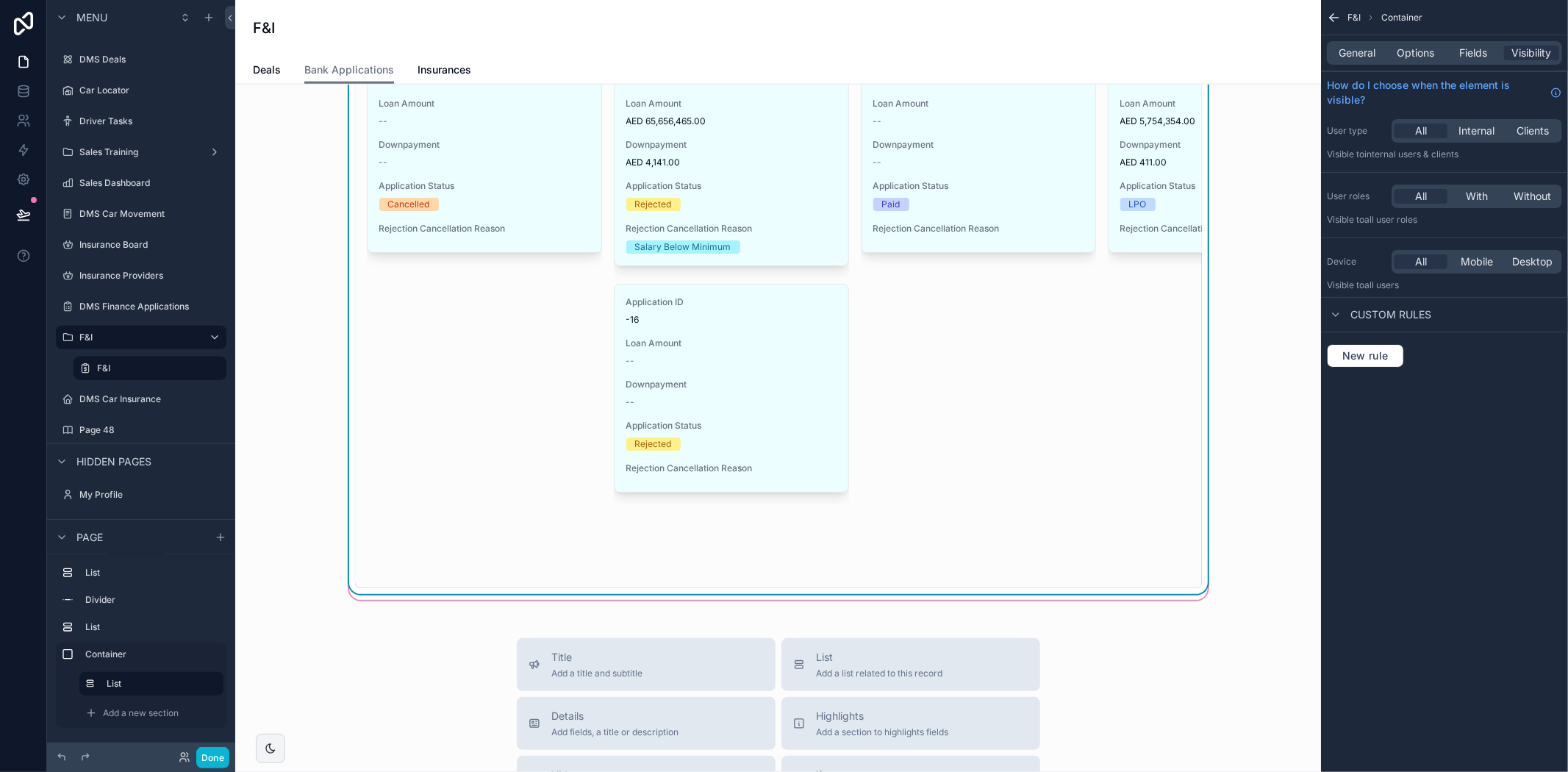
click at [944, 491] on div "Cancelled 1 Application ID -17 Loan Amount -- Downpayment -- Application Status…" at bounding box center [778, 299] width 847 height 579
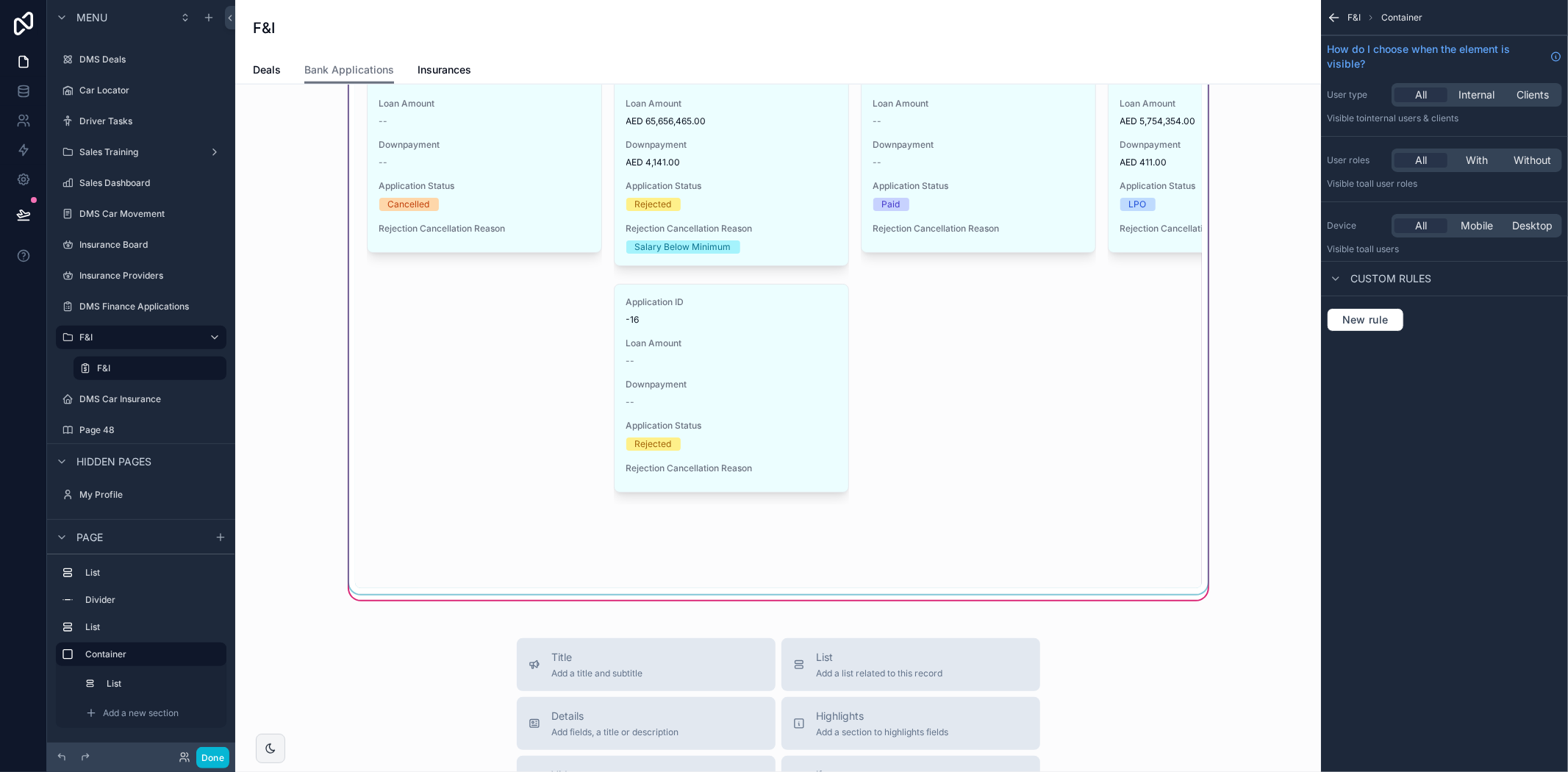
drag, startPoint x: 920, startPoint y: 451, endPoint x: 881, endPoint y: 511, distance: 71.6
click at [939, 594] on div "scrollable content" at bounding box center [778, 276] width 865 height 636
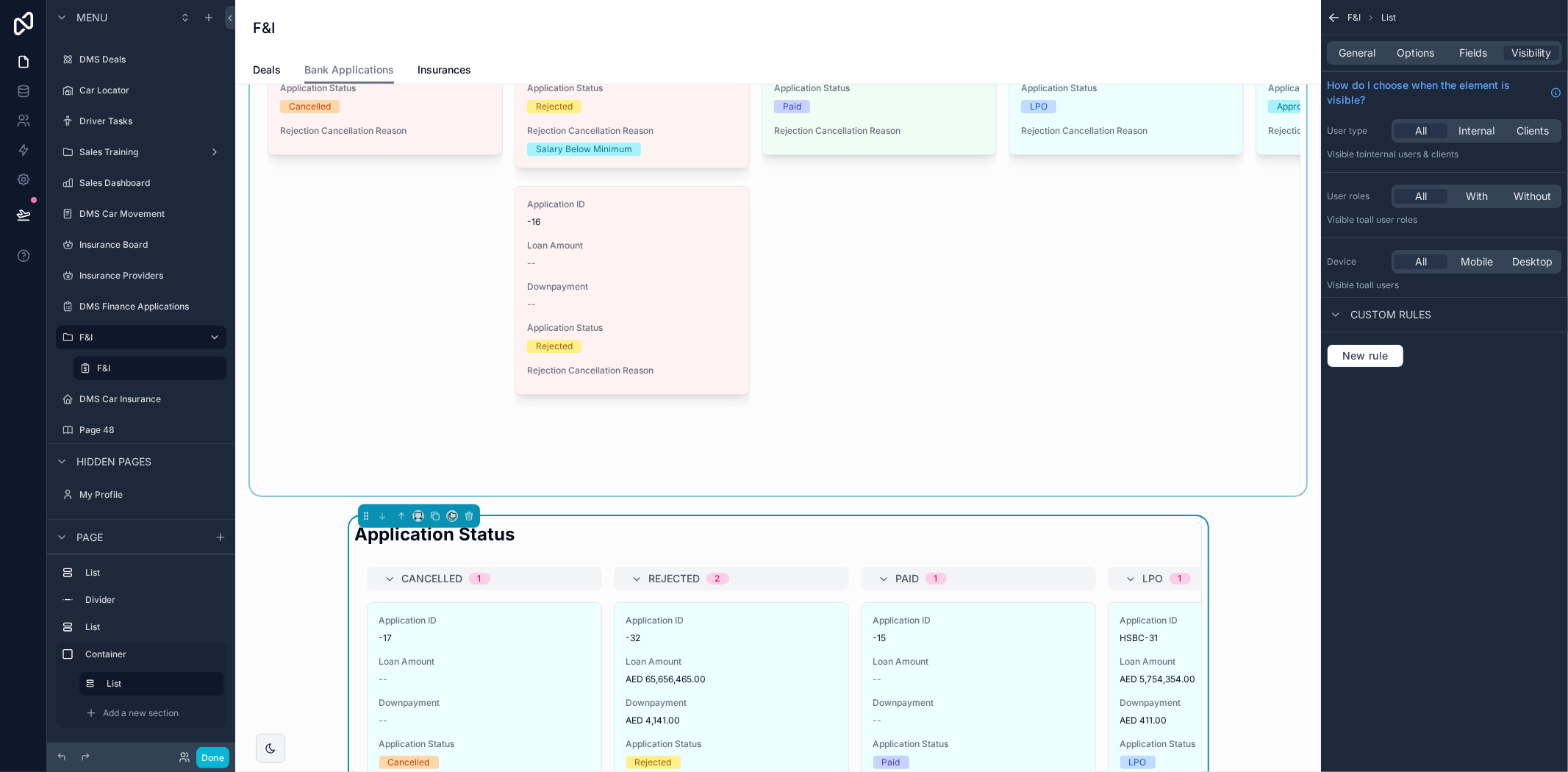
scroll to position [930, 0]
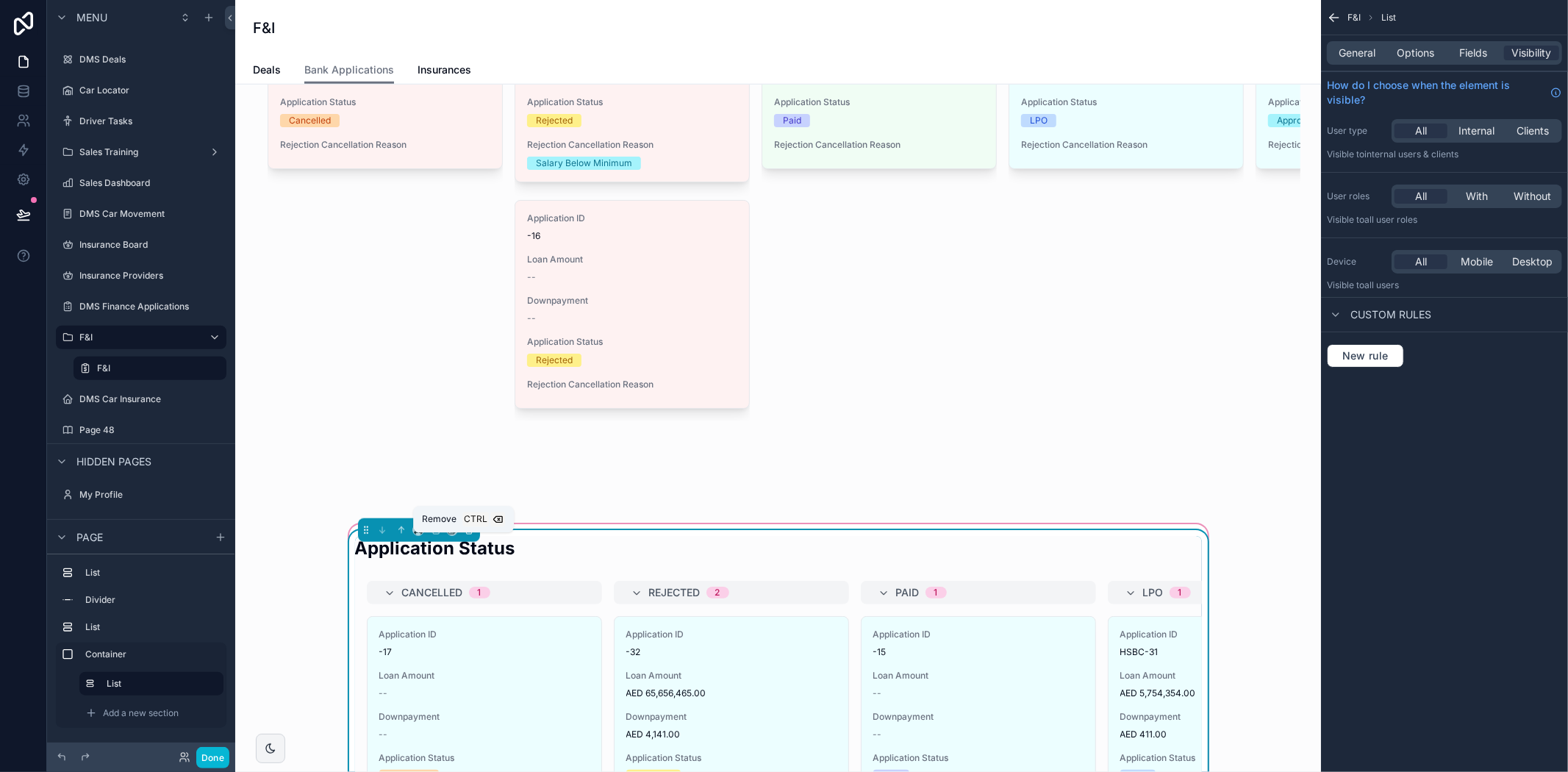
click at [466, 534] on icon "scrollable content" at bounding box center [468, 530] width 6 height 6
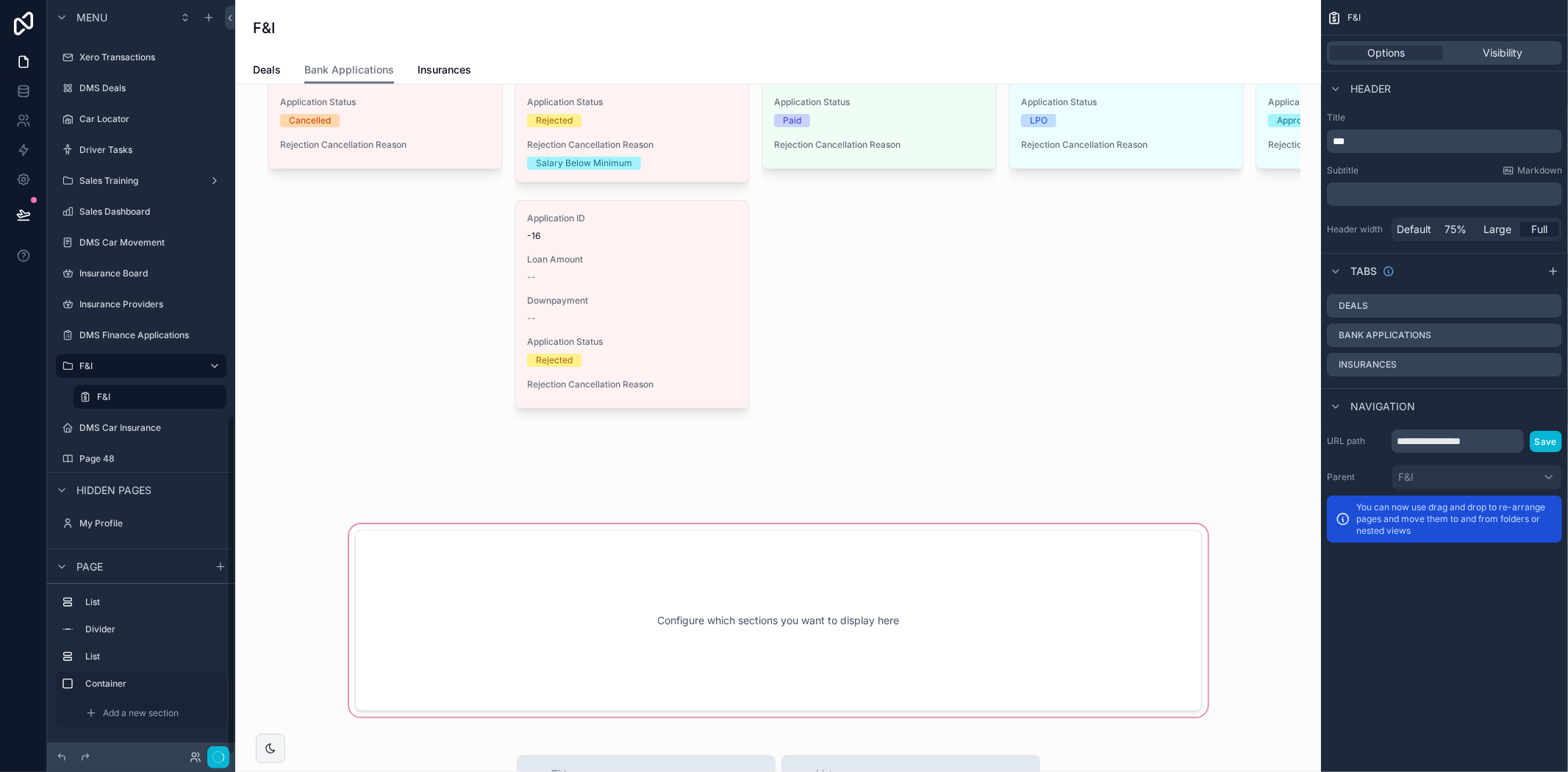
scroll to position [921, 0]
click at [699, 606] on div "scrollable content" at bounding box center [778, 620] width 1062 height 199
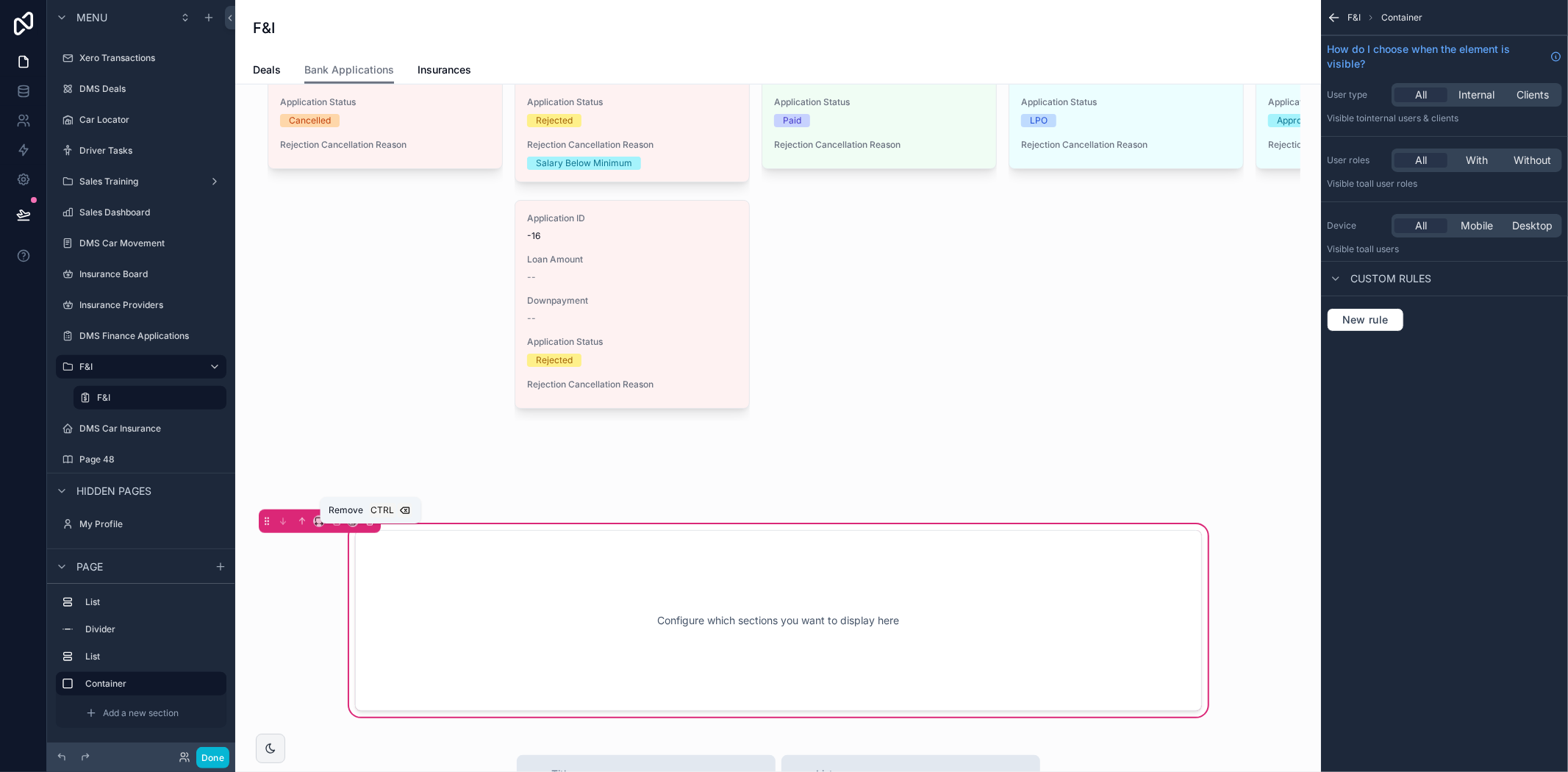
click at [366, 526] on icon "scrollable content" at bounding box center [370, 521] width 11 height 11
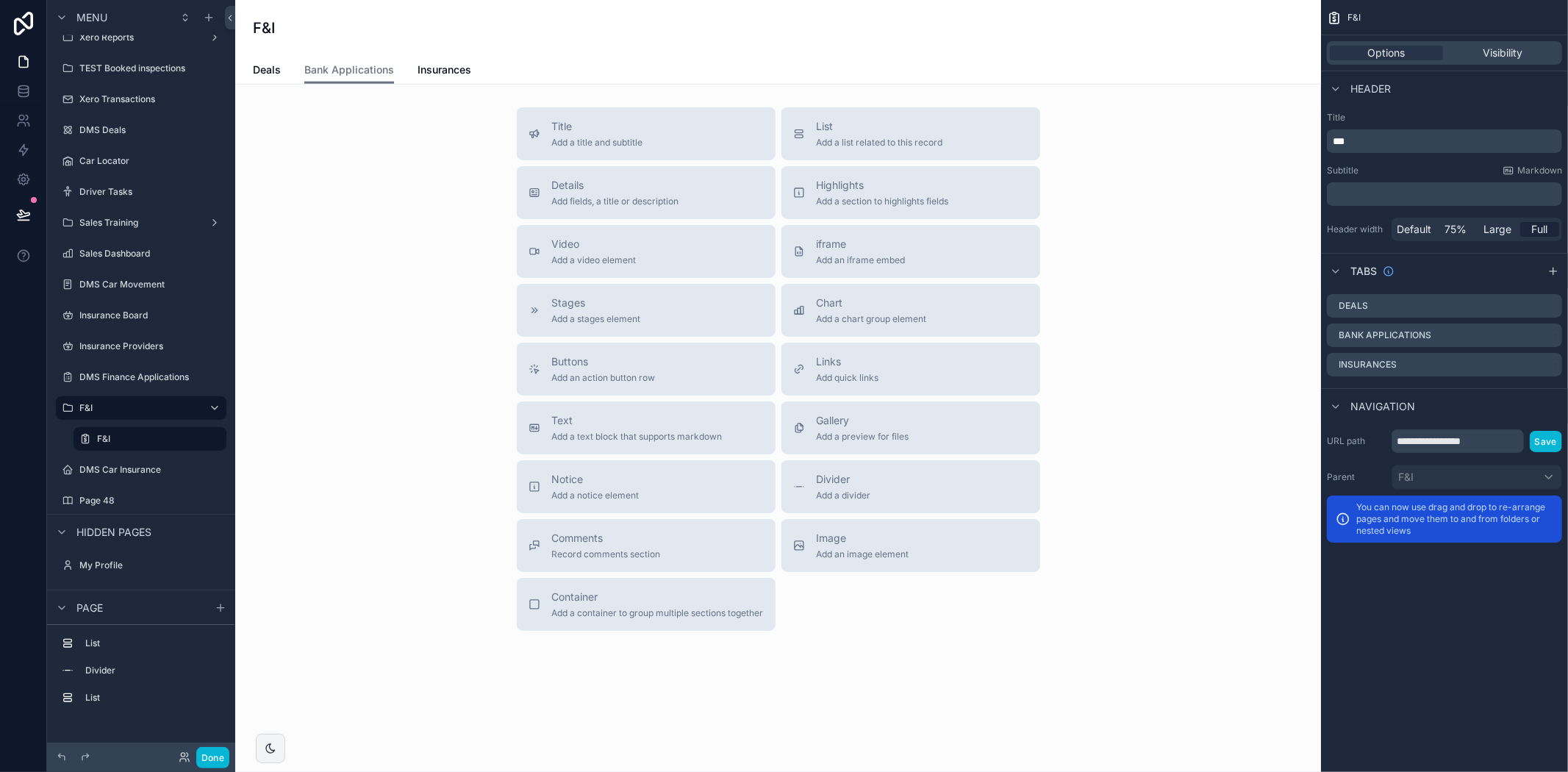
scroll to position [1377, 0]
click at [865, 368] on span "Links" at bounding box center [847, 361] width 63 height 15
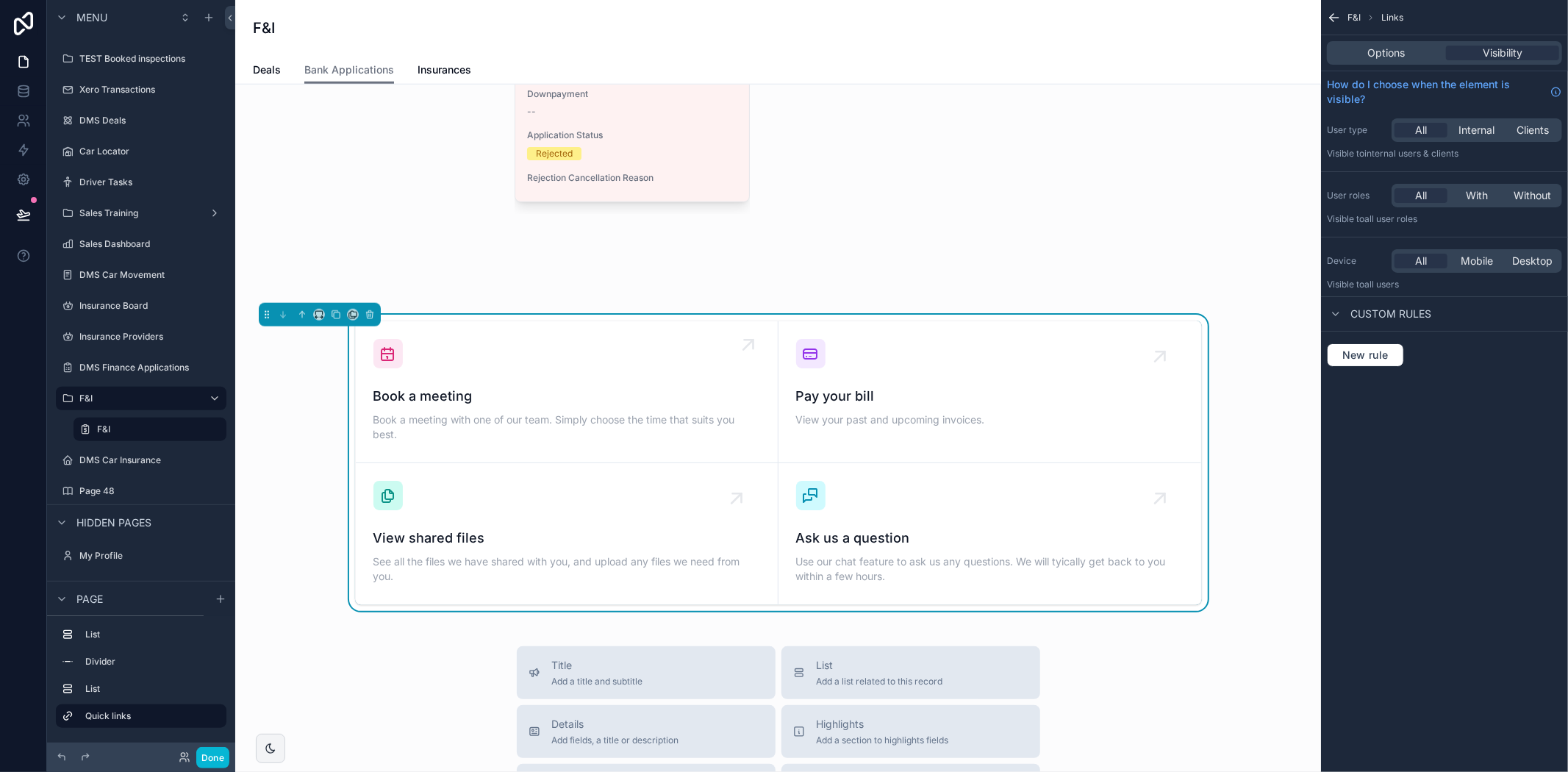
scroll to position [1147, 0]
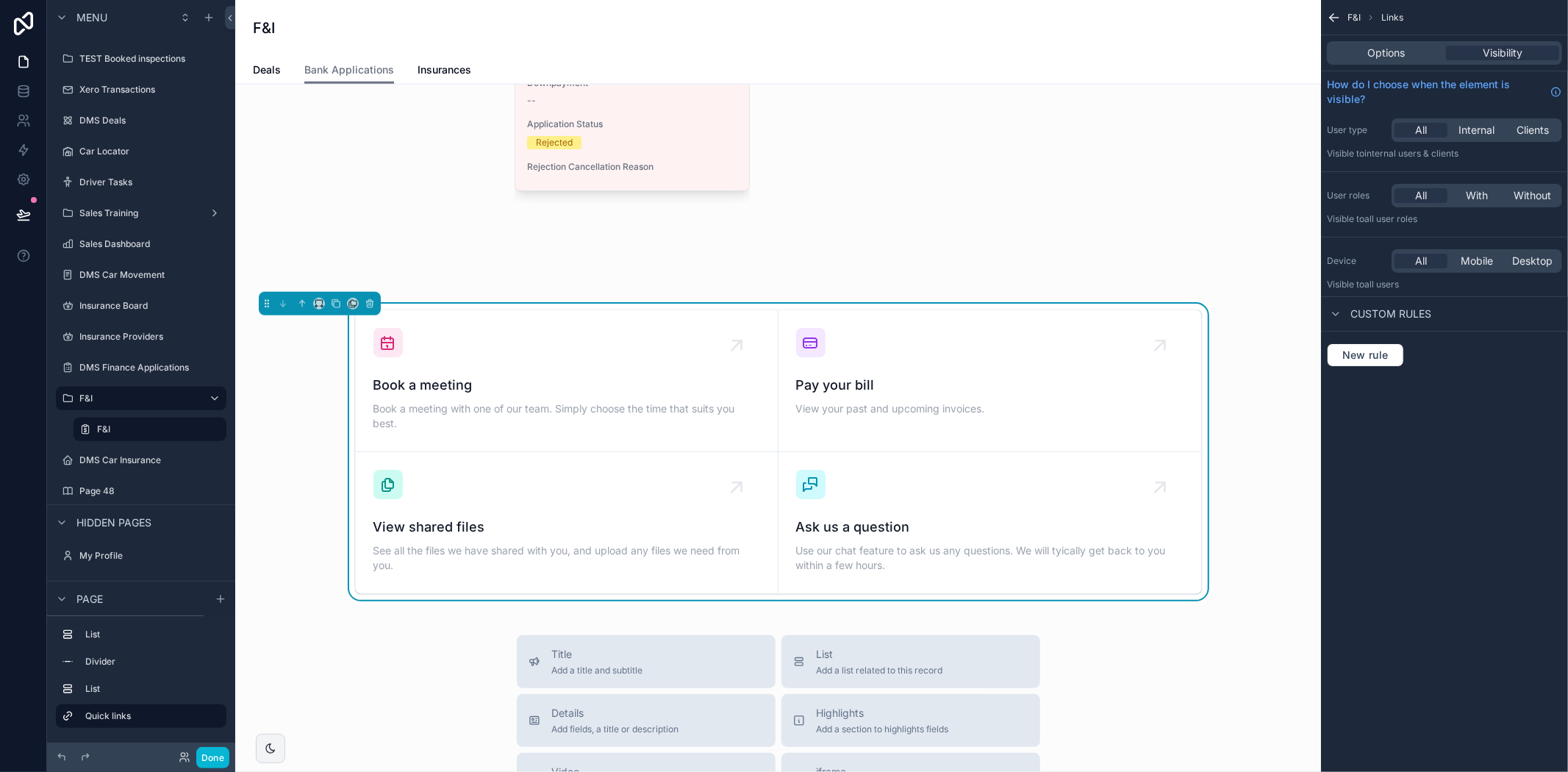
click at [310, 314] on div "scrollable content" at bounding box center [320, 303] width 122 height 24
click at [316, 308] on icon "scrollable content" at bounding box center [319, 304] width 11 height 11
click at [346, 507] on span "Full width" at bounding box center [349, 510] width 46 height 18
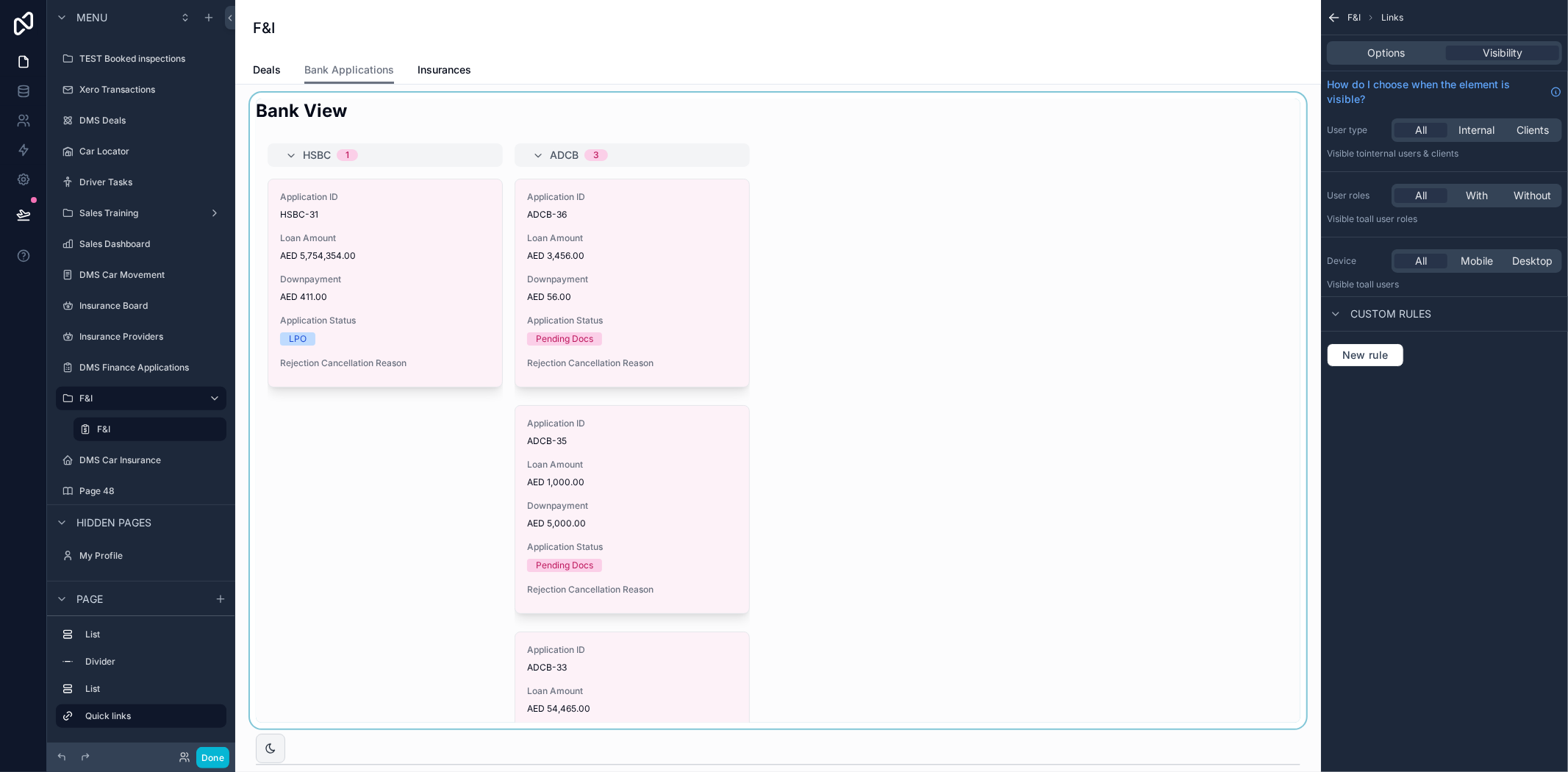
scroll to position [0, 0]
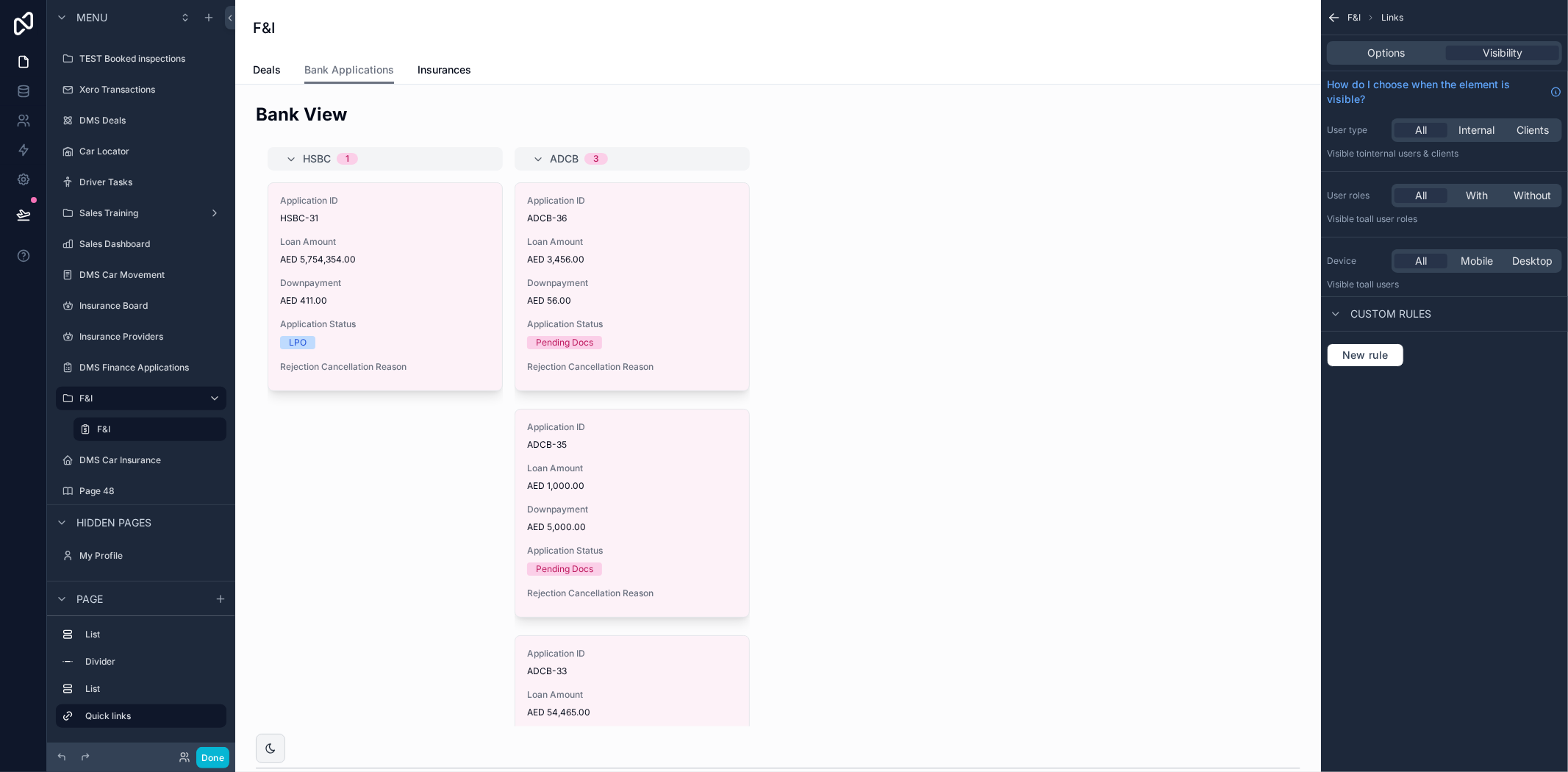
click at [1378, 62] on div "Options Visibility" at bounding box center [1444, 53] width 235 height 24
click at [1391, 48] on span "Options" at bounding box center [1387, 53] width 37 height 15
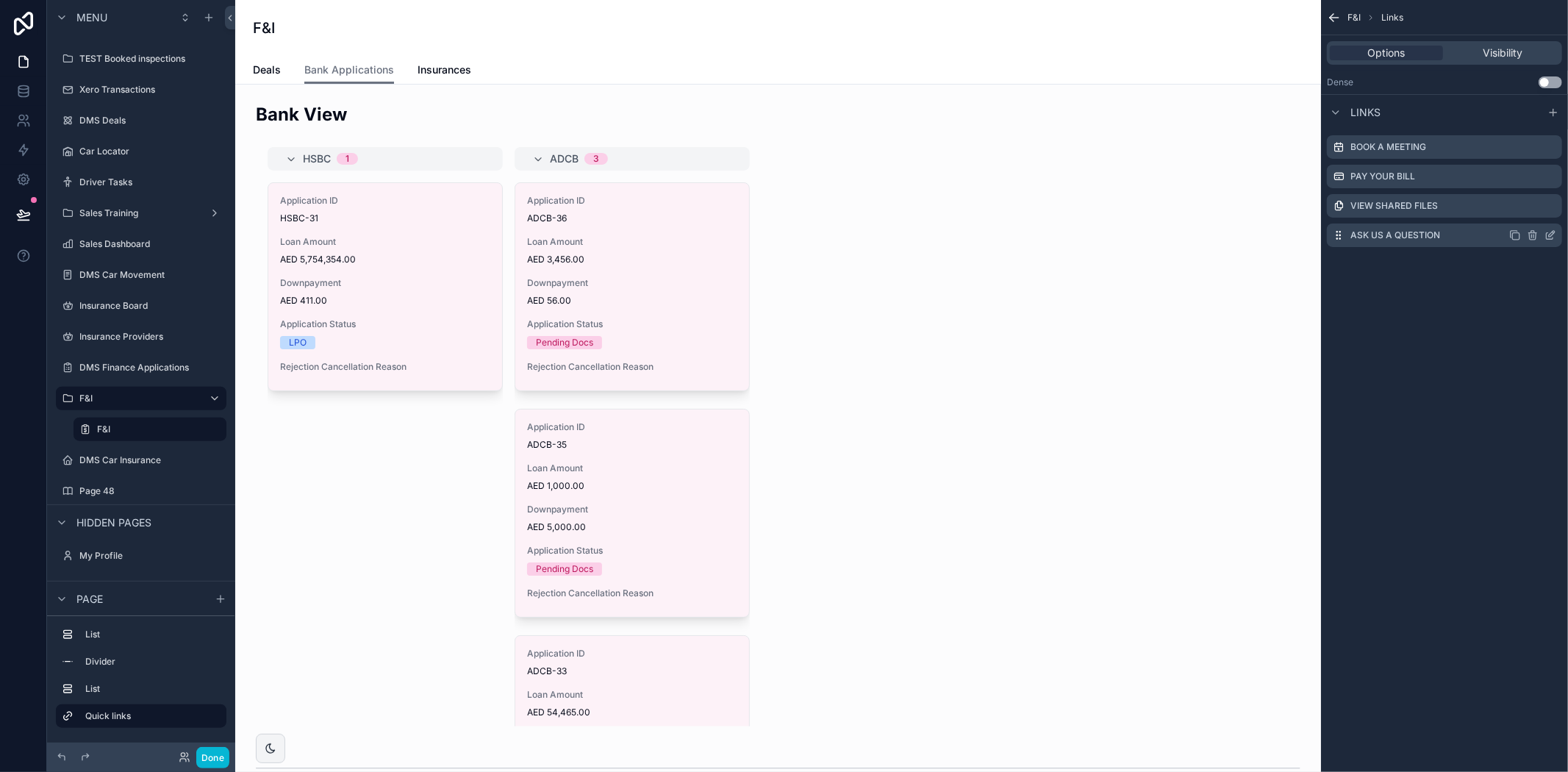
click at [1530, 236] on icon "scrollable content" at bounding box center [1532, 235] width 11 height 11
click at [1526, 208] on icon at bounding box center [1526, 208] width 8 height 0
click at [1526, 208] on icon "scrollable content" at bounding box center [1532, 205] width 11 height 11
click at [1519, 182] on button at bounding box center [1526, 182] width 18 height 18
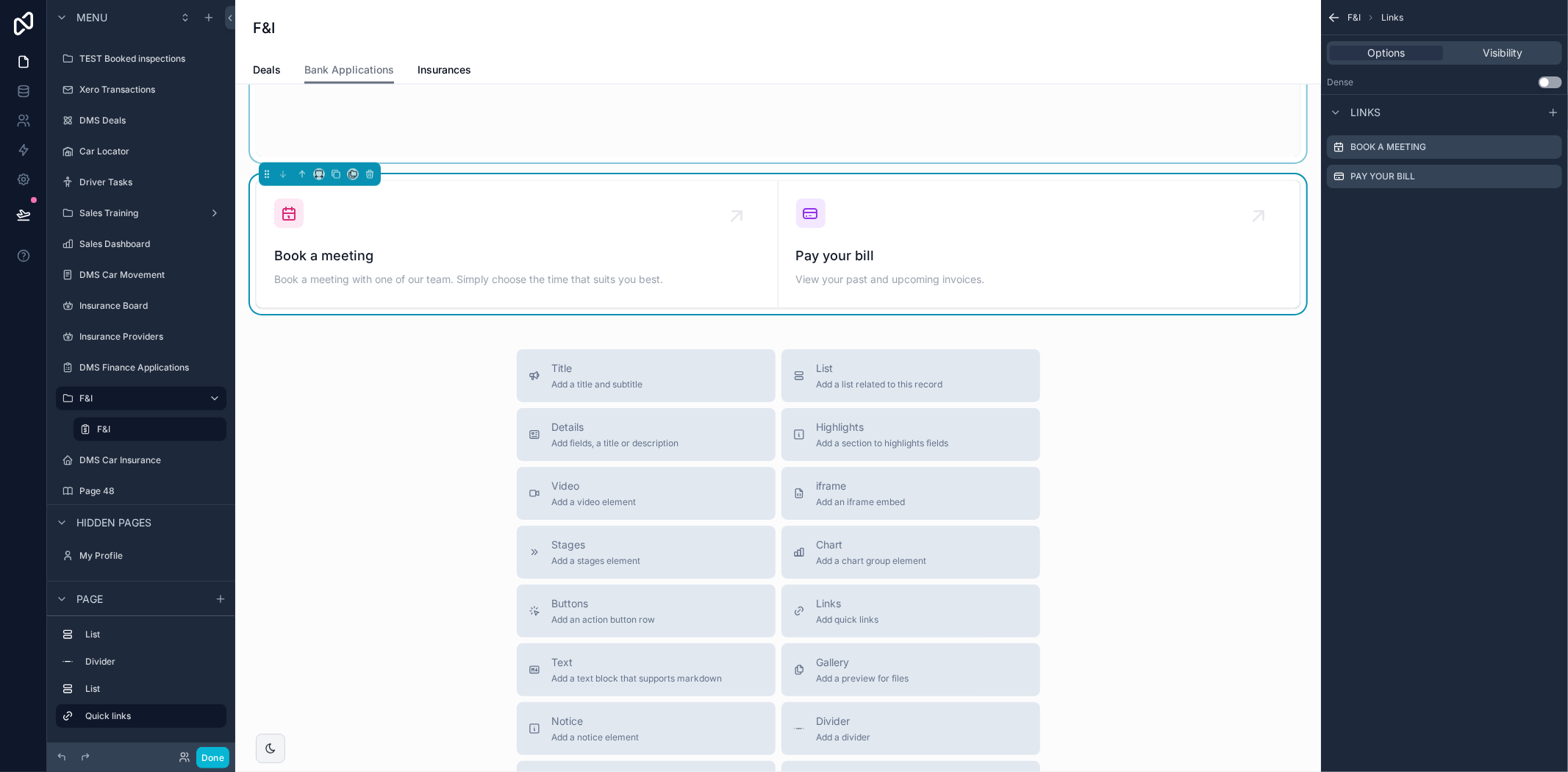
scroll to position [1306, 0]
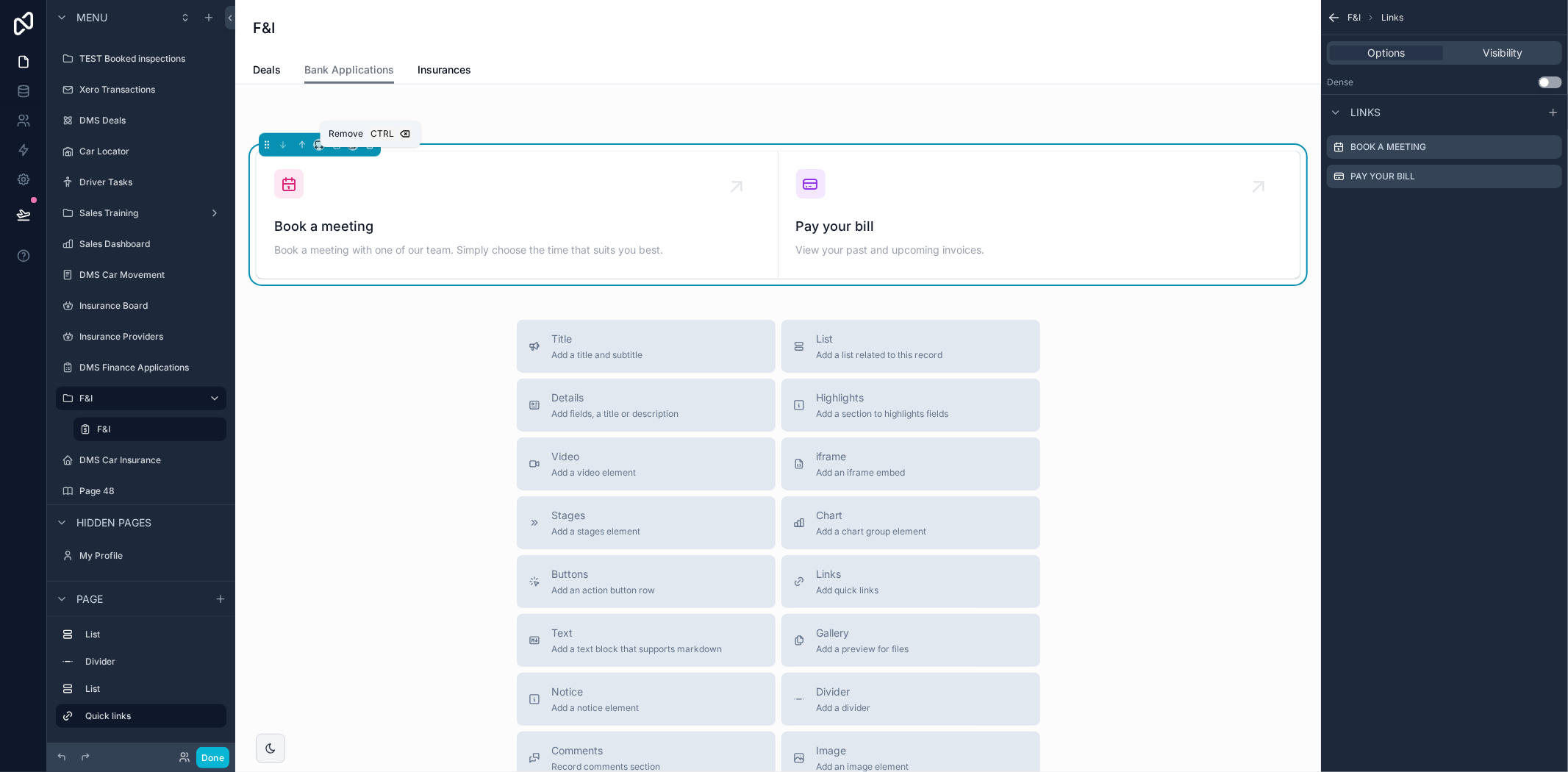
click at [369, 142] on icon "scrollable content" at bounding box center [368, 142] width 6 height 0
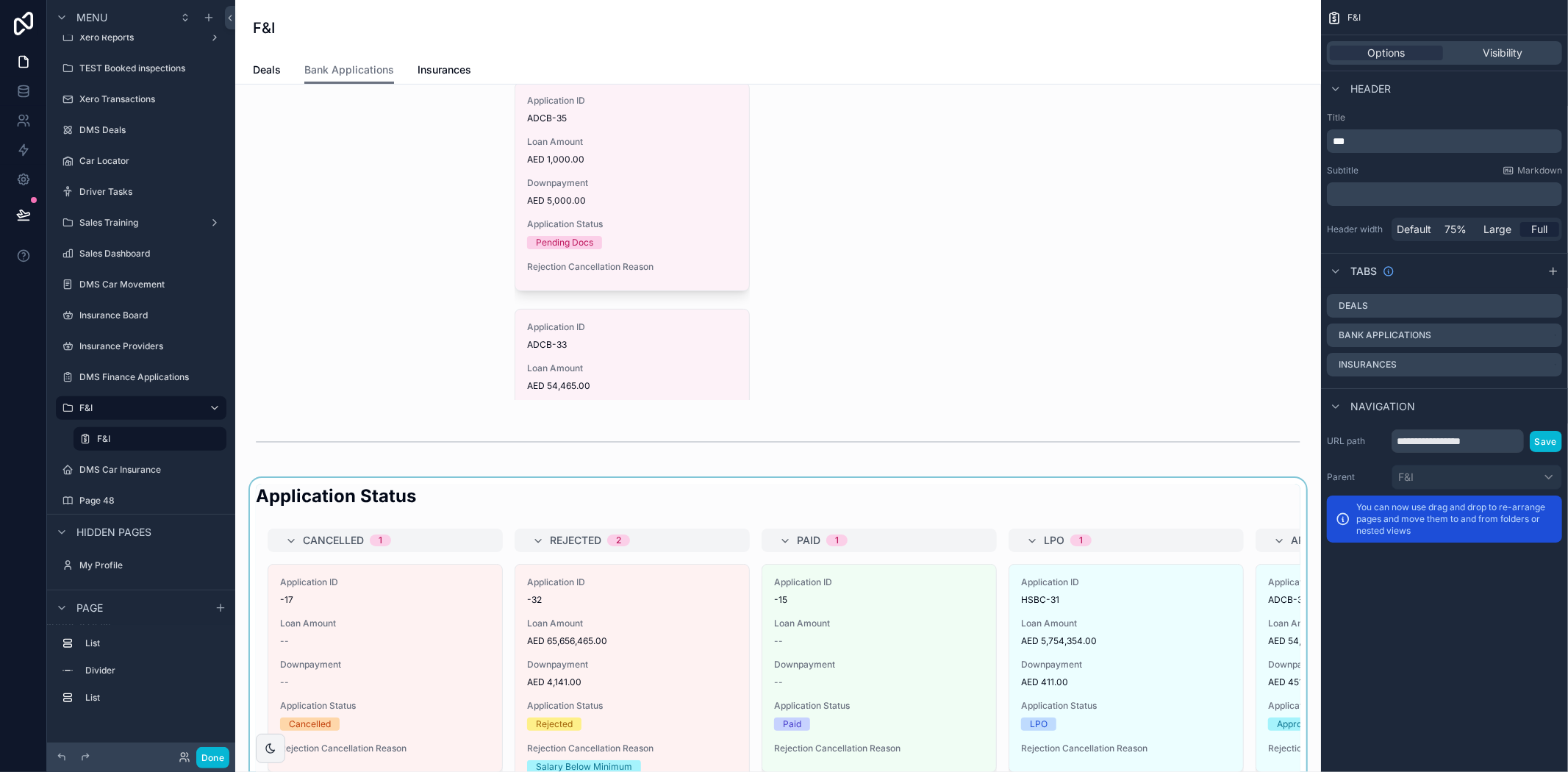
scroll to position [0, 0]
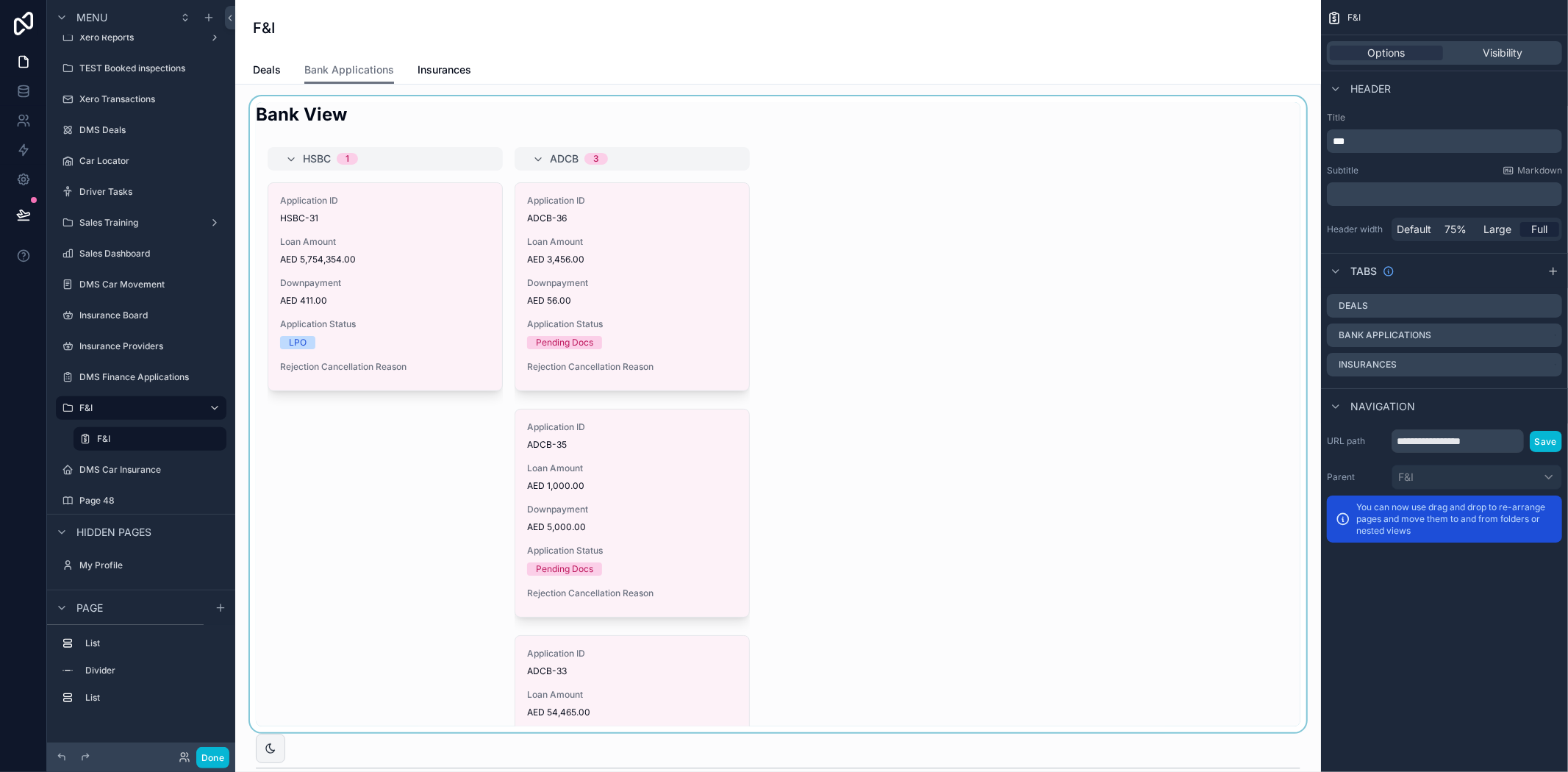
click at [1062, 153] on div "scrollable content" at bounding box center [778, 414] width 1062 height 636
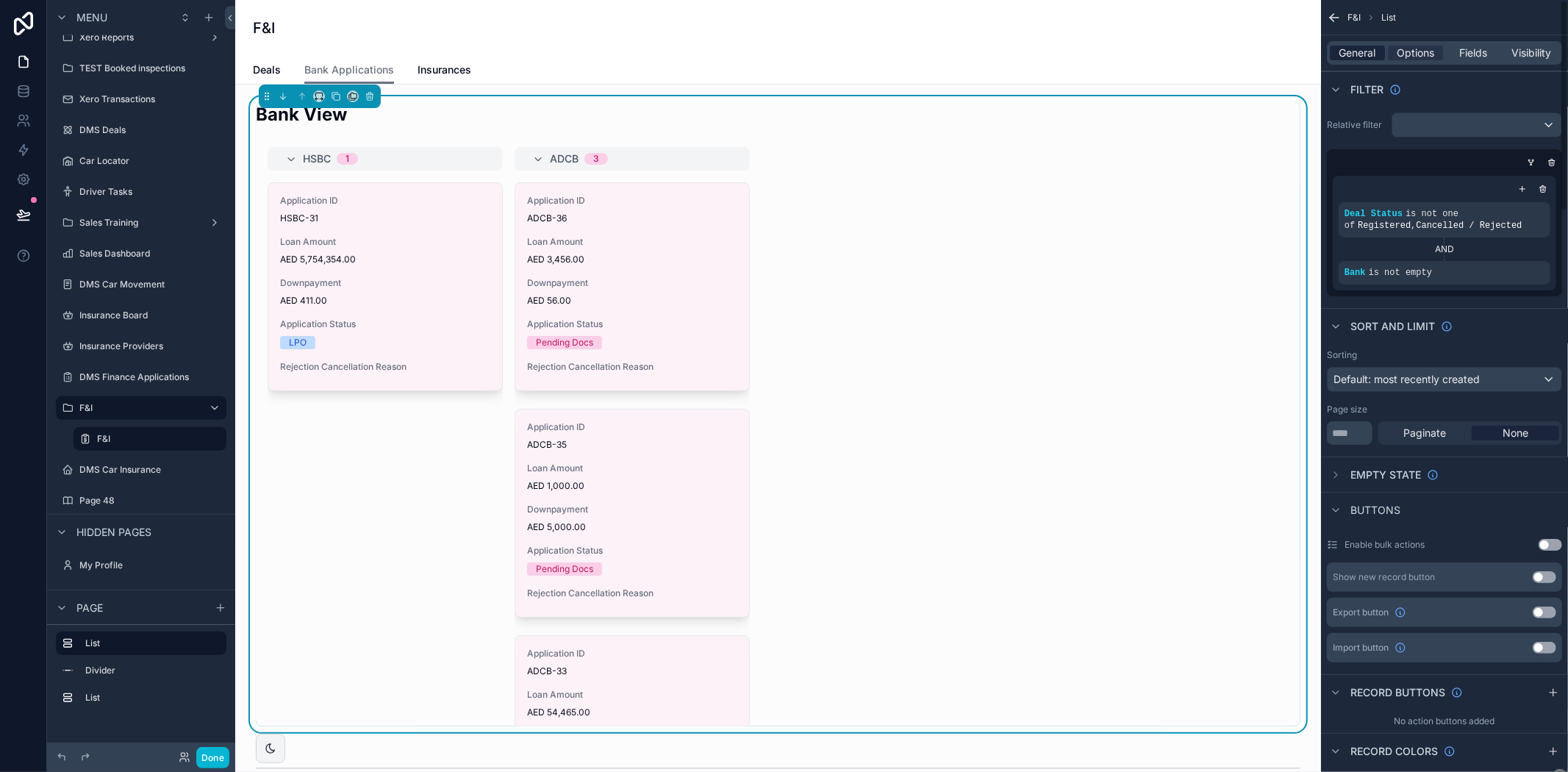
click at [1365, 52] on span "General" at bounding box center [1358, 53] width 37 height 15
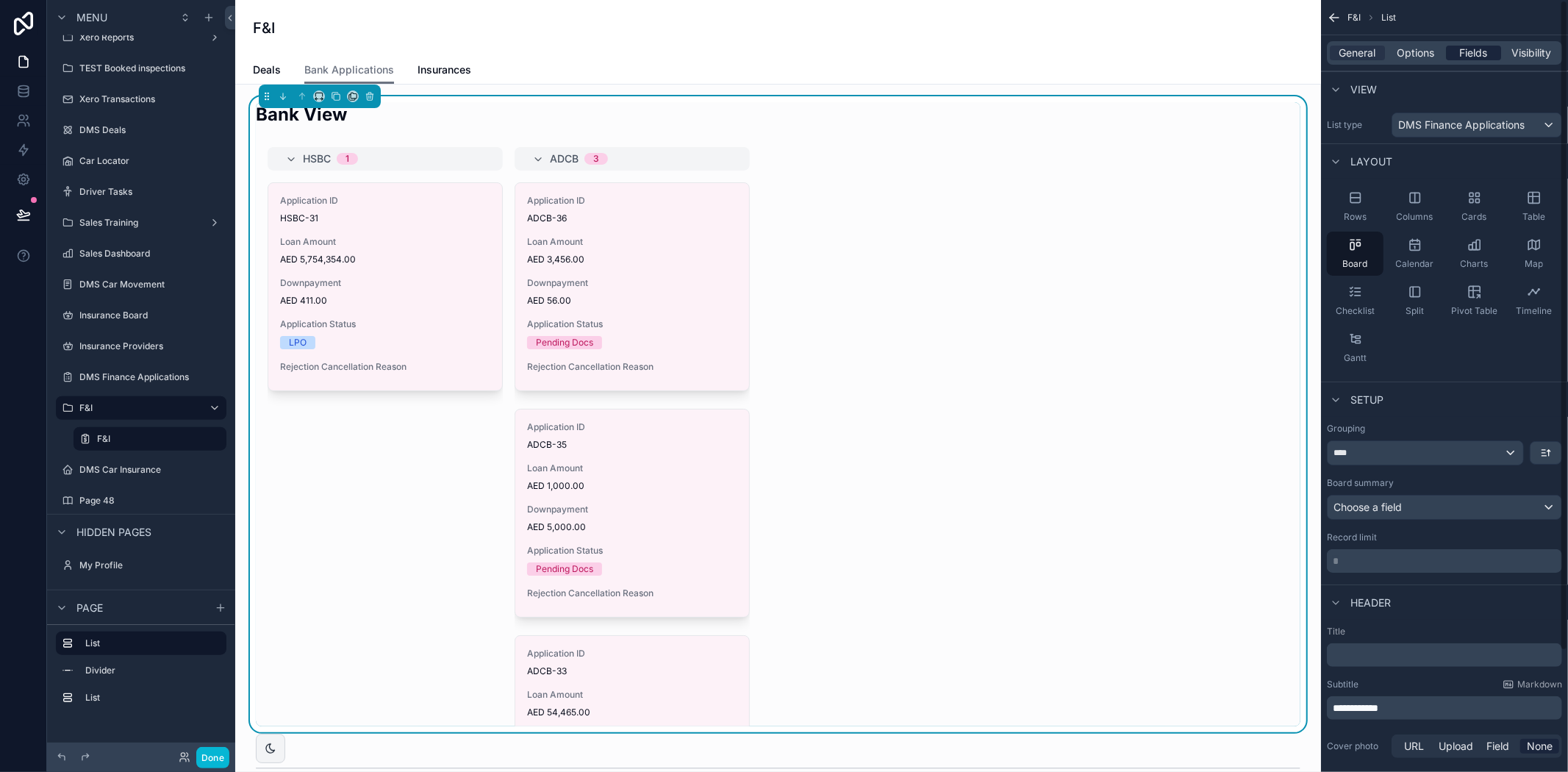
click at [1478, 56] on span "Fields" at bounding box center [1474, 53] width 28 height 15
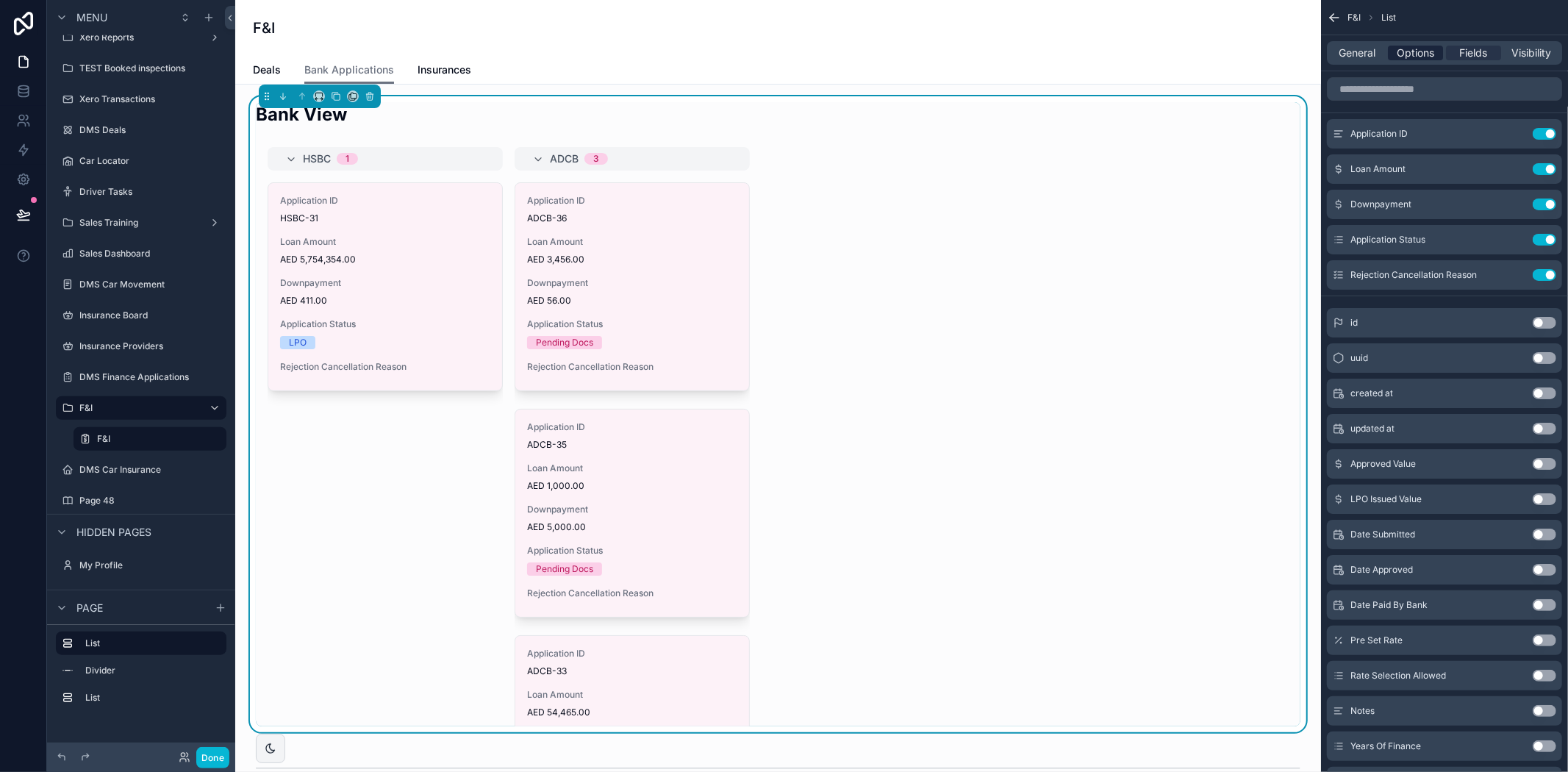
click at [1435, 53] on div "Options" at bounding box center [1415, 53] width 55 height 15
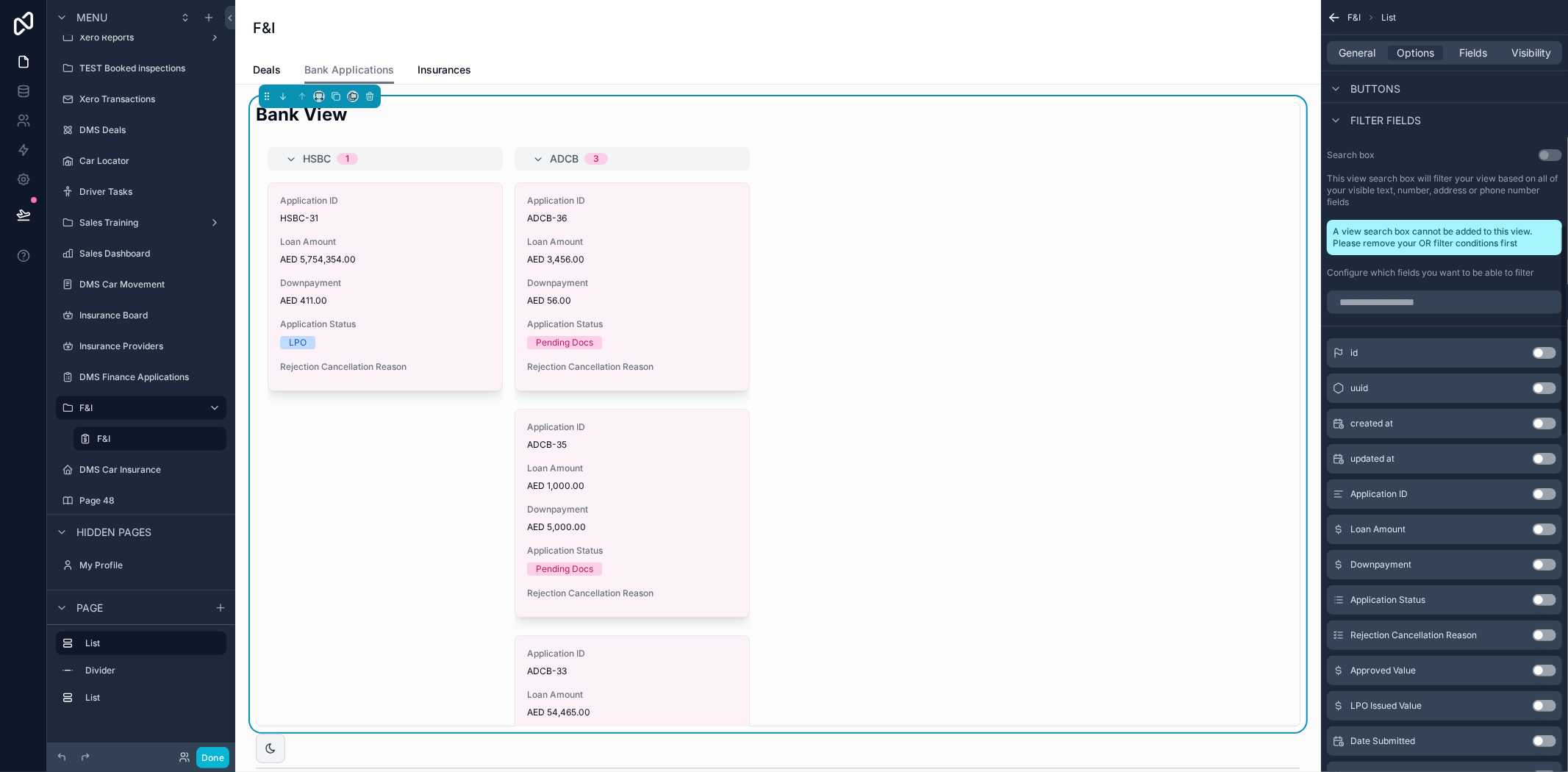
scroll to position [496, 0]
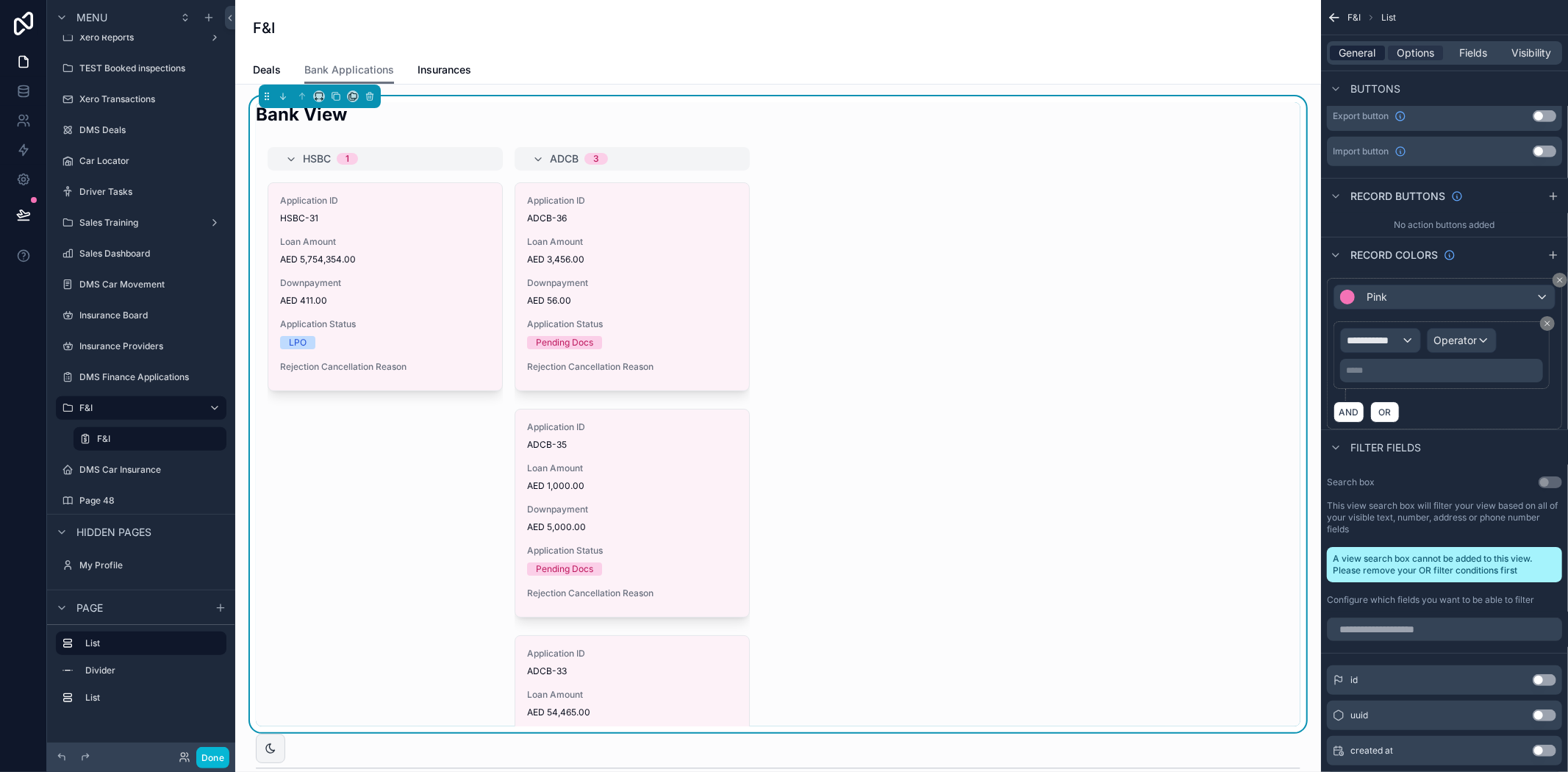
click at [1356, 55] on span "General" at bounding box center [1358, 53] width 37 height 15
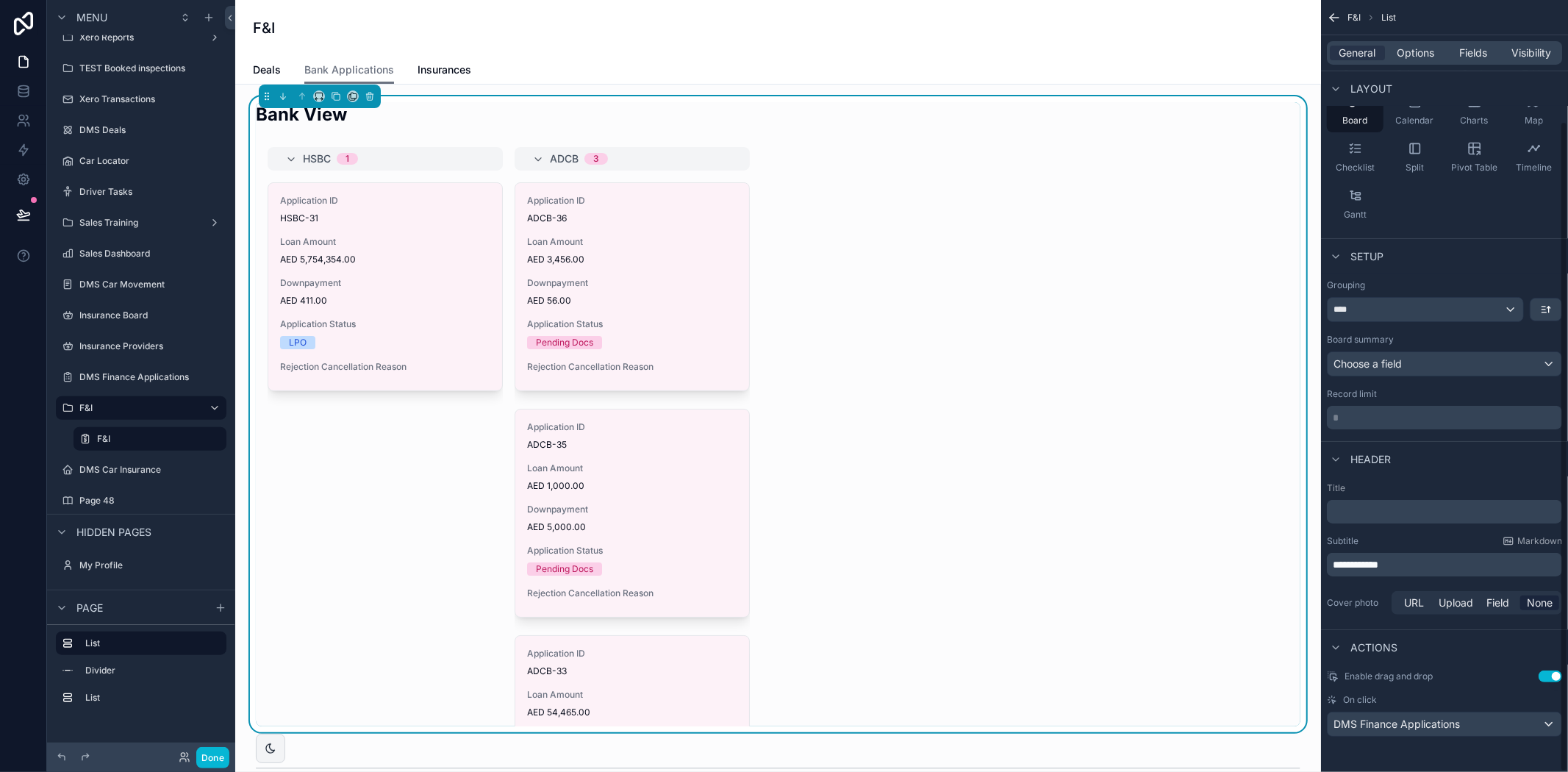
click at [947, 177] on div "HSBC 1 Application ID HSBC-31 Loan Amount AED 5,754,354.00 Downpayment AED 411.…" at bounding box center [778, 436] width 1044 height 579
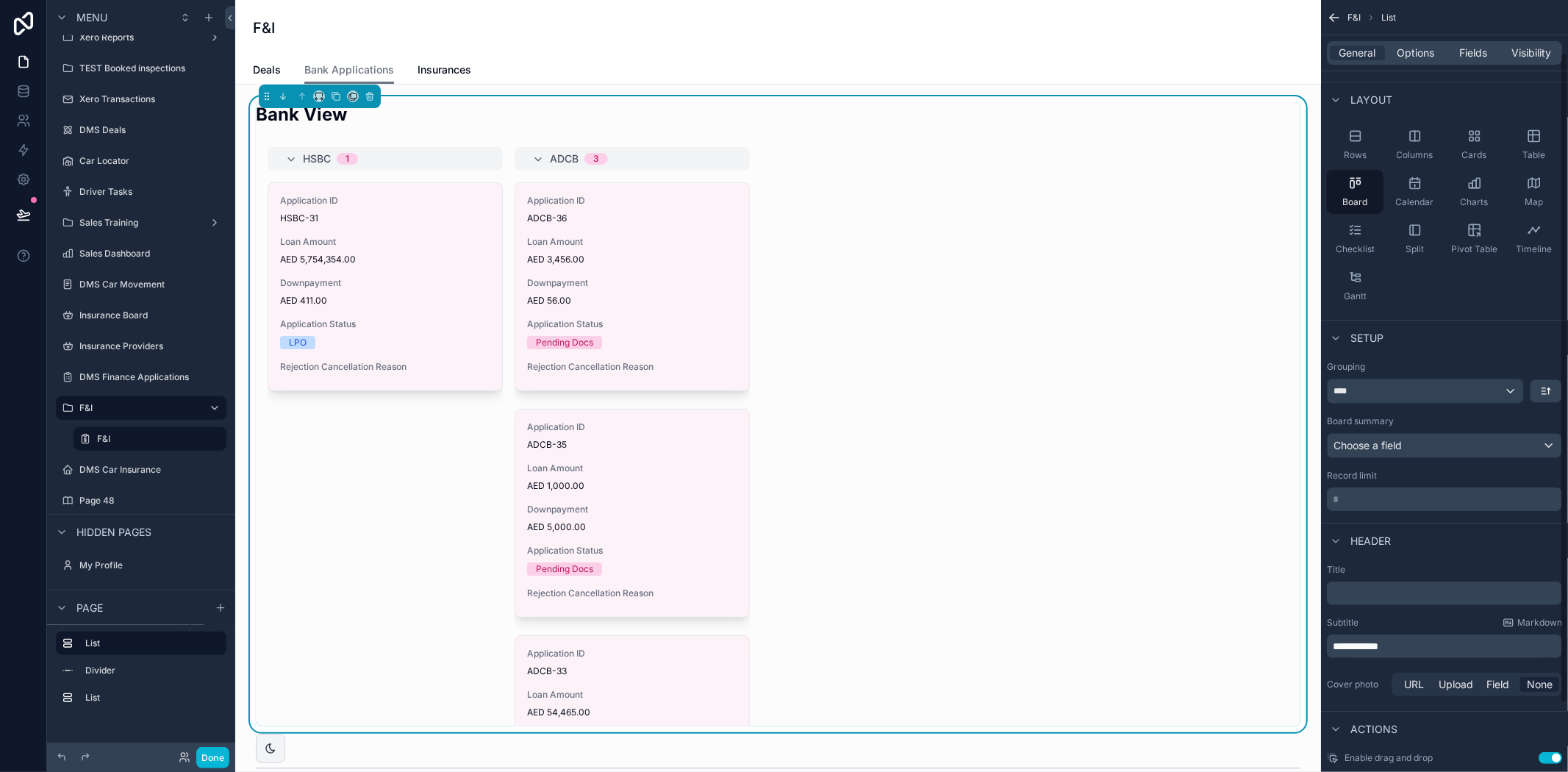
scroll to position [0, 0]
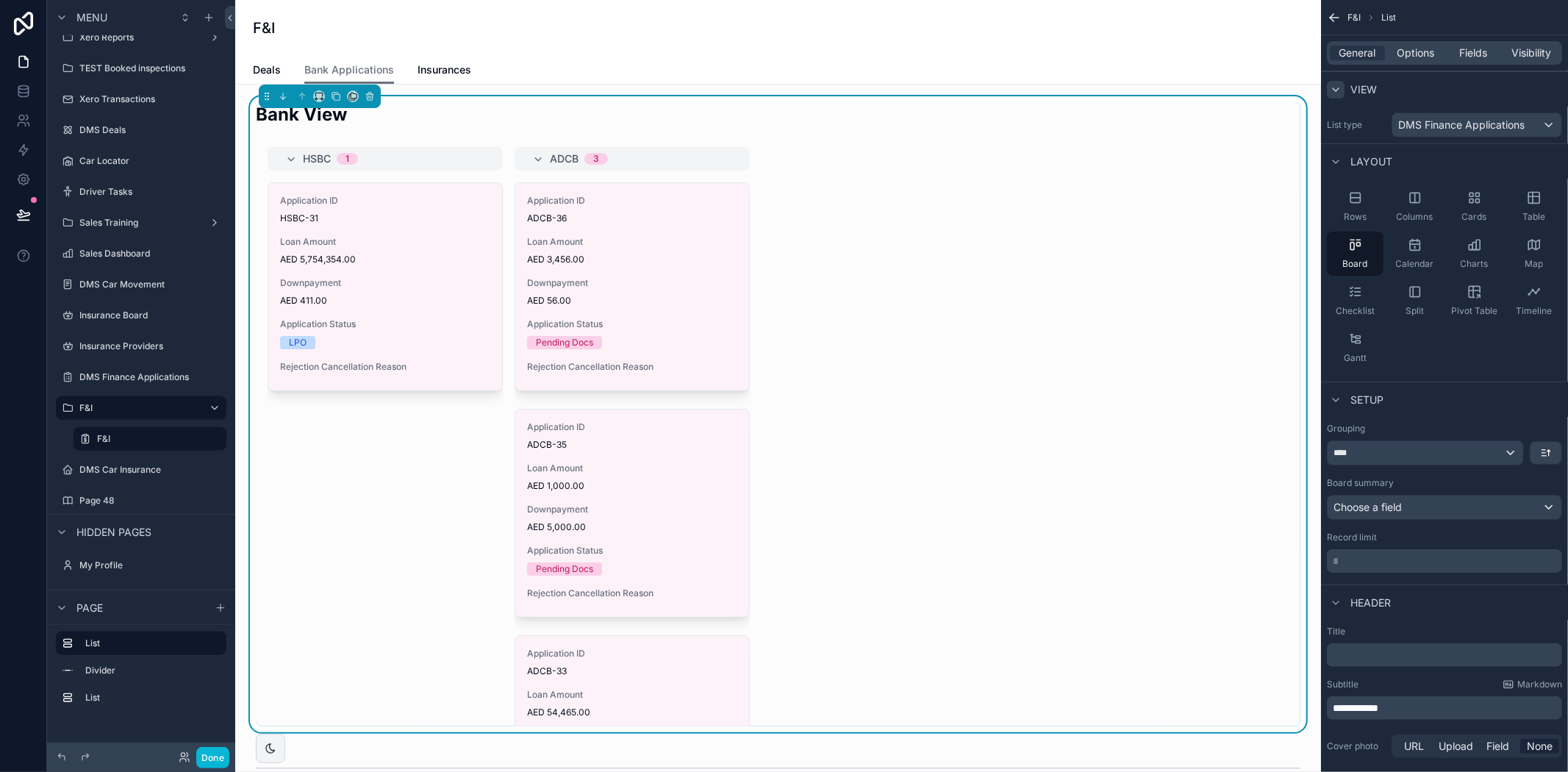
click at [1333, 93] on icon "scrollable content" at bounding box center [1335, 89] width 11 height 11
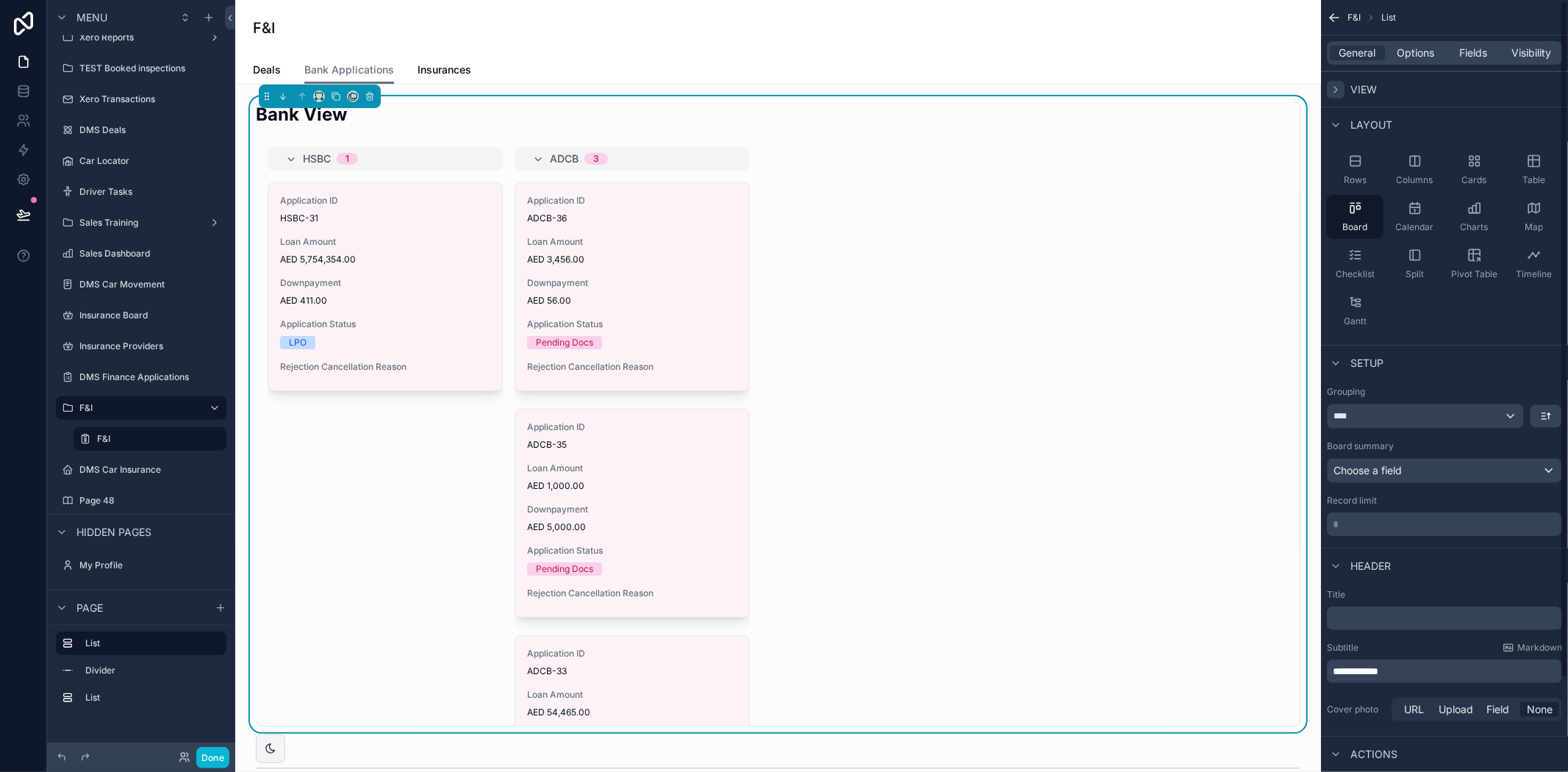
click at [1333, 93] on icon "scrollable content" at bounding box center [1335, 89] width 11 height 11
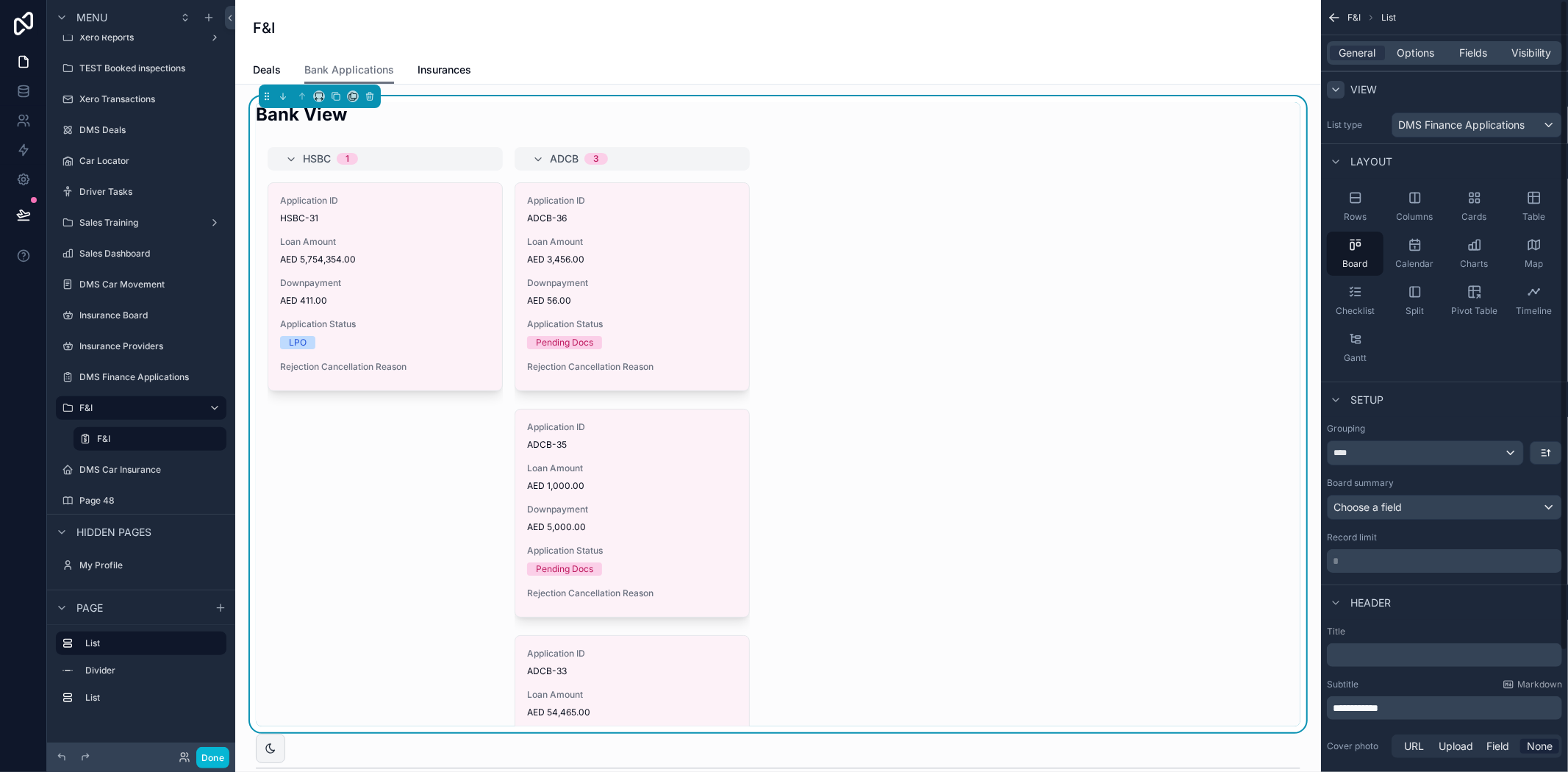
click at [1333, 93] on icon "scrollable content" at bounding box center [1335, 89] width 11 height 11
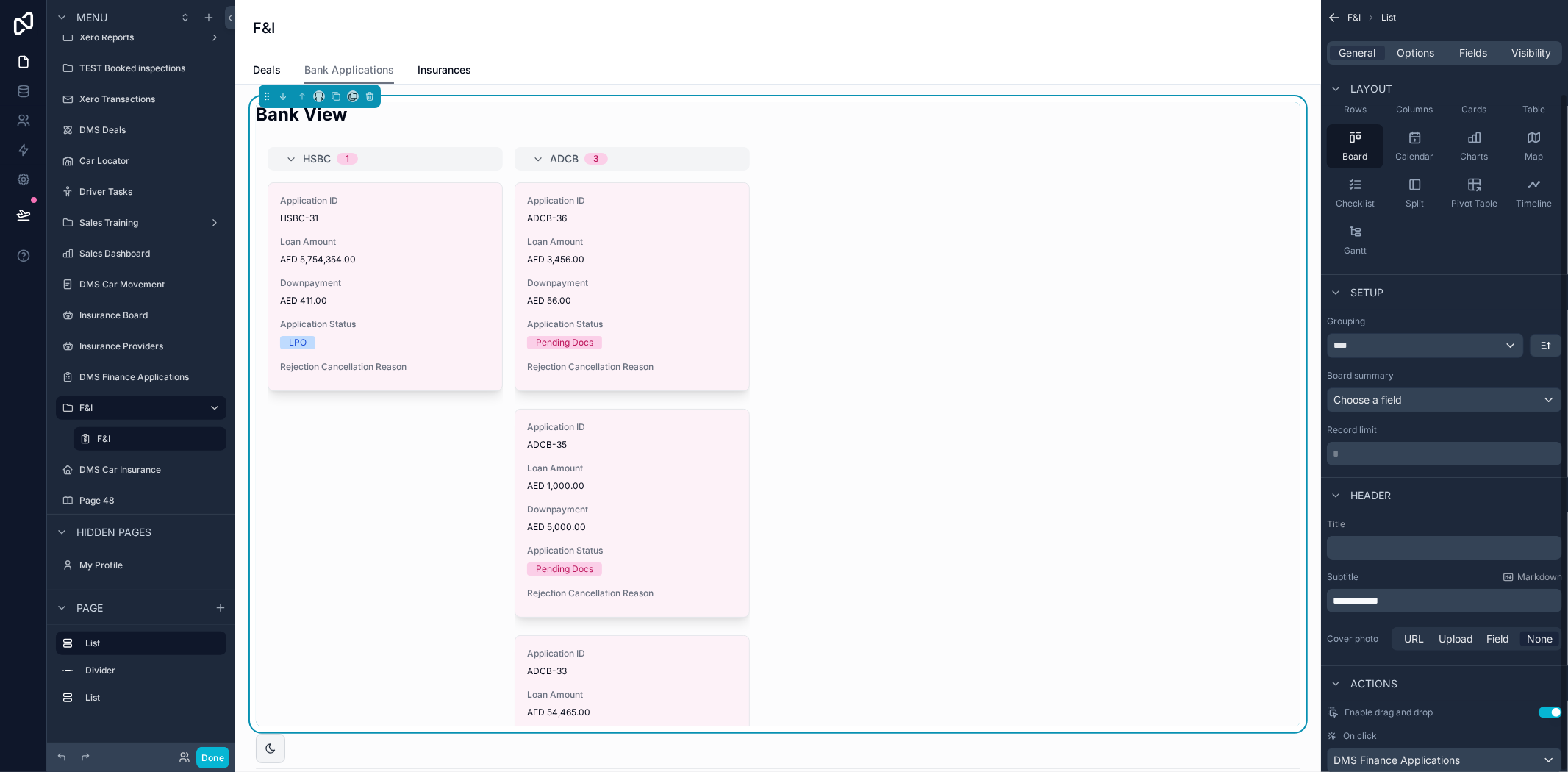
scroll to position [107, 0]
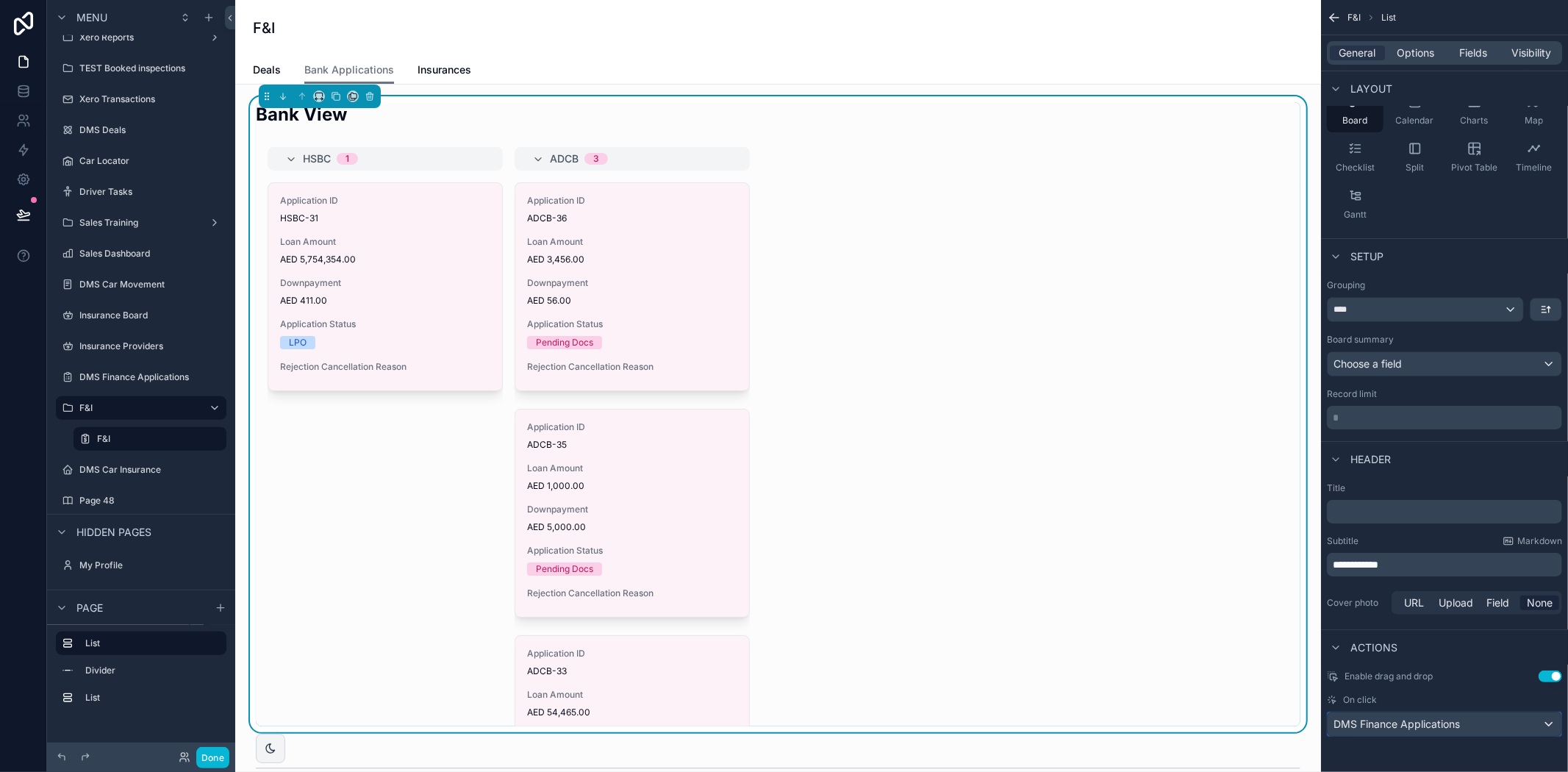
click at [1519, 721] on div "DMS Finance Applications" at bounding box center [1444, 723] width 234 height 24
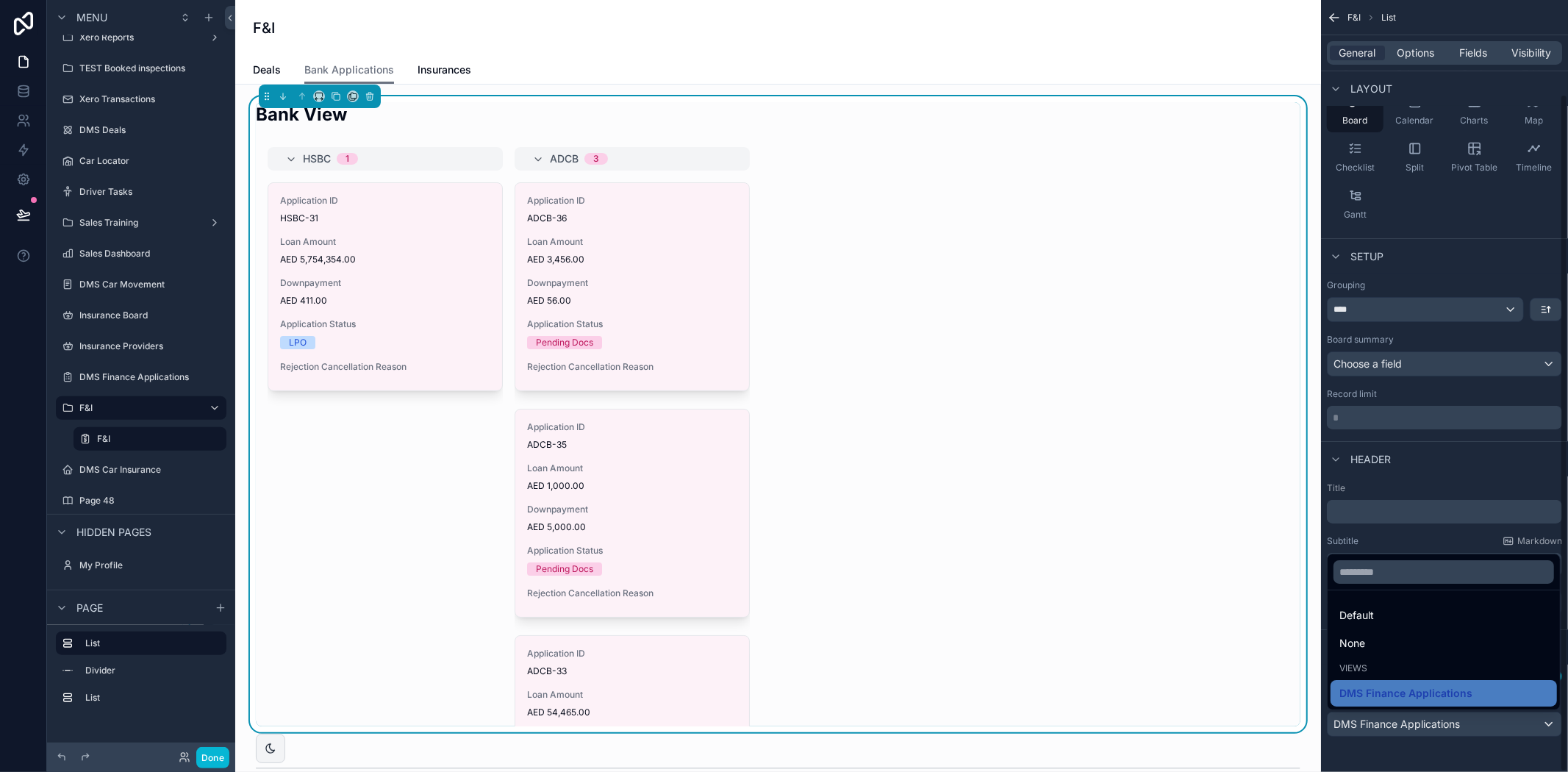
click at [1432, 753] on div "scrollable content" at bounding box center [784, 386] width 1568 height 772
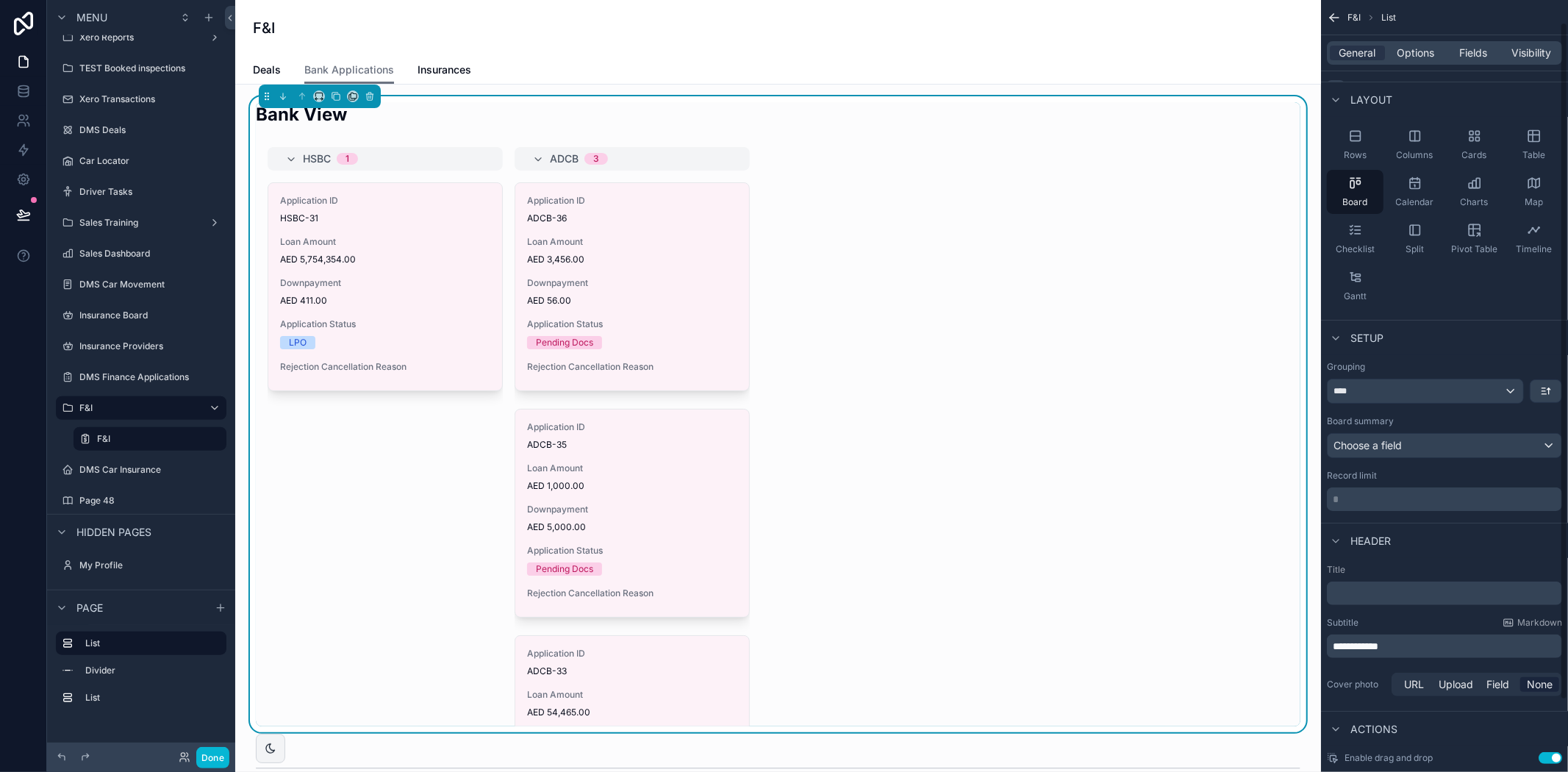
scroll to position [0, 0]
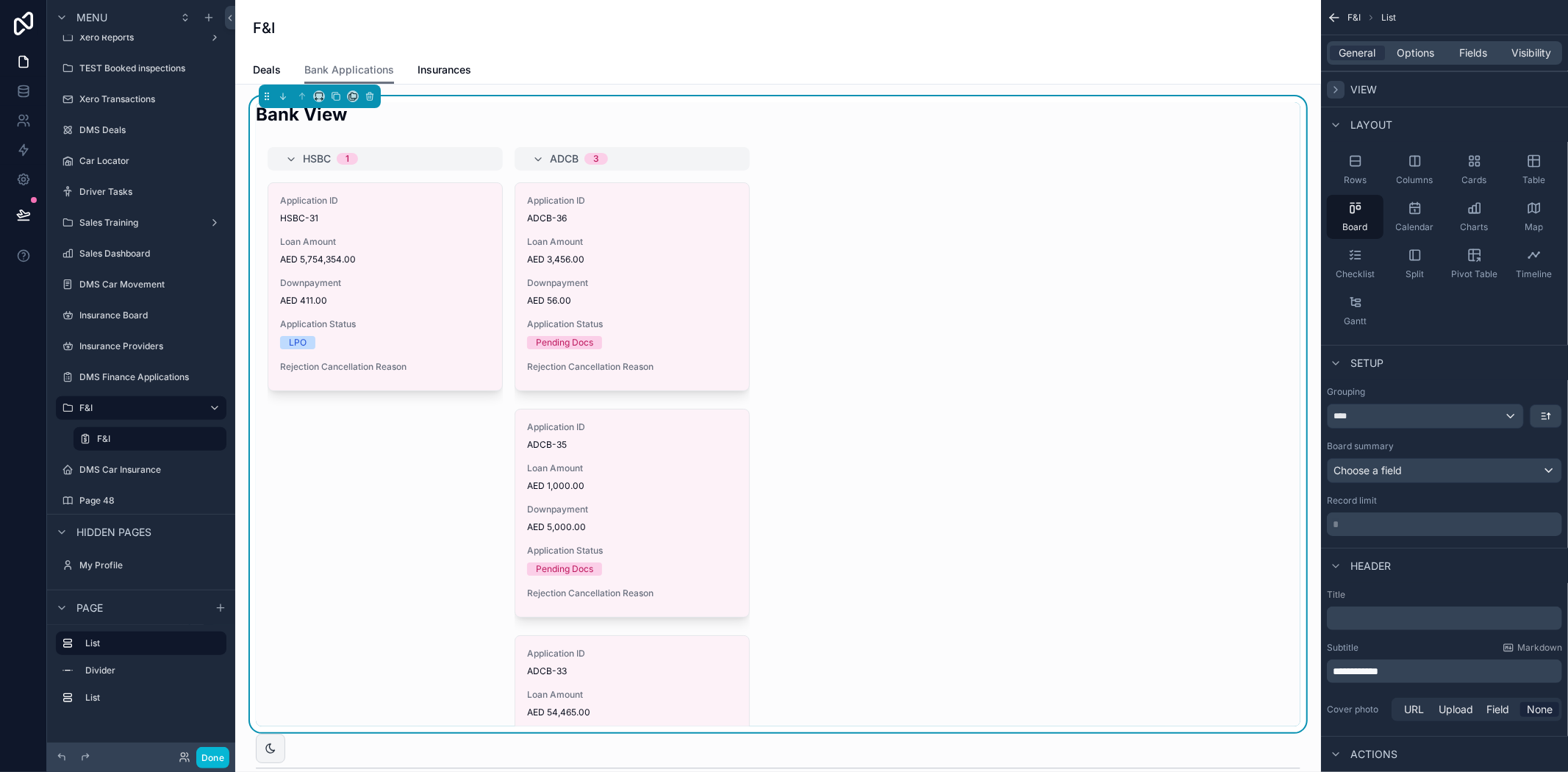
click at [1037, 119] on div "Bank View" at bounding box center [778, 120] width 1044 height 36
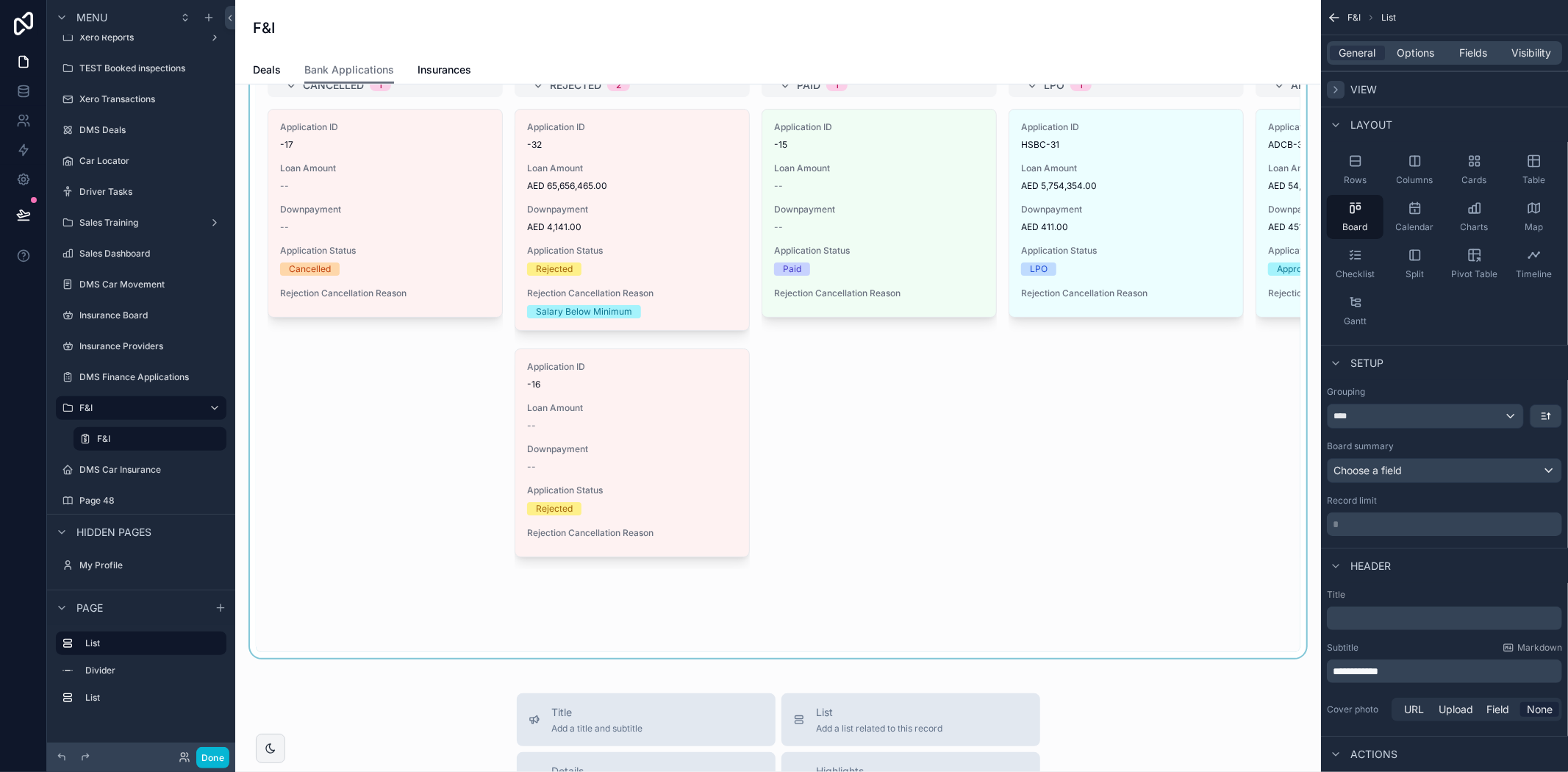
scroll to position [642, 0]
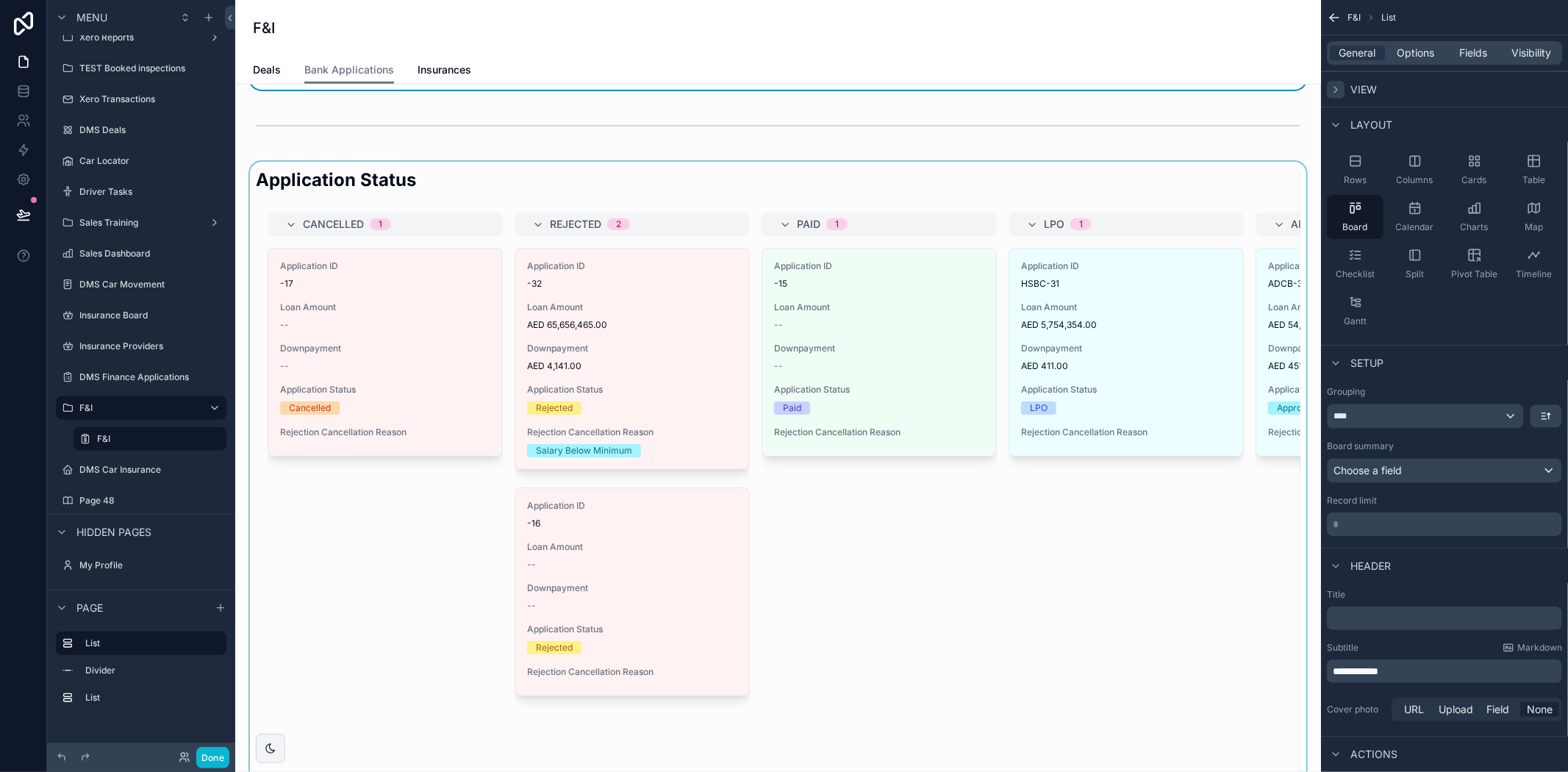
click at [663, 405] on div "scrollable content" at bounding box center [778, 480] width 1062 height 636
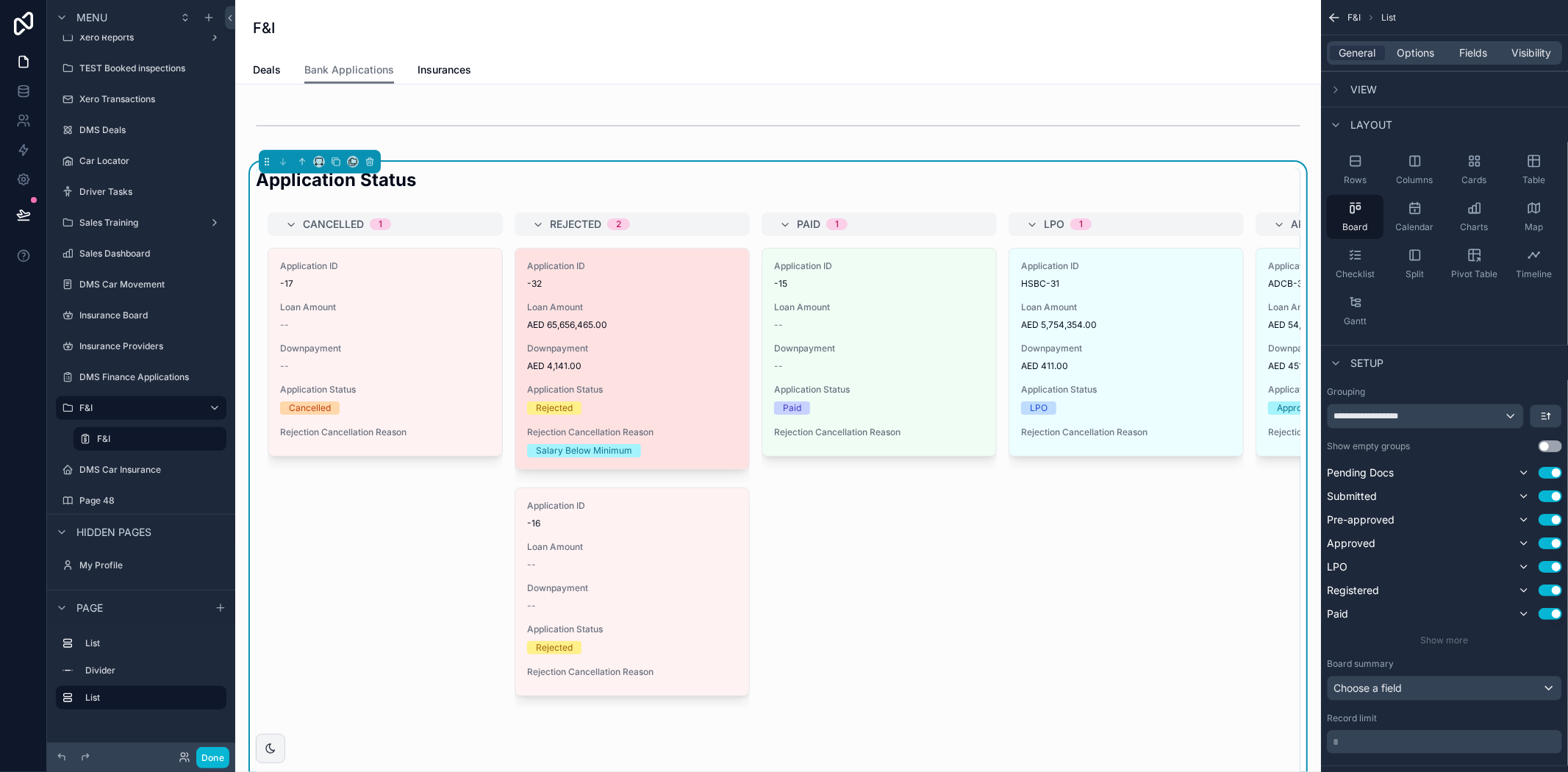
click at [663, 405] on div "Rejected" at bounding box center [633, 407] width 210 height 13
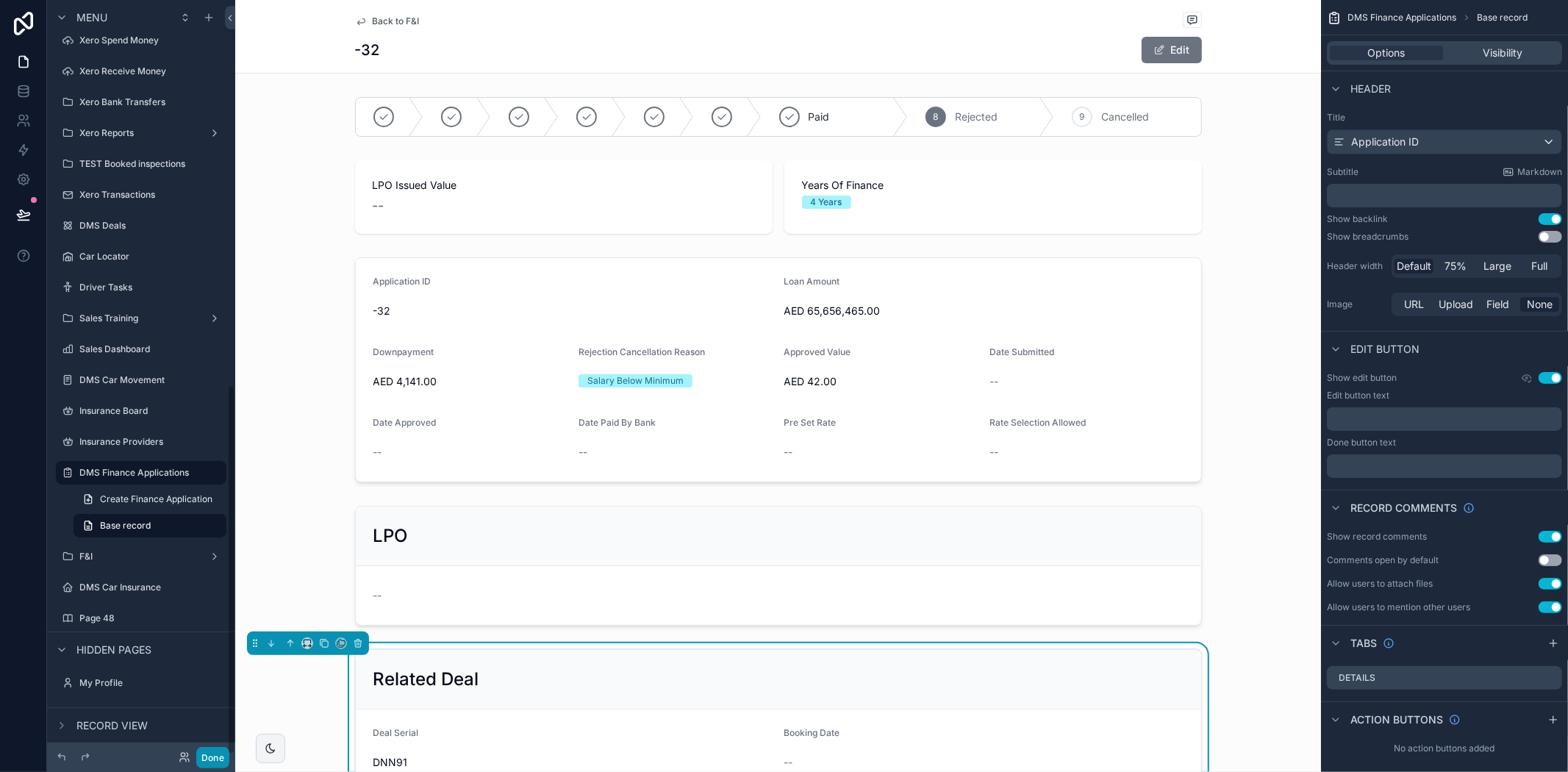
click at [221, 754] on button "Done" at bounding box center [212, 757] width 33 height 21
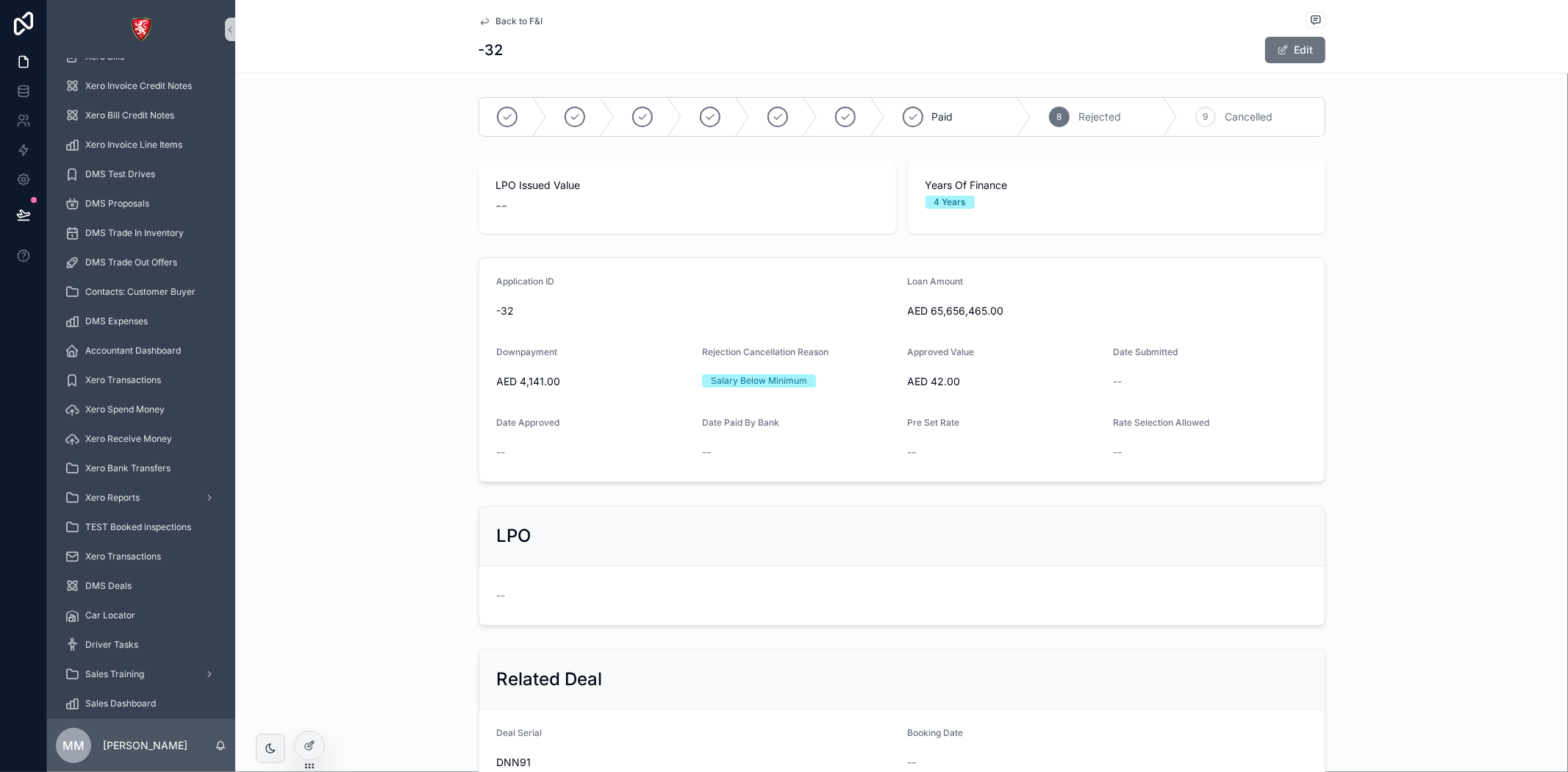
click at [530, 26] on span "Back to F&I" at bounding box center [519, 20] width 47 height 11
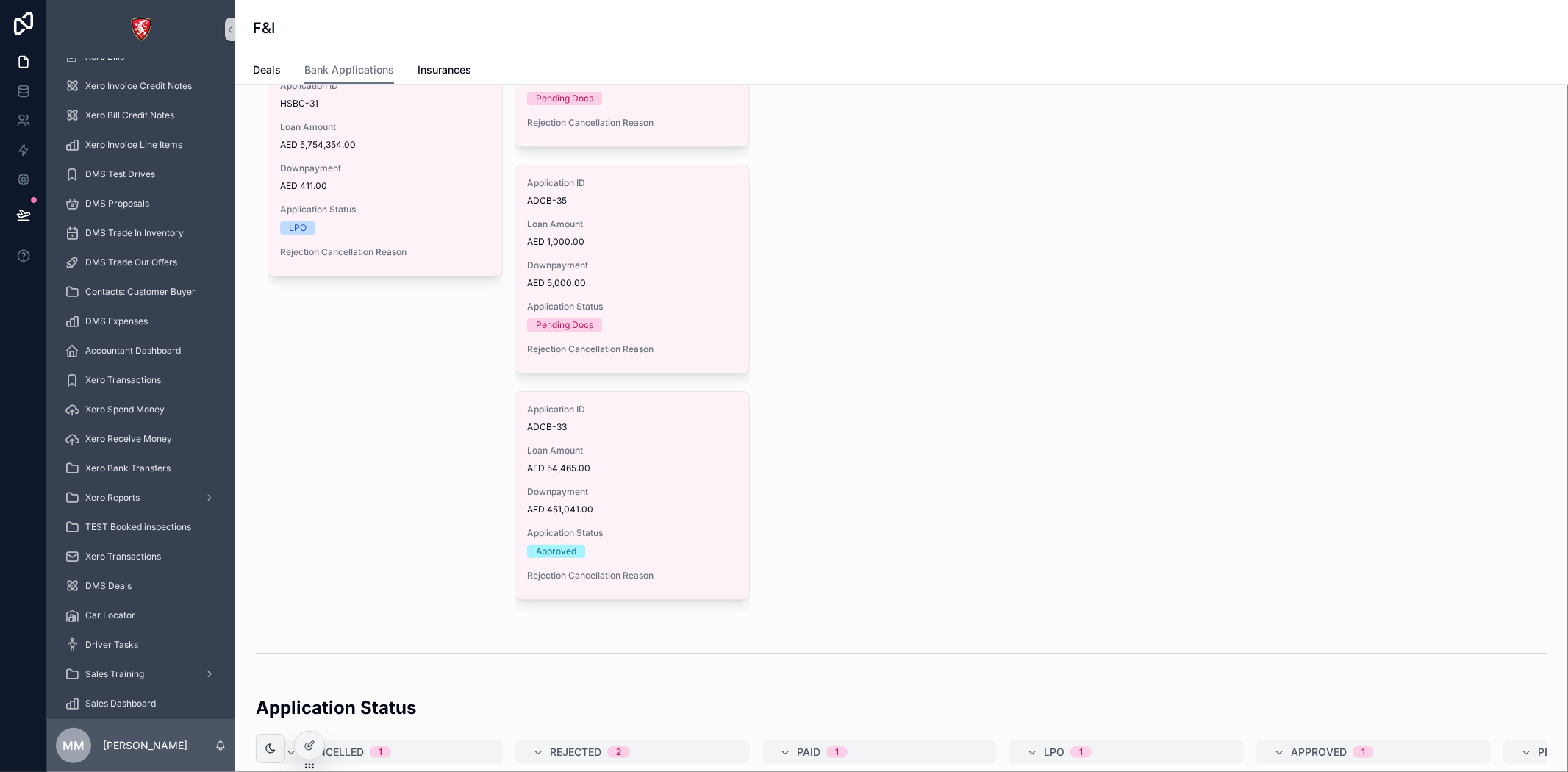
scroll to position [245, 0]
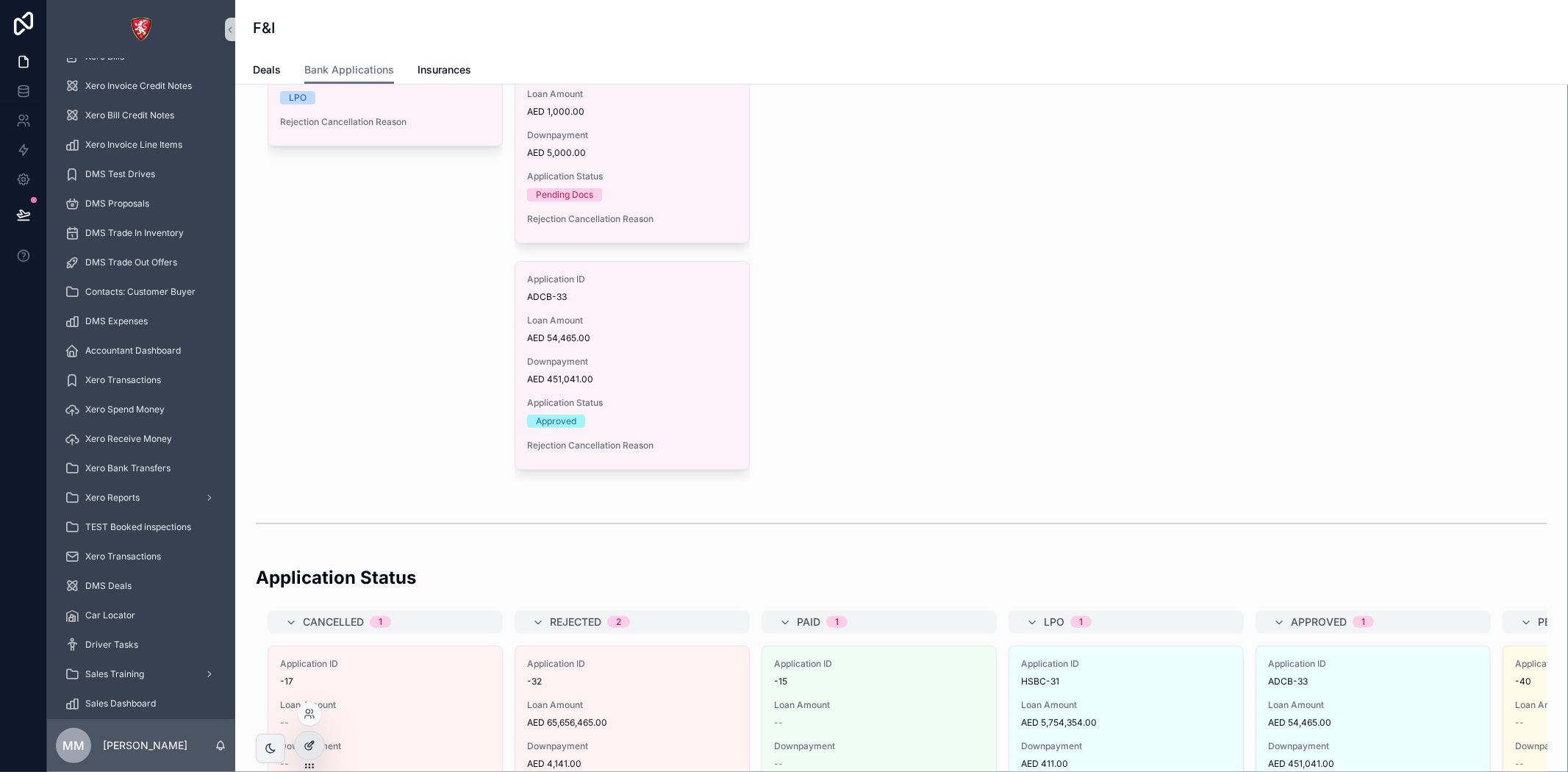
click at [311, 736] on div at bounding box center [309, 746] width 29 height 28
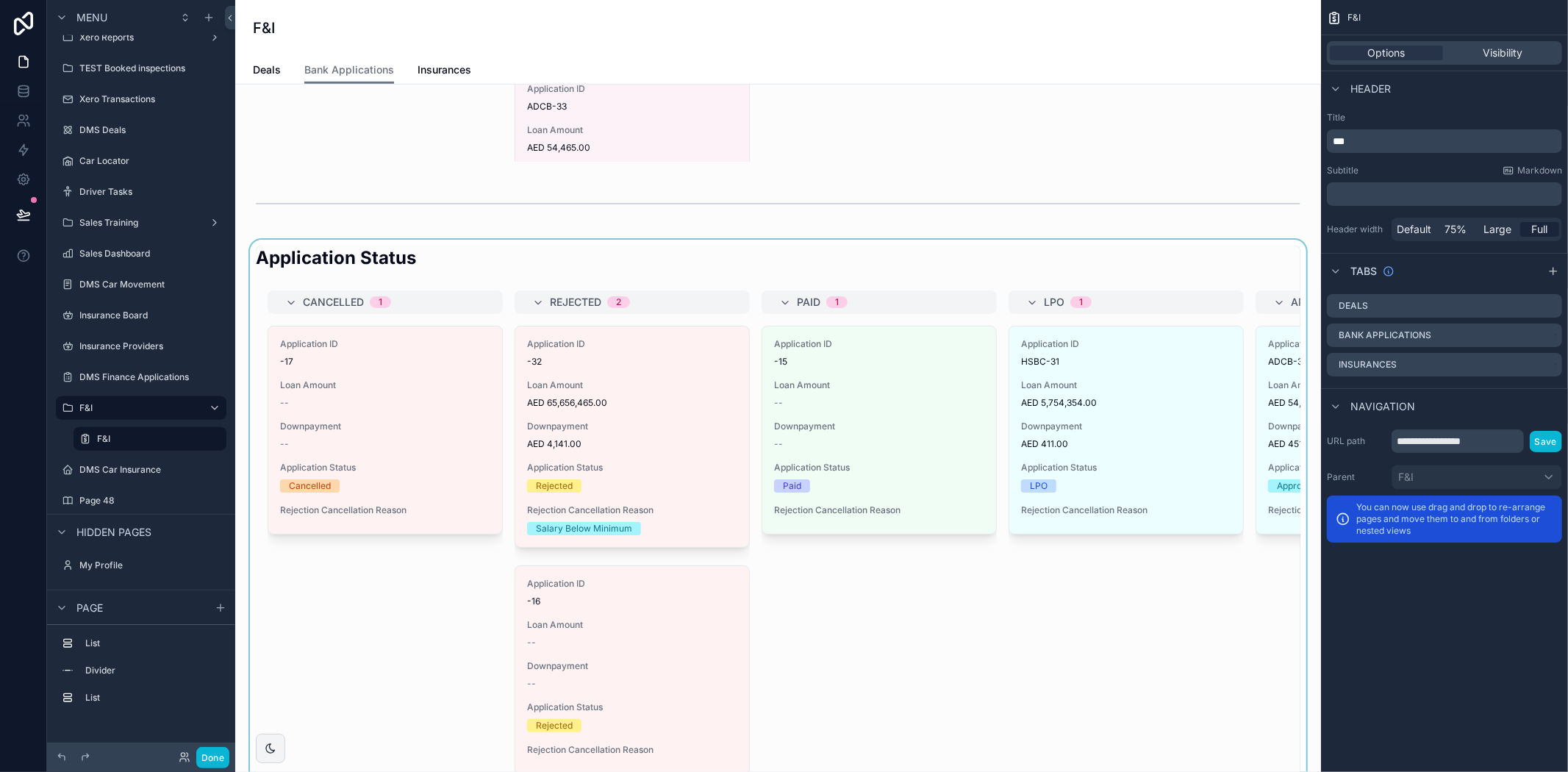
scroll to position [653, 0]
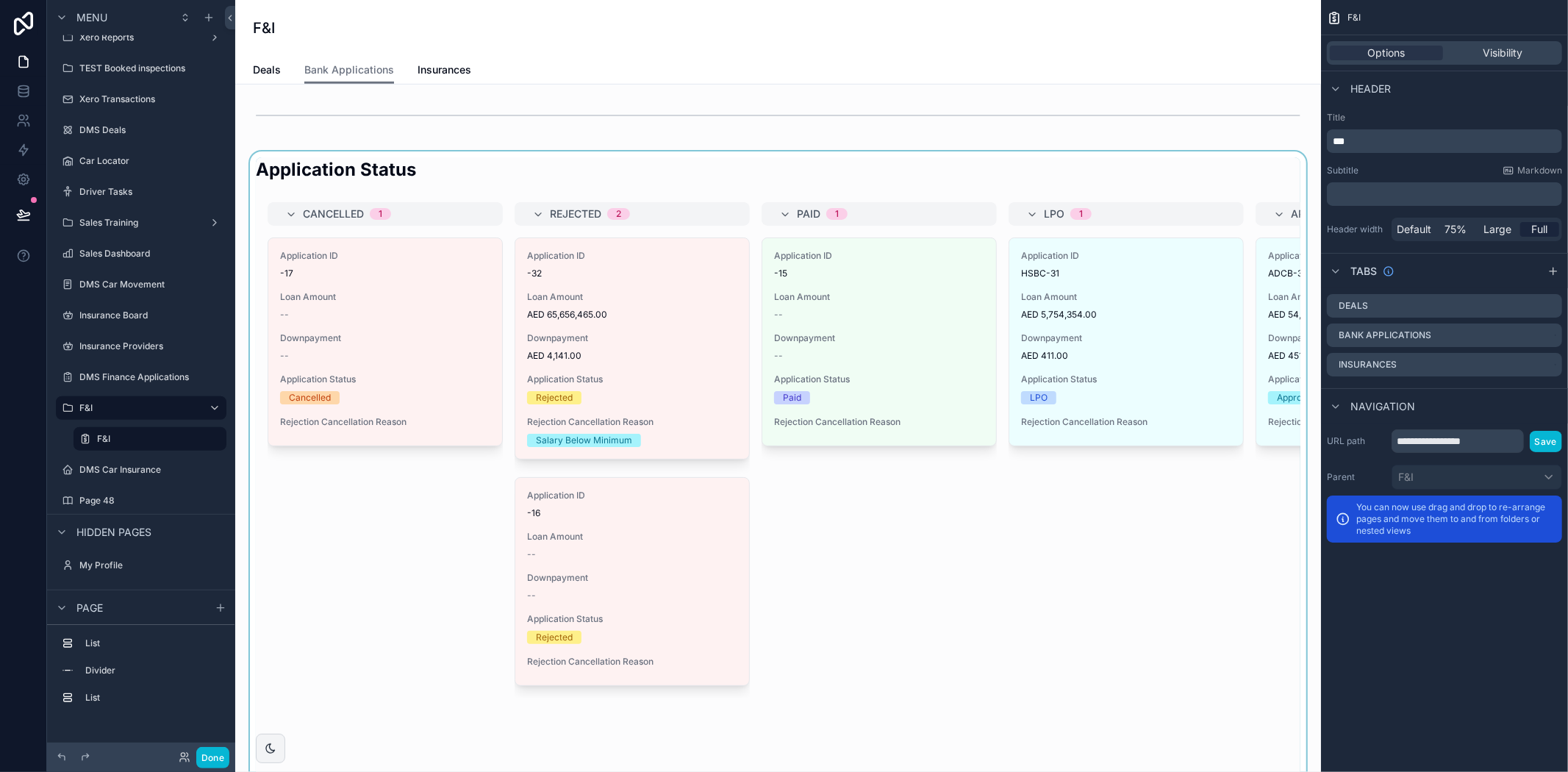
click at [430, 583] on div "scrollable content" at bounding box center [778, 469] width 1062 height 636
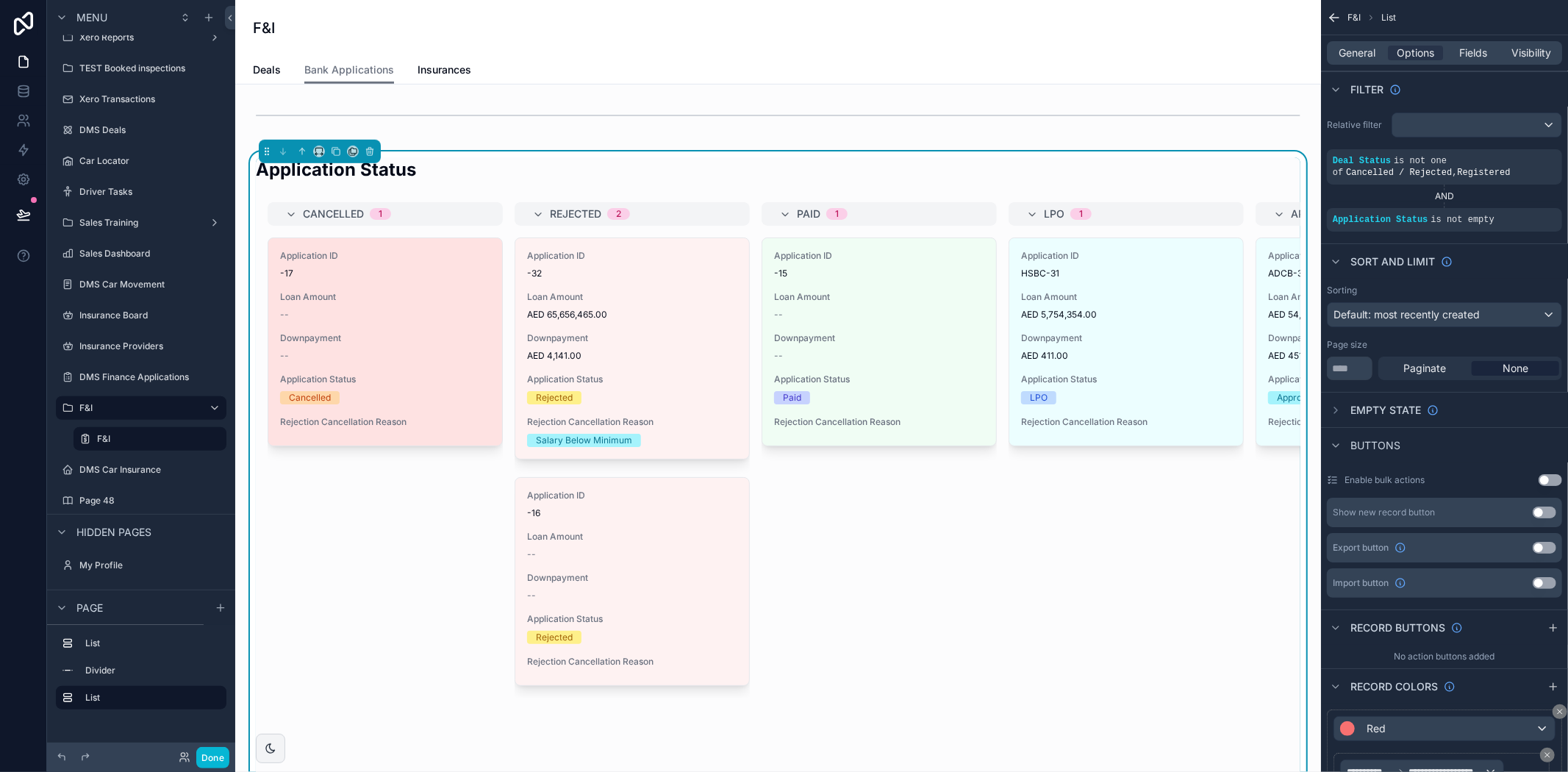
click at [400, 387] on div "Application Status Cancelled" at bounding box center [385, 389] width 210 height 31
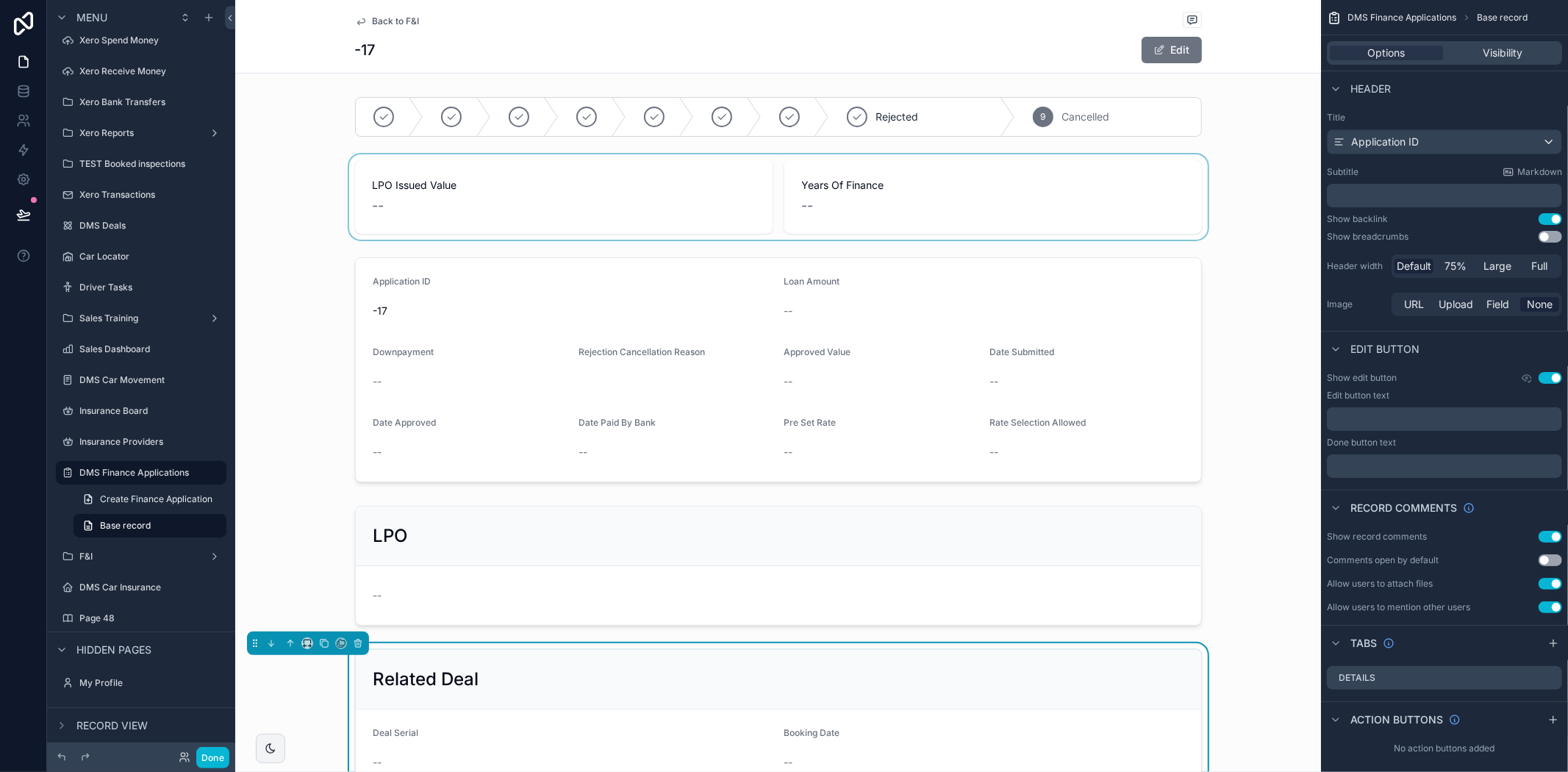
click at [576, 208] on div "scrollable content" at bounding box center [777, 197] width 1086 height 86
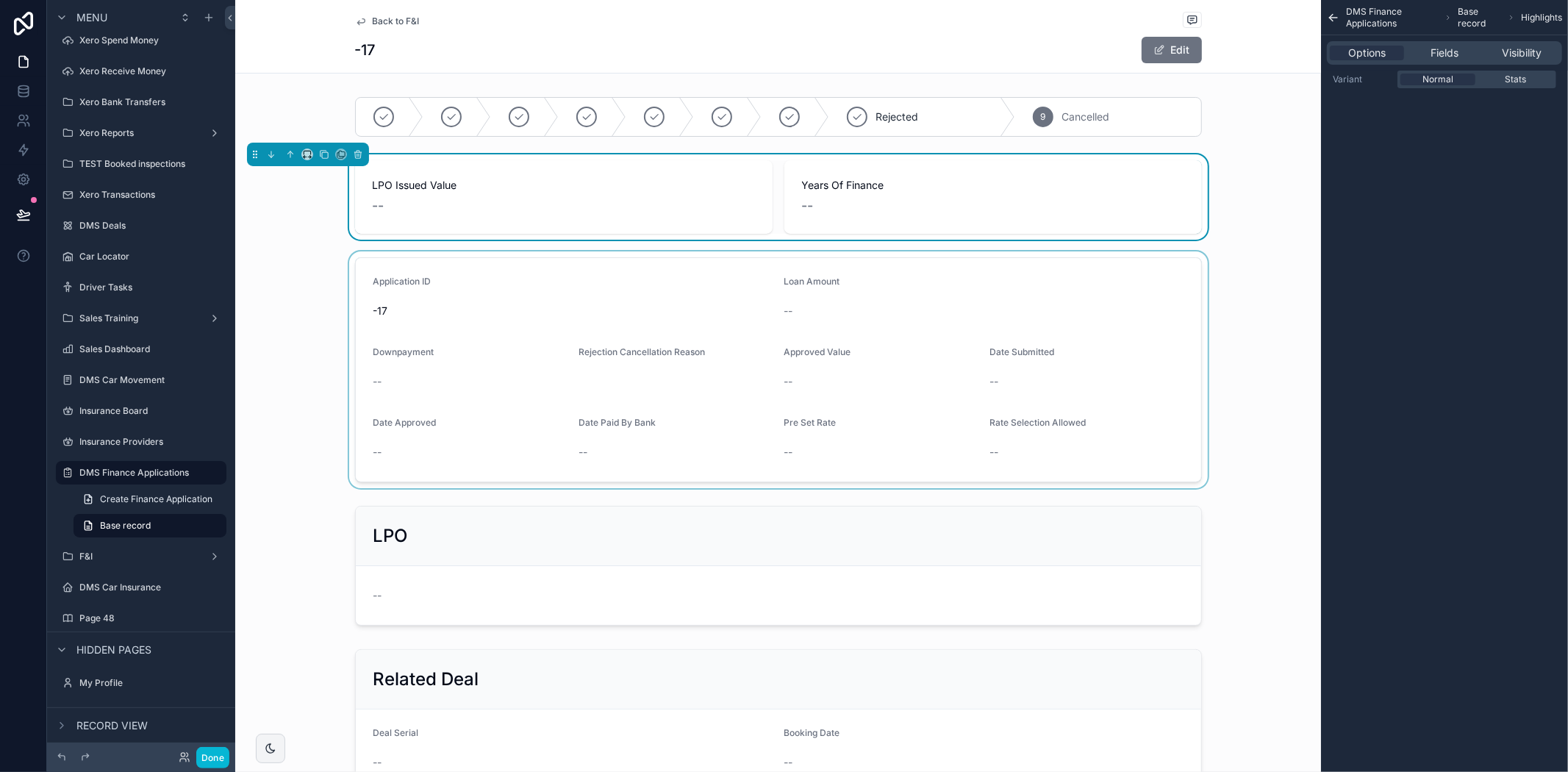
click at [740, 360] on div "scrollable content" at bounding box center [777, 370] width 1086 height 237
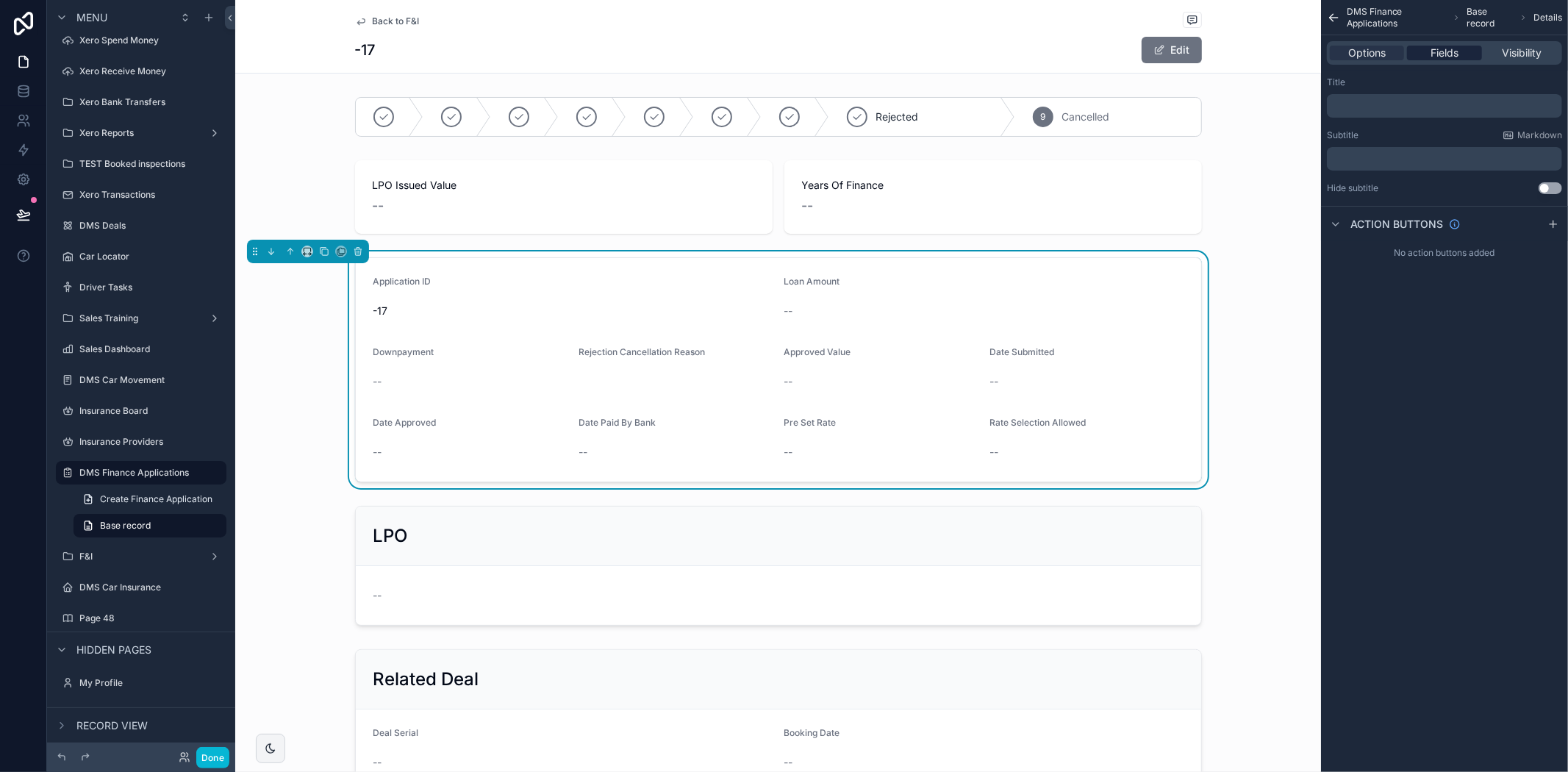
click at [1448, 50] on span "Fields" at bounding box center [1444, 53] width 28 height 15
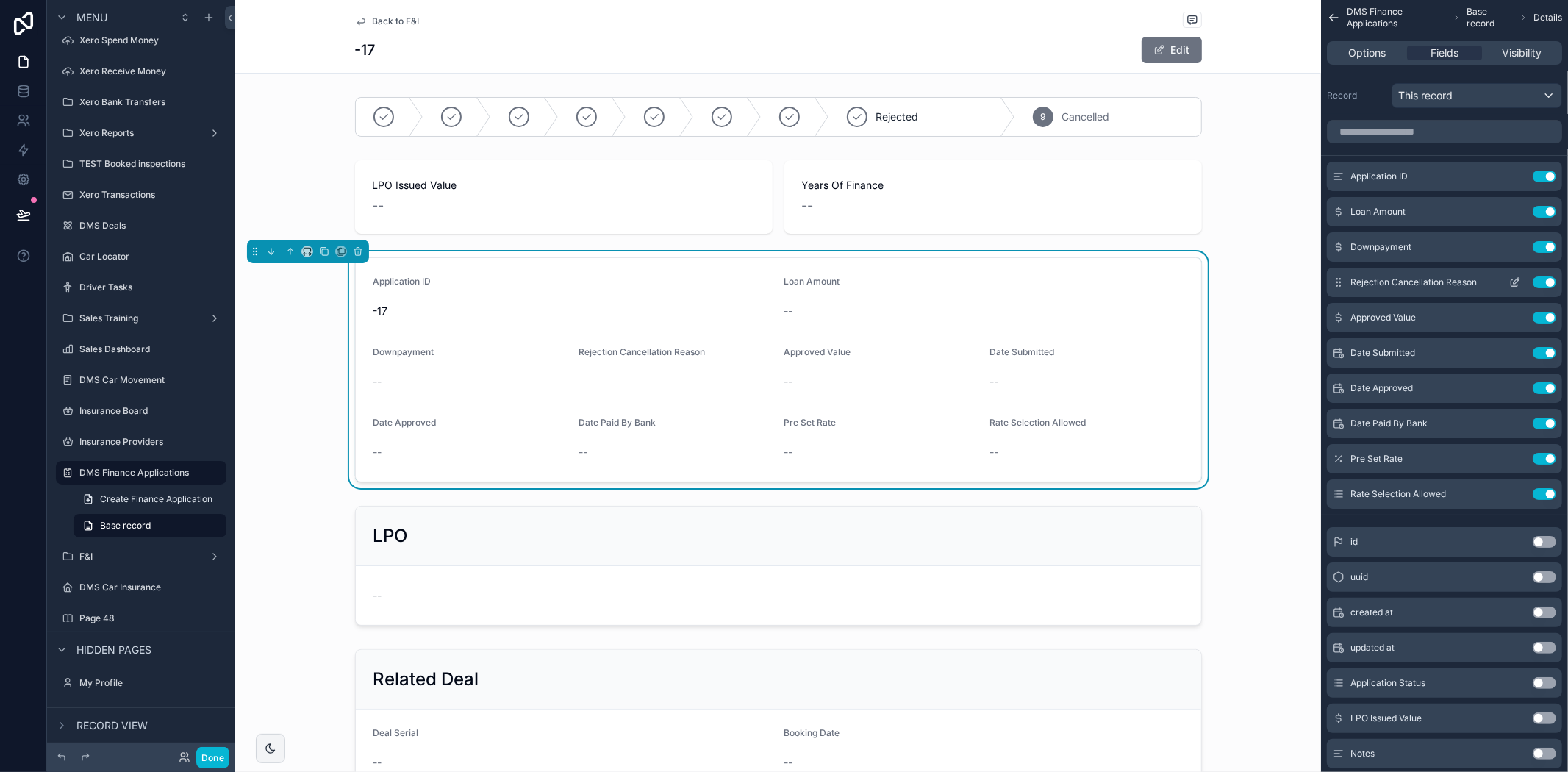
click at [1541, 279] on button "Use setting" at bounding box center [1544, 282] width 24 height 11
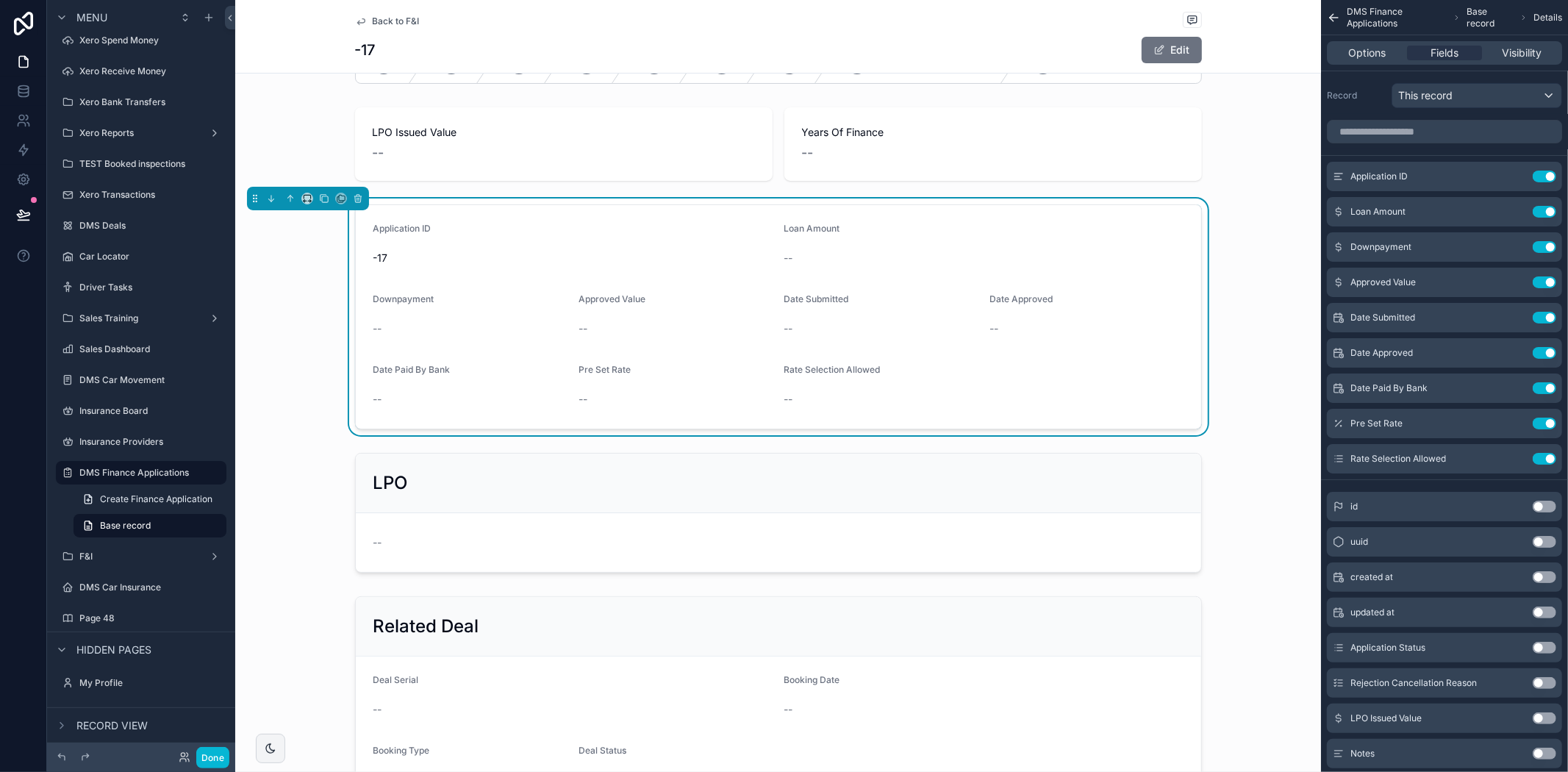
scroll to position [81, 0]
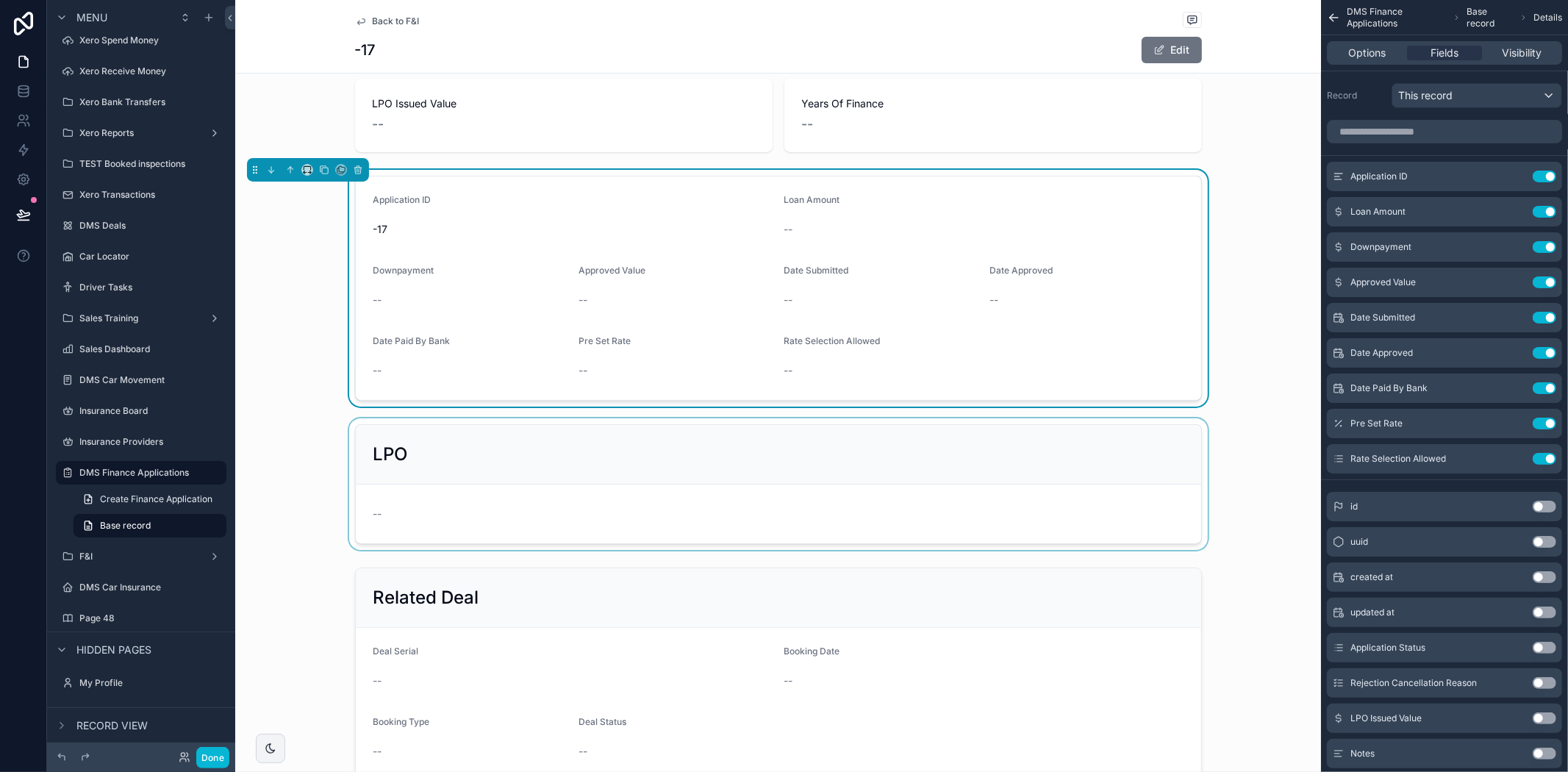
click at [1053, 457] on div "scrollable content" at bounding box center [777, 483] width 1086 height 132
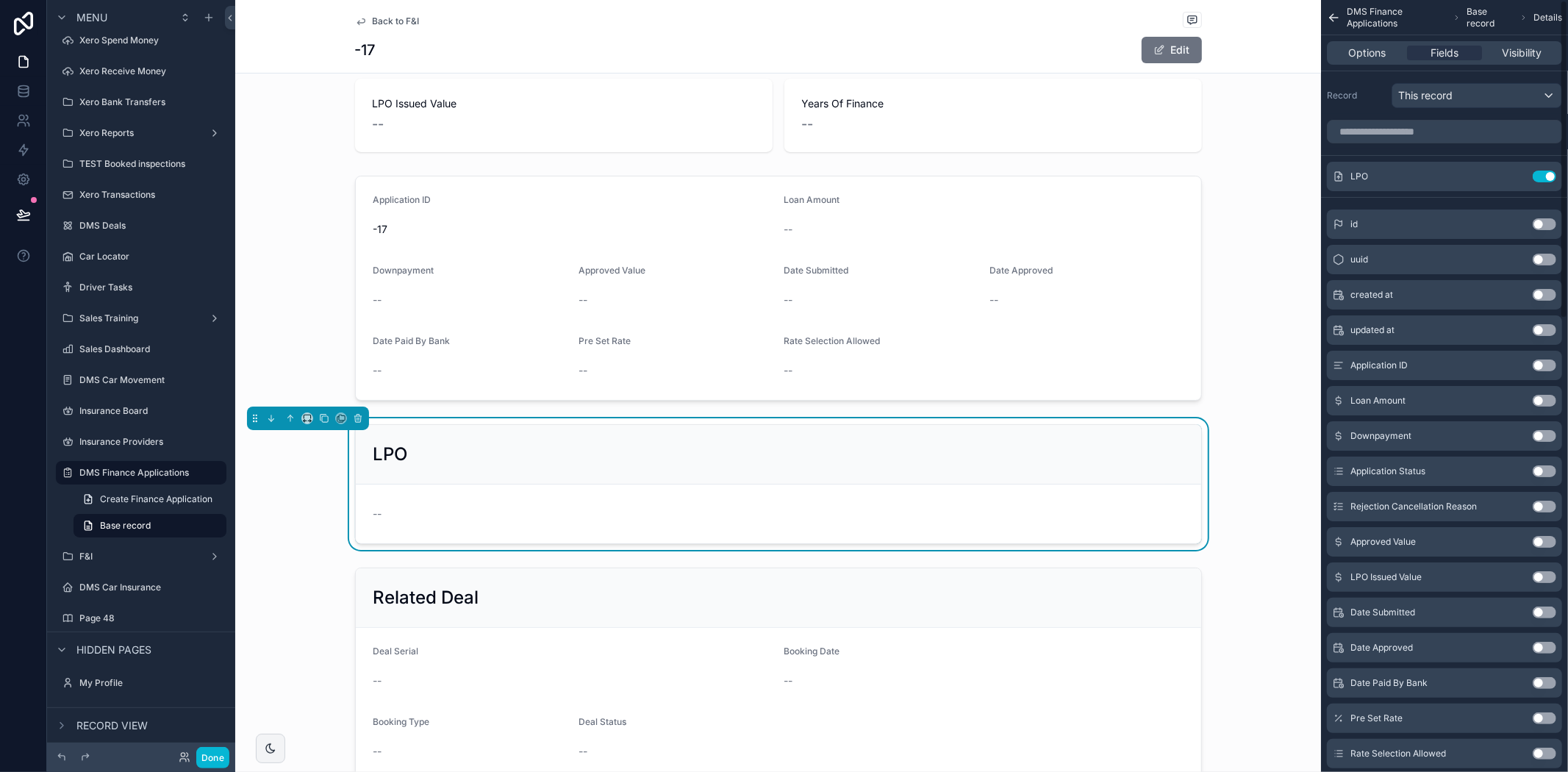
click at [1379, 60] on div "Options Fields Visibility" at bounding box center [1444, 53] width 235 height 24
click at [1373, 50] on span "Options" at bounding box center [1367, 53] width 37 height 15
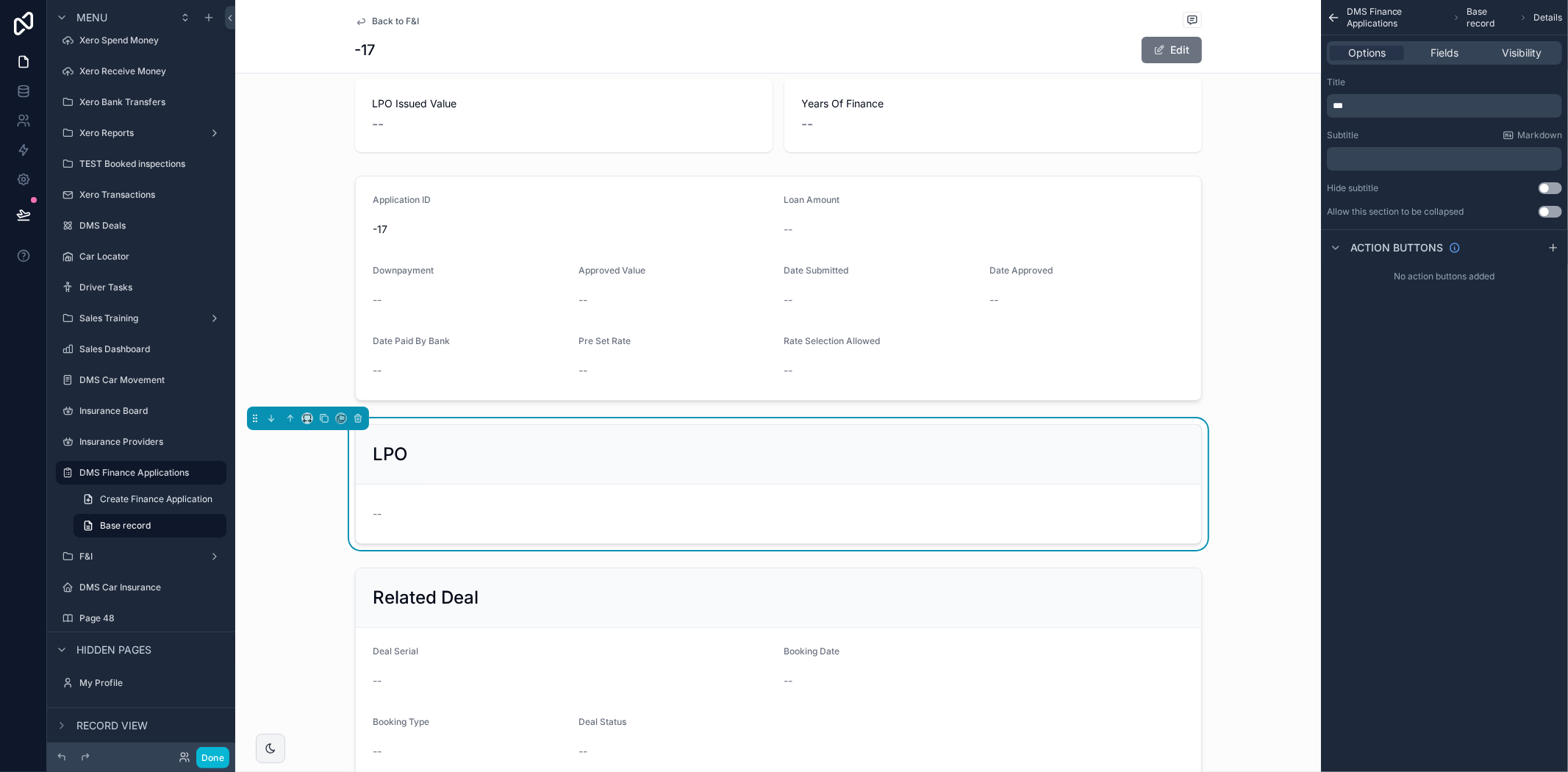
click at [1125, 471] on div "LPO" at bounding box center [778, 454] width 845 height 59
click at [356, 420] on icon "scrollable content" at bounding box center [358, 419] width 11 height 11
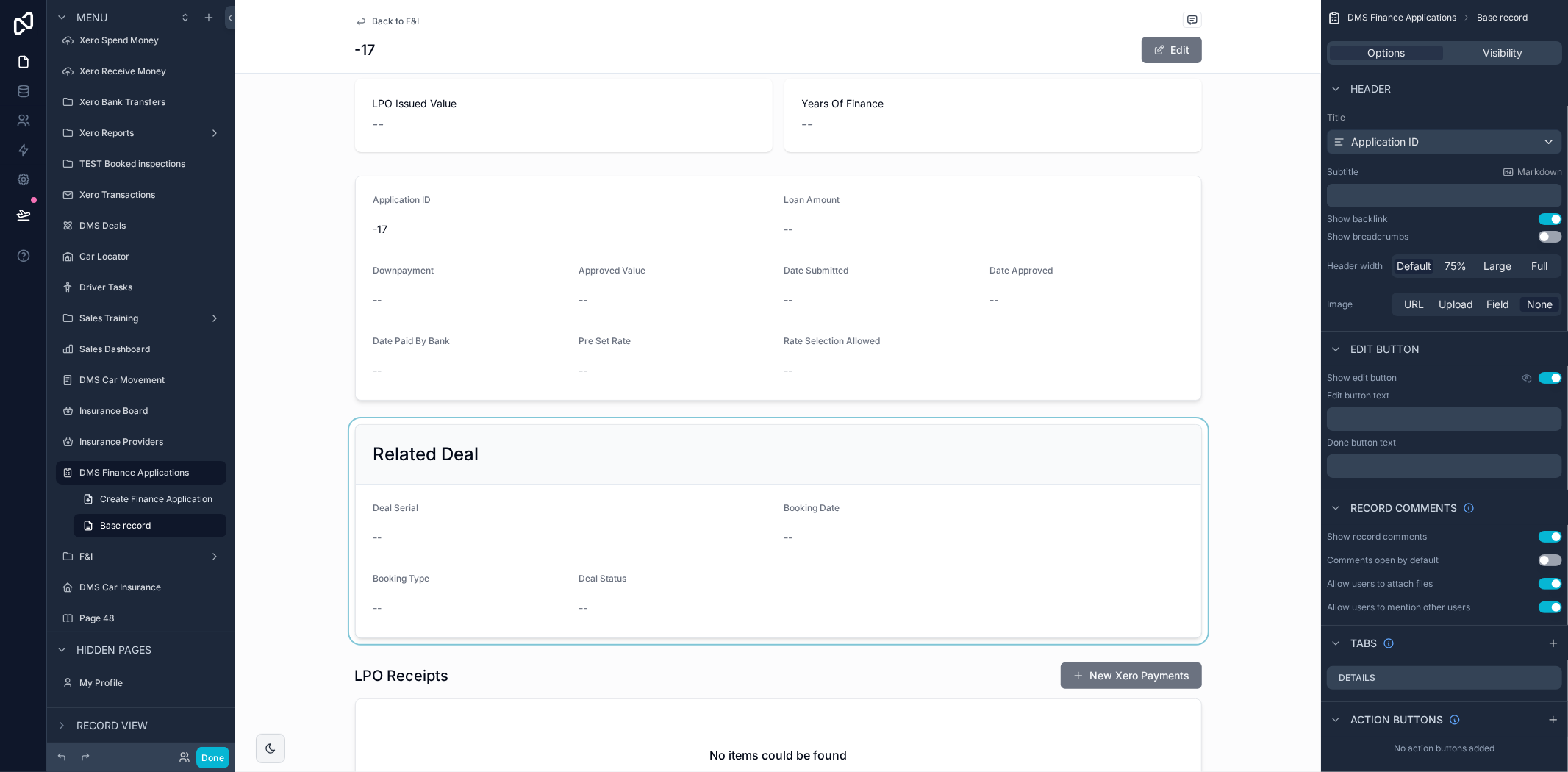
click at [1018, 542] on div "scrollable content" at bounding box center [777, 530] width 1086 height 225
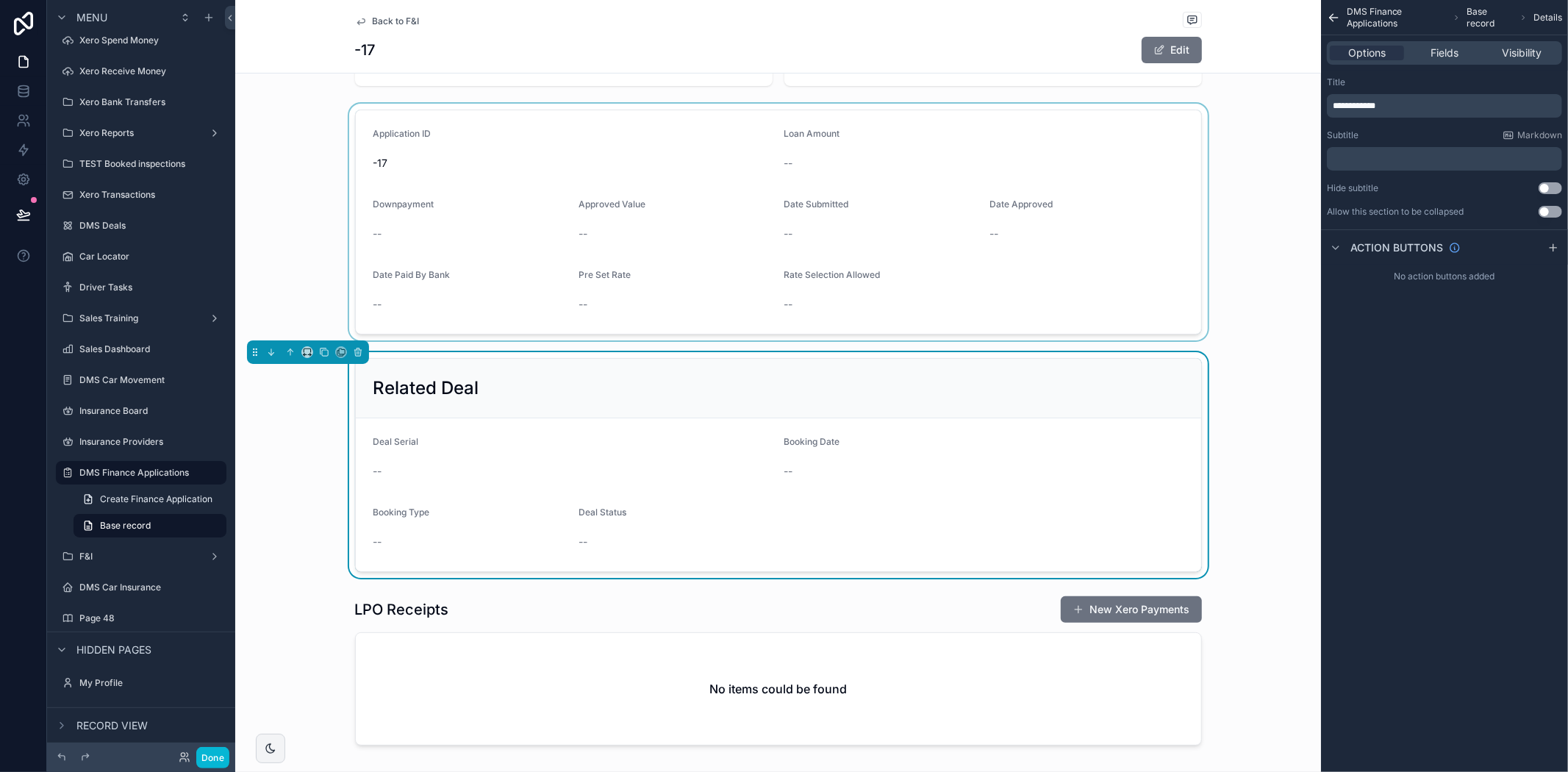
scroll to position [163, 0]
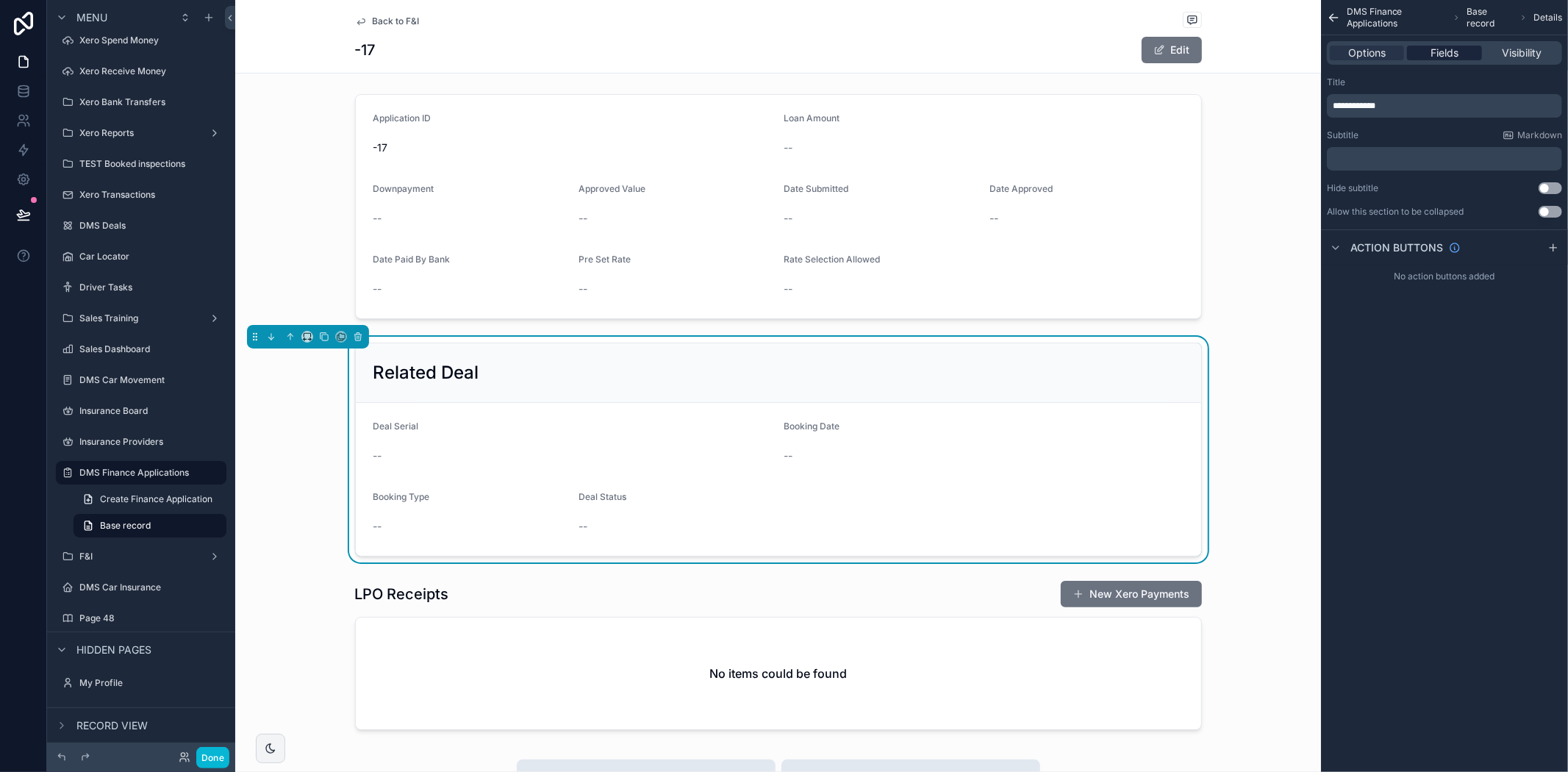
click at [1443, 53] on span "Fields" at bounding box center [1444, 53] width 28 height 15
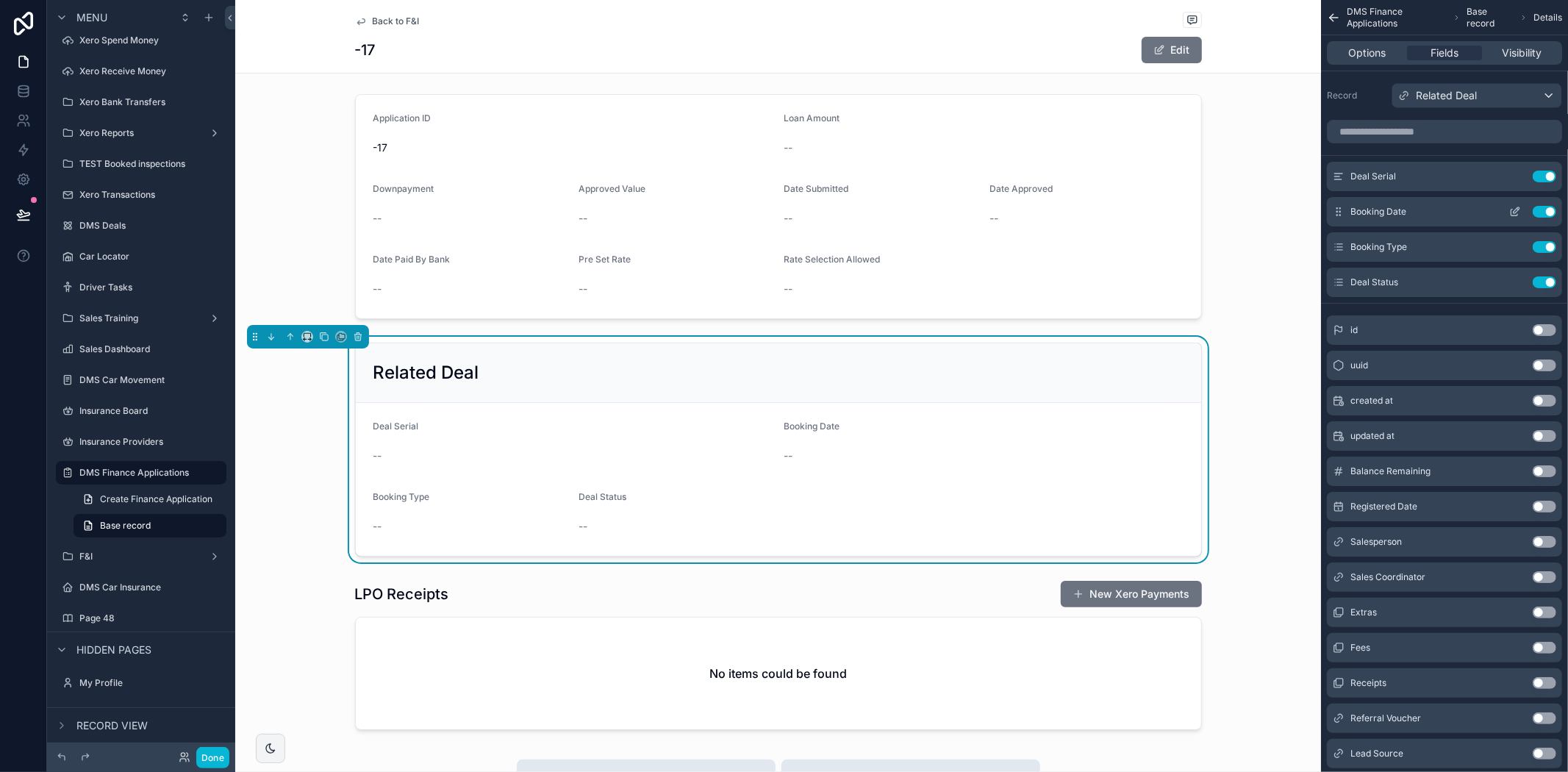
click at [1543, 211] on button "Use setting" at bounding box center [1544, 211] width 24 height 11
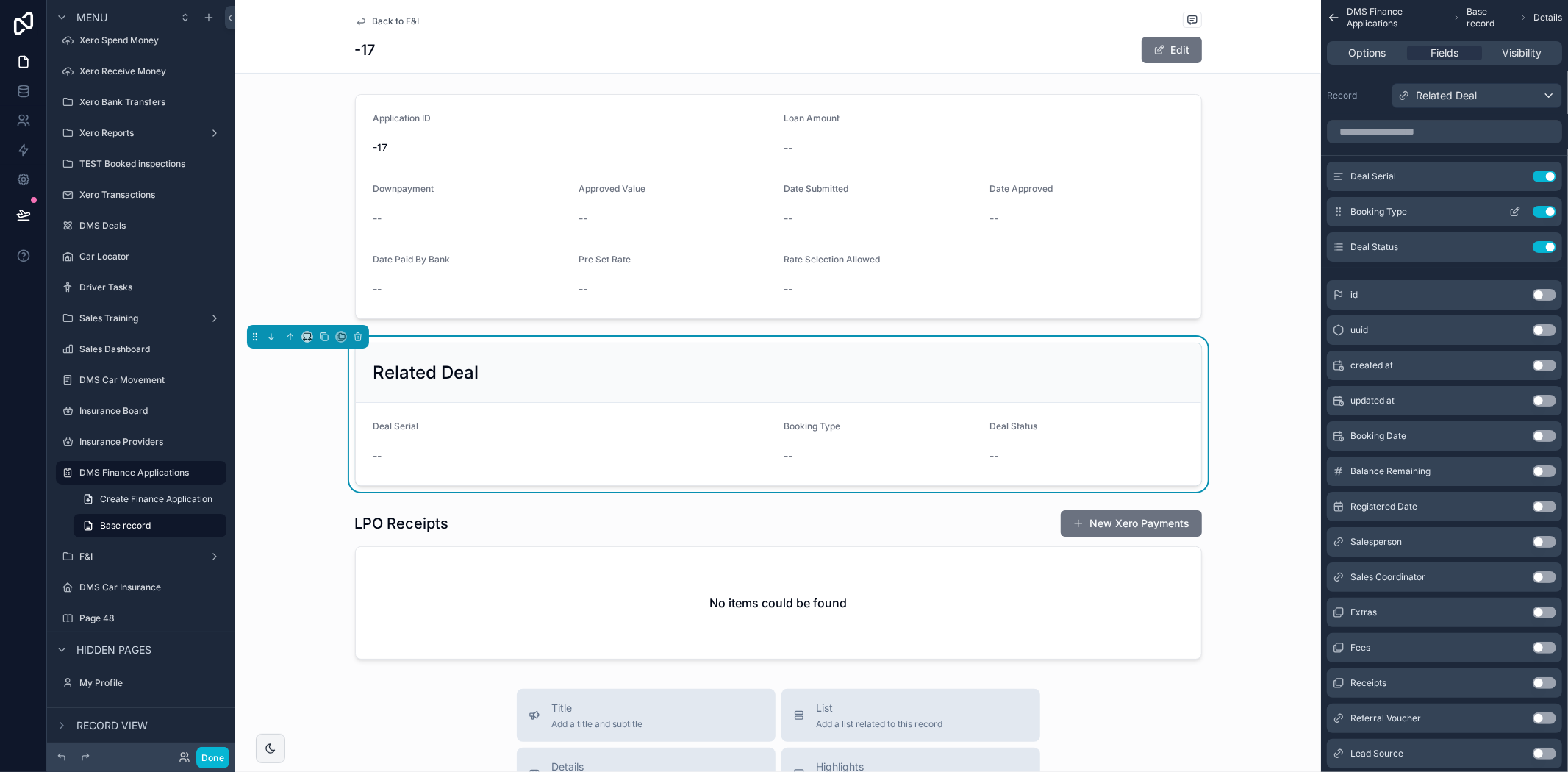
click at [1549, 209] on button "Use setting" at bounding box center [1544, 211] width 24 height 11
click at [809, 589] on div "scrollable content" at bounding box center [777, 584] width 1086 height 162
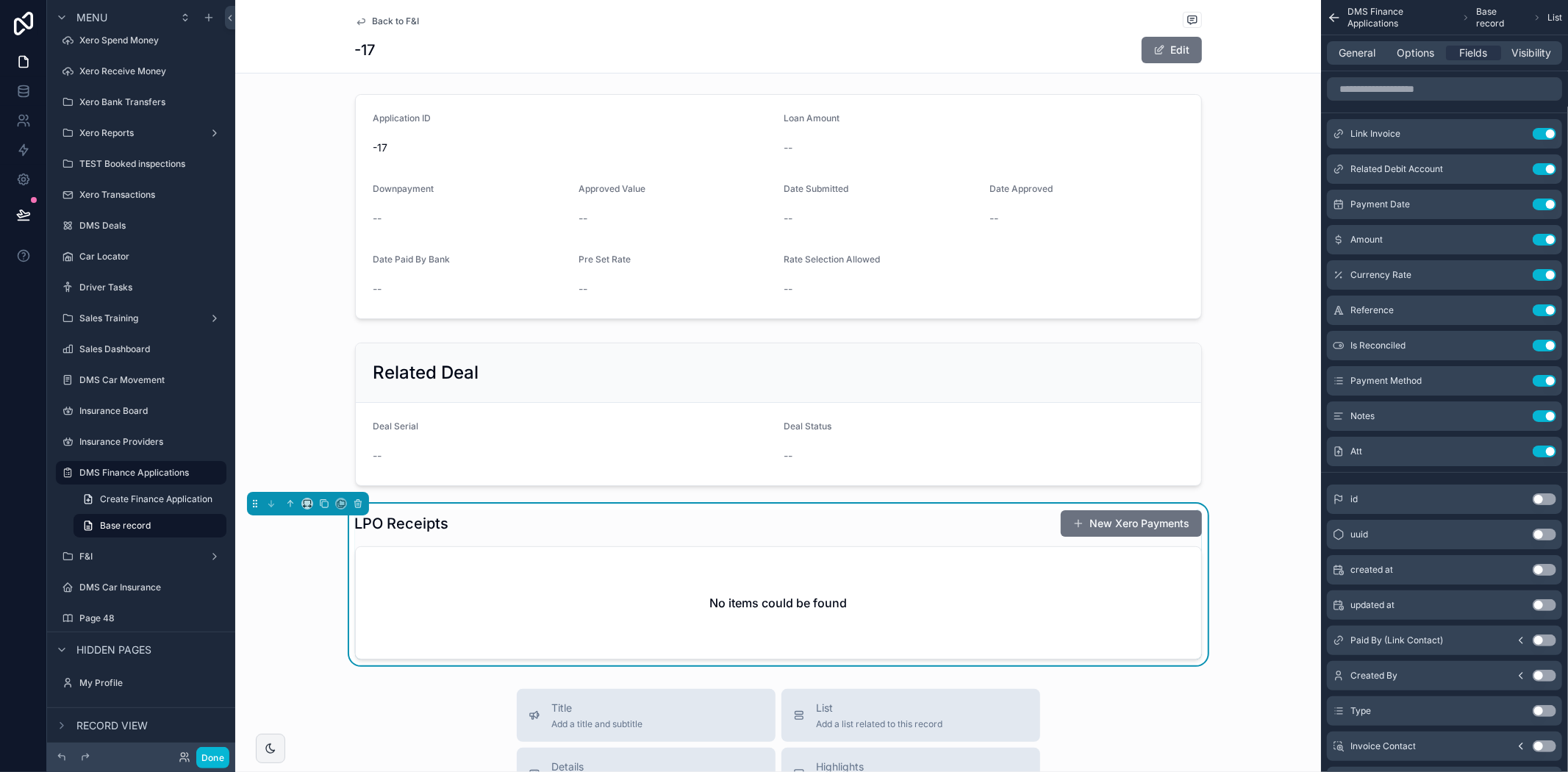
click at [1022, 534] on div "LPO Receipts New Xero Payments" at bounding box center [778, 524] width 847 height 28
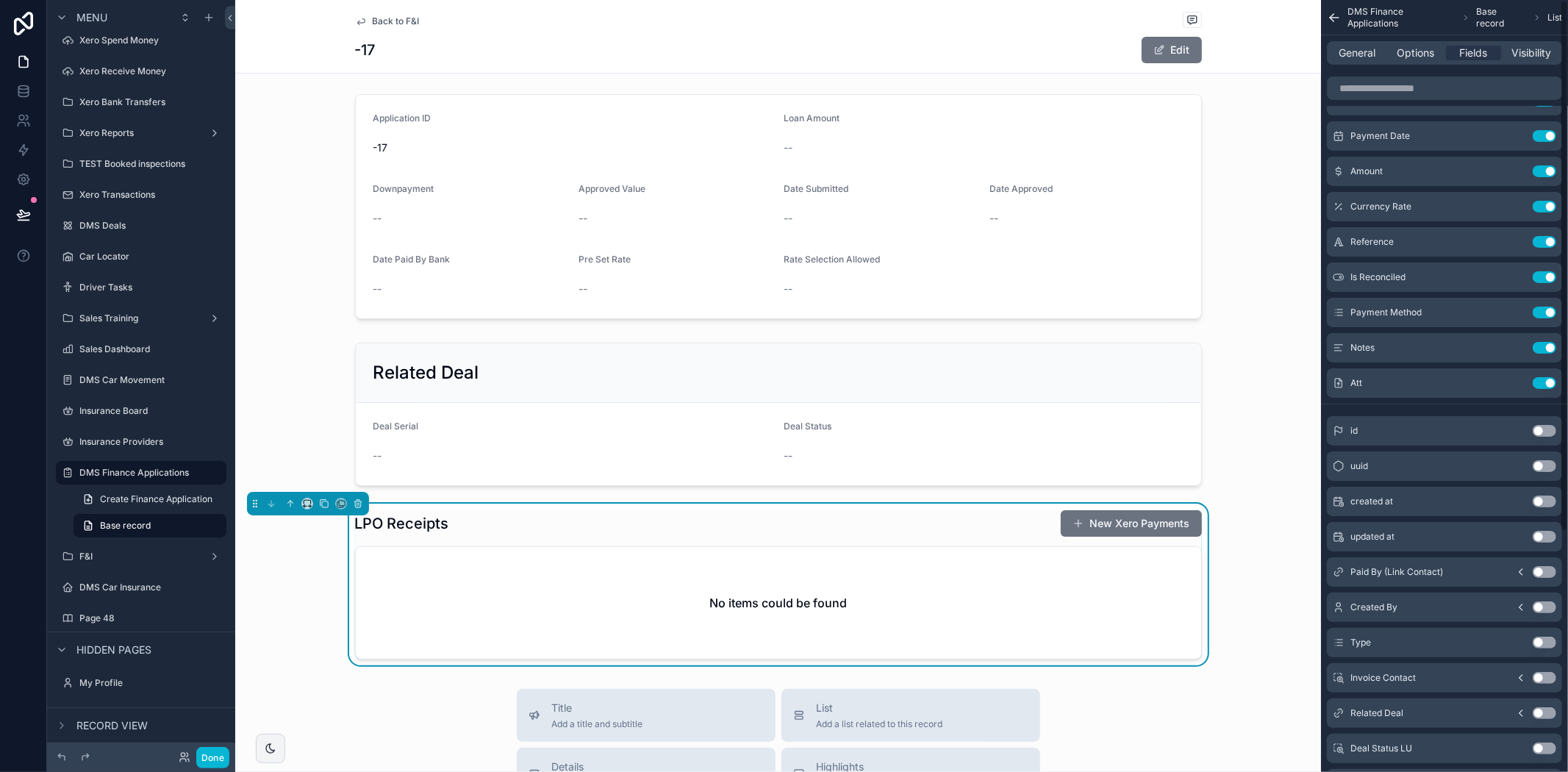
scroll to position [0, 0]
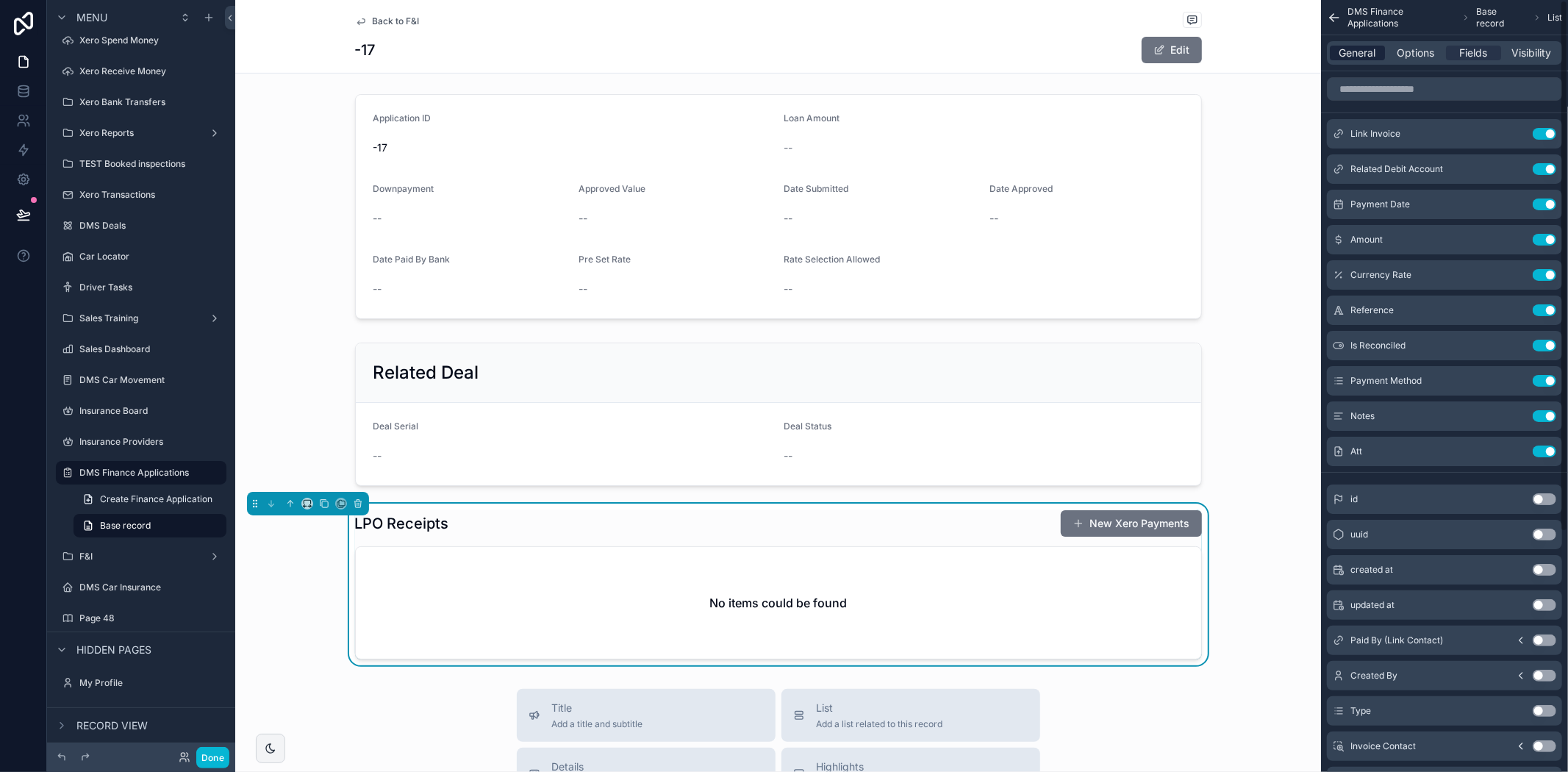
click at [1368, 54] on span "General" at bounding box center [1358, 53] width 37 height 15
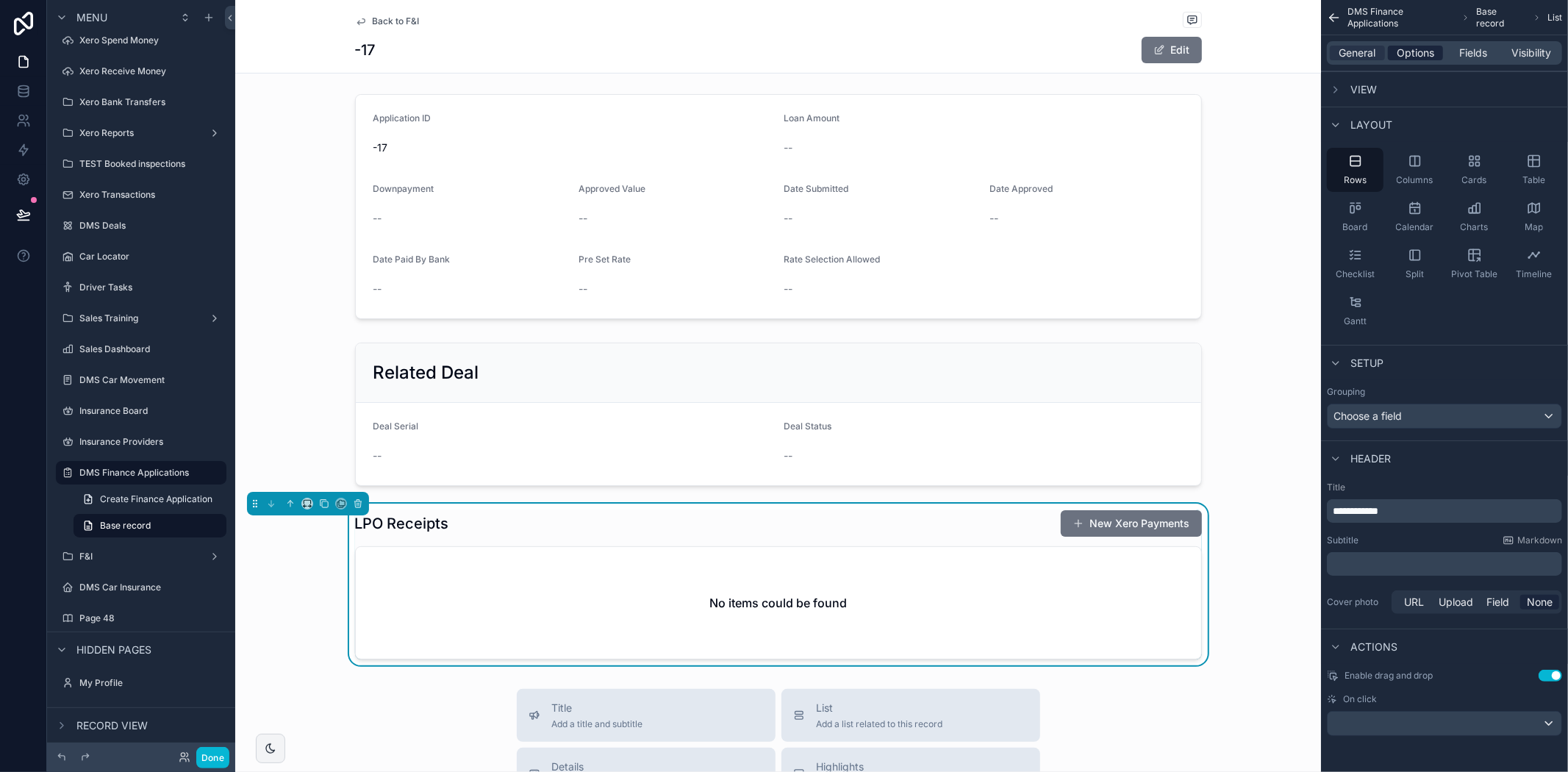
click at [1398, 49] on span "Options" at bounding box center [1415, 53] width 37 height 15
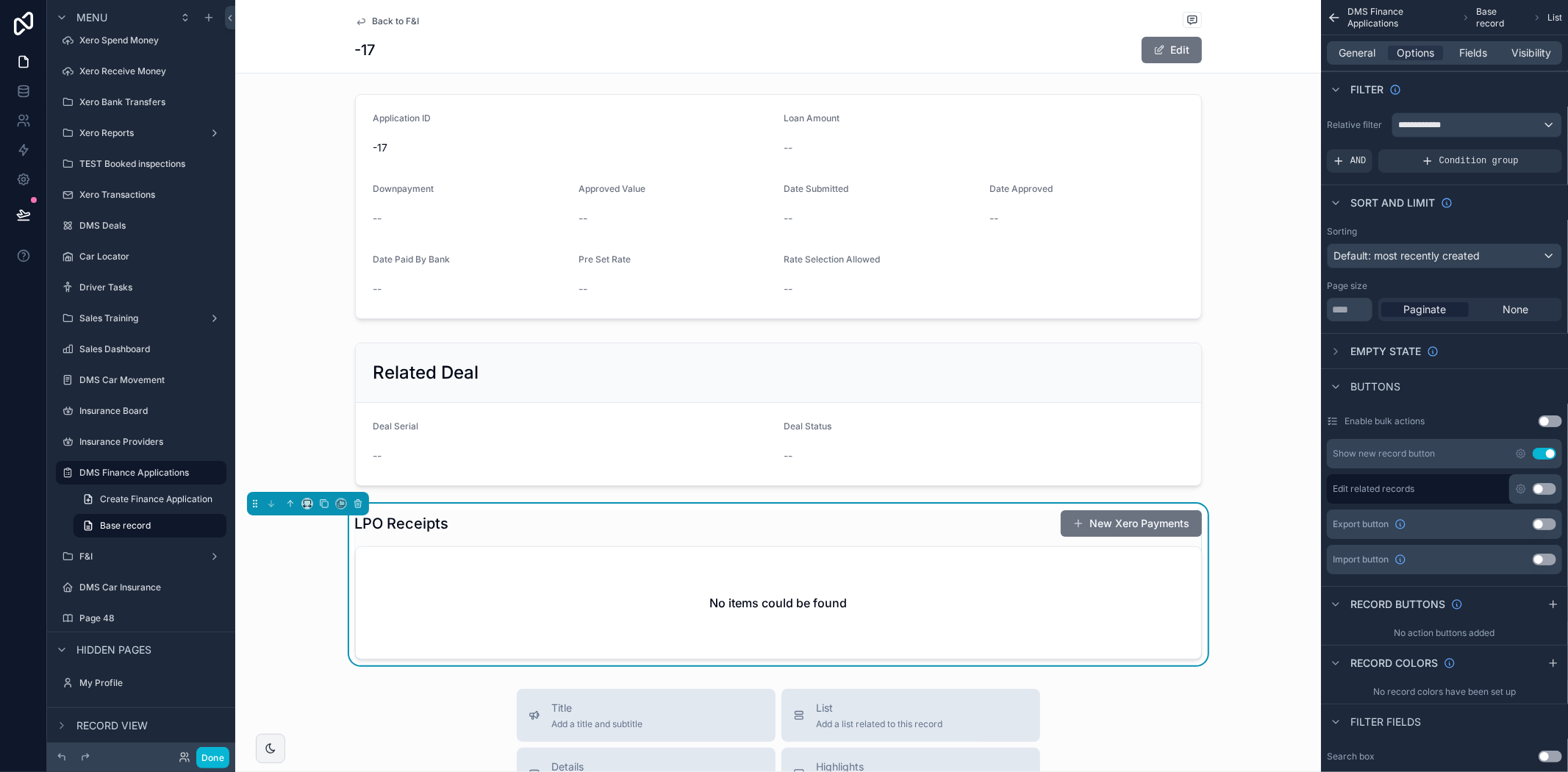
click at [1549, 451] on button "Use setting" at bounding box center [1544, 453] width 24 height 11
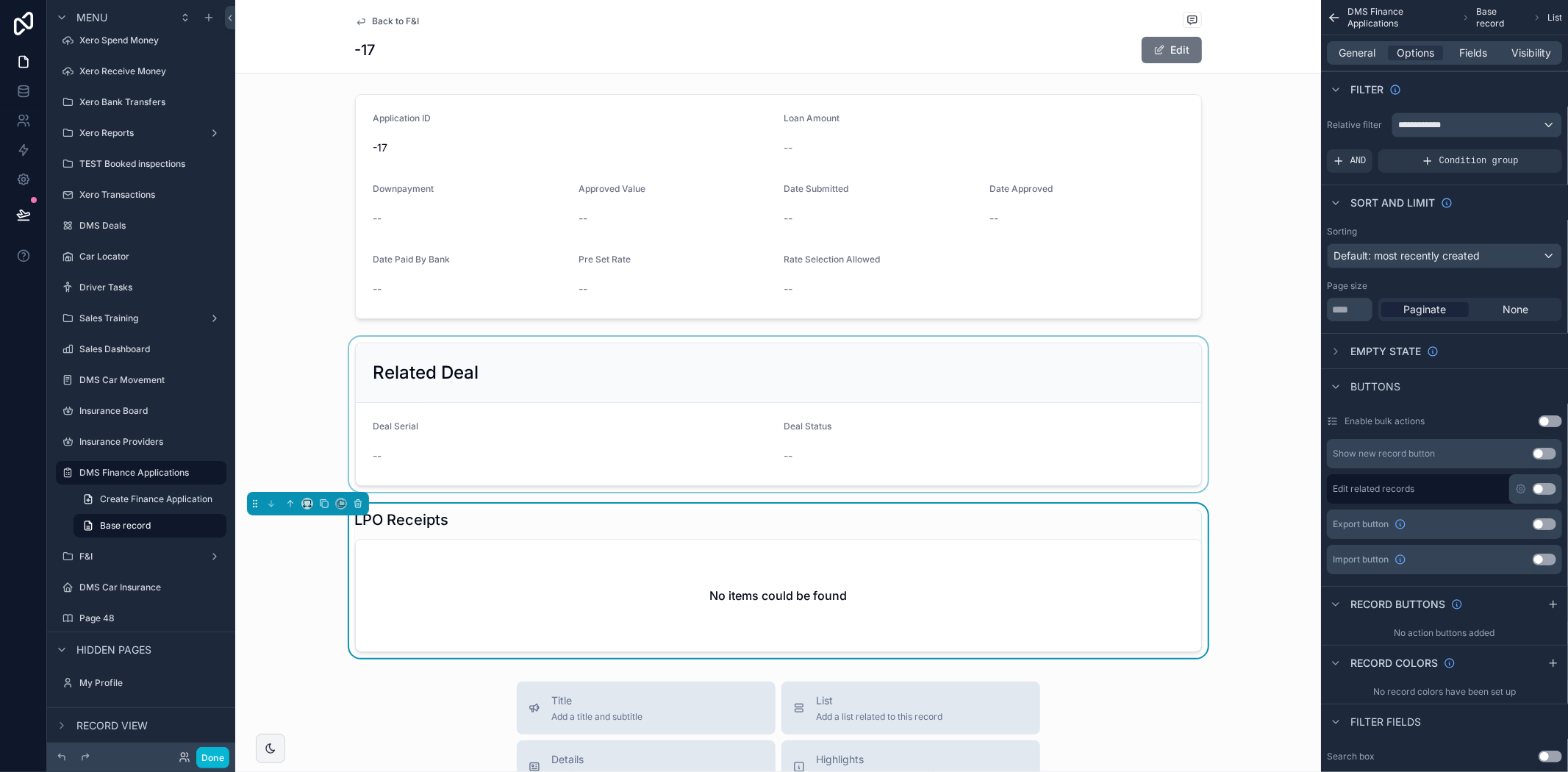
click at [1299, 464] on div "scrollable content" at bounding box center [777, 414] width 1086 height 155
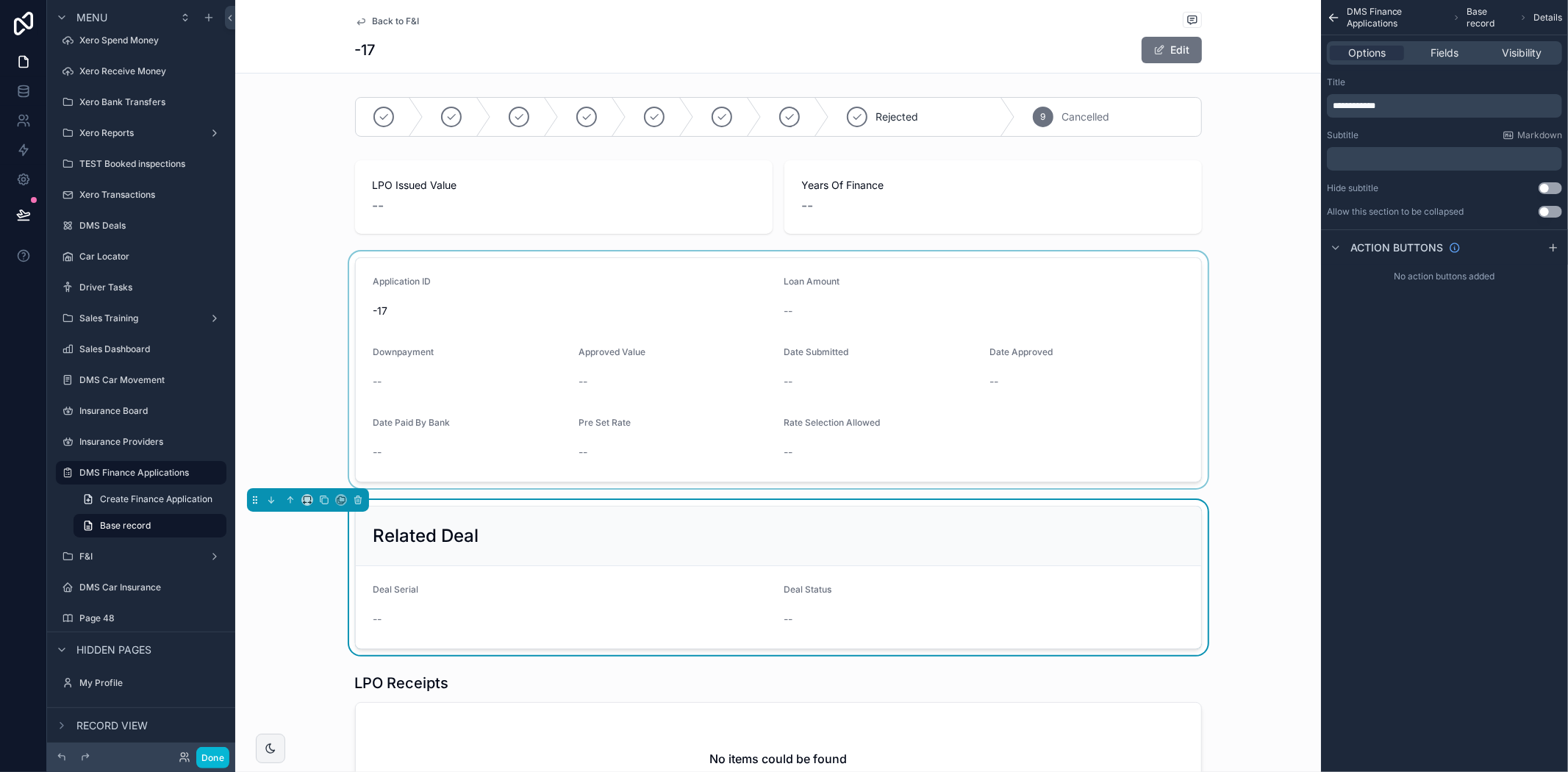
click at [1261, 412] on div "scrollable content" at bounding box center [777, 370] width 1086 height 237
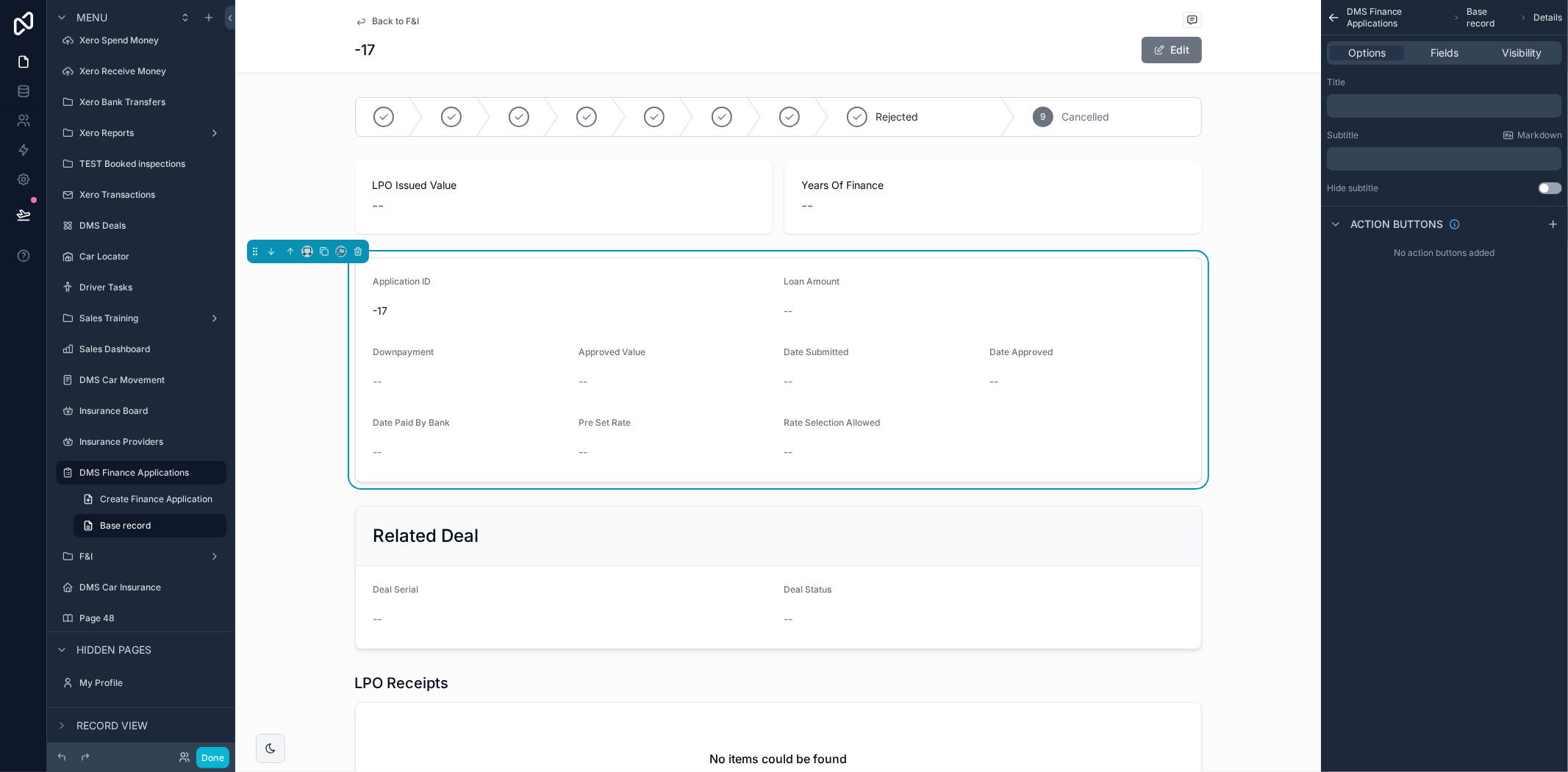
click at [1005, 369] on div "Date Approved --" at bounding box center [1087, 369] width 194 height 47
click at [1005, 367] on div "Date Approved --" at bounding box center [1087, 369] width 194 height 47
click at [379, 19] on span "Back to F&I" at bounding box center [396, 20] width 47 height 11
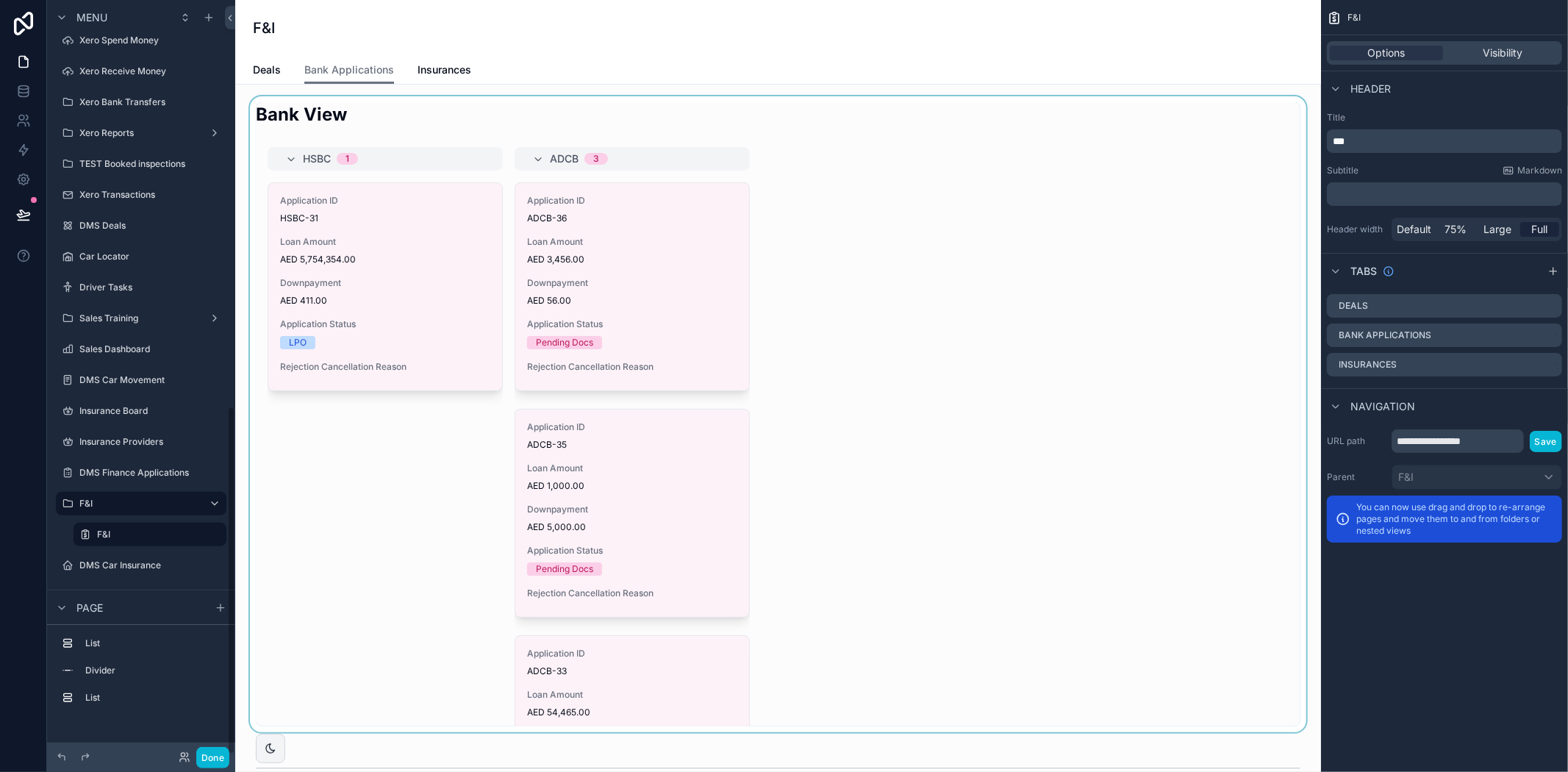
scroll to position [880, 0]
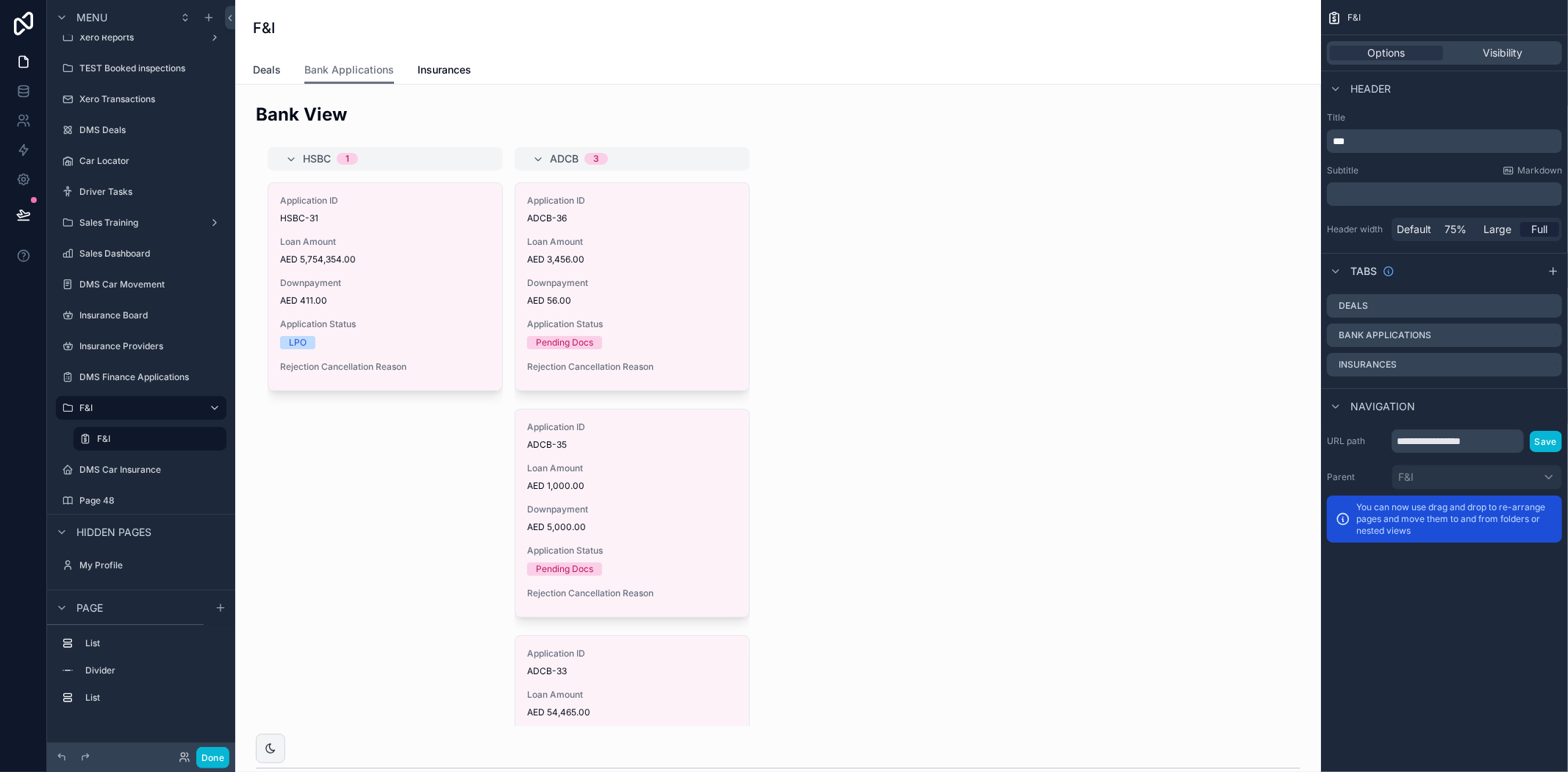
click at [269, 69] on span "Deals" at bounding box center [267, 70] width 28 height 15
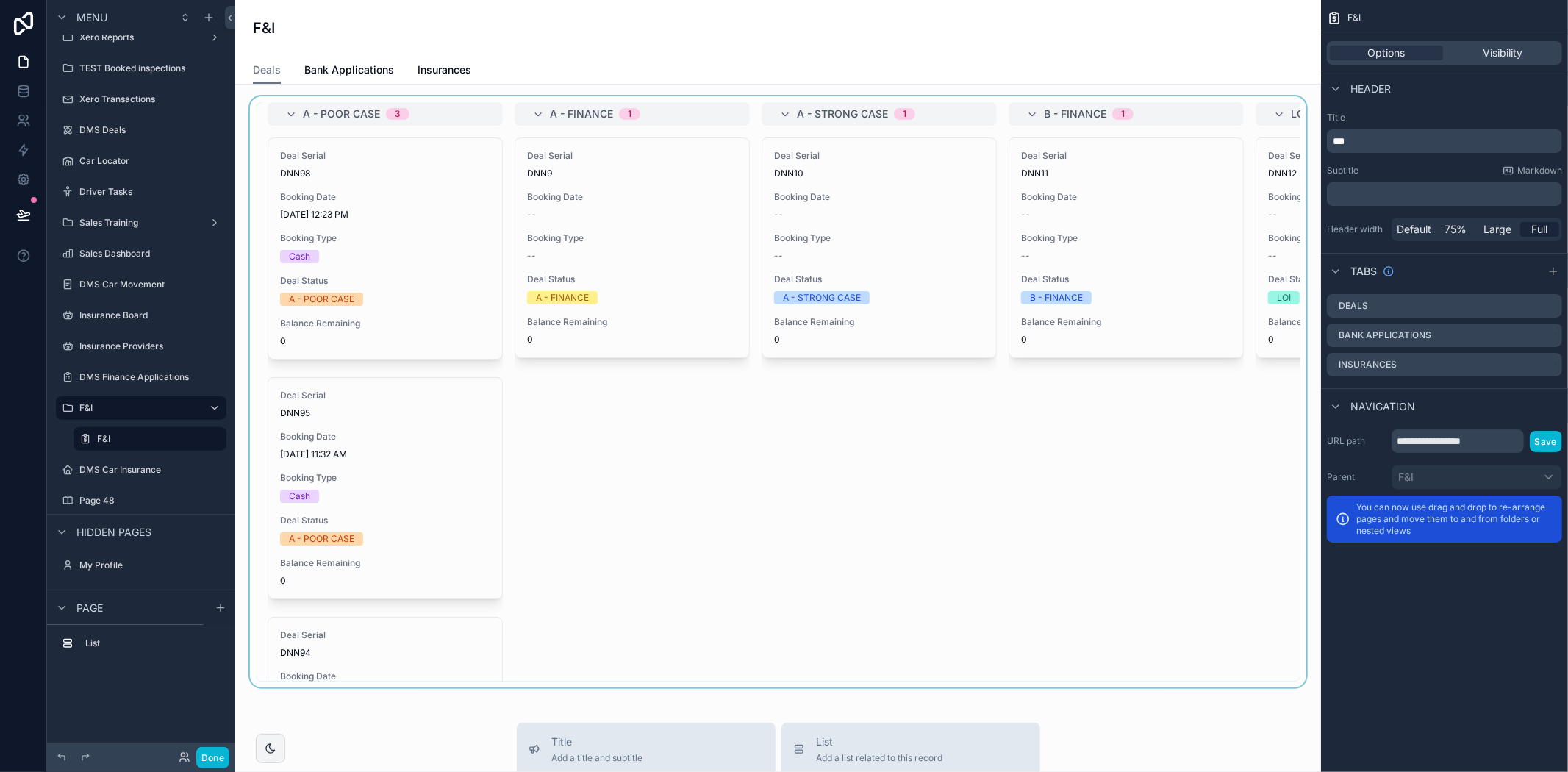
click at [1180, 483] on div "scrollable content" at bounding box center [778, 391] width 1062 height 591
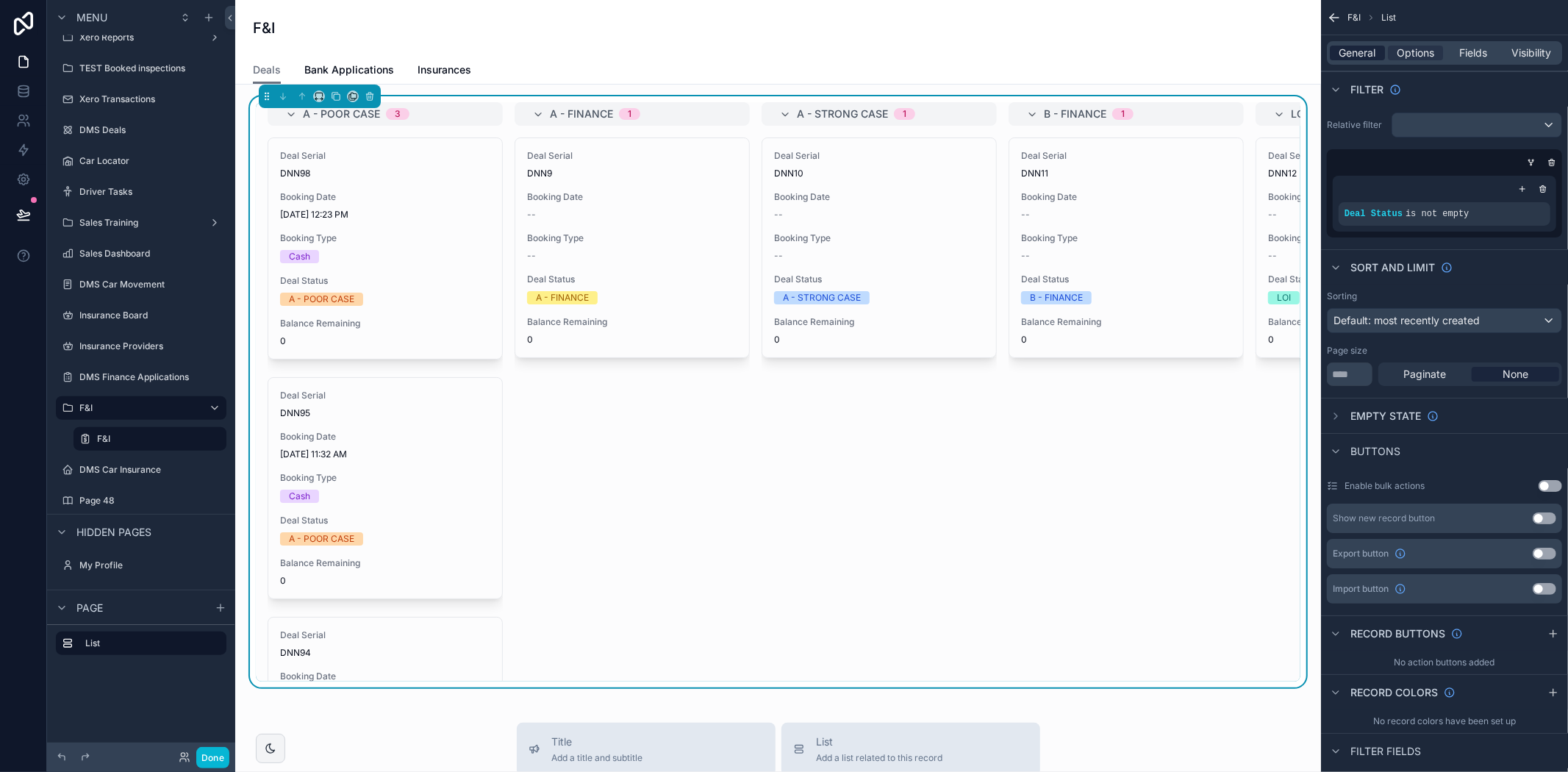
click at [1358, 52] on span "General" at bounding box center [1358, 53] width 37 height 15
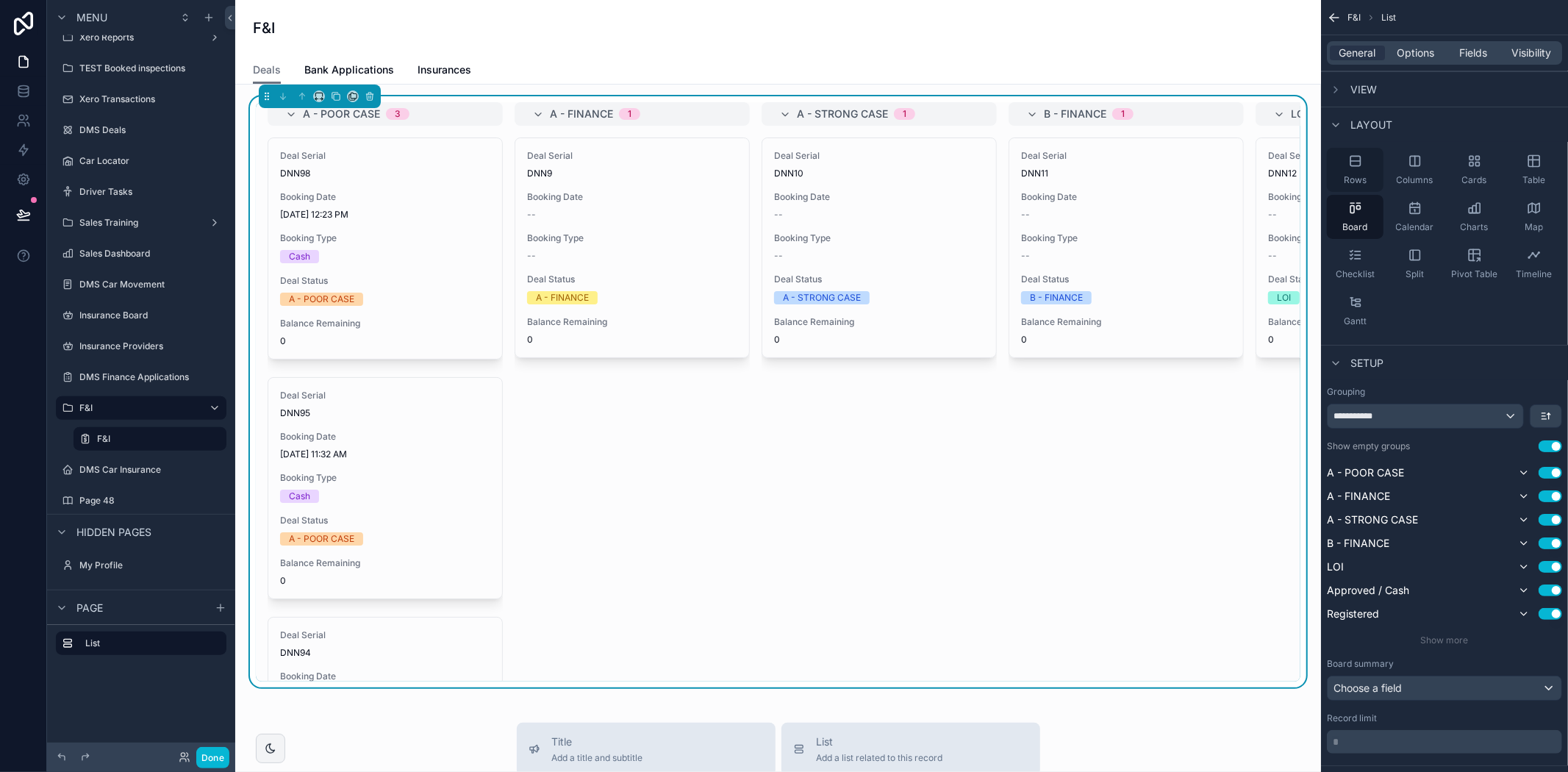
click at [1361, 177] on span "Rows" at bounding box center [1355, 179] width 23 height 11
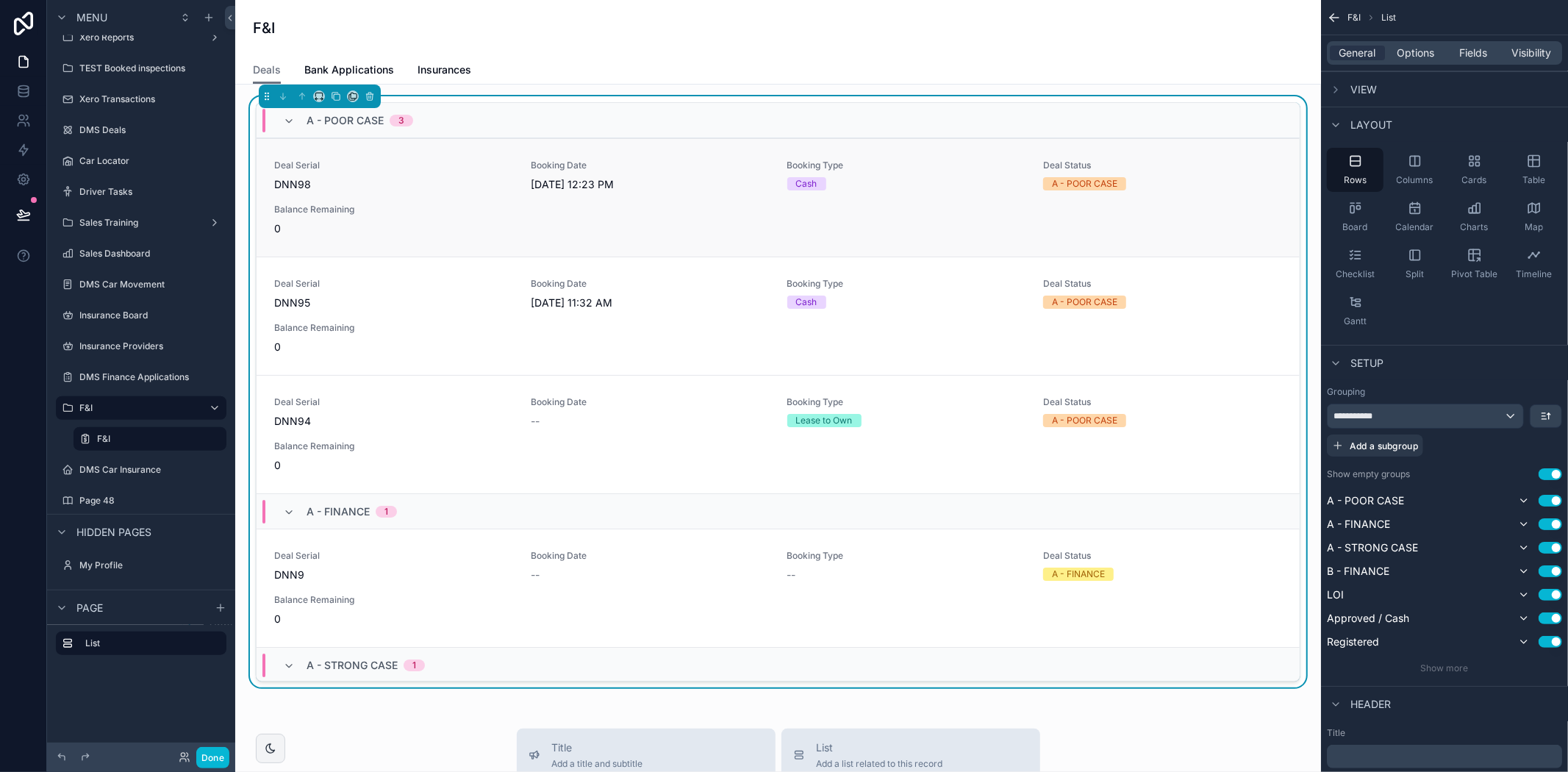
drag, startPoint x: 847, startPoint y: 46, endPoint x: 773, endPoint y: 179, distance: 152.2
click at [847, 46] on div "F&I" at bounding box center [777, 27] width 1050 height 56
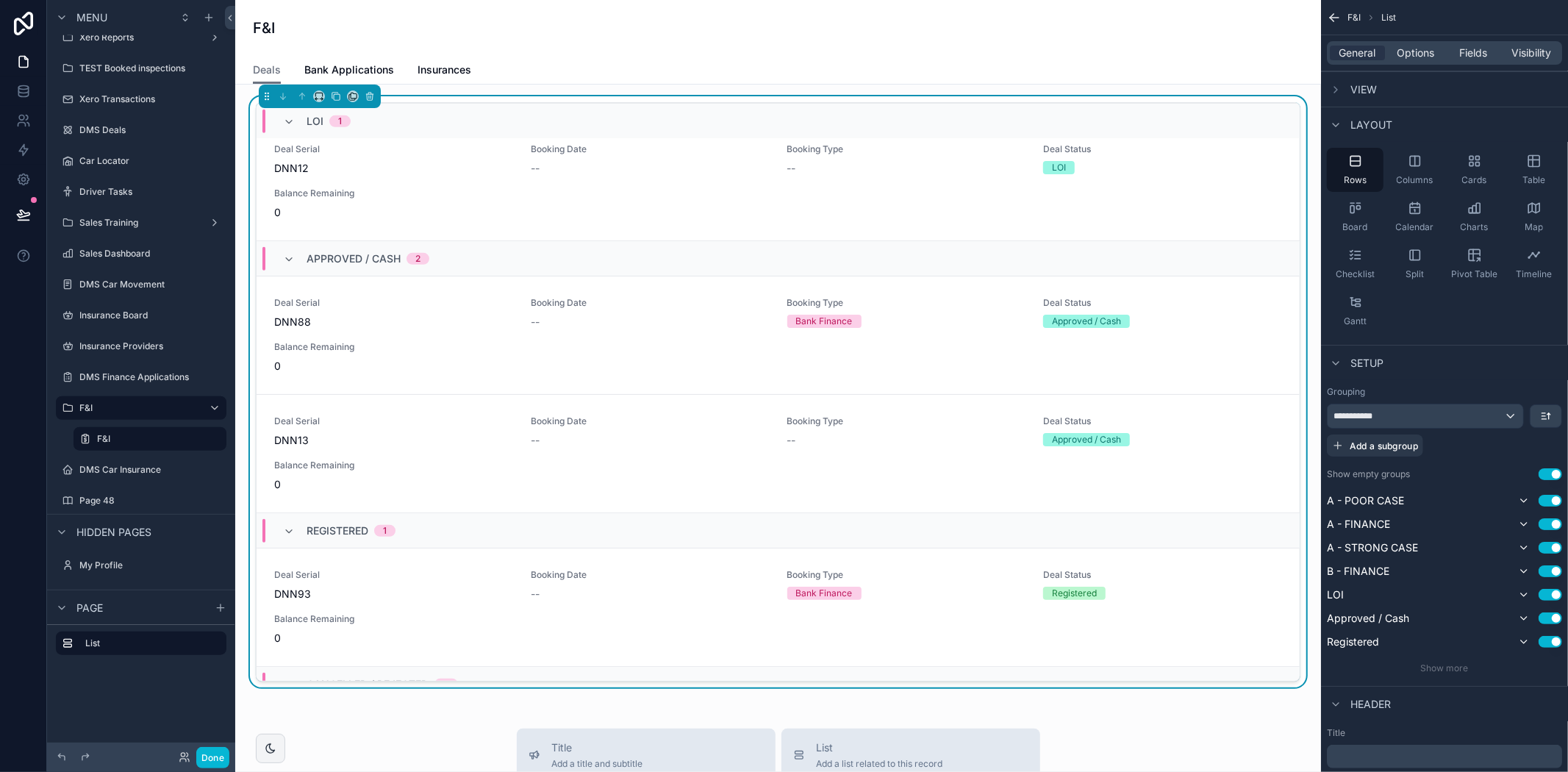
scroll to position [888, 0]
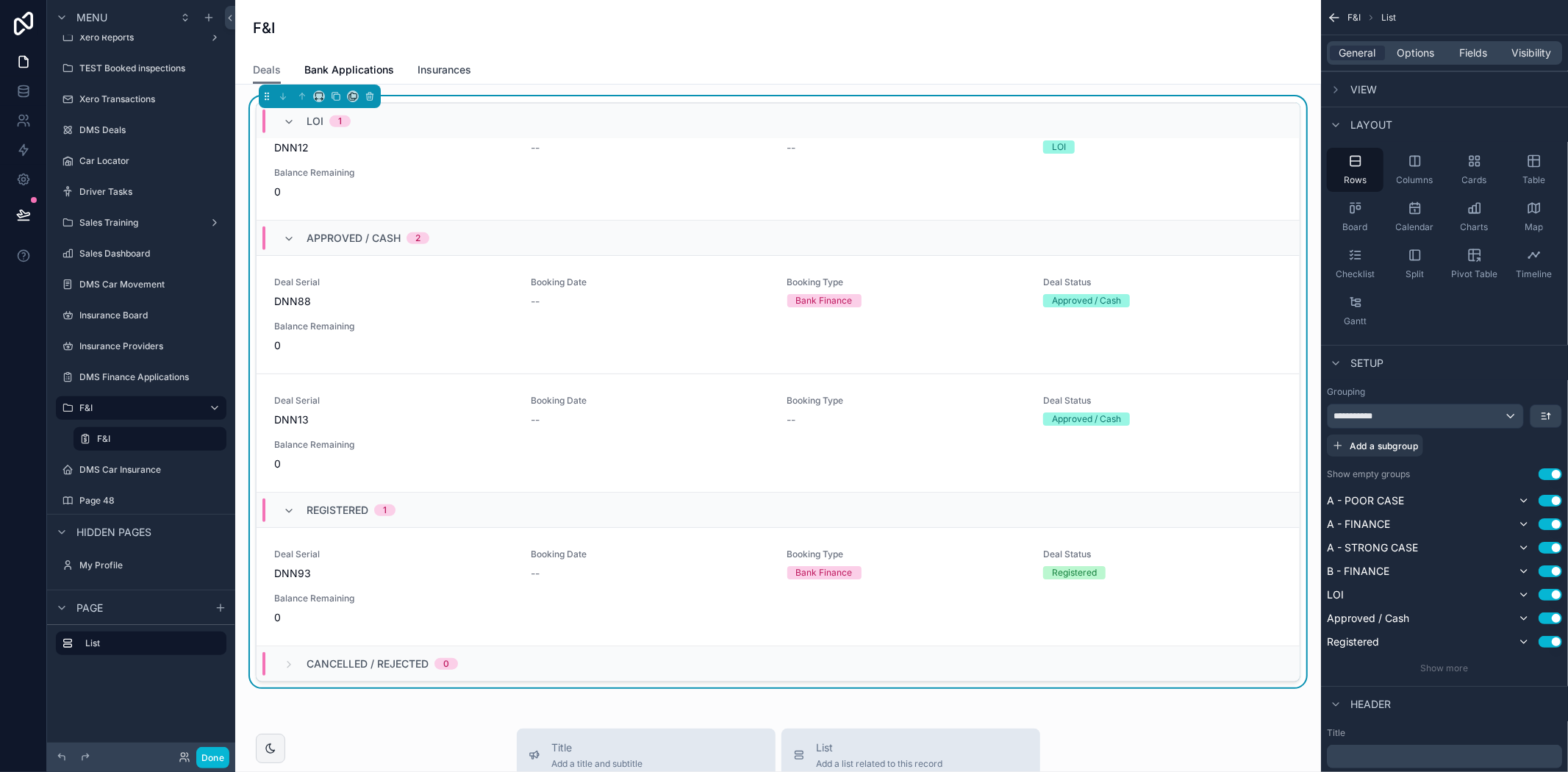
click at [436, 66] on span "Insurances" at bounding box center [444, 70] width 54 height 15
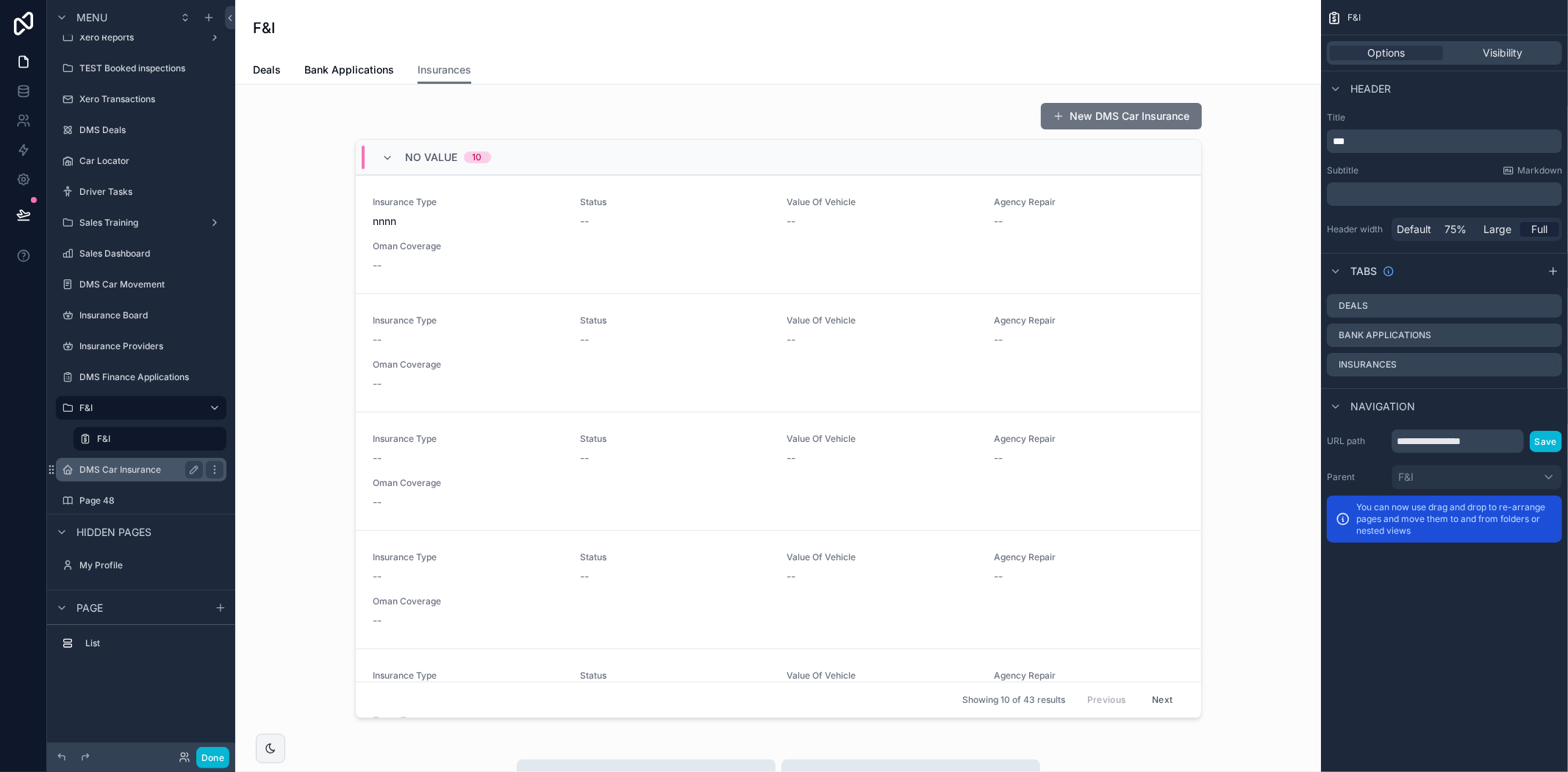
click at [119, 466] on label "DMS Car Insurance" at bounding box center [138, 469] width 117 height 11
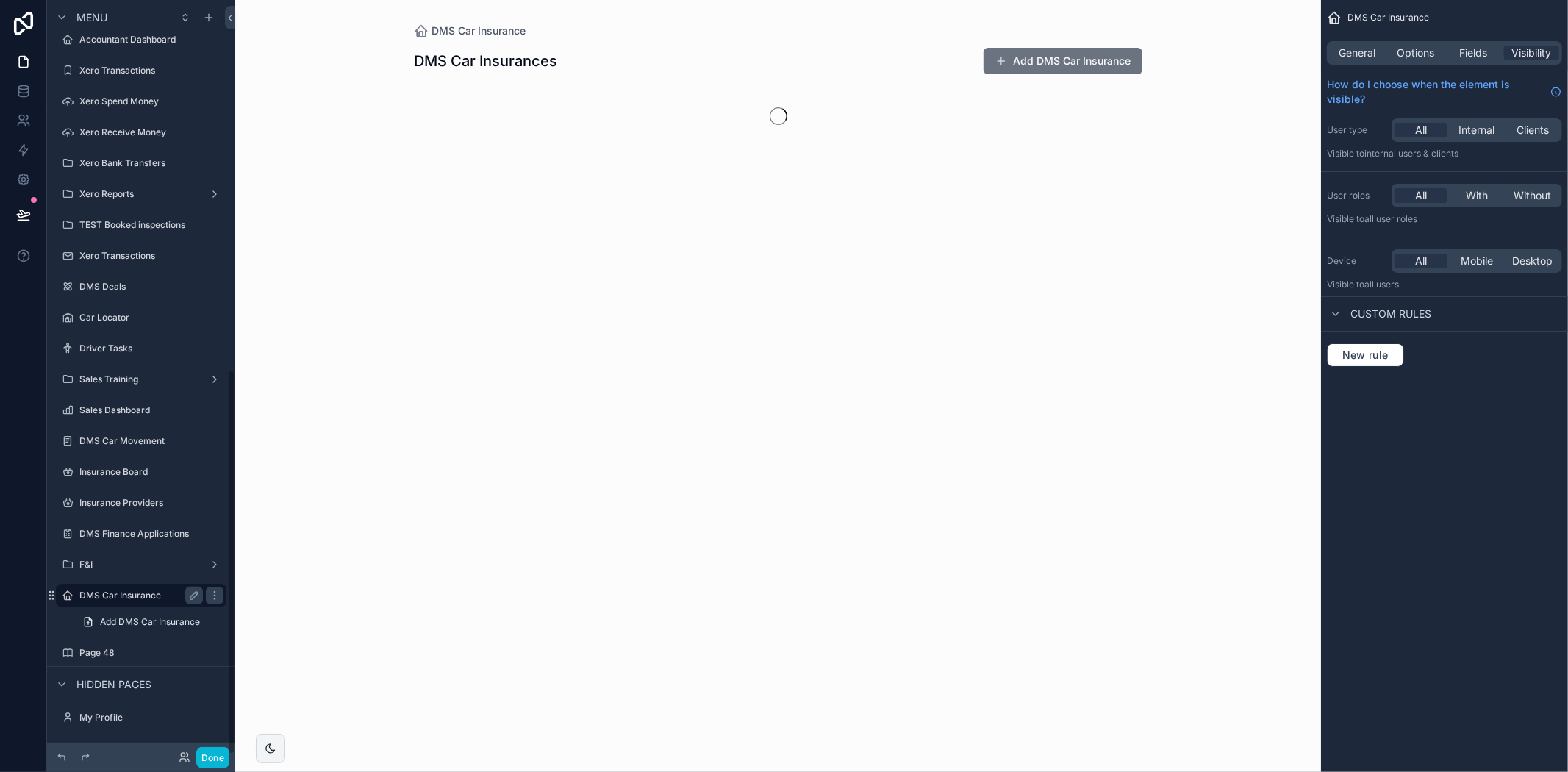
scroll to position [723, 0]
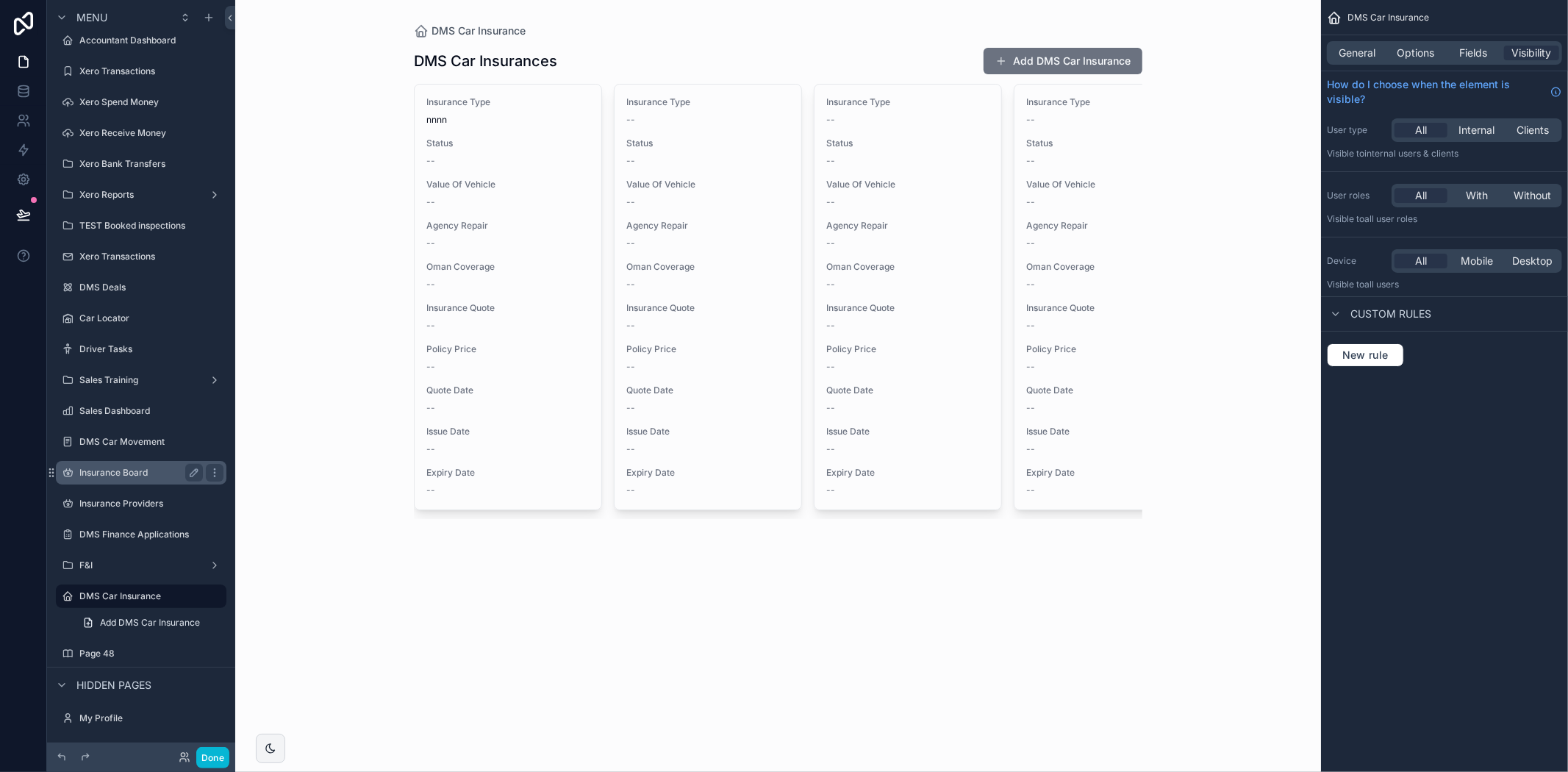
click at [145, 473] on label "Insurance Board" at bounding box center [138, 472] width 117 height 11
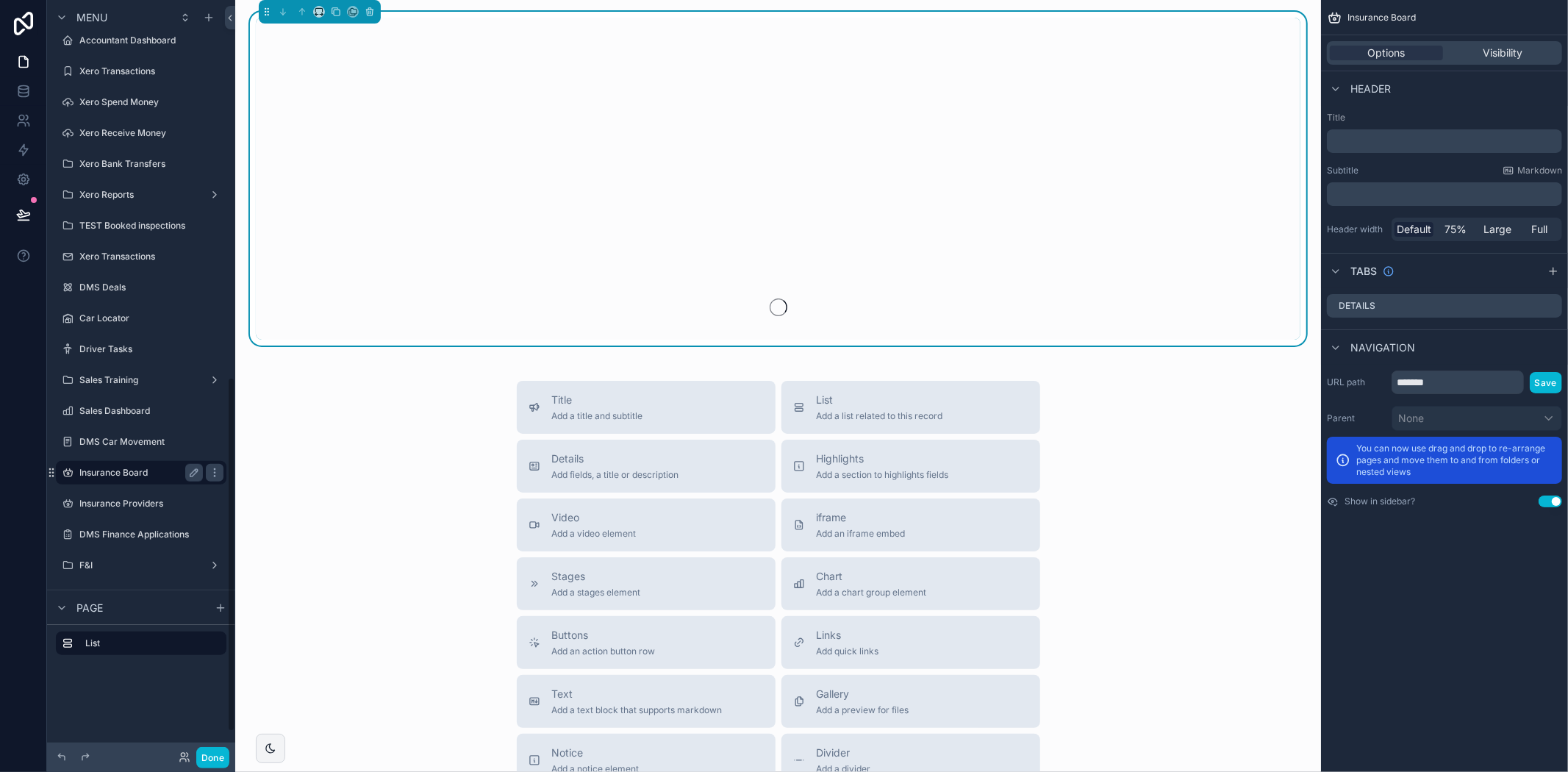
scroll to position [801, 0]
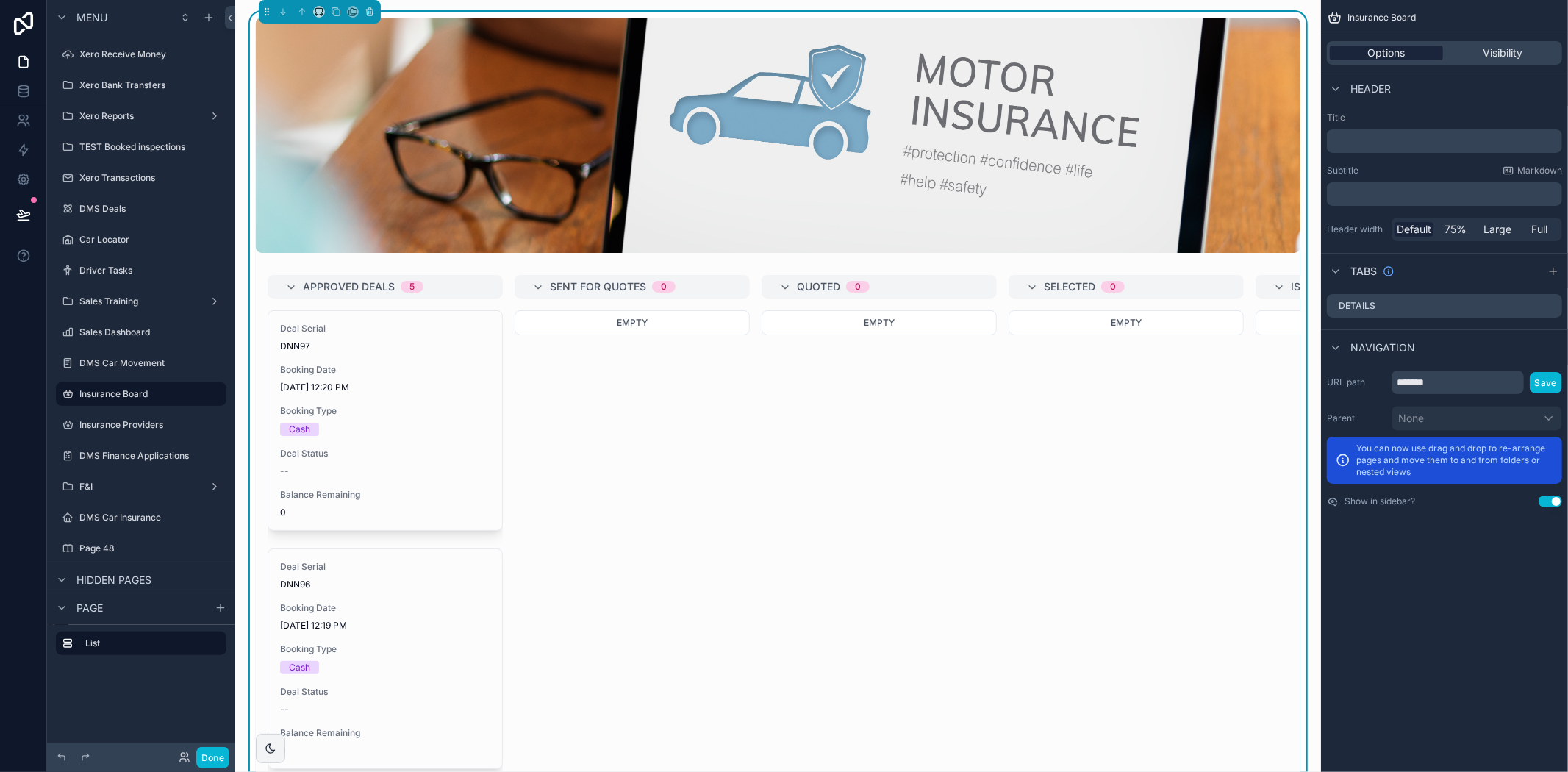
click at [1405, 51] on span "Options" at bounding box center [1387, 53] width 37 height 15
click at [1368, 50] on span "Options" at bounding box center [1387, 53] width 37 height 15
click at [978, 450] on div "Empty" at bounding box center [879, 451] width 235 height 283
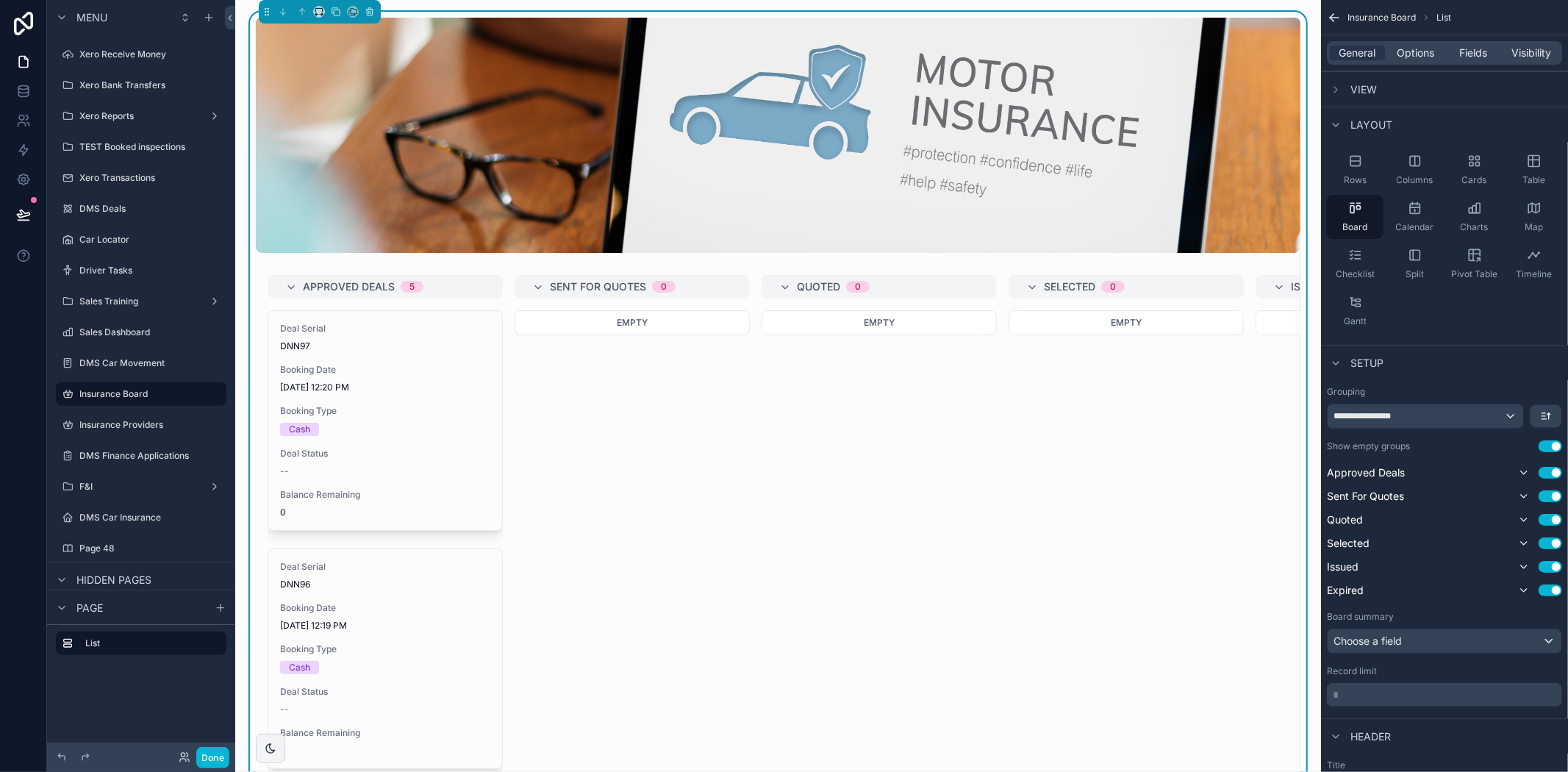
click at [895, 542] on div "Empty" at bounding box center [879, 451] width 235 height 283
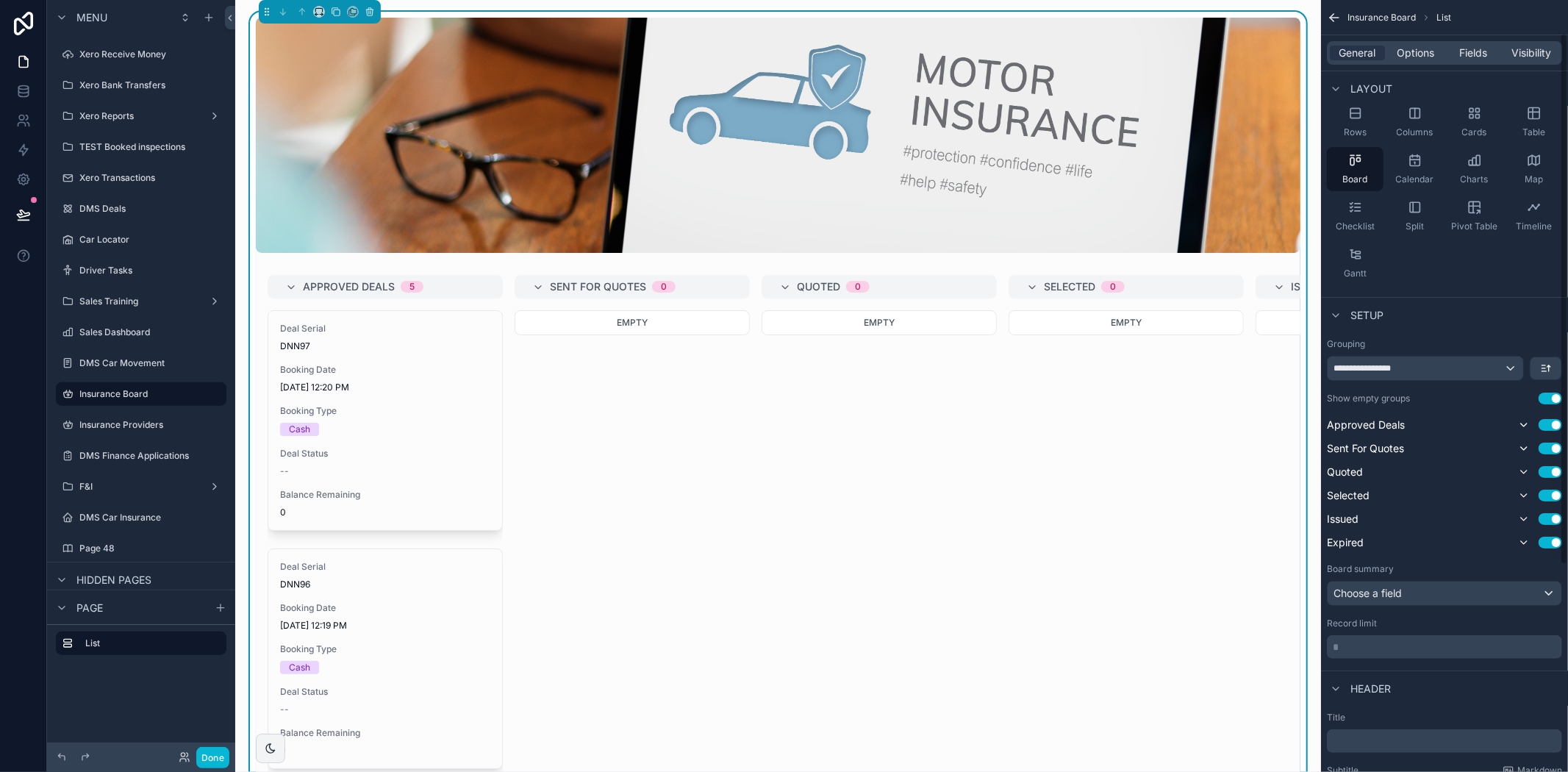
scroll to position [0, 0]
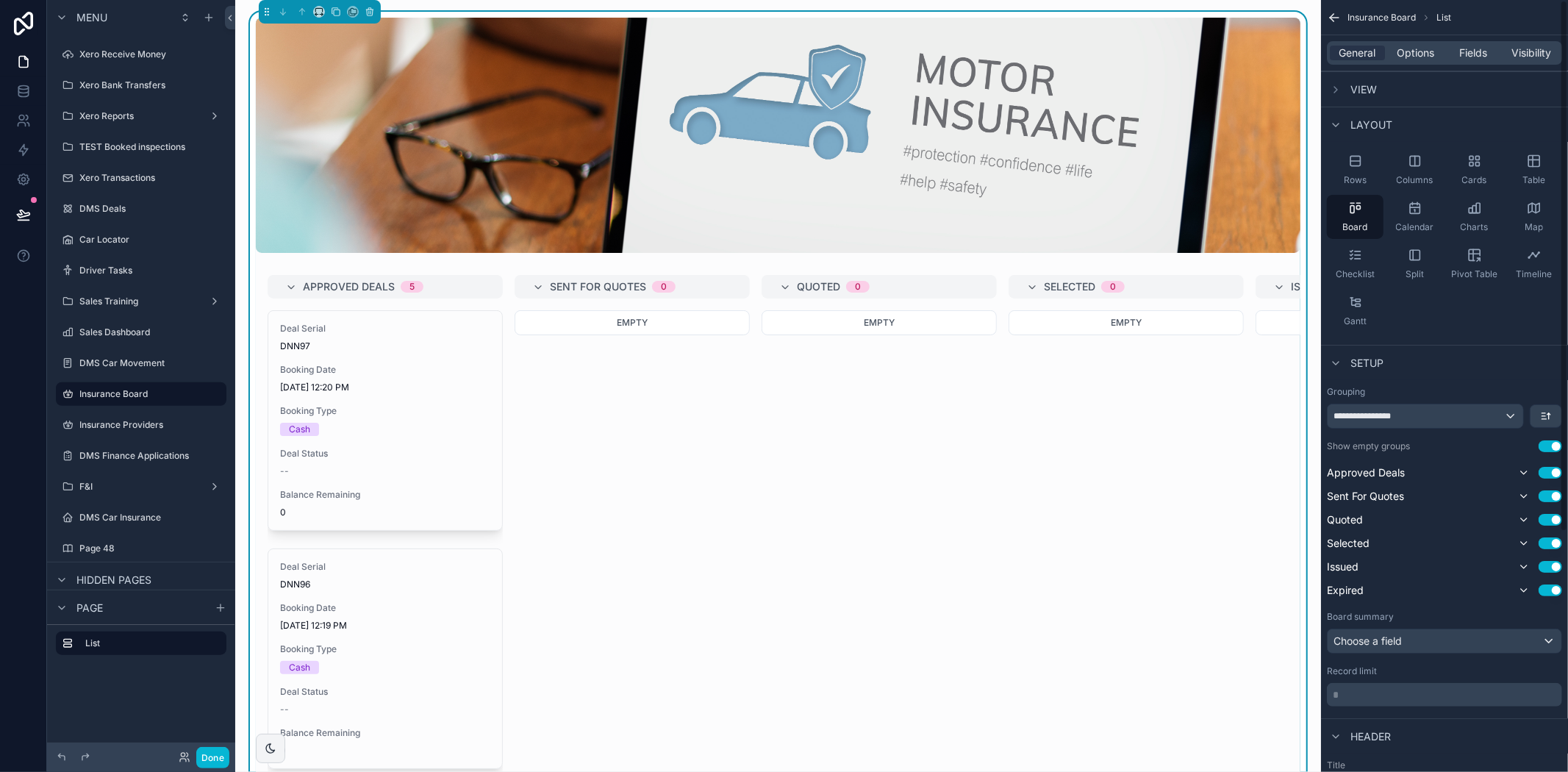
click at [1371, 86] on span "View" at bounding box center [1364, 89] width 27 height 15
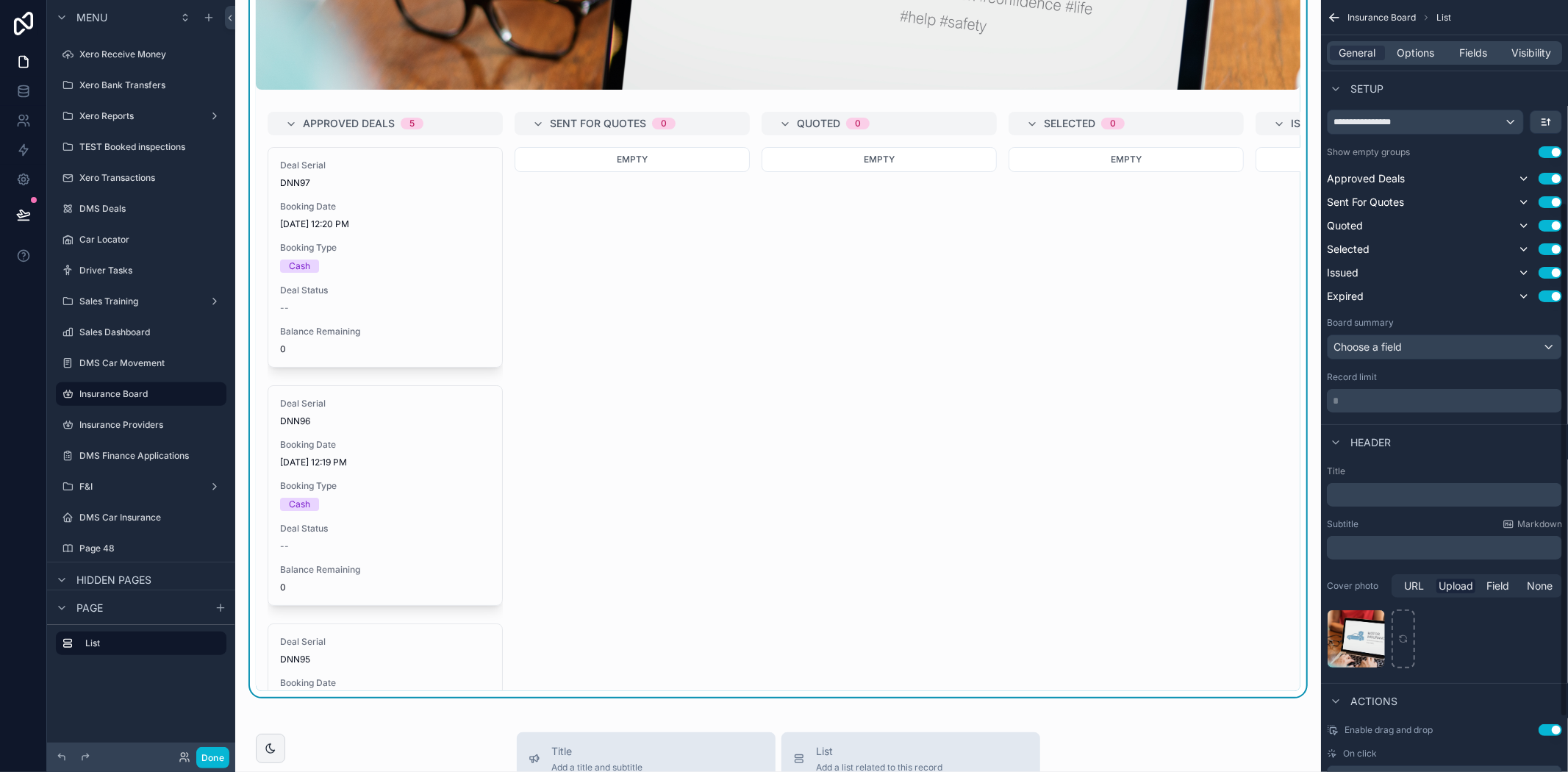
scroll to position [303, 0]
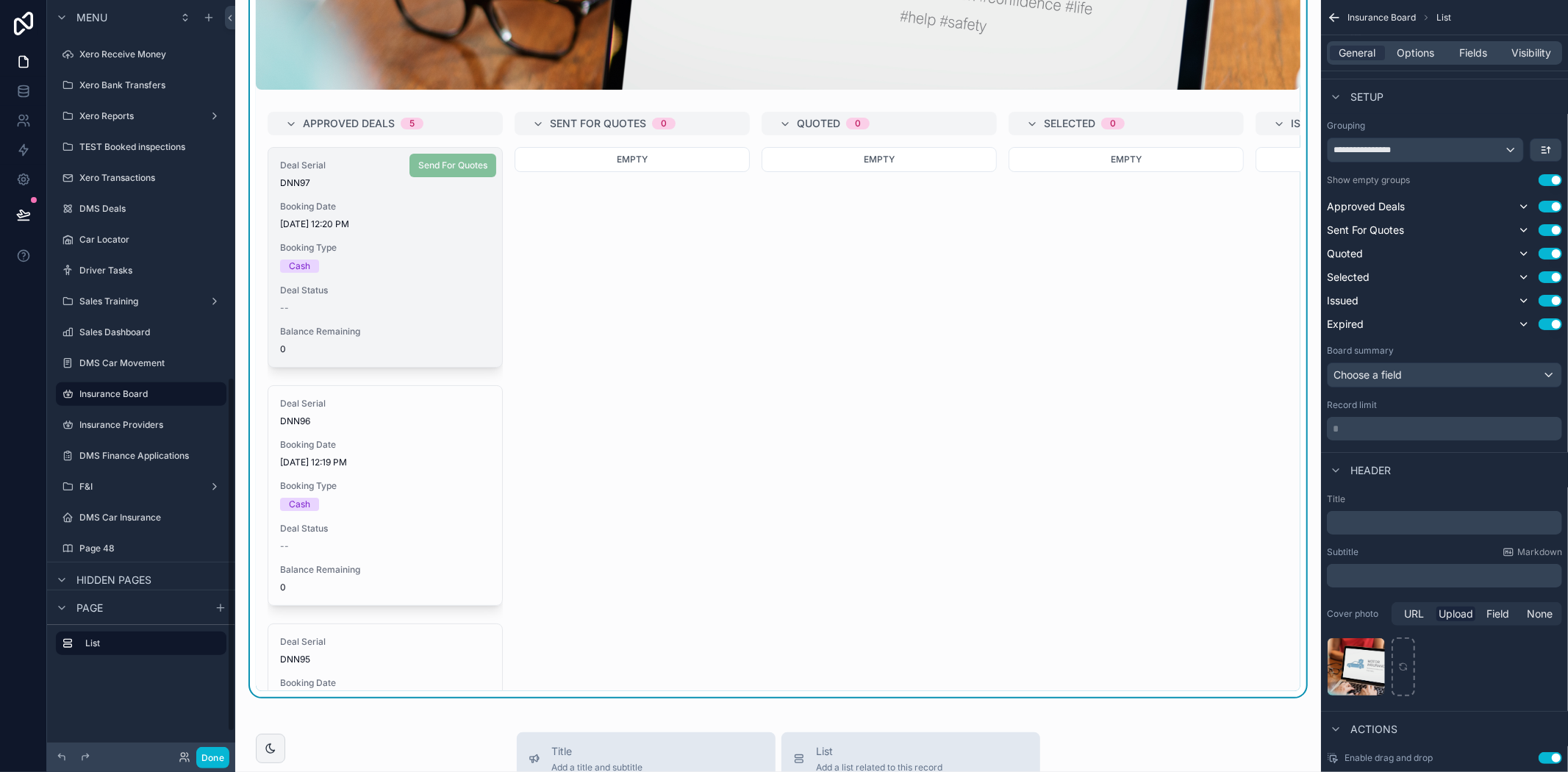
click at [402, 272] on div "Cash" at bounding box center [385, 266] width 210 height 13
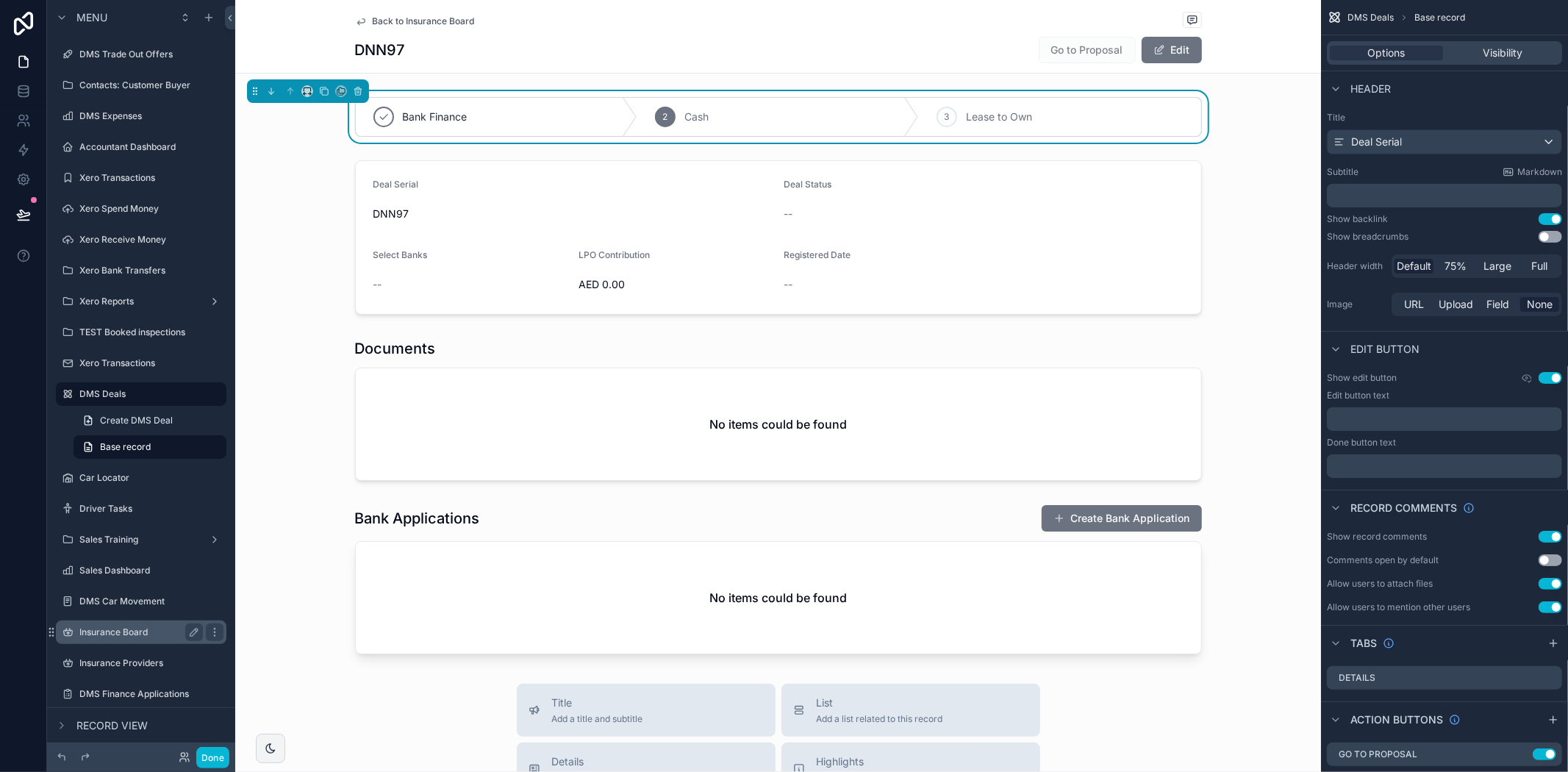
click at [113, 634] on label "Insurance Board" at bounding box center [138, 632] width 117 height 11
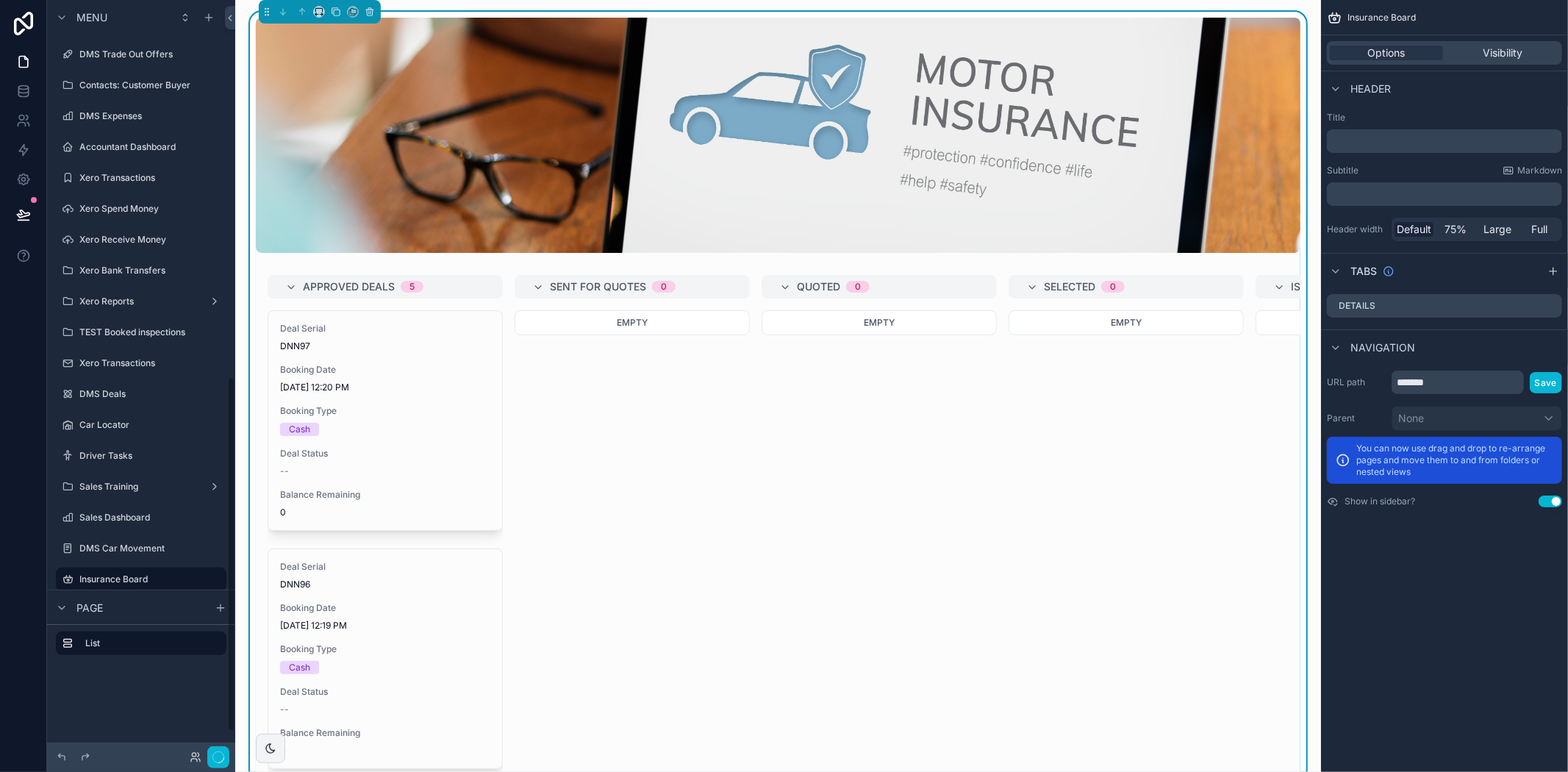
scroll to position [801, 0]
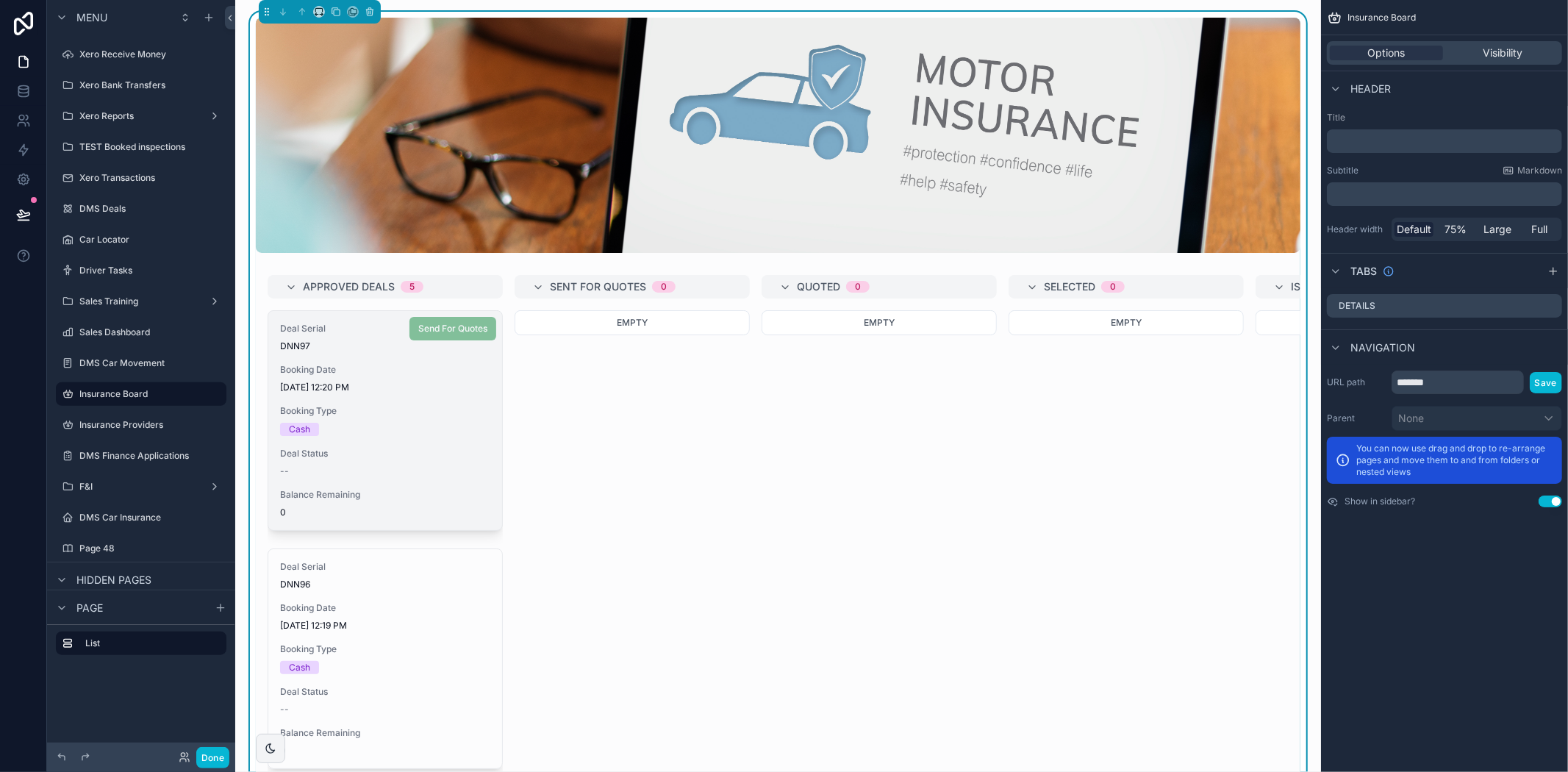
click at [454, 431] on div "Cash" at bounding box center [385, 428] width 210 height 13
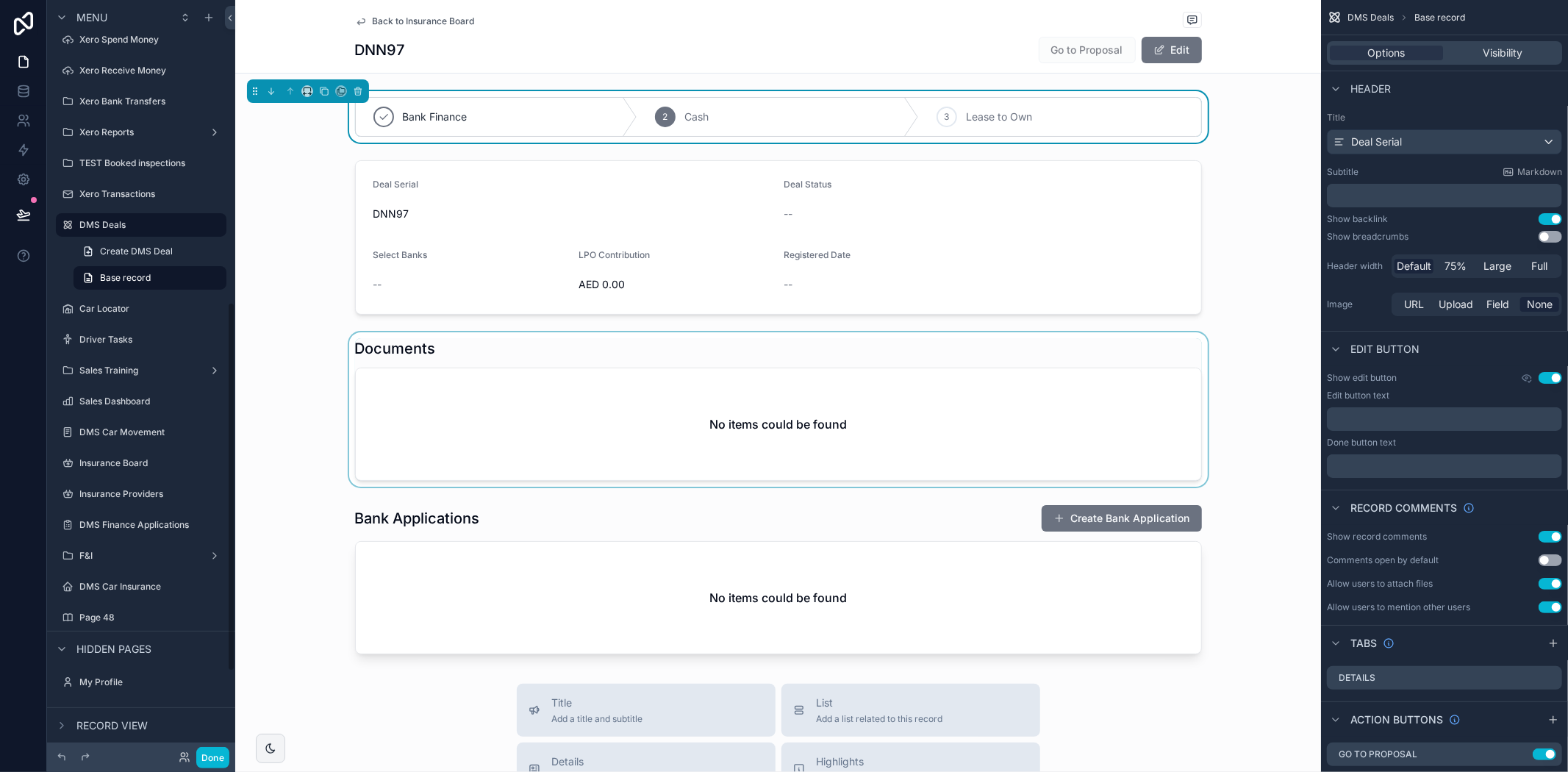
scroll to position [616, 0]
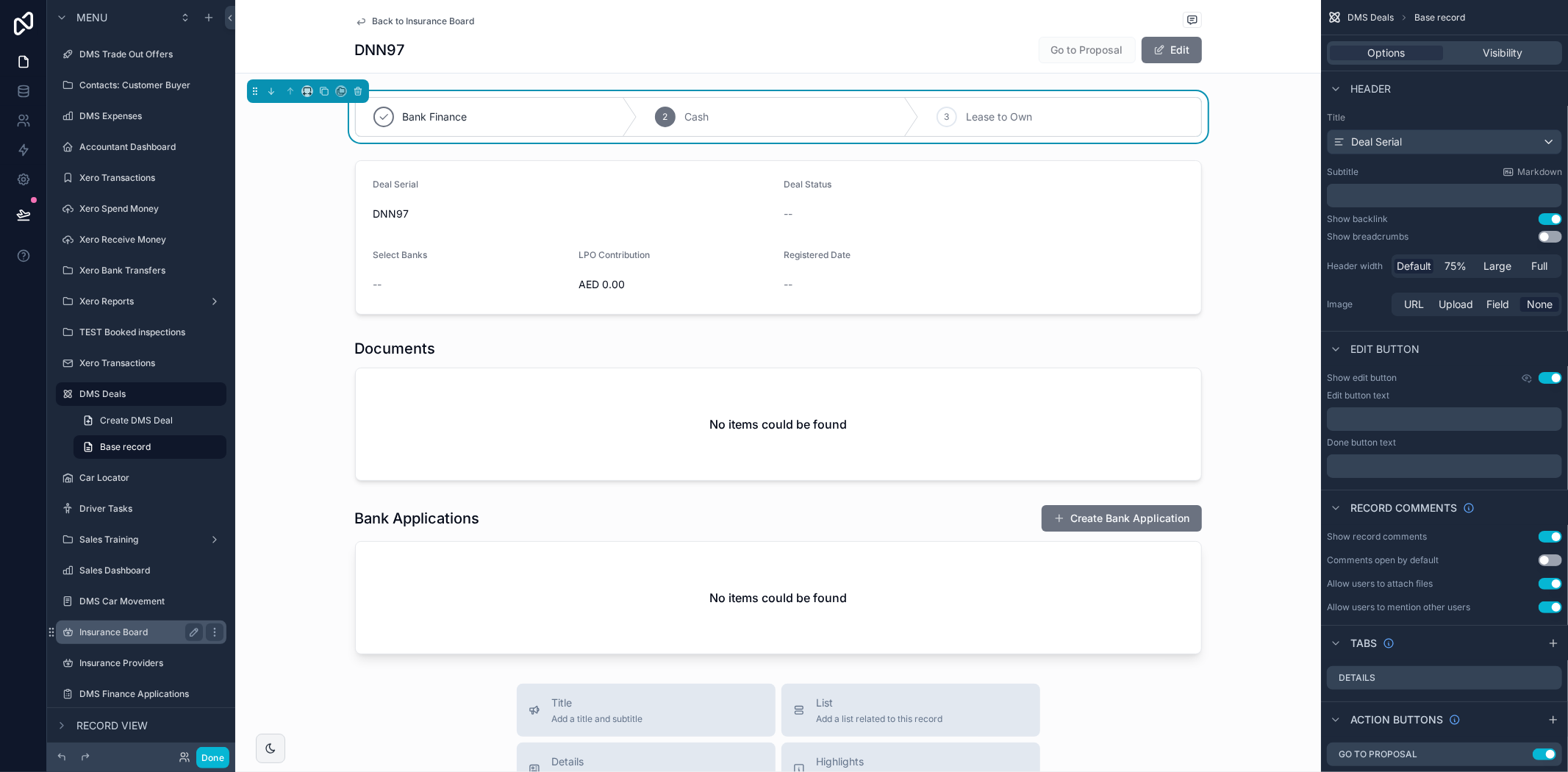
click at [135, 620] on div "Insurance Board" at bounding box center [141, 632] width 164 height 24
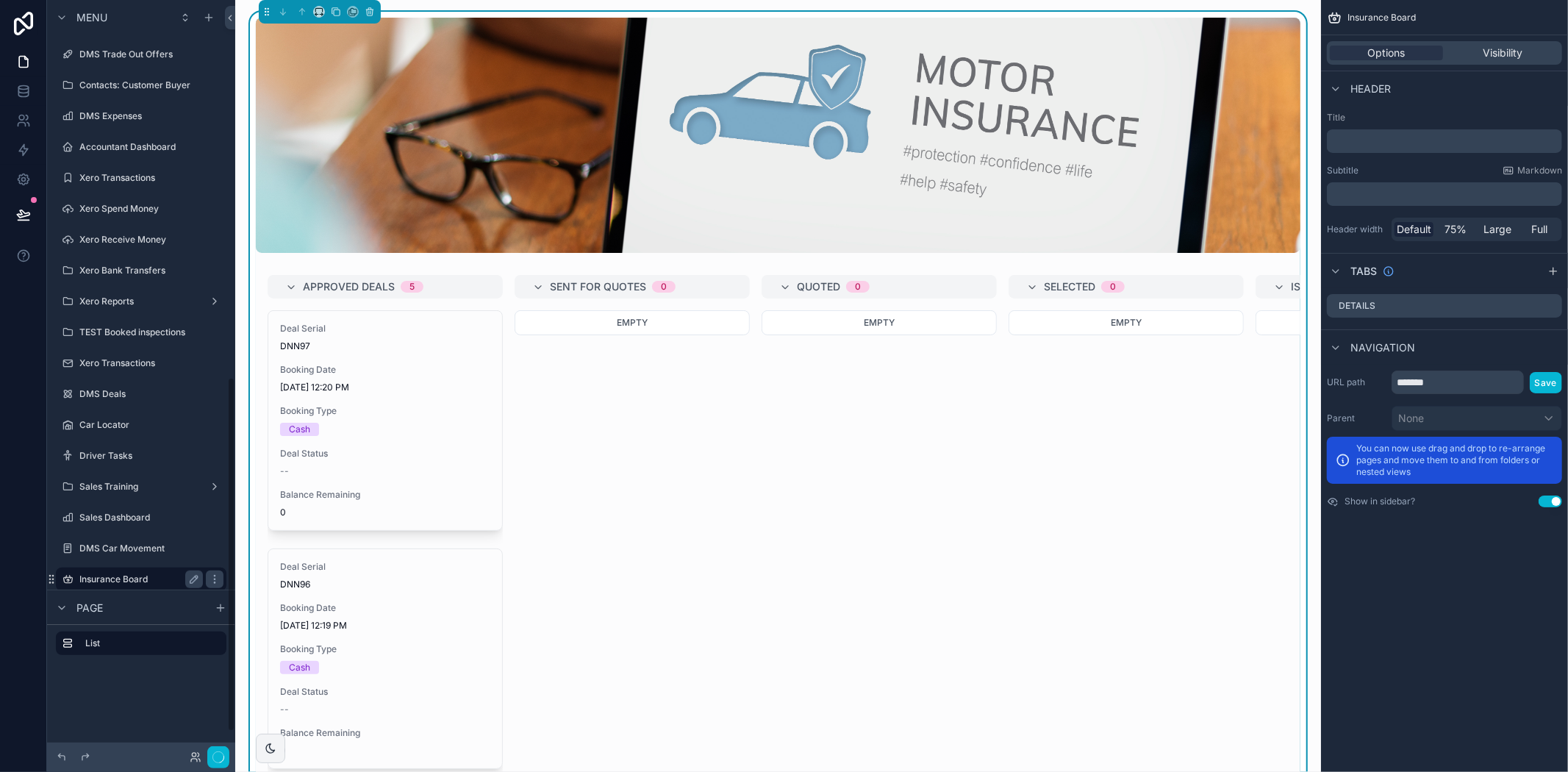
scroll to position [801, 0]
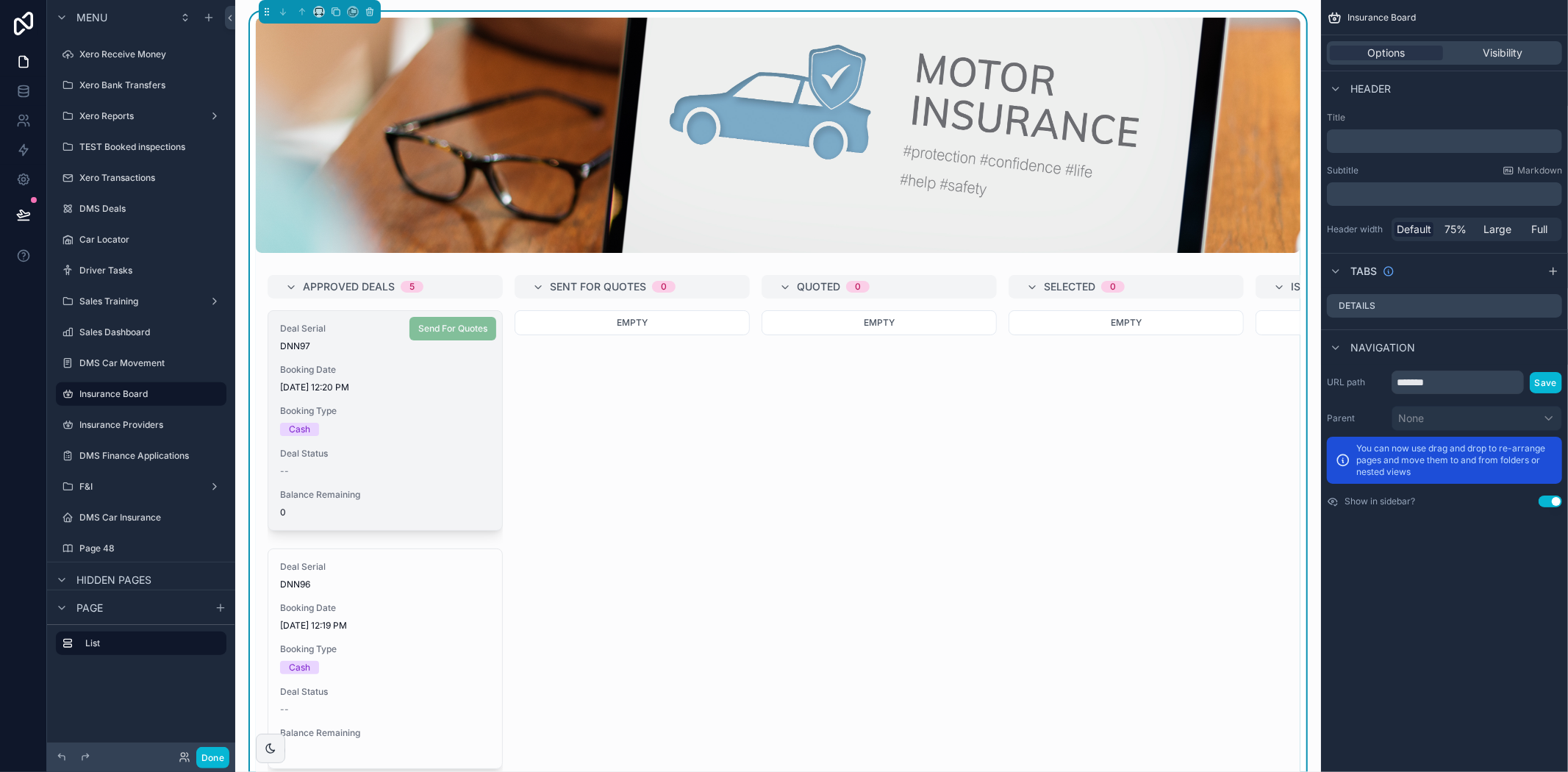
click at [439, 427] on div "Cash" at bounding box center [385, 428] width 210 height 13
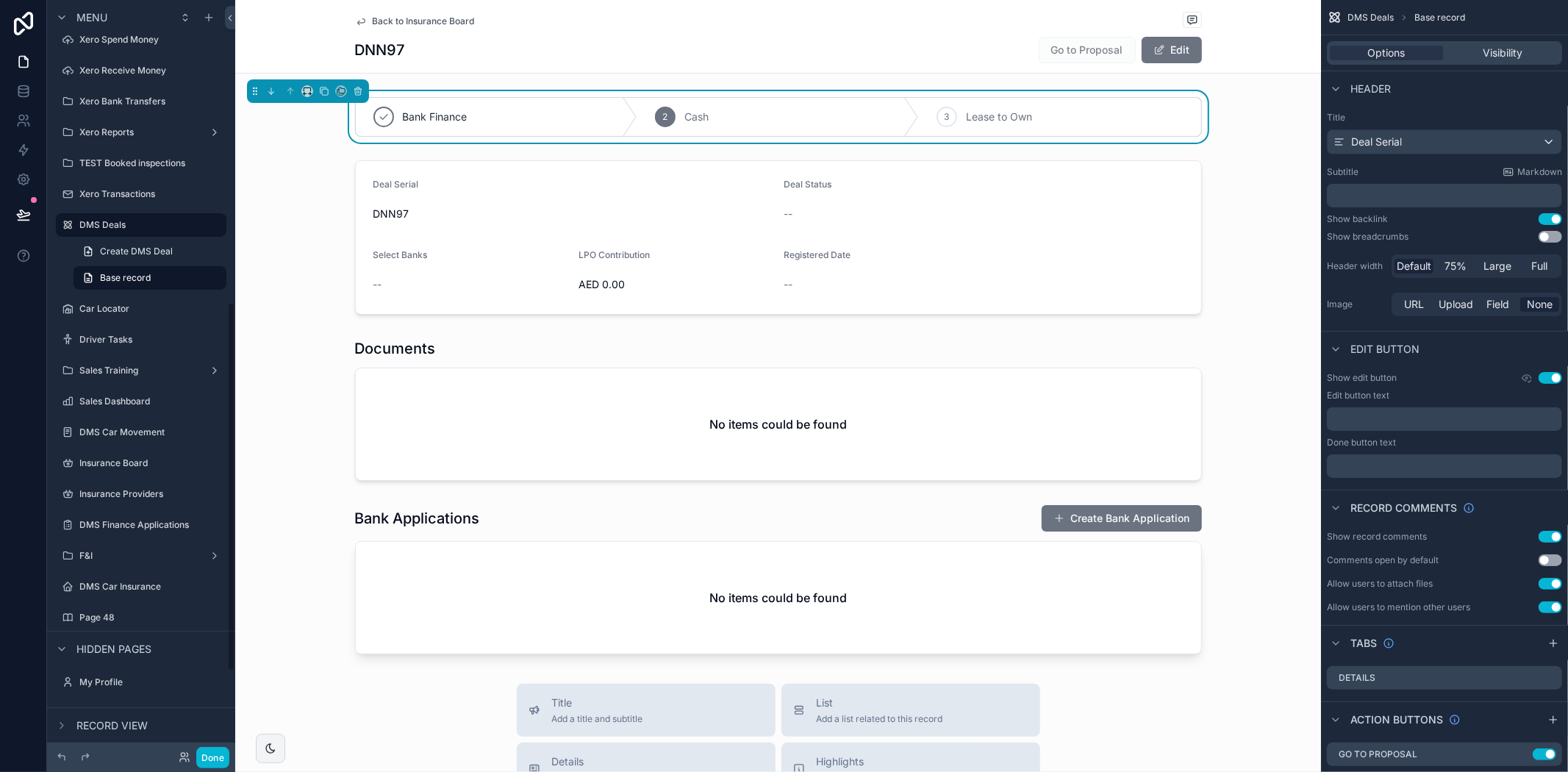
scroll to position [616, 0]
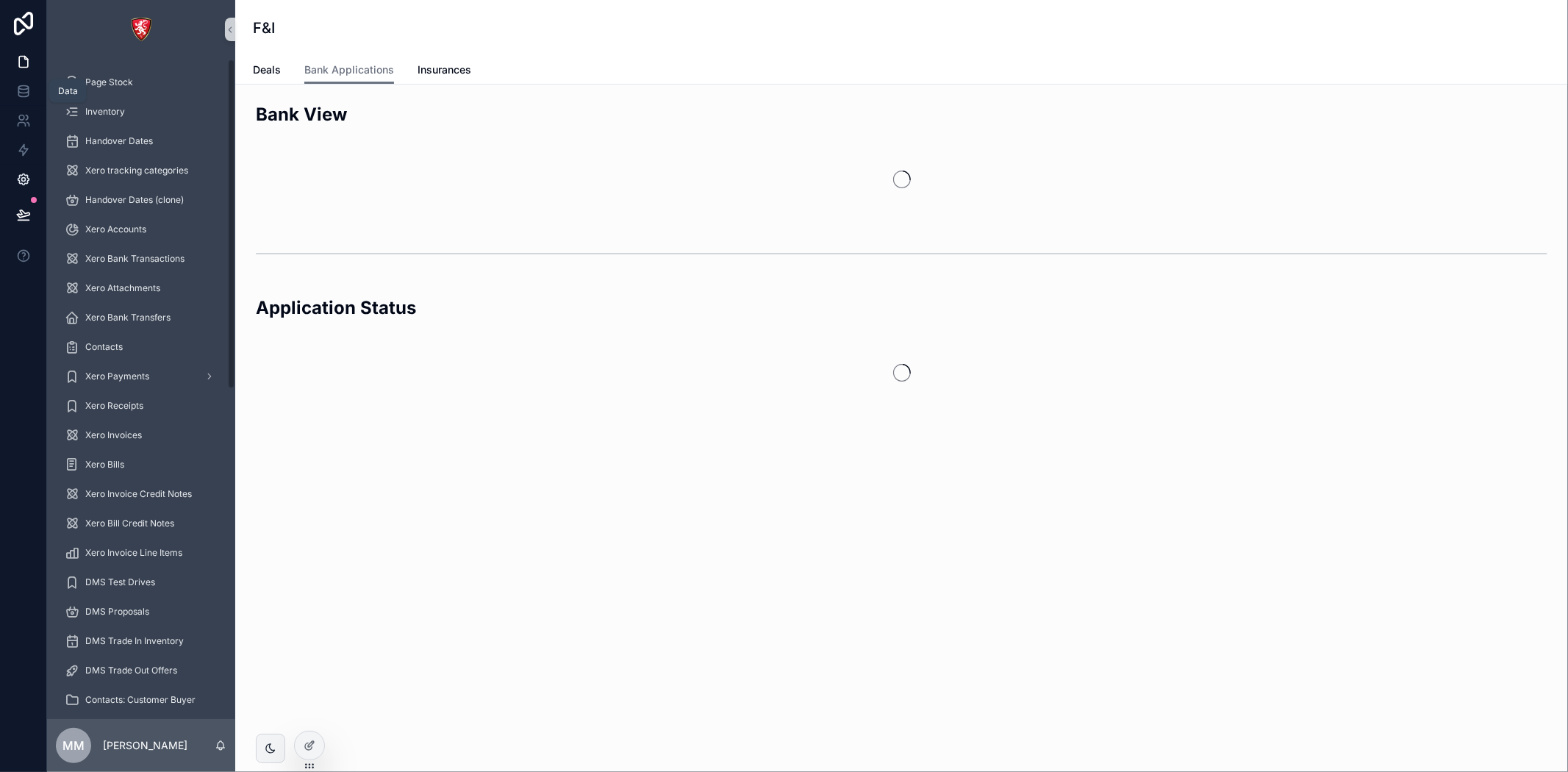
drag, startPoint x: 24, startPoint y: 97, endPoint x: 17, endPoint y: 166, distance: 69.4
click at [24, 97] on icon at bounding box center [23, 94] width 10 height 6
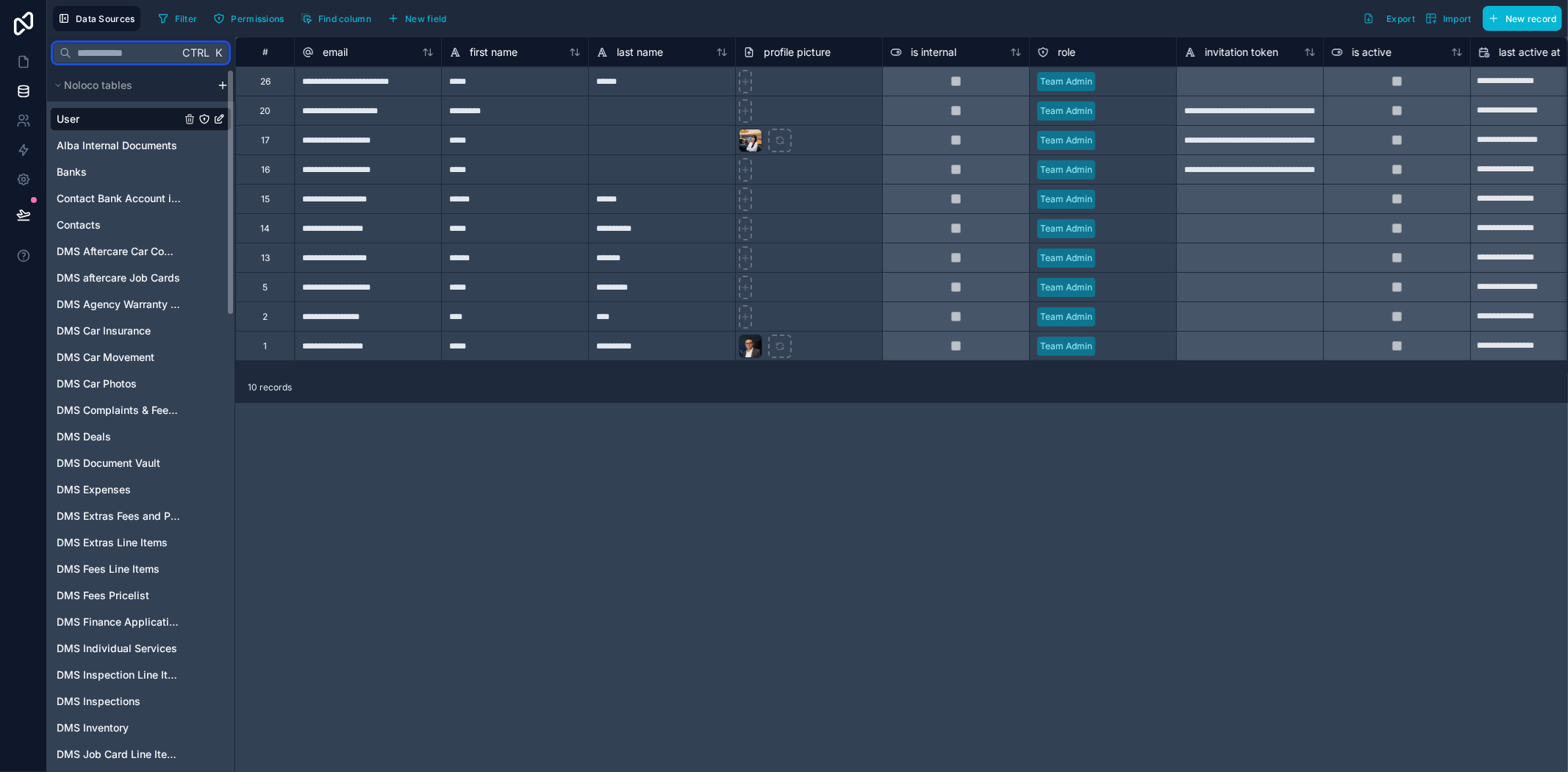
click at [134, 54] on input "text" at bounding box center [125, 53] width 107 height 26
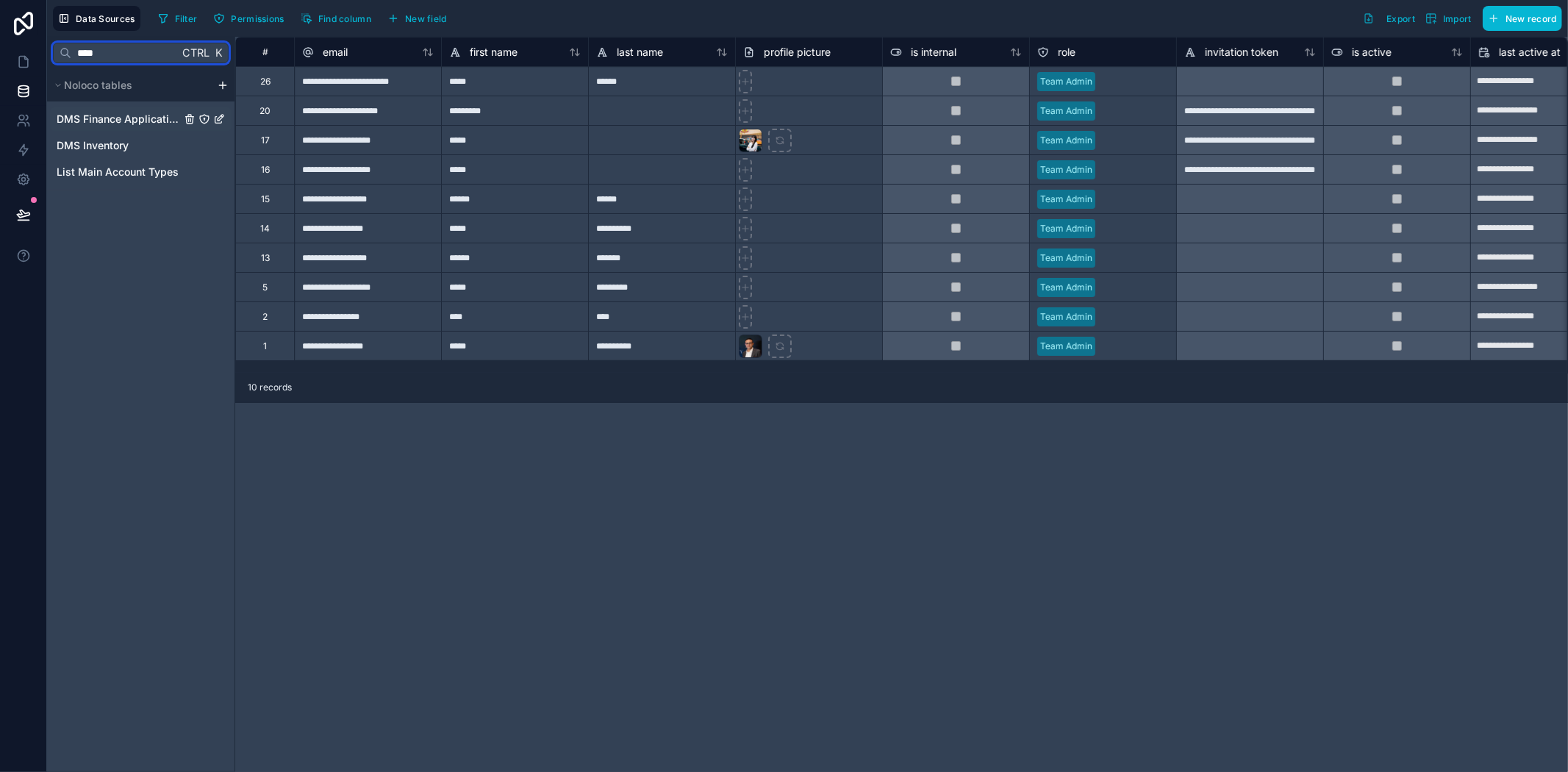
type input "****"
click at [137, 109] on div "DMS Finance Applications" at bounding box center [141, 118] width 182 height 24
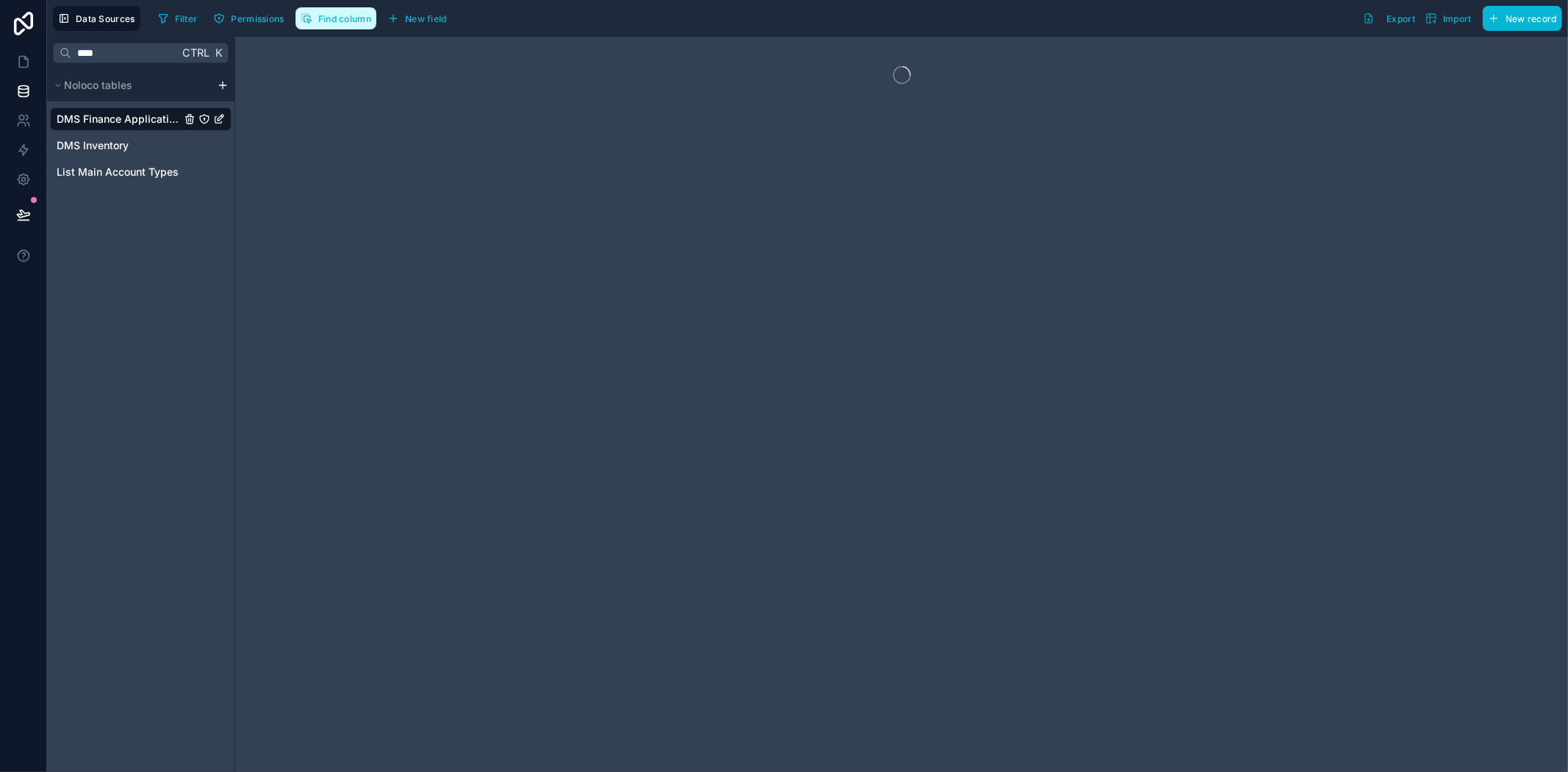
click at [357, 16] on span "Find column" at bounding box center [345, 19] width 53 height 11
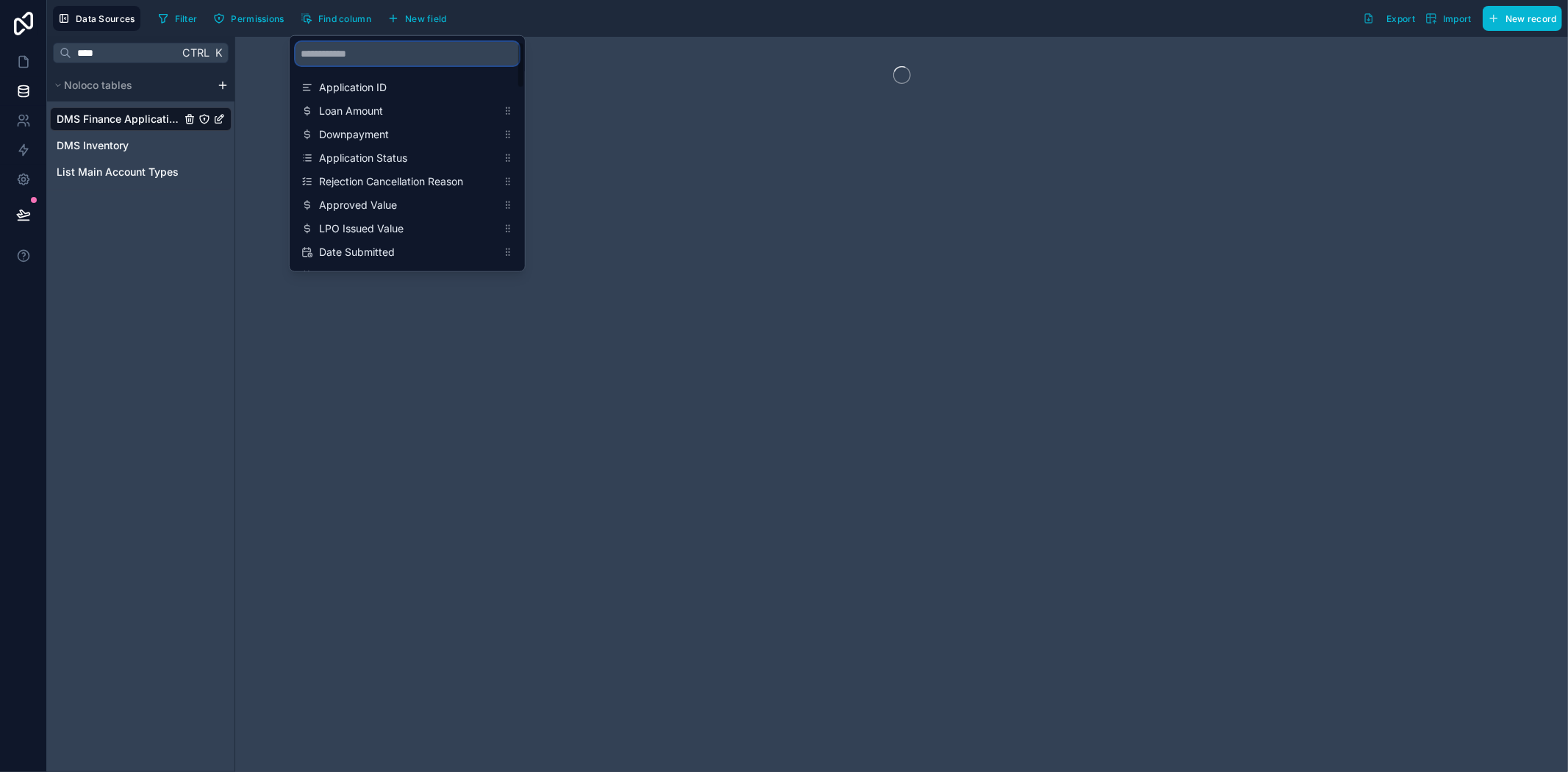
click at [365, 59] on input "scrollable content" at bounding box center [407, 53] width 223 height 24
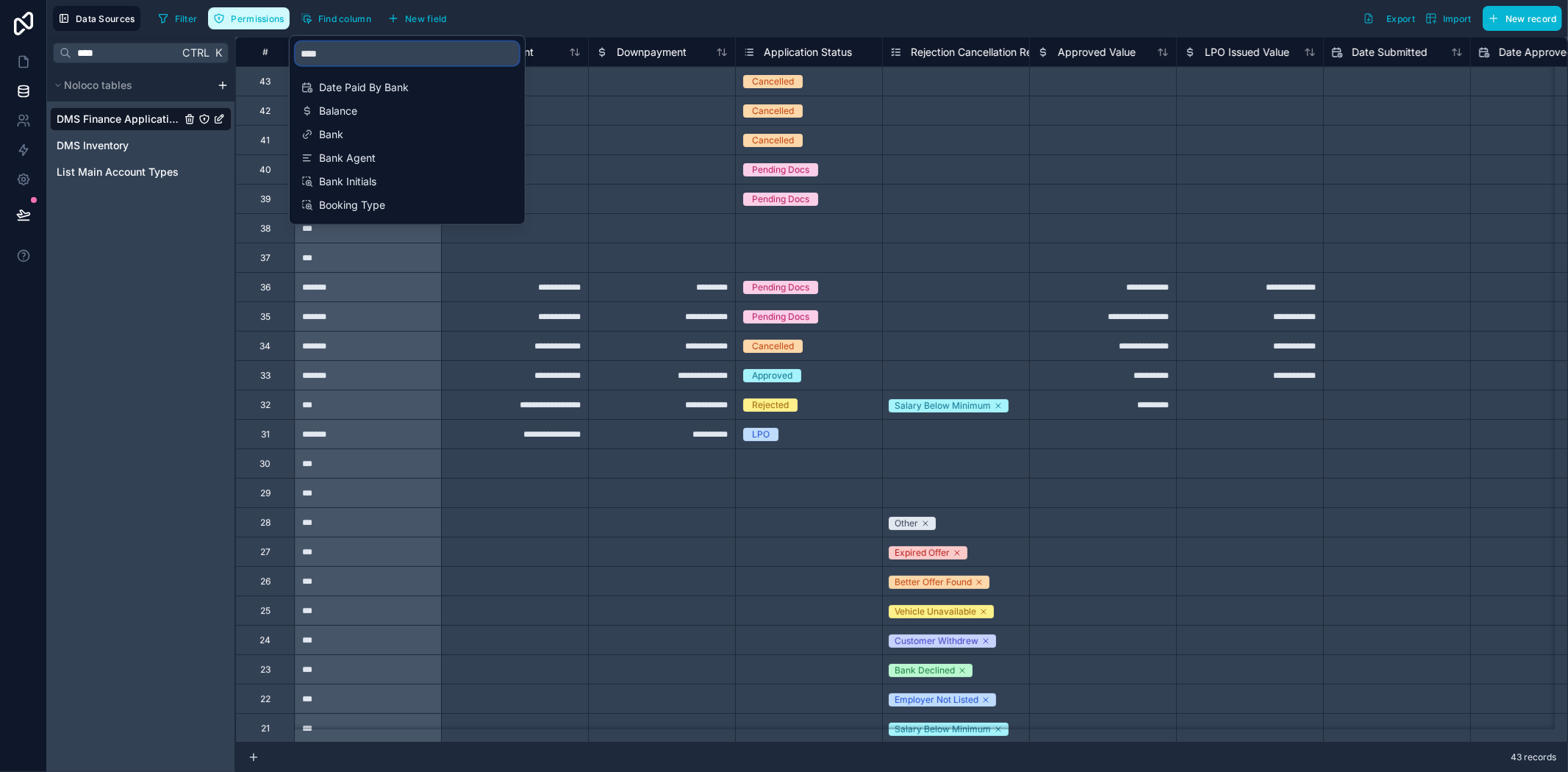
type input "****"
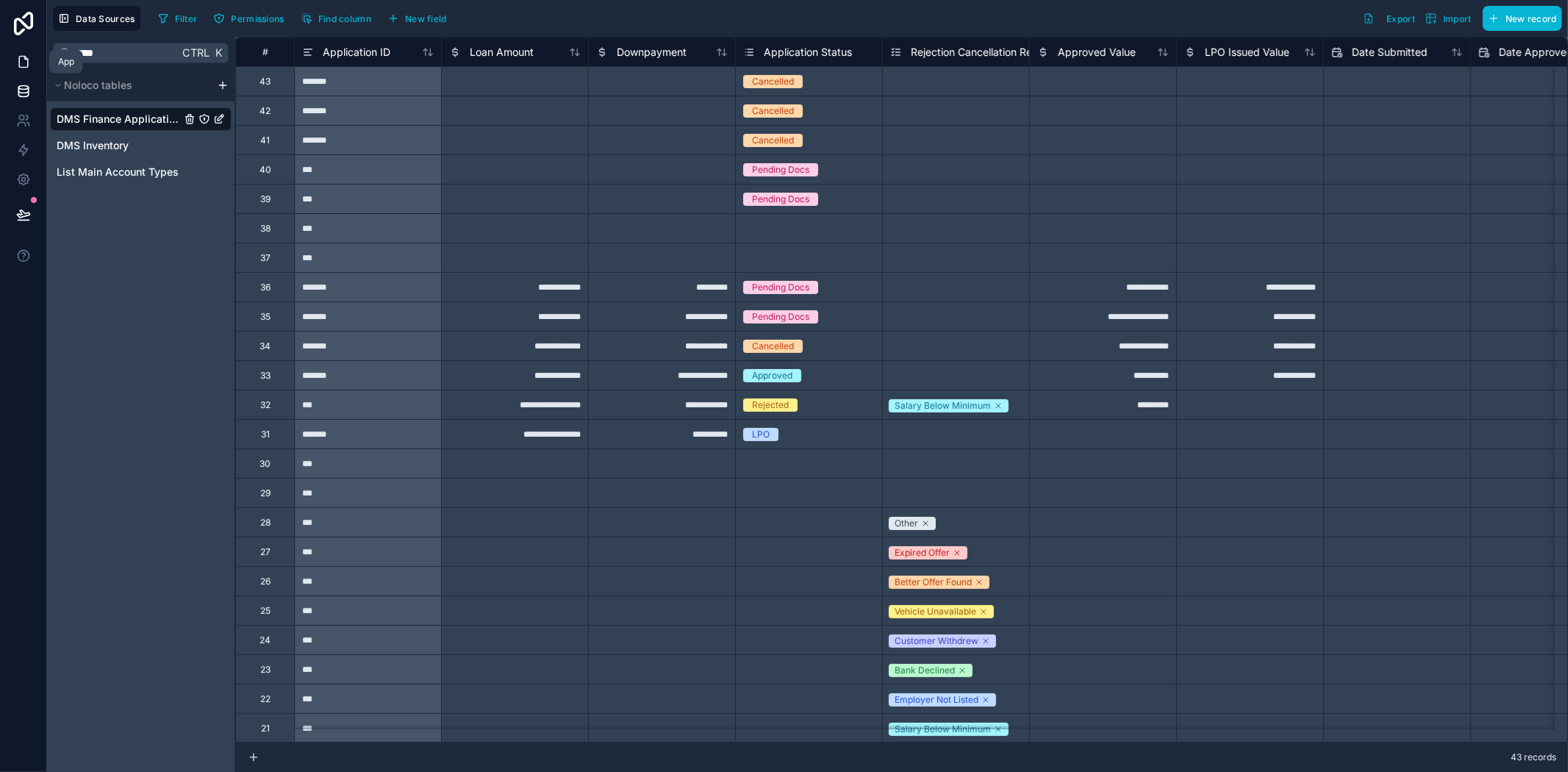
click at [27, 59] on icon at bounding box center [24, 62] width 9 height 11
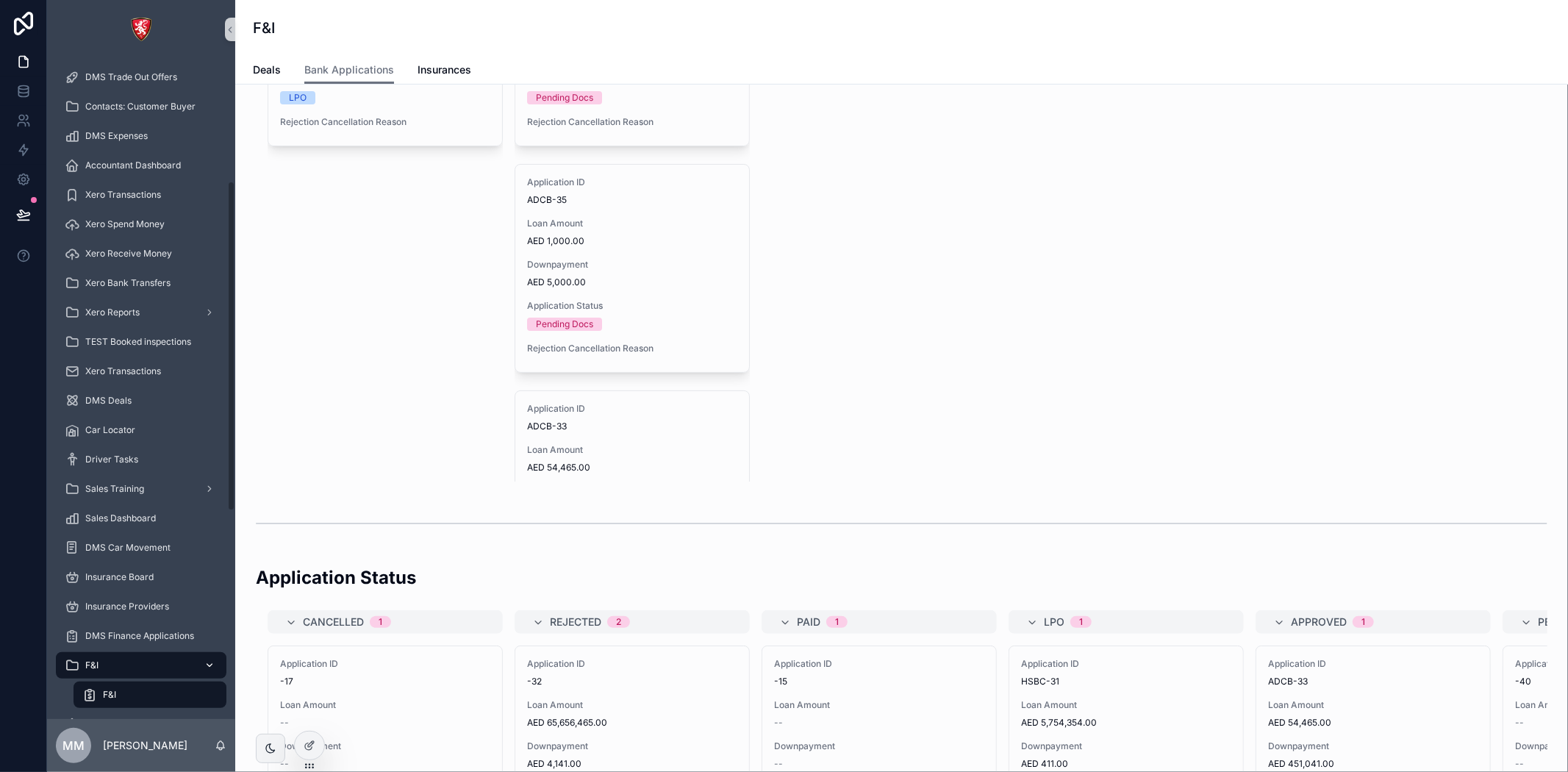
scroll to position [653, 0]
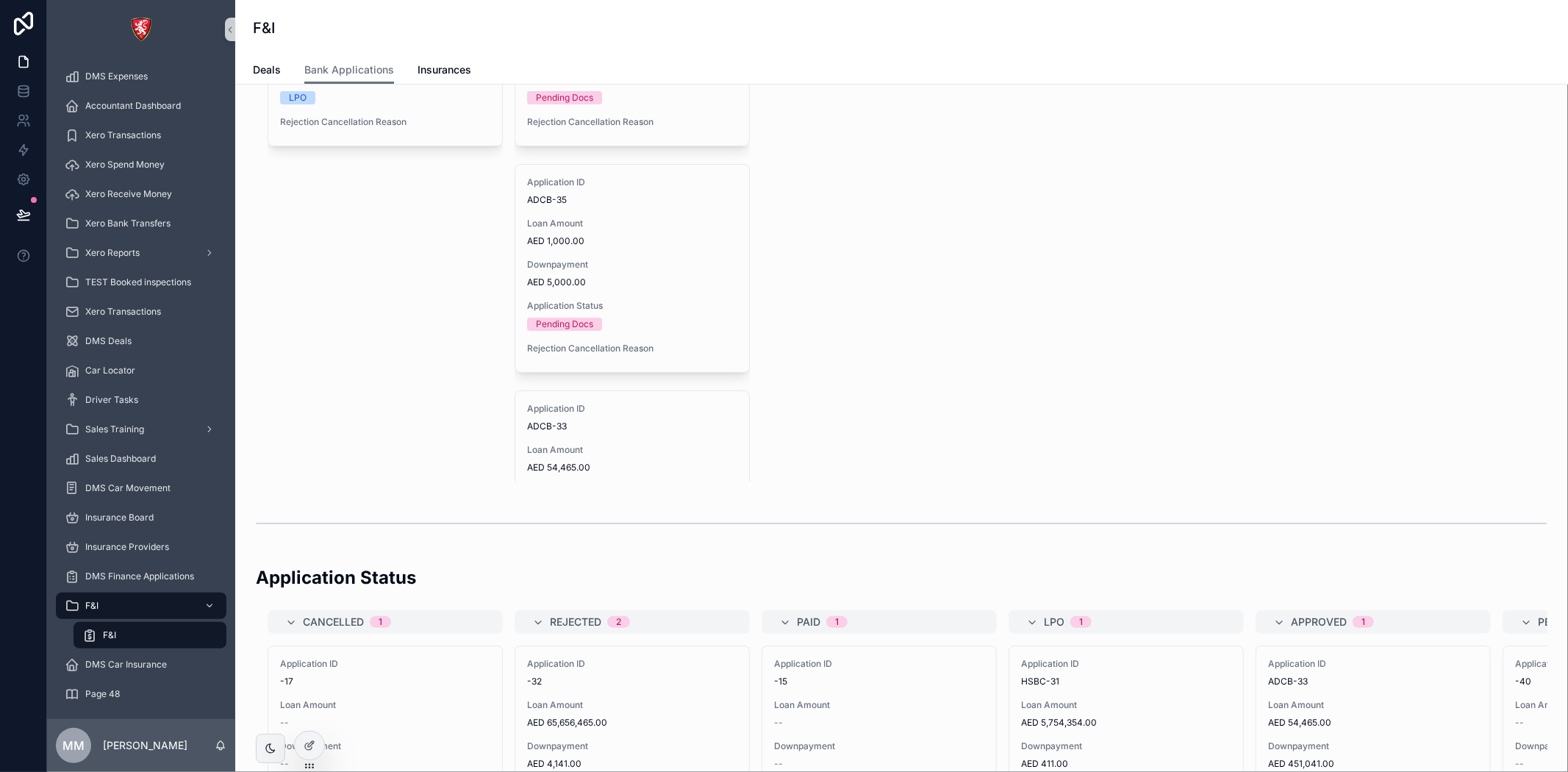
click at [152, 631] on div "F&I" at bounding box center [149, 635] width 135 height 24
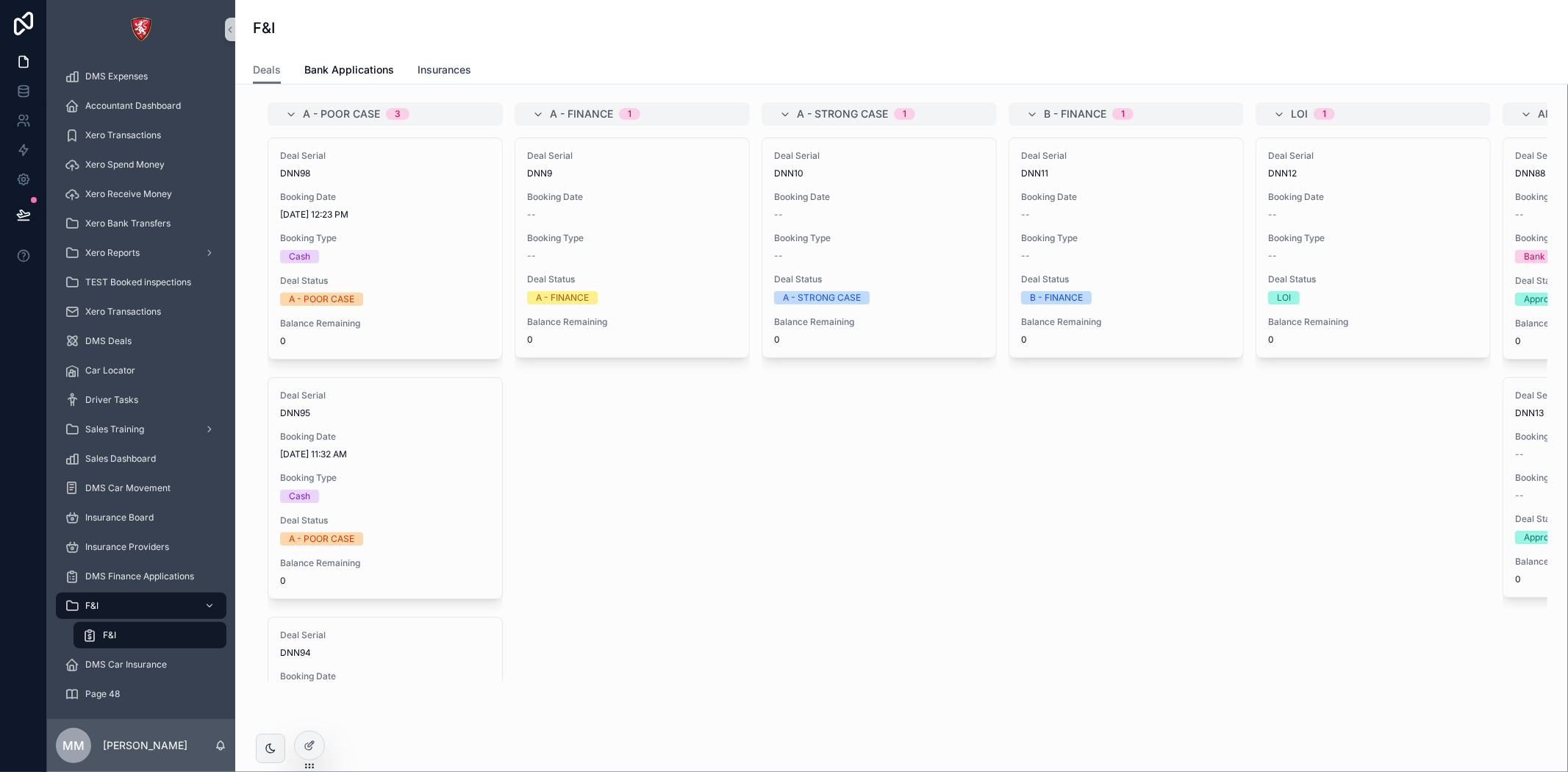
click at [418, 67] on span "Insurances" at bounding box center [444, 70] width 54 height 15
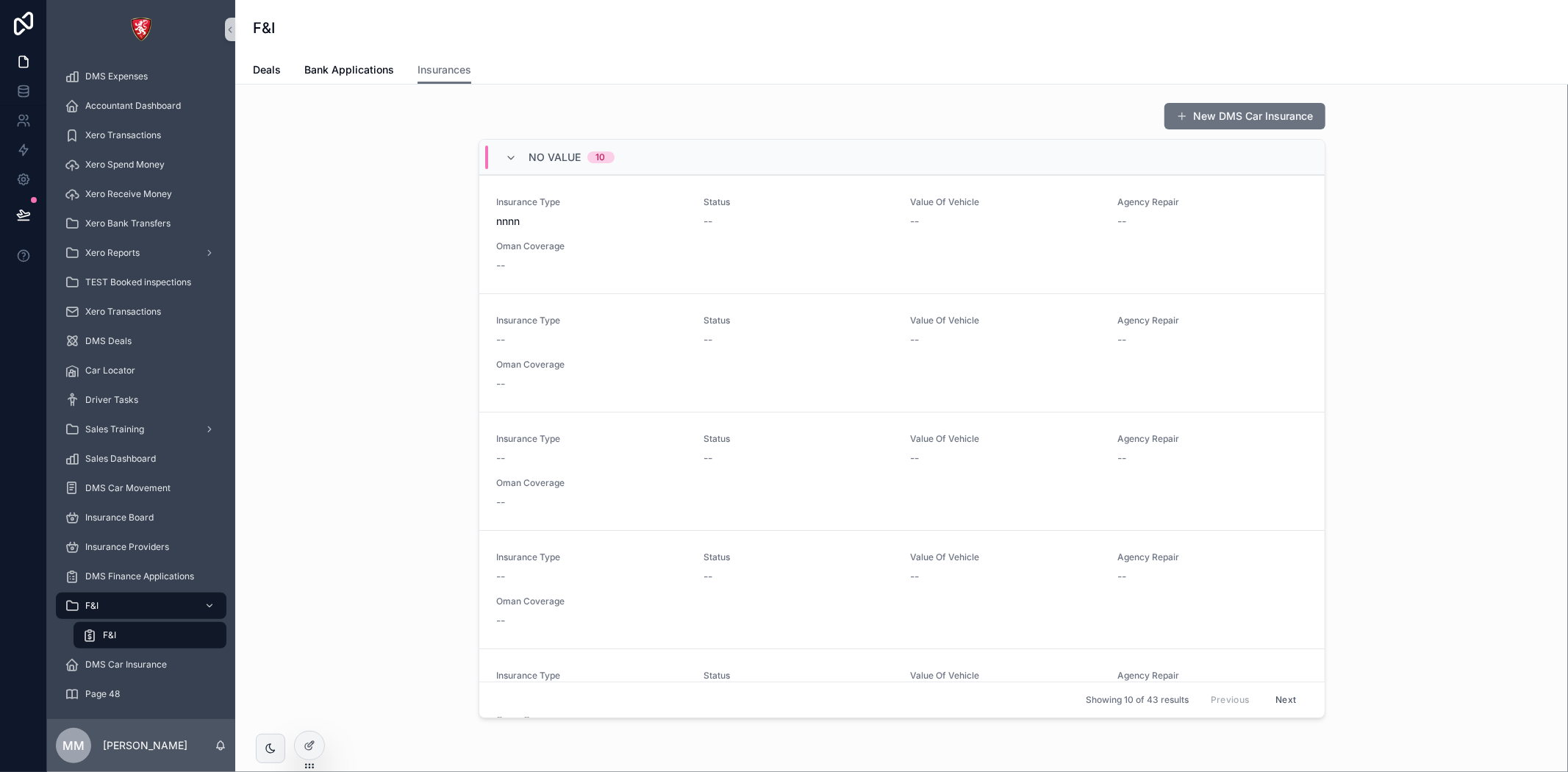
click at [765, 166] on div "No value 10" at bounding box center [902, 157] width 845 height 35
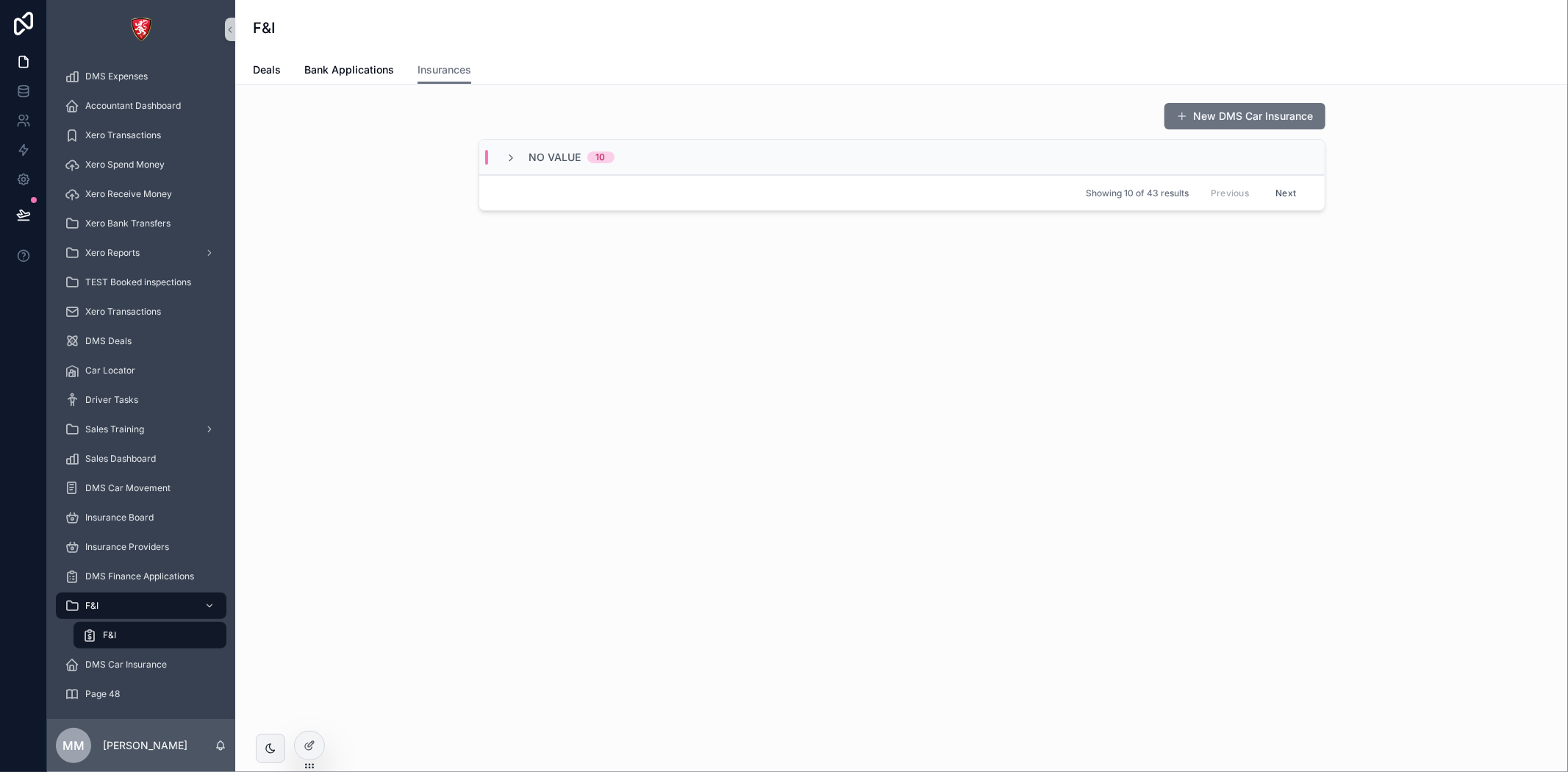
click at [765, 166] on div "No value 10" at bounding box center [902, 157] width 845 height 35
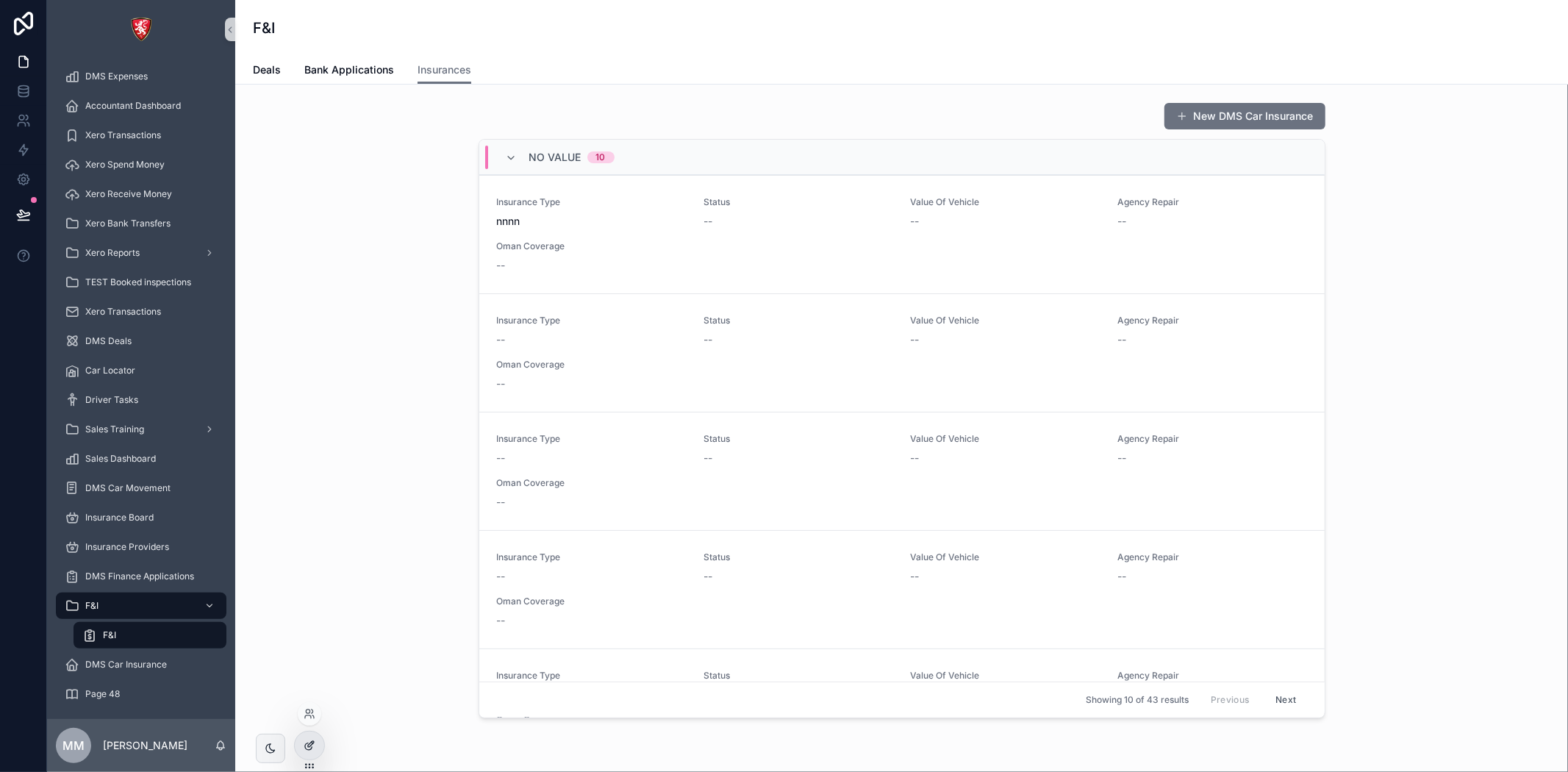
click at [310, 736] on div at bounding box center [309, 746] width 29 height 28
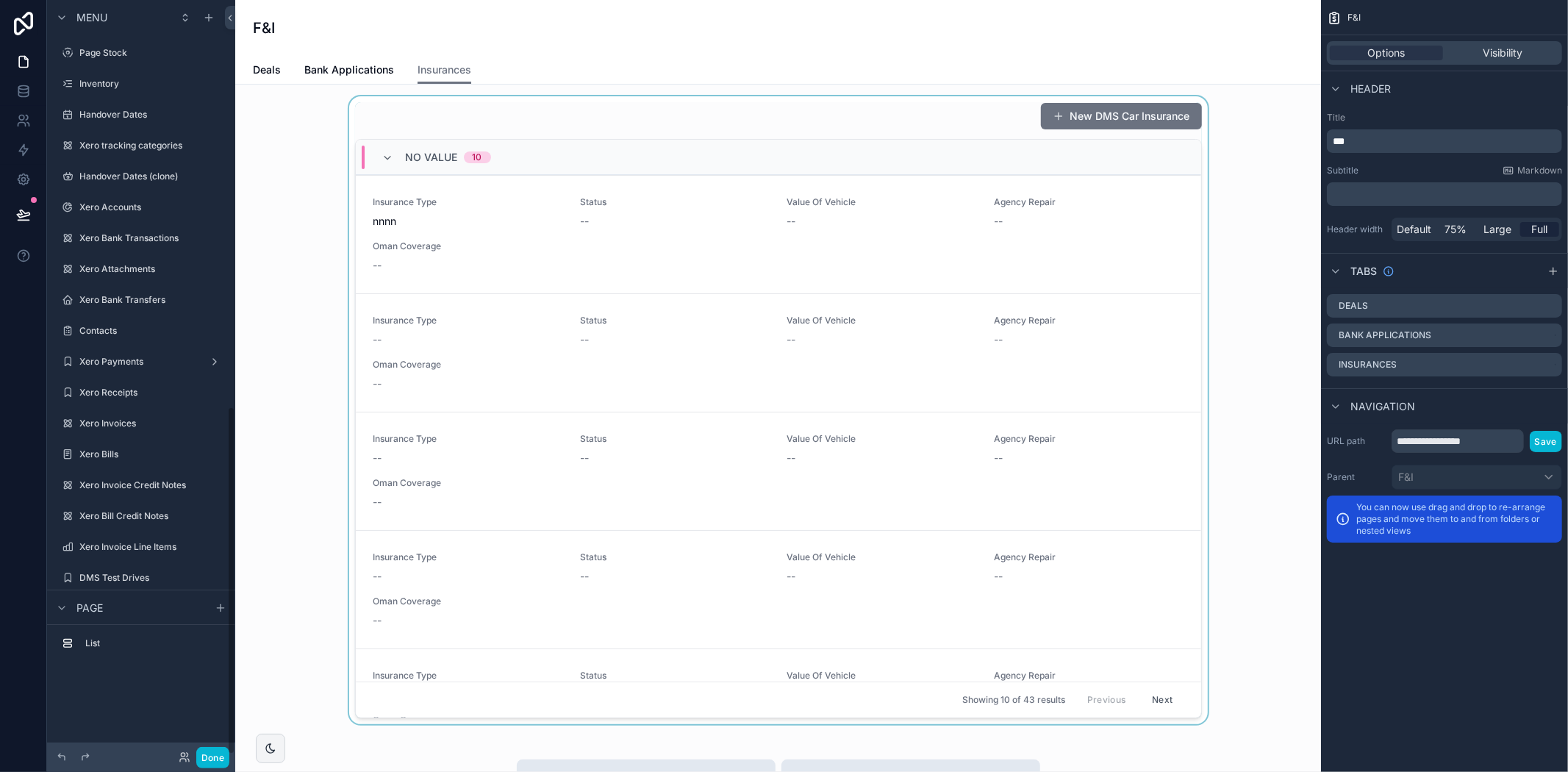
scroll to position [880, 0]
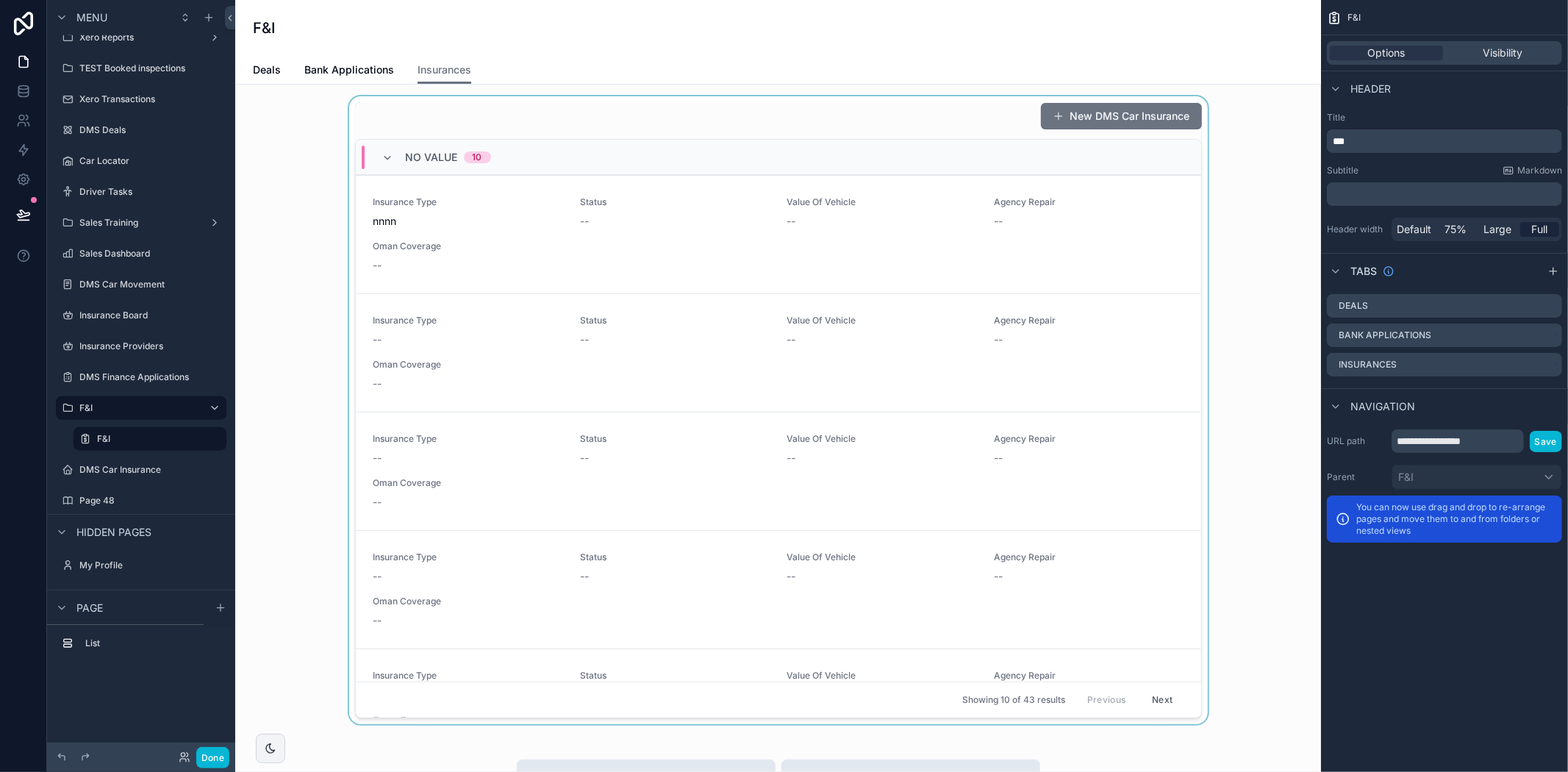
click at [1097, 291] on div "scrollable content" at bounding box center [778, 410] width 1062 height 628
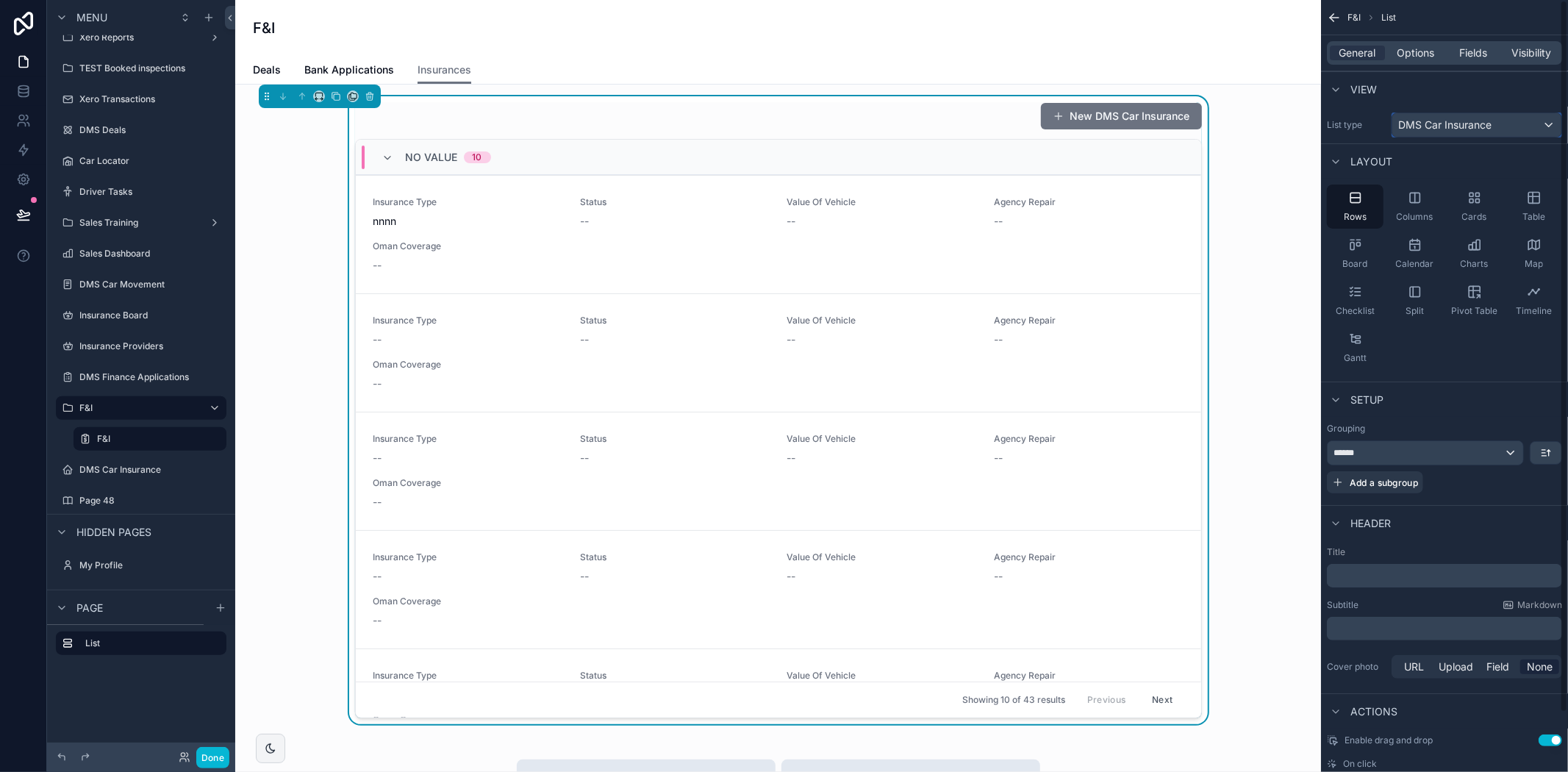
click at [1469, 118] on span "DMS Car Insurance" at bounding box center [1445, 125] width 94 height 15
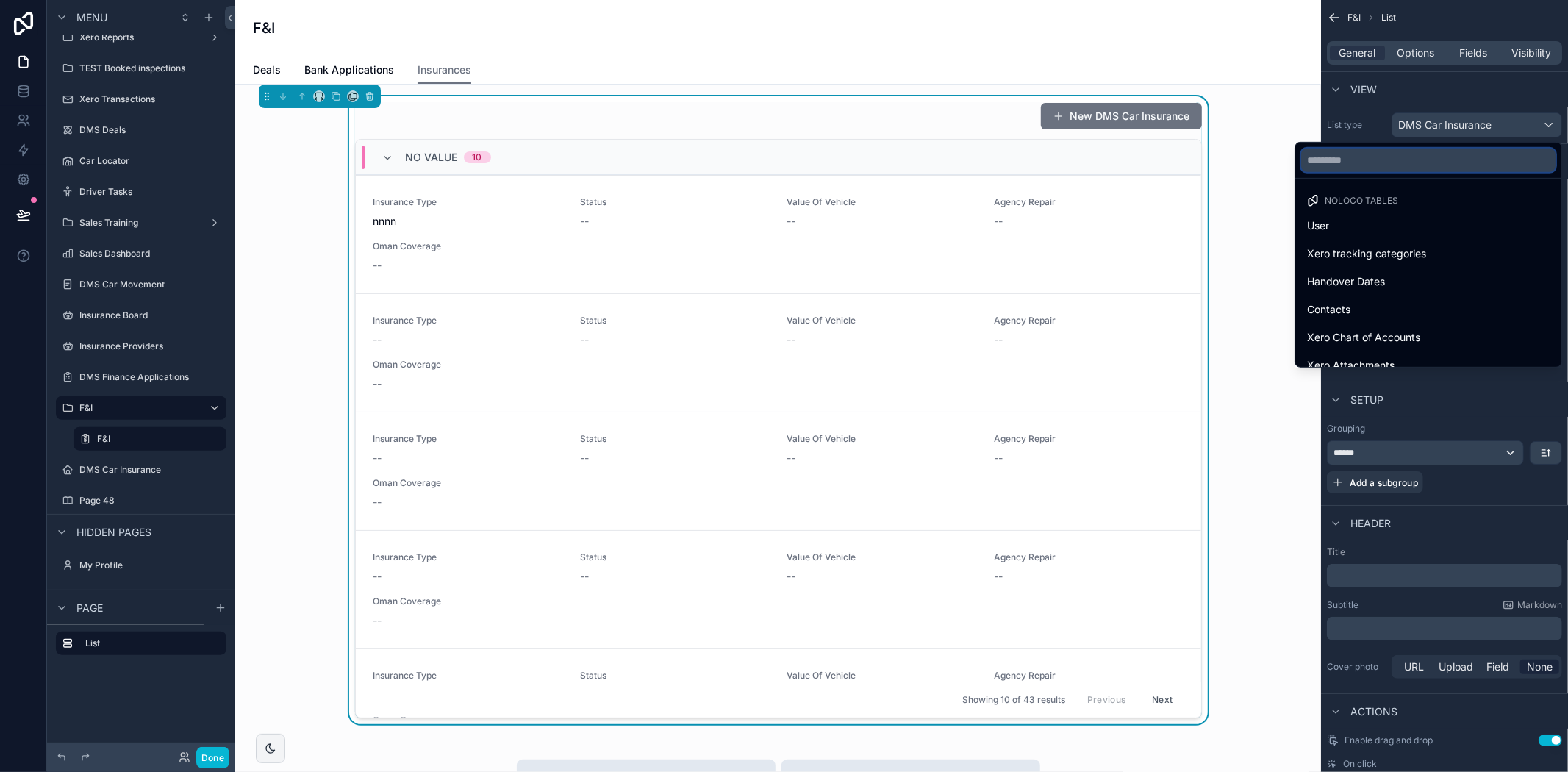
click at [1434, 166] on input "text" at bounding box center [1428, 160] width 254 height 24
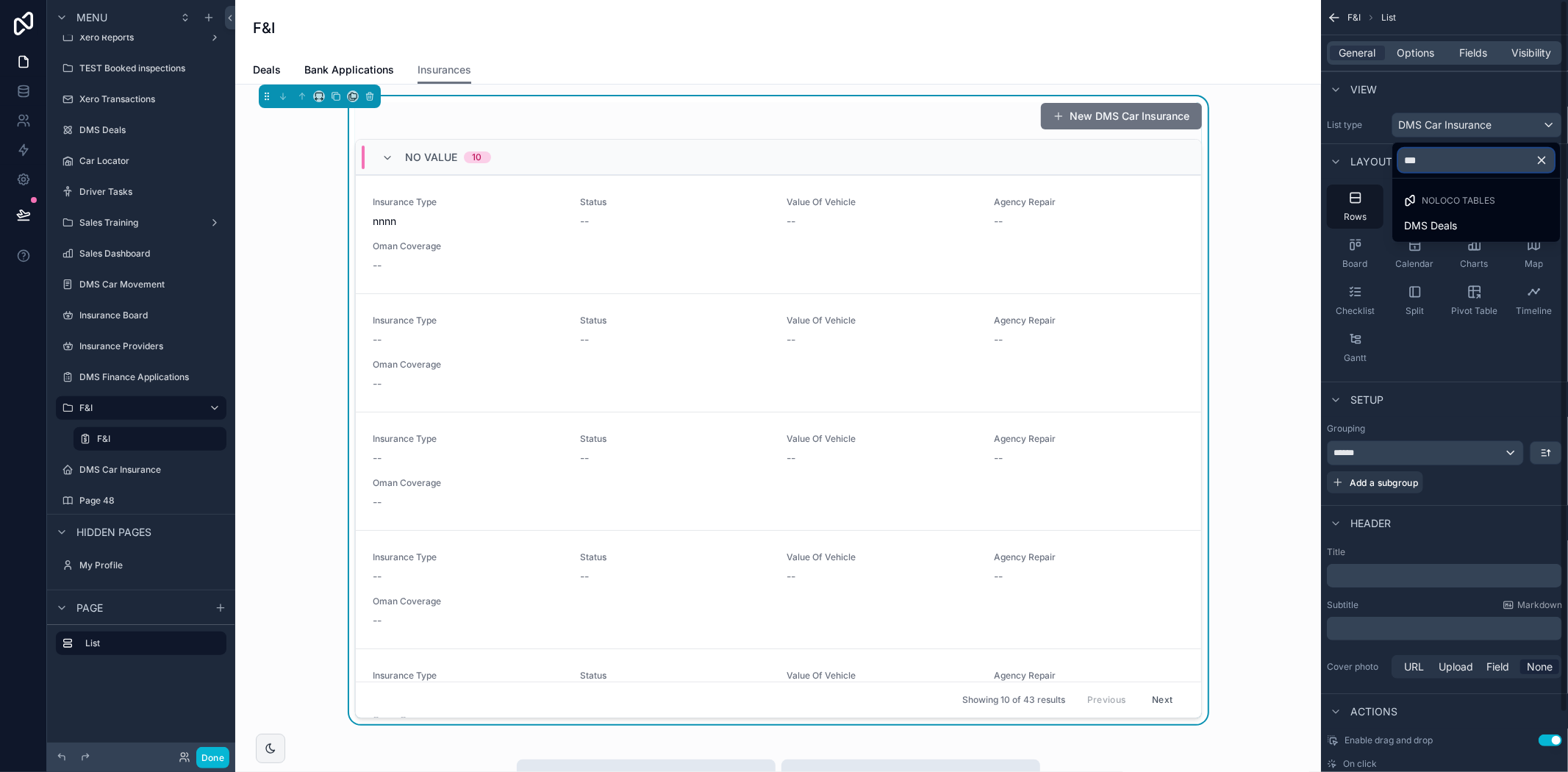
type input "****"
click at [1487, 225] on div "DMS Deals" at bounding box center [1475, 225] width 144 height 18
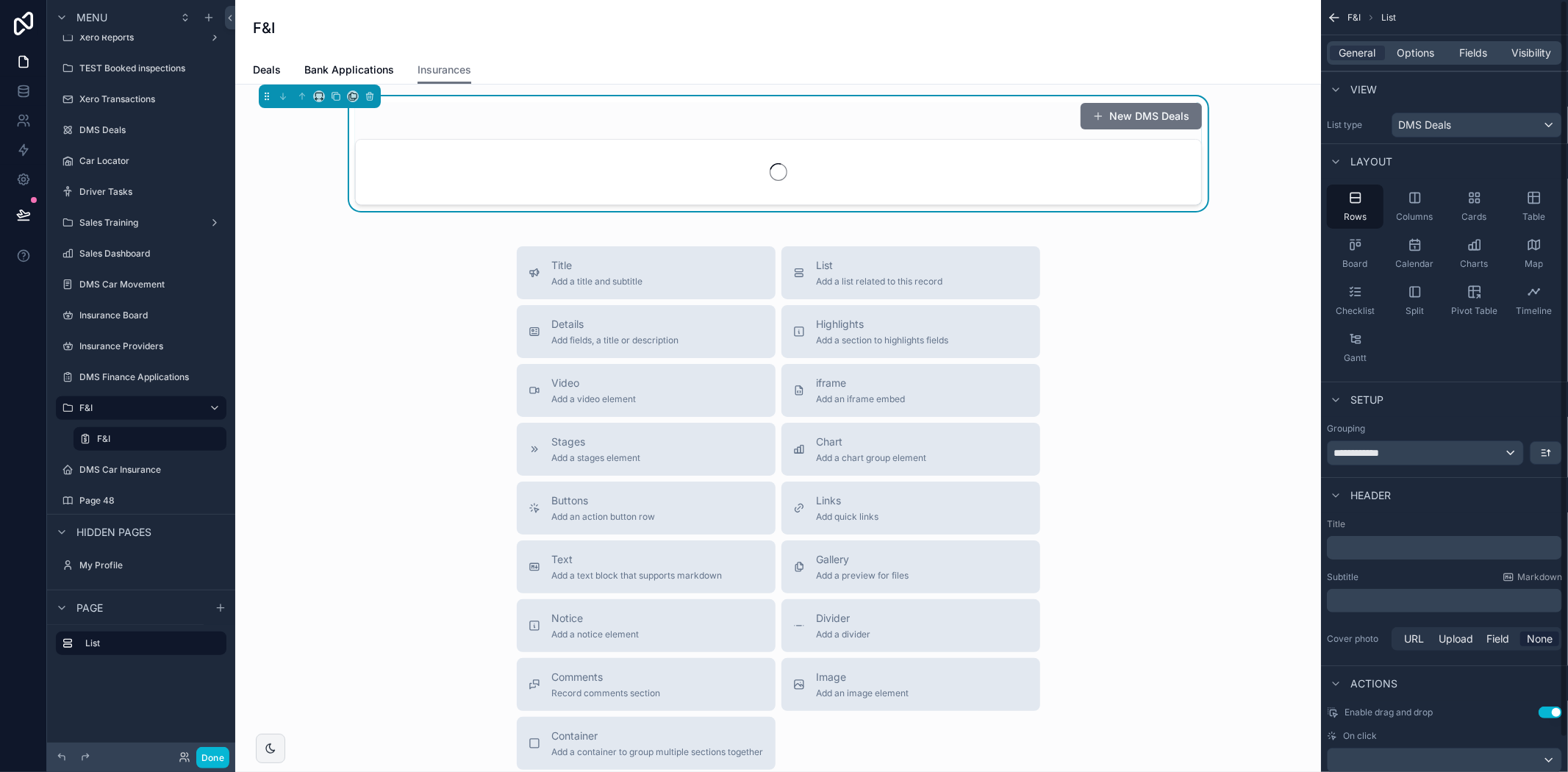
click at [1219, 409] on div "Title Add a title and subtitle List Add a list related to this record Details A…" at bounding box center [778, 508] width 1062 height 523
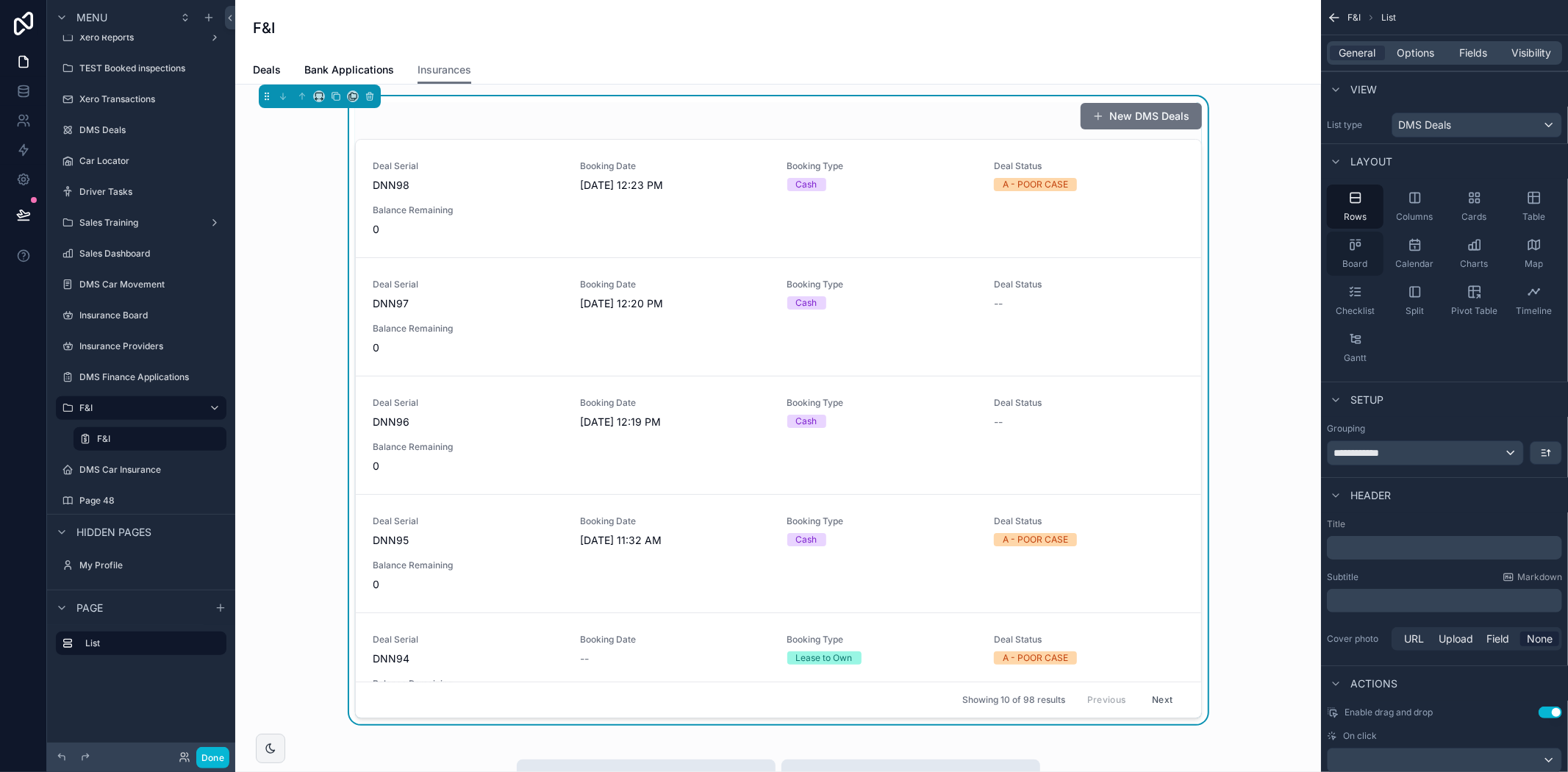
click at [1370, 254] on div "Board" at bounding box center [1355, 254] width 57 height 44
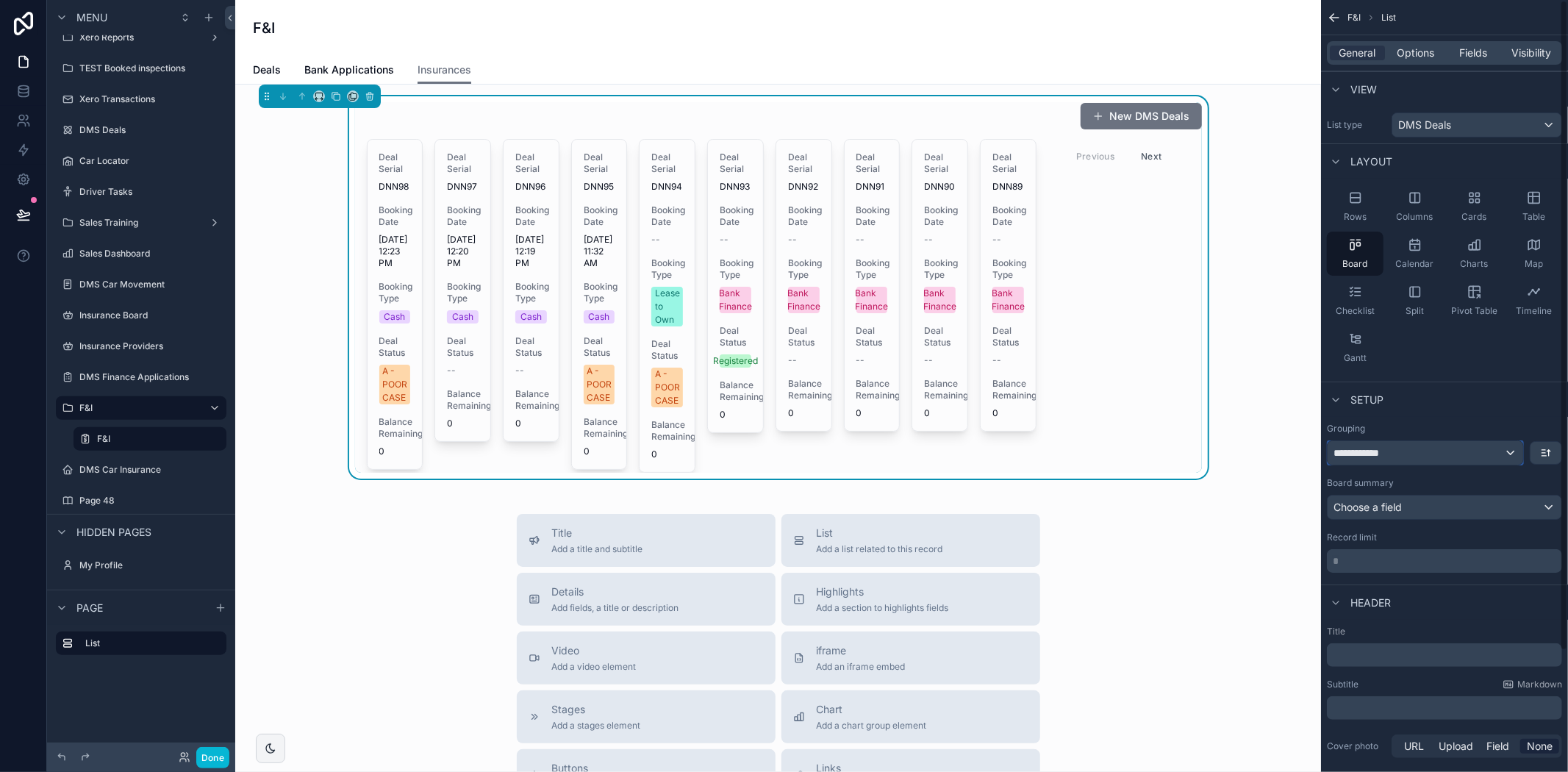
click at [1387, 461] on div "**********" at bounding box center [1425, 452] width 195 height 24
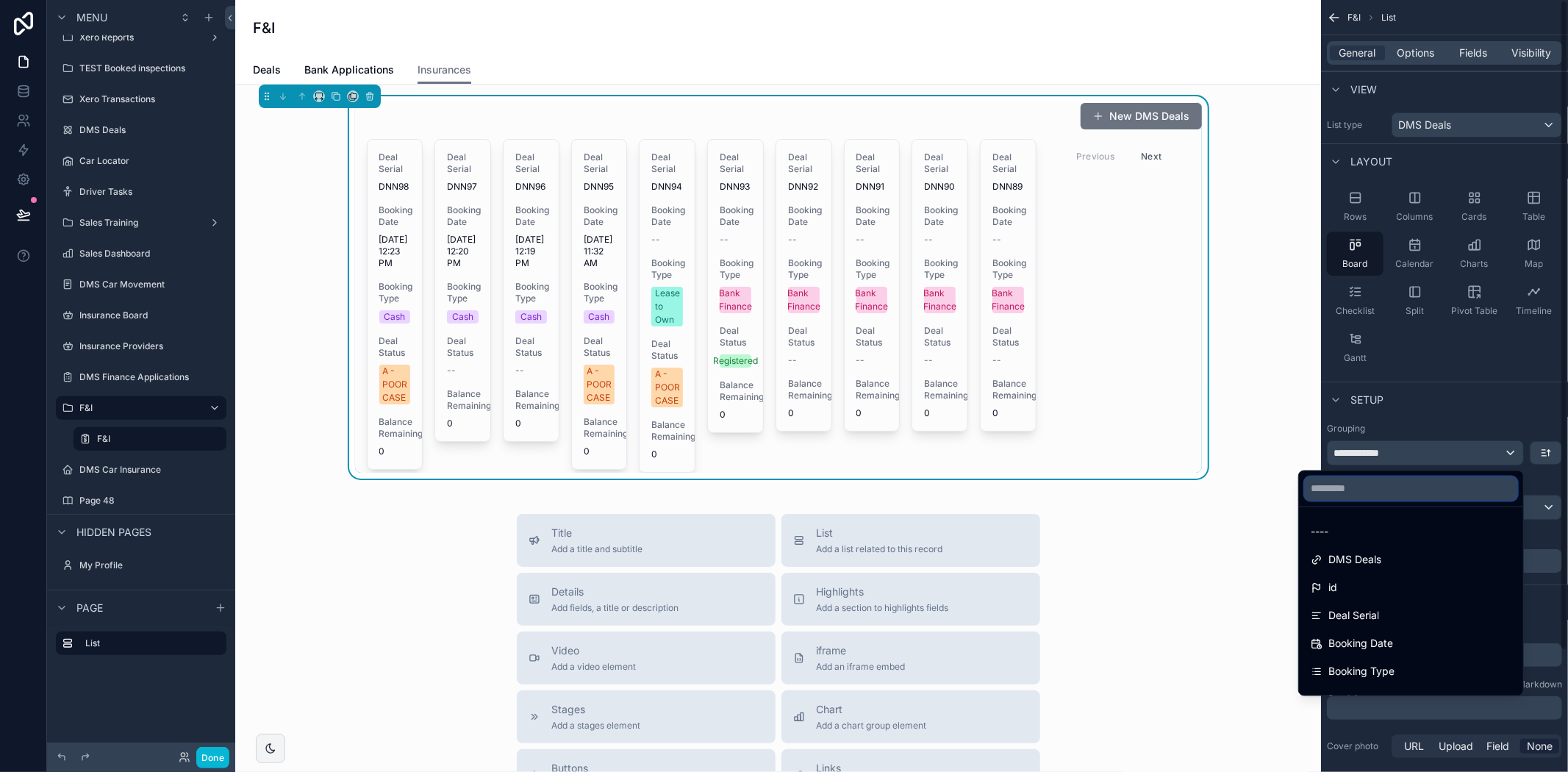
click at [1385, 488] on input "text" at bounding box center [1411, 488] width 212 height 24
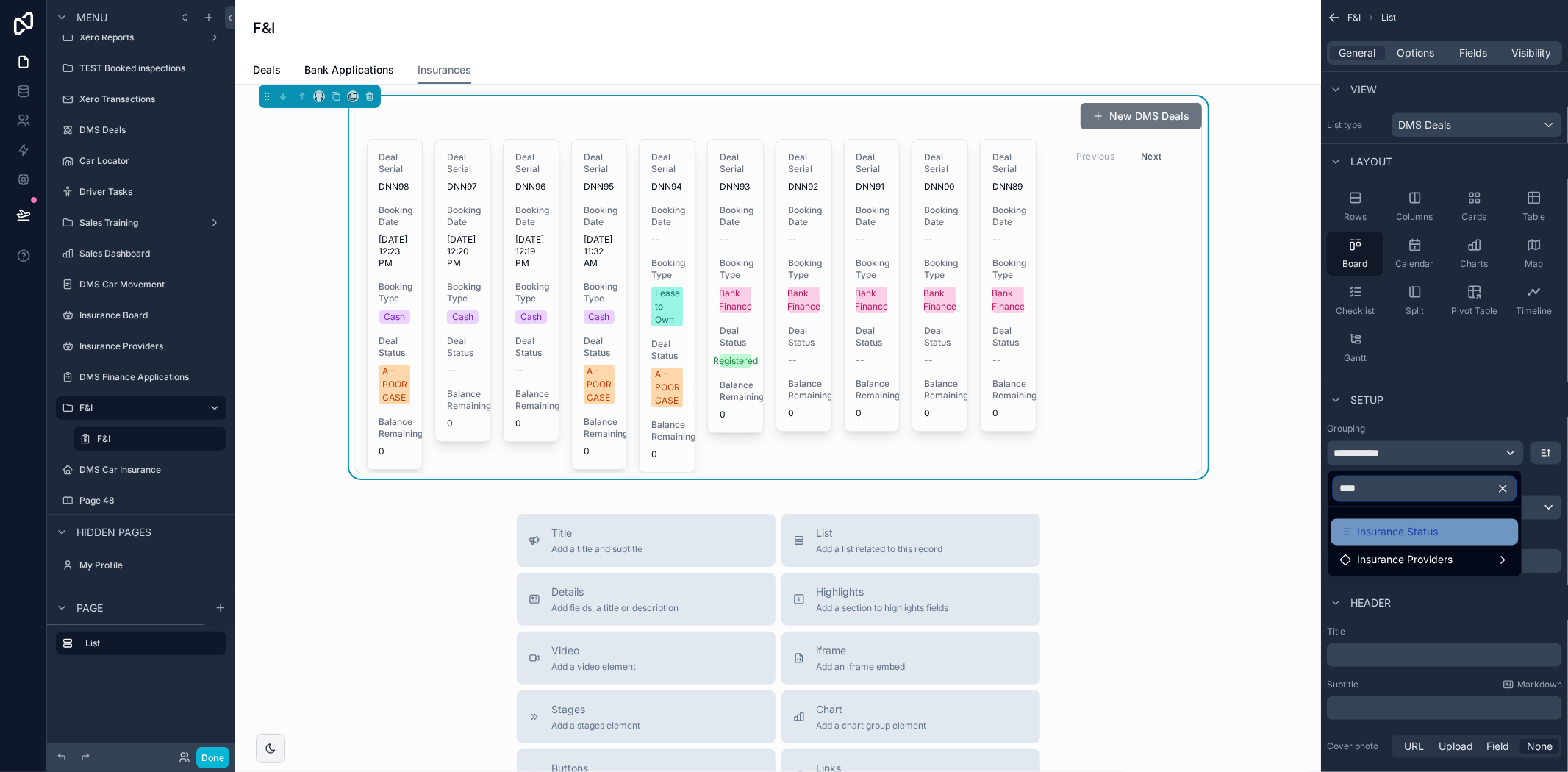
type input "****"
click at [1390, 525] on span "Insurance Status" at bounding box center [1398, 532] width 81 height 18
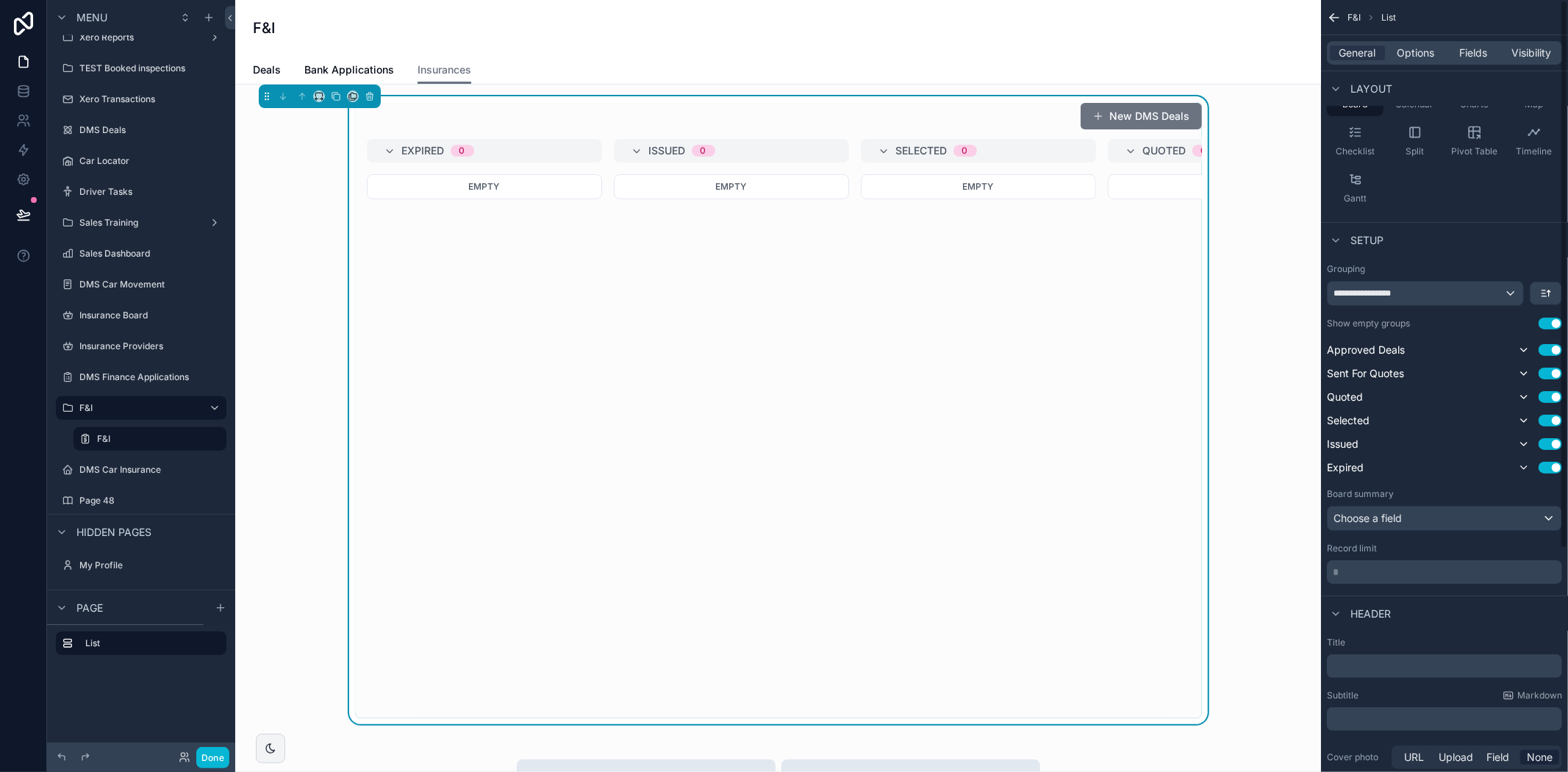
scroll to position [313, 0]
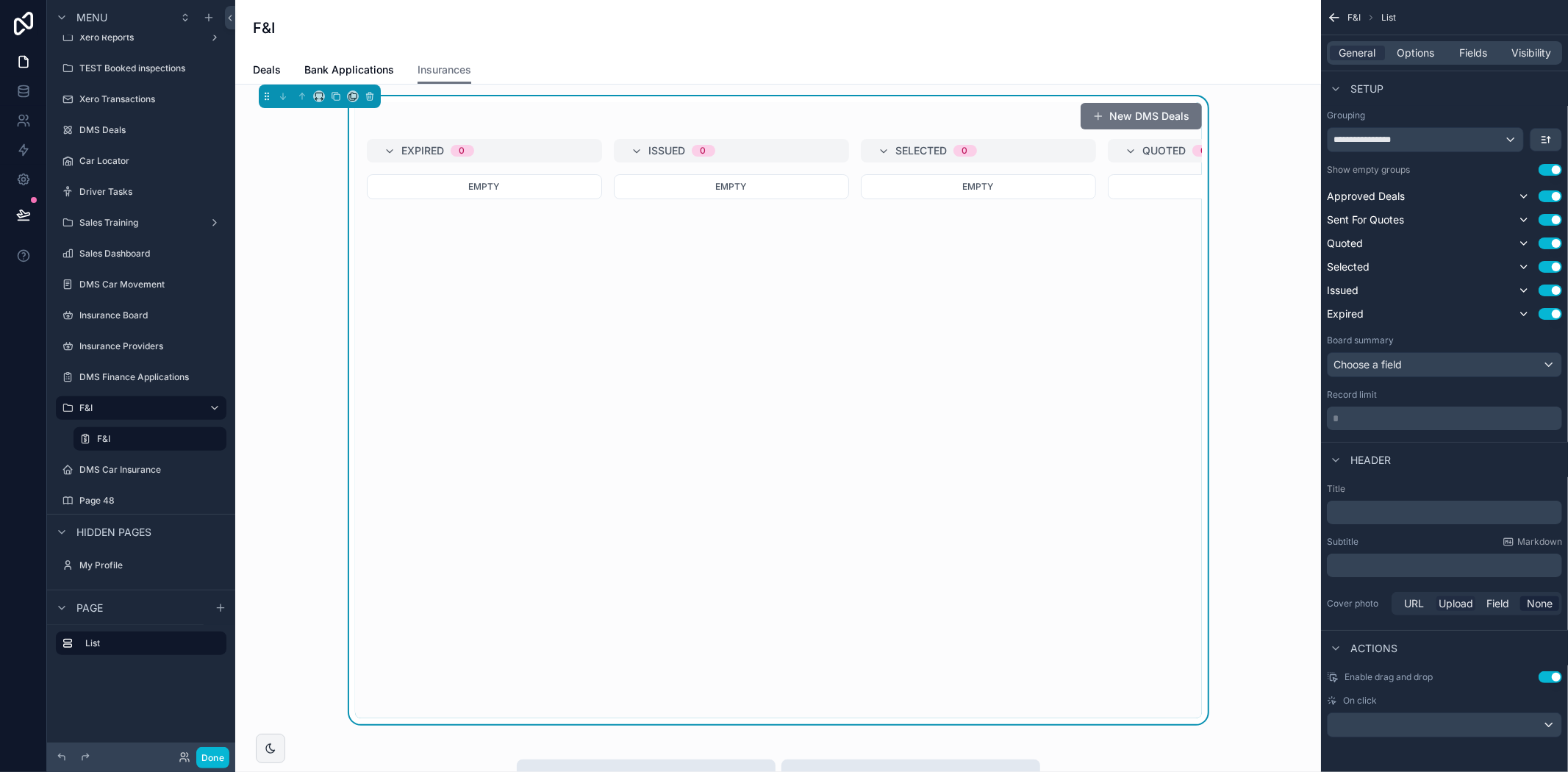
click at [1451, 606] on span "Upload" at bounding box center [1455, 603] width 34 height 15
click at [1355, 656] on icon "scrollable content" at bounding box center [1356, 656] width 11 height 11
type input "**********"
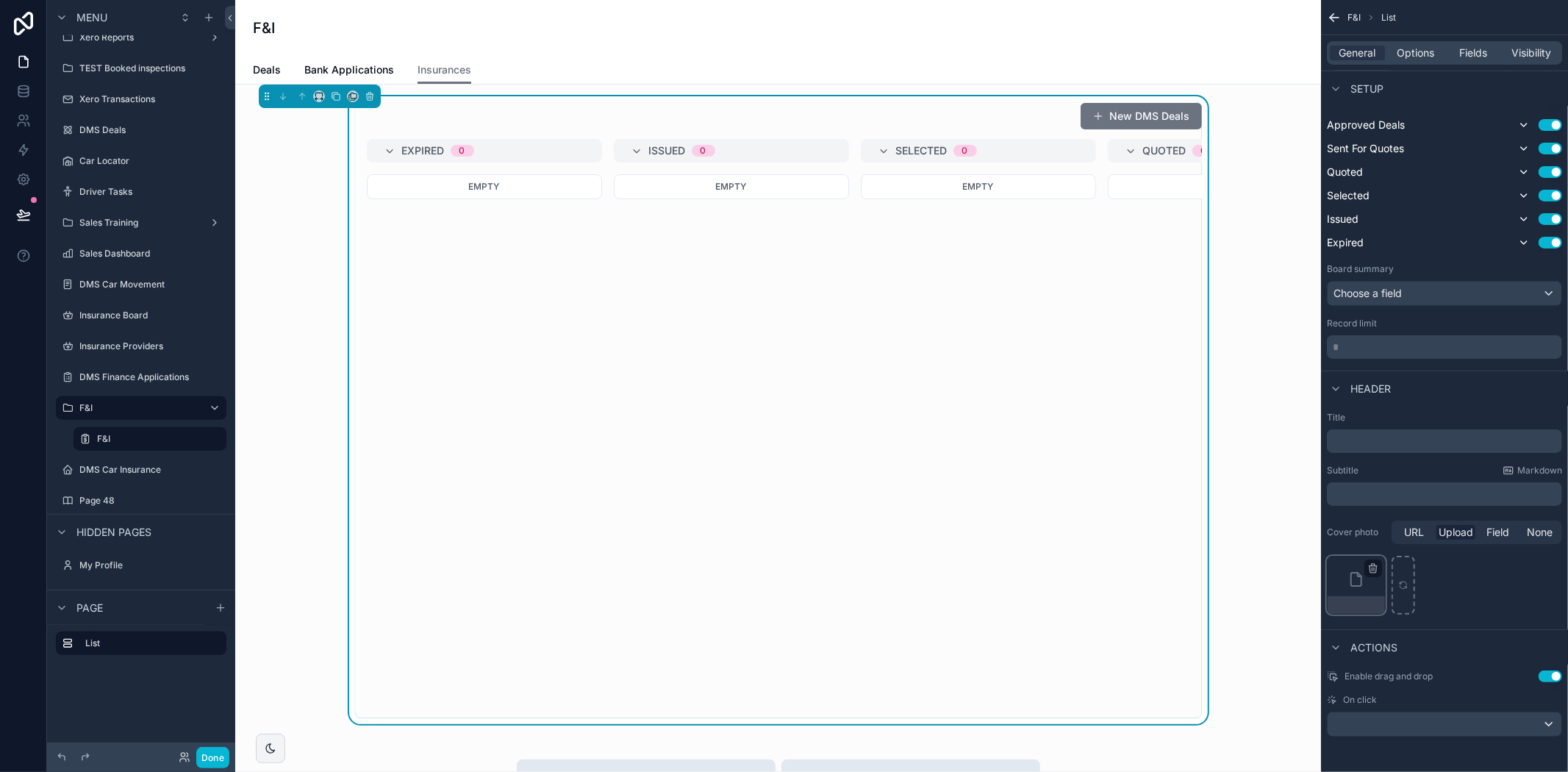
click at [1367, 578] on div "scrollable content" at bounding box center [1356, 585] width 59 height 59
click at [1522, 596] on div "scrollable content" at bounding box center [1444, 585] width 235 height 59
click at [1346, 585] on div "scrollable content" at bounding box center [1356, 585] width 59 height 59
drag, startPoint x: 1446, startPoint y: 590, endPoint x: 1376, endPoint y: 588, distance: 70.0
click at [1445, 590] on div "scrollable content" at bounding box center [1444, 585] width 235 height 59
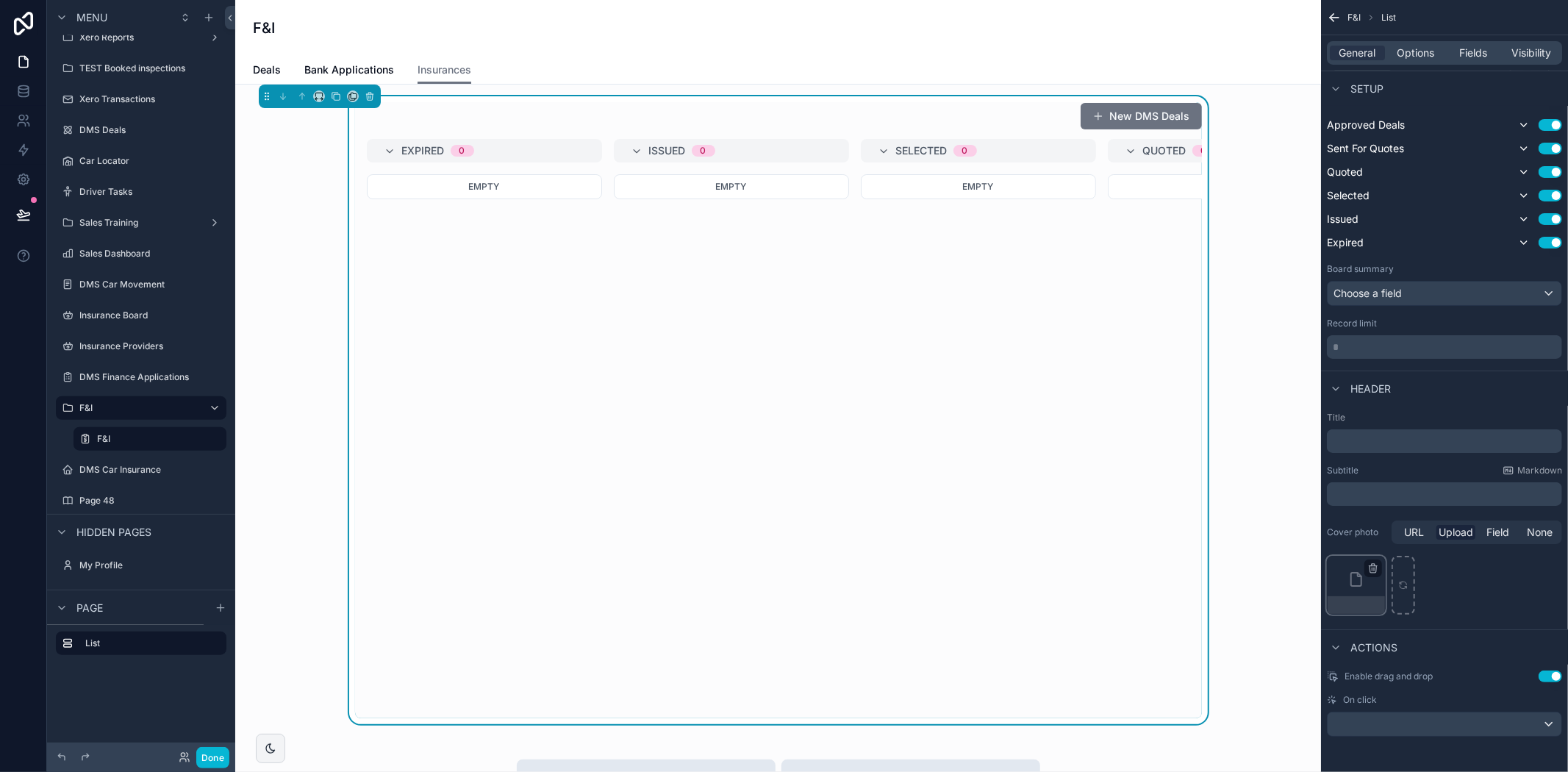
click at [1370, 587] on div "scrollable content" at bounding box center [1356, 585] width 59 height 59
click at [1368, 570] on icon "scrollable content" at bounding box center [1373, 568] width 11 height 11
click at [1409, 544] on icon "button" at bounding box center [1405, 541] width 11 height 11
click at [208, 747] on button "Done" at bounding box center [212, 757] width 33 height 21
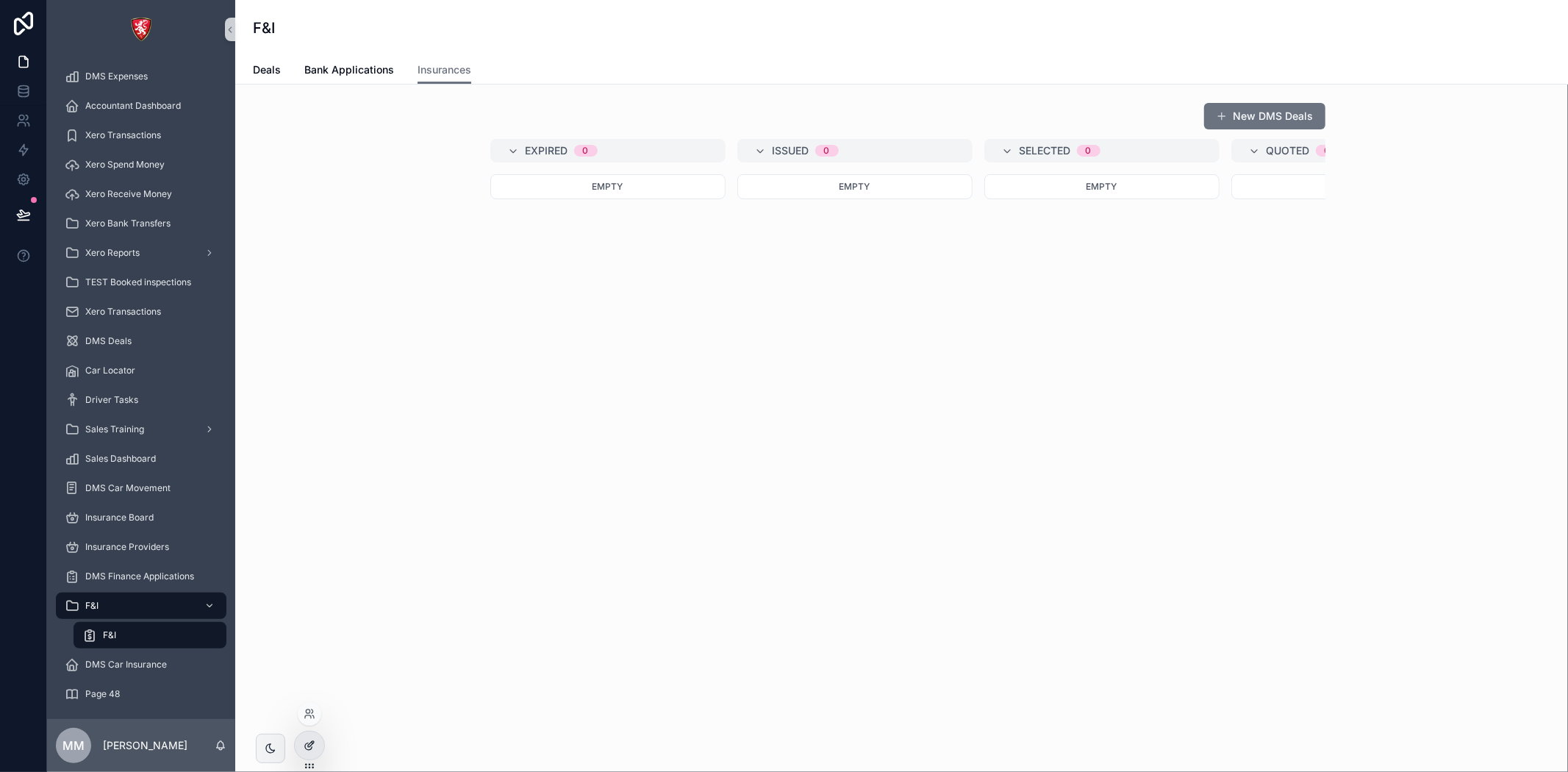
click at [313, 738] on div at bounding box center [309, 746] width 29 height 28
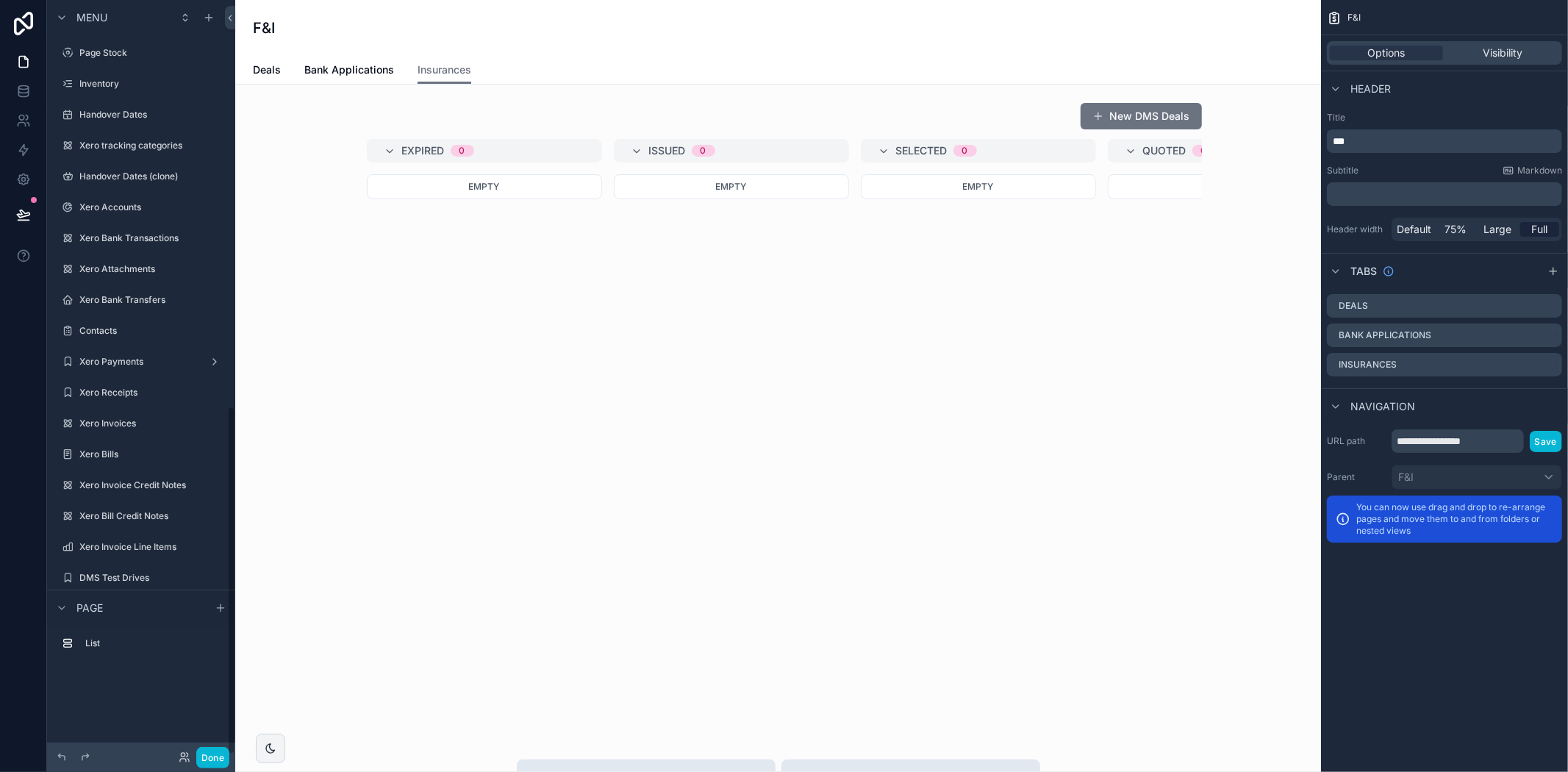
scroll to position [880, 0]
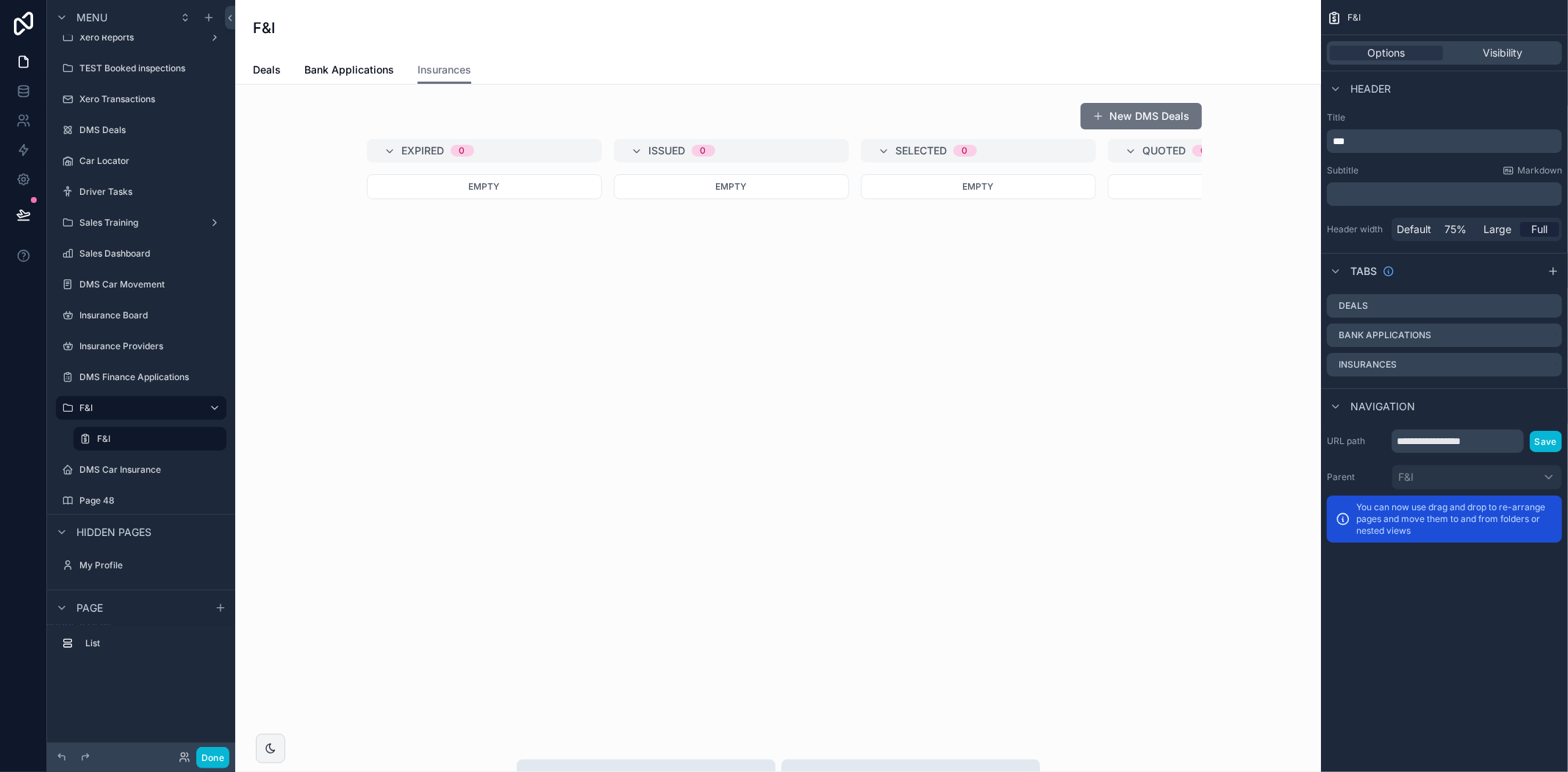
click at [860, 328] on div "scrollable content" at bounding box center [778, 410] width 1062 height 628
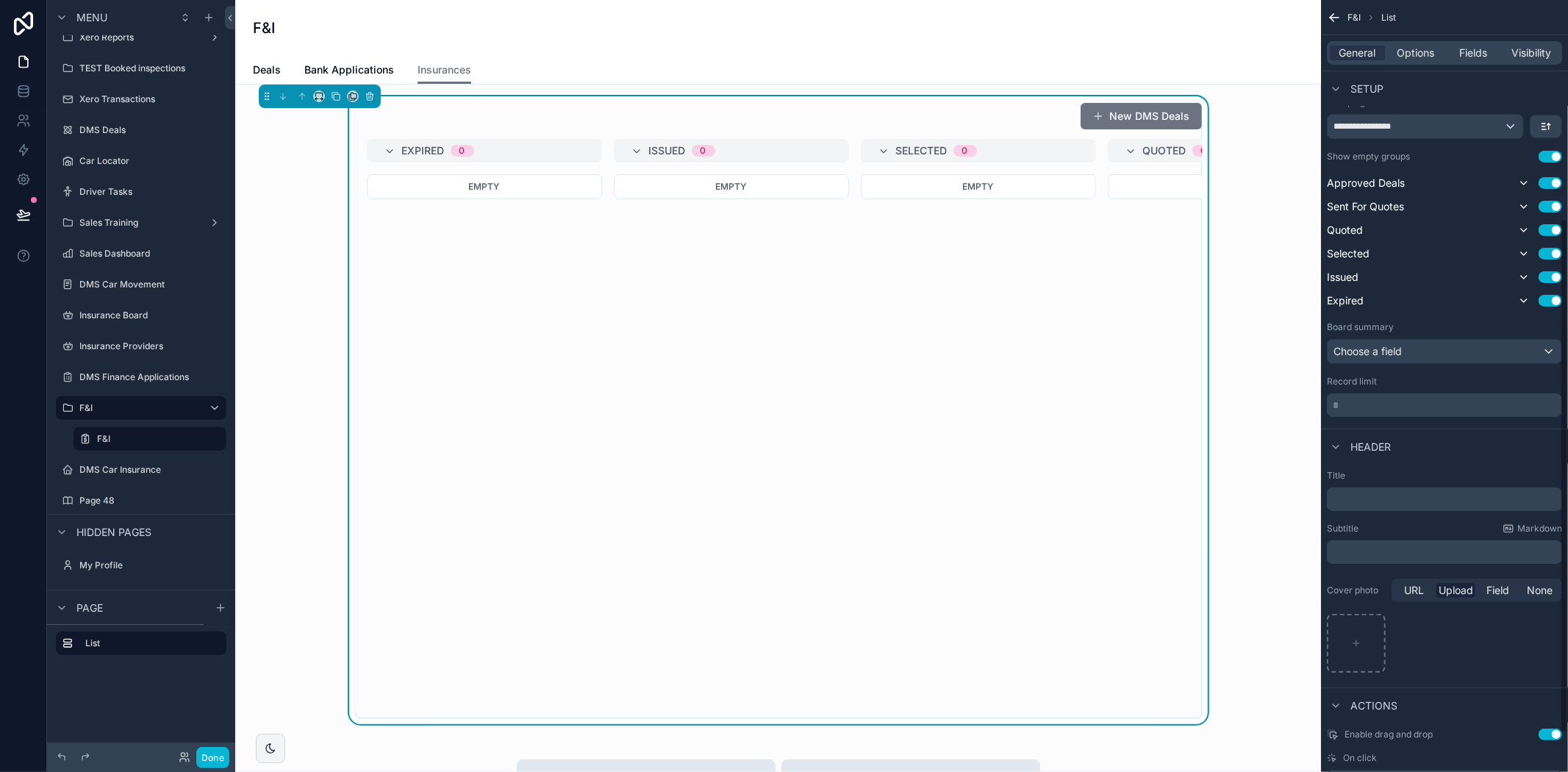
scroll to position [384, 0]
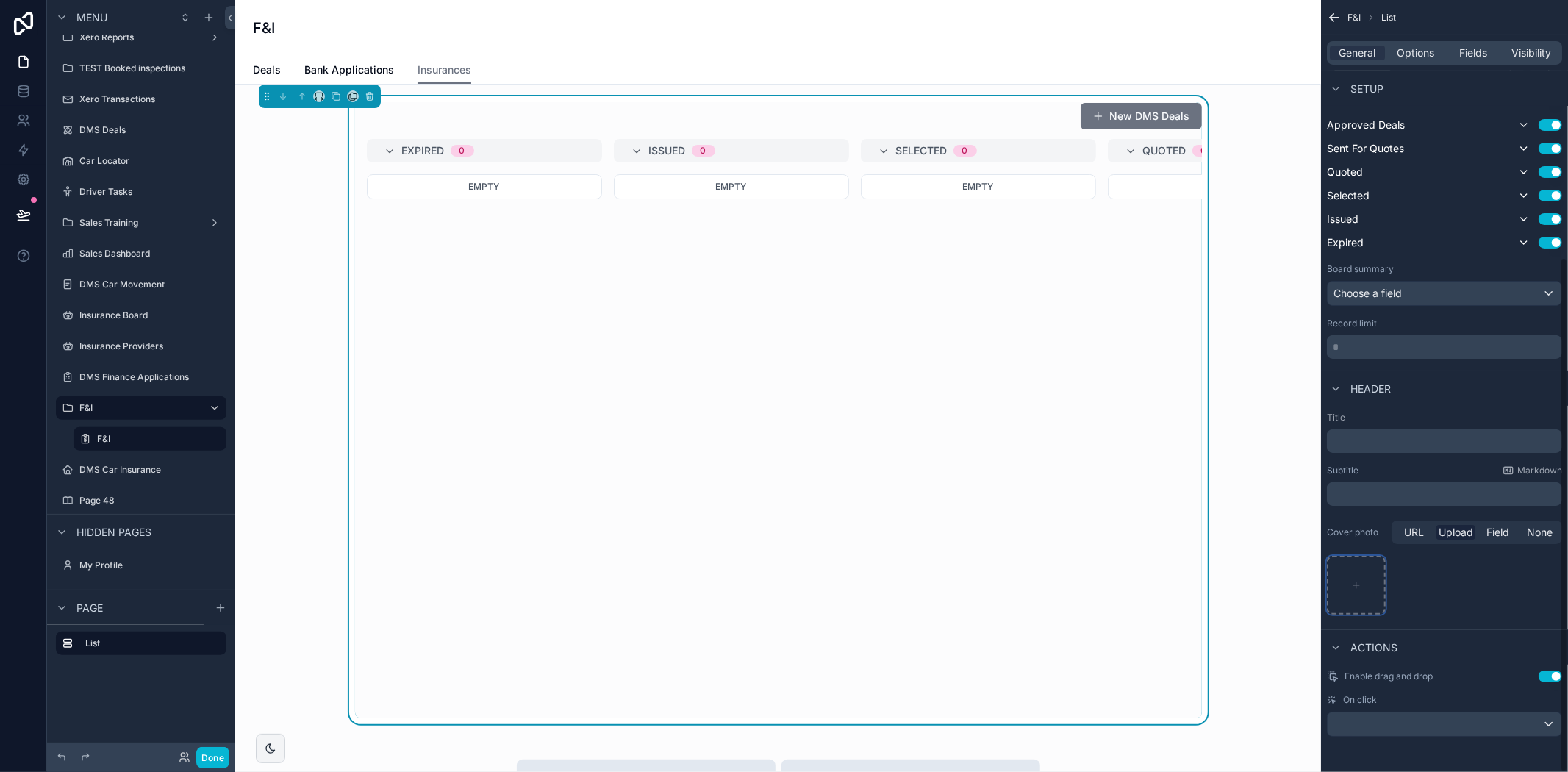
click at [1370, 583] on div "scrollable content" at bounding box center [1356, 585] width 59 height 59
type input "**********"
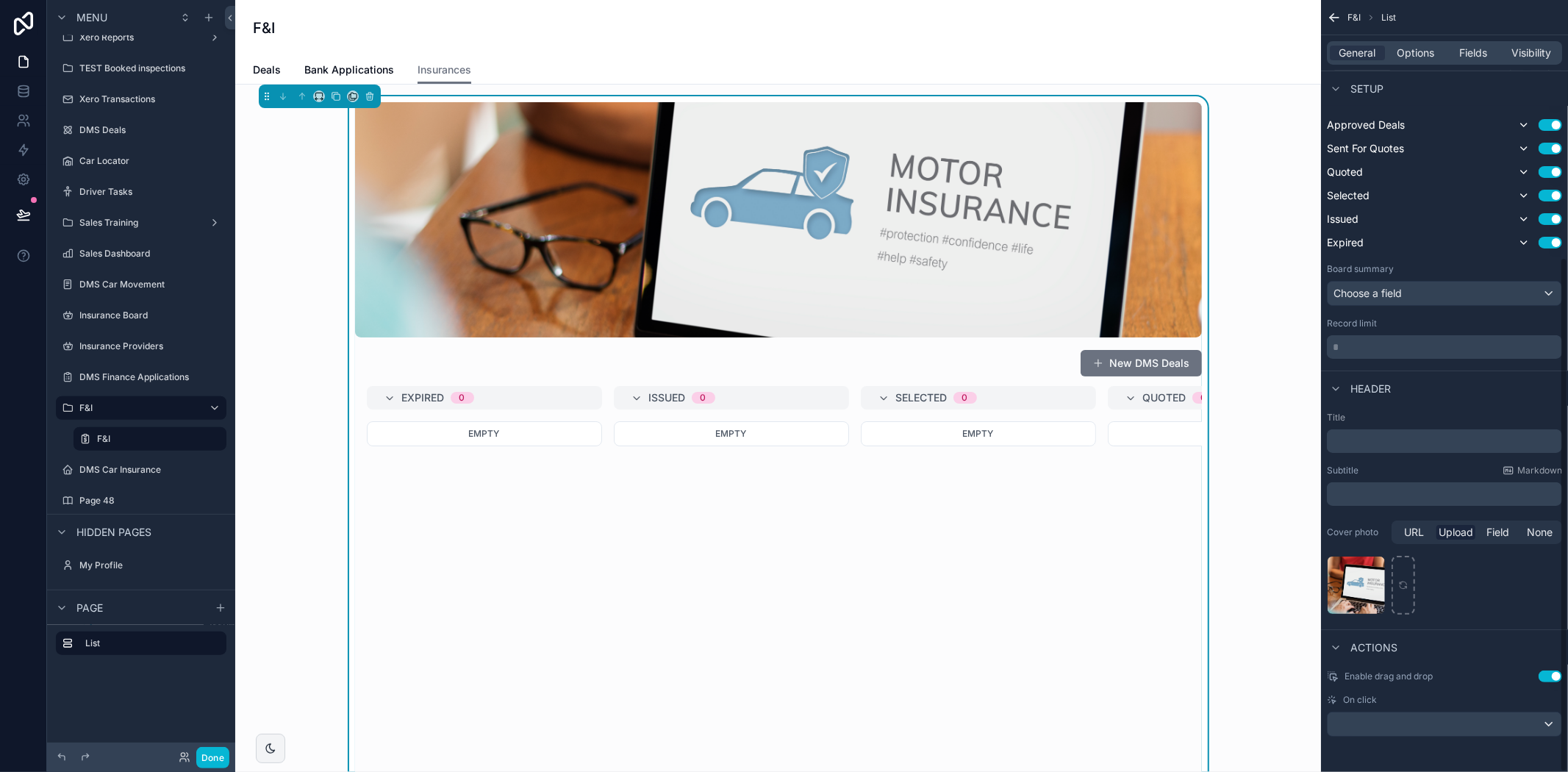
click at [1482, 598] on div "online-car-insurance-application .jpg" at bounding box center [1444, 585] width 235 height 59
click at [318, 95] on icon "scrollable content" at bounding box center [319, 96] width 11 height 11
click at [342, 287] on span "Full width" at bounding box center [349, 291] width 46 height 18
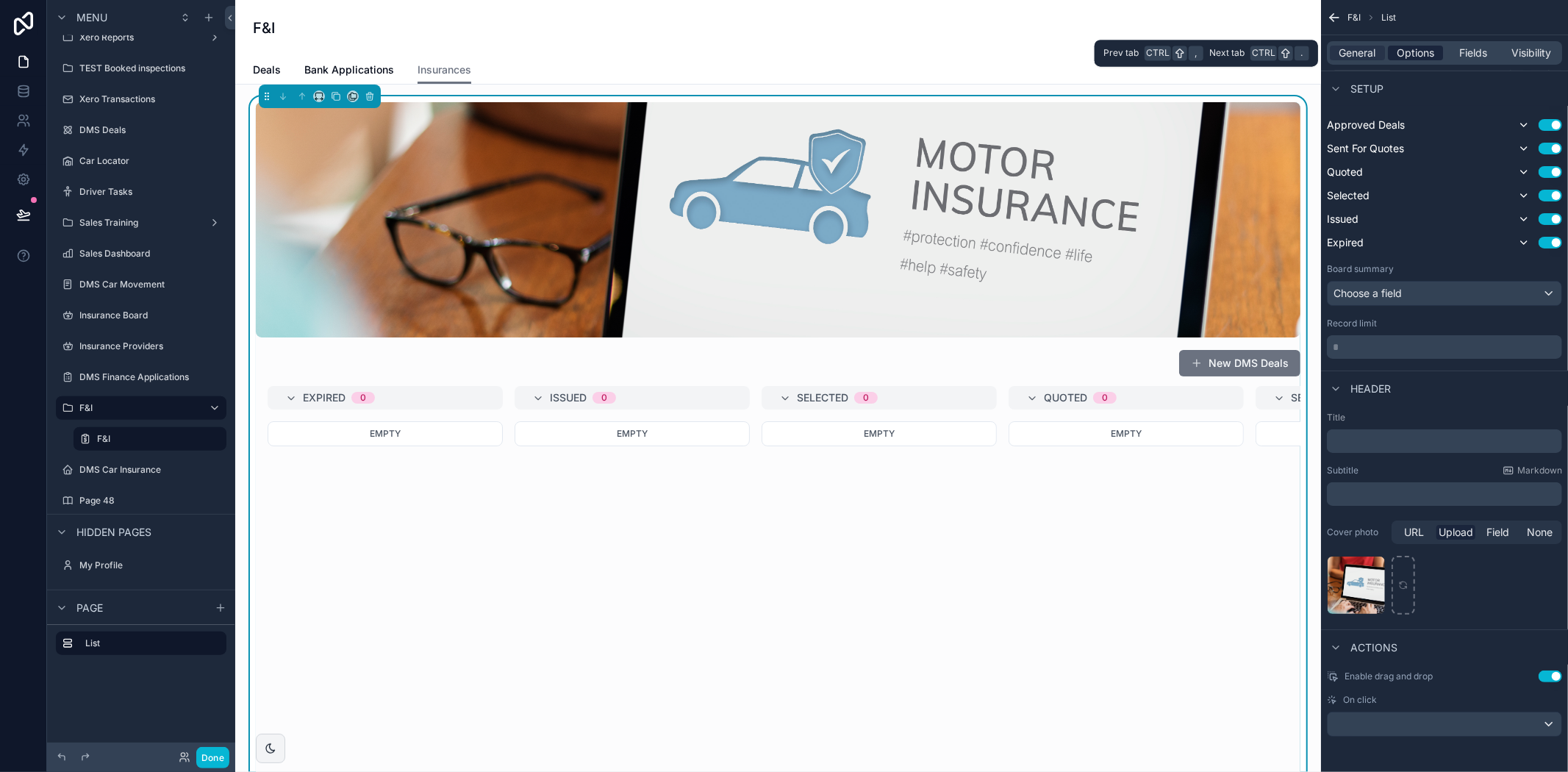
click at [1398, 57] on span "Options" at bounding box center [1415, 53] width 37 height 15
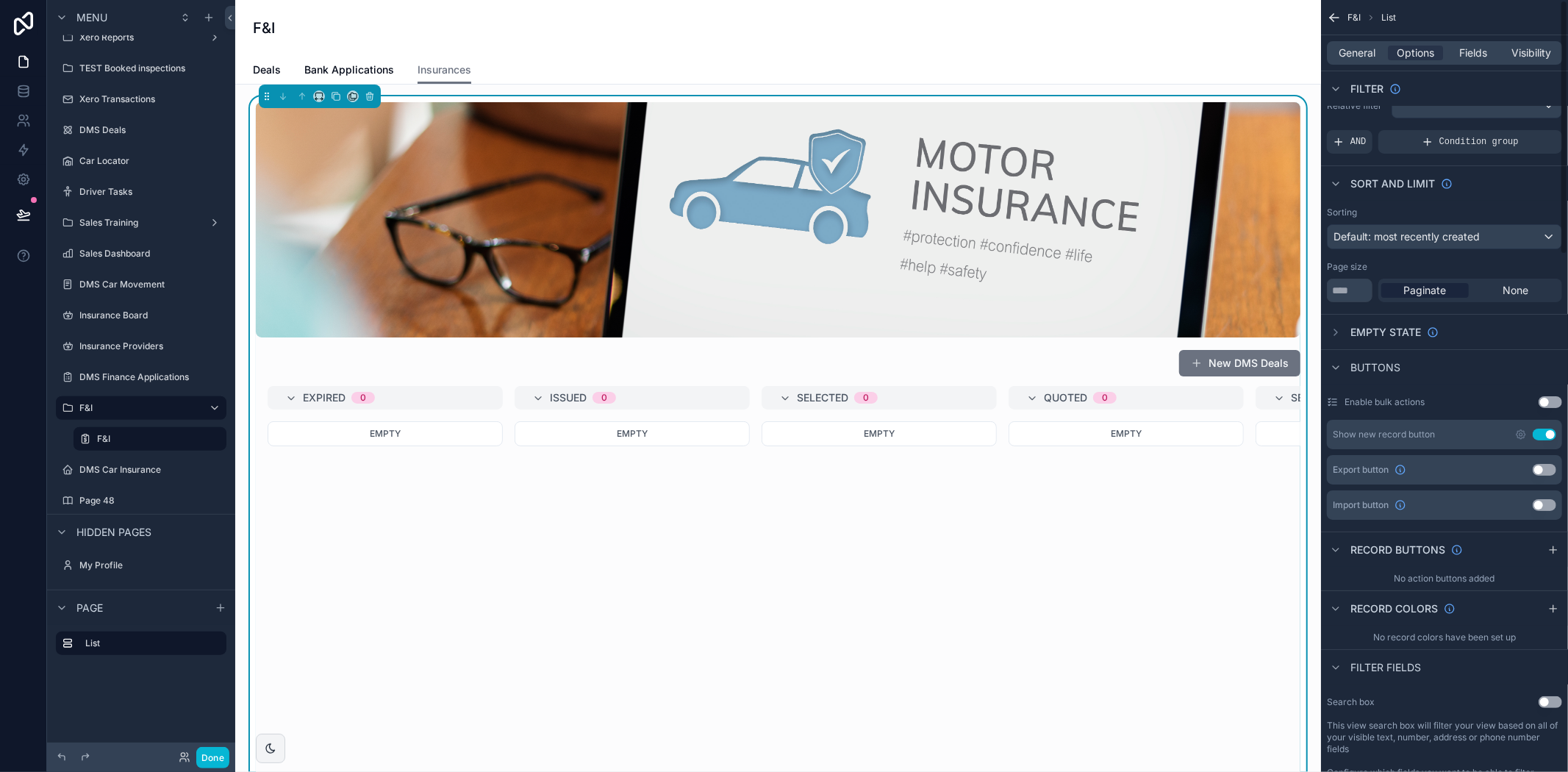
scroll to position [0, 0]
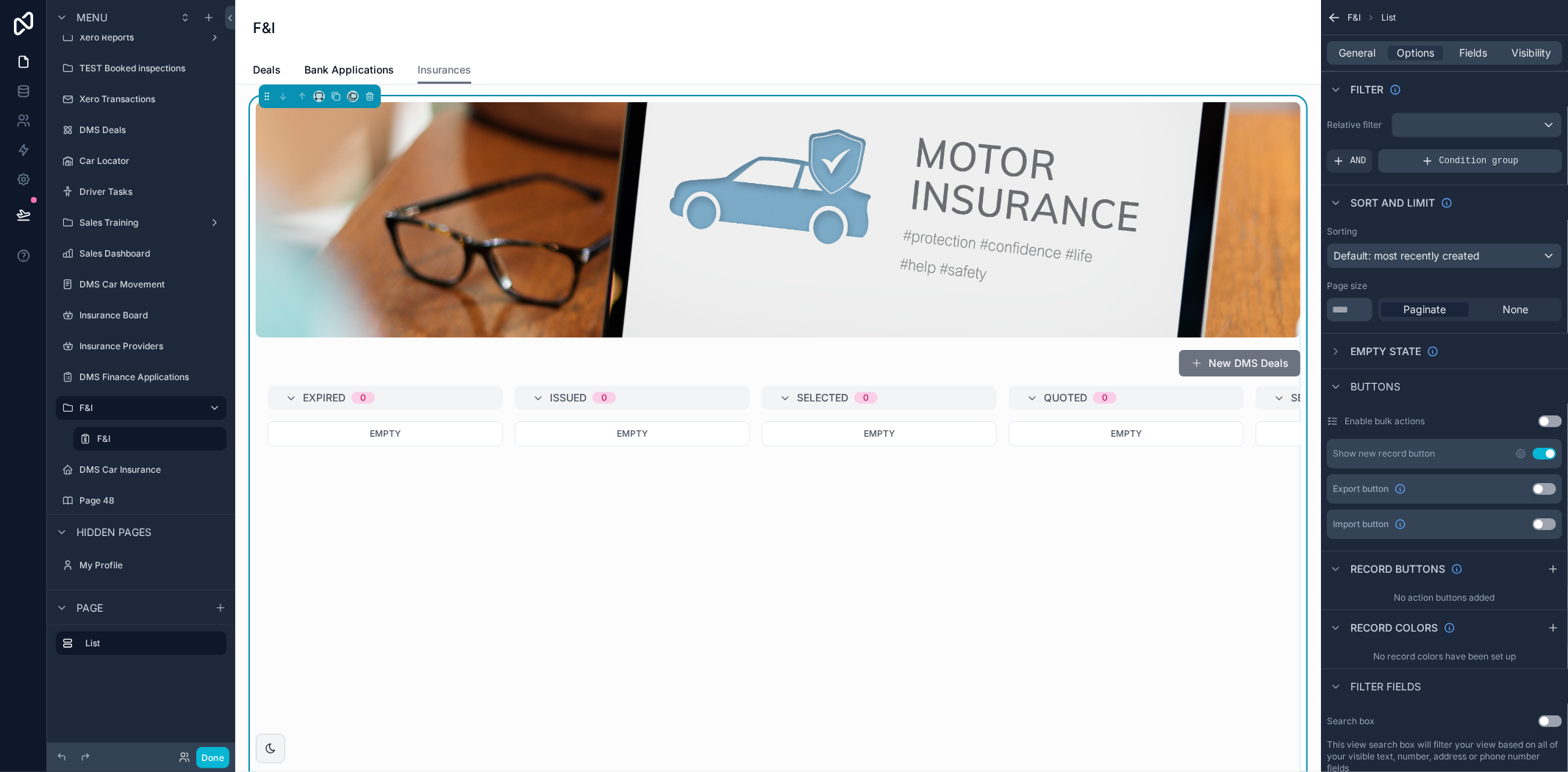
click at [1431, 162] on icon "scrollable content" at bounding box center [1427, 161] width 11 height 11
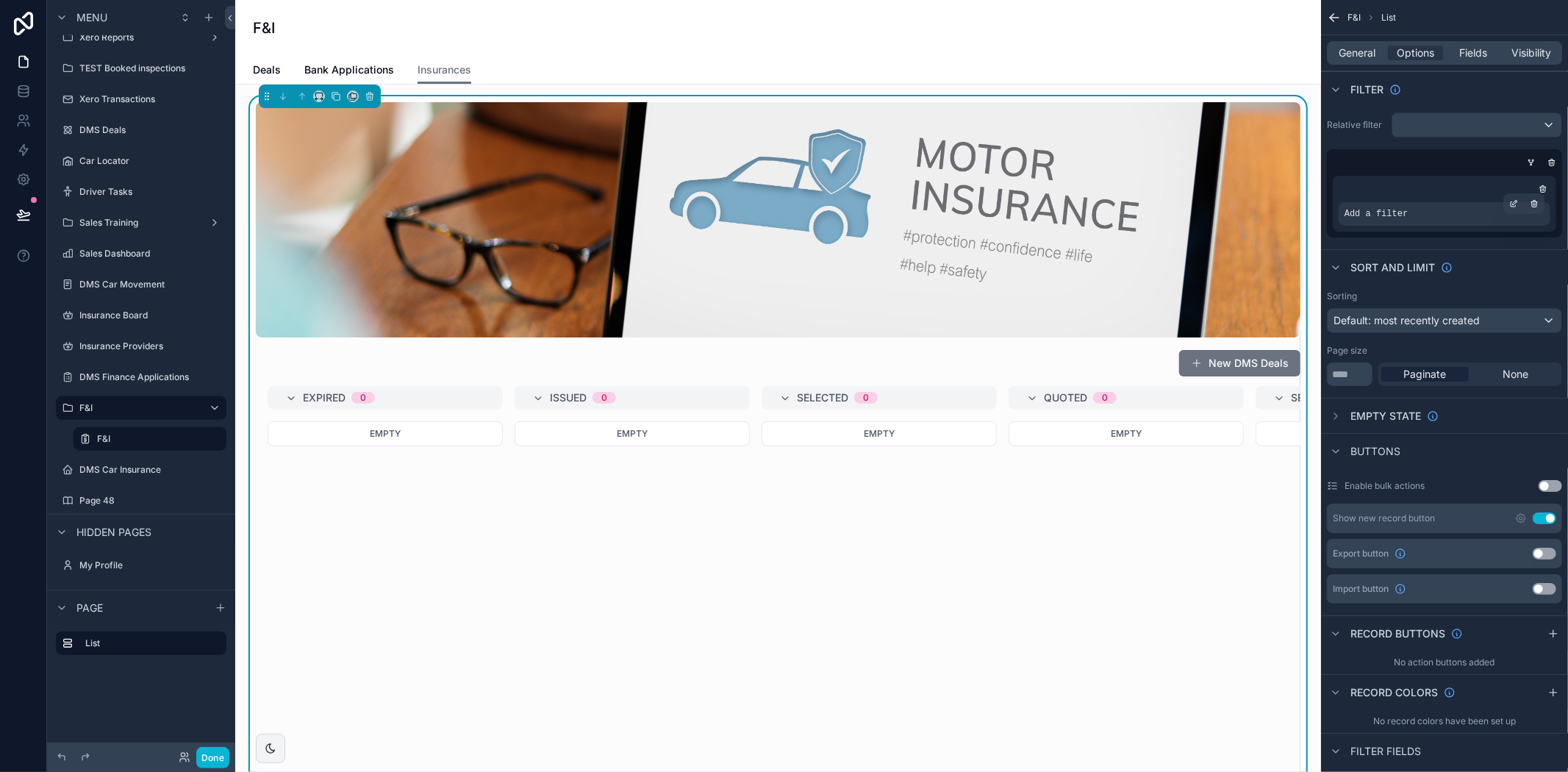
click at [1384, 215] on span "Add a filter" at bounding box center [1376, 213] width 64 height 11
click at [1511, 200] on icon "scrollable content" at bounding box center [1513, 204] width 9 height 9
click at [1429, 208] on div "Add a filter" at bounding box center [1444, 214] width 212 height 24
click at [1508, 203] on div "scrollable content" at bounding box center [1513, 203] width 20 height 20
click at [1181, 184] on span "Select a field" at bounding box center [1189, 191] width 63 height 15
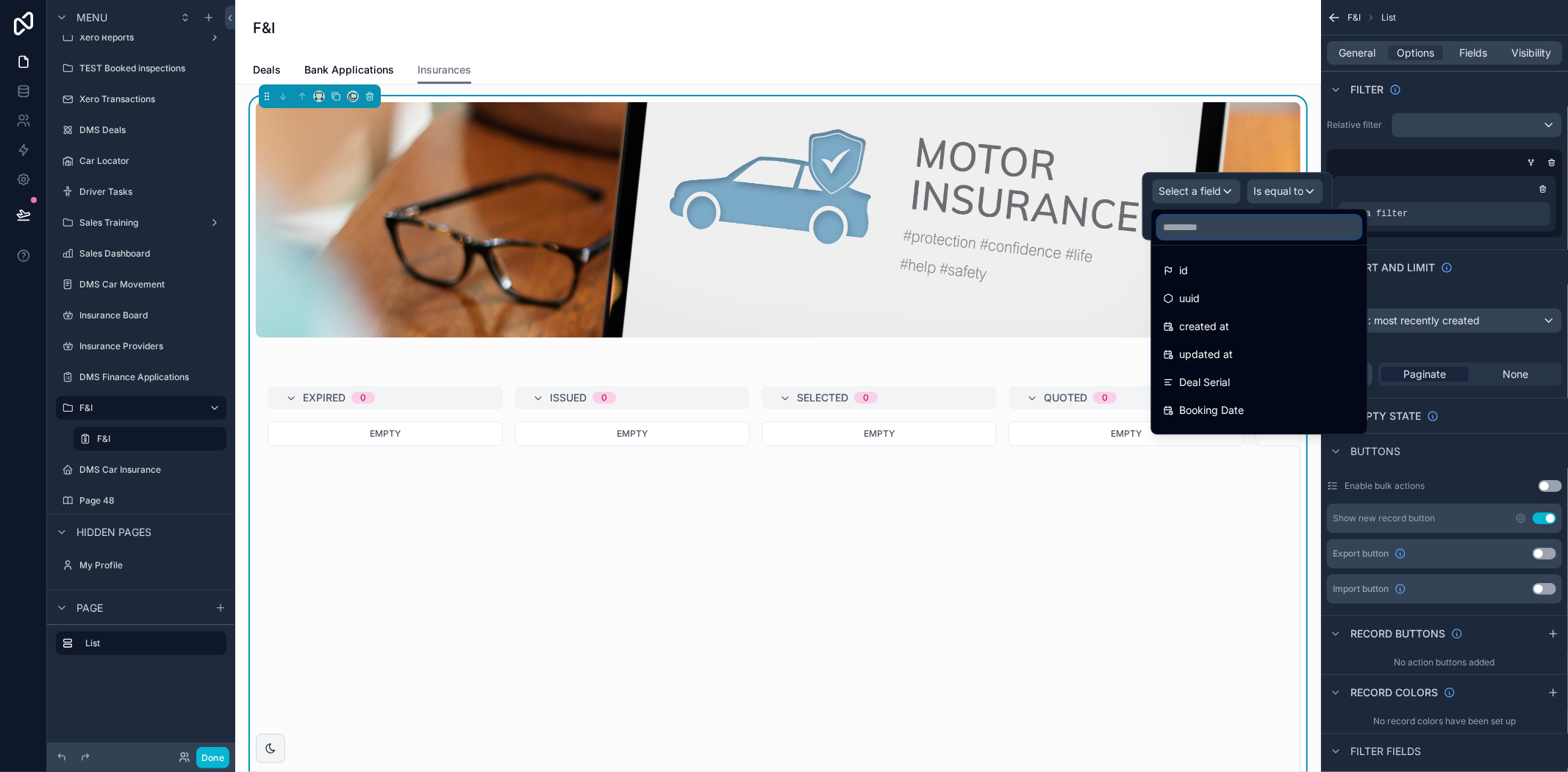
drag, startPoint x: 1201, startPoint y: 223, endPoint x: 1151, endPoint y: 241, distance: 53.1
click at [1201, 223] on input "text" at bounding box center [1260, 227] width 203 height 24
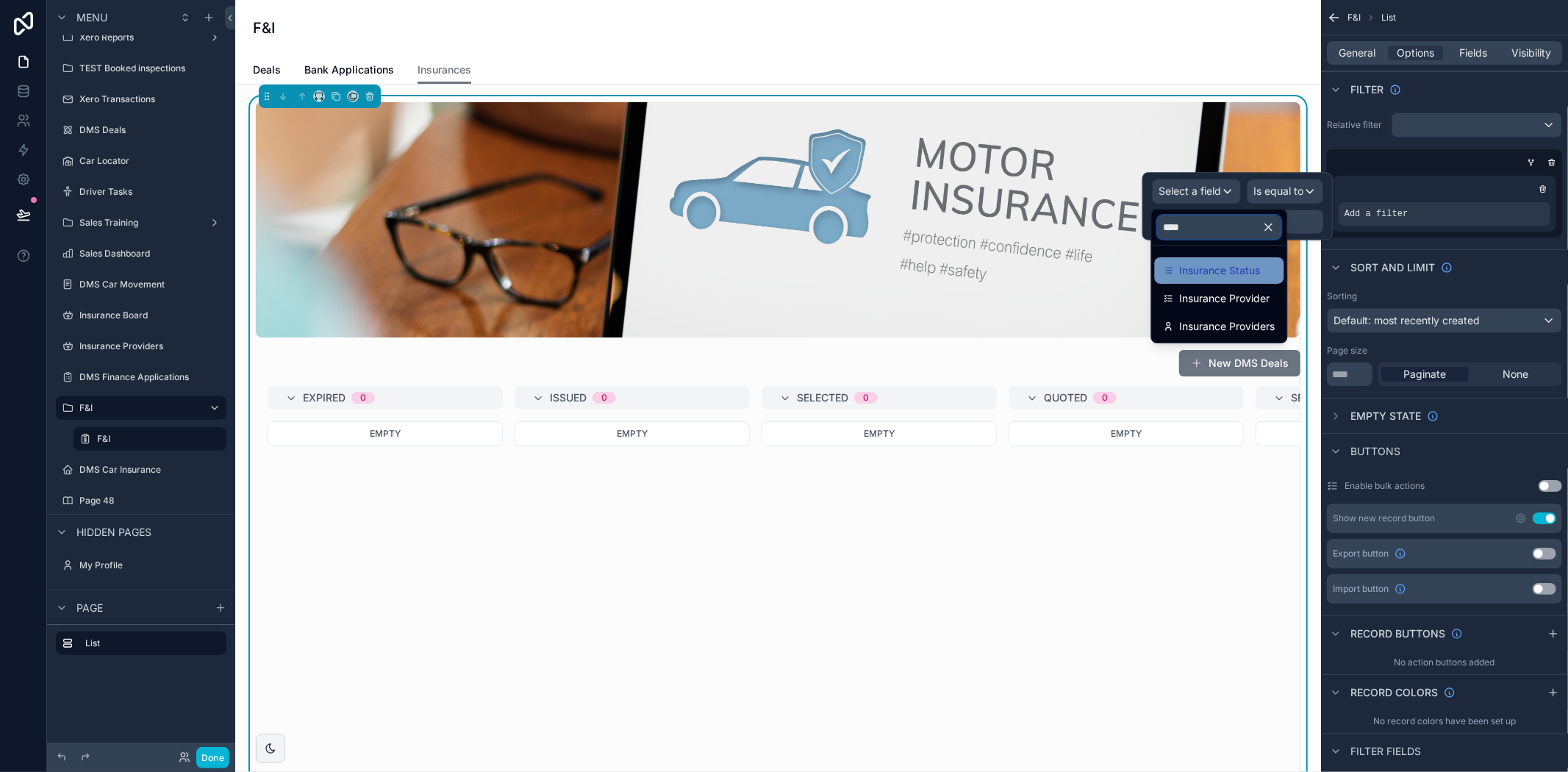
type input "****"
click at [1193, 262] on span "Insurance Status" at bounding box center [1221, 270] width 81 height 18
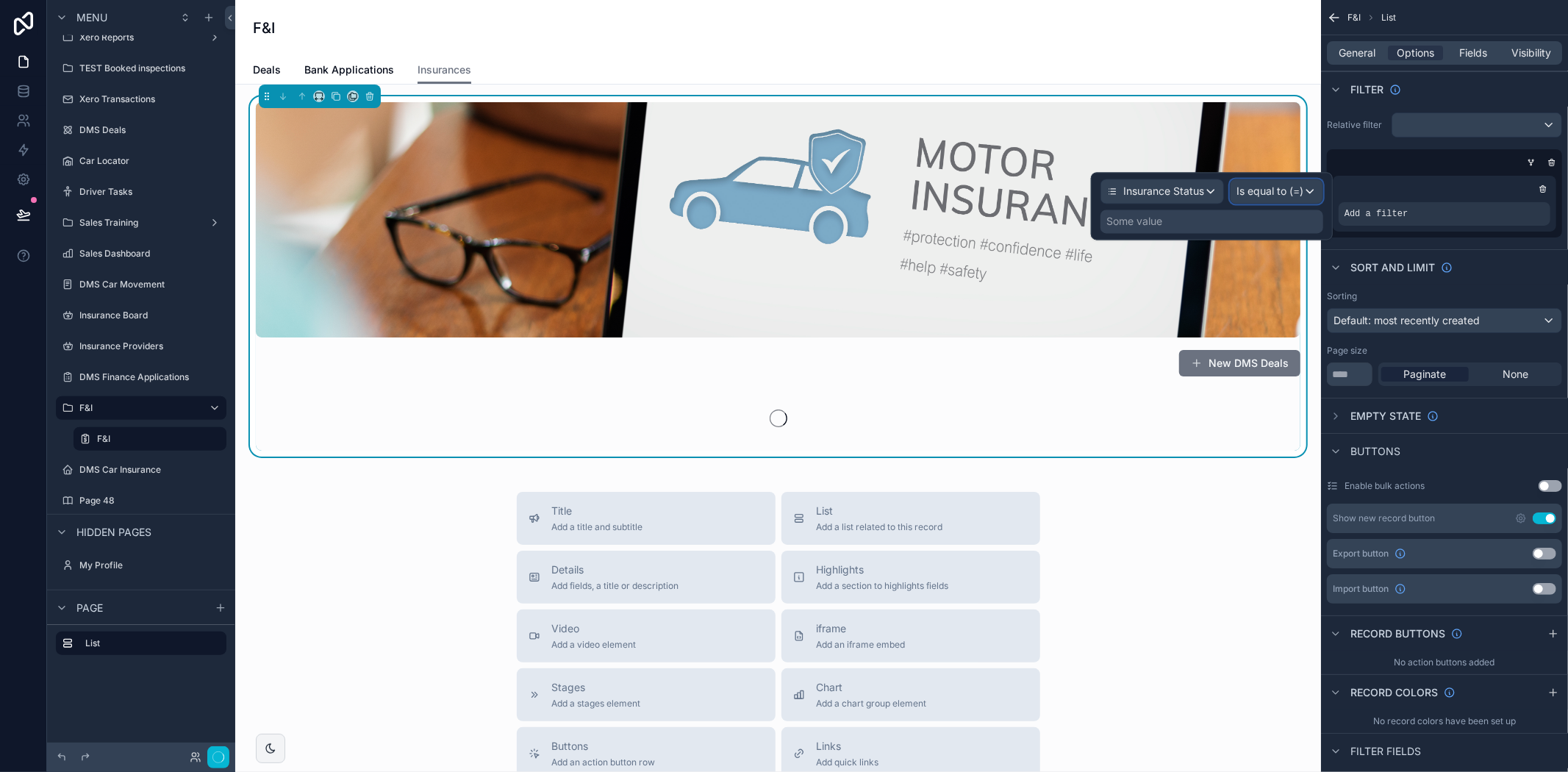
click at [1282, 193] on span "Is equal to (=)" at bounding box center [1270, 191] width 67 height 15
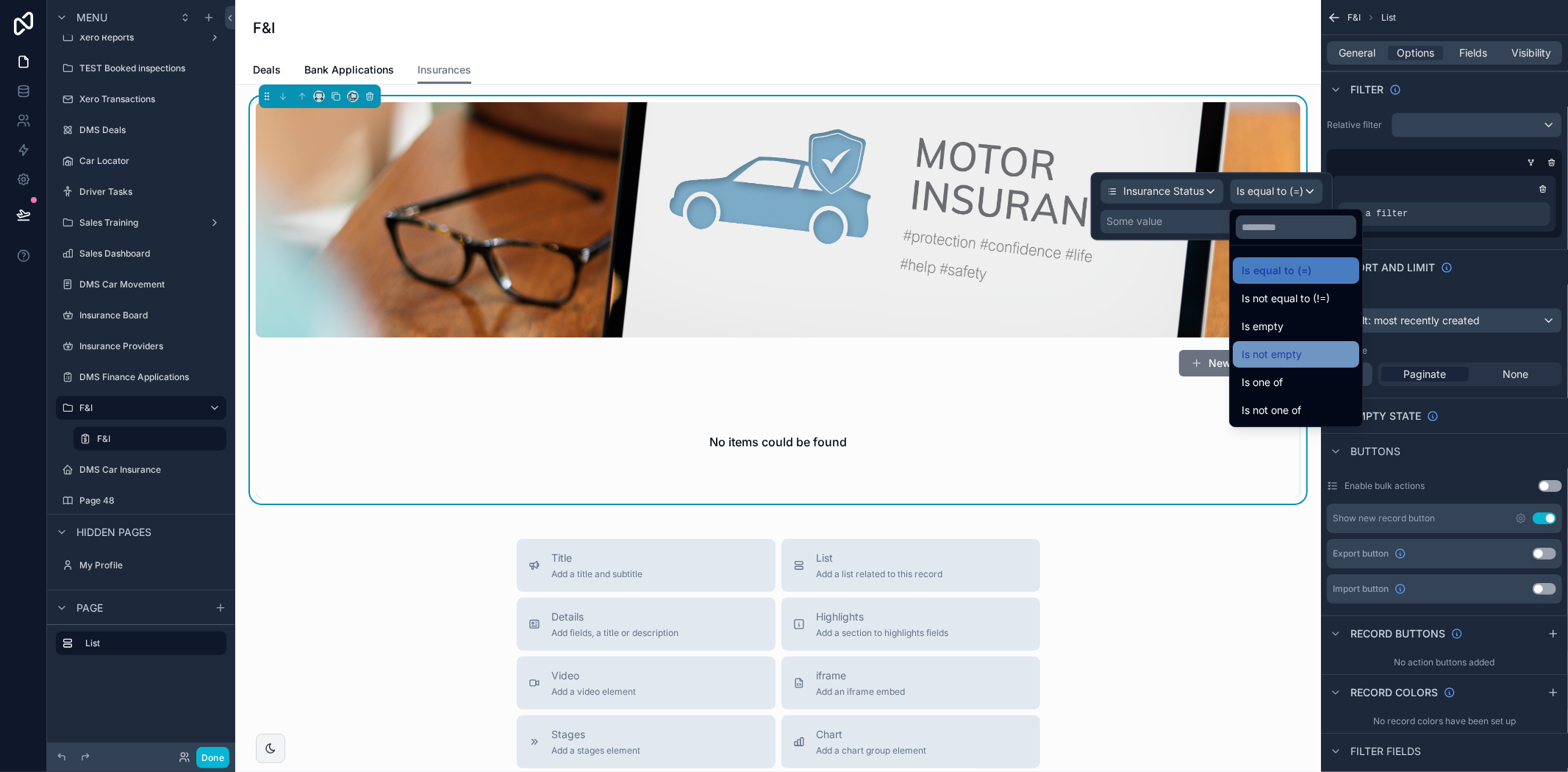
click at [1292, 351] on span "Is not empty" at bounding box center [1271, 354] width 60 height 18
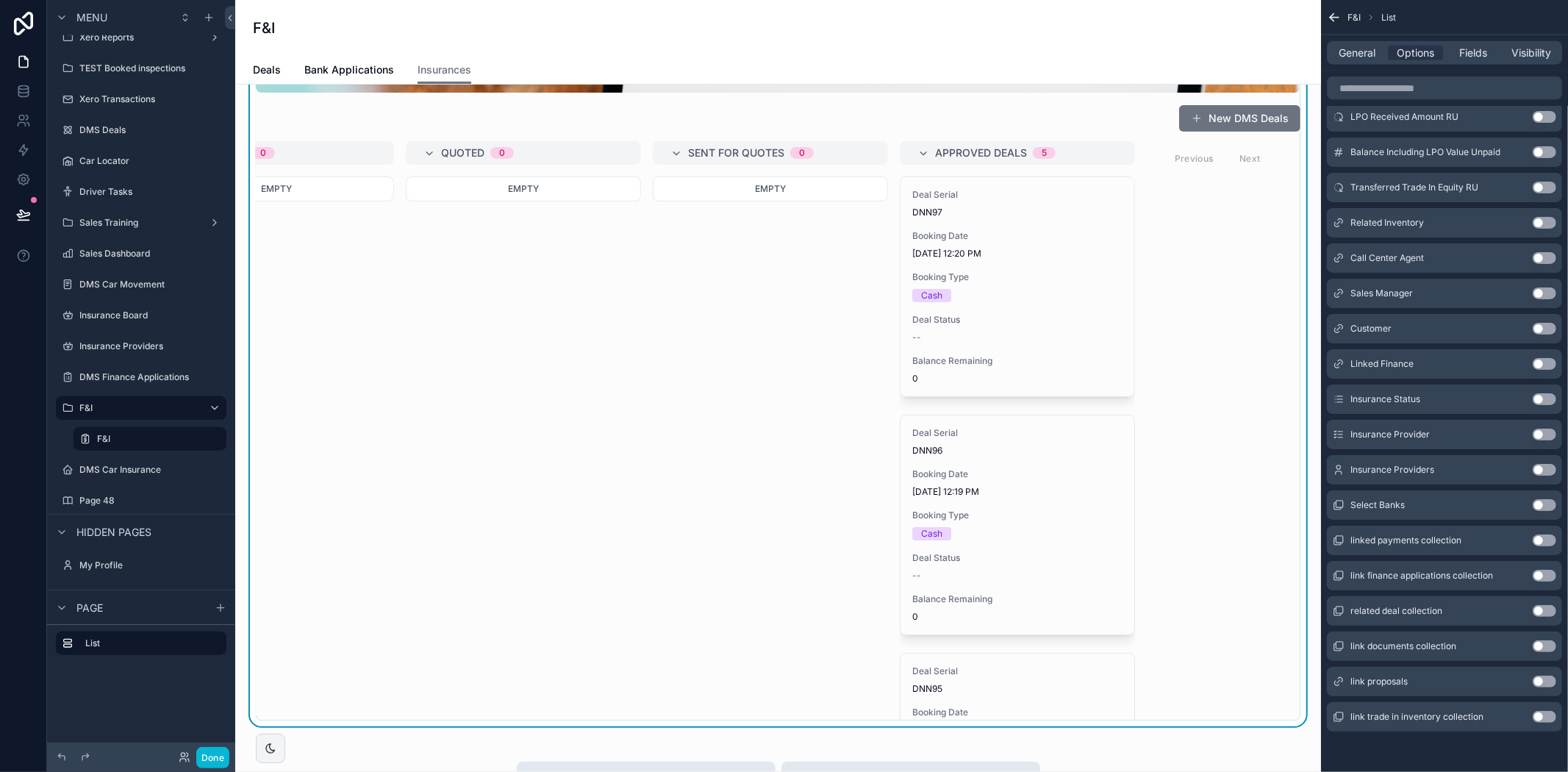
scroll to position [0, 593]
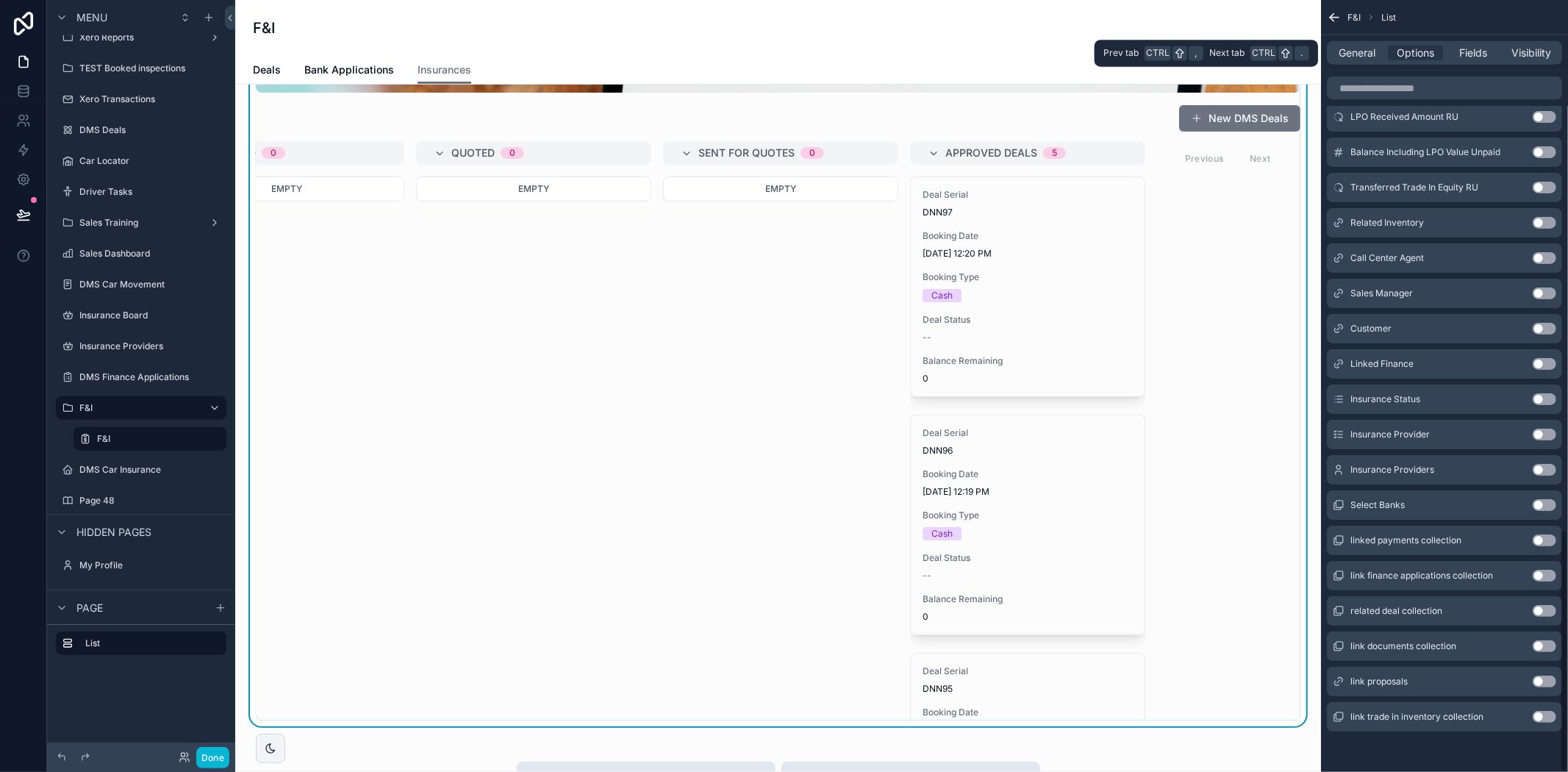
click at [1354, 60] on div "General Options Fields Visibility" at bounding box center [1444, 53] width 235 height 24
click at [1355, 57] on span "General" at bounding box center [1358, 53] width 37 height 15
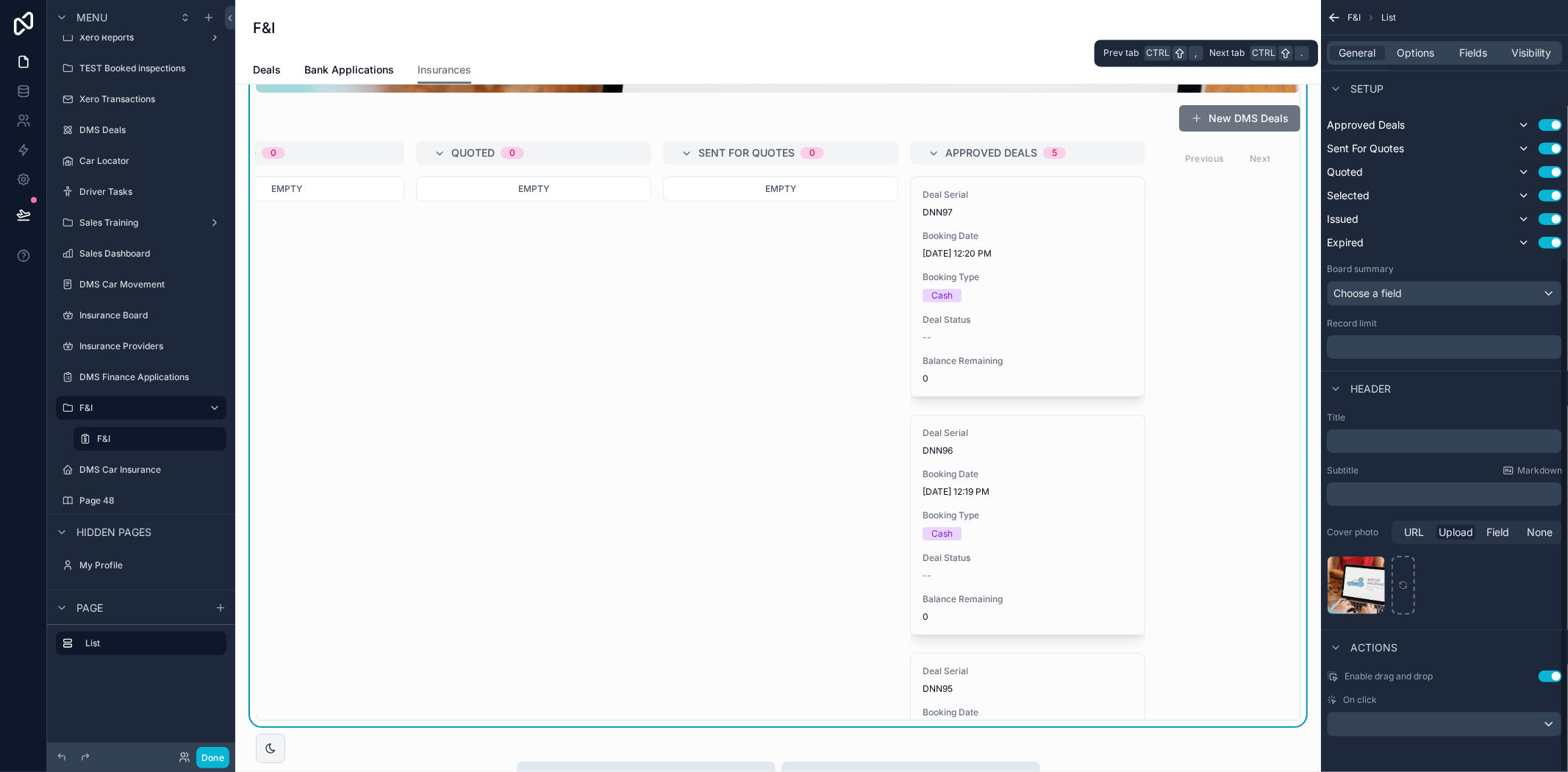
scroll to position [384, 0]
click at [1534, 531] on span "None" at bounding box center [1539, 532] width 26 height 15
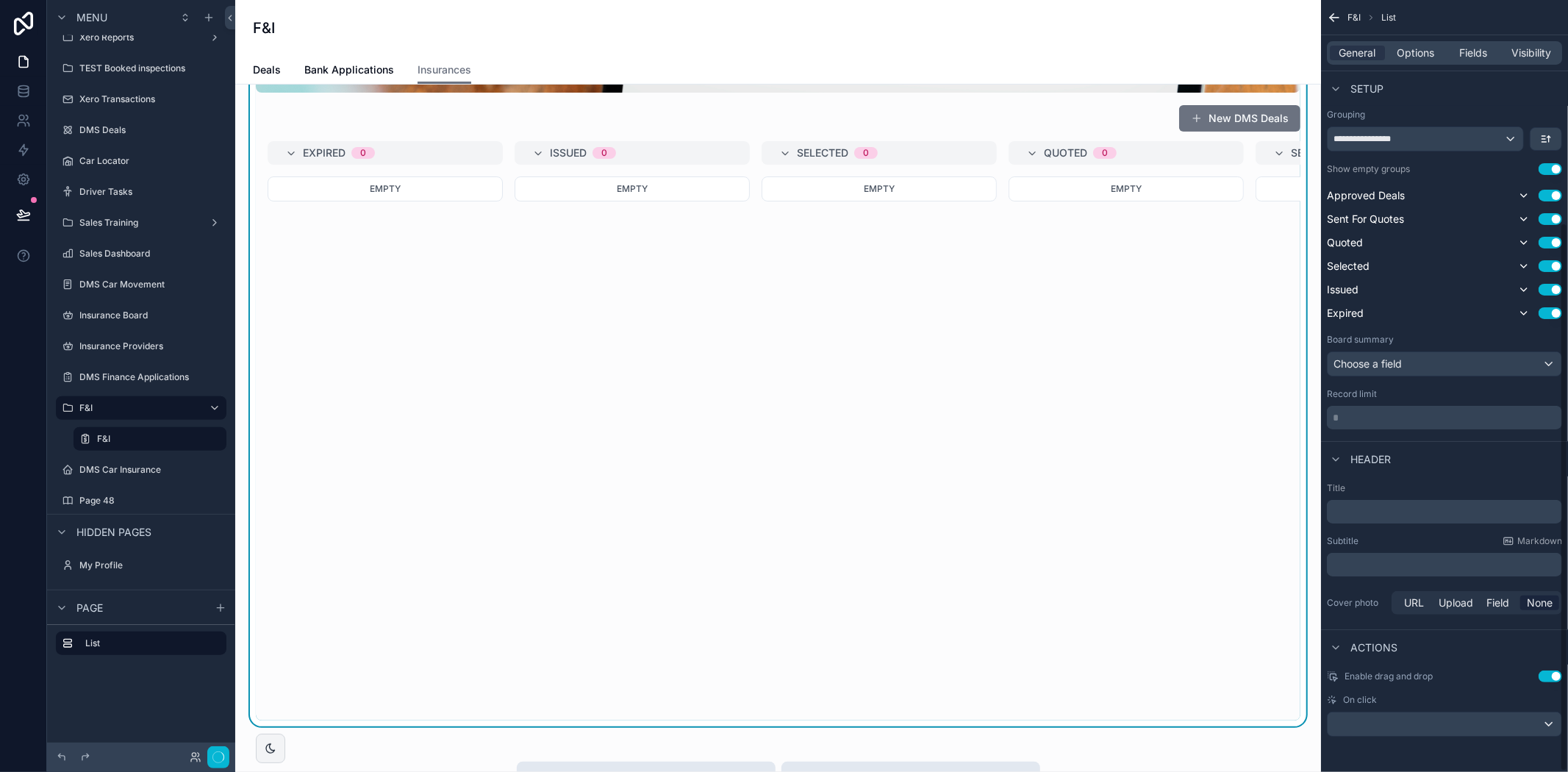
scroll to position [313, 0]
click at [1439, 600] on span "Upload" at bounding box center [1455, 603] width 34 height 15
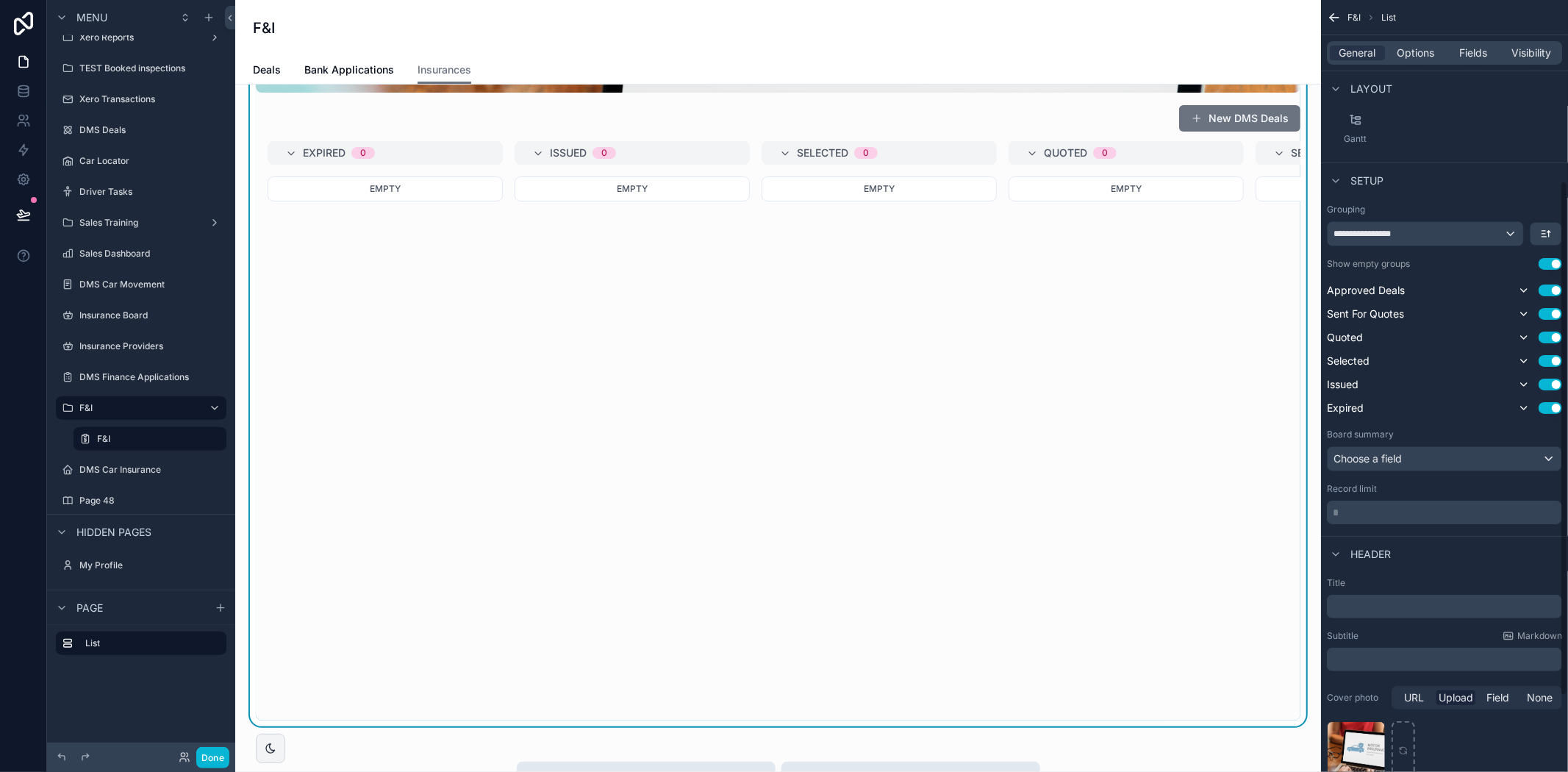
scroll to position [326, 0]
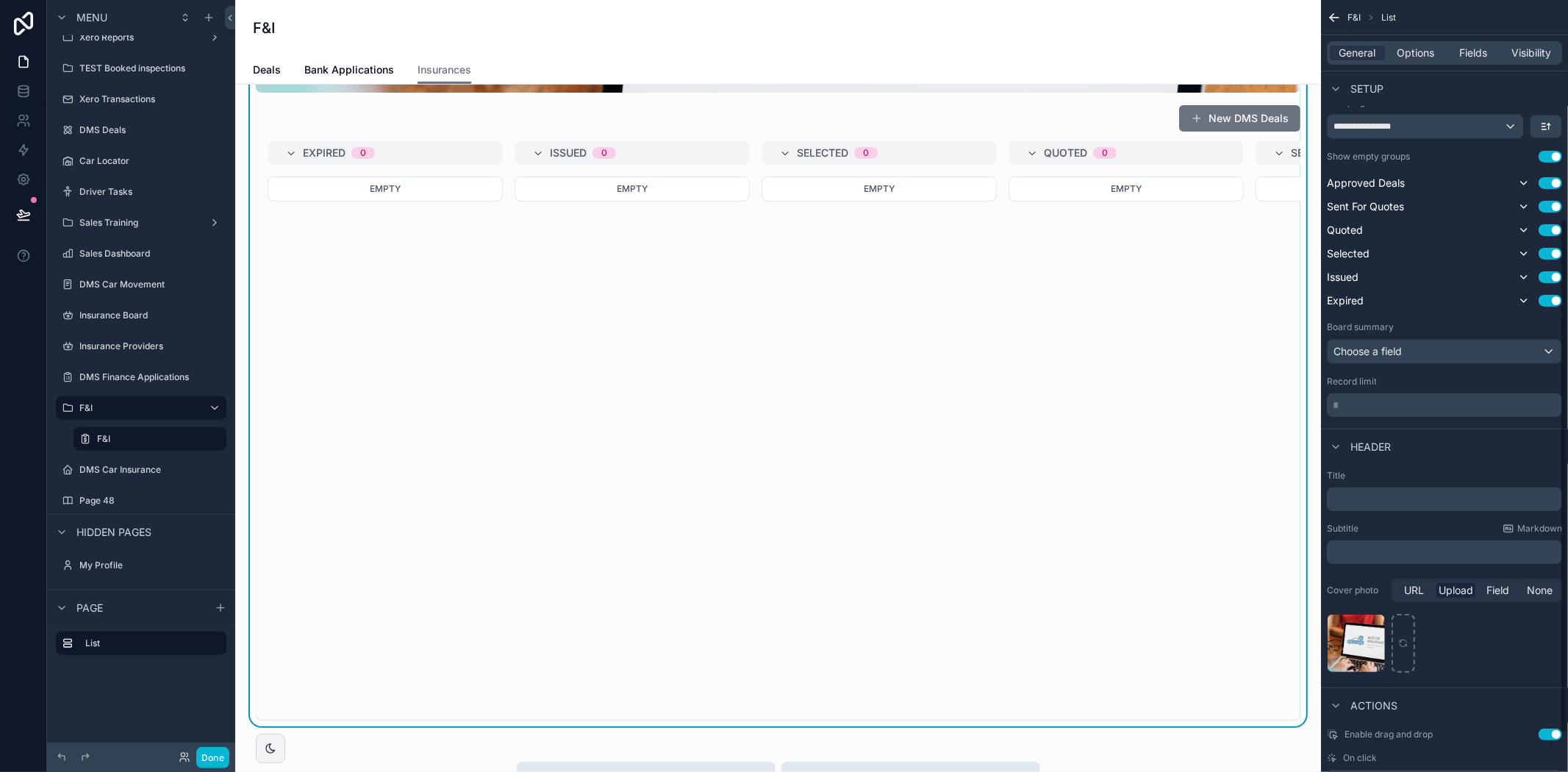
click at [1405, 406] on p "* ﻿" at bounding box center [1446, 405] width 226 height 15
click at [1468, 437] on div "Header" at bounding box center [1444, 446] width 247 height 35
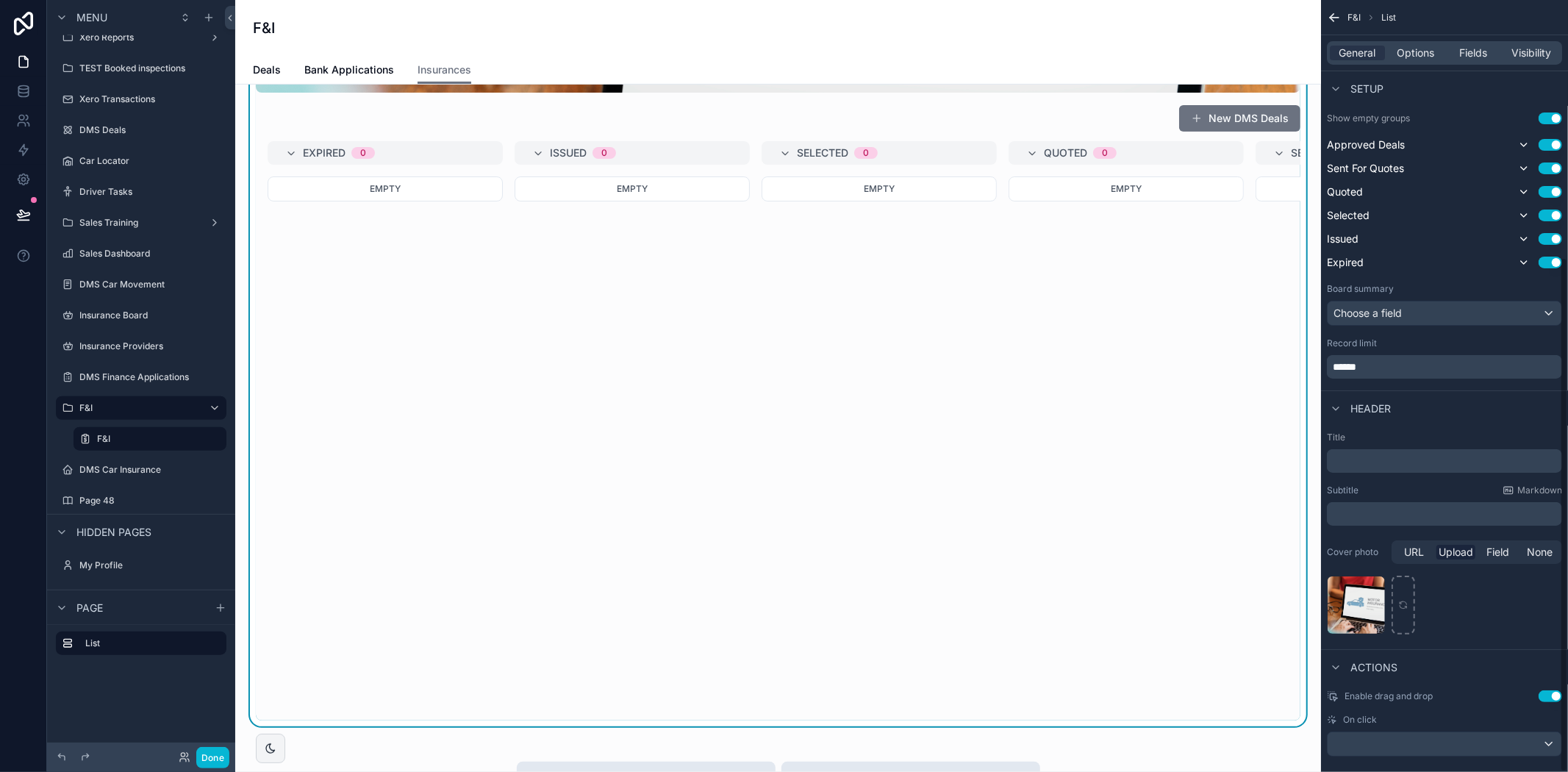
scroll to position [384, 0]
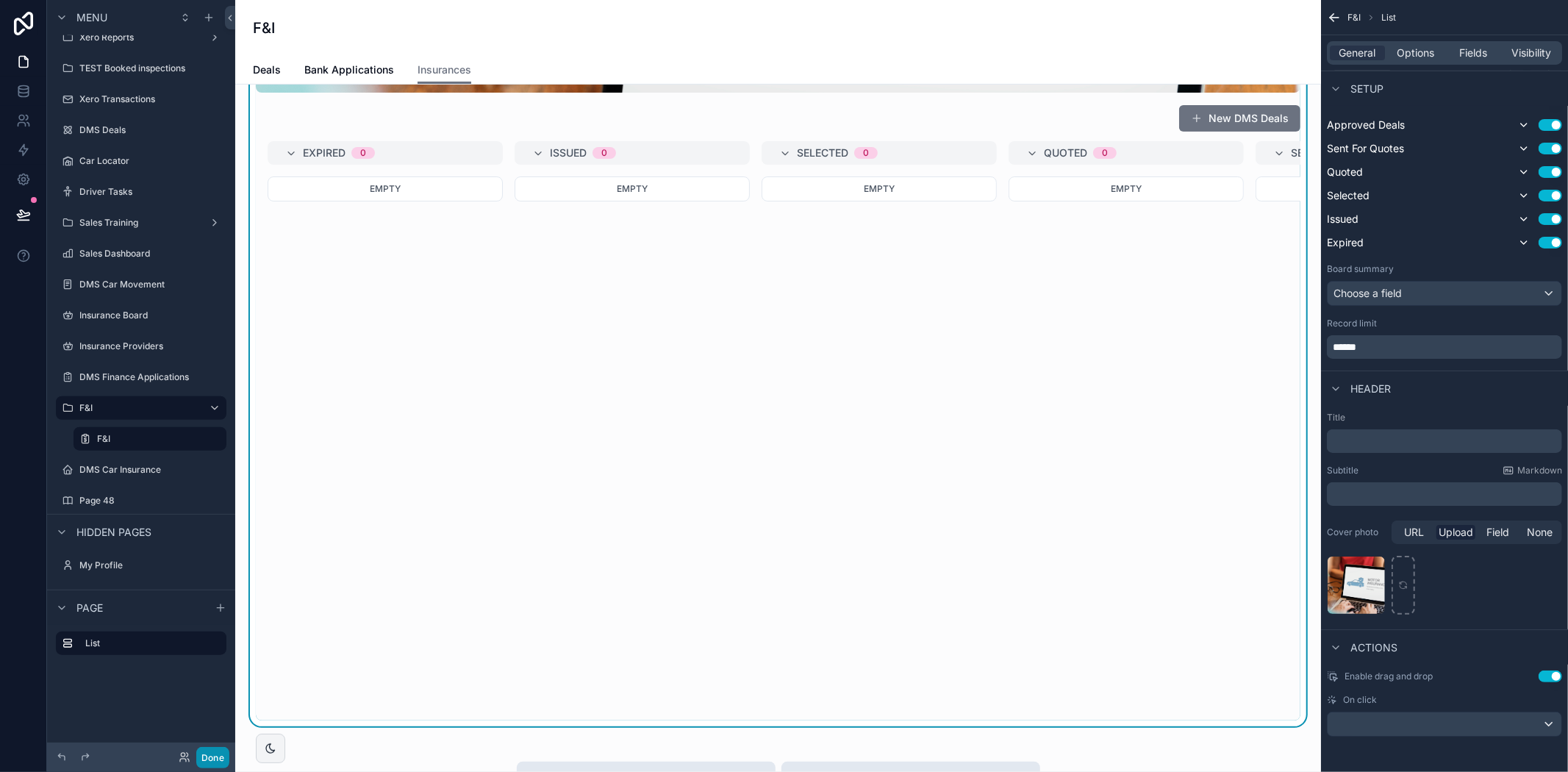
click at [216, 753] on button "Done" at bounding box center [212, 757] width 33 height 21
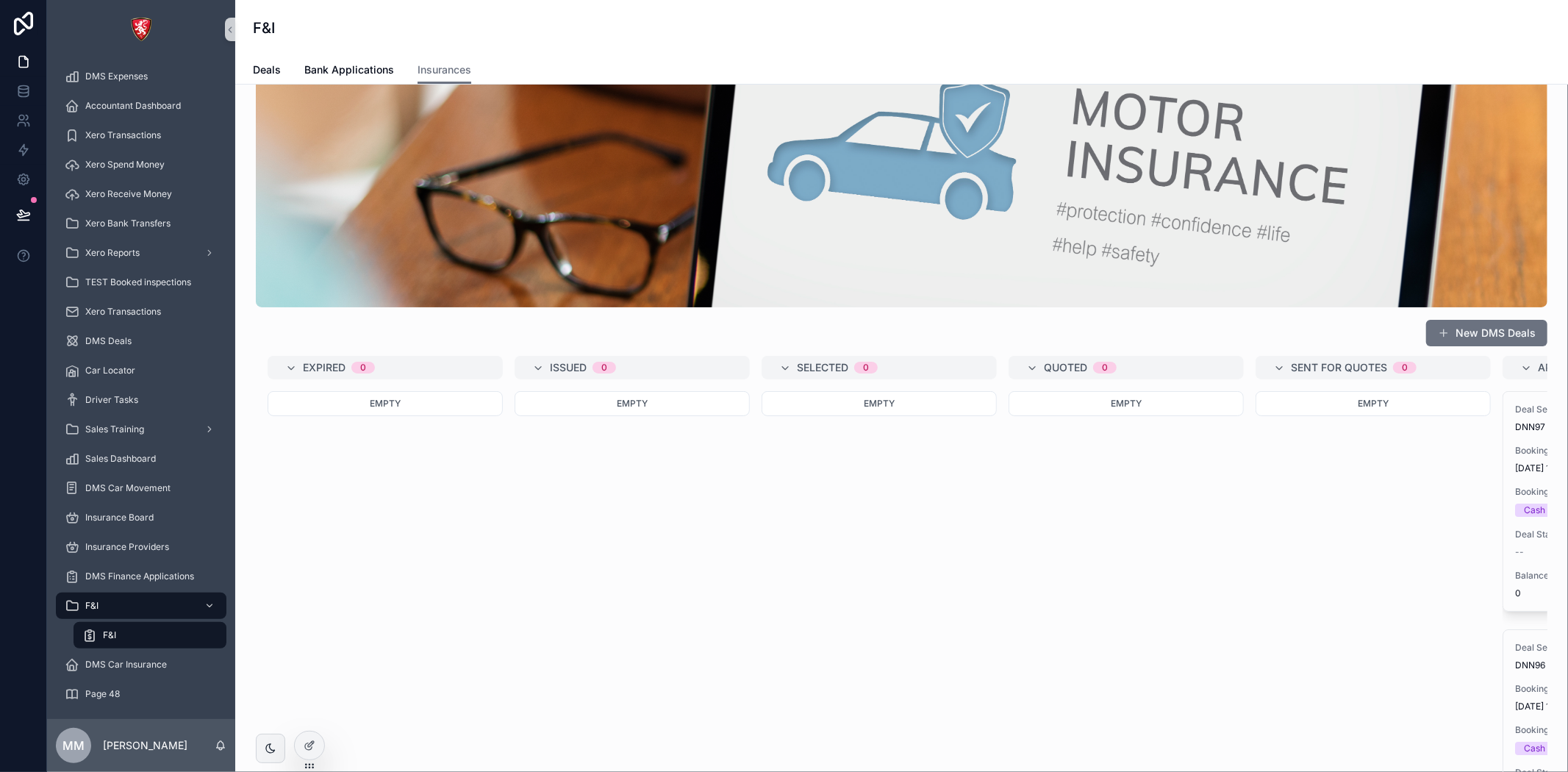
scroll to position [0, 0]
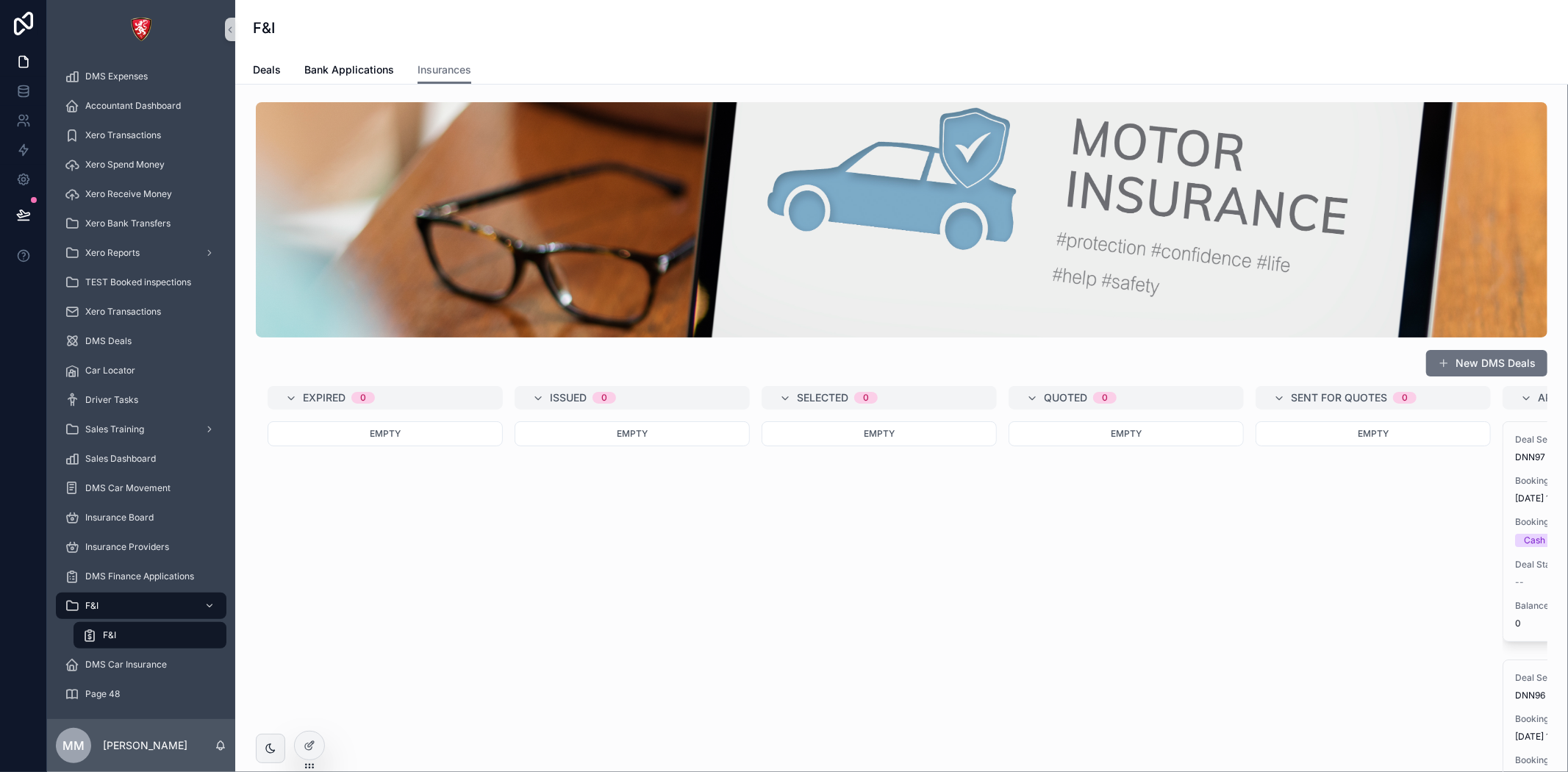
drag, startPoint x: 563, startPoint y: 647, endPoint x: 544, endPoint y: 658, distance: 22.0
click at [563, 648] on div "Empty" at bounding box center [632, 563] width 235 height 283
click at [317, 747] on div at bounding box center [309, 746] width 29 height 28
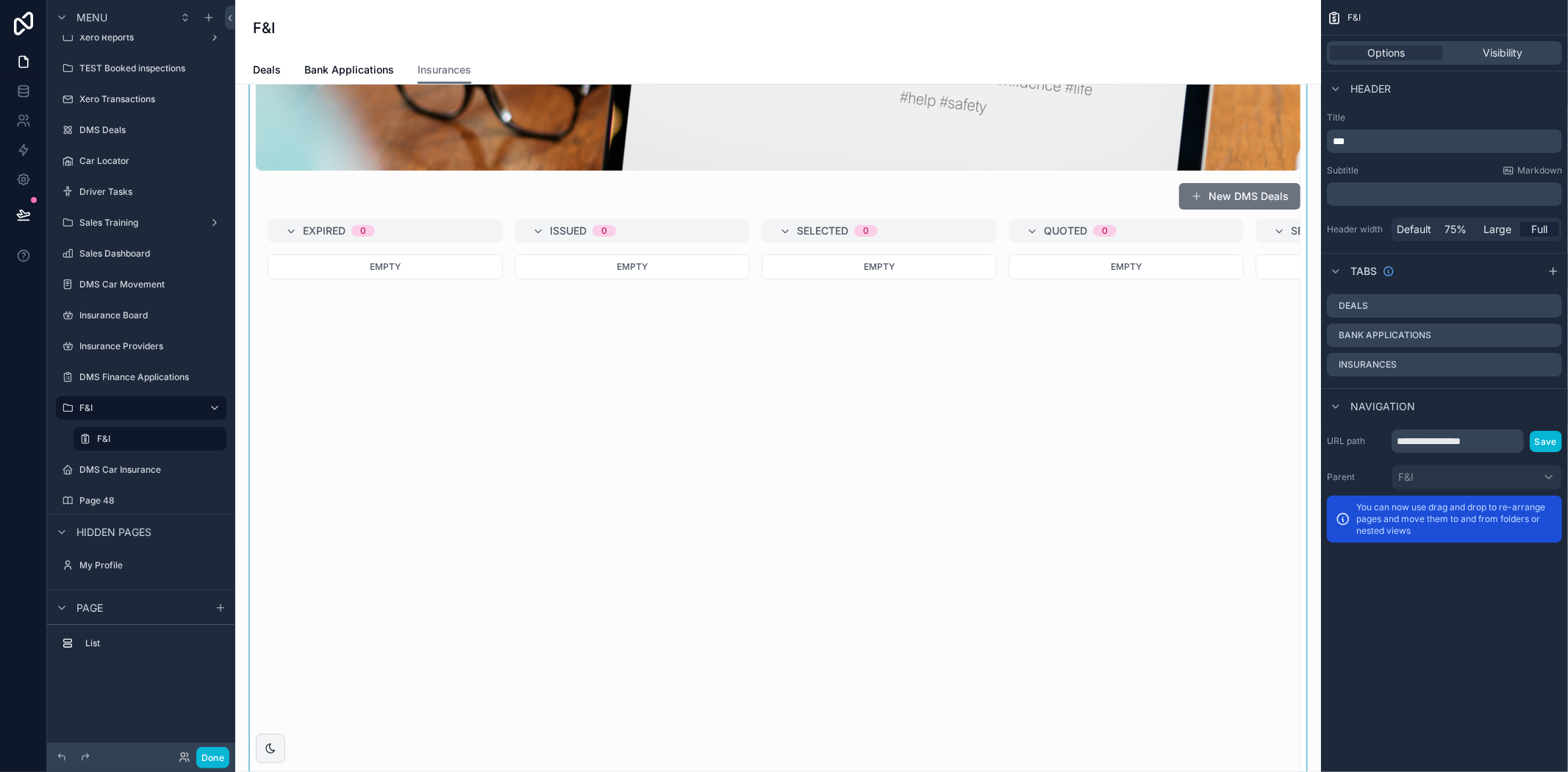
scroll to position [245, 0]
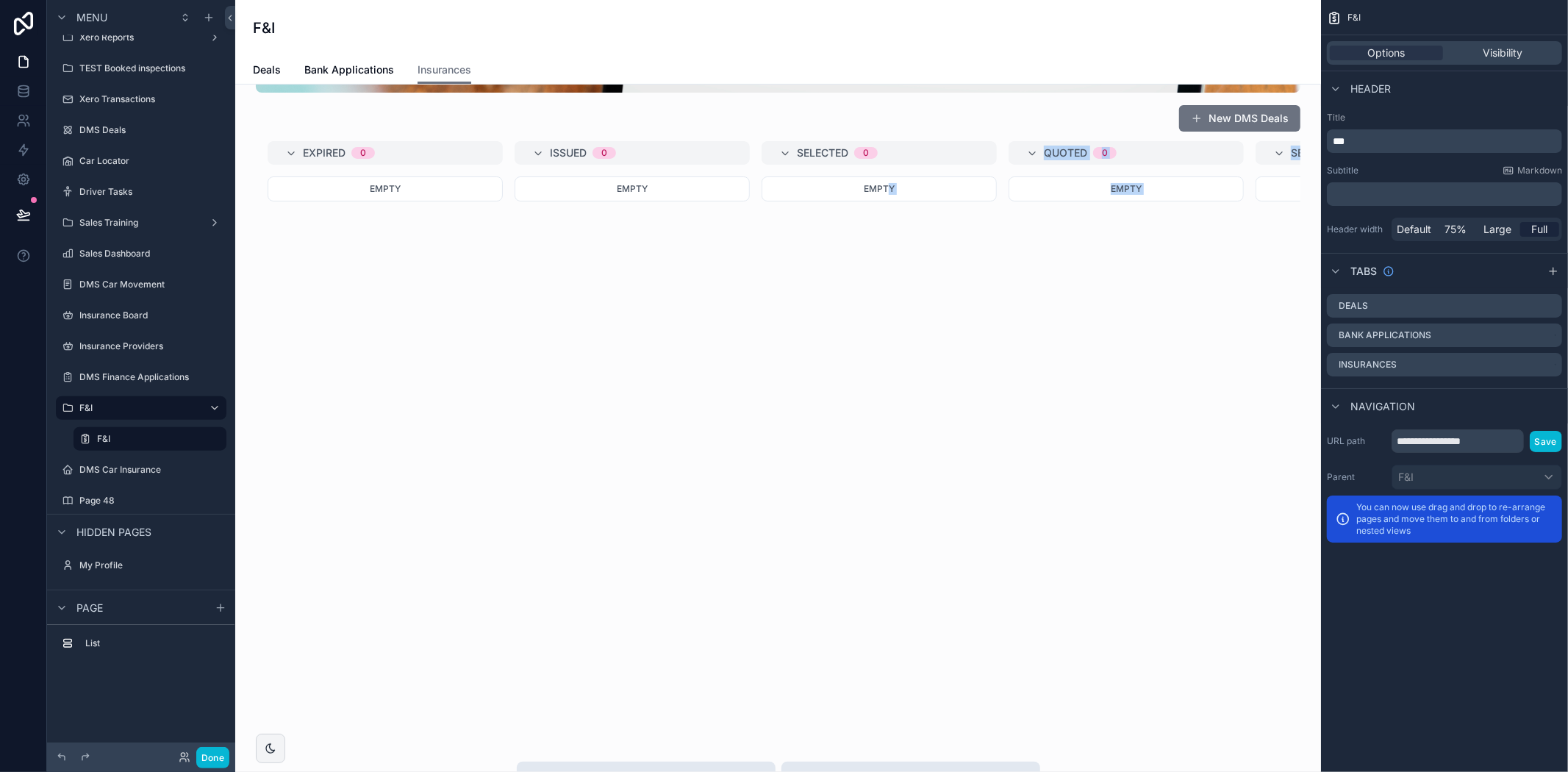
drag, startPoint x: 468, startPoint y: 724, endPoint x: 843, endPoint y: 738, distance: 375.3
click at [886, 738] on div "New DMS Deals Expired 0 Empty Issued 0 Empty Selected 0 Empty Quoted 0 Empty Se…" at bounding box center [777, 621] width 1086 height 1563
click at [1035, 693] on div "scrollable content" at bounding box center [778, 289] width 1062 height 874
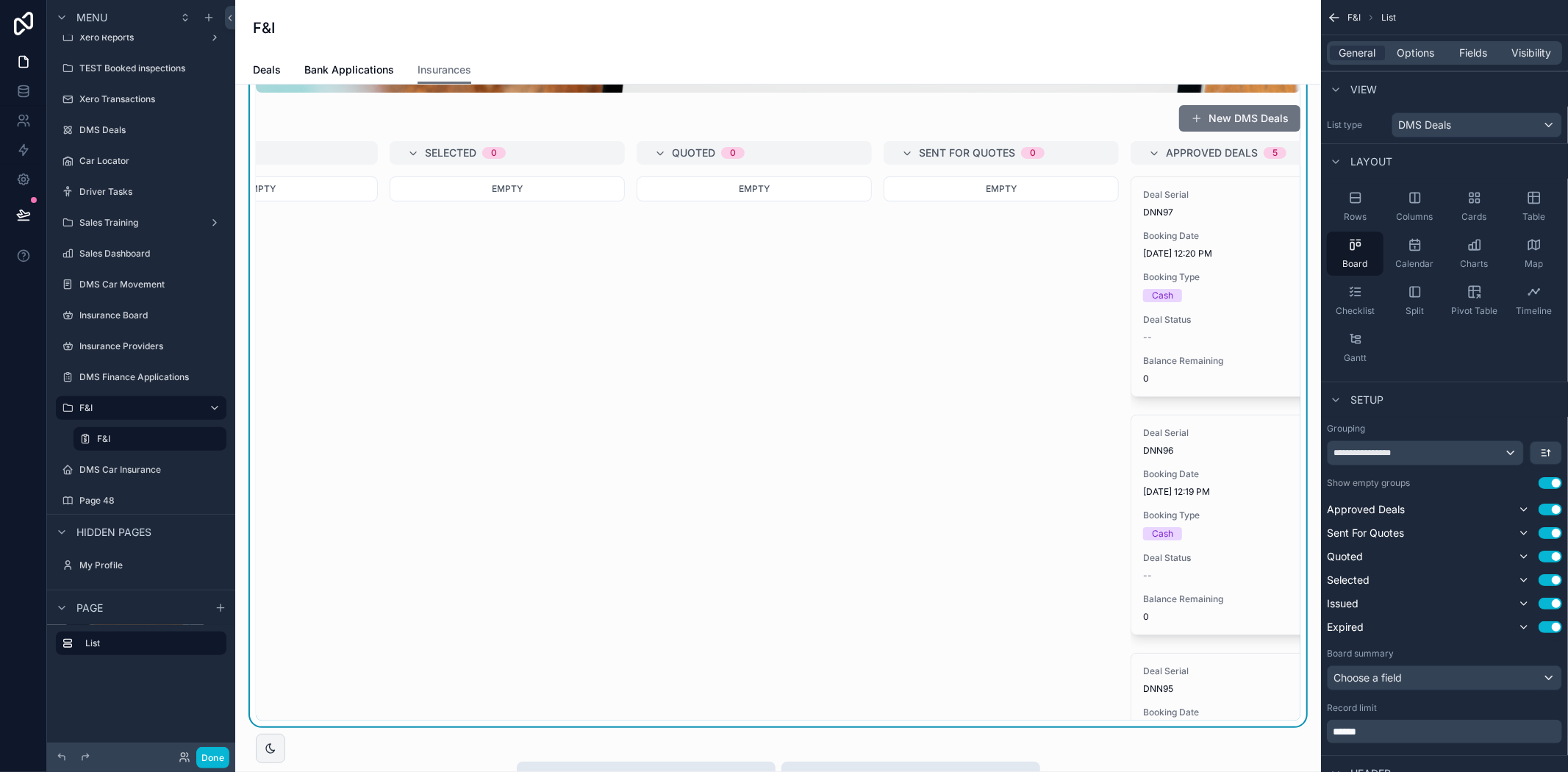
scroll to position [0, 611]
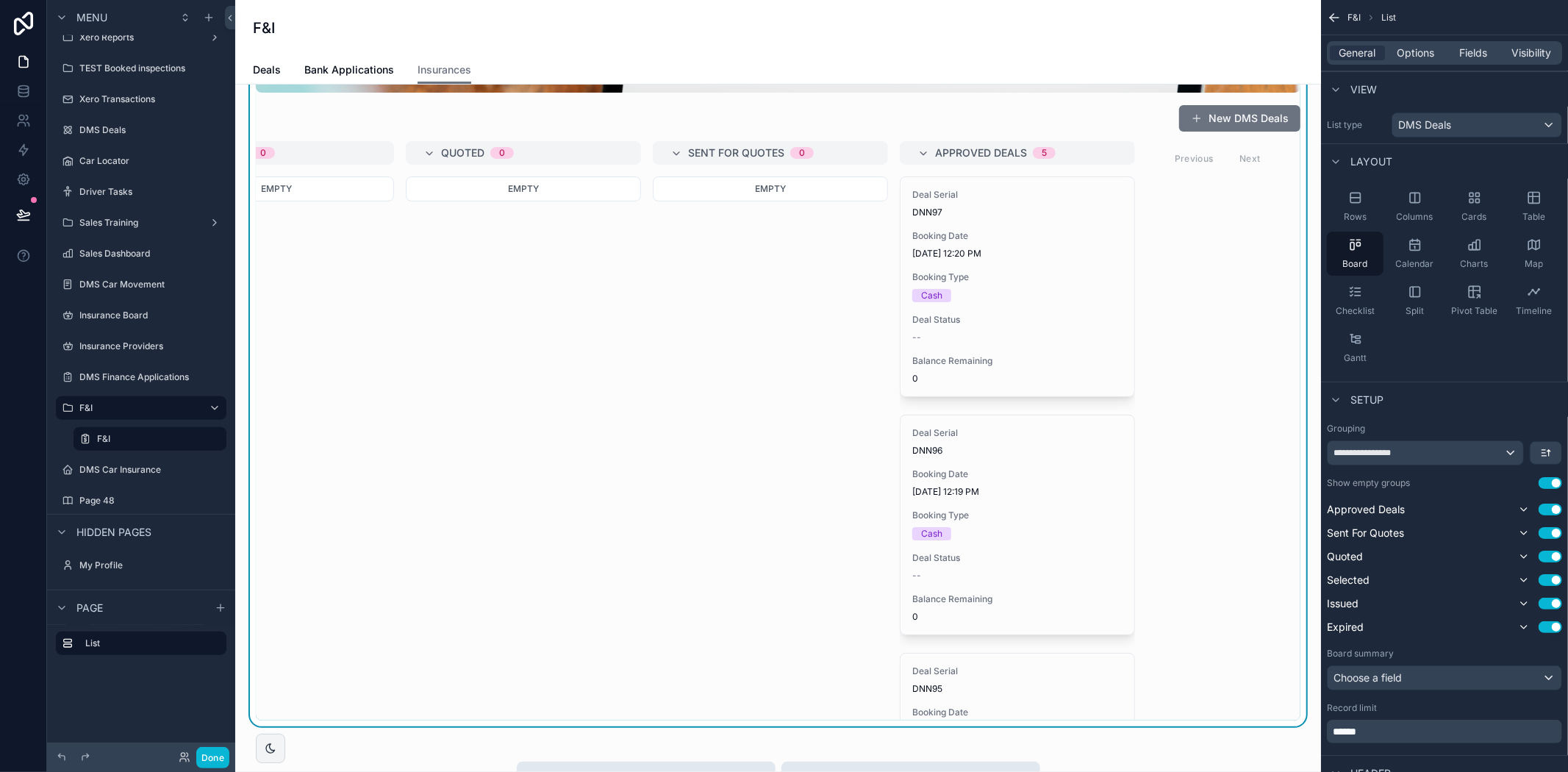
click at [1237, 159] on div "Previous Next" at bounding box center [1217, 158] width 107 height 23
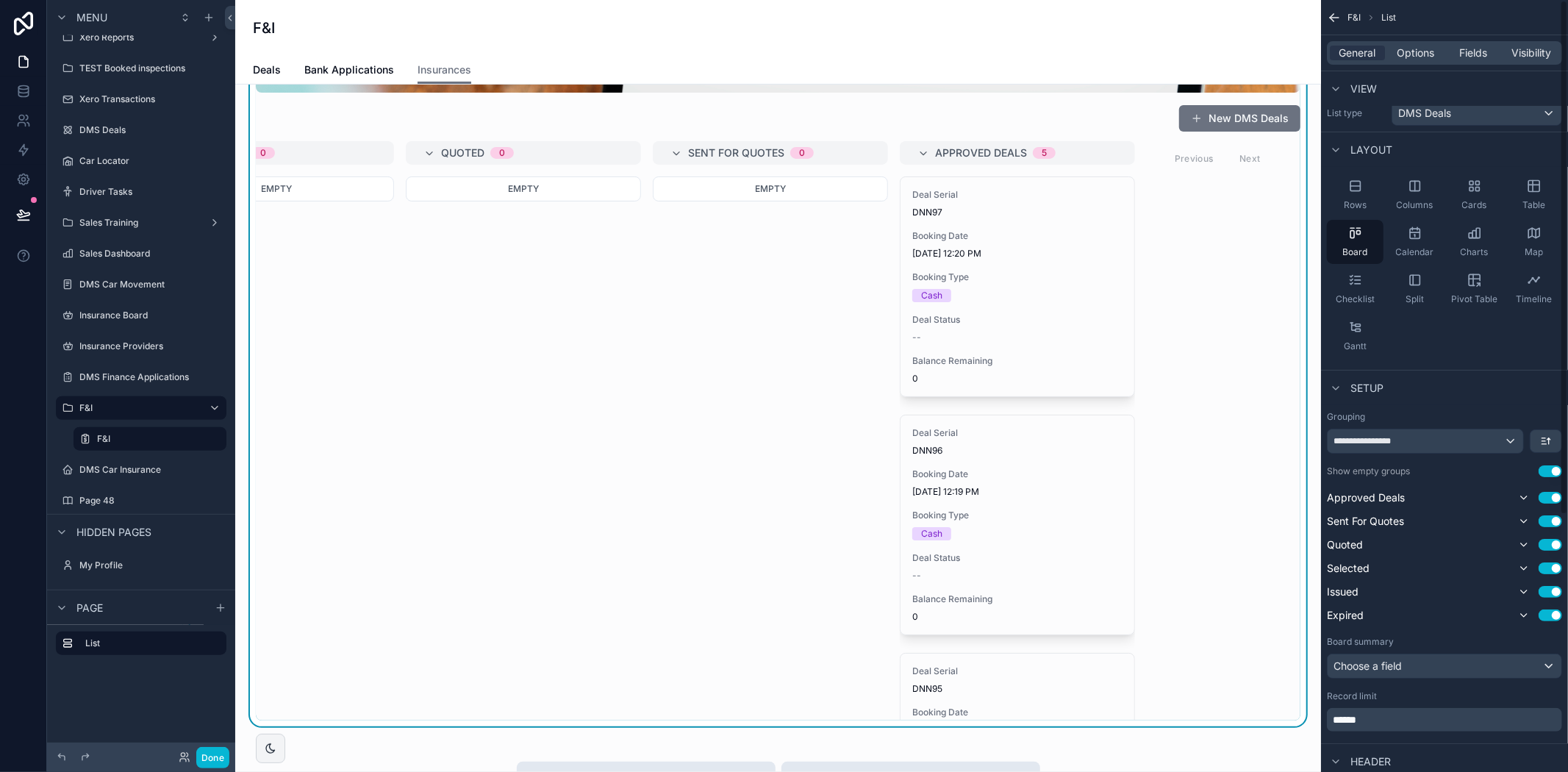
scroll to position [0, 0]
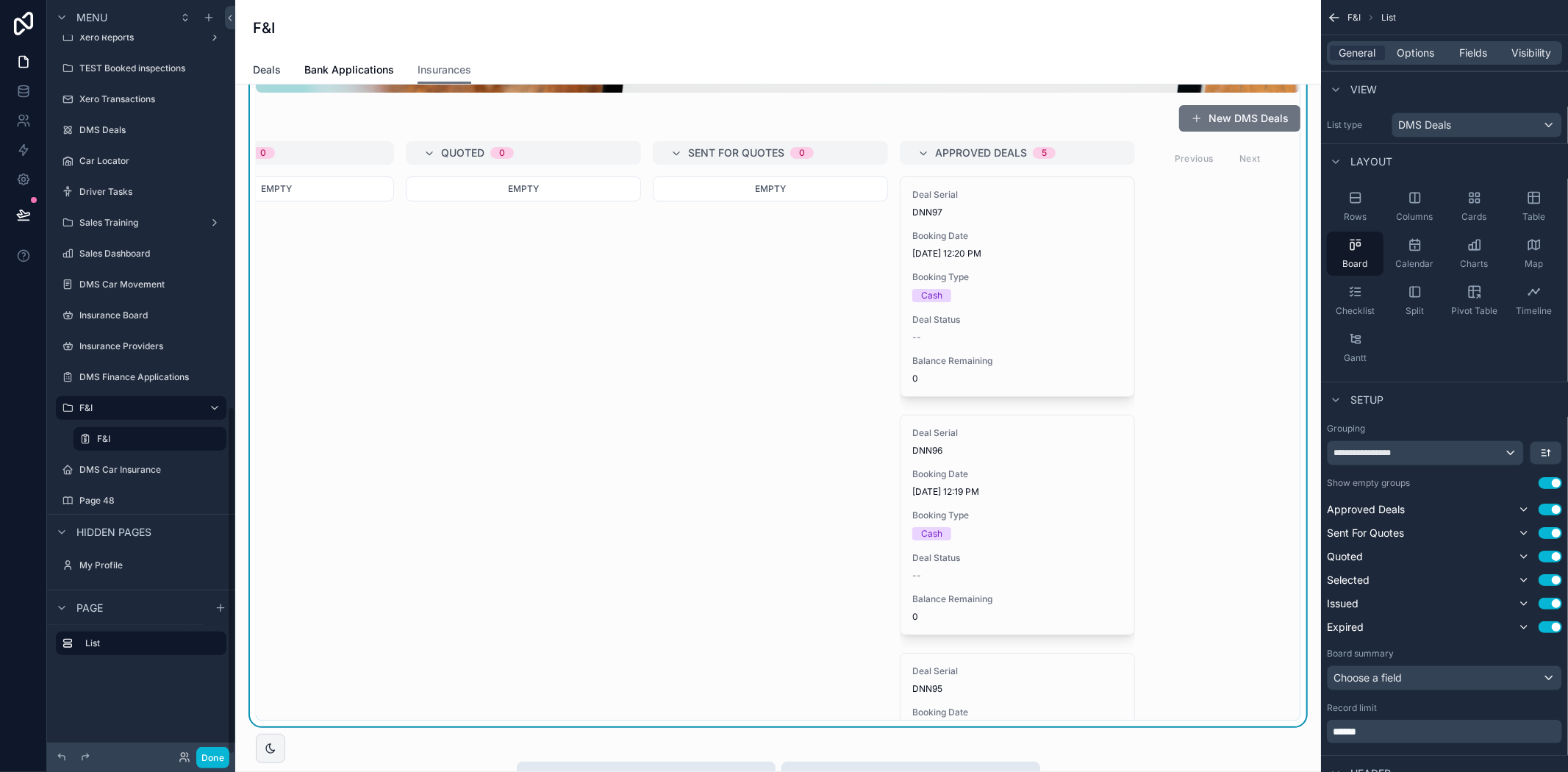
drag, startPoint x: 269, startPoint y: 68, endPoint x: 366, endPoint y: 88, distance: 99.0
click at [269, 68] on span "Deals" at bounding box center [267, 70] width 28 height 15
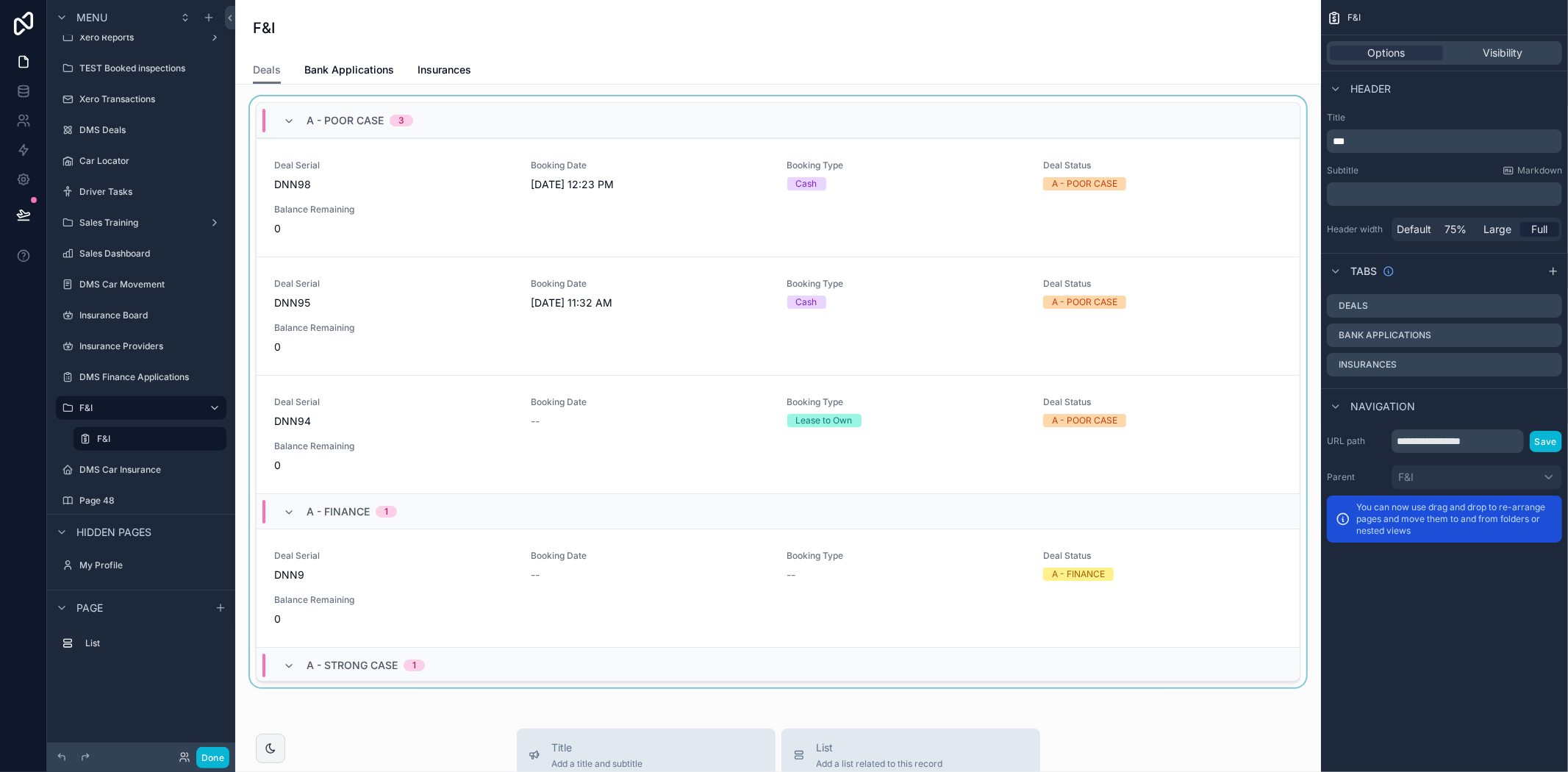
click at [921, 230] on div "scrollable content" at bounding box center [778, 395] width 1062 height 597
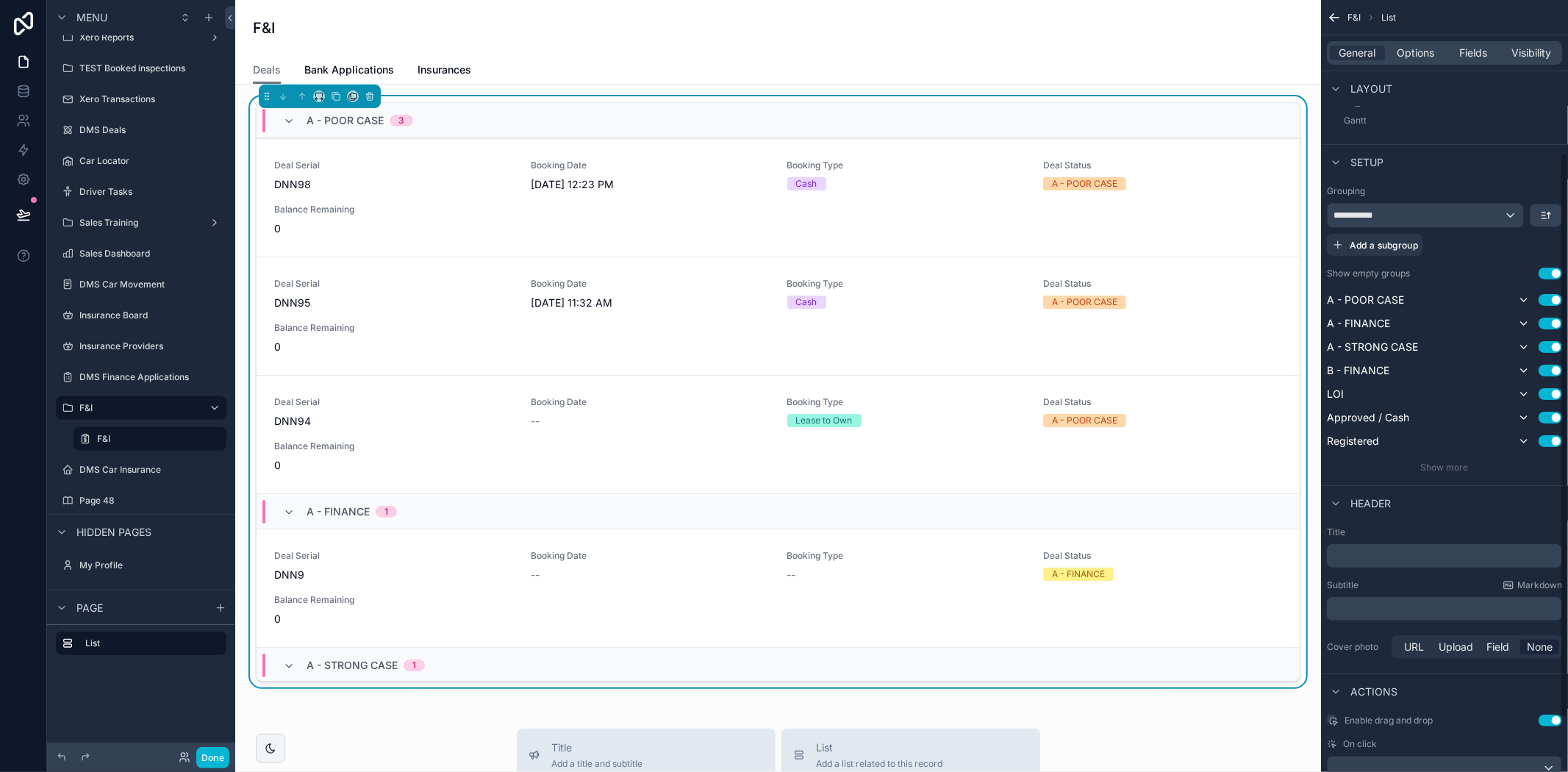
scroll to position [200, 0]
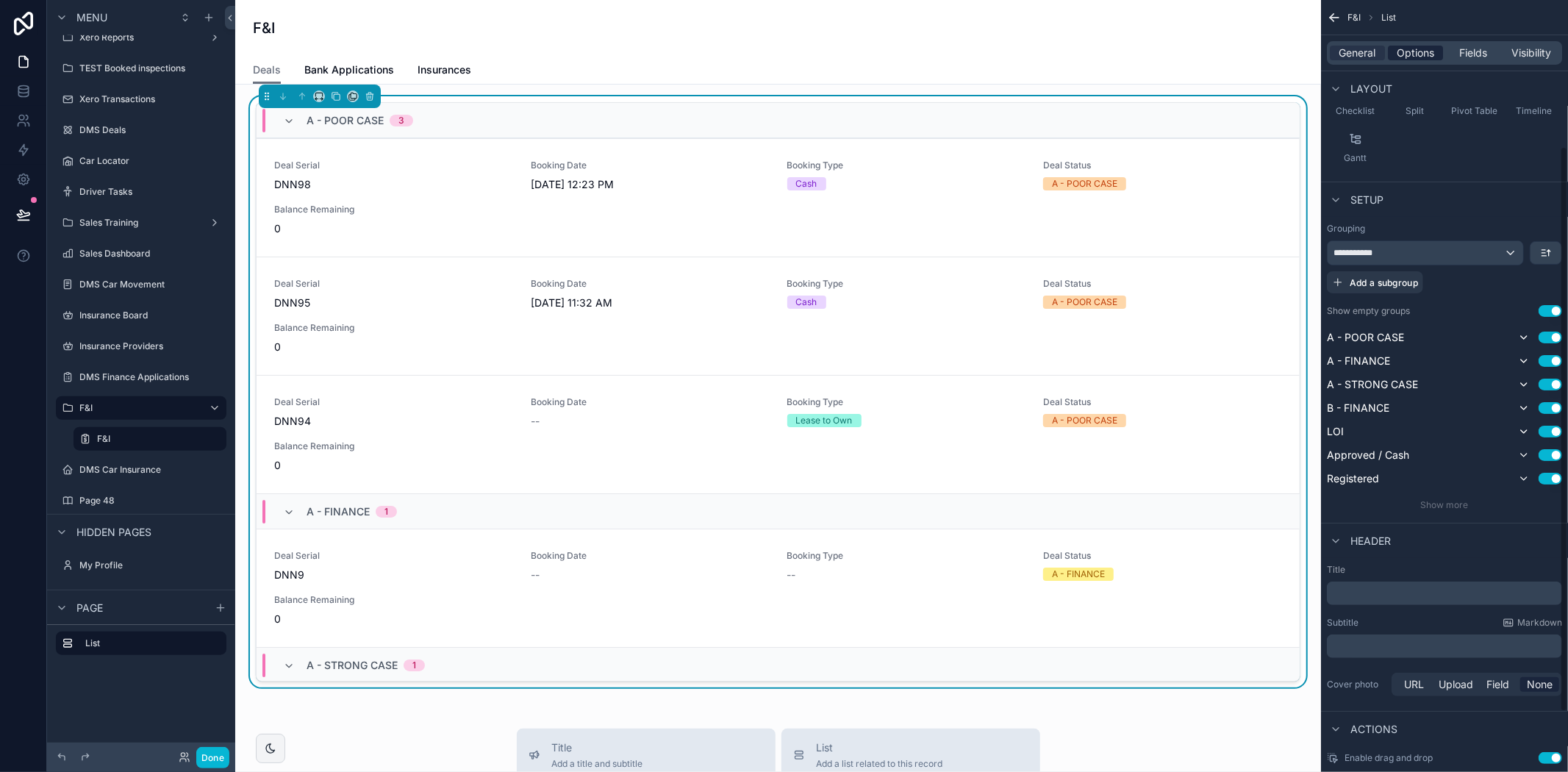
click at [1424, 53] on span "Options" at bounding box center [1415, 53] width 37 height 15
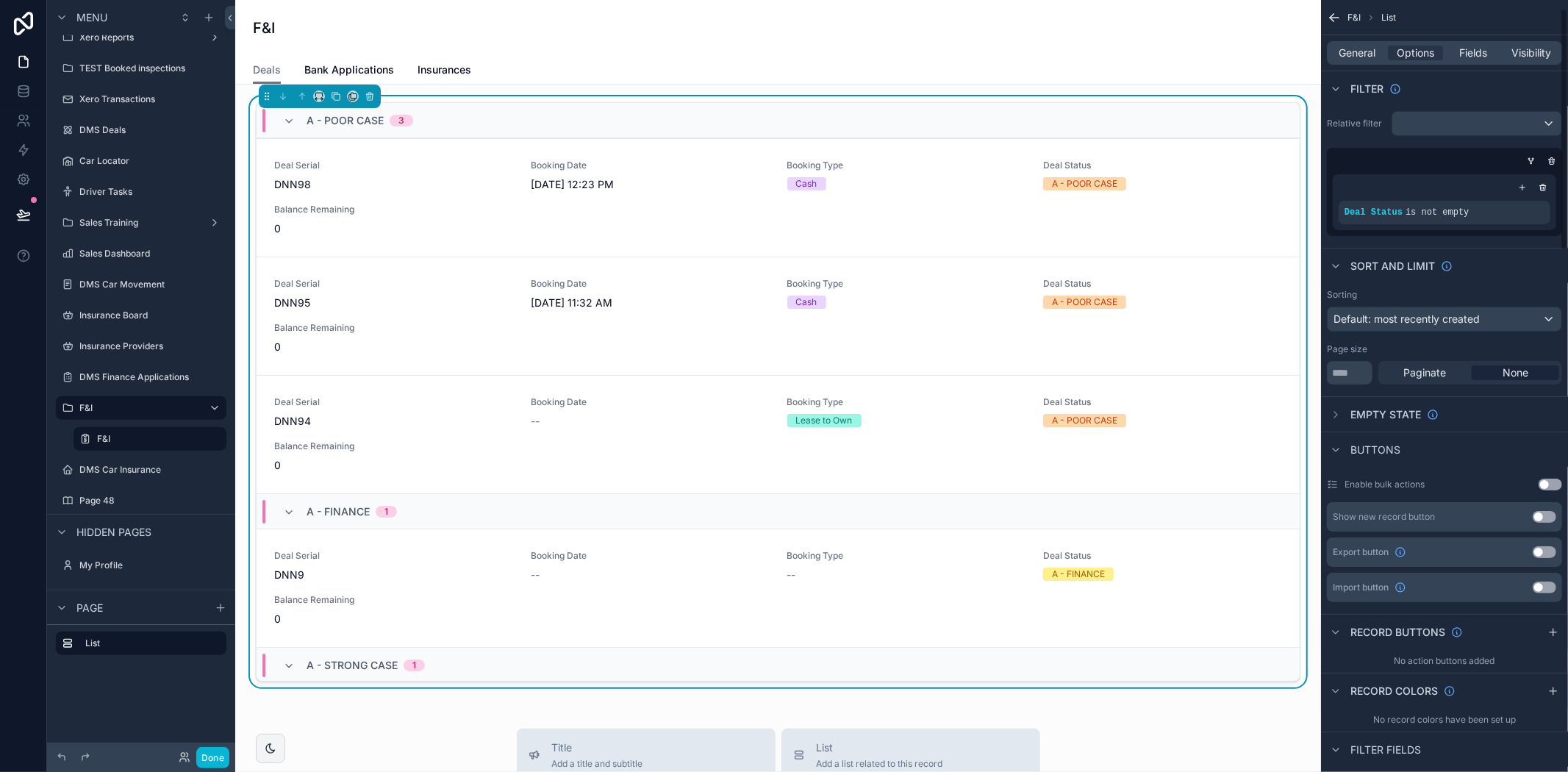
scroll to position [0, 0]
click at [420, 63] on span "Insurances" at bounding box center [444, 70] width 54 height 15
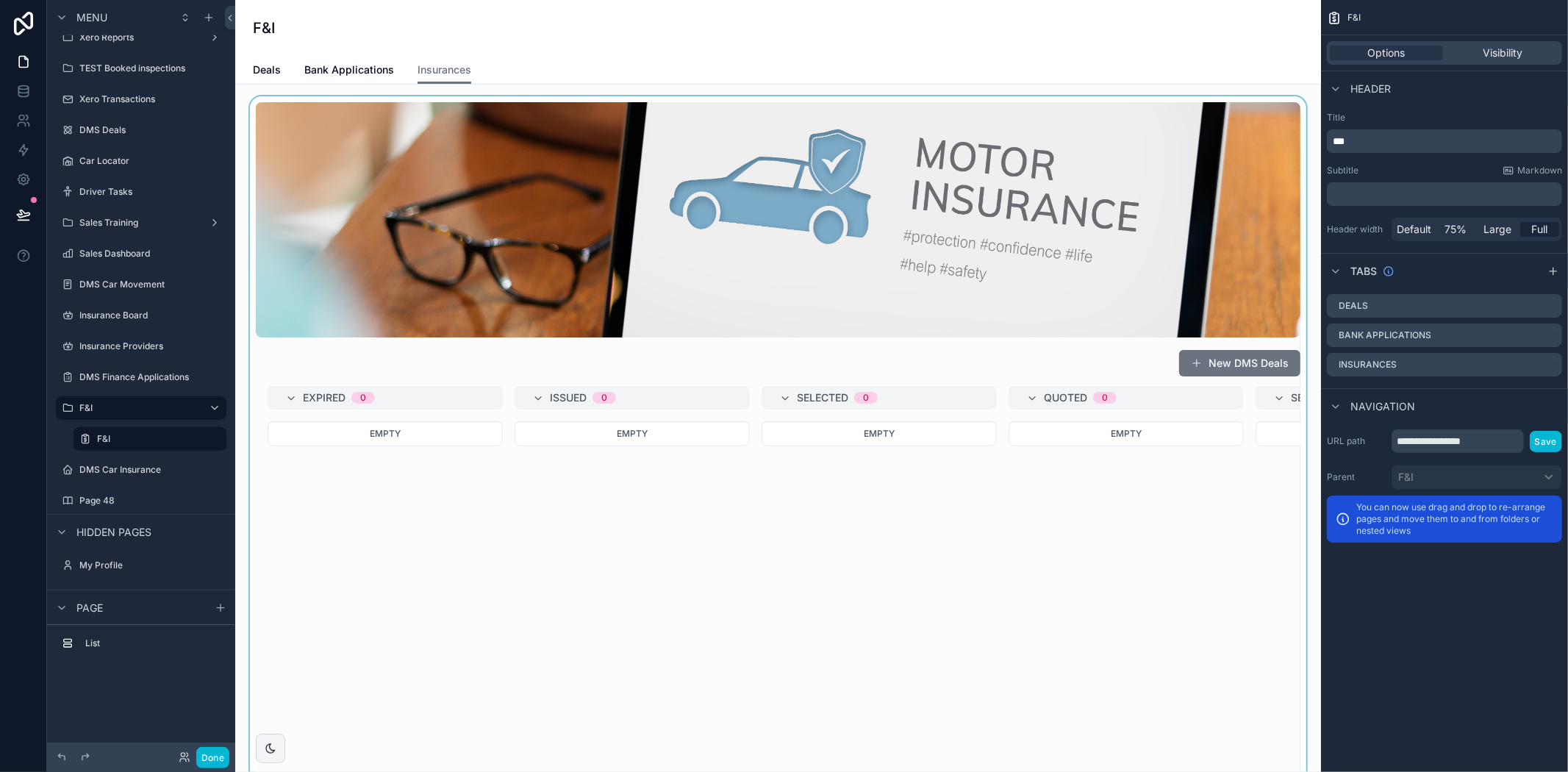
click at [998, 532] on div "scrollable content" at bounding box center [778, 534] width 1062 height 874
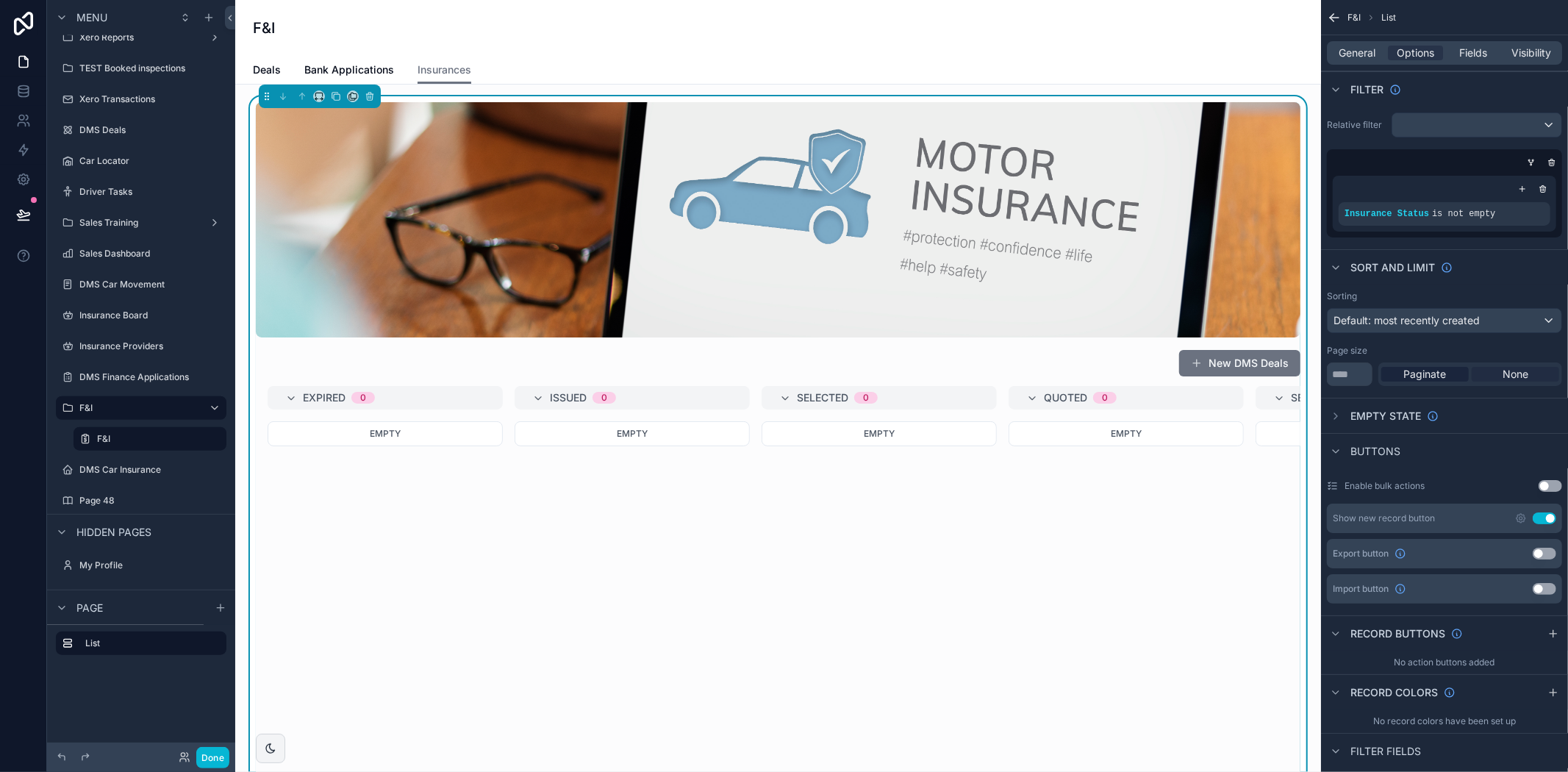
click at [1526, 374] on span "None" at bounding box center [1515, 374] width 26 height 15
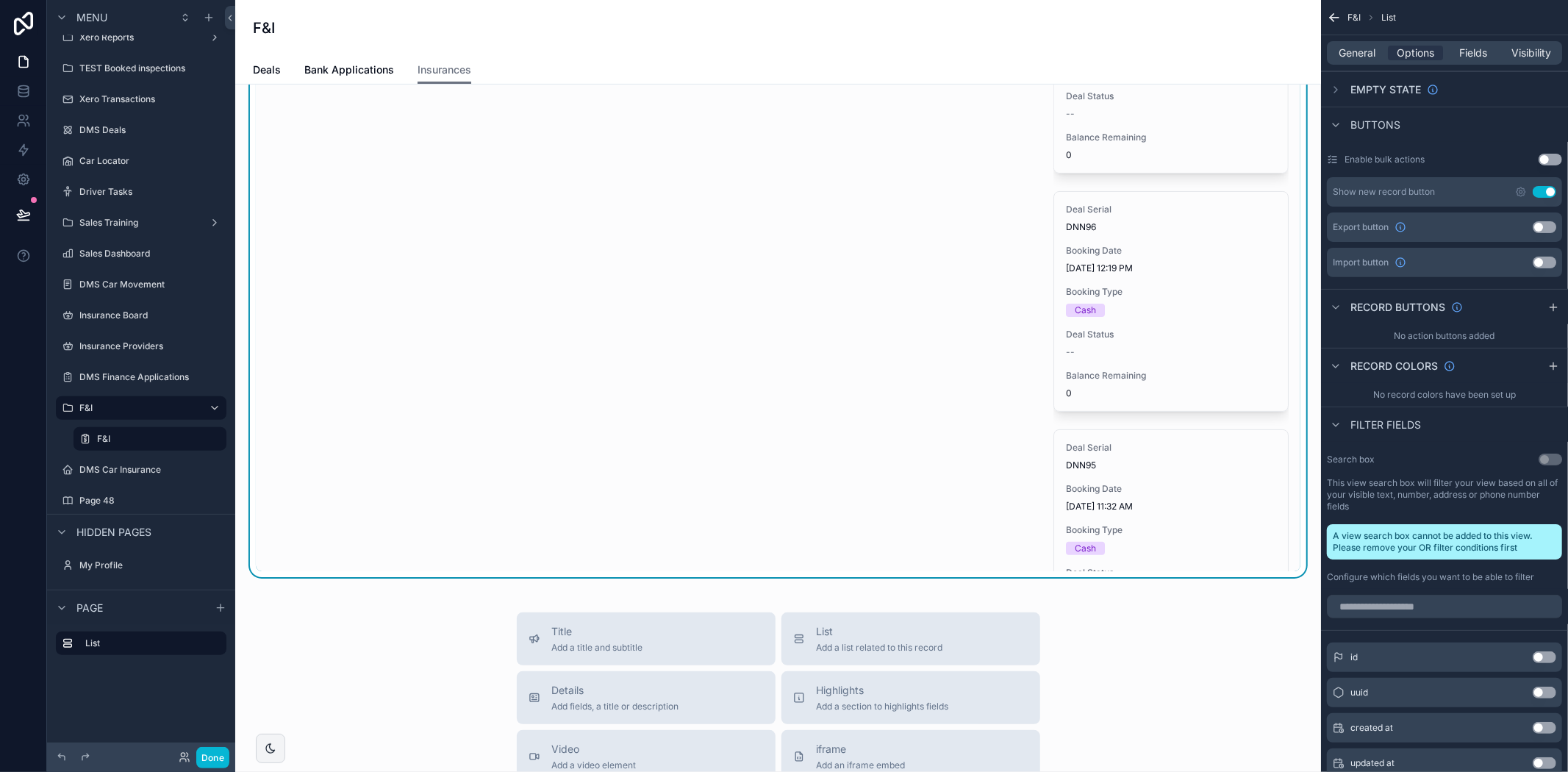
scroll to position [163, 0]
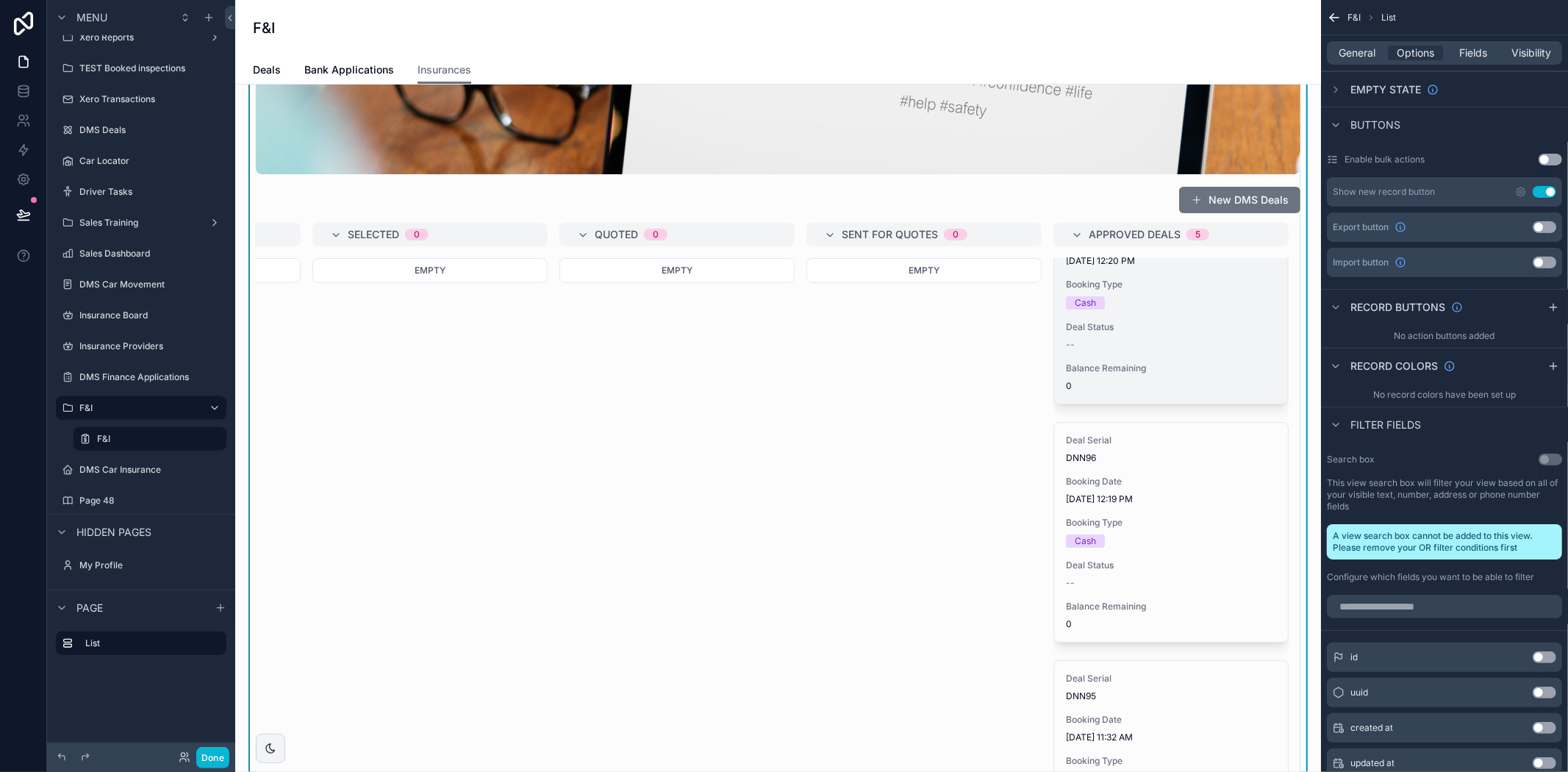
click at [1106, 343] on div "--" at bounding box center [1171, 344] width 210 height 11
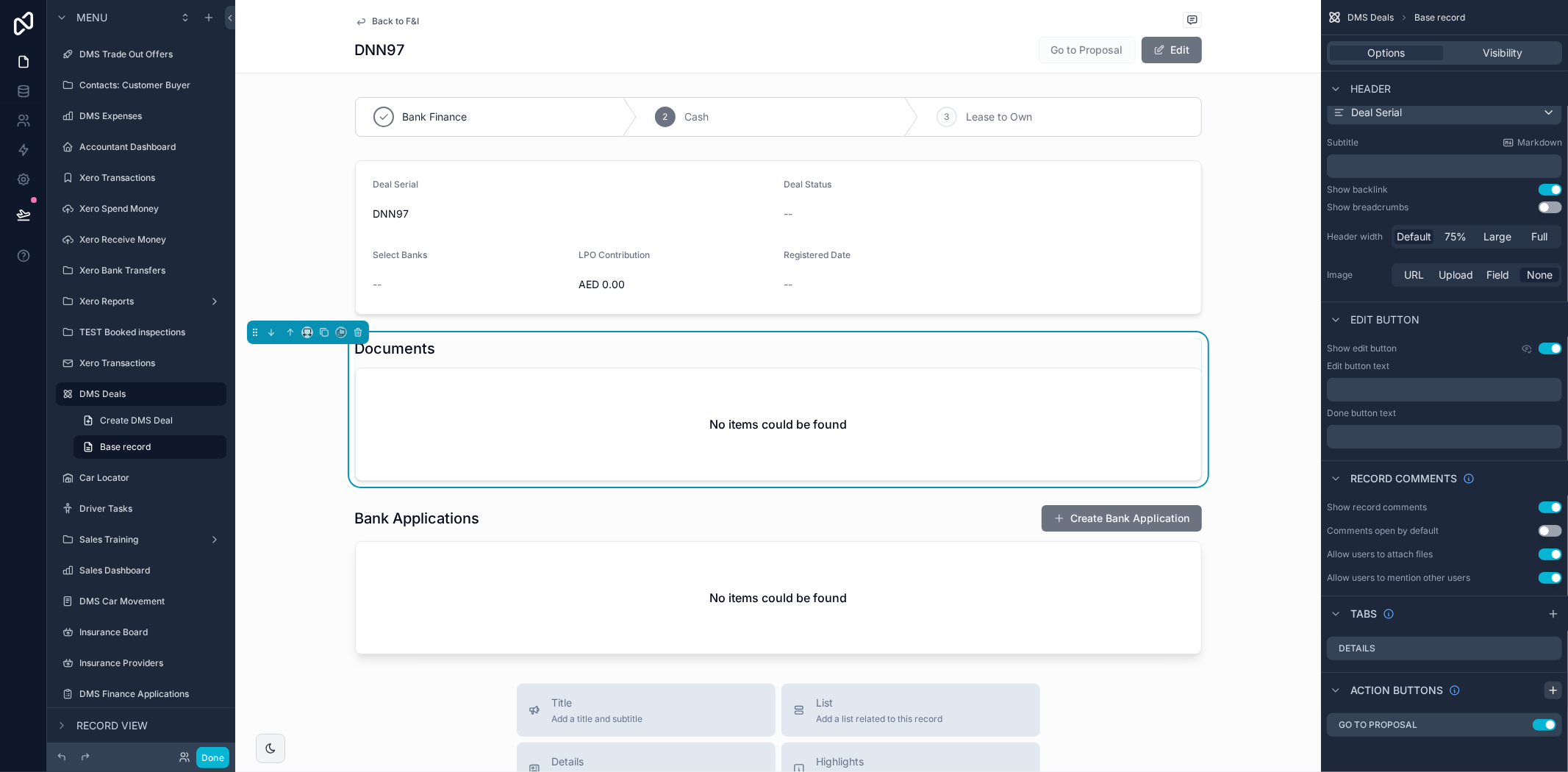
click at [1552, 688] on icon "scrollable content" at bounding box center [1553, 690] width 11 height 11
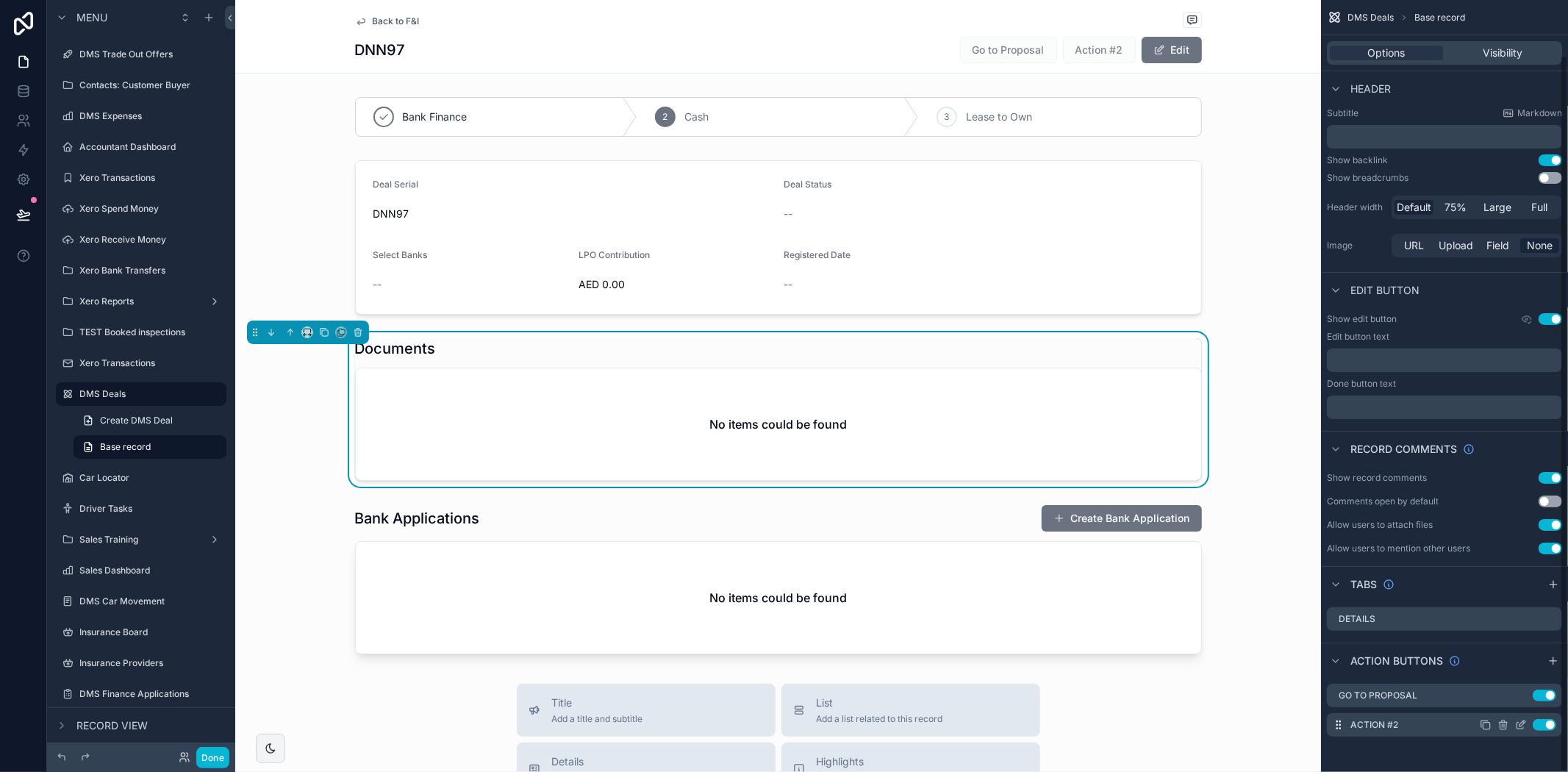
click at [1520, 724] on icon "scrollable content" at bounding box center [1520, 724] width 11 height 11
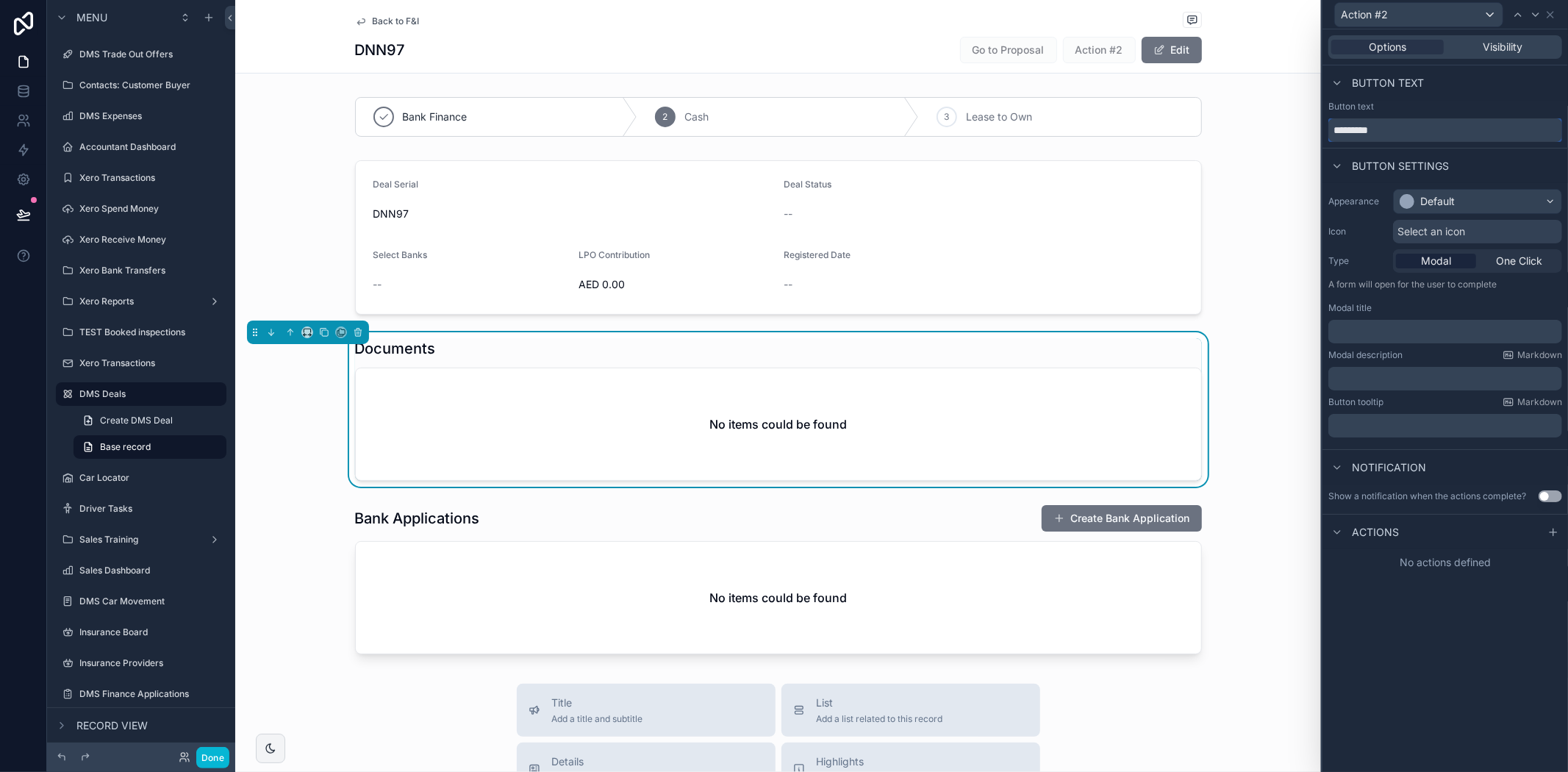
click at [1412, 122] on input "*********" at bounding box center [1445, 130] width 234 height 24
click at [968, 245] on div "scrollable content" at bounding box center [777, 238] width 1086 height 166
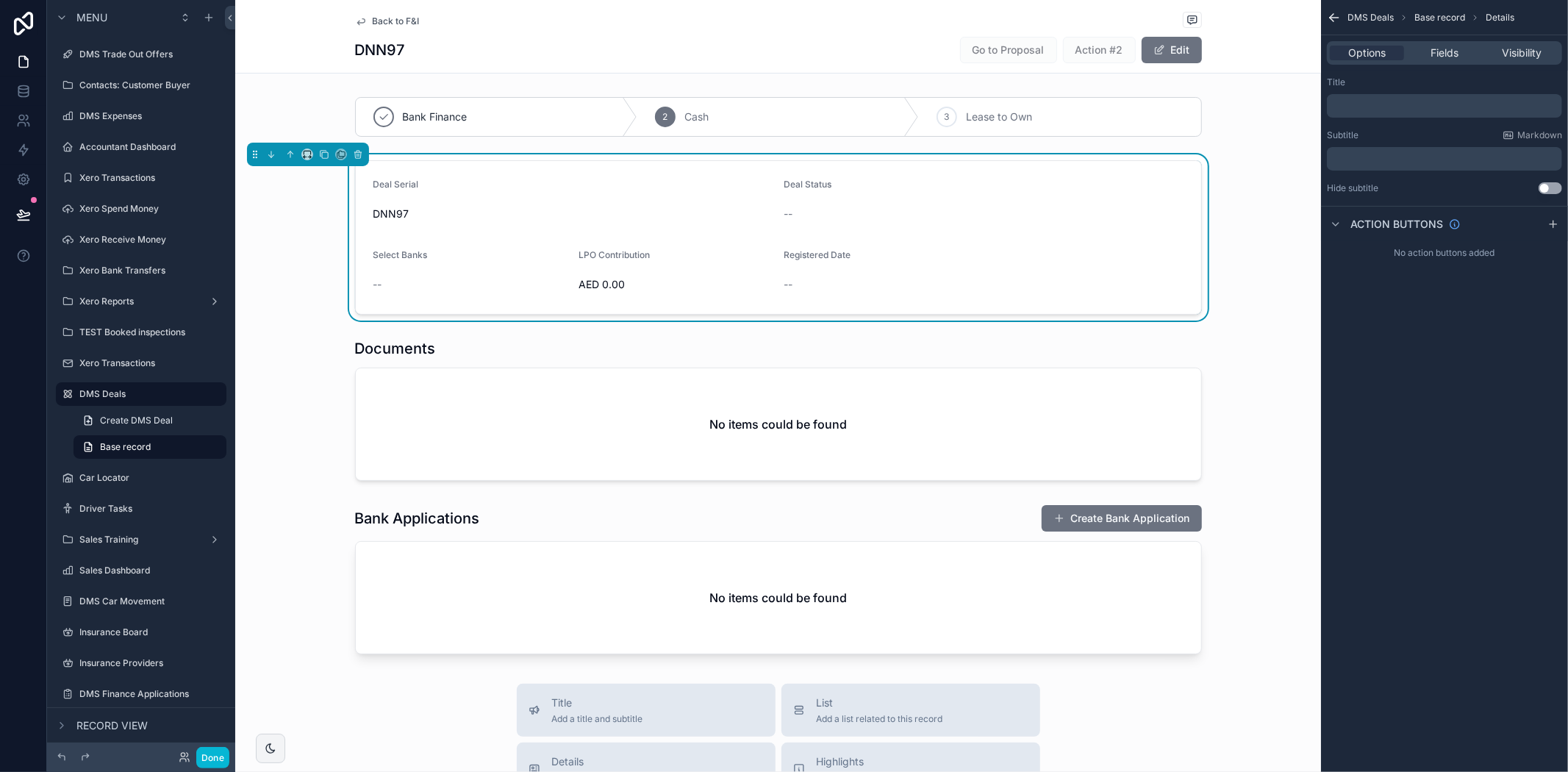
scroll to position [0, 0]
click at [1548, 226] on icon "scrollable content" at bounding box center [1553, 223] width 11 height 11
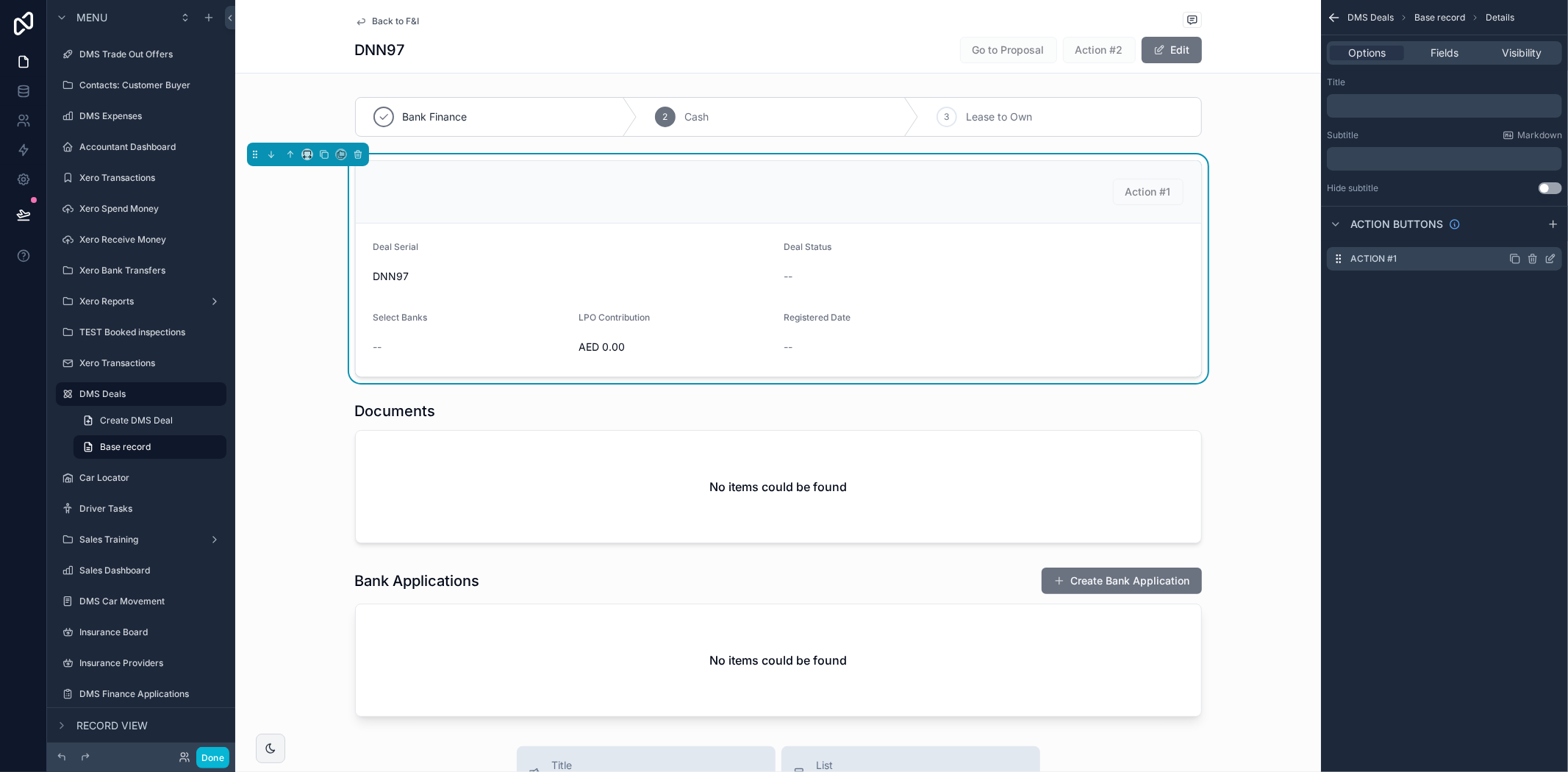
click at [1395, 253] on label "Action #1" at bounding box center [1374, 258] width 46 height 11
click at [1555, 258] on icon "scrollable content" at bounding box center [1549, 258] width 11 height 11
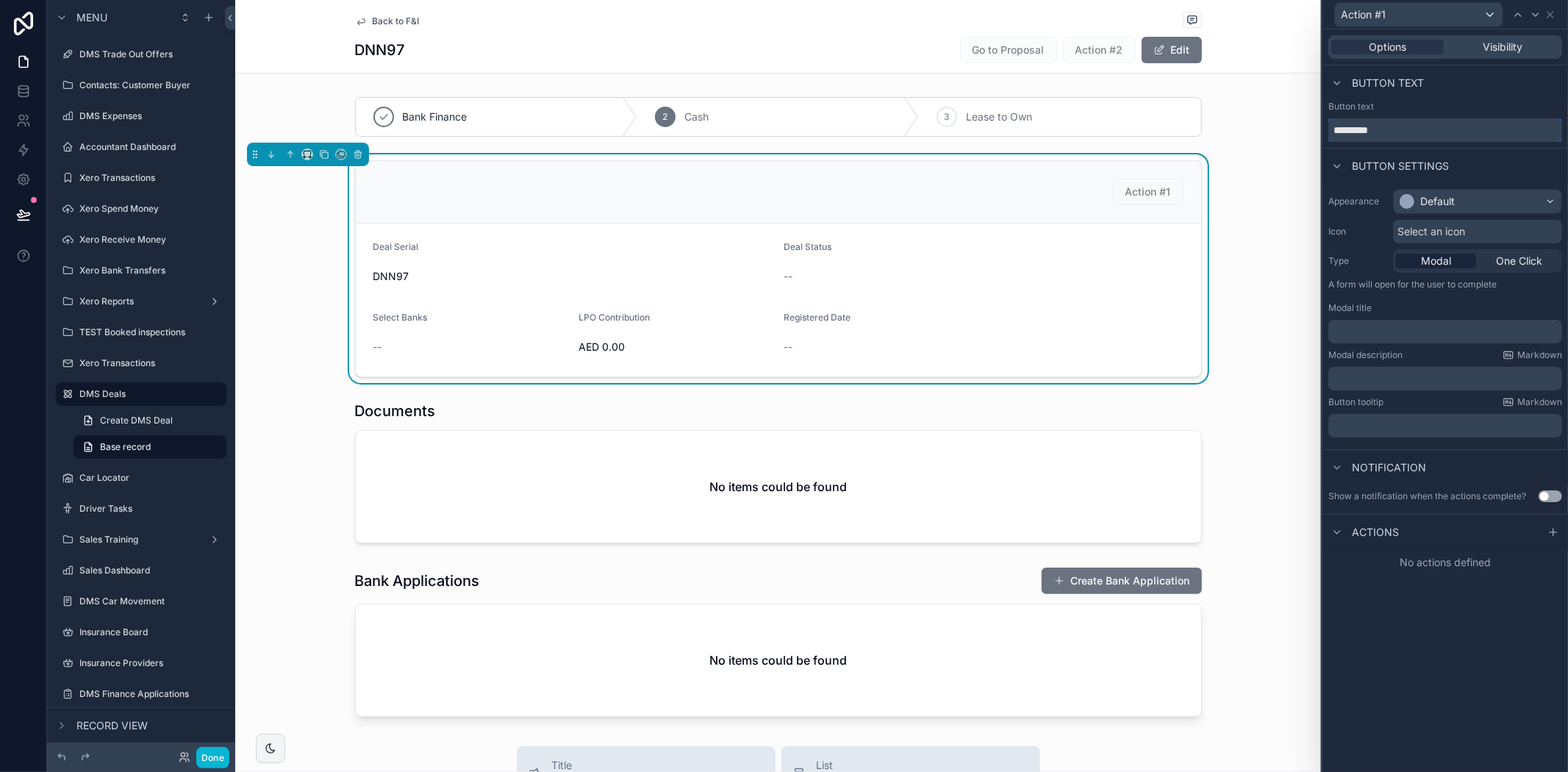
click at [1404, 138] on input "*********" at bounding box center [1445, 130] width 234 height 24
drag, startPoint x: 1404, startPoint y: 138, endPoint x: 1327, endPoint y: 134, distance: 77.1
click at [1329, 134] on input "*********" at bounding box center [1445, 130] width 234 height 24
type input "**********"
click at [1460, 626] on div "**********" at bounding box center [1445, 400] width 246 height 742
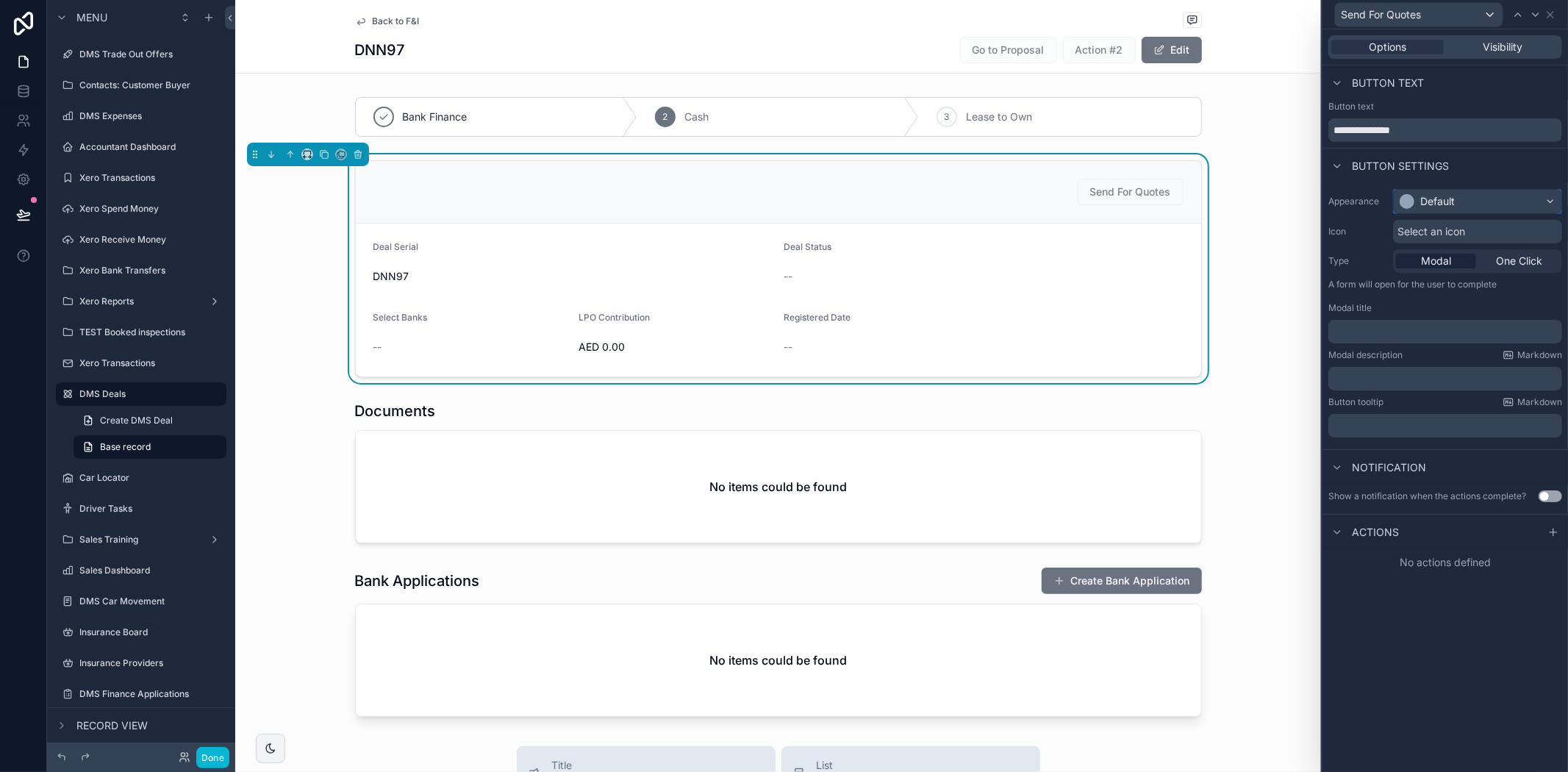
click at [1457, 195] on div "Default" at bounding box center [1478, 201] width 168 height 24
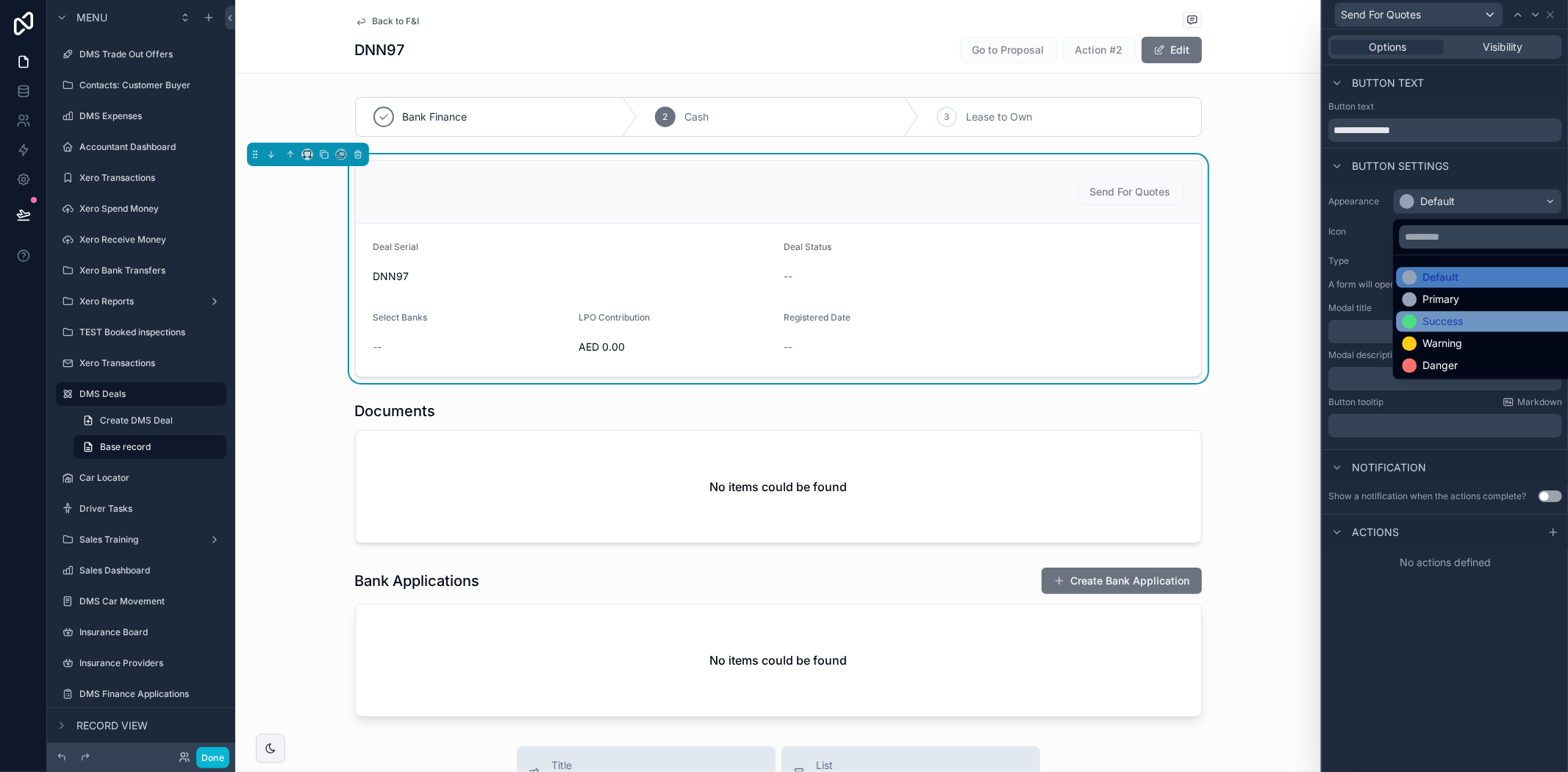
click at [1443, 326] on div "Success" at bounding box center [1443, 321] width 41 height 15
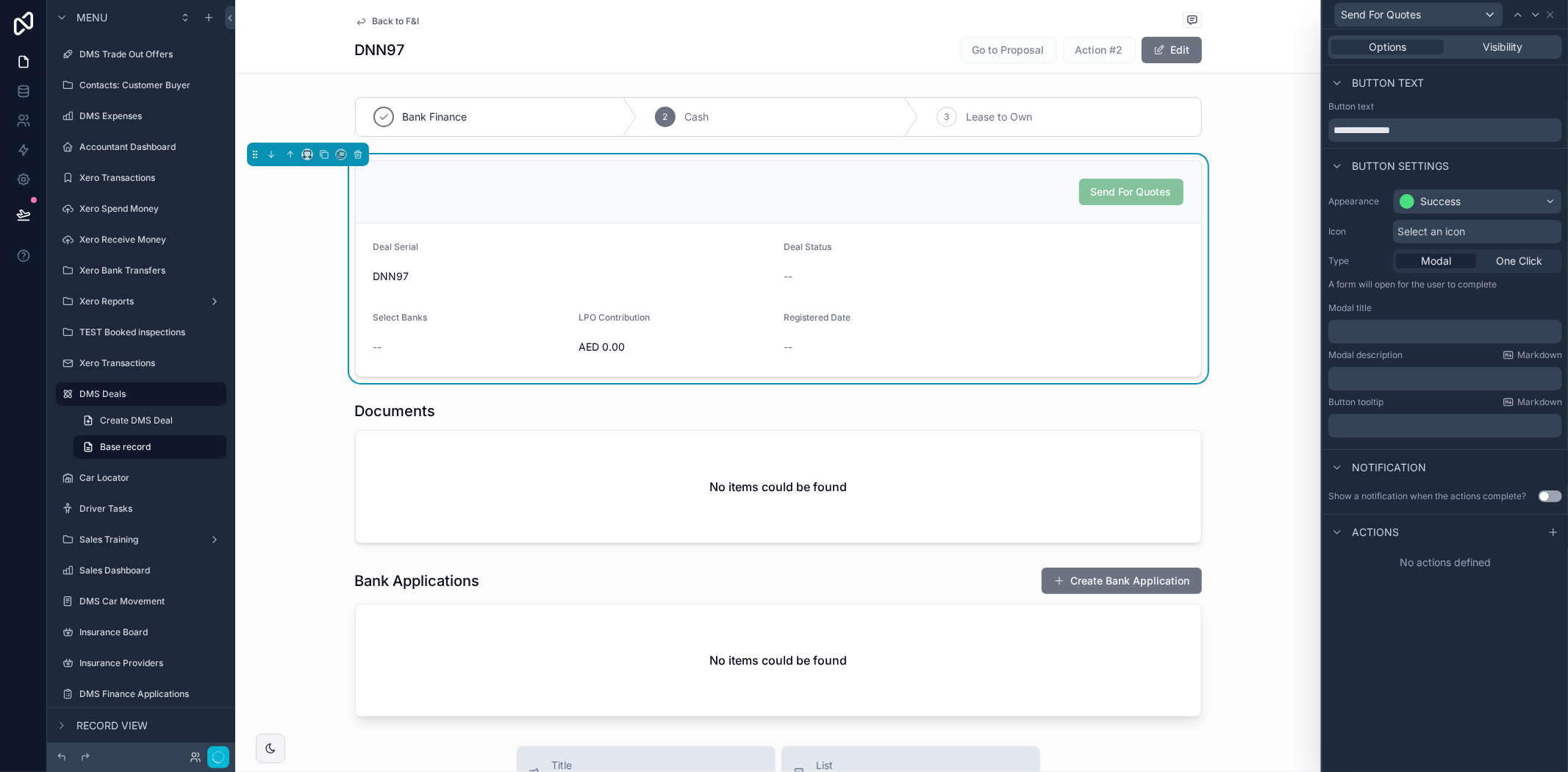
click at [1451, 747] on div "**********" at bounding box center [1445, 400] width 246 height 742
click at [1412, 327] on p "﻿" at bounding box center [1446, 331] width 225 height 15
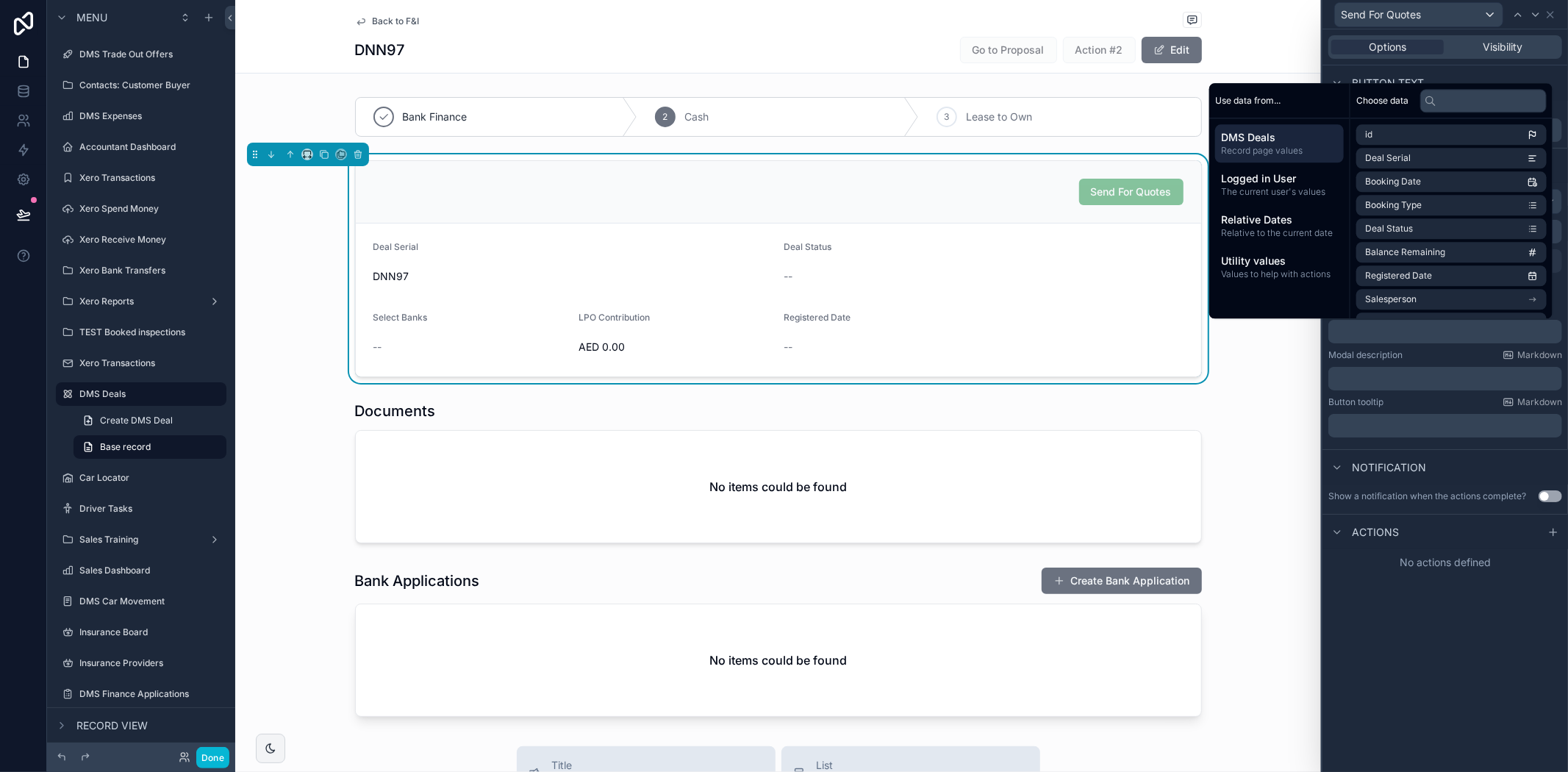
click at [1416, 335] on p "﻿" at bounding box center [1446, 331] width 225 height 15
click at [1413, 381] on p "﻿" at bounding box center [1446, 378] width 225 height 15
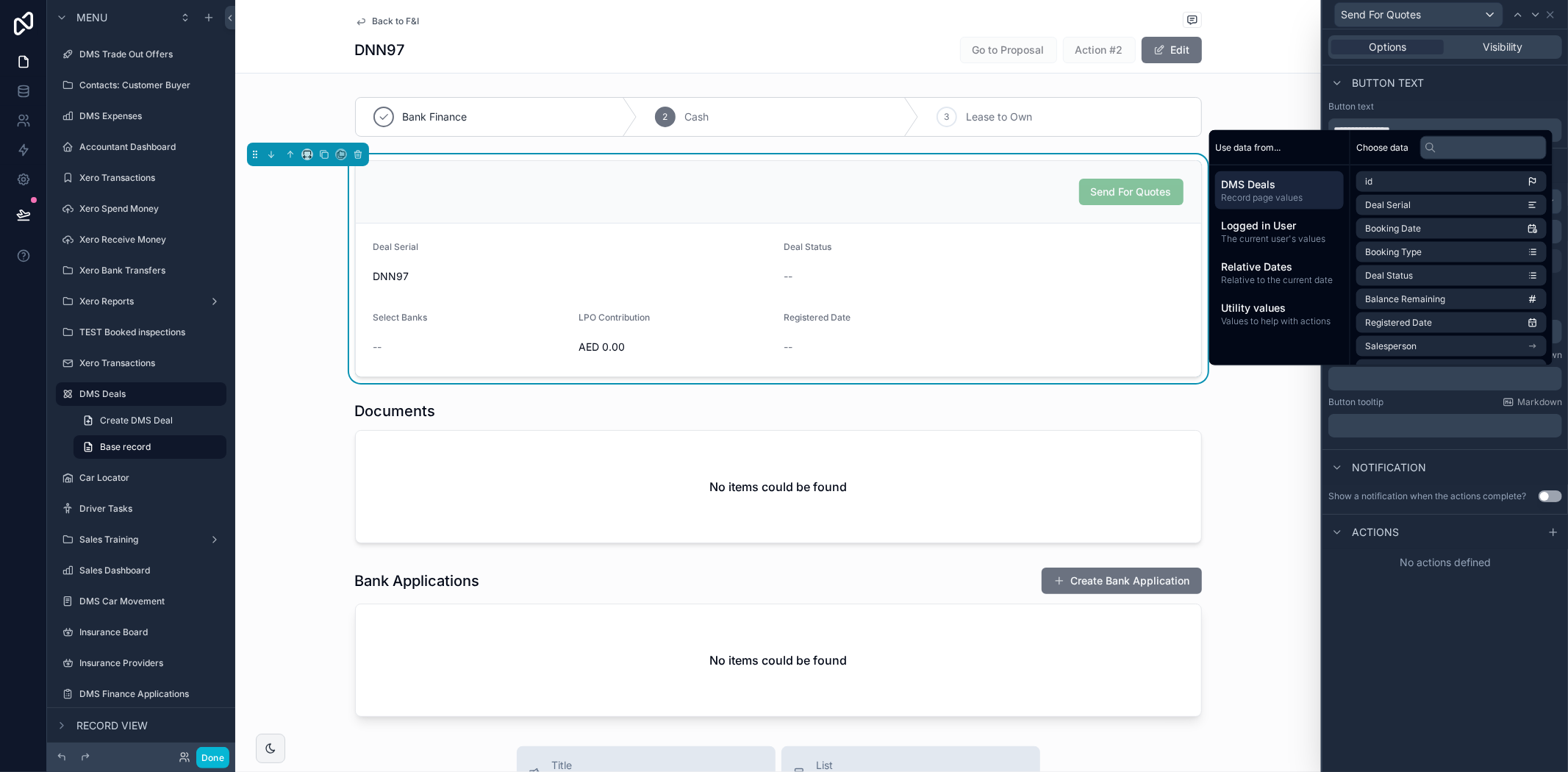
click at [1500, 665] on div "**********" at bounding box center [1445, 400] width 246 height 742
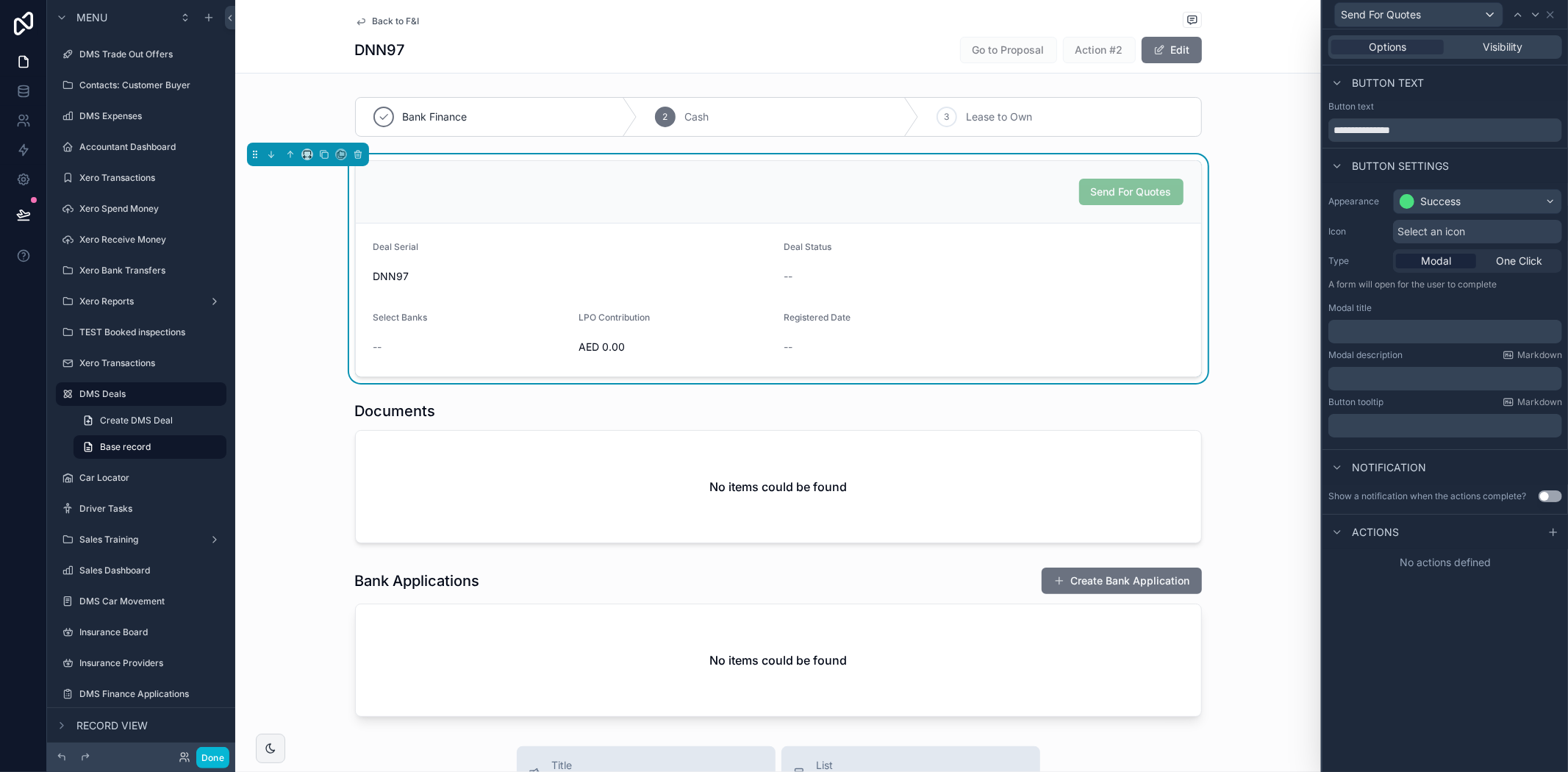
click at [1435, 335] on p "﻿" at bounding box center [1446, 331] width 225 height 15
click at [1368, 326] on span "**********" at bounding box center [1390, 331] width 111 height 11
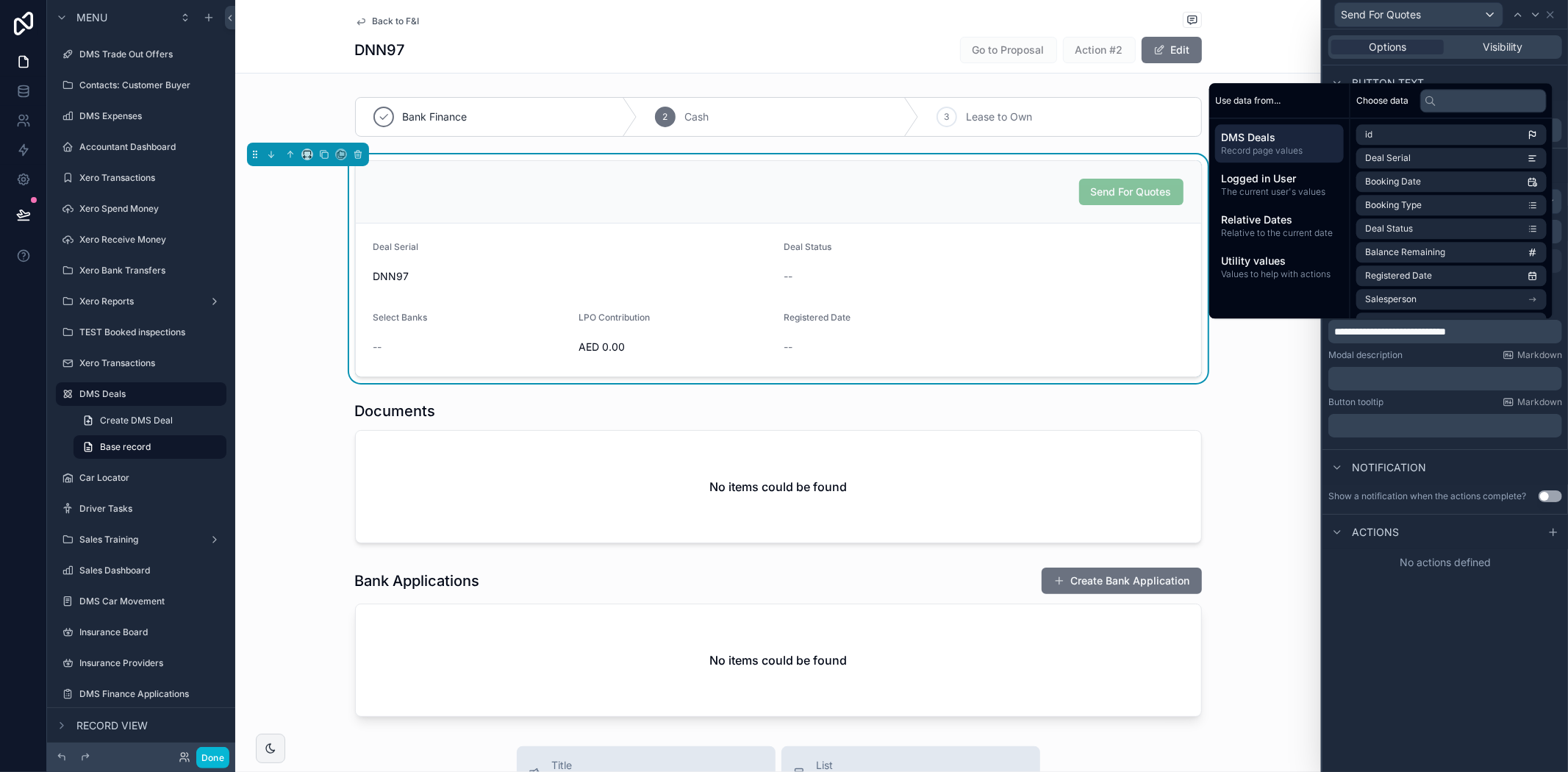
click at [1504, 605] on div "**********" at bounding box center [1445, 400] width 246 height 742
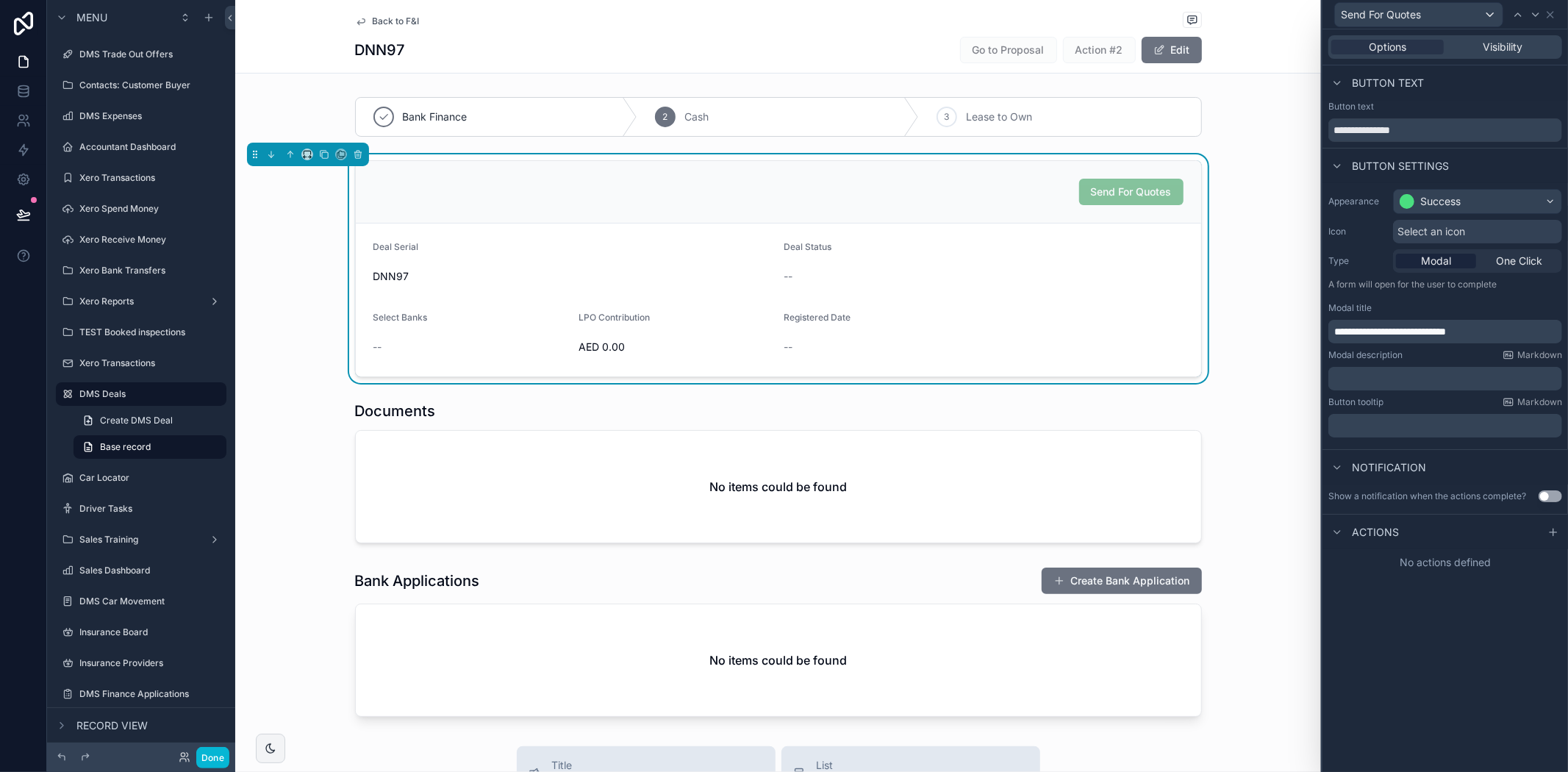
click at [1512, 635] on div "**********" at bounding box center [1445, 400] width 246 height 742
click at [1117, 311] on form "Deal Serial DNN97 Deal Status -- Select Banks -- LPO Contribution AED 0.00 Regi…" at bounding box center [778, 299] width 845 height 153
click at [1394, 532] on span "Actions" at bounding box center [1375, 532] width 47 height 15
click at [1395, 540] on div "Actions" at bounding box center [1364, 532] width 71 height 18
click at [1549, 529] on icon at bounding box center [1553, 532] width 11 height 11
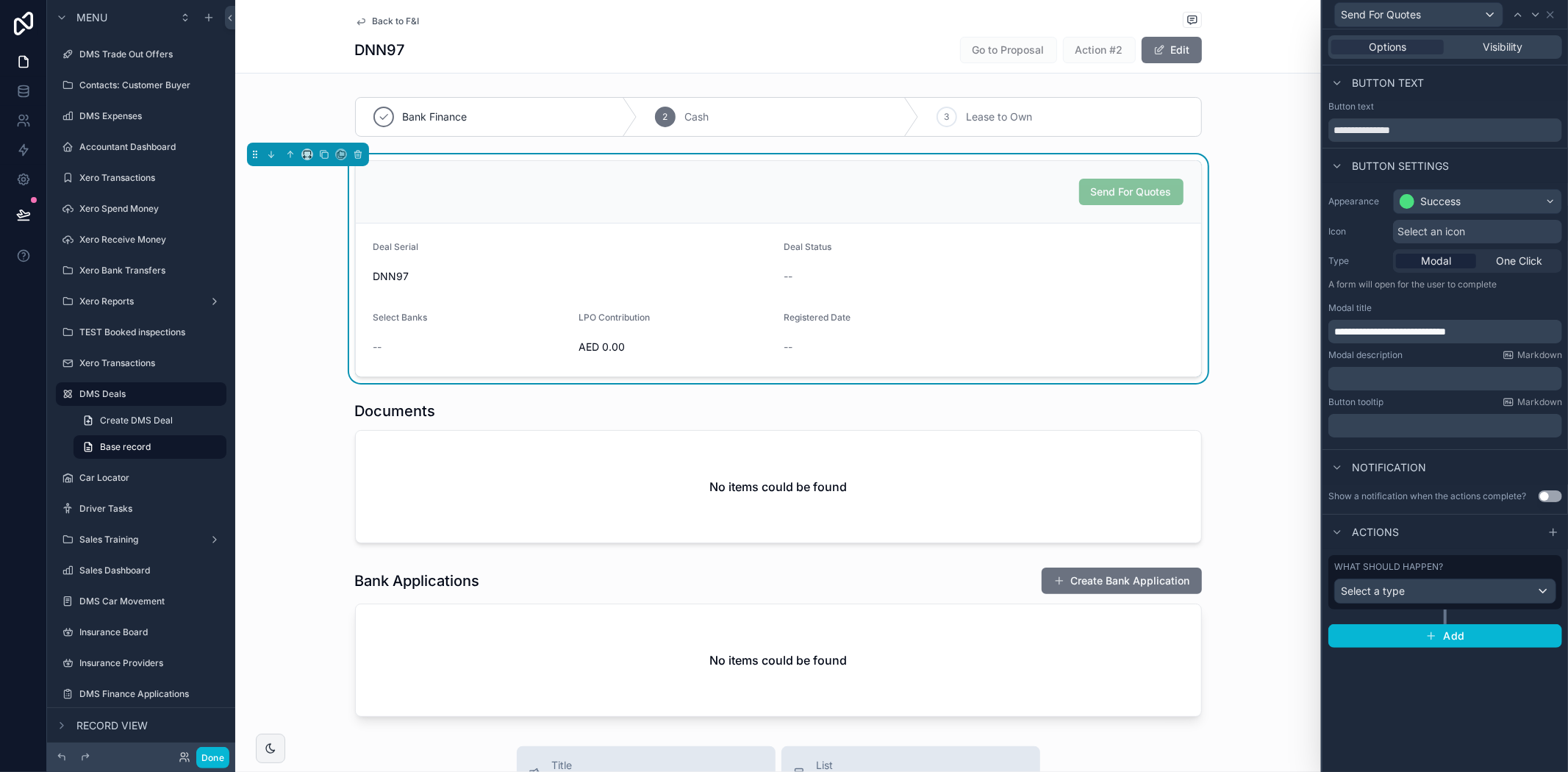
click at [1373, 383] on p "﻿" at bounding box center [1446, 378] width 225 height 15
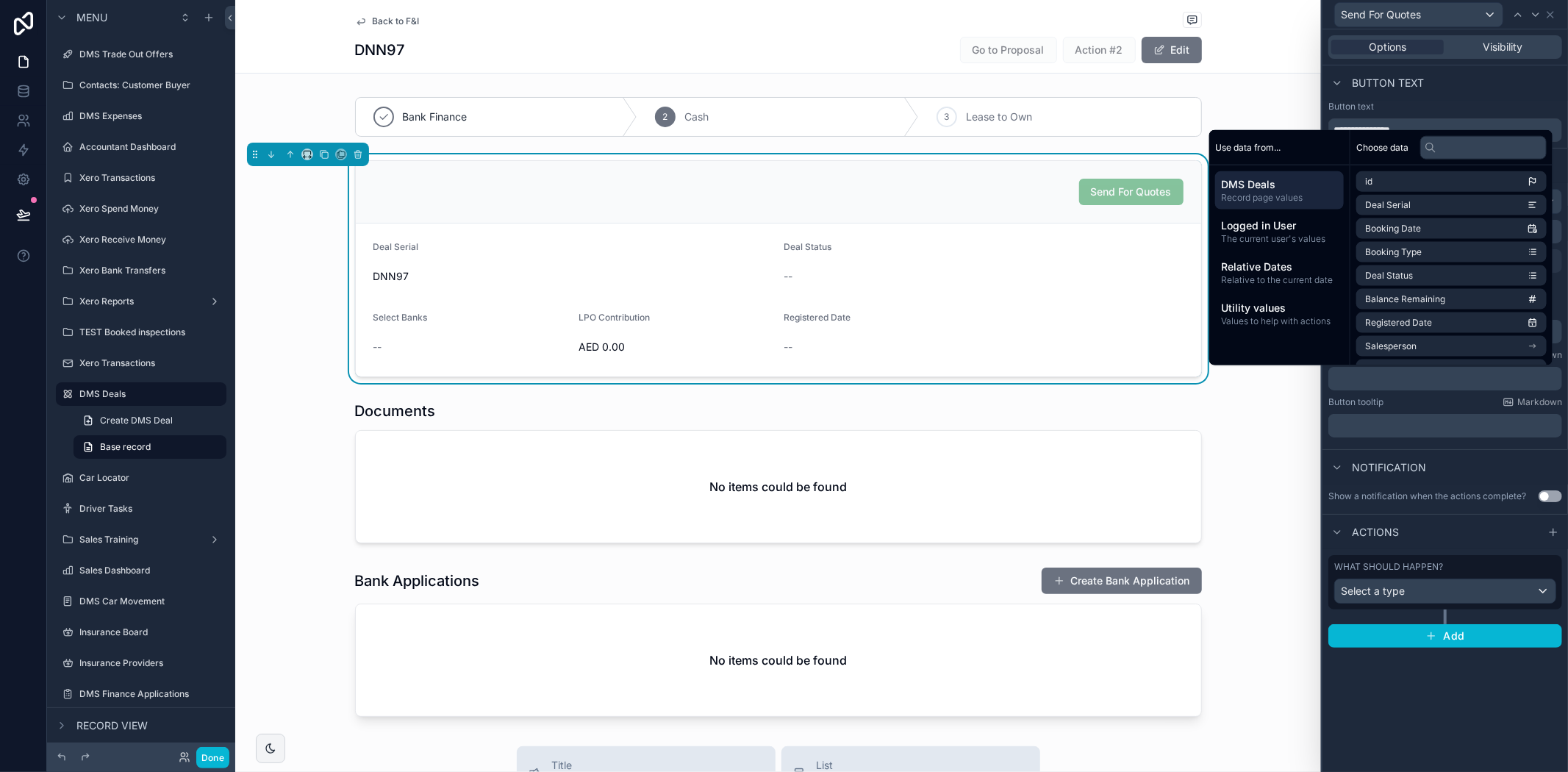
click at [1379, 409] on div "Button tooltip Markdown ﻿" at bounding box center [1445, 417] width 234 height 42
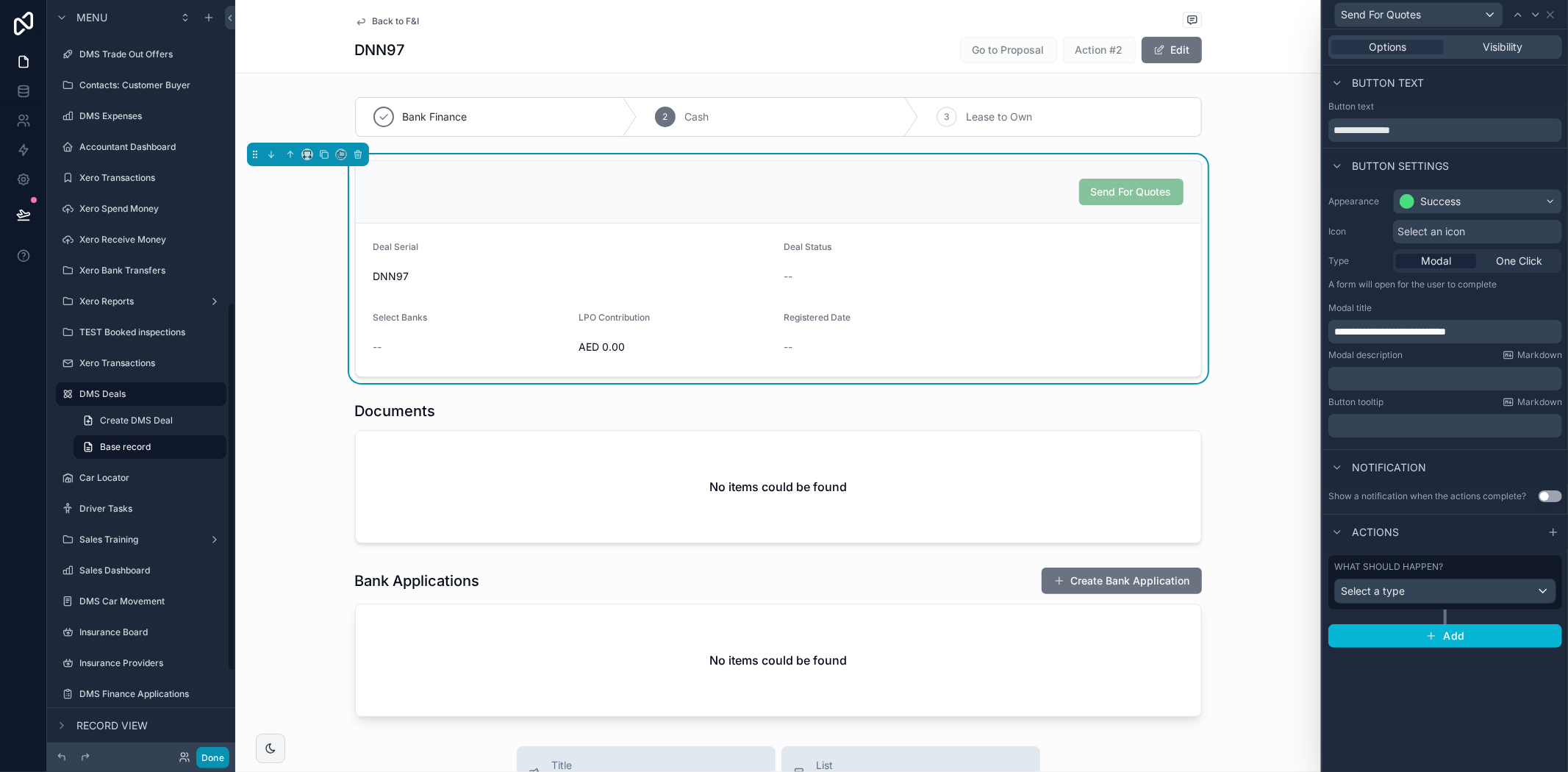
click at [212, 753] on button "Done" at bounding box center [212, 757] width 33 height 21
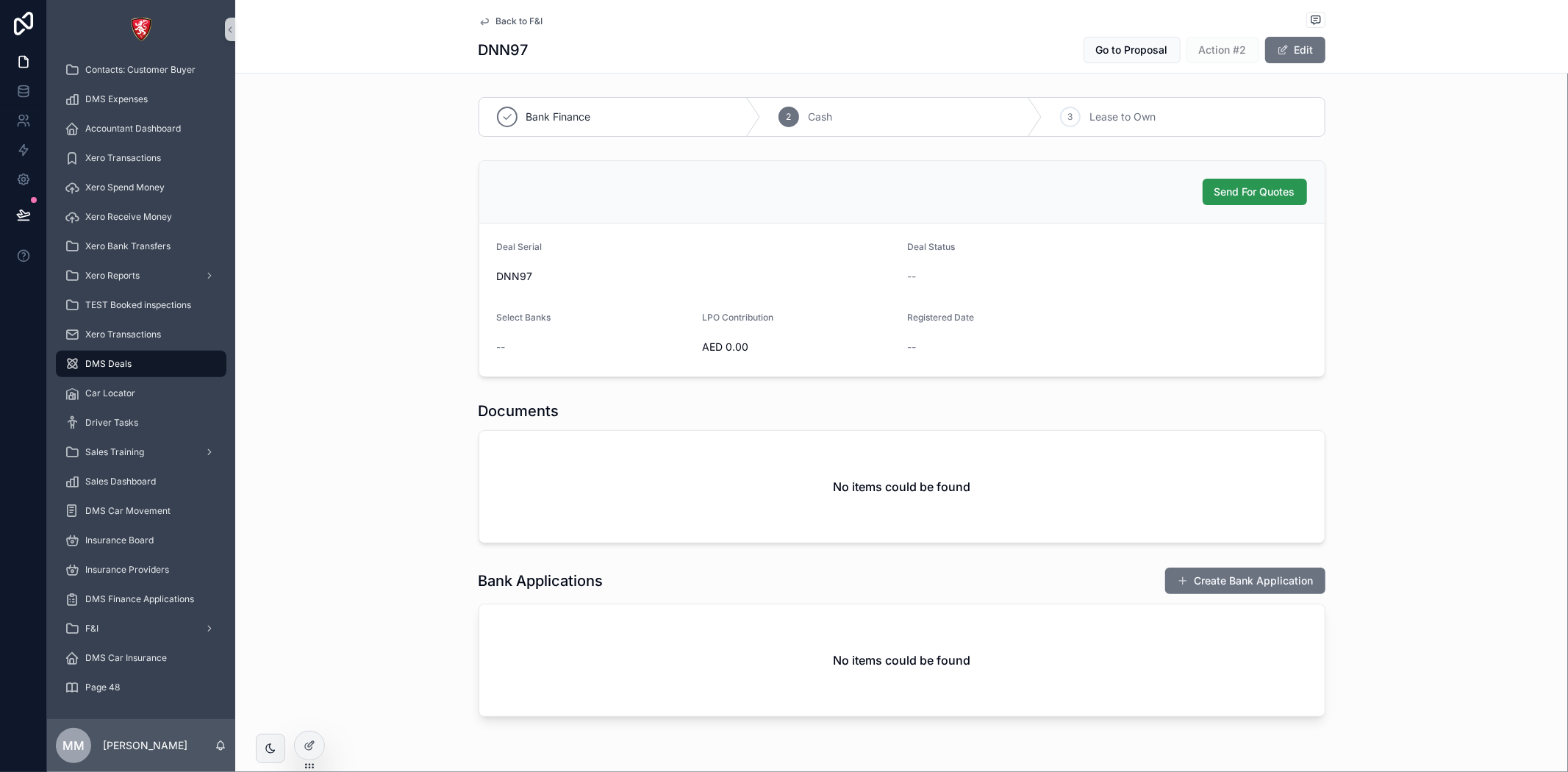
click at [1261, 200] on span "Send For Quotes" at bounding box center [1255, 192] width 81 height 15
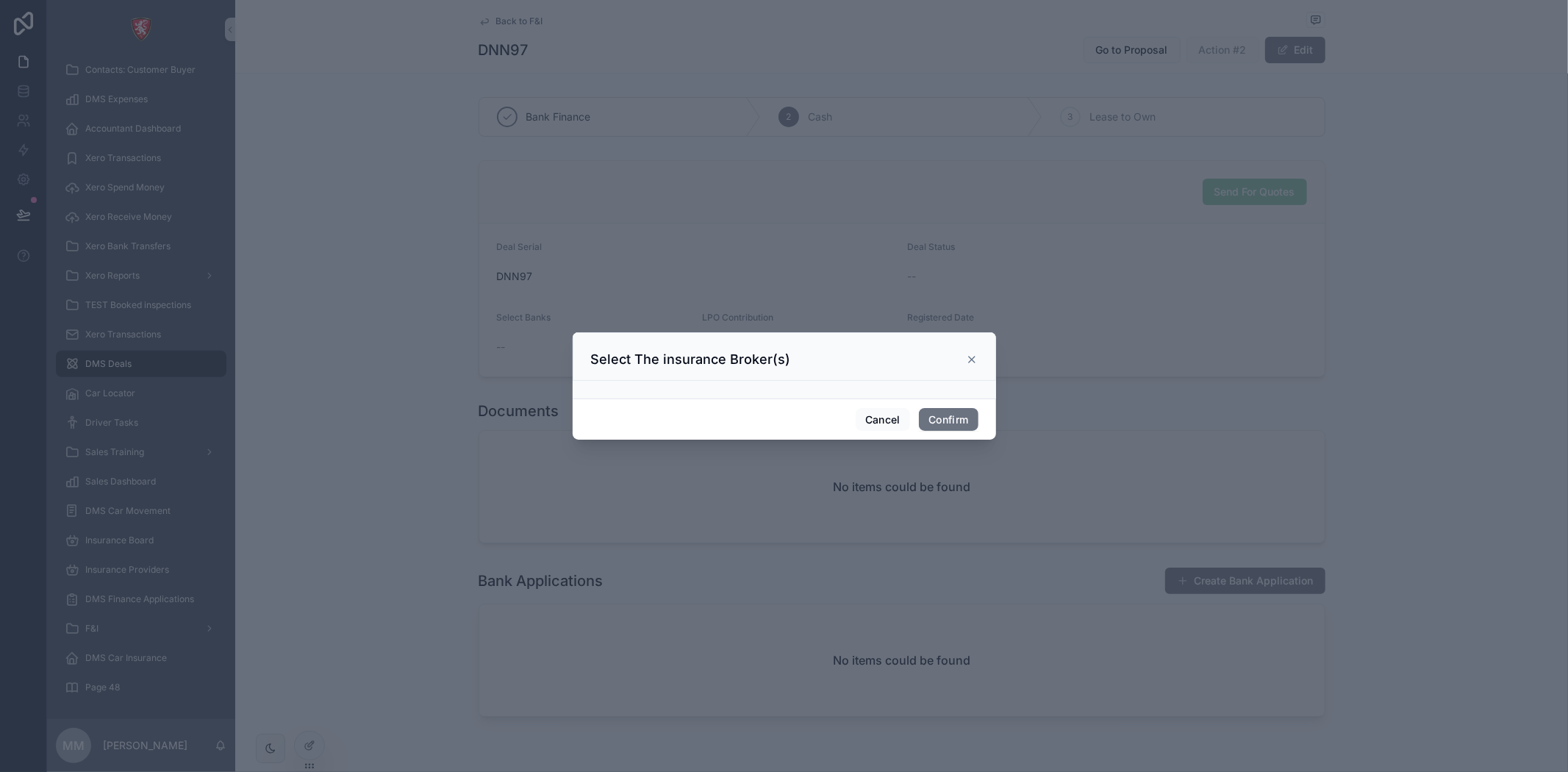
click at [973, 358] on icon at bounding box center [971, 359] width 11 height 11
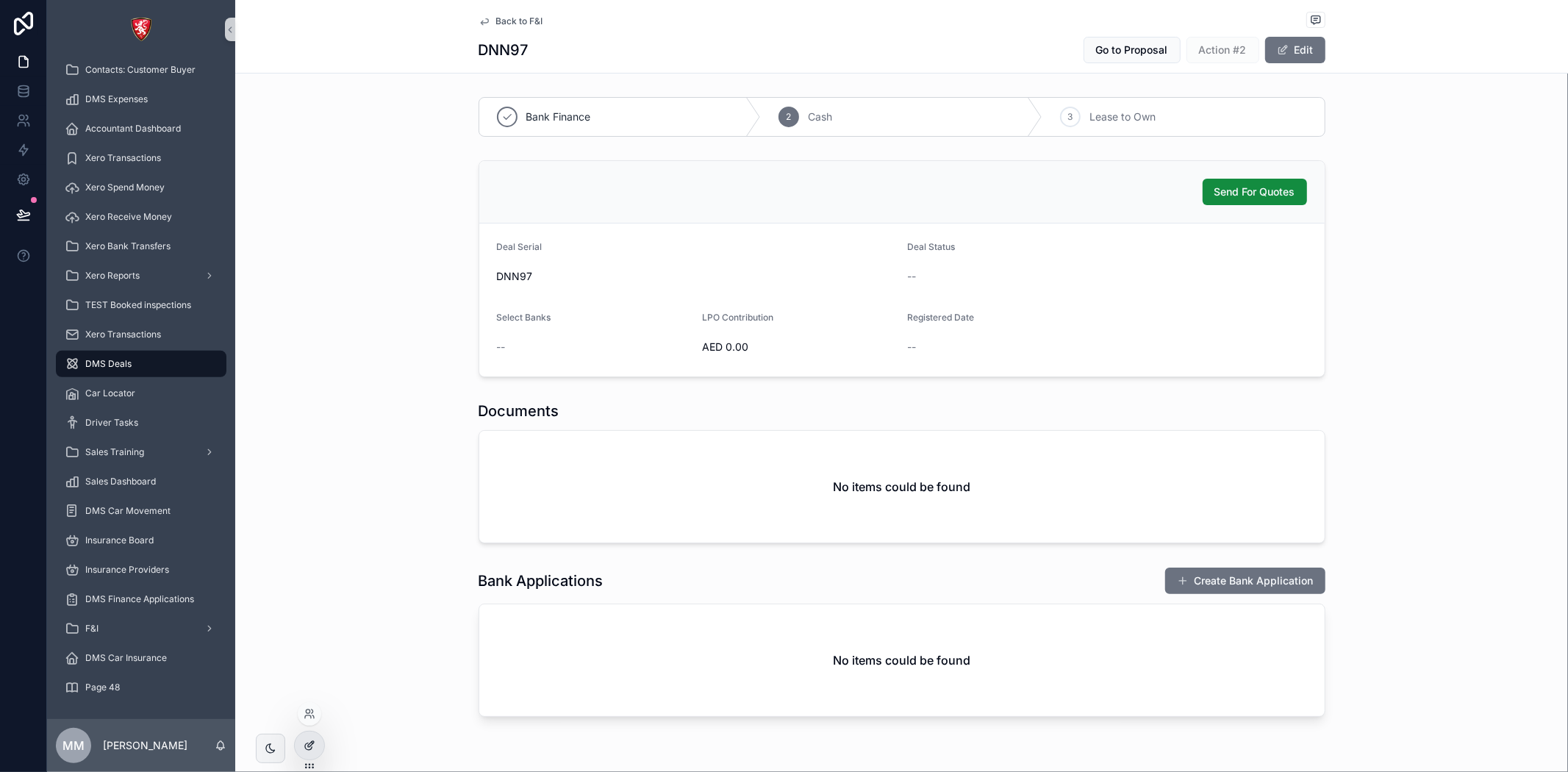
click at [307, 748] on icon at bounding box center [309, 745] width 11 height 11
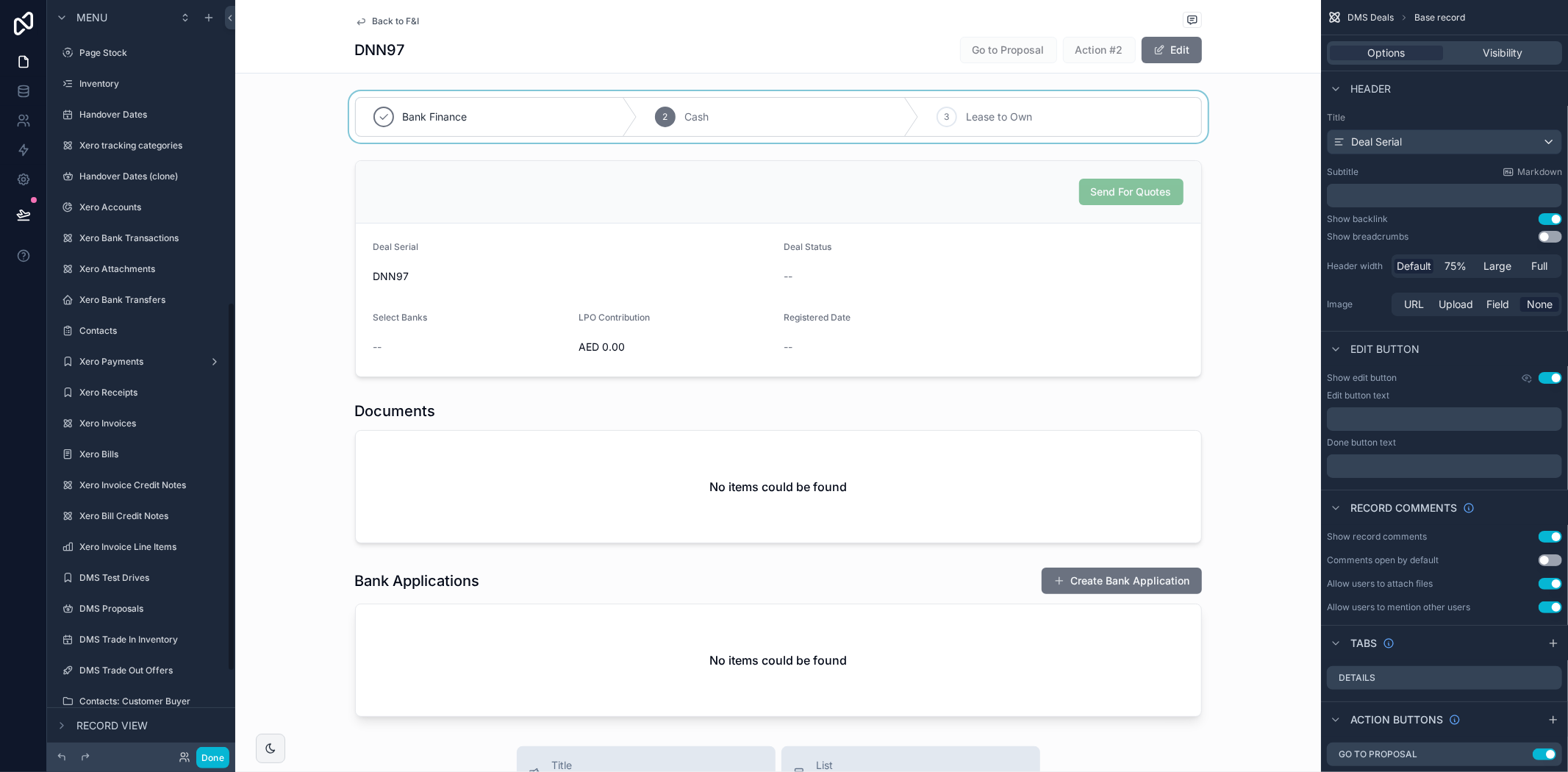
scroll to position [616, 0]
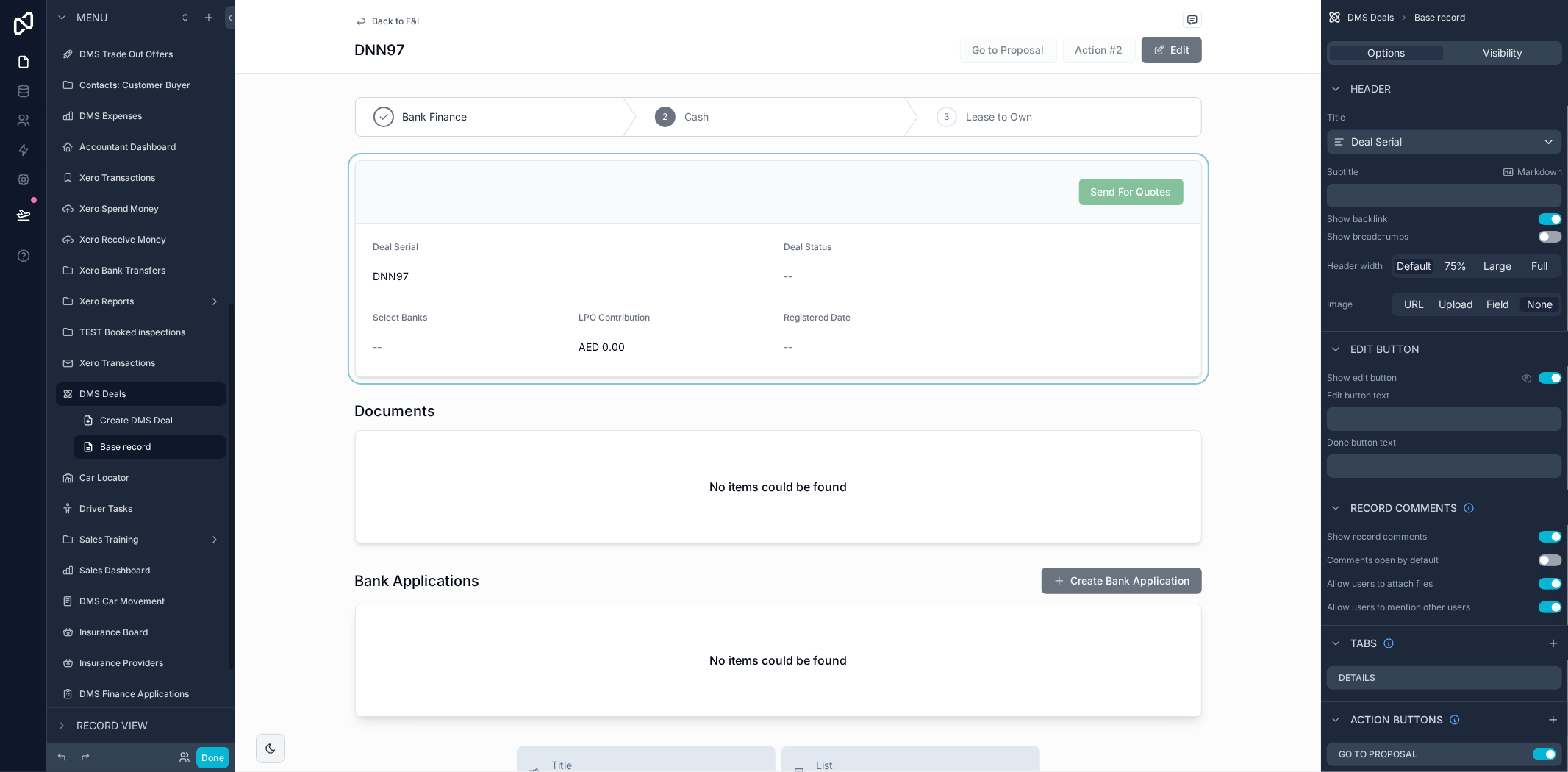
click at [1070, 279] on div "scrollable content" at bounding box center [777, 269] width 1086 height 229
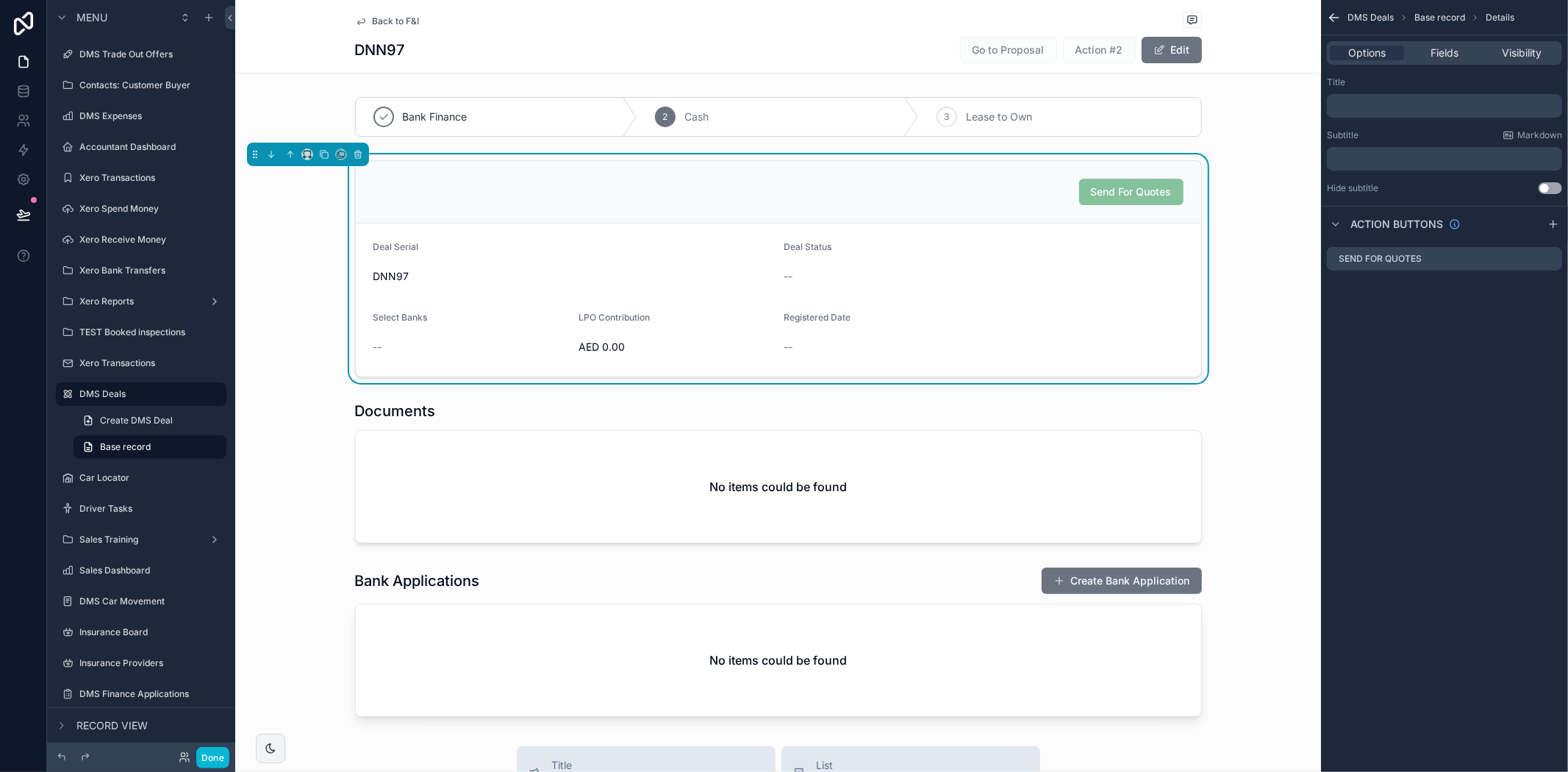
click at [1110, 193] on span "Send For Quotes" at bounding box center [1132, 192] width 104 height 12
click at [1066, 238] on form "Deal Serial DNN97 Deal Status -- Select Banks -- LPO Contribution AED 0.00 Regi…" at bounding box center [778, 299] width 845 height 153
click at [1452, 49] on span "Fields" at bounding box center [1444, 53] width 28 height 15
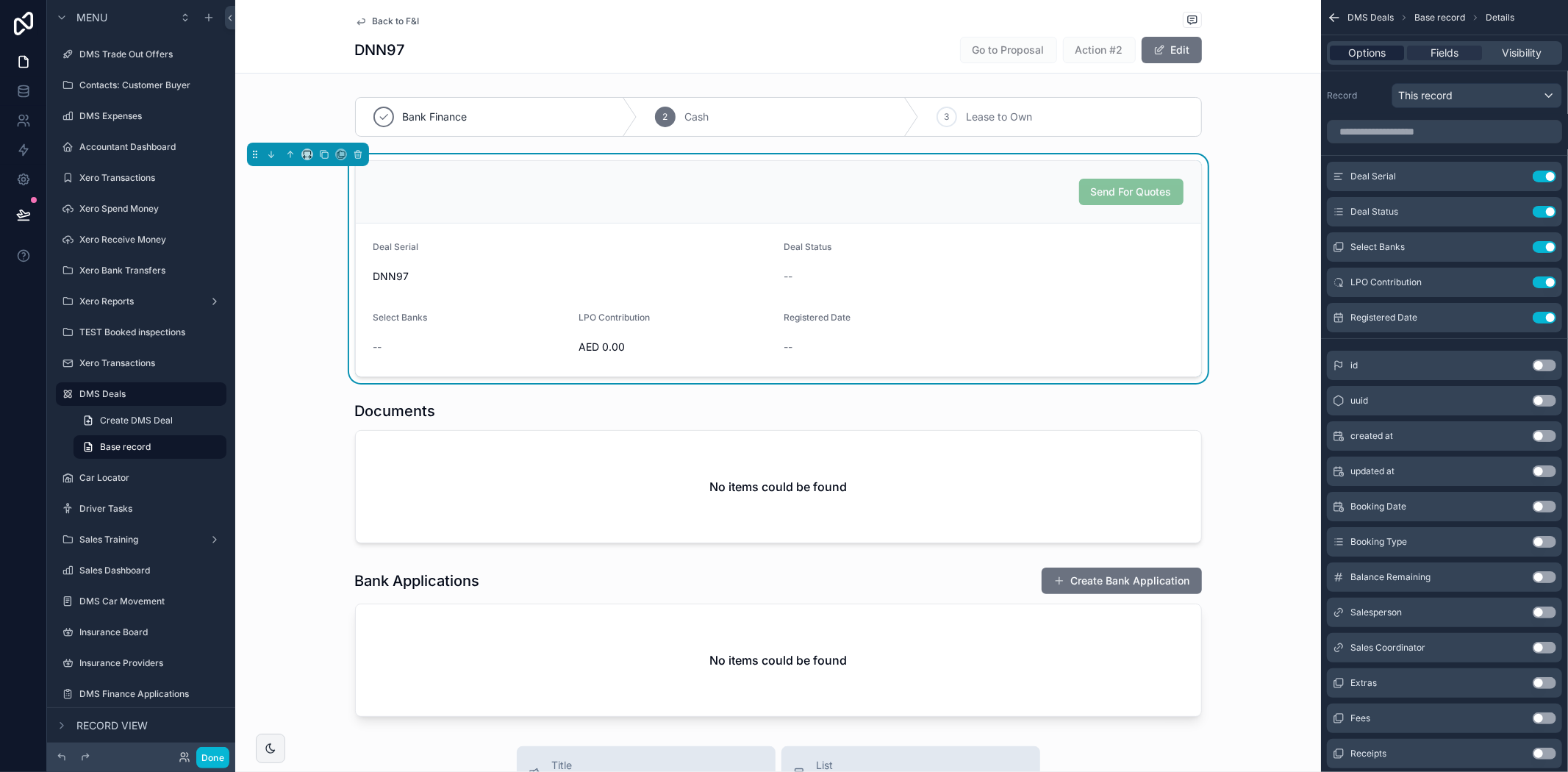
click at [1384, 59] on span "Options" at bounding box center [1367, 53] width 37 height 15
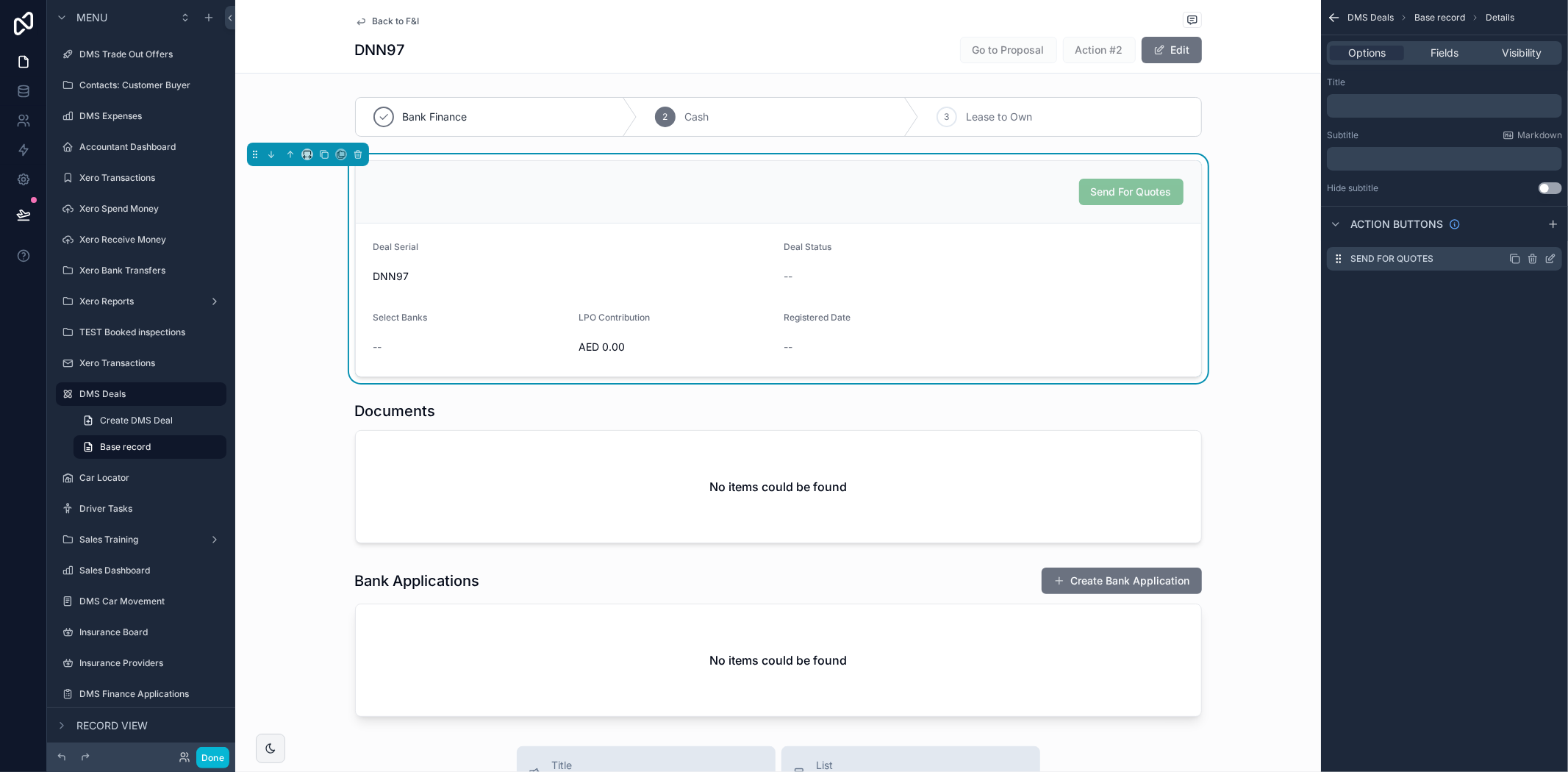
click at [1414, 256] on label "Send For Quotes" at bounding box center [1392, 258] width 83 height 11
click at [1549, 254] on icon "scrollable content" at bounding box center [1549, 258] width 11 height 11
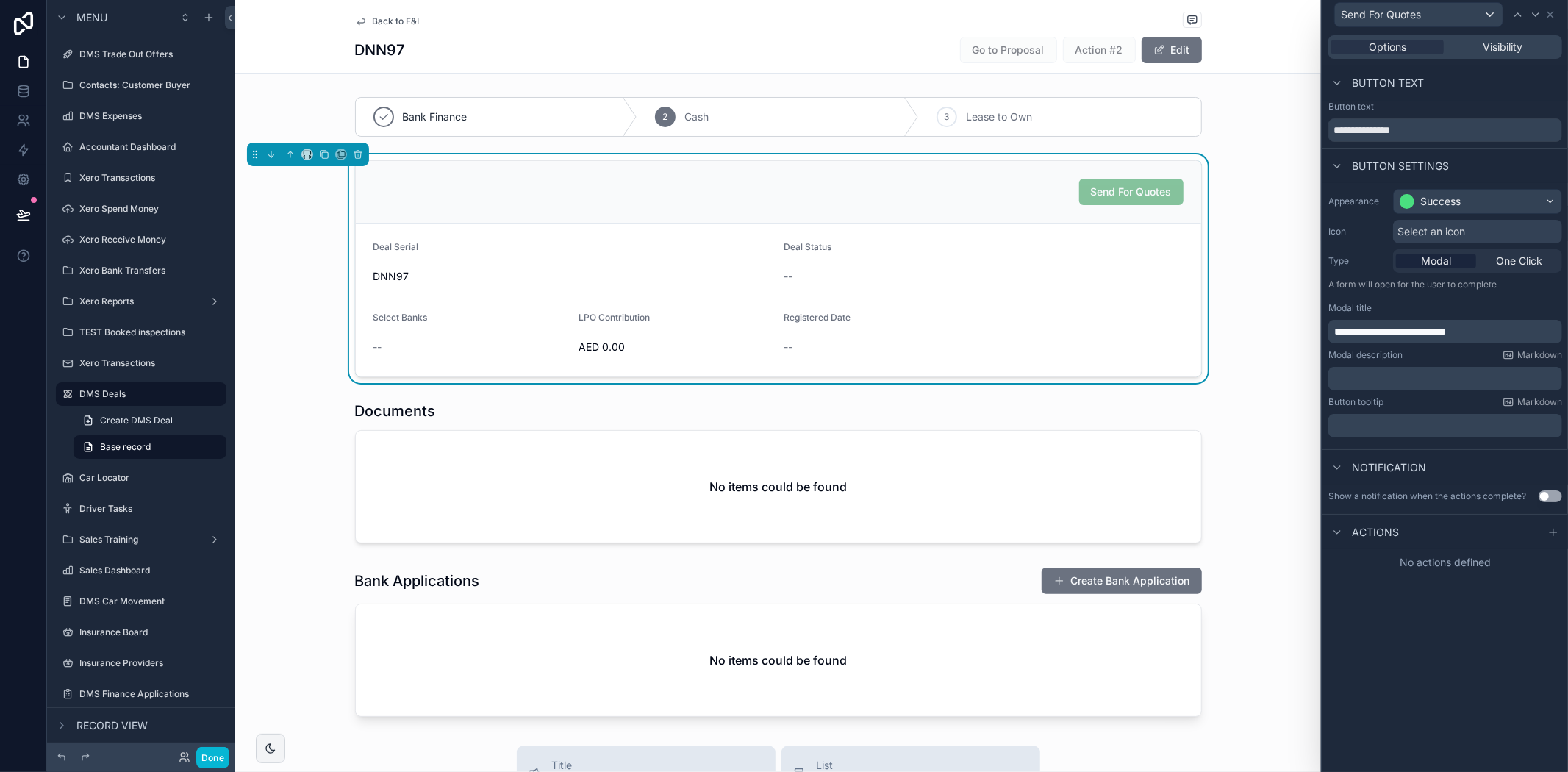
click at [1465, 261] on div "Modal" at bounding box center [1435, 261] width 80 height 15
click at [398, 16] on span "Back to F&I" at bounding box center [396, 20] width 47 height 11
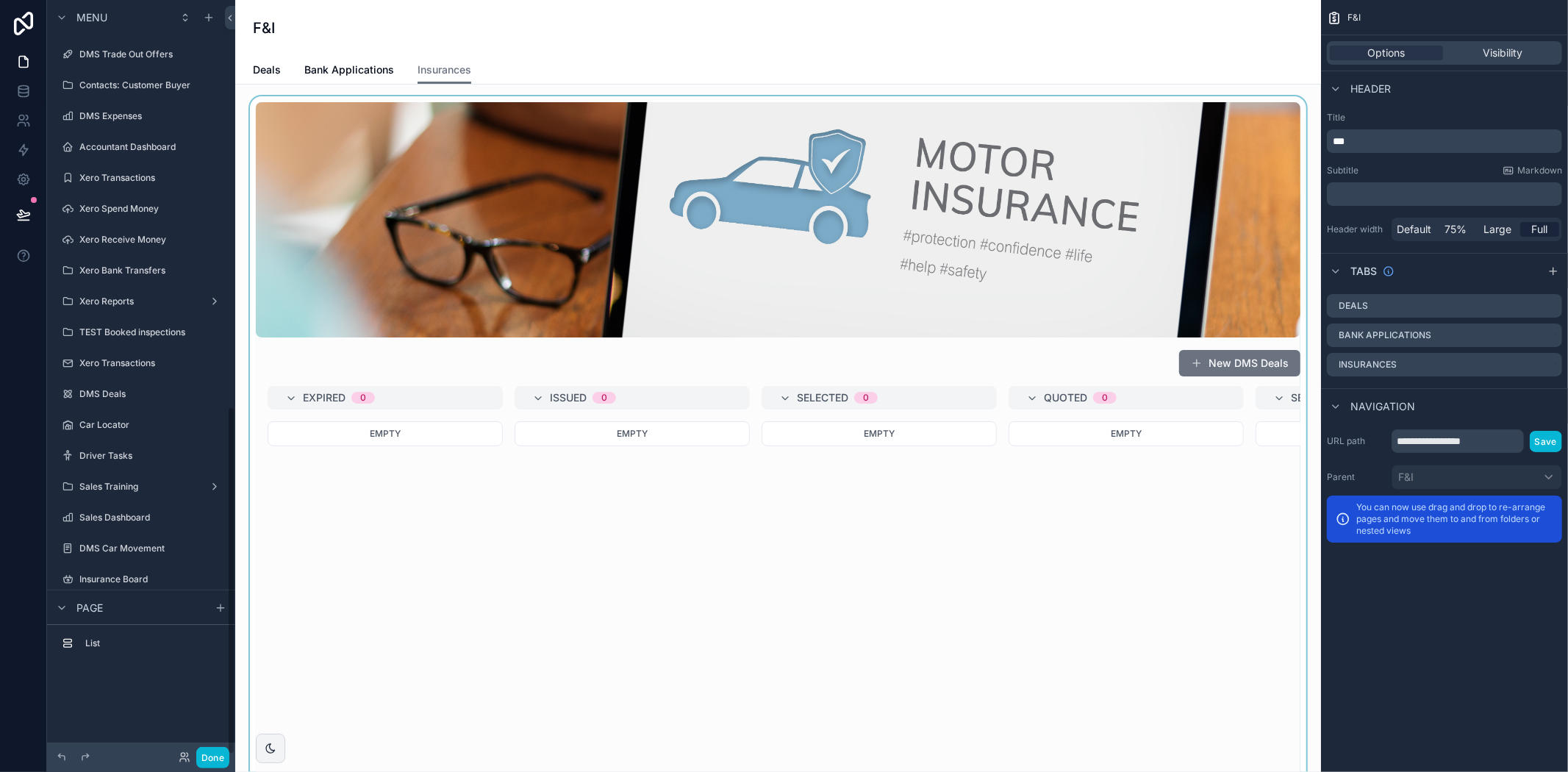
scroll to position [880, 0]
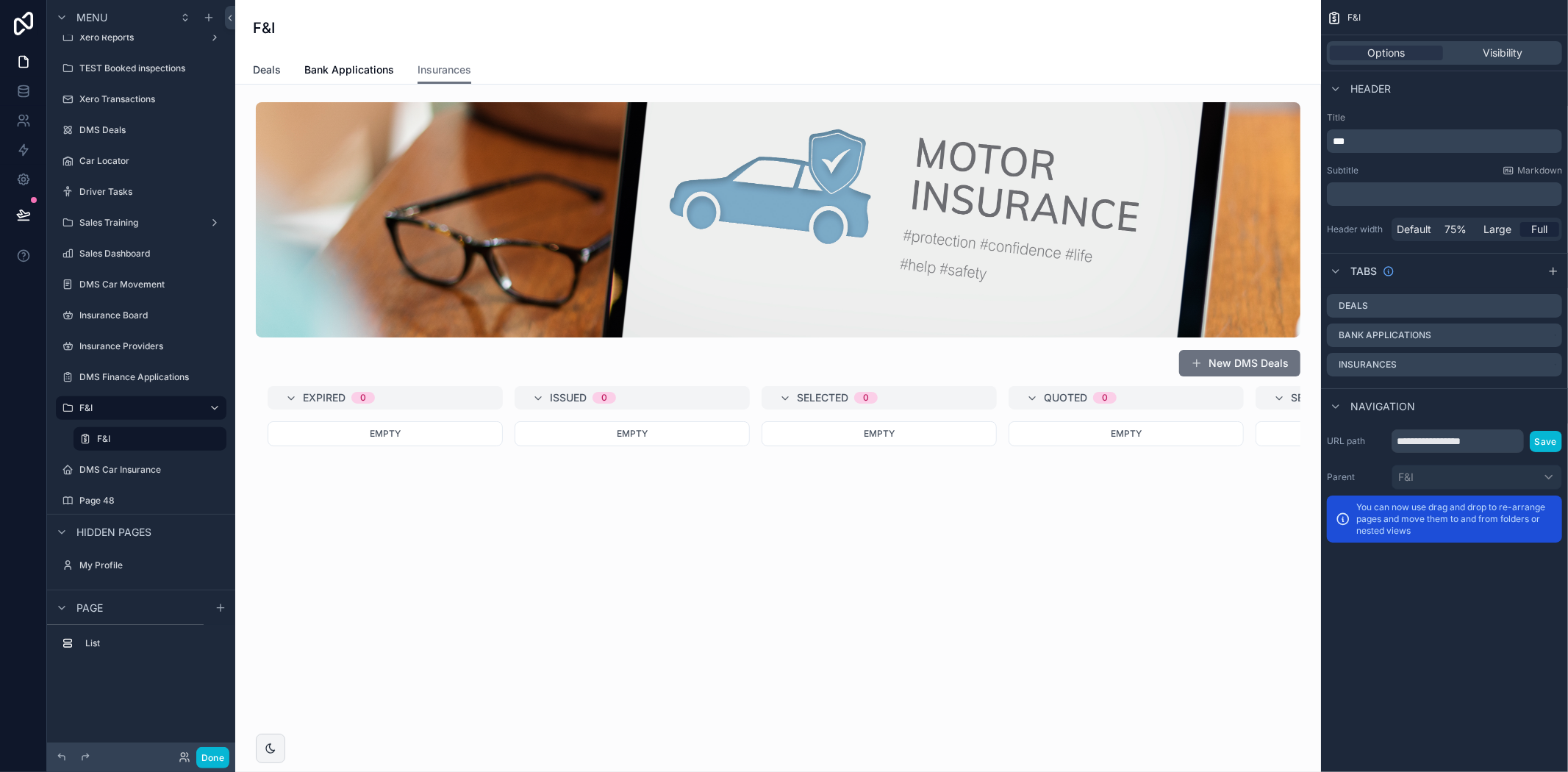
click at [272, 73] on span "Deals" at bounding box center [267, 70] width 28 height 15
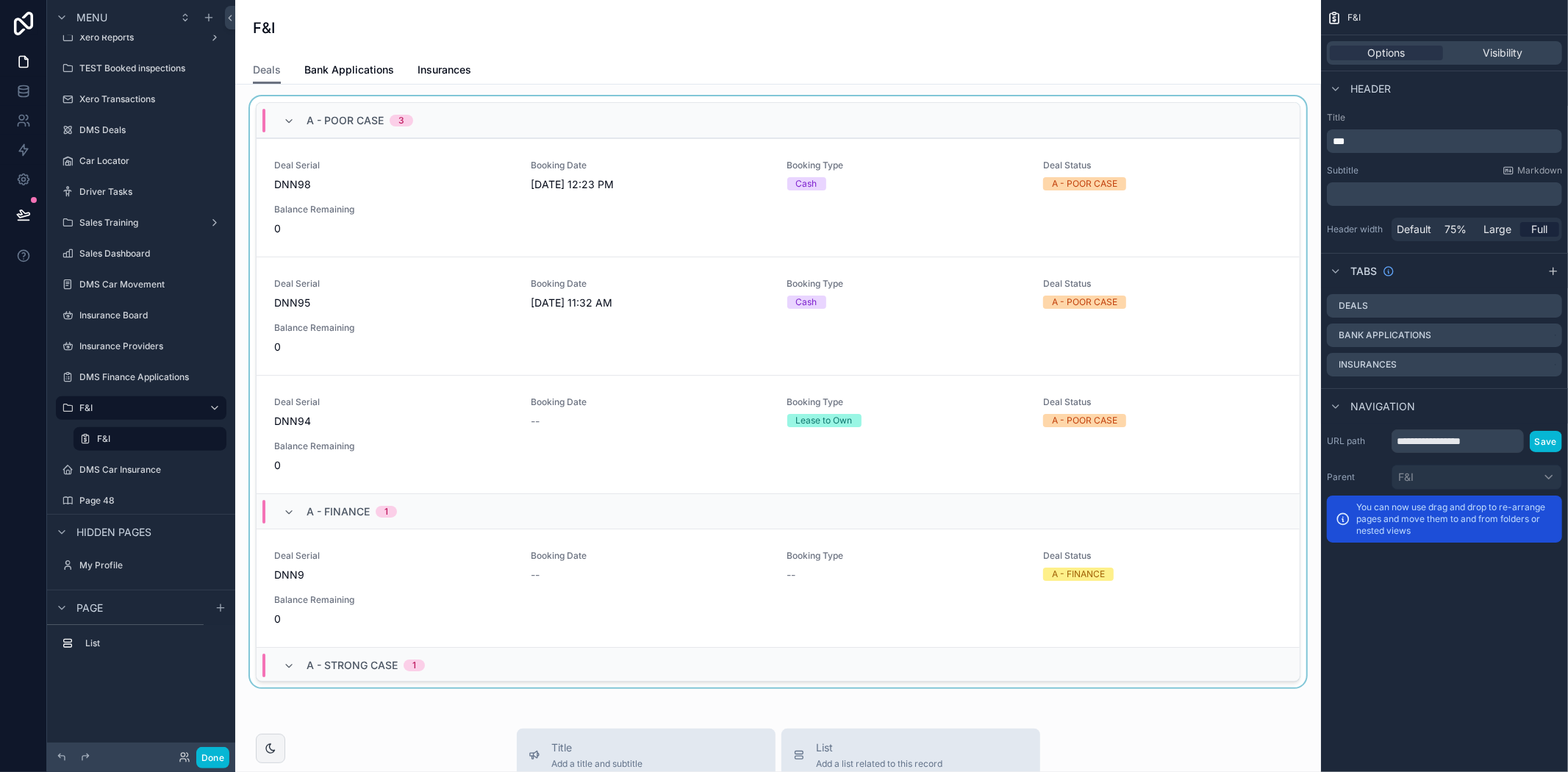
click at [796, 215] on div "scrollable content" at bounding box center [778, 395] width 1062 height 597
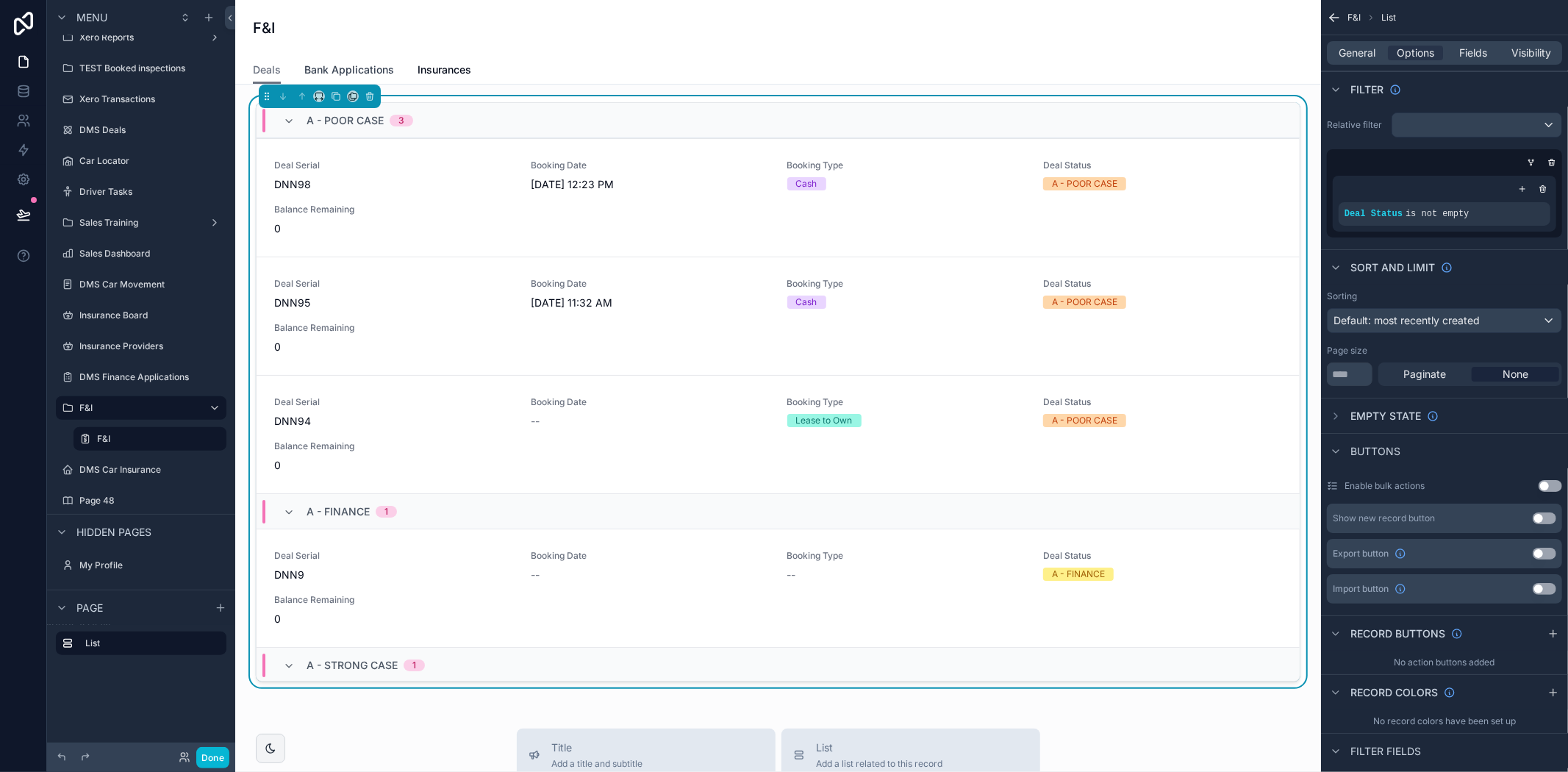
click at [385, 68] on span "Bank Applications" at bounding box center [349, 70] width 90 height 15
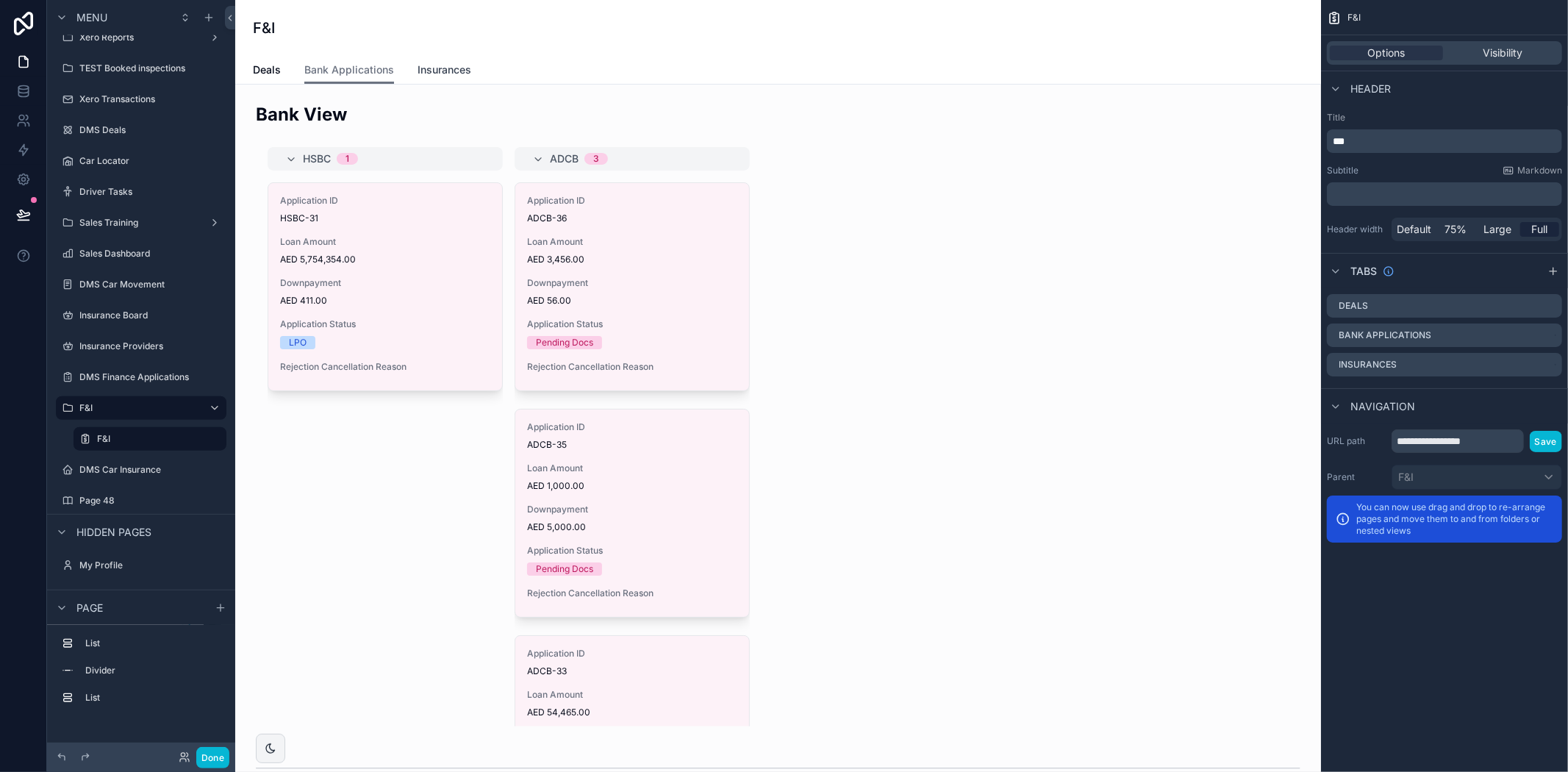
click at [439, 71] on span "Insurances" at bounding box center [444, 70] width 54 height 15
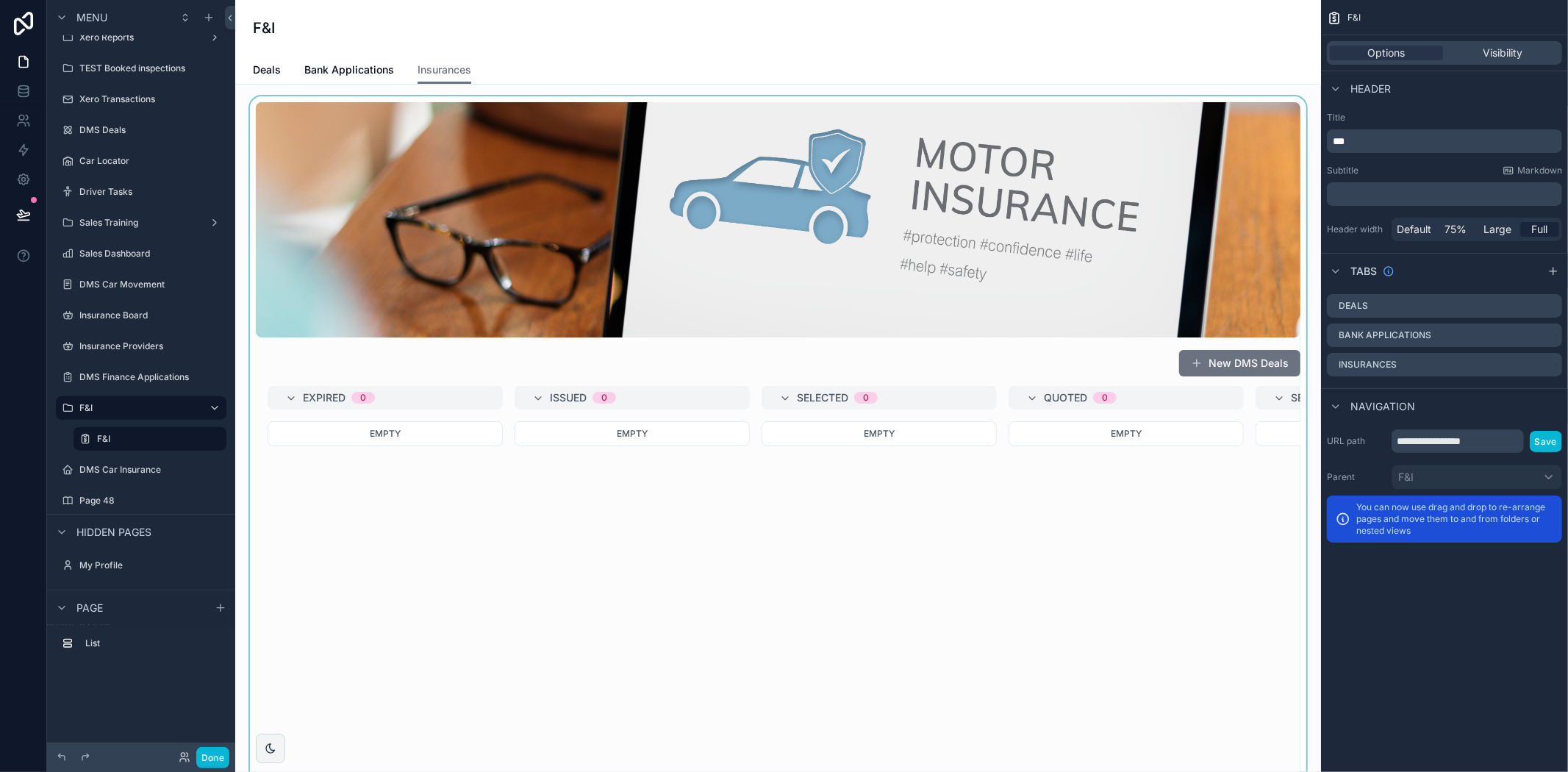
click at [1137, 538] on div "scrollable content" at bounding box center [778, 534] width 1062 height 874
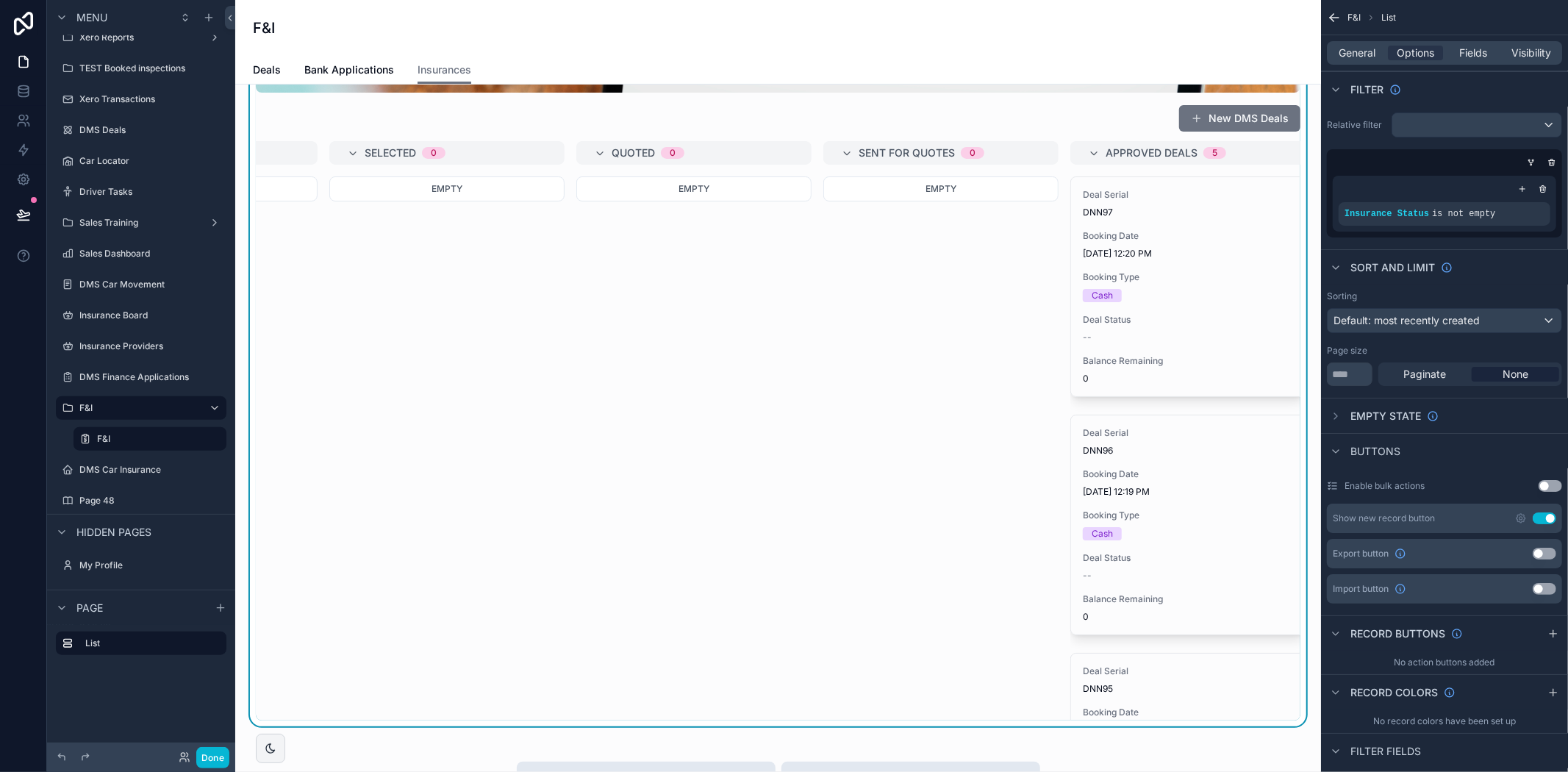
scroll to position [0, 461]
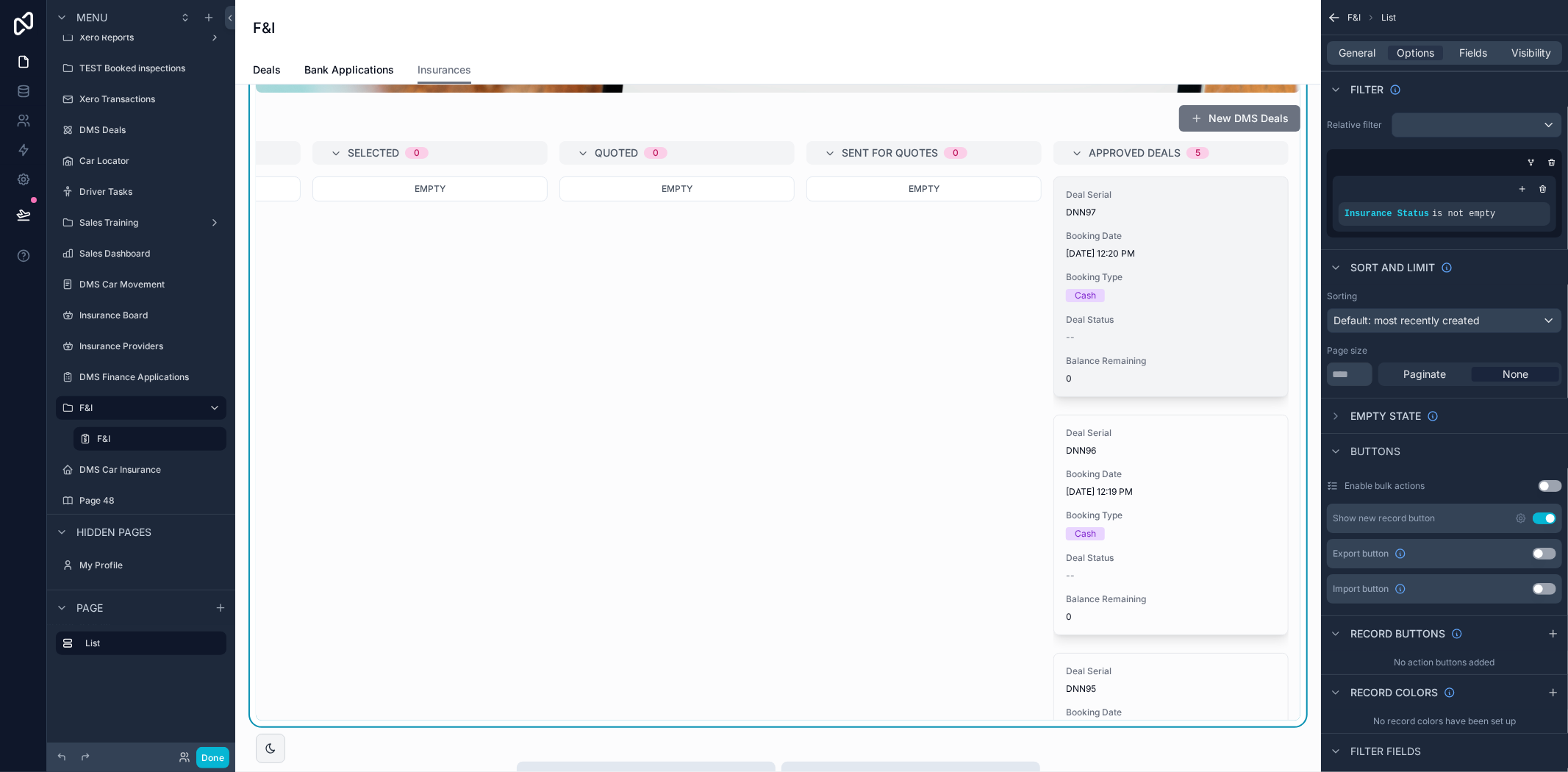
click at [1206, 269] on div "Deal Serial DNN97 Booking Date [DATE] 12:20 PM Booking Type Cash Deal Status --…" at bounding box center [1170, 287] width 234 height 219
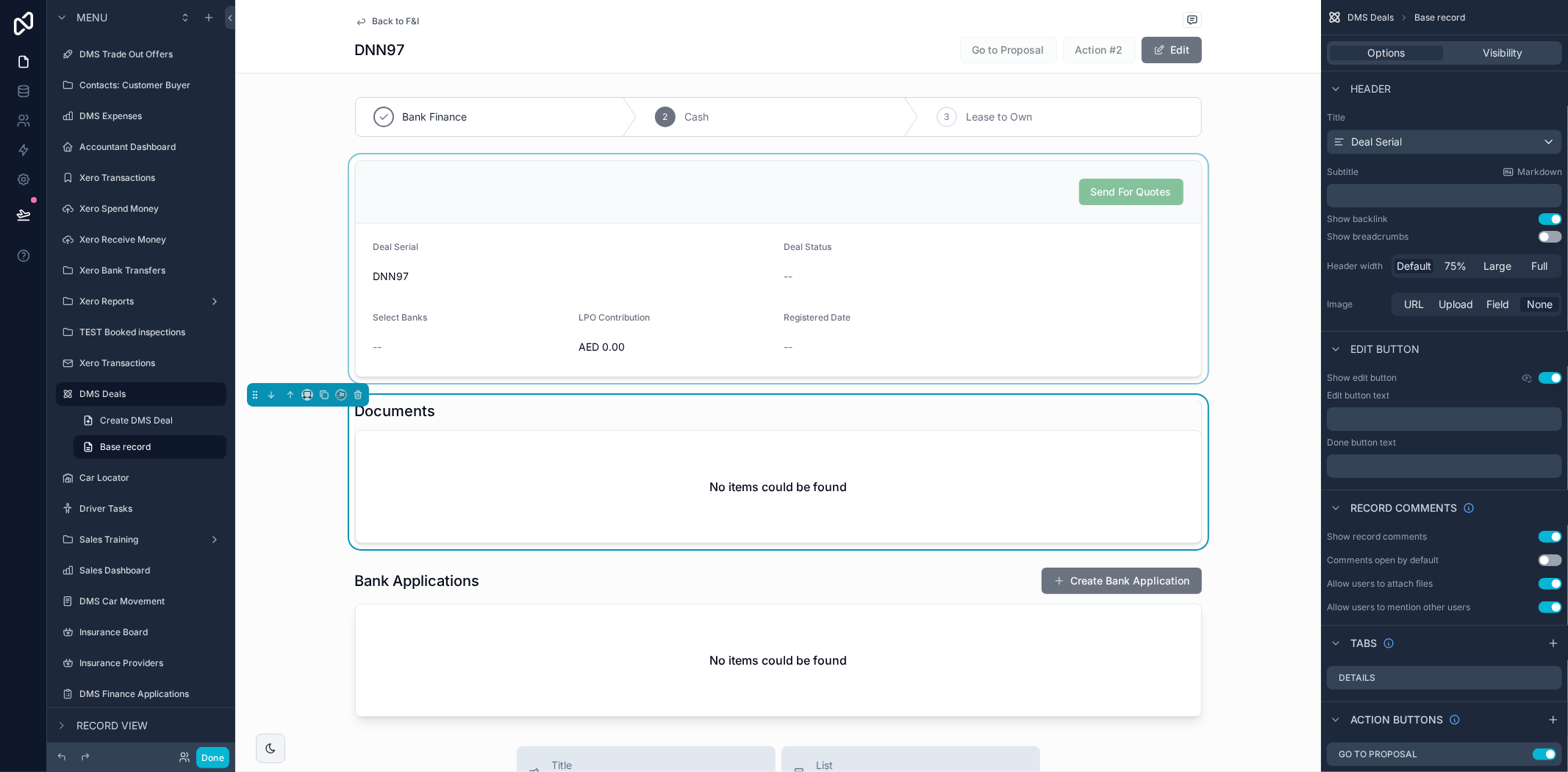
click at [1092, 218] on div "scrollable content" at bounding box center [777, 269] width 1086 height 229
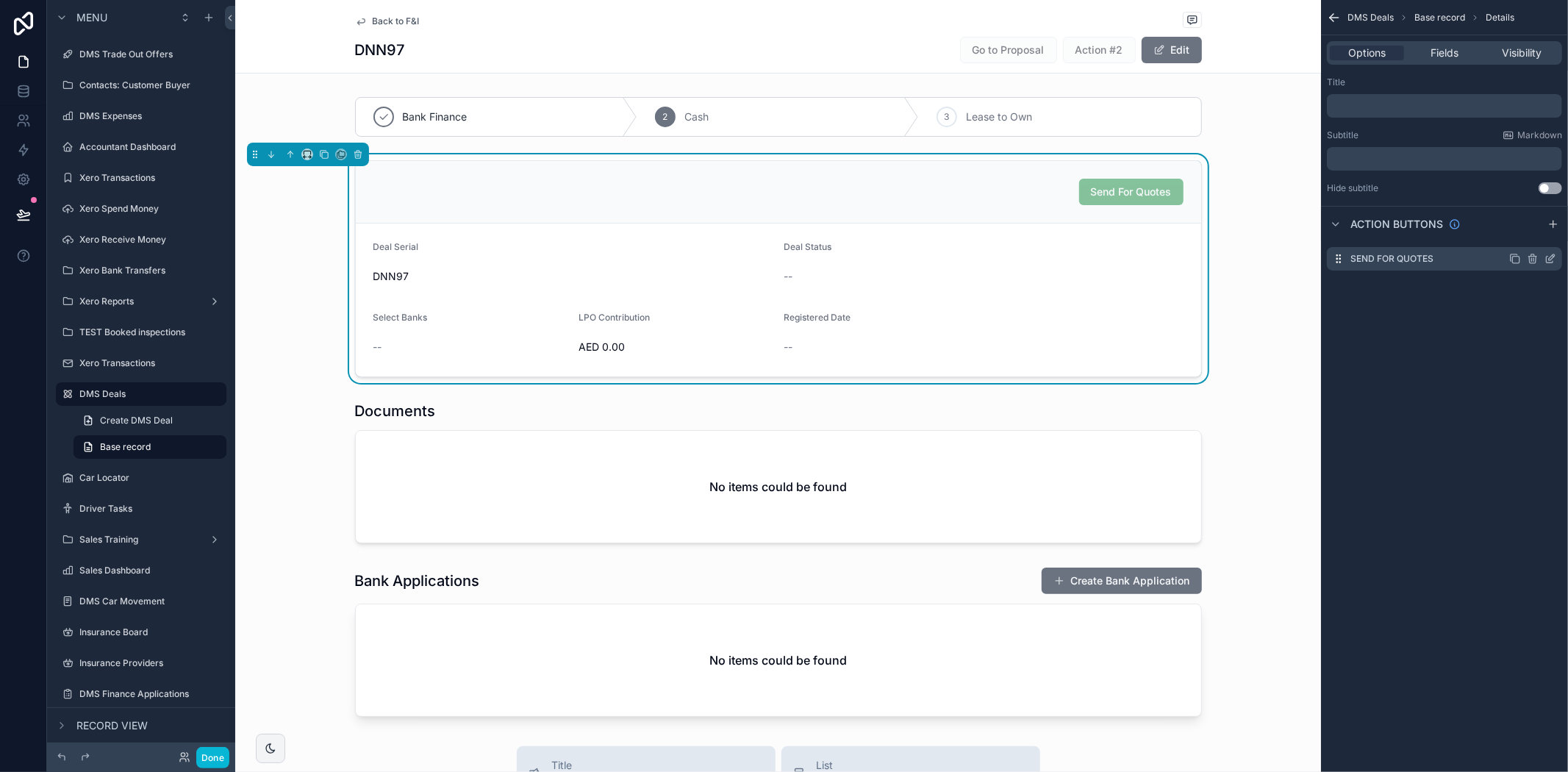
click at [1548, 255] on icon "scrollable content" at bounding box center [1549, 258] width 11 height 11
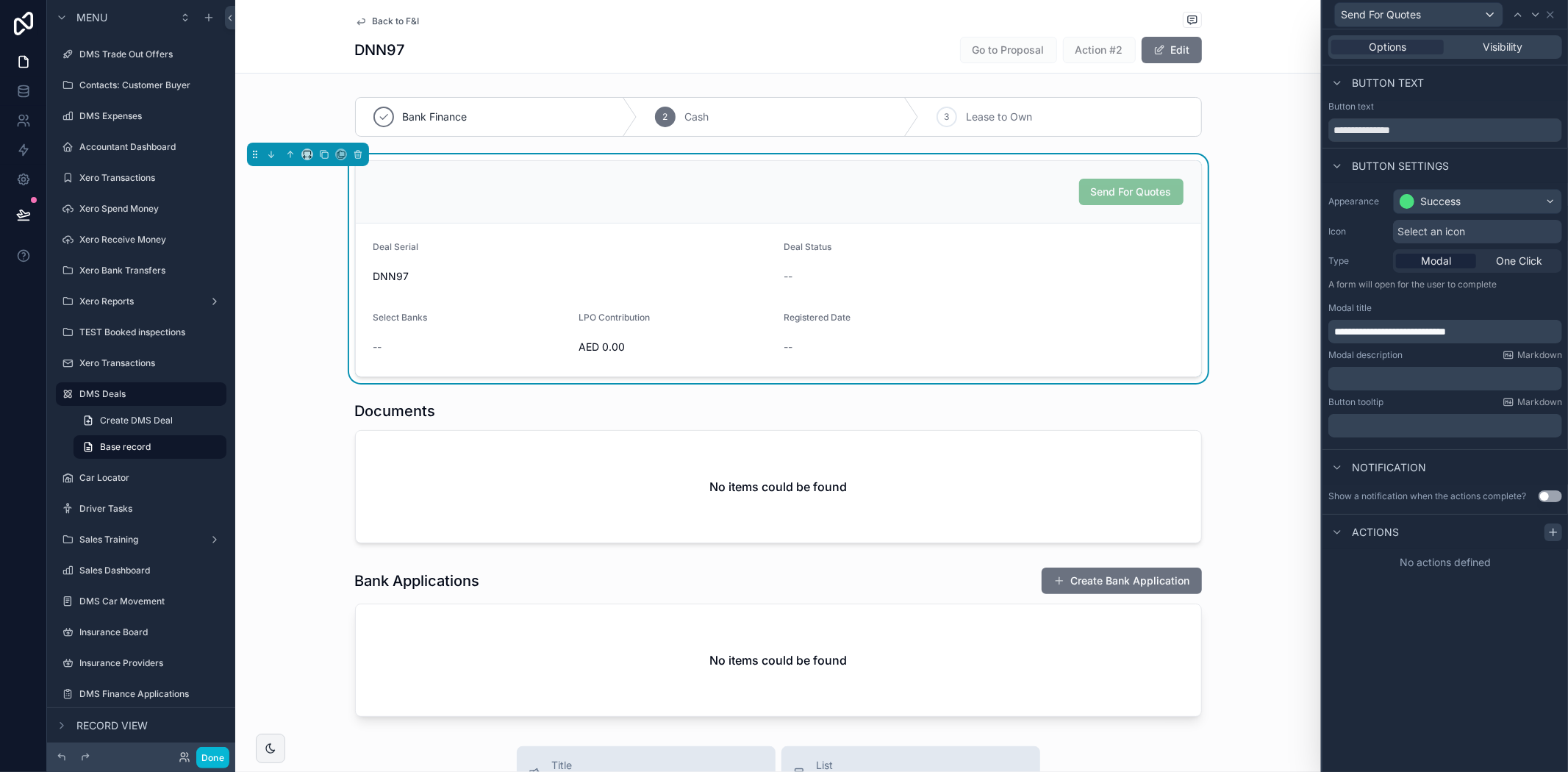
click at [1557, 538] on div at bounding box center [1553, 532] width 18 height 18
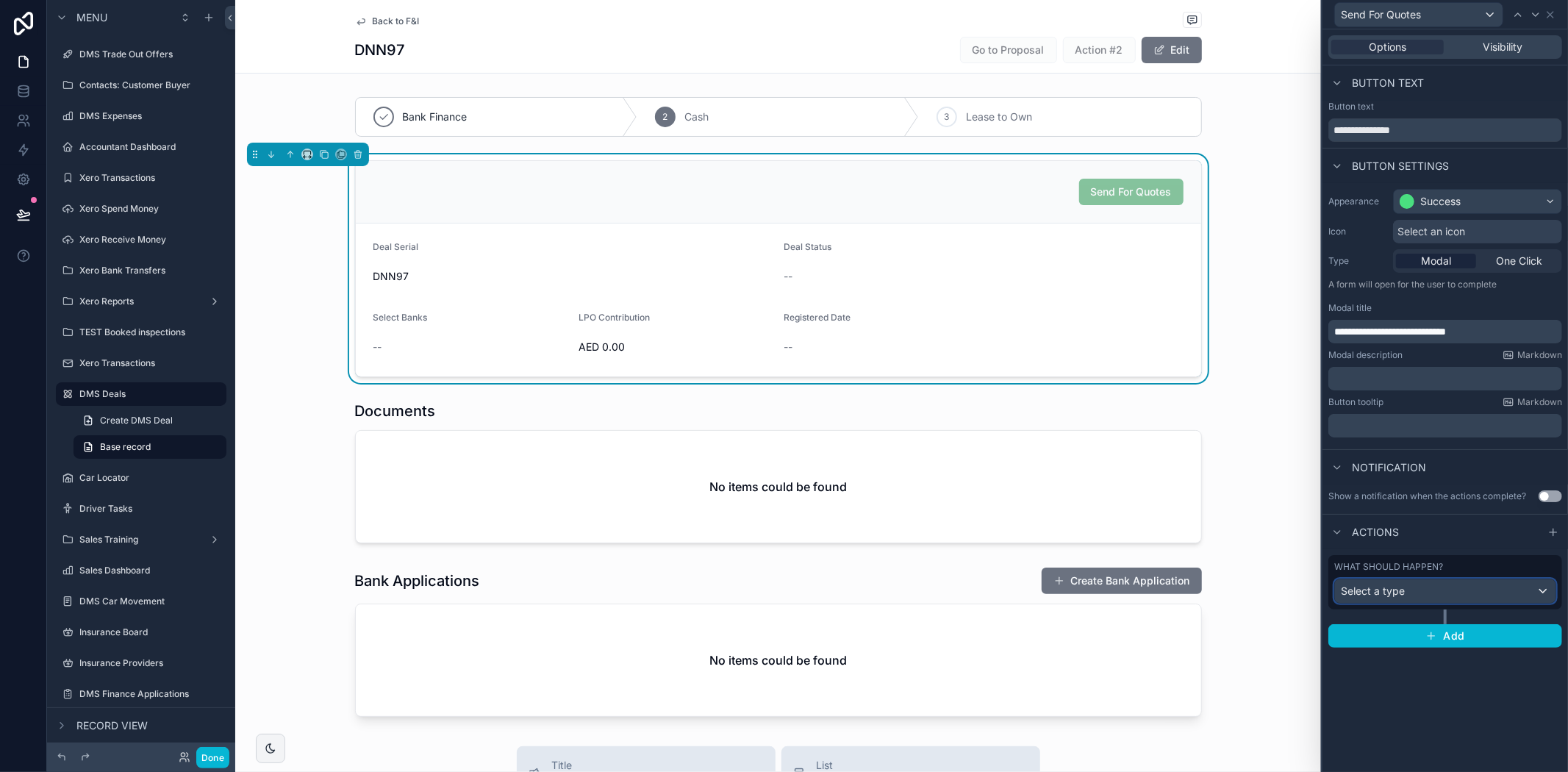
click at [1386, 594] on span "Select a type" at bounding box center [1373, 591] width 64 height 12
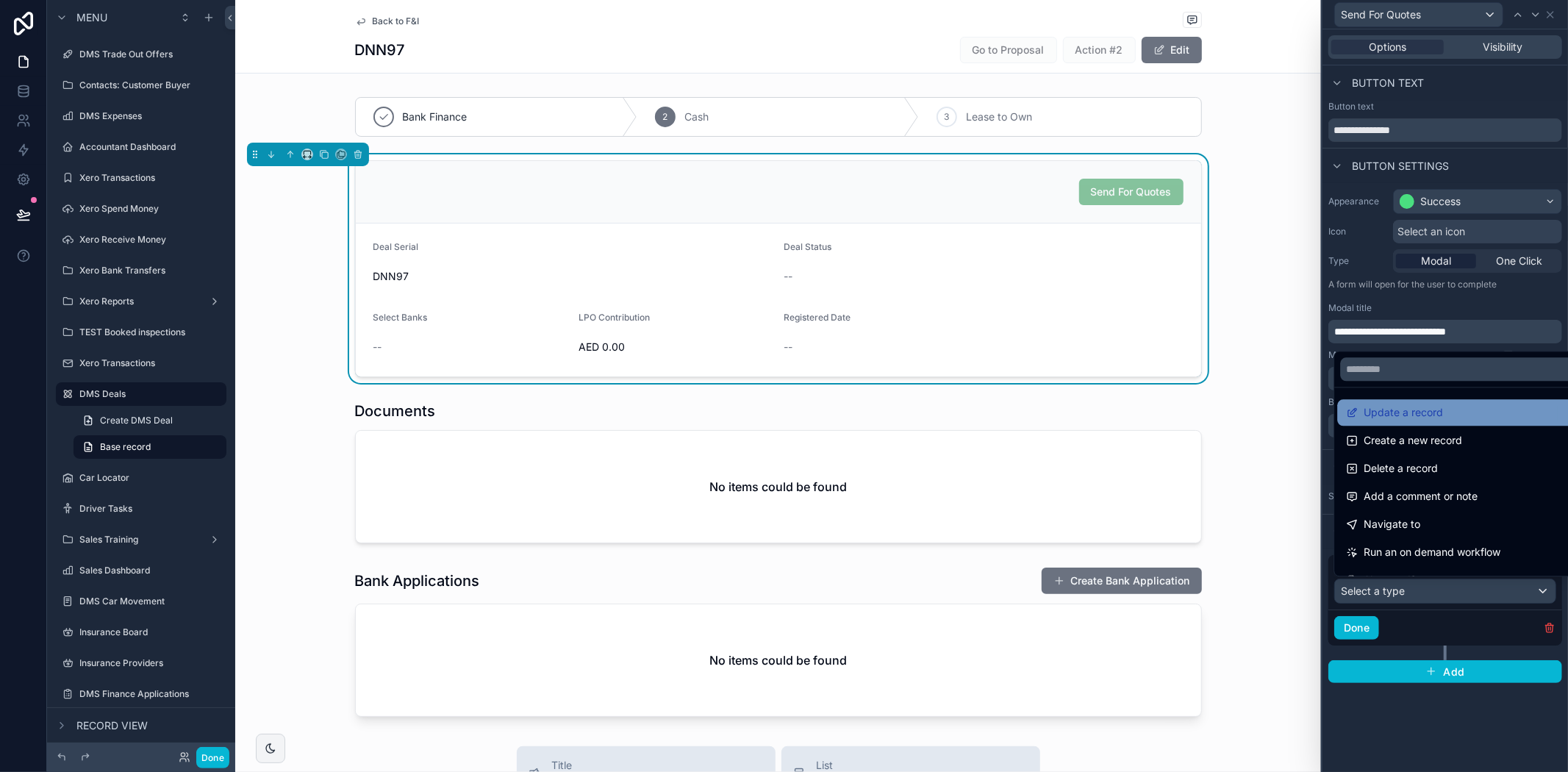
click at [1390, 419] on span "Update a record" at bounding box center [1404, 412] width 80 height 18
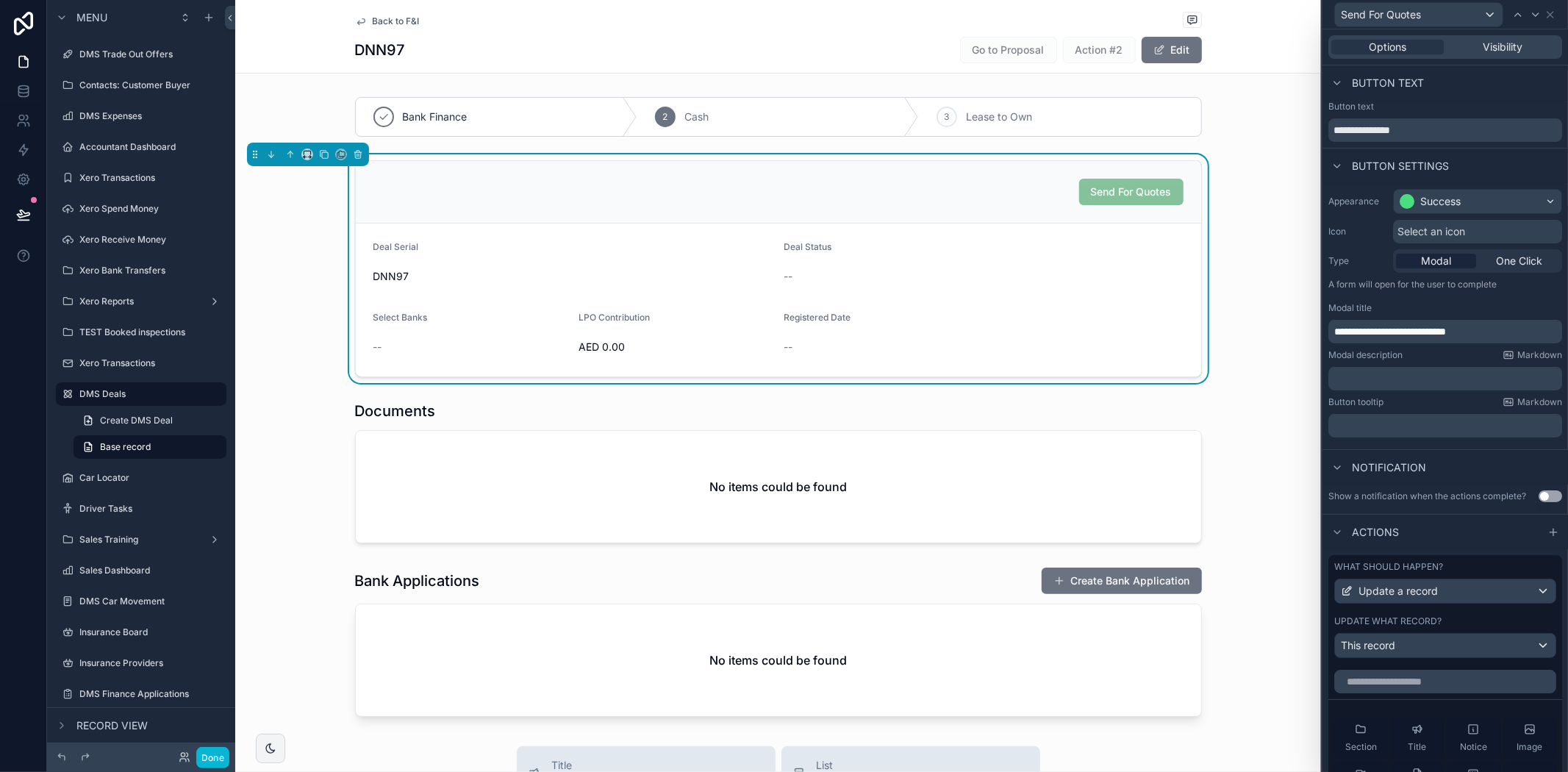
scroll to position [163, 0]
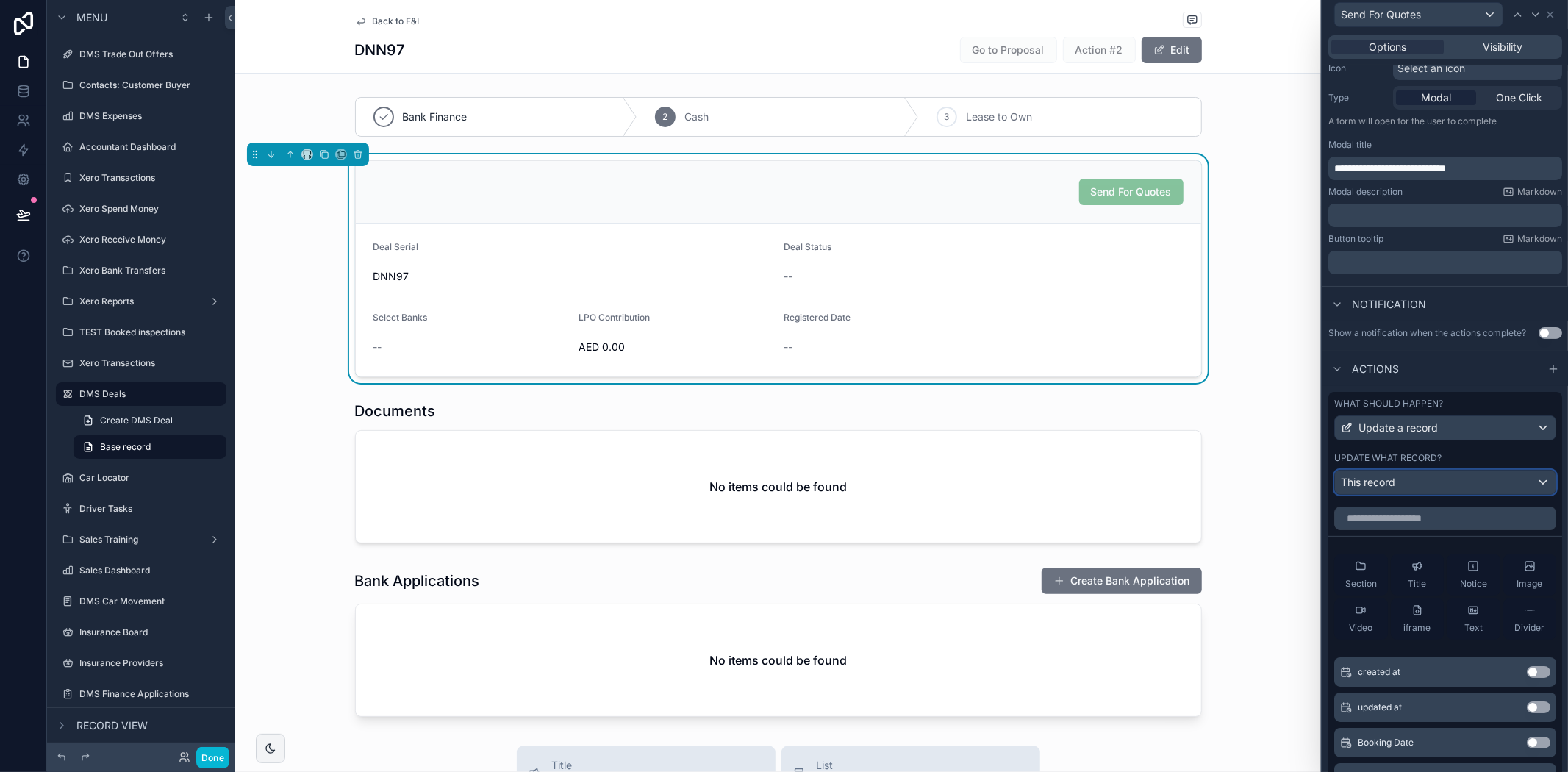
click at [1390, 489] on span "This record" at bounding box center [1368, 482] width 55 height 15
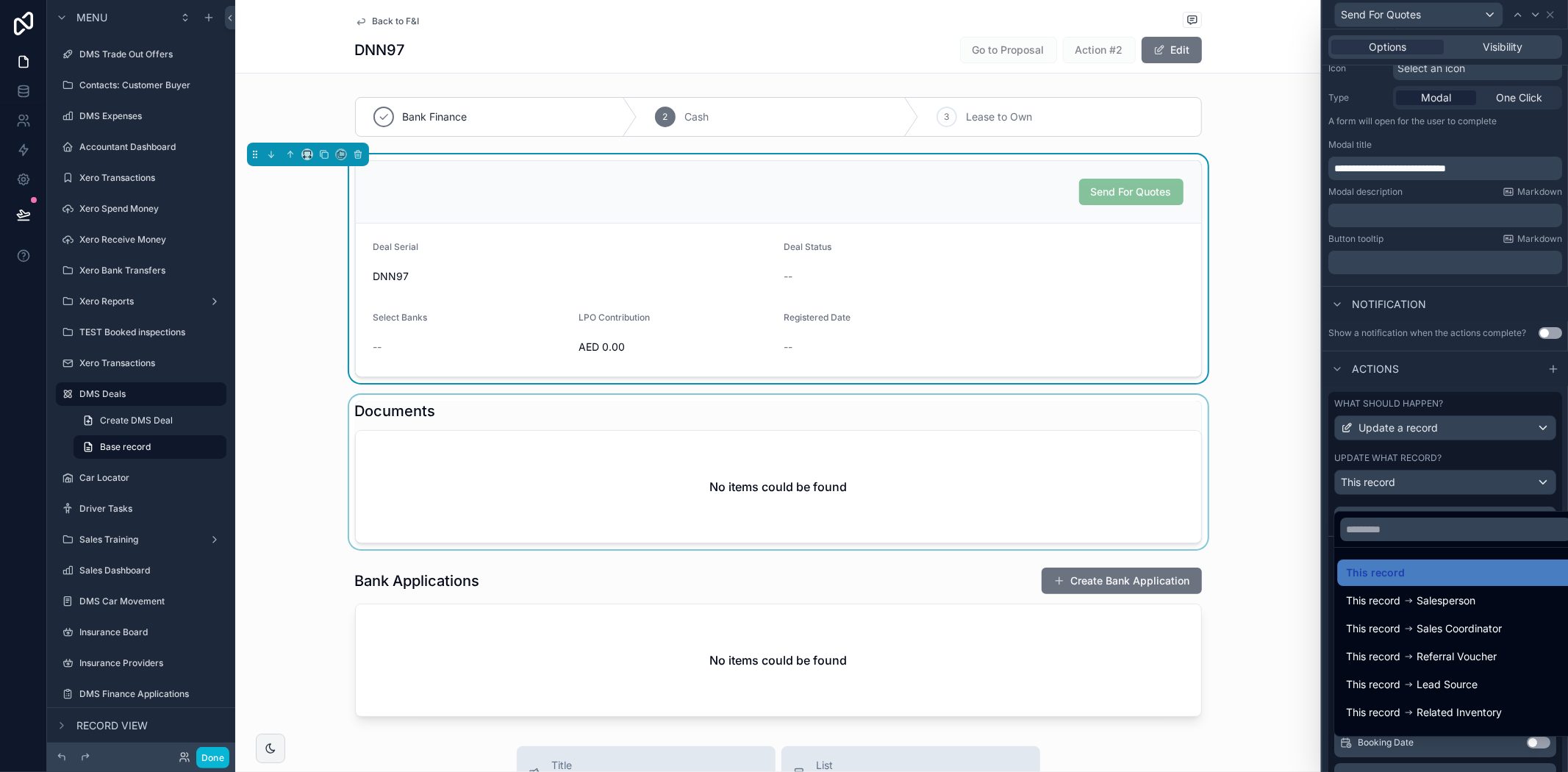
click at [1259, 511] on div "scrollable content" at bounding box center [777, 472] width 1086 height 155
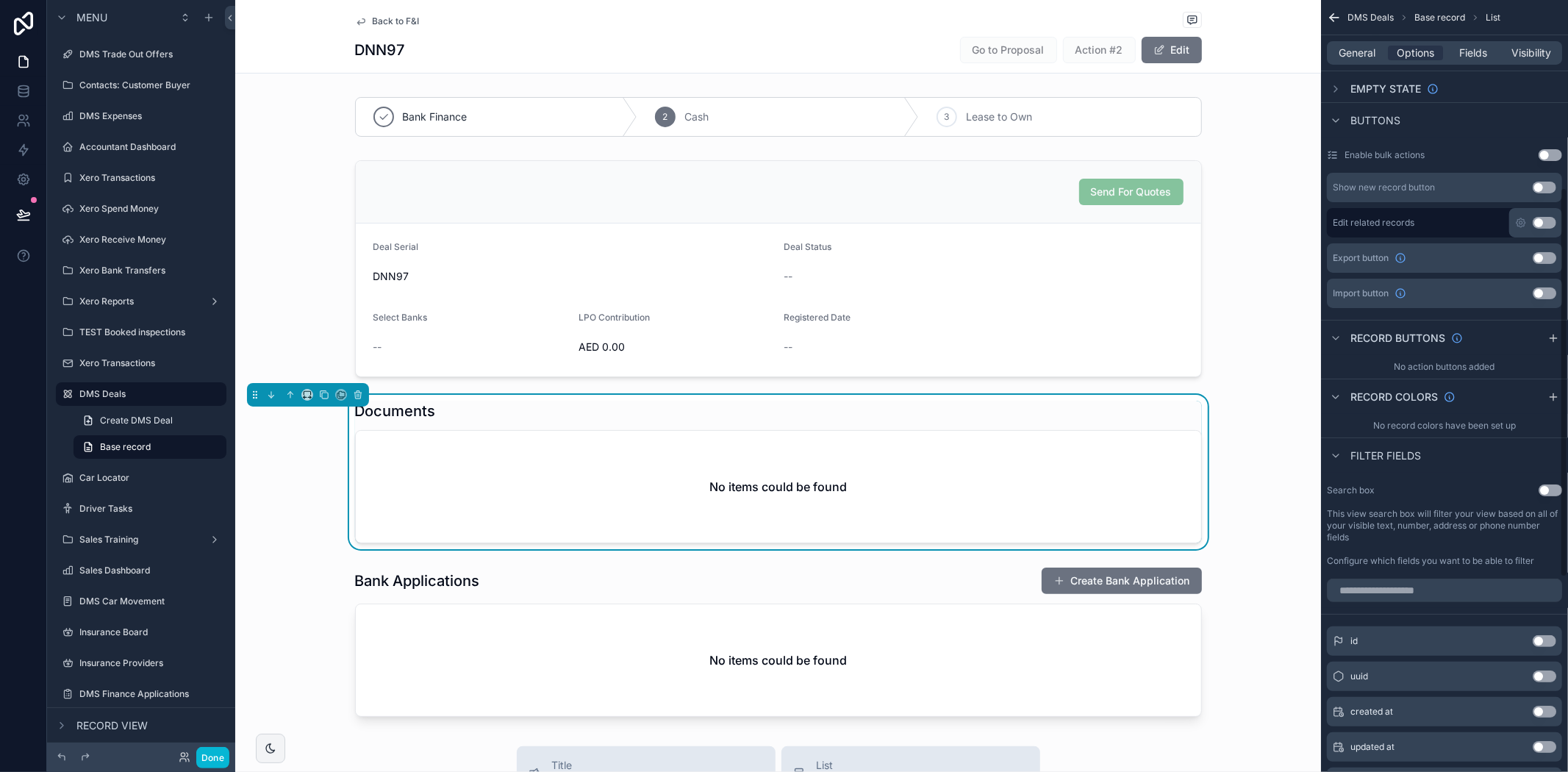
scroll to position [408, 0]
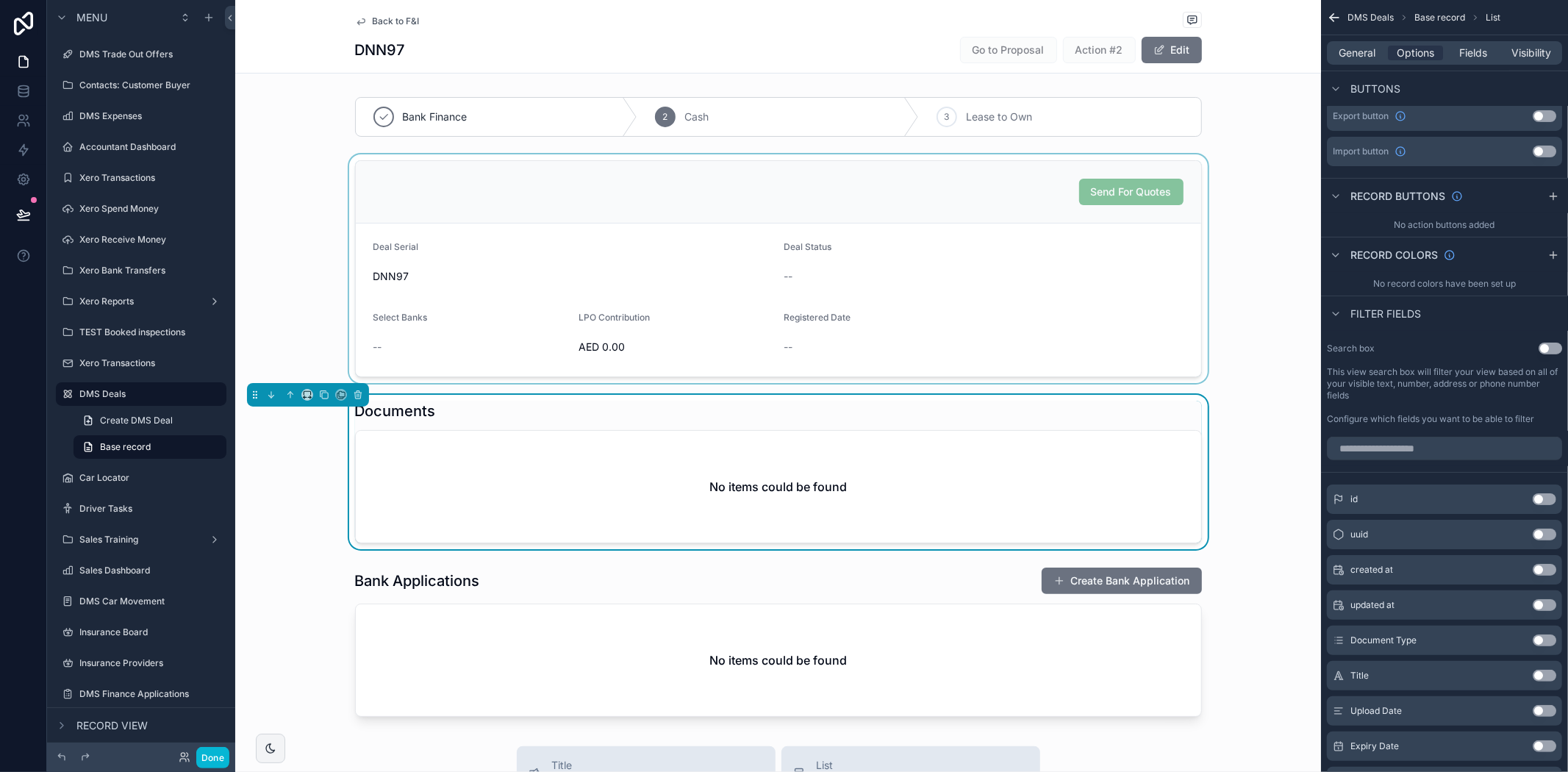
click at [1069, 329] on div "scrollable content" at bounding box center [777, 269] width 1086 height 229
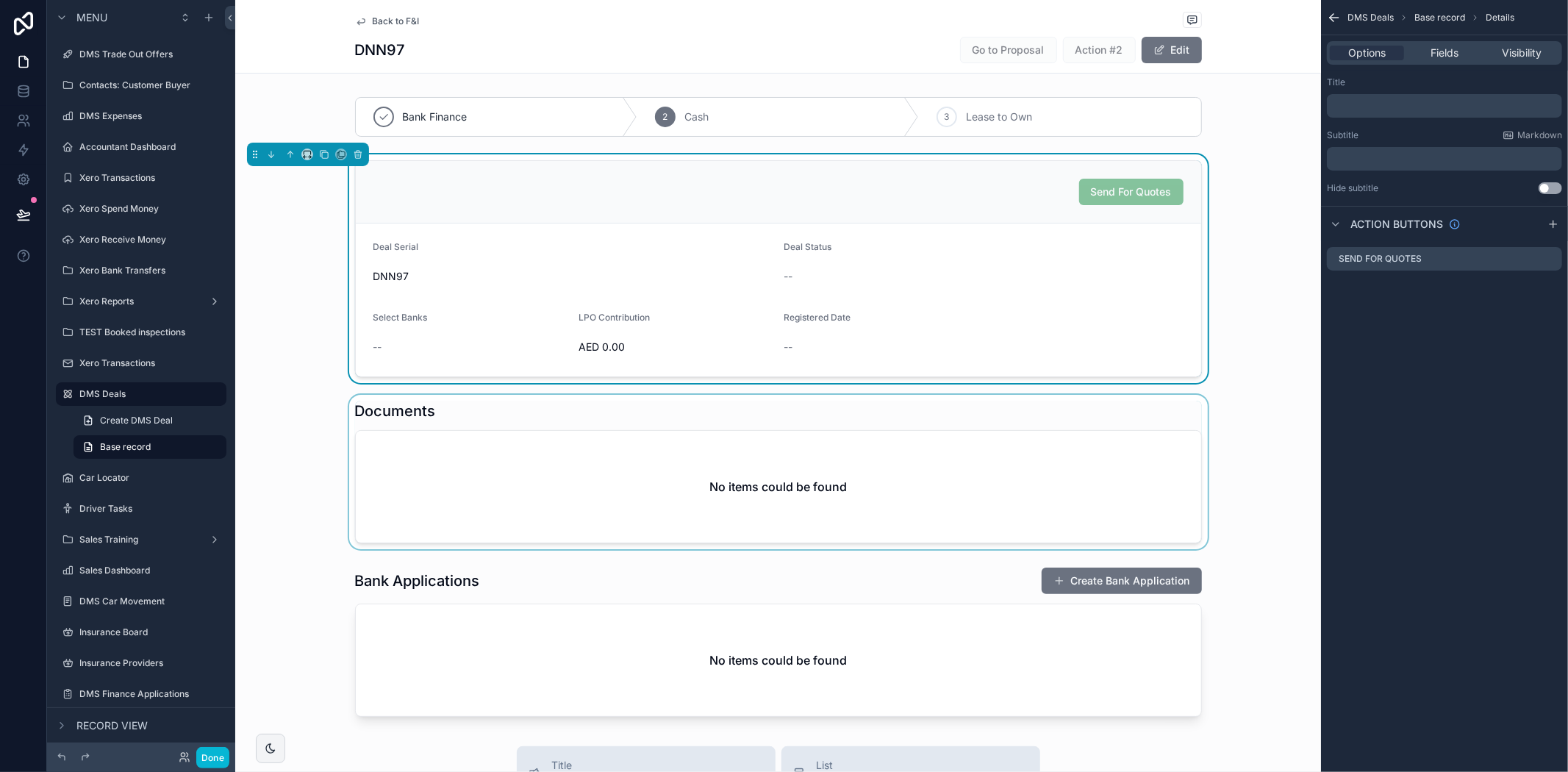
scroll to position [0, 0]
click at [1552, 259] on icon "scrollable content" at bounding box center [1549, 258] width 11 height 11
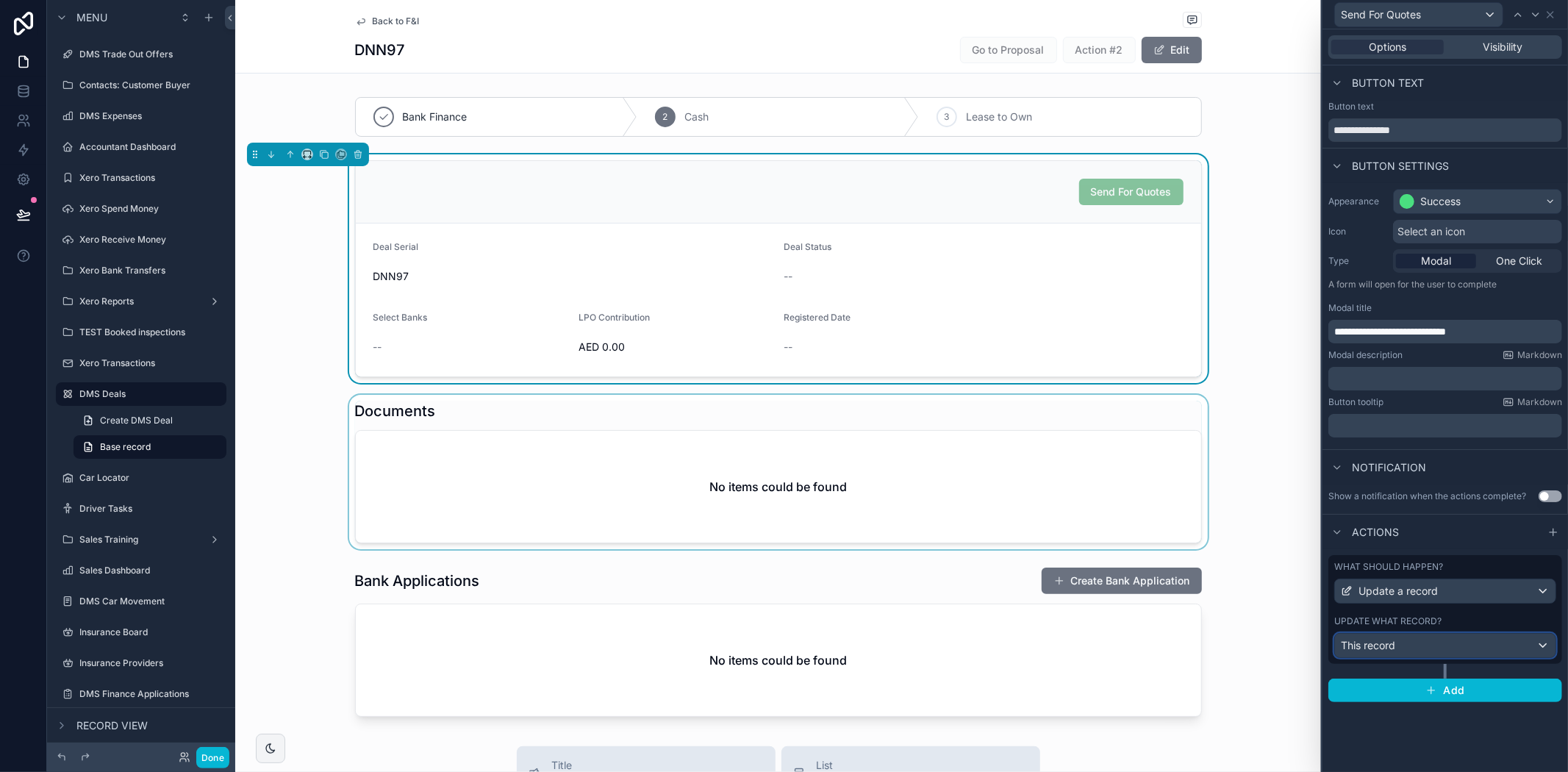
click at [1435, 650] on div "This record" at bounding box center [1445, 645] width 221 height 24
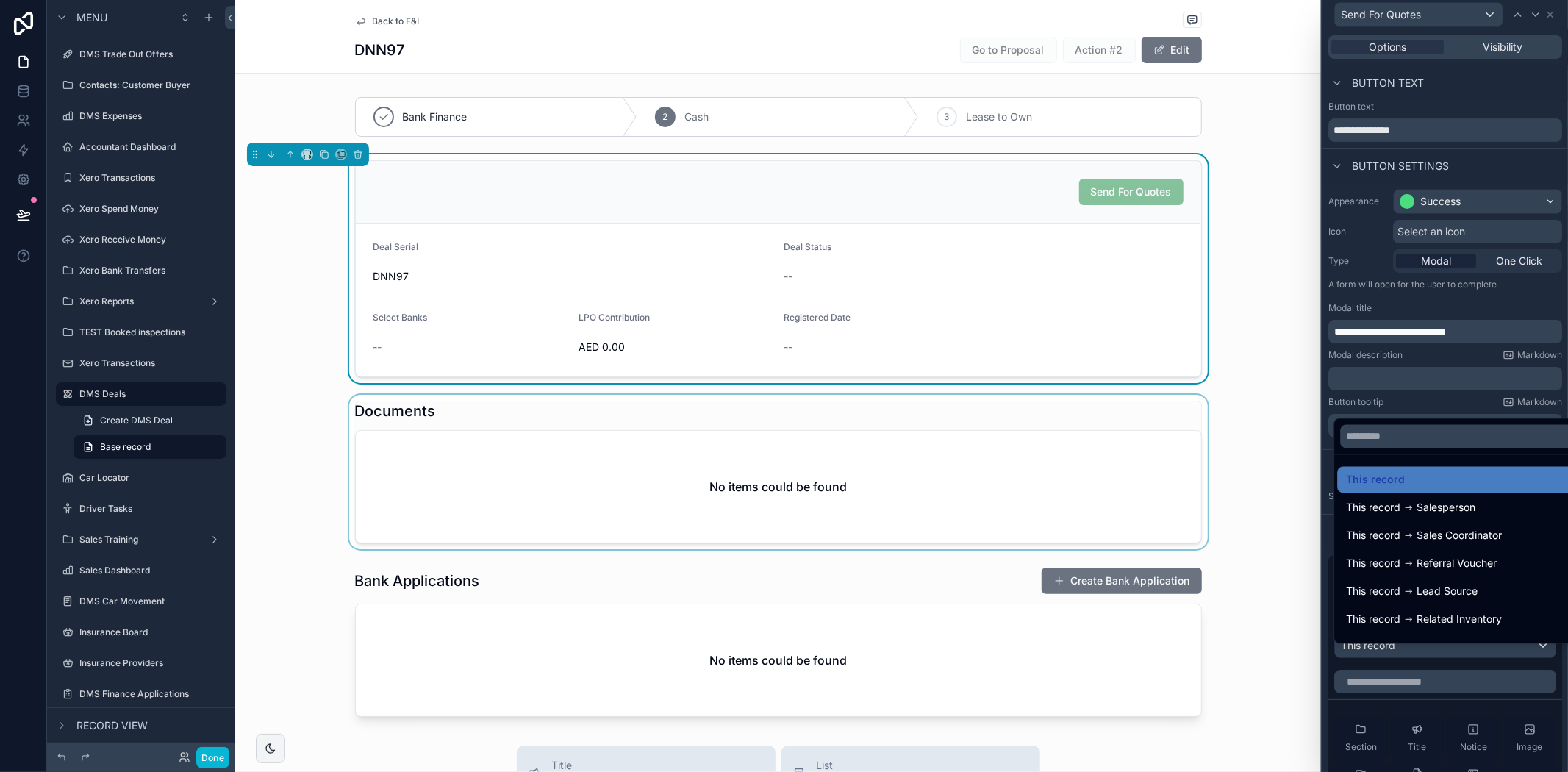
click at [1438, 657] on div at bounding box center [1445, 386] width 246 height 772
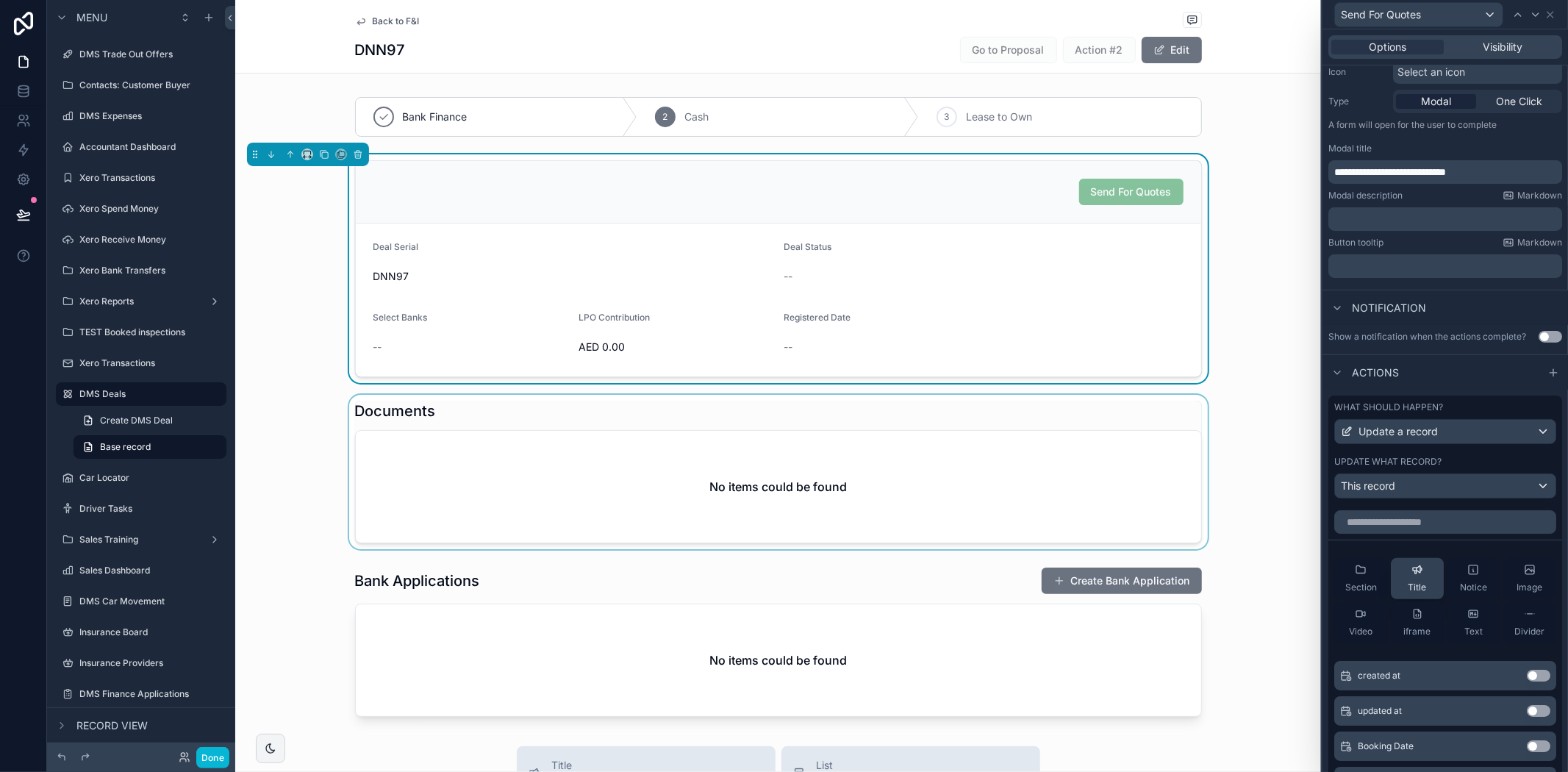
scroll to position [163, 0]
click at [1428, 530] on input "text" at bounding box center [1444, 518] width 222 height 24
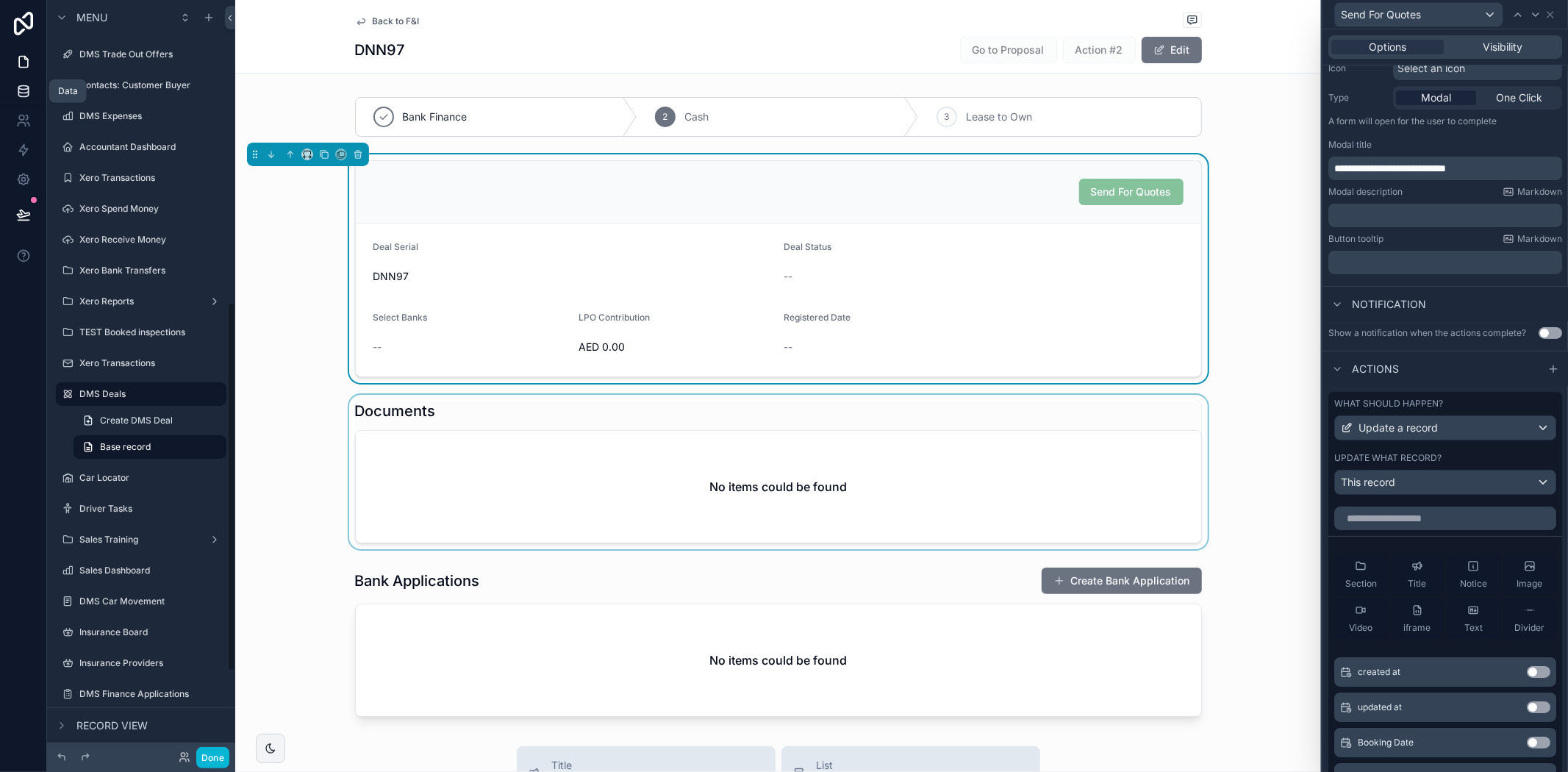
click at [32, 89] on link at bounding box center [23, 91] width 46 height 29
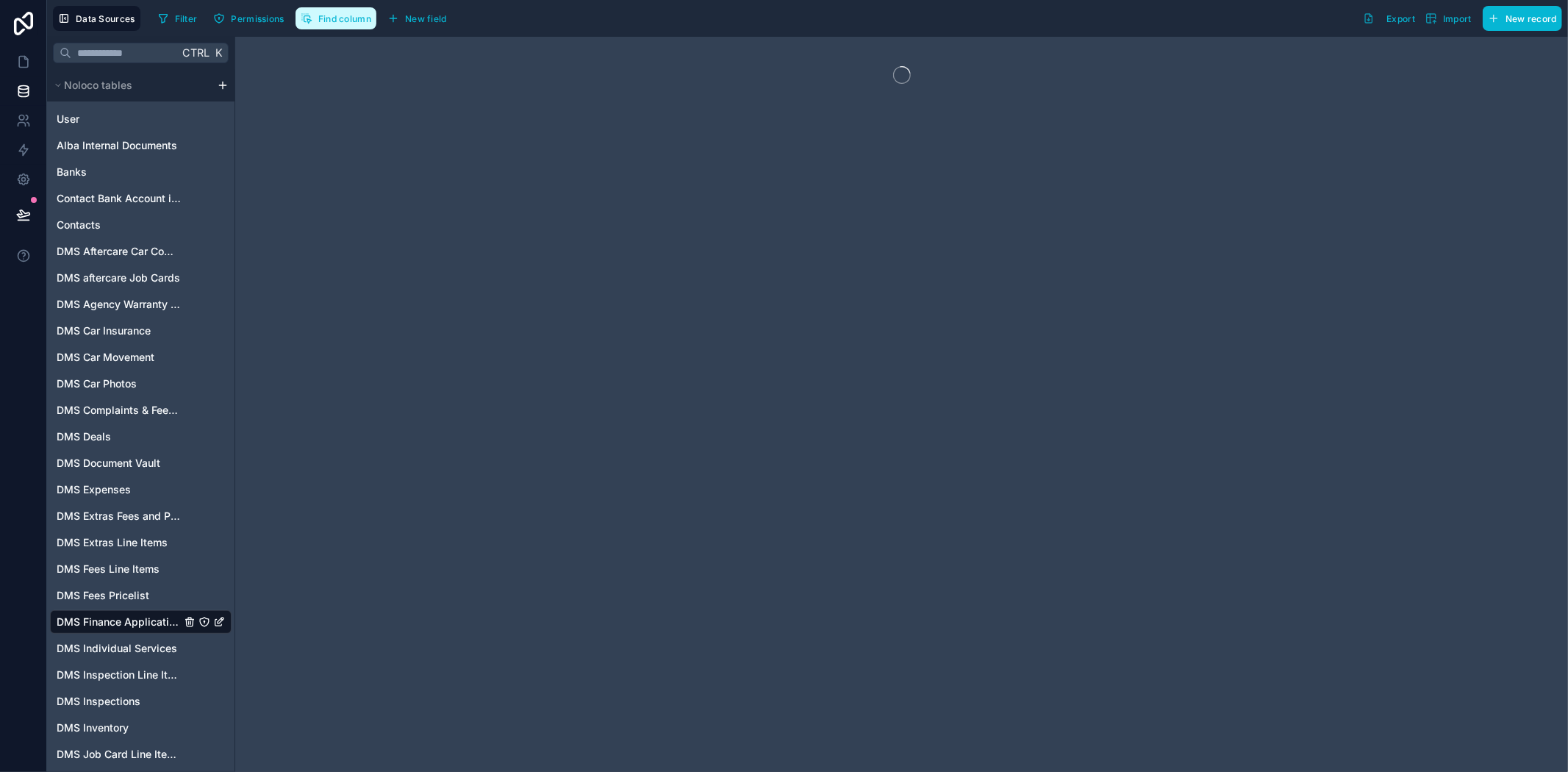
click at [361, 19] on span "Find column" at bounding box center [345, 19] width 53 height 11
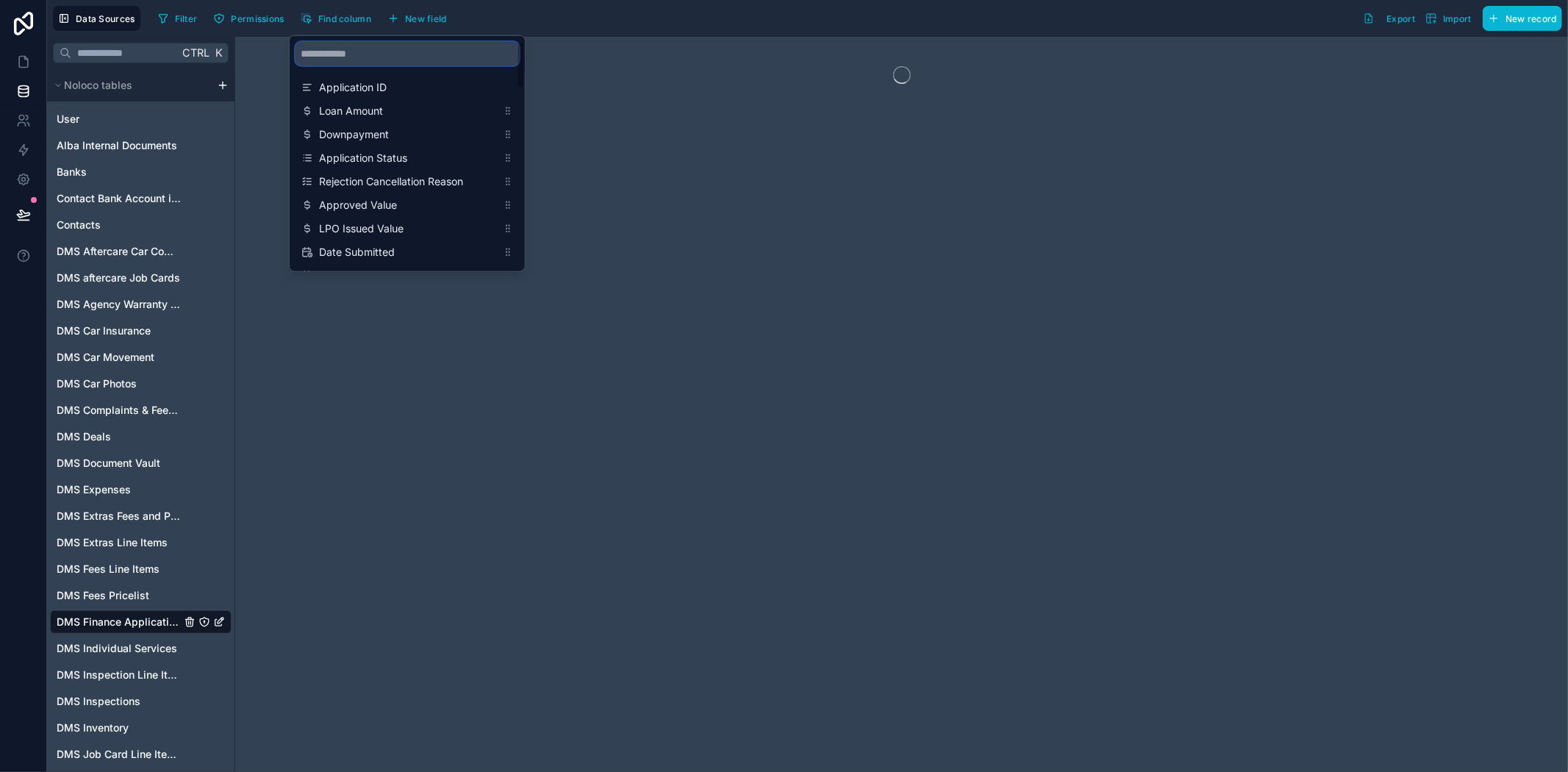
click at [383, 64] on input "scrollable content" at bounding box center [407, 53] width 223 height 24
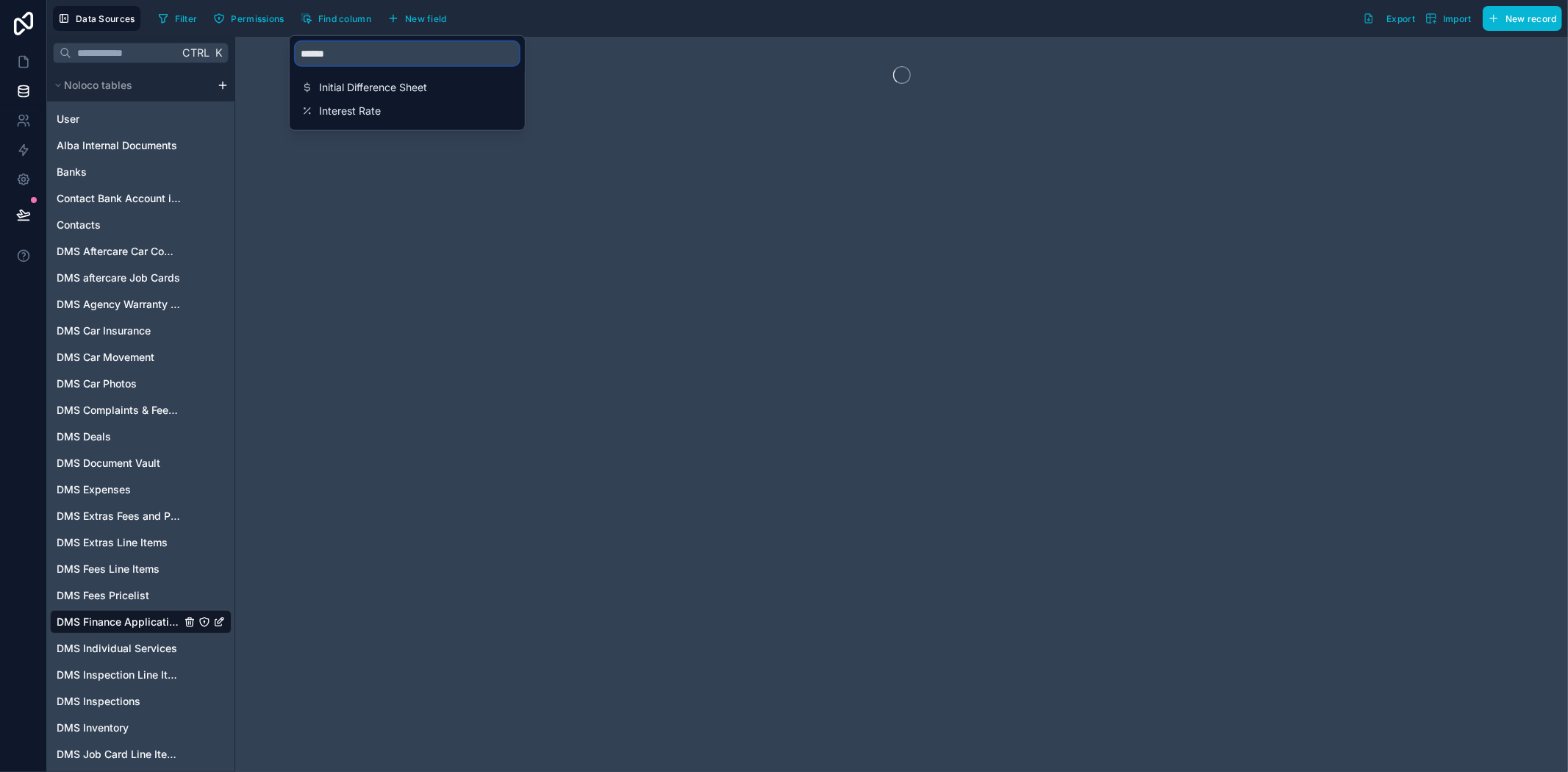
type input "*******"
drag, startPoint x: 387, startPoint y: 56, endPoint x: 295, endPoint y: 55, distance: 92.0
click at [296, 55] on input "*******" at bounding box center [407, 53] width 223 height 24
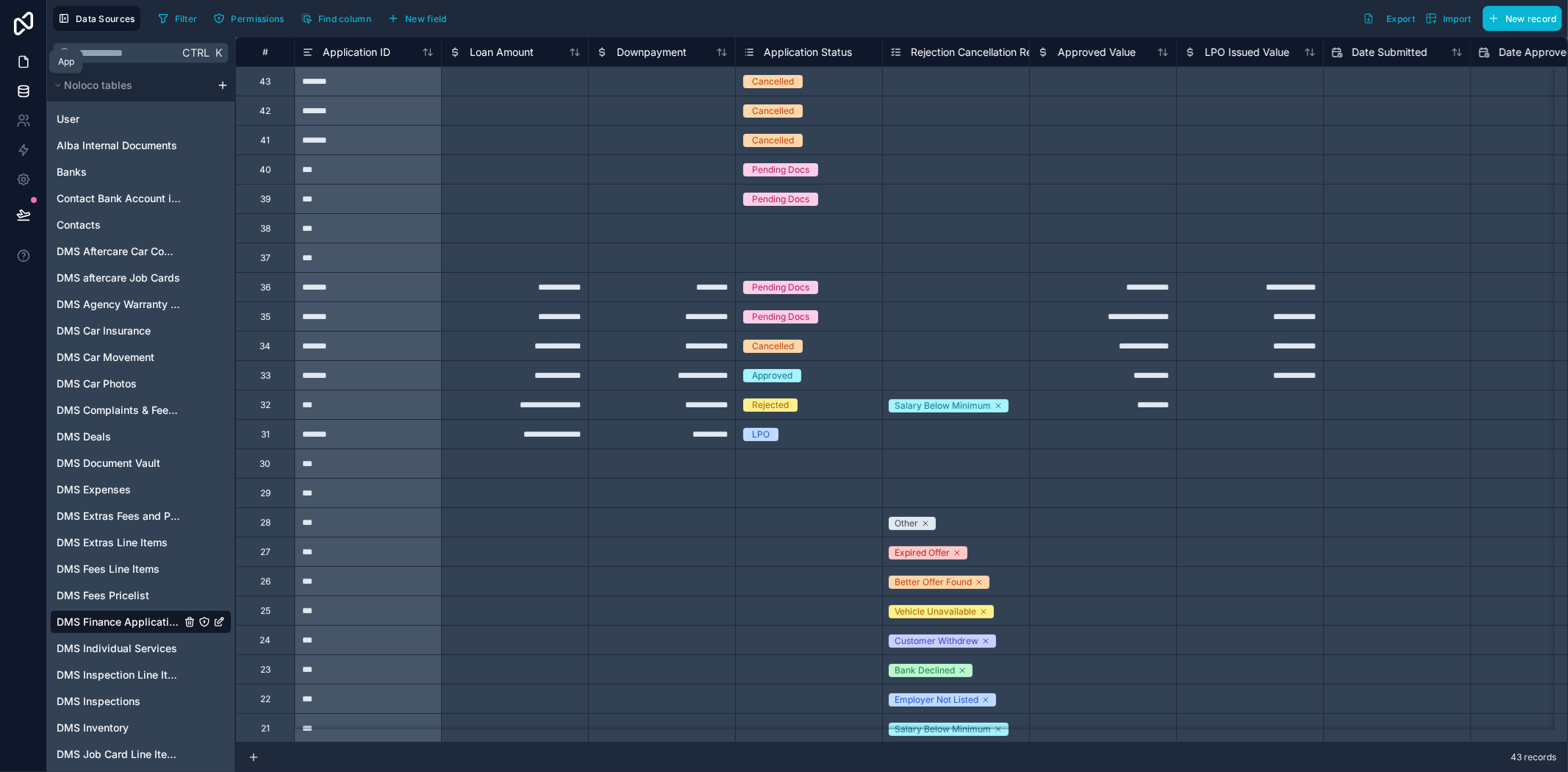
click at [15, 59] on link at bounding box center [23, 61] width 46 height 29
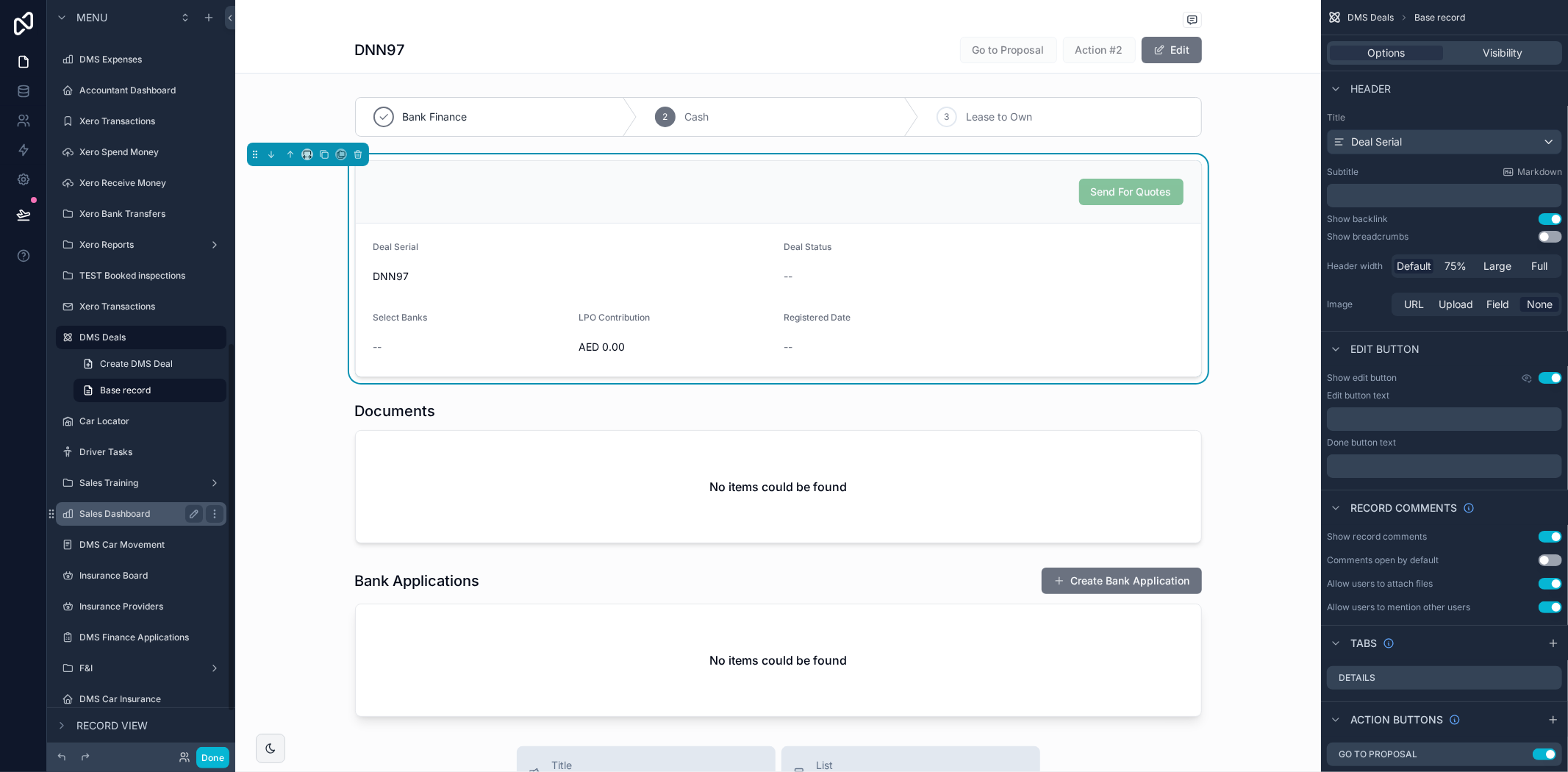
scroll to position [699, 0]
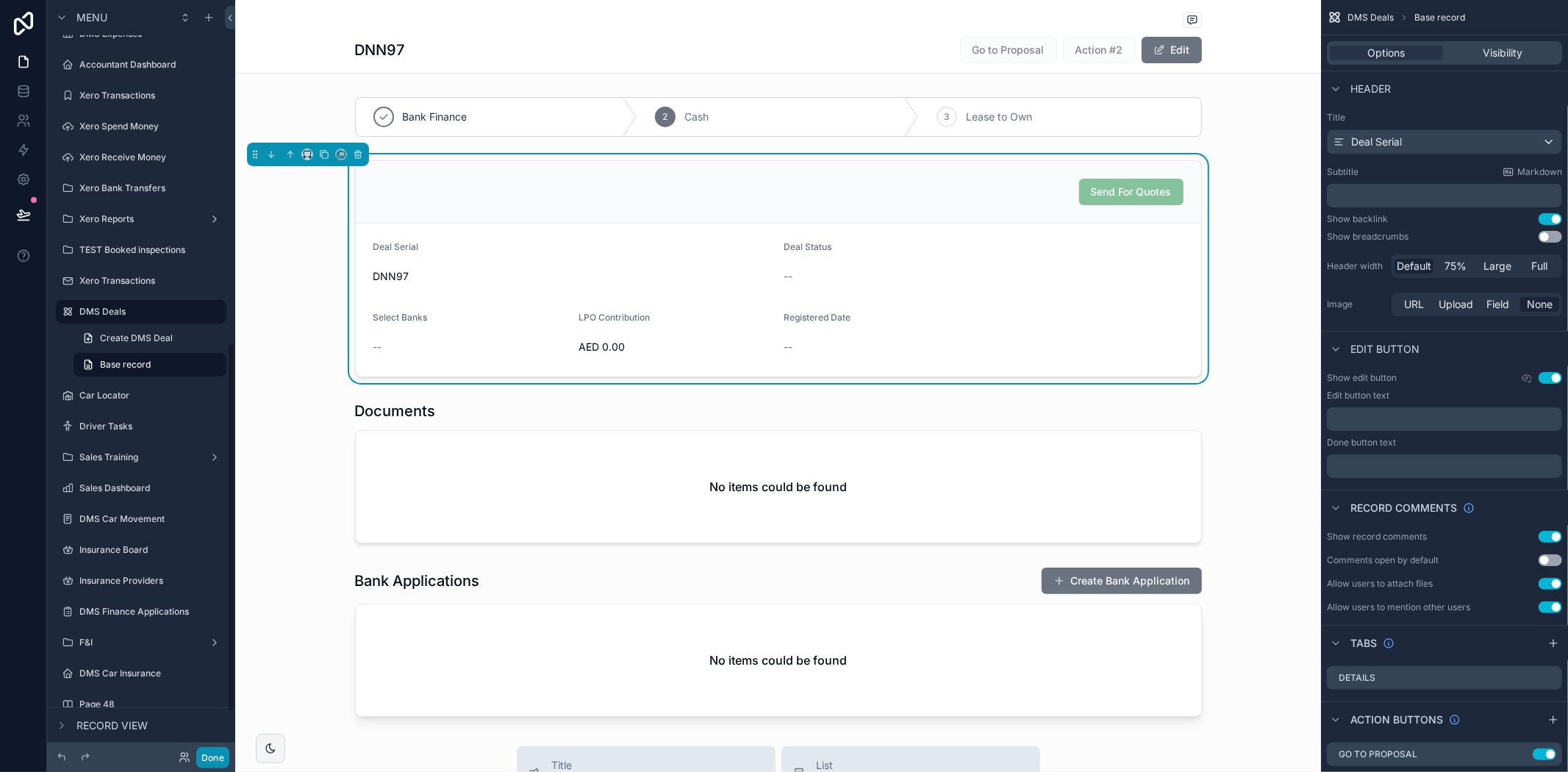
click at [221, 755] on button "Done" at bounding box center [212, 757] width 33 height 21
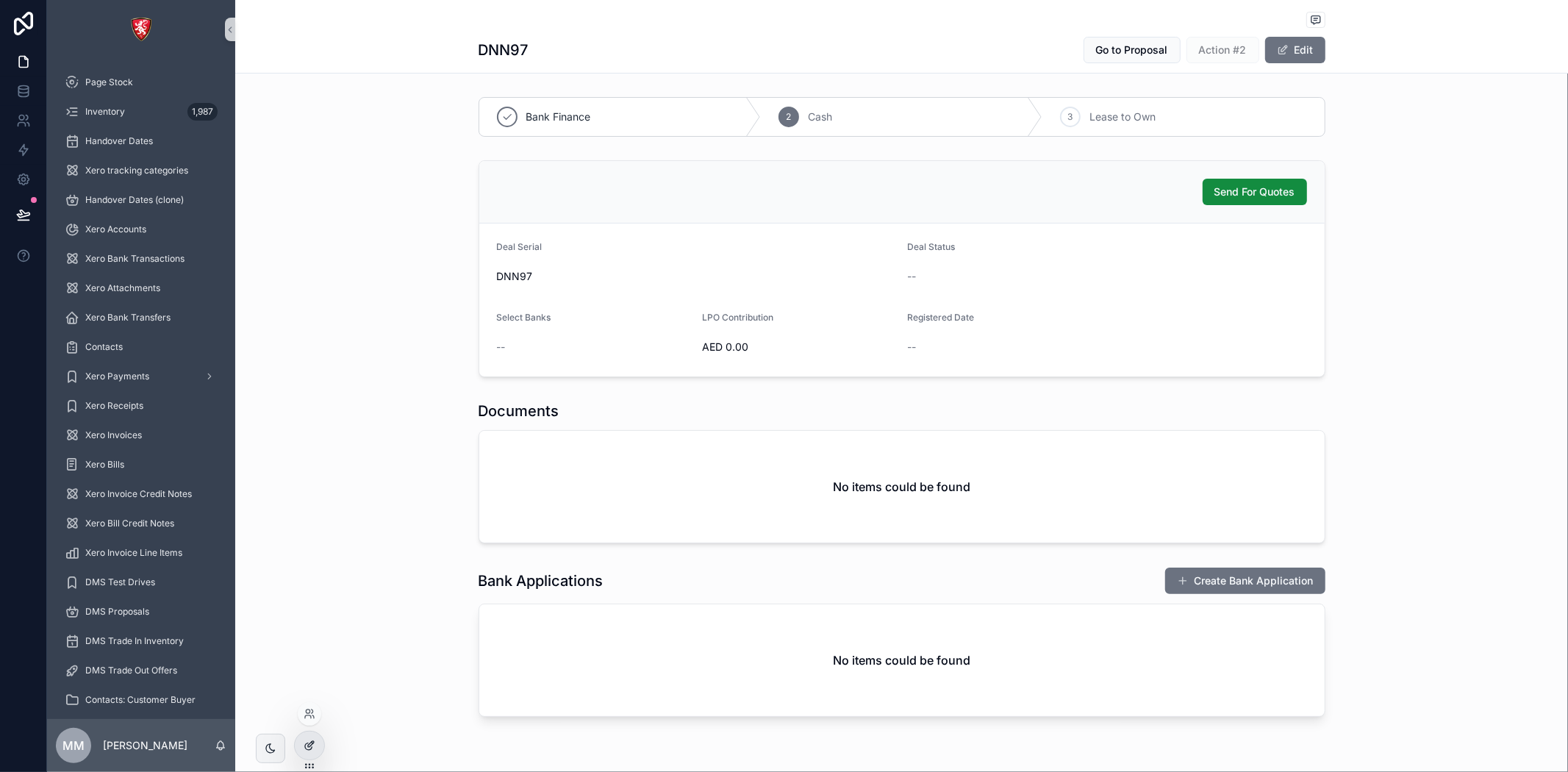
click at [305, 739] on icon at bounding box center [309, 745] width 11 height 11
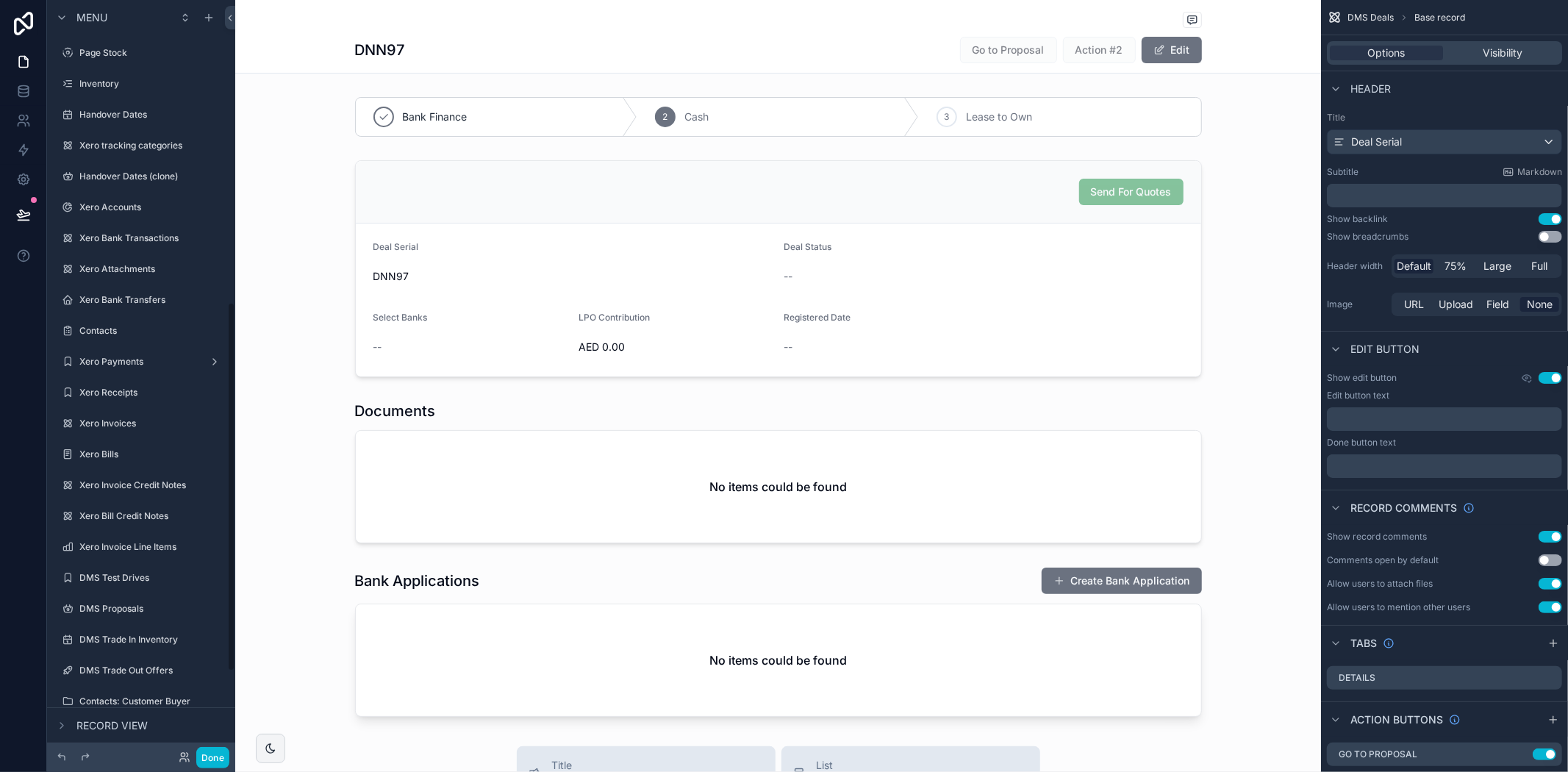
scroll to position [616, 0]
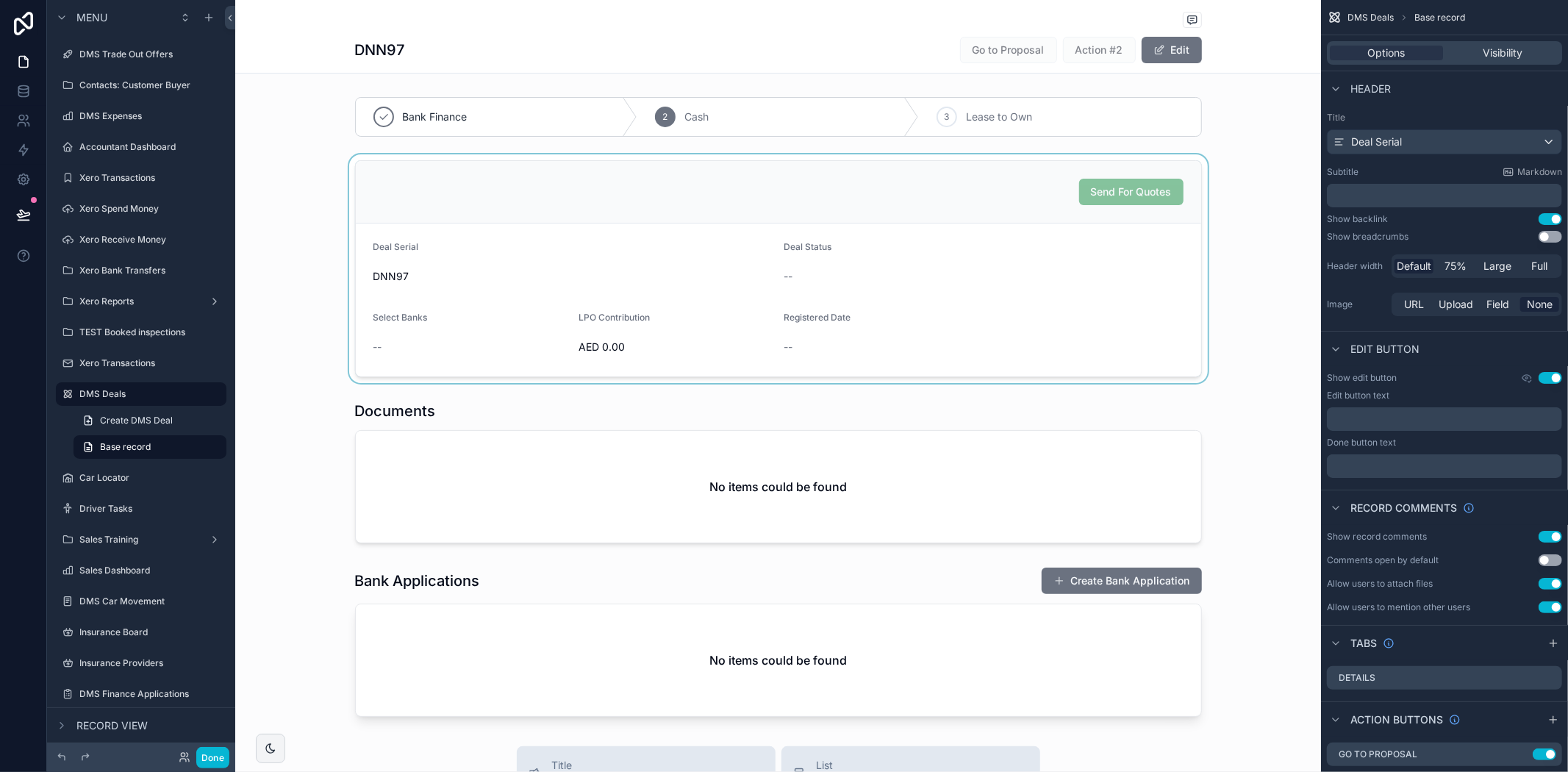
click at [1031, 308] on div "scrollable content" at bounding box center [777, 269] width 1086 height 229
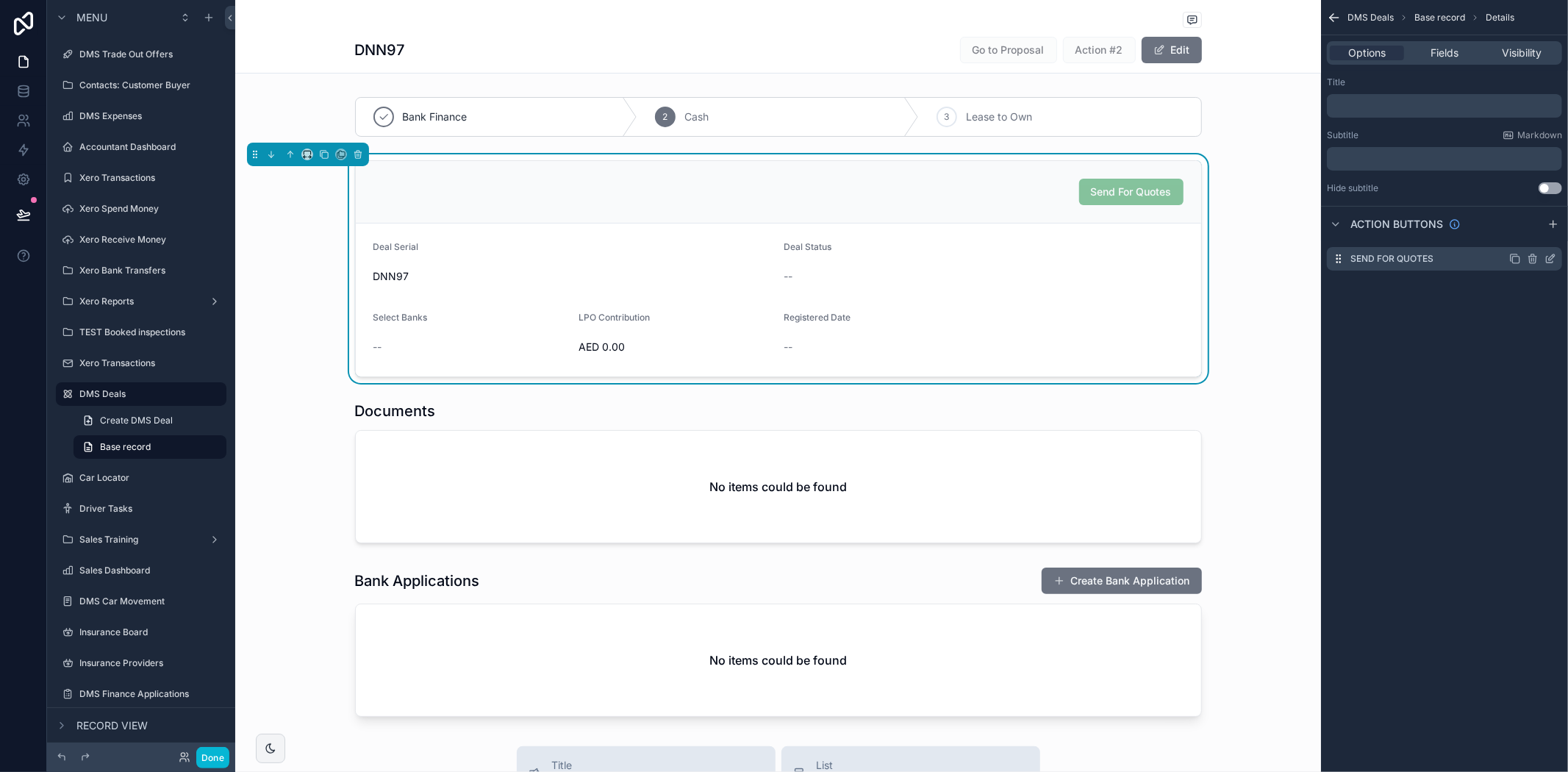
click at [1548, 261] on icon "scrollable content" at bounding box center [1549, 258] width 11 height 11
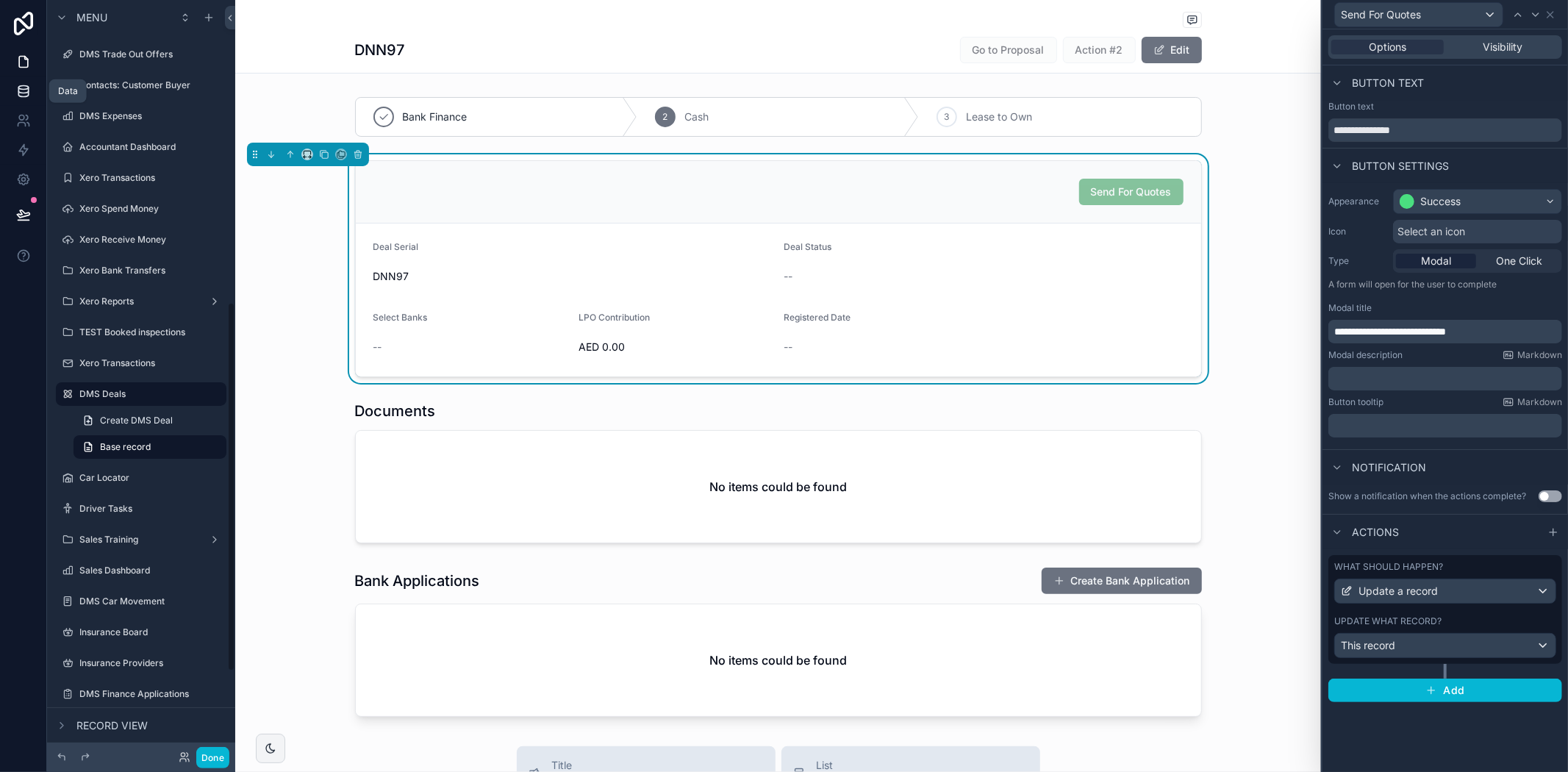
click at [23, 84] on icon at bounding box center [23, 91] width 15 height 15
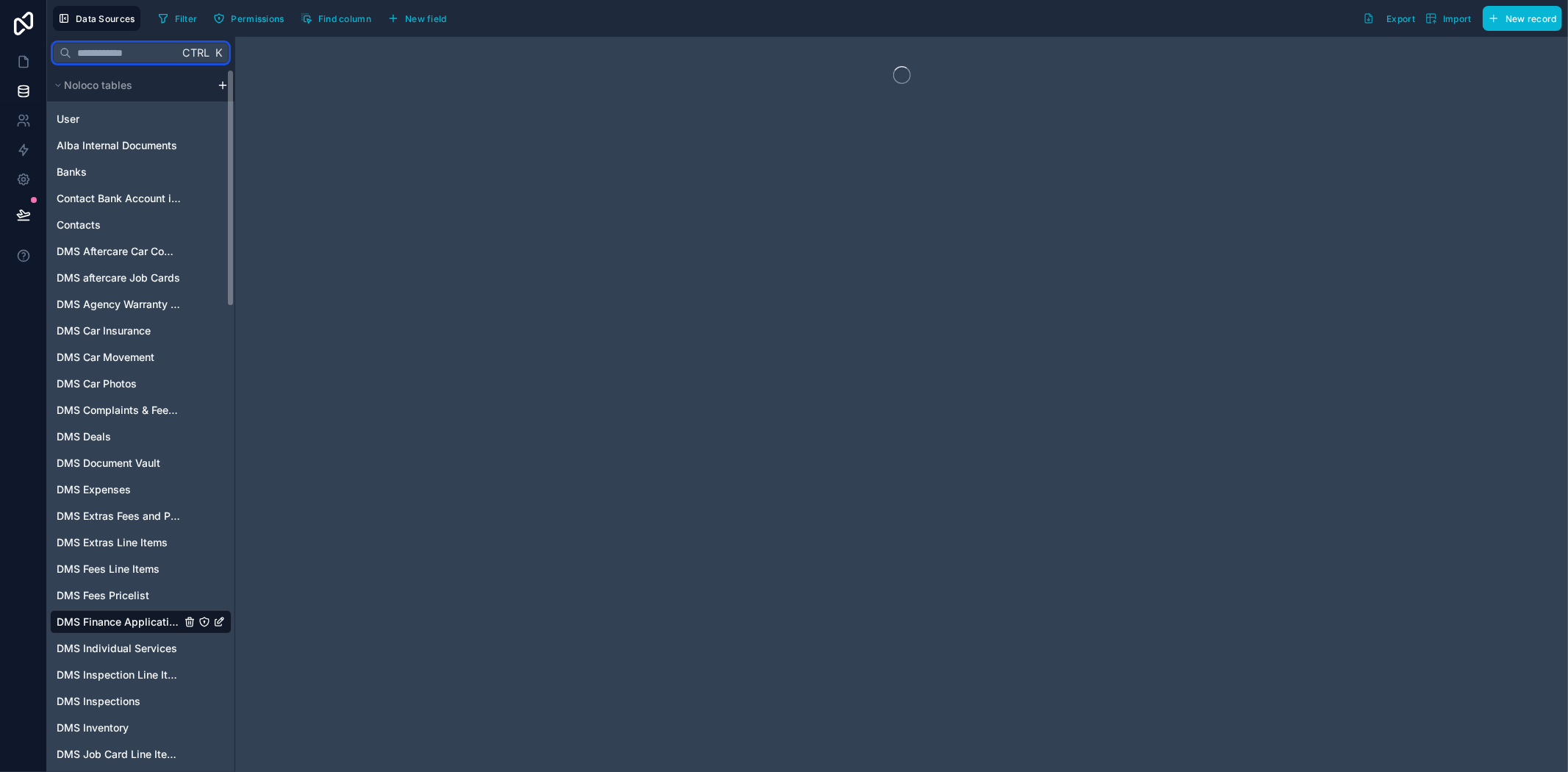
click at [123, 48] on input "text" at bounding box center [125, 53] width 107 height 26
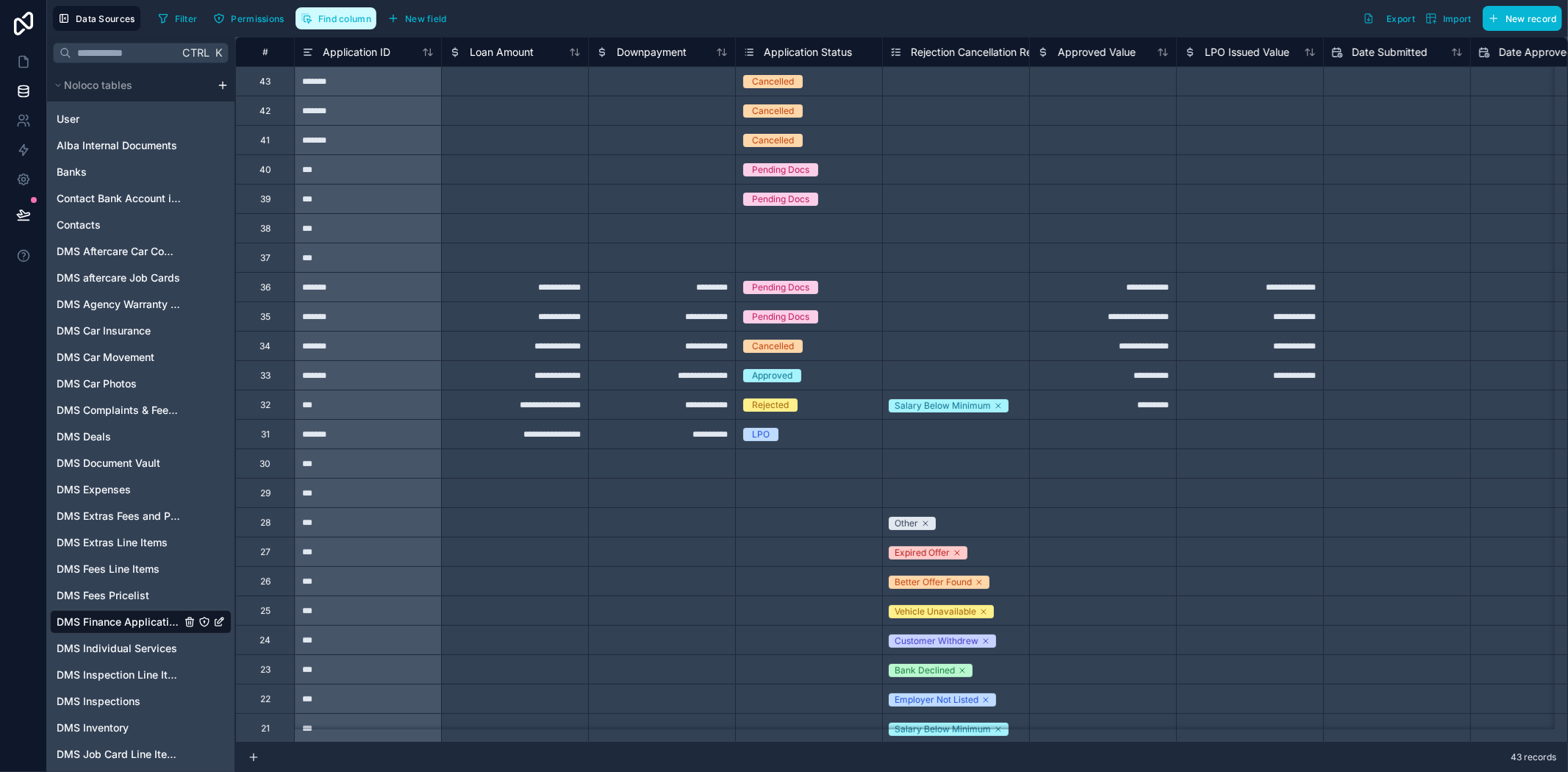
click at [316, 23] on button "Find column" at bounding box center [337, 18] width 81 height 22
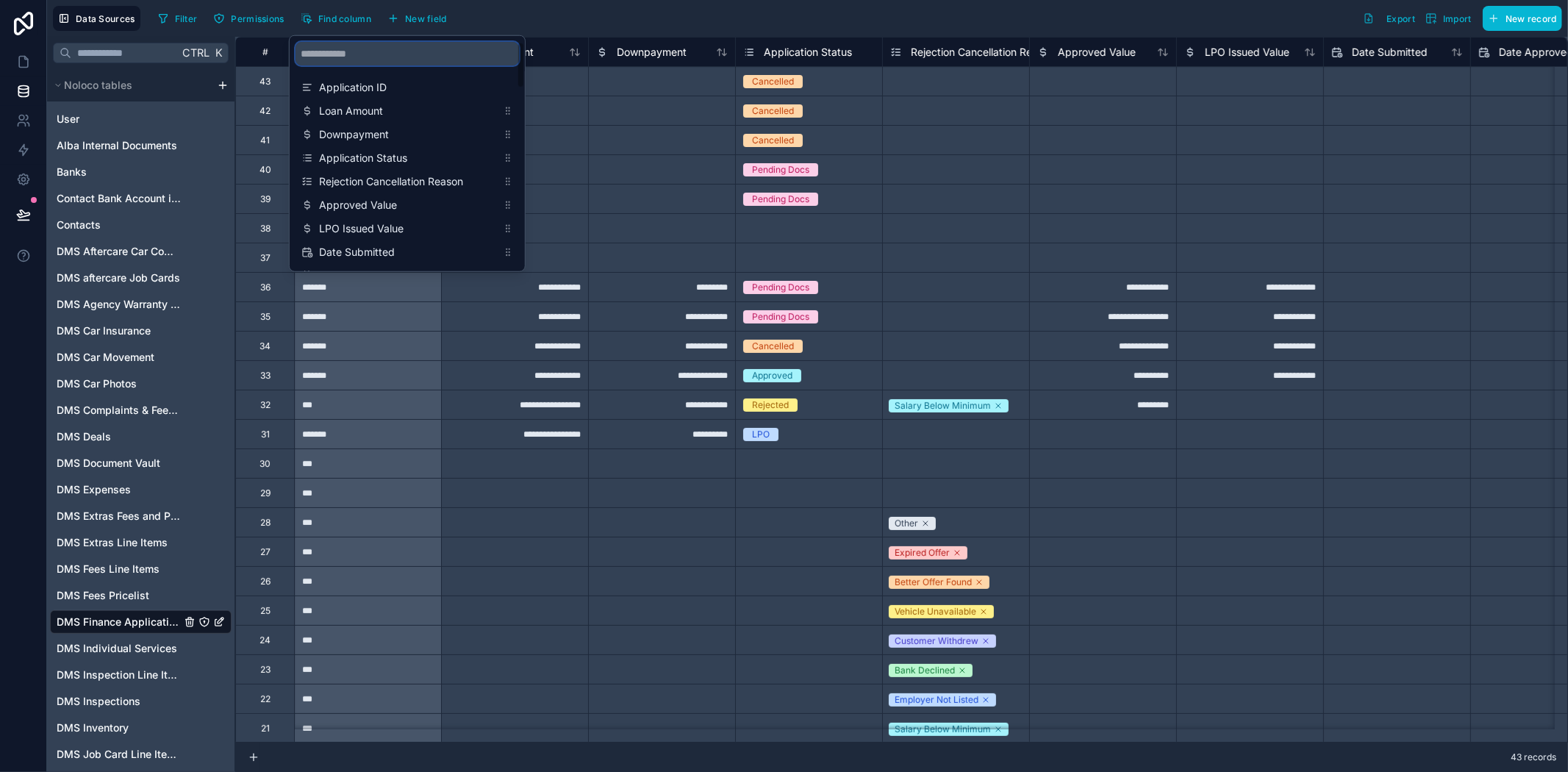
click at [387, 62] on input "scrollable content" at bounding box center [407, 53] width 223 height 24
click at [364, 54] on input "scrollable content" at bounding box center [407, 53] width 223 height 24
type input "*"
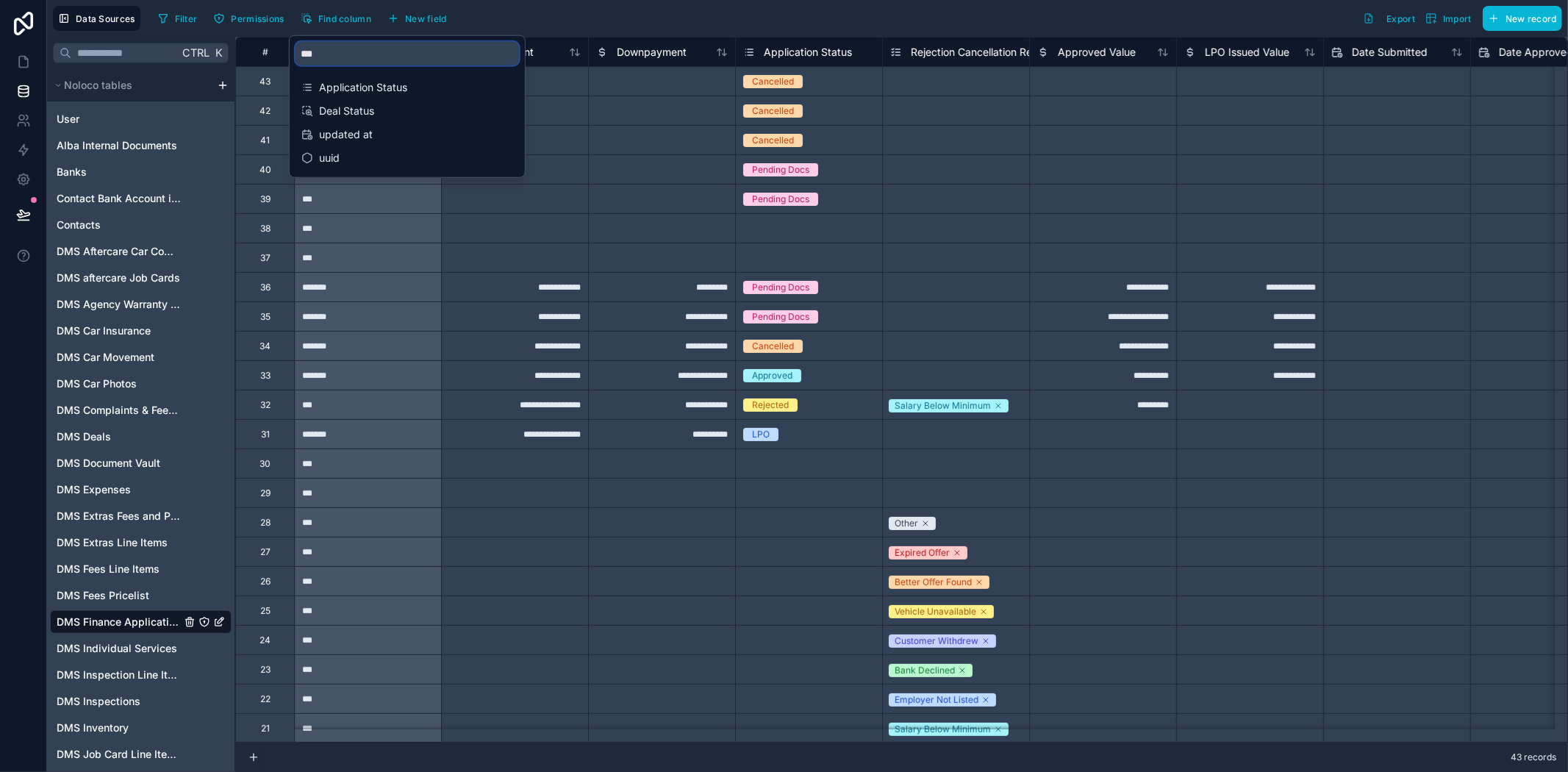
type input "****"
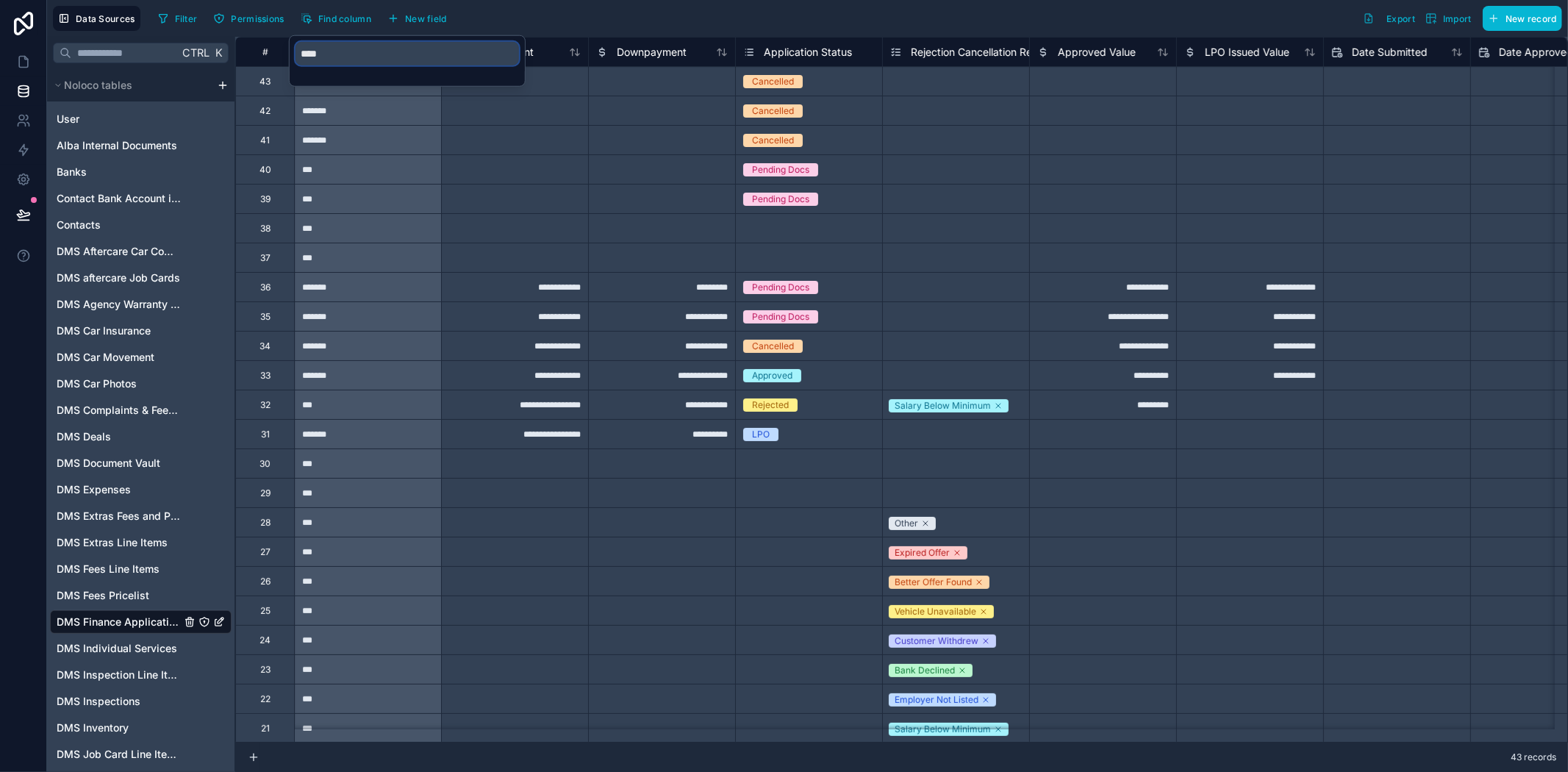
click at [363, 53] on input "****" at bounding box center [407, 53] width 223 height 24
drag, startPoint x: 359, startPoint y: 53, endPoint x: 295, endPoint y: 53, distance: 64.0
click at [296, 53] on input "****" at bounding box center [407, 53] width 223 height 24
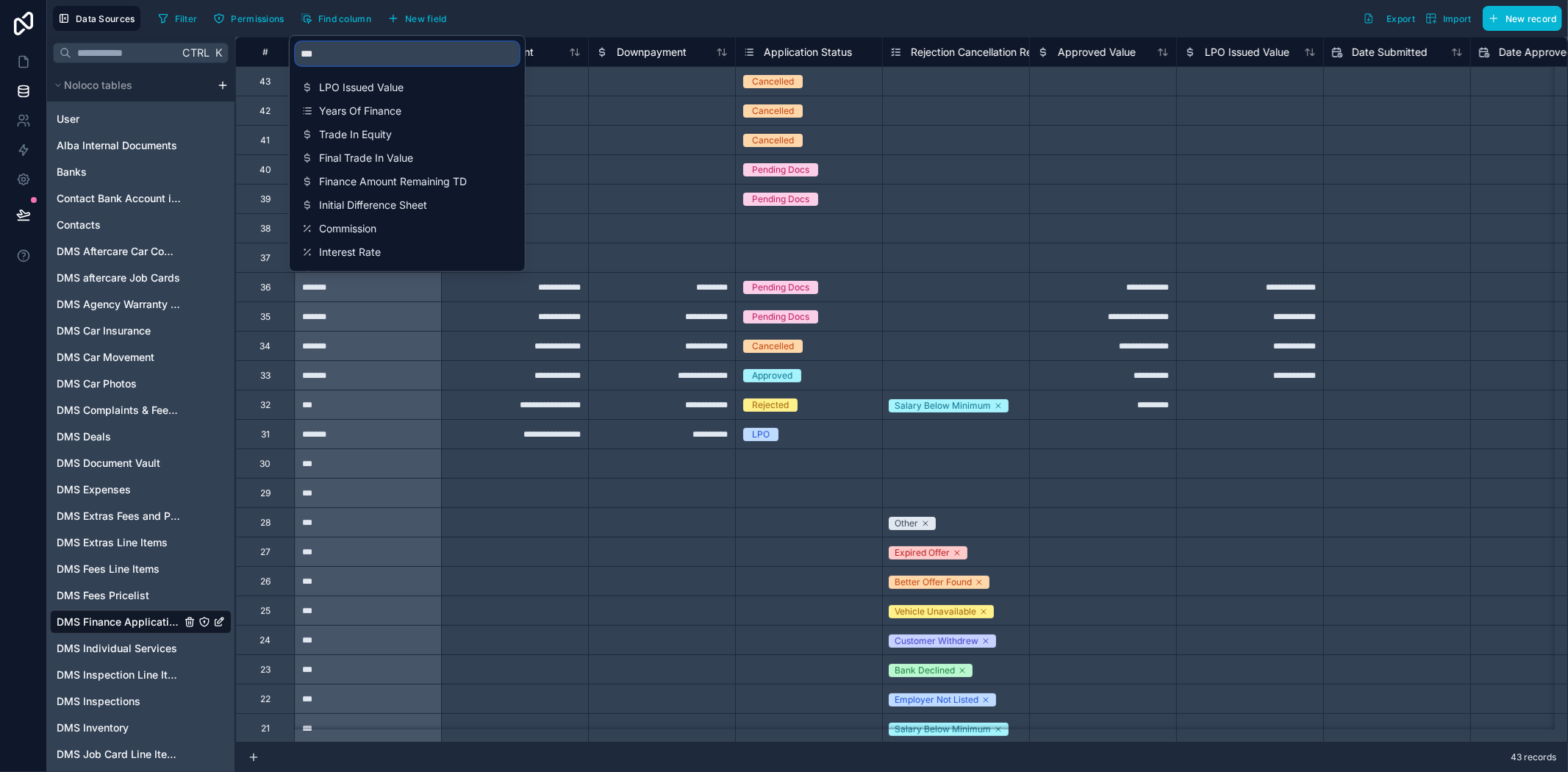
type input "****"
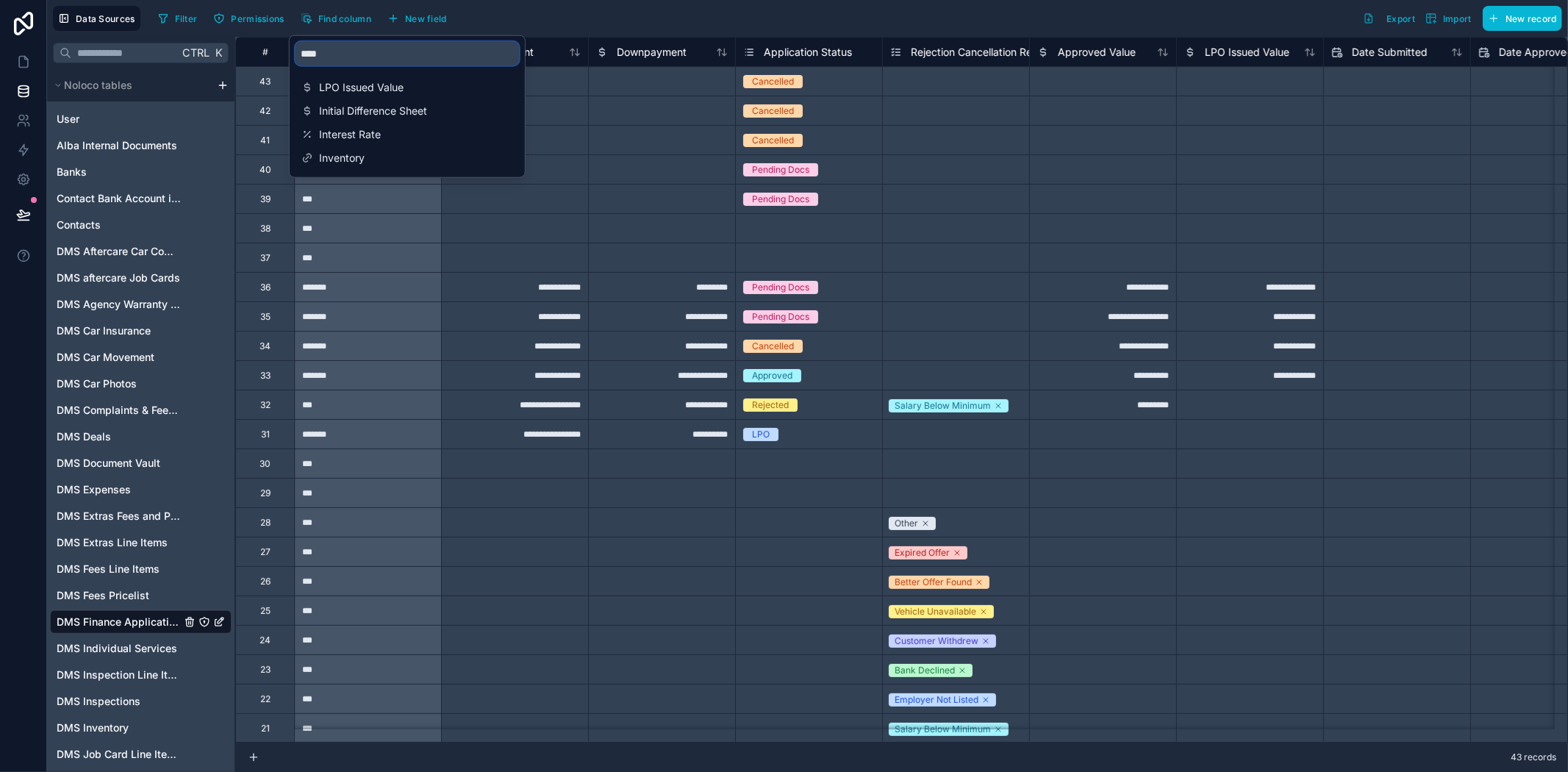
drag, startPoint x: 377, startPoint y: 42, endPoint x: 193, endPoint y: 41, distance: 184.0
click at [193, 41] on div "Data Sources Filter Permissions Find column New field Export Import New record …" at bounding box center [807, 386] width 1521 height 772
drag, startPoint x: 322, startPoint y: 62, endPoint x: 292, endPoint y: 56, distance: 30.6
click at [292, 56] on div "****" at bounding box center [407, 54] width 235 height 35
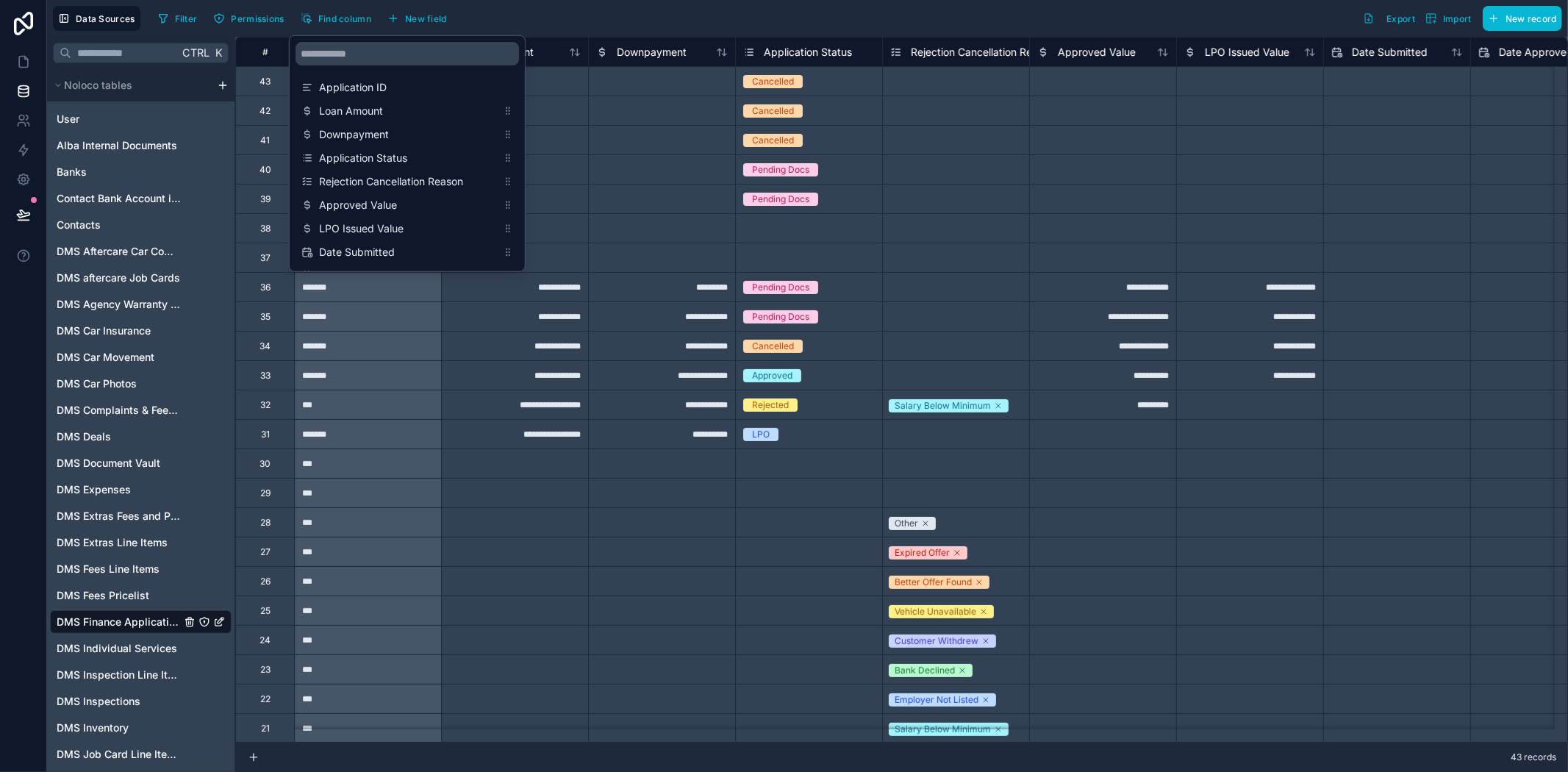
click at [557, 19] on div "Filter Permissions Find column New field Export Import New record" at bounding box center [857, 19] width 1410 height 25
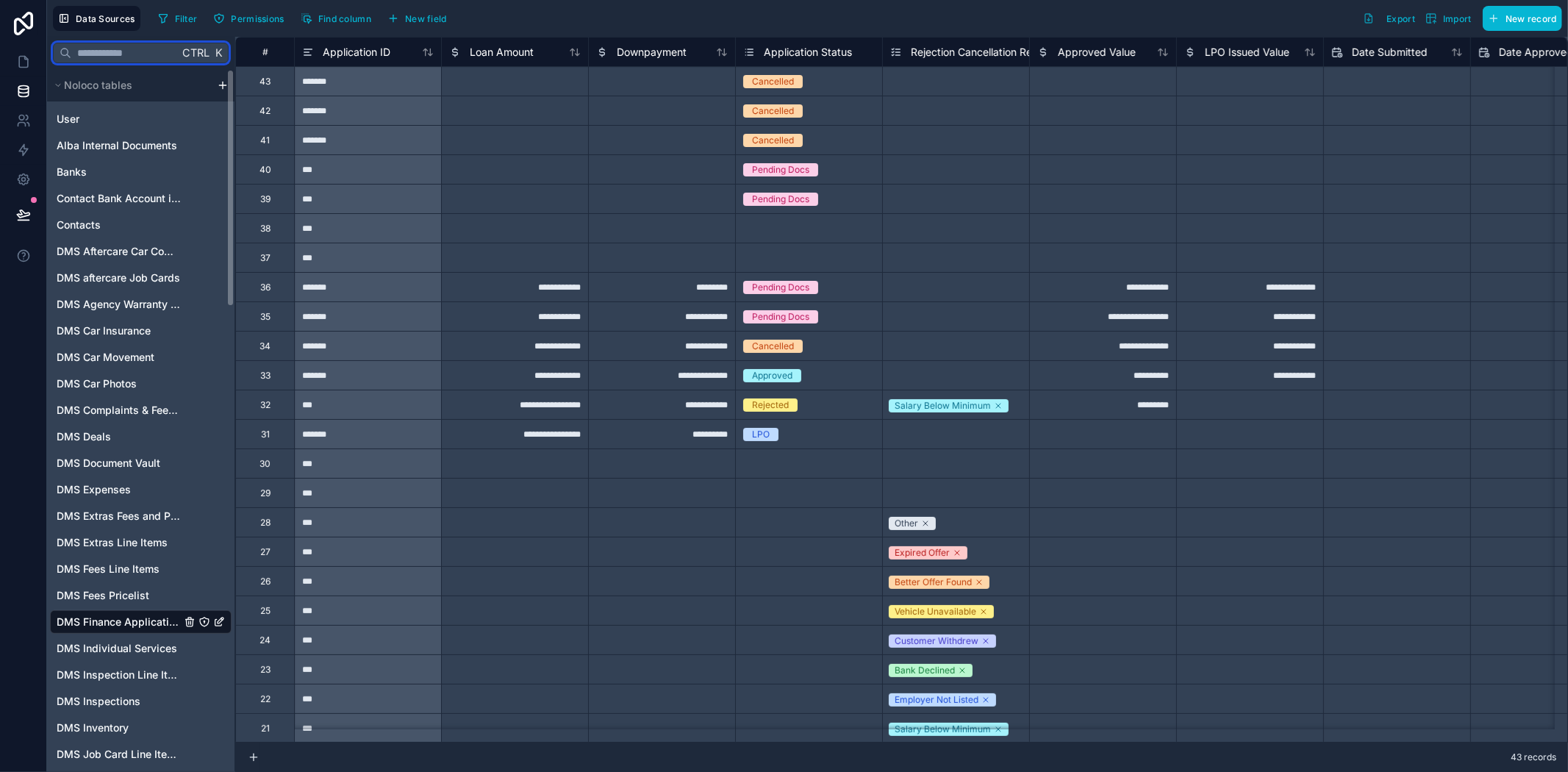
click at [141, 51] on input "text" at bounding box center [125, 53] width 107 height 26
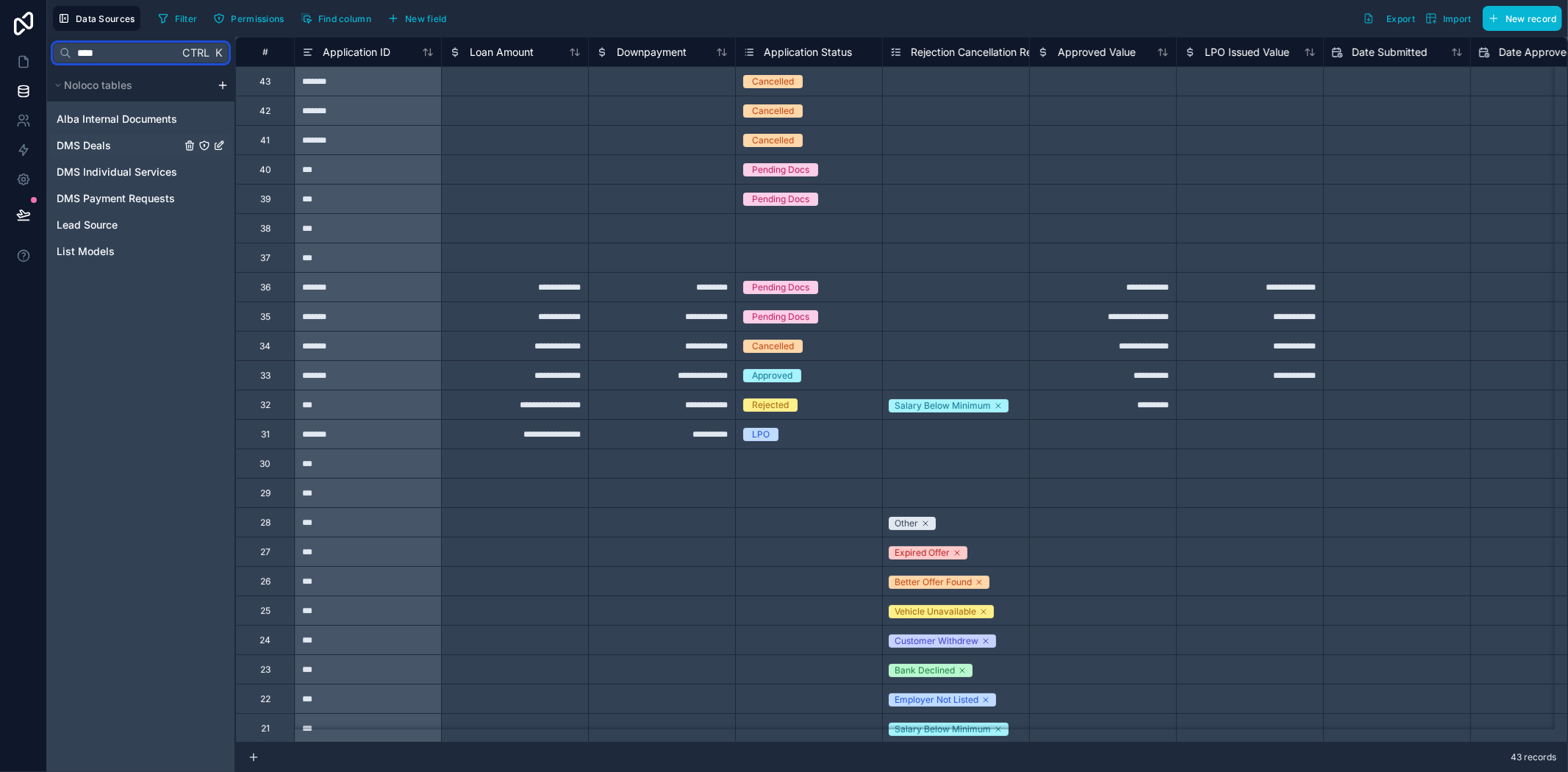
type input "****"
click at [142, 137] on div "DMS Deals" at bounding box center [141, 145] width 182 height 24
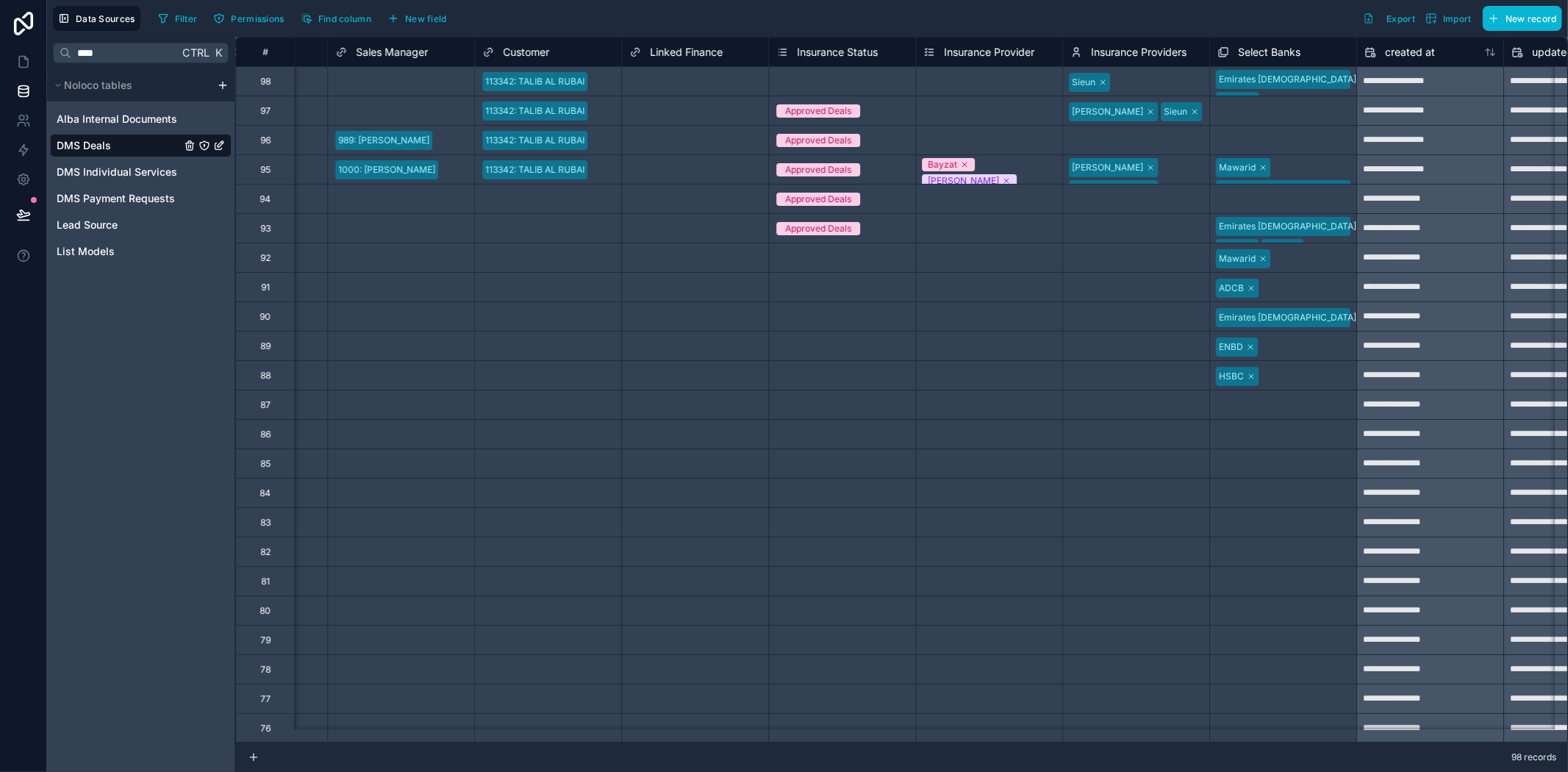
scroll to position [0, 3507]
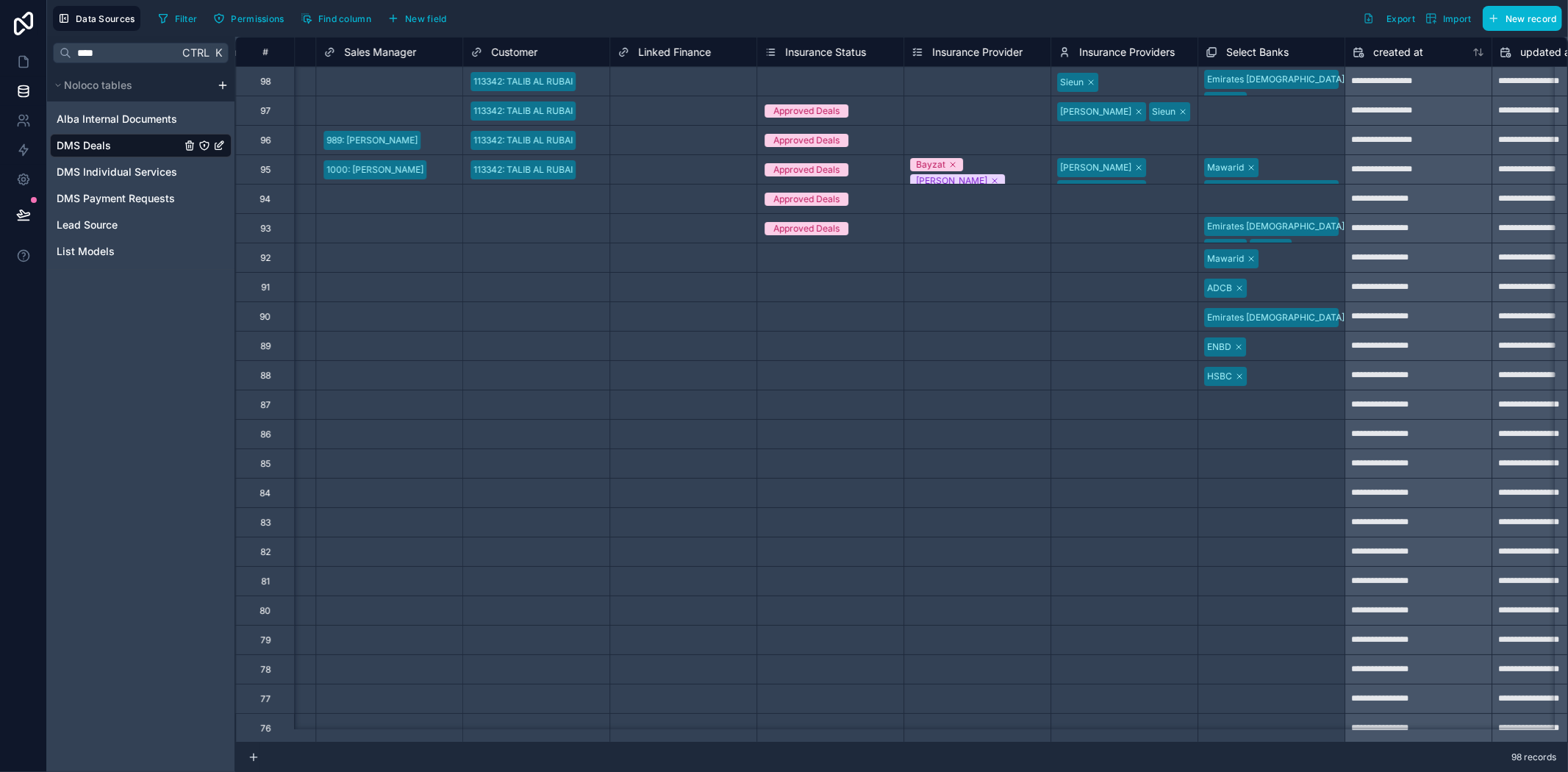
click at [1125, 45] on span "Insurance Providers" at bounding box center [1127, 52] width 95 height 15
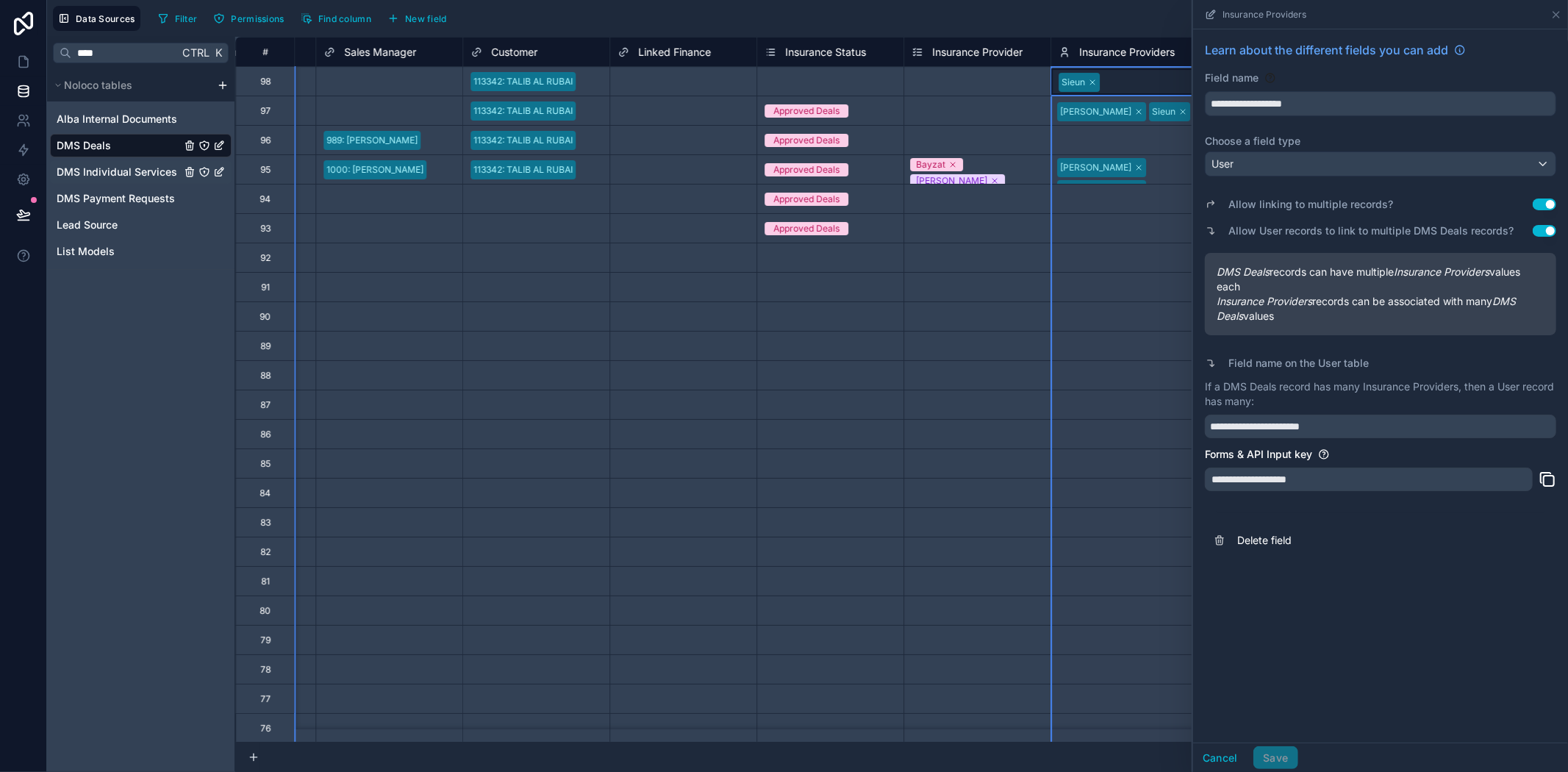
drag, startPoint x: 92, startPoint y: 416, endPoint x: 100, endPoint y: 167, distance: 249.1
click at [92, 416] on div "**** Ctrl K Noloco tables Alba Internal Documents DMS Deals DMS Individual Serv…" at bounding box center [140, 405] width 188 height 735
click at [17, 85] on icon at bounding box center [23, 91] width 15 height 15
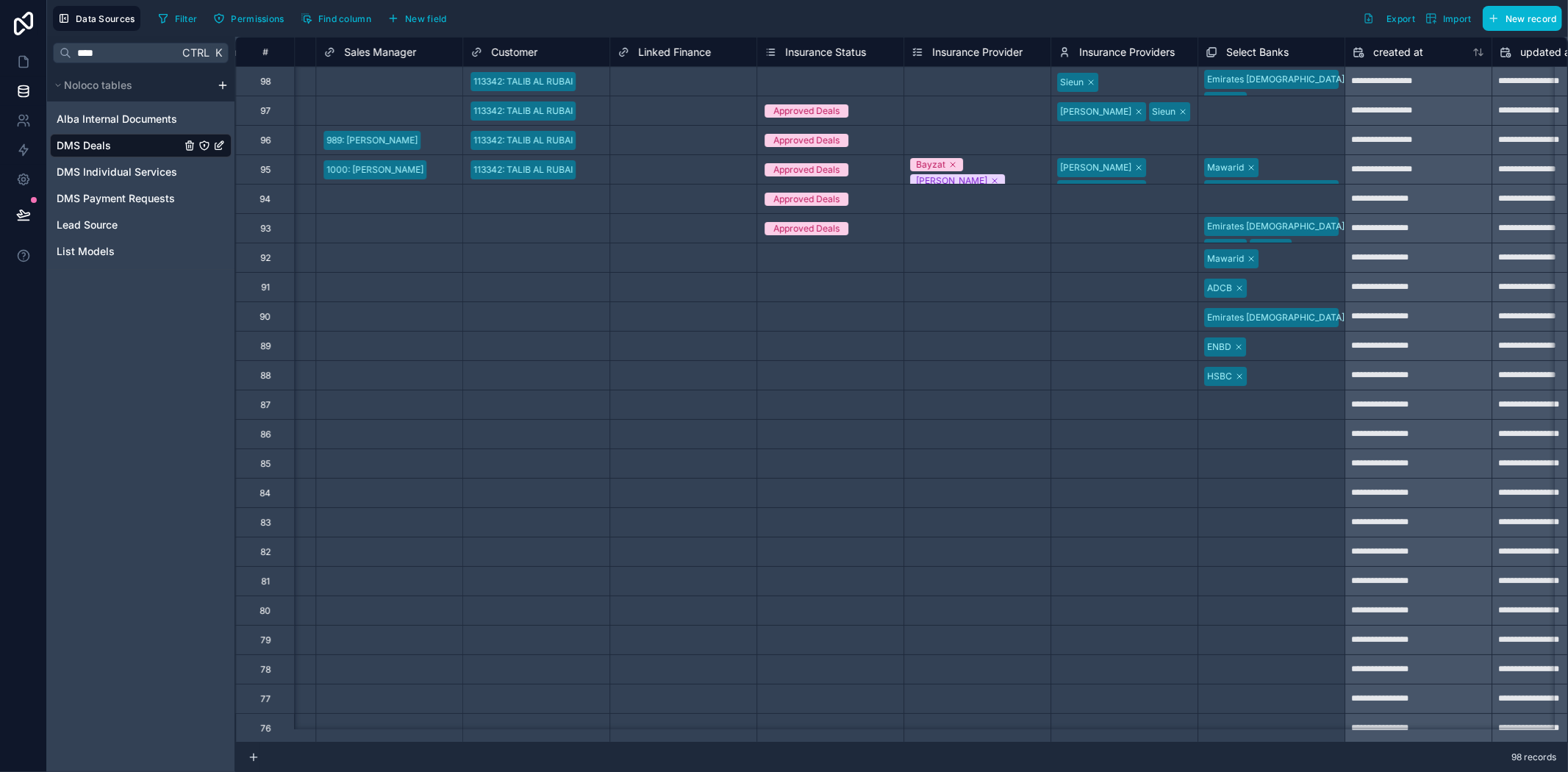
click at [222, 85] on html "**********" at bounding box center [784, 386] width 1568 height 772
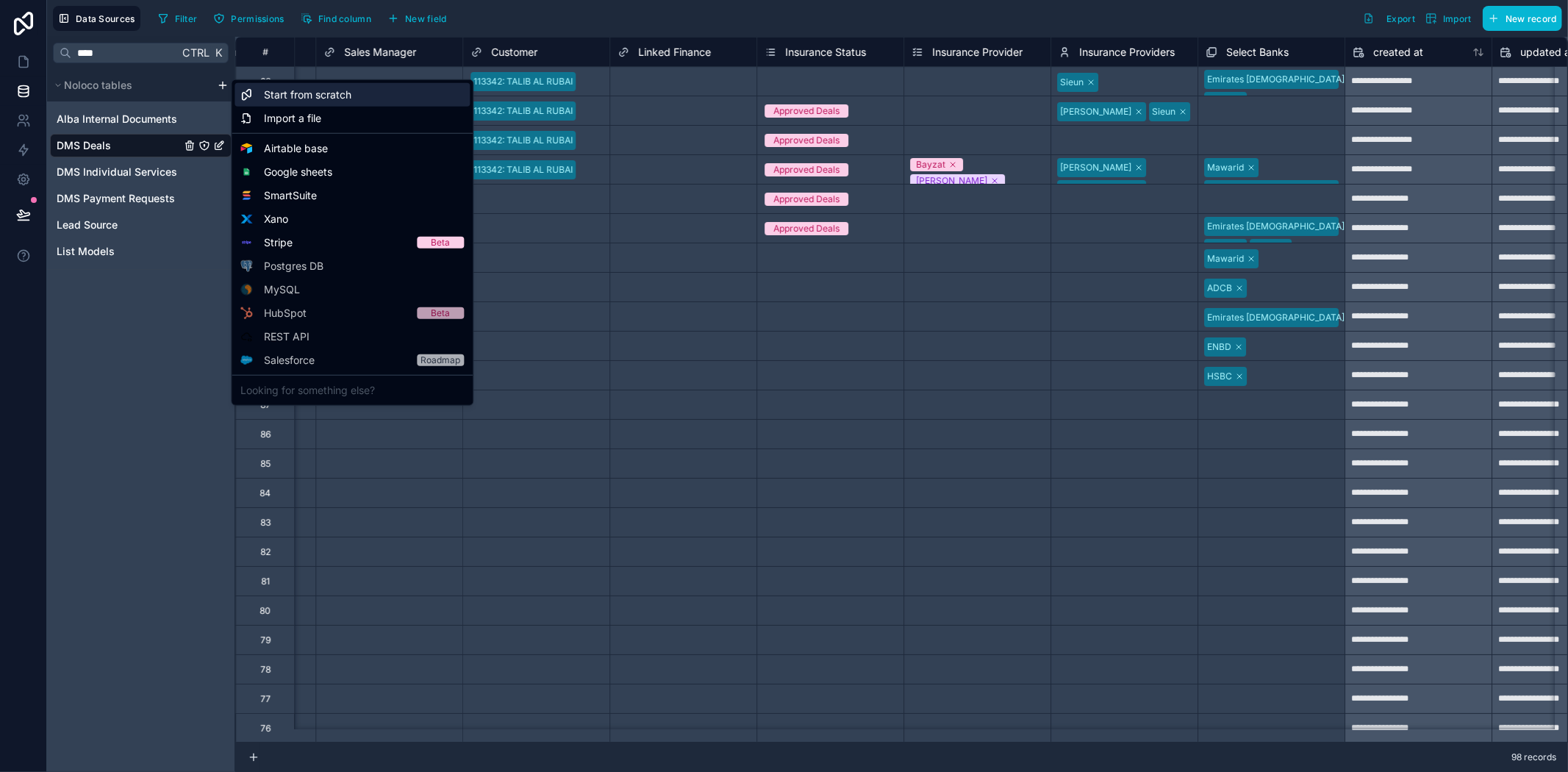
click at [310, 94] on span "Start from scratch" at bounding box center [307, 95] width 87 height 15
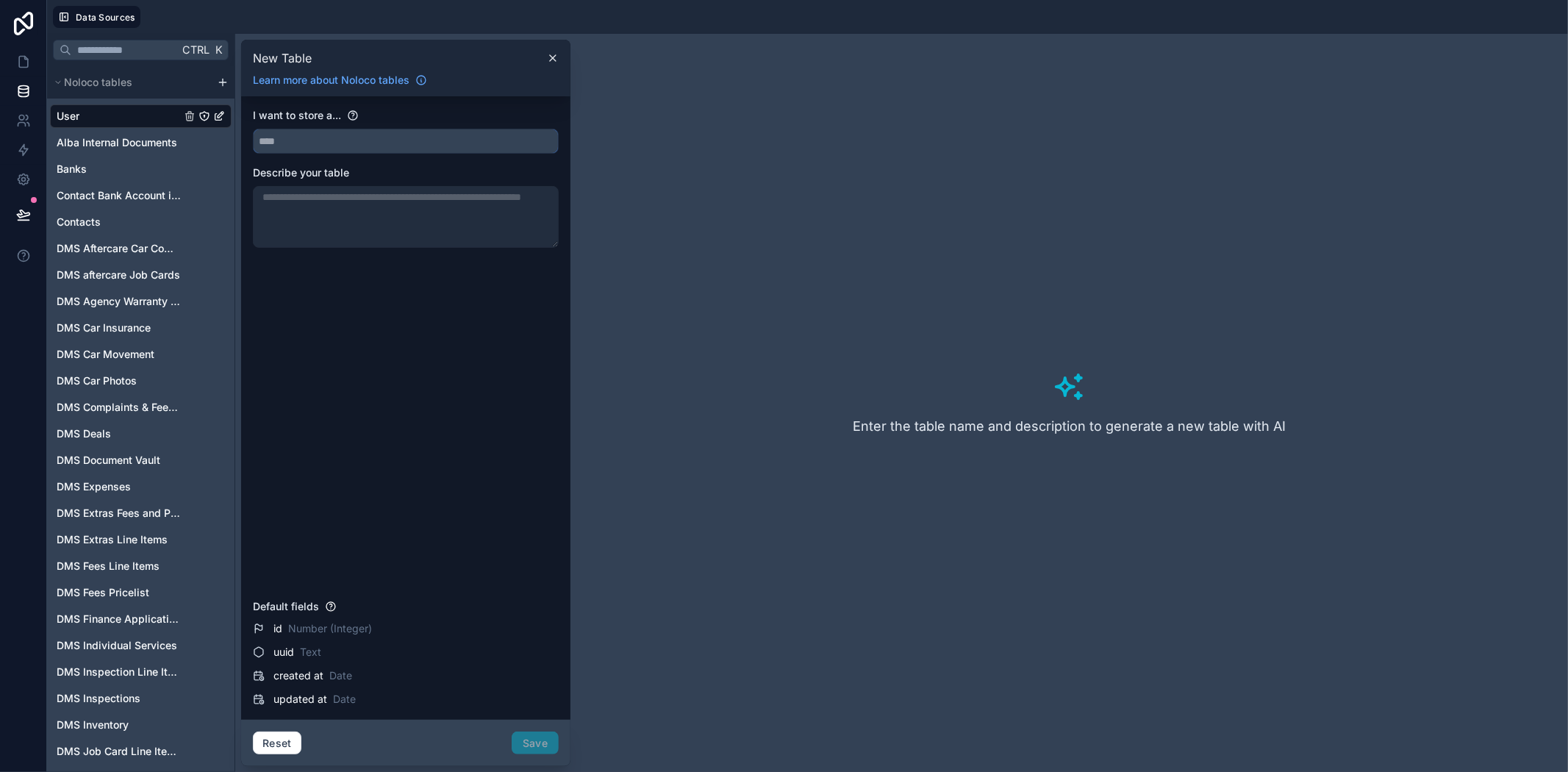
click at [346, 143] on input "text" at bounding box center [405, 140] width 304 height 24
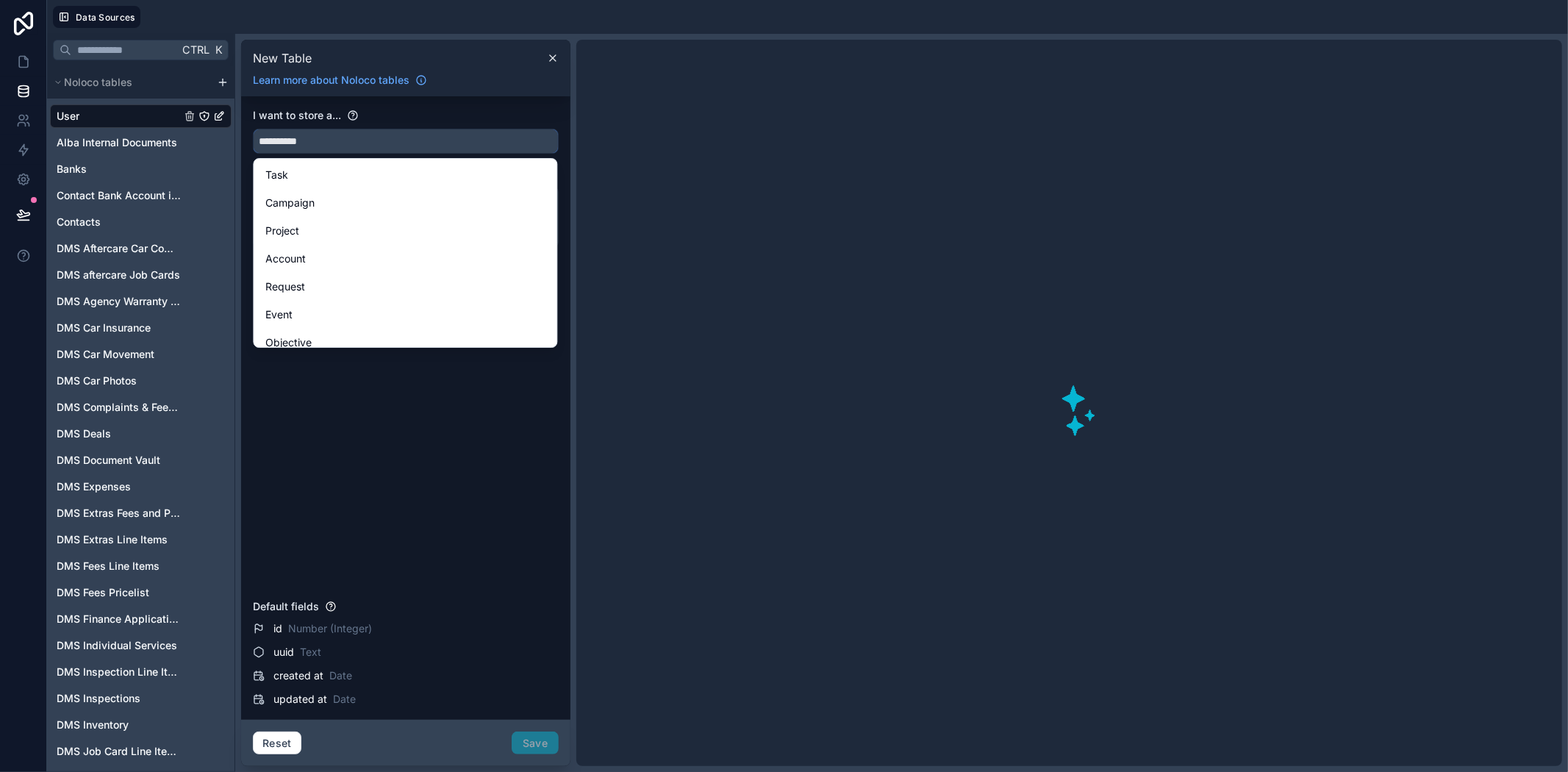
click at [253, 129] on button "*********" at bounding box center [405, 141] width 306 height 25
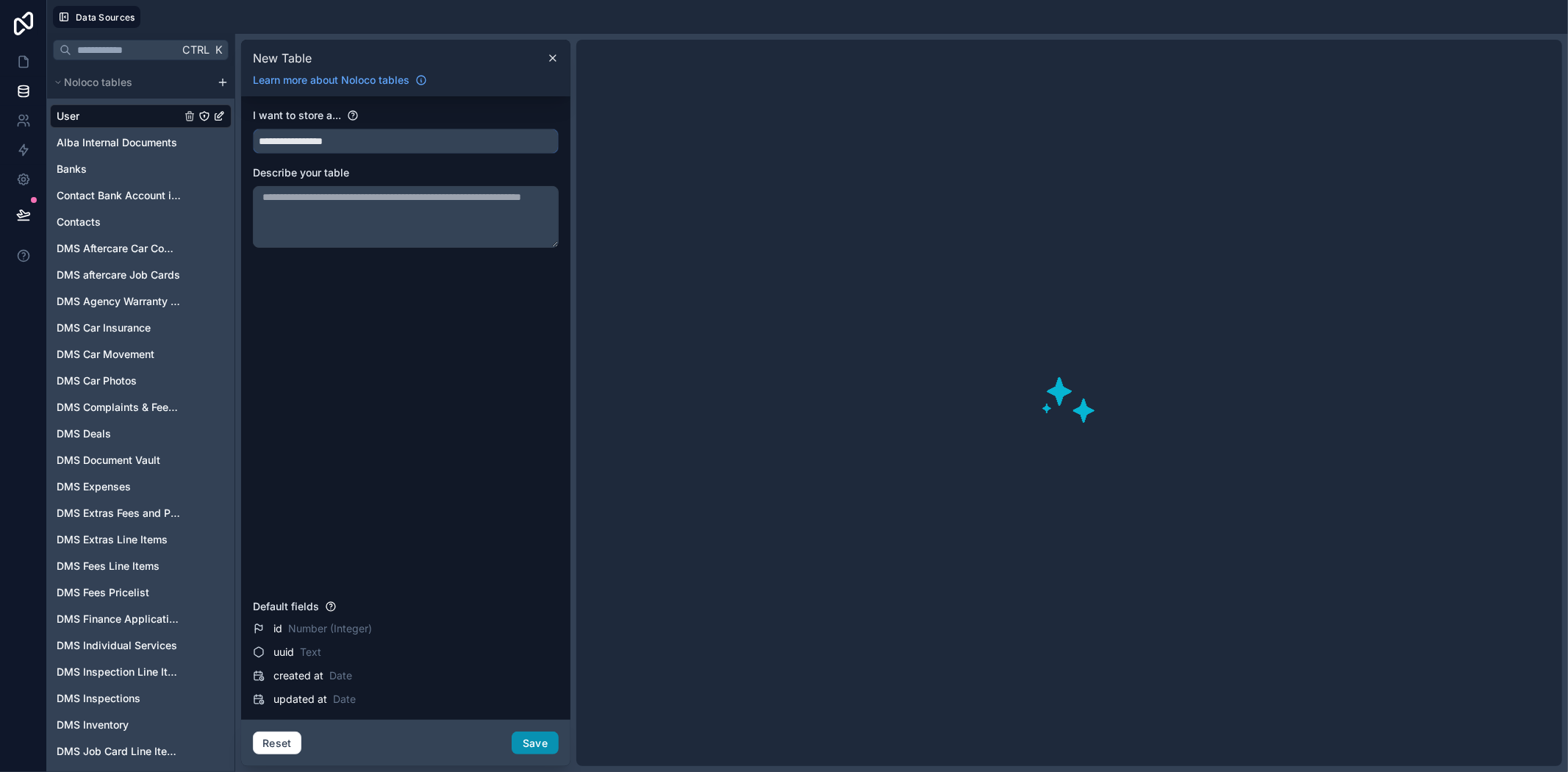
type input "**********"
click at [544, 744] on button "Save" at bounding box center [534, 743] width 47 height 24
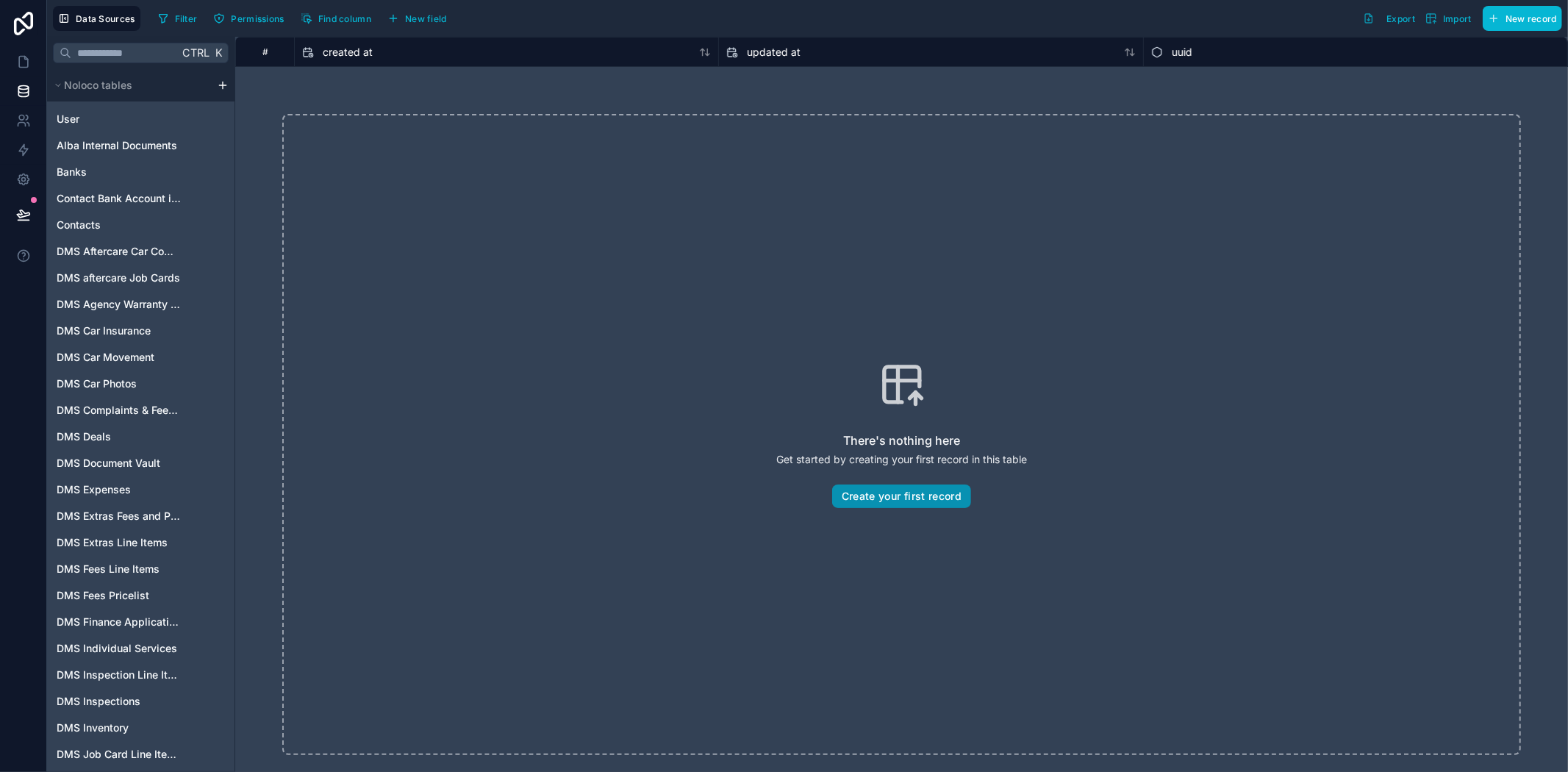
click at [882, 489] on button "Create your first record" at bounding box center [901, 496] width 139 height 24
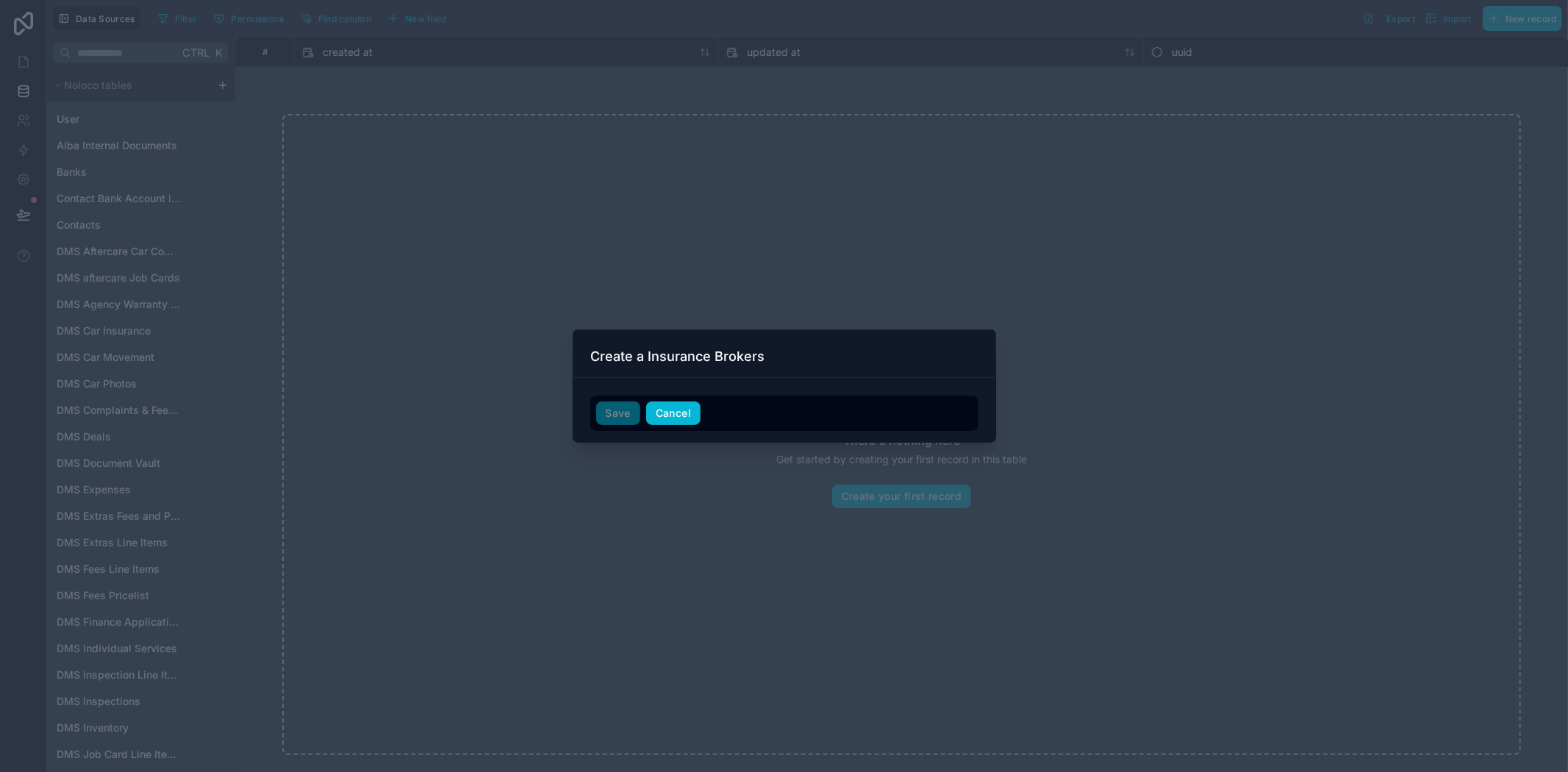
click at [681, 407] on button "Cancel" at bounding box center [673, 412] width 55 height 24
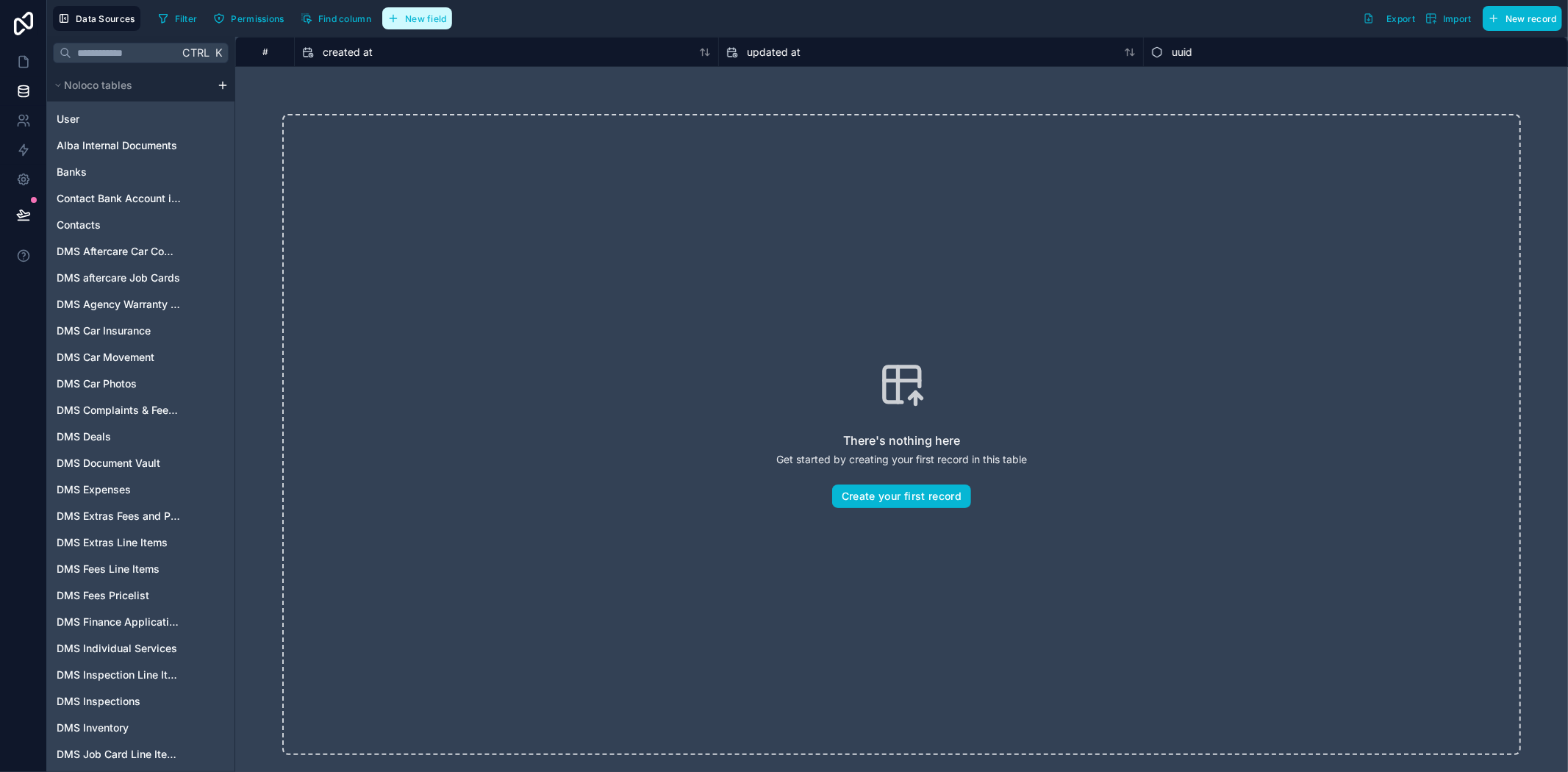
click at [423, 24] on button "New field" at bounding box center [417, 18] width 70 height 22
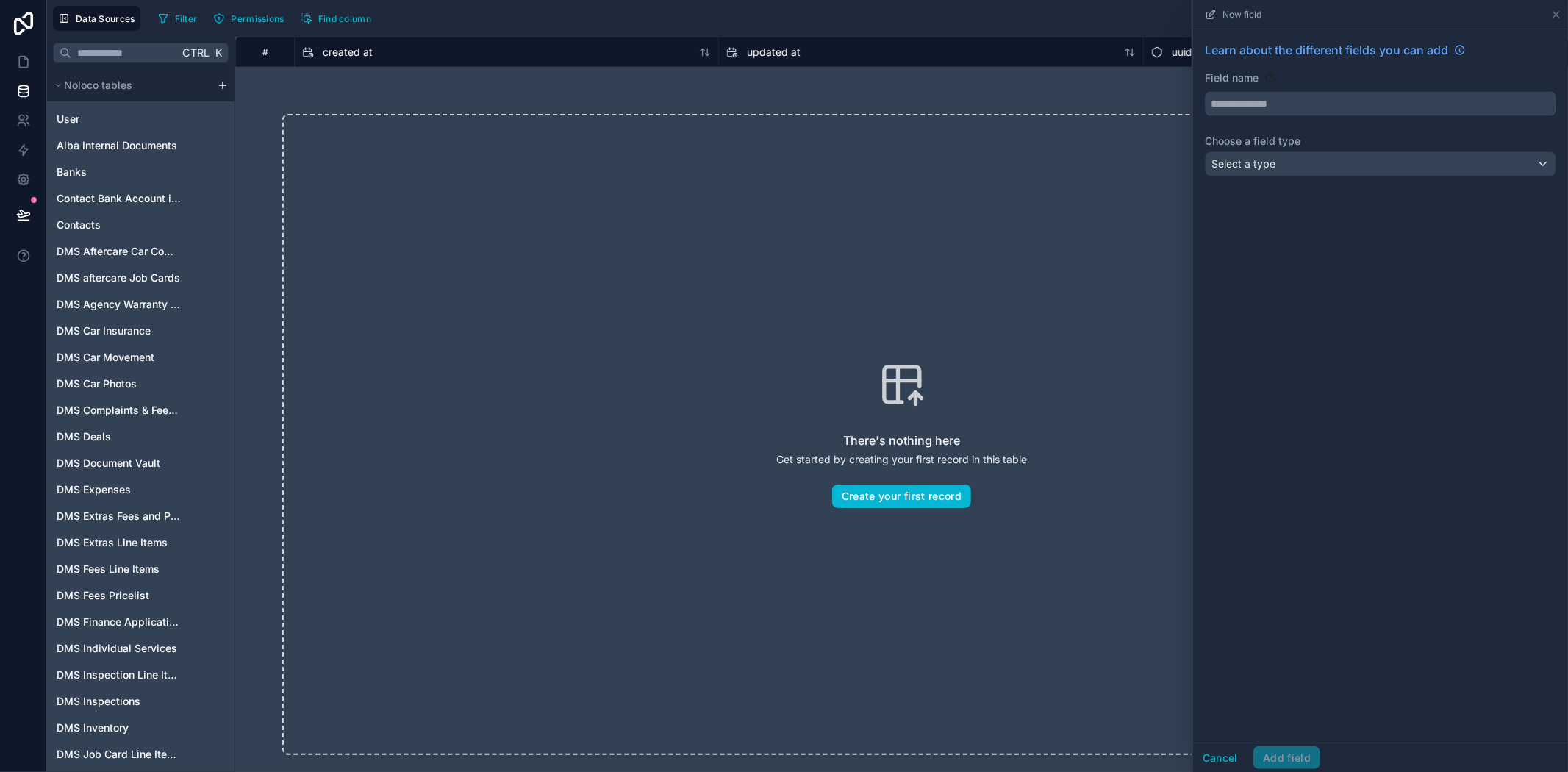
drag, startPoint x: 1416, startPoint y: 100, endPoint x: 1407, endPoint y: 101, distance: 9.1
click at [1416, 100] on input "text" at bounding box center [1381, 103] width 350 height 24
type input "******"
click at [1319, 169] on div "Select a type" at bounding box center [1381, 163] width 350 height 24
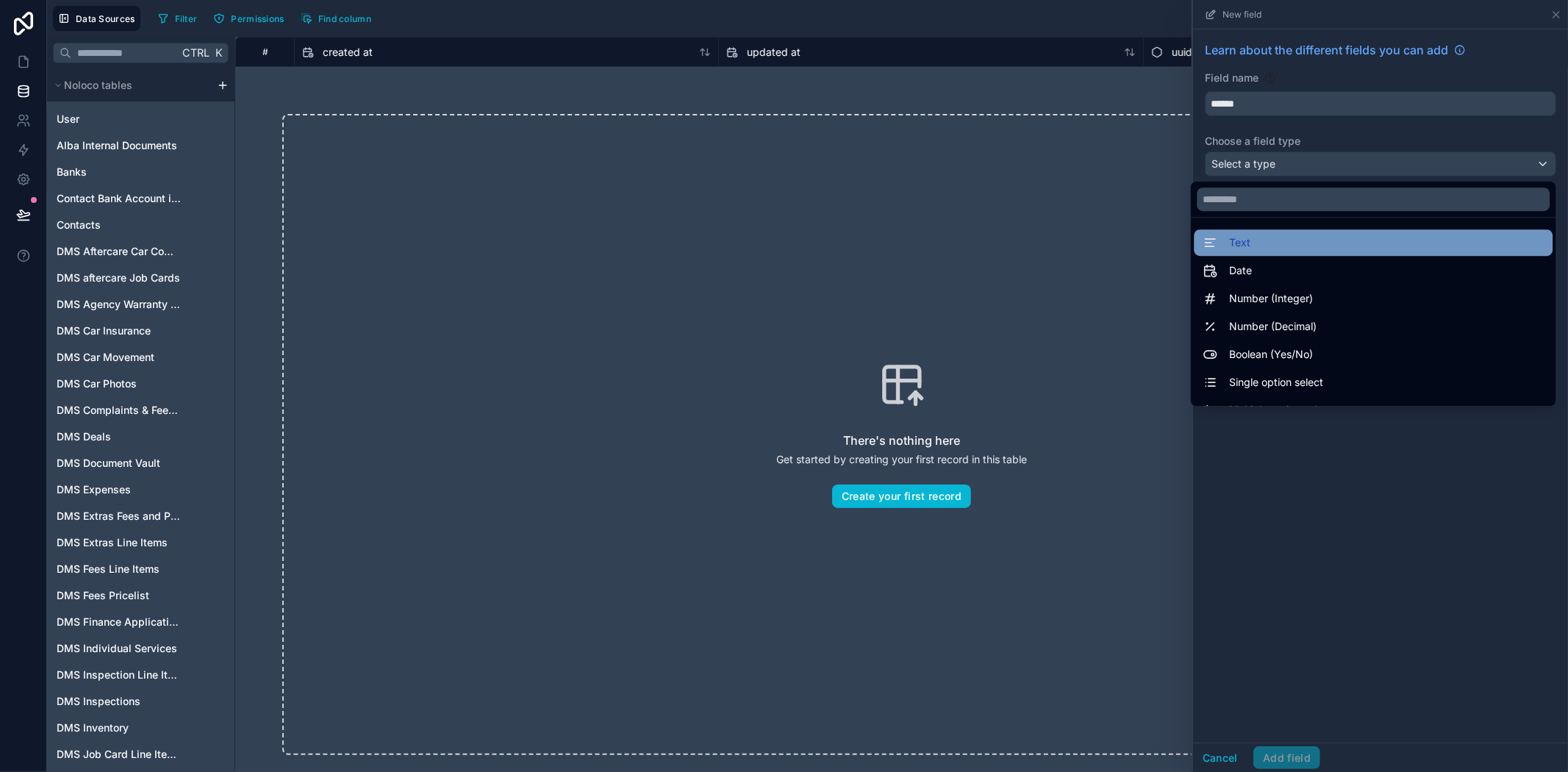
click at [1276, 247] on div "Text" at bounding box center [1373, 243] width 341 height 18
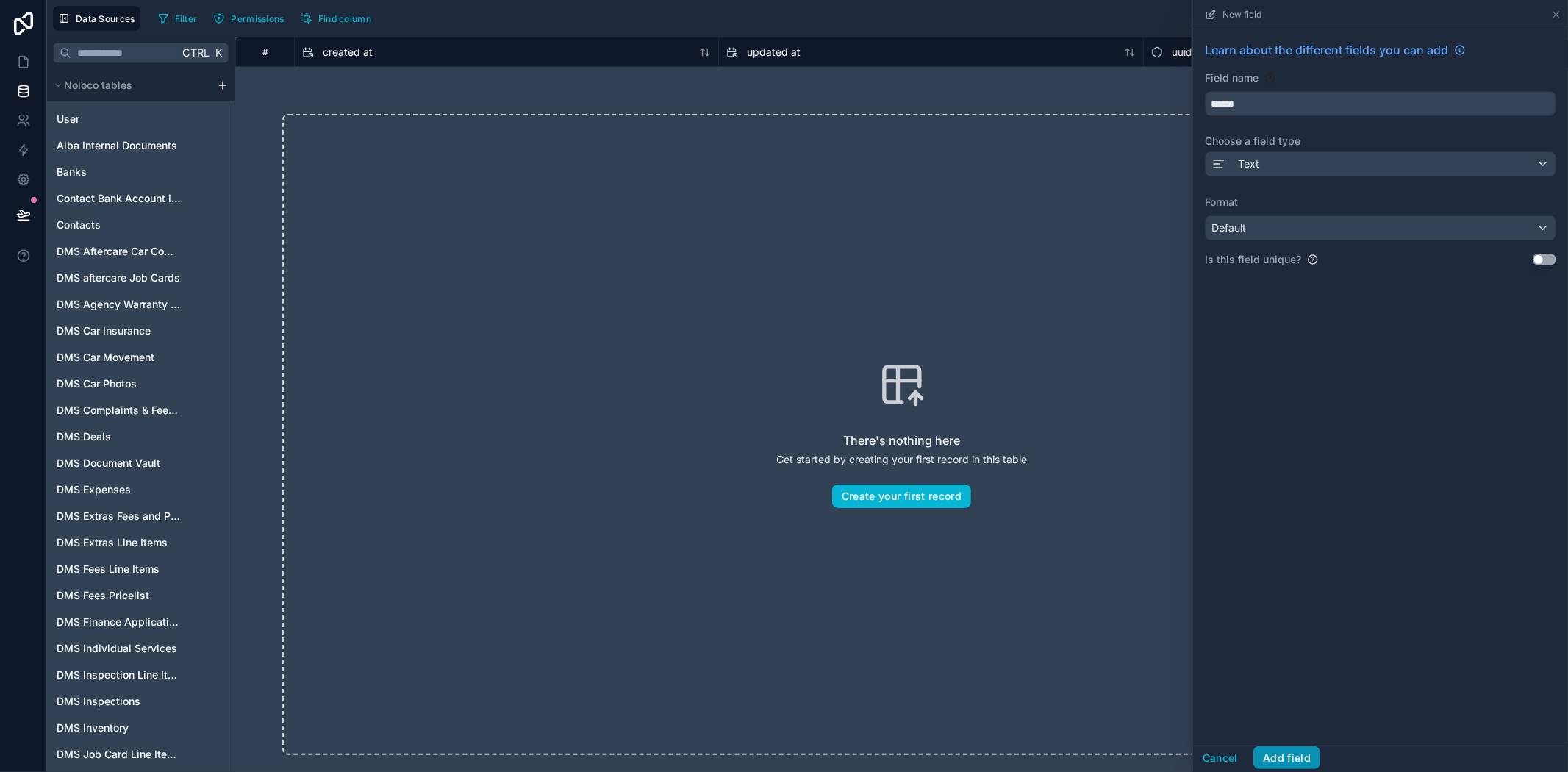
click at [1284, 758] on button "Add field" at bounding box center [1287, 758] width 67 height 24
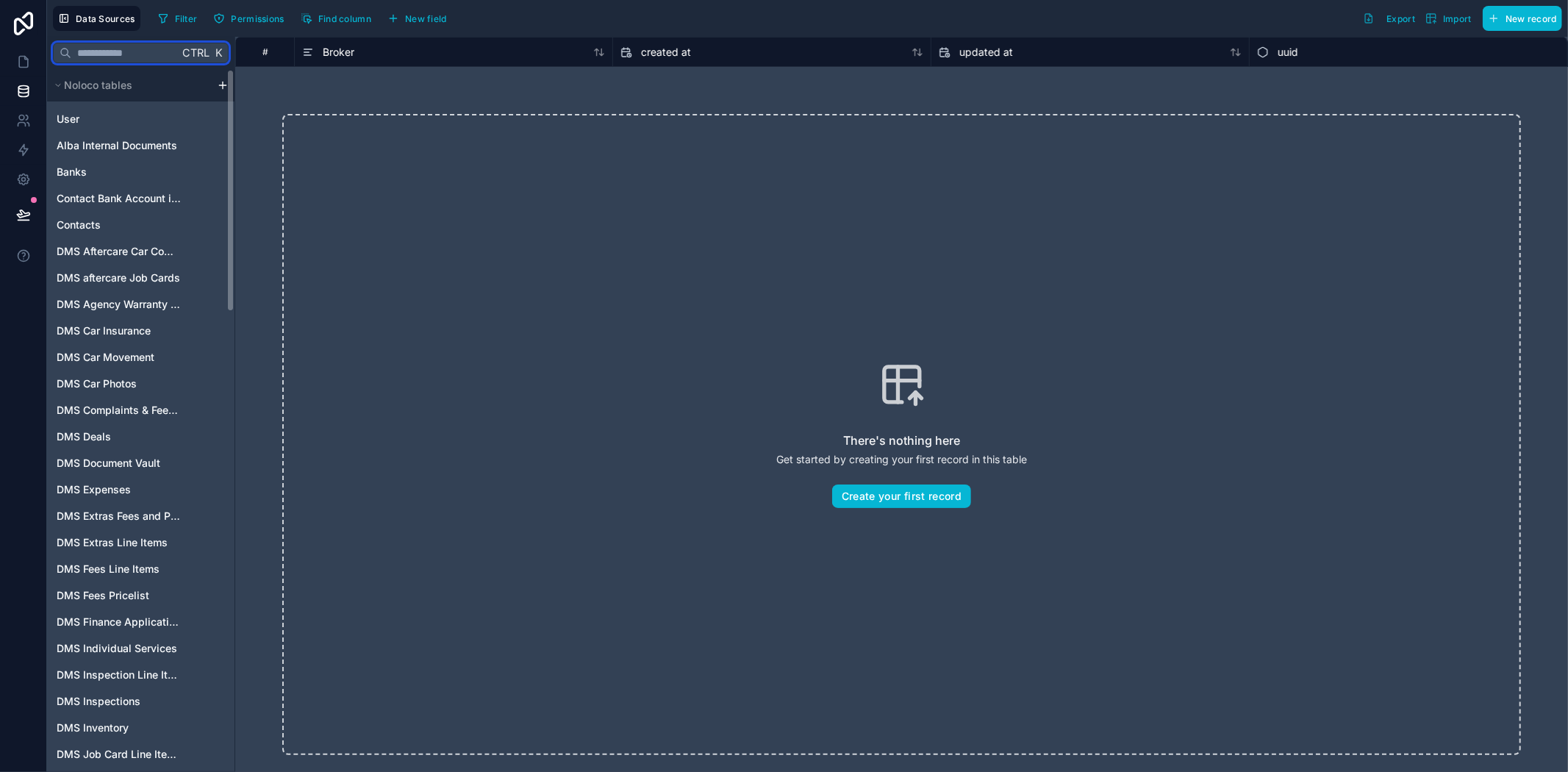
click at [99, 53] on input "text" at bounding box center [125, 53] width 107 height 26
click at [109, 167] on div "Banks" at bounding box center [141, 171] width 182 height 24
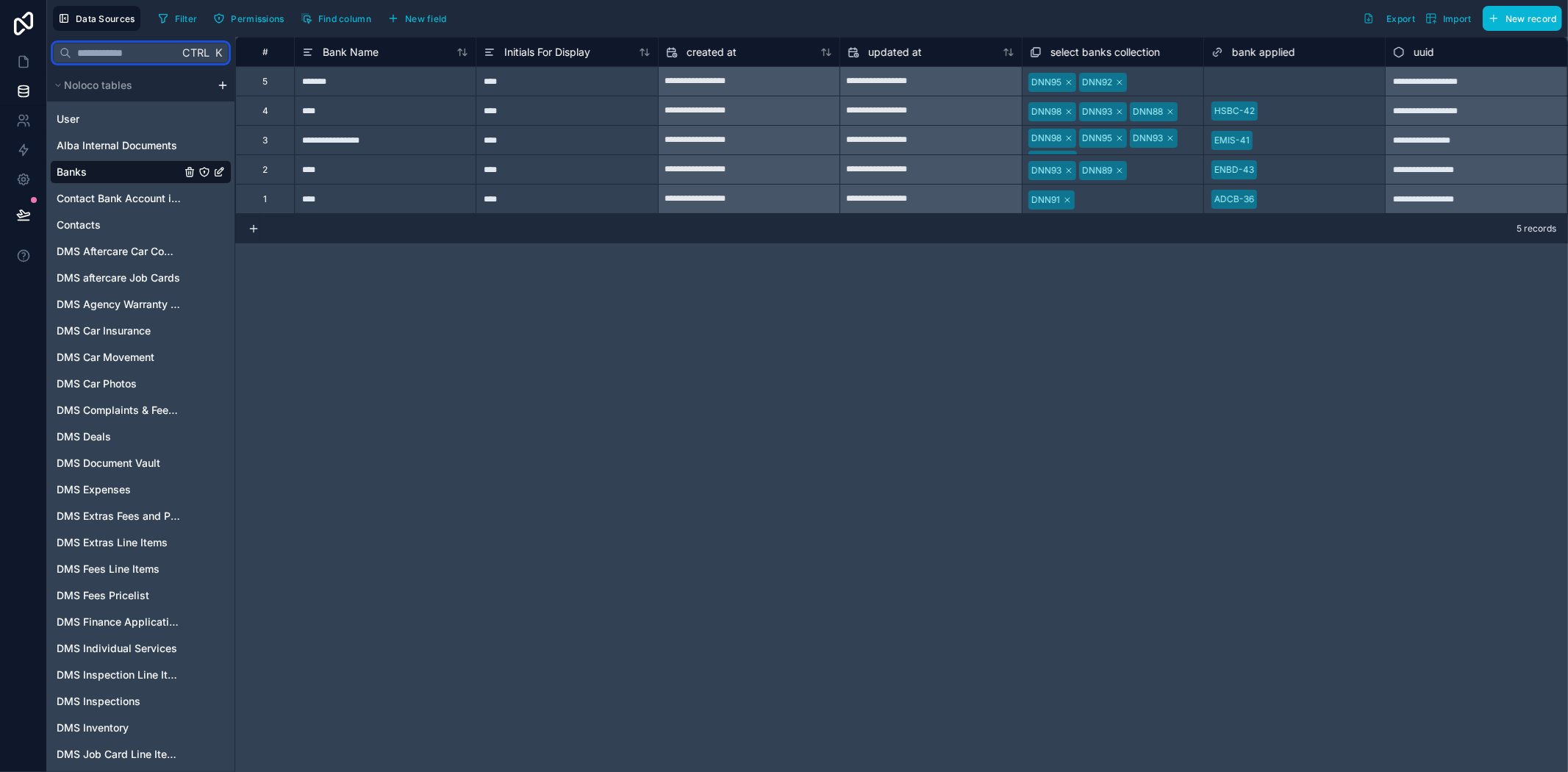
click at [86, 54] on input "text" at bounding box center [125, 53] width 107 height 26
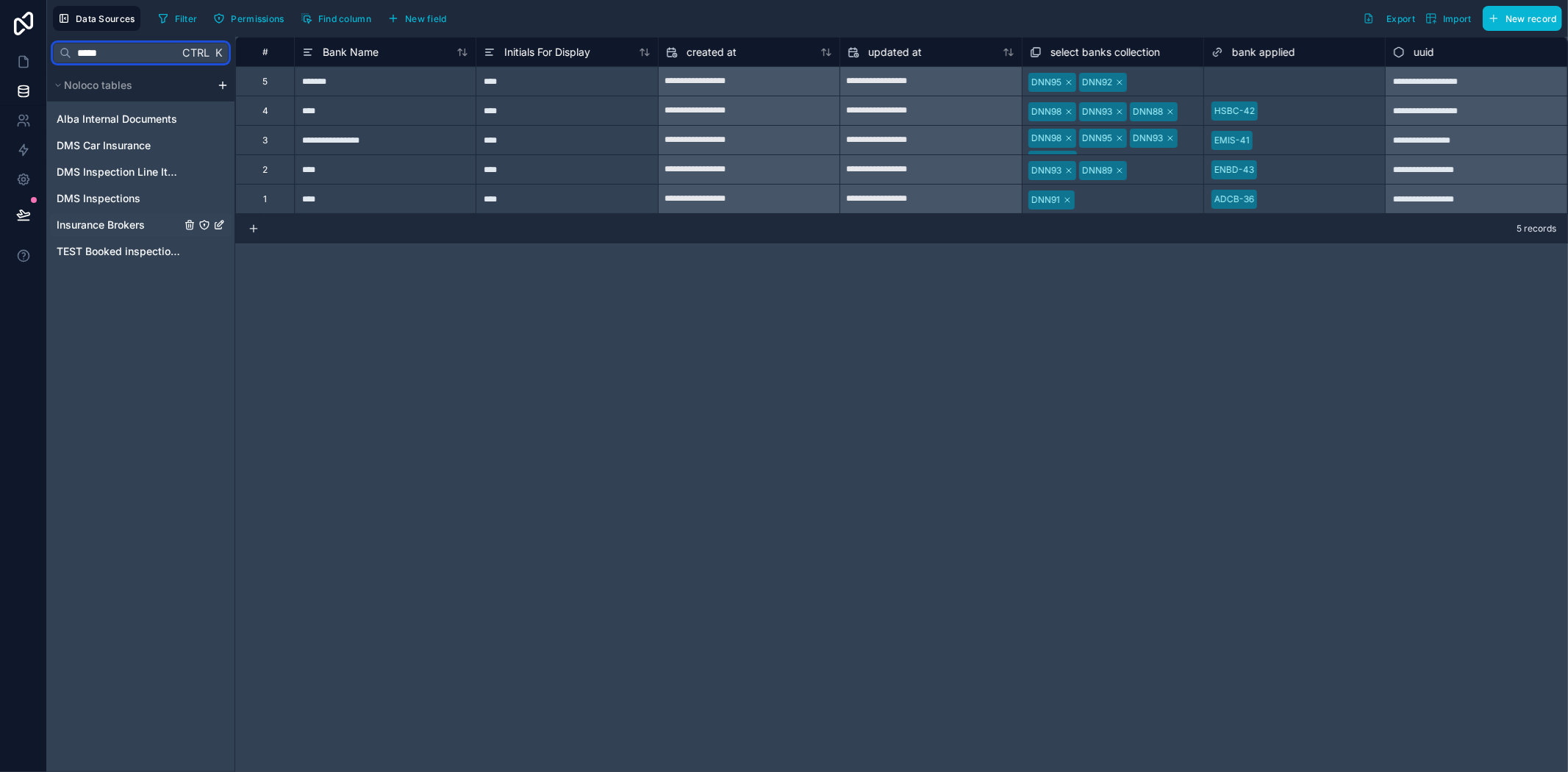
type input "*****"
click at [123, 225] on span "Insurance Brokers" at bounding box center [101, 224] width 88 height 15
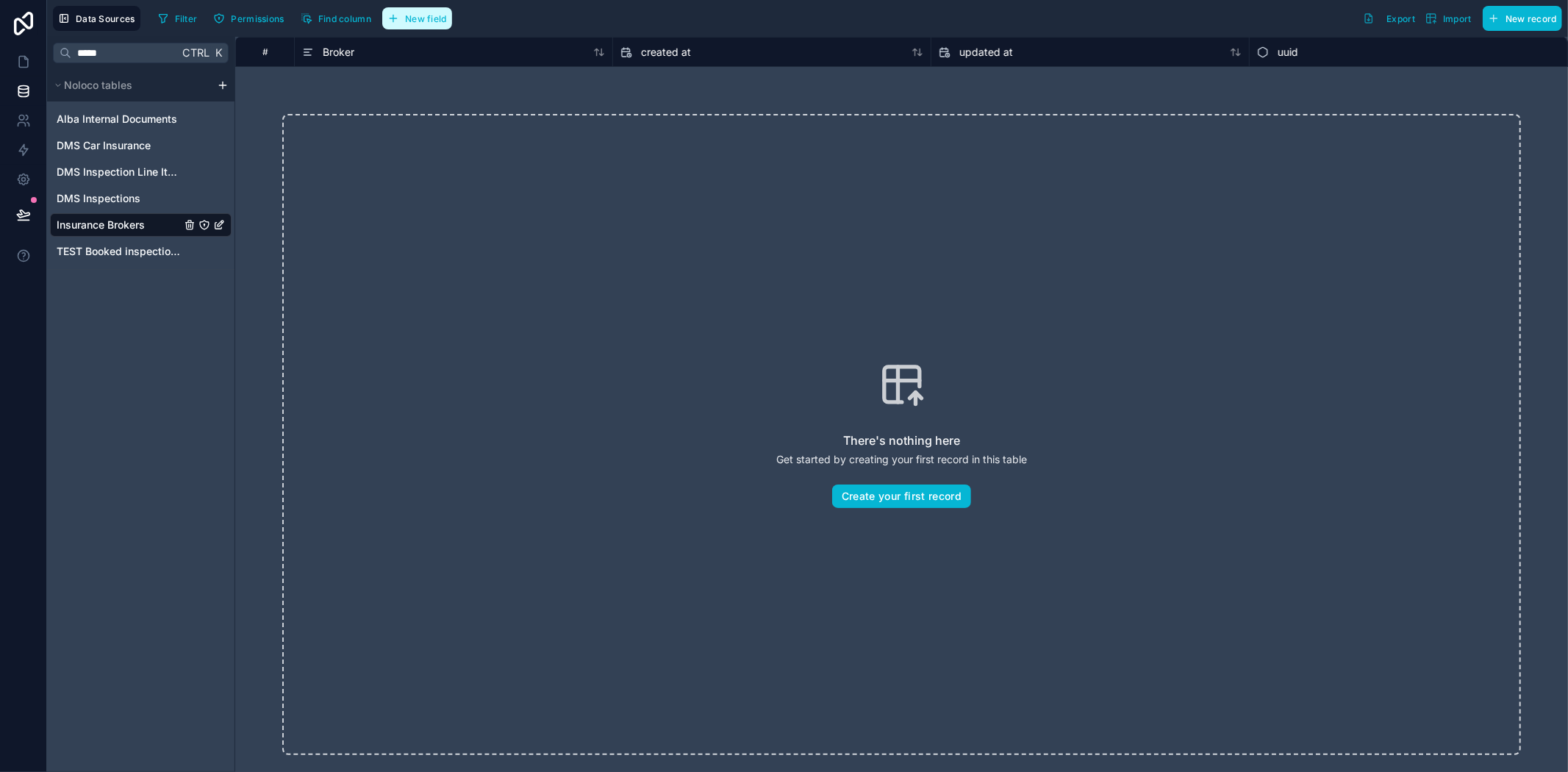
click at [441, 19] on span "New field" at bounding box center [425, 19] width 42 height 11
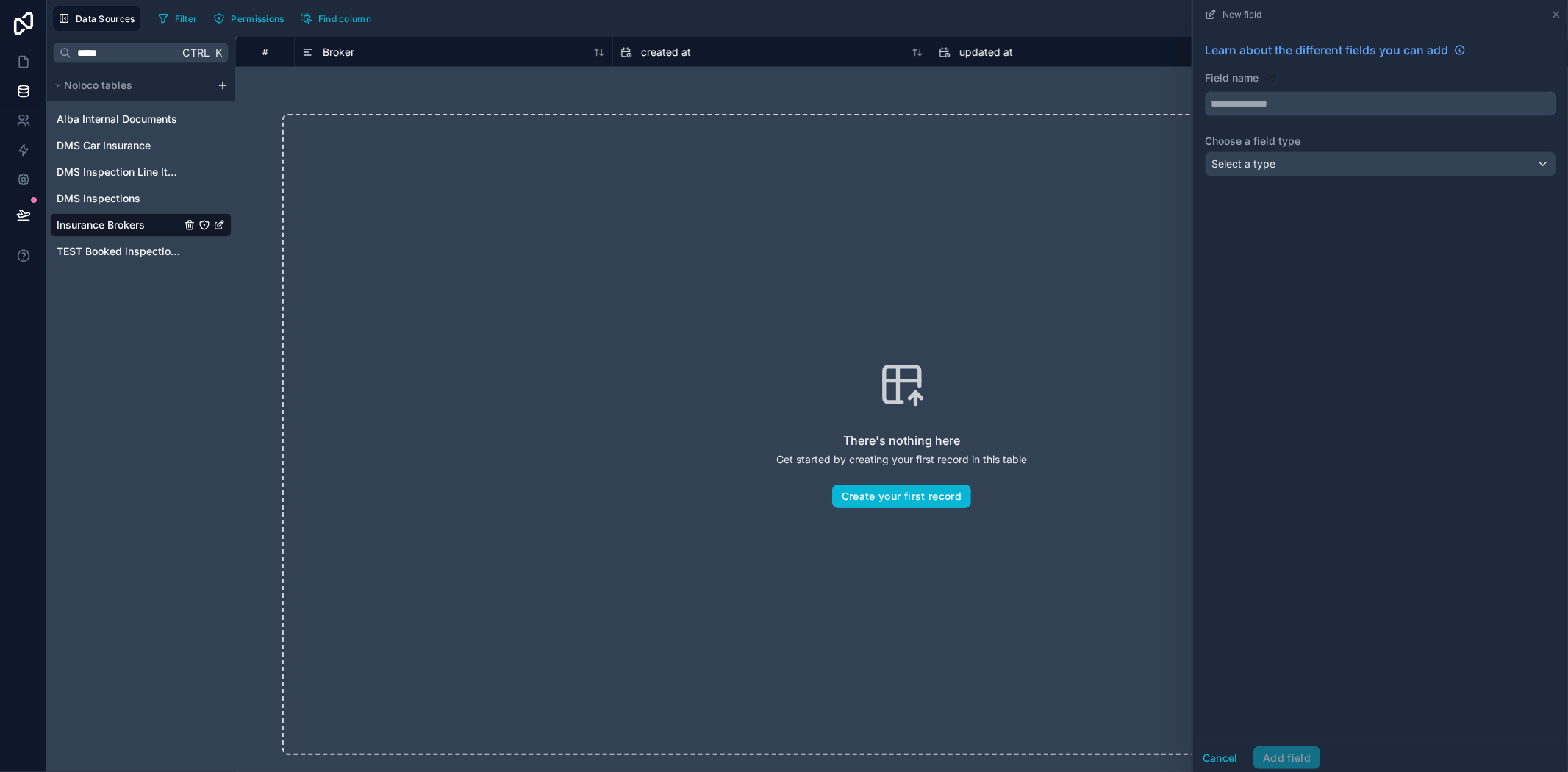
click at [1379, 92] on input "text" at bounding box center [1381, 103] width 350 height 24
click at [1205, 91] on button "*******" at bounding box center [1381, 103] width 352 height 25
type input "**********"
click at [1346, 173] on div "Select a type" at bounding box center [1381, 163] width 350 height 24
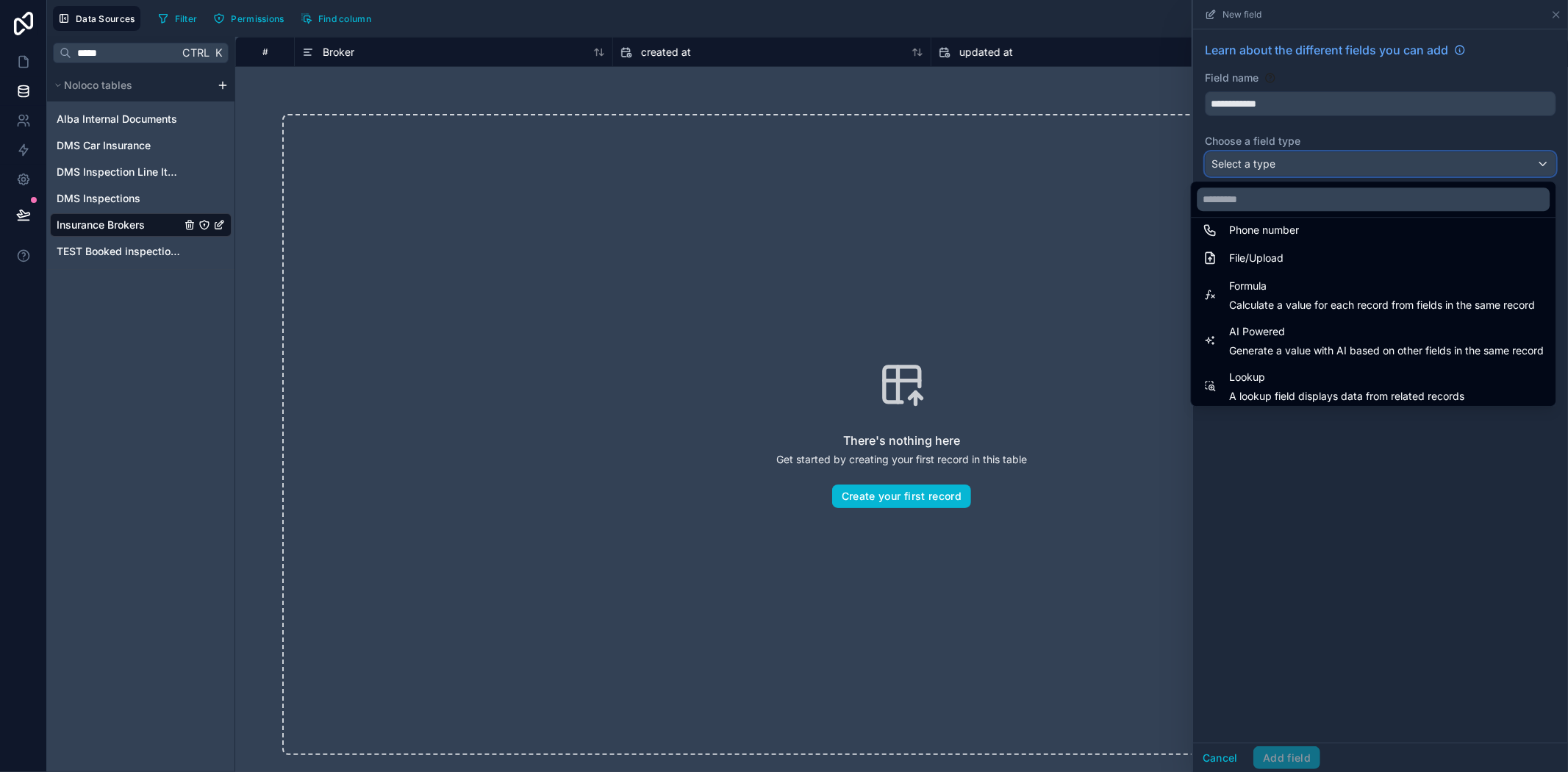
scroll to position [427, 0]
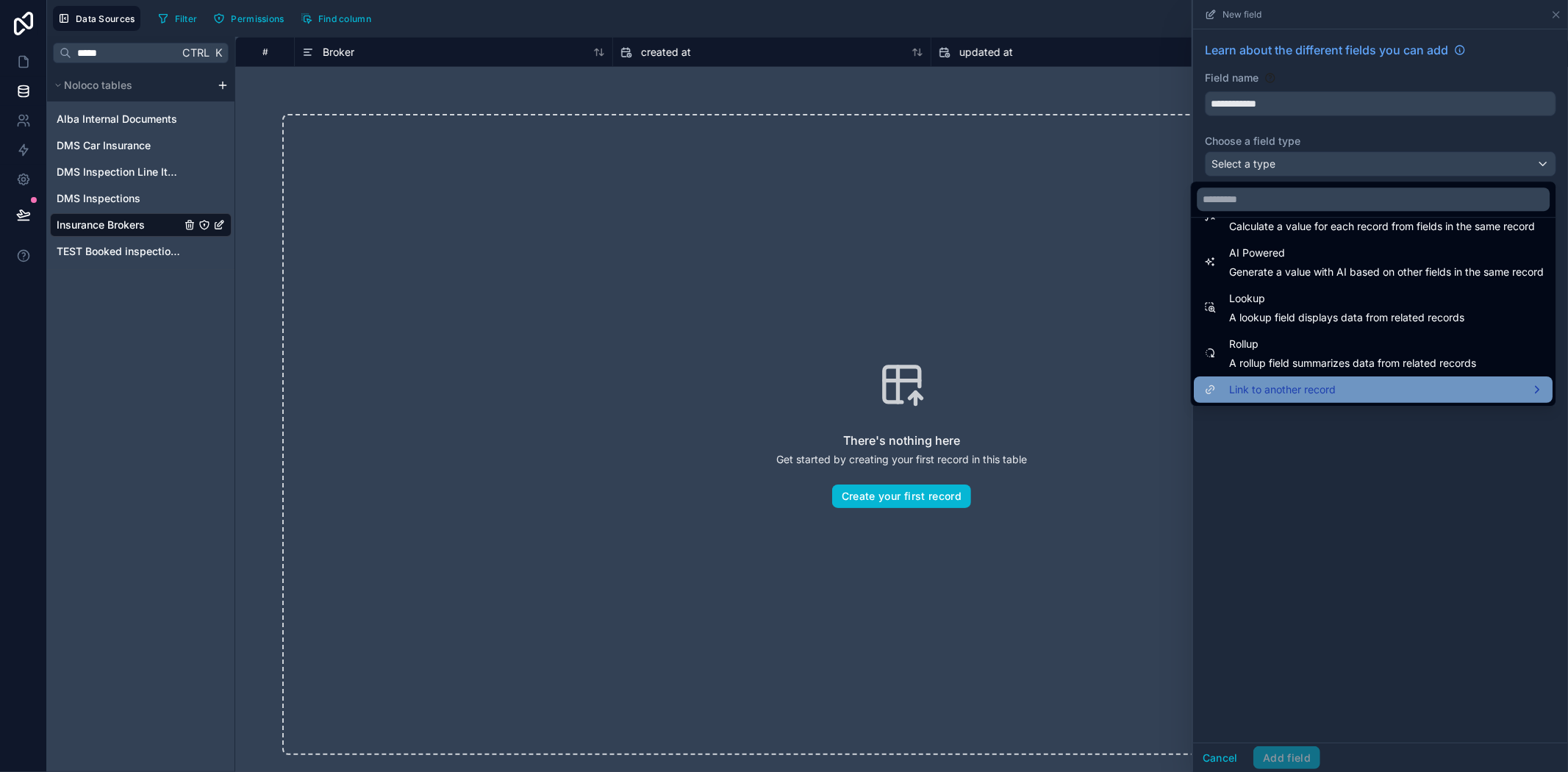
click at [1270, 388] on span "Link to another record" at bounding box center [1282, 390] width 107 height 18
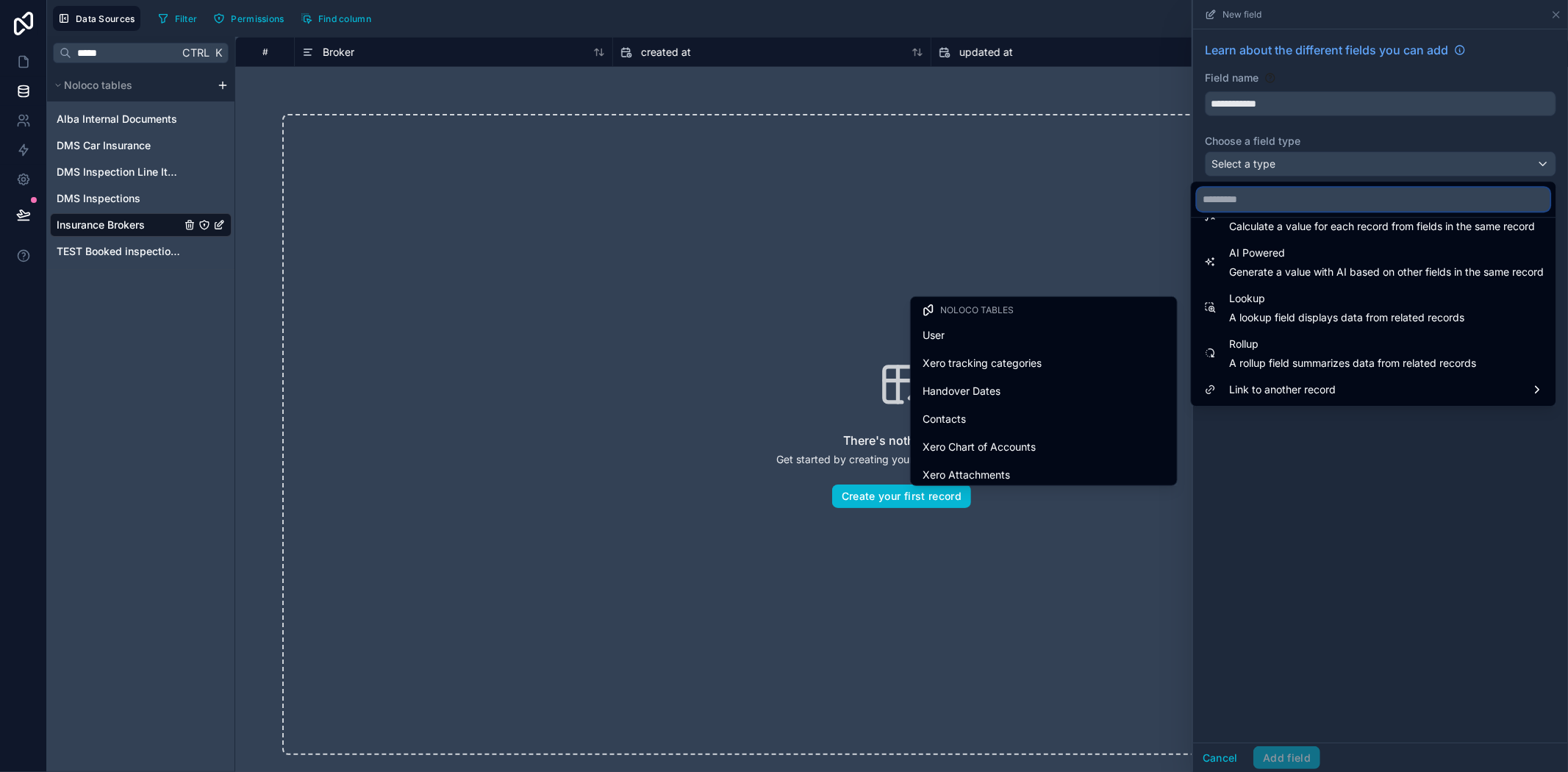
click at [1233, 203] on input "text" at bounding box center [1373, 199] width 352 height 24
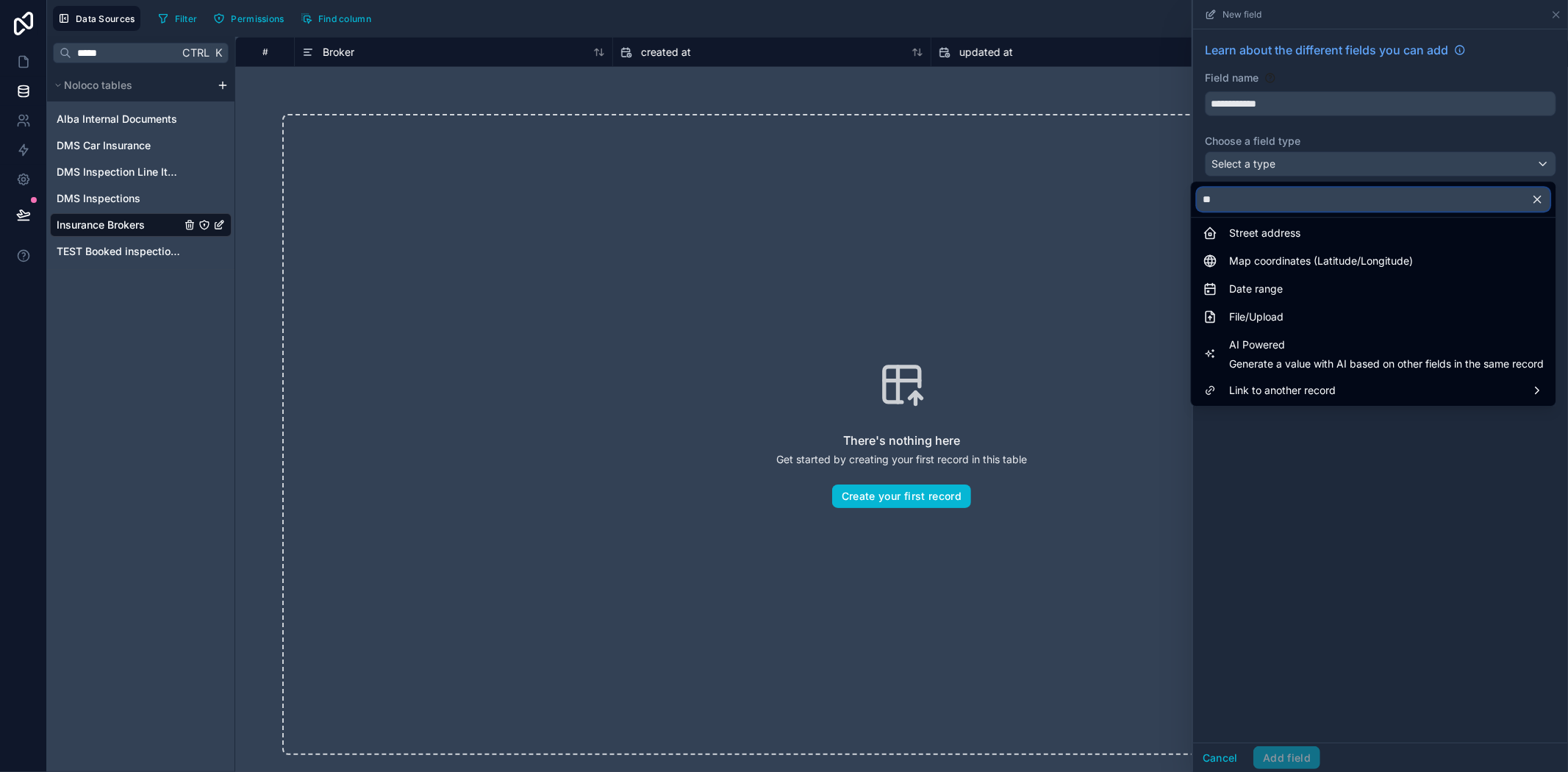
scroll to position [0, 0]
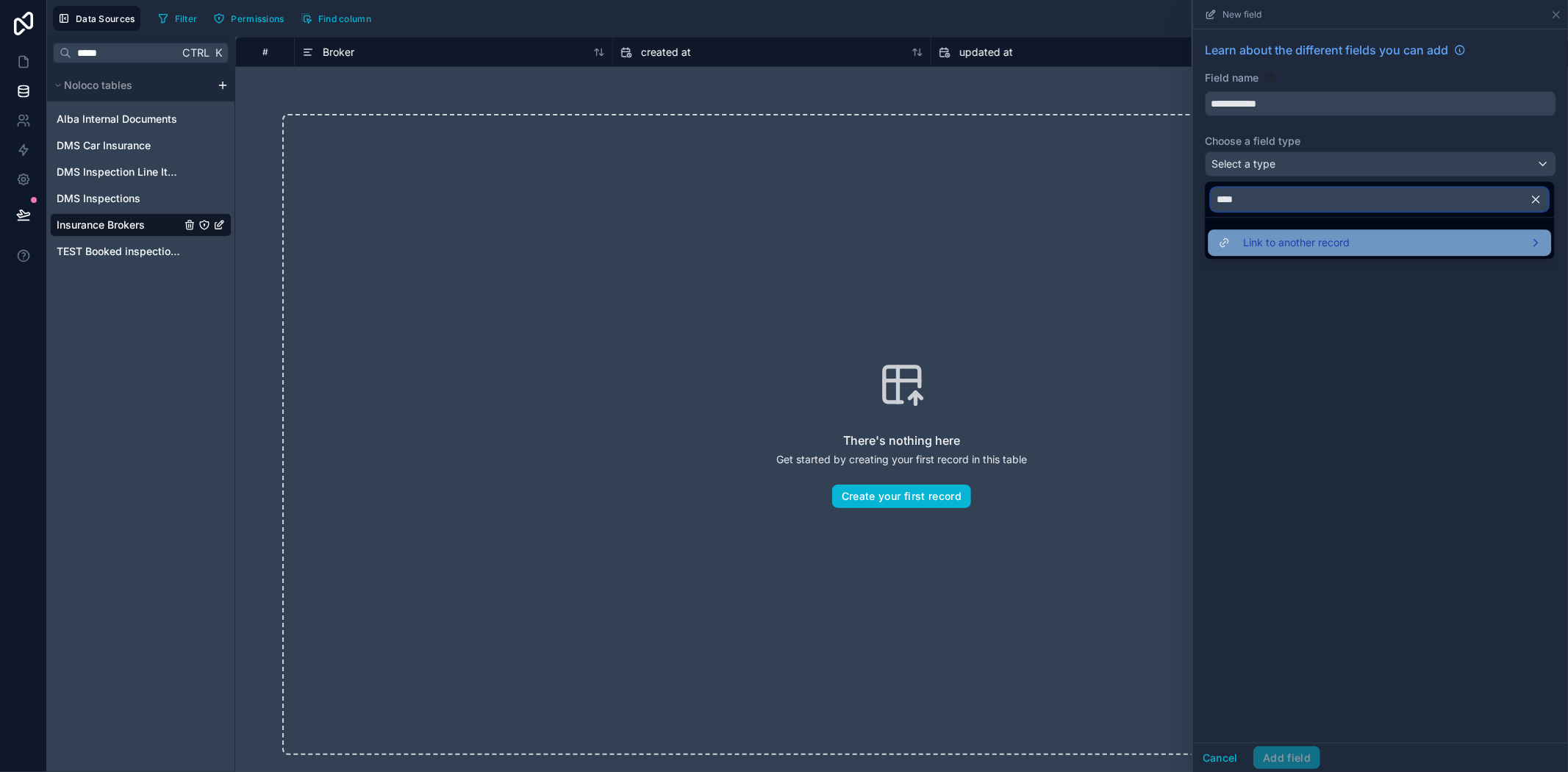
type input "****"
click at [1261, 231] on div "Link to another record" at bounding box center [1379, 243] width 344 height 26
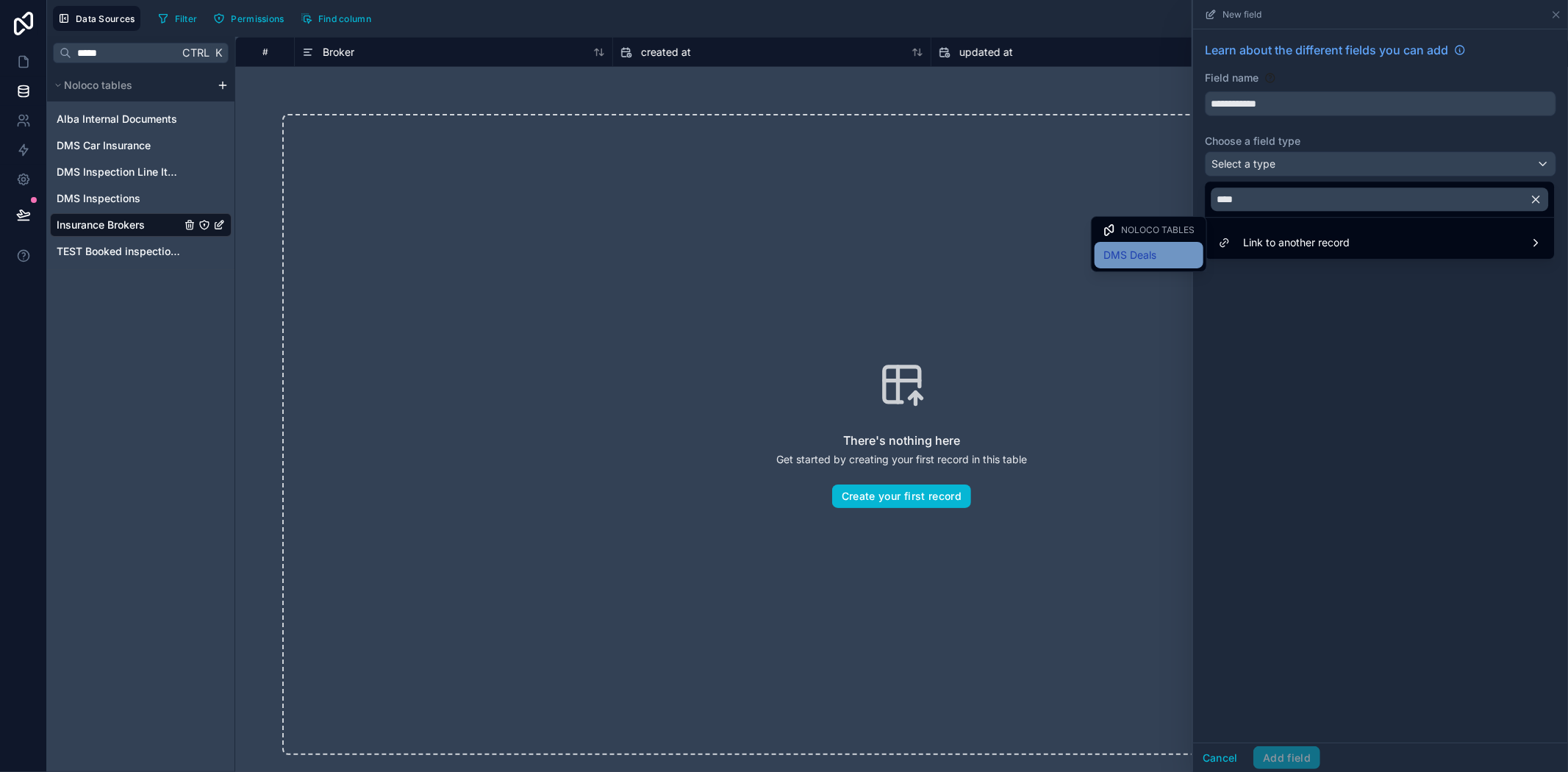
click at [1132, 261] on span "DMS Deals" at bounding box center [1130, 255] width 53 height 18
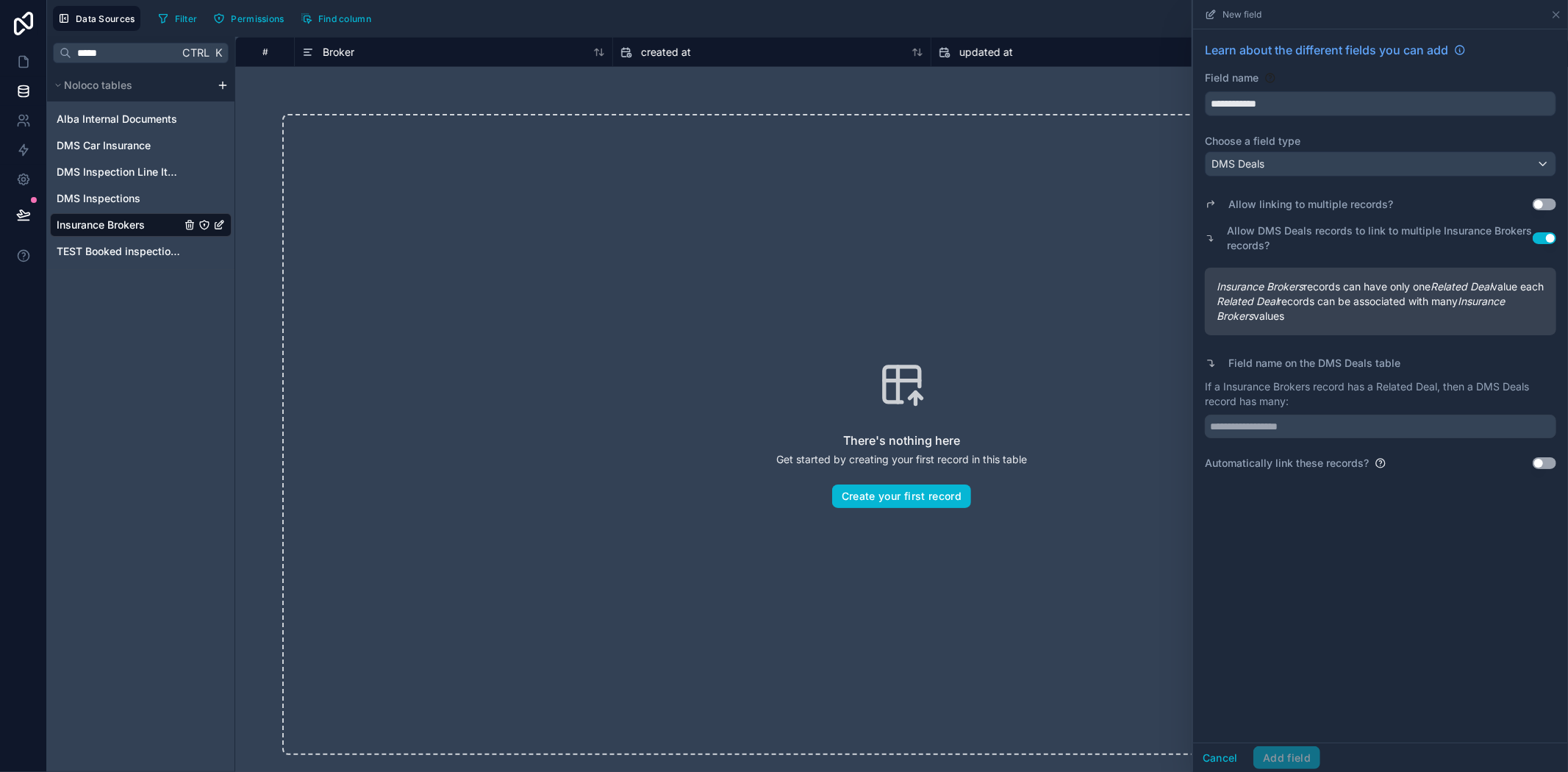
click at [1299, 624] on div "**********" at bounding box center [1381, 385] width 375 height 713
click at [1560, 11] on icon at bounding box center [1556, 14] width 11 height 11
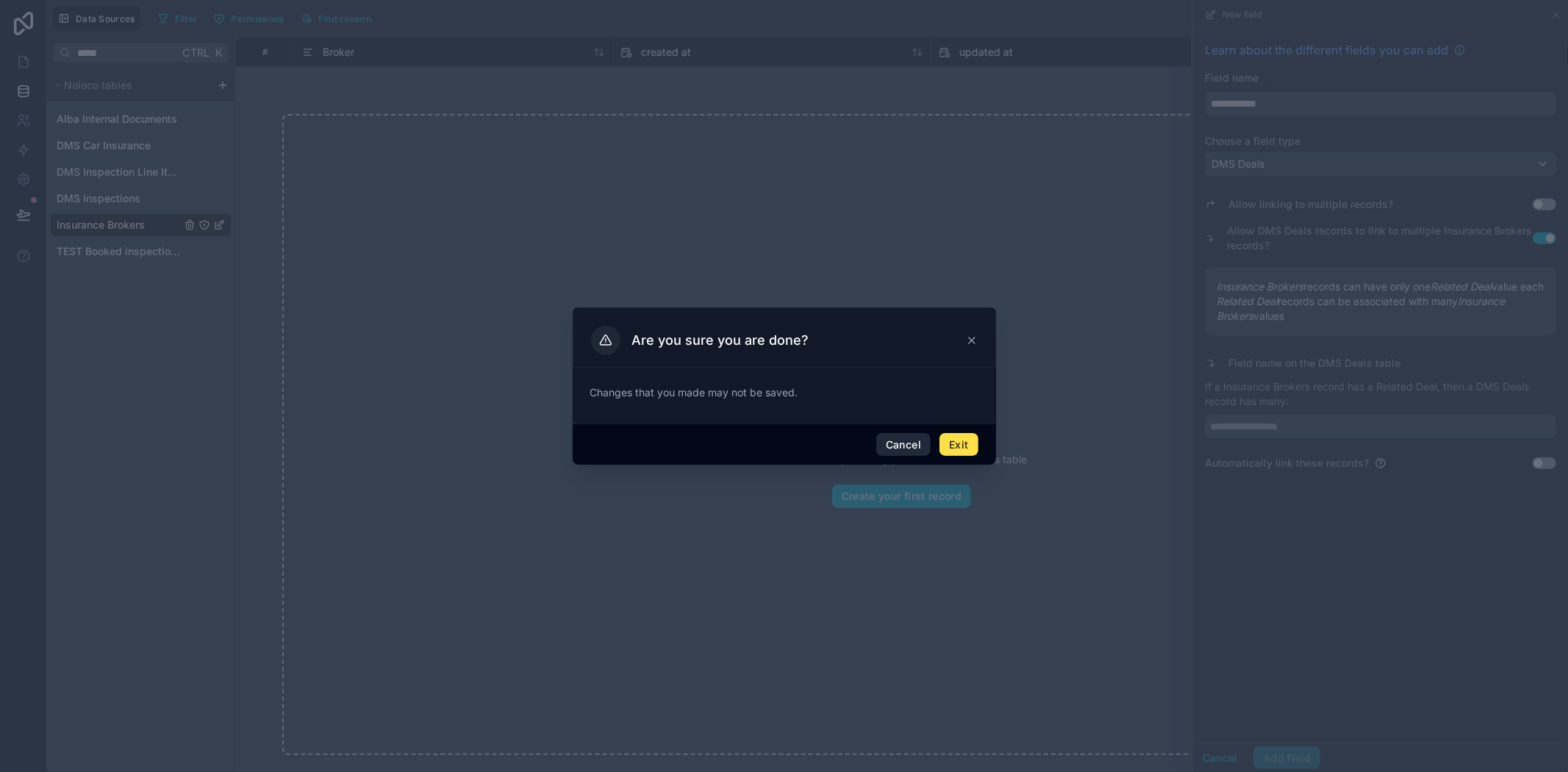
click at [917, 441] on button "Cancel" at bounding box center [904, 444] width 55 height 24
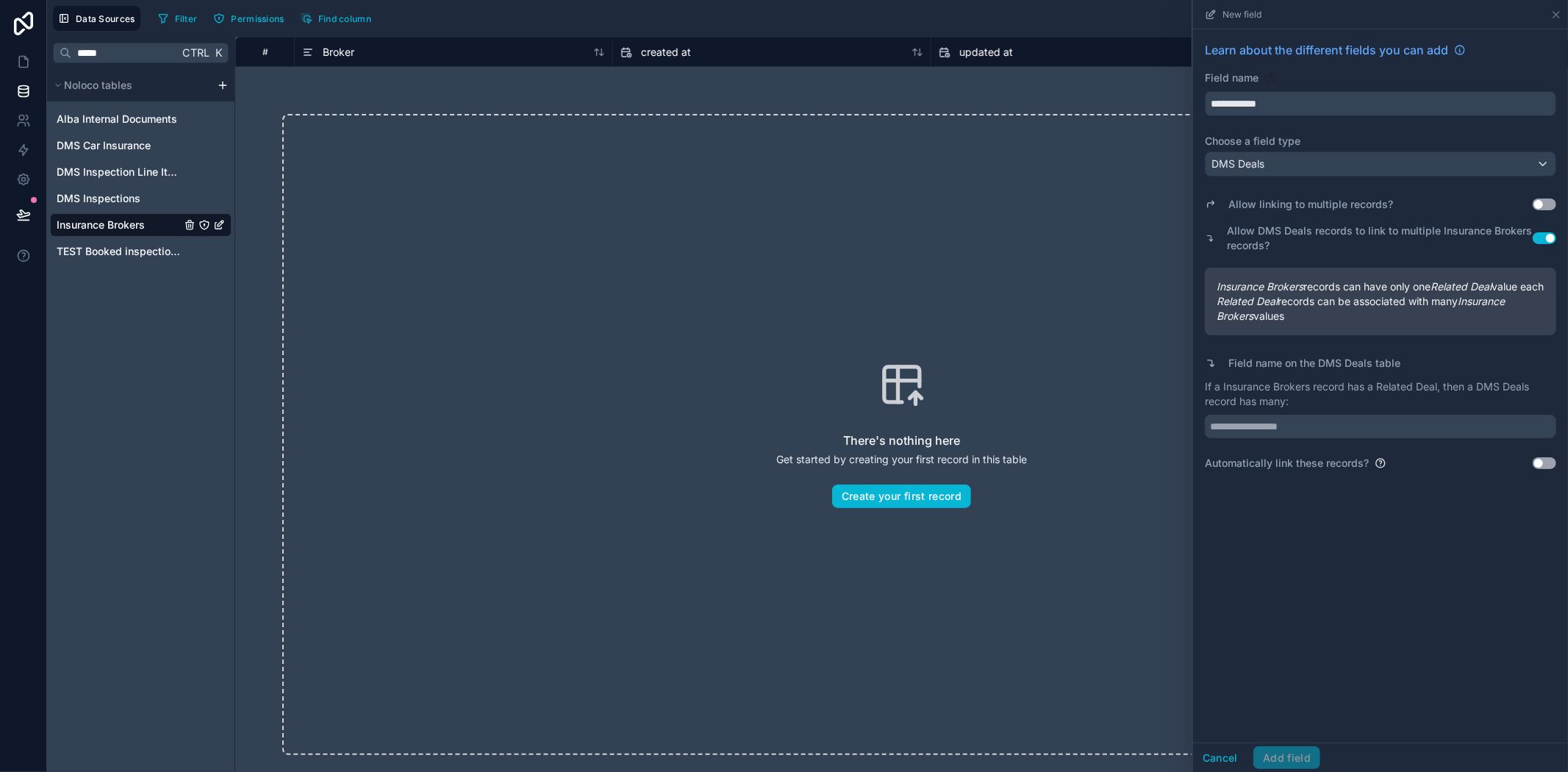
drag, startPoint x: 1298, startPoint y: 424, endPoint x: 1292, endPoint y: 430, distance: 8.5
click at [1298, 424] on div "If a Insurance Brokers record has a Related Deal, then a DMS Deals record has m…" at bounding box center [1381, 408] width 352 height 59
click at [1290, 438] on input "text" at bounding box center [1381, 426] width 352 height 24
type input "**********"
click at [1276, 750] on button "Add field" at bounding box center [1287, 758] width 67 height 24
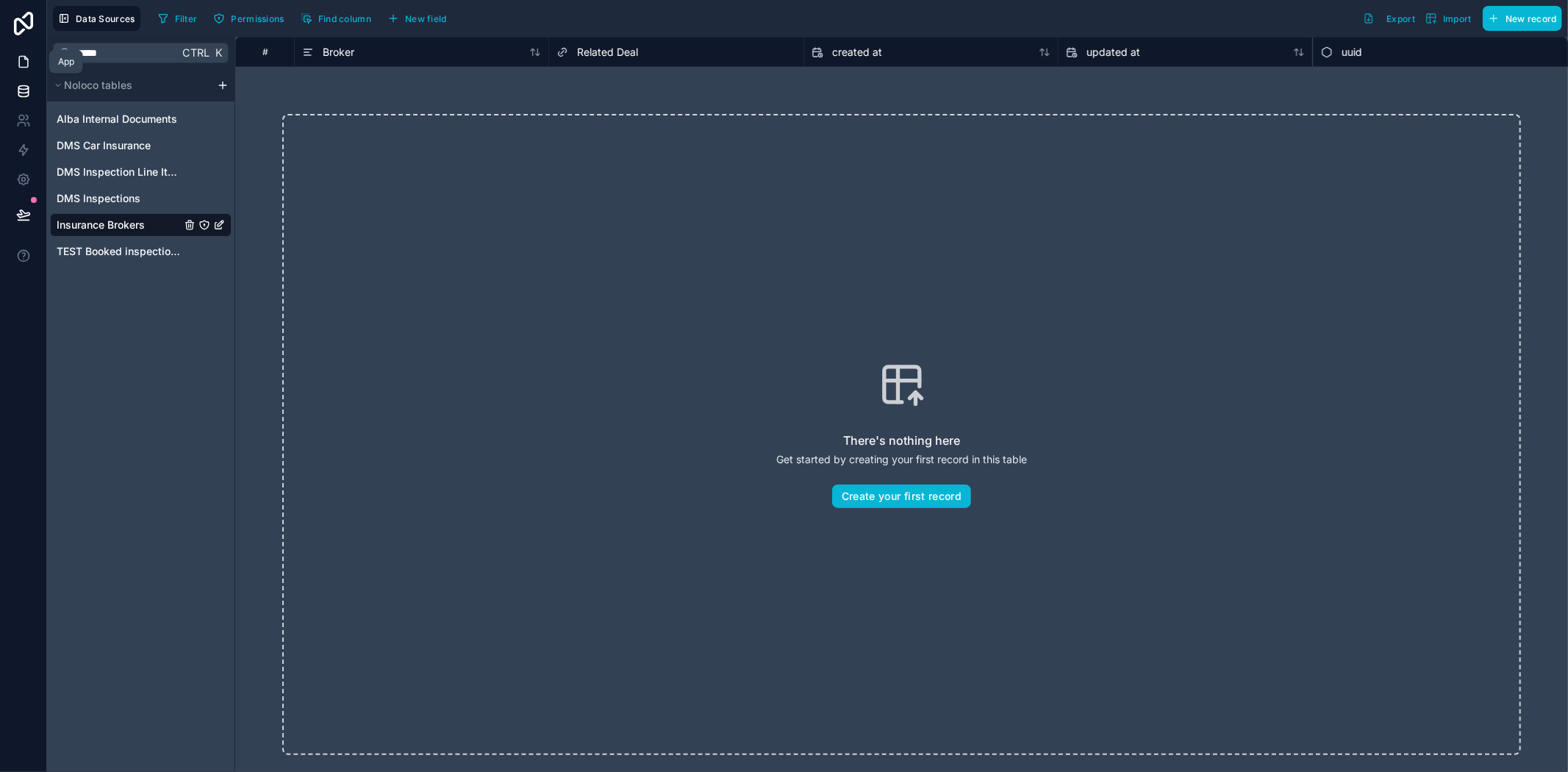
click at [15, 52] on link at bounding box center [23, 61] width 46 height 29
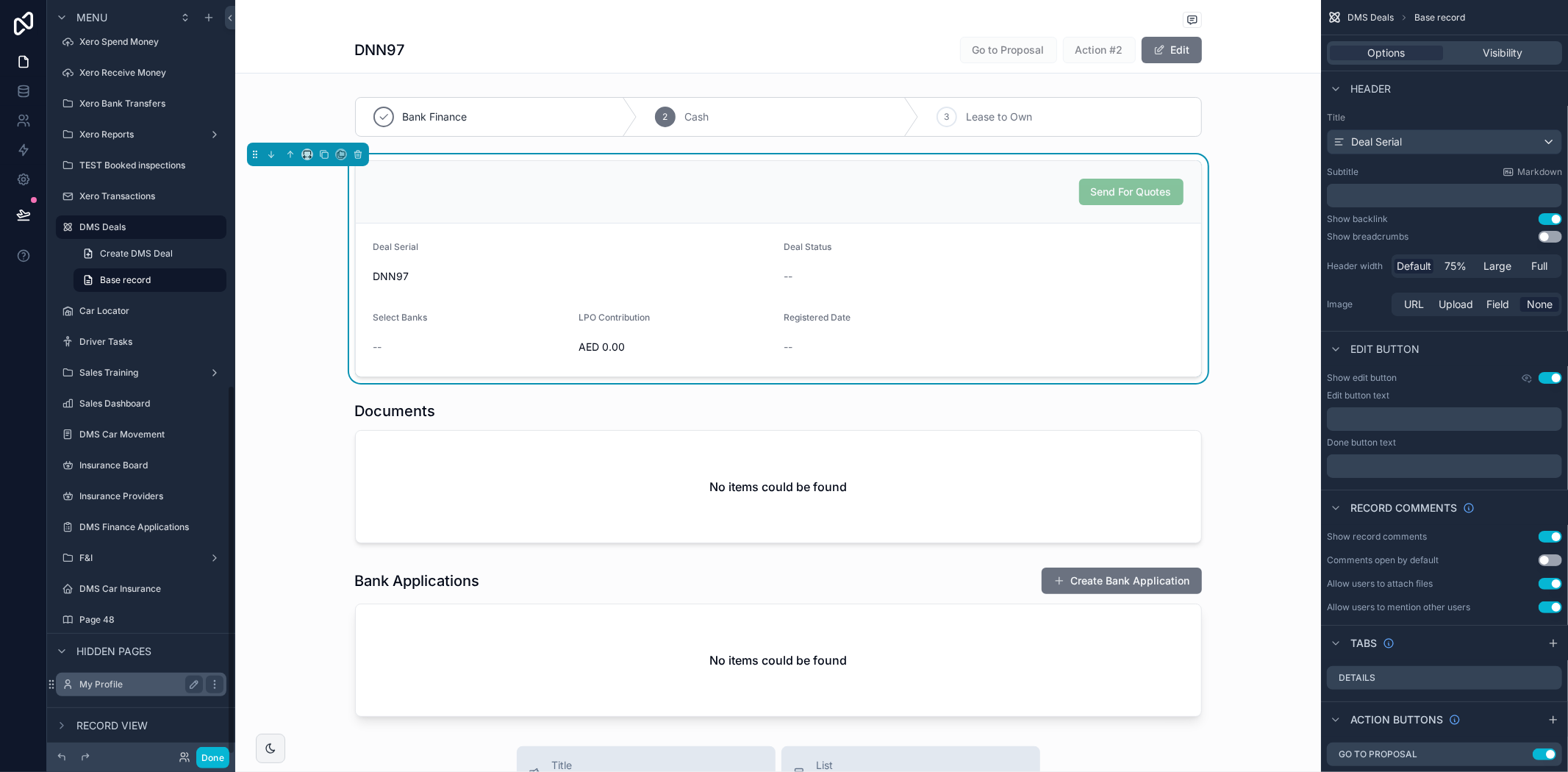
scroll to position [784, 0]
click at [116, 557] on label "F&I" at bounding box center [138, 556] width 117 height 11
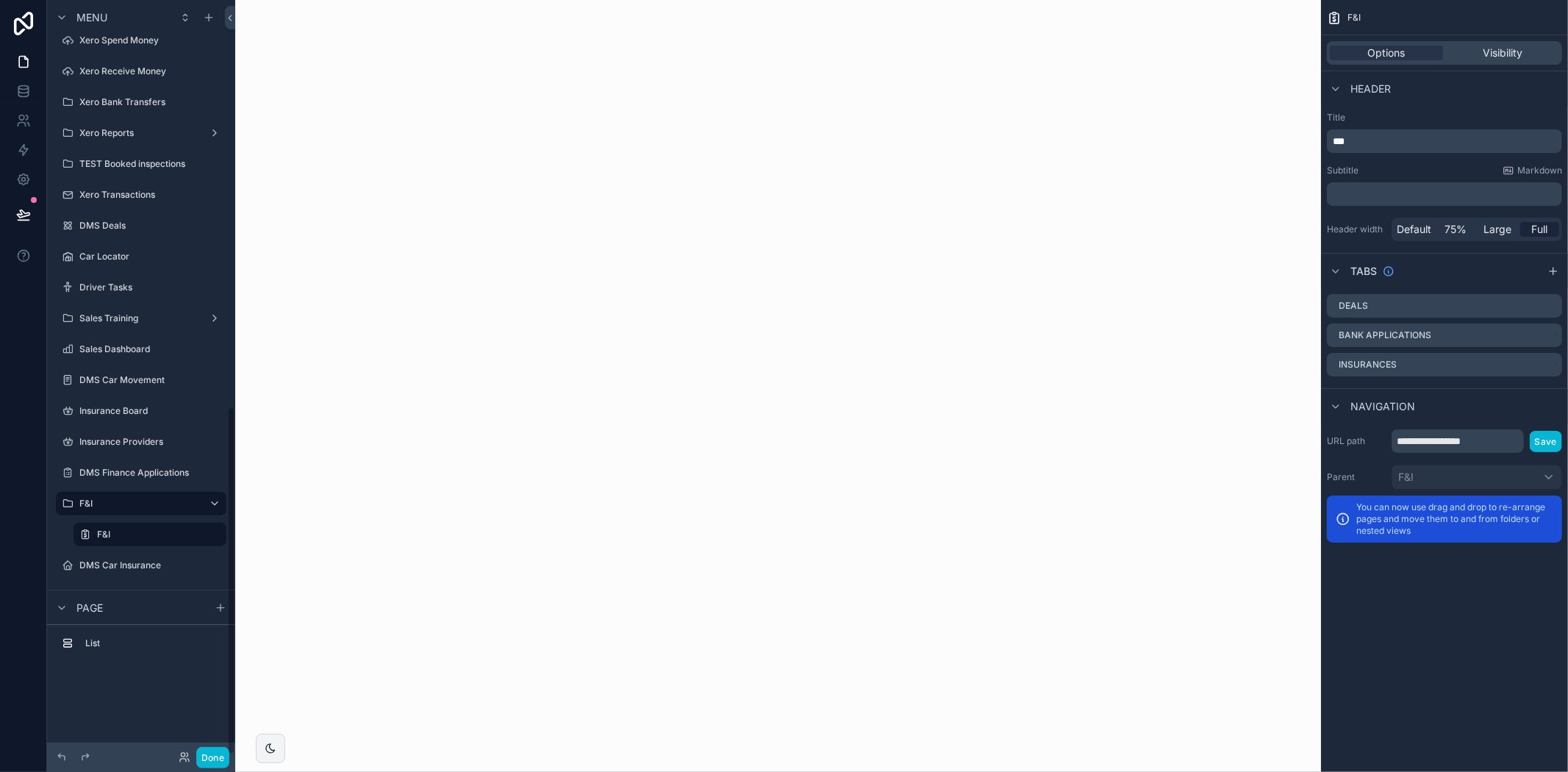
scroll to position [880, 0]
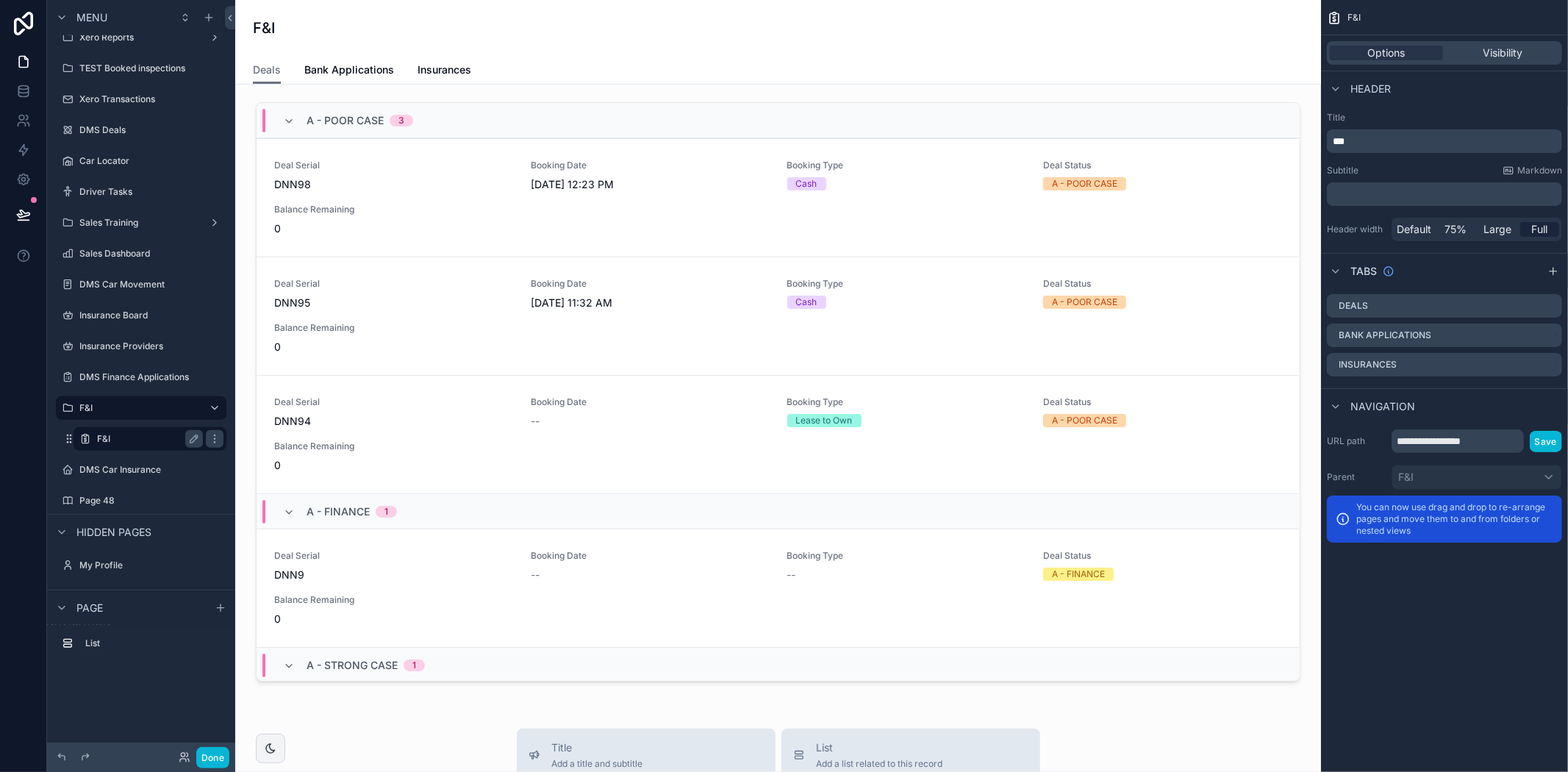
click at [149, 428] on div "F&I" at bounding box center [150, 438] width 147 height 24
click at [458, 63] on span "Insurances" at bounding box center [444, 70] width 54 height 15
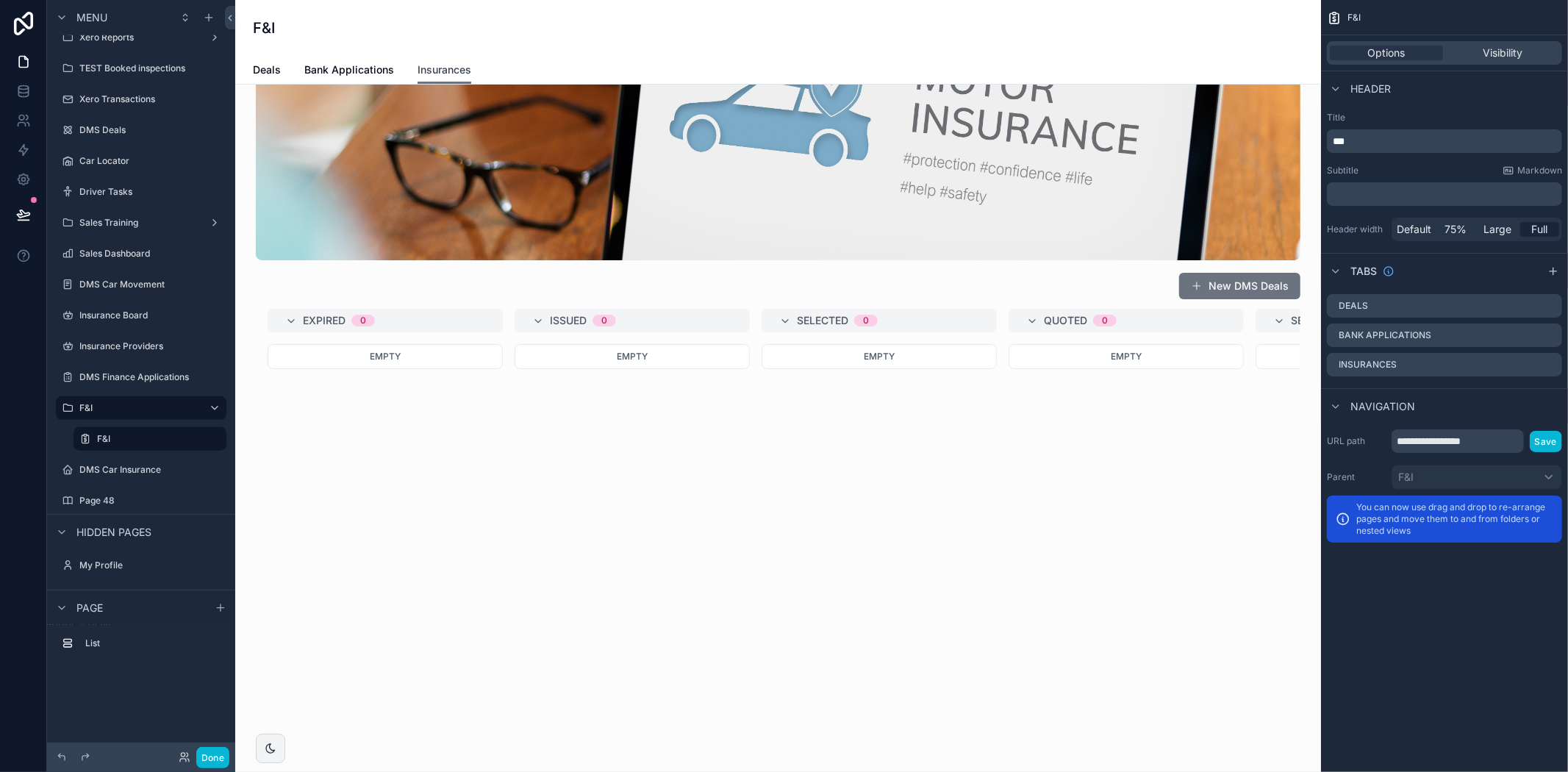
scroll to position [408, 0]
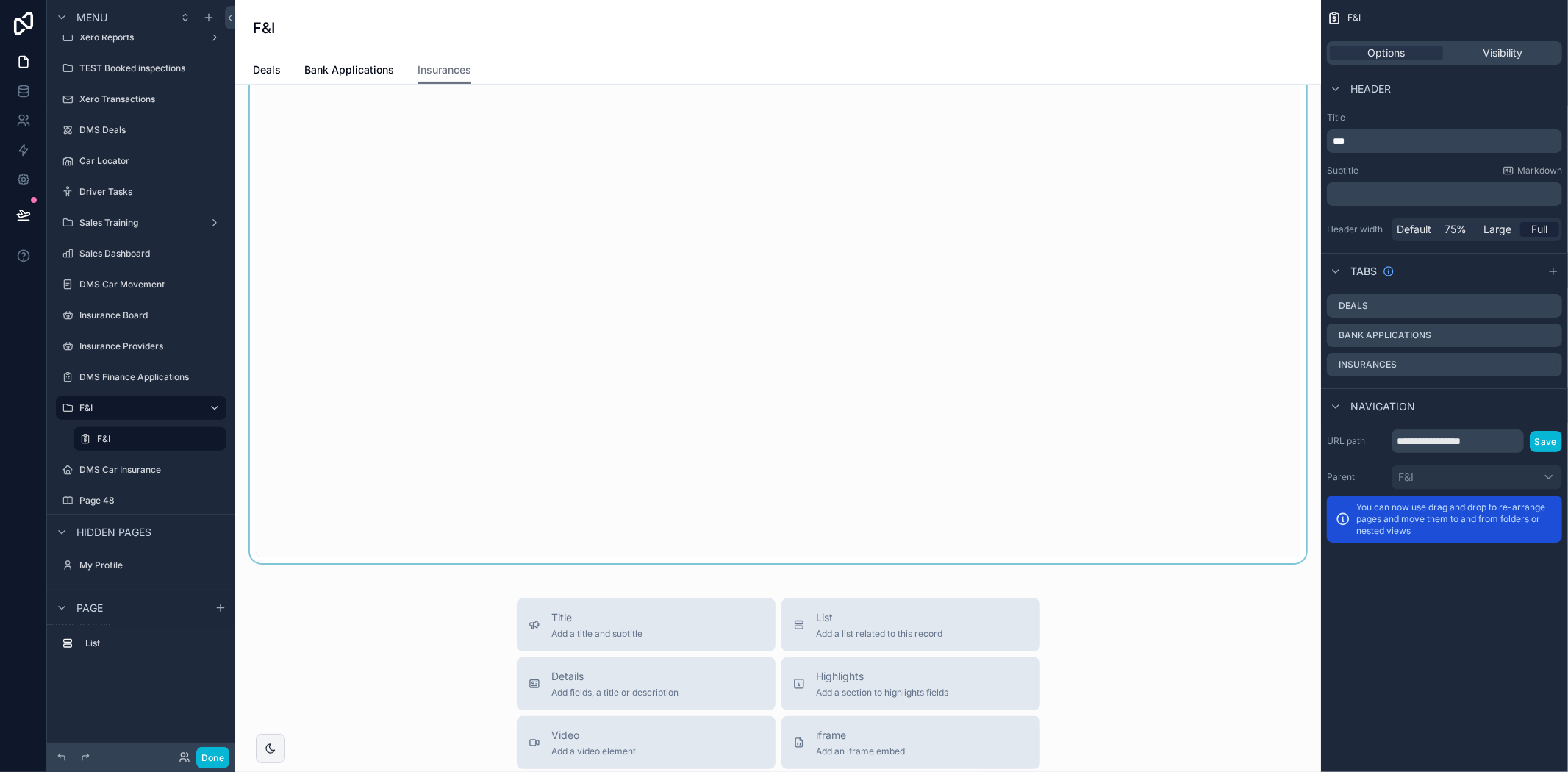
drag, startPoint x: 887, startPoint y: 559, endPoint x: 1274, endPoint y: 562, distance: 387.0
click at [1274, 562] on div "scrollable content" at bounding box center [778, 125] width 1062 height 874
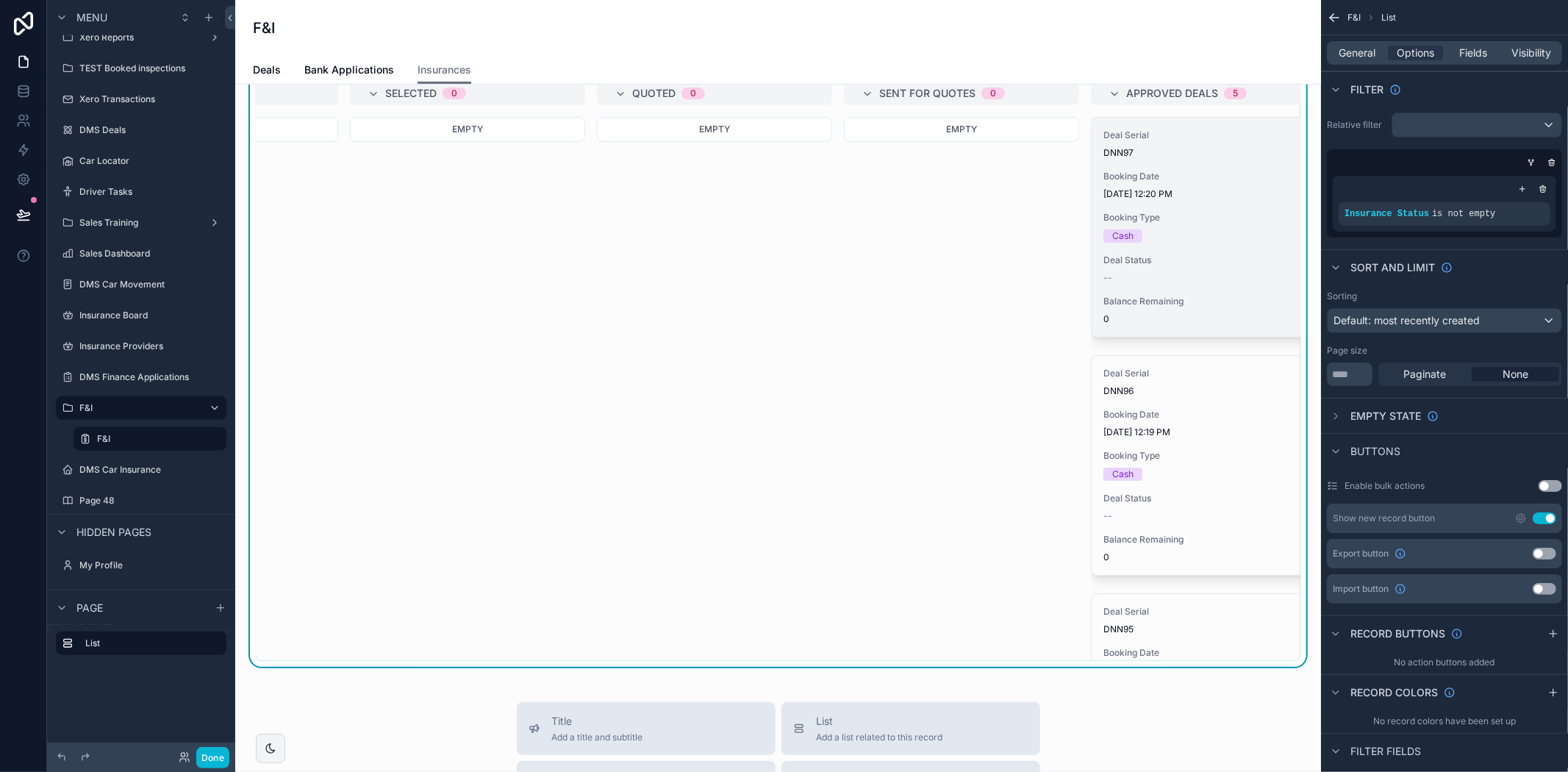
scroll to position [163, 0]
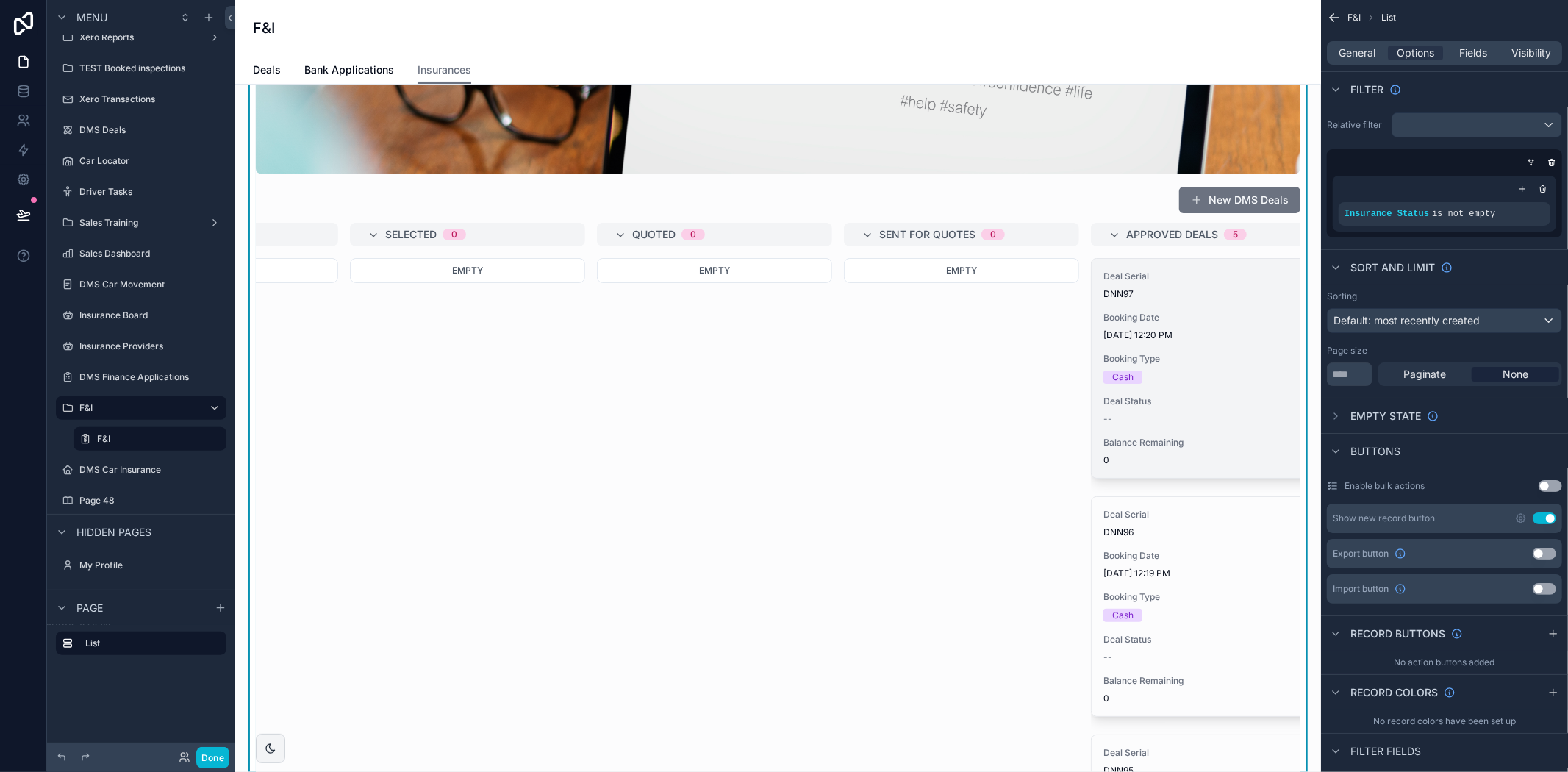
click at [1191, 367] on div "Booking Type Cash" at bounding box center [1208, 367] width 210 height 31
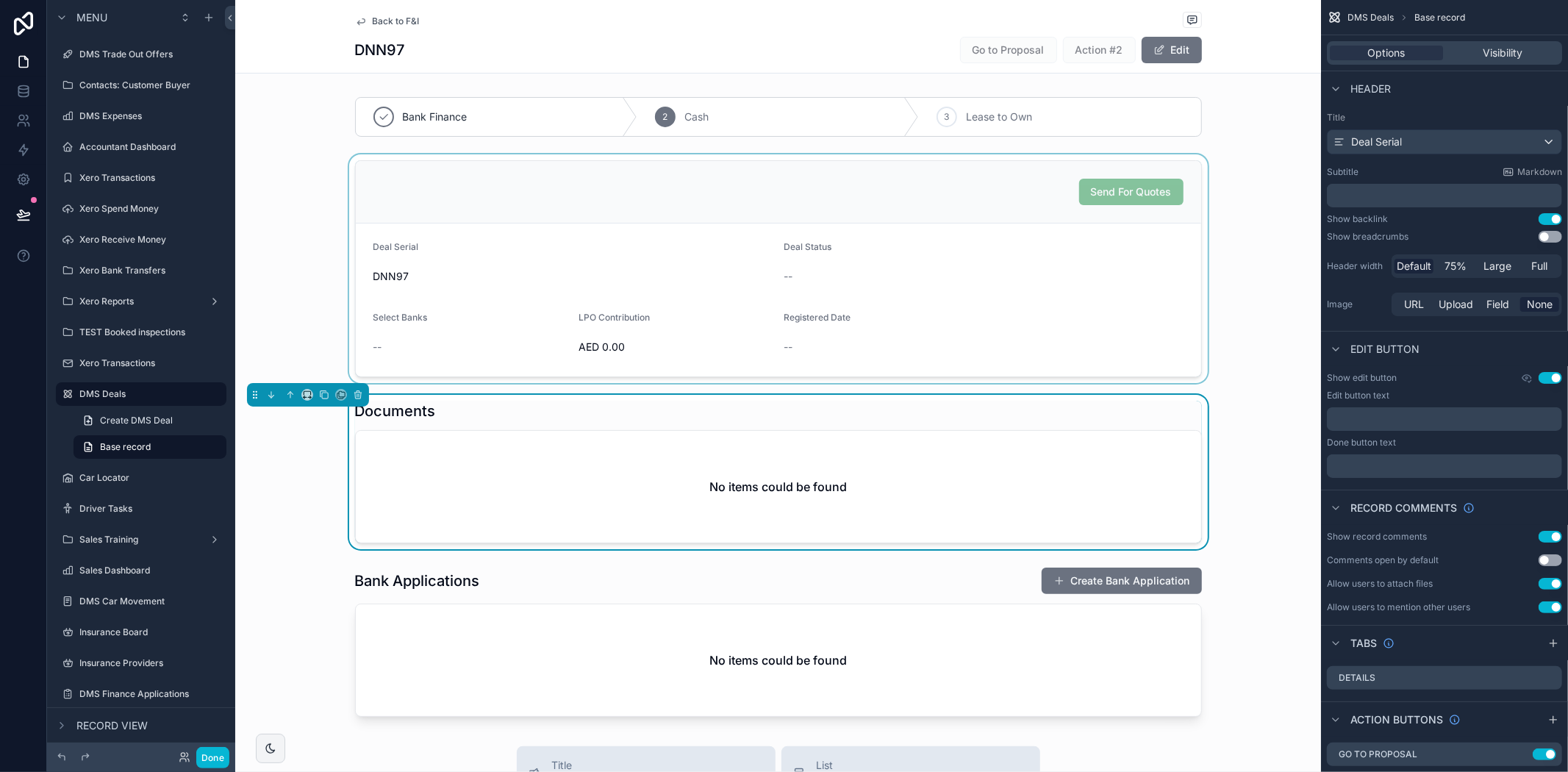
click at [1130, 358] on div "scrollable content" at bounding box center [777, 269] width 1086 height 229
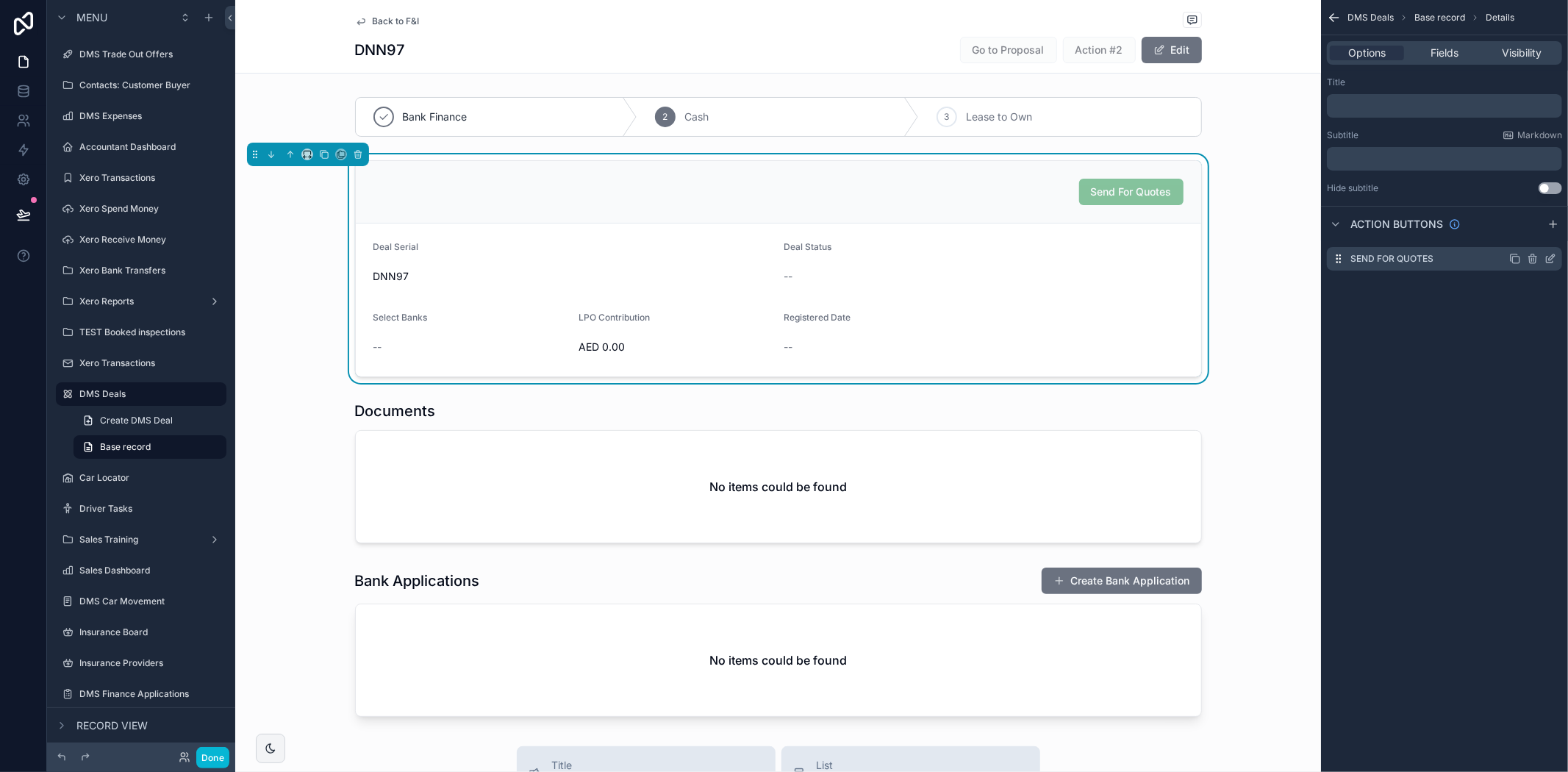
click at [1555, 255] on icon "scrollable content" at bounding box center [1551, 257] width 6 height 6
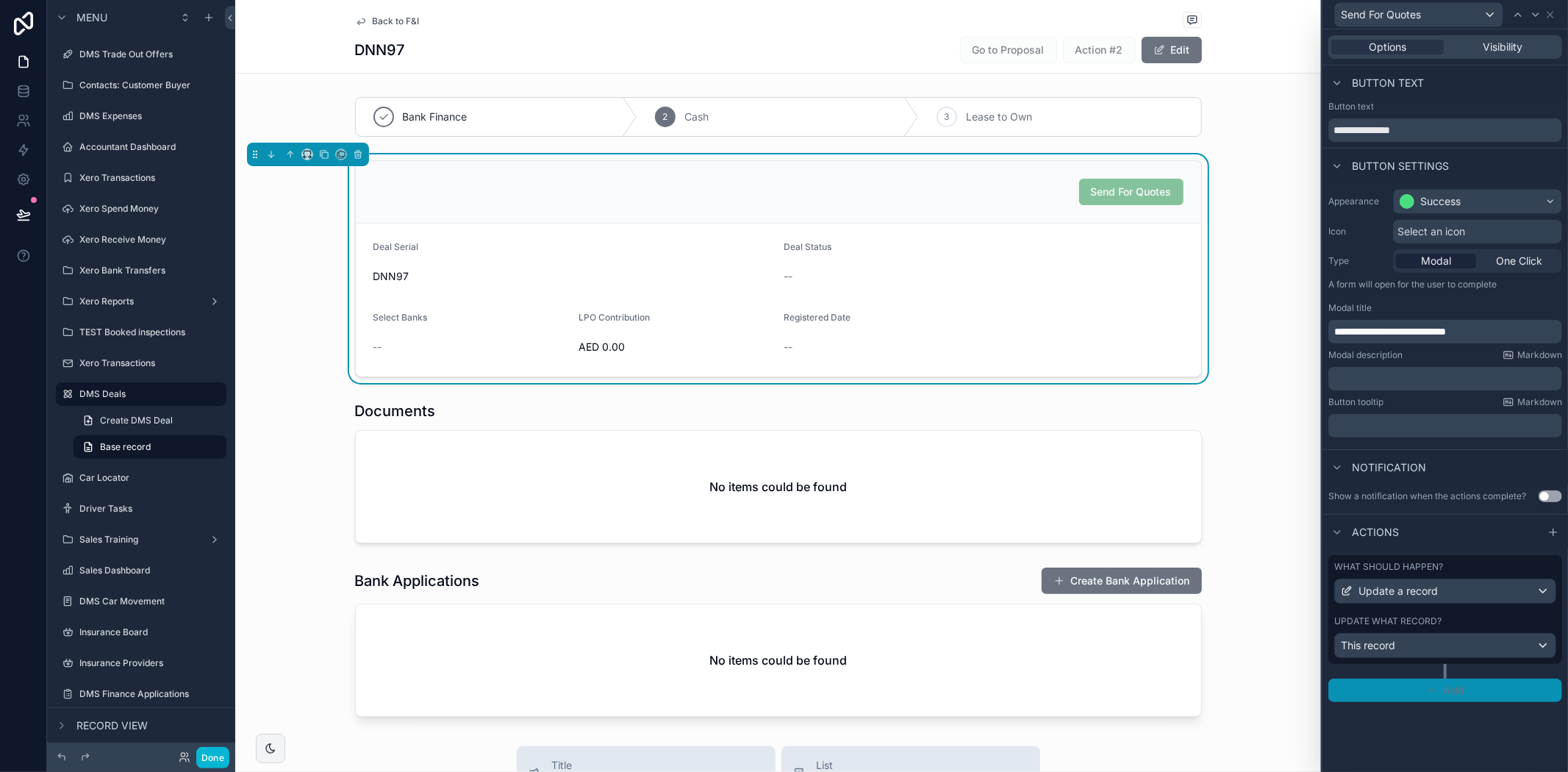
click at [1431, 685] on icon "button" at bounding box center [1430, 690] width 11 height 11
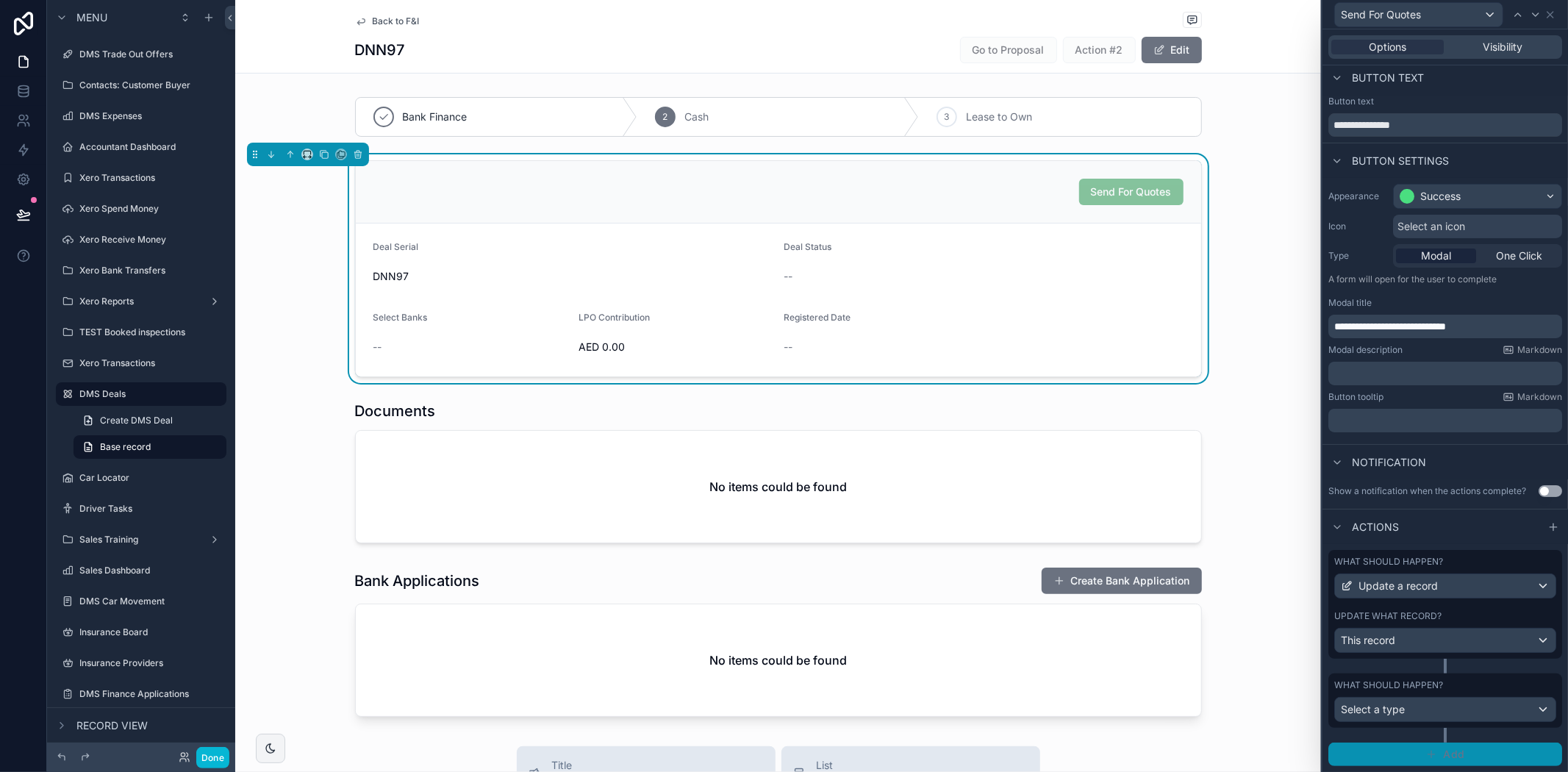
scroll to position [17, 0]
click at [1431, 708] on div "Select a type" at bounding box center [1445, 709] width 221 height 24
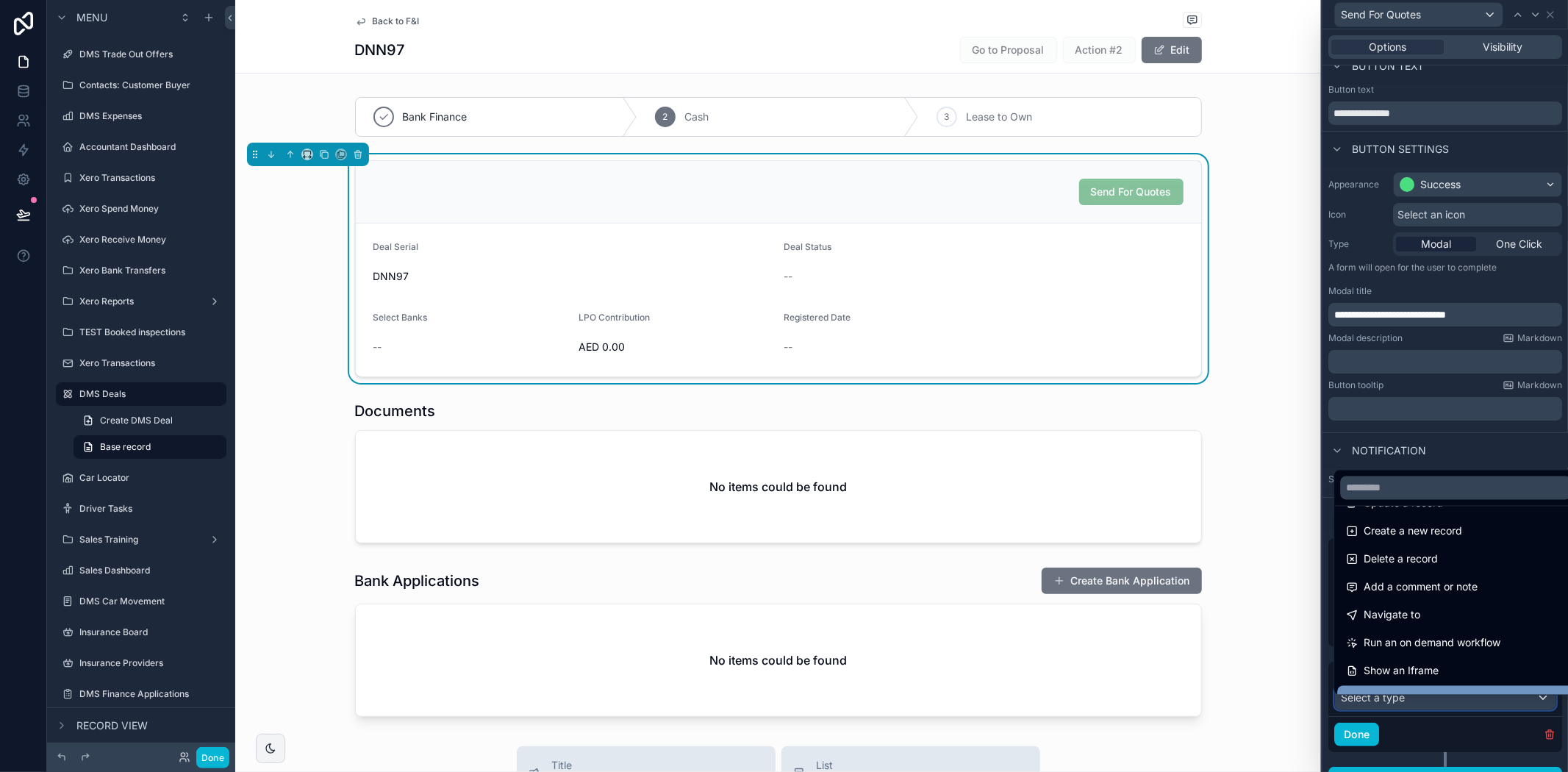
scroll to position [0, 0]
click at [1279, 694] on div "scrollable content" at bounding box center [777, 641] width 1086 height 162
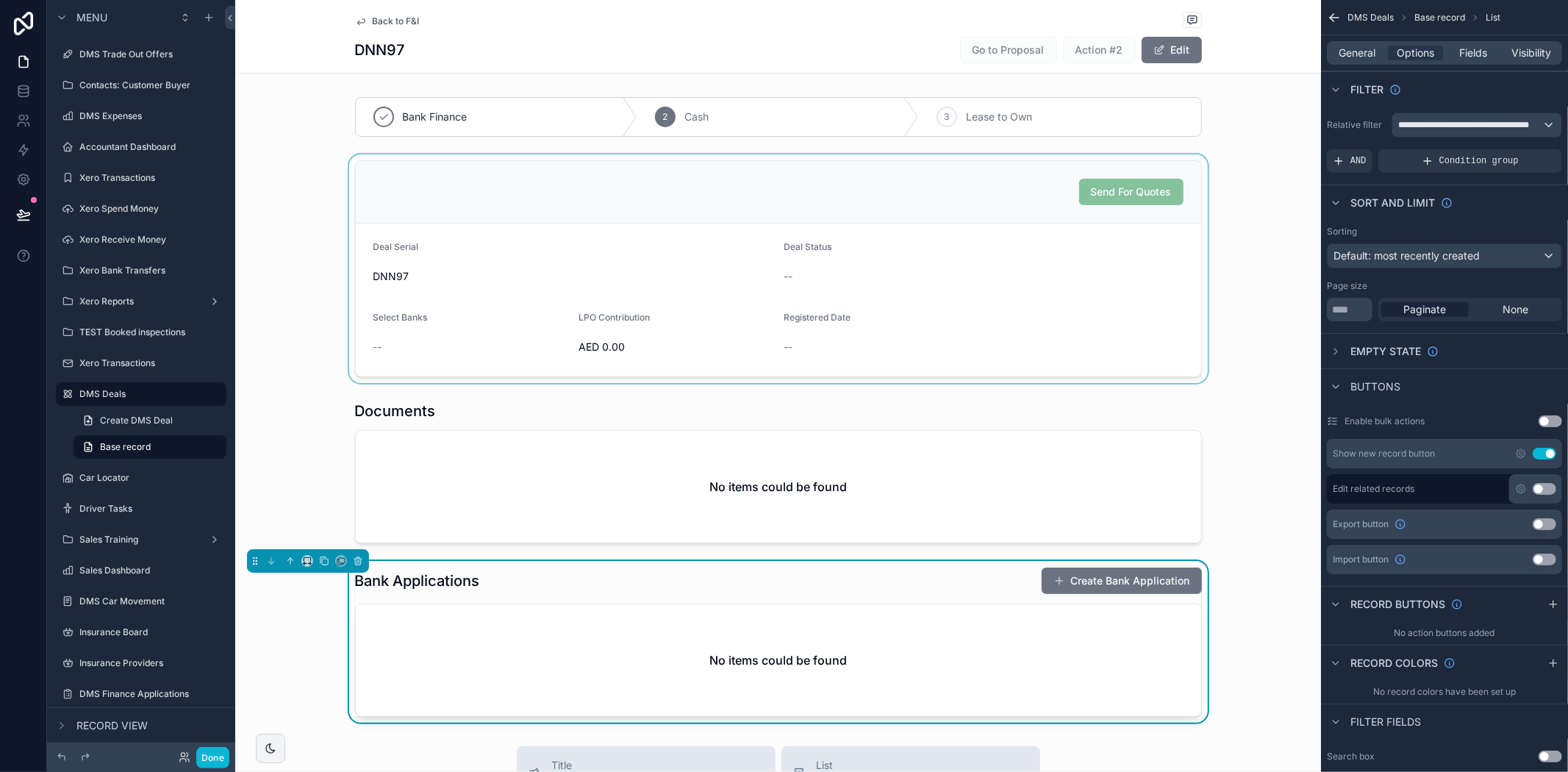
click at [1082, 230] on div "scrollable content" at bounding box center [777, 269] width 1086 height 229
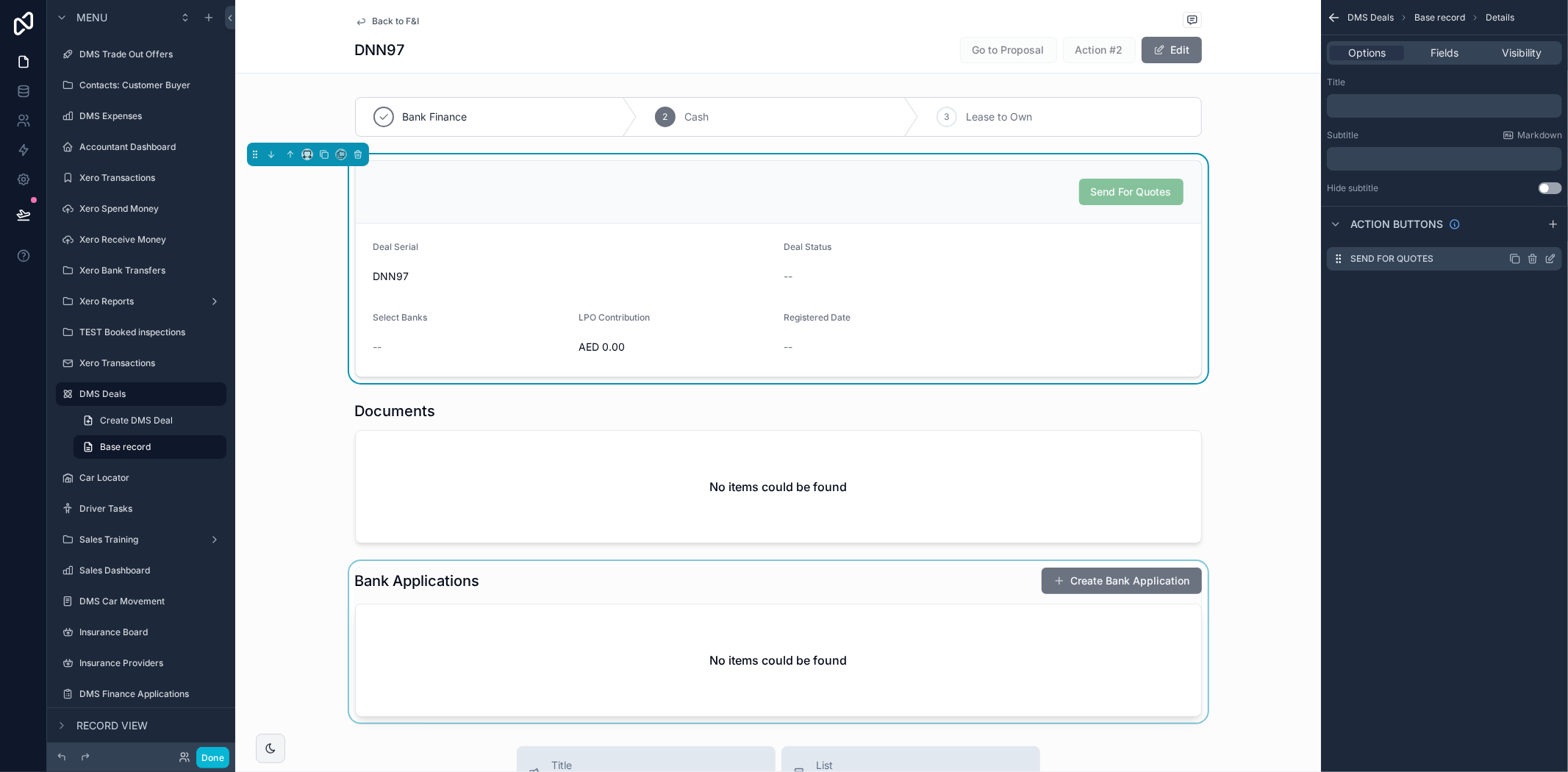
click at [1545, 257] on icon "scrollable content" at bounding box center [1549, 258] width 11 height 11
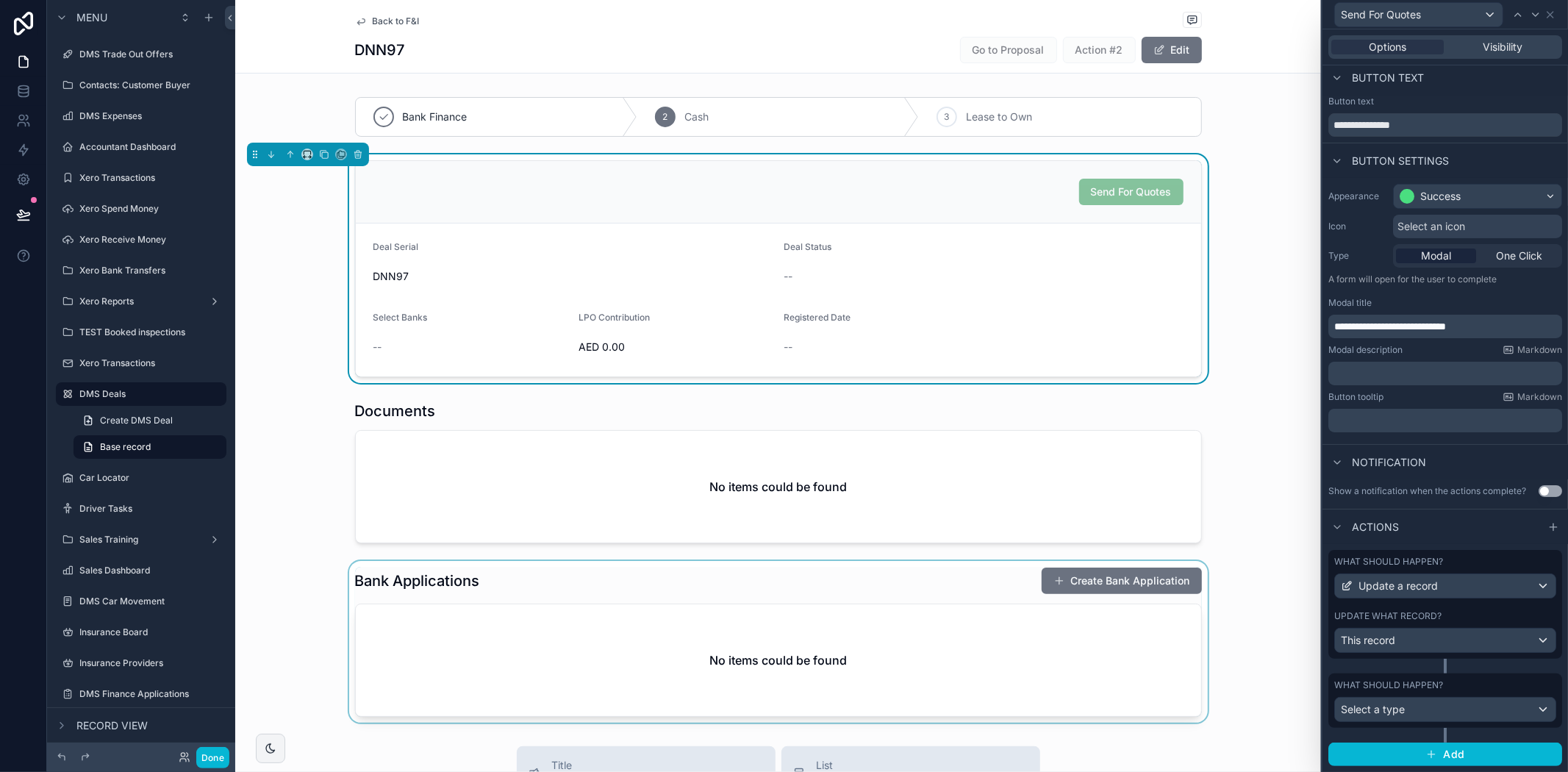
scroll to position [17, 0]
click at [1432, 617] on label "Update what record?" at bounding box center [1387, 616] width 107 height 11
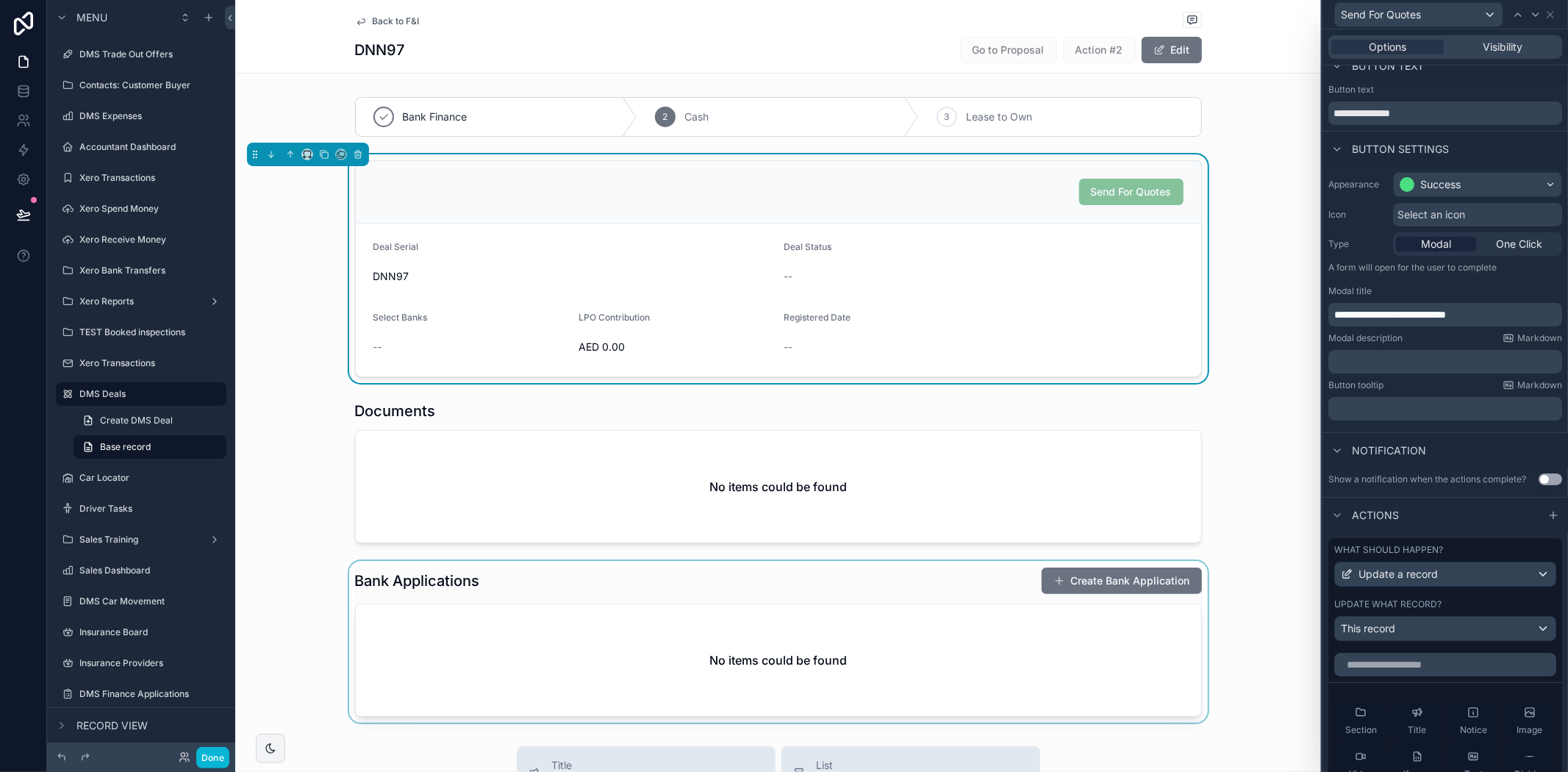
click at [1456, 610] on div "Update what record?" at bounding box center [1444, 603] width 222 height 11
click at [1437, 677] on input "text" at bounding box center [1444, 664] width 222 height 24
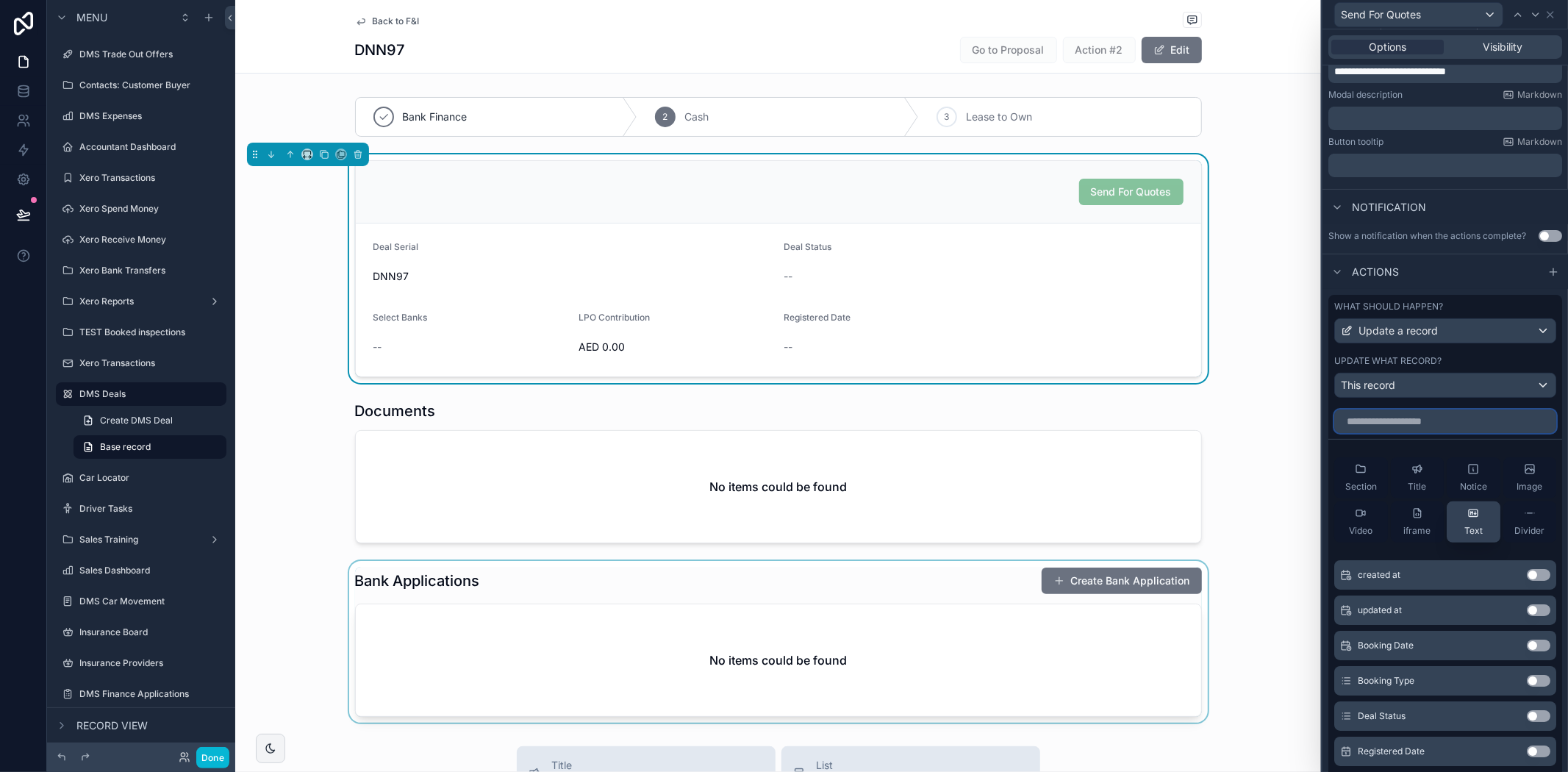
scroll to position [261, 0]
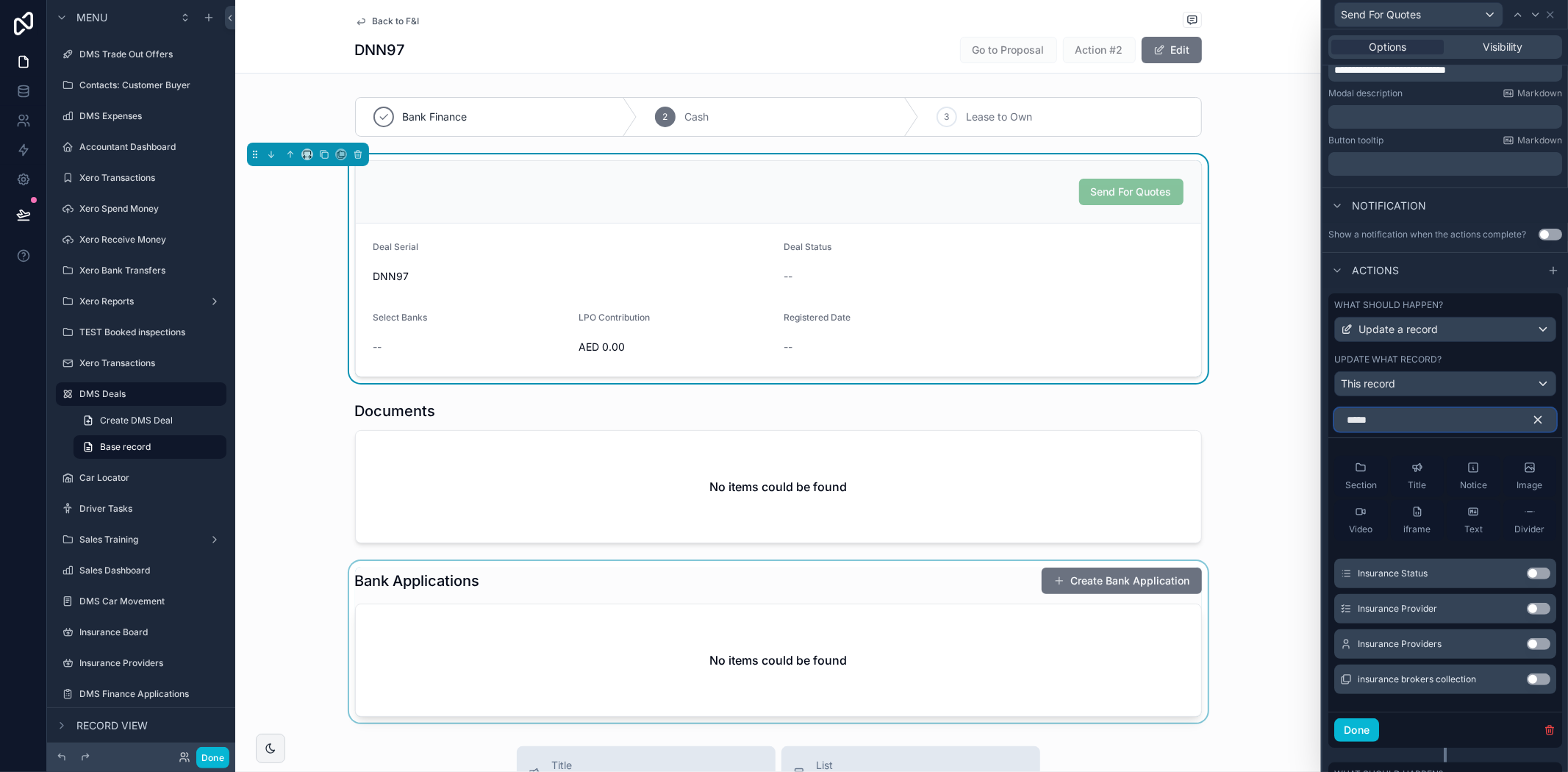
type input "*****"
click at [1457, 657] on div "Insurance Providers Use setting" at bounding box center [1444, 643] width 222 height 29
click at [1534, 650] on button "Use setting" at bounding box center [1538, 643] width 24 height 11
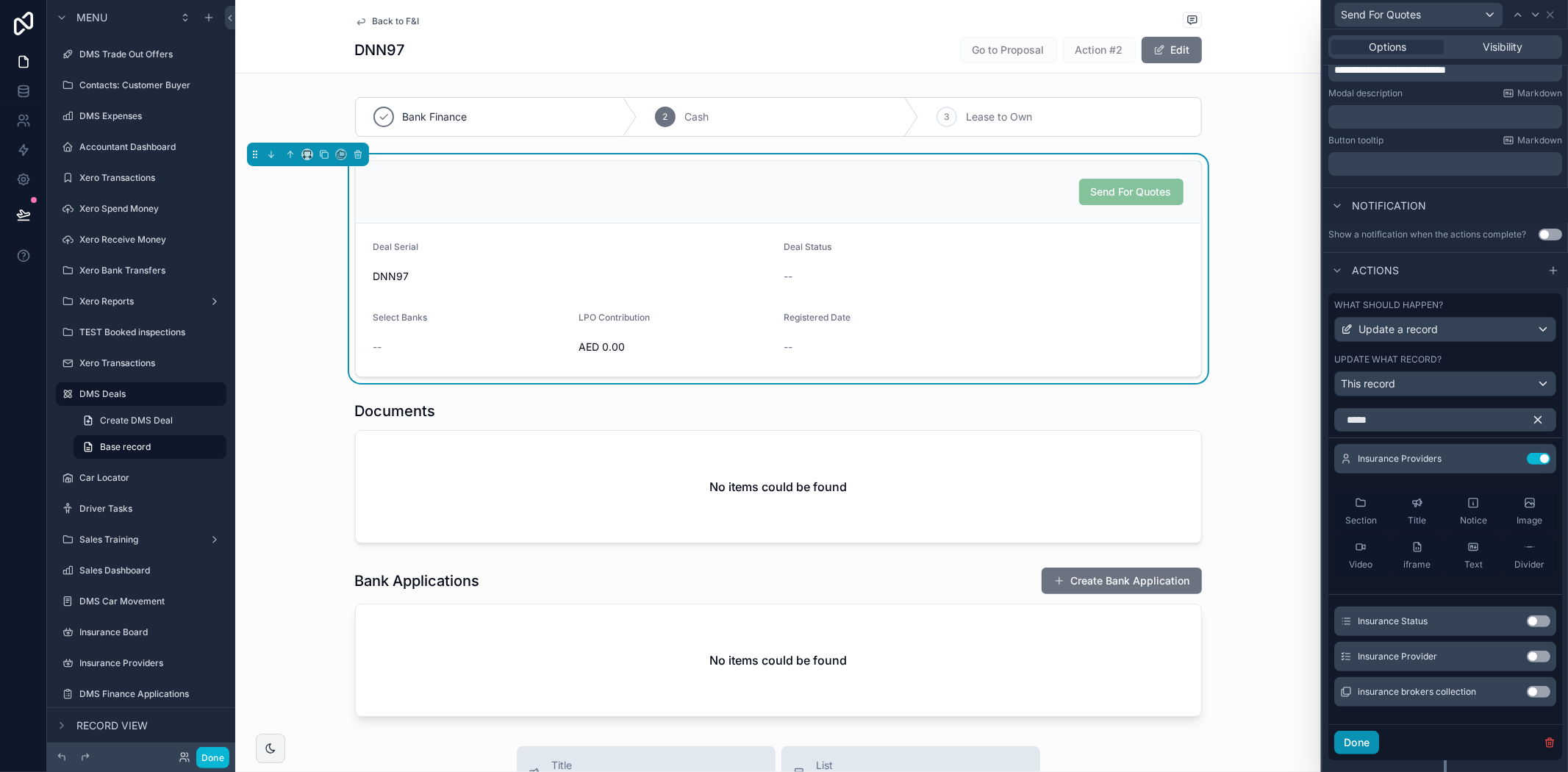
click at [1375, 754] on button "Done" at bounding box center [1356, 742] width 45 height 24
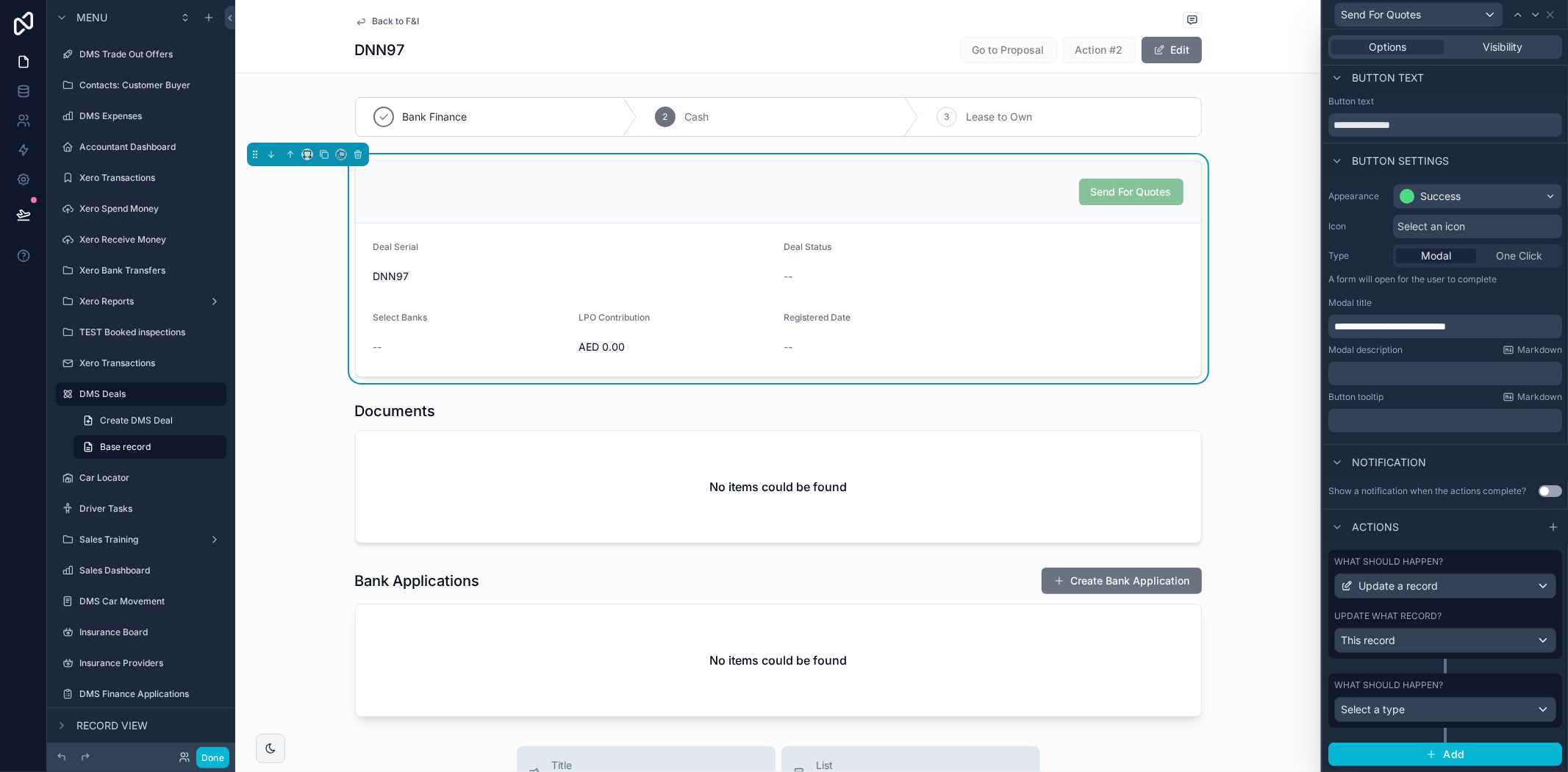
scroll to position [17, 0]
click at [1240, 677] on div "scrollable content" at bounding box center [777, 641] width 1086 height 162
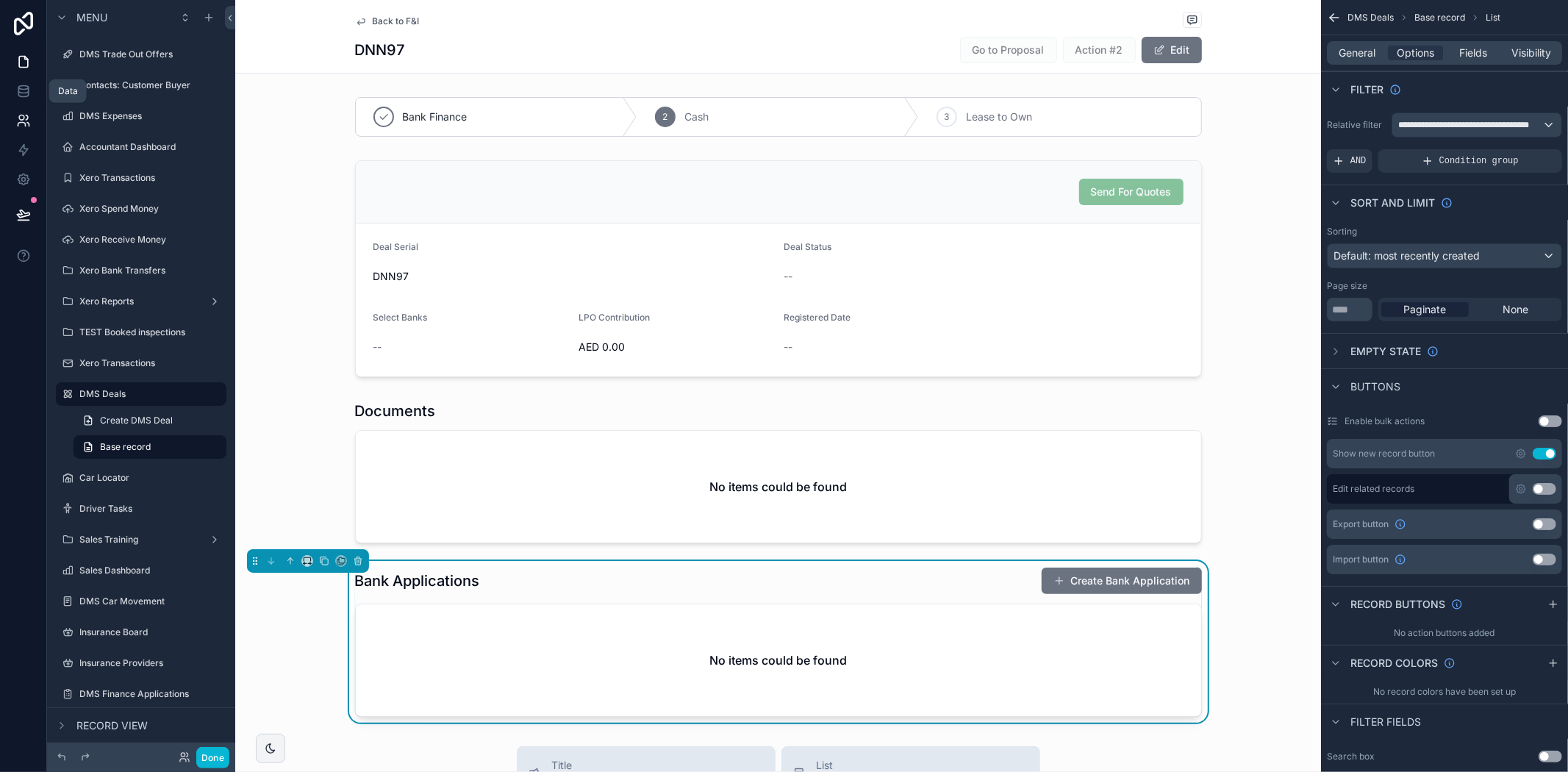
drag, startPoint x: 17, startPoint y: 95, endPoint x: 37, endPoint y: 125, distance: 36.1
click at [17, 95] on icon at bounding box center [23, 91] width 15 height 15
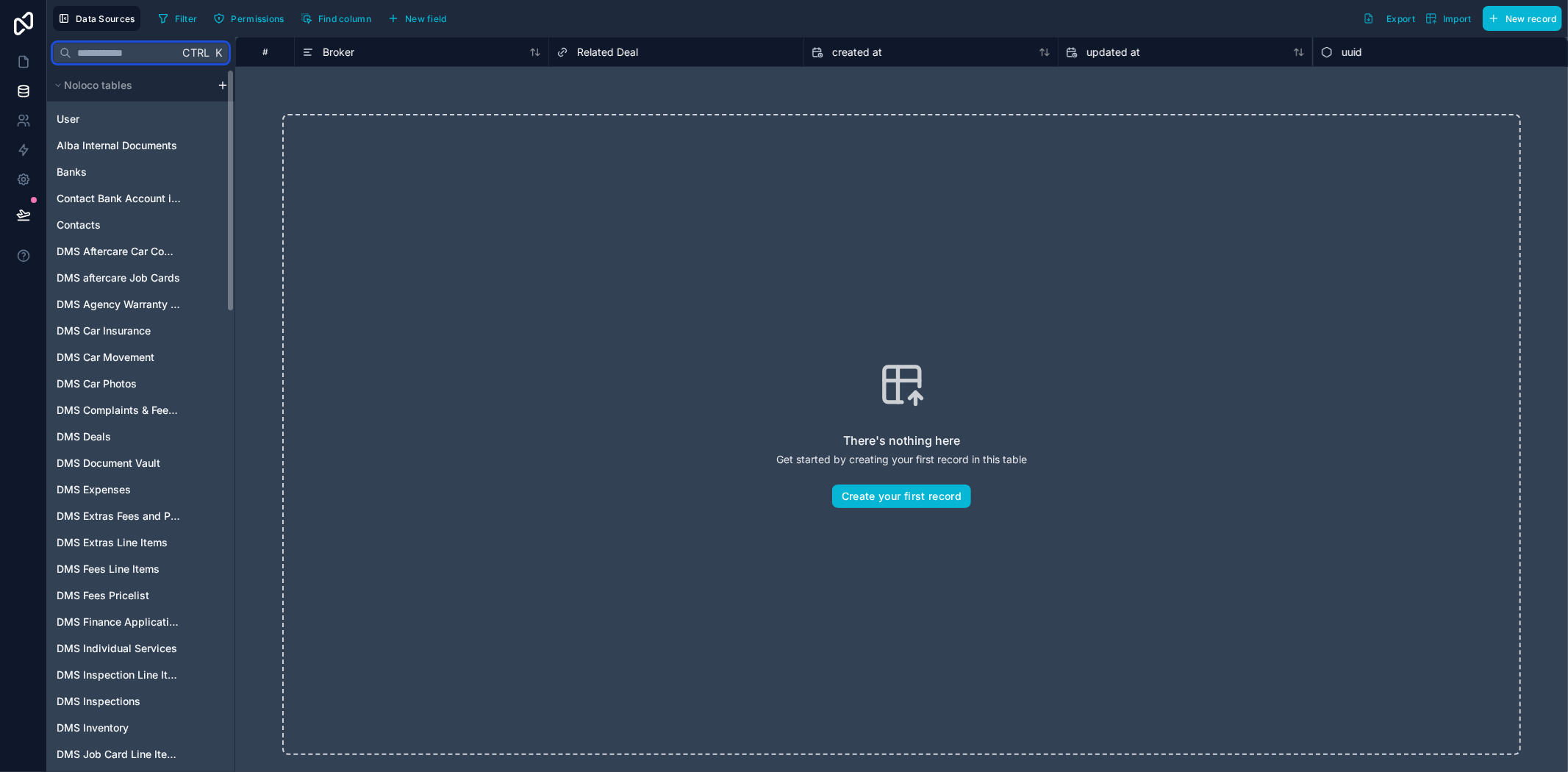
click at [144, 59] on input "text" at bounding box center [125, 53] width 107 height 26
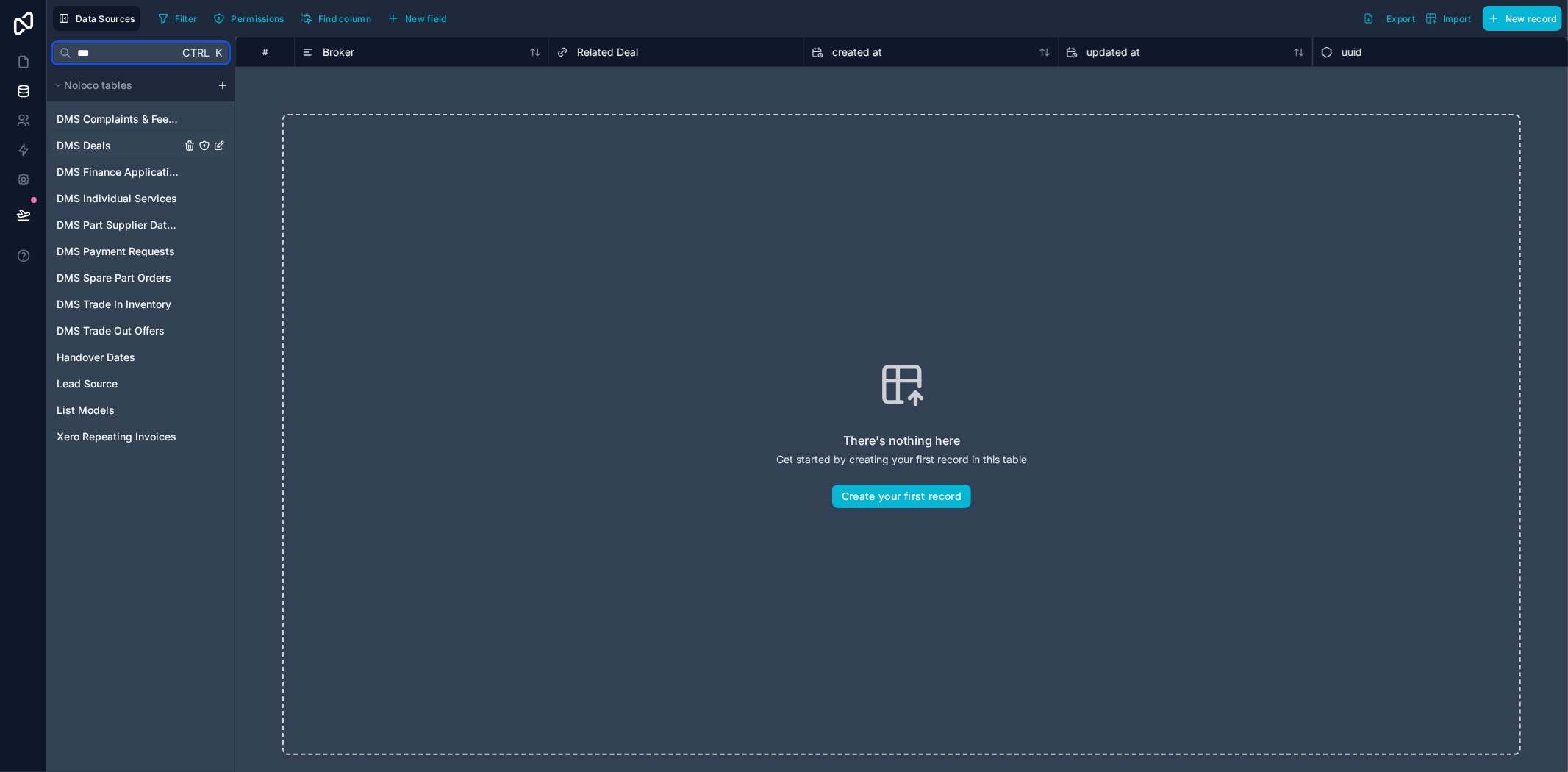
type input "***"
click at [110, 142] on span "DMS Deals" at bounding box center [84, 145] width 55 height 15
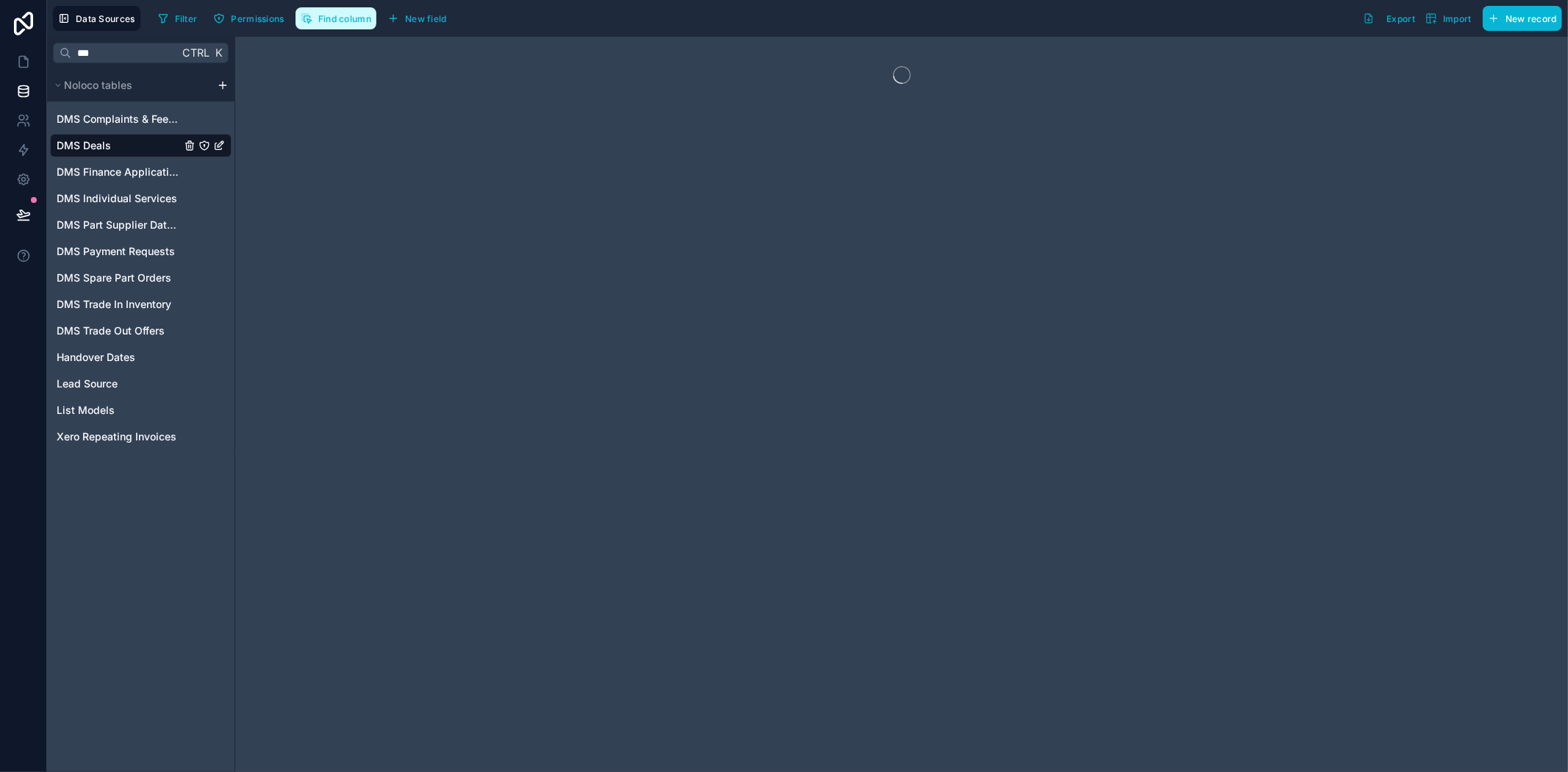
click at [356, 23] on span "Find column" at bounding box center [345, 19] width 53 height 11
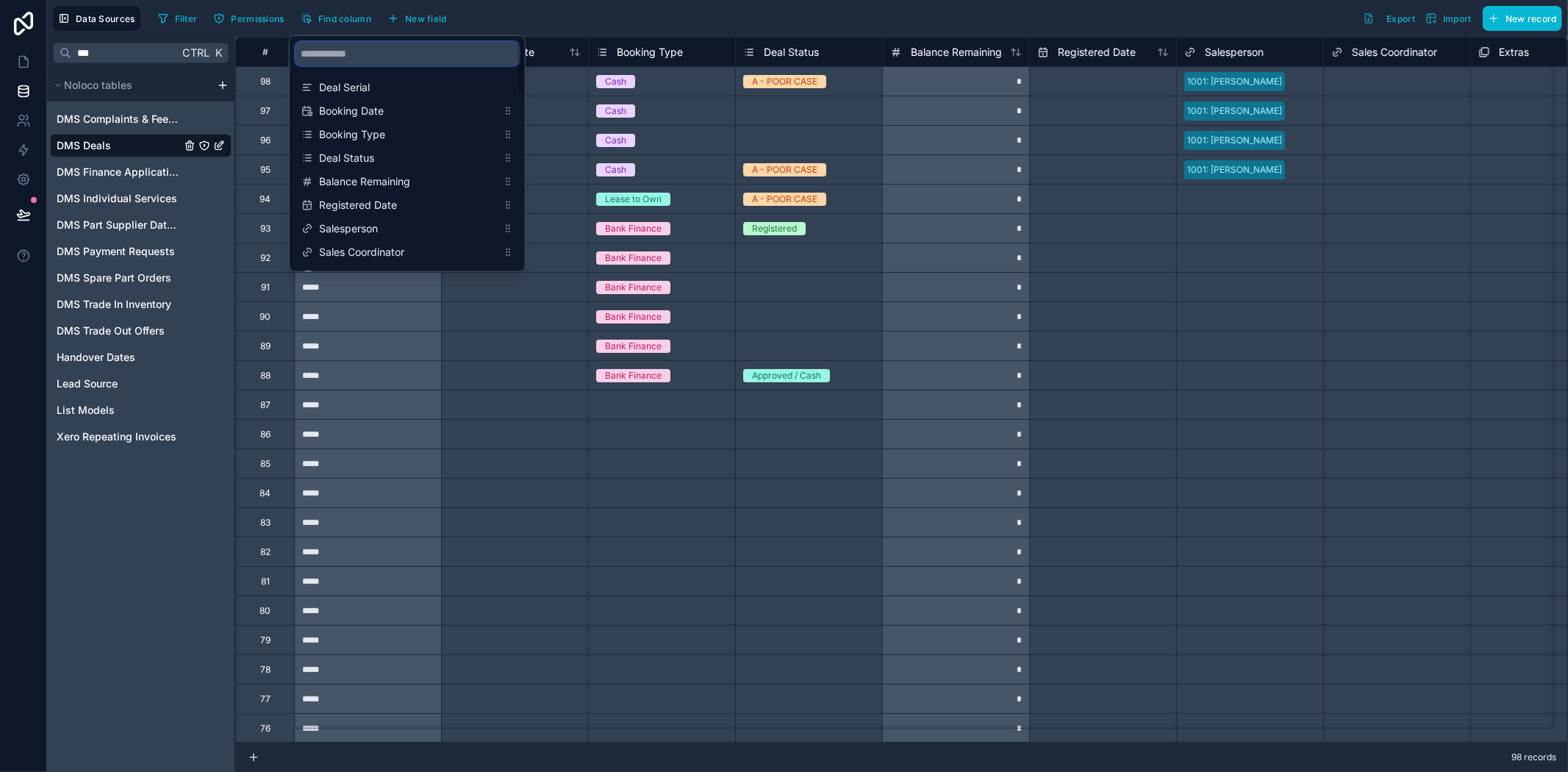
click at [401, 55] on input "scrollable content" at bounding box center [407, 53] width 223 height 24
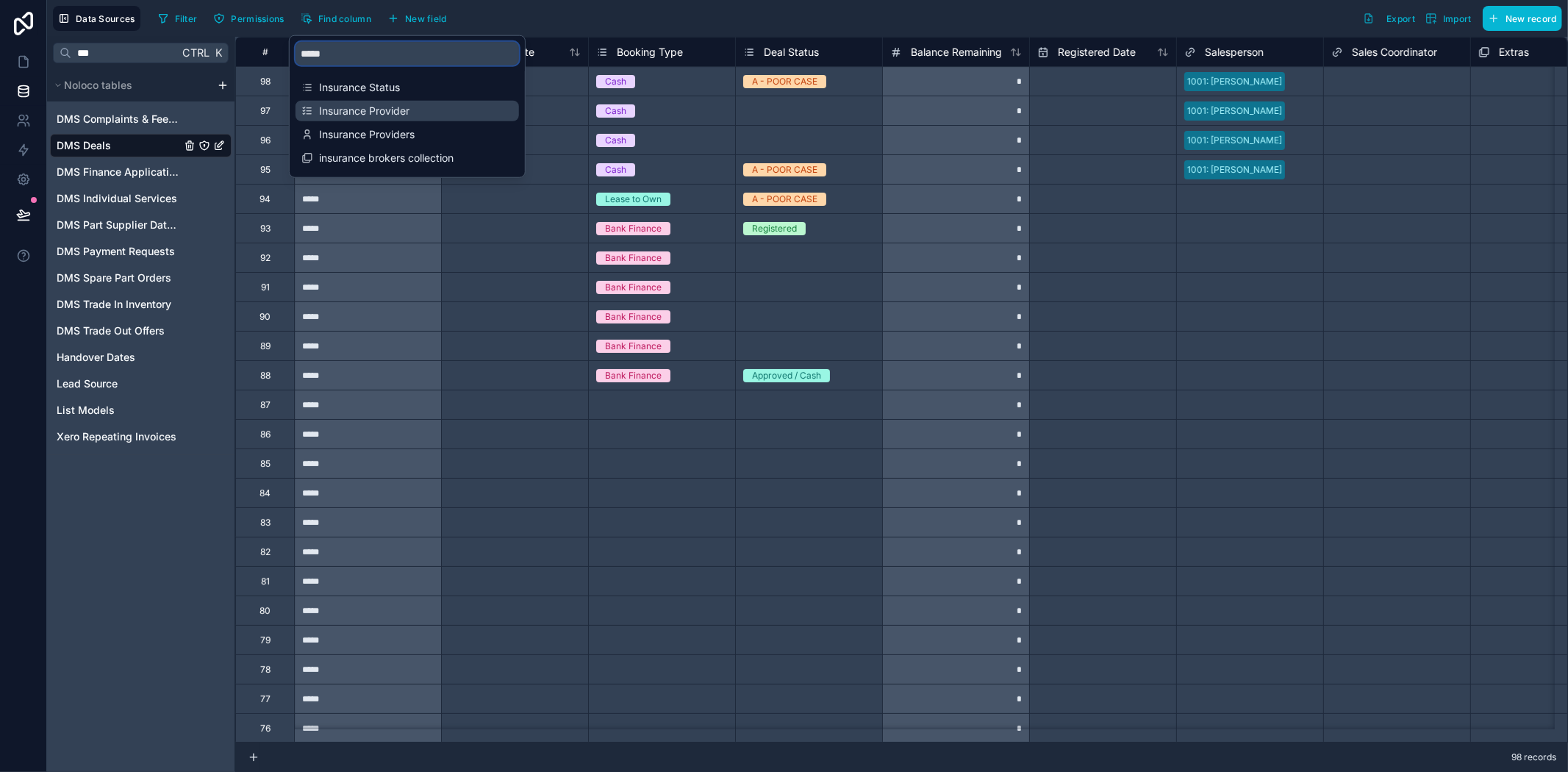
type input "*****"
click at [388, 109] on span "Insurance Provider" at bounding box center [407, 110] width 178 height 15
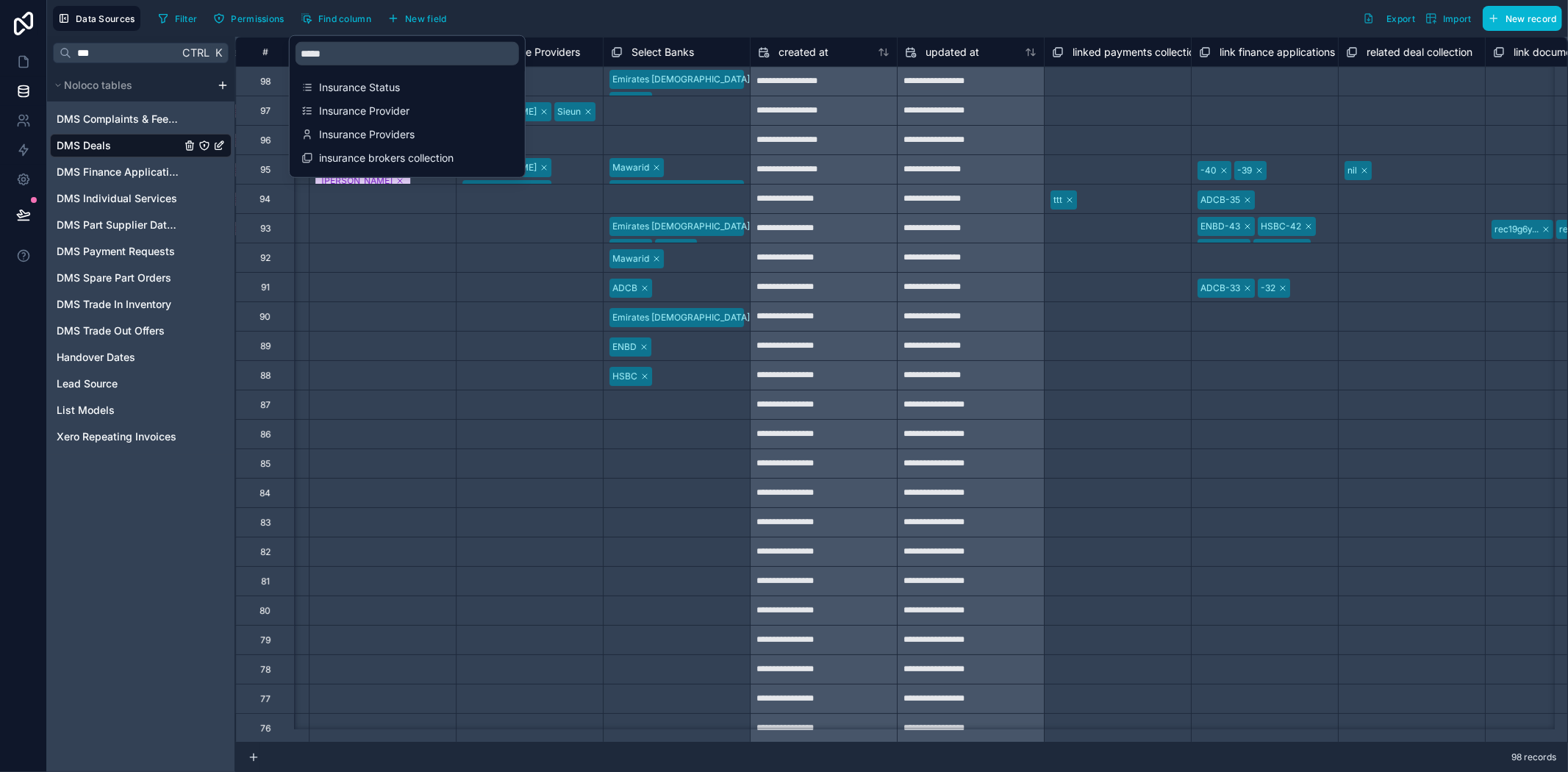
scroll to position [0, 4117]
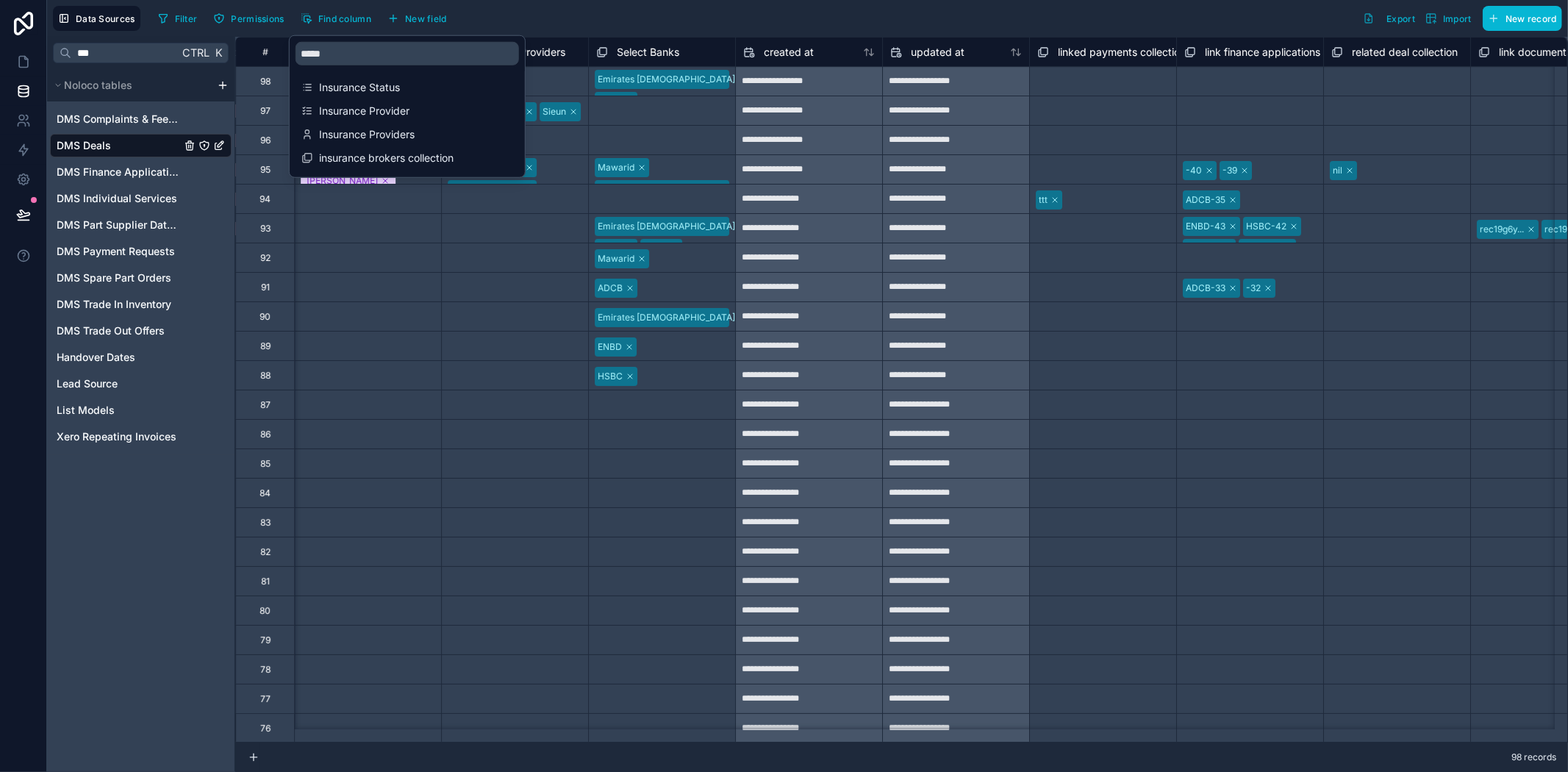
click at [1332, 713] on div "Select a related deal collection" at bounding box center [1397, 727] width 147 height 29
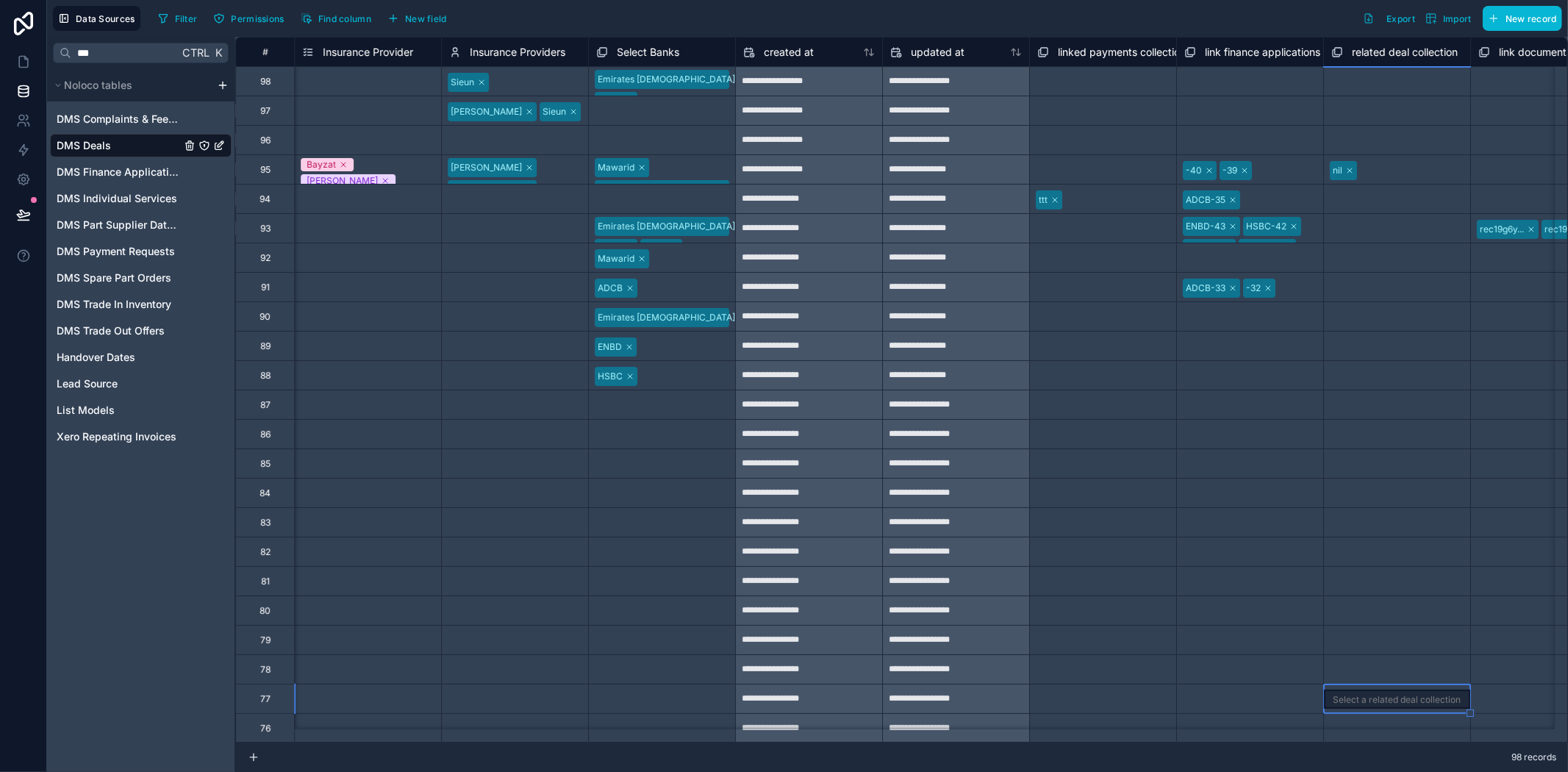
click at [511, 39] on div "Insurance Providers" at bounding box center [514, 51] width 147 height 29
click at [508, 50] on span "Insurance Providers" at bounding box center [518, 52] width 95 height 15
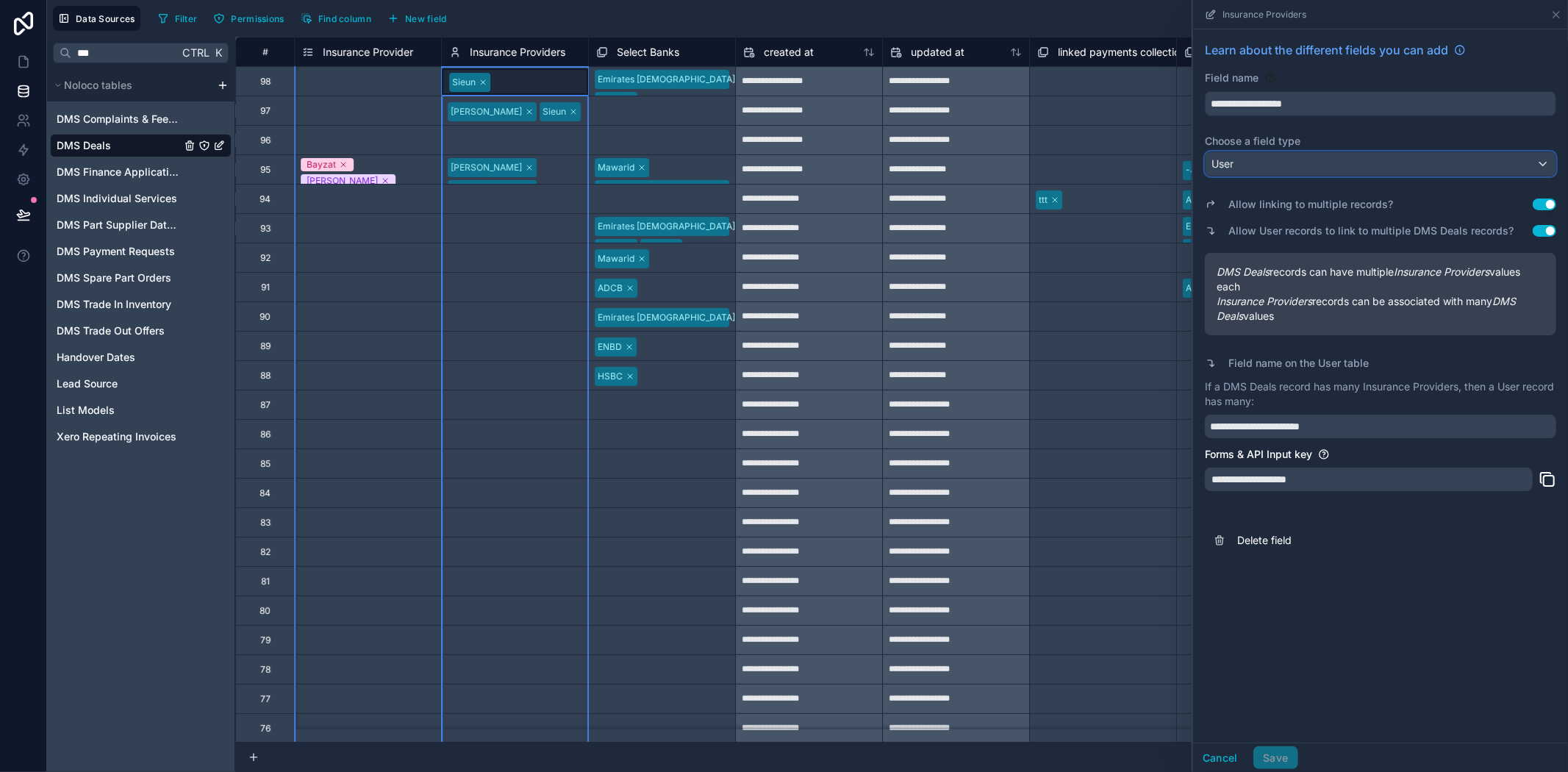
click at [1284, 164] on div "User" at bounding box center [1381, 163] width 350 height 24
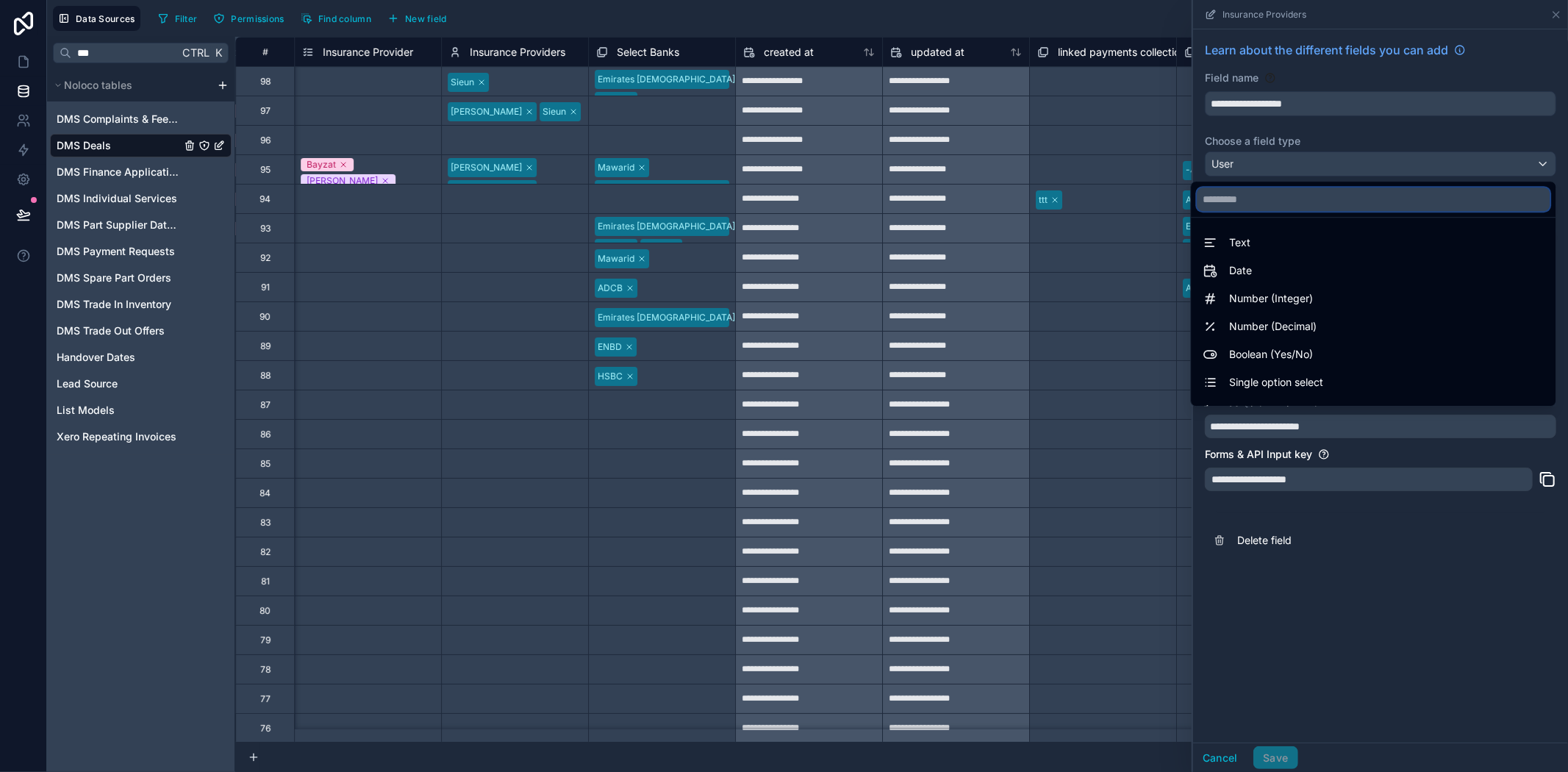
click at [1254, 197] on input "text" at bounding box center [1373, 199] width 352 height 24
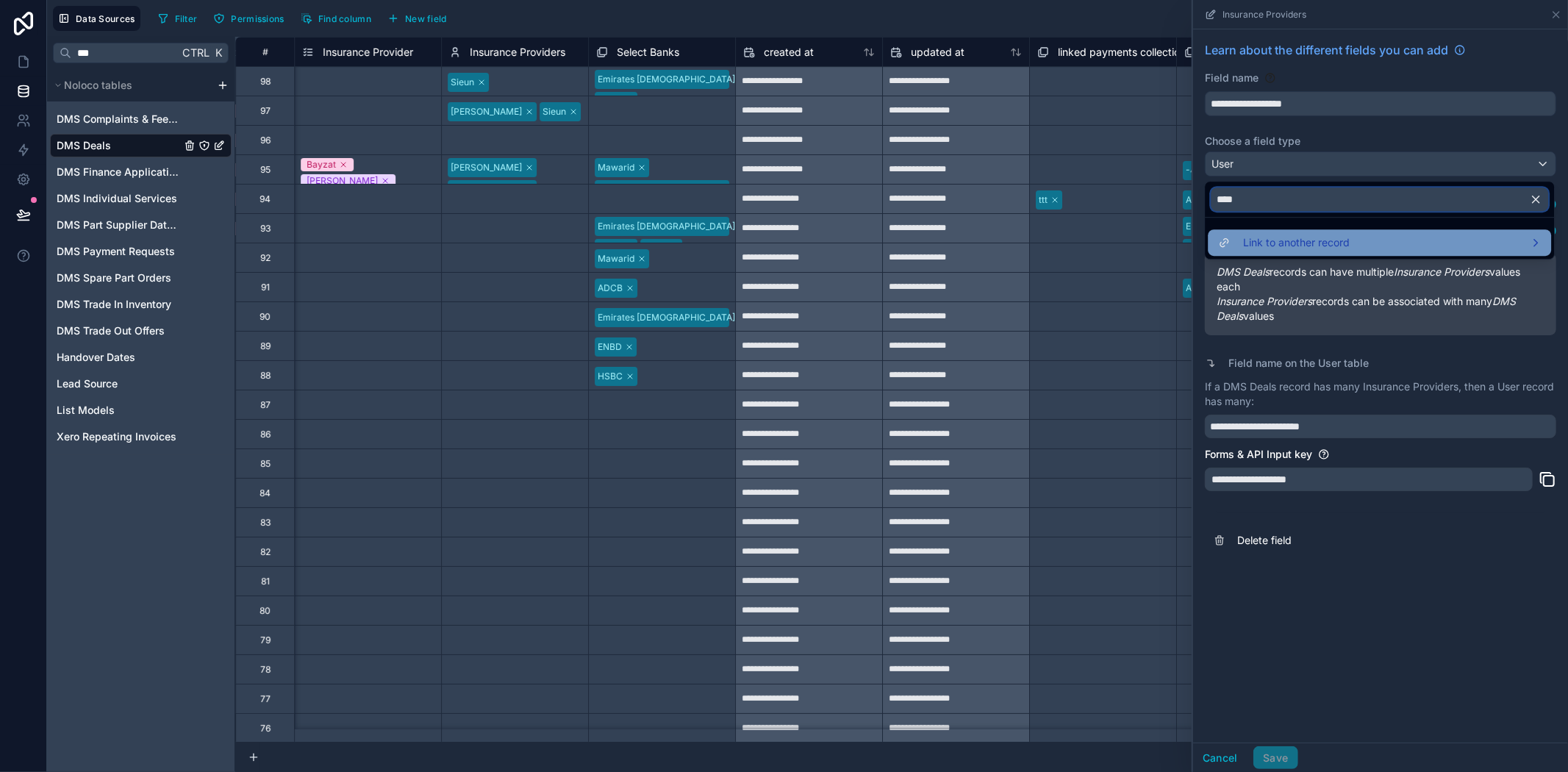
type input "****"
click at [1299, 243] on span "Link to another record" at bounding box center [1296, 243] width 107 height 18
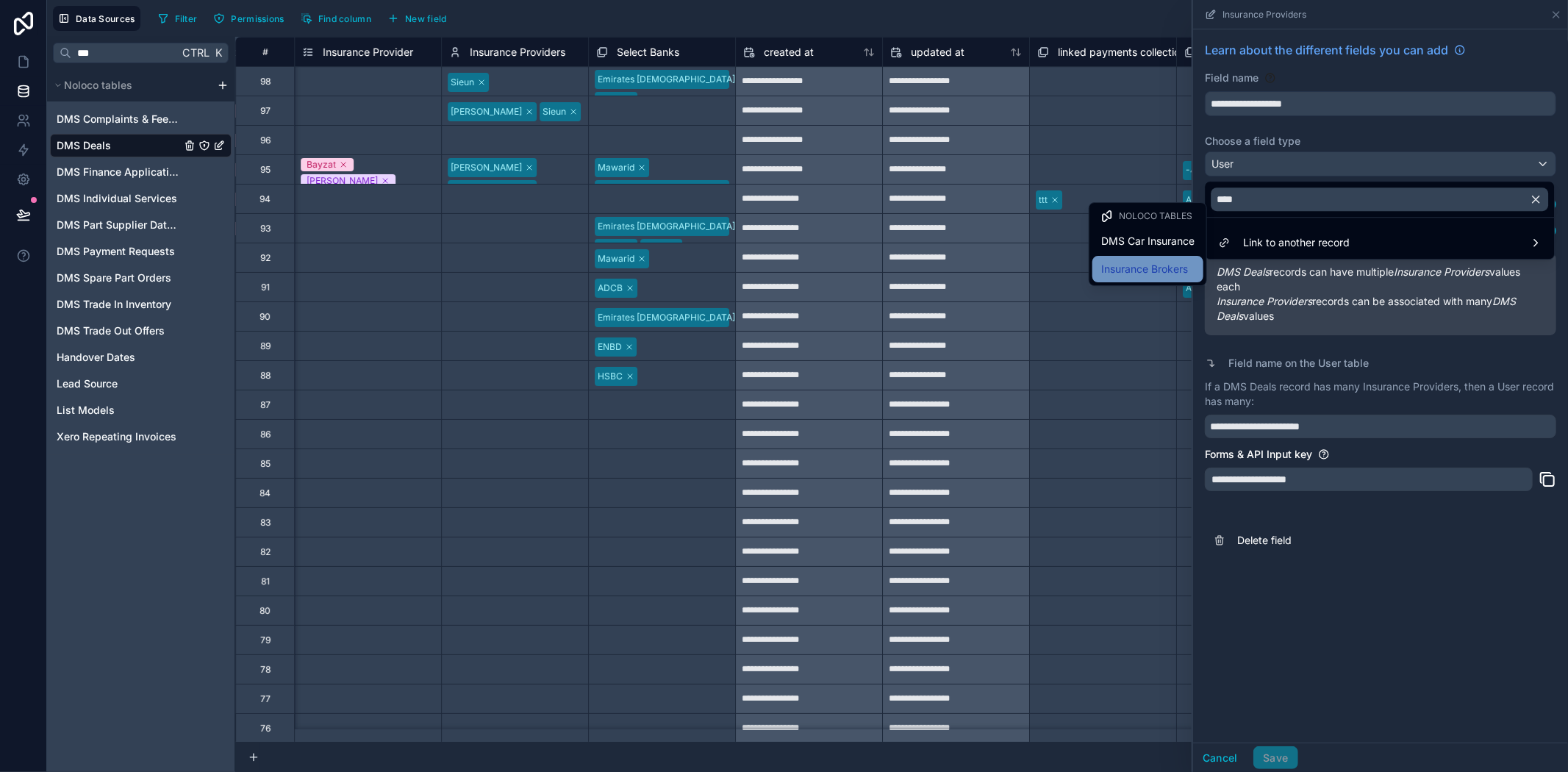
click at [1174, 267] on span "Insurance Brokers" at bounding box center [1145, 269] width 87 height 18
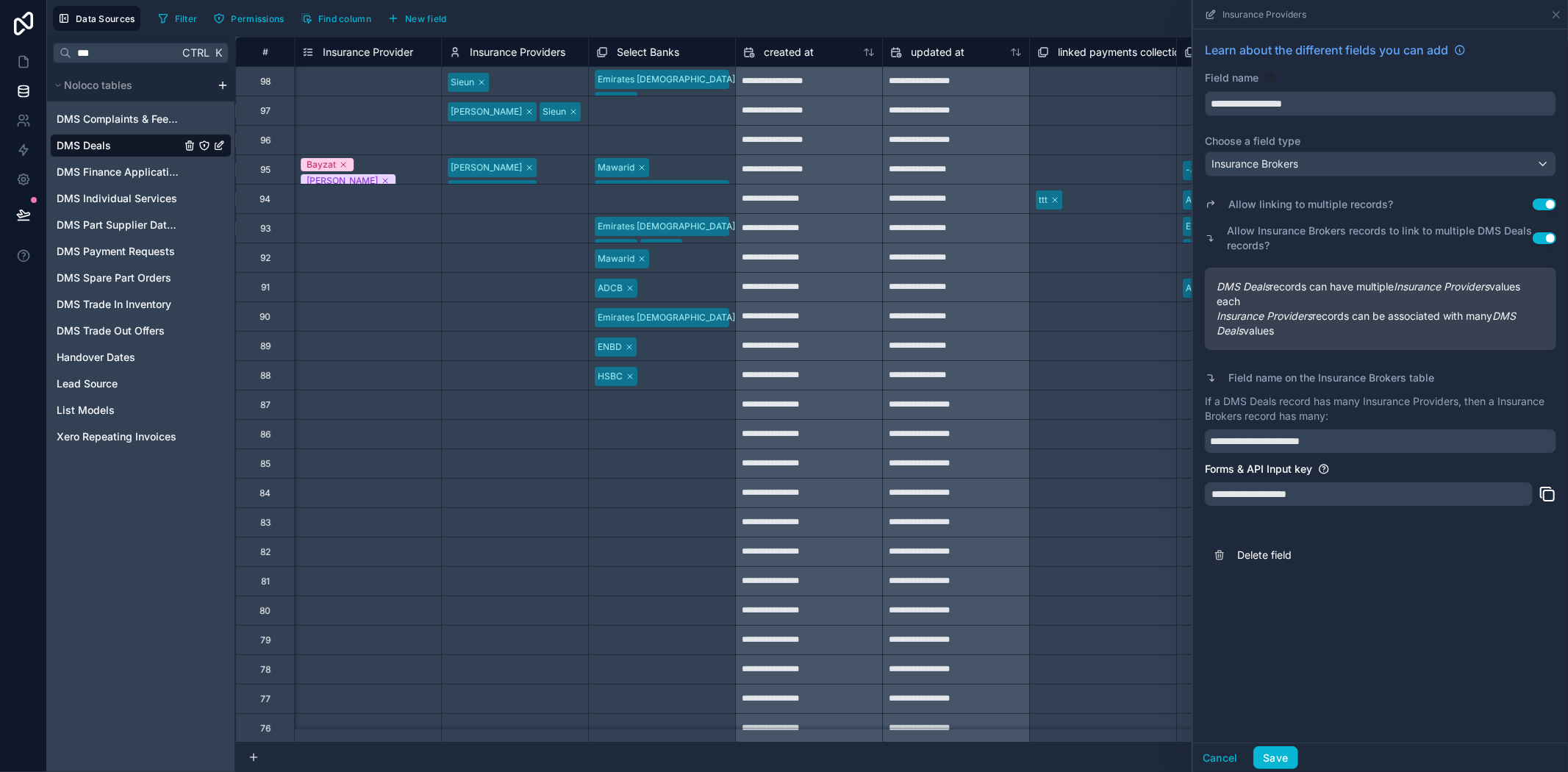
click at [1366, 612] on div "**********" at bounding box center [1381, 385] width 375 height 713
drag, startPoint x: 1349, startPoint y: 443, endPoint x: 1262, endPoint y: 441, distance: 87.0
click at [1262, 441] on input "**********" at bounding box center [1381, 441] width 352 height 24
type input "**********"
click at [1279, 758] on button "Save" at bounding box center [1276, 758] width 44 height 24
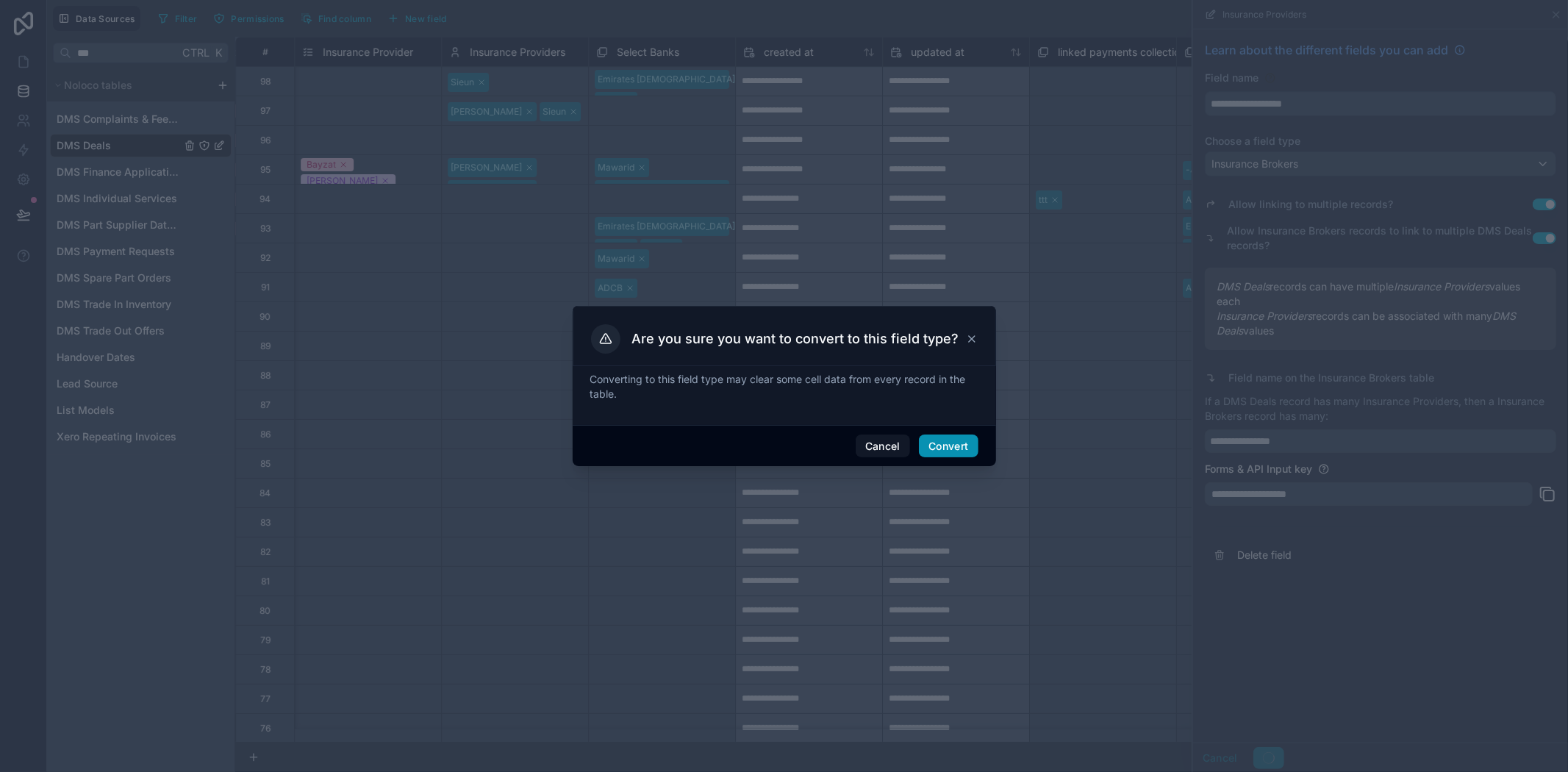
click at [923, 443] on button "Convert" at bounding box center [948, 446] width 59 height 24
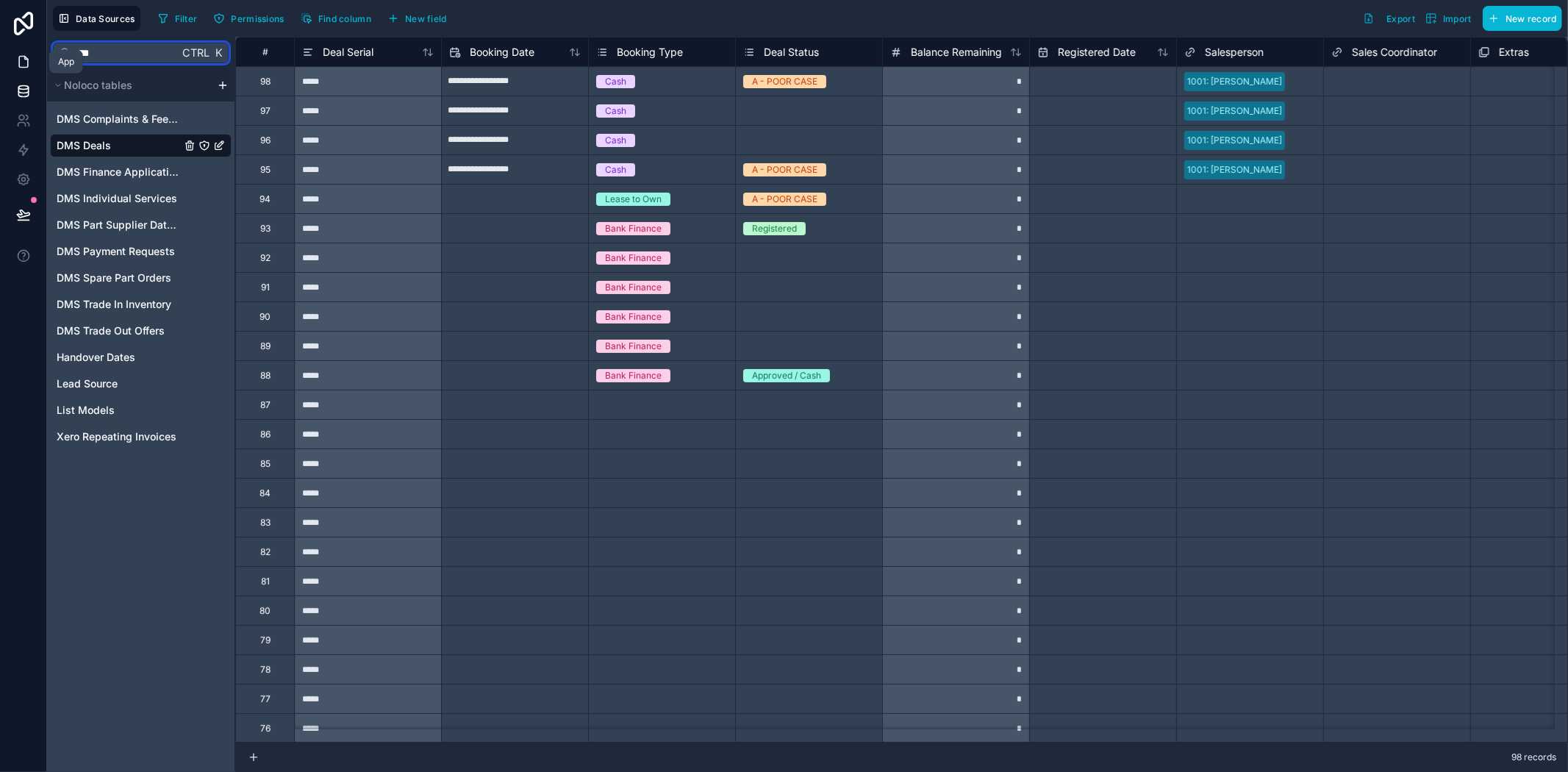
drag, startPoint x: 120, startPoint y: 53, endPoint x: 33, endPoint y: 55, distance: 87.0
click at [33, 55] on div "**********" at bounding box center [784, 386] width 1568 height 772
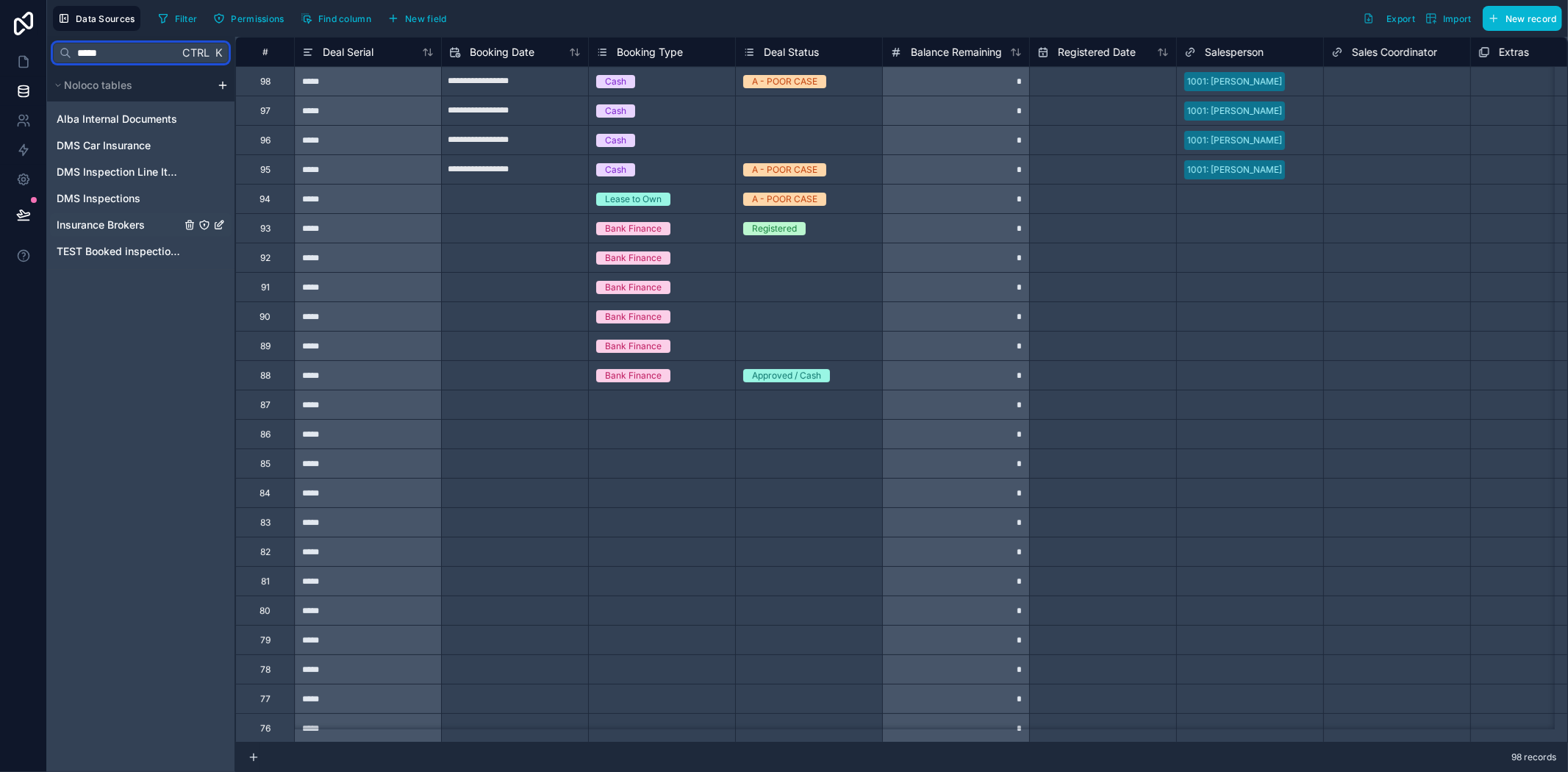
type input "*****"
click at [109, 231] on span "Insurance Brokers" at bounding box center [101, 224] width 88 height 15
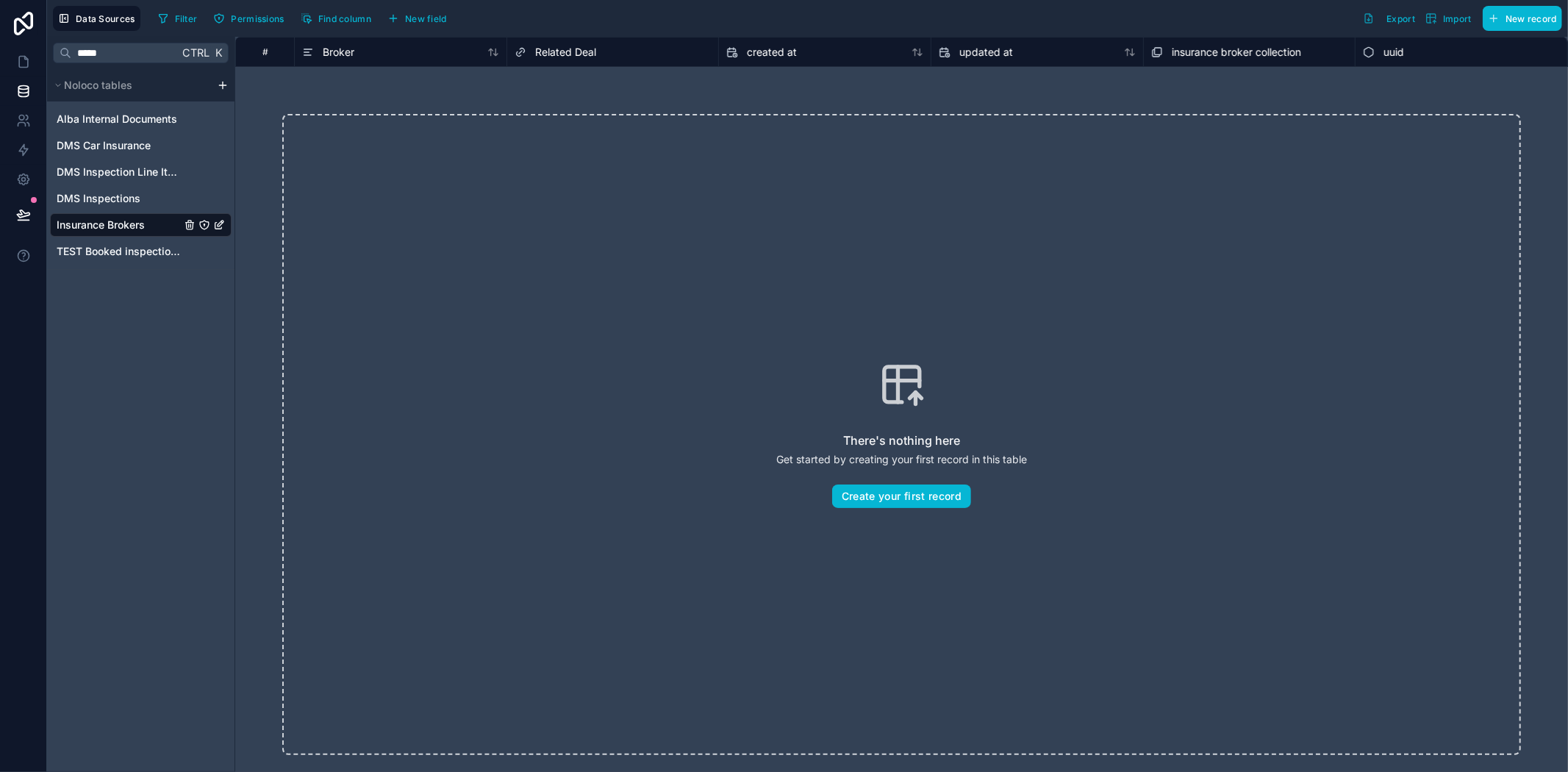
click at [576, 57] on span "Related Deal" at bounding box center [565, 52] width 61 height 15
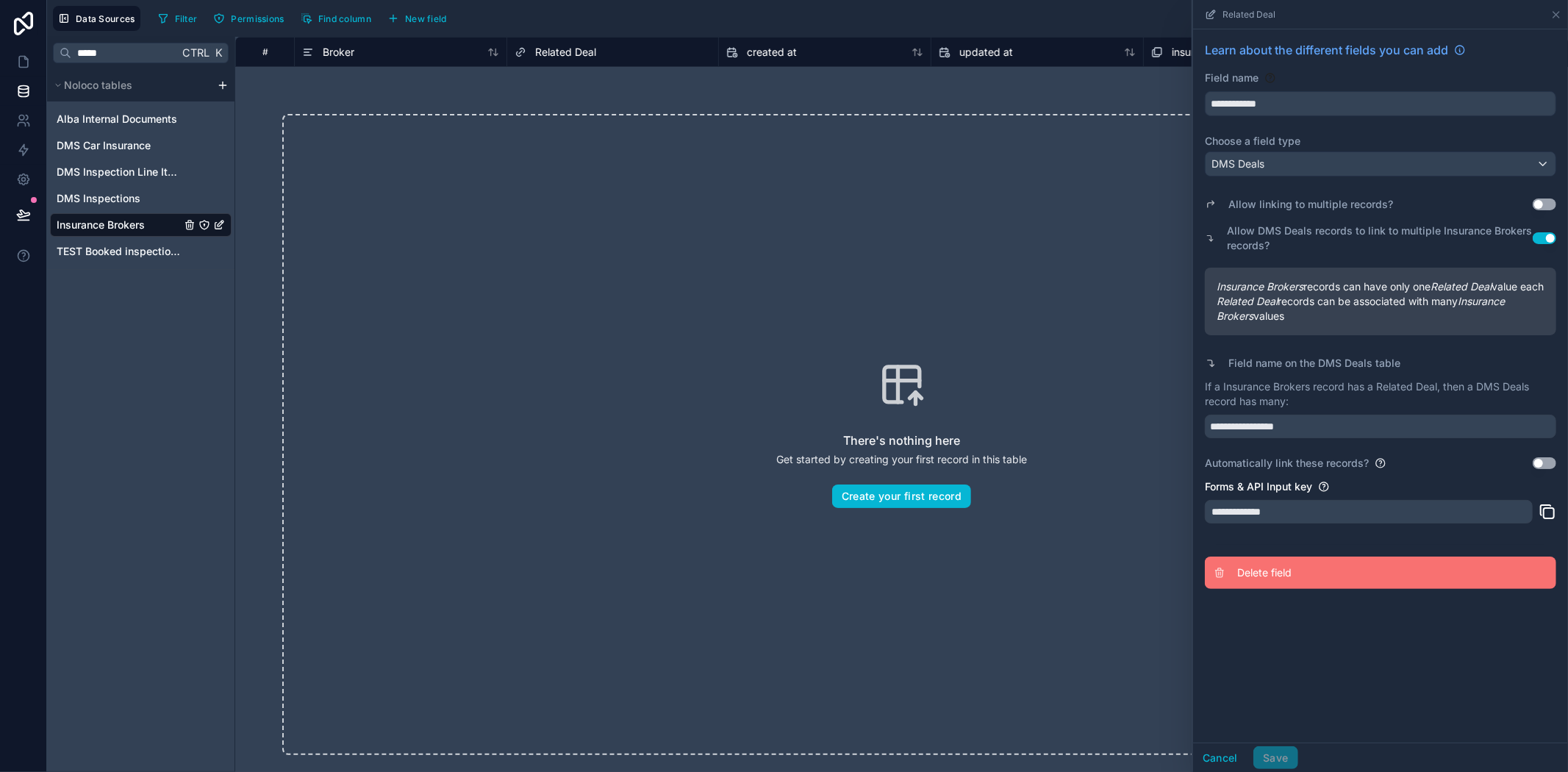
click at [1268, 580] on span "Delete field" at bounding box center [1343, 572] width 212 height 15
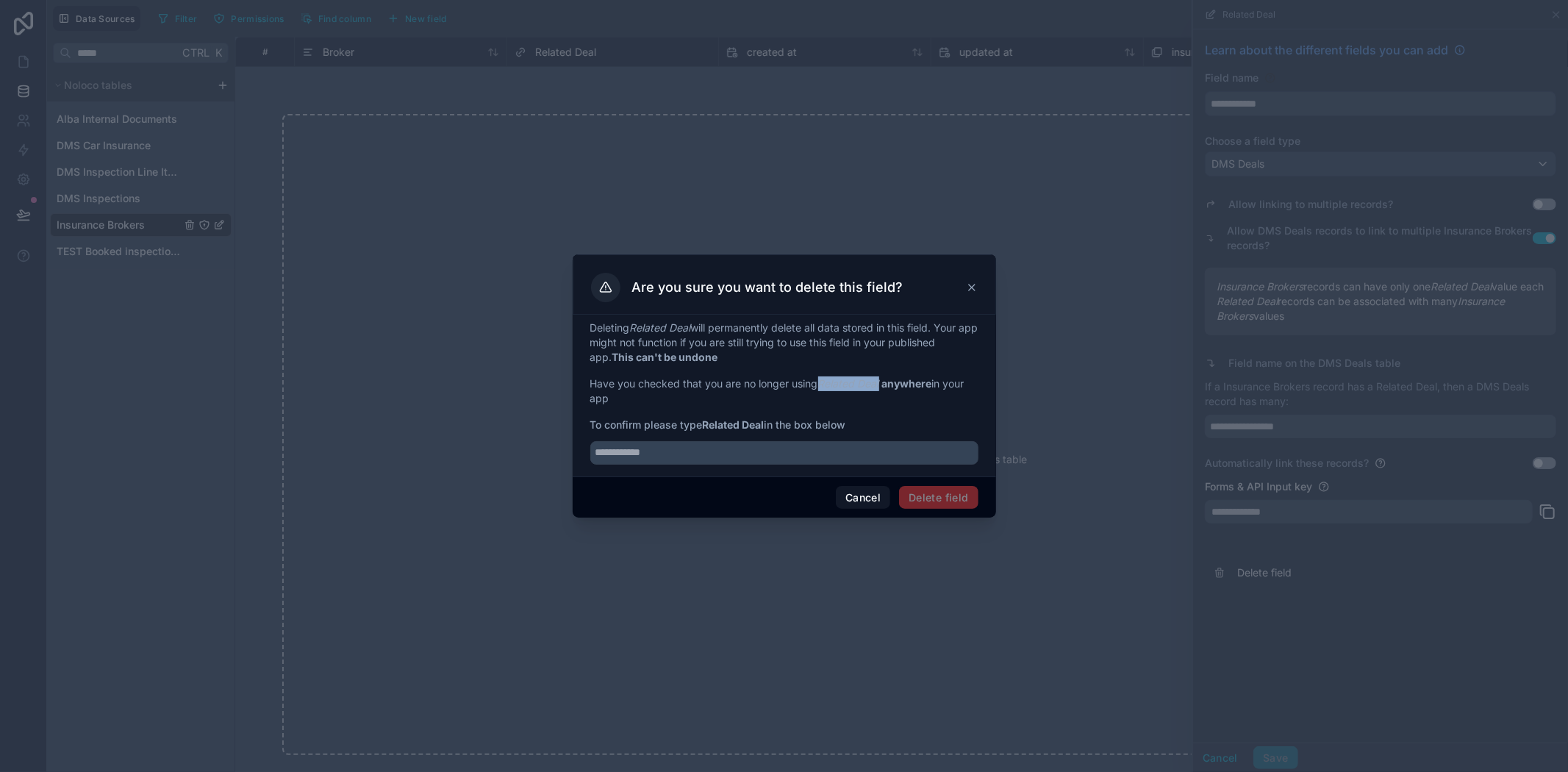
drag, startPoint x: 823, startPoint y: 379, endPoint x: 883, endPoint y: 380, distance: 60.0
click at [883, 380] on p "Have you checked that you are no longer using Related Deal anywhere in your app" at bounding box center [784, 390] width 388 height 29
copy em "Related Deal"
click at [733, 452] on input "text" at bounding box center [784, 452] width 388 height 24
paste input "**********"
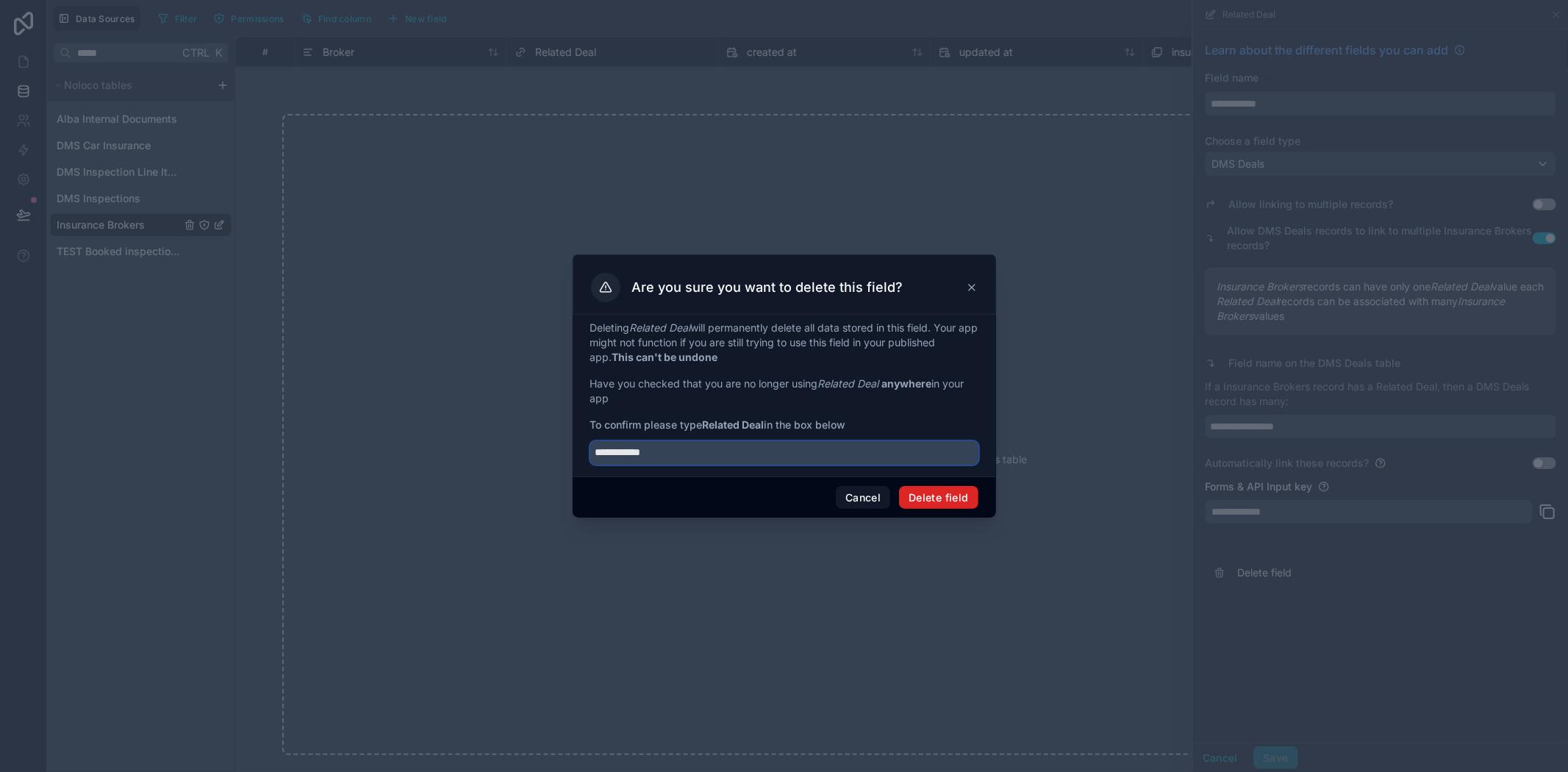
type input "**********"
click at [958, 502] on button "Delete field" at bounding box center [938, 497] width 79 height 24
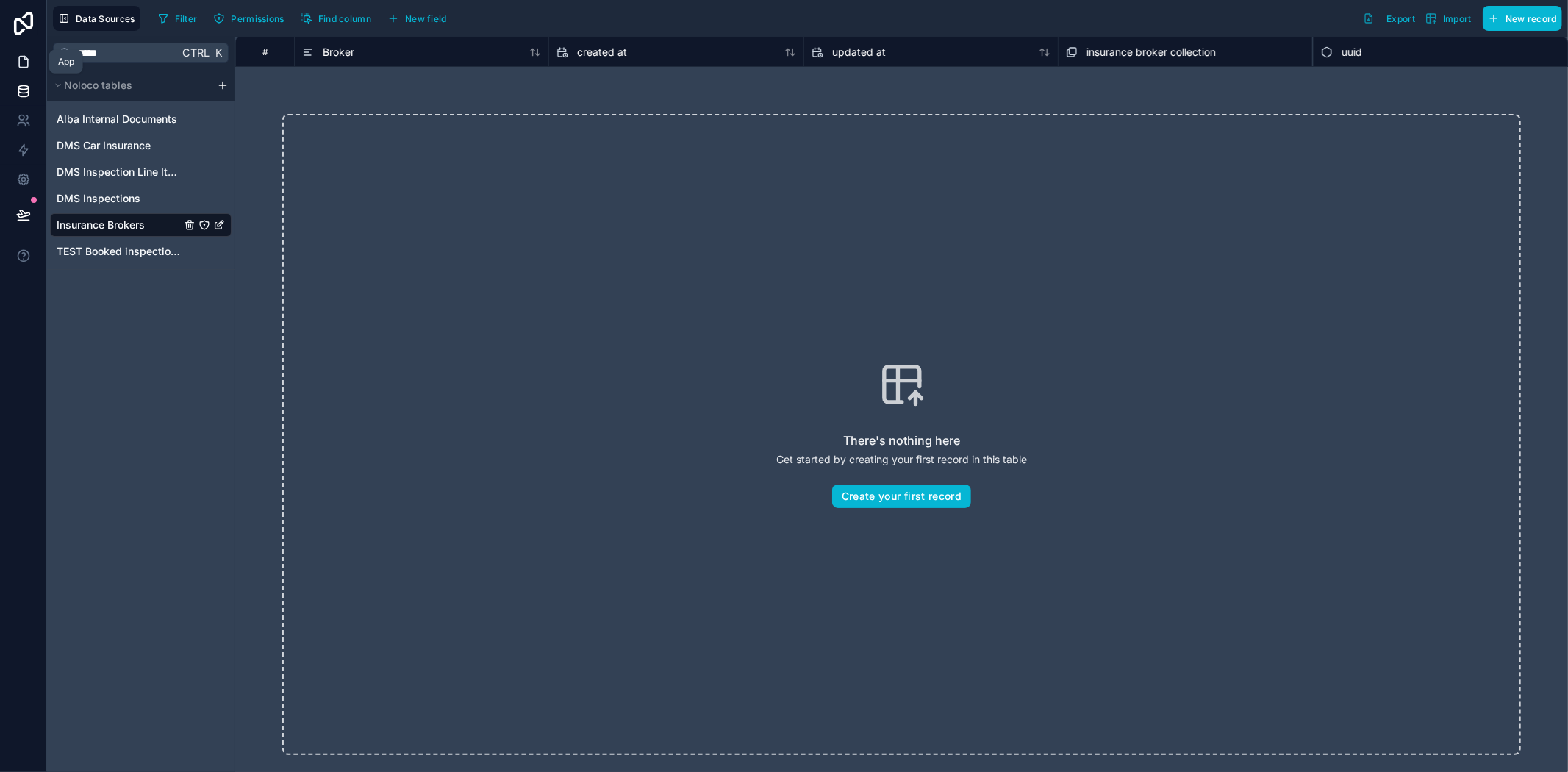
click at [29, 52] on link at bounding box center [23, 61] width 46 height 29
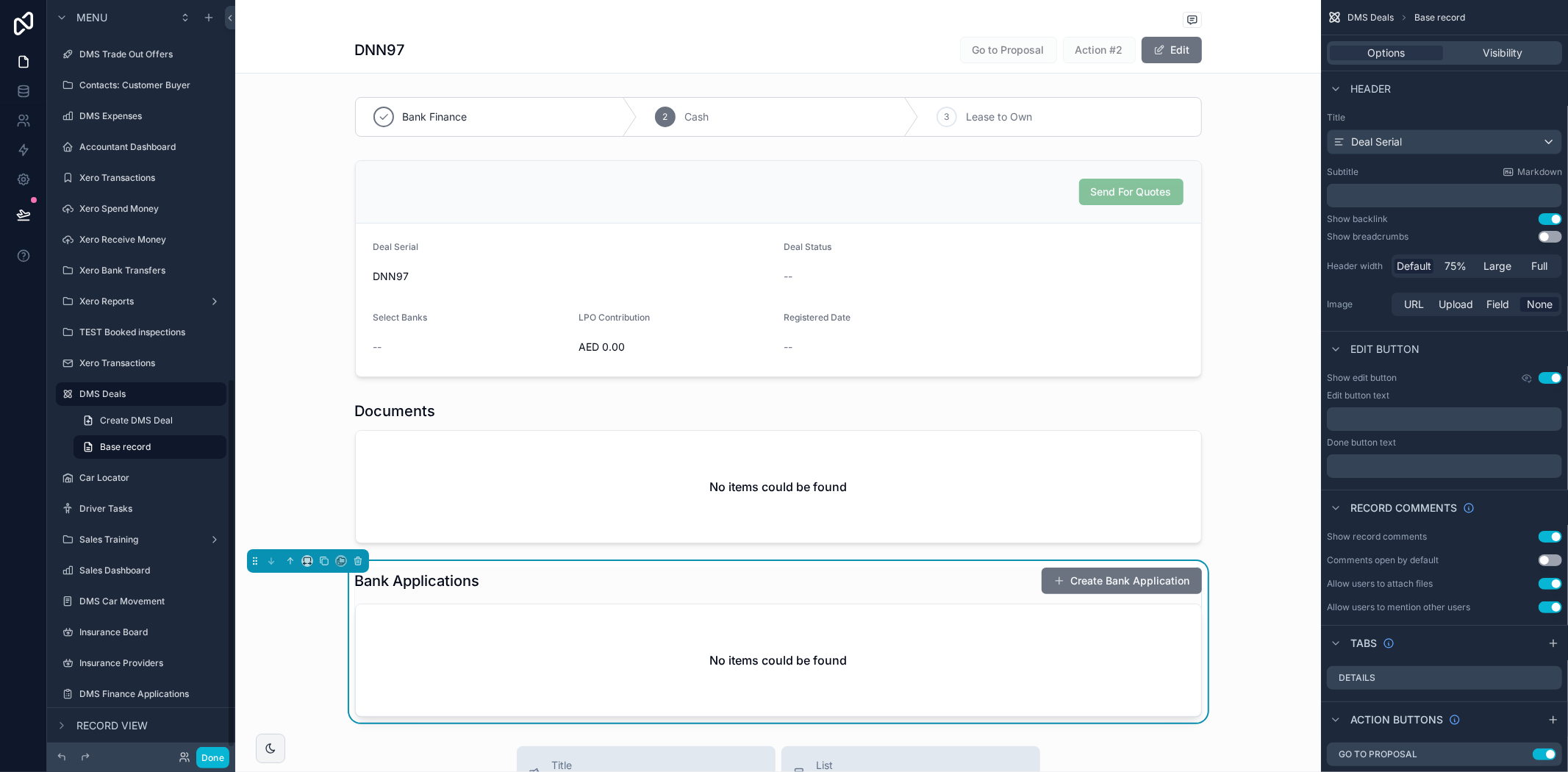
scroll to position [784, 0]
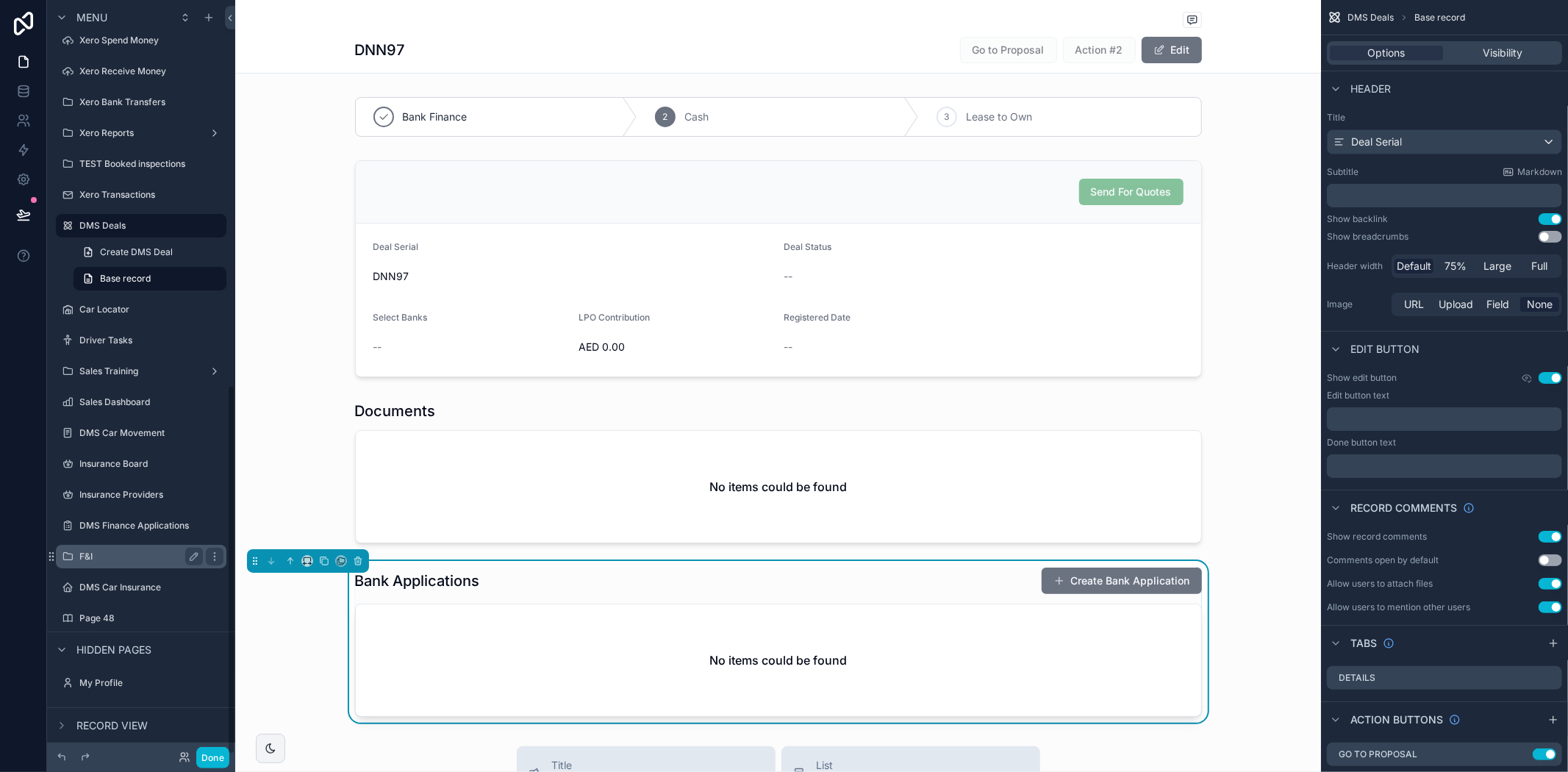
click at [118, 548] on div "F&I" at bounding box center [141, 556] width 124 height 18
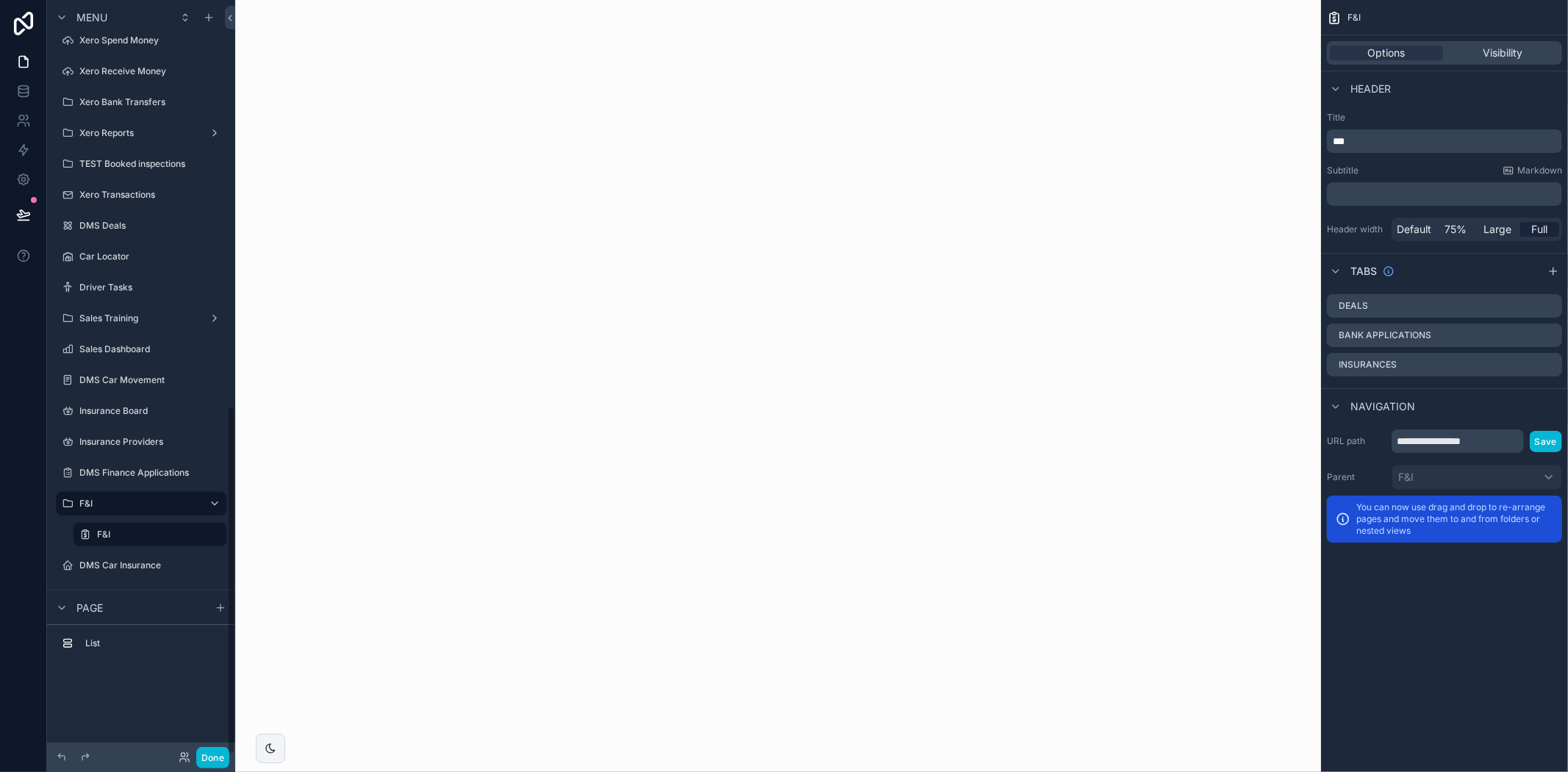
scroll to position [880, 0]
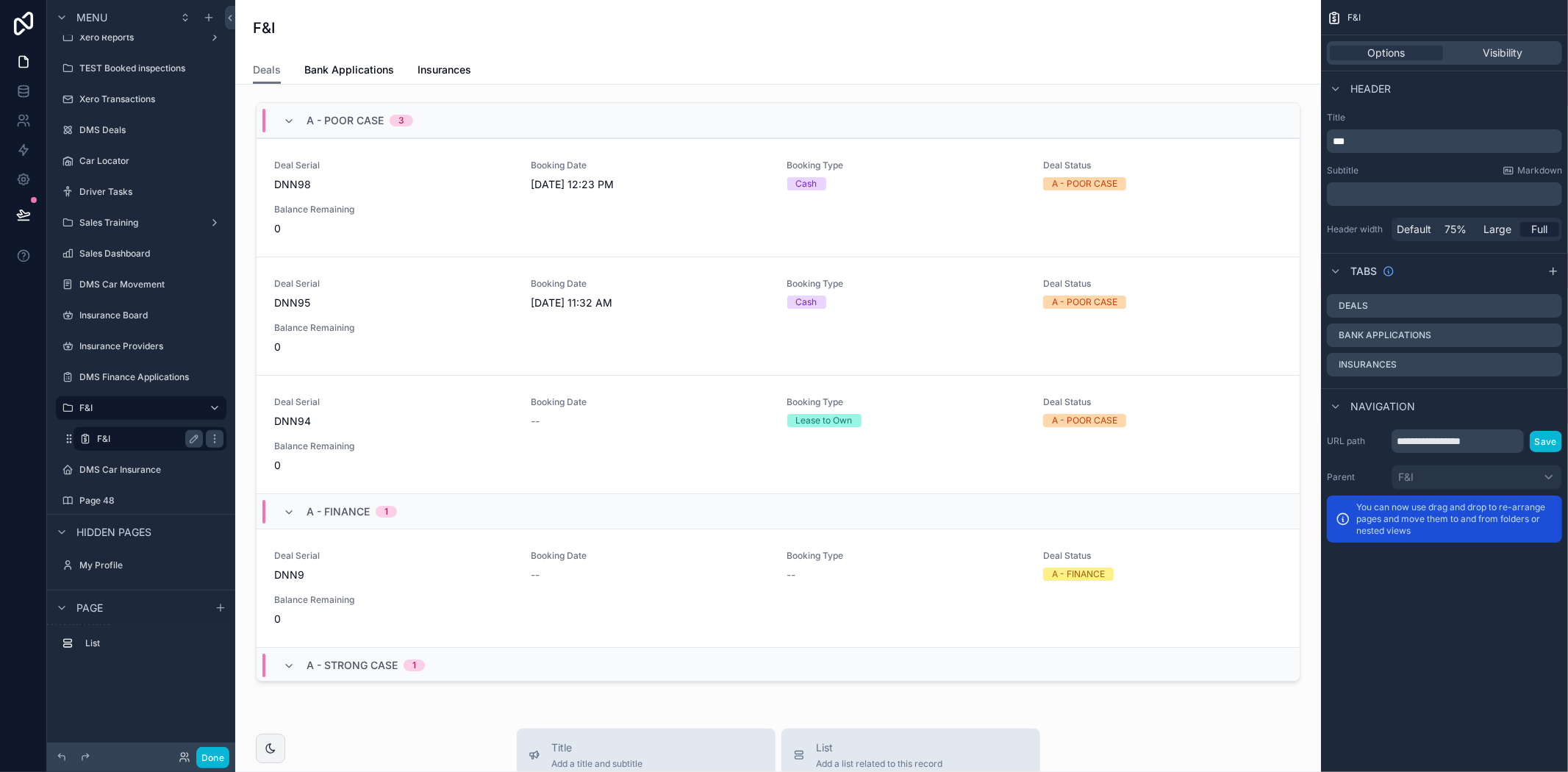
click at [125, 434] on label "F&I" at bounding box center [147, 438] width 100 height 11
click at [447, 74] on span "Insurances" at bounding box center [444, 70] width 54 height 15
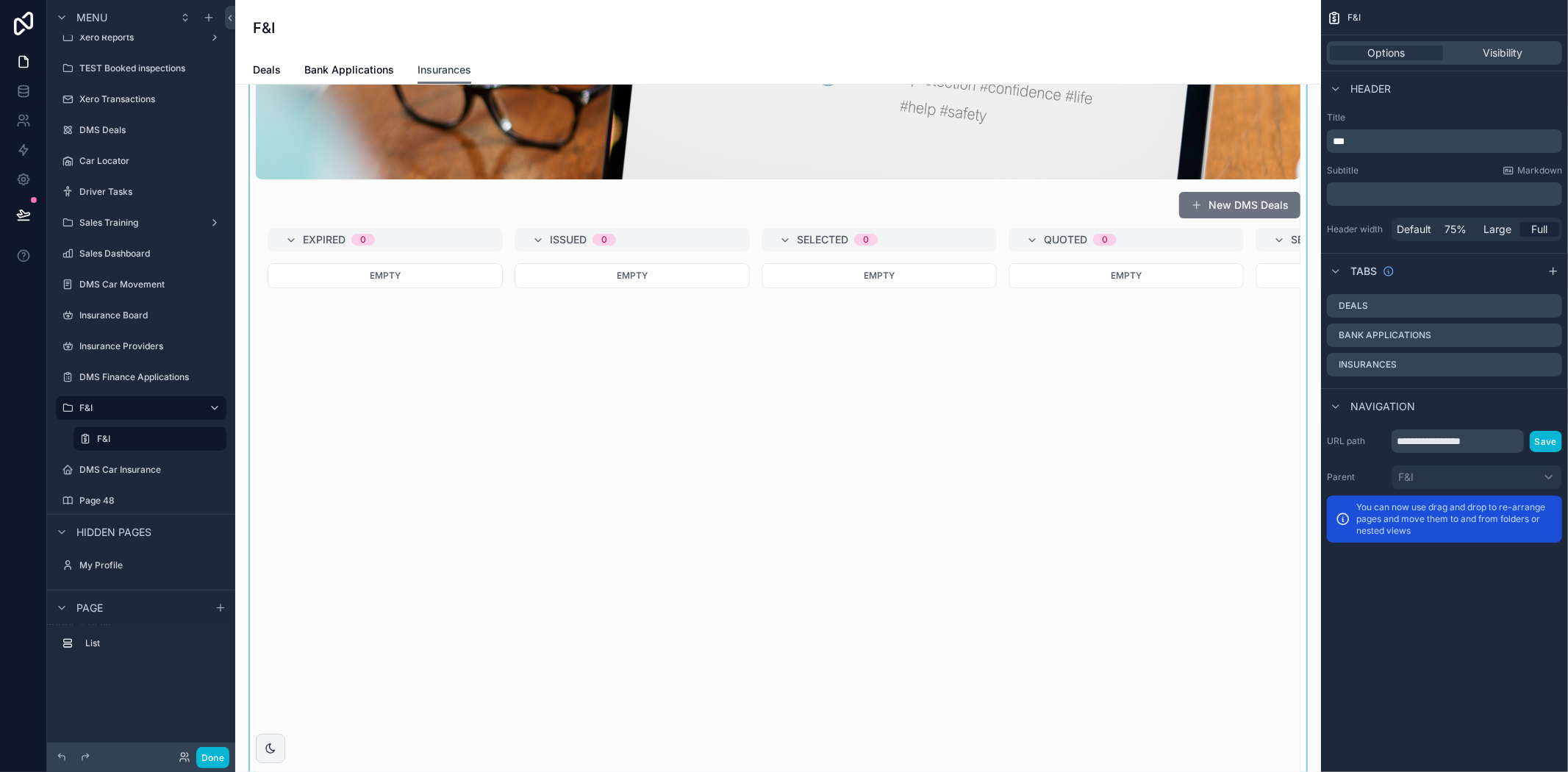
scroll to position [245, 0]
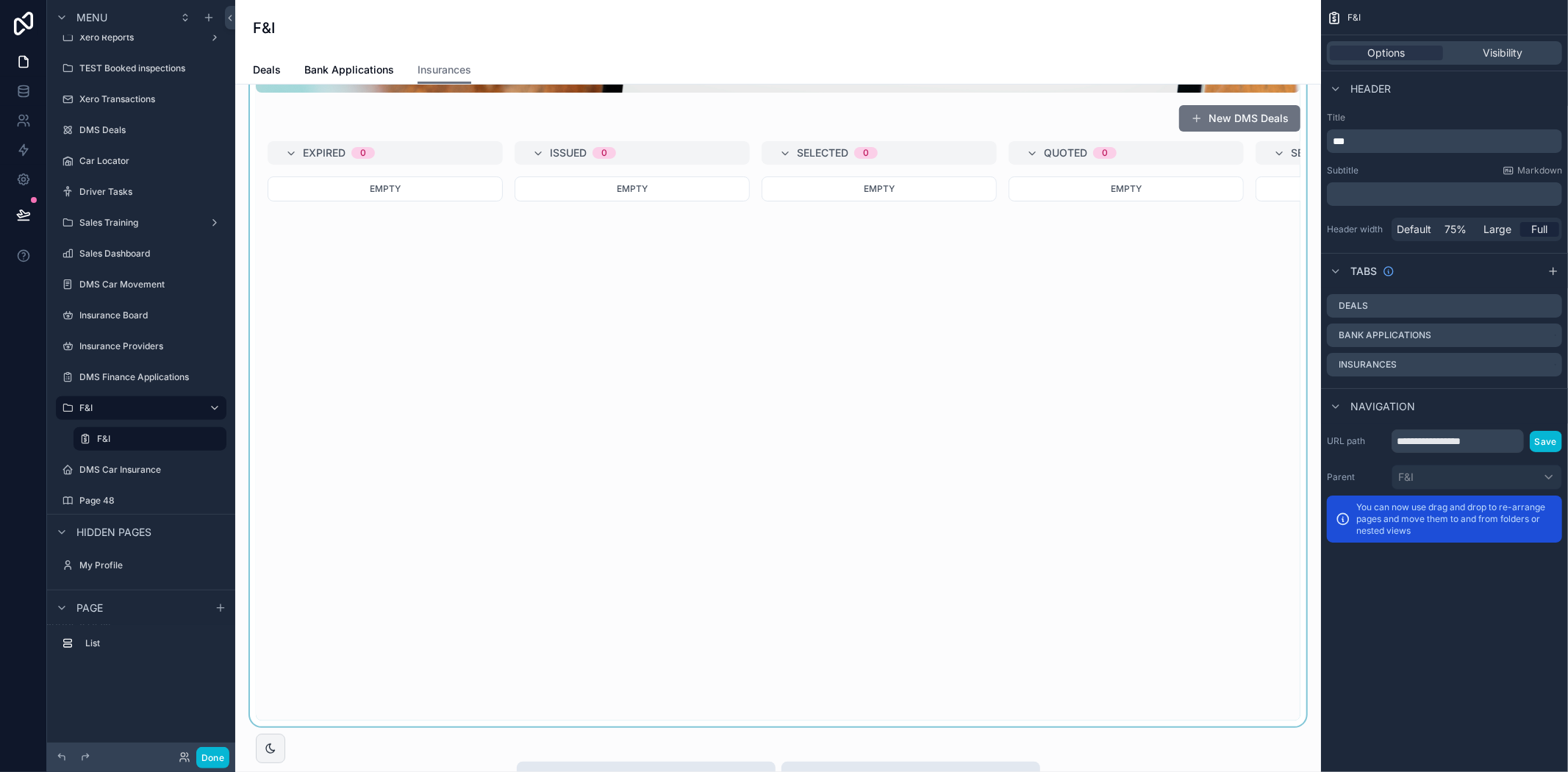
drag, startPoint x: 905, startPoint y: 724, endPoint x: 1216, endPoint y: 726, distance: 311.0
click at [1216, 726] on div "scrollable content" at bounding box center [778, 289] width 1062 height 874
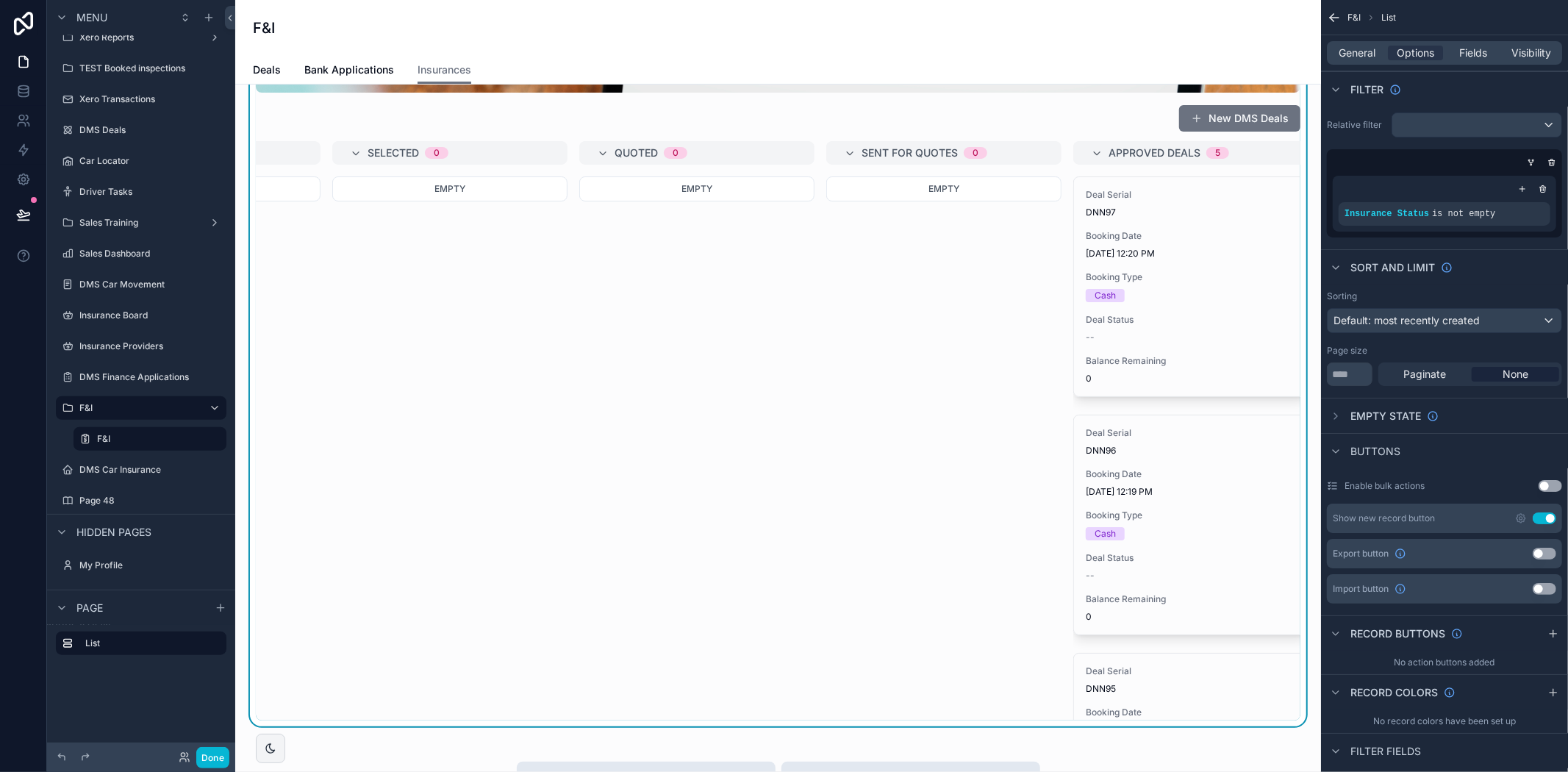
scroll to position [0, 461]
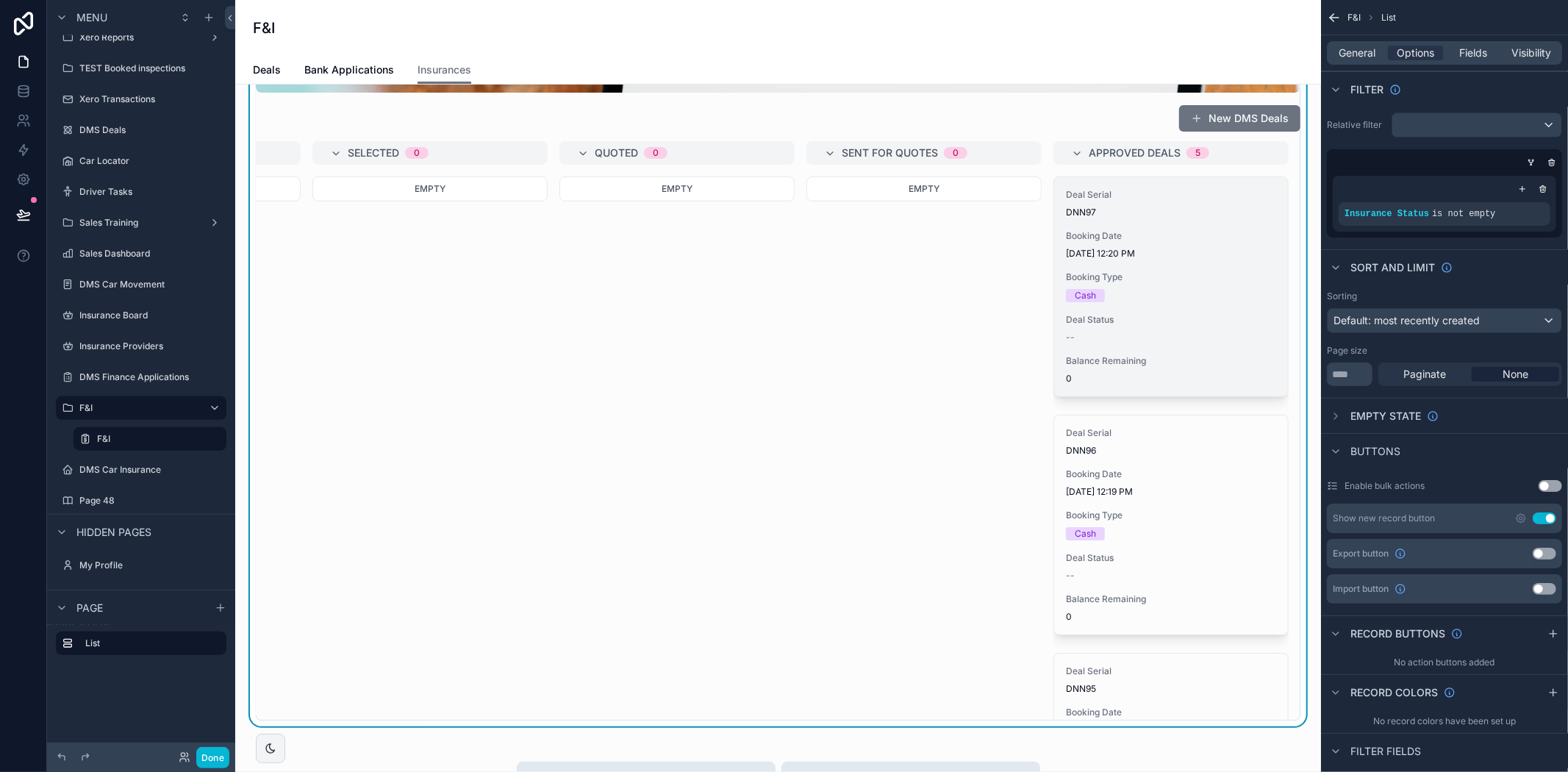
click at [1147, 251] on span "[DATE] 12:20 PM" at bounding box center [1171, 253] width 210 height 11
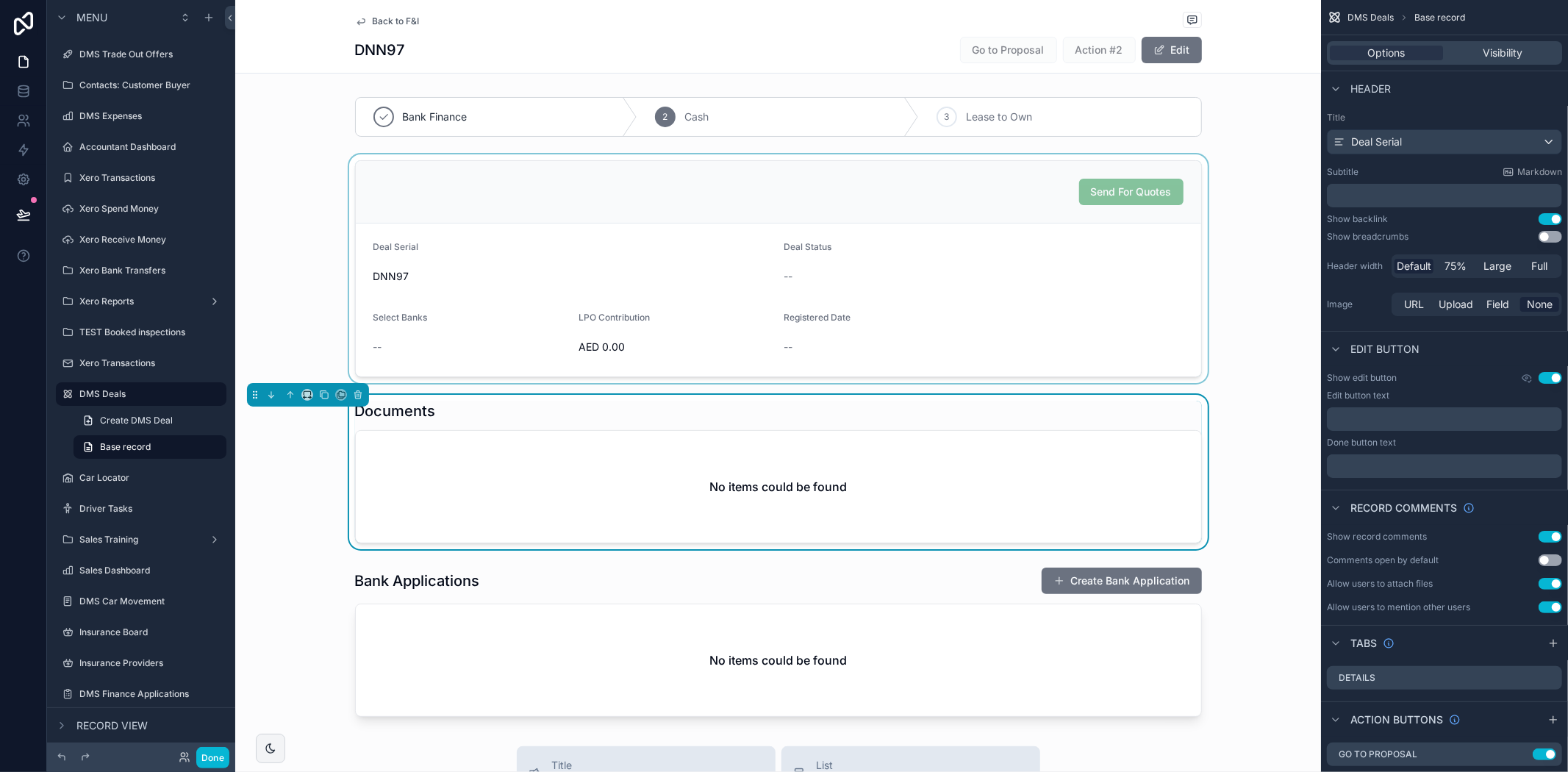
click at [1067, 270] on div "scrollable content" at bounding box center [777, 269] width 1086 height 229
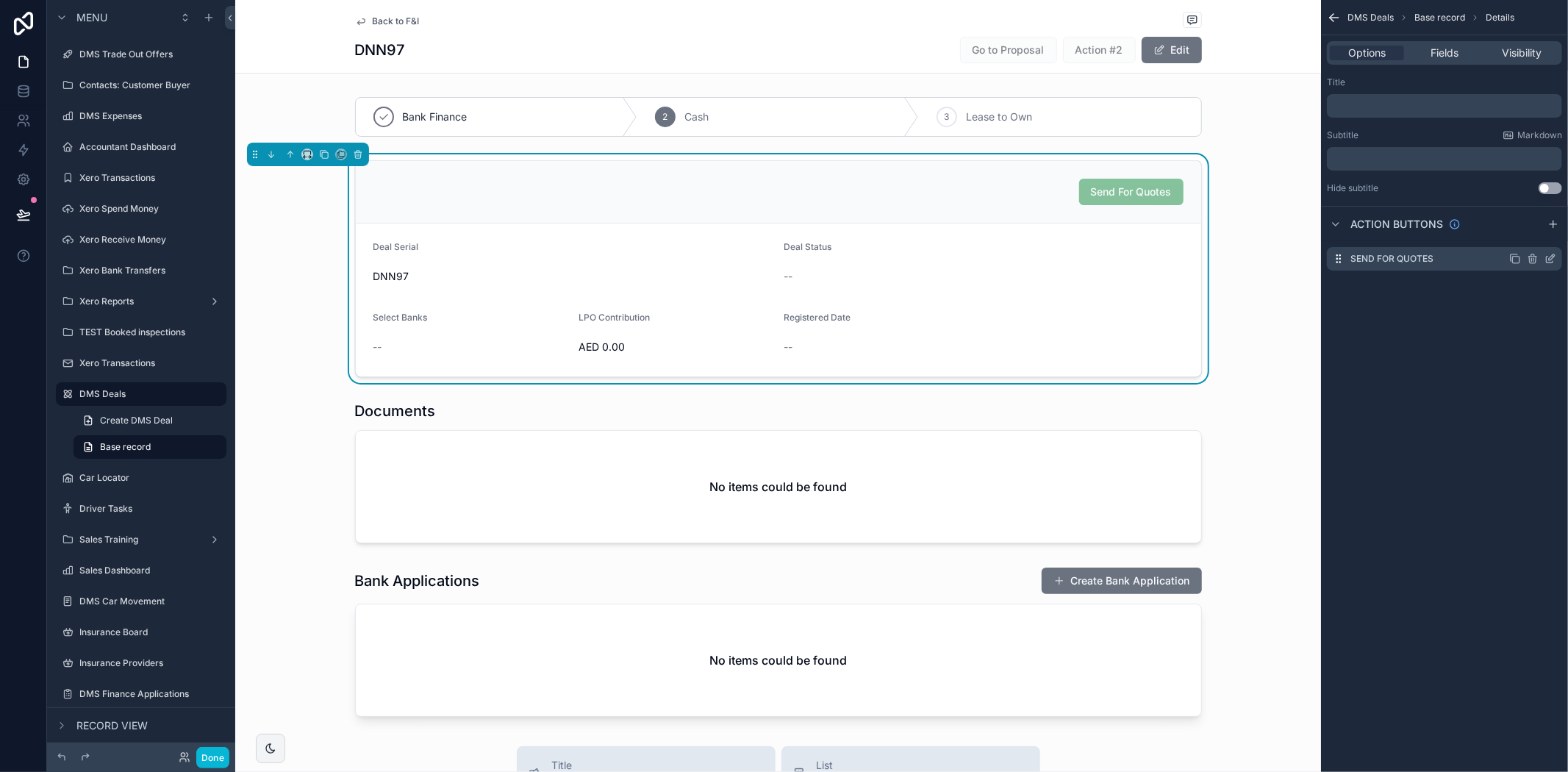
click at [1553, 256] on icon "scrollable content" at bounding box center [1553, 256] width 2 height 2
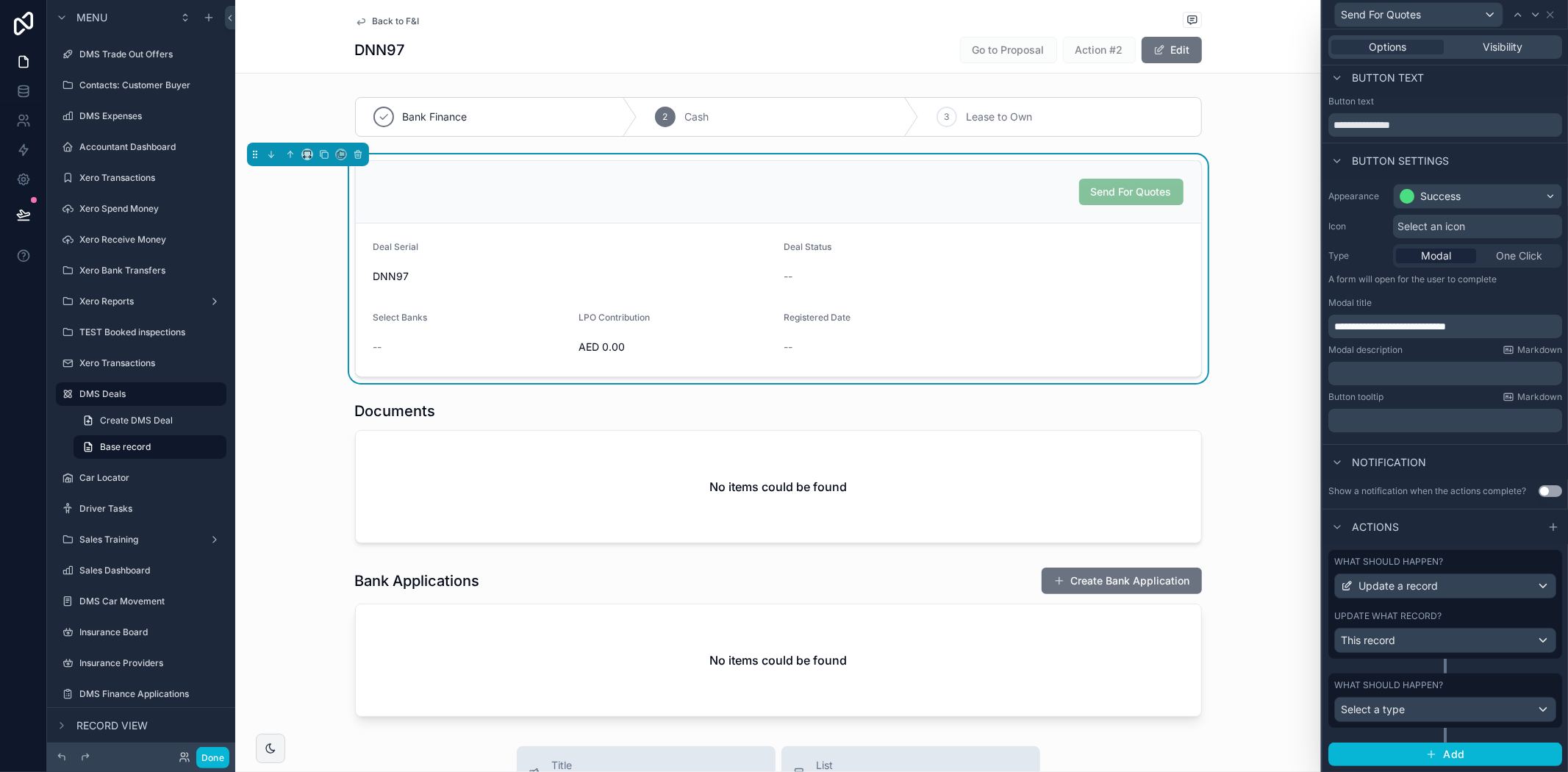
scroll to position [17, 0]
click at [1435, 707] on div "Select a type" at bounding box center [1445, 709] width 221 height 24
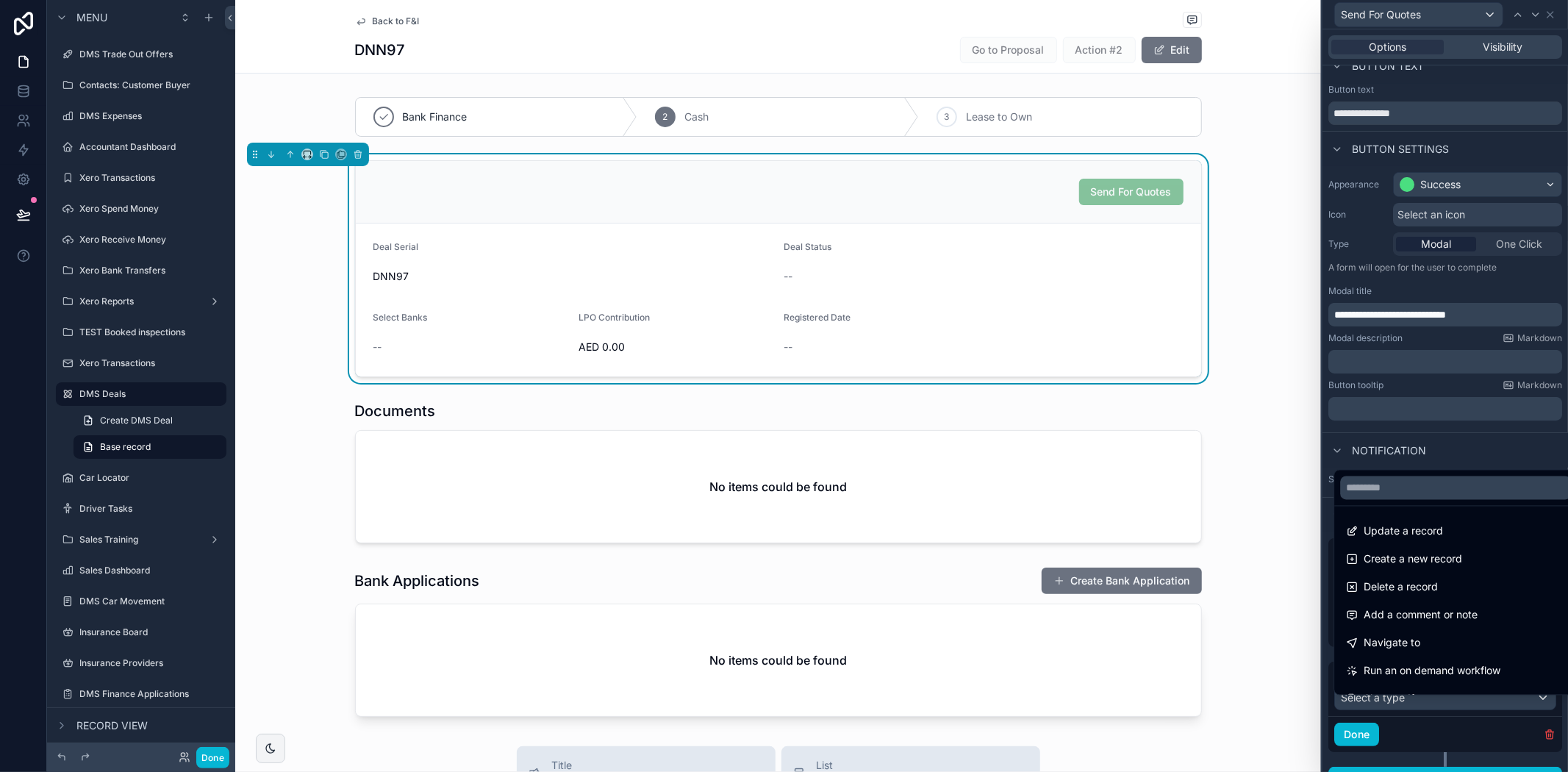
click at [1442, 738] on div at bounding box center [1445, 386] width 246 height 772
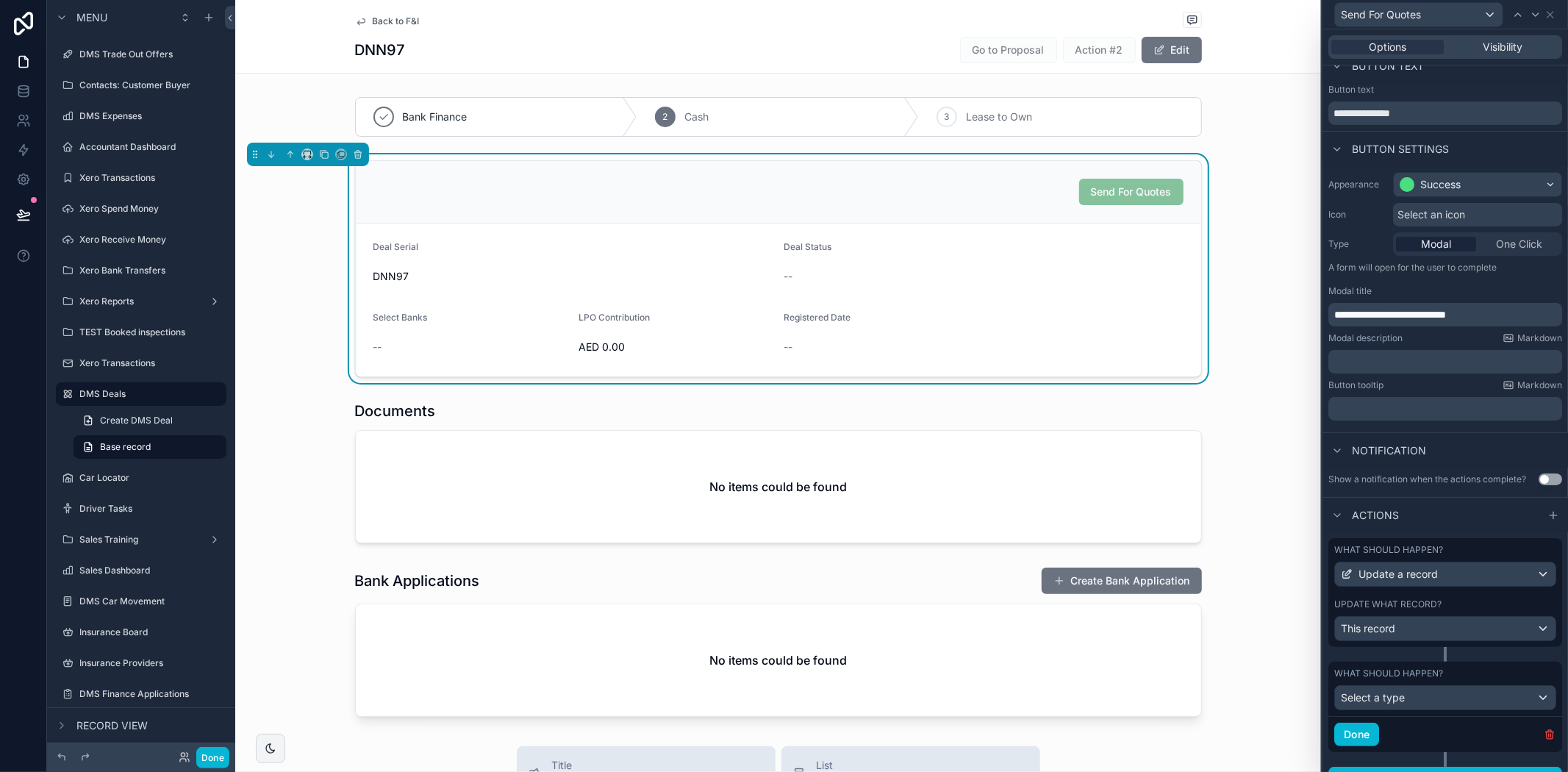
click at [1443, 662] on div at bounding box center [1444, 654] width 3 height 15
click at [1458, 604] on div "What should happen? Update a record Update what record? This record" at bounding box center [1445, 592] width 234 height 109
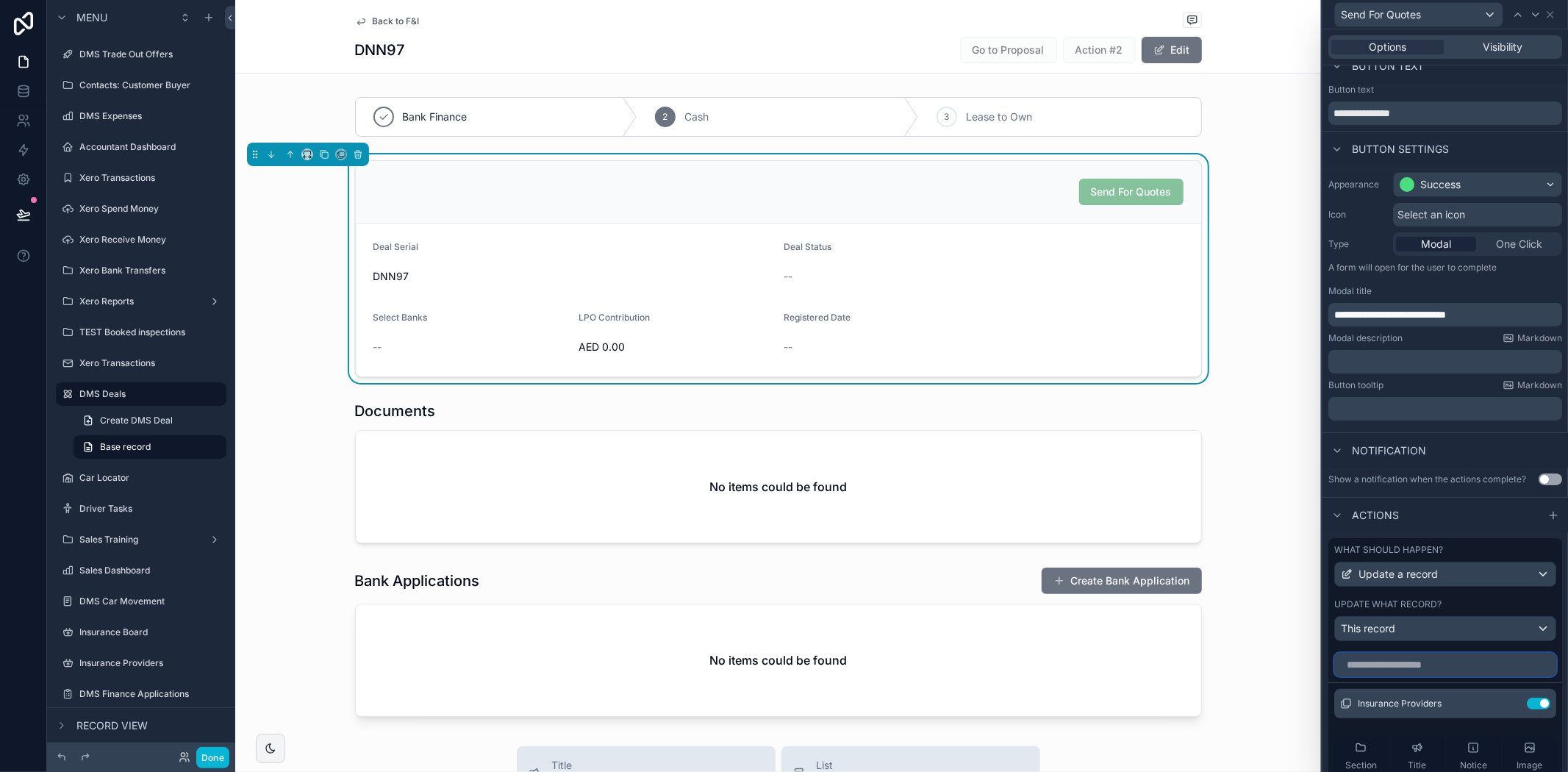
click at [1427, 670] on input "text" at bounding box center [1444, 664] width 222 height 24
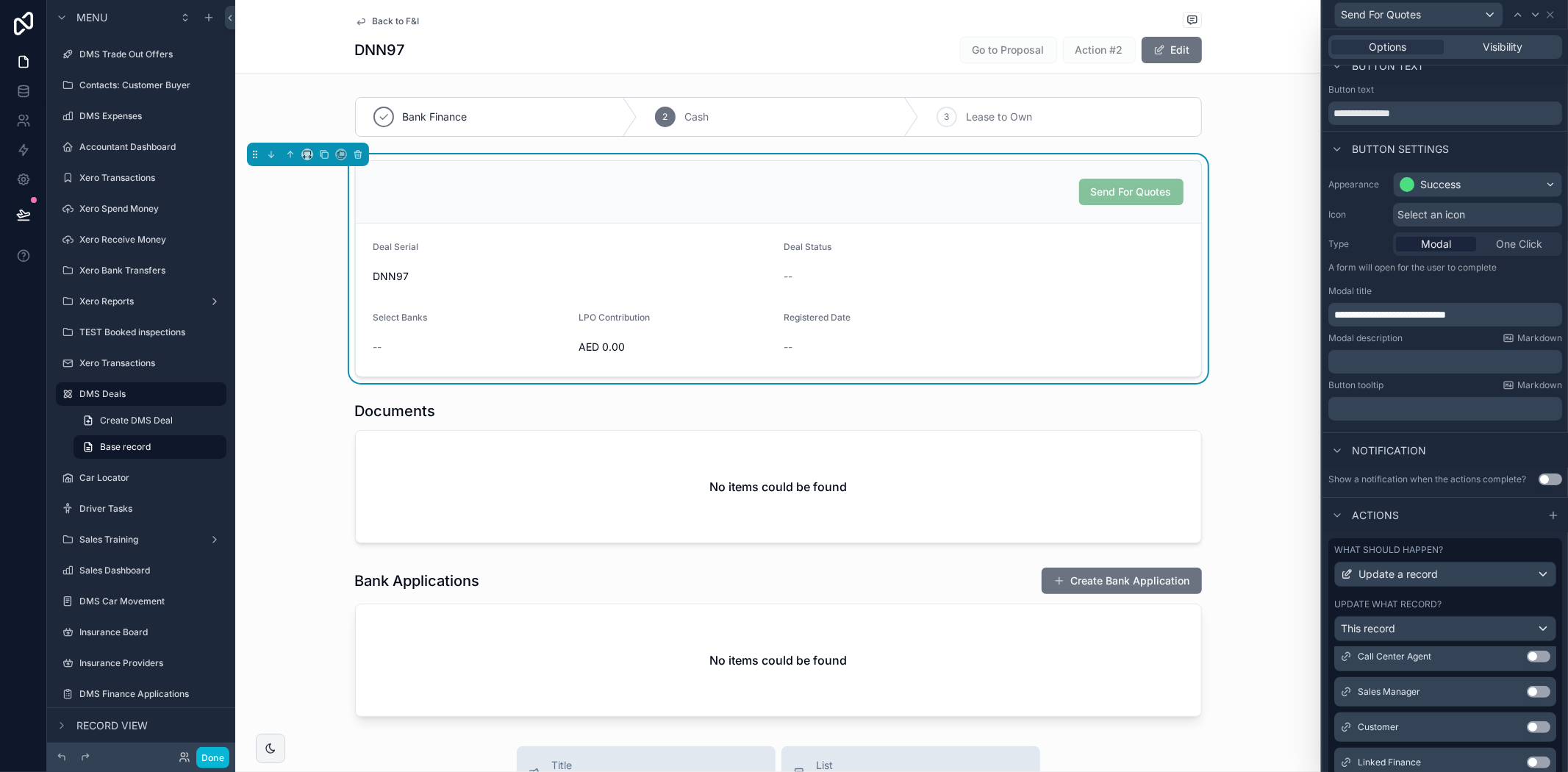
scroll to position [817, 0]
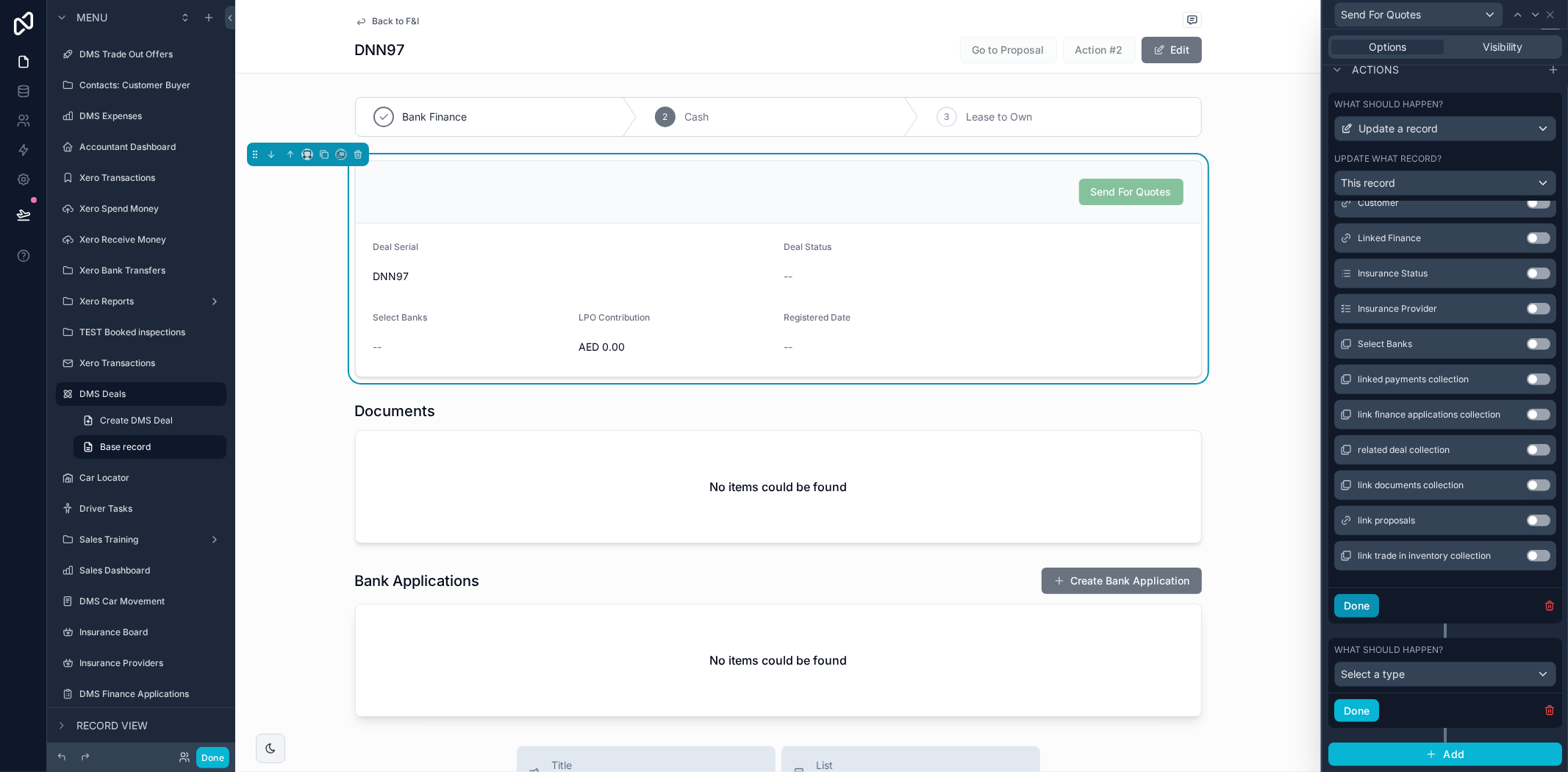
click at [1368, 602] on button "Done" at bounding box center [1356, 605] width 45 height 24
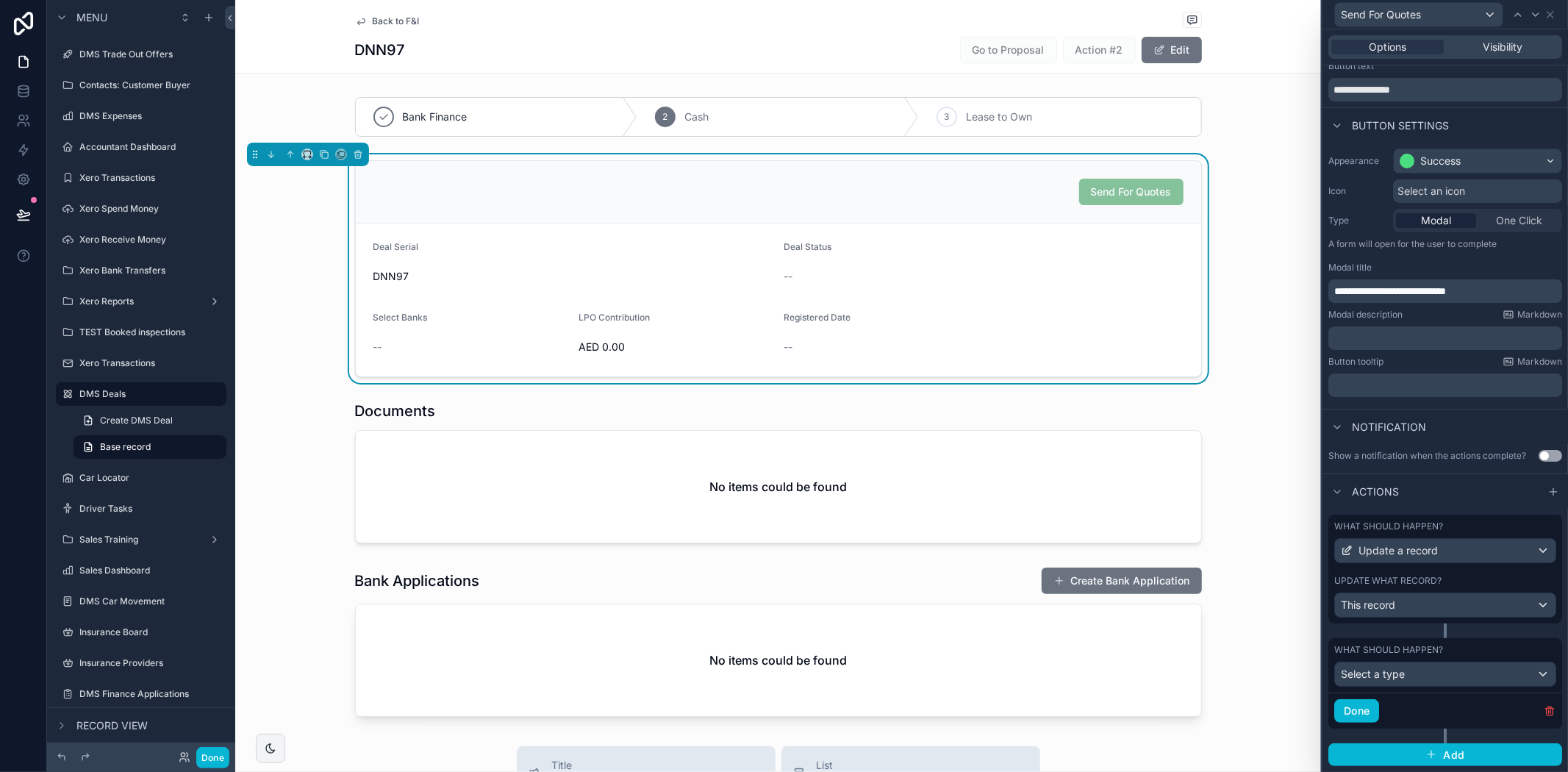
drag, startPoint x: 699, startPoint y: 11, endPoint x: 1414, endPoint y: 689, distance: 985.3
click at [1410, 711] on div "Done" at bounding box center [1445, 710] width 234 height 36
click at [1414, 675] on div "Select a type" at bounding box center [1445, 674] width 221 height 24
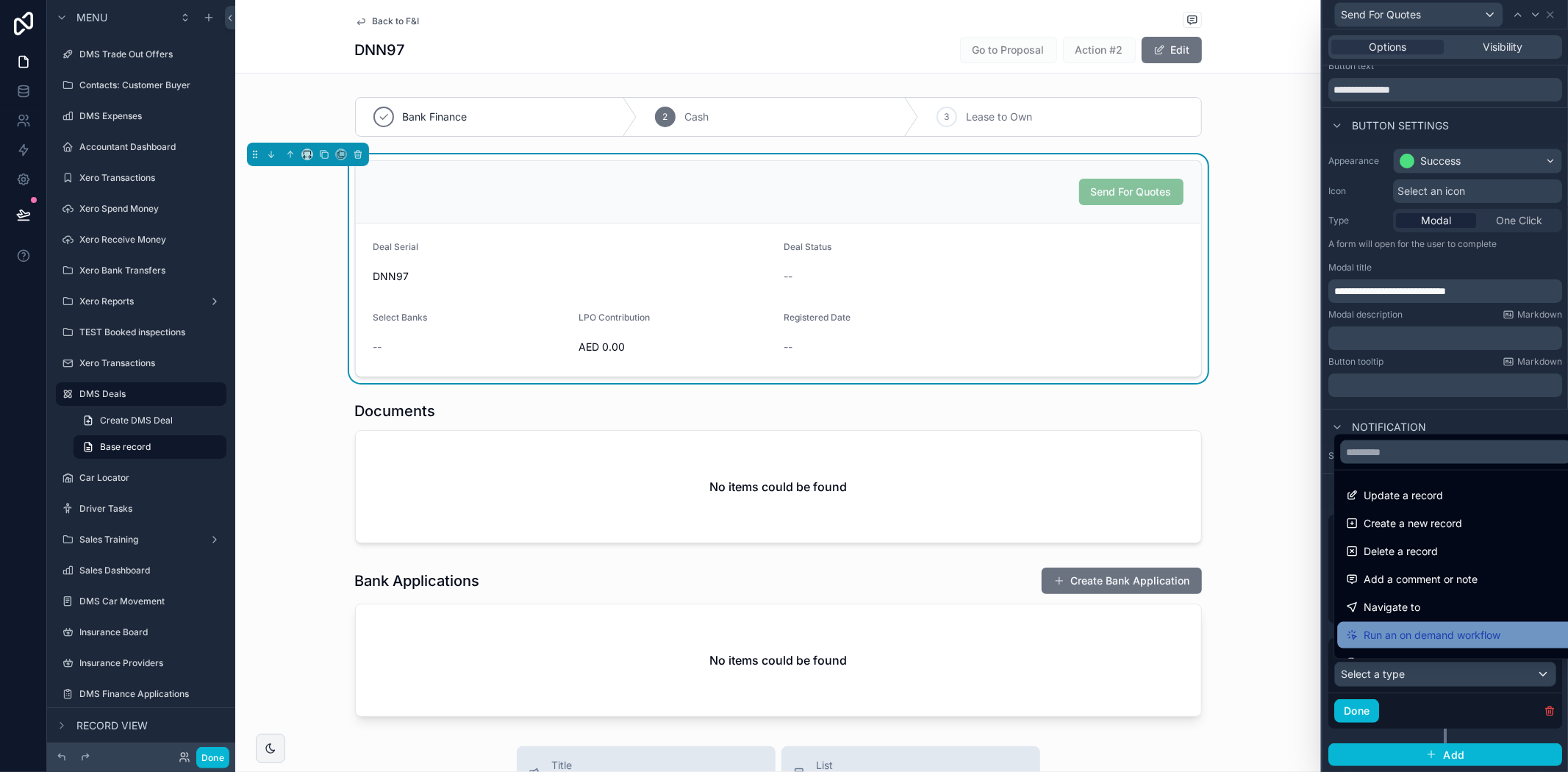
click at [1405, 636] on span "Run an on demand workflow" at bounding box center [1432, 635] width 137 height 18
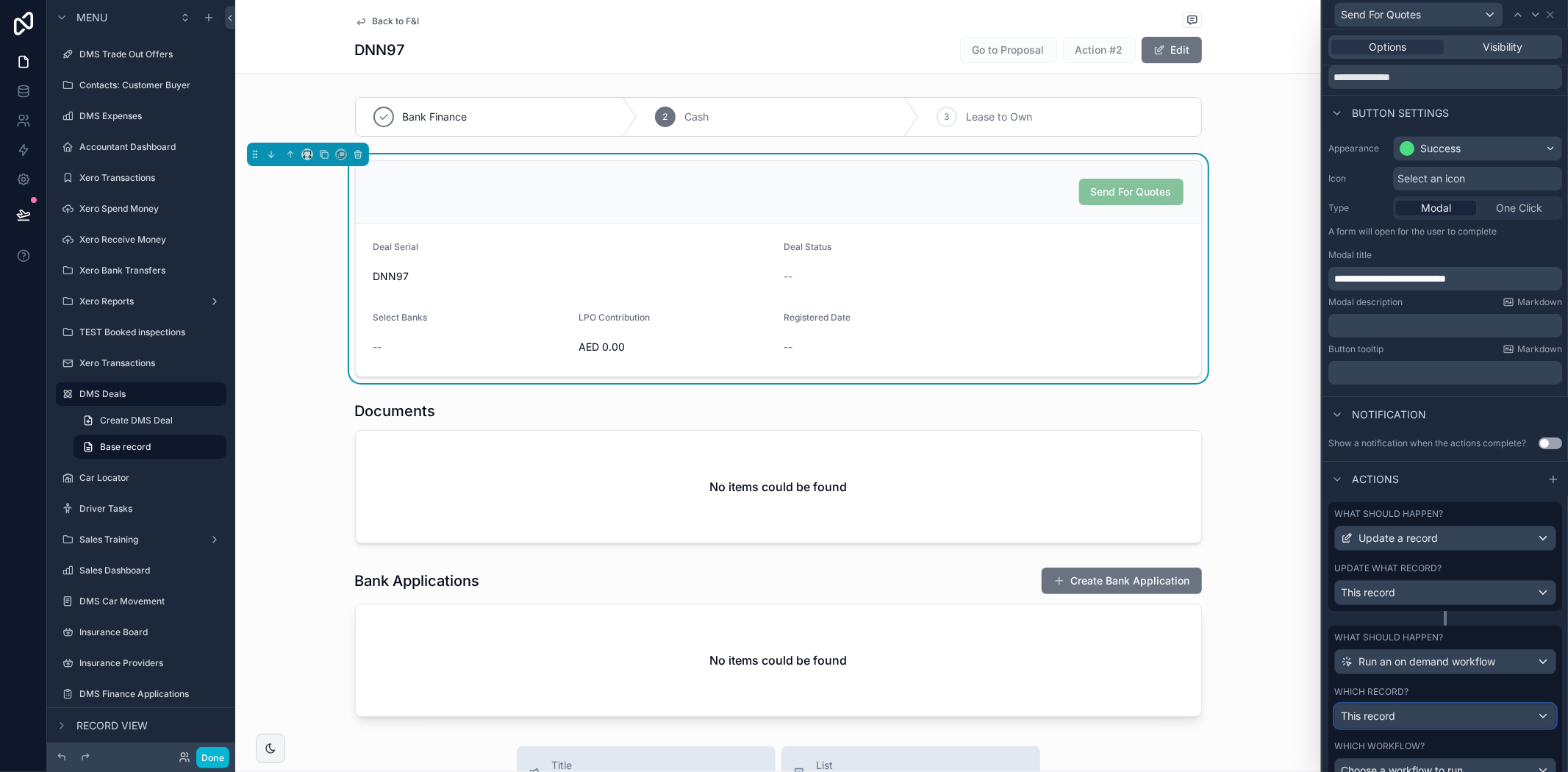
click at [1441, 728] on div "This record" at bounding box center [1445, 715] width 221 height 24
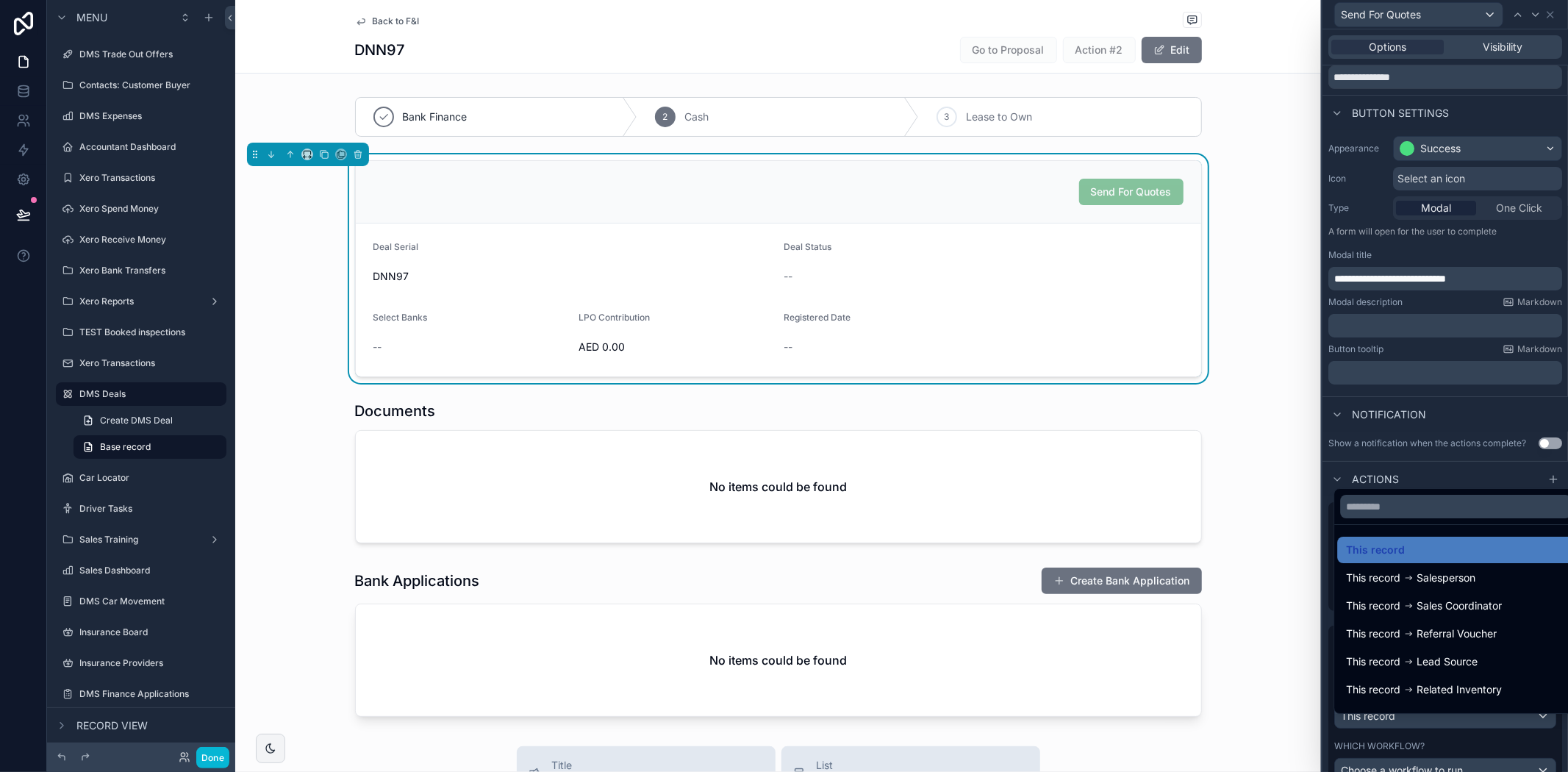
click at [1441, 730] on div at bounding box center [1445, 386] width 246 height 772
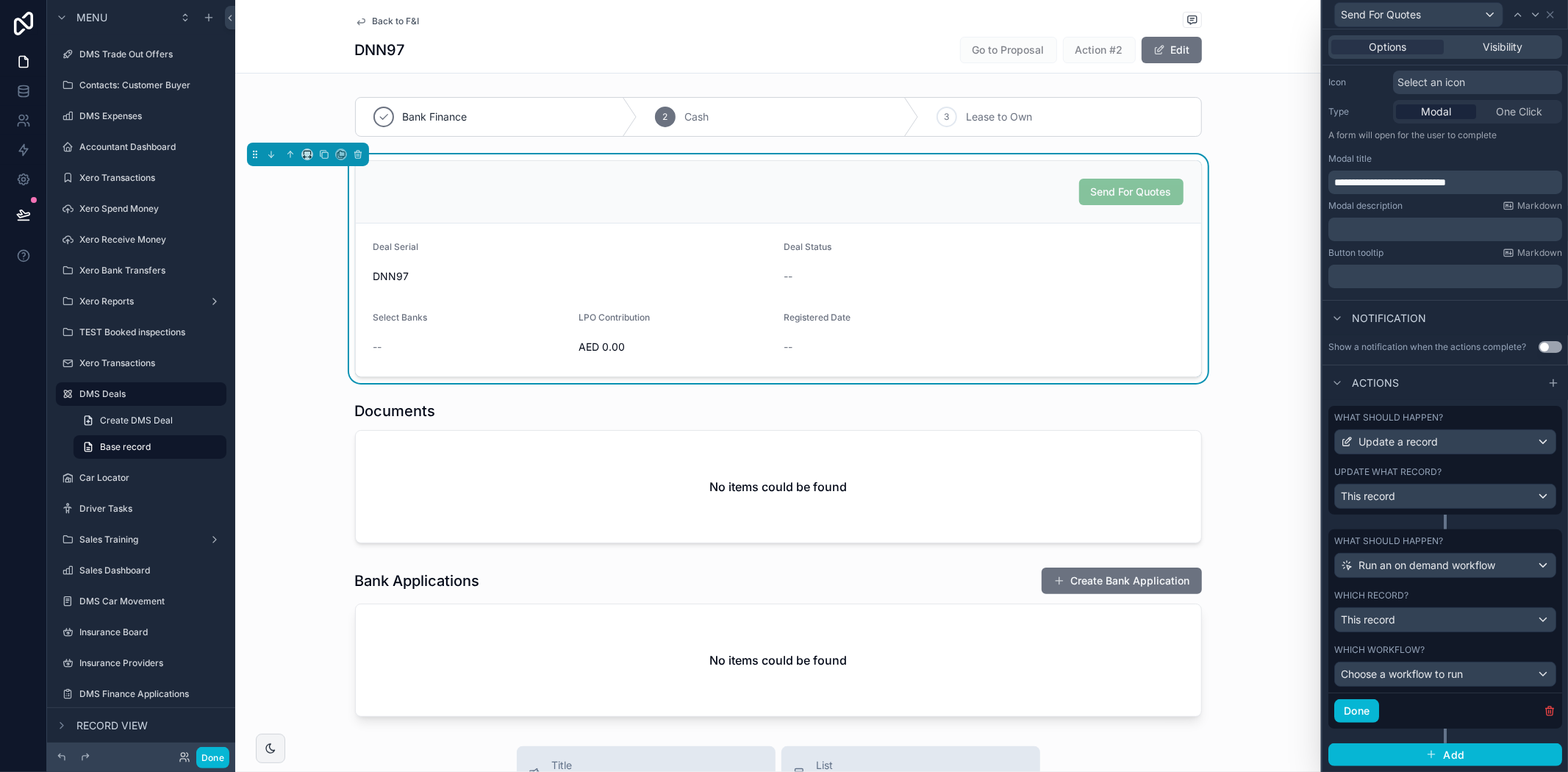
scroll to position [162, 0]
click at [1435, 685] on div "Choose a workflow to run" at bounding box center [1445, 674] width 221 height 24
click at [1451, 753] on span "Create item For Insurance providers" at bounding box center [1432, 753] width 172 height 18
click at [1350, 715] on button "Done" at bounding box center [1356, 710] width 45 height 24
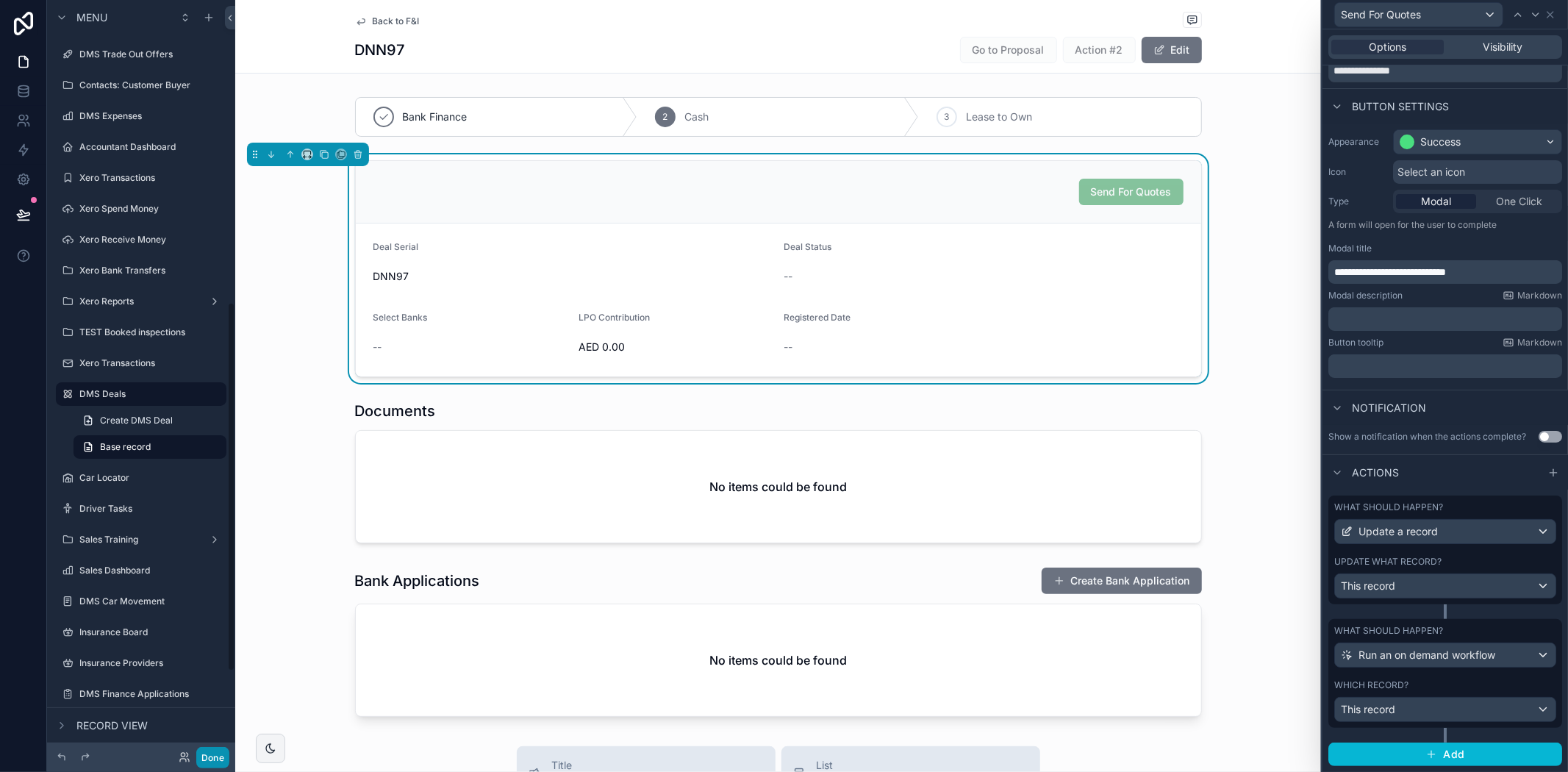
click at [210, 758] on button "Done" at bounding box center [212, 757] width 33 height 21
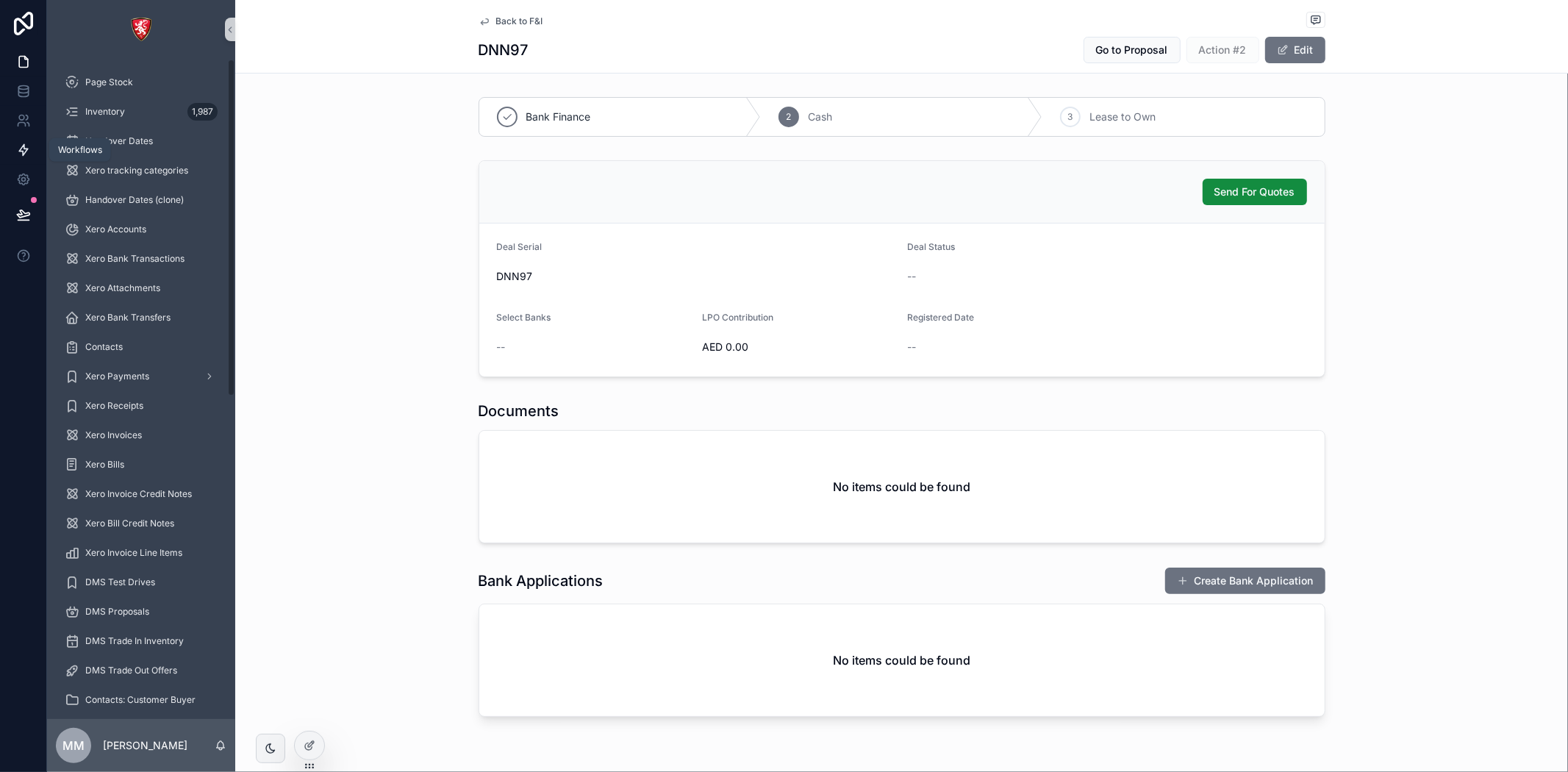
click at [16, 151] on icon at bounding box center [23, 149] width 15 height 15
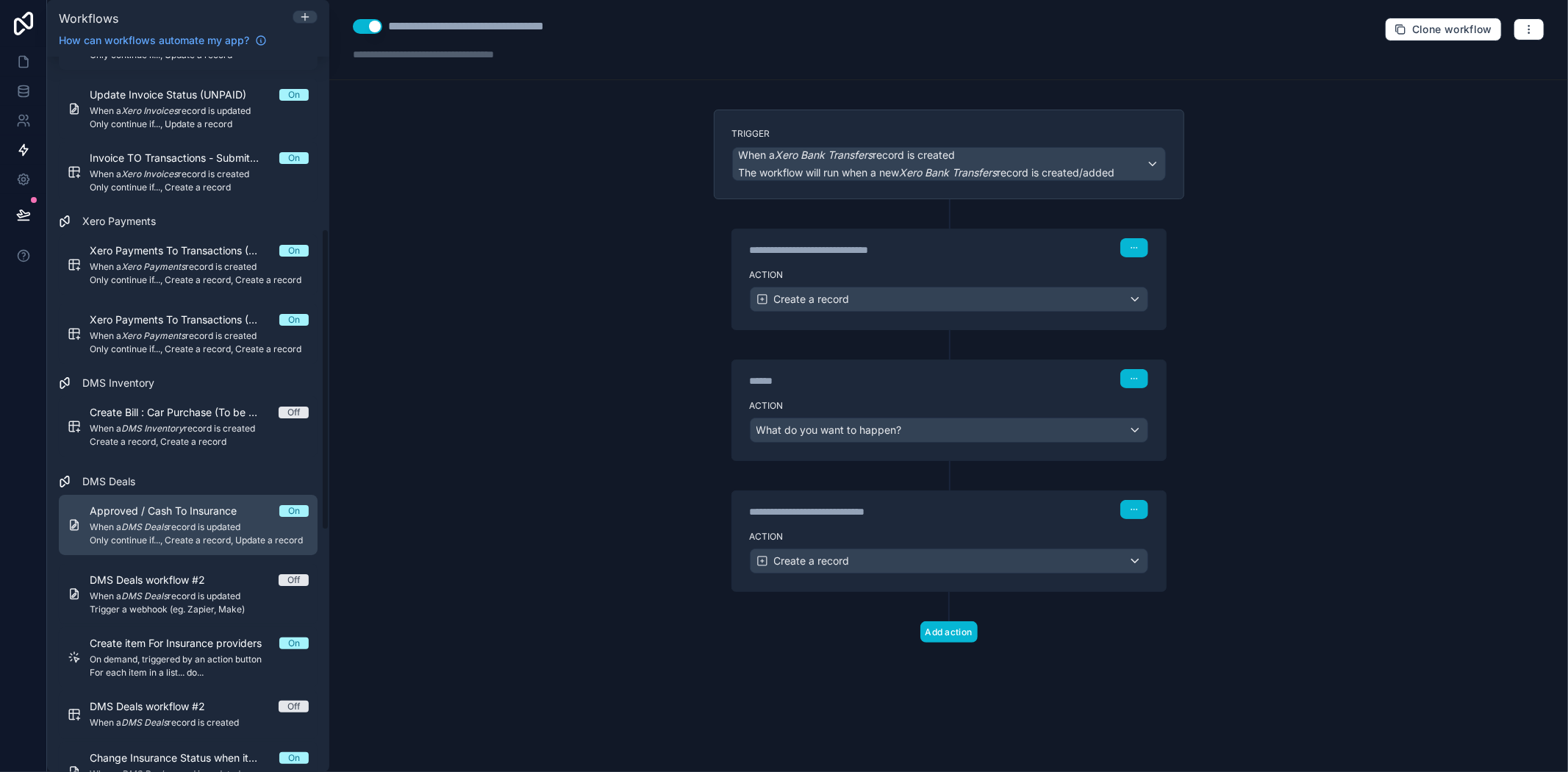
scroll to position [408, 0]
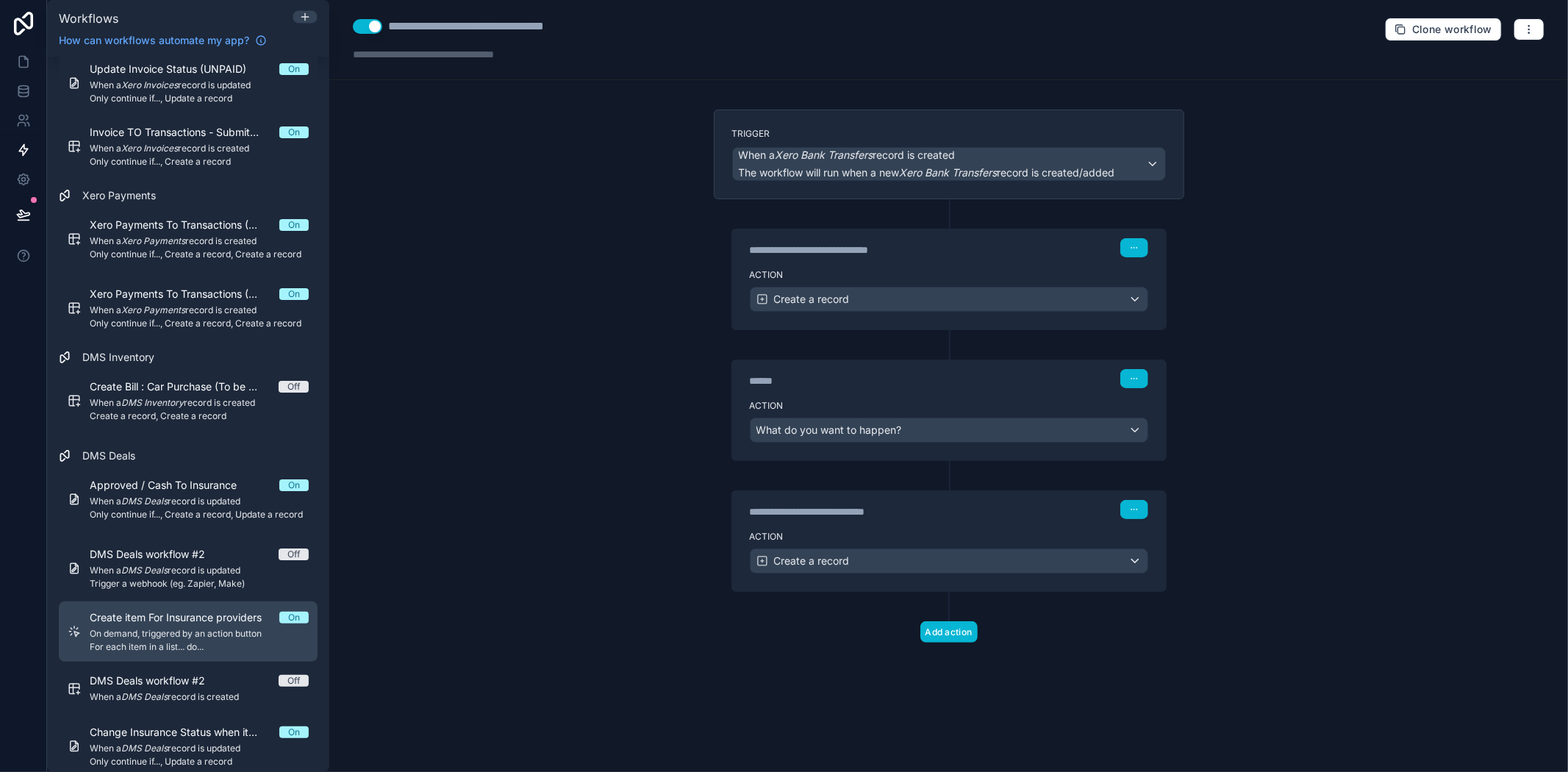
click at [243, 631] on span "On demand, triggered by an action button" at bounding box center [200, 633] width 219 height 11
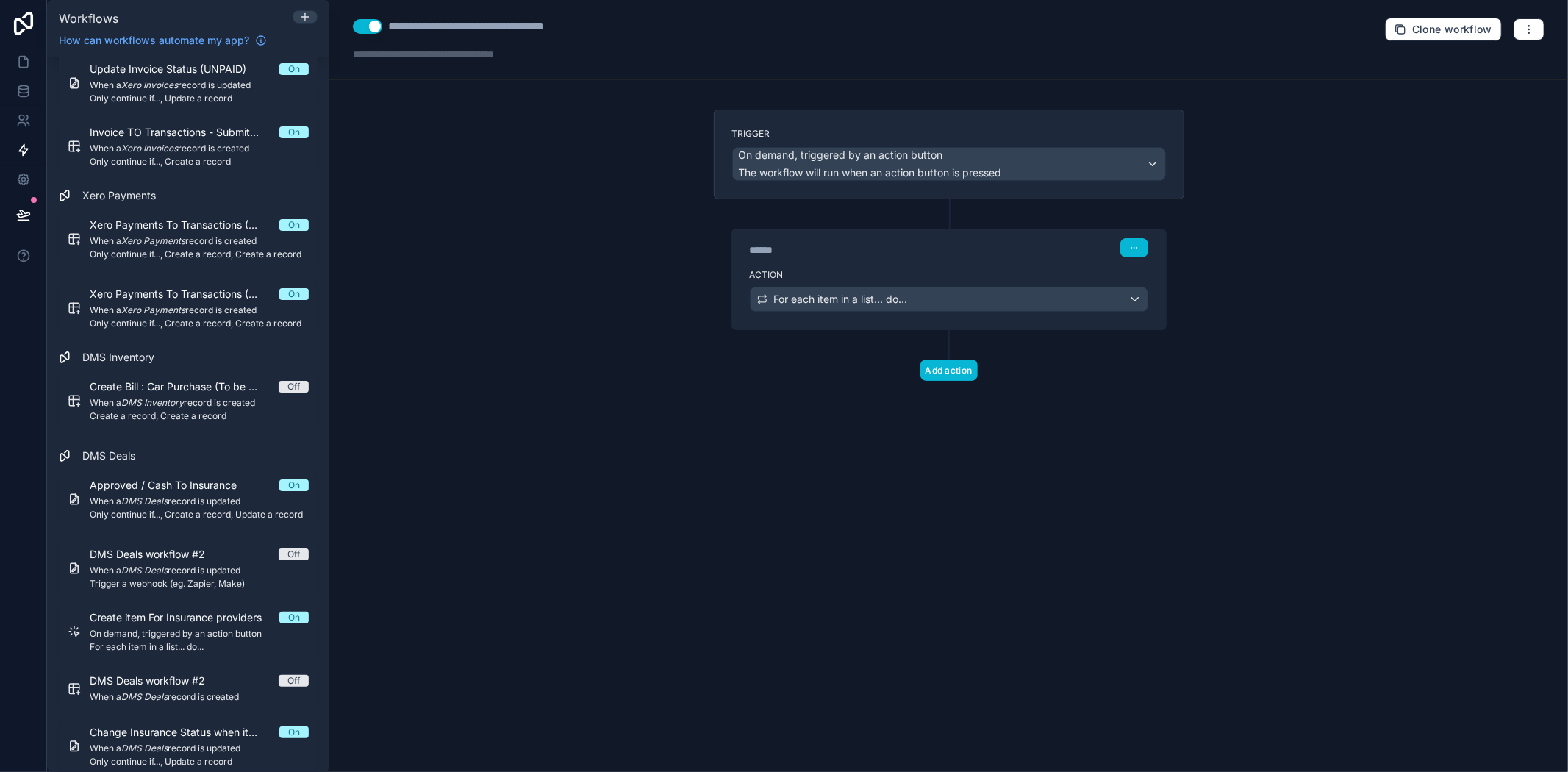
click at [943, 261] on div "****** Step 1" at bounding box center [949, 246] width 434 height 34
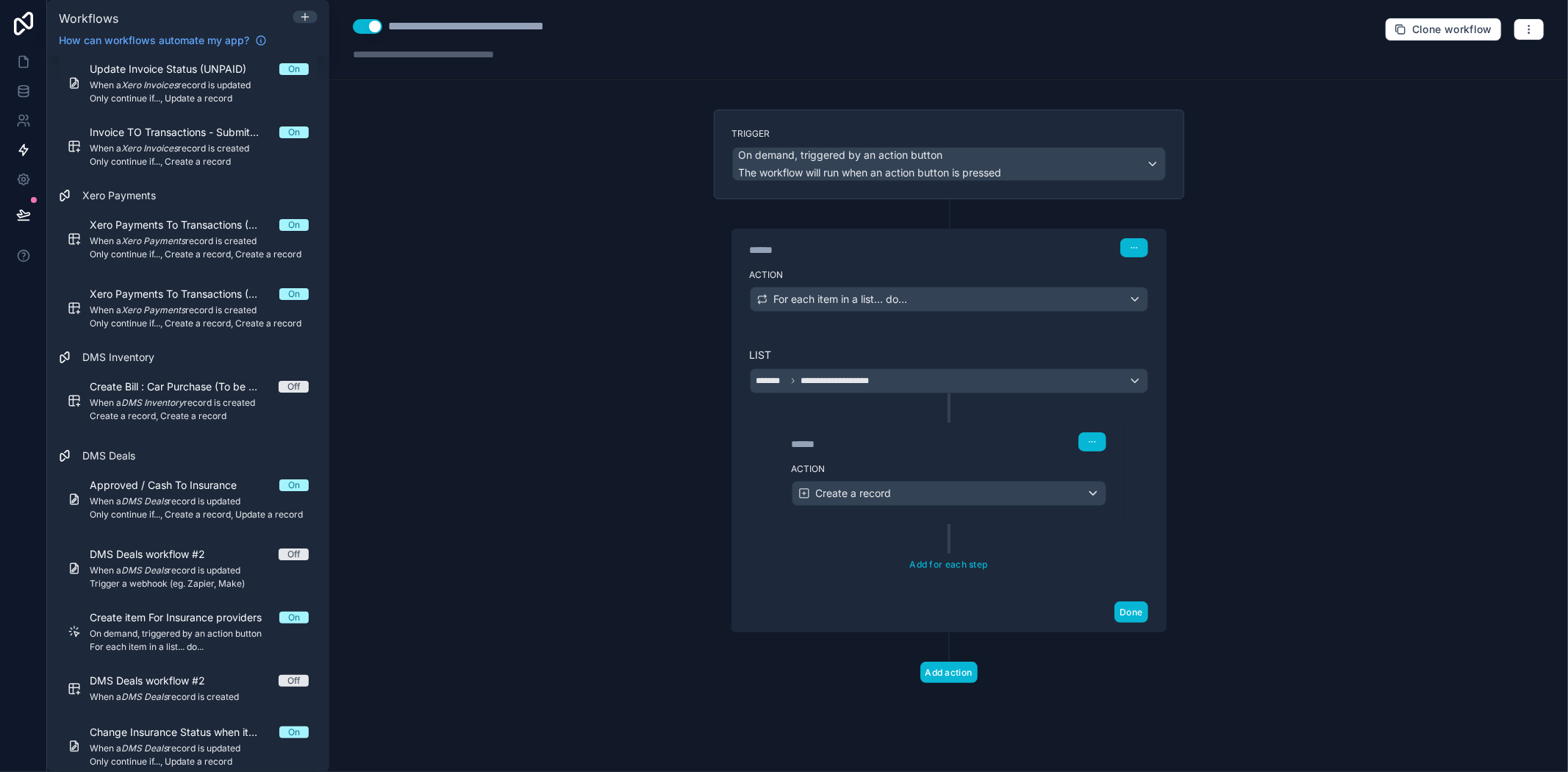
click at [992, 536] on div "****** Step 2 Action Create a record Add for each step" at bounding box center [949, 484] width 398 height 182
click at [964, 443] on div "******" at bounding box center [902, 443] width 221 height 15
click at [952, 518] on div "Action Create a record" at bounding box center [949, 490] width 350 height 66
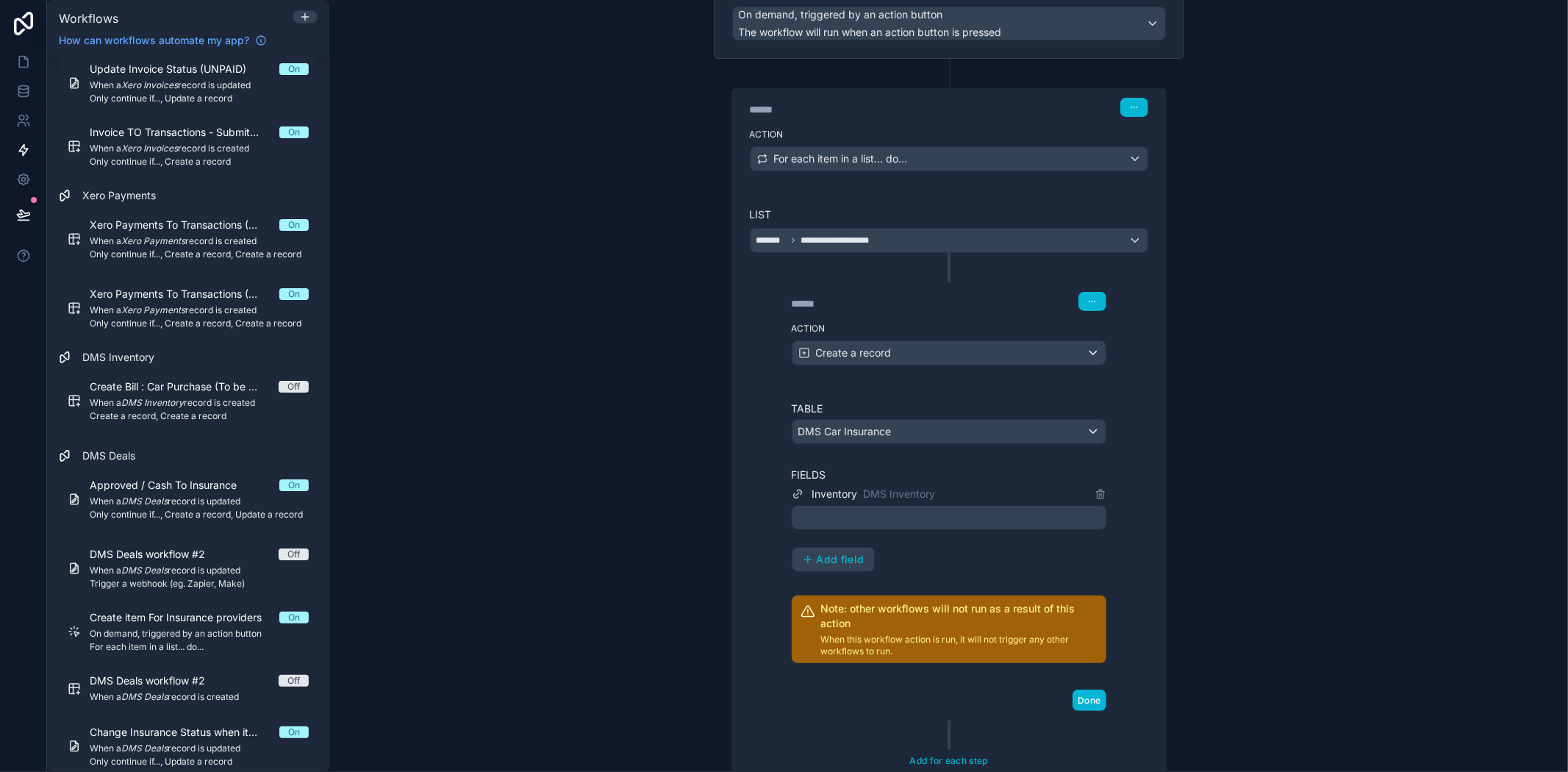
scroll to position [163, 0]
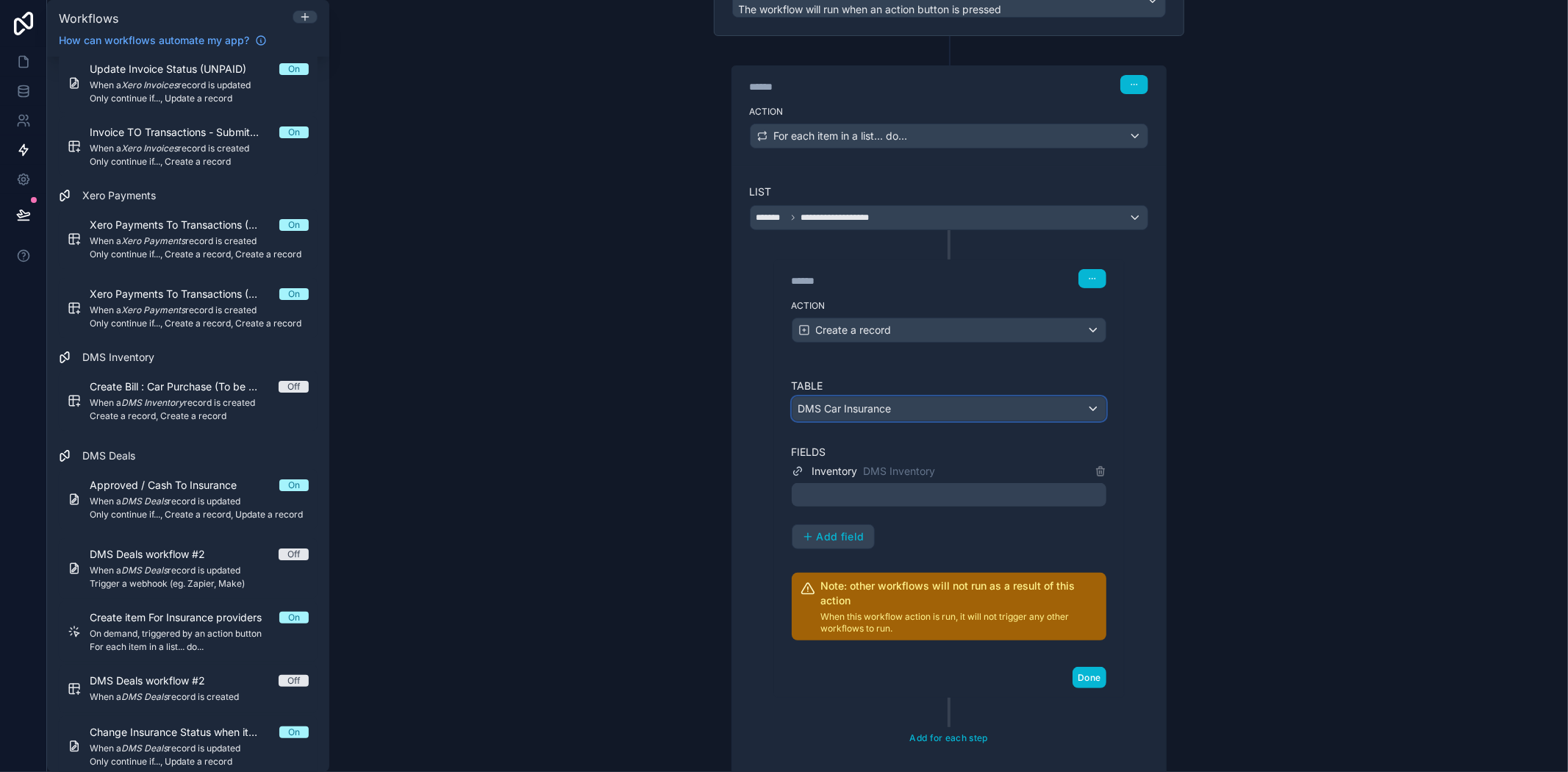
click at [887, 410] on div "DMS Car Insurance" at bounding box center [949, 408] width 313 height 24
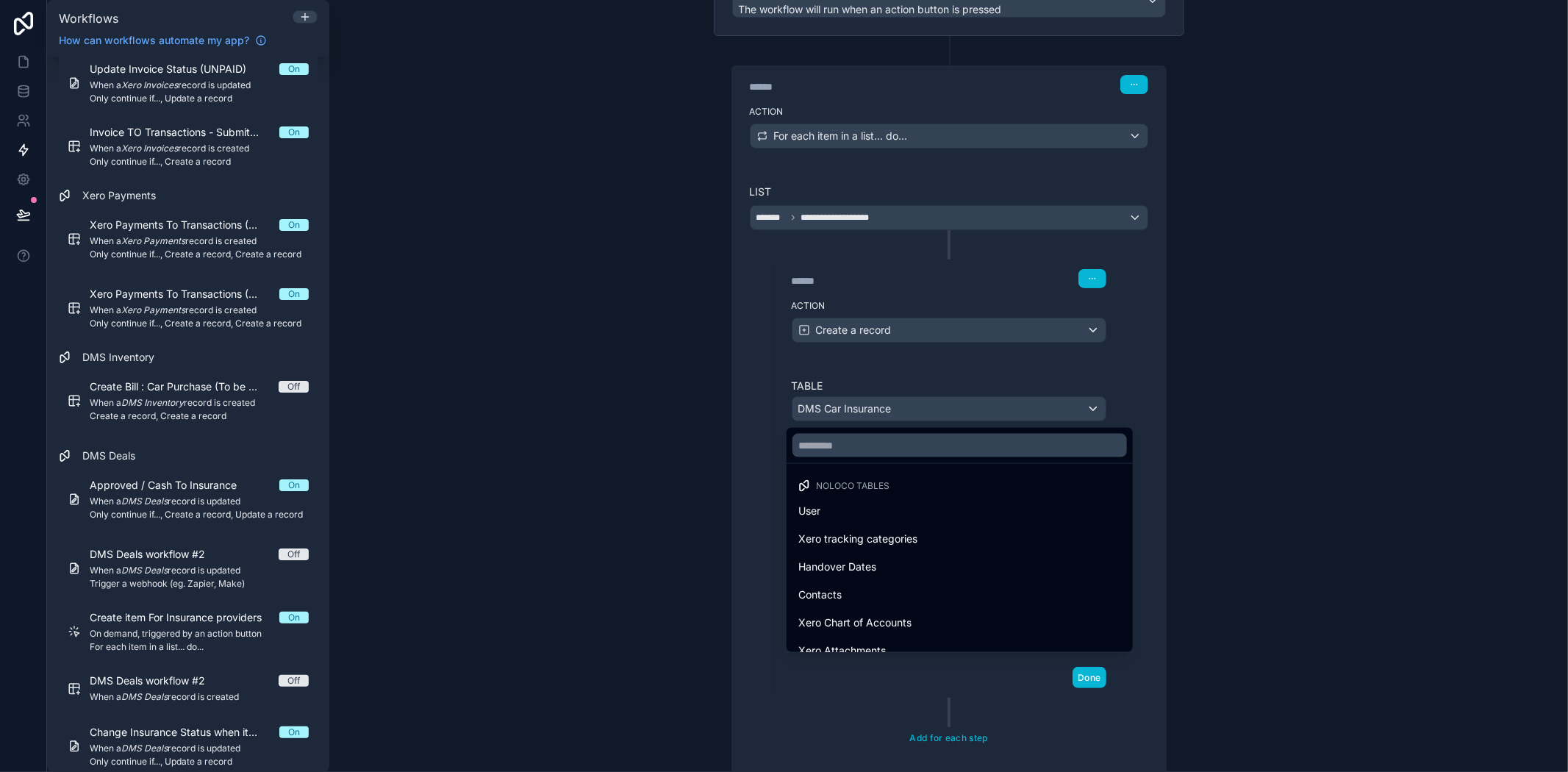
click at [880, 413] on div at bounding box center [784, 386] width 1568 height 772
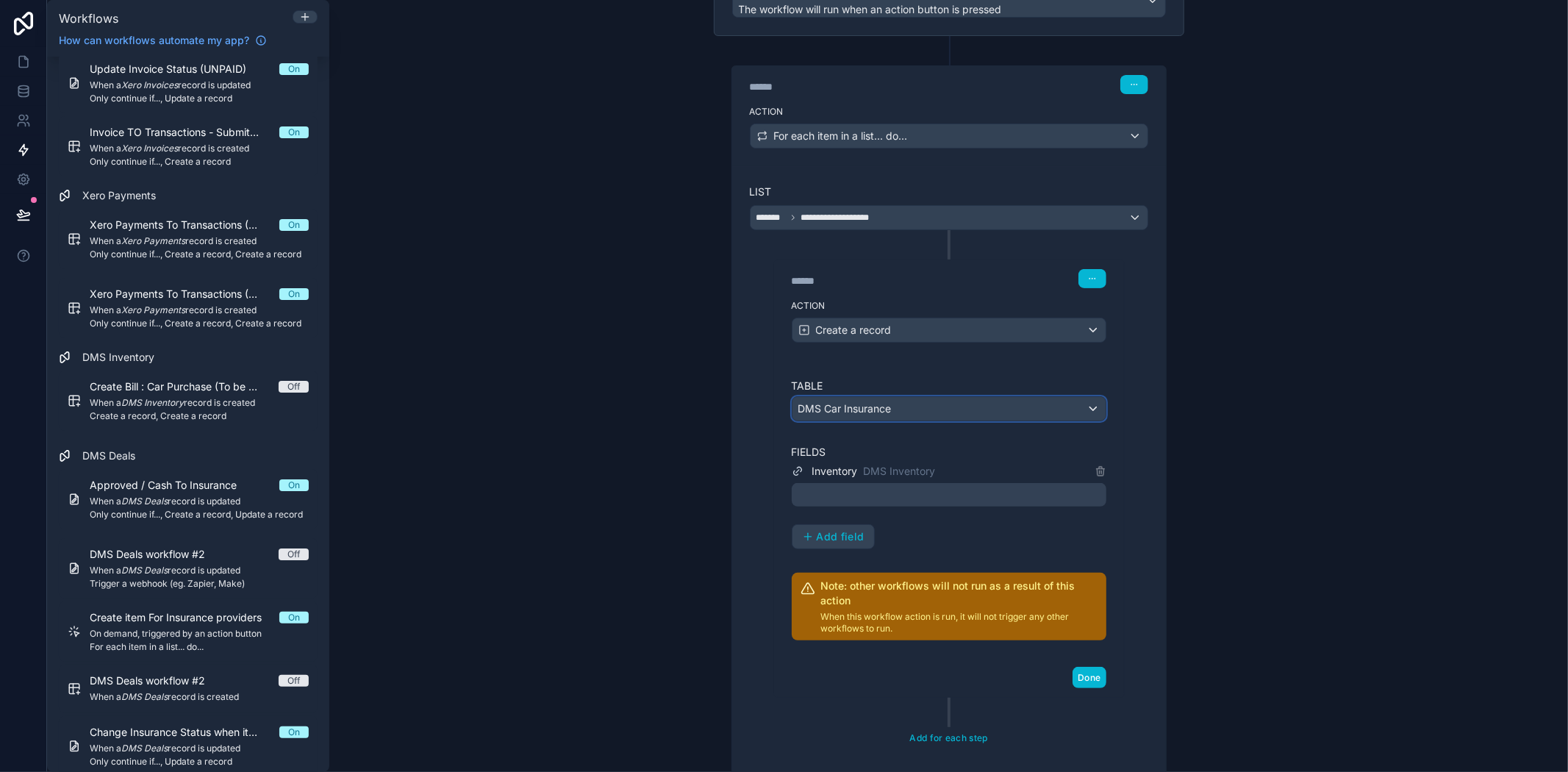
click at [875, 401] on div "DMS Car Insurance" at bounding box center [949, 408] width 313 height 24
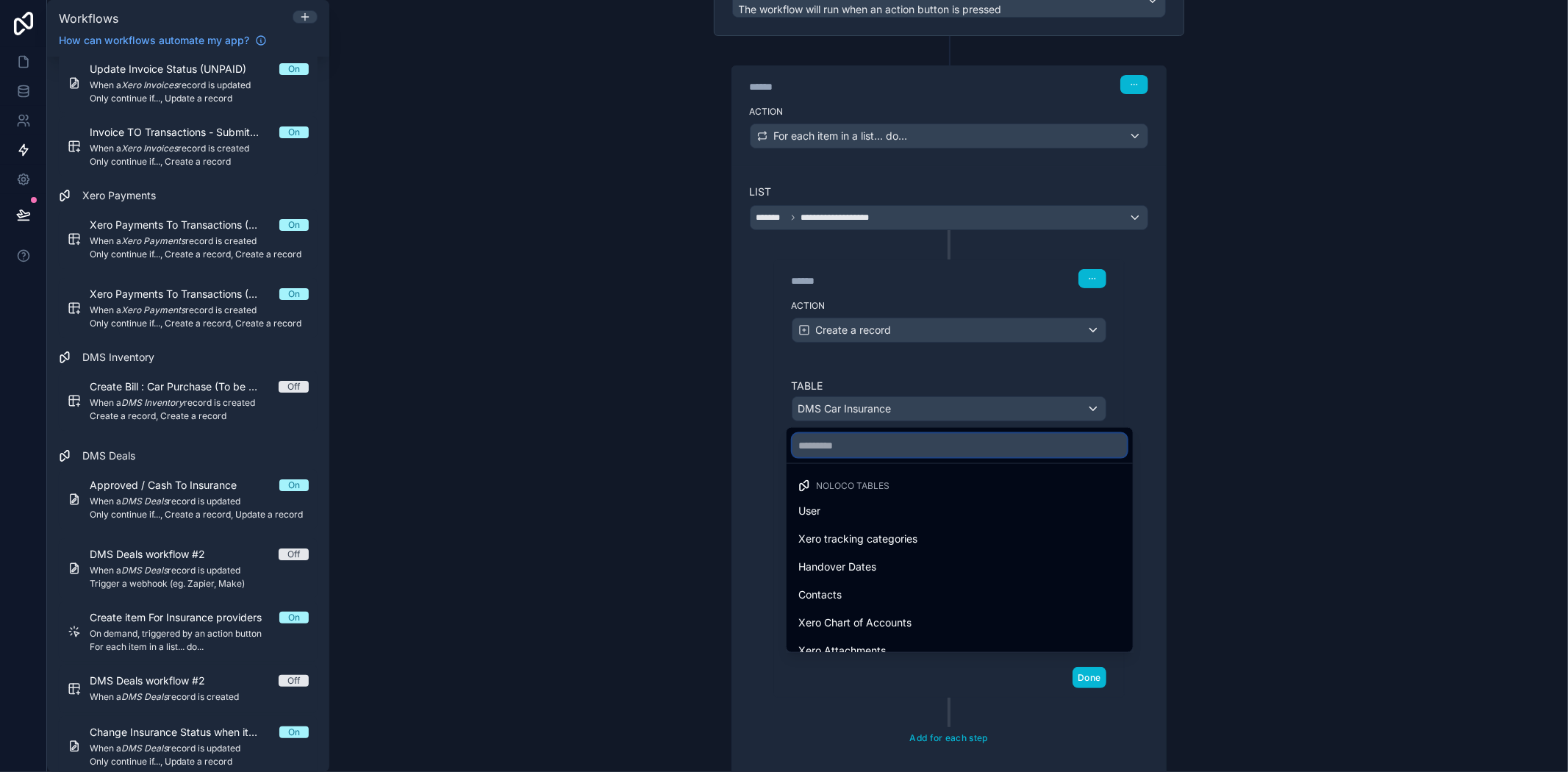
click at [876, 444] on input "text" at bounding box center [959, 445] width 335 height 24
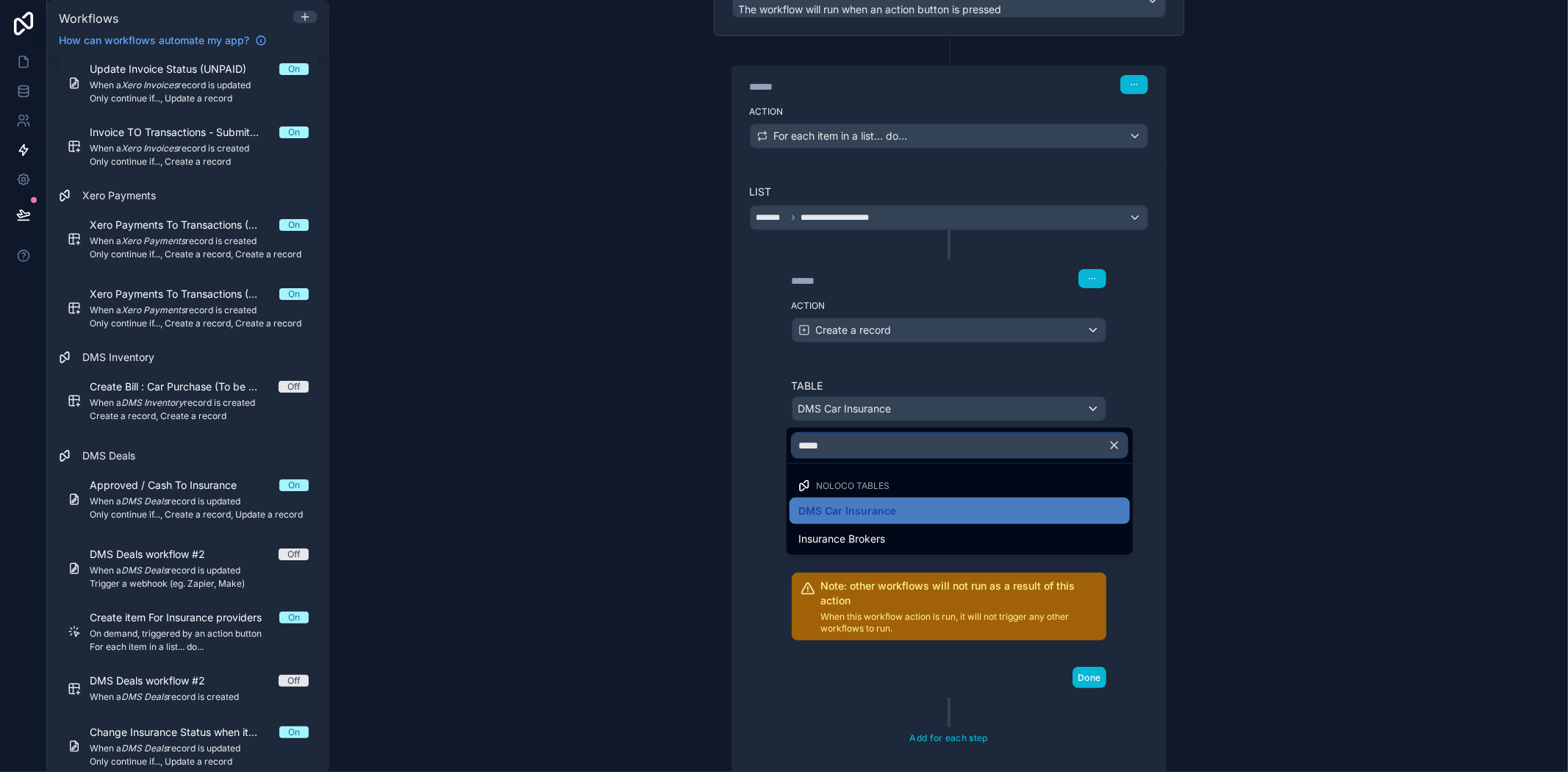
type input "*****"
click at [748, 484] on div at bounding box center [784, 386] width 1568 height 772
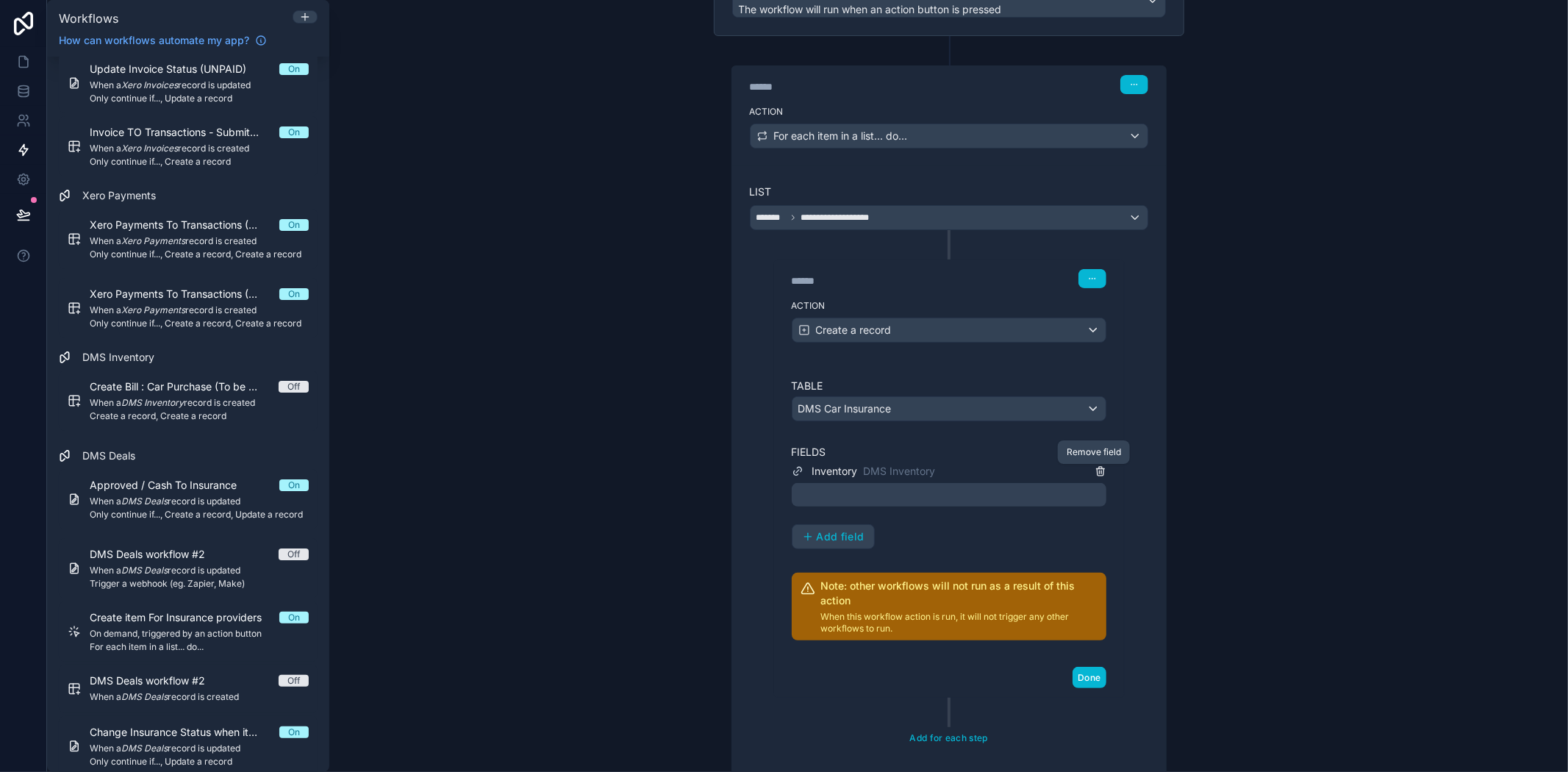
click at [1095, 472] on icon at bounding box center [1100, 471] width 11 height 11
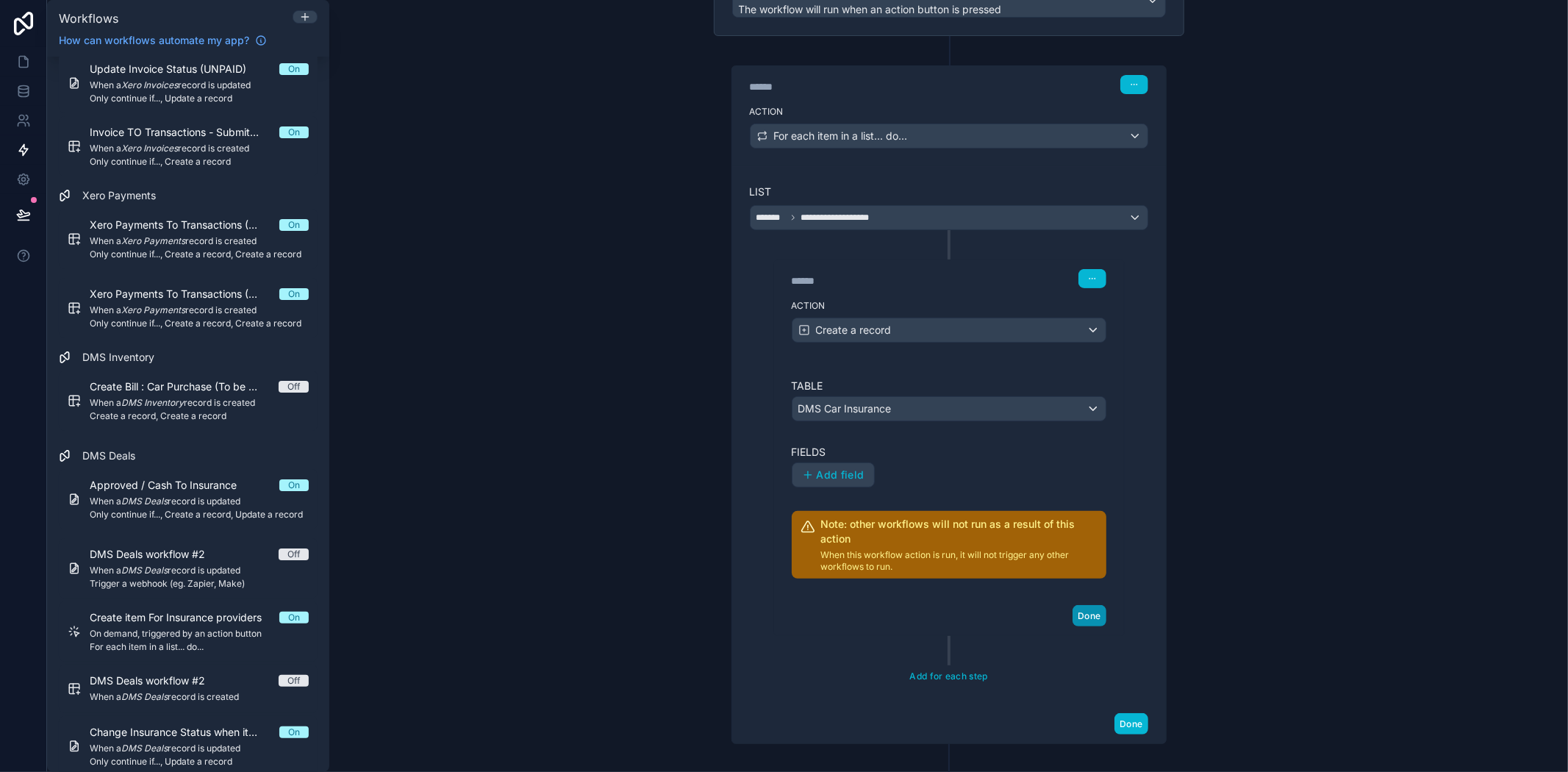
click at [1091, 616] on button "Done" at bounding box center [1088, 616] width 33 height 21
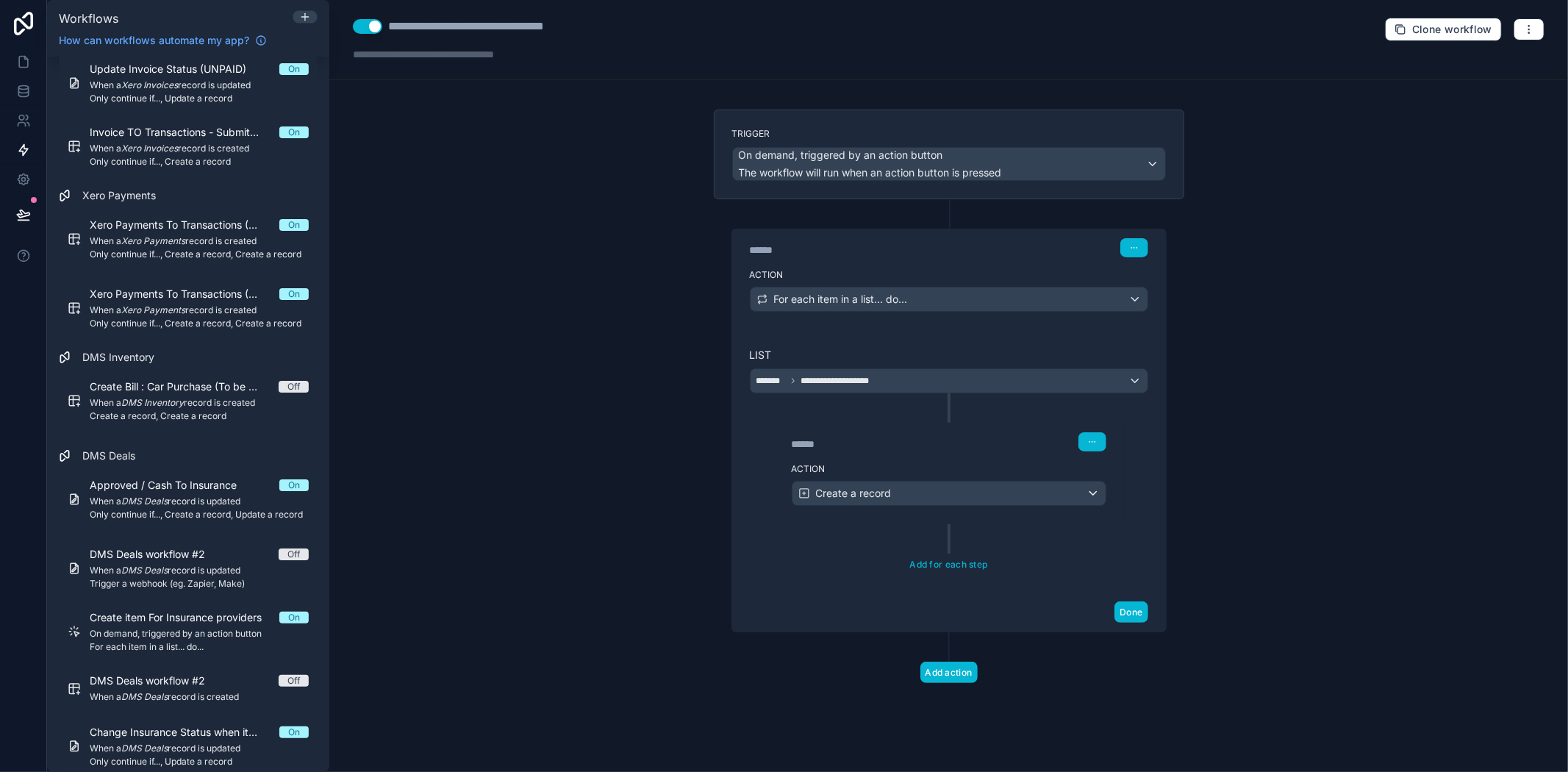
scroll to position [0, 0]
drag, startPoint x: 555, startPoint y: 498, endPoint x: 436, endPoint y: 412, distance: 146.8
click at [556, 498] on div "**********" at bounding box center [949, 386] width 1238 height 772
click at [30, 87] on icon at bounding box center [23, 91] width 15 height 15
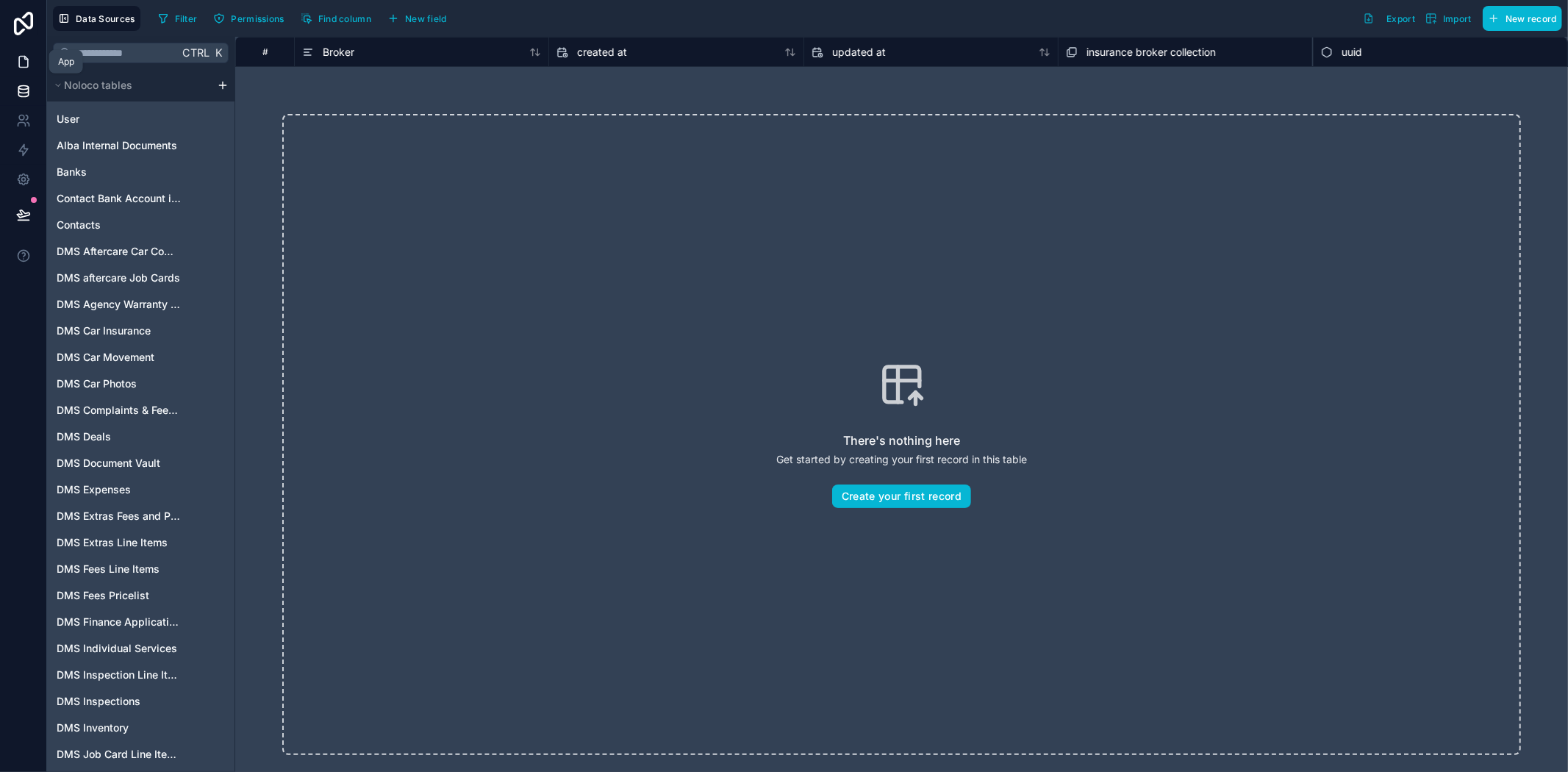
click at [15, 57] on link at bounding box center [23, 61] width 46 height 29
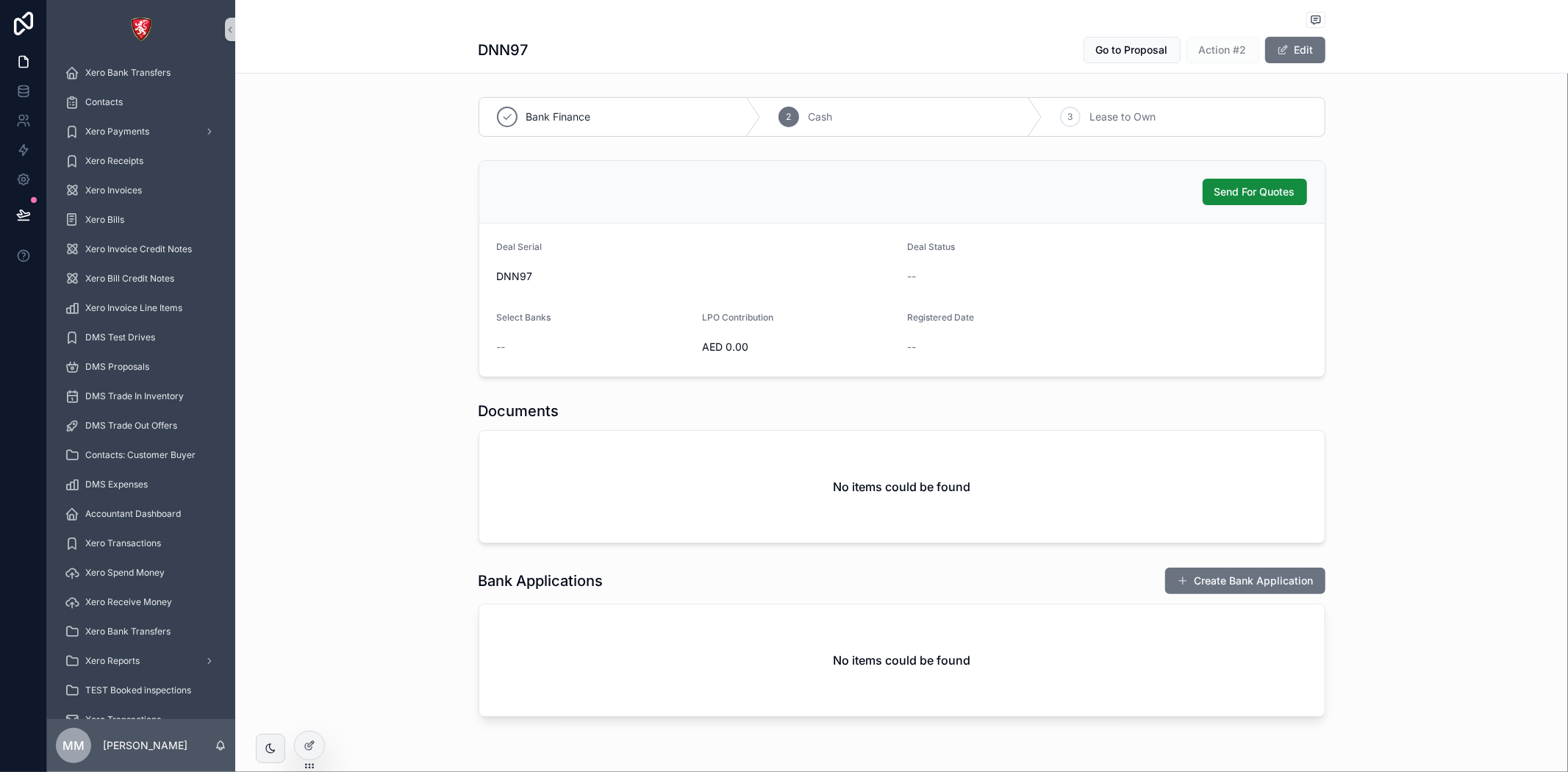
click at [509, 46] on h1 "DNN97" at bounding box center [504, 49] width 50 height 20
click at [120, 629] on div "F&I" at bounding box center [140, 628] width 153 height 24
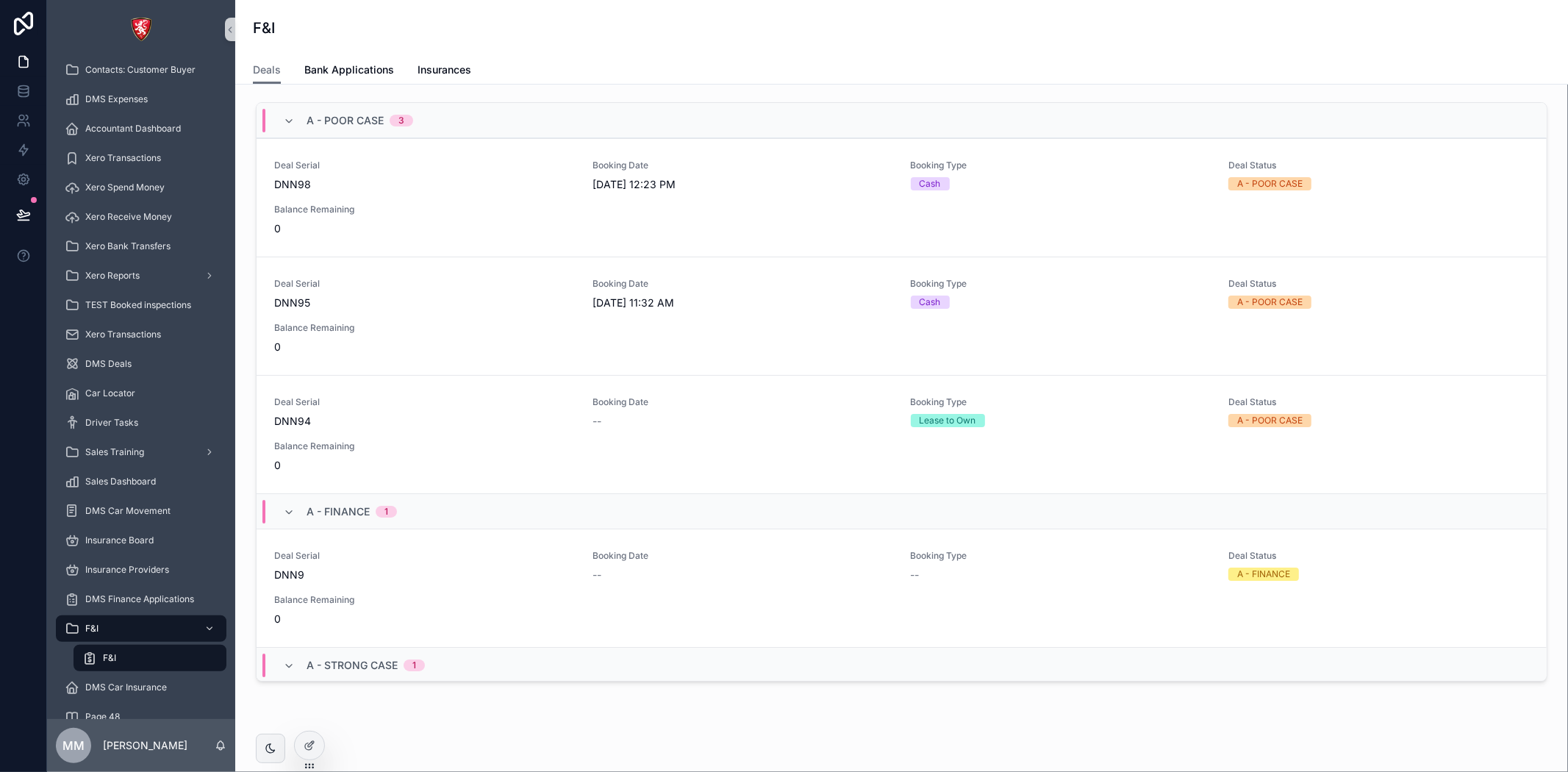
click at [125, 663] on div "F&I" at bounding box center [149, 657] width 135 height 24
click at [371, 72] on span "Bank Applications" at bounding box center [349, 70] width 90 height 15
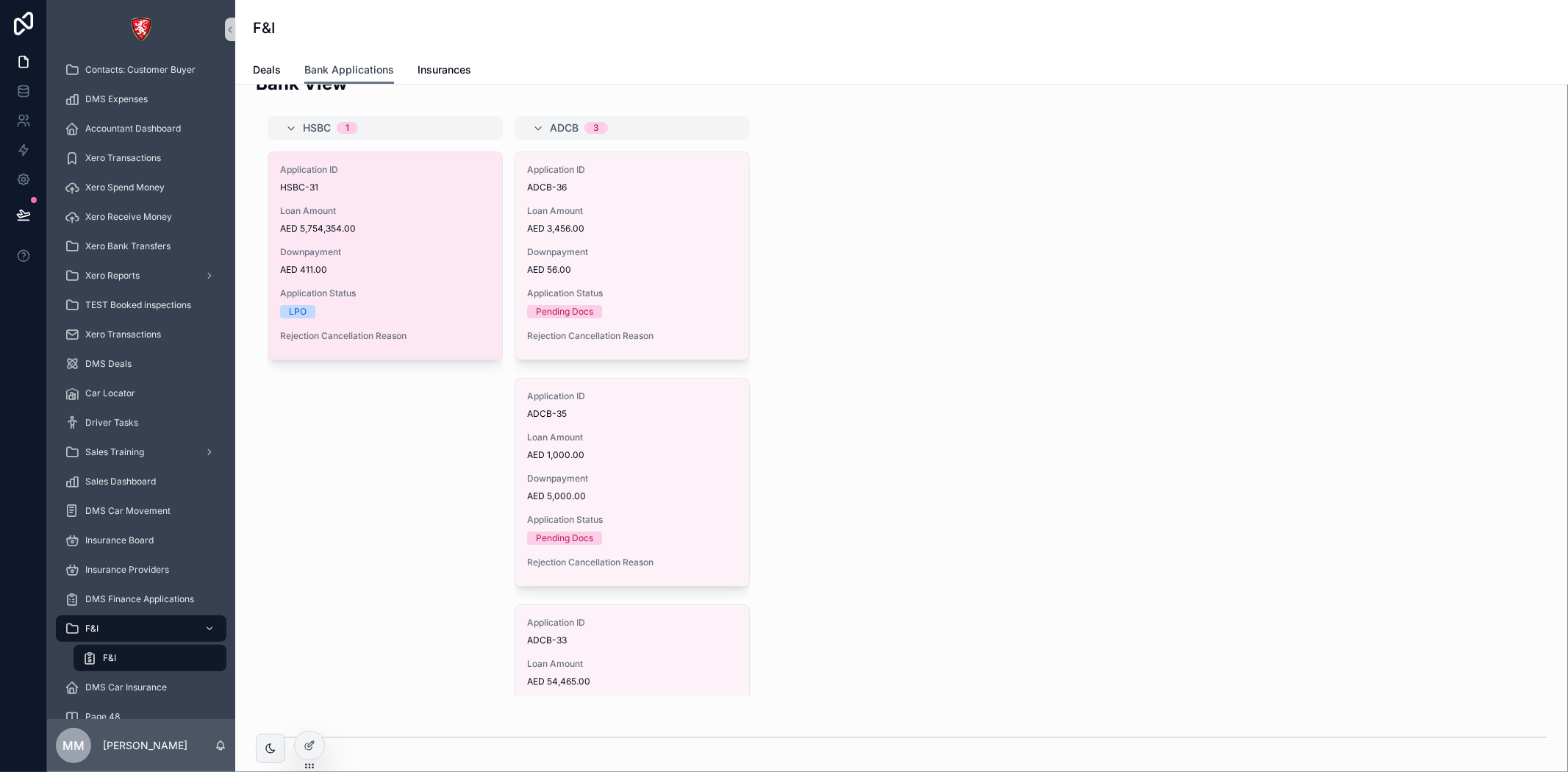
scroll to position [81, 0]
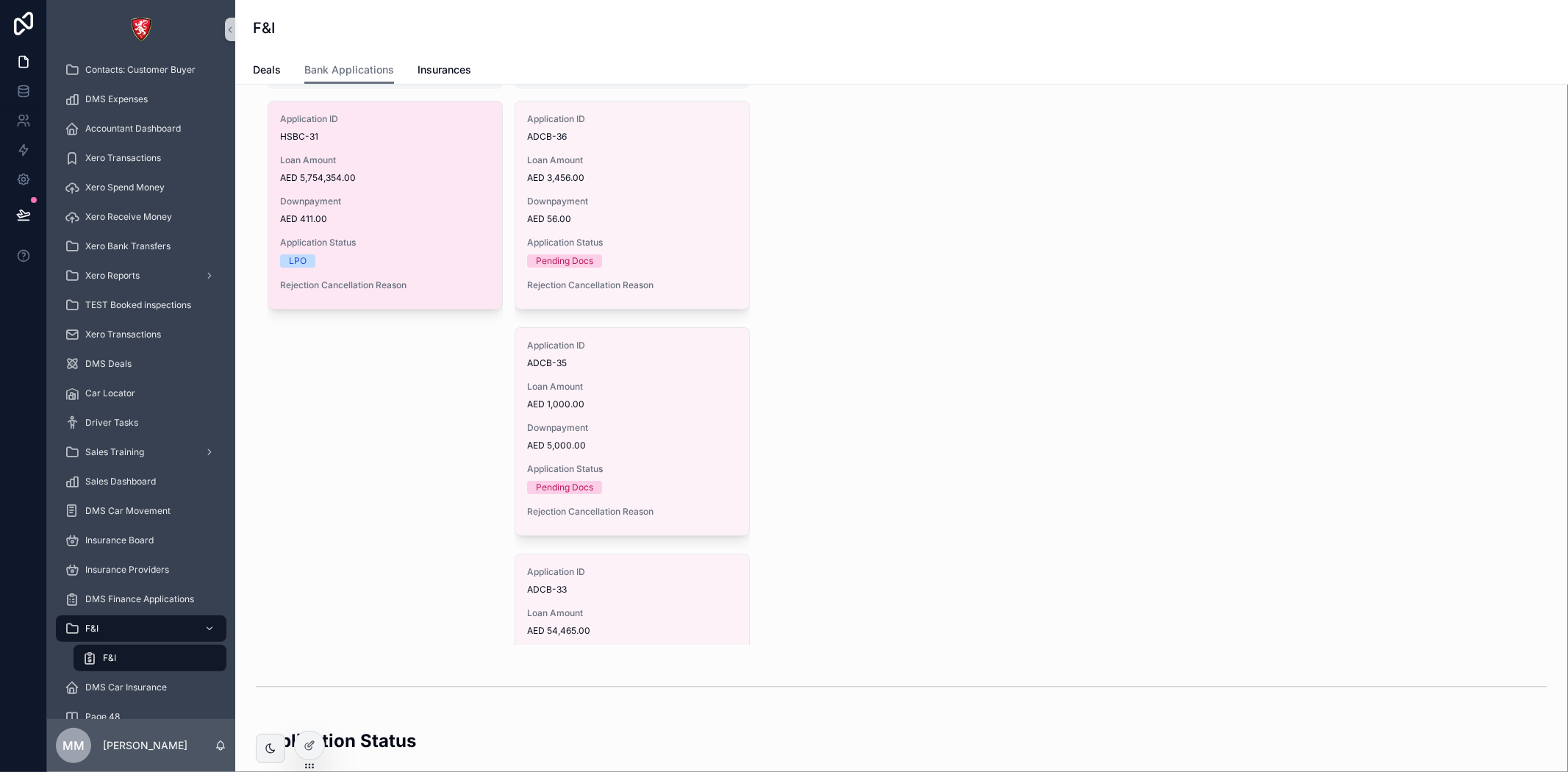
click at [413, 237] on span "Application Status" at bounding box center [385, 242] width 210 height 11
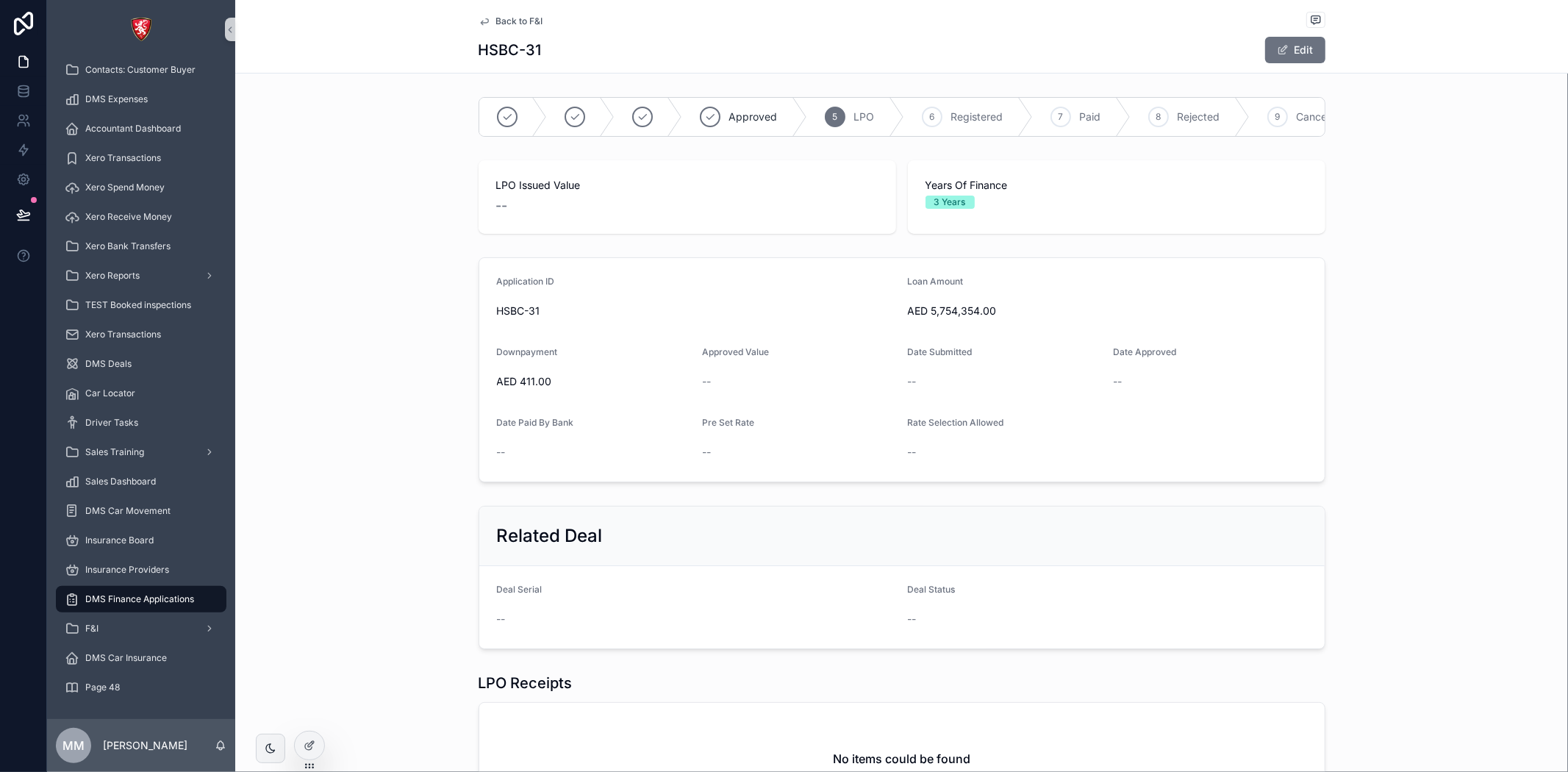
click at [526, 26] on div "Back to F&I" at bounding box center [902, 20] width 847 height 19
click at [524, 19] on span "Back to F&I" at bounding box center [519, 20] width 47 height 11
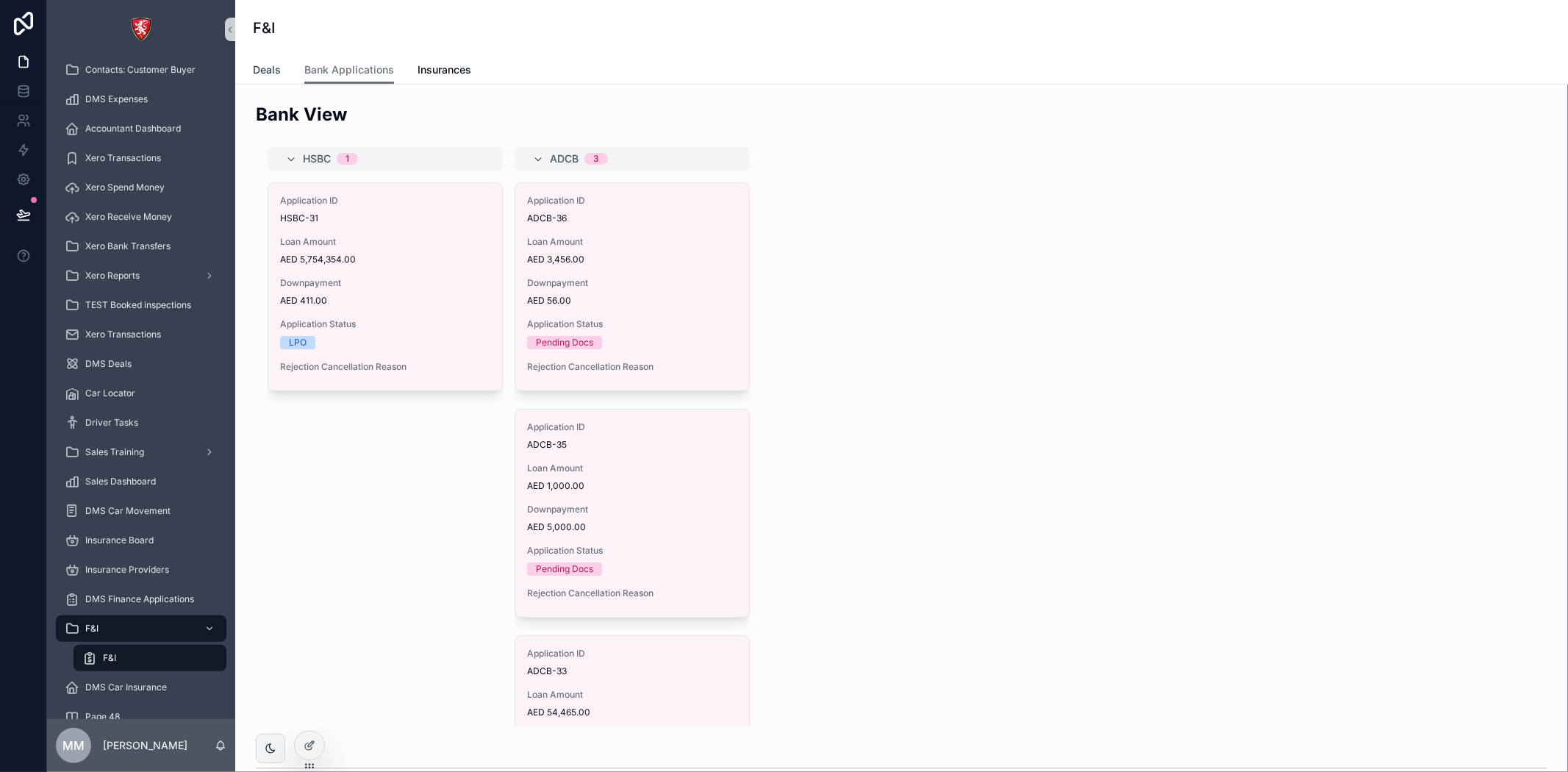
click at [268, 63] on span "Deals" at bounding box center [267, 70] width 28 height 15
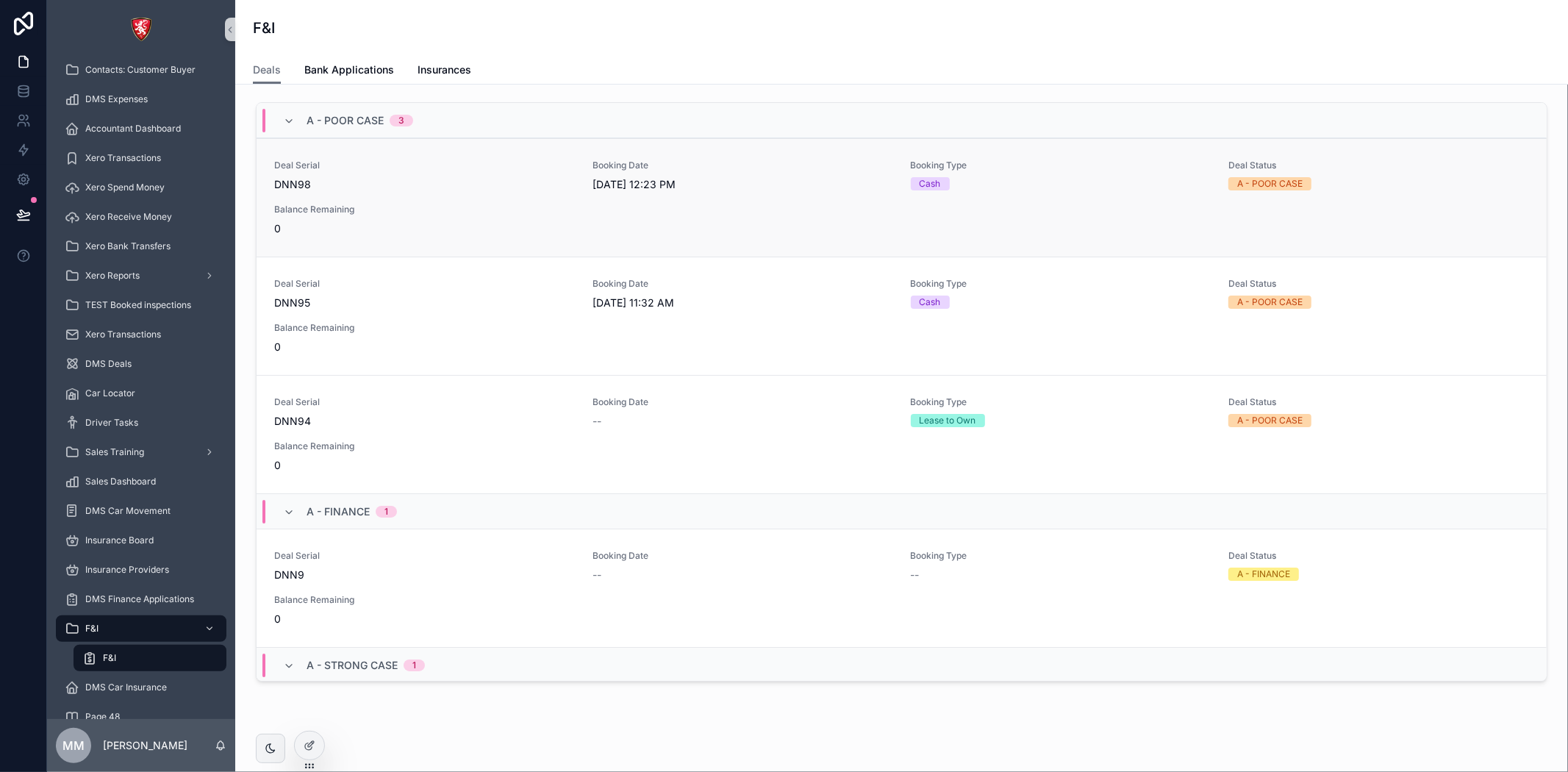
click at [576, 222] on div "Deal Serial DNN98 Booking Date [DATE] 12:23 PM Booking Type Cash Deal Status A …" at bounding box center [901, 198] width 1254 height 77
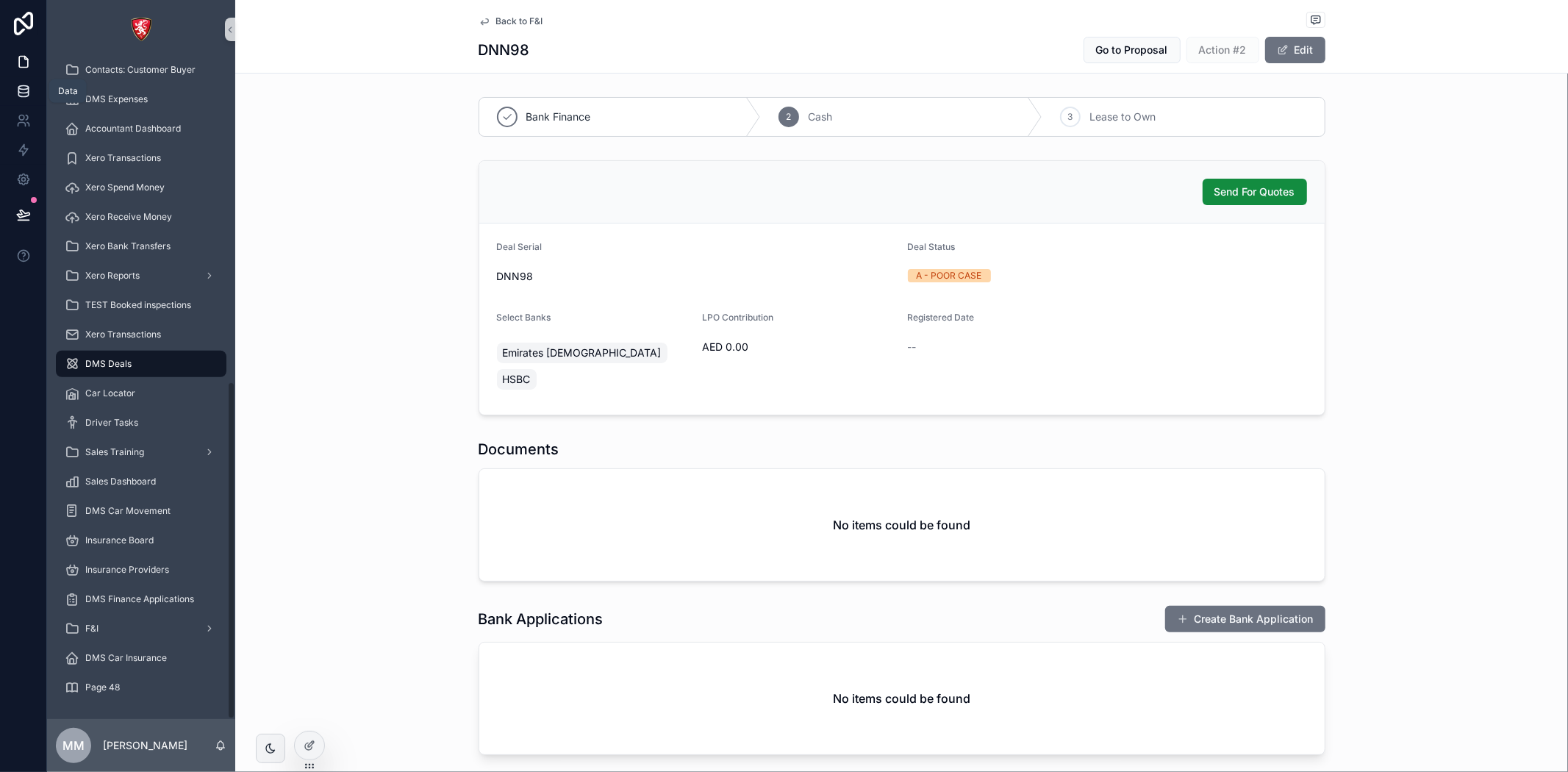
click at [16, 86] on icon at bounding box center [23, 91] width 15 height 15
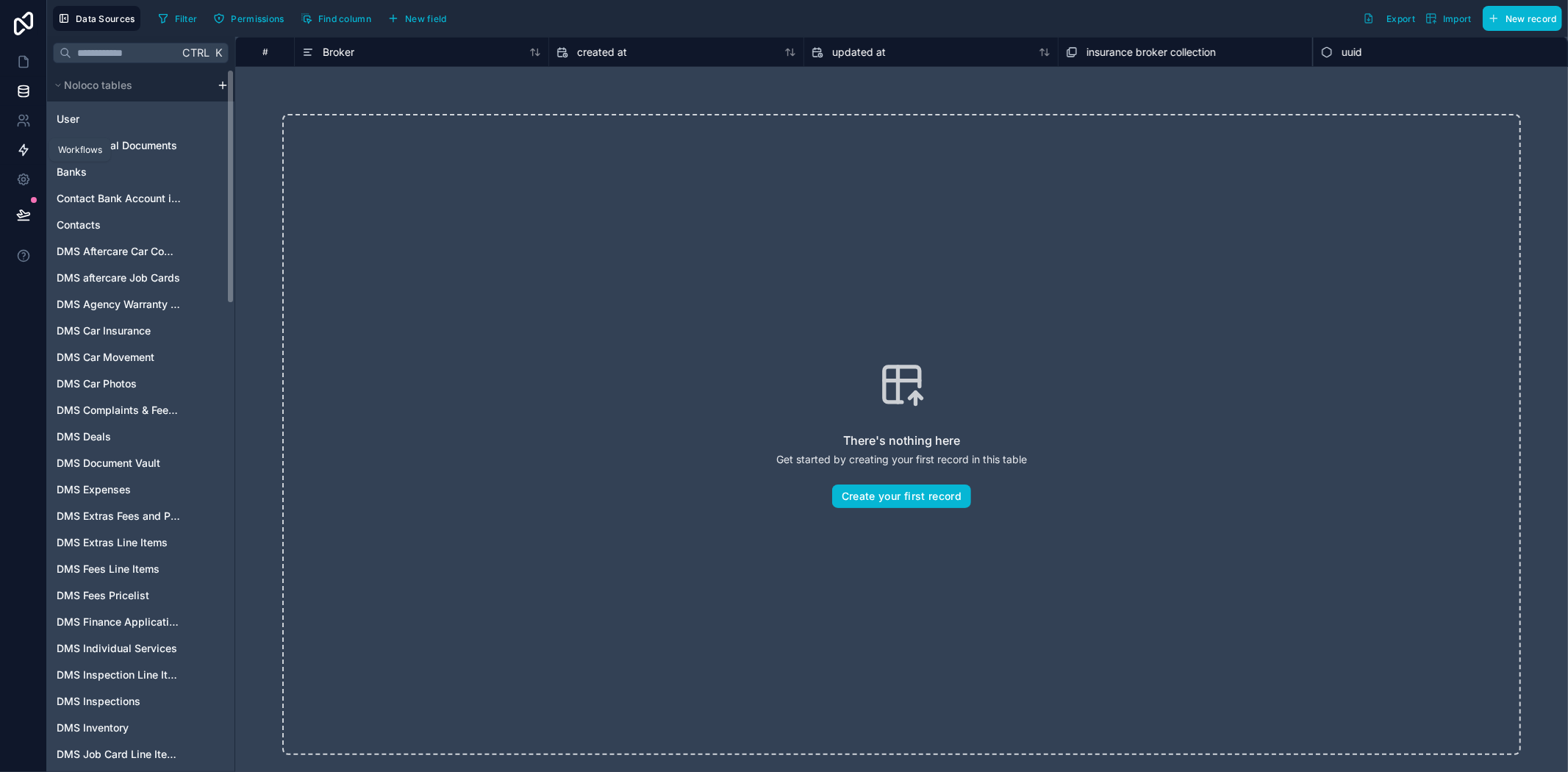
click at [19, 151] on icon at bounding box center [23, 149] width 15 height 15
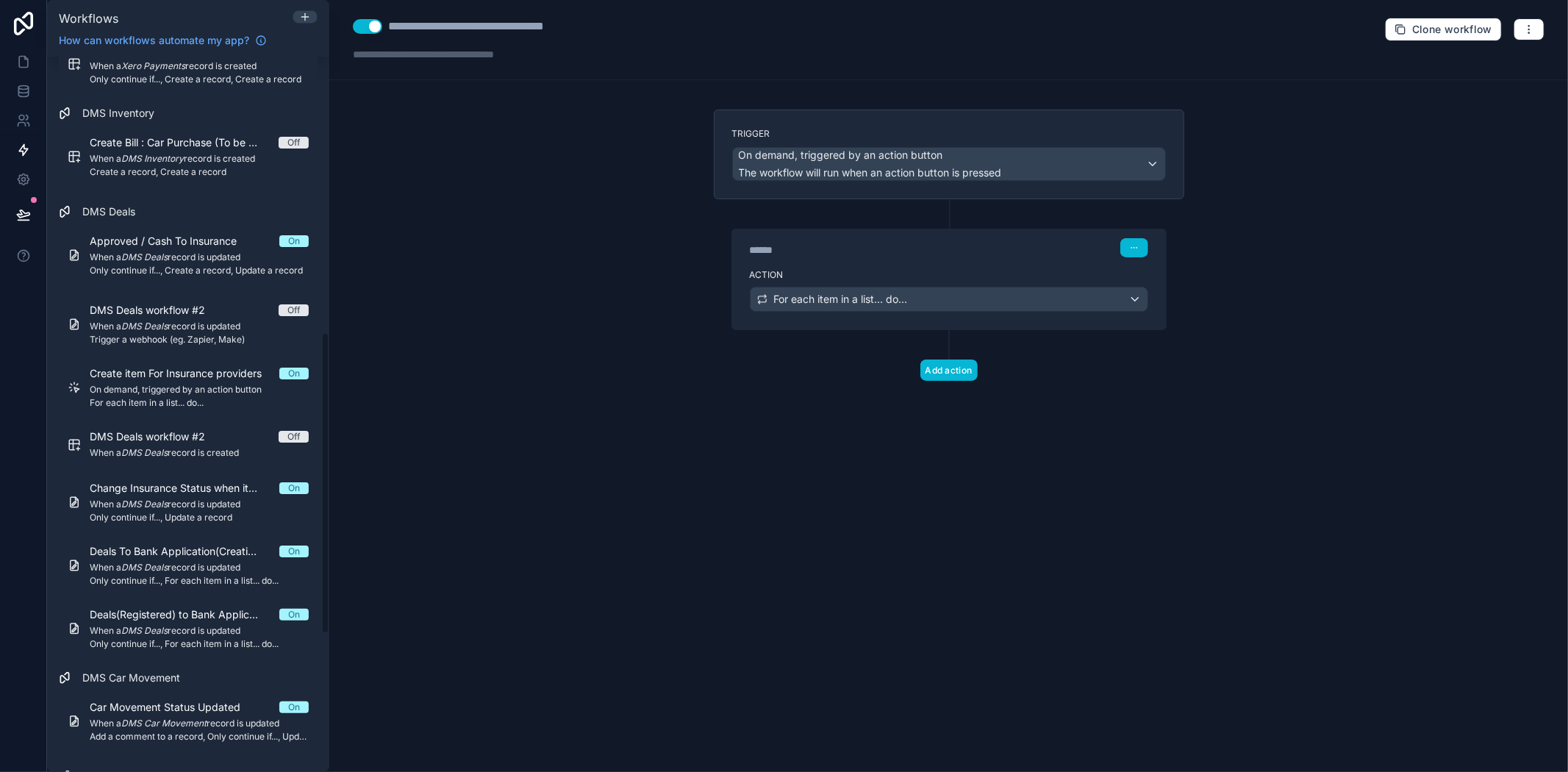
scroll to position [653, 0]
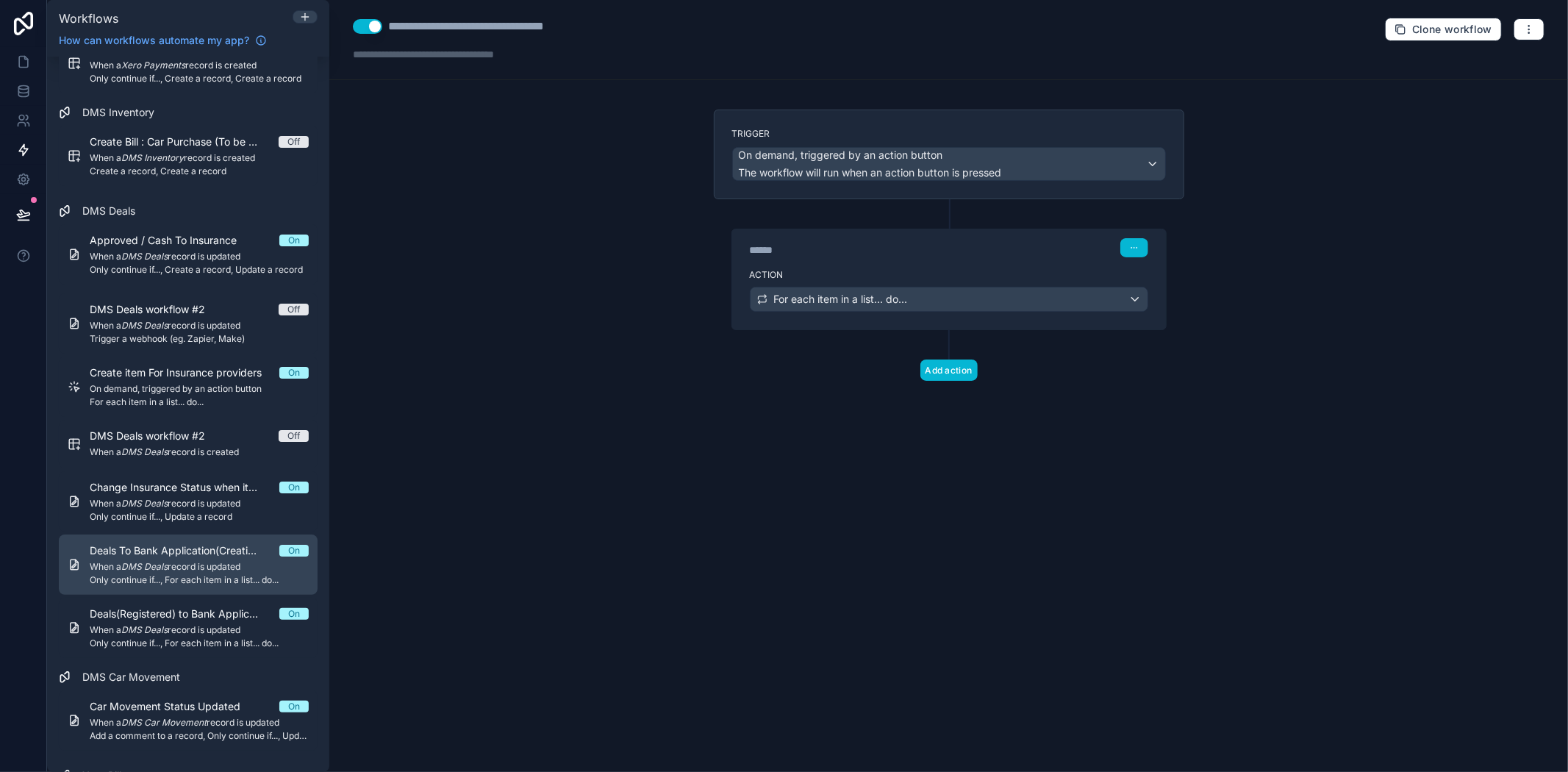
click at [140, 568] on em "DMS Deals" at bounding box center [144, 566] width 46 height 11
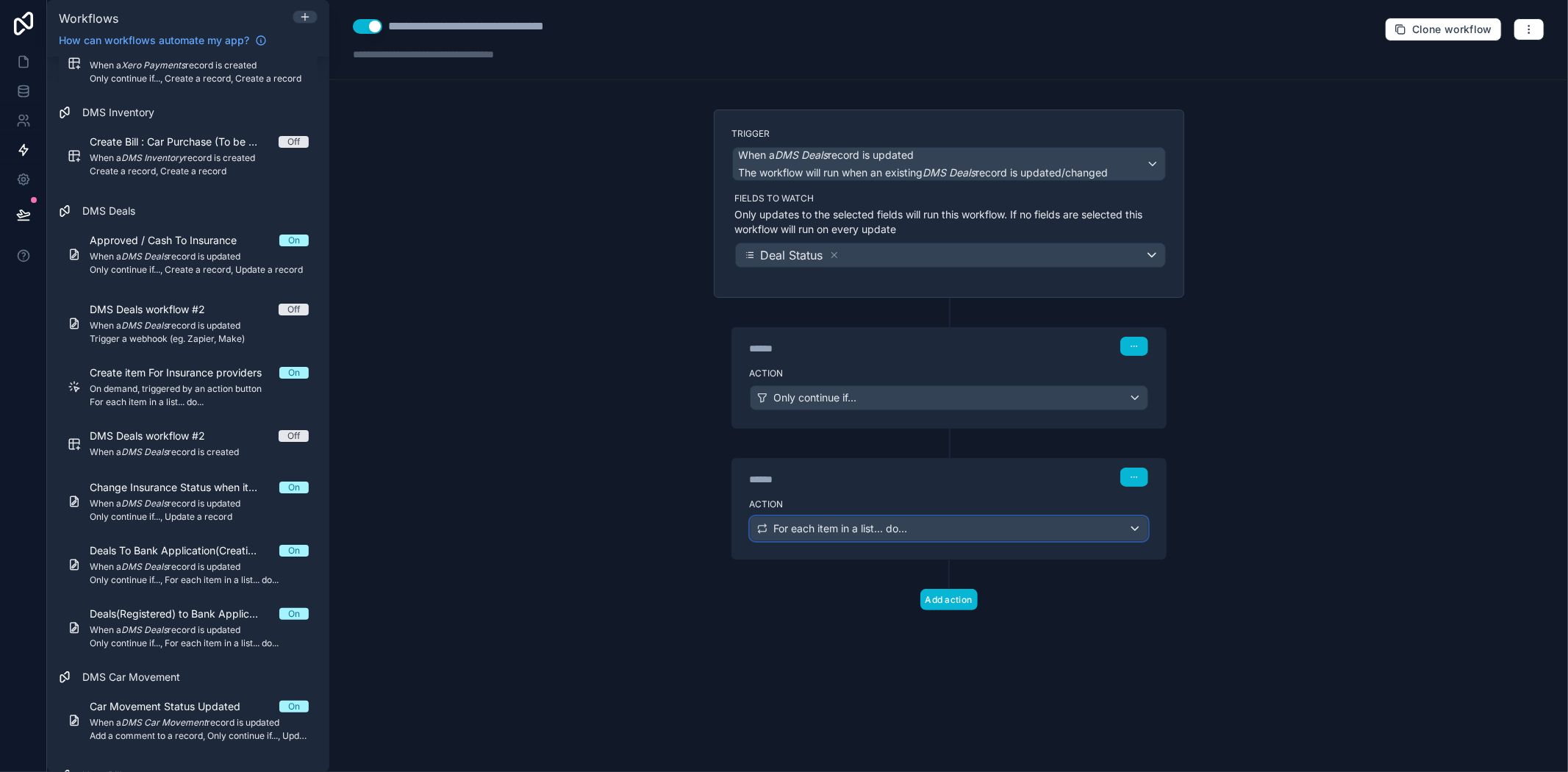
click at [879, 526] on span "For each item in a list... do..." at bounding box center [840, 528] width 133 height 15
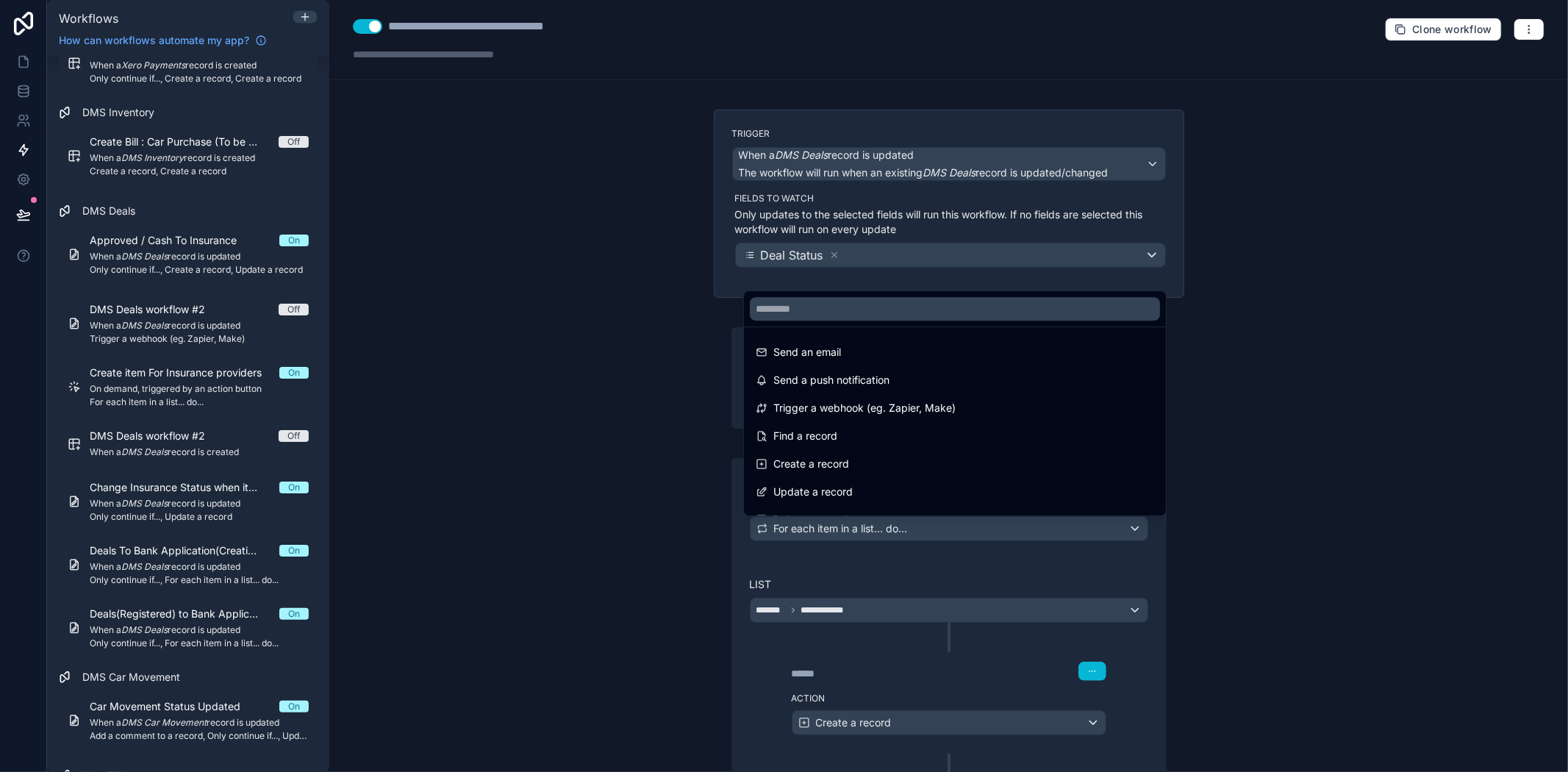
click at [881, 564] on div at bounding box center [784, 386] width 1568 height 772
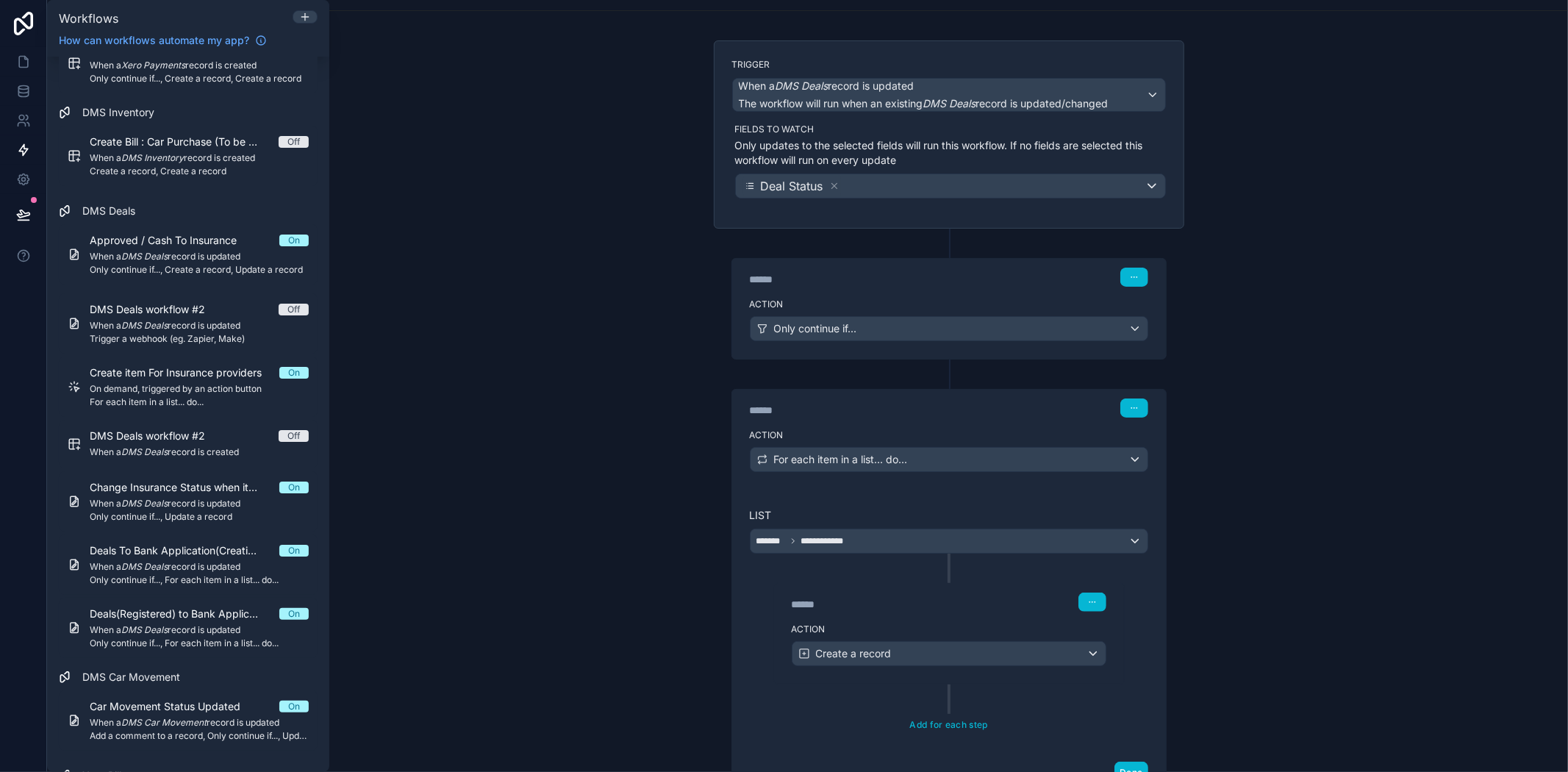
scroll to position [190, 0]
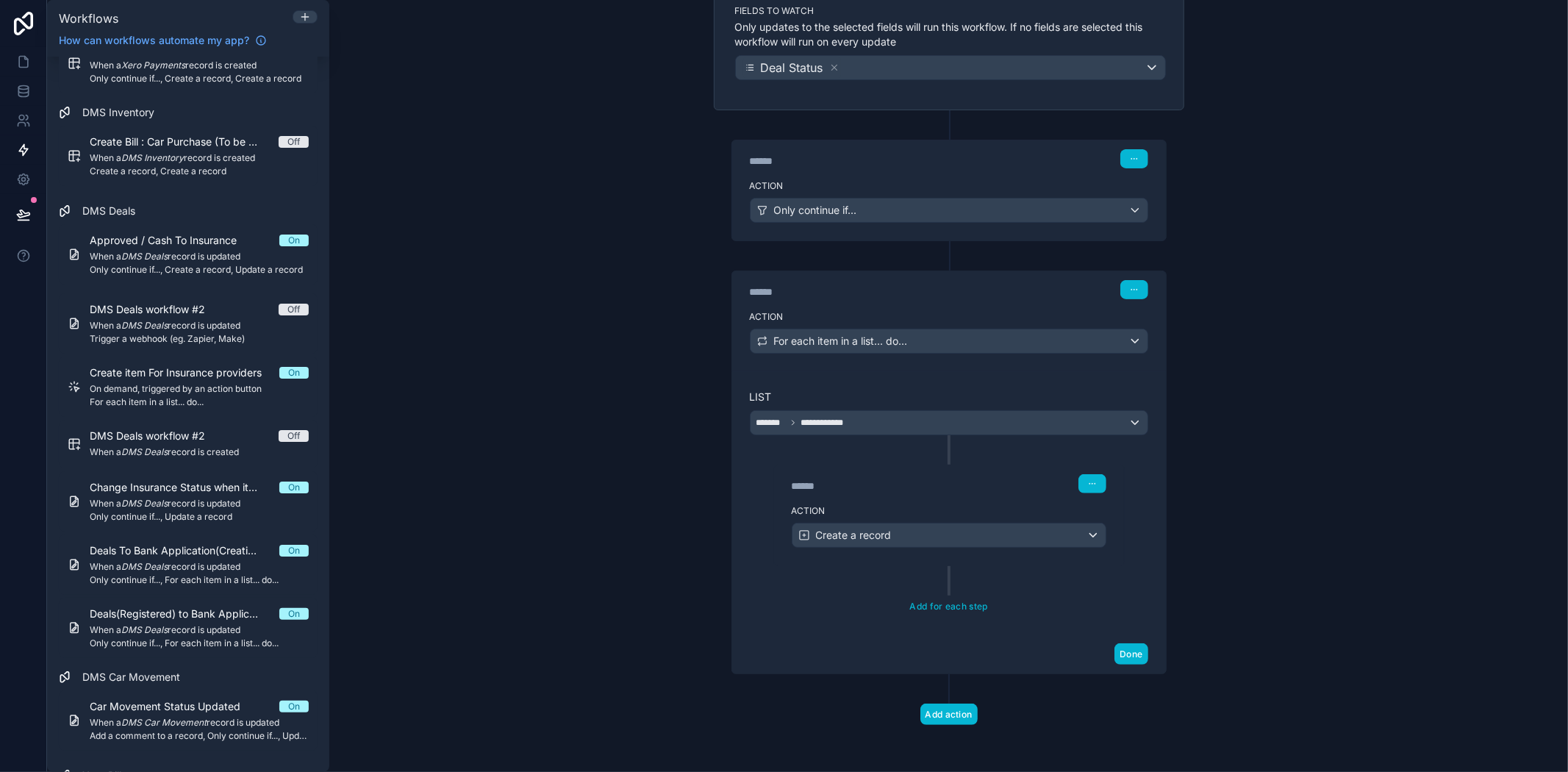
click at [899, 474] on div "****** Step 3" at bounding box center [949, 484] width 314 height 19
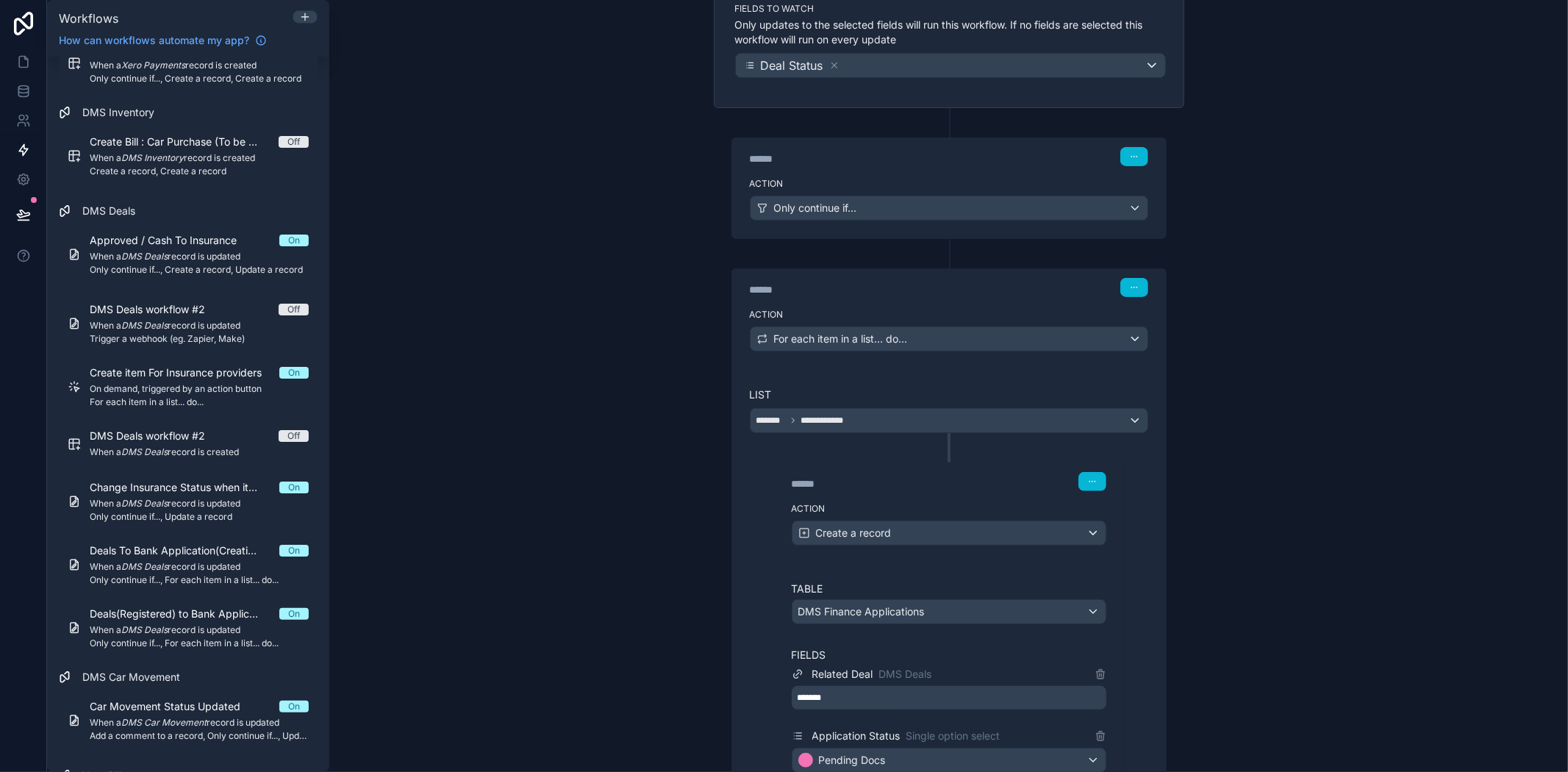
scroll to position [0, 0]
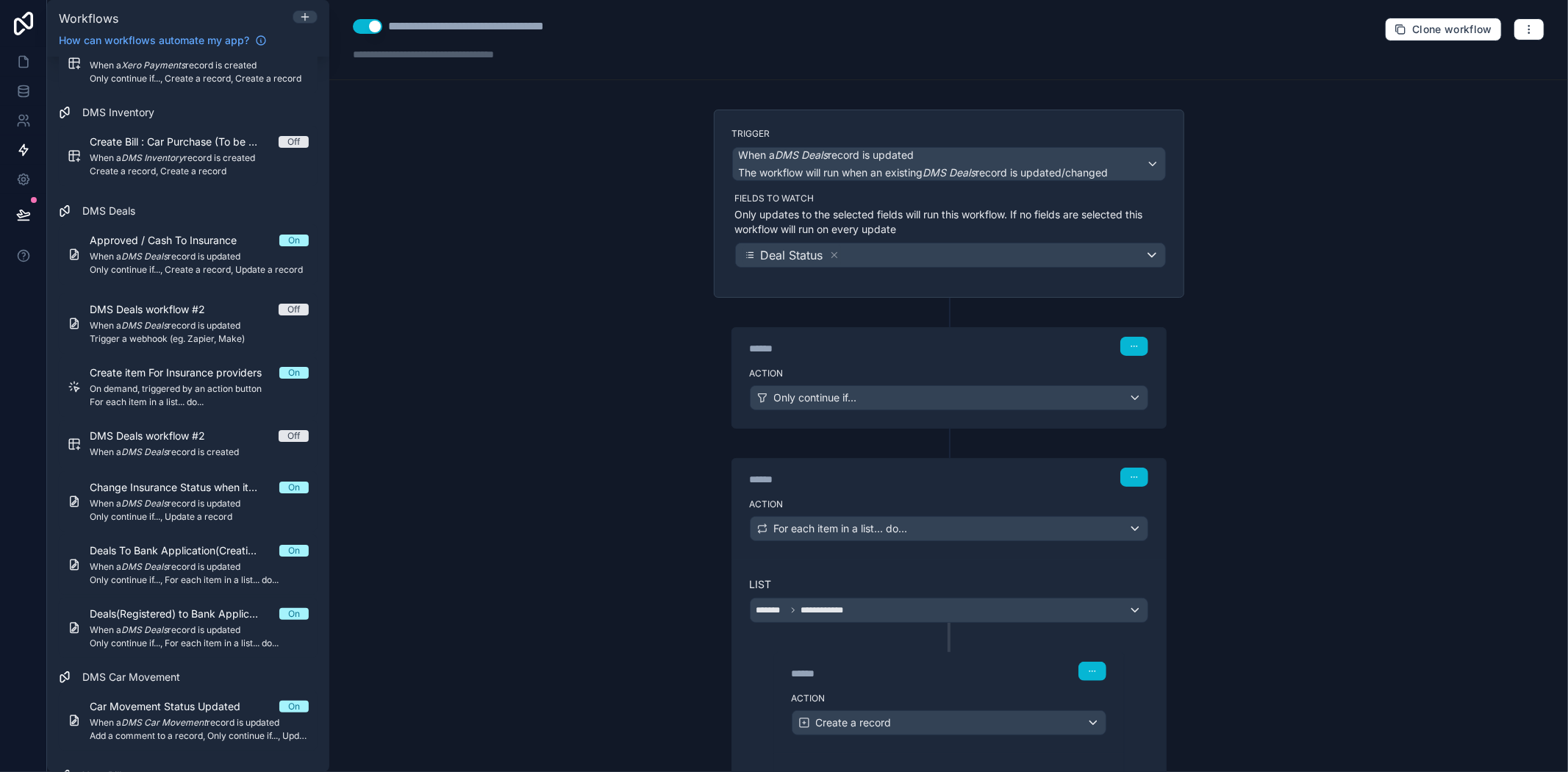
click at [887, 337] on div "****** Step 1" at bounding box center [949, 346] width 398 height 19
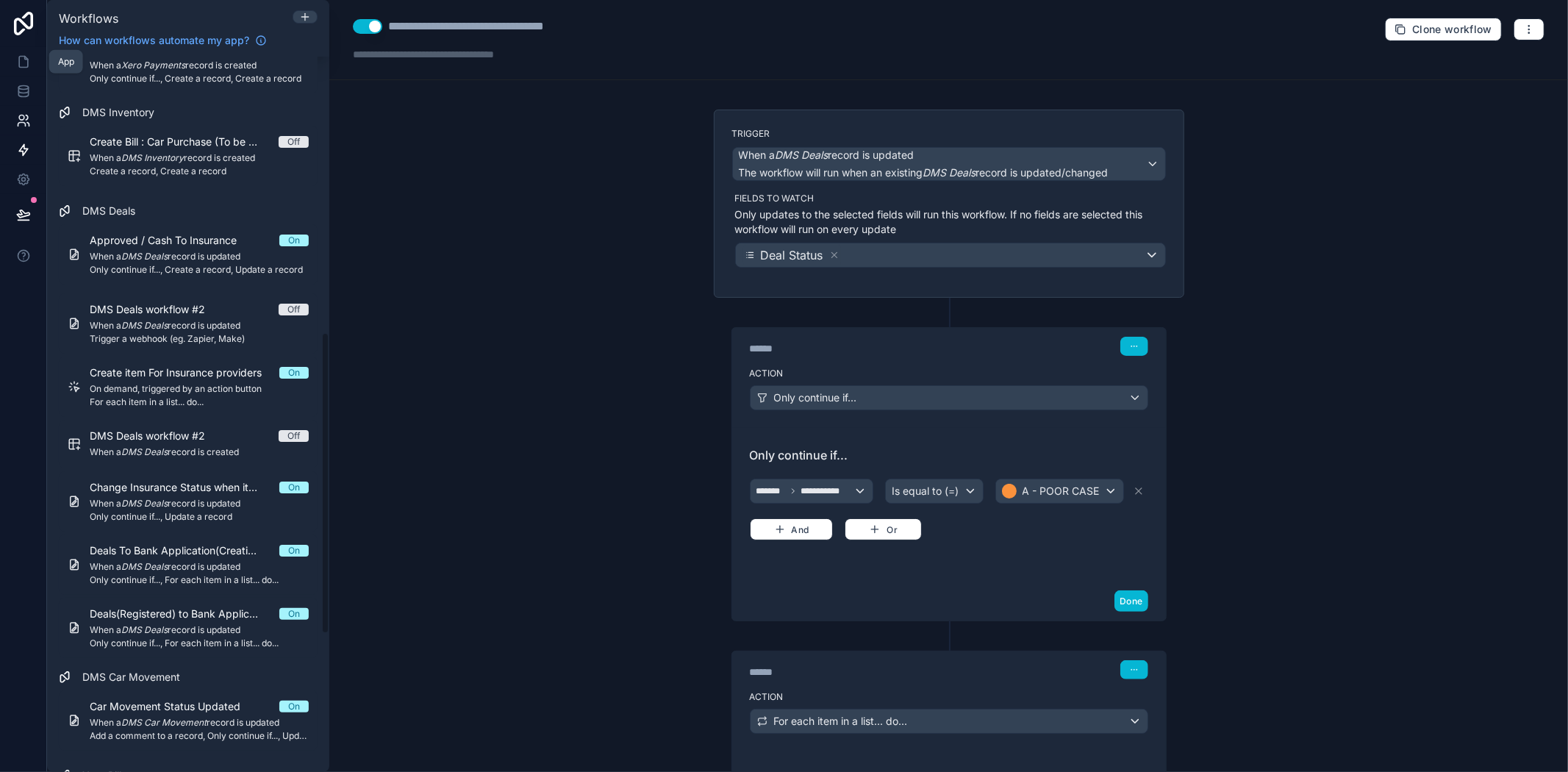
drag, startPoint x: 20, startPoint y: 64, endPoint x: 37, endPoint y: 133, distance: 71.1
click at [20, 64] on icon at bounding box center [23, 62] width 15 height 15
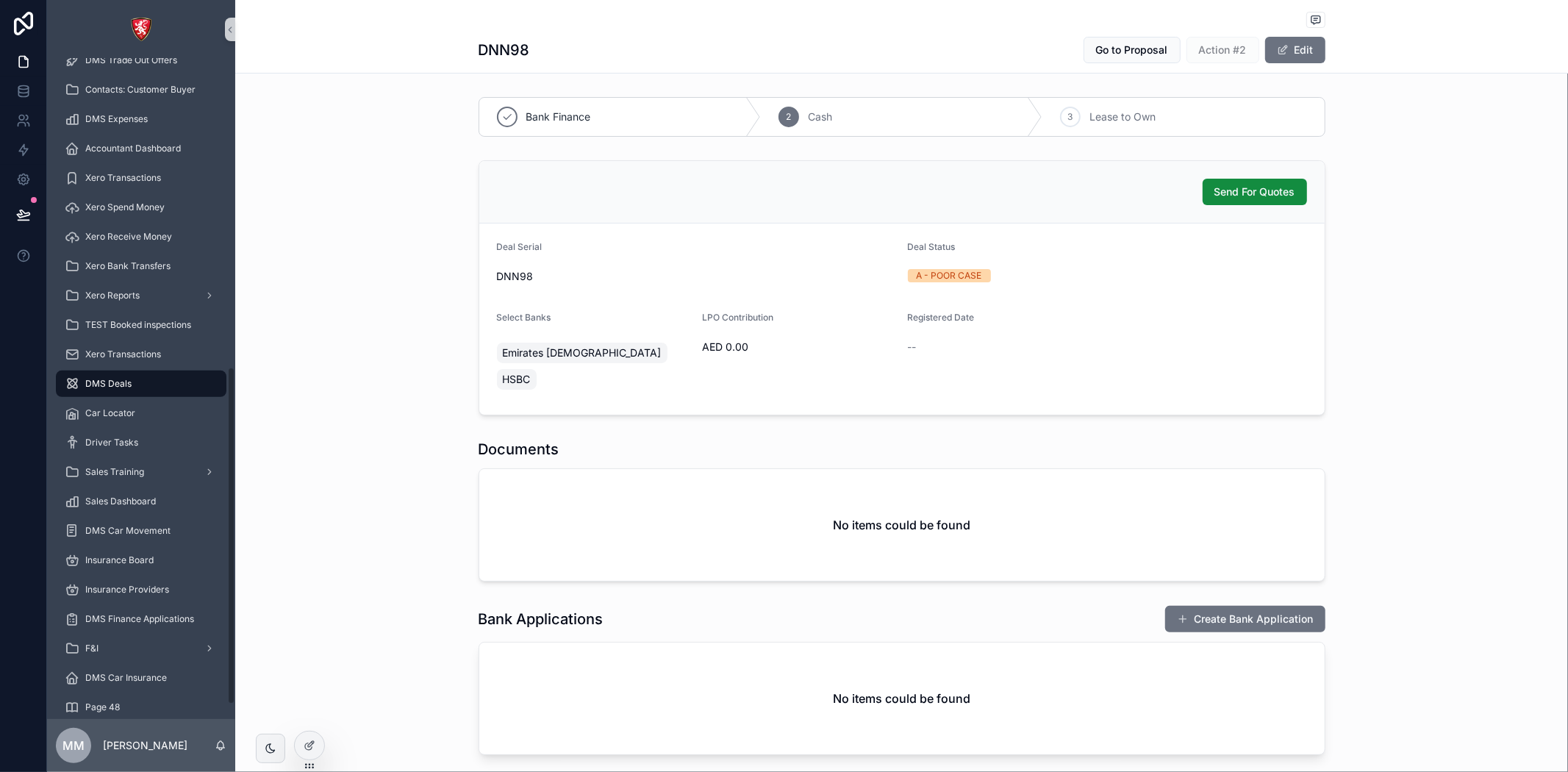
scroll to position [630, 0]
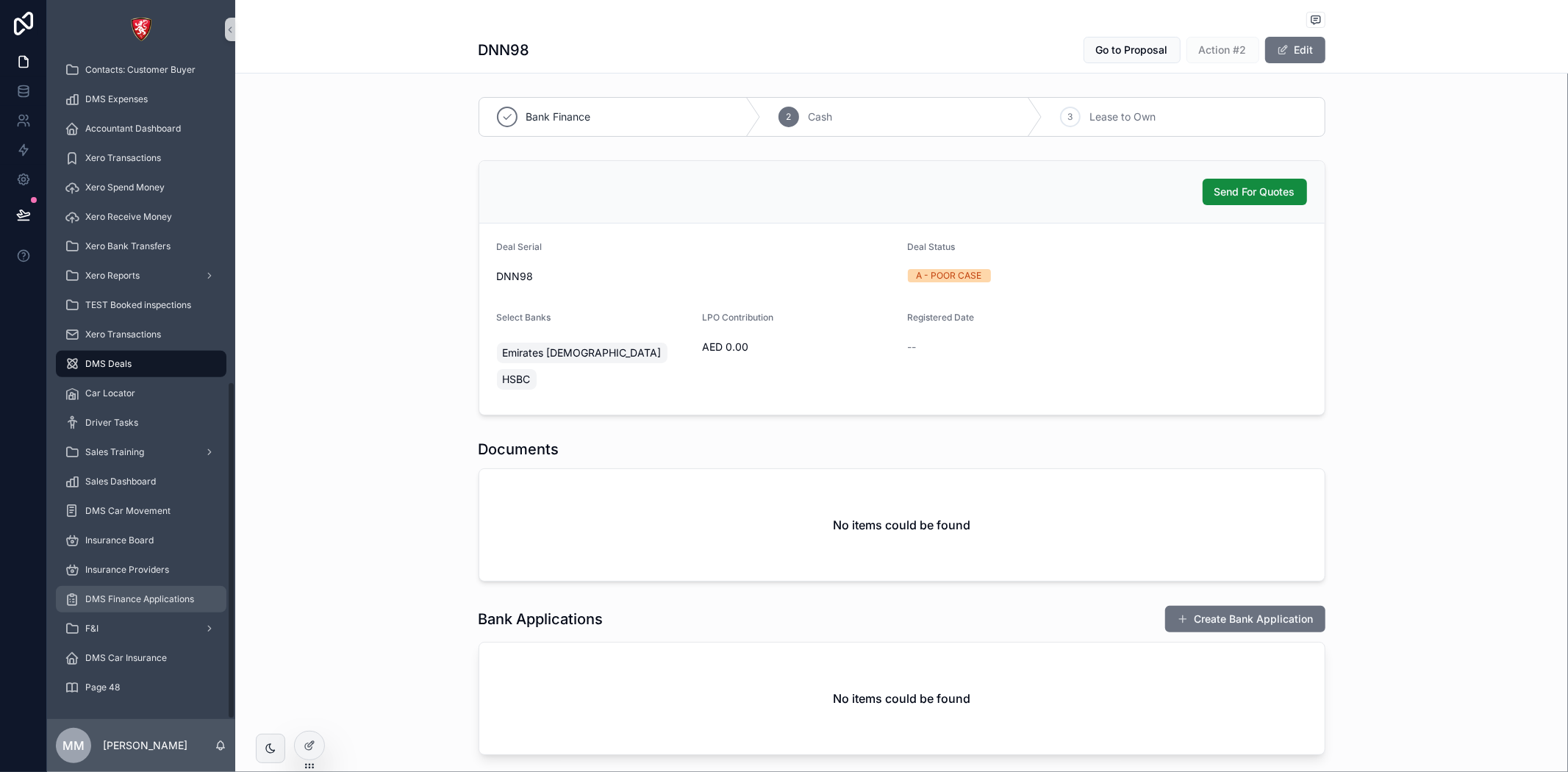
click at [133, 594] on span "DMS Finance Applications" at bounding box center [140, 599] width 109 height 11
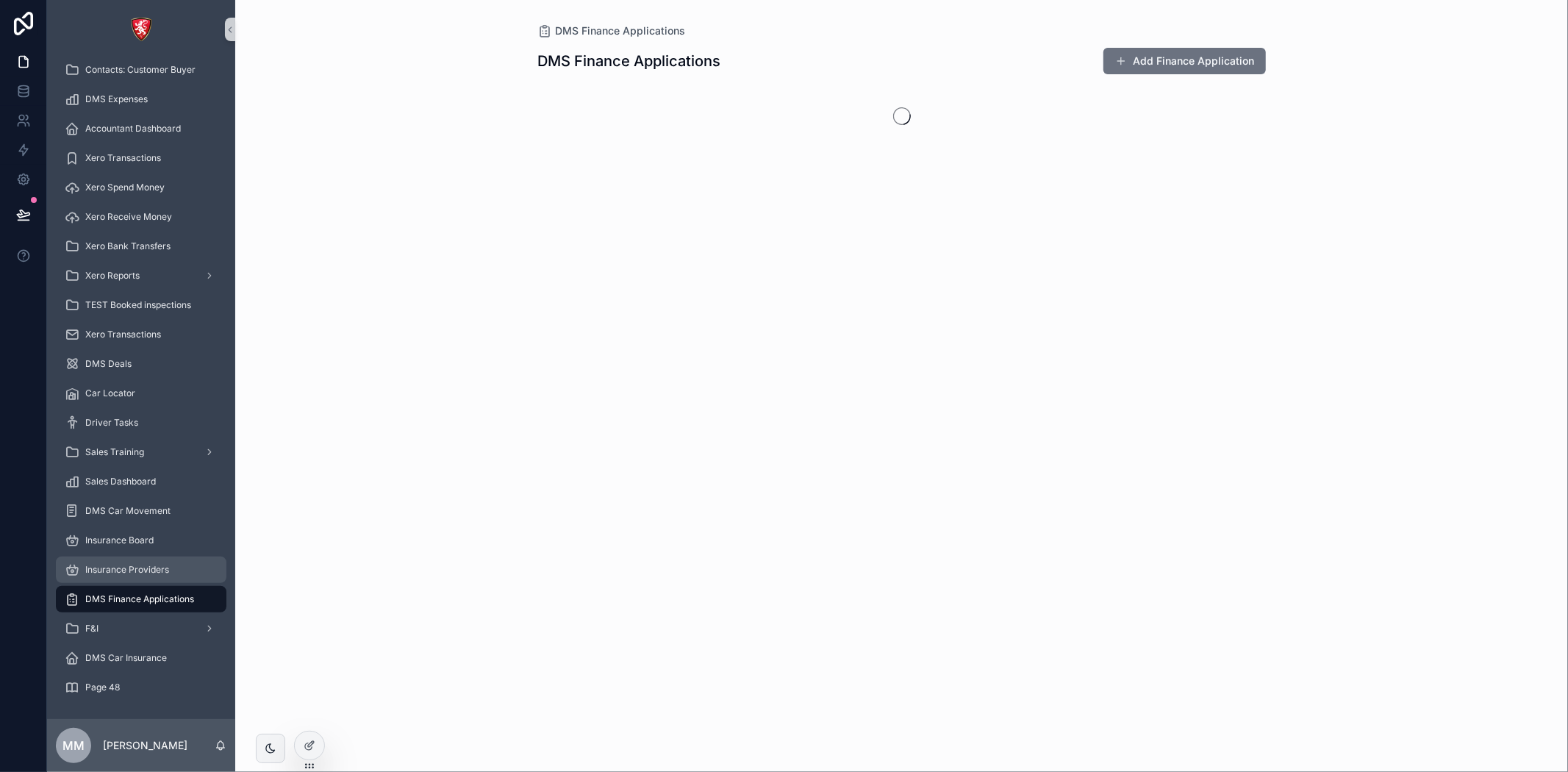
click at [120, 564] on span "Insurance Providers" at bounding box center [127, 569] width 84 height 11
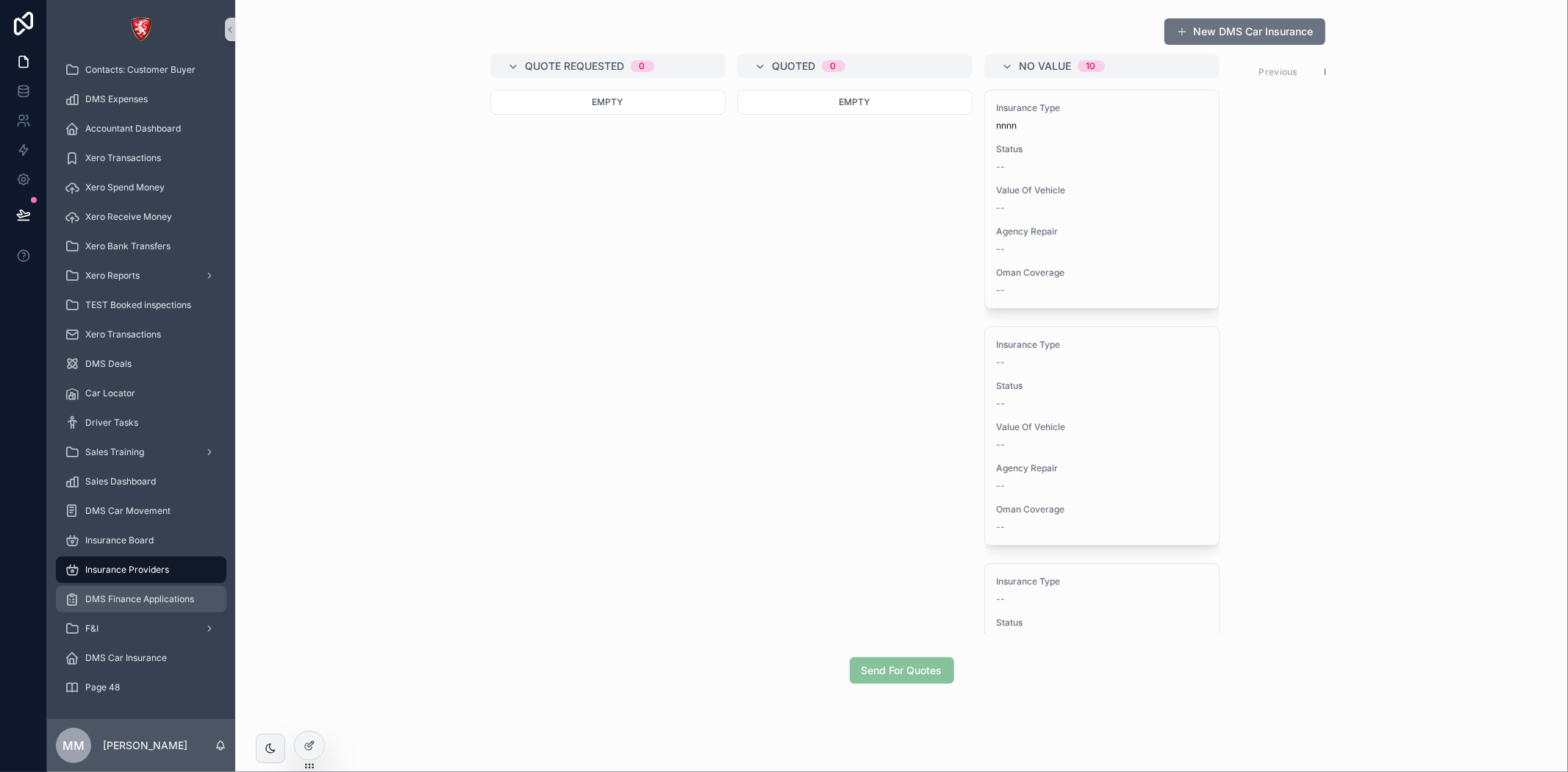
click at [128, 601] on span "DMS Finance Applications" at bounding box center [140, 599] width 109 height 11
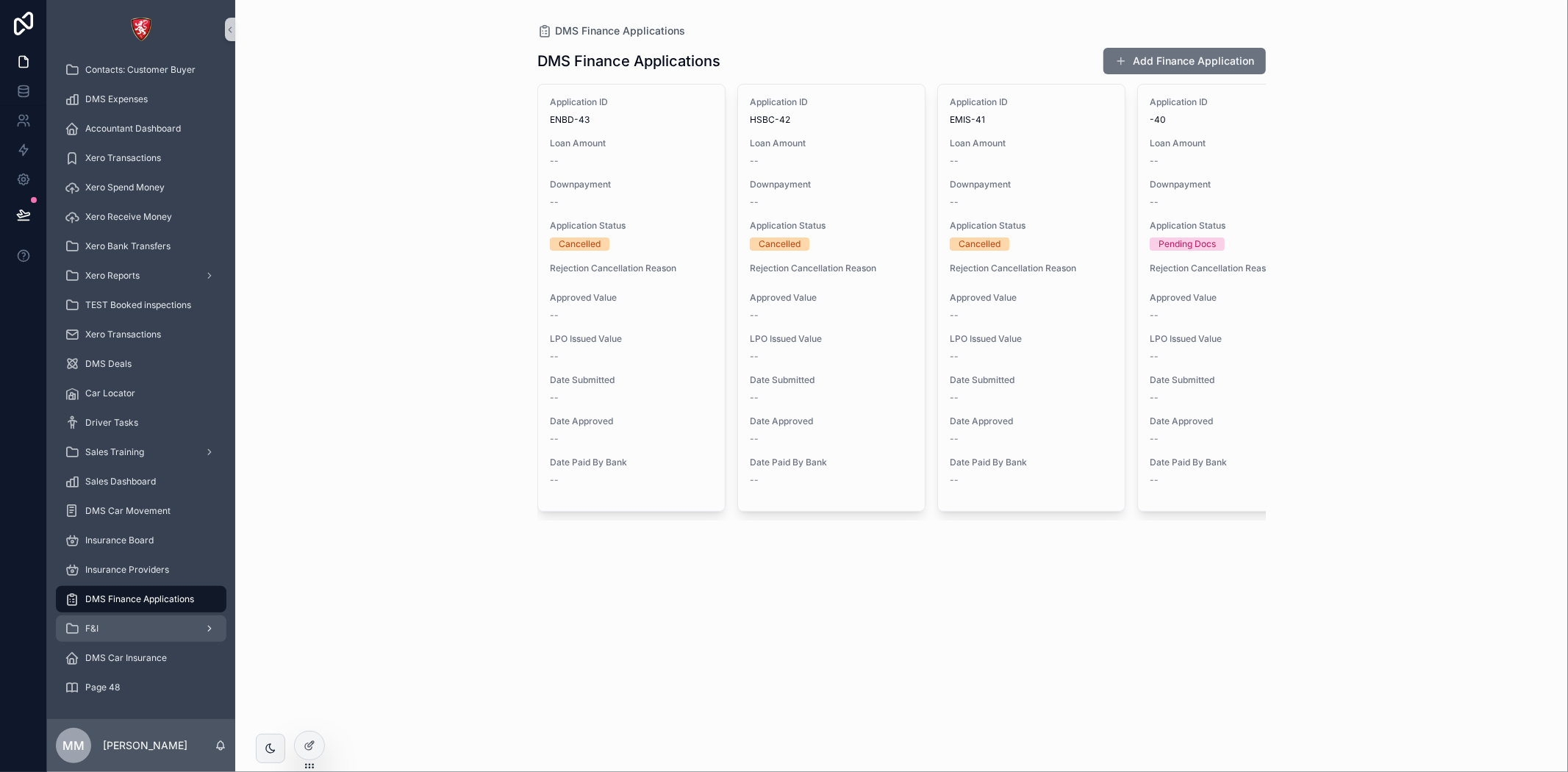
click at [103, 628] on div "F&I" at bounding box center [140, 628] width 153 height 24
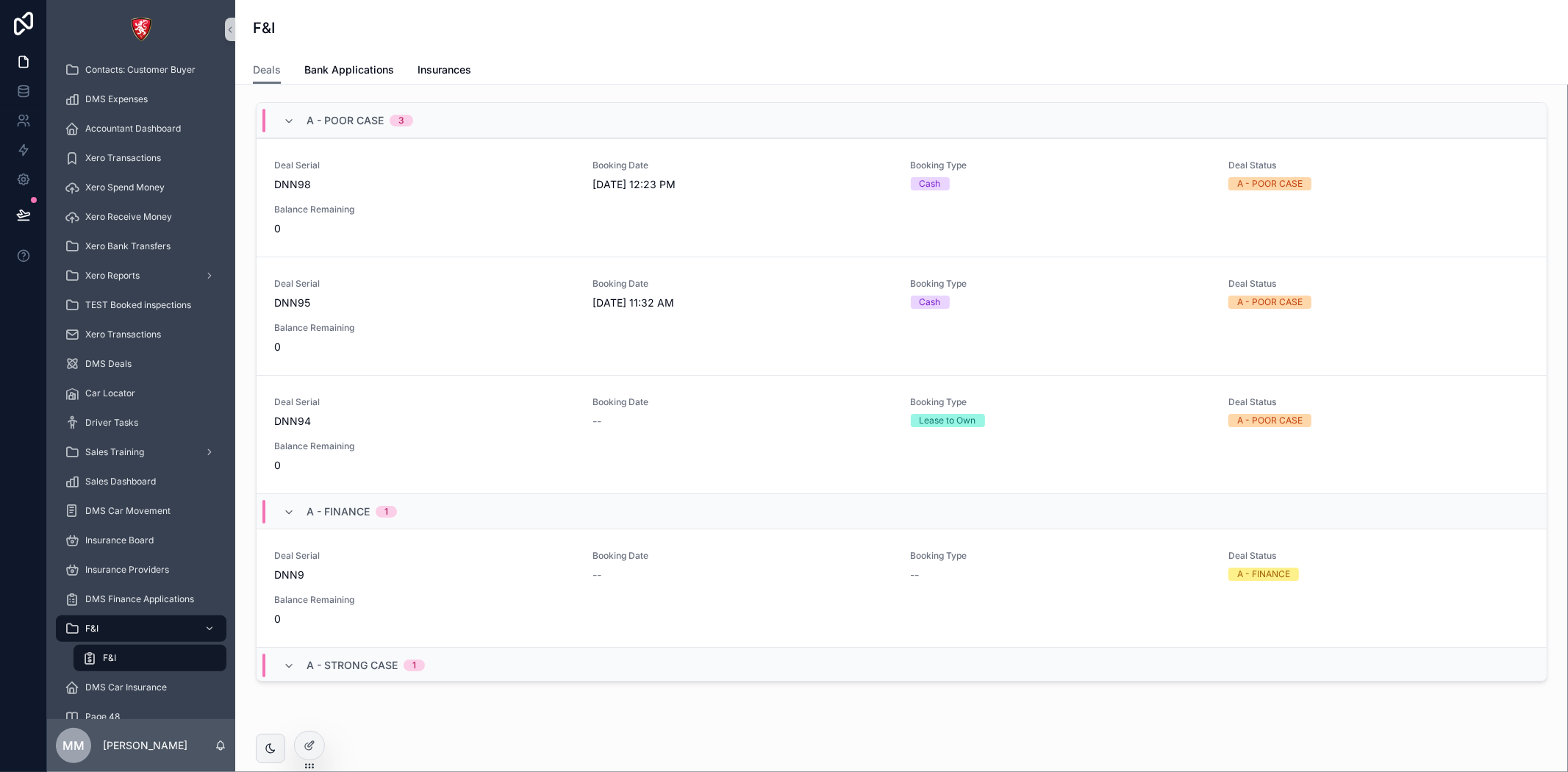
click at [165, 652] on div "F&I" at bounding box center [149, 657] width 135 height 24
click at [329, 91] on div "A - POOR CASE 3 Deal Serial DNN98 Booking Date [DATE] 12:23 PM Booking Type Cas…" at bounding box center [901, 436] width 1333 height 703
click at [449, 221] on span "0" at bounding box center [424, 228] width 300 height 15
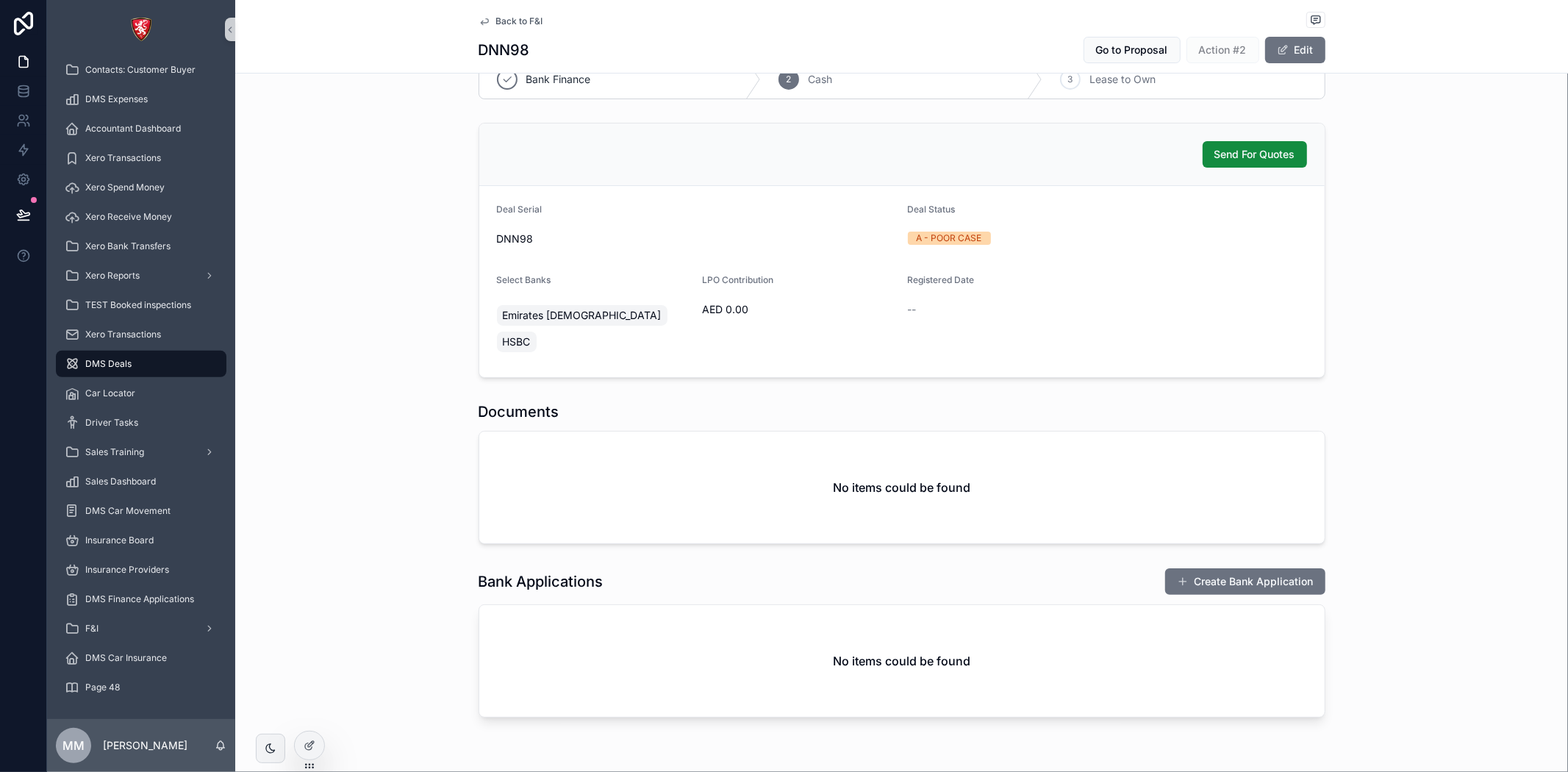
scroll to position [57, 0]
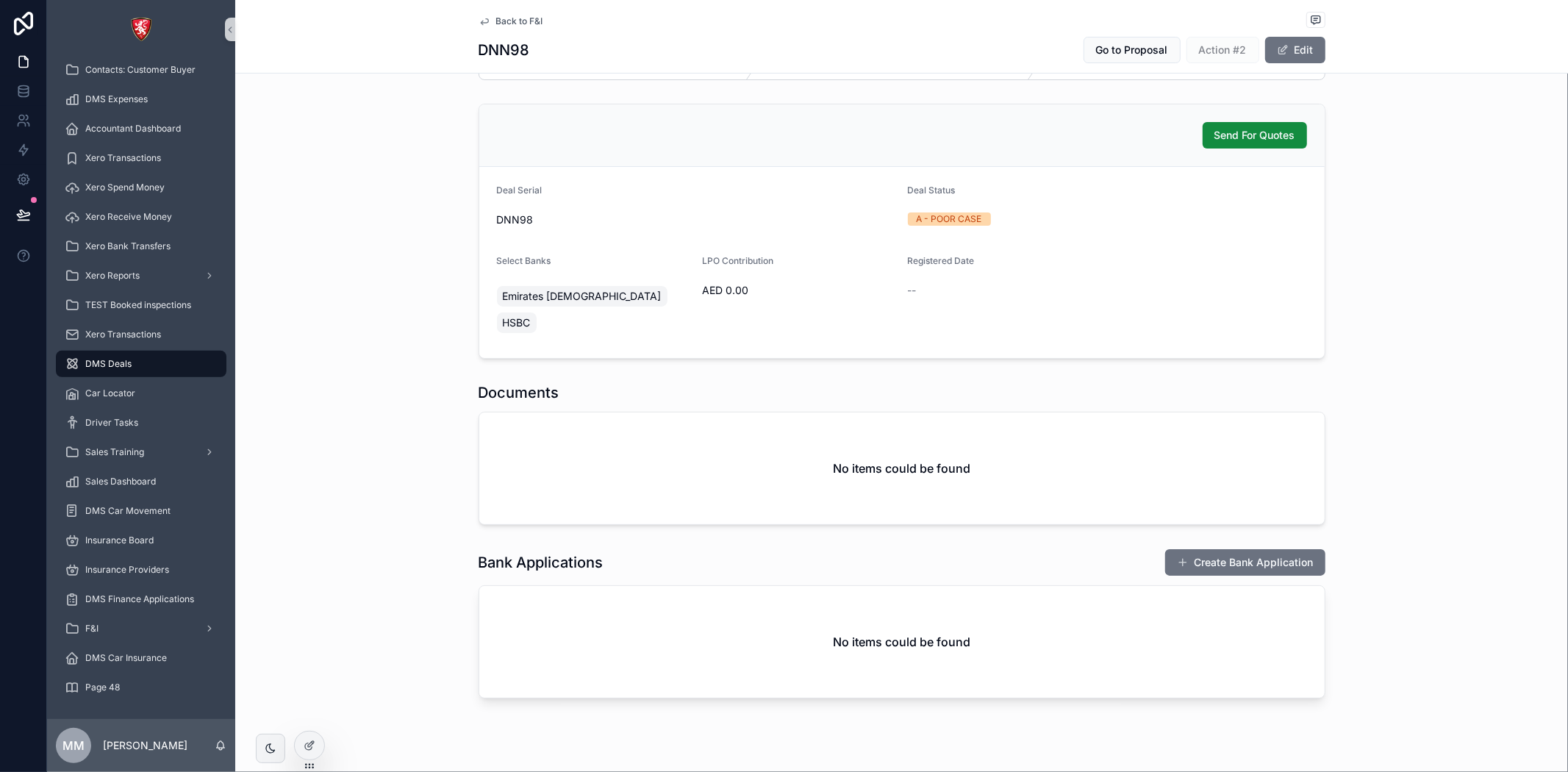
click at [1101, 611] on div "No items could be found" at bounding box center [902, 641] width 845 height 111
click at [310, 748] on icon at bounding box center [307, 746] width 6 height 6
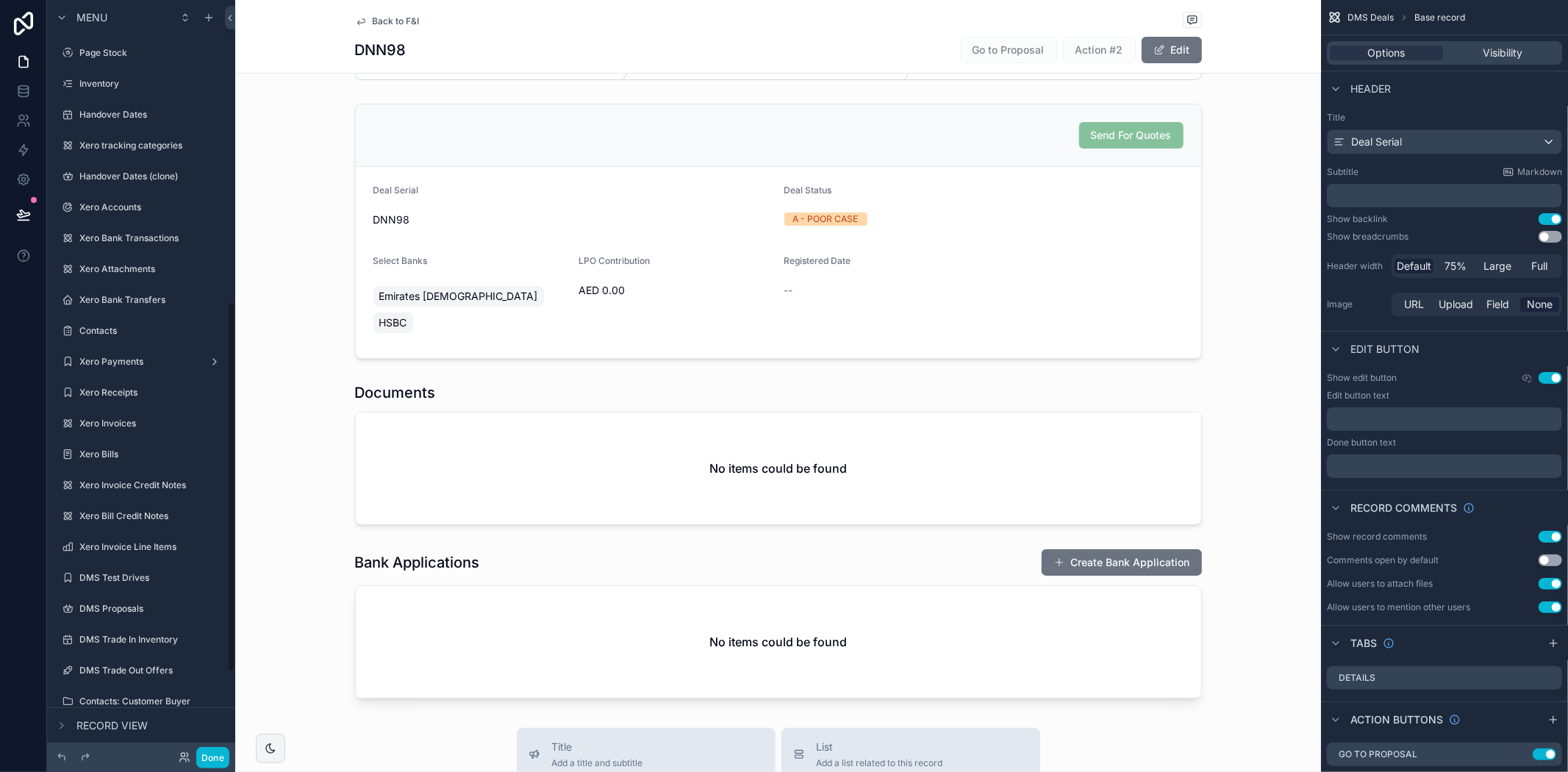
scroll to position [616, 0]
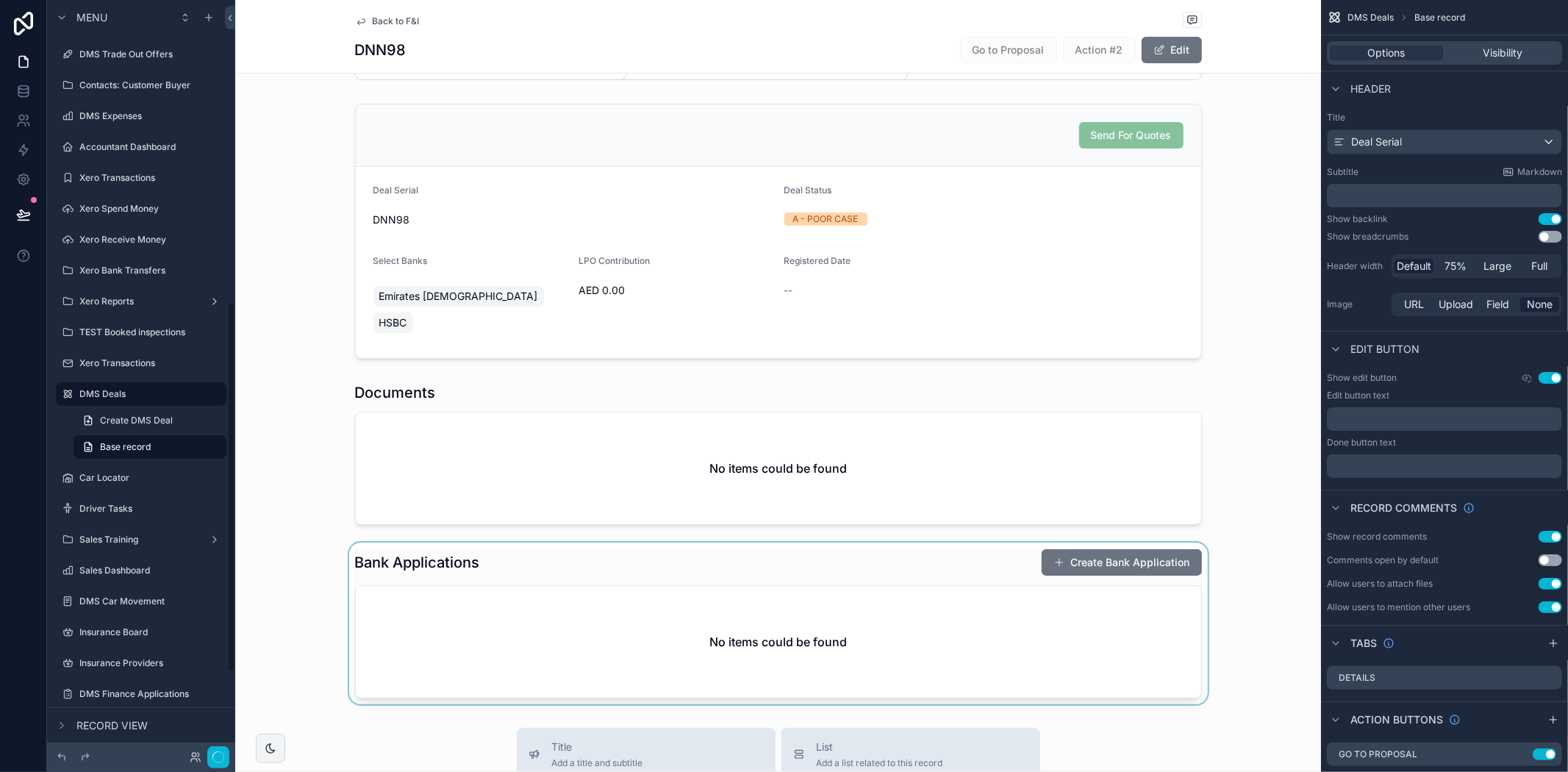
click at [1167, 593] on div "scrollable content" at bounding box center [777, 623] width 1086 height 162
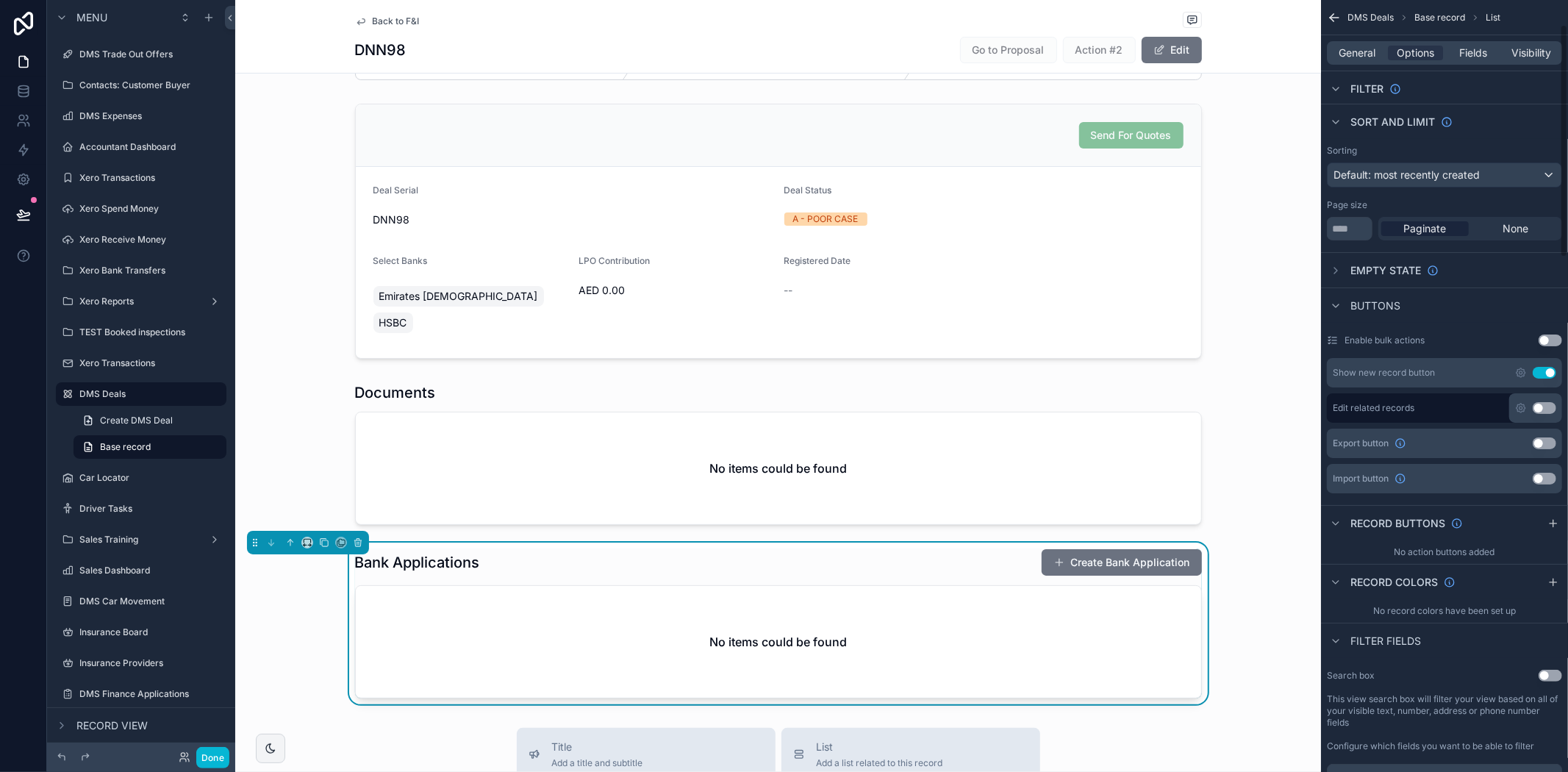
scroll to position [81, 0]
click at [19, 64] on icon at bounding box center [24, 62] width 9 height 11
click at [20, 93] on icon at bounding box center [23, 90] width 10 height 6
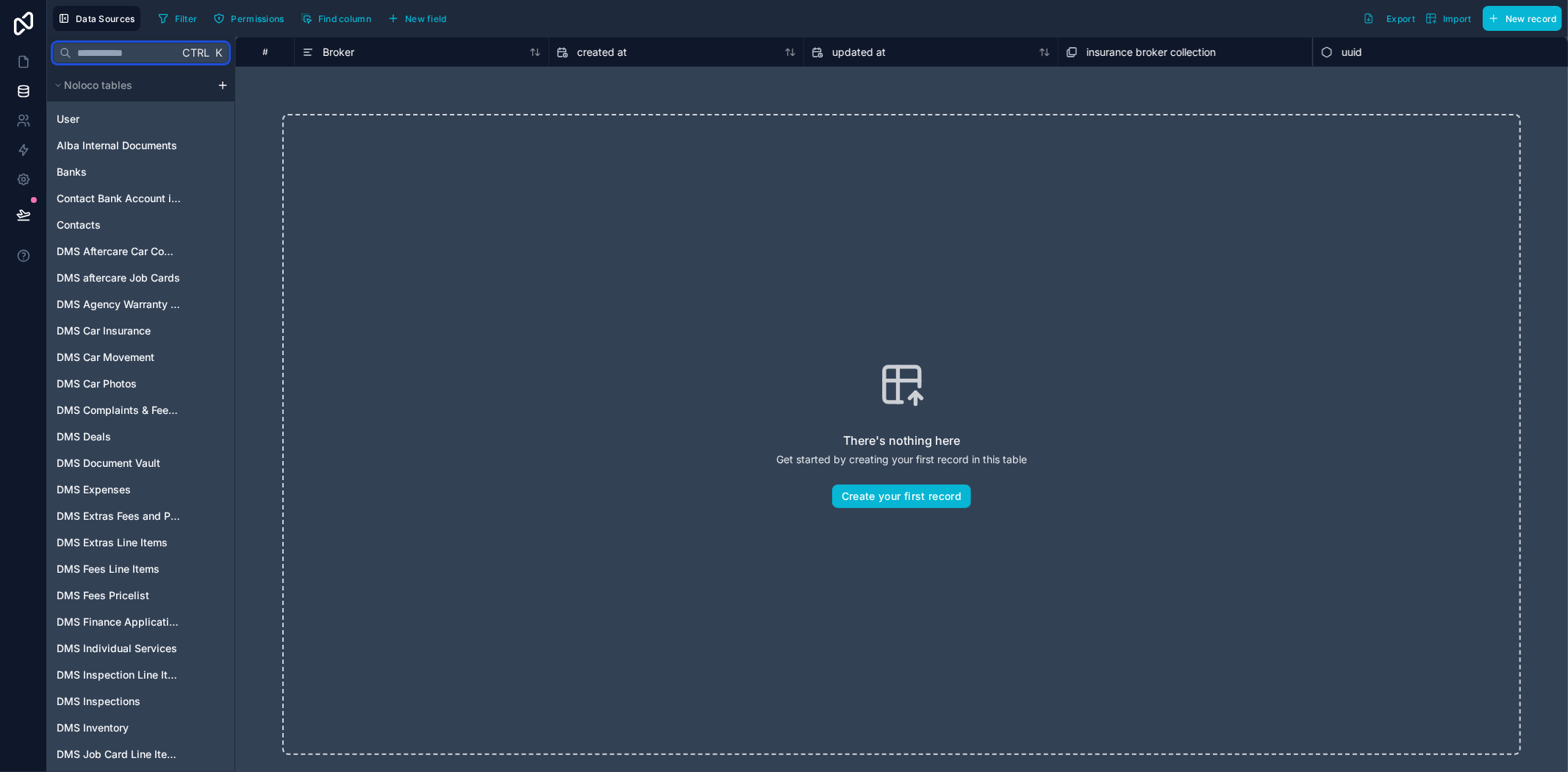
click at [104, 64] on input "text" at bounding box center [125, 53] width 107 height 26
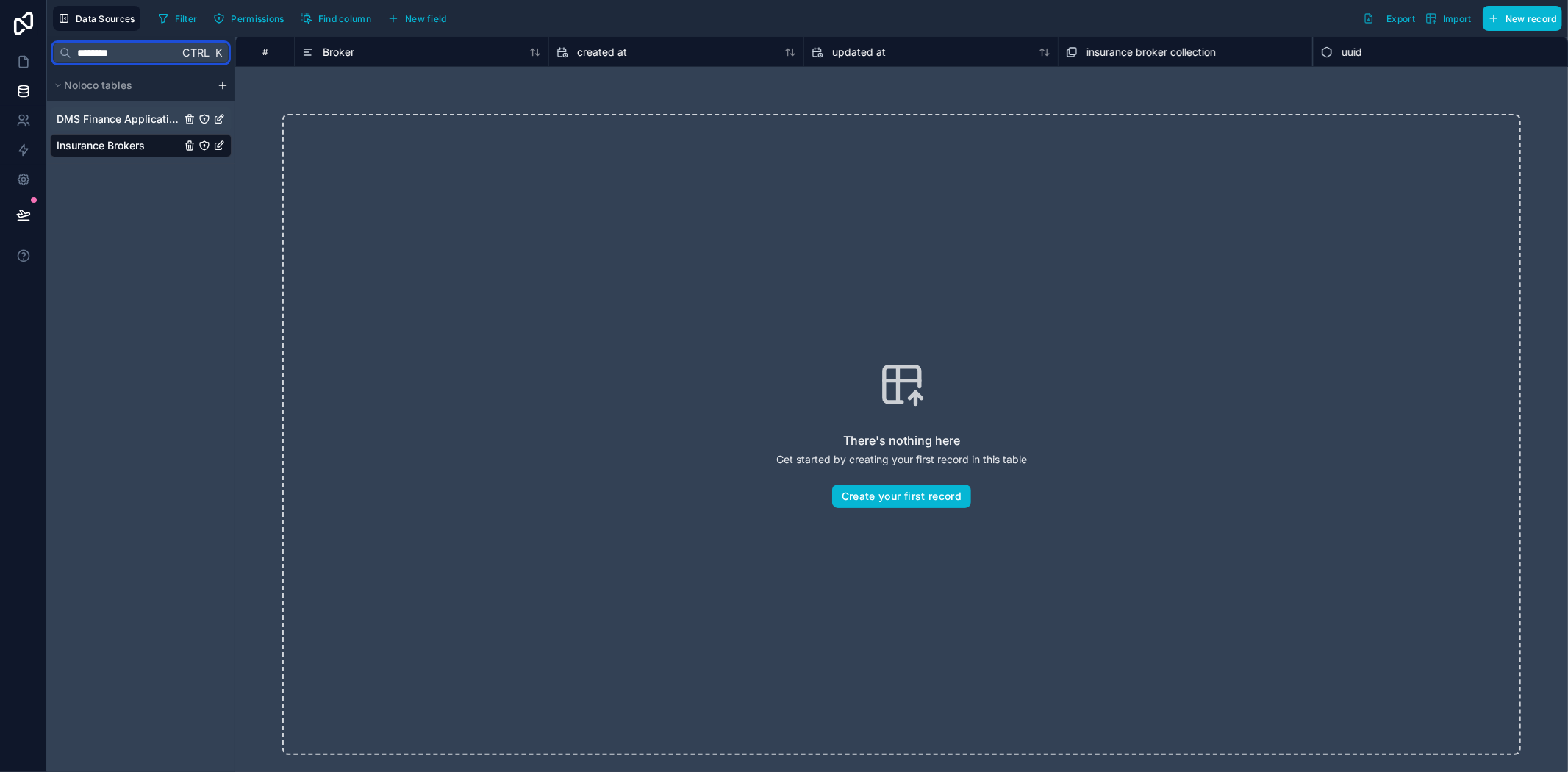
type input "*******"
click at [138, 111] on span "DMS Finance Applications" at bounding box center [118, 118] width 125 height 15
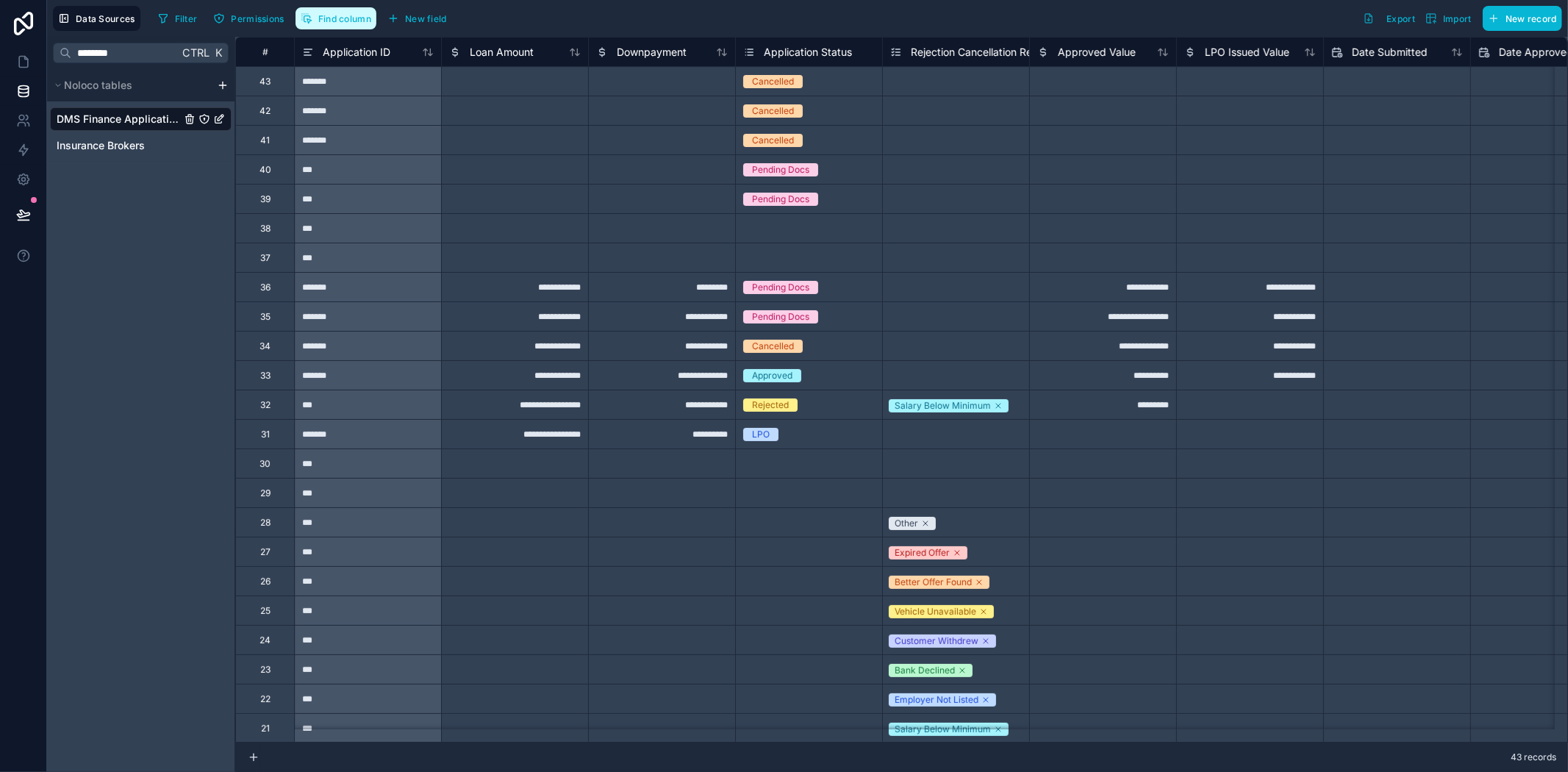
click at [349, 23] on span "Find column" at bounding box center [345, 19] width 53 height 11
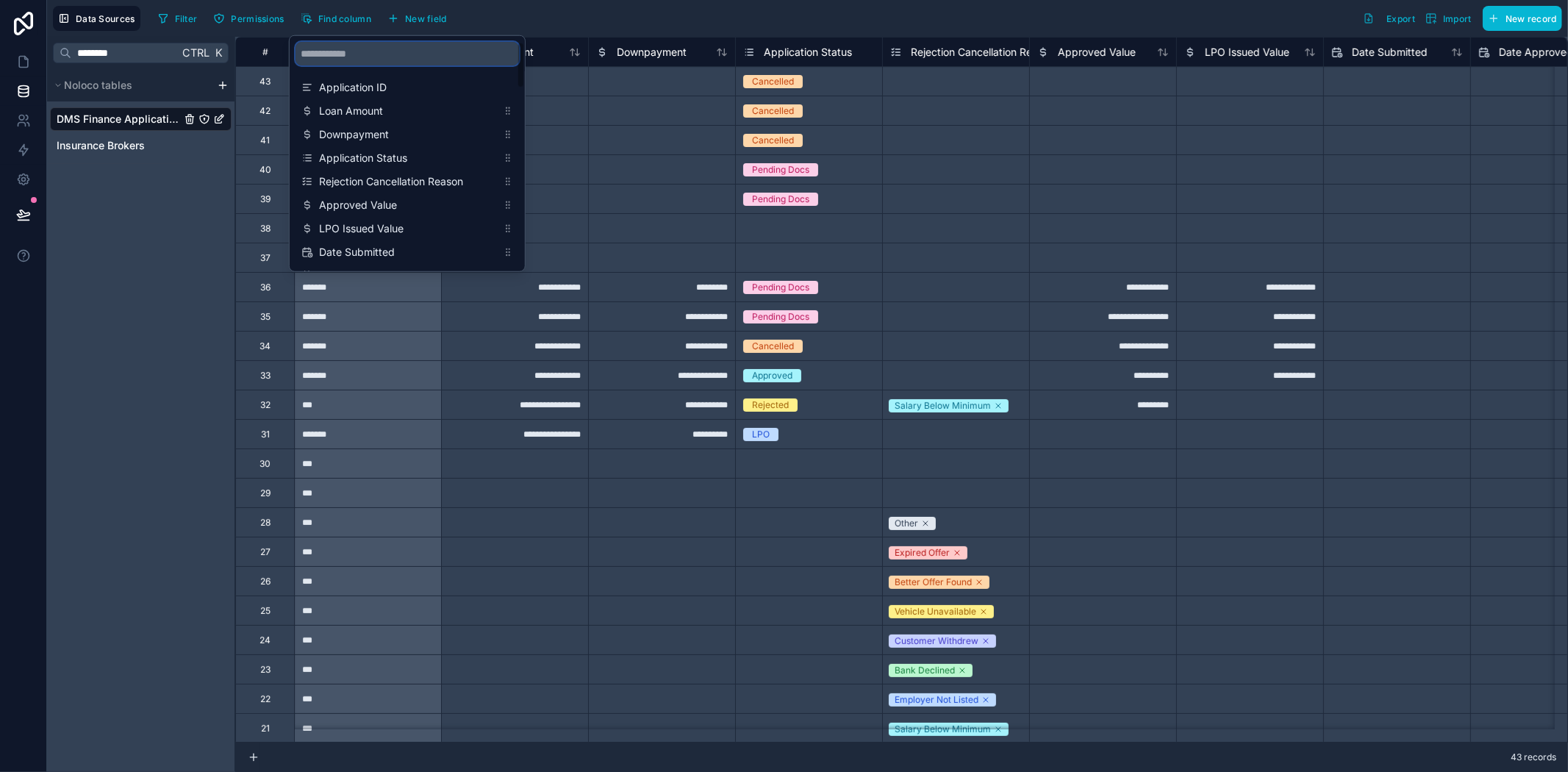
click at [376, 57] on input "scrollable content" at bounding box center [407, 53] width 223 height 24
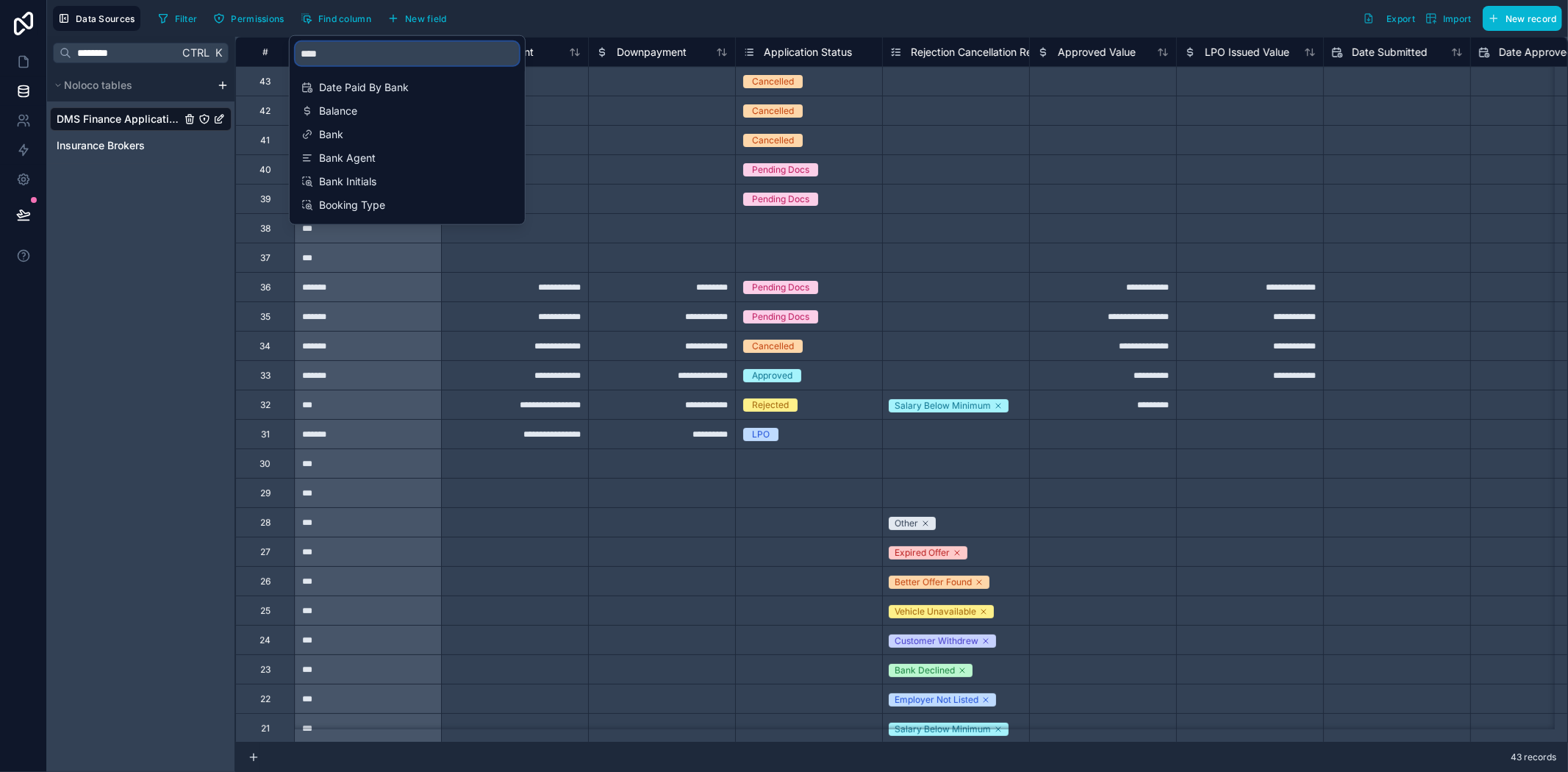
type input "****"
drag, startPoint x: 22, startPoint y: 88, endPoint x: 45, endPoint y: 126, distance: 44.4
click at [22, 88] on icon at bounding box center [23, 91] width 15 height 15
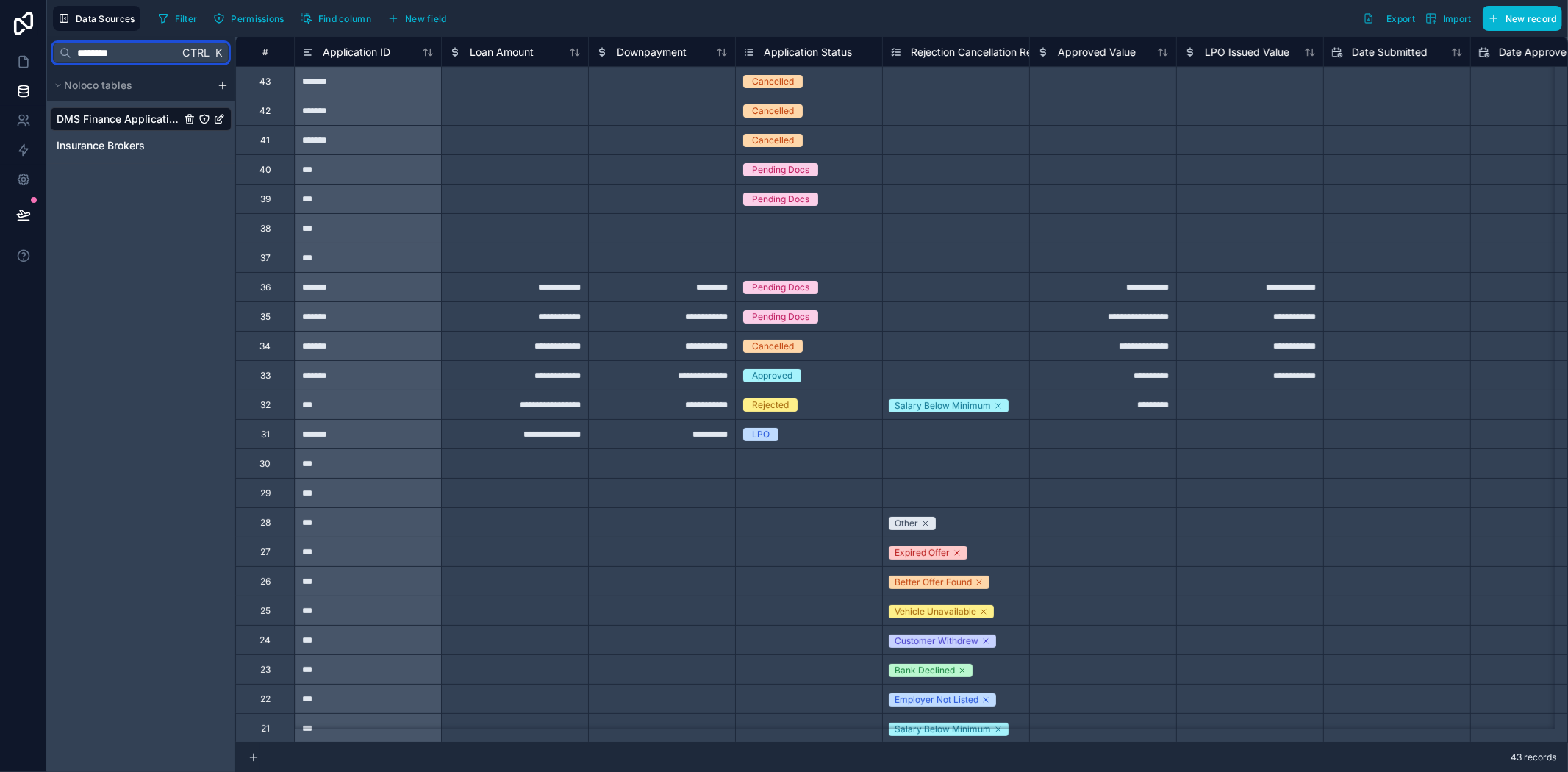
drag, startPoint x: 137, startPoint y: 55, endPoint x: 70, endPoint y: 55, distance: 67.0
click at [70, 55] on div "******* Ctrl K" at bounding box center [140, 52] width 176 height 20
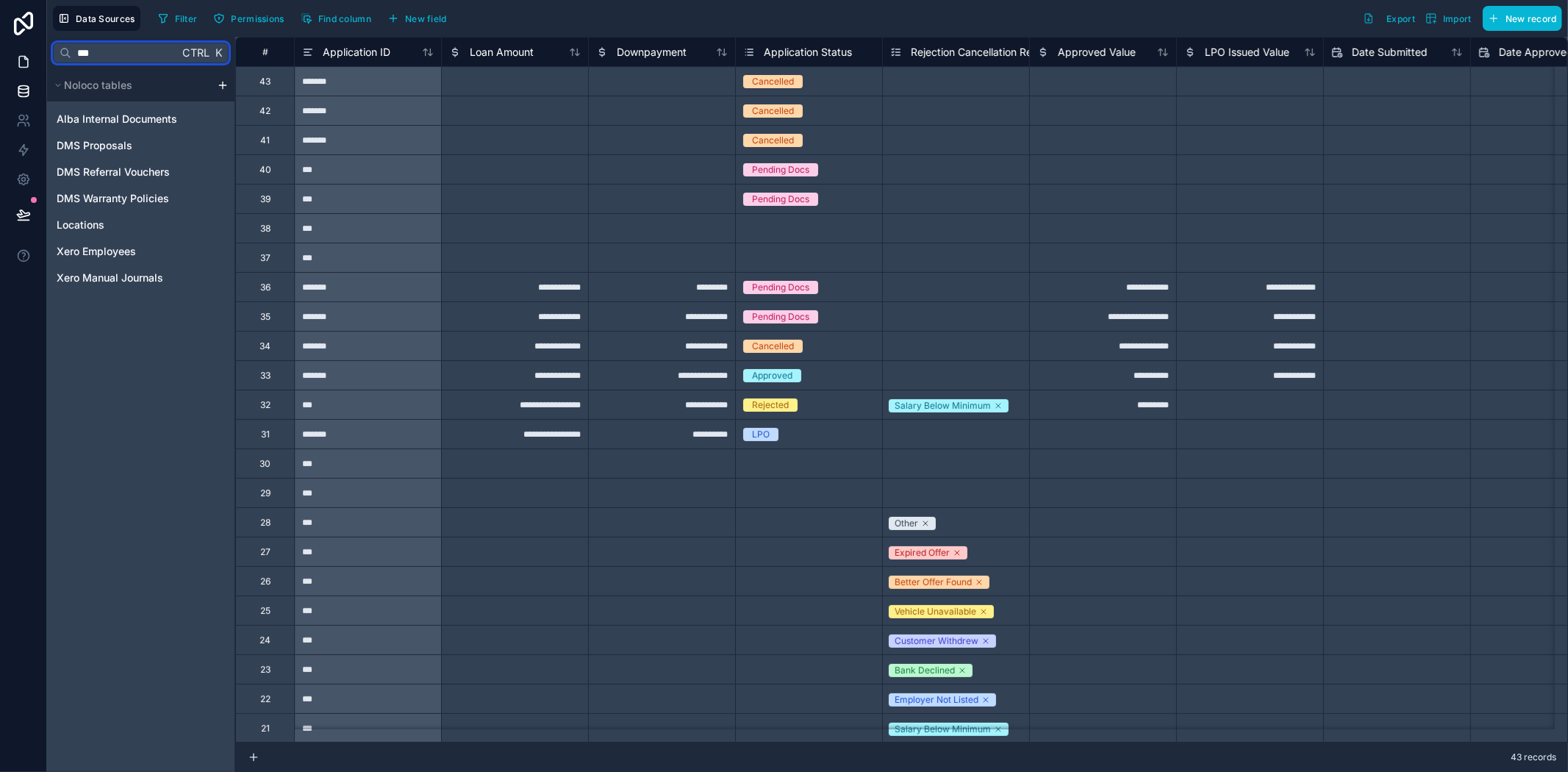
drag, startPoint x: 113, startPoint y: 51, endPoint x: 0, endPoint y: 62, distance: 113.5
click at [0, 61] on div "**********" at bounding box center [784, 386] width 1568 height 772
type input "****"
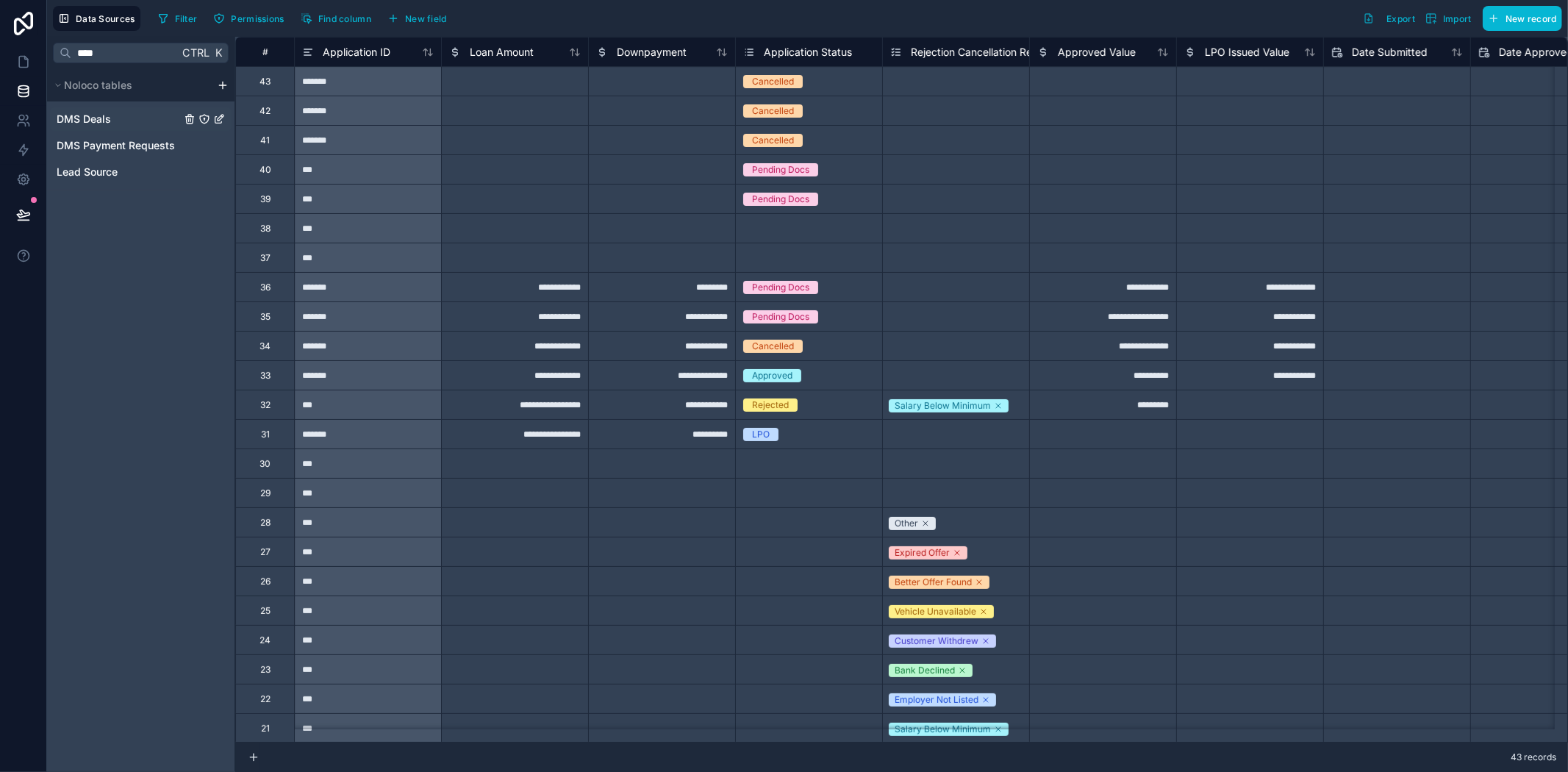
click at [106, 128] on div "DMS Deals" at bounding box center [141, 118] width 182 height 24
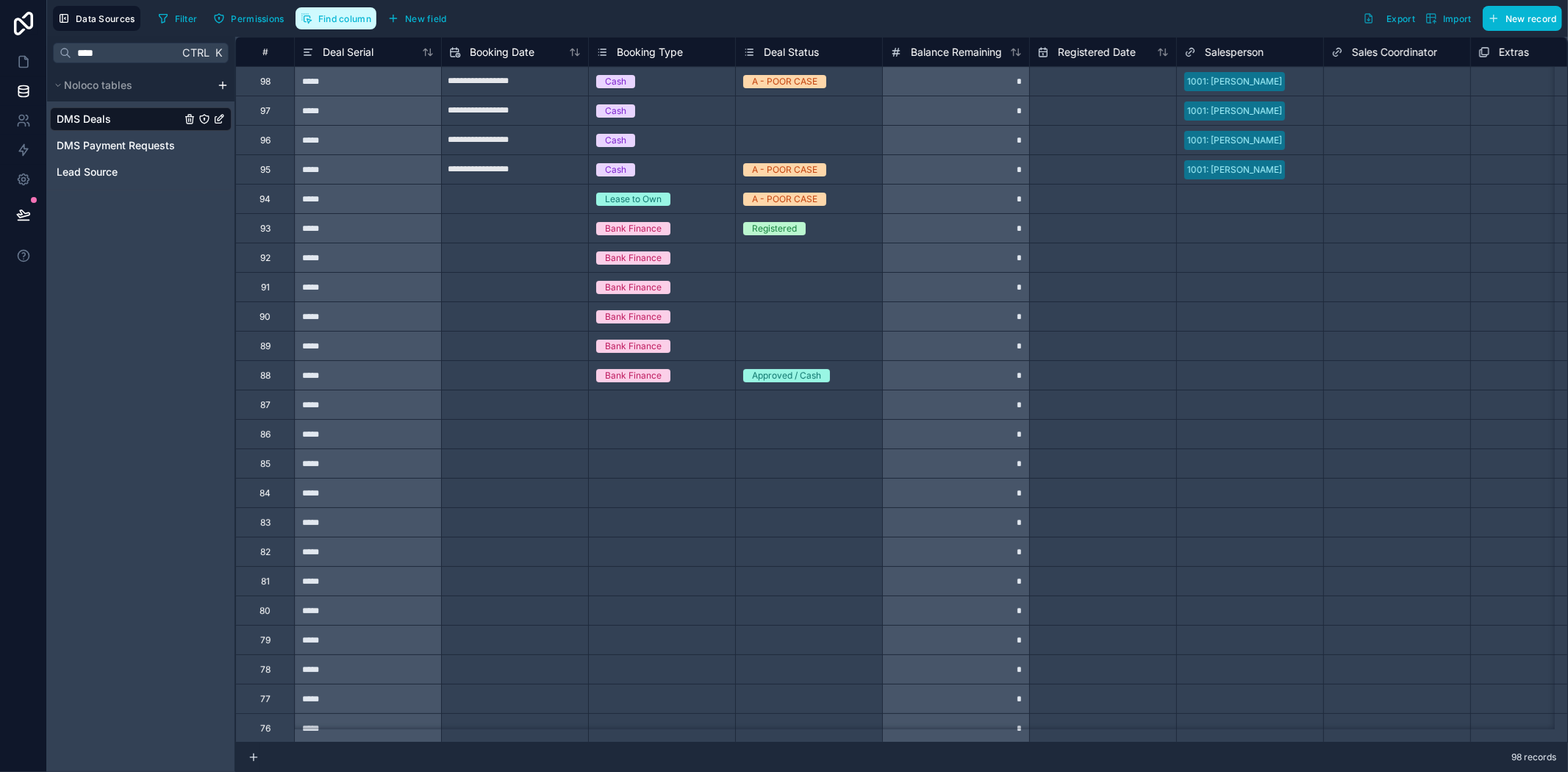
click at [357, 22] on span "Find column" at bounding box center [345, 19] width 53 height 11
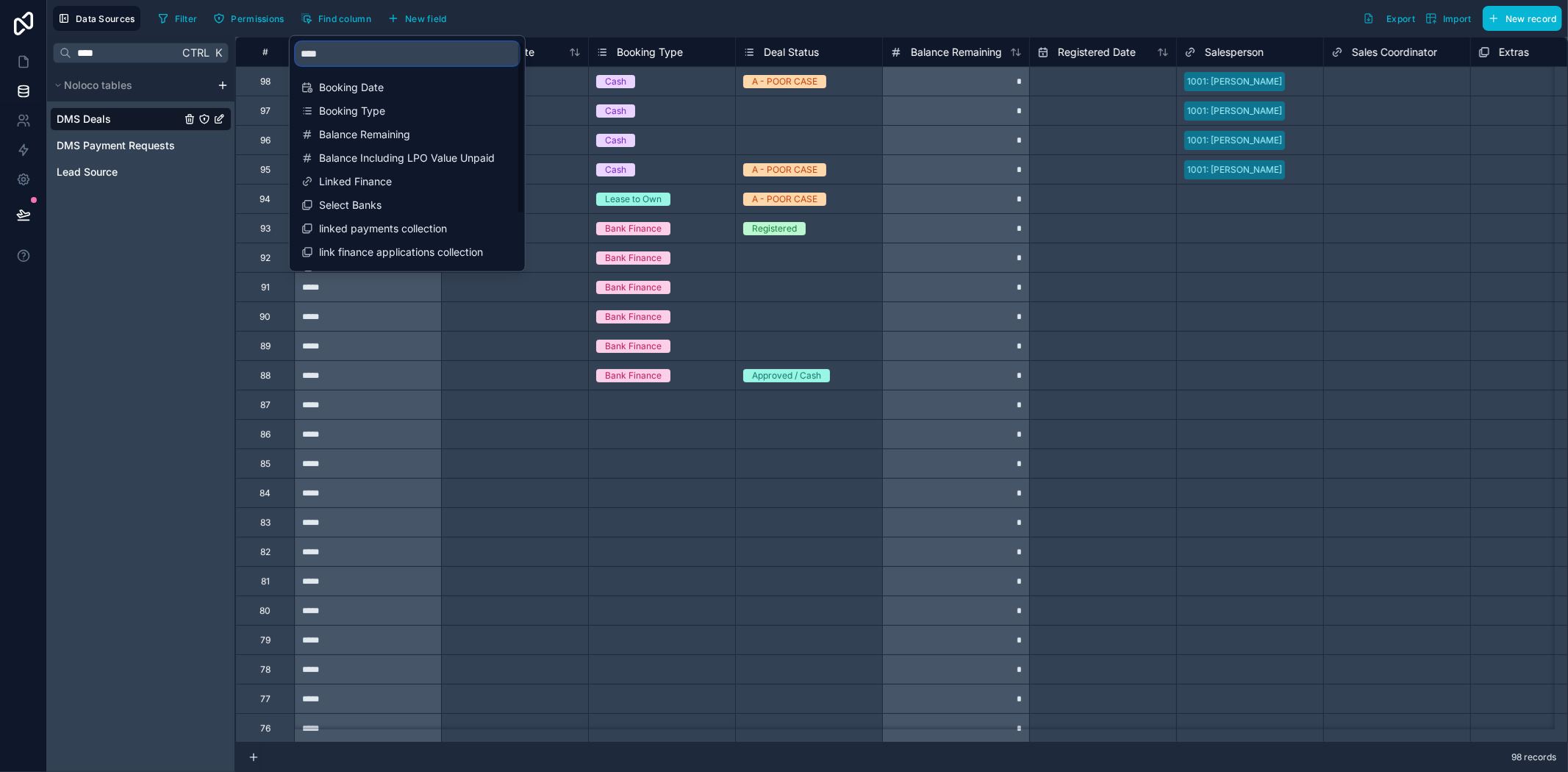
click at [352, 59] on input "****" at bounding box center [407, 53] width 223 height 24
type input "*"
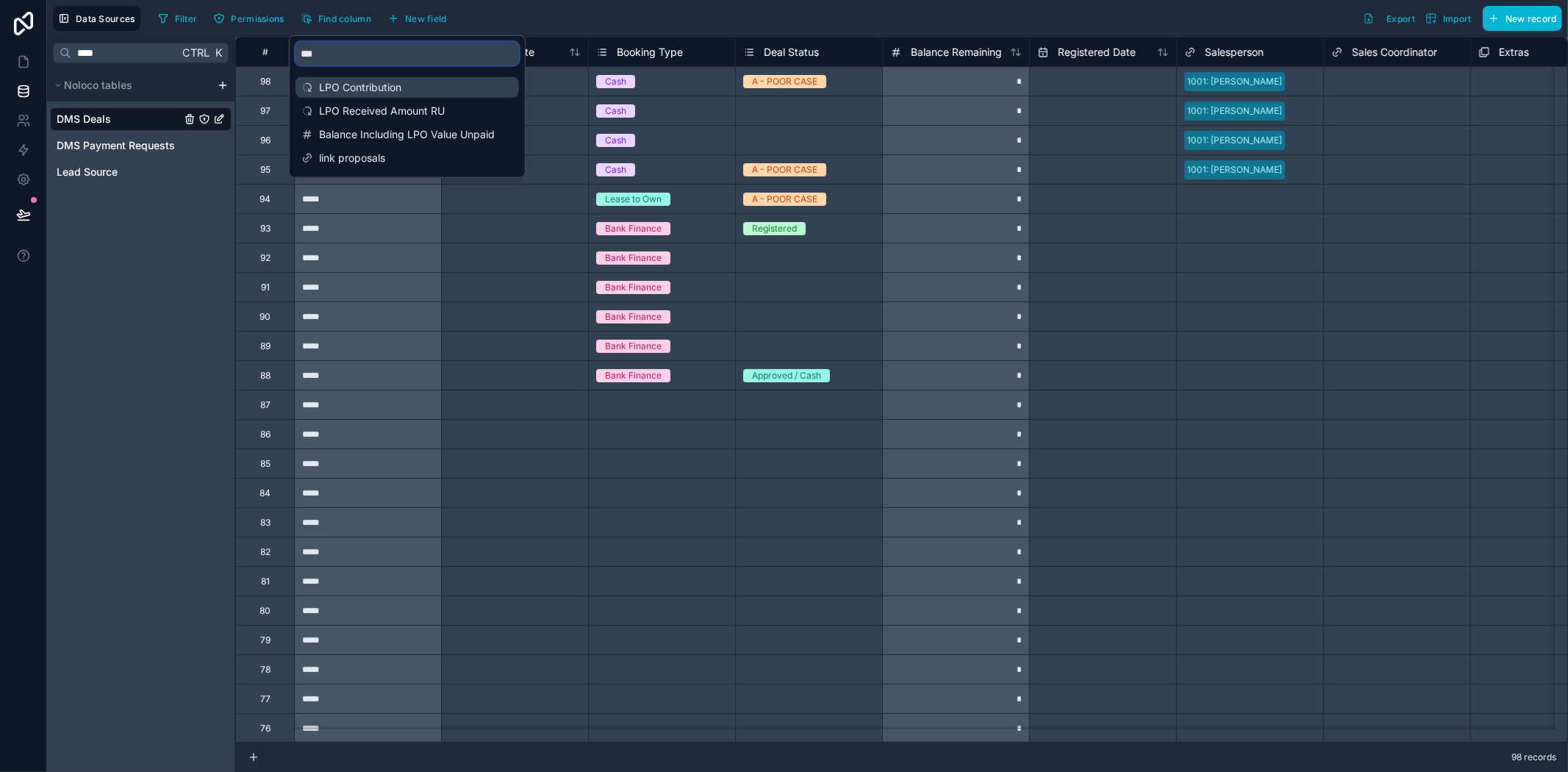
type input "***"
click at [384, 81] on span "LPO Contribution" at bounding box center [407, 87] width 178 height 15
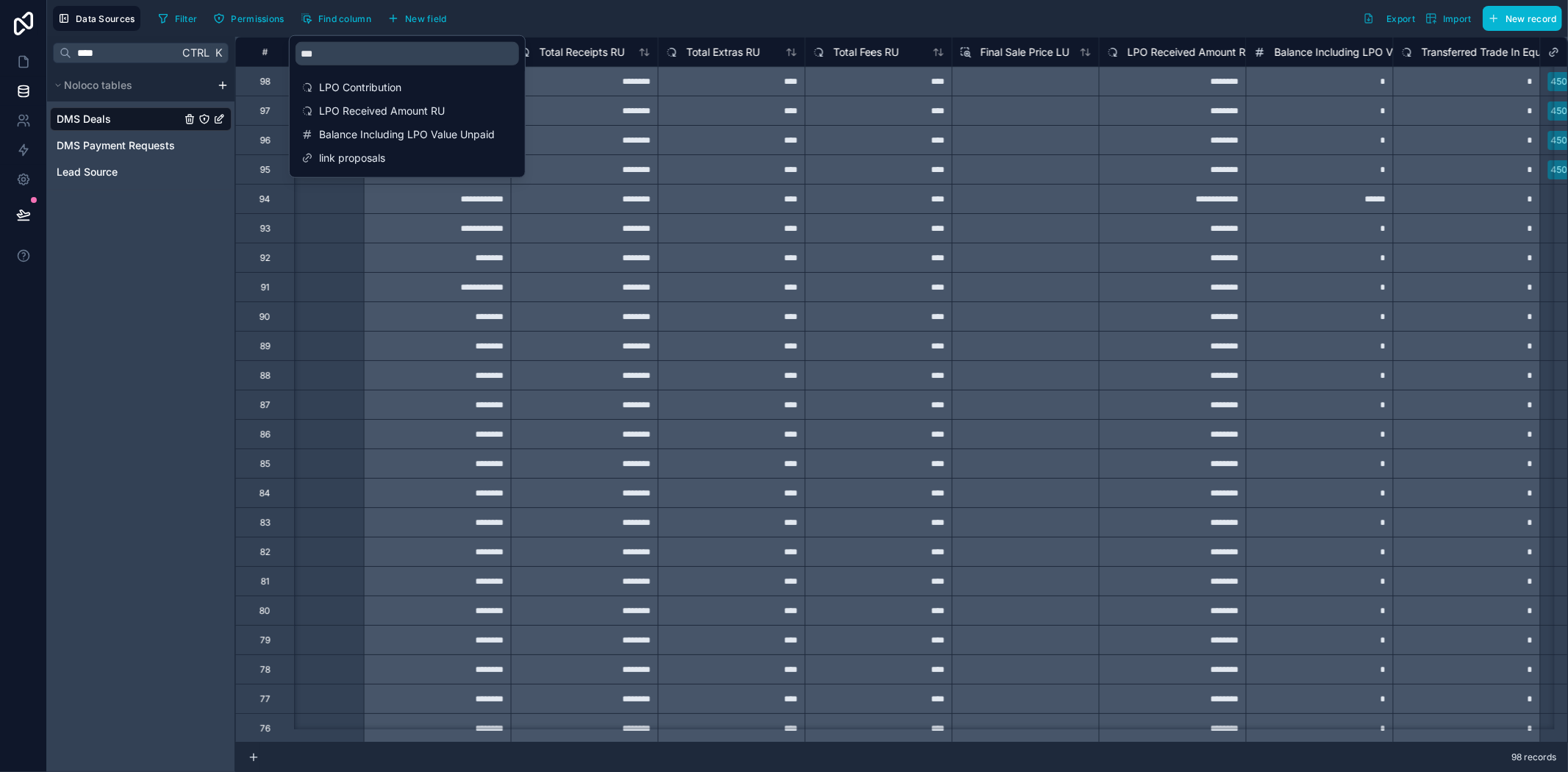
scroll to position [0, 2058]
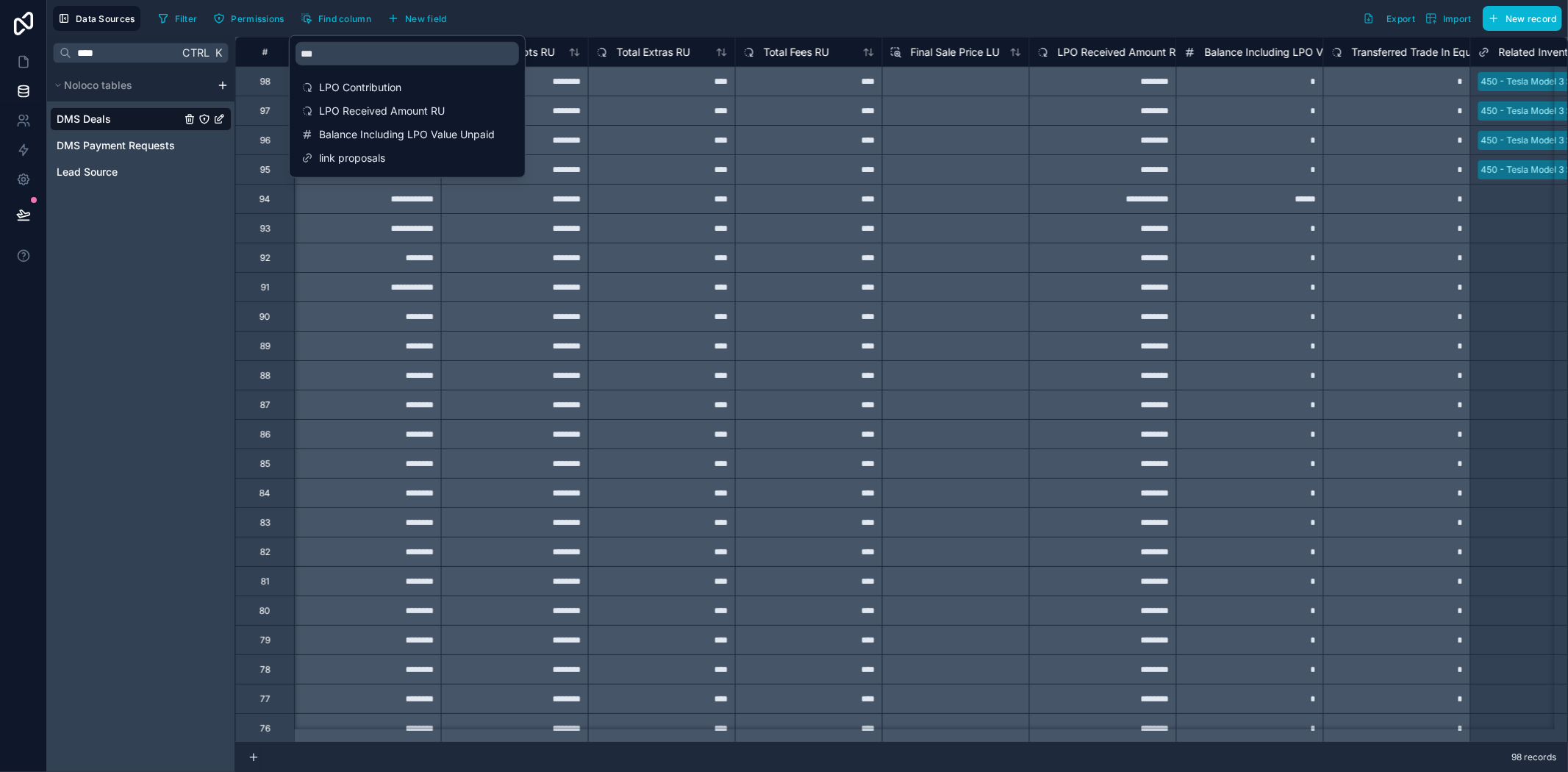
click at [1118, 50] on span "LPO Received Amount RU" at bounding box center [1120, 52] width 125 height 15
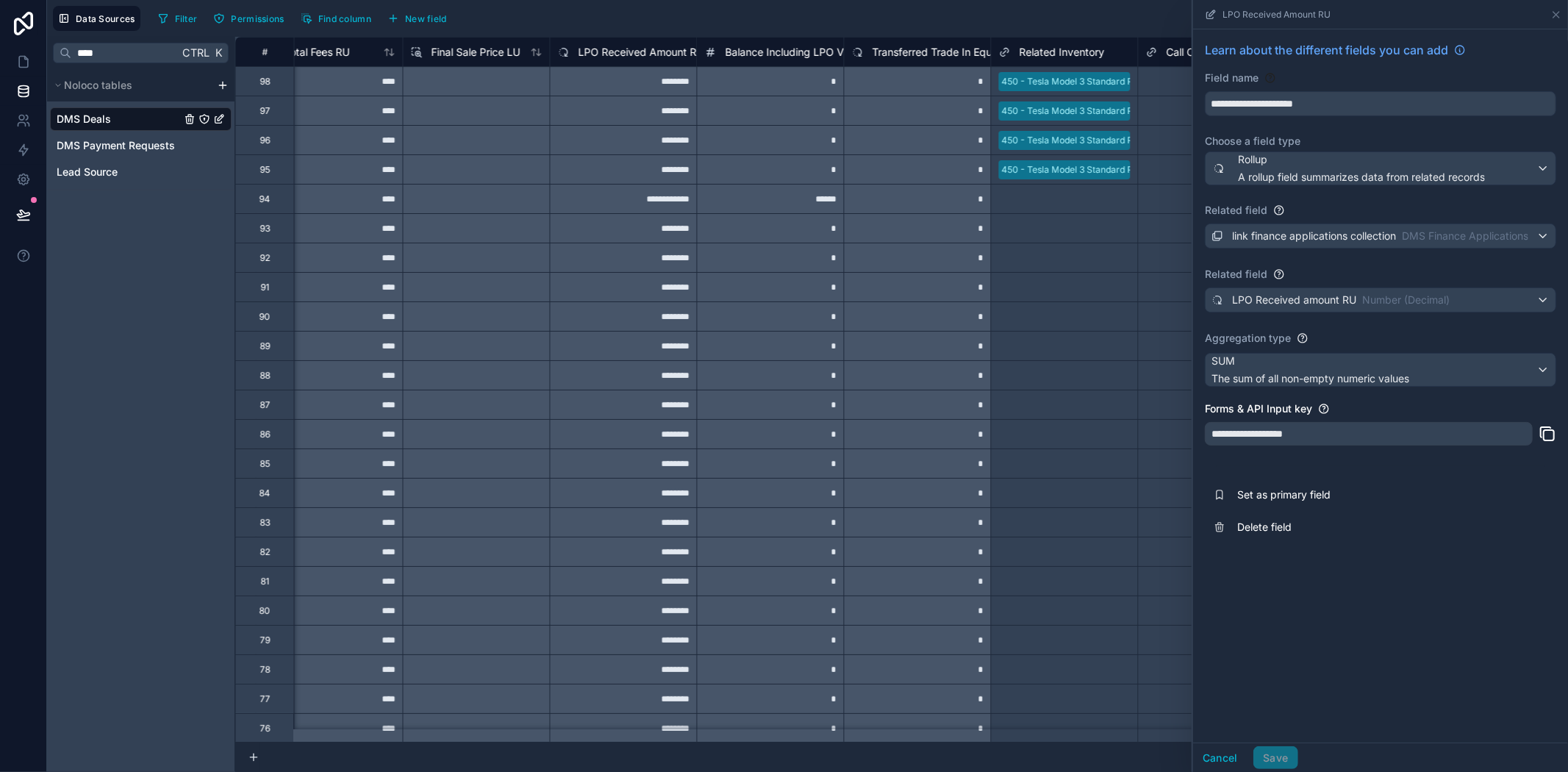
scroll to position [0, 2544]
